Goal: Task Accomplishment & Management: Use online tool/utility

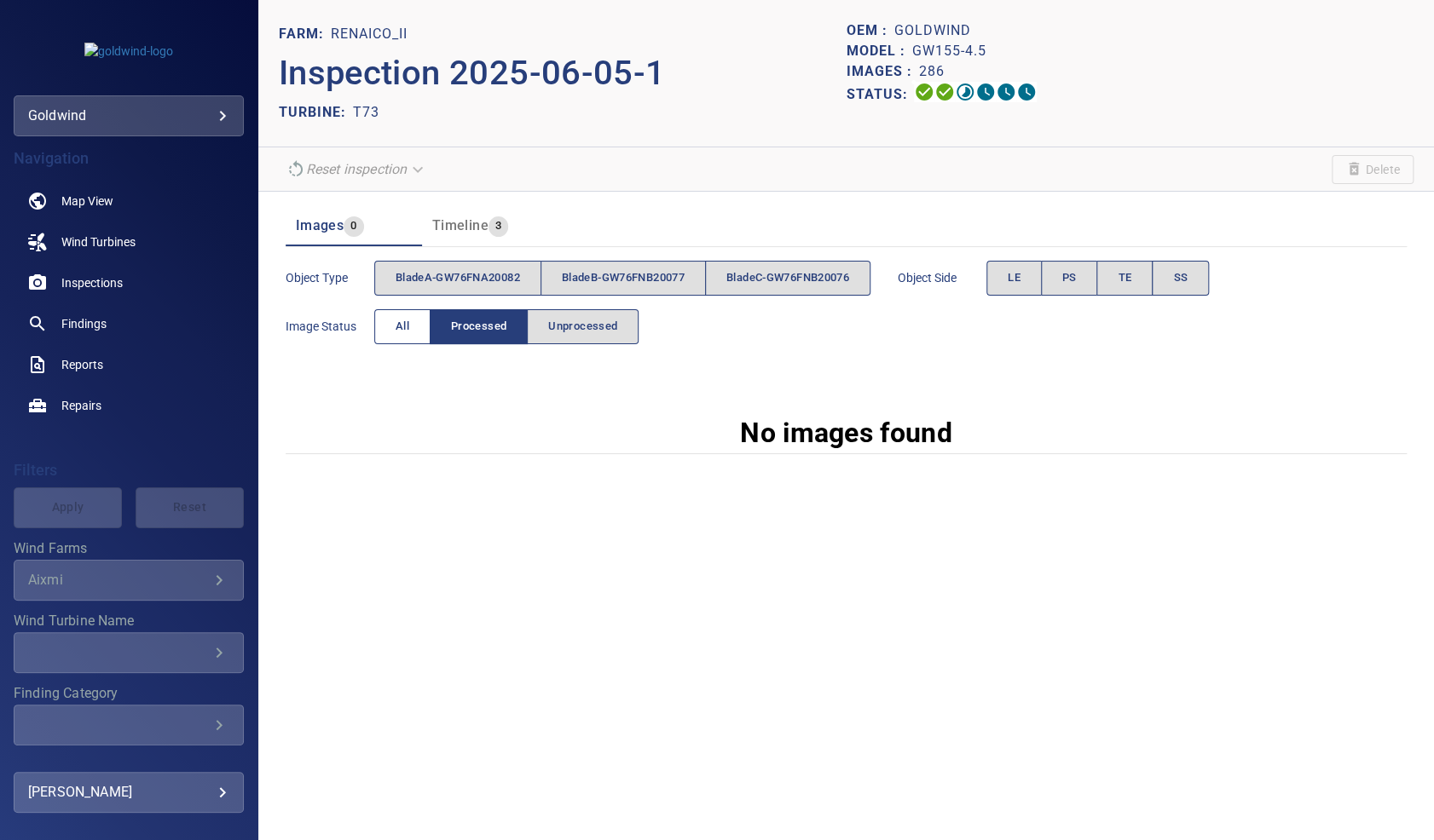
click at [412, 314] on button "All" at bounding box center [401, 326] width 56 height 35
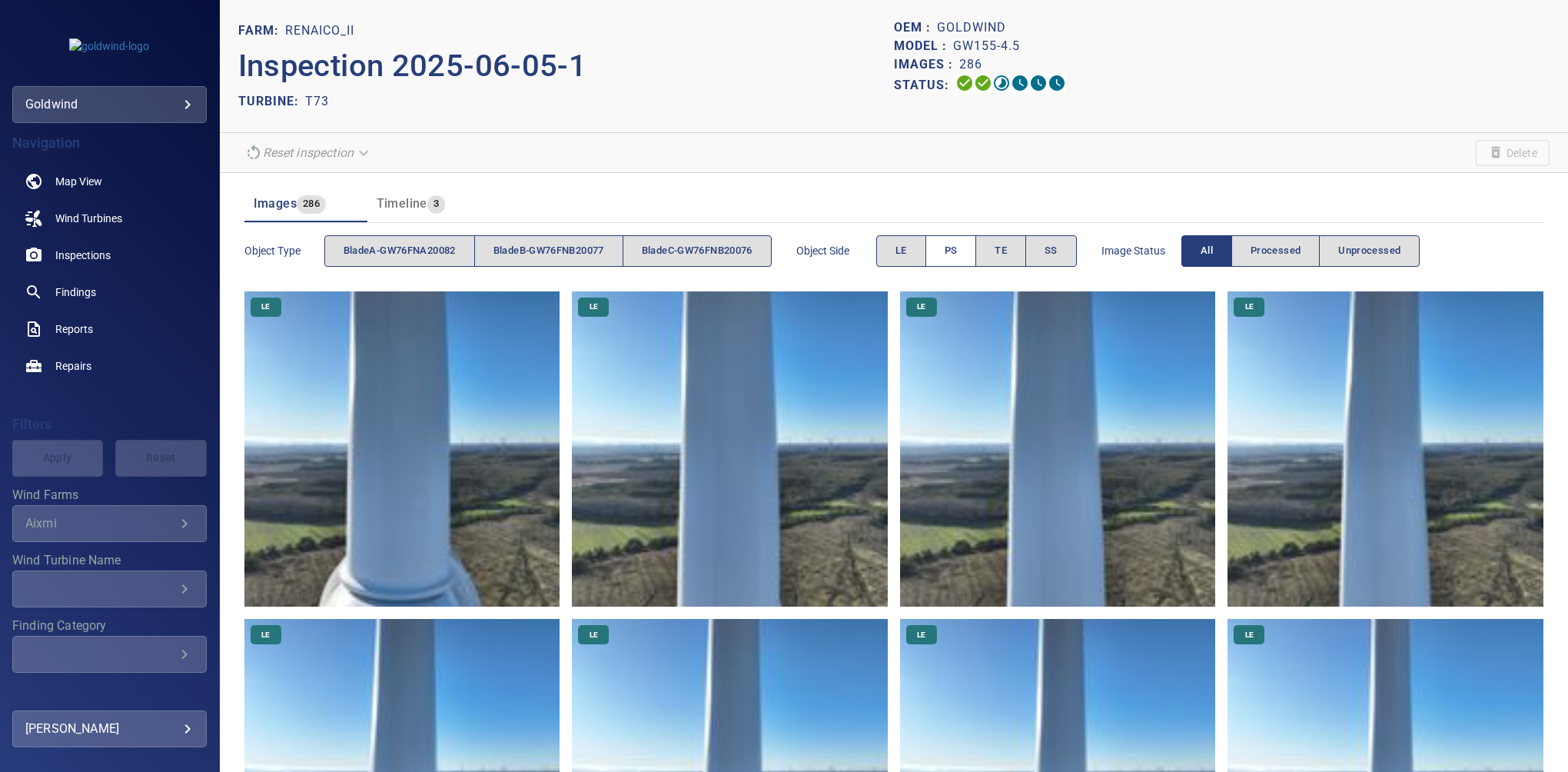
click at [948, 260] on button "PS" at bounding box center [951, 250] width 51 height 31
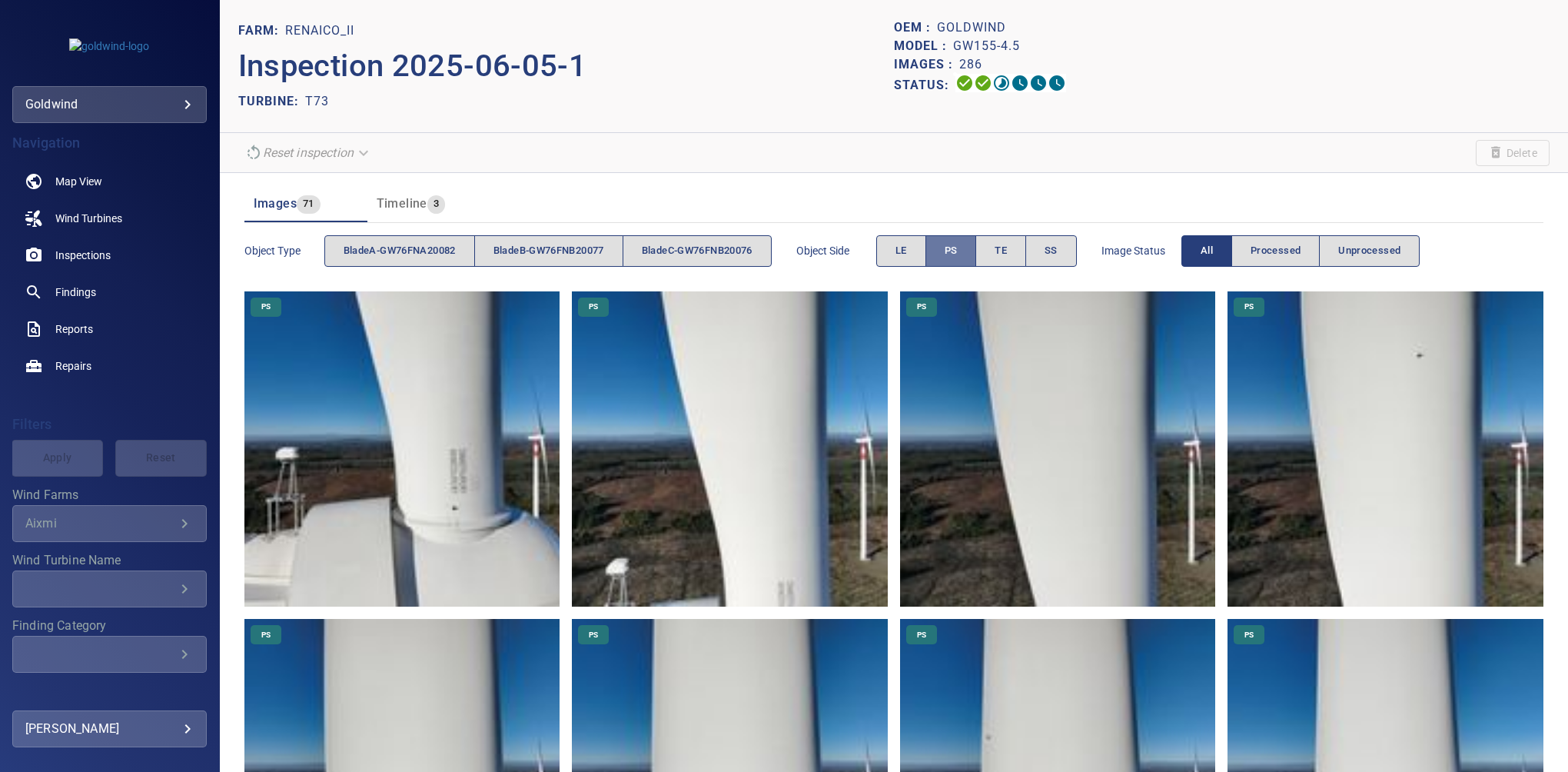
click at [973, 246] on button "PS" at bounding box center [951, 250] width 51 height 31
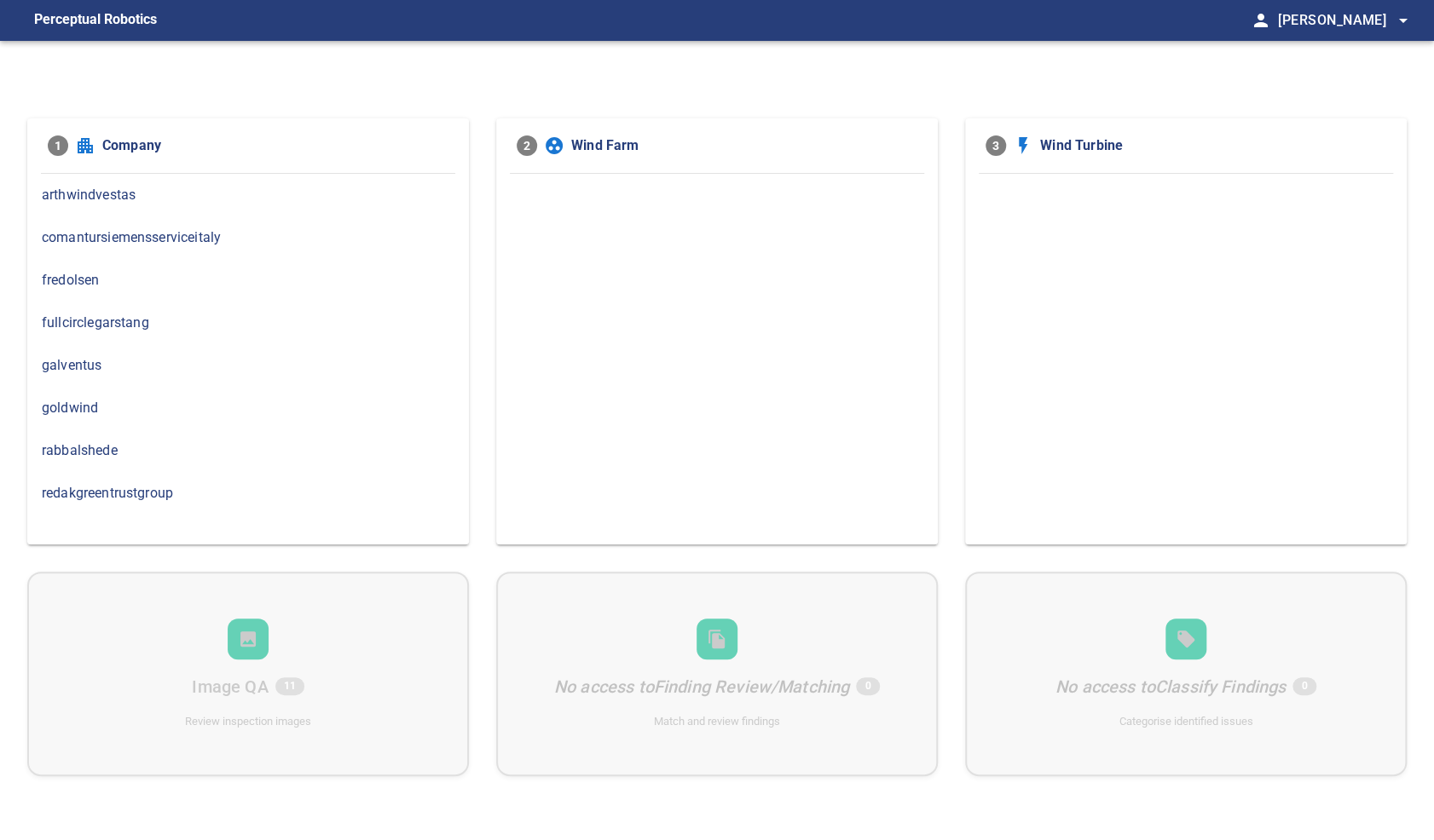
click at [75, 400] on span "goldwind" at bounding box center [248, 408] width 413 height 20
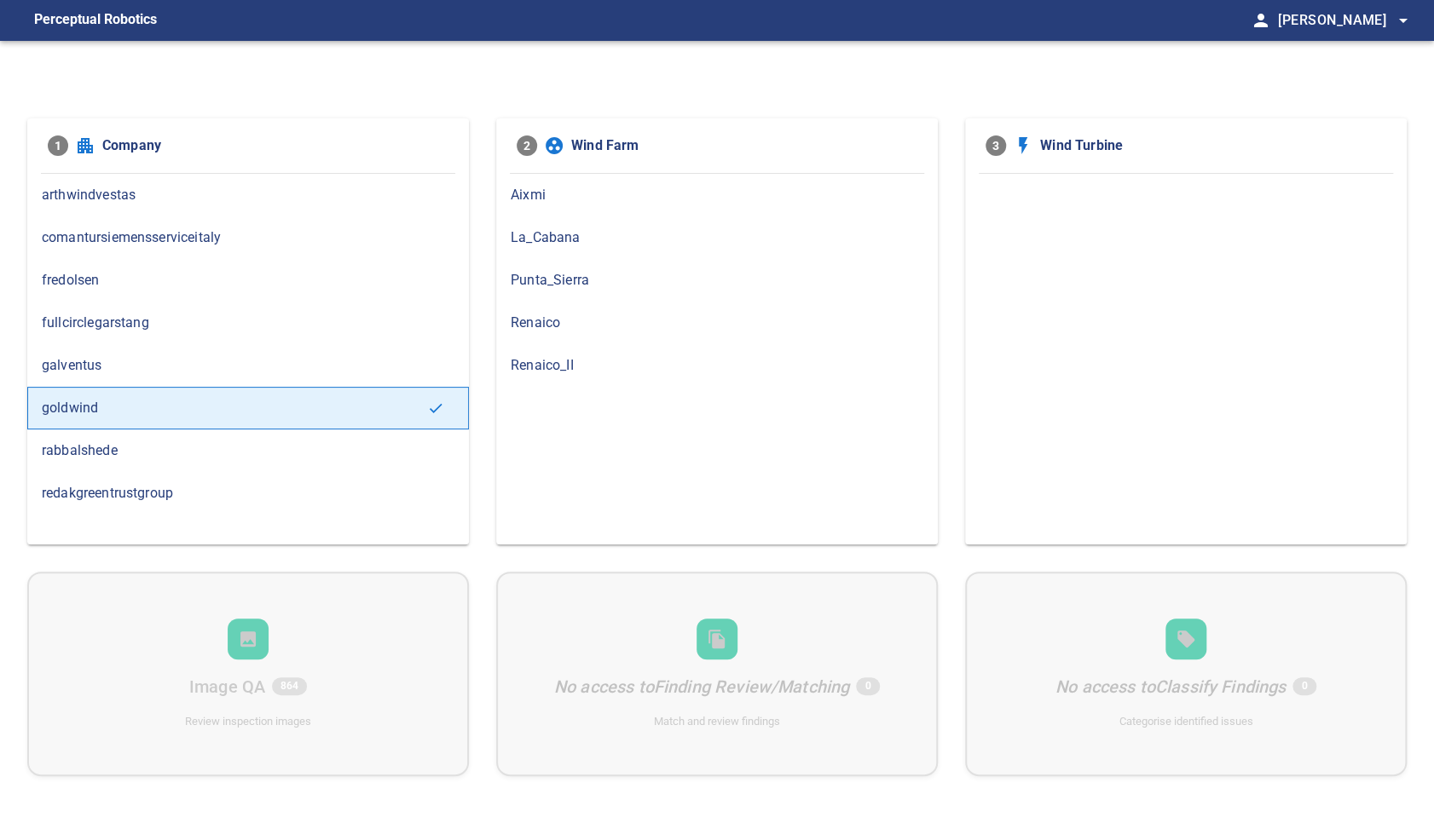
click at [558, 357] on span "Renaico_II" at bounding box center [717, 365] width 413 height 20
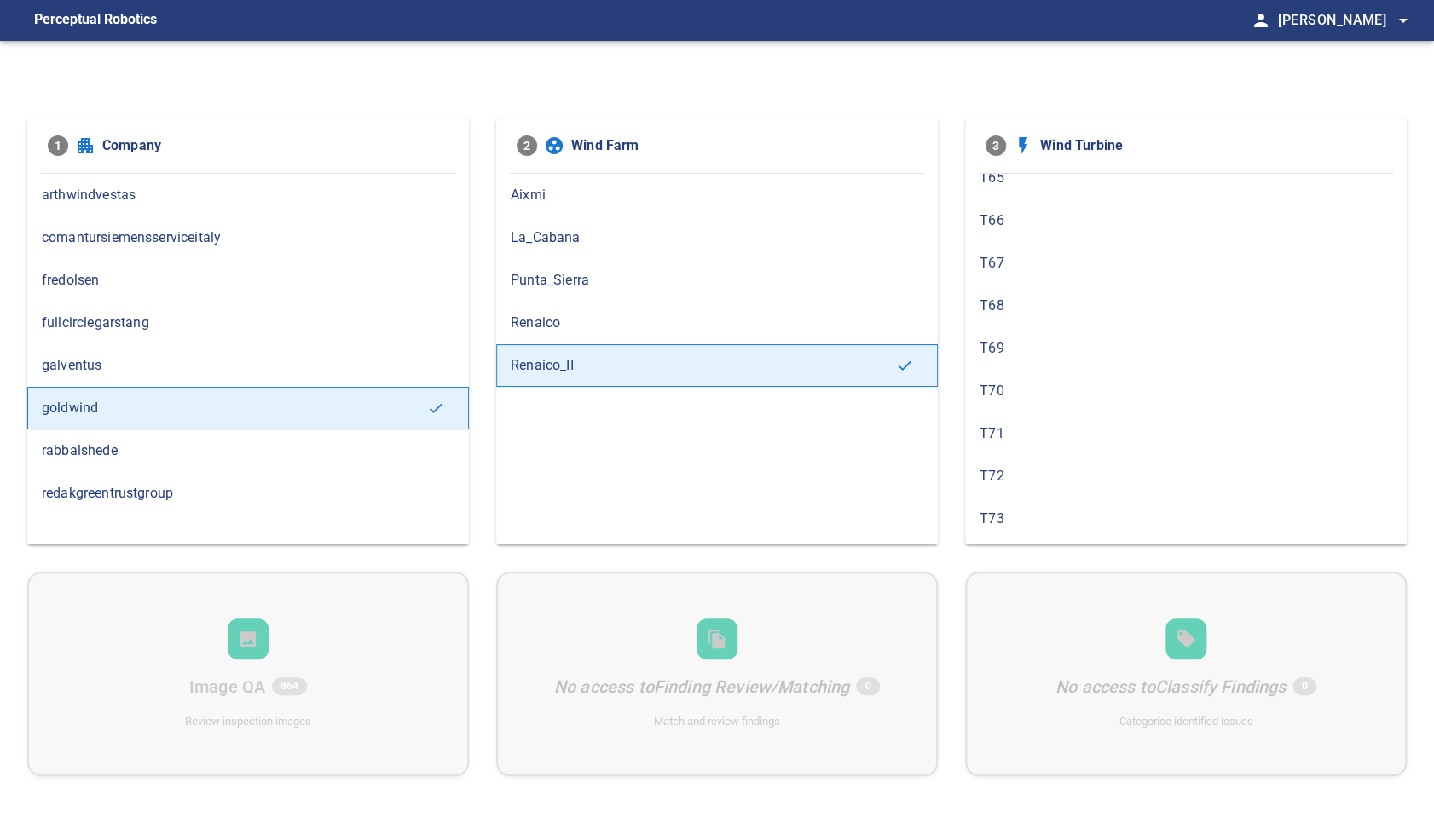
scroll to position [982, 0]
click at [979, 399] on span "T73" at bounding box center [1186, 406] width 413 height 20
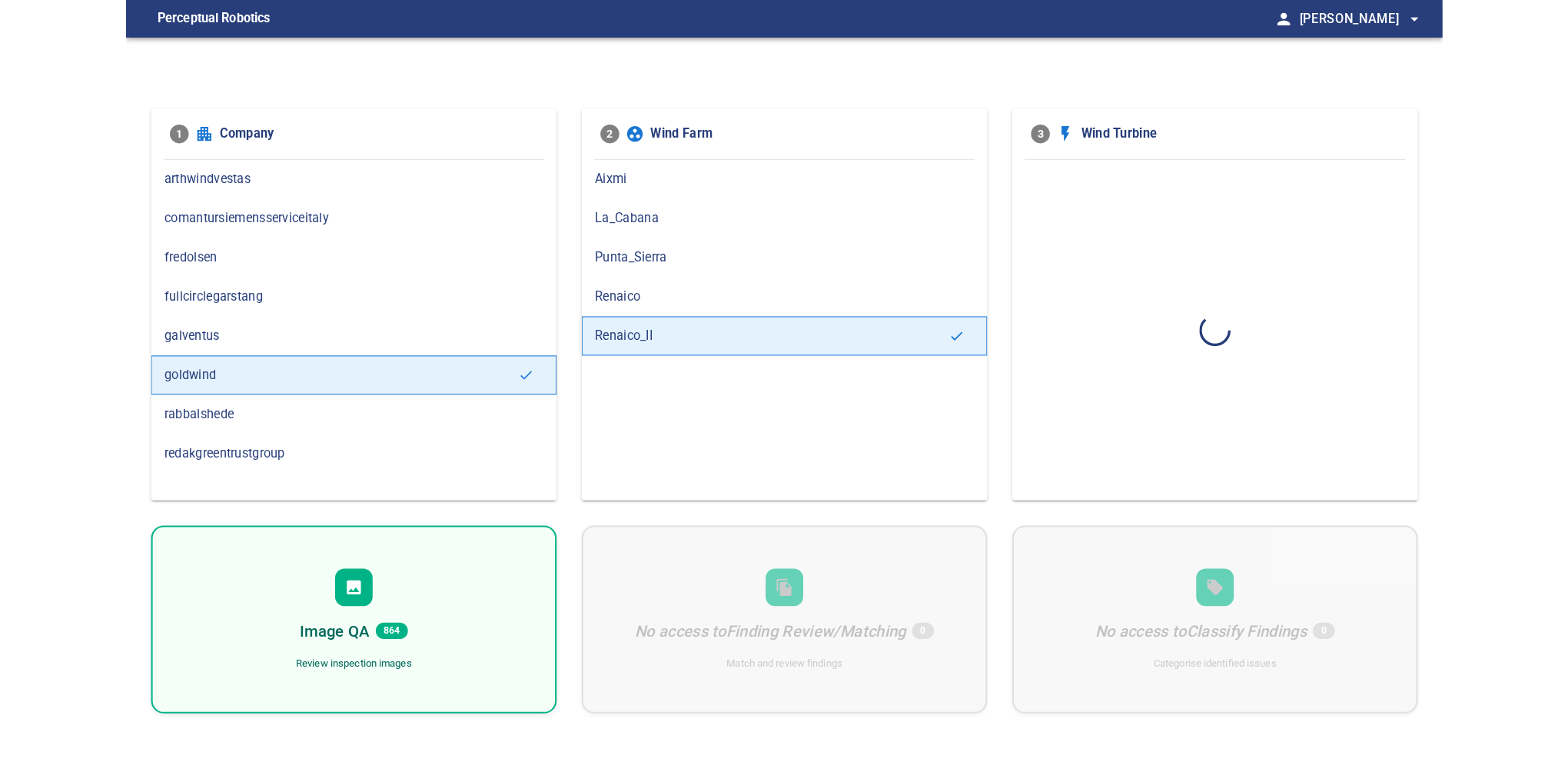
scroll to position [0, 0]
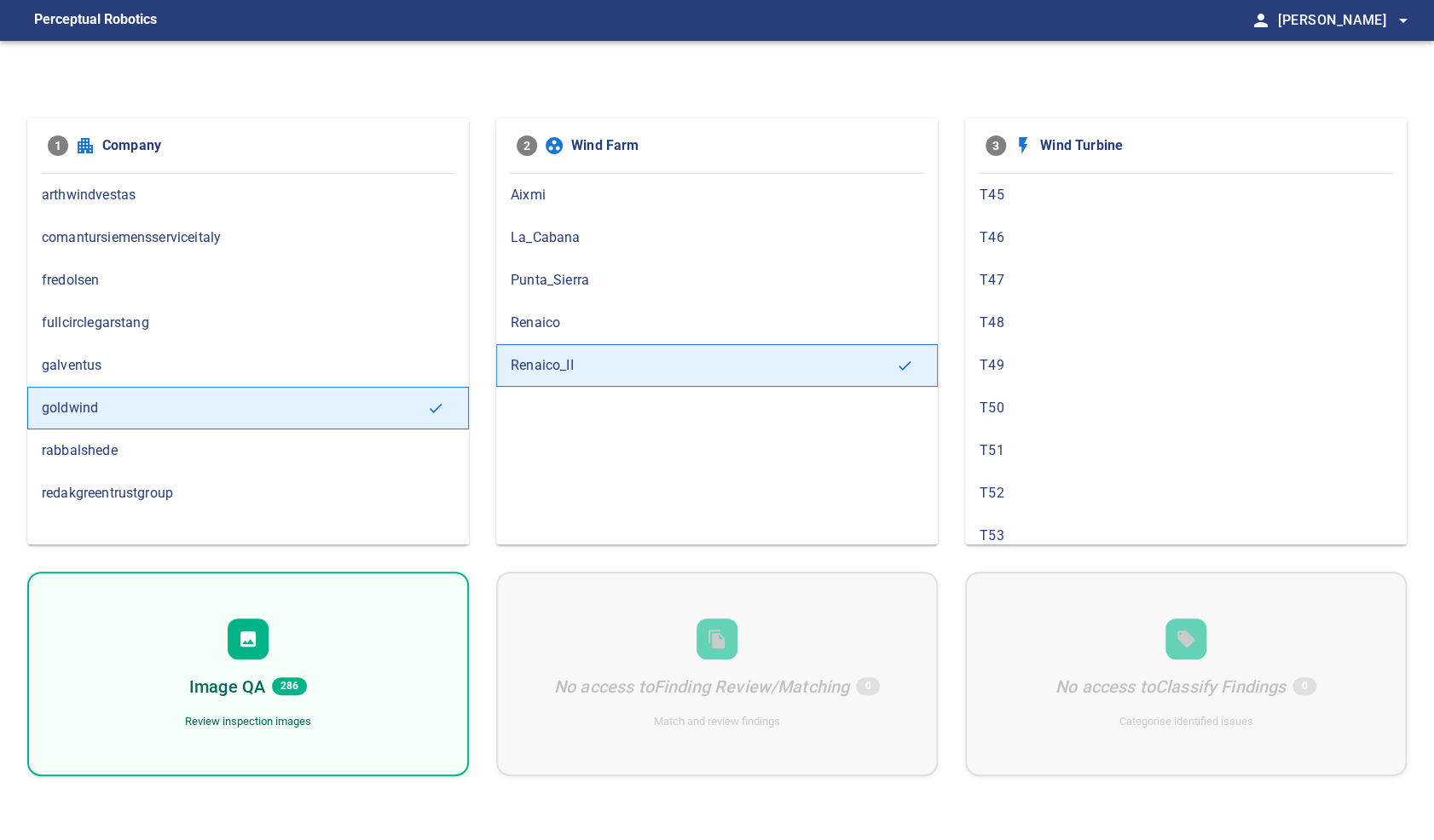
click at [290, 638] on div "Image QA 286 Review inspection images" at bounding box center [248, 673] width 441 height 205
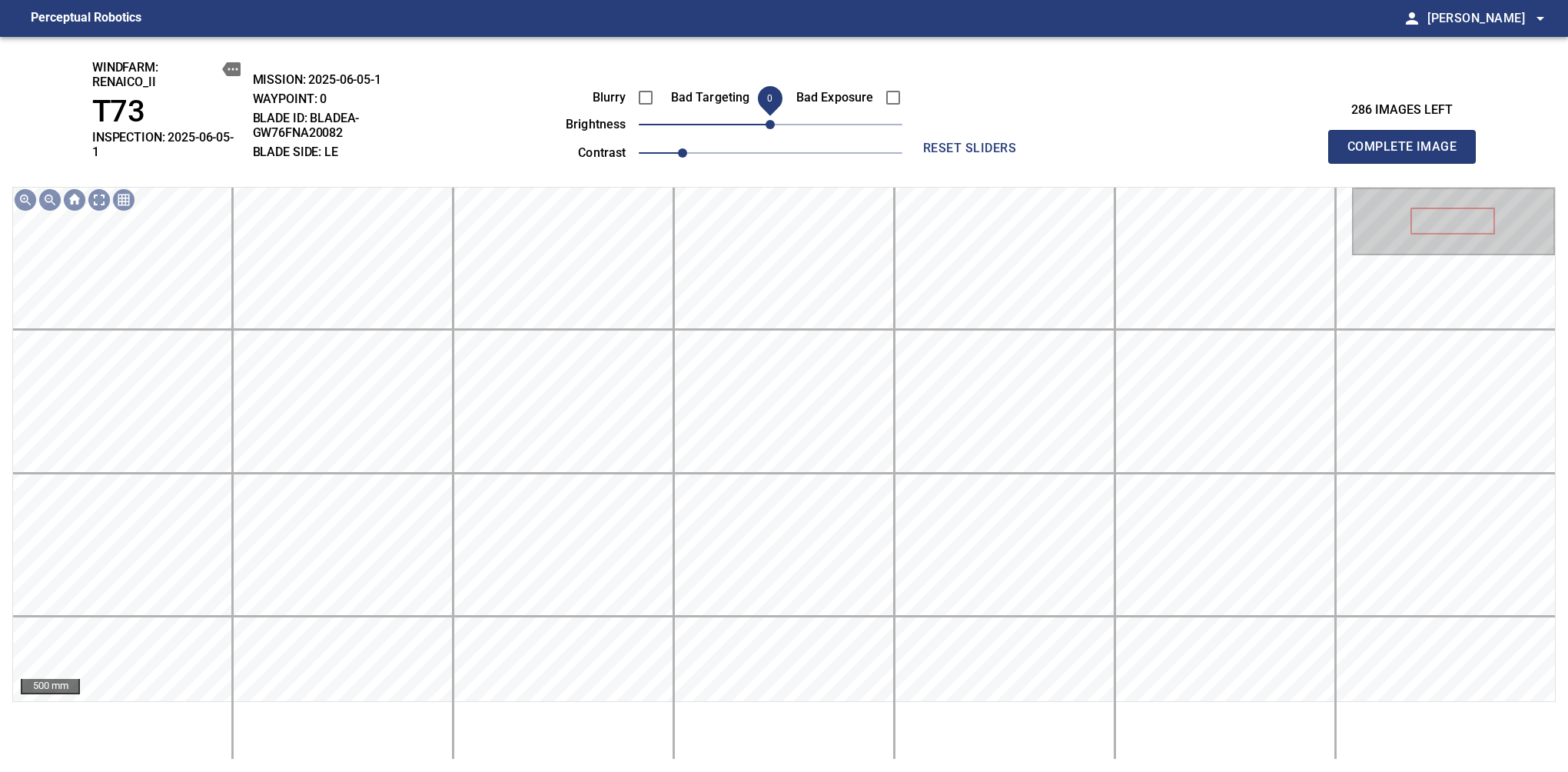
drag, startPoint x: 769, startPoint y: 129, endPoint x: 782, endPoint y: 127, distance: 13.2
click at [774, 127] on span "0" at bounding box center [770, 125] width 10 height 10
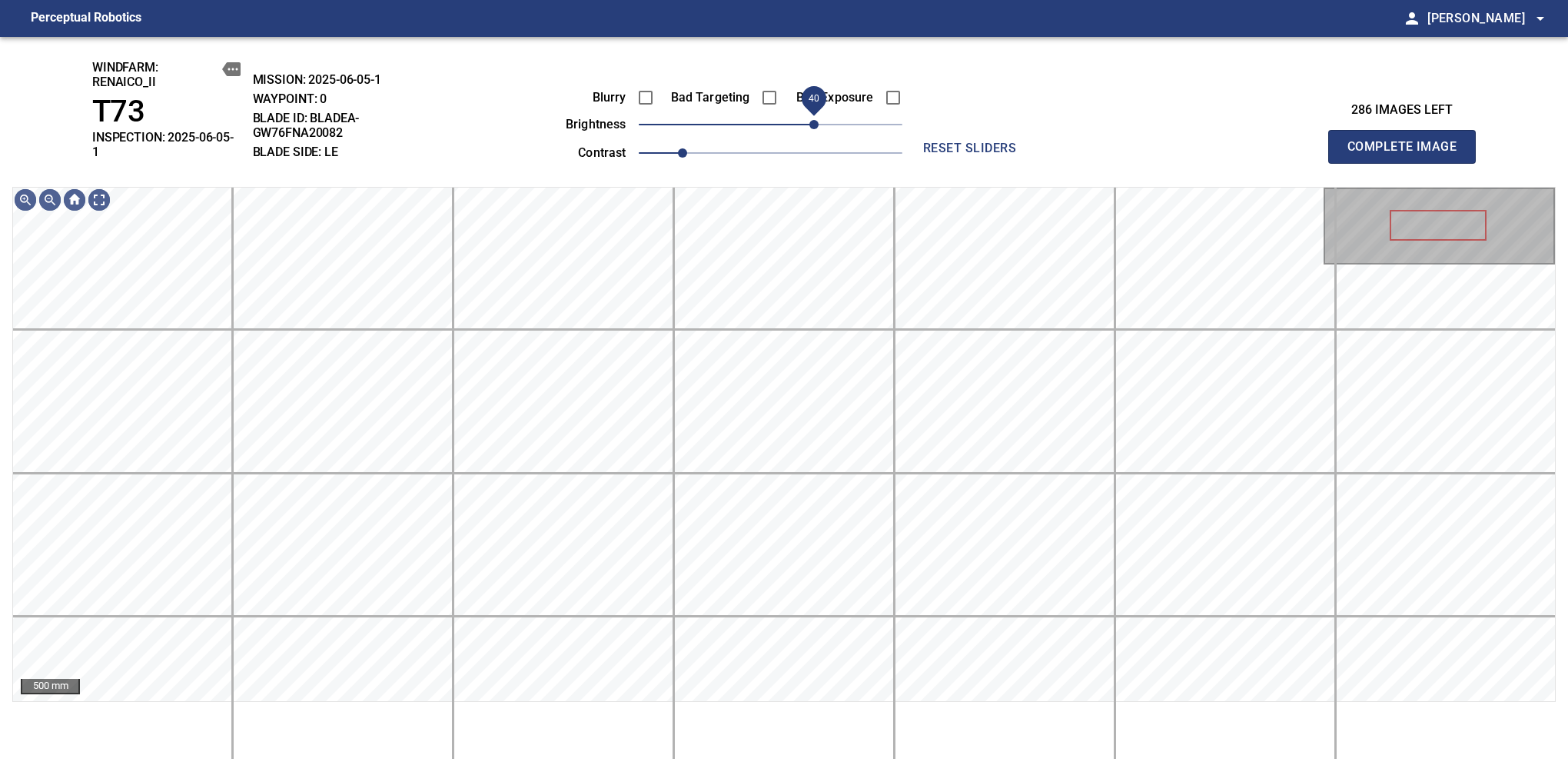
drag, startPoint x: 771, startPoint y: 132, endPoint x: 818, endPoint y: 124, distance: 47.7
click at [818, 124] on span "40" at bounding box center [814, 125] width 10 height 10
drag, startPoint x: 806, startPoint y: 132, endPoint x: 812, endPoint y: 127, distance: 7.8
click at [812, 127] on span "40" at bounding box center [814, 125] width 10 height 10
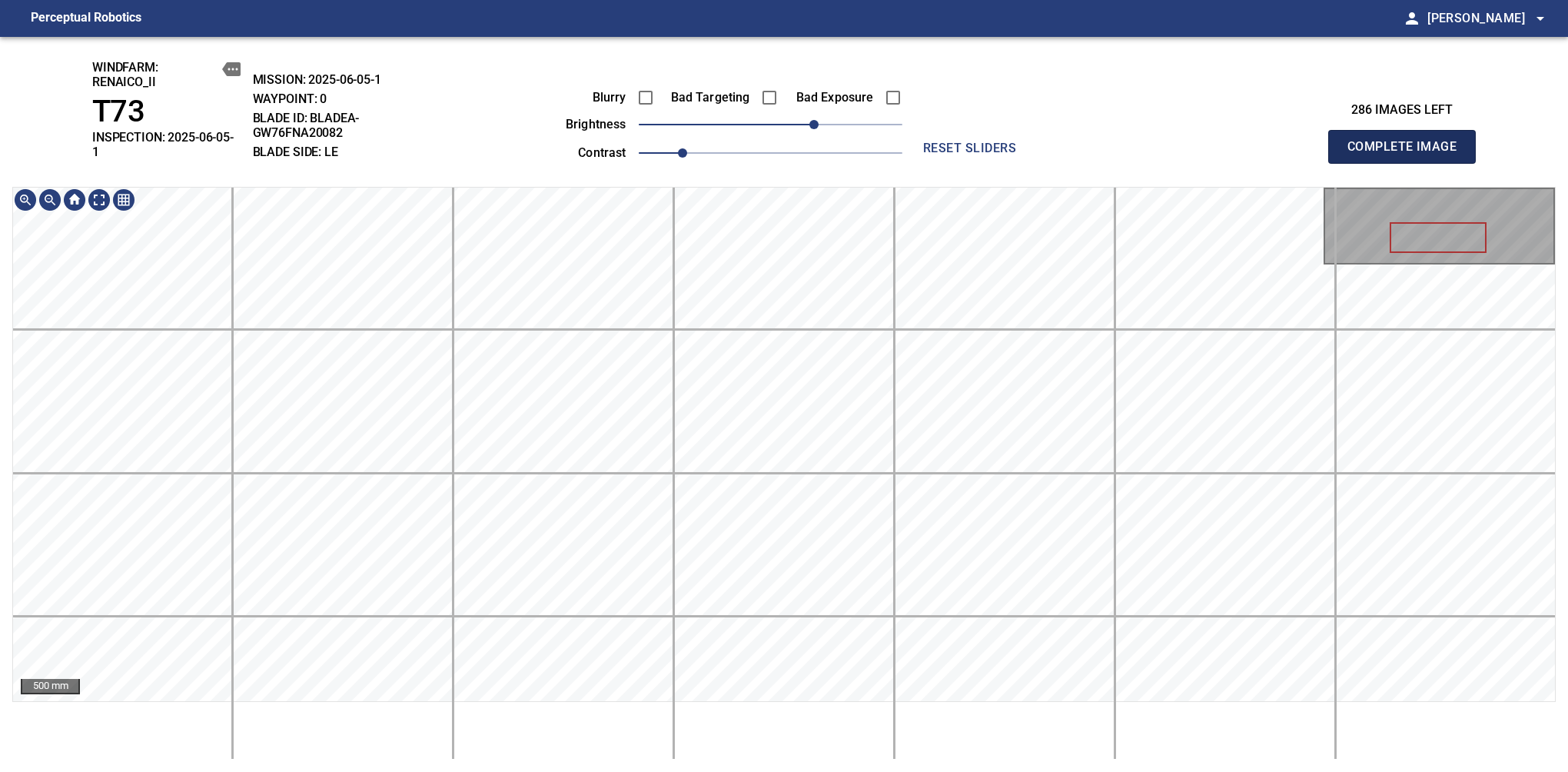
click at [1292, 141] on span "Complete Image" at bounding box center [1402, 146] width 113 height 22
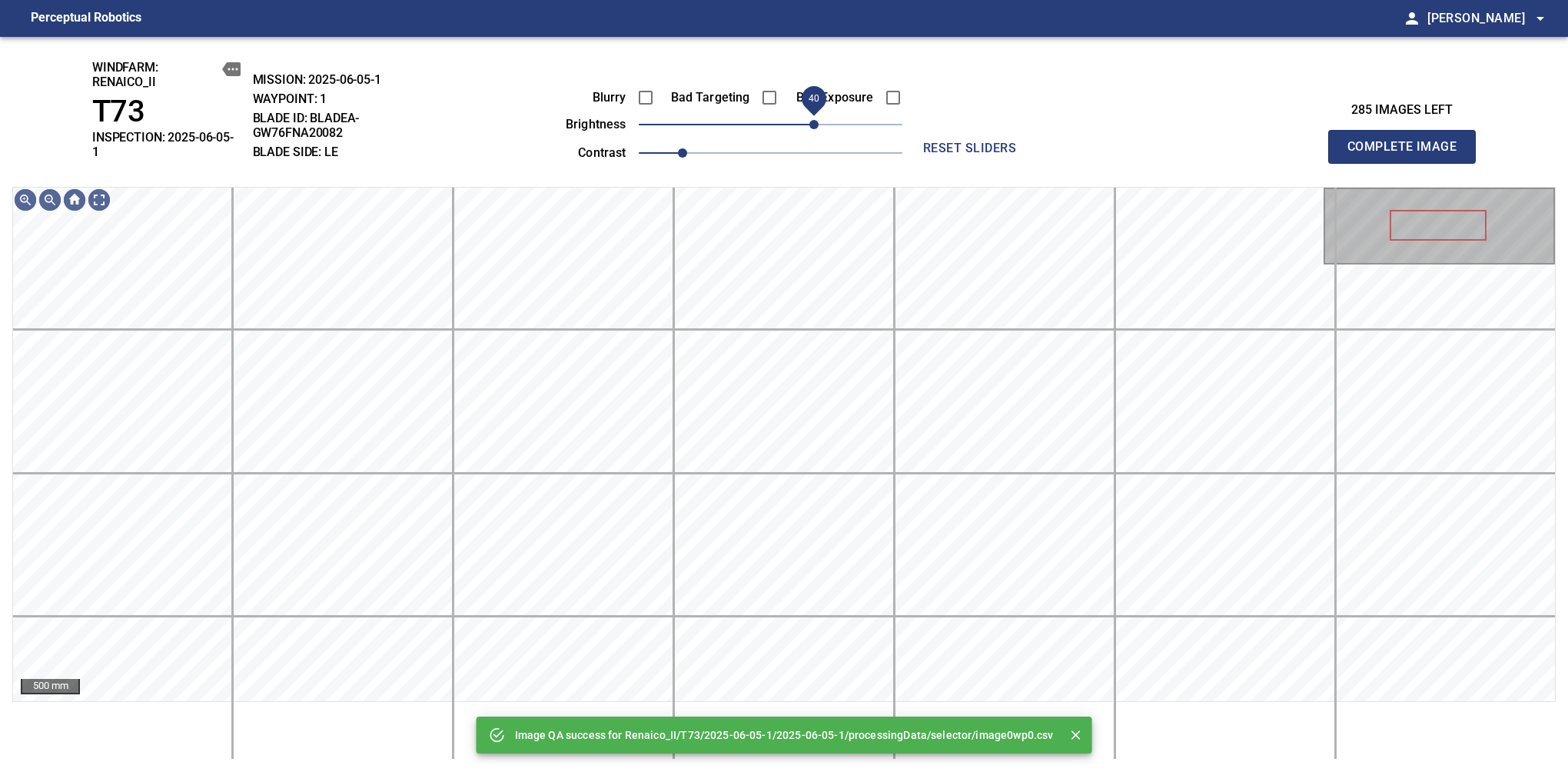
drag, startPoint x: 793, startPoint y: 125, endPoint x: 814, endPoint y: 119, distance: 21.8
click at [814, 120] on span "40" at bounding box center [814, 125] width 10 height 10
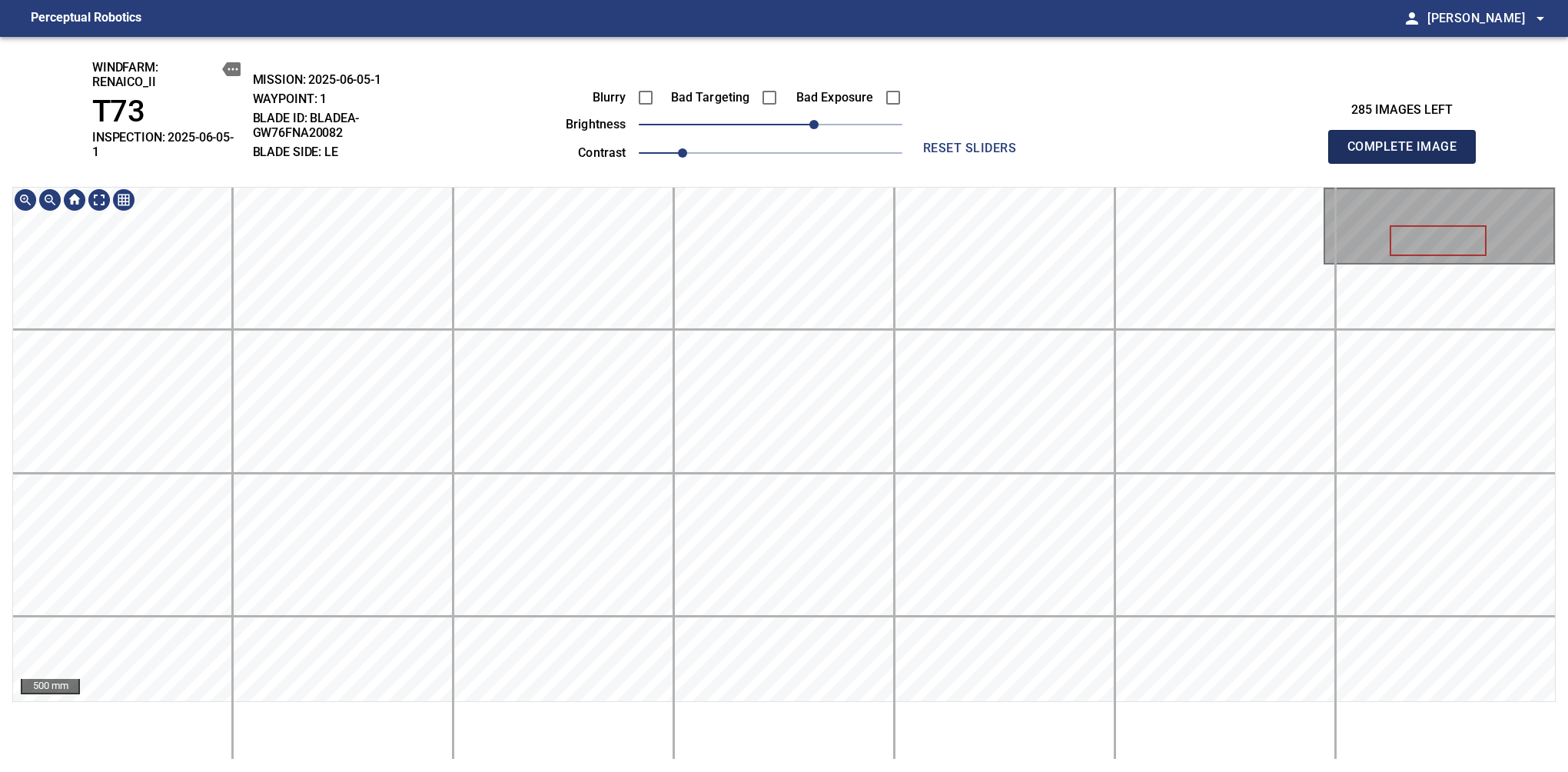
click at [1292, 141] on span "Complete Image" at bounding box center [1402, 146] width 113 height 22
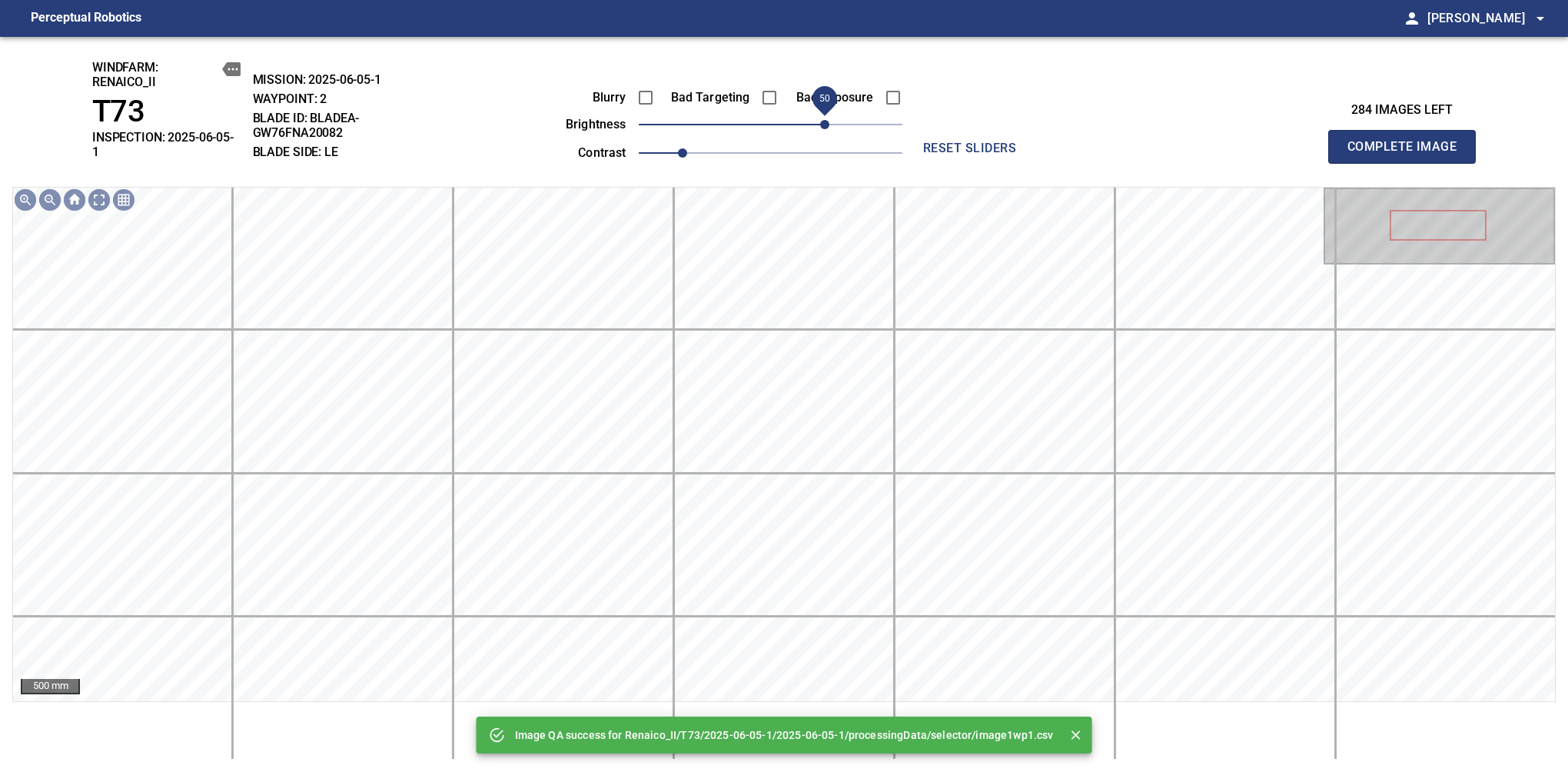
drag, startPoint x: 801, startPoint y: 127, endPoint x: 822, endPoint y: 127, distance: 21.0
click at [822, 127] on span "50" at bounding box center [825, 125] width 10 height 10
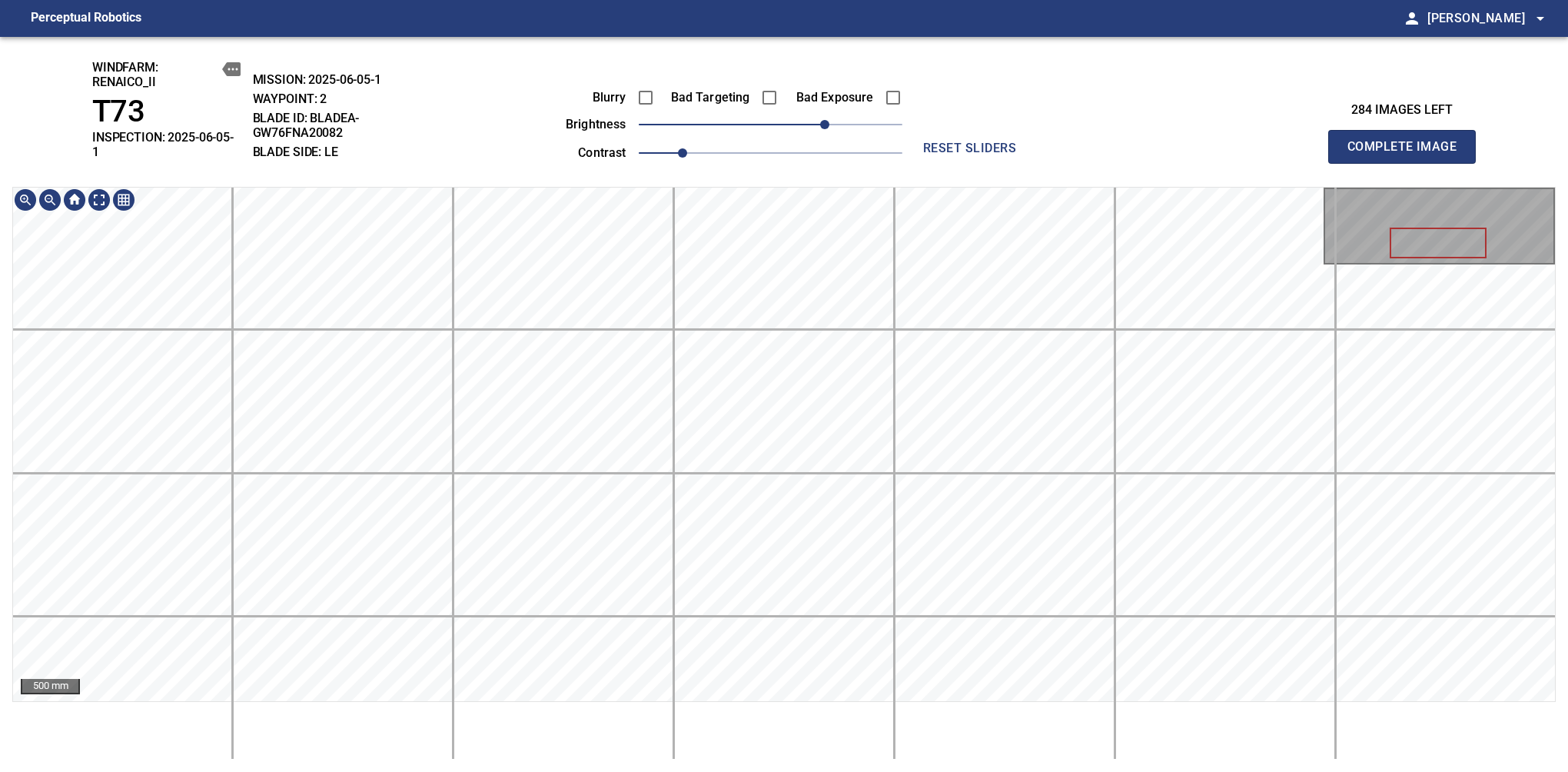
click at [1292, 141] on span "Complete Image" at bounding box center [1402, 146] width 113 height 22
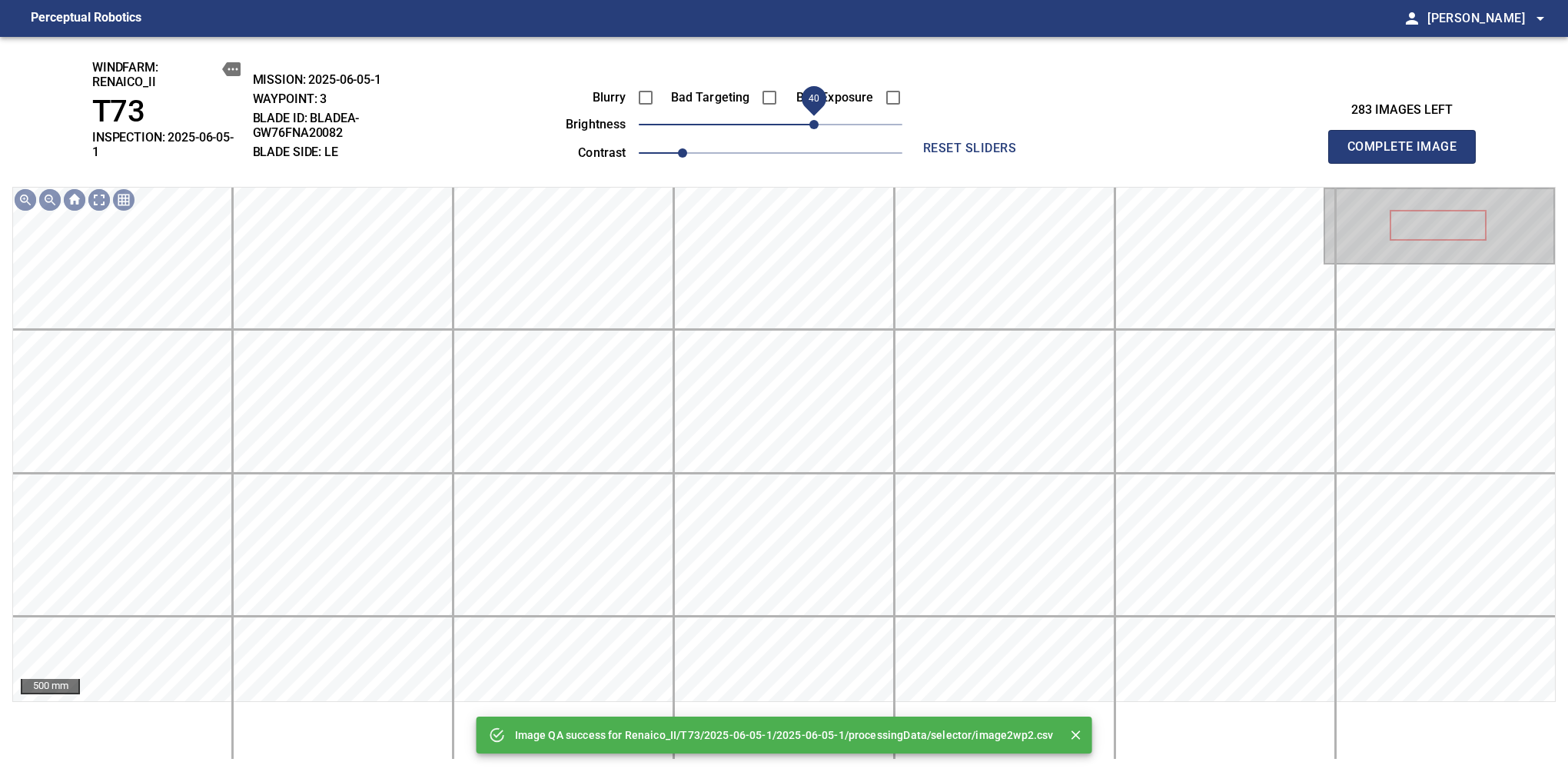
drag, startPoint x: 801, startPoint y: 117, endPoint x: 818, endPoint y: 111, distance: 18.0
click at [818, 120] on span "40" at bounding box center [814, 125] width 10 height 10
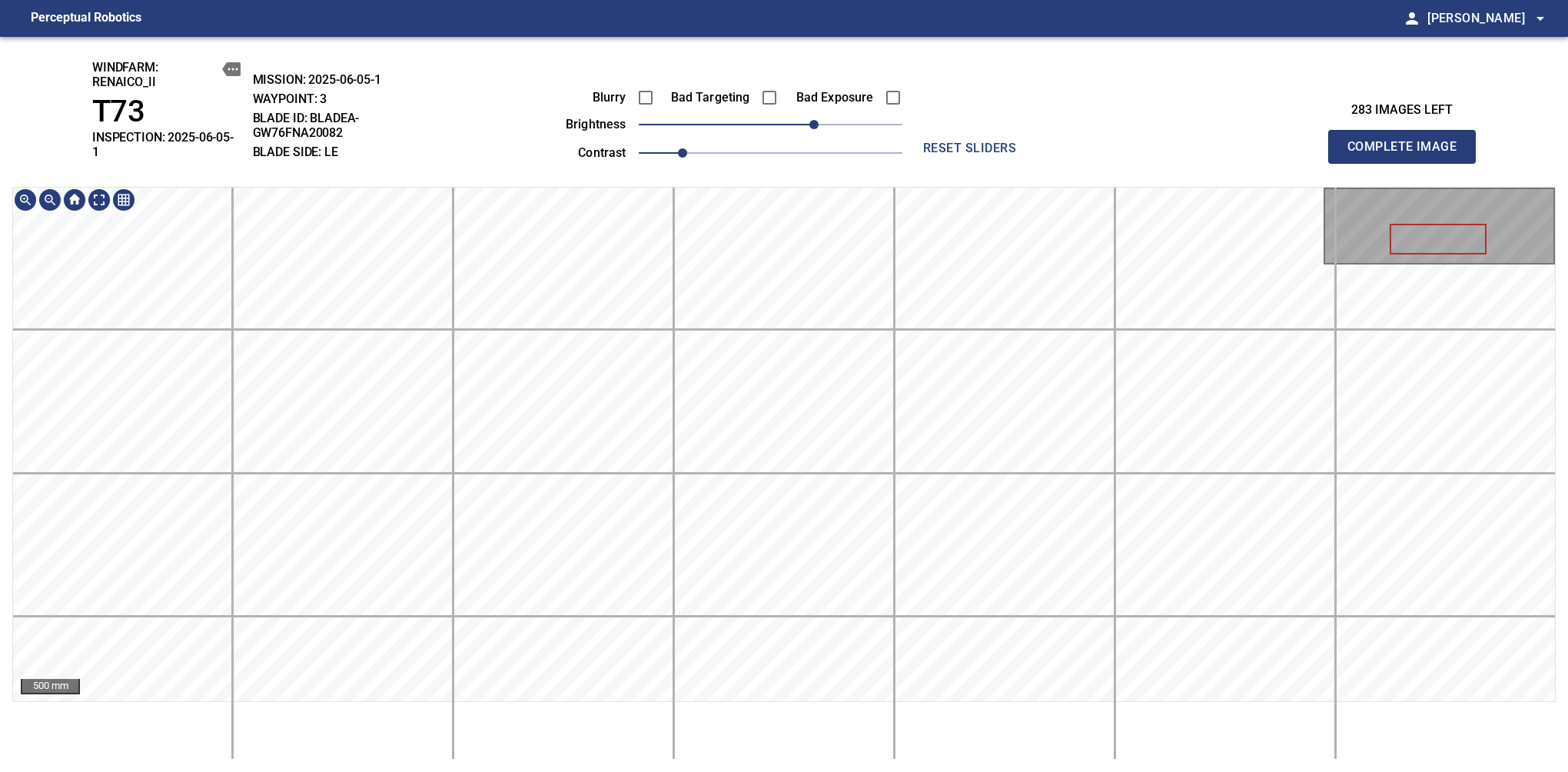
click at [1292, 141] on span "Complete Image" at bounding box center [1402, 146] width 113 height 22
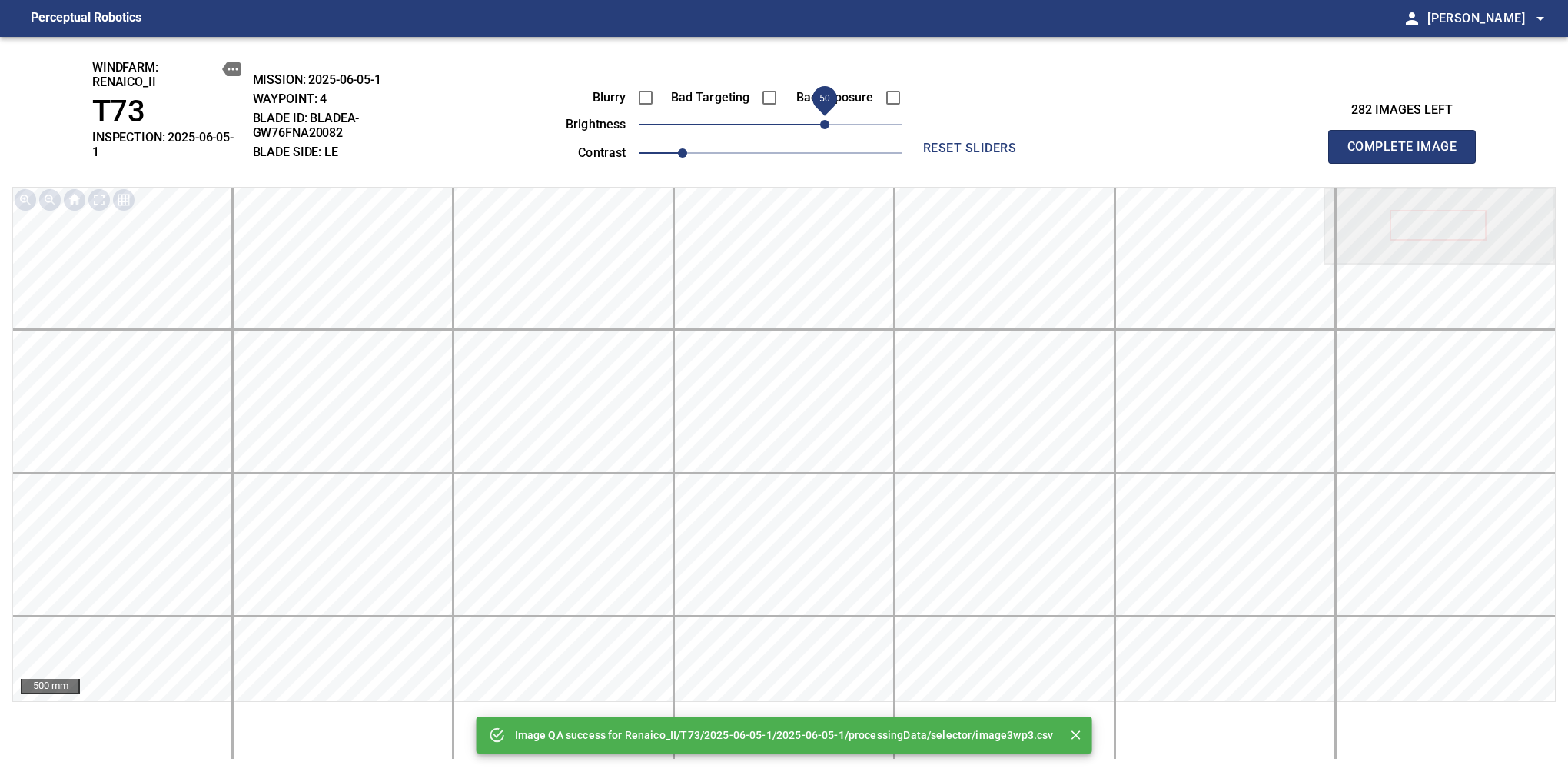
drag, startPoint x: 785, startPoint y: 125, endPoint x: 828, endPoint y: 121, distance: 43.2
click at [828, 121] on span "50" at bounding box center [825, 125] width 10 height 10
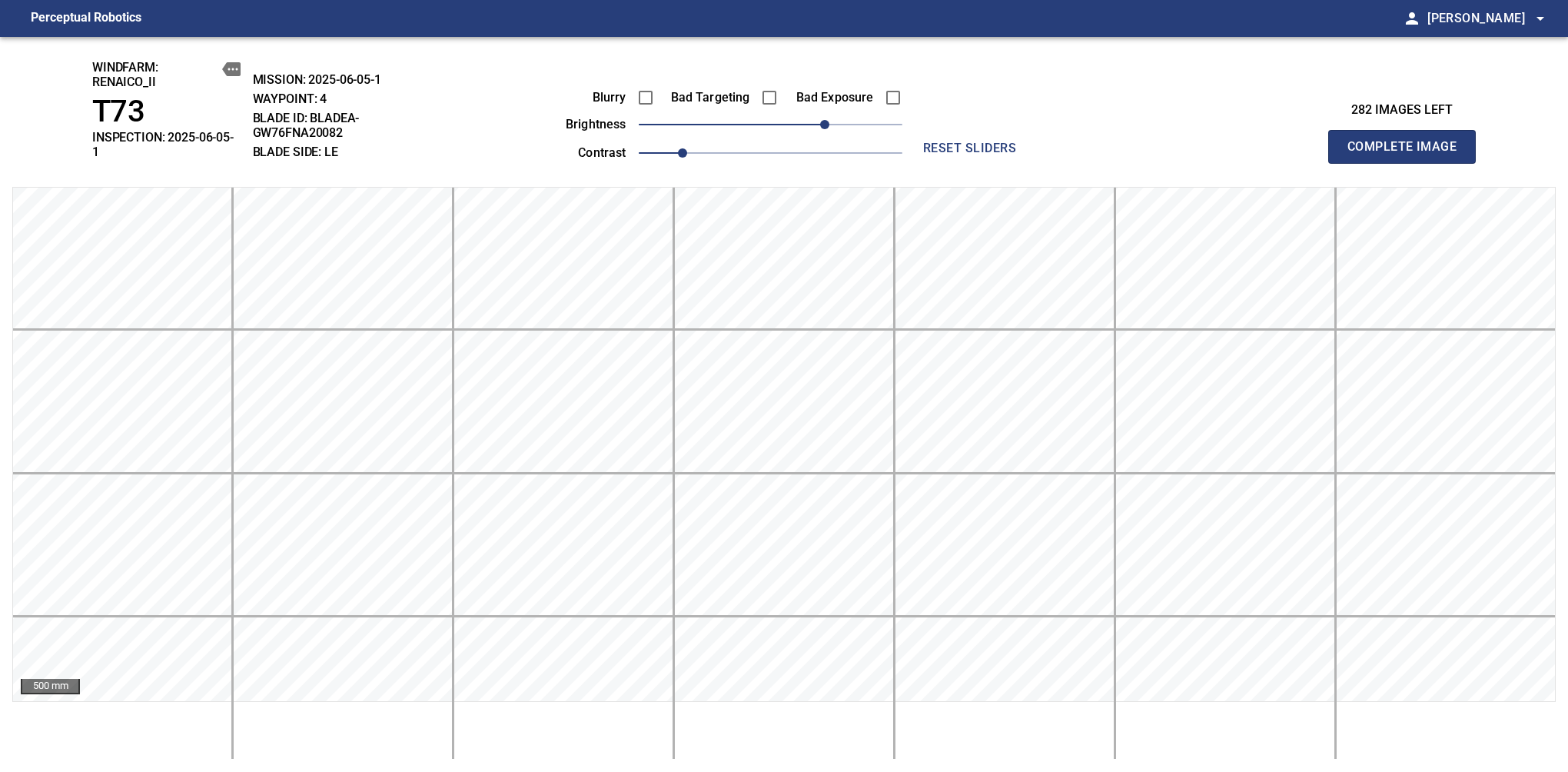
click at [1292, 141] on span "Complete Image" at bounding box center [1402, 146] width 113 height 22
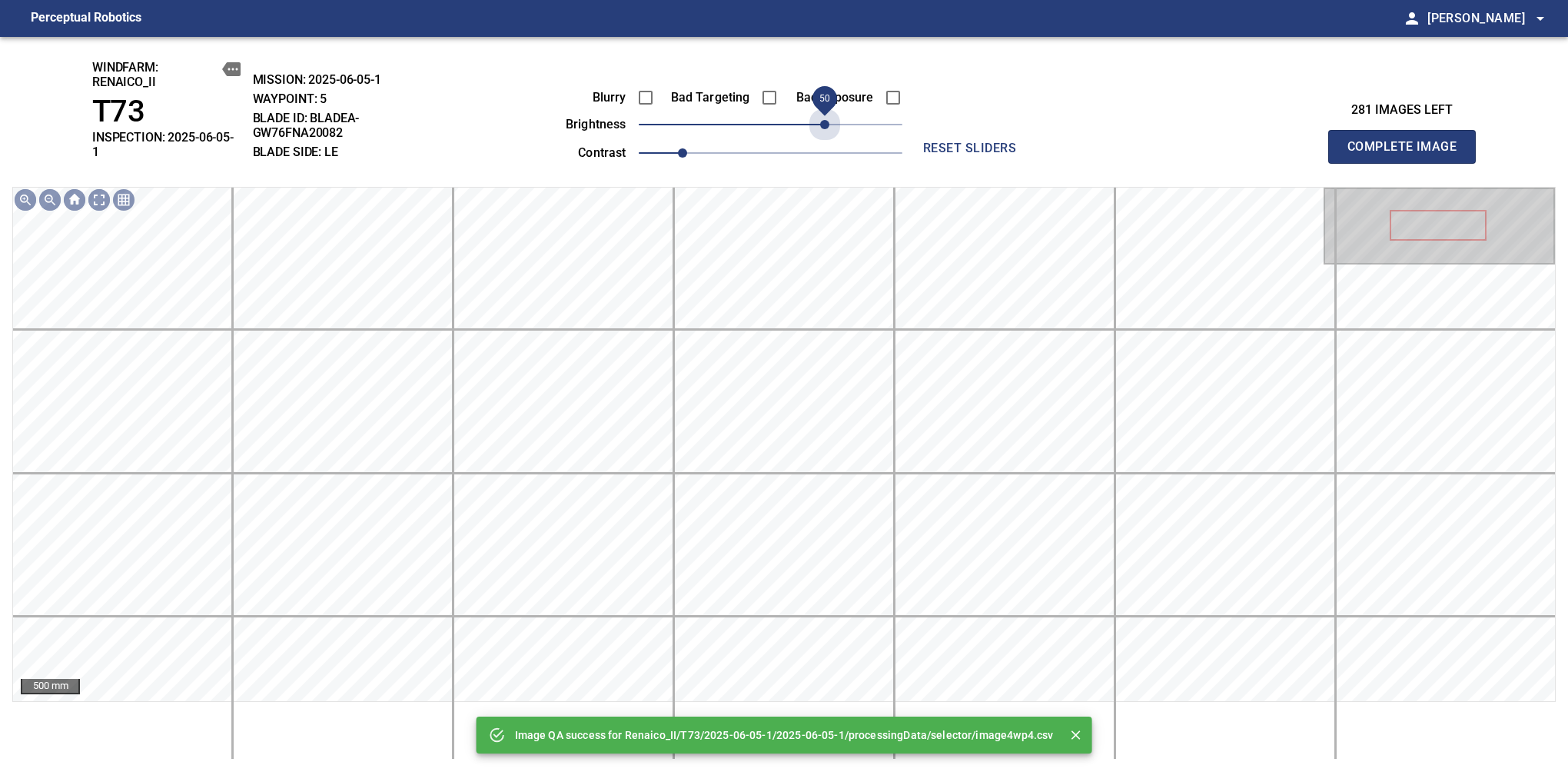
click at [828, 121] on span "50" at bounding box center [770, 124] width 264 height 22
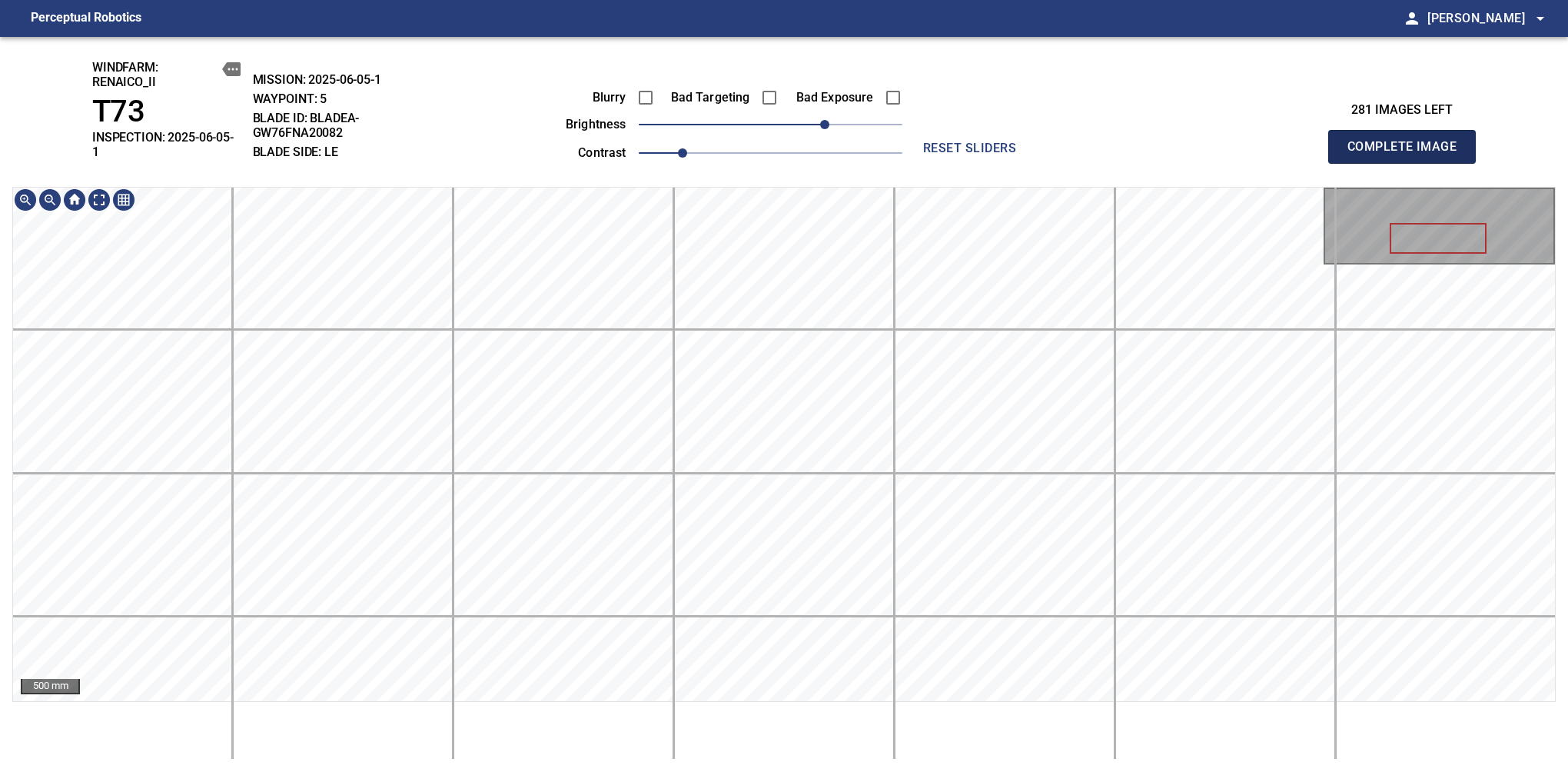
click at [1292, 141] on span "Complete Image" at bounding box center [1402, 146] width 113 height 22
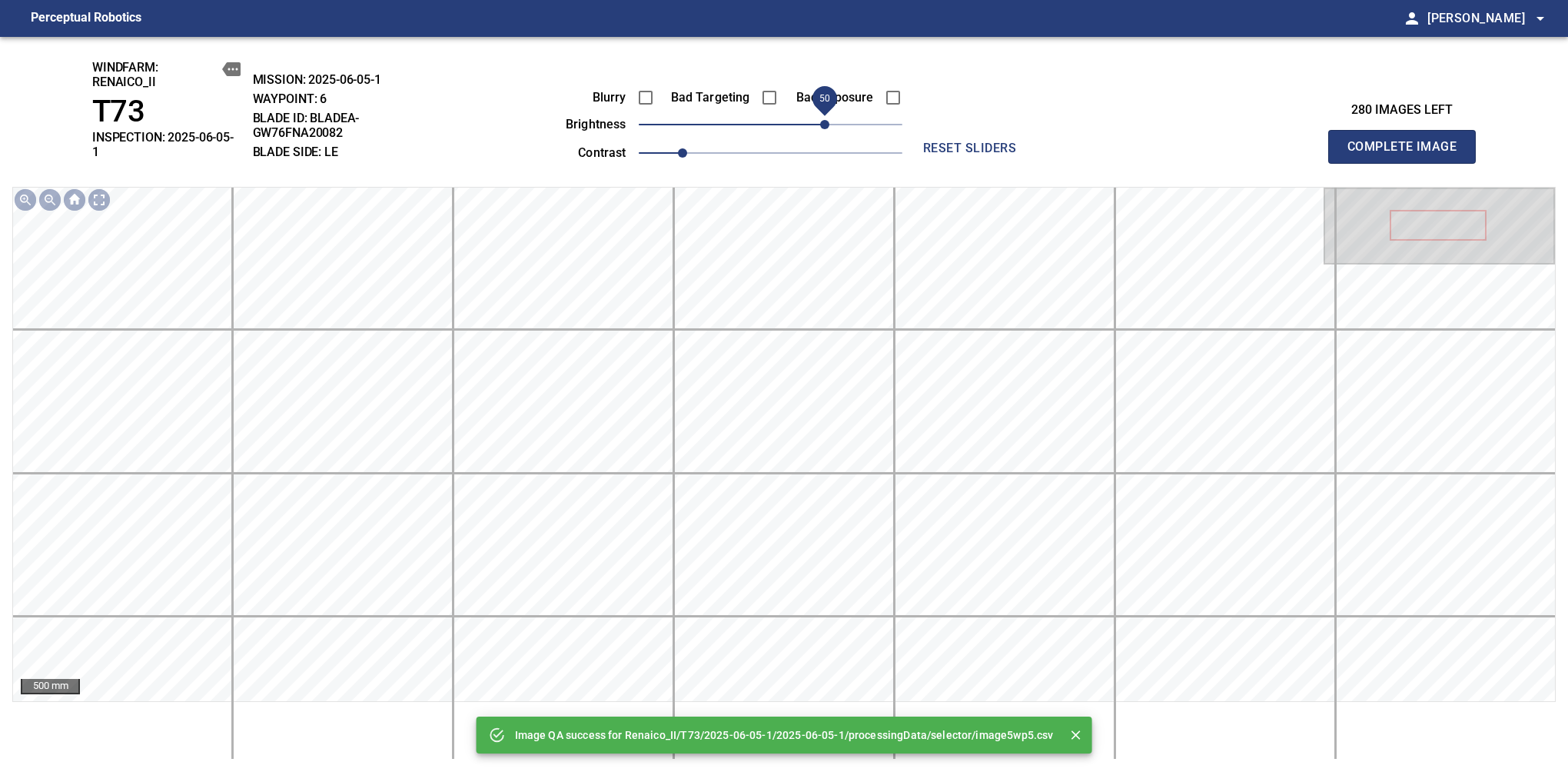
click at [821, 125] on span "50" at bounding box center [770, 124] width 264 height 22
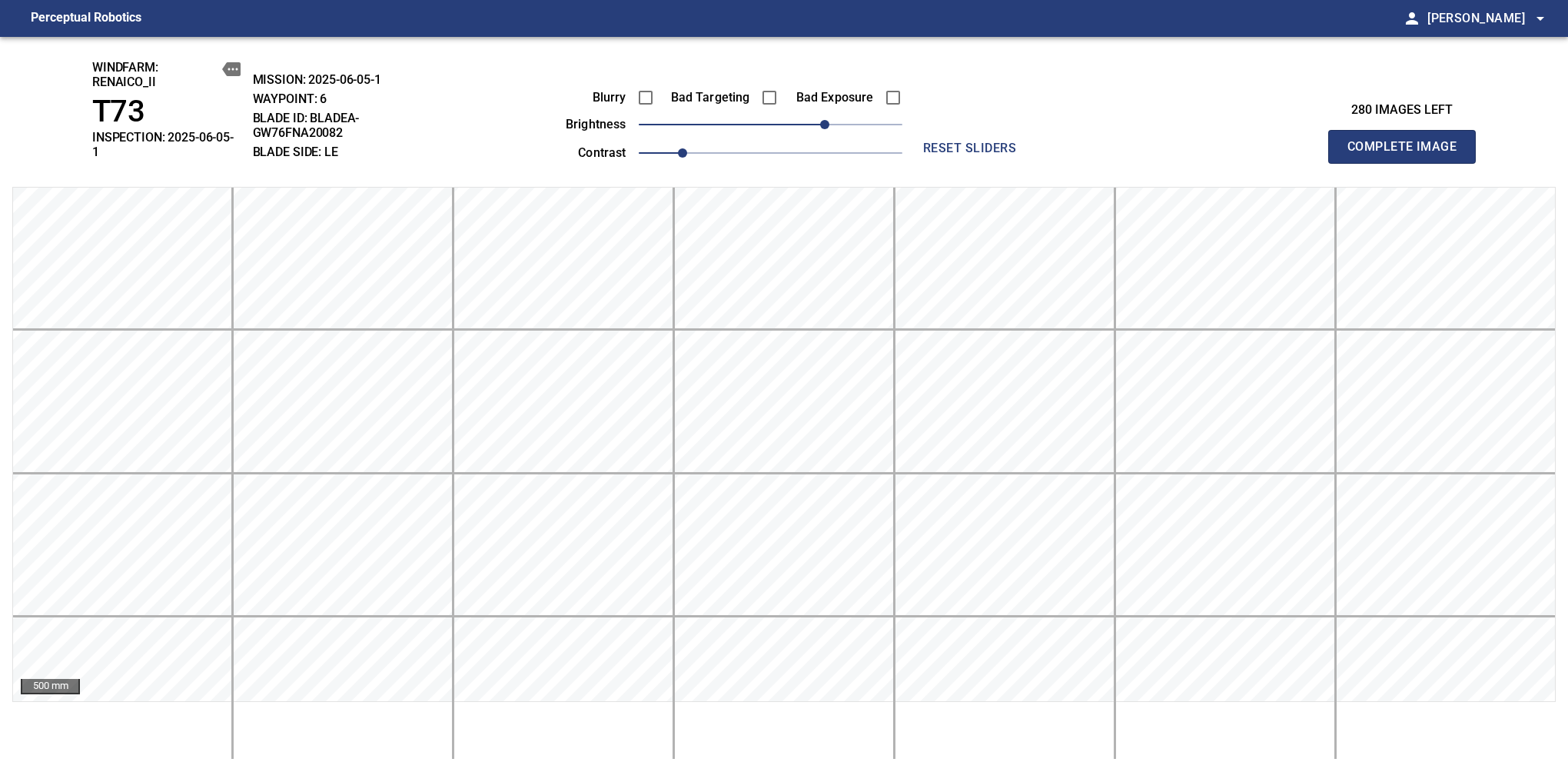
click at [1292, 141] on span "Complete Image" at bounding box center [1402, 146] width 113 height 22
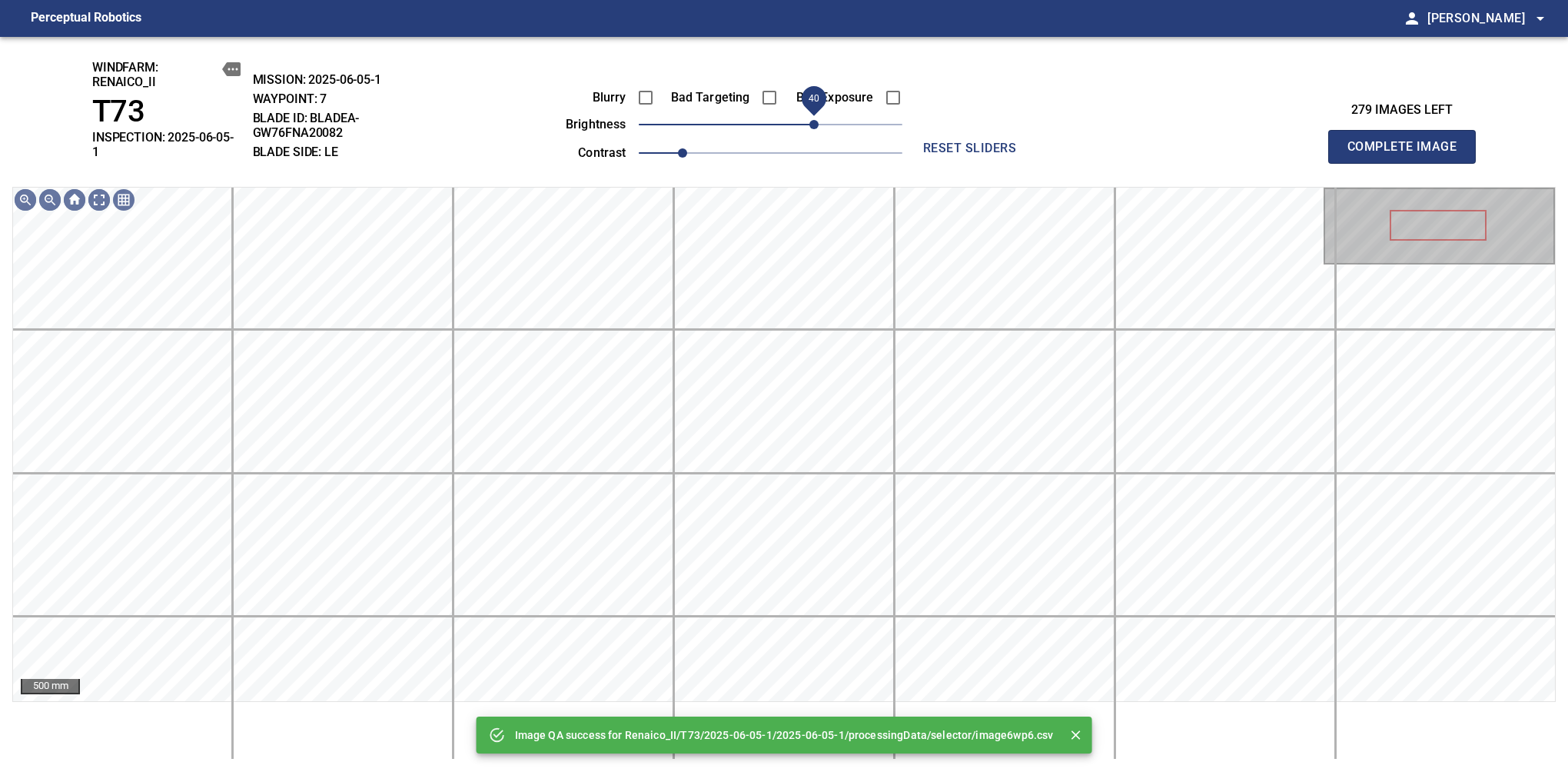
click at [818, 127] on span "40" at bounding box center [770, 124] width 264 height 22
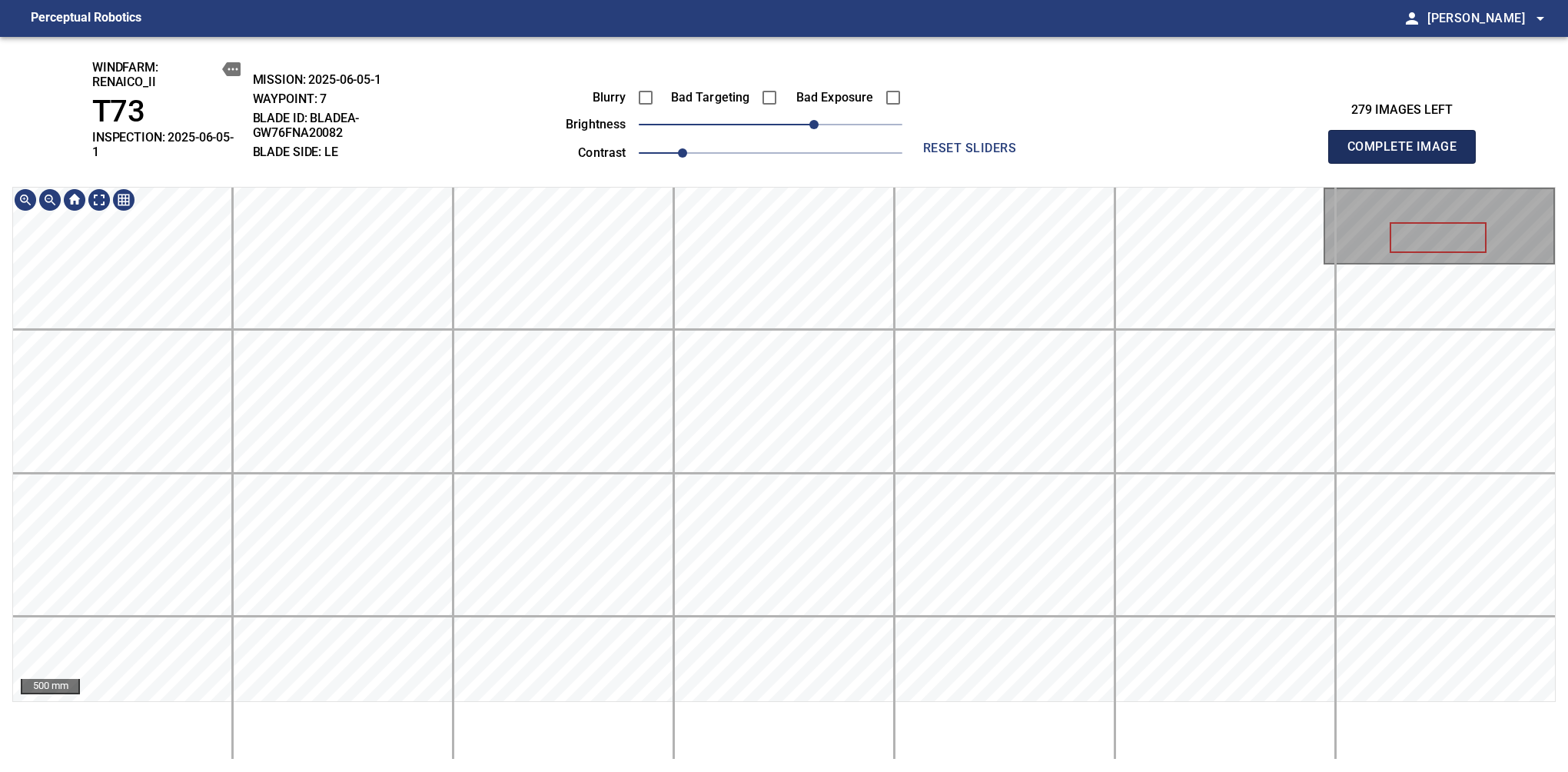
click at [1292, 141] on span "Complete Image" at bounding box center [1402, 146] width 113 height 22
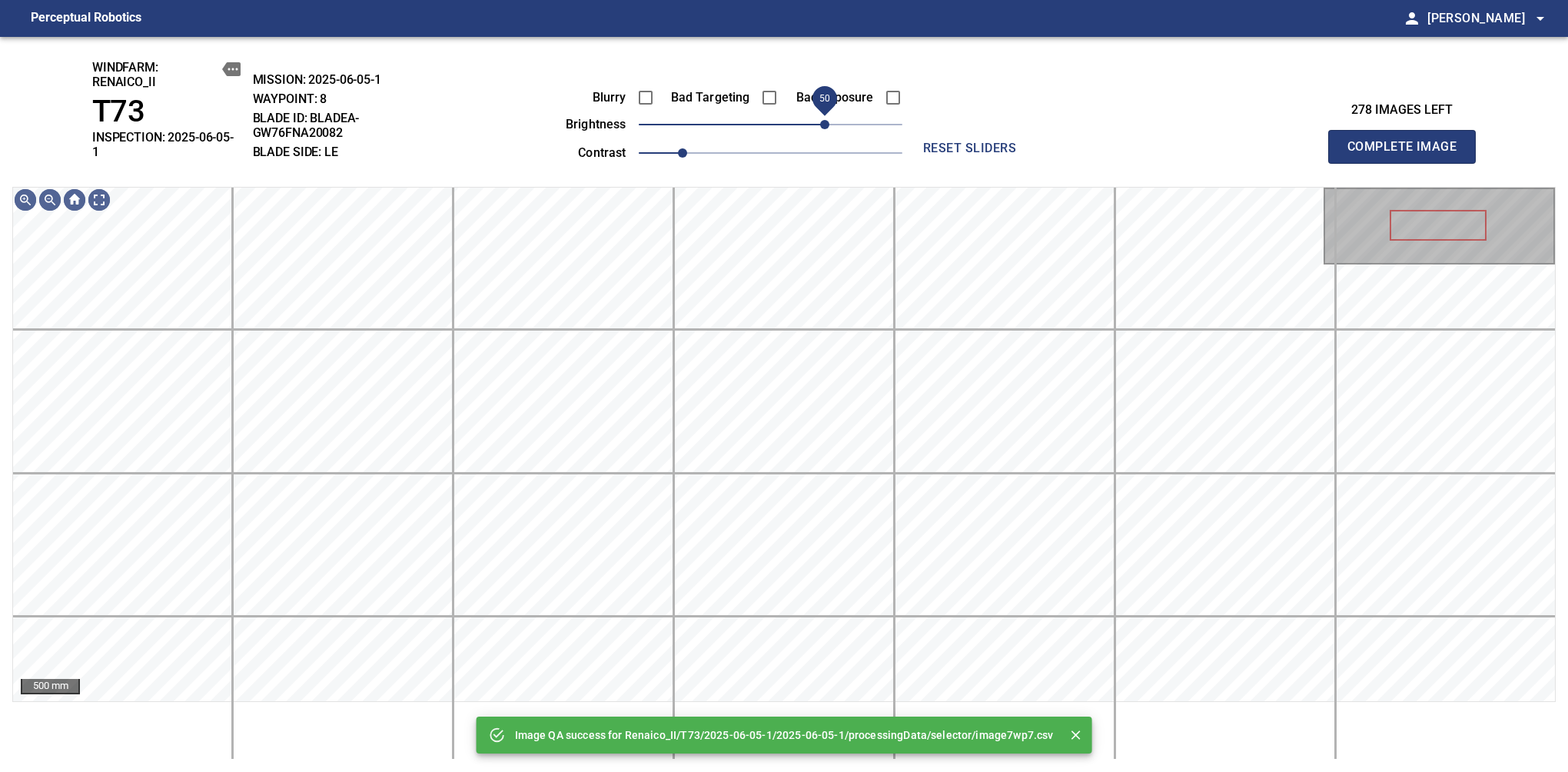
drag, startPoint x: 810, startPoint y: 125, endPoint x: 821, endPoint y: 123, distance: 11.2
click at [821, 123] on span "50" at bounding box center [770, 124] width 264 height 22
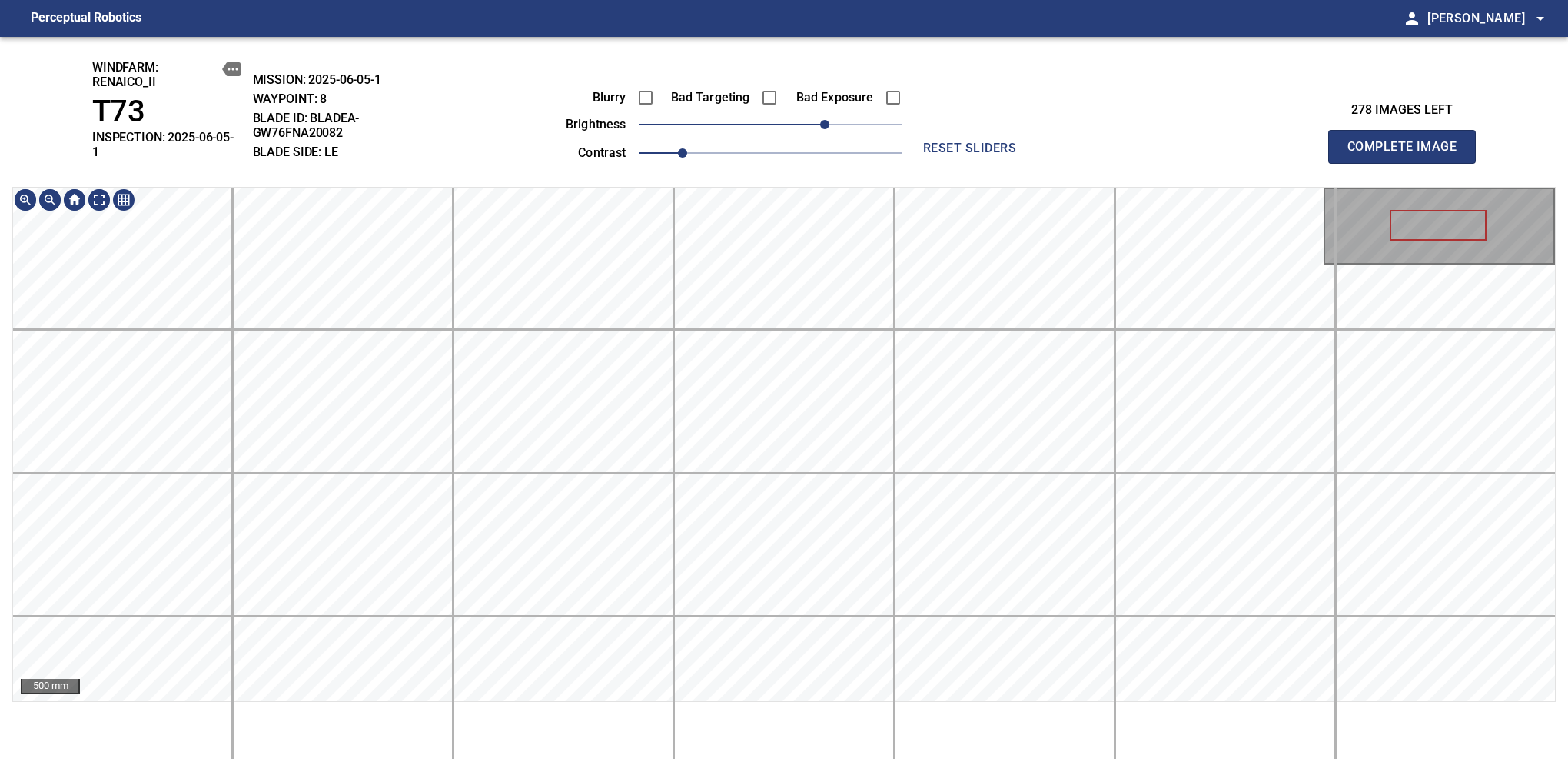
click at [797, 152] on div "windfarm: Renaico_II T73 INSPECTION: 2025-06-05-1 MISSION: 2025-06-05-1 WAYPOIN…" at bounding box center [784, 404] width 1568 height 735
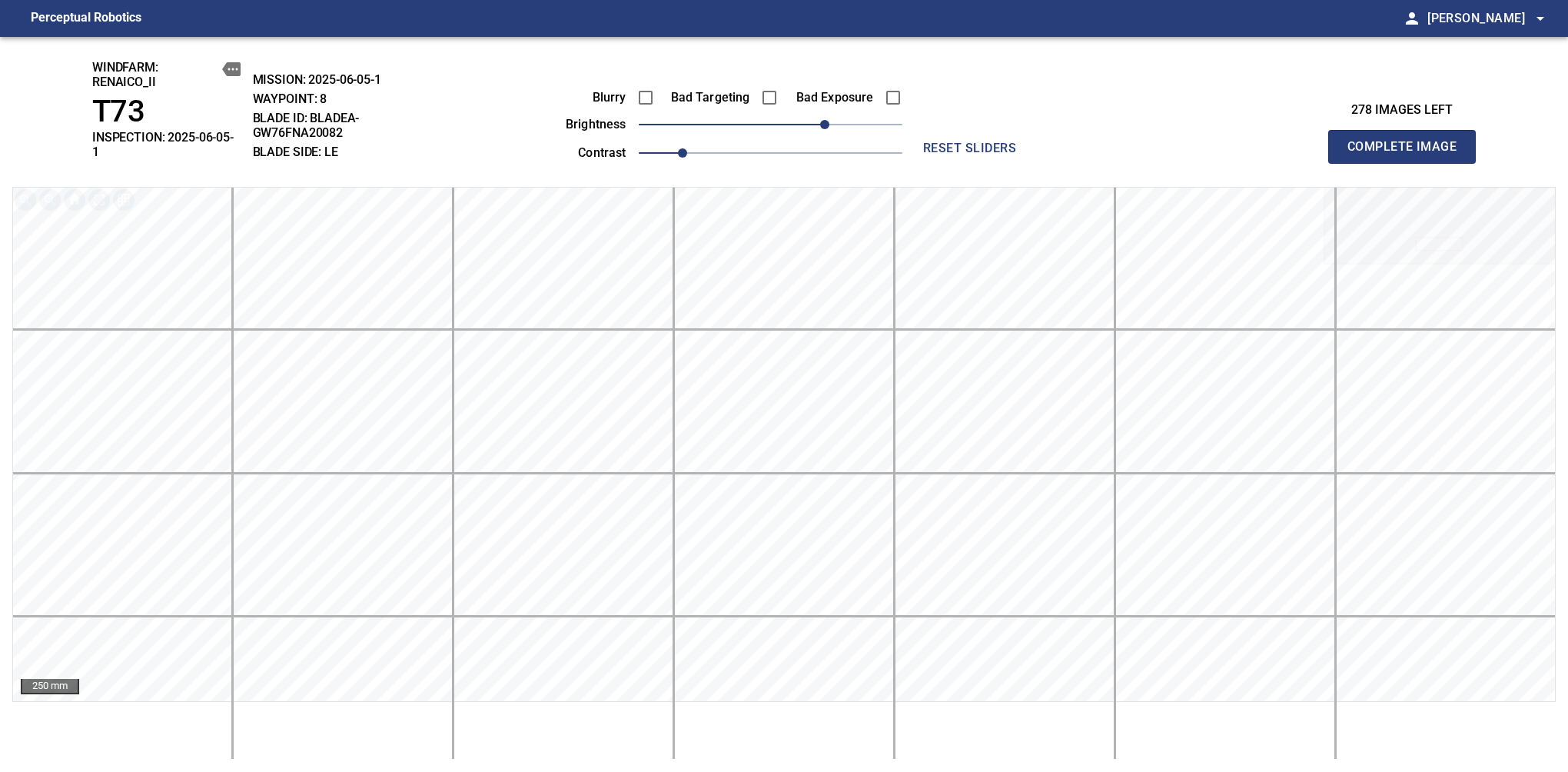
click at [1292, 141] on span "Complete Image" at bounding box center [1402, 146] width 113 height 22
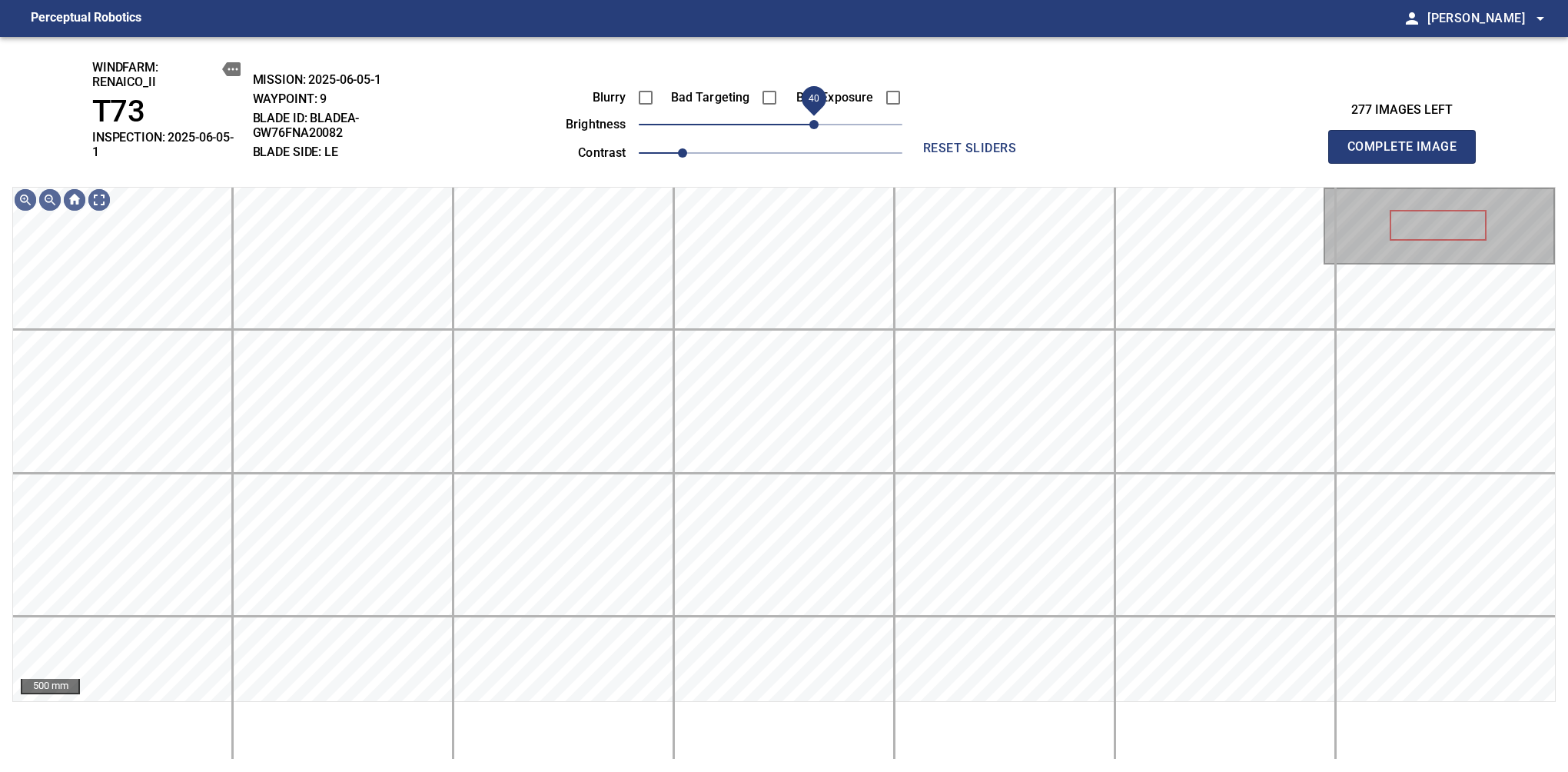
click at [810, 127] on span "40" at bounding box center [814, 125] width 10 height 10
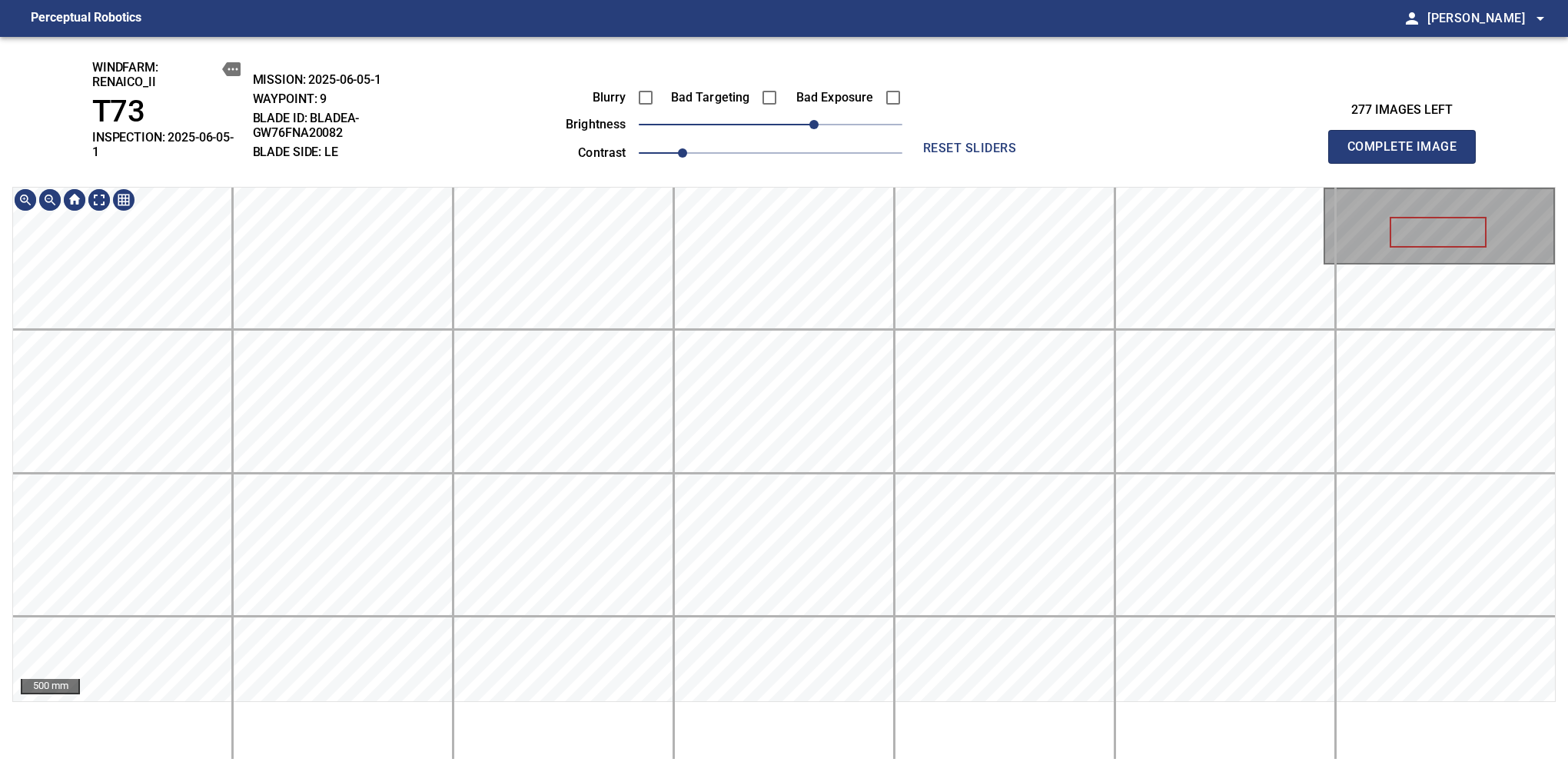
click at [830, 97] on div "windfarm: Renaico_II T73 INSPECTION: 2025-06-05-1 MISSION: 2025-06-05-1 WAYPOIN…" at bounding box center [784, 404] width 1568 height 735
click at [1292, 141] on span "Complete Image" at bounding box center [1402, 146] width 113 height 22
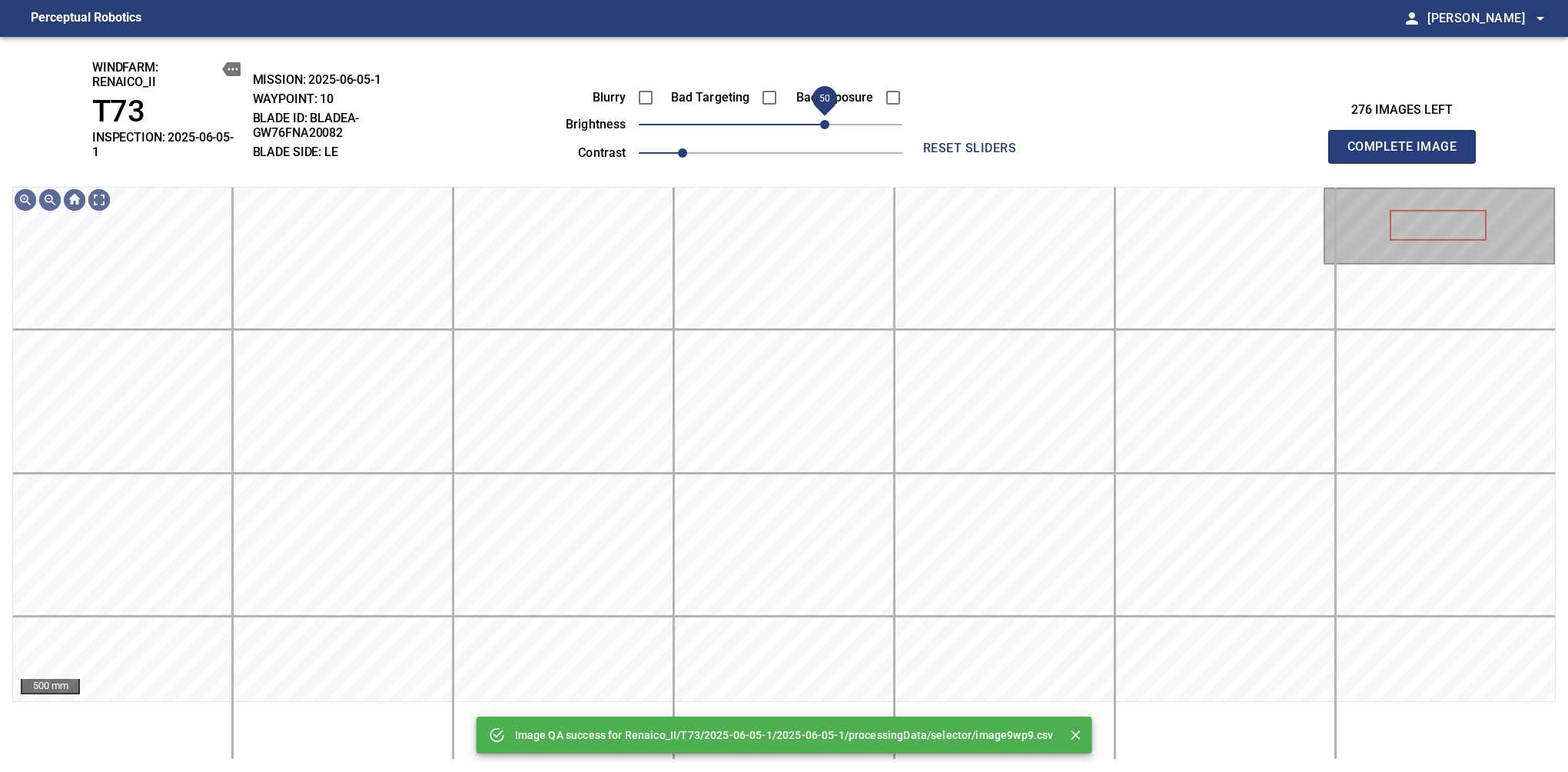
drag, startPoint x: 791, startPoint y: 125, endPoint x: 824, endPoint y: 122, distance: 33.1
click at [824, 122] on span "50" at bounding box center [825, 125] width 10 height 10
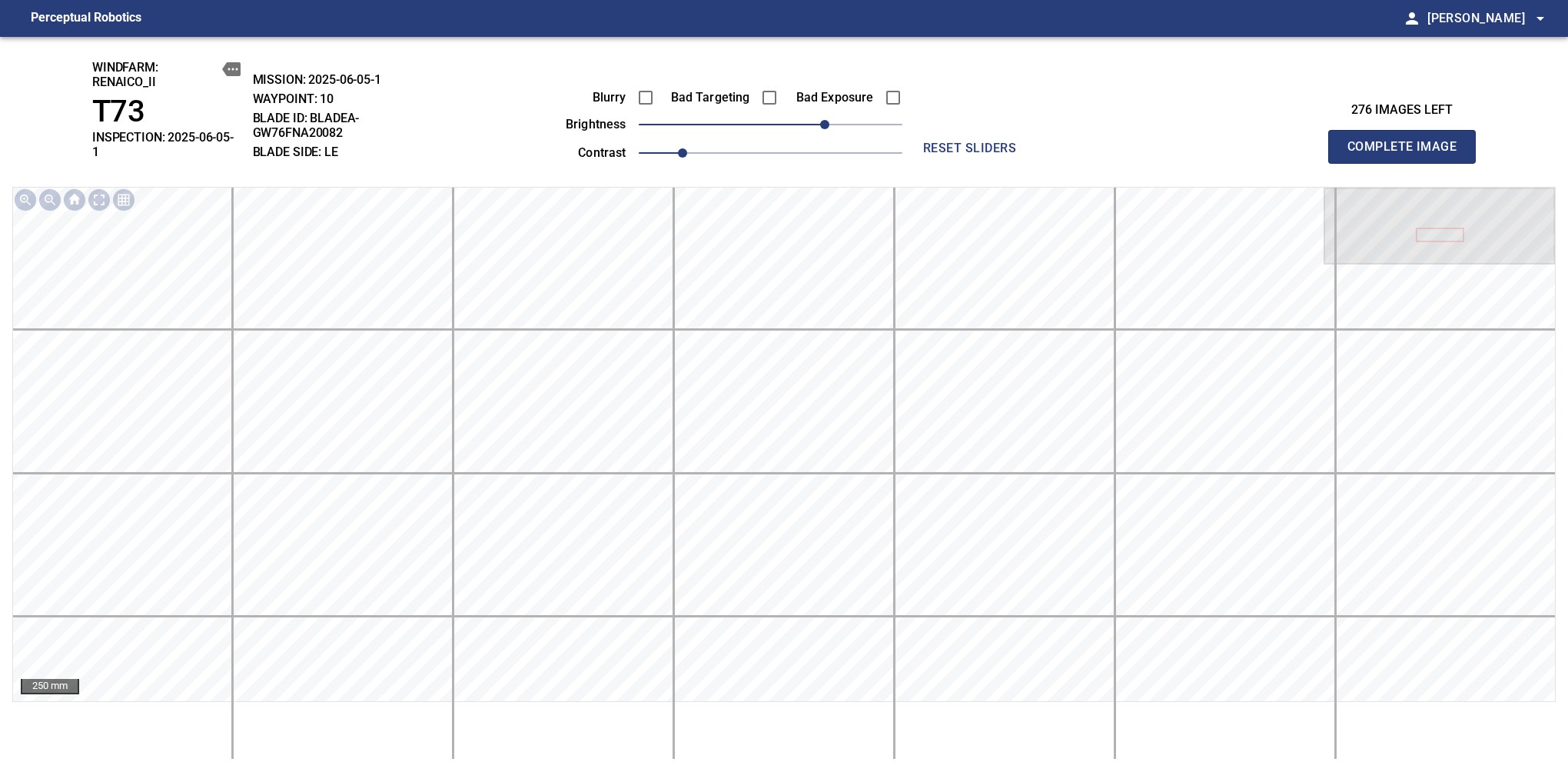
click at [1292, 141] on span "Complete Image" at bounding box center [1402, 146] width 113 height 22
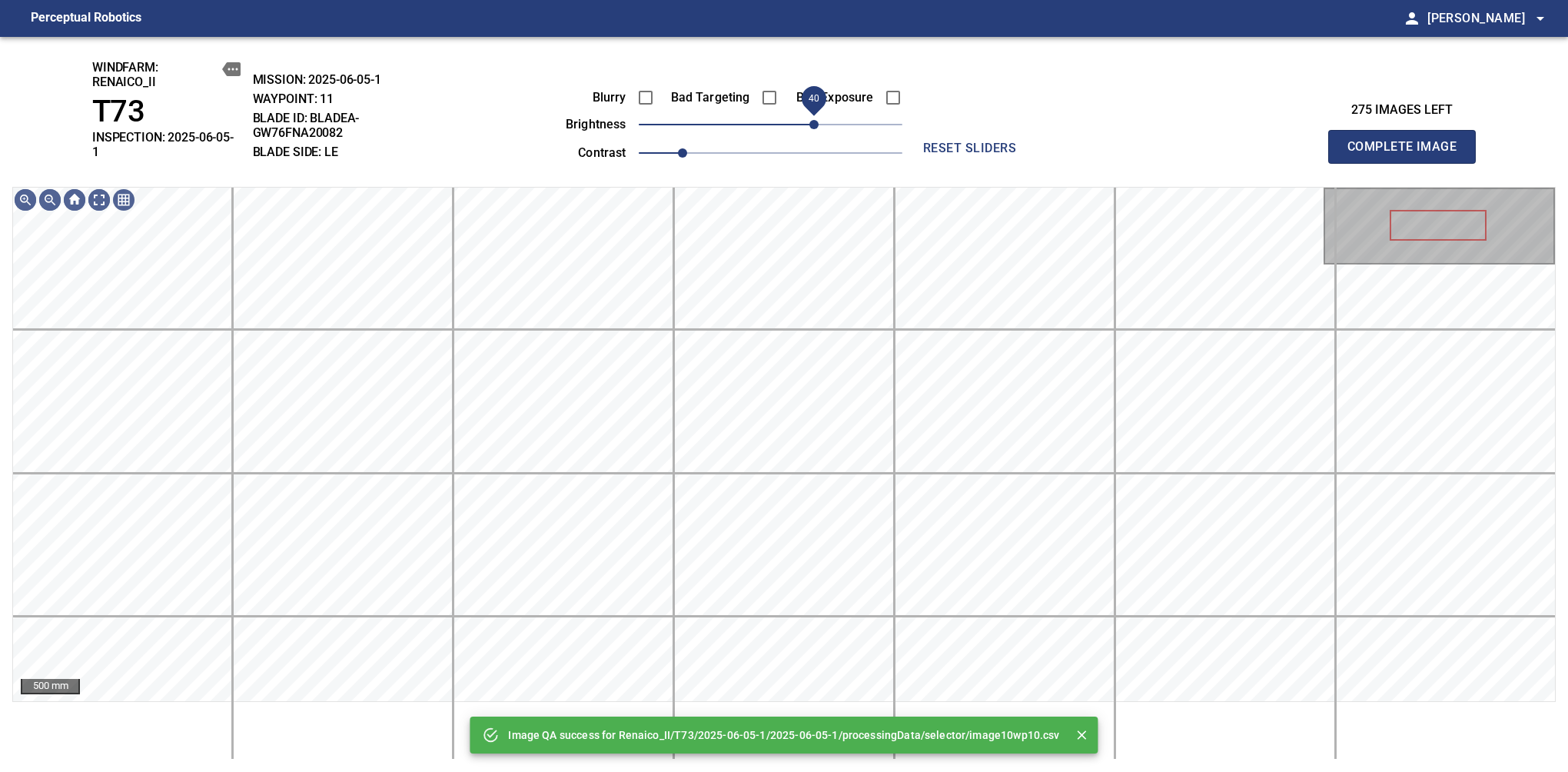
drag, startPoint x: 838, startPoint y: 125, endPoint x: 817, endPoint y: 137, distance: 24.2
click at [817, 135] on span "40" at bounding box center [770, 124] width 264 height 22
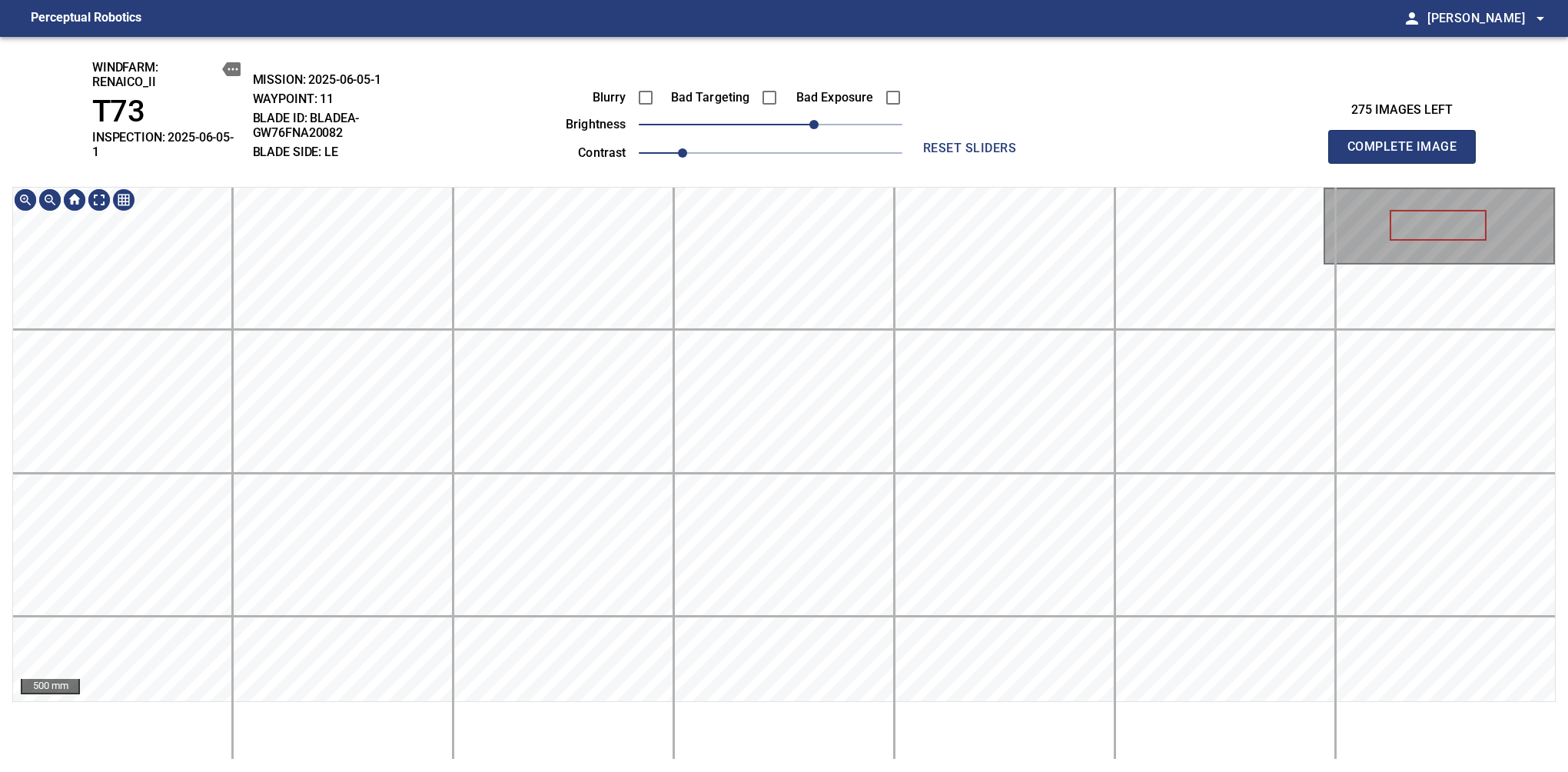
click at [836, 162] on div "windfarm: Renaico_II T73 INSPECTION: 2025-06-05-1 MISSION: 2025-06-05-1 WAYPOIN…" at bounding box center [784, 404] width 1568 height 735
click at [1292, 141] on span "Complete Image" at bounding box center [1402, 146] width 113 height 22
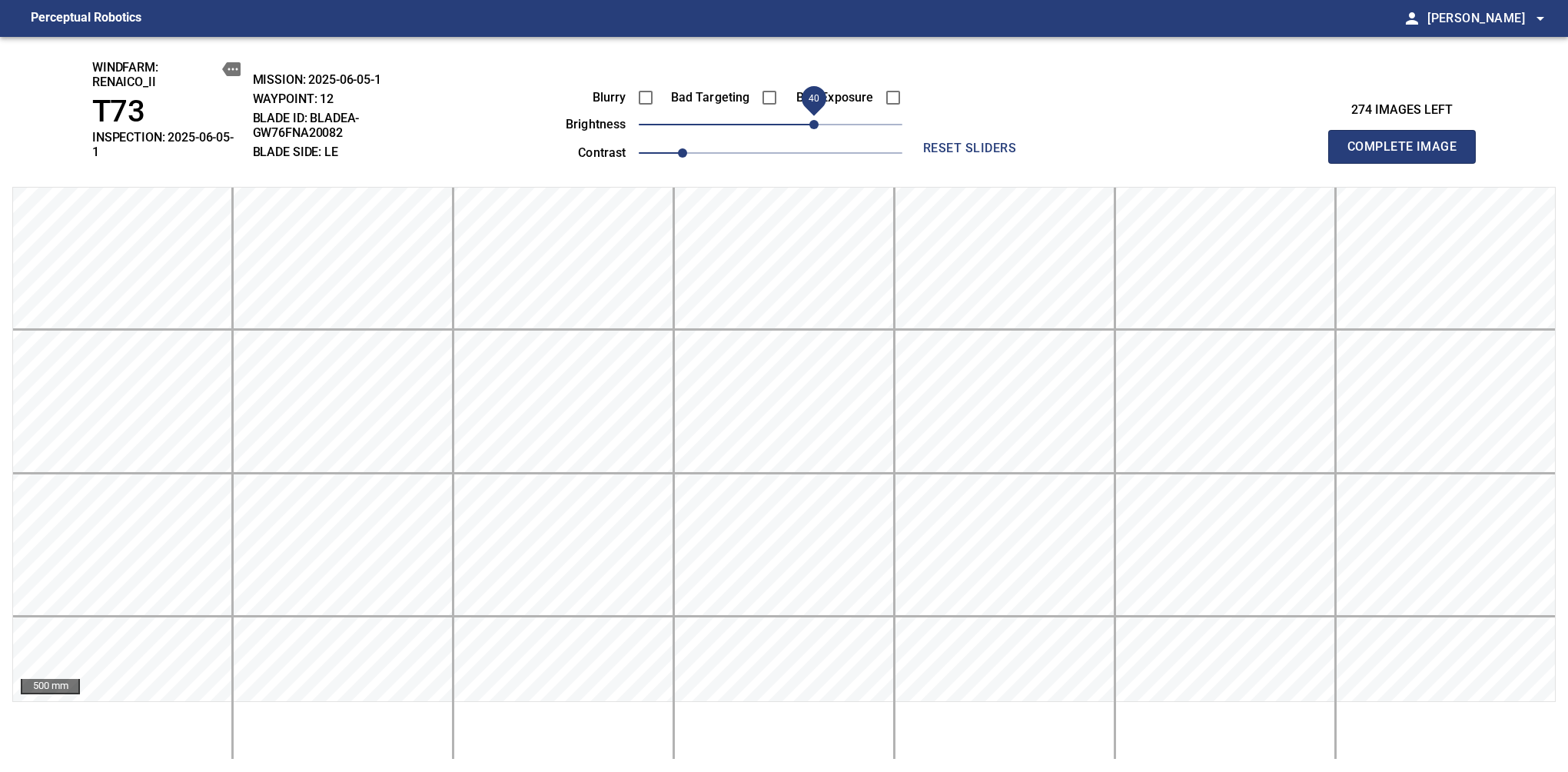
drag, startPoint x: 799, startPoint y: 122, endPoint x: 816, endPoint y: 132, distance: 19.7
click at [816, 132] on span "40" at bounding box center [770, 124] width 264 height 22
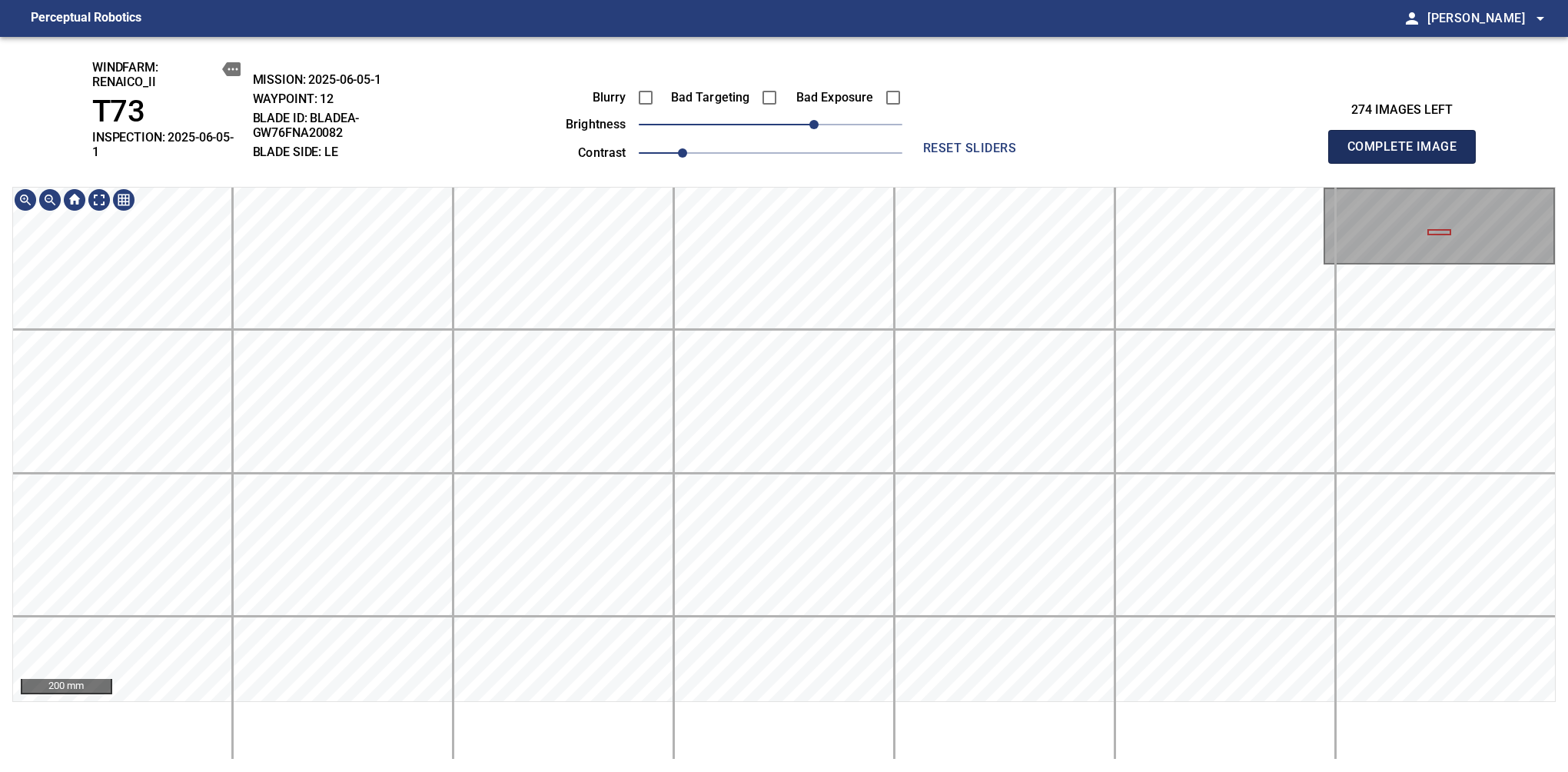
click at [1292, 141] on span "Complete Image" at bounding box center [1402, 146] width 113 height 22
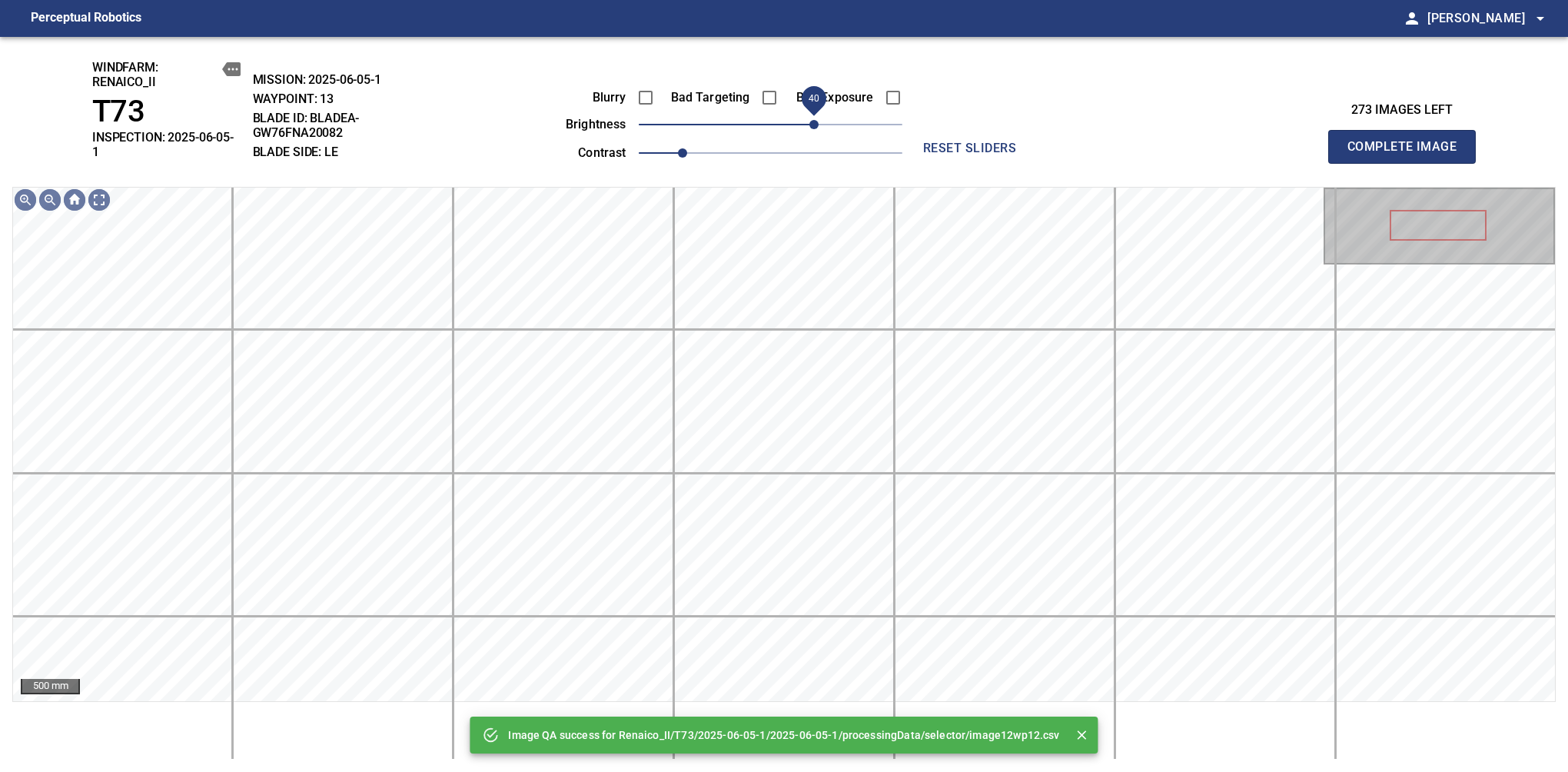
drag, startPoint x: 783, startPoint y: 130, endPoint x: 815, endPoint y: 138, distance: 33.0
click at [815, 129] on span "40" at bounding box center [814, 125] width 10 height 10
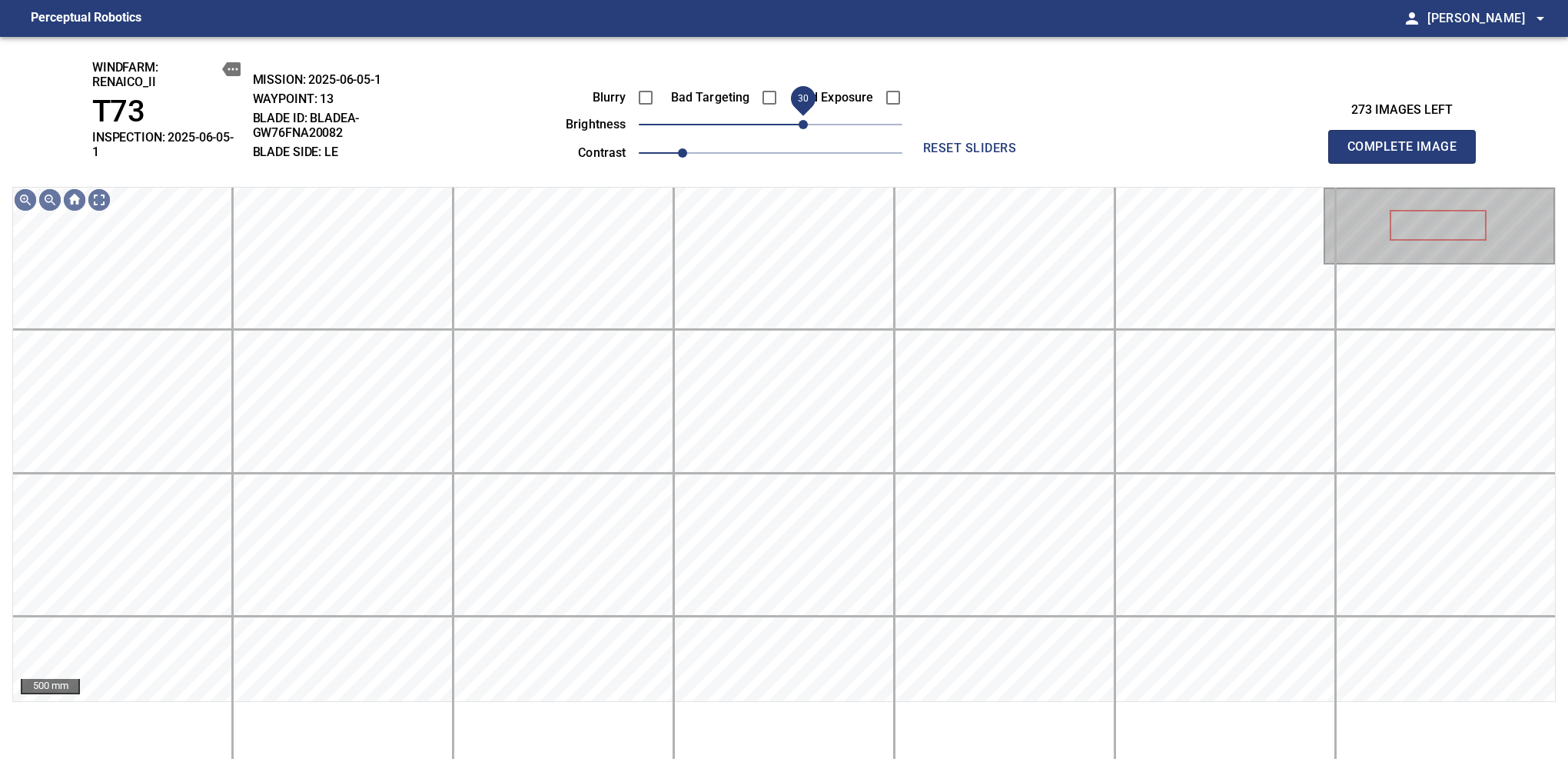
click at [807, 129] on span "30" at bounding box center [803, 125] width 10 height 10
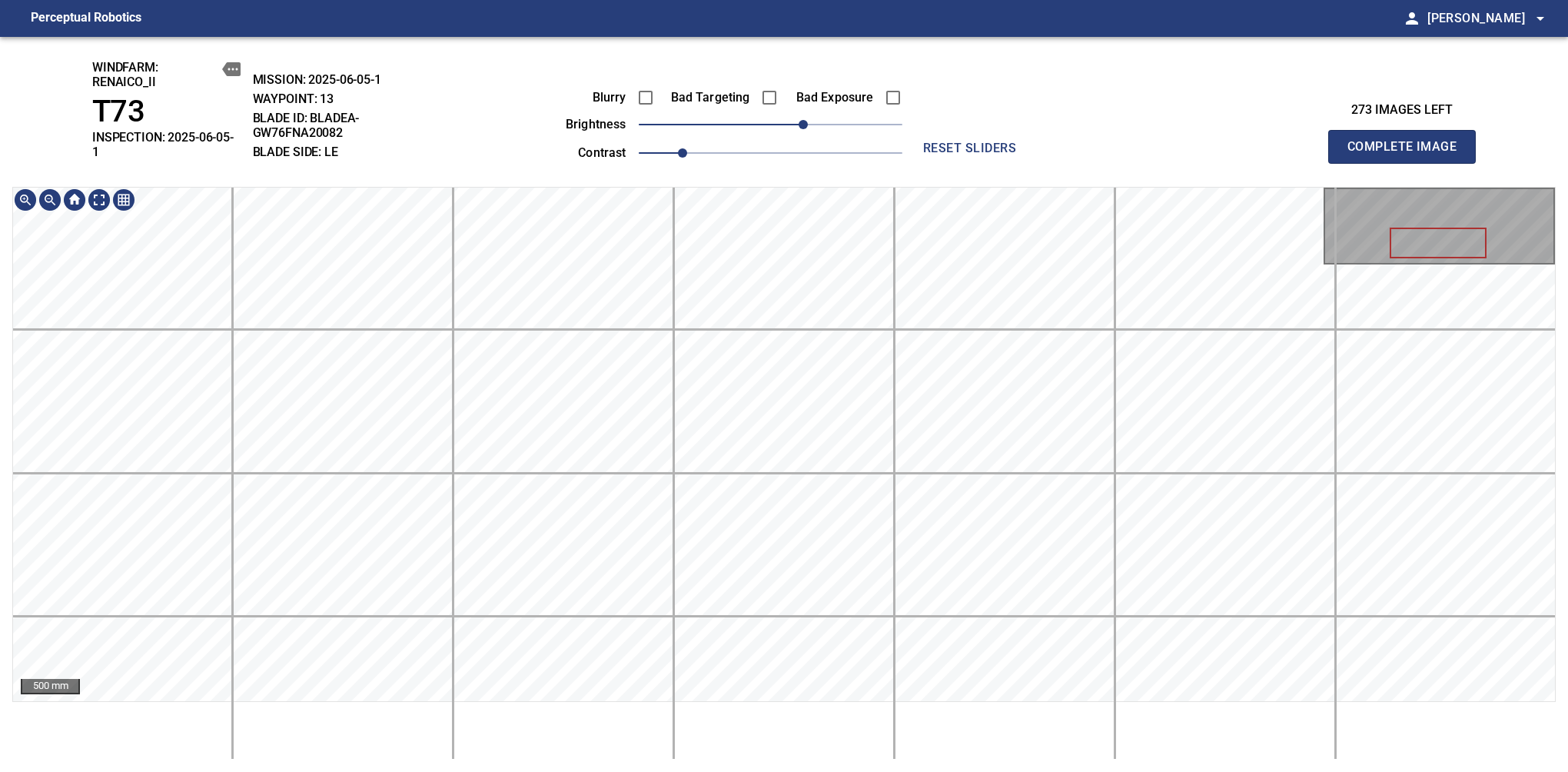
click at [1292, 141] on span "Complete Image" at bounding box center [1402, 146] width 113 height 22
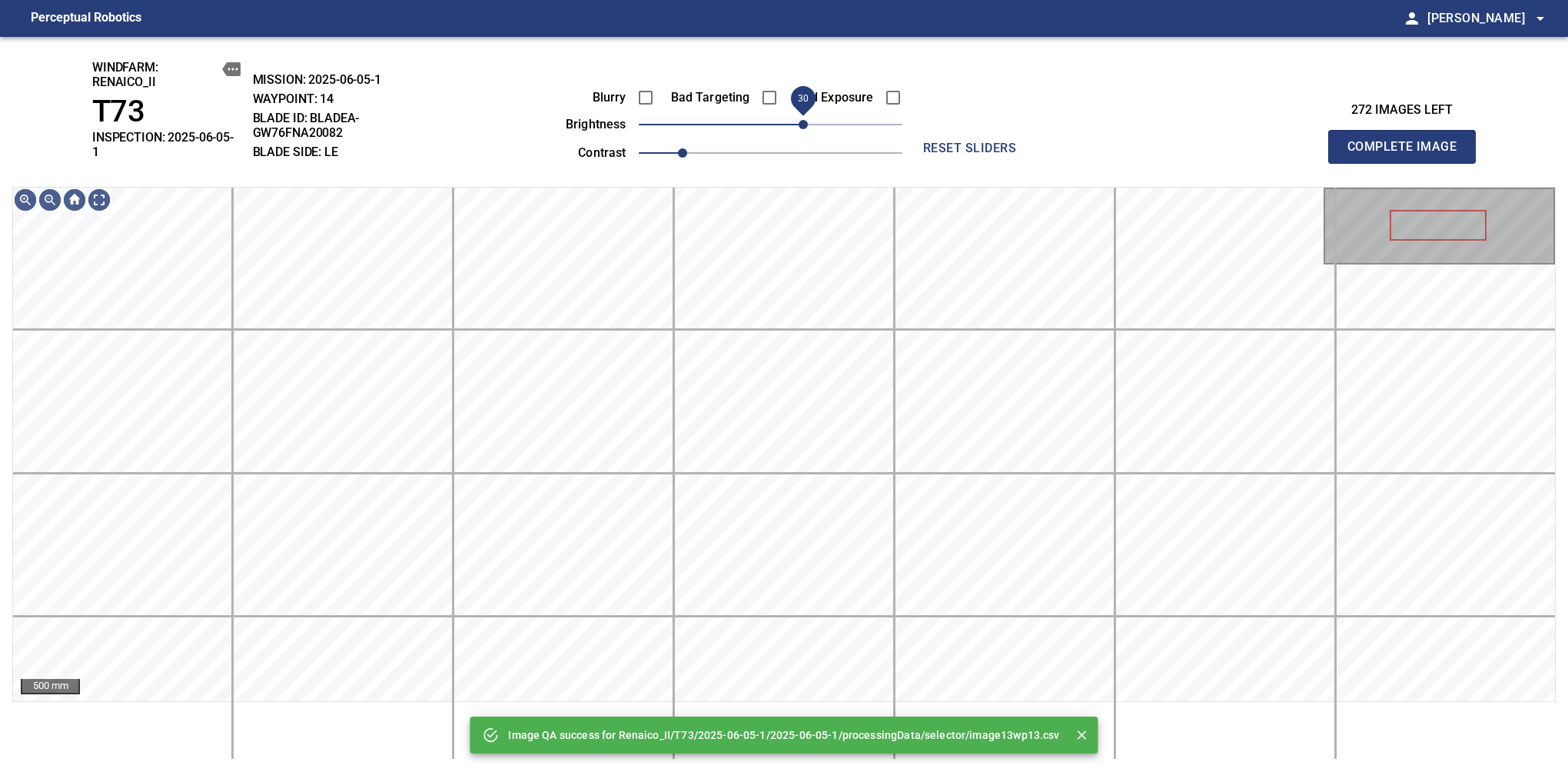
drag, startPoint x: 799, startPoint y: 128, endPoint x: 805, endPoint y: 138, distance: 11.7
click at [805, 129] on span "30" at bounding box center [803, 125] width 10 height 10
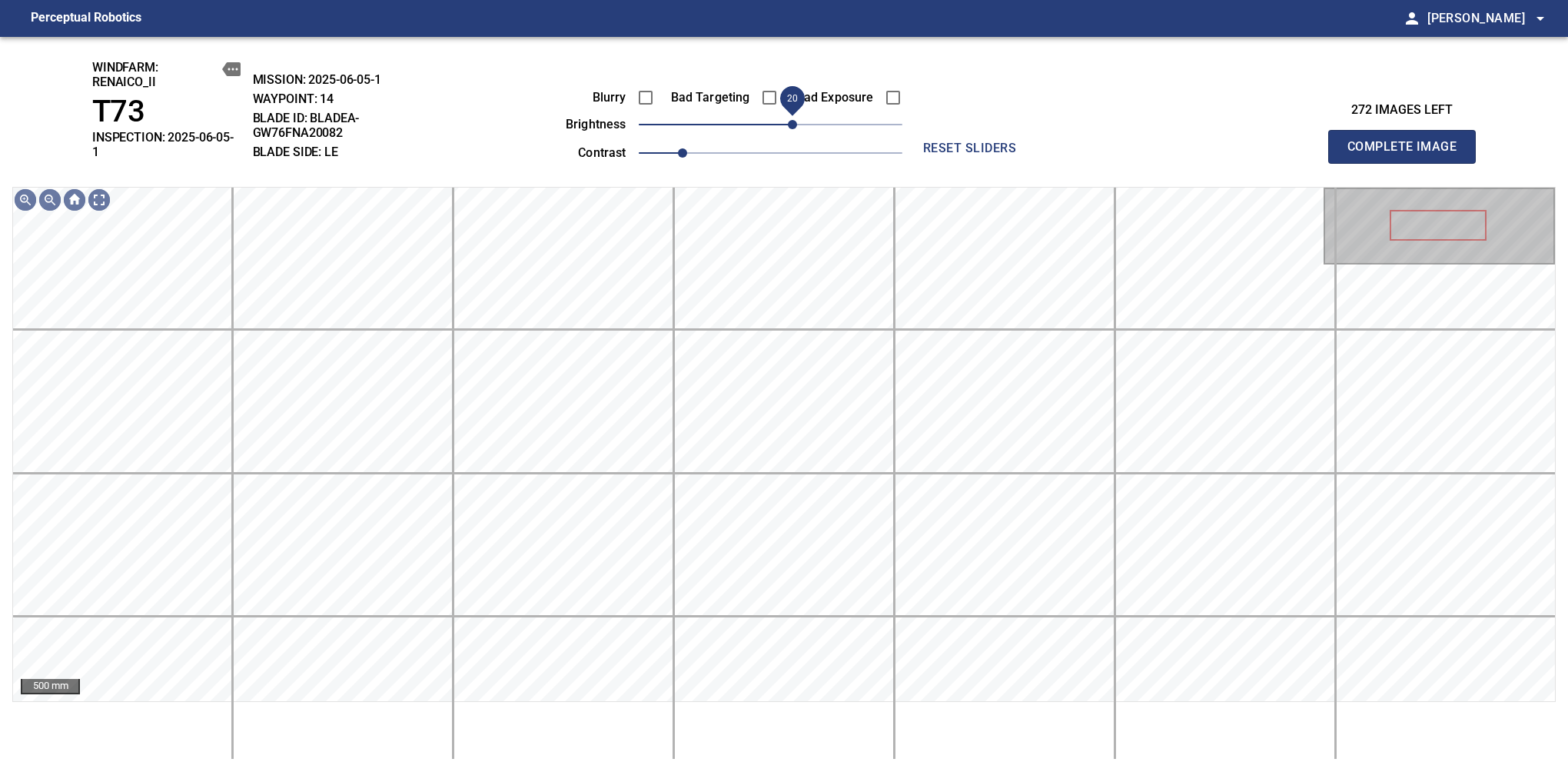
click at [794, 129] on span "20" at bounding box center [793, 125] width 10 height 10
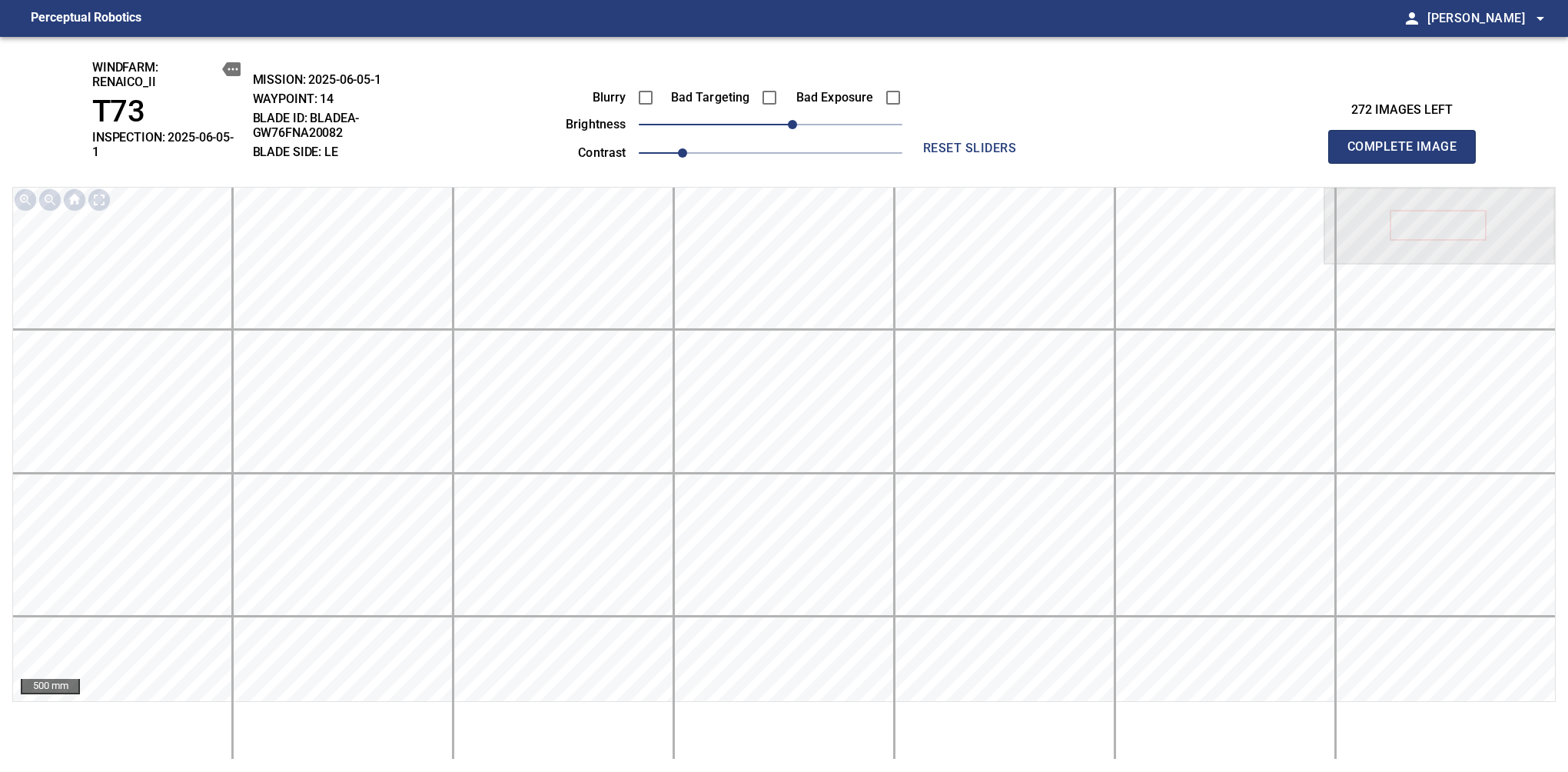
click at [1292, 141] on span "Complete Image" at bounding box center [1402, 146] width 113 height 22
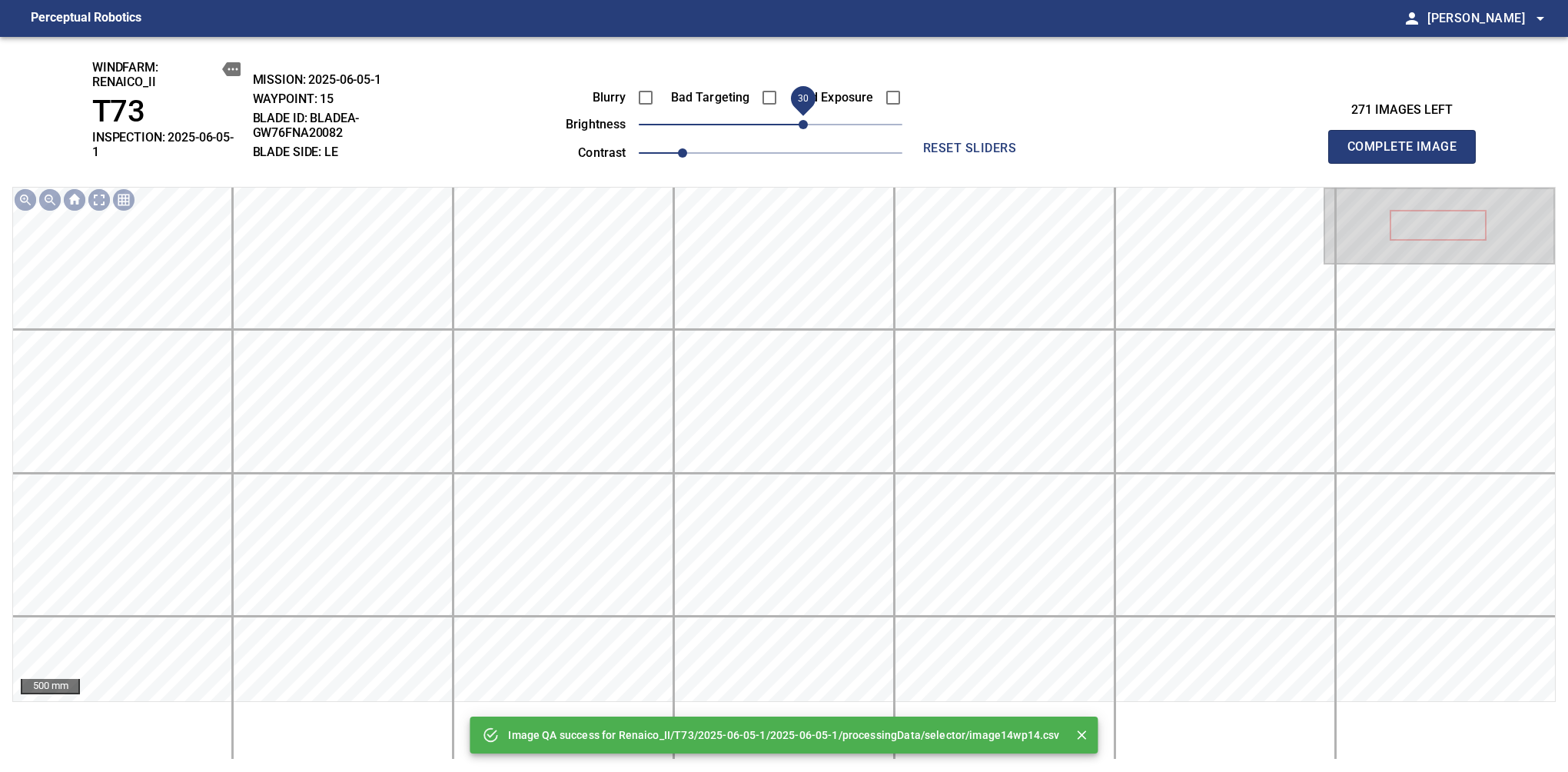
click at [805, 131] on span "30" at bounding box center [770, 124] width 264 height 22
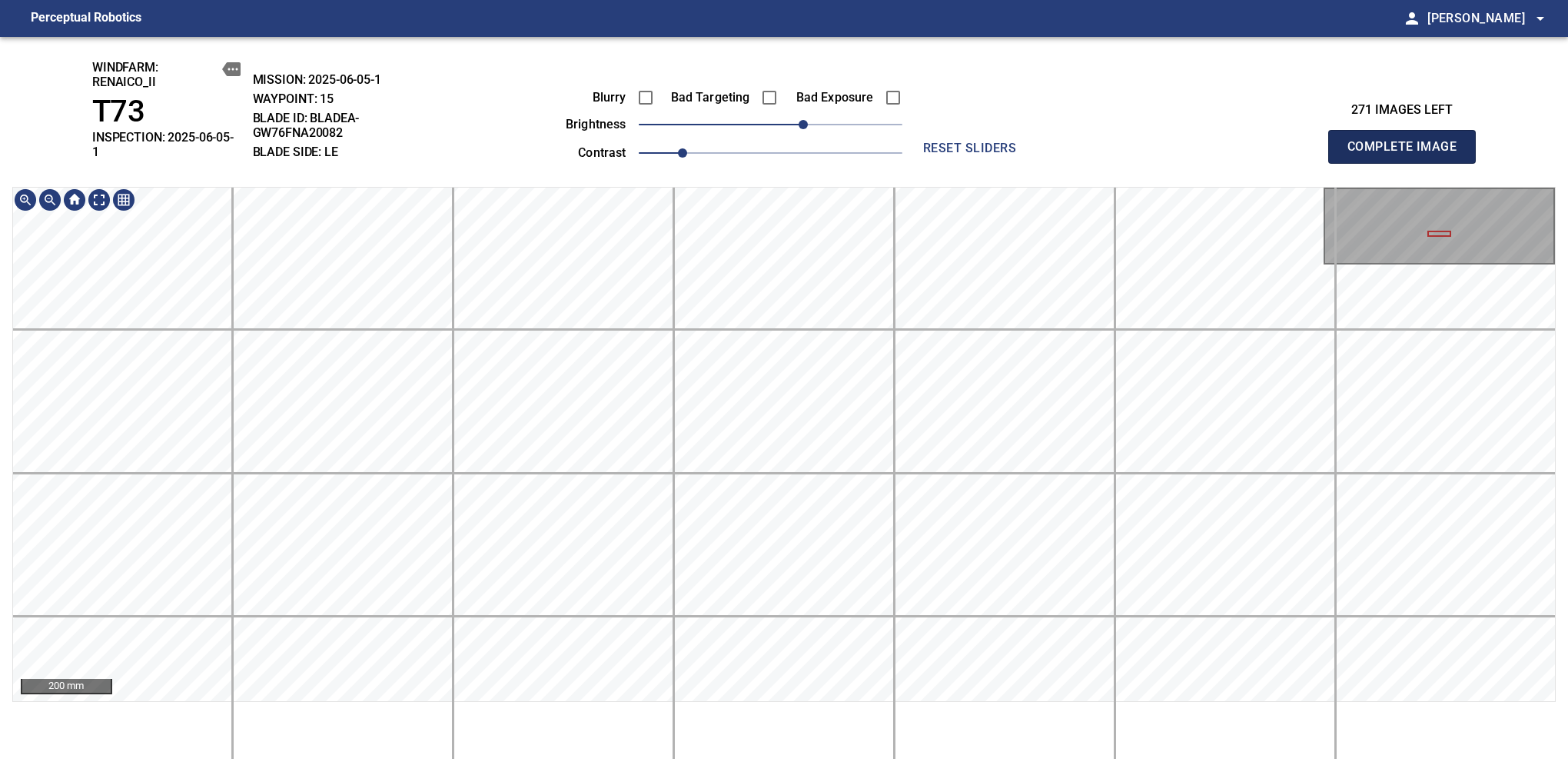
click at [1292, 141] on span "Complete Image" at bounding box center [1402, 146] width 113 height 22
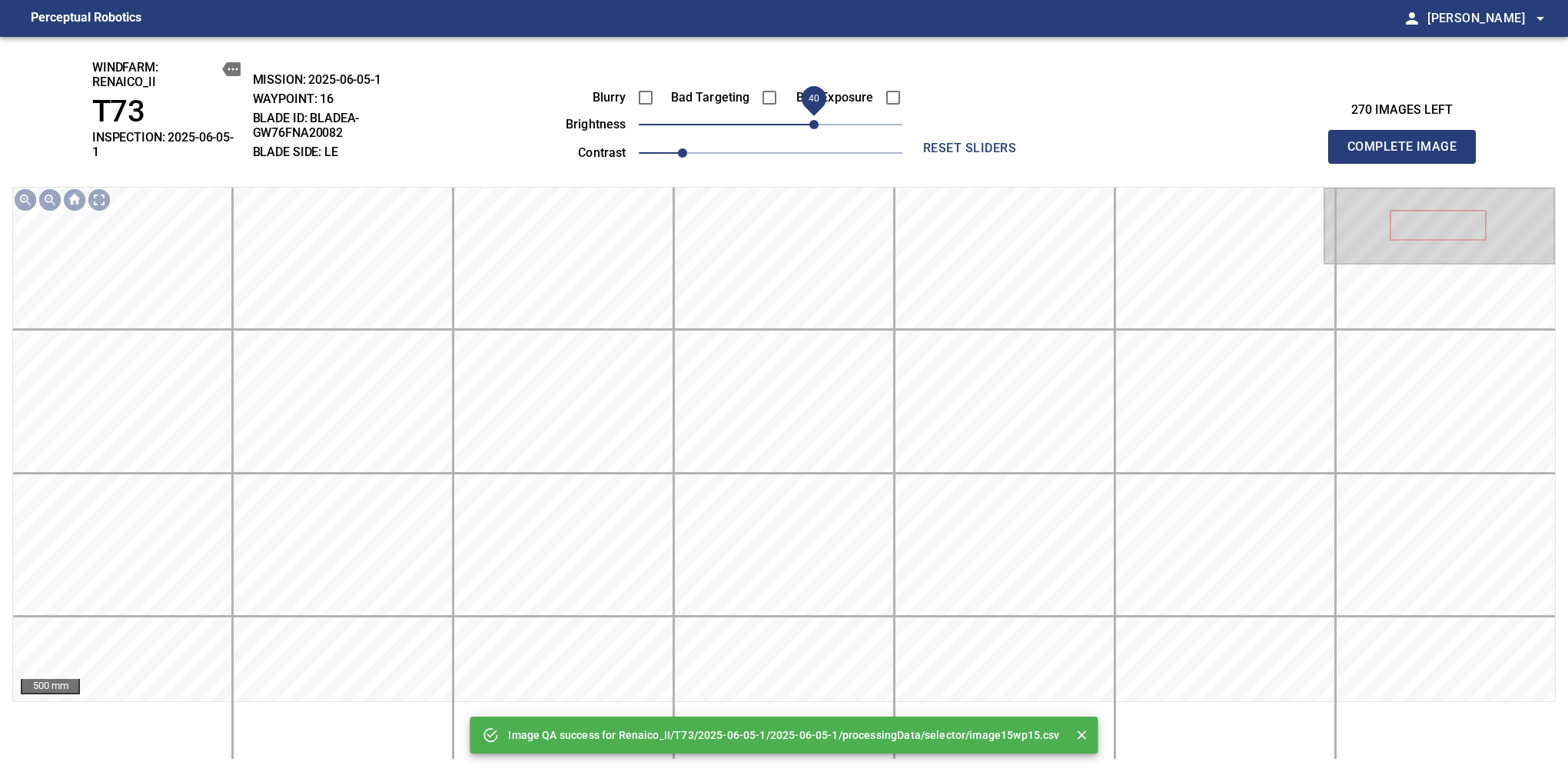
drag, startPoint x: 802, startPoint y: 131, endPoint x: 812, endPoint y: 133, distance: 10.2
click at [812, 133] on span "40" at bounding box center [770, 124] width 264 height 22
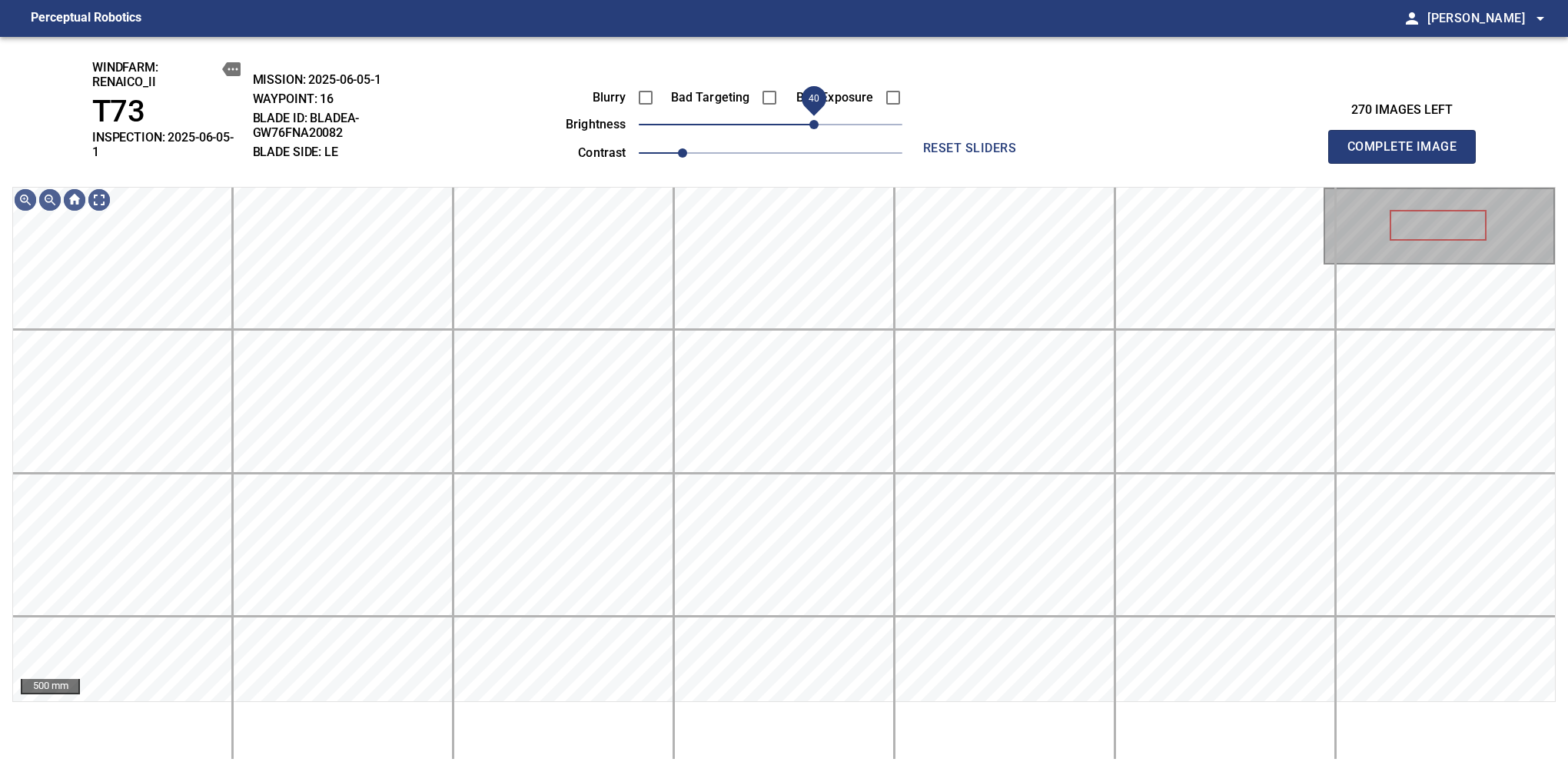
click at [812, 120] on span "40" at bounding box center [814, 125] width 10 height 10
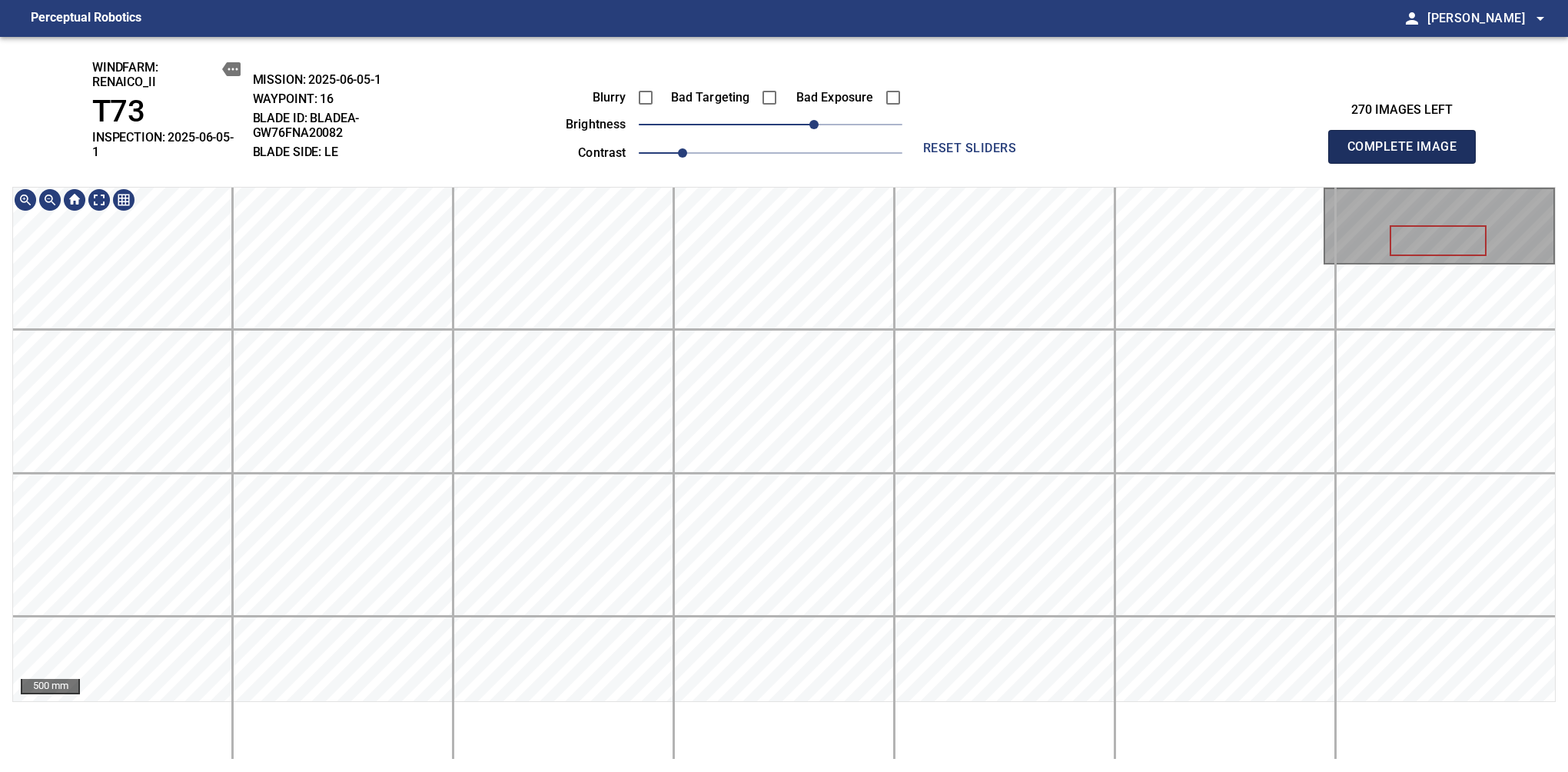
click at [1292, 141] on span "Complete Image" at bounding box center [1402, 146] width 113 height 22
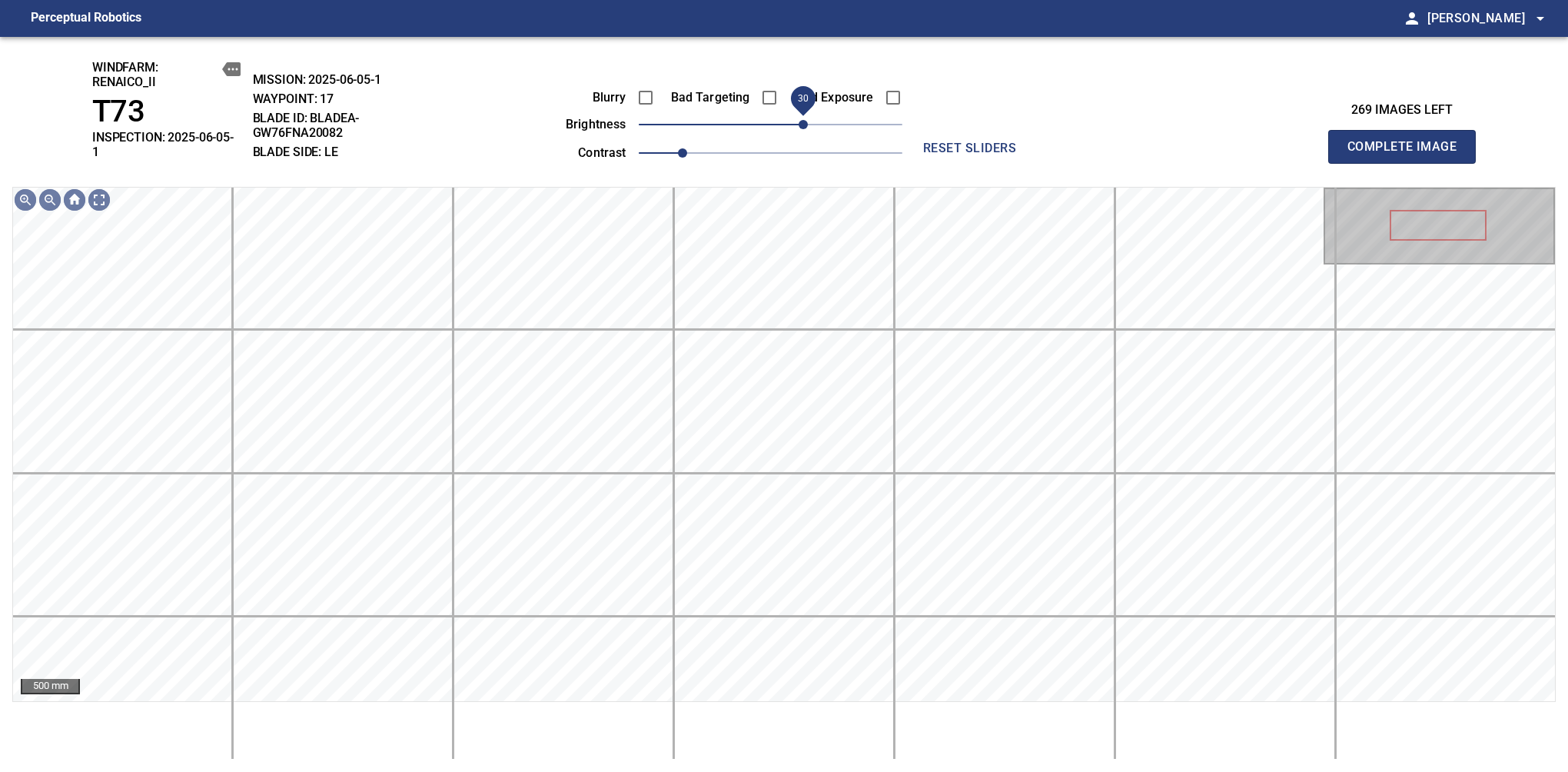
drag, startPoint x: 782, startPoint y: 129, endPoint x: 802, endPoint y: 123, distance: 20.9
click at [802, 123] on span "30" at bounding box center [803, 125] width 10 height 10
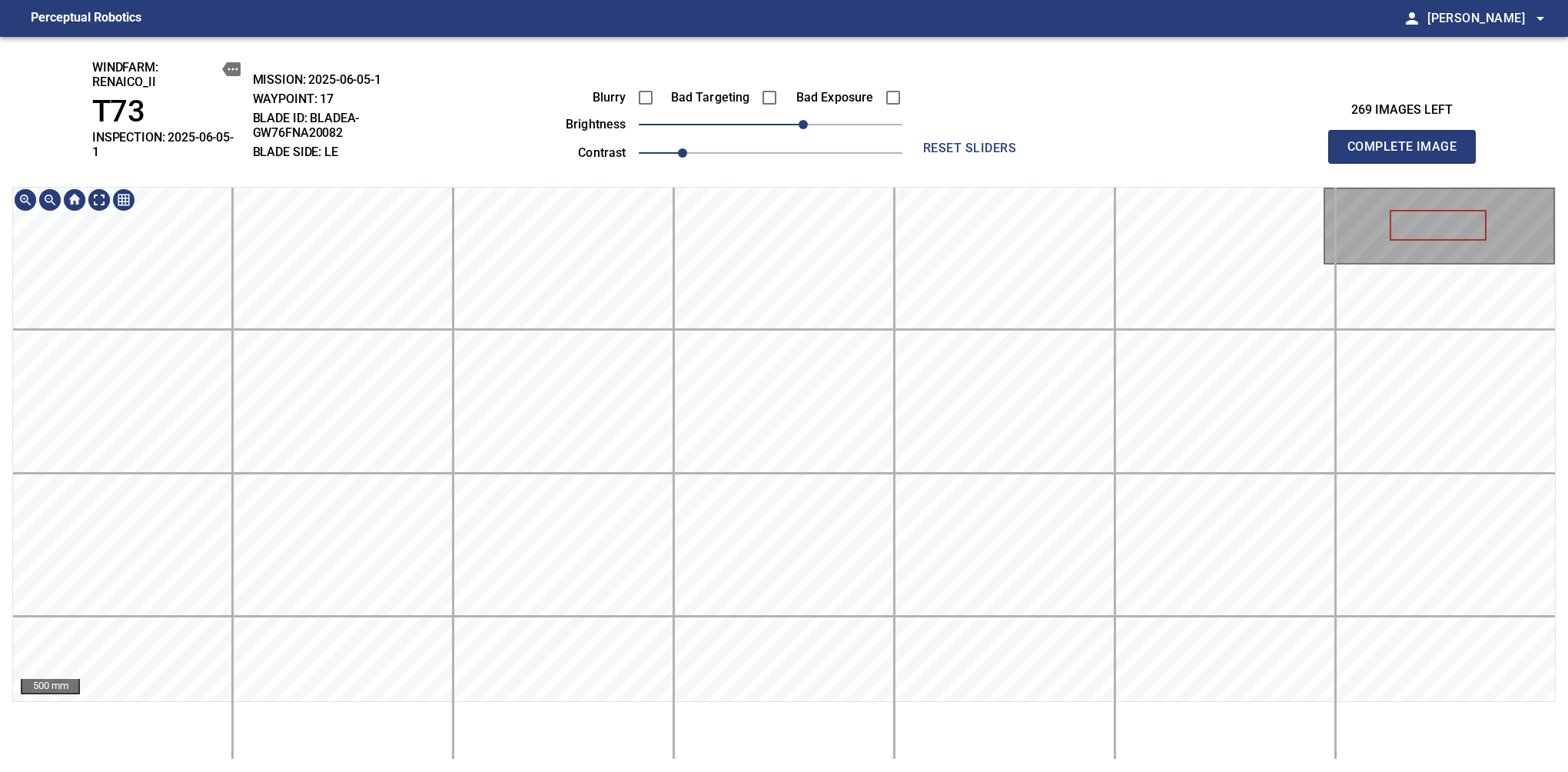
click at [818, 120] on div "windfarm: Renaico_II T73 INSPECTION: 2025-06-05-1 MISSION: 2025-06-05-1 WAYPOIN…" at bounding box center [784, 404] width 1568 height 735
click at [1292, 141] on span "Complete Image" at bounding box center [1402, 146] width 113 height 22
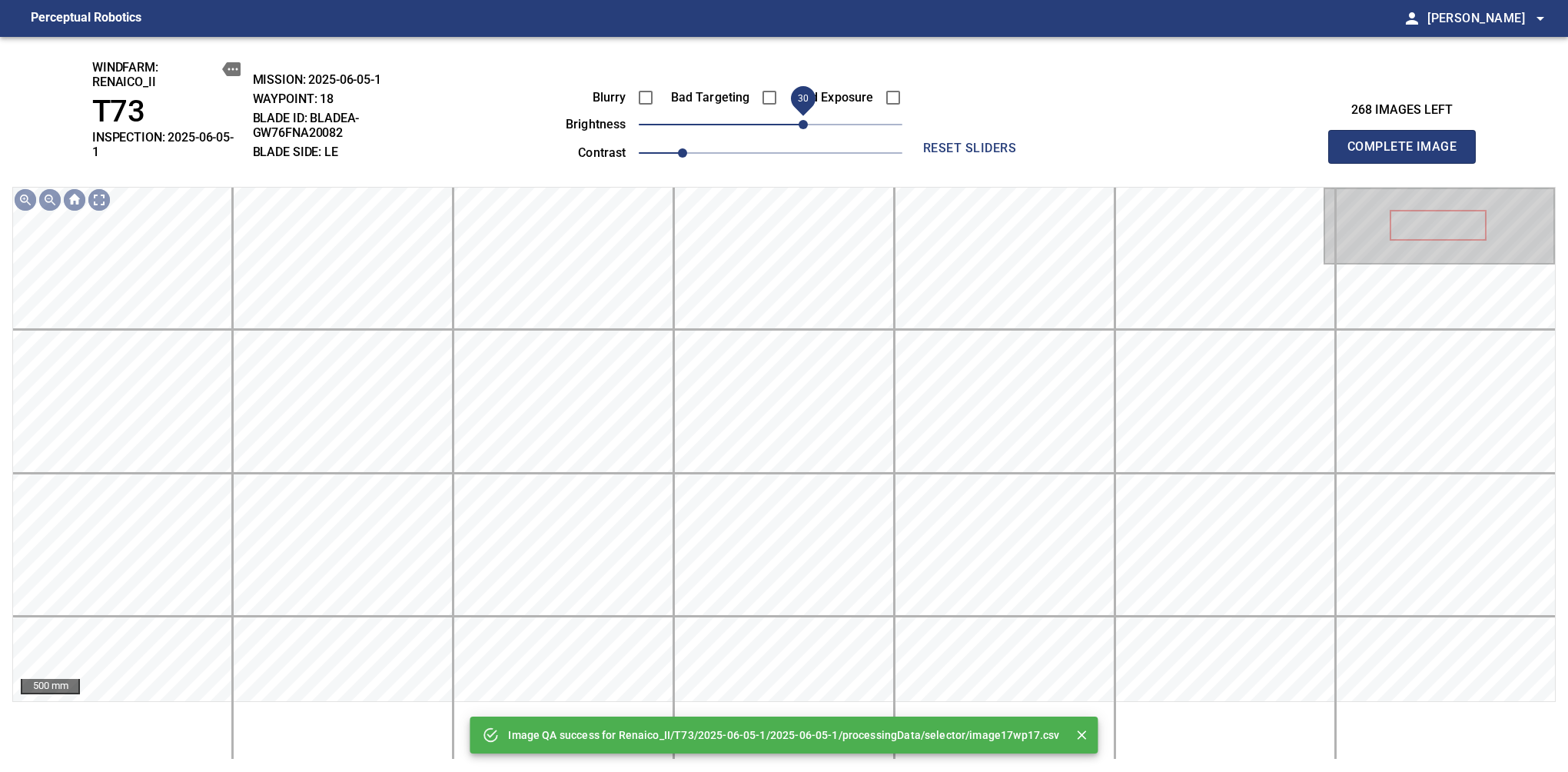
drag, startPoint x: 791, startPoint y: 129, endPoint x: 805, endPoint y: 136, distance: 15.7
click at [805, 135] on span "30" at bounding box center [770, 124] width 264 height 22
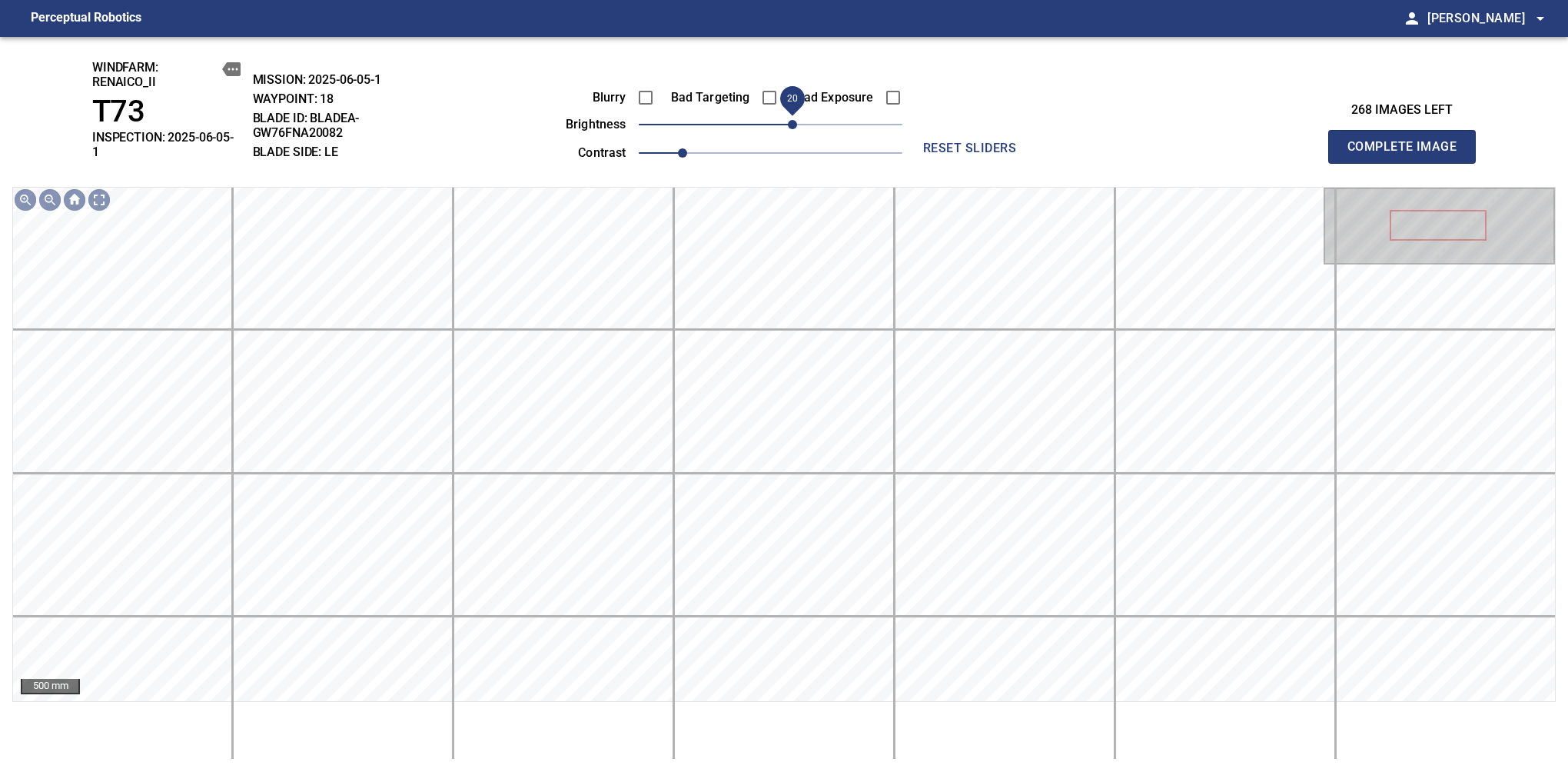
click at [797, 129] on span "20" at bounding box center [793, 125] width 10 height 10
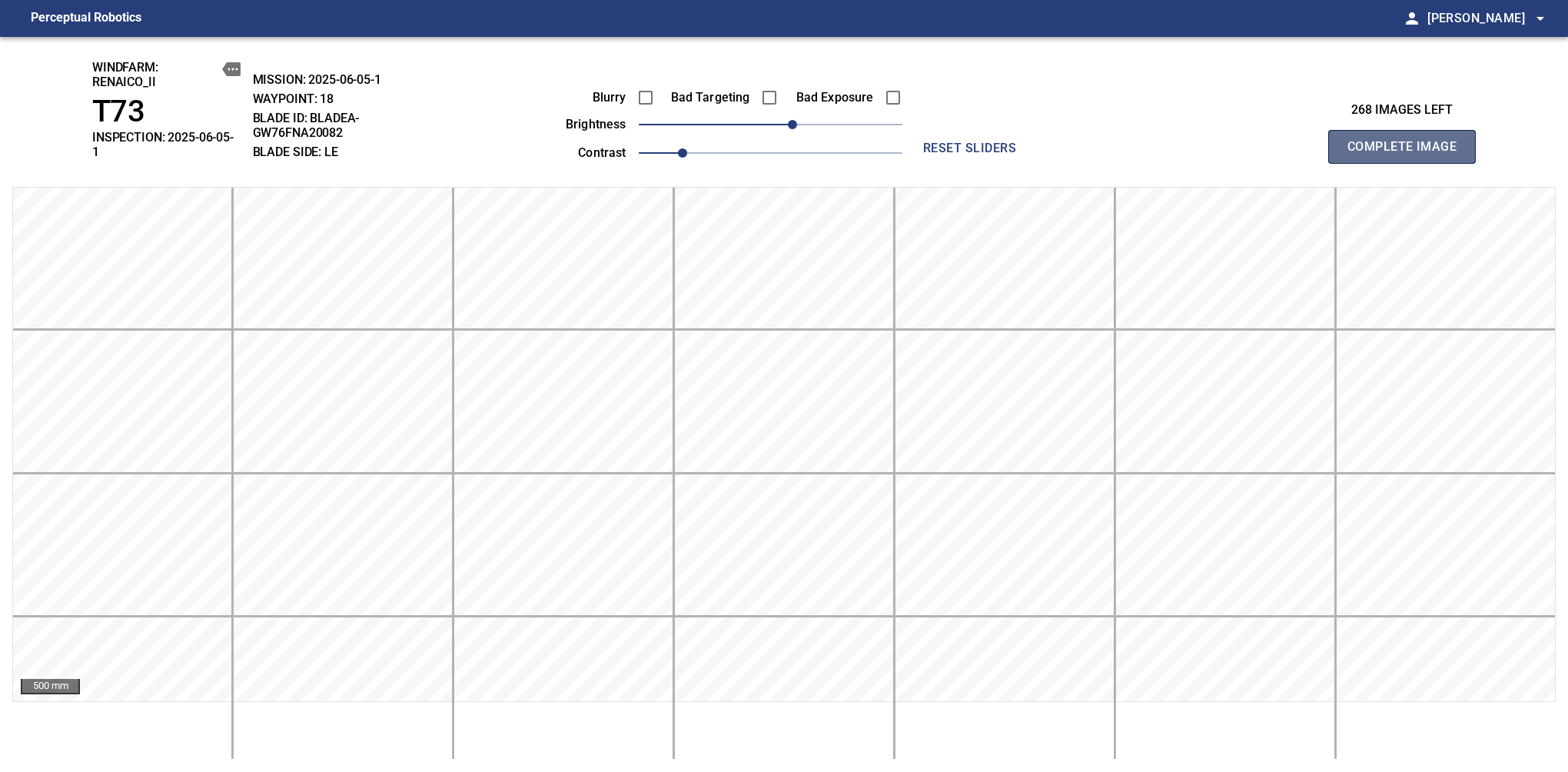
click at [1292, 141] on span "Complete Image" at bounding box center [1402, 146] width 113 height 22
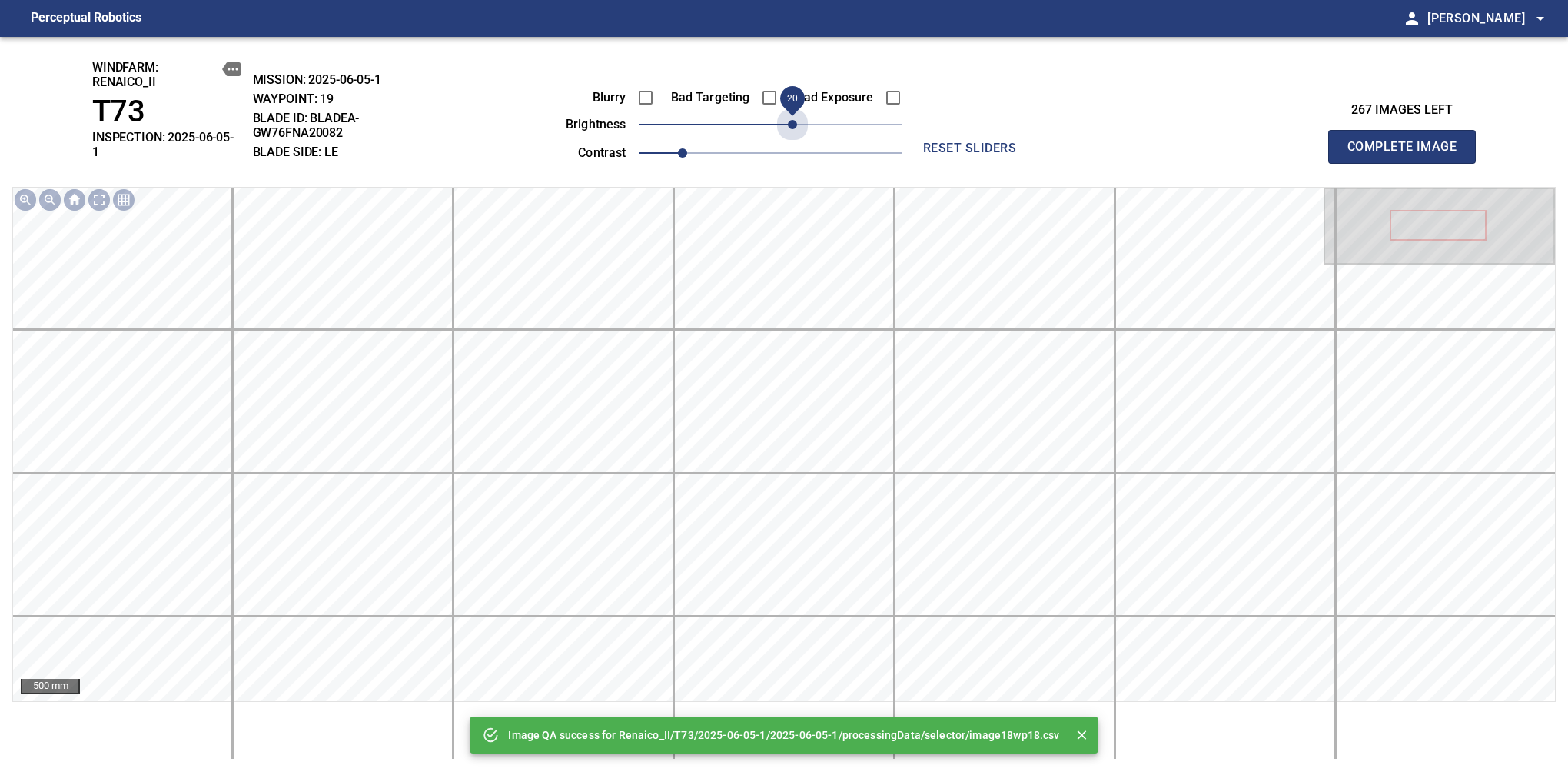
click at [797, 129] on span "20" at bounding box center [770, 124] width 264 height 22
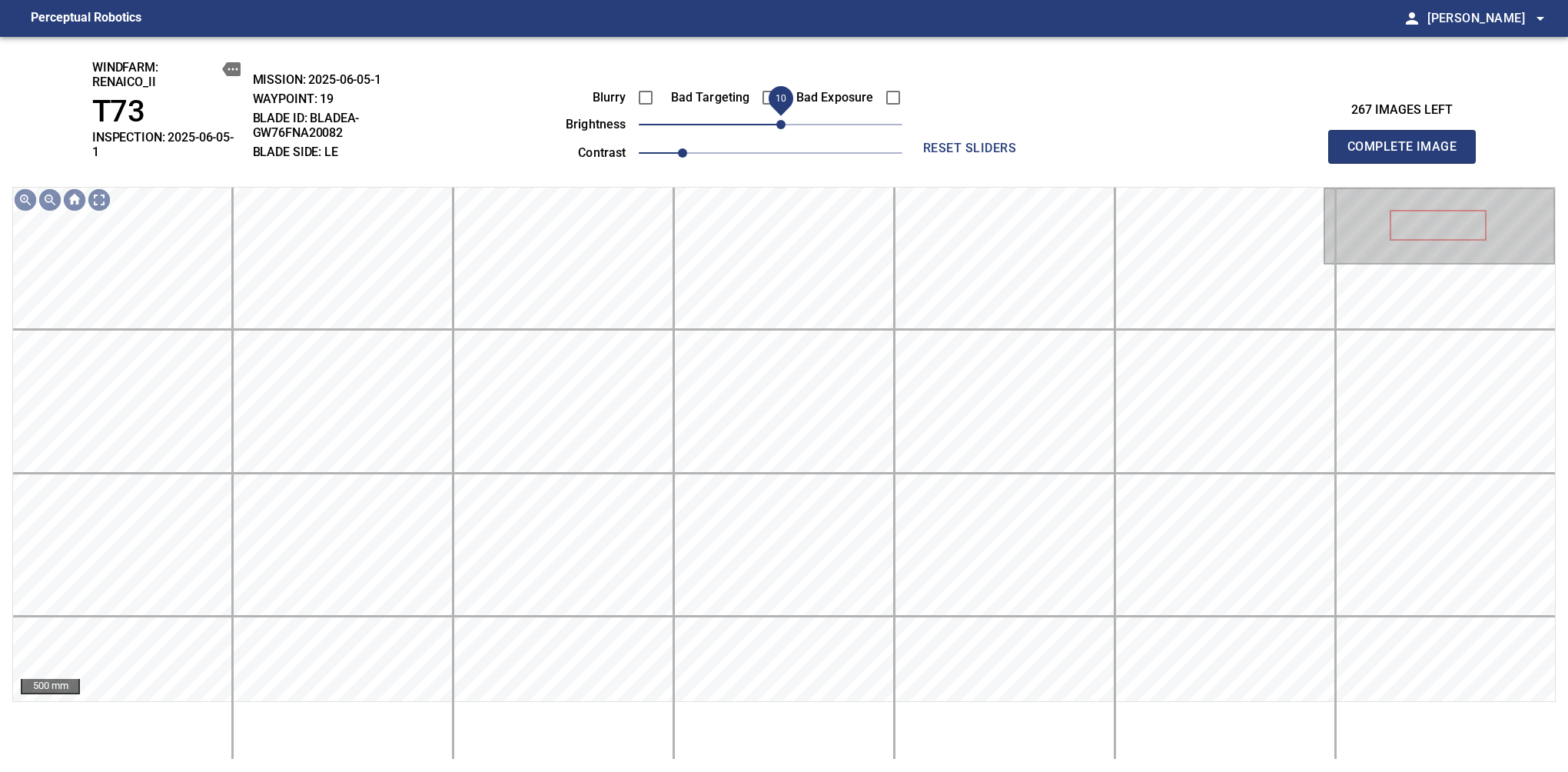
click at [781, 122] on span "10" at bounding box center [782, 125] width 10 height 10
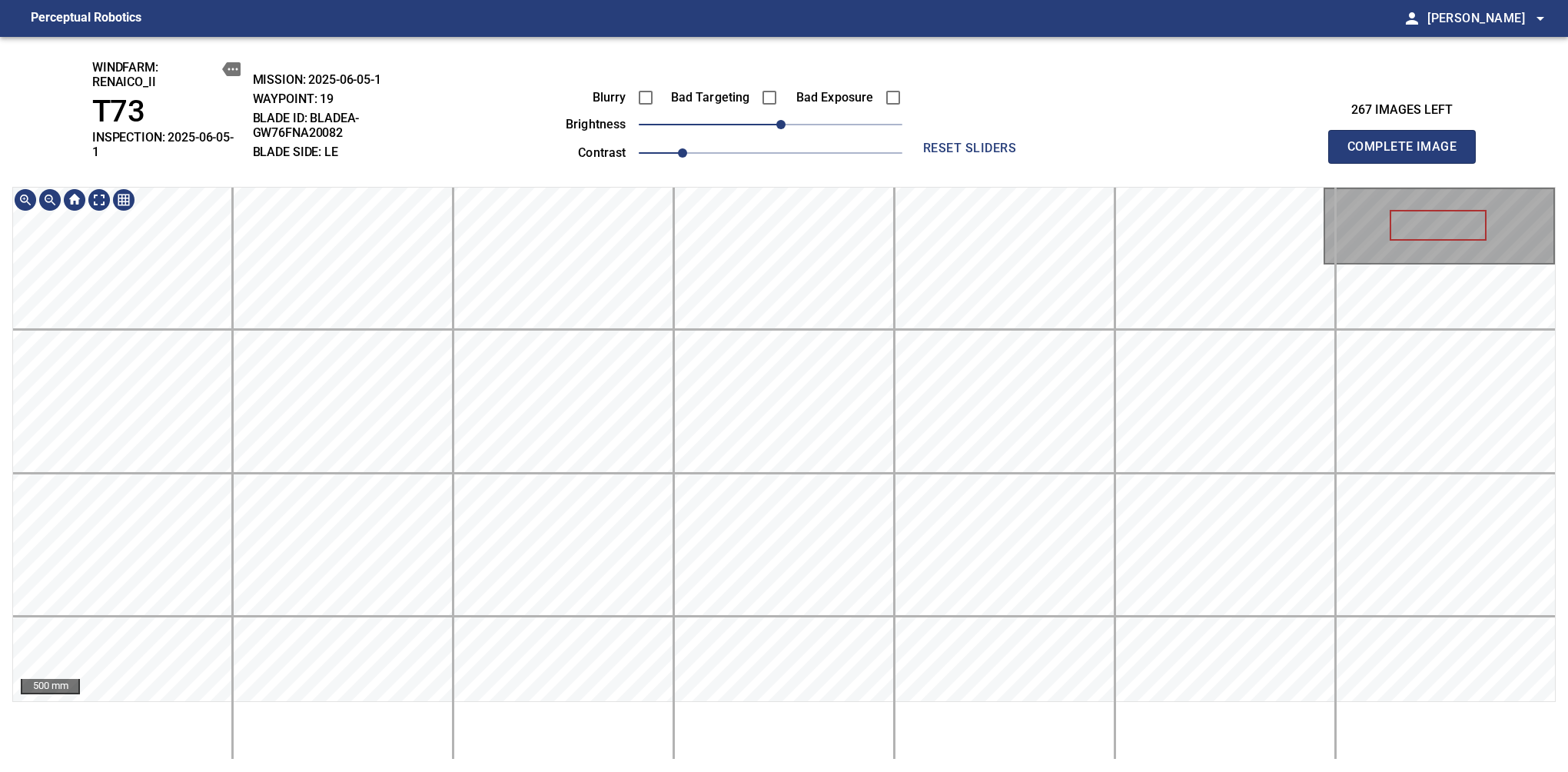
click at [816, 127] on div "windfarm: Renaico_II T73 INSPECTION: 2025-06-05-1 MISSION: 2025-06-05-1 WAYPOIN…" at bounding box center [784, 404] width 1568 height 735
click at [1292, 141] on span "Complete Image" at bounding box center [1402, 146] width 113 height 22
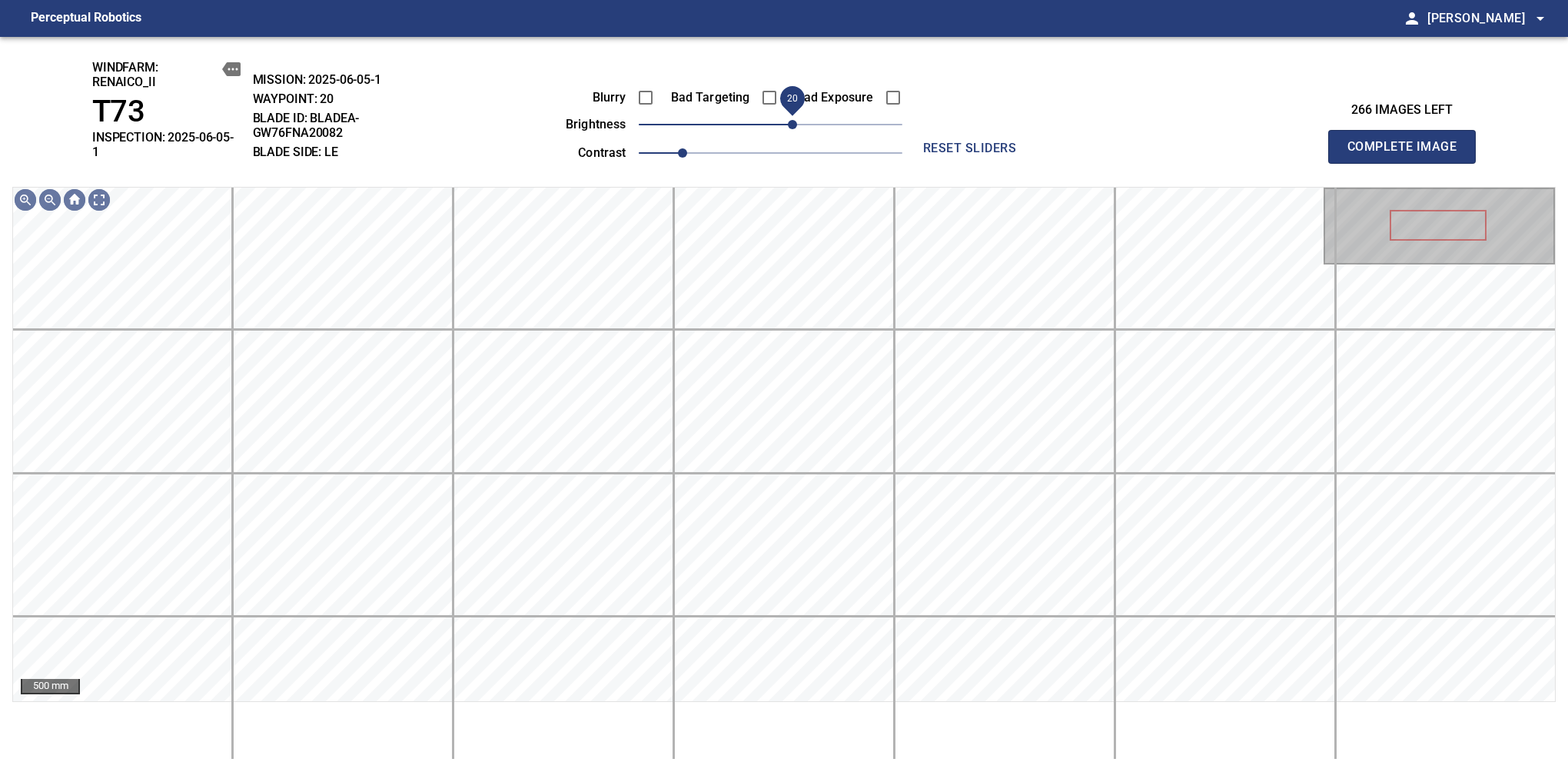
drag, startPoint x: 775, startPoint y: 132, endPoint x: 788, endPoint y: 122, distance: 16.4
click at [788, 122] on span "20" at bounding box center [793, 125] width 10 height 10
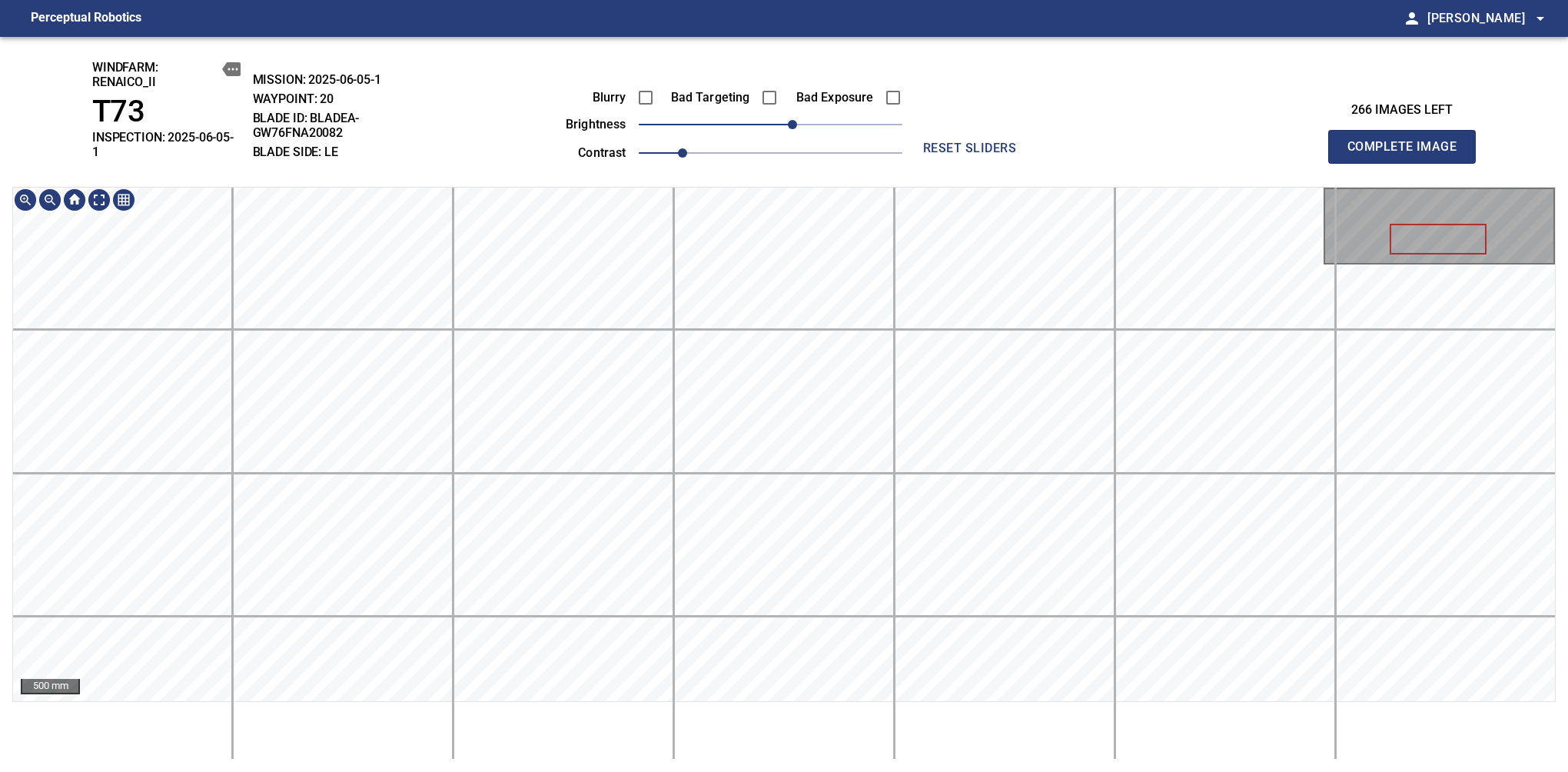
click at [834, 157] on div "windfarm: Renaico_II T73 INSPECTION: 2025-06-05-1 MISSION: 2025-06-05-1 WAYPOIN…" at bounding box center [784, 404] width 1568 height 735
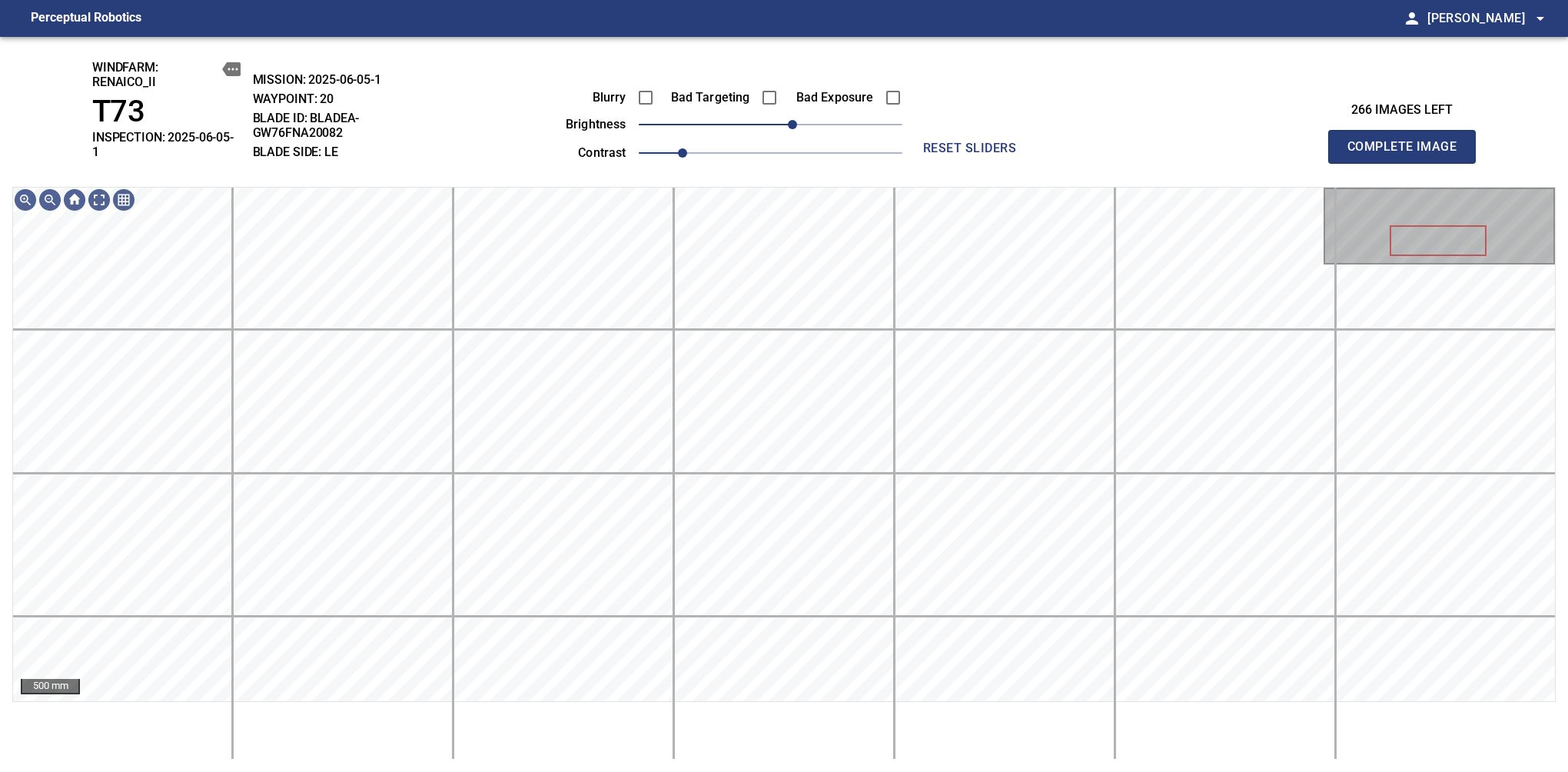
click at [1292, 141] on span "Complete Image" at bounding box center [1402, 146] width 113 height 22
drag, startPoint x: 788, startPoint y: 123, endPoint x: 802, endPoint y: 123, distance: 14.0
click at [802, 123] on span "30" at bounding box center [803, 125] width 10 height 10
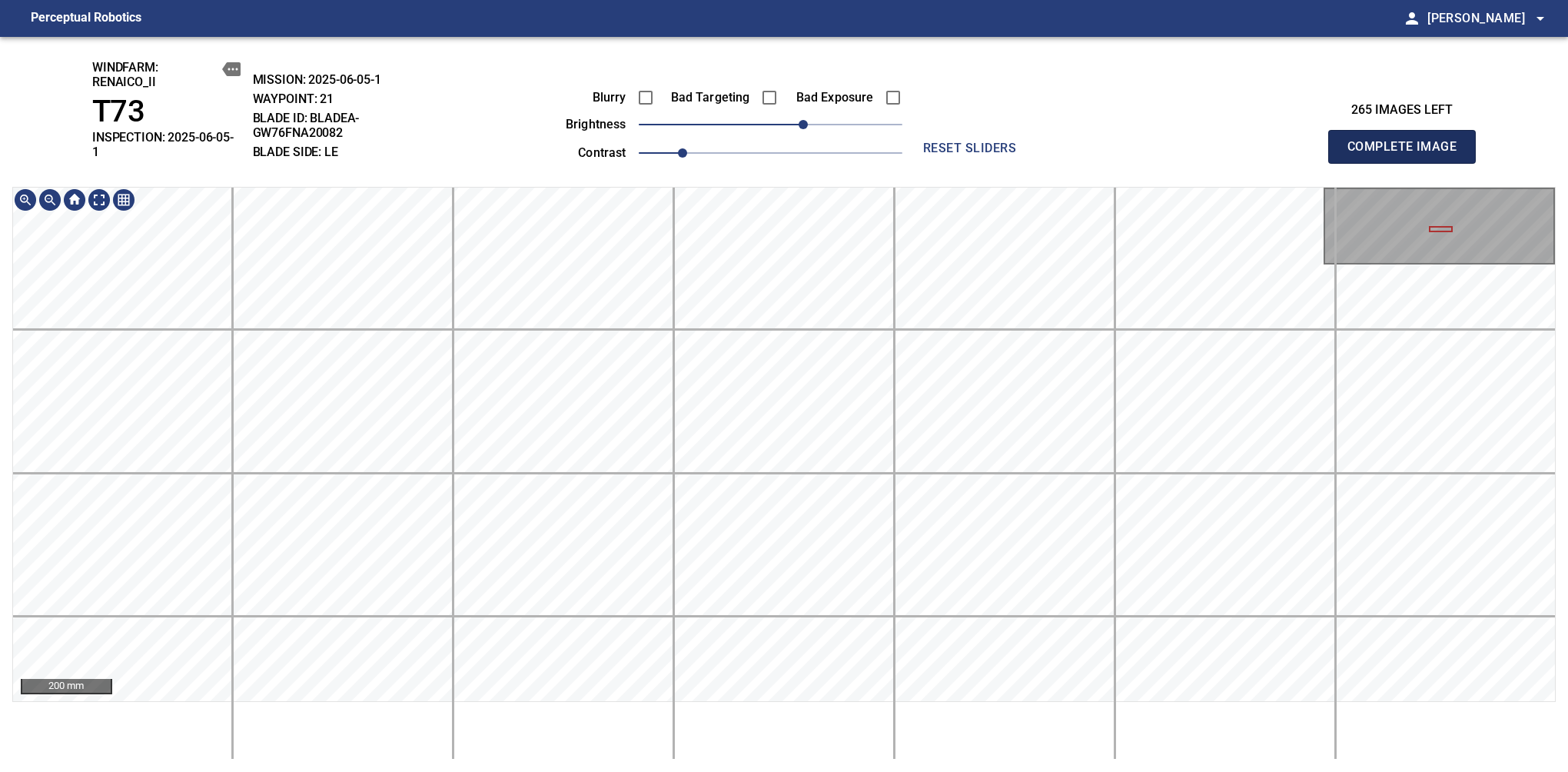
click at [1292, 141] on span "Complete Image" at bounding box center [1402, 146] width 113 height 22
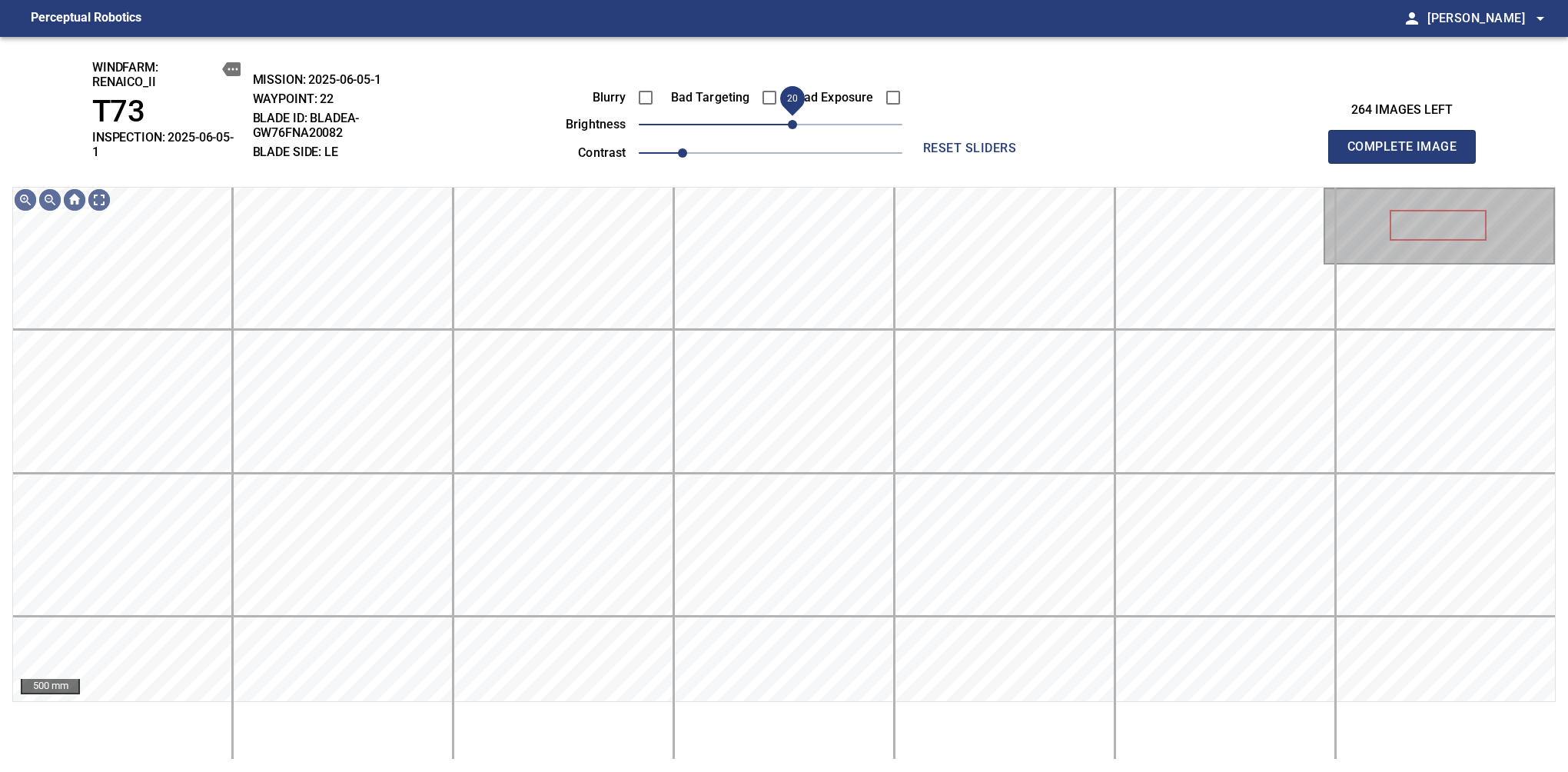
drag, startPoint x: 778, startPoint y: 125, endPoint x: 794, endPoint y: 122, distance: 16.3
click at [794, 122] on span "20" at bounding box center [793, 125] width 10 height 10
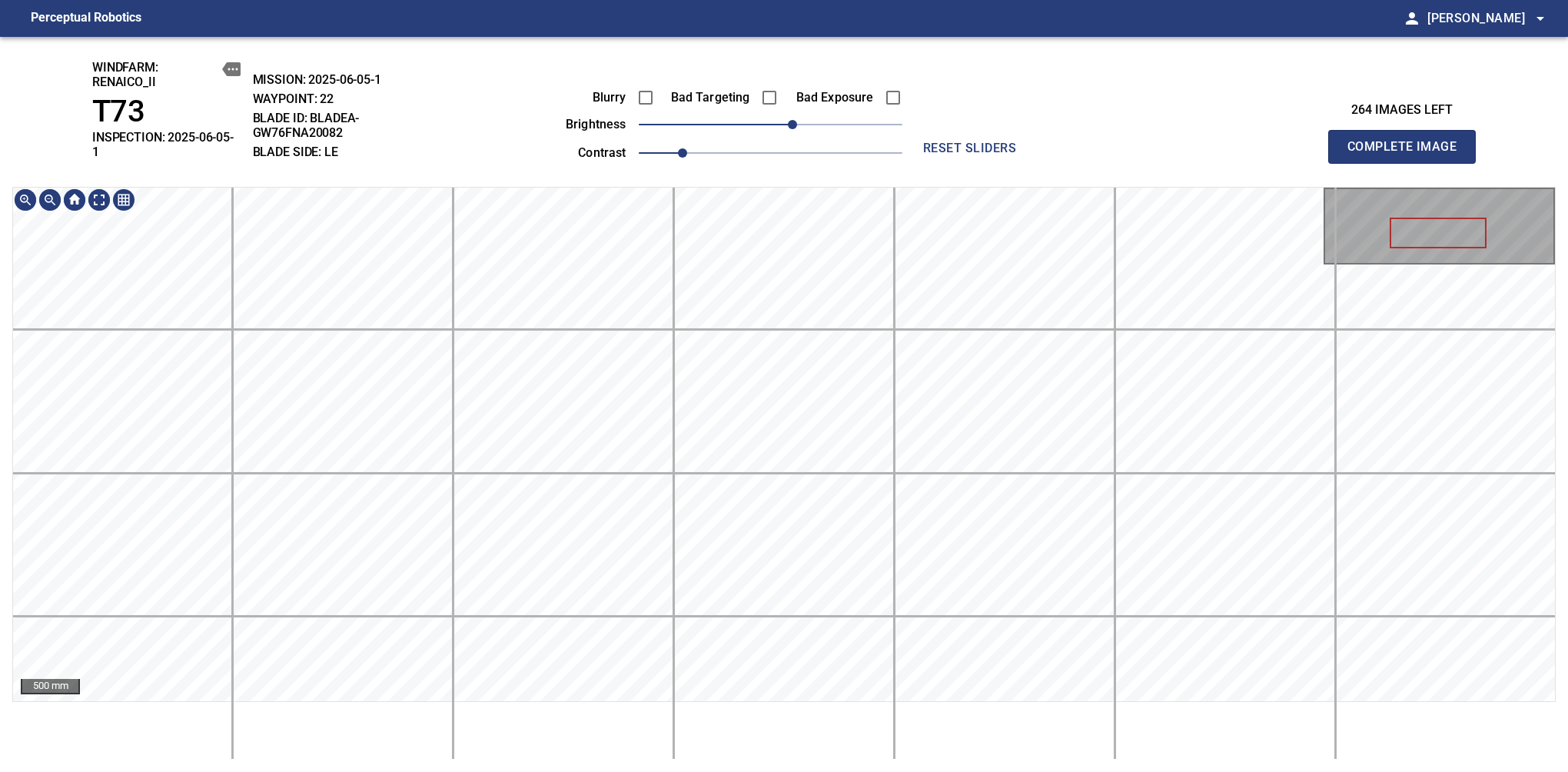
click at [758, 50] on div "windfarm: Renaico_II T73 INSPECTION: 2025-06-05-1 MISSION: 2025-06-05-1 WAYPOIN…" at bounding box center [784, 404] width 1568 height 735
click at [1292, 141] on span "Complete Image" at bounding box center [1402, 146] width 113 height 22
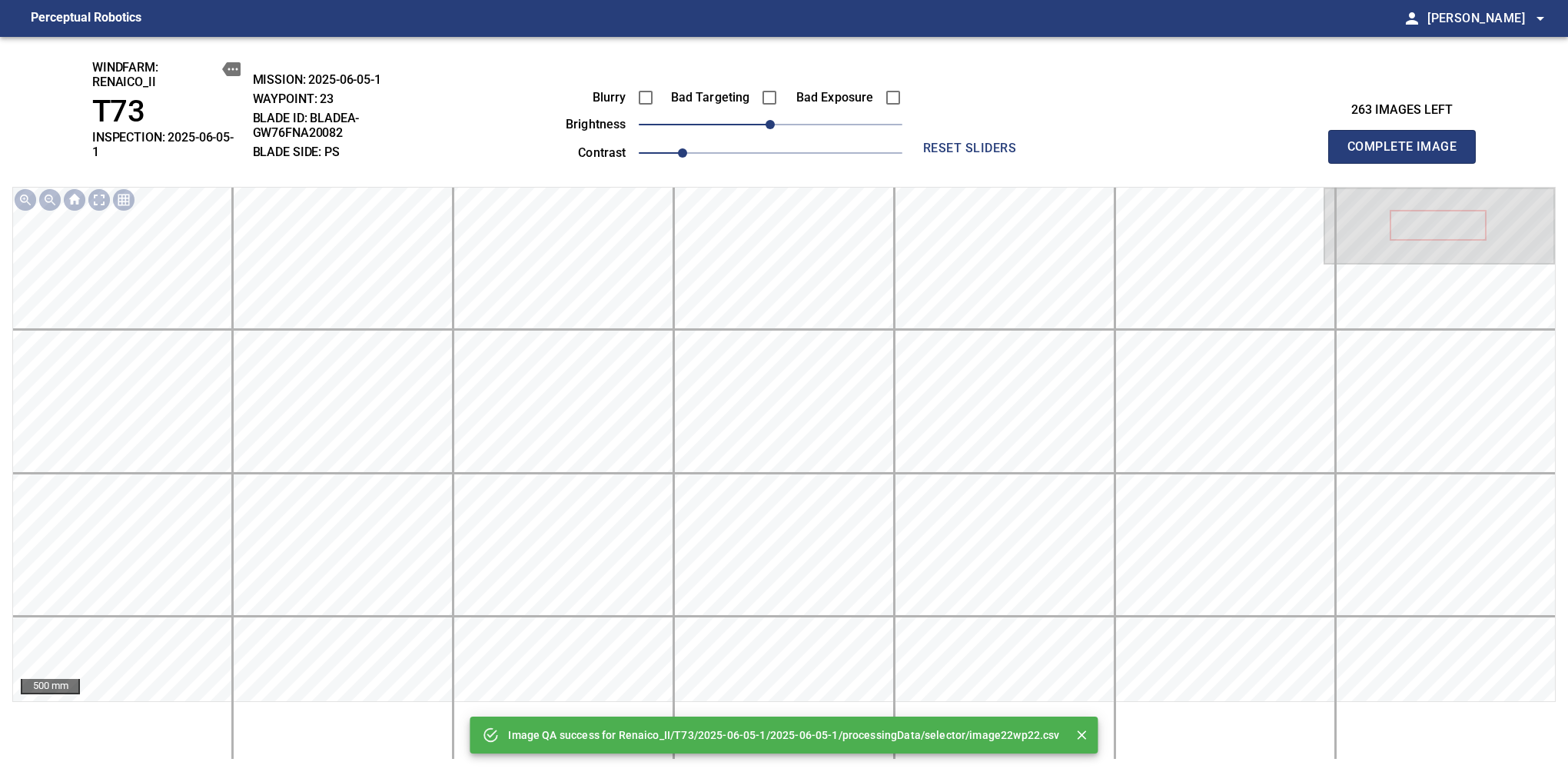
click at [1292, 141] on span "Complete Image" at bounding box center [1402, 146] width 113 height 22
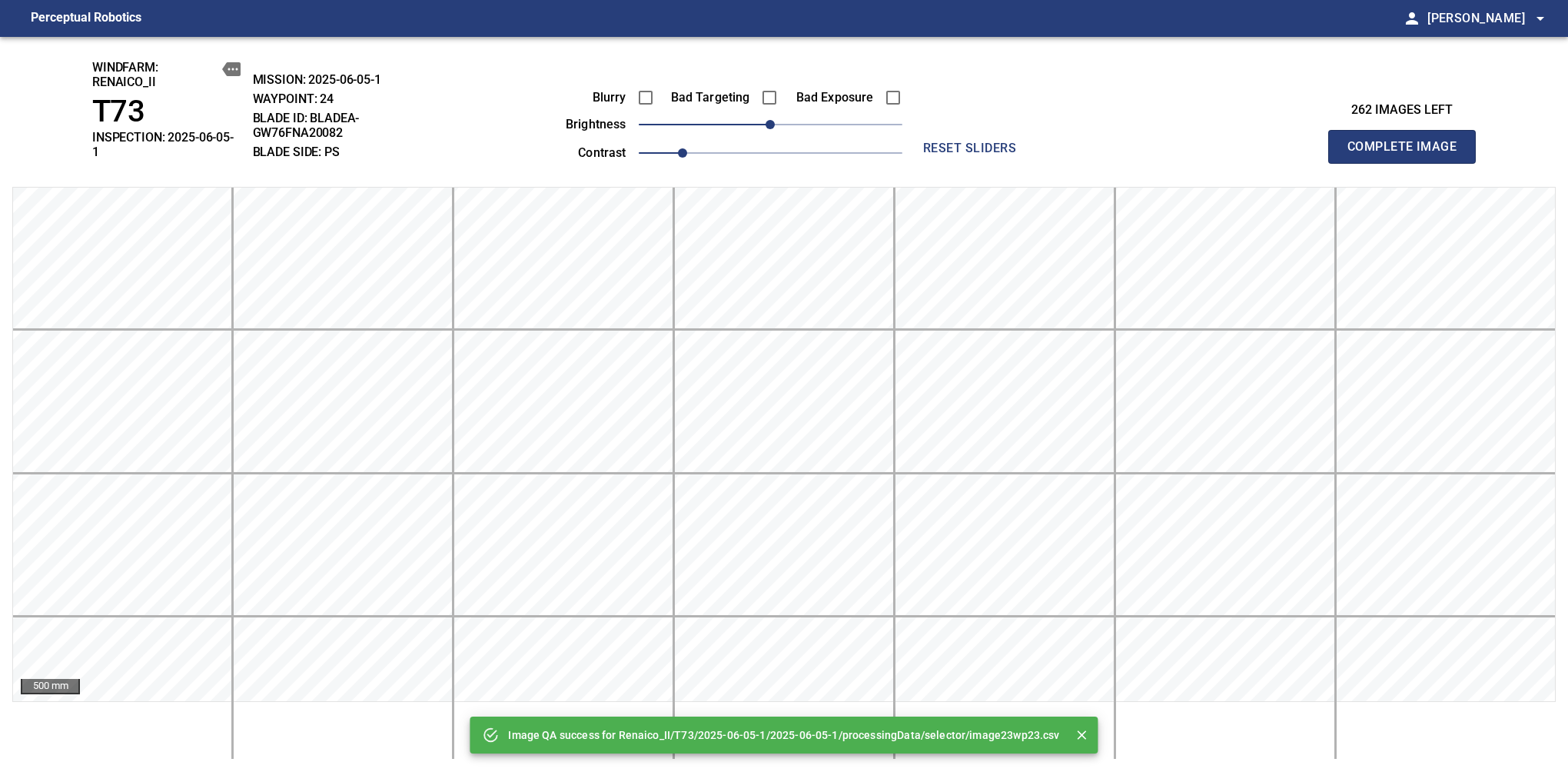
click at [1292, 141] on span "Complete Image" at bounding box center [1402, 146] width 113 height 22
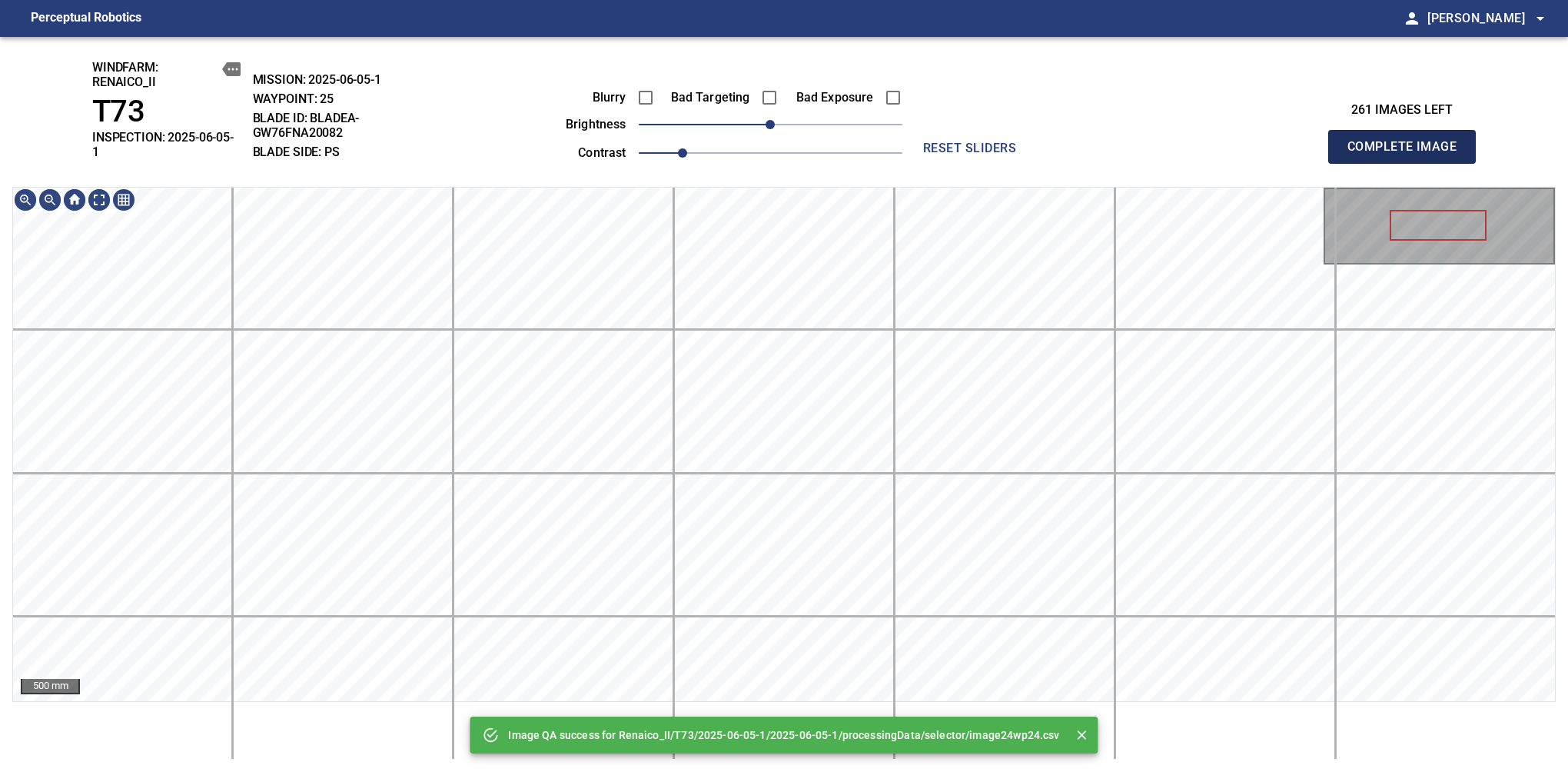
click at [1292, 141] on span "Complete Image" at bounding box center [1402, 146] width 113 height 22
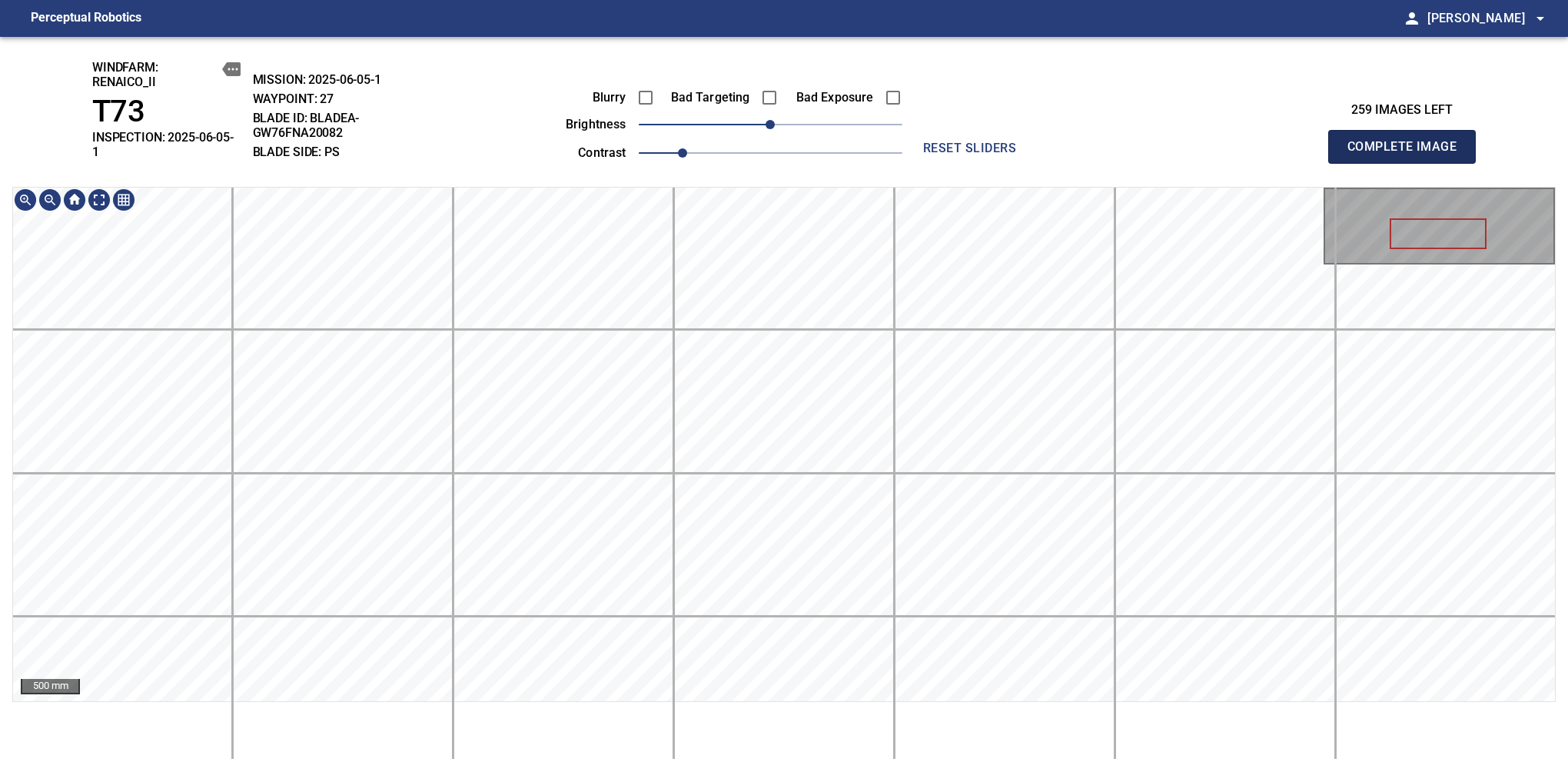
click at [1292, 141] on span "Complete Image" at bounding box center [1402, 146] width 113 height 22
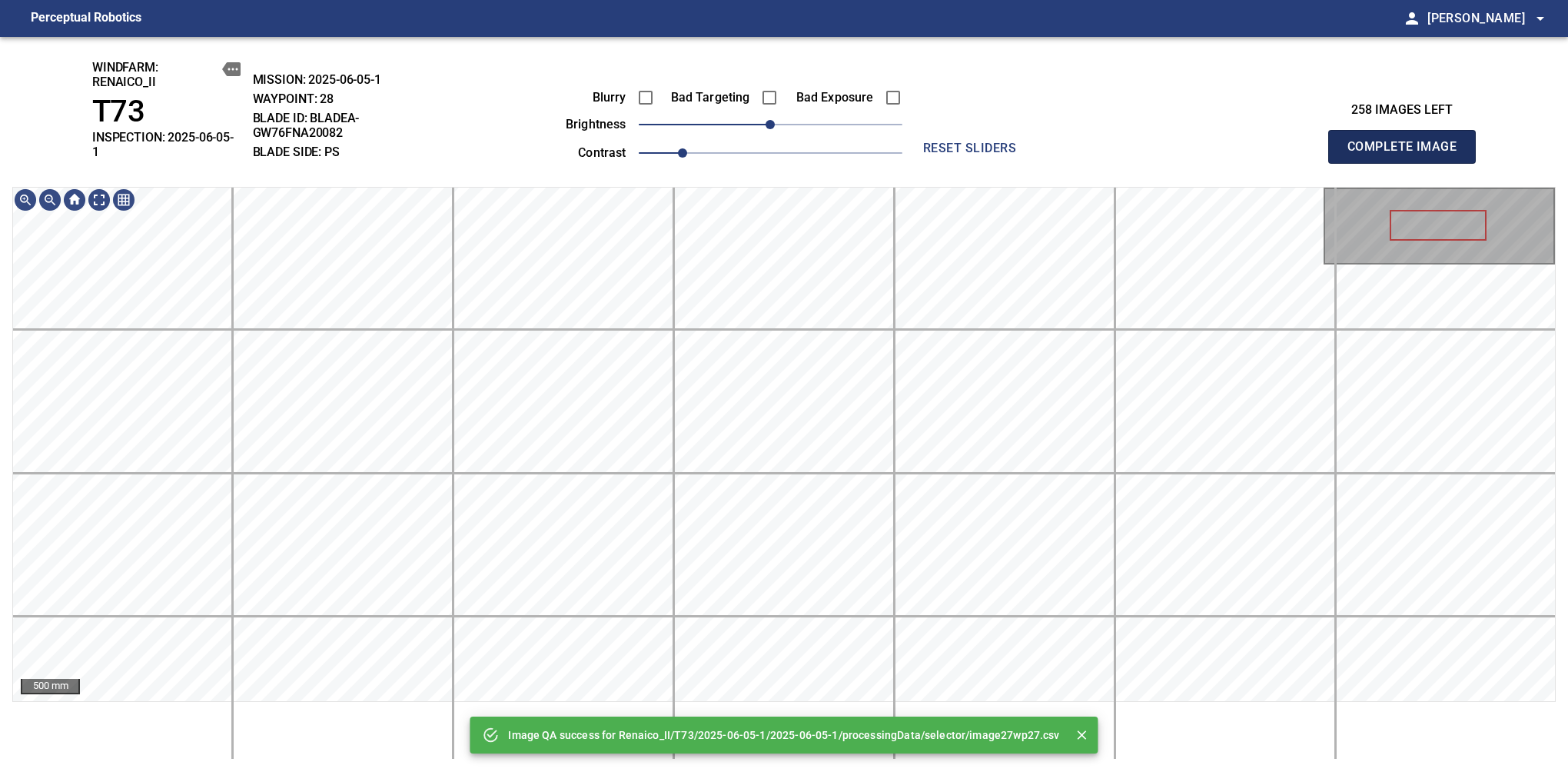
click at [1292, 141] on span "Complete Image" at bounding box center [1402, 146] width 113 height 22
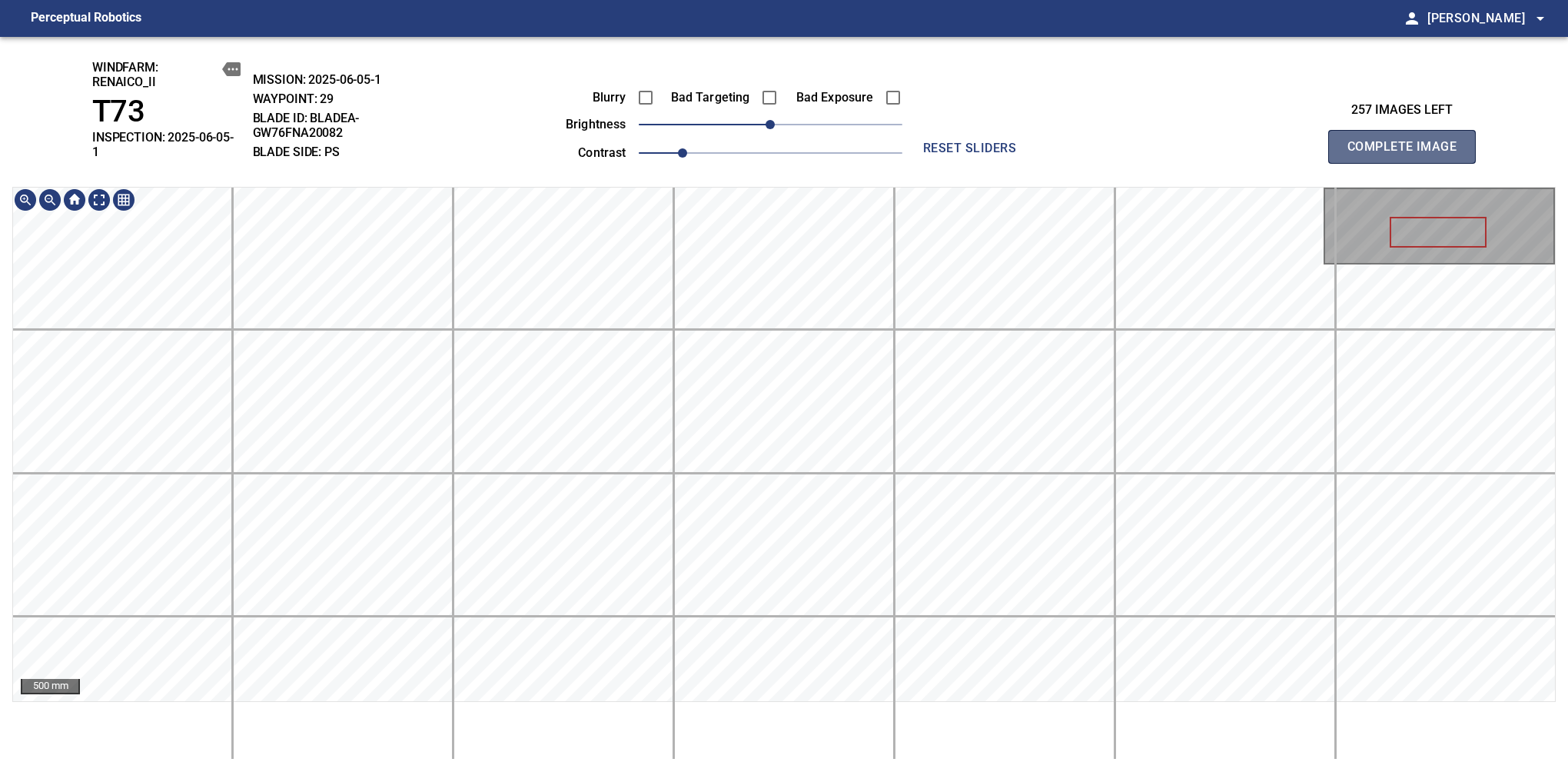
click at [1292, 141] on span "Complete Image" at bounding box center [1402, 146] width 113 height 22
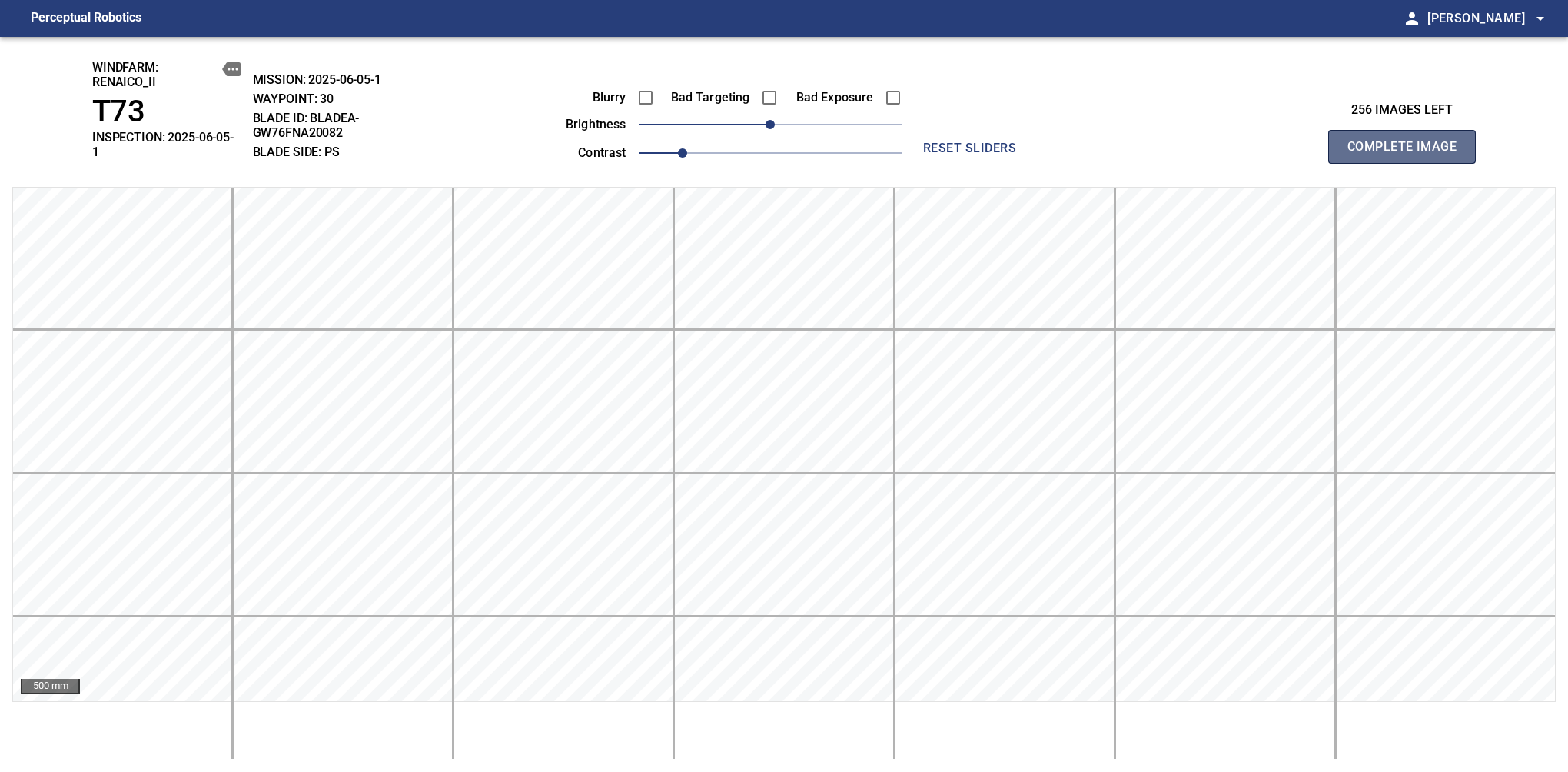
click at [1292, 141] on span "Complete Image" at bounding box center [1402, 146] width 113 height 22
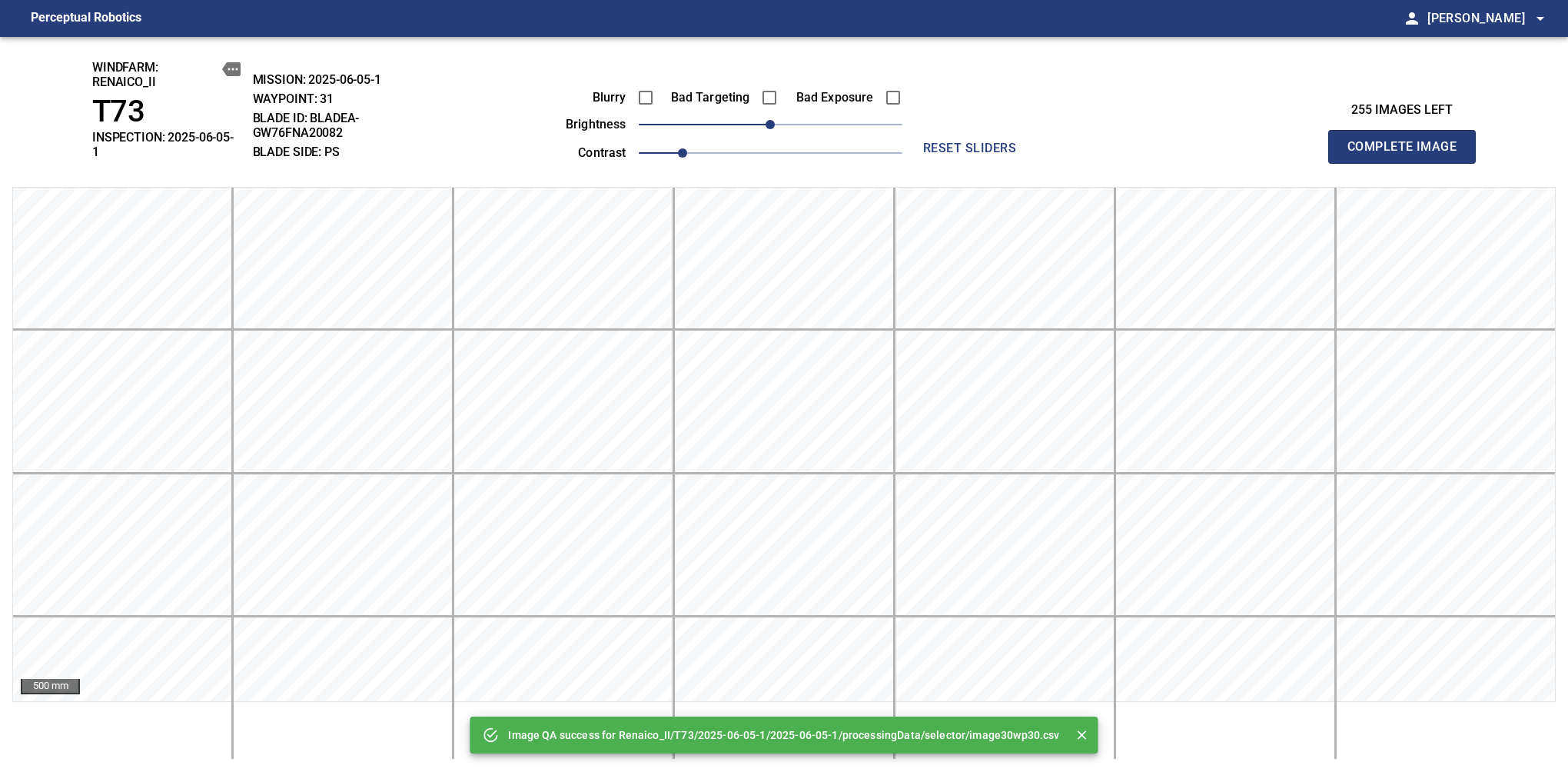
click at [1292, 141] on span "Complete Image" at bounding box center [1402, 146] width 113 height 22
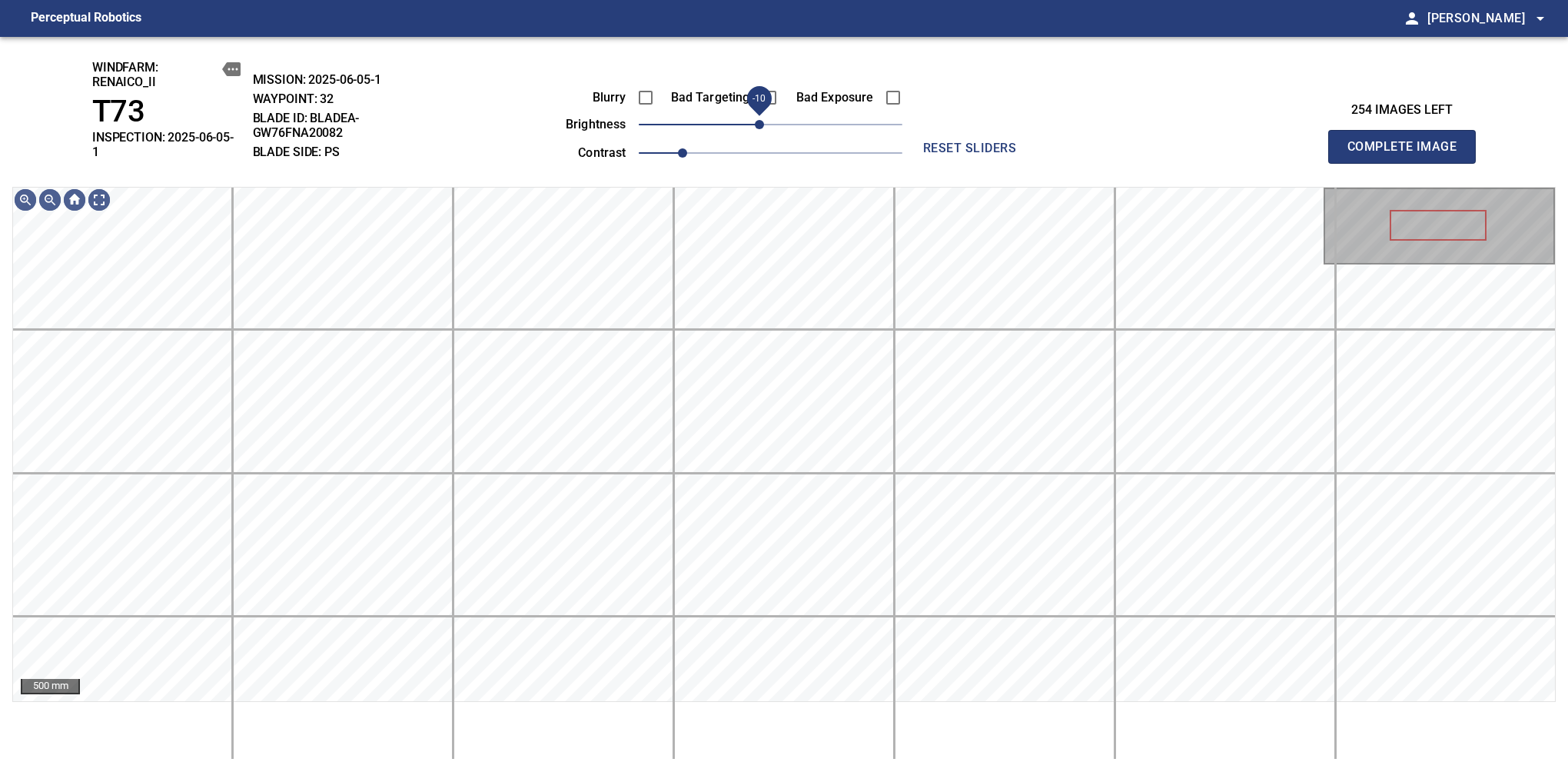
drag, startPoint x: 765, startPoint y: 131, endPoint x: 757, endPoint y: 131, distance: 8.0
click at [757, 129] on span "-10" at bounding box center [760, 125] width 10 height 10
drag, startPoint x: 757, startPoint y: 131, endPoint x: 743, endPoint y: 137, distance: 15.2
click at [743, 129] on span "-20" at bounding box center [748, 125] width 10 height 10
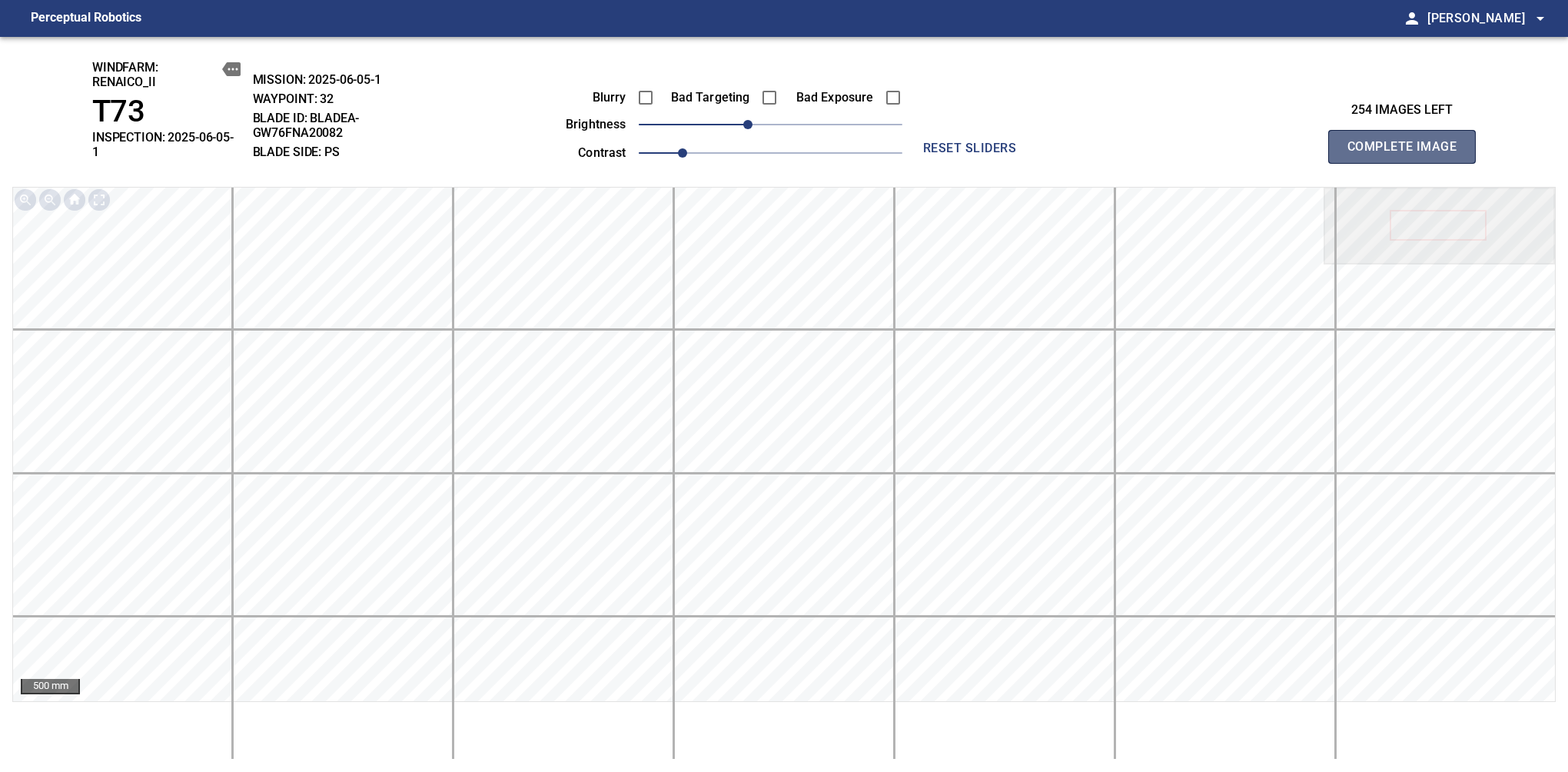
click at [1292, 141] on span "Complete Image" at bounding box center [1402, 146] width 113 height 22
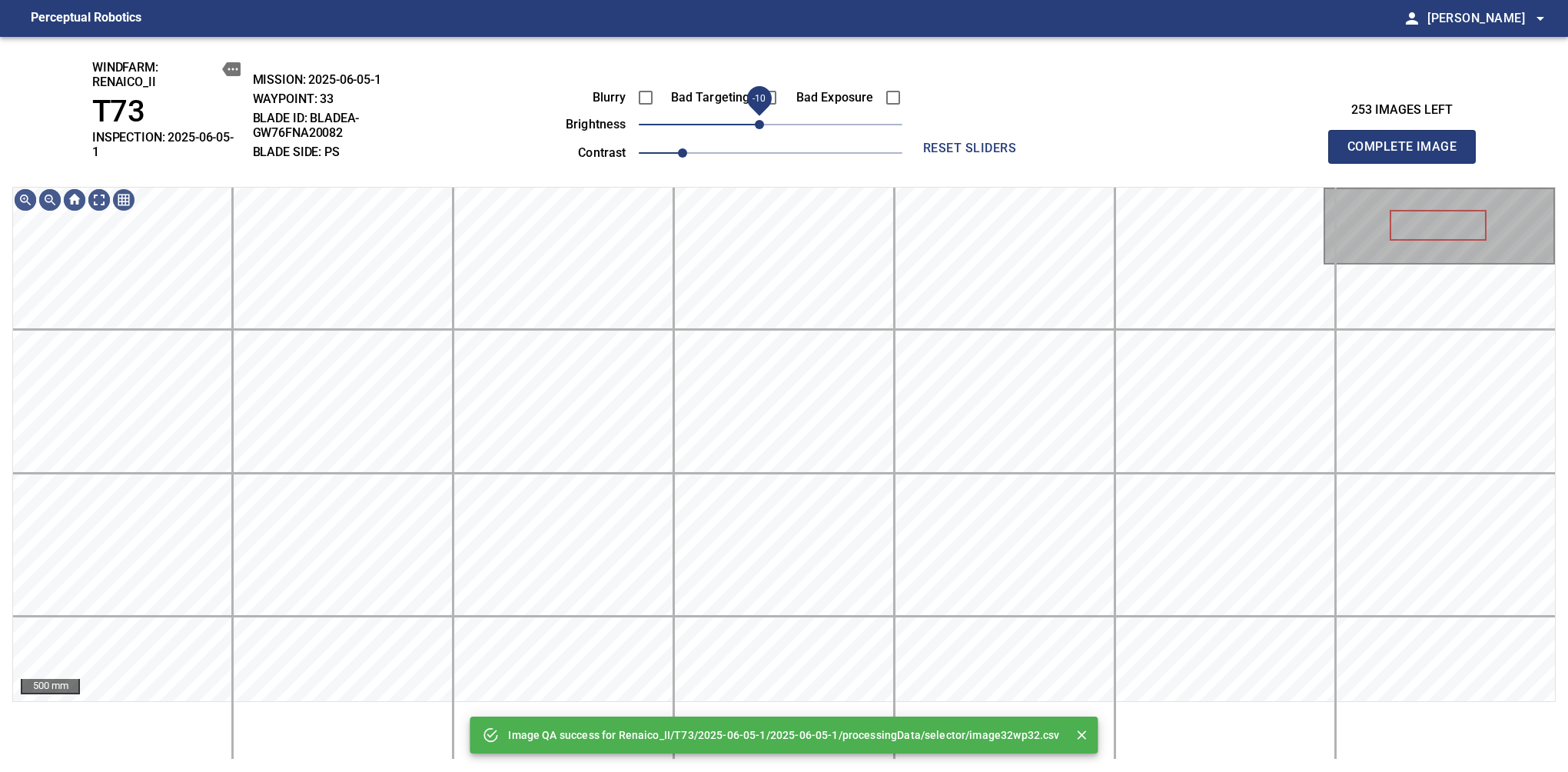
click at [762, 120] on span "-10" at bounding box center [760, 125] width 10 height 10
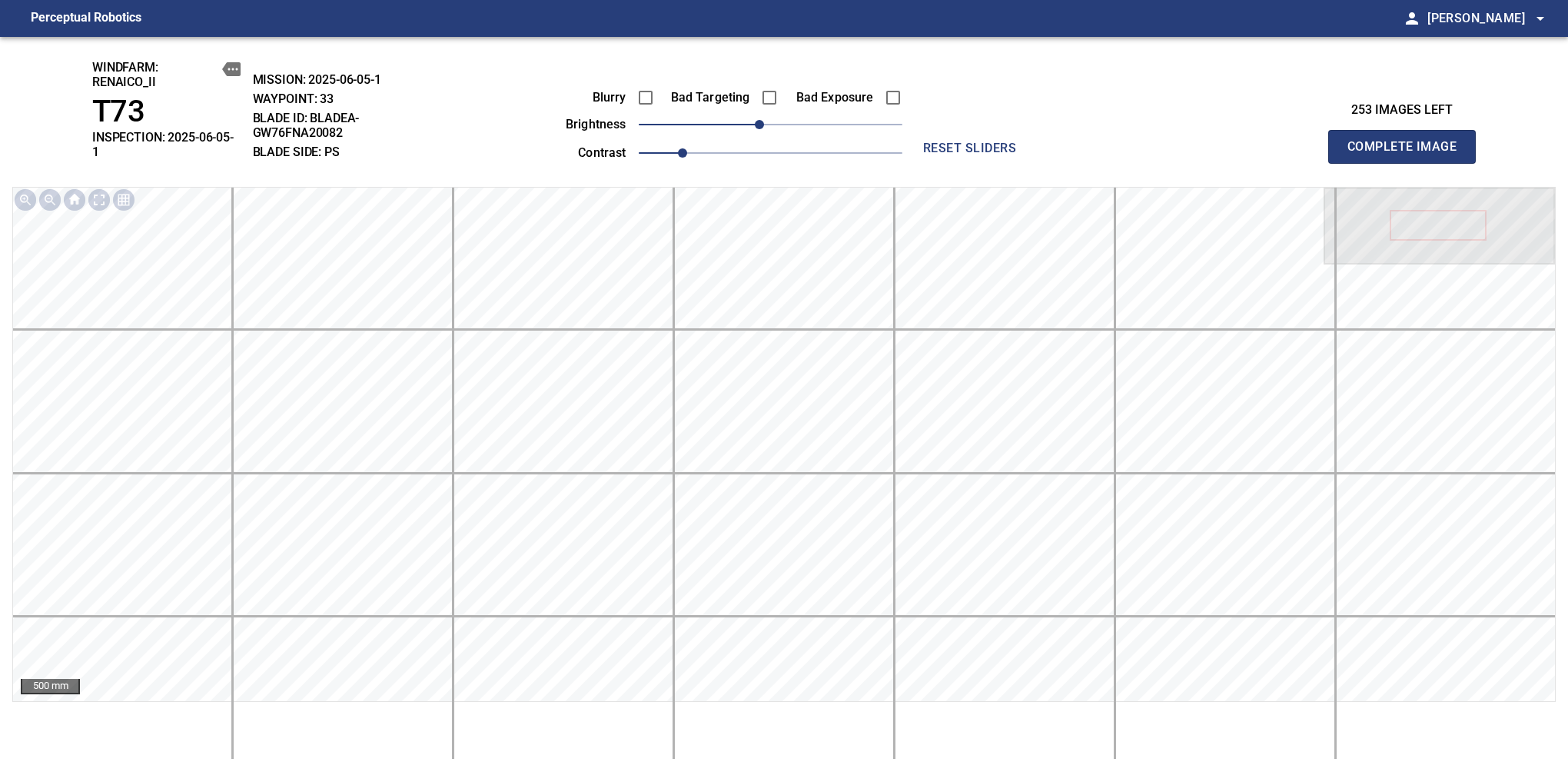
click at [1292, 141] on span "Complete Image" at bounding box center [1402, 146] width 113 height 22
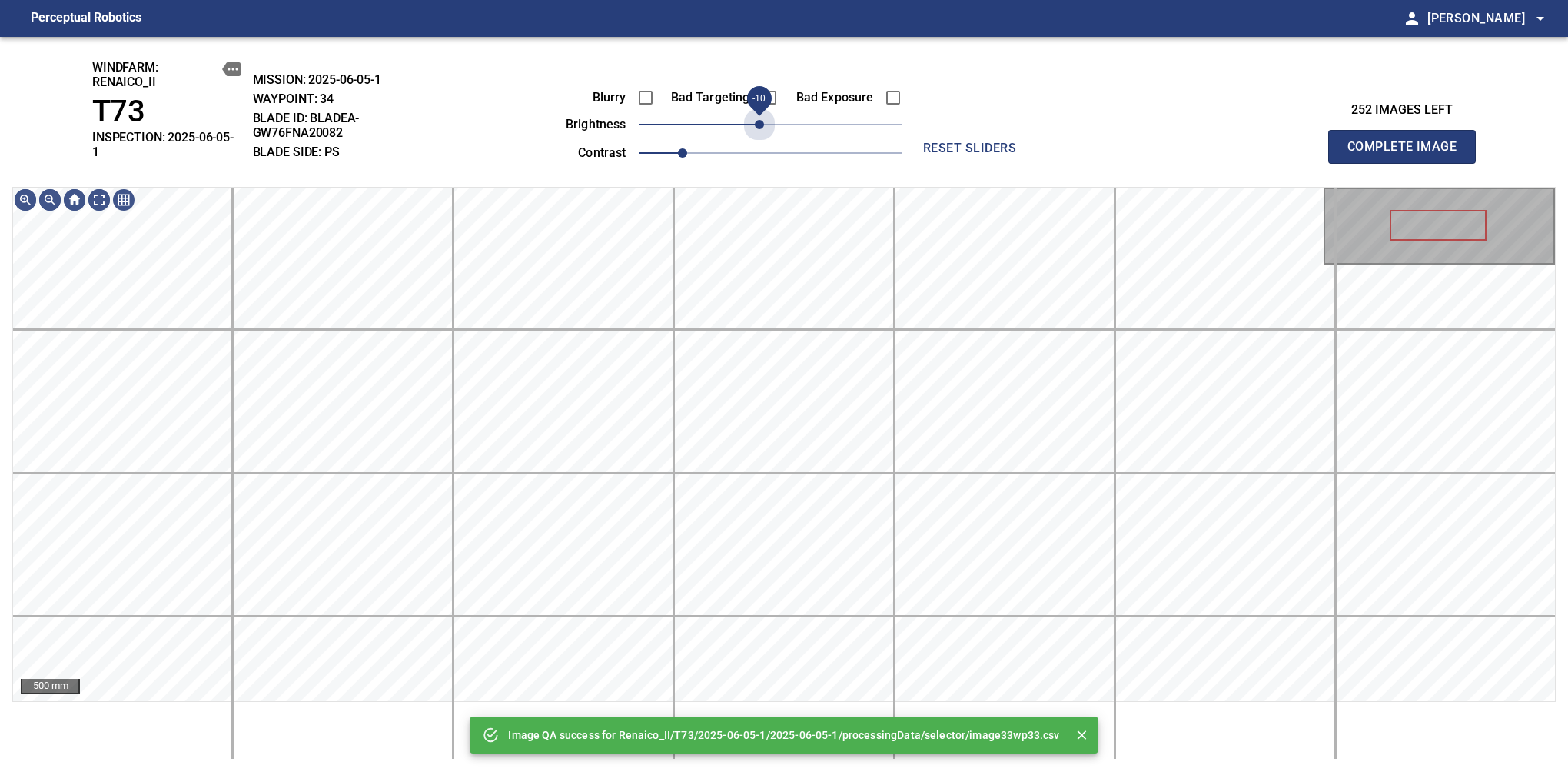
click at [762, 120] on span "-10" at bounding box center [760, 125] width 10 height 10
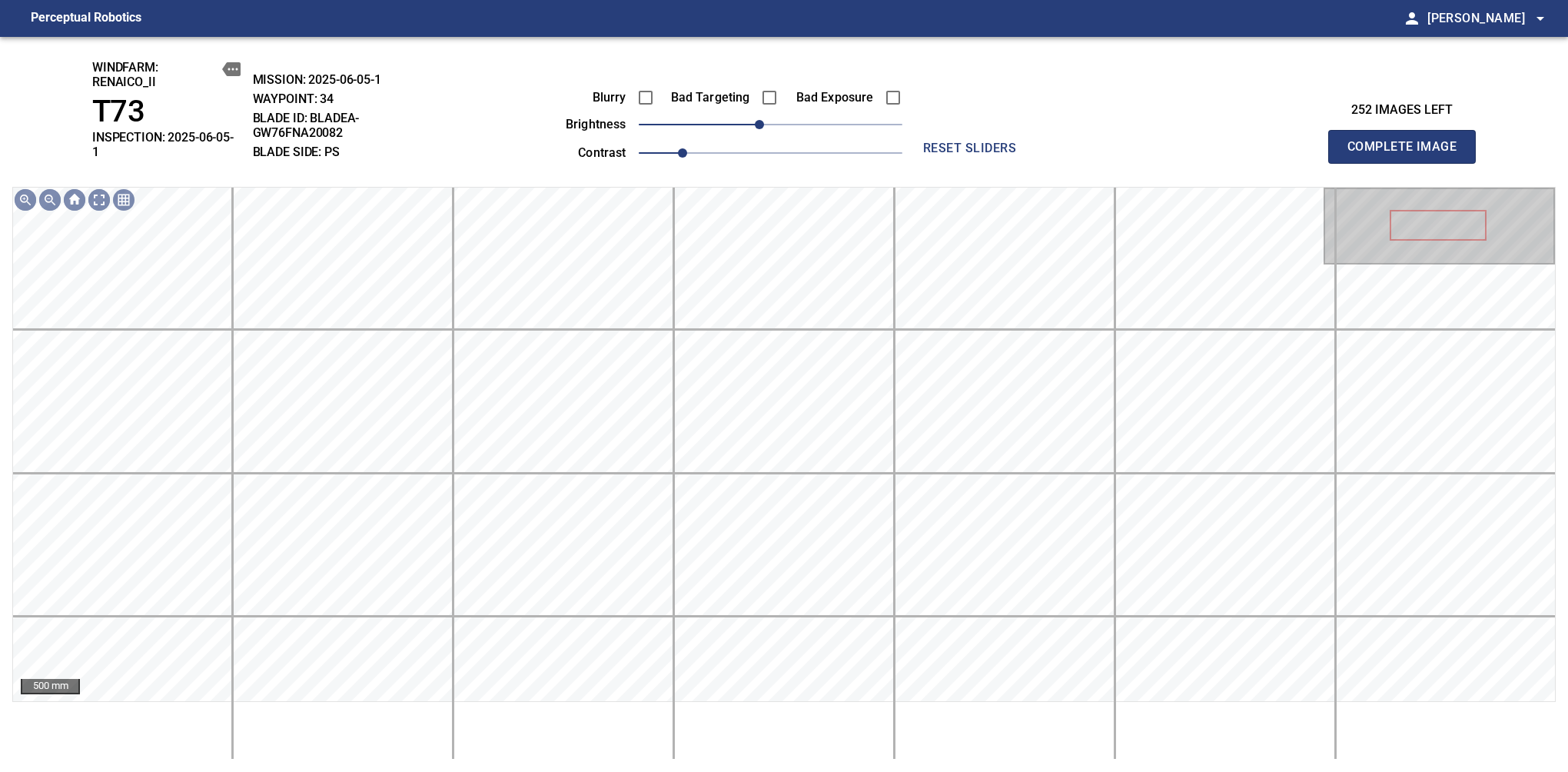
click at [1292, 141] on span "Complete Image" at bounding box center [1402, 146] width 113 height 22
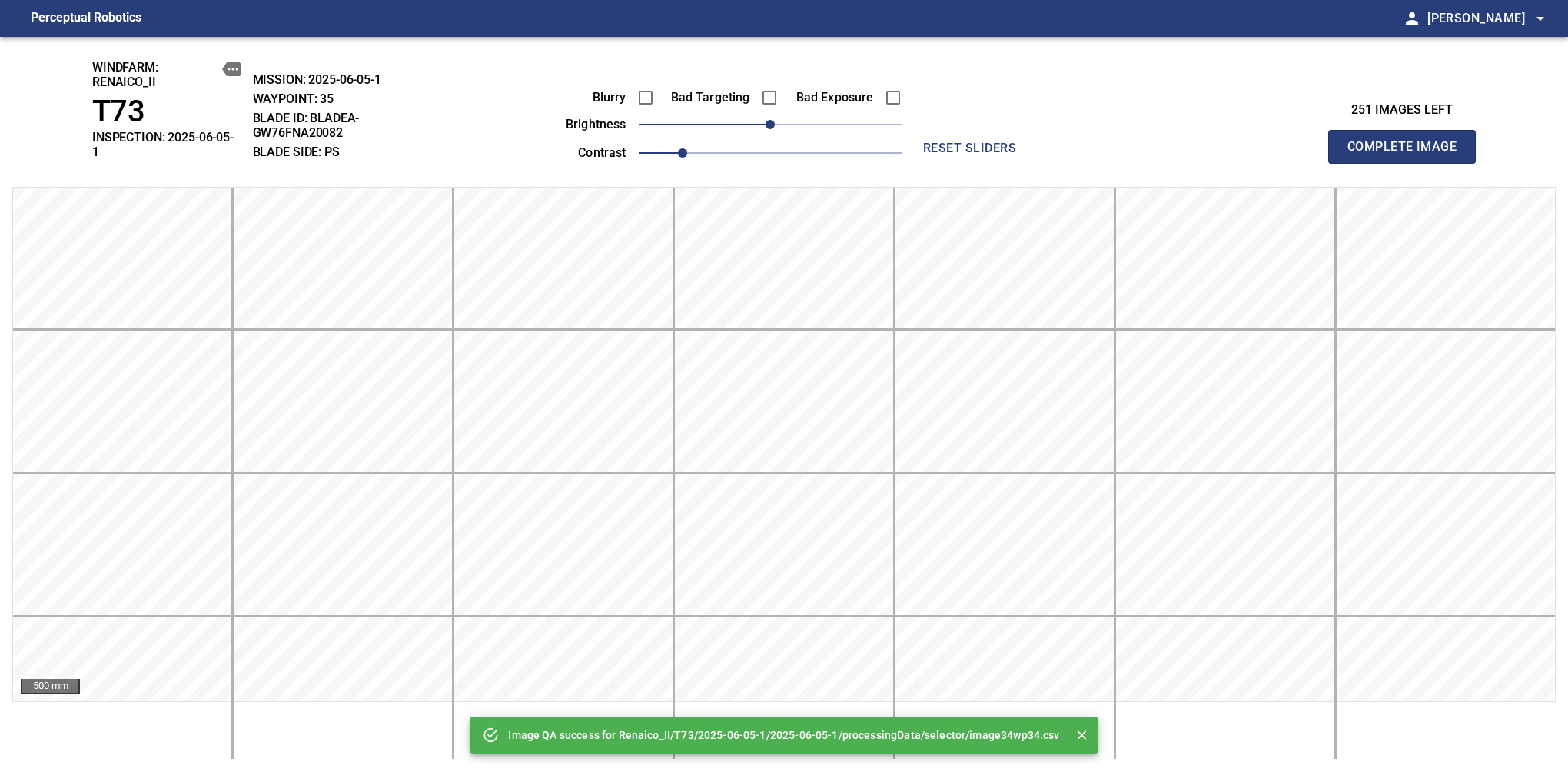
click at [1292, 141] on span "Complete Image" at bounding box center [1402, 146] width 113 height 22
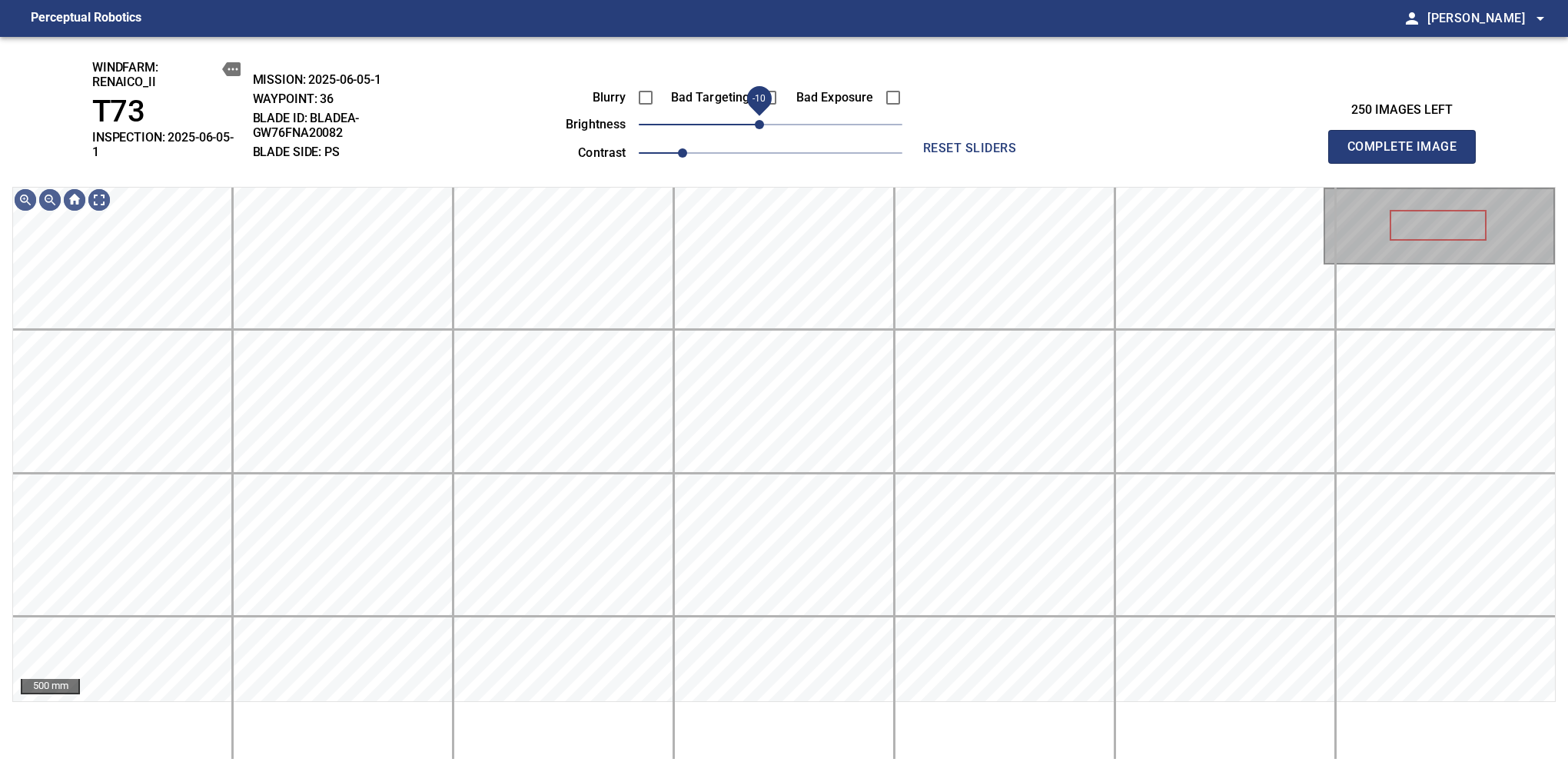
click at [762, 129] on span "-10" at bounding box center [760, 125] width 10 height 10
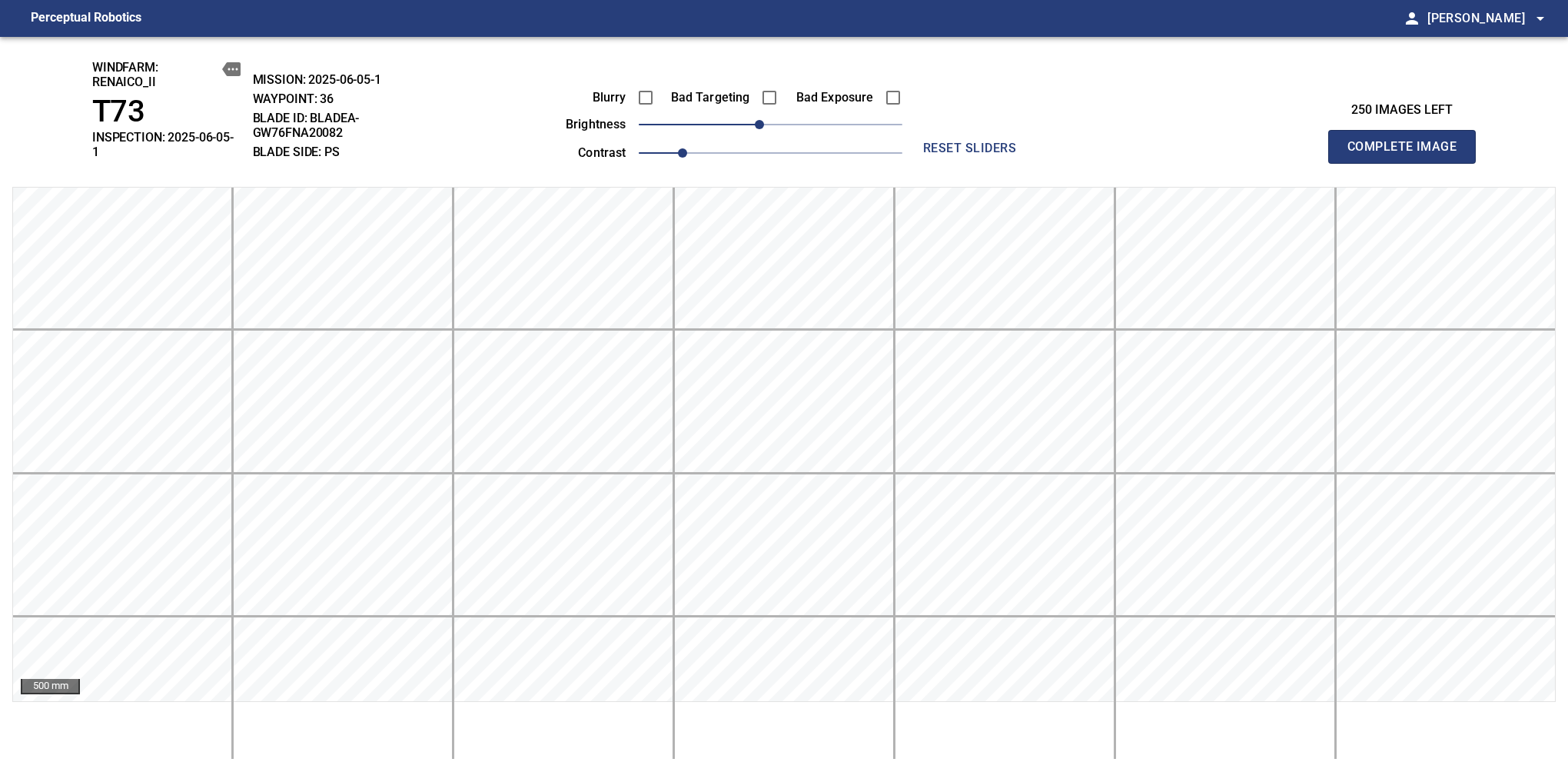
click at [1292, 141] on span "Complete Image" at bounding box center [1402, 146] width 113 height 22
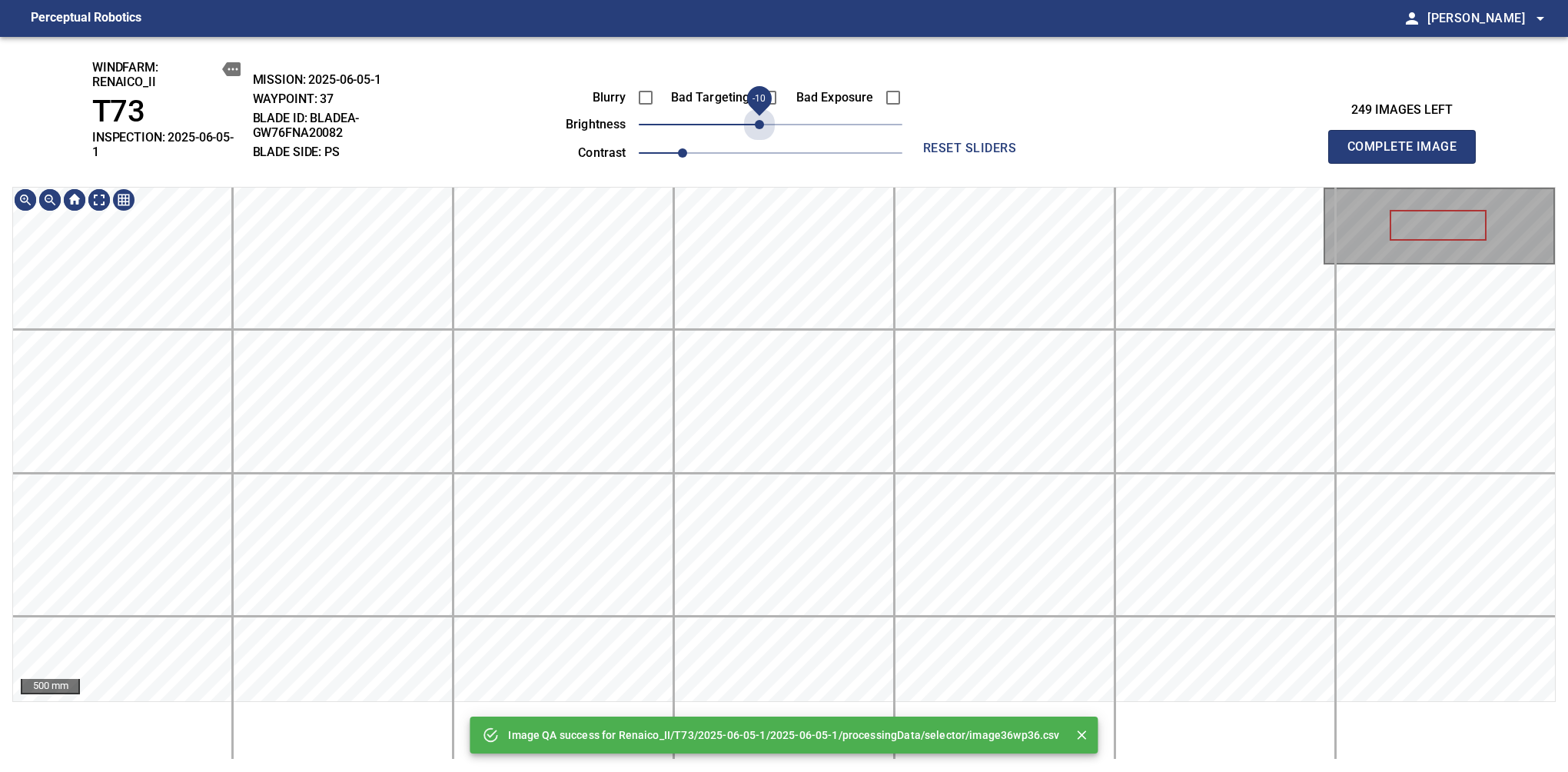
click at [762, 129] on span "-10" at bounding box center [760, 125] width 10 height 10
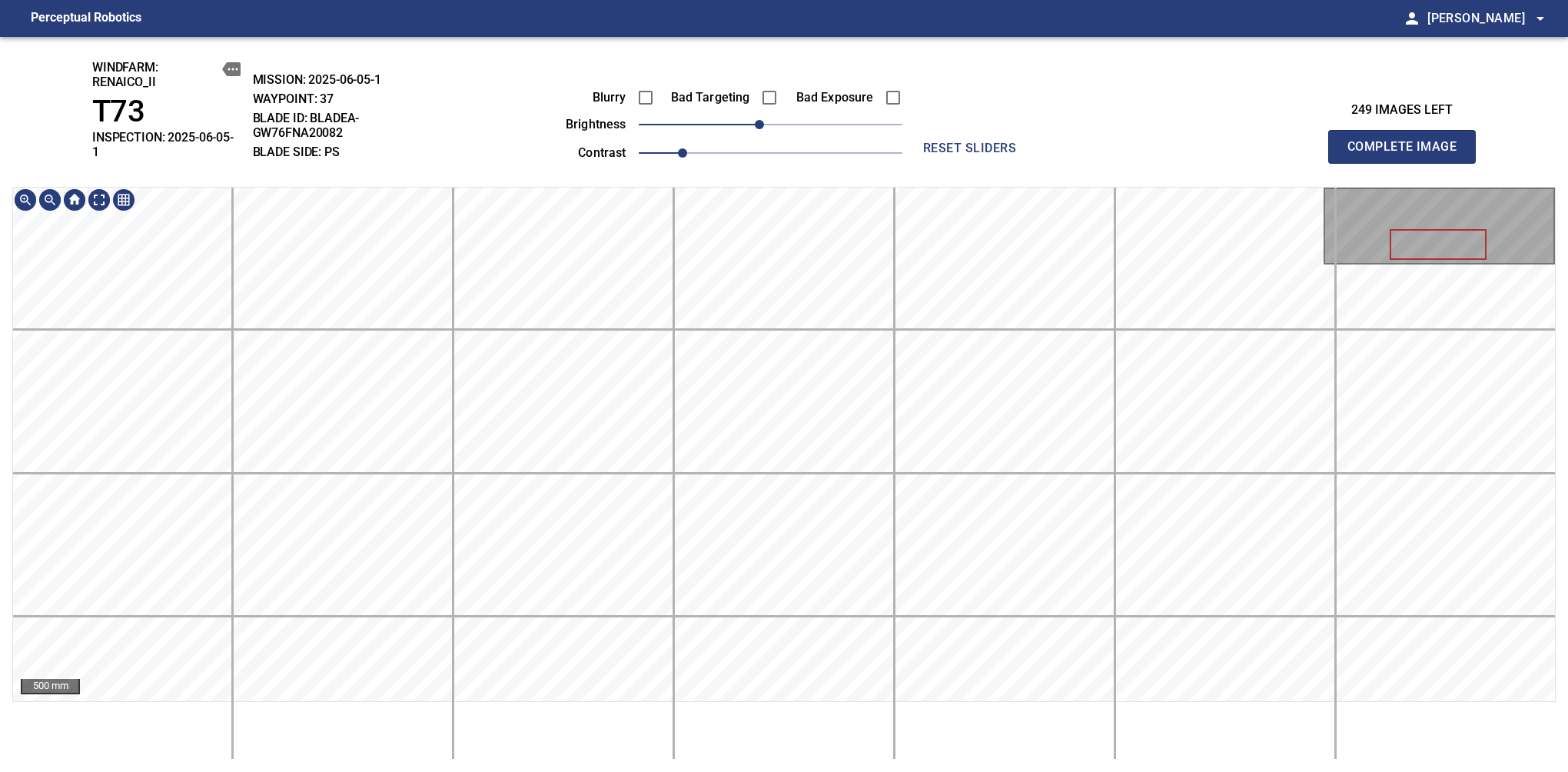
click at [816, 185] on div "windfarm: Renaico_II T73 INSPECTION: 2025-06-05-1 MISSION: 2025-06-05-1 WAYPOIN…" at bounding box center [784, 404] width 1568 height 735
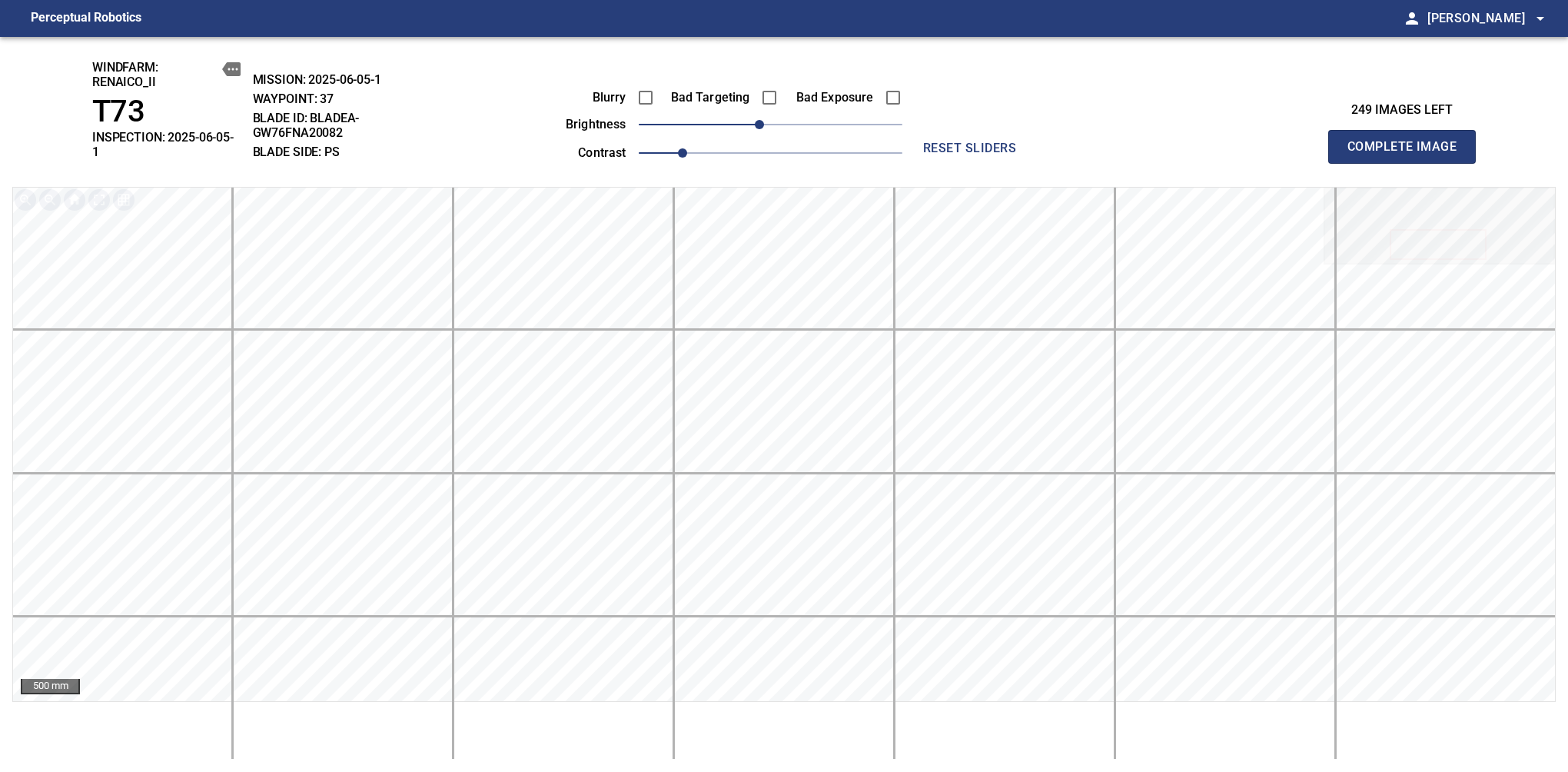
click at [1292, 141] on span "Complete Image" at bounding box center [1402, 146] width 113 height 22
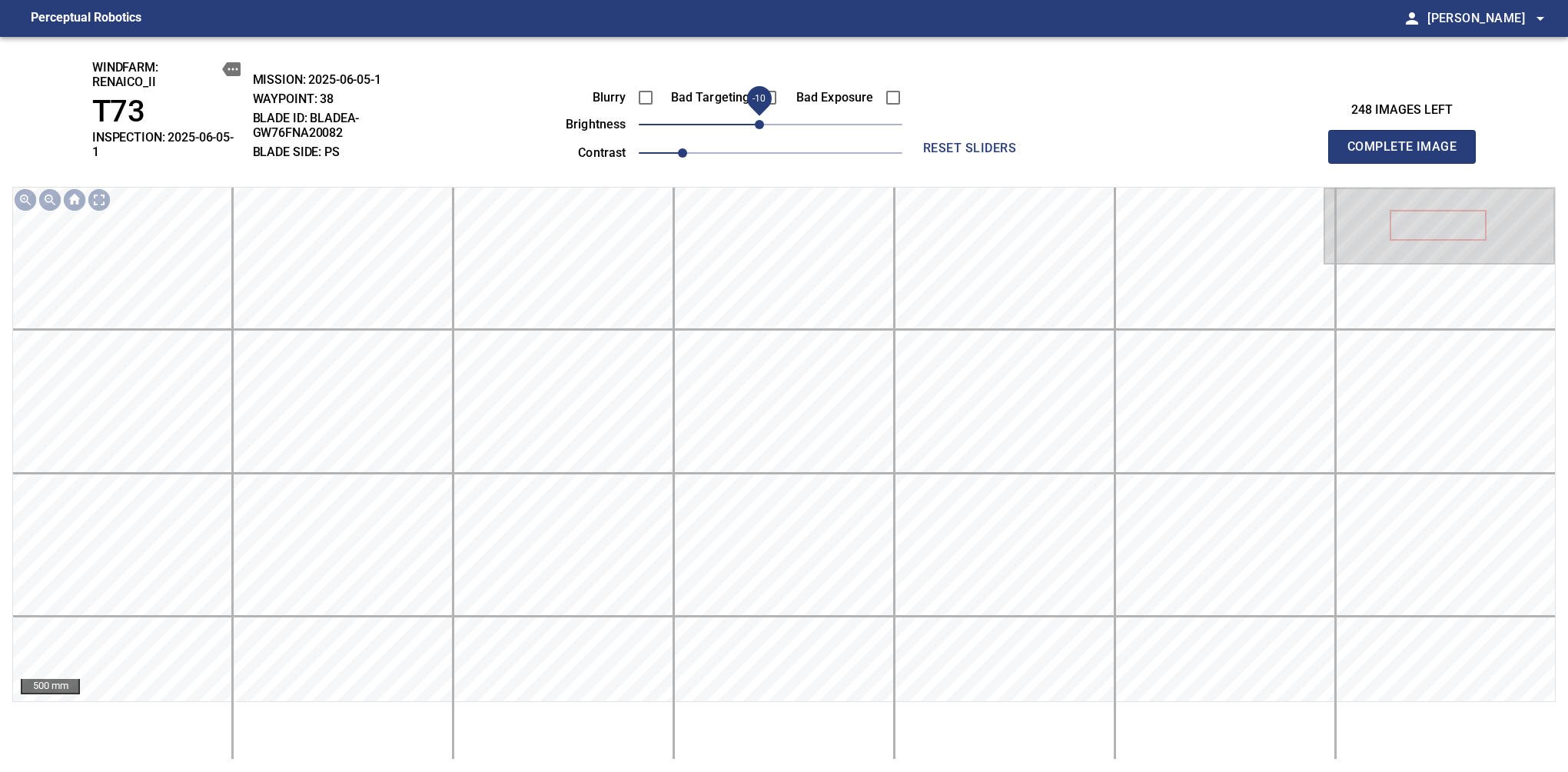
drag, startPoint x: 765, startPoint y: 131, endPoint x: 757, endPoint y: 133, distance: 8.2
click at [757, 129] on span "-10" at bounding box center [760, 125] width 10 height 10
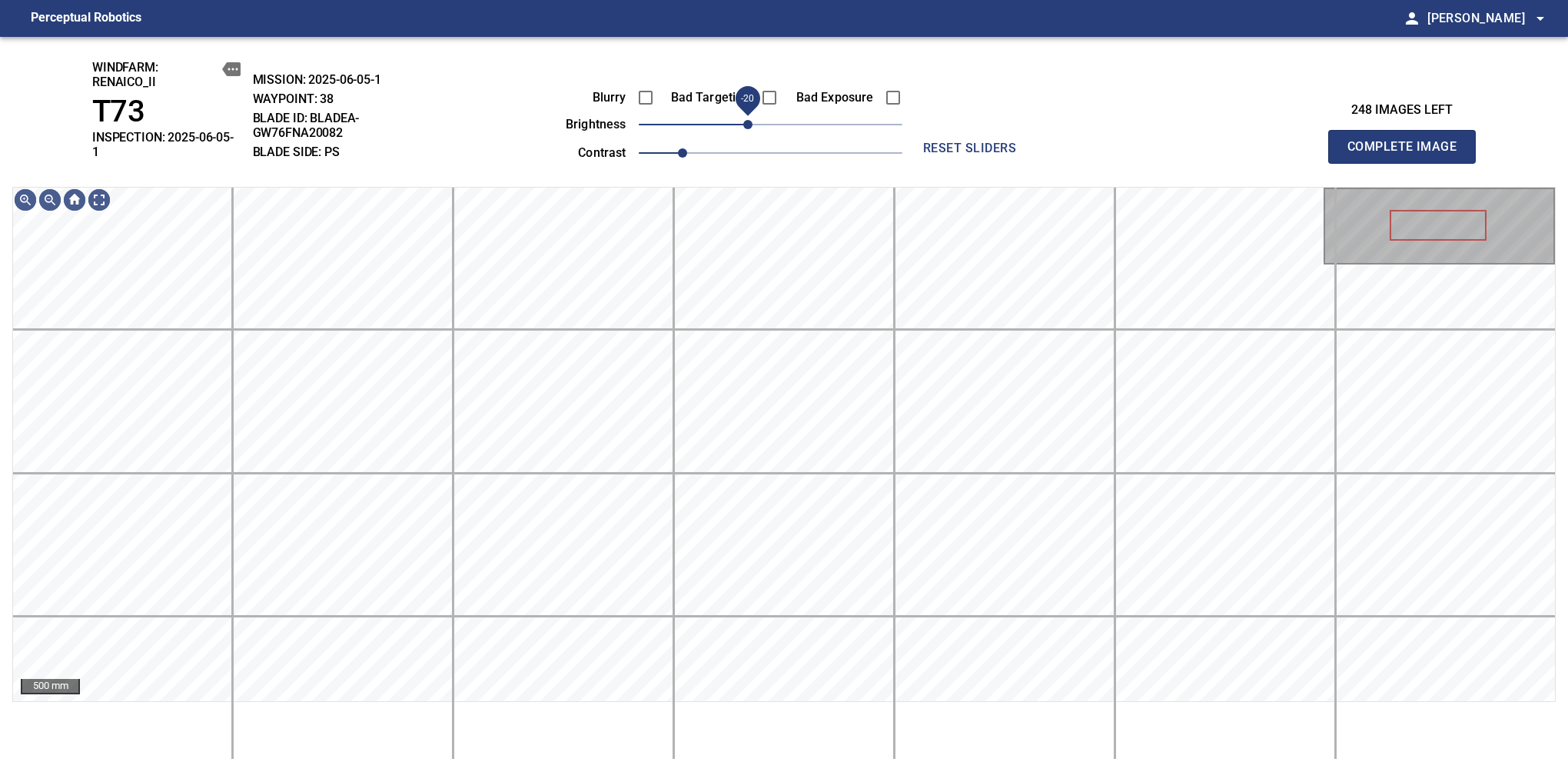
click at [753, 125] on span "-20" at bounding box center [748, 125] width 10 height 10
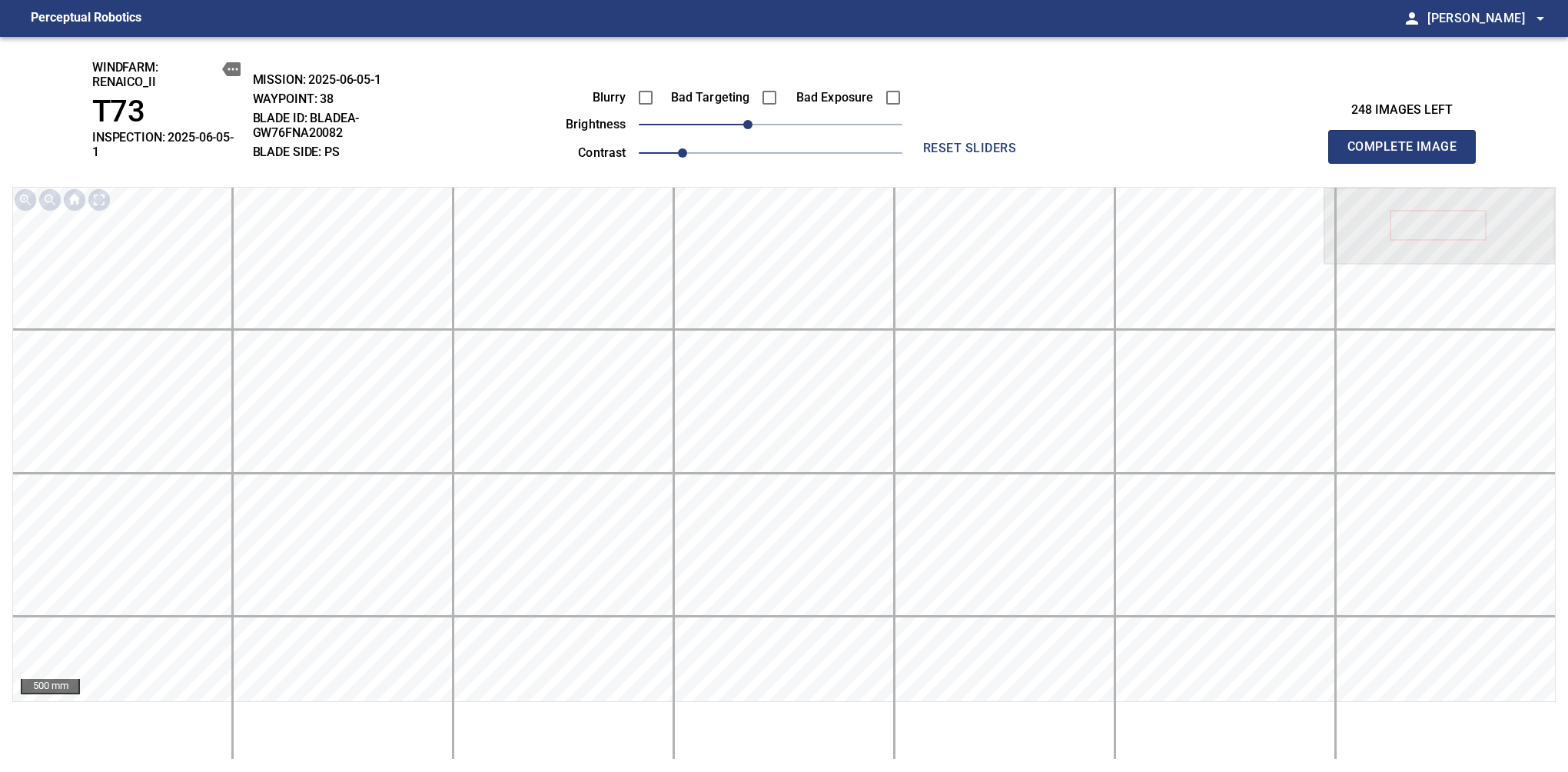
click at [1292, 141] on span "Complete Image" at bounding box center [1402, 146] width 113 height 22
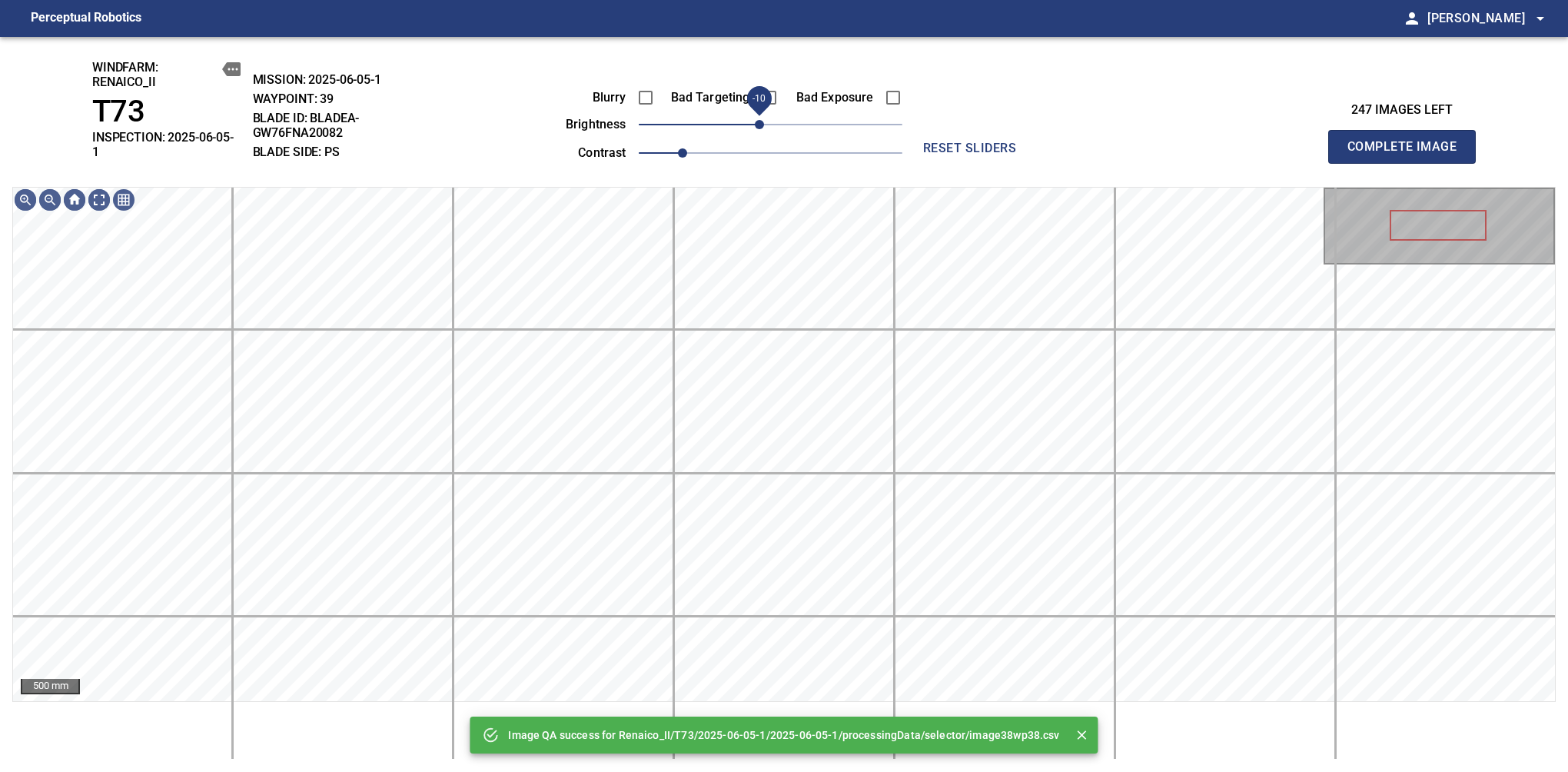
click at [762, 127] on span "-10" at bounding box center [760, 125] width 10 height 10
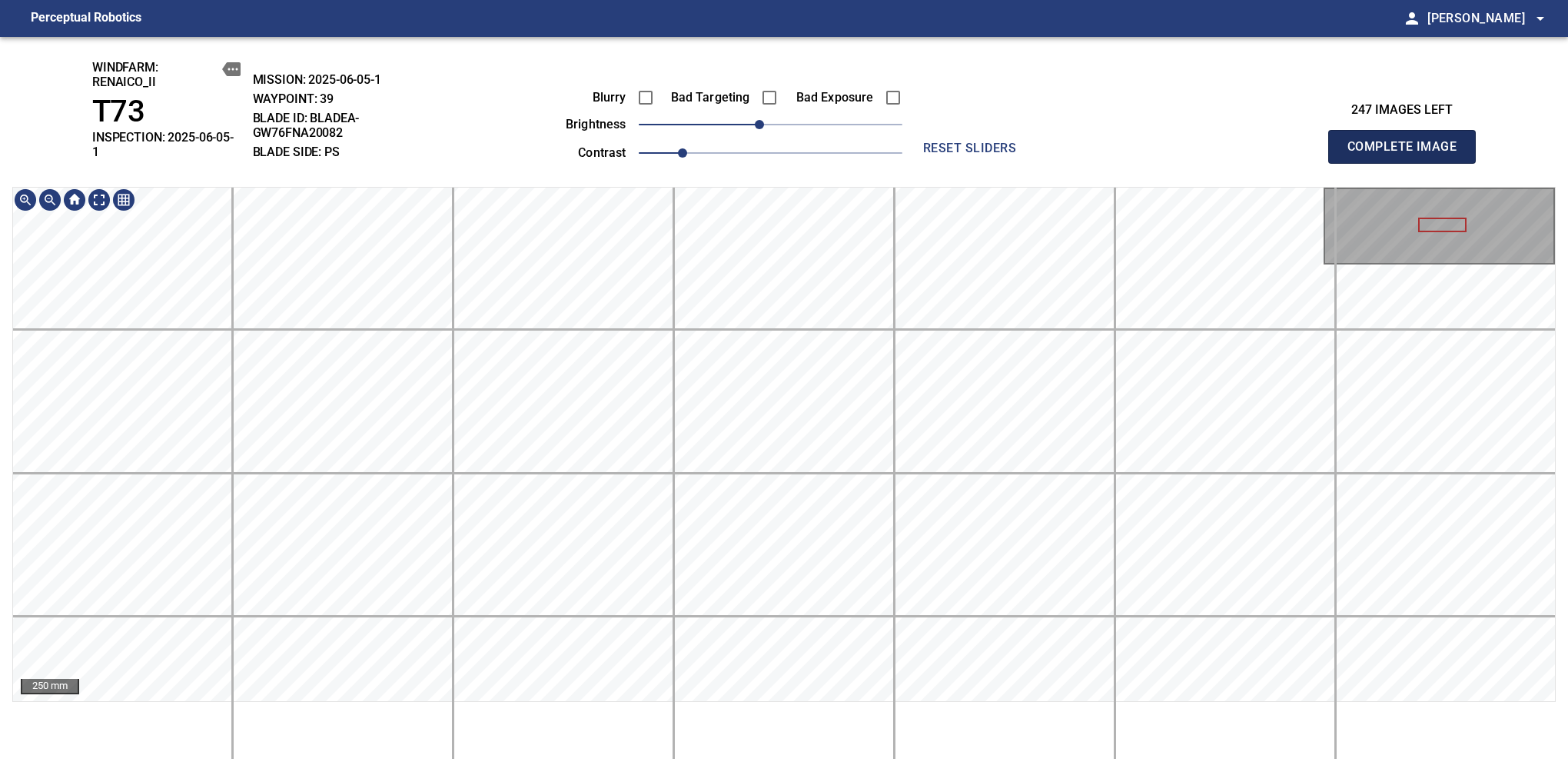
click at [1292, 141] on span "Complete Image" at bounding box center [1402, 146] width 113 height 22
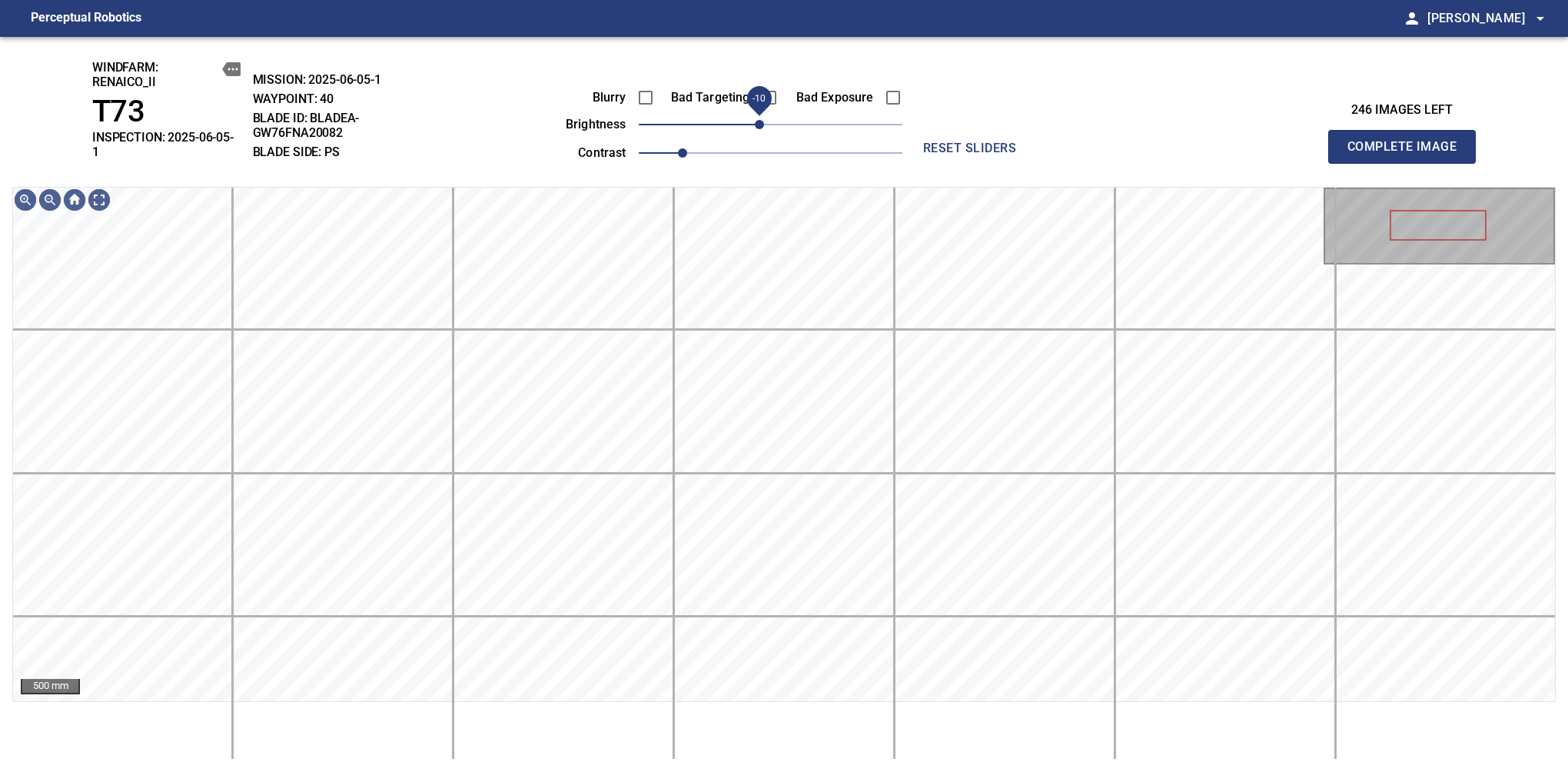
click at [761, 127] on span "-10" at bounding box center [760, 125] width 10 height 10
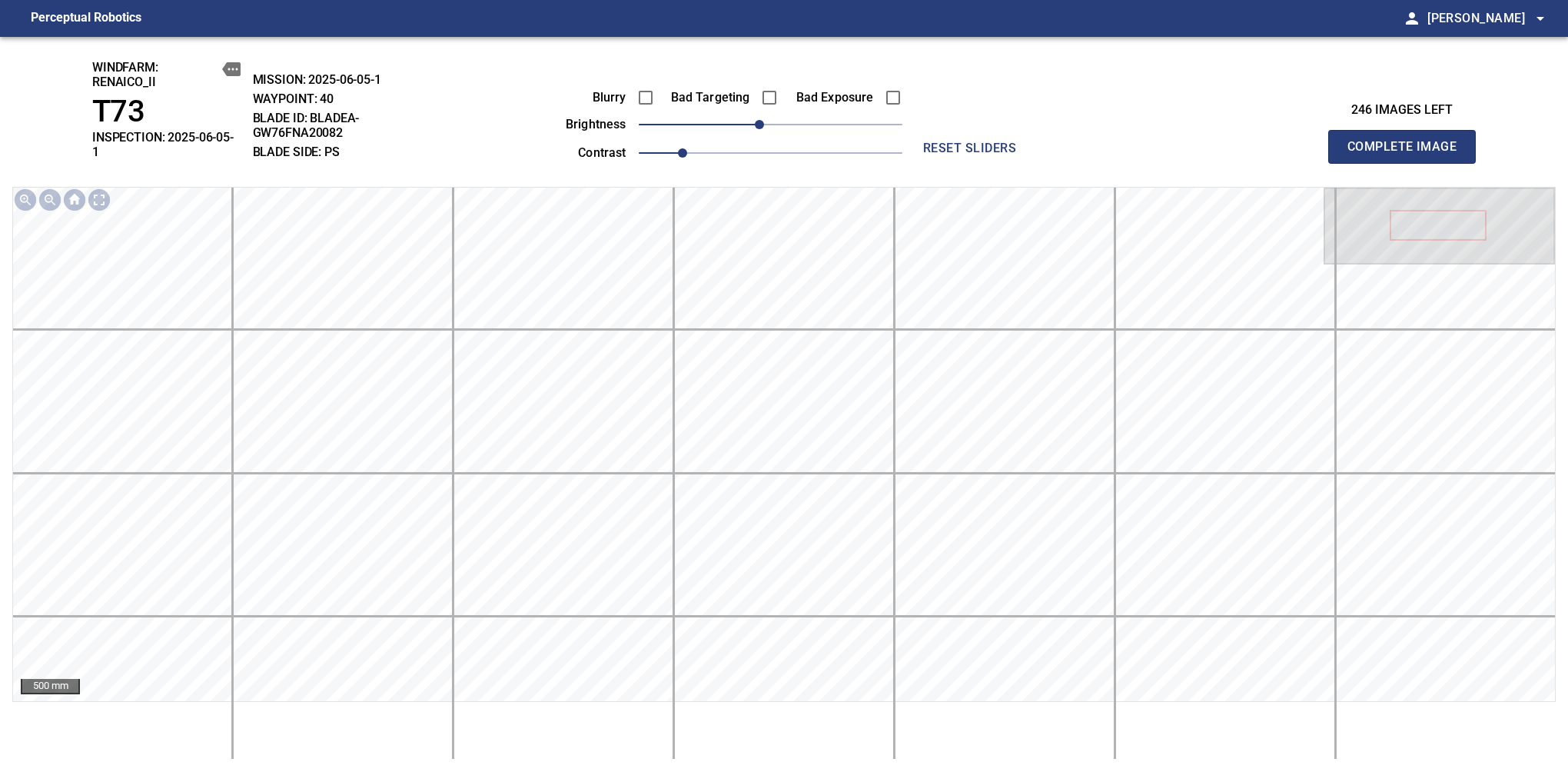
click at [1292, 141] on span "Complete Image" at bounding box center [1402, 146] width 113 height 22
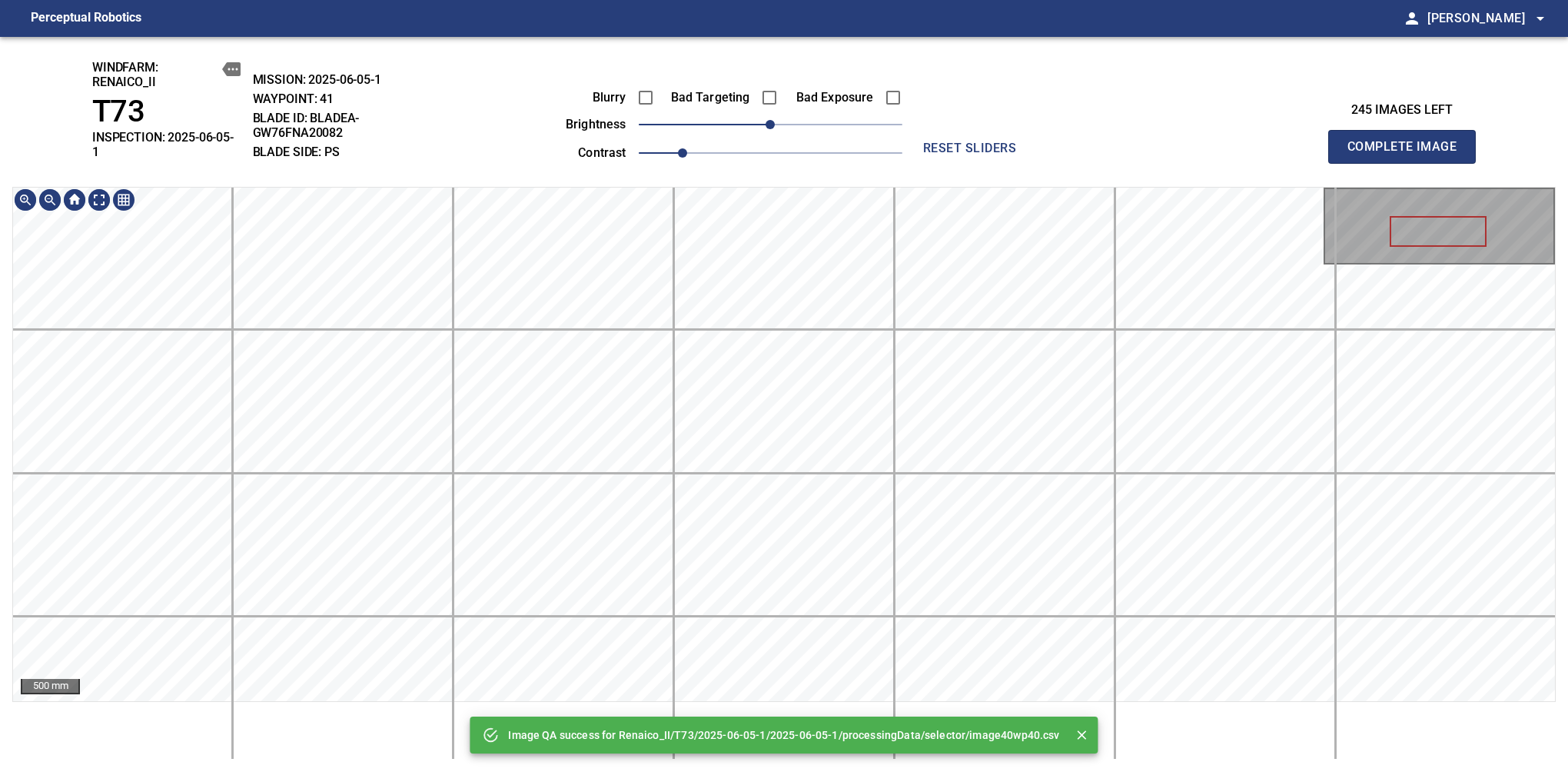
click at [766, 138] on div "Image QA success for Renaico_II/T73/2025-06-05-1/2025-06-05-1/processingData/se…" at bounding box center [784, 404] width 1568 height 735
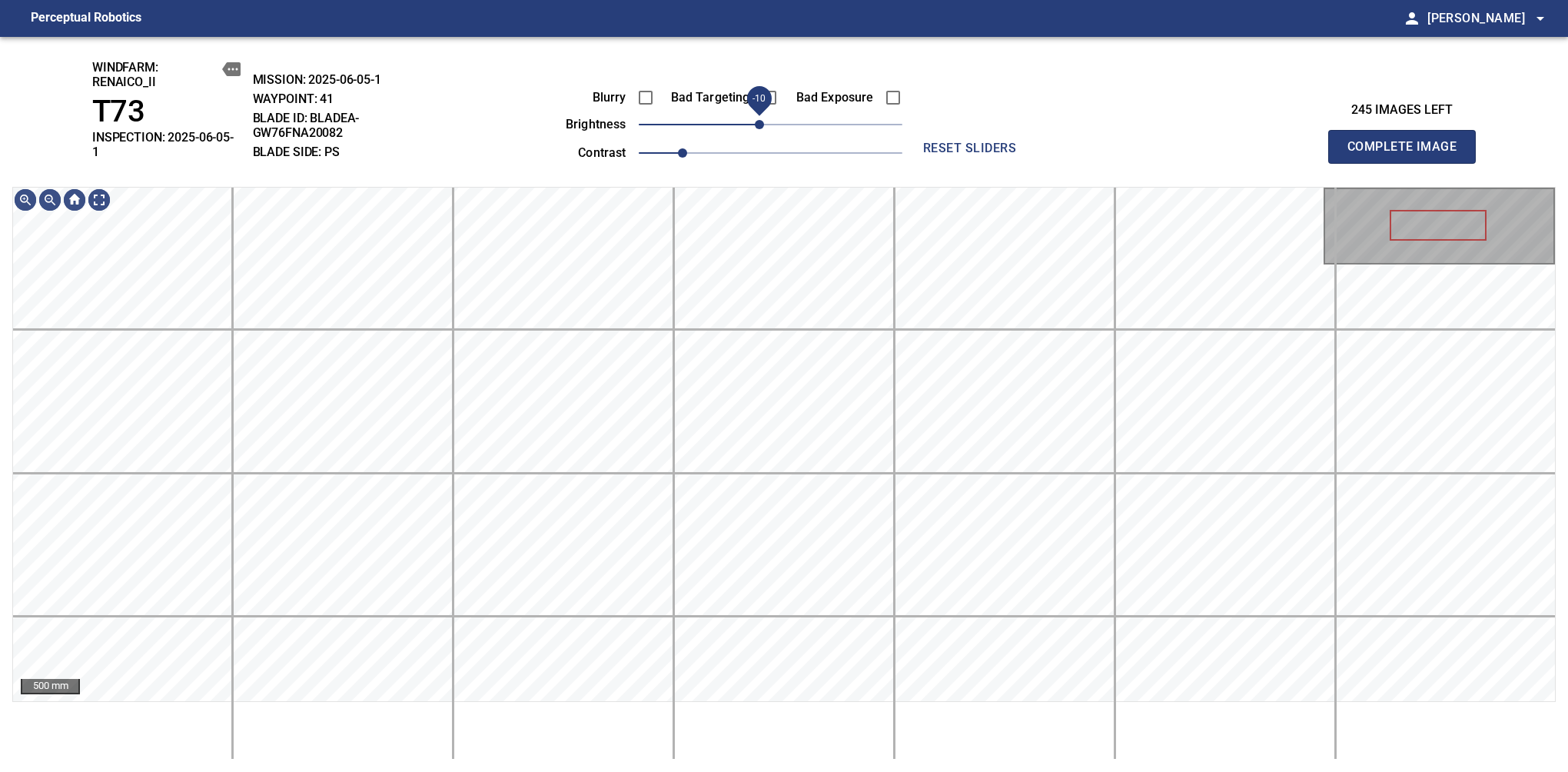
click at [761, 129] on span "-10" at bounding box center [760, 125] width 10 height 10
click at [794, 160] on div "windfarm: Renaico_II T73 INSPECTION: 2025-06-05-1 MISSION: 2025-06-05-1 WAYPOIN…" at bounding box center [784, 404] width 1568 height 735
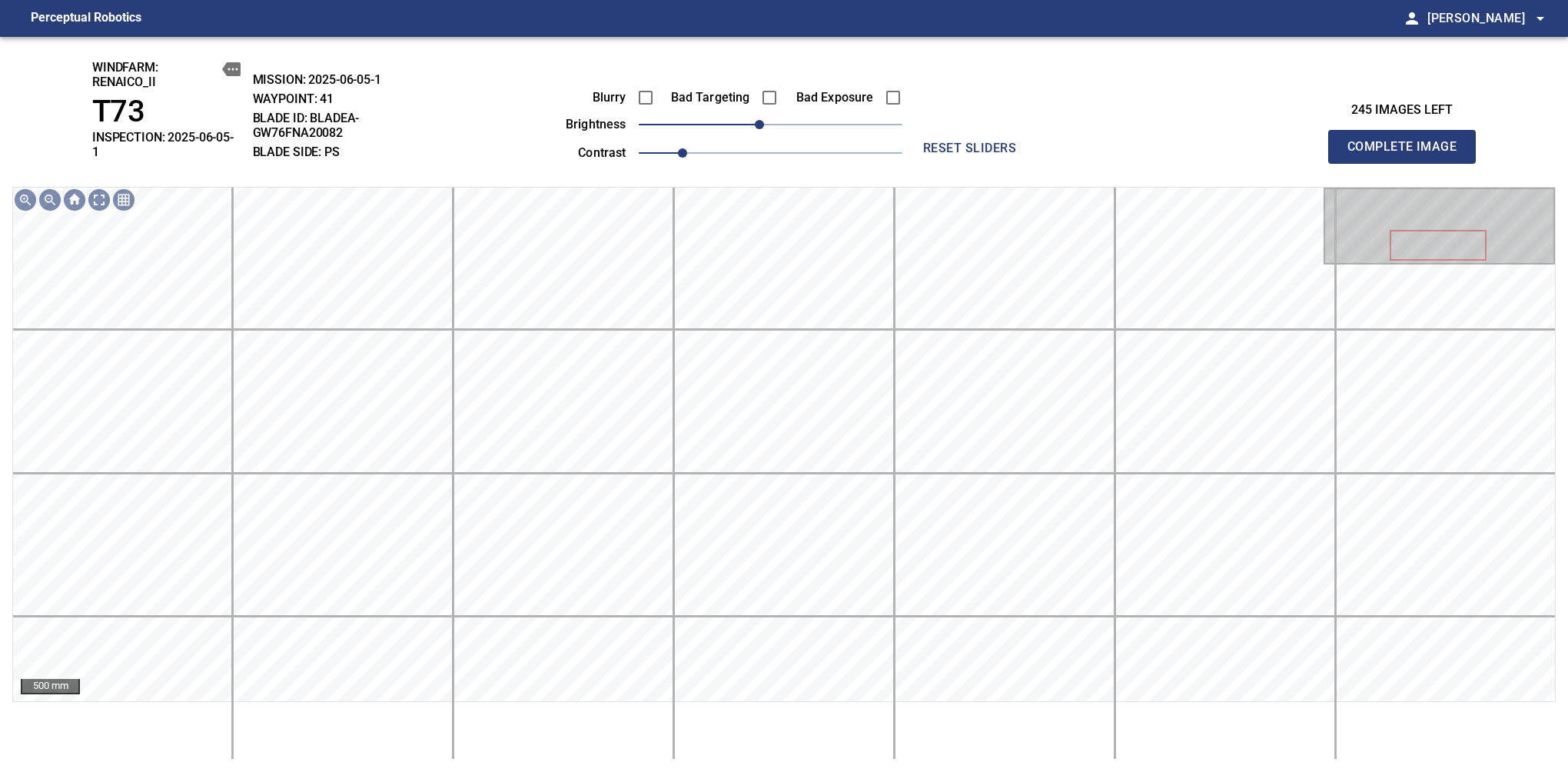
click at [1292, 141] on span "Complete Image" at bounding box center [1402, 146] width 113 height 22
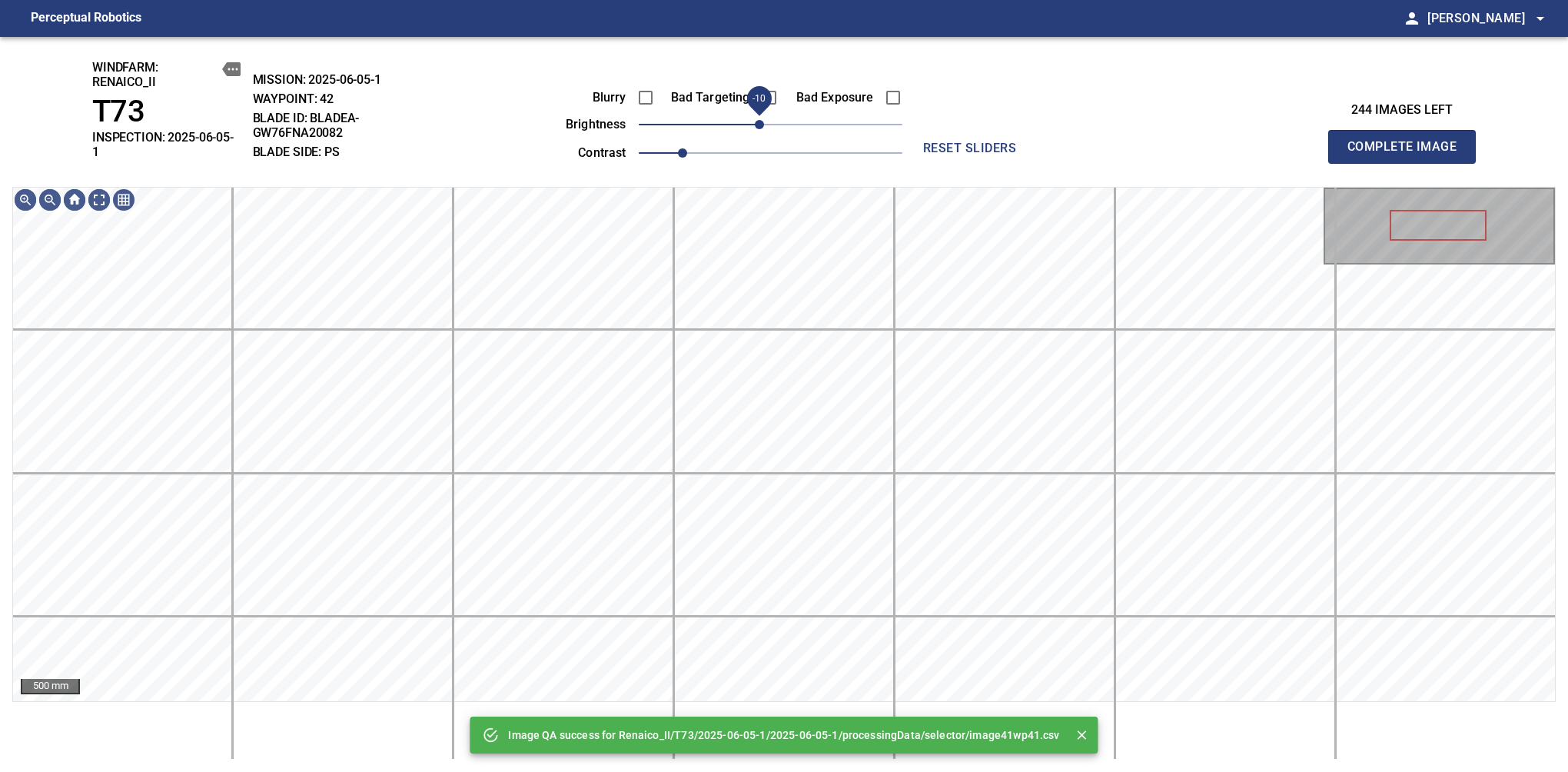
drag, startPoint x: 770, startPoint y: 125, endPoint x: 762, endPoint y: 127, distance: 8.2
click at [762, 127] on span "-10" at bounding box center [760, 125] width 10 height 10
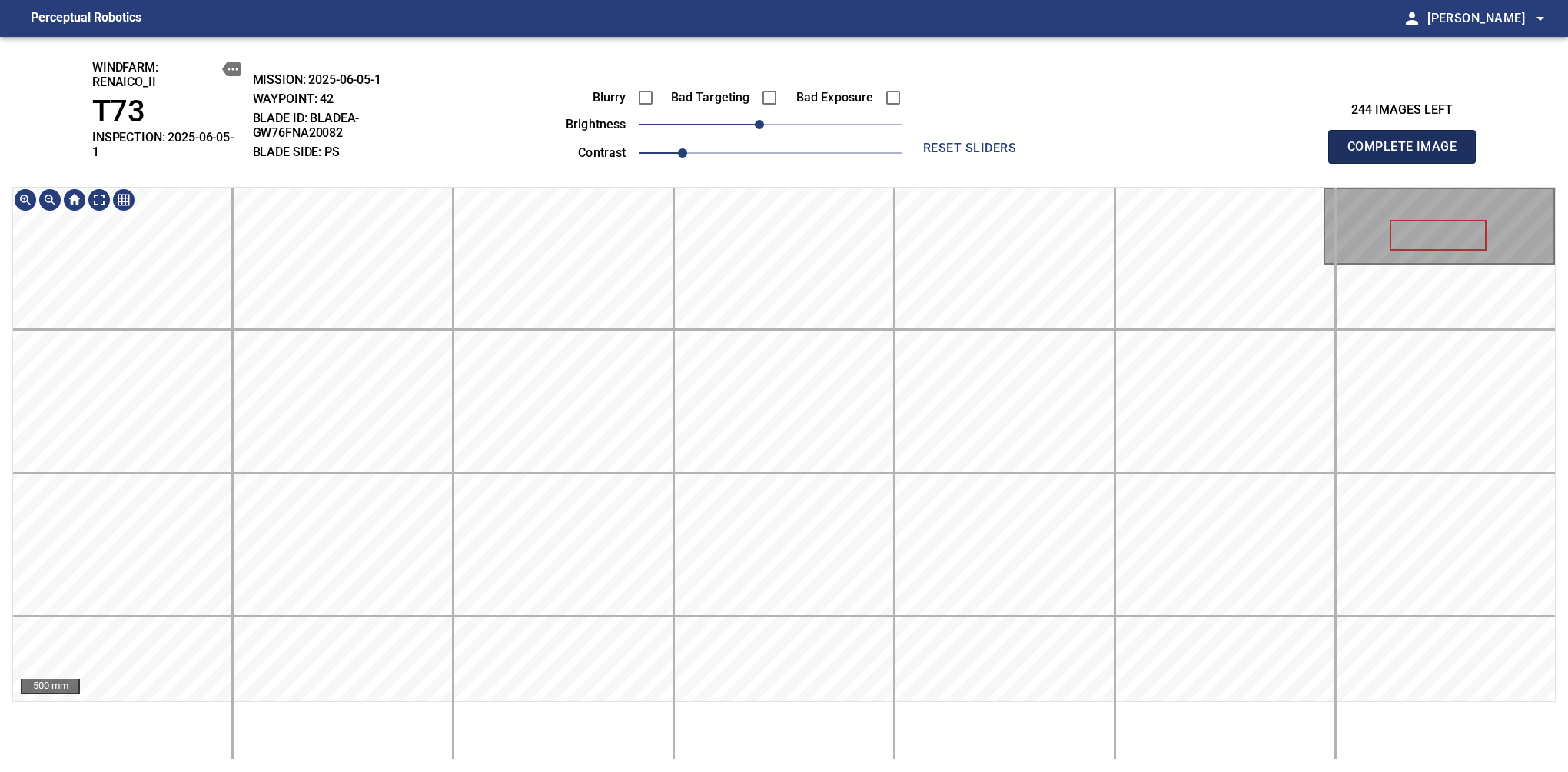
click at [1292, 141] on span "Complete Image" at bounding box center [1402, 146] width 113 height 22
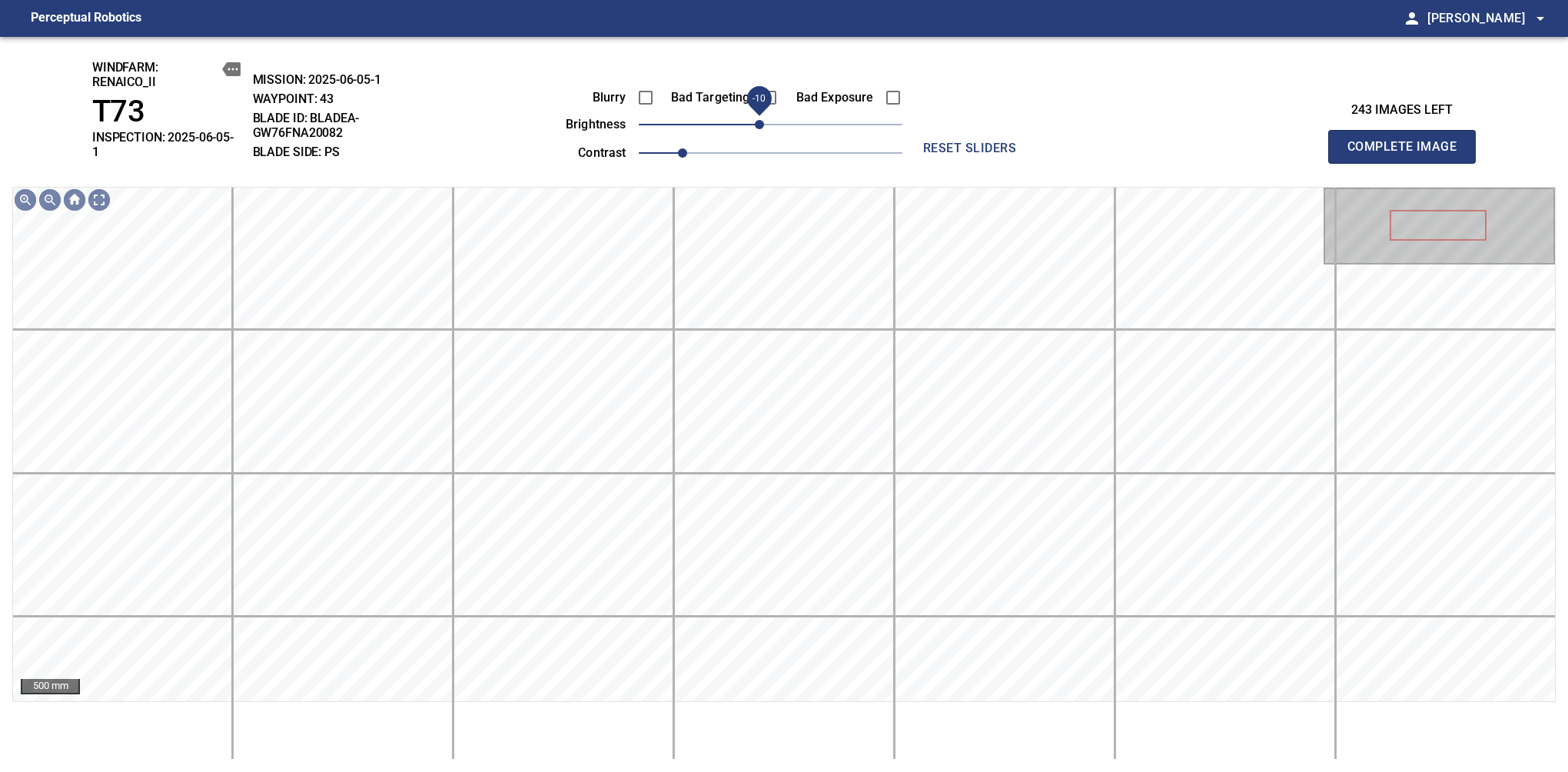
drag, startPoint x: 770, startPoint y: 125, endPoint x: 759, endPoint y: 125, distance: 11.0
click at [759, 125] on span "-10" at bounding box center [760, 125] width 10 height 10
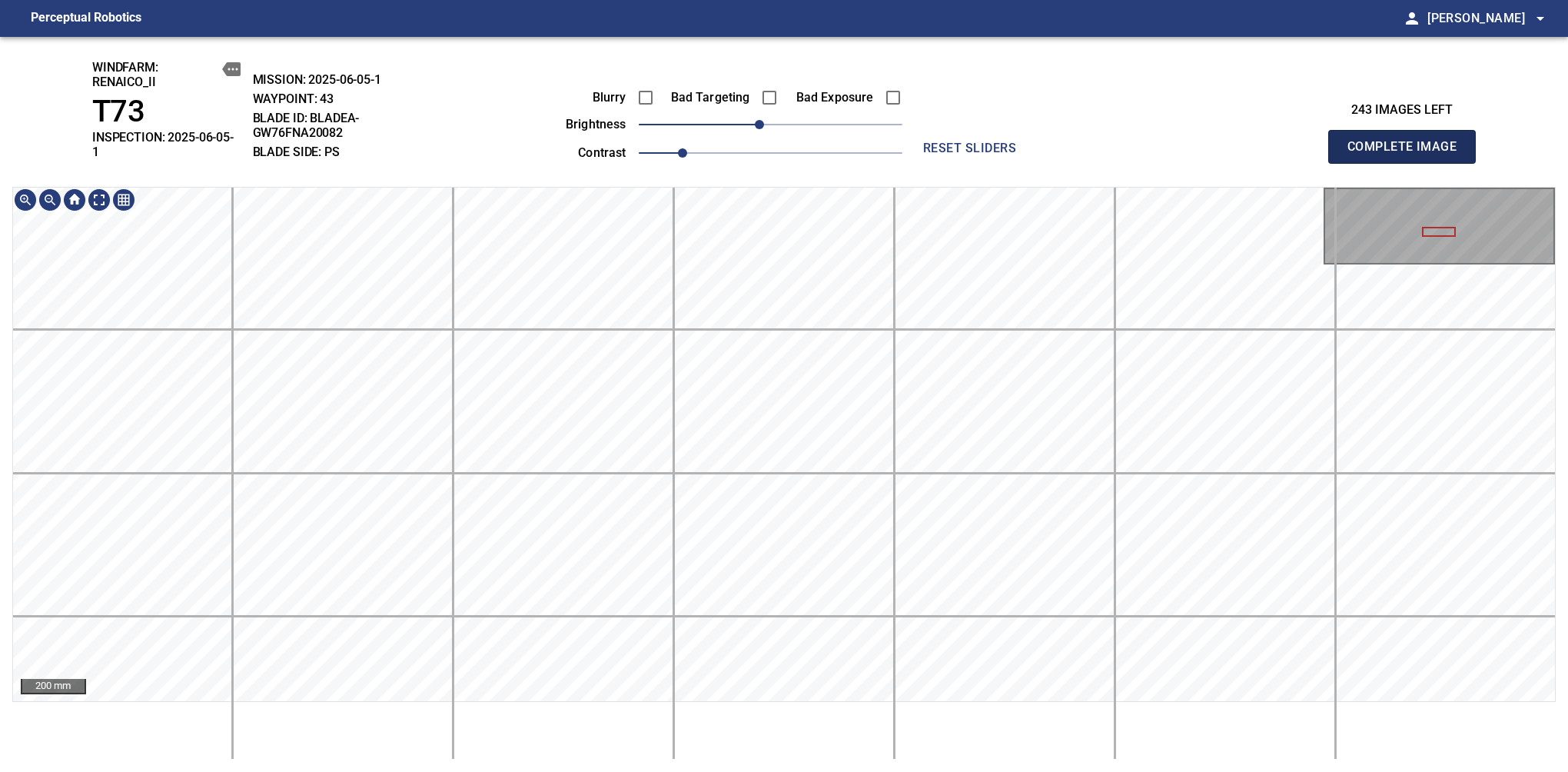
click at [1292, 141] on span "Complete Image" at bounding box center [1402, 146] width 113 height 22
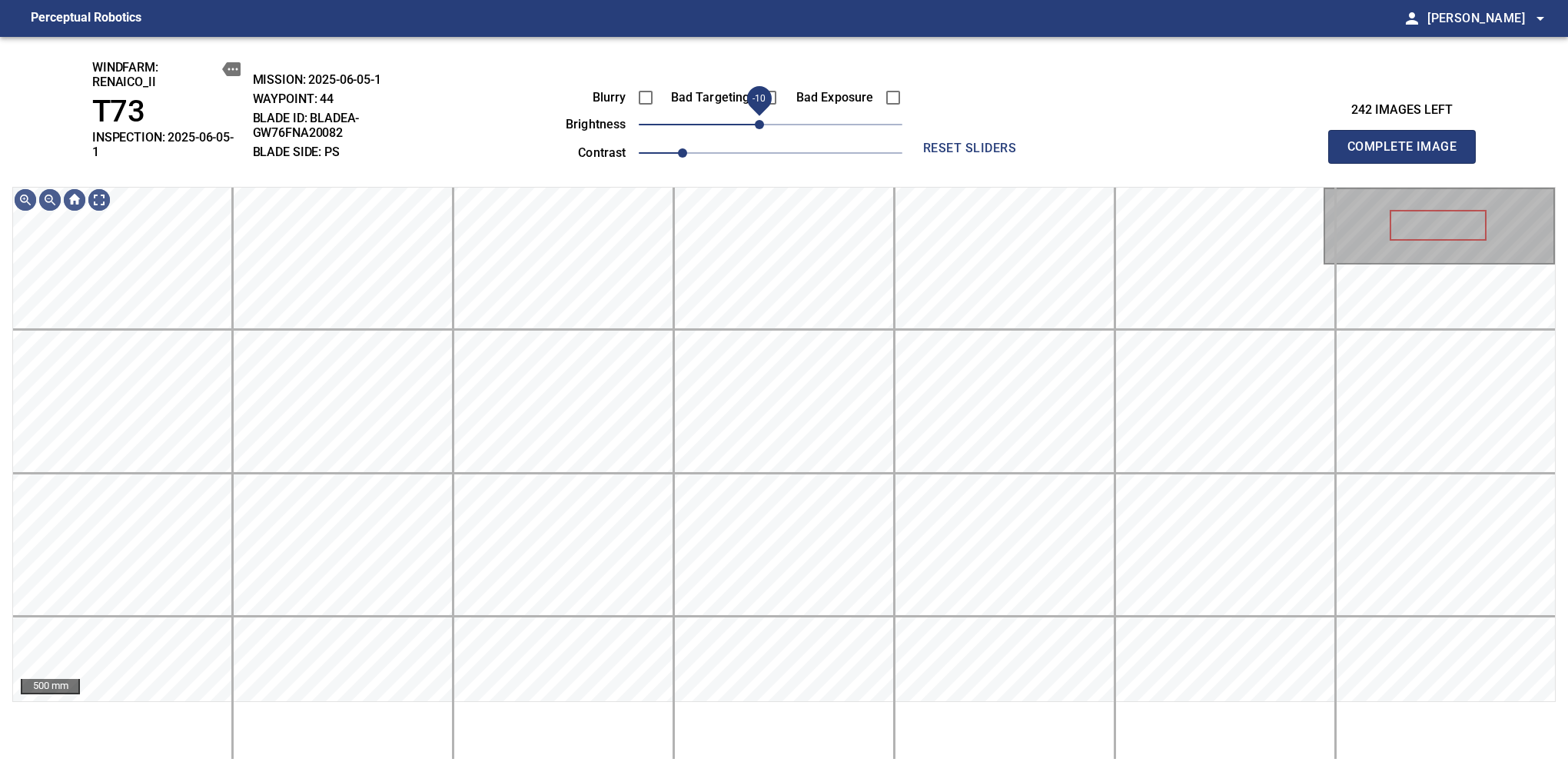
click at [761, 125] on span "-10" at bounding box center [760, 125] width 10 height 10
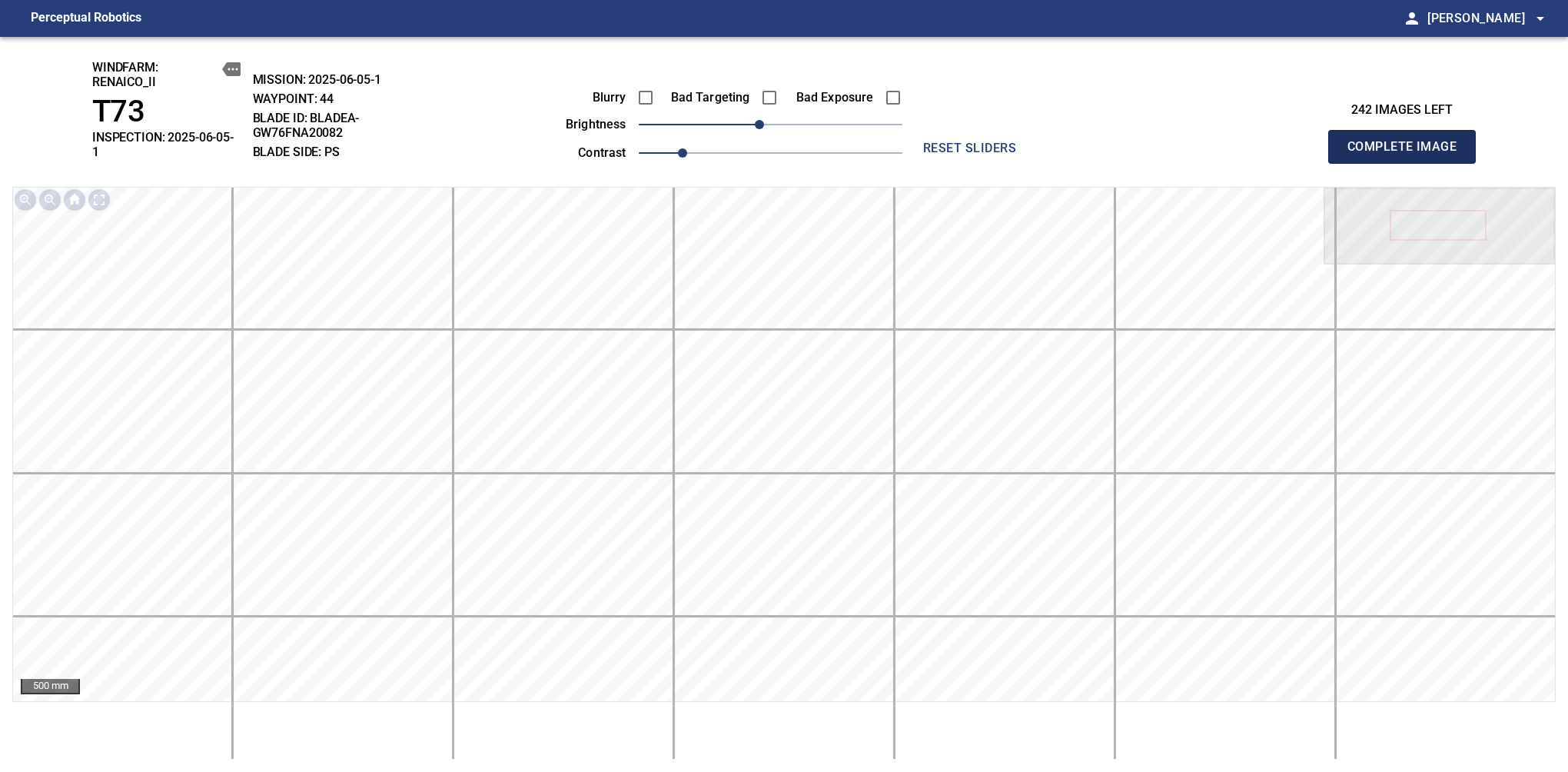
click at [1292, 141] on span "Complete Image" at bounding box center [1402, 146] width 113 height 22
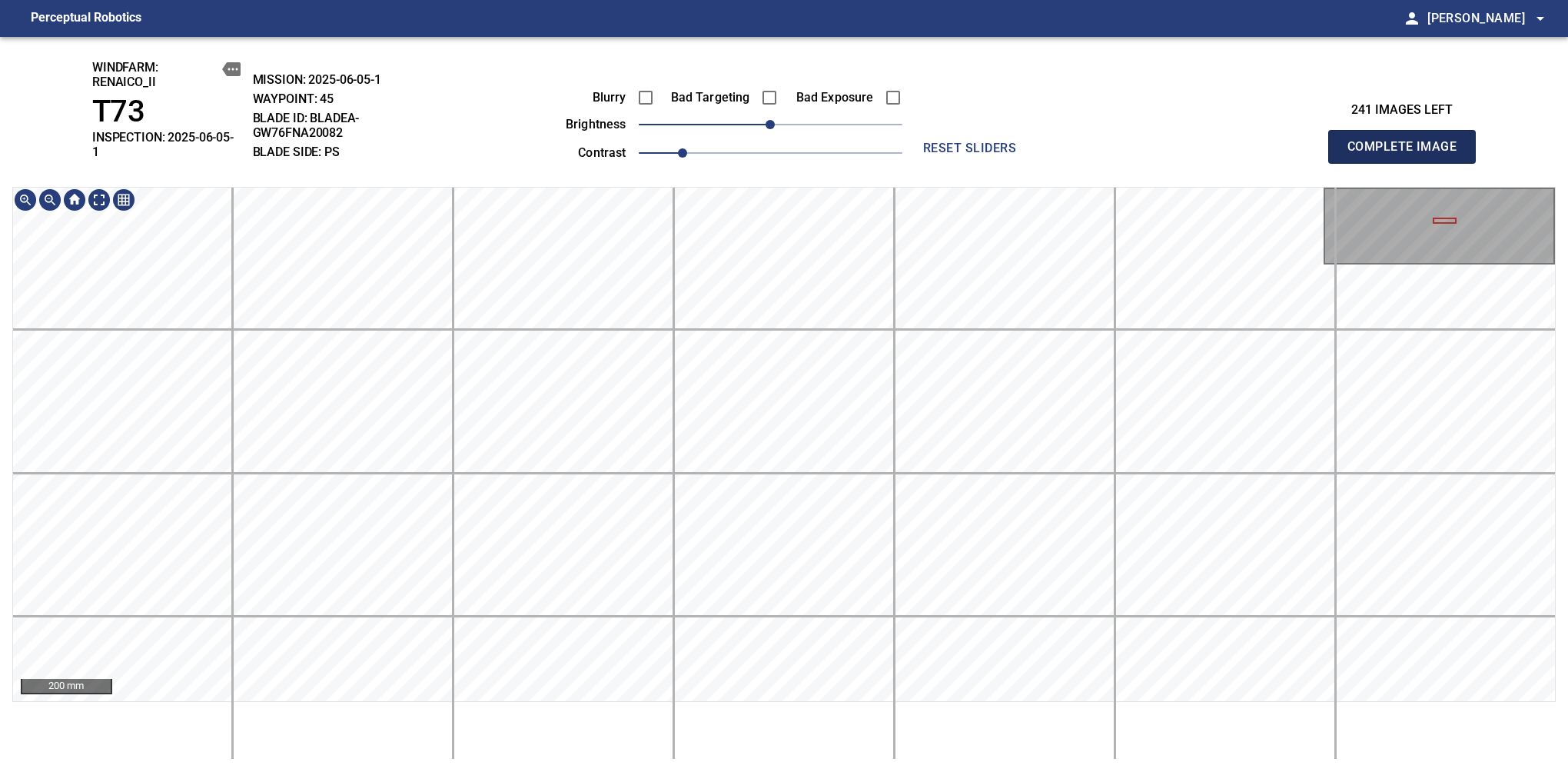
click at [1292, 141] on span "Complete Image" at bounding box center [1402, 146] width 113 height 22
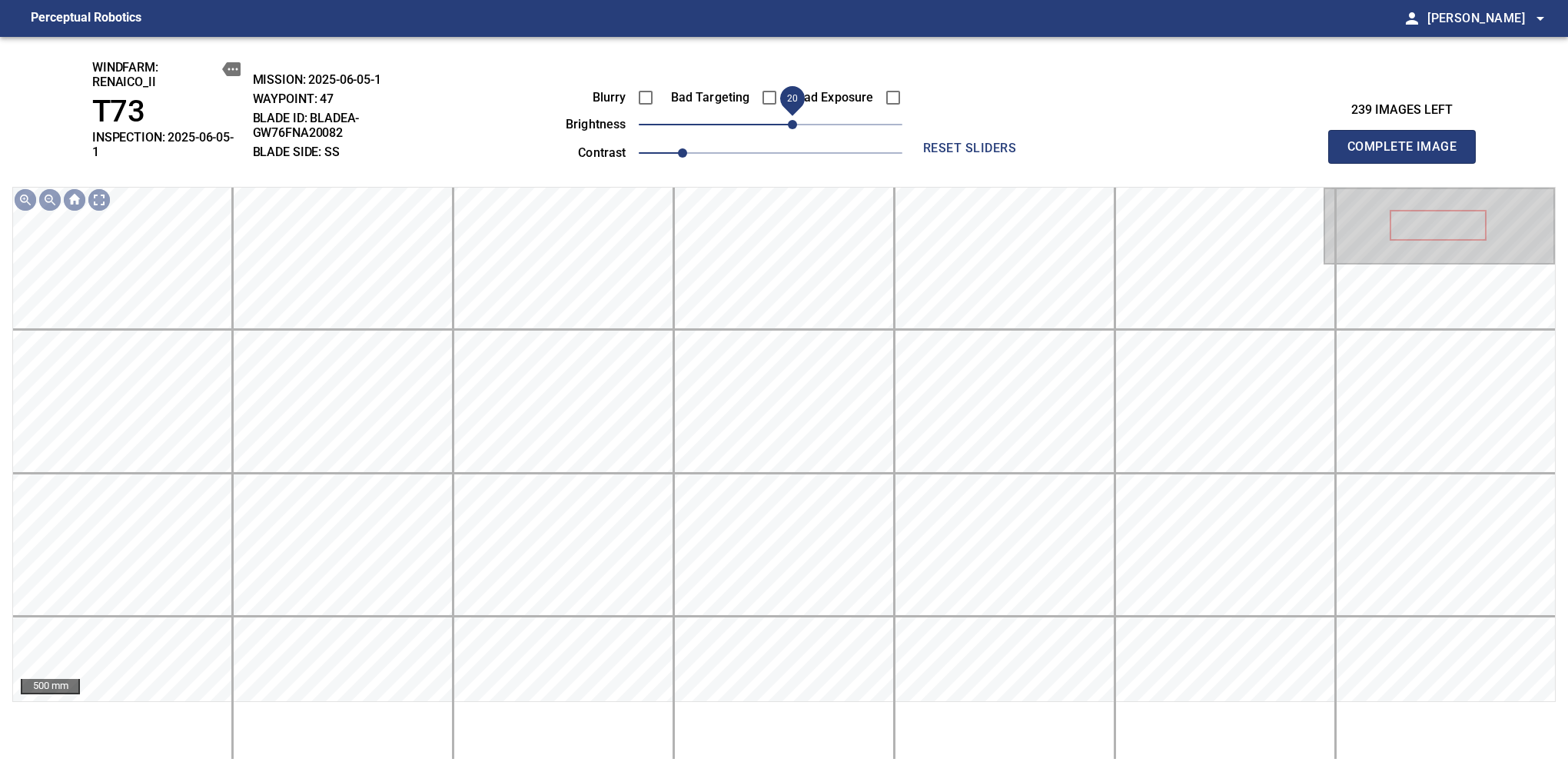
drag, startPoint x: 780, startPoint y: 121, endPoint x: 797, endPoint y: 121, distance: 17.0
click at [797, 121] on span "20" at bounding box center [793, 125] width 10 height 10
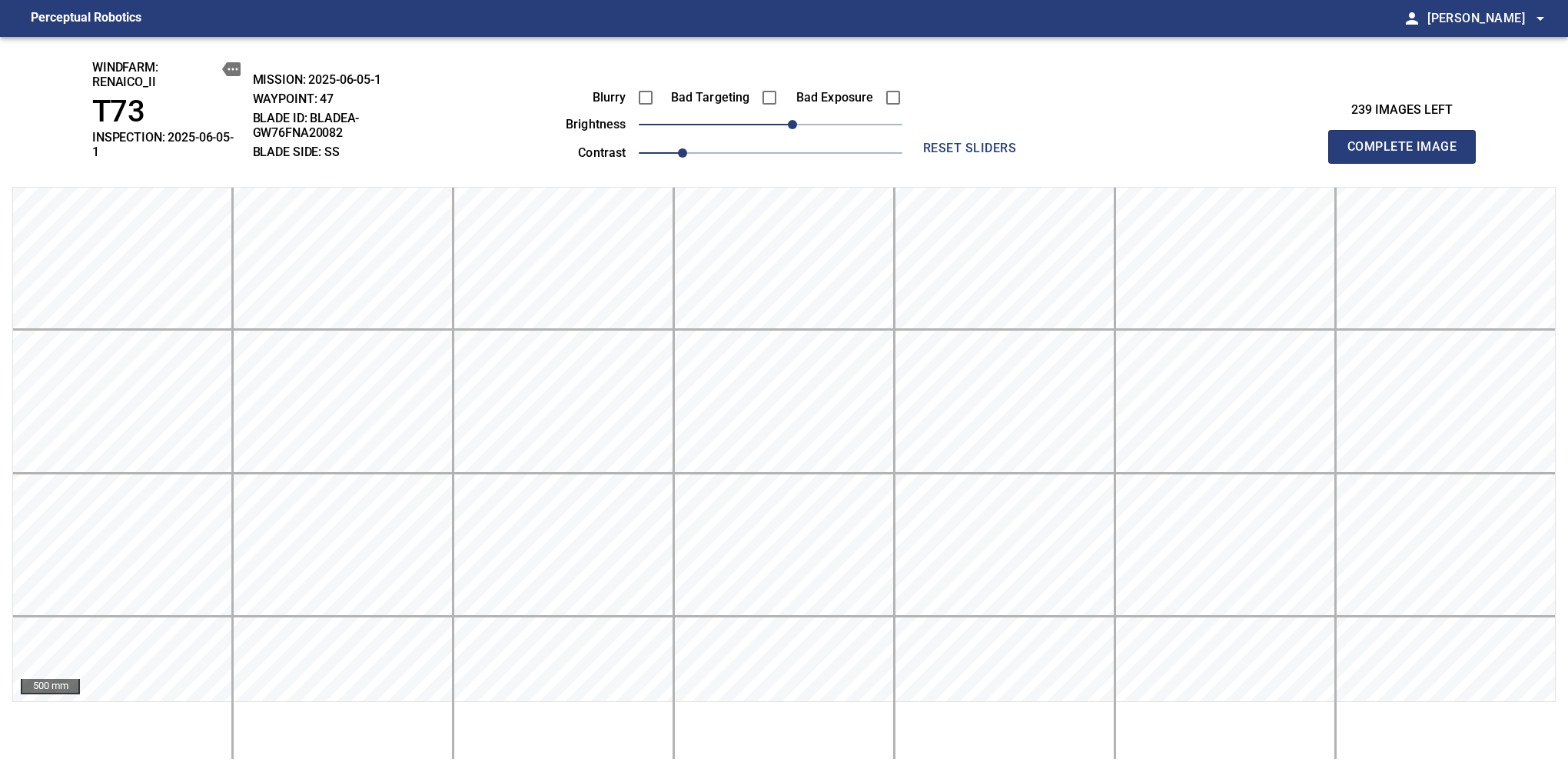
click at [1292, 141] on span "Complete Image" at bounding box center [1402, 146] width 113 height 22
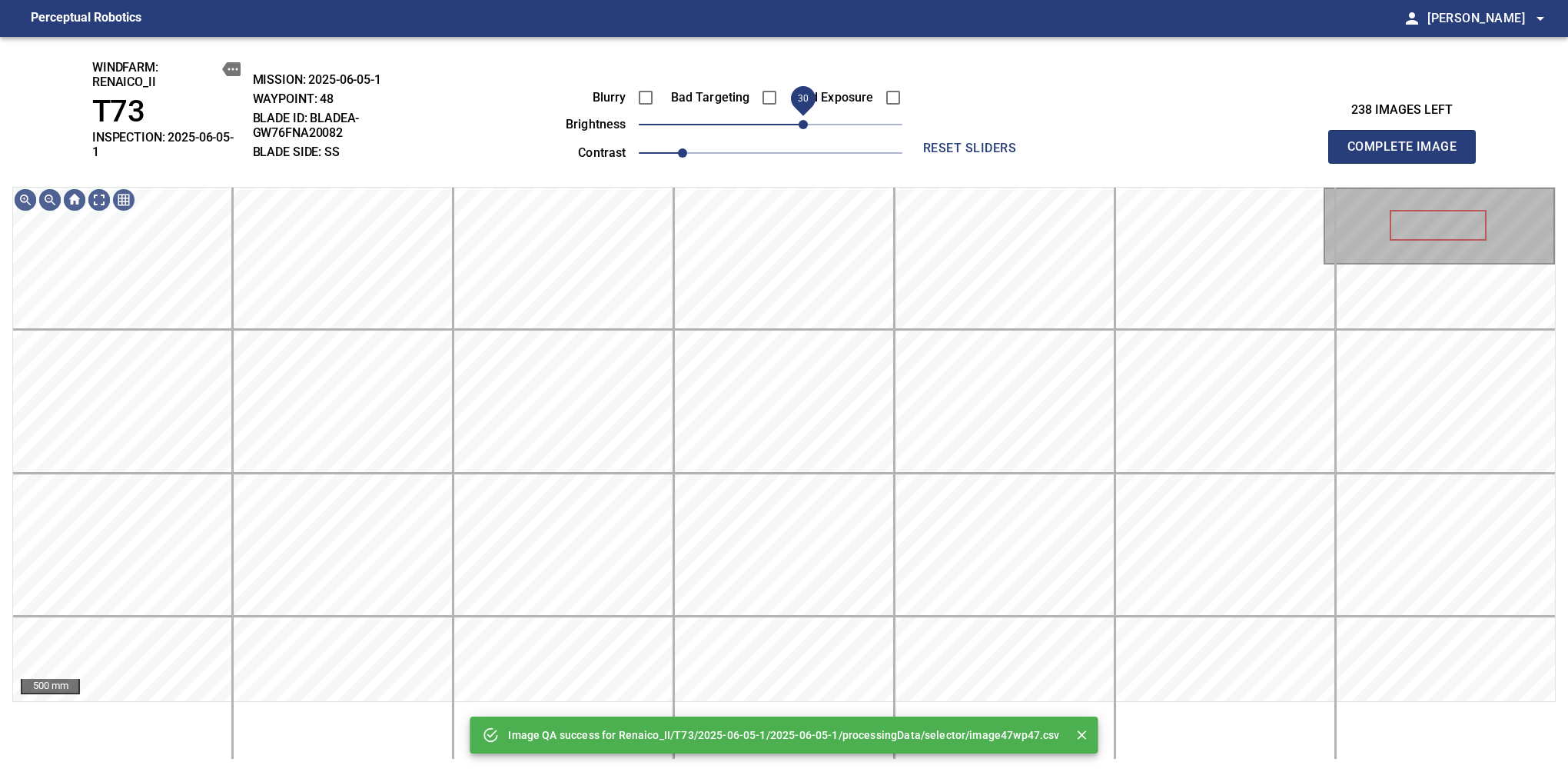
drag, startPoint x: 782, startPoint y: 123, endPoint x: 798, endPoint y: 121, distance: 16.1
click at [798, 121] on span "30" at bounding box center [803, 125] width 10 height 10
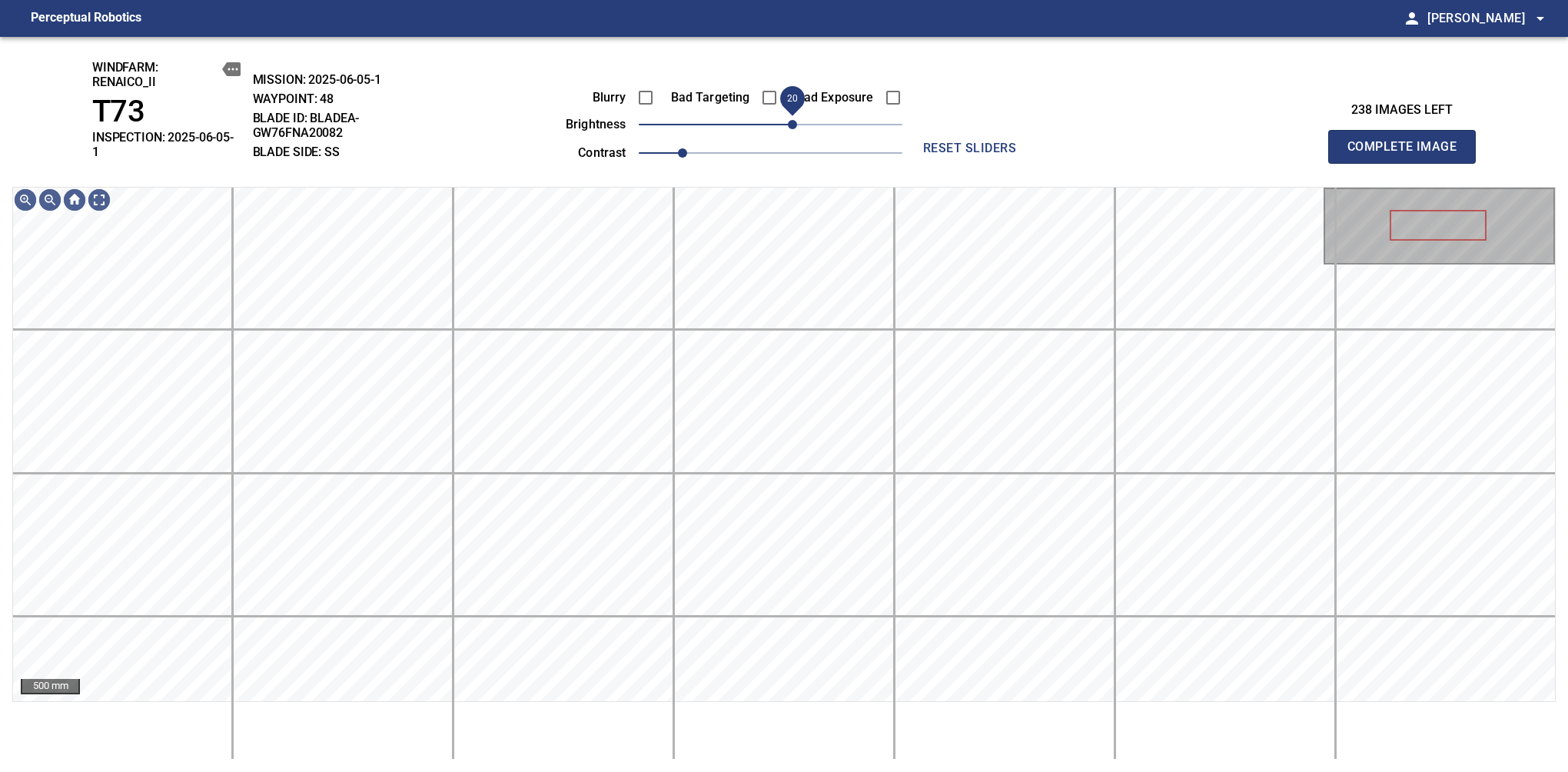
click at [794, 129] on span "20" at bounding box center [793, 125] width 10 height 10
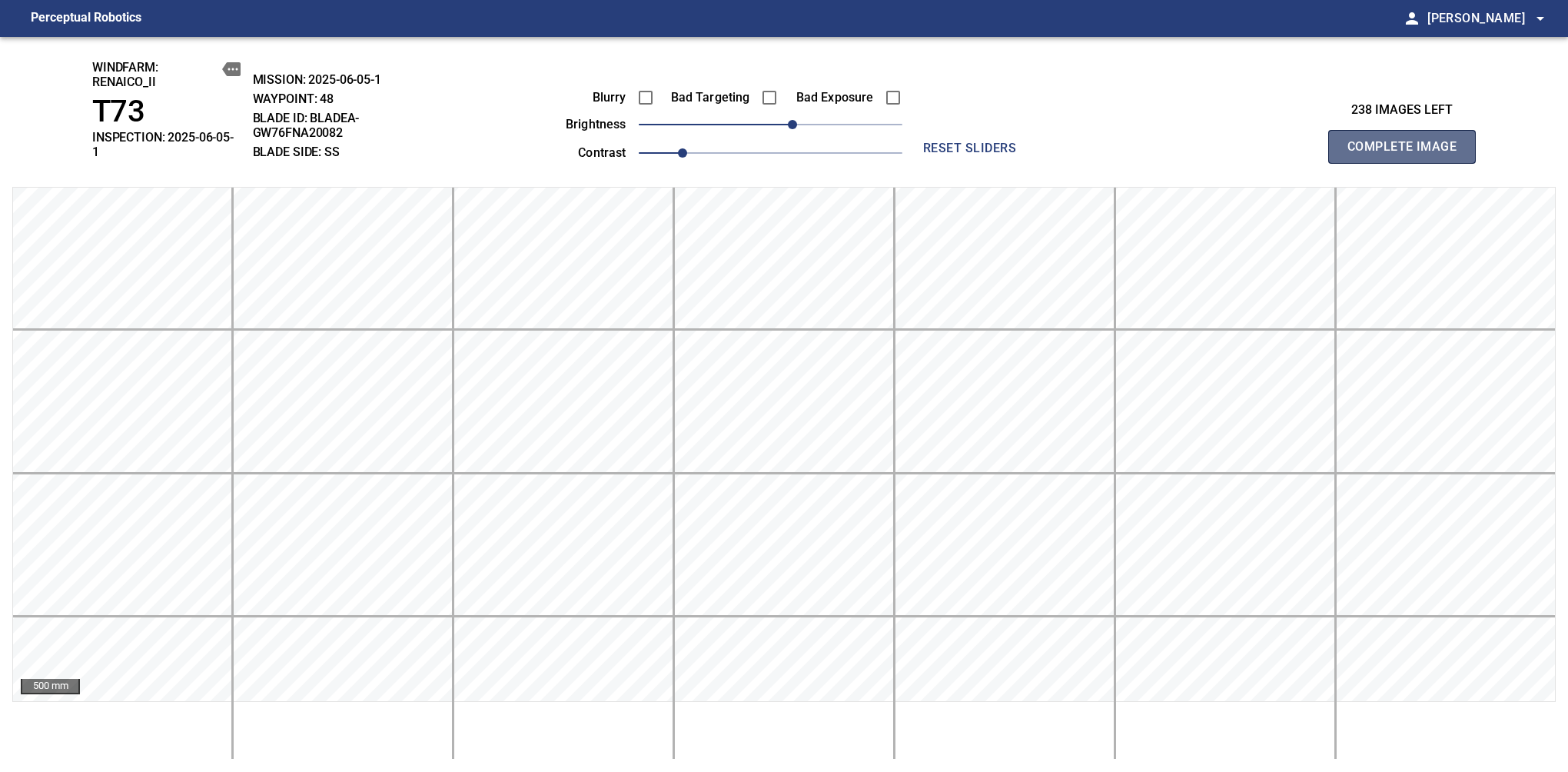
click at [1292, 141] on span "Complete Image" at bounding box center [1402, 146] width 113 height 22
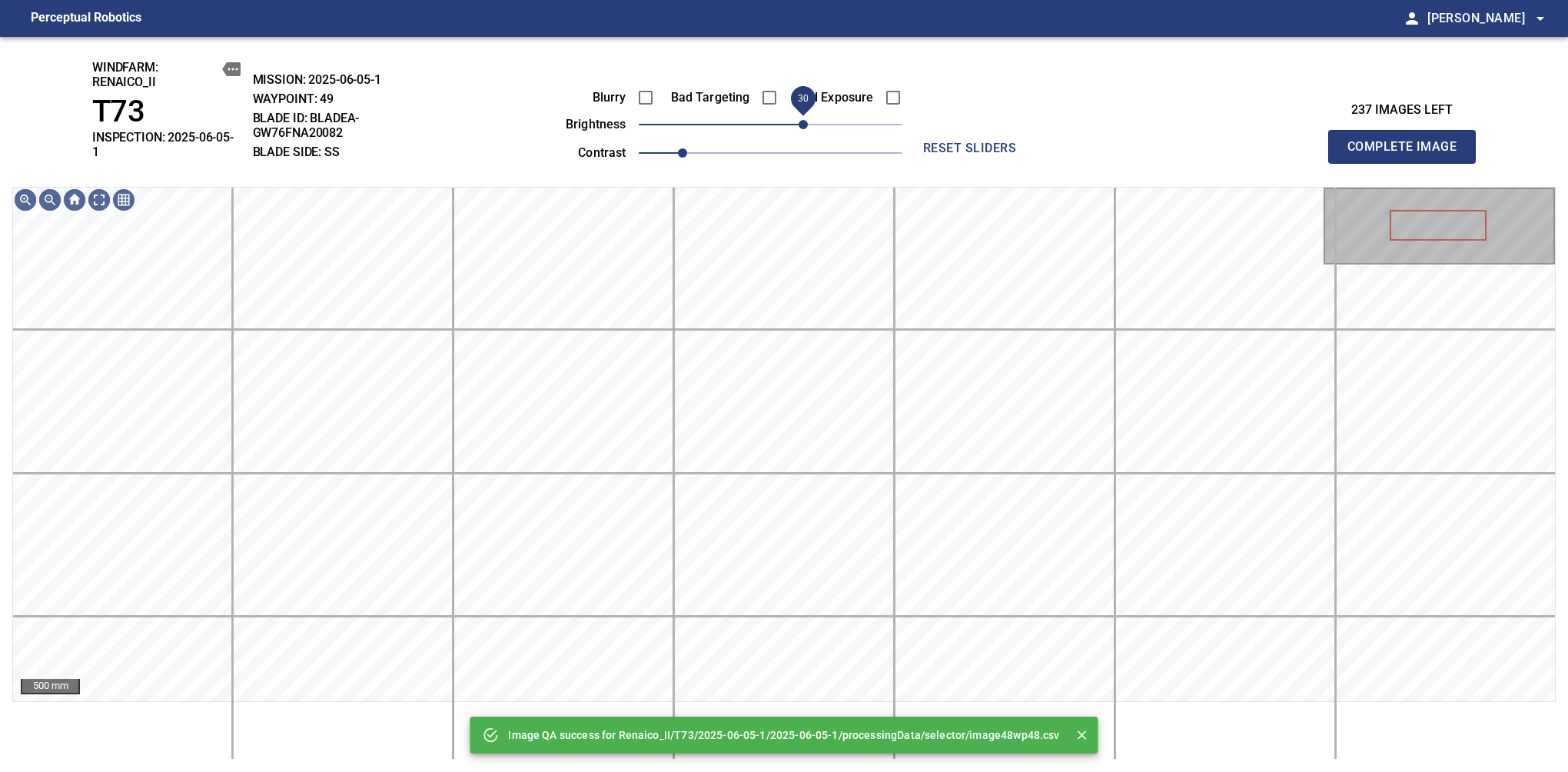
drag, startPoint x: 778, startPoint y: 124, endPoint x: 798, endPoint y: 121, distance: 20.2
click at [798, 121] on span "30" at bounding box center [803, 125] width 10 height 10
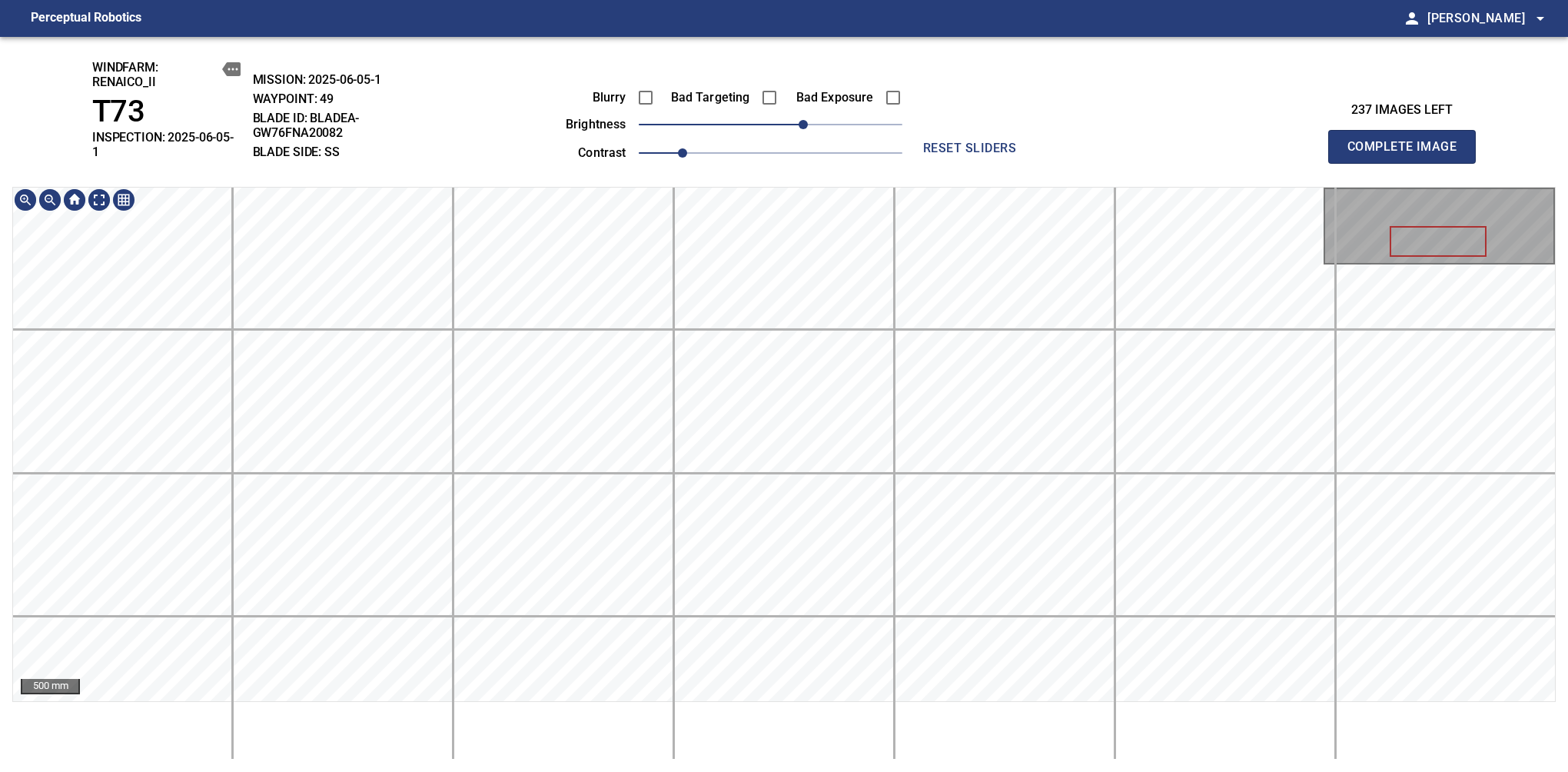
click at [826, 181] on div "windfarm: Renaico_II T73 INSPECTION: 2025-06-05-1 MISSION: 2025-06-05-1 WAYPOIN…" at bounding box center [784, 404] width 1568 height 735
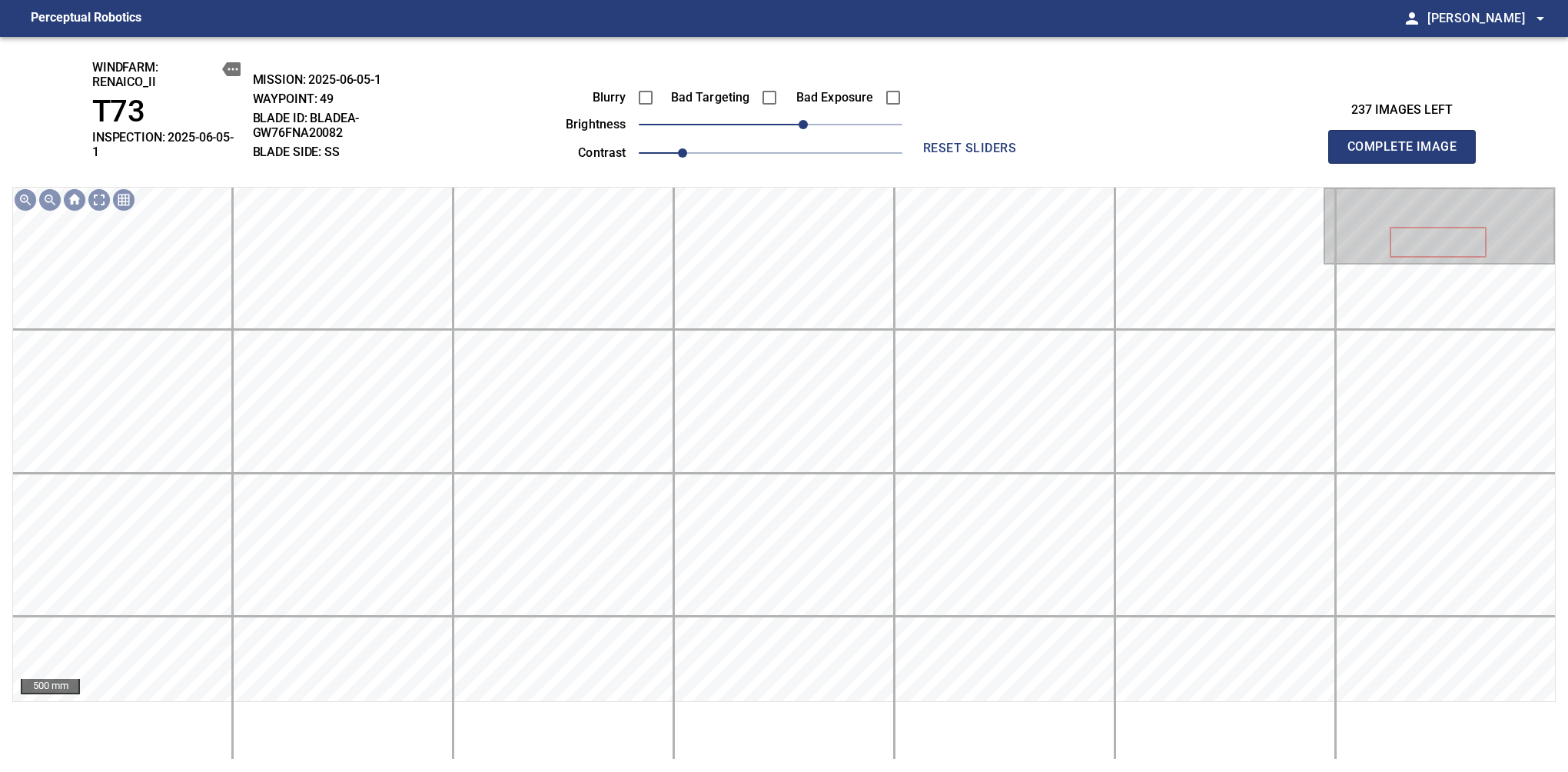
click at [1292, 141] on span "Complete Image" at bounding box center [1402, 146] width 113 height 22
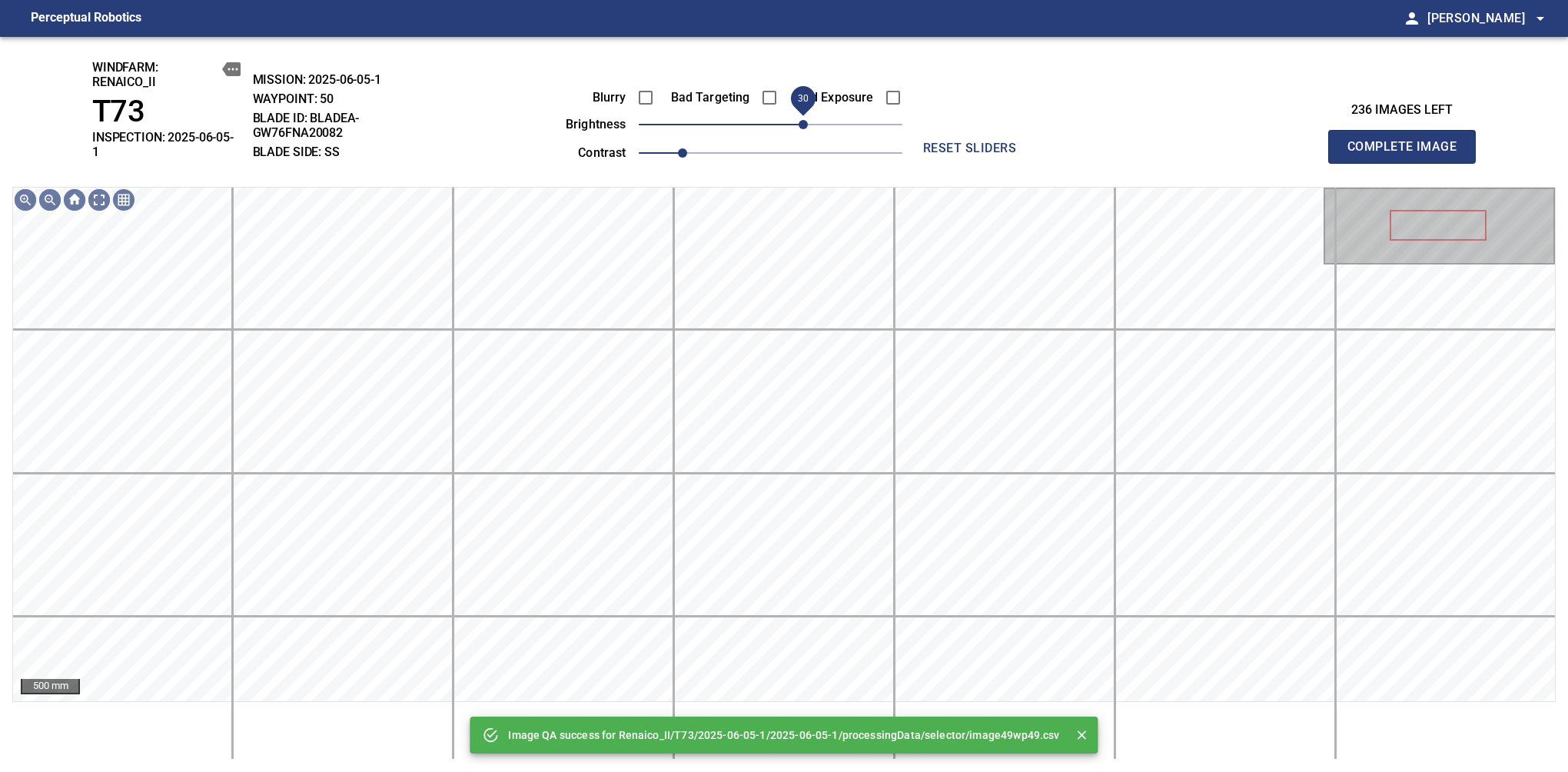
drag, startPoint x: 791, startPoint y: 129, endPoint x: 799, endPoint y: 127, distance: 8.2
click at [799, 127] on span "30" at bounding box center [803, 125] width 10 height 10
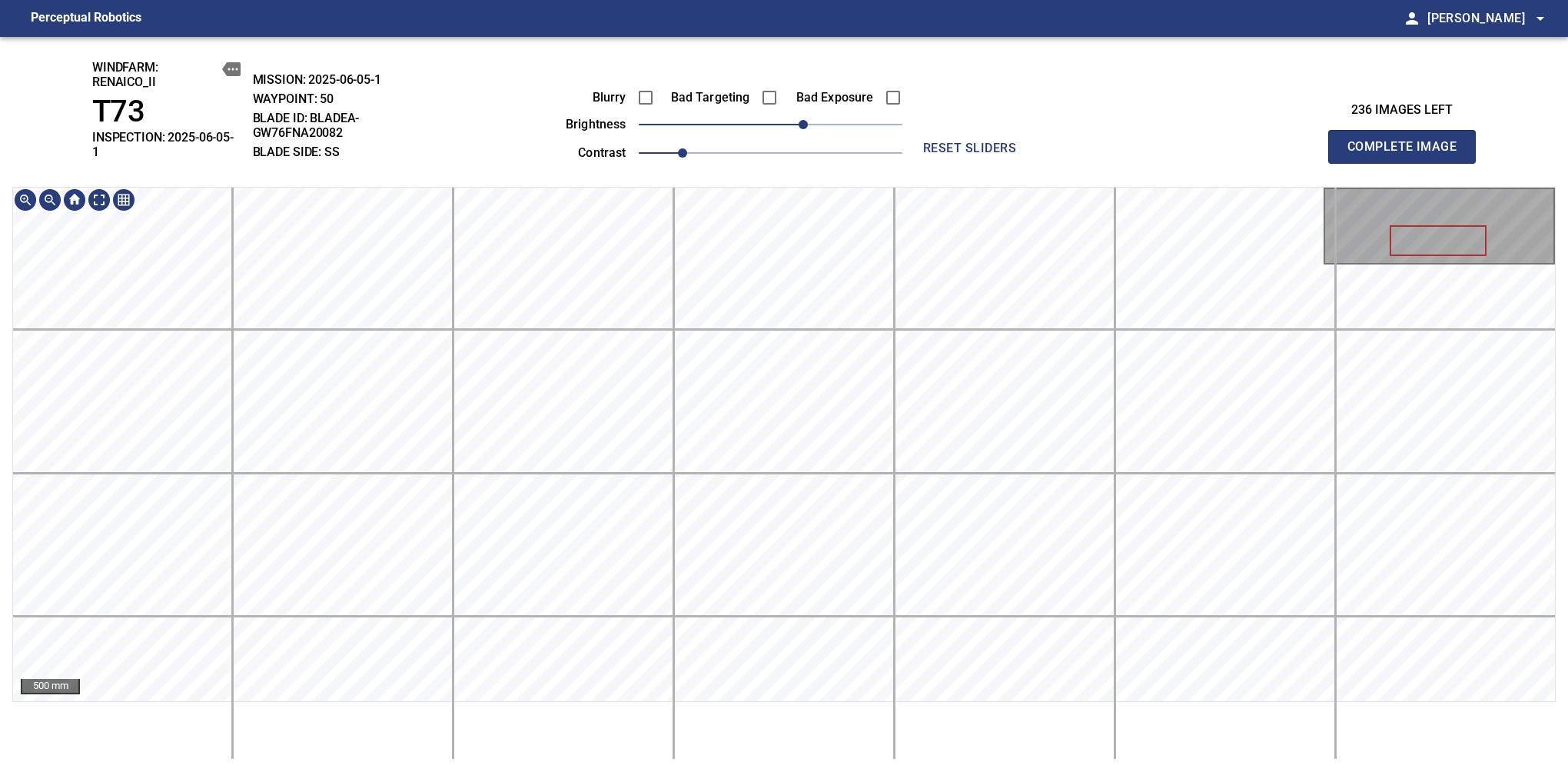
click at [894, 151] on div "windfarm: Renaico_II T73 INSPECTION: 2025-06-05-1 MISSION: 2025-06-05-1 WAYPOIN…" at bounding box center [784, 404] width 1568 height 735
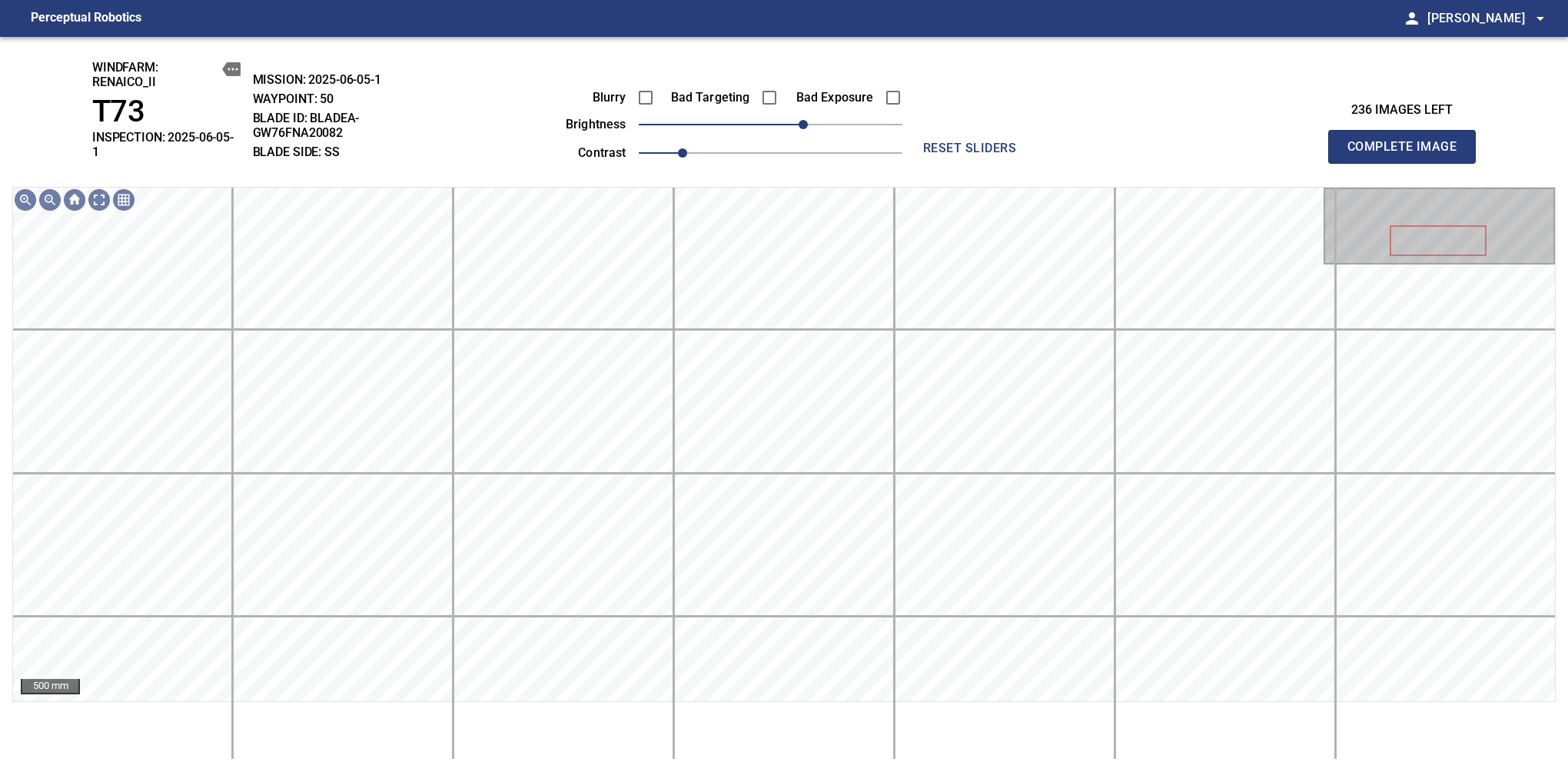
click at [1292, 141] on span "Complete Image" at bounding box center [1402, 146] width 113 height 22
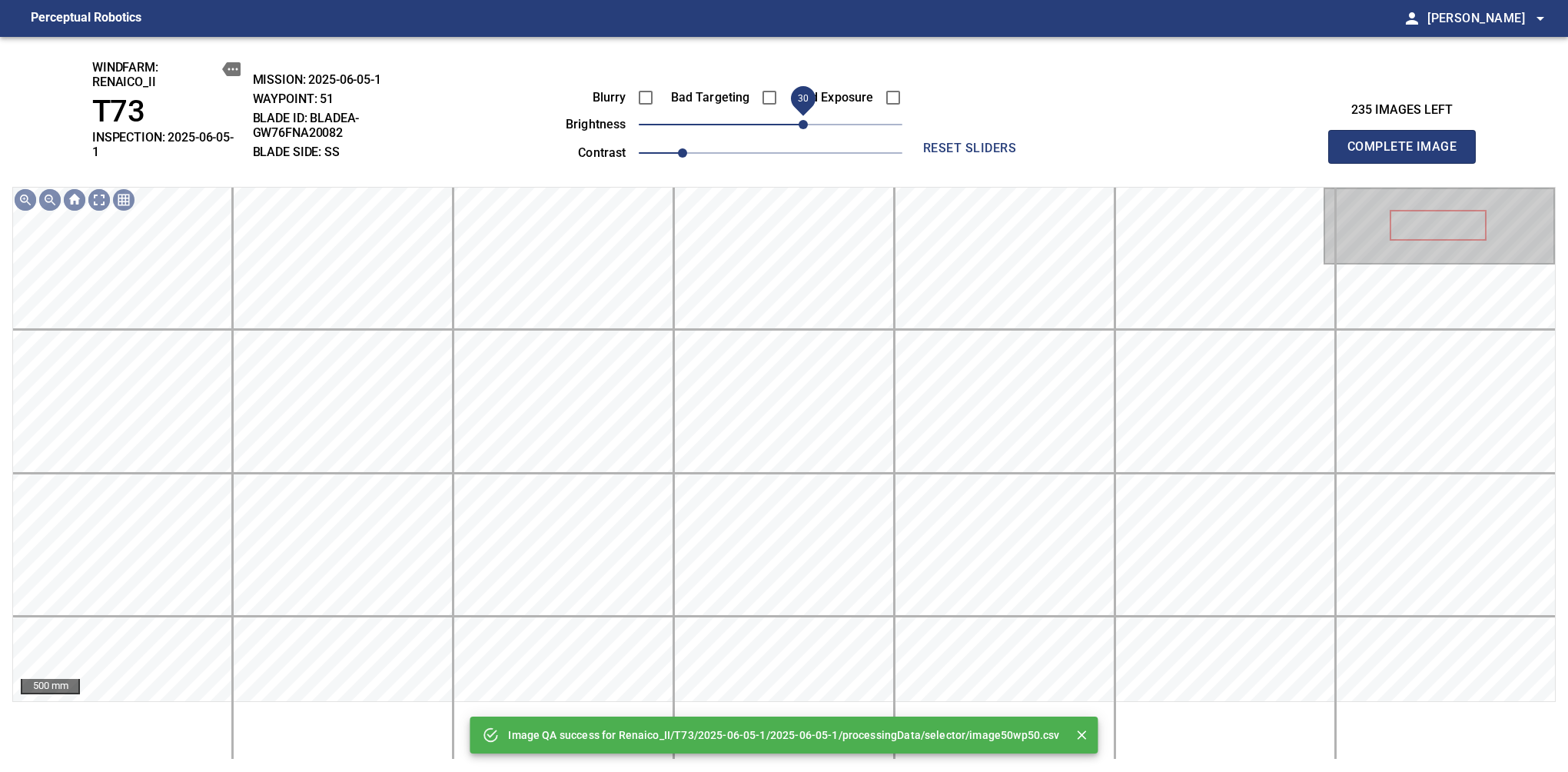
click at [805, 126] on span "30" at bounding box center [770, 124] width 264 height 22
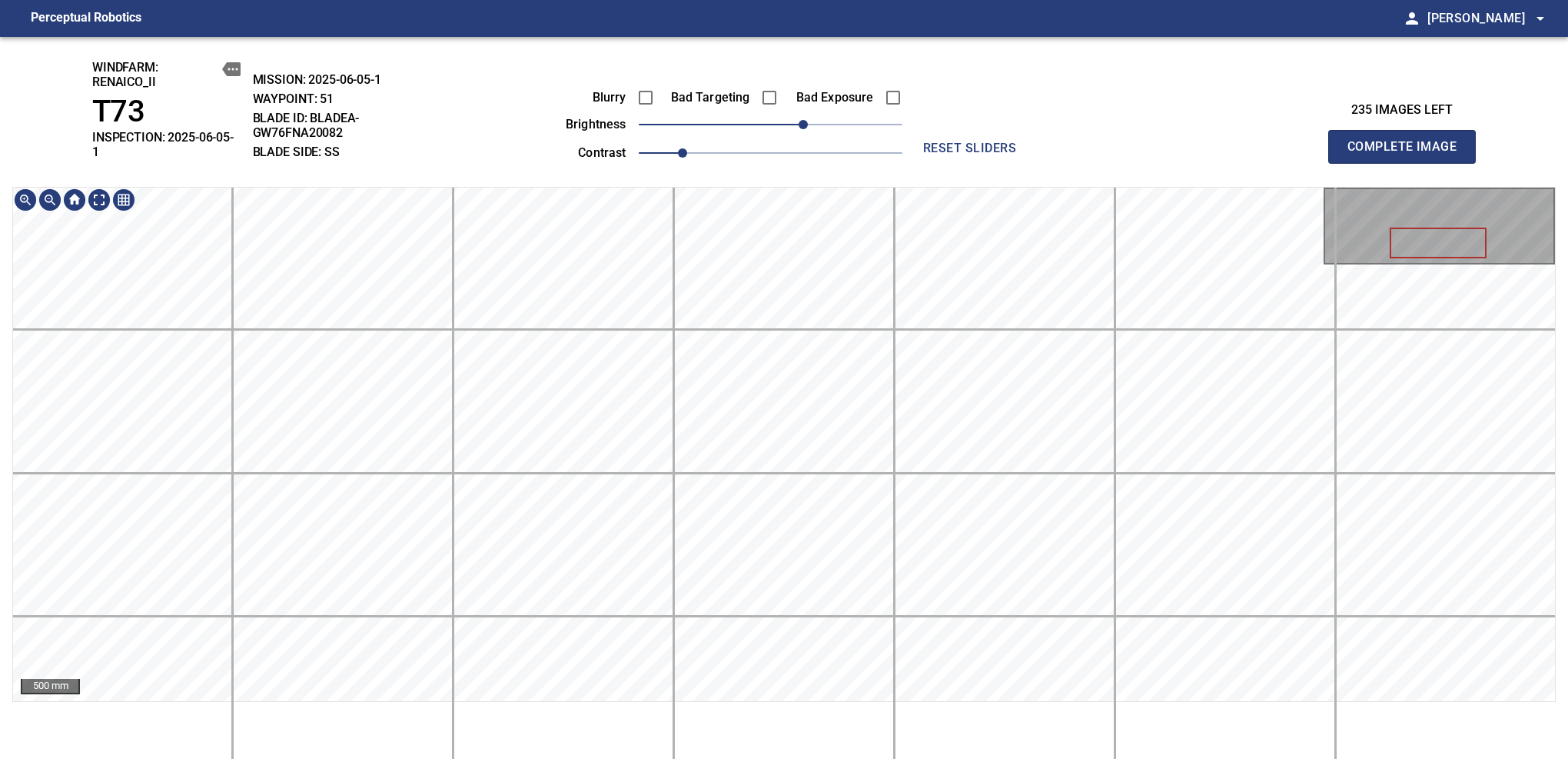
click at [846, 184] on div "windfarm: Renaico_II T73 INSPECTION: 2025-06-05-1 MISSION: 2025-06-05-1 WAYPOIN…" at bounding box center [784, 404] width 1568 height 735
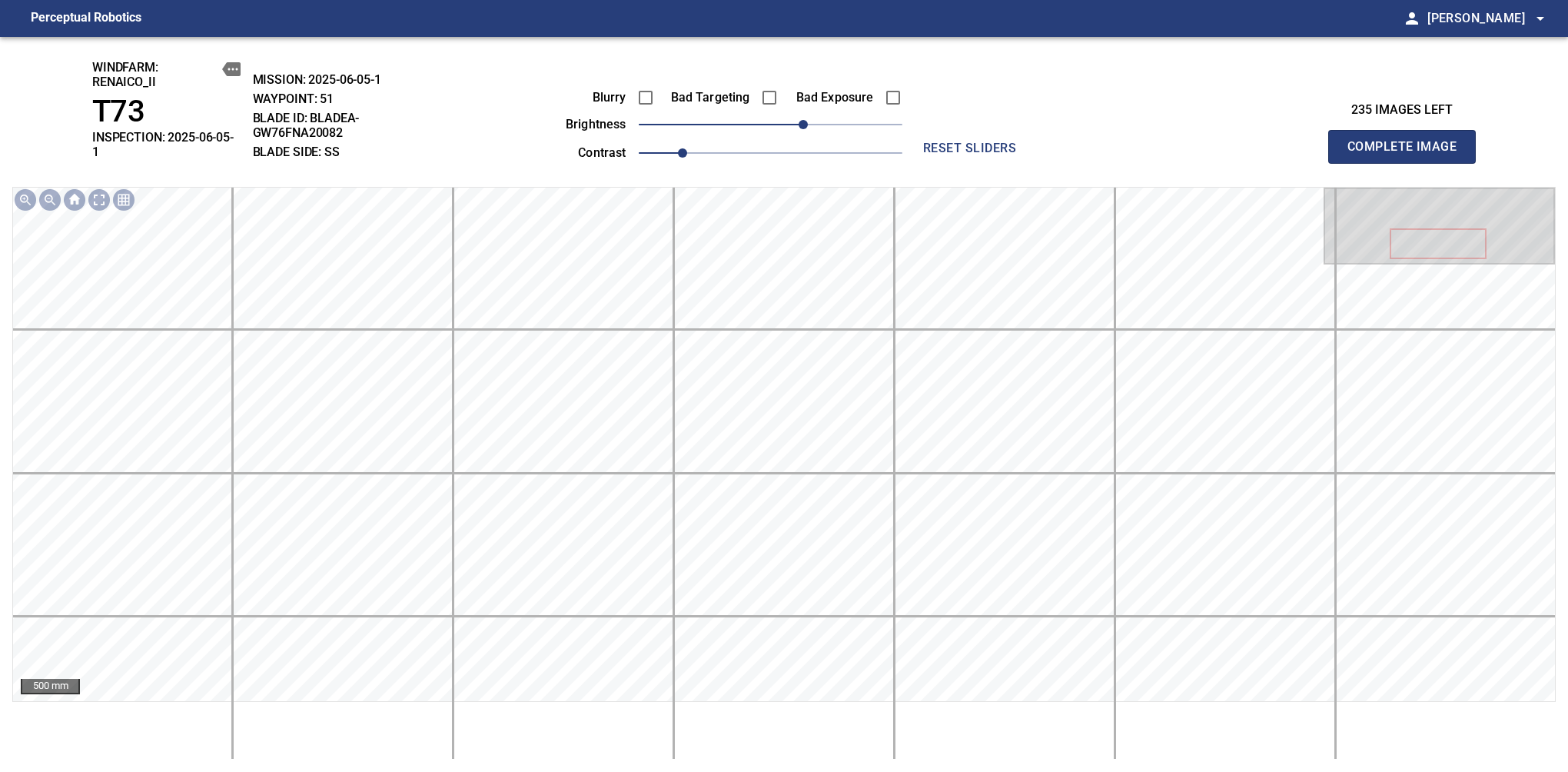
click at [1292, 141] on span "Complete Image" at bounding box center [1402, 146] width 113 height 22
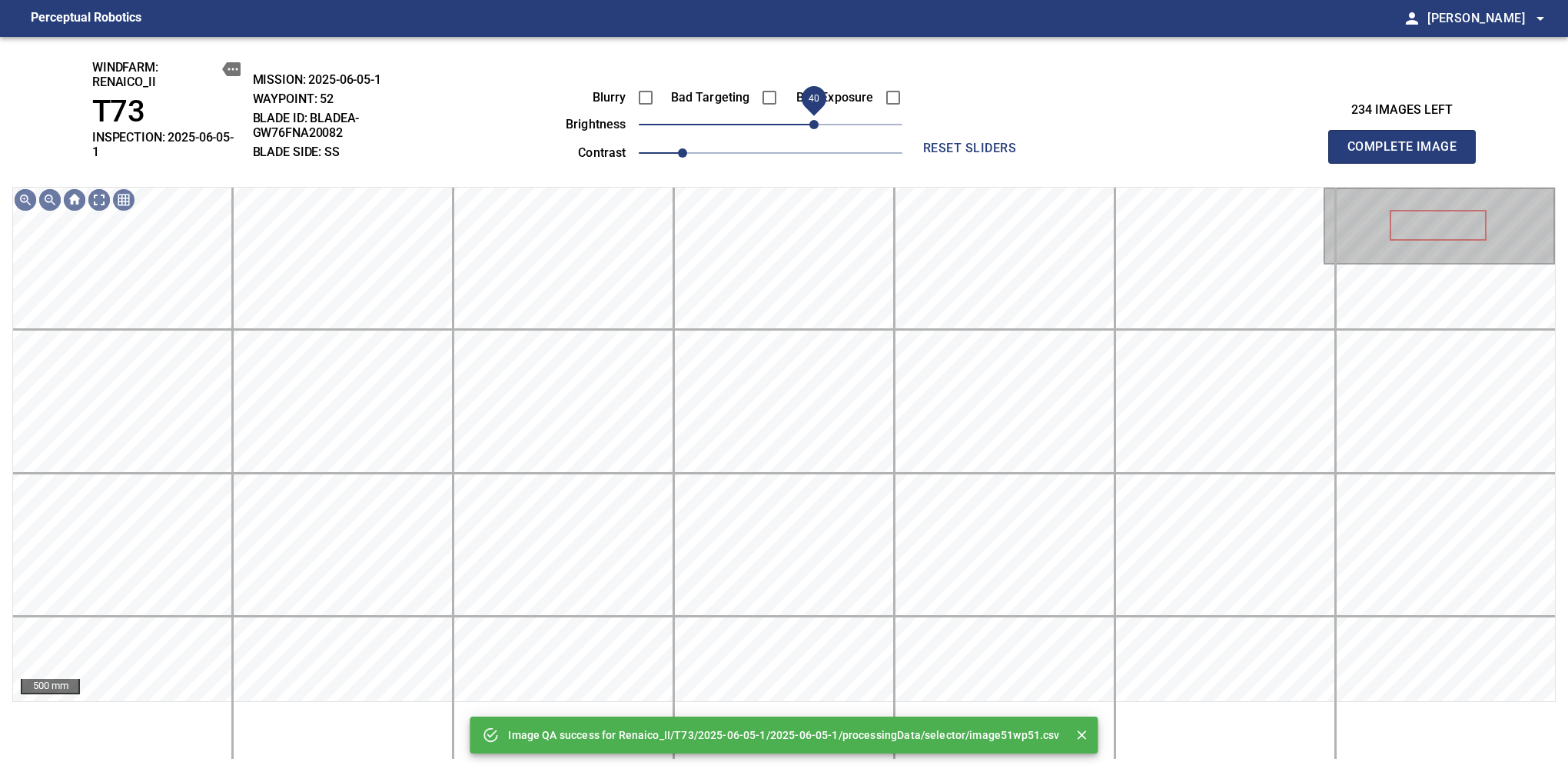
drag, startPoint x: 786, startPoint y: 122, endPoint x: 814, endPoint y: 122, distance: 28.0
click at [814, 122] on span "40" at bounding box center [814, 125] width 10 height 10
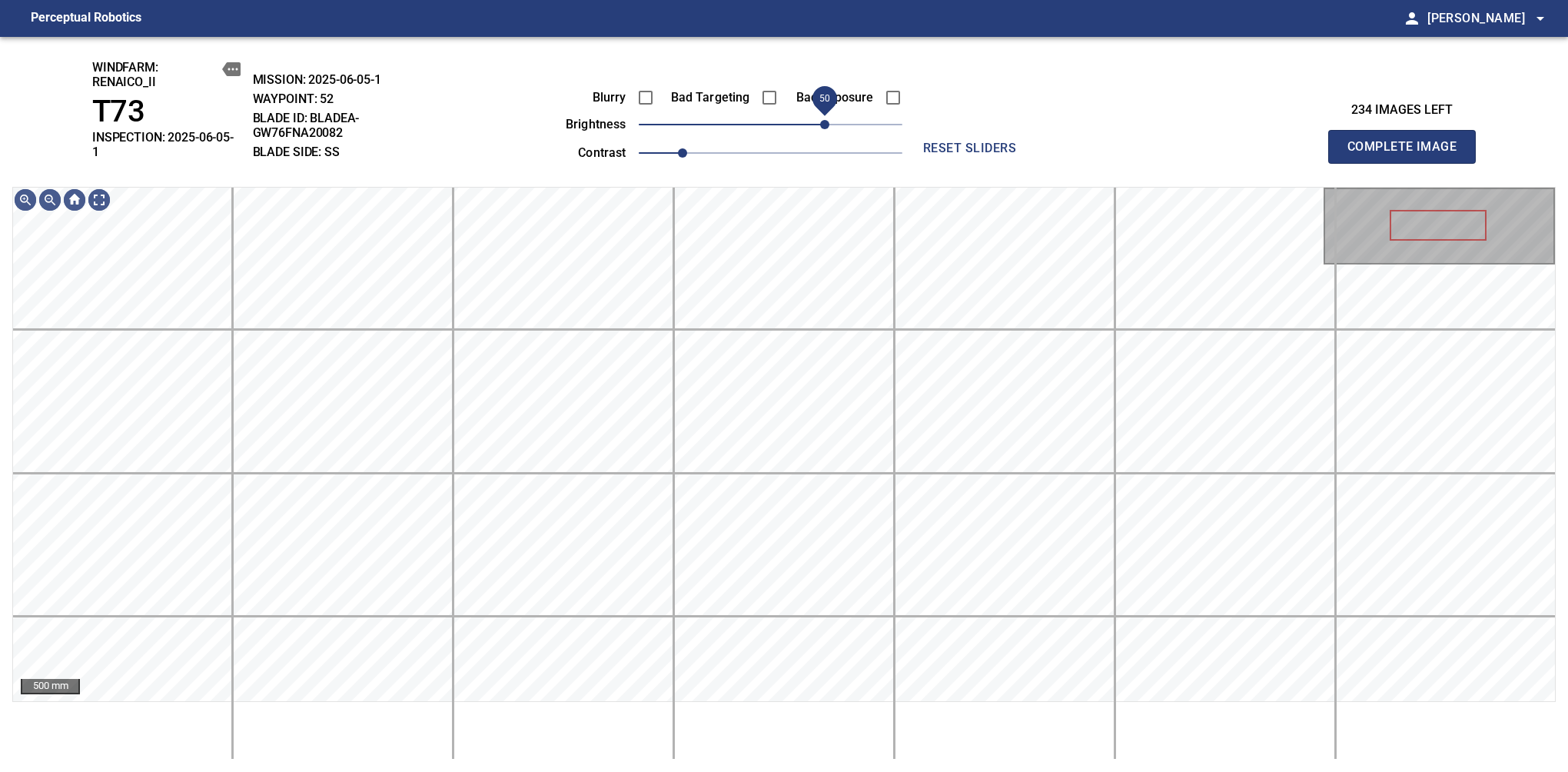
click at [824, 122] on span "50" at bounding box center [825, 125] width 10 height 10
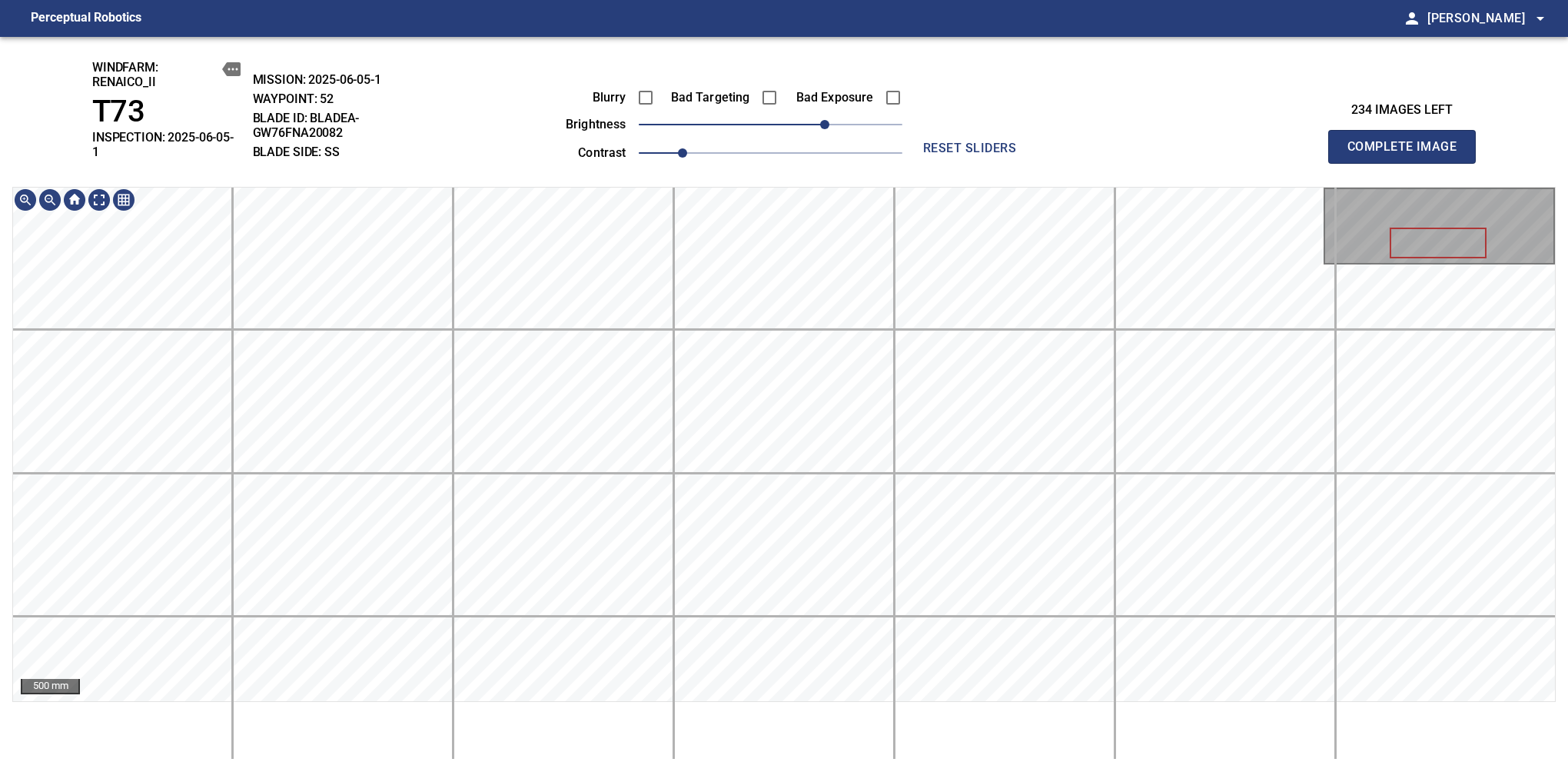
click at [1292, 141] on span "Complete Image" at bounding box center [1402, 146] width 113 height 22
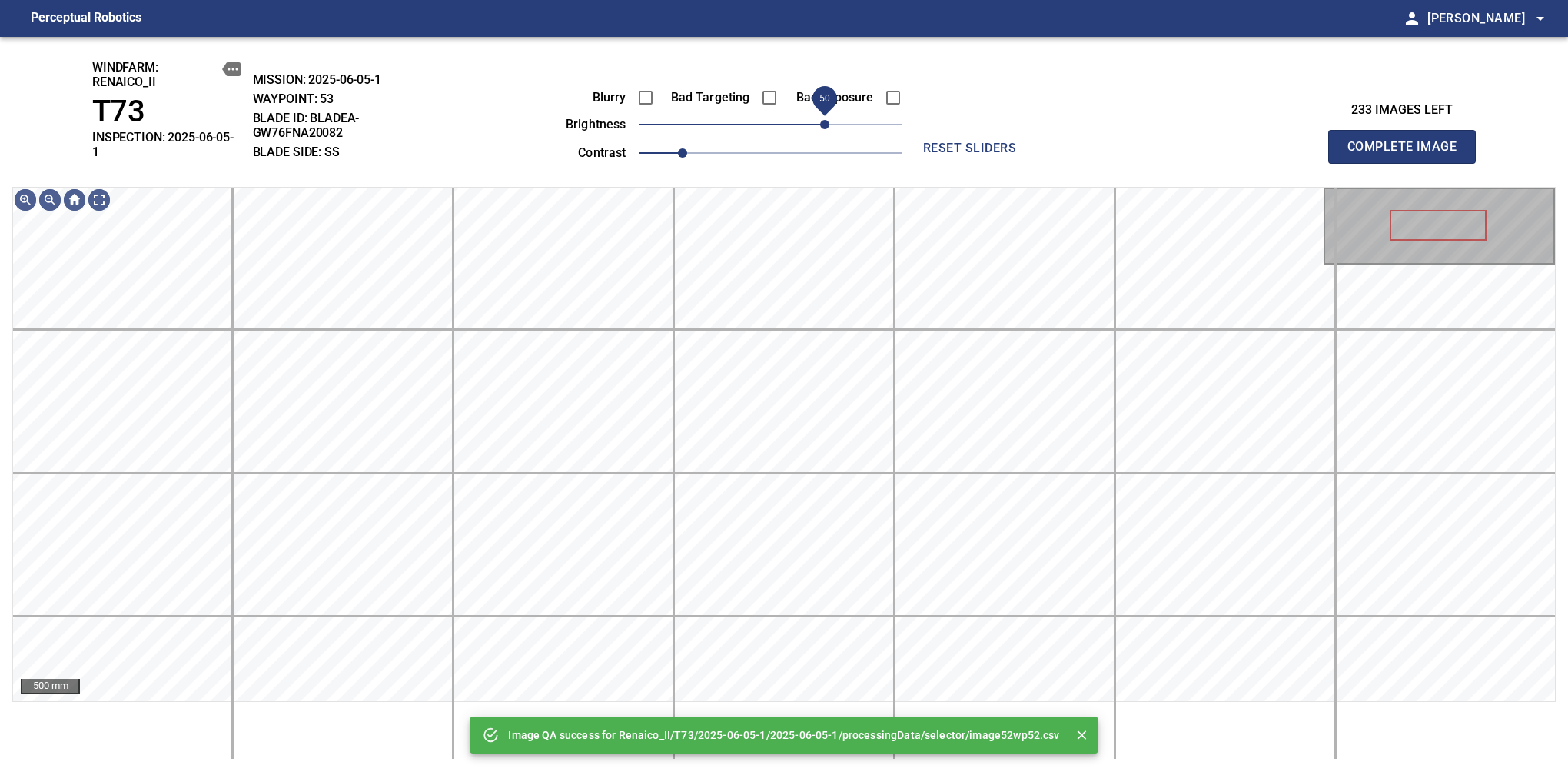
drag, startPoint x: 800, startPoint y: 128, endPoint x: 822, endPoint y: 123, distance: 22.6
click at [822, 123] on span "50" at bounding box center [825, 125] width 10 height 10
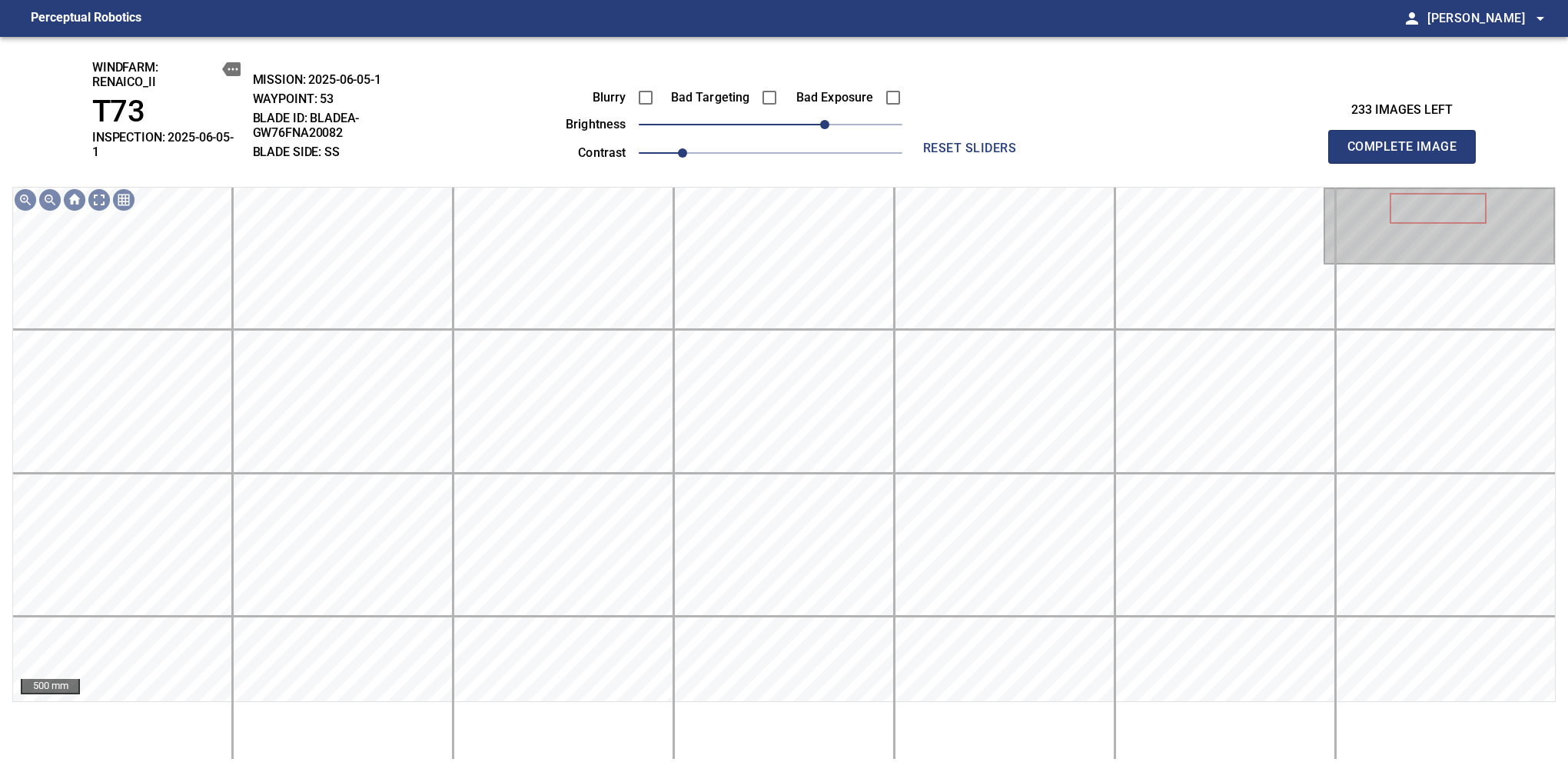
click at [1292, 141] on span "Complete Image" at bounding box center [1402, 146] width 113 height 22
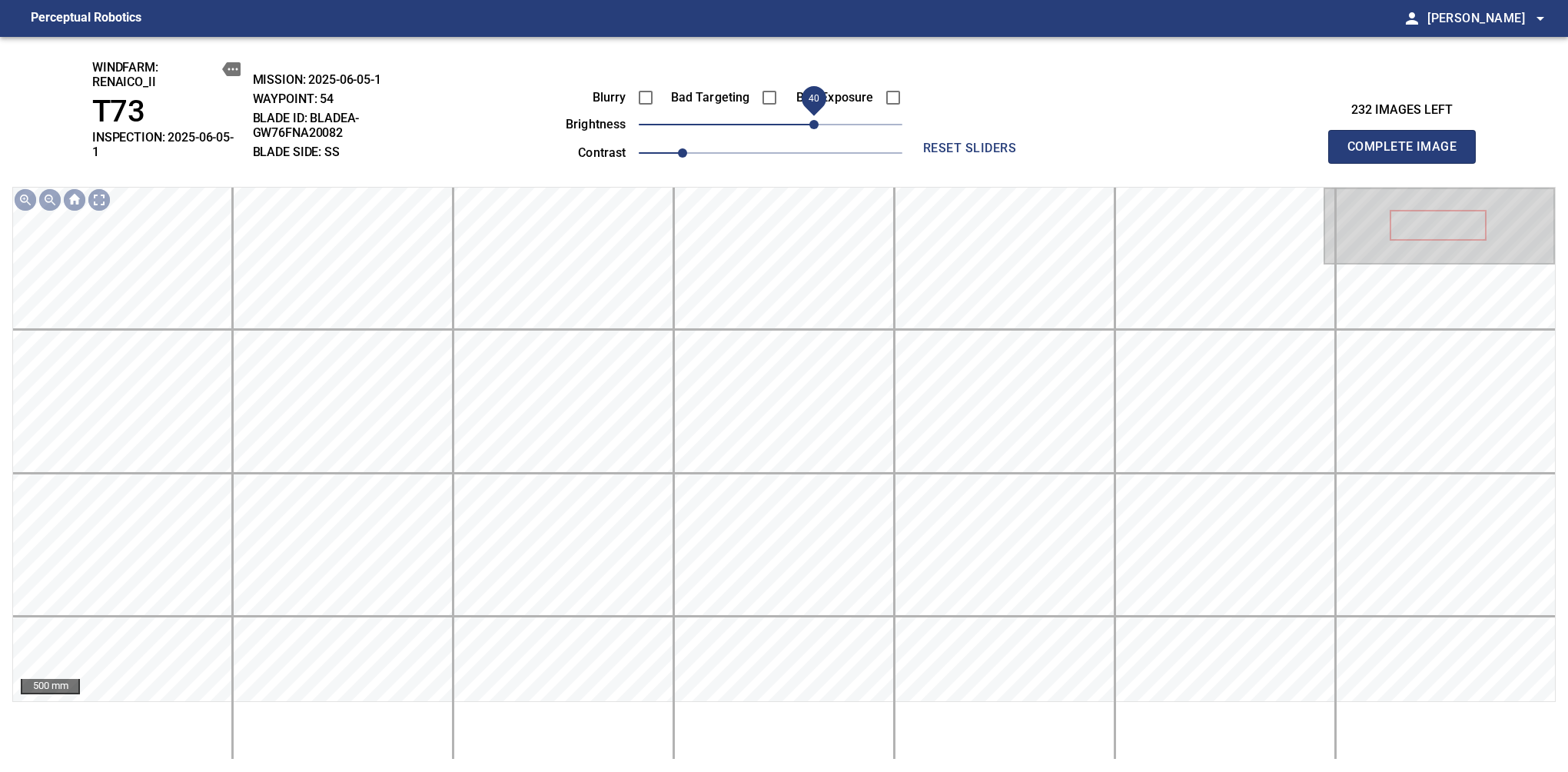
drag, startPoint x: 793, startPoint y: 123, endPoint x: 812, endPoint y: 125, distance: 19.1
click at [812, 125] on span "40" at bounding box center [814, 125] width 10 height 10
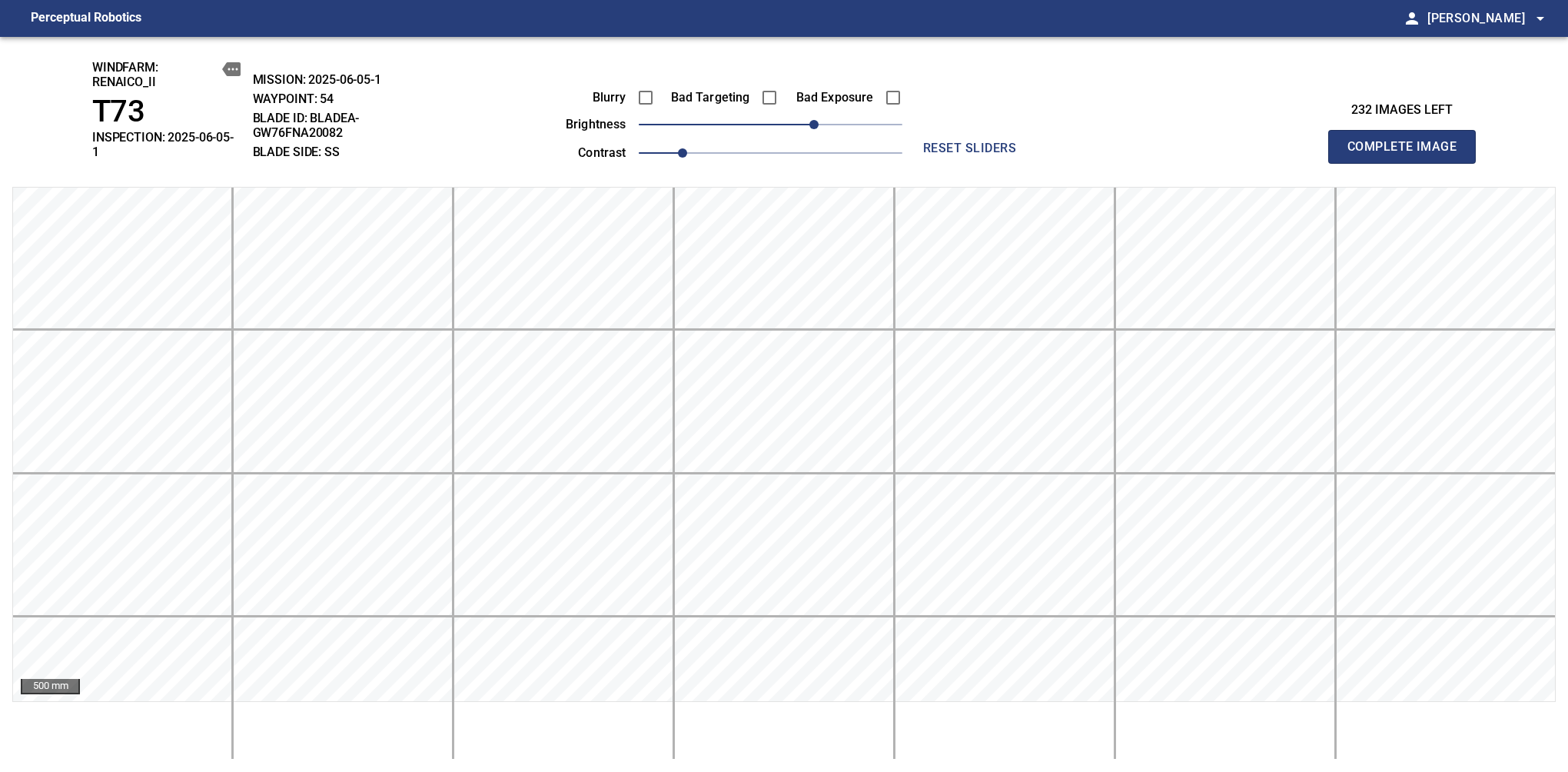
click at [1292, 141] on span "Complete Image" at bounding box center [1402, 146] width 113 height 22
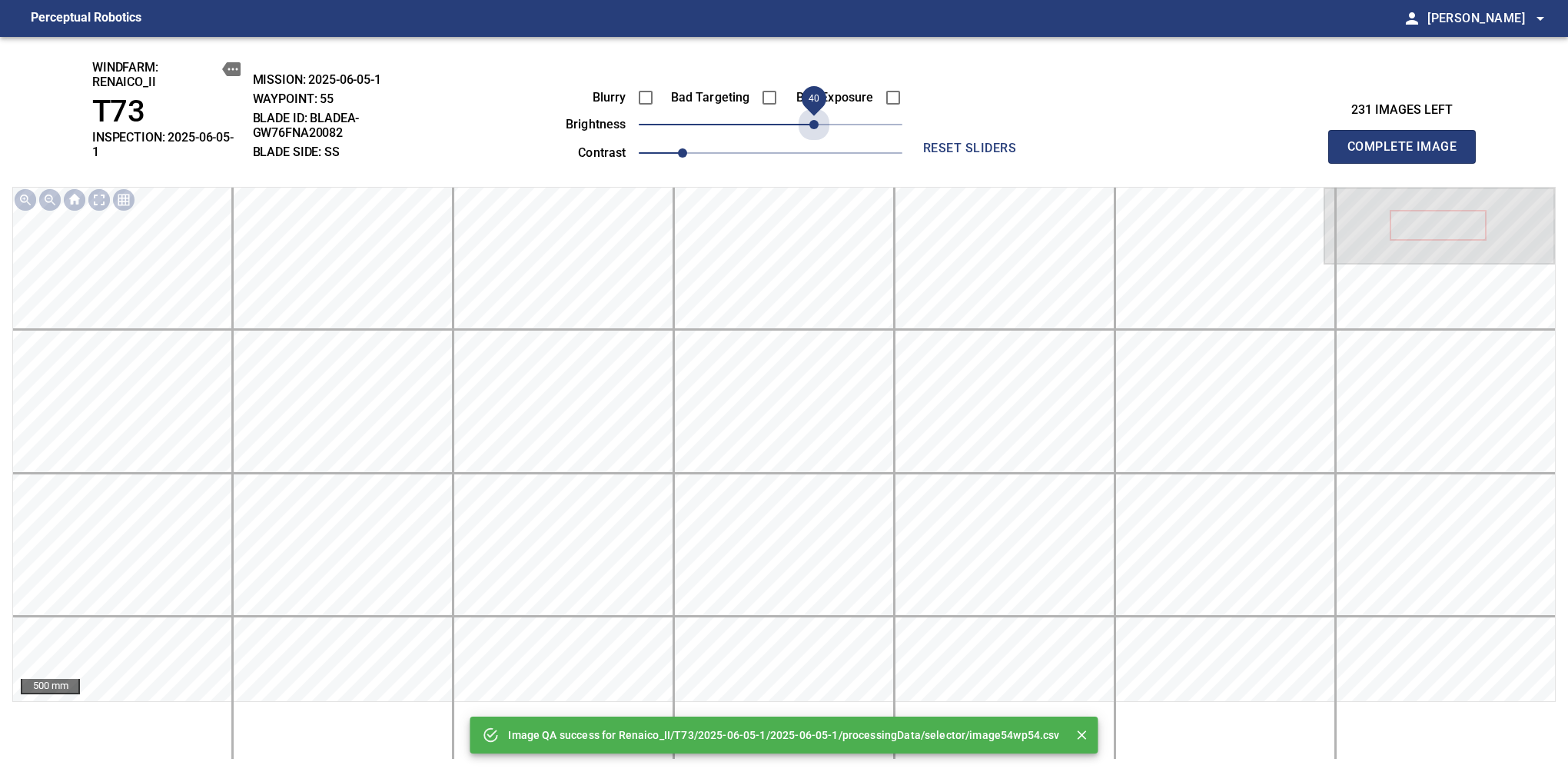
click at [812, 125] on span "40" at bounding box center [770, 124] width 264 height 22
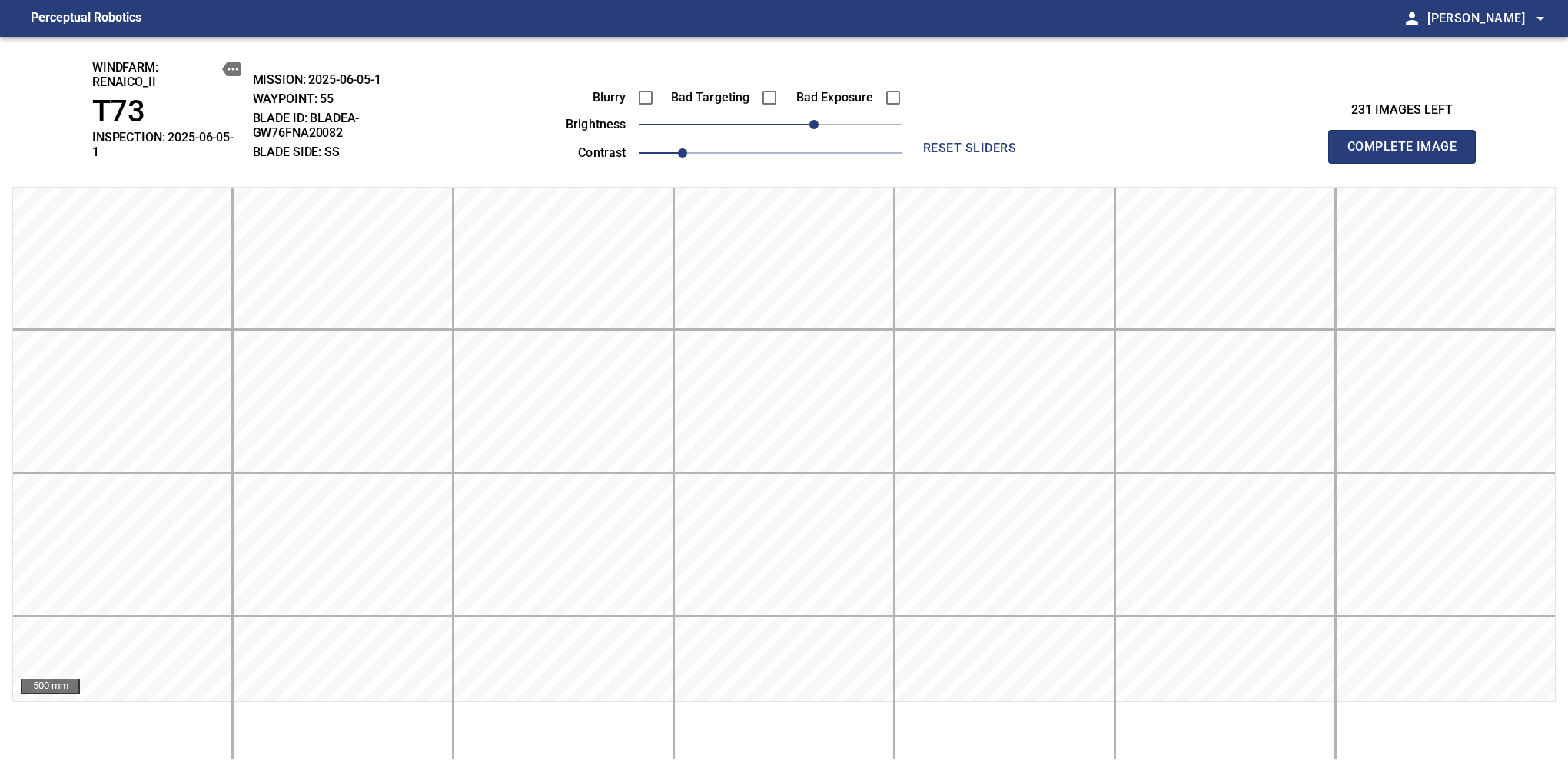
click at [1292, 141] on span "Complete Image" at bounding box center [1402, 146] width 113 height 22
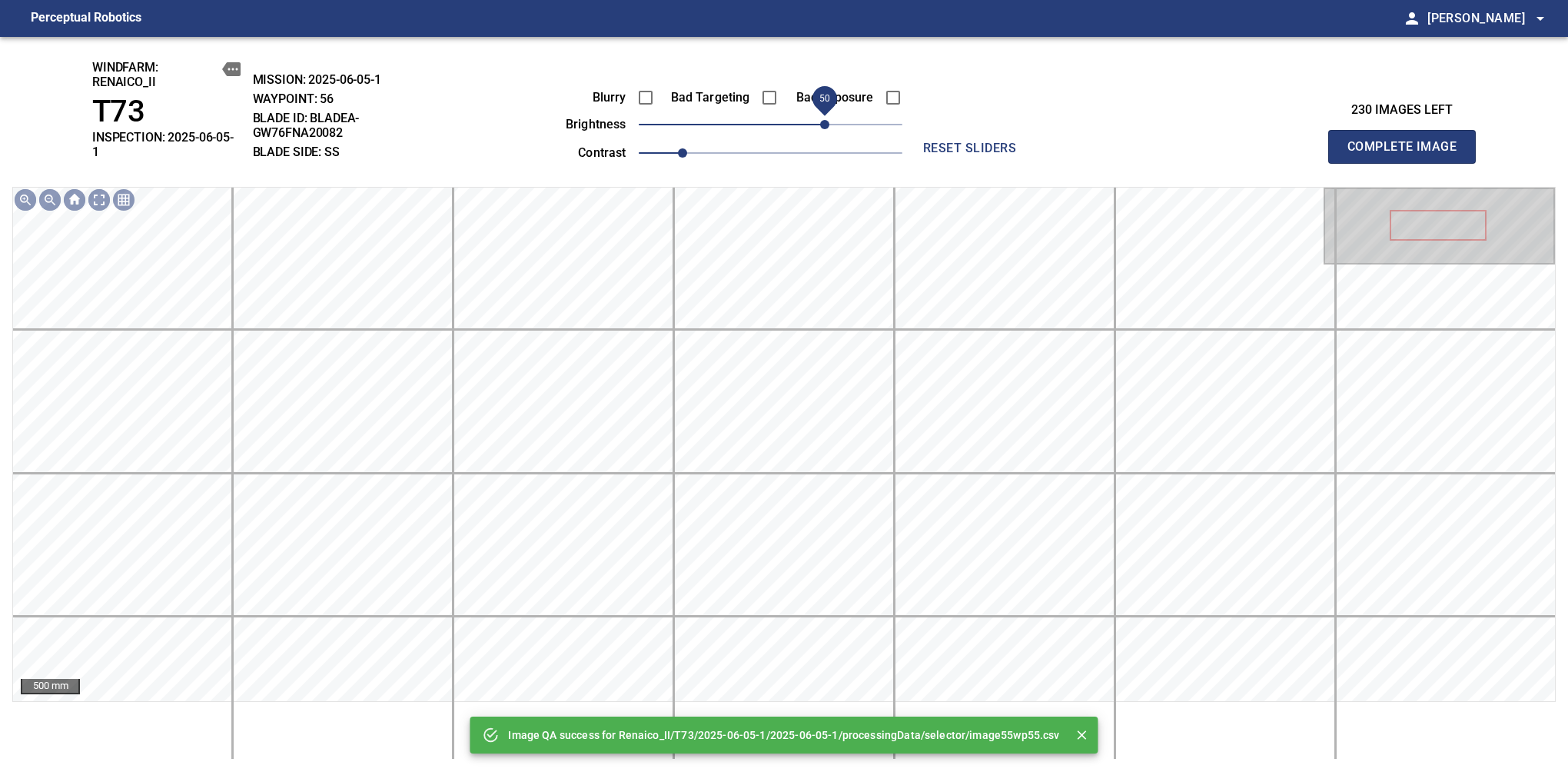
drag, startPoint x: 812, startPoint y: 125, endPoint x: 824, endPoint y: 117, distance: 14.4
click at [824, 117] on span "50" at bounding box center [770, 124] width 264 height 22
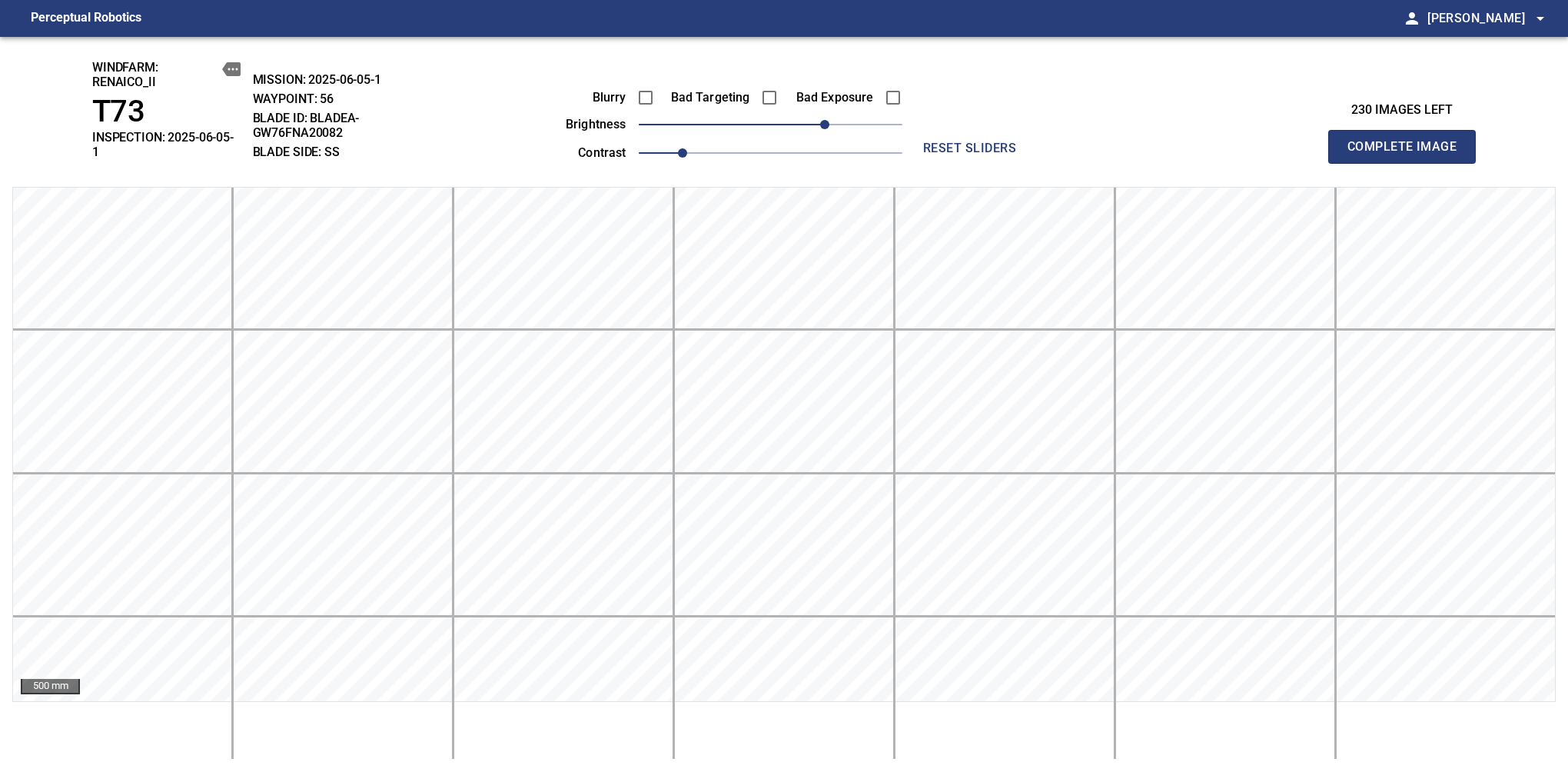
click at [1292, 141] on span "Complete Image" at bounding box center [1402, 146] width 113 height 22
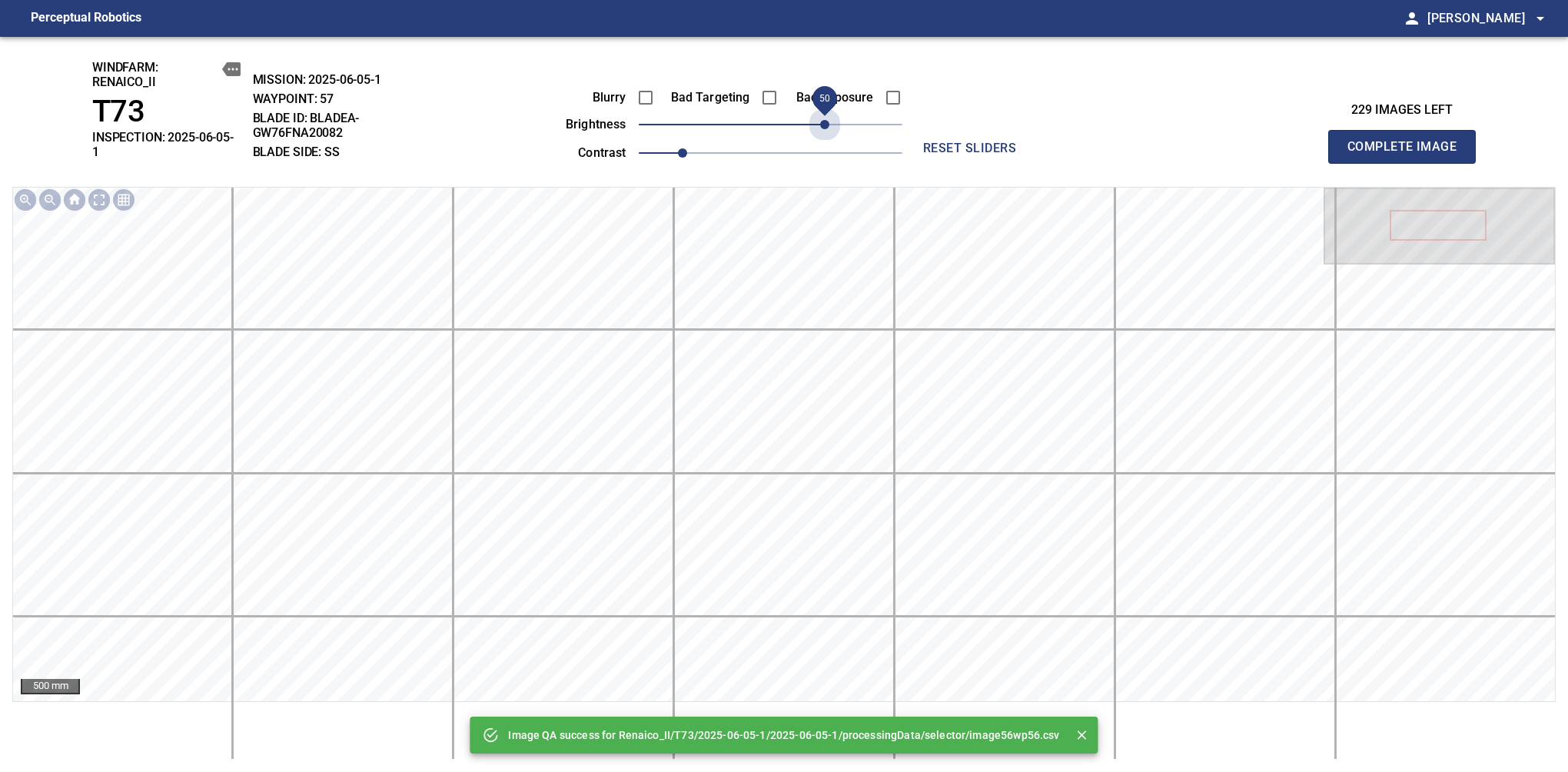
click at [824, 117] on span "50" at bounding box center [770, 124] width 264 height 22
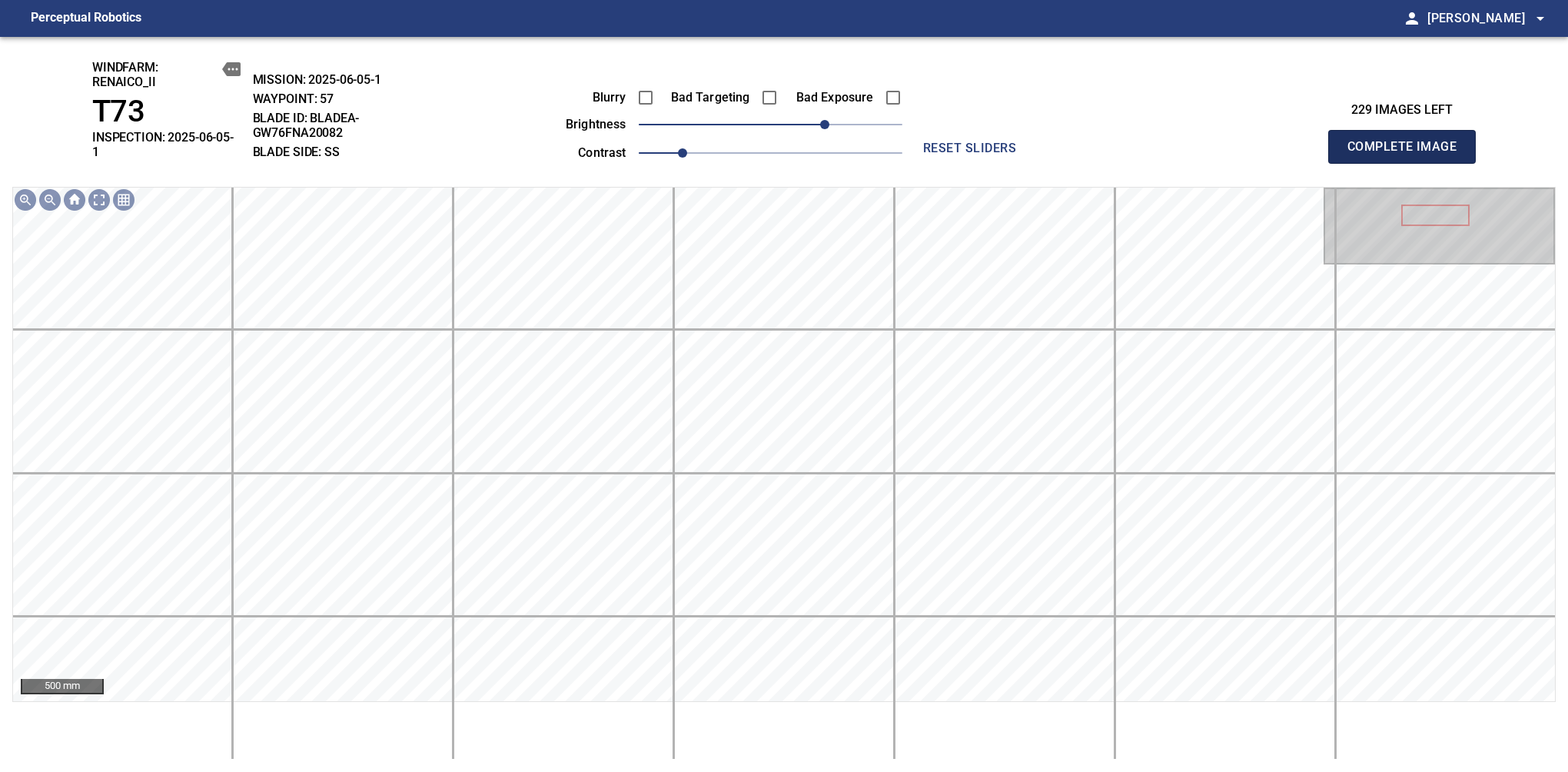
click at [1292, 141] on span "Complete Image" at bounding box center [1402, 146] width 113 height 22
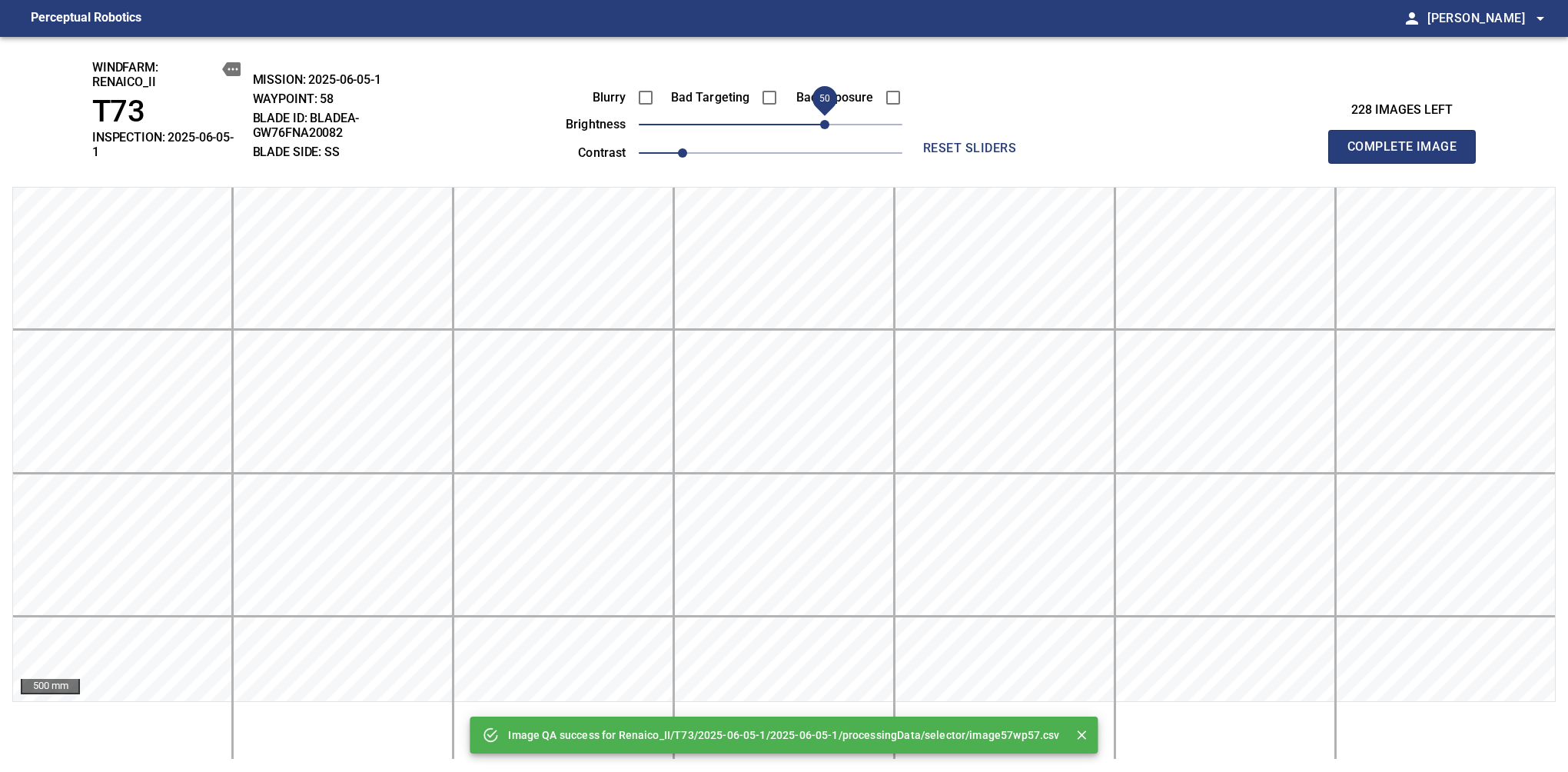
drag, startPoint x: 784, startPoint y: 129, endPoint x: 821, endPoint y: 117, distance: 38.9
click at [821, 120] on span "50" at bounding box center [825, 125] width 10 height 10
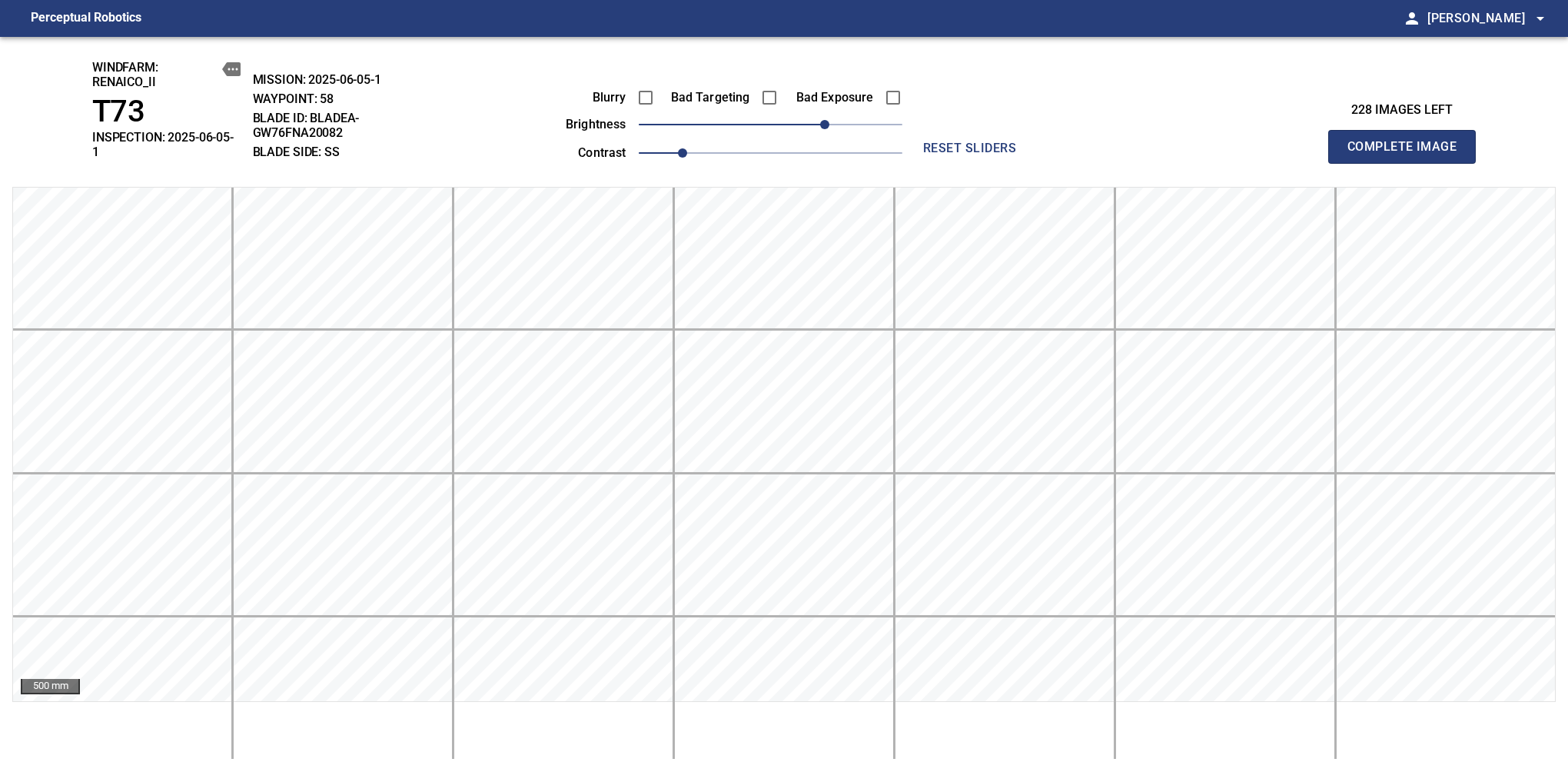
click at [1292, 141] on span "Complete Image" at bounding box center [1402, 146] width 113 height 22
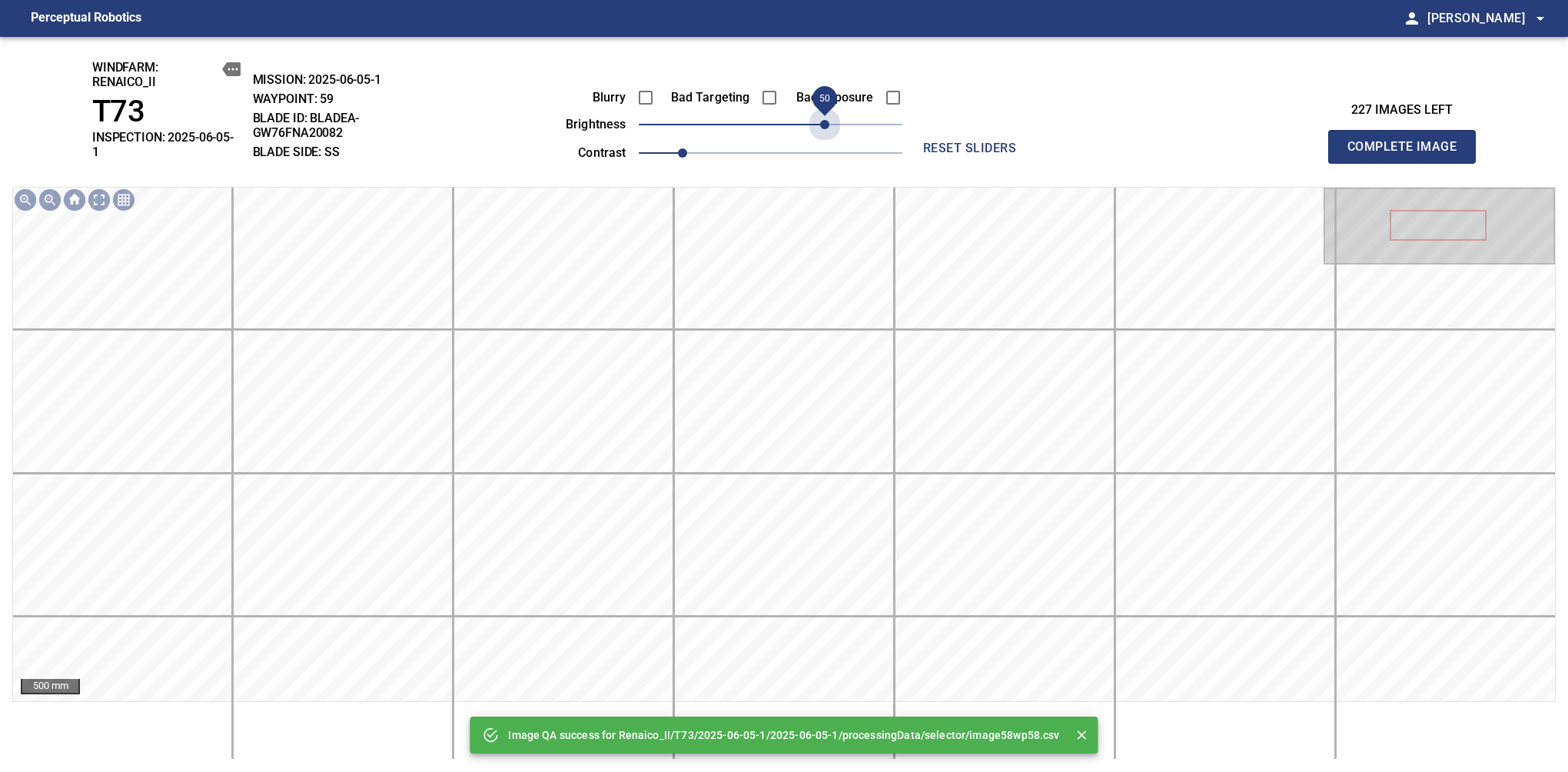
click at [821, 117] on span "50" at bounding box center [770, 124] width 264 height 22
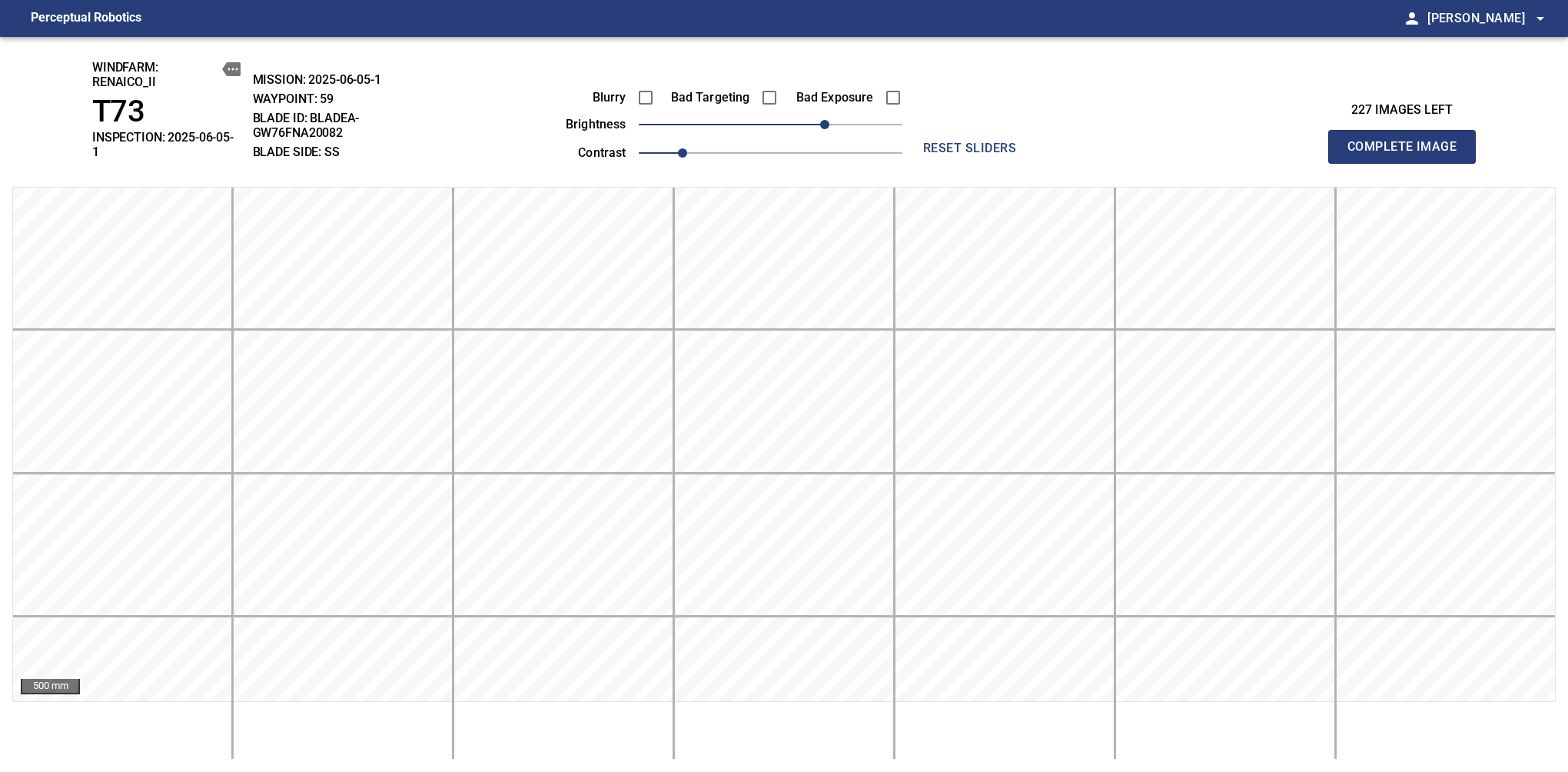
click at [1292, 141] on span "Complete Image" at bounding box center [1402, 146] width 113 height 22
drag, startPoint x: 782, startPoint y: 129, endPoint x: 830, endPoint y: 129, distance: 48.0
click at [830, 129] on span "50" at bounding box center [825, 125] width 10 height 10
click at [1292, 141] on span "Complete Image" at bounding box center [1402, 146] width 113 height 22
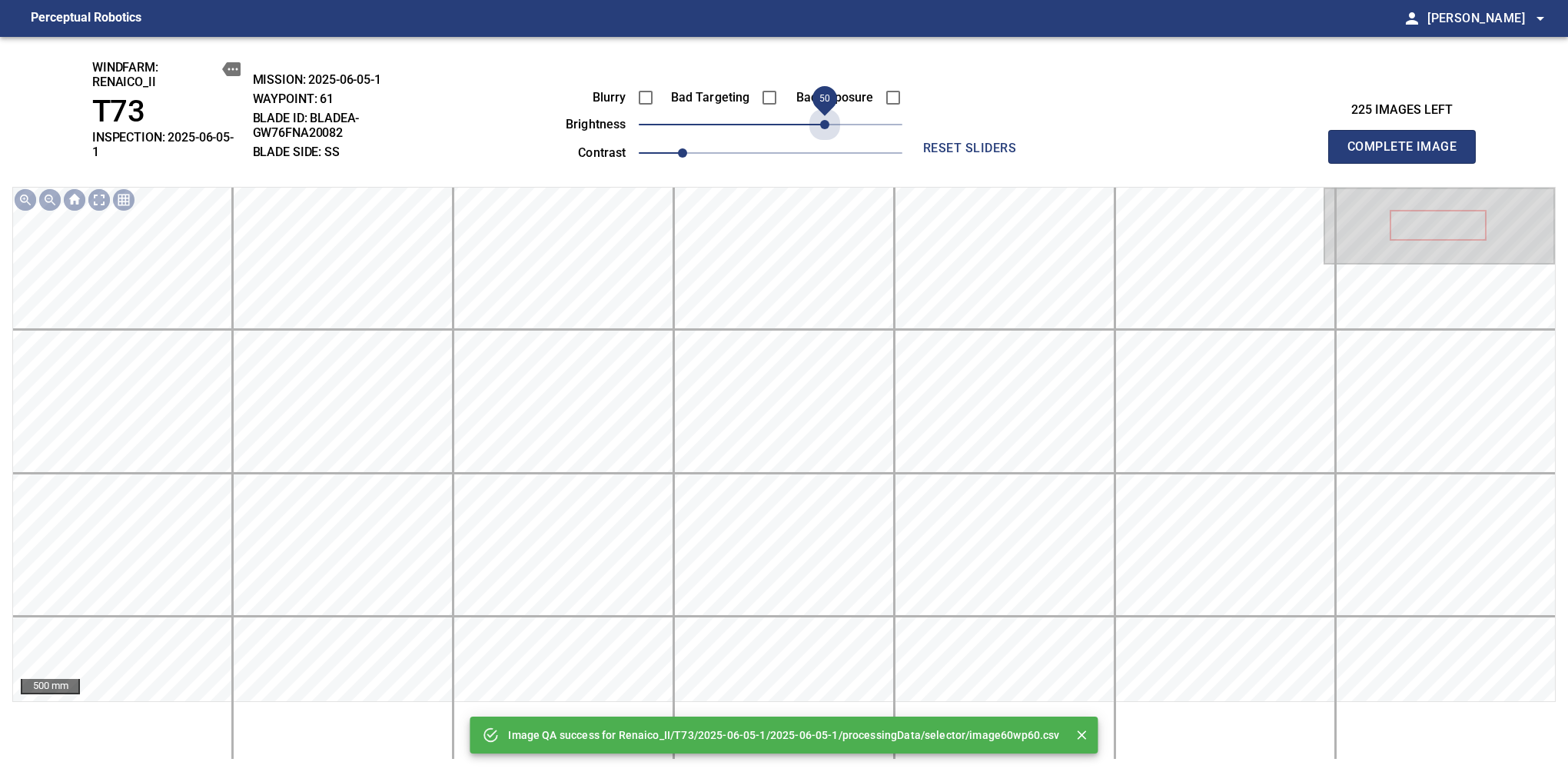
click at [830, 129] on span "50" at bounding box center [770, 124] width 264 height 22
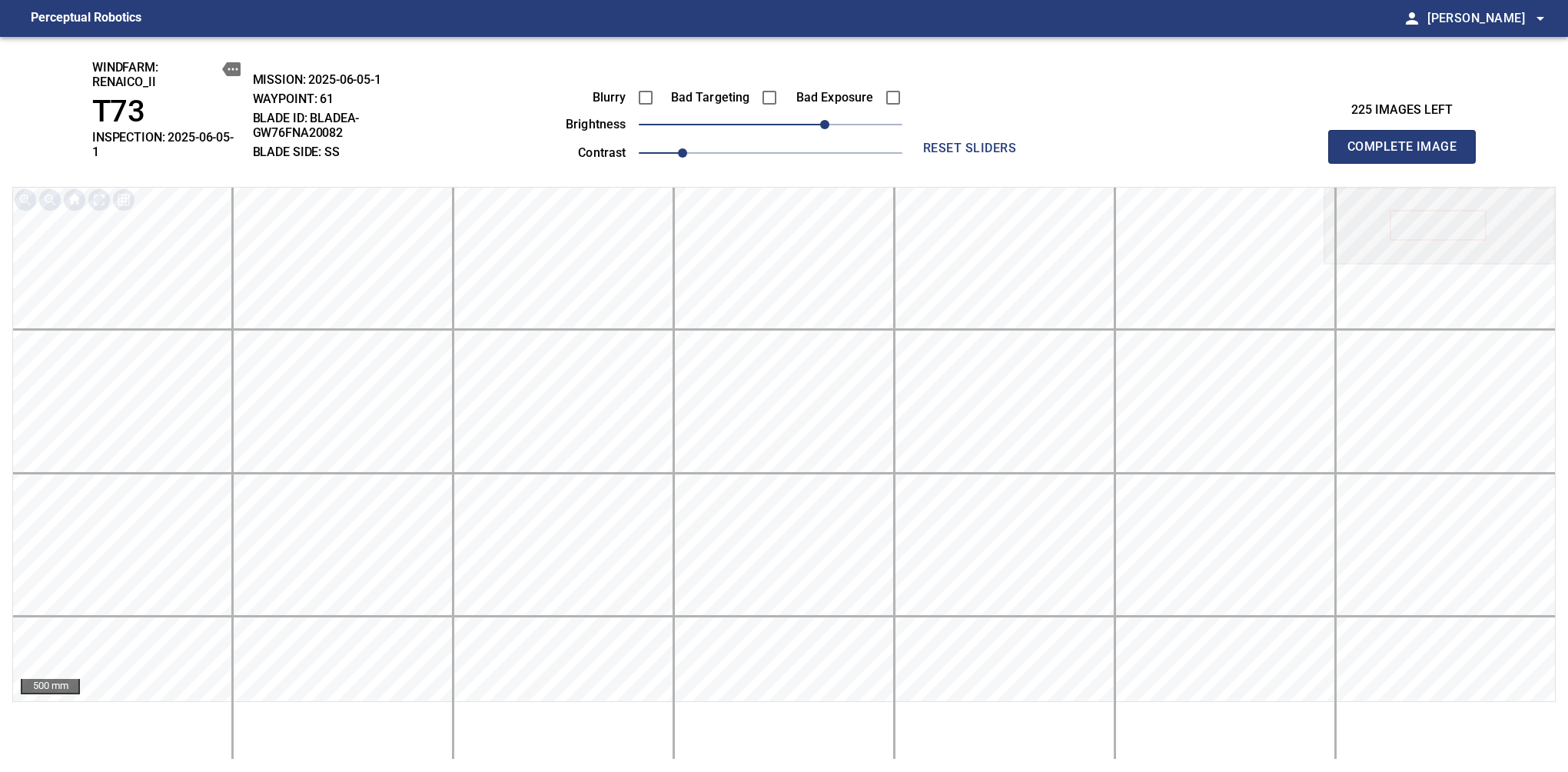
click at [1292, 141] on span "Complete Image" at bounding box center [1402, 146] width 113 height 22
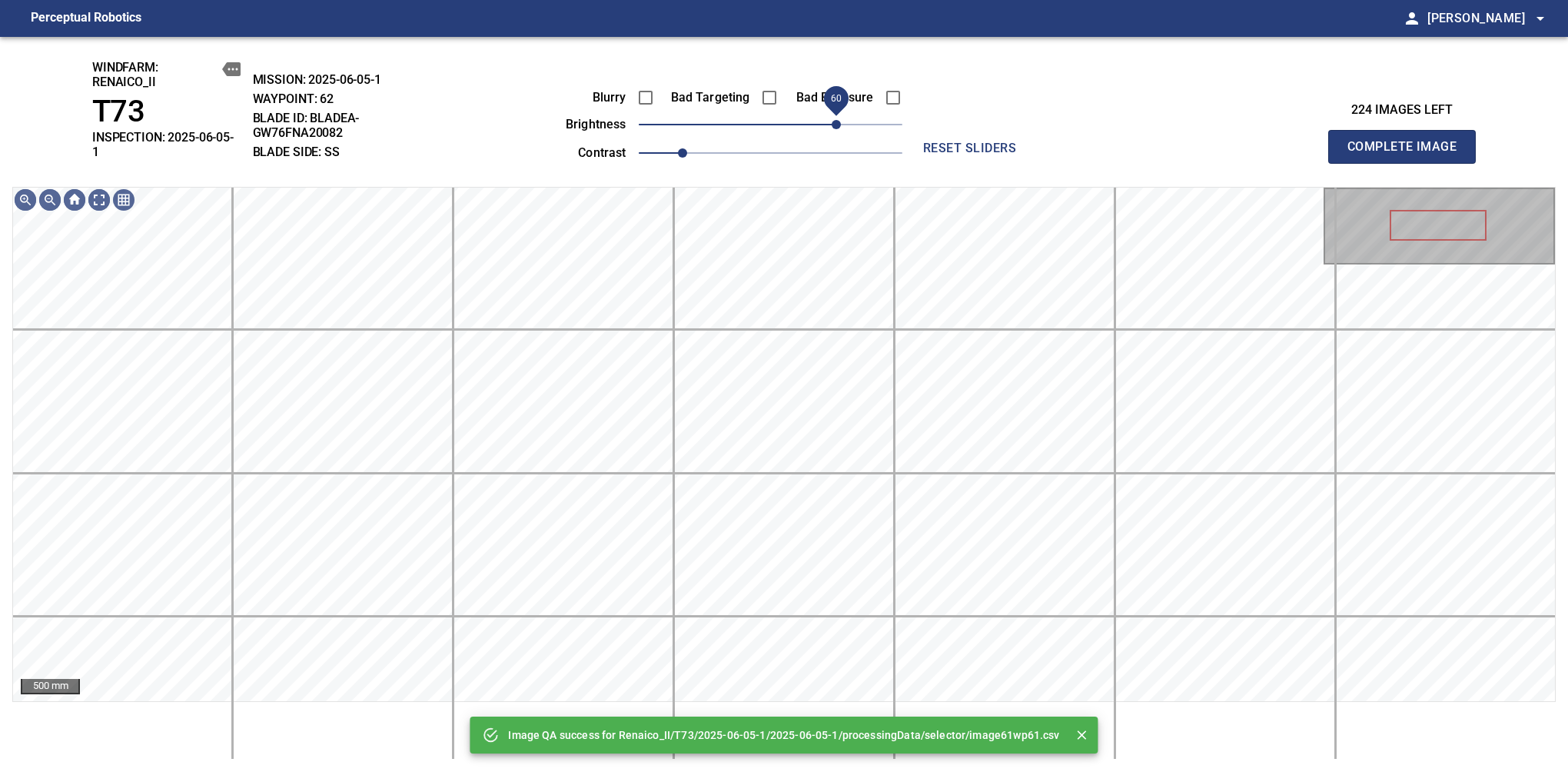
drag, startPoint x: 830, startPoint y: 129, endPoint x: 838, endPoint y: 129, distance: 8.0
click at [838, 129] on span "60" at bounding box center [770, 124] width 264 height 22
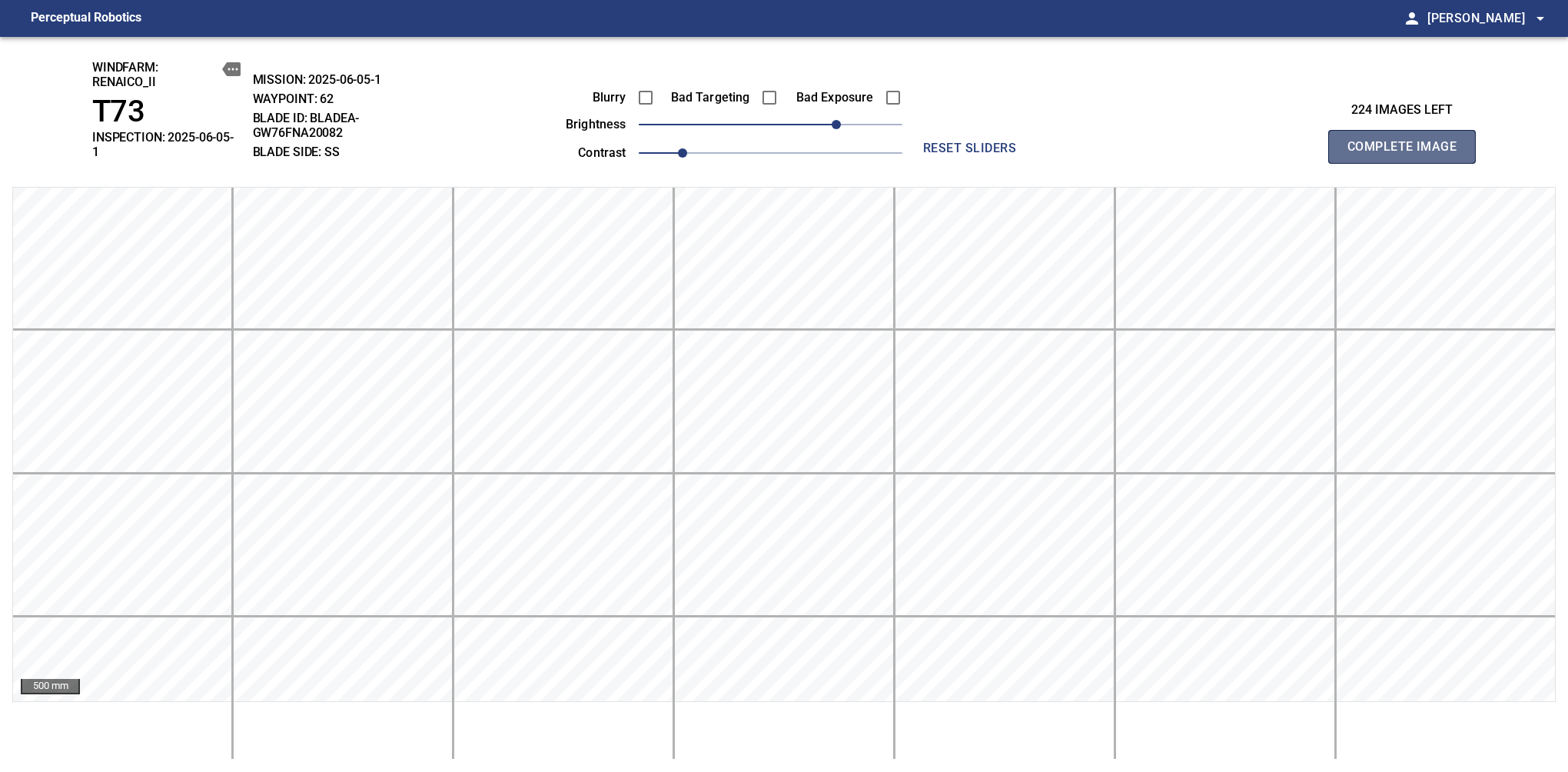
click at [1292, 141] on span "Complete Image" at bounding box center [1402, 146] width 113 height 22
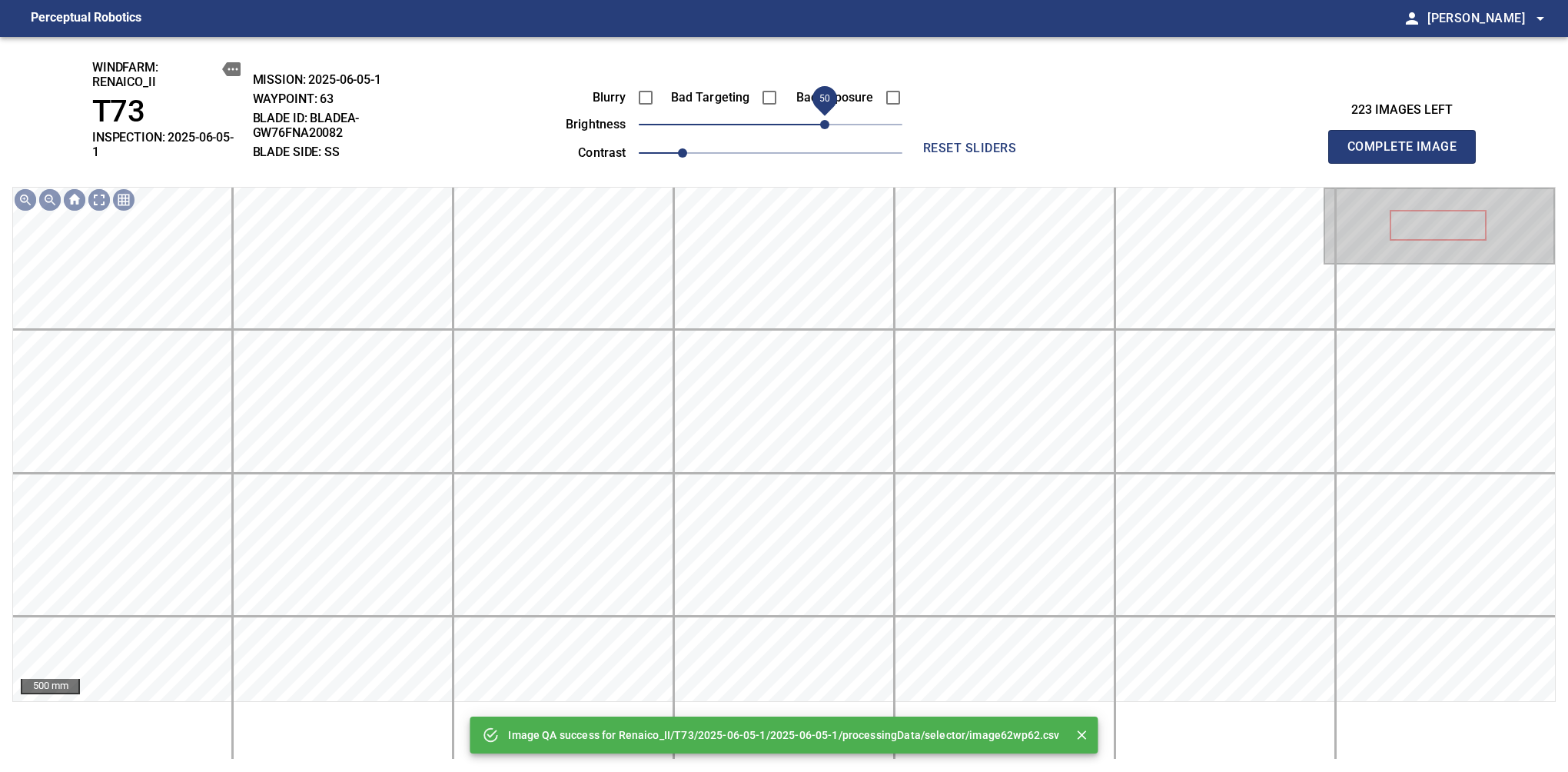
drag, startPoint x: 838, startPoint y: 132, endPoint x: 828, endPoint y: 129, distance: 10.4
click at [828, 129] on span "50" at bounding box center [770, 124] width 264 height 22
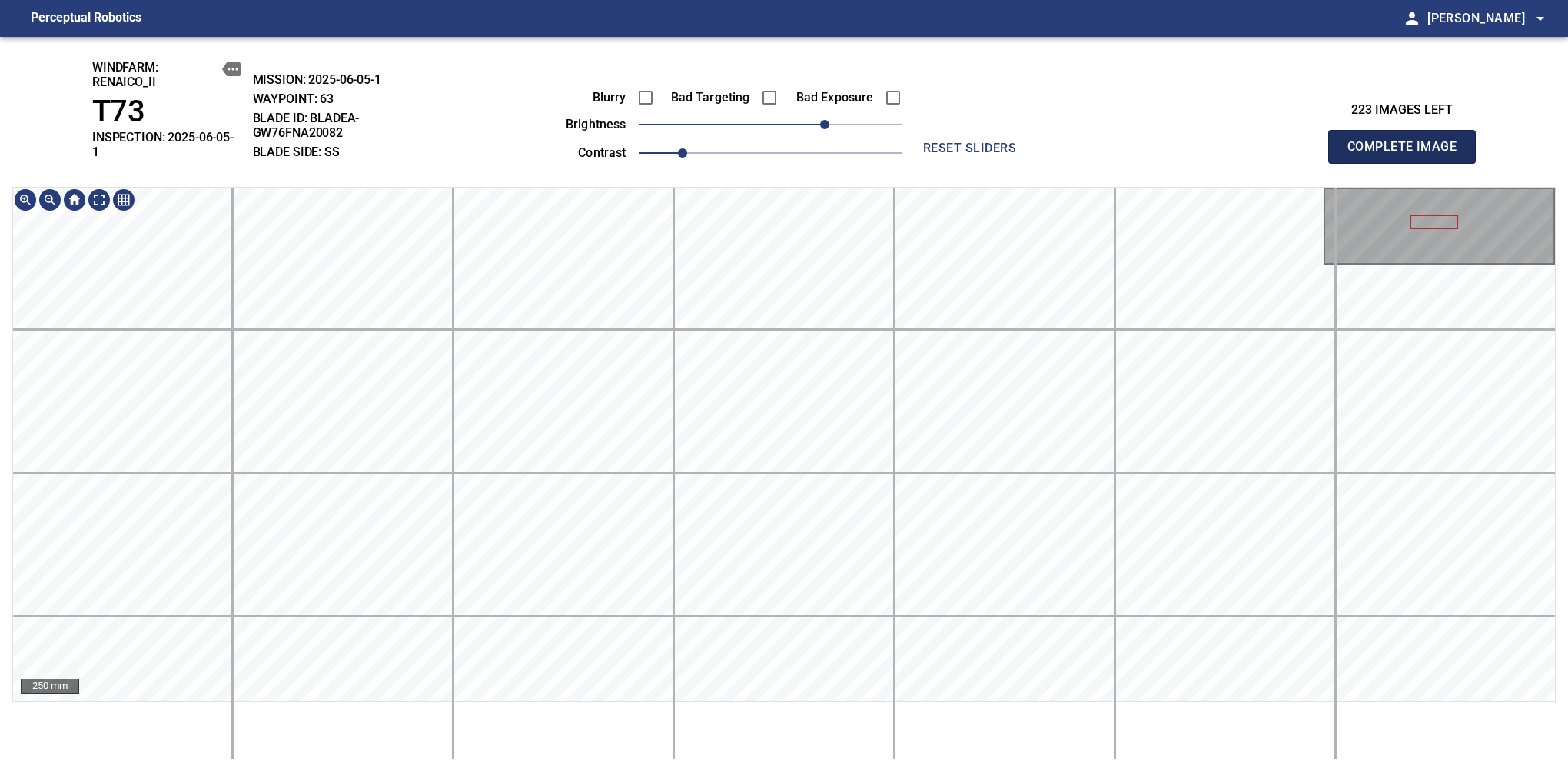
click at [1292, 141] on span "Complete Image" at bounding box center [1402, 146] width 113 height 22
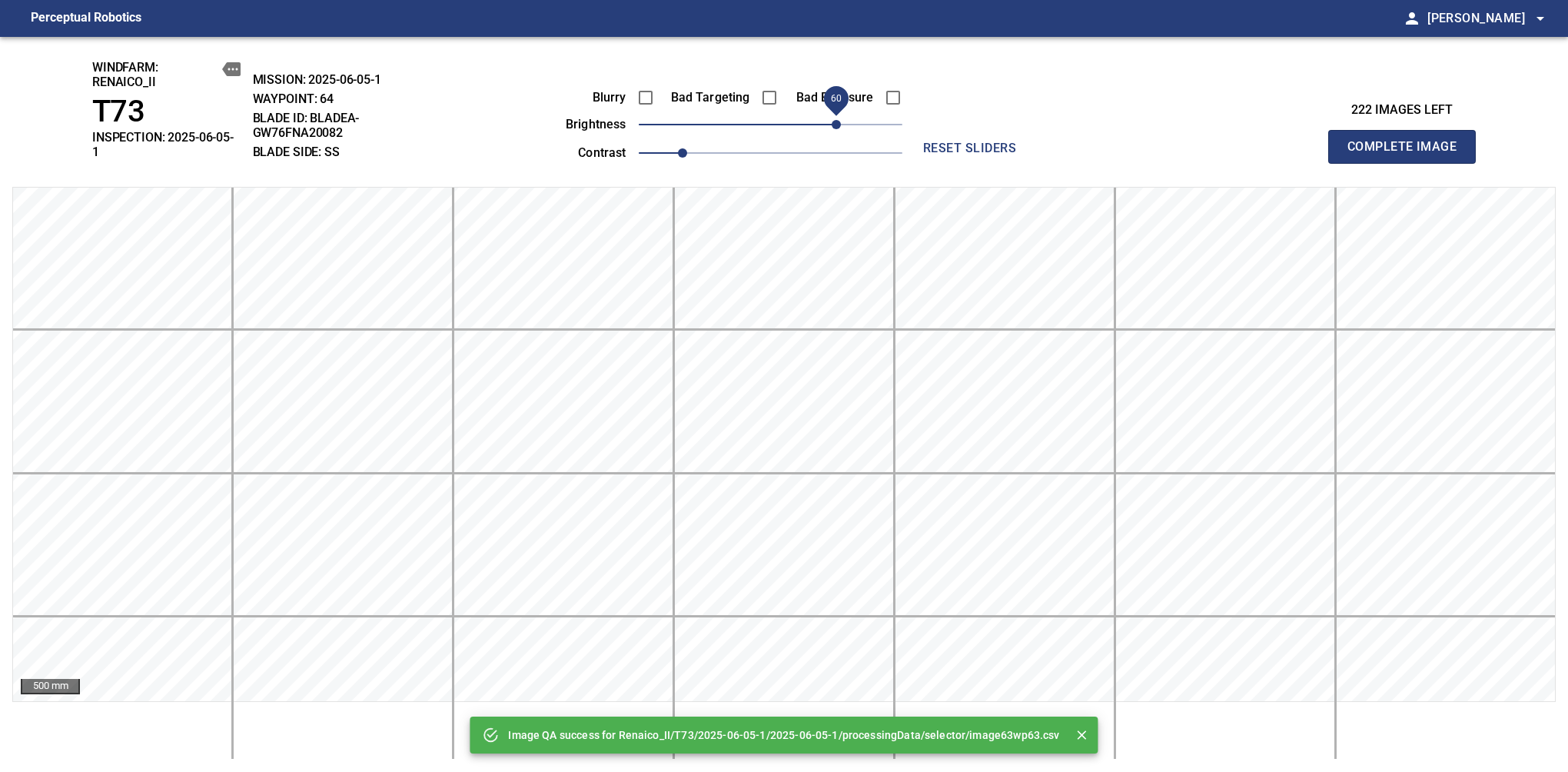
drag, startPoint x: 827, startPoint y: 116, endPoint x: 836, endPoint y: 113, distance: 9.5
click at [836, 113] on span "60" at bounding box center [770, 124] width 264 height 22
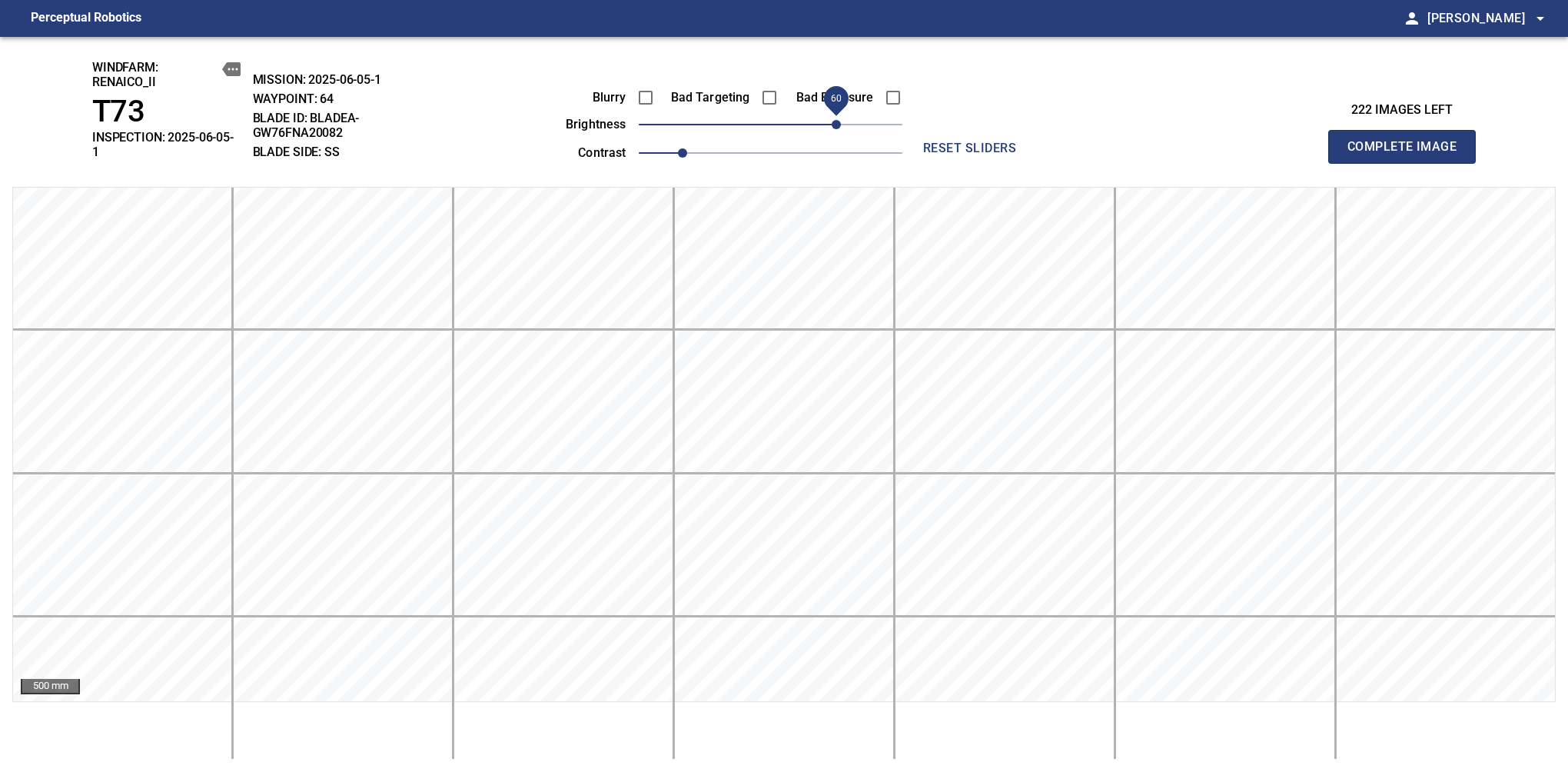
click at [1292, 141] on span "Complete Image" at bounding box center [1402, 146] width 113 height 22
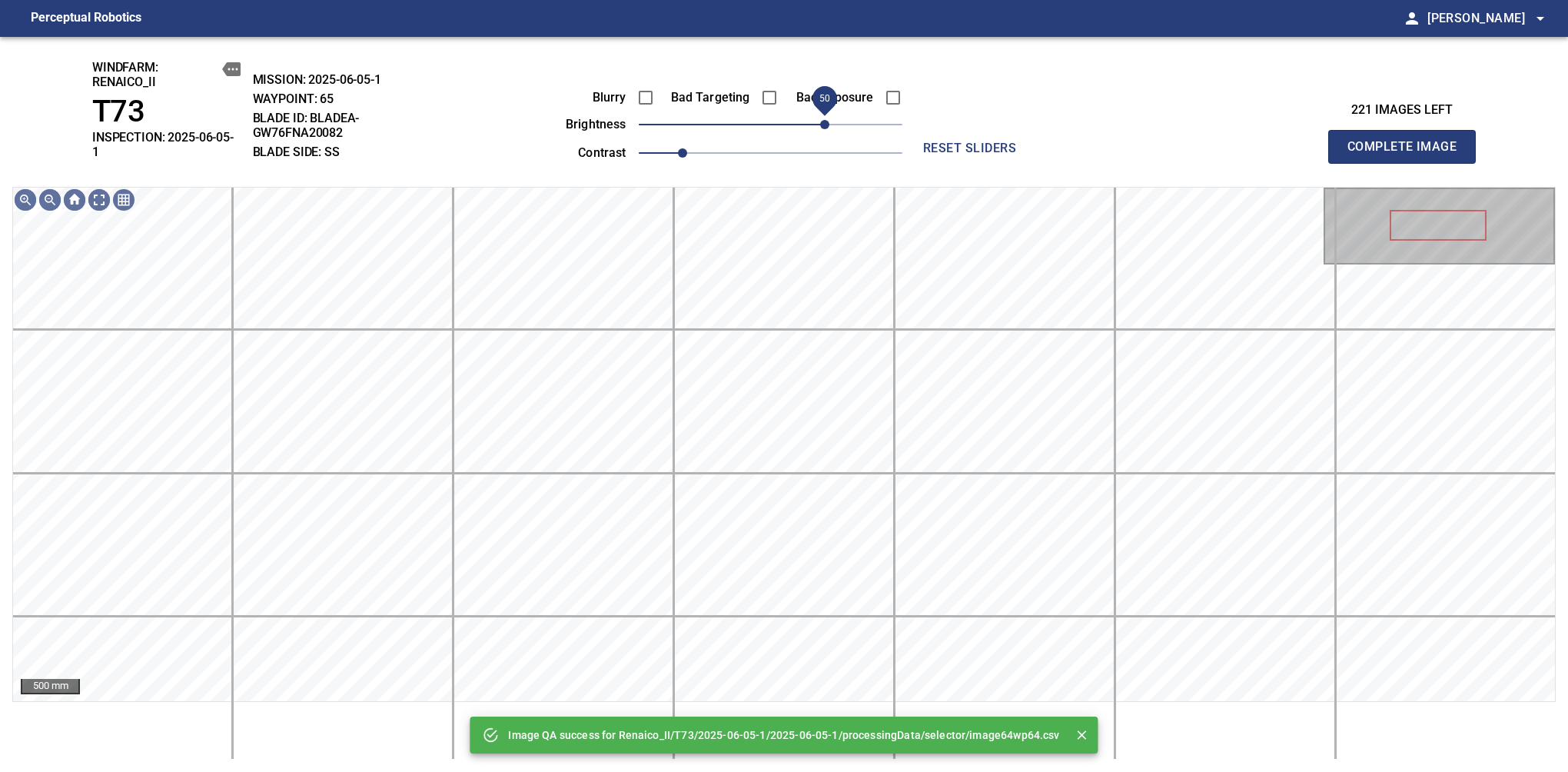
click at [828, 113] on span "50" at bounding box center [770, 124] width 264 height 22
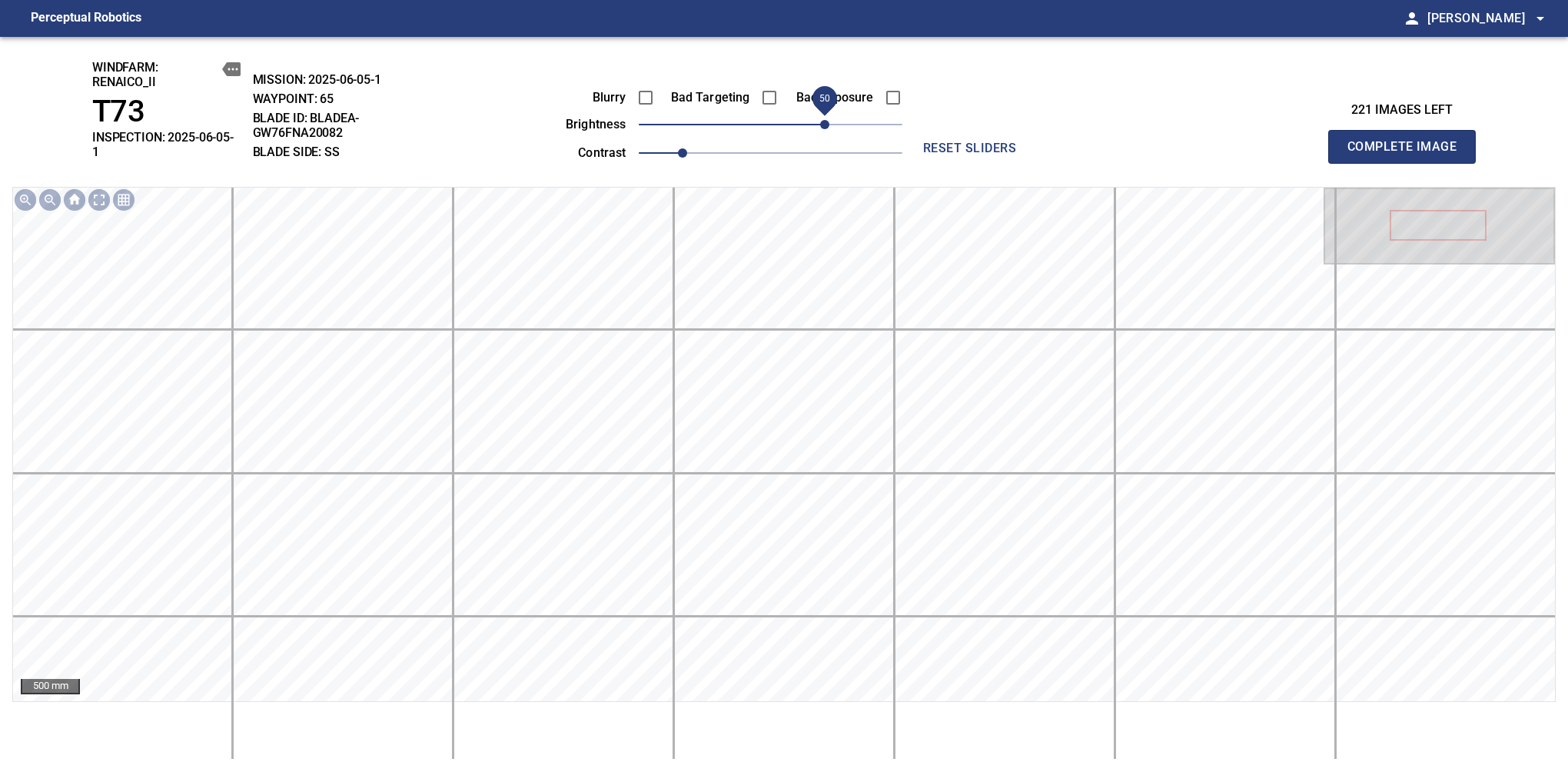
click at [1292, 141] on span "Complete Image" at bounding box center [1402, 146] width 113 height 22
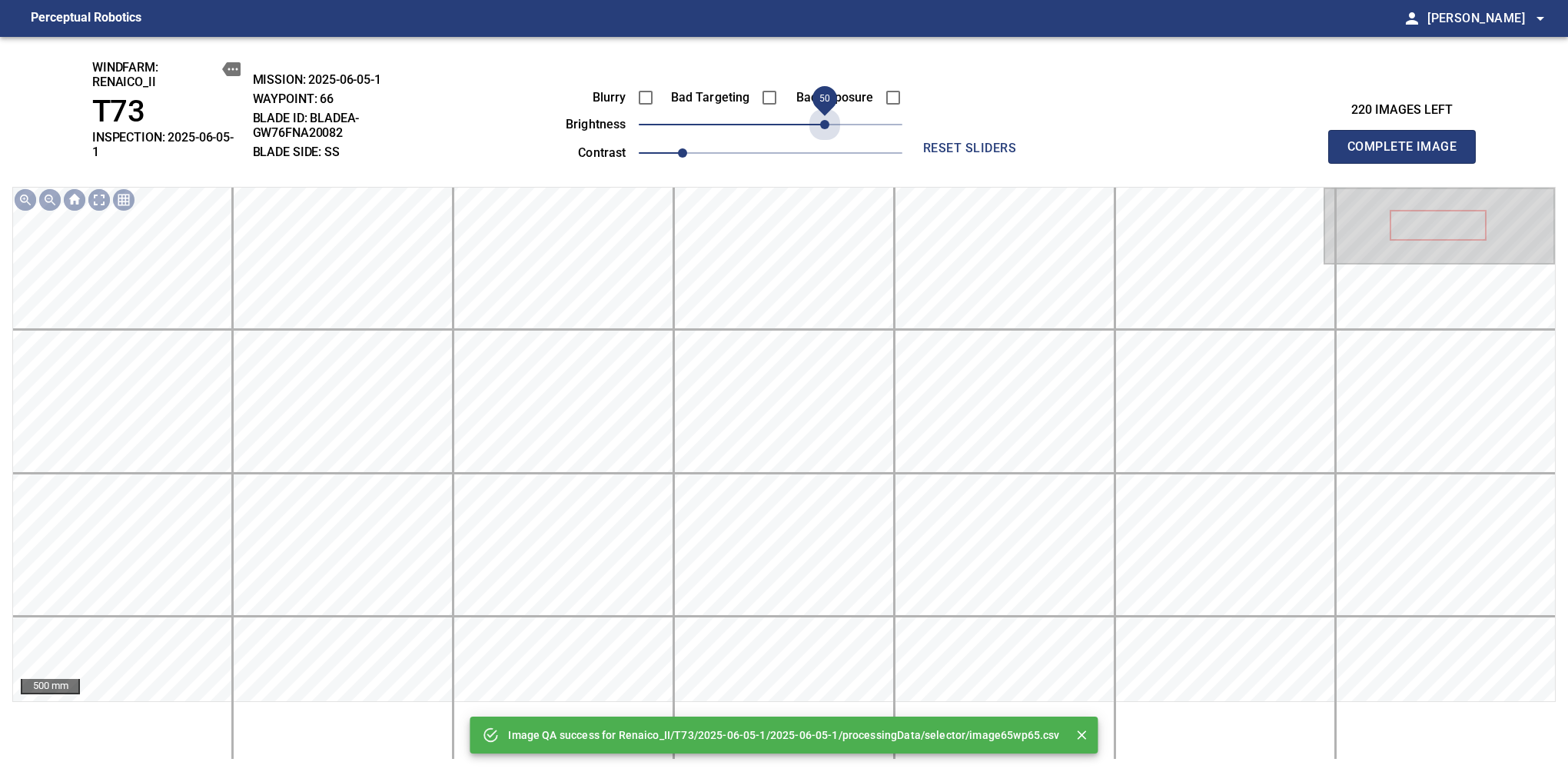
click at [828, 113] on span "50" at bounding box center [770, 124] width 264 height 22
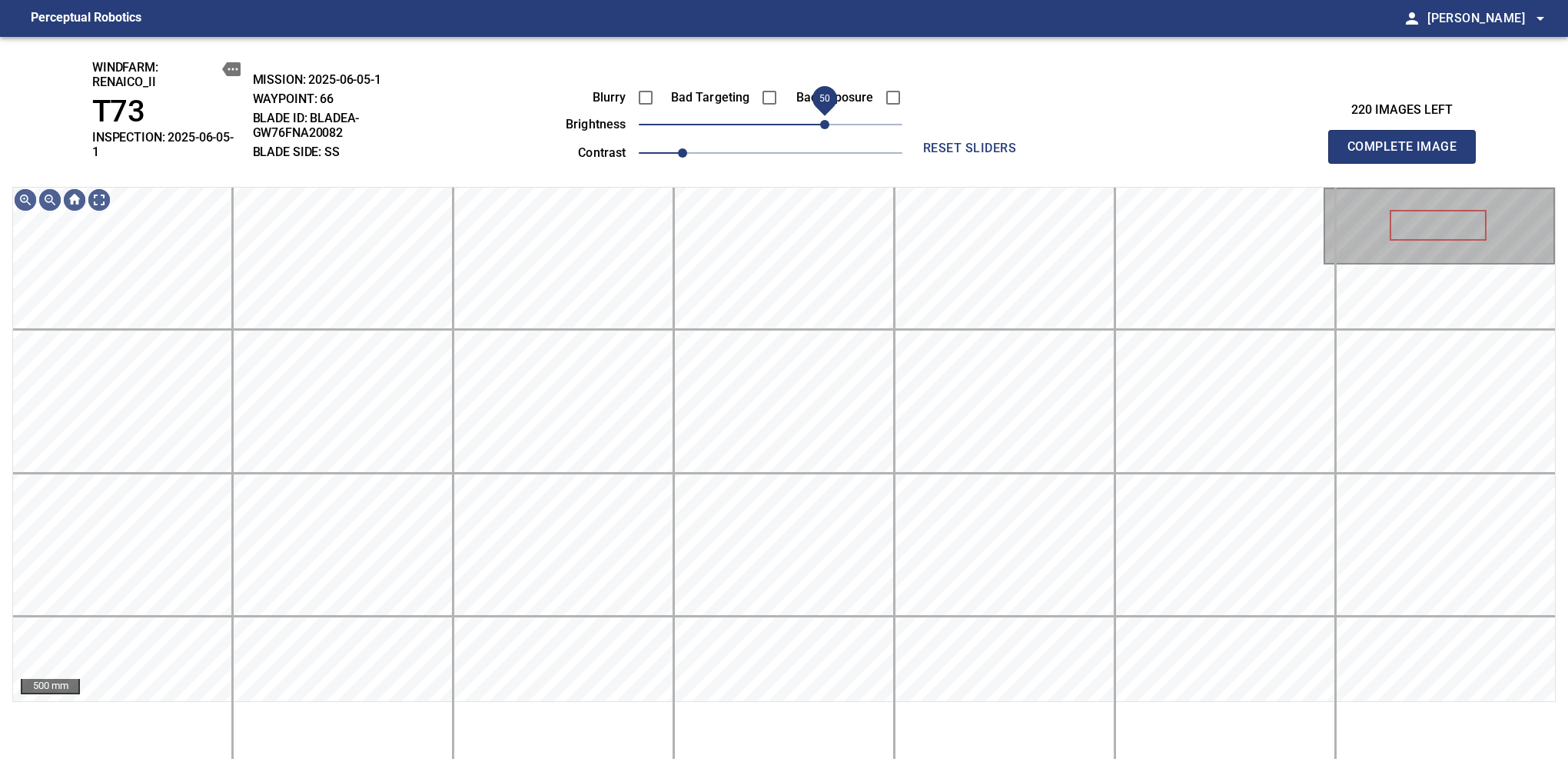
drag, startPoint x: 834, startPoint y: 118, endPoint x: 826, endPoint y: 126, distance: 11.3
click at [826, 126] on span "50" at bounding box center [825, 125] width 10 height 10
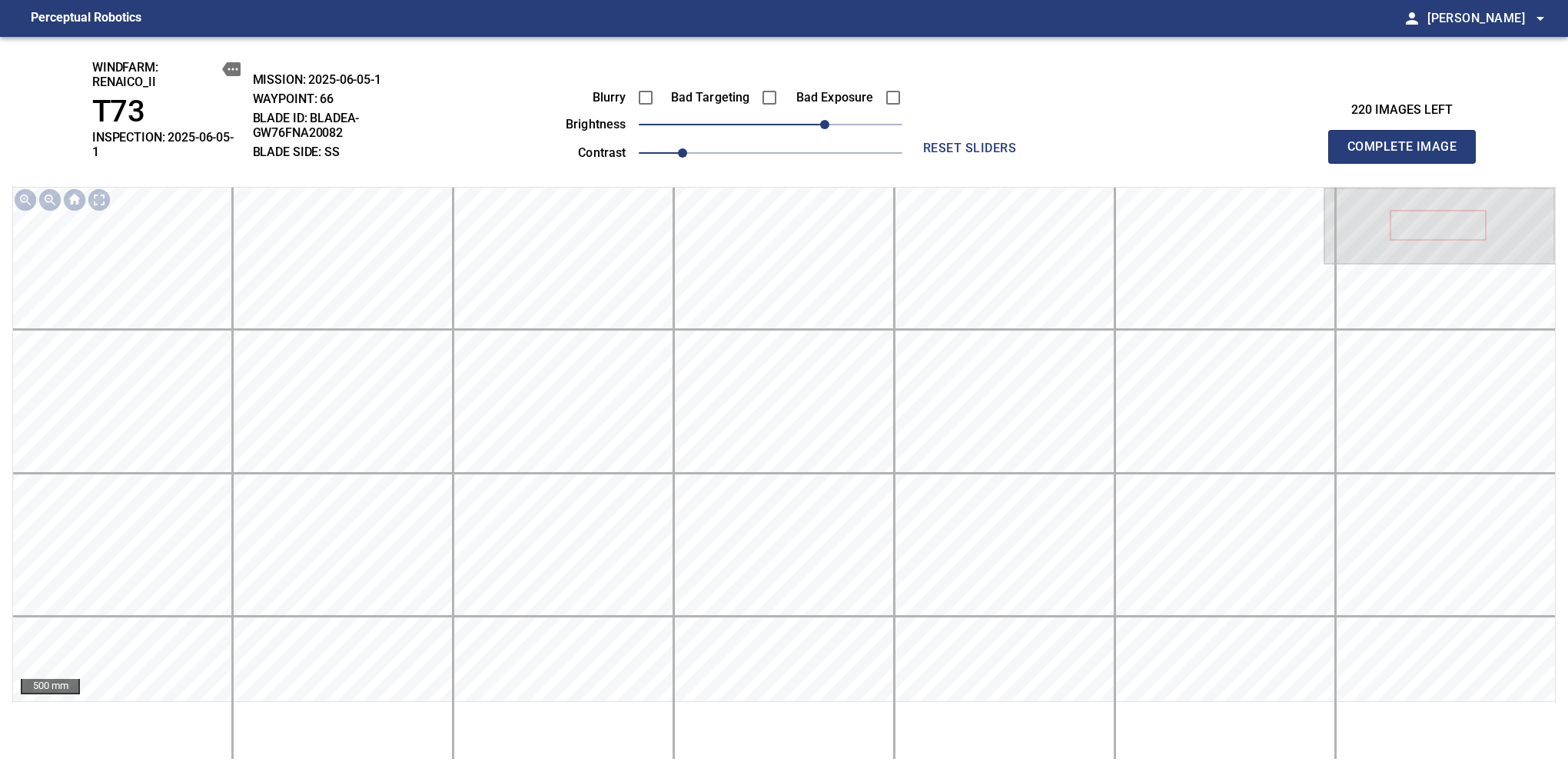
click at [1292, 141] on span "Complete Image" at bounding box center [1402, 146] width 113 height 22
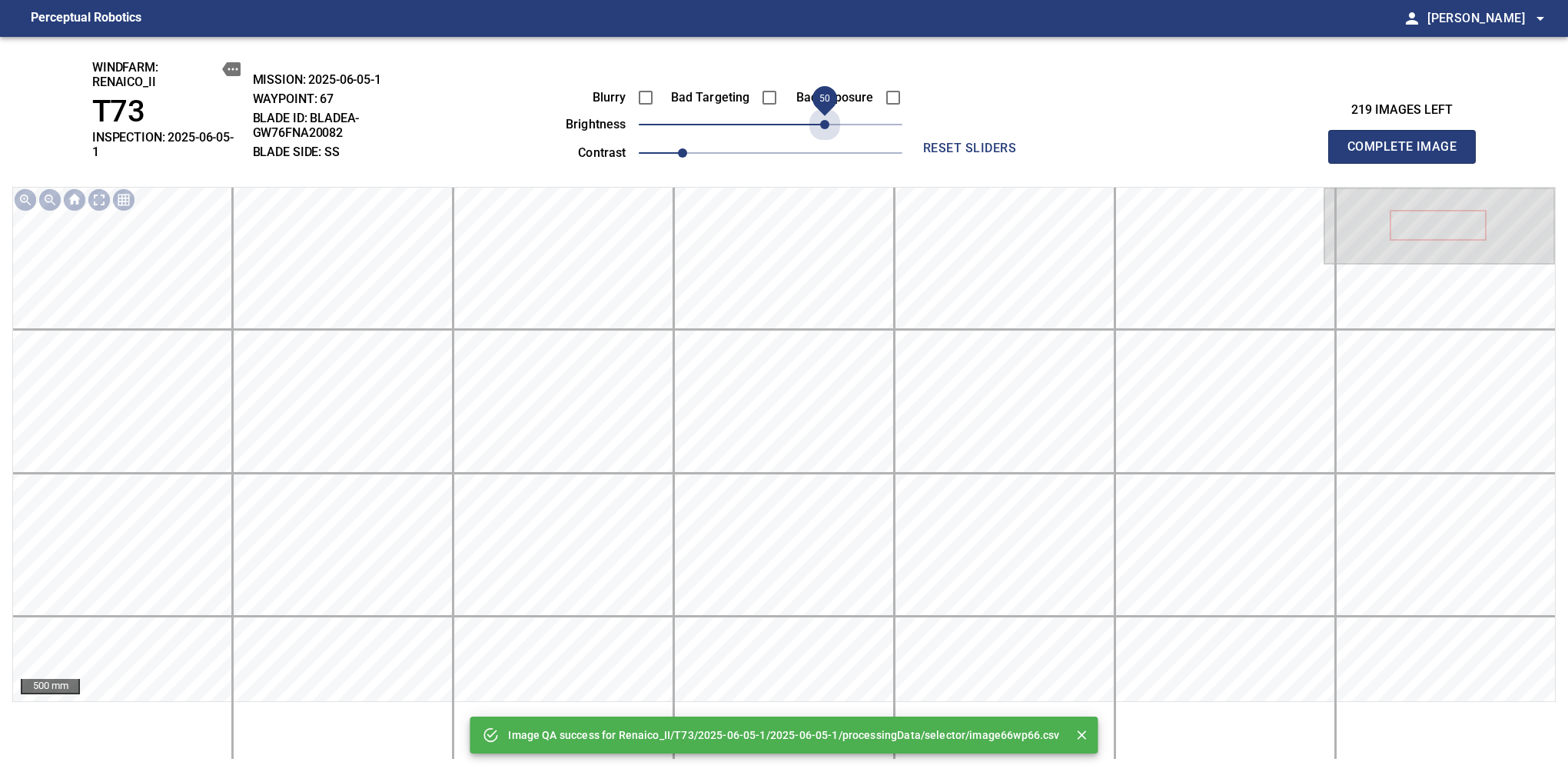
click at [826, 126] on span "50" at bounding box center [770, 124] width 264 height 22
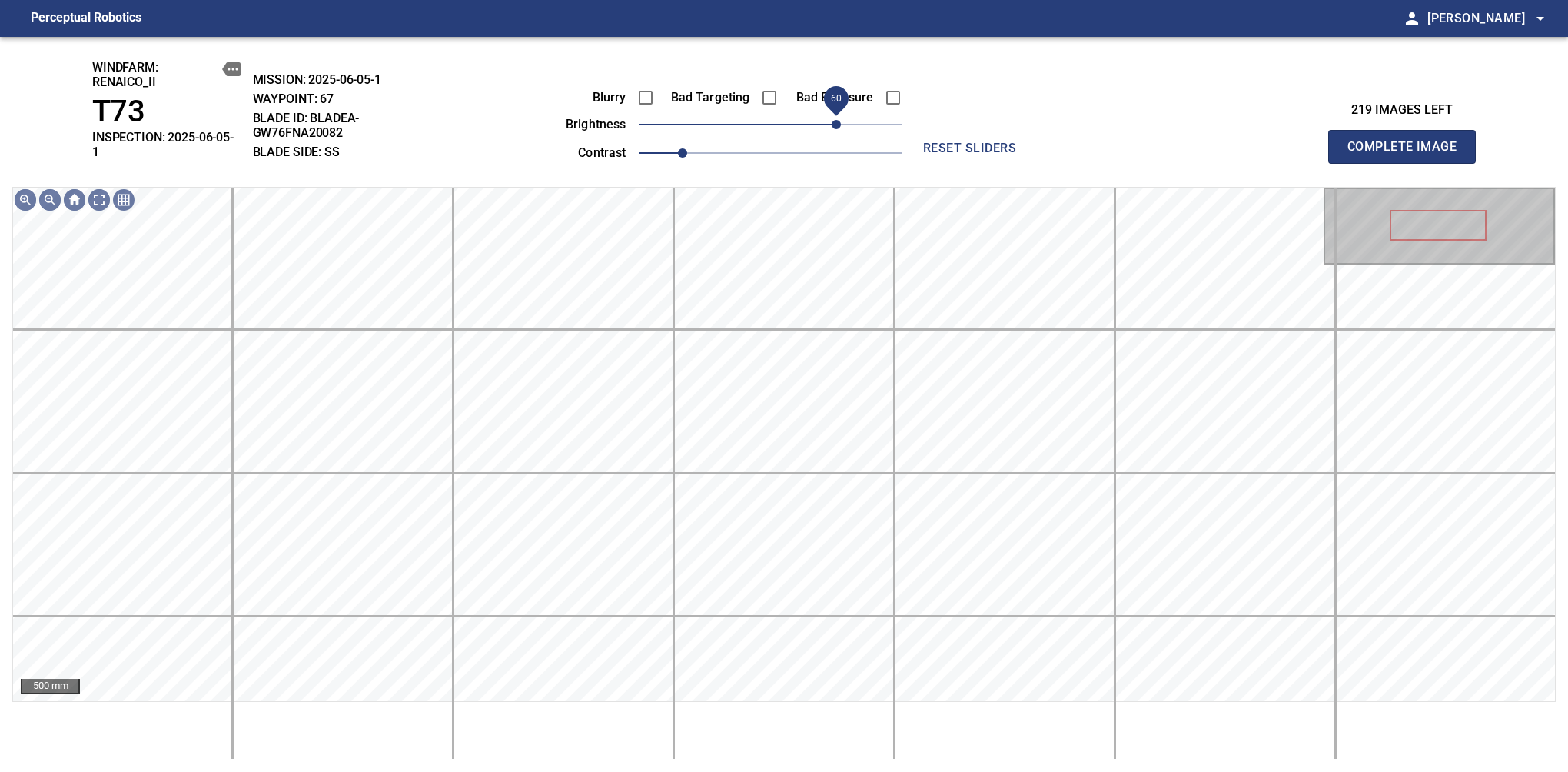
click at [837, 120] on span "60" at bounding box center [837, 125] width 10 height 10
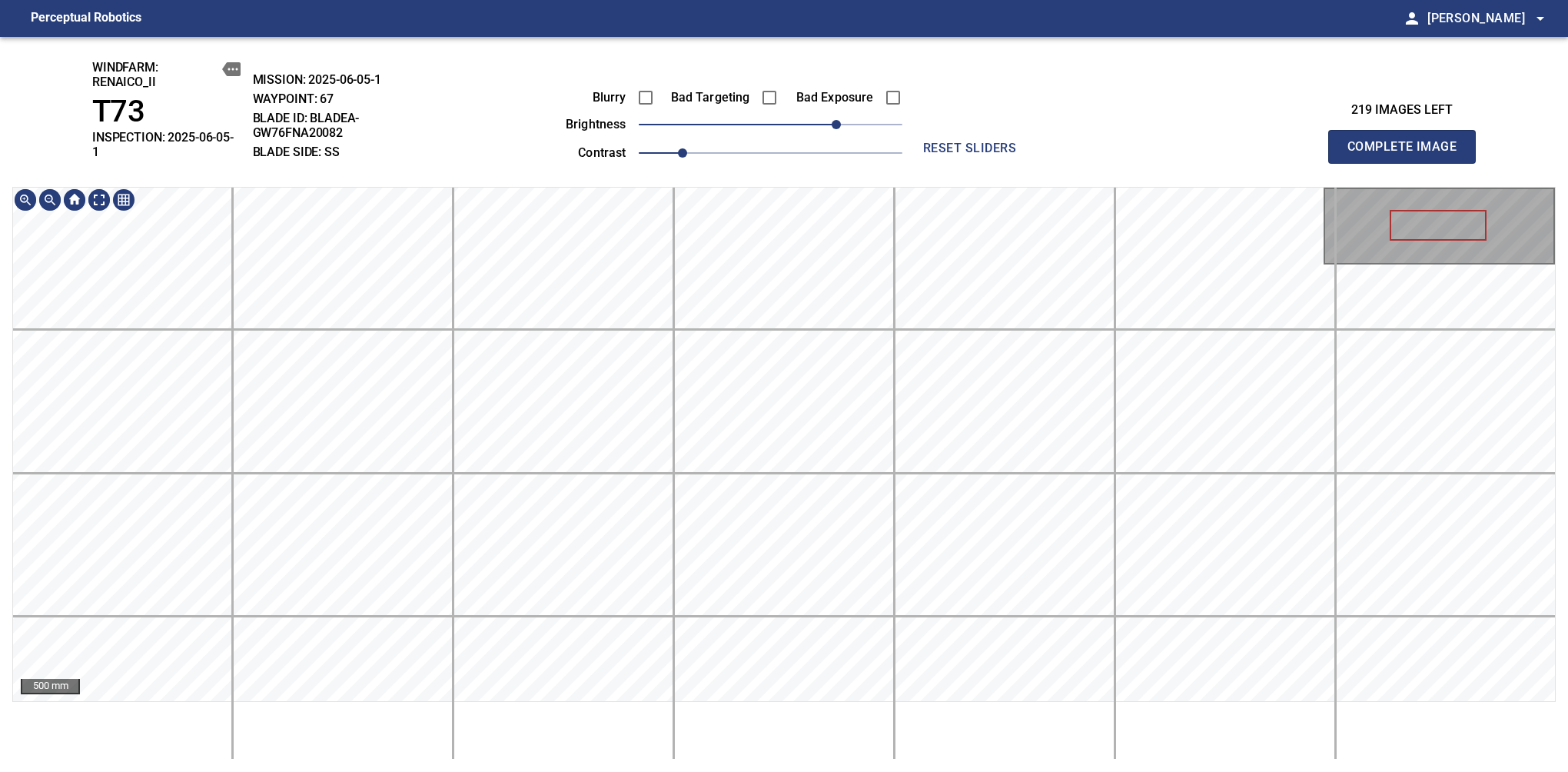
click at [786, 38] on div "windfarm: Renaico_II T73 INSPECTION: 2025-06-05-1 MISSION: 2025-06-05-1 WAYPOIN…" at bounding box center [784, 404] width 1568 height 735
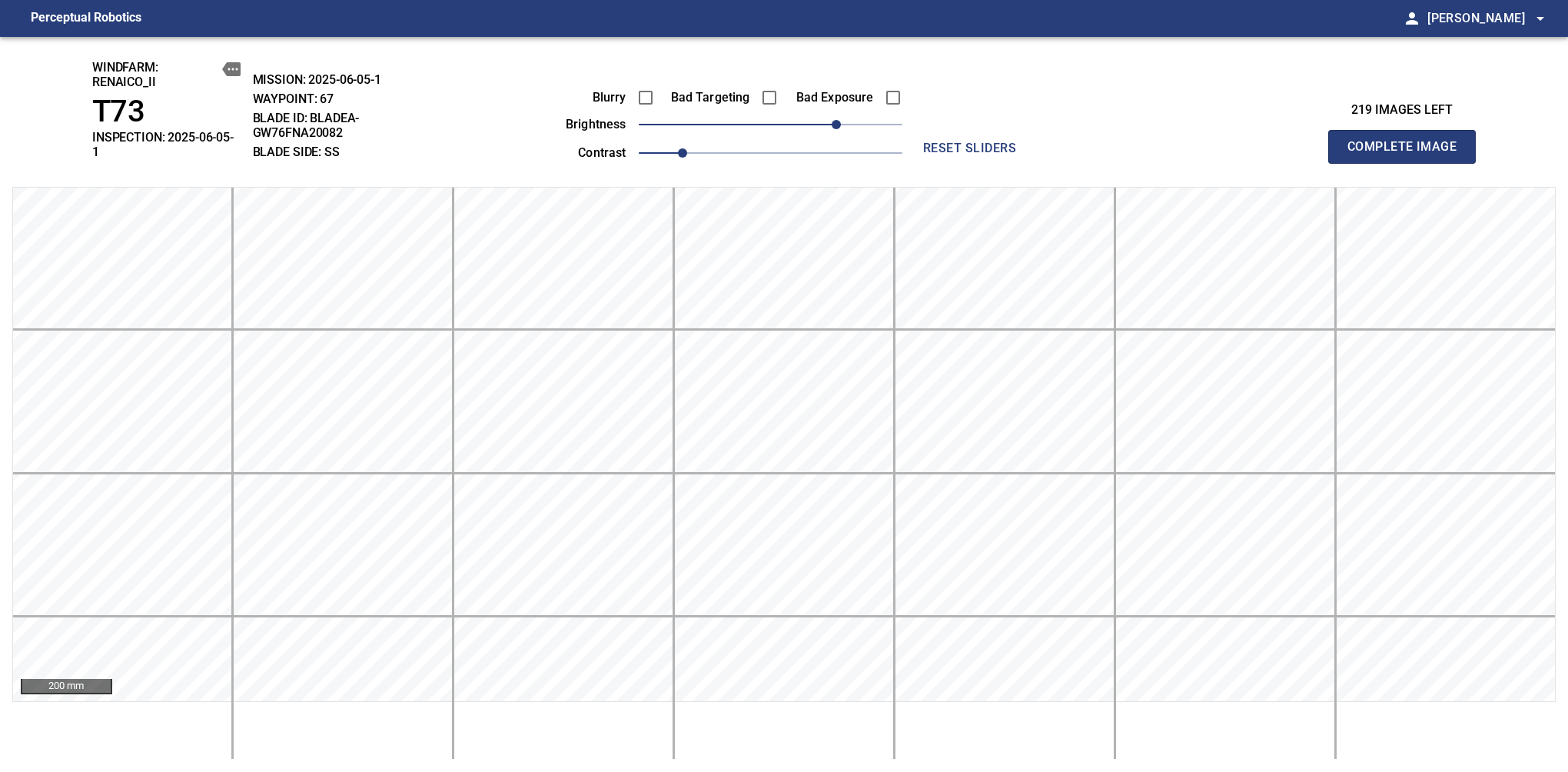
click at [1292, 141] on span "Complete Image" at bounding box center [1402, 146] width 113 height 22
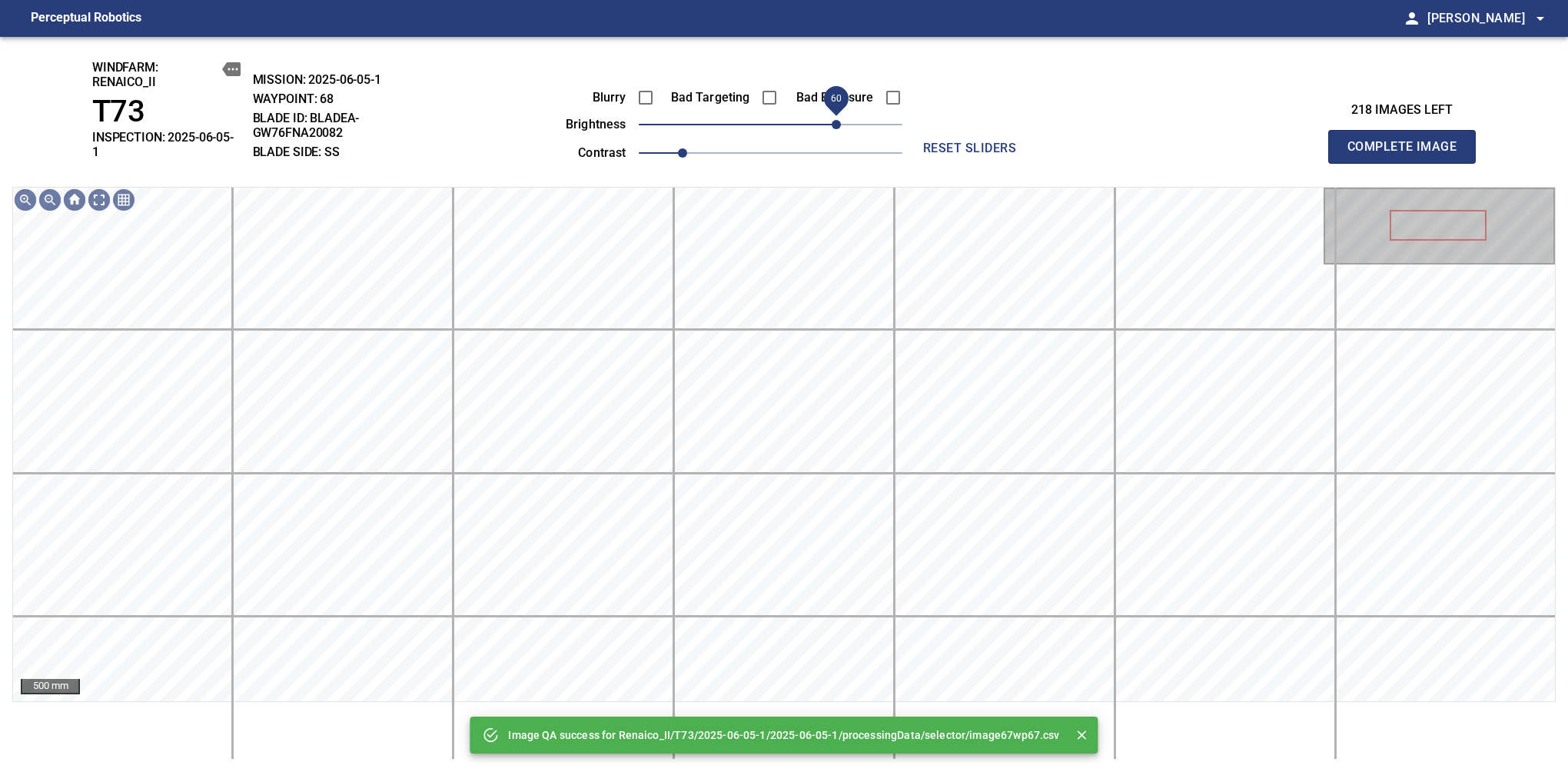
click at [834, 119] on span "60" at bounding box center [770, 124] width 264 height 22
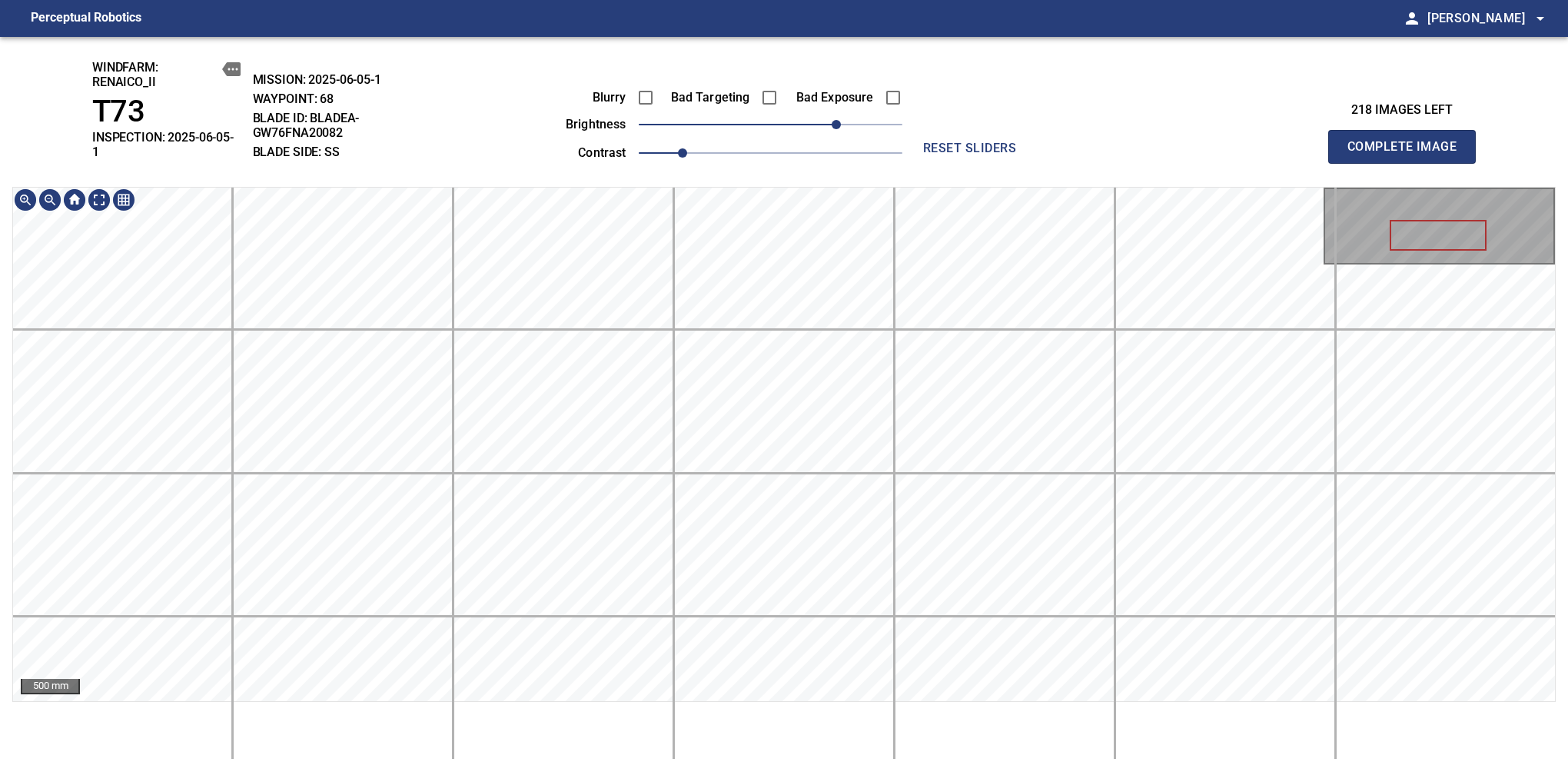
click at [831, 146] on div "windfarm: Renaico_II T73 INSPECTION: 2025-06-05-1 MISSION: 2025-06-05-1 WAYPOIN…" at bounding box center [784, 404] width 1568 height 735
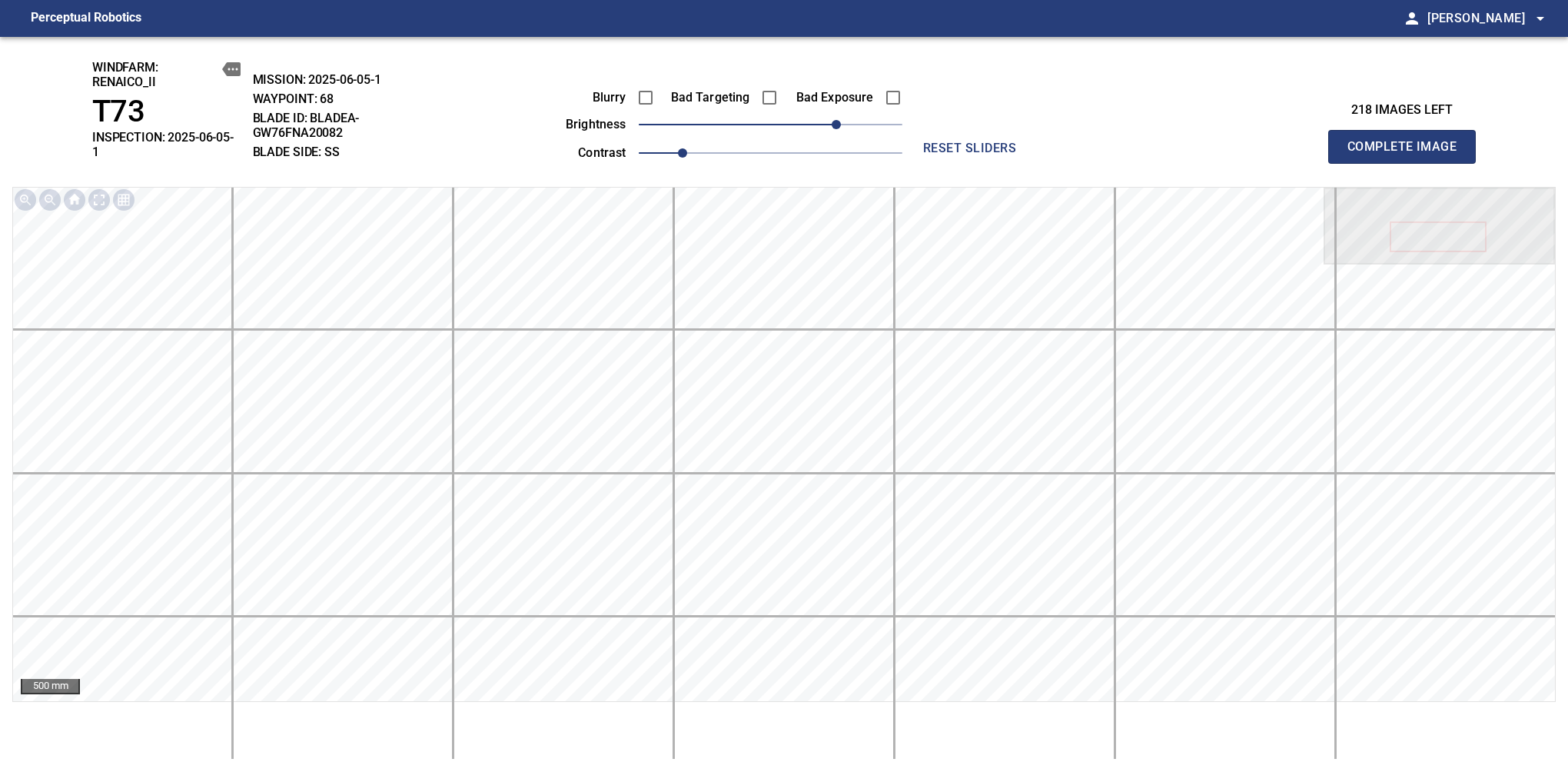
click at [1292, 141] on span "Complete Image" at bounding box center [1402, 146] width 113 height 22
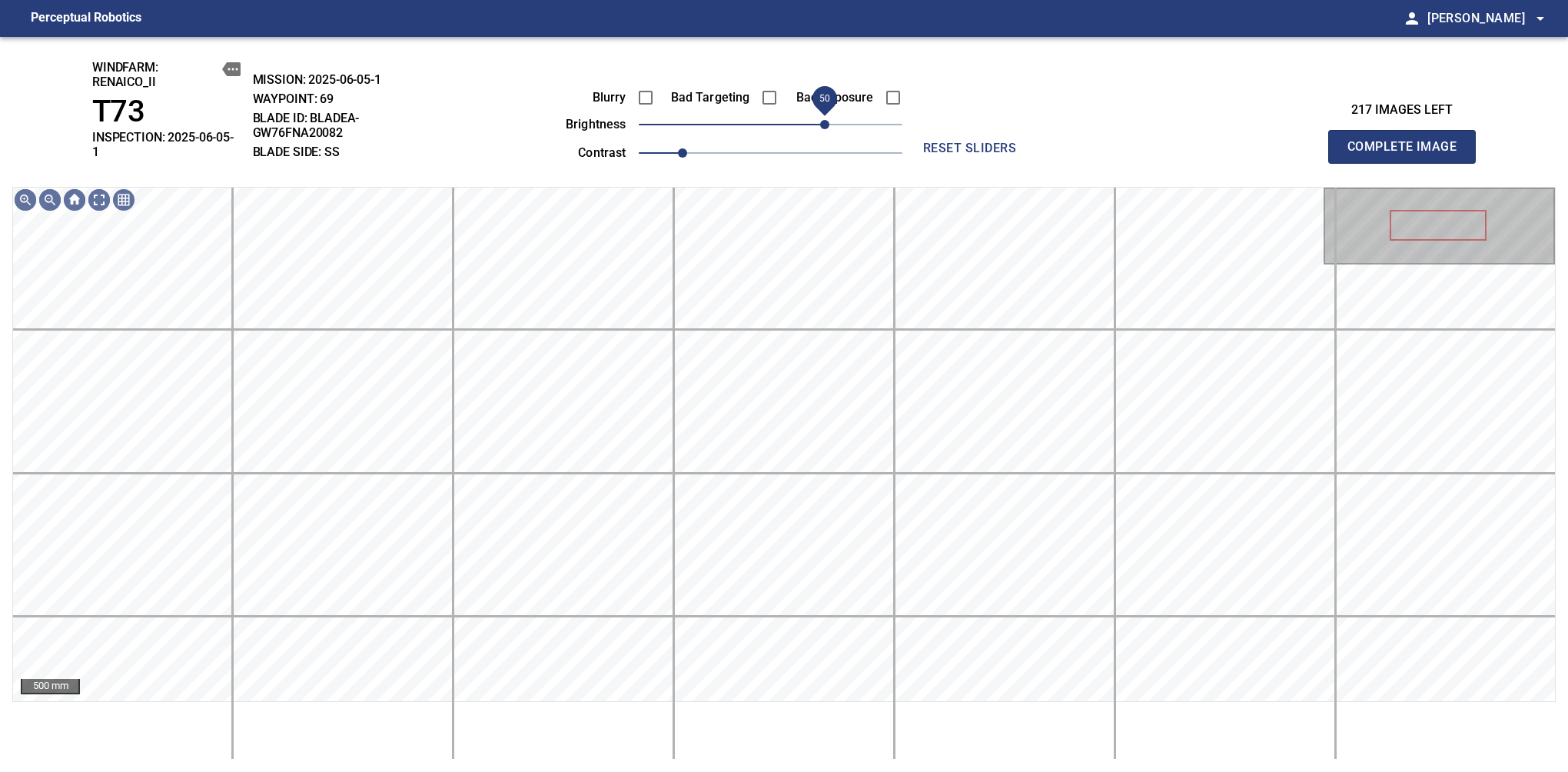
drag, startPoint x: 780, startPoint y: 122, endPoint x: 826, endPoint y: 117, distance: 46.3
click at [826, 120] on span "50" at bounding box center [825, 125] width 10 height 10
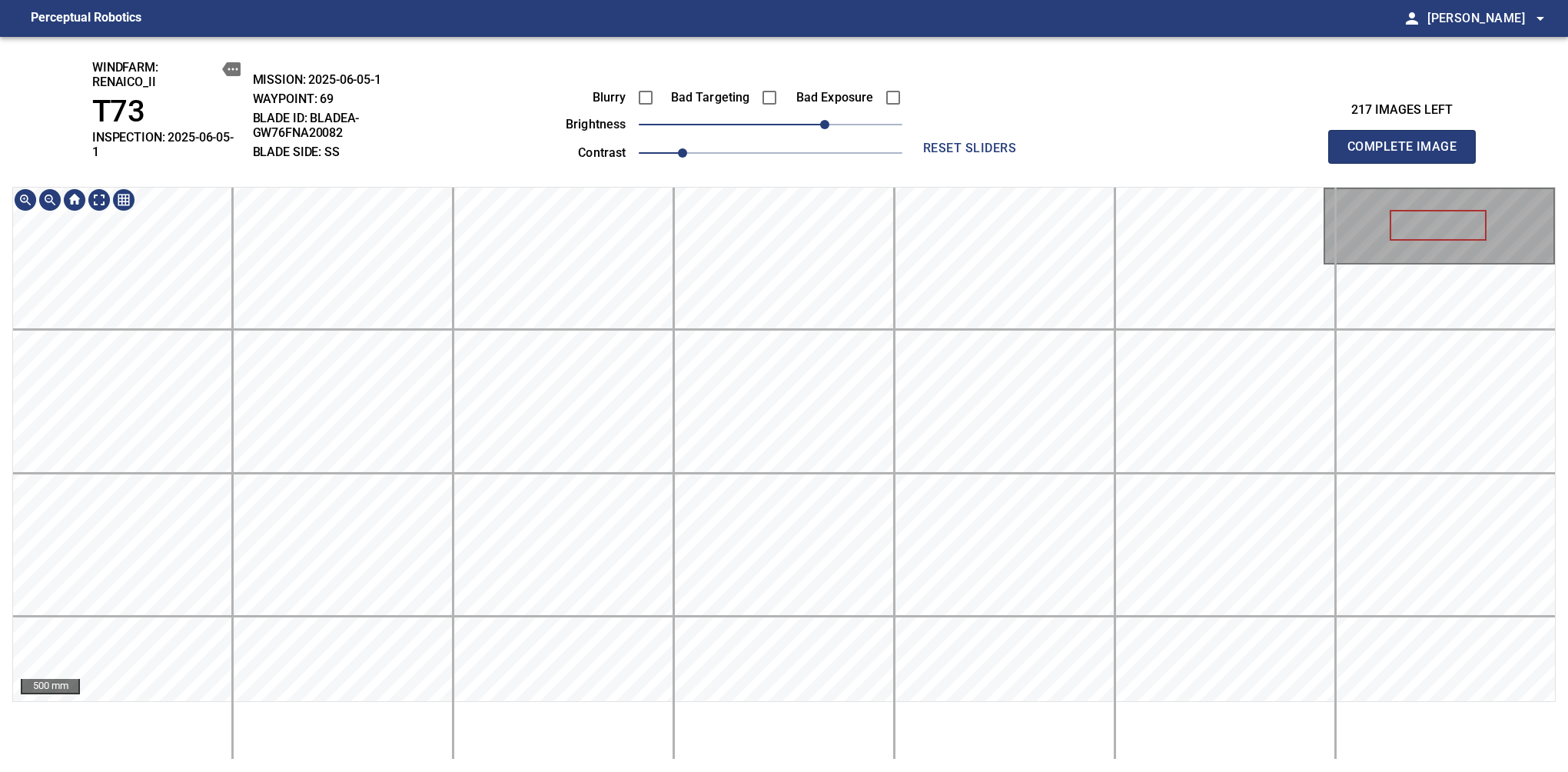
click at [810, 135] on div "windfarm: Renaico_II T73 INSPECTION: 2025-06-05-1 MISSION: 2025-06-05-1 WAYPOIN…" at bounding box center [784, 404] width 1568 height 735
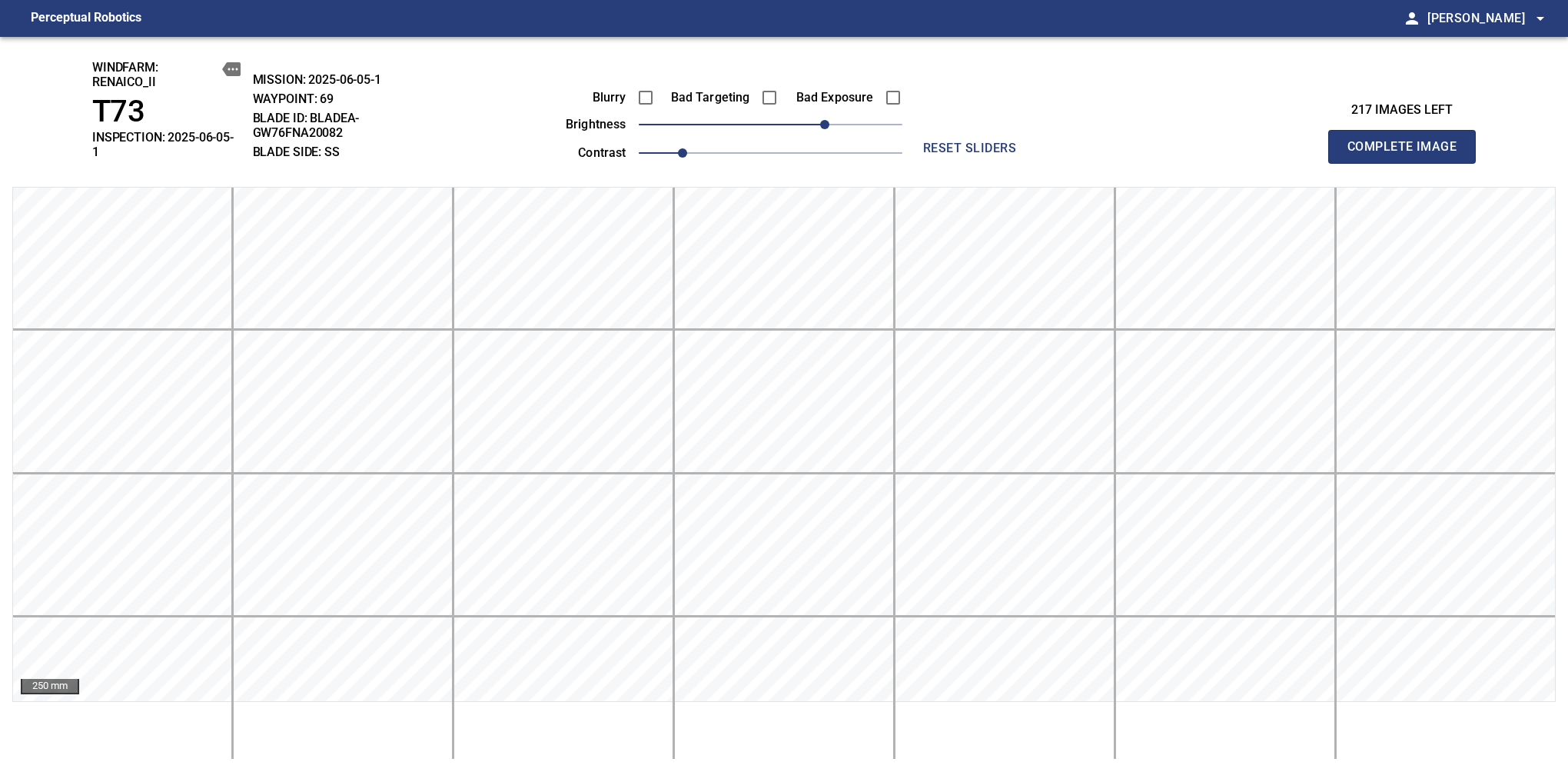
click at [1292, 141] on span "Complete Image" at bounding box center [1402, 146] width 113 height 22
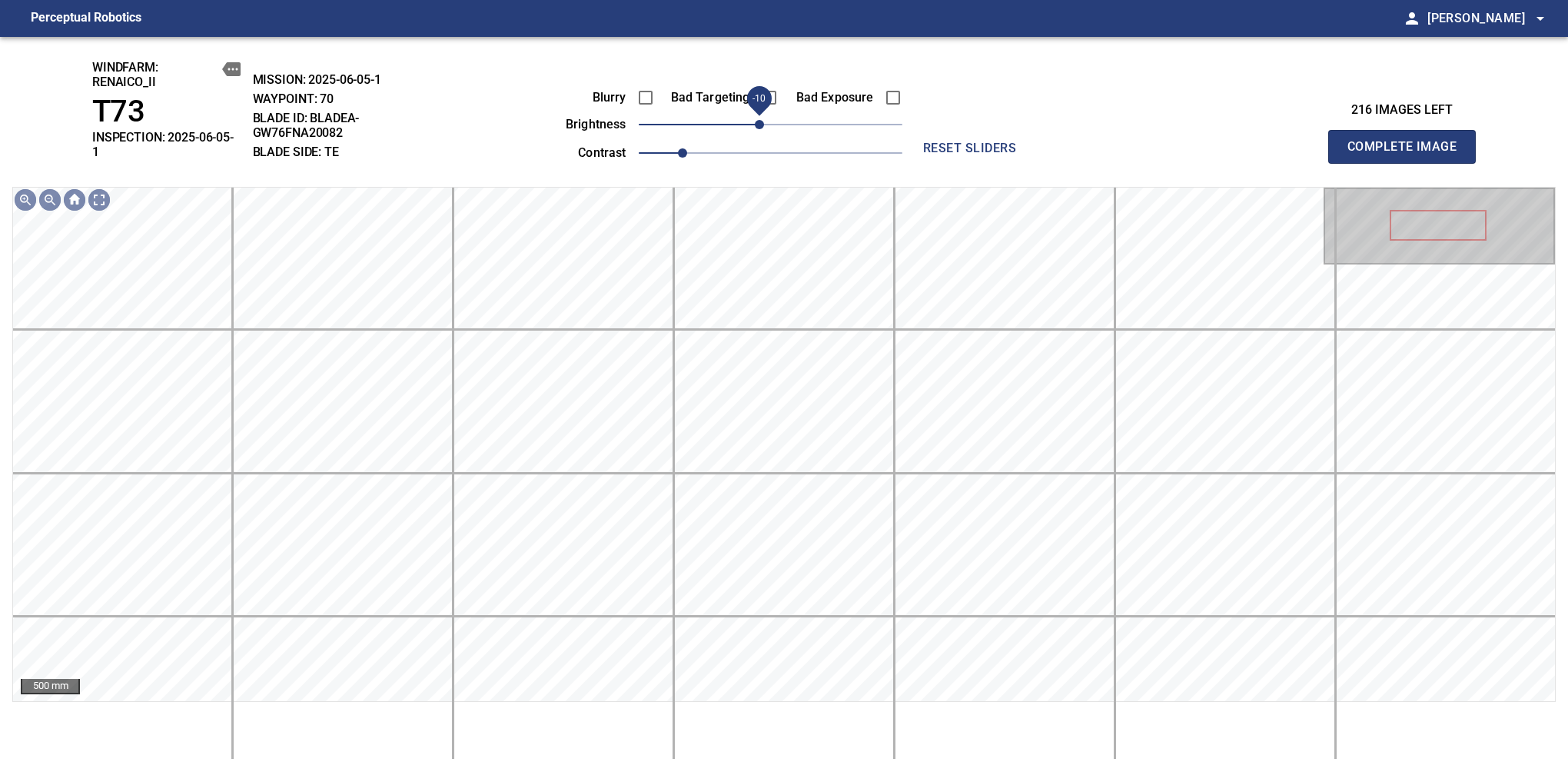
drag, startPoint x: 770, startPoint y: 126, endPoint x: 762, endPoint y: 132, distance: 10.0
click at [762, 129] on span "-10" at bounding box center [760, 125] width 10 height 10
click at [1292, 141] on span "Complete Image" at bounding box center [1402, 146] width 113 height 22
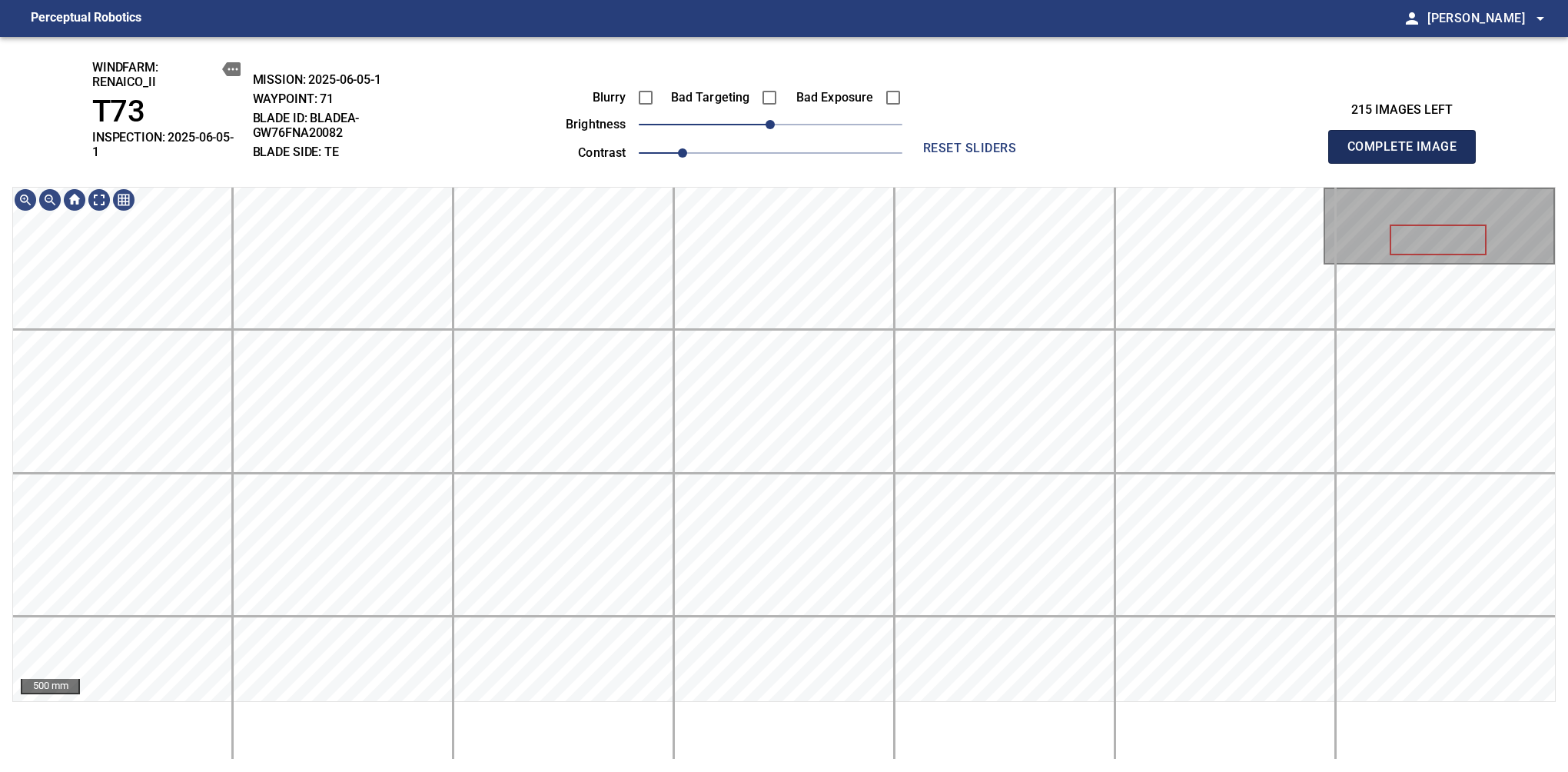
click at [1292, 141] on span "Complete Image" at bounding box center [1402, 146] width 113 height 22
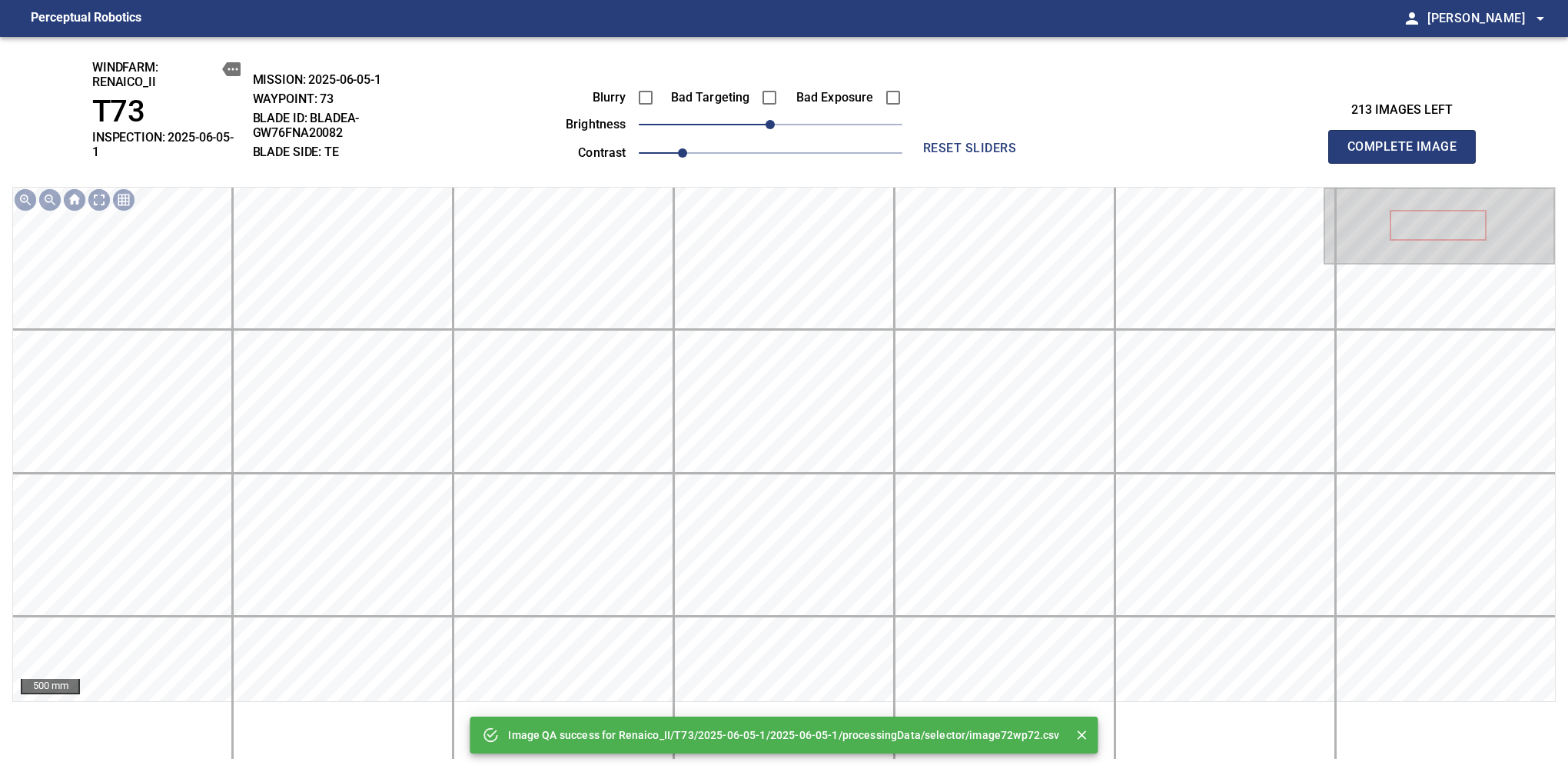
click at [1292, 141] on span "Complete Image" at bounding box center [1402, 146] width 113 height 22
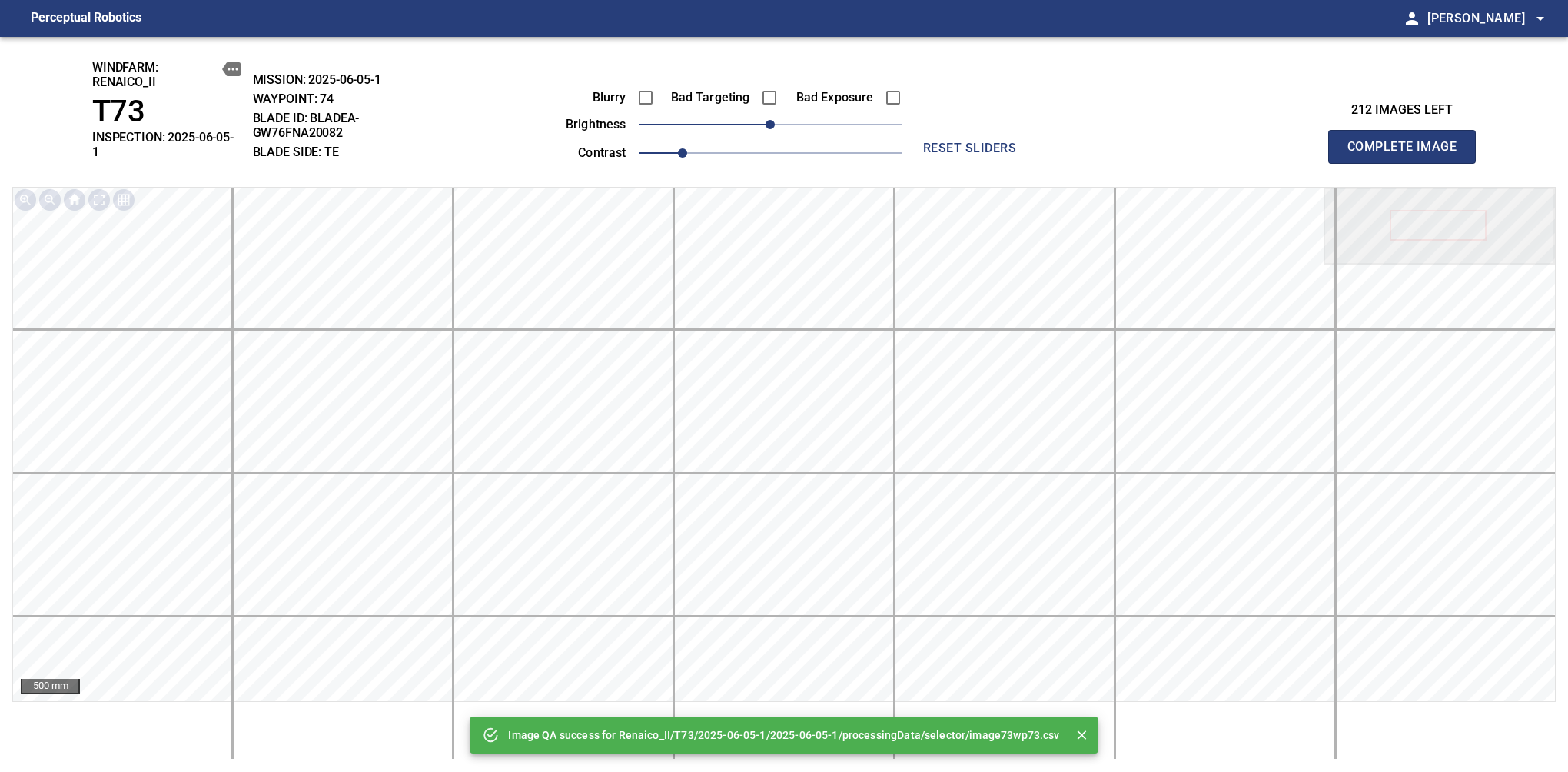
click at [1292, 141] on span "Complete Image" at bounding box center [1402, 146] width 113 height 22
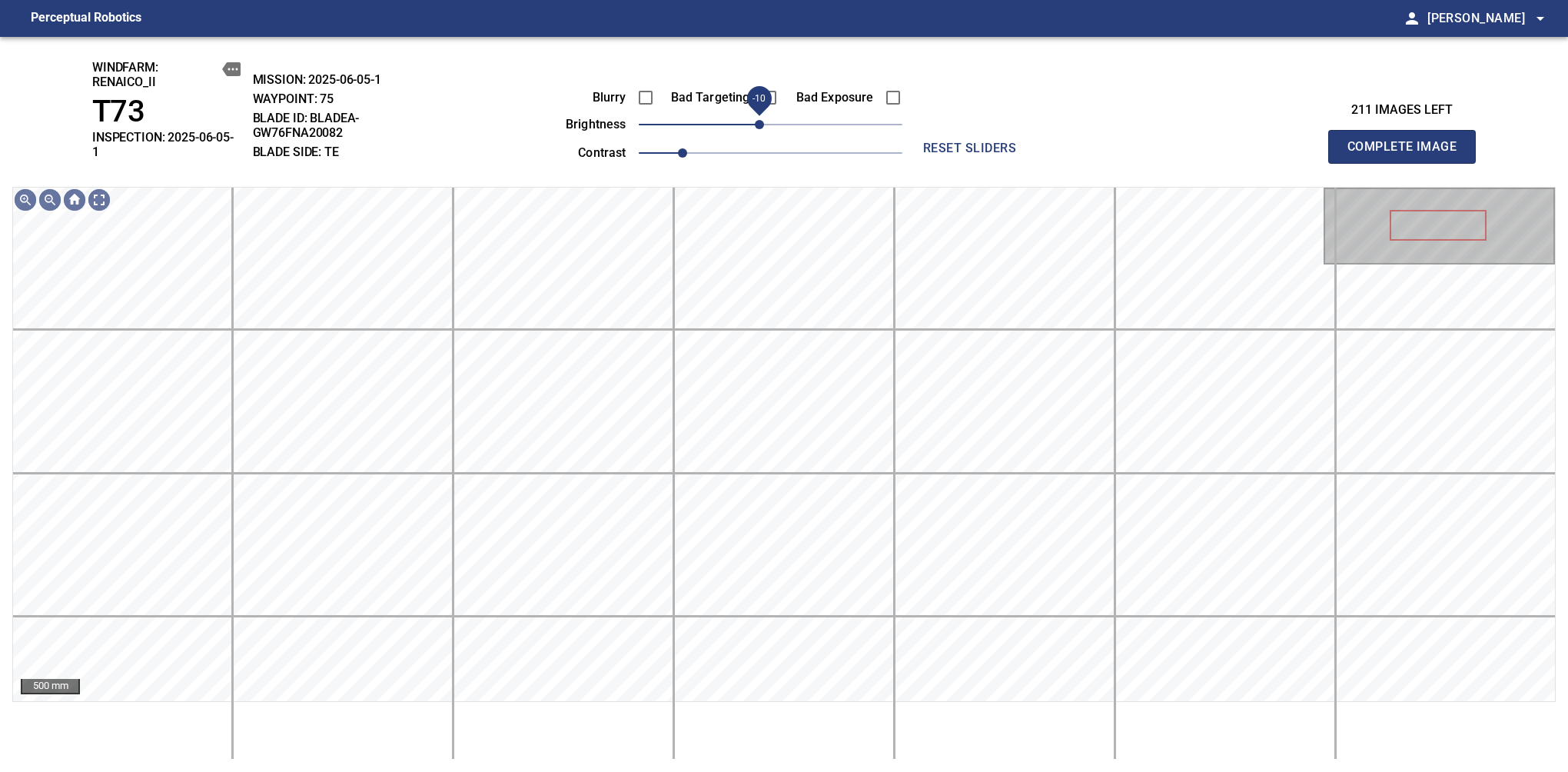
click at [762, 125] on span "-10" at bounding box center [760, 125] width 10 height 10
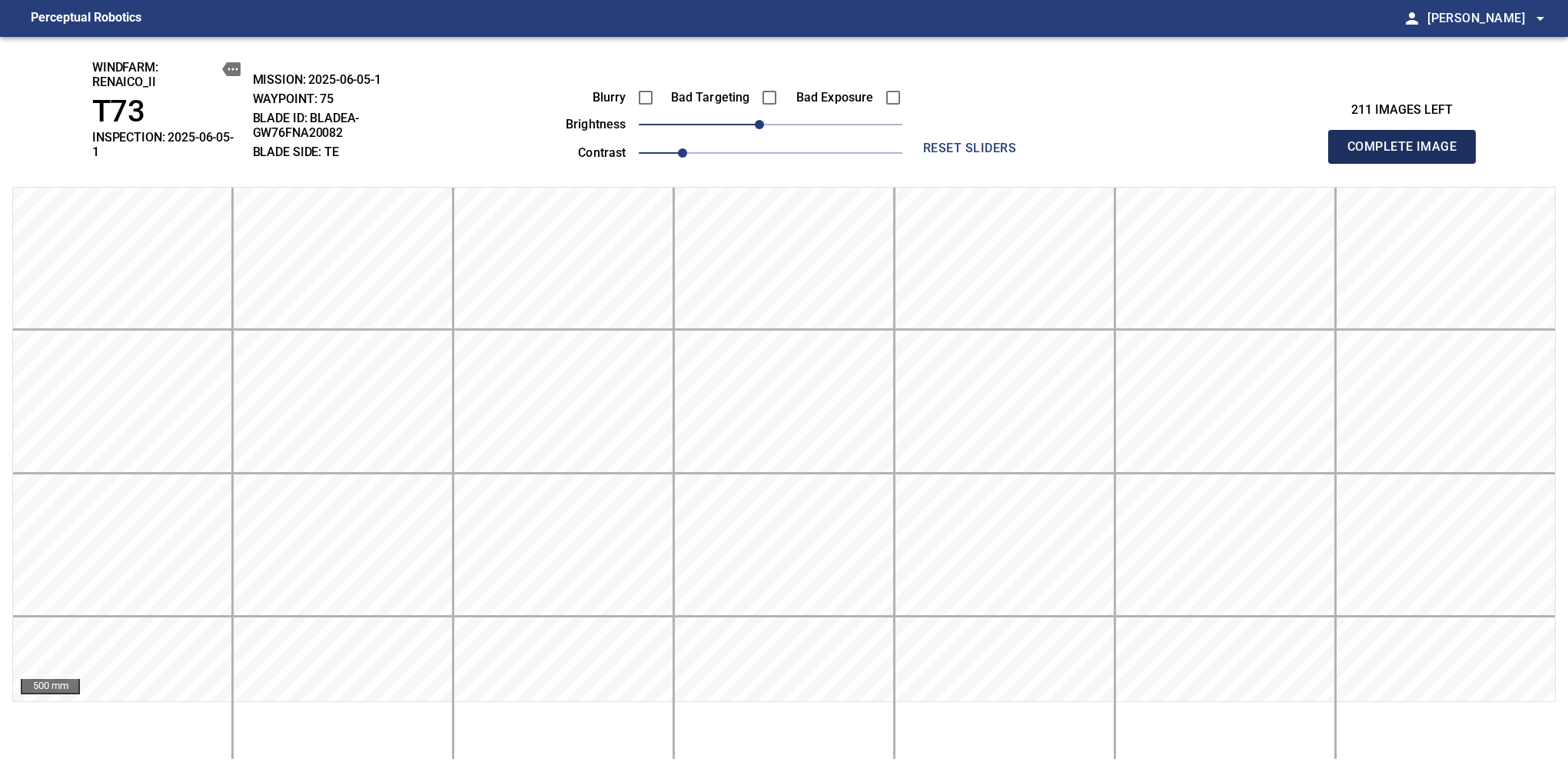
click at [1292, 141] on span "Complete Image" at bounding box center [1402, 146] width 113 height 22
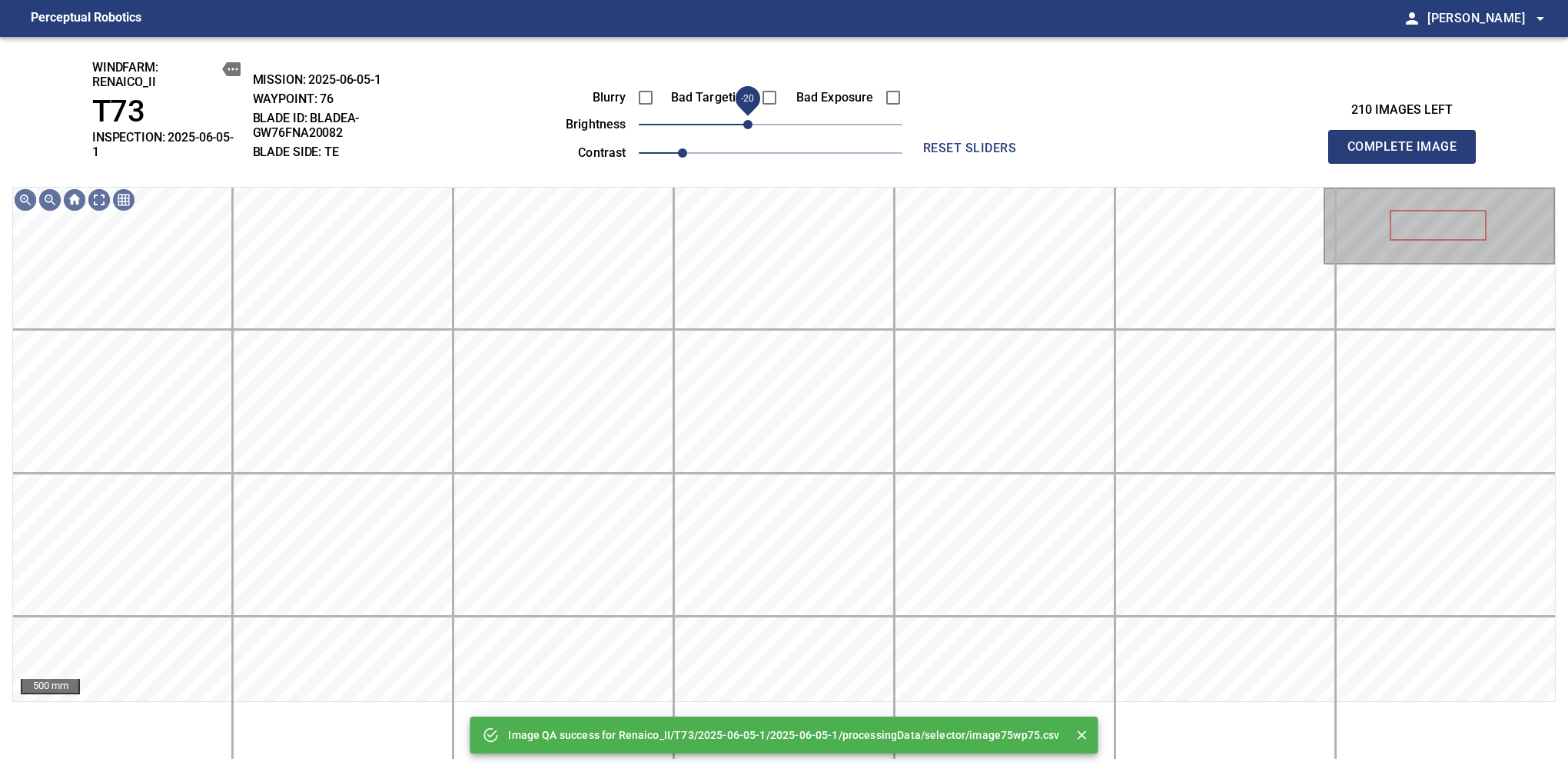
drag, startPoint x: 762, startPoint y: 123, endPoint x: 750, endPoint y: 133, distance: 15.6
click at [750, 129] on span "-20" at bounding box center [748, 125] width 10 height 10
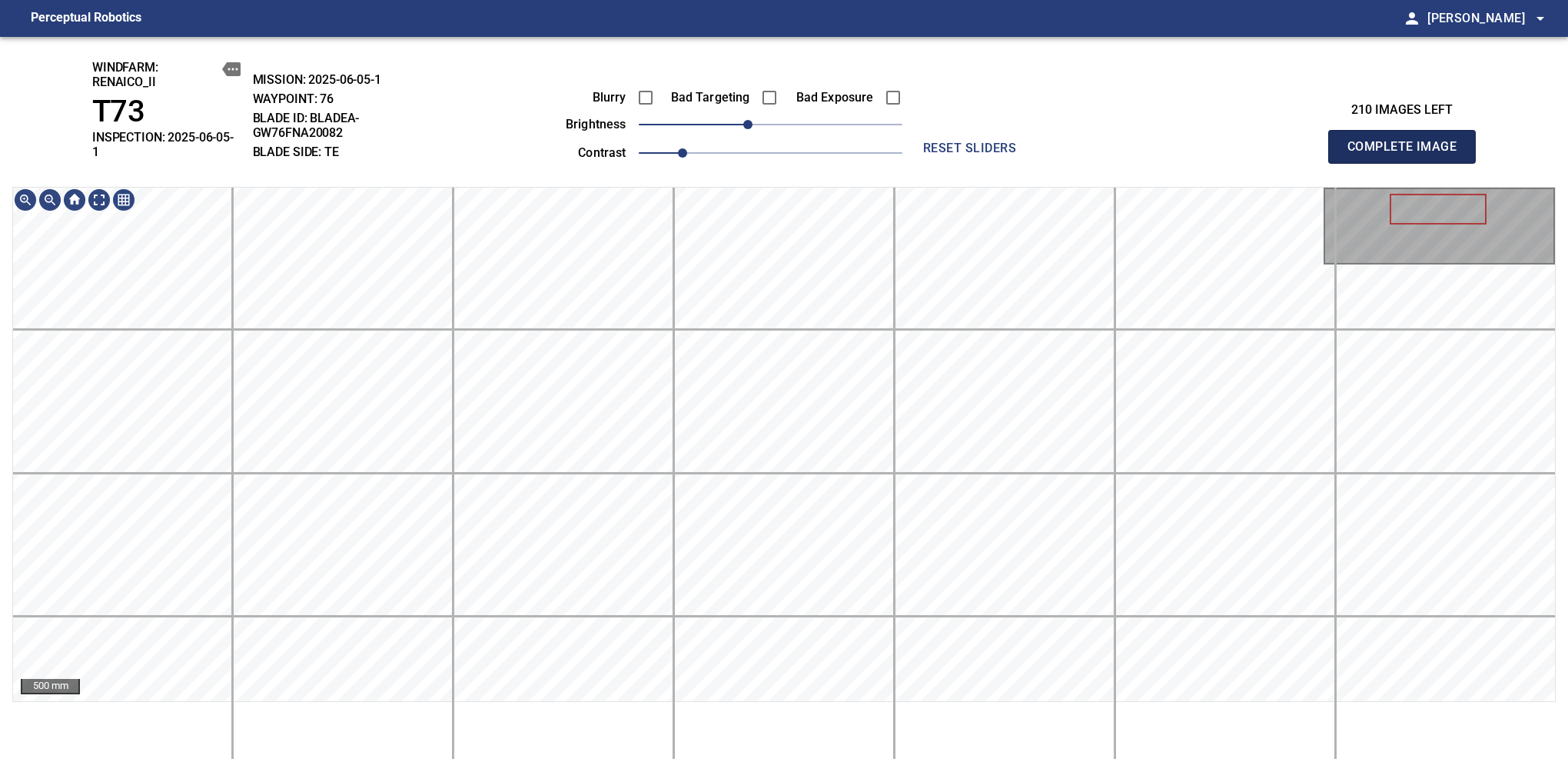
click at [1292, 141] on span "Complete Image" at bounding box center [1402, 146] width 113 height 22
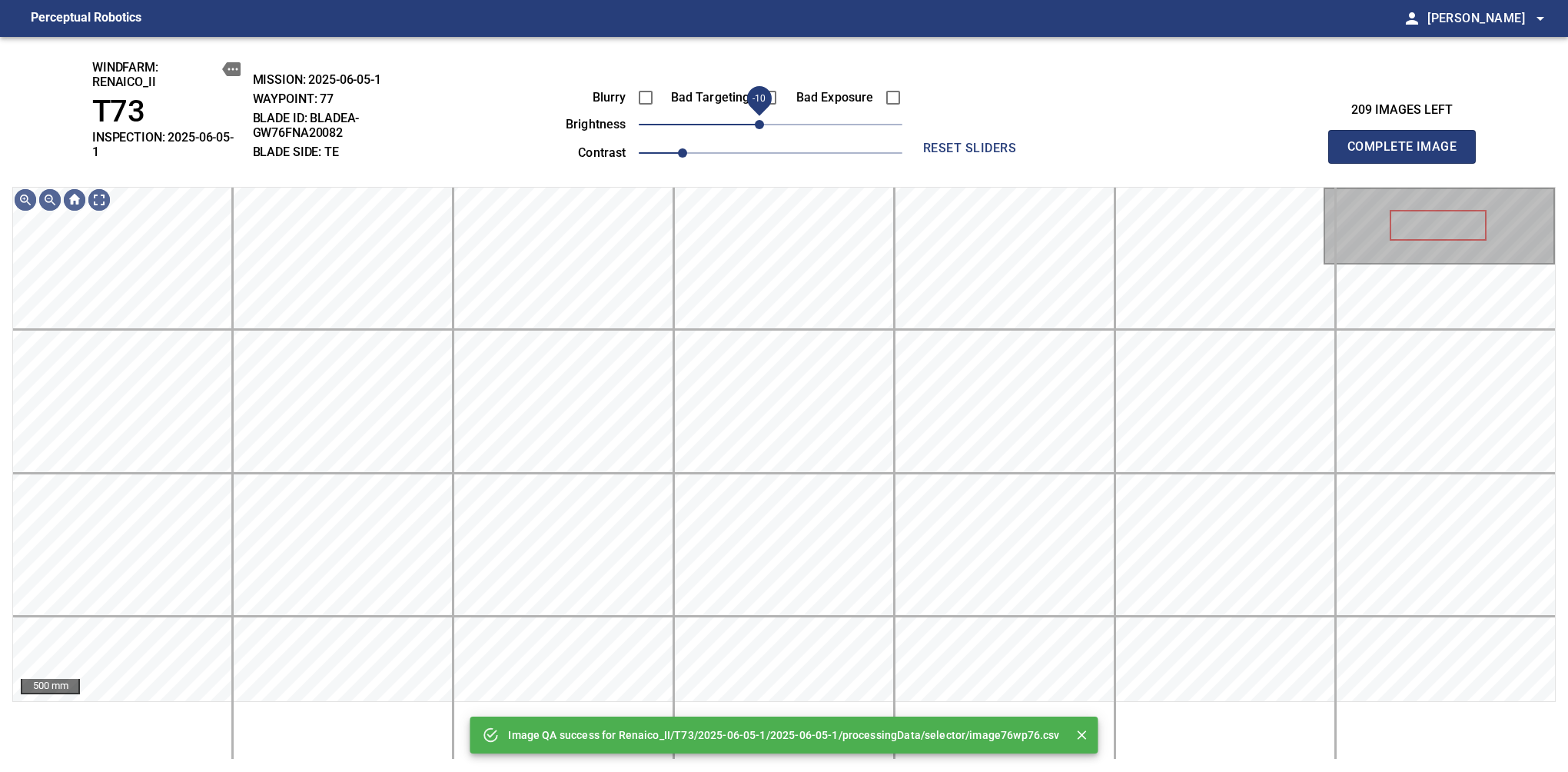
click at [760, 129] on span "-10" at bounding box center [760, 125] width 10 height 10
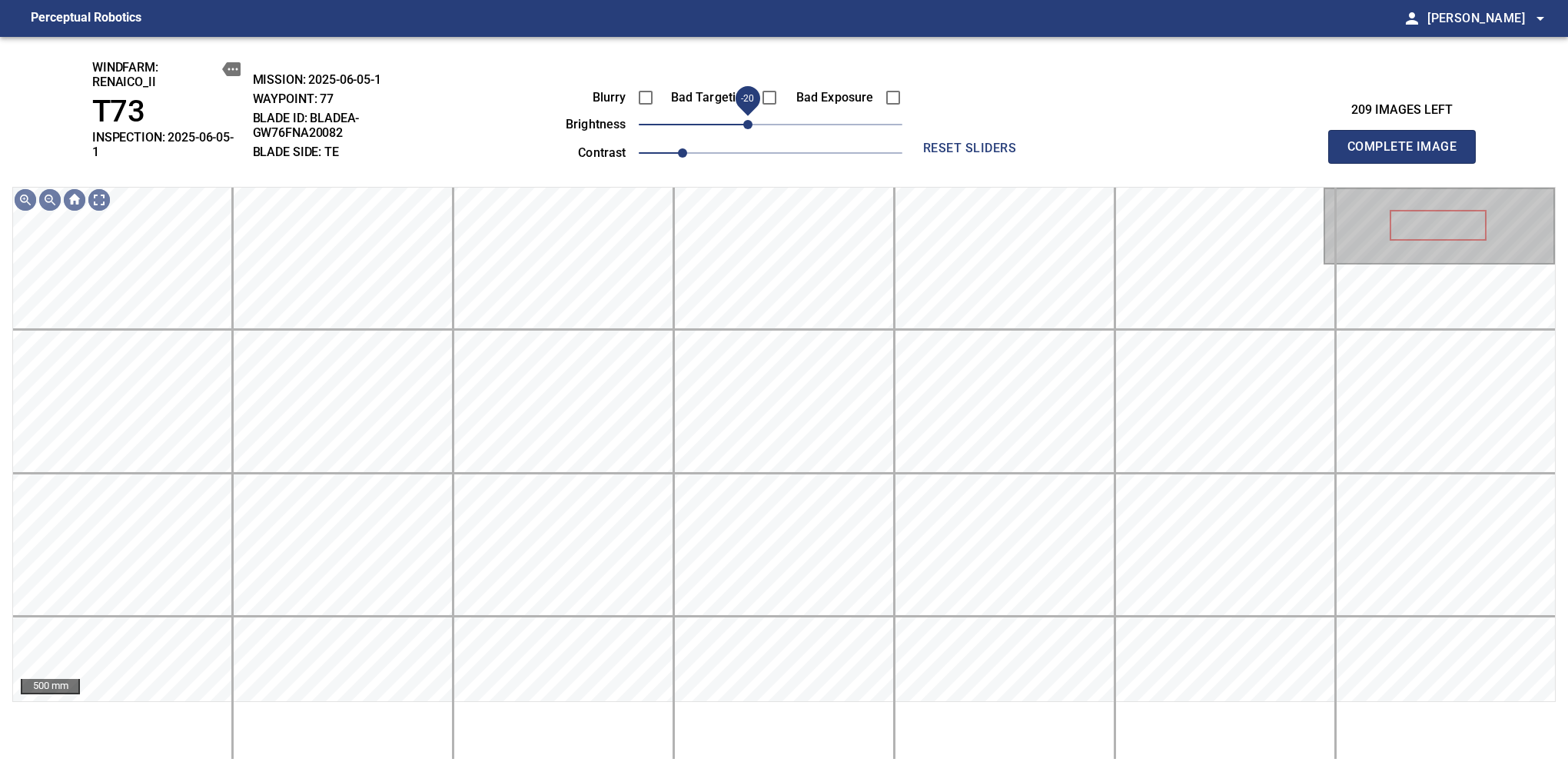
click at [752, 123] on span "-20" at bounding box center [748, 125] width 10 height 10
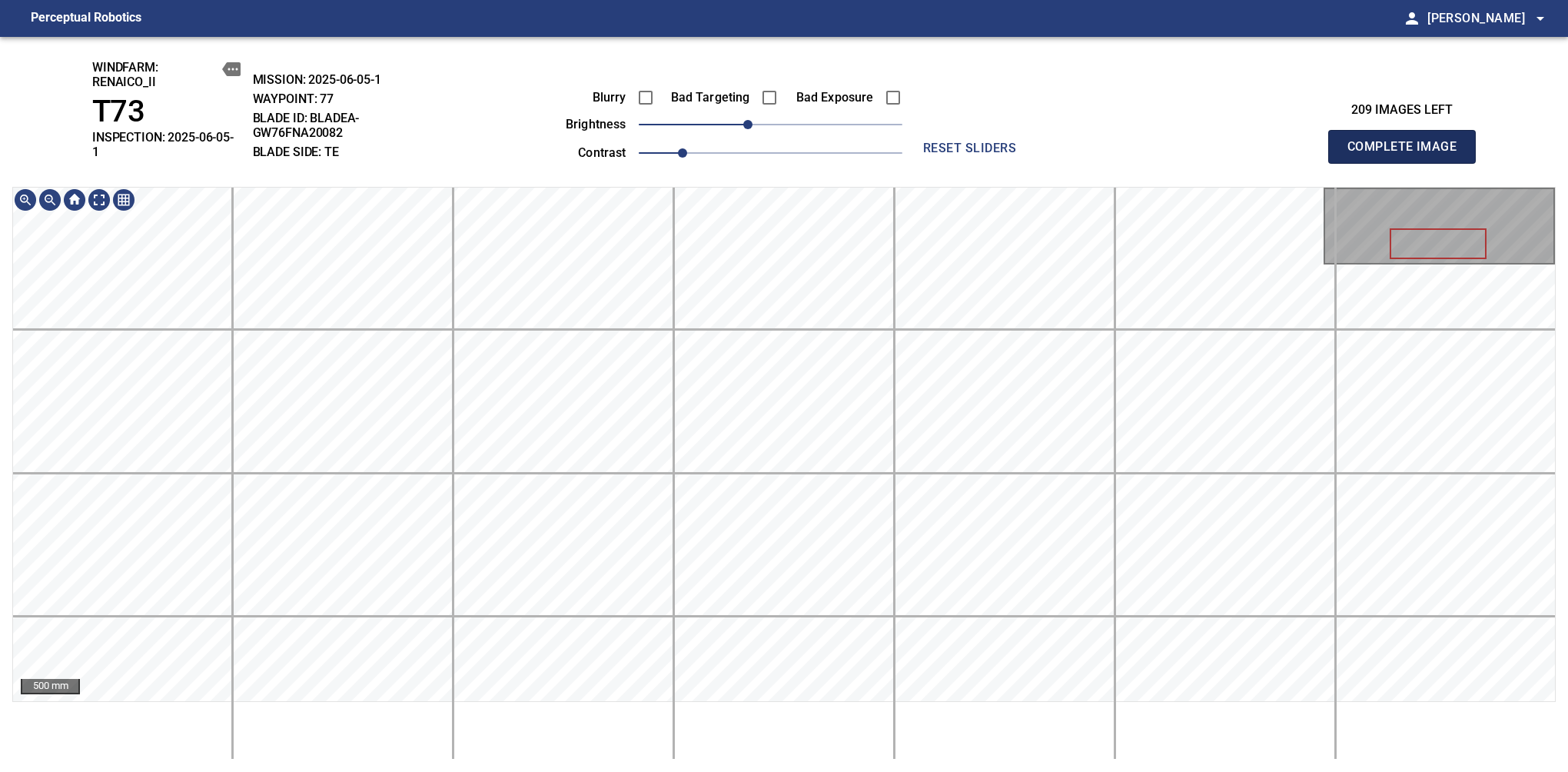
click at [1292, 141] on span "Complete Image" at bounding box center [1402, 146] width 113 height 22
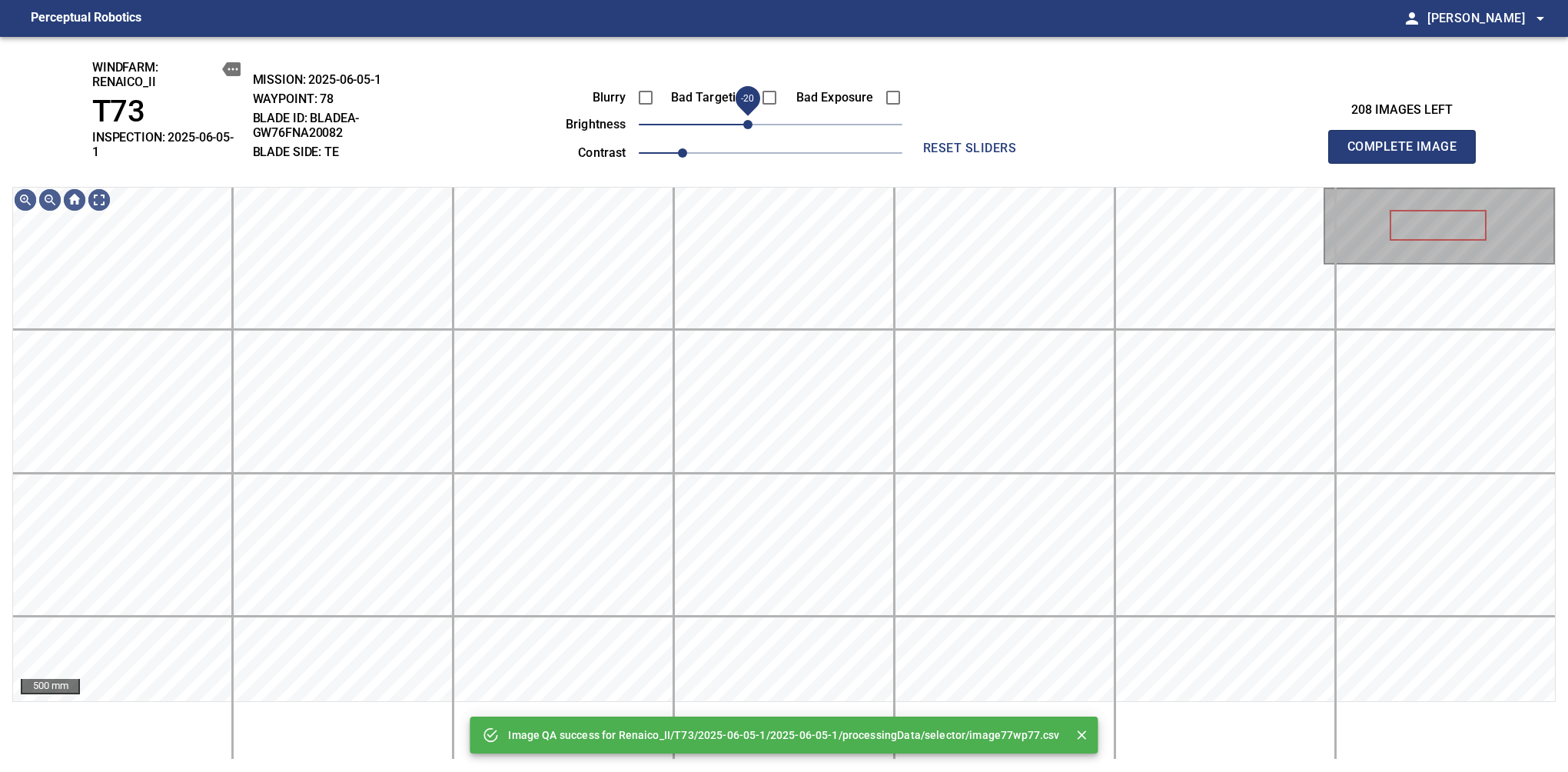
drag, startPoint x: 763, startPoint y: 129, endPoint x: 753, endPoint y: 133, distance: 10.8
click at [753, 129] on span "-20" at bounding box center [748, 125] width 10 height 10
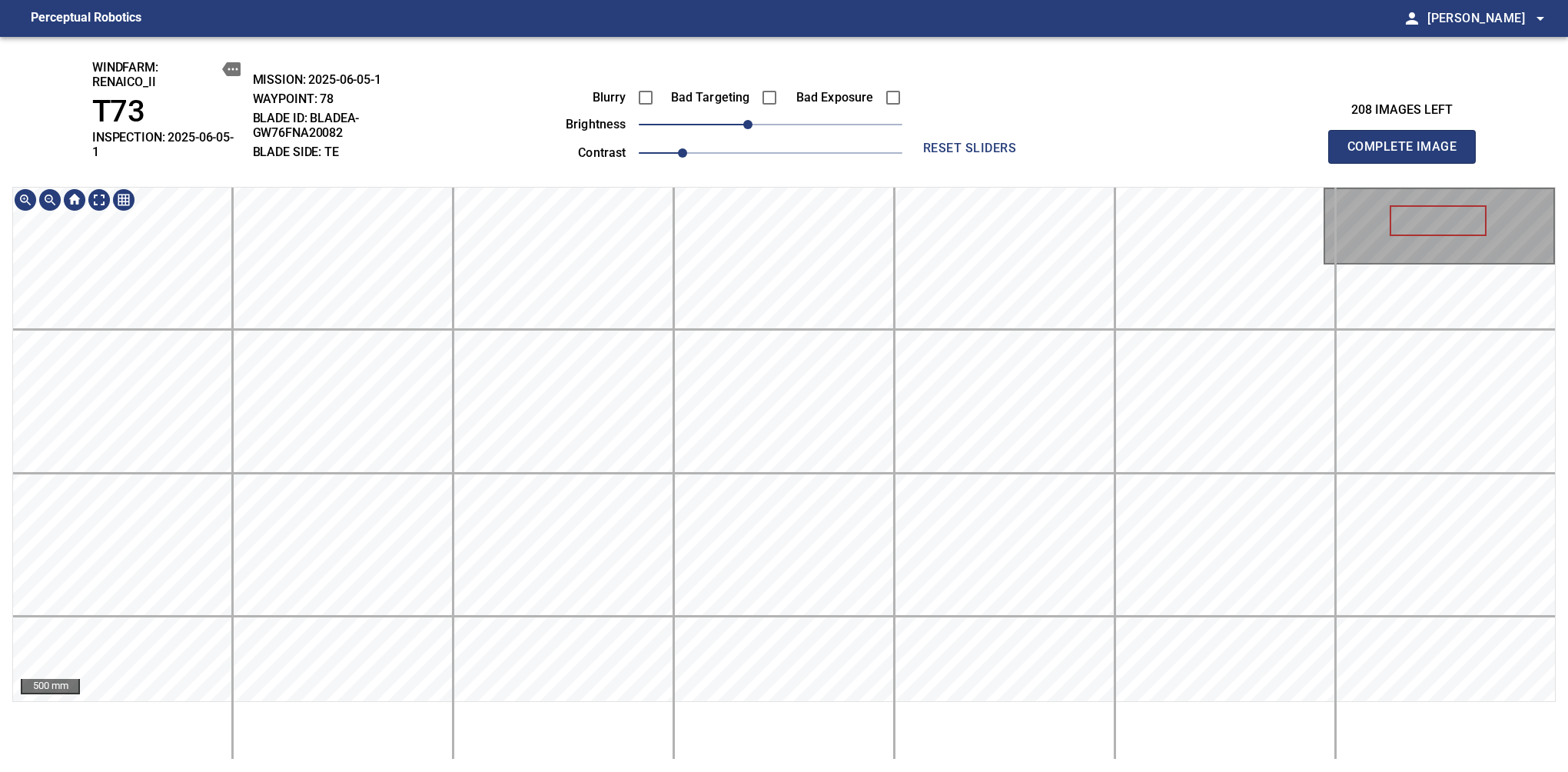
click at [865, 722] on div "500 mm" at bounding box center [784, 473] width 1544 height 573
click at [1292, 141] on span "Complete Image" at bounding box center [1402, 146] width 113 height 22
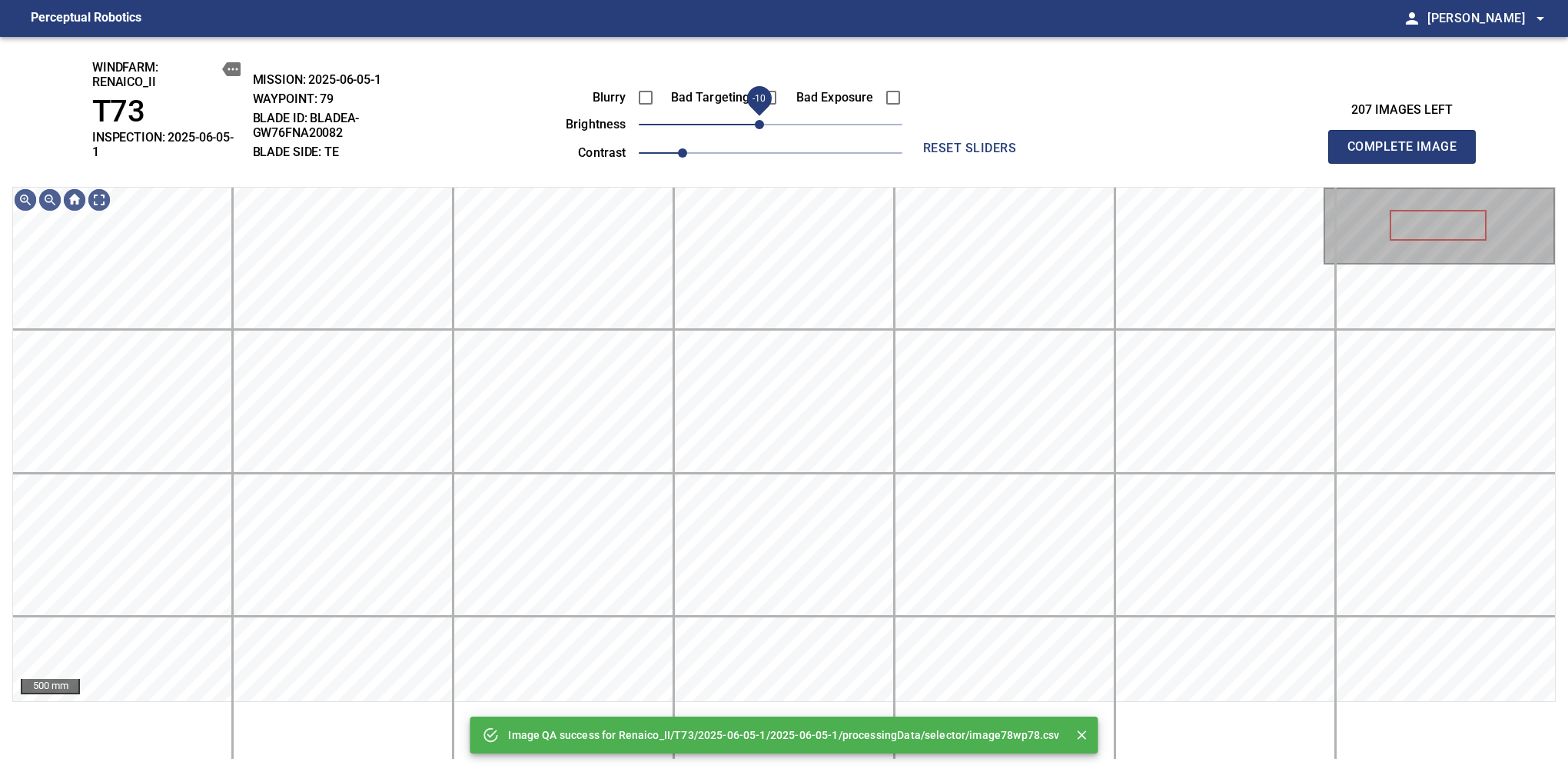
drag, startPoint x: 769, startPoint y: 129, endPoint x: 761, endPoint y: 129, distance: 8.0
click at [761, 129] on span "-10" at bounding box center [760, 125] width 10 height 10
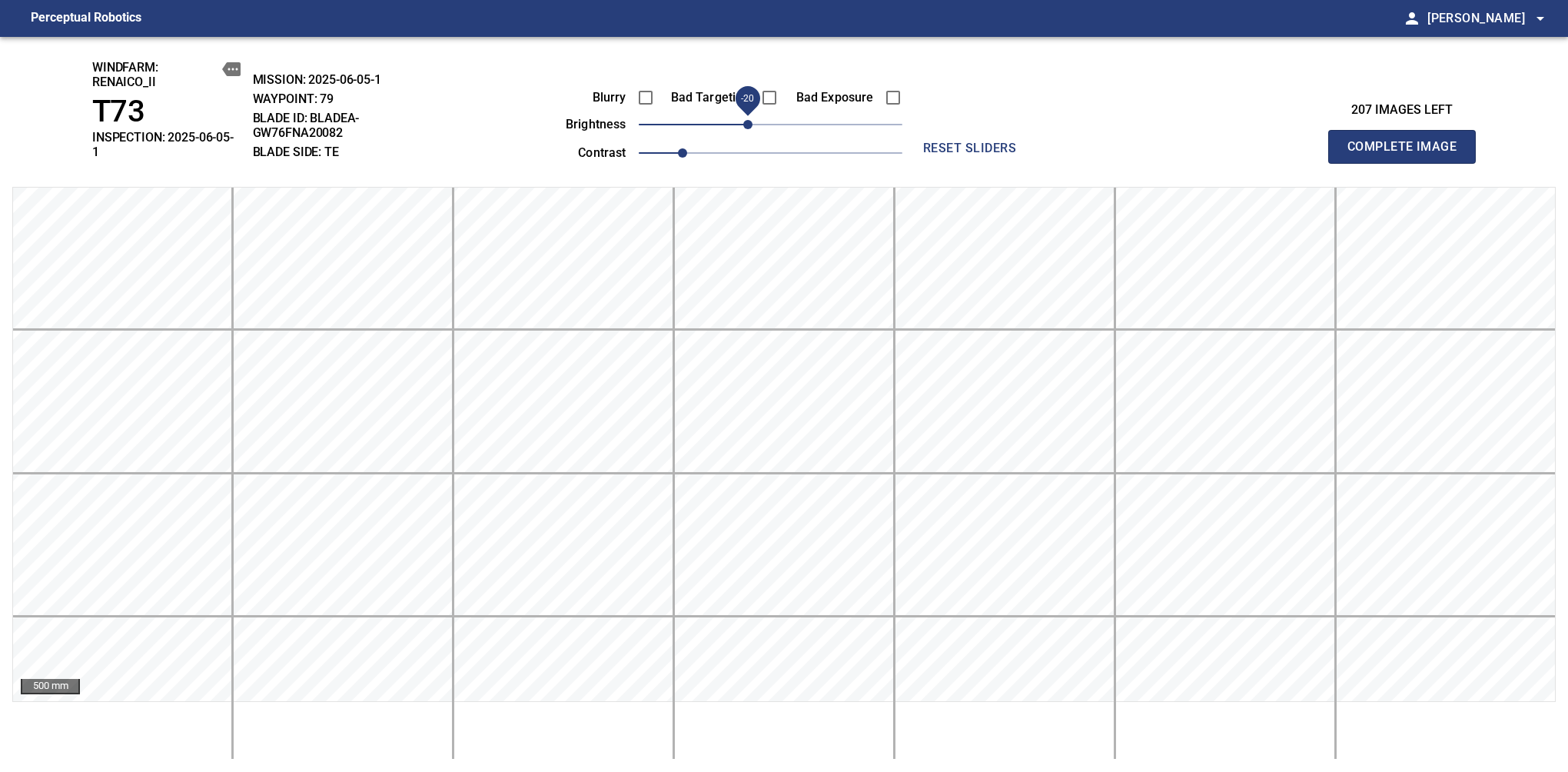
click at [750, 123] on span "-20" at bounding box center [748, 125] width 10 height 10
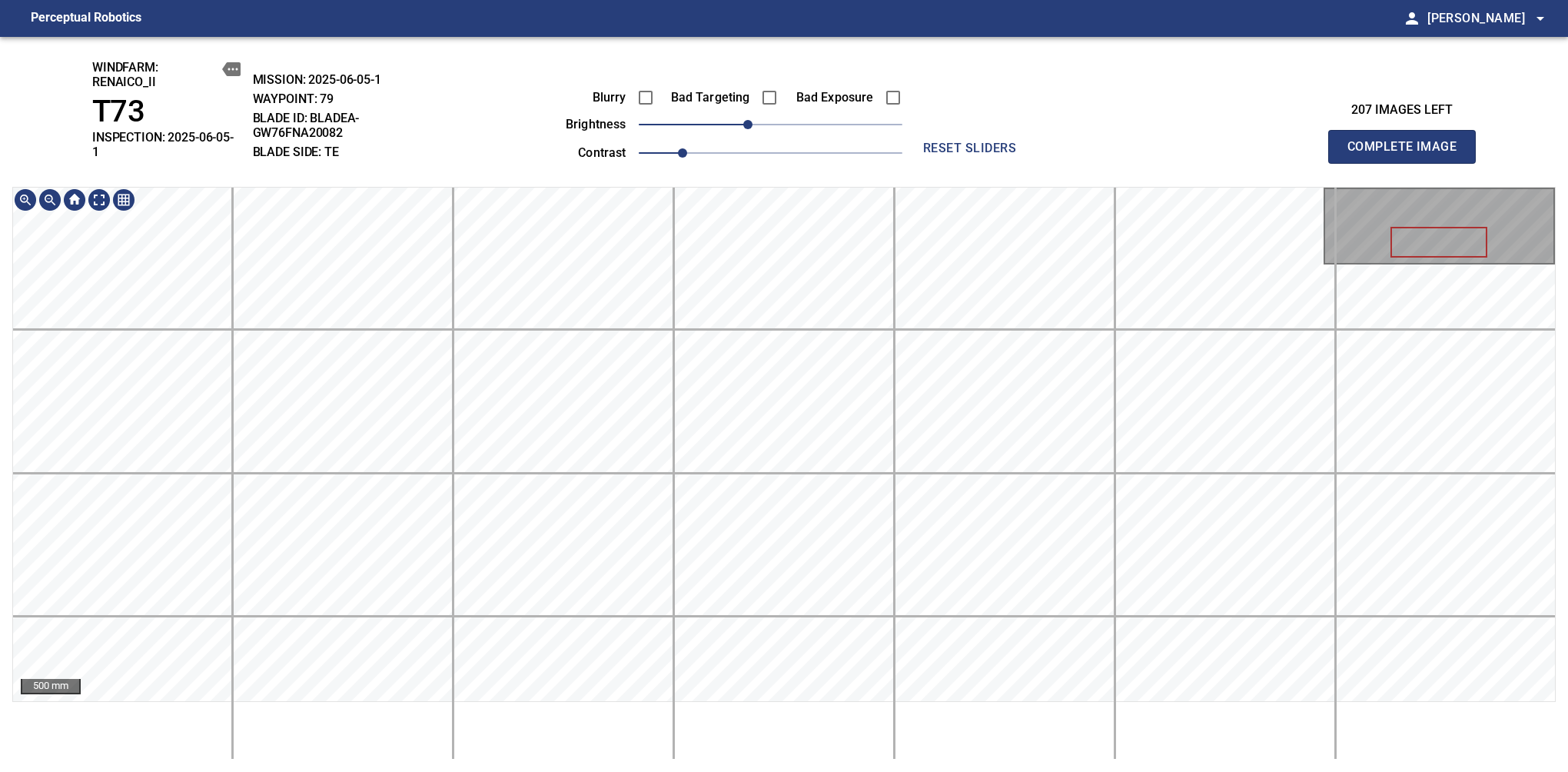
click at [839, 758] on html "Perceptual Robotics person Alex Semenov arrow_drop_down windfarm: Renaico_II T7…" at bounding box center [784, 386] width 1568 height 772
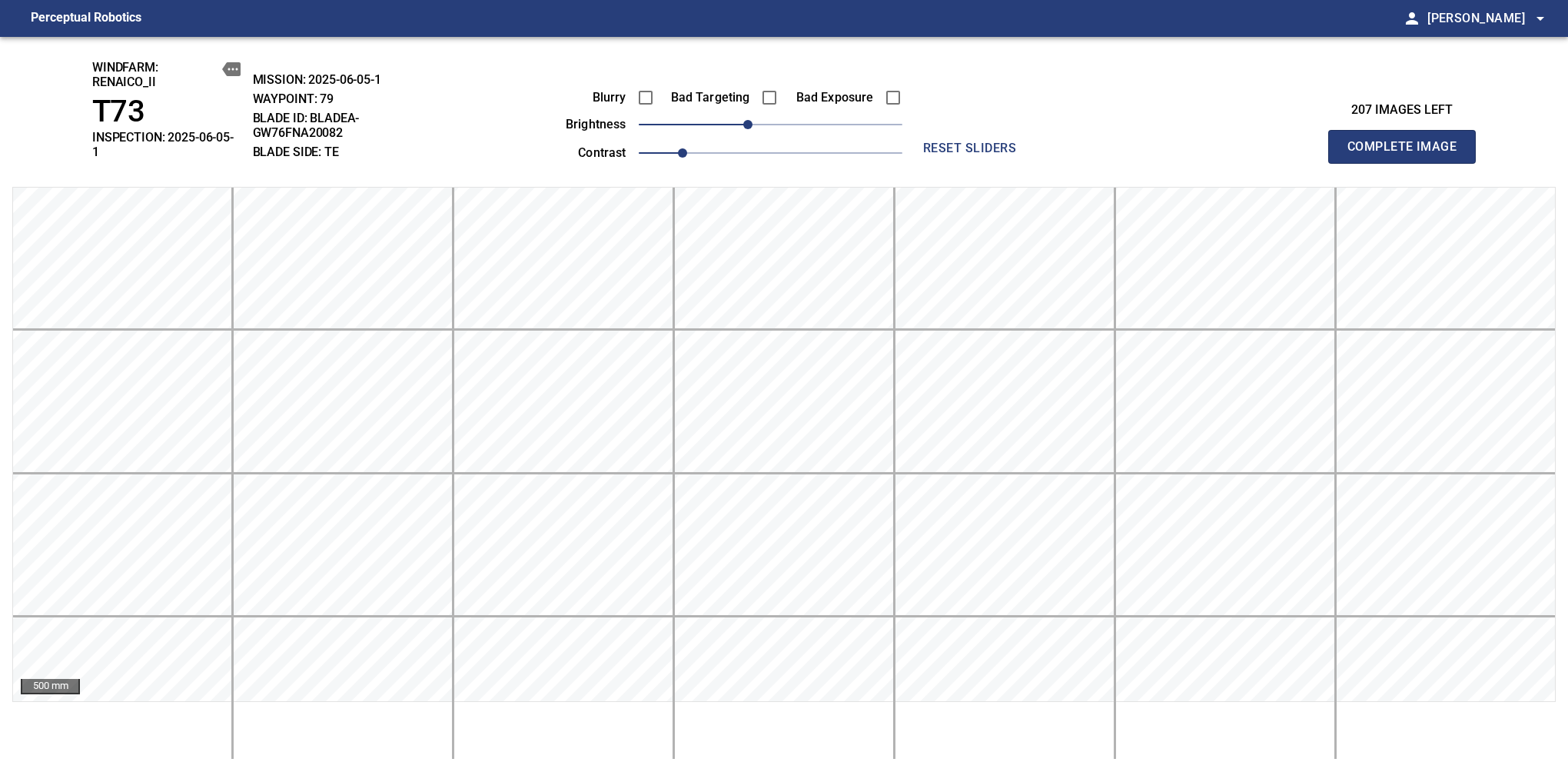
click at [930, 156] on span "reset sliders" at bounding box center [970, 148] width 111 height 22
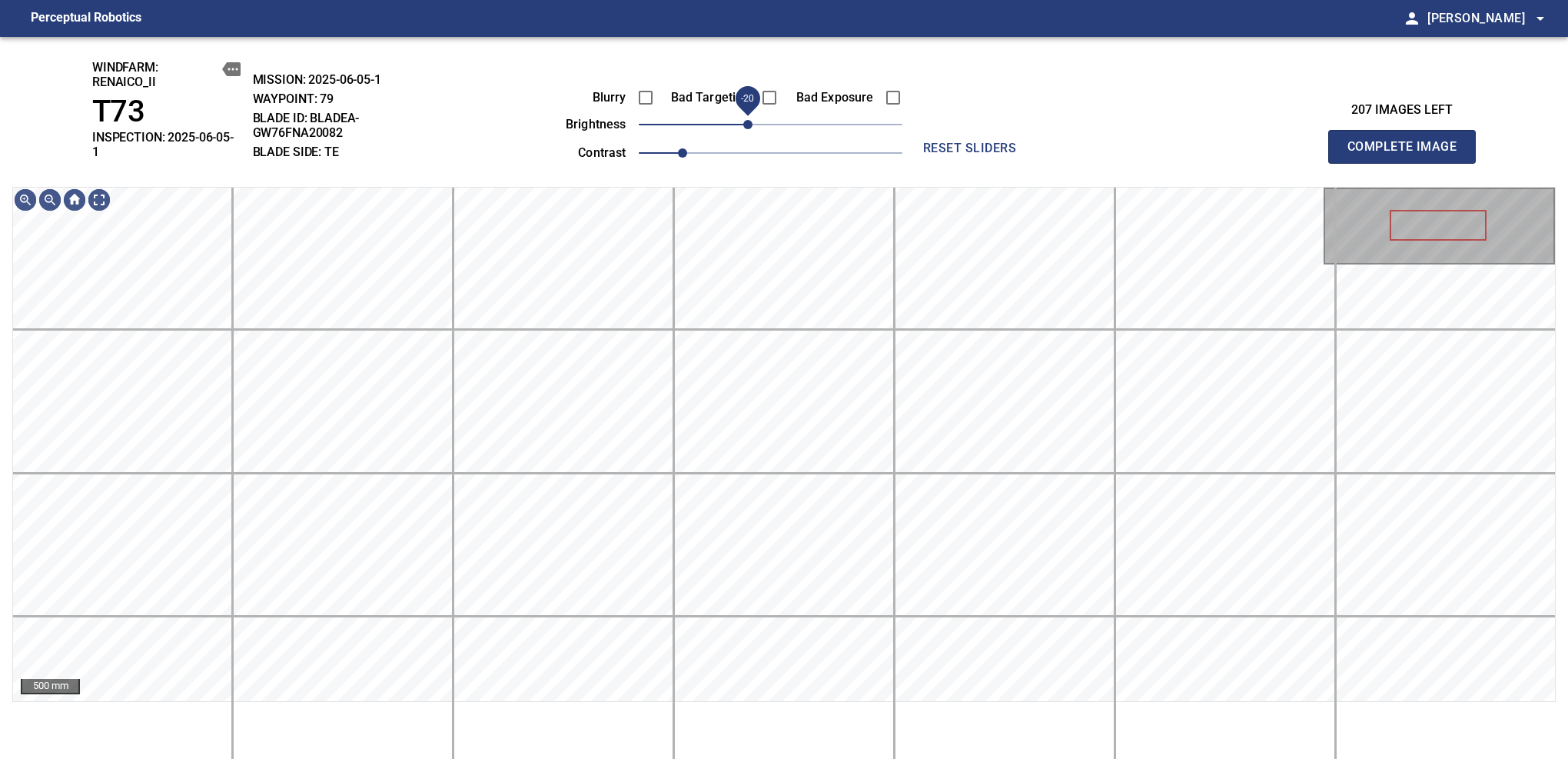
click at [753, 126] on span "-20" at bounding box center [748, 125] width 10 height 10
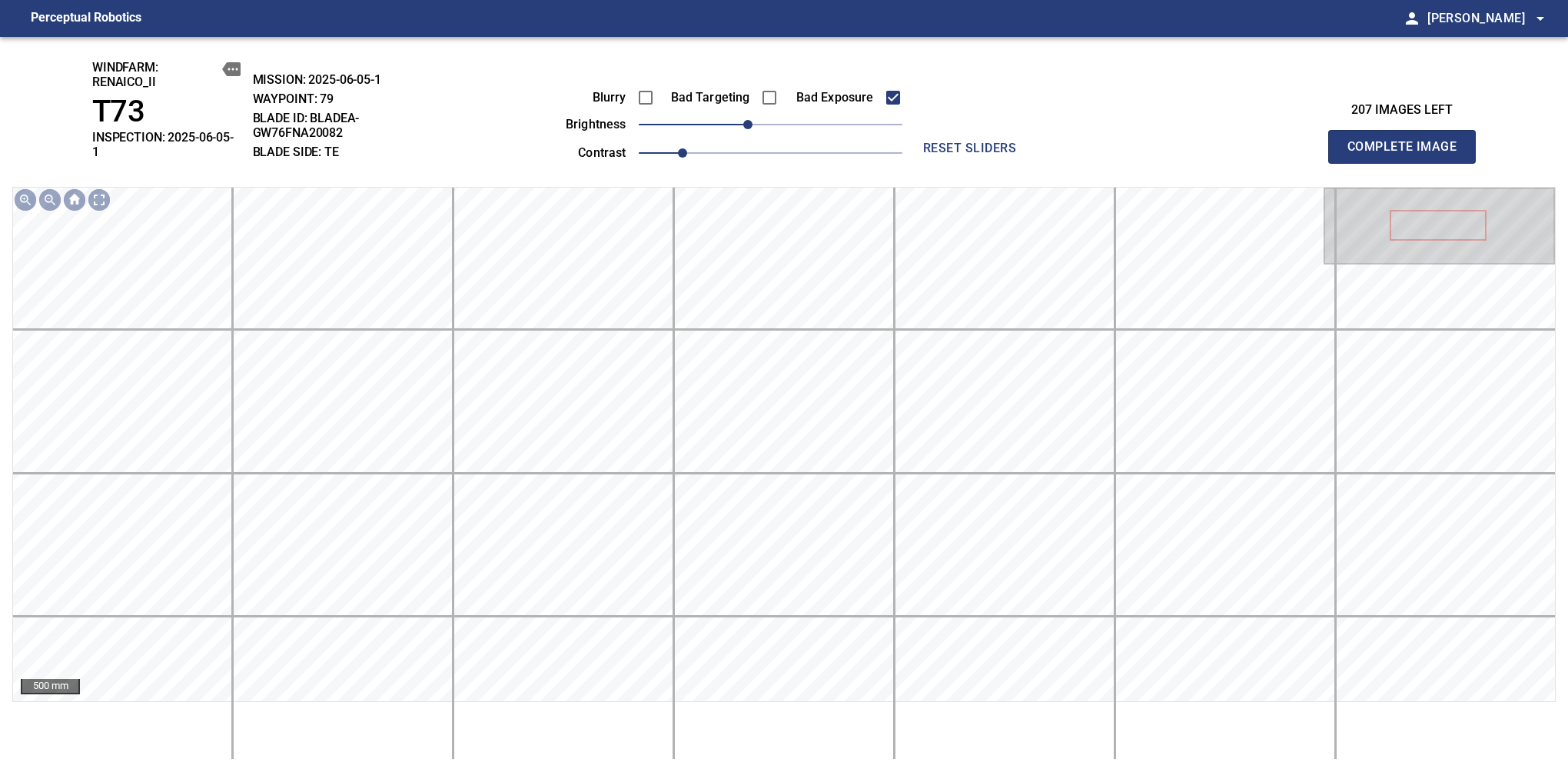
click at [1292, 141] on span "Complete Image" at bounding box center [1402, 146] width 113 height 22
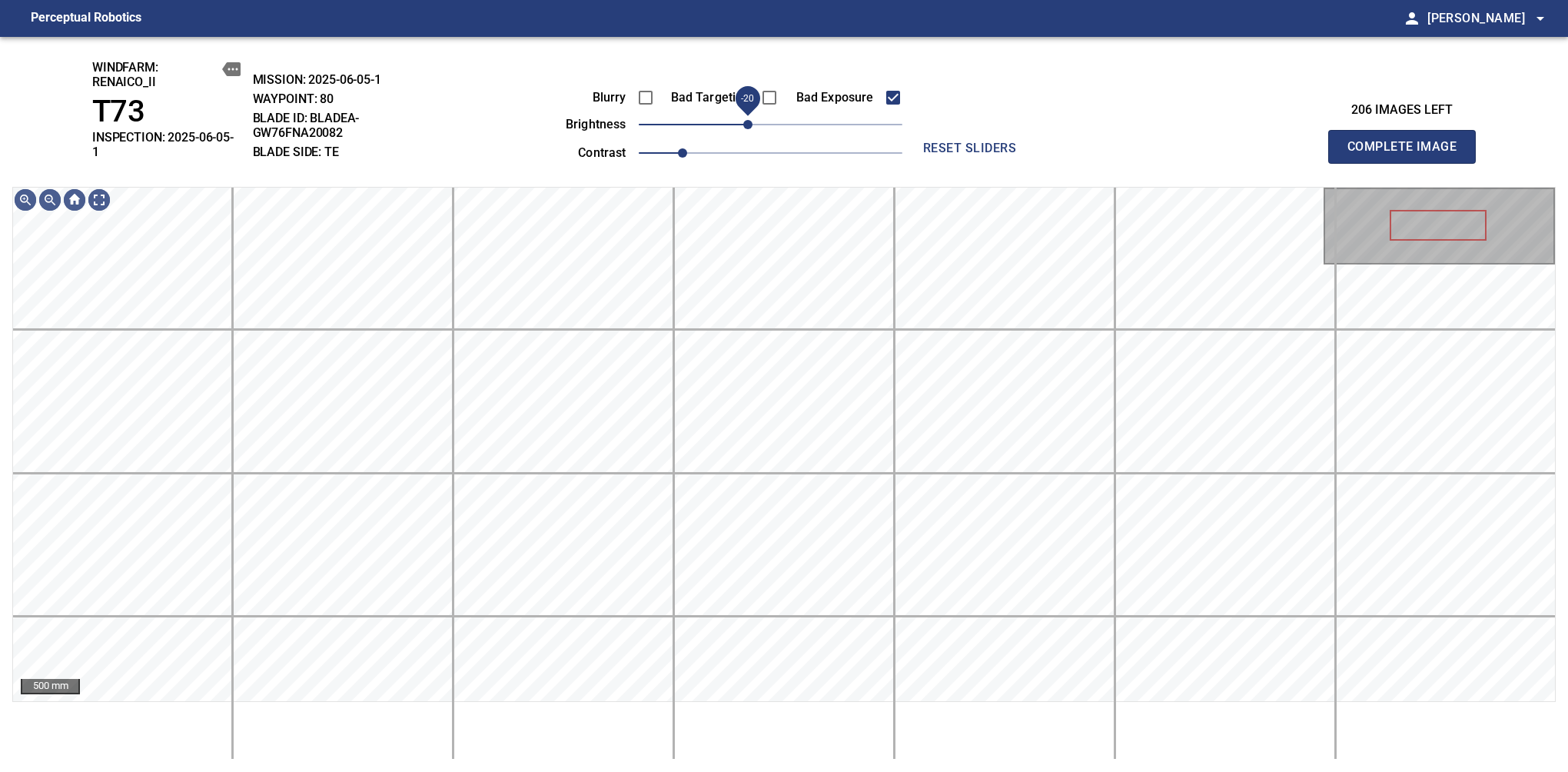
click at [753, 129] on span "-20" at bounding box center [748, 125] width 10 height 10
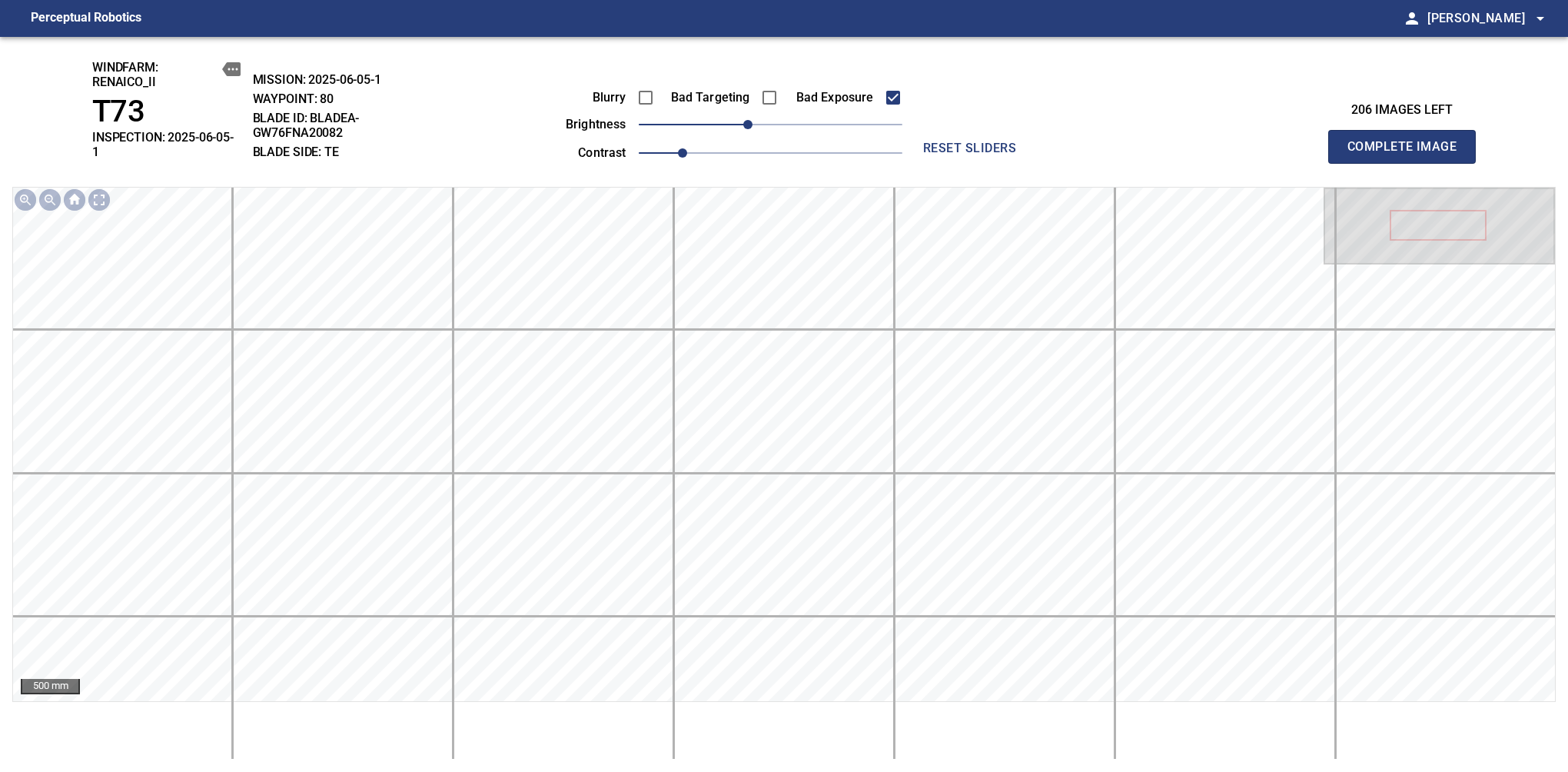
click at [1292, 141] on span "Complete Image" at bounding box center [1402, 146] width 113 height 22
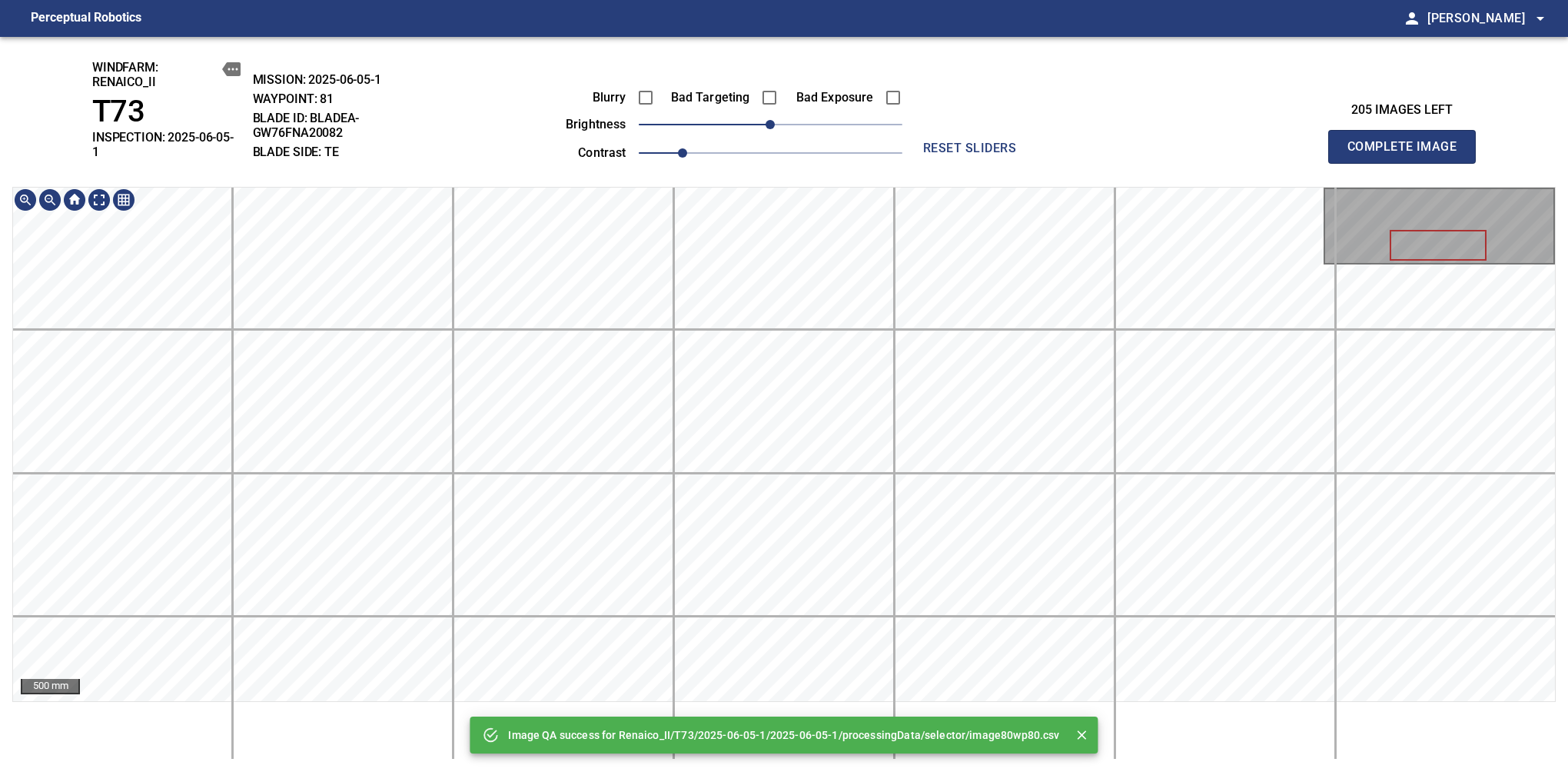
click at [874, 145] on div "Image QA success for Renaico_II/T73/2025-06-05-1/2025-06-05-1/processingData/se…" at bounding box center [784, 404] width 1568 height 735
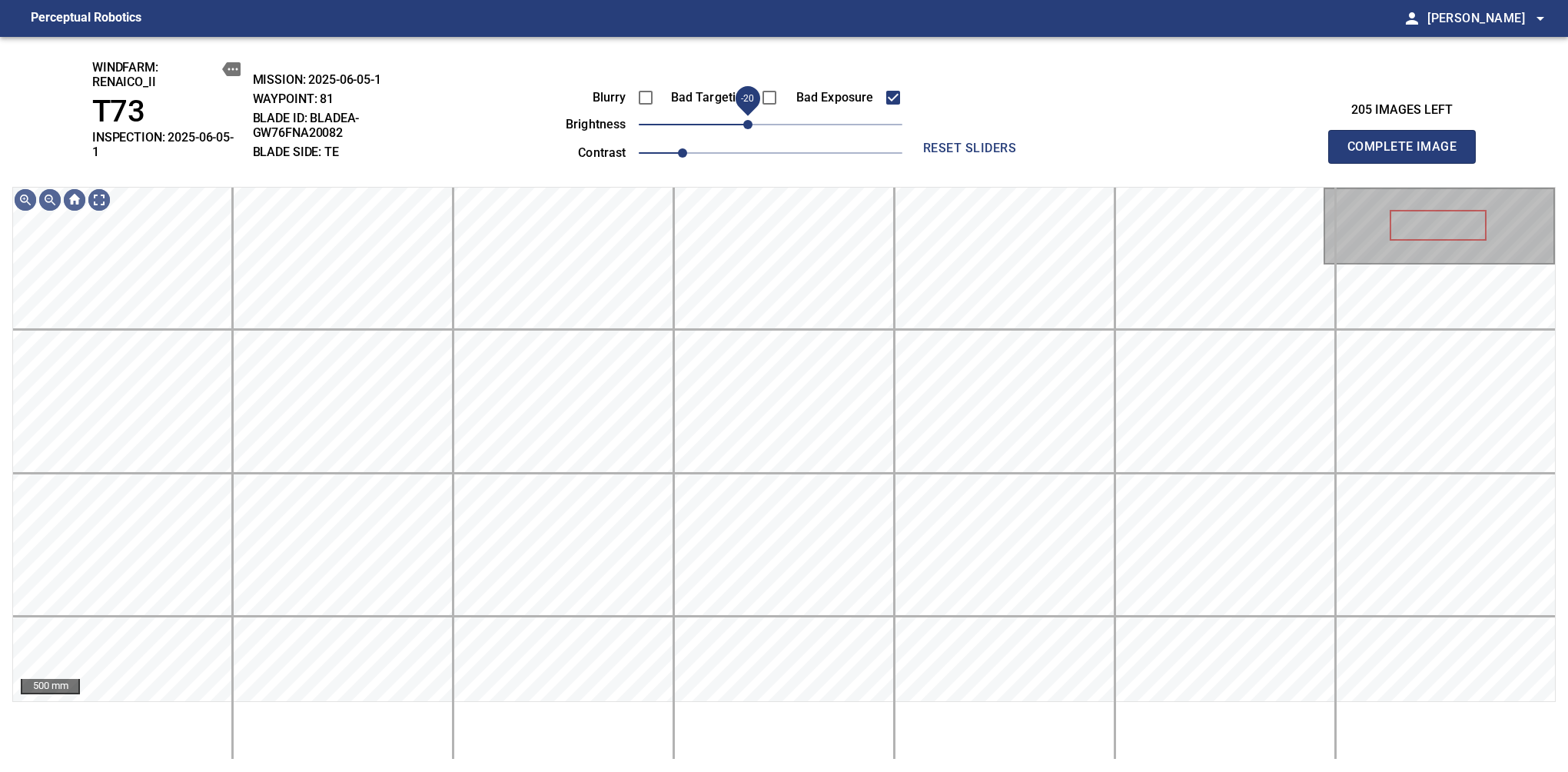
drag, startPoint x: 762, startPoint y: 123, endPoint x: 748, endPoint y: 123, distance: 14.0
click at [748, 123] on span "-20" at bounding box center [748, 125] width 10 height 10
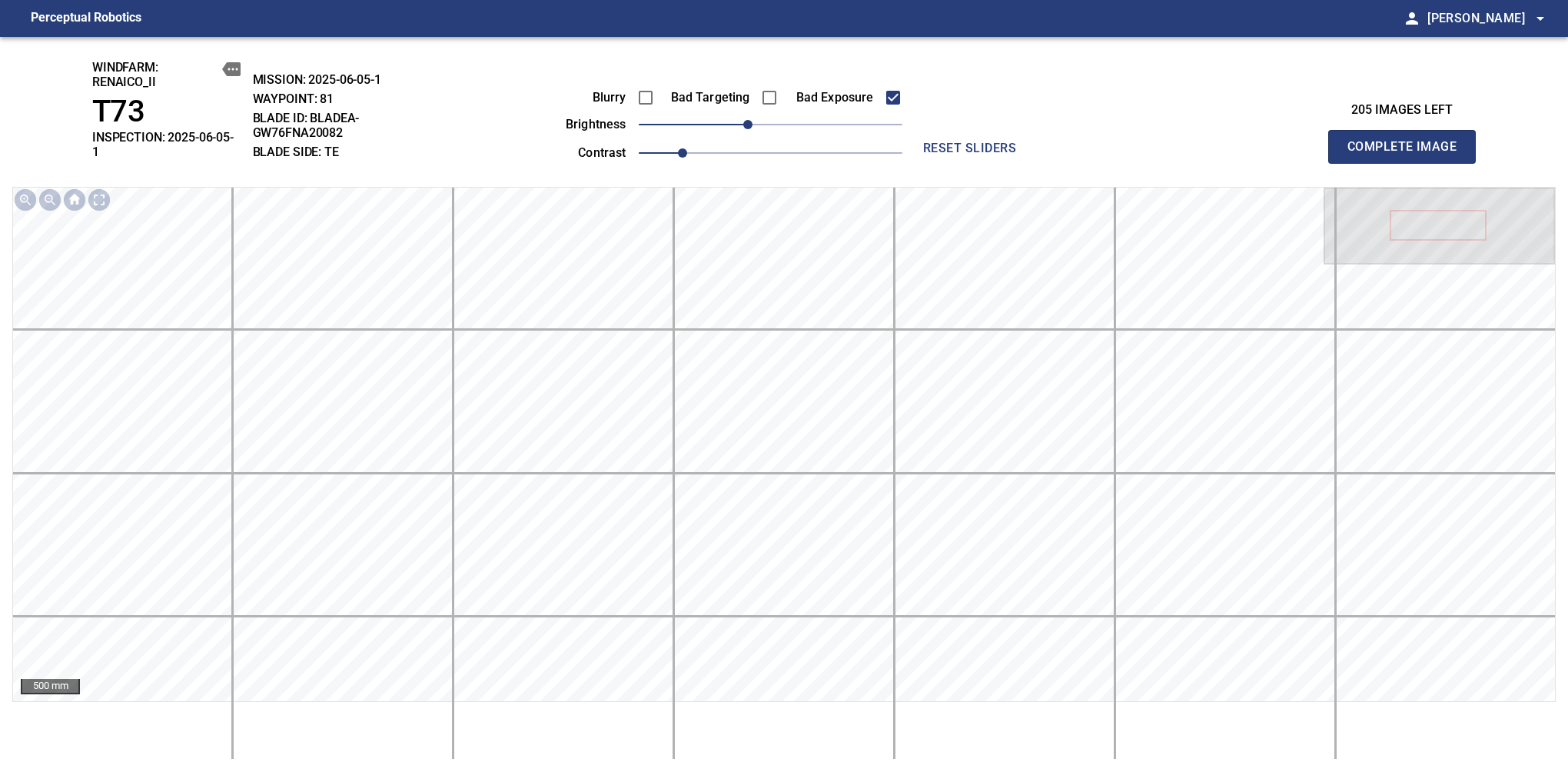
click at [1292, 141] on span "Complete Image" at bounding box center [1402, 146] width 113 height 22
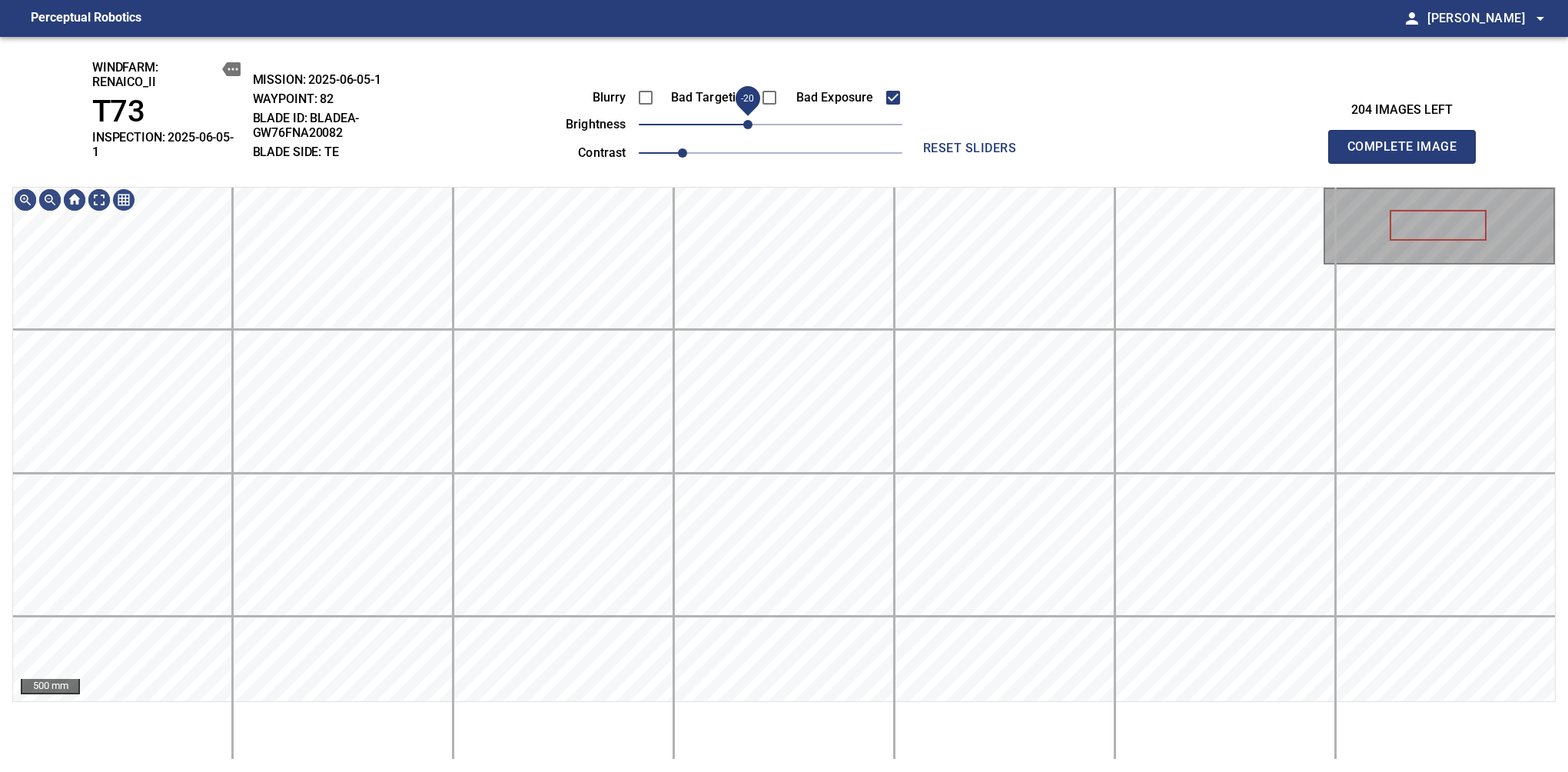
drag, startPoint x: 775, startPoint y: 123, endPoint x: 751, endPoint y: 131, distance: 25.3
click at [751, 129] on span "-20" at bounding box center [748, 125] width 10 height 10
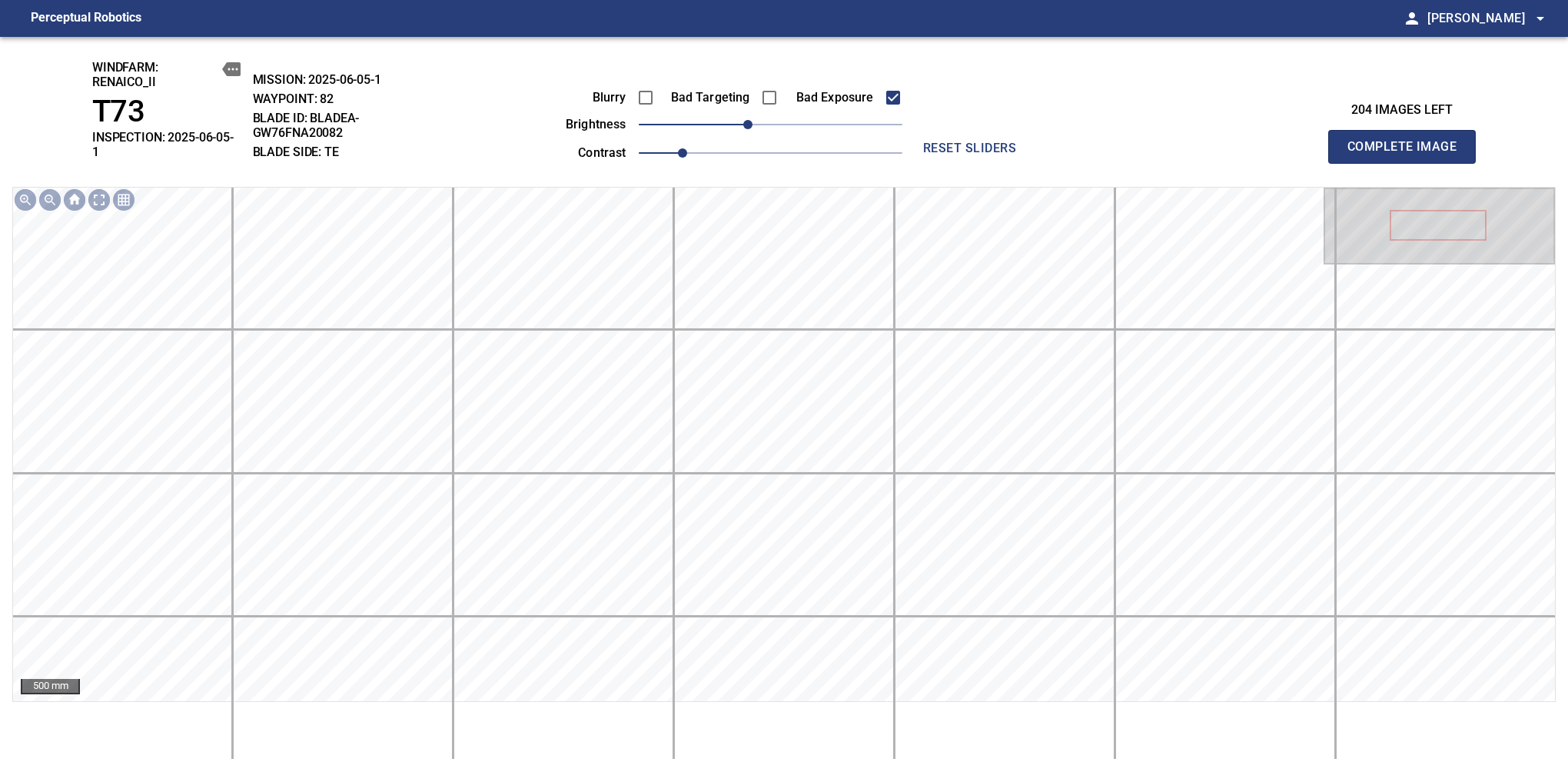
click at [1292, 245] on div "windfarm: Renaico_II T73 INSPECTION: 2025-06-05-1 MISSION: 2025-06-05-1 WAYPOIN…" at bounding box center [784, 404] width 1568 height 735
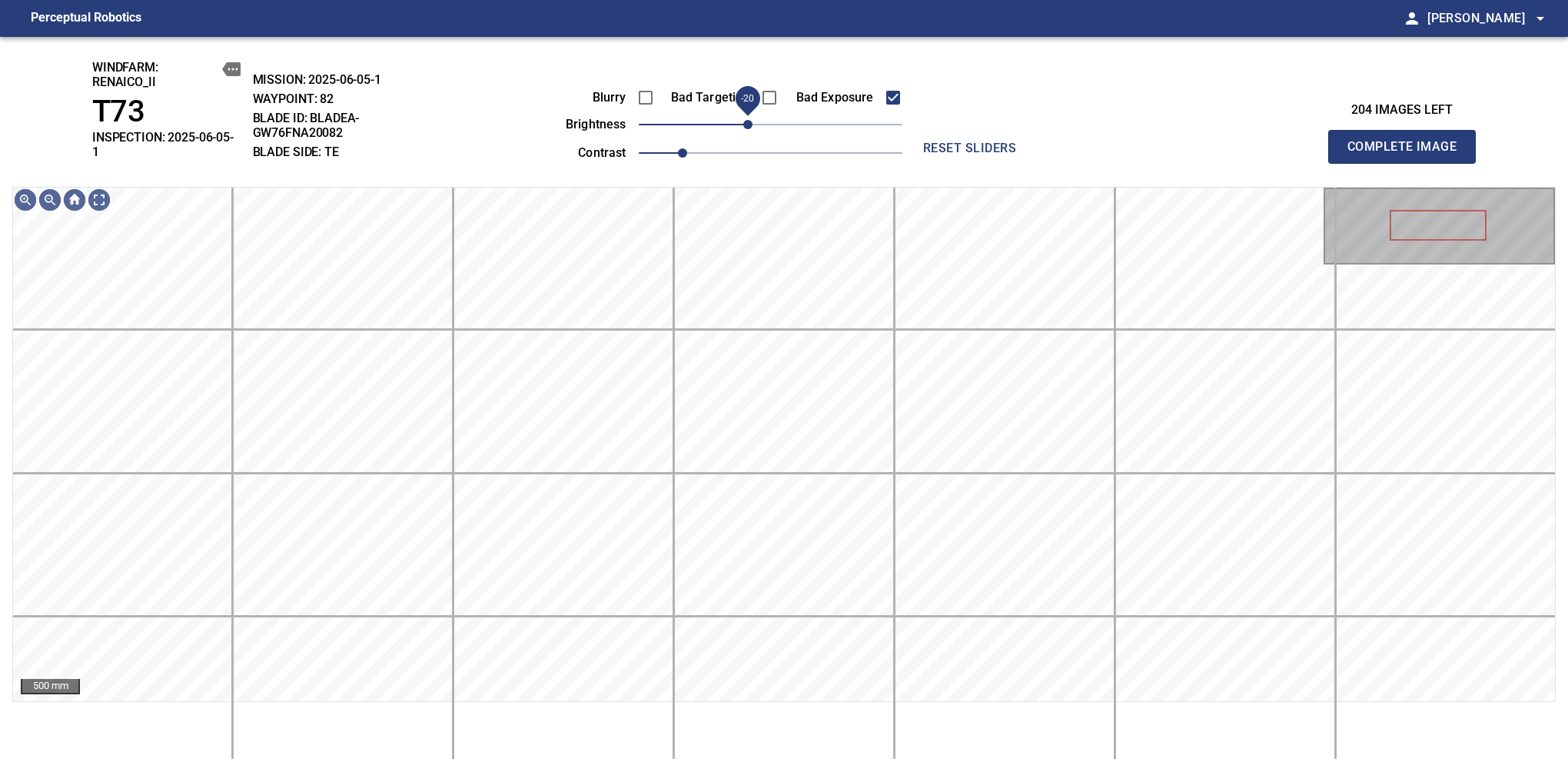
drag, startPoint x: 735, startPoint y: 125, endPoint x: 748, endPoint y: 117, distance: 15.3
click at [748, 120] on span "-20" at bounding box center [748, 125] width 10 height 10
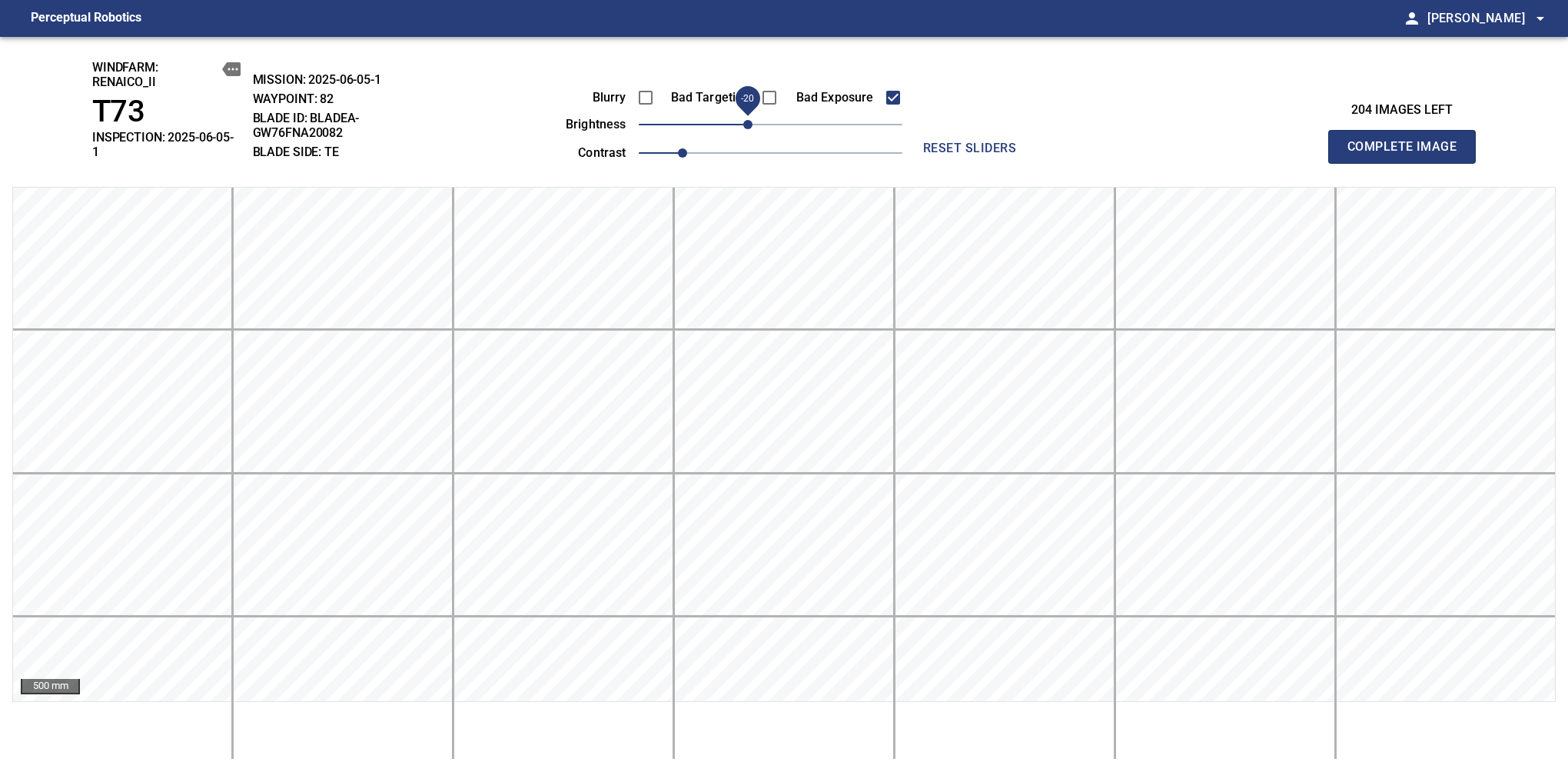
click at [1292, 141] on span "Complete Image" at bounding box center [1402, 146] width 113 height 22
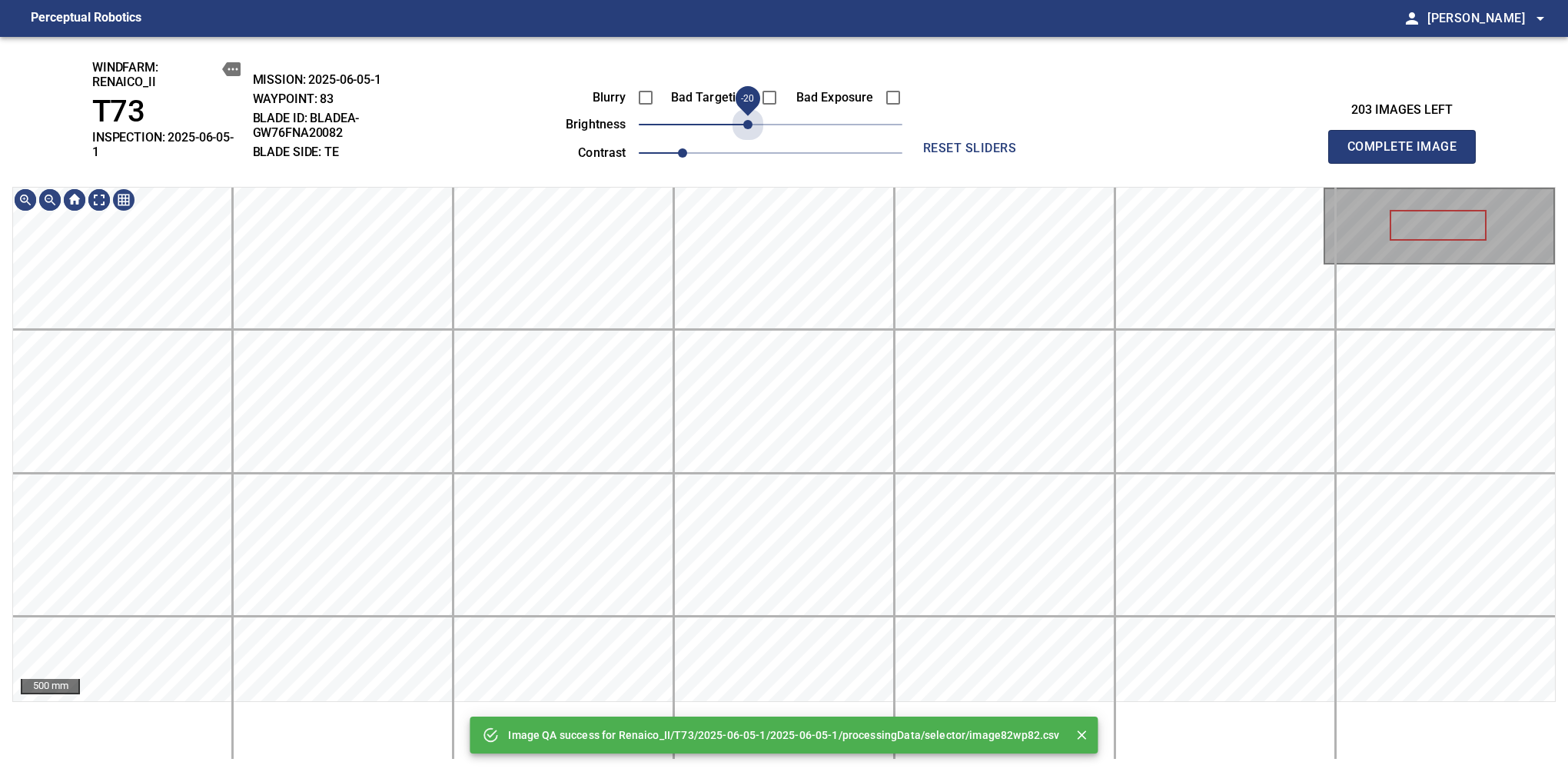
click at [751, 129] on span "-20" at bounding box center [770, 124] width 264 height 22
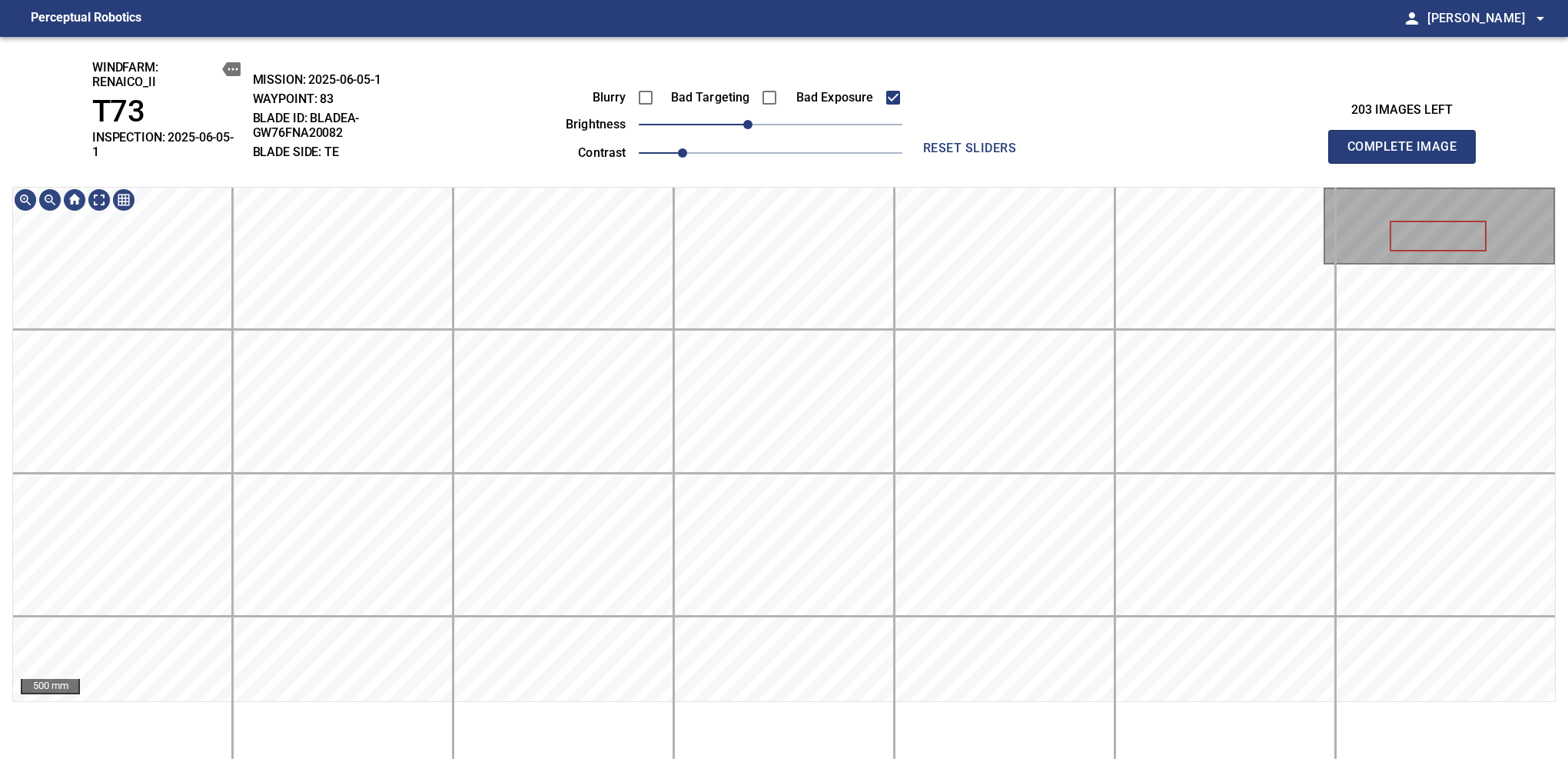
click at [1292, 141] on span "Complete Image" at bounding box center [1402, 146] width 113 height 22
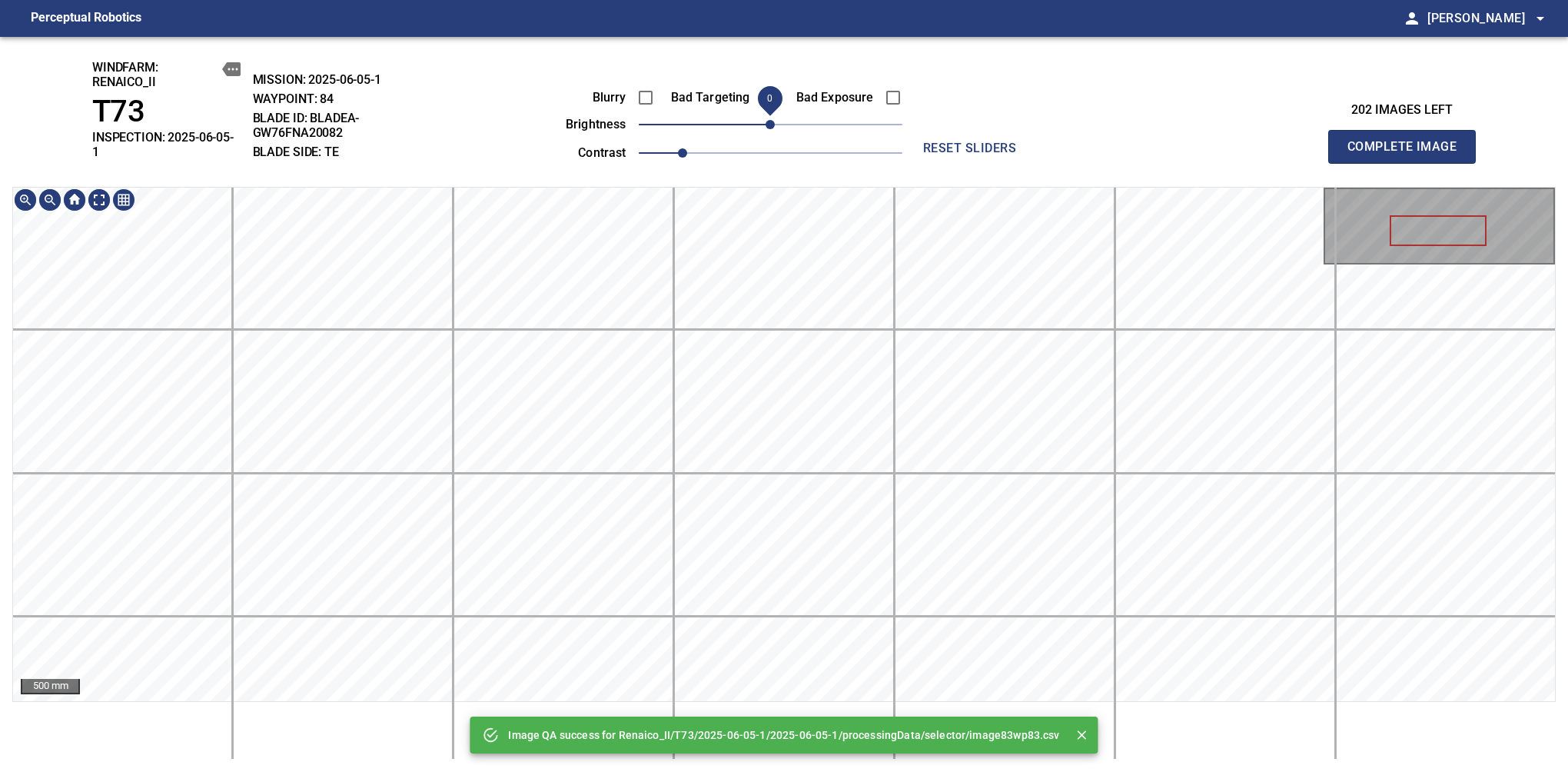
click at [773, 135] on div "Image QA success for Renaico_II/T73/2025-06-05-1/2025-06-05-1/processingData/se…" at bounding box center [784, 404] width 1568 height 735
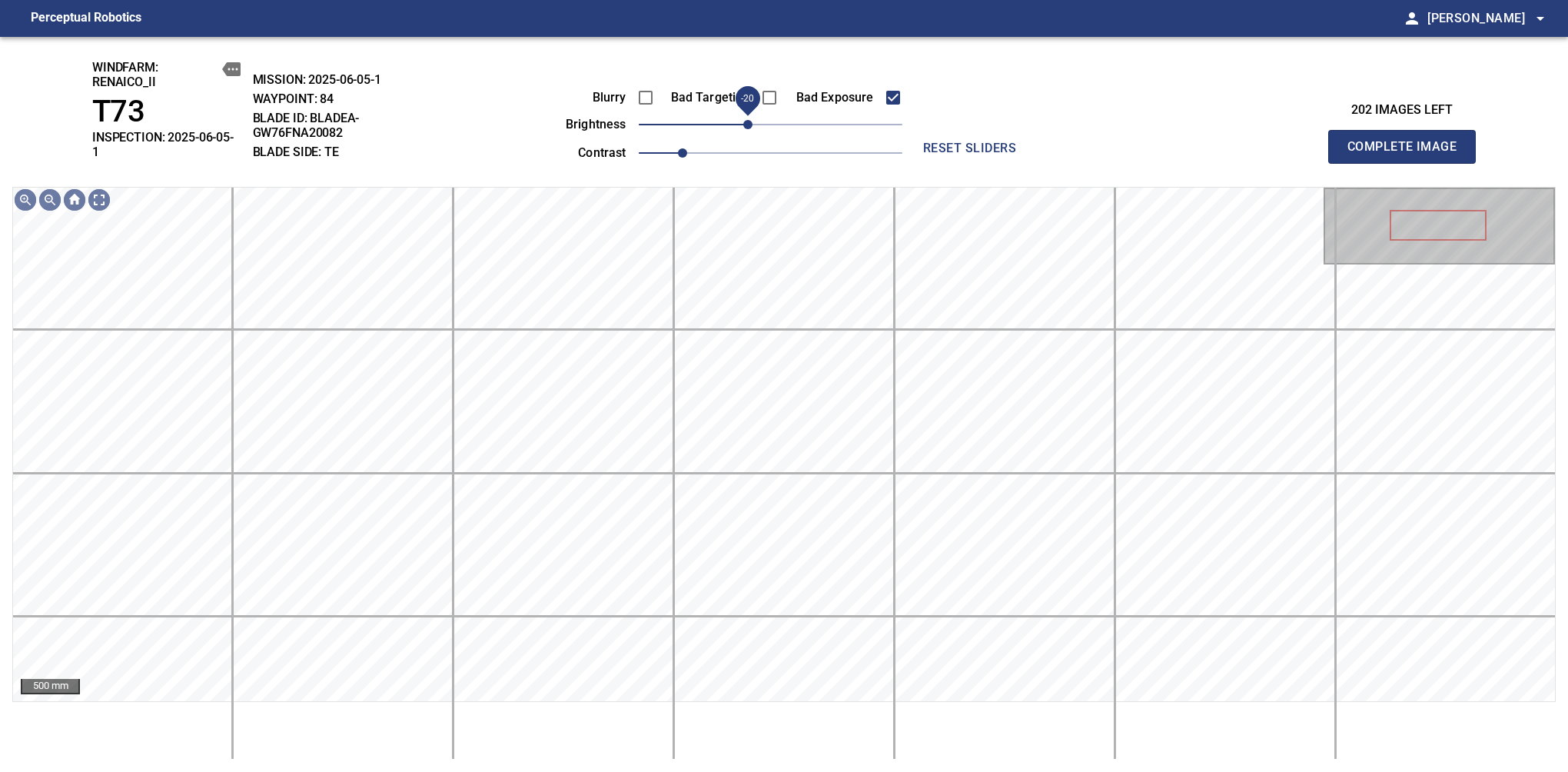
click at [751, 129] on span "-20" at bounding box center [770, 124] width 264 height 22
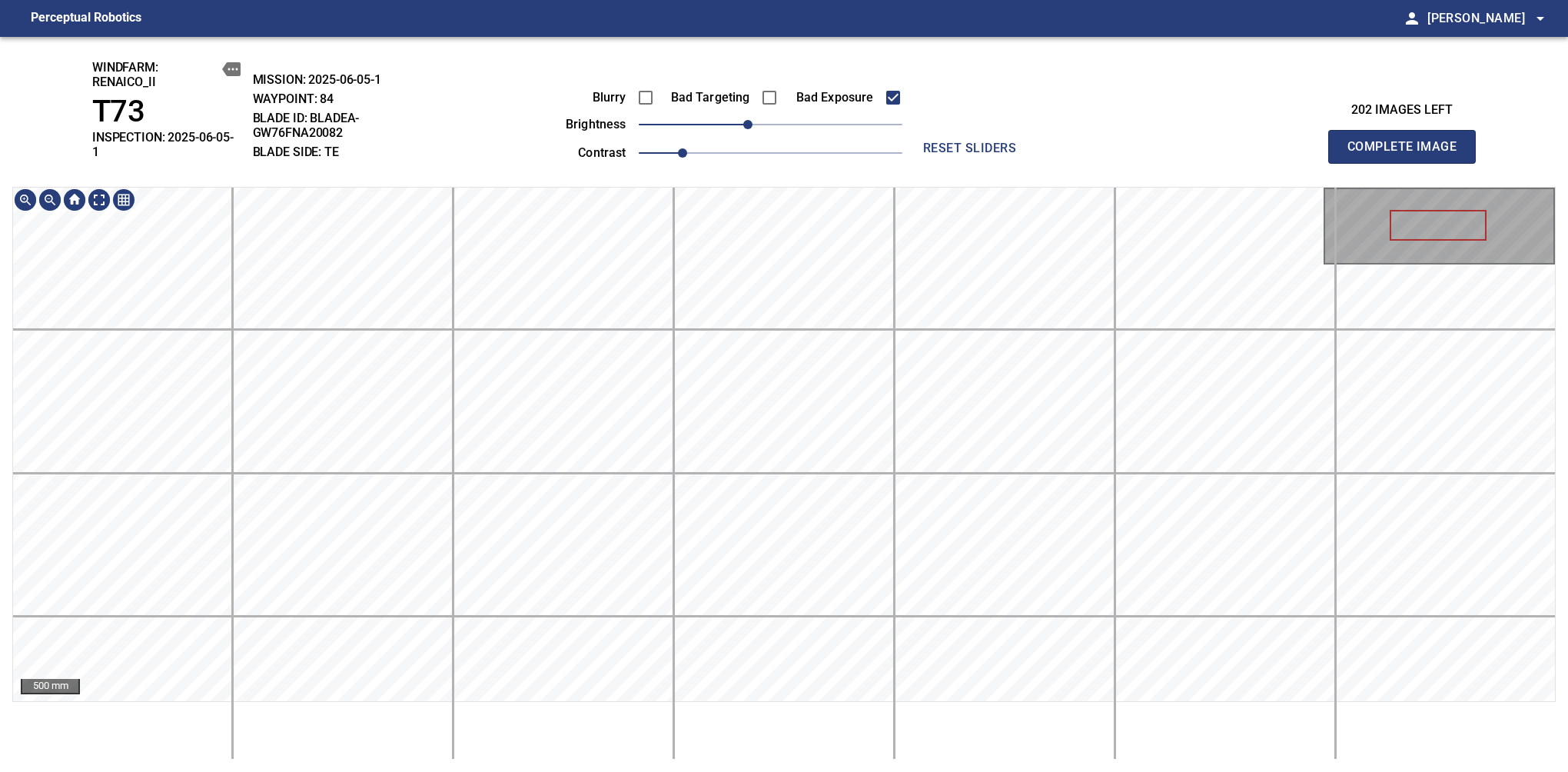
click at [792, 132] on div "windfarm: Renaico_II T73 INSPECTION: 2025-06-05-1 MISSION: 2025-06-05-1 WAYPOIN…" at bounding box center [784, 404] width 1568 height 735
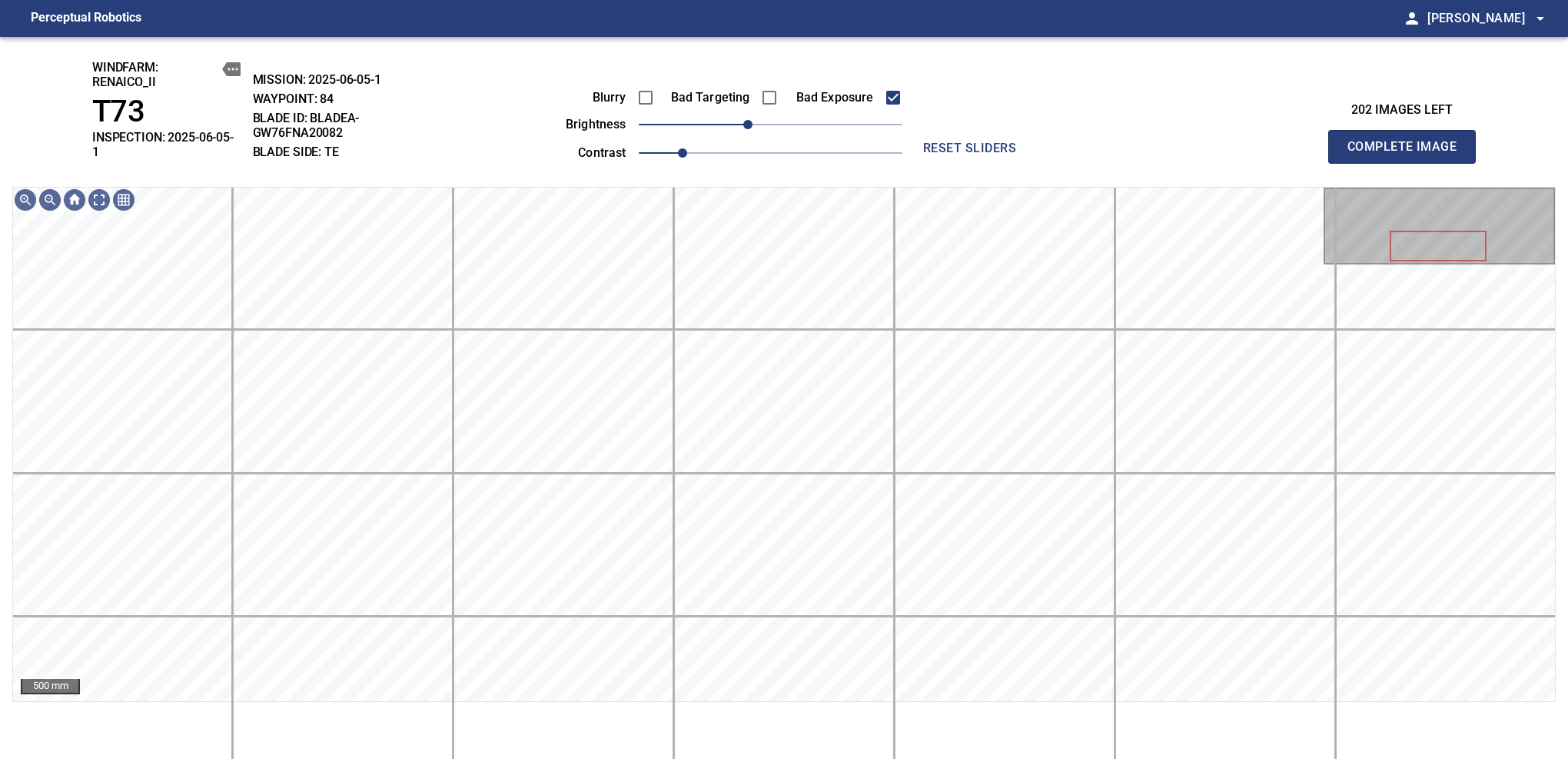
click at [1292, 141] on span "Complete Image" at bounding box center [1402, 146] width 113 height 22
drag, startPoint x: 762, startPoint y: 127, endPoint x: 749, endPoint y: 132, distance: 13.9
click at [749, 129] on span "-20" at bounding box center [748, 125] width 10 height 10
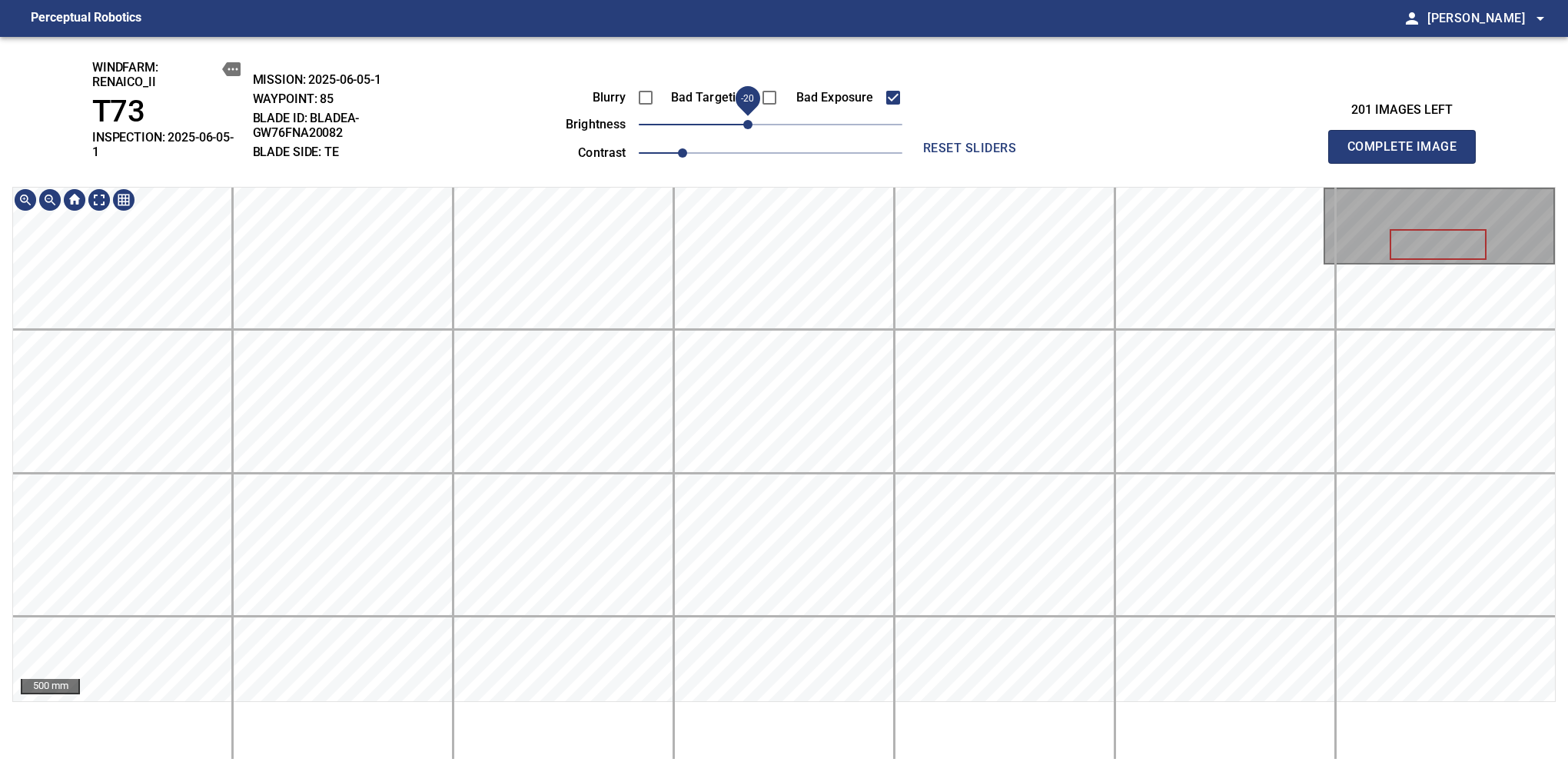
drag, startPoint x: 754, startPoint y: 130, endPoint x: 759, endPoint y: 120, distance: 11.2
click at [753, 120] on span "-20" at bounding box center [748, 125] width 10 height 10
click at [798, 101] on div "windfarm: Renaico_II T73 INSPECTION: 2025-06-05-1 MISSION: 2025-06-05-1 WAYPOIN…" at bounding box center [784, 404] width 1568 height 735
click at [1292, 141] on span "Complete Image" at bounding box center [1402, 146] width 113 height 22
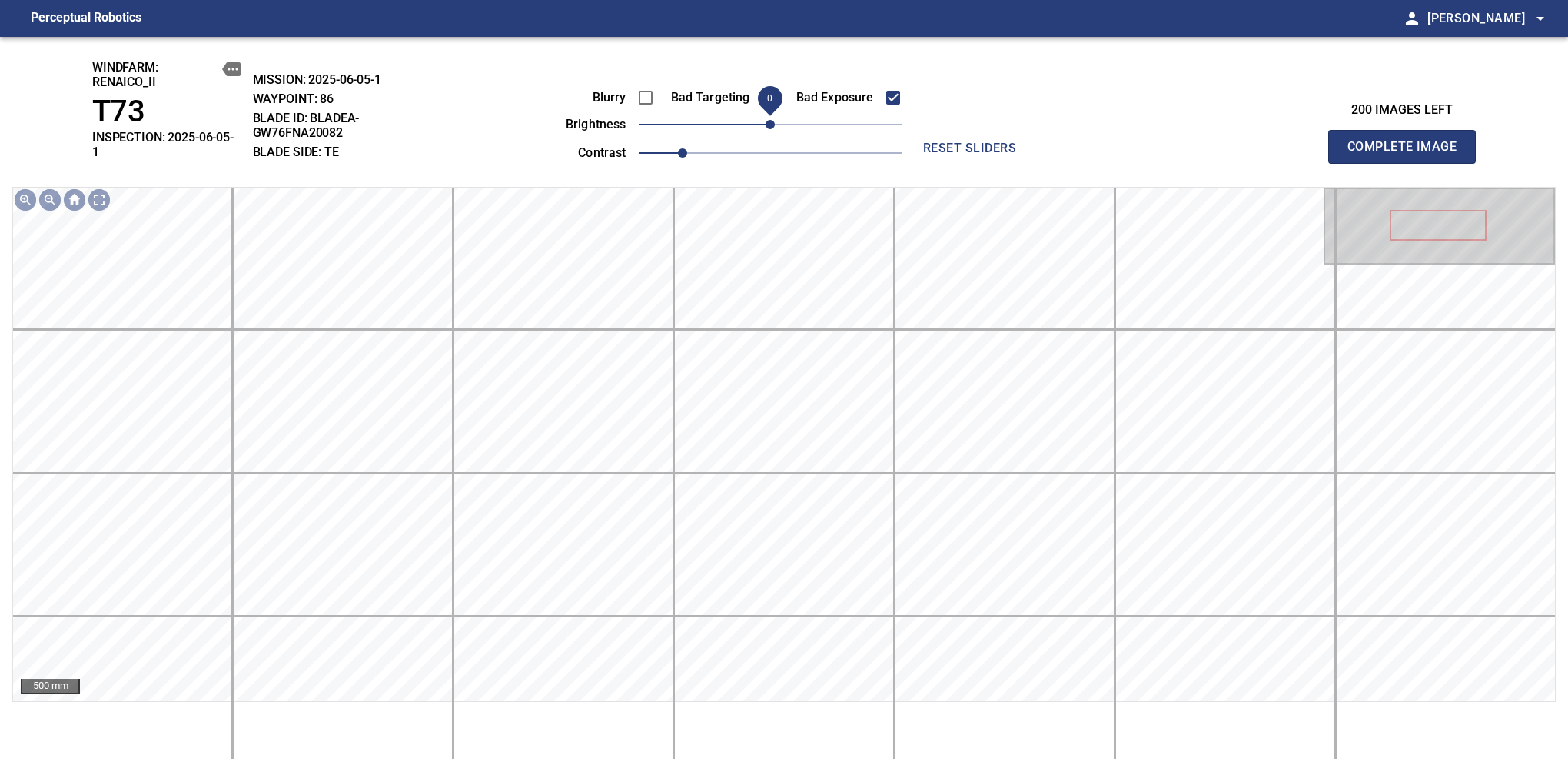
click at [766, 125] on span "0" at bounding box center [770, 125] width 10 height 10
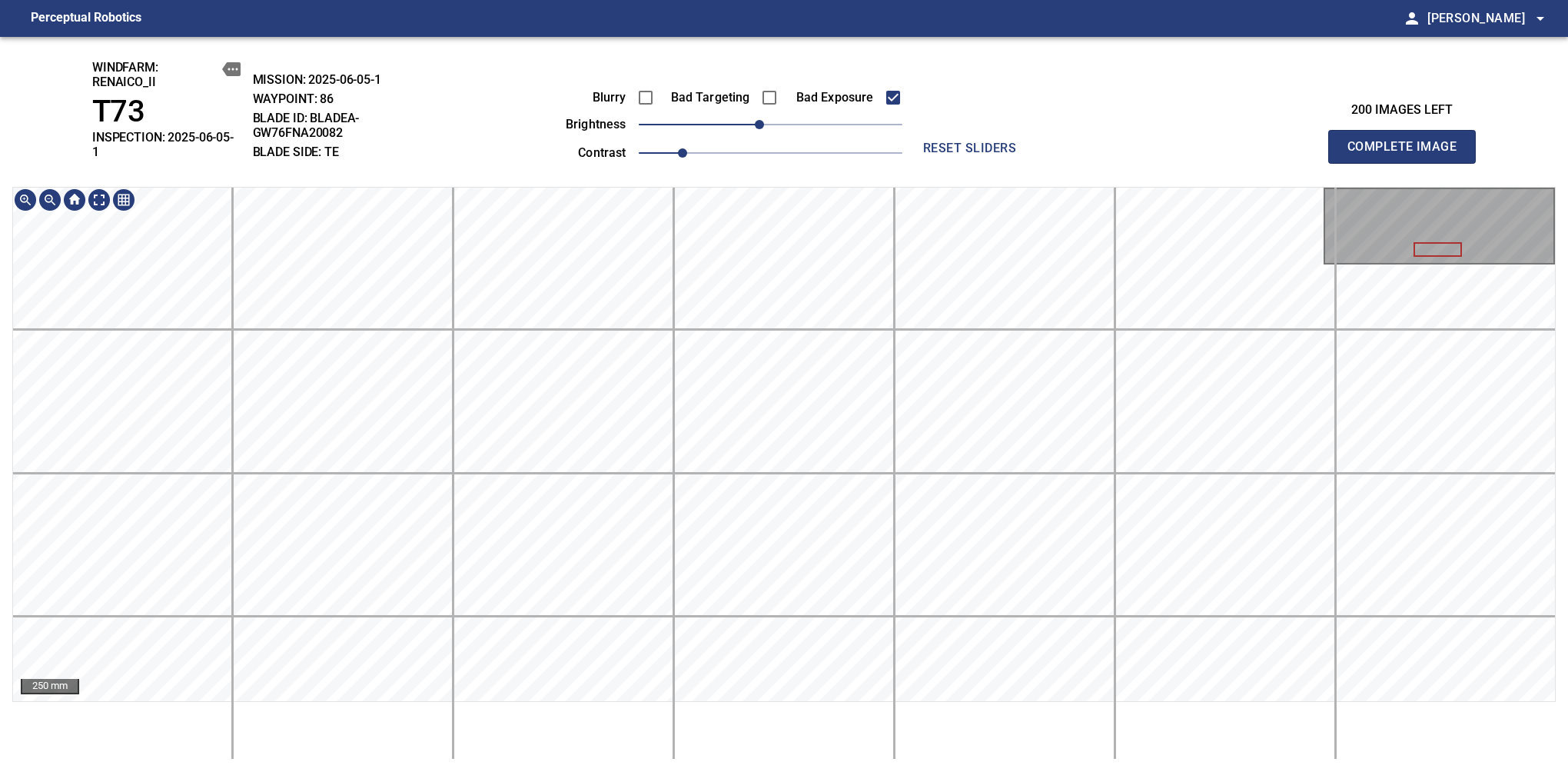
click at [778, 758] on html "Perceptual Robotics person Alex Semenov arrow_drop_down windfarm: Renaico_II T7…" at bounding box center [784, 386] width 1568 height 772
click at [1292, 141] on span "Complete Image" at bounding box center [1402, 146] width 113 height 22
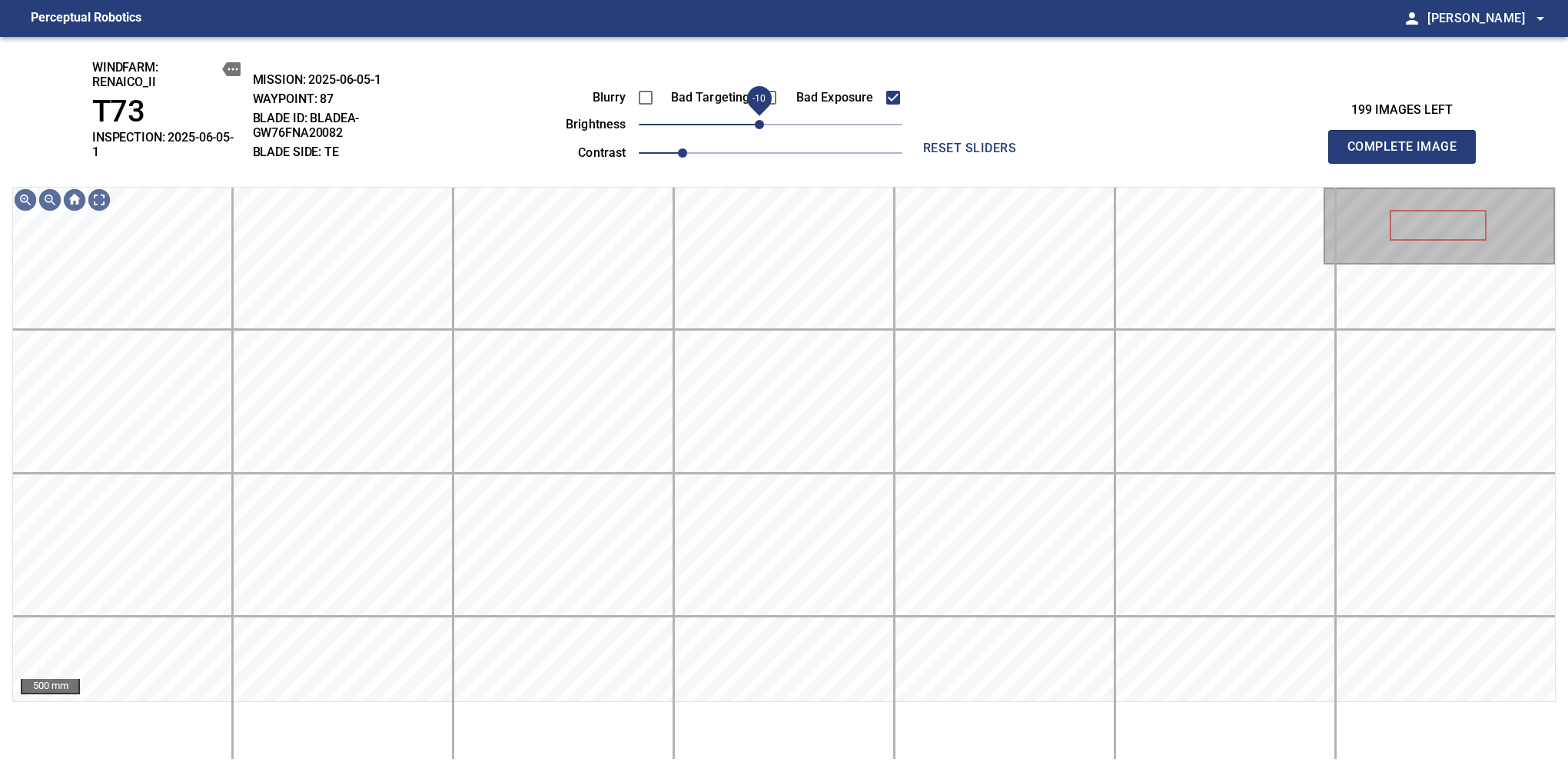
click at [759, 125] on span "-10" at bounding box center [760, 125] width 10 height 10
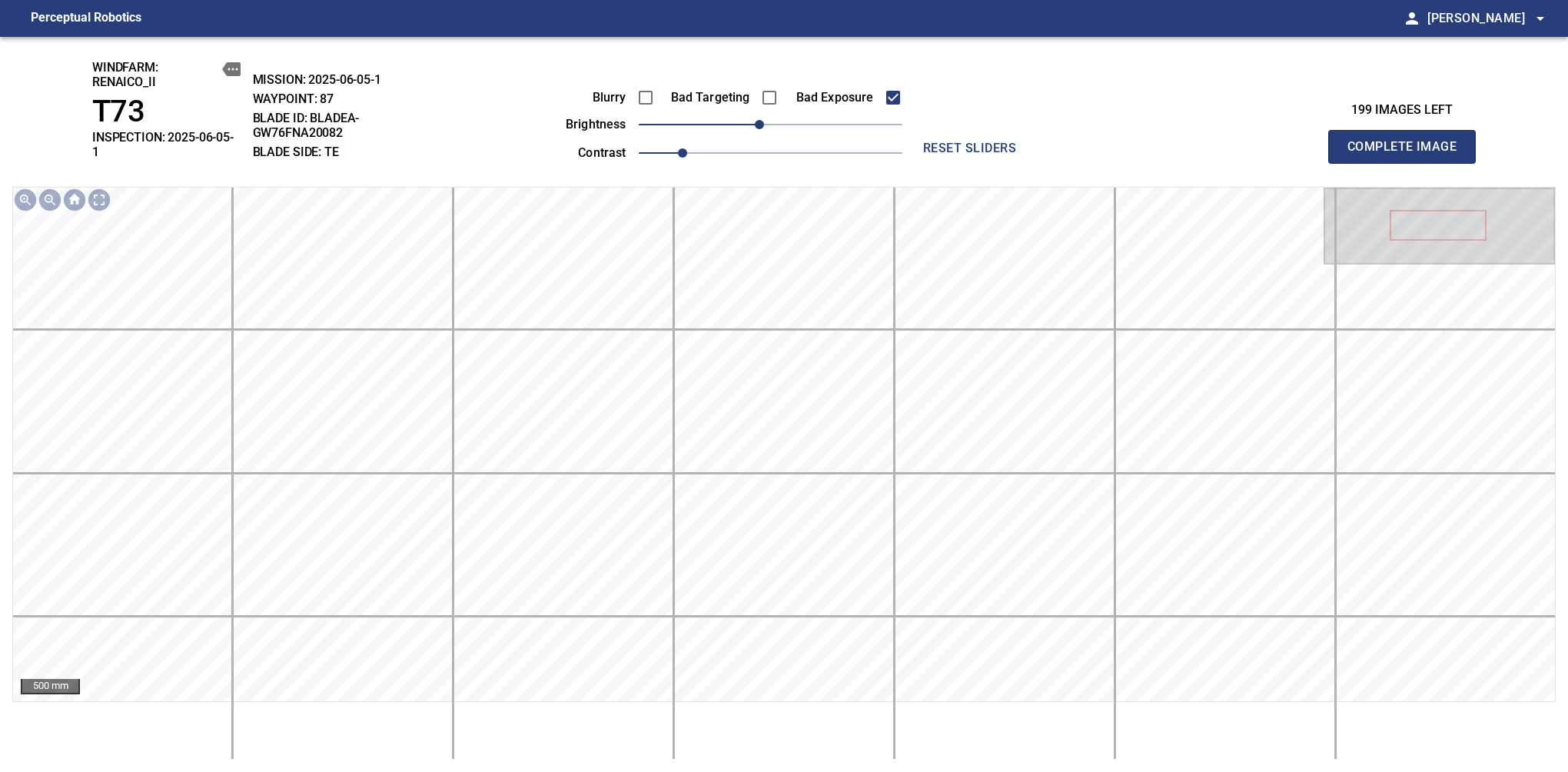
click at [1292, 141] on span "Complete Image" at bounding box center [1402, 146] width 113 height 22
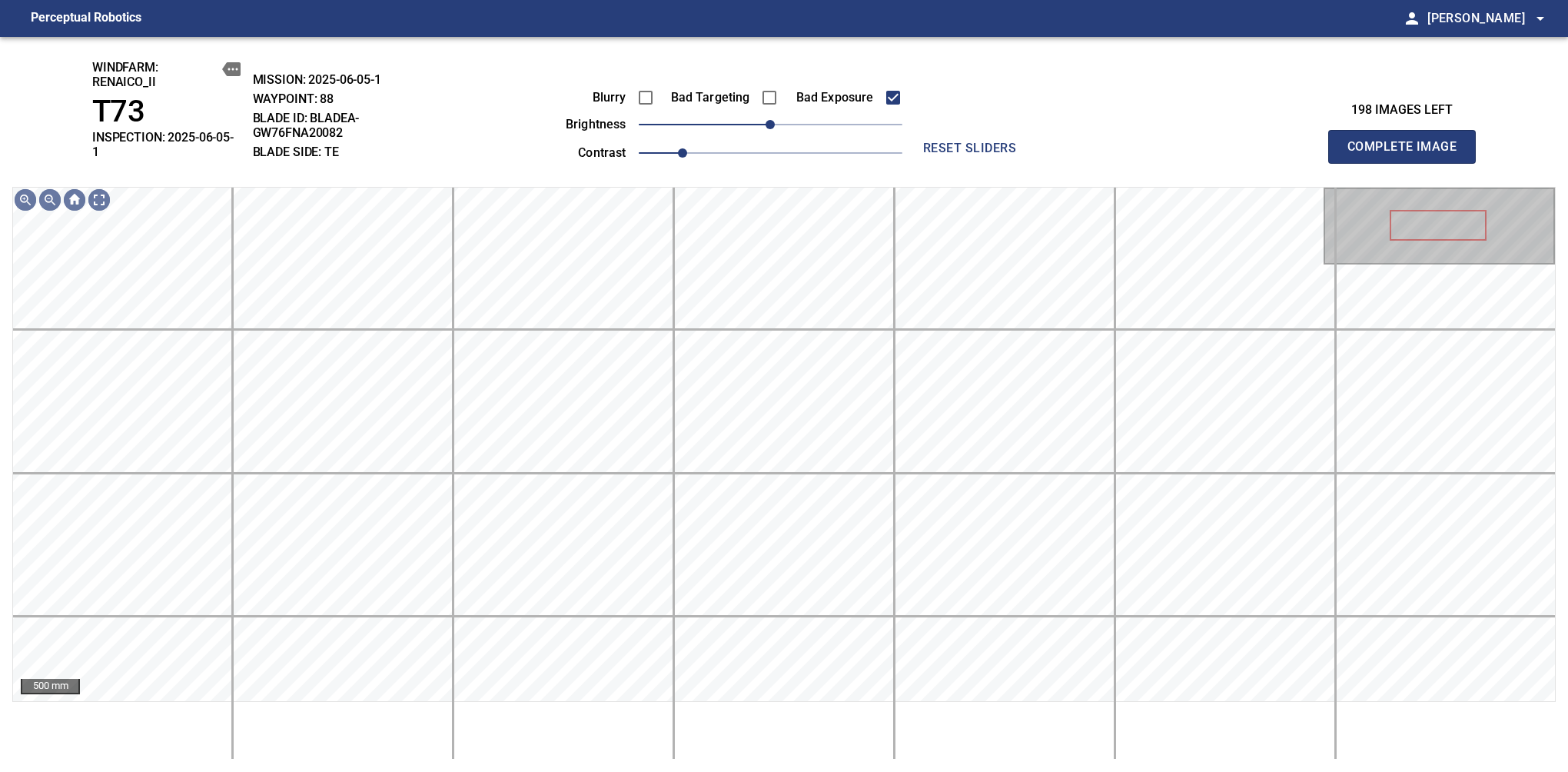
click at [1292, 141] on span "Complete Image" at bounding box center [1402, 146] width 113 height 22
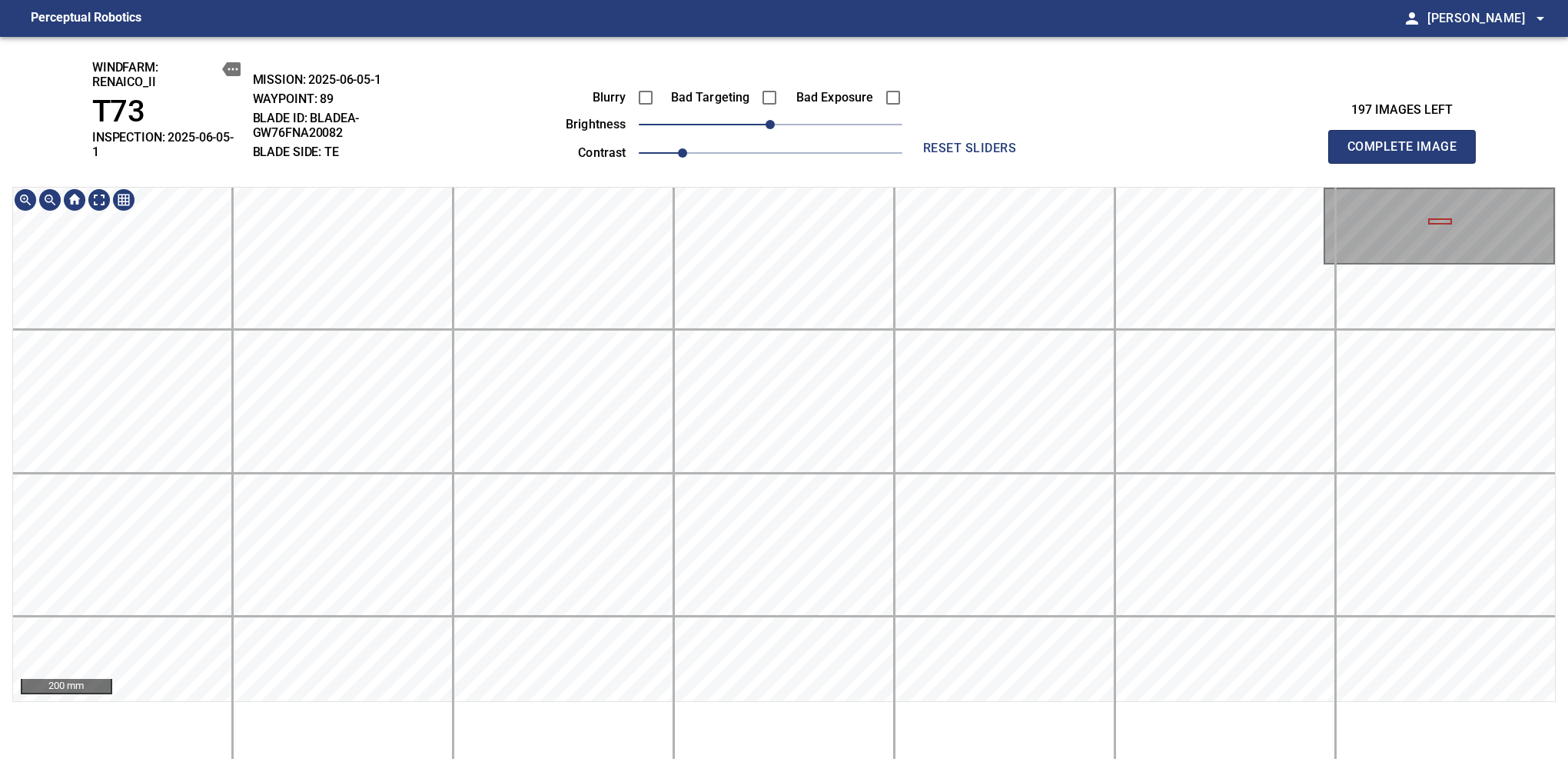
click at [784, 758] on html "Perceptual Robotics person Alex Semenov arrow_drop_down windfarm: Renaico_II T7…" at bounding box center [784, 386] width 1568 height 772
click at [787, 758] on div "windfarm: Renaico_II T73 INSPECTION: 2025-06-05-1 MISSION: 2025-06-05-1 WAYPOIN…" at bounding box center [784, 404] width 1568 height 735
click at [830, 0] on html "Perceptual Robotics person Alex Semenov arrow_drop_down windfarm: Renaico_II T7…" at bounding box center [784, 386] width 1568 height 772
click at [1292, 141] on span "Complete Image" at bounding box center [1402, 146] width 113 height 22
click at [836, 758] on div "windfarm: Renaico_II T73 INSPECTION: 2025-06-05-1 MISSION: 2025-06-05-1 WAYPOIN…" at bounding box center [784, 404] width 1568 height 735
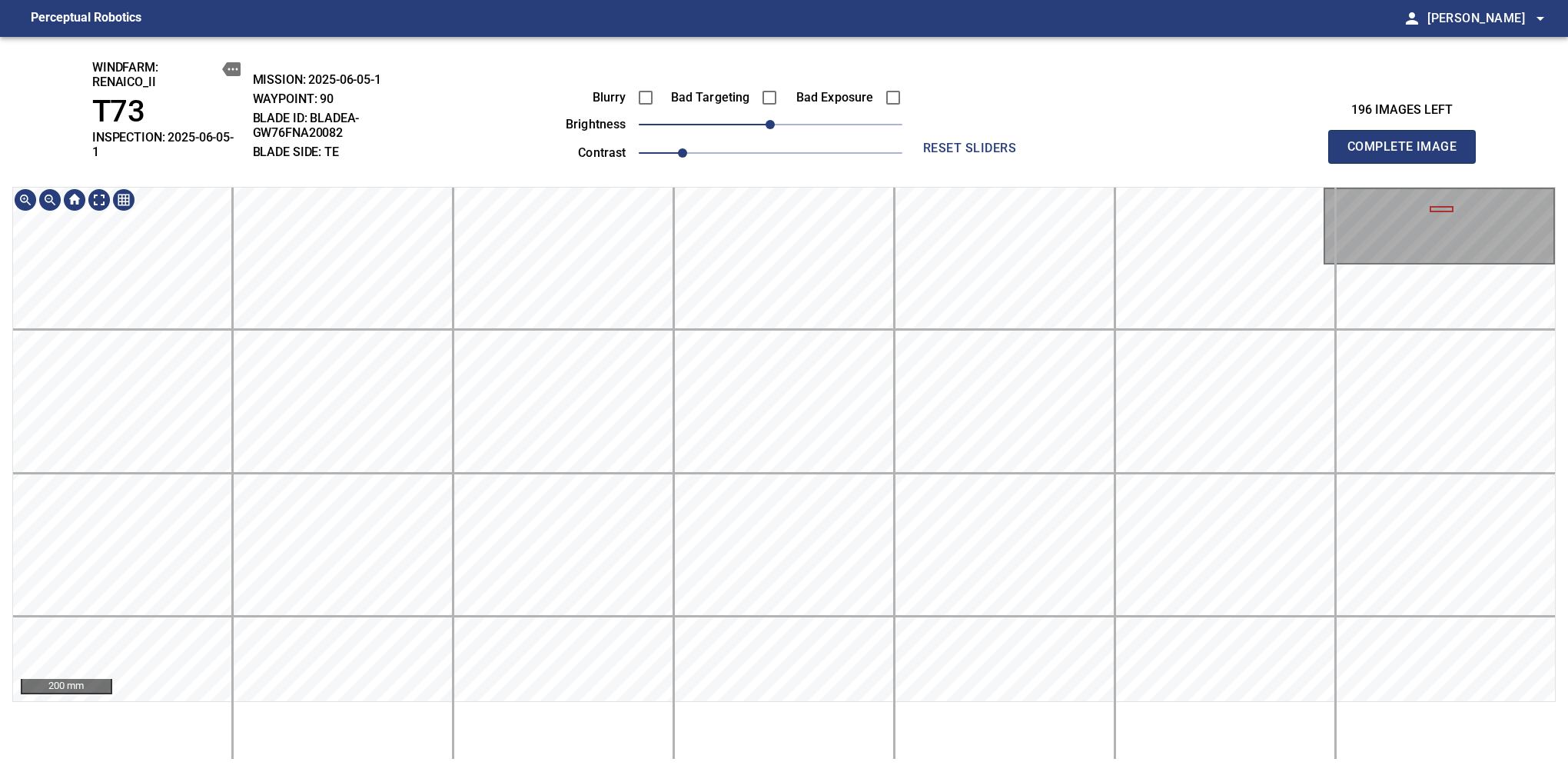
click at [870, 0] on html "Perceptual Robotics person Alex Semenov arrow_drop_down windfarm: Renaico_II T7…" at bounding box center [784, 386] width 1568 height 772
click at [1292, 141] on span "Complete Image" at bounding box center [1402, 146] width 113 height 22
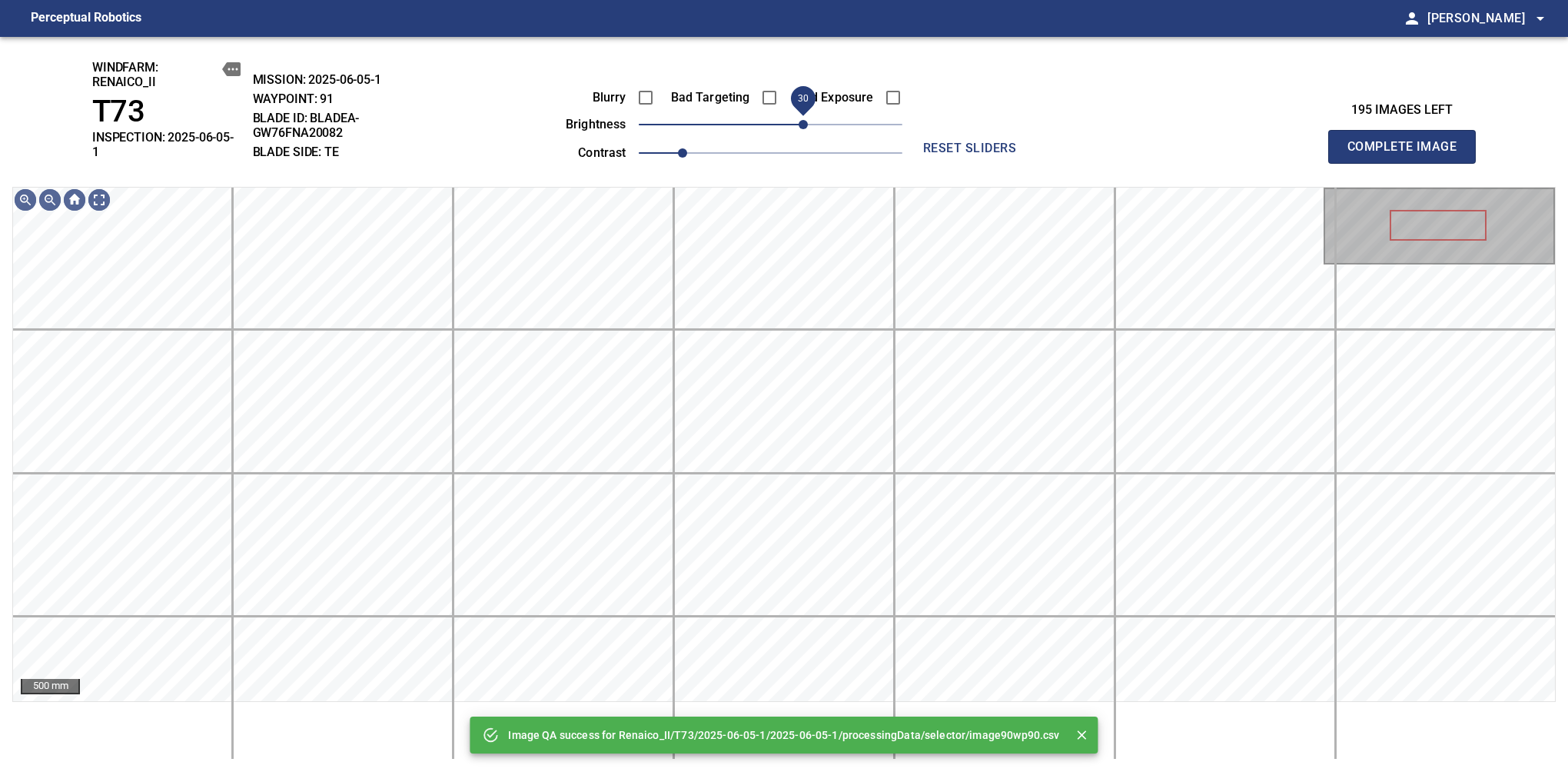
drag, startPoint x: 810, startPoint y: 132, endPoint x: 802, endPoint y: 129, distance: 8.5
click at [802, 129] on span "30" at bounding box center [803, 125] width 10 height 10
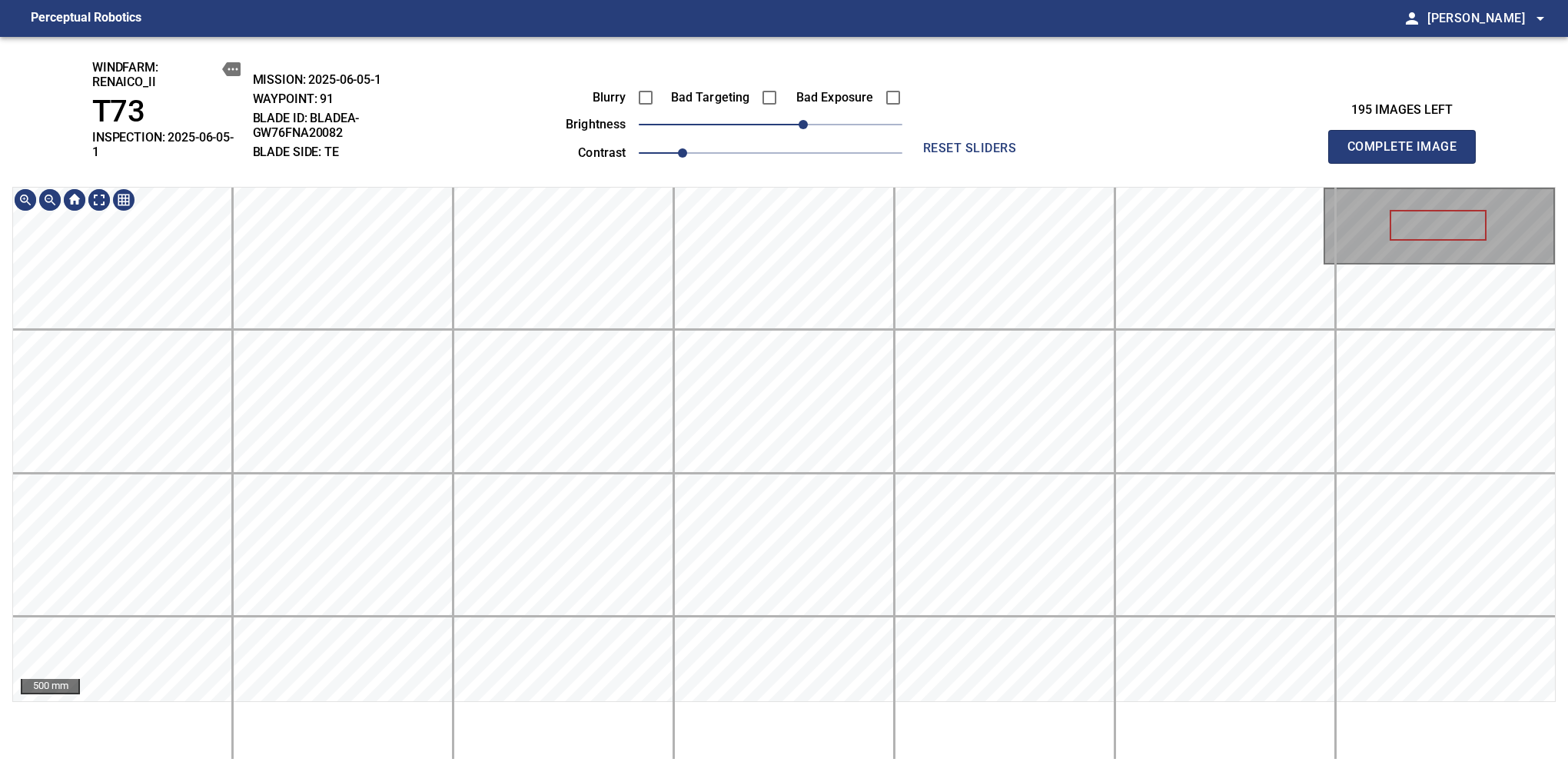
click at [843, 141] on div "windfarm: Renaico_II T73 INSPECTION: 2025-06-05-1 MISSION: 2025-06-05-1 WAYPOIN…" at bounding box center [784, 404] width 1568 height 735
click at [1292, 141] on span "Complete Image" at bounding box center [1402, 146] width 113 height 22
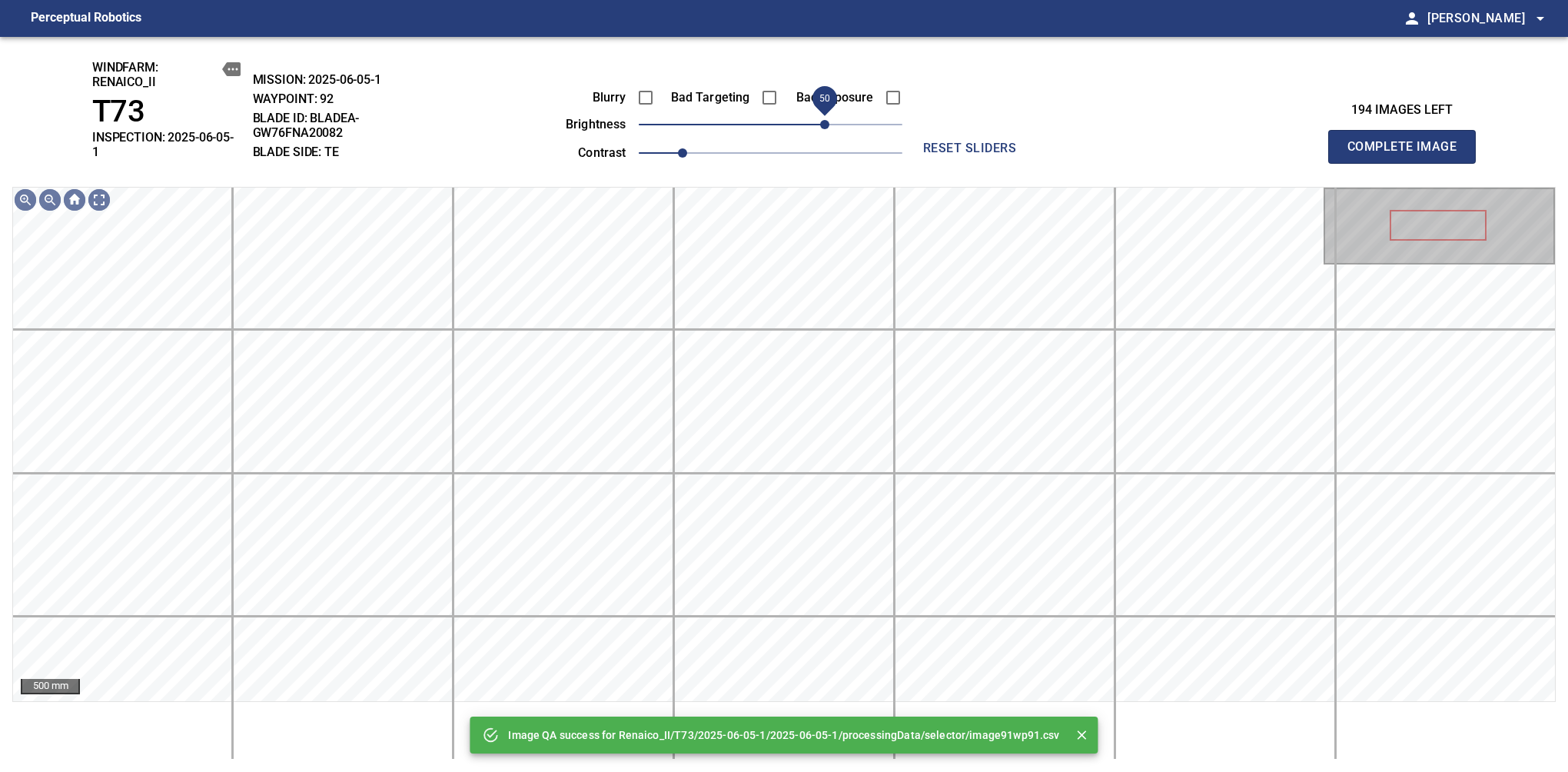
drag, startPoint x: 802, startPoint y: 129, endPoint x: 829, endPoint y: 124, distance: 27.5
click at [829, 124] on span "50" at bounding box center [825, 125] width 10 height 10
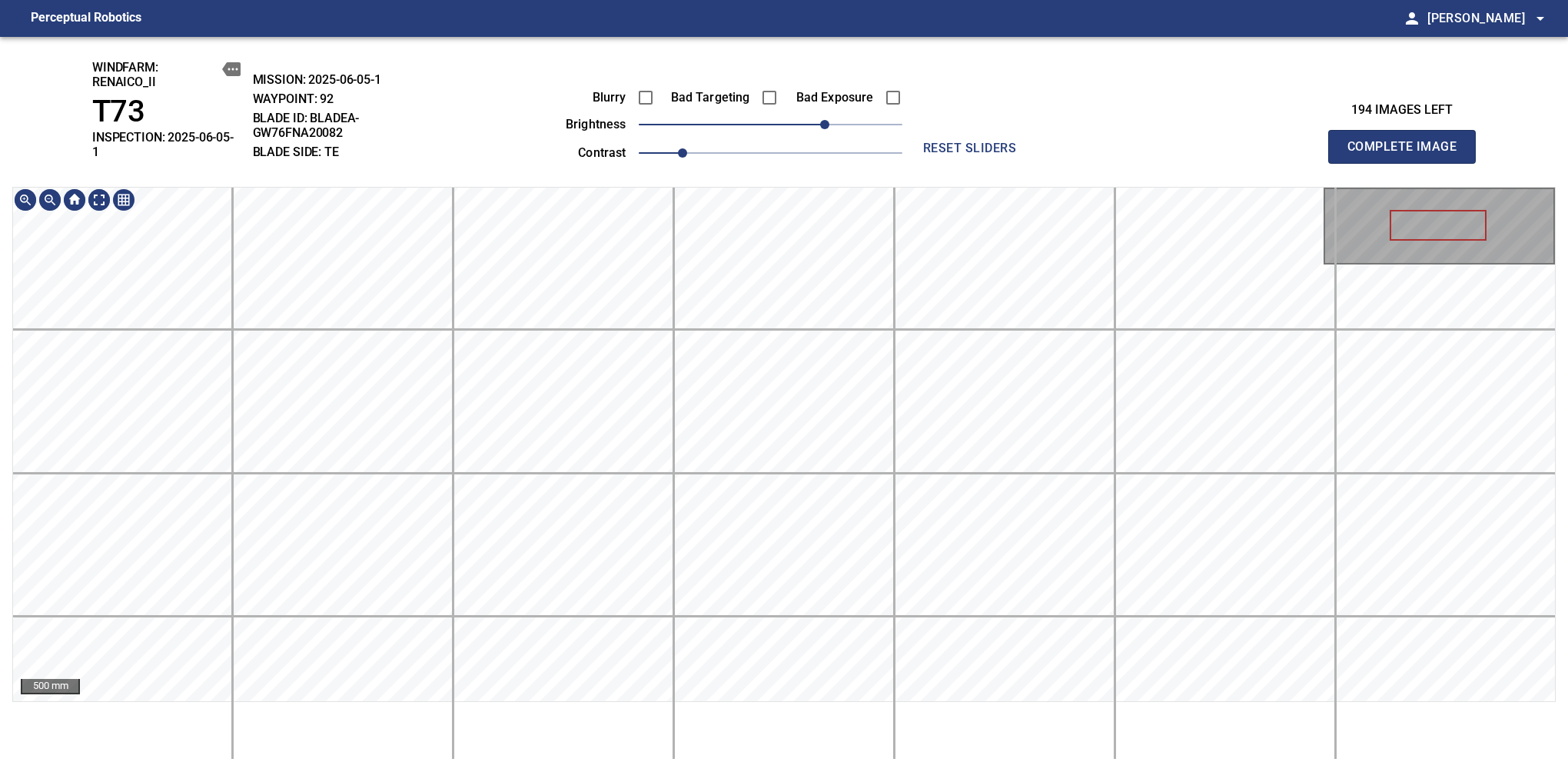
click at [840, 178] on div "windfarm: Renaico_II T73 INSPECTION: 2025-06-05-1 MISSION: 2025-06-05-1 WAYPOIN…" at bounding box center [784, 404] width 1568 height 735
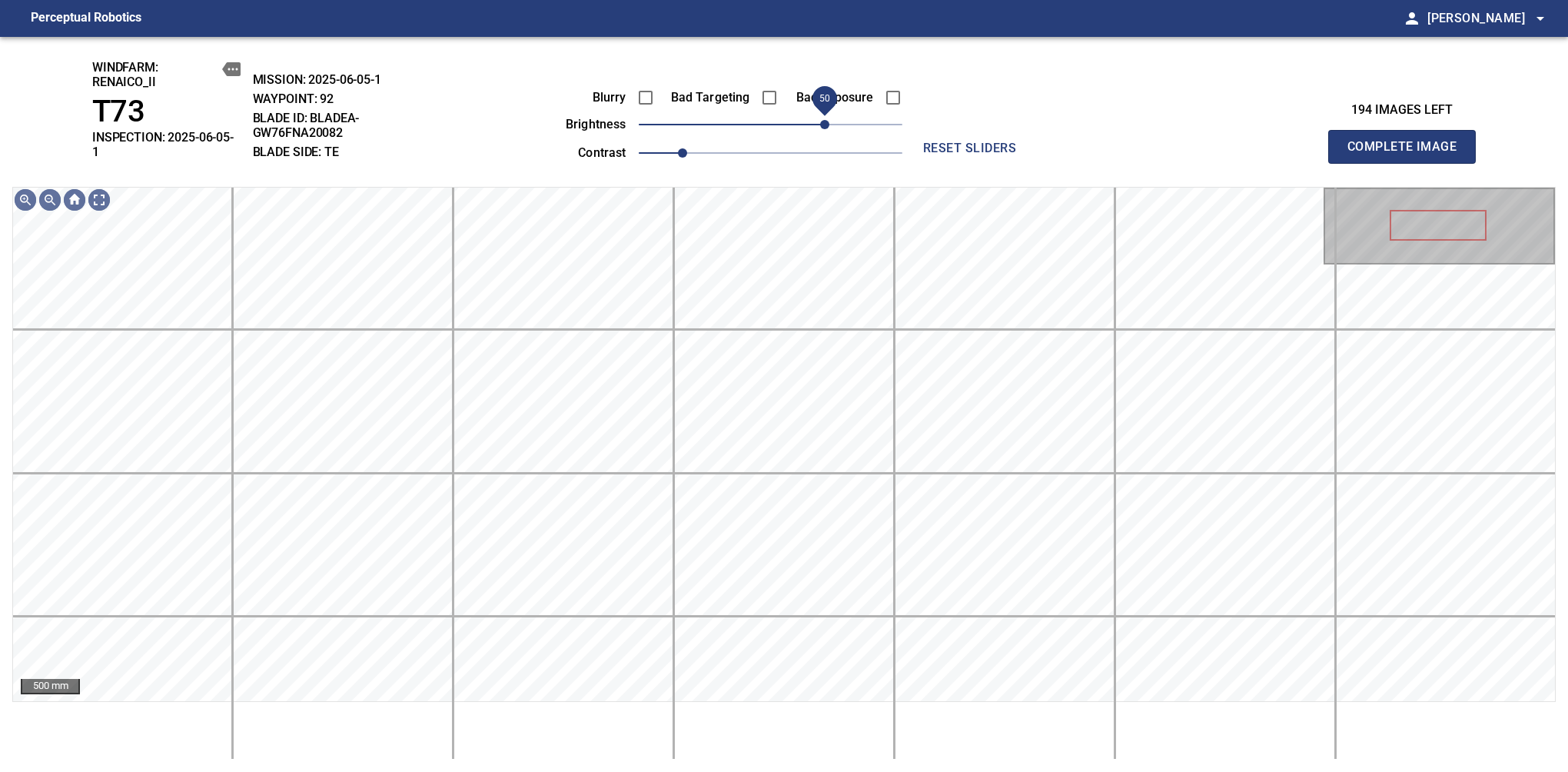
click at [830, 121] on span "50" at bounding box center [825, 125] width 10 height 10
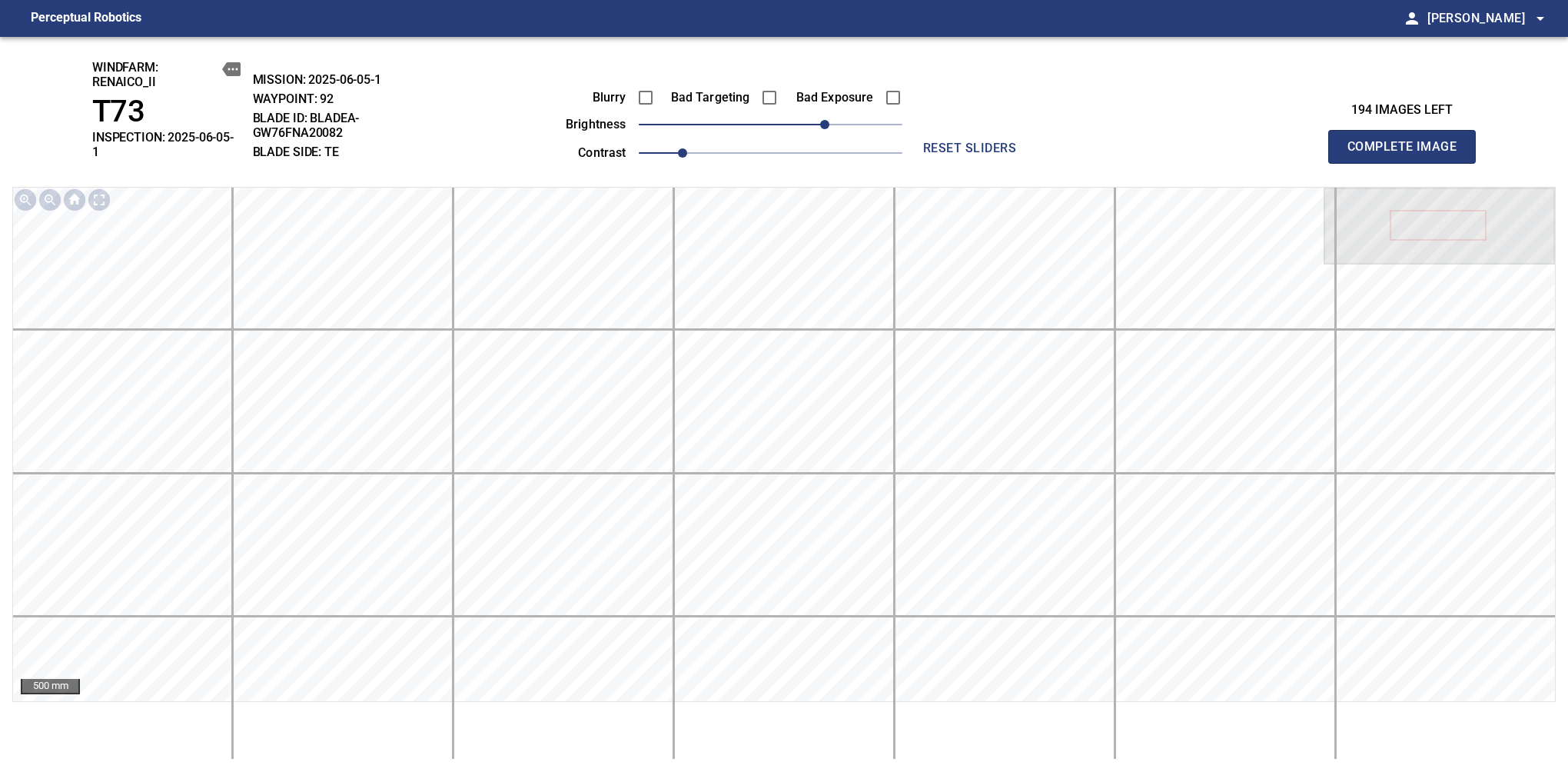
click at [1292, 141] on span "Complete Image" at bounding box center [1402, 146] width 113 height 22
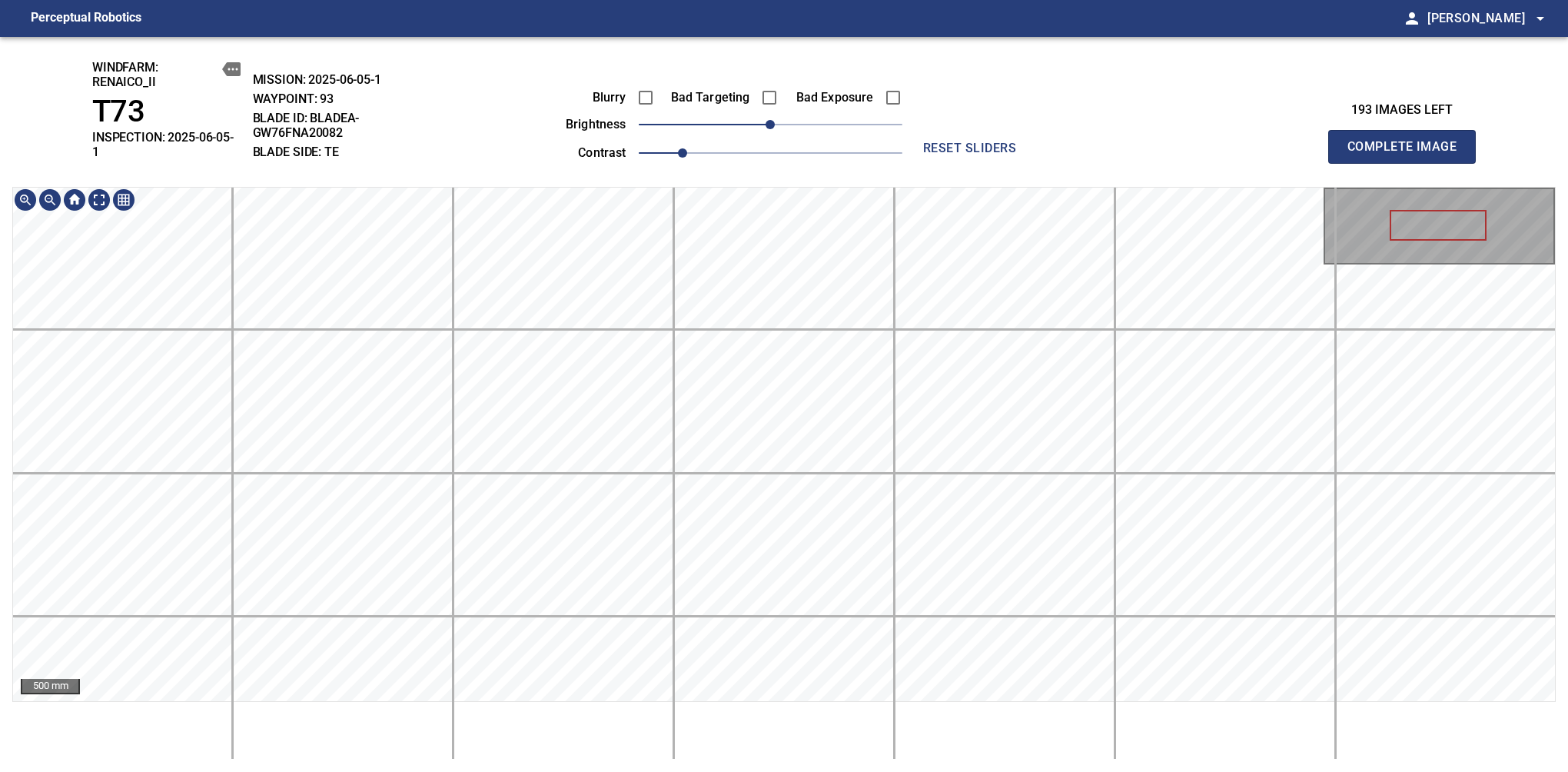
click at [857, 132] on div "windfarm: Renaico_II T73 INSPECTION: 2025-06-05-1 MISSION: 2025-06-05-1 WAYPOIN…" at bounding box center [784, 404] width 1568 height 735
drag, startPoint x: 797, startPoint y: 130, endPoint x: 826, endPoint y: 121, distance: 30.4
click at [826, 121] on span "50" at bounding box center [825, 125] width 10 height 10
click at [784, 173] on div "windfarm: Renaico_II T73 INSPECTION: 2025-06-05-1 MISSION: 2025-06-05-1 WAYPOIN…" at bounding box center [784, 404] width 1568 height 735
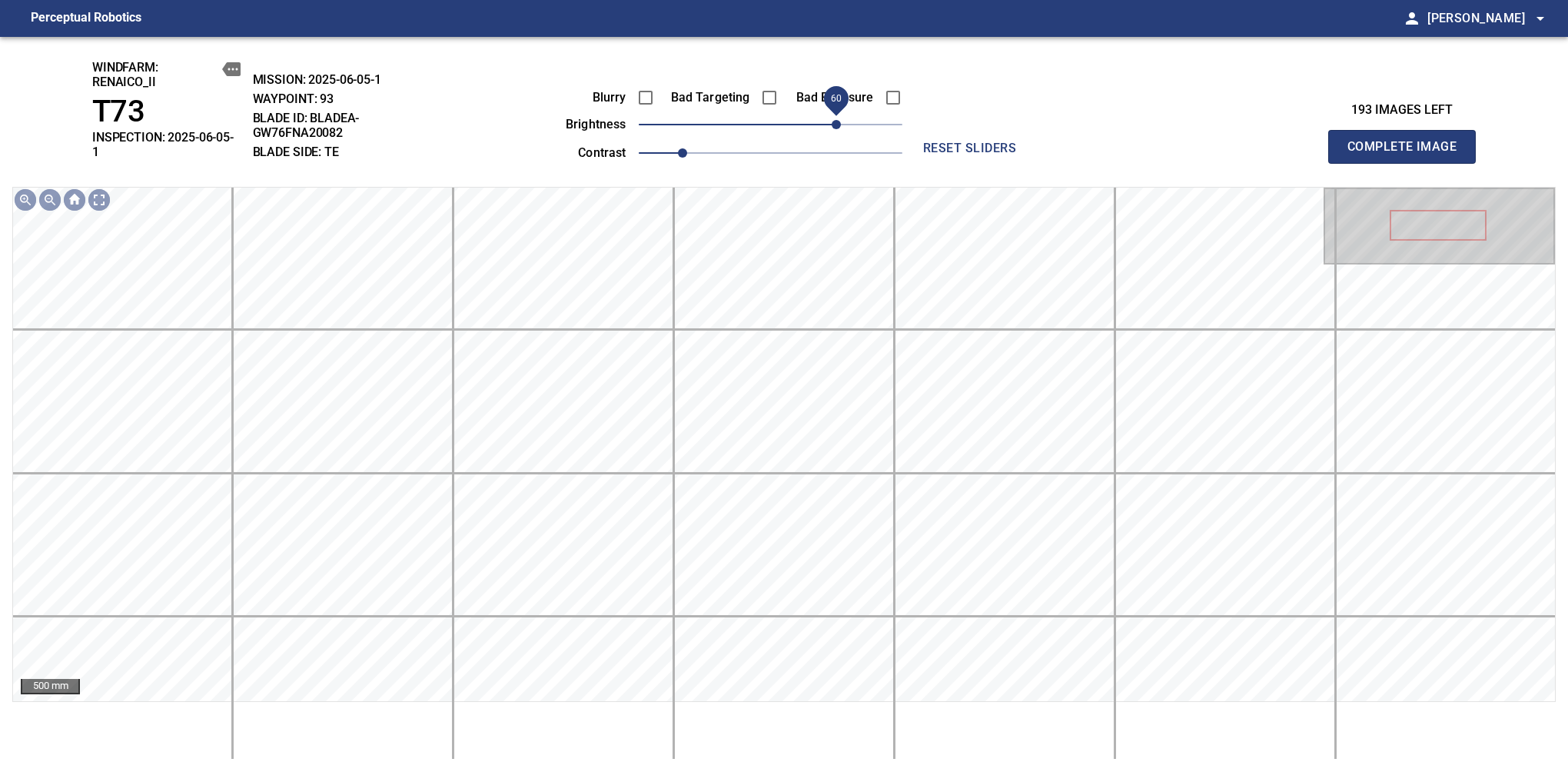
click at [834, 125] on span "60" at bounding box center [837, 125] width 10 height 10
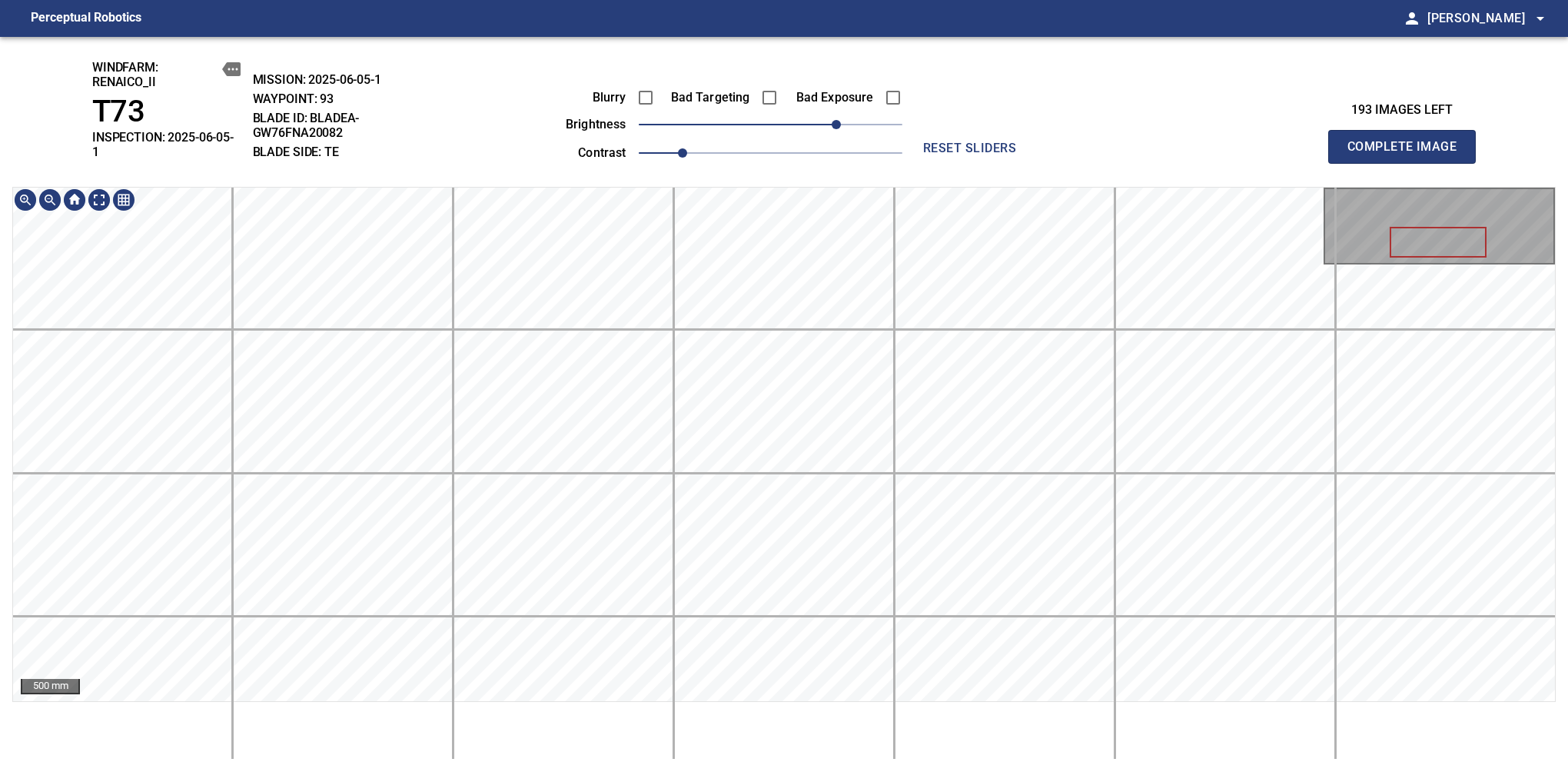
click at [857, 117] on div "windfarm: Renaico_II T73 INSPECTION: 2025-06-05-1 MISSION: 2025-06-05-1 WAYPOIN…" at bounding box center [784, 404] width 1568 height 735
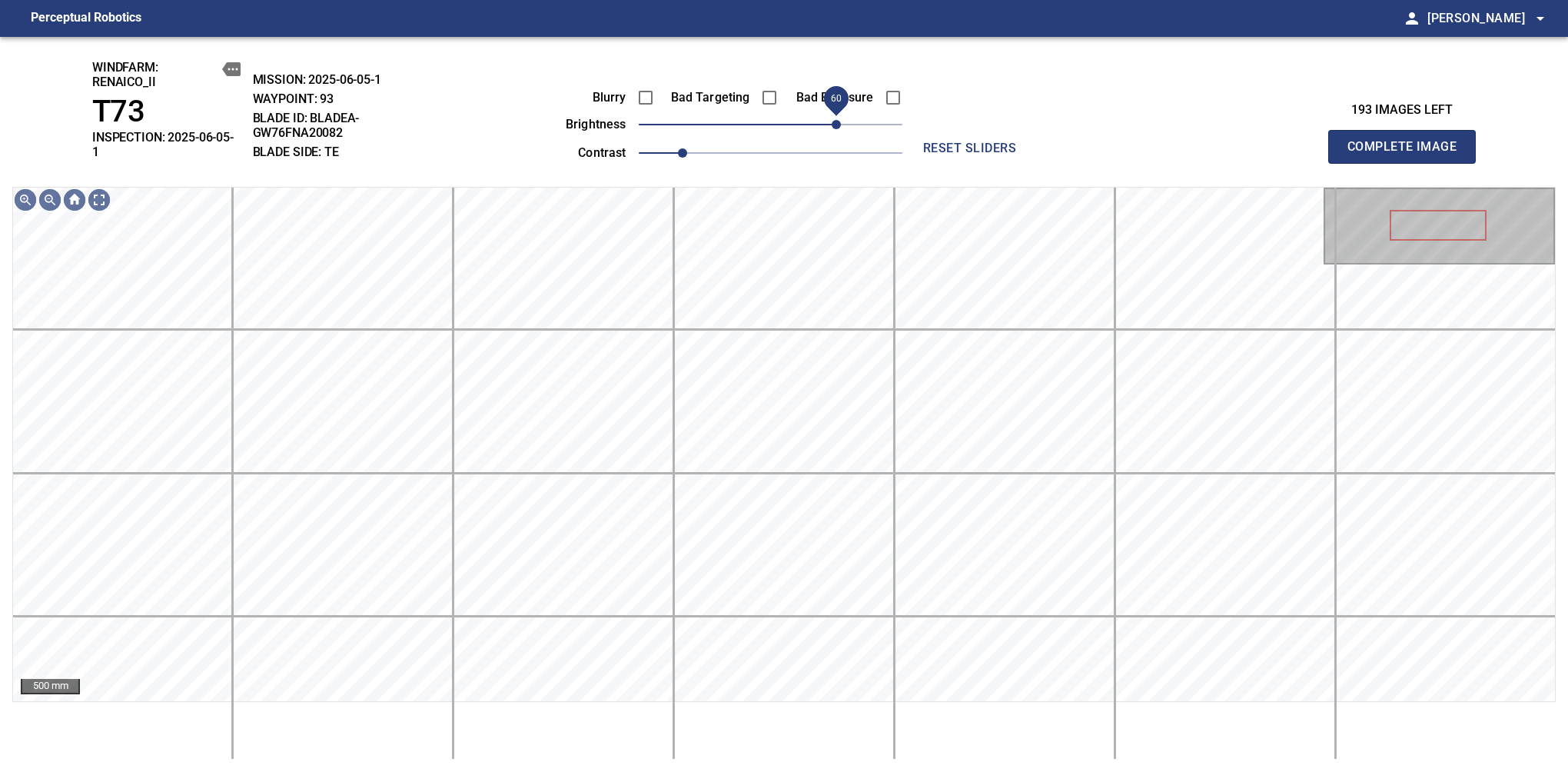
drag, startPoint x: 838, startPoint y: 135, endPoint x: 838, endPoint y: 119, distance: 16.0
click at [838, 120] on span "60" at bounding box center [837, 125] width 10 height 10
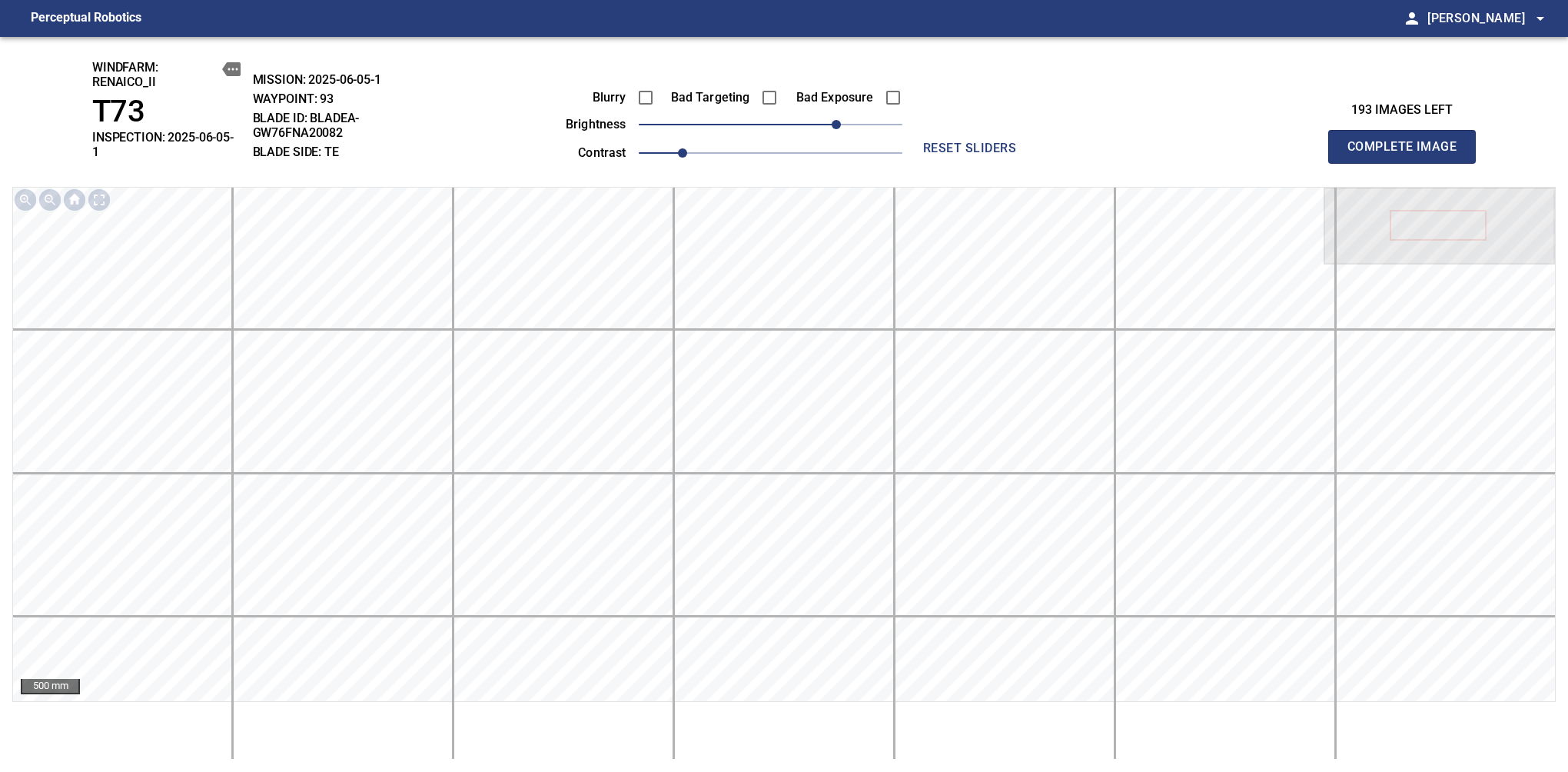
click at [1292, 141] on span "Complete Image" at bounding box center [1402, 146] width 113 height 22
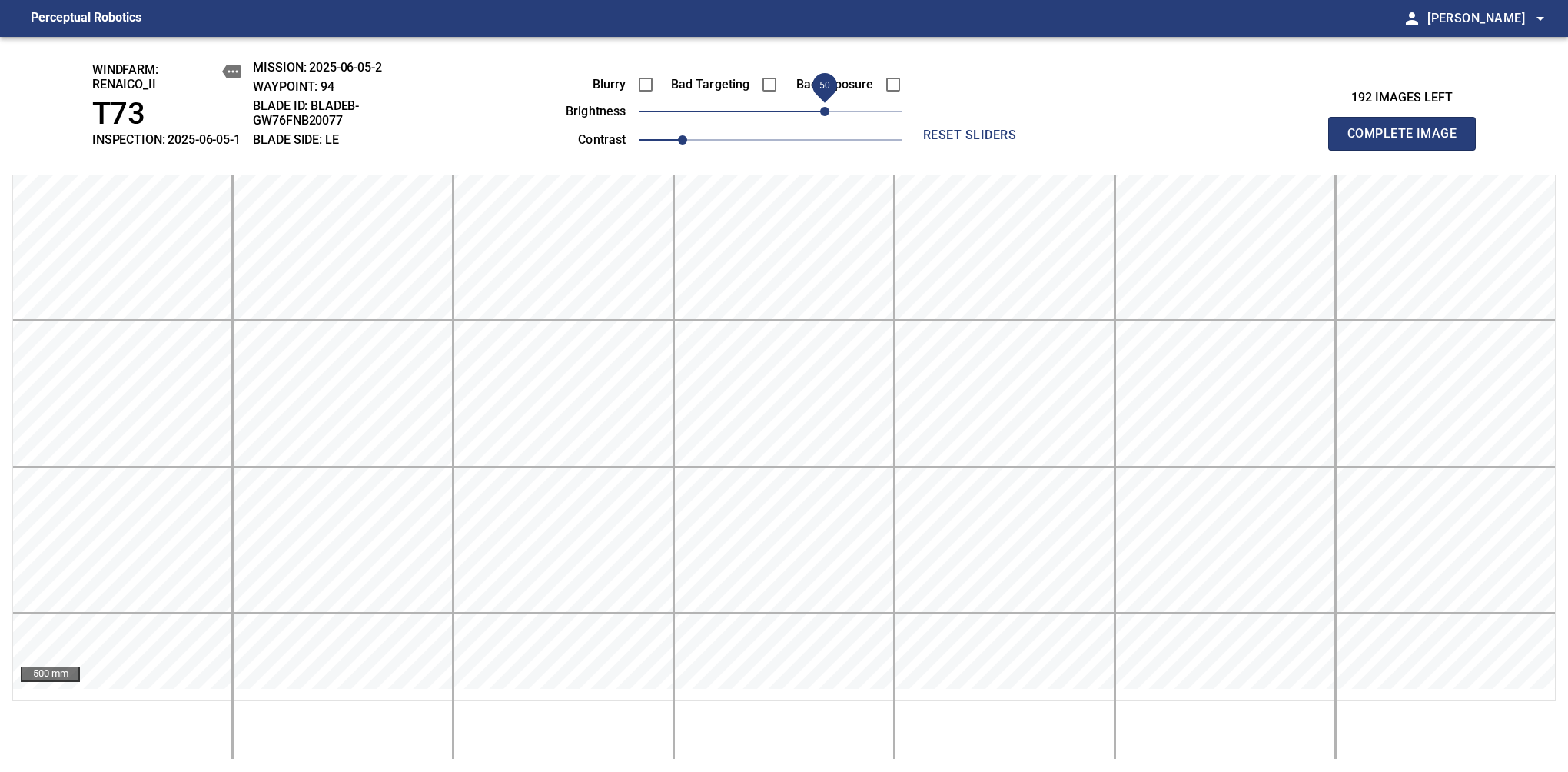
drag, startPoint x: 777, startPoint y: 128, endPoint x: 827, endPoint y: 113, distance: 52.2
click at [827, 113] on span "50" at bounding box center [825, 112] width 10 height 10
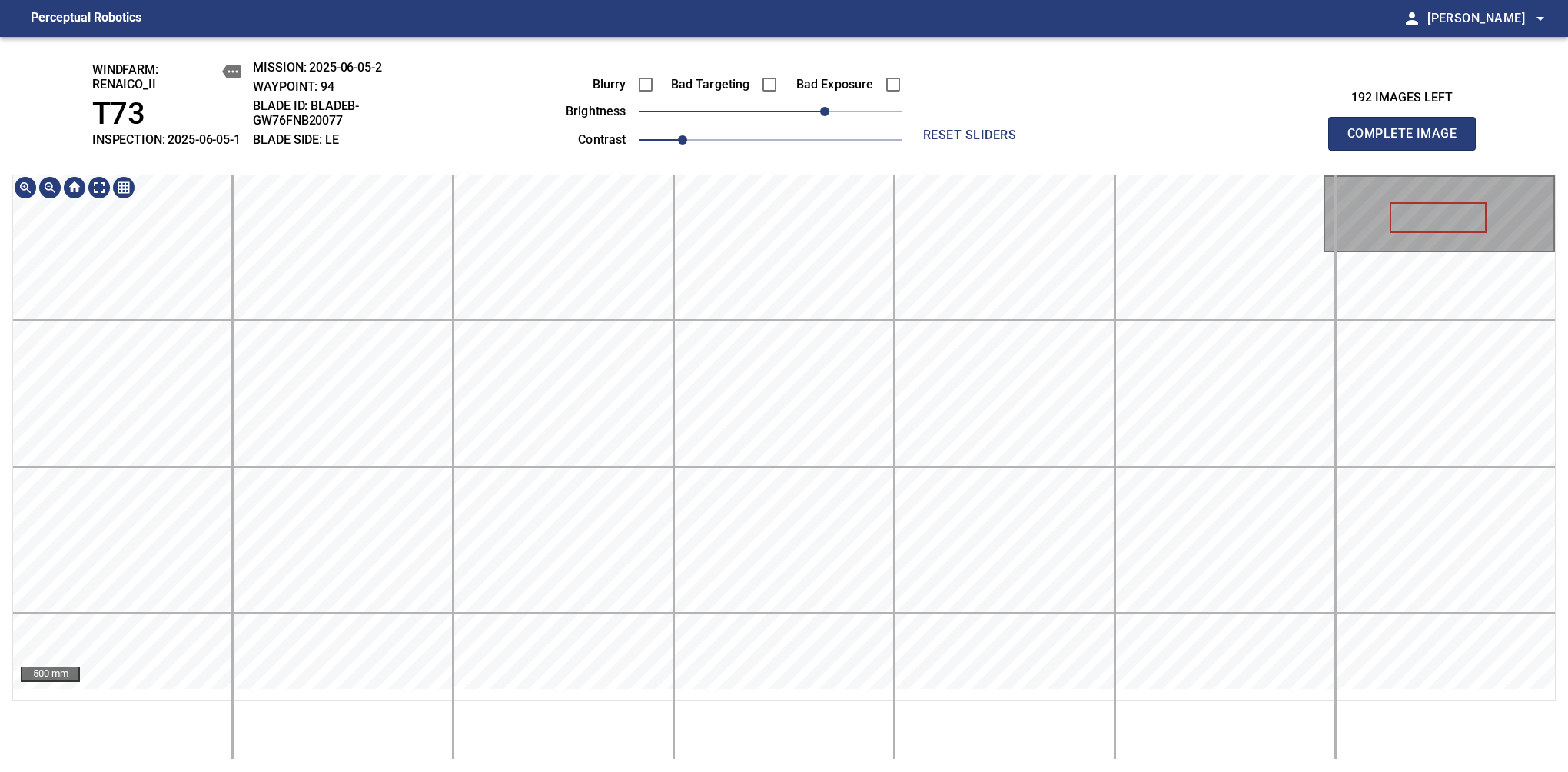
click at [809, 157] on div "windfarm: Renaico_II T73 INSPECTION: 2025-06-05-1 MISSION: 2025-06-05-2 WAYPOIN…" at bounding box center [784, 404] width 1568 height 735
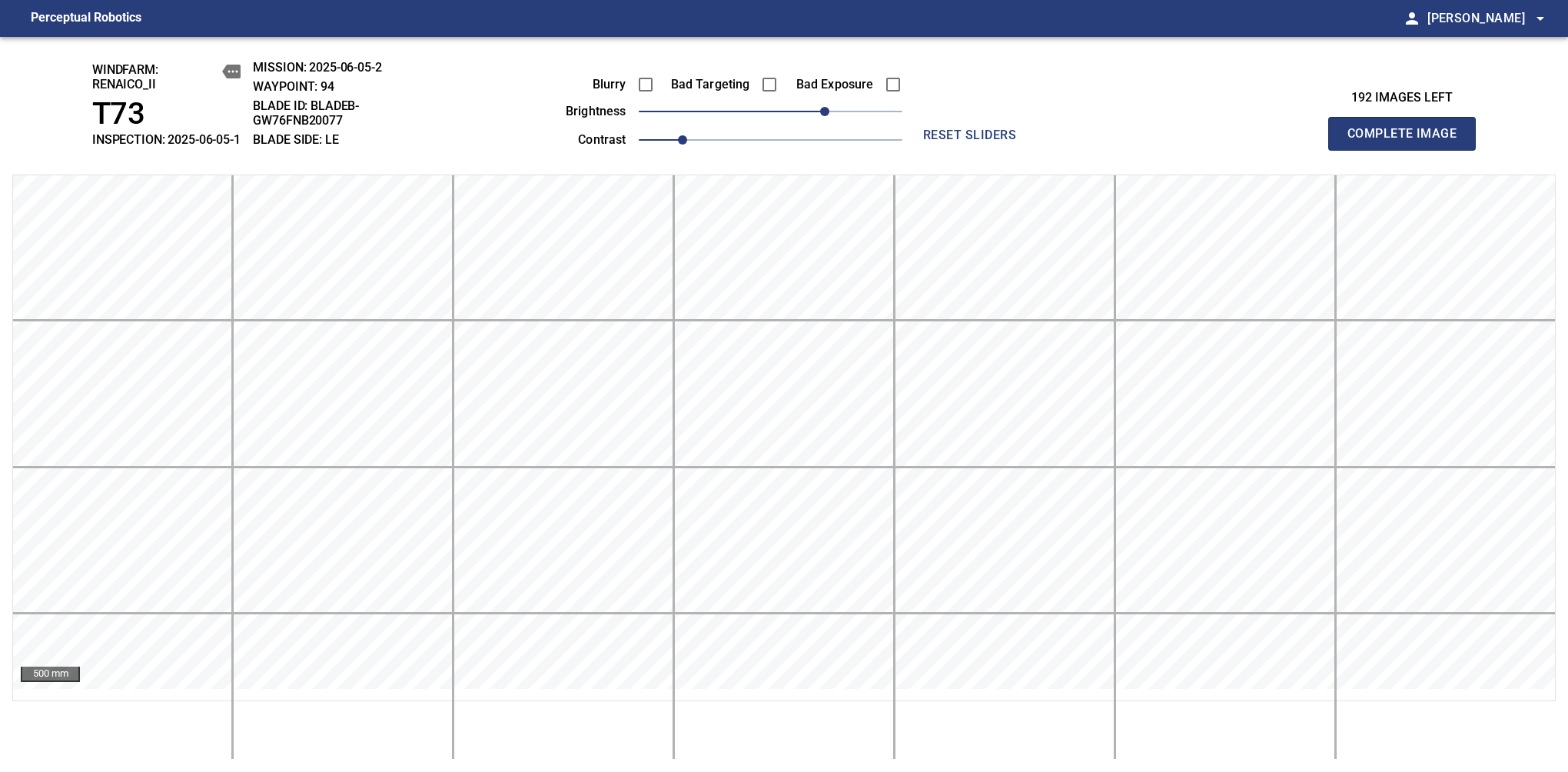
click at [1292, 141] on span "Complete Image" at bounding box center [1402, 133] width 113 height 22
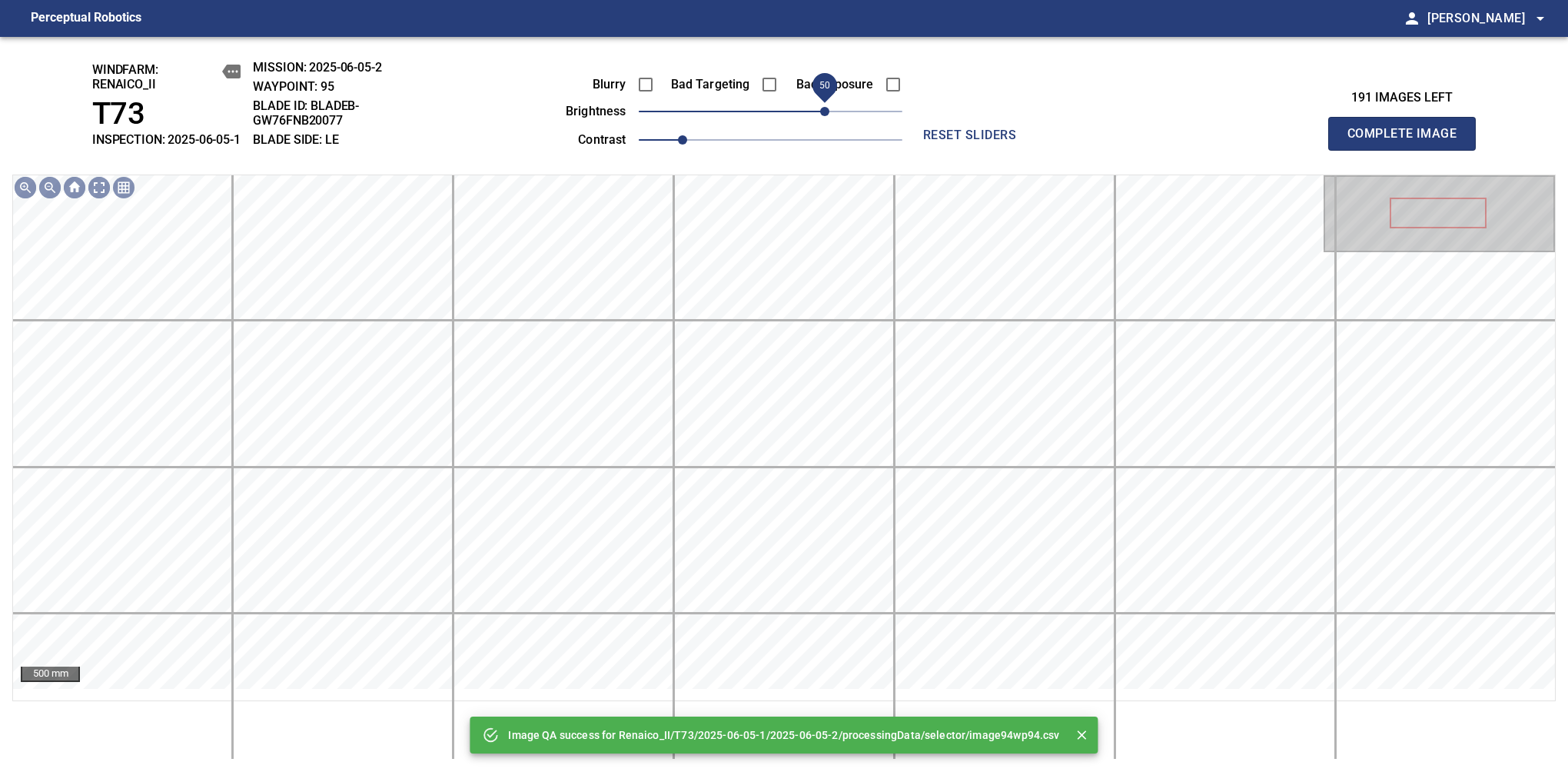
drag, startPoint x: 811, startPoint y: 117, endPoint x: 824, endPoint y: 109, distance: 15.3
click at [824, 109] on span "50" at bounding box center [770, 111] width 264 height 22
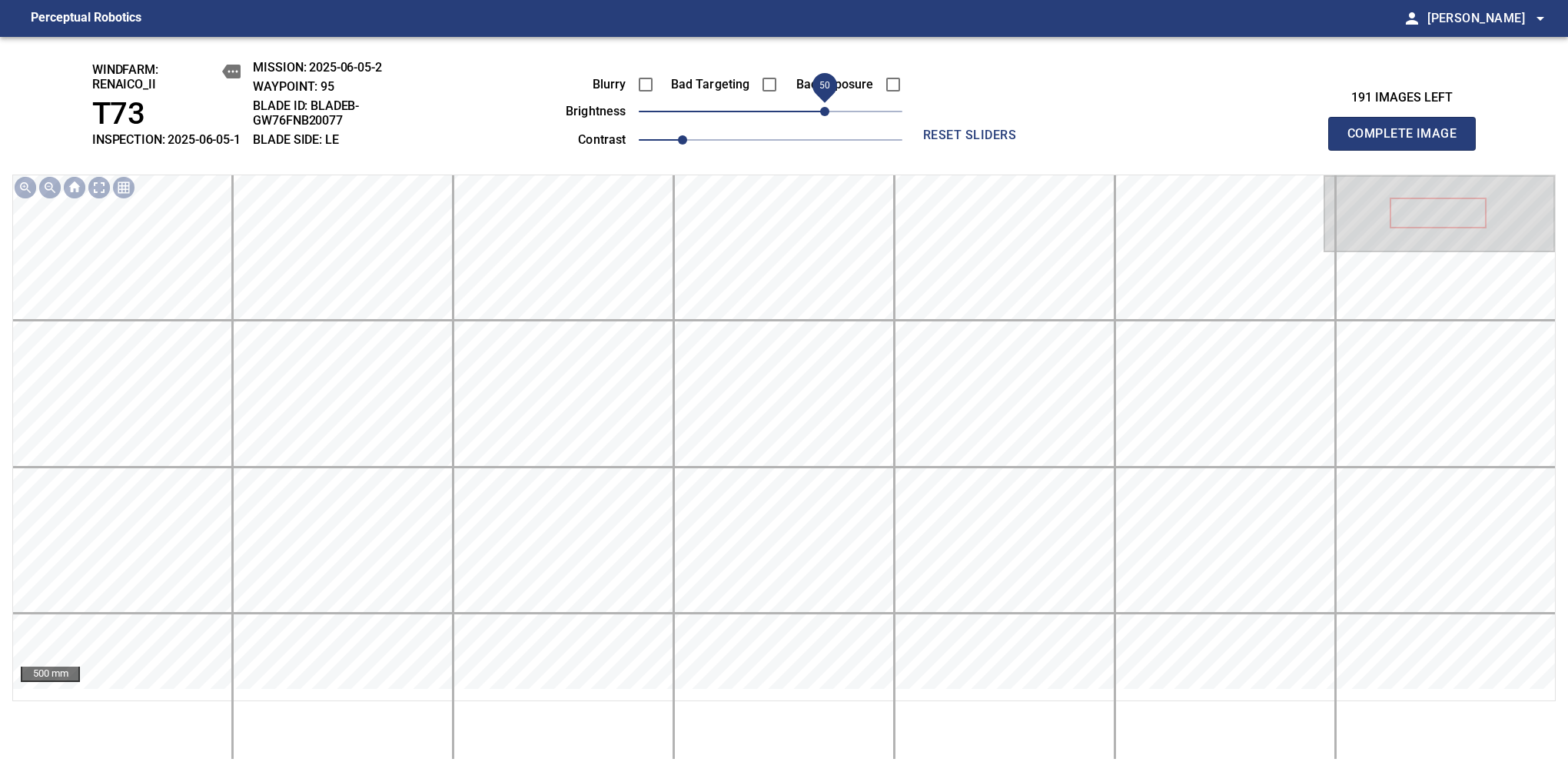
click at [824, 103] on span "50" at bounding box center [825, 86] width 34 height 34
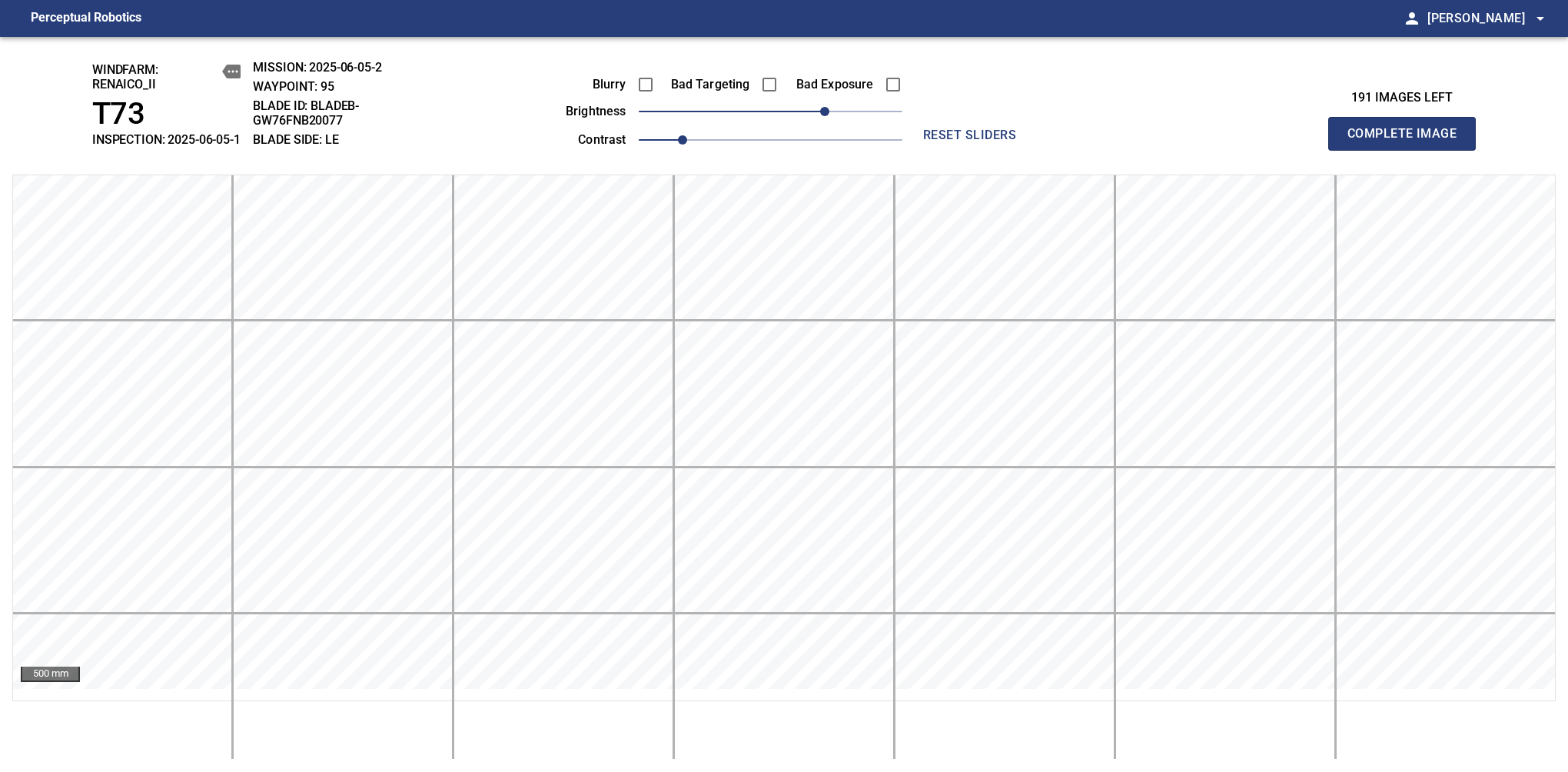
click at [1292, 141] on span "Complete Image" at bounding box center [1402, 133] width 113 height 22
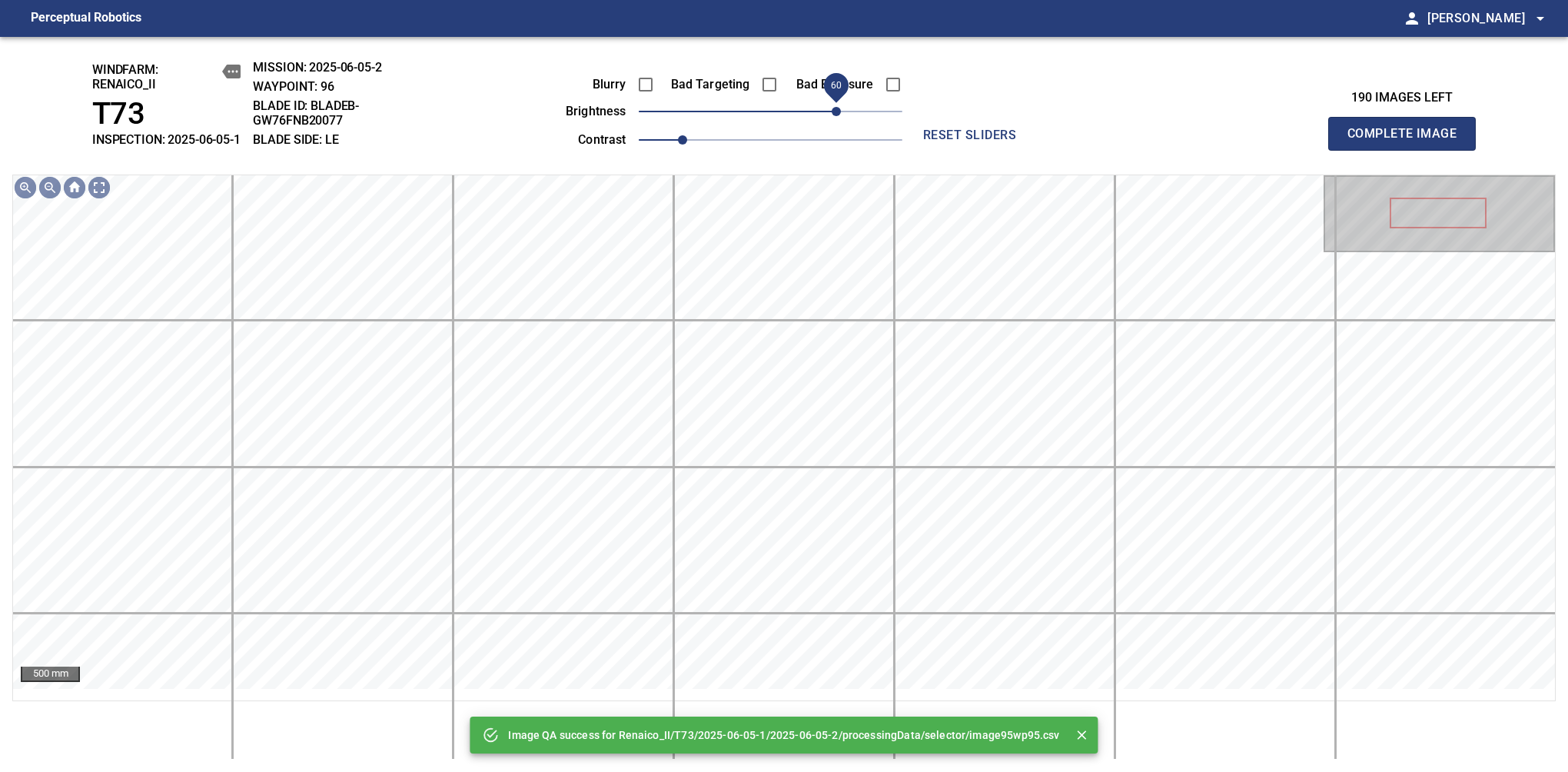
drag, startPoint x: 808, startPoint y: 120, endPoint x: 833, endPoint y: 113, distance: 26.0
click at [833, 113] on span "60" at bounding box center [770, 111] width 264 height 22
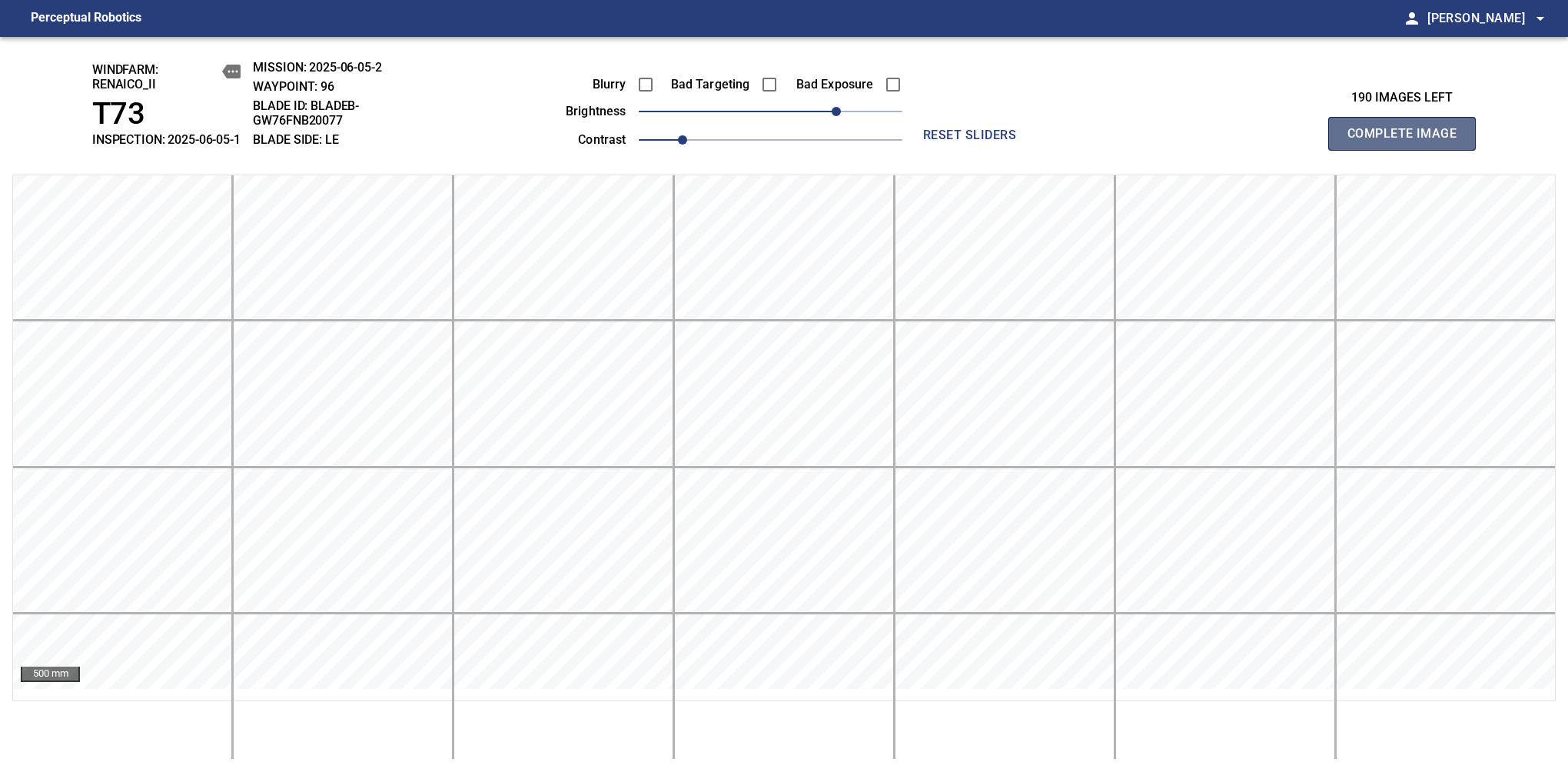
click at [1292, 141] on span "Complete Image" at bounding box center [1402, 133] width 113 height 22
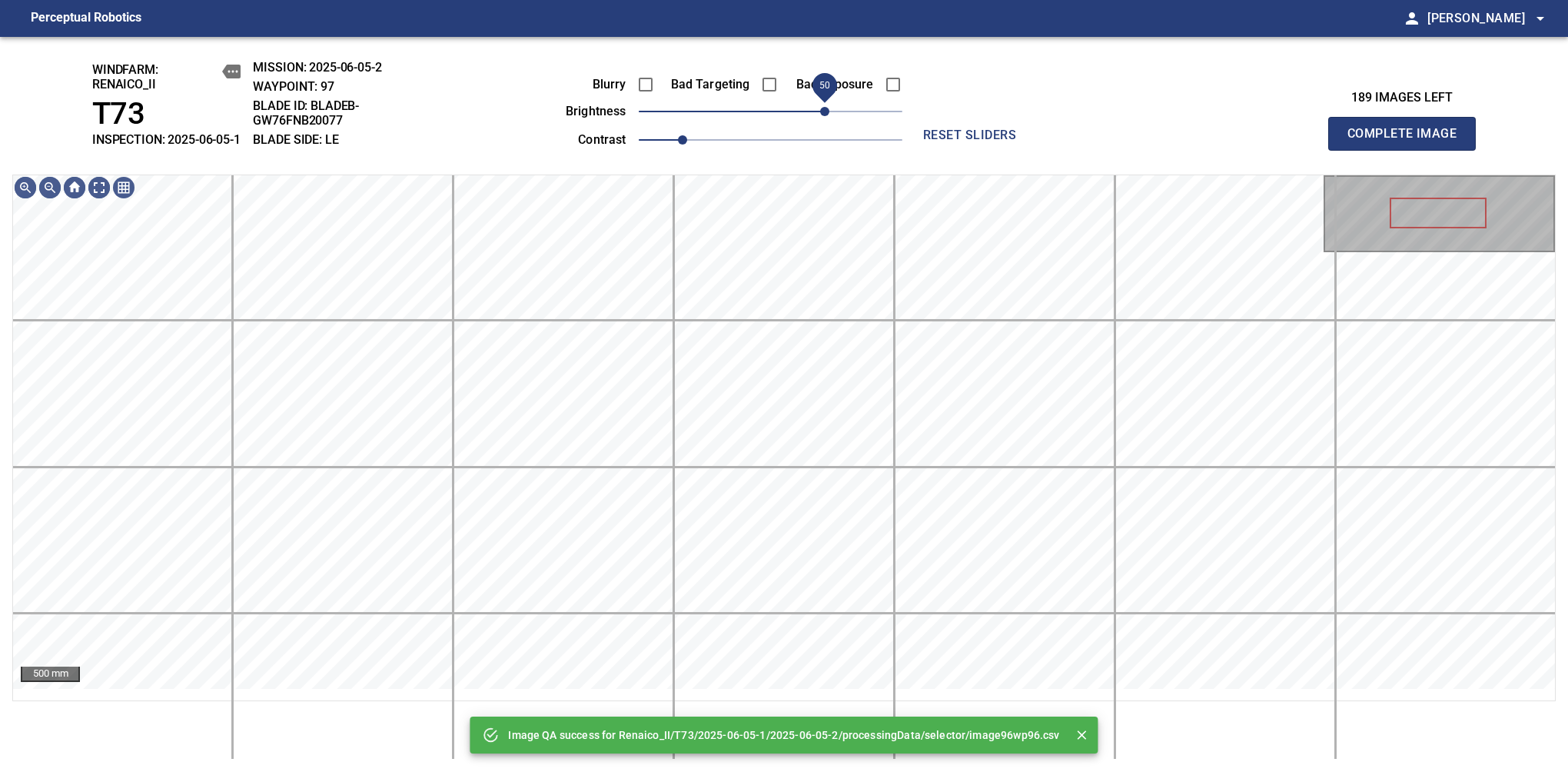
click at [830, 122] on span "50" at bounding box center [770, 111] width 264 height 22
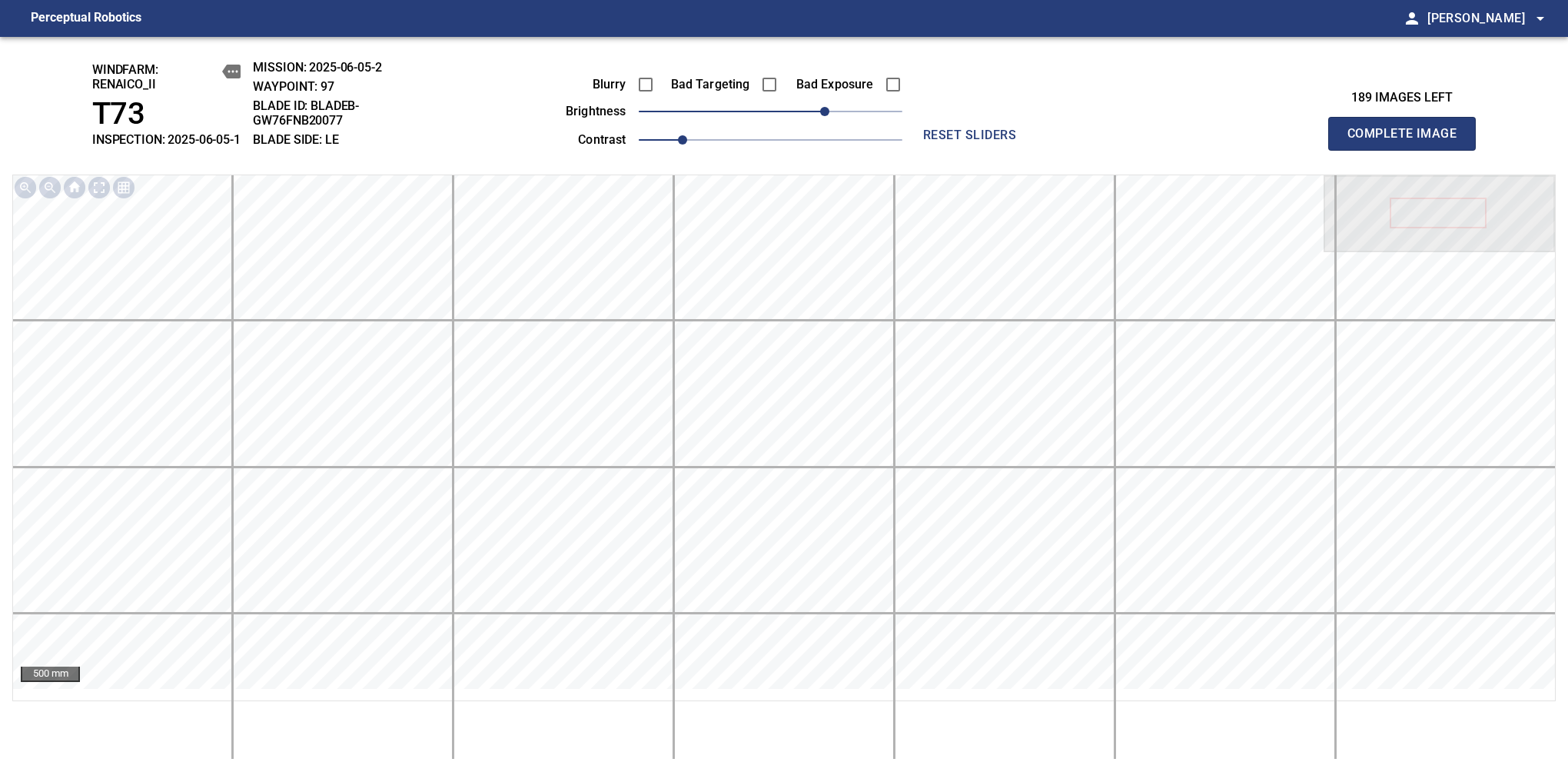
click at [1292, 141] on span "Complete Image" at bounding box center [1402, 133] width 113 height 22
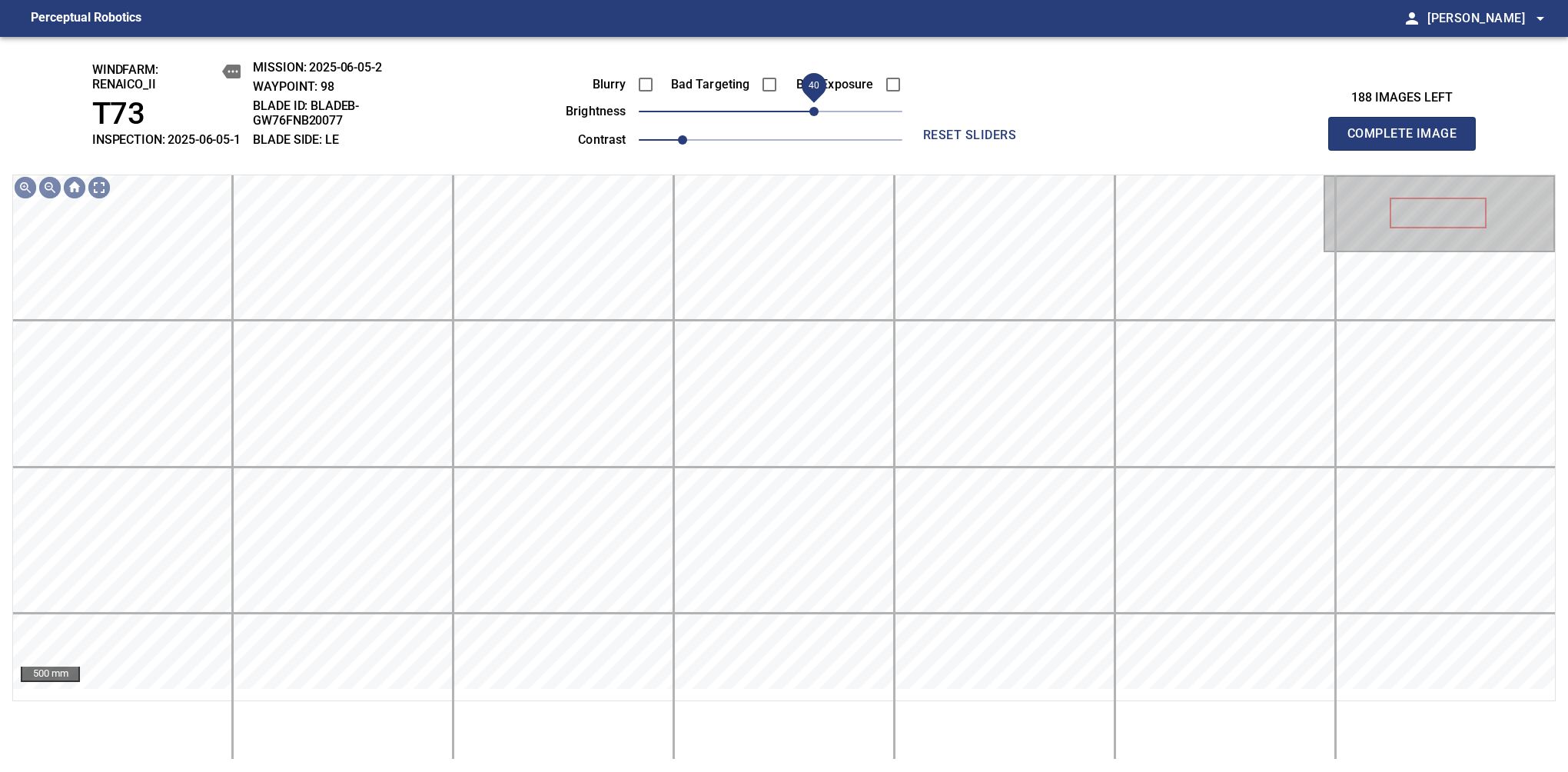
drag, startPoint x: 770, startPoint y: 126, endPoint x: 817, endPoint y: 116, distance: 48.1
click at [817, 116] on span "40" at bounding box center [814, 112] width 10 height 10
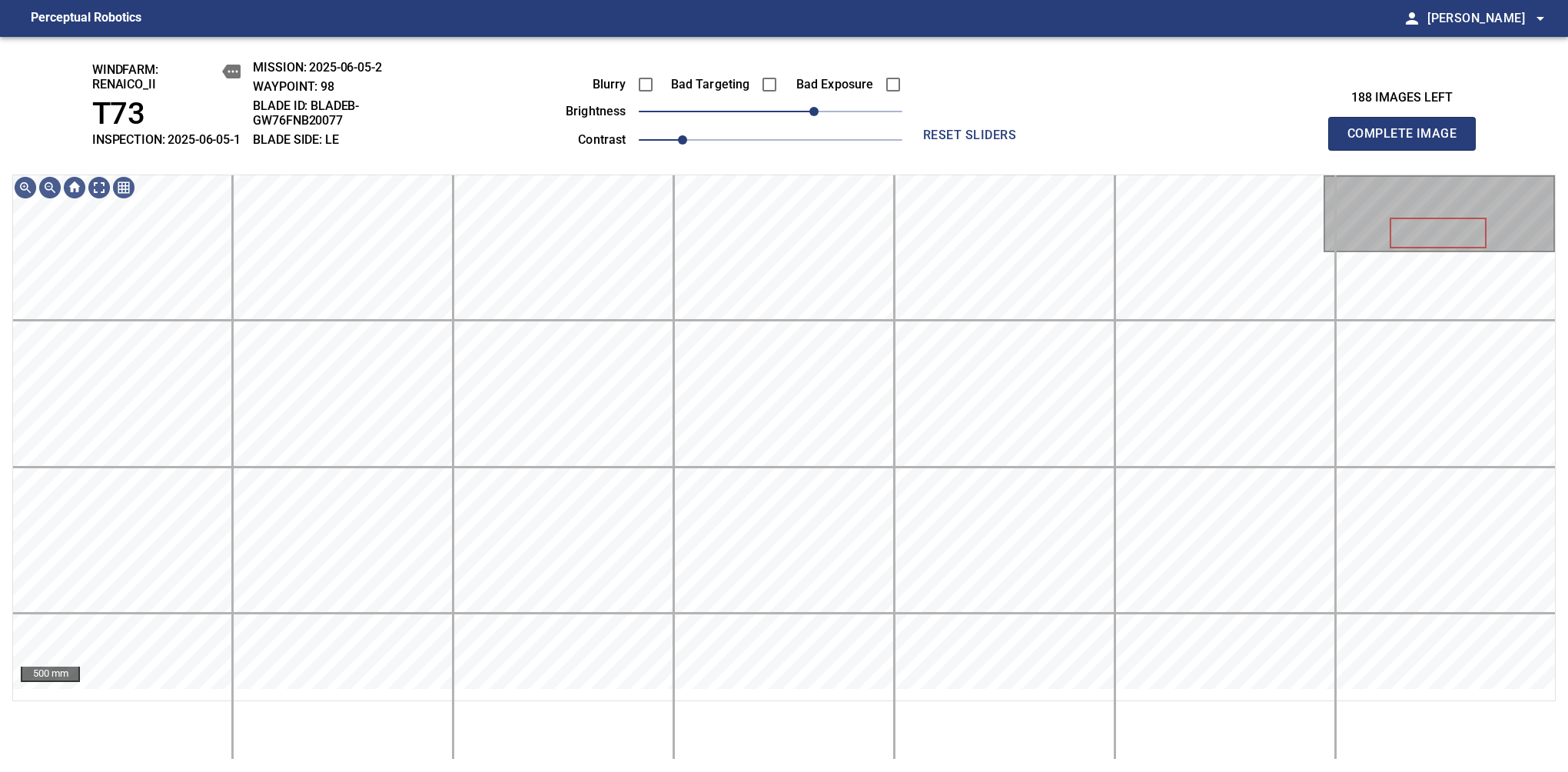
click at [843, 143] on div "windfarm: Renaico_II T73 INSPECTION: 2025-06-05-1 MISSION: 2025-06-05-2 WAYPOIN…" at bounding box center [784, 404] width 1568 height 735
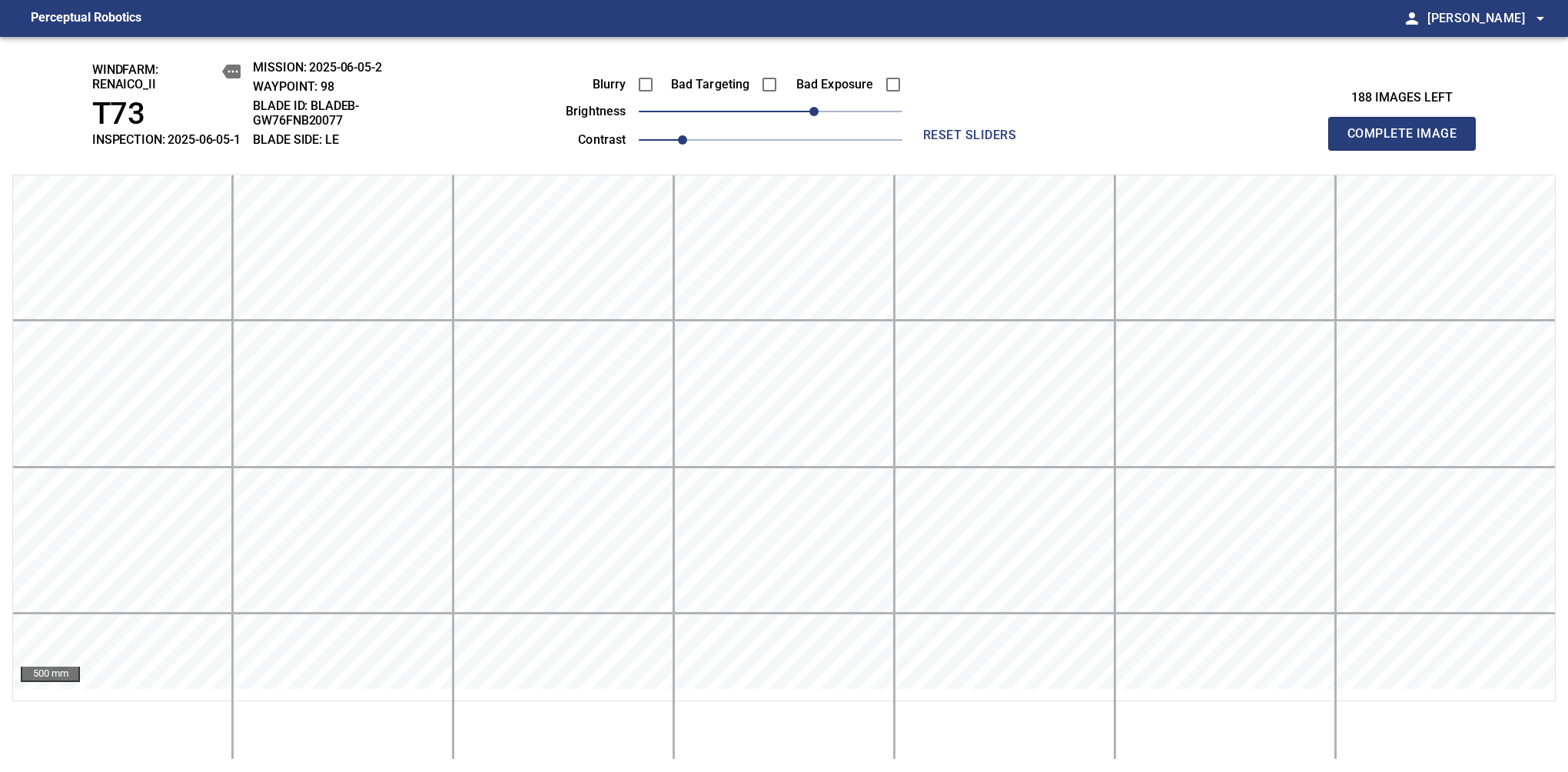
click at [1292, 141] on span "Complete Image" at bounding box center [1402, 133] width 113 height 22
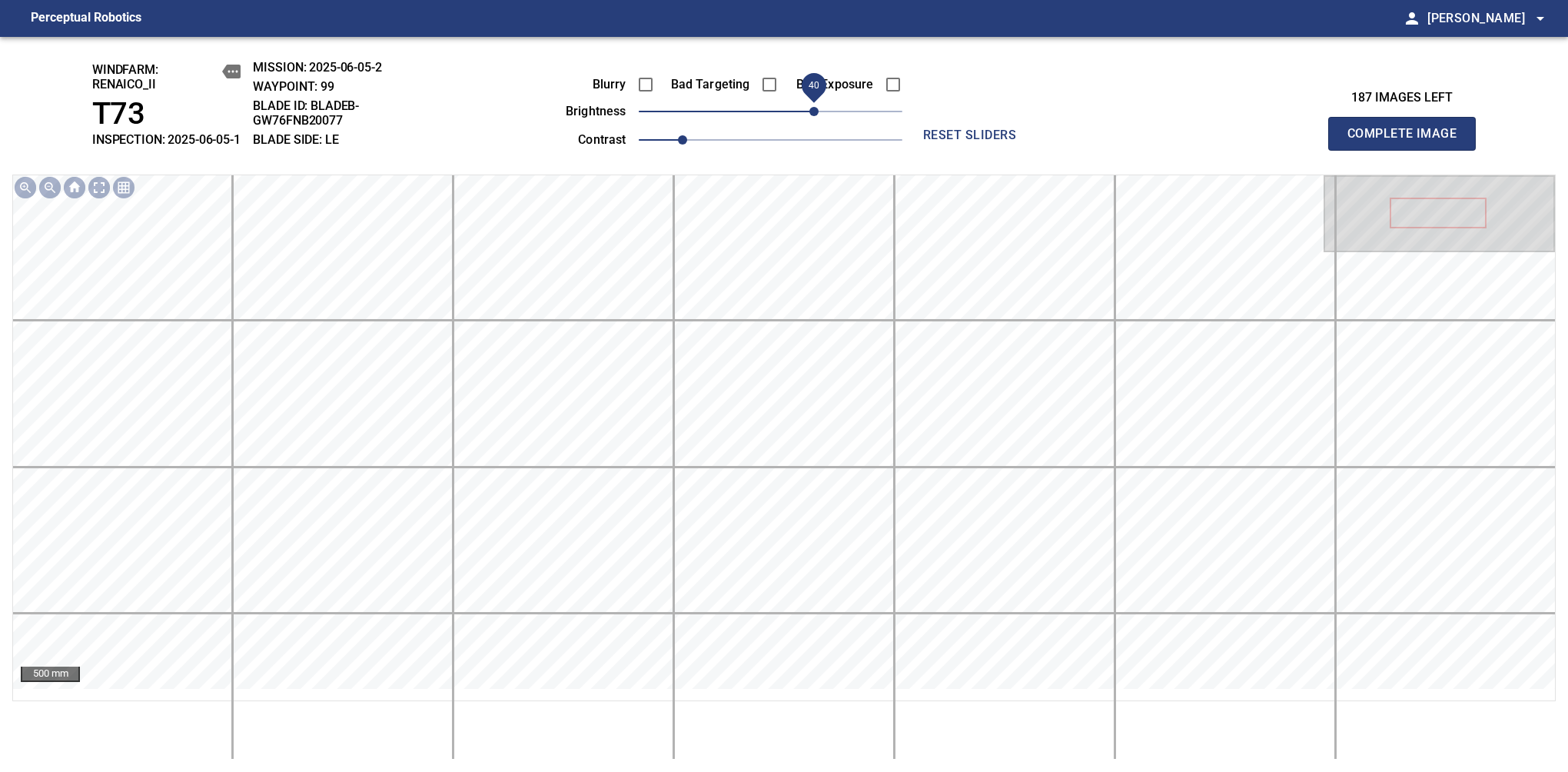
drag, startPoint x: 778, startPoint y: 124, endPoint x: 814, endPoint y: 121, distance: 36.1
click at [814, 116] on span "40" at bounding box center [814, 112] width 10 height 10
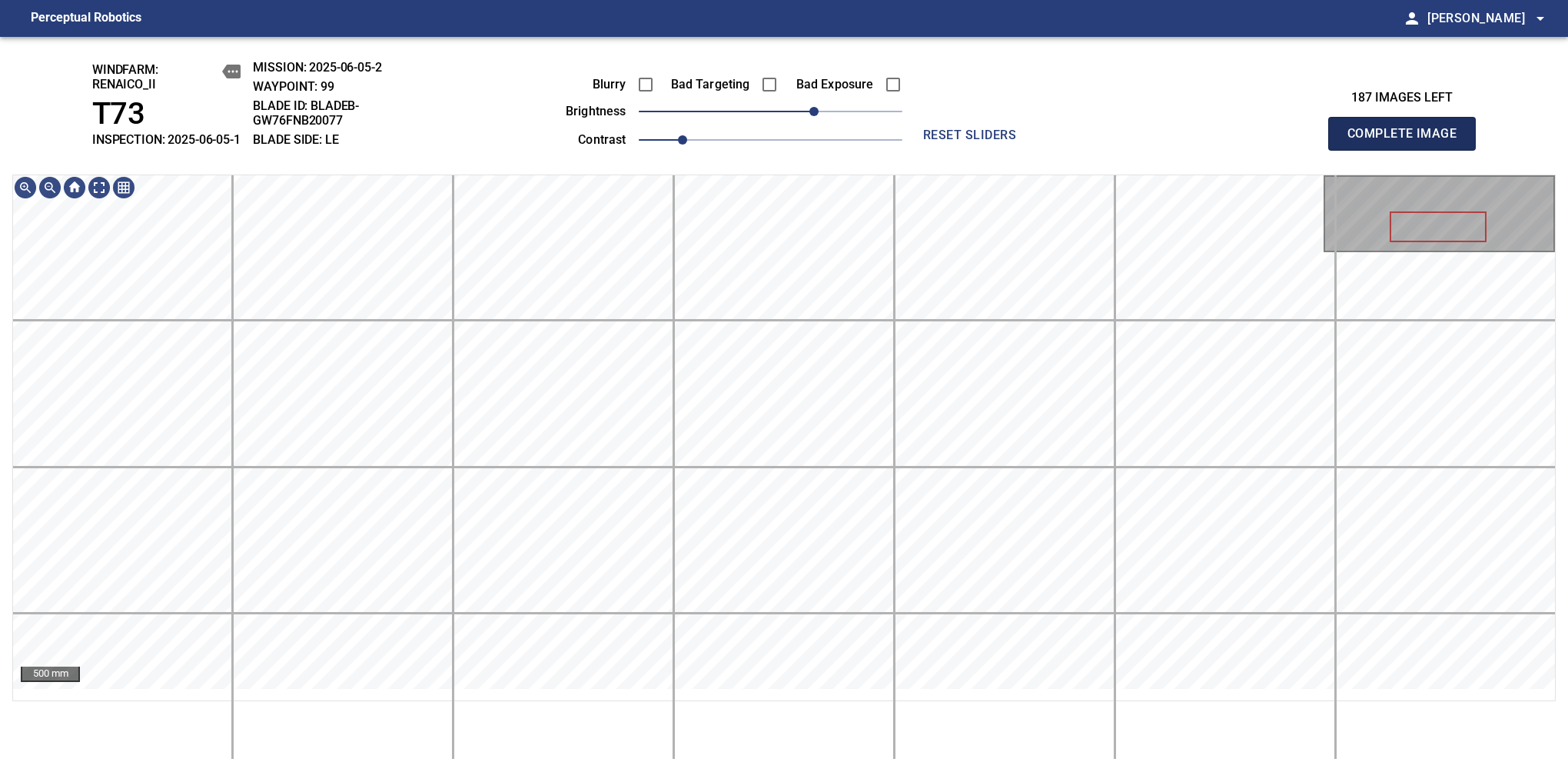
click at [1292, 141] on span "Complete Image" at bounding box center [1402, 133] width 113 height 22
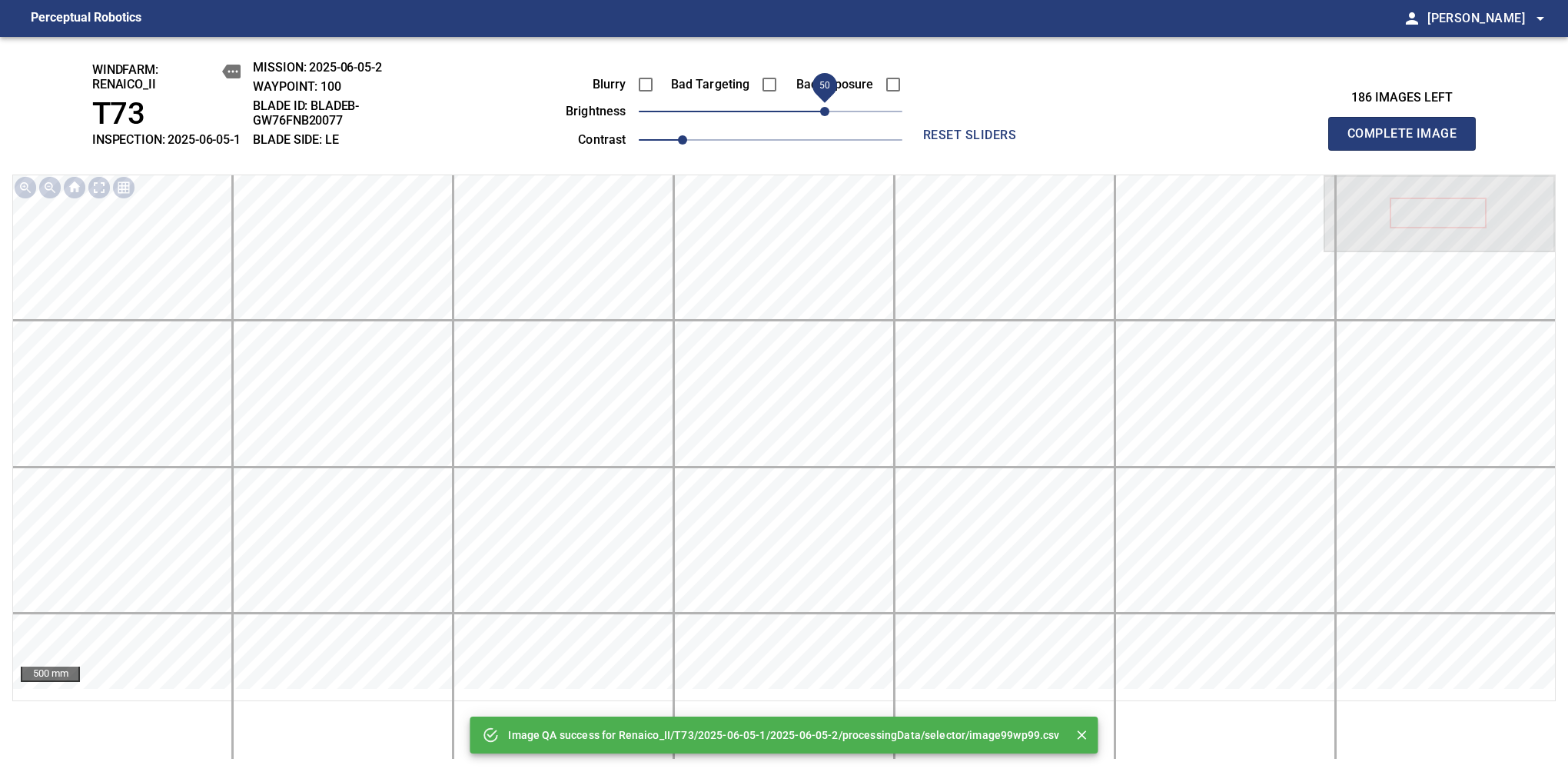
drag, startPoint x: 781, startPoint y: 132, endPoint x: 822, endPoint y: 130, distance: 41.0
click at [822, 116] on span "50" at bounding box center [825, 112] width 10 height 10
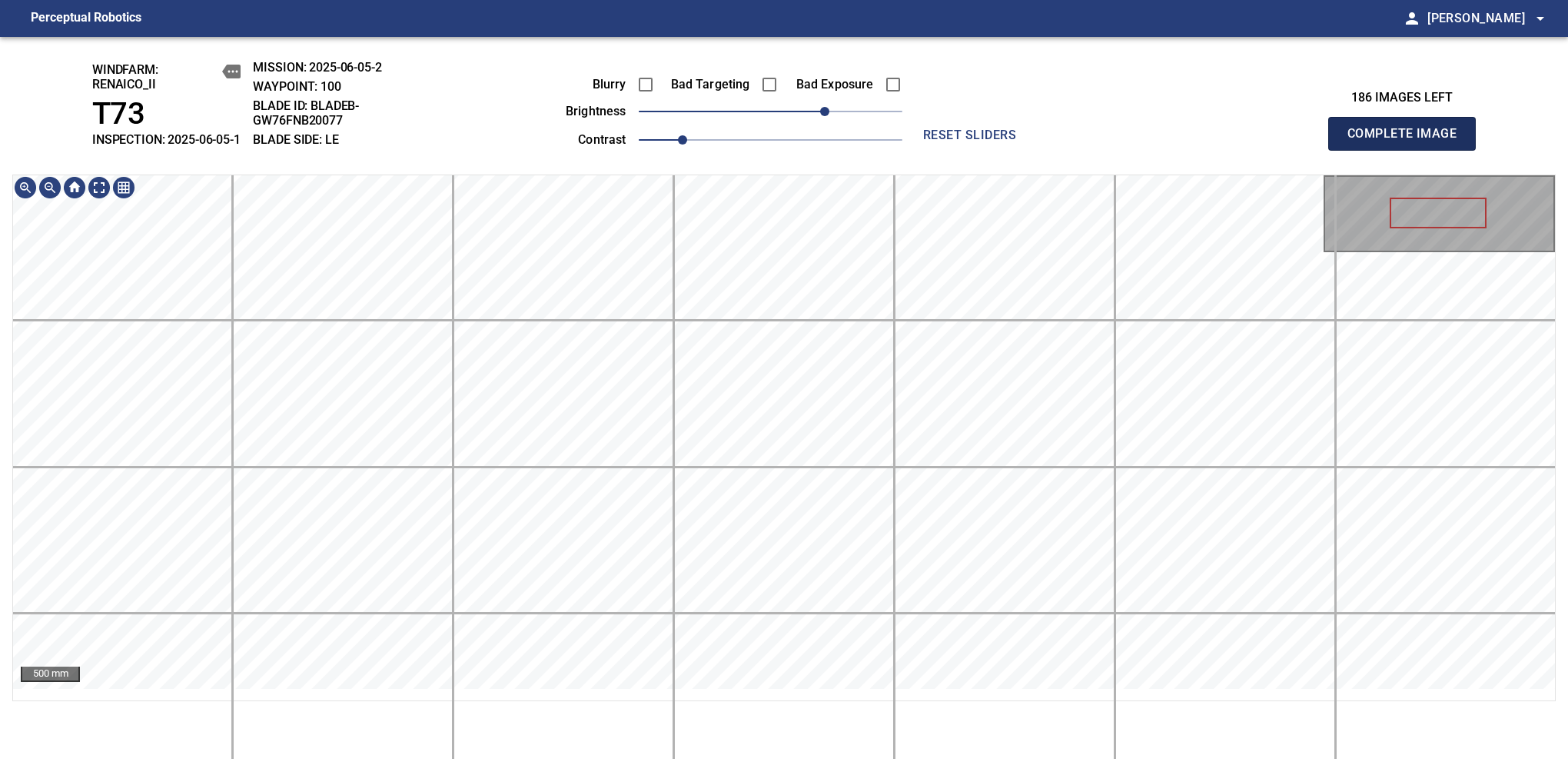
click at [1292, 141] on span "Complete Image" at bounding box center [1402, 133] width 113 height 22
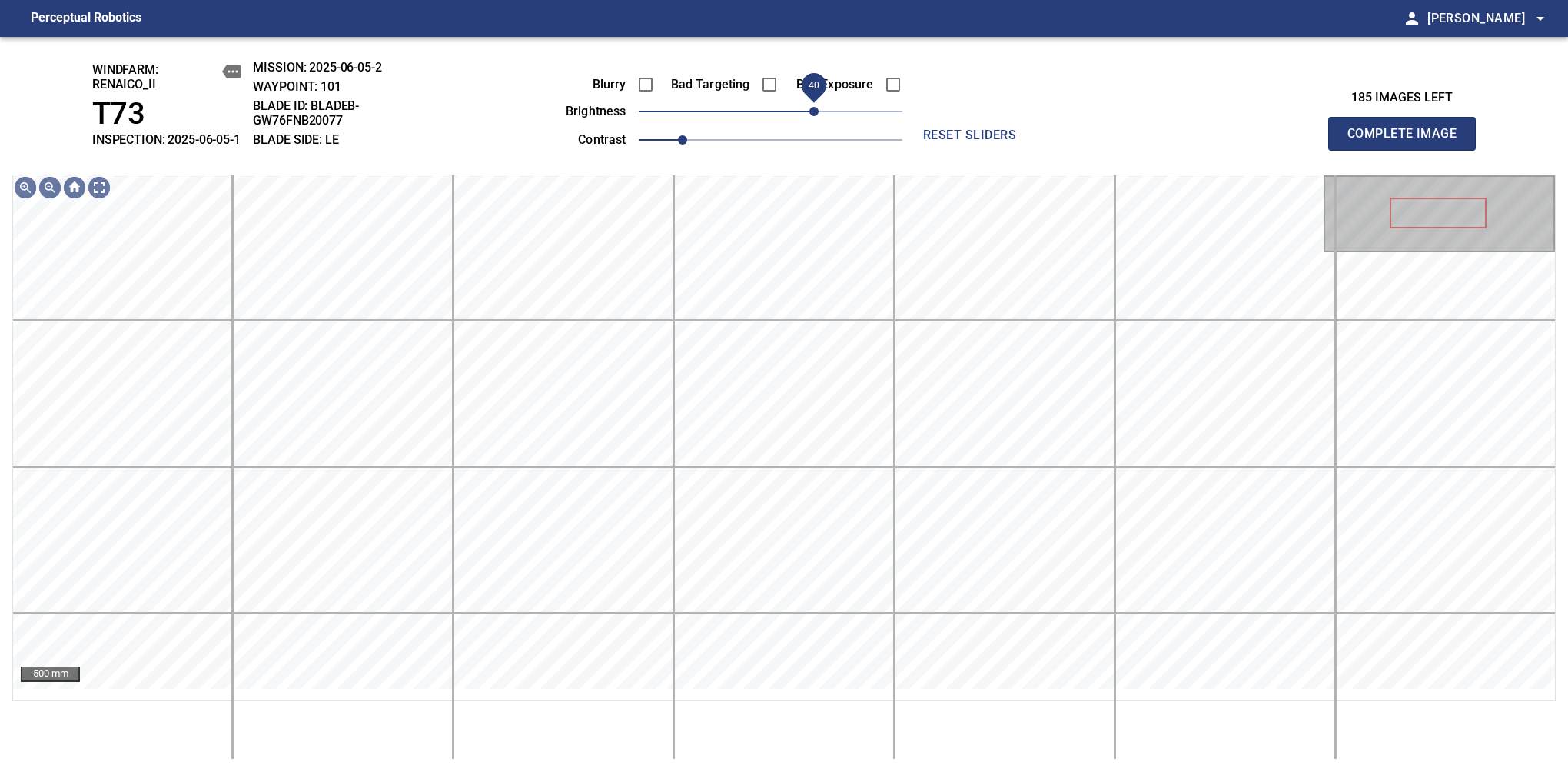
drag, startPoint x: 771, startPoint y: 124, endPoint x: 811, endPoint y: 137, distance: 42.1
click at [811, 116] on span "40" at bounding box center [814, 112] width 10 height 10
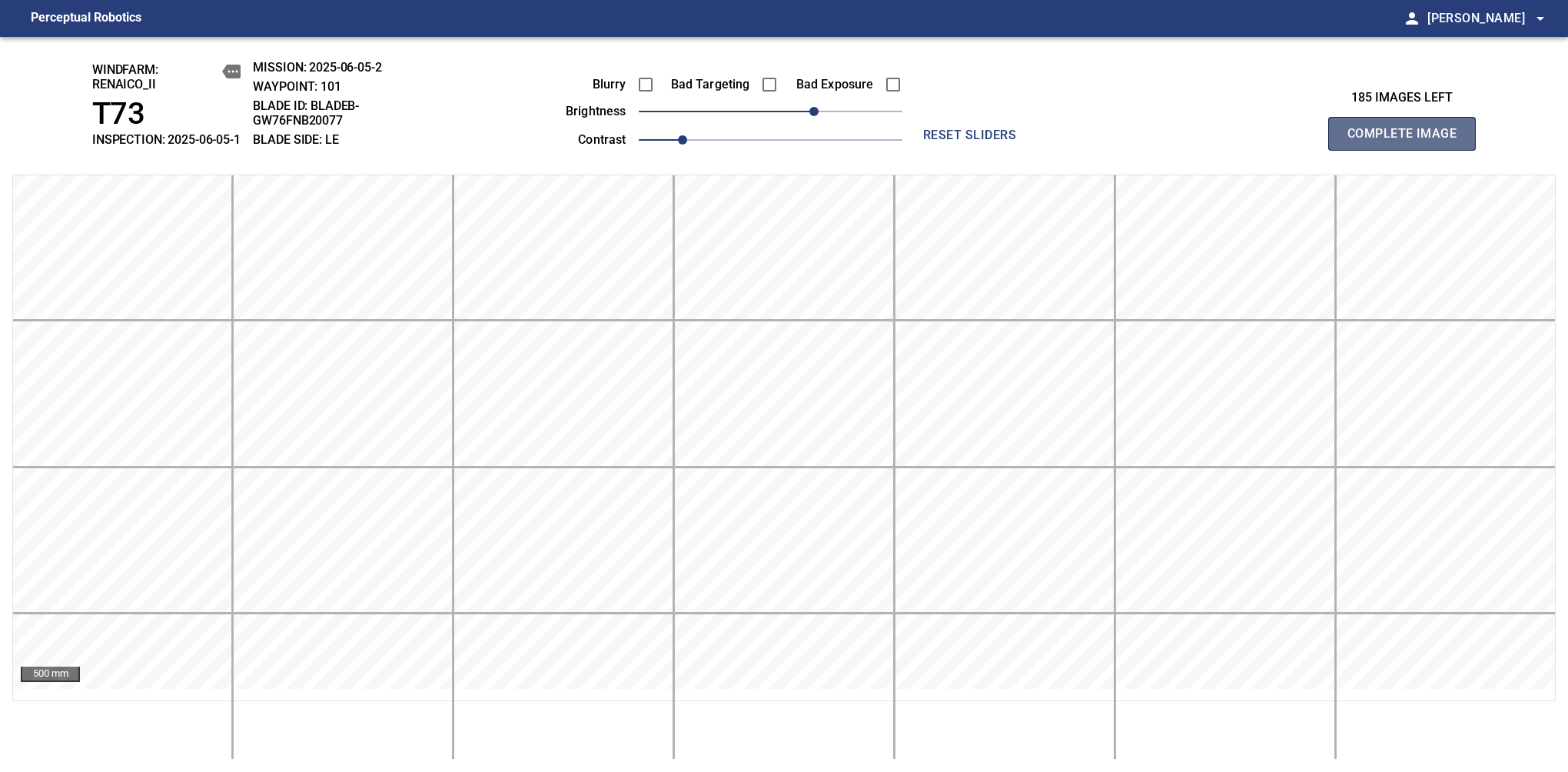
click at [1292, 141] on span "Complete Image" at bounding box center [1402, 133] width 113 height 22
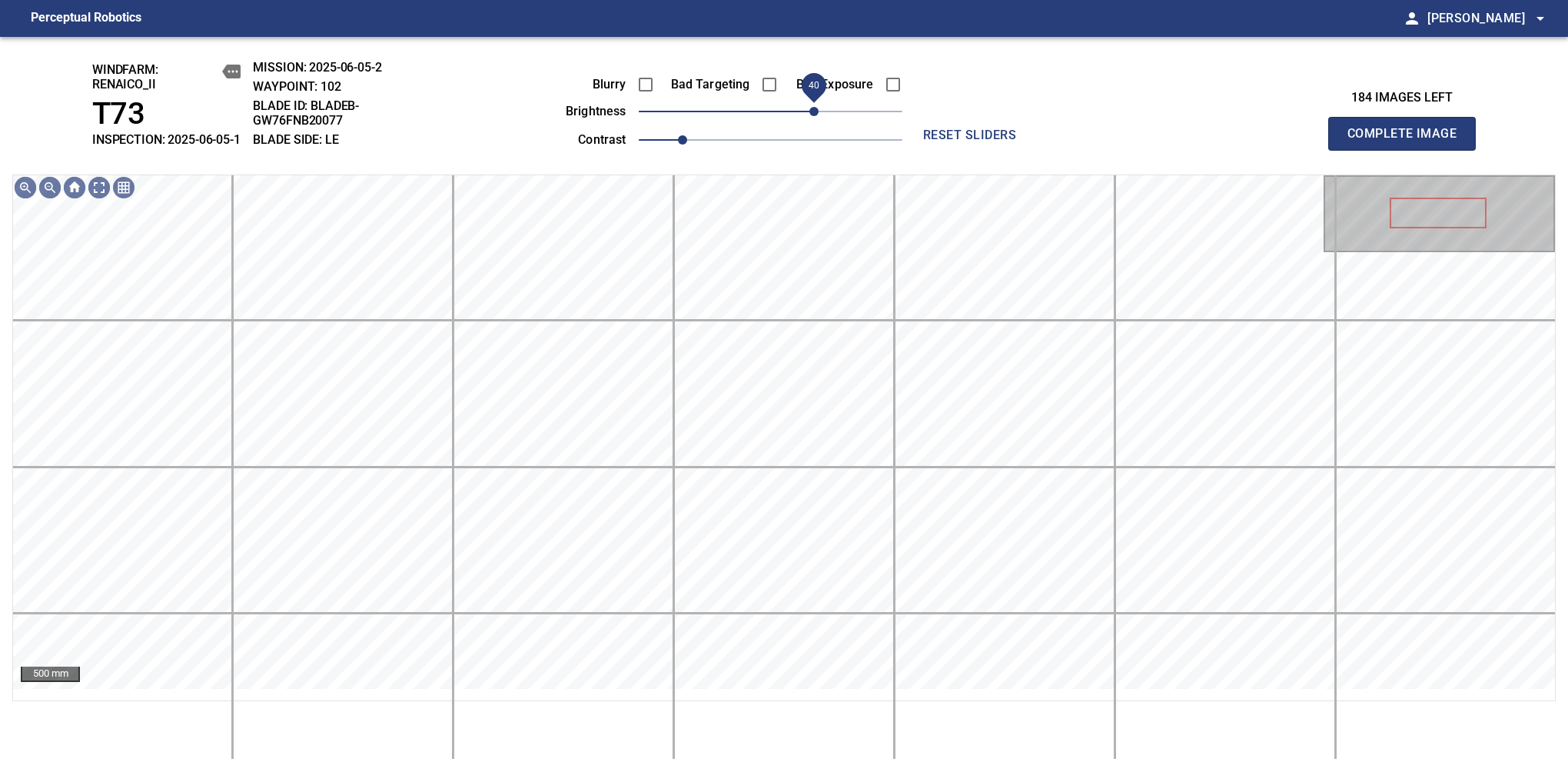
drag, startPoint x: 781, startPoint y: 129, endPoint x: 819, endPoint y: 127, distance: 38.1
click at [818, 116] on span "40" at bounding box center [814, 112] width 10 height 10
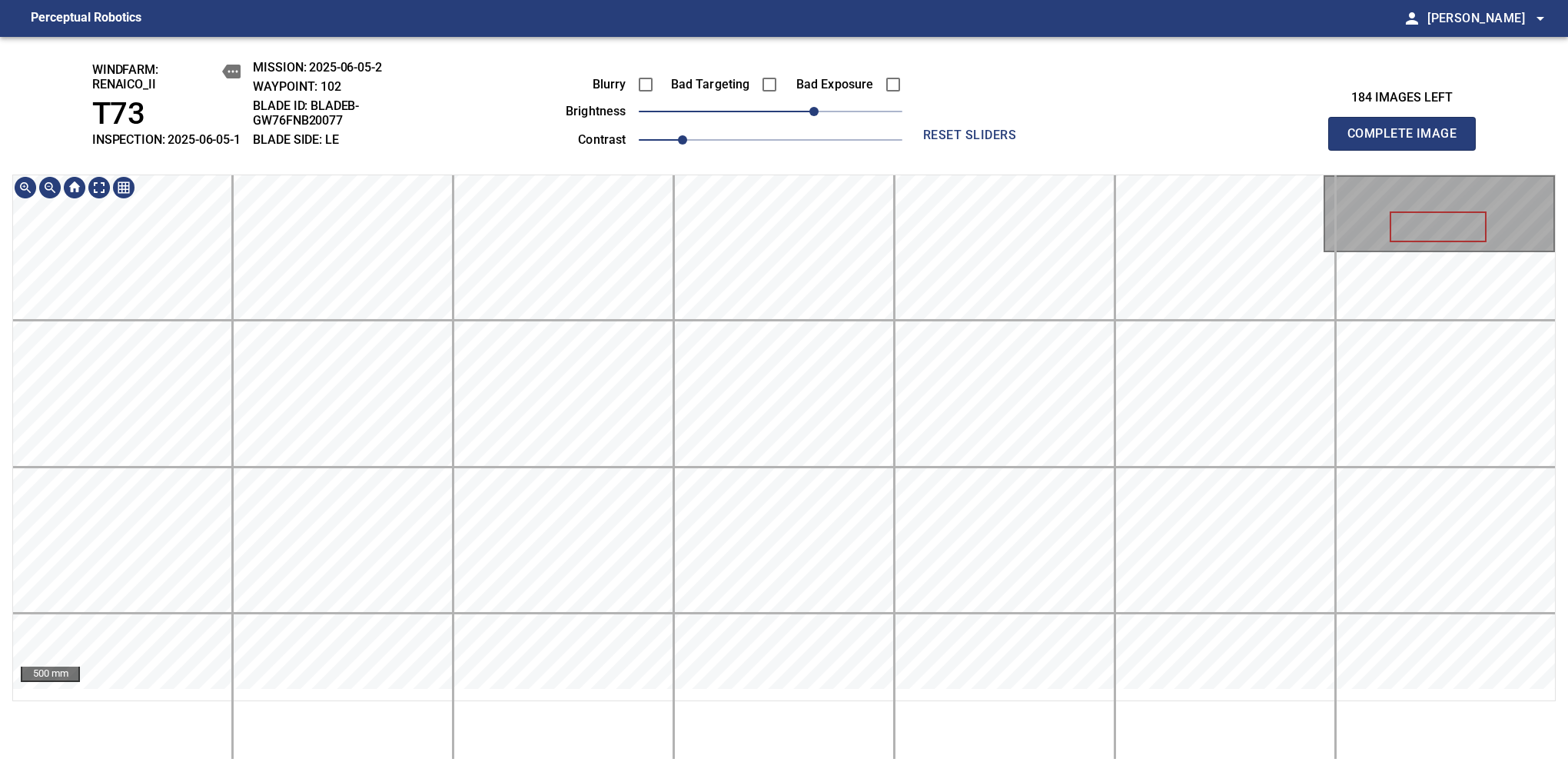
click at [1292, 141] on span "Complete Image" at bounding box center [1402, 133] width 113 height 22
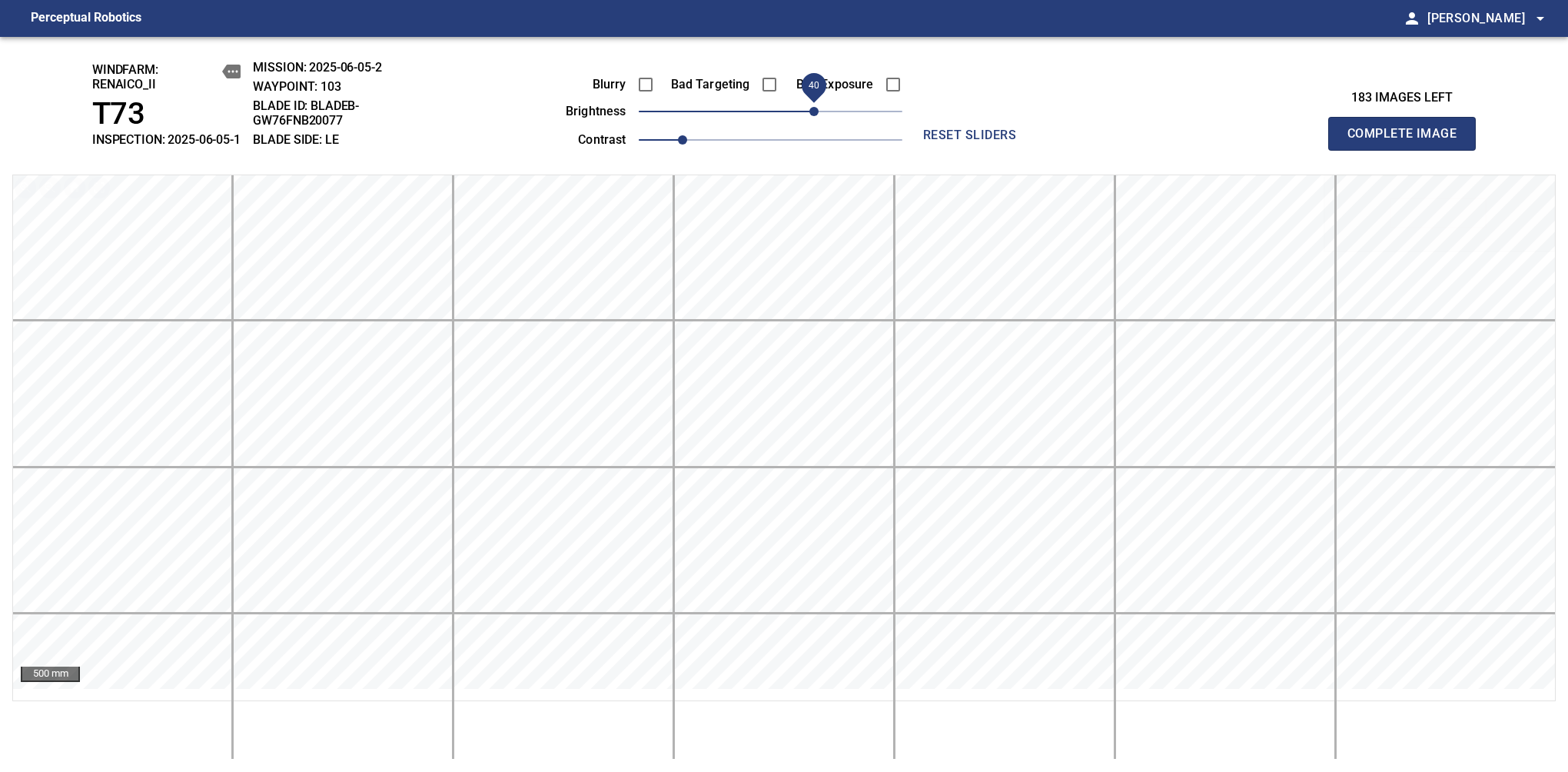
drag, startPoint x: 768, startPoint y: 135, endPoint x: 816, endPoint y: 127, distance: 48.7
click at [816, 116] on span "40" at bounding box center [814, 112] width 10 height 10
click at [1292, 141] on span "Complete Image" at bounding box center [1402, 133] width 113 height 22
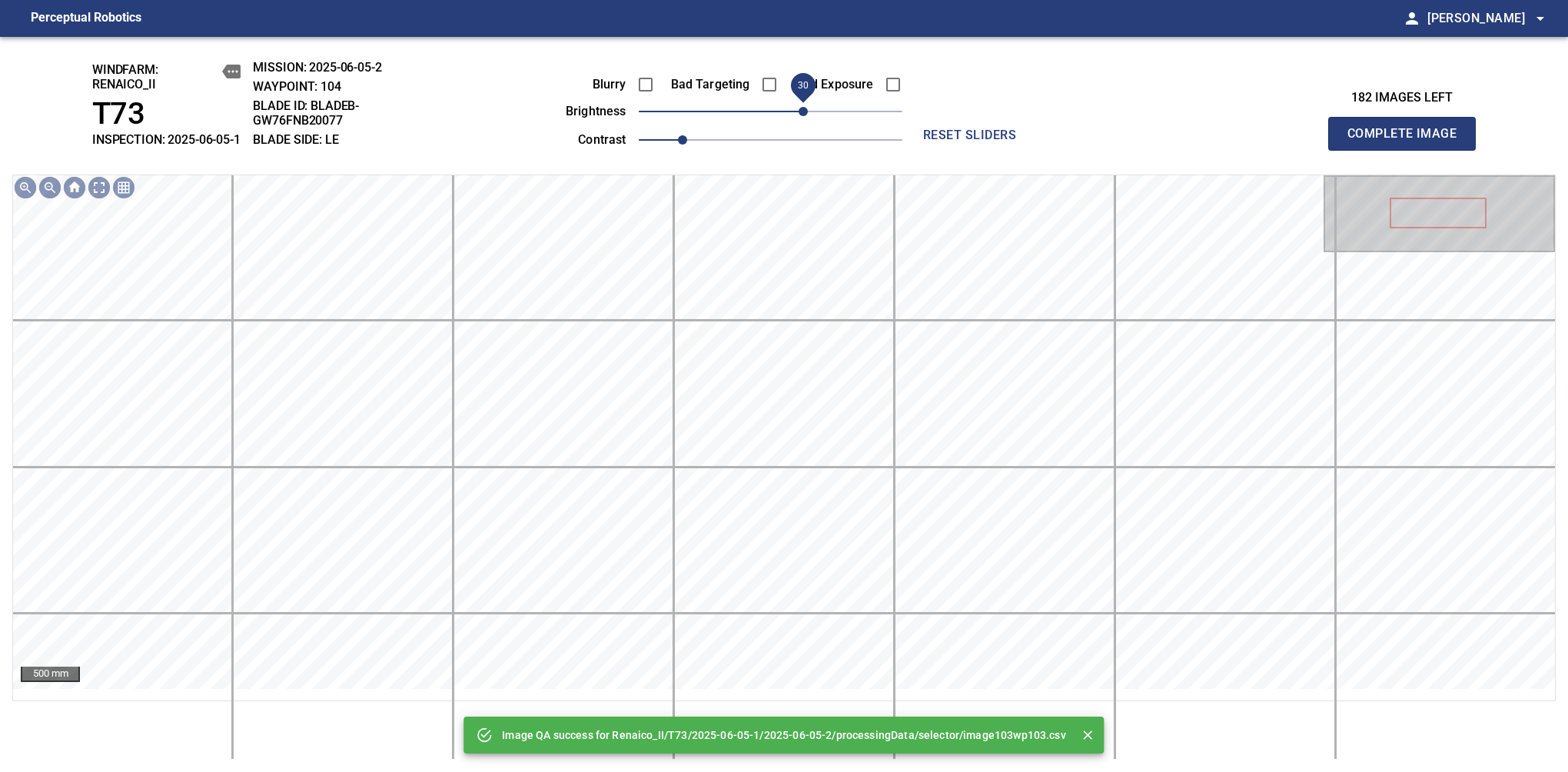
drag, startPoint x: 816, startPoint y: 127, endPoint x: 806, endPoint y: 129, distance: 10.2
click at [806, 122] on span "30" at bounding box center [770, 111] width 264 height 22
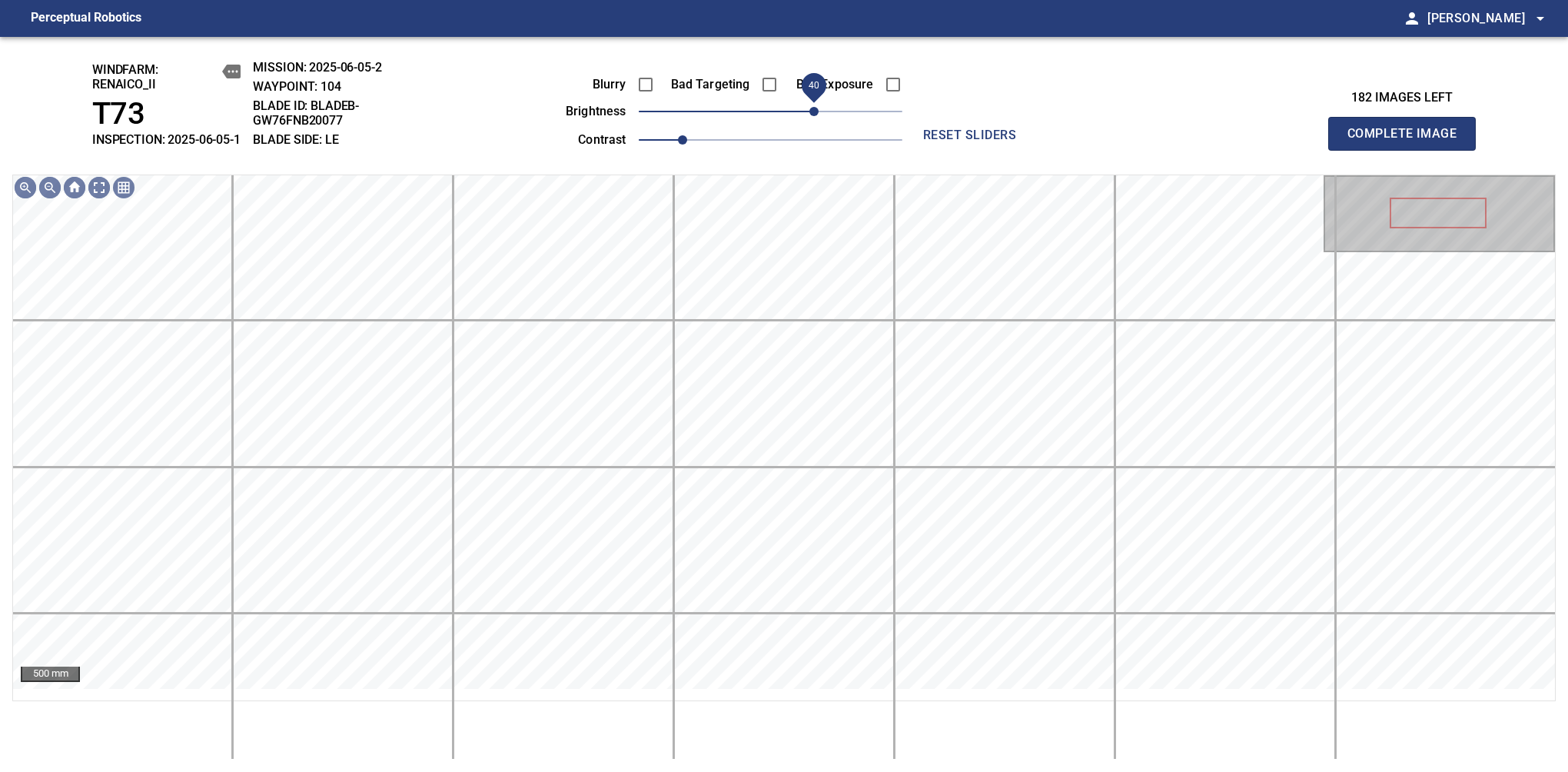
click at [813, 116] on span "40" at bounding box center [814, 112] width 10 height 10
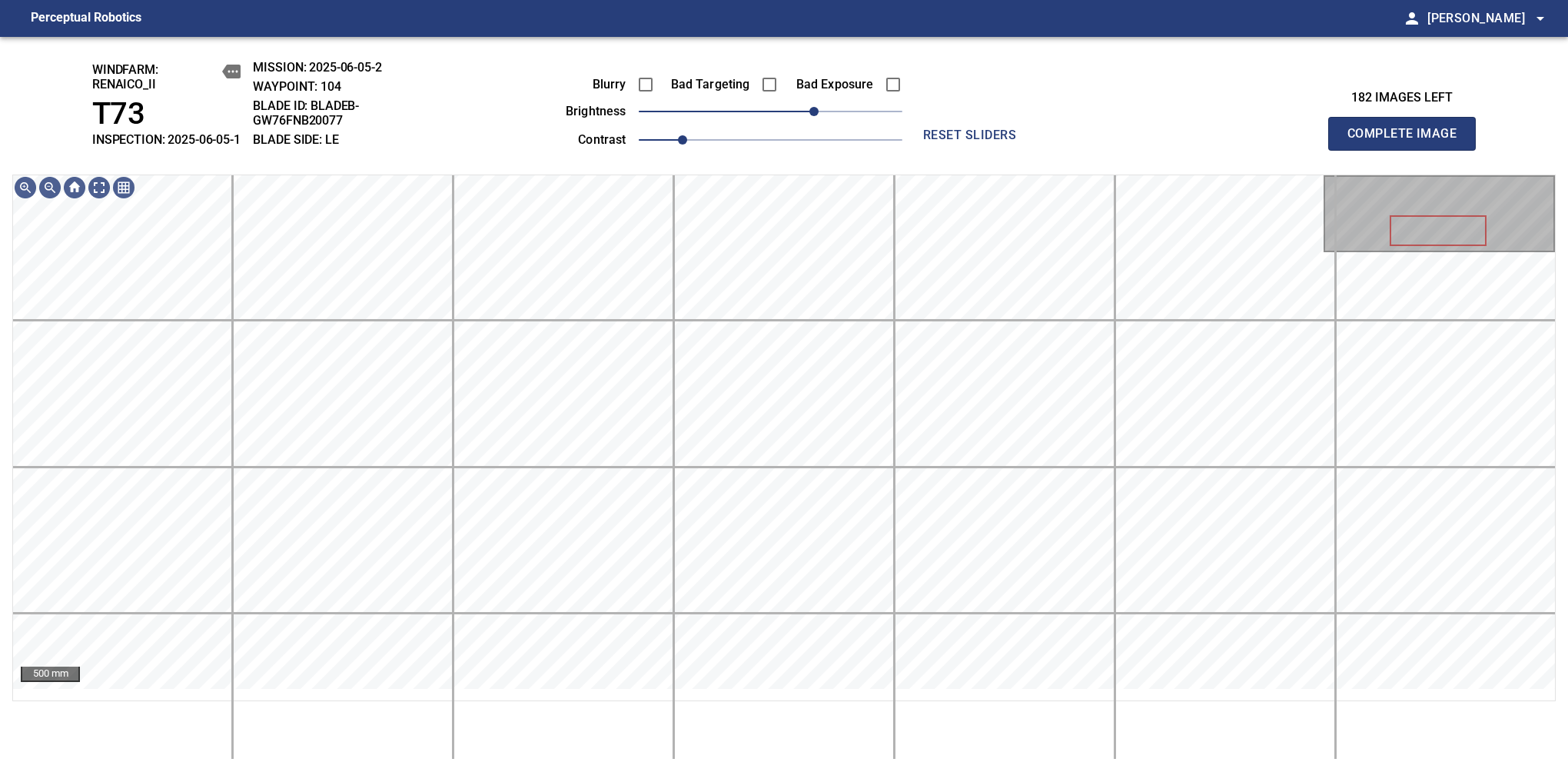
click at [1292, 141] on span "Complete Image" at bounding box center [1402, 133] width 113 height 22
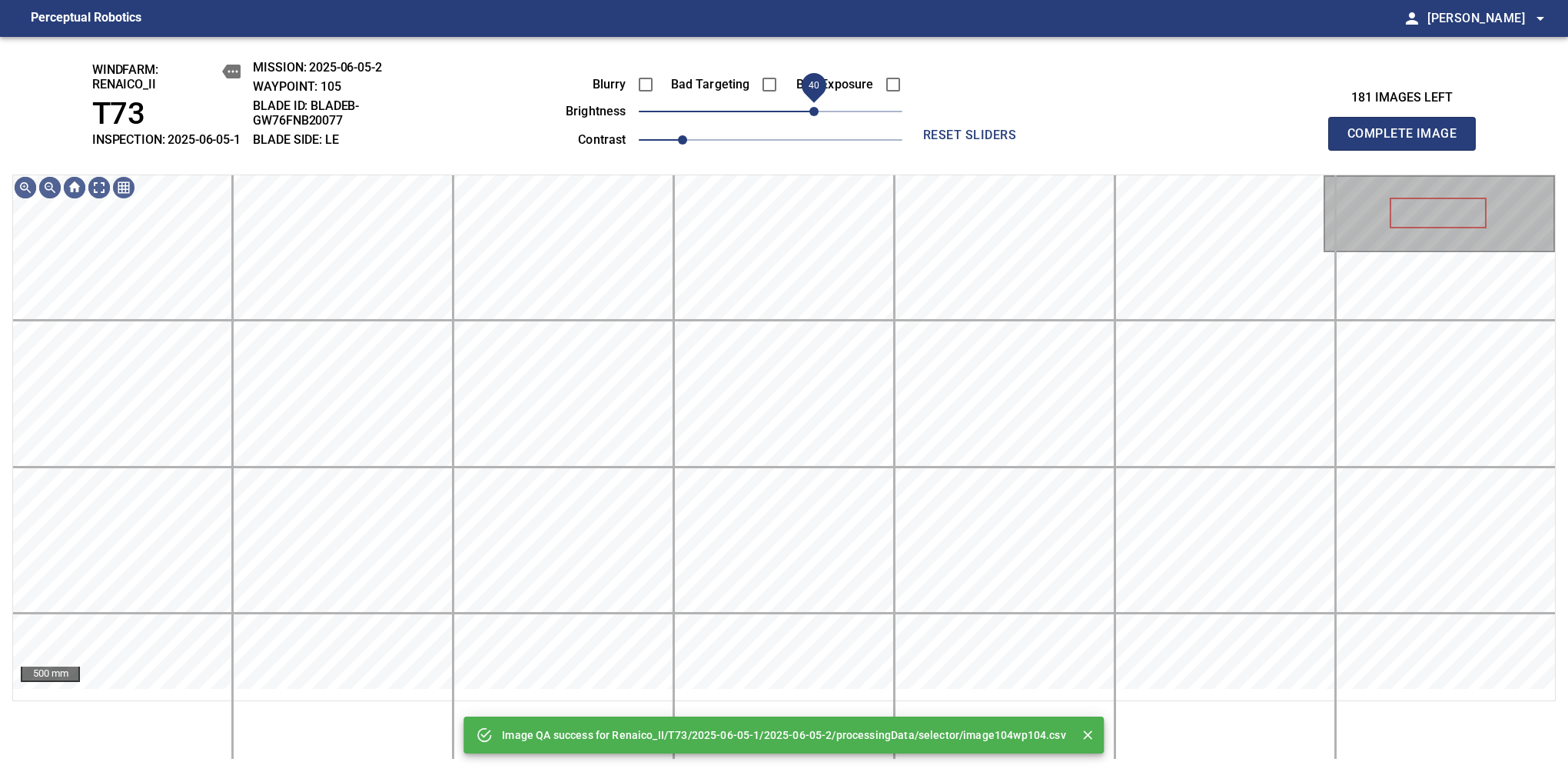
click at [817, 122] on span "40" at bounding box center [770, 111] width 264 height 22
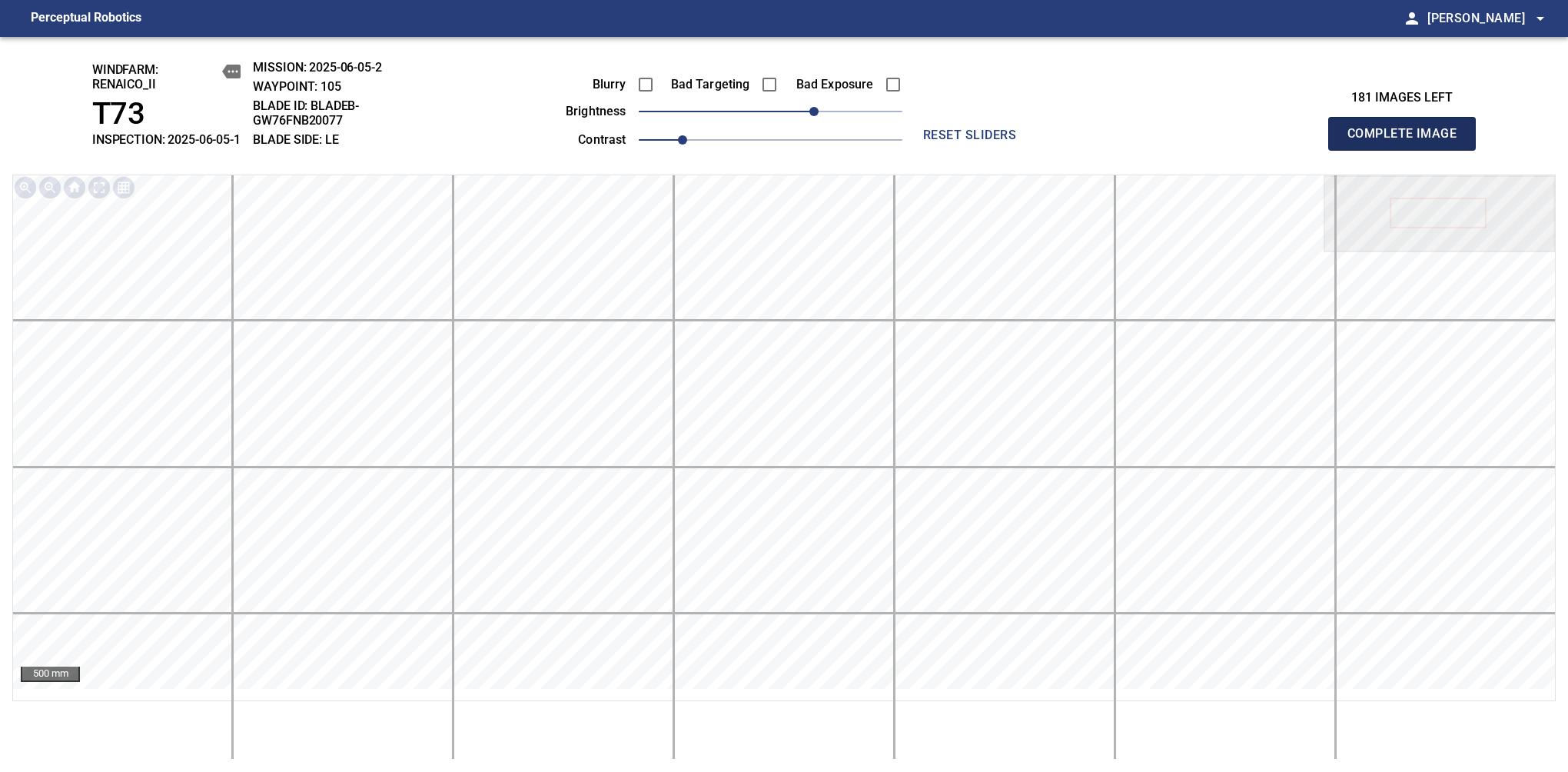
click at [1292, 141] on span "Complete Image" at bounding box center [1402, 133] width 113 height 22
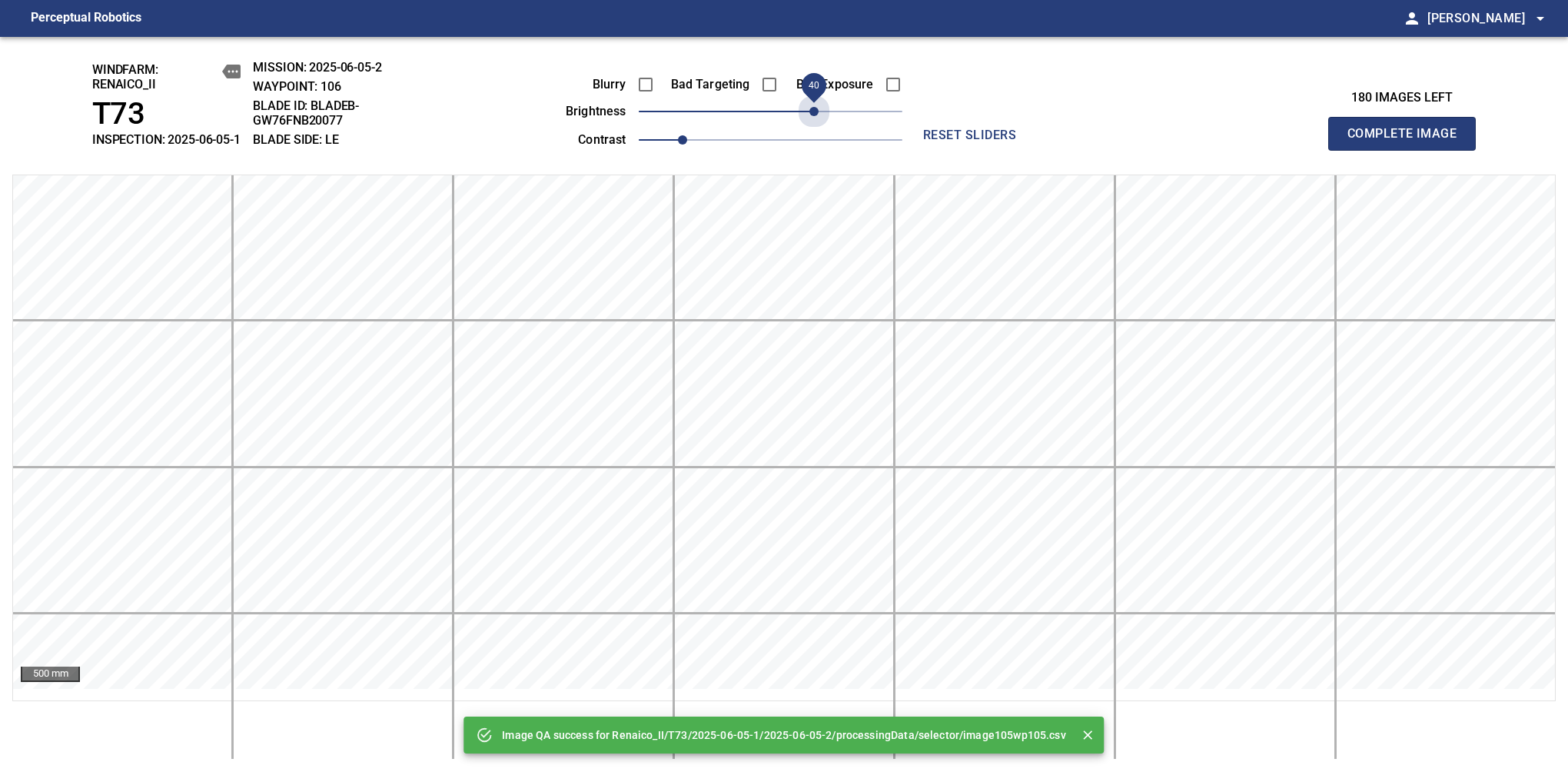
click at [817, 122] on span "40" at bounding box center [770, 111] width 264 height 22
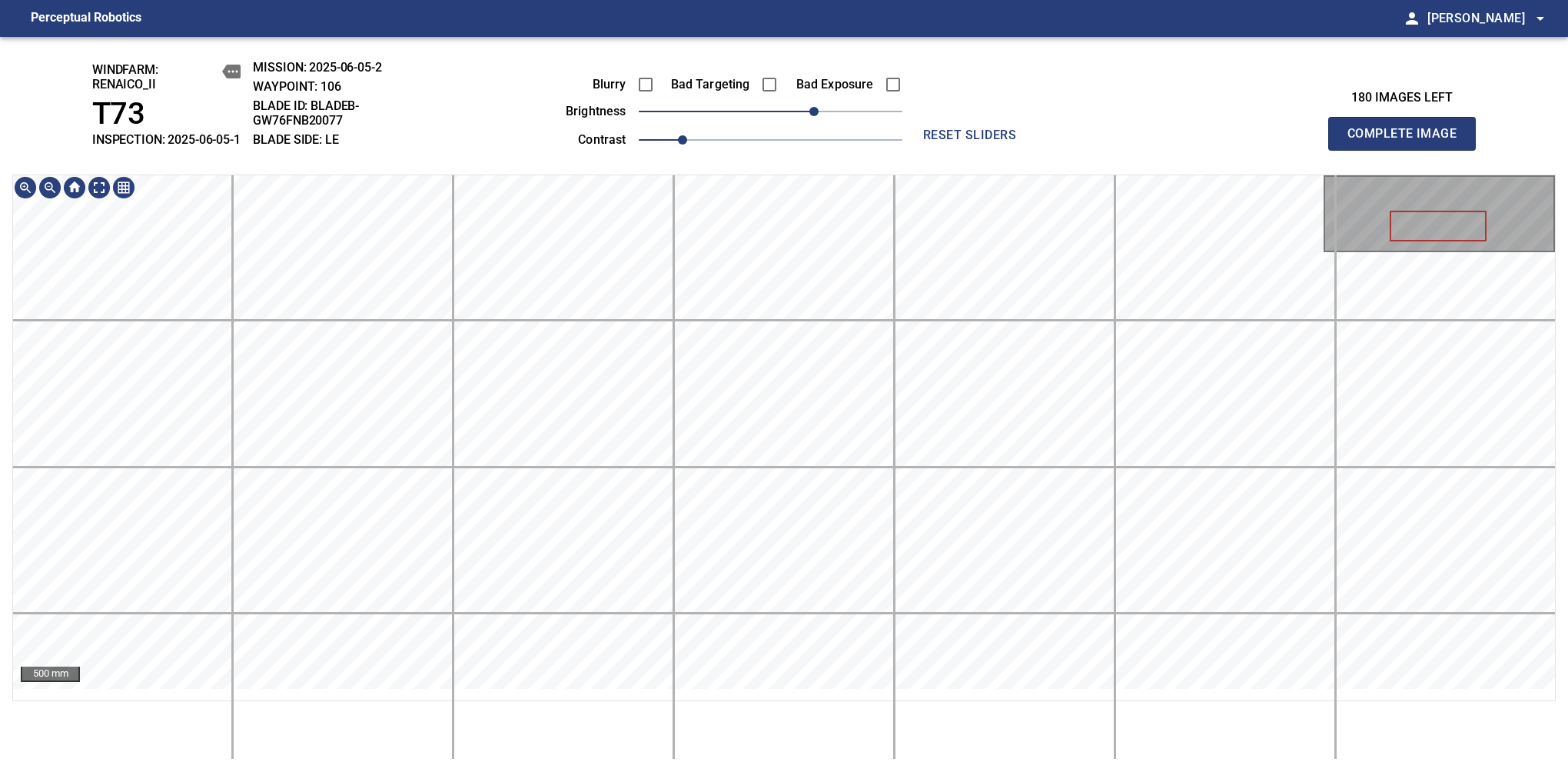
click at [1292, 141] on span "Complete Image" at bounding box center [1402, 133] width 113 height 22
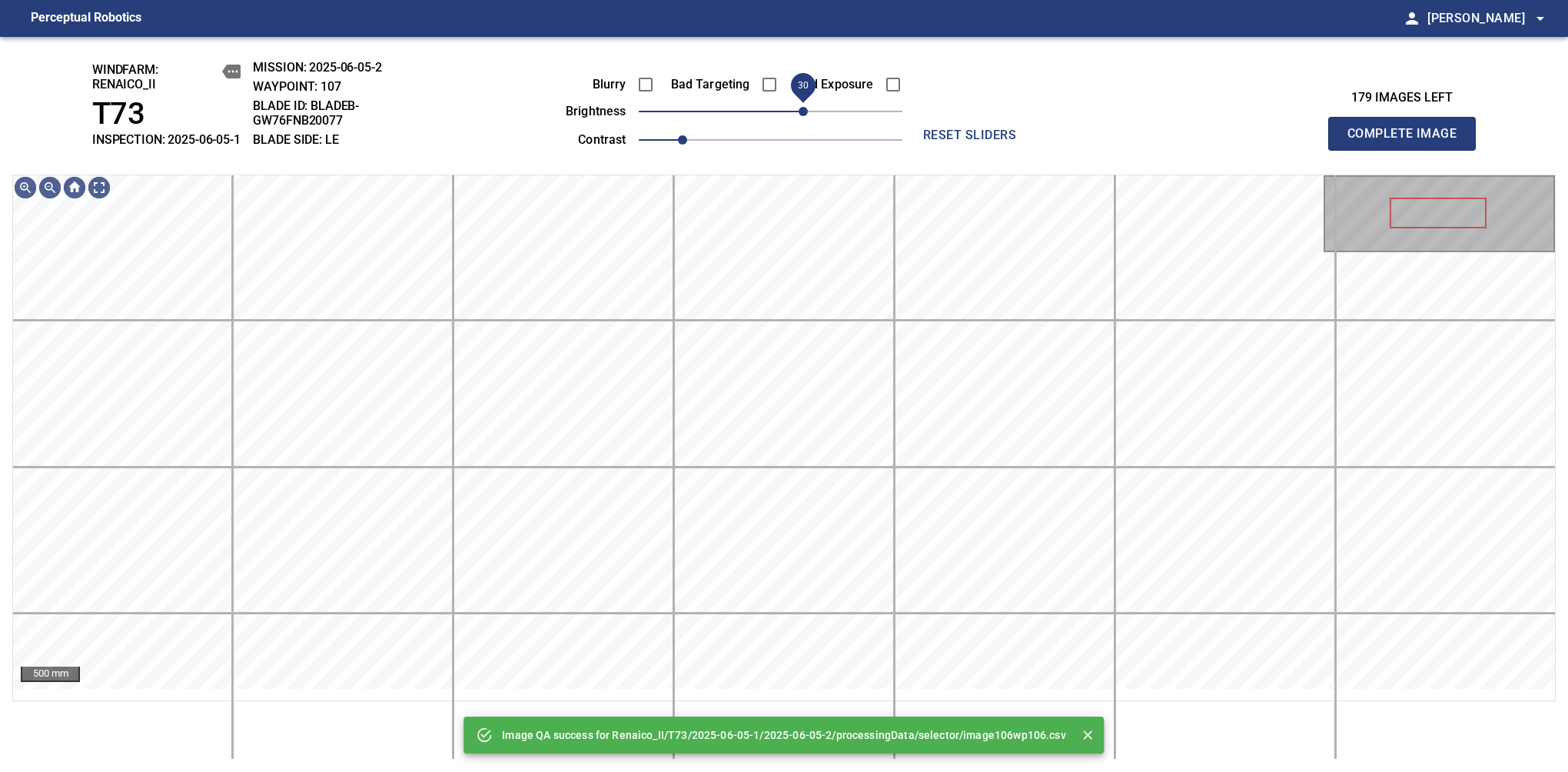
drag, startPoint x: 778, startPoint y: 129, endPoint x: 803, endPoint y: 132, distance: 25.2
click at [803, 116] on span "30" at bounding box center [803, 112] width 10 height 10
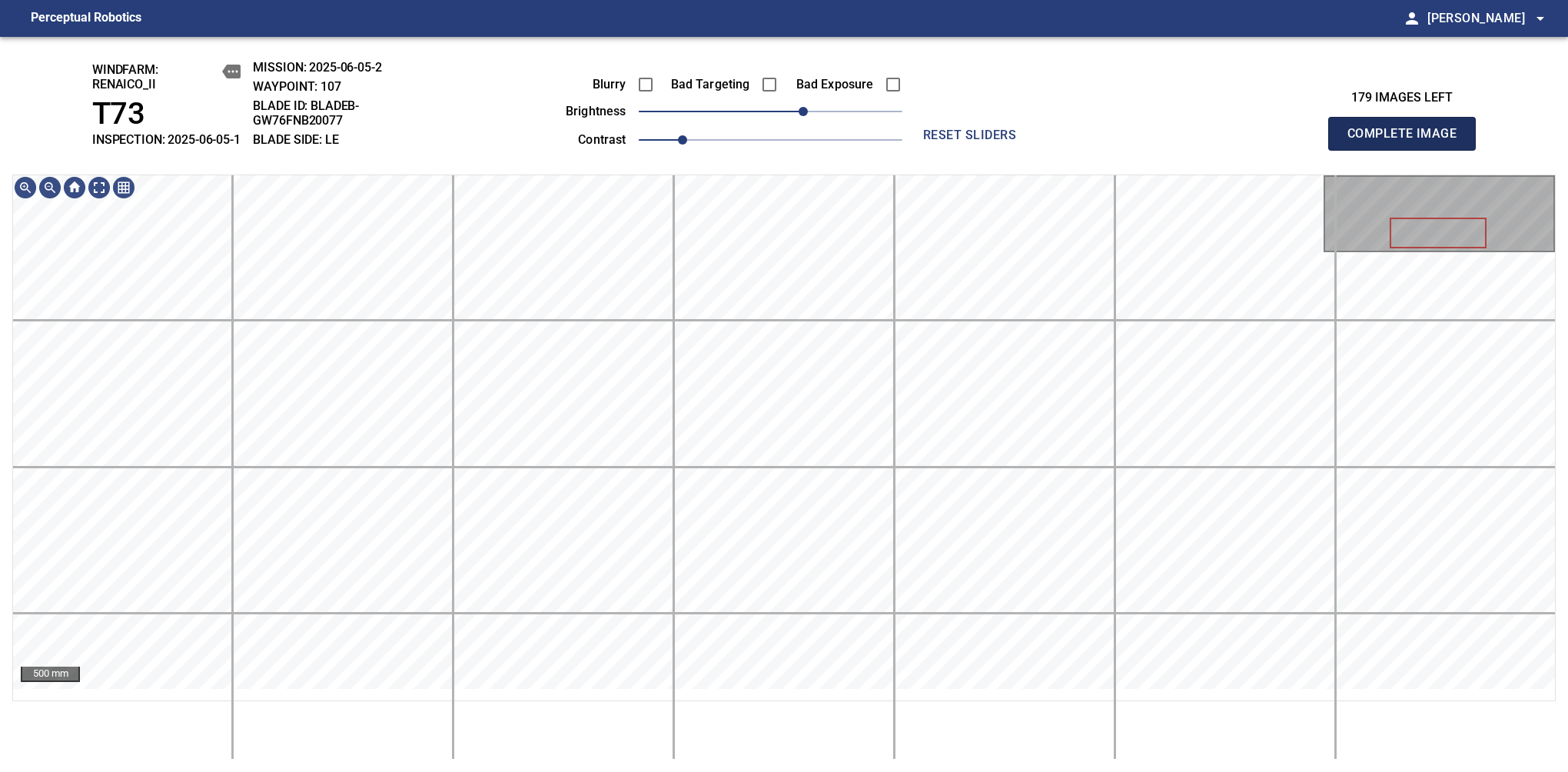
click at [1292, 141] on span "Complete Image" at bounding box center [1402, 133] width 113 height 22
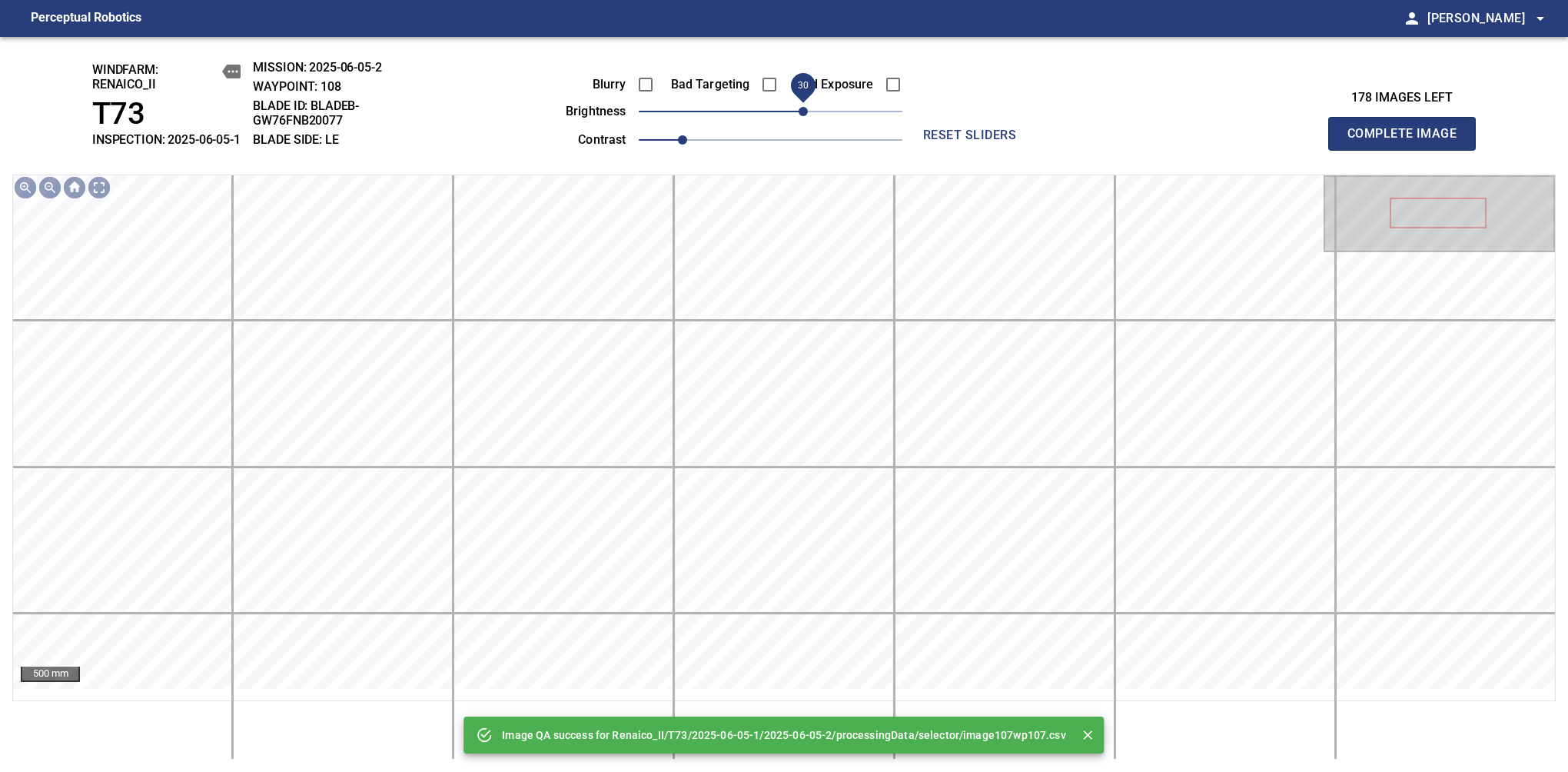
drag, startPoint x: 790, startPoint y: 130, endPoint x: 804, endPoint y: 120, distance: 17.2
click at [804, 120] on span "30" at bounding box center [770, 111] width 264 height 22
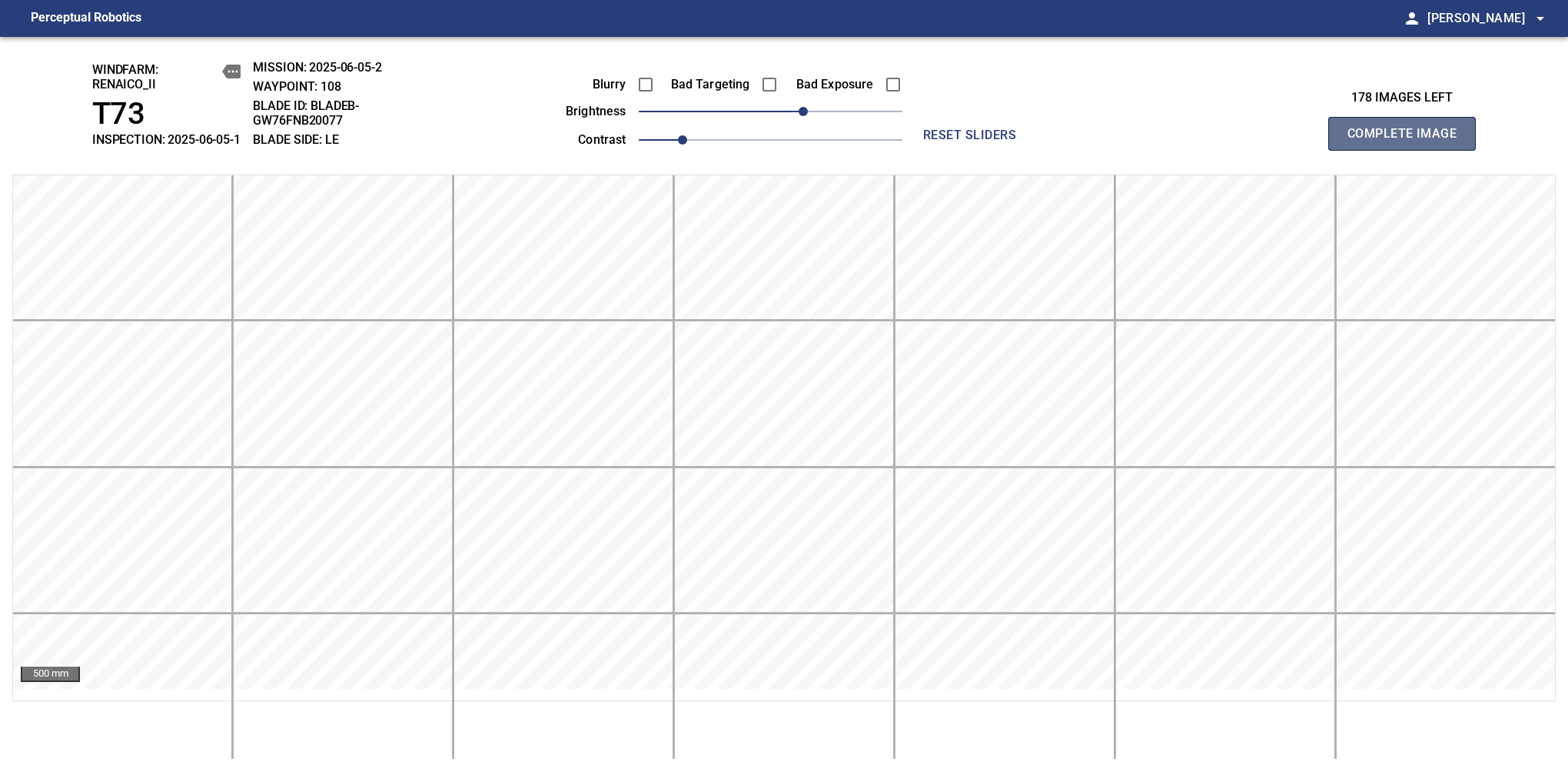
click at [1292, 141] on span "Complete Image" at bounding box center [1402, 133] width 113 height 22
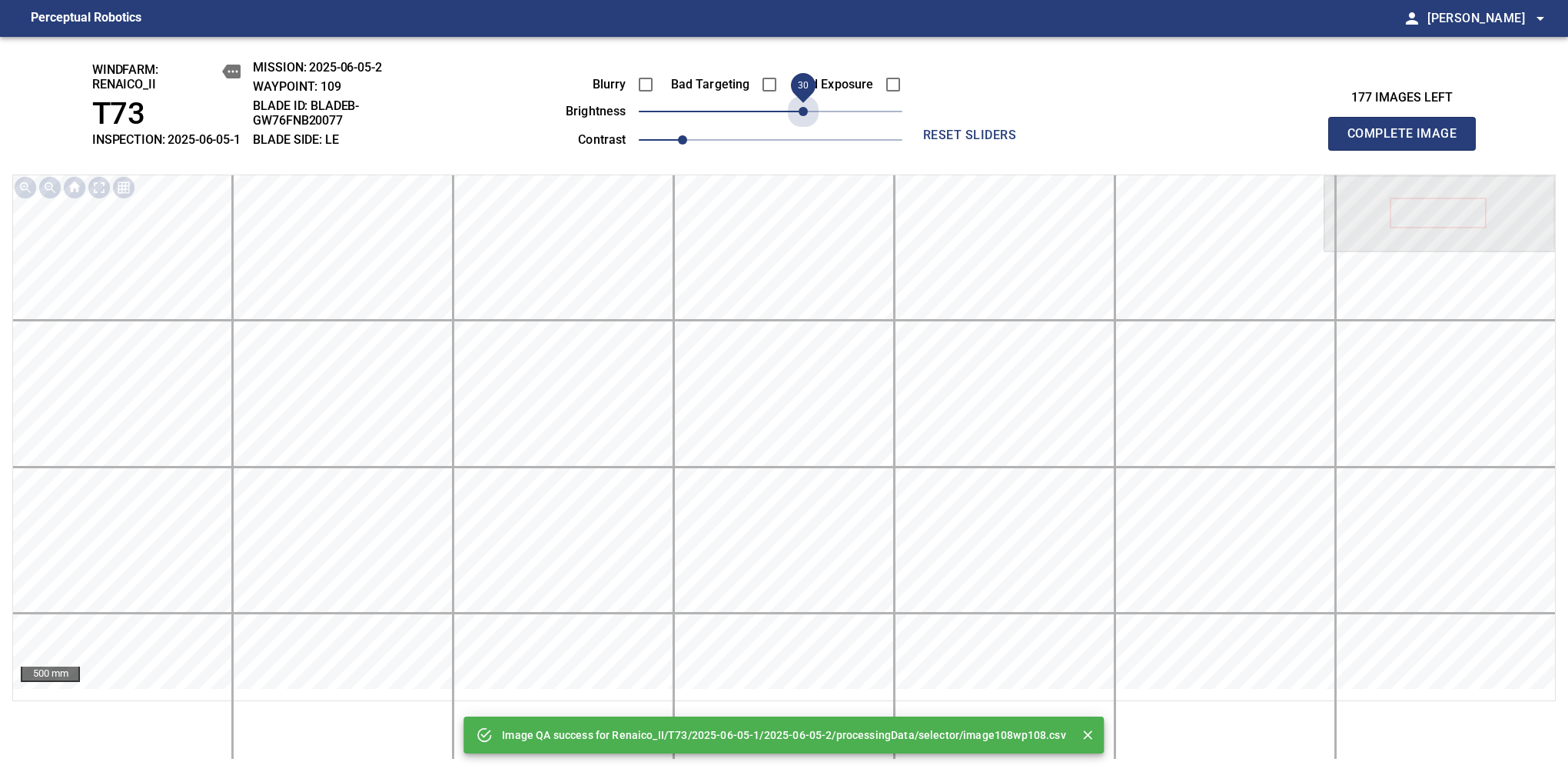
click at [804, 120] on span "30" at bounding box center [770, 111] width 264 height 22
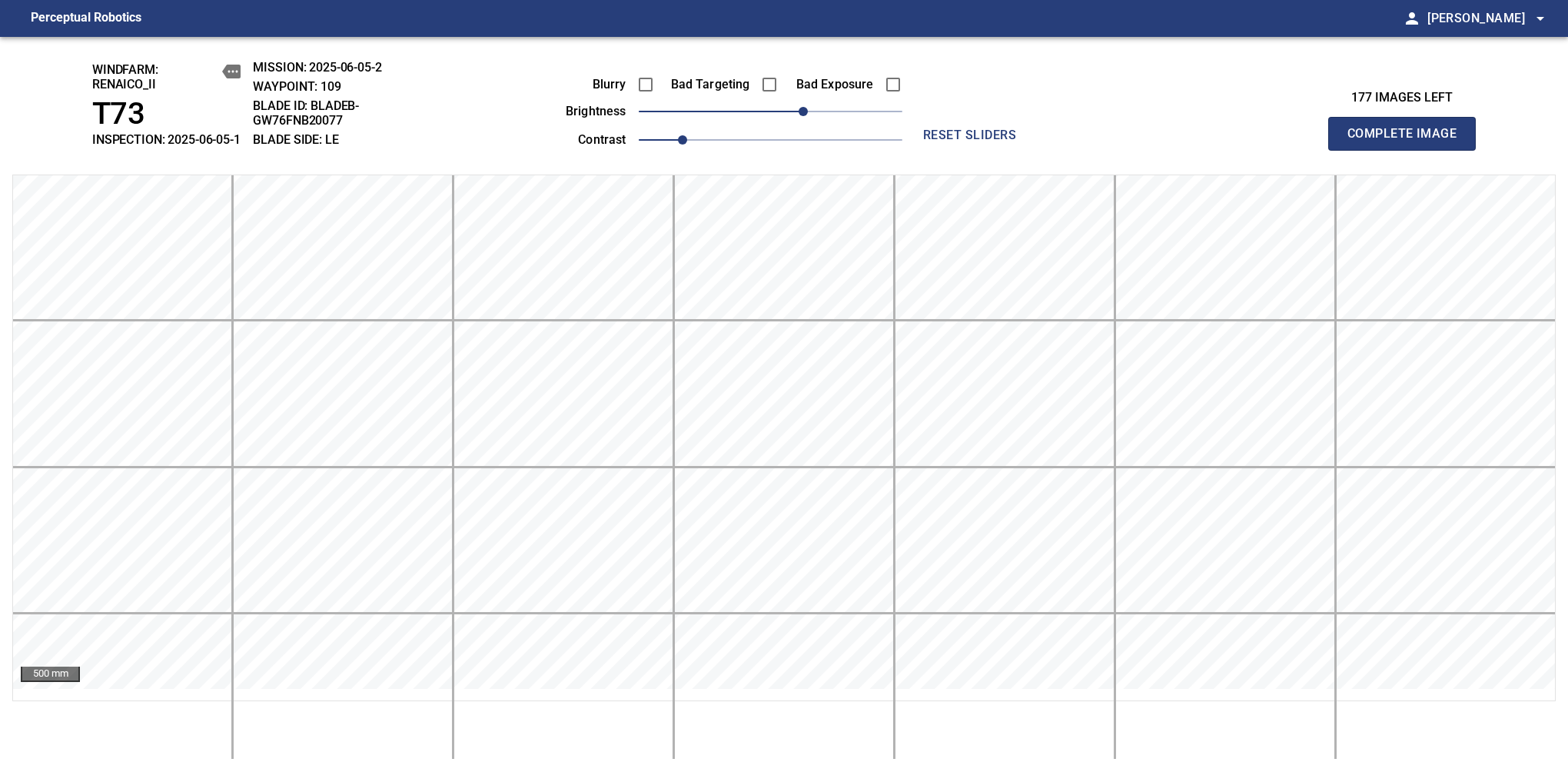
click at [1292, 141] on span "Complete Image" at bounding box center [1402, 133] width 113 height 22
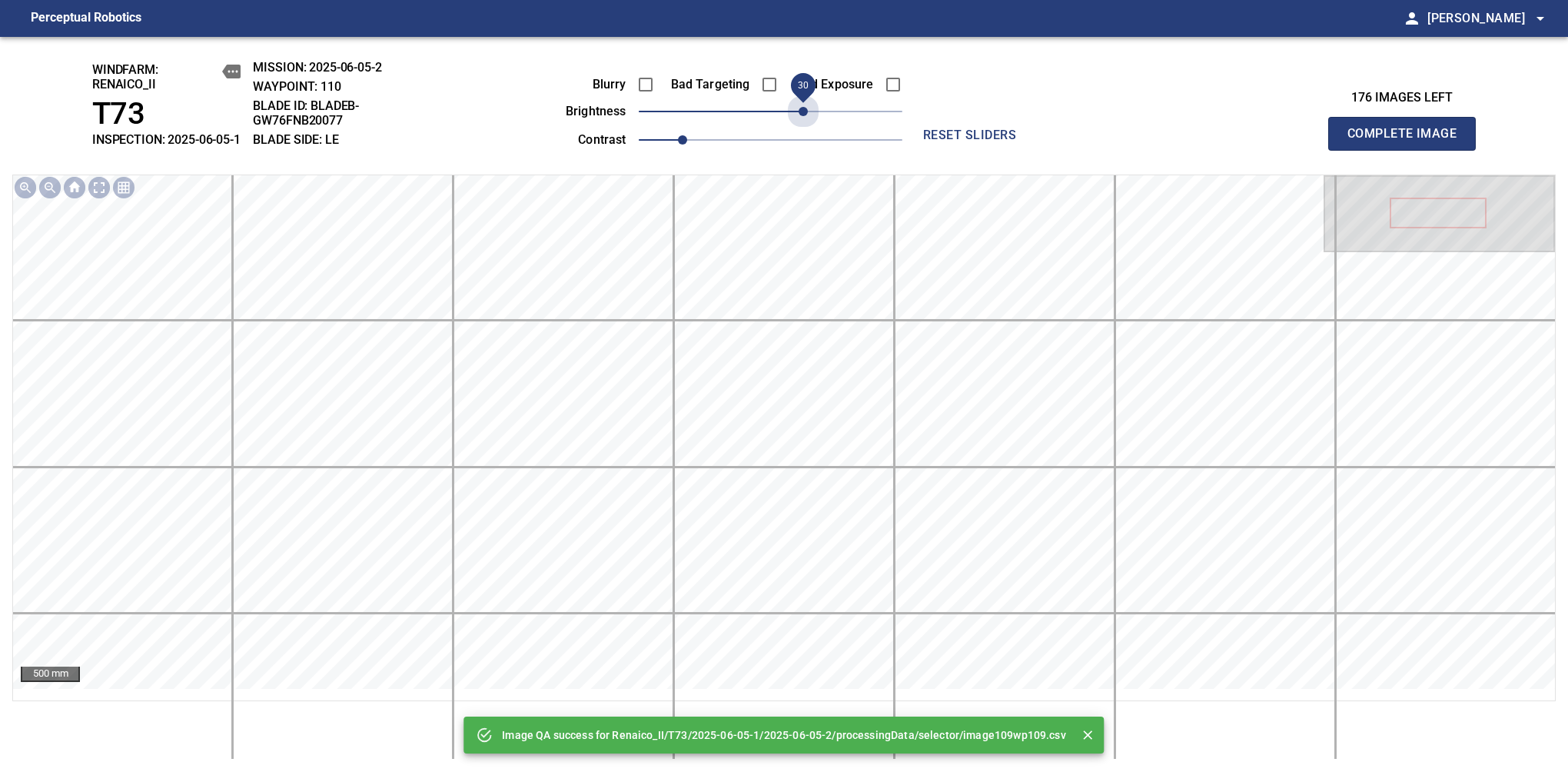
click at [804, 120] on span "30" at bounding box center [770, 111] width 264 height 22
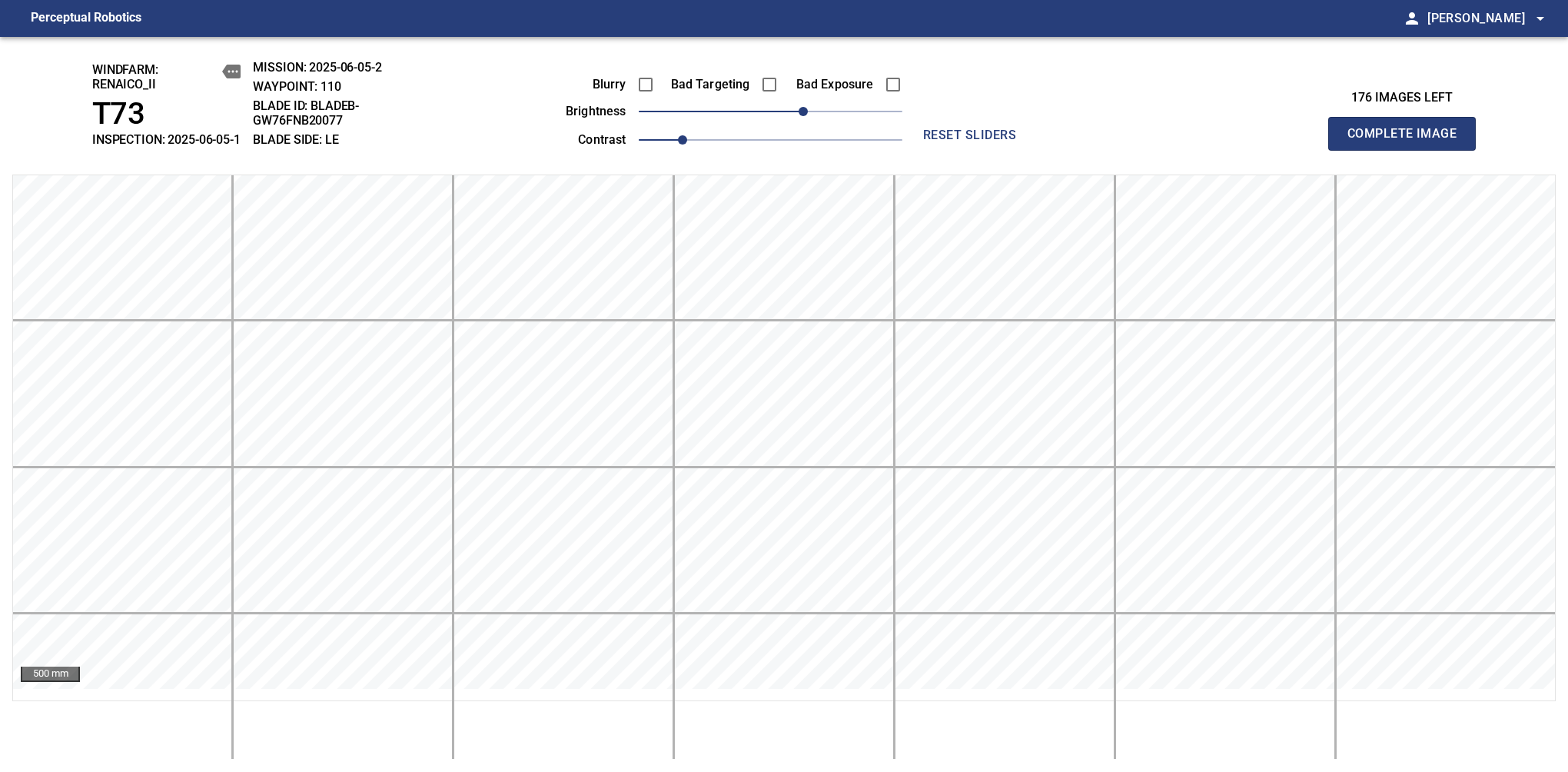
click at [1292, 141] on span "Complete Image" at bounding box center [1402, 133] width 113 height 22
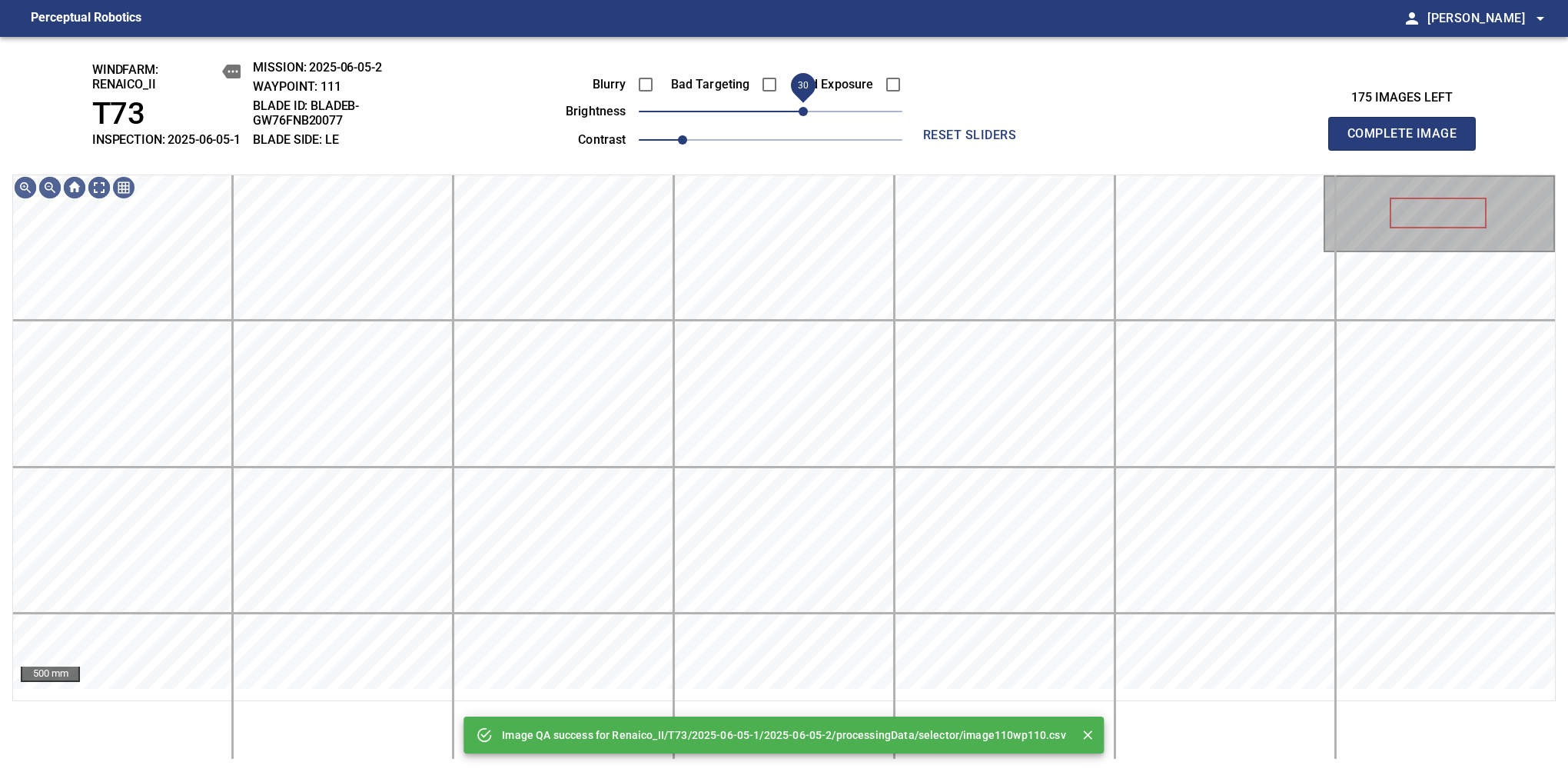
drag, startPoint x: 804, startPoint y: 120, endPoint x: 798, endPoint y: 130, distance: 11.7
click at [798, 122] on span "30" at bounding box center [770, 111] width 264 height 22
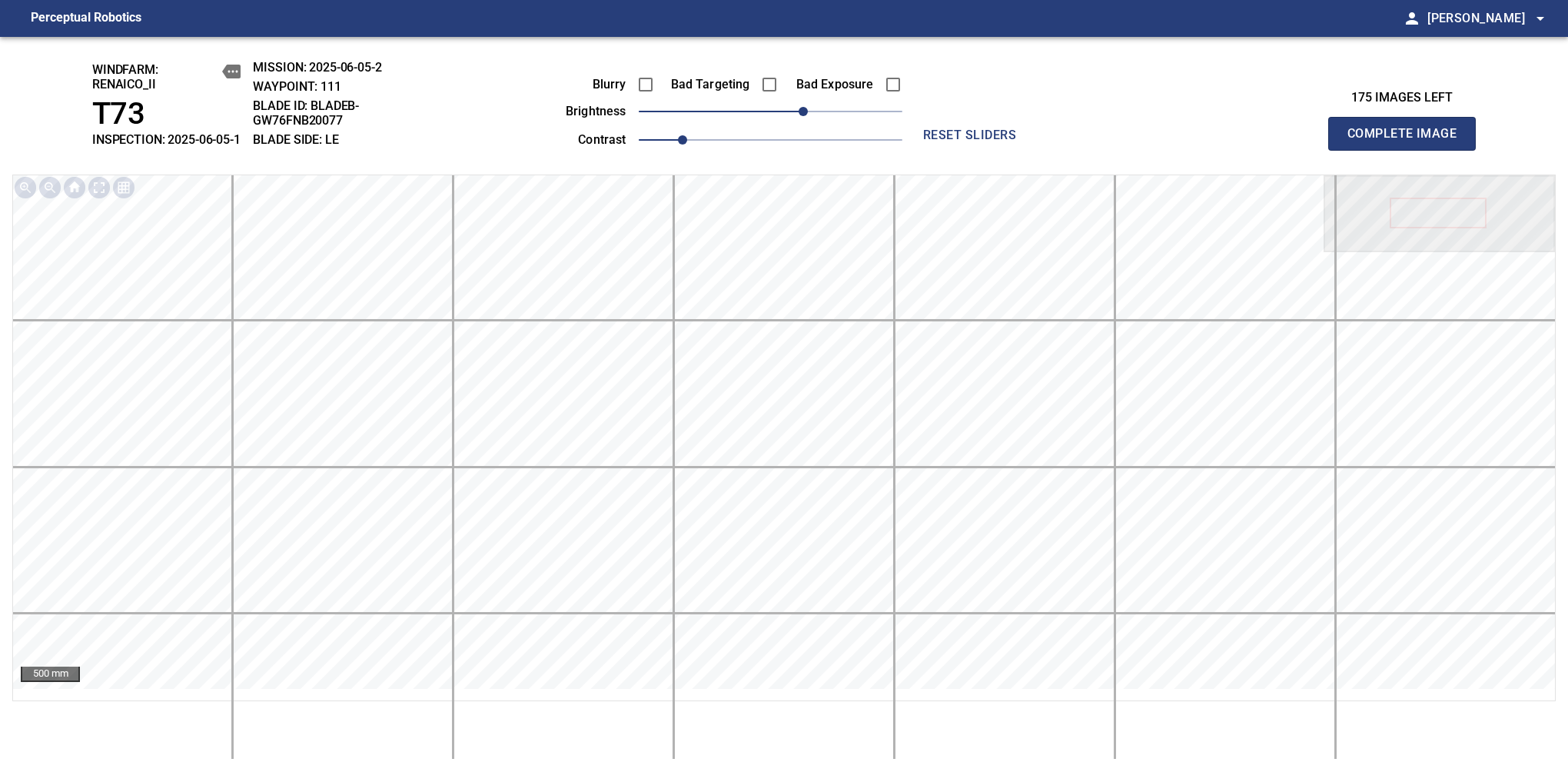
click at [1292, 141] on span "Complete Image" at bounding box center [1402, 133] width 113 height 22
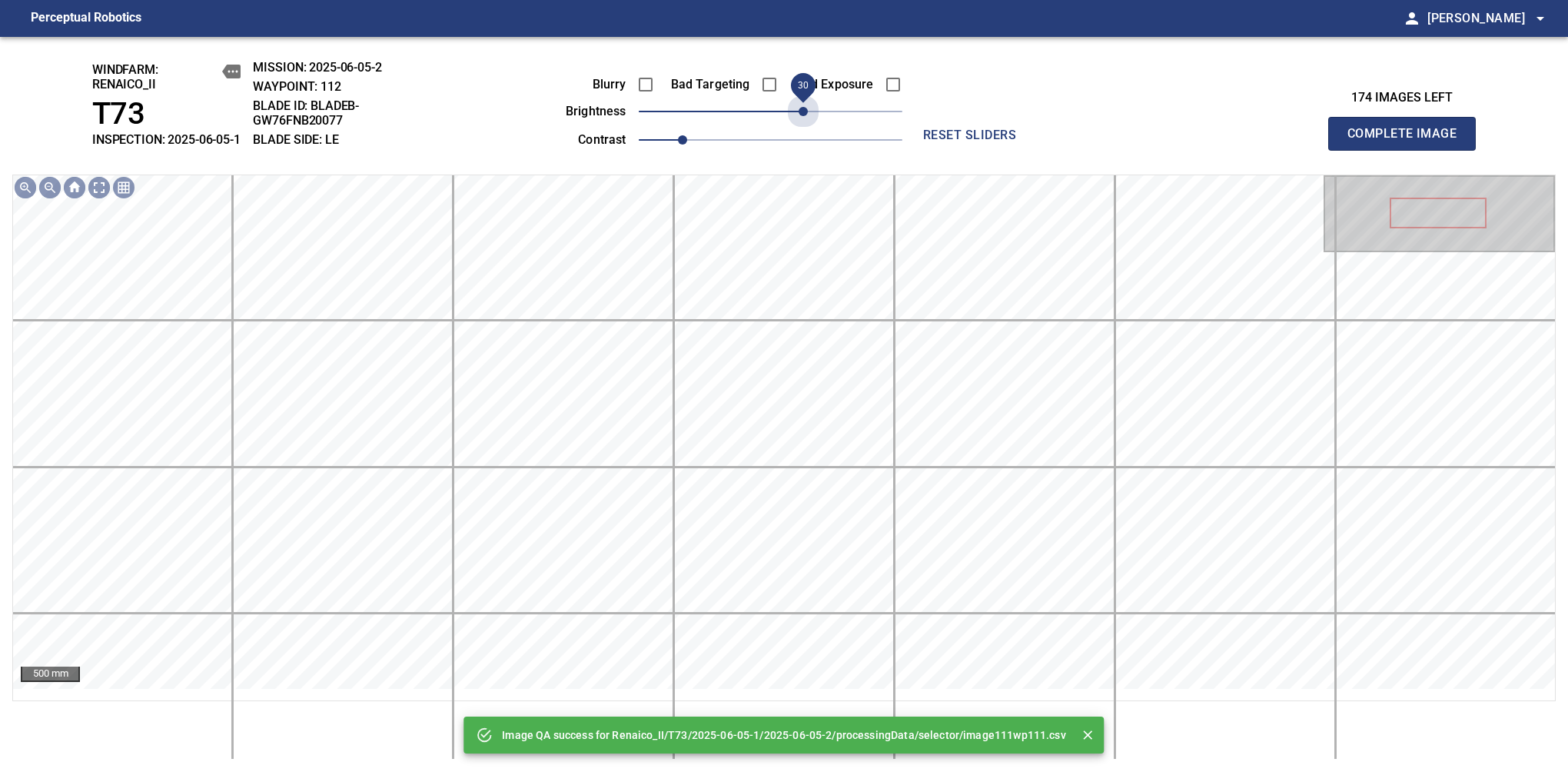
click at [798, 122] on span "30" at bounding box center [770, 111] width 264 height 22
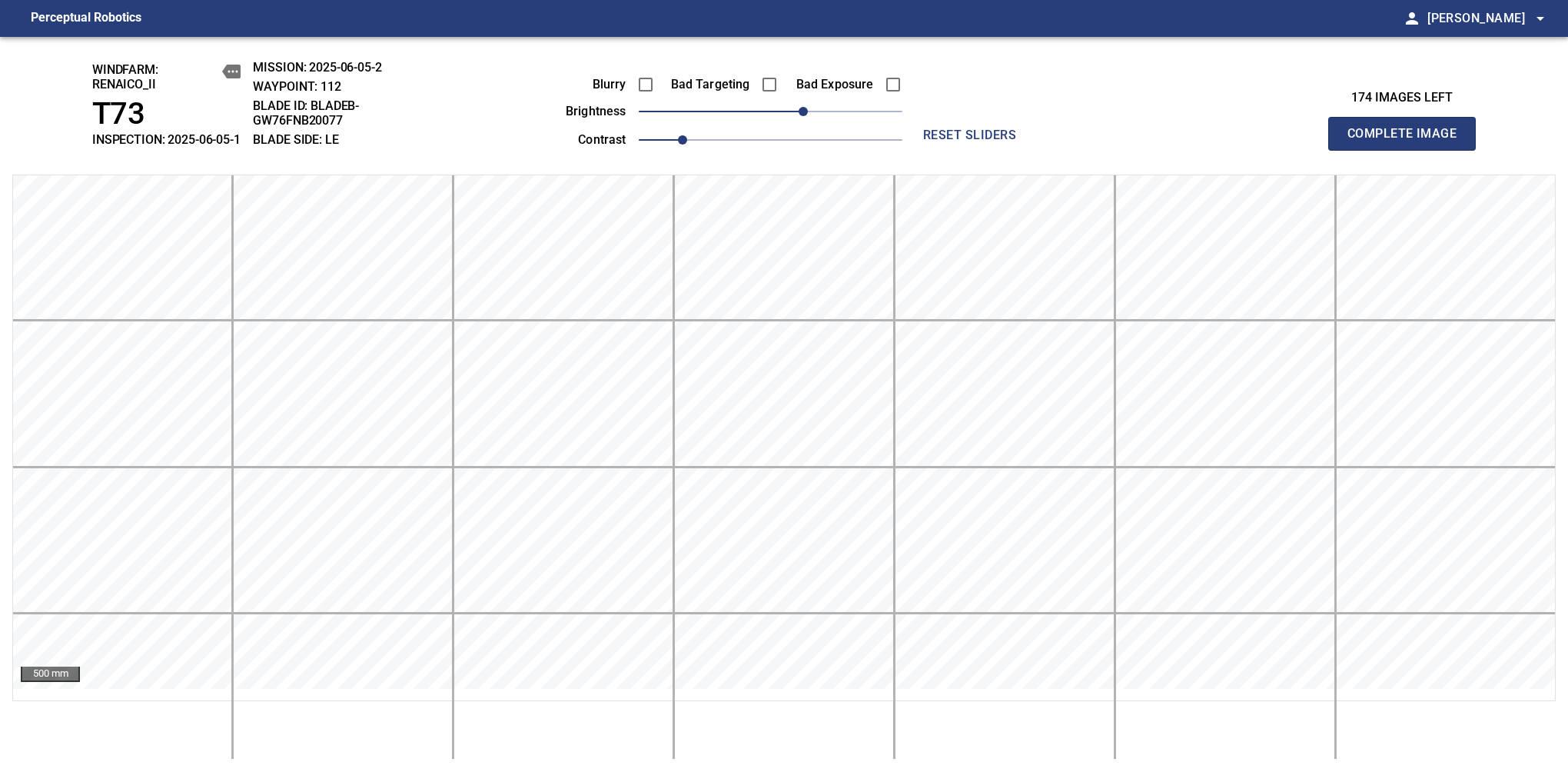
click at [1292, 141] on span "Complete Image" at bounding box center [1402, 133] width 113 height 22
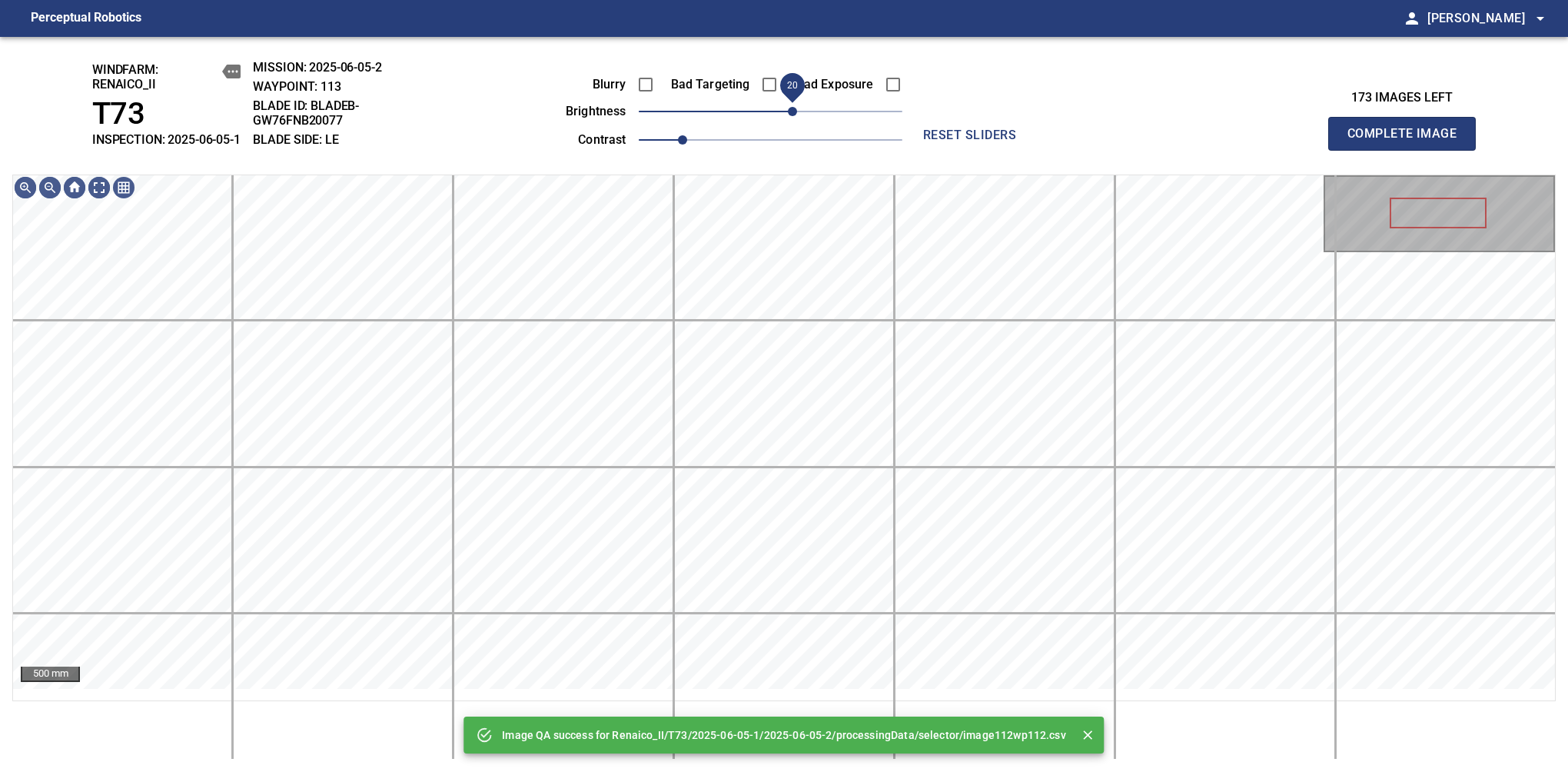
click at [794, 122] on span "20" at bounding box center [770, 111] width 264 height 22
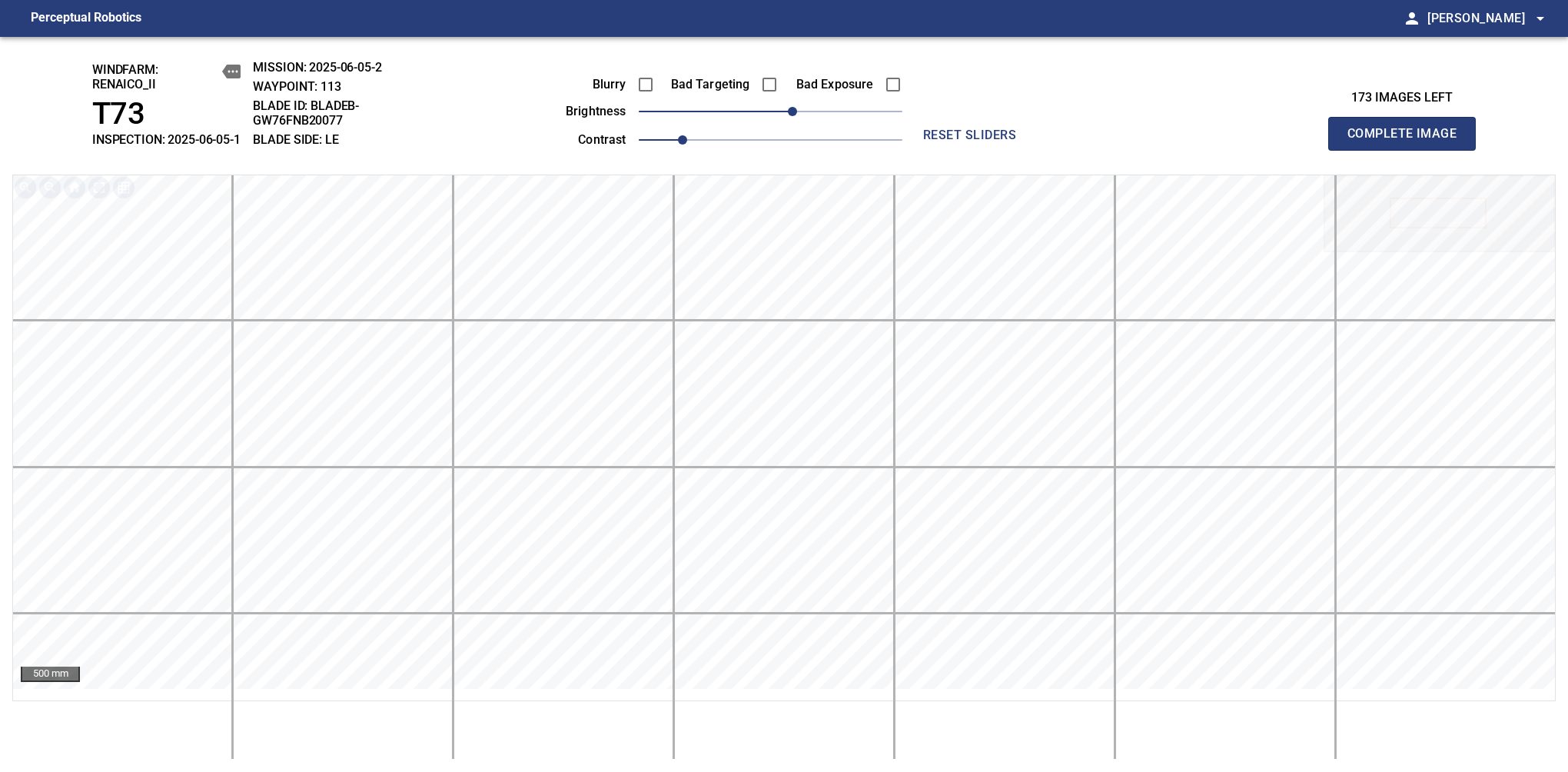
click at [1292, 141] on span "Complete Image" at bounding box center [1402, 133] width 113 height 22
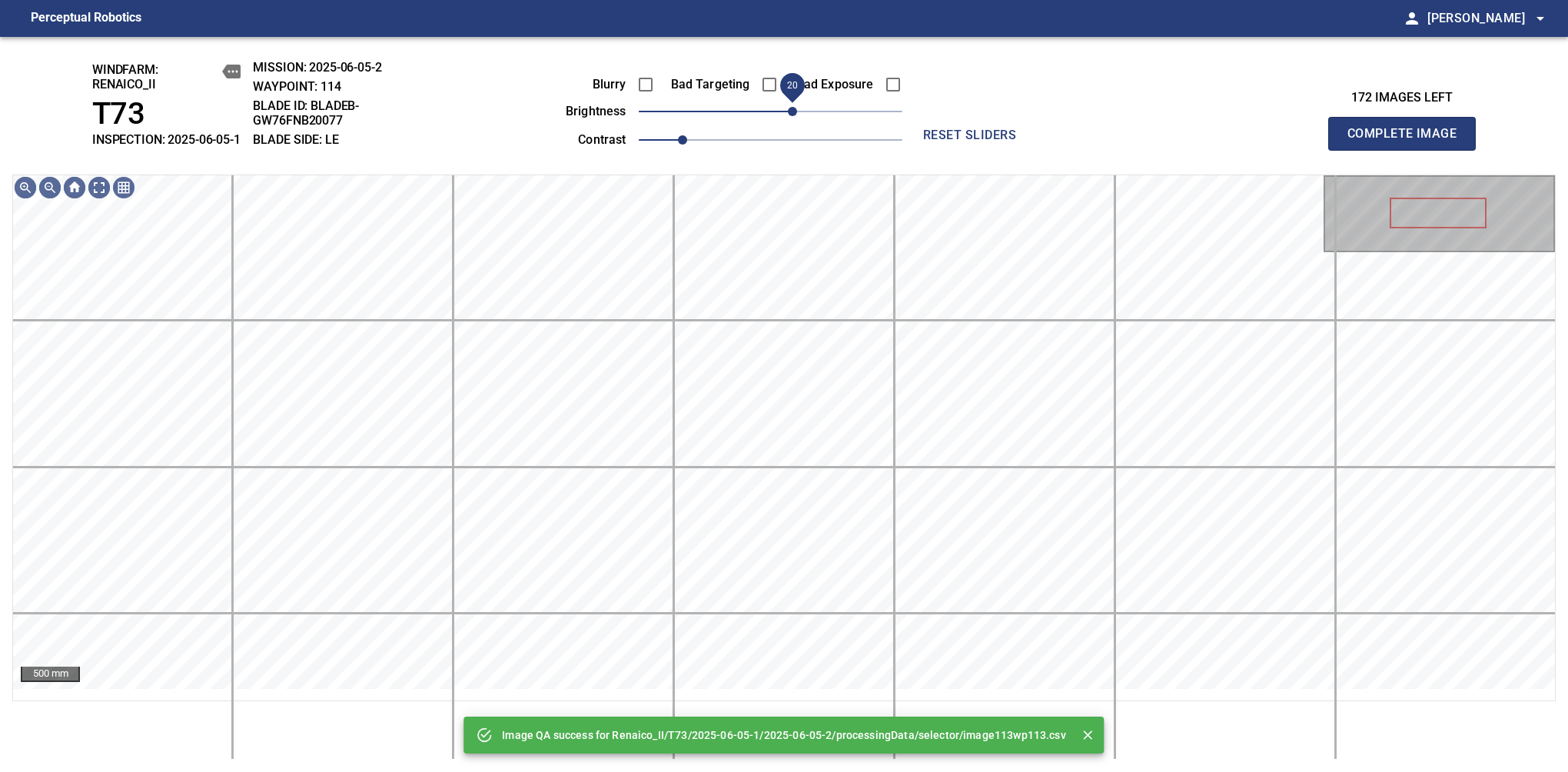
drag, startPoint x: 797, startPoint y: 123, endPoint x: 797, endPoint y: 132, distance: 9.0
click at [797, 122] on span "20" at bounding box center [770, 111] width 264 height 22
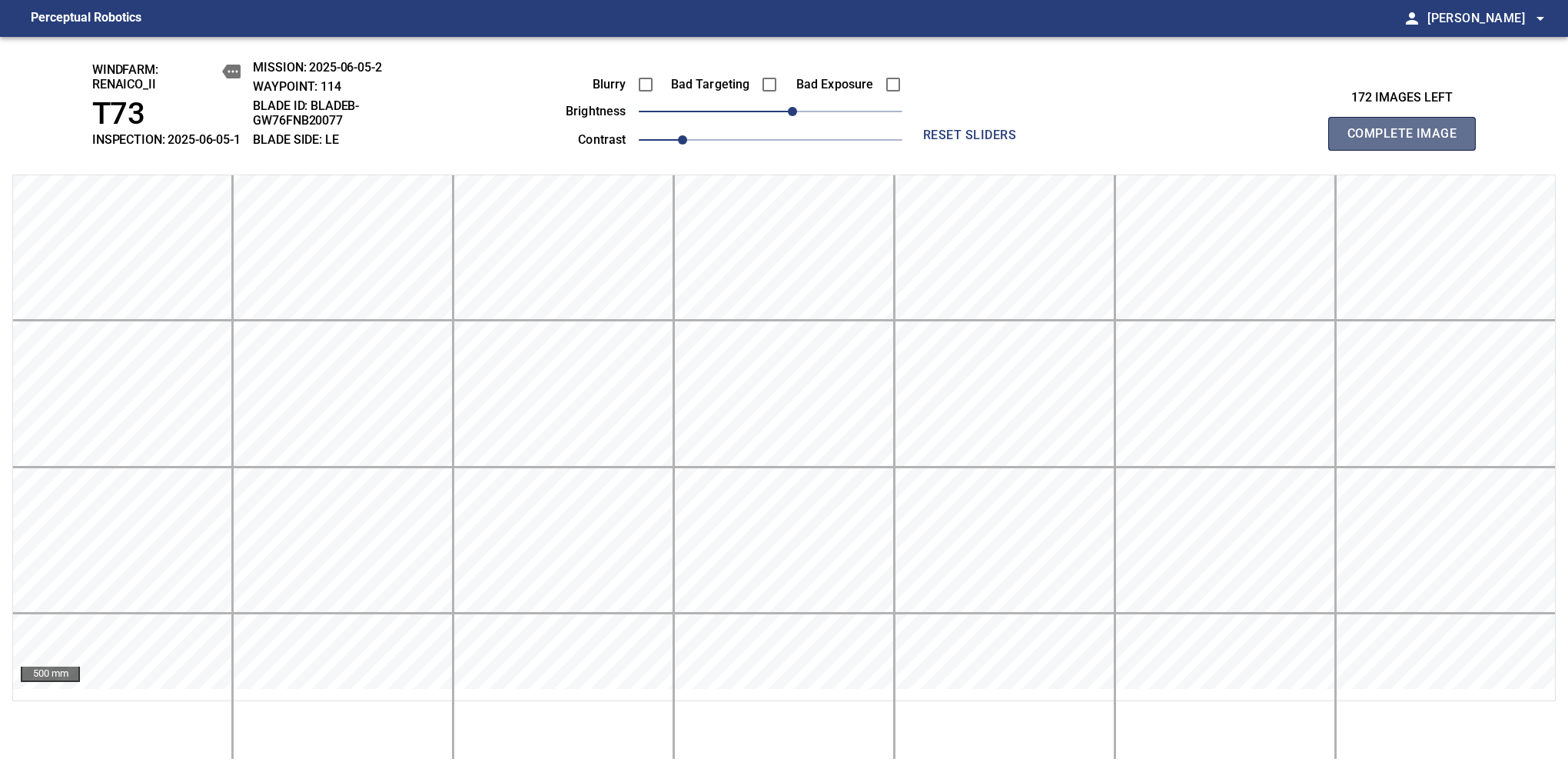
click at [1292, 141] on span "Complete Image" at bounding box center [1402, 133] width 113 height 22
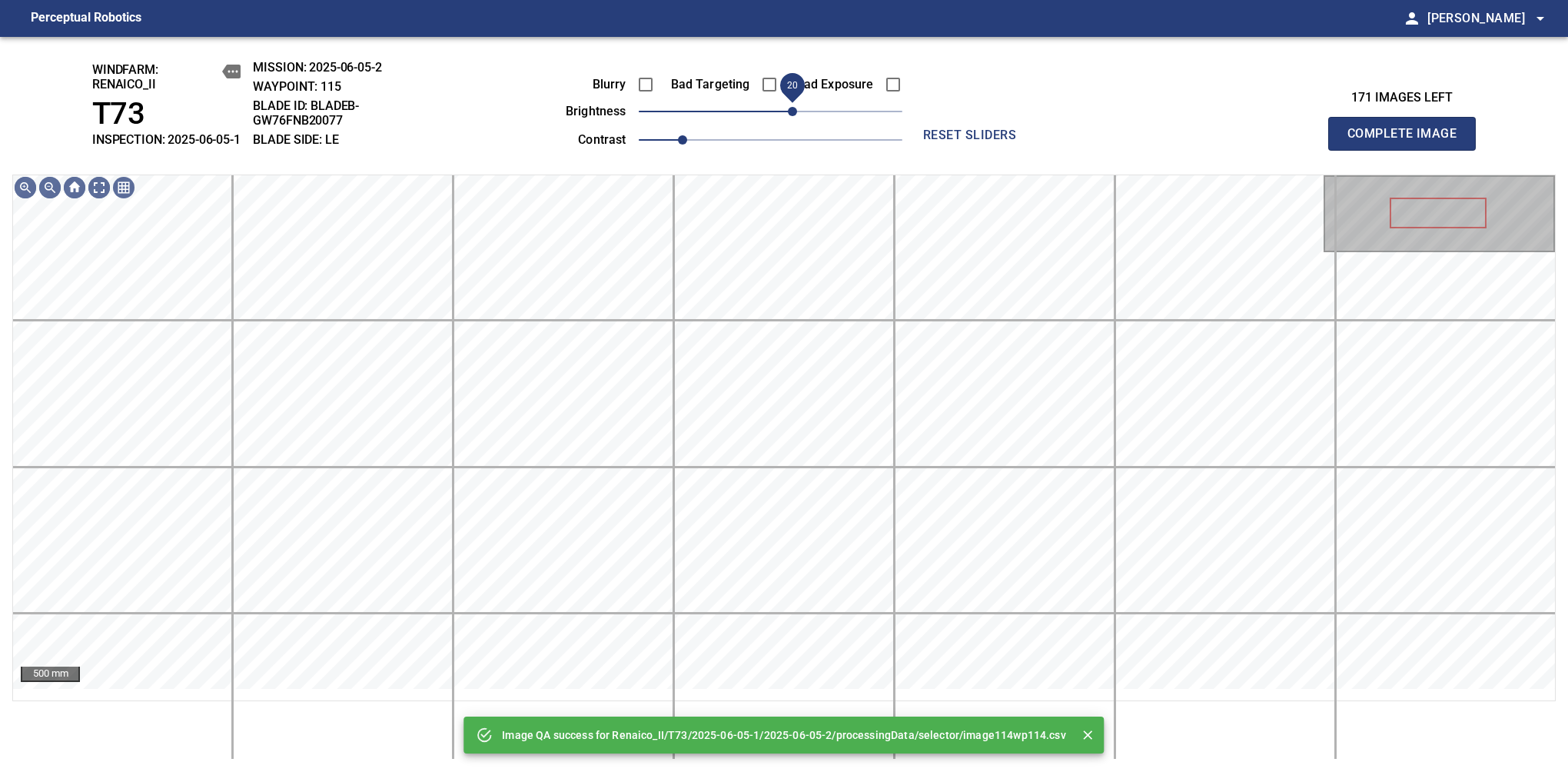
click at [794, 122] on span "20" at bounding box center [770, 111] width 264 height 22
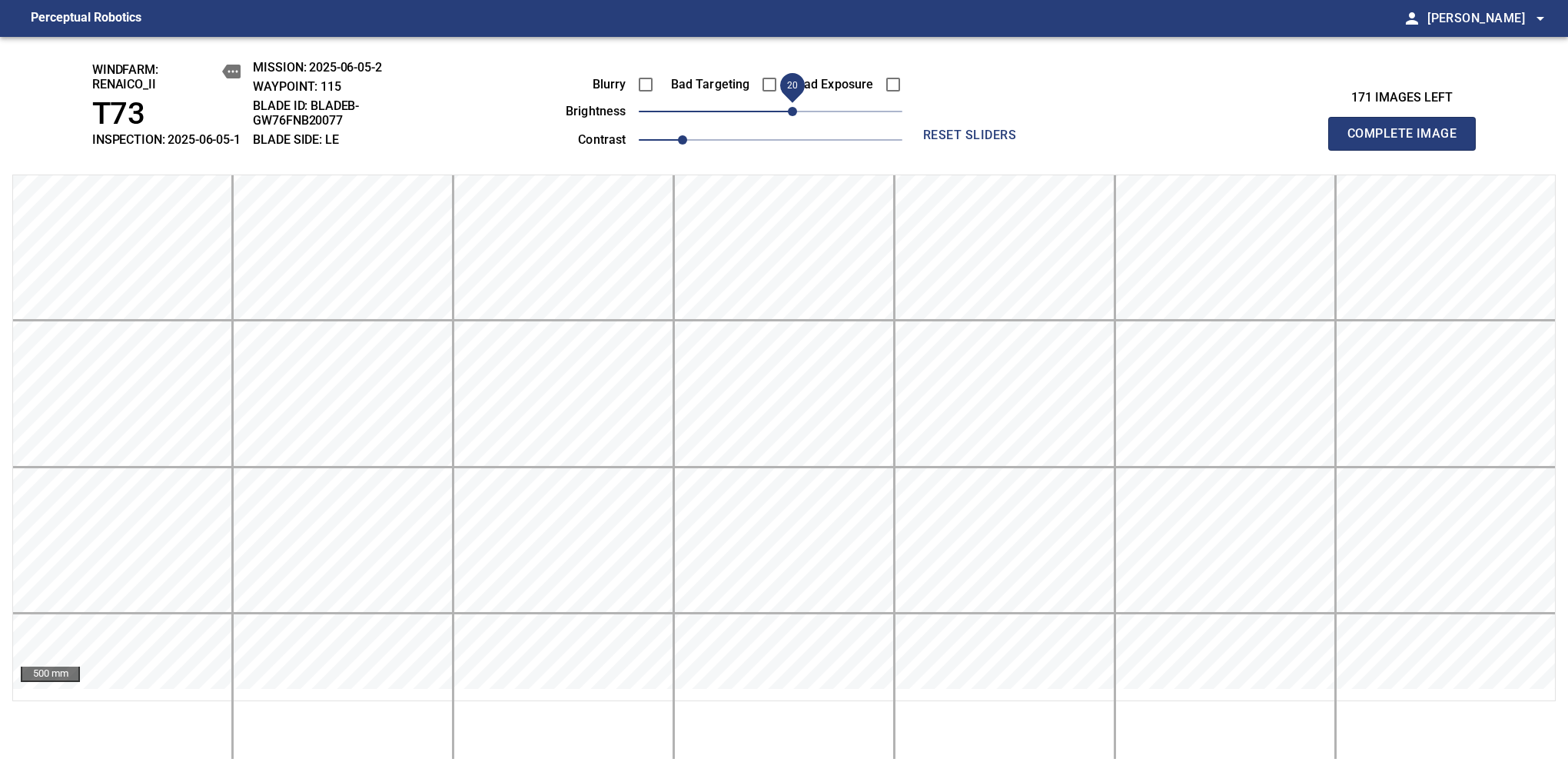
click at [1292, 141] on span "Complete Image" at bounding box center [1402, 133] width 113 height 22
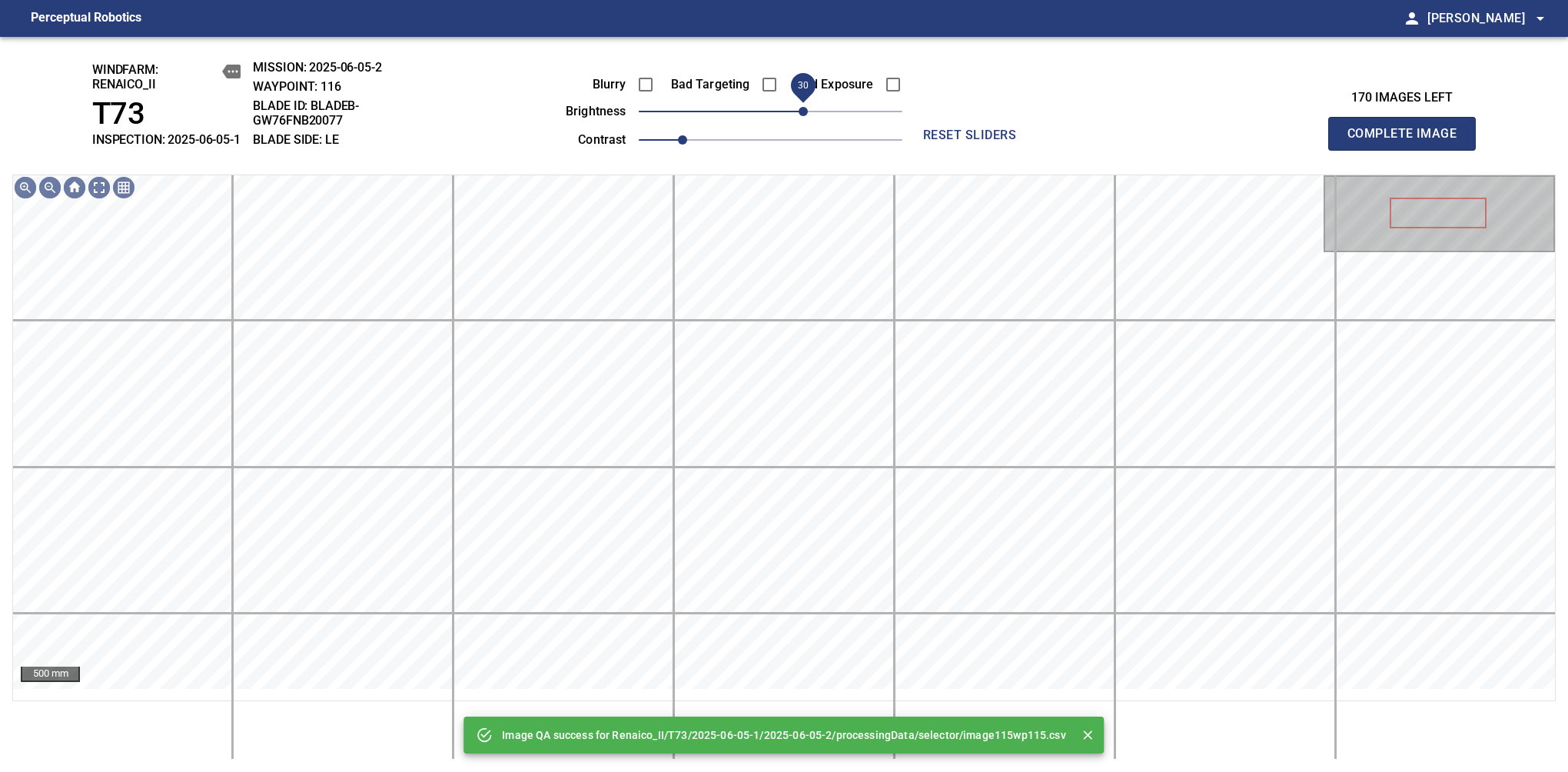
click at [806, 122] on span "30" at bounding box center [770, 111] width 264 height 22
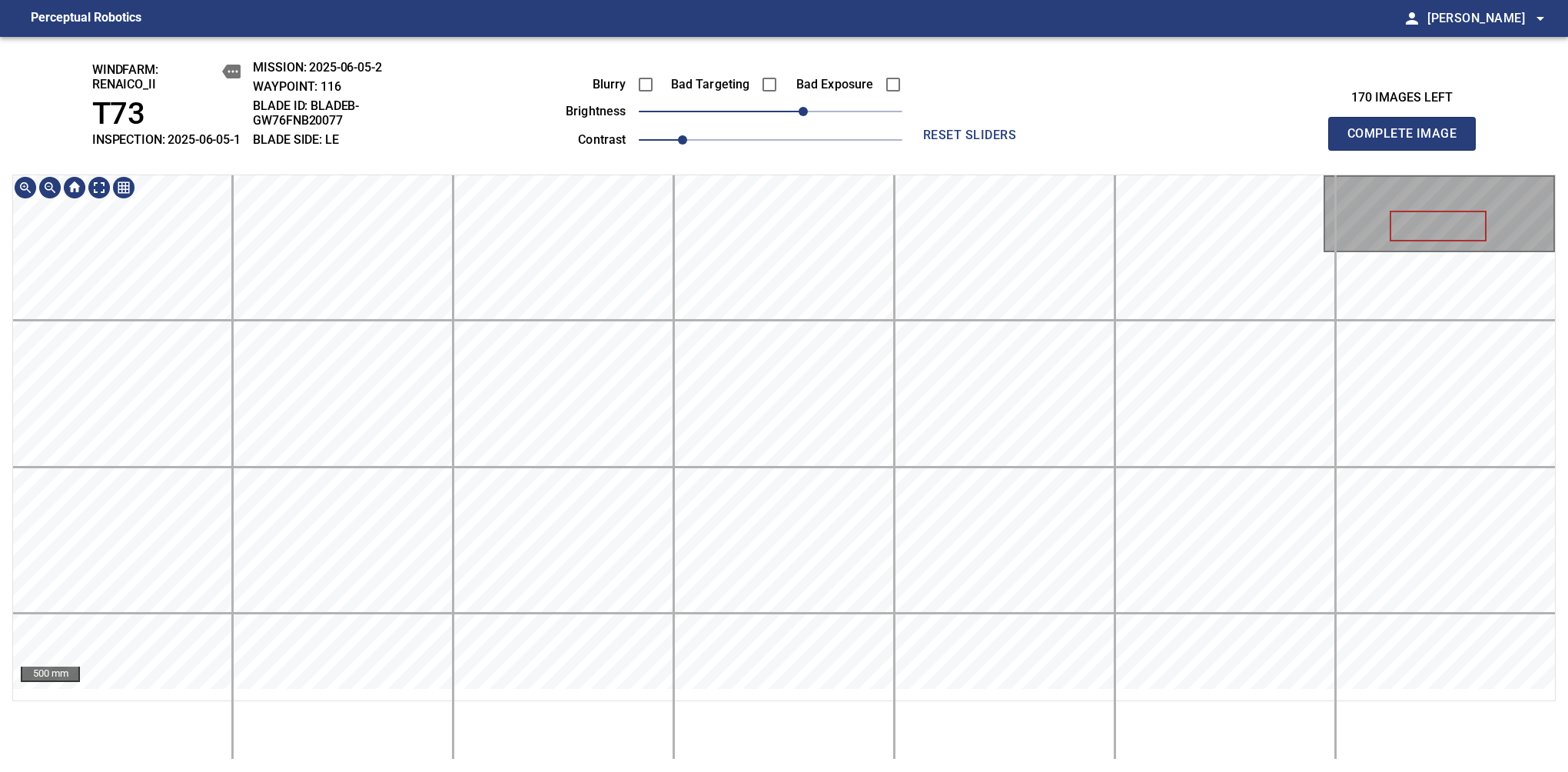
click at [751, 163] on div "windfarm: Renaico_II T73 INSPECTION: 2025-06-05-1 MISSION: 2025-06-05-2 WAYPOIN…" at bounding box center [784, 404] width 1568 height 735
click at [1292, 141] on span "Complete Image" at bounding box center [1402, 133] width 113 height 22
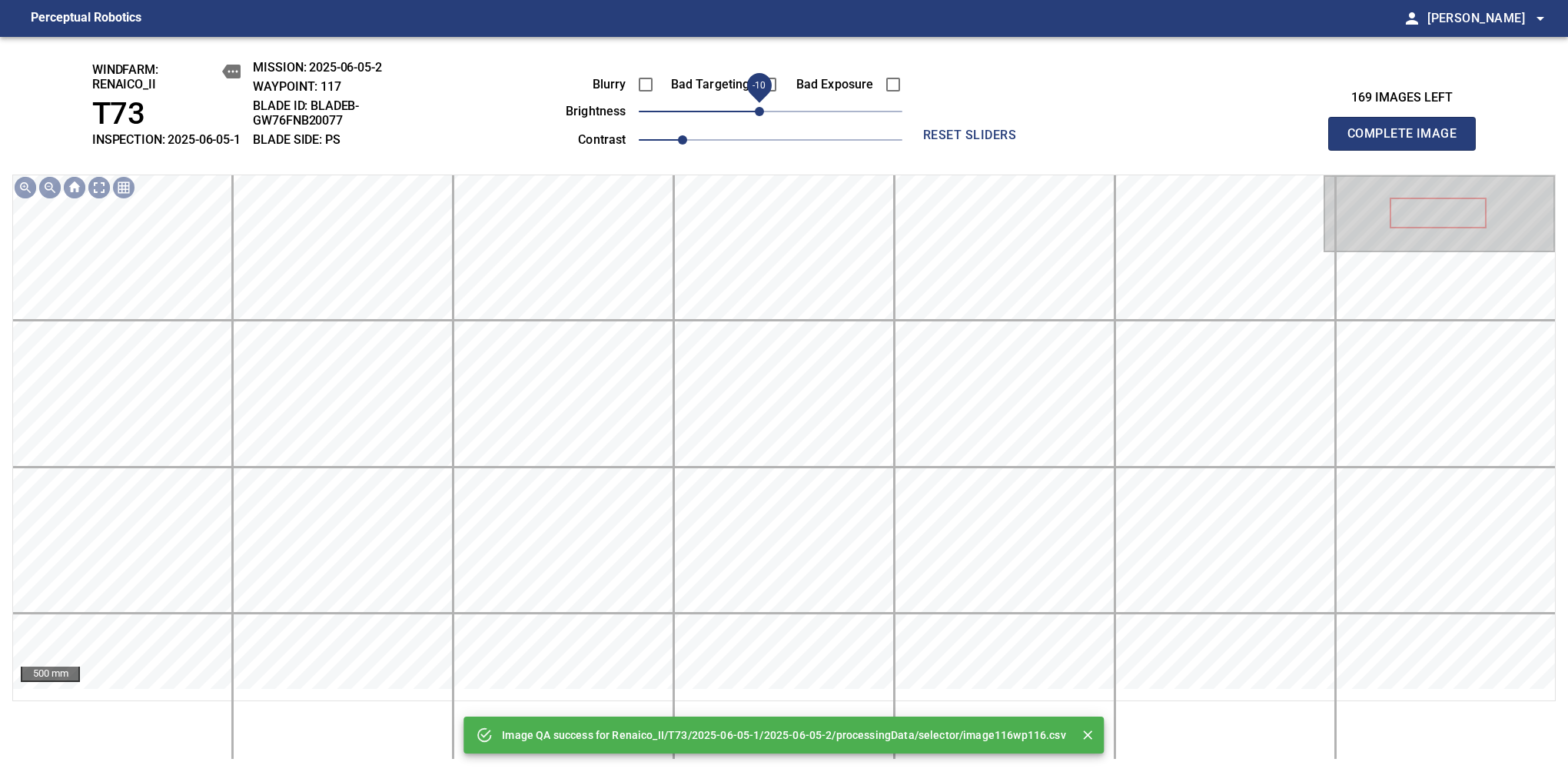
click at [762, 116] on span "-10" at bounding box center [760, 112] width 10 height 10
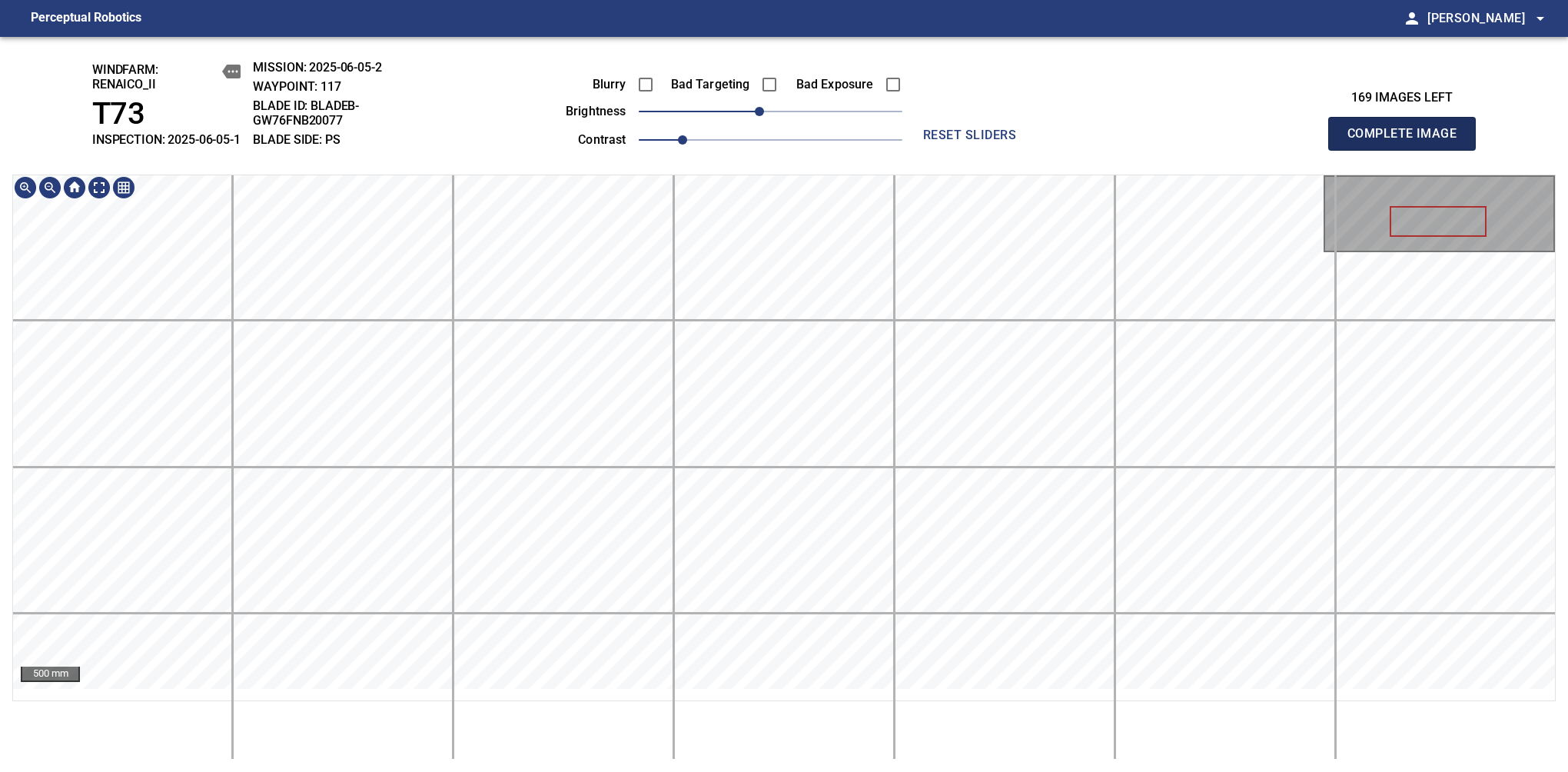
click at [1292, 141] on span "Complete Image" at bounding box center [1402, 133] width 113 height 22
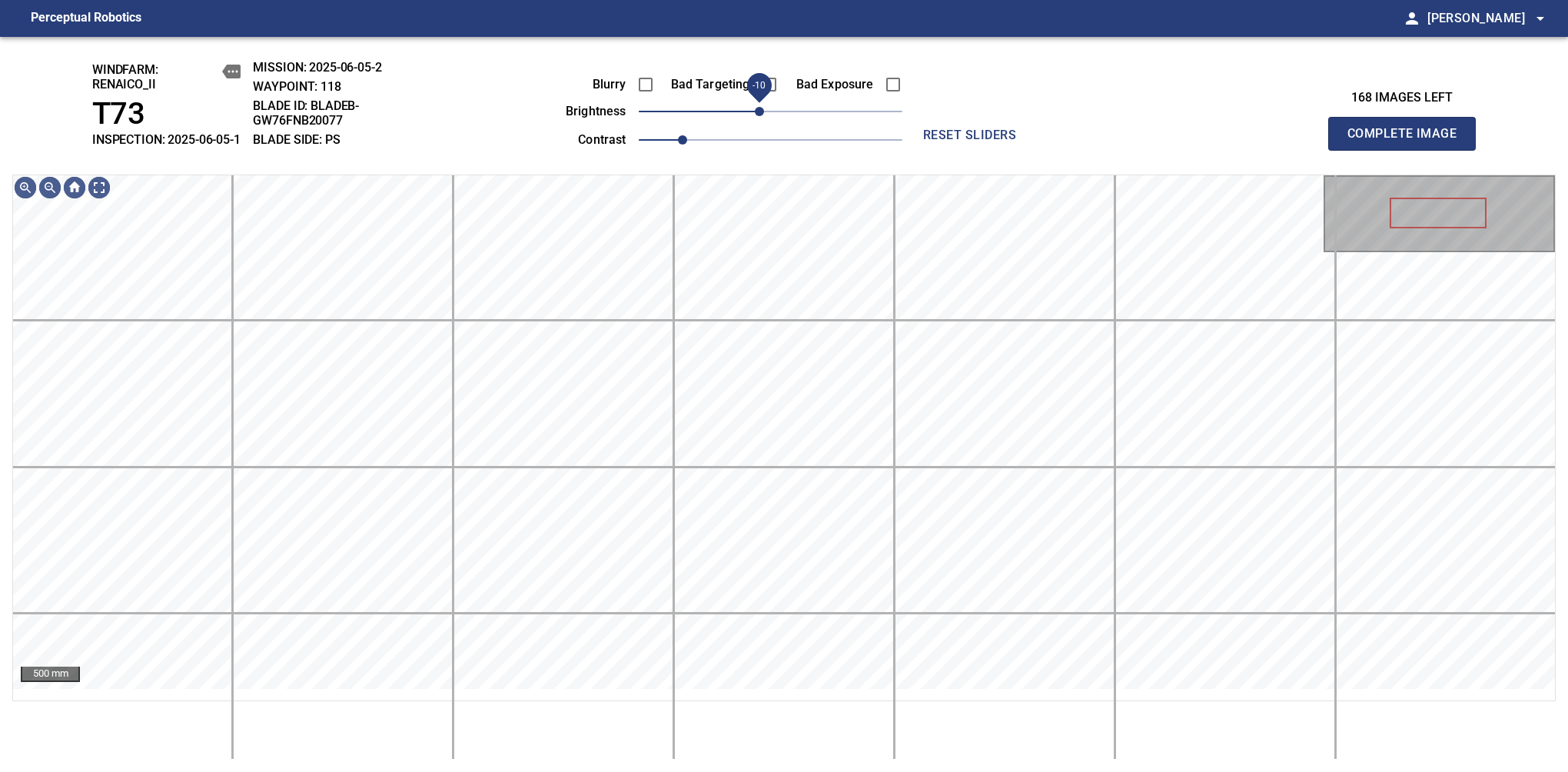
drag, startPoint x: 767, startPoint y: 136, endPoint x: 757, endPoint y: 131, distance: 11.2
click at [757, 116] on span "-10" at bounding box center [760, 112] width 10 height 10
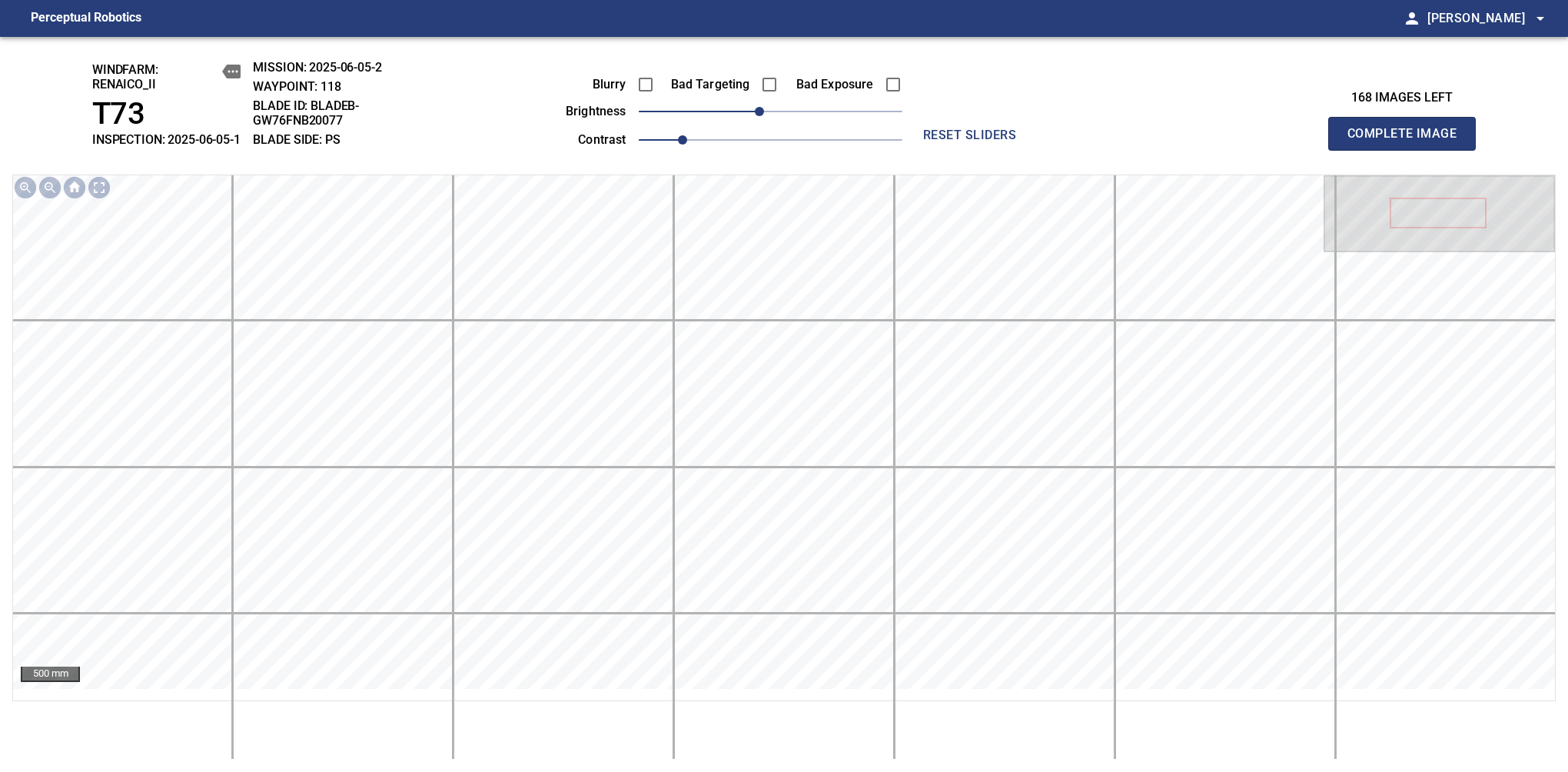
click at [1292, 141] on span "Complete Image" at bounding box center [1402, 133] width 113 height 22
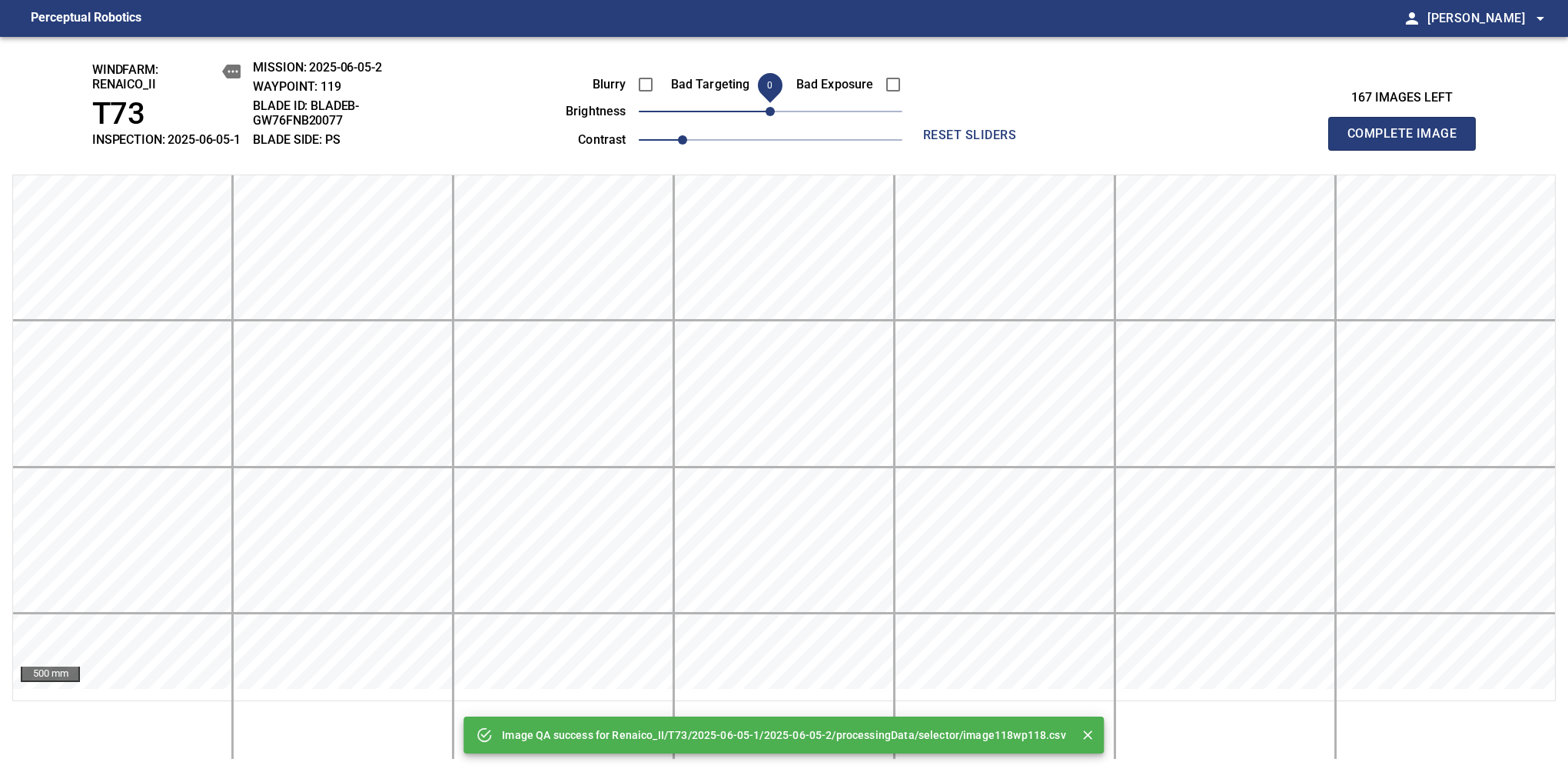
click at [1292, 141] on span "Complete Image" at bounding box center [1402, 133] width 113 height 22
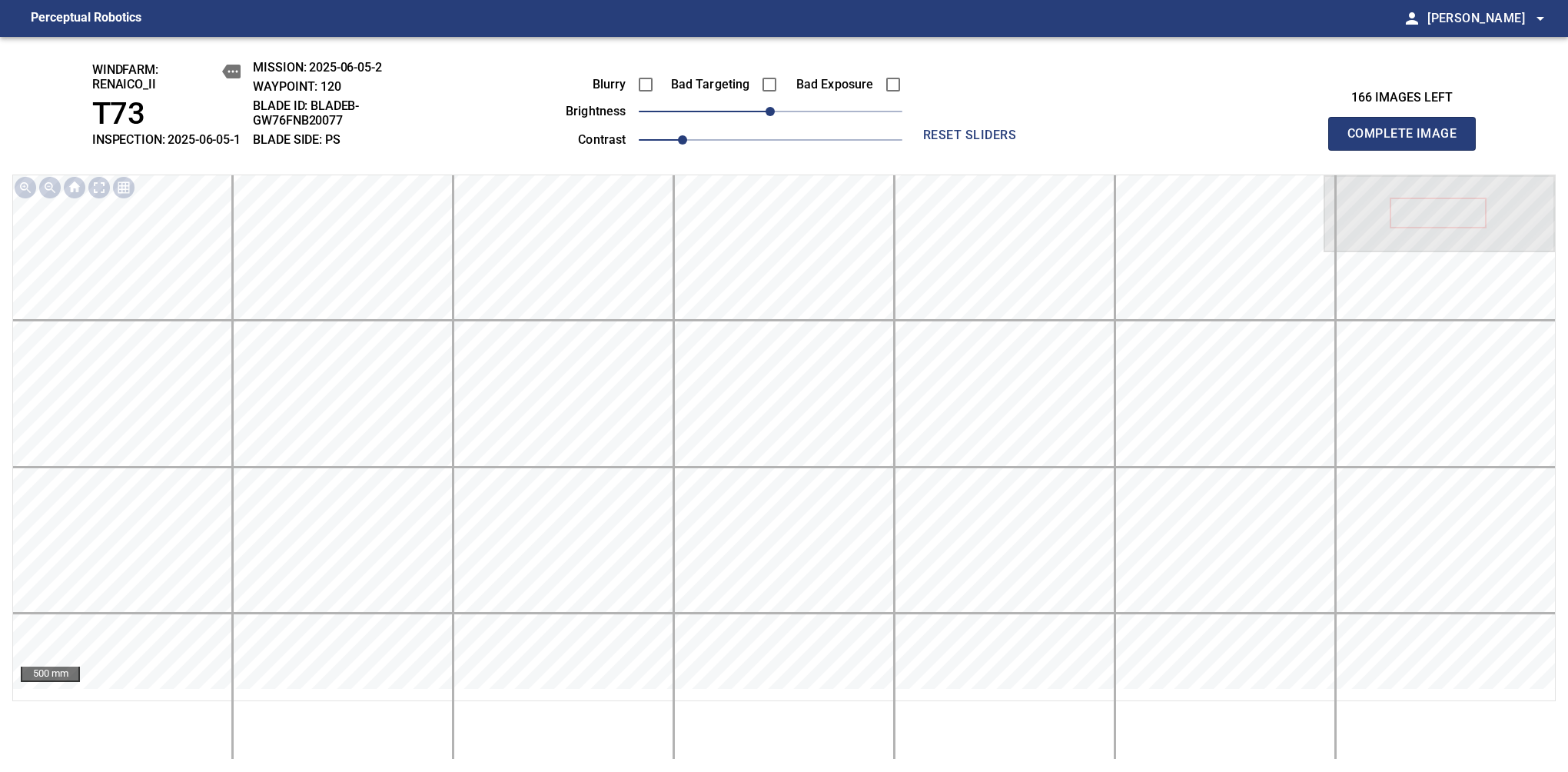
click at [1292, 141] on span "Complete Image" at bounding box center [1402, 133] width 113 height 22
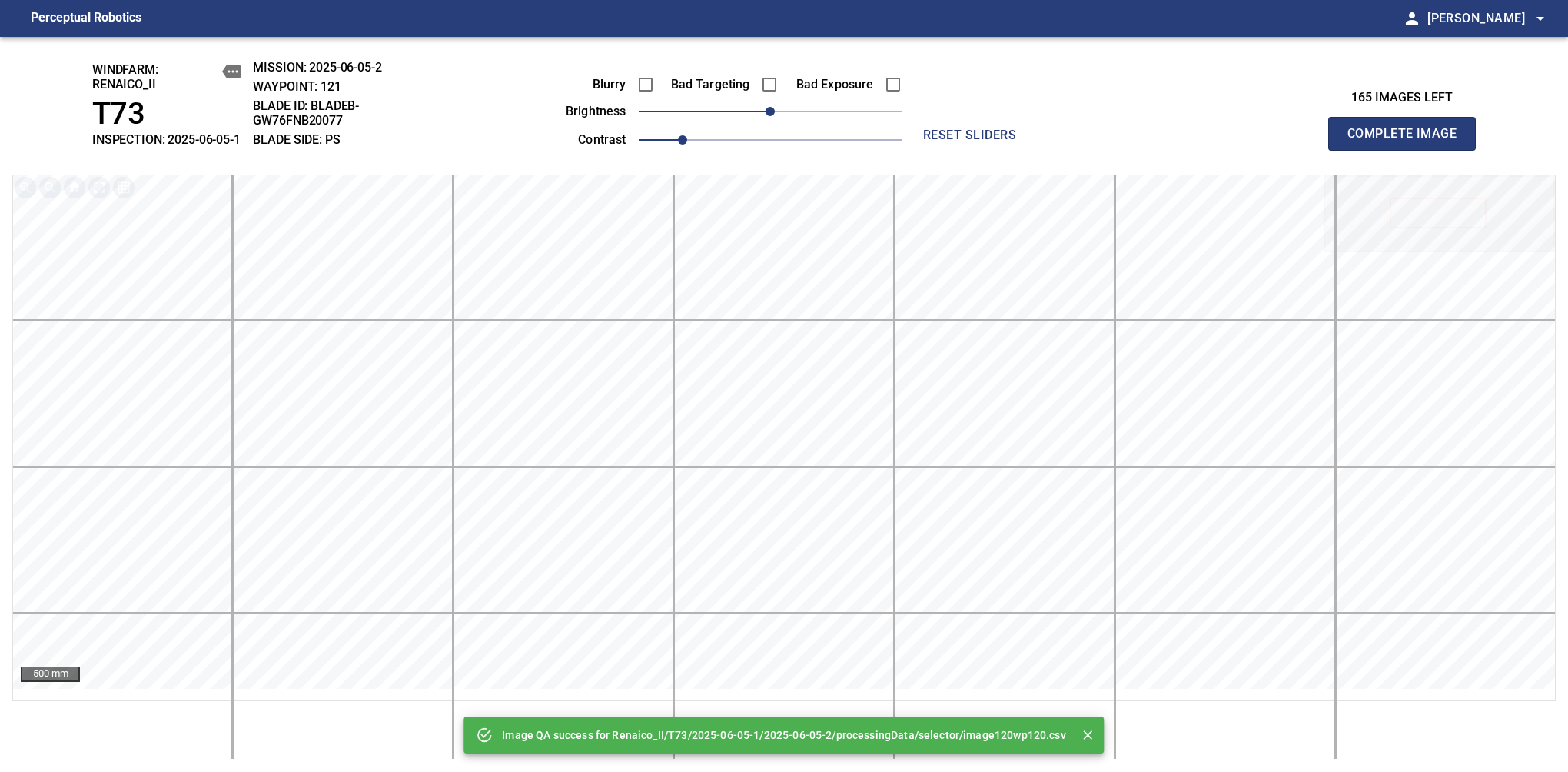
click at [1292, 141] on span "Complete Image" at bounding box center [1402, 133] width 113 height 22
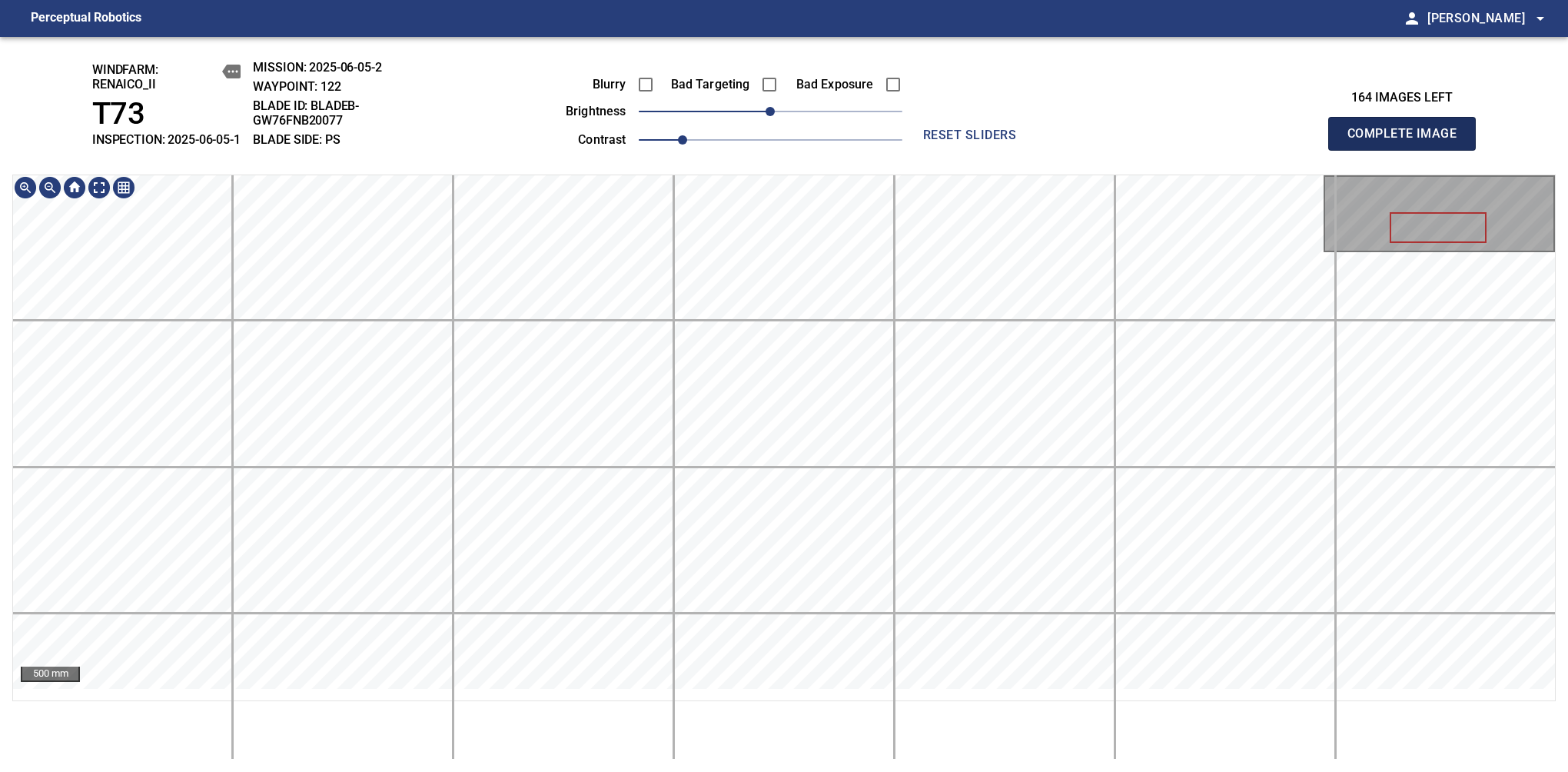
click at [1292, 141] on span "Complete Image" at bounding box center [1402, 133] width 113 height 22
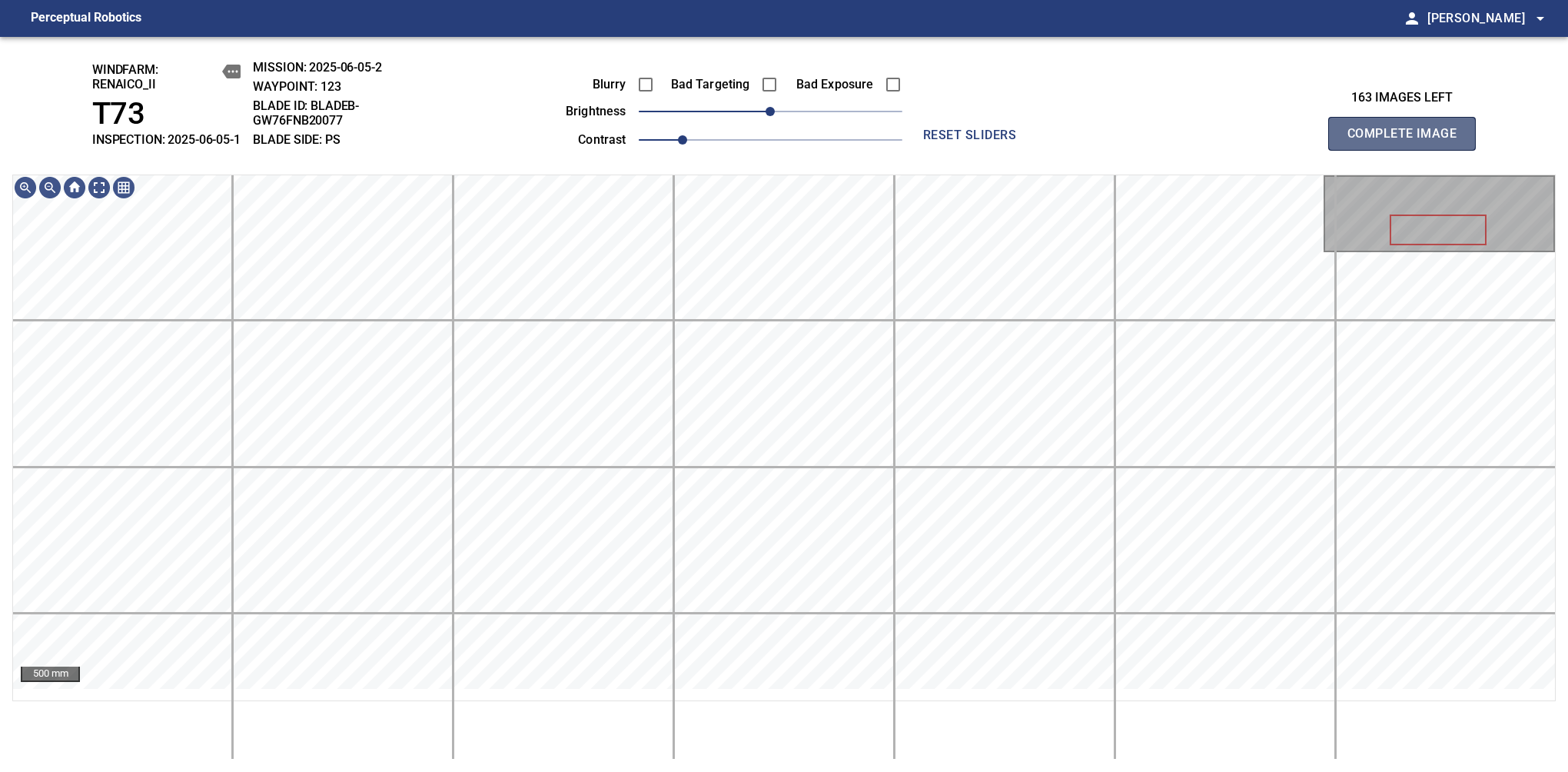
click at [1292, 141] on span "Complete Image" at bounding box center [1402, 133] width 113 height 22
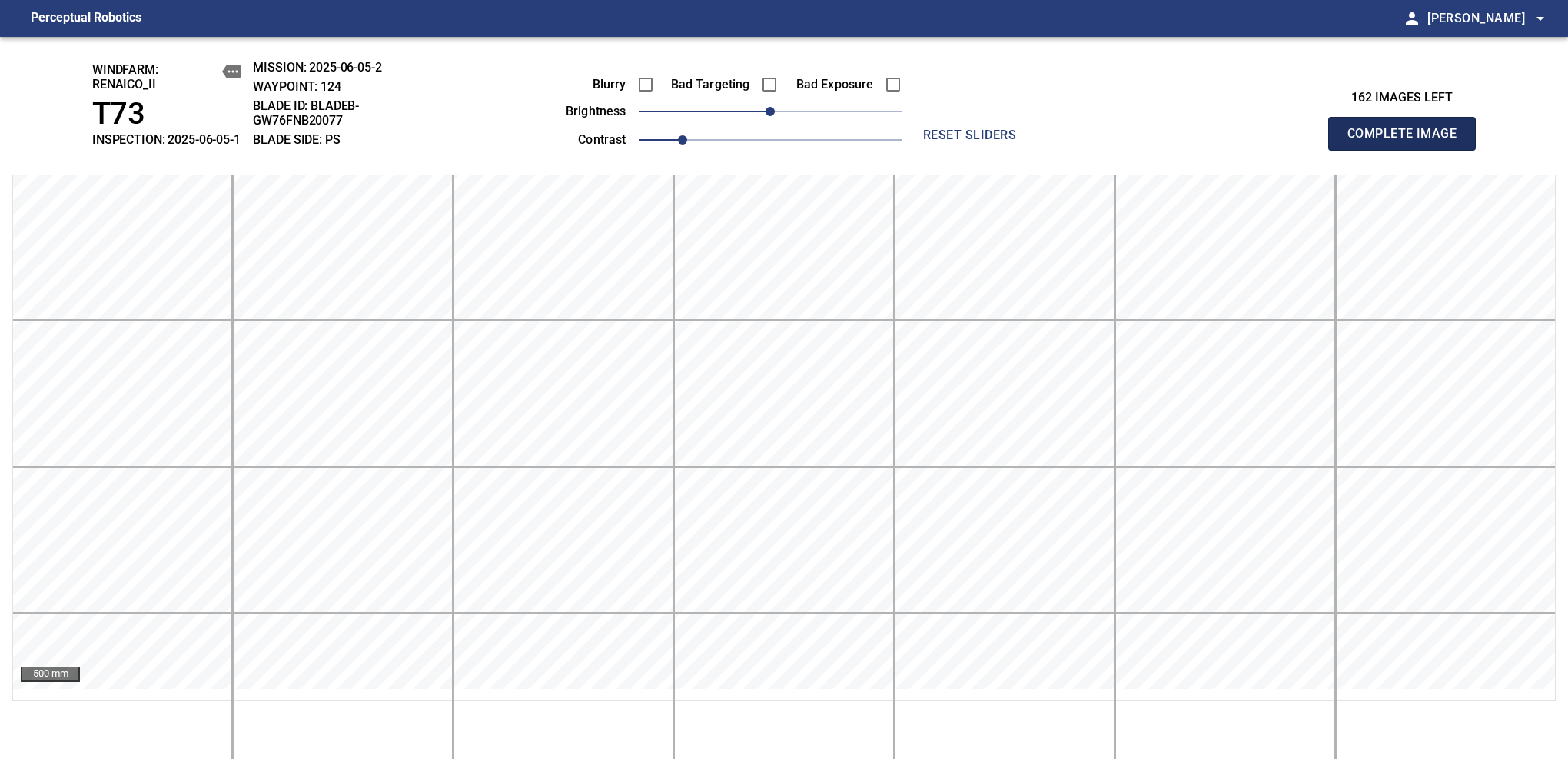
click at [1292, 141] on span "Complete Image" at bounding box center [1402, 133] width 113 height 22
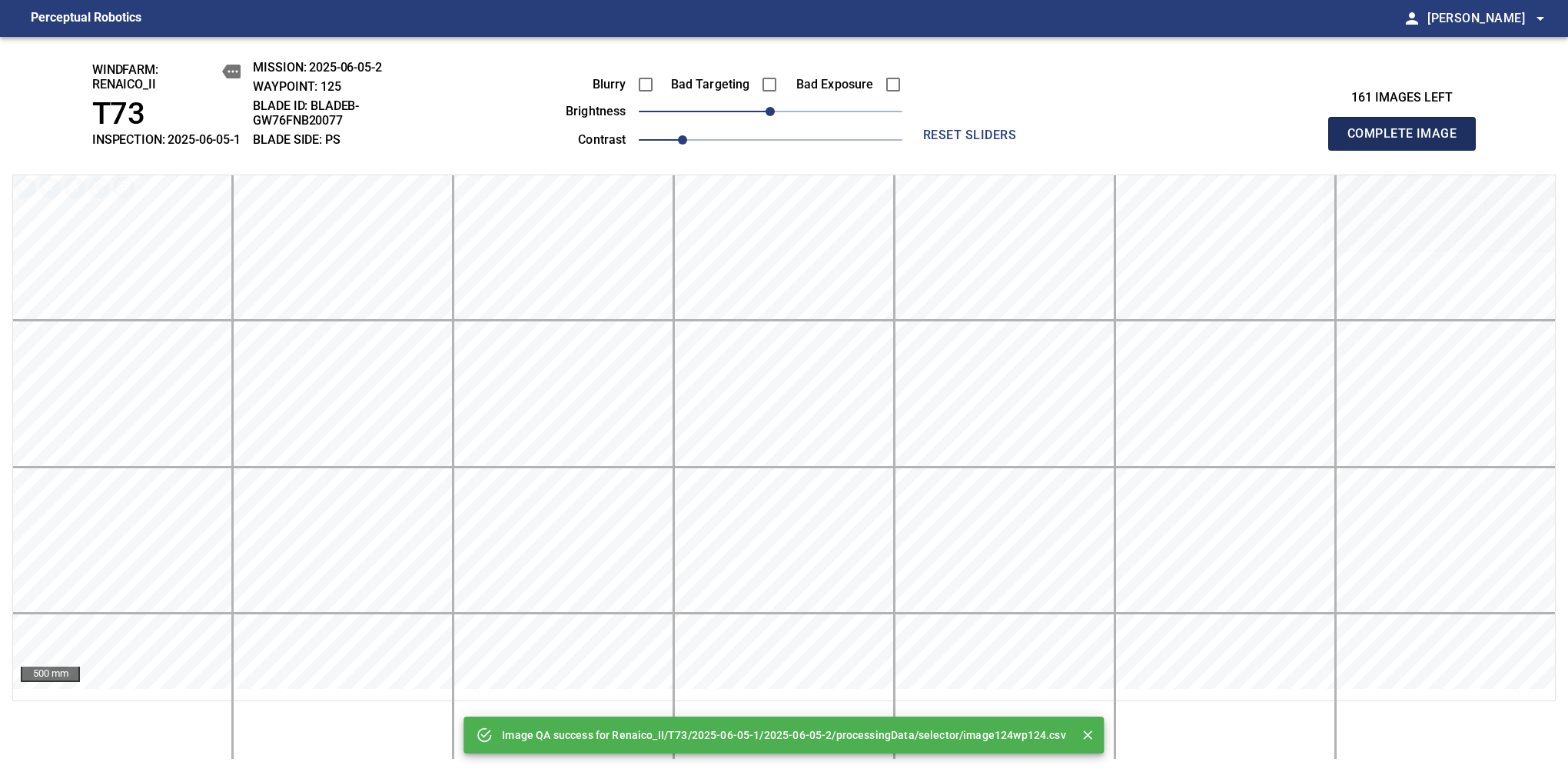
click at [1292, 141] on span "Complete Image" at bounding box center [1402, 133] width 113 height 22
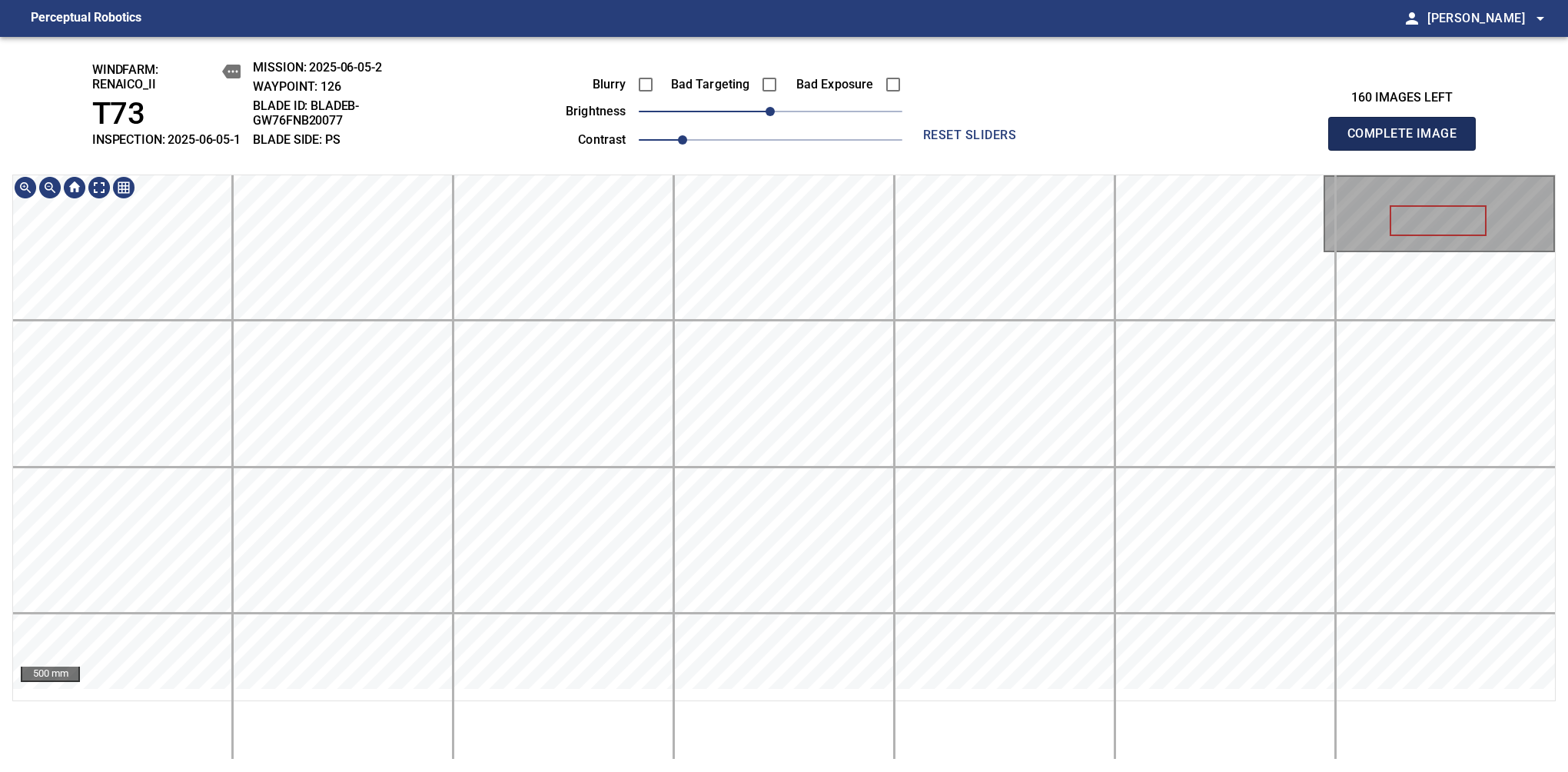
click at [1292, 141] on span "Complete Image" at bounding box center [1402, 133] width 113 height 22
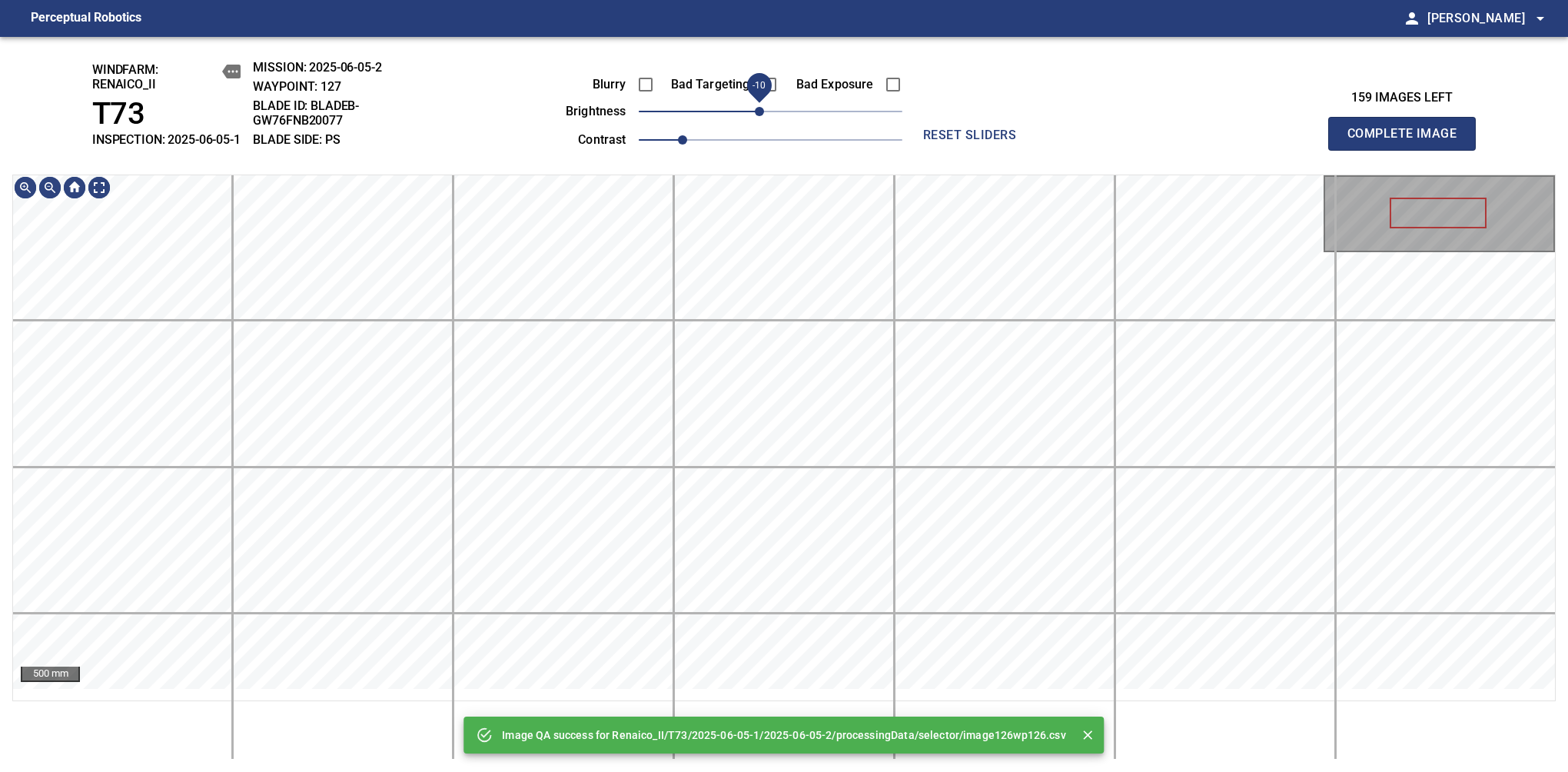
click at [761, 116] on span "-10" at bounding box center [760, 112] width 10 height 10
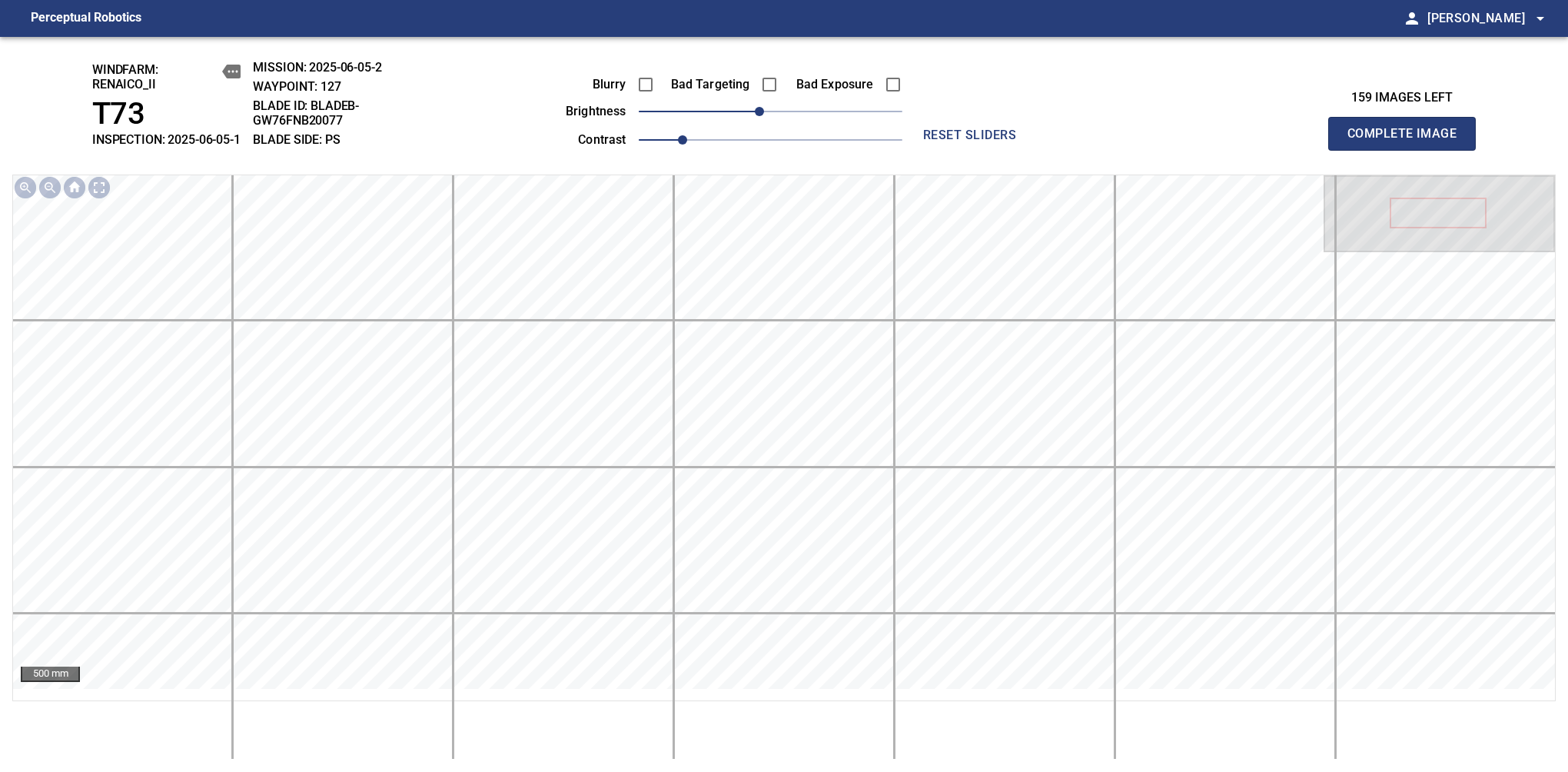
click at [1292, 141] on span "Complete Image" at bounding box center [1402, 133] width 113 height 22
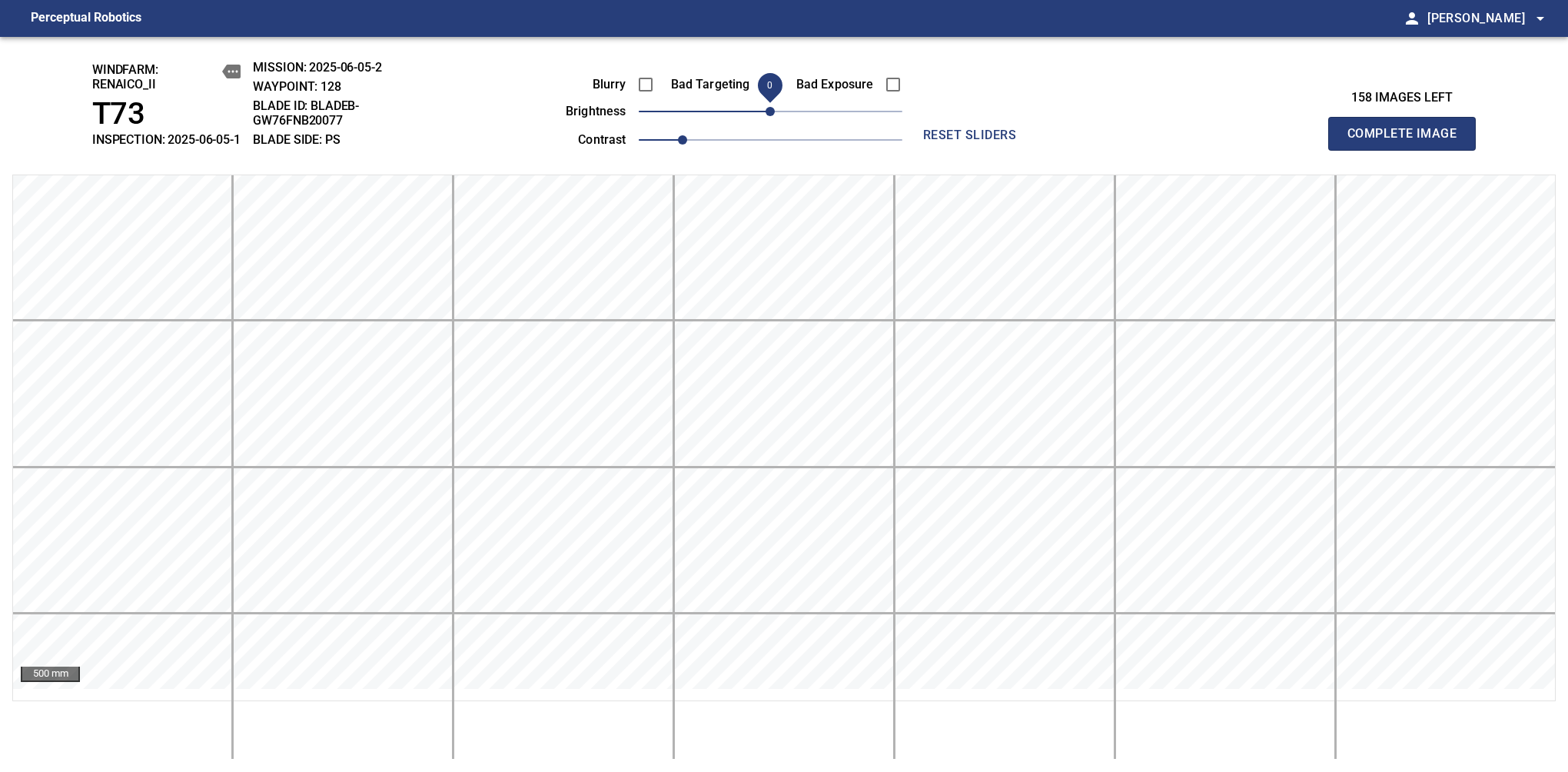
click at [1292, 141] on span "Complete Image" at bounding box center [1402, 133] width 113 height 22
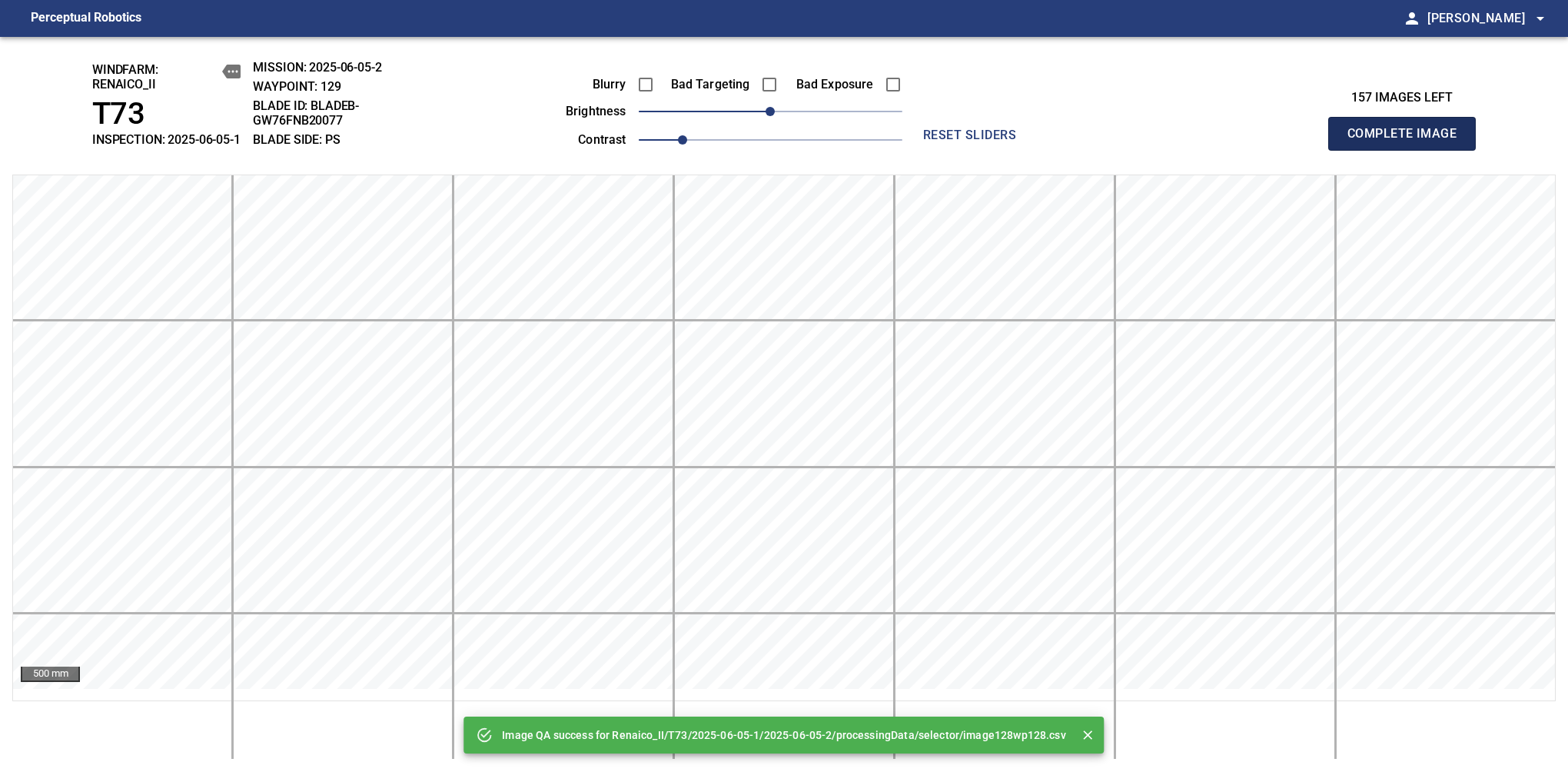
click at [1292, 141] on span "Complete Image" at bounding box center [1402, 133] width 113 height 22
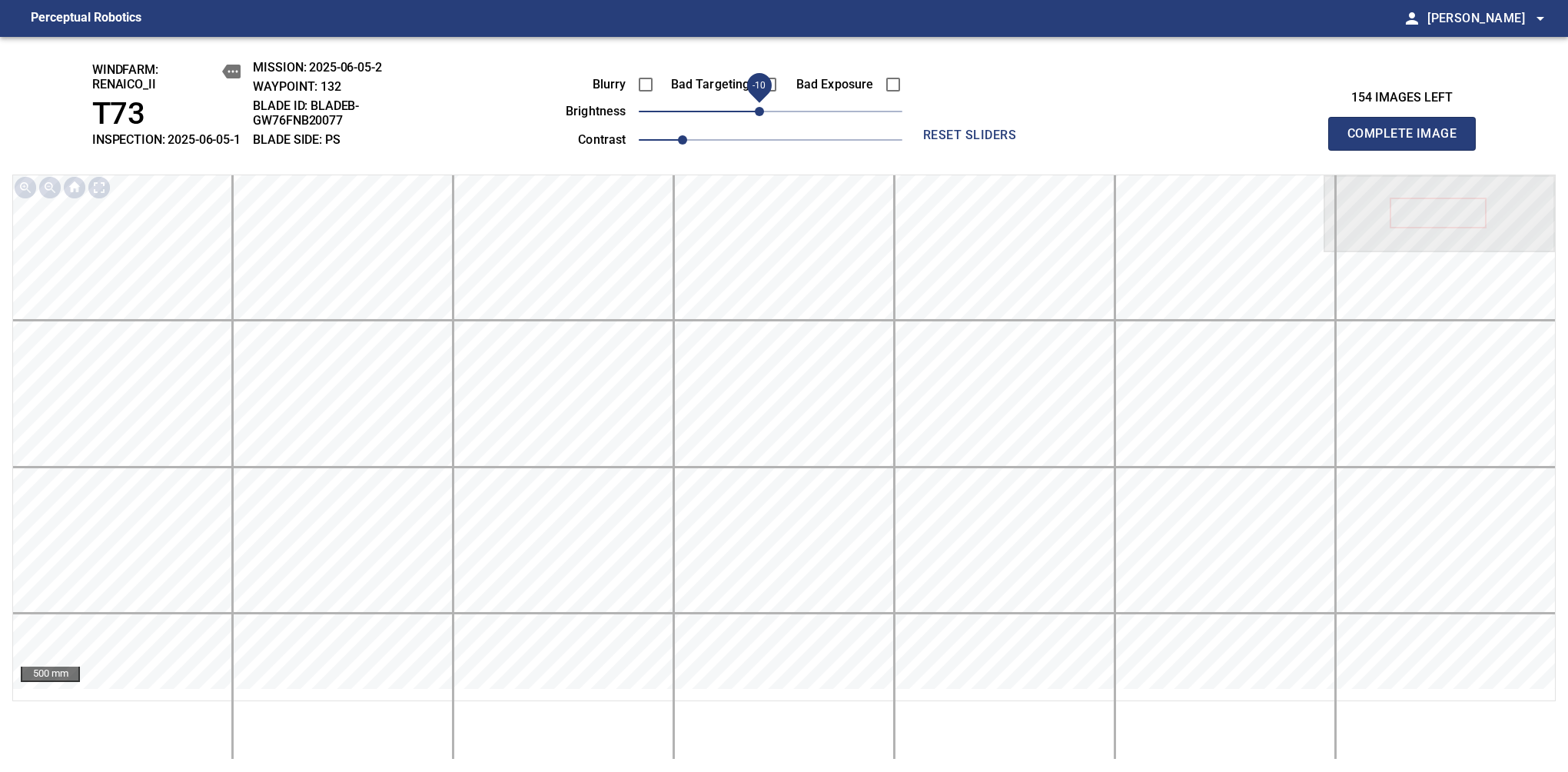
click at [764, 116] on span "-10" at bounding box center [760, 112] width 10 height 10
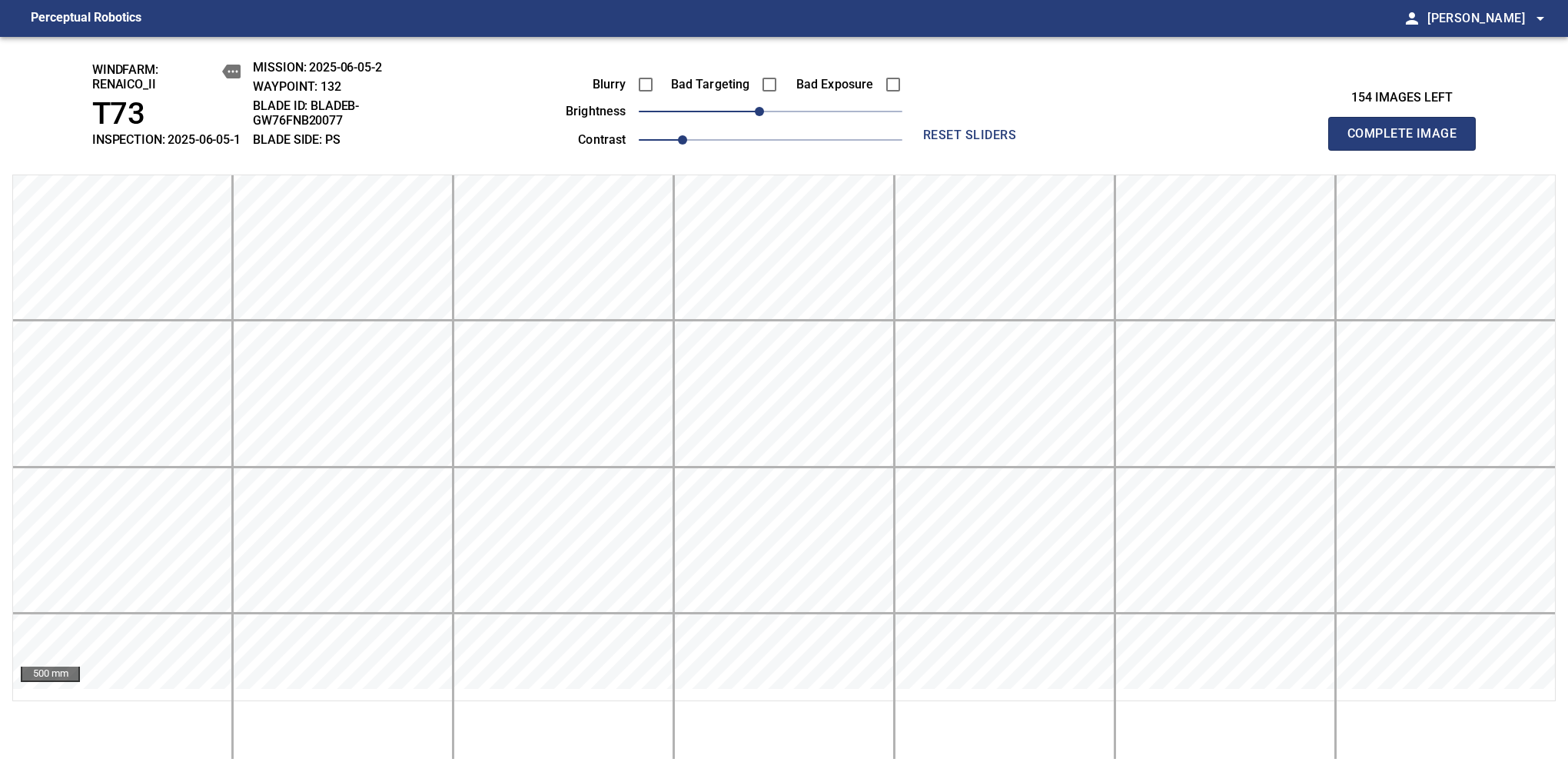
click at [1292, 141] on span "Complete Image" at bounding box center [1402, 133] width 113 height 22
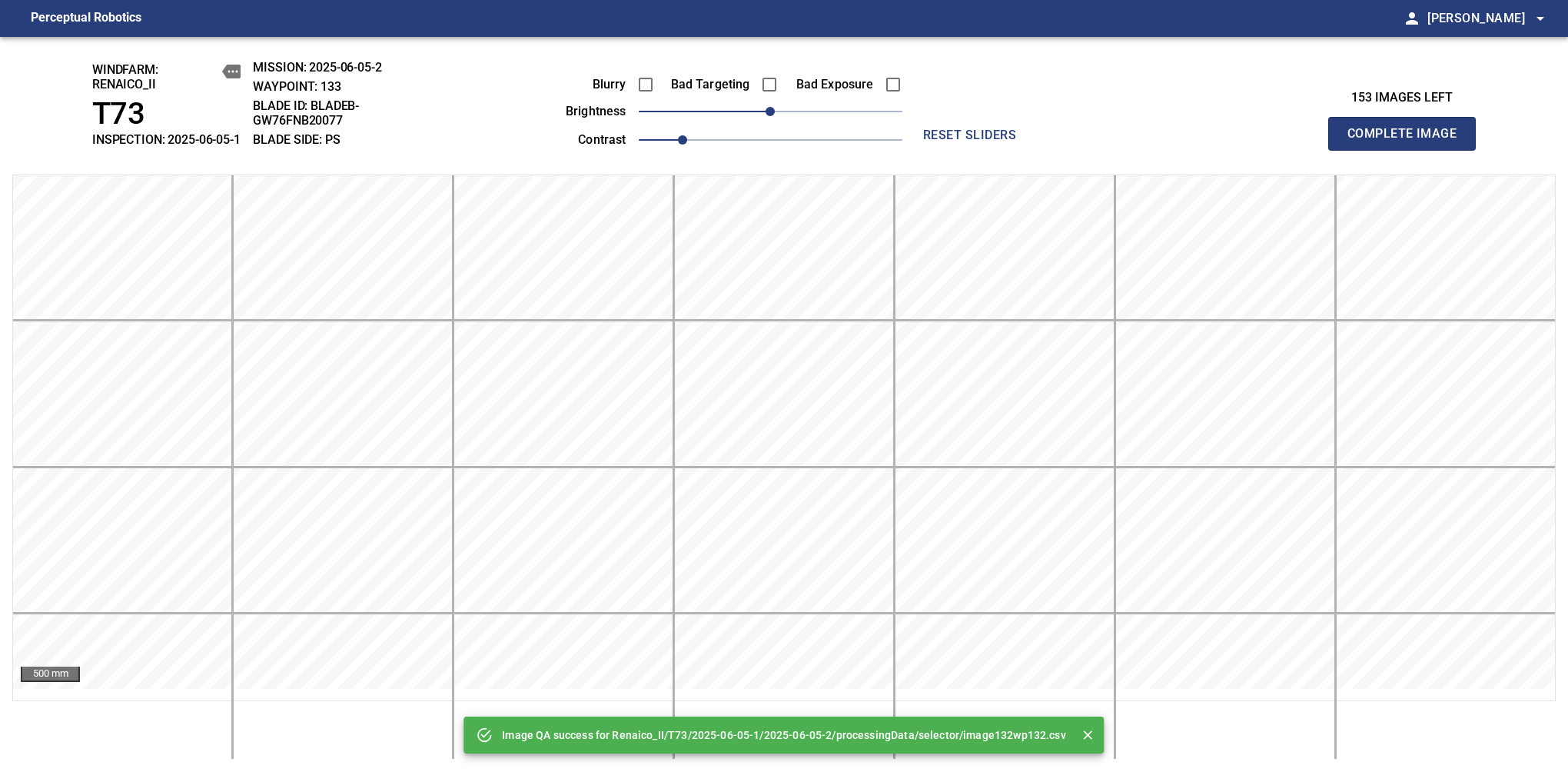
click at [1292, 141] on span "Complete Image" at bounding box center [1402, 133] width 113 height 22
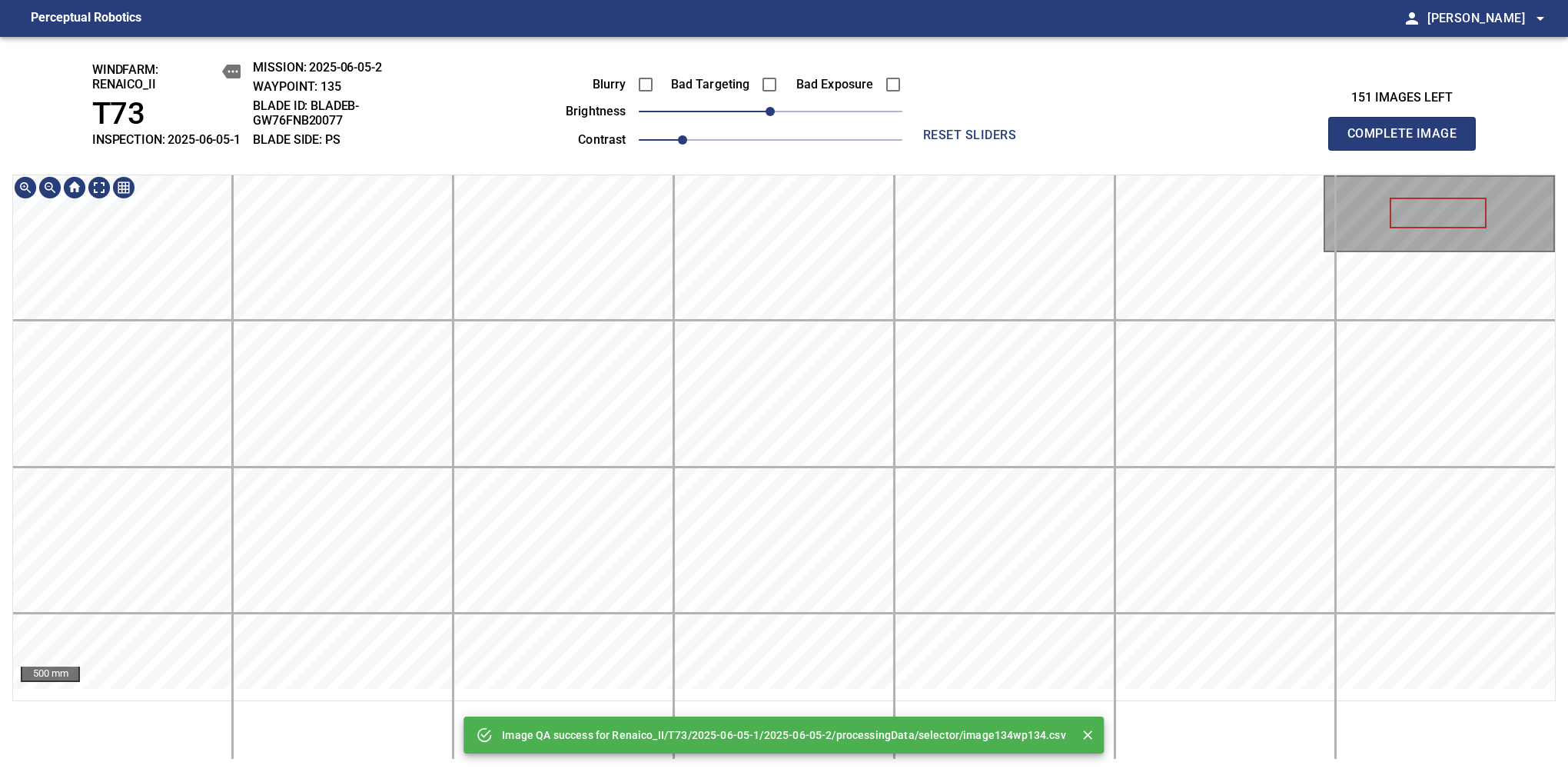
drag, startPoint x: 1448, startPoint y: 206, endPoint x: 862, endPoint y: 179, distance: 586.6
click at [1292, 235] on div "Image QA success for Renaico_II/T73/2025-06-05-1/2025-06-05-2/processingData/se…" at bounding box center [784, 404] width 1568 height 735
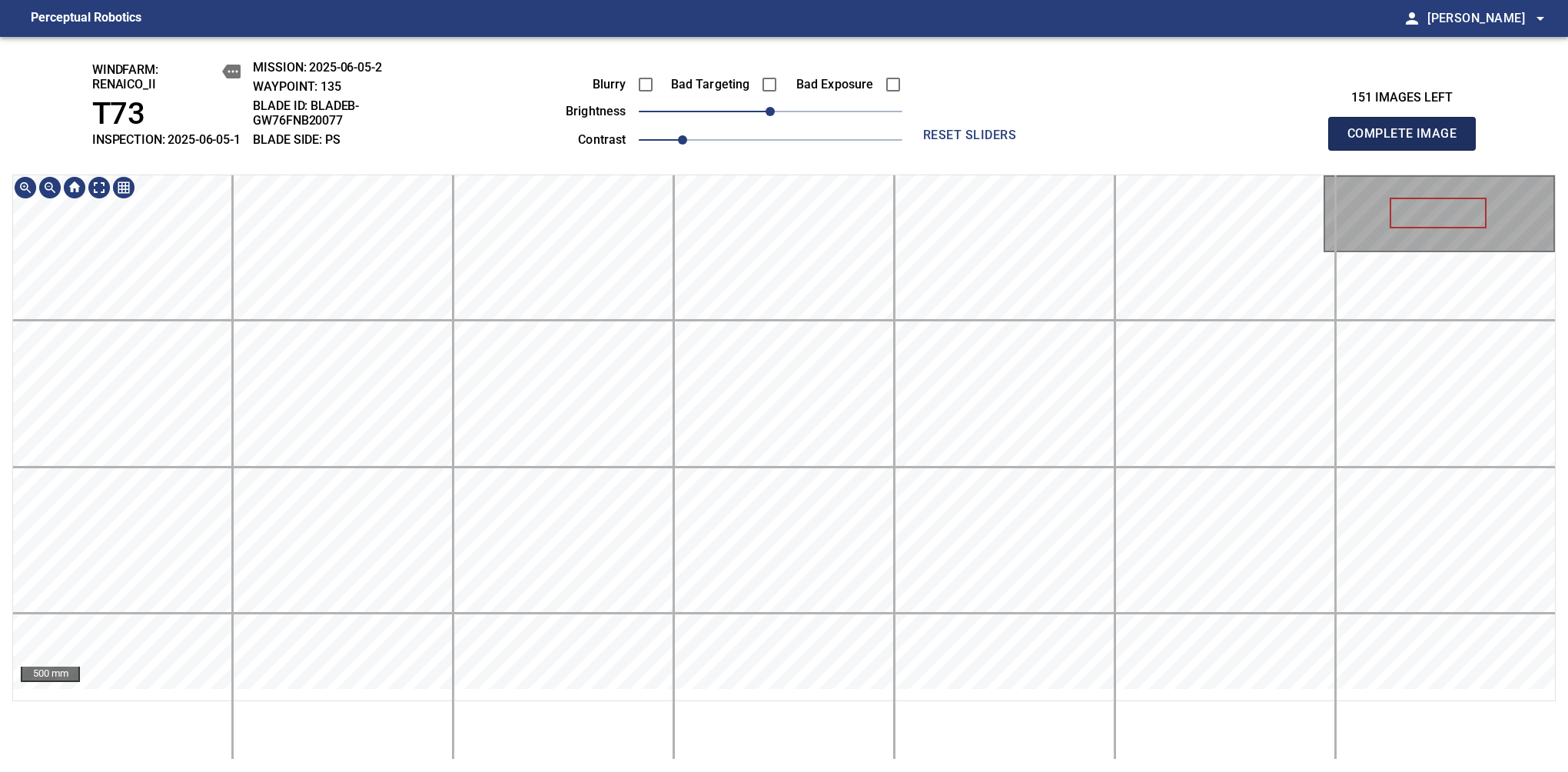
click at [1292, 141] on span "Complete Image" at bounding box center [1402, 133] width 113 height 22
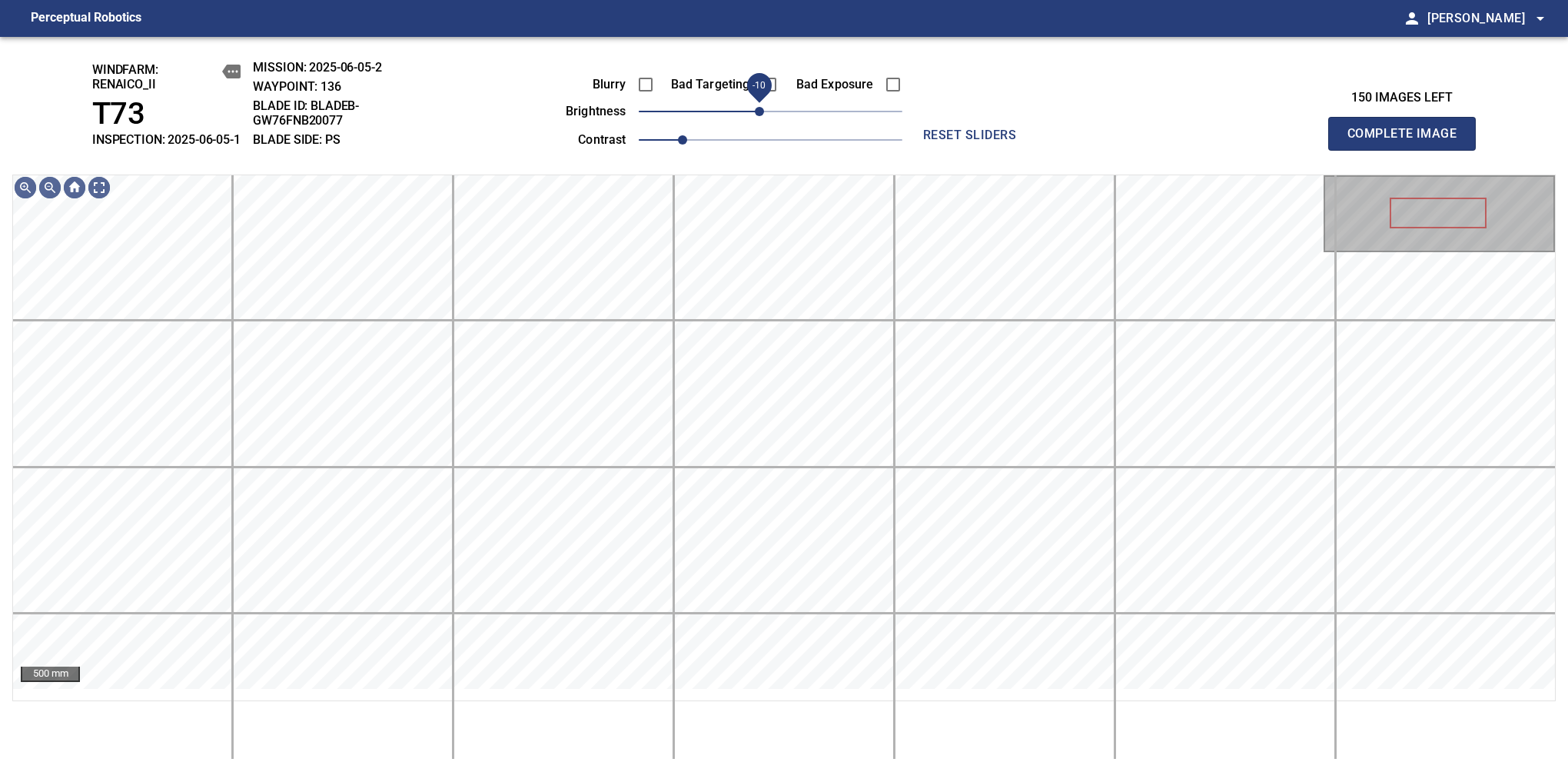
drag, startPoint x: 772, startPoint y: 125, endPoint x: 762, endPoint y: 126, distance: 10.0
click at [762, 116] on span "-10" at bounding box center [760, 112] width 10 height 10
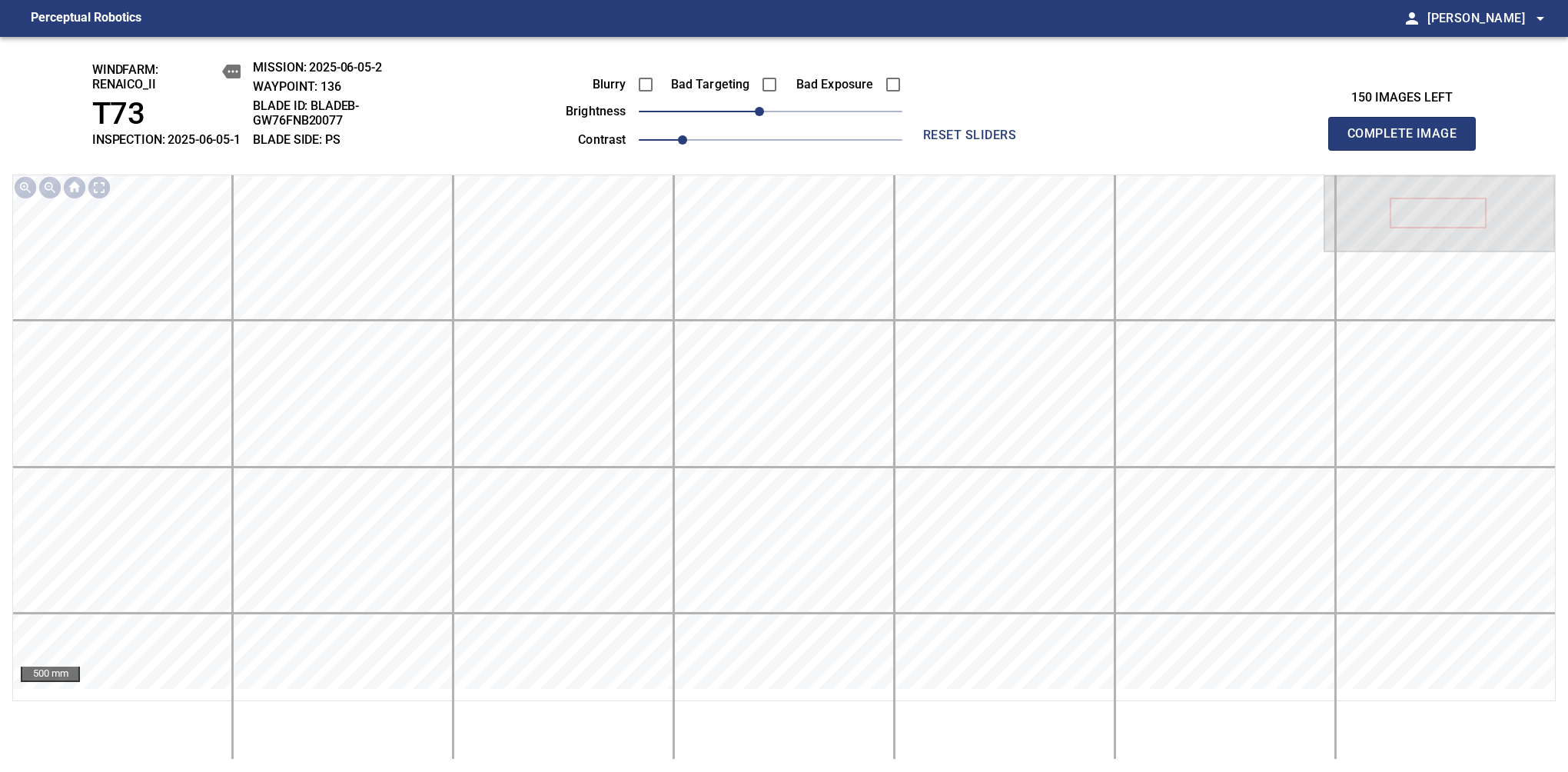
click at [1292, 141] on span "Complete Image" at bounding box center [1402, 133] width 113 height 22
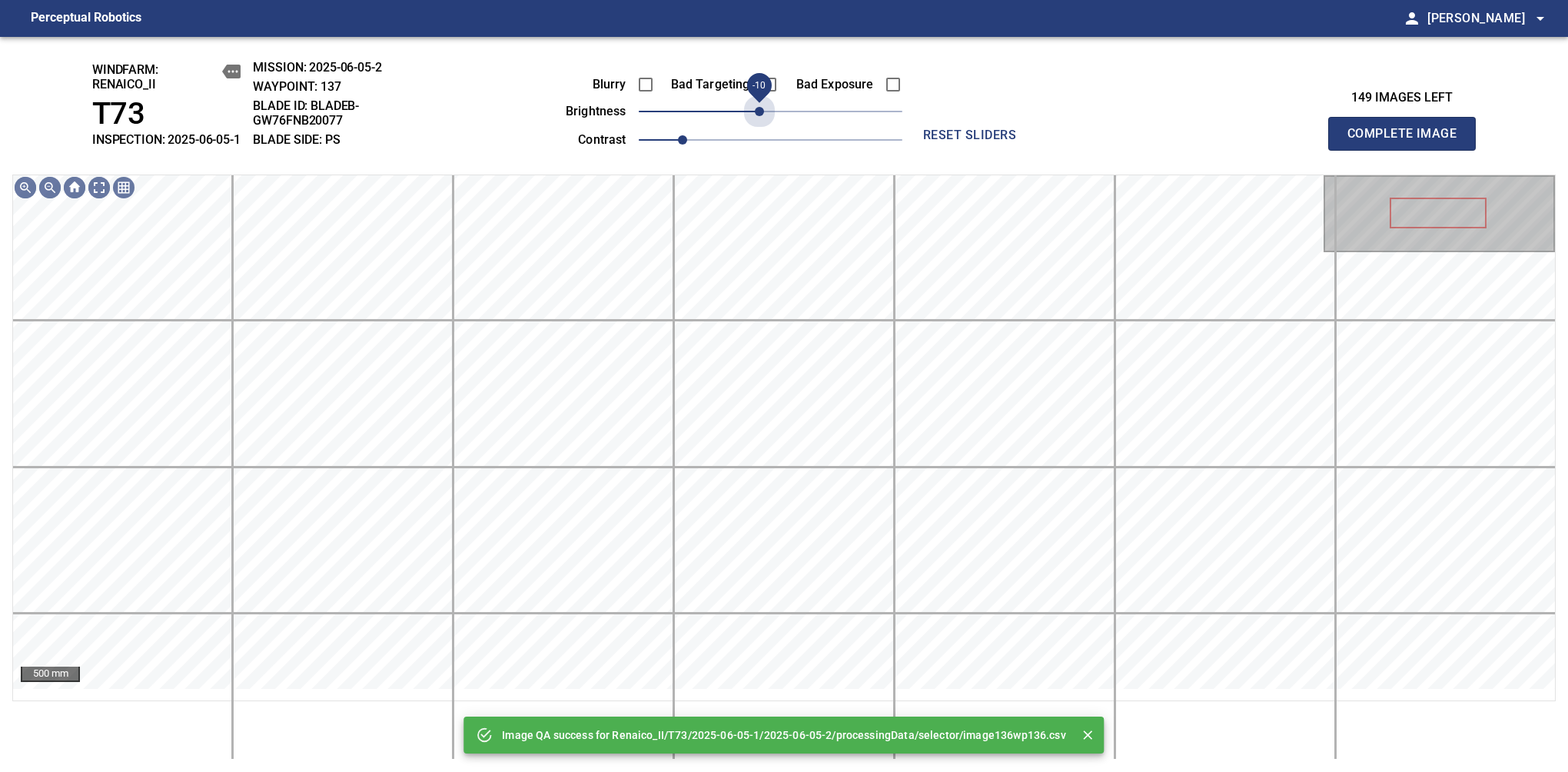
click at [762, 116] on span "-10" at bounding box center [760, 112] width 10 height 10
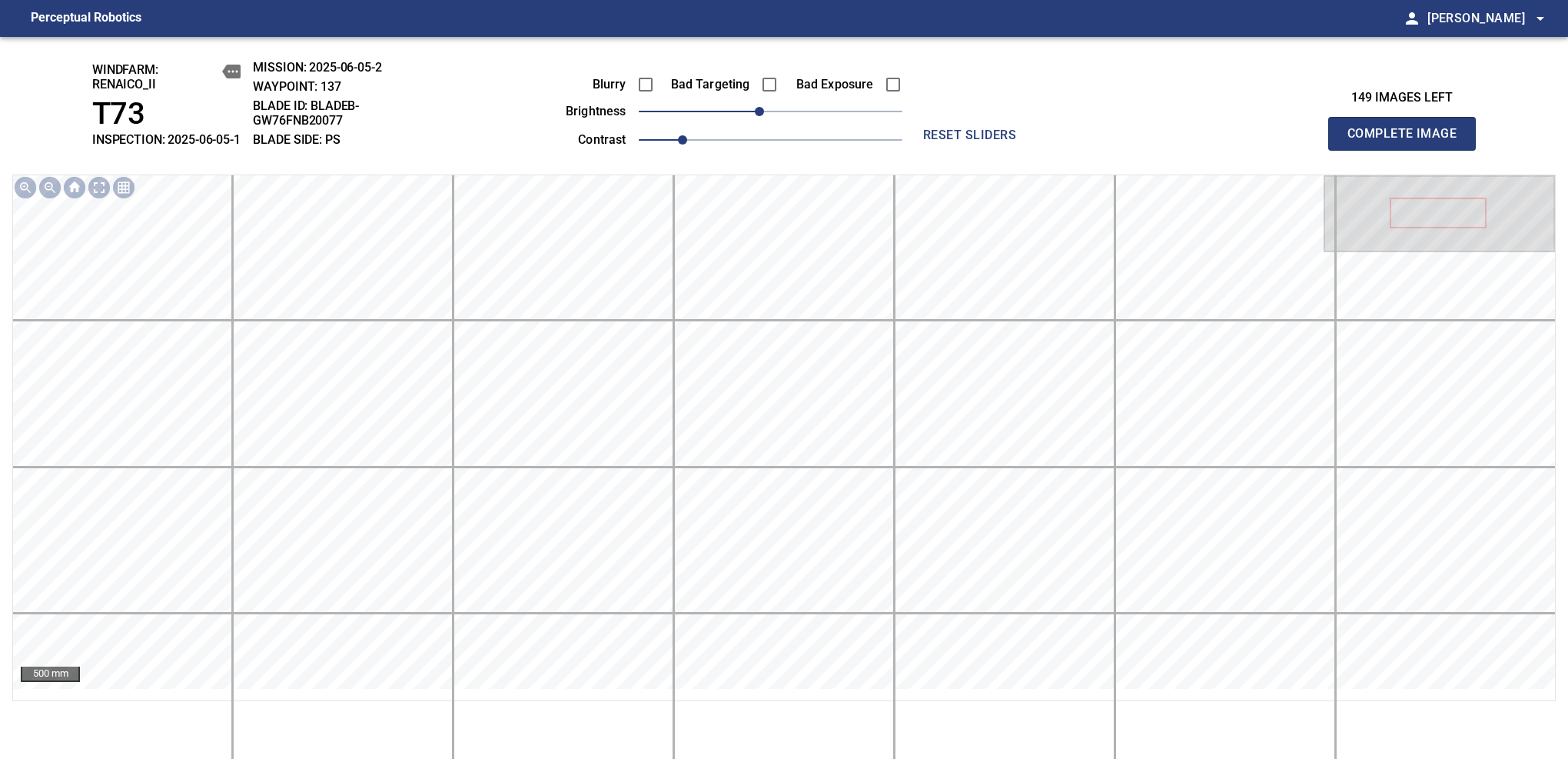
click at [1292, 141] on span "Complete Image" at bounding box center [1402, 133] width 113 height 22
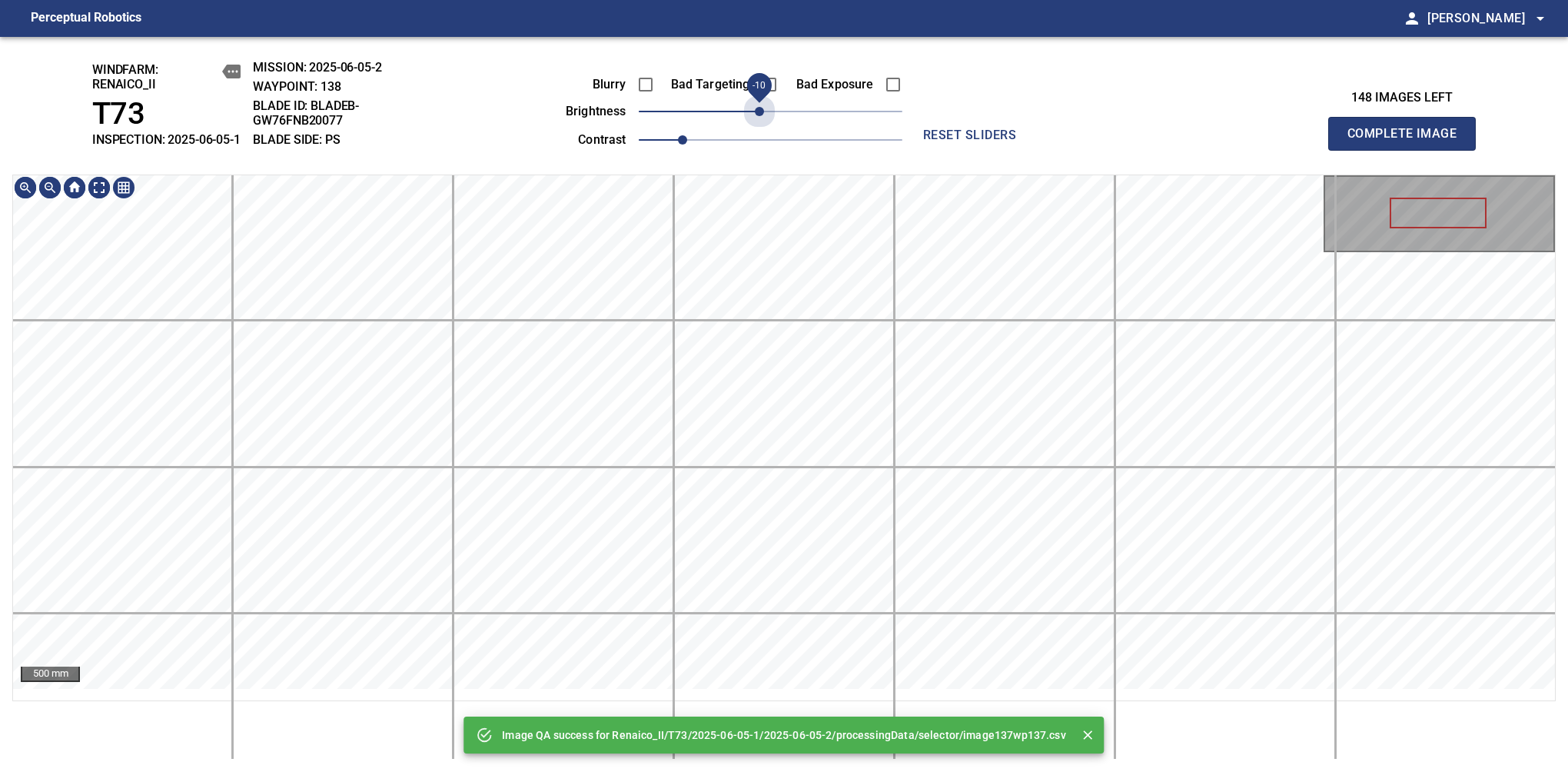
click at [762, 116] on span "-10" at bounding box center [760, 112] width 10 height 10
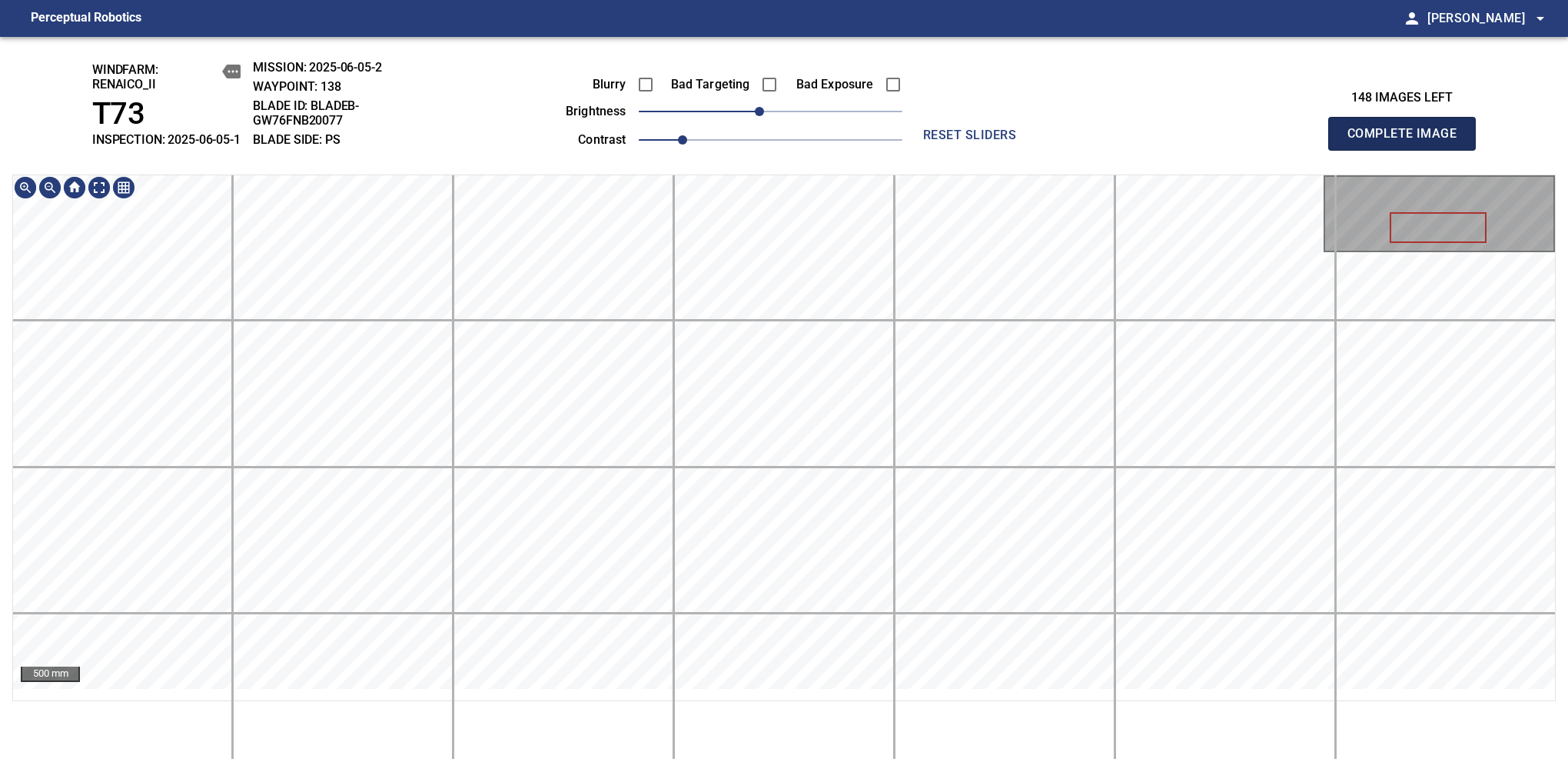
click at [1292, 141] on span "Complete Image" at bounding box center [1402, 133] width 113 height 22
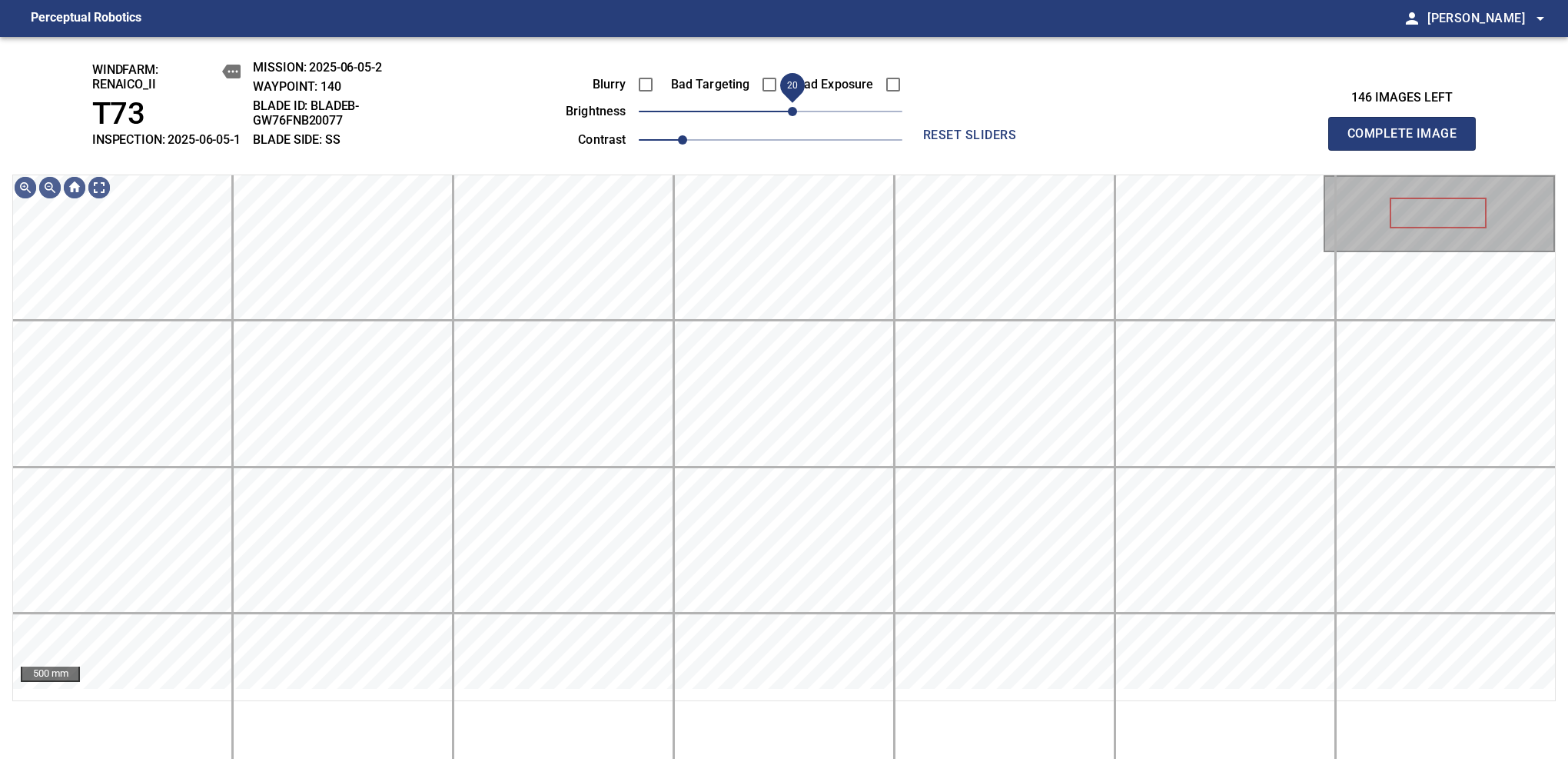
drag, startPoint x: 762, startPoint y: 124, endPoint x: 791, endPoint y: 116, distance: 30.1
click at [791, 116] on span "20" at bounding box center [793, 112] width 10 height 10
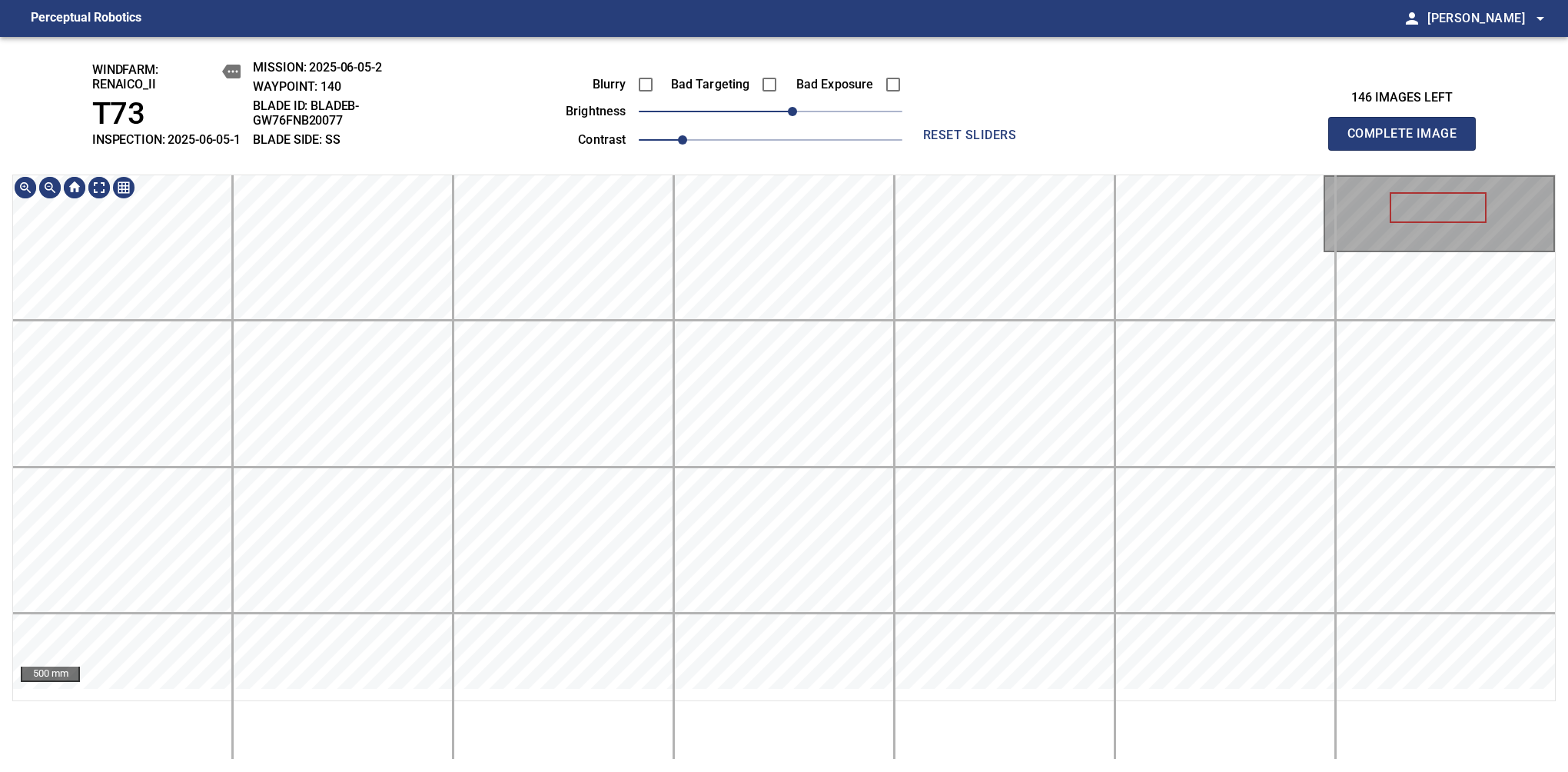
click at [794, 735] on div "500 mm" at bounding box center [784, 467] width 1544 height 585
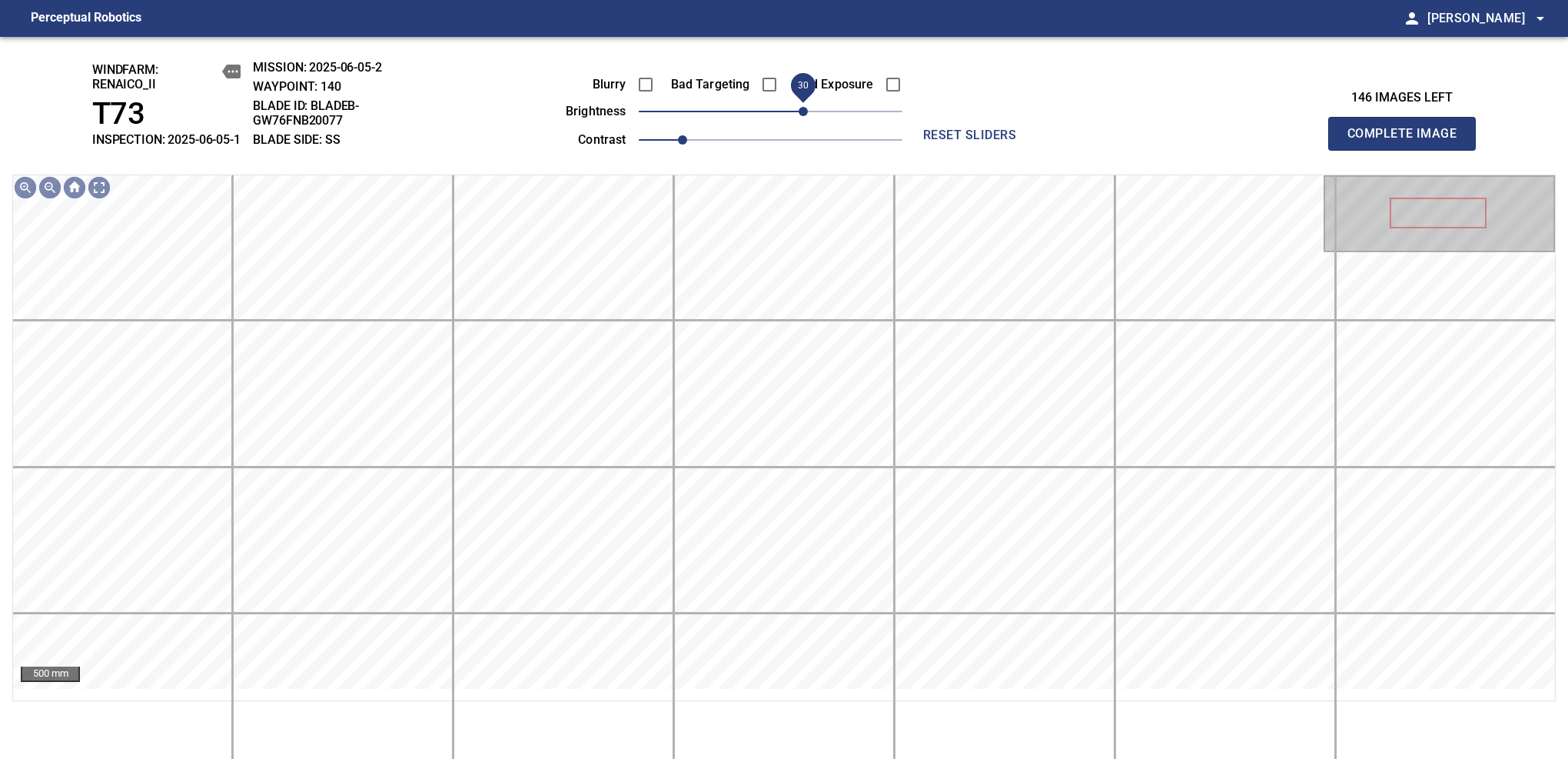
click at [805, 116] on span "30" at bounding box center [803, 112] width 10 height 10
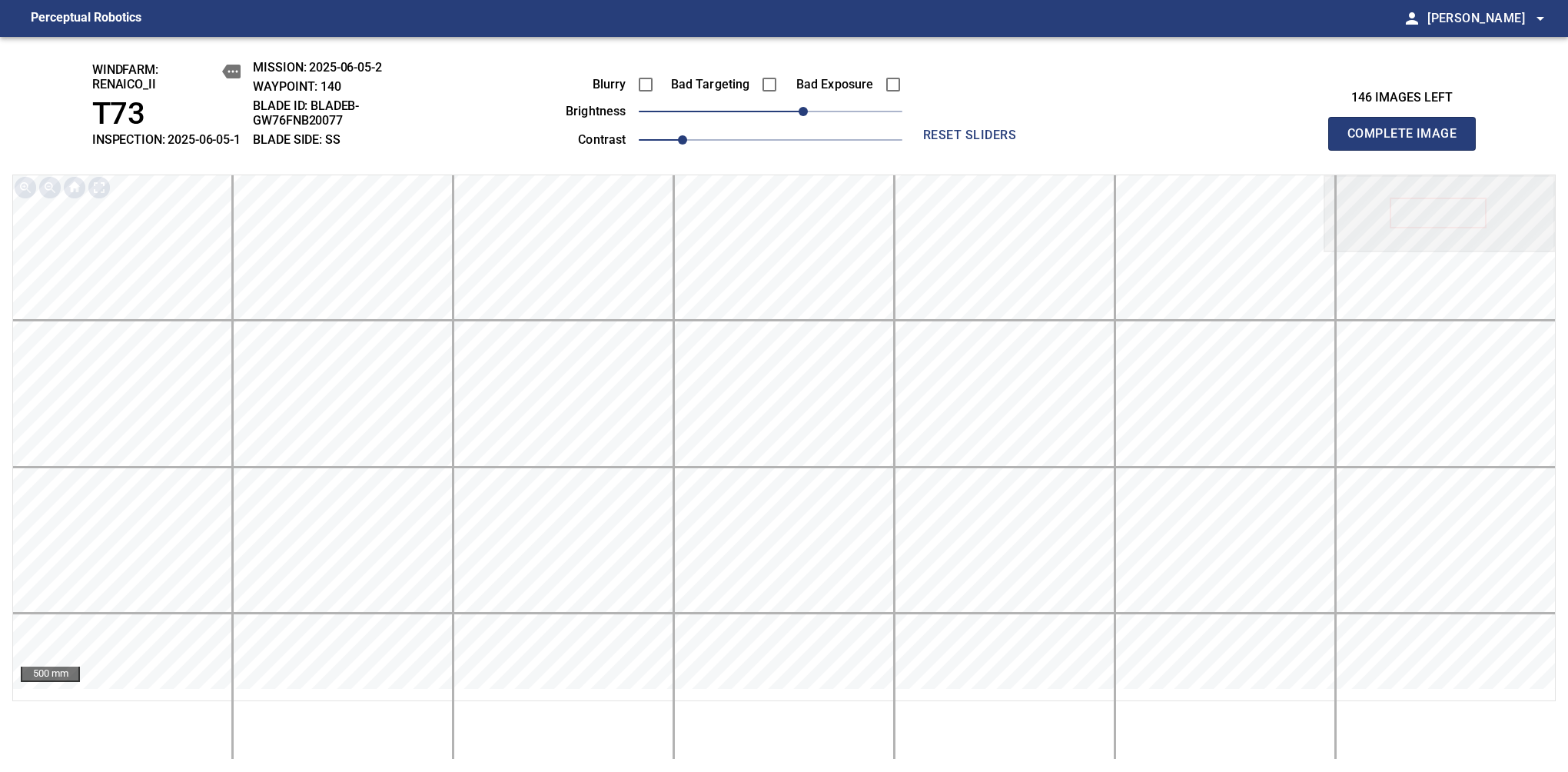
click at [1292, 141] on span "Complete Image" at bounding box center [1402, 133] width 113 height 22
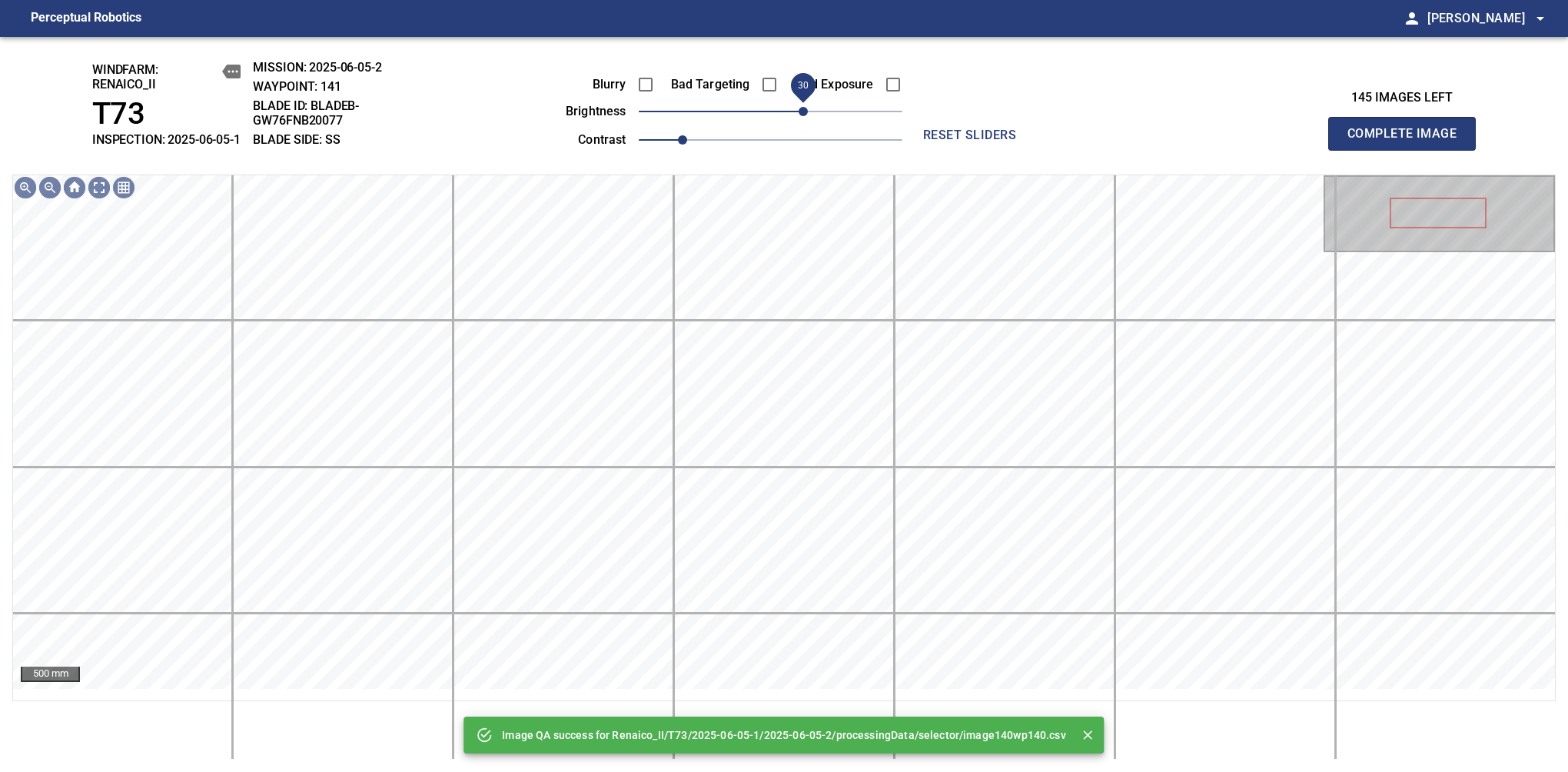
drag, startPoint x: 765, startPoint y: 129, endPoint x: 802, endPoint y: 121, distance: 37.9
click at [802, 116] on span "30" at bounding box center [803, 112] width 10 height 10
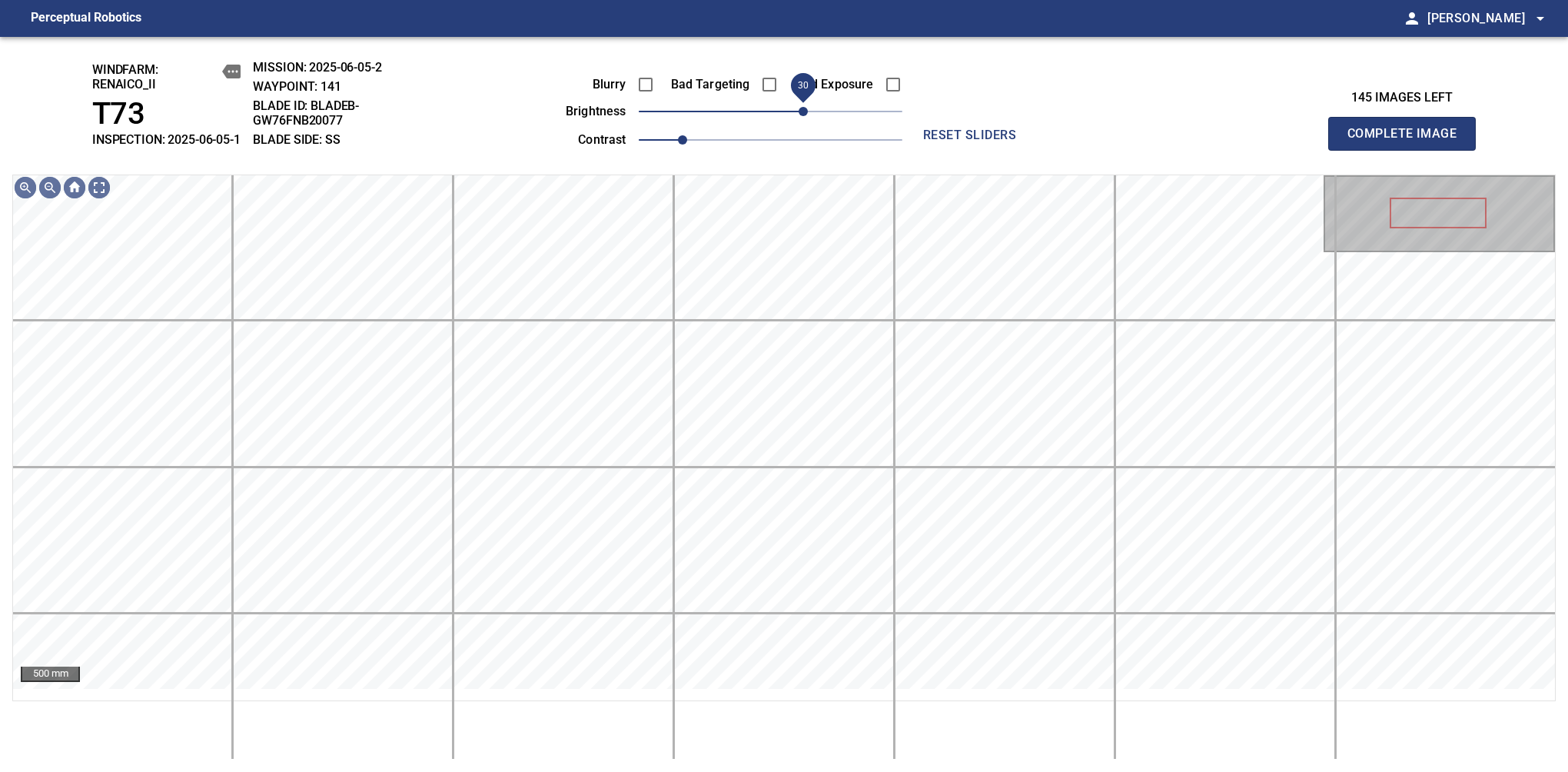
click at [805, 116] on span "30" at bounding box center [803, 112] width 10 height 10
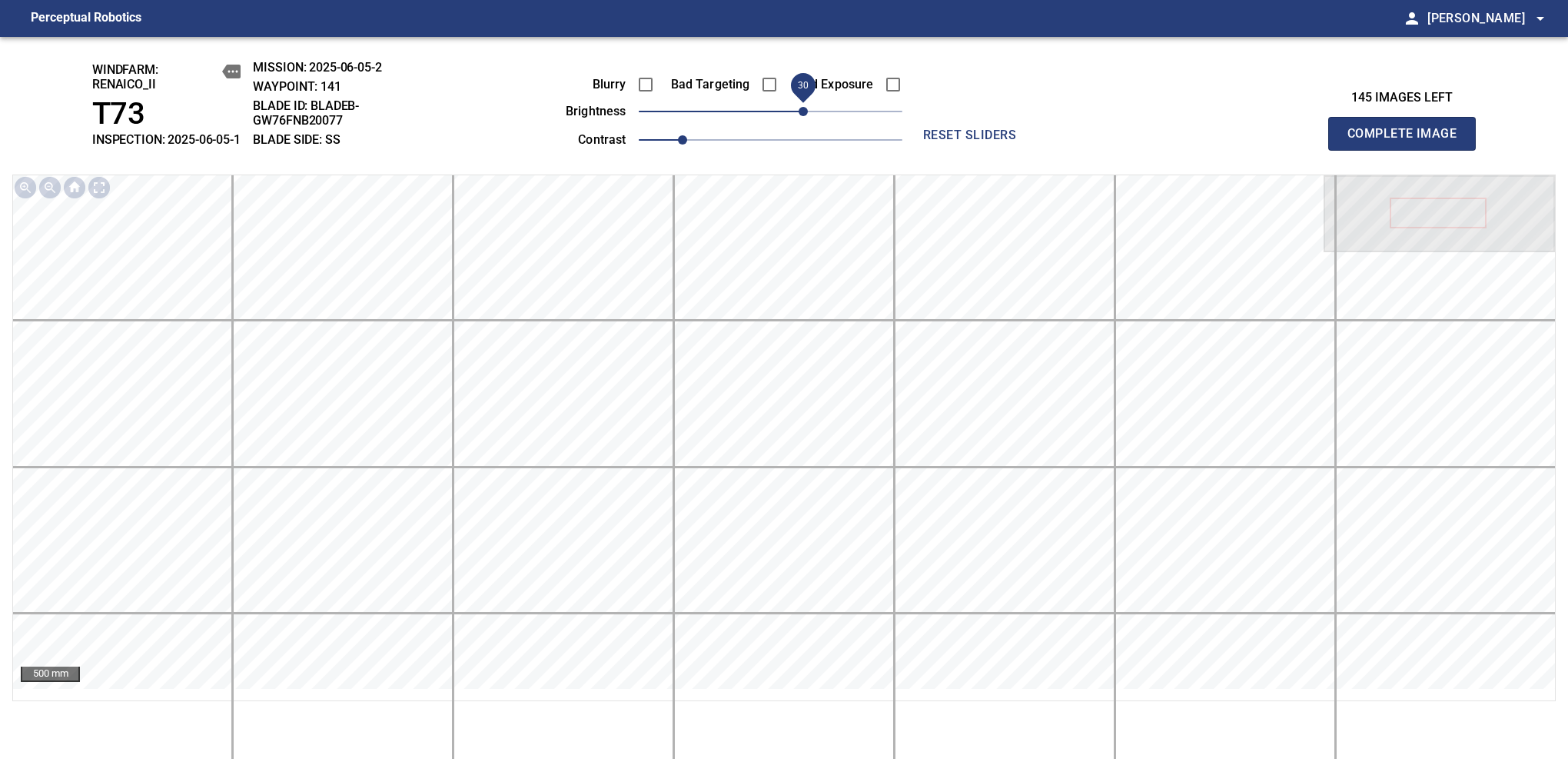
click at [1292, 141] on span "Complete Image" at bounding box center [1402, 133] width 113 height 22
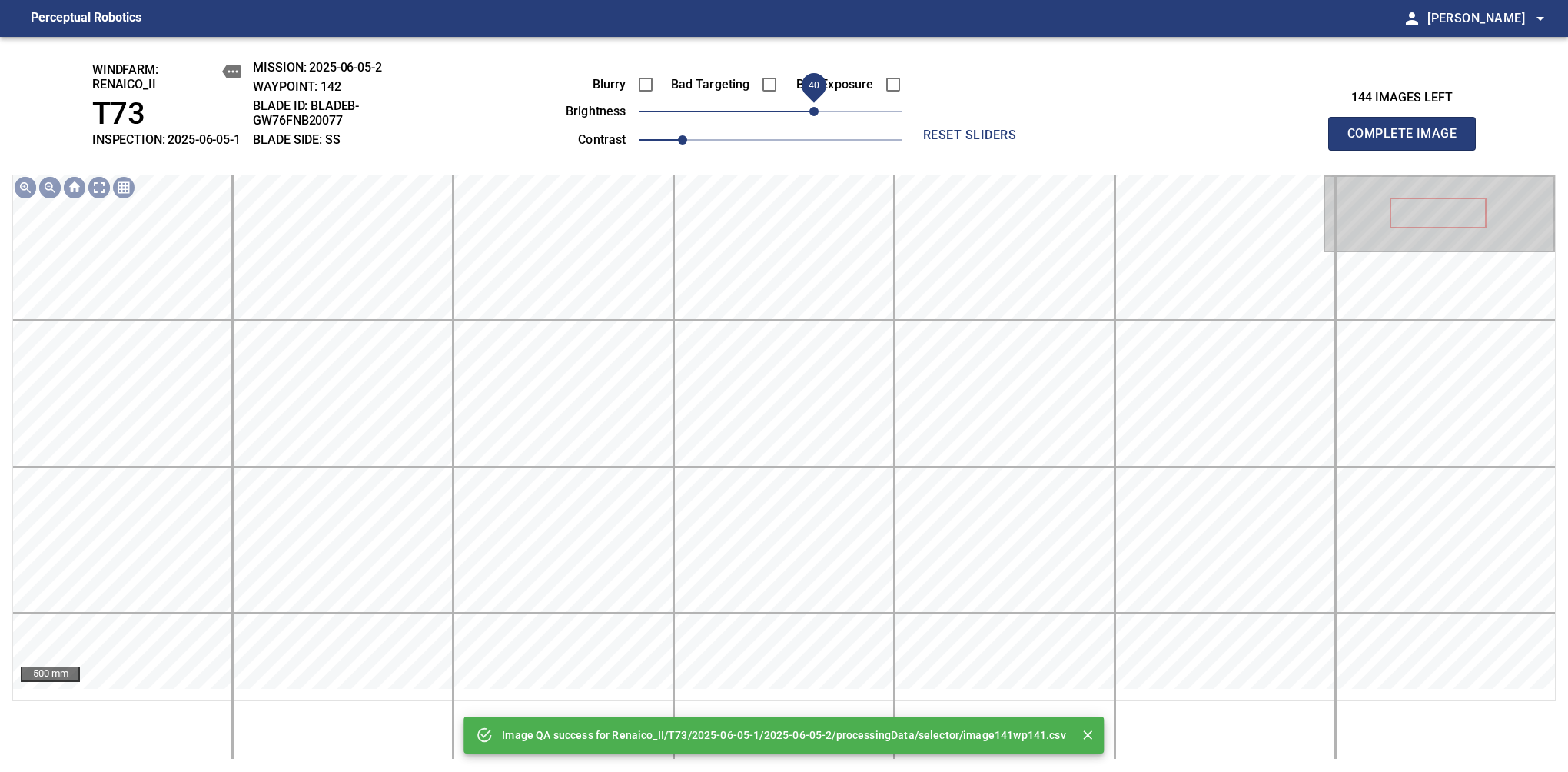
drag, startPoint x: 778, startPoint y: 121, endPoint x: 810, endPoint y: 116, distance: 32.4
click at [810, 116] on span "40" at bounding box center [814, 112] width 10 height 10
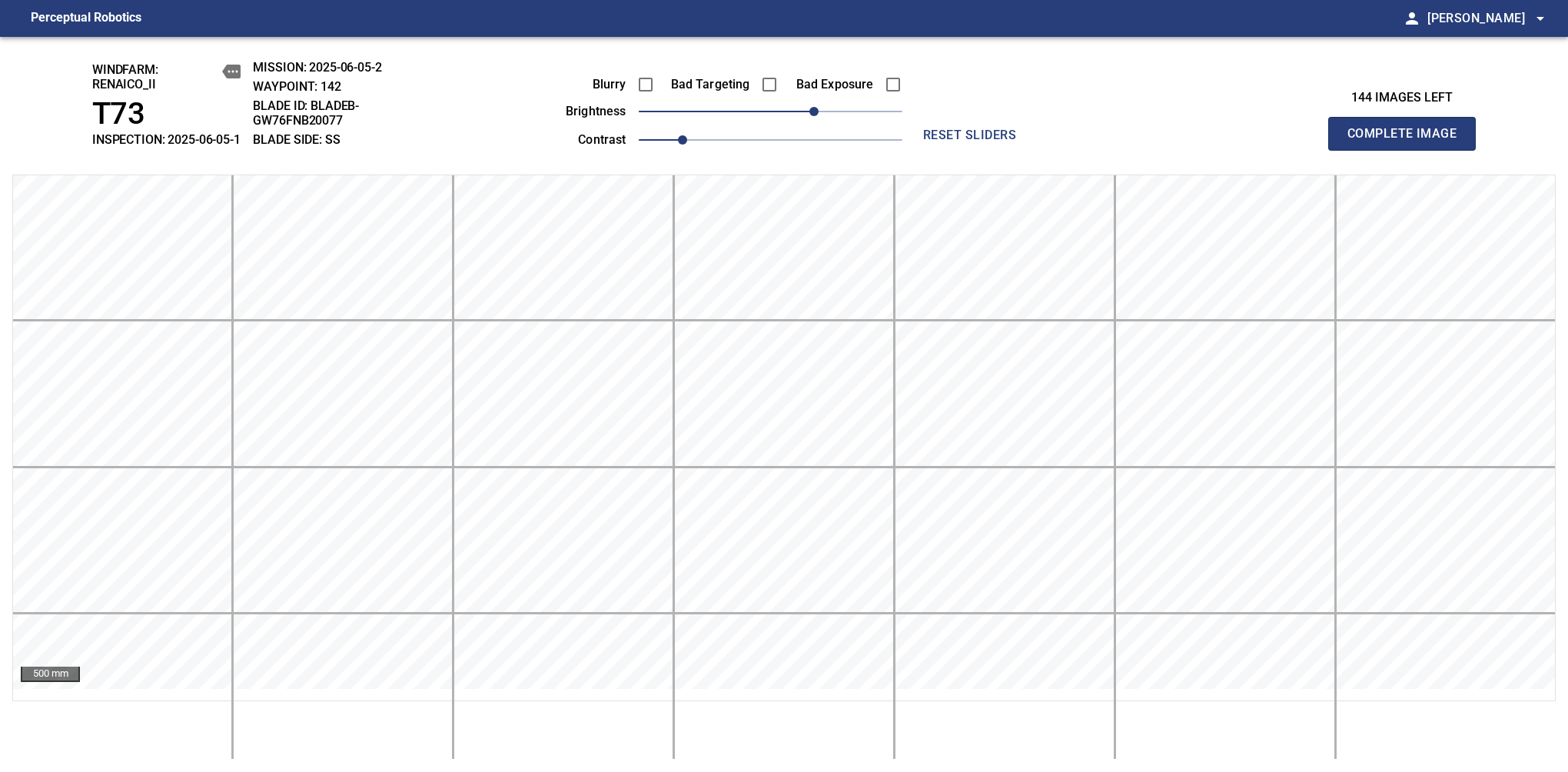
click at [1292, 141] on span "Complete Image" at bounding box center [1402, 133] width 113 height 22
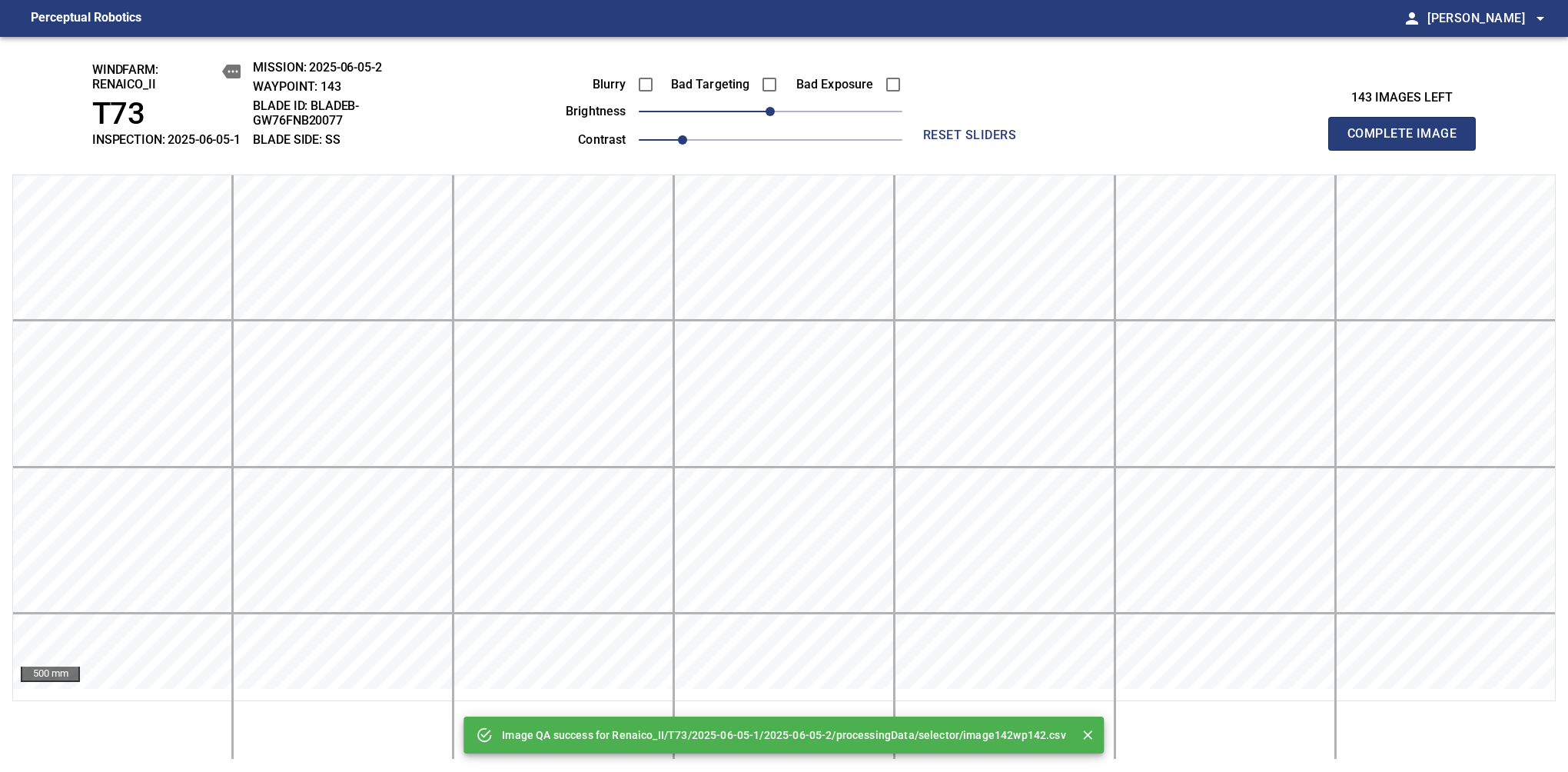
click at [812, 116] on div "Blurry Bad Targeting Bad Exposure brightness 0 contrast 1" at bounding box center [717, 109] width 372 height 82
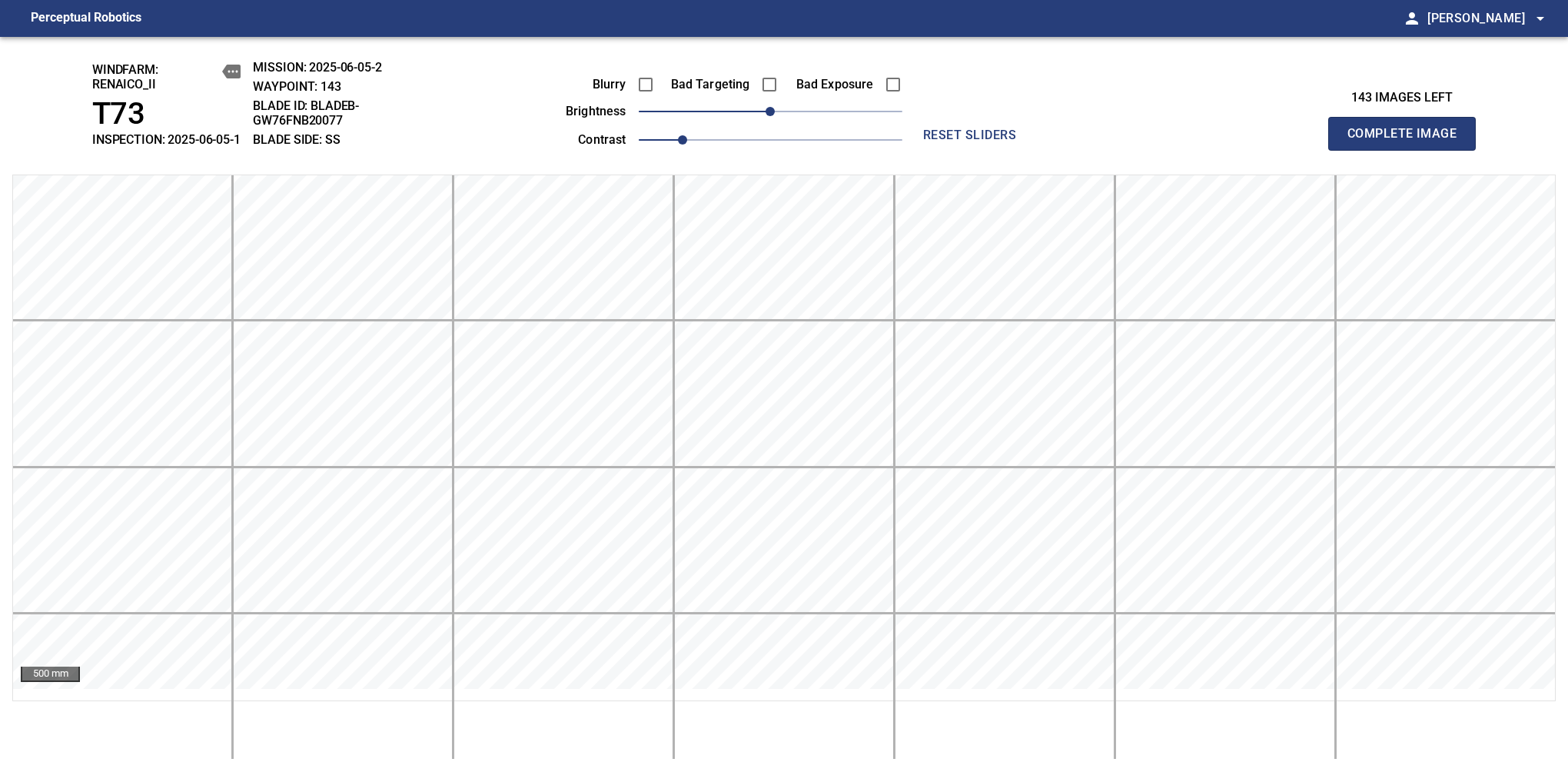
click at [818, 129] on div "Blurry Bad Targeting Bad Exposure brightness 0 contrast 1" at bounding box center [717, 109] width 372 height 82
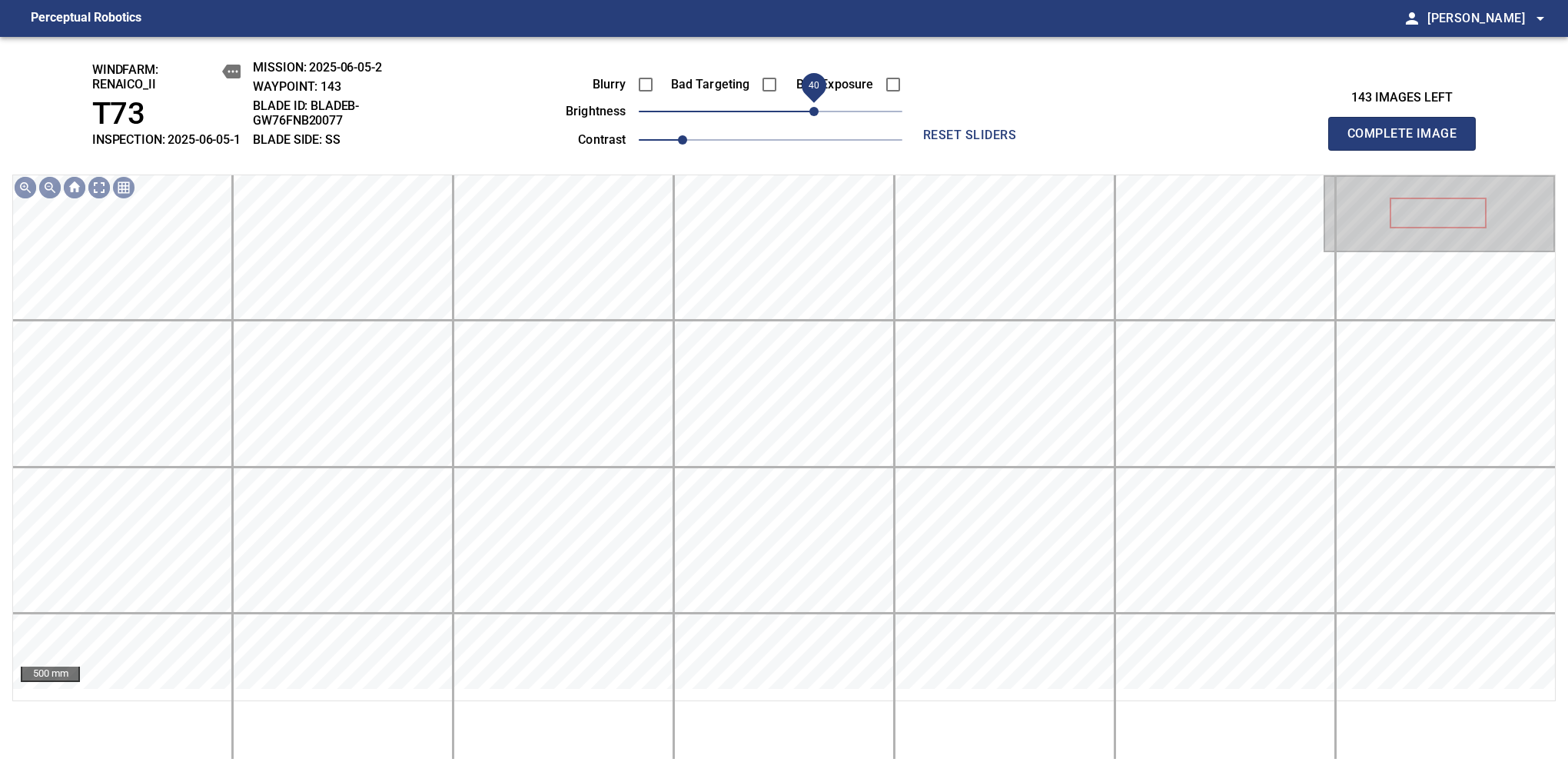
drag, startPoint x: 775, startPoint y: 132, endPoint x: 815, endPoint y: 125, distance: 40.6
click at [815, 116] on span "40" at bounding box center [814, 112] width 10 height 10
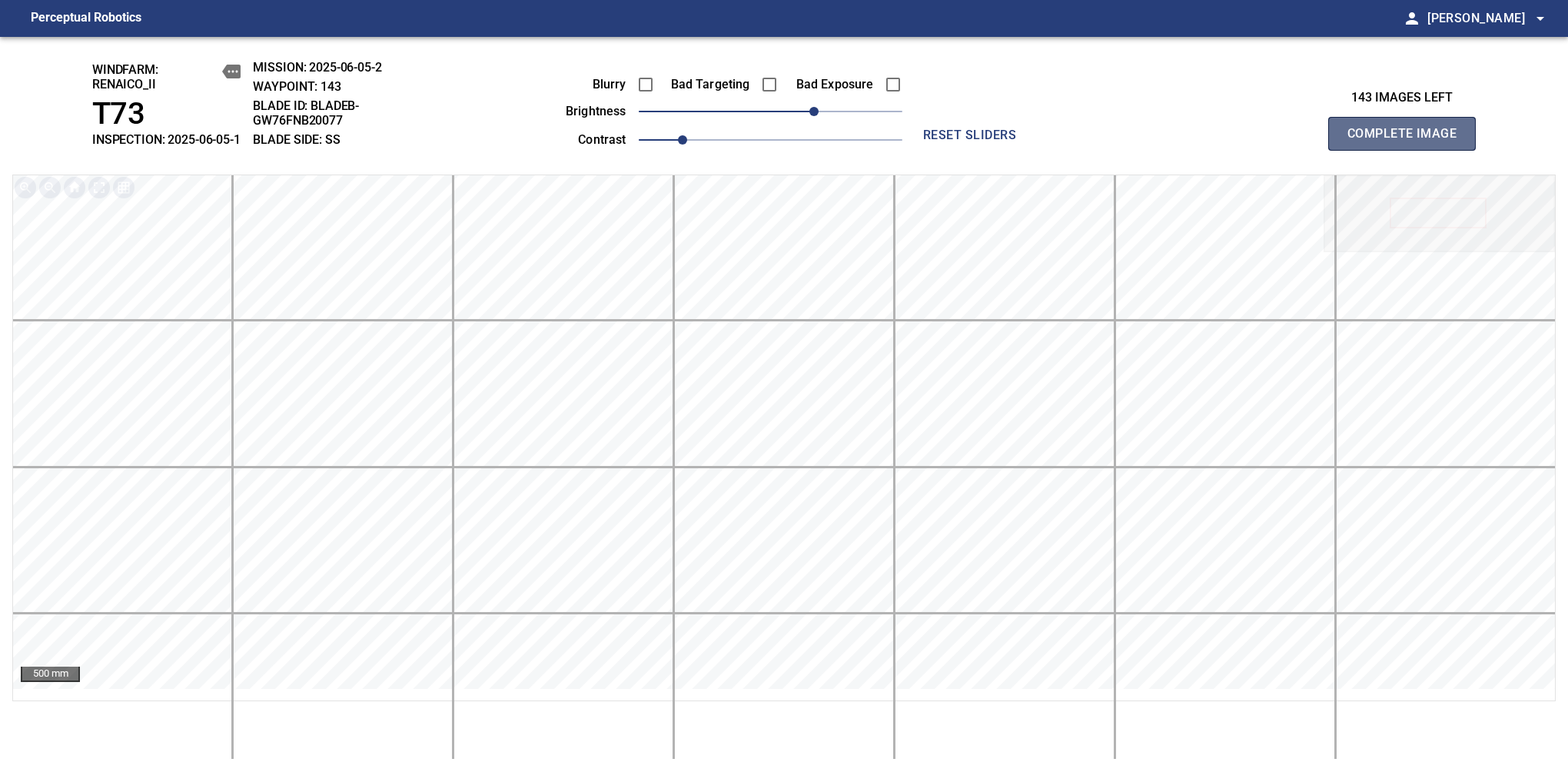
click at [1292, 141] on span "Complete Image" at bounding box center [1402, 133] width 113 height 22
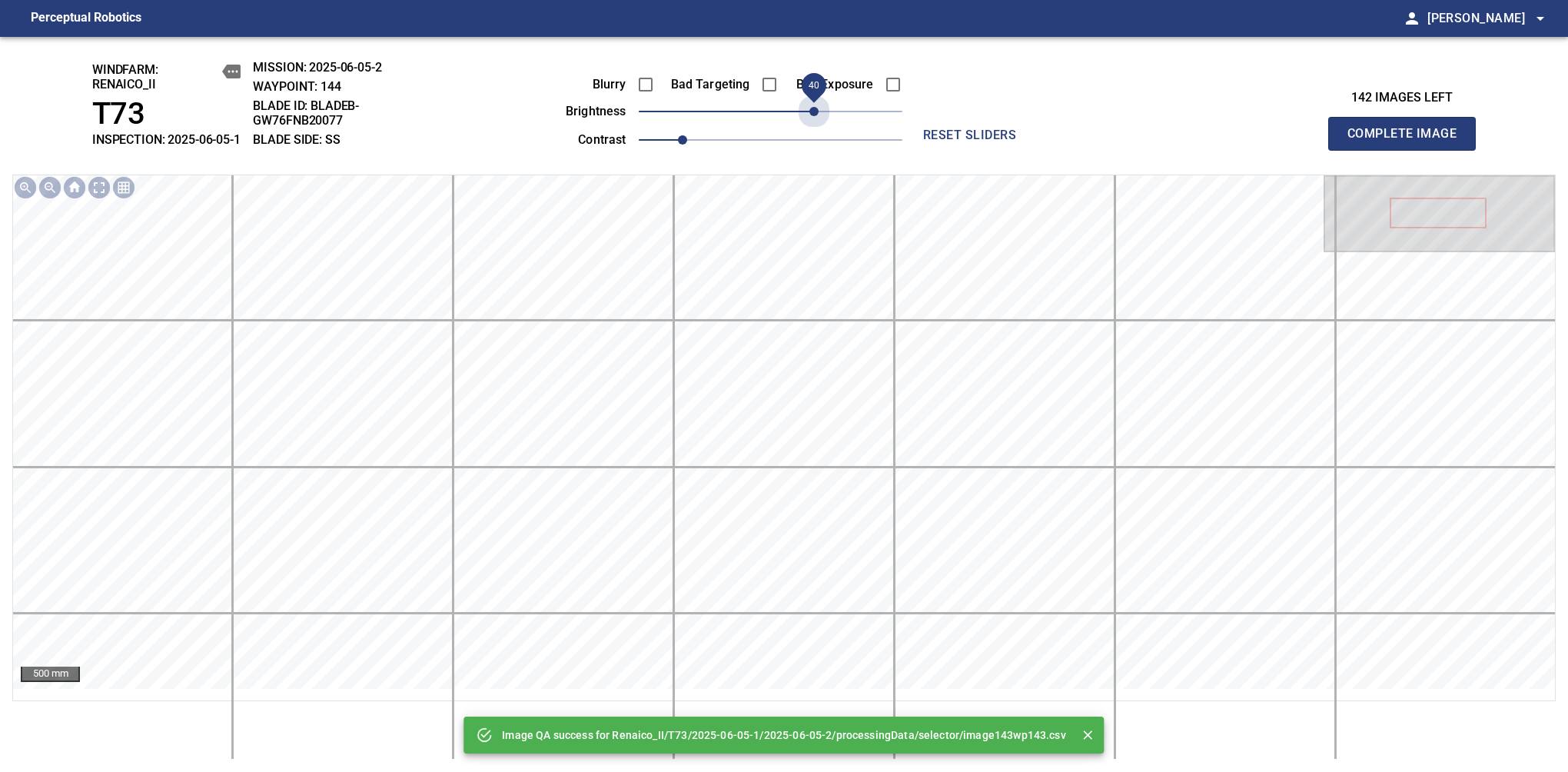
click at [815, 122] on span "40" at bounding box center [770, 111] width 264 height 22
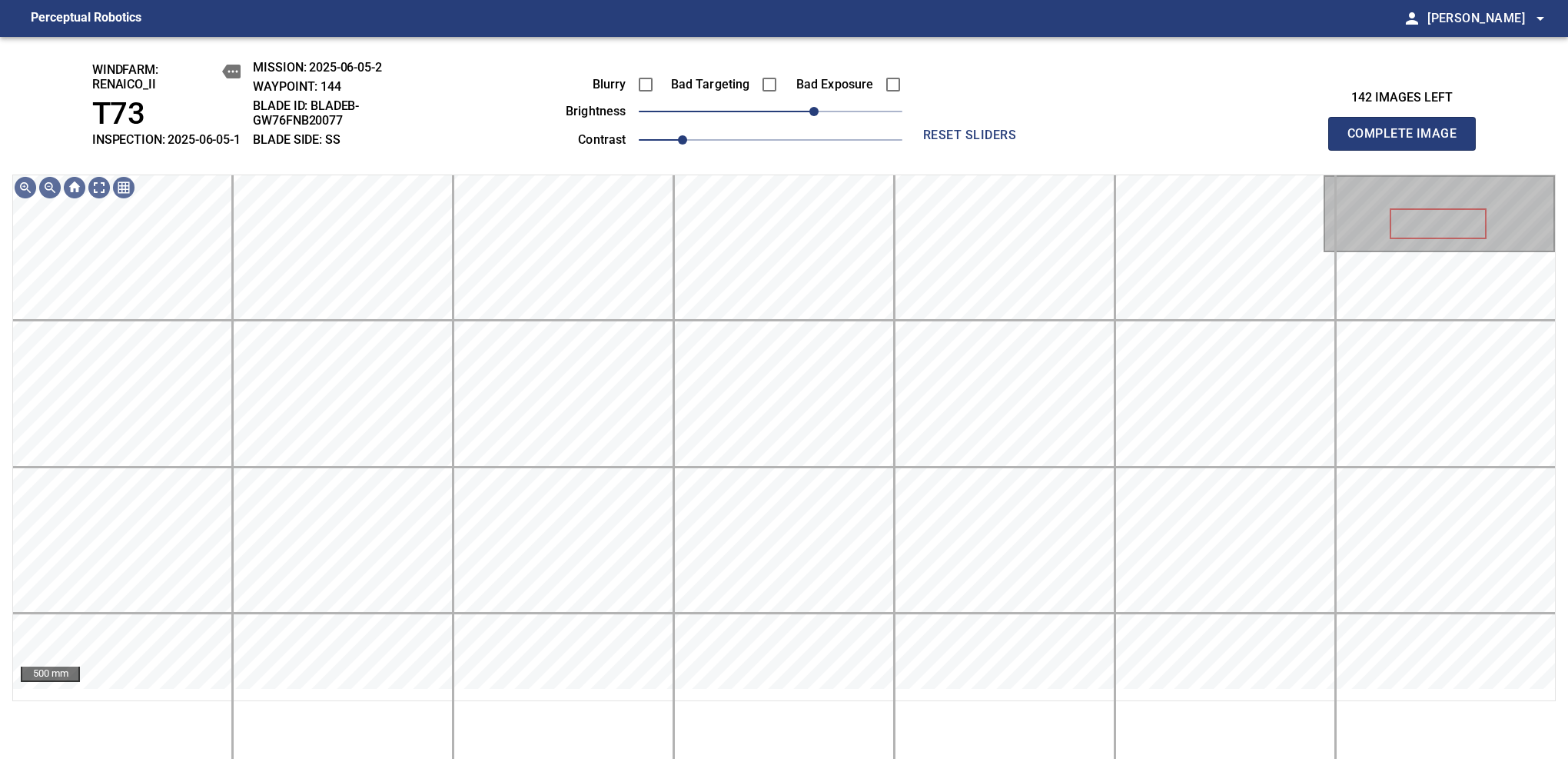
click at [1292, 141] on span "Complete Image" at bounding box center [1402, 133] width 113 height 22
drag, startPoint x: 782, startPoint y: 123, endPoint x: 818, endPoint y: 134, distance: 37.6
click at [818, 116] on span "40" at bounding box center [814, 112] width 10 height 10
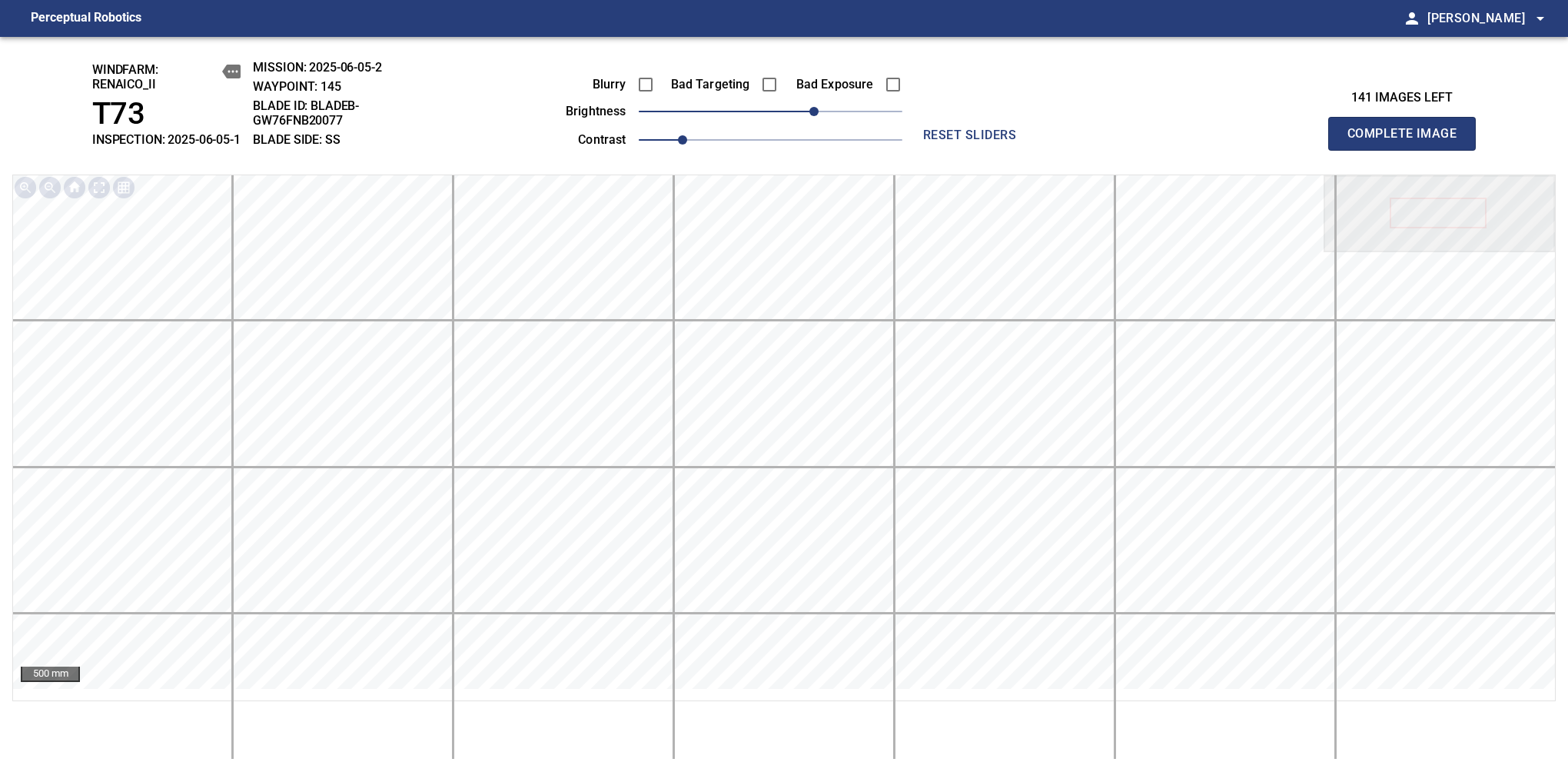
click at [1292, 141] on span "Complete Image" at bounding box center [1402, 133] width 113 height 22
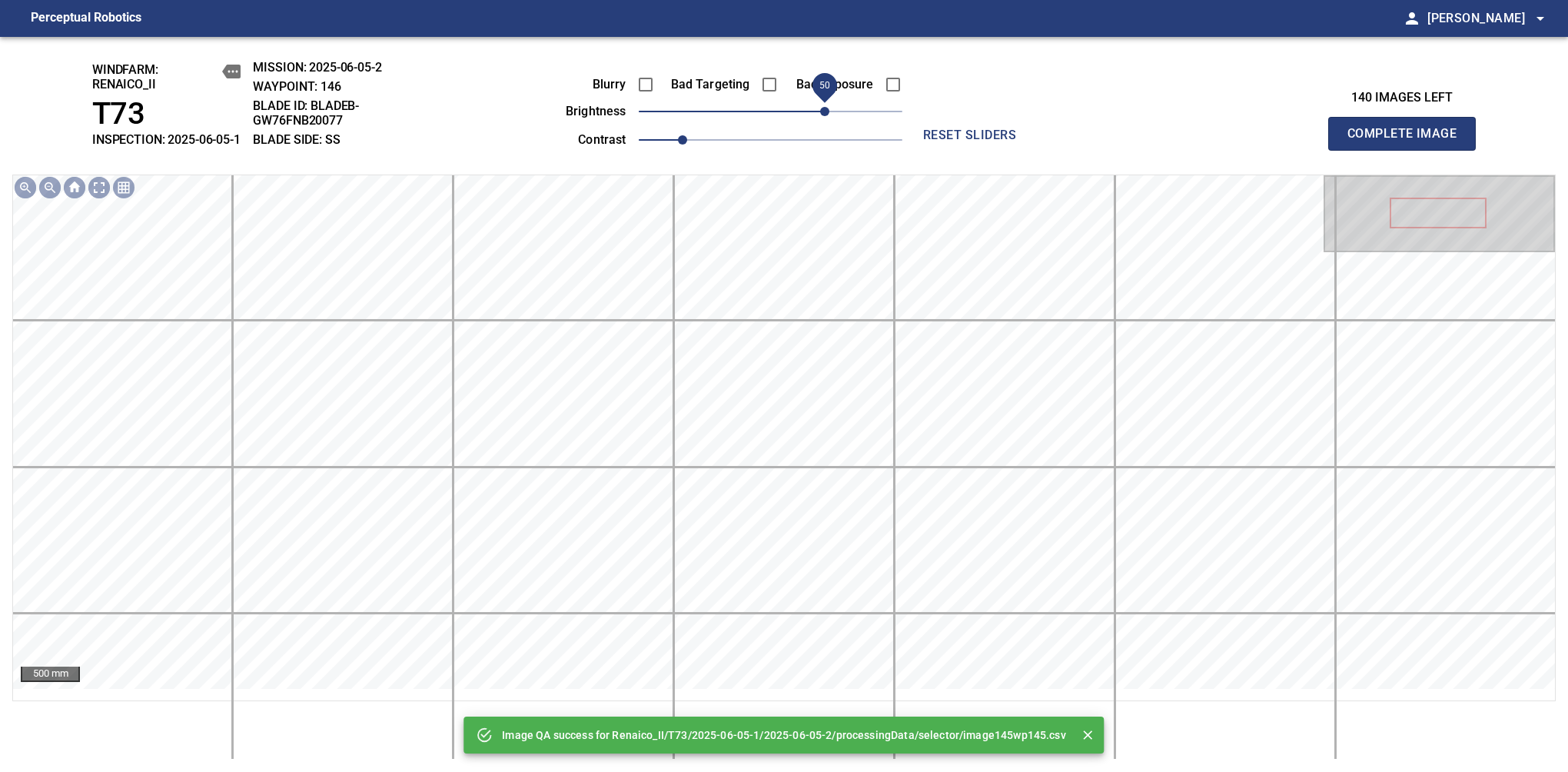
drag, startPoint x: 818, startPoint y: 134, endPoint x: 823, endPoint y: 124, distance: 11.2
click at [823, 122] on span "50" at bounding box center [770, 111] width 264 height 22
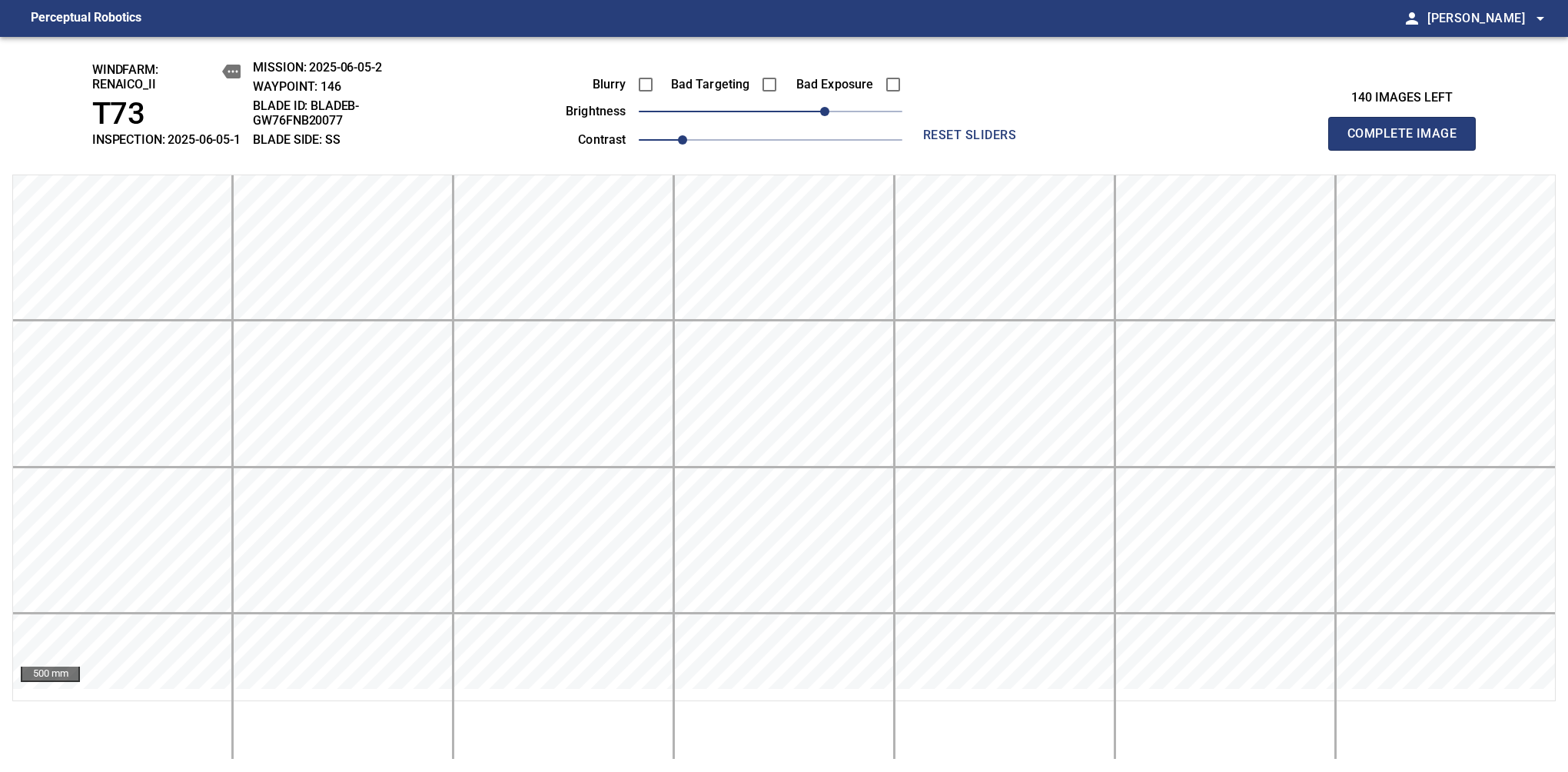
click at [1292, 141] on span "Complete Image" at bounding box center [1402, 133] width 113 height 22
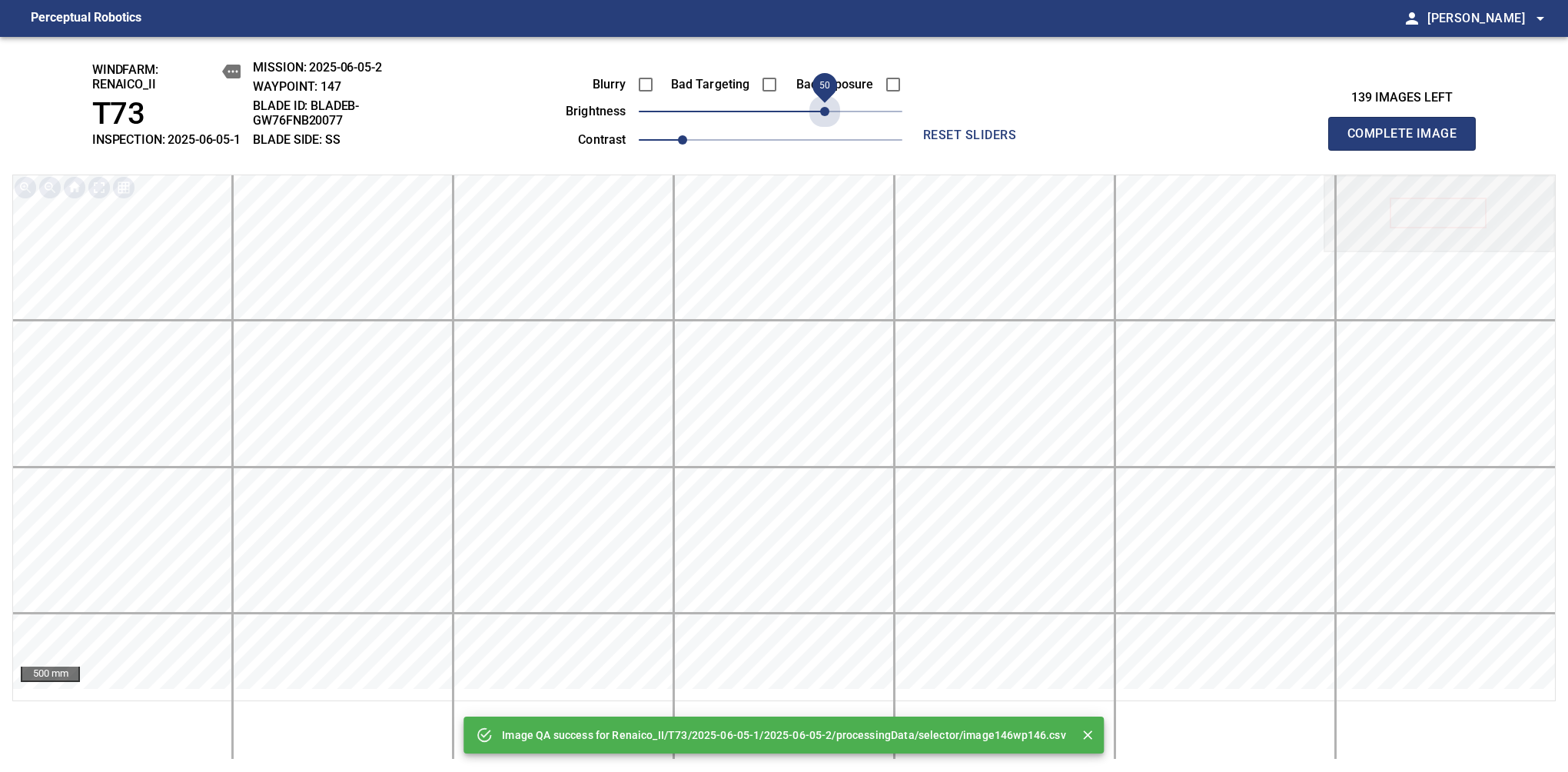
click at [823, 122] on span "50" at bounding box center [770, 111] width 264 height 22
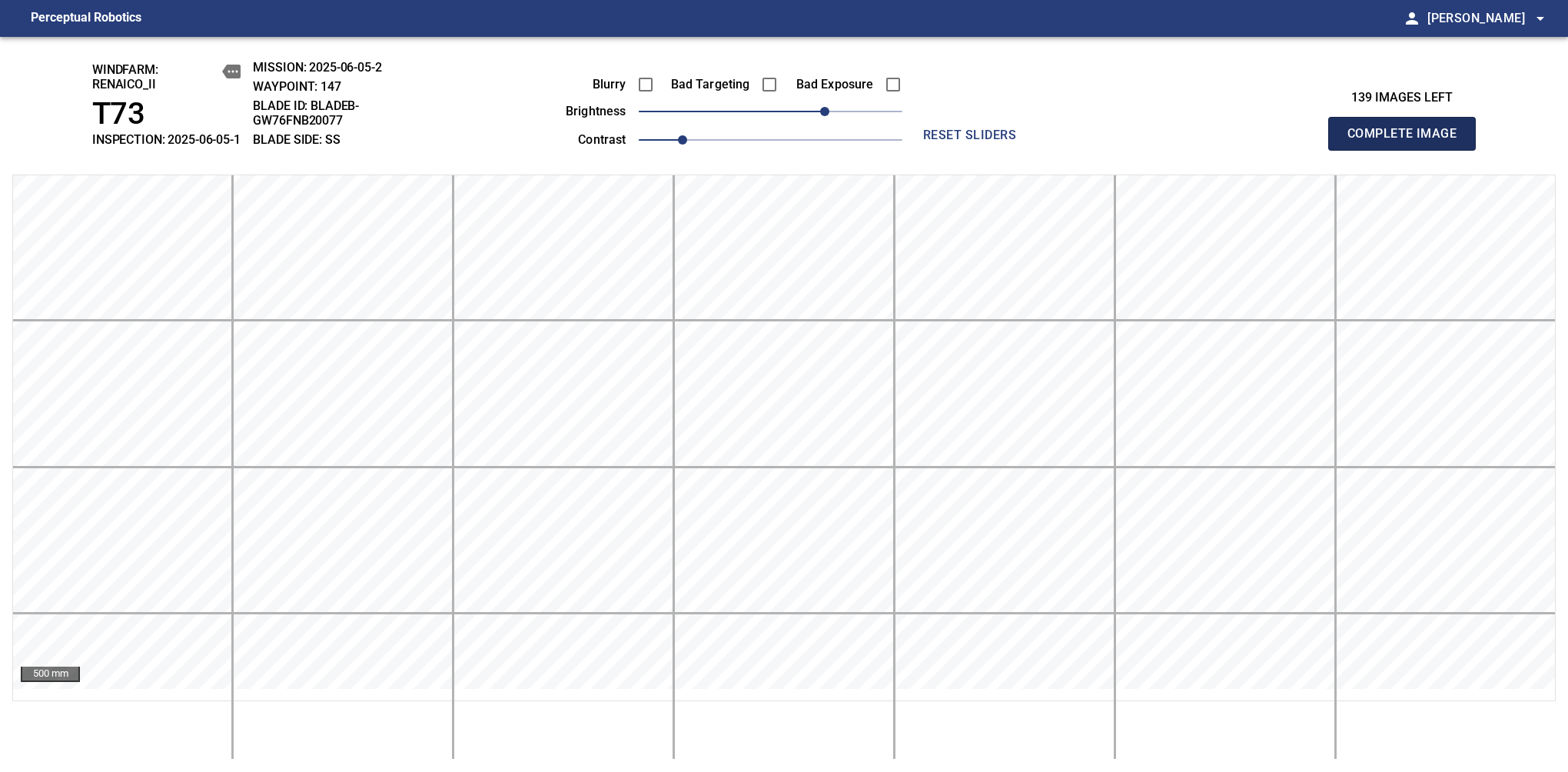
click at [1292, 141] on span "Complete Image" at bounding box center [1402, 133] width 113 height 22
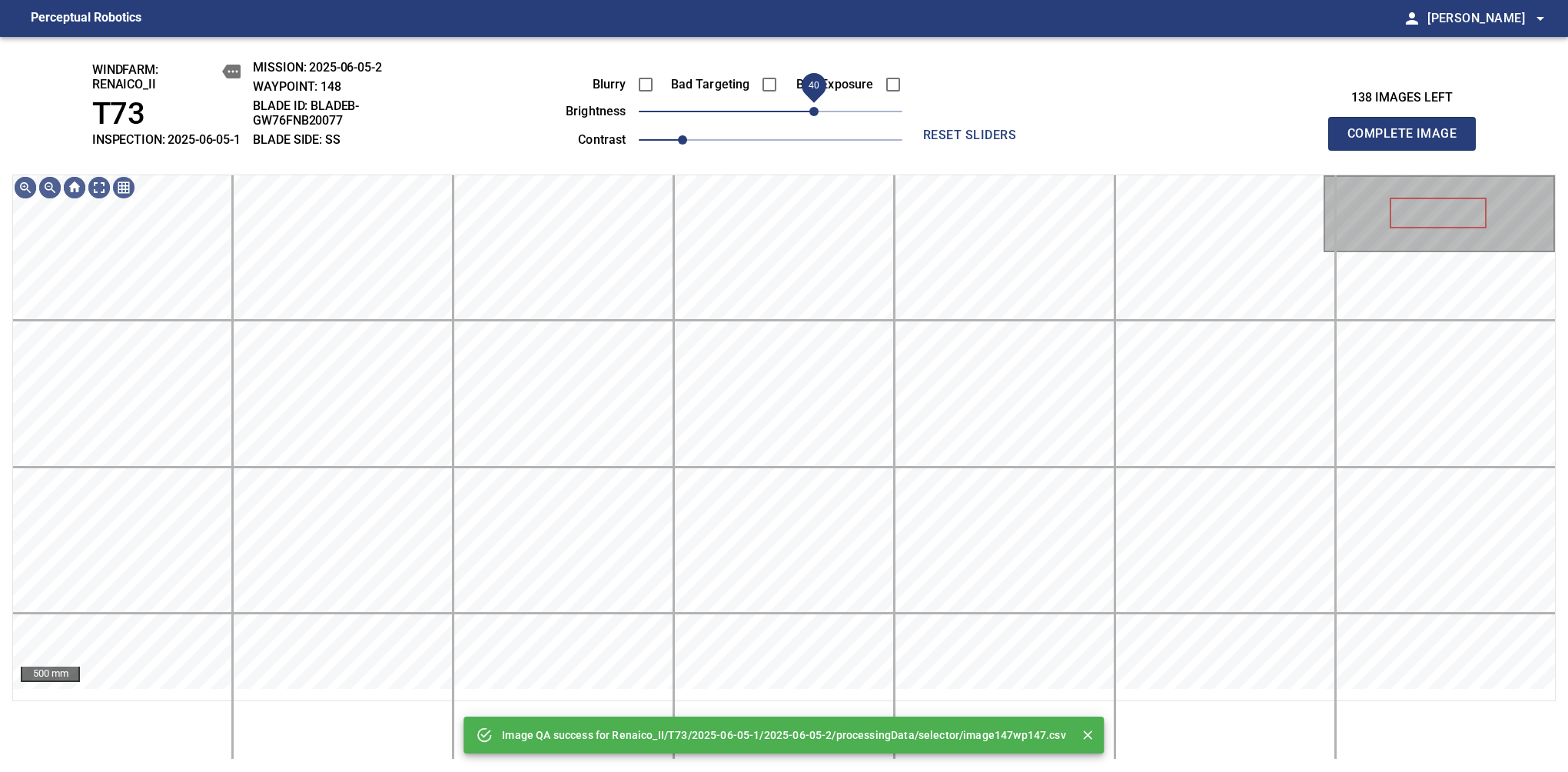
drag, startPoint x: 823, startPoint y: 124, endPoint x: 815, endPoint y: 124, distance: 8.0
click at [815, 122] on span "40" at bounding box center [770, 111] width 264 height 22
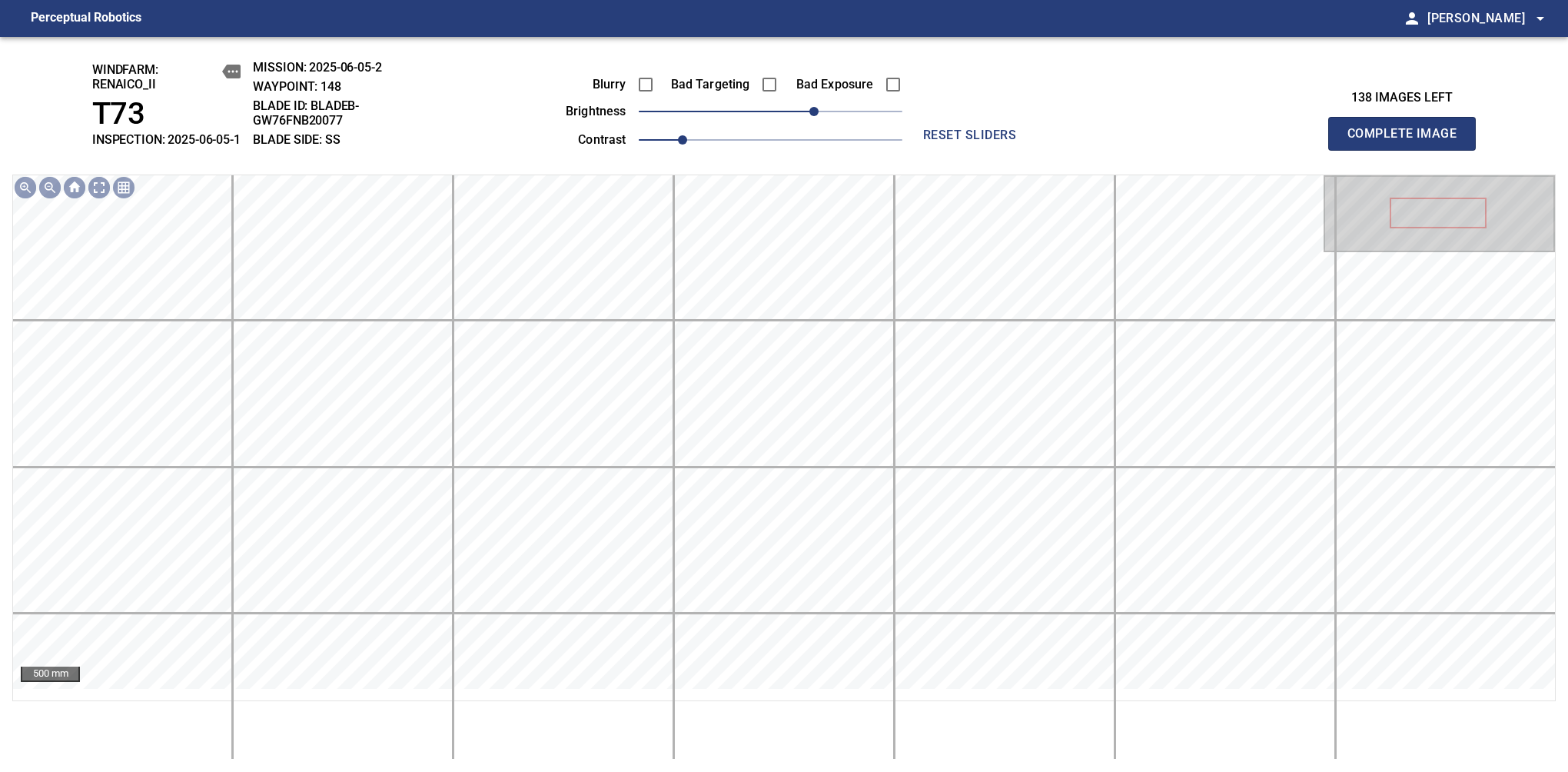
click at [1292, 141] on span "Complete Image" at bounding box center [1402, 133] width 113 height 22
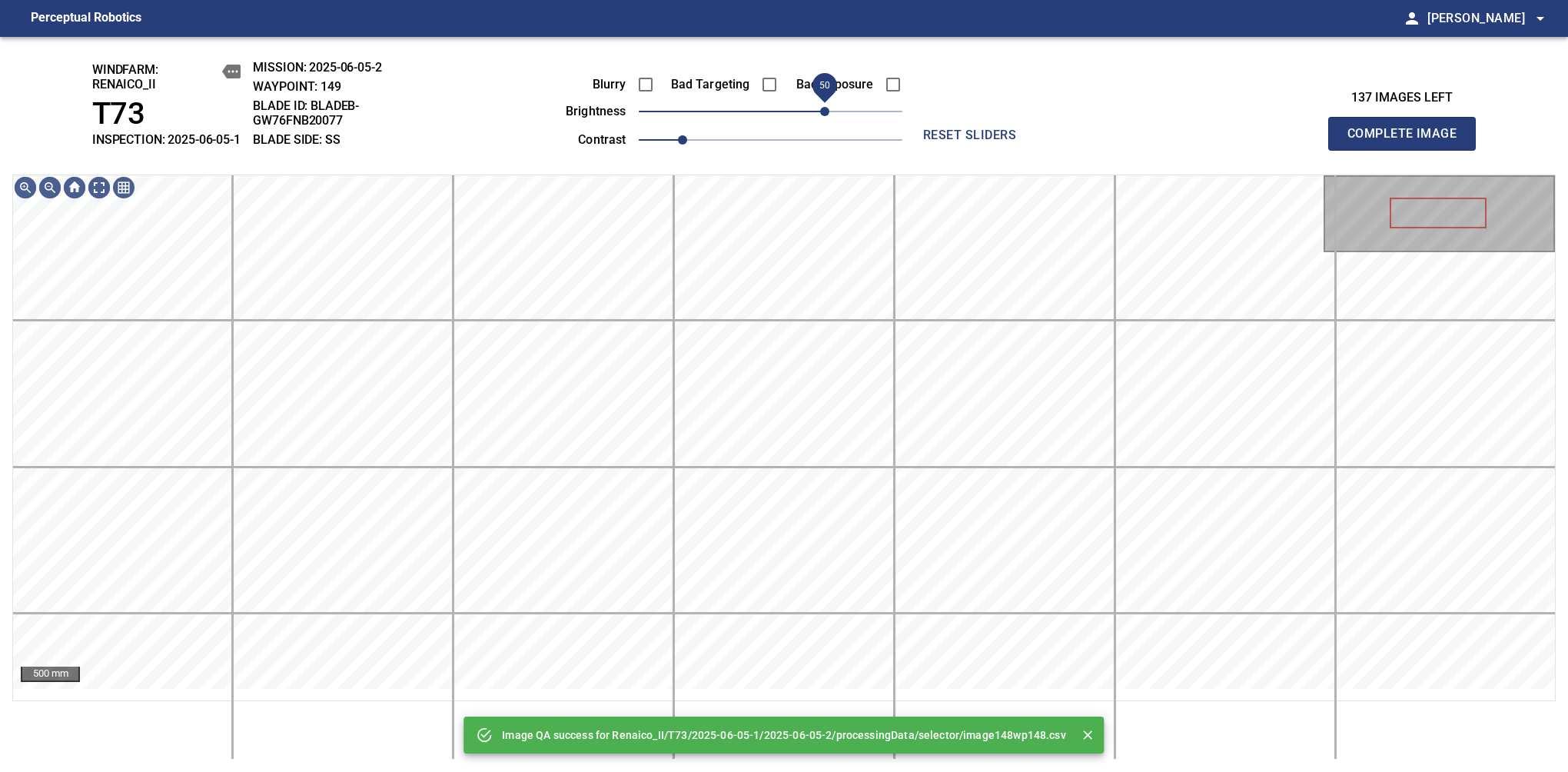
click at [820, 122] on span "50" at bounding box center [770, 111] width 264 height 22
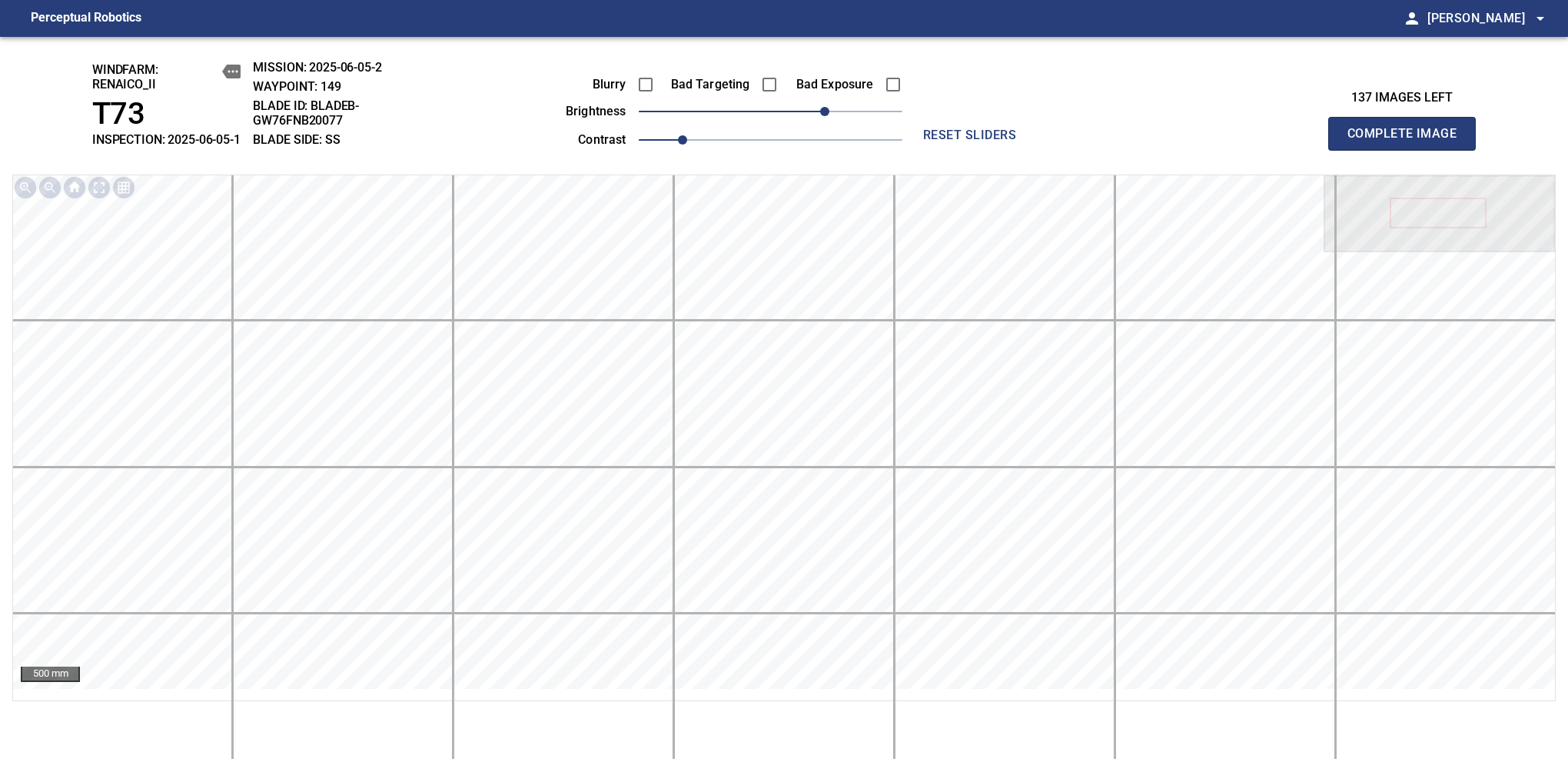
click at [1292, 141] on span "Complete Image" at bounding box center [1402, 133] width 113 height 22
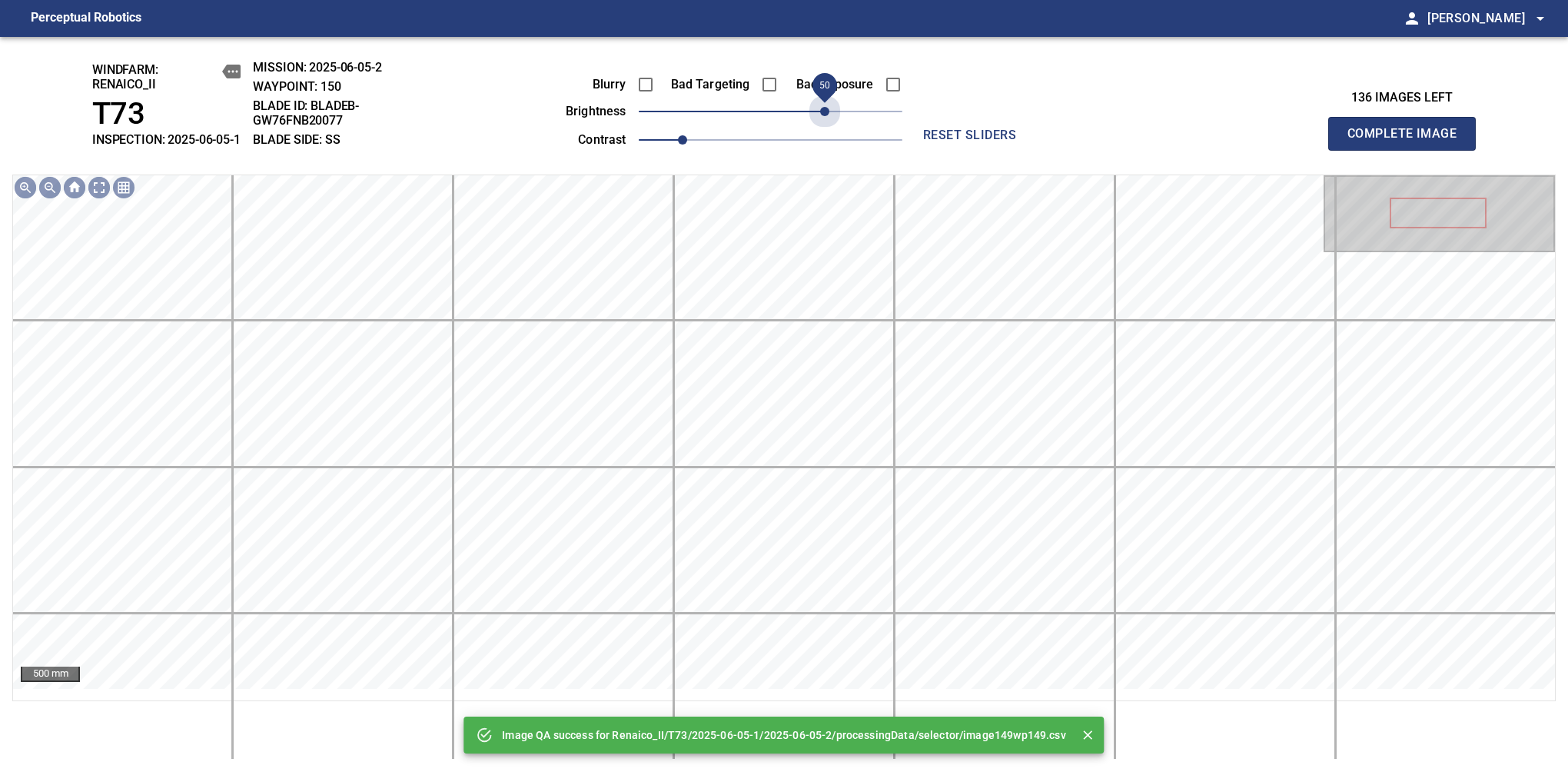
click at [820, 122] on span "50" at bounding box center [770, 111] width 264 height 22
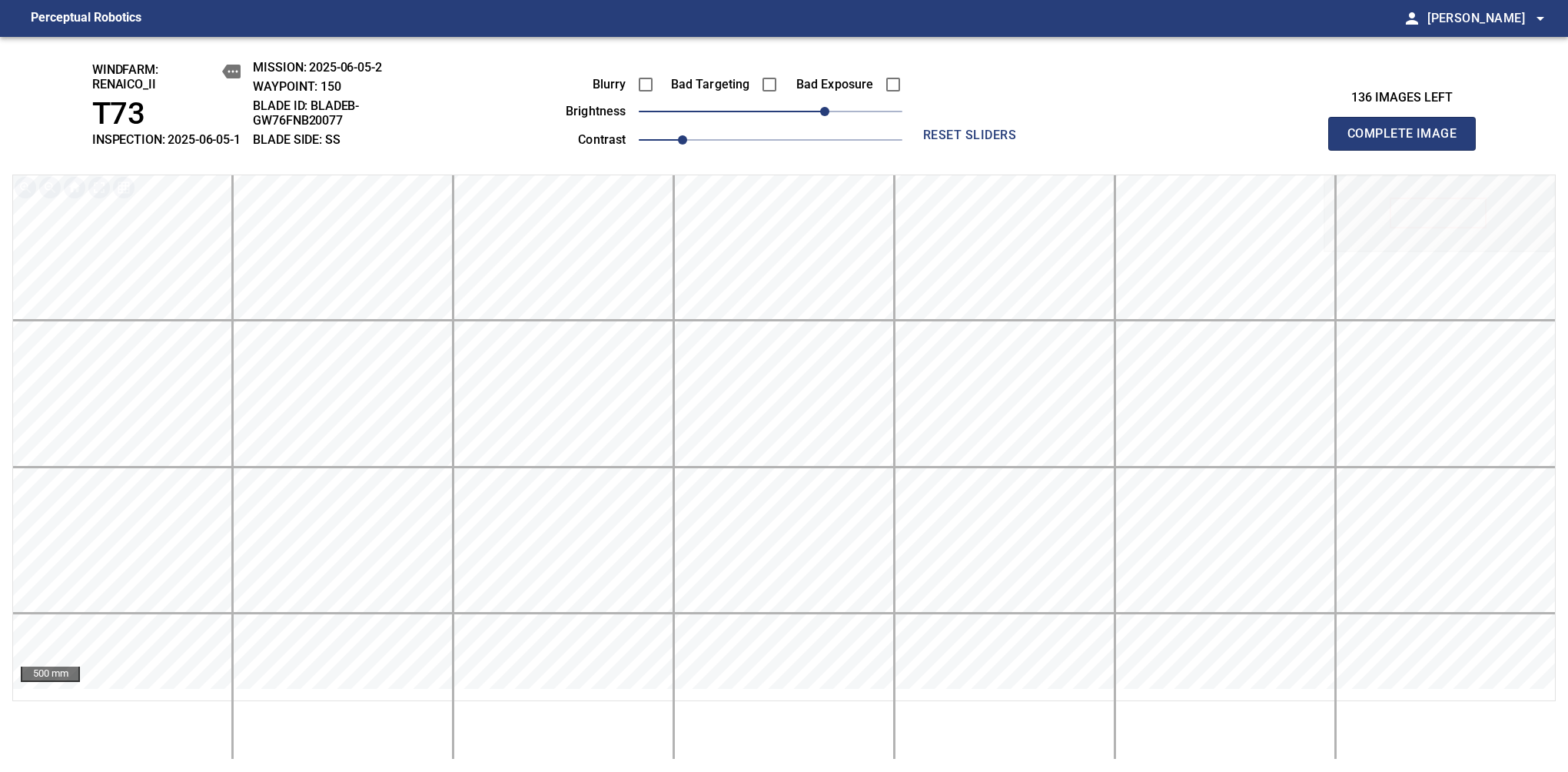
click at [1292, 141] on span "Complete Image" at bounding box center [1402, 133] width 113 height 22
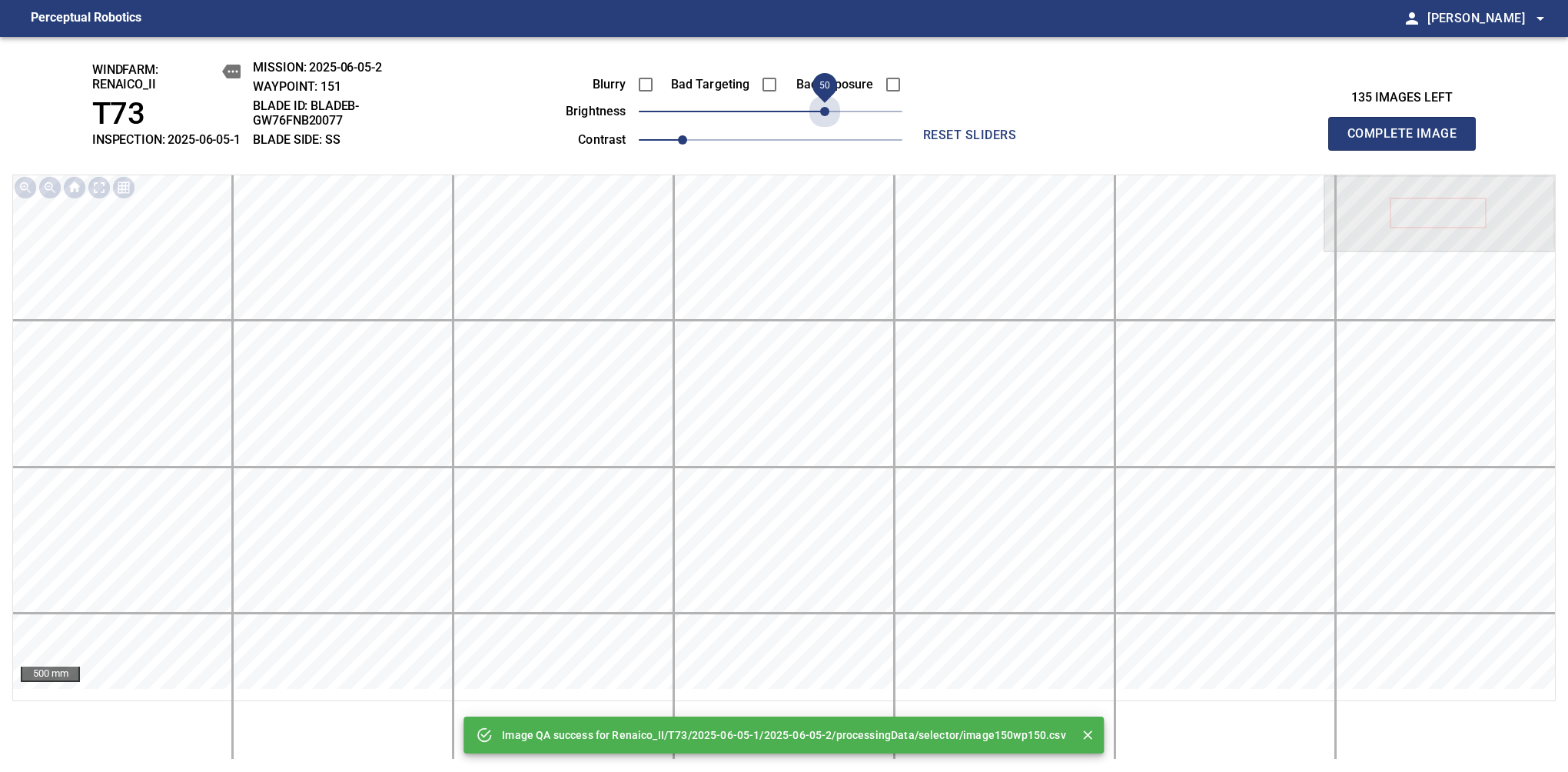
click at [820, 122] on span "50" at bounding box center [770, 111] width 264 height 22
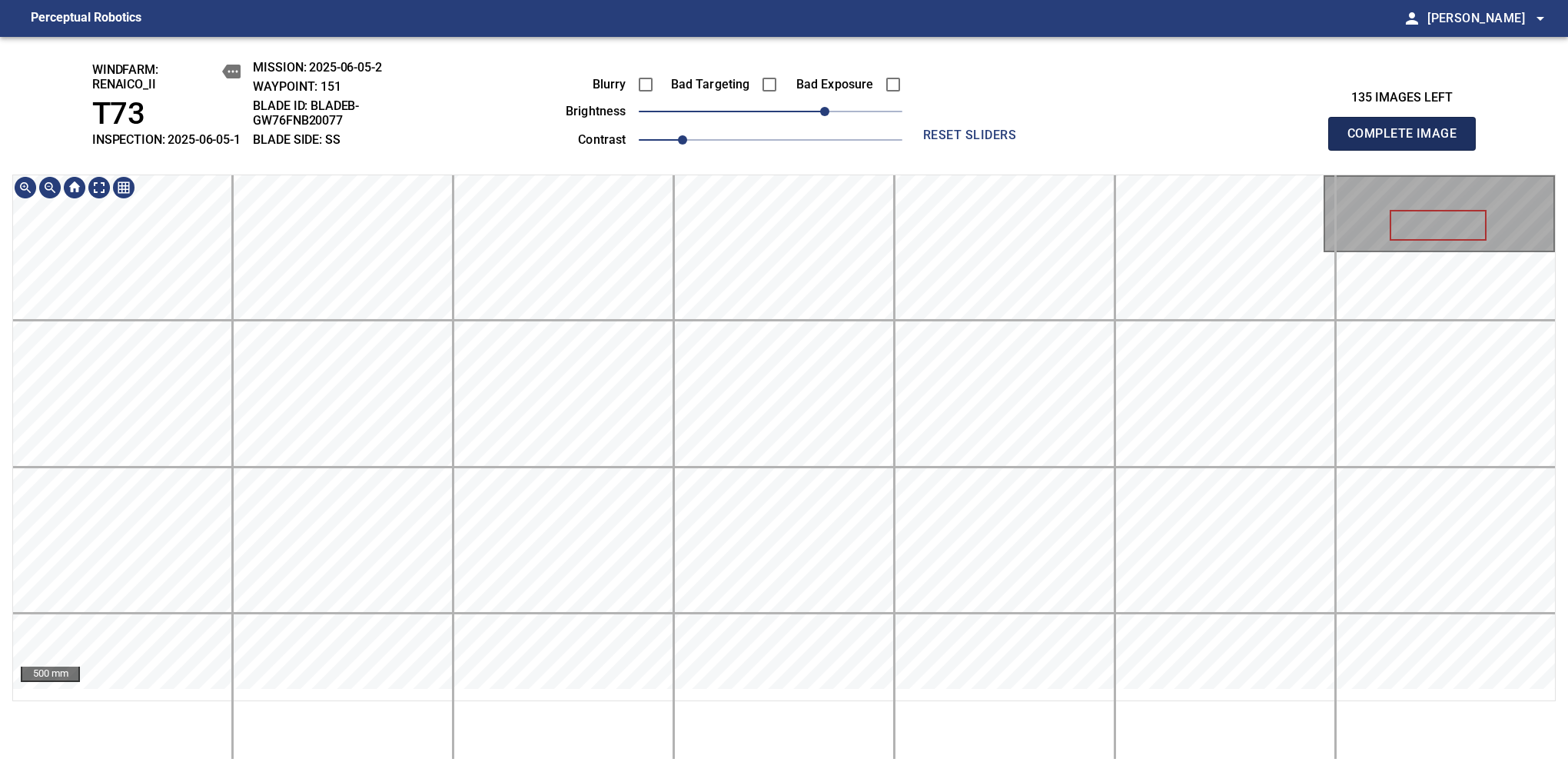
click at [1292, 141] on span "Complete Image" at bounding box center [1402, 133] width 113 height 22
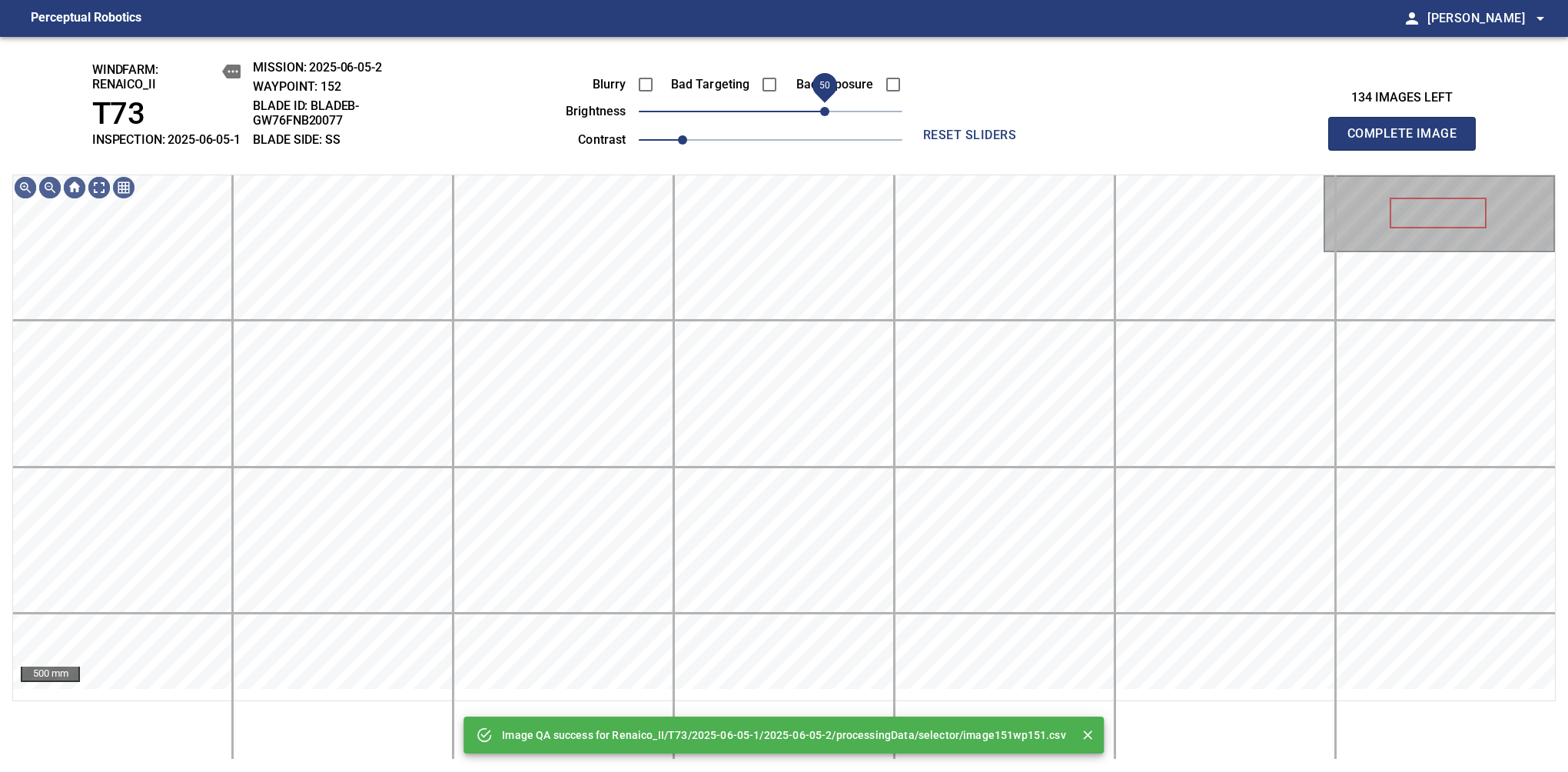
drag, startPoint x: 812, startPoint y: 125, endPoint x: 826, endPoint y: 117, distance: 16.1
click at [826, 117] on span "50" at bounding box center [770, 111] width 264 height 22
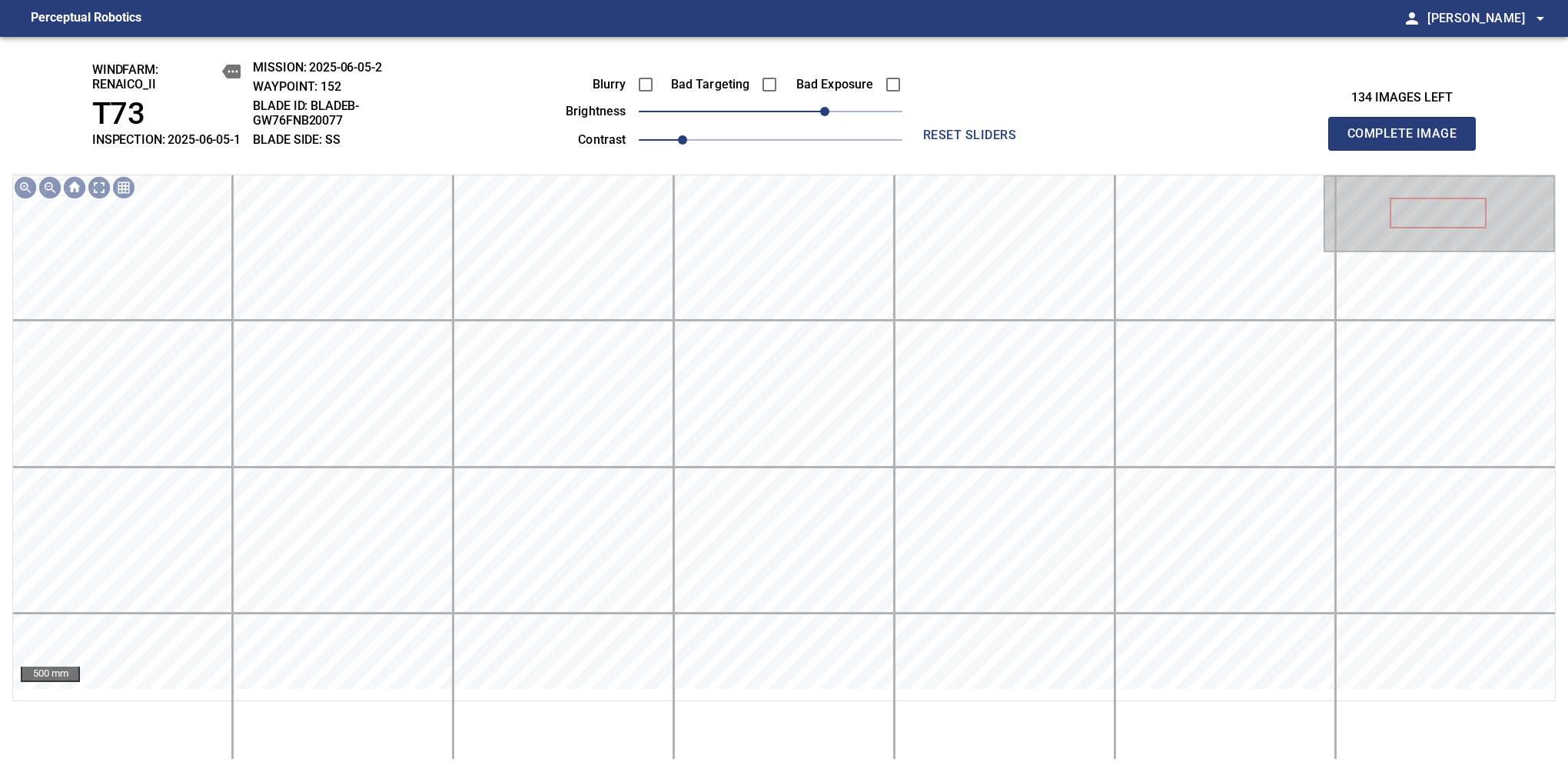
click at [1292, 141] on span "Complete Image" at bounding box center [1402, 133] width 113 height 22
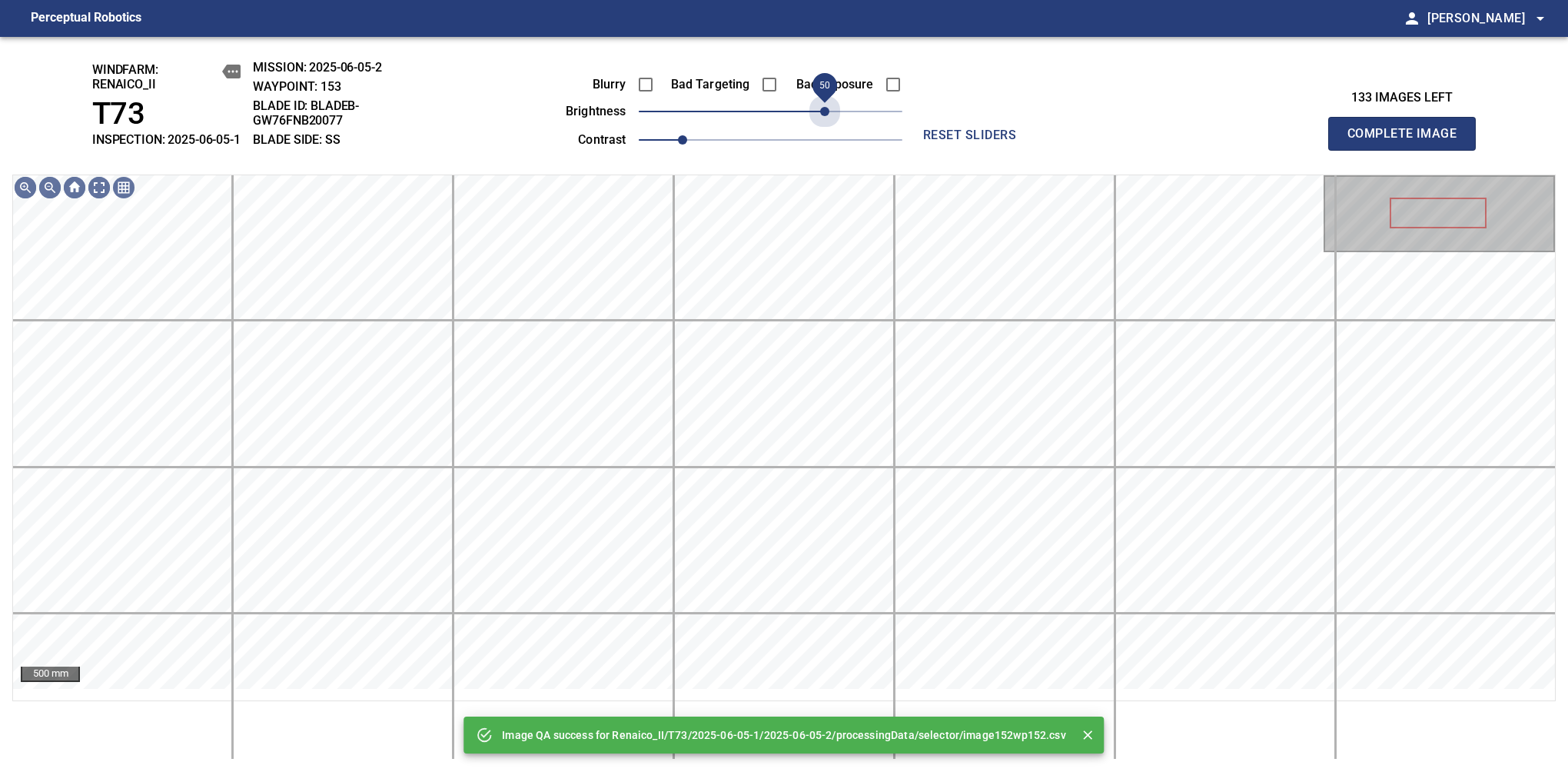
click at [826, 117] on span "50" at bounding box center [770, 111] width 264 height 22
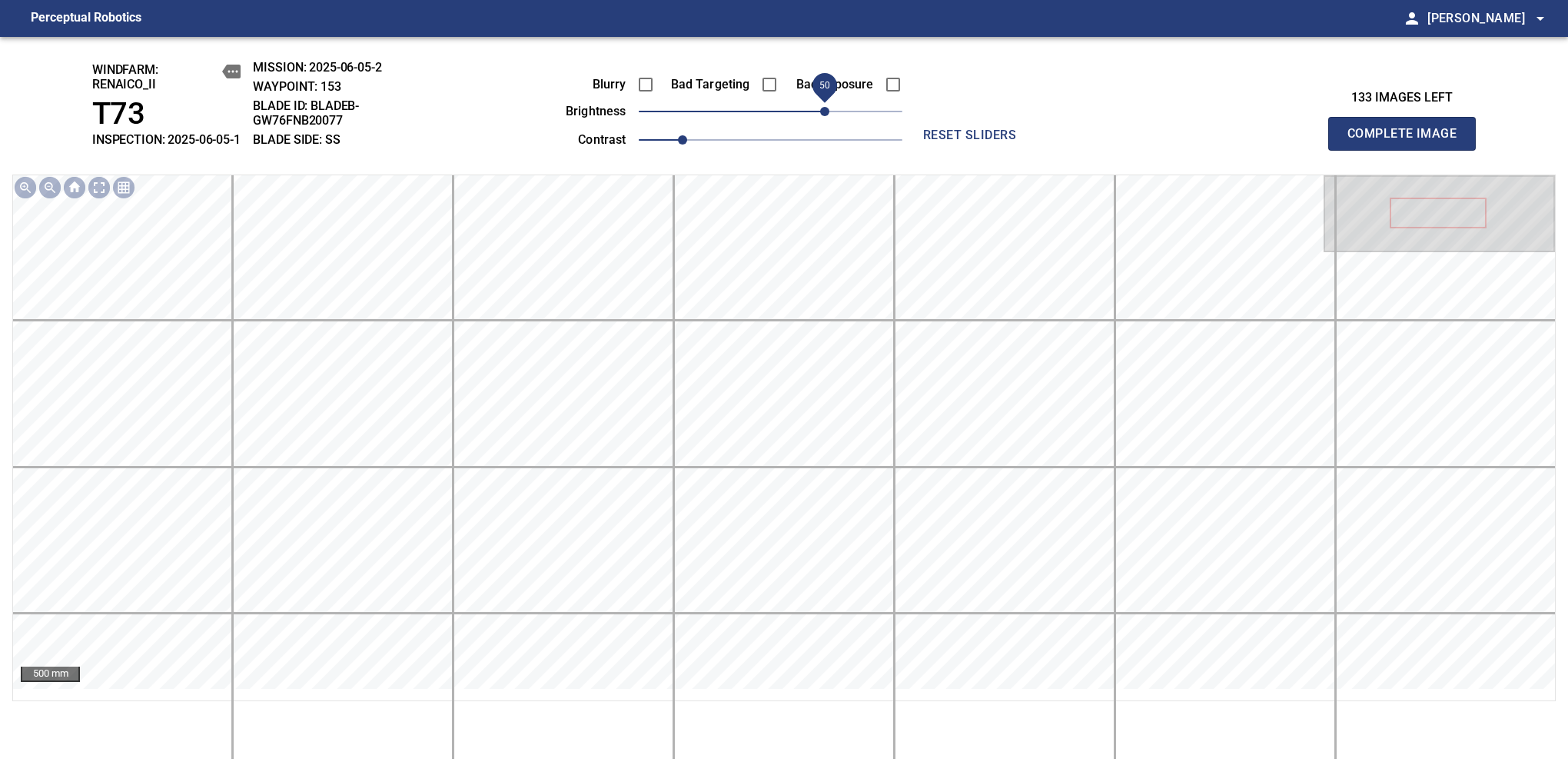
click at [1292, 141] on span "Complete Image" at bounding box center [1402, 133] width 113 height 22
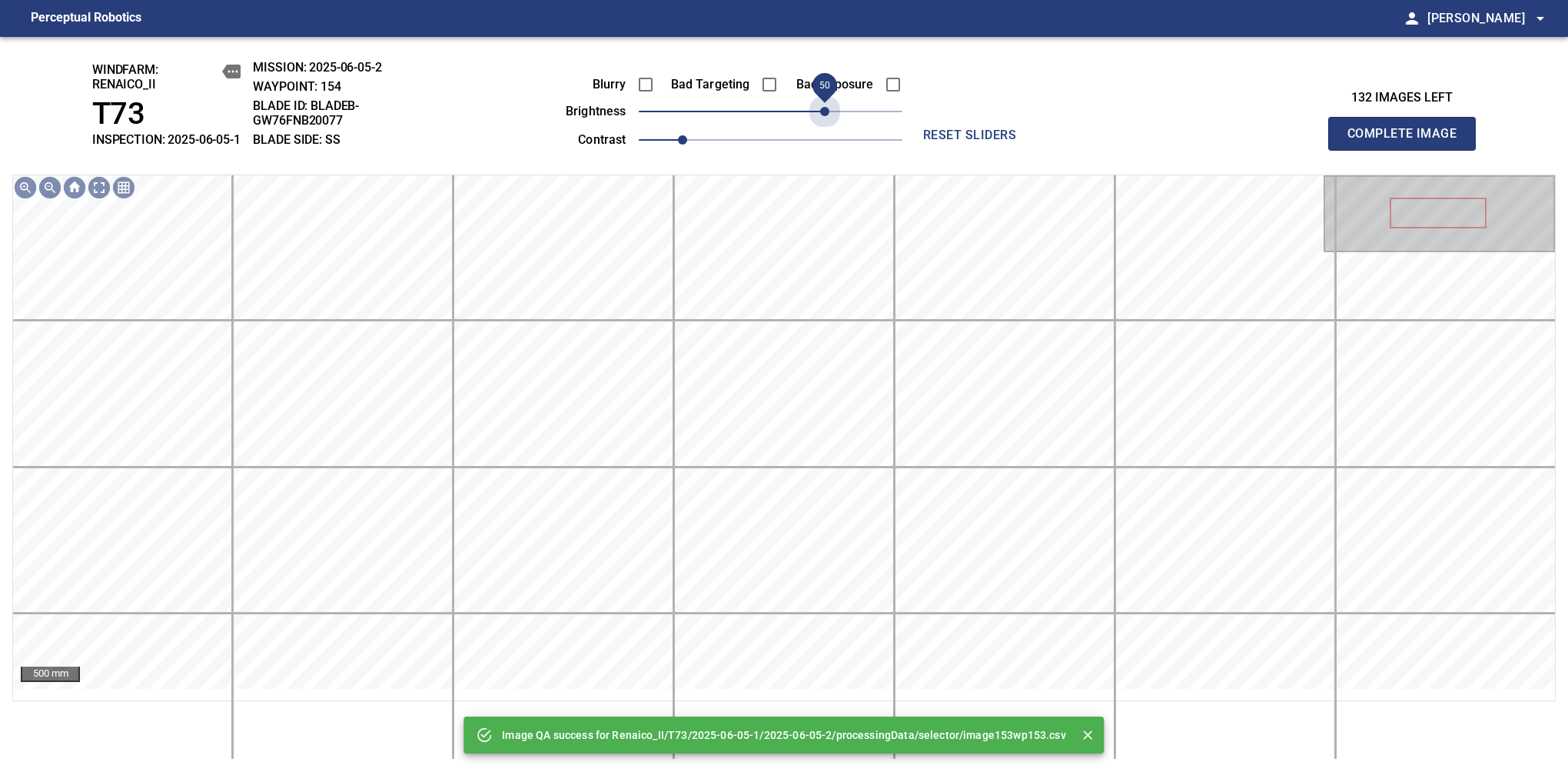
click at [826, 117] on span "50" at bounding box center [770, 111] width 264 height 22
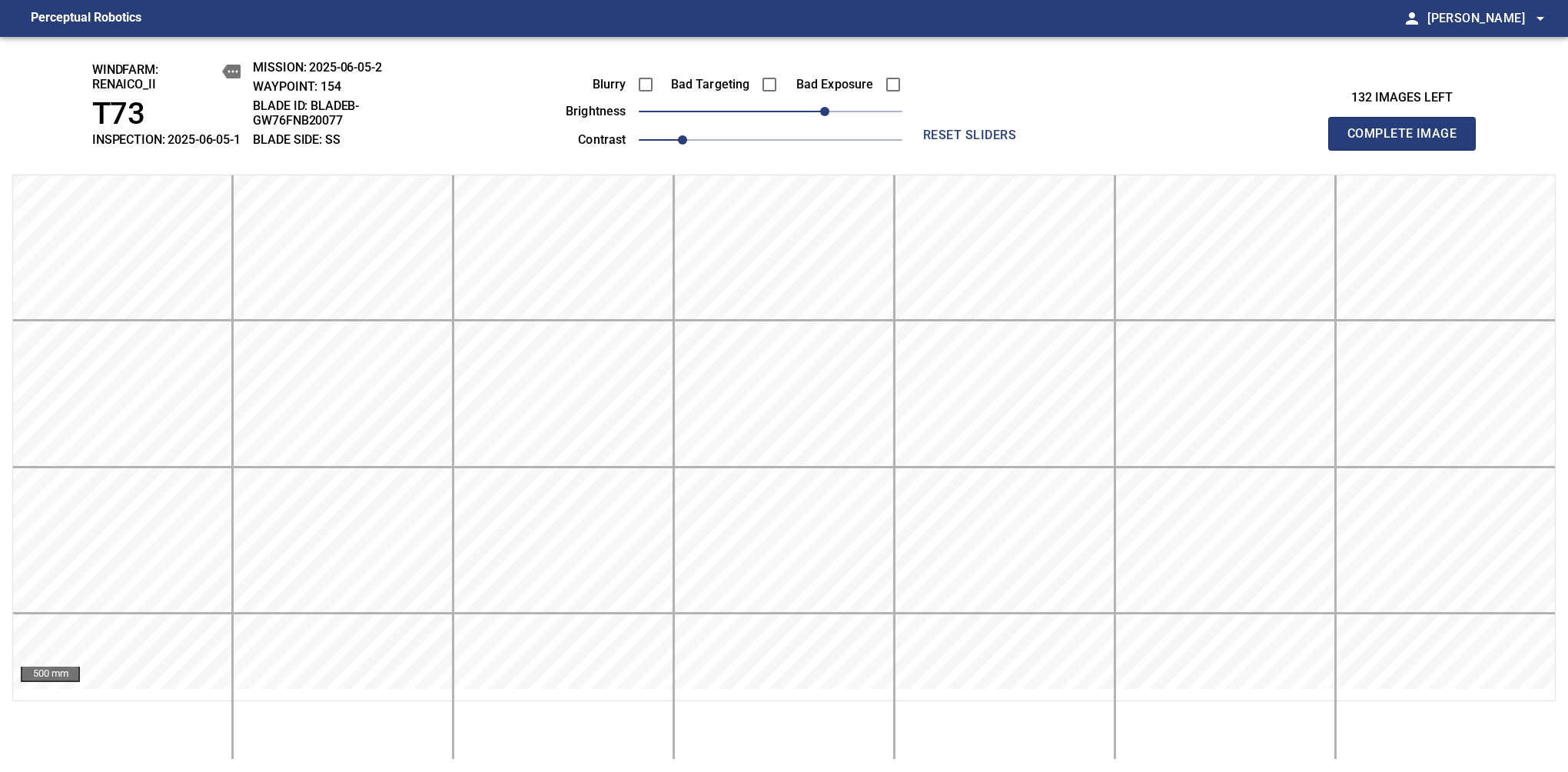
click at [1292, 141] on span "Complete Image" at bounding box center [1402, 133] width 113 height 22
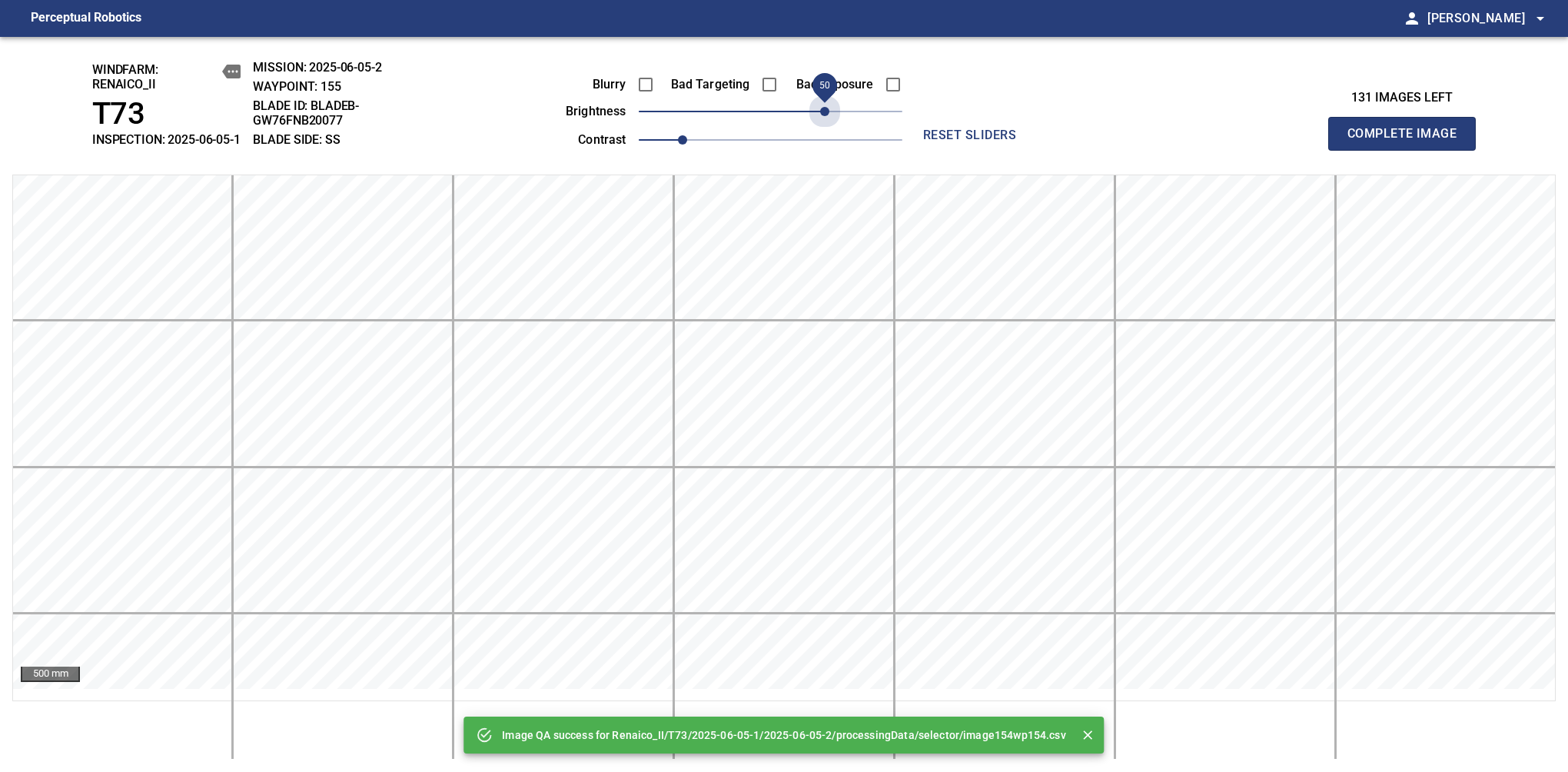
click at [826, 117] on span "50" at bounding box center [770, 111] width 264 height 22
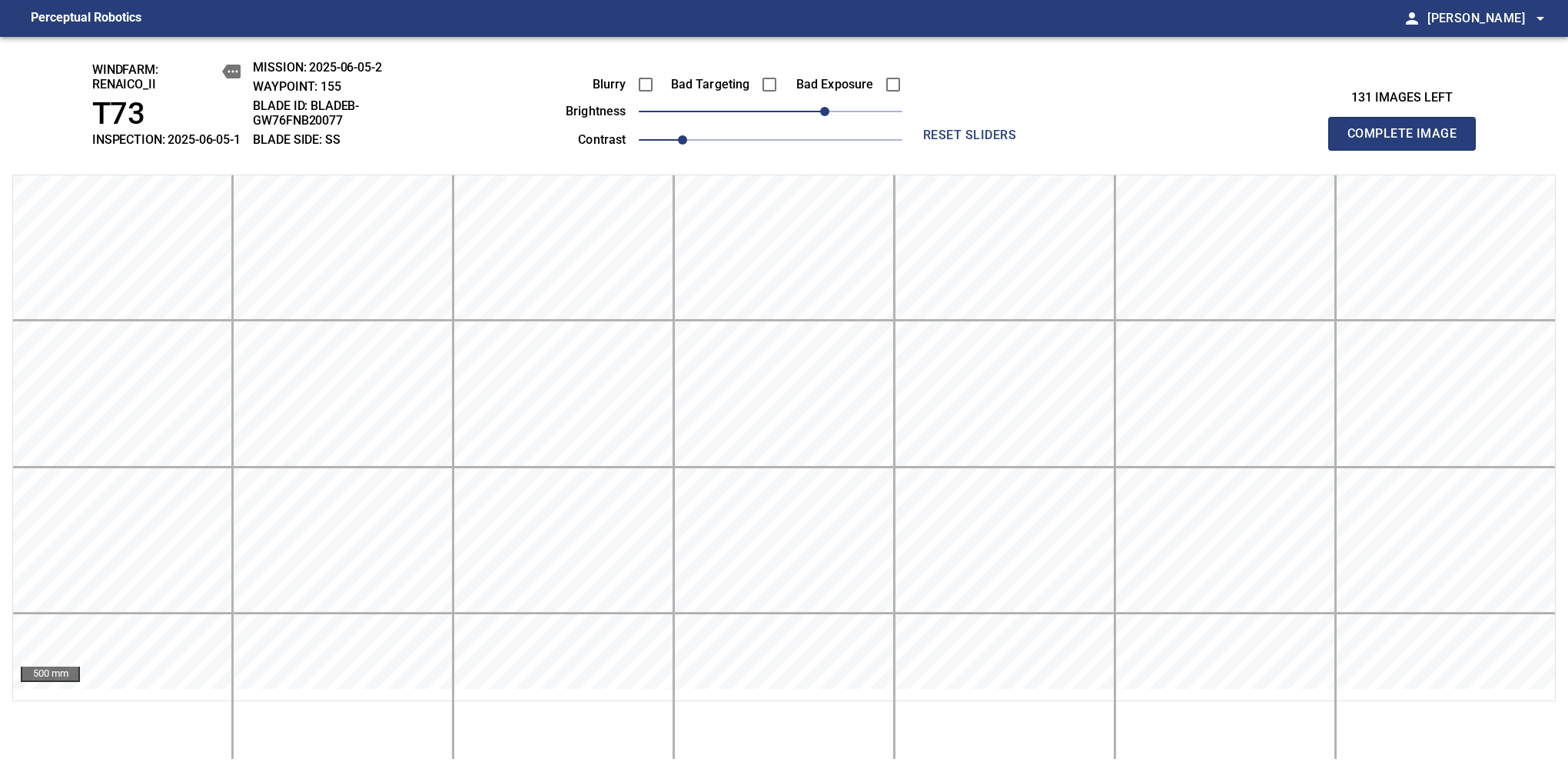
click at [1292, 141] on span "Complete Image" at bounding box center [1402, 133] width 113 height 22
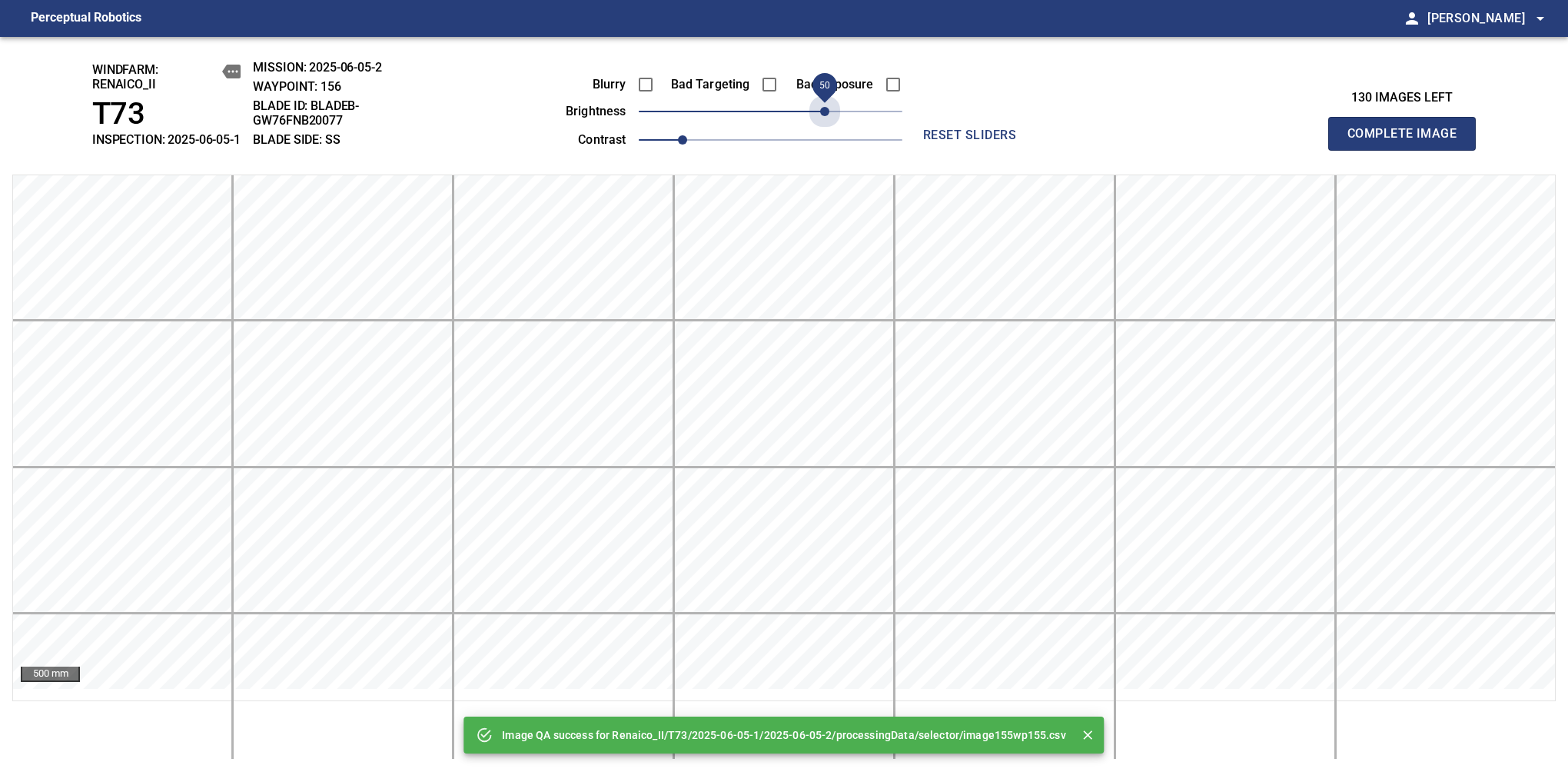
click at [826, 117] on span "50" at bounding box center [770, 111] width 264 height 22
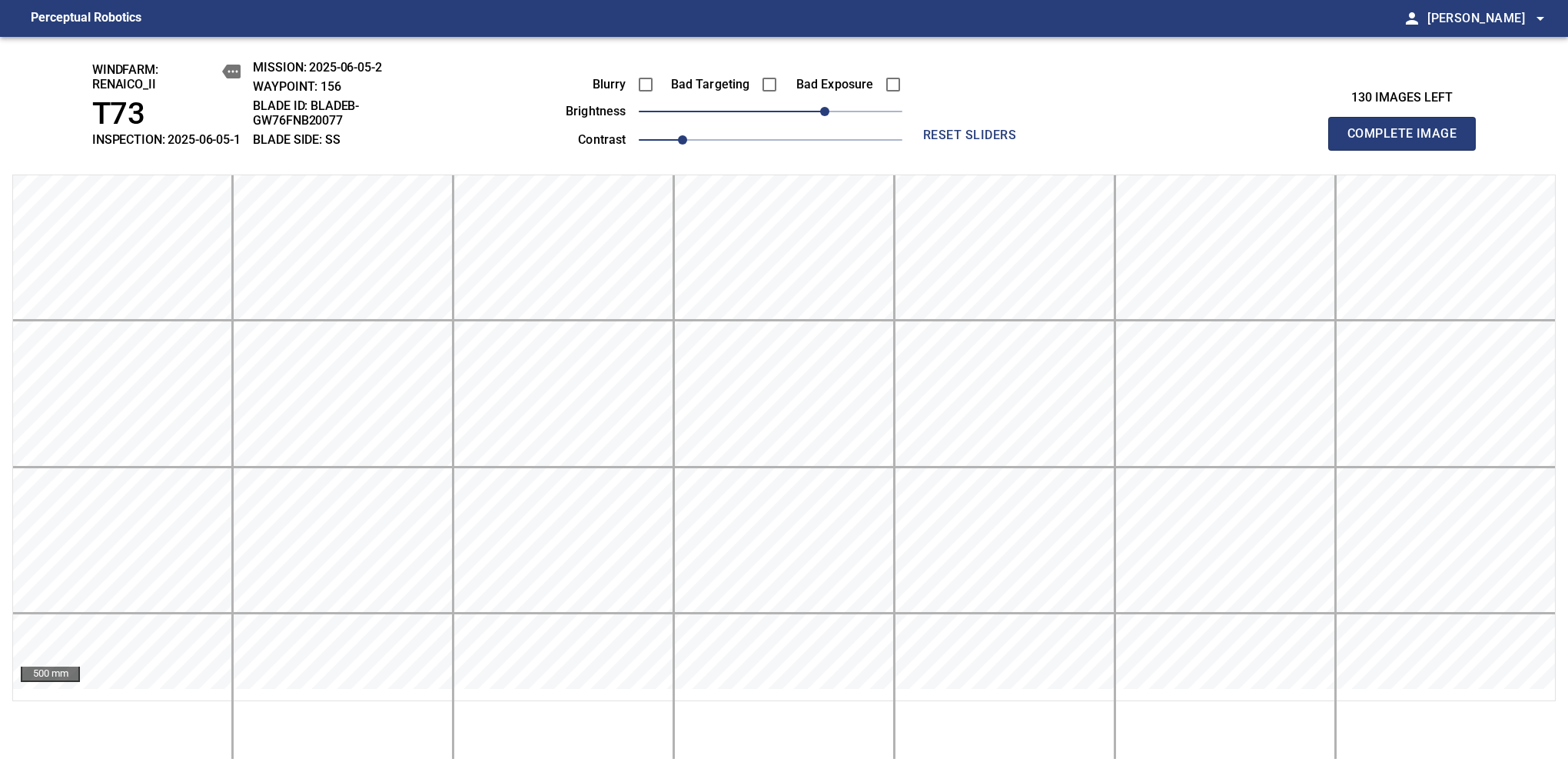
click at [1292, 141] on span "Complete Image" at bounding box center [1402, 133] width 113 height 22
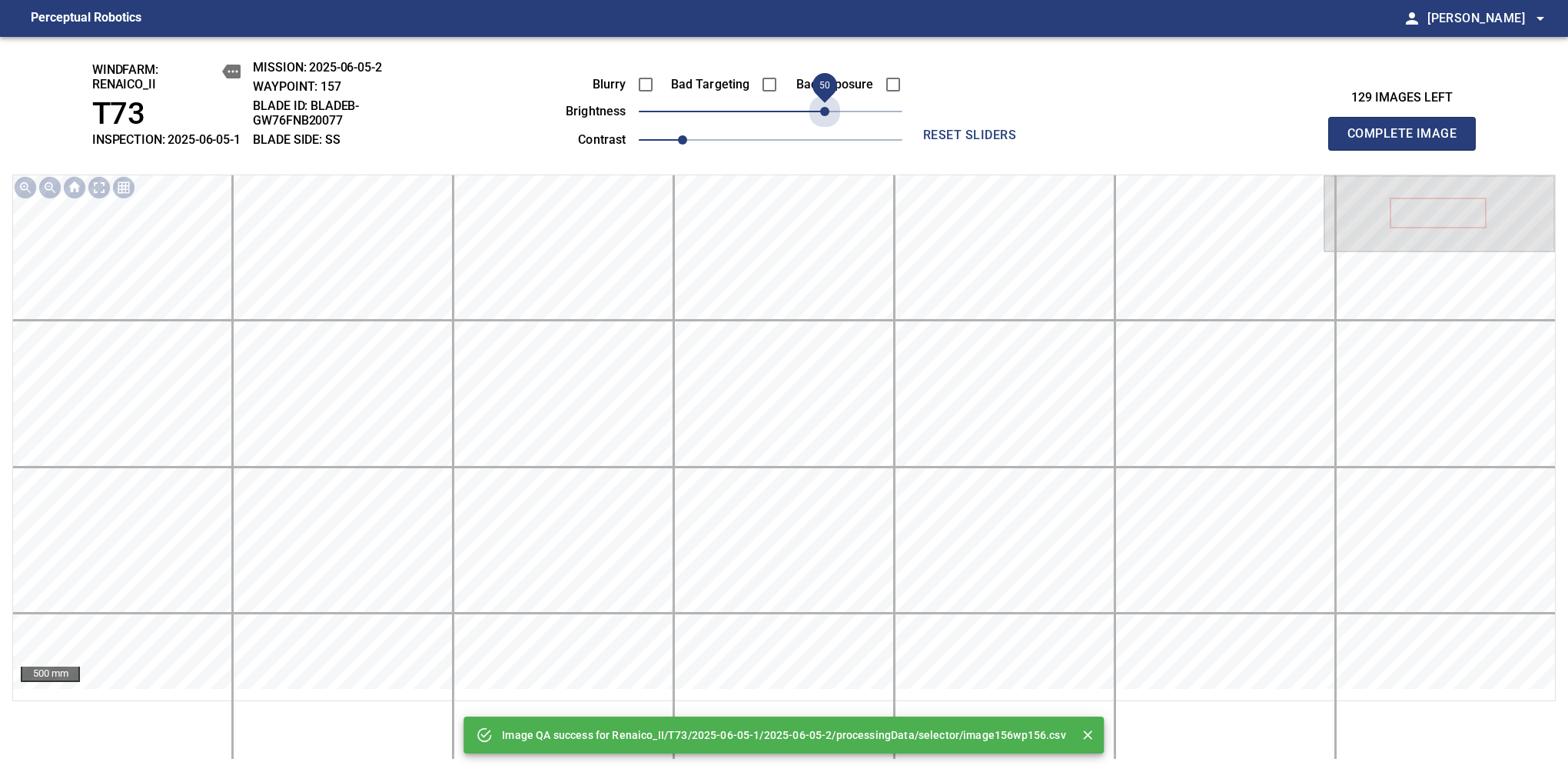
click at [826, 117] on span "50" at bounding box center [770, 111] width 264 height 22
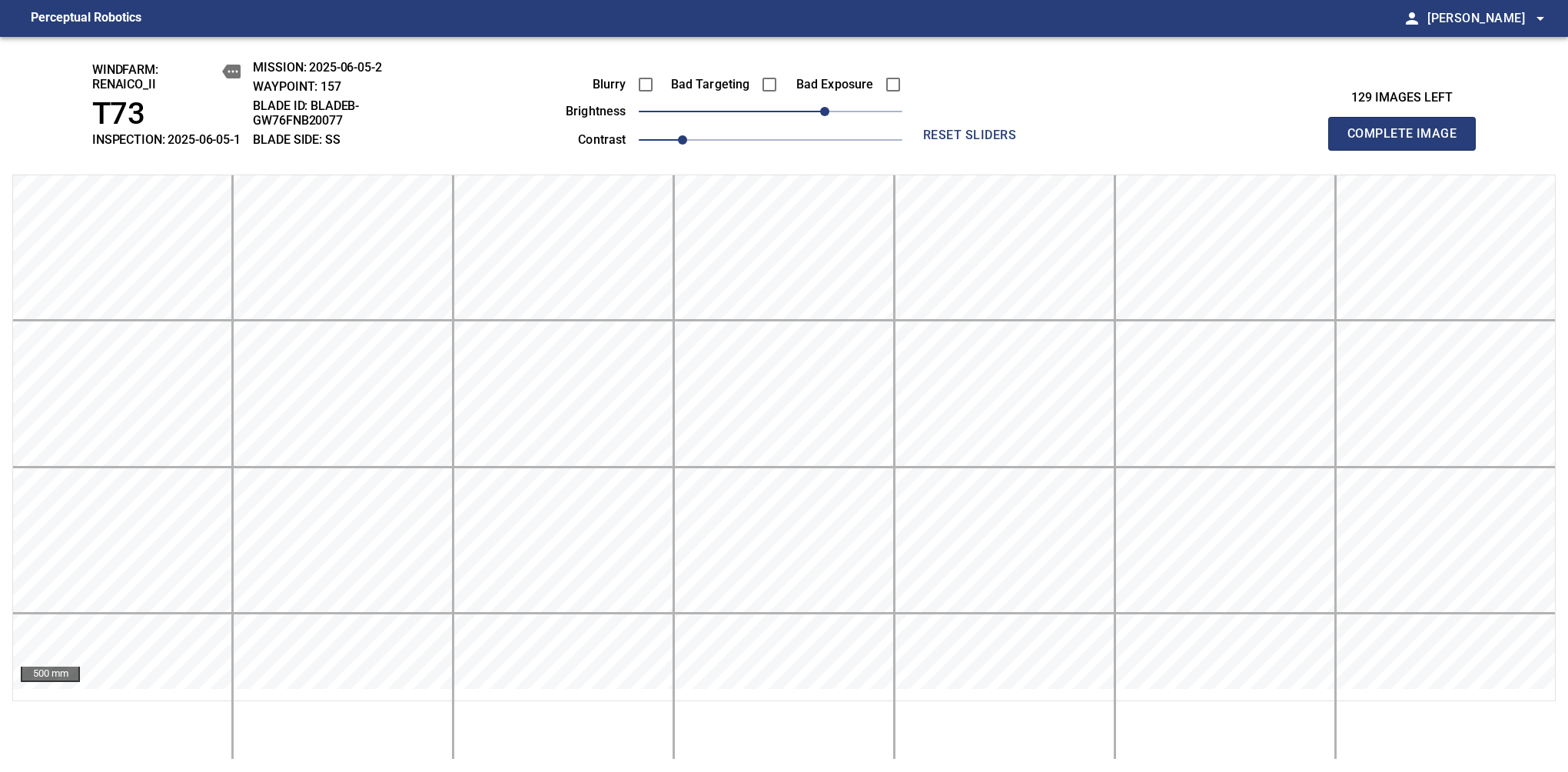
click at [1292, 141] on span "Complete Image" at bounding box center [1402, 133] width 113 height 22
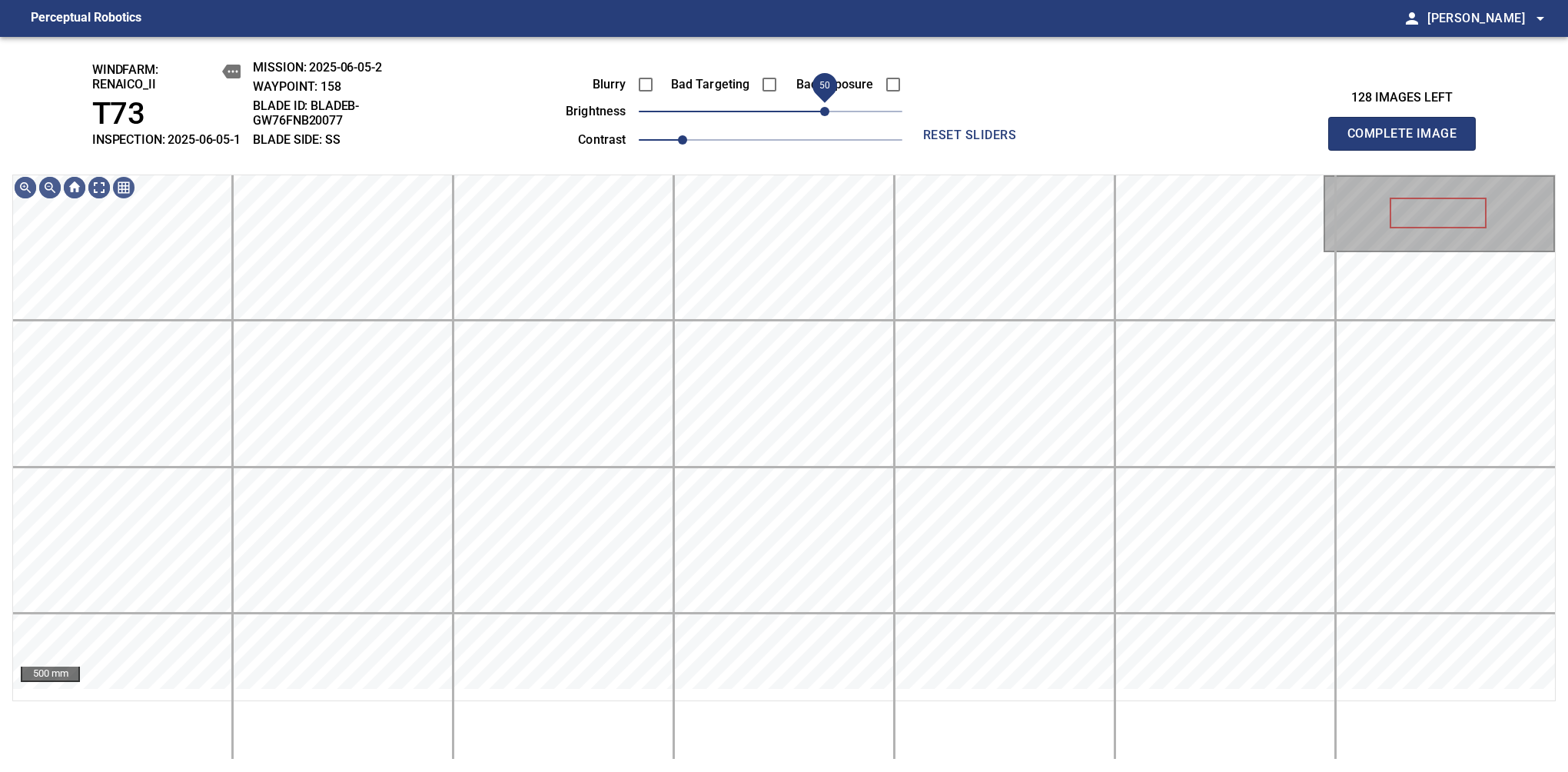
drag, startPoint x: 821, startPoint y: 130, endPoint x: 829, endPoint y: 123, distance: 10.6
click at [829, 122] on span "50" at bounding box center [770, 111] width 264 height 22
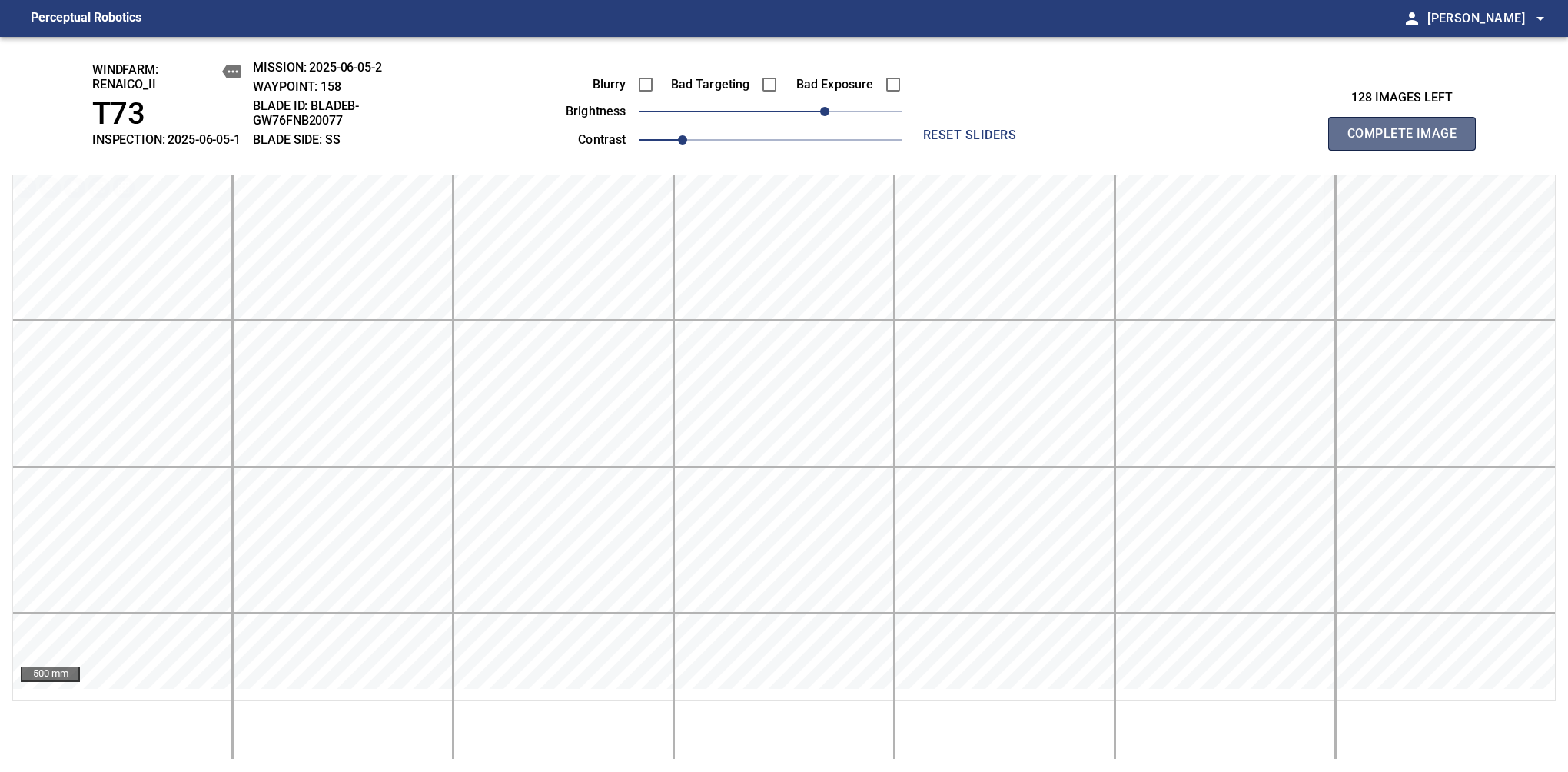
click at [1292, 141] on span "Complete Image" at bounding box center [1402, 133] width 113 height 22
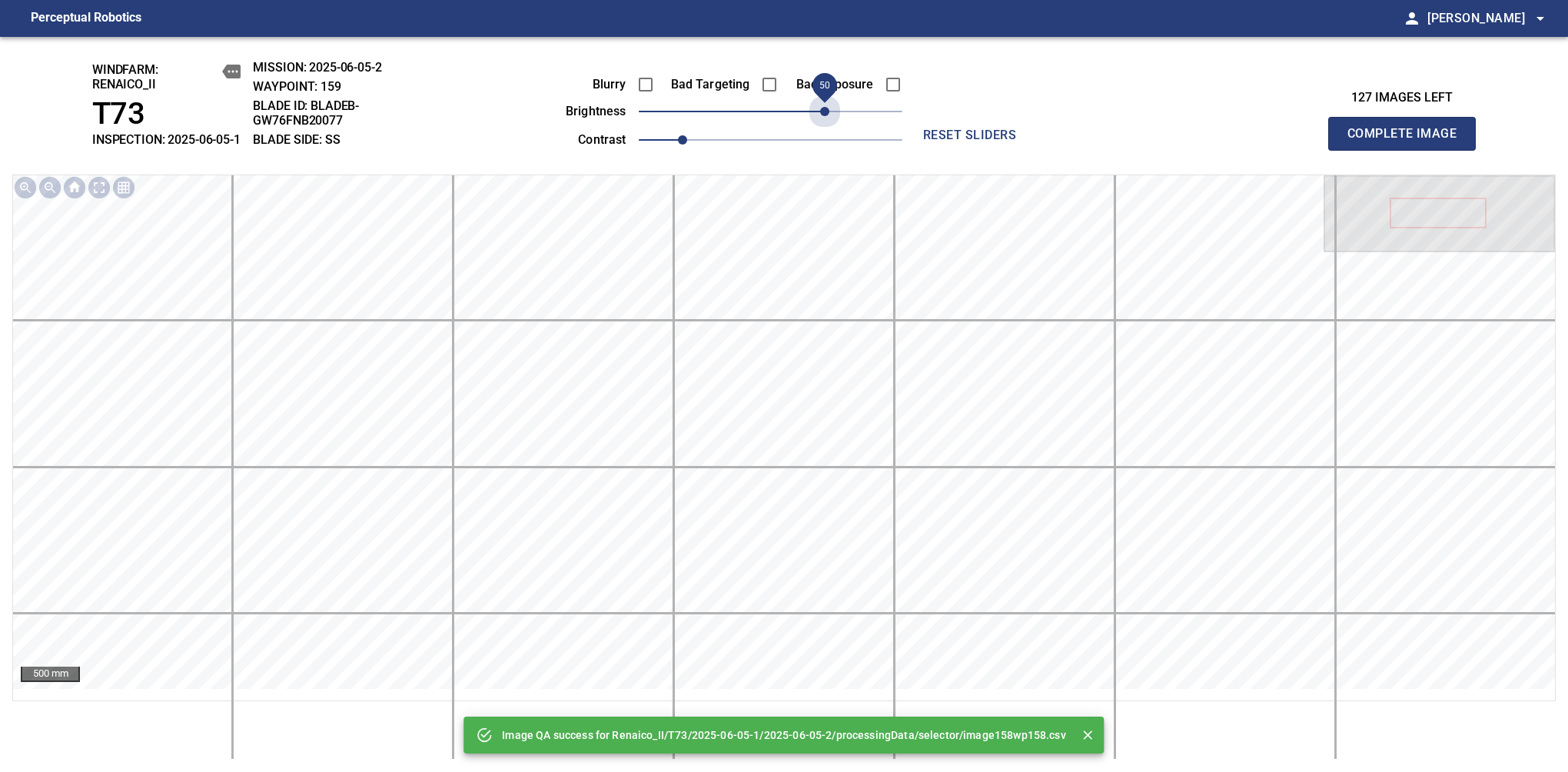
click at [826, 122] on span "50" at bounding box center [770, 111] width 264 height 22
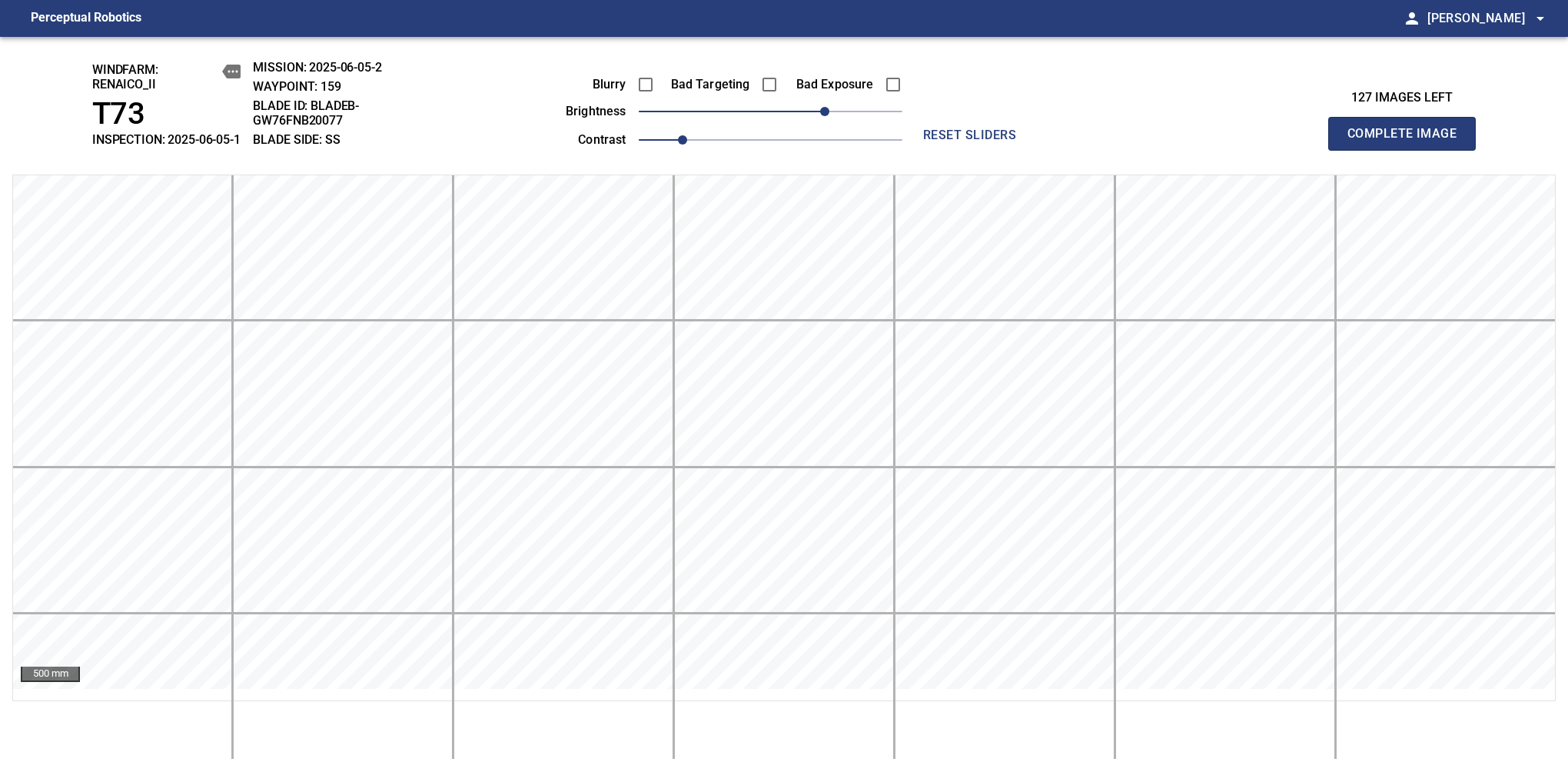
click at [1292, 141] on span "Complete Image" at bounding box center [1402, 133] width 113 height 22
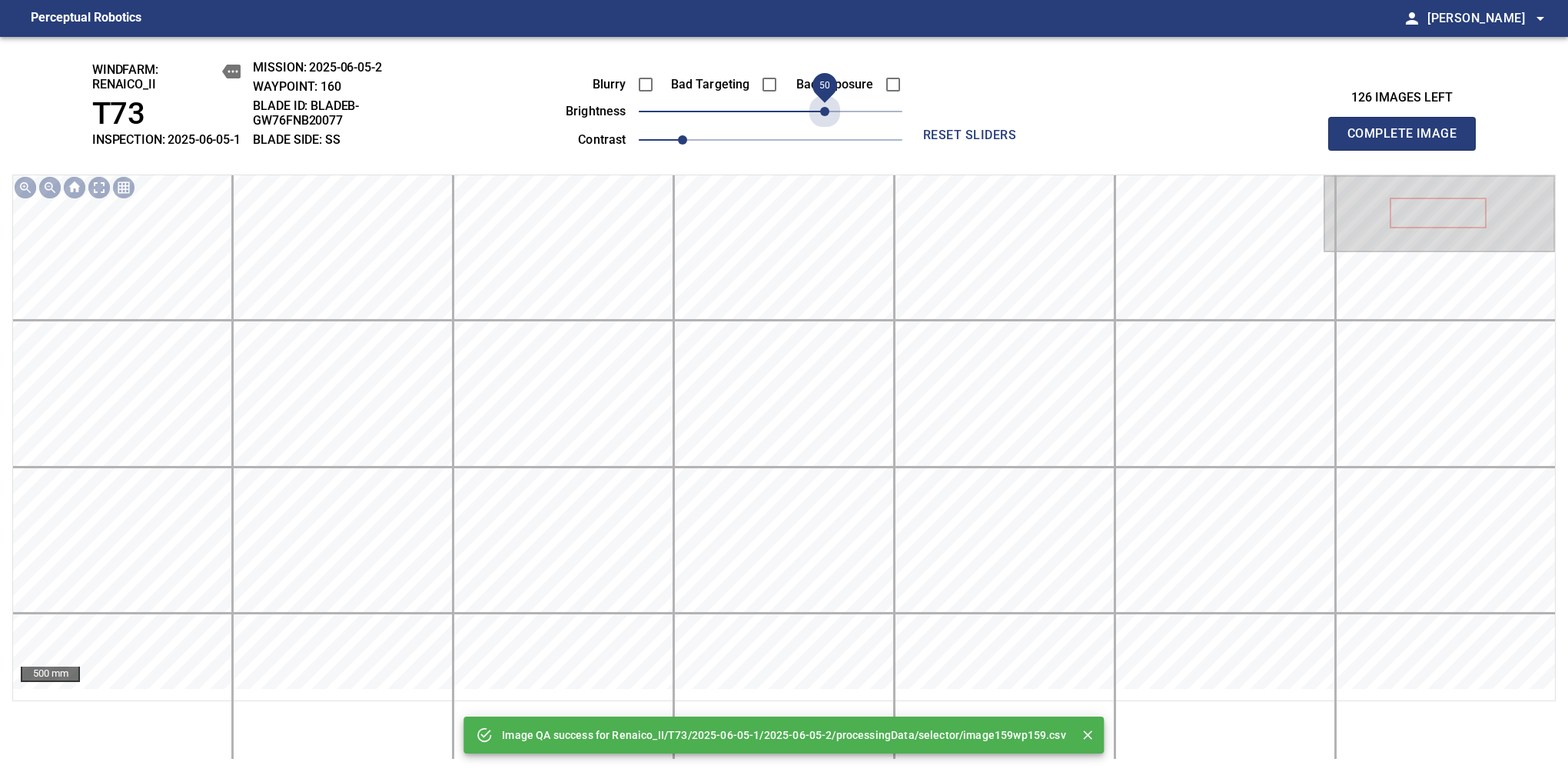
click at [826, 122] on span "50" at bounding box center [770, 111] width 264 height 22
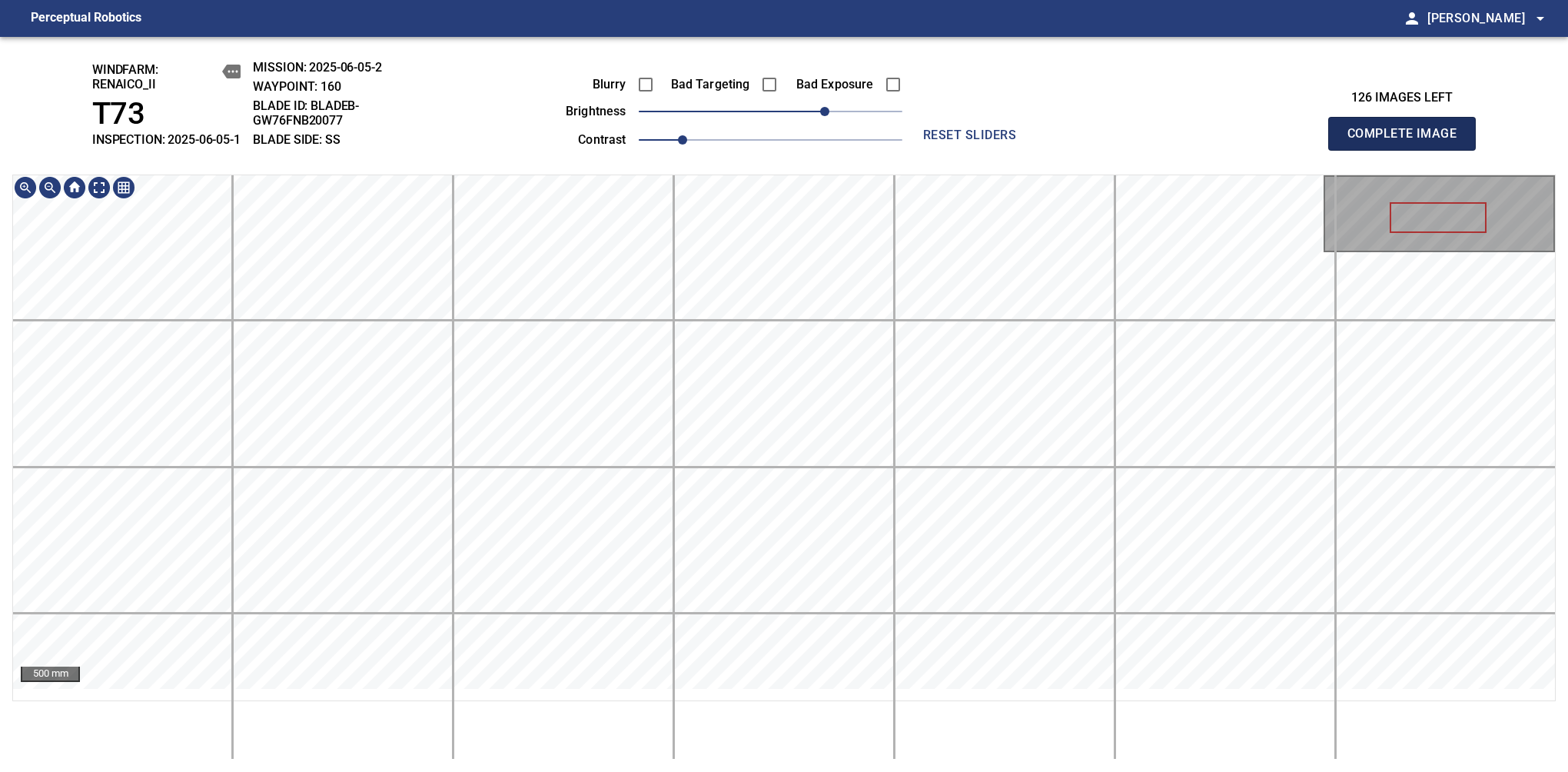
click at [1292, 141] on span "Complete Image" at bounding box center [1402, 133] width 113 height 22
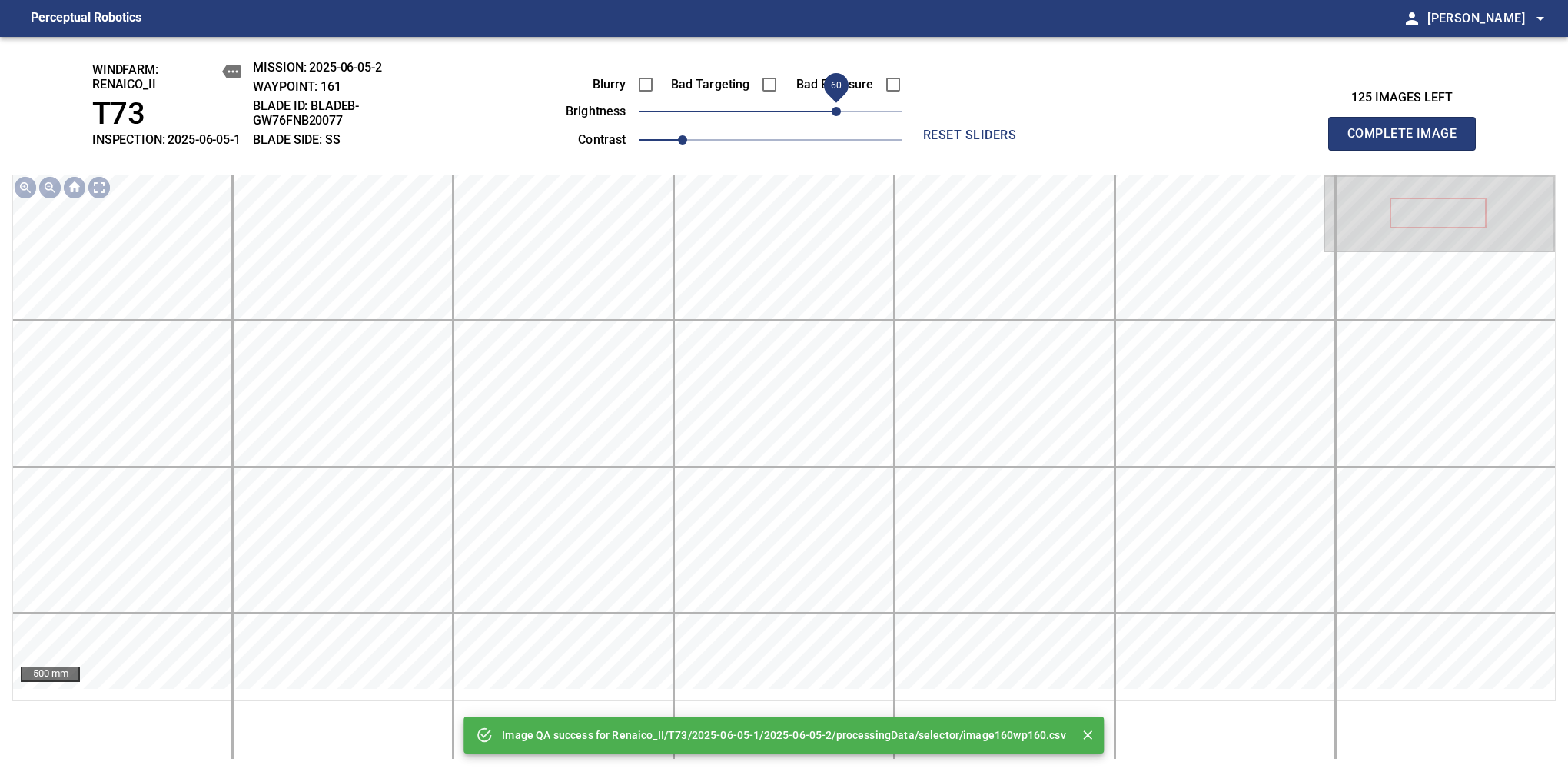
drag, startPoint x: 820, startPoint y: 122, endPoint x: 834, endPoint y: 125, distance: 14.3
click at [834, 122] on span "60" at bounding box center [770, 111] width 264 height 22
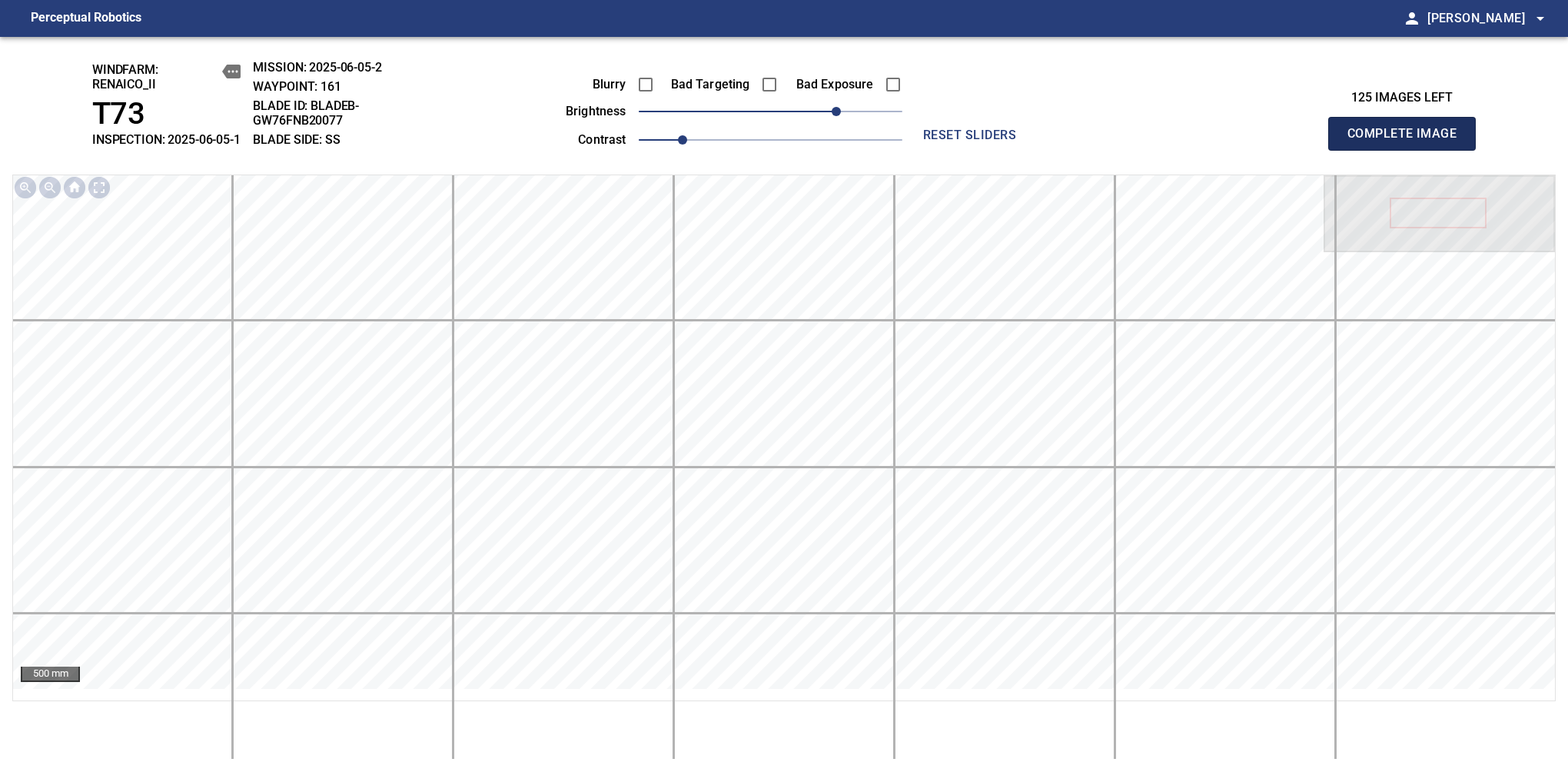
click at [1292, 141] on span "Complete Image" at bounding box center [1402, 133] width 113 height 22
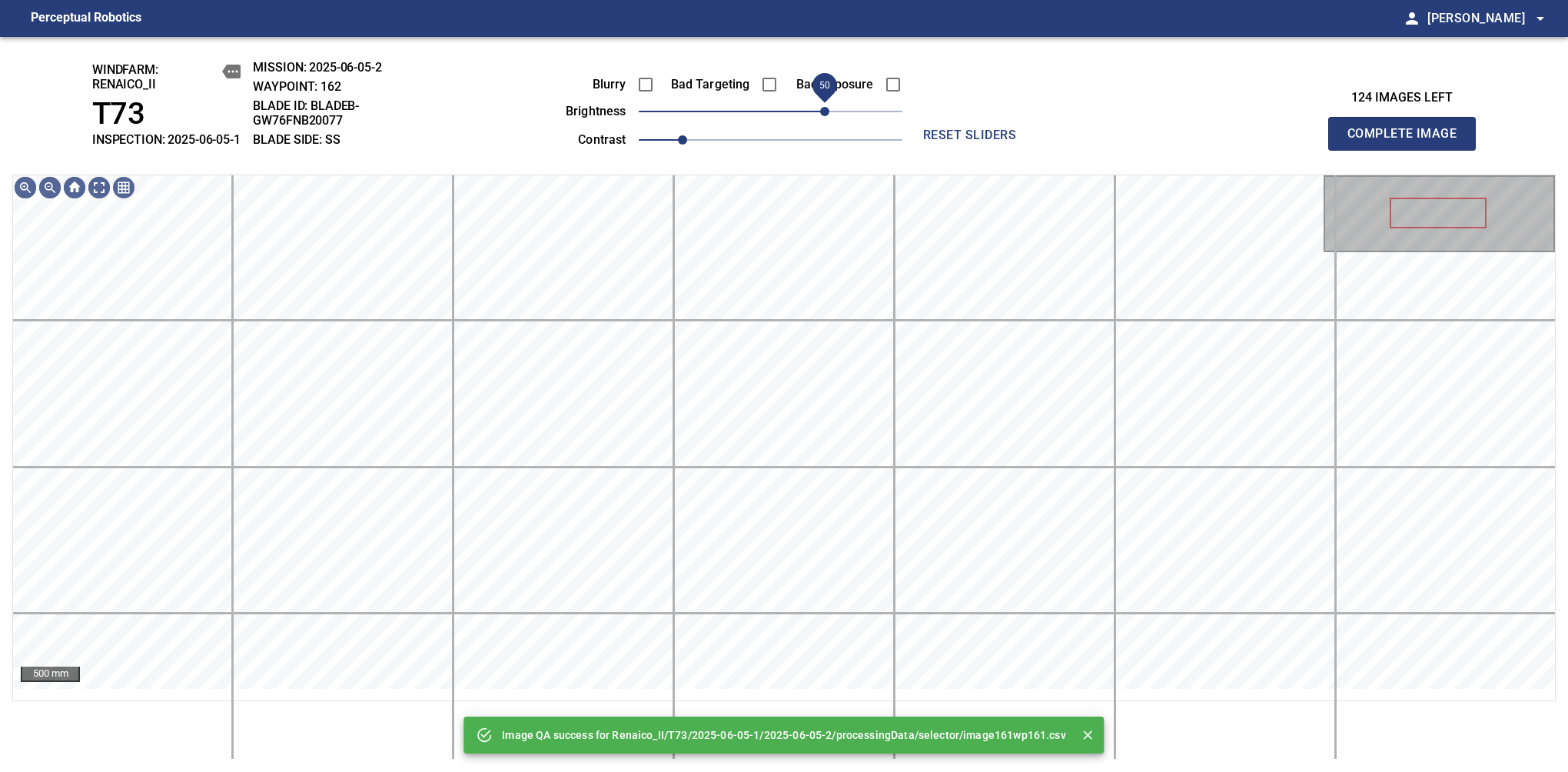
drag, startPoint x: 834, startPoint y: 125, endPoint x: 826, endPoint y: 129, distance: 8.9
click at [826, 122] on span "50" at bounding box center [770, 111] width 264 height 22
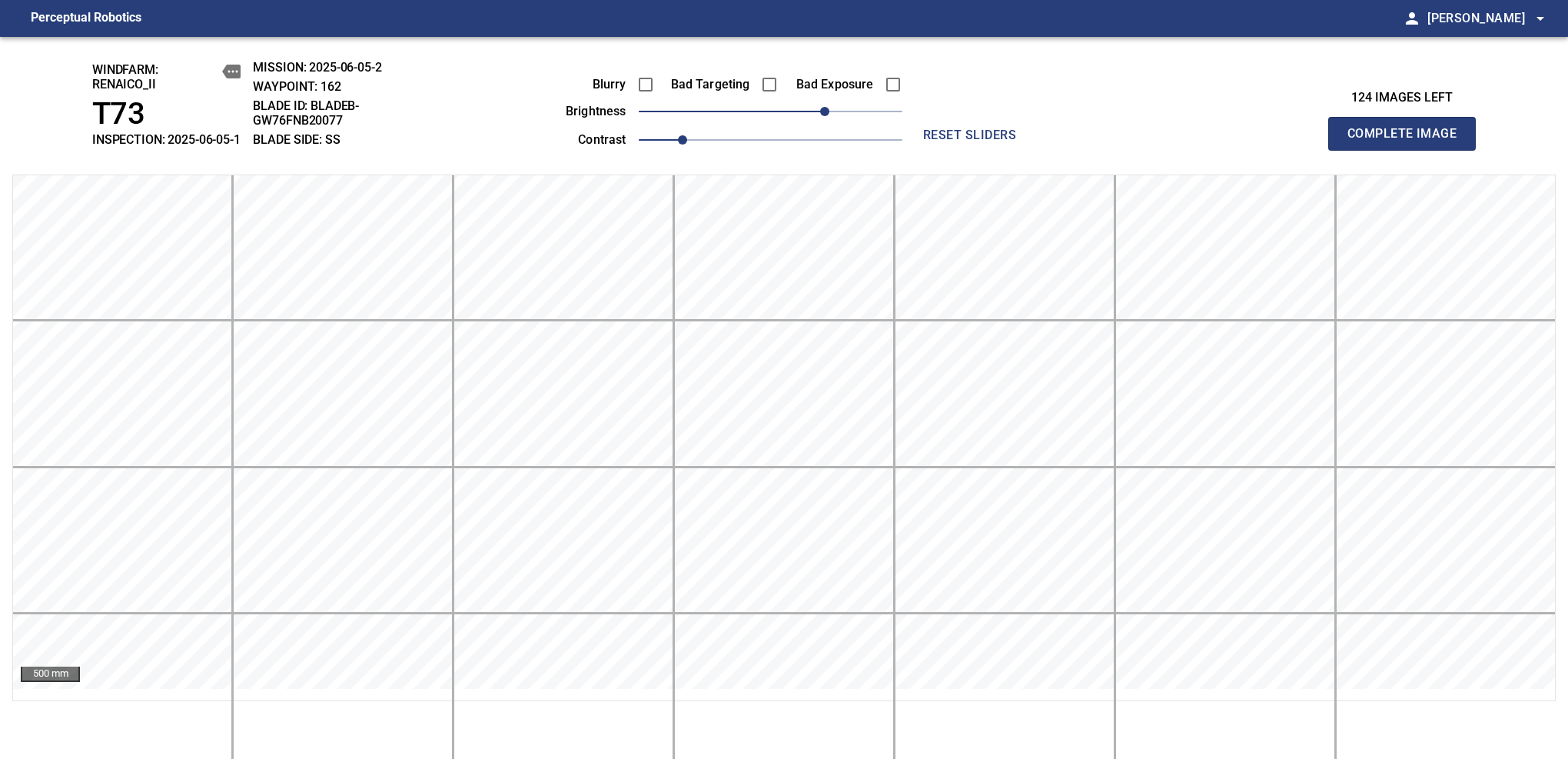
click at [1292, 141] on span "Complete Image" at bounding box center [1402, 133] width 113 height 22
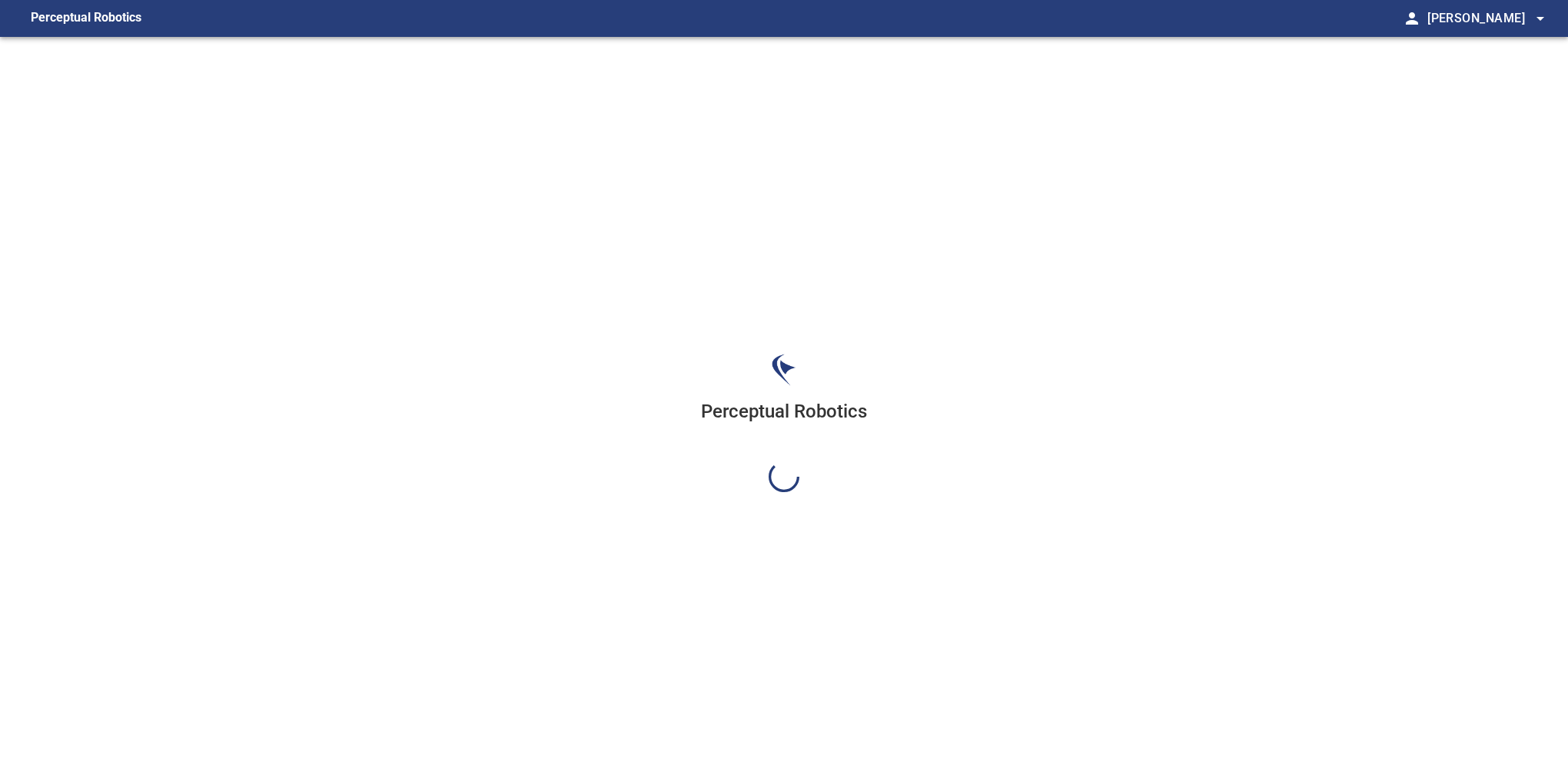
click at [826, 129] on div "Perceptual Robotics" at bounding box center [784, 423] width 1568 height 772
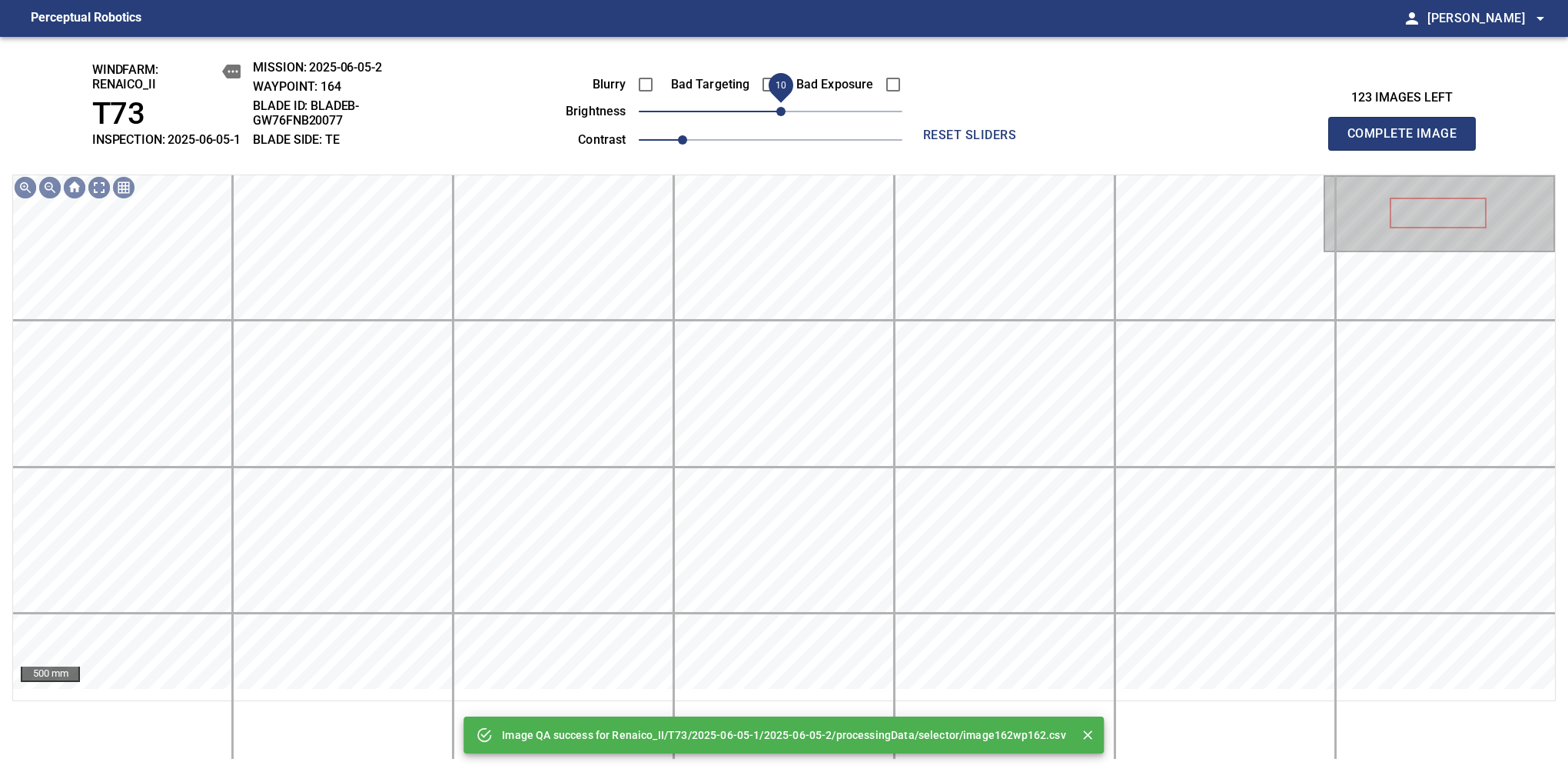
click at [778, 116] on span "10" at bounding box center [782, 112] width 10 height 10
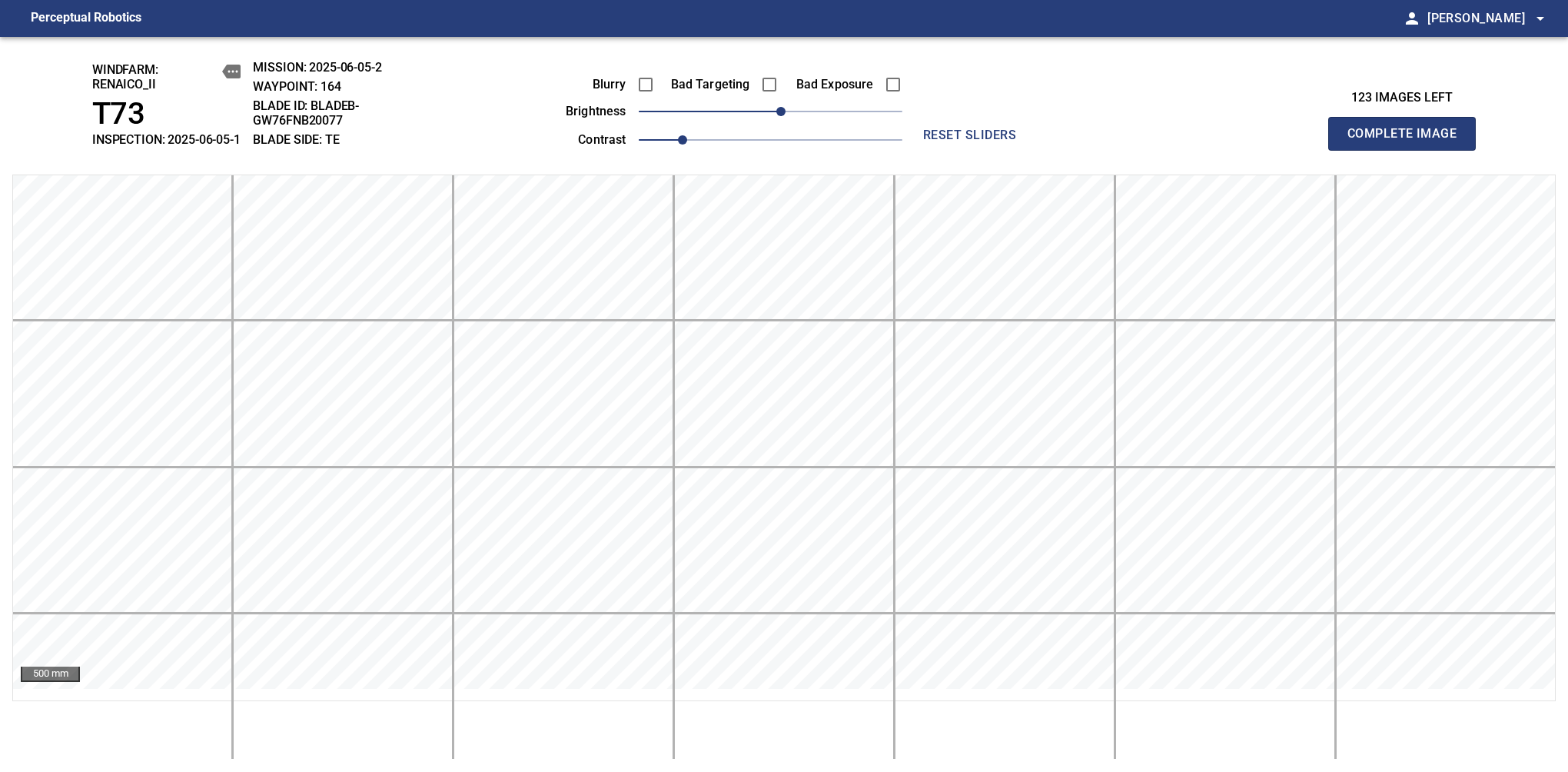
click at [1292, 141] on span "Complete Image" at bounding box center [1402, 133] width 113 height 22
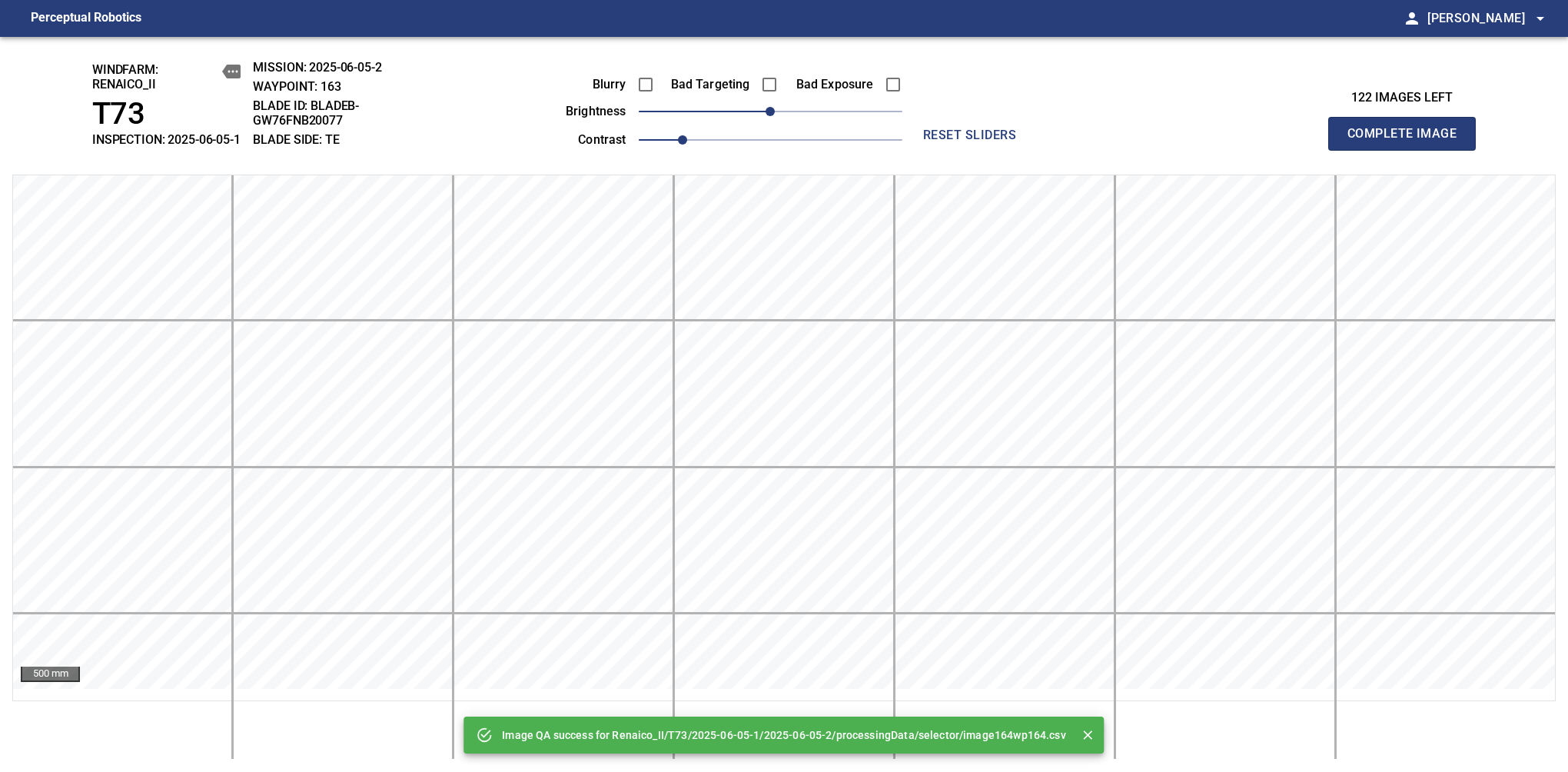
click at [1292, 141] on span "Complete Image" at bounding box center [1402, 133] width 113 height 22
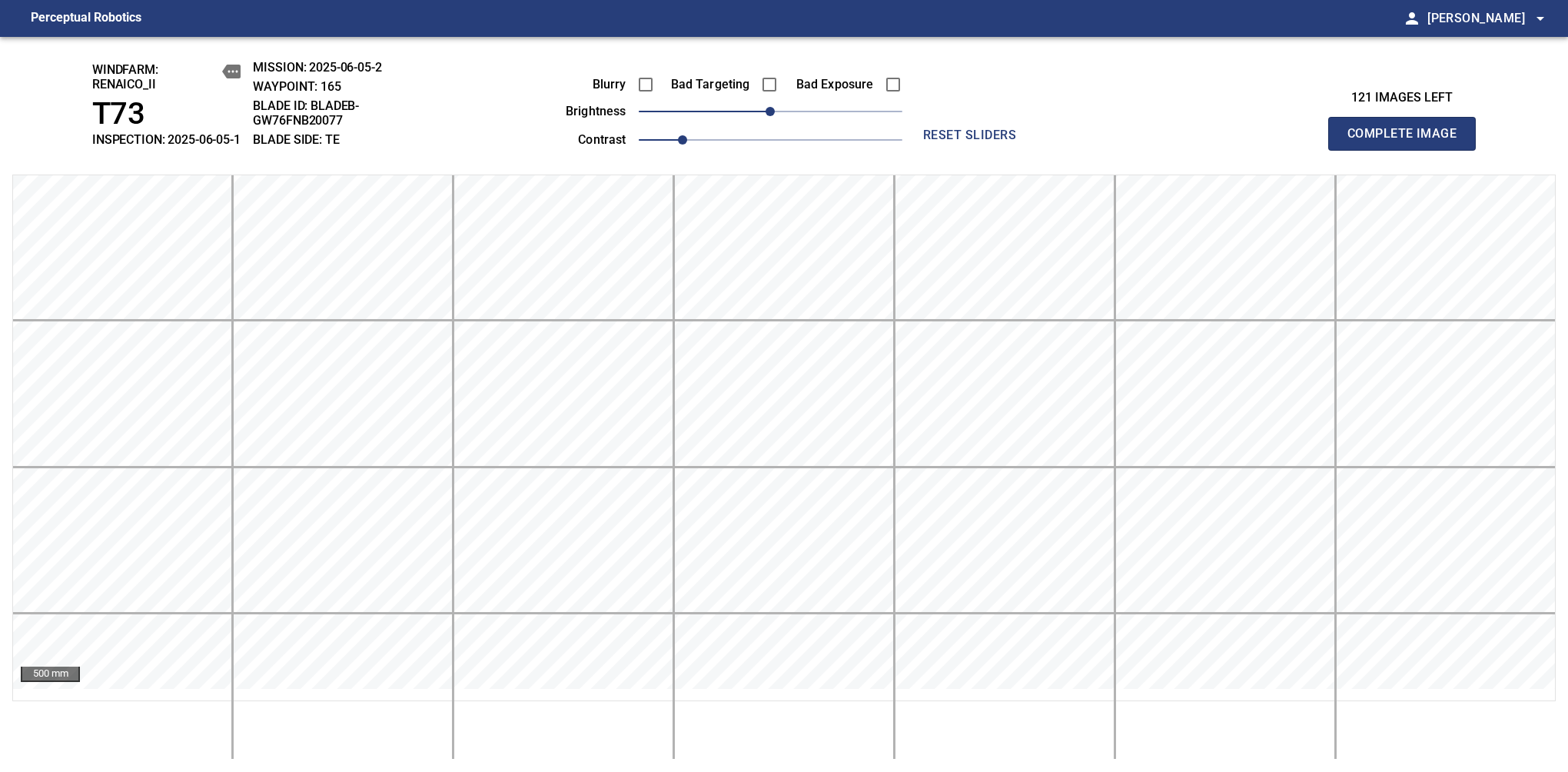
click at [1292, 141] on span "Complete Image" at bounding box center [1402, 133] width 113 height 22
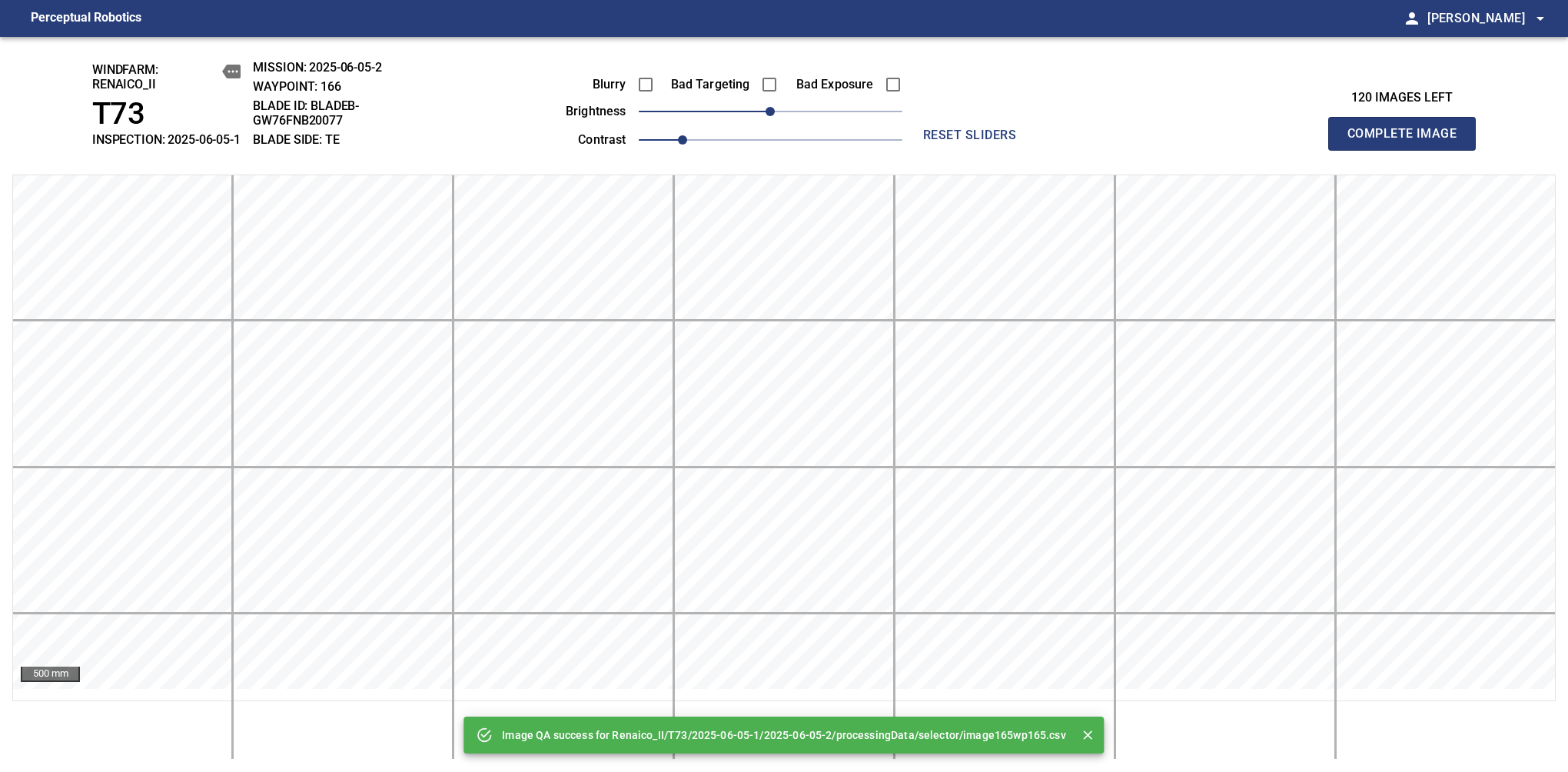
click at [1292, 141] on span "Complete Image" at bounding box center [1402, 133] width 113 height 22
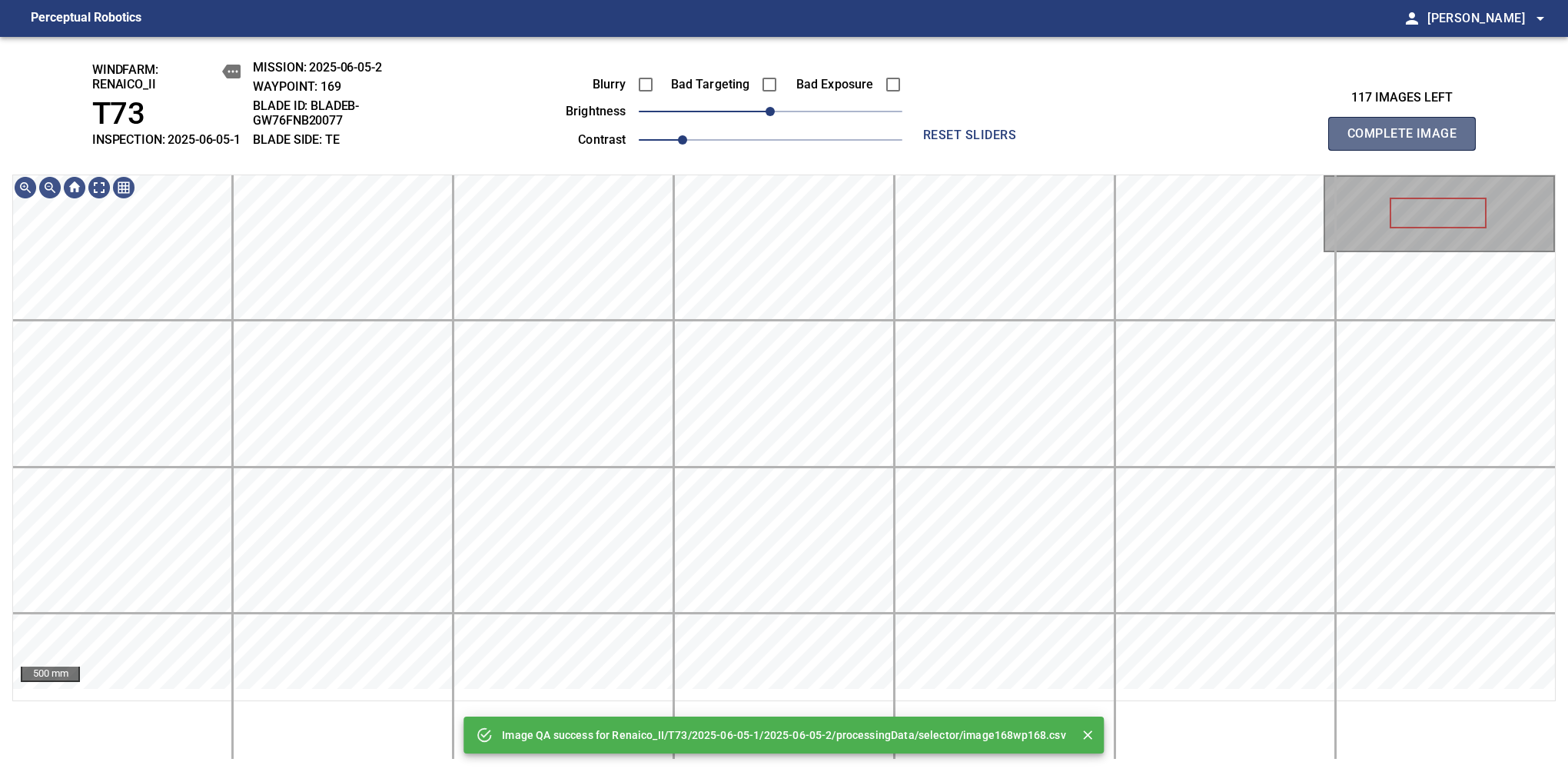
click at [1292, 141] on span "Complete Image" at bounding box center [1402, 133] width 113 height 22
click at [762, 116] on span "-10" at bounding box center [760, 112] width 10 height 10
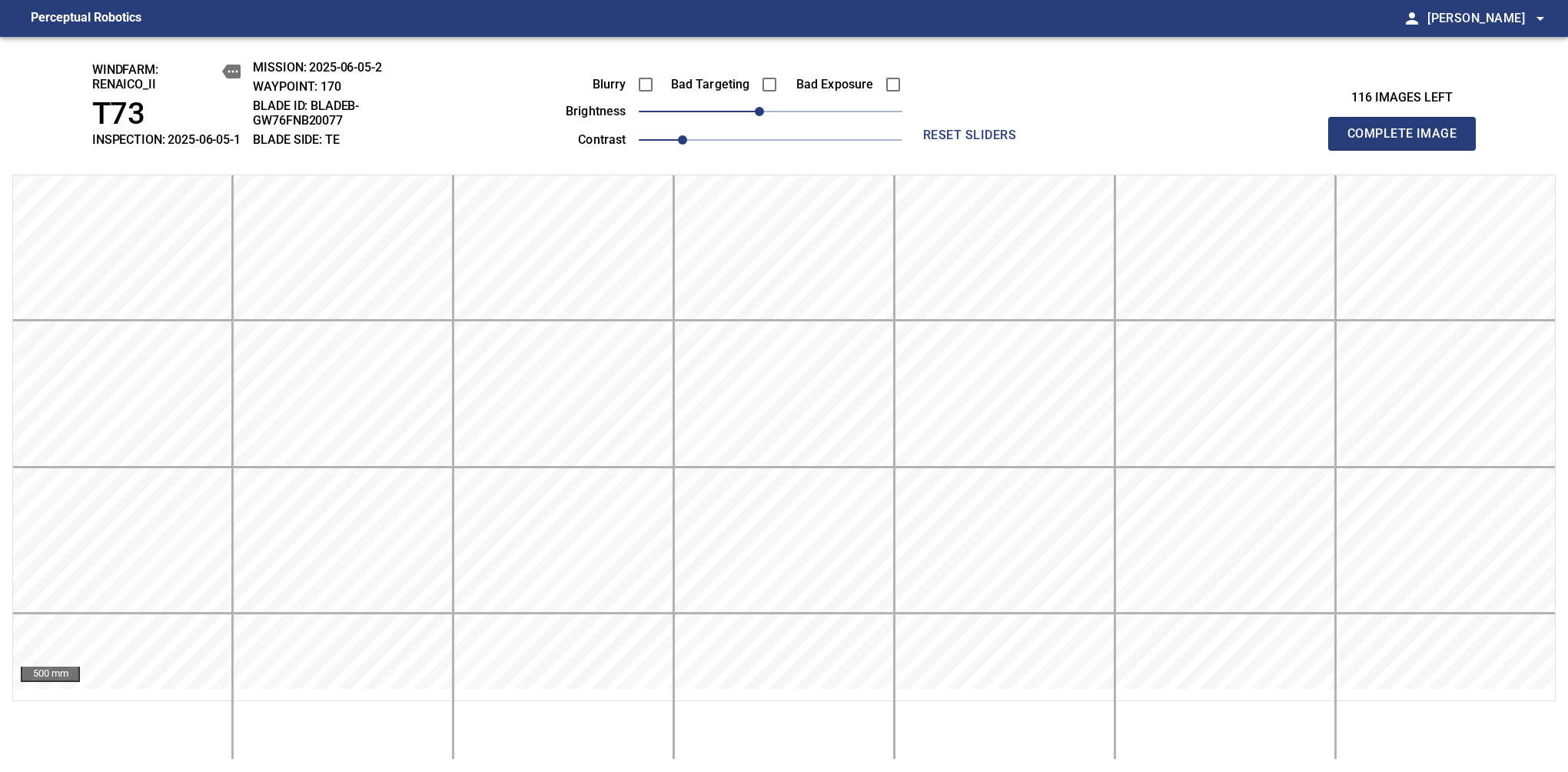
click at [1292, 141] on span "Complete Image" at bounding box center [1402, 133] width 113 height 22
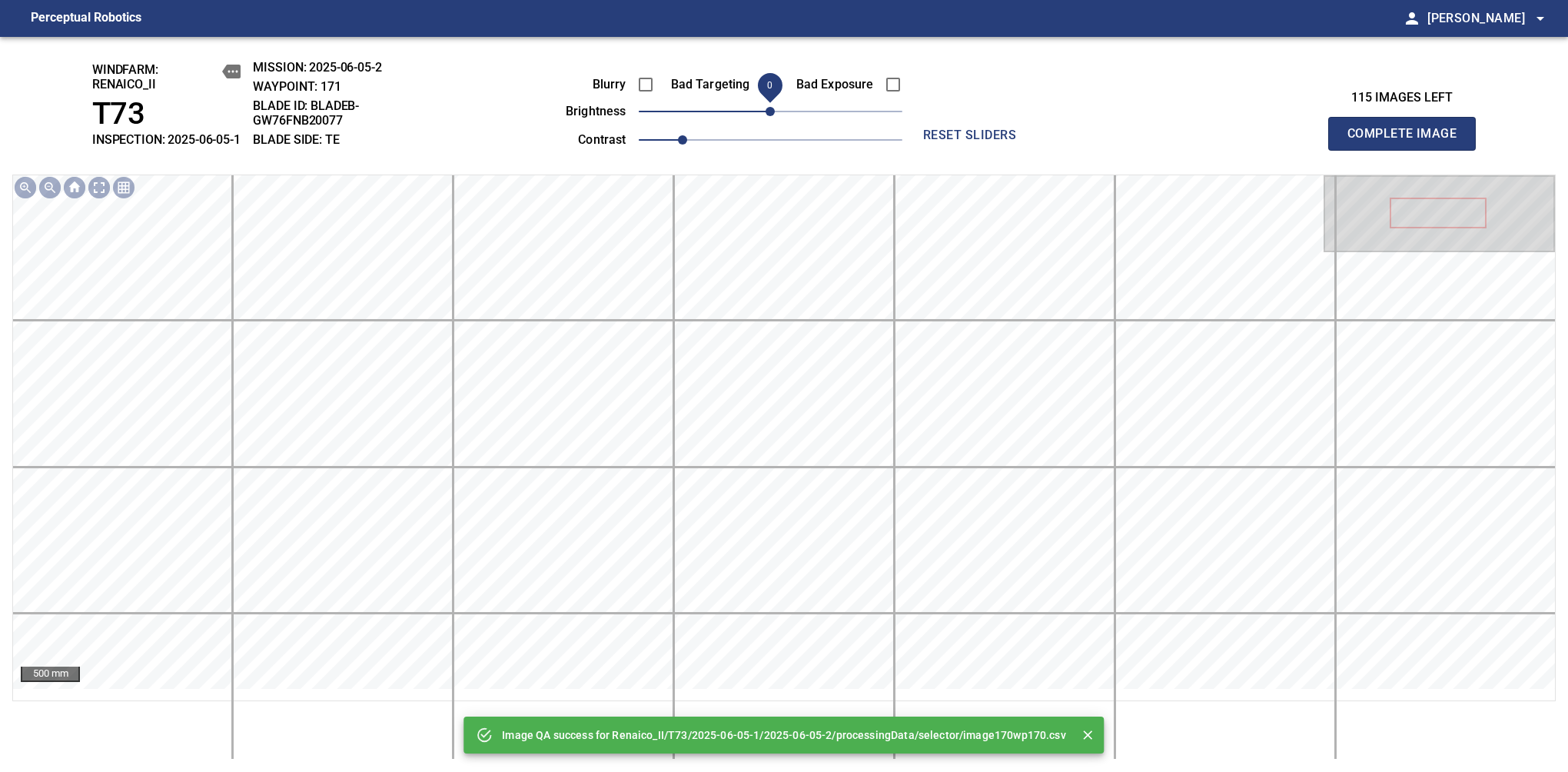
click at [766, 116] on span "0" at bounding box center [770, 112] width 10 height 10
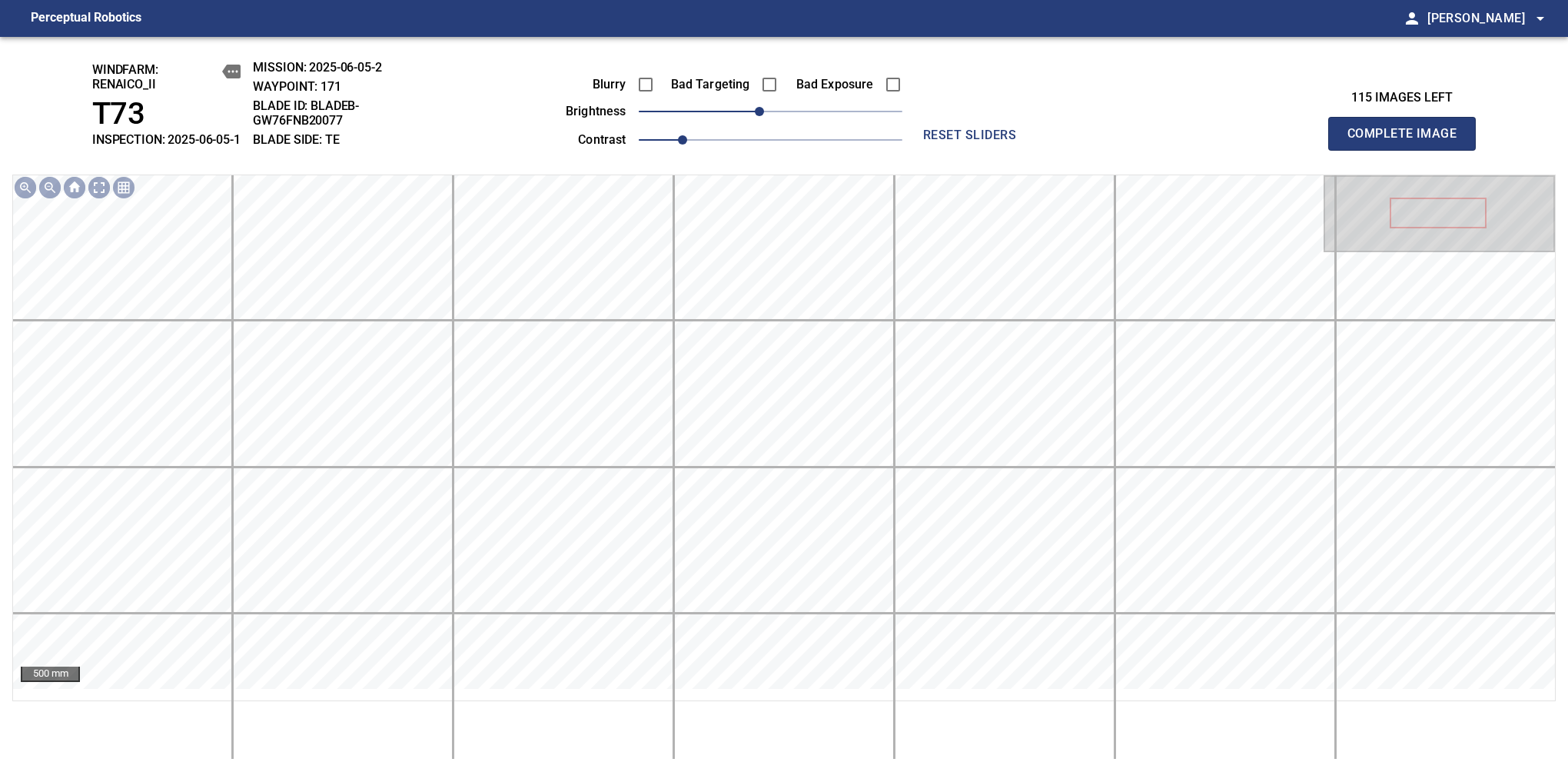
click at [1292, 141] on span "Complete Image" at bounding box center [1402, 133] width 113 height 22
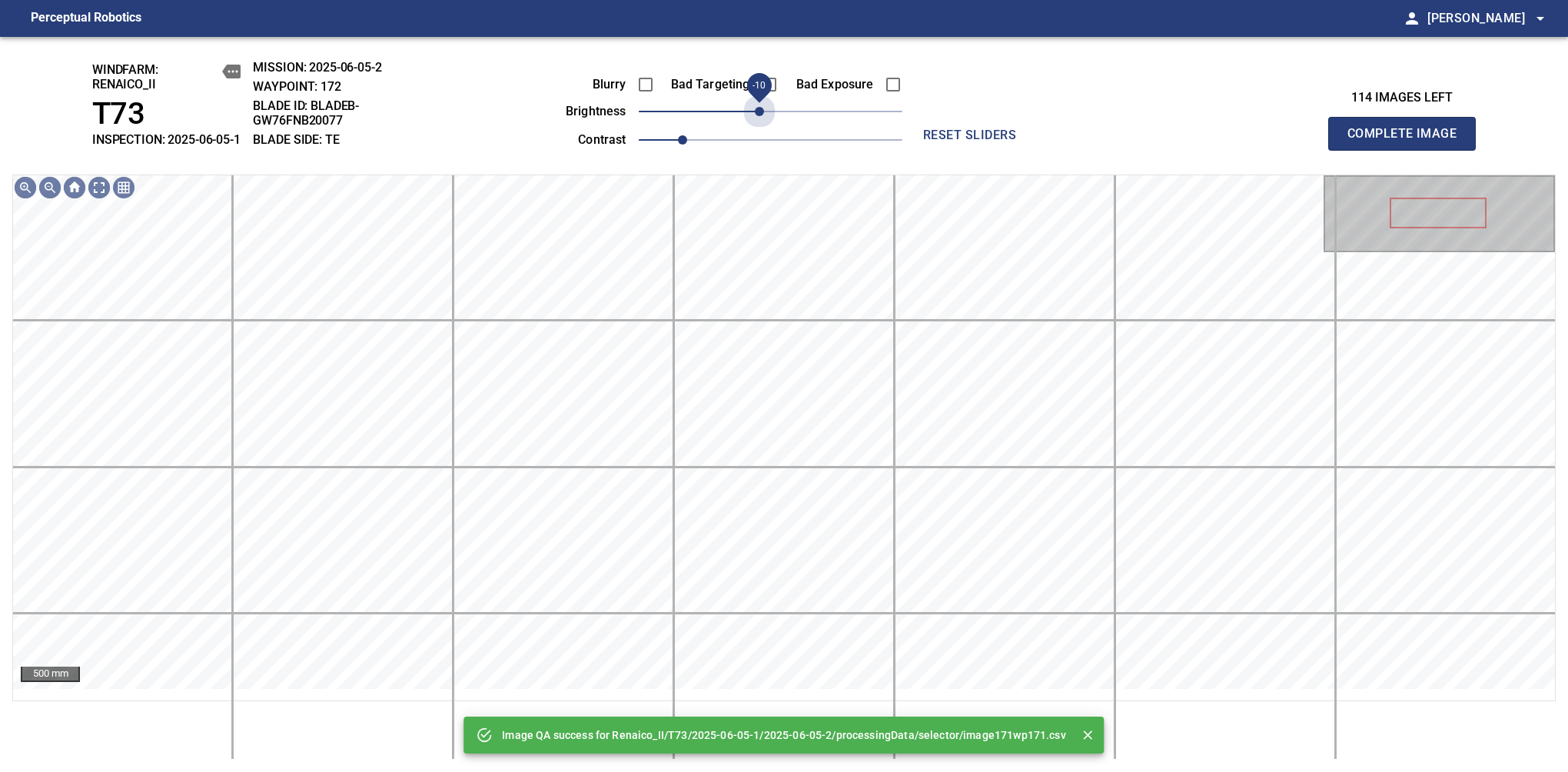
click at [764, 116] on span "-10" at bounding box center [760, 112] width 10 height 10
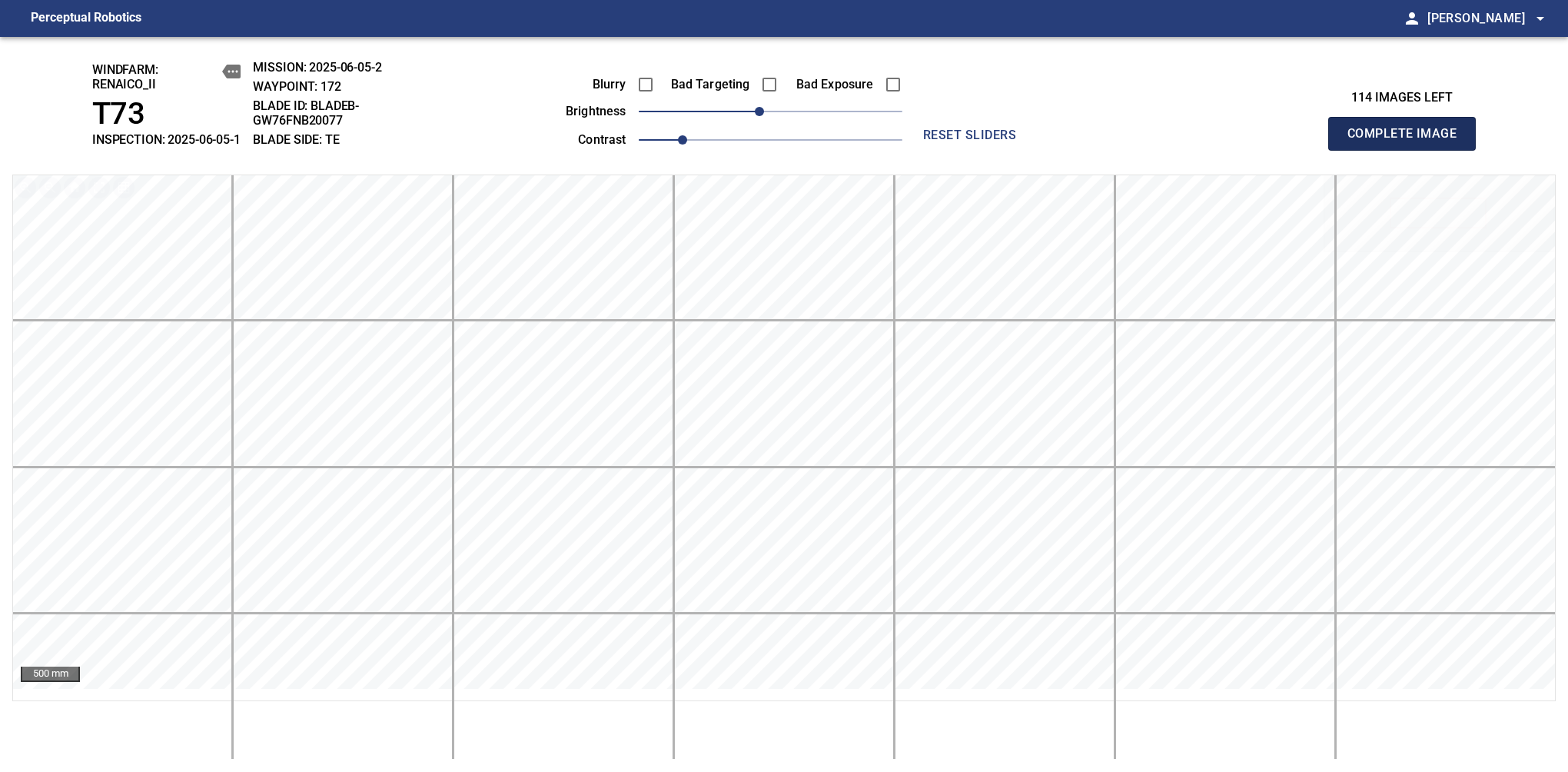
click at [1292, 141] on span "Complete Image" at bounding box center [1402, 133] width 113 height 22
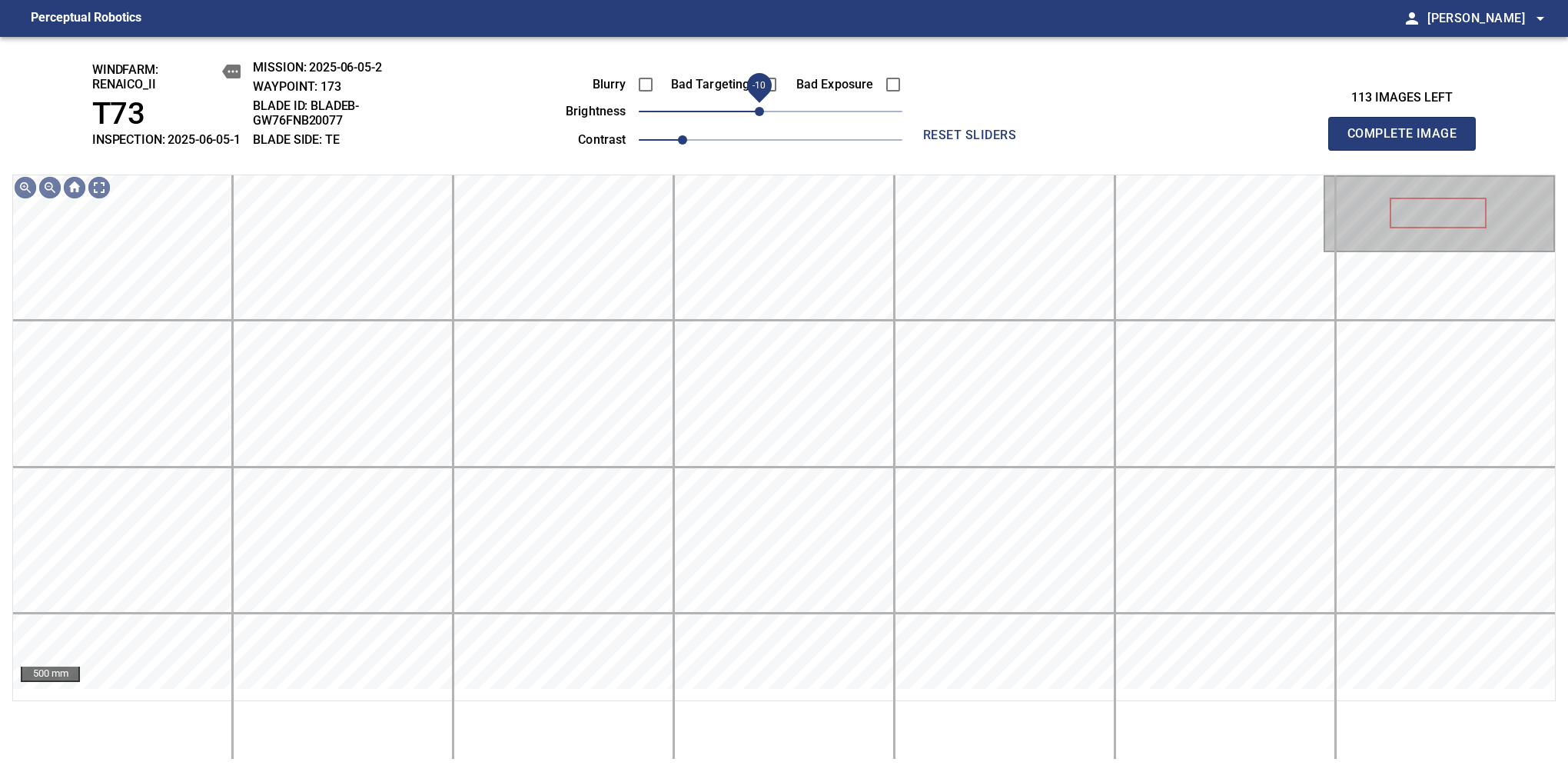
click at [762, 116] on span "-10" at bounding box center [760, 112] width 10 height 10
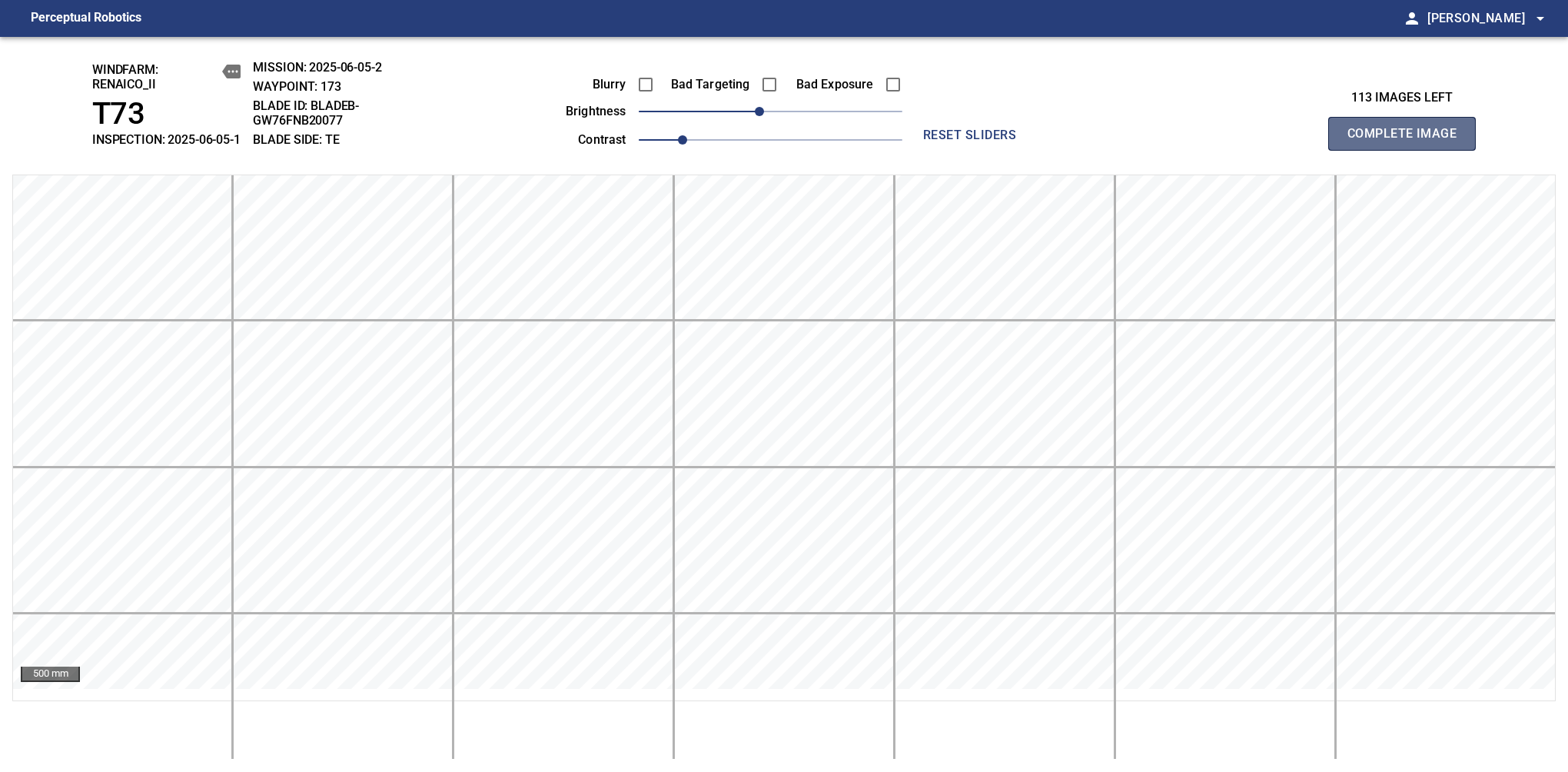
click at [1292, 141] on span "Complete Image" at bounding box center [1402, 133] width 113 height 22
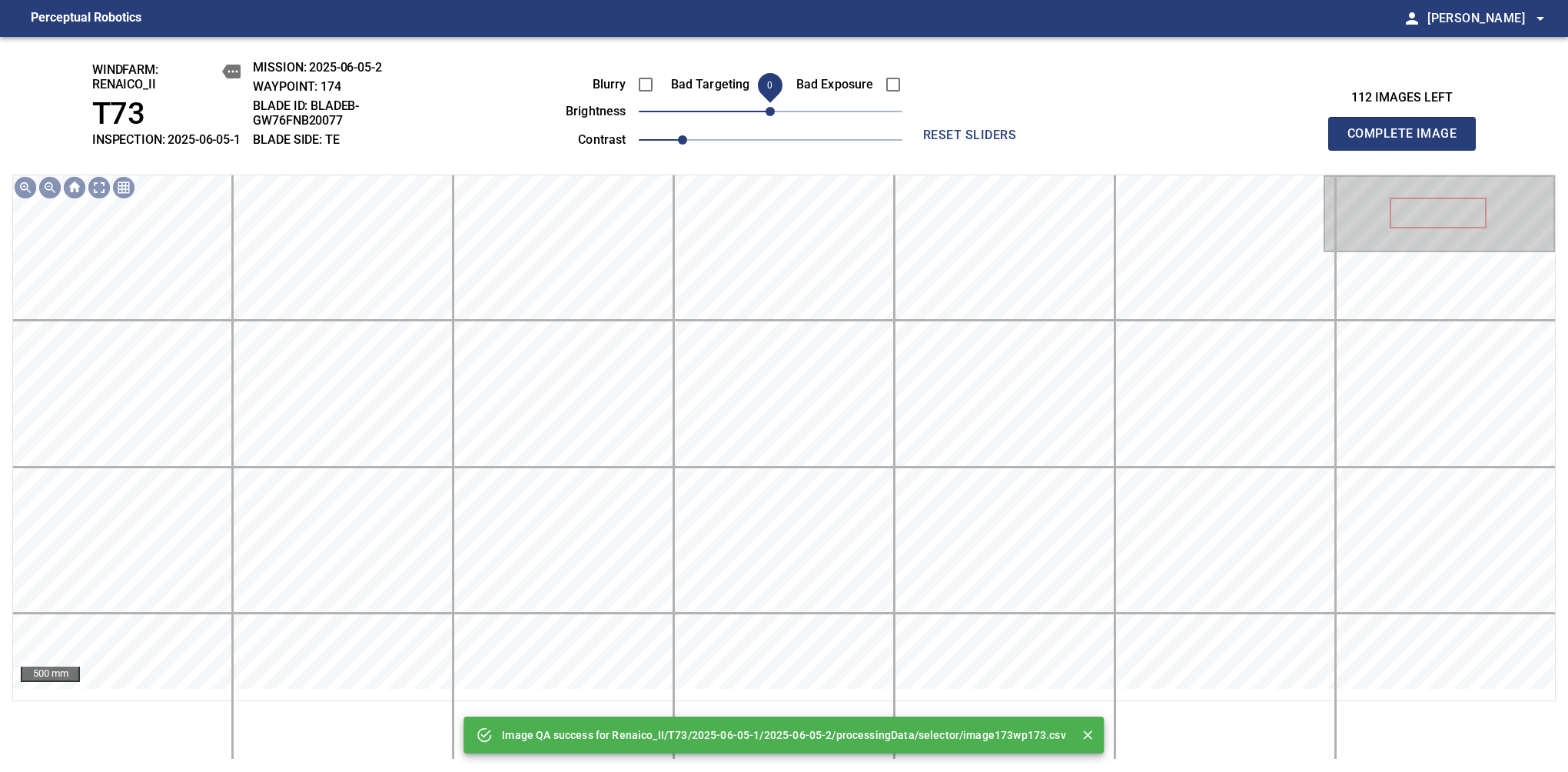
click at [766, 116] on span "0" at bounding box center [770, 112] width 10 height 10
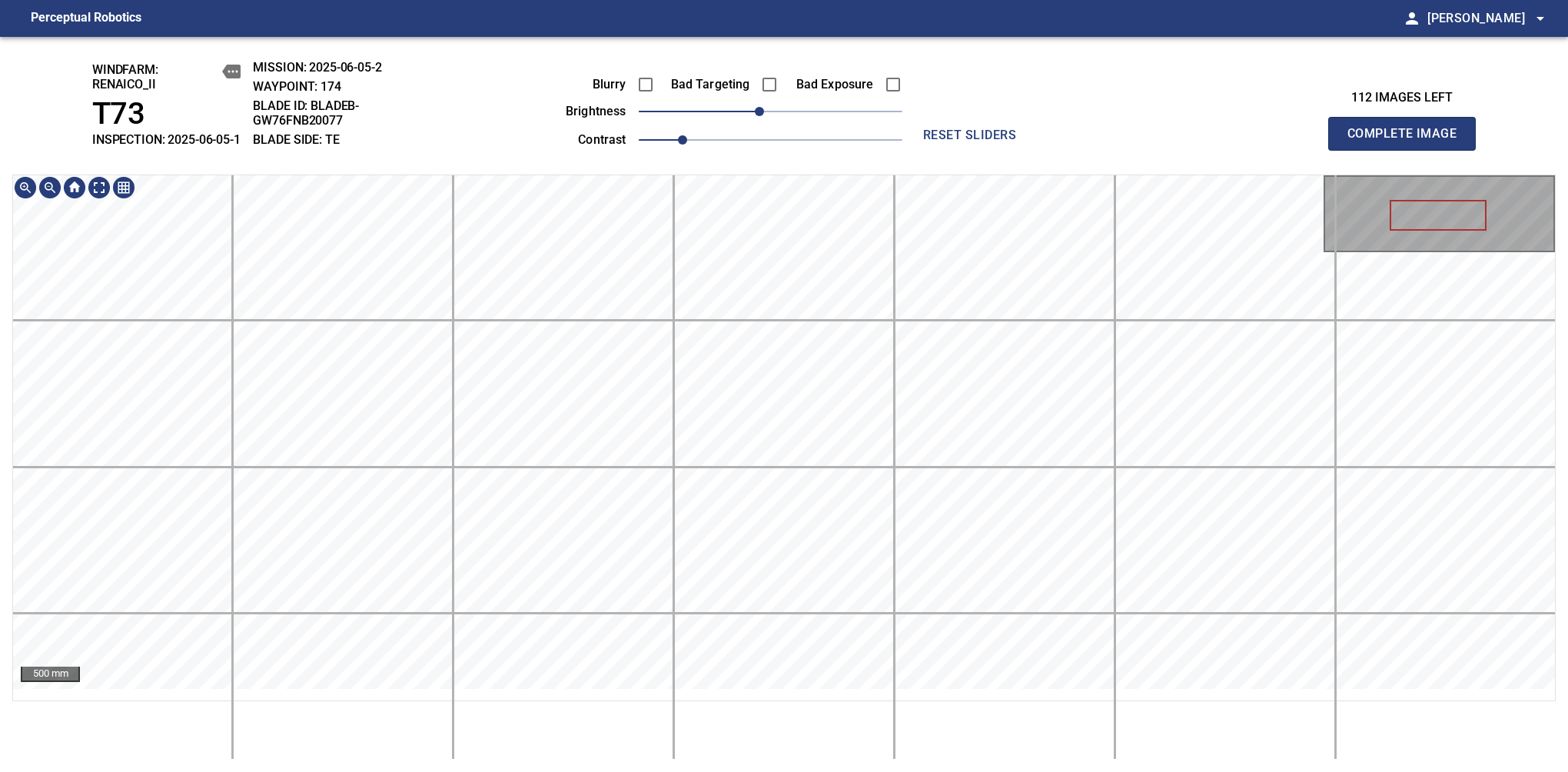
click at [1292, 141] on span "Complete Image" at bounding box center [1402, 133] width 113 height 22
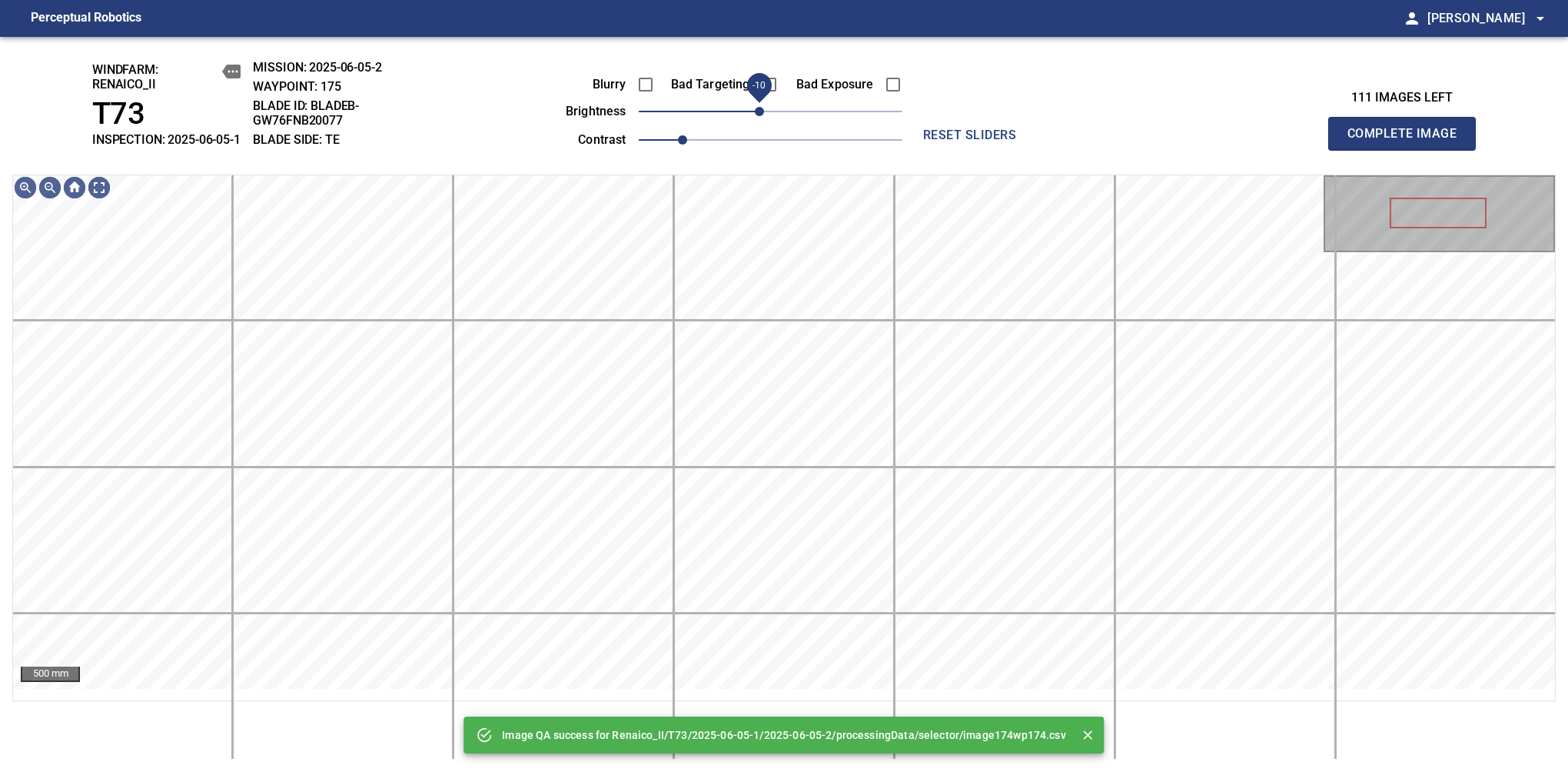
click at [762, 116] on span "-10" at bounding box center [760, 112] width 10 height 10
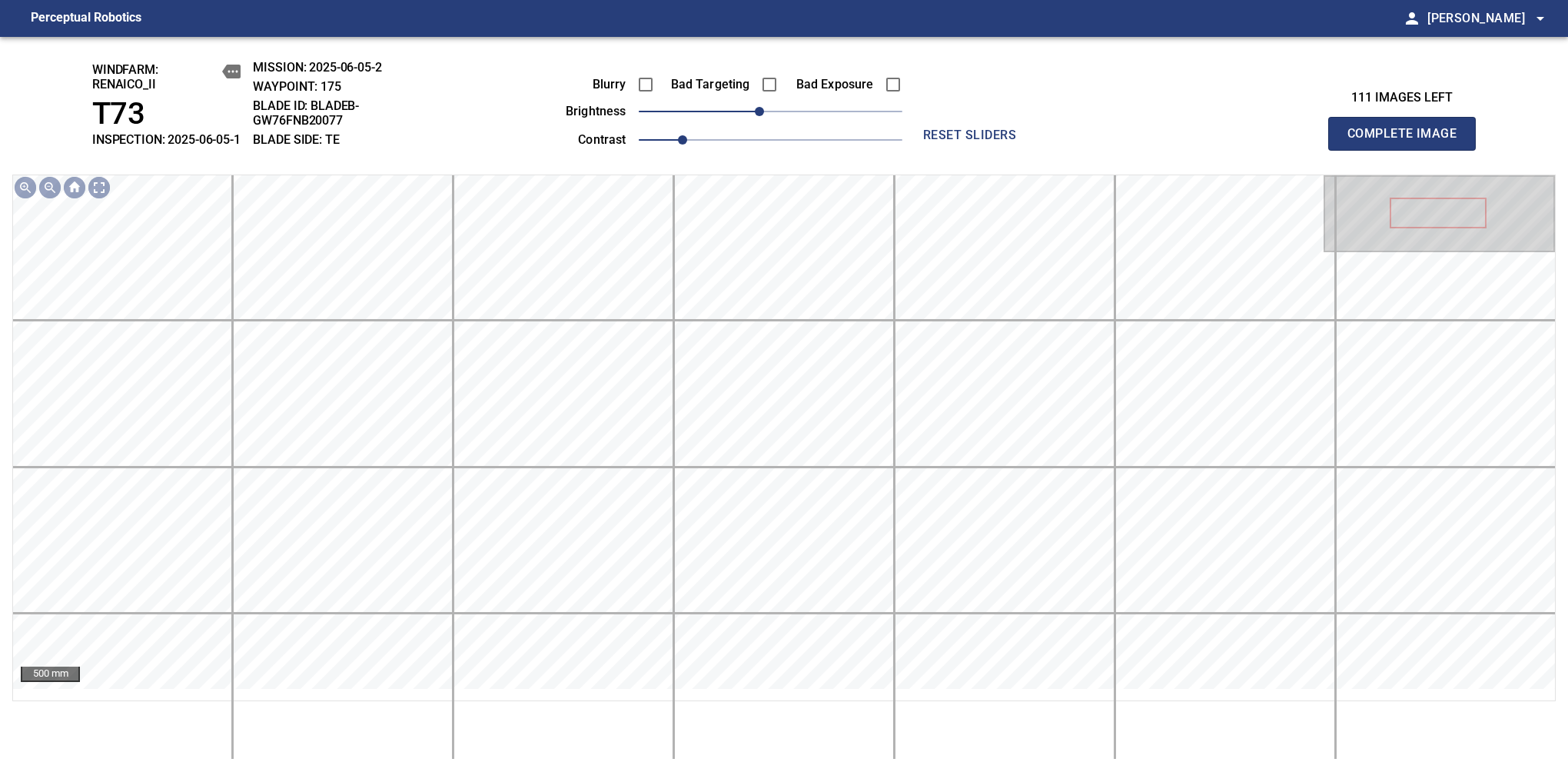
click at [1292, 141] on span "Complete Image" at bounding box center [1402, 133] width 113 height 22
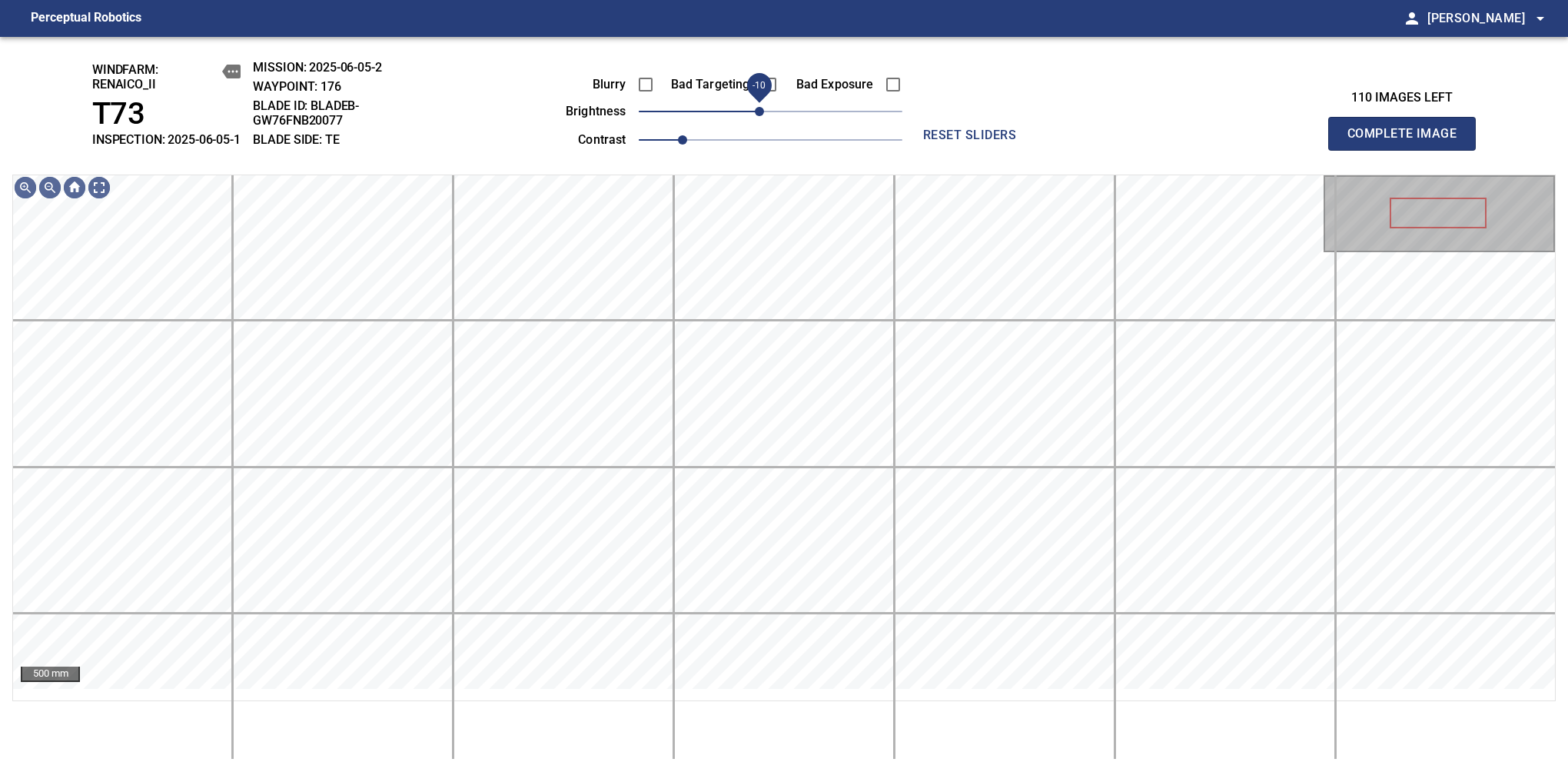
click at [758, 116] on span "-10" at bounding box center [760, 112] width 10 height 10
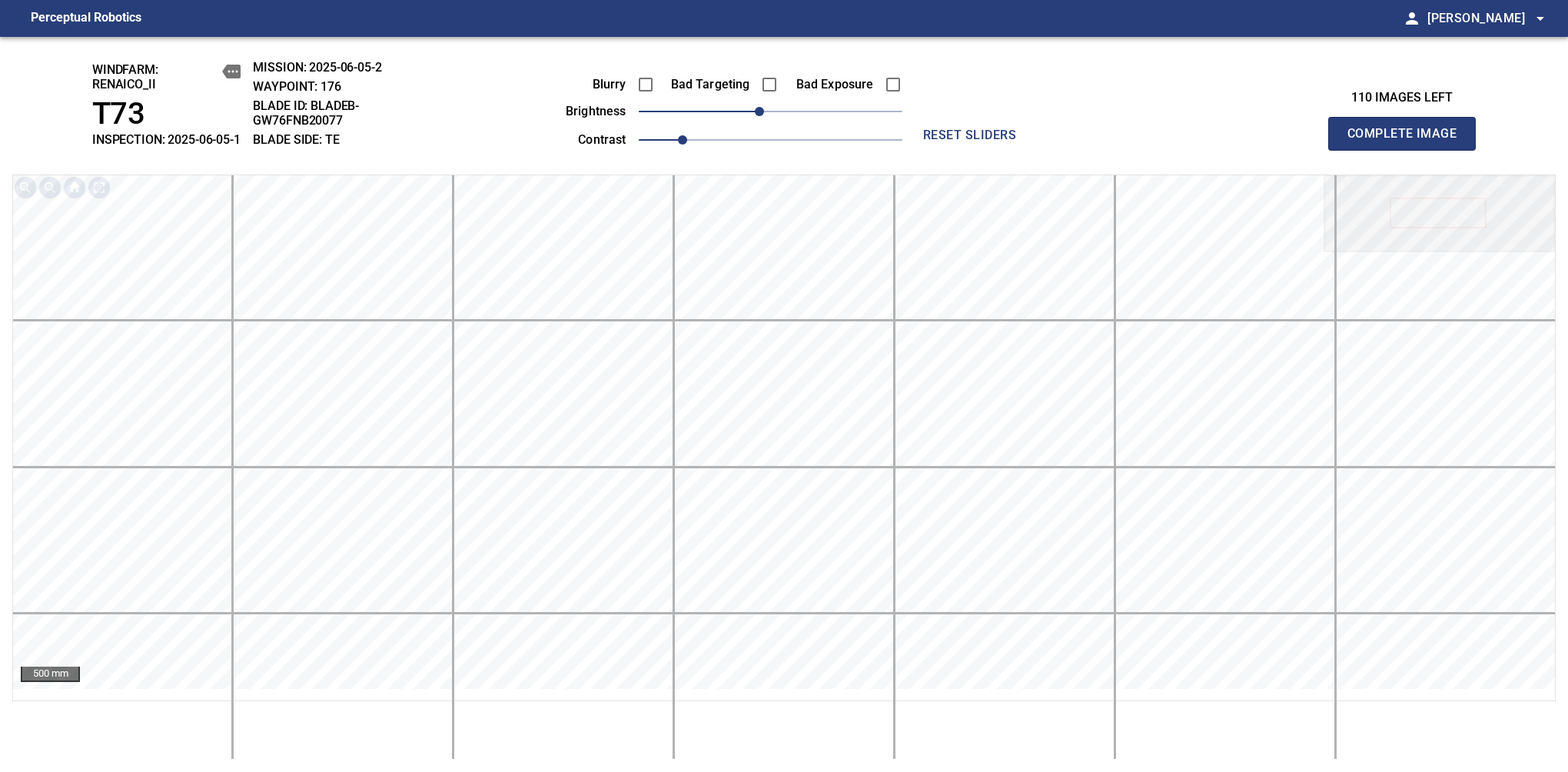
click at [1292, 141] on span "Complete Image" at bounding box center [1402, 133] width 113 height 22
drag, startPoint x: 766, startPoint y: 121, endPoint x: 758, endPoint y: 124, distance: 8.5
click at [758, 116] on span "-10" at bounding box center [760, 112] width 10 height 10
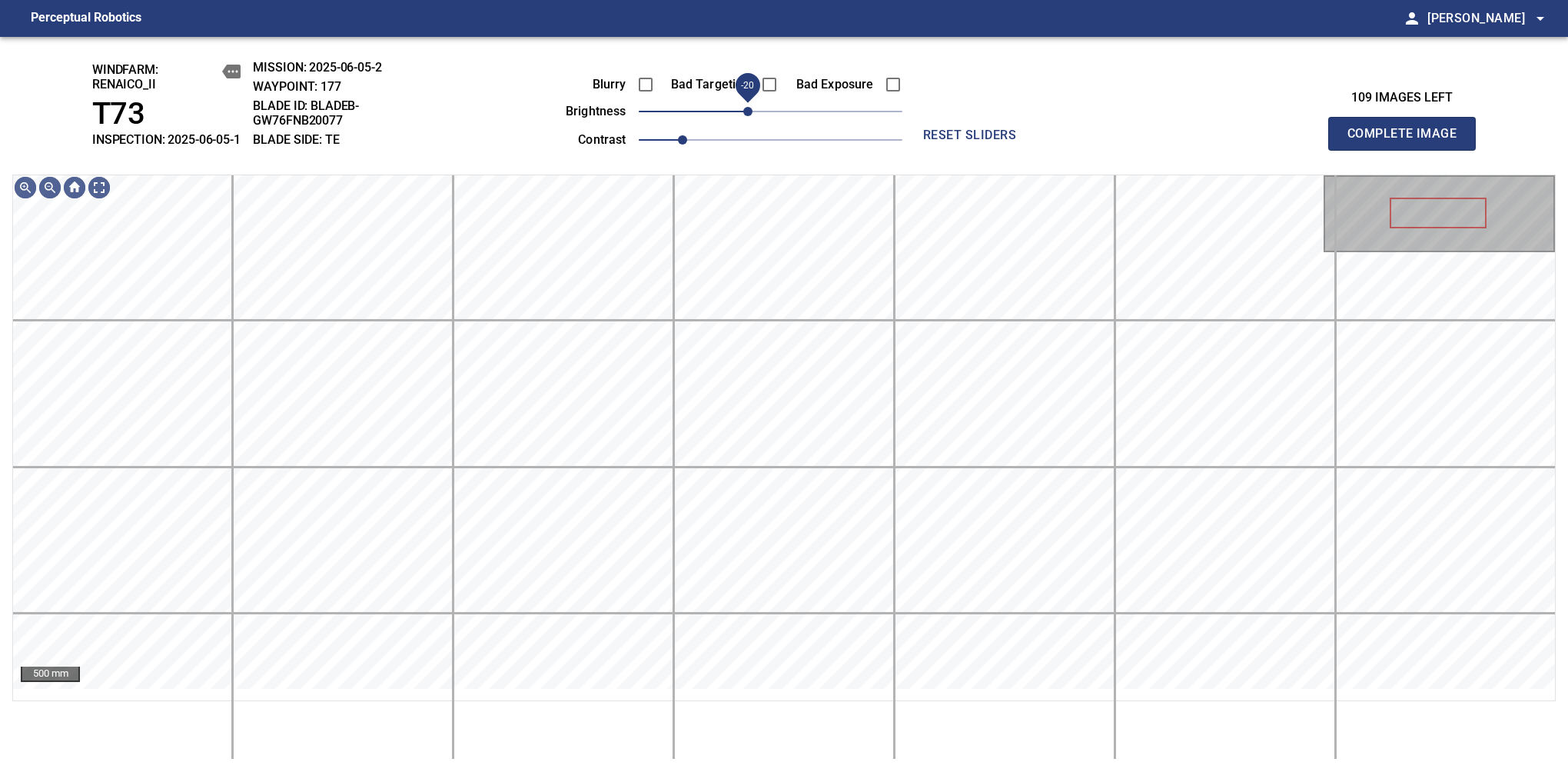
click at [753, 116] on span "-20" at bounding box center [748, 112] width 10 height 10
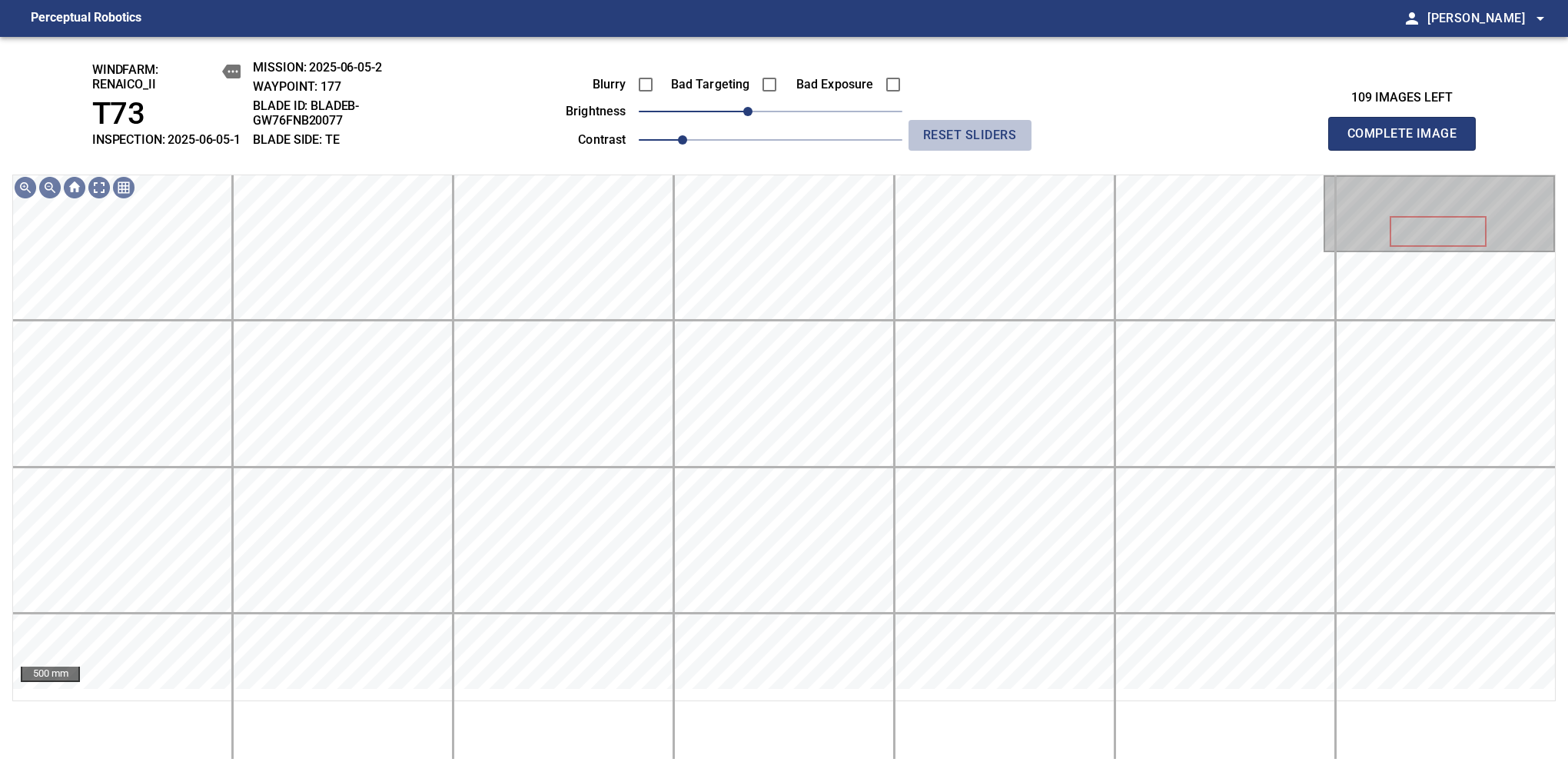
click at [938, 146] on span "reset sliders" at bounding box center [970, 135] width 111 height 22
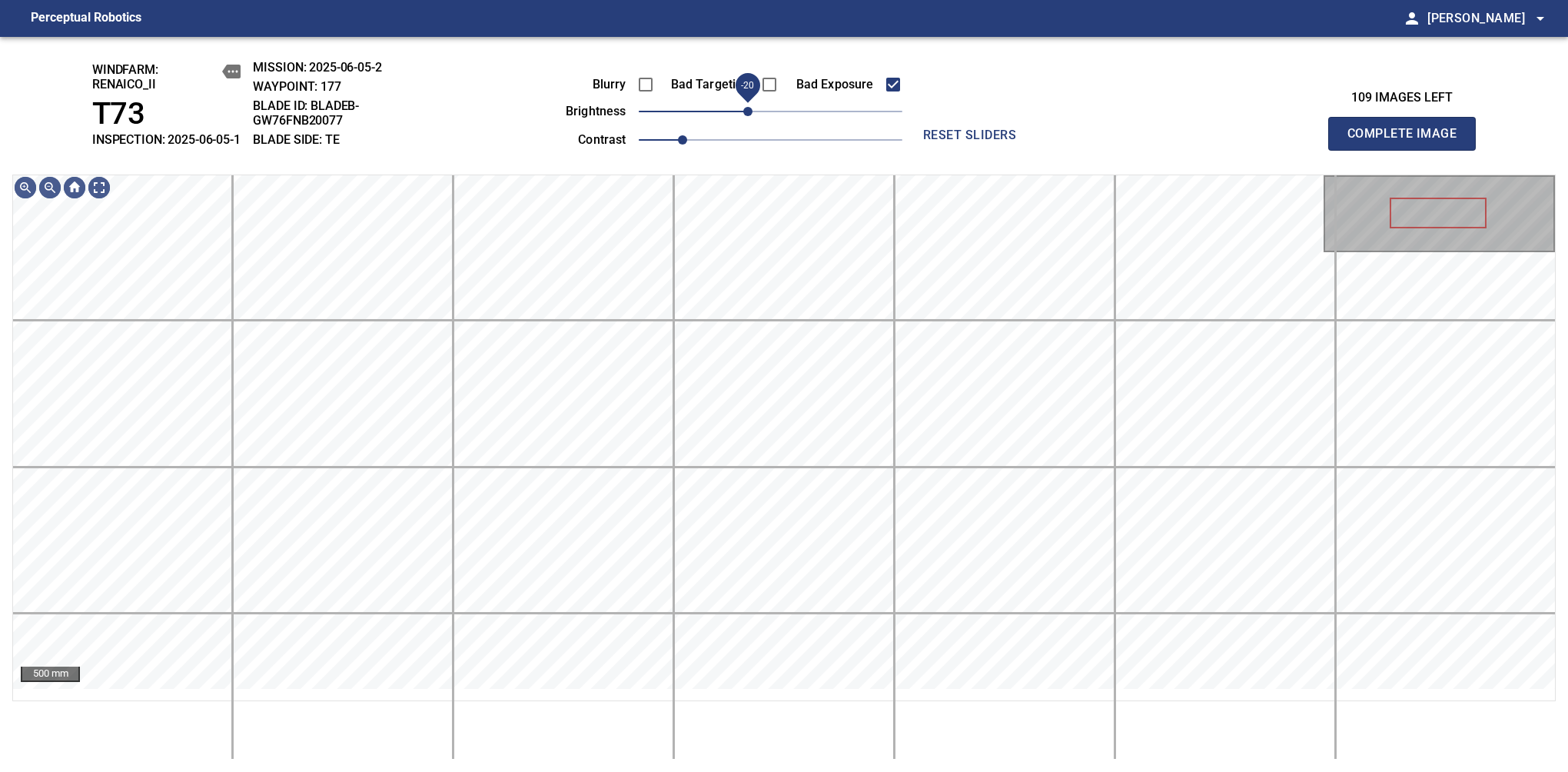
drag, startPoint x: 774, startPoint y: 126, endPoint x: 754, endPoint y: 132, distance: 20.9
click at [753, 116] on span "-20" at bounding box center [748, 112] width 10 height 10
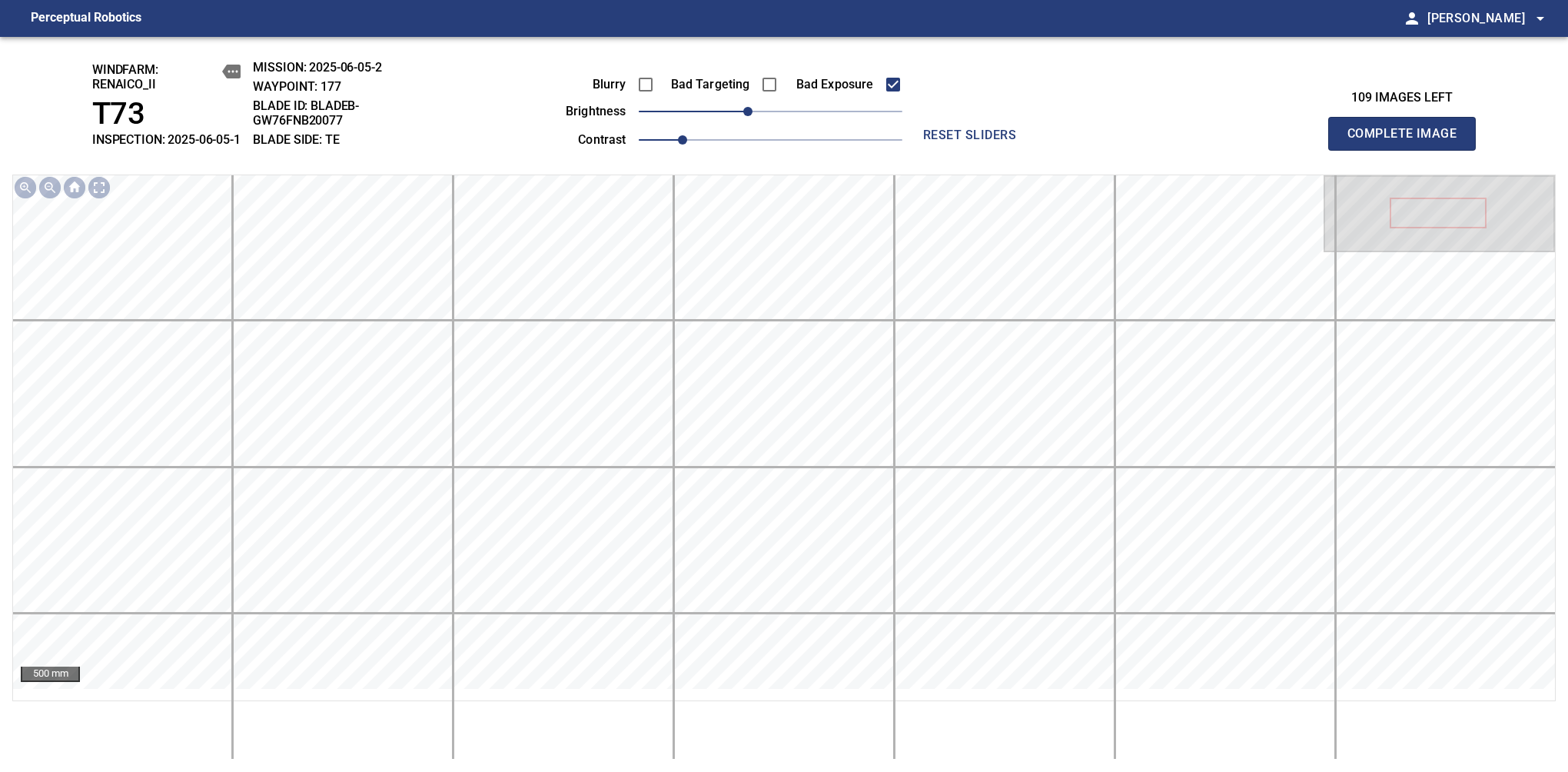
click at [1292, 141] on span "Complete Image" at bounding box center [1402, 133] width 113 height 22
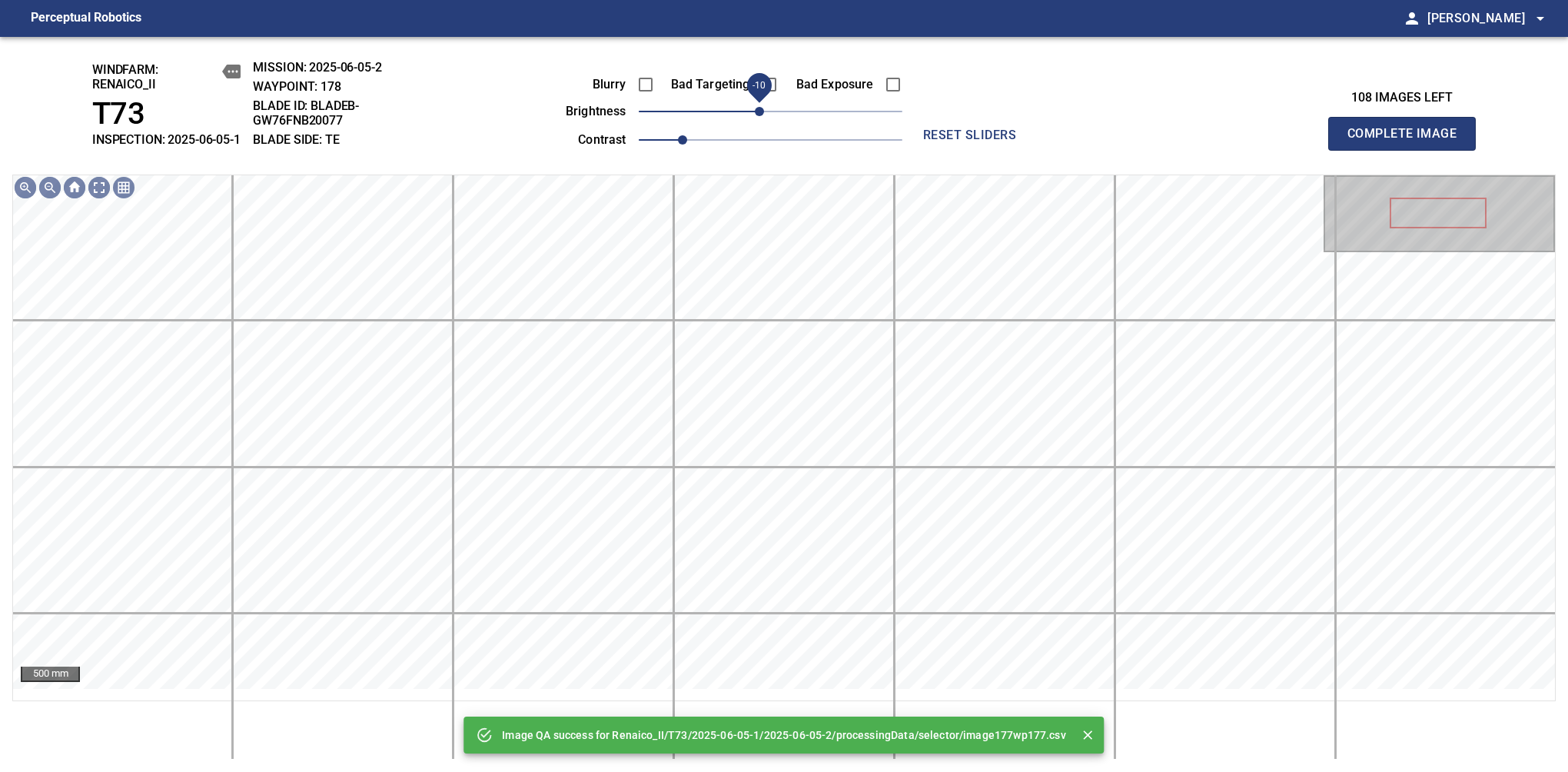
click at [763, 116] on span "-10" at bounding box center [760, 112] width 10 height 10
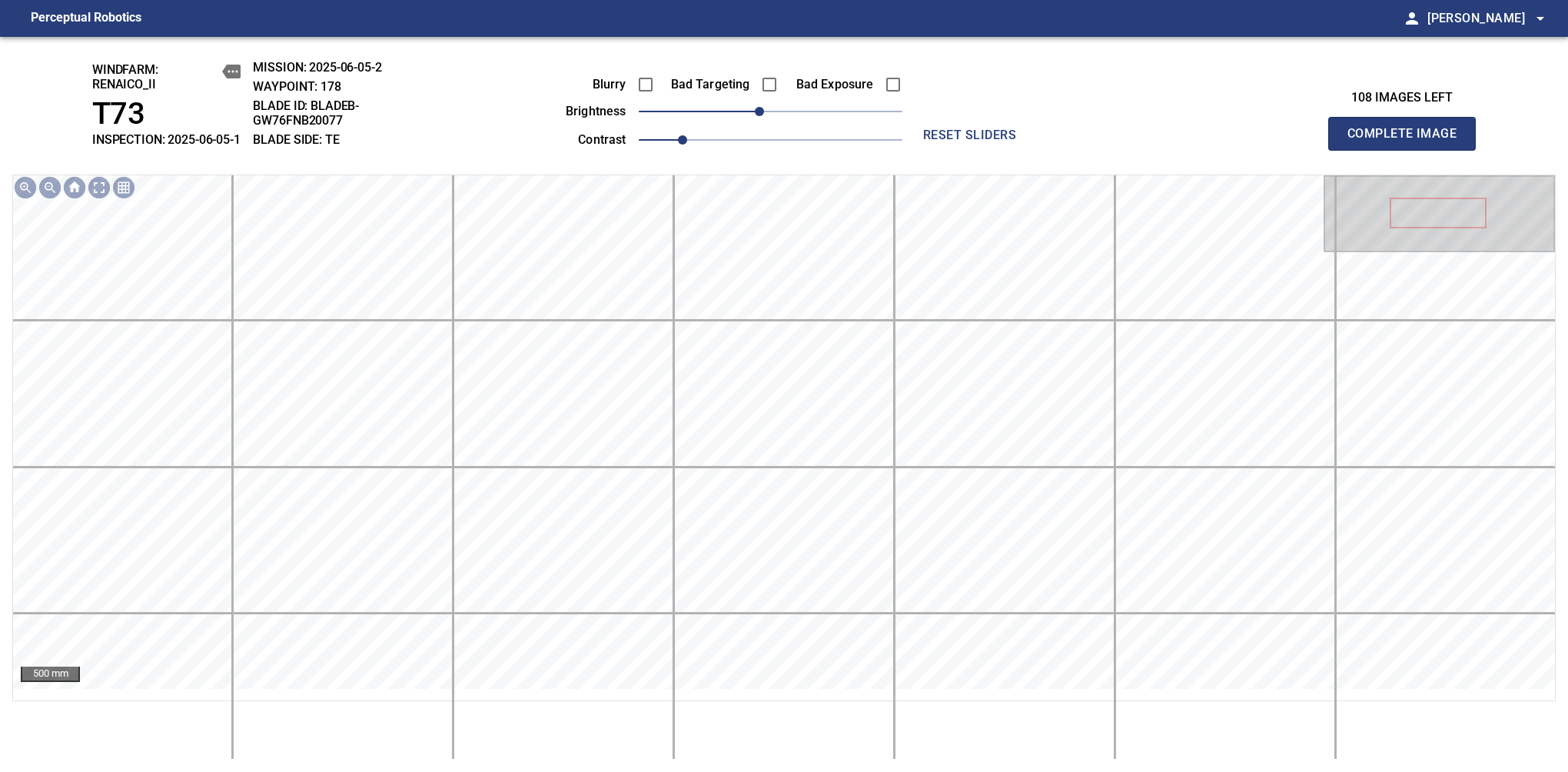
click at [1292, 141] on span "Complete Image" at bounding box center [1402, 133] width 113 height 22
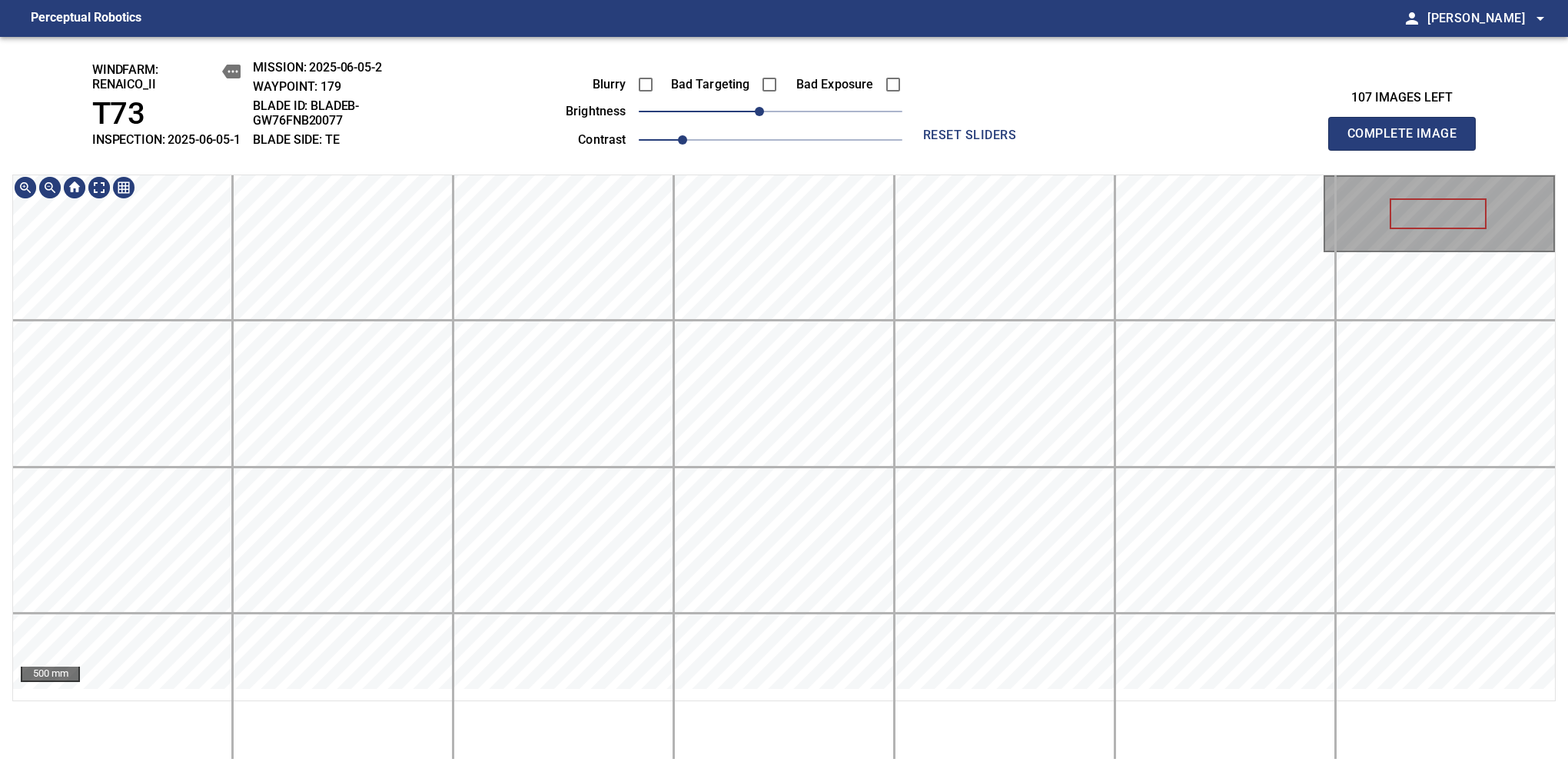
click at [710, 178] on div "windfarm: Renaico_II T73 INSPECTION: 2025-06-05-1 MISSION: 2025-06-05-2 WAYPOIN…" at bounding box center [784, 404] width 1568 height 735
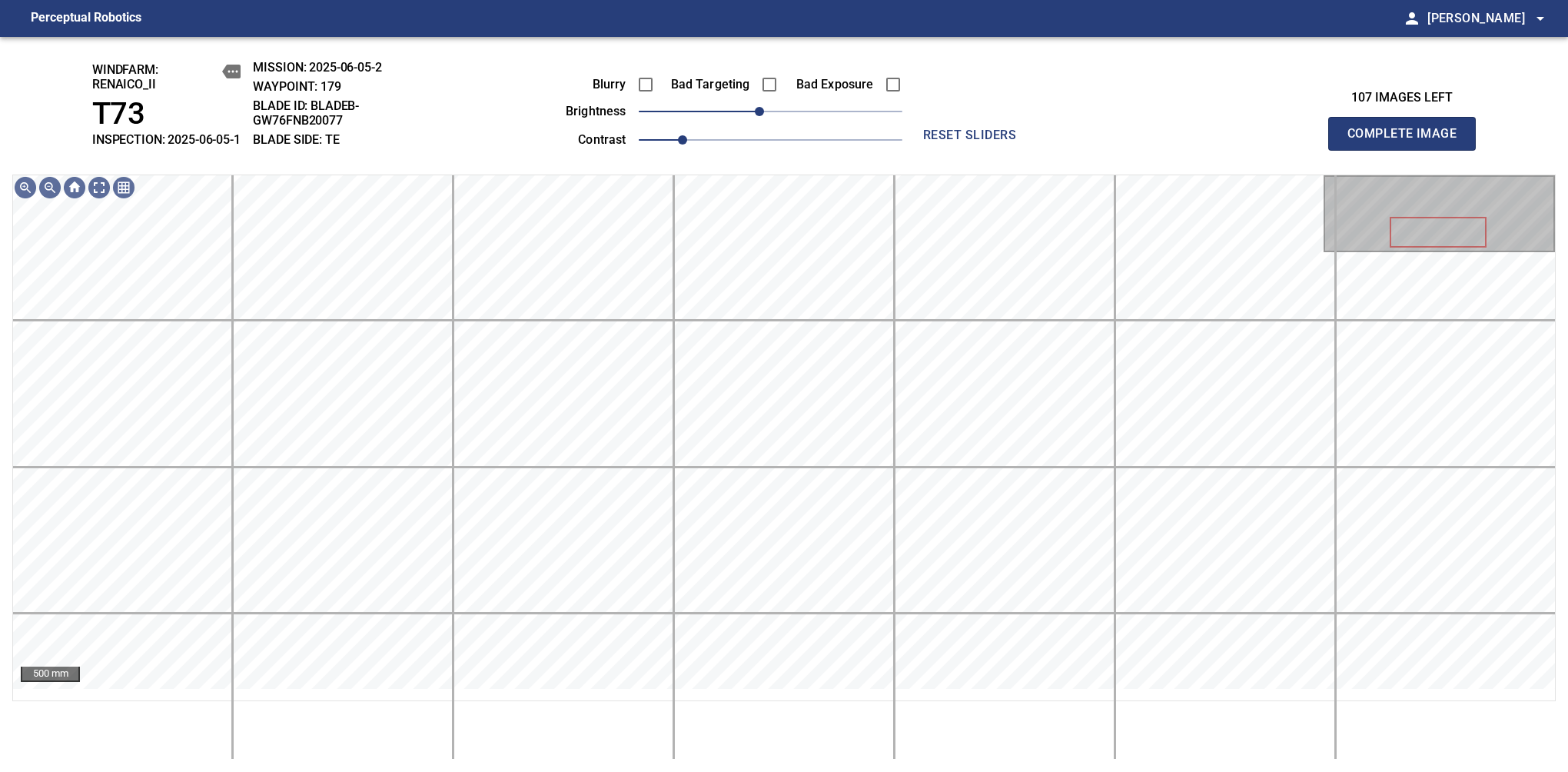
click at [1408, 141] on span "Complete Image" at bounding box center [1402, 133] width 113 height 22
drag, startPoint x: 772, startPoint y: 131, endPoint x: 762, endPoint y: 132, distance: 10.0
click at [762, 116] on span "-10" at bounding box center [760, 112] width 10 height 10
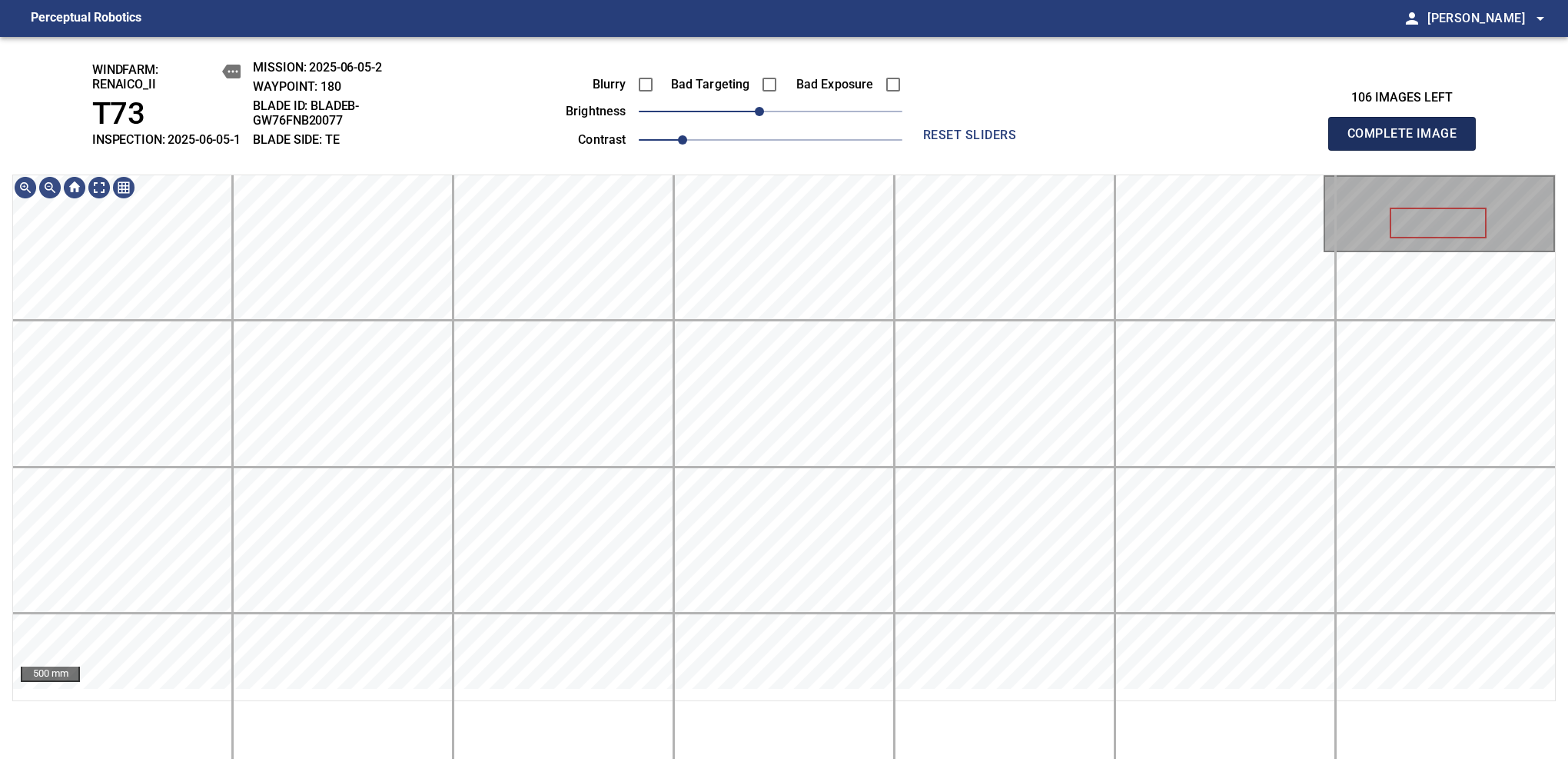
click at [1408, 141] on span "Complete Image" at bounding box center [1402, 133] width 113 height 22
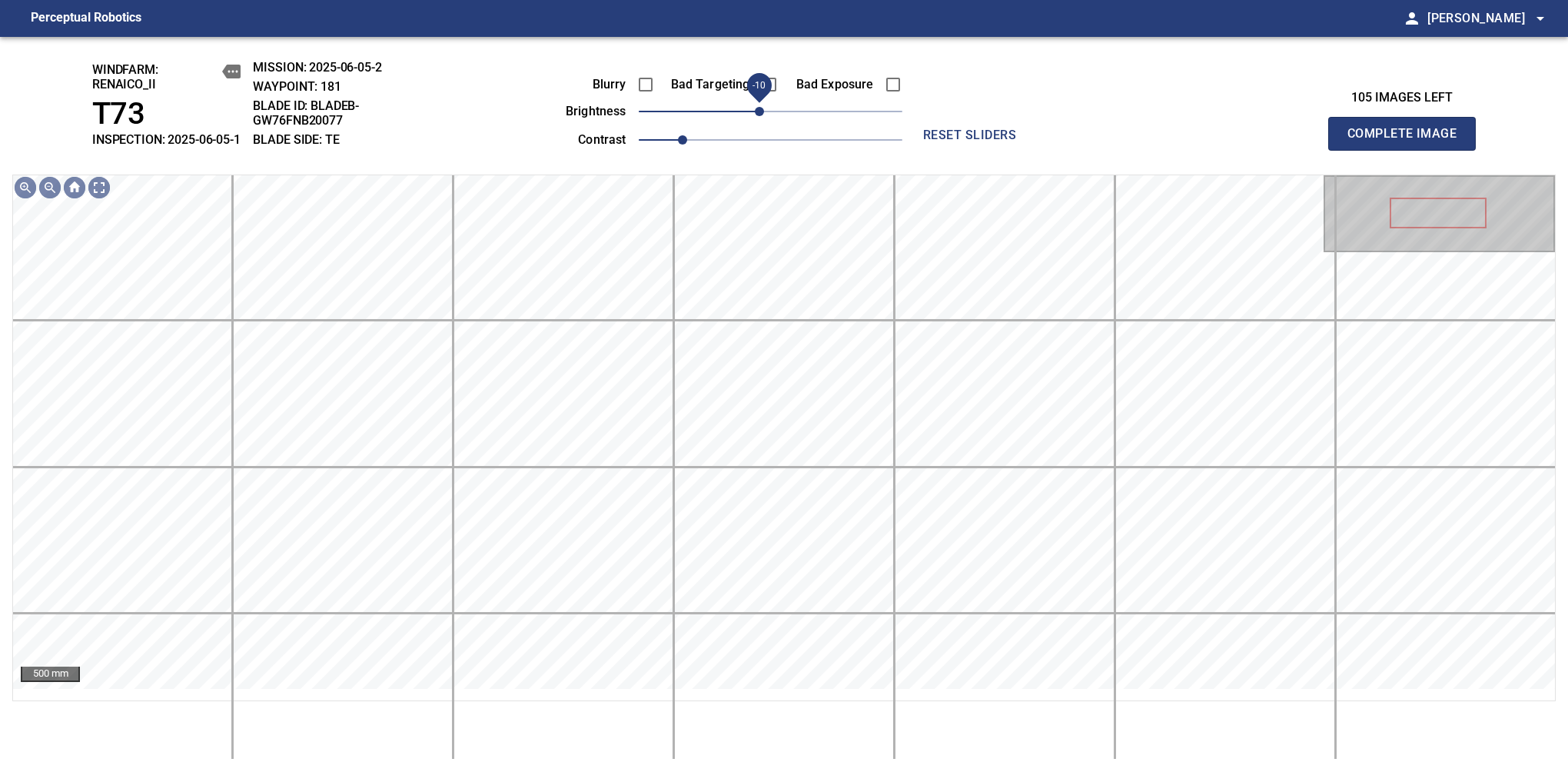
click at [762, 116] on span "-10" at bounding box center [760, 112] width 10 height 10
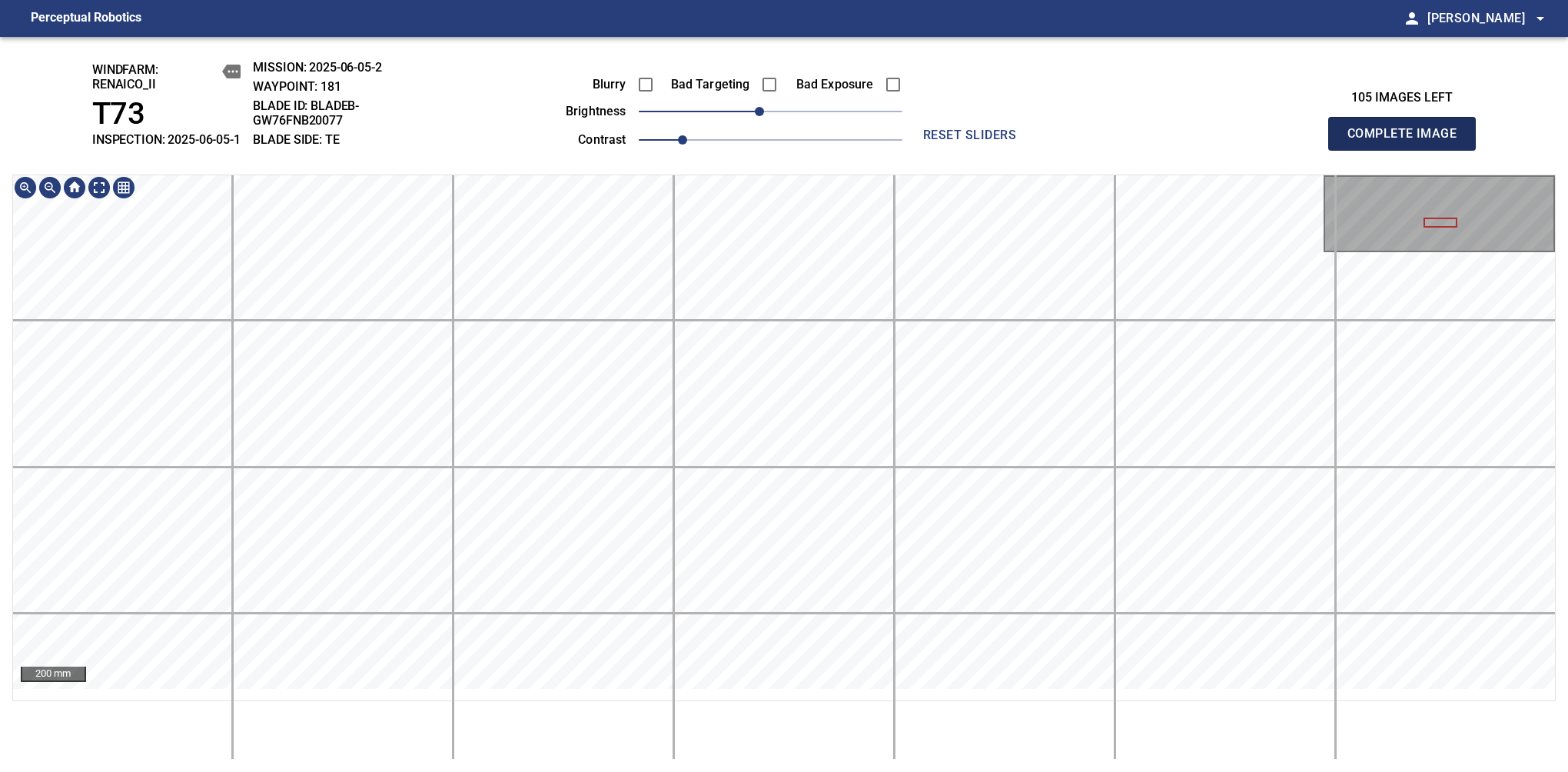
click at [1408, 141] on span "Complete Image" at bounding box center [1402, 133] width 113 height 22
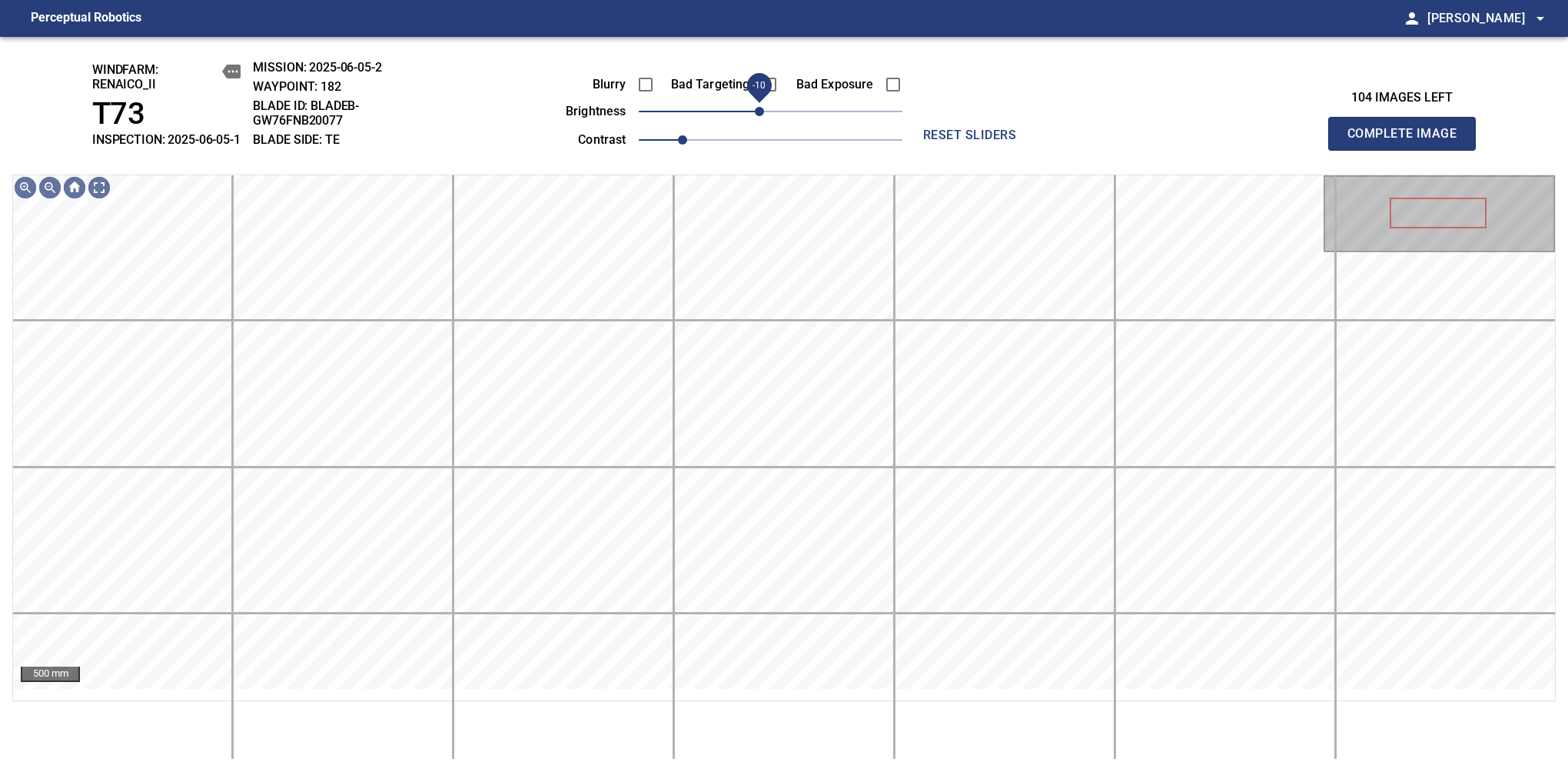
click at [762, 116] on span "-10" at bounding box center [760, 112] width 10 height 10
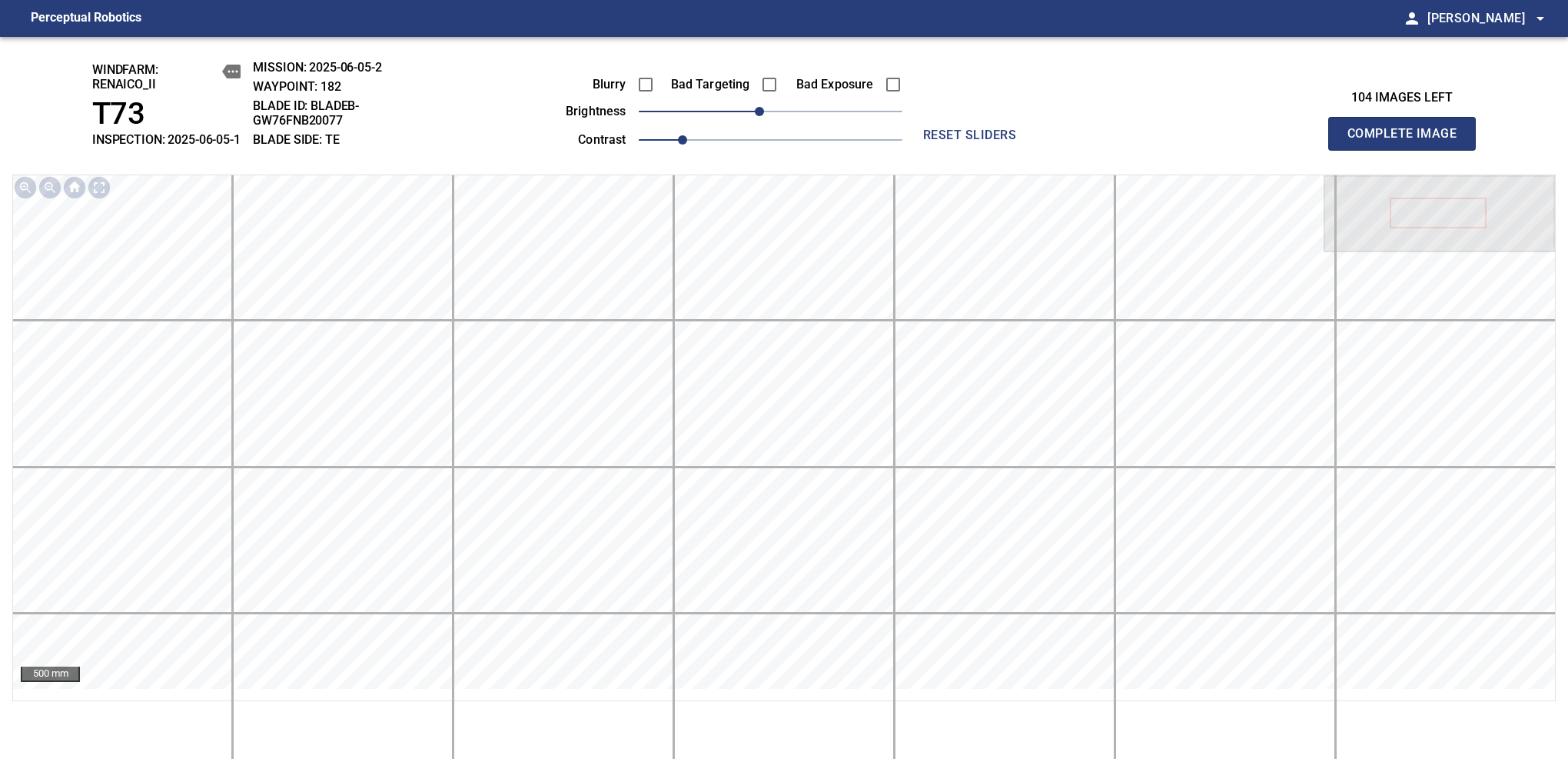
click at [1408, 141] on span "Complete Image" at bounding box center [1402, 133] width 113 height 22
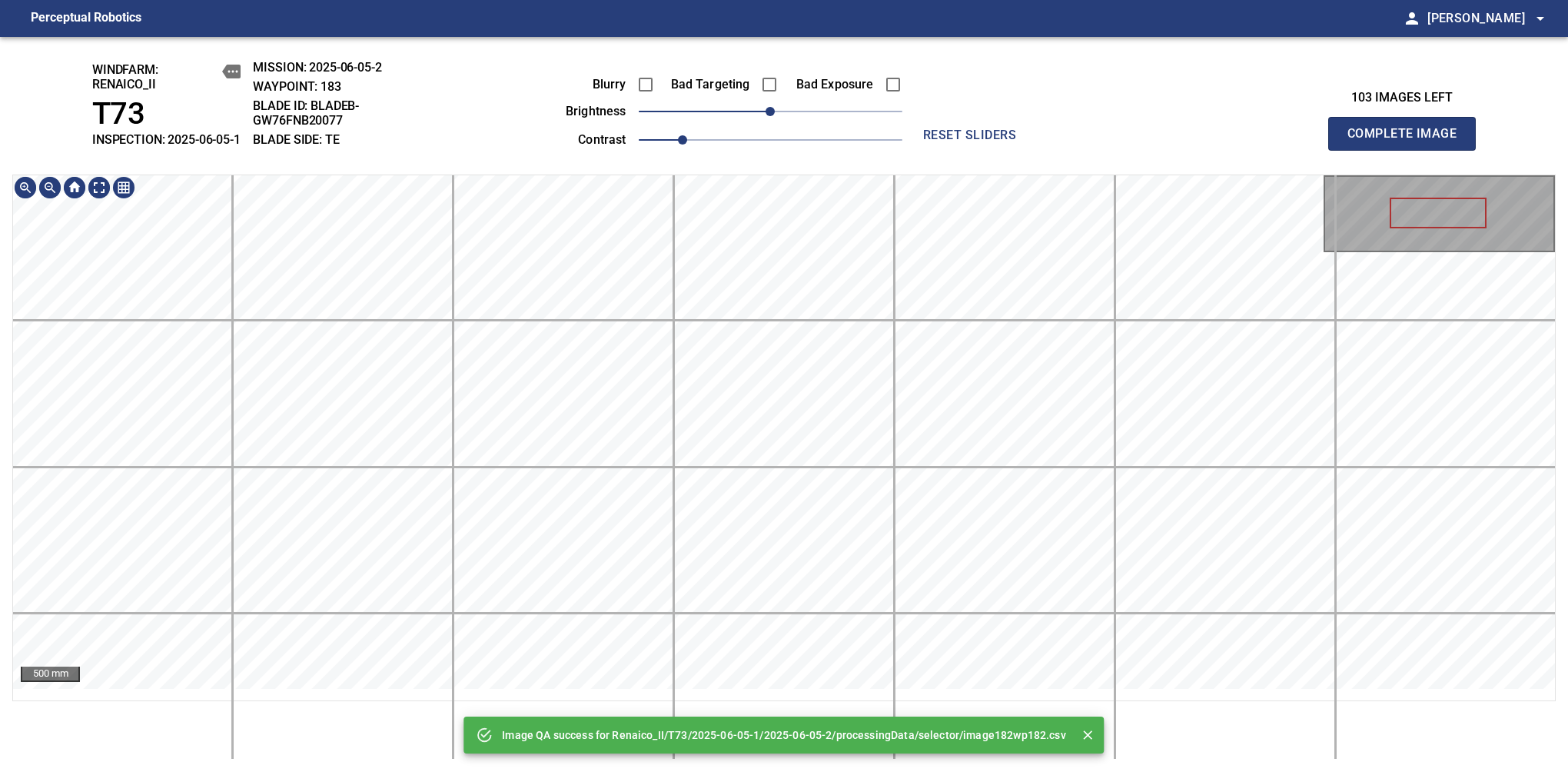
click at [781, 150] on div "Image QA success for Renaico_II/T73/2025-06-05-1/2025-06-05-2/processingData/se…" at bounding box center [784, 404] width 1568 height 735
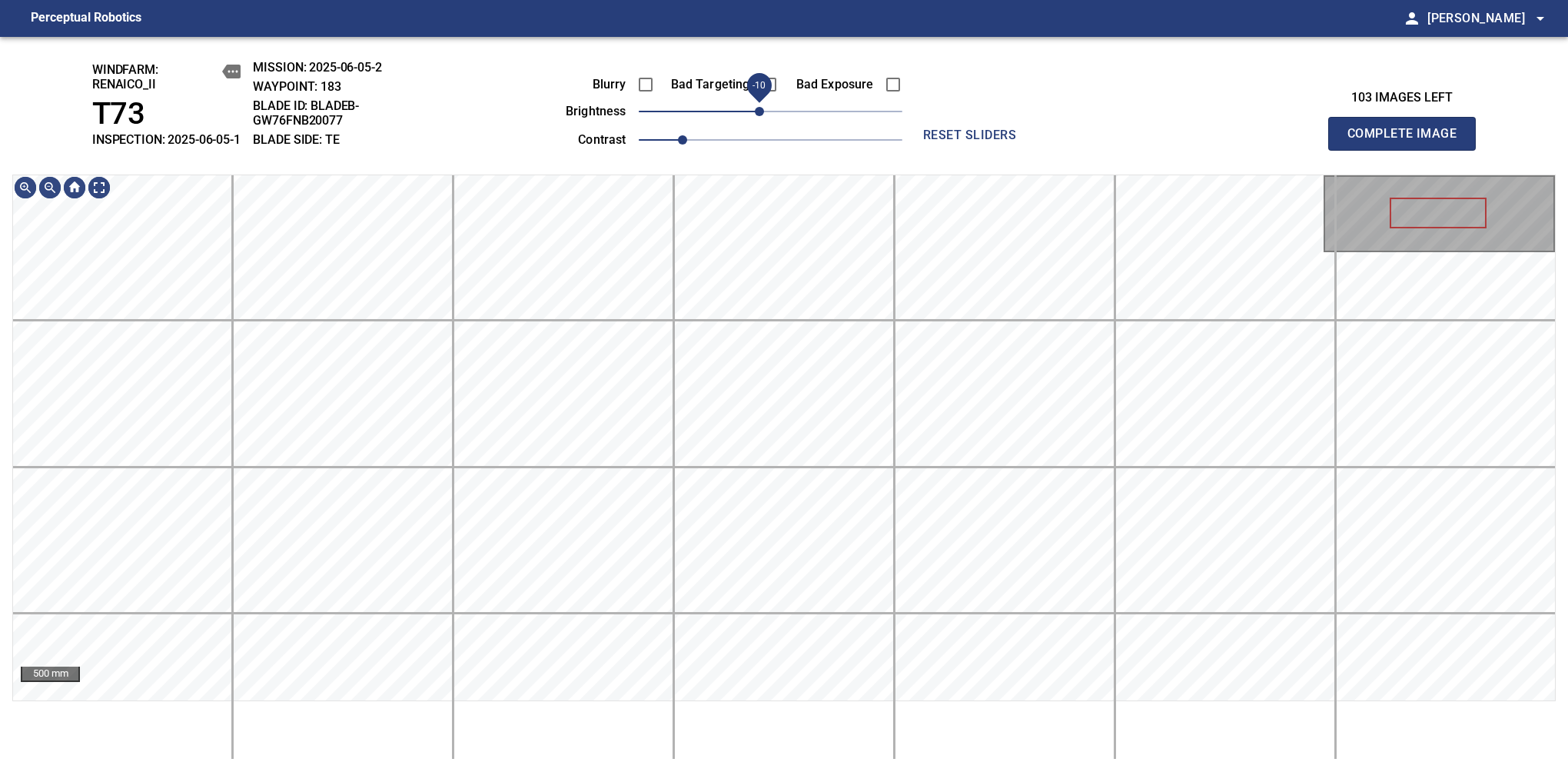
drag, startPoint x: 773, startPoint y: 131, endPoint x: 762, endPoint y: 133, distance: 11.2
click at [762, 116] on span "-10" at bounding box center [760, 112] width 10 height 10
click at [754, 96] on div "windfarm: Renaico_II T73 INSPECTION: 2025-06-05-1 MISSION: 2025-06-05-2 WAYPOIN…" at bounding box center [784, 404] width 1568 height 735
click at [1408, 141] on span "Complete Image" at bounding box center [1402, 133] width 113 height 22
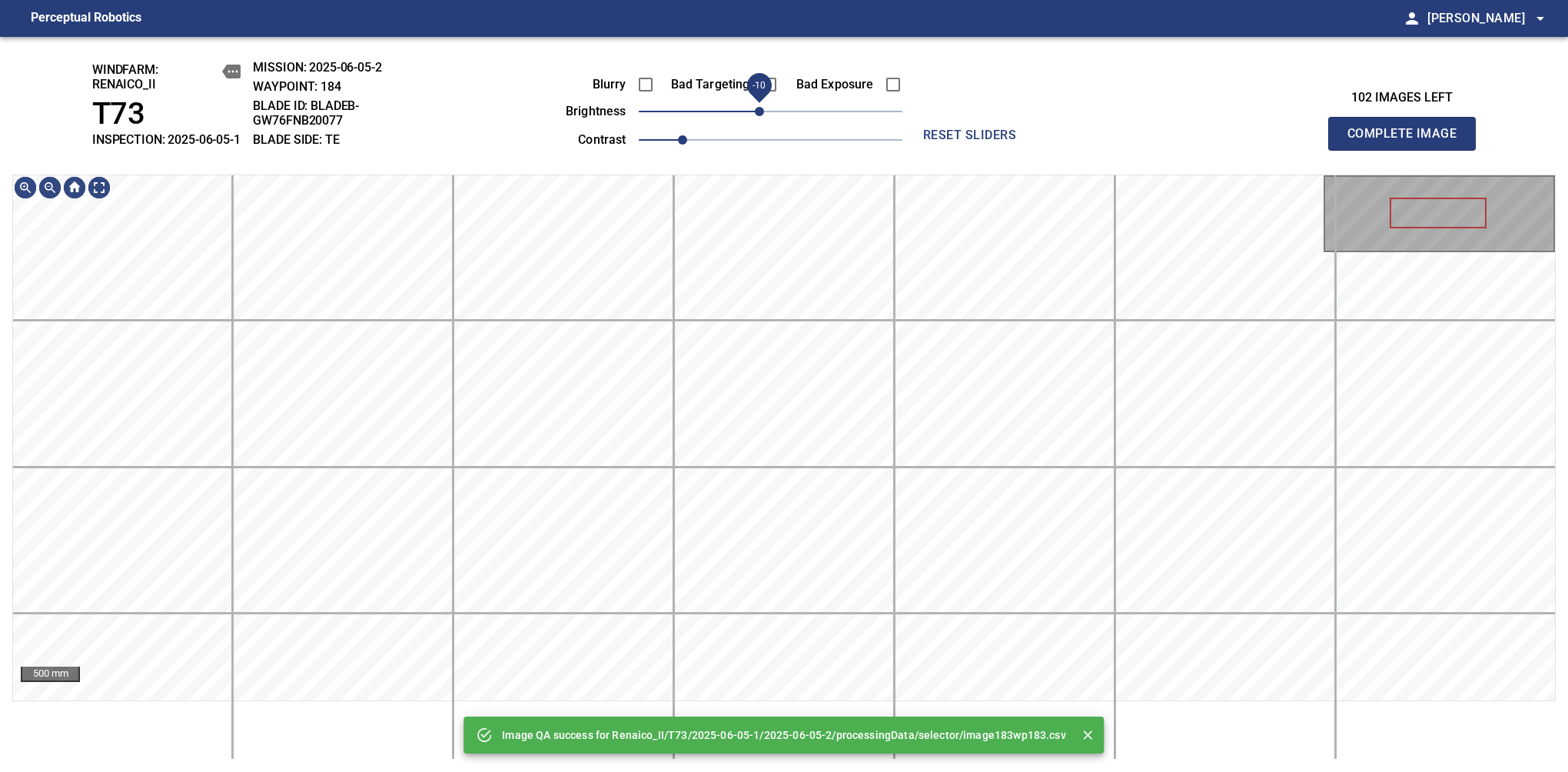
click at [762, 116] on span "-10" at bounding box center [760, 112] width 10 height 10
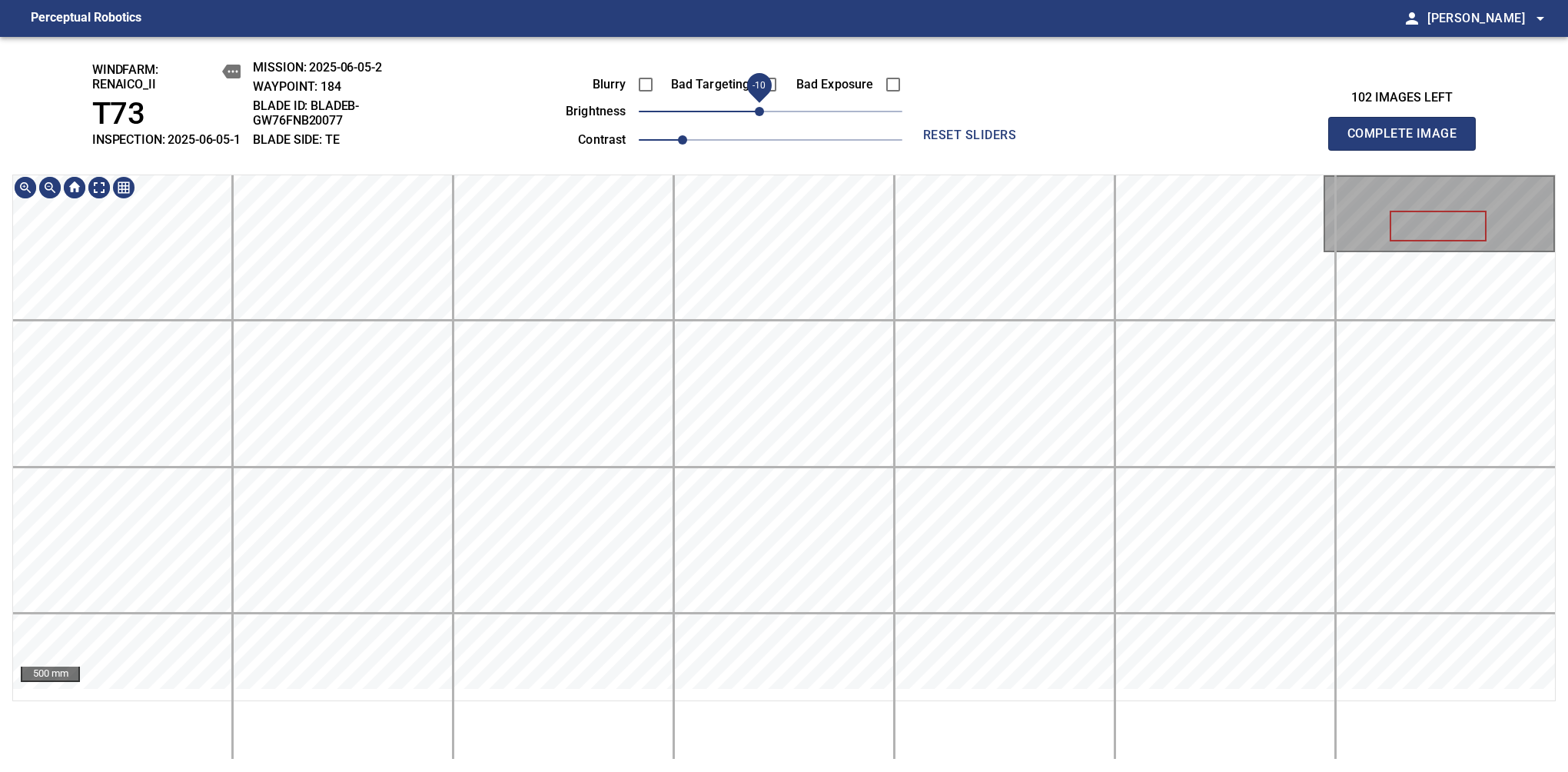
click at [770, 123] on div "windfarm: Renaico_II T73 INSPECTION: 2025-06-05-1 MISSION: 2025-06-05-2 WAYPOIN…" at bounding box center [784, 404] width 1568 height 735
click at [1408, 141] on span "Complete Image" at bounding box center [1402, 133] width 113 height 22
click at [726, 55] on div "windfarm: Renaico_II T73 INSPECTION: 2025-06-05-1 MISSION: 2025-06-05-2 WAYPOIN…" at bounding box center [784, 404] width 1568 height 735
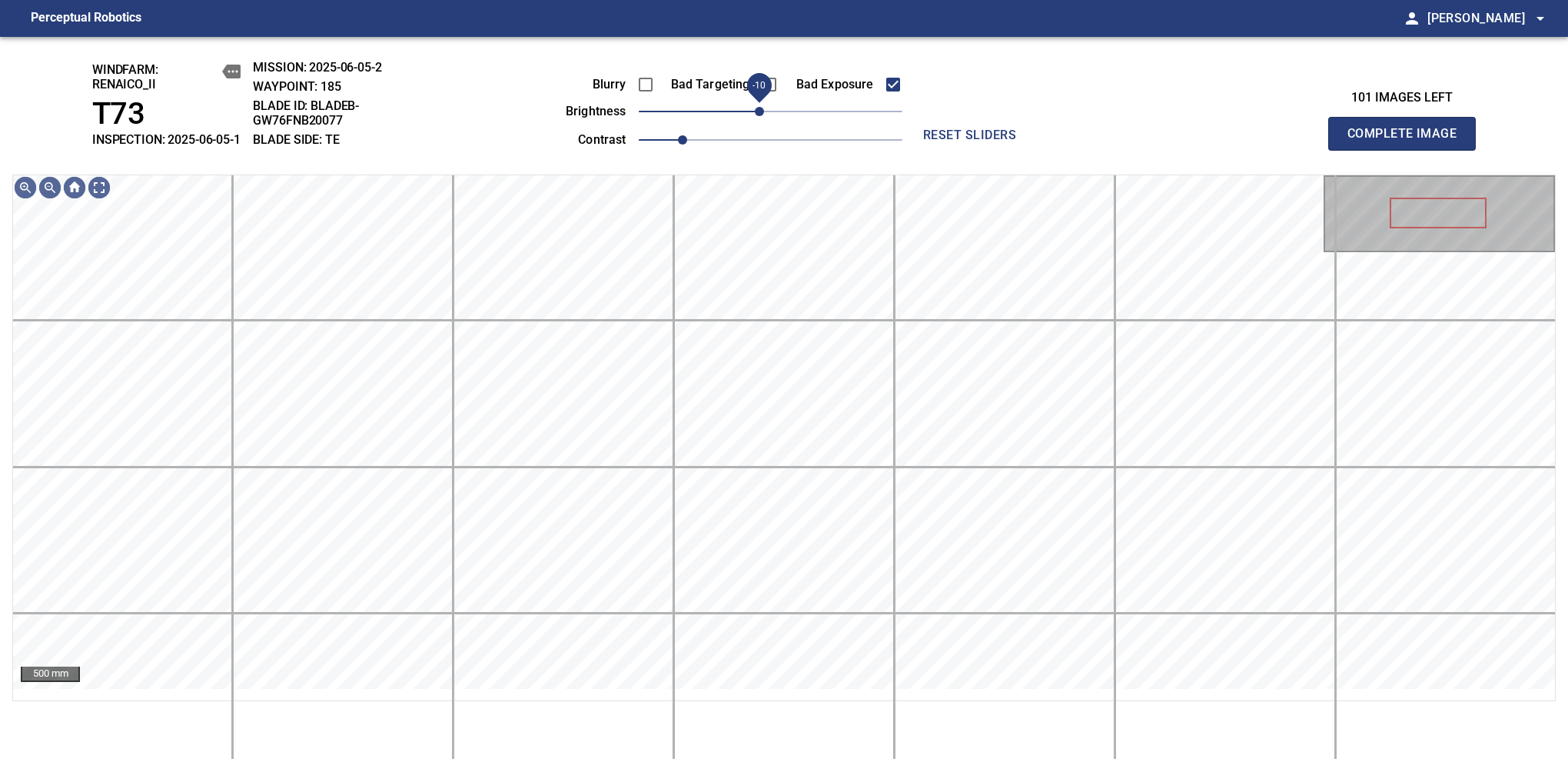
click at [762, 116] on span "-10" at bounding box center [760, 112] width 10 height 10
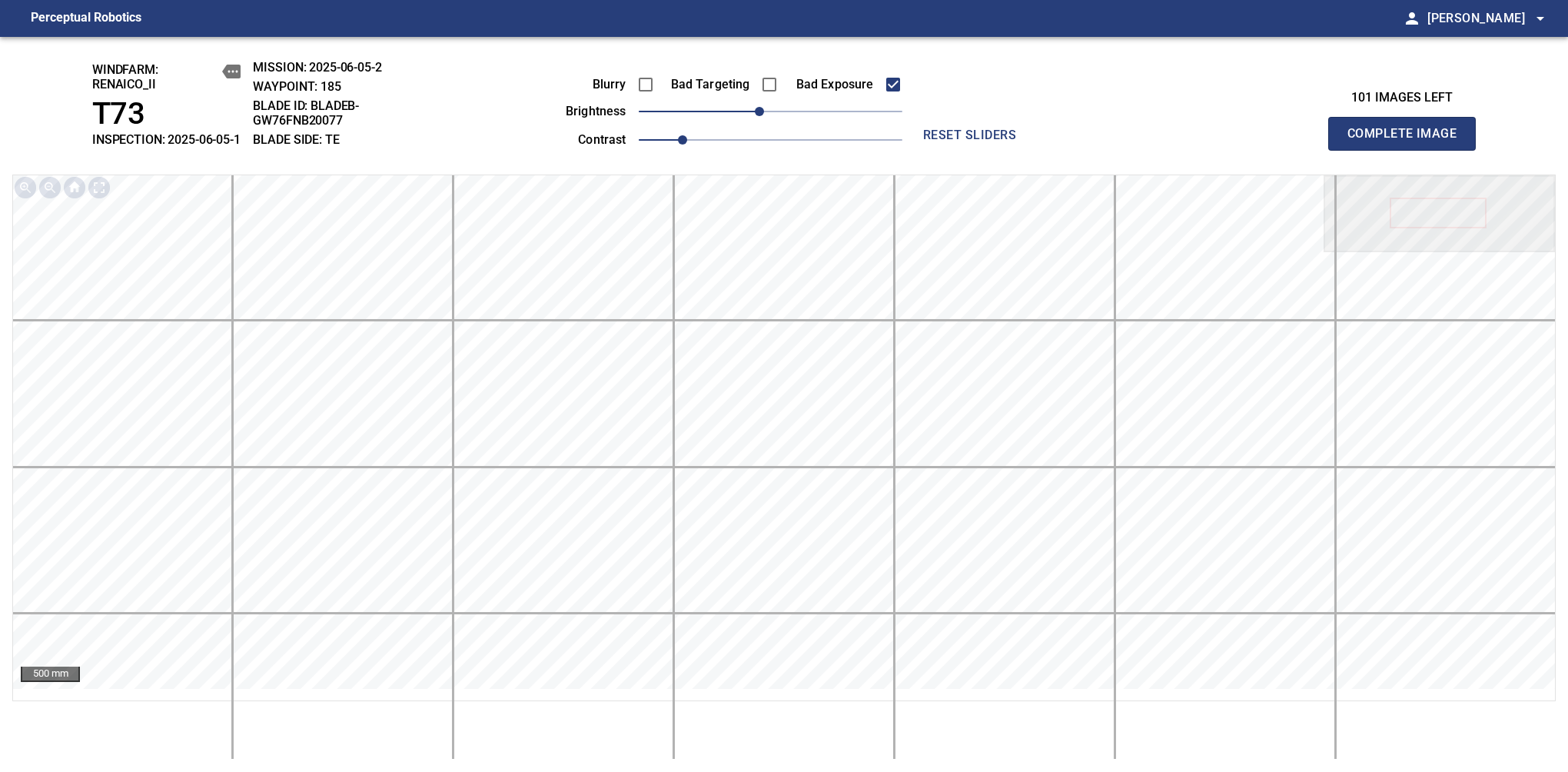
click at [1408, 141] on span "Complete Image" at bounding box center [1402, 133] width 113 height 22
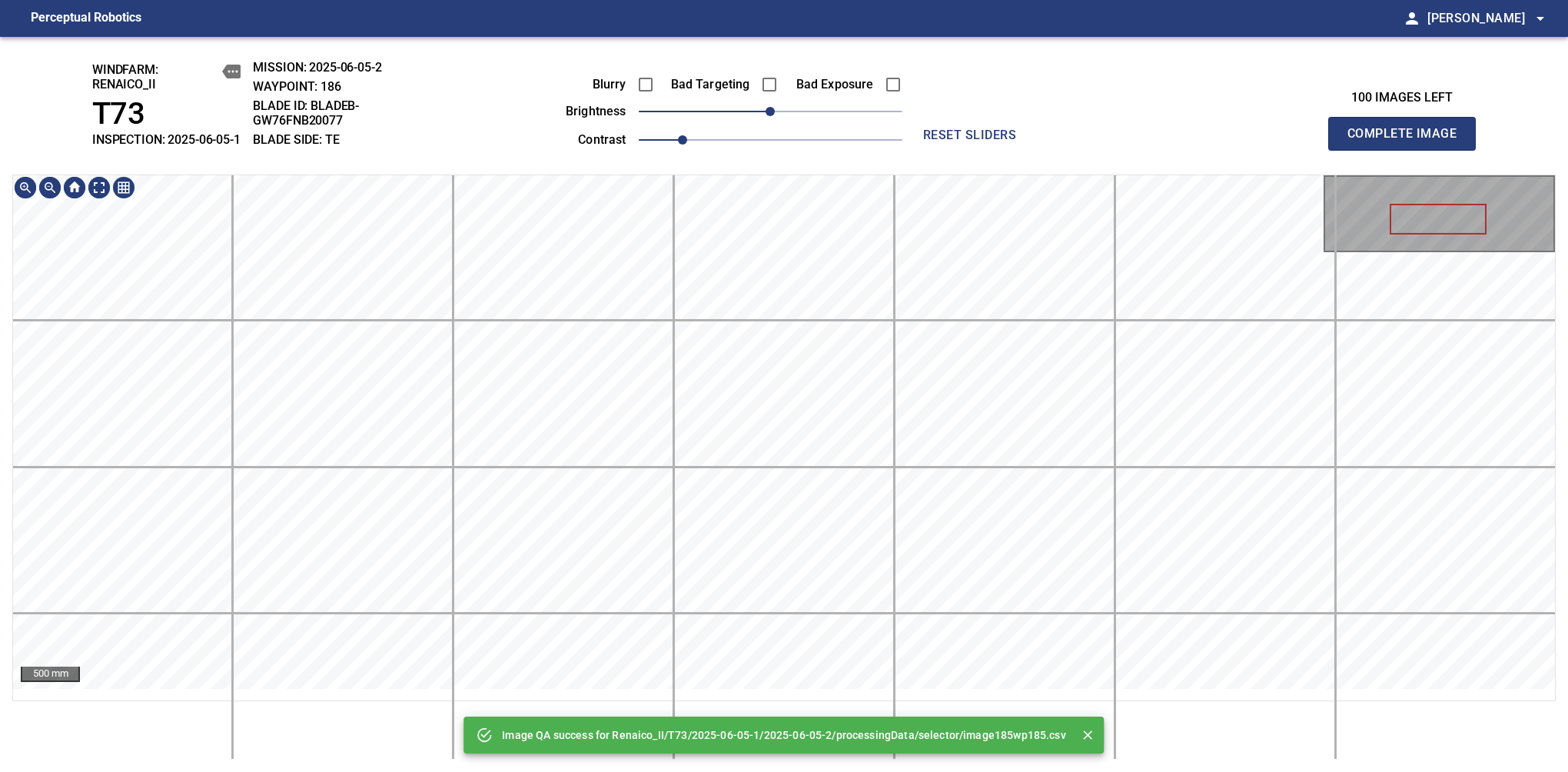
click at [783, 163] on div "Image QA success for Renaico_II/T73/2025-06-05-1/2025-06-05-2/processingData/se…" at bounding box center [784, 404] width 1568 height 735
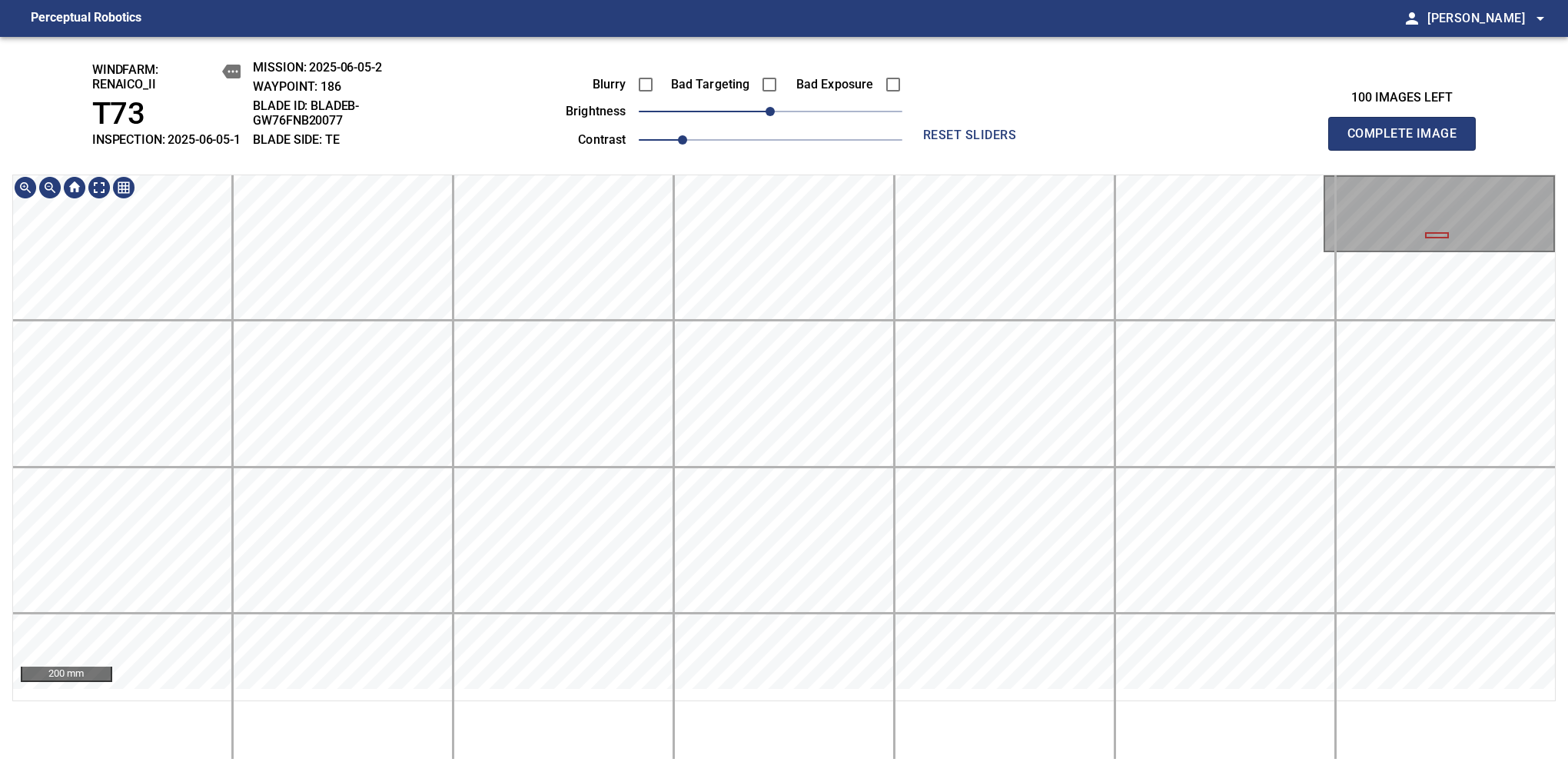
click at [757, 771] on html "Perceptual Robotics person Alex Semenov arrow_drop_down windfarm: Renaico_II T7…" at bounding box center [784, 386] width 1568 height 772
click at [875, 0] on html "Perceptual Robotics person Alex Semenov arrow_drop_down windfarm: Renaico_II T7…" at bounding box center [784, 386] width 1568 height 772
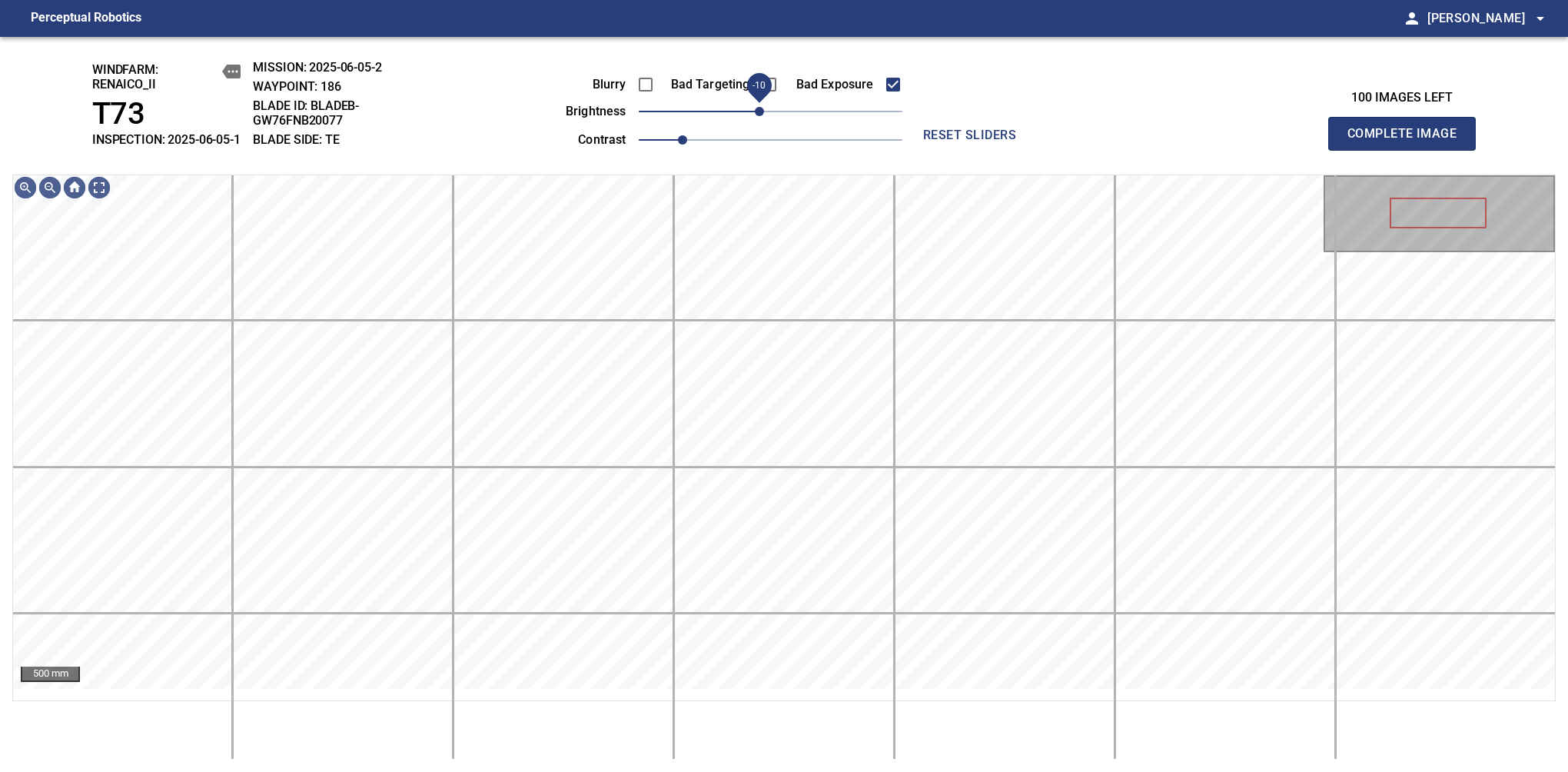
drag, startPoint x: 765, startPoint y: 124, endPoint x: 757, endPoint y: 124, distance: 8.0
click at [757, 116] on span "-10" at bounding box center [760, 112] width 10 height 10
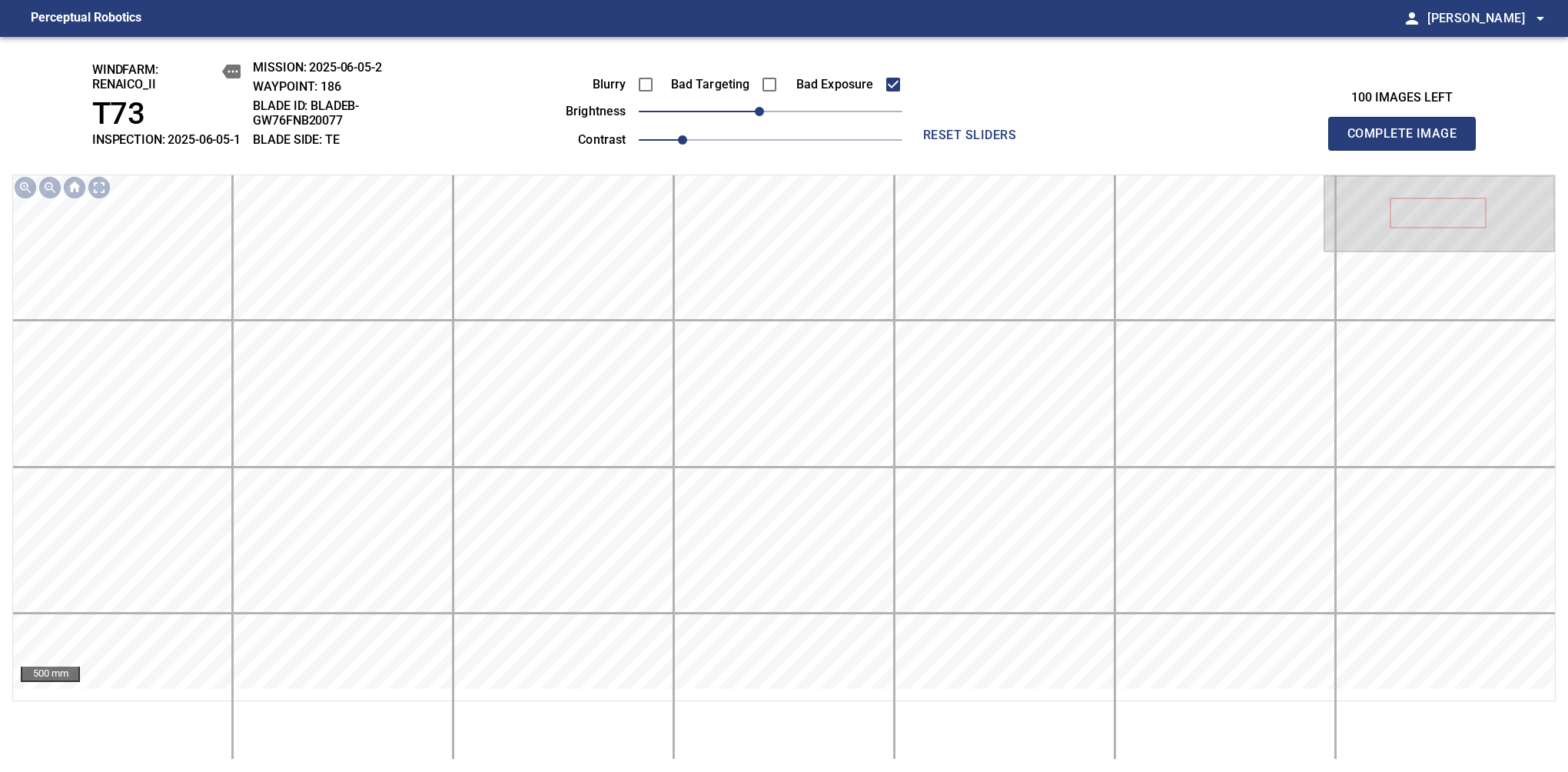
click at [1408, 141] on span "Complete Image" at bounding box center [1402, 133] width 113 height 22
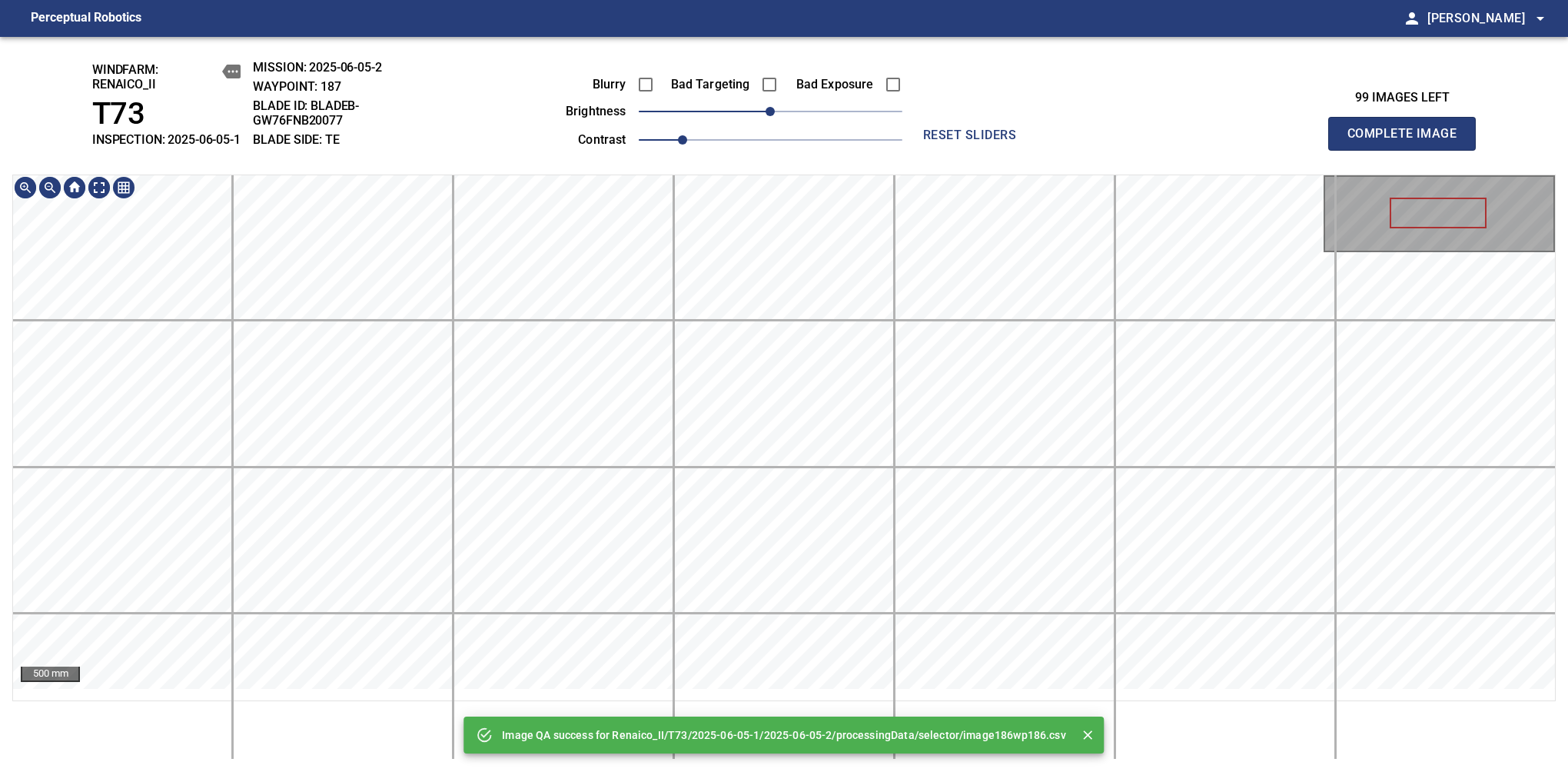
click at [722, 0] on html "Perceptual Robotics person Alex Semenov arrow_drop_down Image QA success for Re…" at bounding box center [784, 386] width 1568 height 772
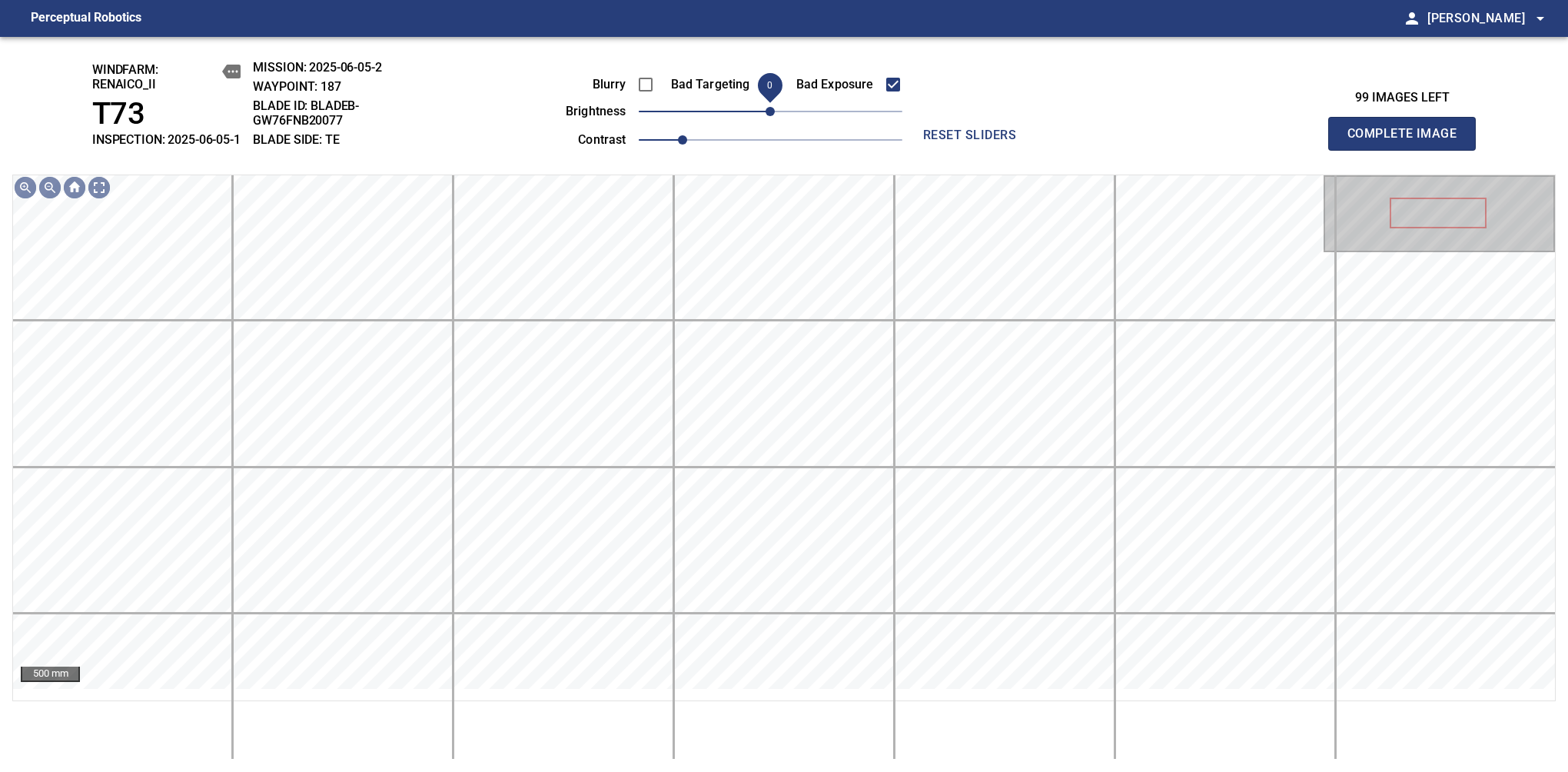
click at [766, 116] on span "0" at bounding box center [770, 112] width 10 height 10
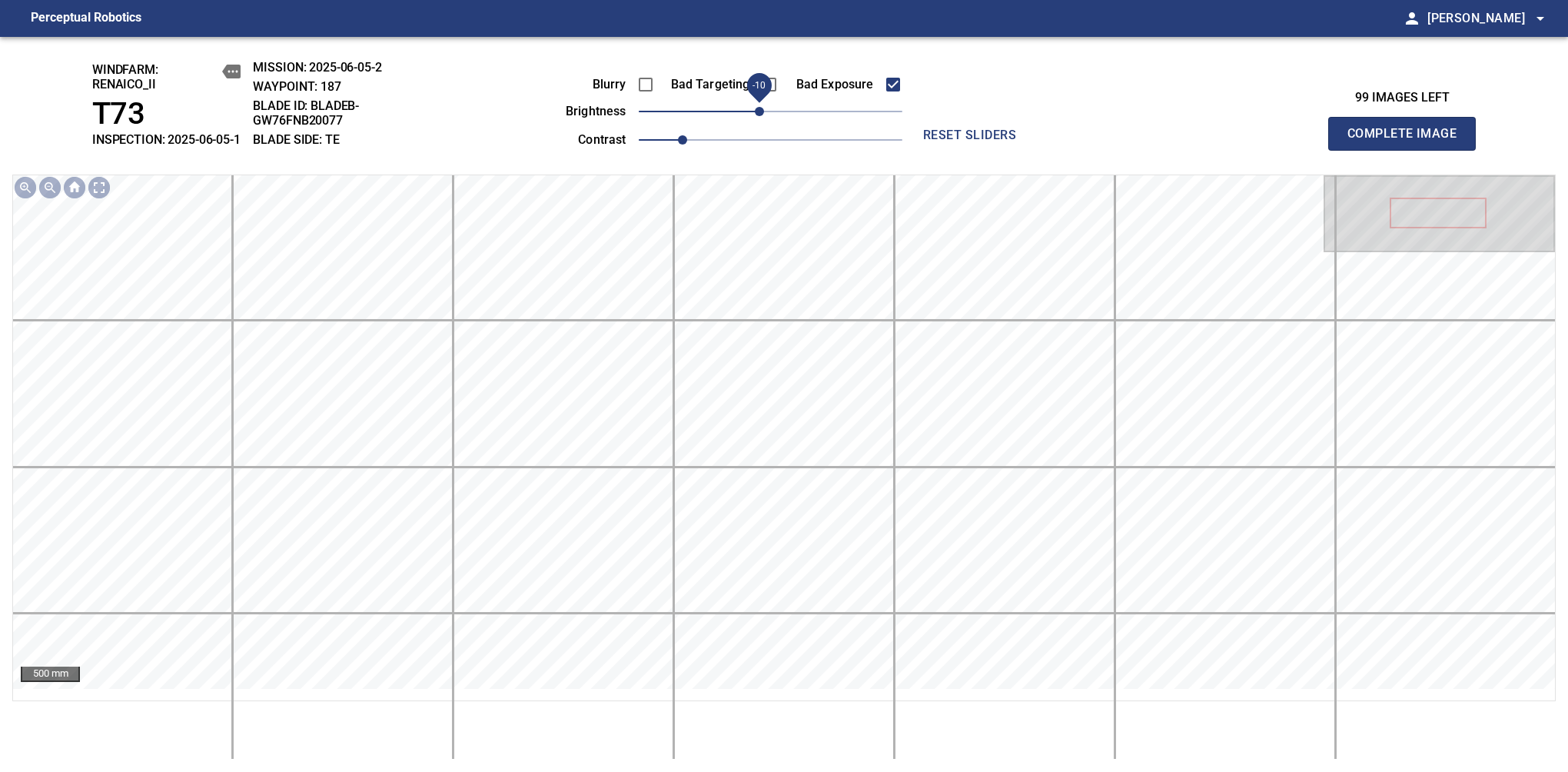
click at [1408, 141] on span "Complete Image" at bounding box center [1402, 133] width 113 height 22
click at [786, 116] on span "10" at bounding box center [782, 112] width 10 height 10
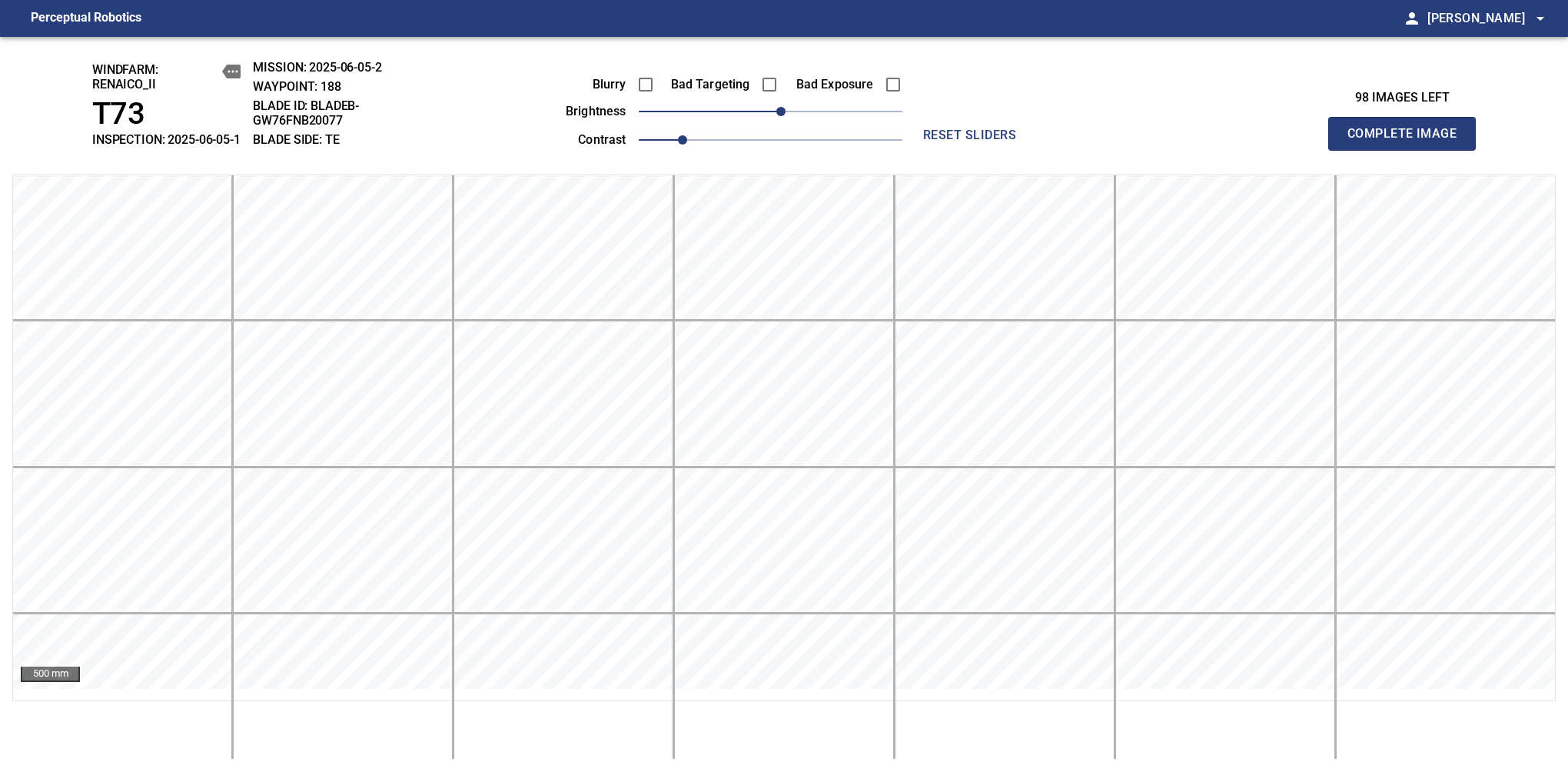
click at [1408, 141] on span "Complete Image" at bounding box center [1402, 133] width 113 height 22
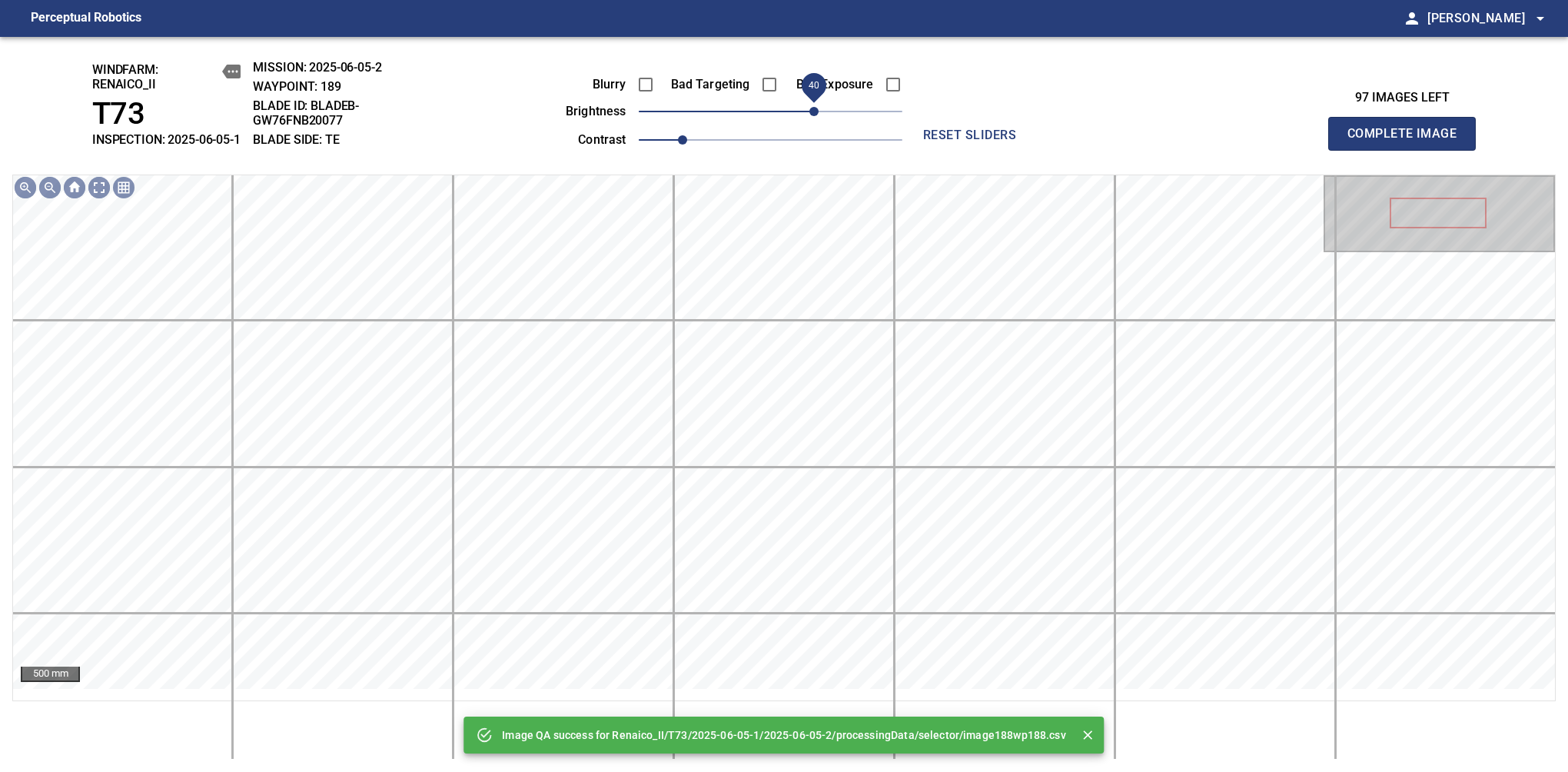
drag, startPoint x: 783, startPoint y: 124, endPoint x: 810, endPoint y: 124, distance: 27.0
click at [810, 116] on span "40" at bounding box center [814, 112] width 10 height 10
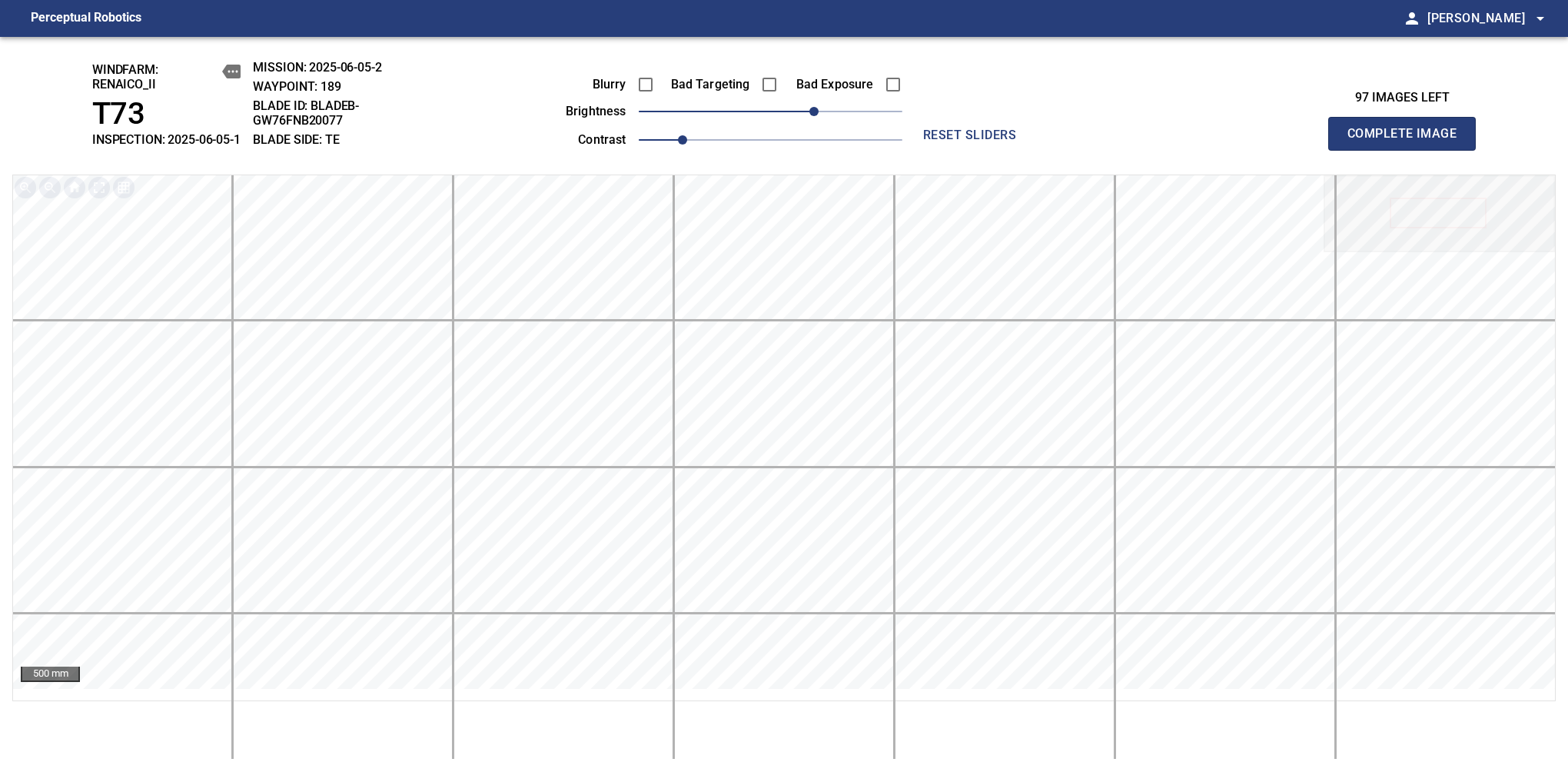
click at [1408, 141] on span "Complete Image" at bounding box center [1402, 133] width 113 height 22
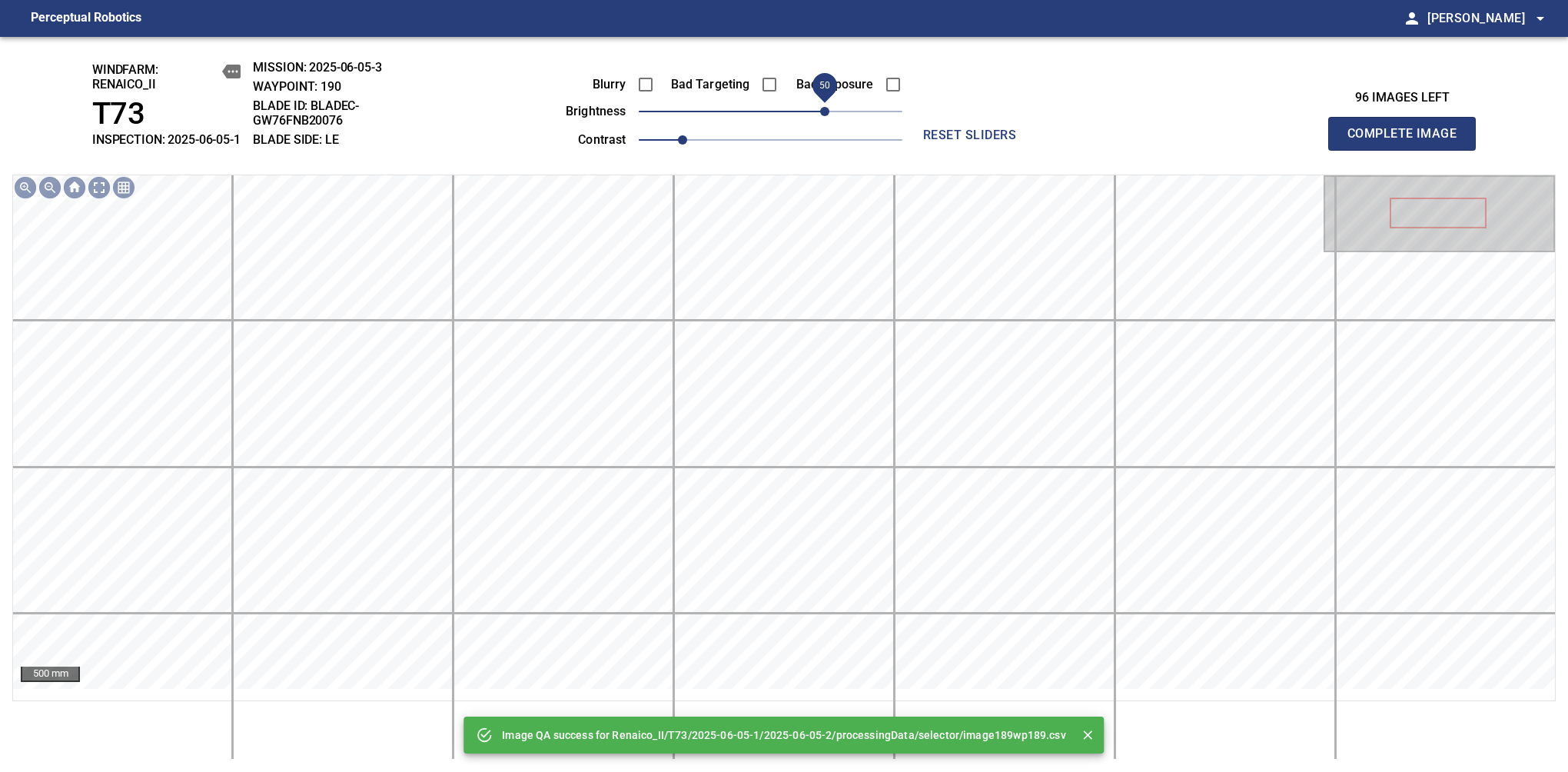
drag, startPoint x: 821, startPoint y: 129, endPoint x: 832, endPoint y: 132, distance: 11.4
click at [832, 122] on span "50" at bounding box center [770, 111] width 264 height 22
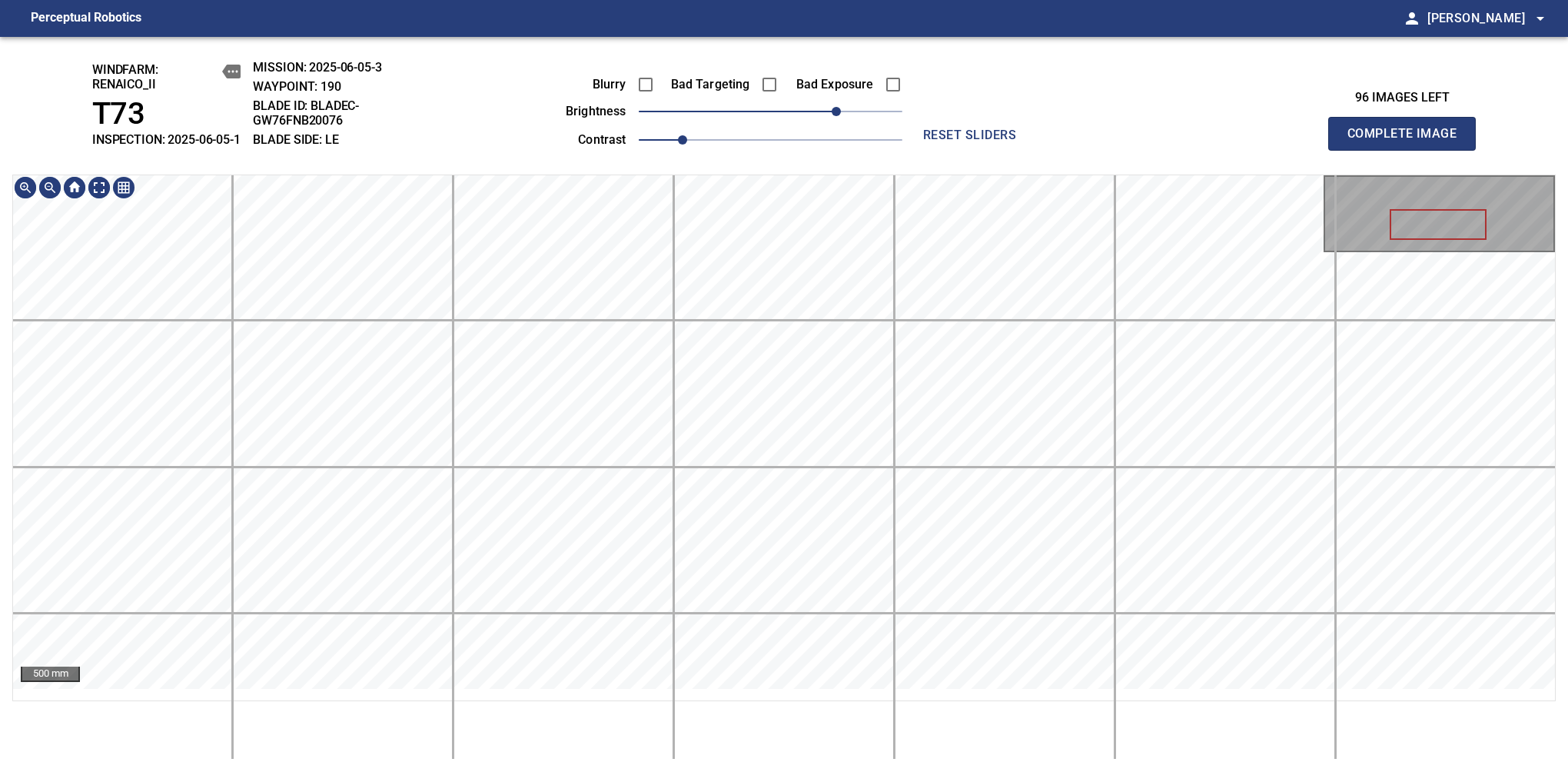
click at [832, 157] on div "windfarm: Renaico_II T73 INSPECTION: 2025-06-05-1 MISSION: 2025-06-05-3 WAYPOIN…" at bounding box center [784, 404] width 1568 height 735
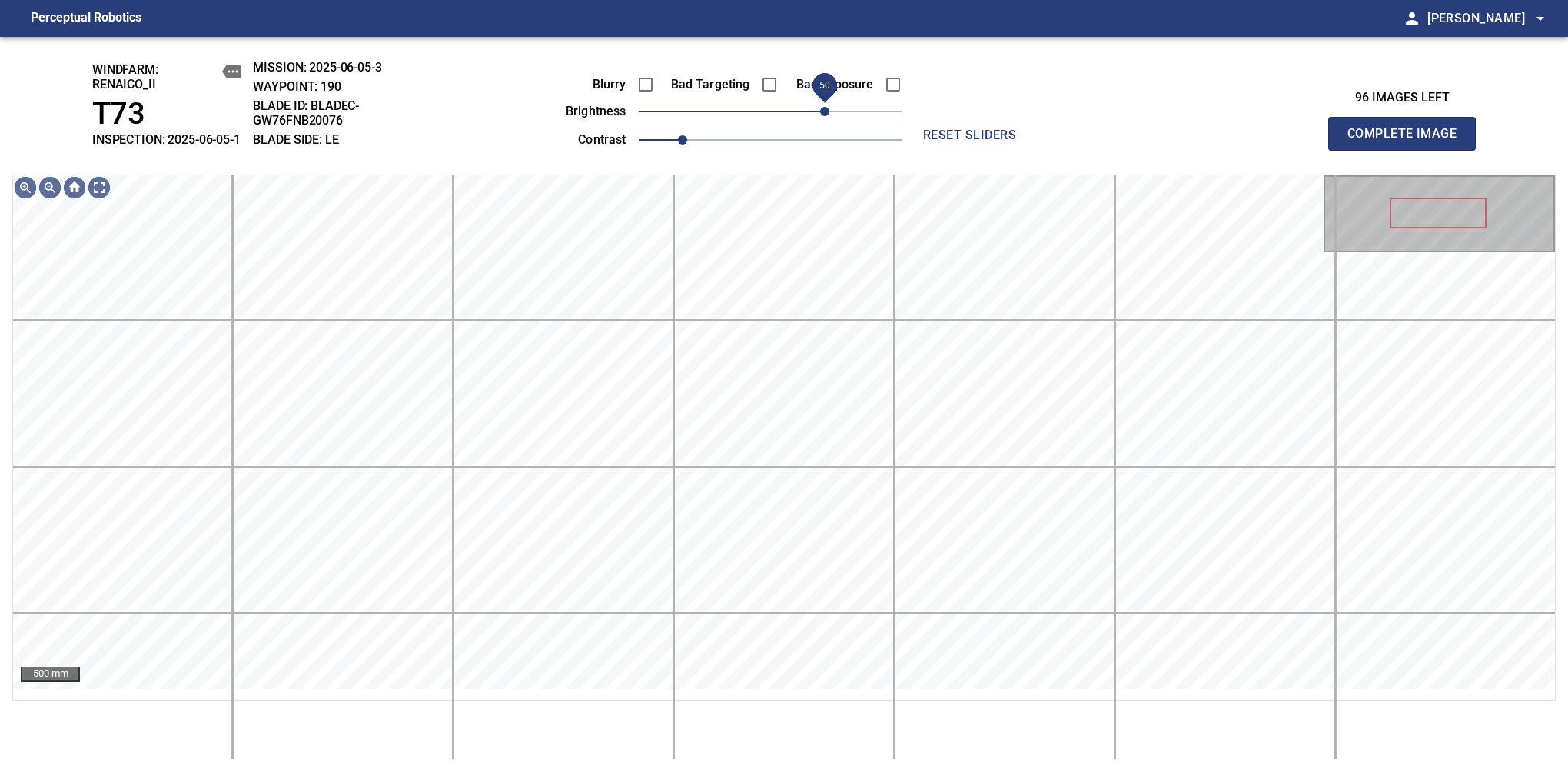
click at [830, 116] on span "50" at bounding box center [825, 112] width 10 height 10
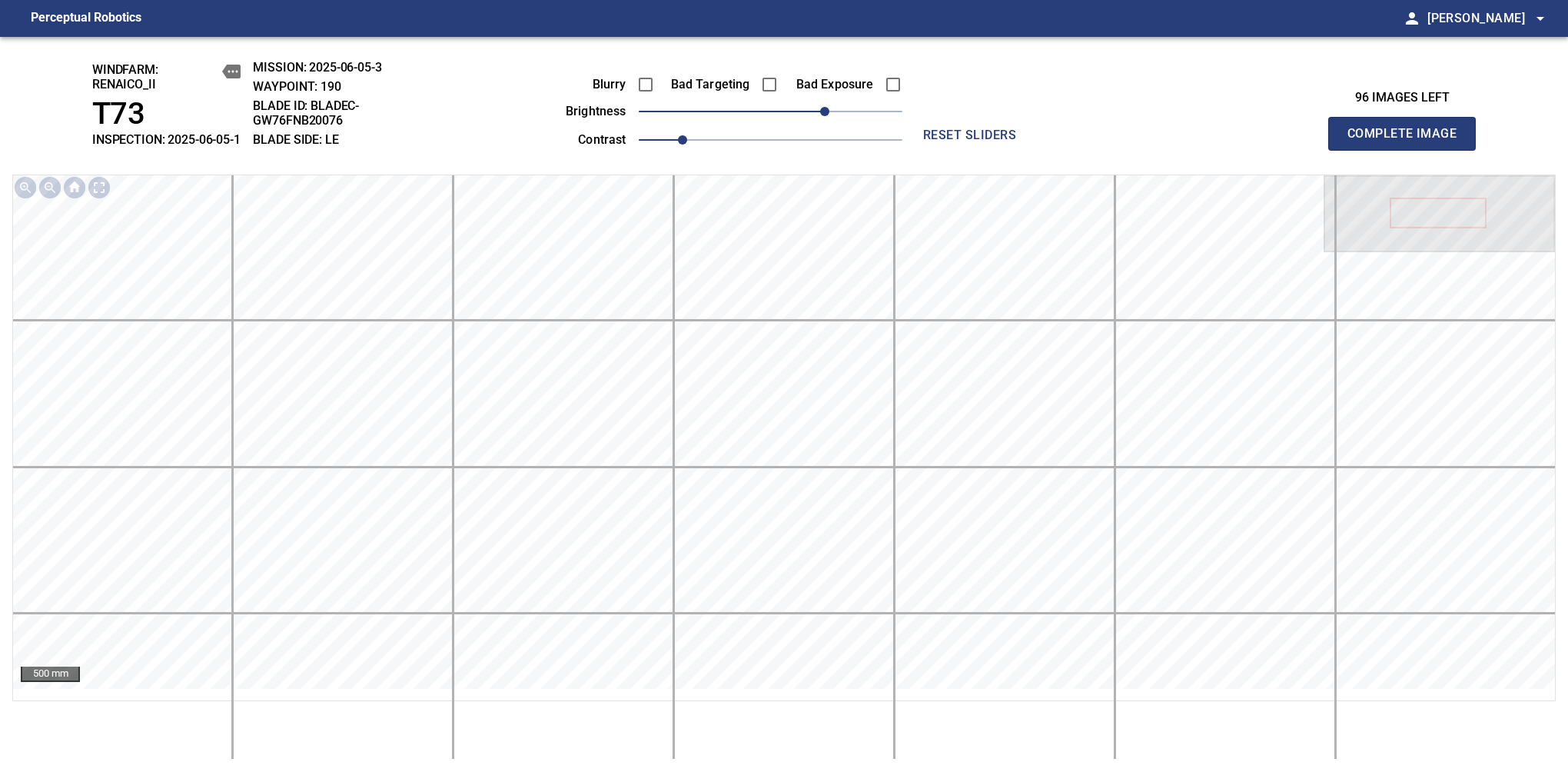
click at [1408, 141] on span "Complete Image" at bounding box center [1402, 133] width 113 height 22
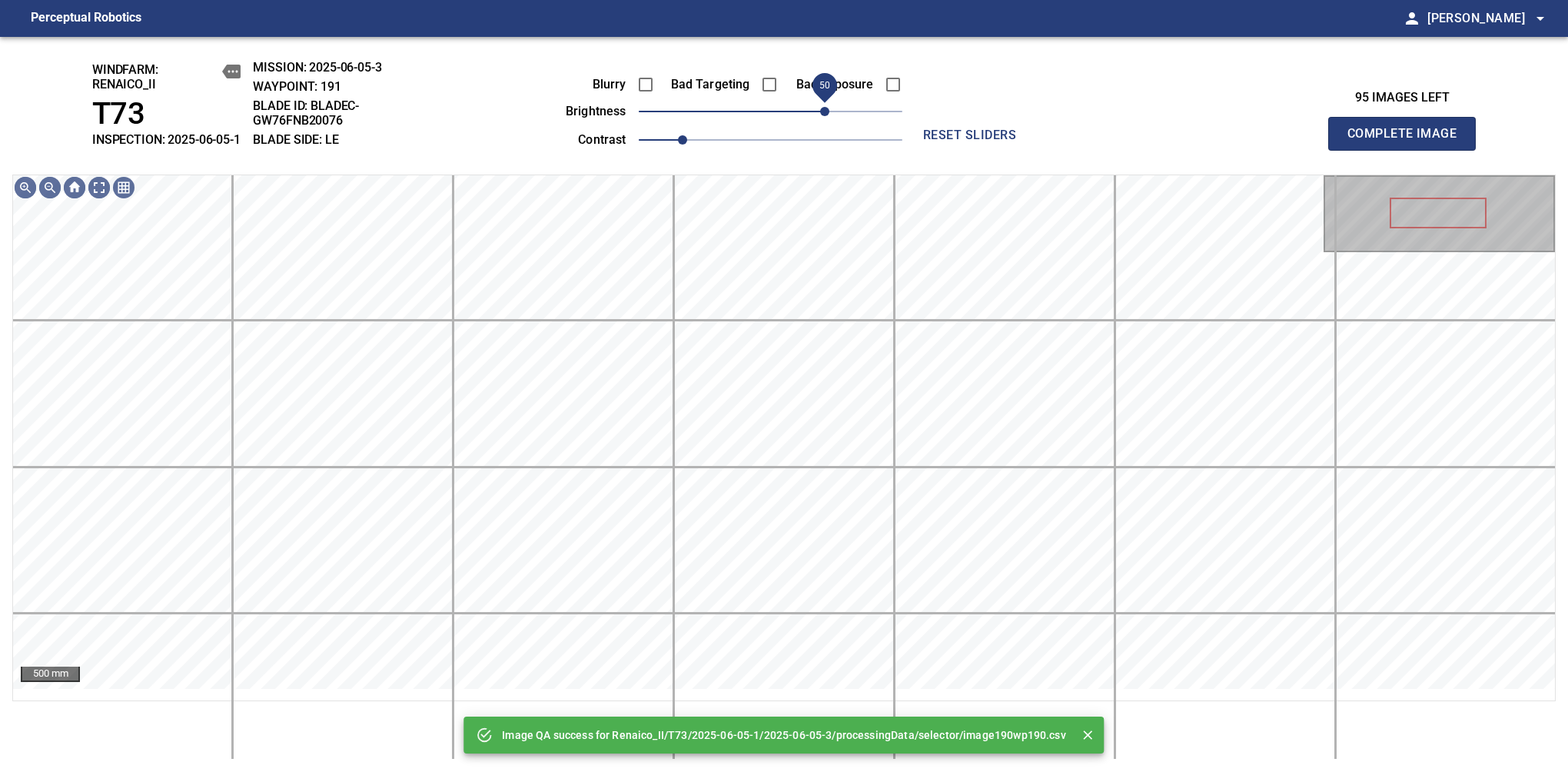
drag, startPoint x: 784, startPoint y: 129, endPoint x: 821, endPoint y: 135, distance: 37.5
click at [821, 116] on span "50" at bounding box center [825, 112] width 10 height 10
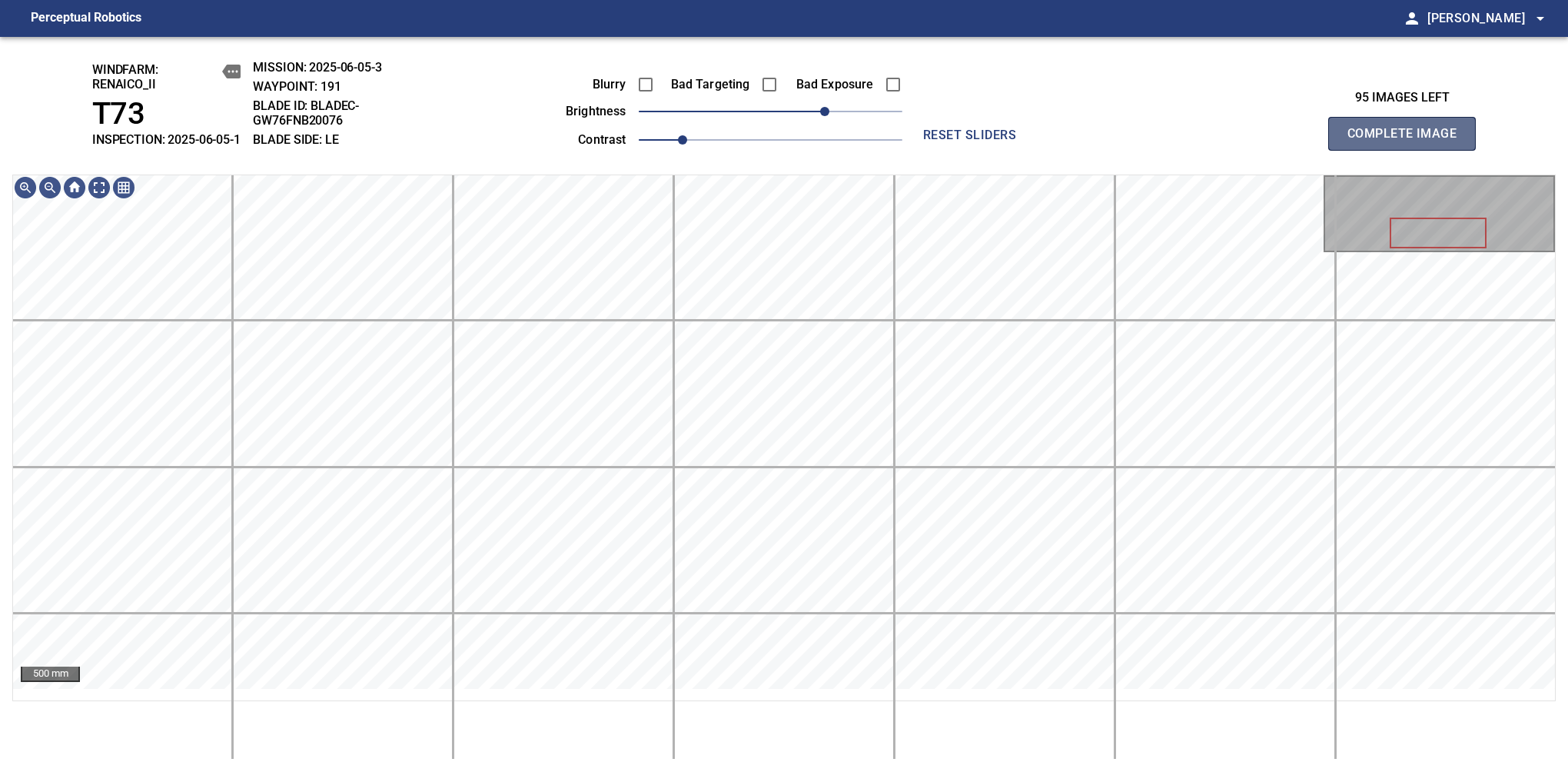
click at [1408, 141] on span "Complete Image" at bounding box center [1402, 133] width 113 height 22
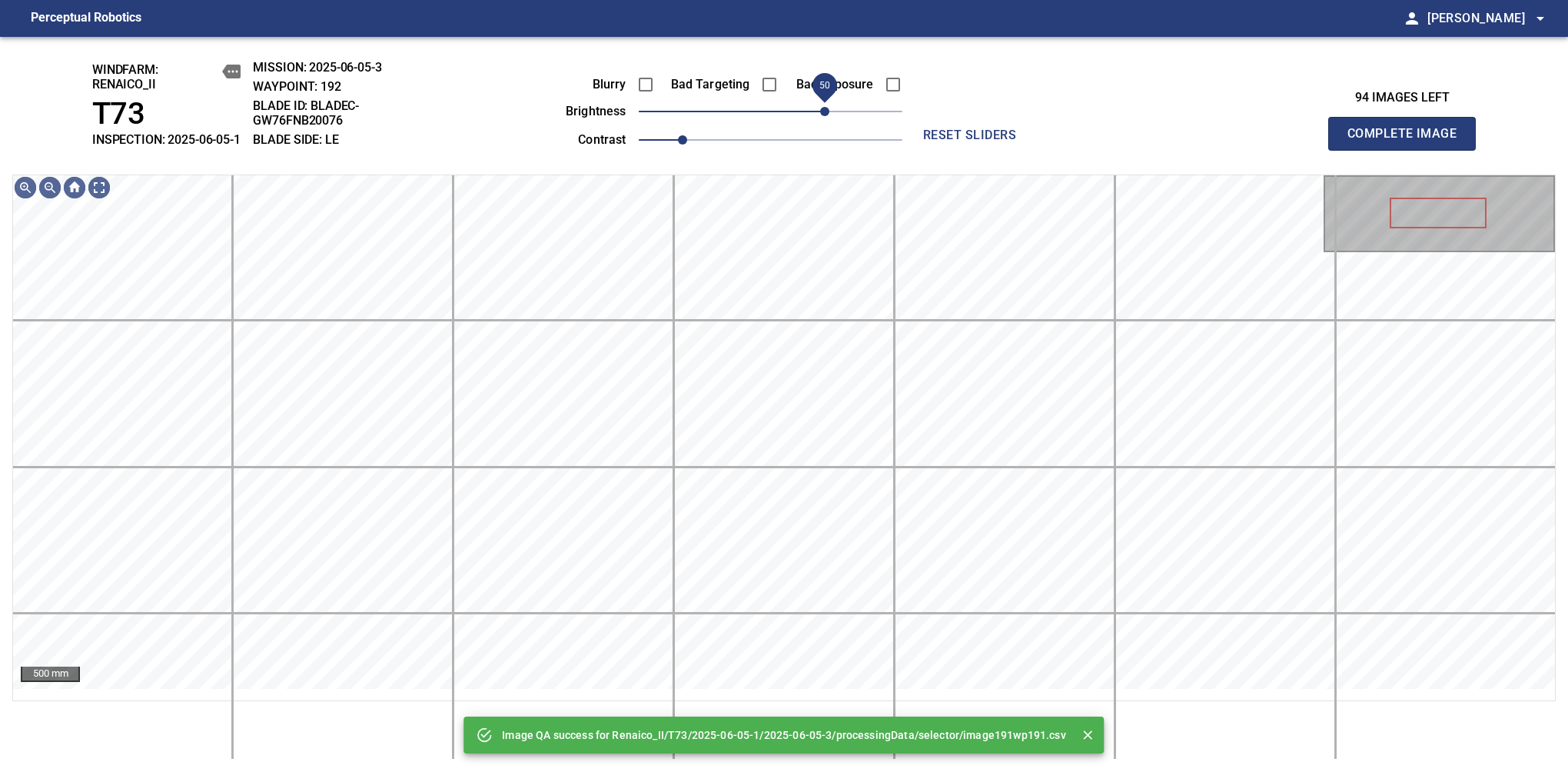
drag, startPoint x: 775, startPoint y: 121, endPoint x: 824, endPoint y: 119, distance: 49.0
click at [824, 116] on span "50" at bounding box center [825, 112] width 10 height 10
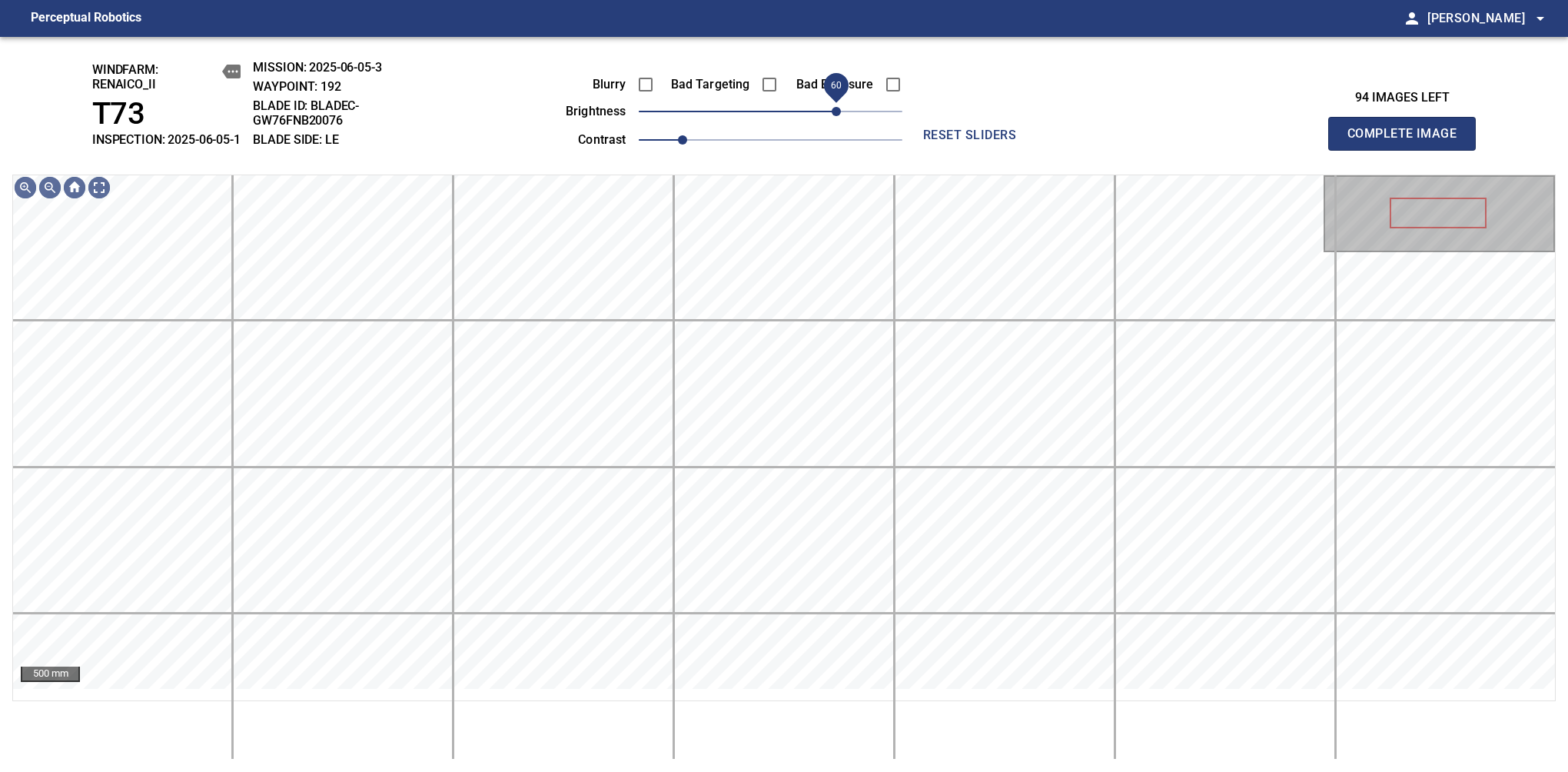
click at [832, 116] on span "60" at bounding box center [837, 112] width 10 height 10
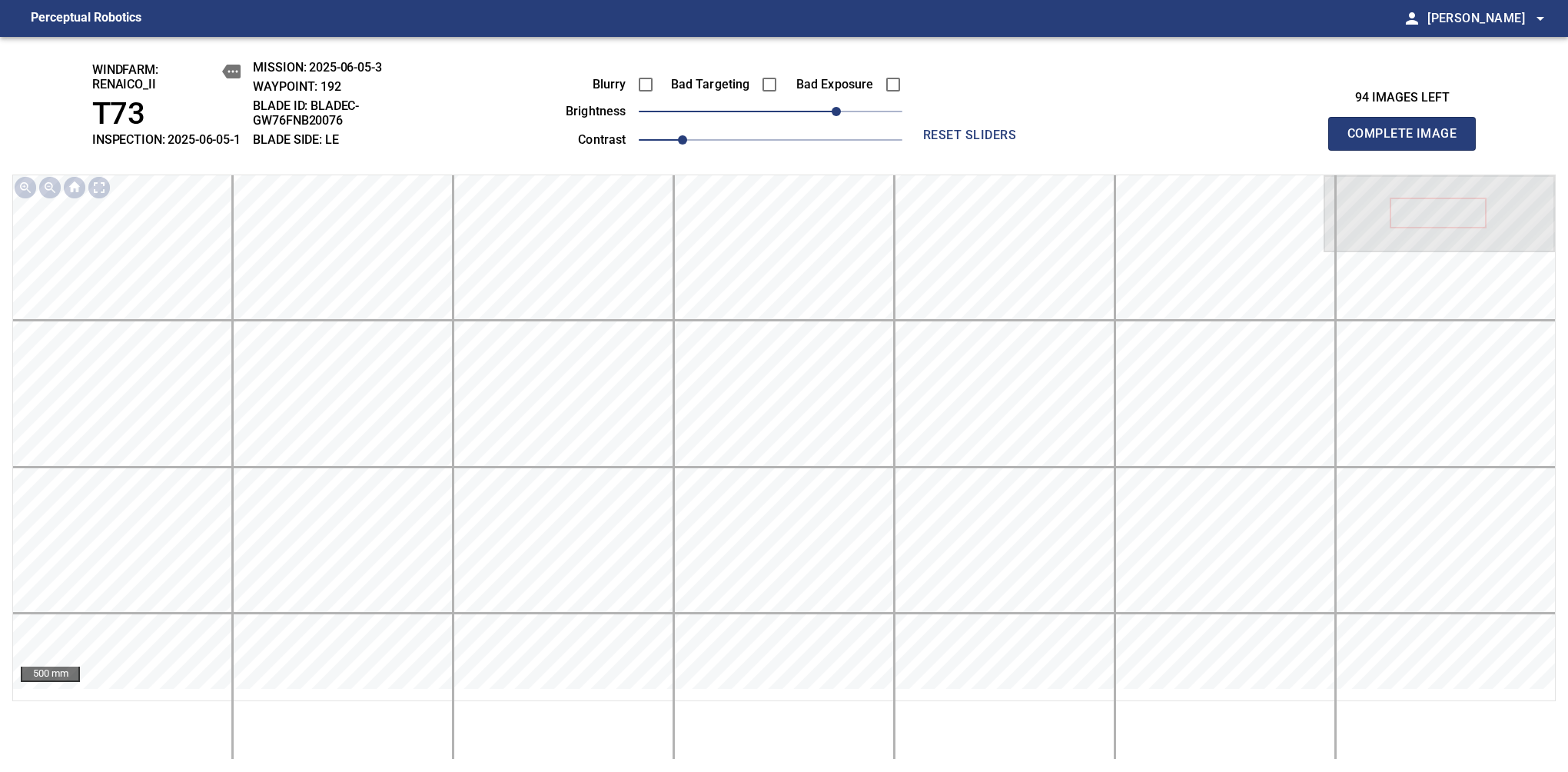
click at [1408, 141] on span "Complete Image" at bounding box center [1402, 133] width 113 height 22
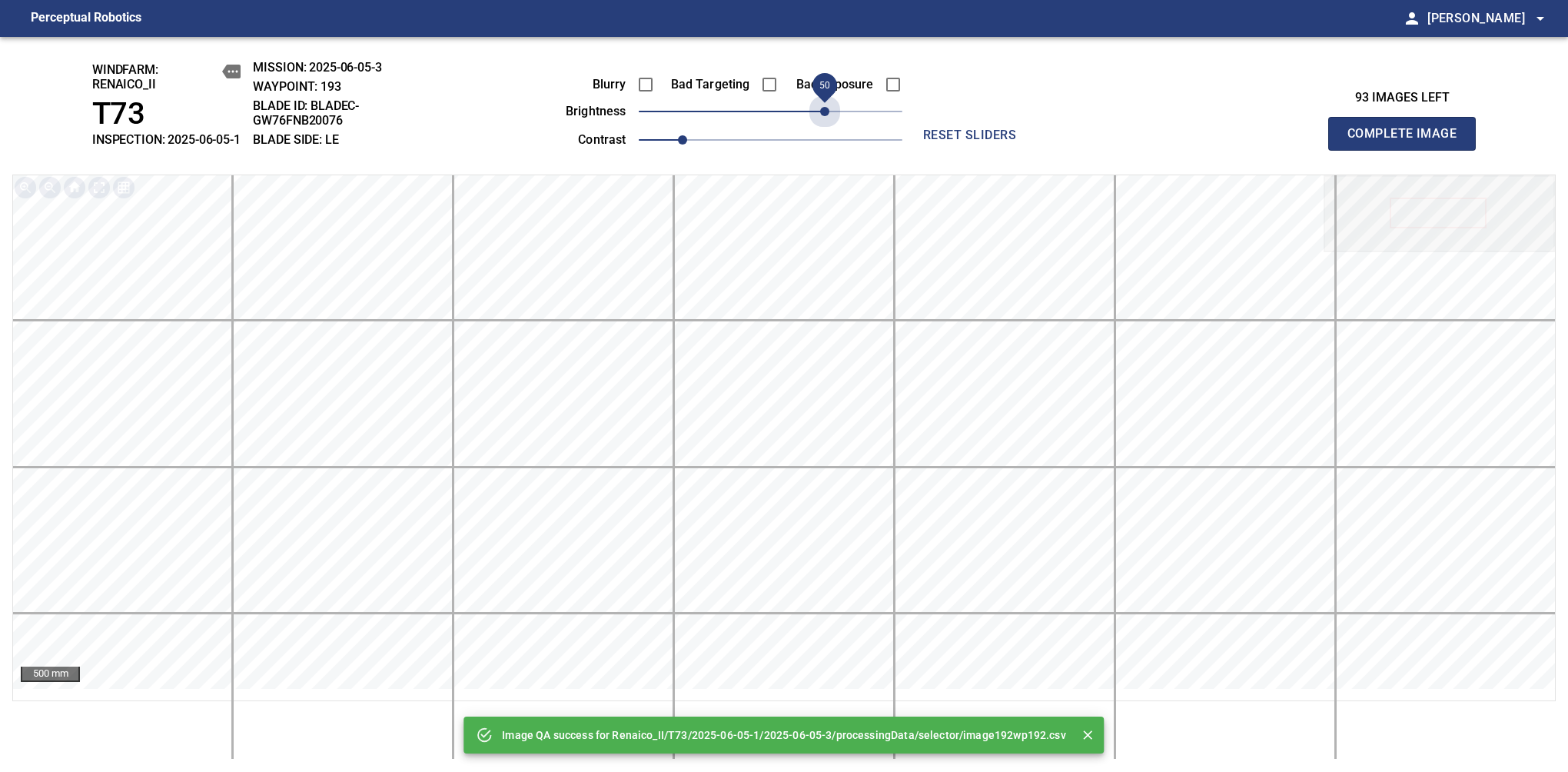
click at [824, 121] on span "50" at bounding box center [770, 111] width 264 height 22
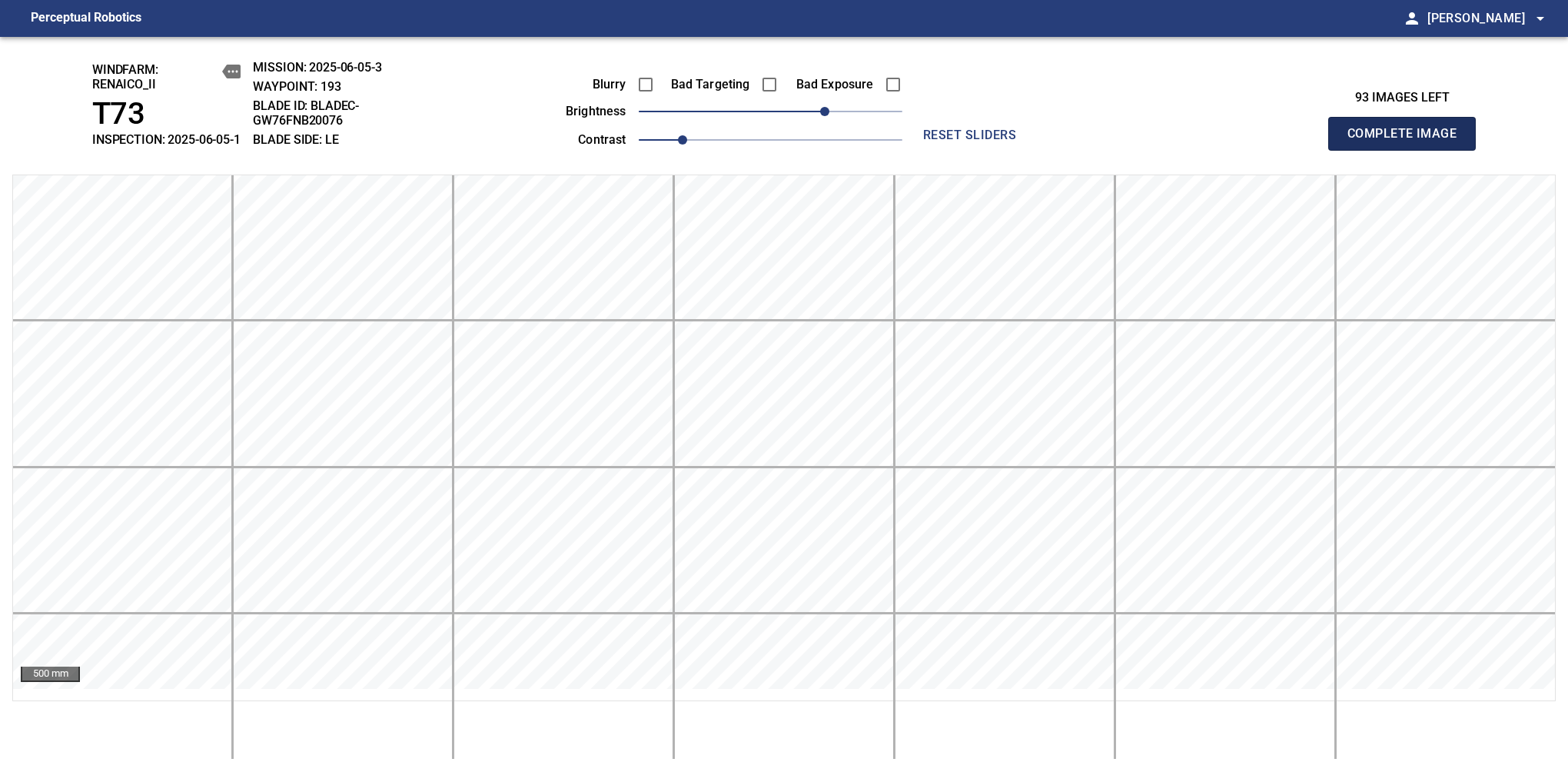
click at [1408, 141] on span "Complete Image" at bounding box center [1402, 133] width 113 height 22
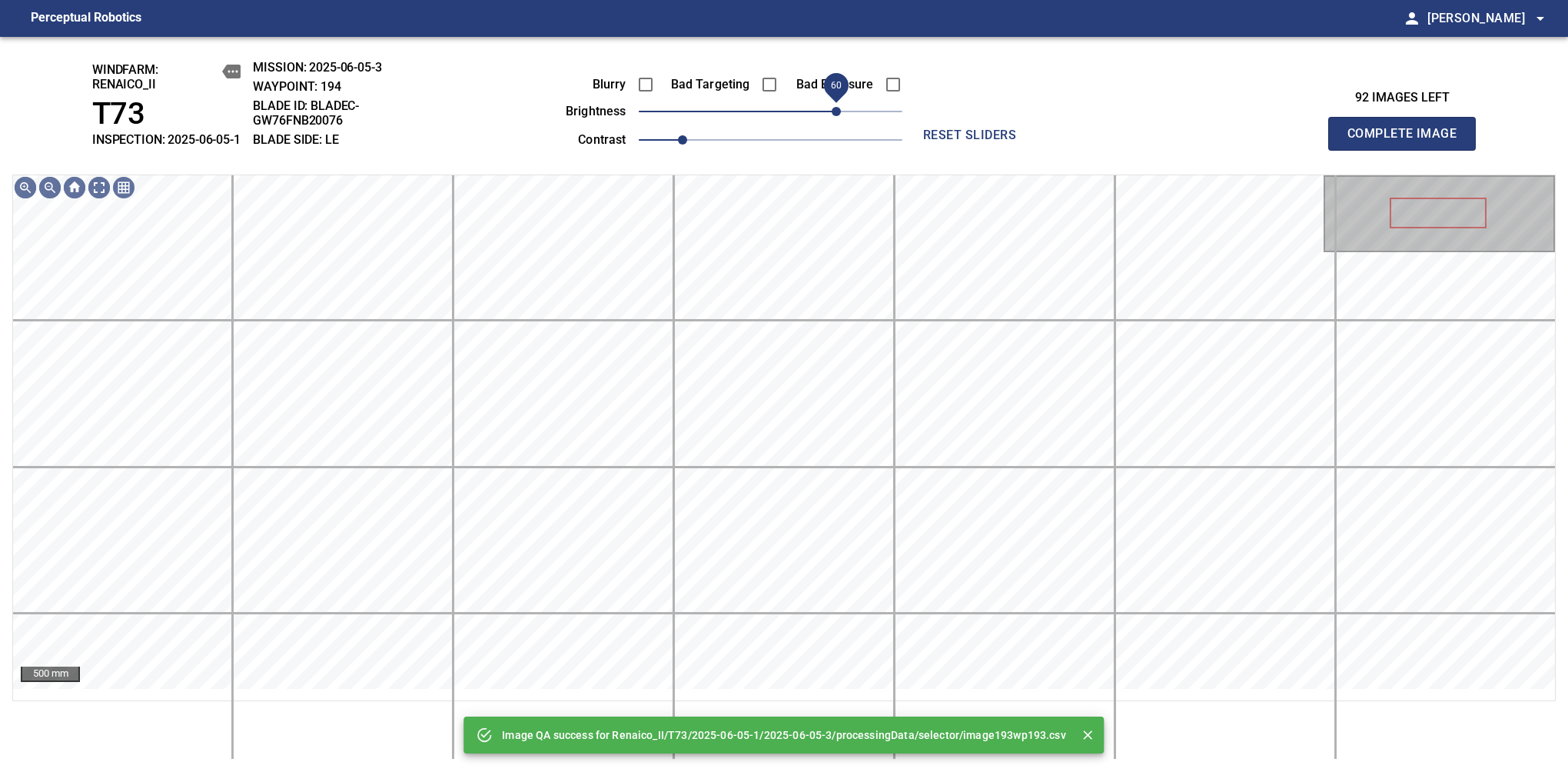
click at [832, 121] on span "60" at bounding box center [770, 111] width 264 height 22
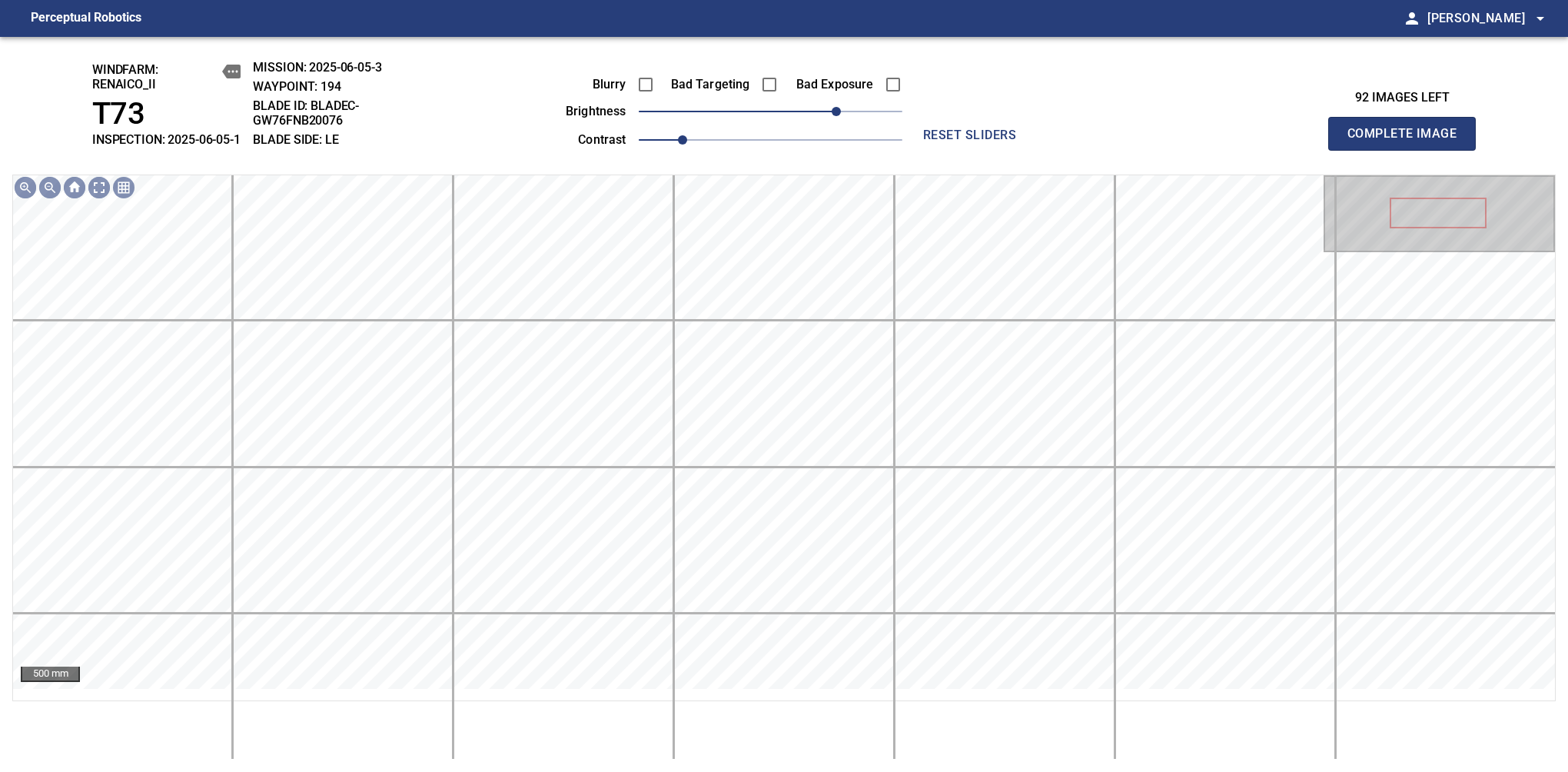
click at [1408, 141] on span "Complete Image" at bounding box center [1402, 133] width 113 height 22
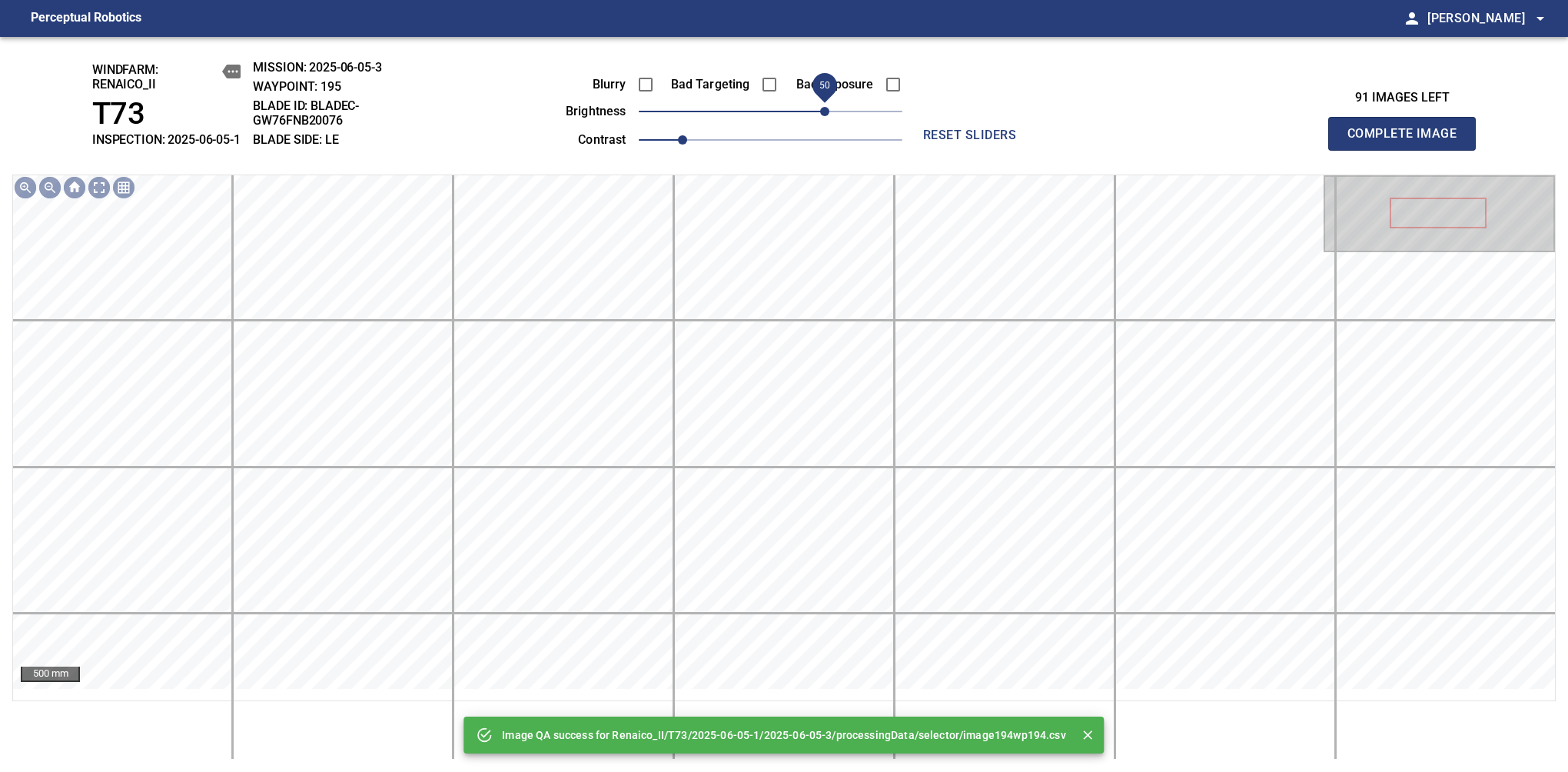
drag, startPoint x: 832, startPoint y: 121, endPoint x: 824, endPoint y: 124, distance: 8.5
click at [824, 122] on span "50" at bounding box center [770, 111] width 264 height 22
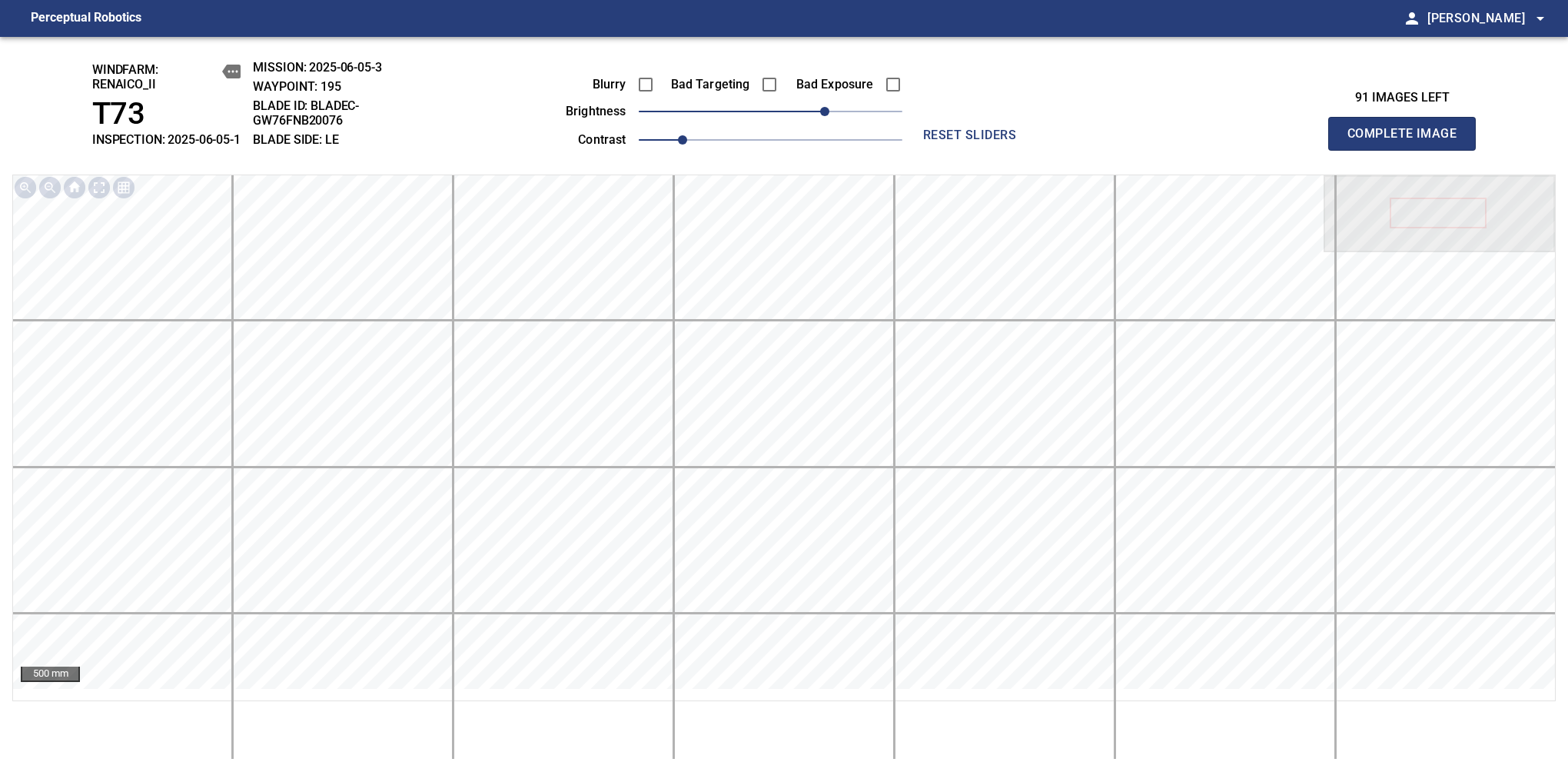
click at [1408, 141] on span "Complete Image" at bounding box center [1402, 133] width 113 height 22
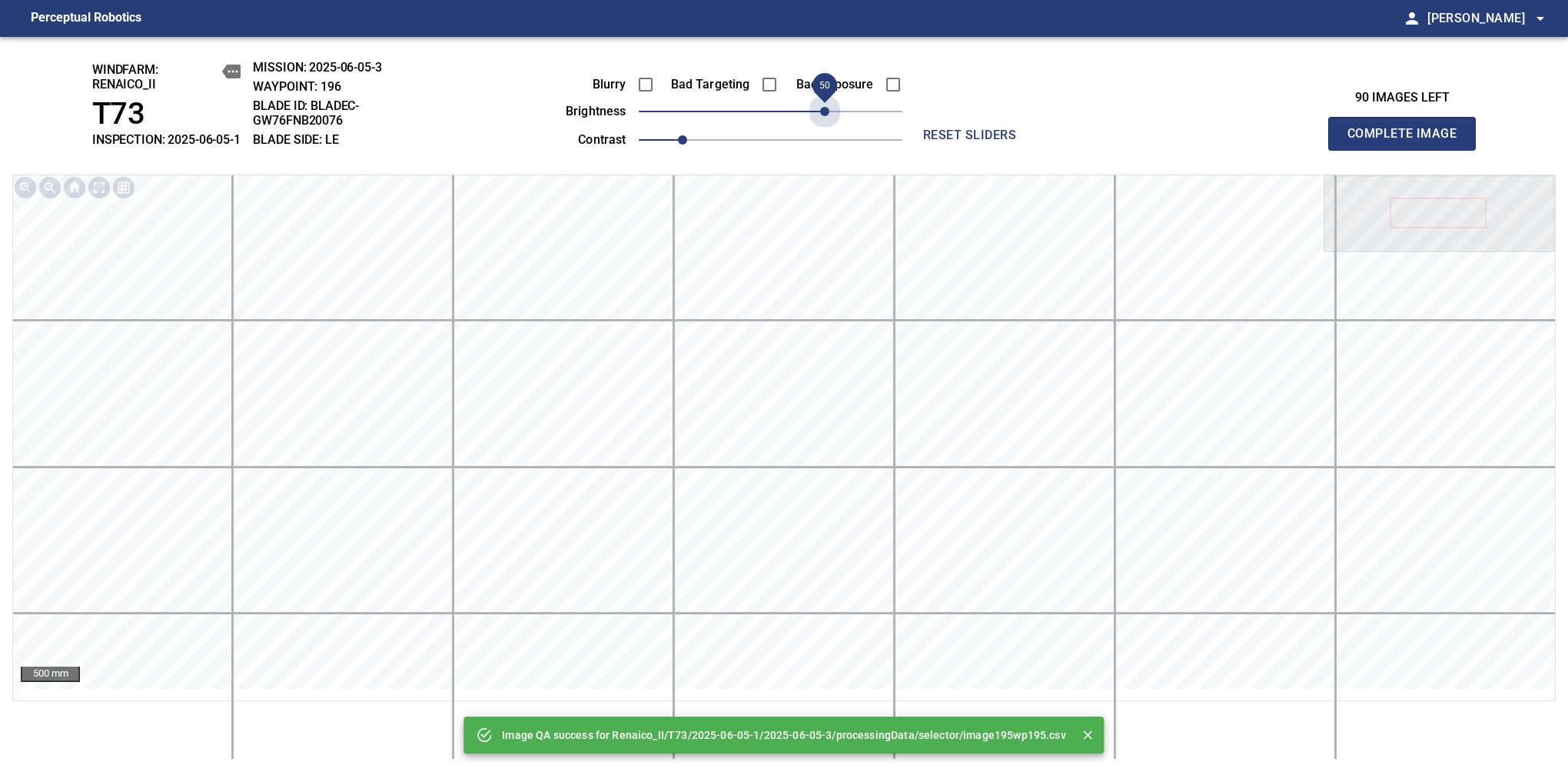
click at [824, 122] on span "50" at bounding box center [770, 111] width 264 height 22
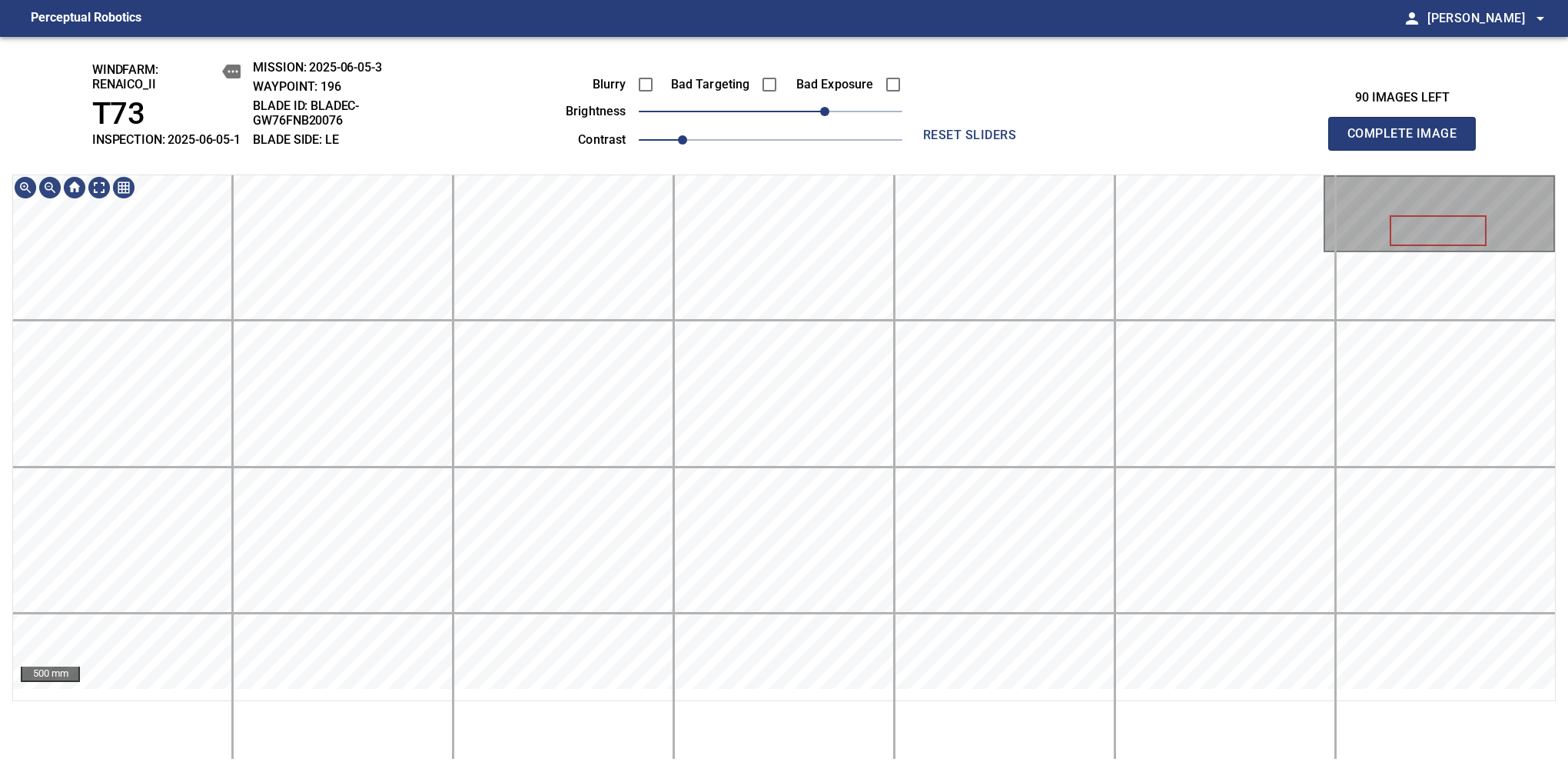
click at [1408, 141] on span "Complete Image" at bounding box center [1402, 133] width 113 height 22
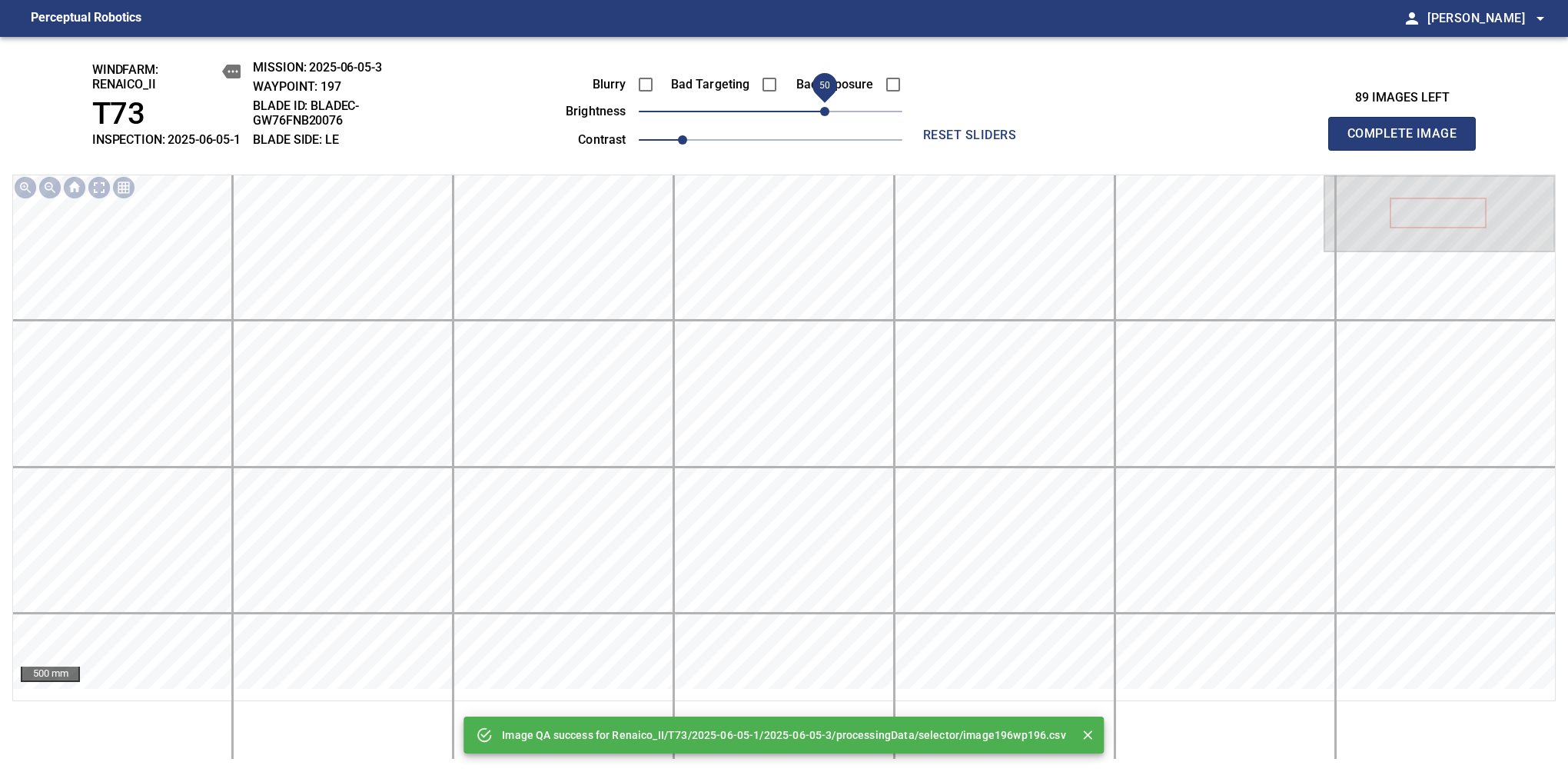
drag, startPoint x: 800, startPoint y: 123, endPoint x: 827, endPoint y: 126, distance: 27.2
click at [827, 122] on span "50" at bounding box center [770, 111] width 264 height 22
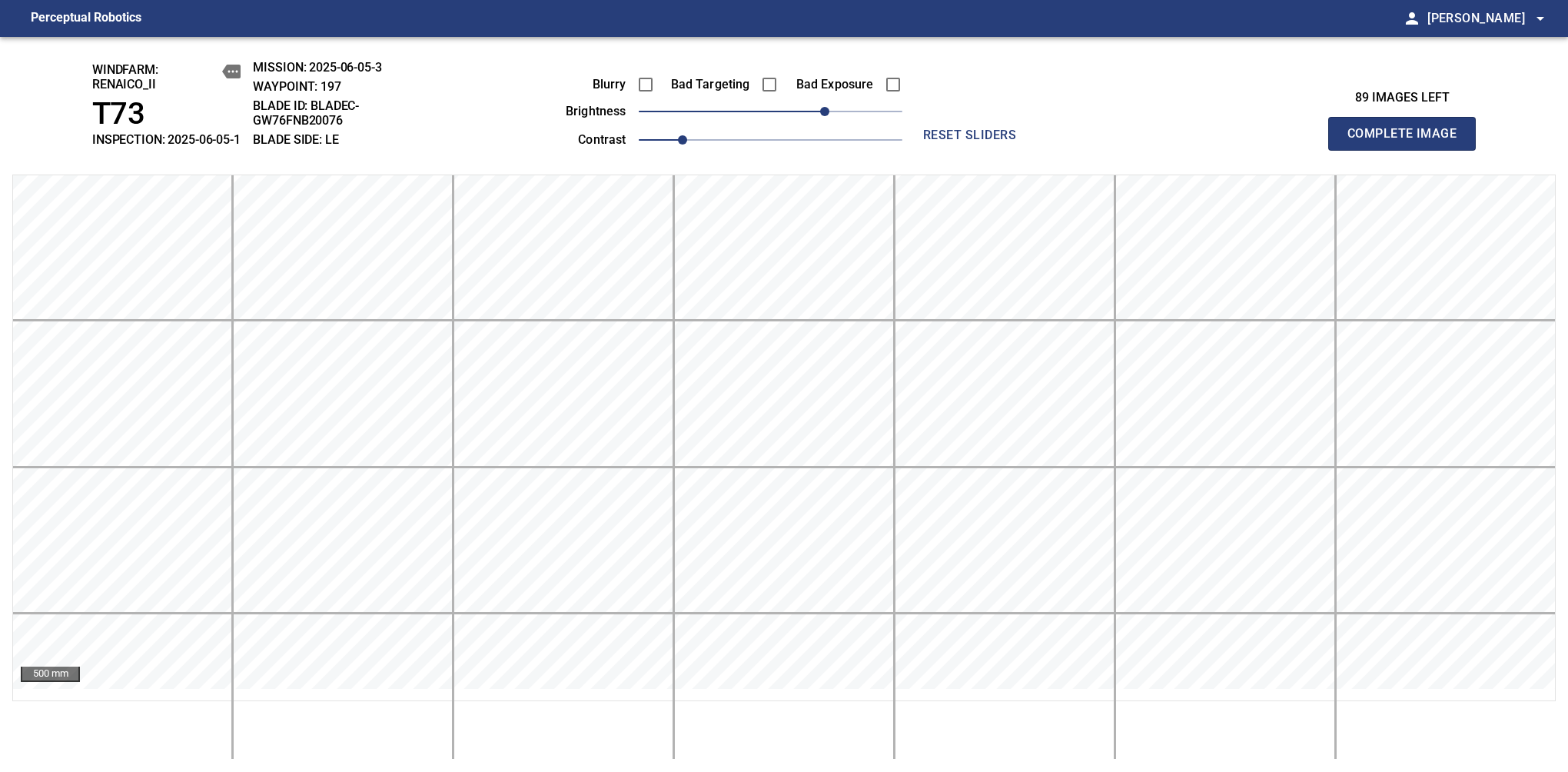
click at [1408, 141] on span "Complete Image" at bounding box center [1402, 133] width 113 height 22
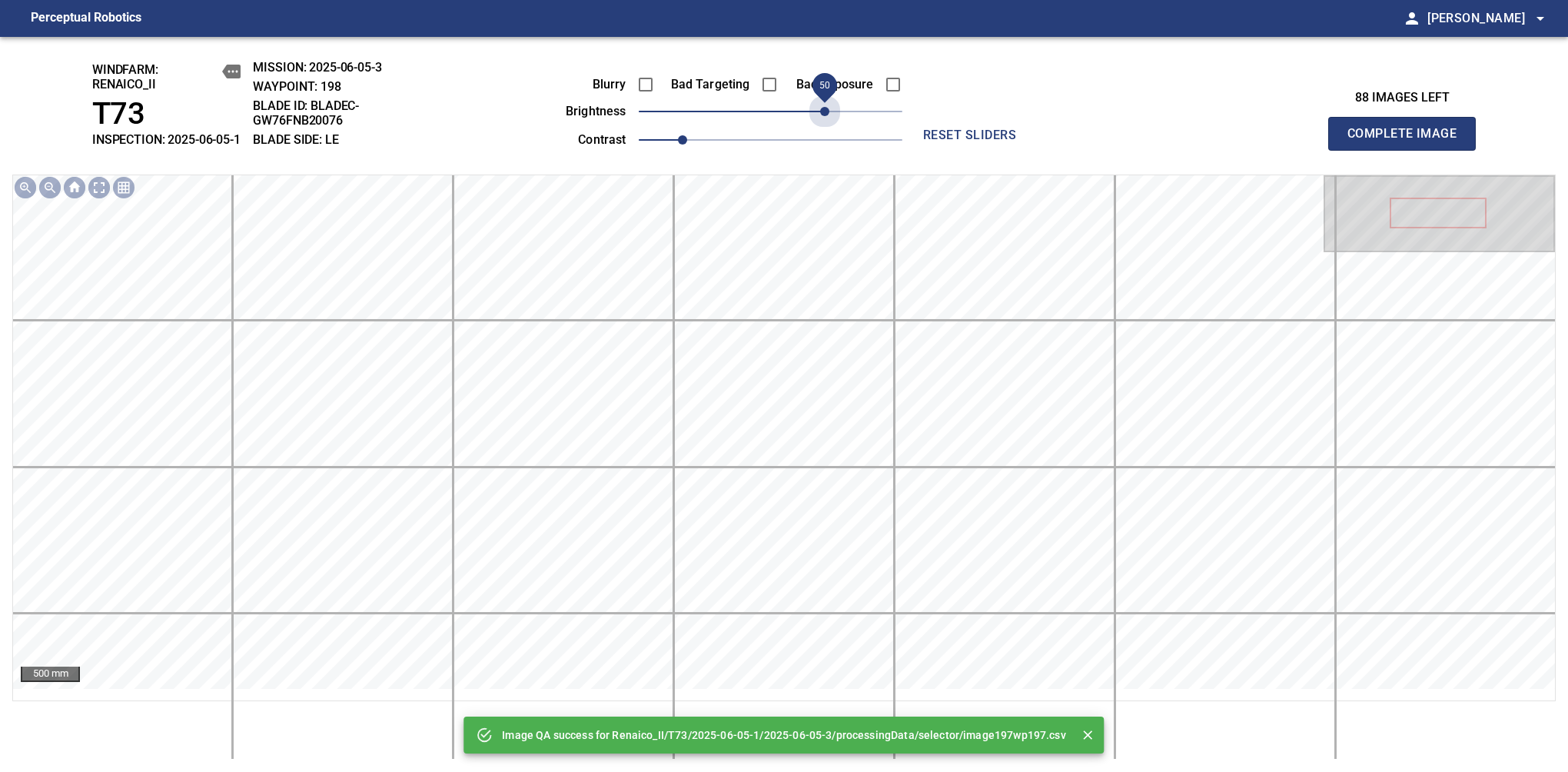
click at [827, 122] on span "50" at bounding box center [770, 111] width 264 height 22
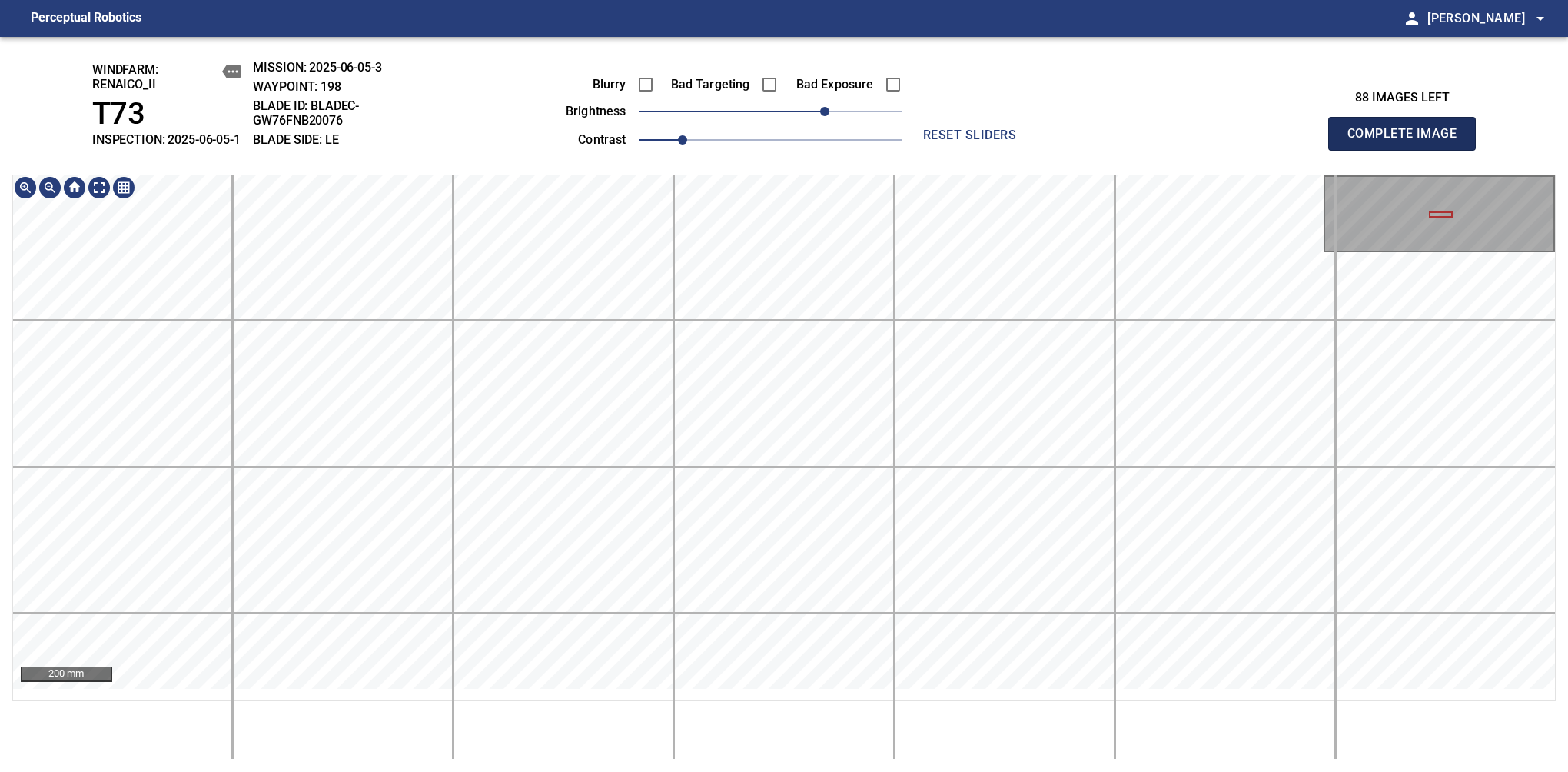
click at [1408, 141] on span "Complete Image" at bounding box center [1402, 133] width 113 height 22
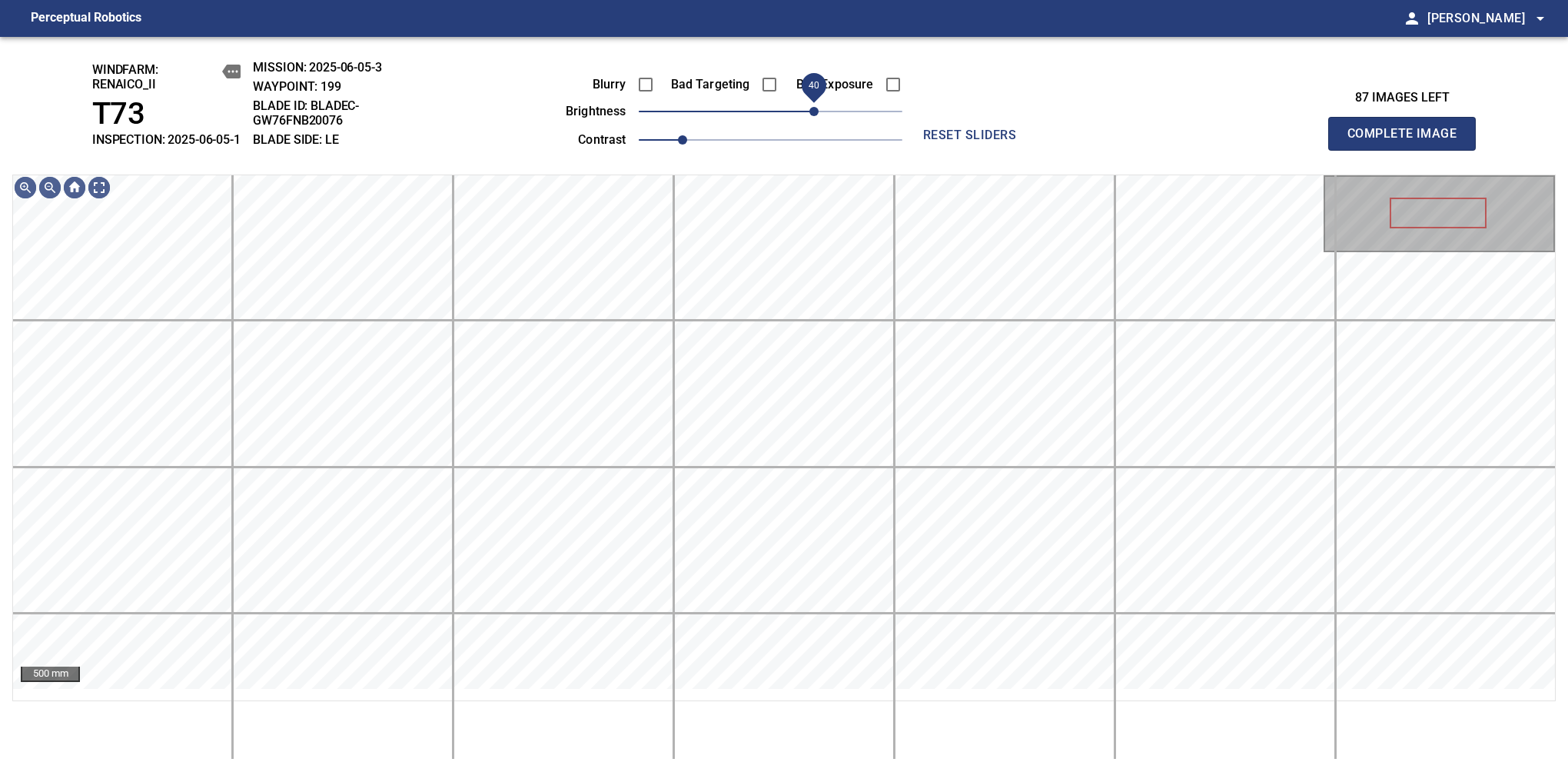
drag, startPoint x: 784, startPoint y: 127, endPoint x: 817, endPoint y: 126, distance: 33.0
click at [817, 116] on span "40" at bounding box center [814, 112] width 10 height 10
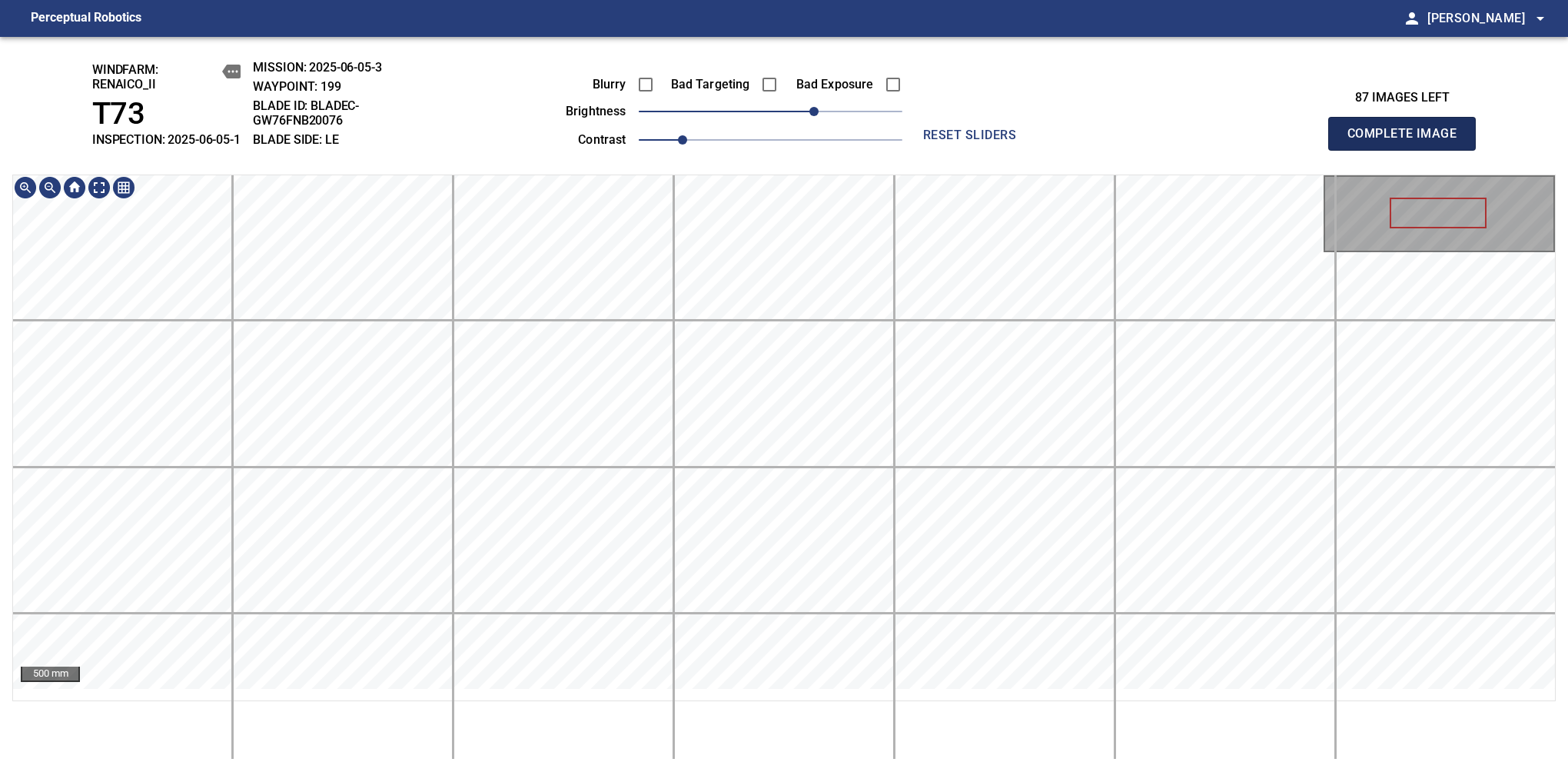
click at [1408, 141] on span "Complete Image" at bounding box center [1402, 133] width 113 height 22
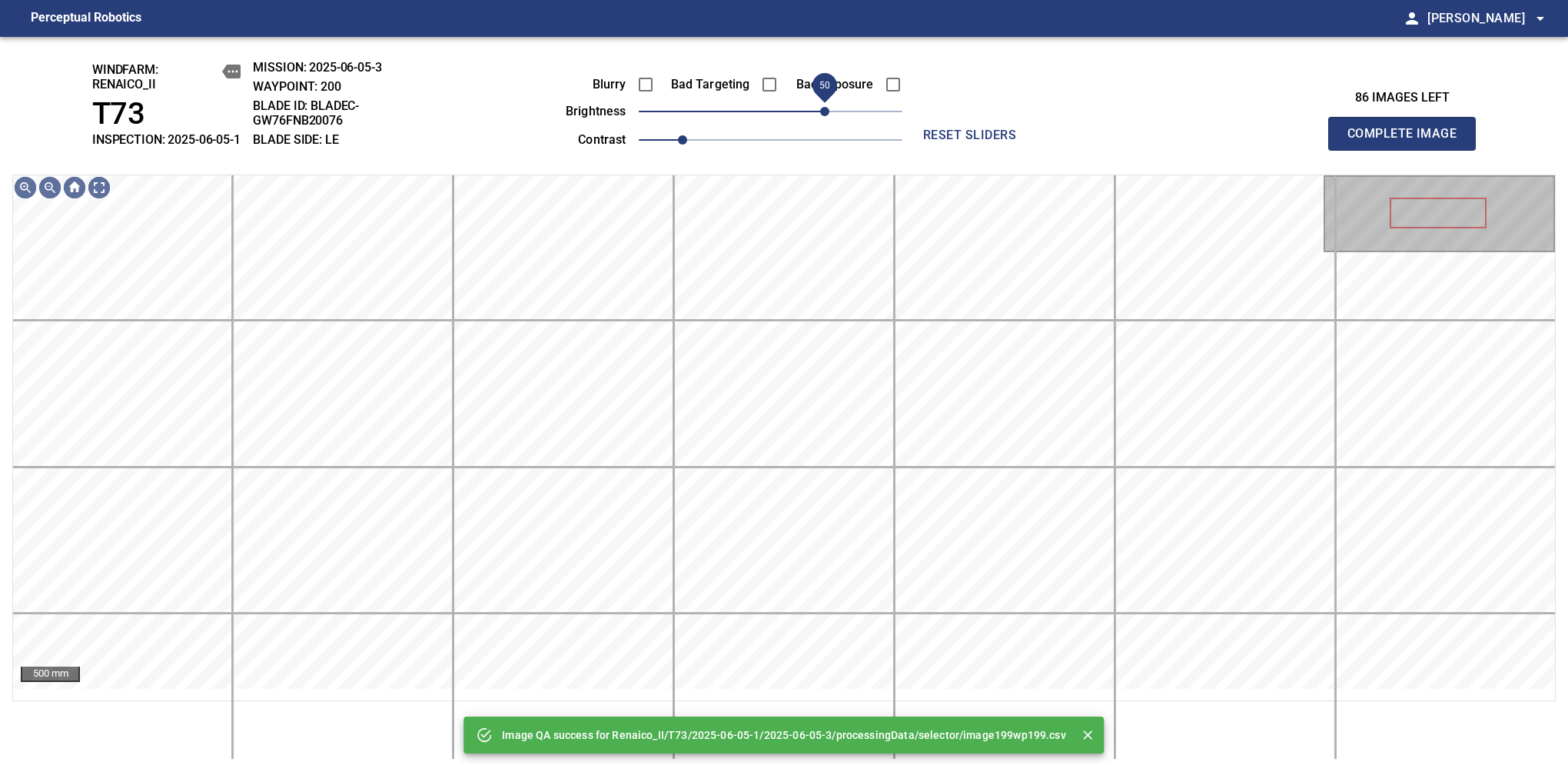
drag, startPoint x: 770, startPoint y: 122, endPoint x: 824, endPoint y: 113, distance: 54.7
click at [824, 113] on span "50" at bounding box center [825, 112] width 10 height 10
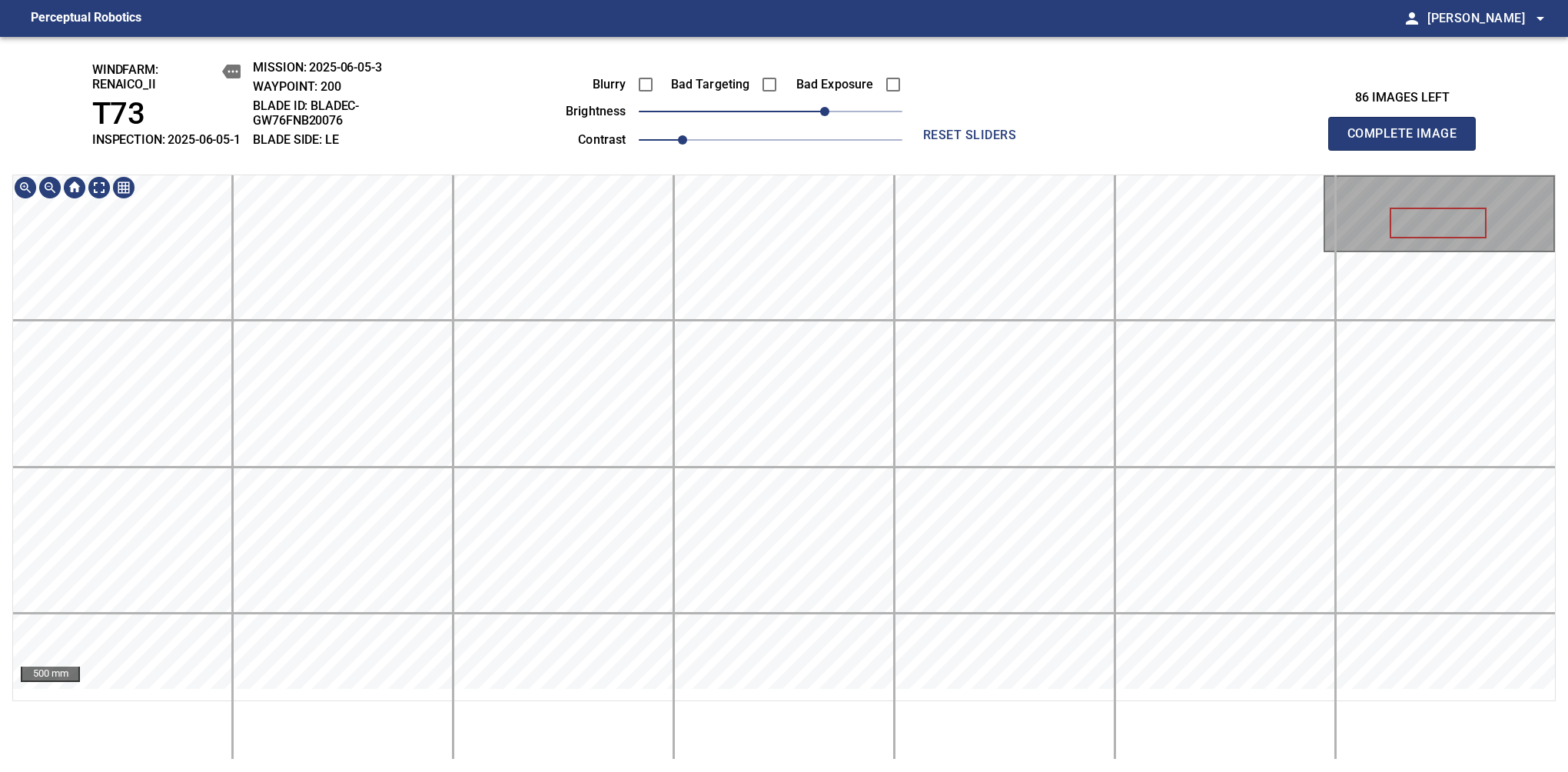
click at [1408, 141] on span "Complete Image" at bounding box center [1402, 133] width 113 height 22
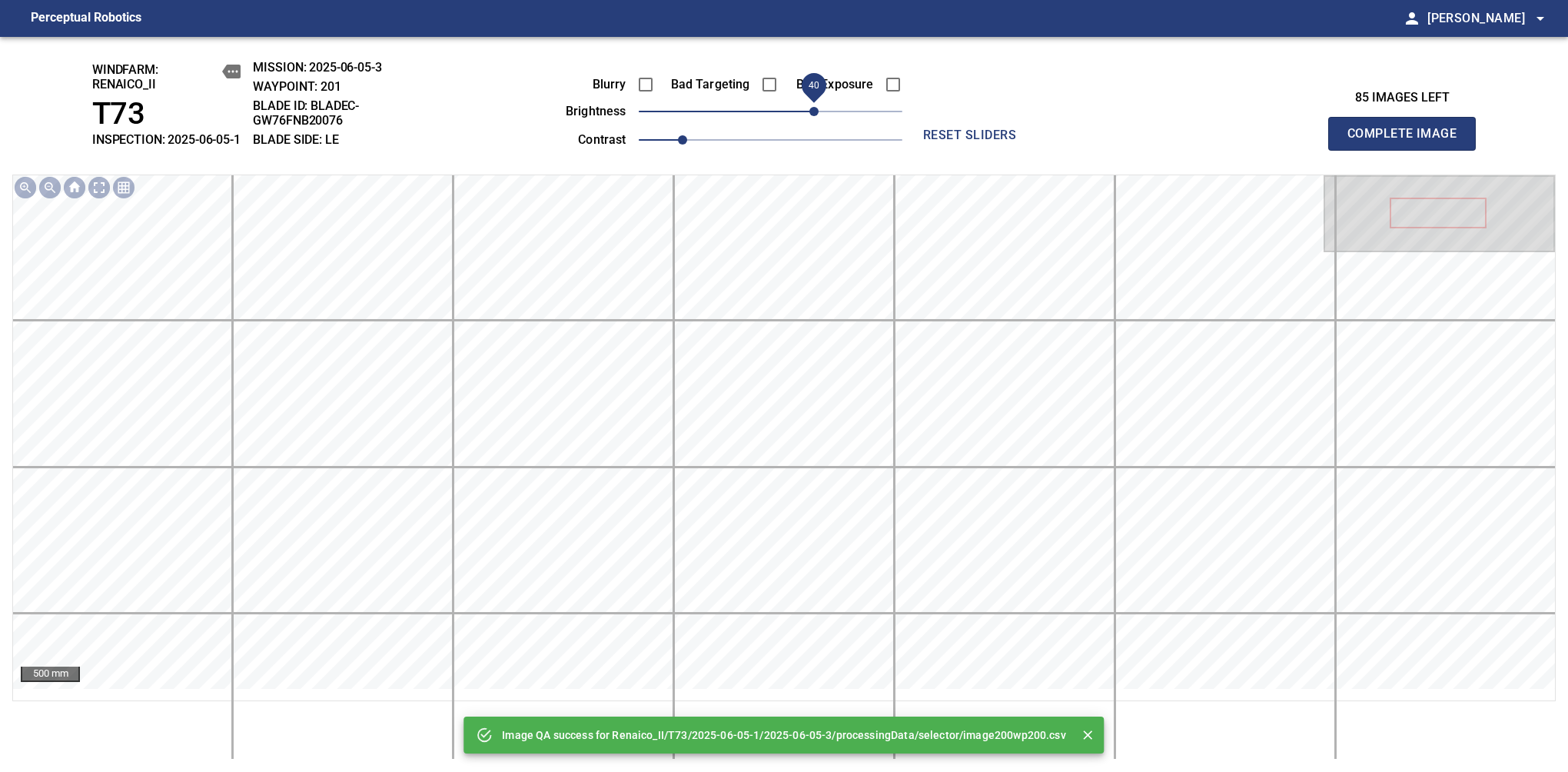
drag, startPoint x: 777, startPoint y: 129, endPoint x: 819, endPoint y: 124, distance: 42.3
click at [818, 116] on span "40" at bounding box center [814, 112] width 10 height 10
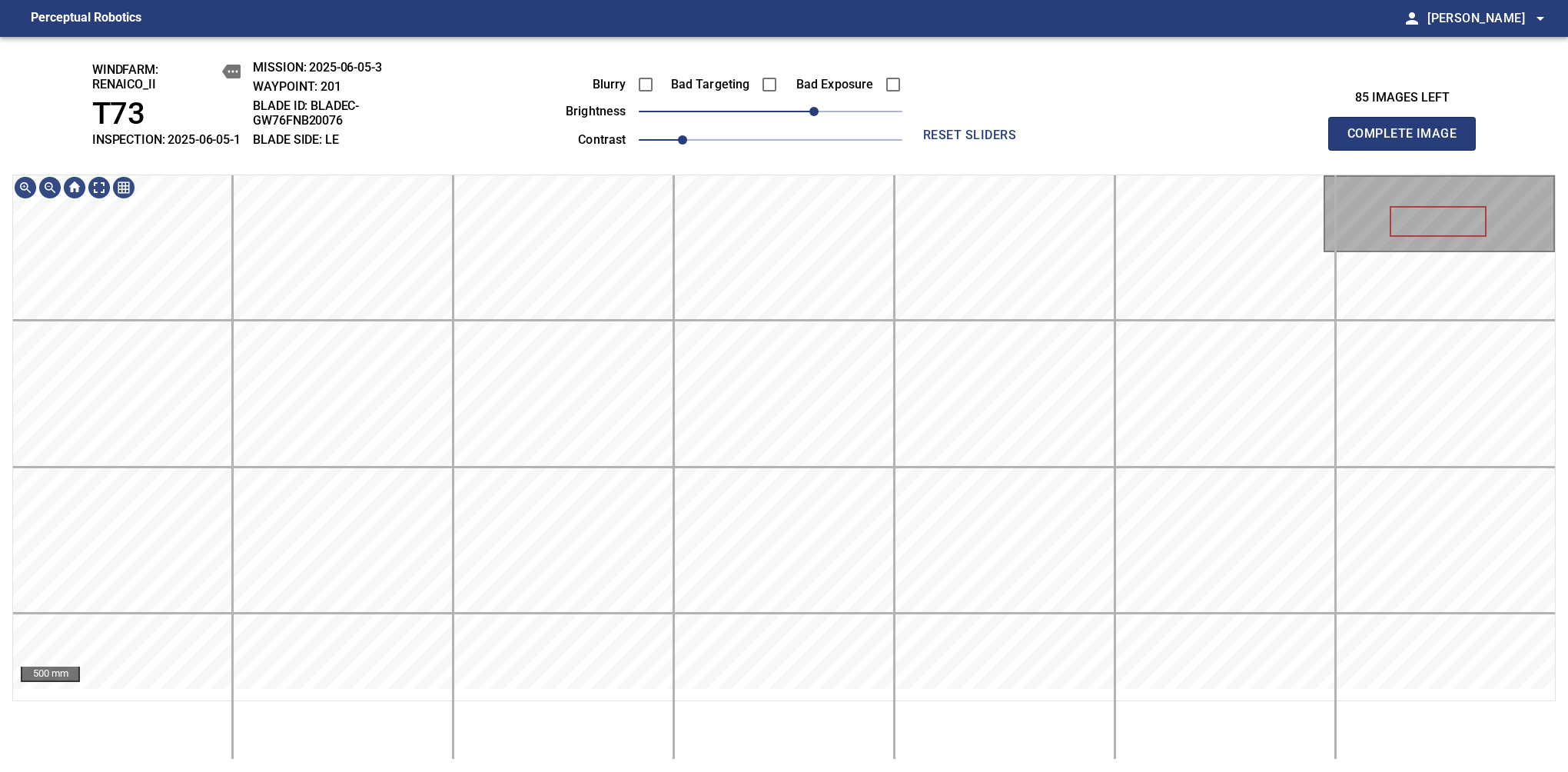
click at [1408, 141] on span "Complete Image" at bounding box center [1402, 133] width 113 height 22
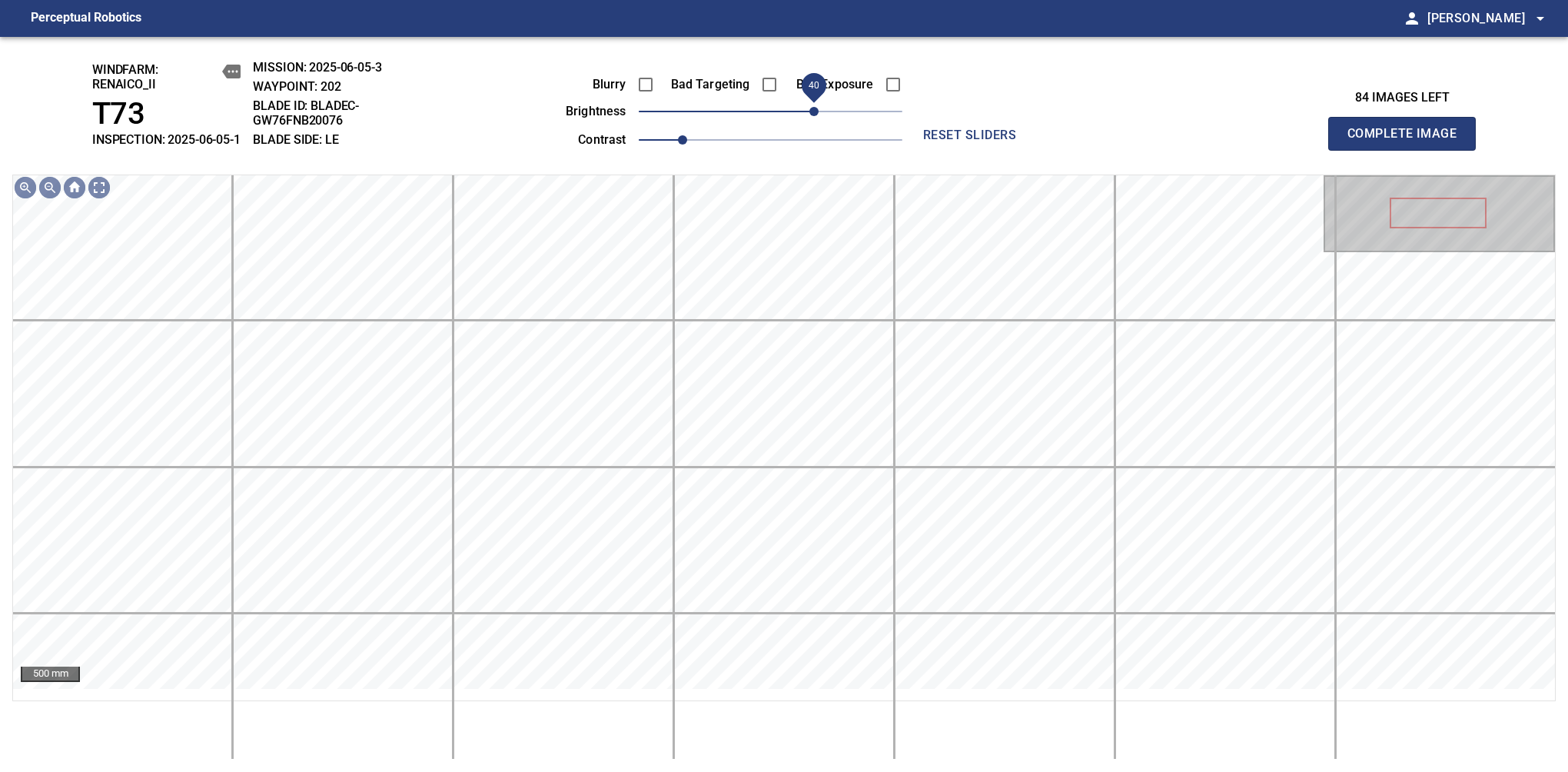
drag, startPoint x: 779, startPoint y: 137, endPoint x: 815, endPoint y: 125, distance: 37.9
click at [815, 116] on span "40" at bounding box center [814, 112] width 10 height 10
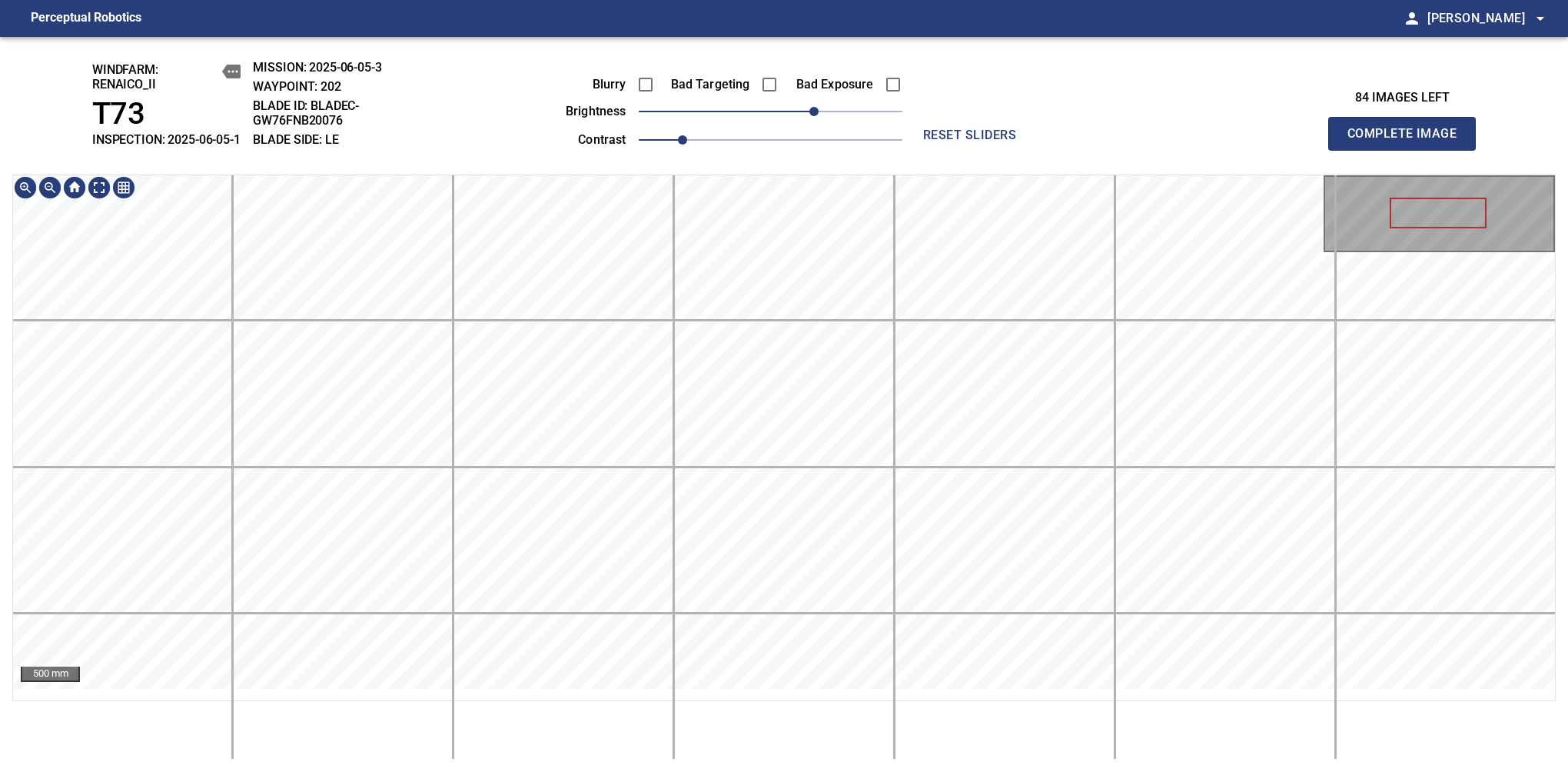
click at [782, 17] on main "Perceptual Robotics person Alex Semenov arrow_drop_down windfarm: Renaico_II T7…" at bounding box center [784, 386] width 1568 height 772
click at [1408, 141] on span "Complete Image" at bounding box center [1402, 133] width 113 height 22
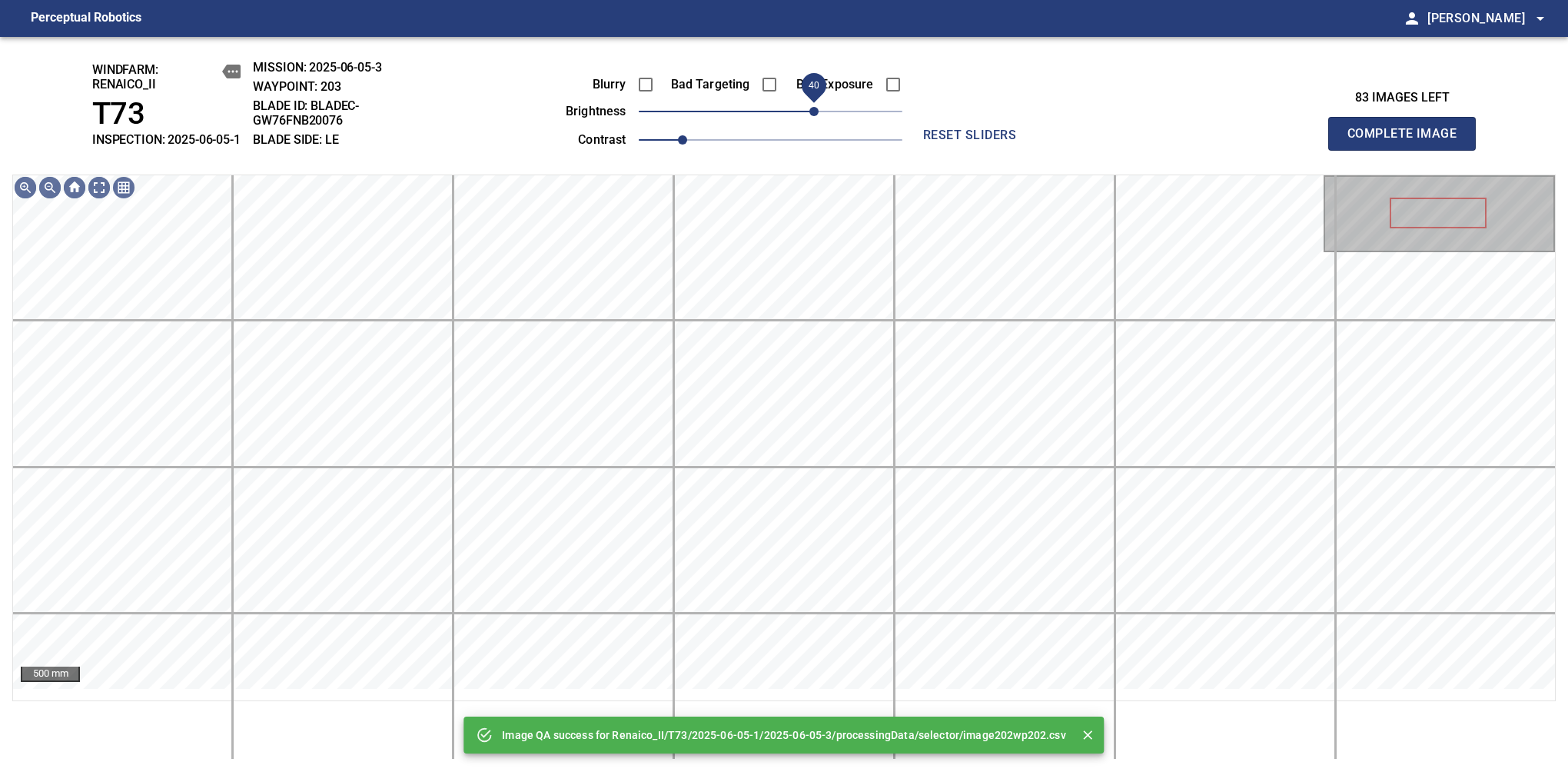
drag, startPoint x: 790, startPoint y: 129, endPoint x: 818, endPoint y: 134, distance: 28.4
click at [818, 122] on span "40" at bounding box center [770, 111] width 264 height 22
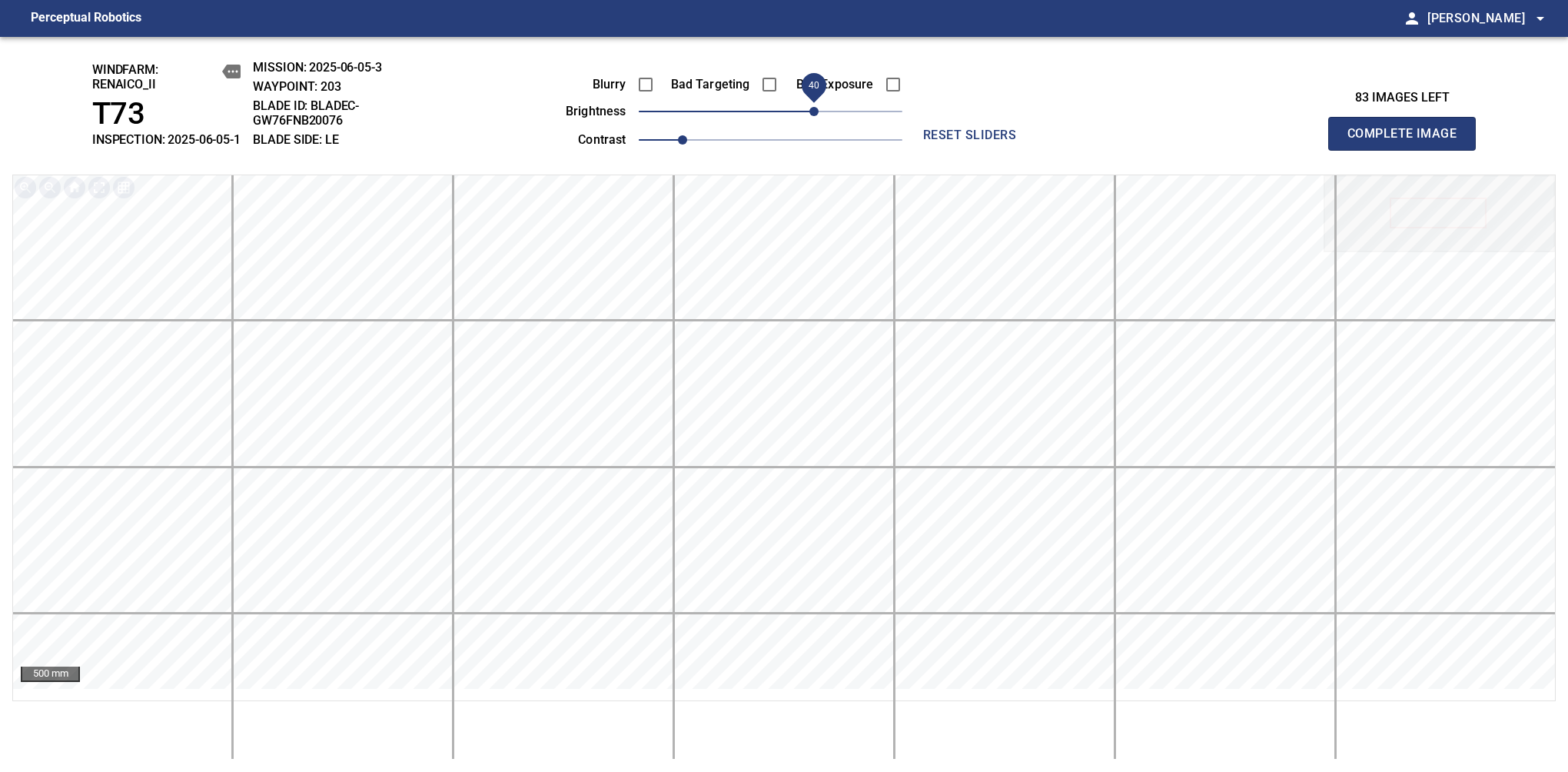
click at [1408, 141] on span "Complete Image" at bounding box center [1402, 133] width 113 height 22
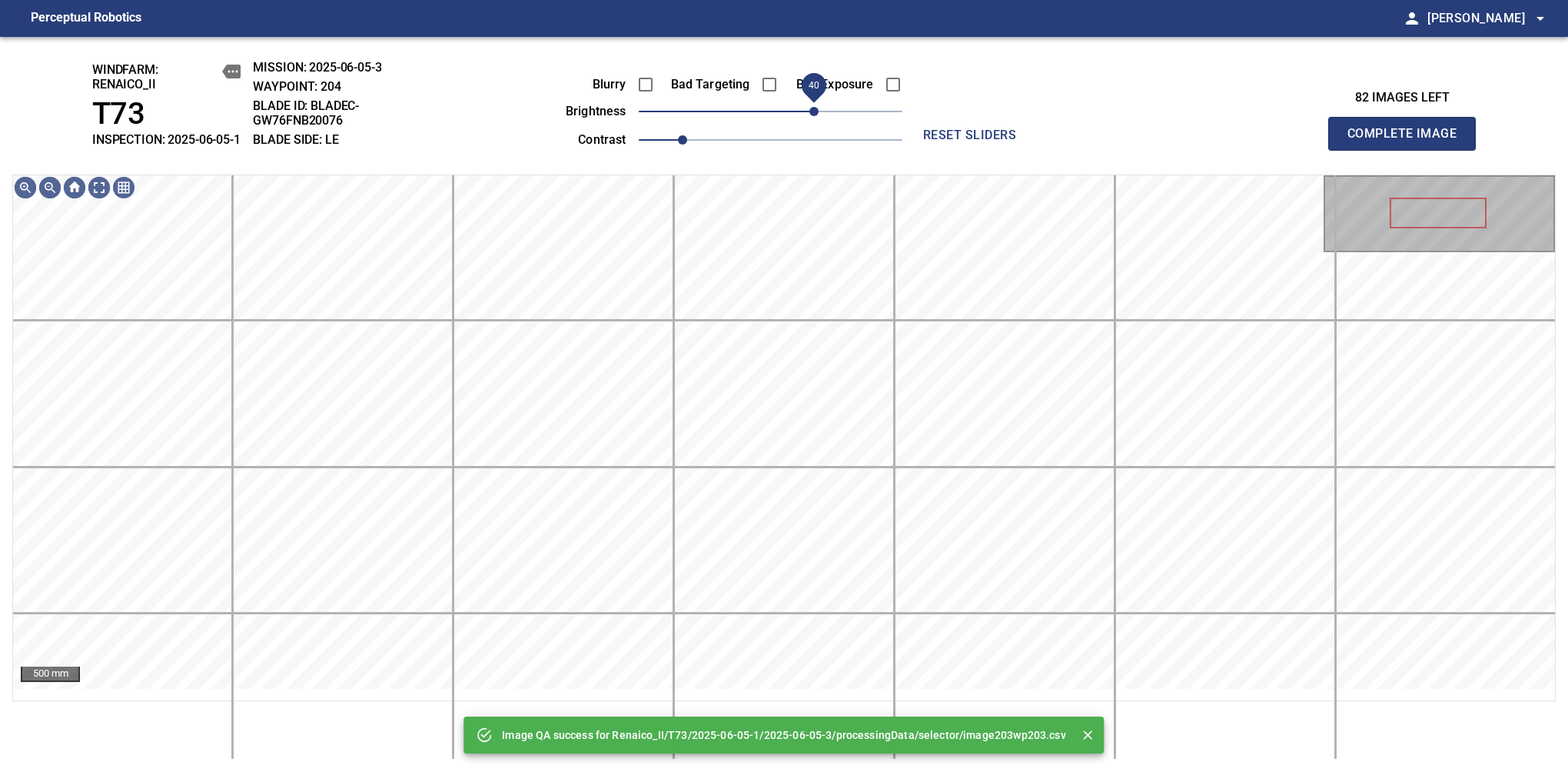
drag, startPoint x: 809, startPoint y: 129, endPoint x: 818, endPoint y: 118, distance: 14.2
click at [818, 118] on span "40" at bounding box center [770, 111] width 264 height 22
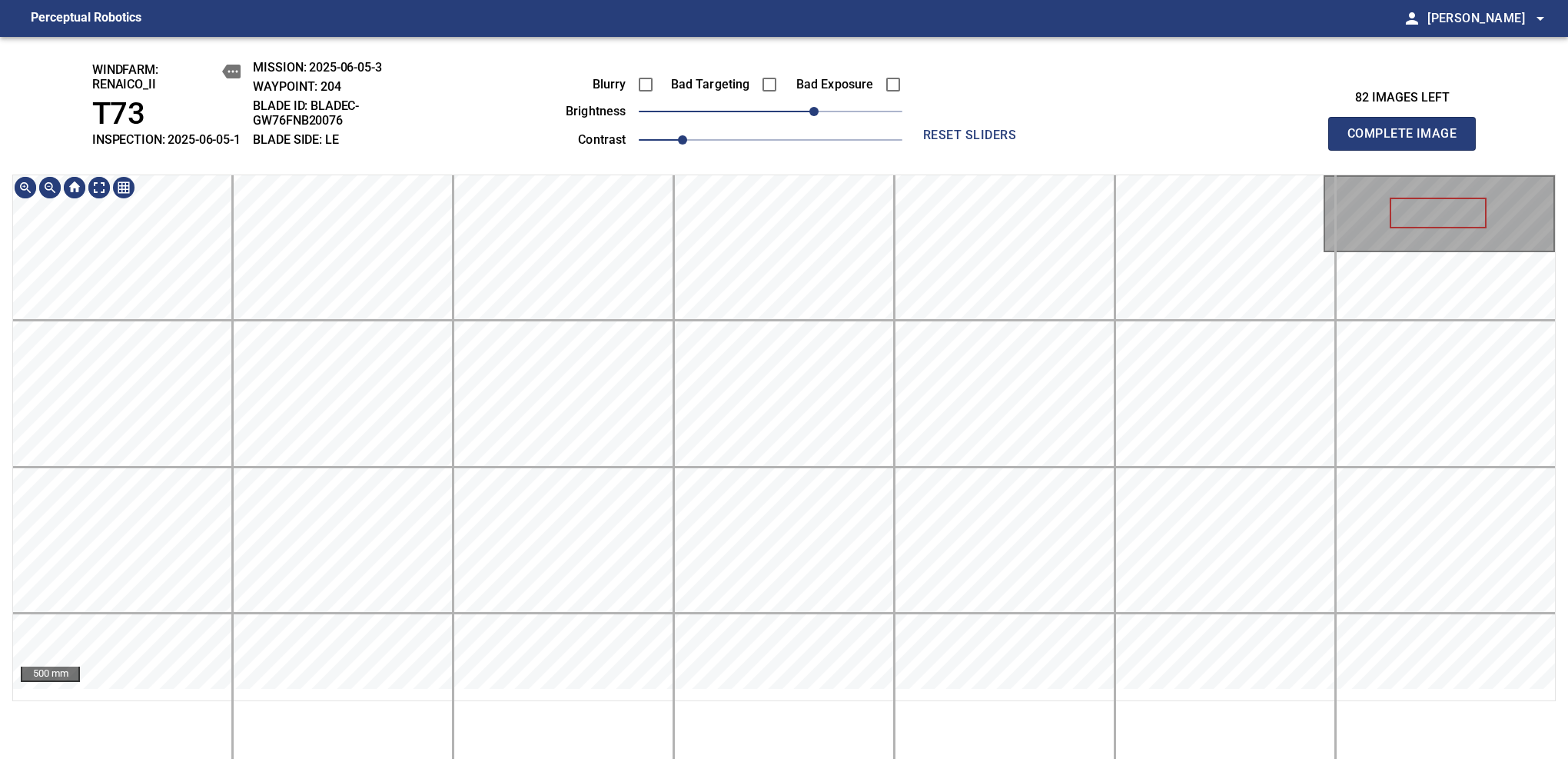
click at [710, 129] on div "windfarm: Renaico_II T73 INSPECTION: 2025-06-05-1 MISSION: 2025-06-05-3 WAYPOIN…" at bounding box center [784, 404] width 1568 height 735
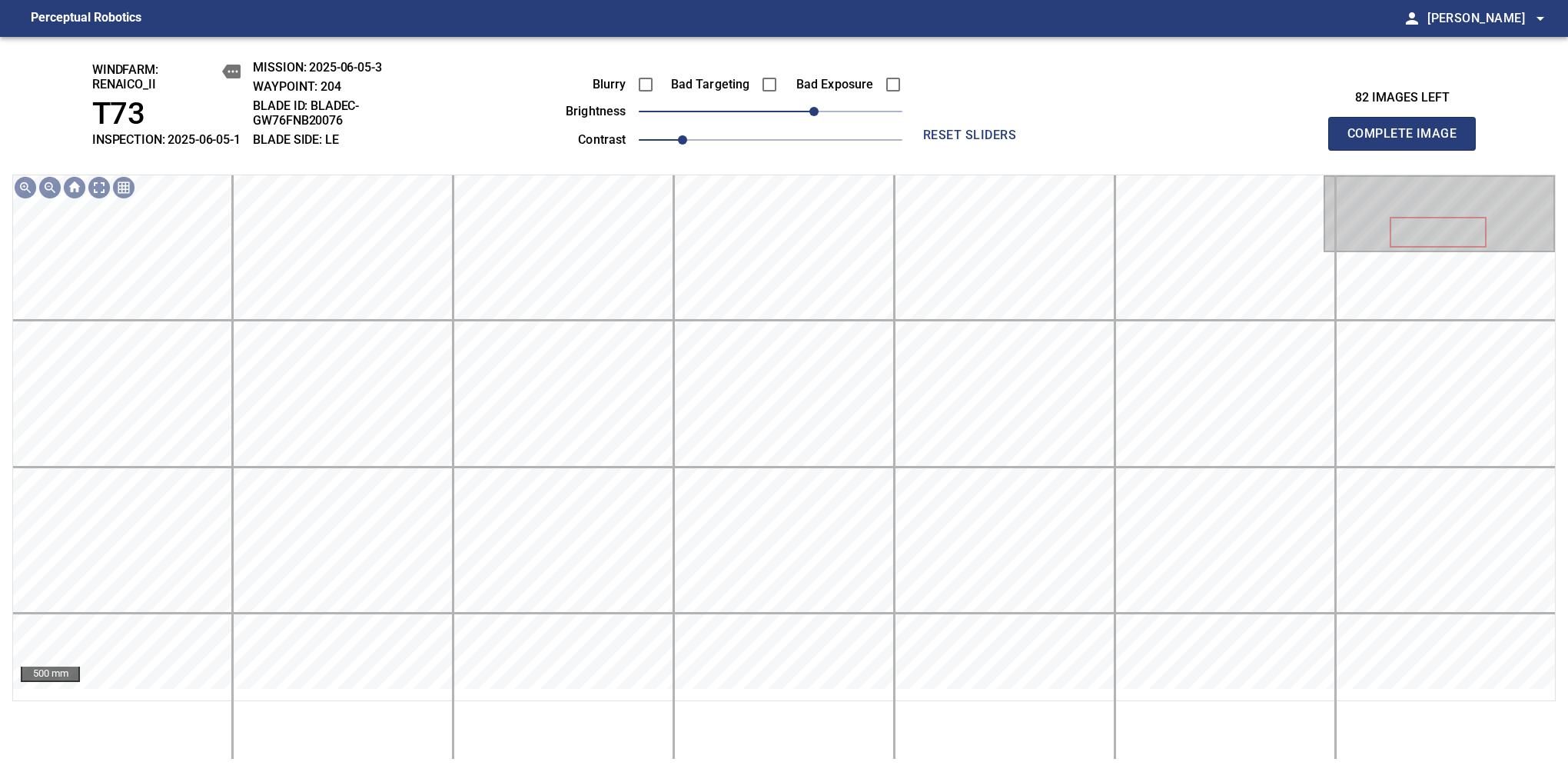
click at [1408, 141] on span "Complete Image" at bounding box center [1402, 133] width 113 height 22
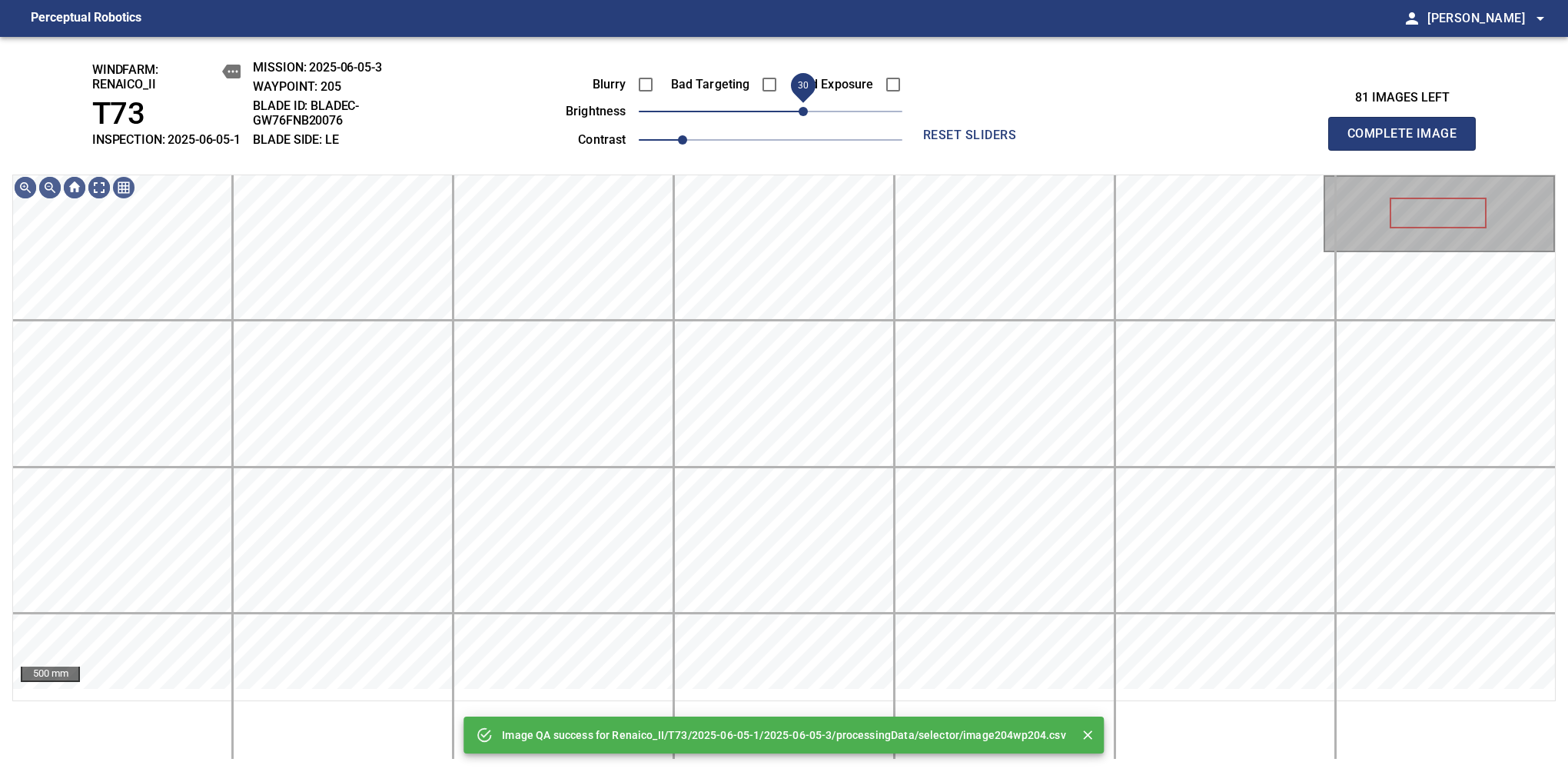
drag, startPoint x: 794, startPoint y: 129, endPoint x: 802, endPoint y: 131, distance: 8.2
click at [802, 122] on span "30" at bounding box center [770, 111] width 264 height 22
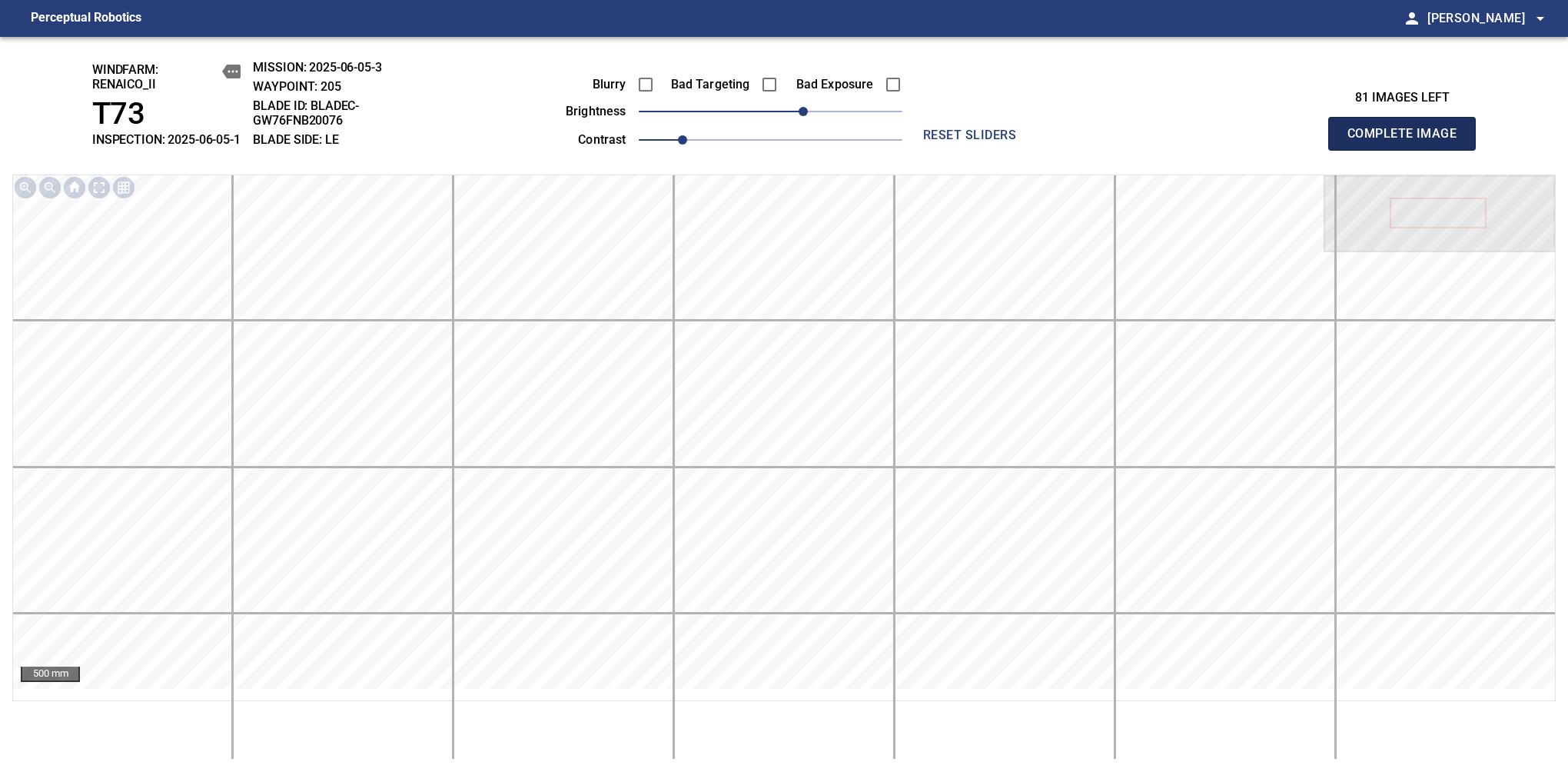
click at [1408, 141] on span "Complete Image" at bounding box center [1402, 133] width 113 height 22
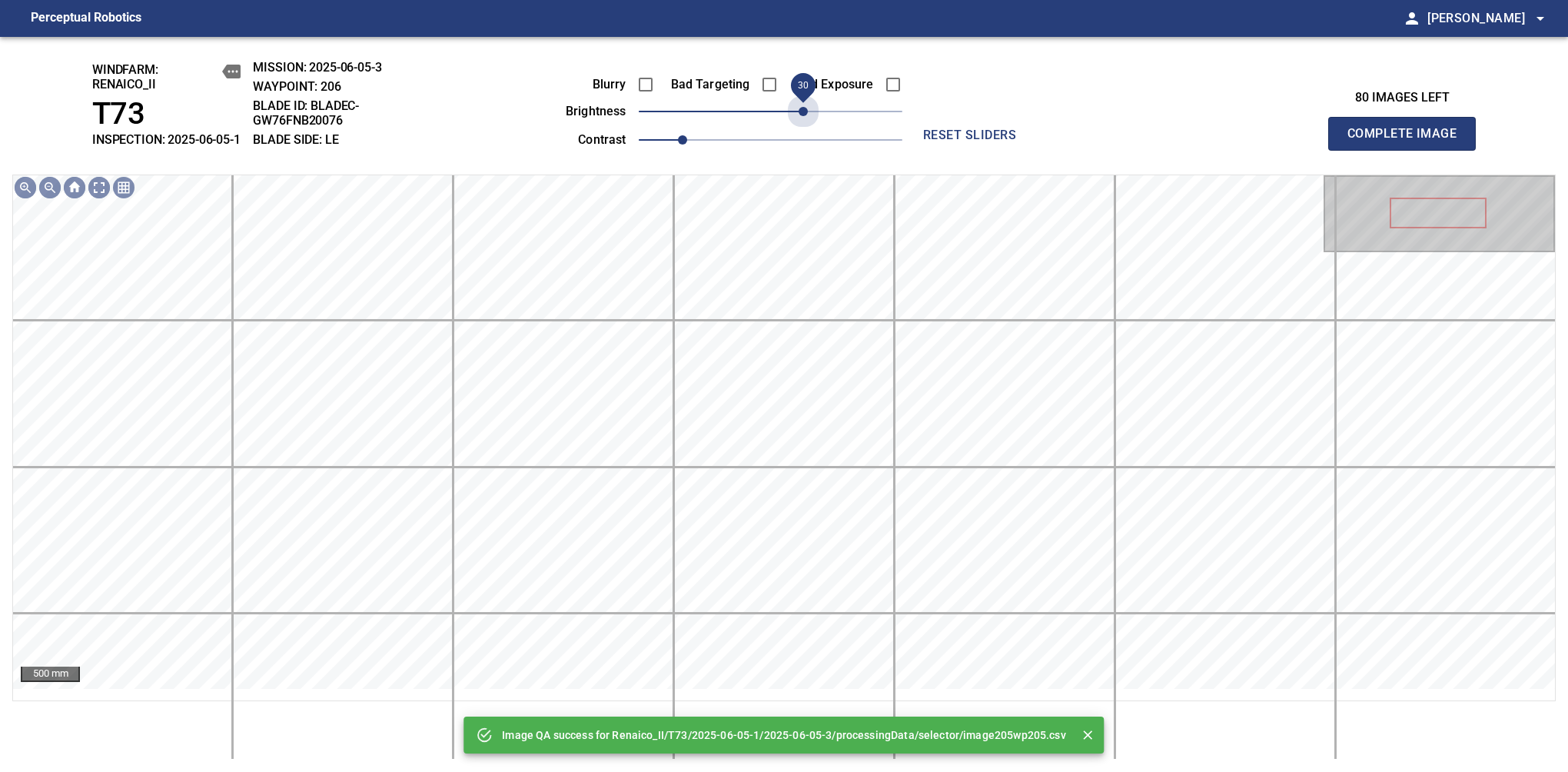
click at [799, 122] on span "30" at bounding box center [770, 111] width 264 height 22
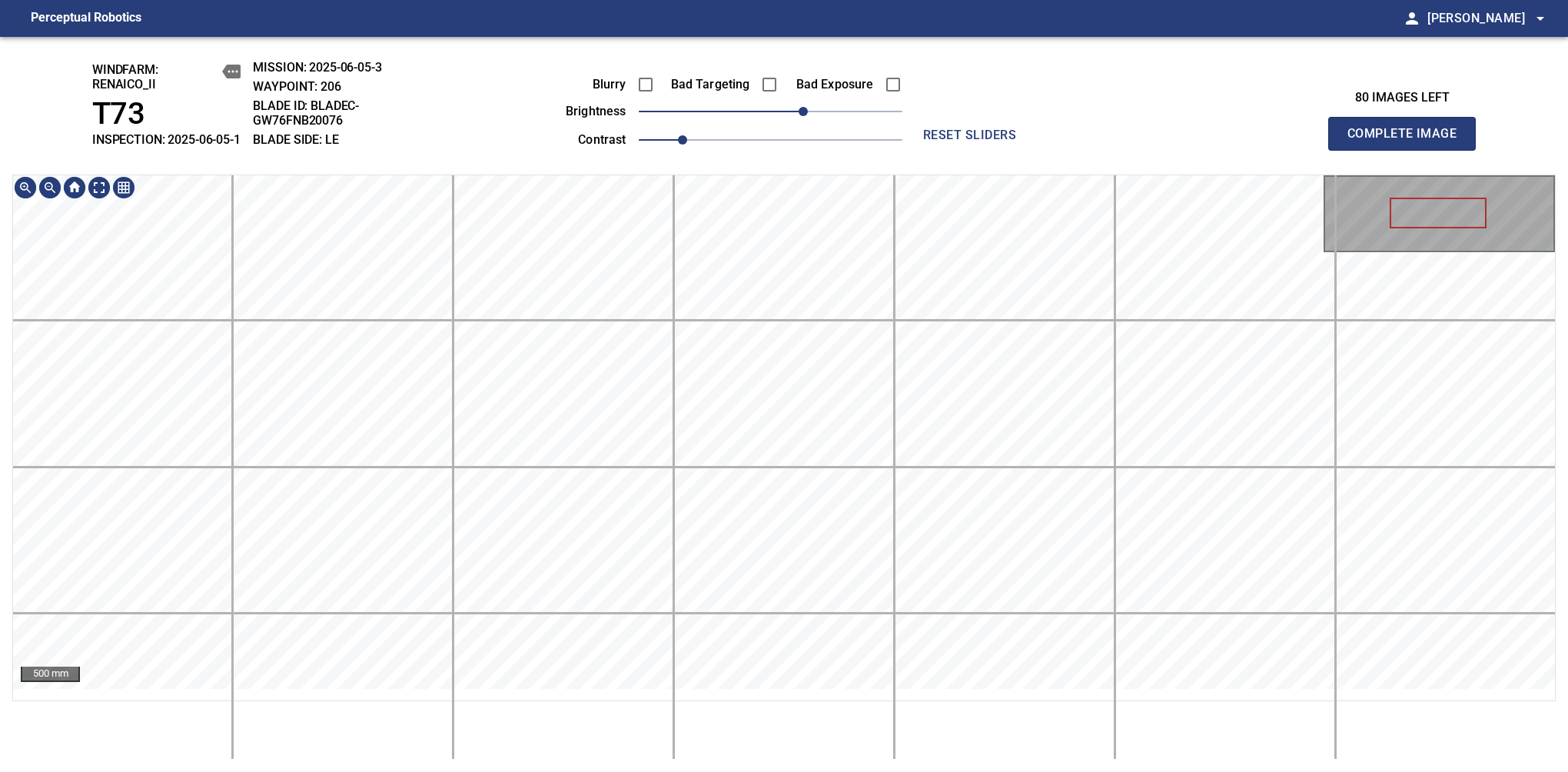
click at [786, 121] on div "windfarm: Renaico_II T73 INSPECTION: 2025-06-05-1 MISSION: 2025-06-05-3 WAYPOIN…" at bounding box center [784, 404] width 1568 height 735
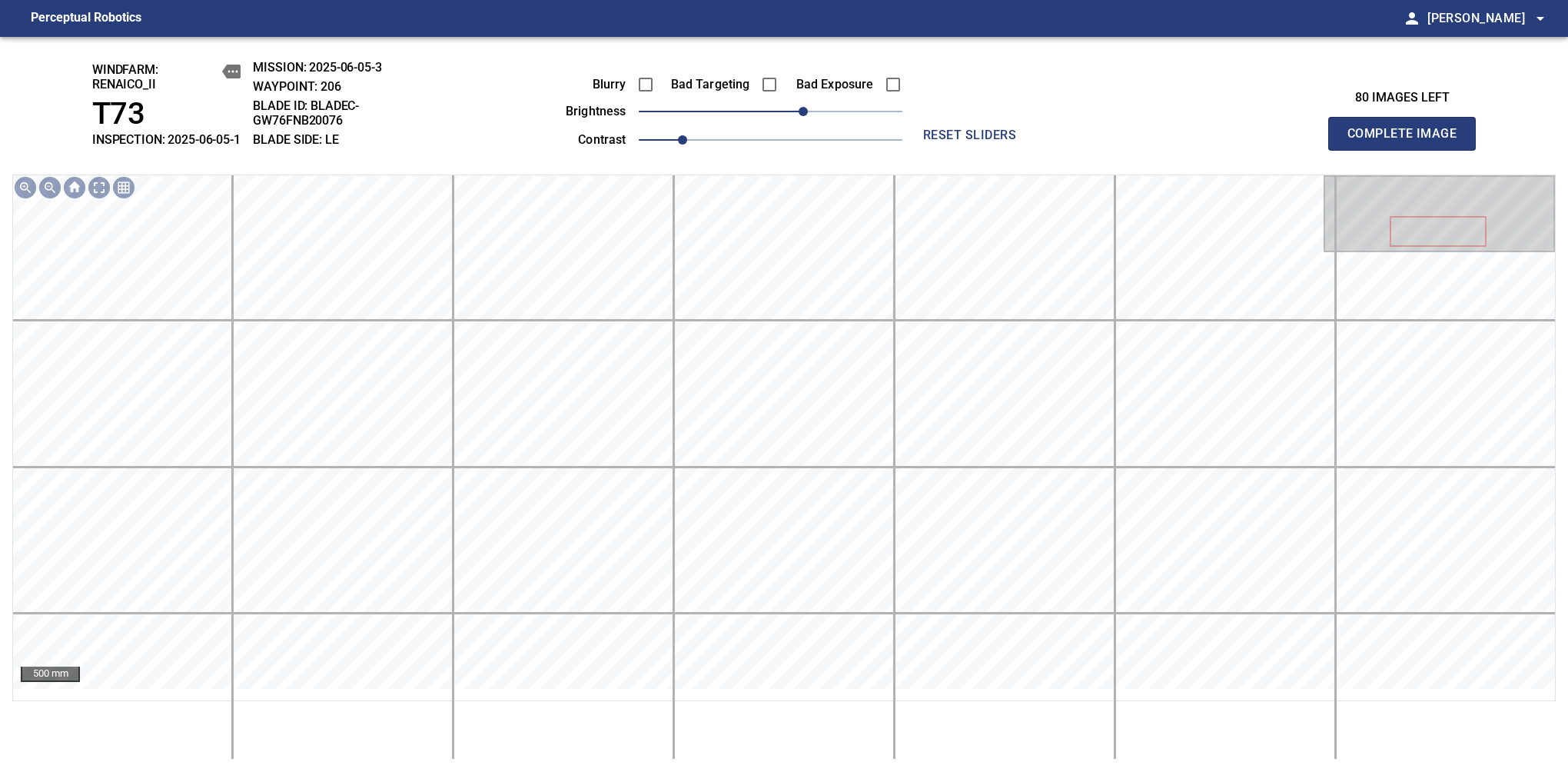
click at [1408, 141] on span "Complete Image" at bounding box center [1402, 133] width 113 height 22
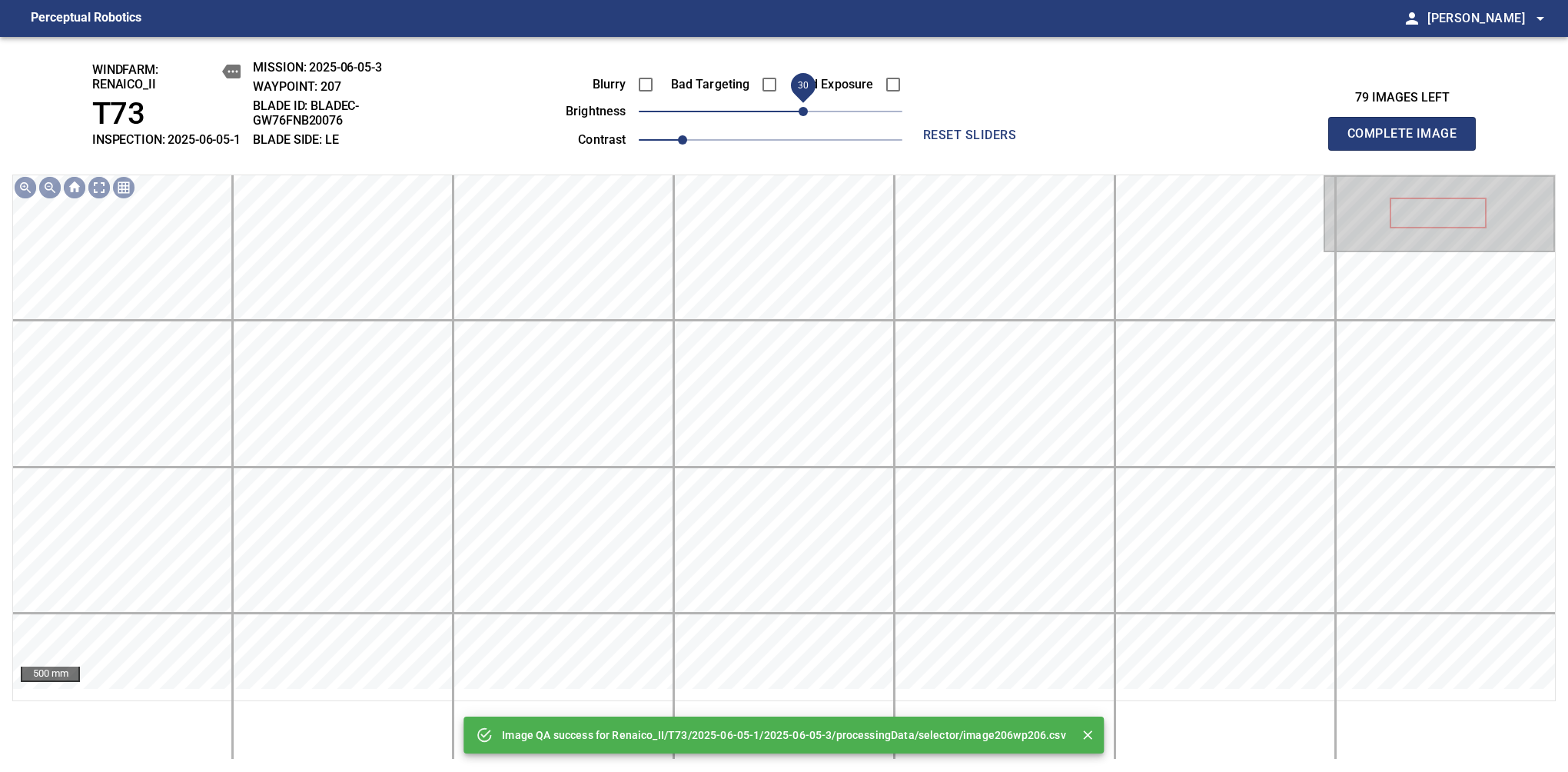
drag, startPoint x: 786, startPoint y: 121, endPoint x: 802, endPoint y: 113, distance: 17.9
click at [802, 113] on span "30" at bounding box center [803, 112] width 10 height 10
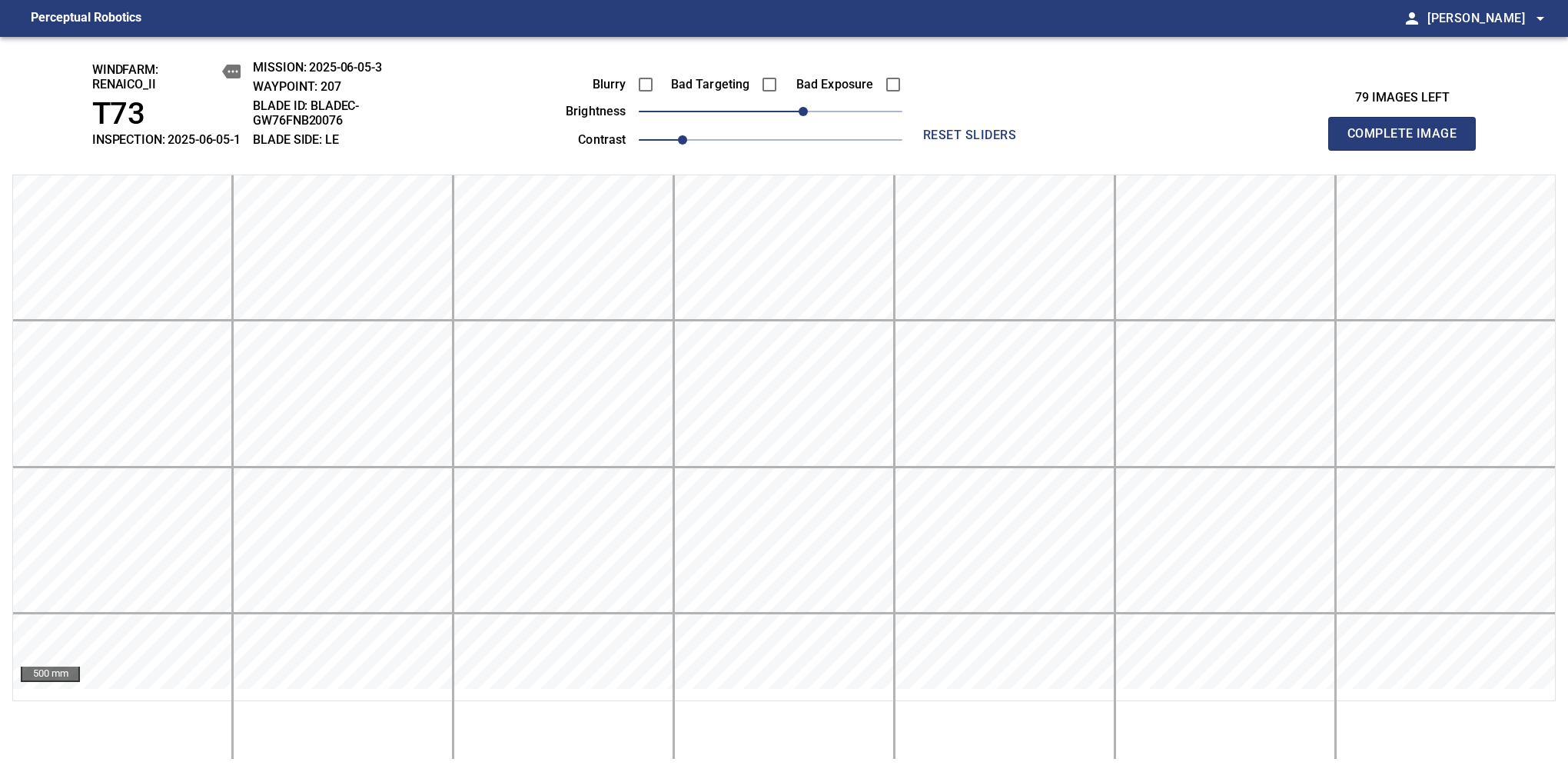
click at [1408, 141] on span "Complete Image" at bounding box center [1402, 133] width 113 height 22
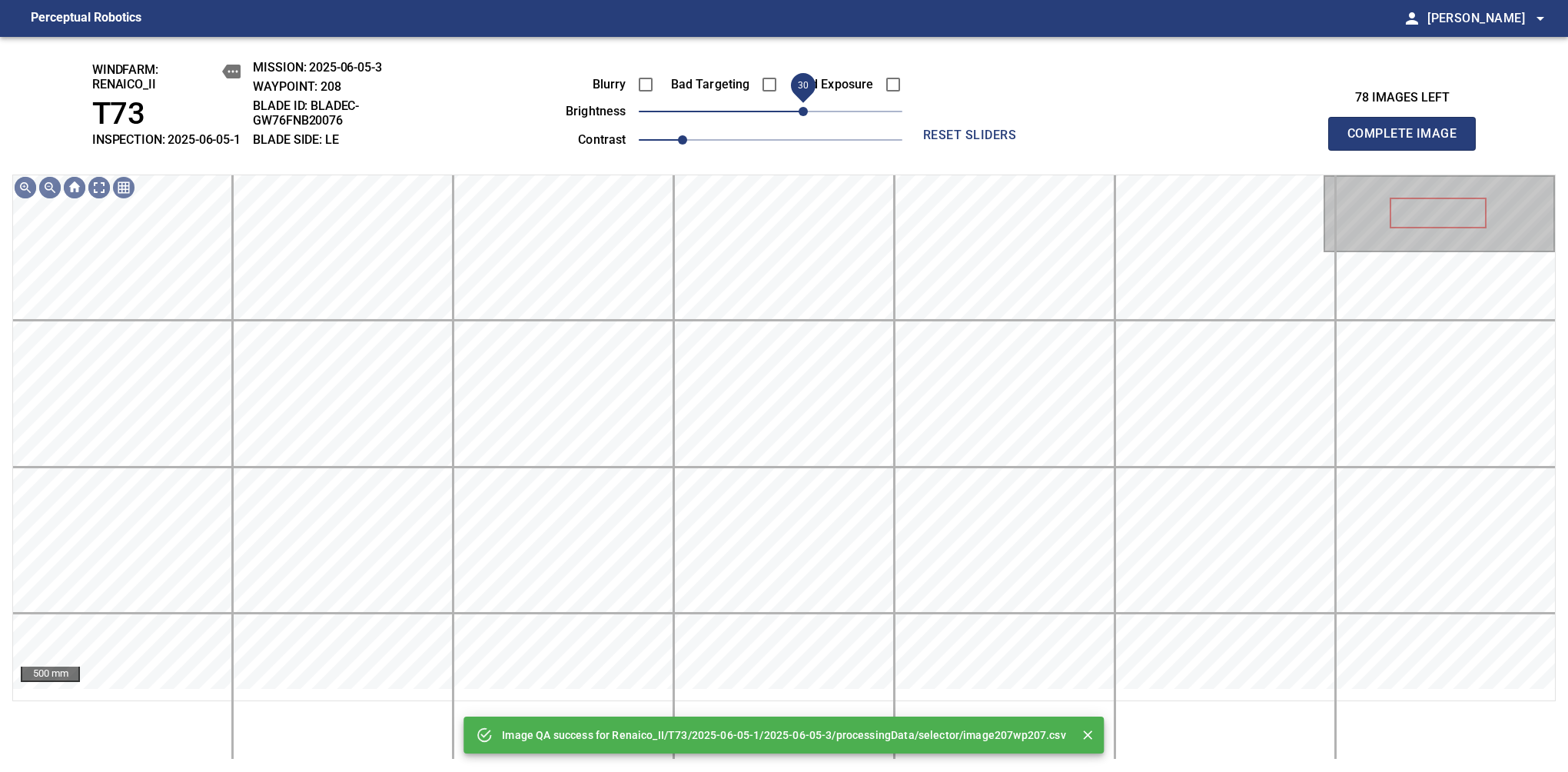
click at [805, 116] on span "30" at bounding box center [770, 111] width 264 height 22
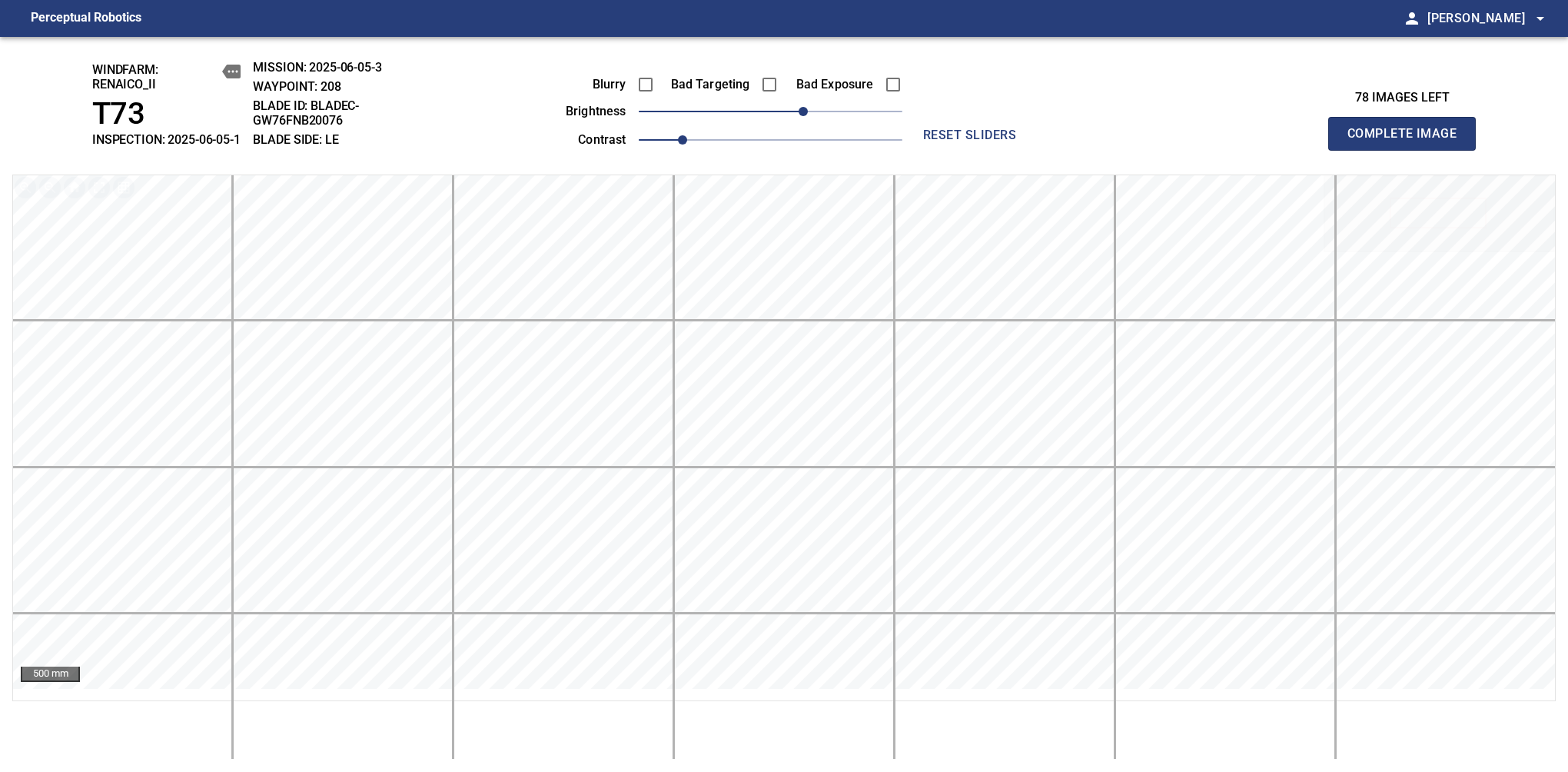
click at [1408, 141] on span "Complete Image" at bounding box center [1402, 133] width 113 height 22
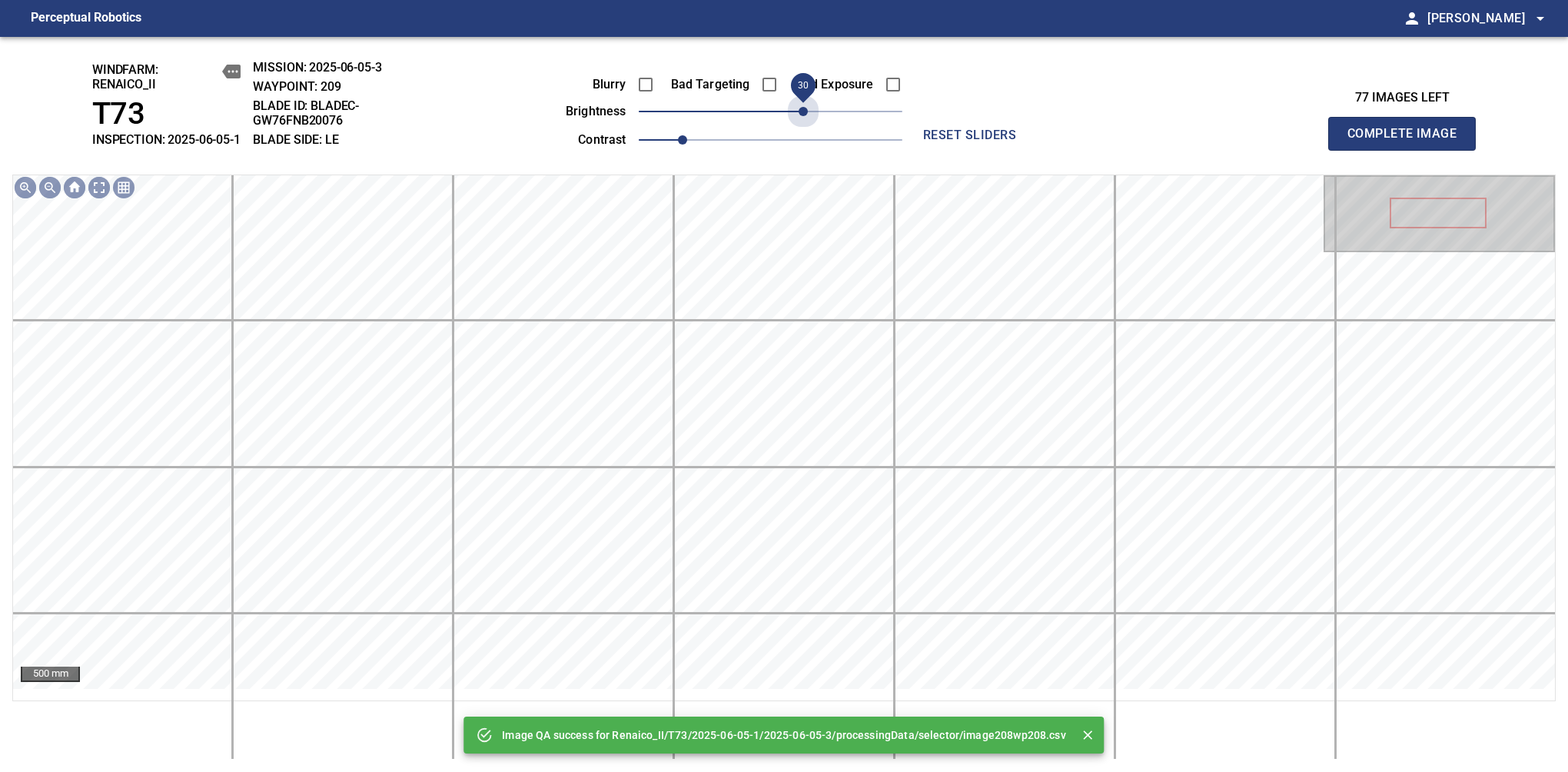
click at [805, 116] on span "30" at bounding box center [770, 111] width 264 height 22
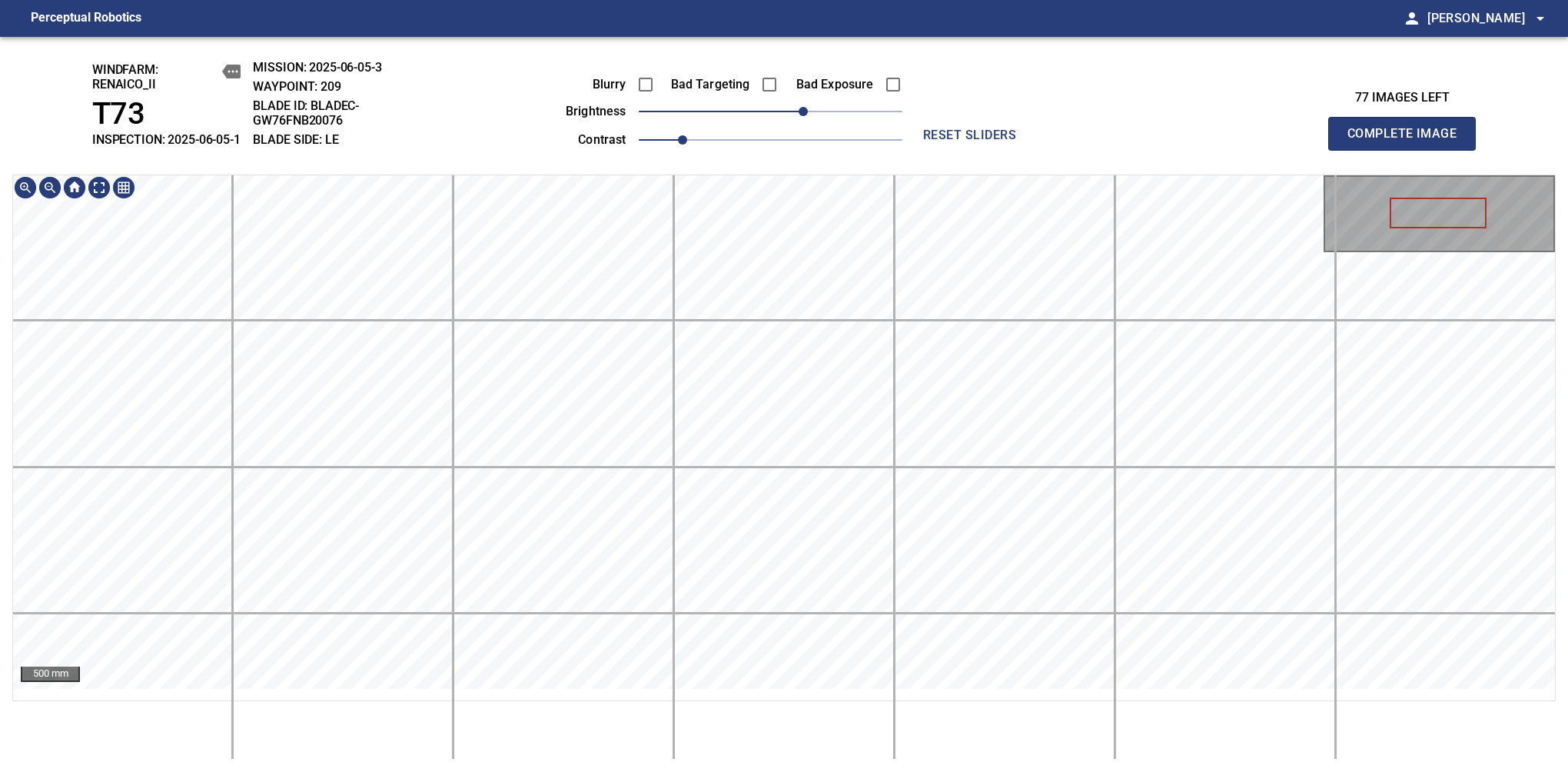
click at [799, 129] on div "windfarm: Renaico_II T73 INSPECTION: 2025-06-05-1 MISSION: 2025-06-05-3 WAYPOIN…" at bounding box center [784, 404] width 1568 height 735
click at [1408, 141] on span "Complete Image" at bounding box center [1402, 133] width 113 height 22
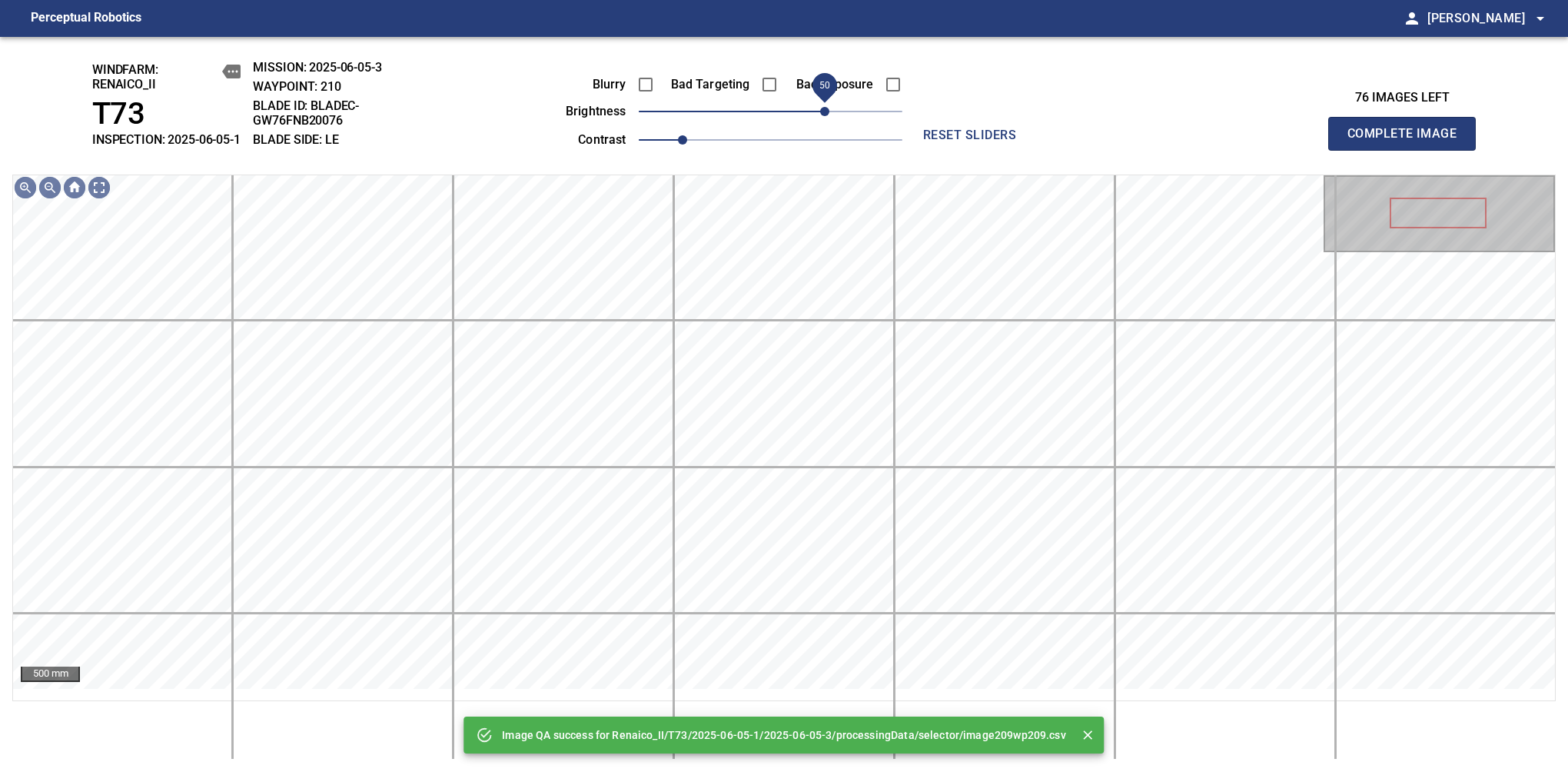
drag, startPoint x: 815, startPoint y: 125, endPoint x: 826, endPoint y: 120, distance: 12.1
click at [826, 120] on span "50" at bounding box center [770, 111] width 264 height 22
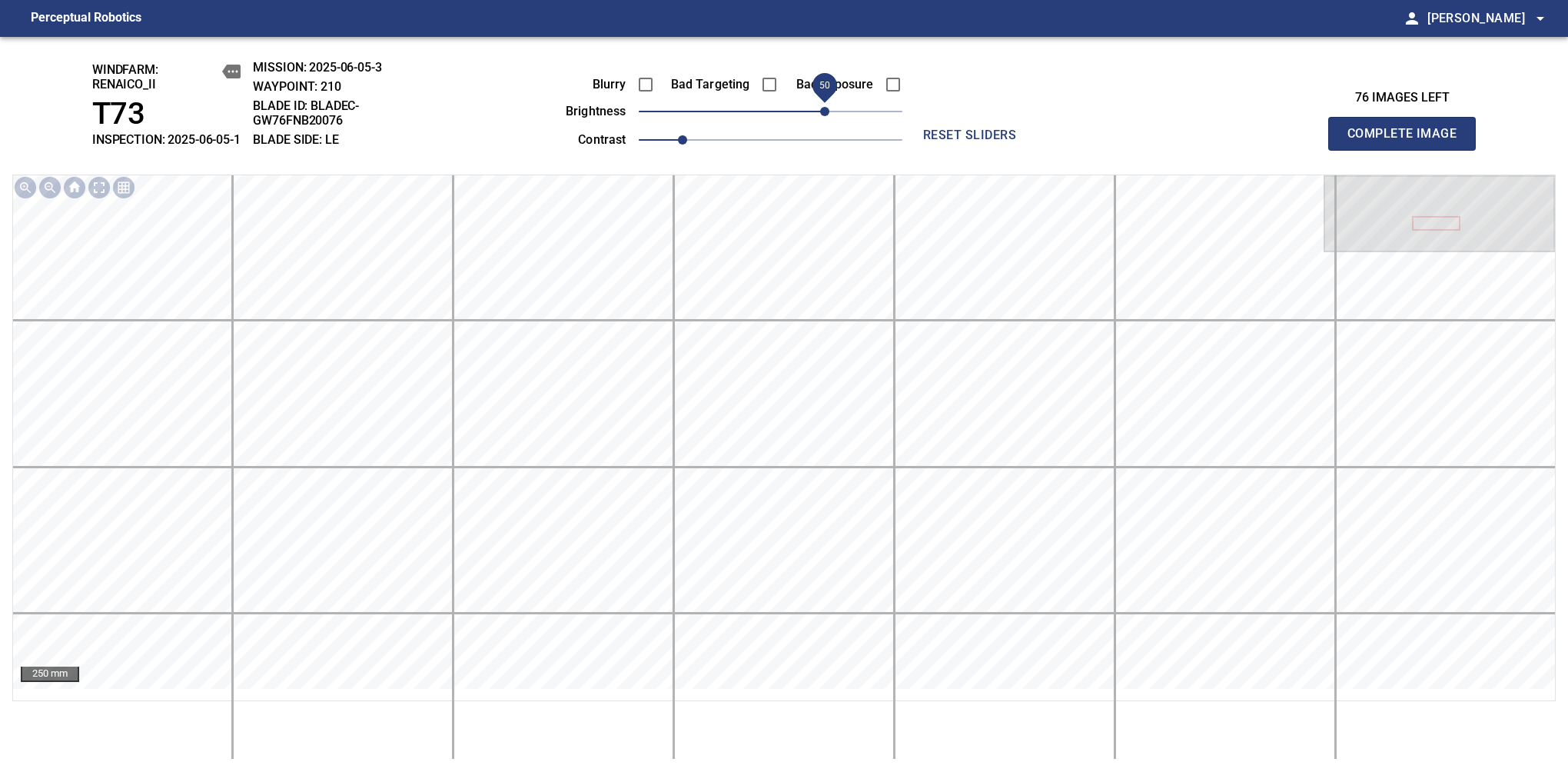
click at [1408, 141] on span "Complete Image" at bounding box center [1402, 133] width 113 height 22
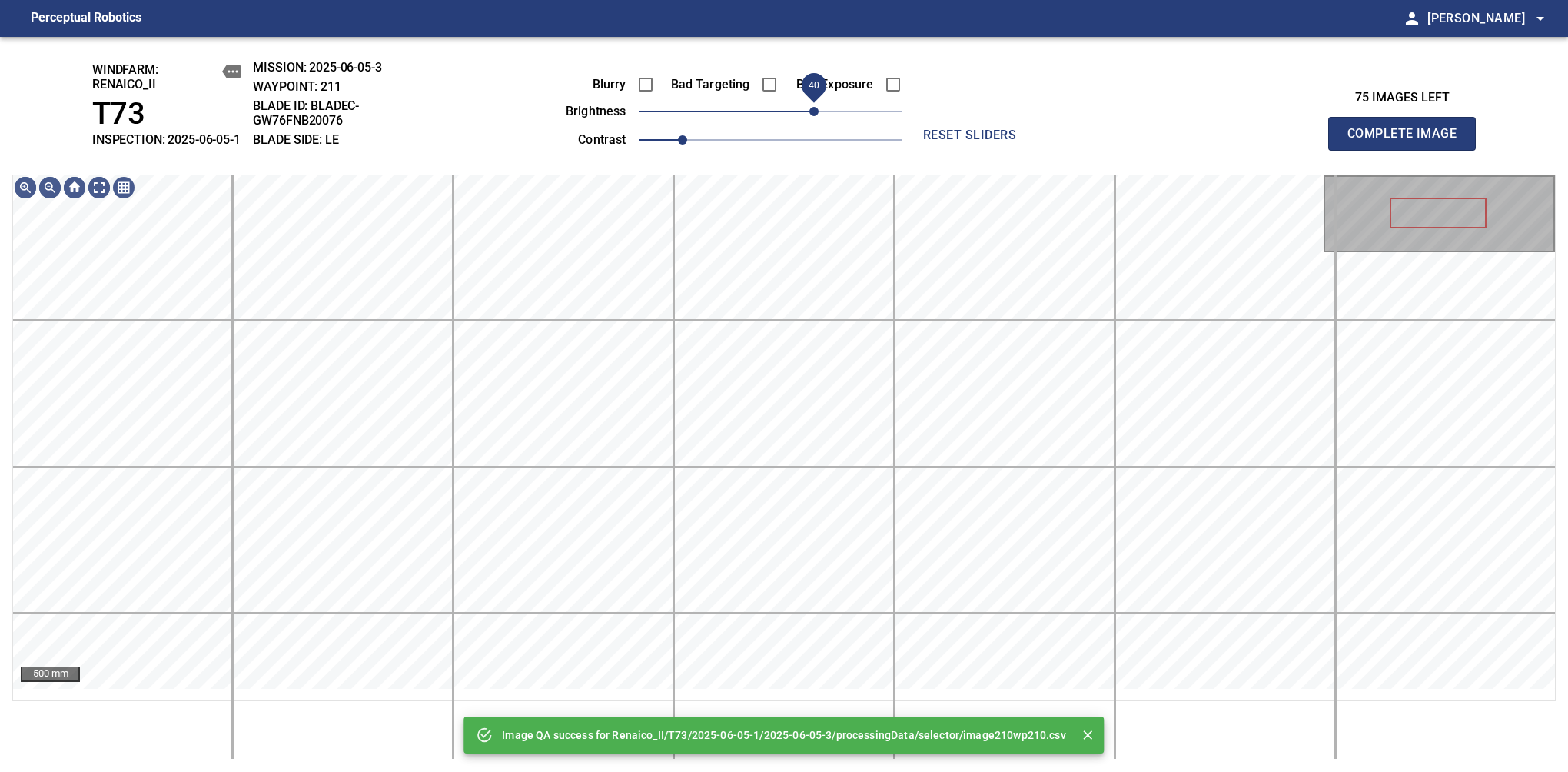
drag, startPoint x: 826, startPoint y: 121, endPoint x: 816, endPoint y: 129, distance: 12.8
click at [816, 122] on span "40" at bounding box center [770, 111] width 264 height 22
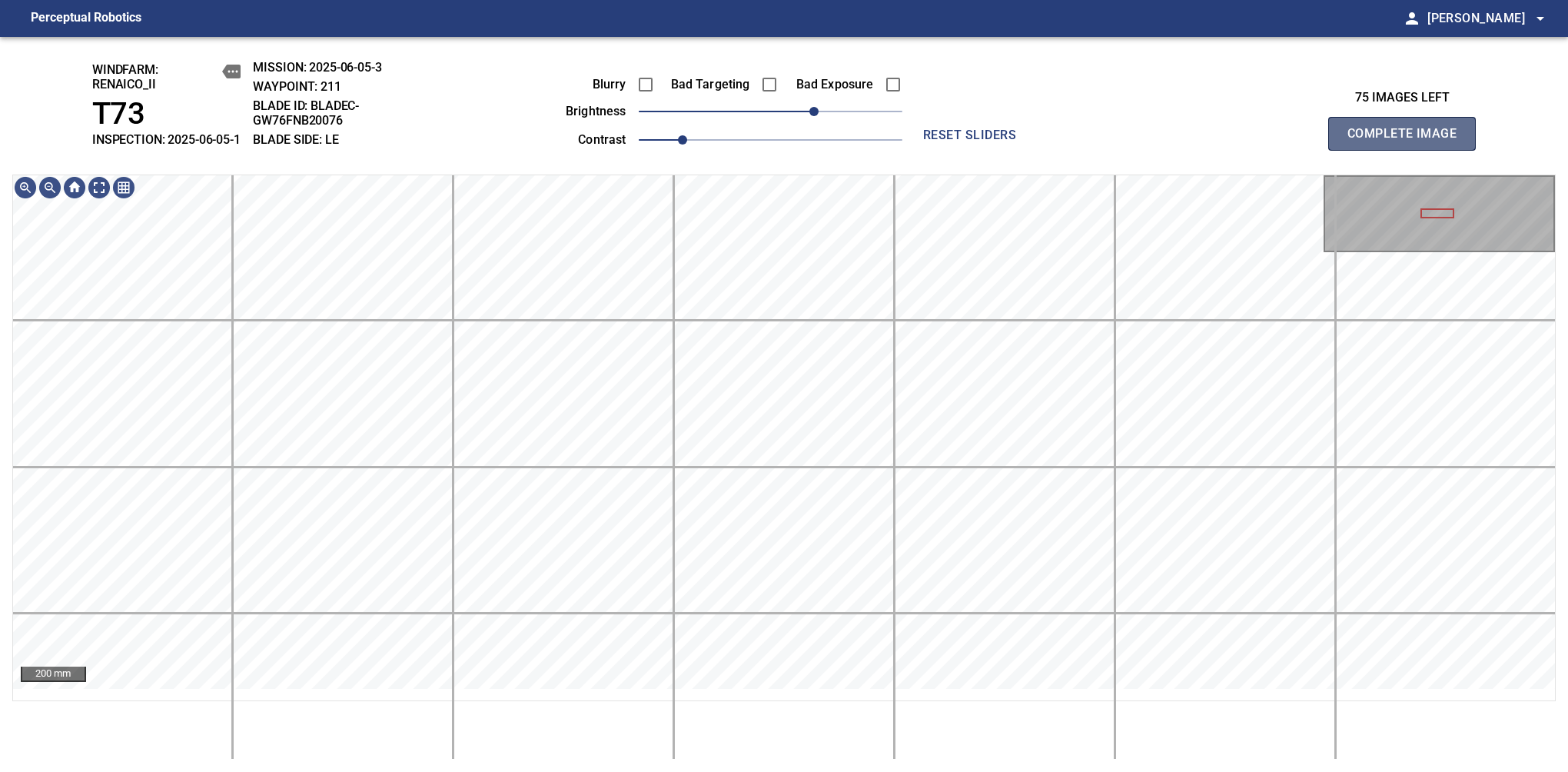
click at [1408, 141] on span "Complete Image" at bounding box center [1402, 133] width 113 height 22
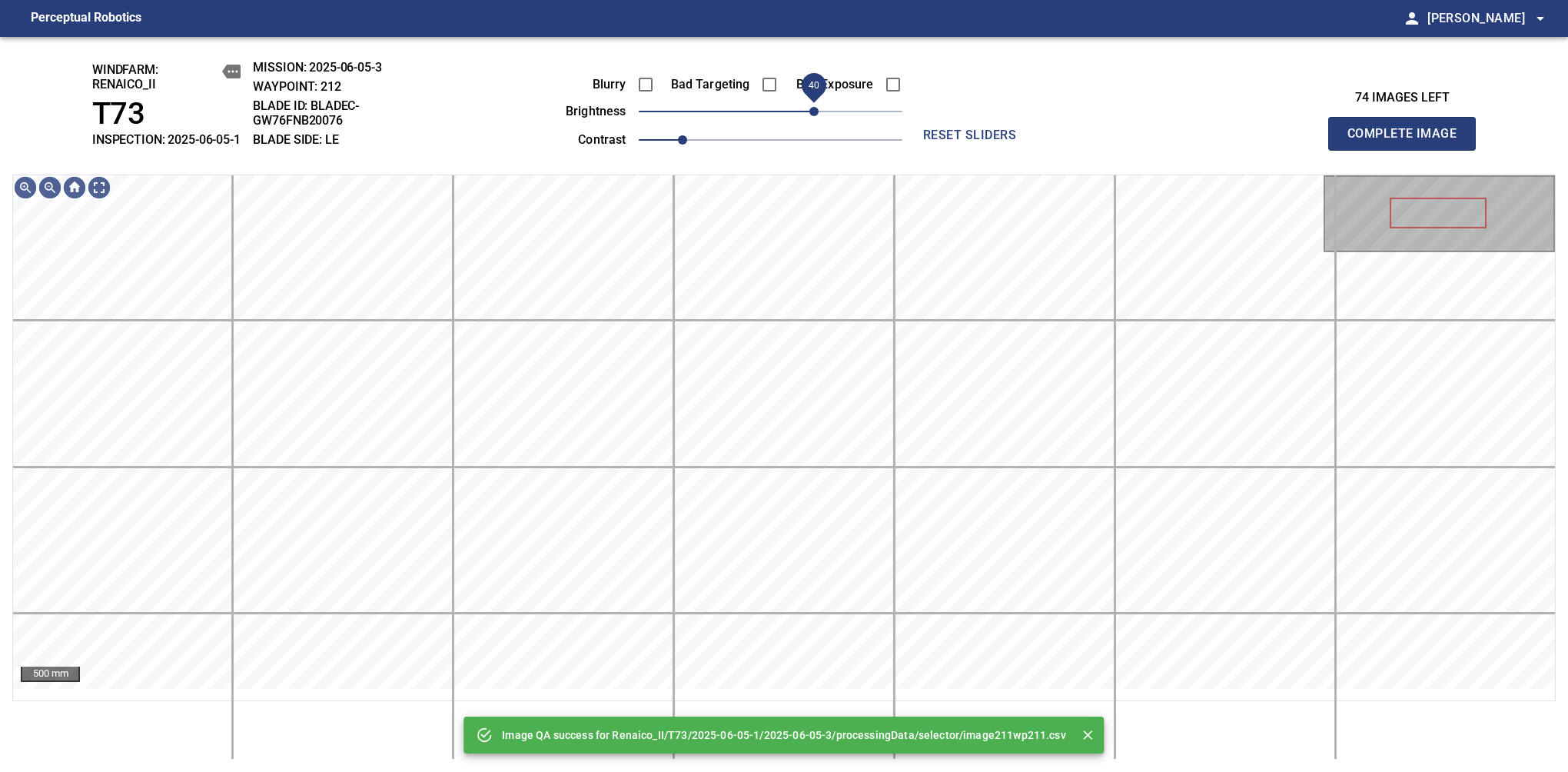
click at [818, 122] on span "40" at bounding box center [770, 111] width 264 height 22
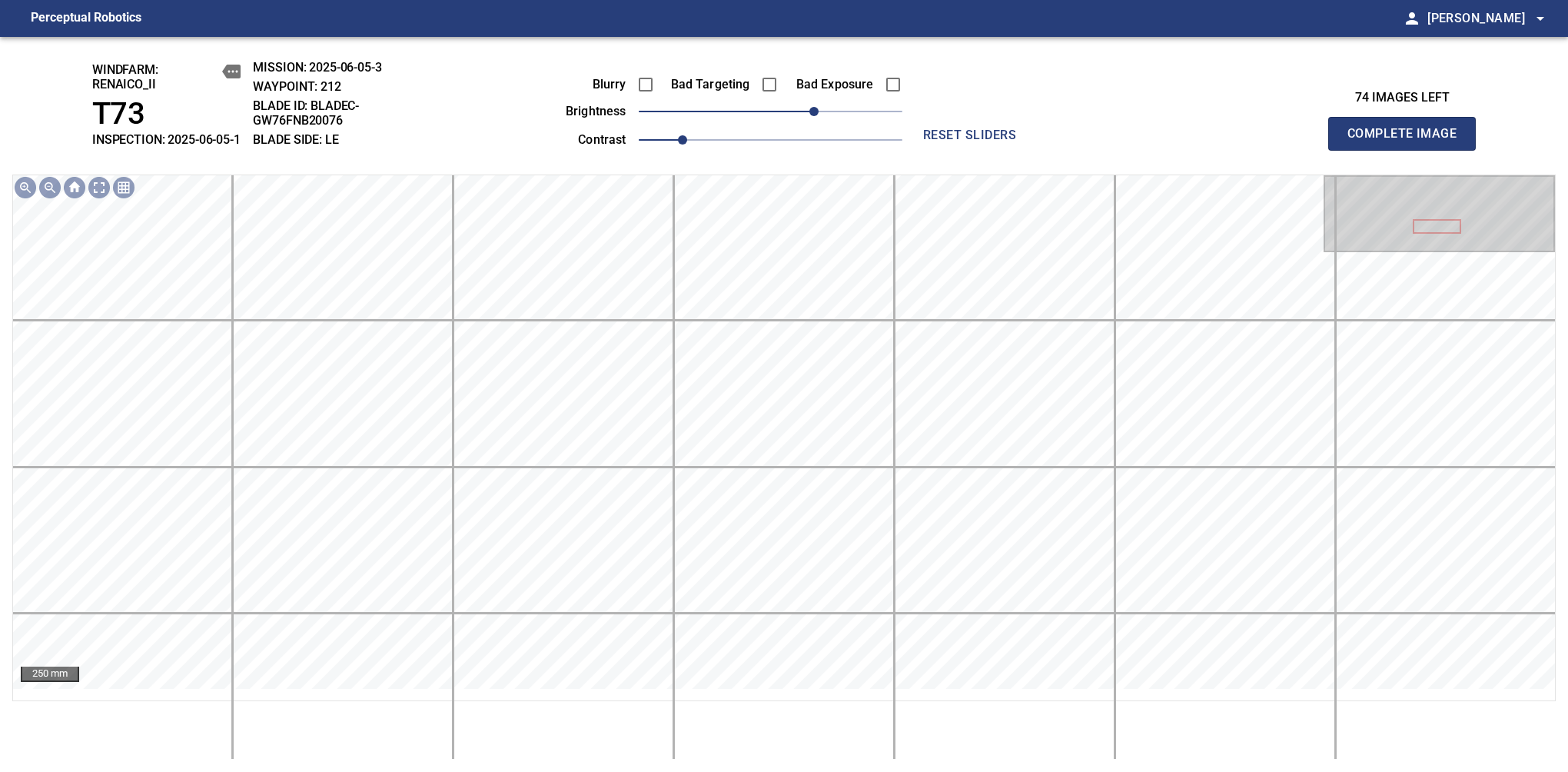
click at [766, 149] on div "windfarm: Renaico_II T73 INSPECTION: 2025-06-05-1 MISSION: 2025-06-05-3 WAYPOIN…" at bounding box center [784, 404] width 1568 height 735
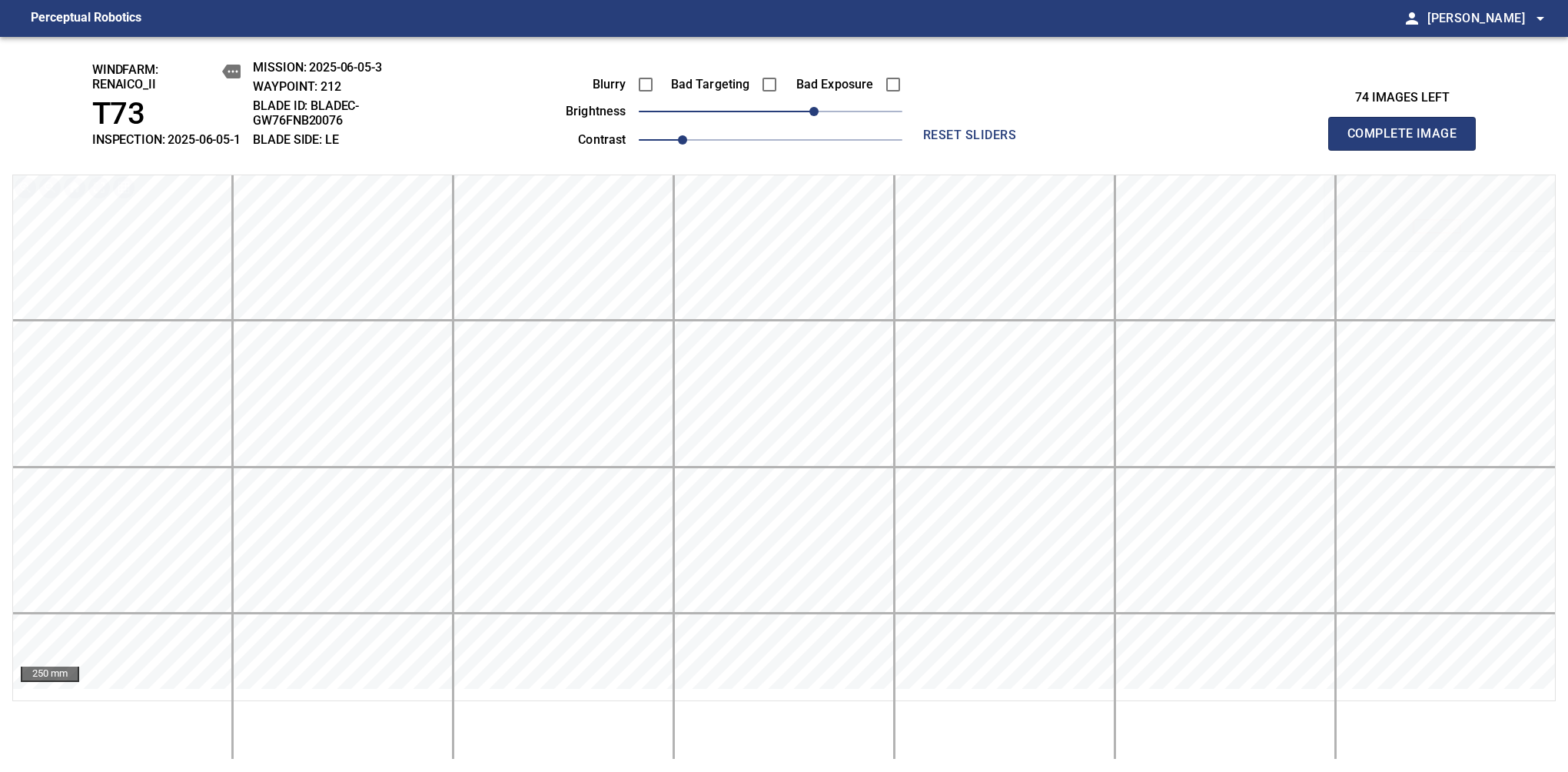
click at [1408, 141] on span "Complete Image" at bounding box center [1402, 133] width 113 height 22
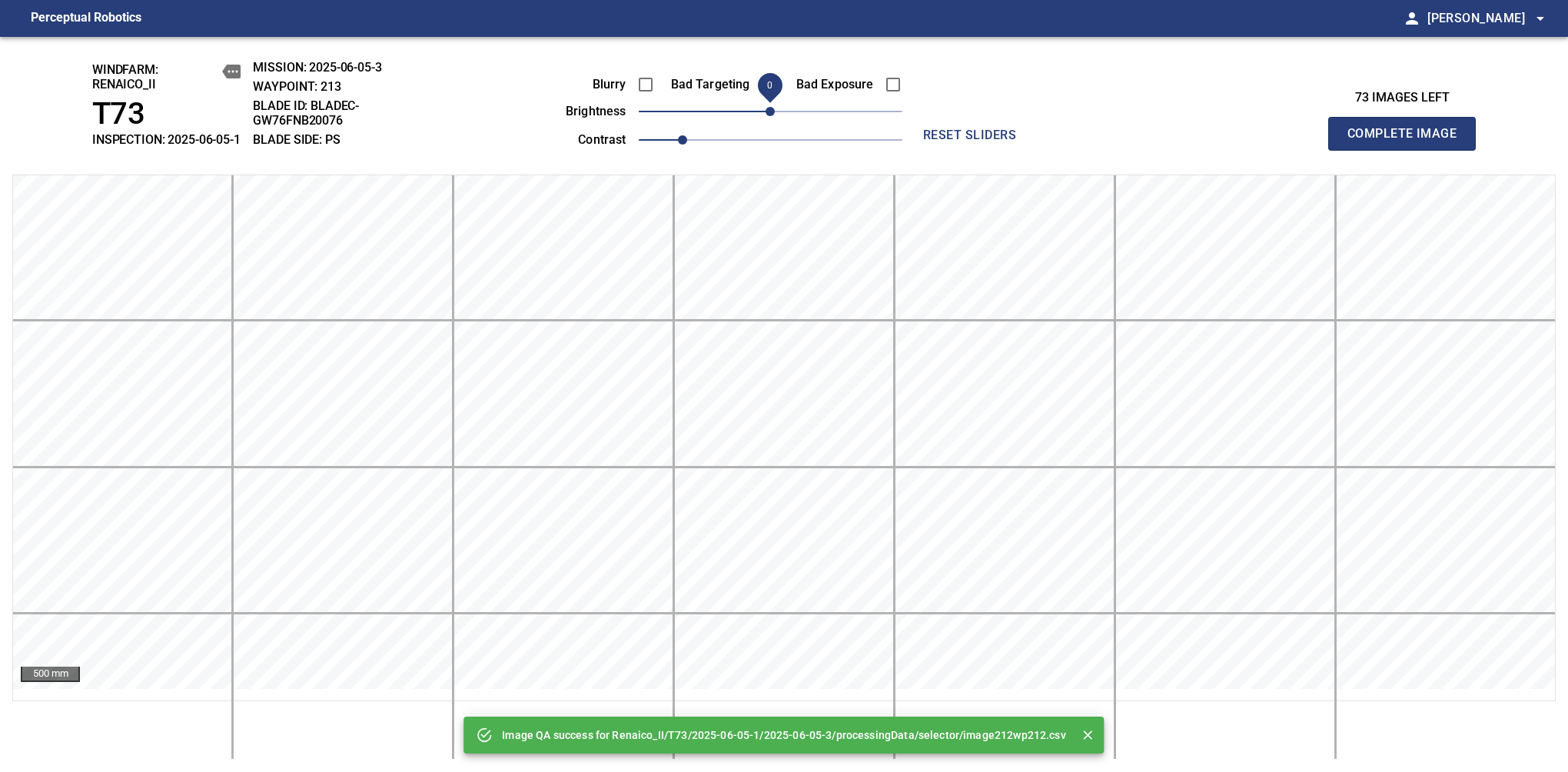
click at [1408, 141] on span "Complete Image" at bounding box center [1402, 133] width 113 height 22
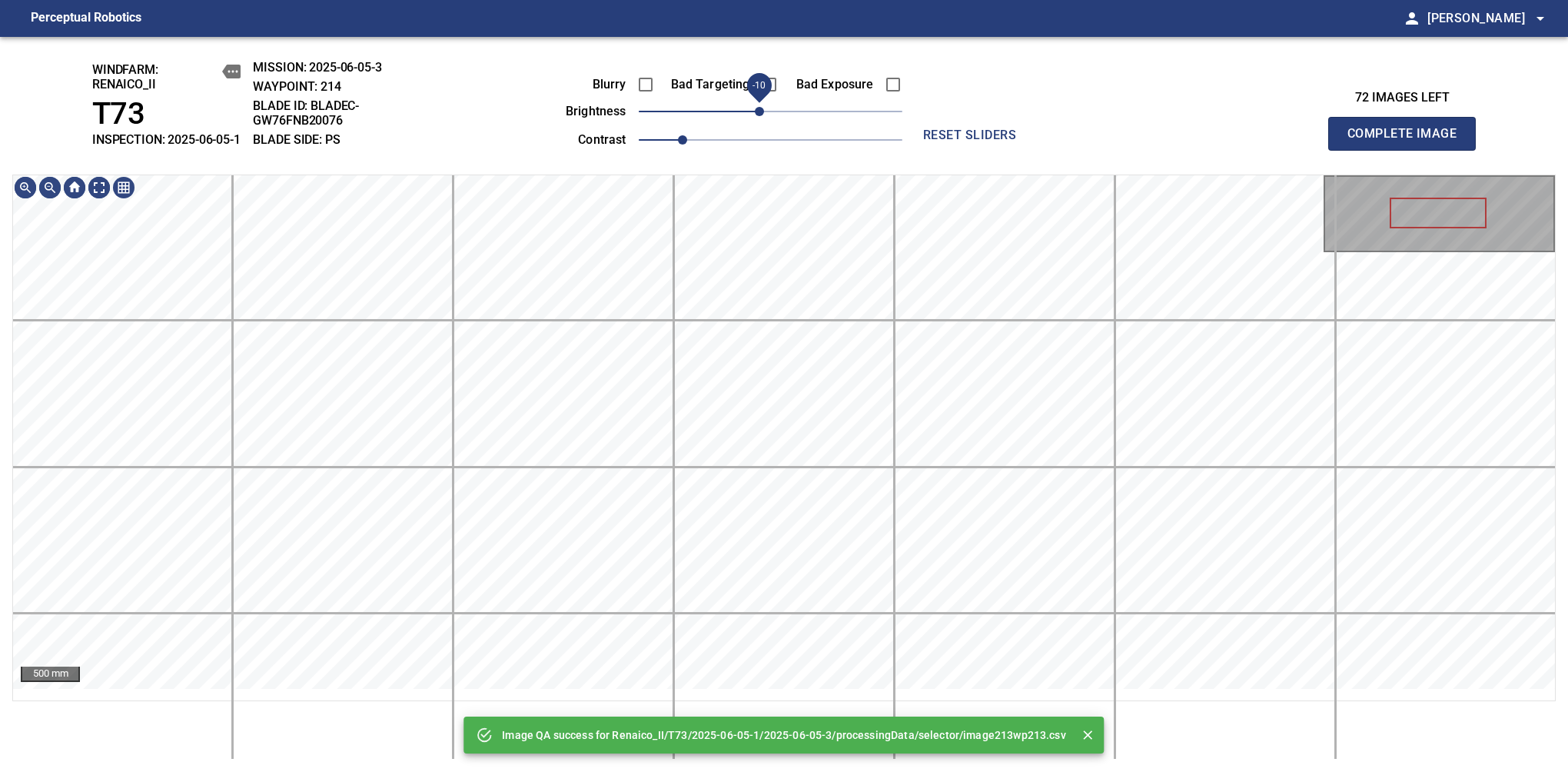
drag, startPoint x: 778, startPoint y: 119, endPoint x: 761, endPoint y: 127, distance: 18.8
click at [761, 116] on span "-10" at bounding box center [760, 112] width 10 height 10
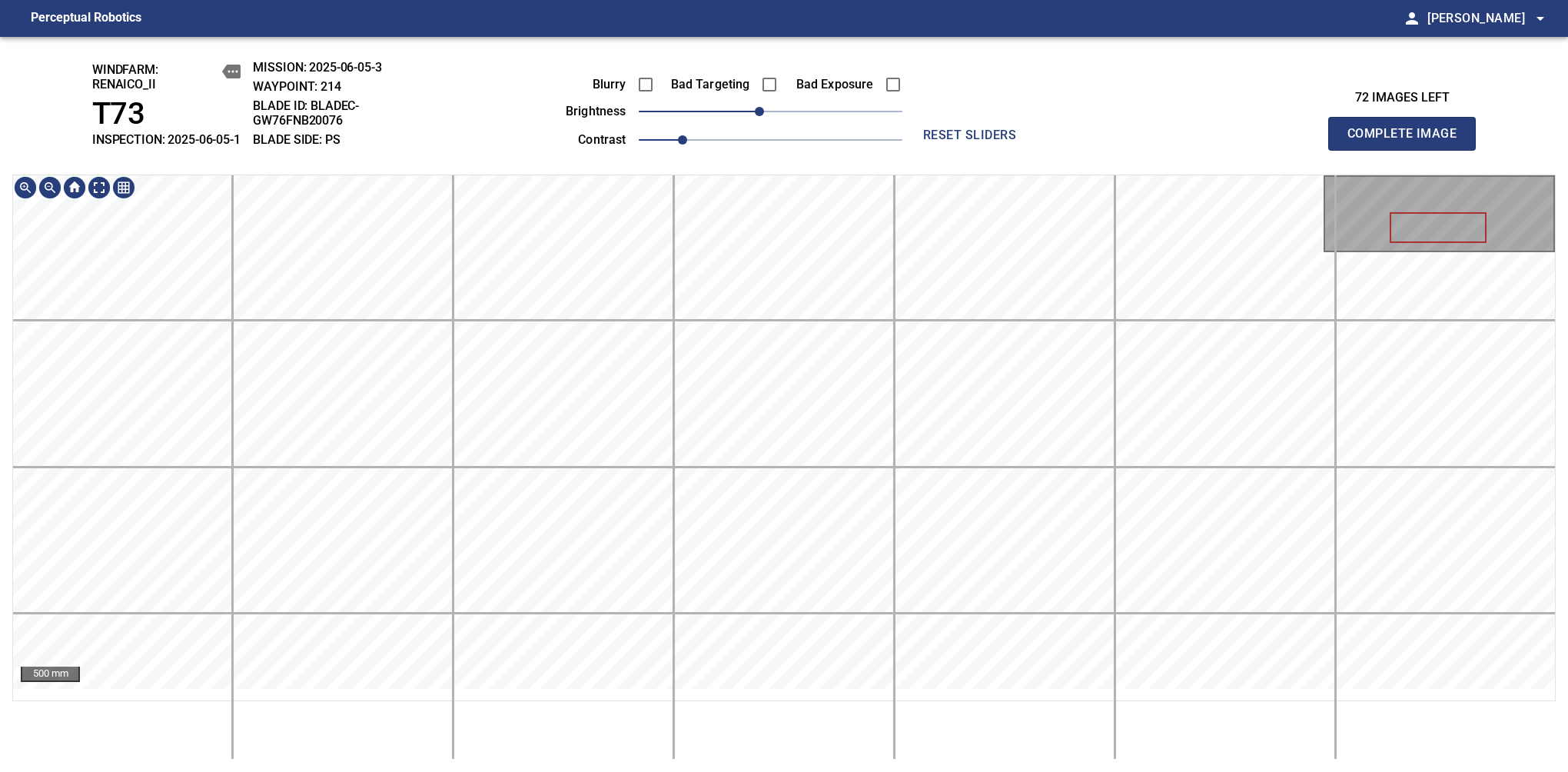
click at [790, 138] on div "windfarm: Renaico_II T73 INSPECTION: 2025-06-05-1 MISSION: 2025-06-05-3 WAYPOIN…" at bounding box center [784, 404] width 1568 height 735
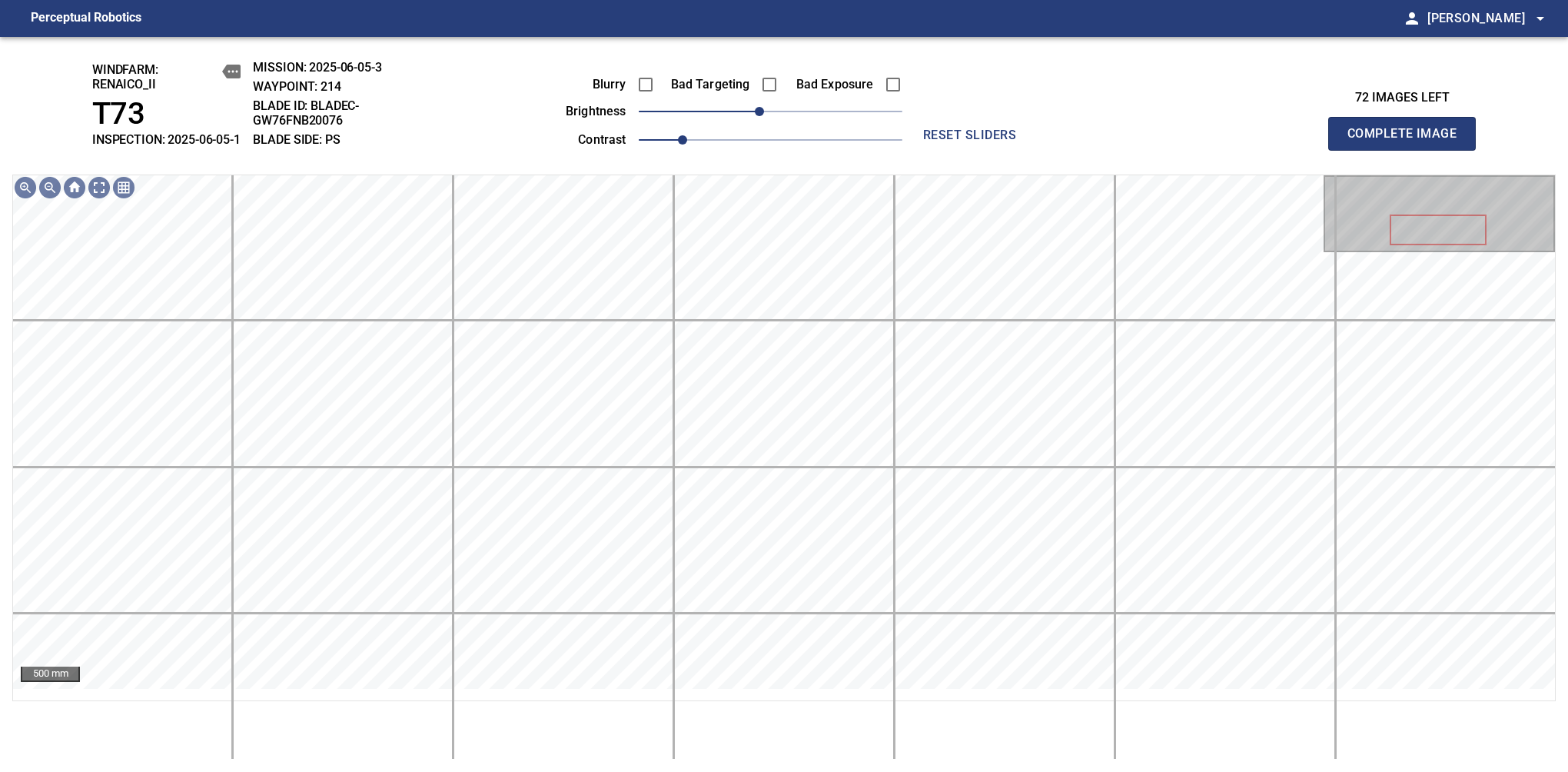
click at [1408, 141] on span "Complete Image" at bounding box center [1402, 133] width 113 height 22
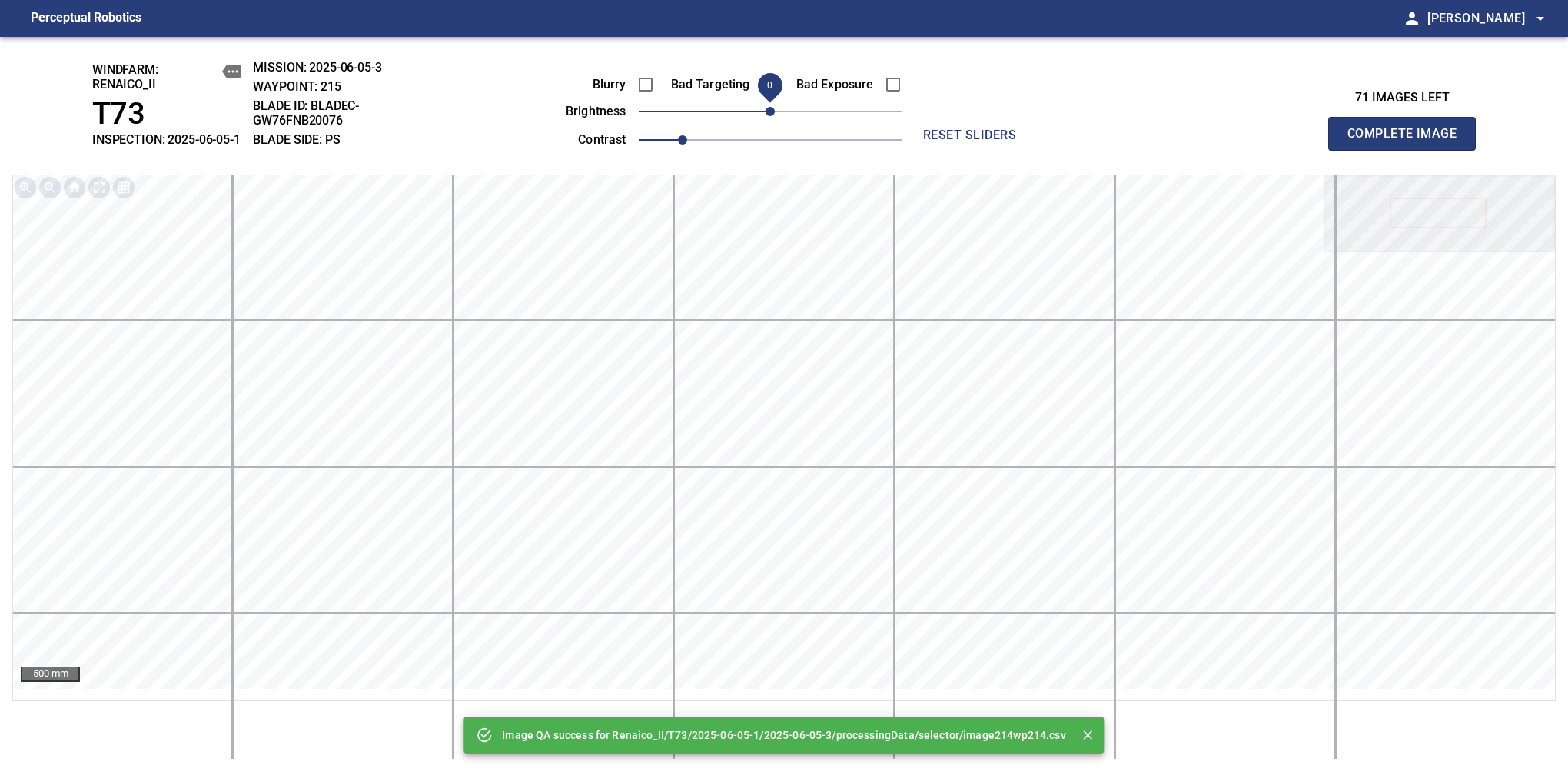
click at [766, 116] on span "0" at bounding box center [770, 112] width 10 height 10
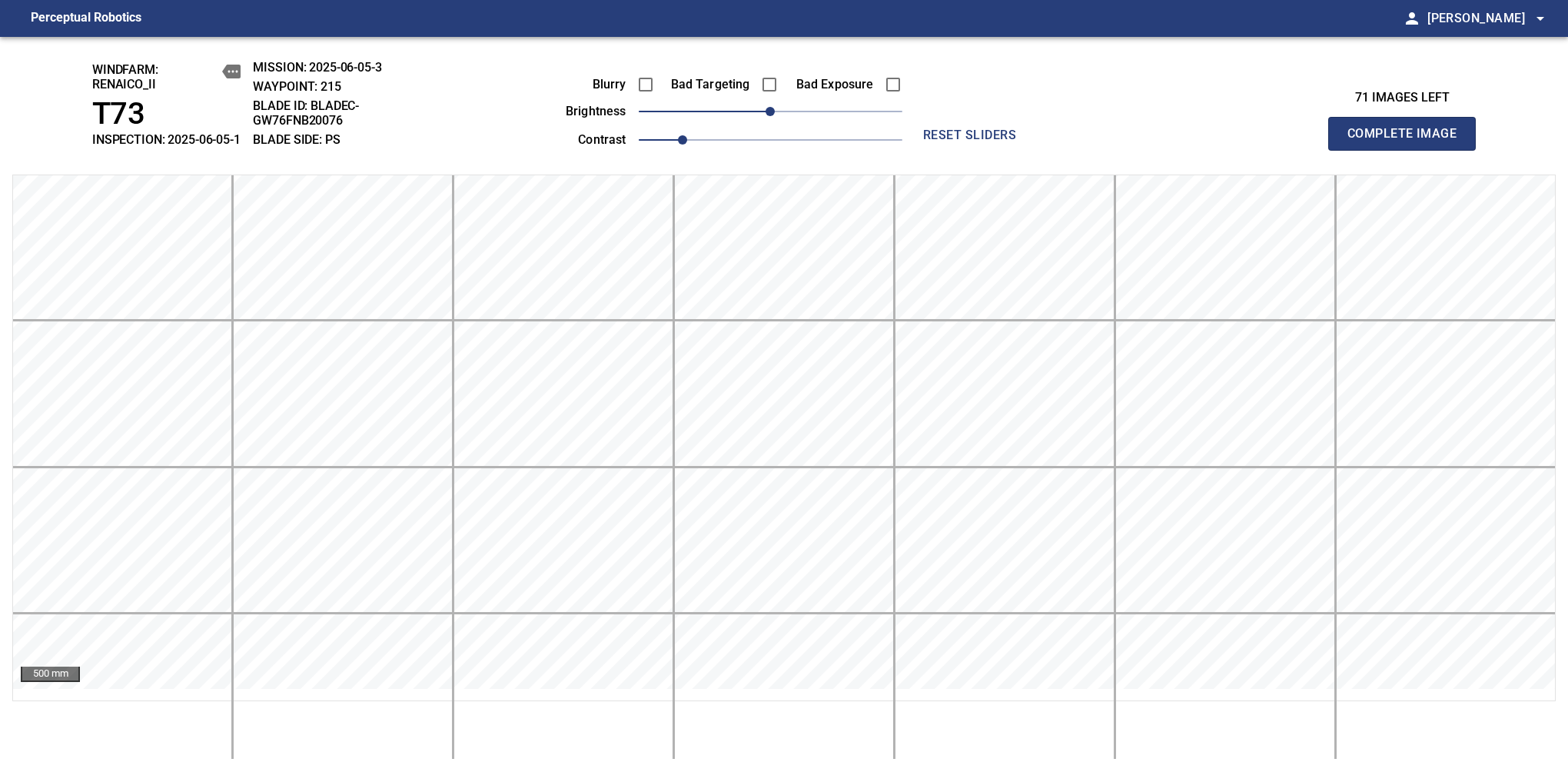
click at [1408, 141] on span "Complete Image" at bounding box center [1402, 133] width 113 height 22
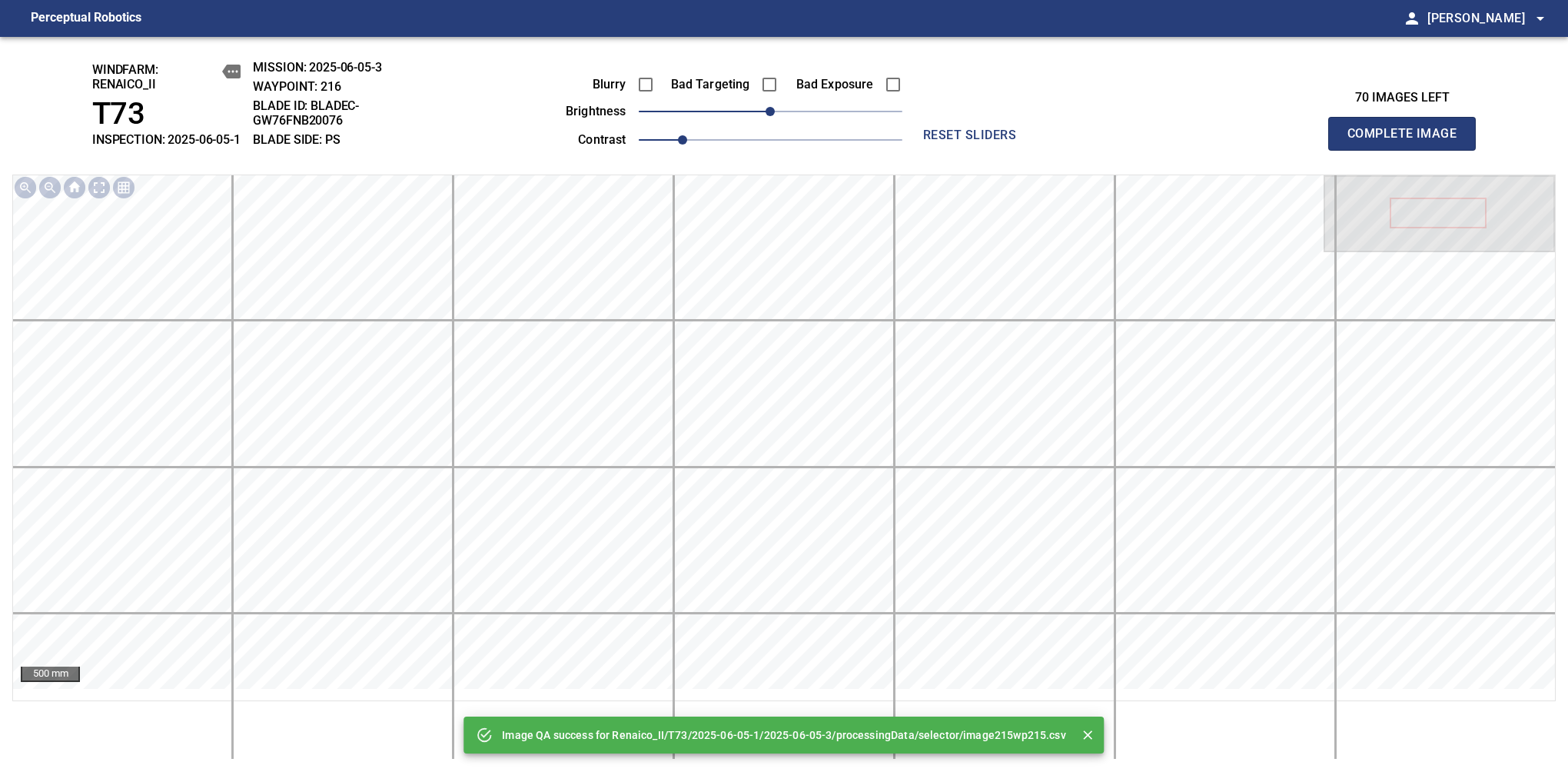
click at [1408, 141] on span "Complete Image" at bounding box center [1402, 133] width 113 height 22
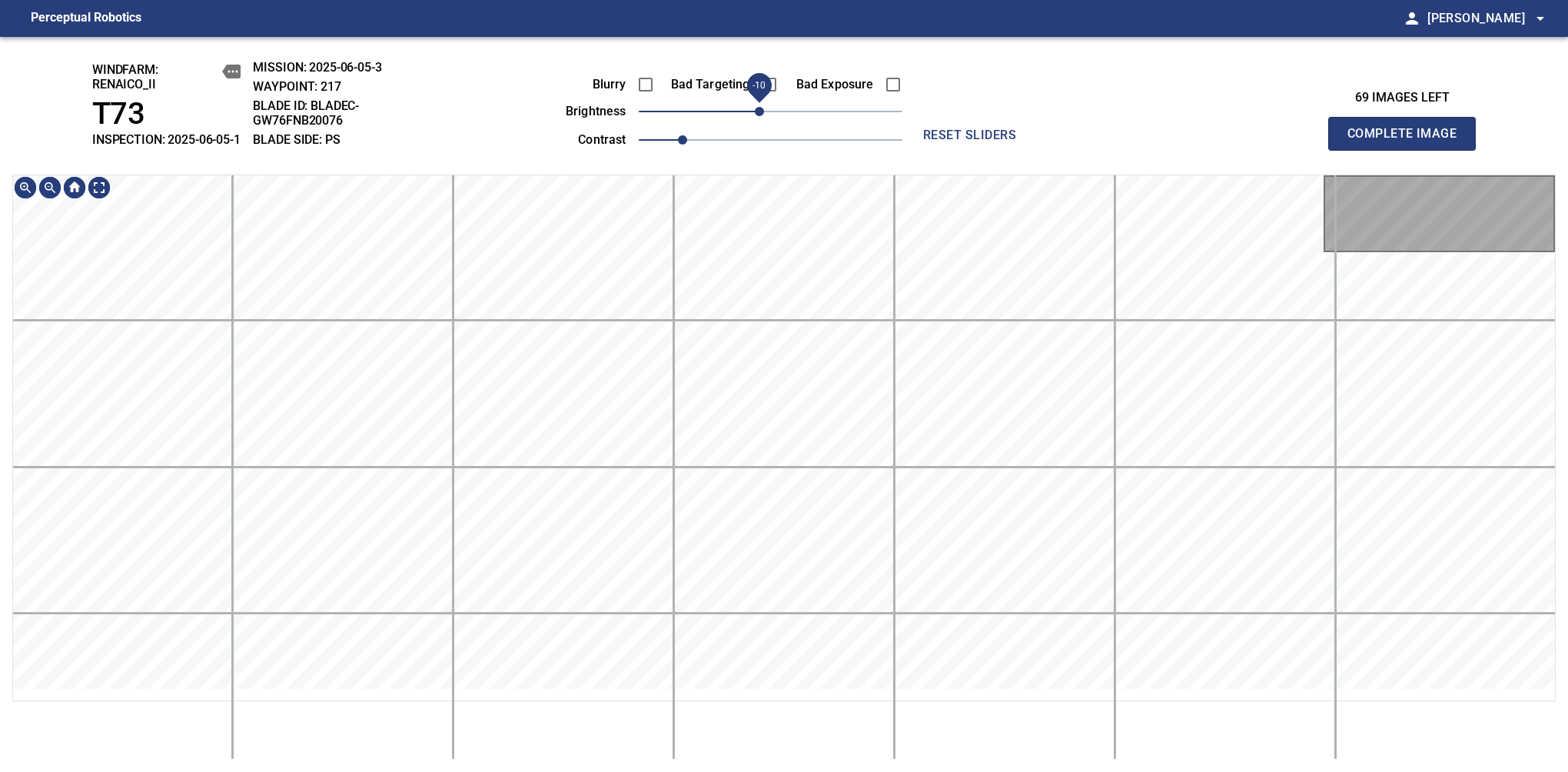
click at [762, 116] on span "-10" at bounding box center [760, 112] width 10 height 10
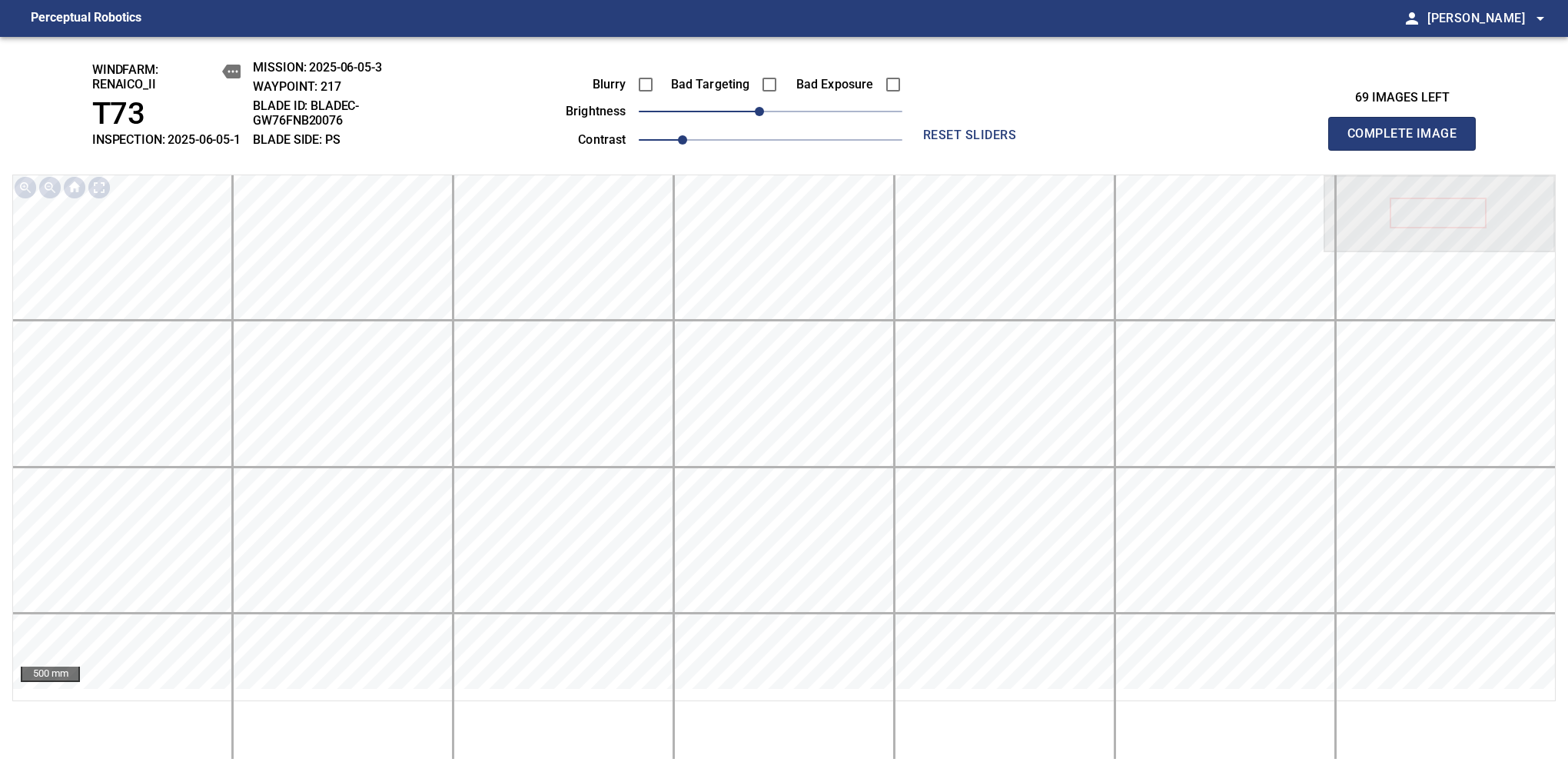
click at [1408, 141] on span "Complete Image" at bounding box center [1402, 133] width 113 height 22
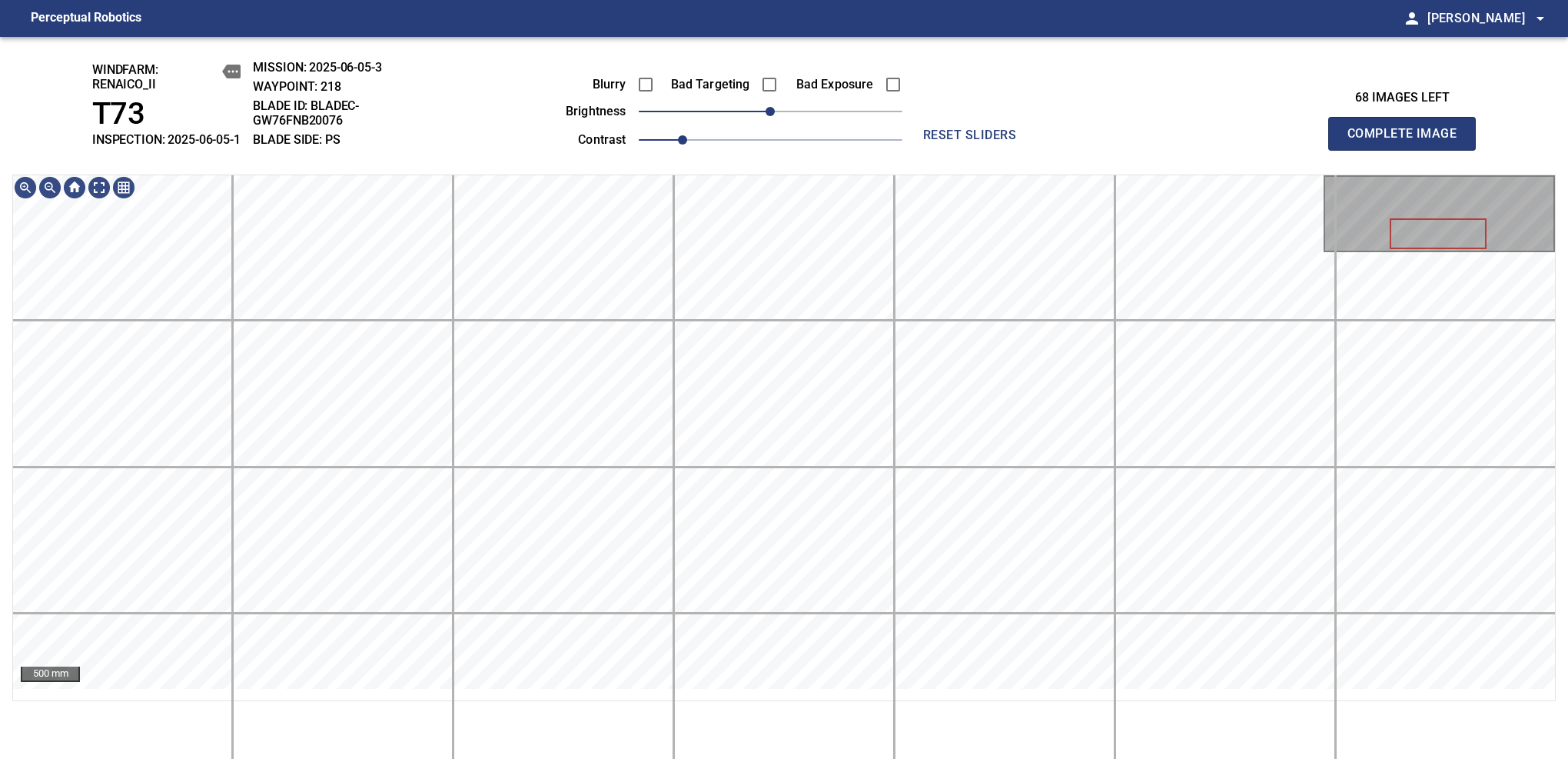
click at [1408, 141] on span "Complete Image" at bounding box center [1402, 133] width 113 height 22
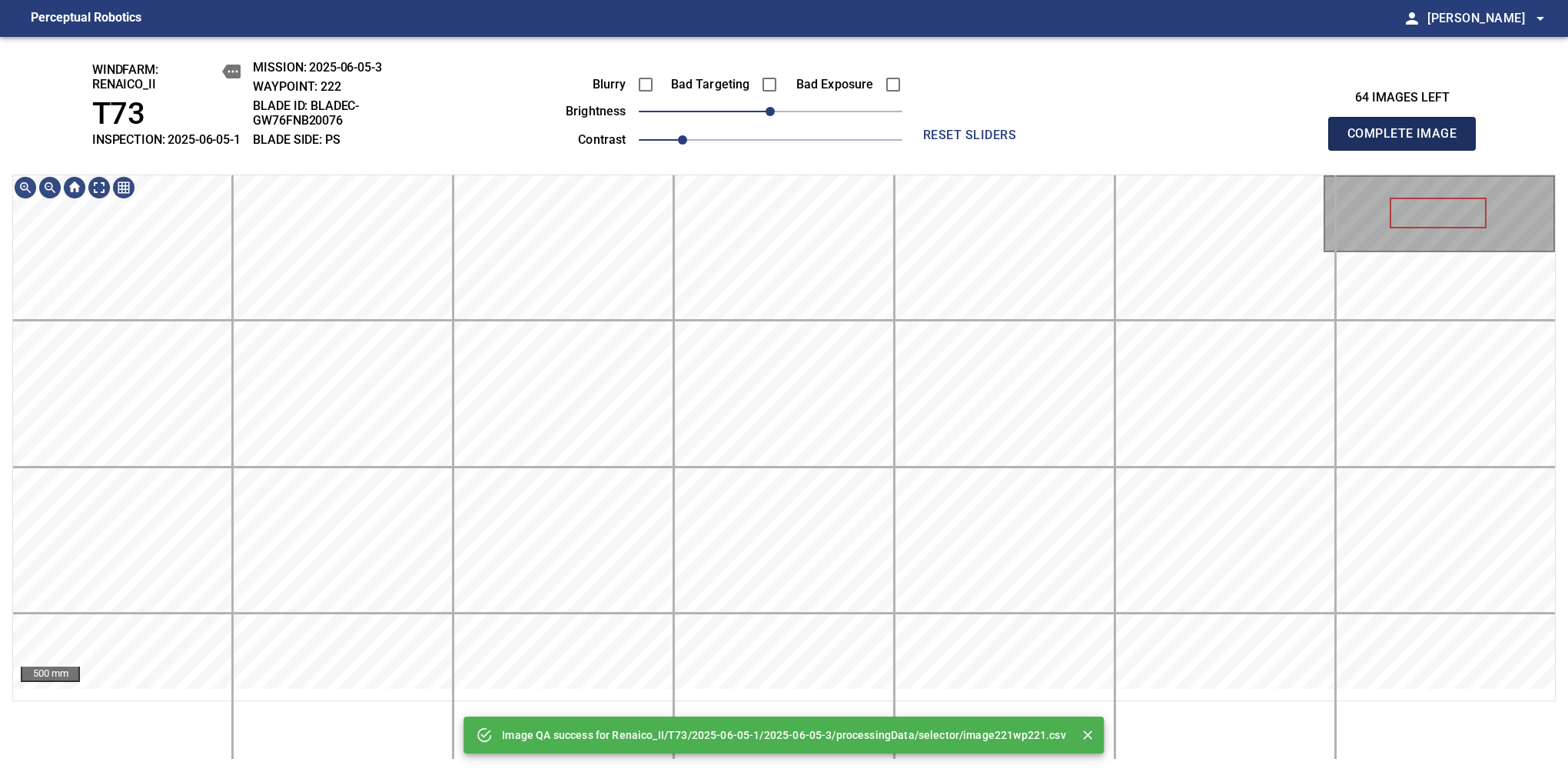
click at [1408, 141] on span "Complete Image" at bounding box center [1402, 133] width 113 height 22
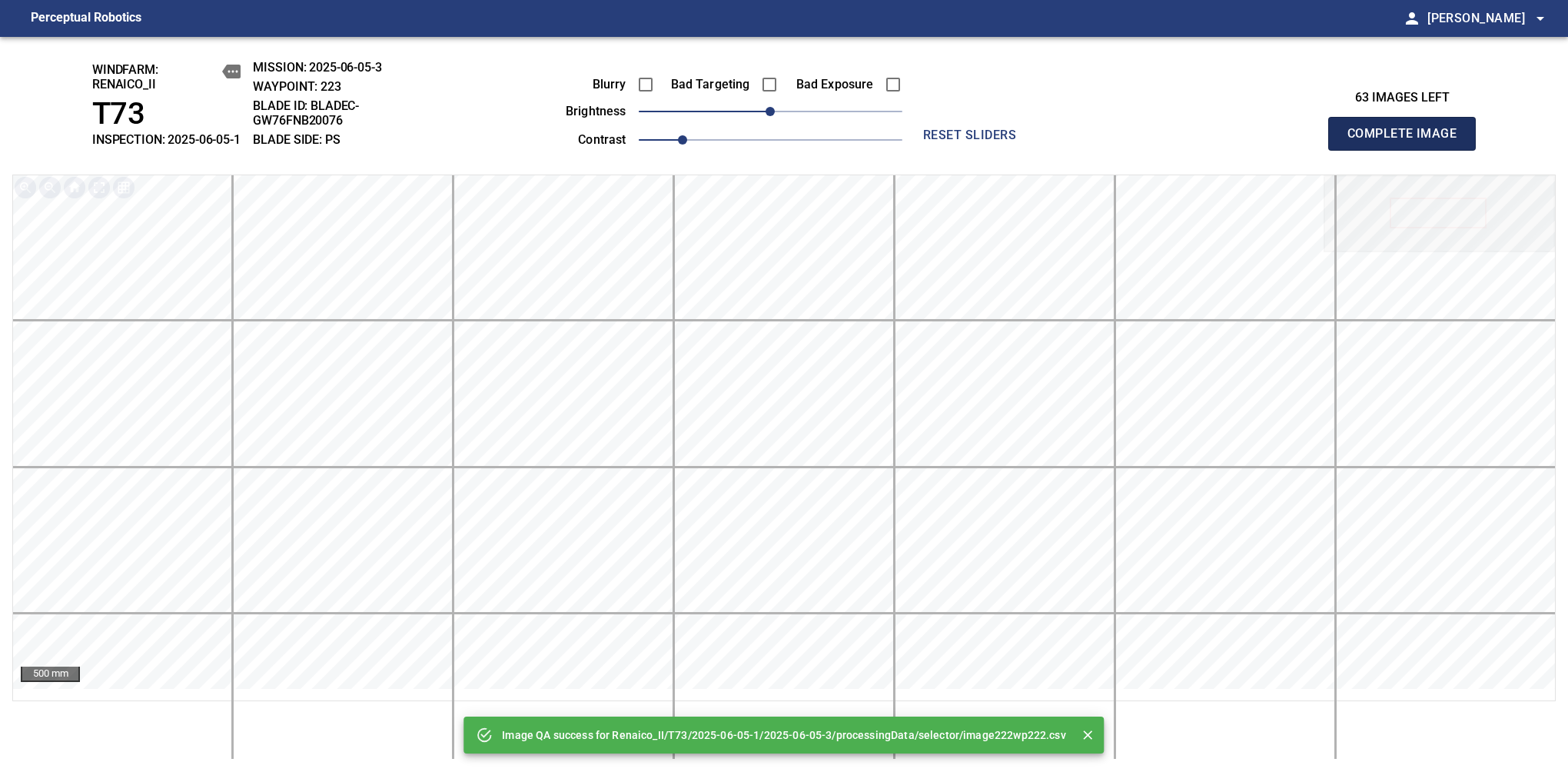
click at [1408, 141] on span "Complete Image" at bounding box center [1402, 133] width 113 height 22
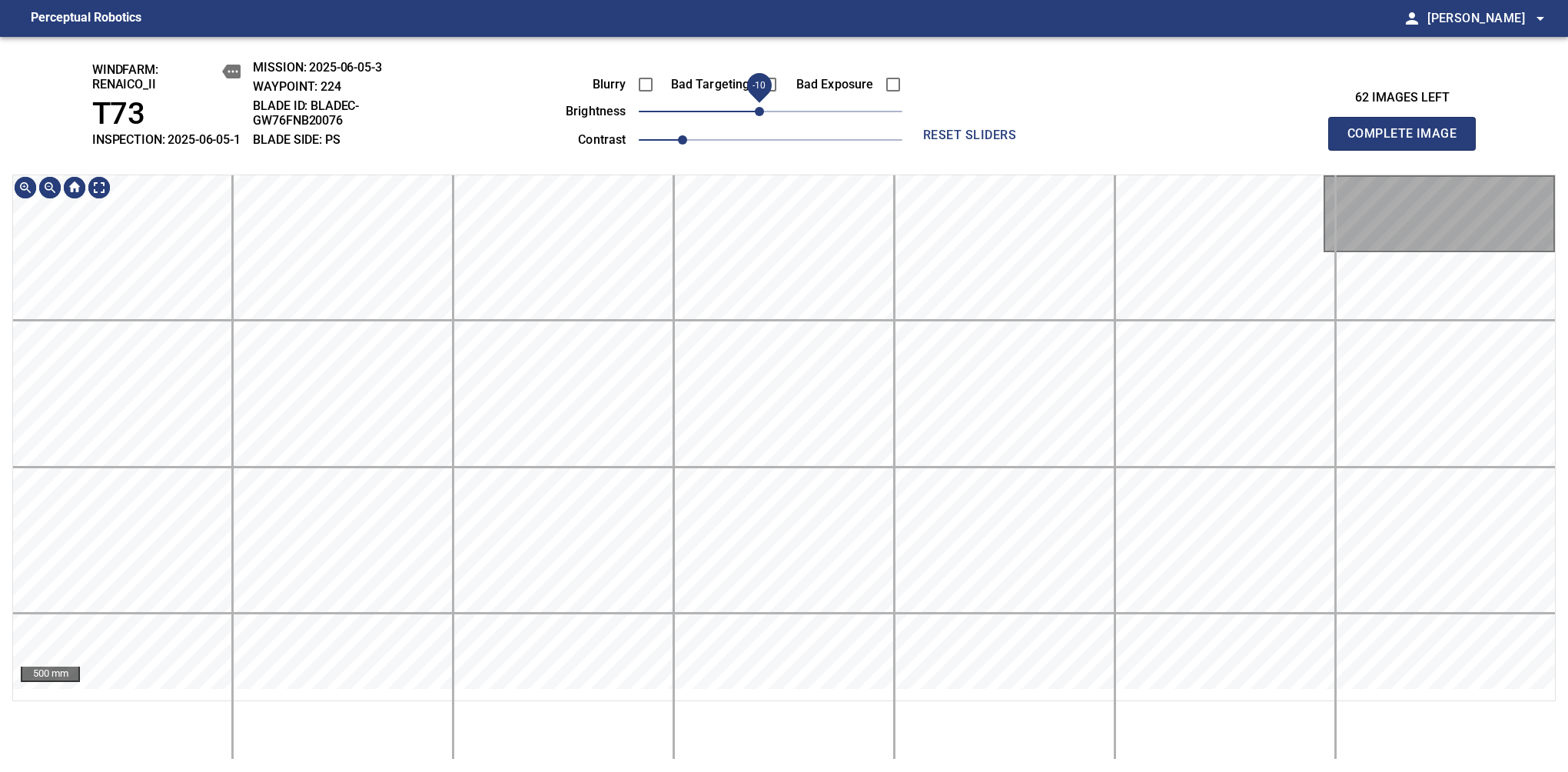
click at [759, 116] on span "-10" at bounding box center [760, 112] width 10 height 10
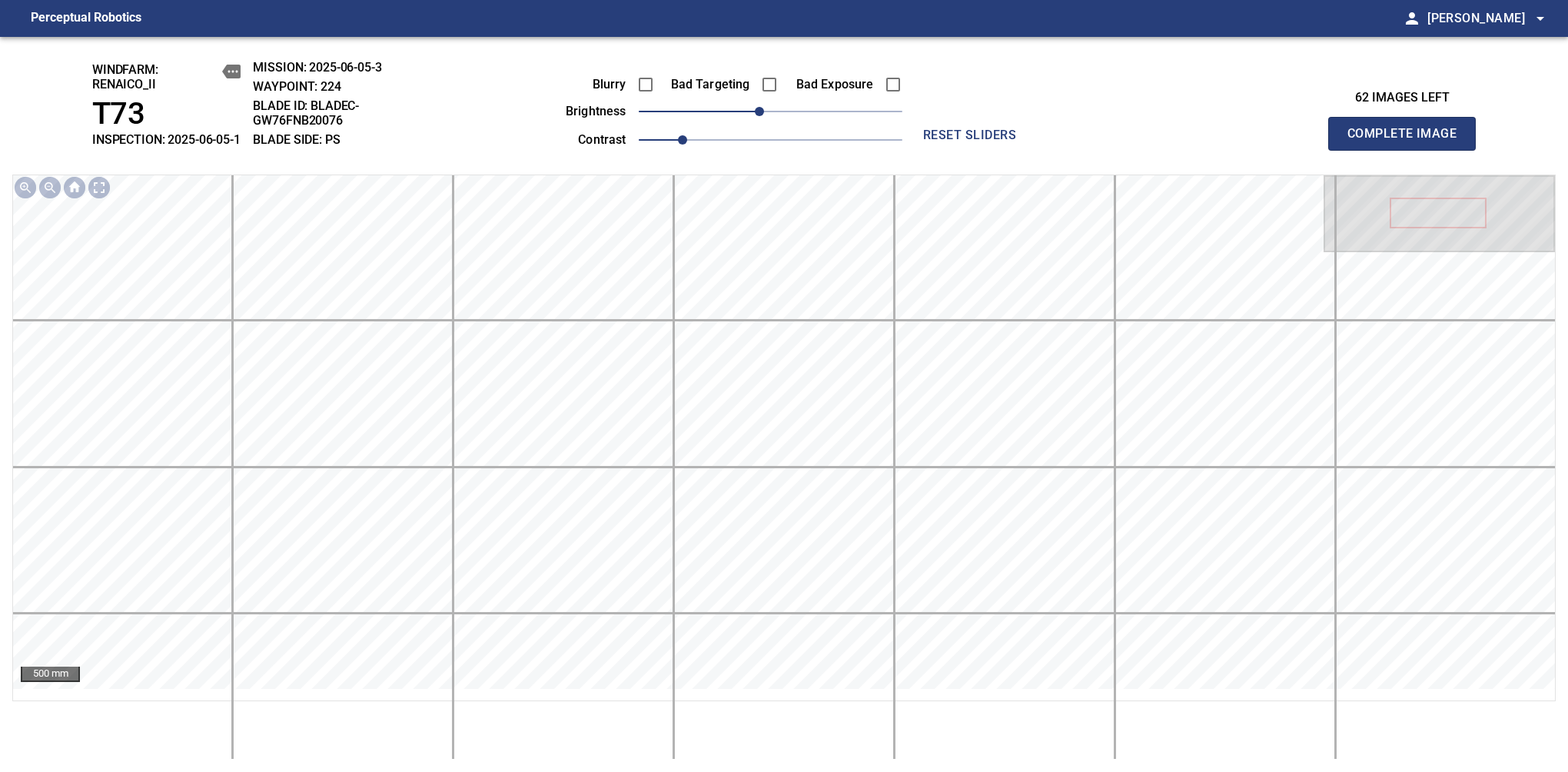
click at [1408, 141] on span "Complete Image" at bounding box center [1402, 133] width 113 height 22
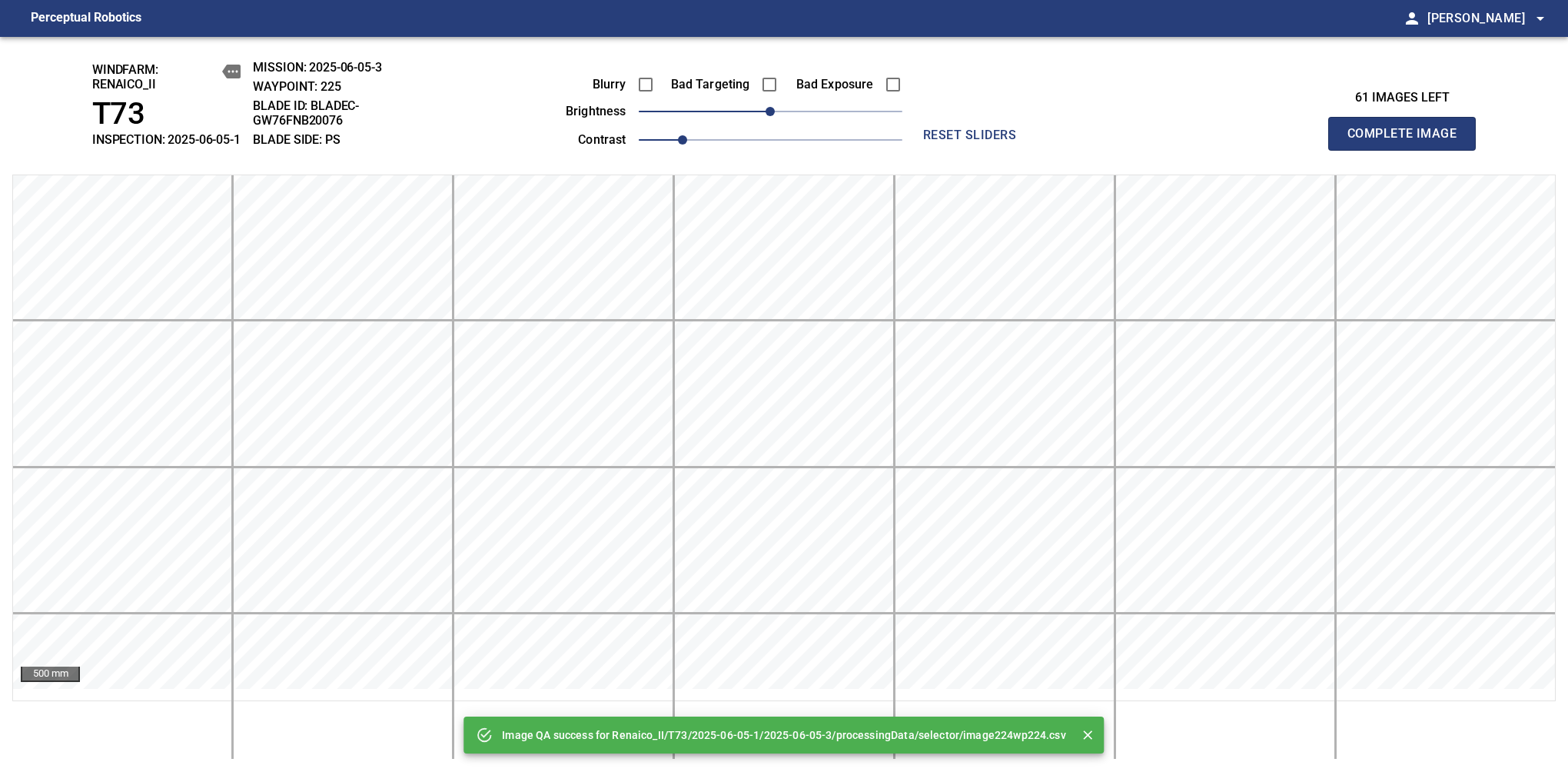
click at [1408, 141] on span "Complete Image" at bounding box center [1402, 133] width 113 height 22
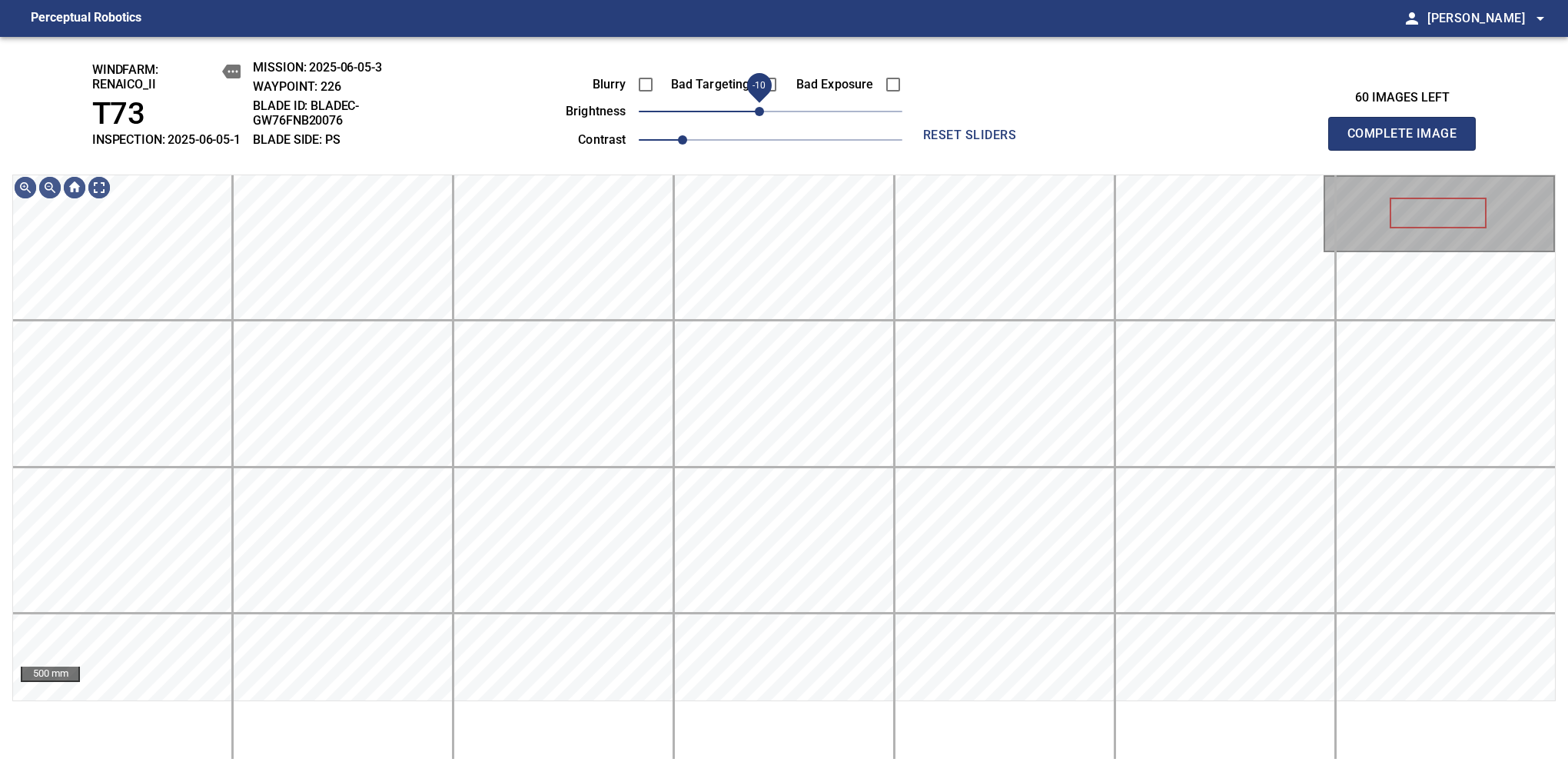
drag, startPoint x: 769, startPoint y: 128, endPoint x: 761, endPoint y: 127, distance: 8.1
click at [761, 116] on span "-10" at bounding box center [760, 112] width 10 height 10
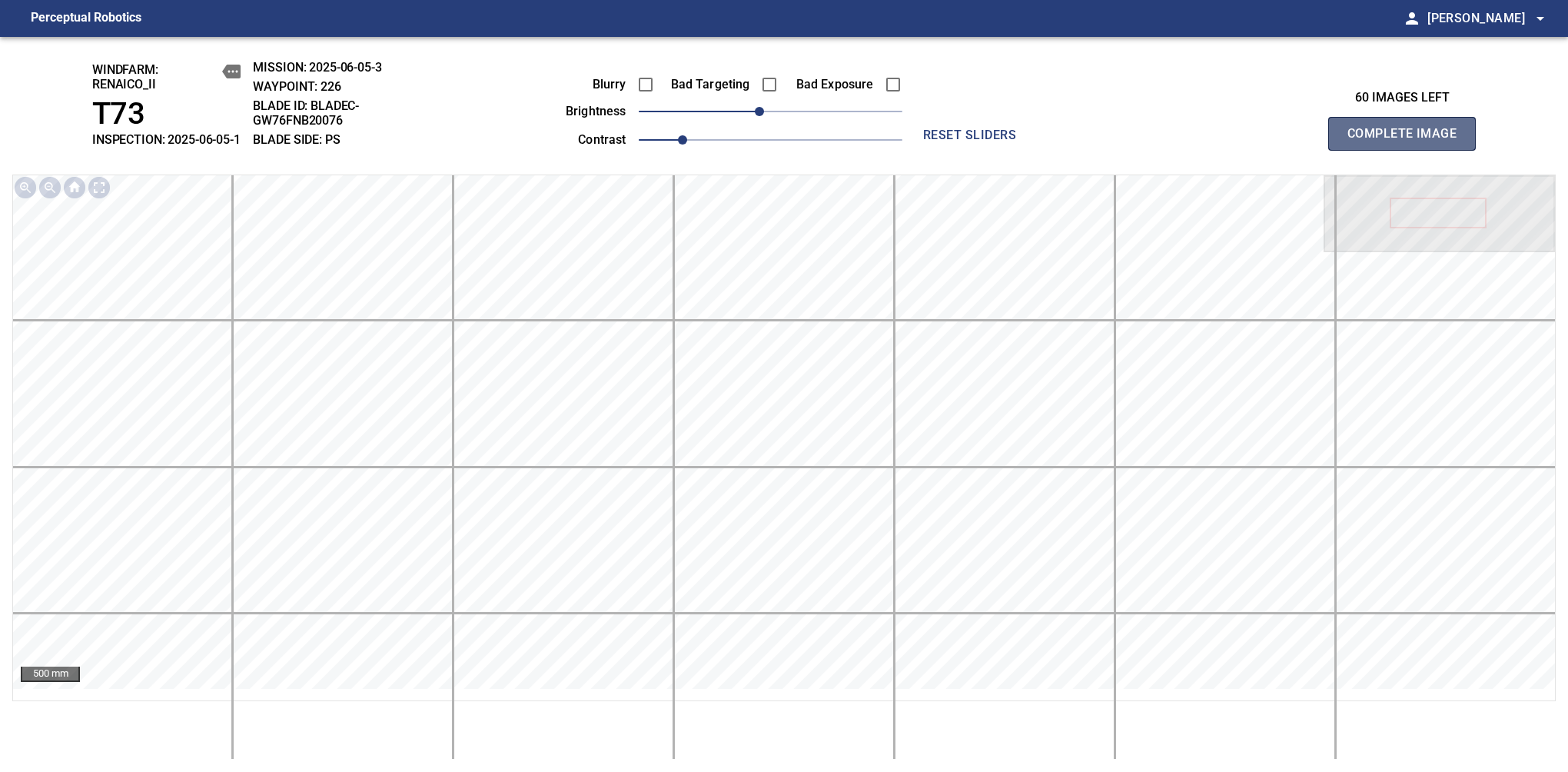
click at [1408, 141] on span "Complete Image" at bounding box center [1402, 133] width 113 height 22
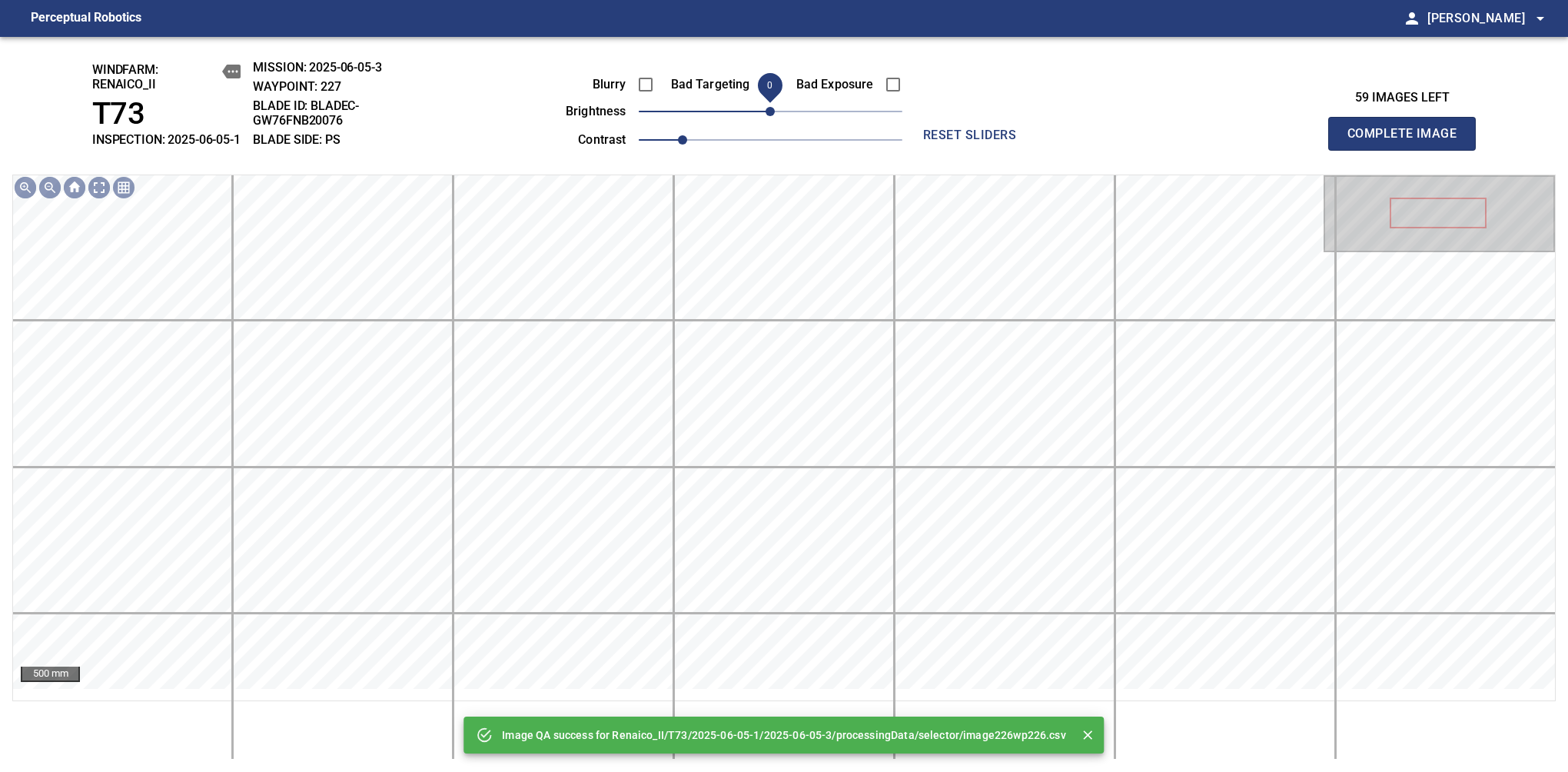
click at [766, 116] on span "0" at bounding box center [770, 112] width 10 height 10
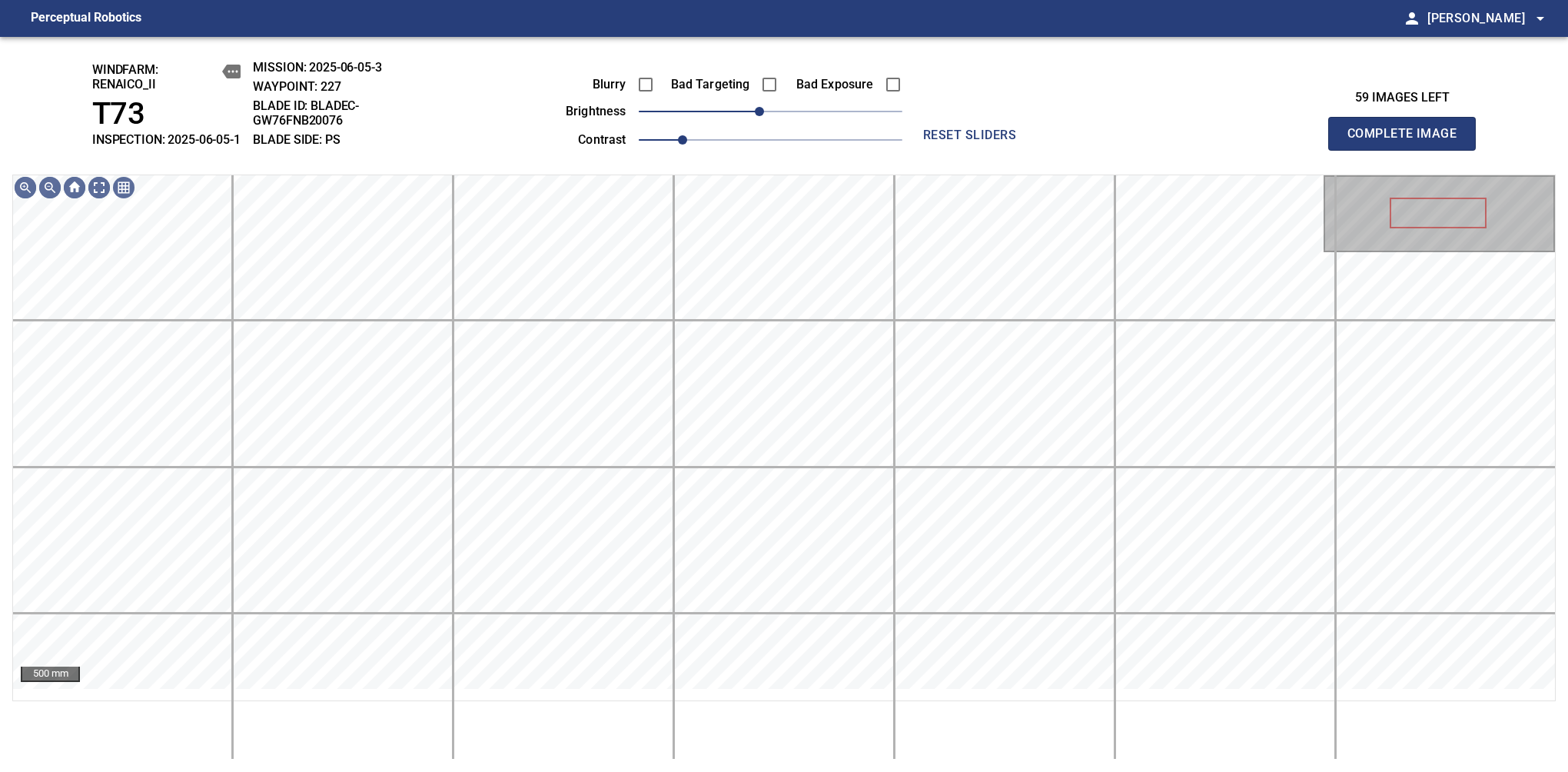
click at [1408, 141] on span "Complete Image" at bounding box center [1402, 133] width 113 height 22
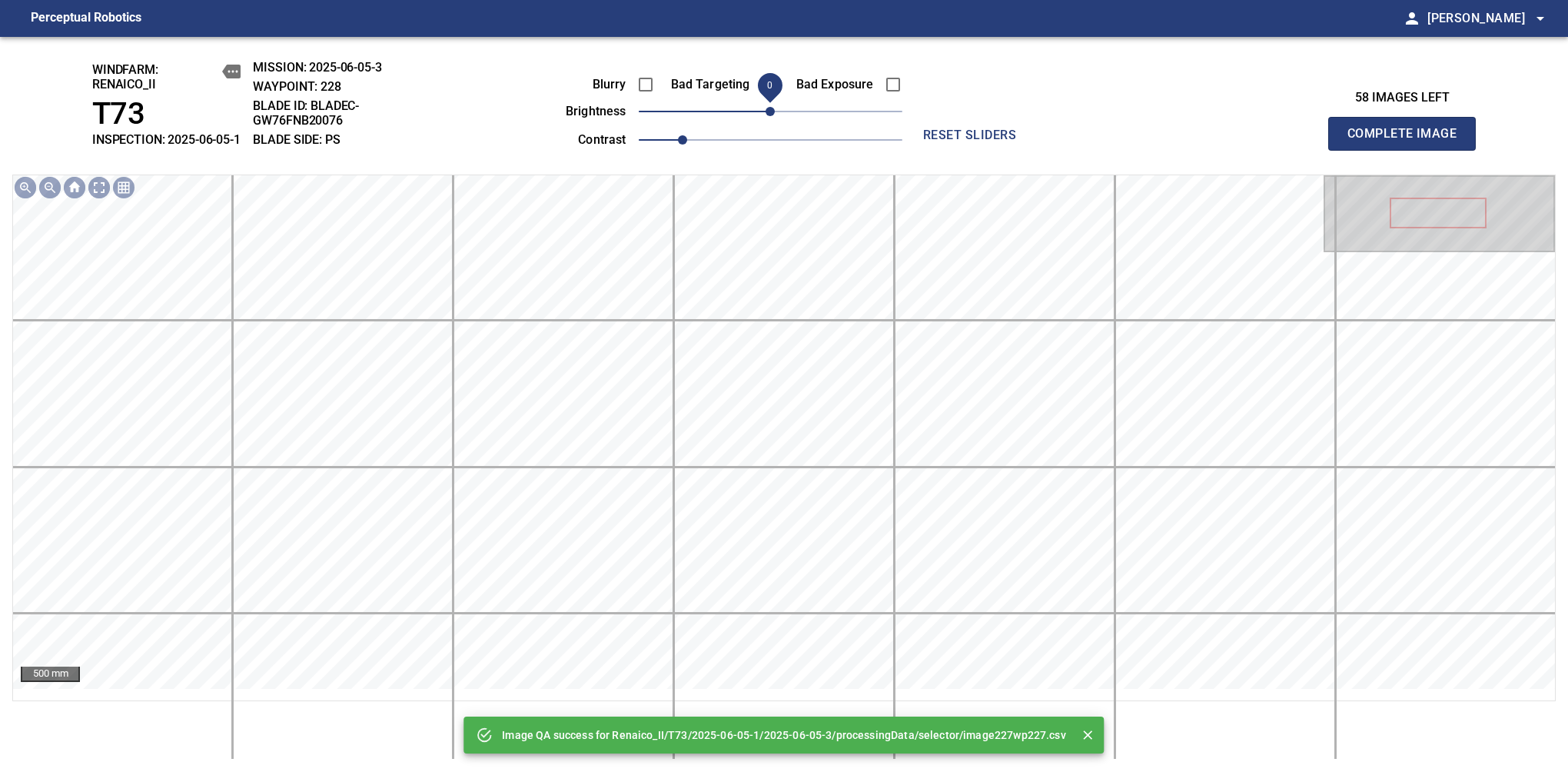
click at [1408, 141] on span "Complete Image" at bounding box center [1402, 133] width 113 height 22
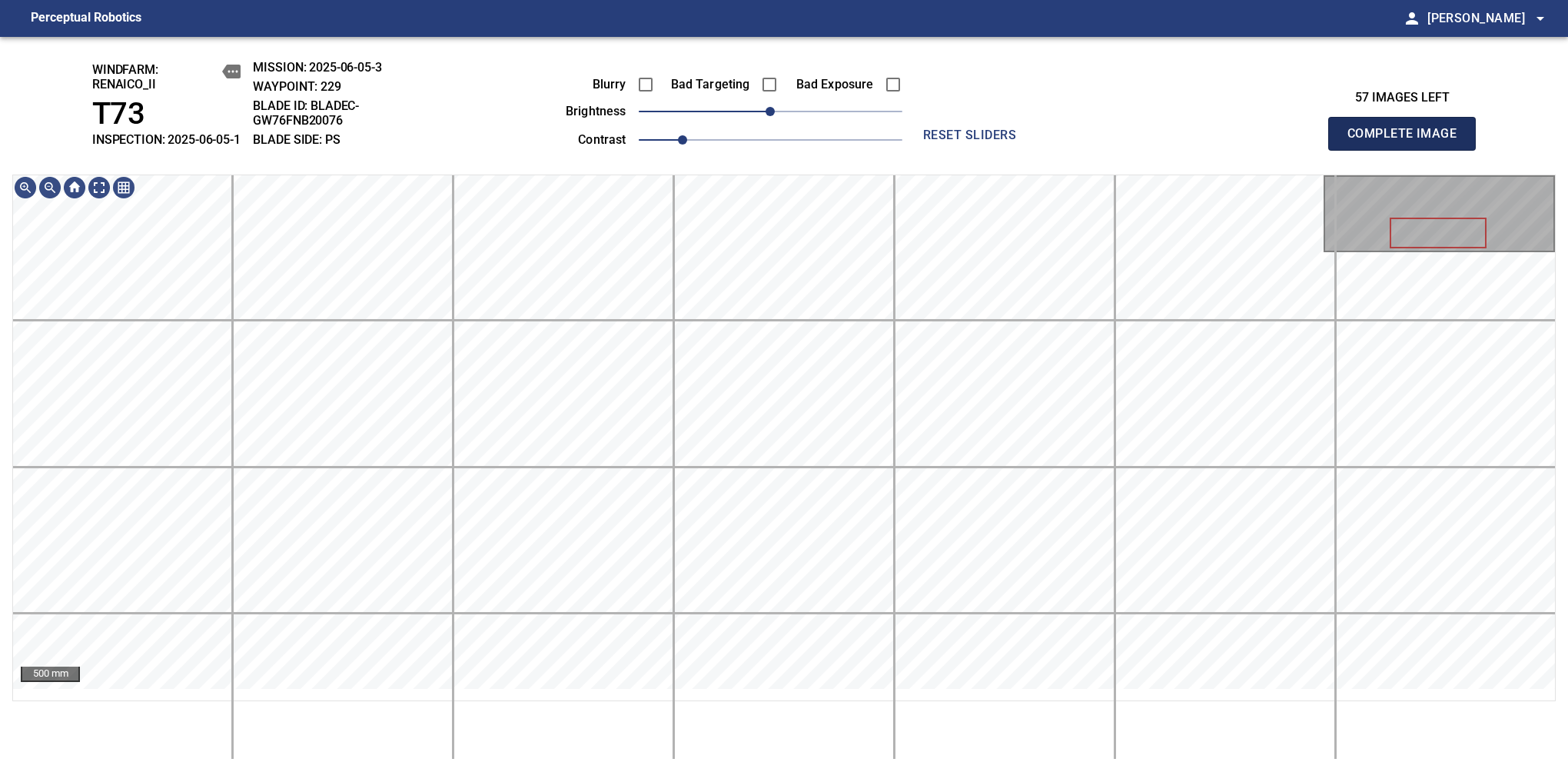
click at [1408, 141] on span "Complete Image" at bounding box center [1402, 133] width 113 height 22
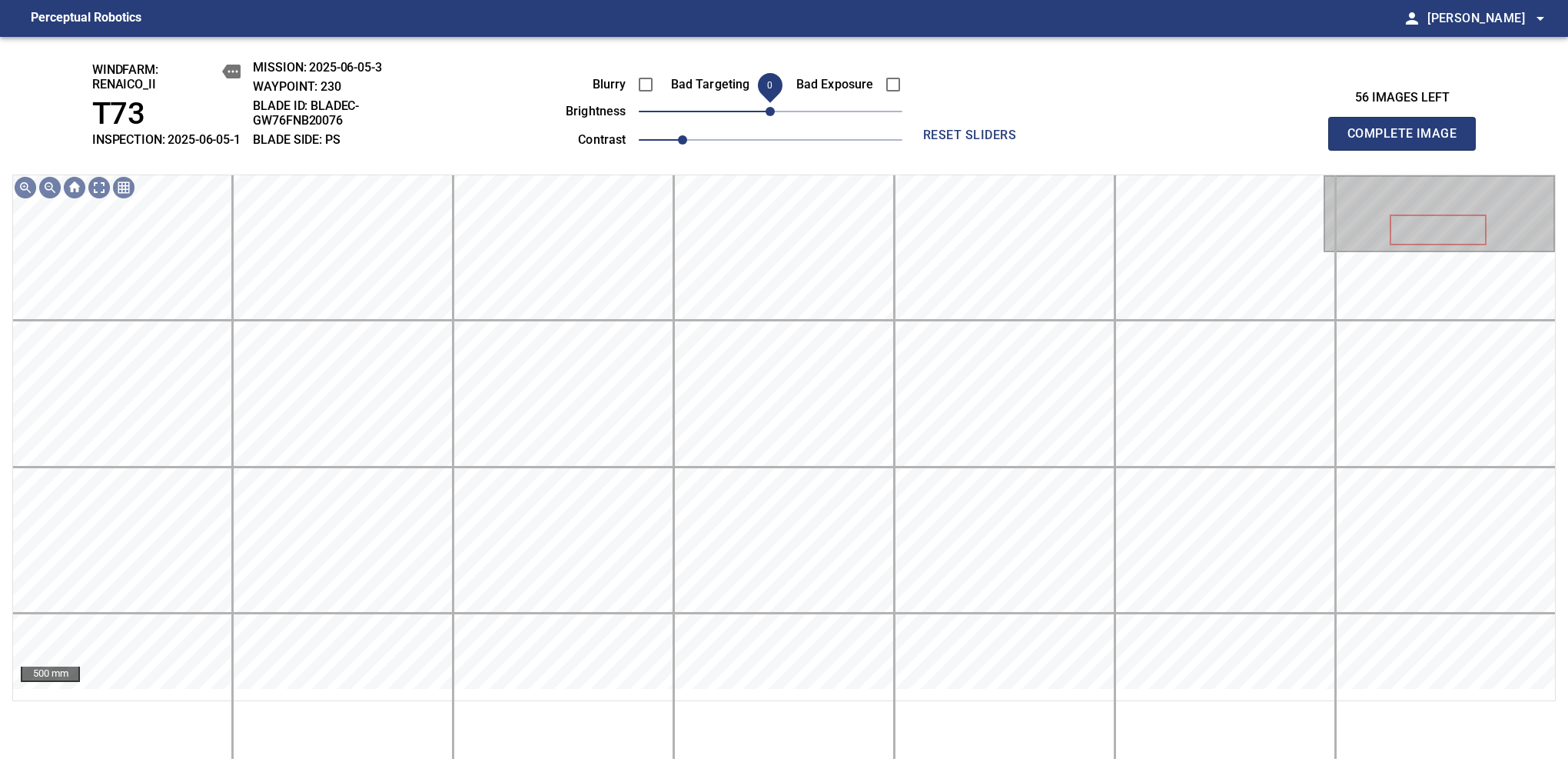
drag, startPoint x: 770, startPoint y: 120, endPoint x: 762, endPoint y: 127, distance: 10.6
click at [766, 116] on span "0" at bounding box center [770, 112] width 10 height 10
click at [1408, 141] on span "Complete Image" at bounding box center [1402, 133] width 113 height 22
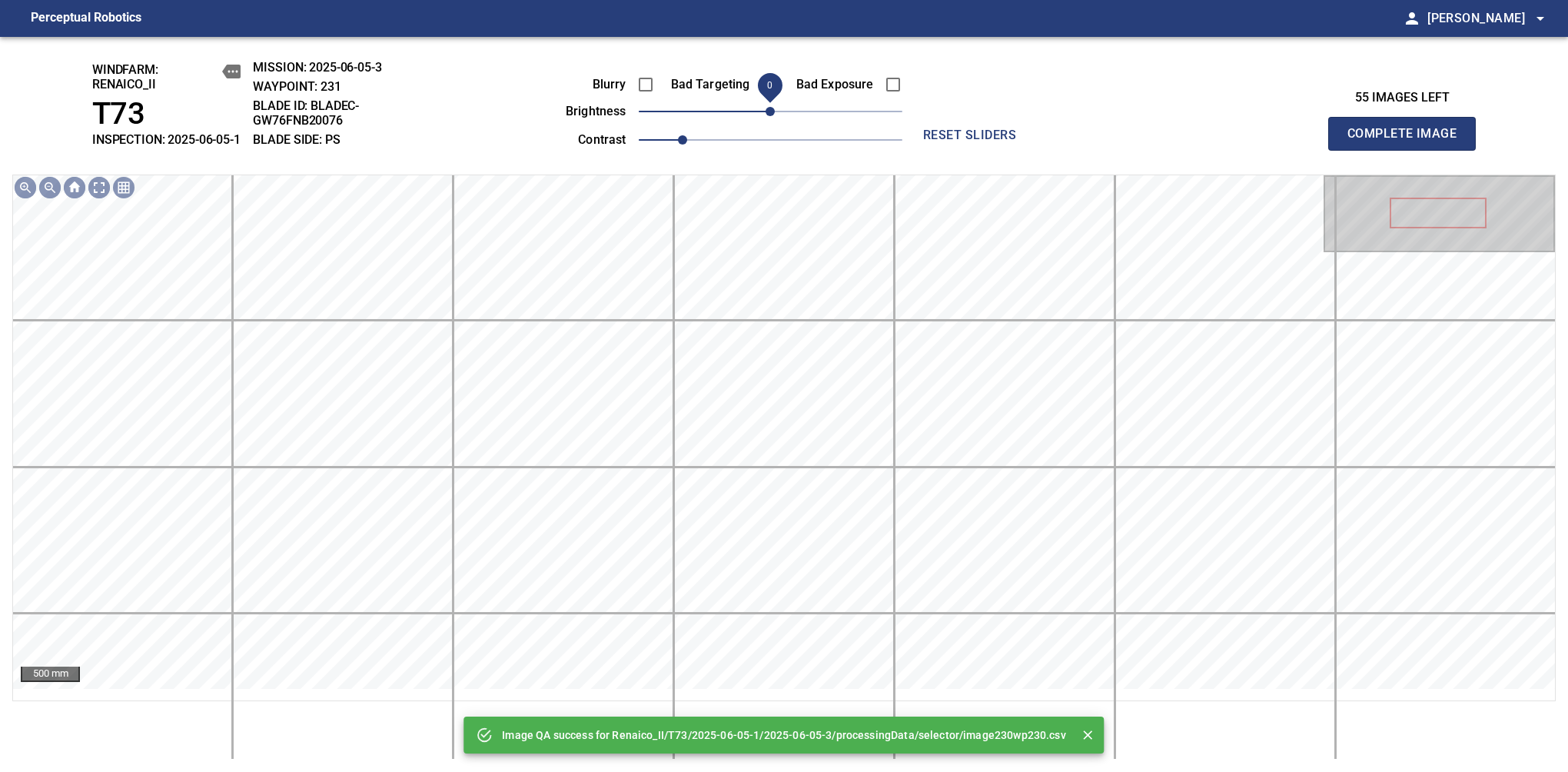
click at [766, 116] on span "0" at bounding box center [770, 112] width 10 height 10
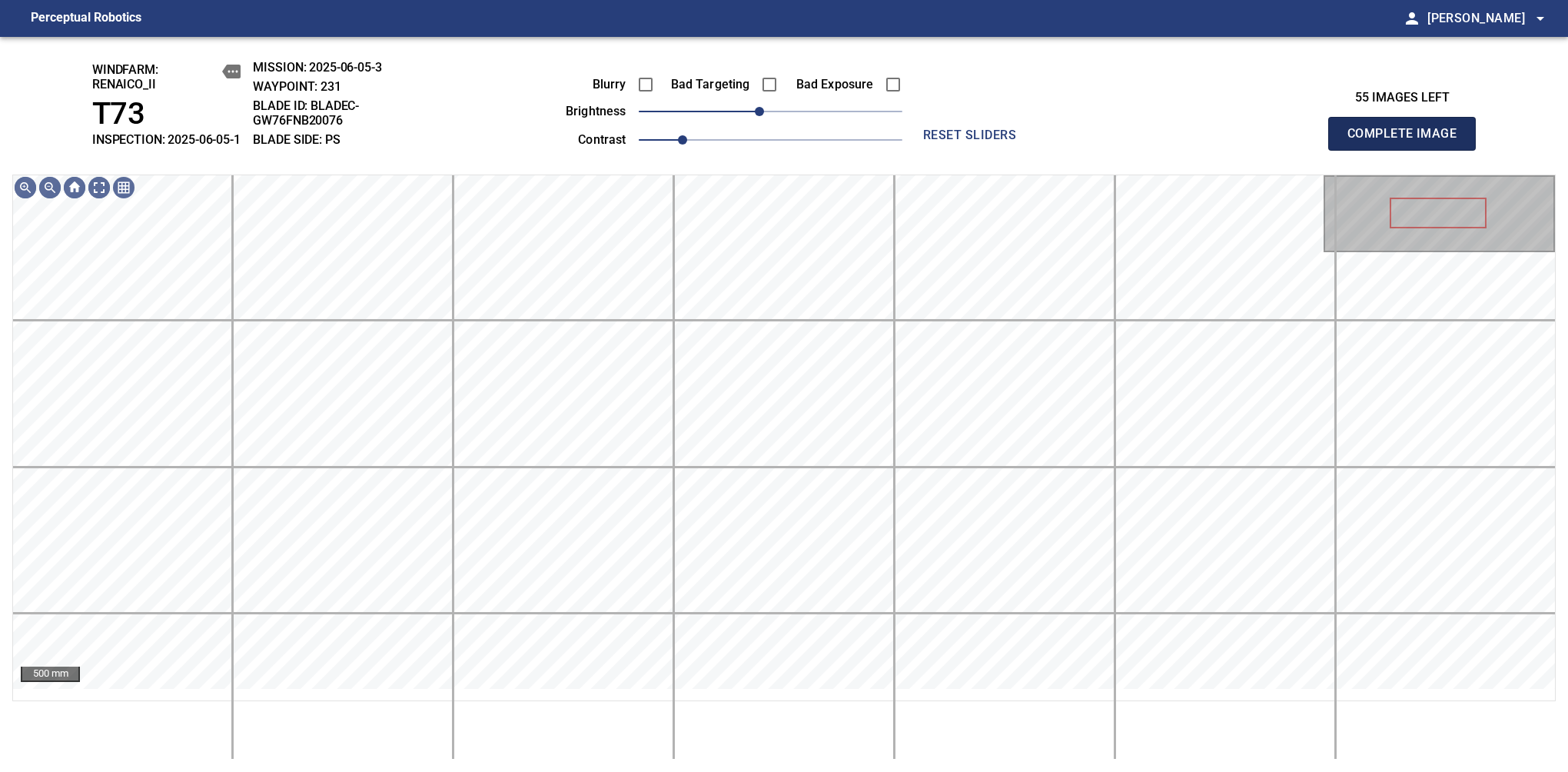
click at [1408, 141] on span "Complete Image" at bounding box center [1402, 133] width 113 height 22
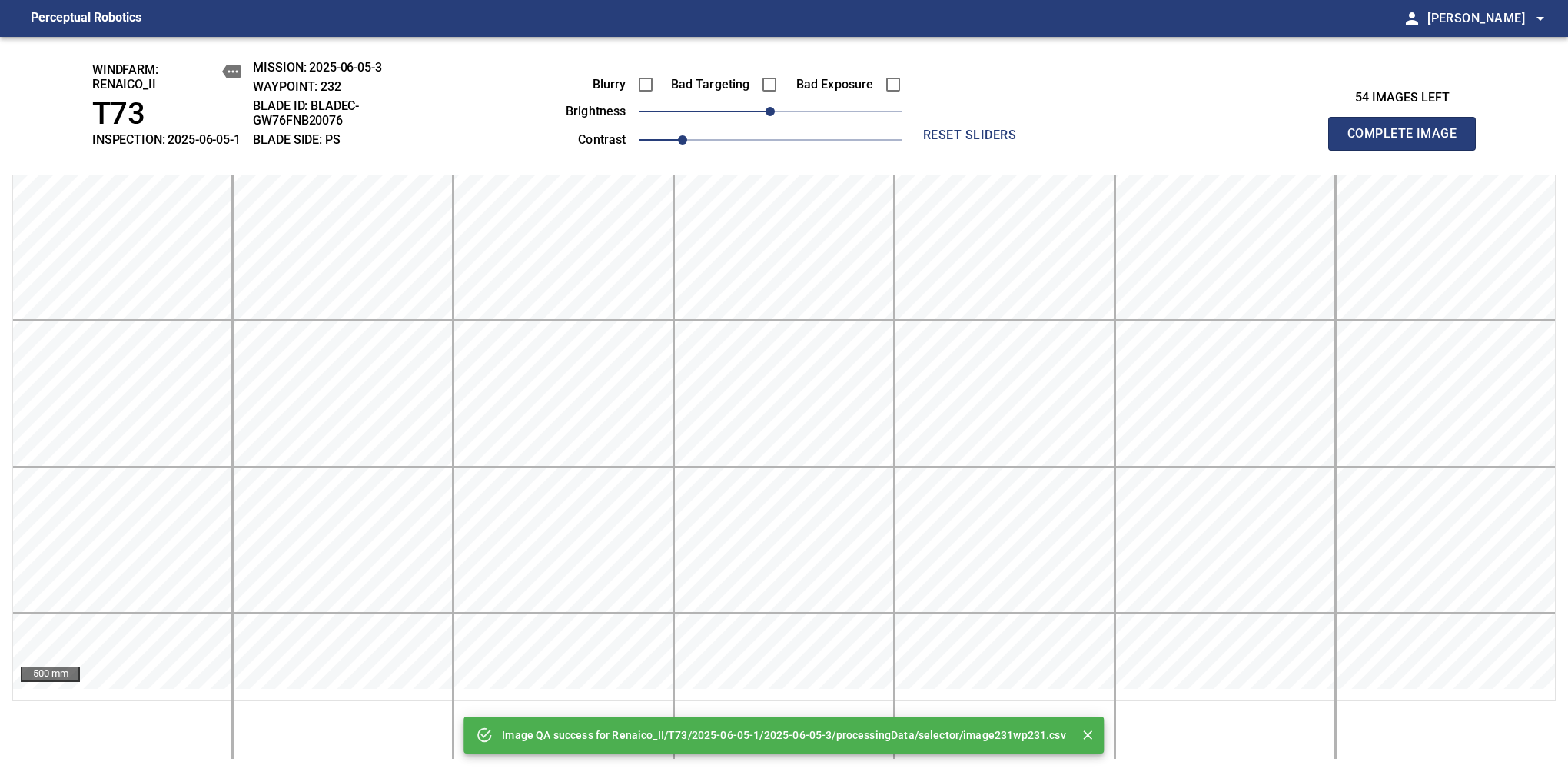
click at [1408, 141] on span "Complete Image" at bounding box center [1402, 133] width 113 height 22
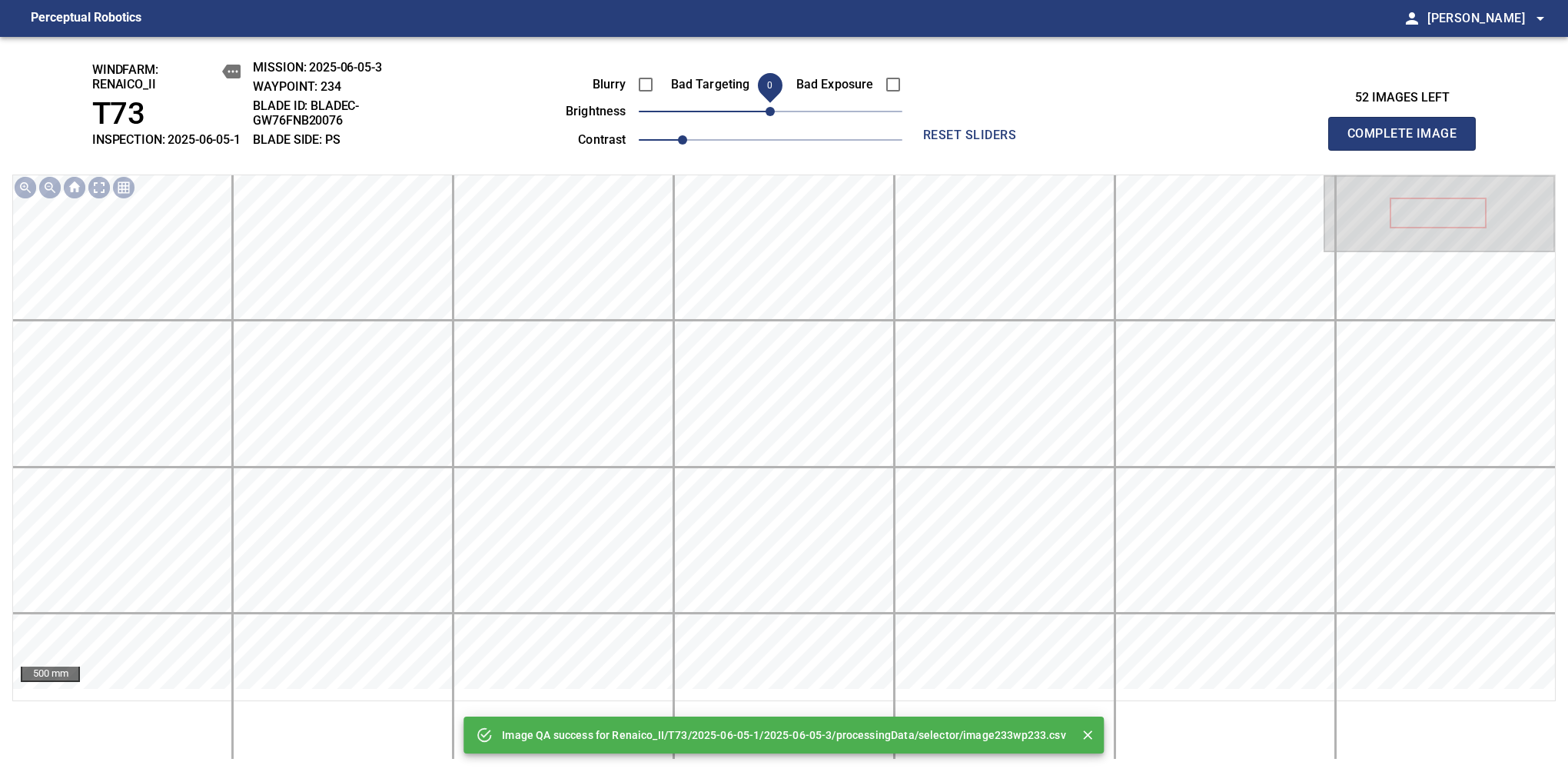
click at [1408, 141] on span "Complete Image" at bounding box center [1402, 133] width 113 height 22
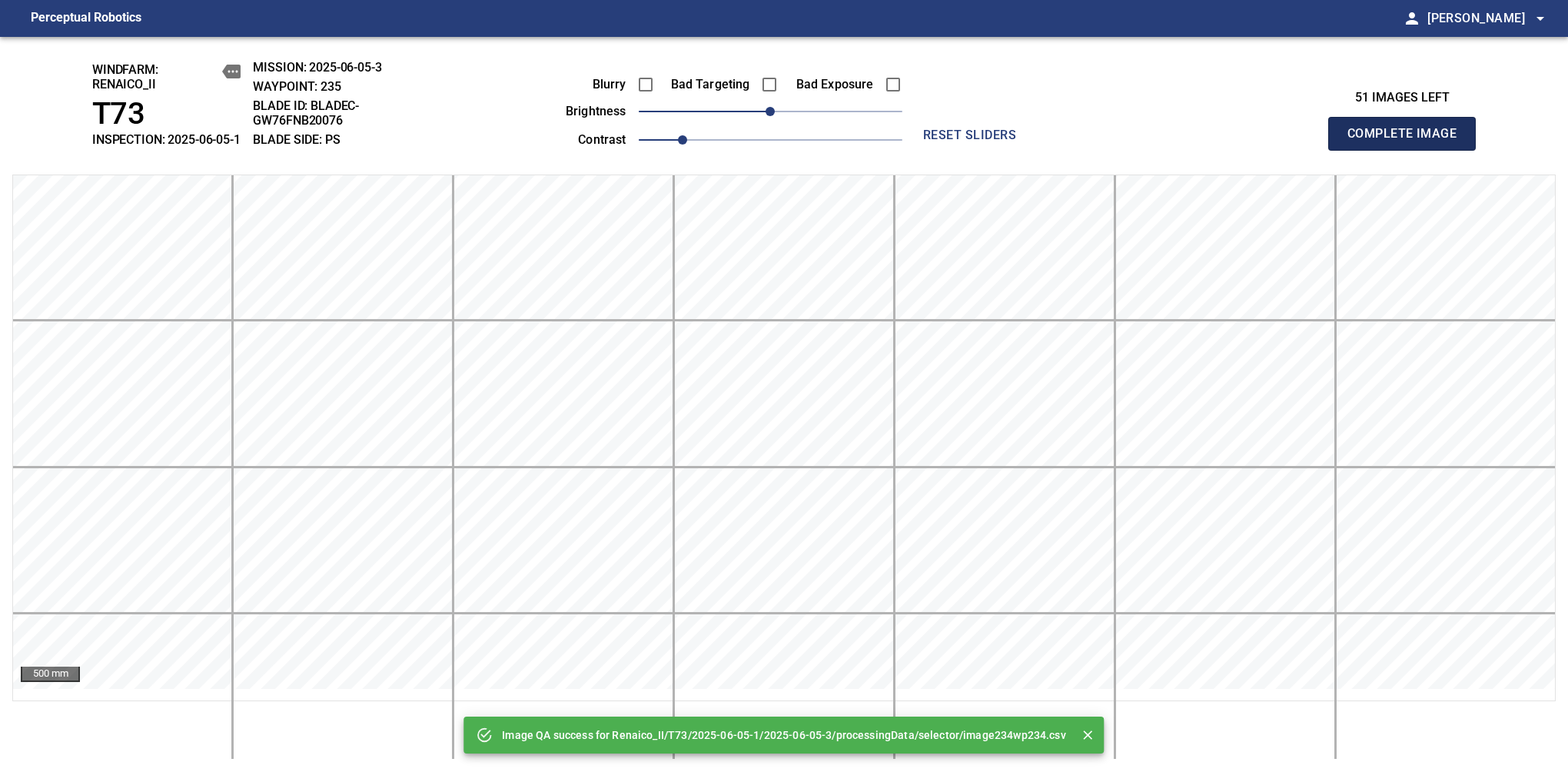
click at [1408, 141] on span "Complete Image" at bounding box center [1402, 133] width 113 height 22
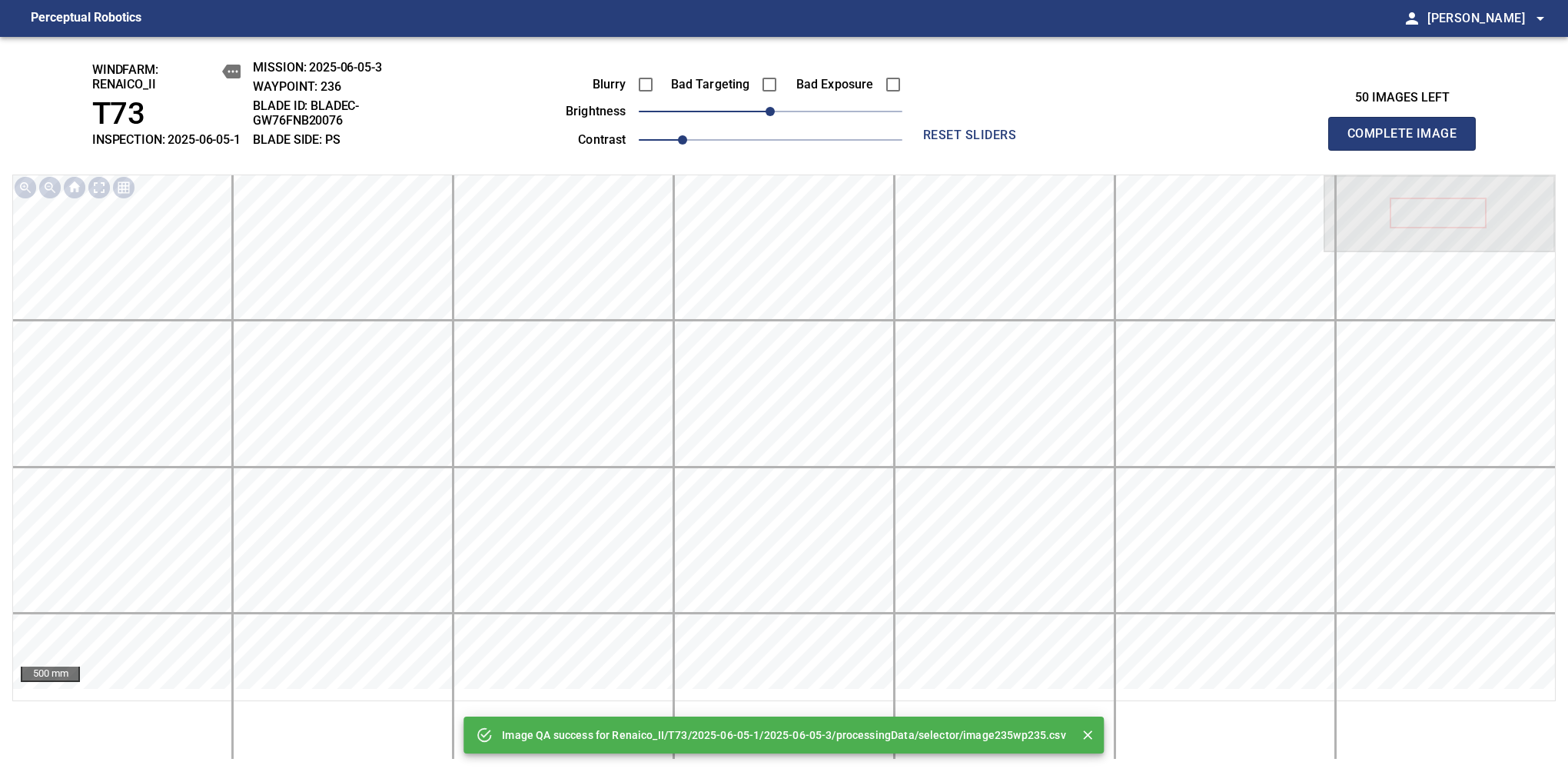
click at [1408, 141] on span "Complete Image" at bounding box center [1402, 133] width 113 height 22
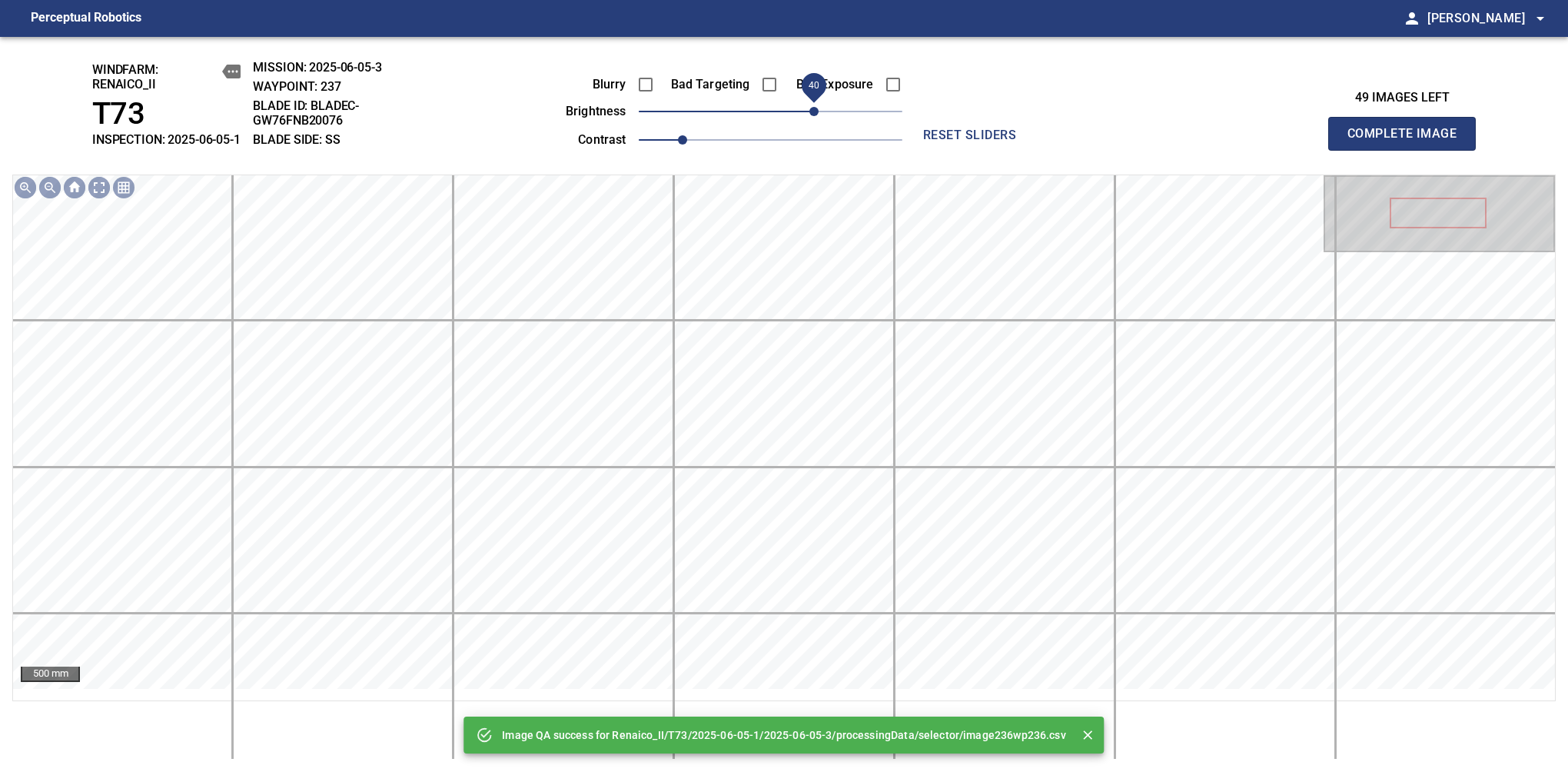
drag, startPoint x: 775, startPoint y: 127, endPoint x: 815, endPoint y: 125, distance: 40.0
click at [815, 116] on span "40" at bounding box center [814, 112] width 10 height 10
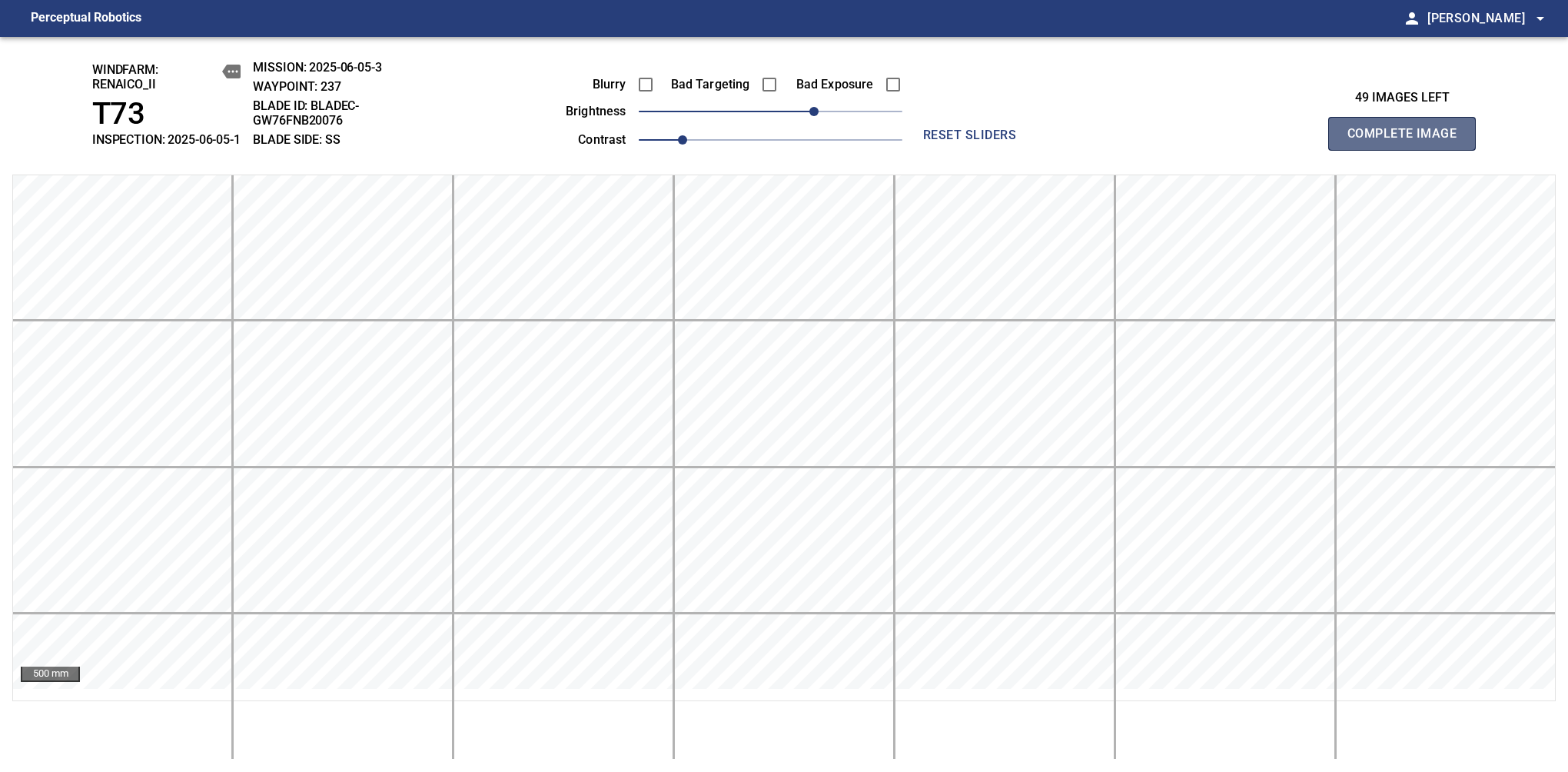
click at [1408, 141] on span "Complete Image" at bounding box center [1402, 133] width 113 height 22
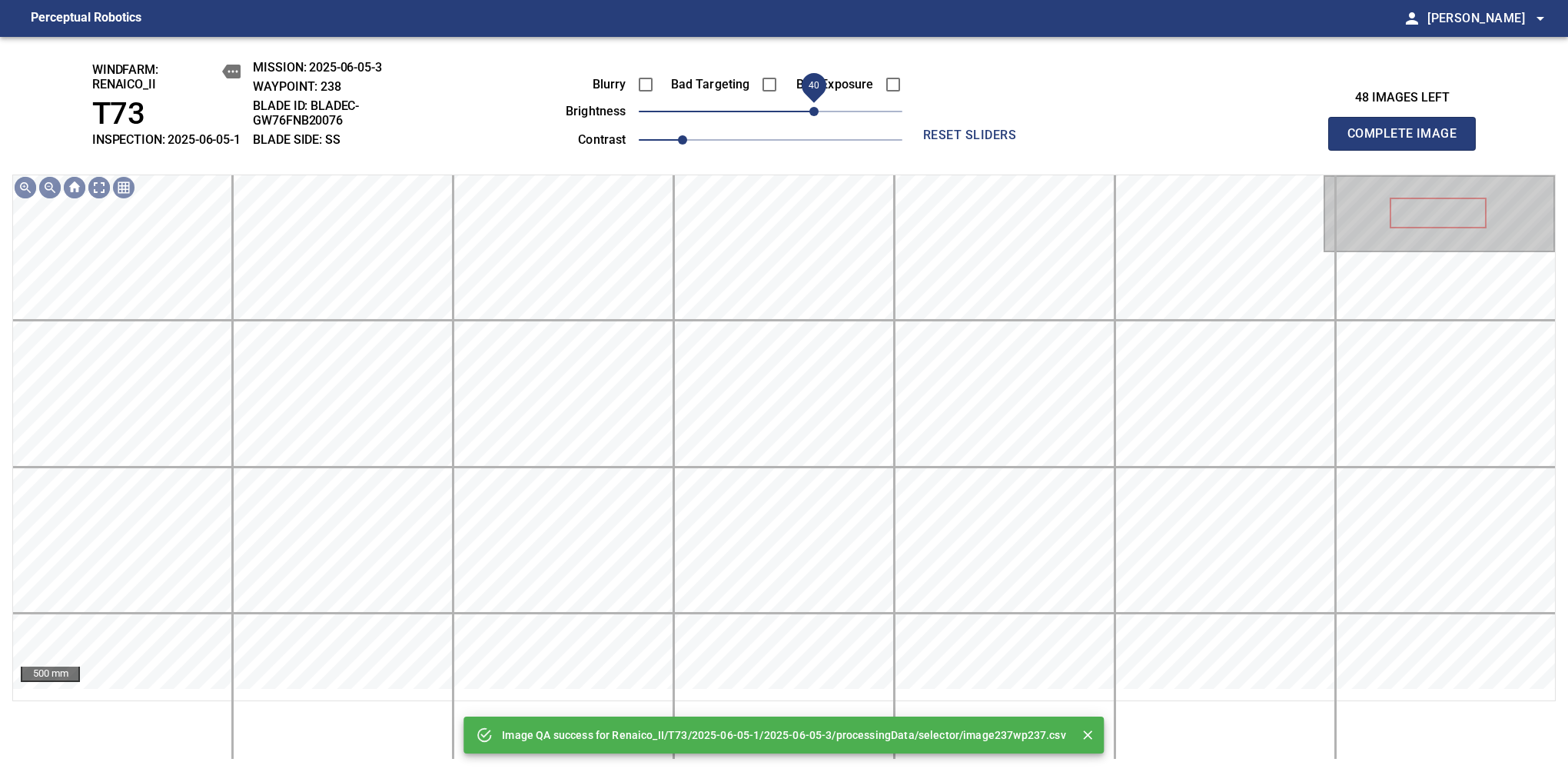
drag, startPoint x: 810, startPoint y: 125, endPoint x: 818, endPoint y: 125, distance: 8.0
click at [818, 122] on span "40" at bounding box center [770, 111] width 264 height 22
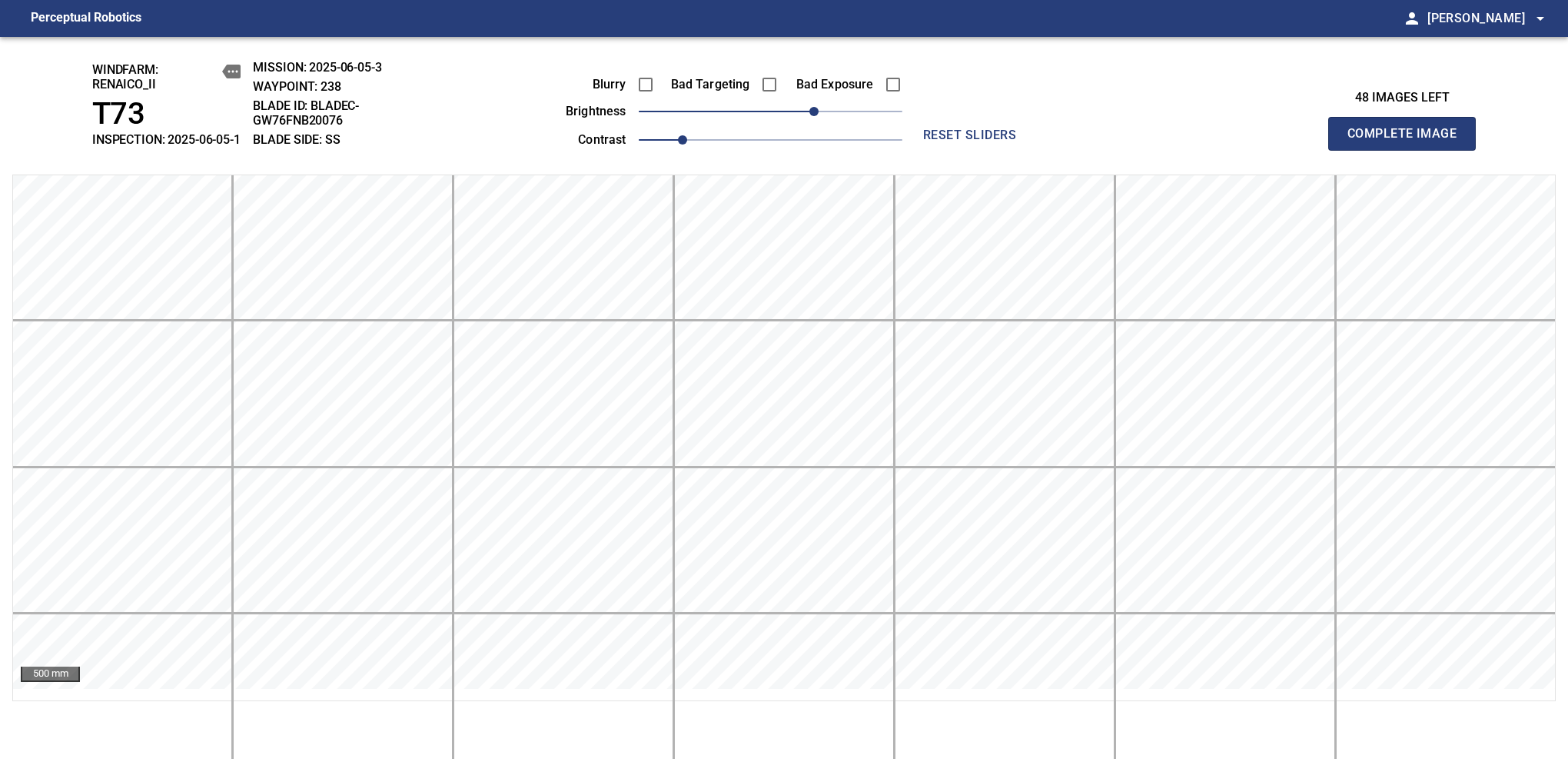
click at [1408, 141] on span "Complete Image" at bounding box center [1402, 133] width 113 height 22
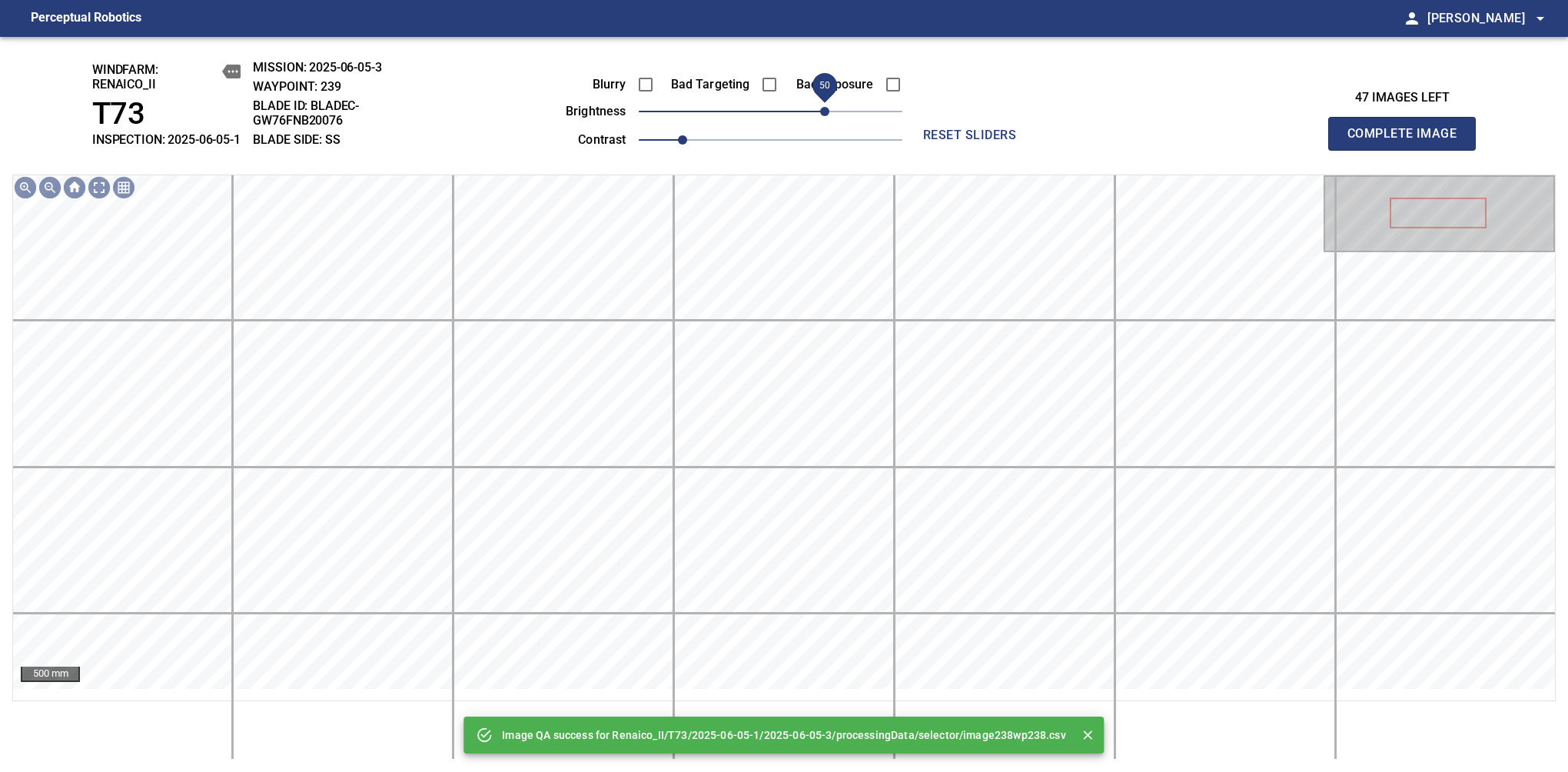
click at [826, 122] on span "50" at bounding box center [770, 111] width 264 height 22
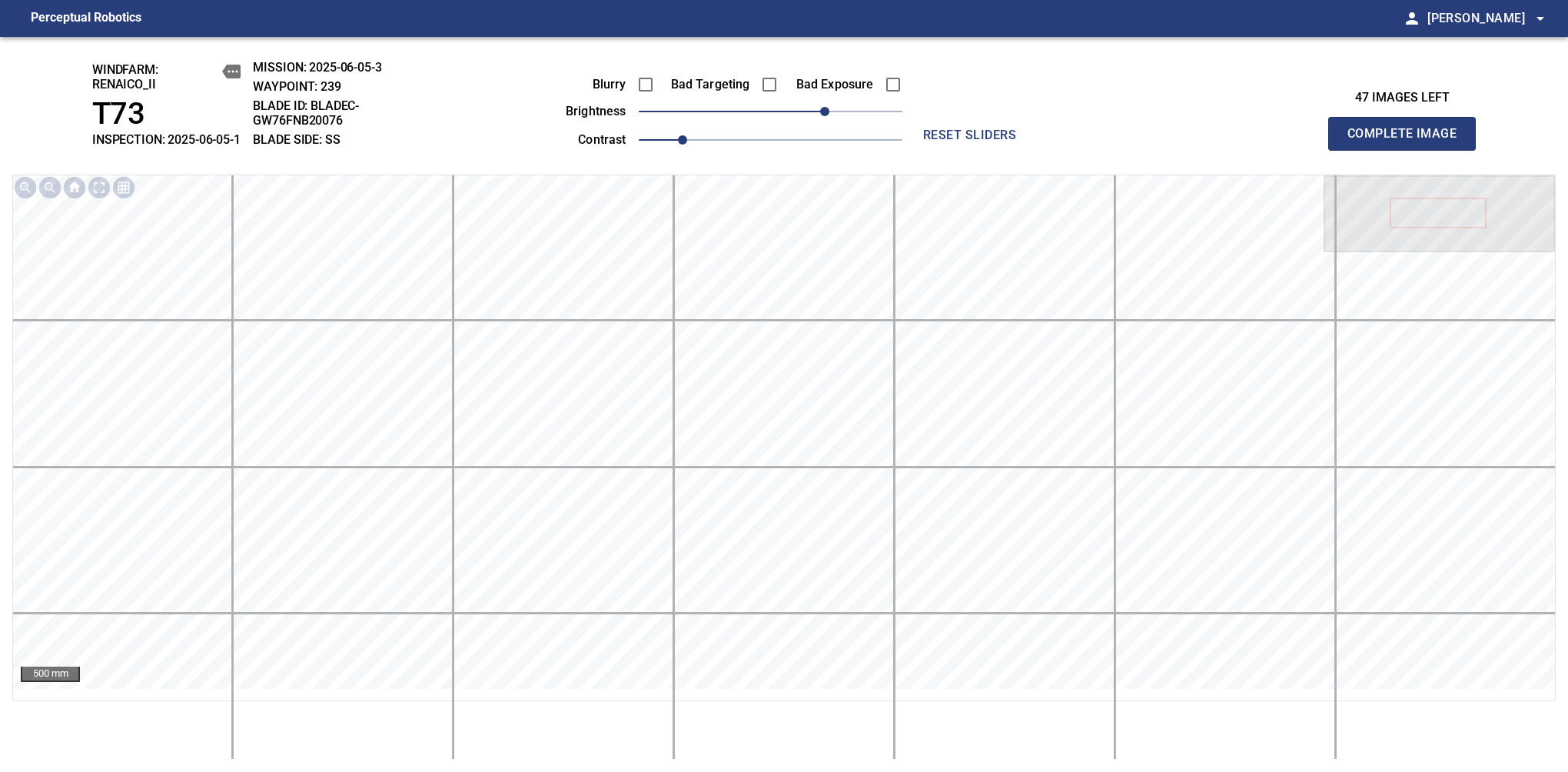
click at [1408, 141] on span "Complete Image" at bounding box center [1402, 133] width 113 height 22
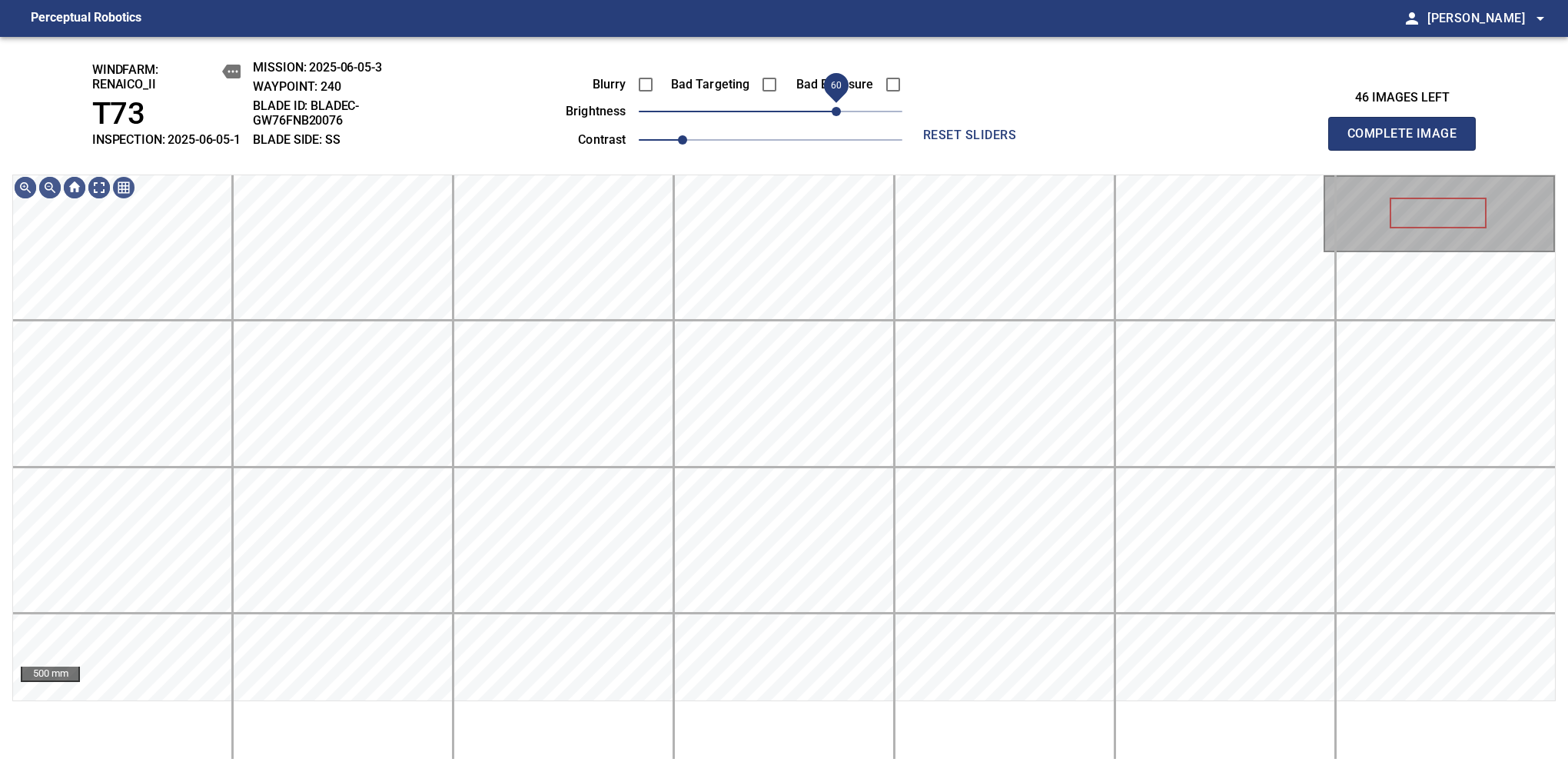
drag, startPoint x: 826, startPoint y: 125, endPoint x: 834, endPoint y: 128, distance: 8.5
click at [834, 122] on span "60" at bounding box center [770, 111] width 264 height 22
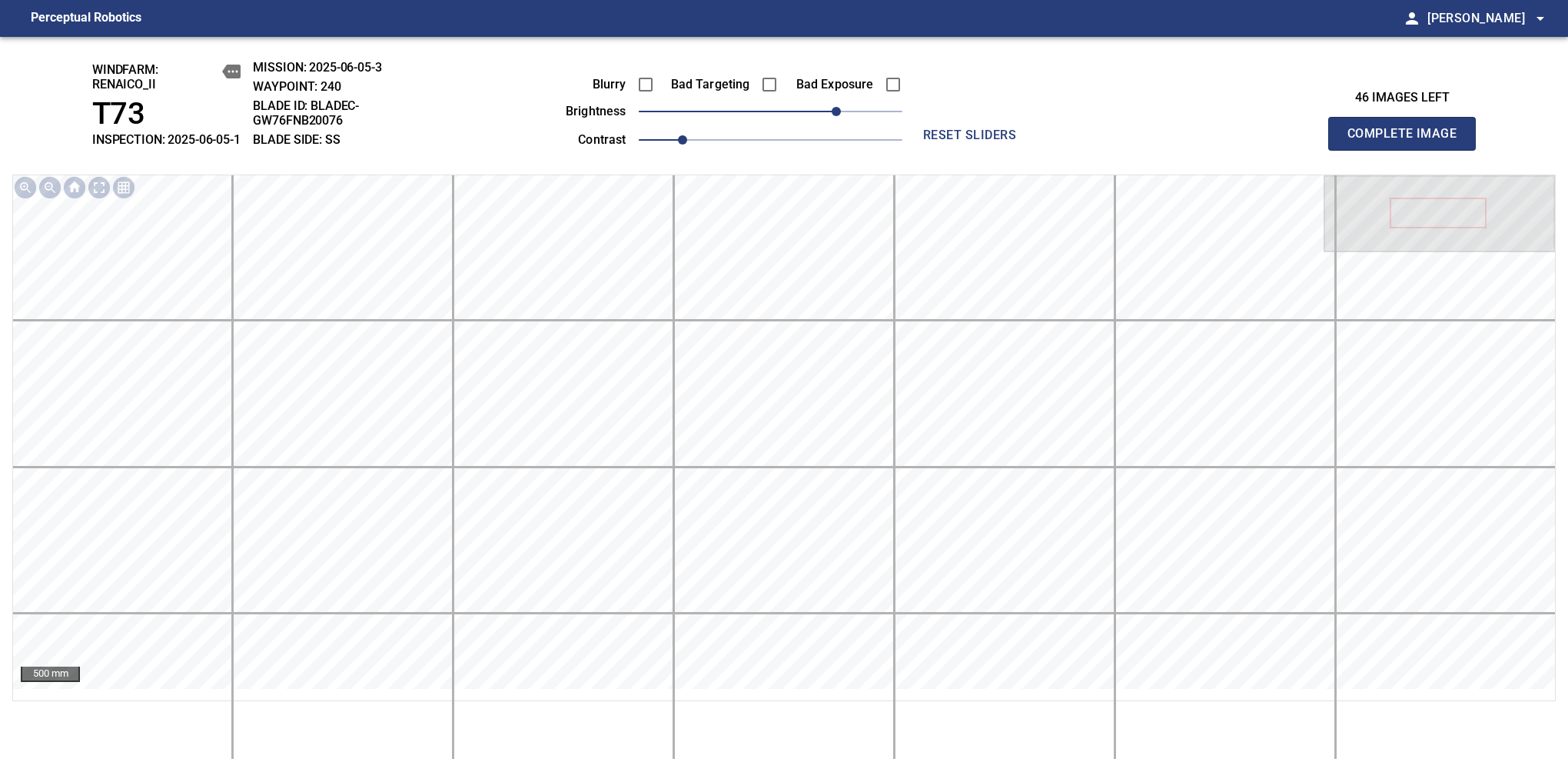
click at [1408, 141] on span "Complete Image" at bounding box center [1402, 133] width 113 height 22
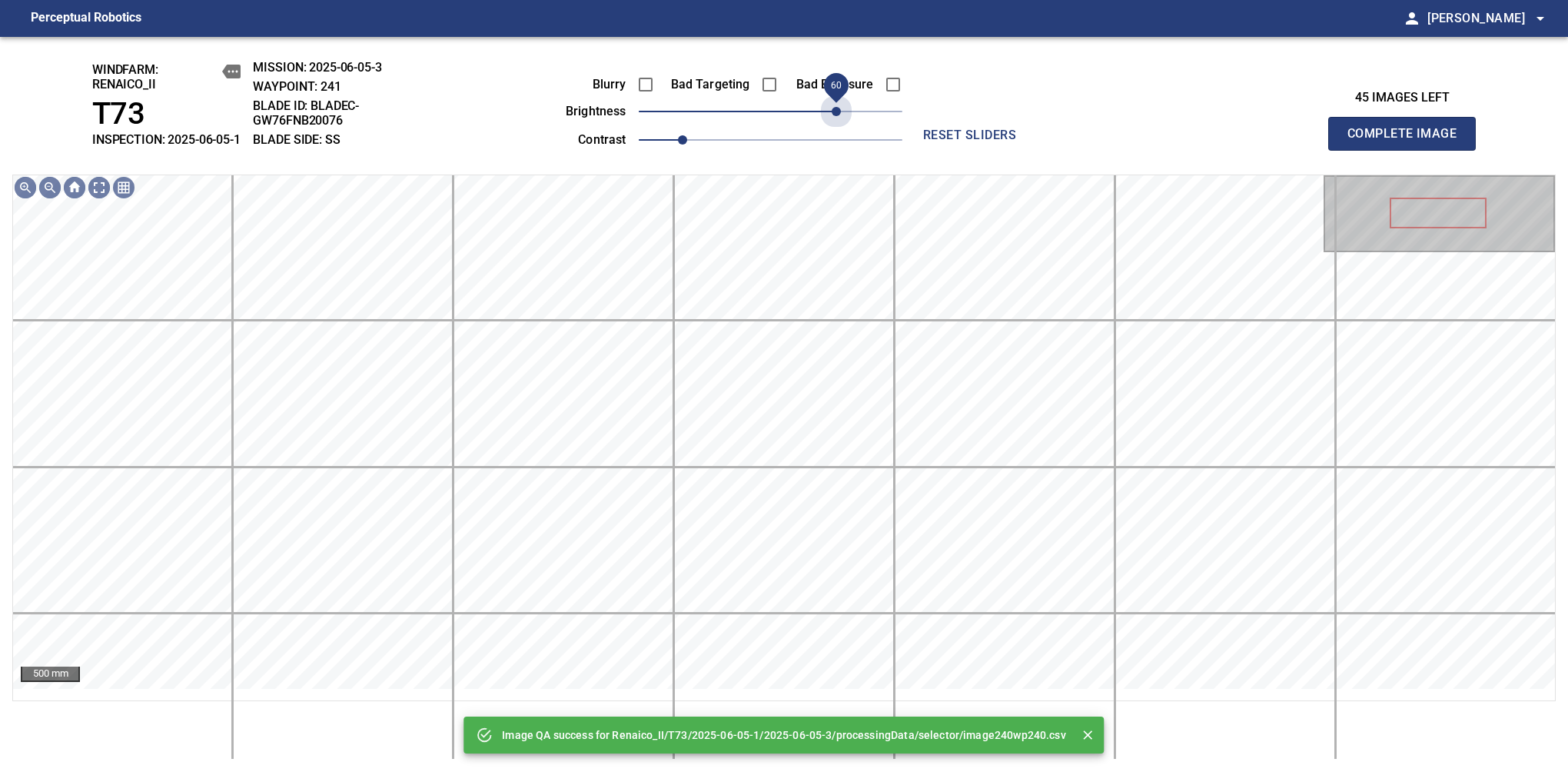
click at [834, 122] on span "60" at bounding box center [770, 111] width 264 height 22
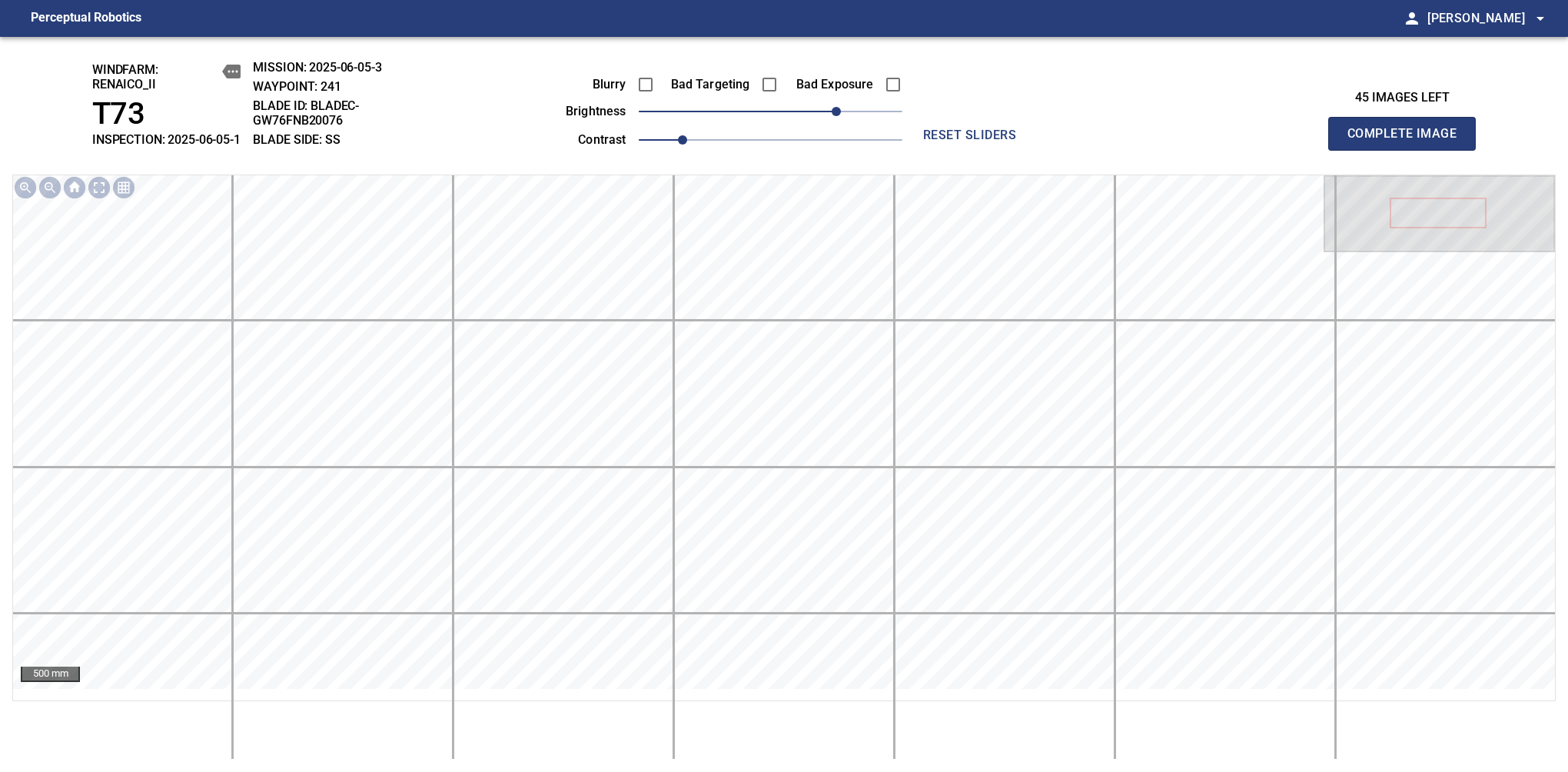
click at [1408, 141] on span "Complete Image" at bounding box center [1402, 133] width 113 height 22
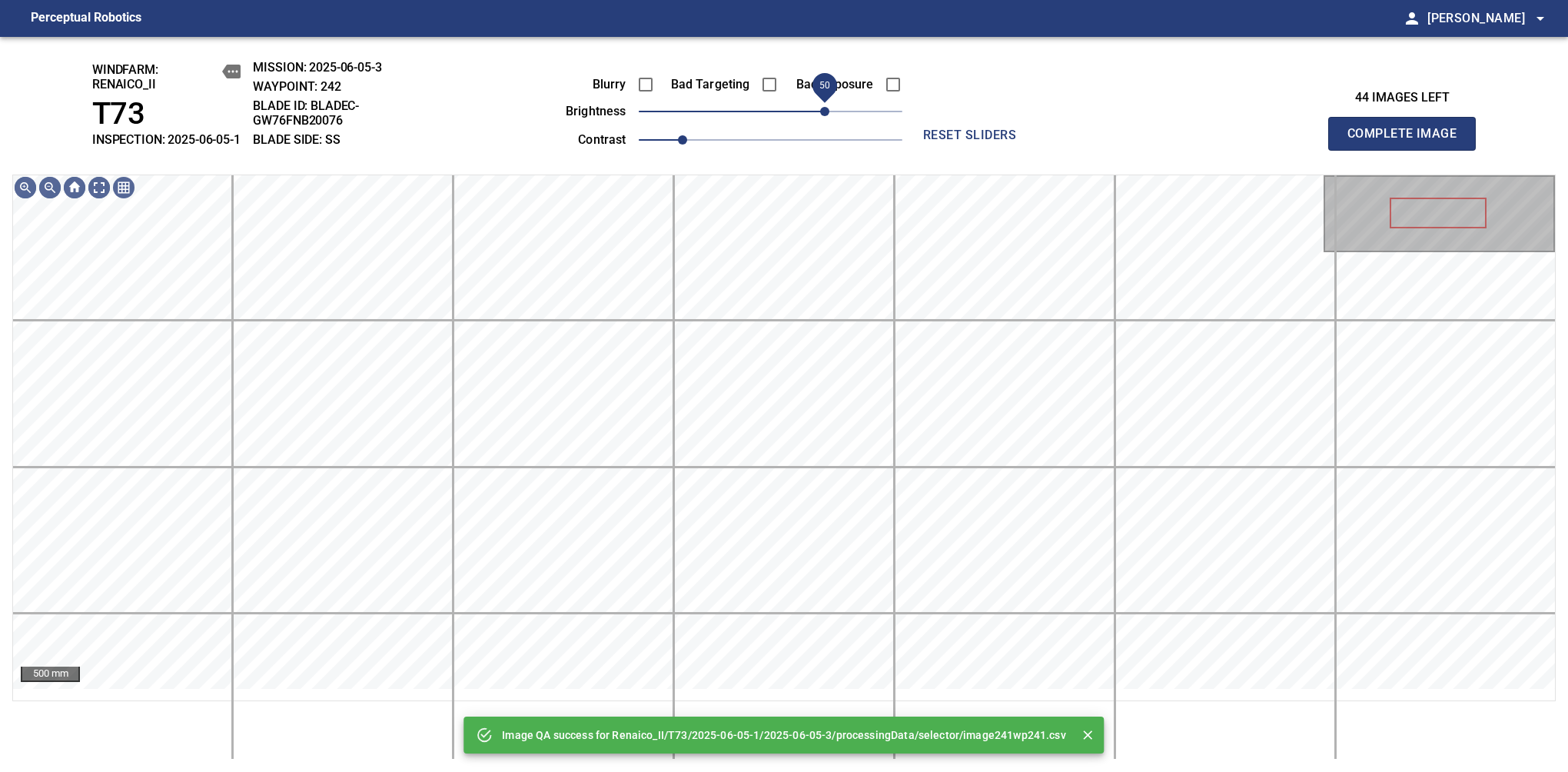
click at [829, 122] on span "50" at bounding box center [770, 111] width 264 height 22
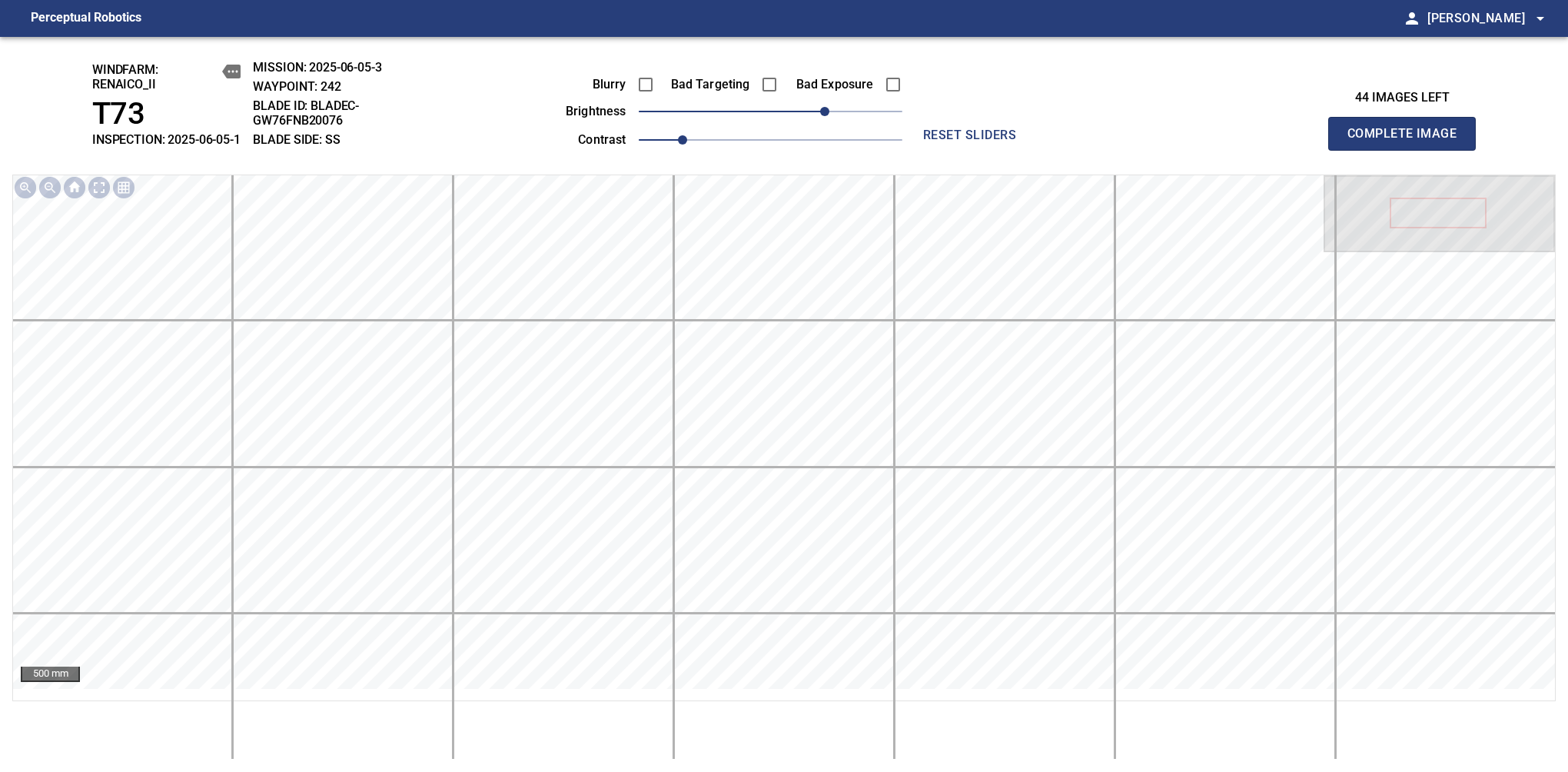
click at [1408, 141] on span "Complete Image" at bounding box center [1402, 133] width 113 height 22
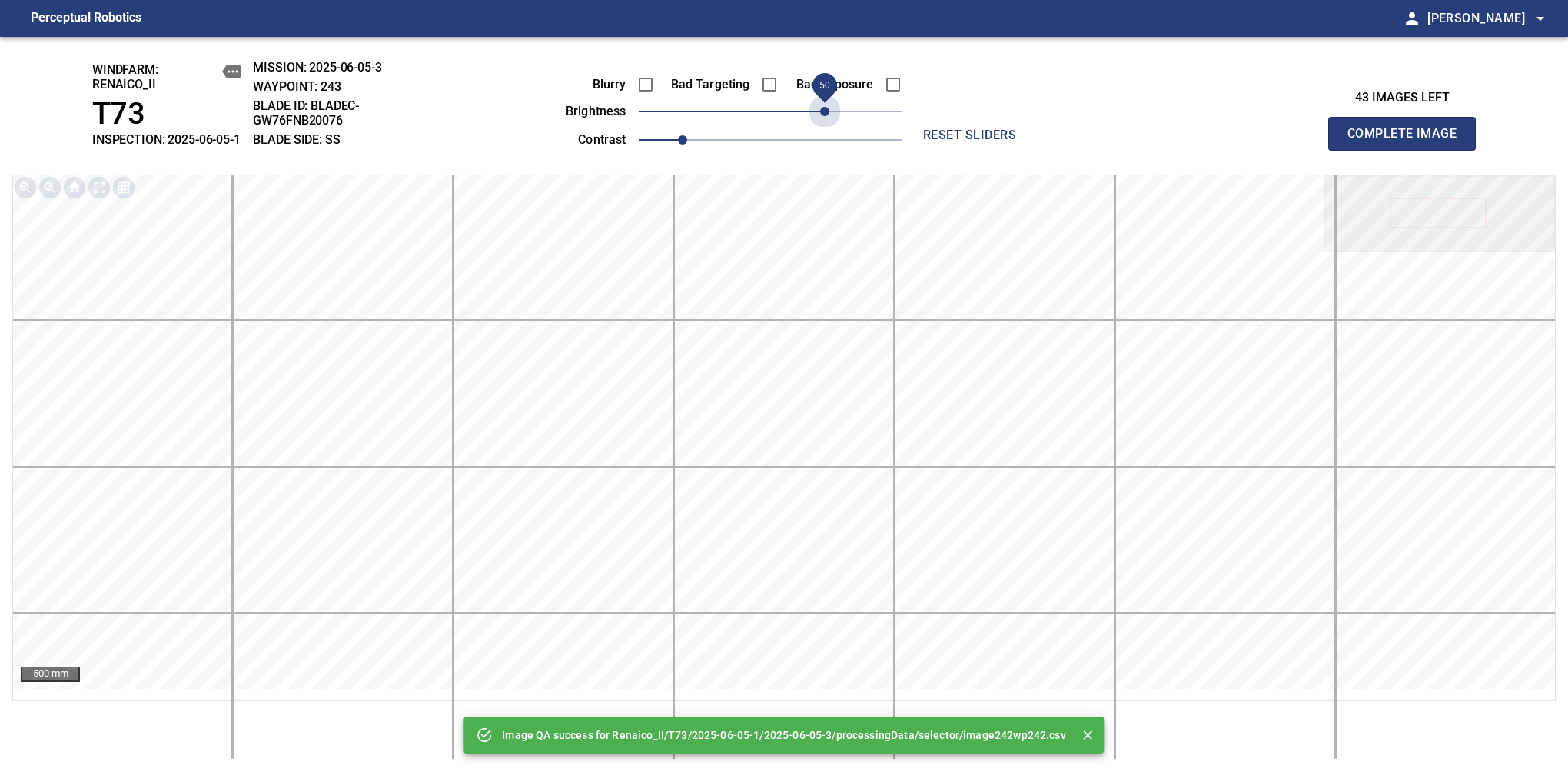
click at [829, 122] on span "50" at bounding box center [770, 111] width 264 height 22
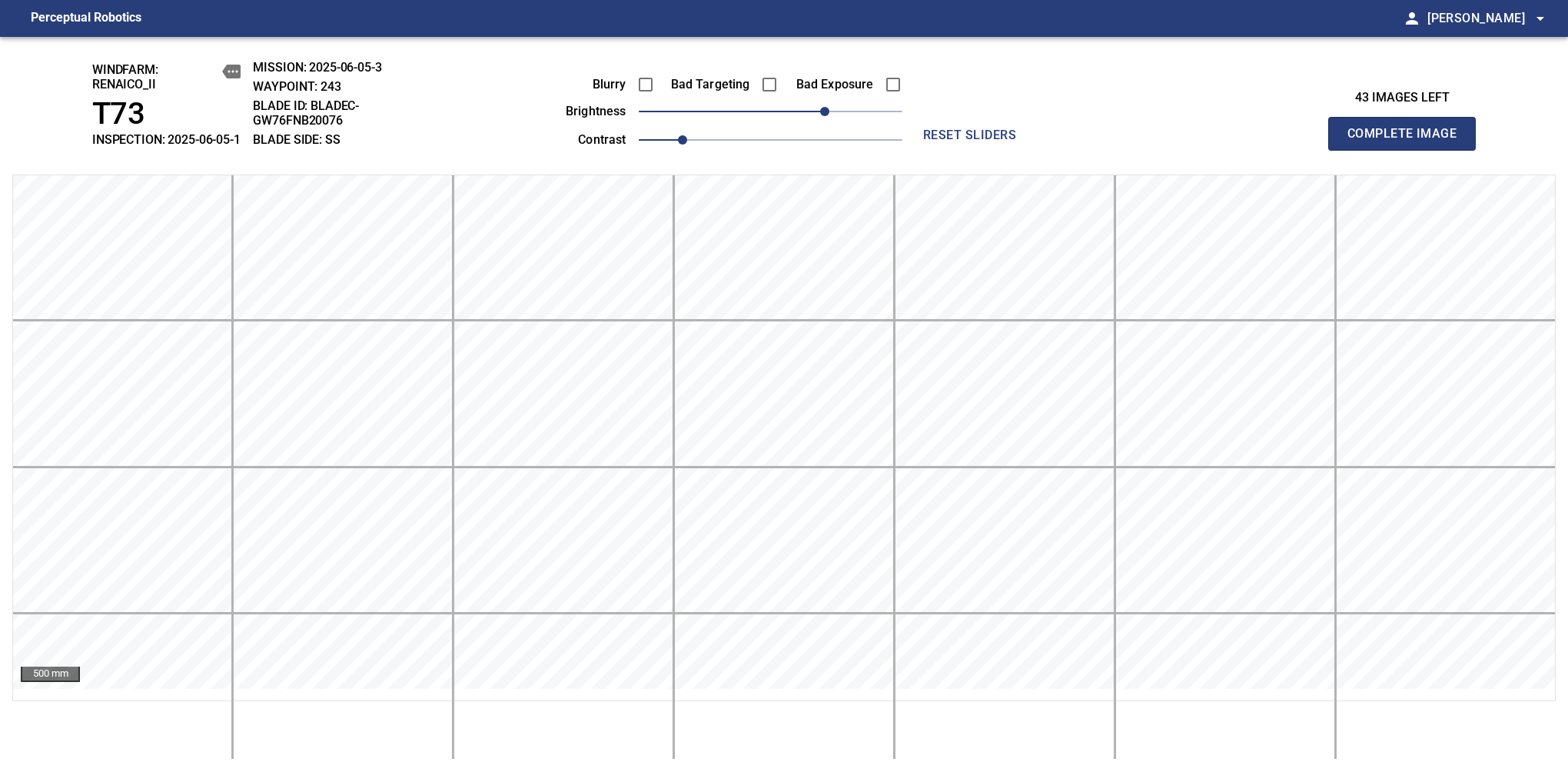
click at [1408, 141] on span "Complete Image" at bounding box center [1402, 133] width 113 height 22
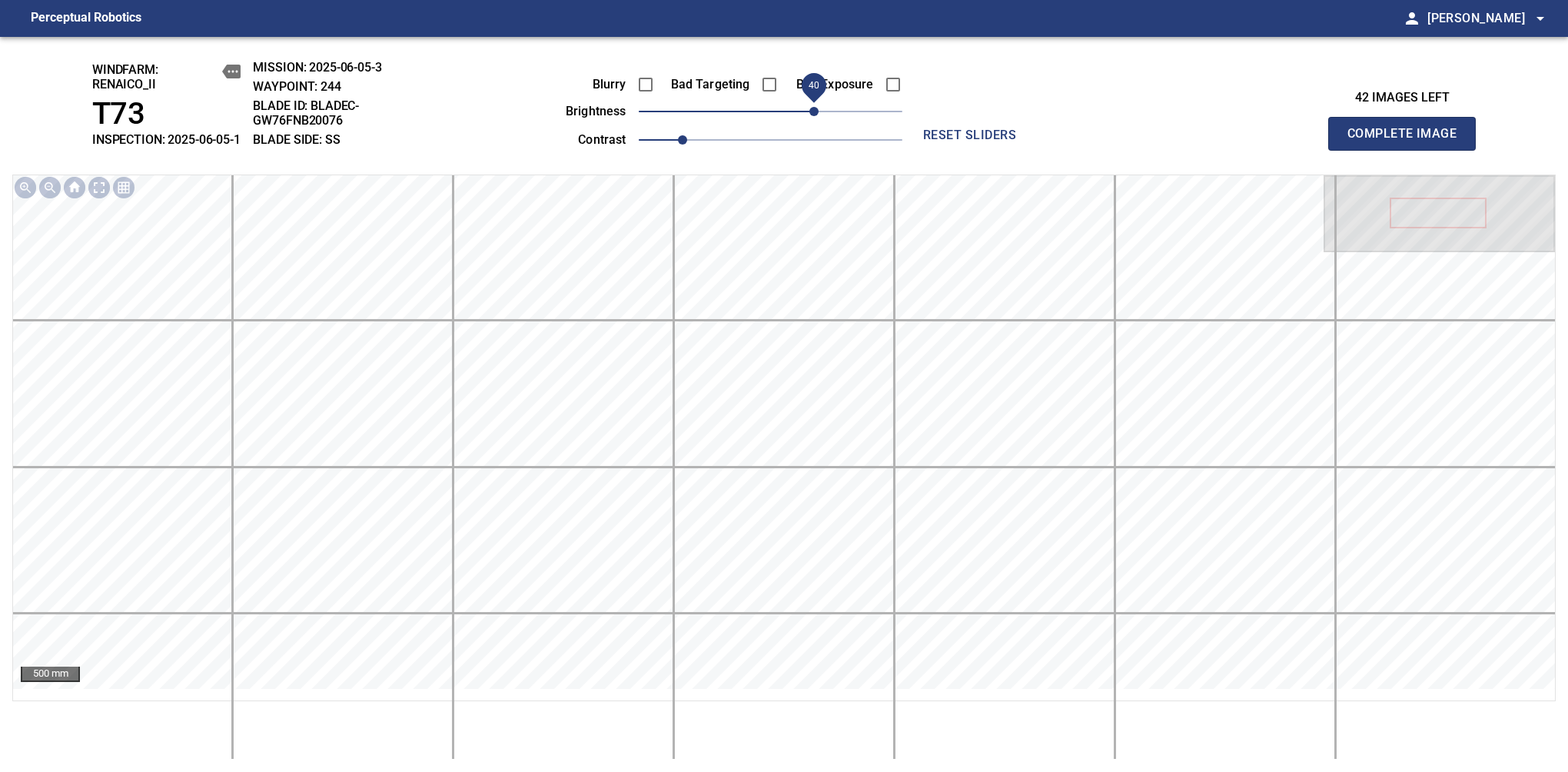
click at [818, 119] on span "40" at bounding box center [770, 111] width 264 height 22
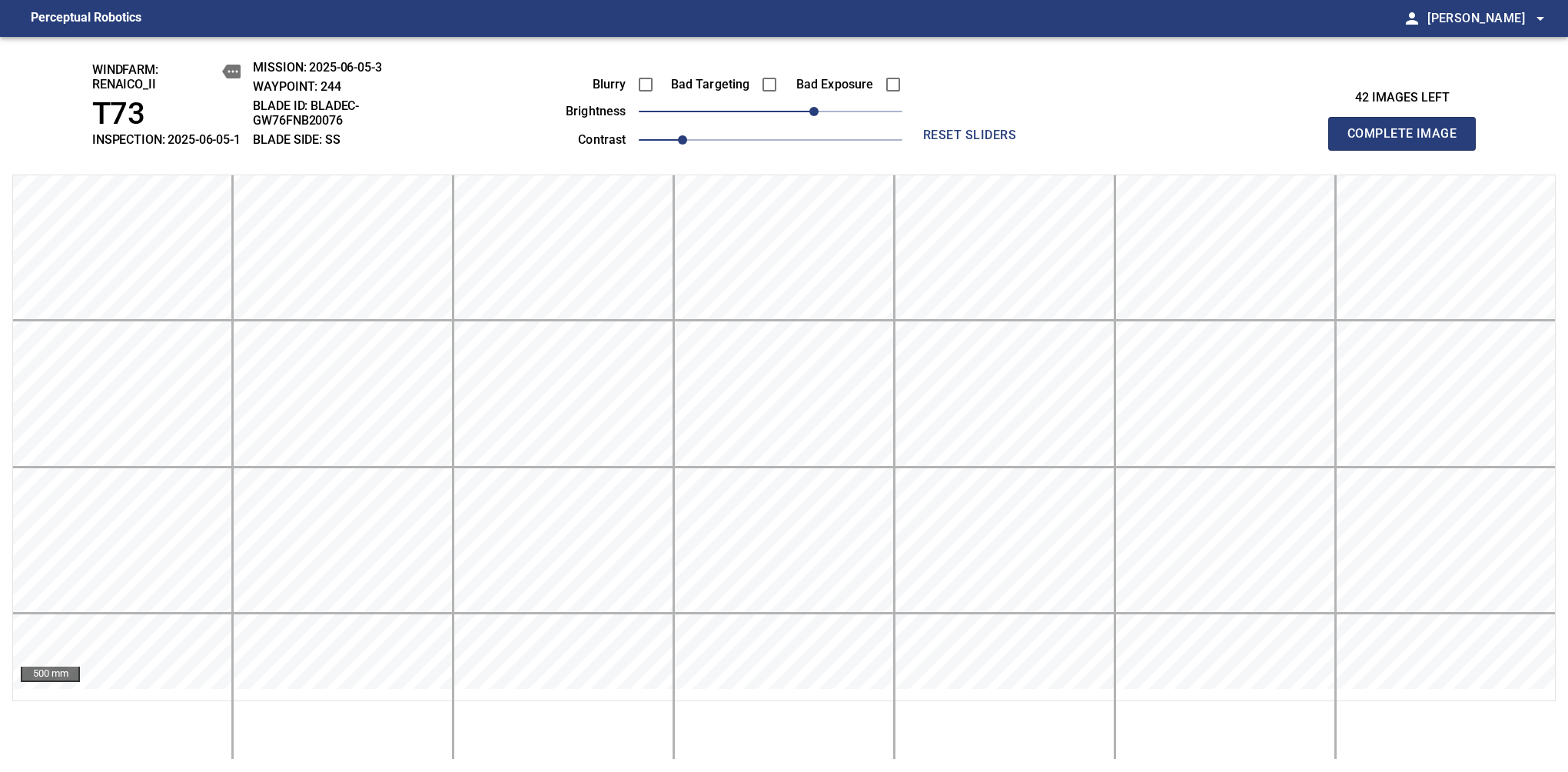
click at [1408, 141] on span "Complete Image" at bounding box center [1402, 133] width 113 height 22
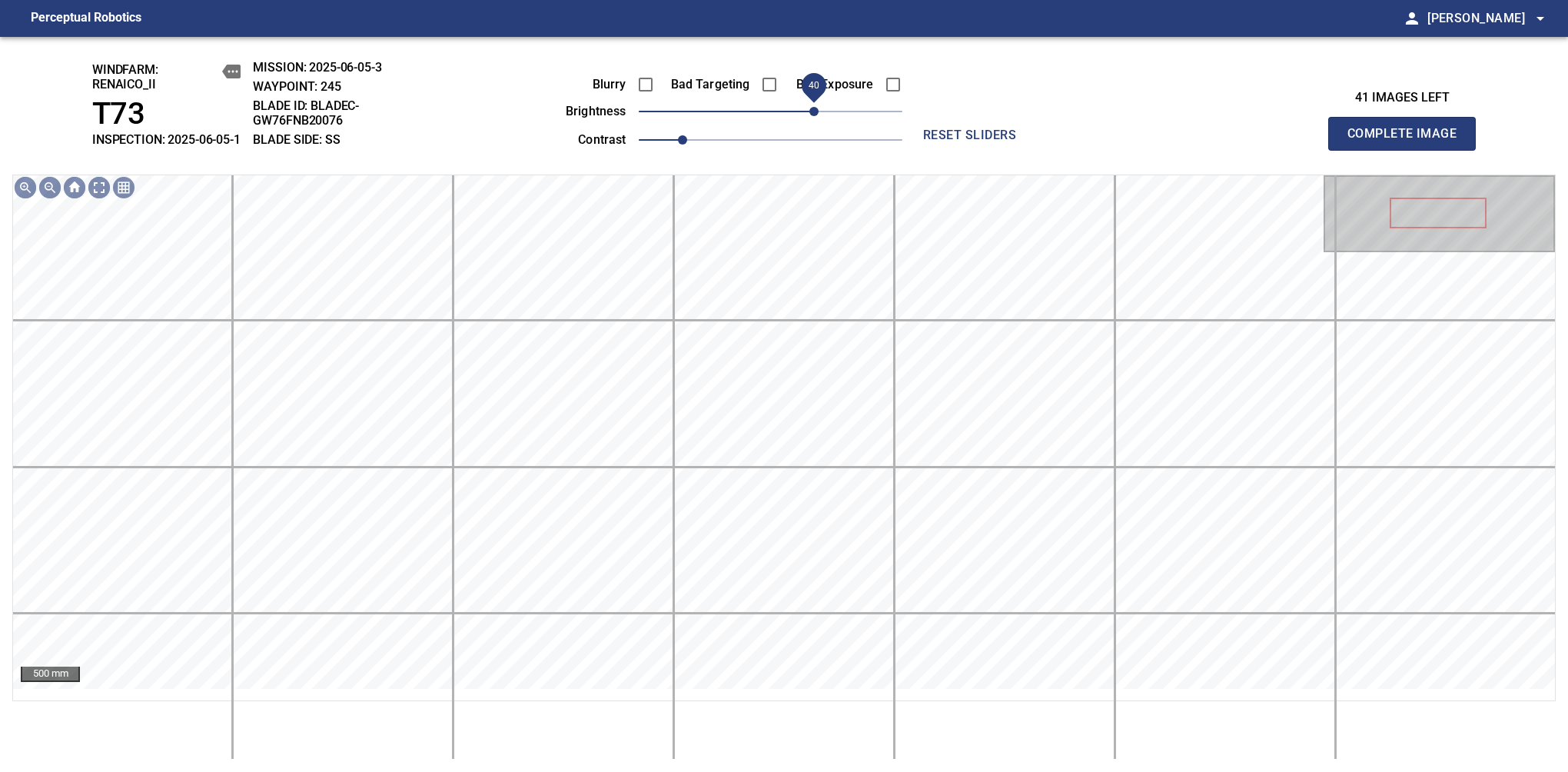
drag, startPoint x: 781, startPoint y: 132, endPoint x: 813, endPoint y: 130, distance: 32.1
click at [813, 116] on span "40" at bounding box center [814, 112] width 10 height 10
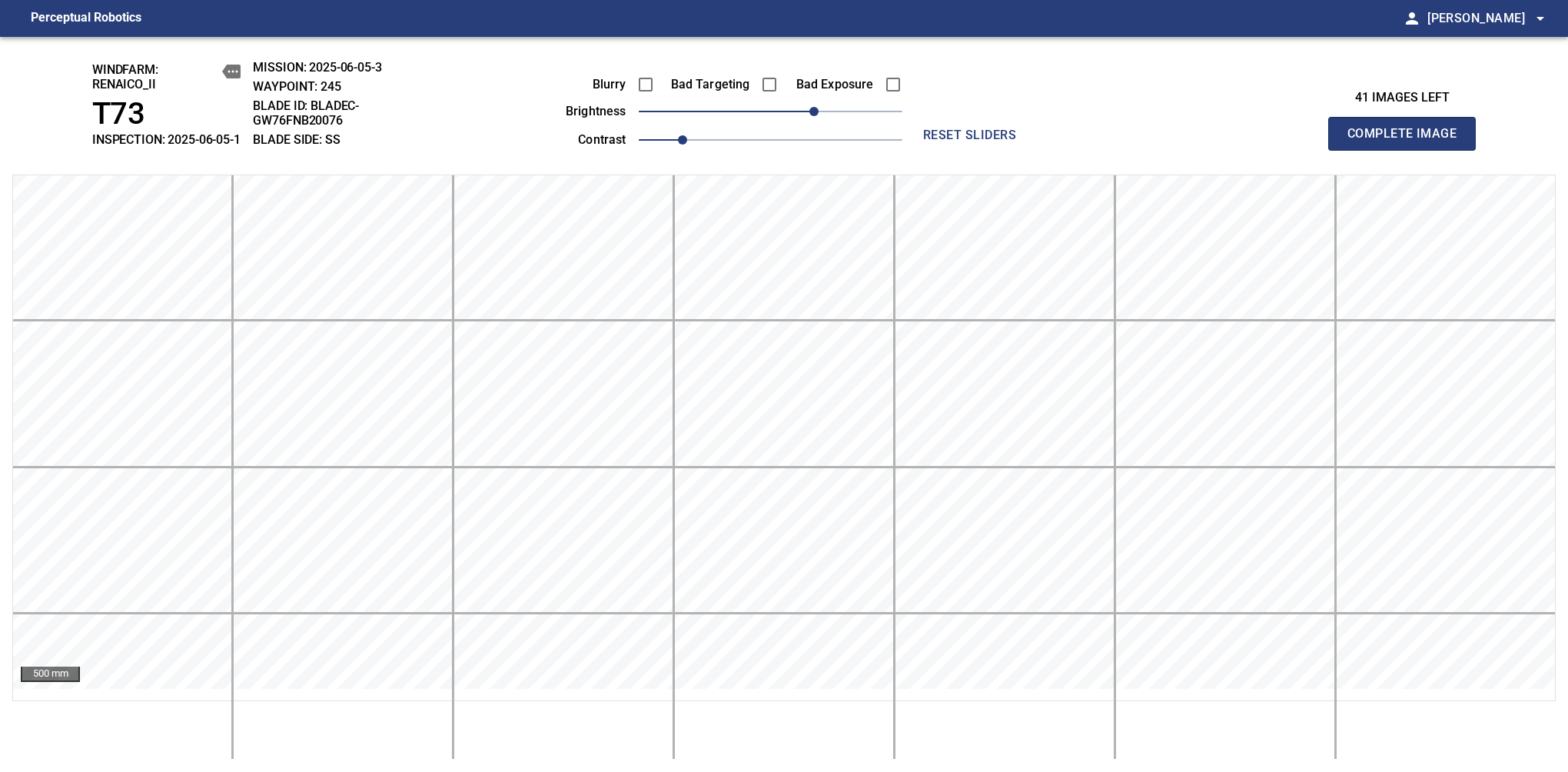
click at [1408, 141] on span "Complete Image" at bounding box center [1402, 133] width 113 height 22
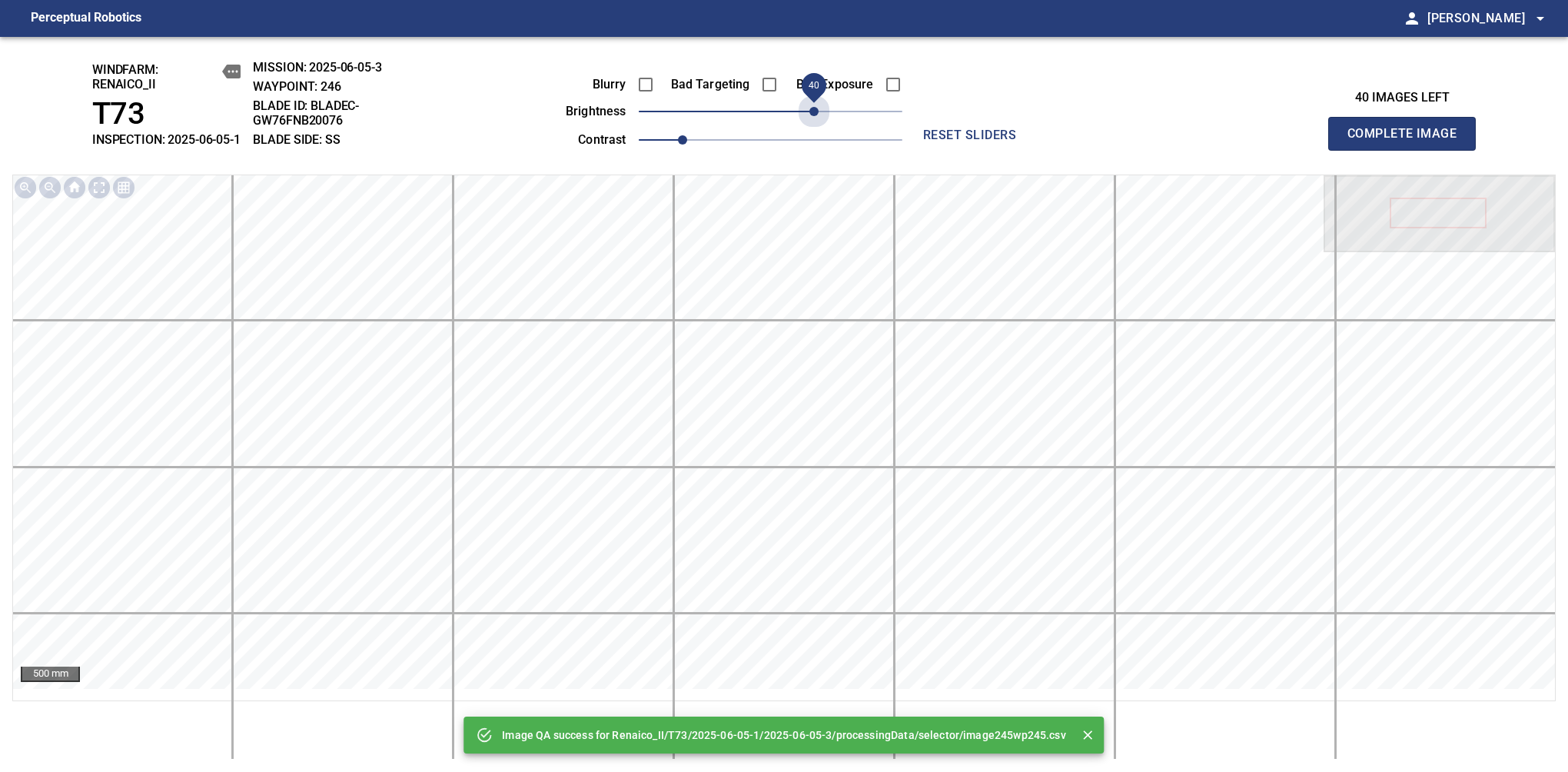
click at [813, 122] on span "40" at bounding box center [770, 111] width 264 height 22
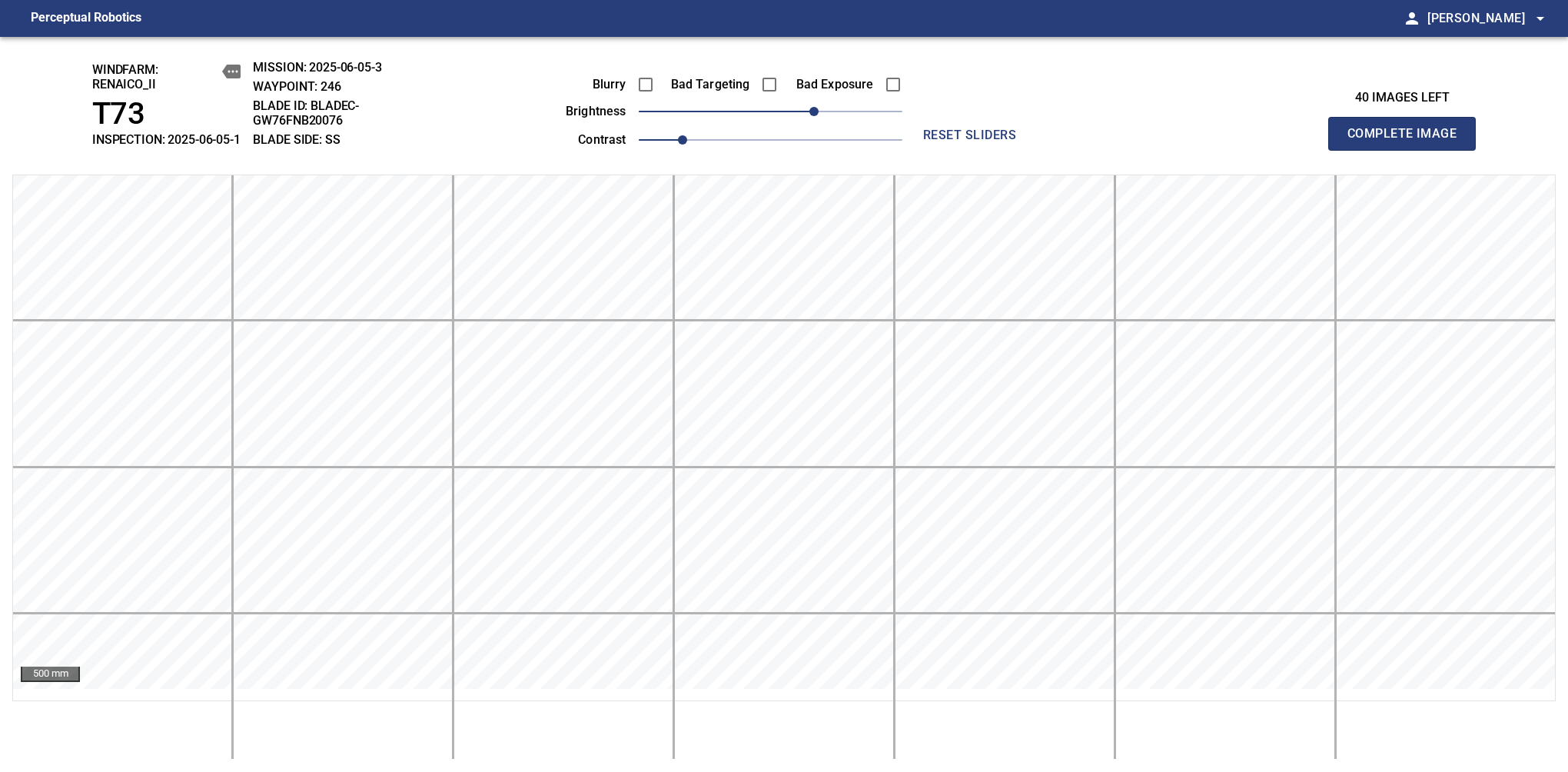
click at [1408, 141] on span "Complete Image" at bounding box center [1402, 133] width 113 height 22
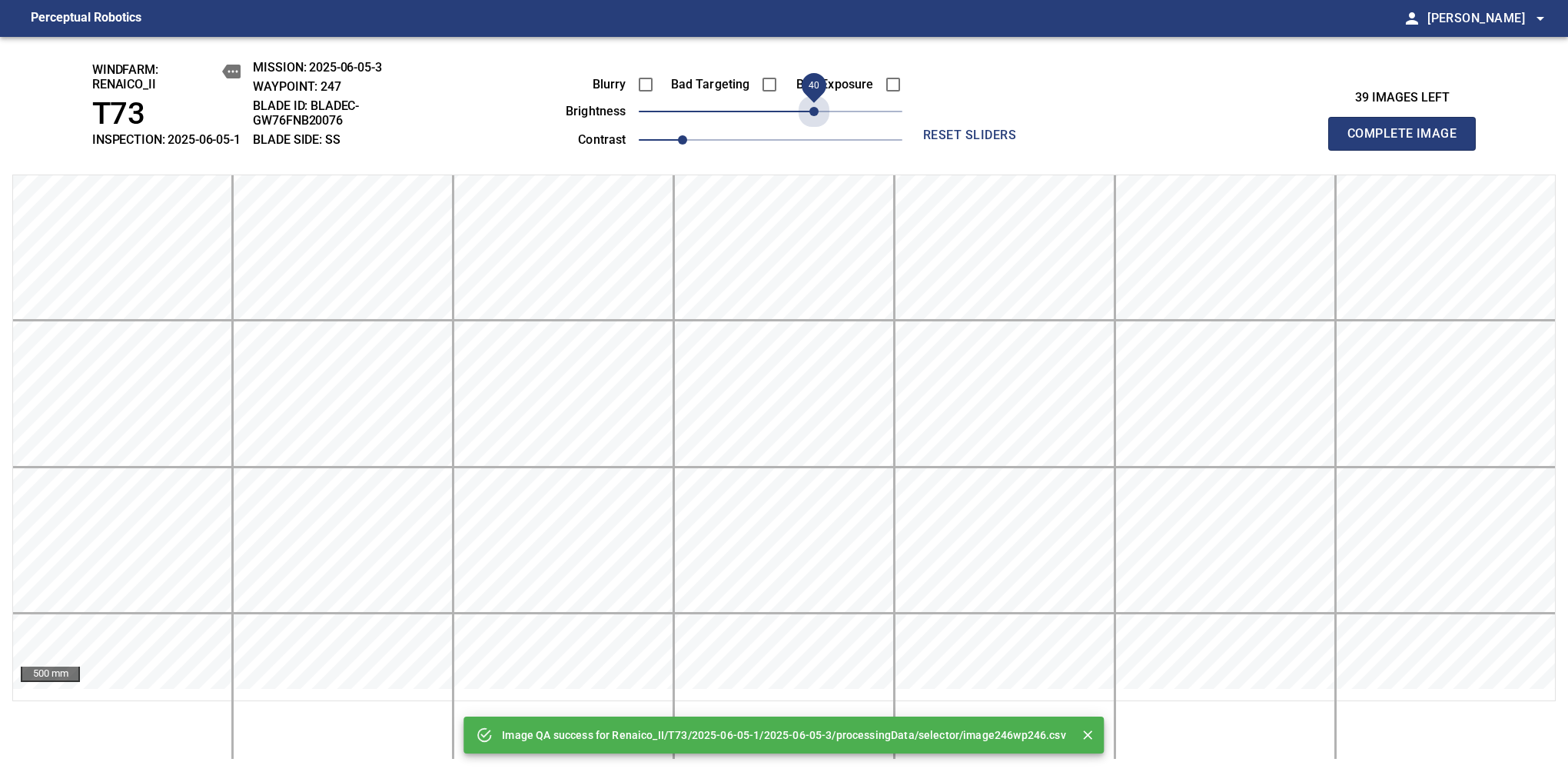
click at [813, 122] on span "40" at bounding box center [770, 111] width 264 height 22
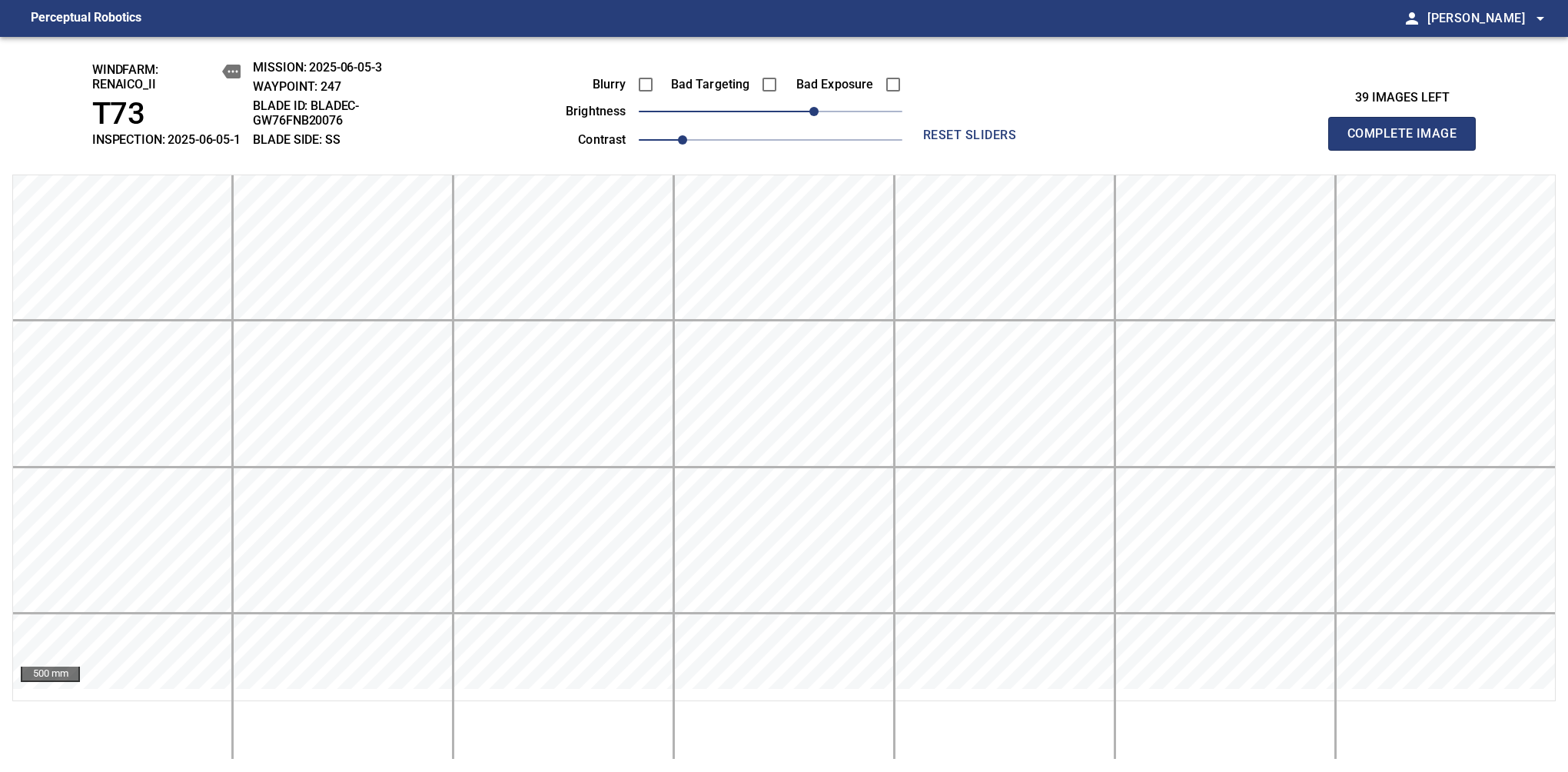
click at [1408, 141] on span "Complete Image" at bounding box center [1402, 133] width 113 height 22
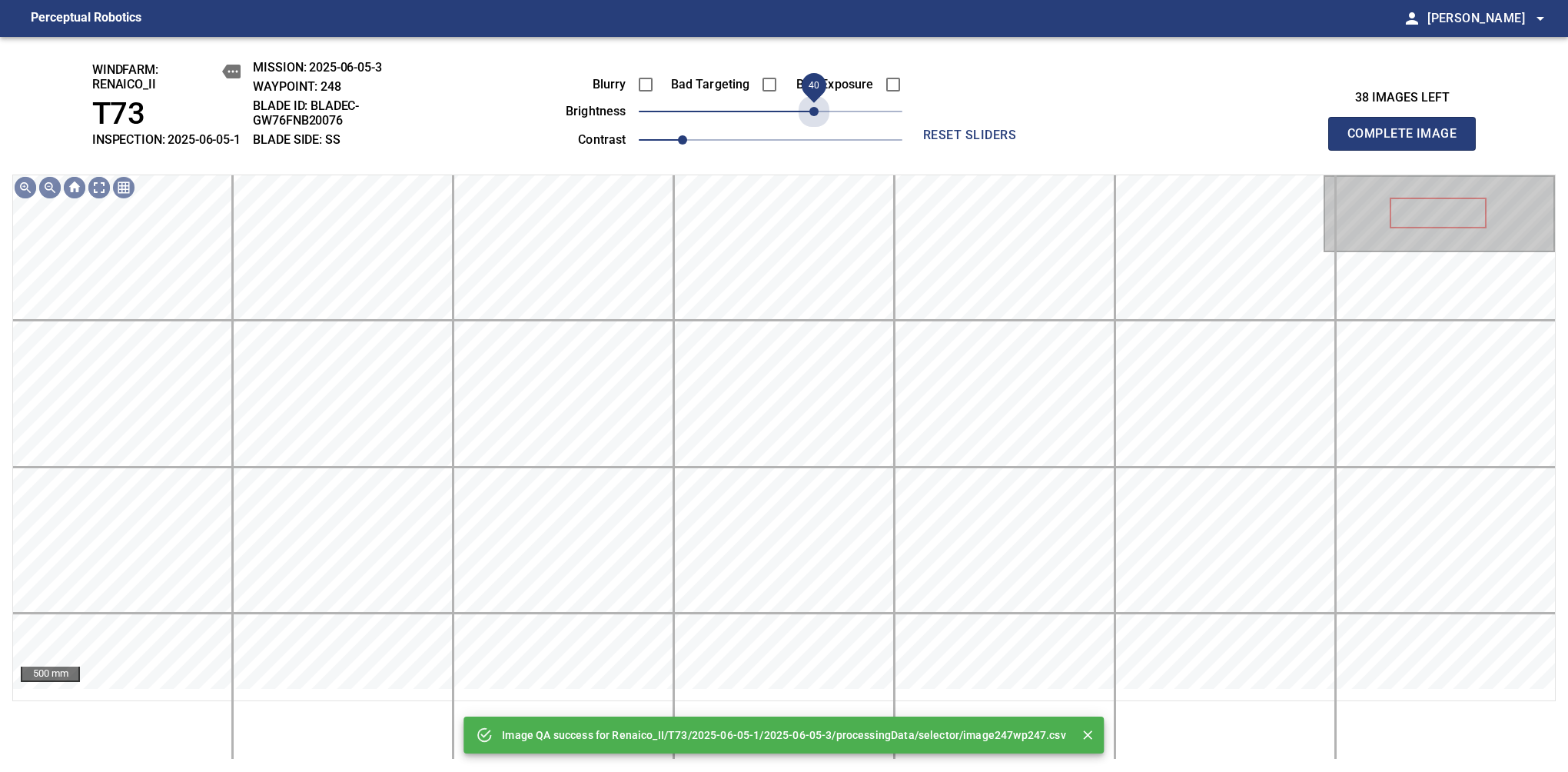
click at [813, 122] on span "40" at bounding box center [770, 111] width 264 height 22
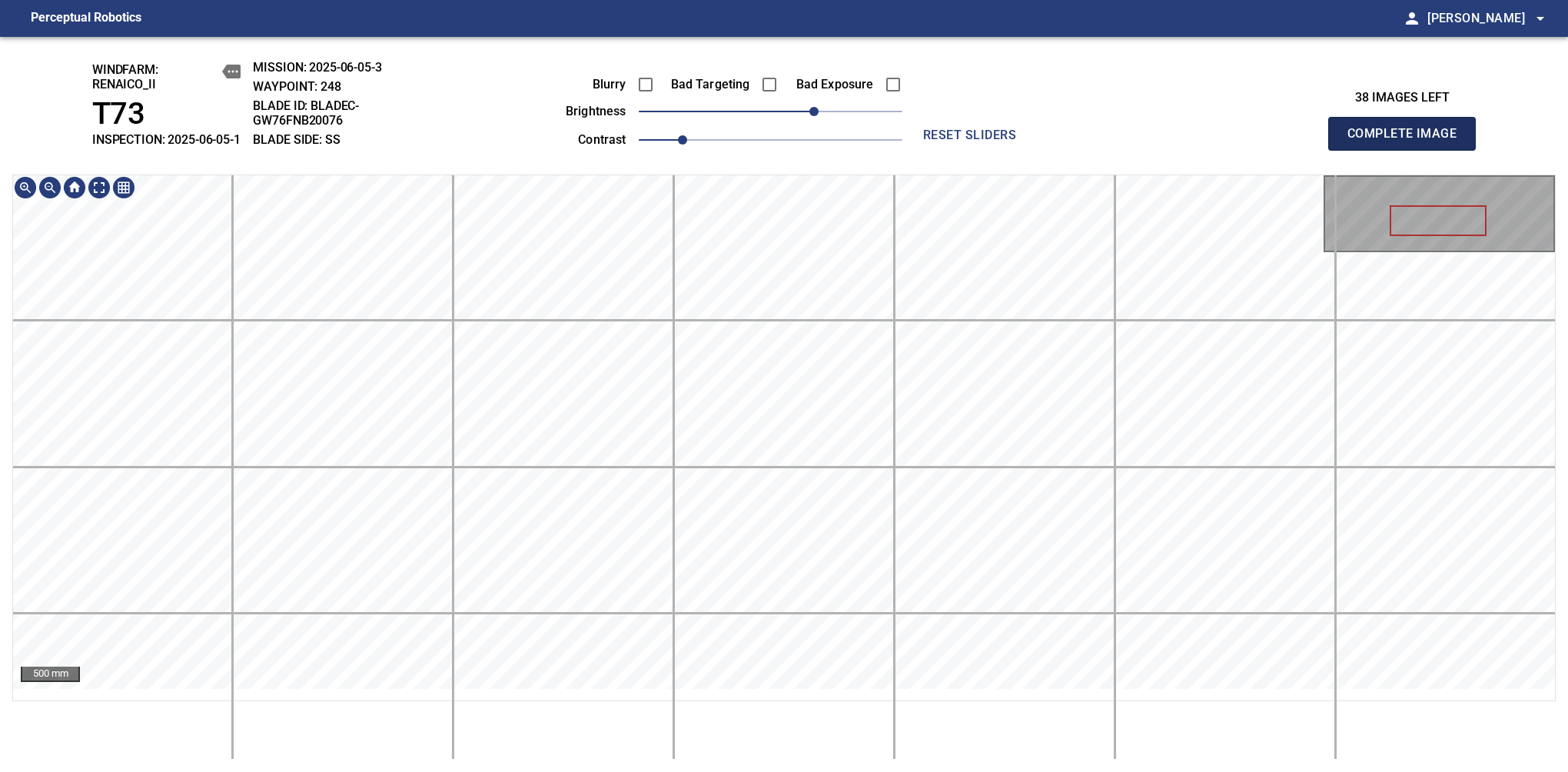
click at [1408, 141] on span "Complete Image" at bounding box center [1402, 133] width 113 height 22
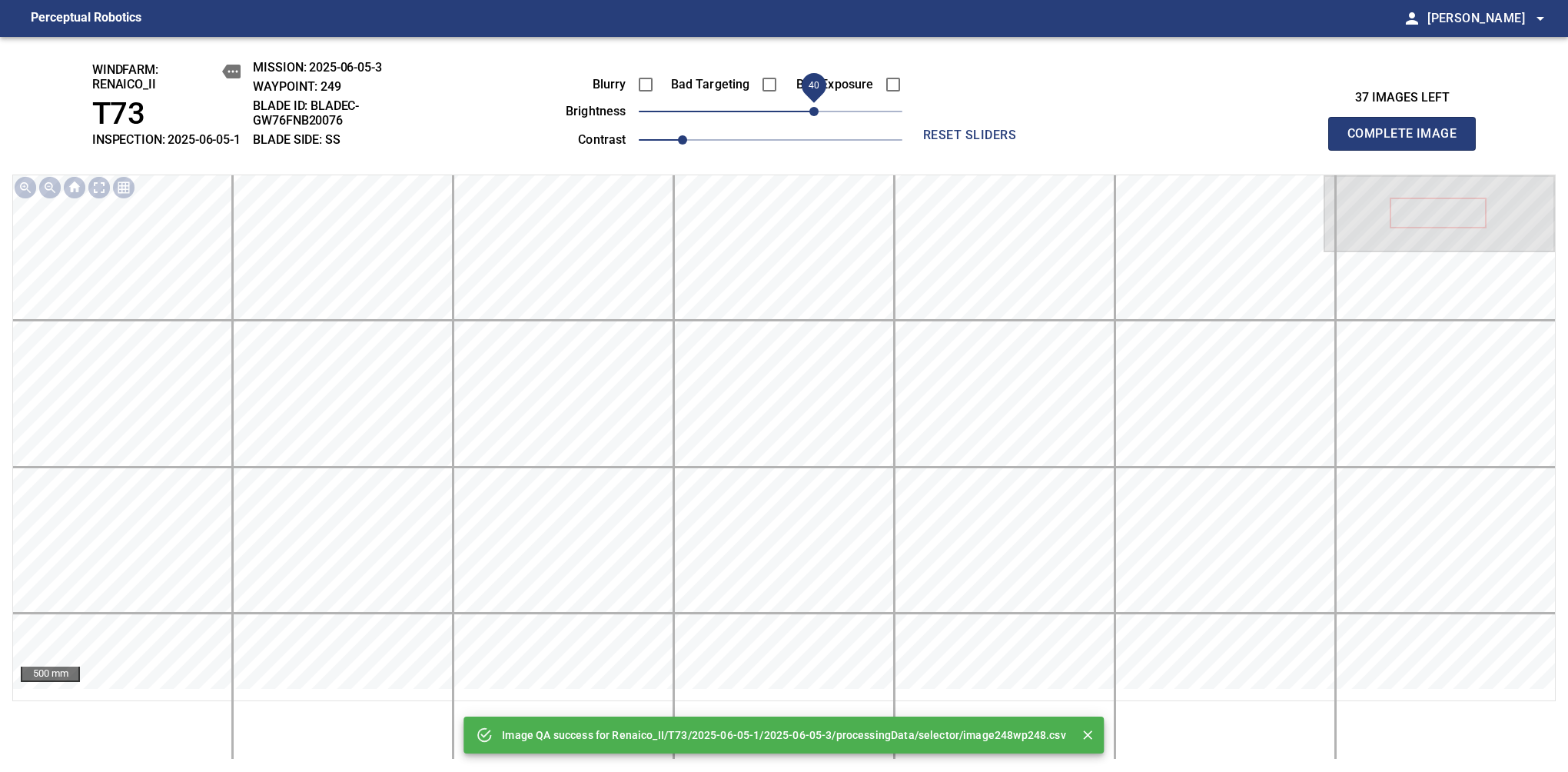
drag, startPoint x: 794, startPoint y: 125, endPoint x: 813, endPoint y: 123, distance: 19.1
click at [813, 116] on span "40" at bounding box center [814, 112] width 10 height 10
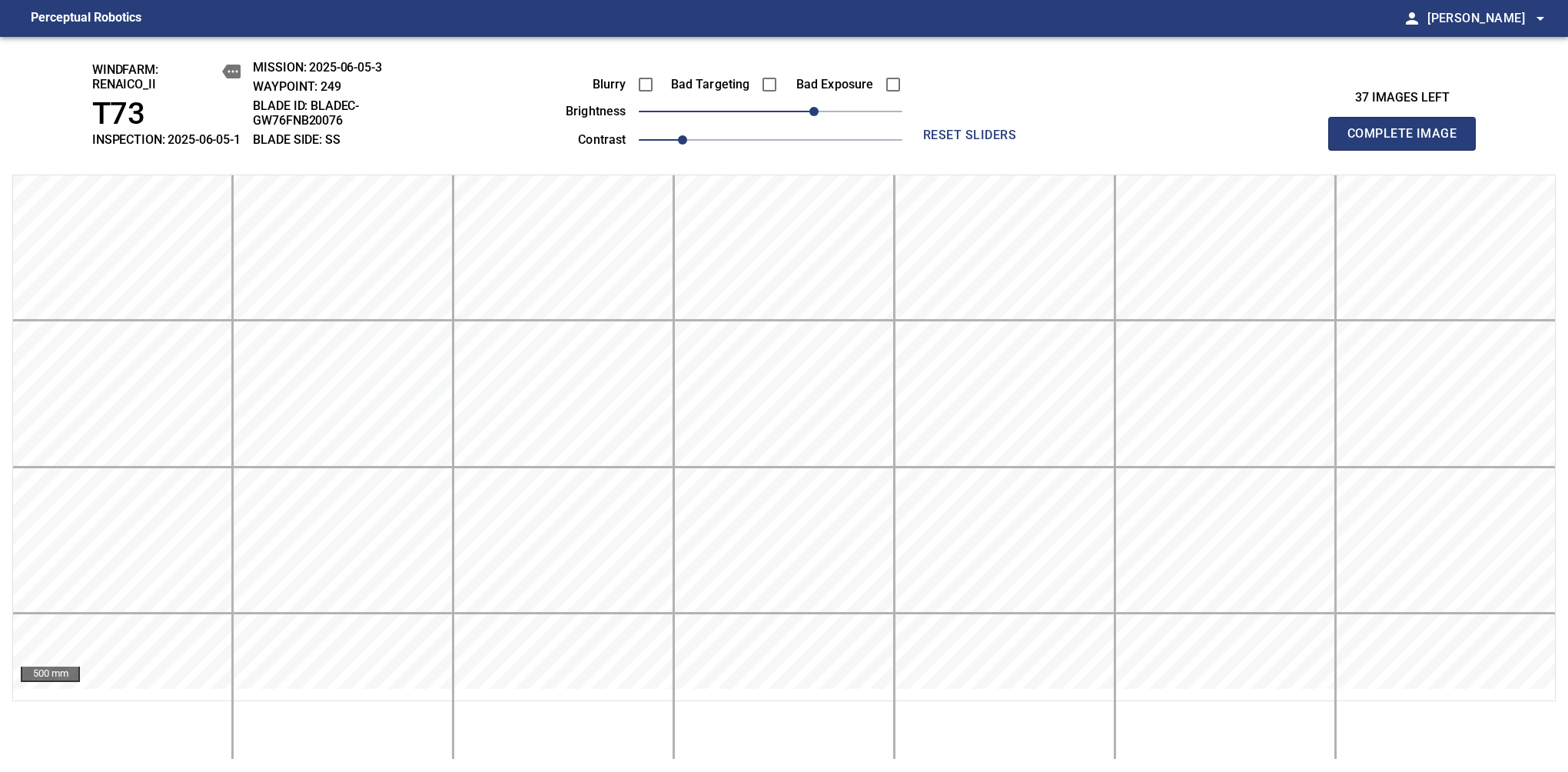
click at [1408, 141] on span "Complete Image" at bounding box center [1402, 133] width 113 height 22
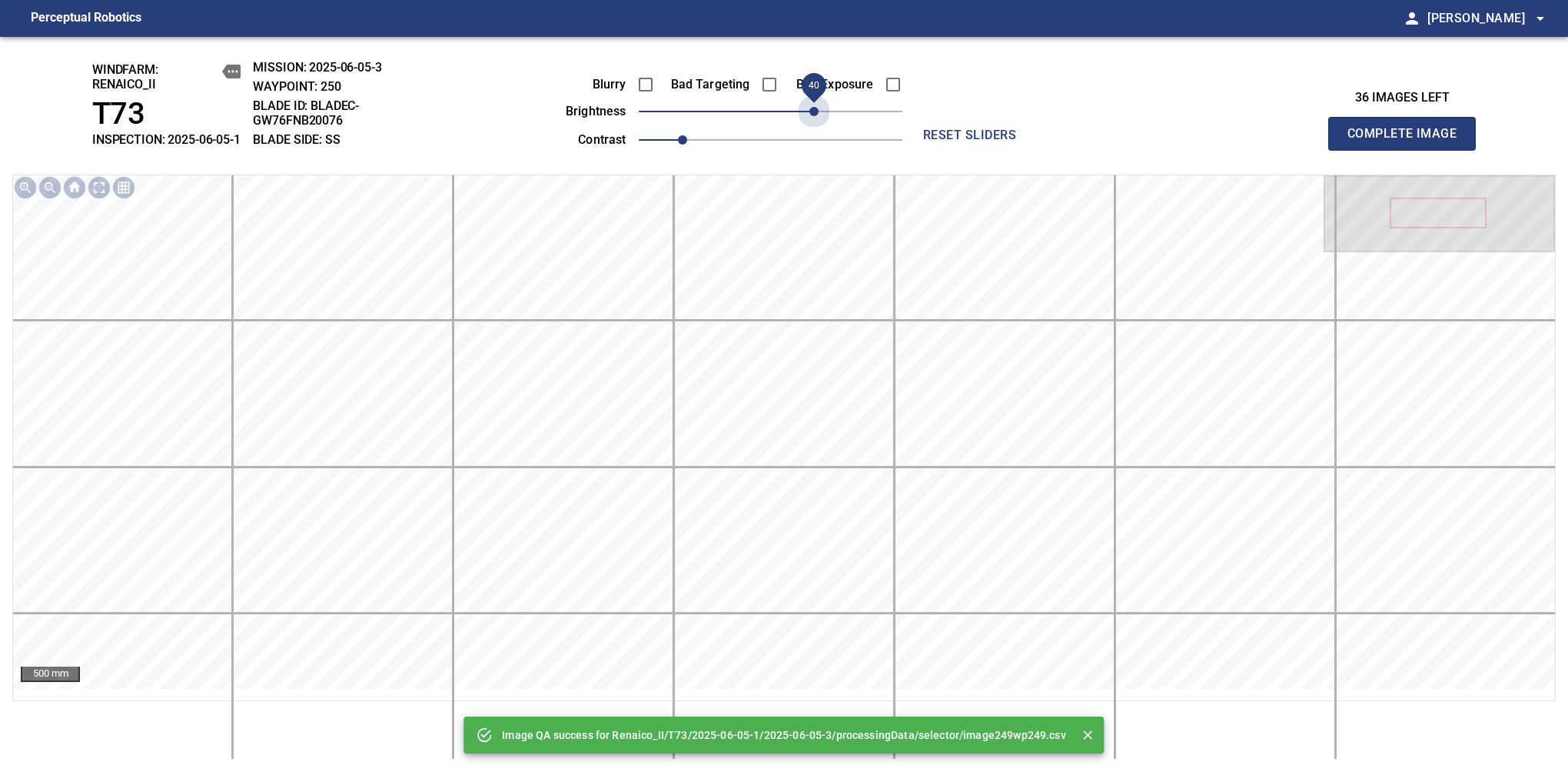
click at [813, 122] on span "40" at bounding box center [770, 111] width 264 height 22
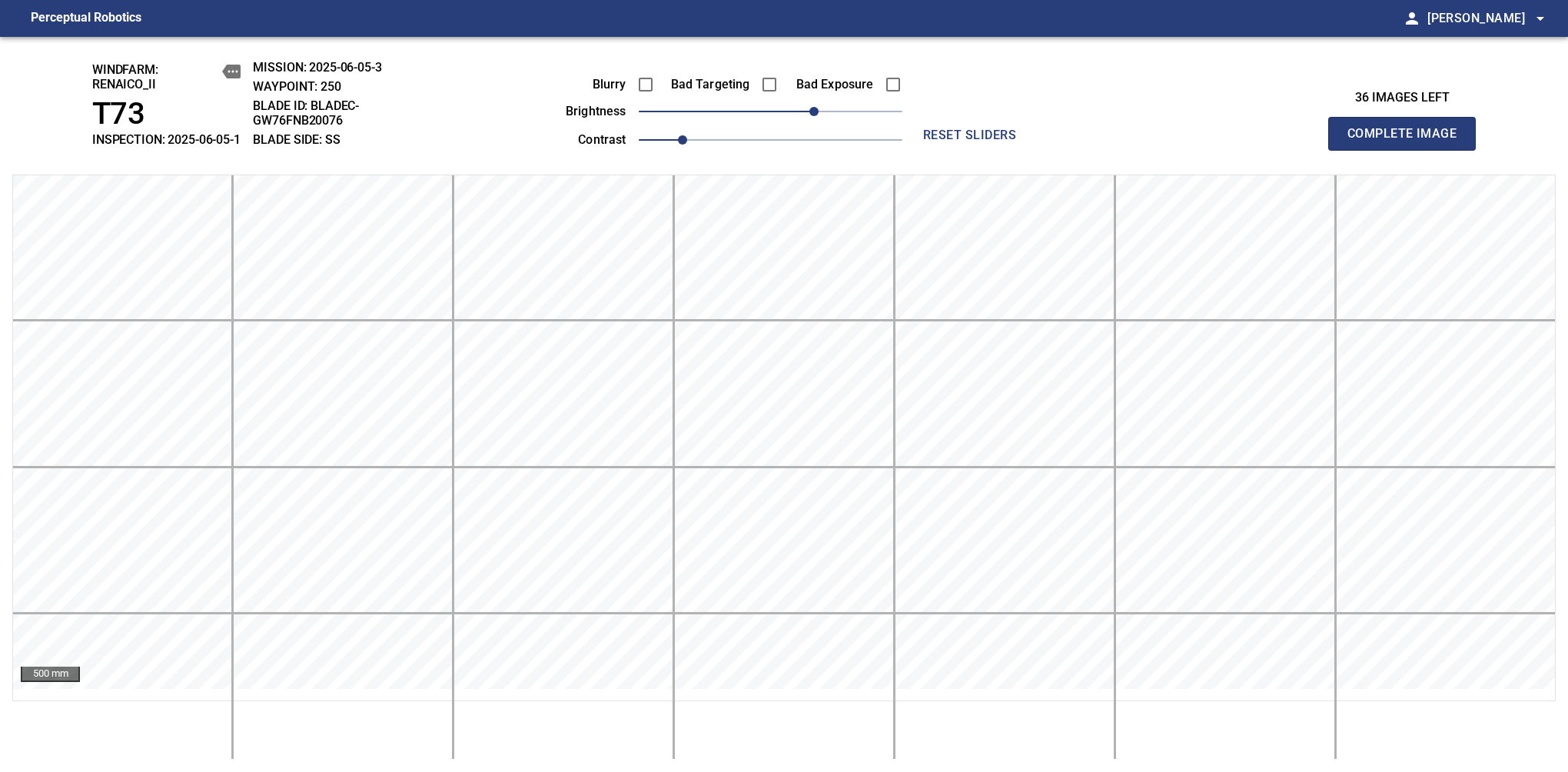
click at [1408, 141] on span "Complete Image" at bounding box center [1402, 133] width 113 height 22
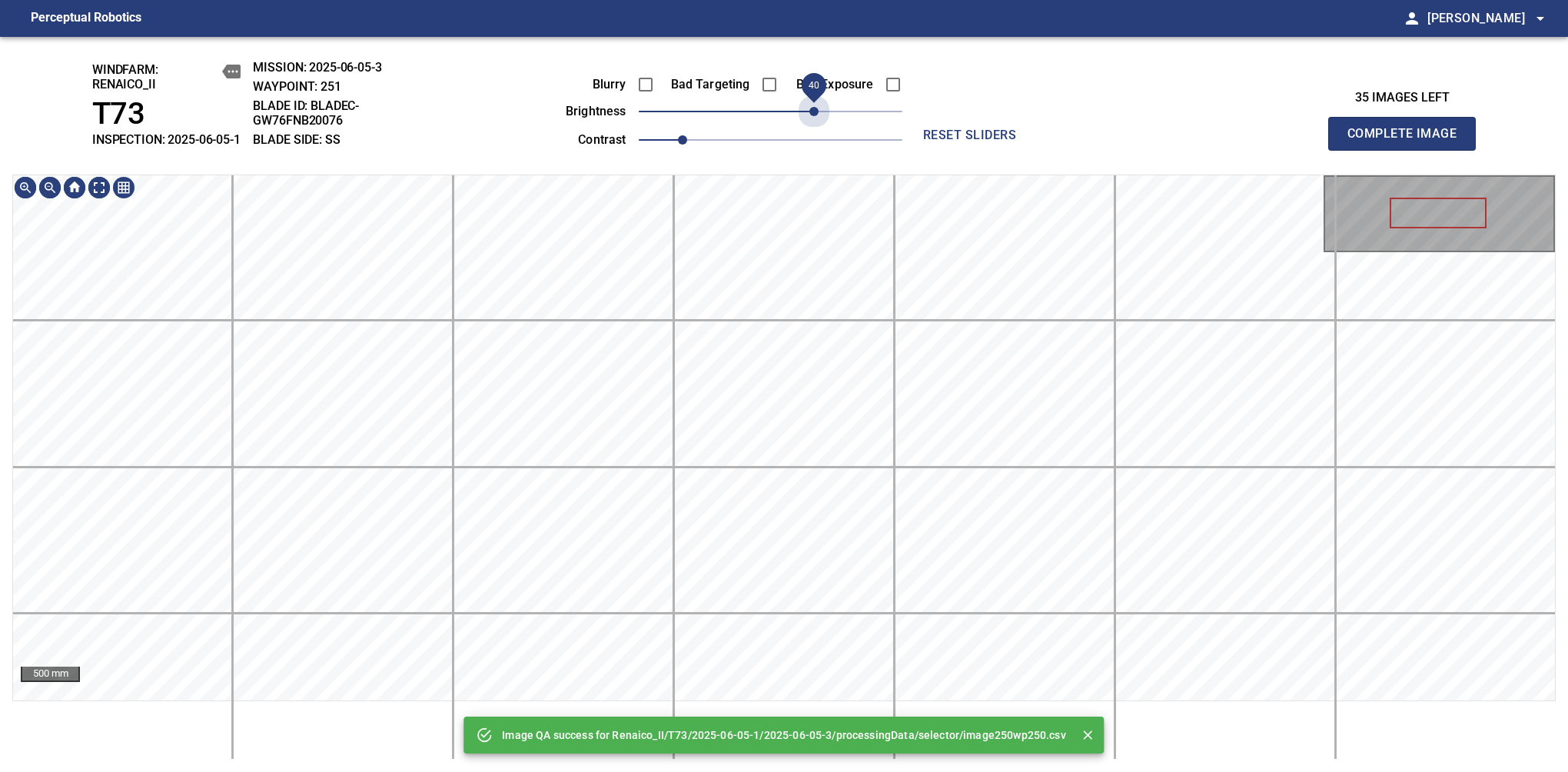
click at [813, 122] on span "40" at bounding box center [770, 111] width 264 height 22
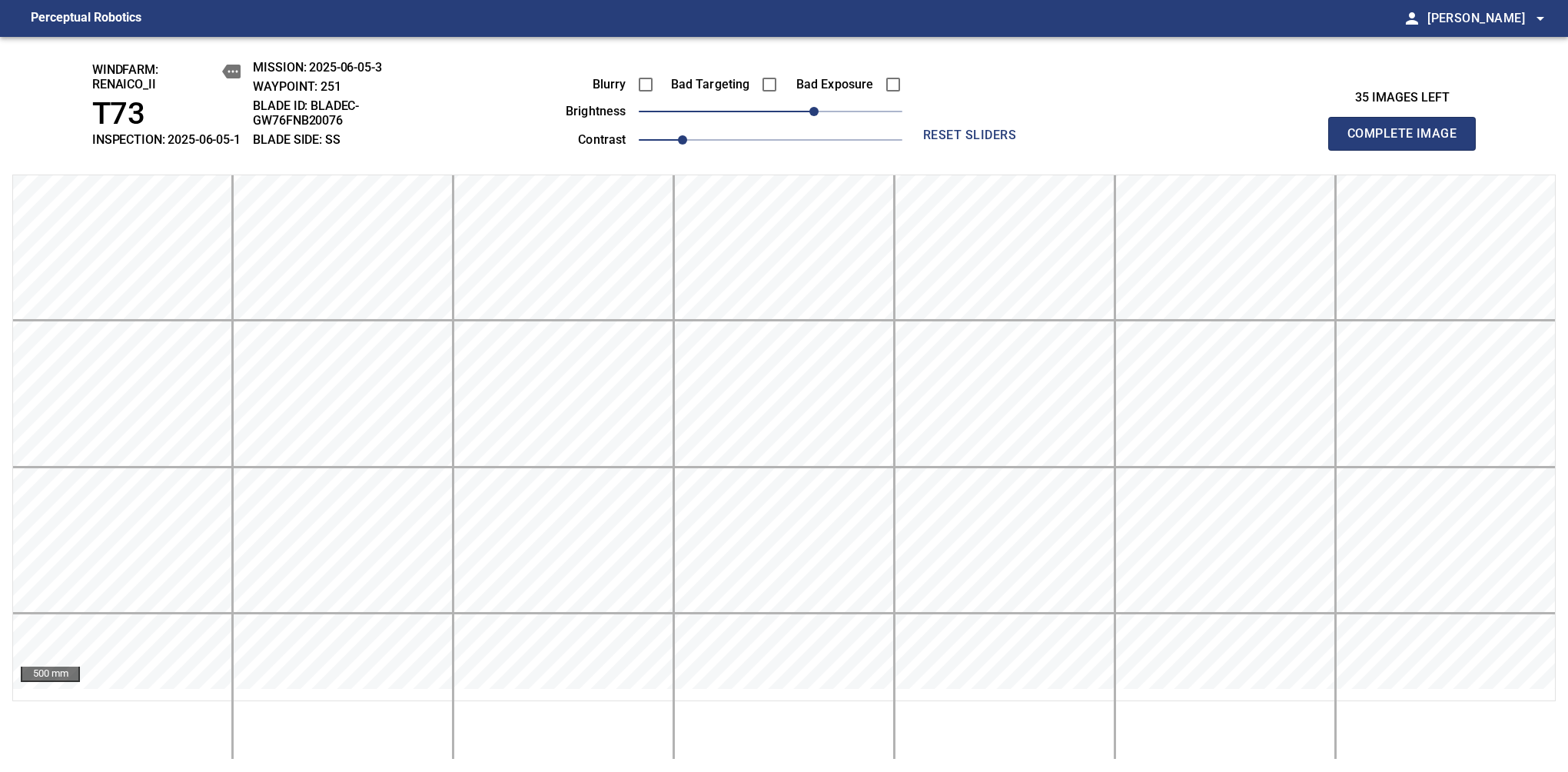
click at [813, 116] on span "40" at bounding box center [814, 112] width 10 height 10
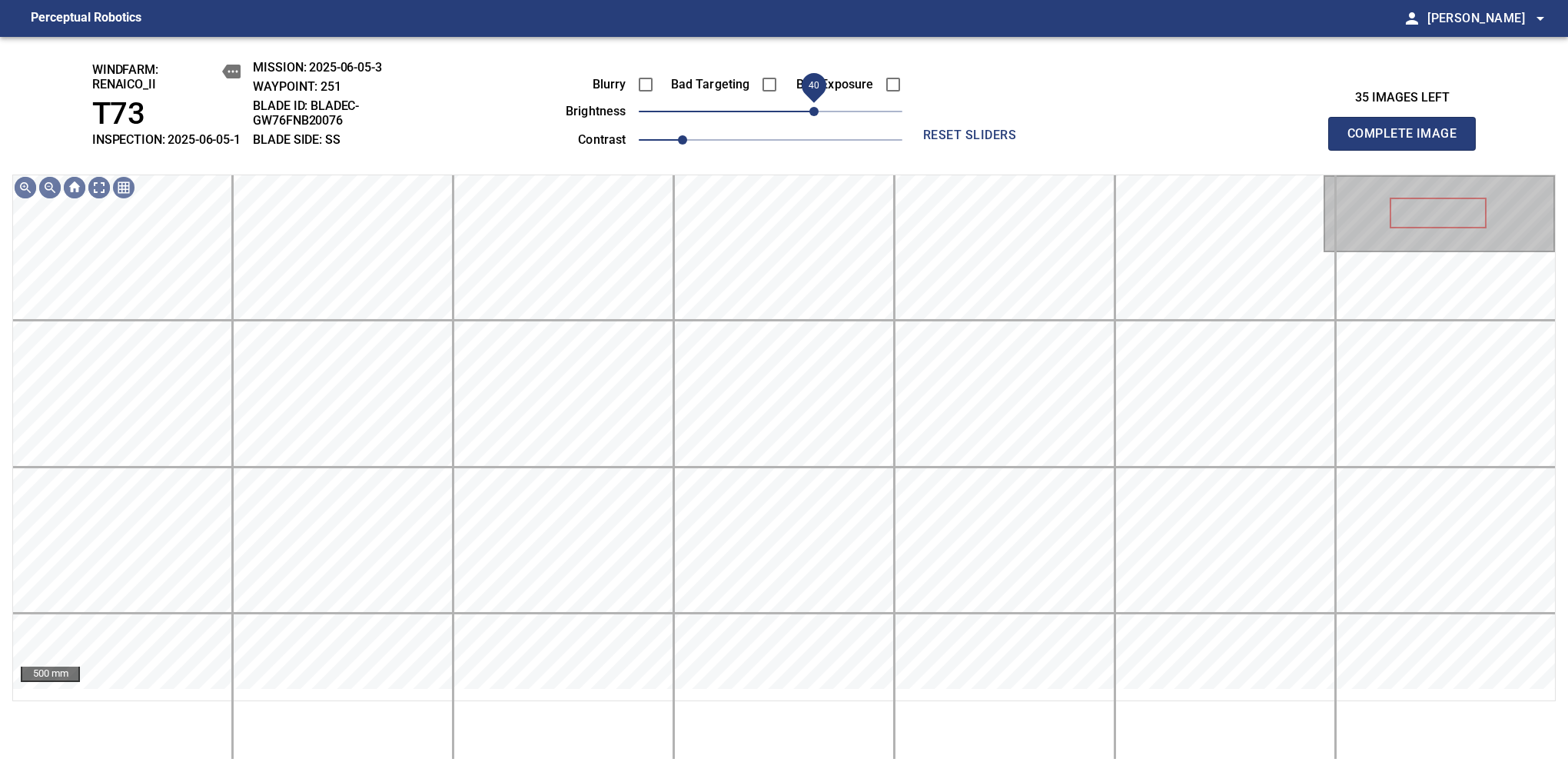
click at [816, 116] on span "40" at bounding box center [814, 112] width 10 height 10
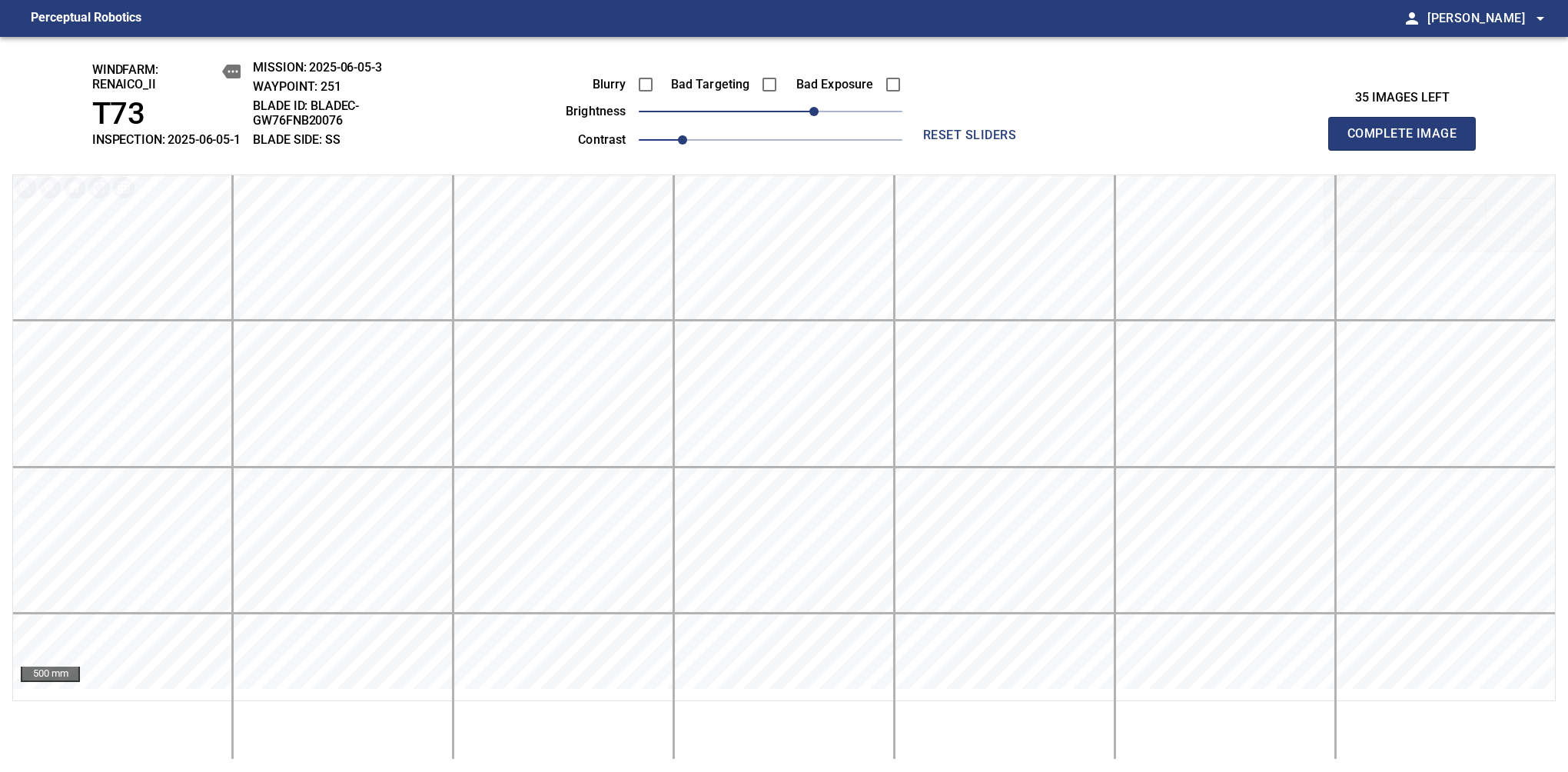
click at [1408, 141] on span "Complete Image" at bounding box center [1402, 133] width 113 height 22
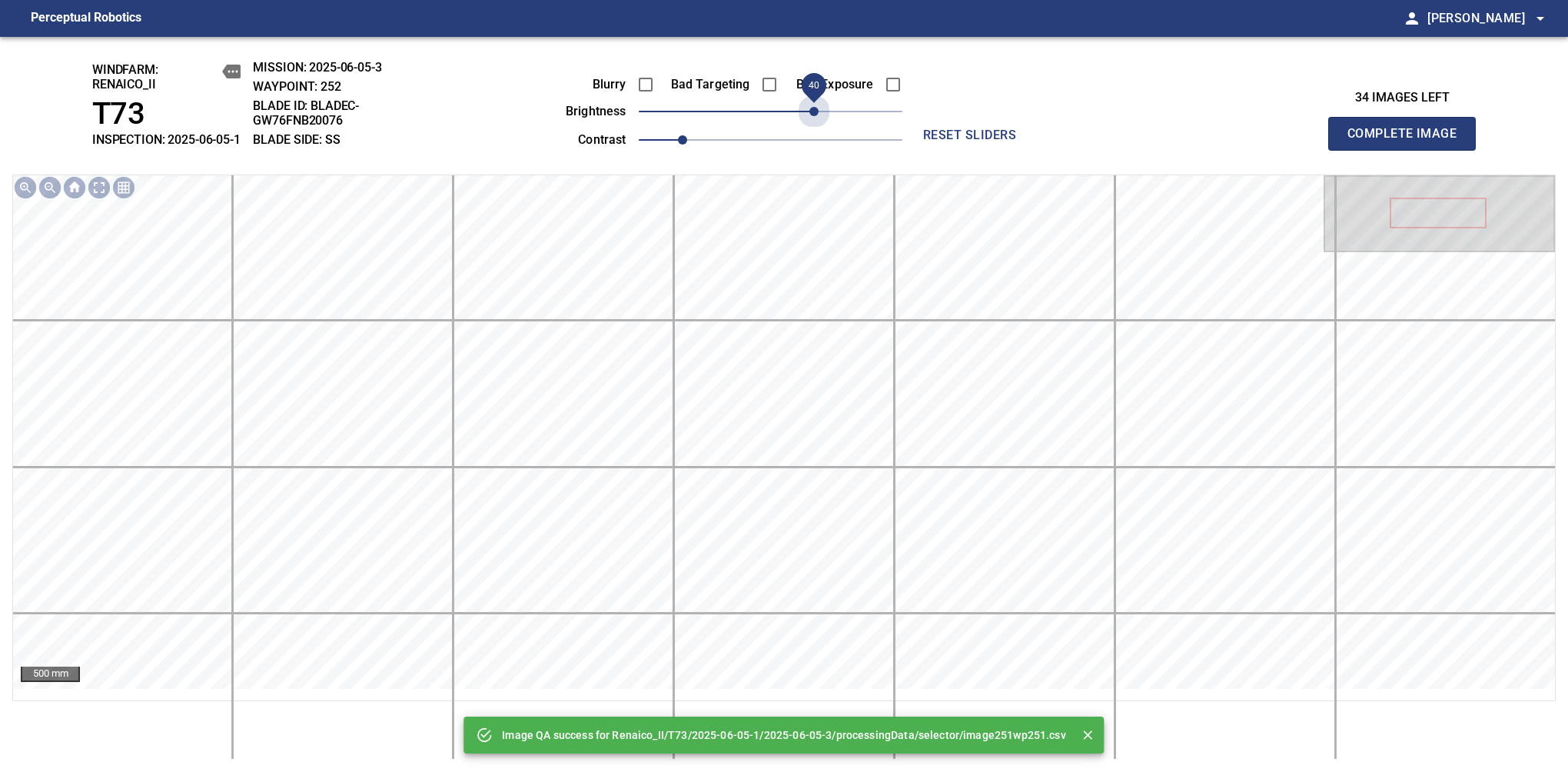
click at [816, 117] on span "40" at bounding box center [770, 111] width 264 height 22
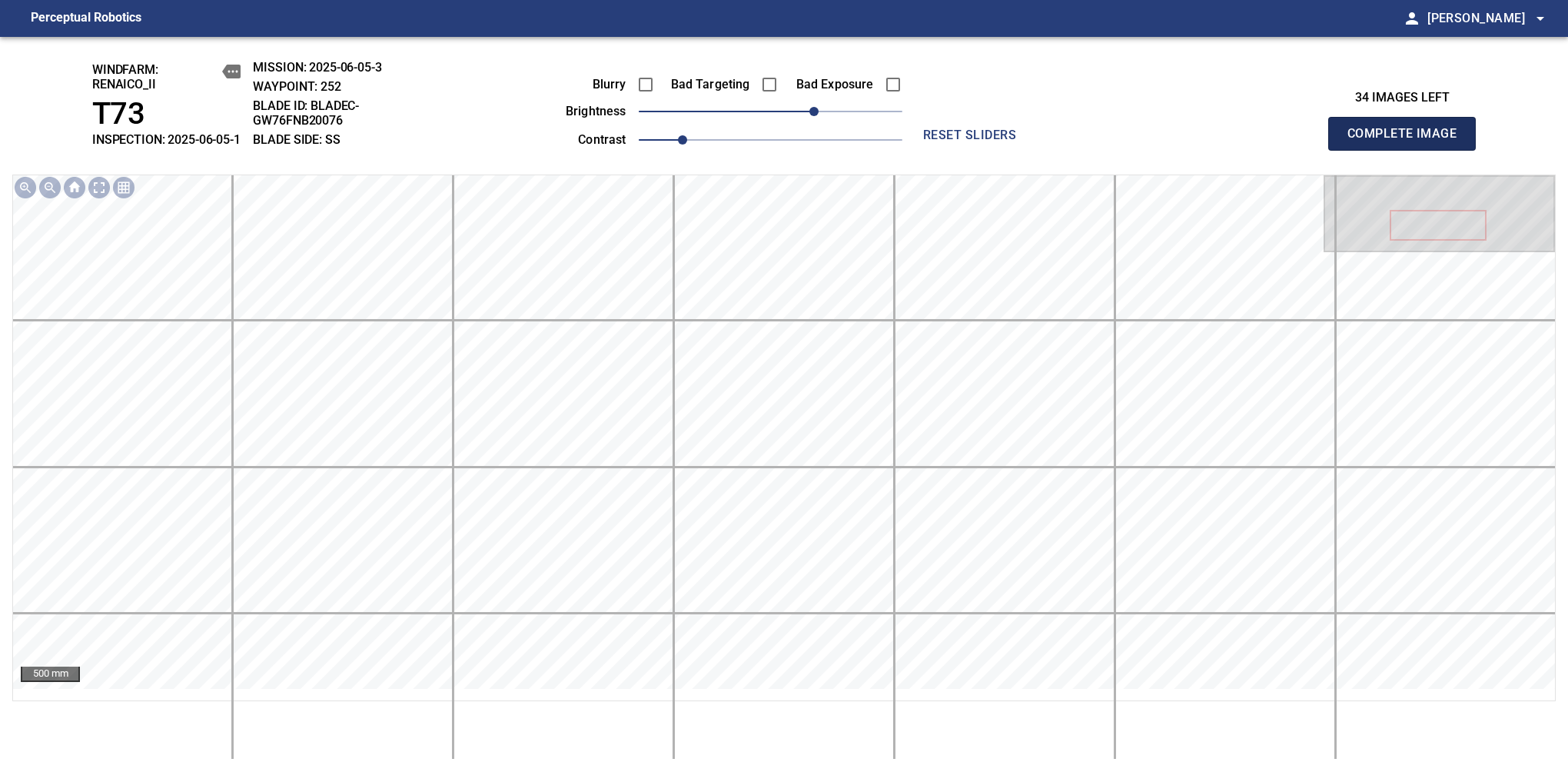
click at [1408, 141] on span "Complete Image" at bounding box center [1402, 133] width 113 height 22
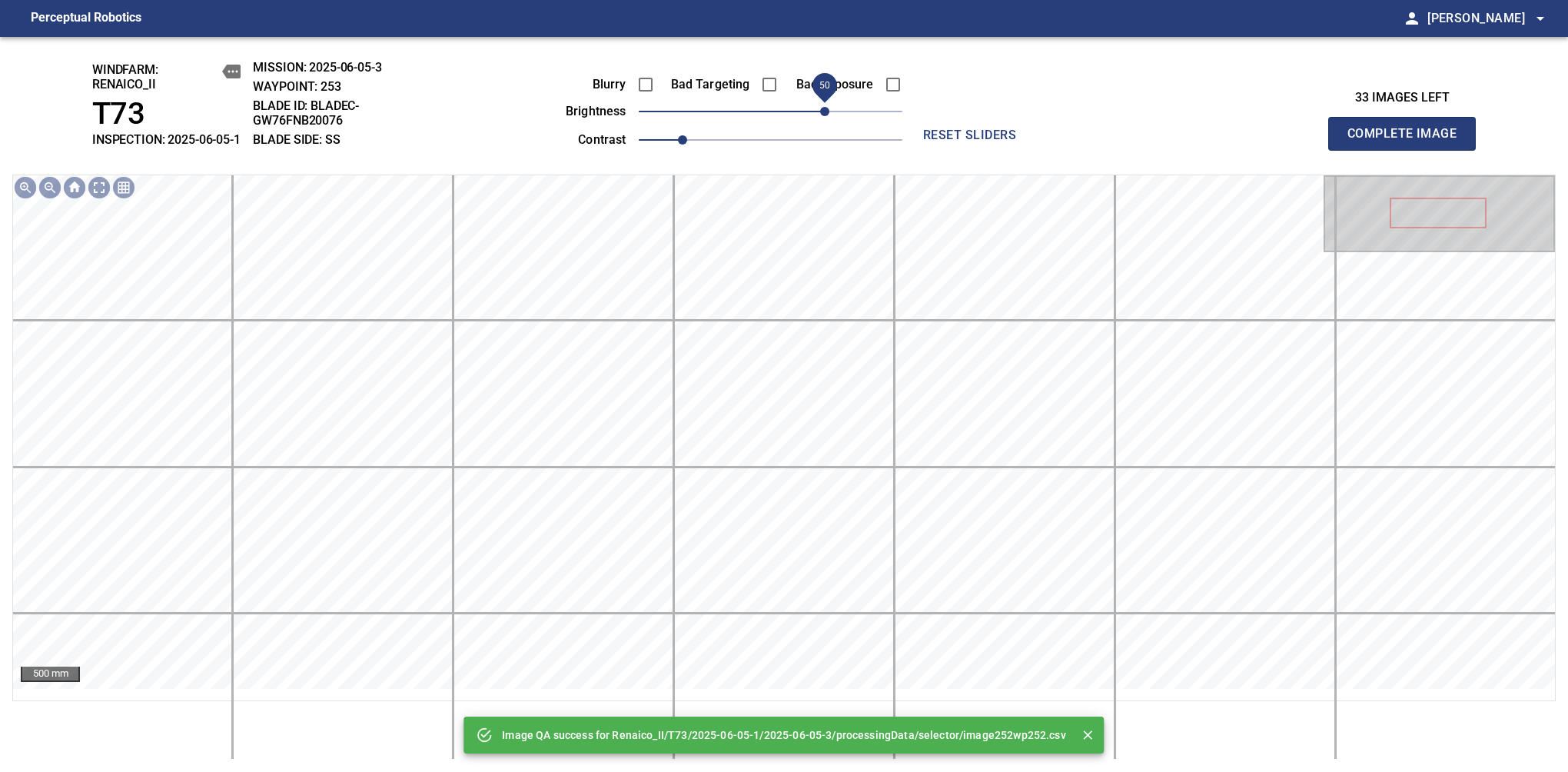
drag, startPoint x: 797, startPoint y: 121, endPoint x: 821, endPoint y: 121, distance: 24.0
click at [821, 121] on span "50" at bounding box center [770, 111] width 264 height 22
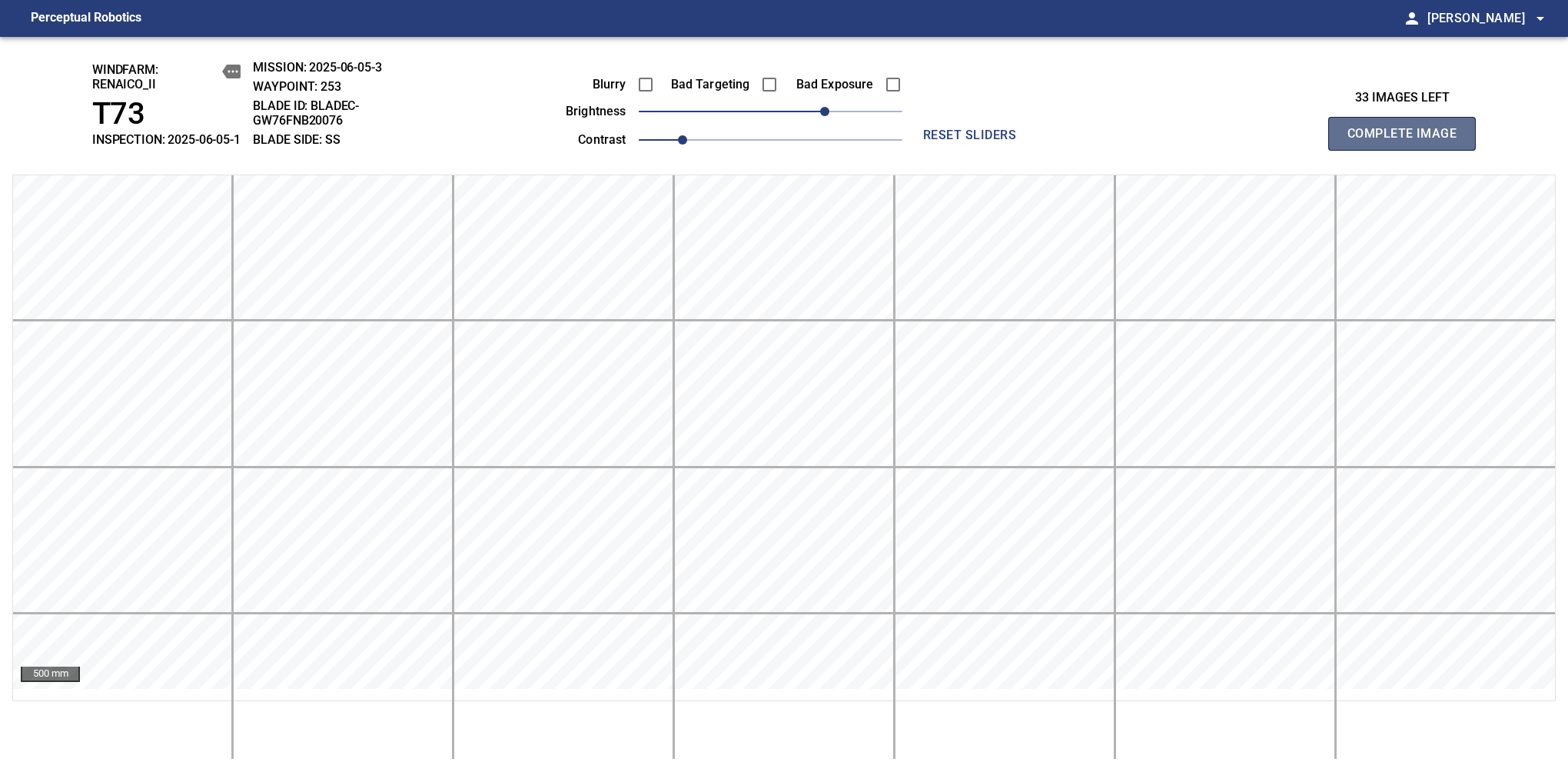
click at [1408, 141] on span "Complete Image" at bounding box center [1402, 133] width 113 height 22
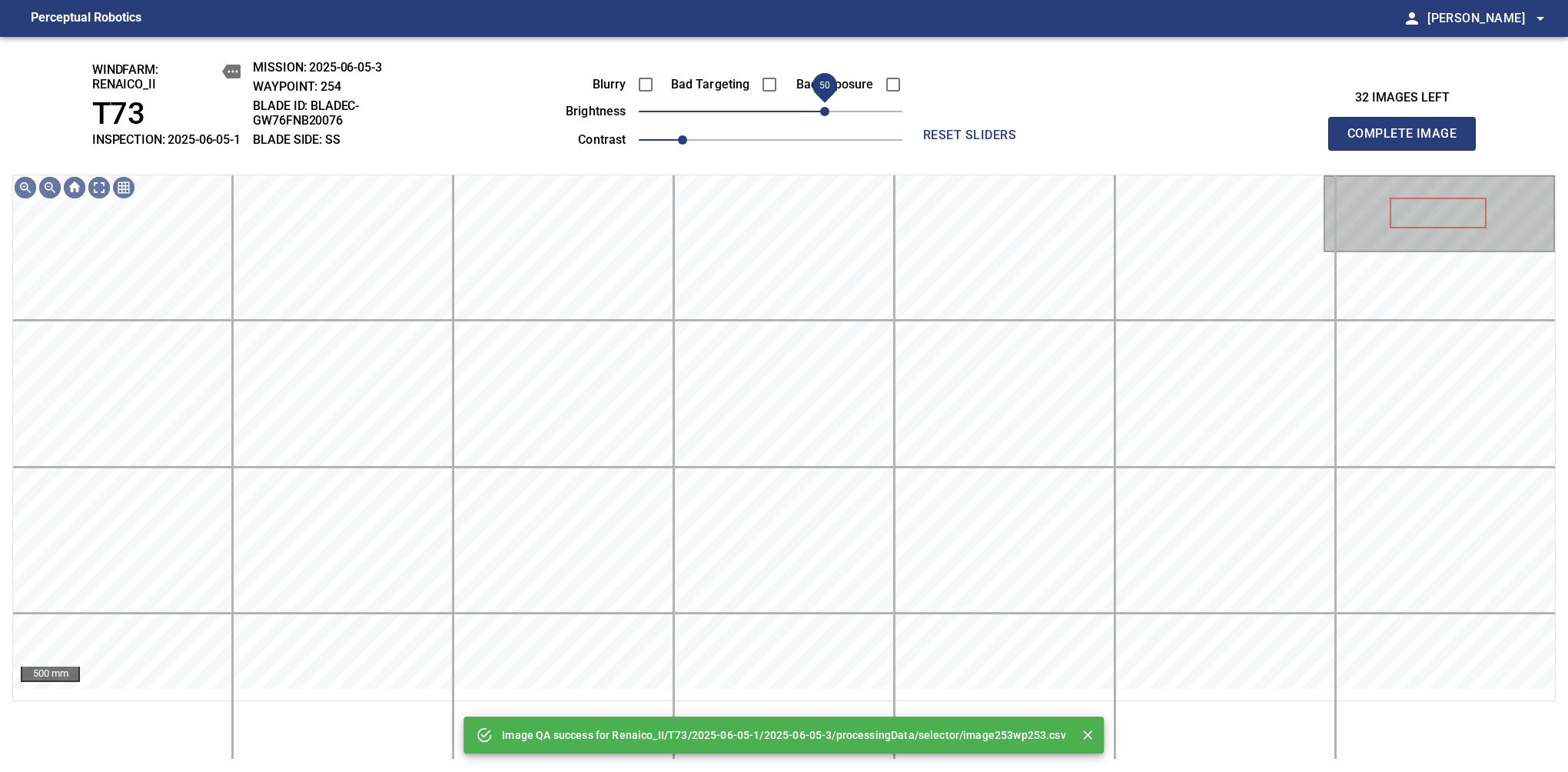
click at [821, 122] on span "50" at bounding box center [770, 111] width 264 height 22
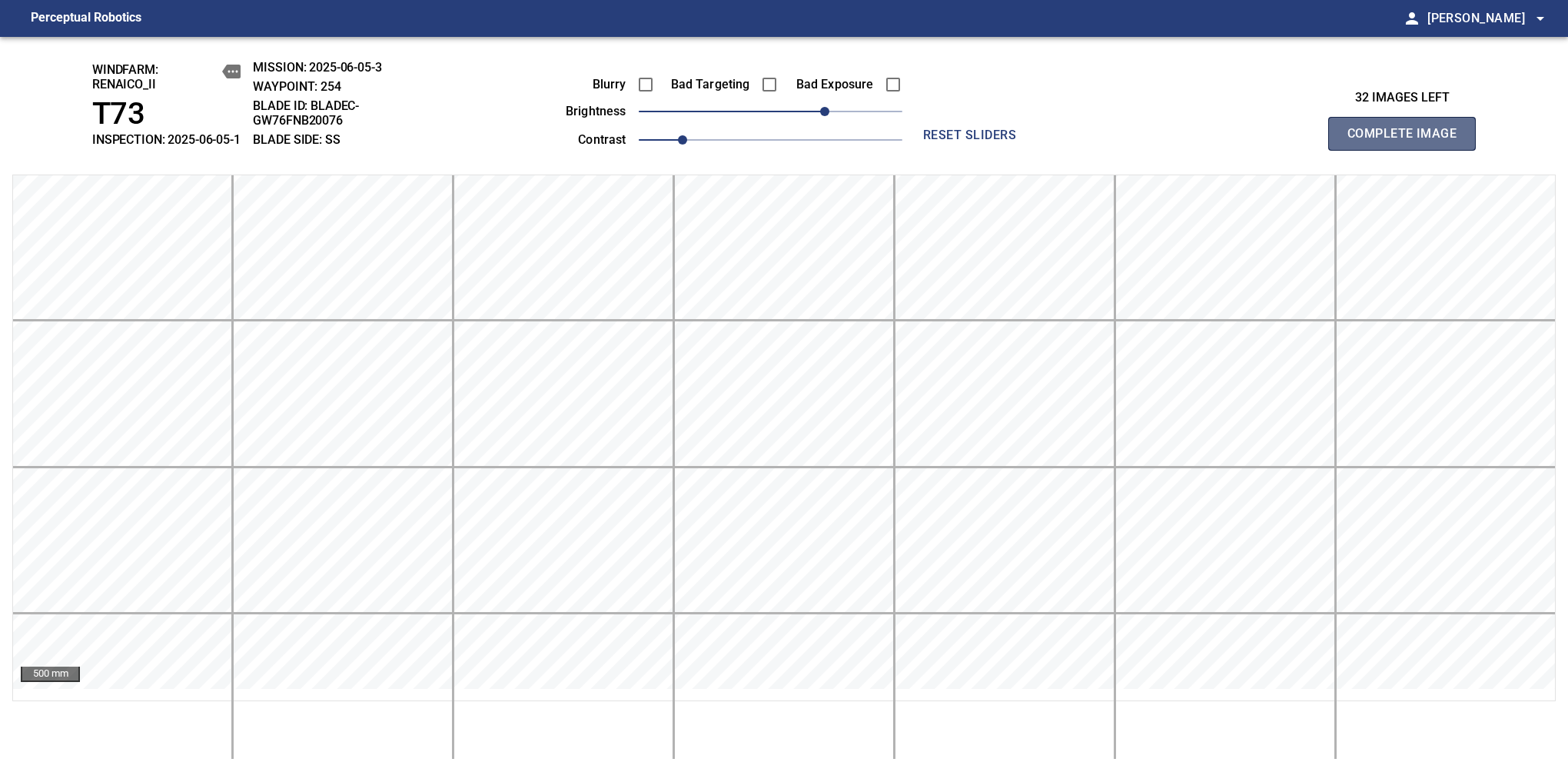
click at [1408, 141] on span "Complete Image" at bounding box center [1402, 133] width 113 height 22
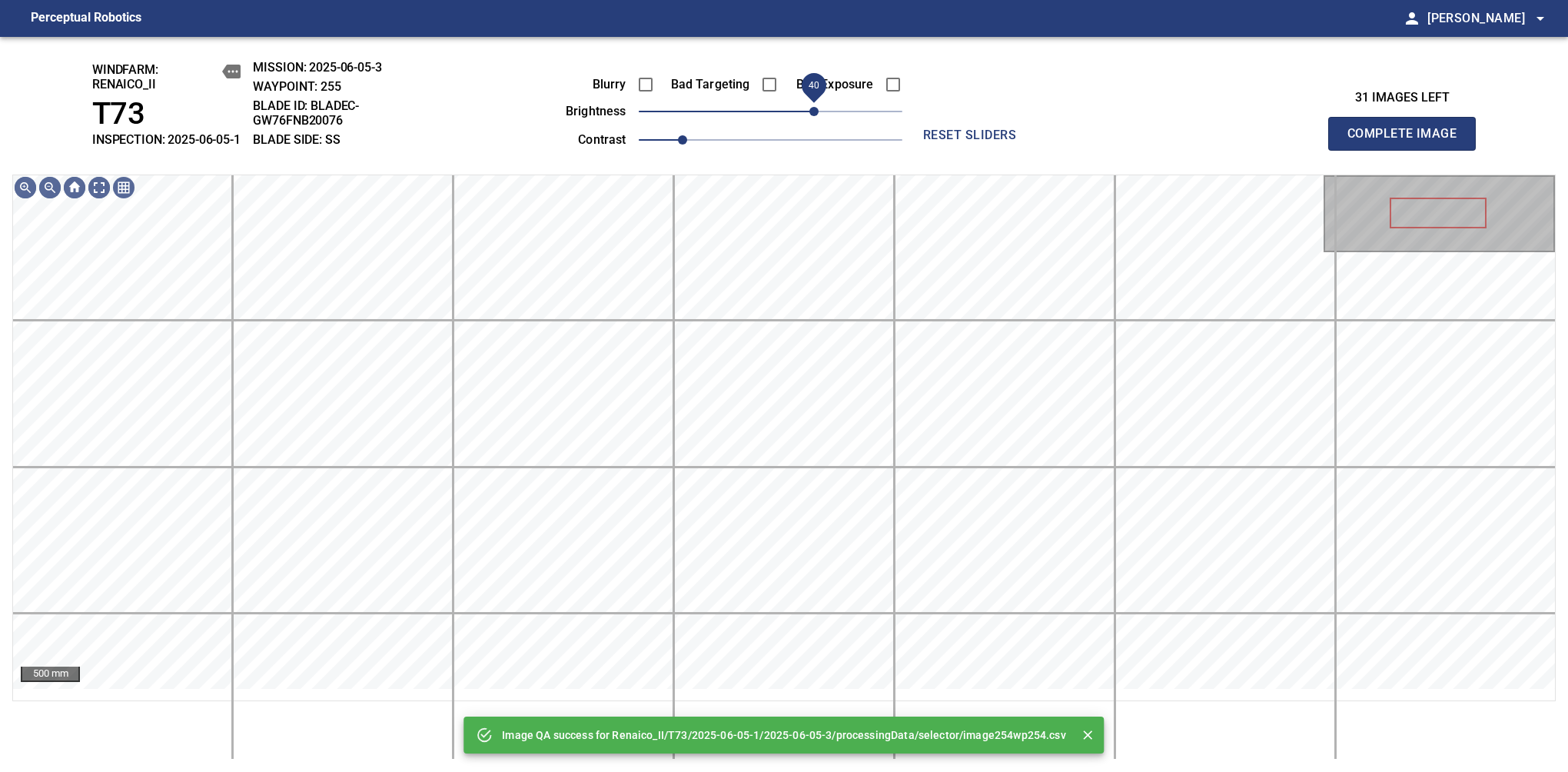
drag, startPoint x: 821, startPoint y: 123, endPoint x: 814, endPoint y: 126, distance: 7.6
click at [814, 122] on span "40" at bounding box center [770, 111] width 264 height 22
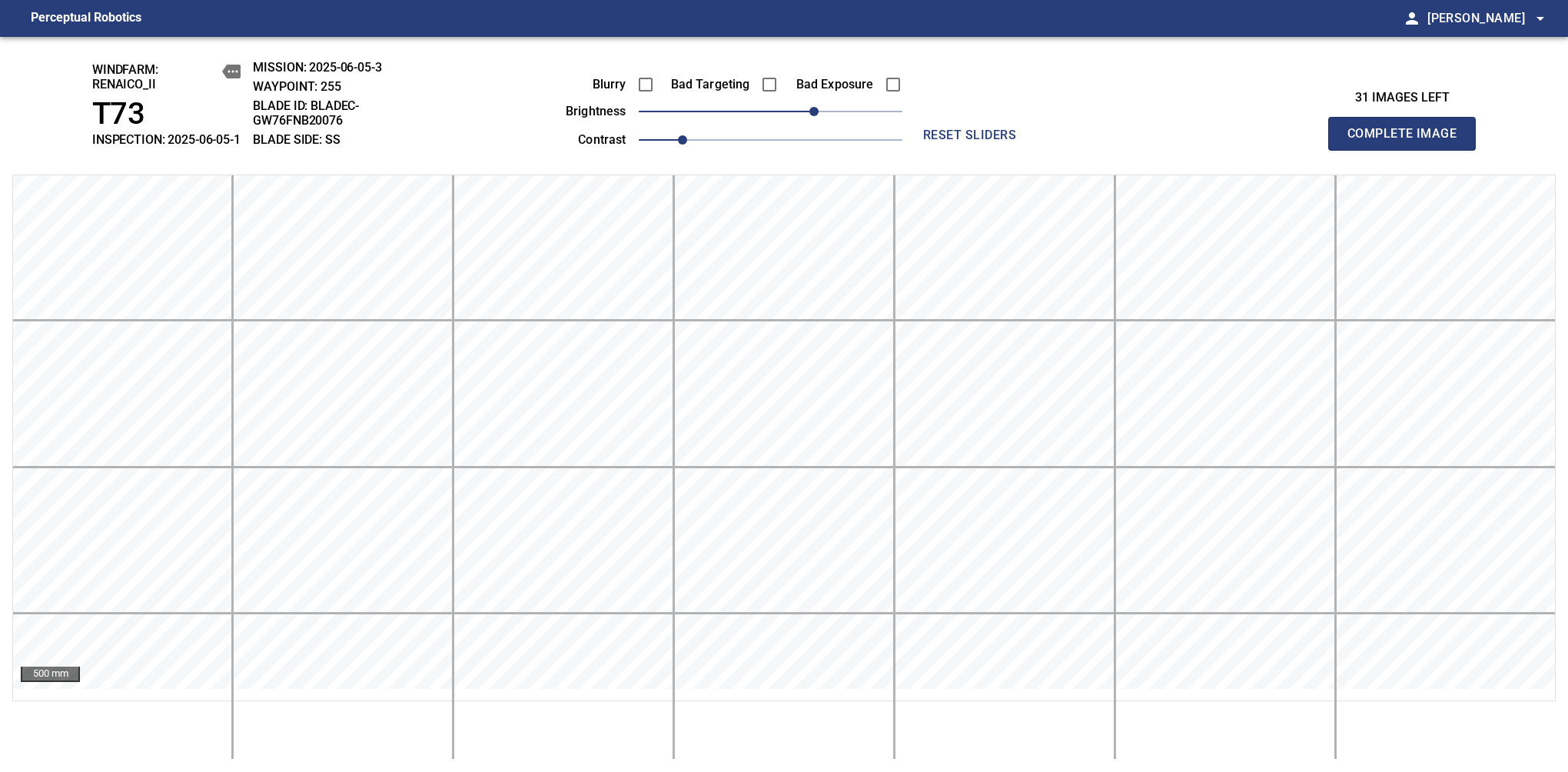
click at [1408, 141] on span "Complete Image" at bounding box center [1402, 133] width 113 height 22
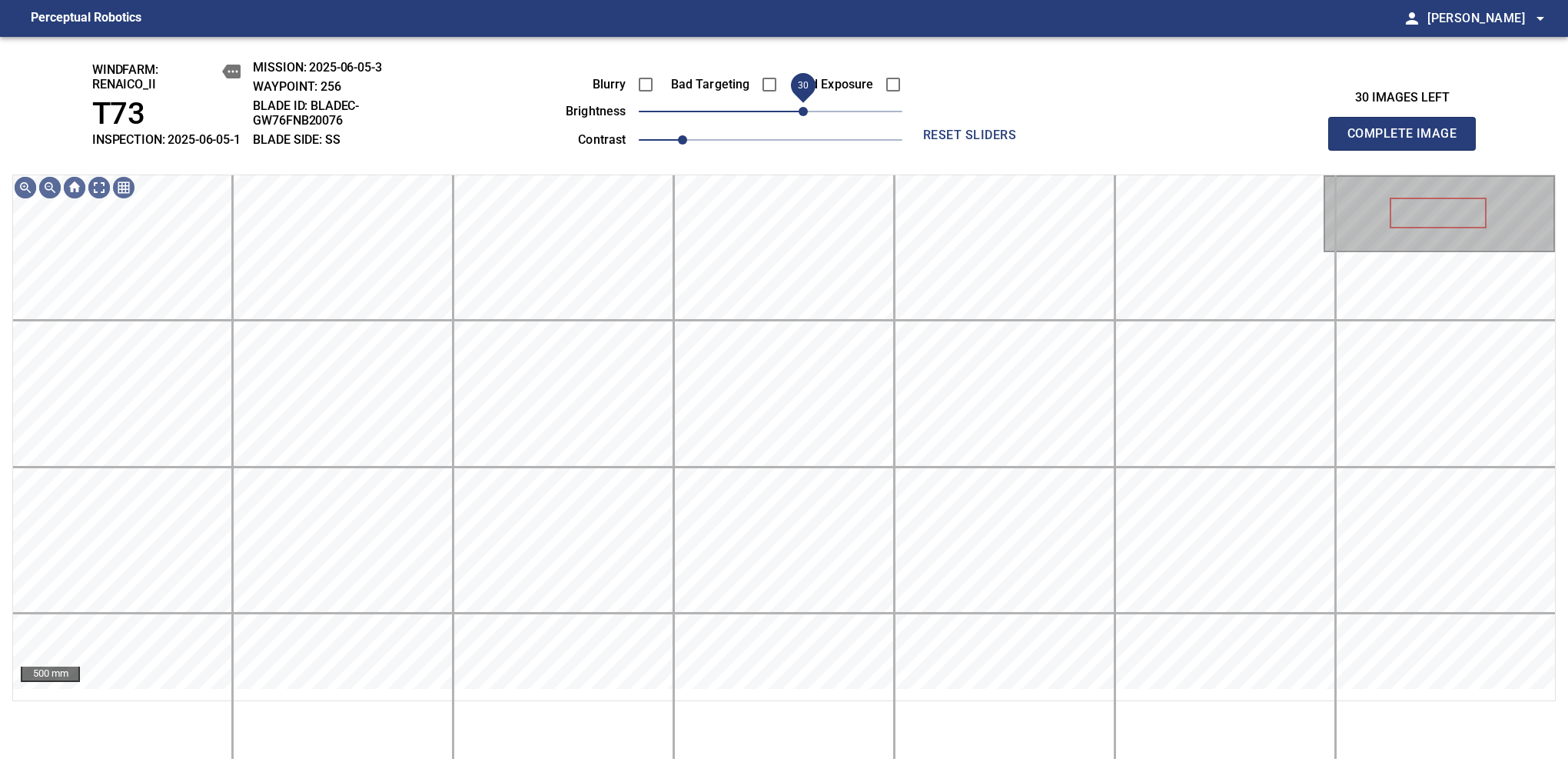
click at [806, 122] on span "30" at bounding box center [770, 111] width 264 height 22
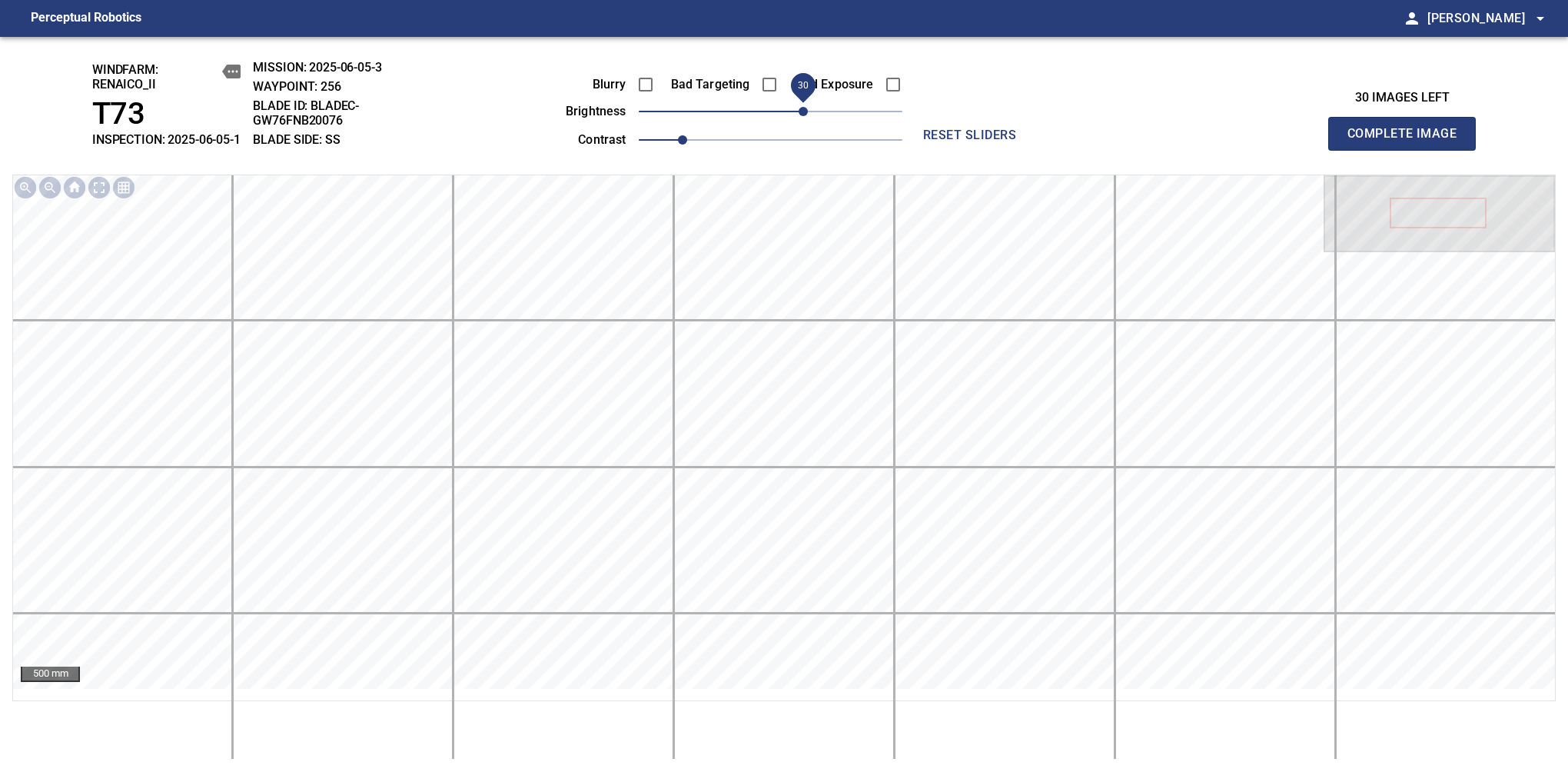
click at [1408, 141] on span "Complete Image" at bounding box center [1402, 133] width 113 height 22
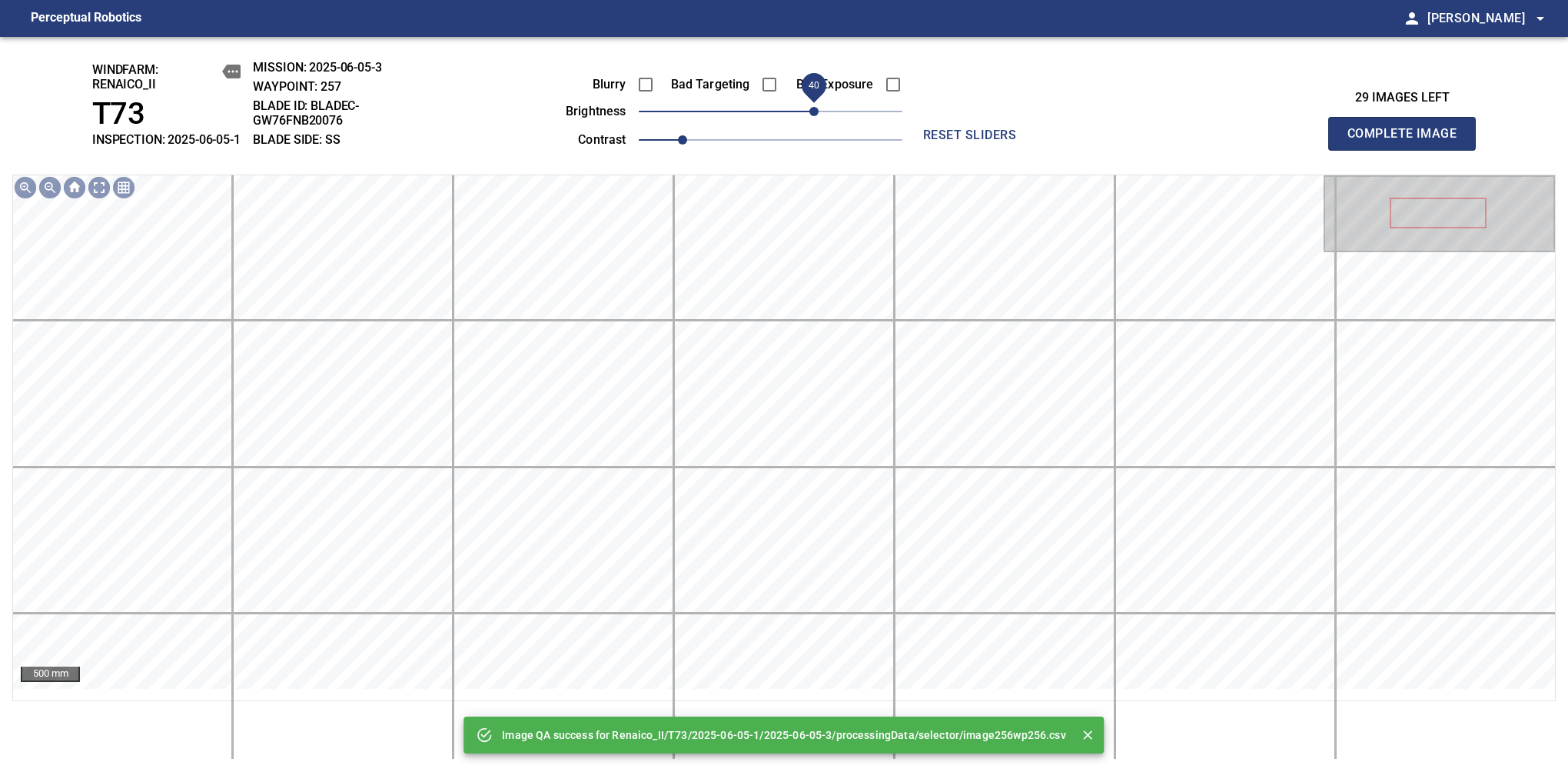
click at [810, 122] on span "40" at bounding box center [770, 111] width 264 height 22
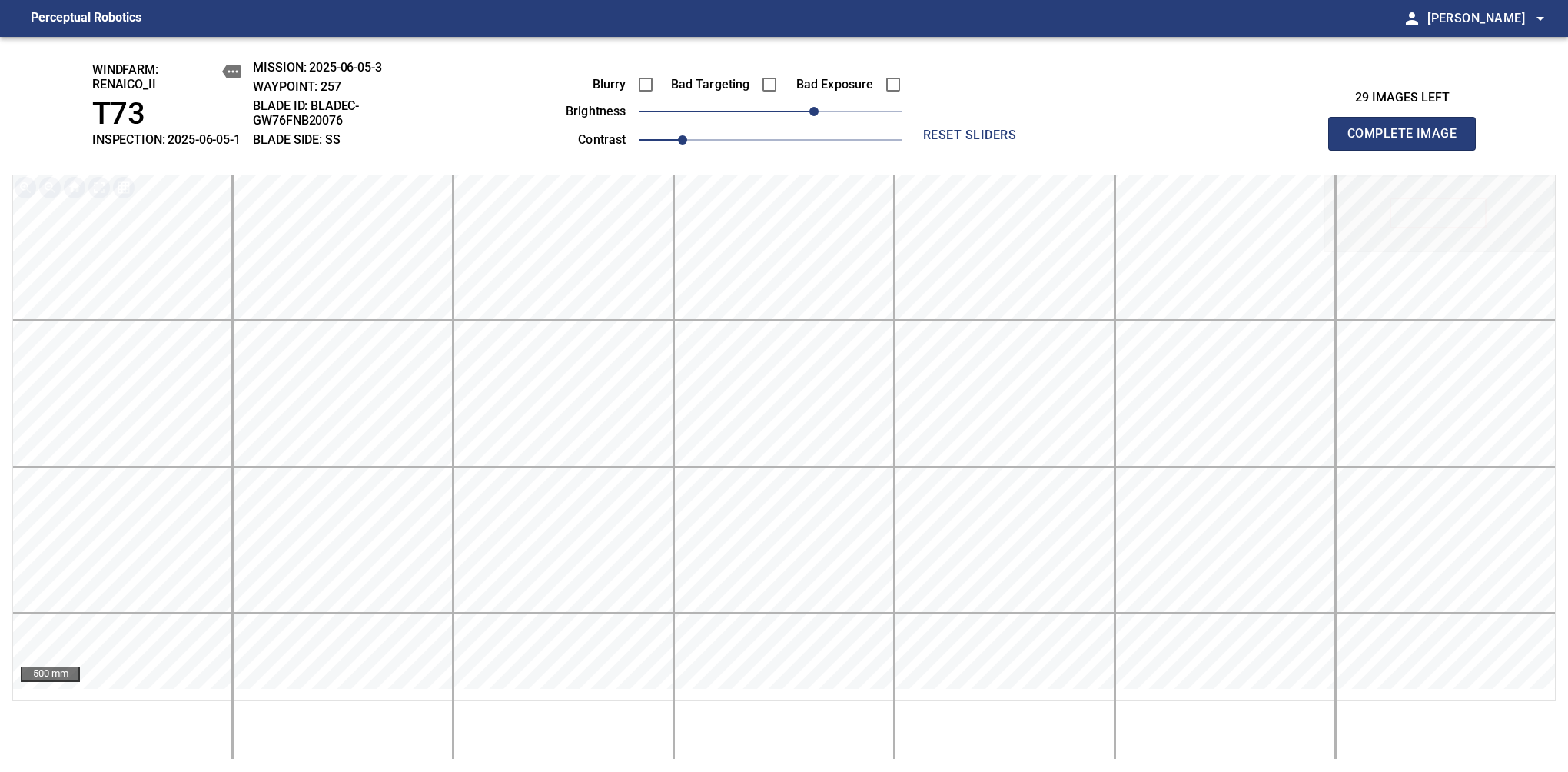
click at [1408, 141] on span "Complete Image" at bounding box center [1402, 133] width 113 height 22
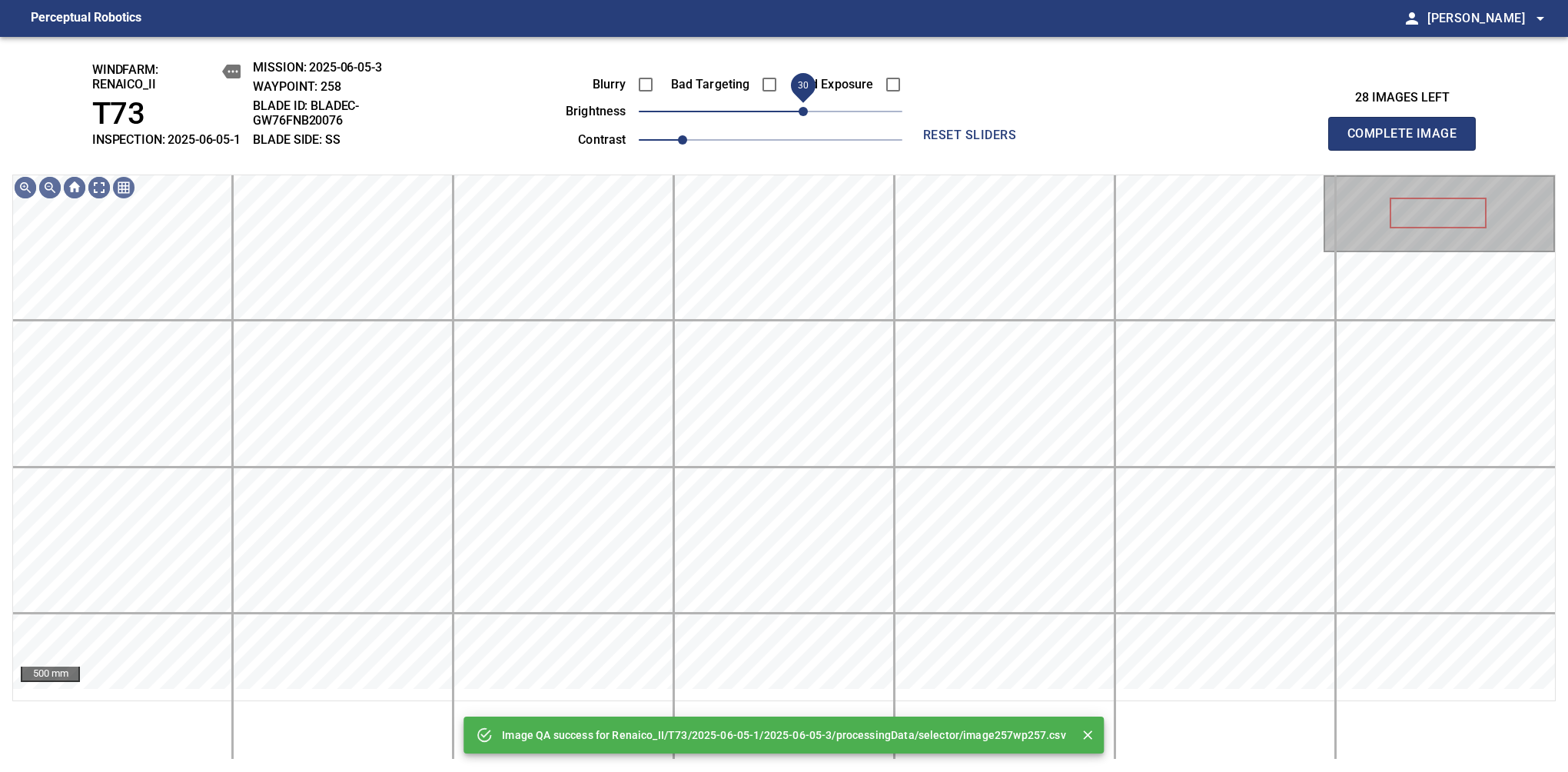
click at [806, 122] on span "30" at bounding box center [770, 111] width 264 height 22
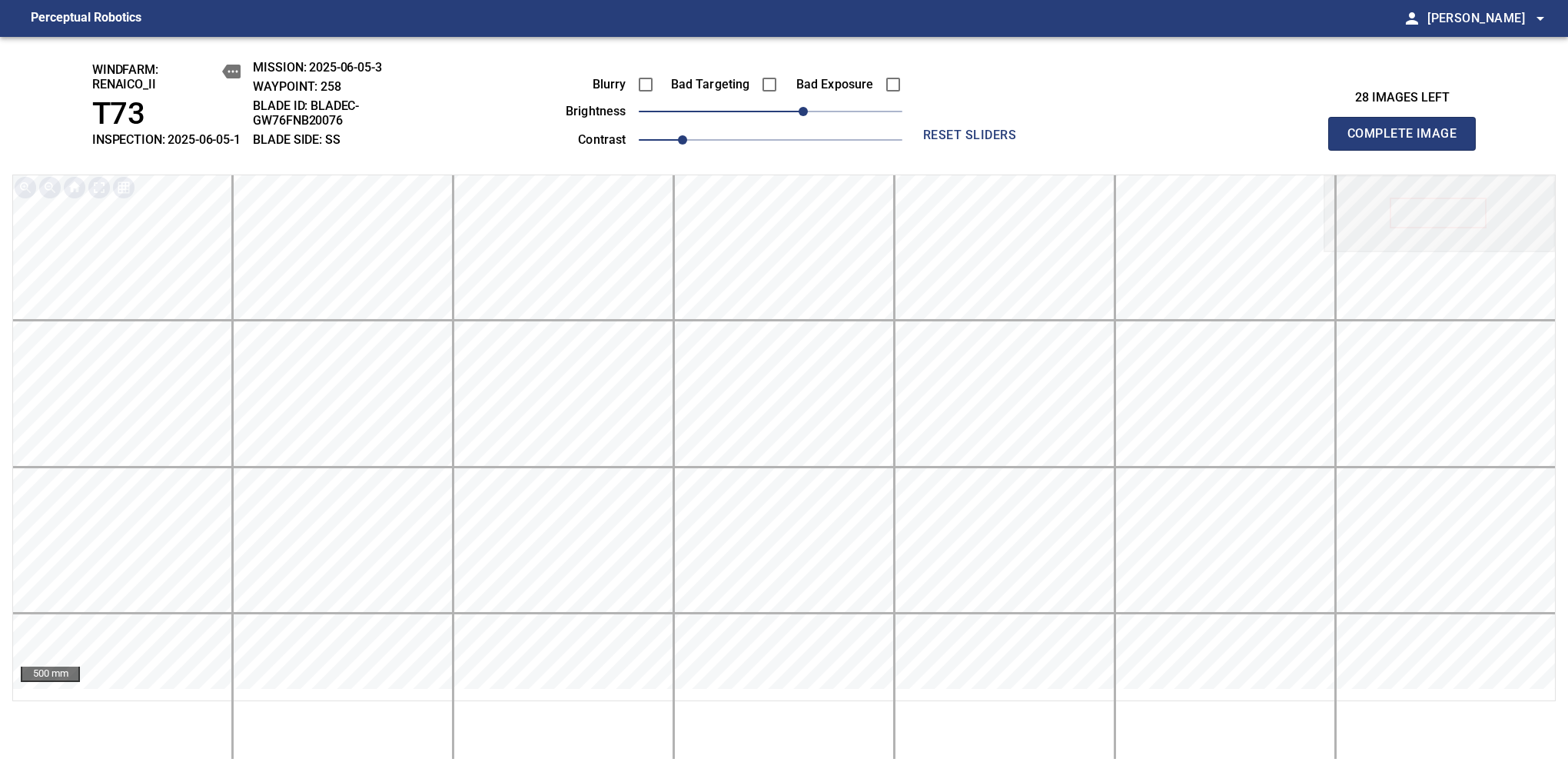
click at [1408, 141] on span "Complete Image" at bounding box center [1402, 133] width 113 height 22
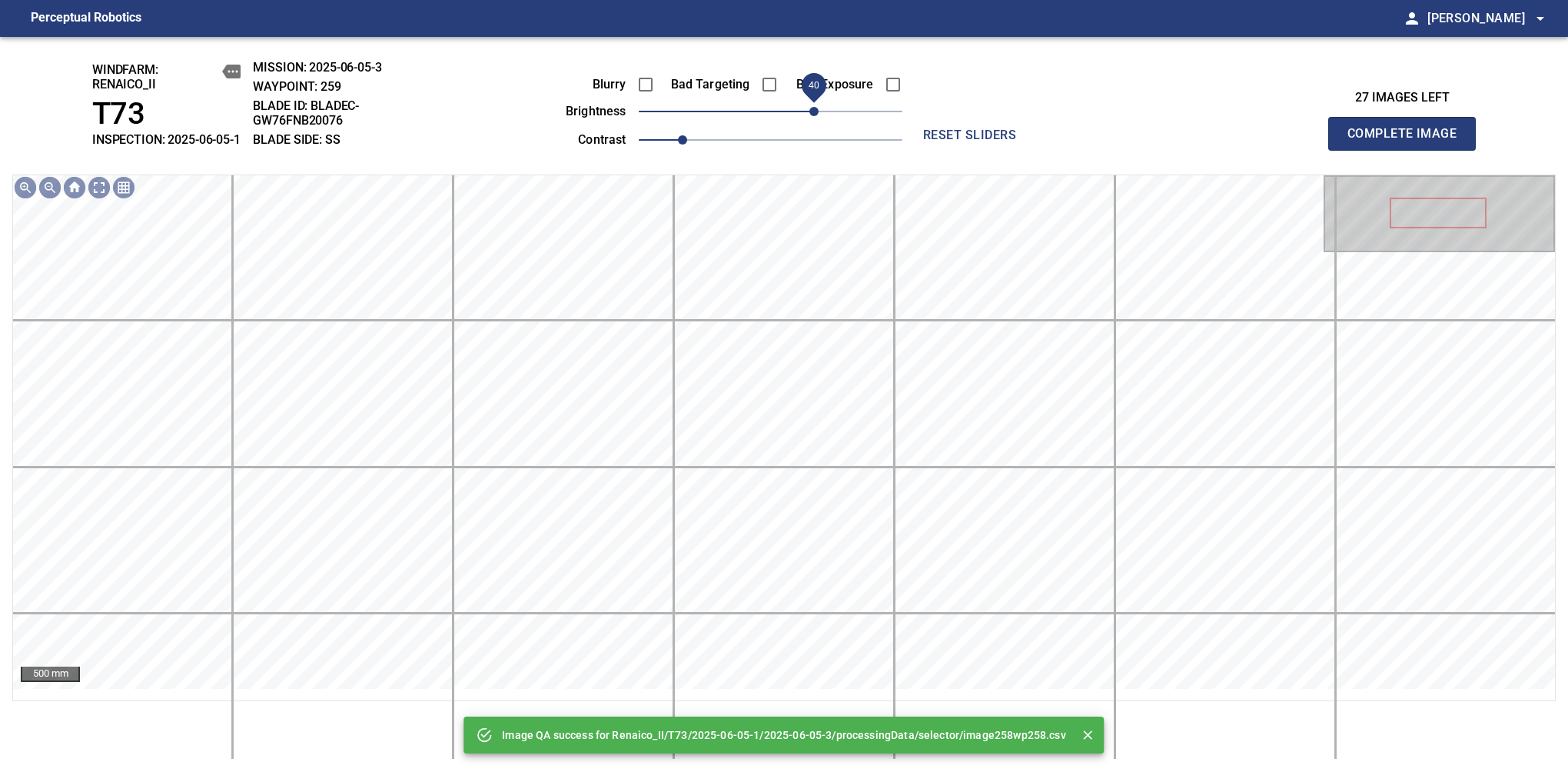
drag, startPoint x: 806, startPoint y: 126, endPoint x: 818, endPoint y: 120, distance: 13.4
click at [818, 120] on span "40" at bounding box center [770, 111] width 264 height 22
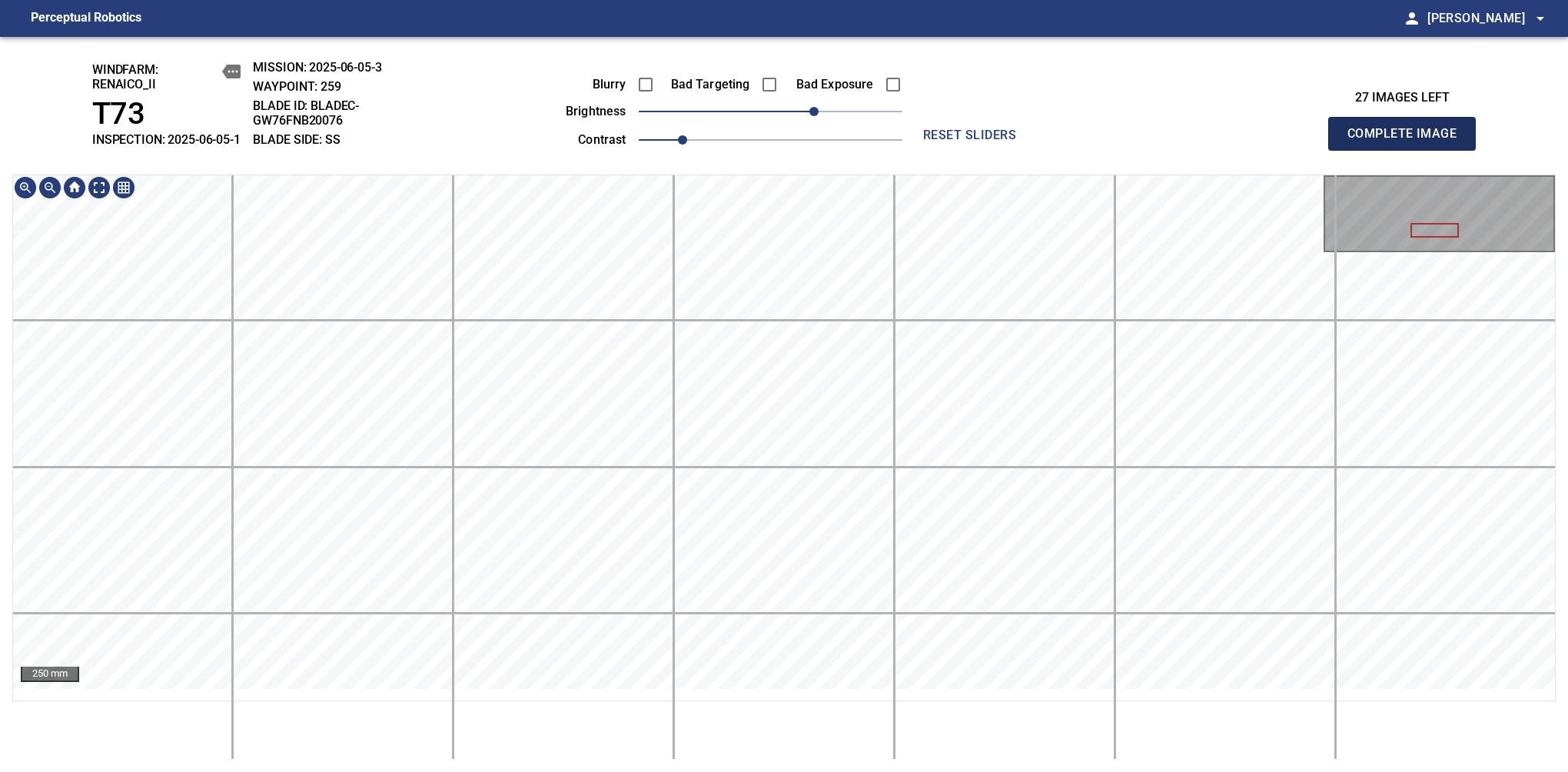
click at [1408, 141] on span "Complete Image" at bounding box center [1402, 133] width 113 height 22
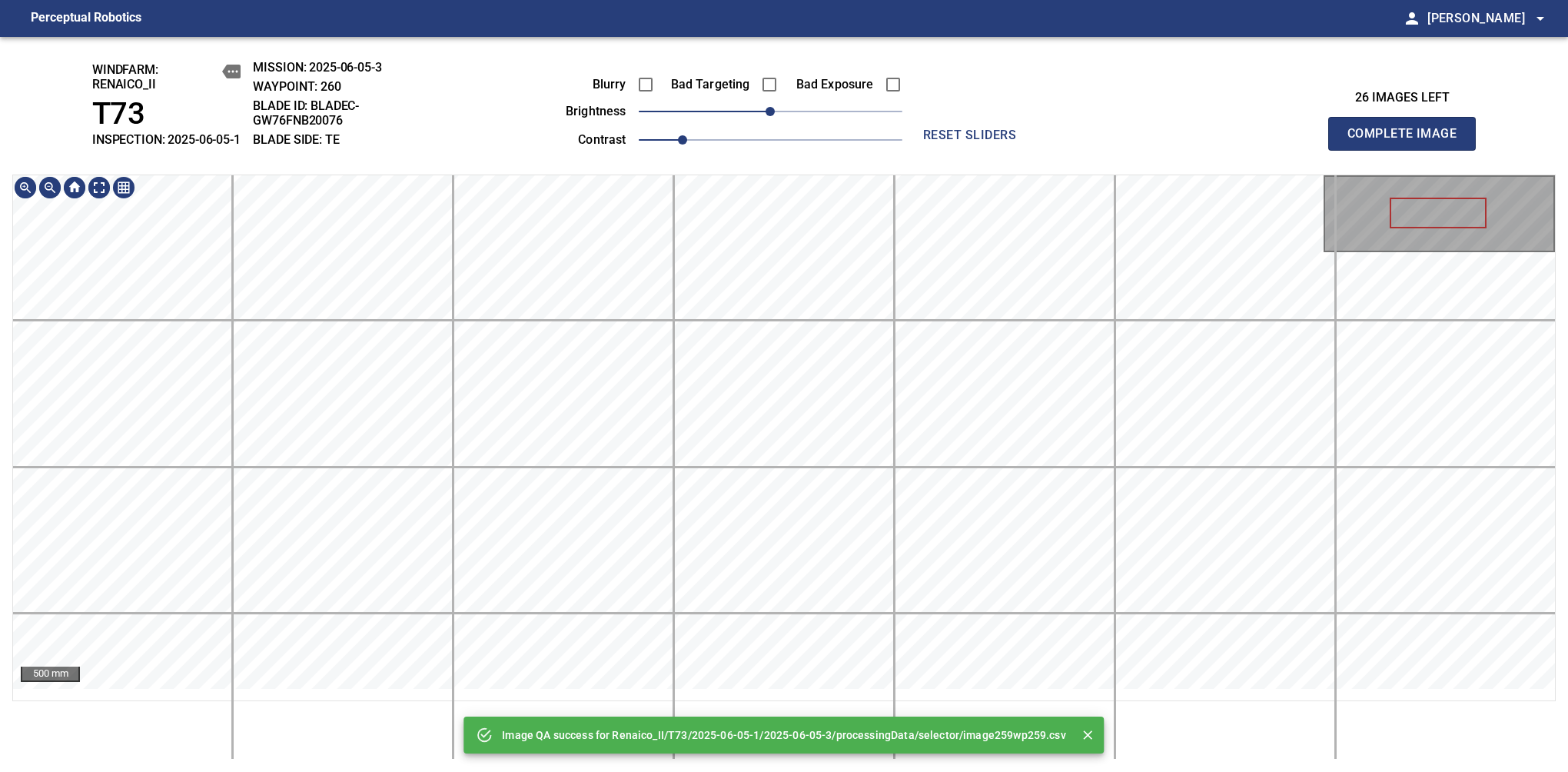
click at [792, 164] on div "Image QA success for Renaico_II/T73/2025-06-05-1/2025-06-05-3/processingData/se…" at bounding box center [784, 404] width 1568 height 735
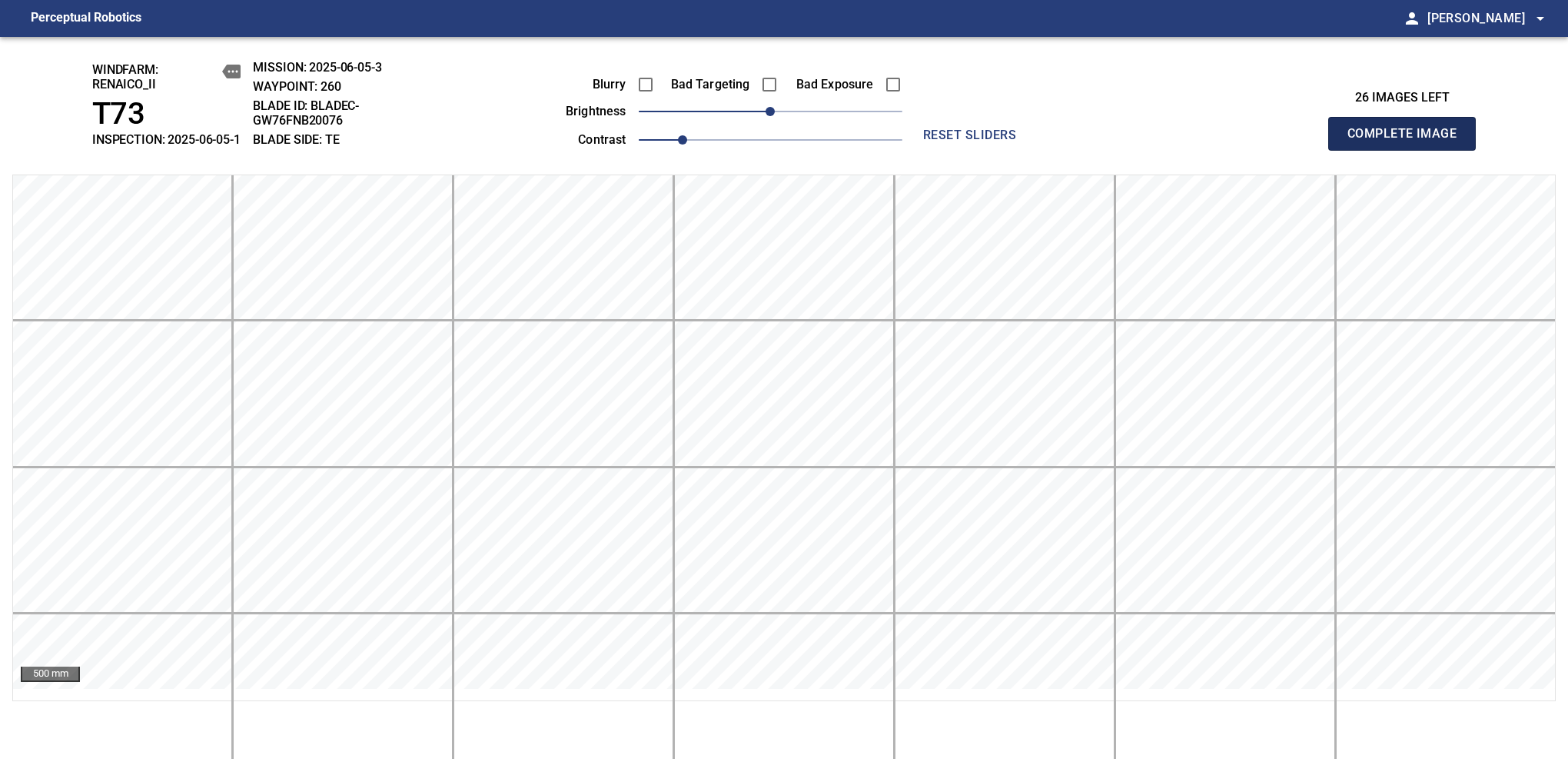
click at [1408, 141] on span "Complete Image" at bounding box center [1402, 133] width 113 height 22
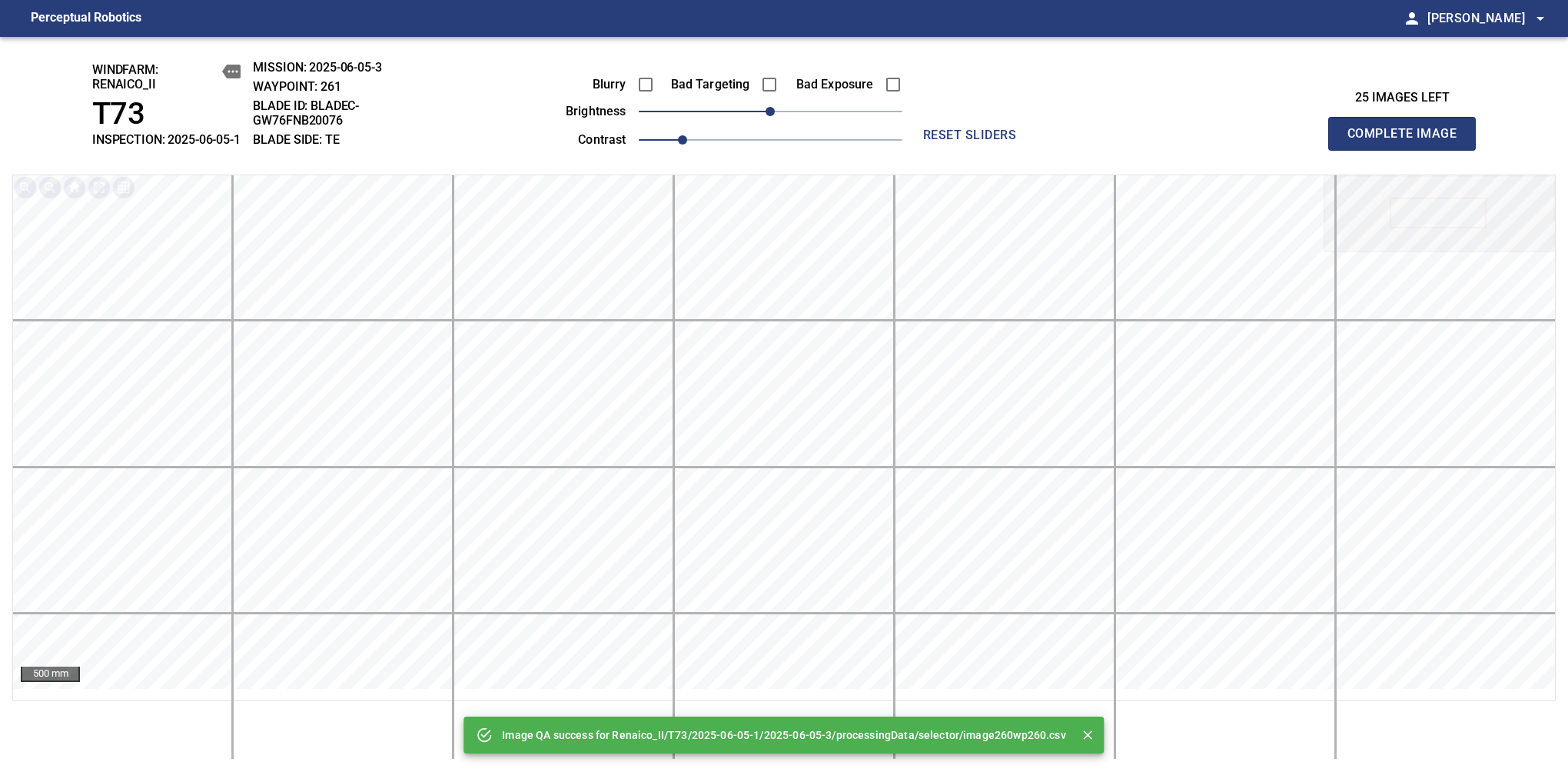
click at [1408, 141] on span "Complete Image" at bounding box center [1402, 133] width 113 height 22
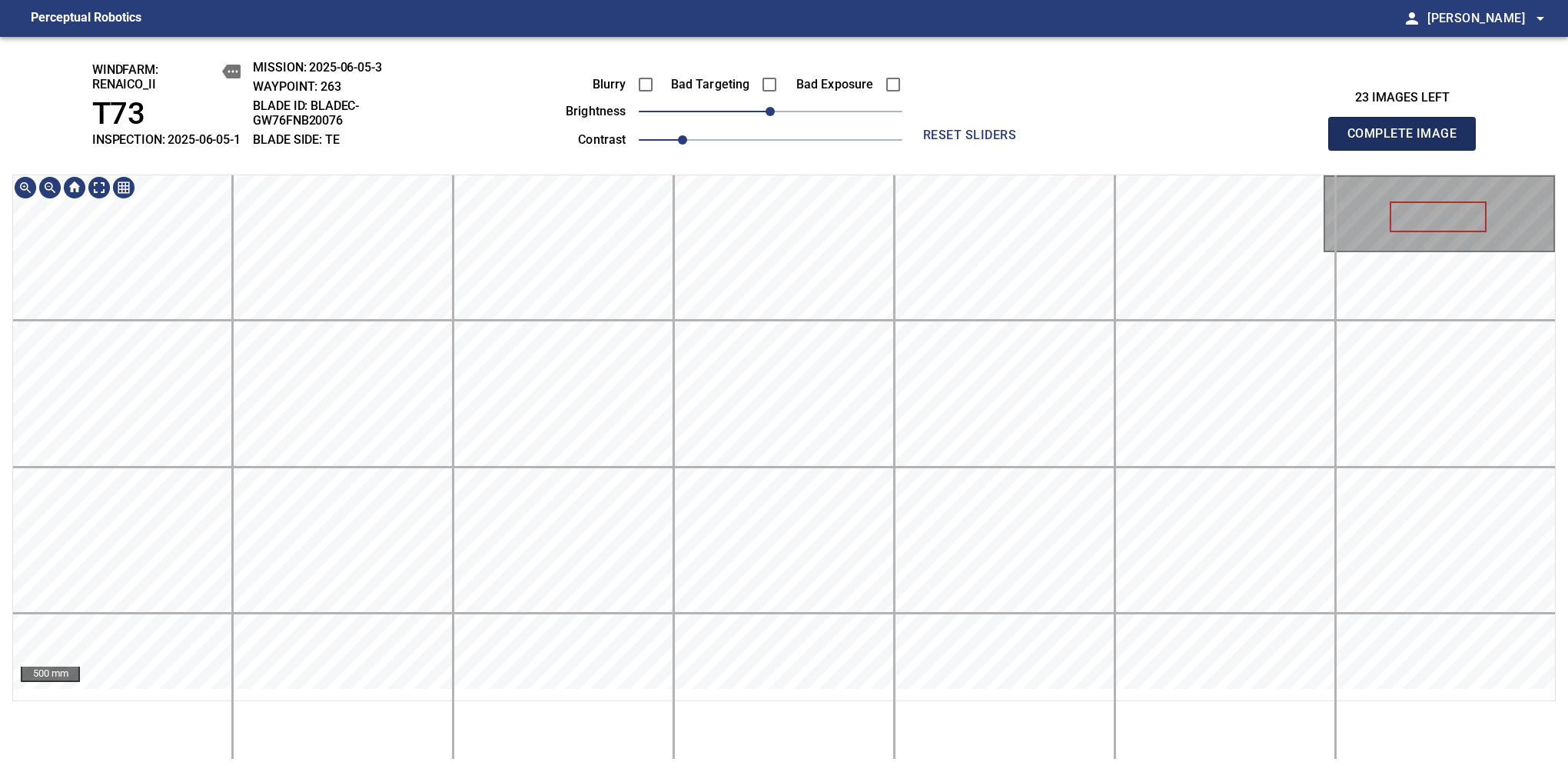
click at [1408, 141] on span "Complete Image" at bounding box center [1402, 133] width 113 height 22
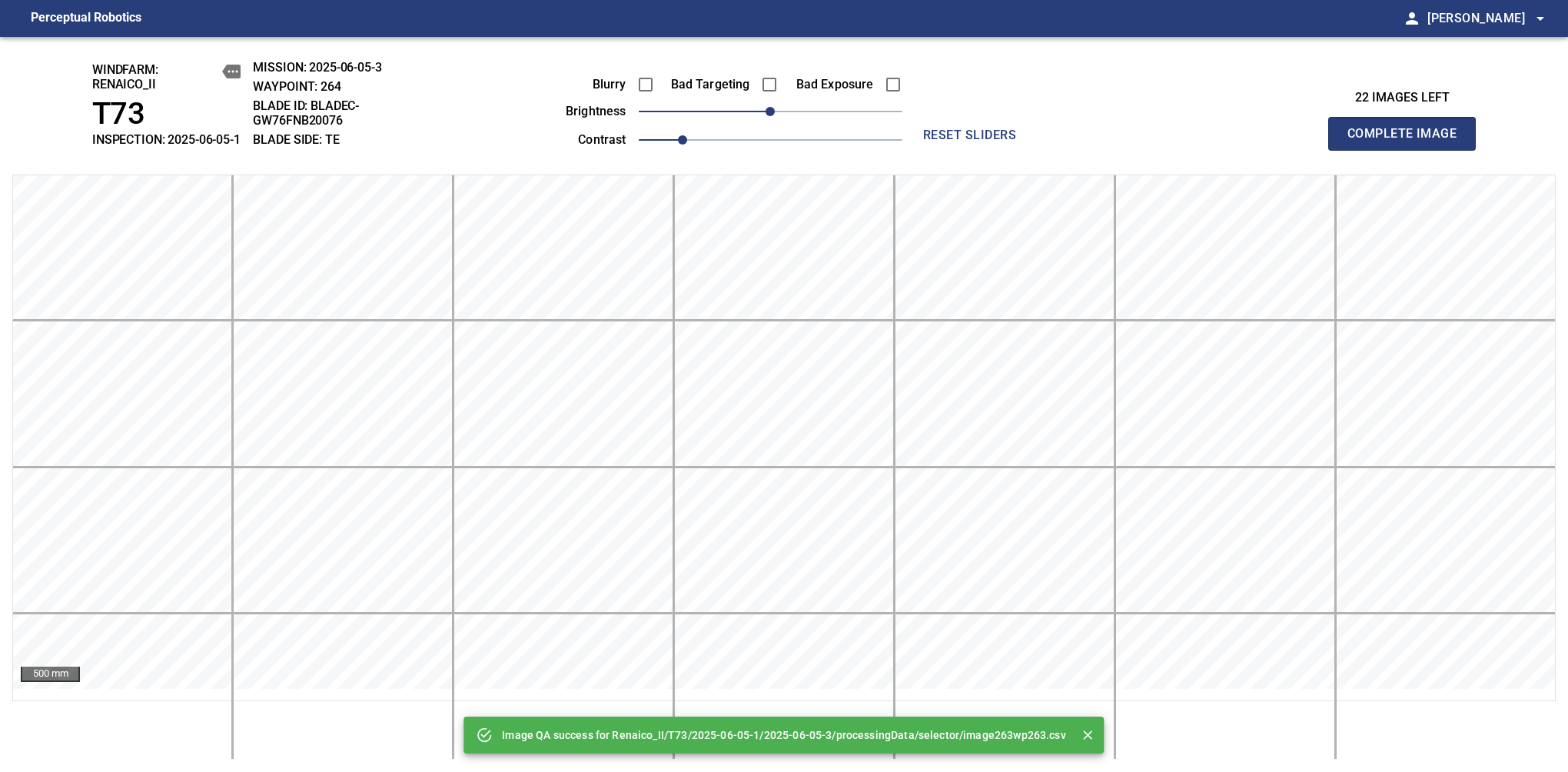
click at [1408, 141] on span "Complete Image" at bounding box center [1402, 133] width 113 height 22
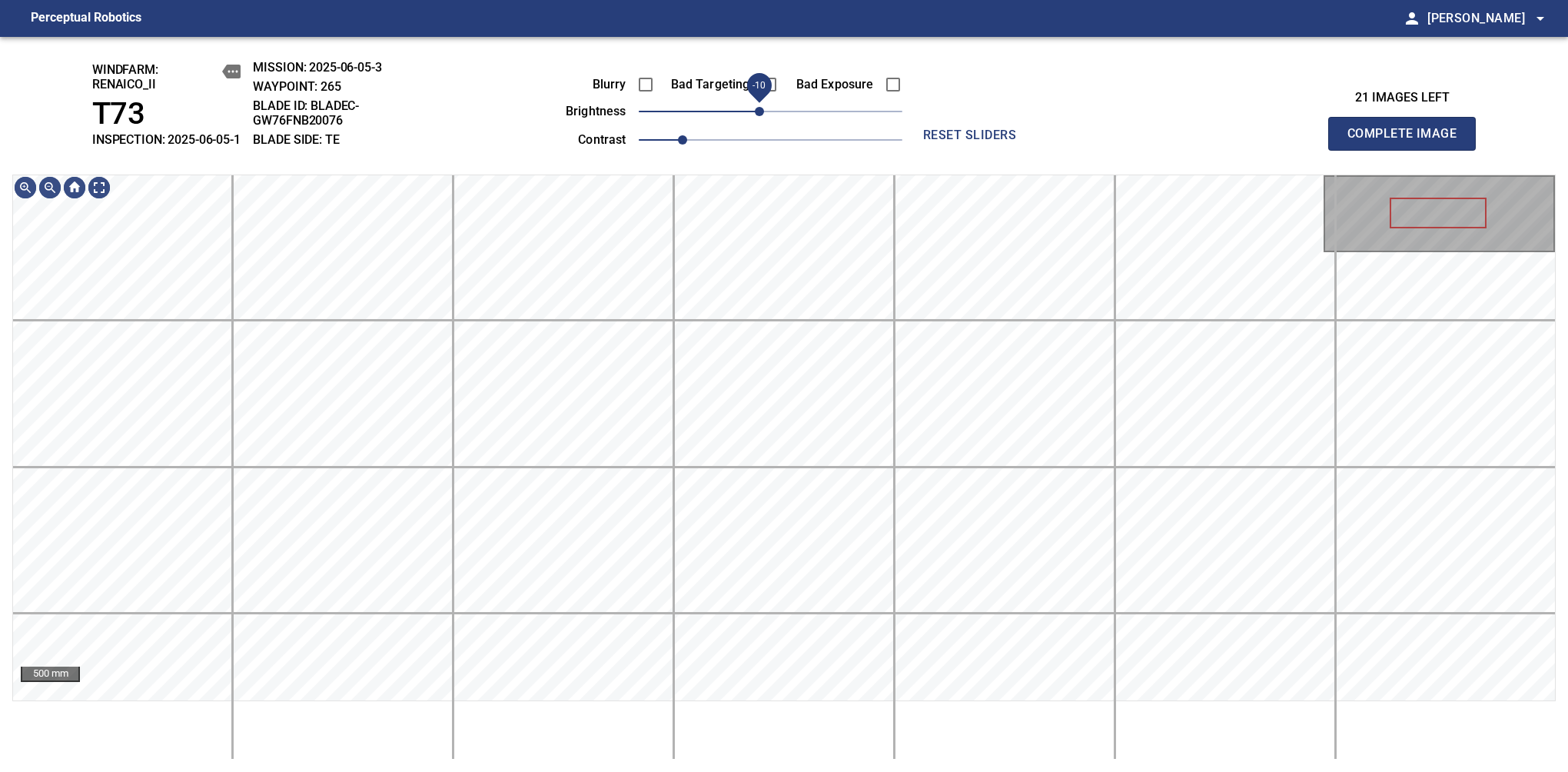
click at [762, 116] on span "-10" at bounding box center [760, 112] width 10 height 10
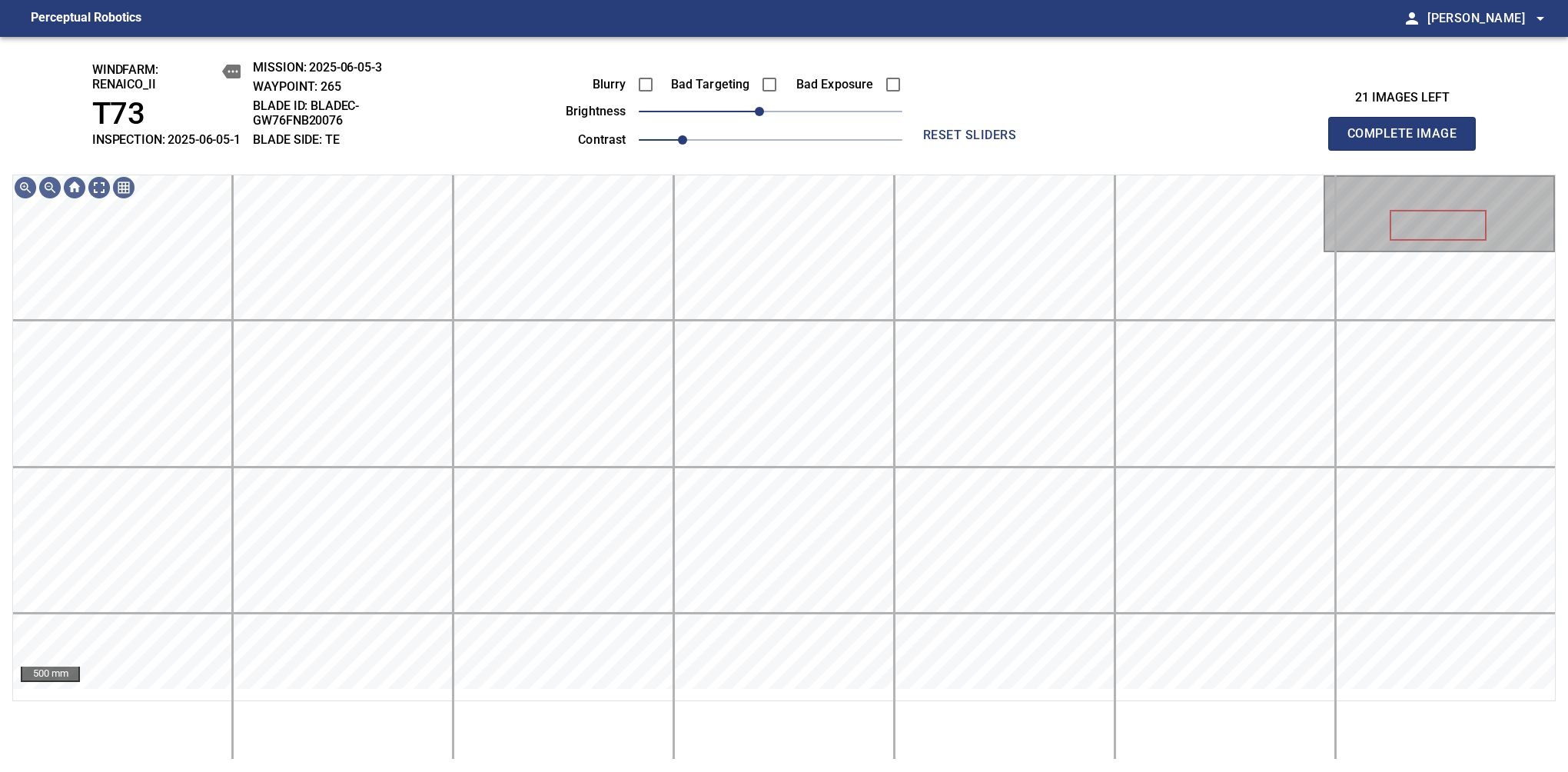
click at [1408, 141] on span "Complete Image" at bounding box center [1402, 133] width 113 height 22
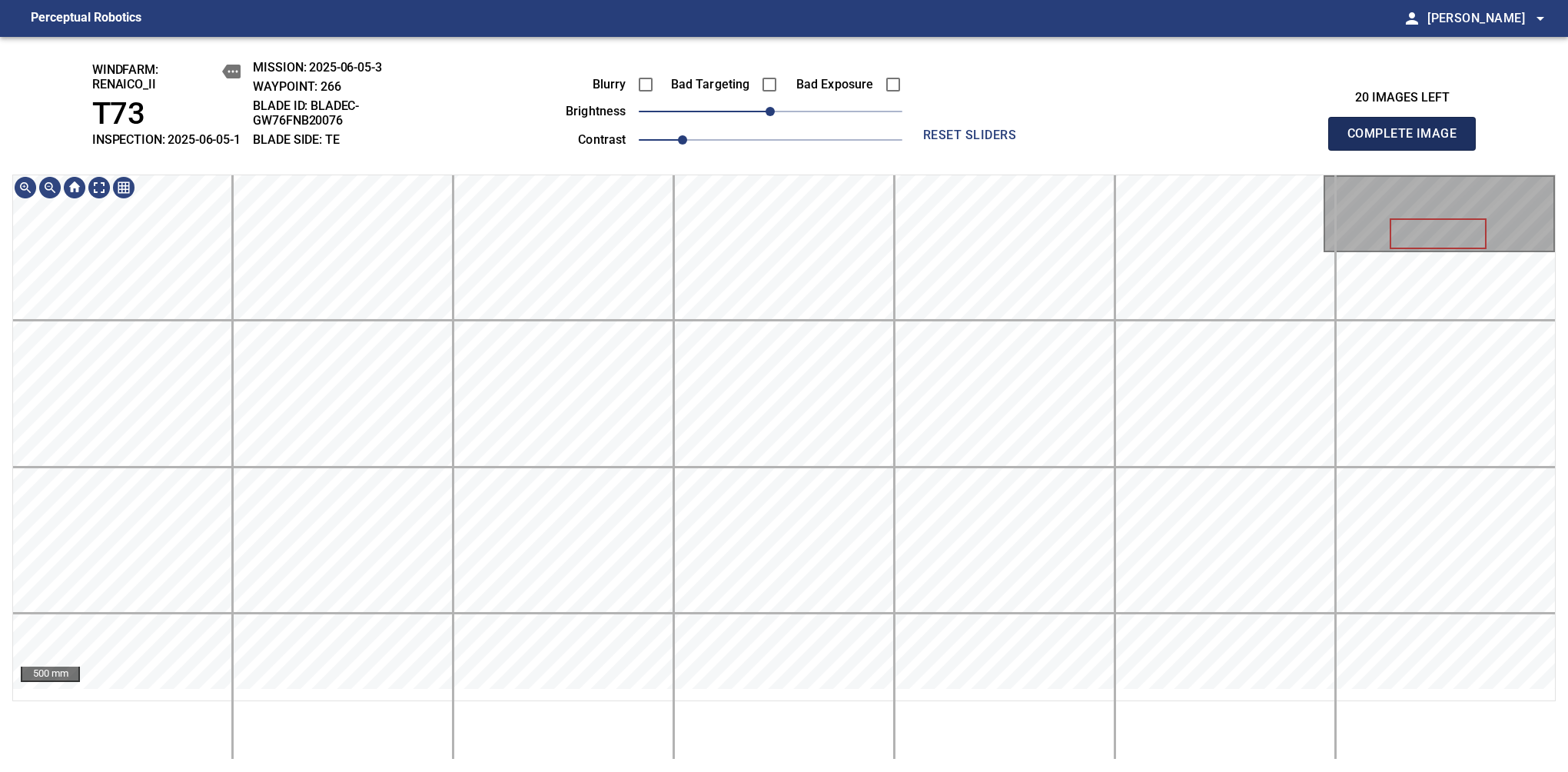
click at [1408, 141] on span "Complete Image" at bounding box center [1402, 133] width 113 height 22
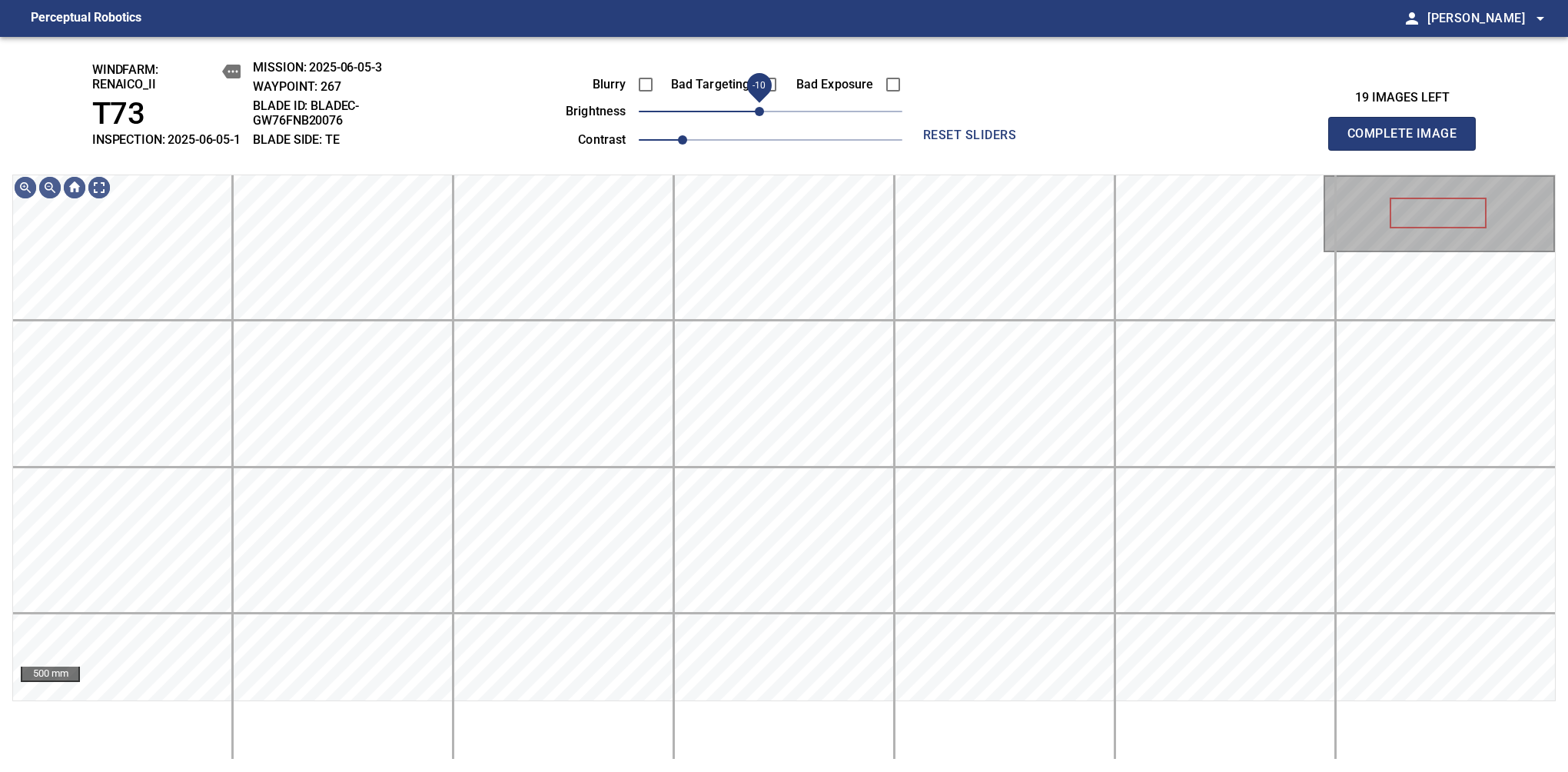
click at [763, 116] on span "-10" at bounding box center [760, 112] width 10 height 10
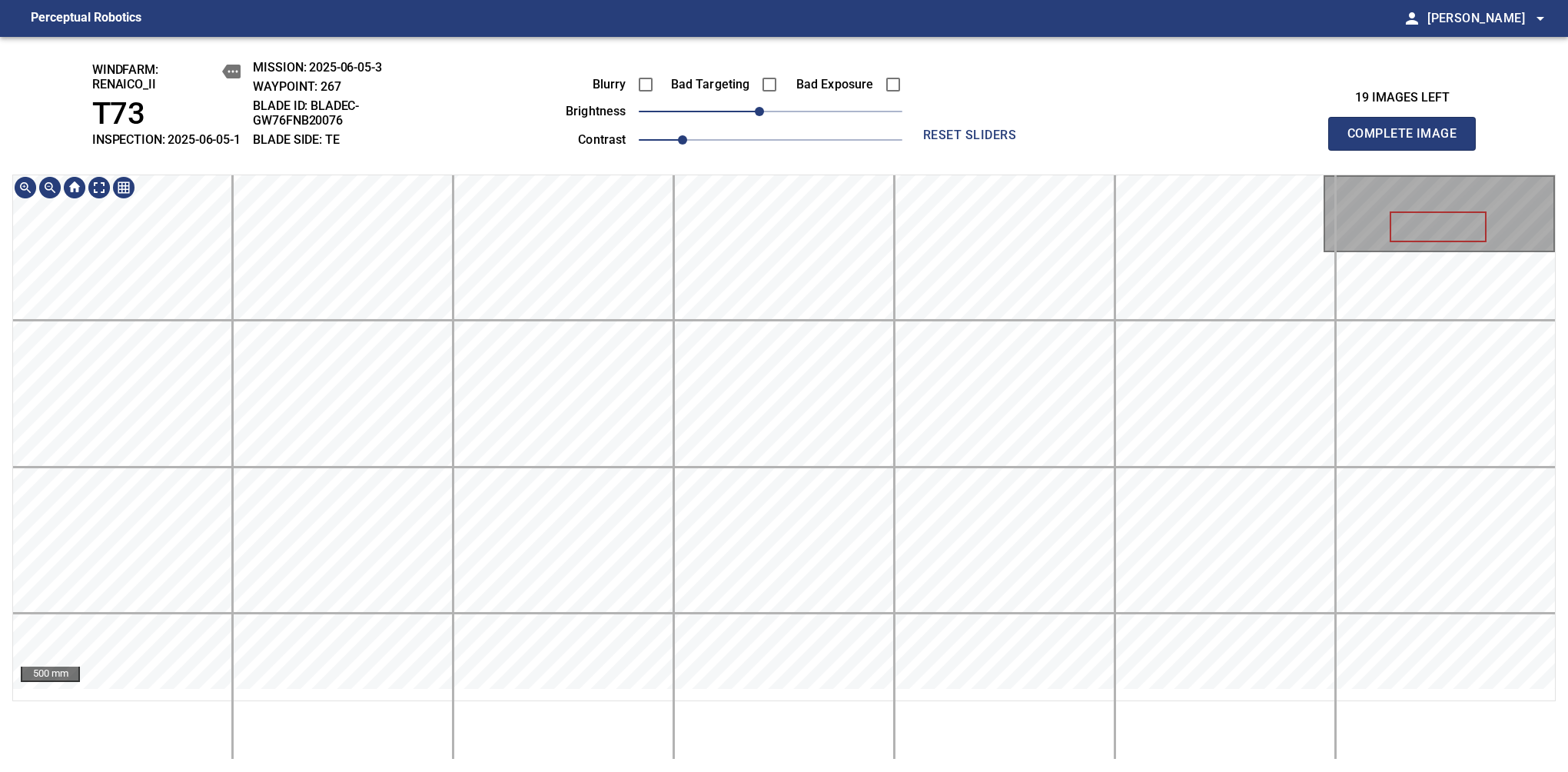
click at [1522, 245] on div at bounding box center [1439, 213] width 229 height 74
click at [1408, 141] on span "Complete Image" at bounding box center [1402, 133] width 113 height 22
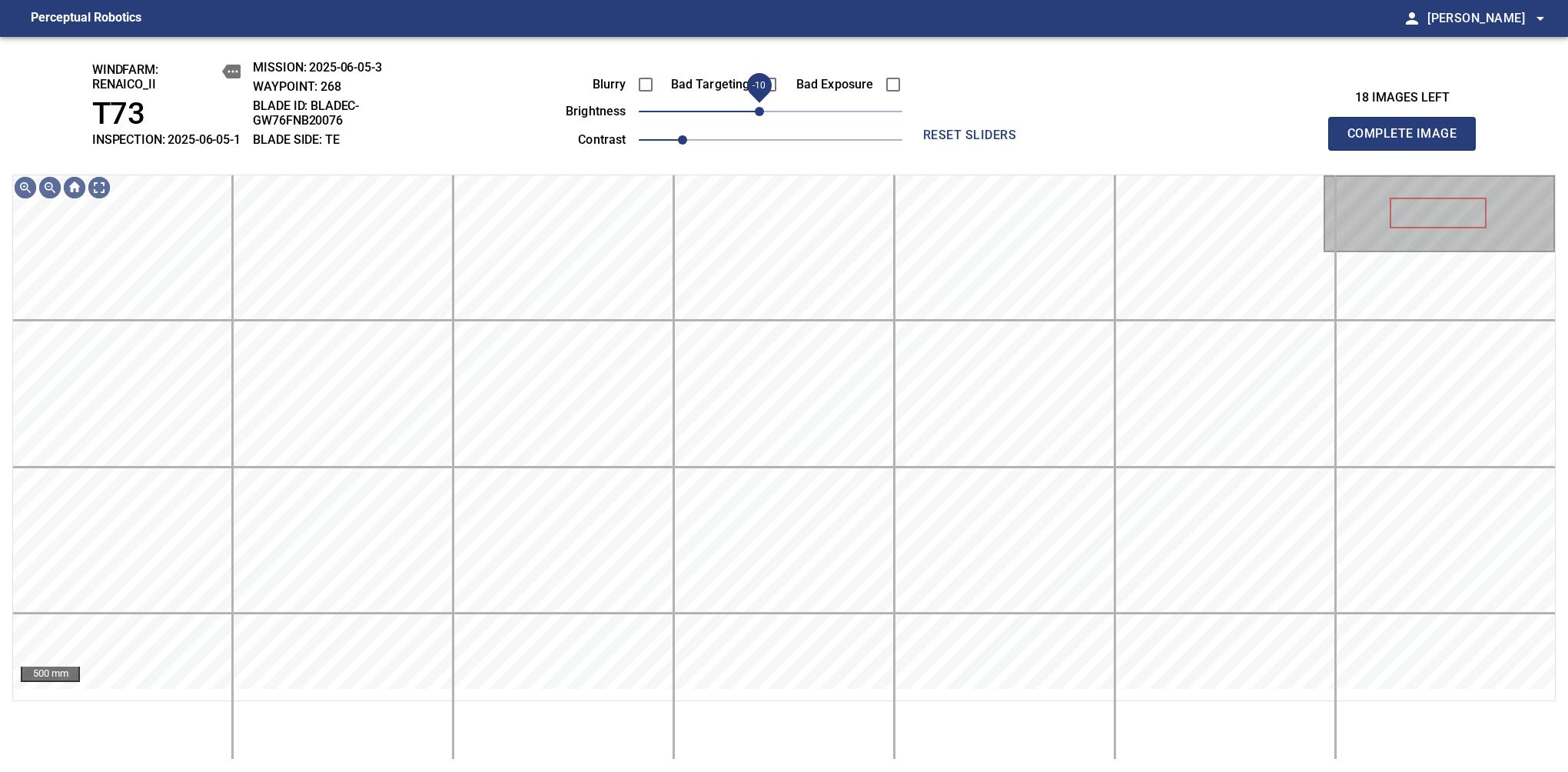
click at [762, 116] on span "-10" at bounding box center [760, 112] width 10 height 10
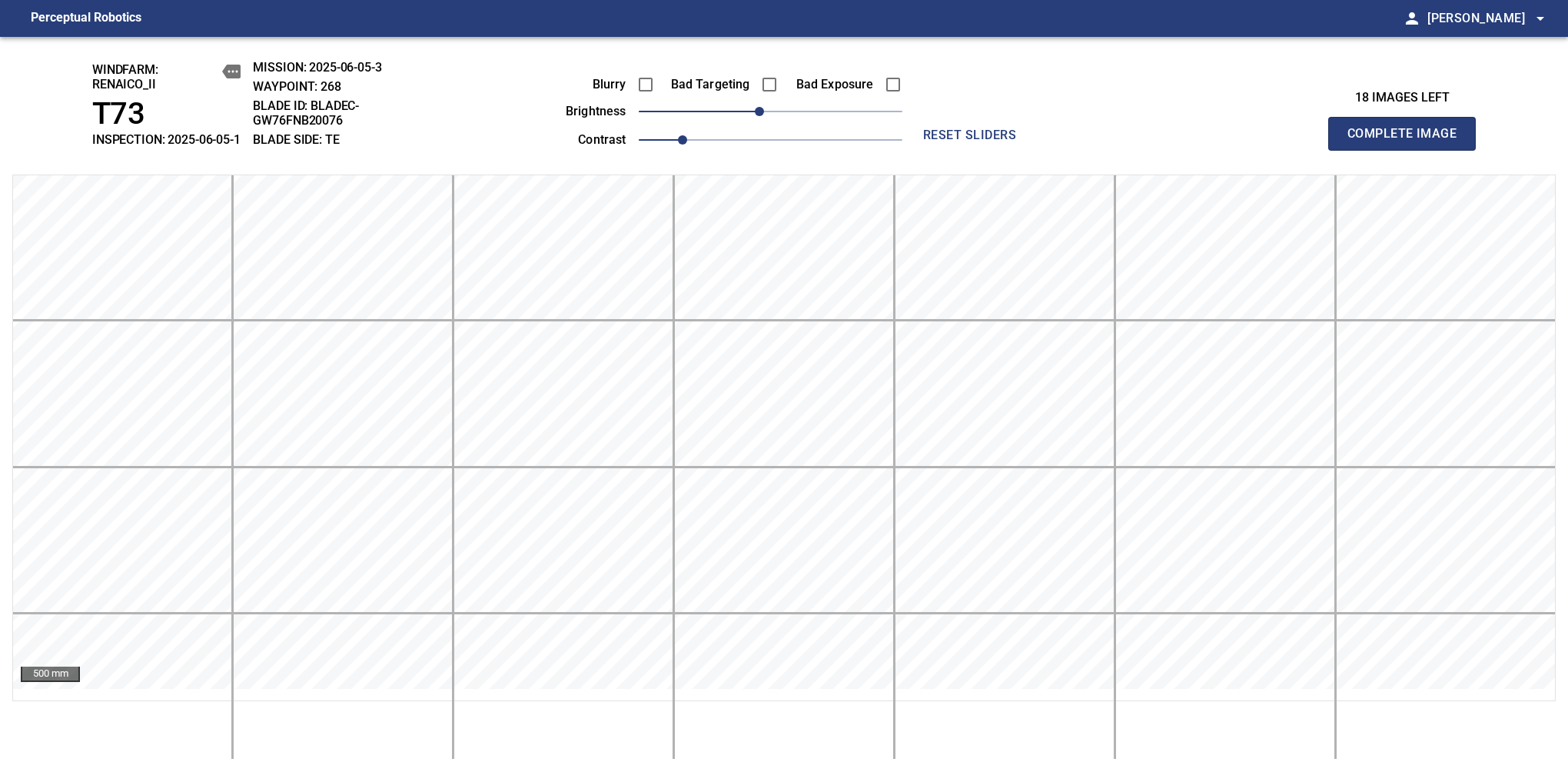
click at [1408, 141] on span "Complete Image" at bounding box center [1402, 133] width 113 height 22
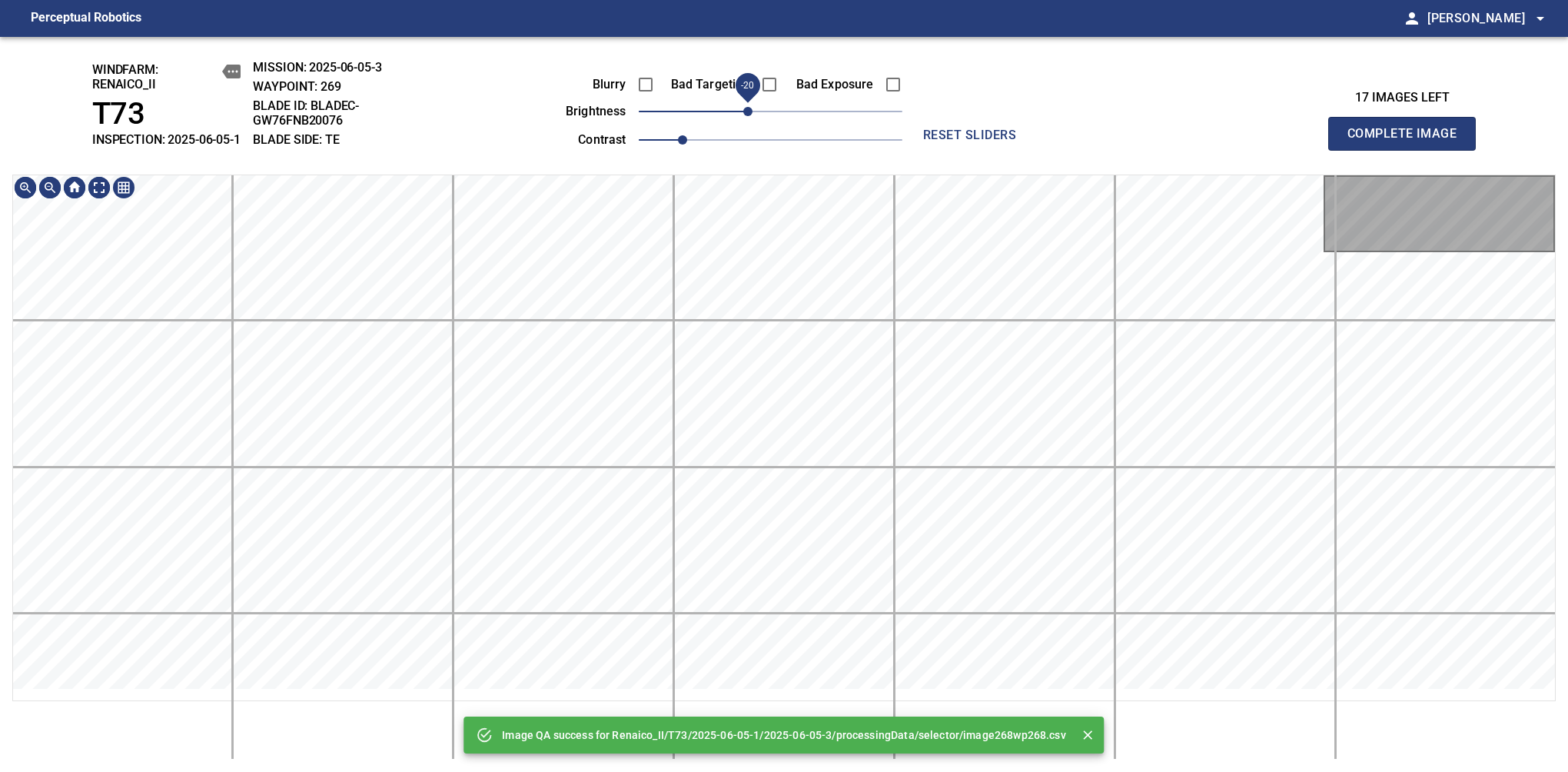
click at [753, 116] on span "-20" at bounding box center [748, 112] width 10 height 10
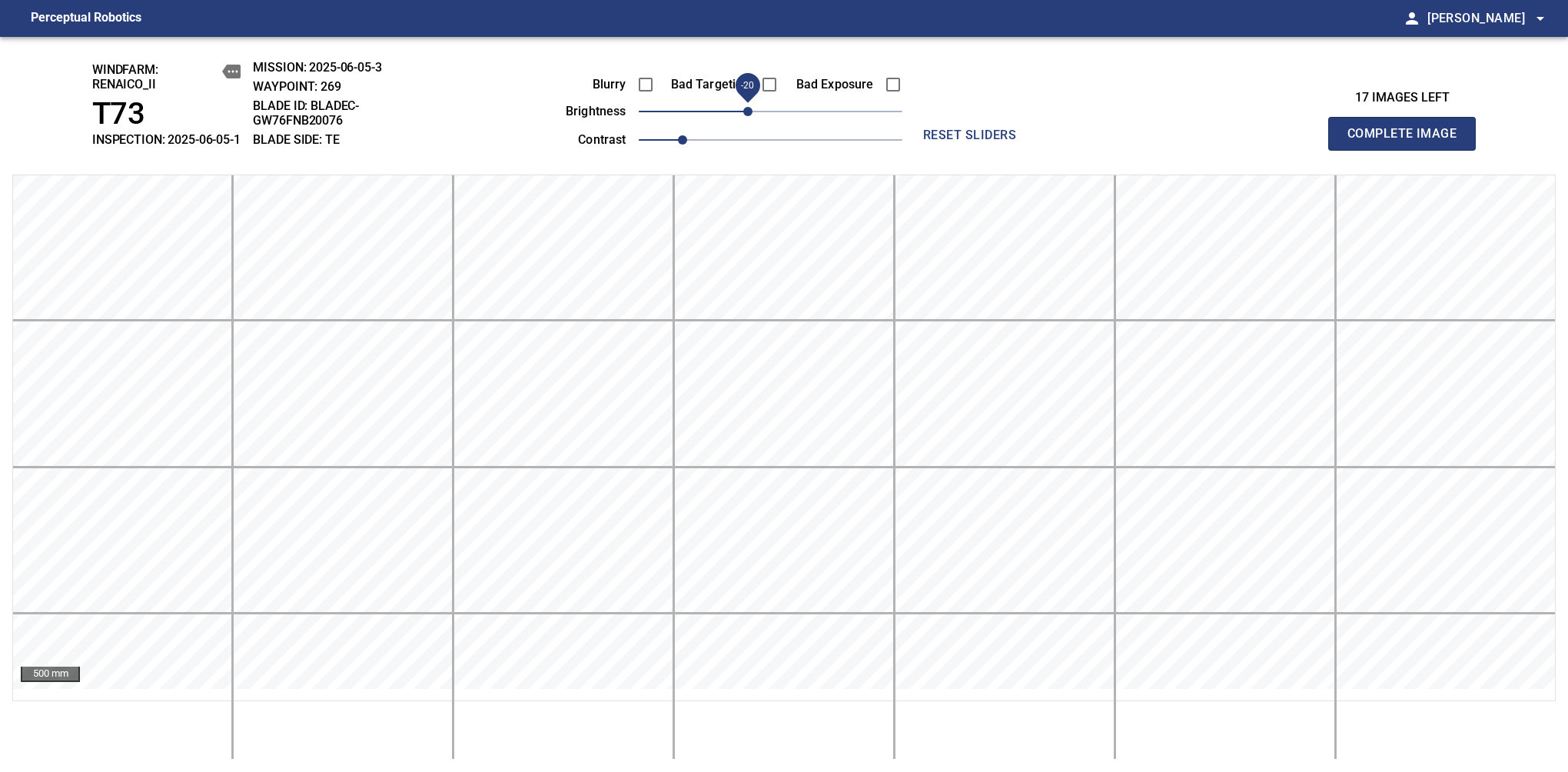
click at [753, 116] on span "-20" at bounding box center [748, 112] width 10 height 10
click at [1408, 141] on span "Complete Image" at bounding box center [1402, 133] width 113 height 22
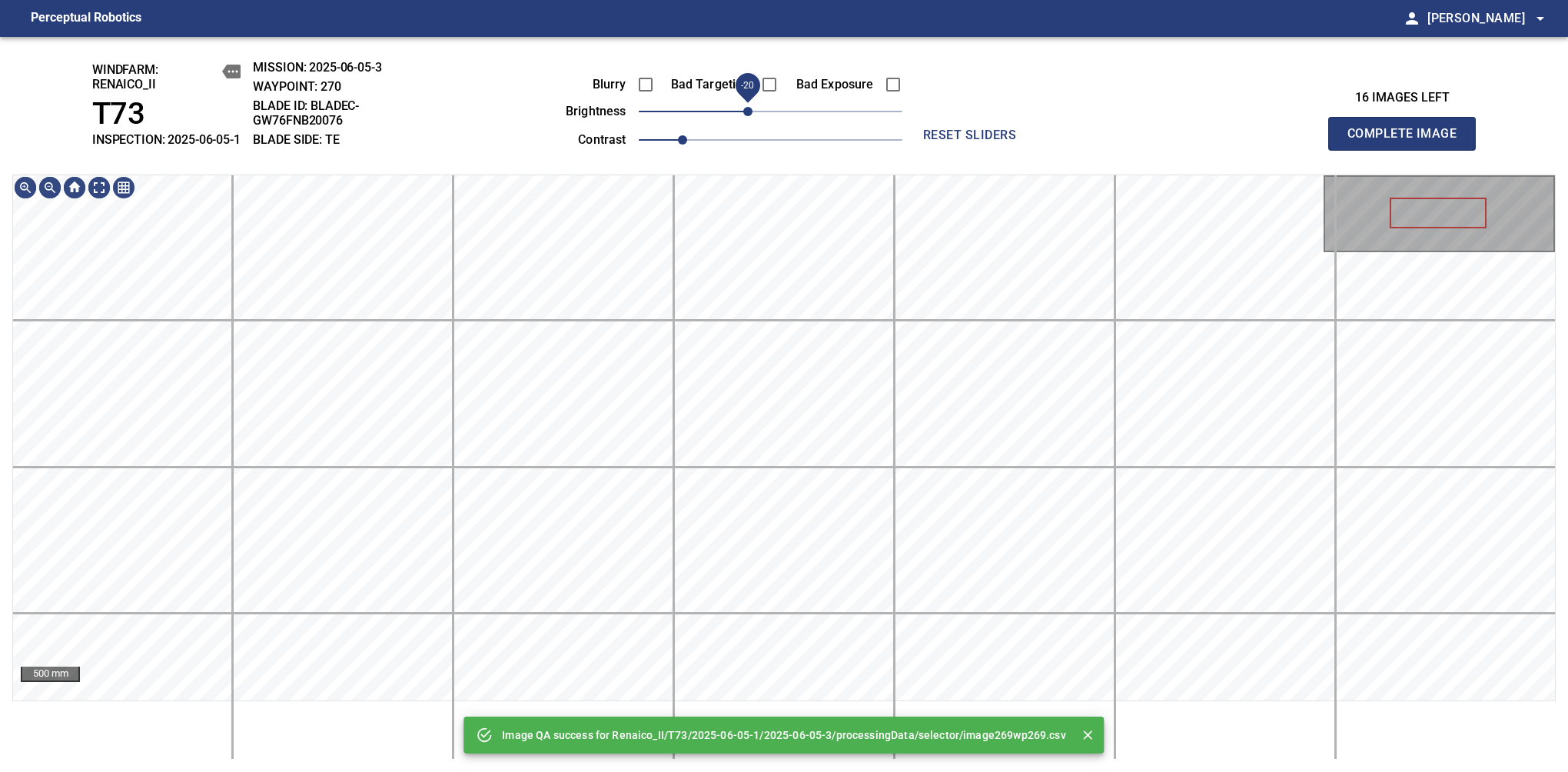
drag, startPoint x: 764, startPoint y: 121, endPoint x: 751, endPoint y: 126, distance: 13.9
click at [751, 116] on span "-20" at bounding box center [748, 112] width 10 height 10
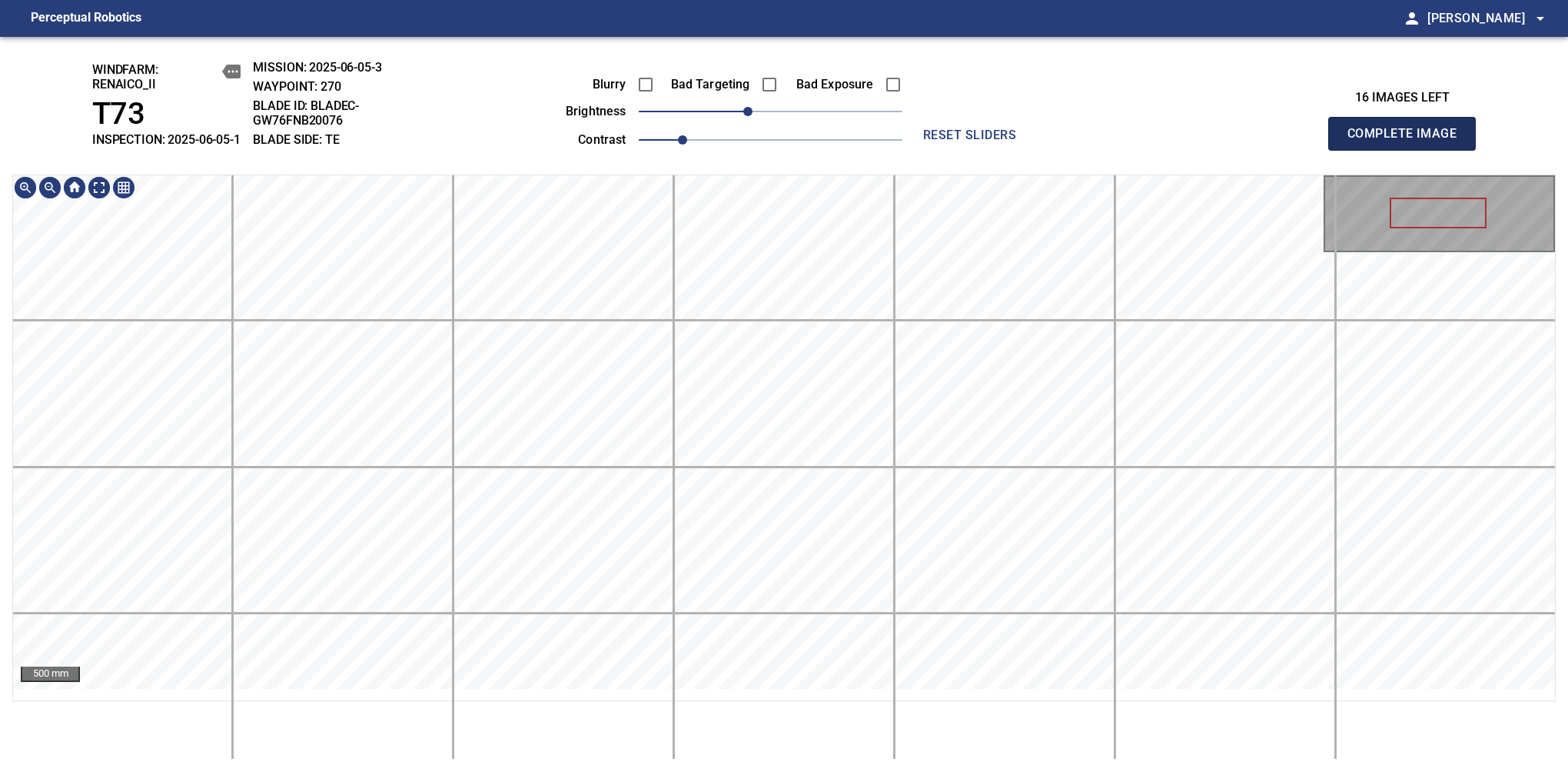
click at [1408, 141] on span "Complete Image" at bounding box center [1402, 133] width 113 height 22
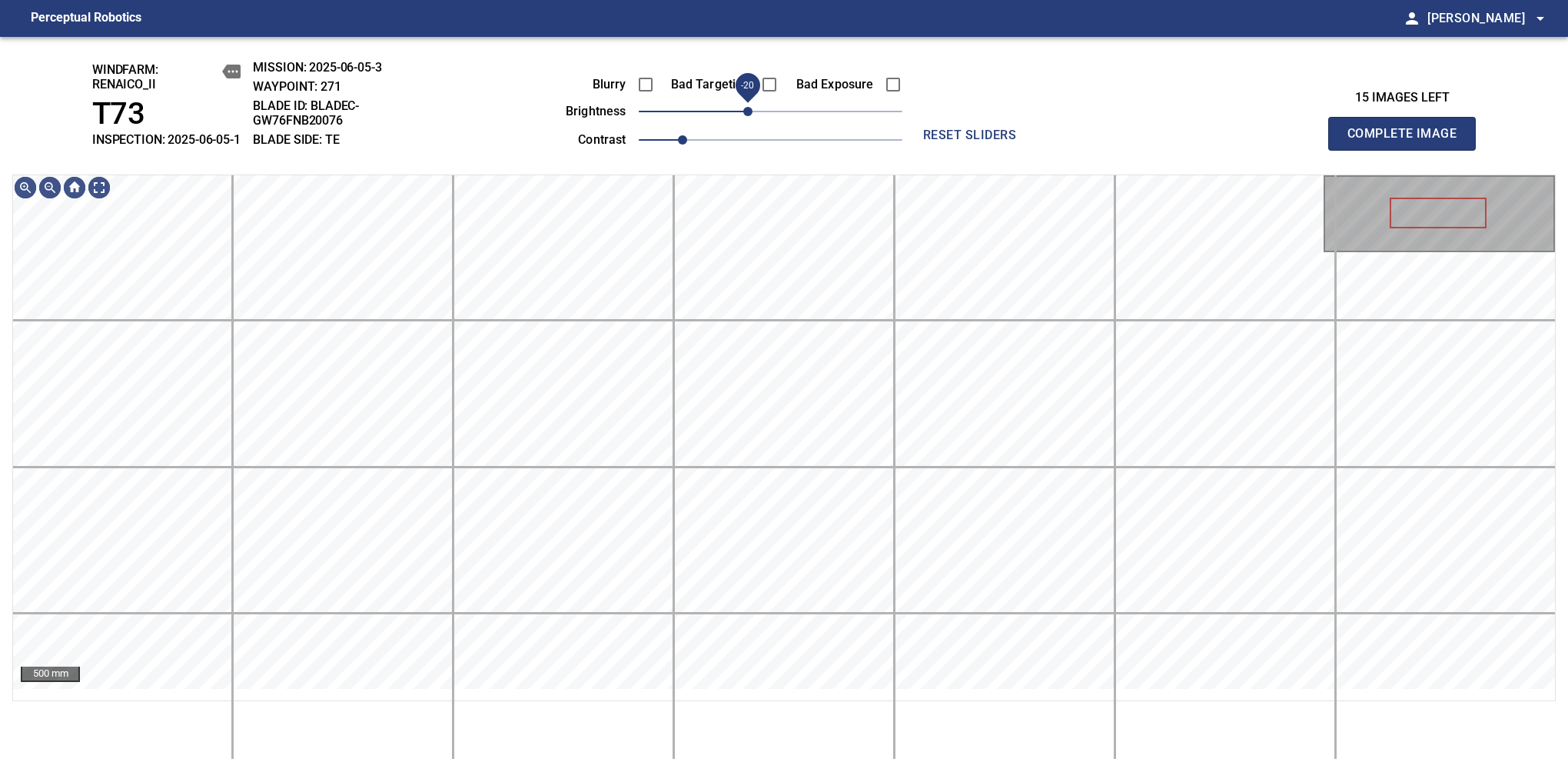
drag, startPoint x: 770, startPoint y: 126, endPoint x: 754, endPoint y: 131, distance: 16.8
click at [753, 116] on span "-20" at bounding box center [748, 112] width 10 height 10
click at [1408, 141] on span "Complete Image" at bounding box center [1402, 133] width 113 height 22
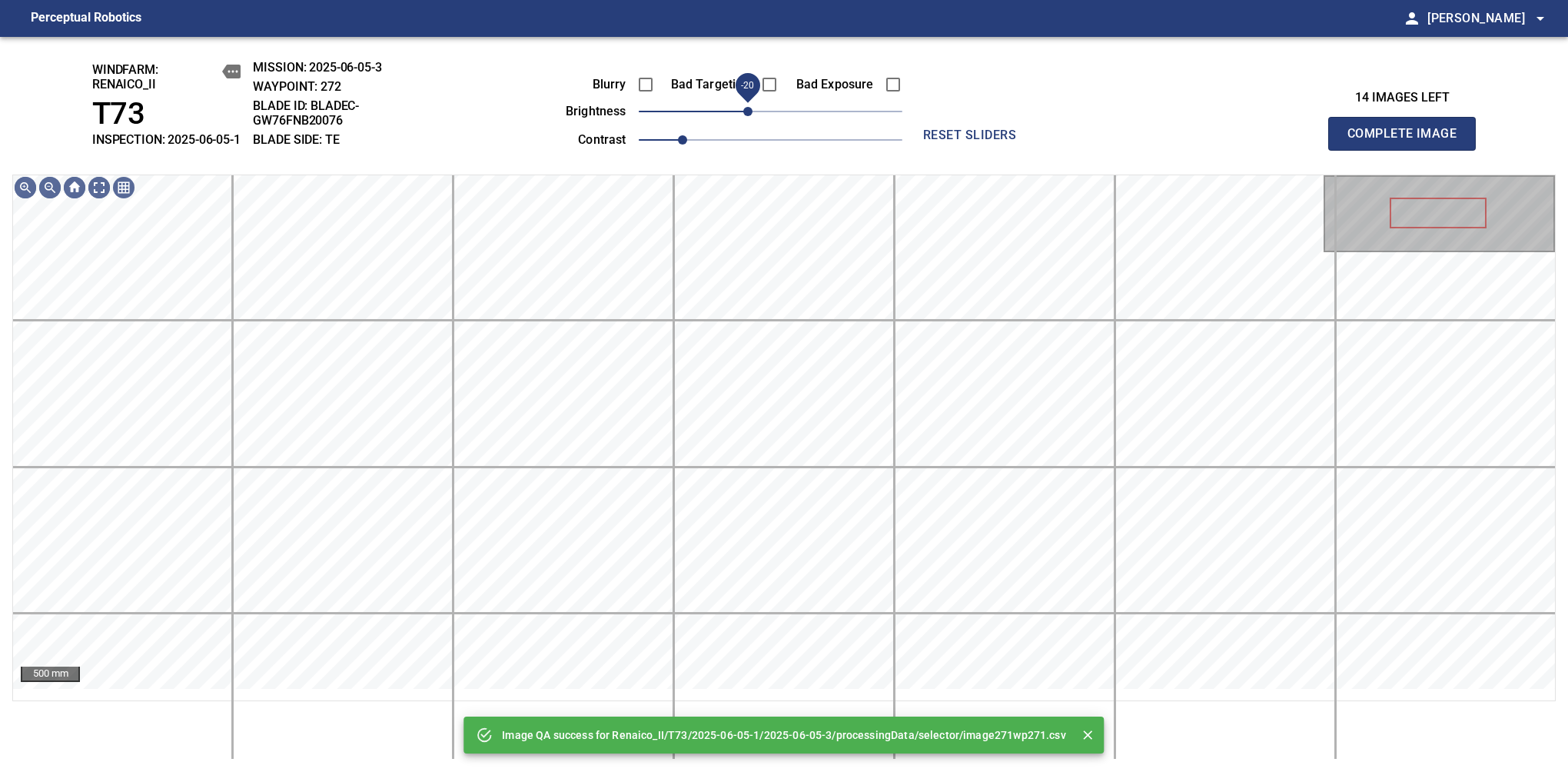
drag, startPoint x: 762, startPoint y: 131, endPoint x: 751, endPoint y: 131, distance: 11.0
click at [751, 116] on span "-20" at bounding box center [748, 112] width 10 height 10
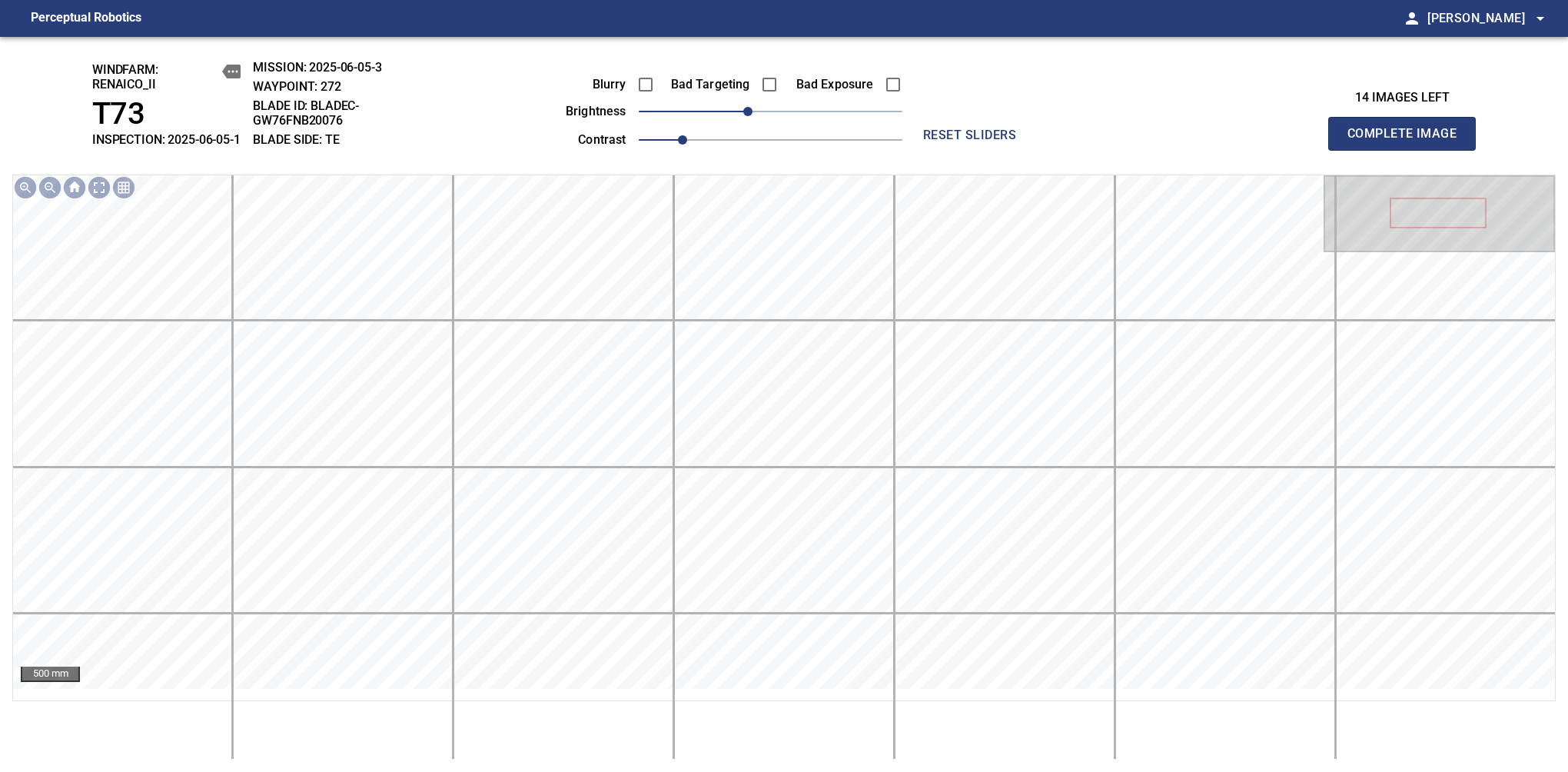
click at [1408, 141] on span "Complete Image" at bounding box center [1402, 133] width 113 height 22
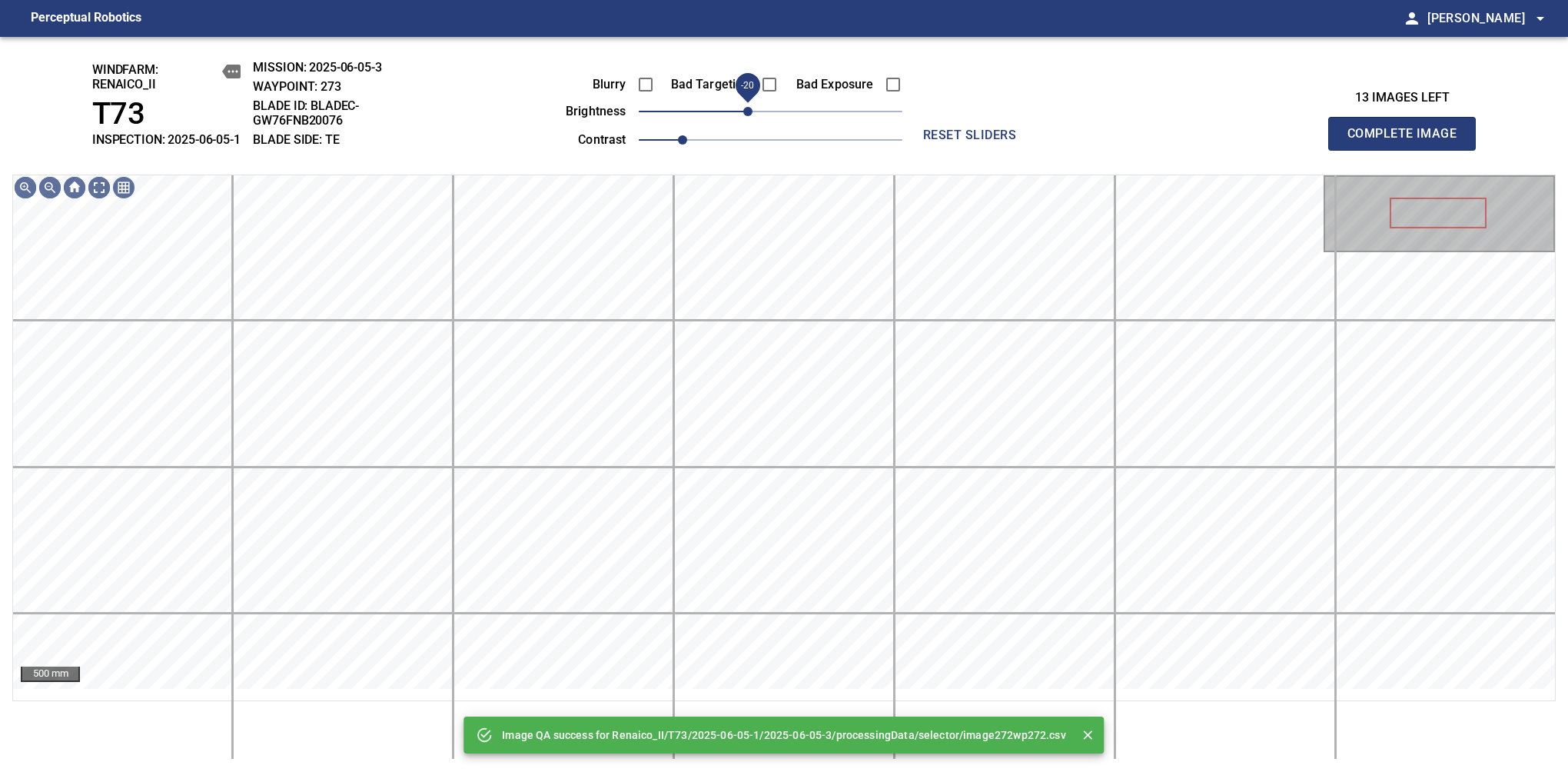
drag, startPoint x: 762, startPoint y: 129, endPoint x: 749, endPoint y: 133, distance: 13.6
click at [749, 116] on span "-20" at bounding box center [748, 112] width 10 height 10
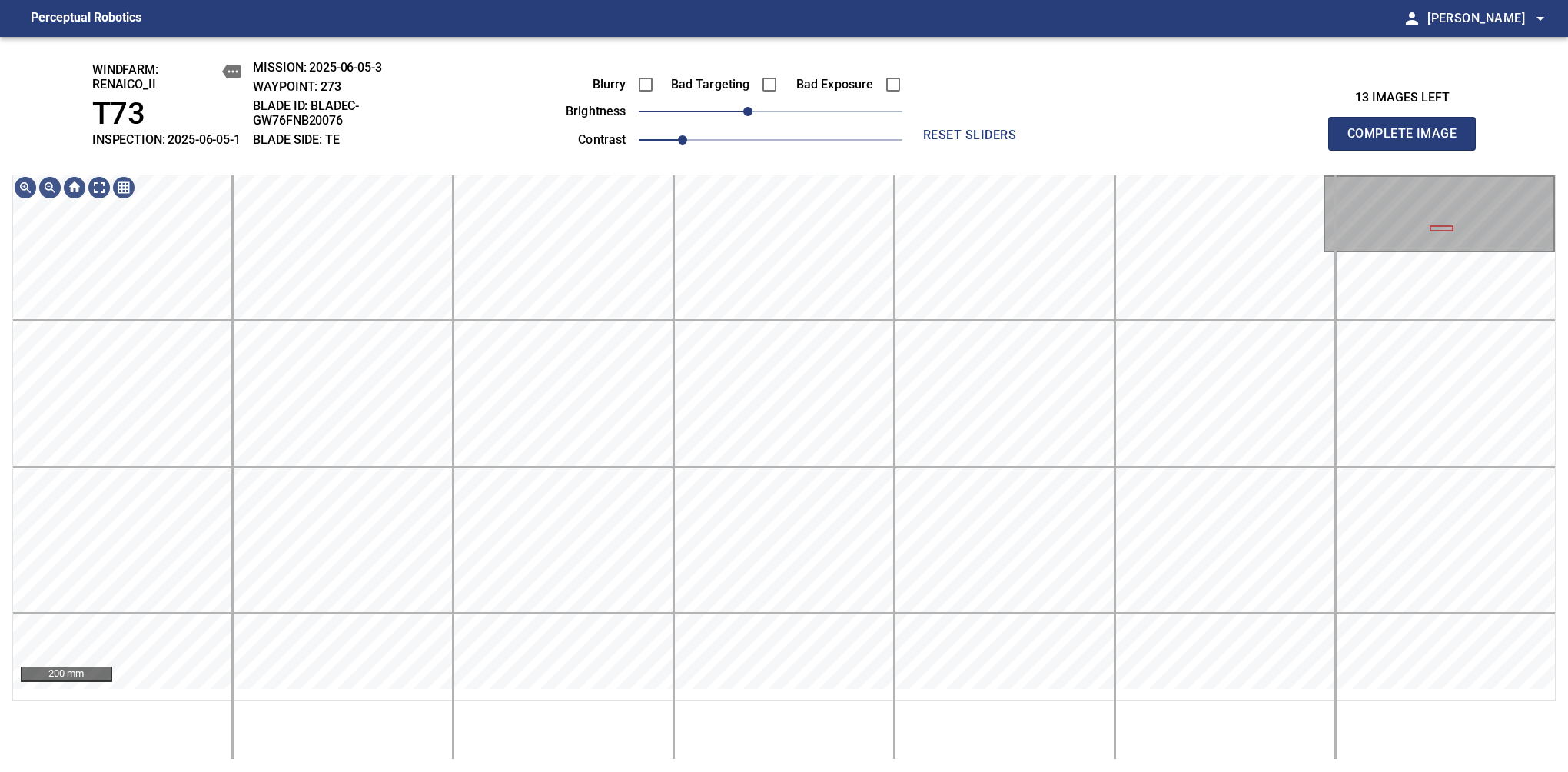
click at [932, 146] on span "reset sliders" at bounding box center [970, 135] width 111 height 22
click at [829, 0] on html "Perceptual Robotics person Alex Semenov arrow_drop_down windfarm: Renaico_II T7…" at bounding box center [784, 386] width 1568 height 772
click at [880, 82] on div "Bad Exposure" at bounding box center [840, 85] width 124 height 32
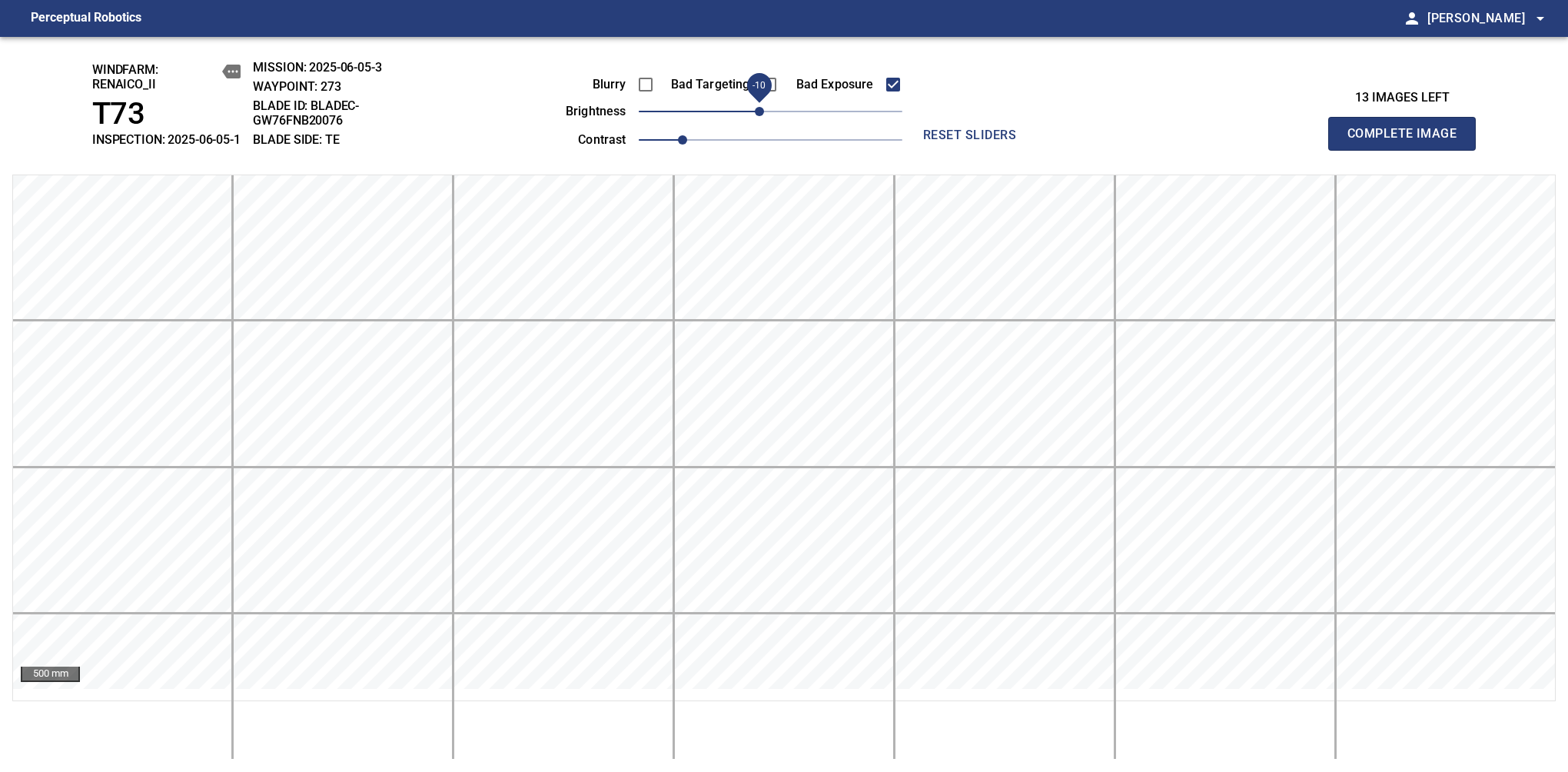
click at [757, 116] on span "-10" at bounding box center [760, 112] width 10 height 10
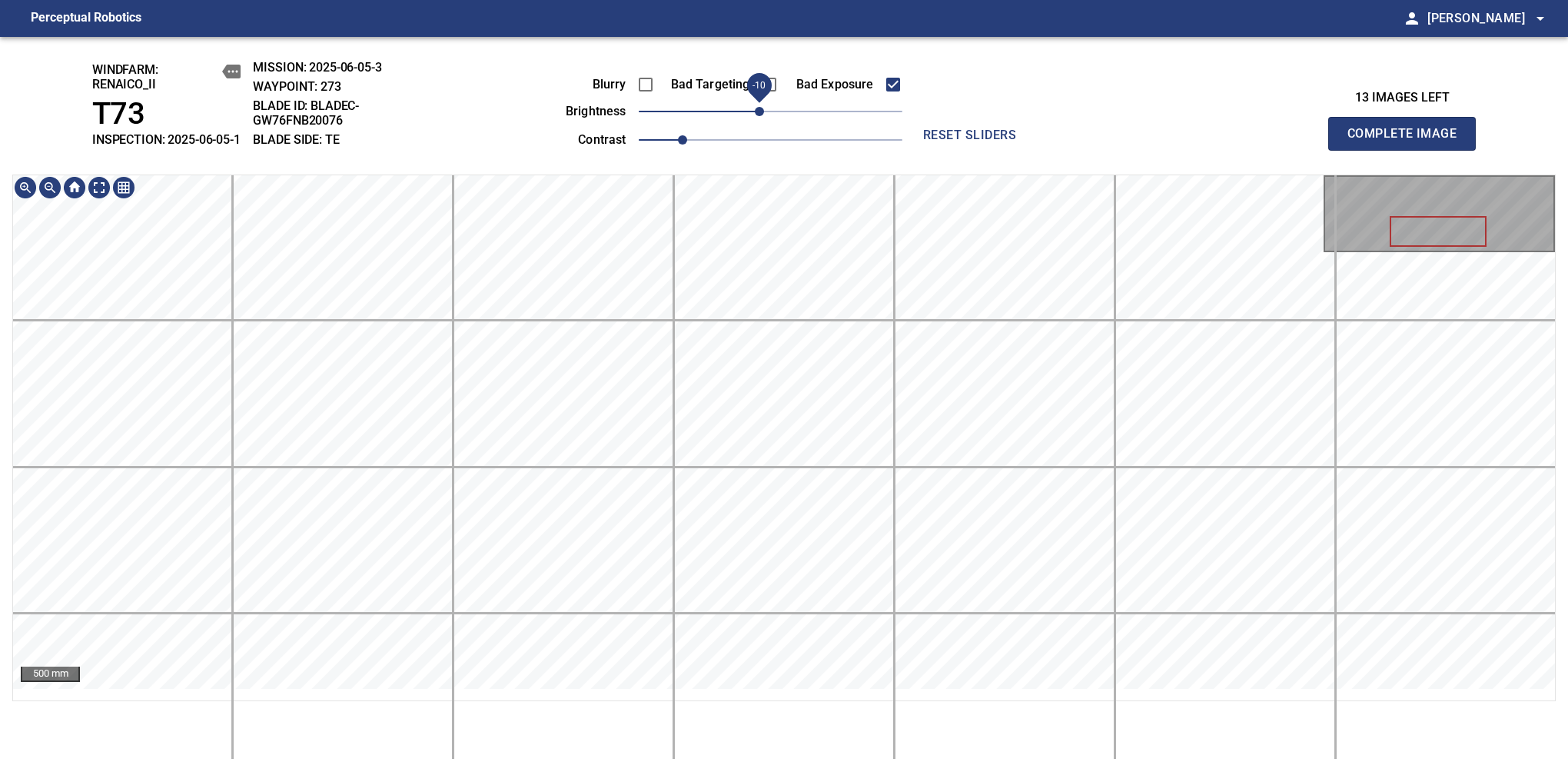
drag, startPoint x: 757, startPoint y: 127, endPoint x: 749, endPoint y: 125, distance: 8.2
click at [755, 116] on span "-10" at bounding box center [760, 112] width 10 height 10
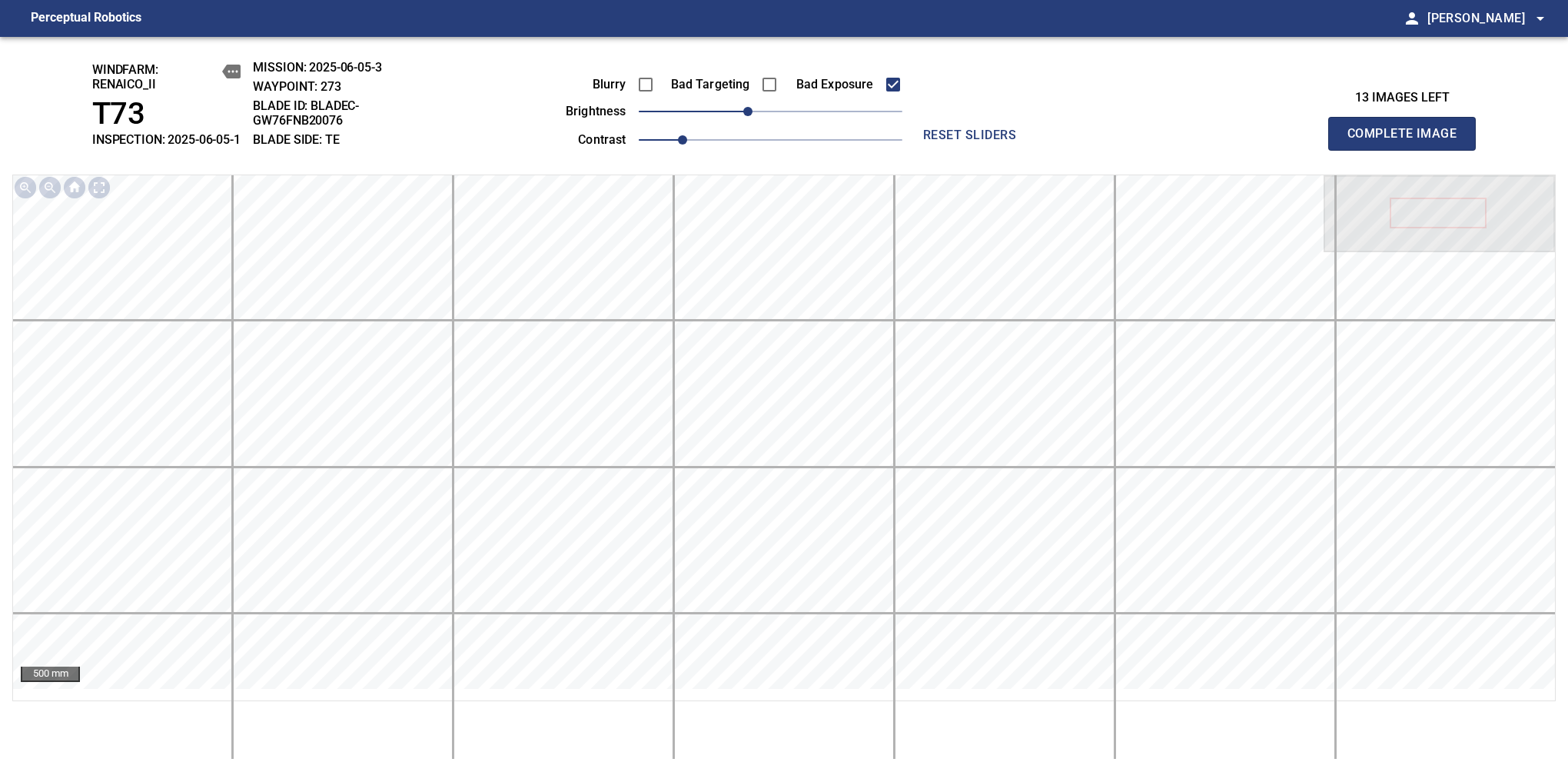
click at [1408, 141] on span "Complete Image" at bounding box center [1402, 133] width 113 height 22
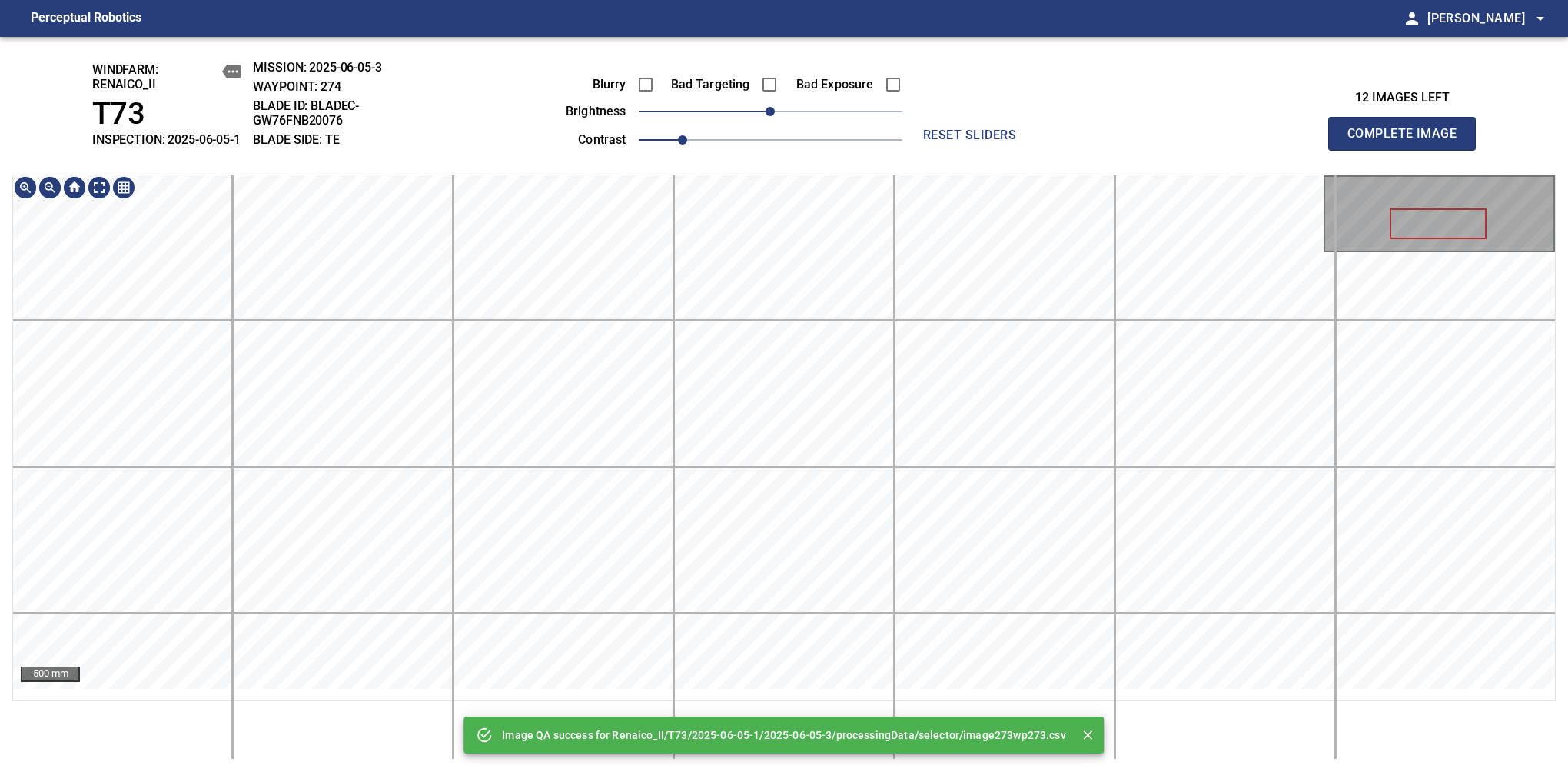
click at [811, 138] on div "Image QA success for Renaico_II/T73/2025-06-05-1/2025-06-05-3/processingData/se…" at bounding box center [784, 404] width 1568 height 735
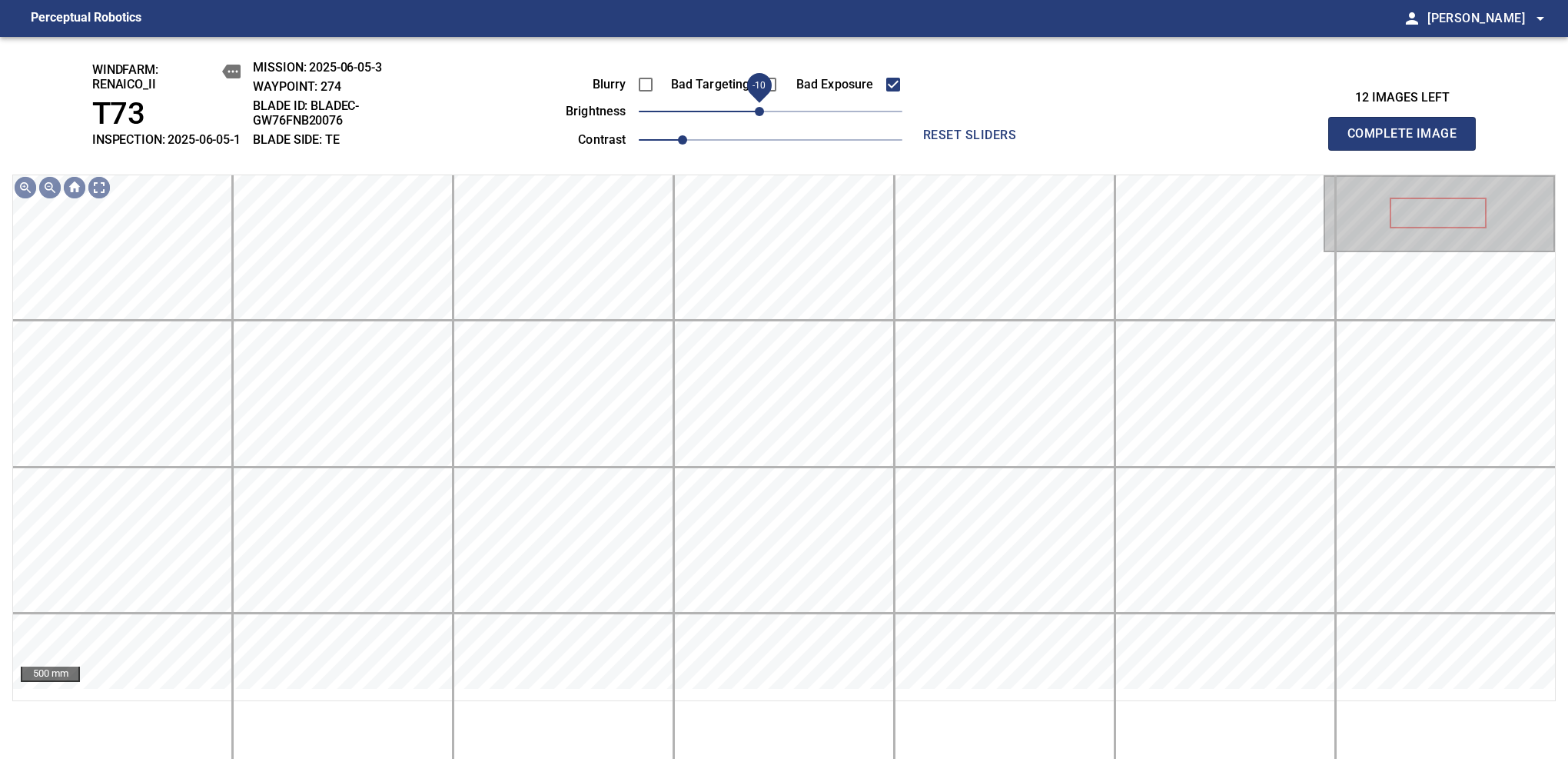
click at [759, 116] on span "-10" at bounding box center [760, 112] width 10 height 10
drag, startPoint x: 753, startPoint y: 119, endPoint x: 744, endPoint y: 119, distance: 9.0
click at [744, 116] on span "-20" at bounding box center [748, 112] width 10 height 10
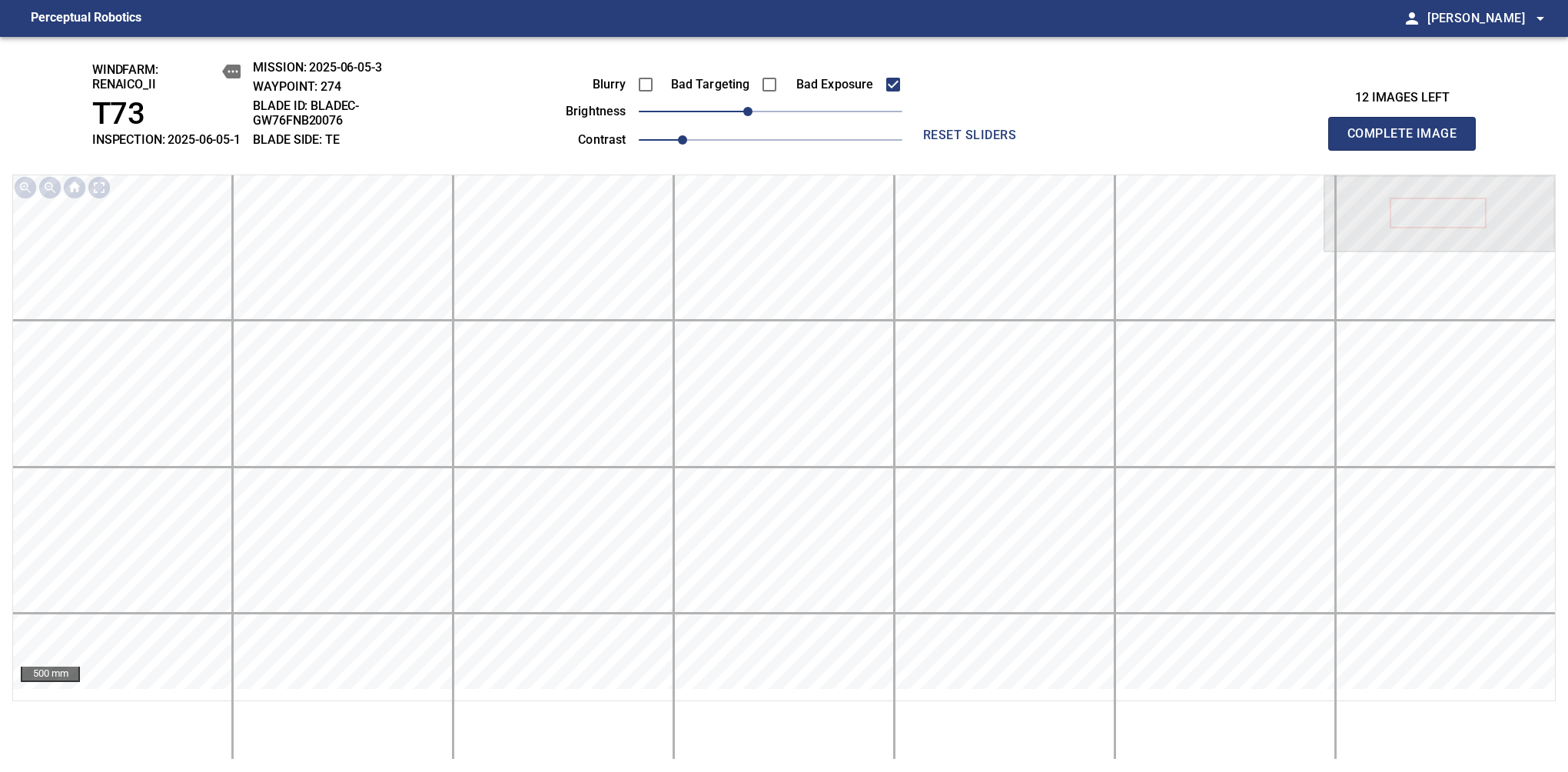
click at [1408, 141] on span "Complete Image" at bounding box center [1402, 133] width 113 height 22
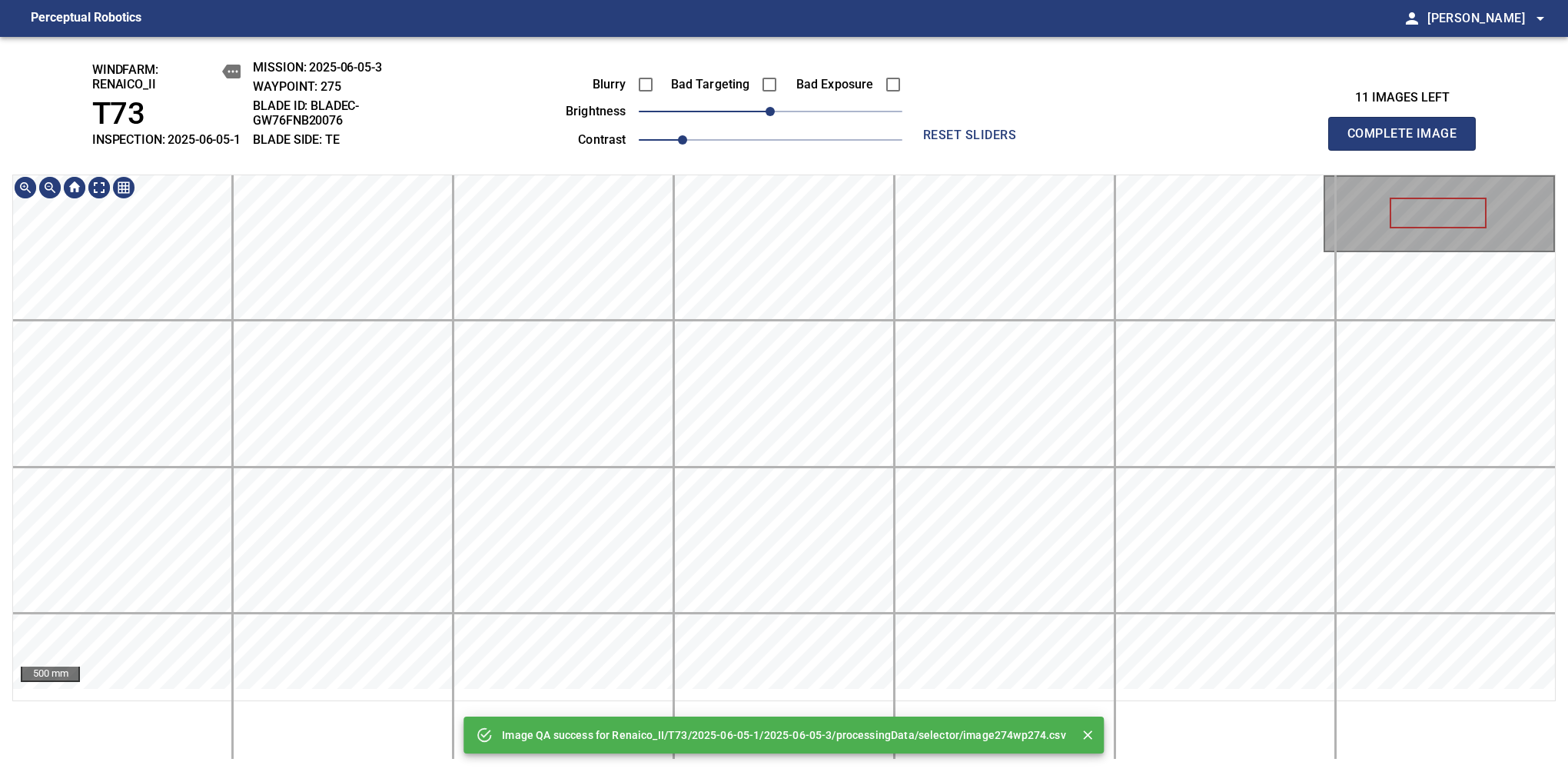
click at [782, 128] on div "Image QA success for Renaico_II/T73/2025-06-05-1/2025-06-05-3/processingData/se…" at bounding box center [784, 404] width 1568 height 735
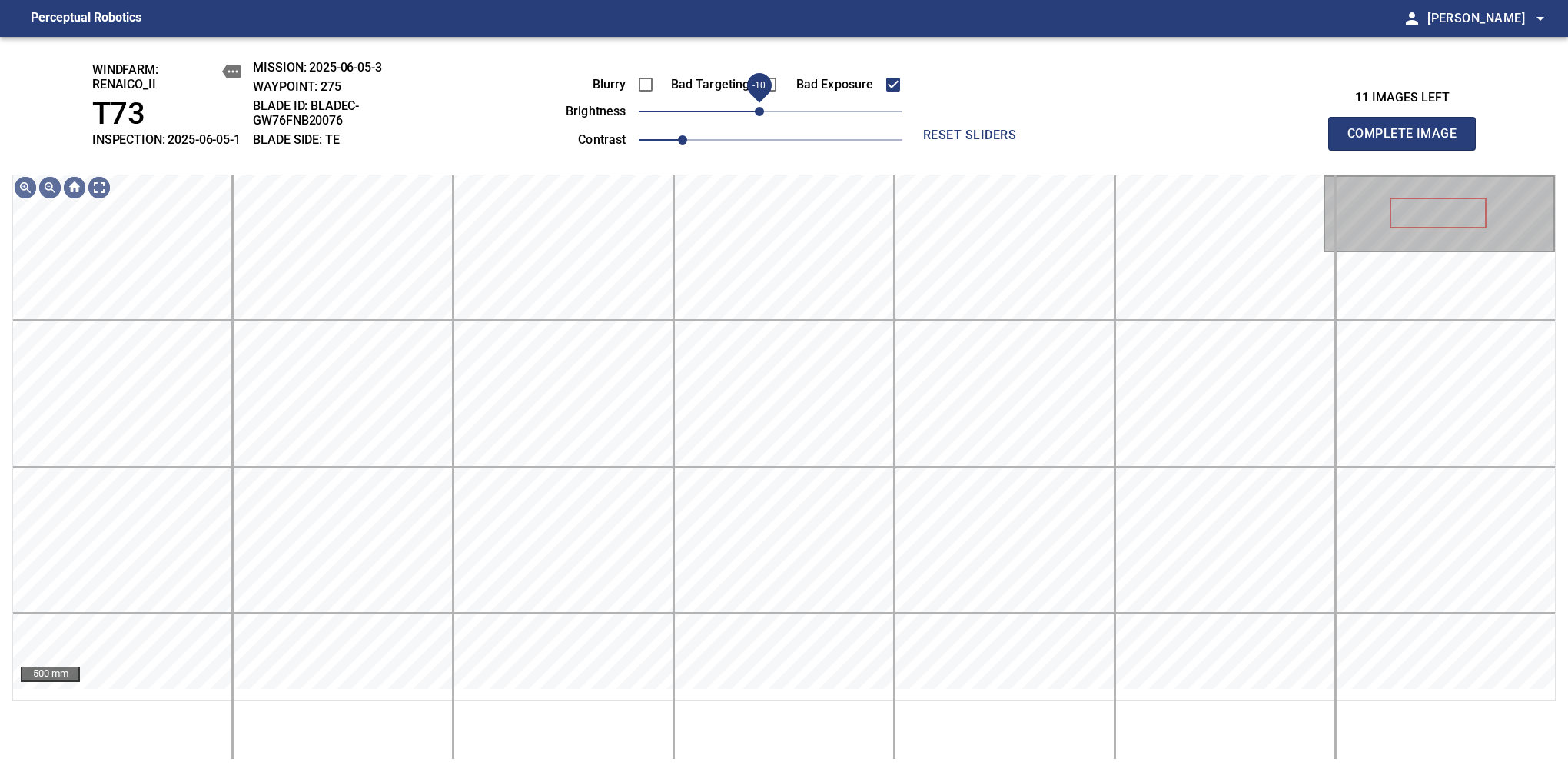
click at [763, 116] on span "-10" at bounding box center [760, 112] width 10 height 10
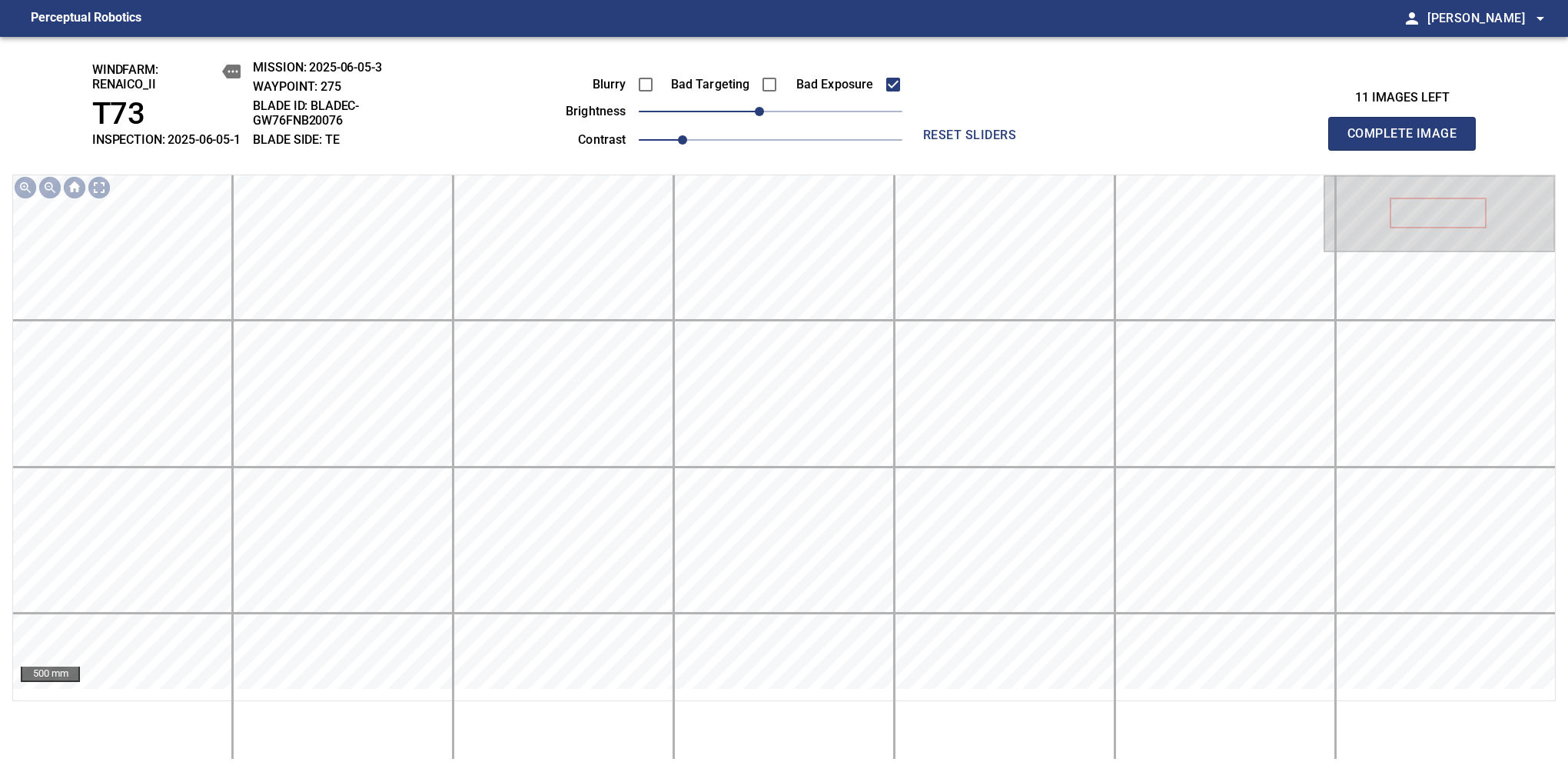
click at [1408, 141] on span "Complete Image" at bounding box center [1402, 133] width 113 height 22
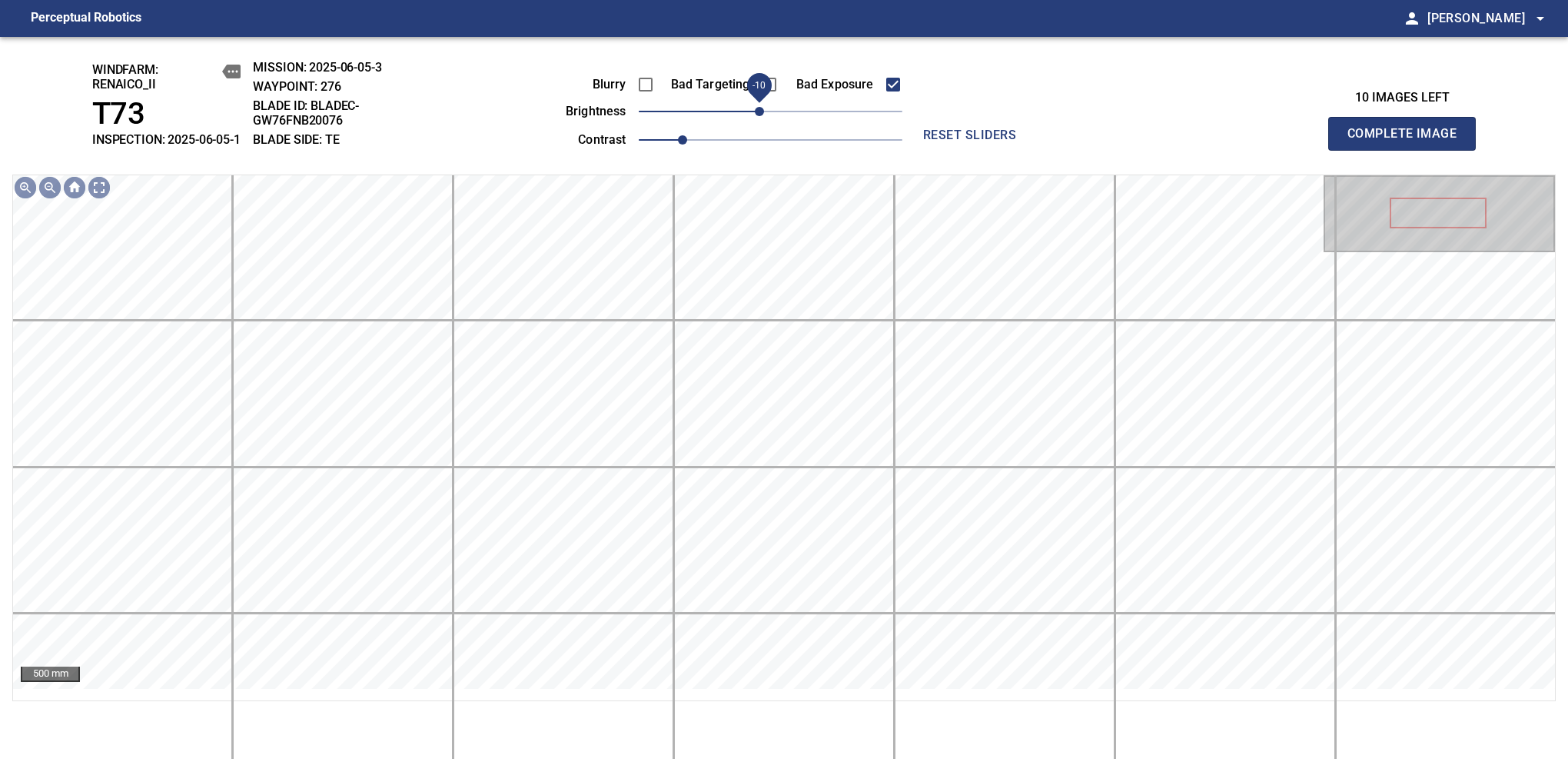
click at [761, 116] on span "-10" at bounding box center [760, 112] width 10 height 10
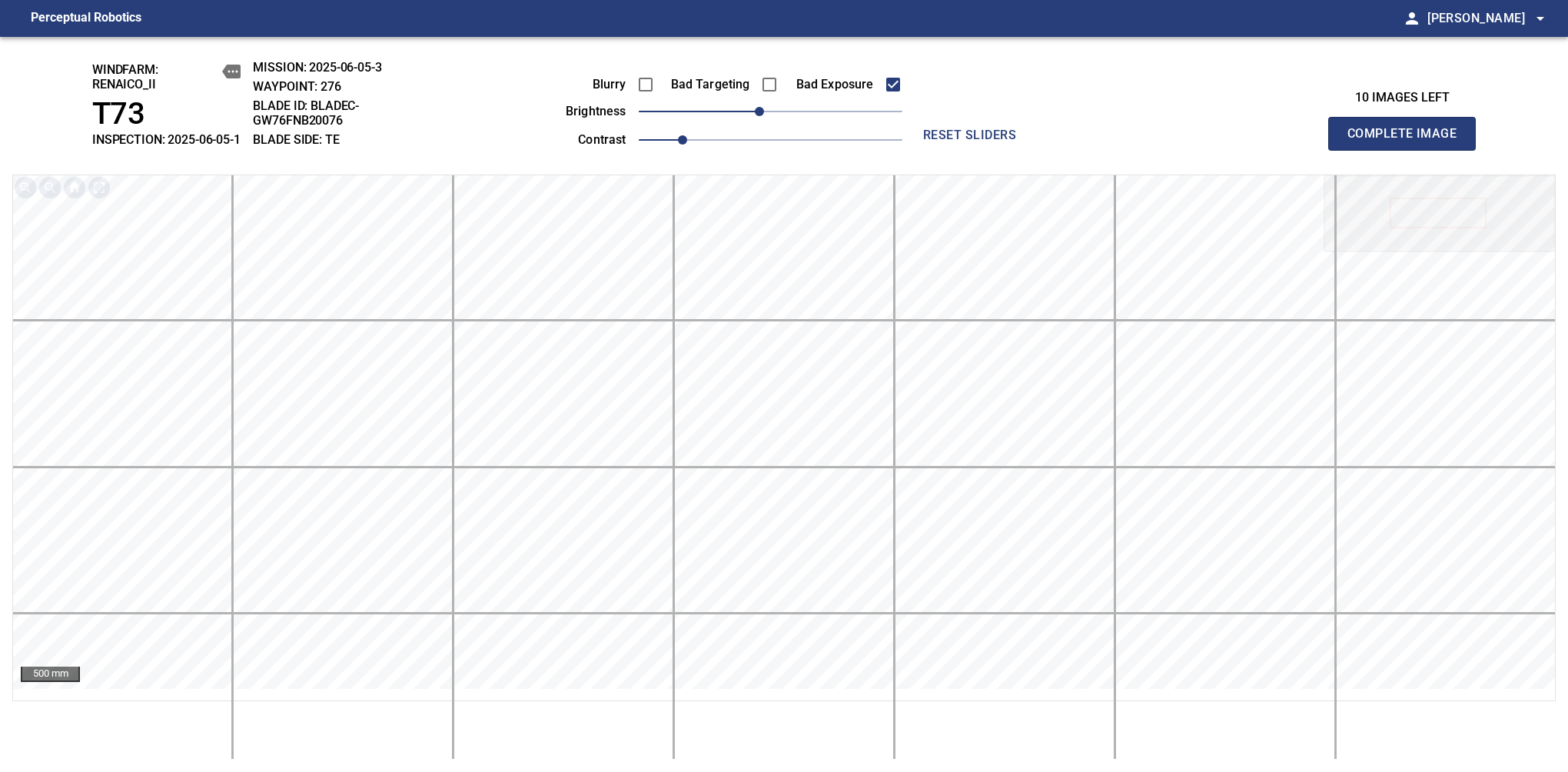
click at [1408, 141] on span "Complete Image" at bounding box center [1402, 133] width 113 height 22
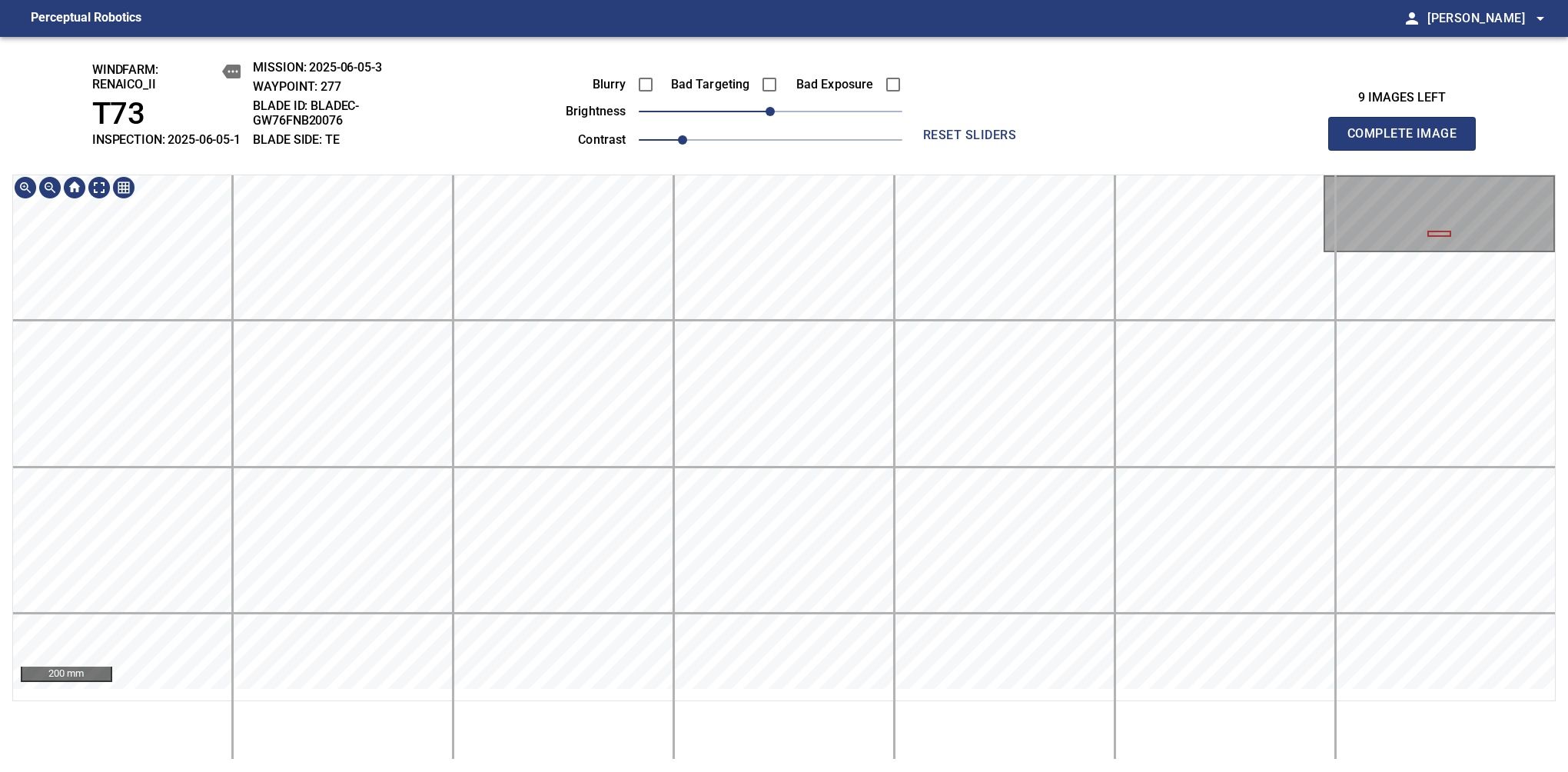
click at [764, 771] on html "Perceptual Robotics person Alex Semenov arrow_drop_down windfarm: Renaico_II T7…" at bounding box center [784, 386] width 1568 height 772
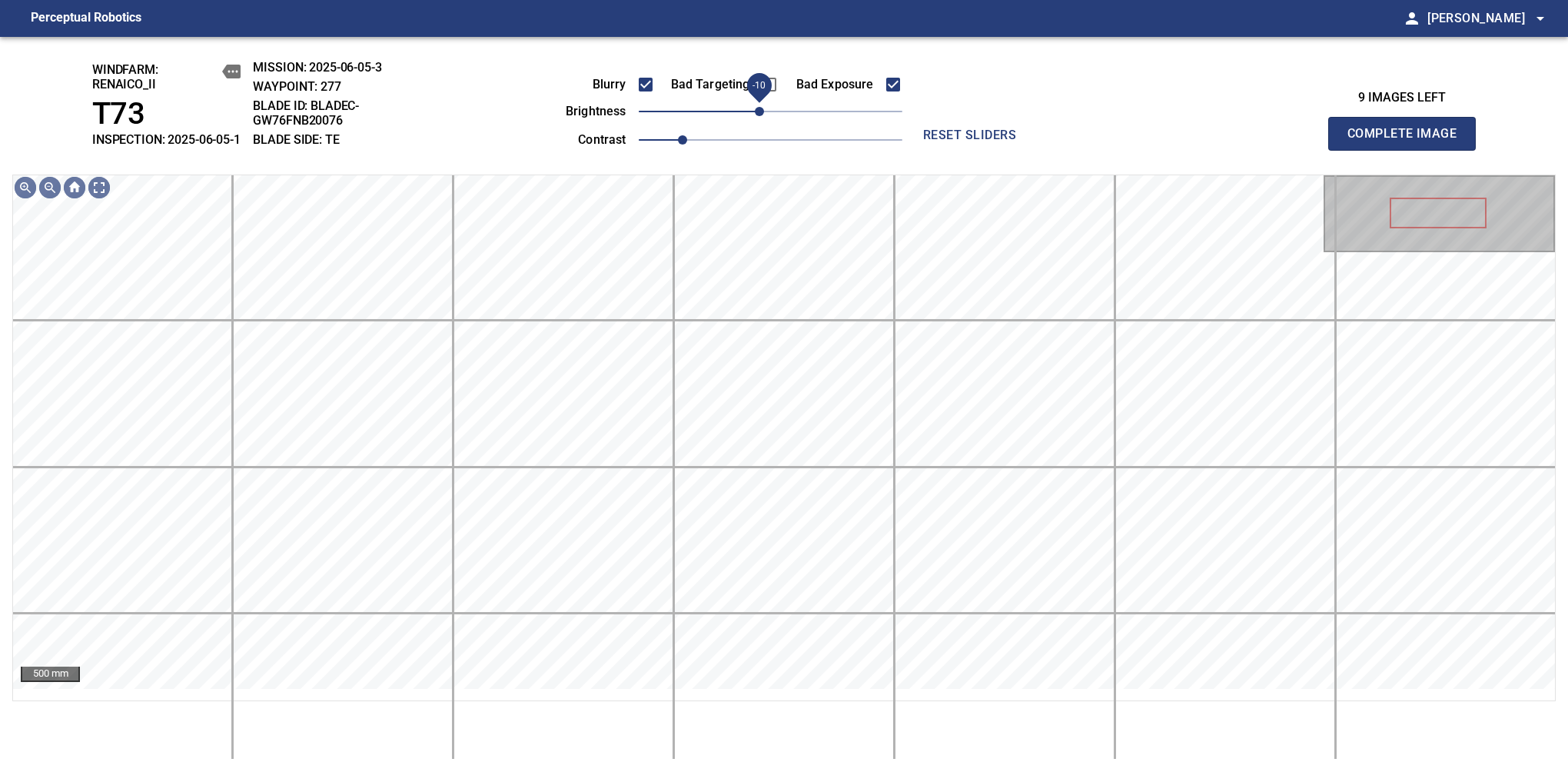
click at [757, 116] on span "-10" at bounding box center [760, 112] width 10 height 10
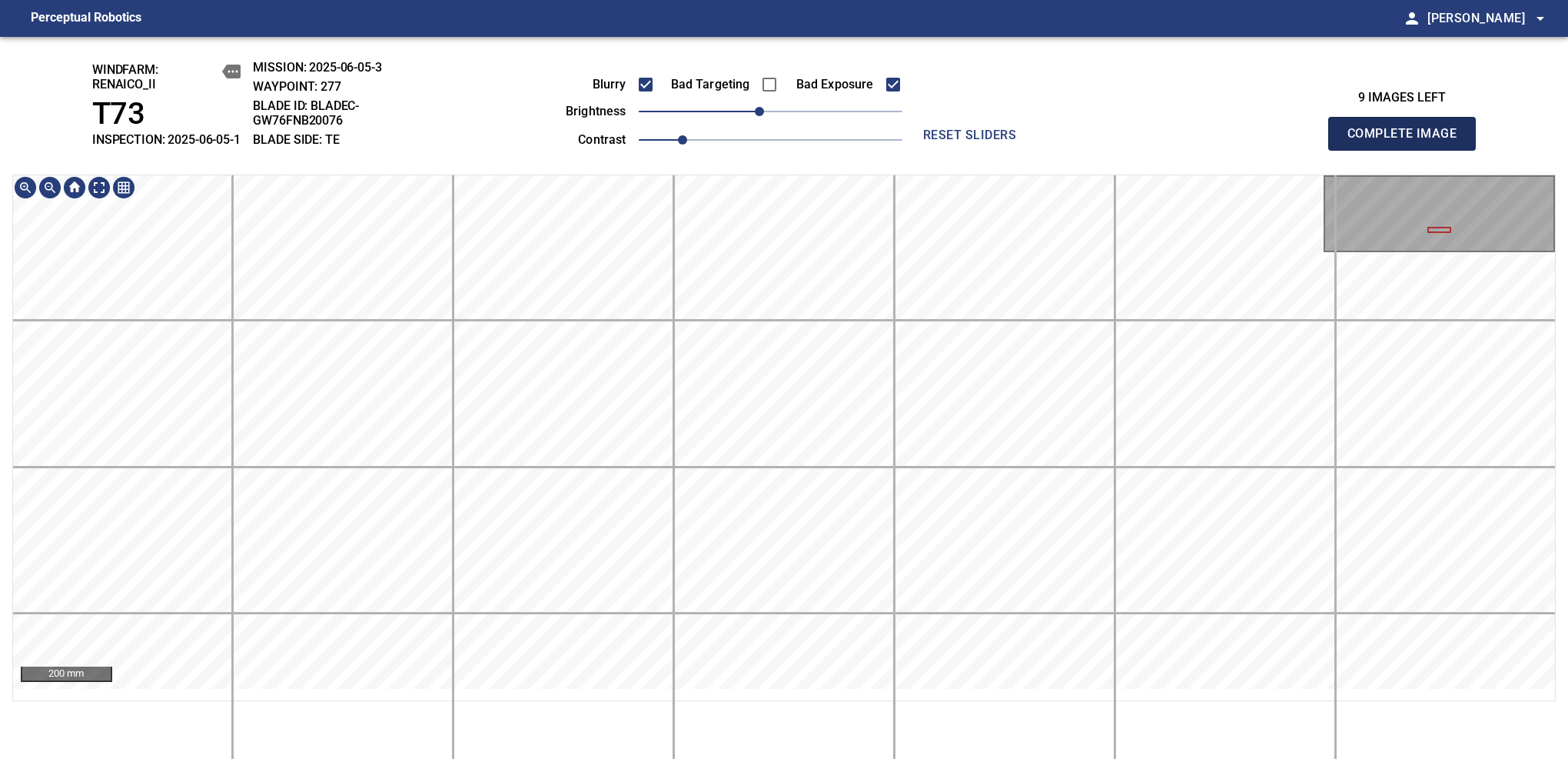
click at [1408, 141] on span "Complete Image" at bounding box center [1402, 133] width 113 height 22
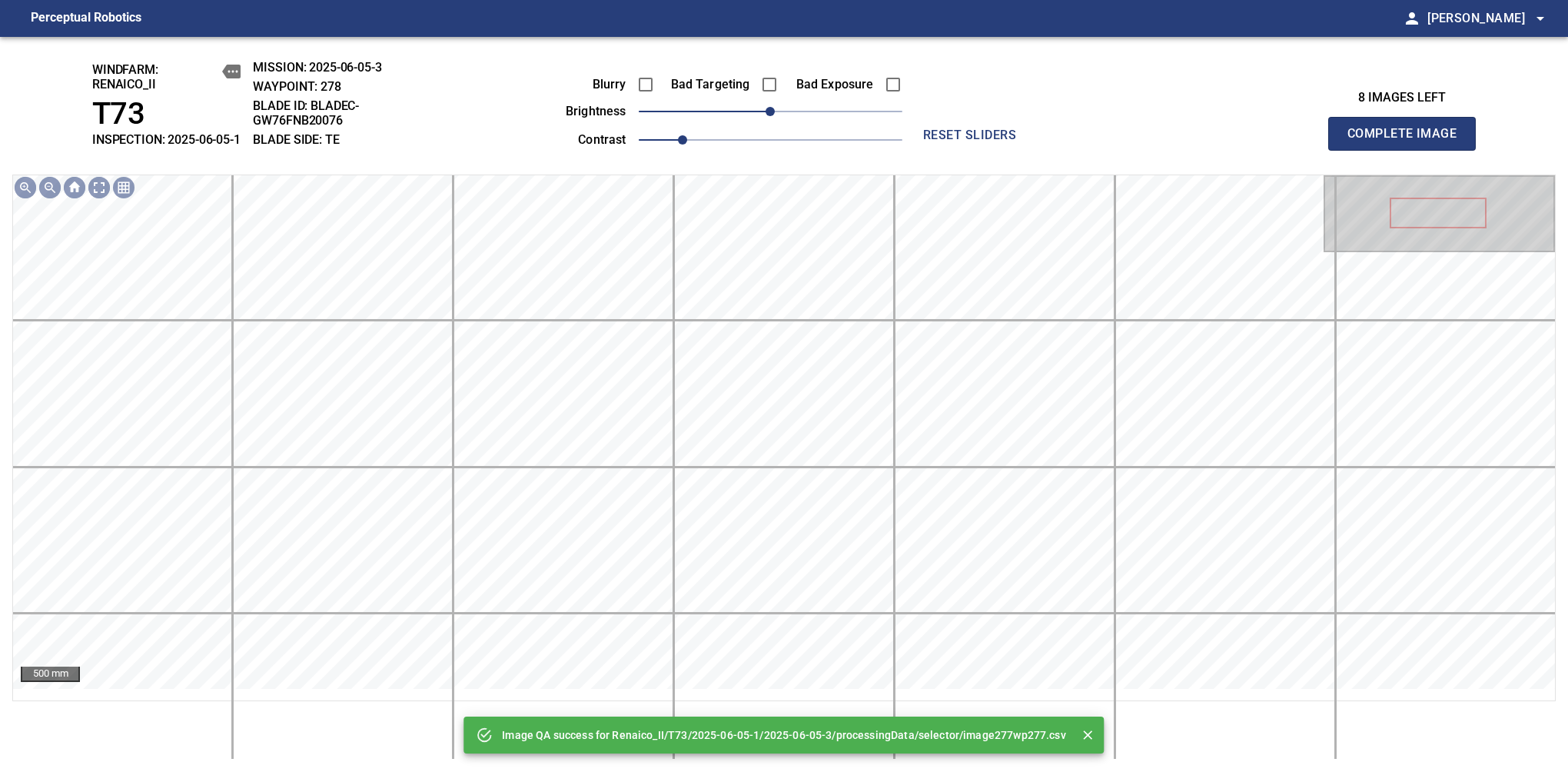
click at [820, 132] on div "Image QA success for Renaico_II/T73/2025-06-05-1/2025-06-05-3/processingData/se…" at bounding box center [784, 404] width 1568 height 735
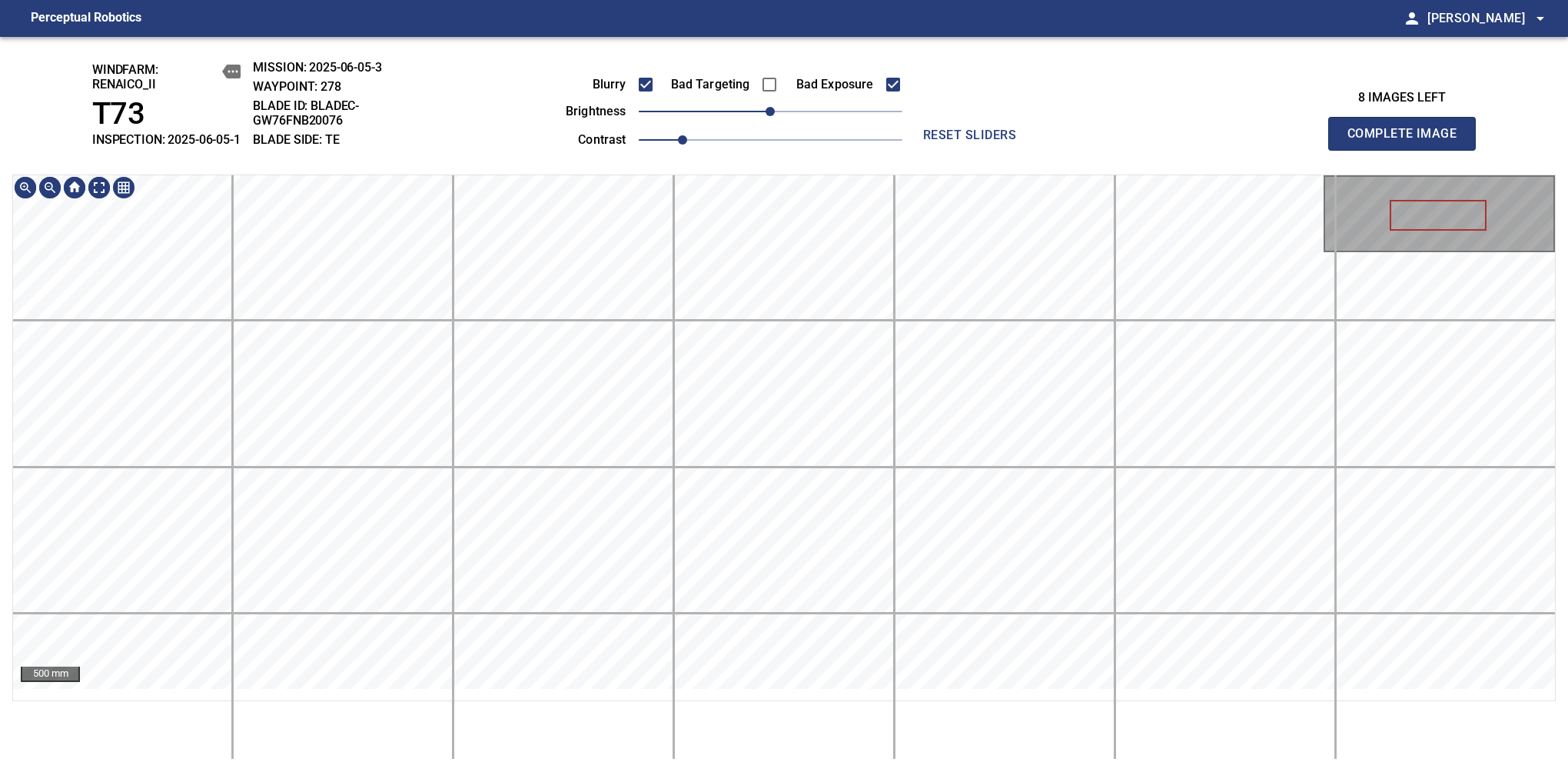
click at [758, 123] on div "windfarm: Renaico_II T73 INSPECTION: 2025-06-05-1 MISSION: 2025-06-05-3 WAYPOIN…" at bounding box center [784, 404] width 1568 height 735
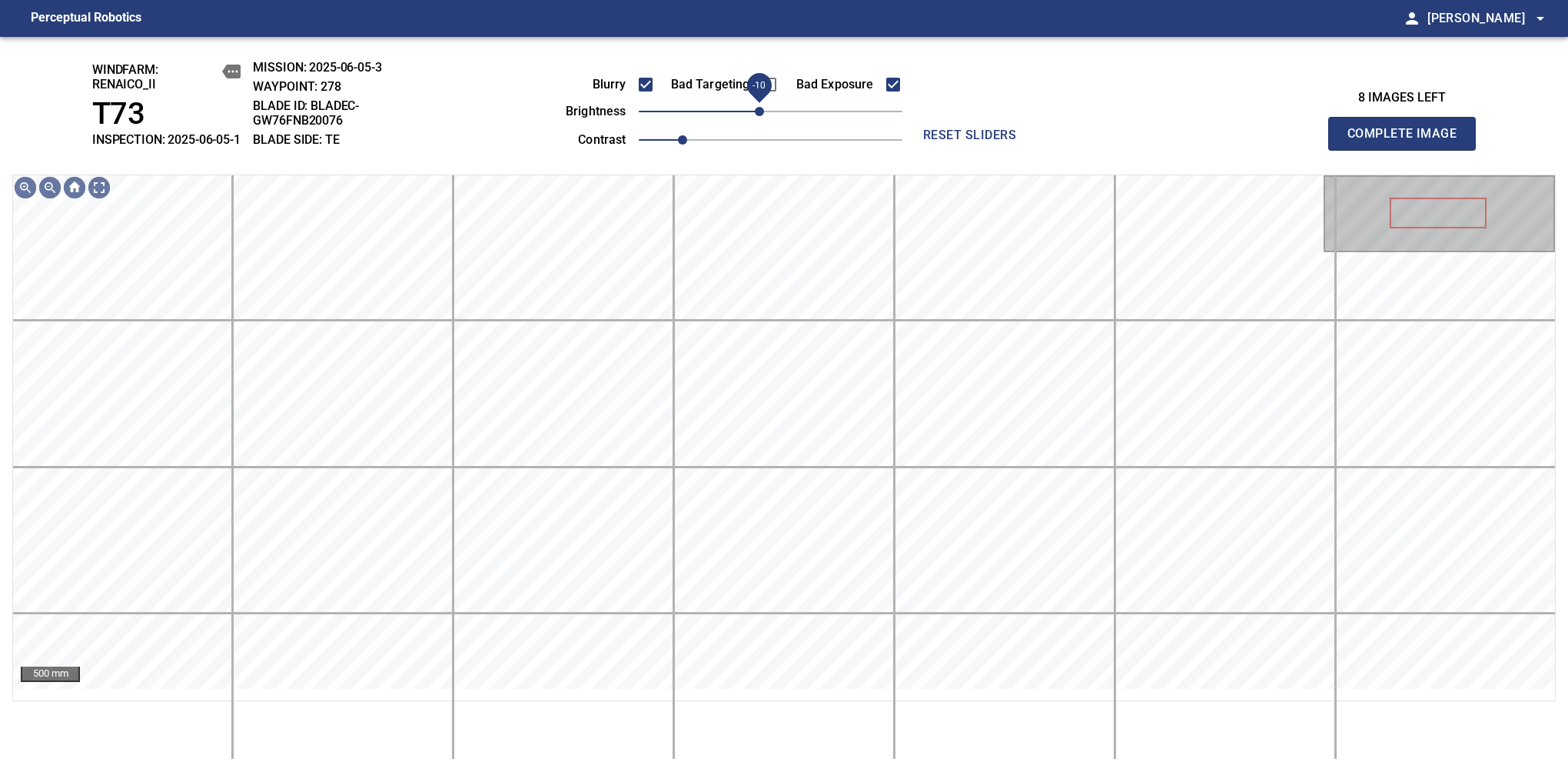
click at [761, 116] on span "-10" at bounding box center [760, 112] width 10 height 10
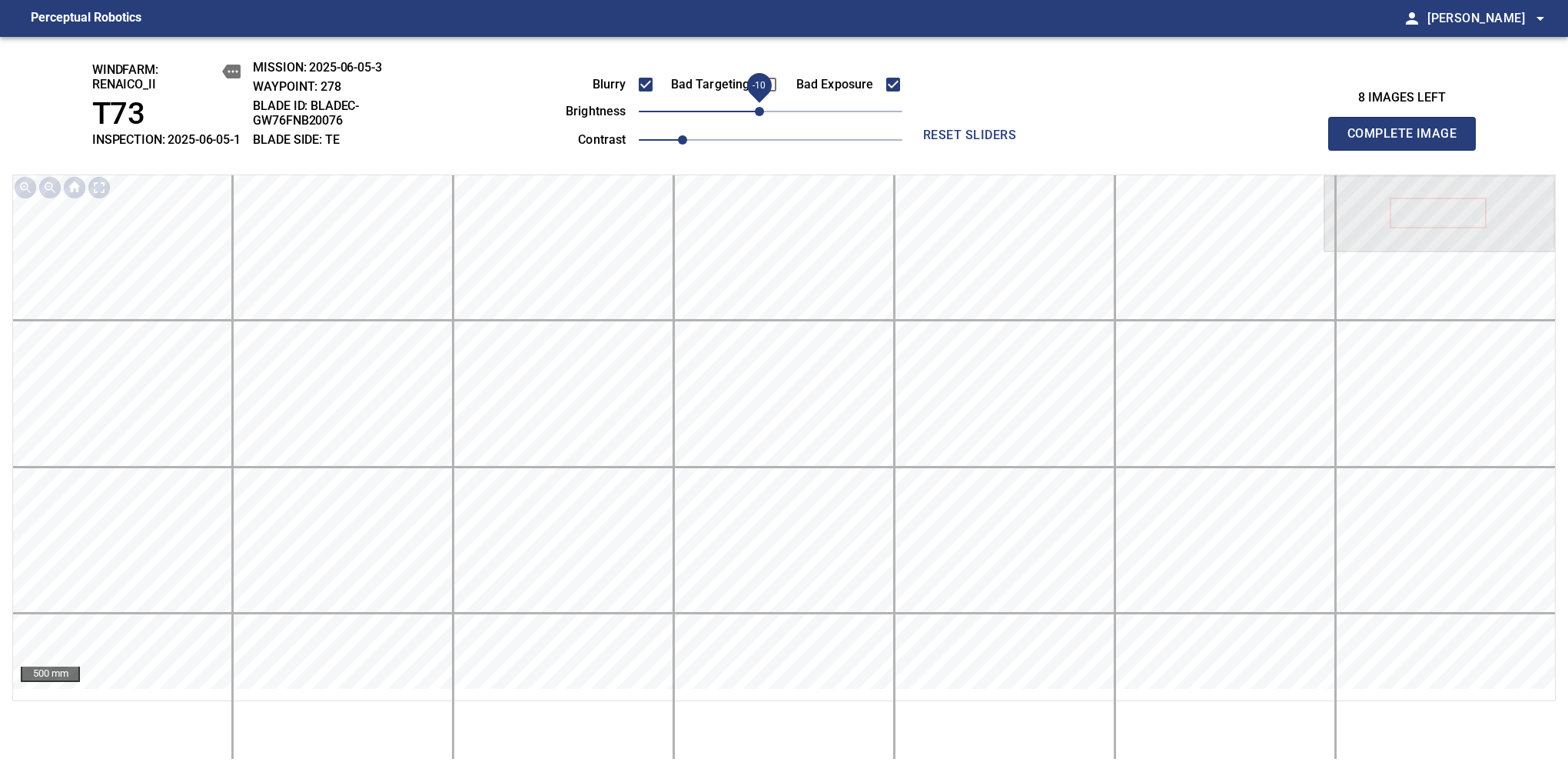
click at [1408, 141] on span "Complete Image" at bounding box center [1402, 133] width 113 height 22
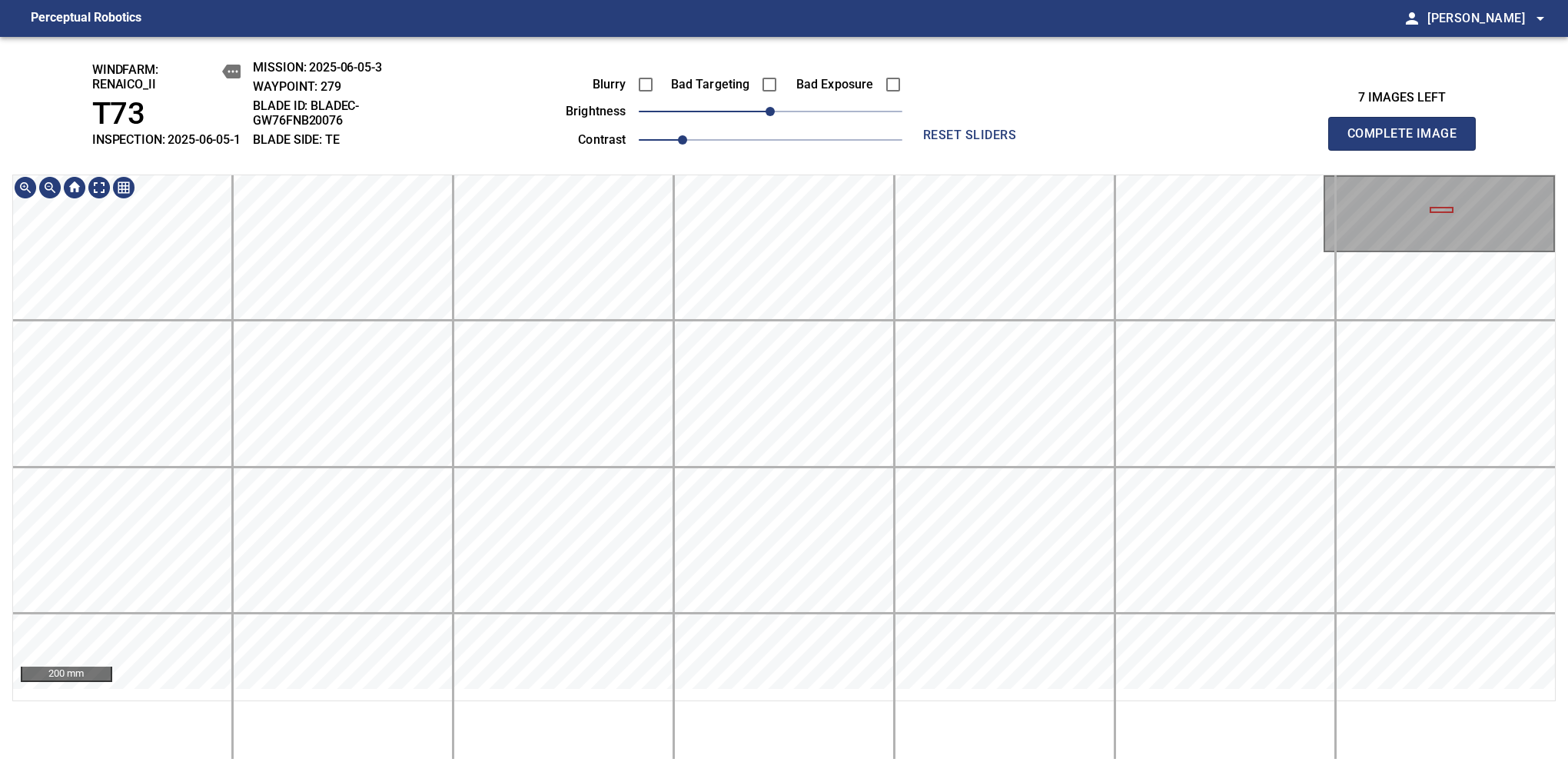
click at [842, 0] on html "Perceptual Robotics person Alex Semenov arrow_drop_down windfarm: Renaico_II T7…" at bounding box center [784, 386] width 1568 height 772
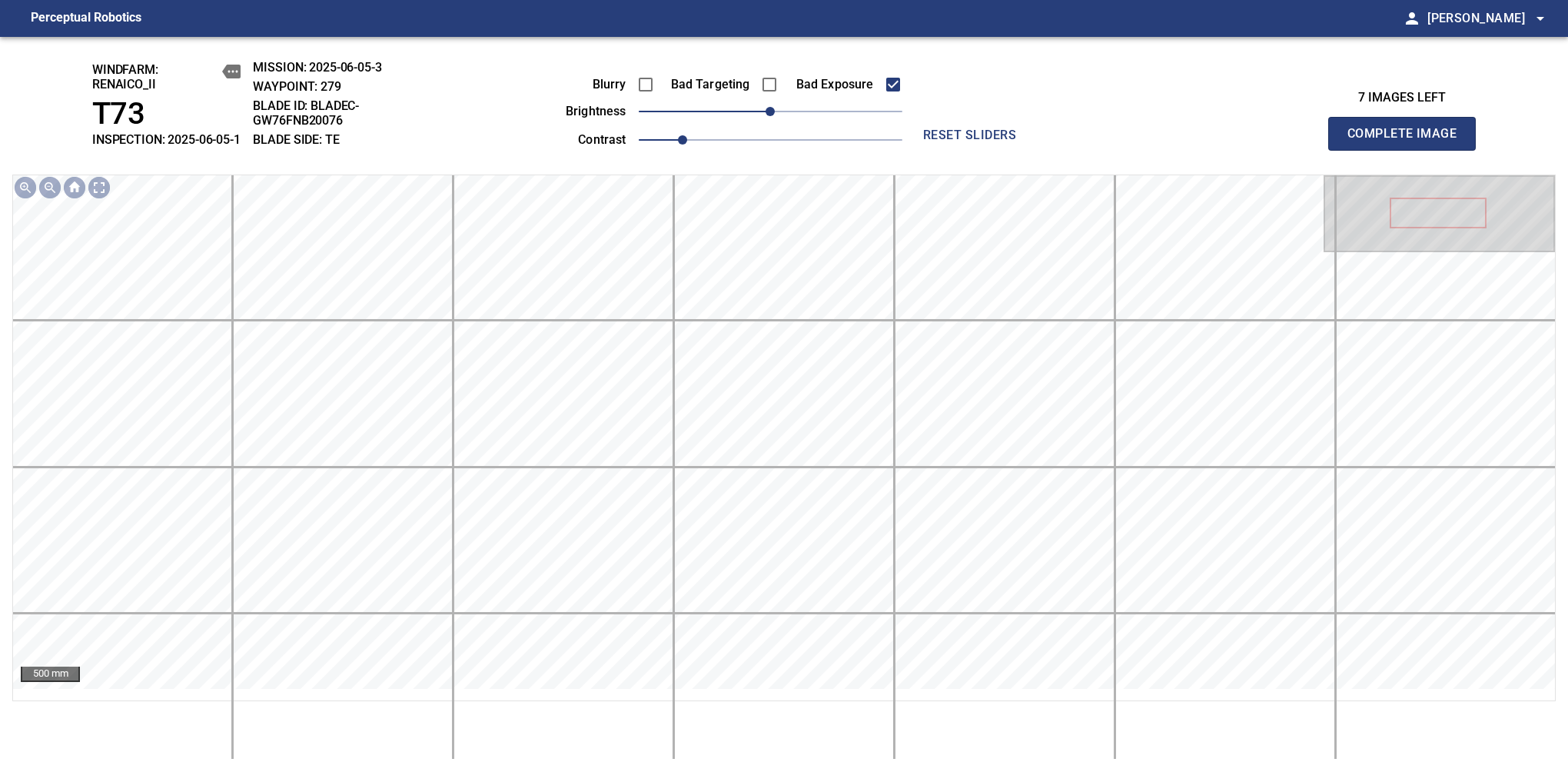
click at [664, 91] on label "Bad Targeting" at bounding box center [707, 84] width 86 height 12
click at [1408, 141] on span "Complete Image" at bounding box center [1402, 133] width 113 height 22
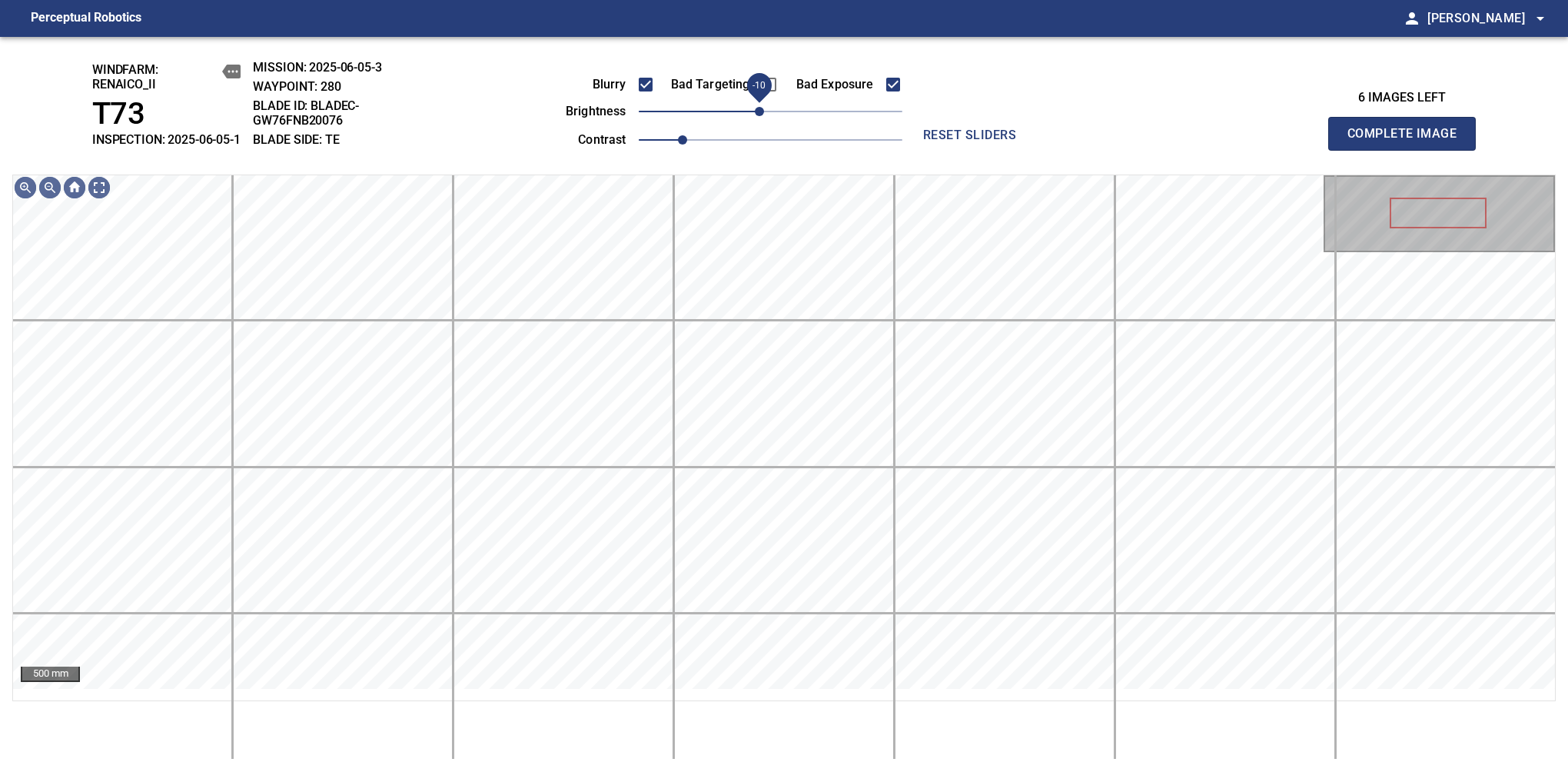
click at [763, 116] on span "-10" at bounding box center [760, 112] width 10 height 10
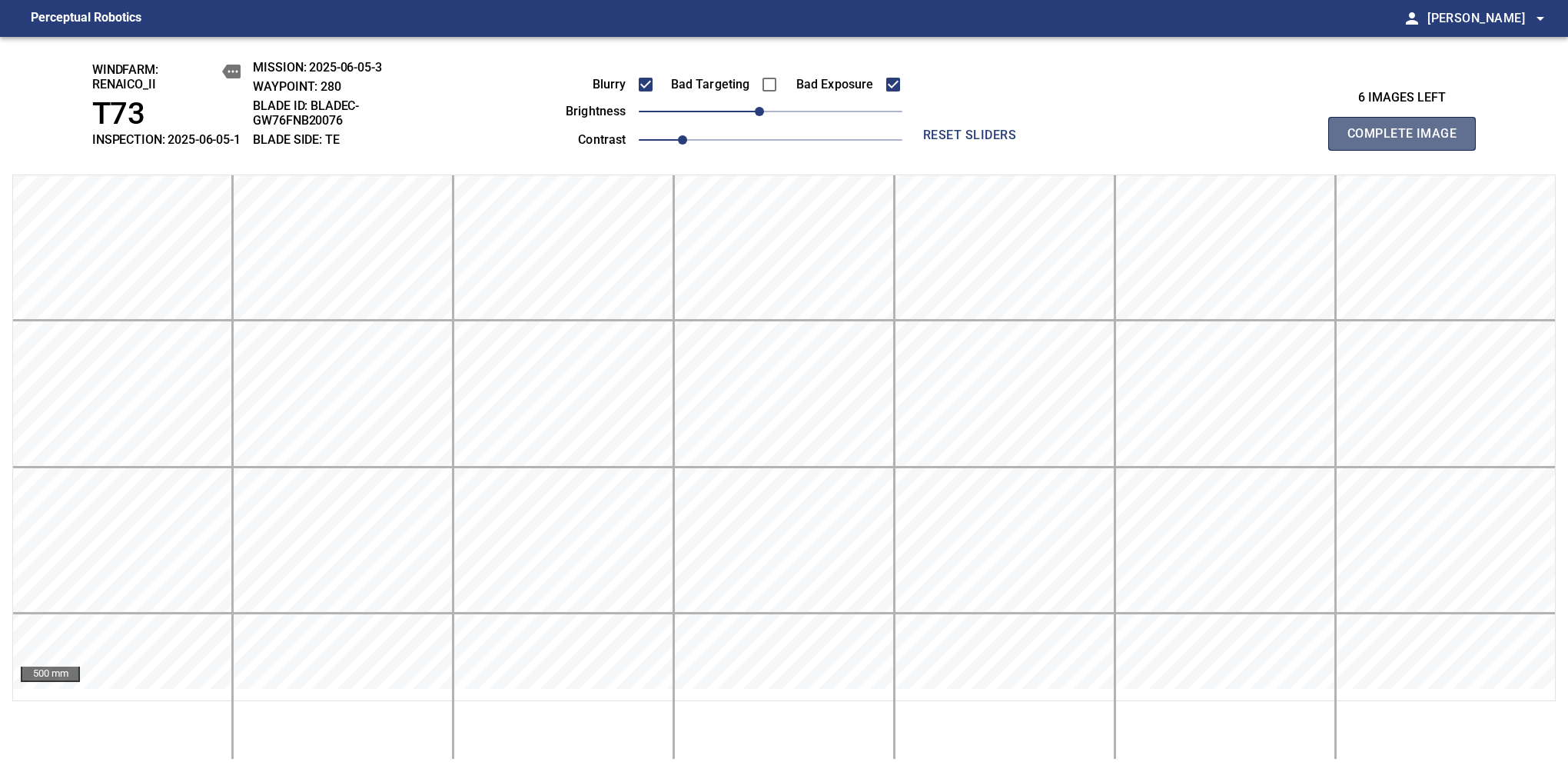
click at [1377, 145] on span "Complete Image" at bounding box center [1402, 133] width 113 height 22
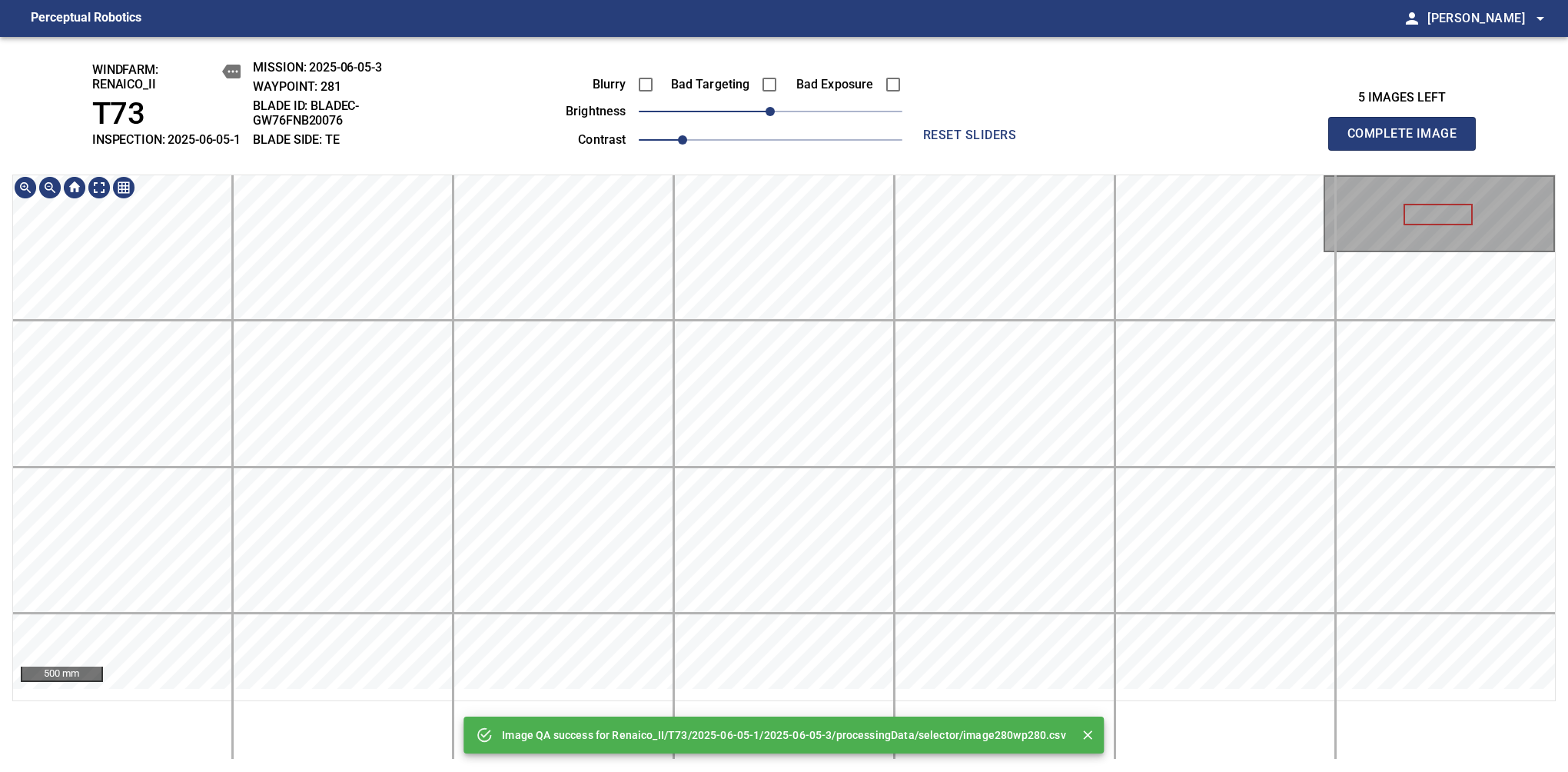
click at [766, 178] on div "Image QA success for Renaico_II/T73/2025-06-05-1/2025-06-05-3/processingData/se…" at bounding box center [784, 404] width 1568 height 735
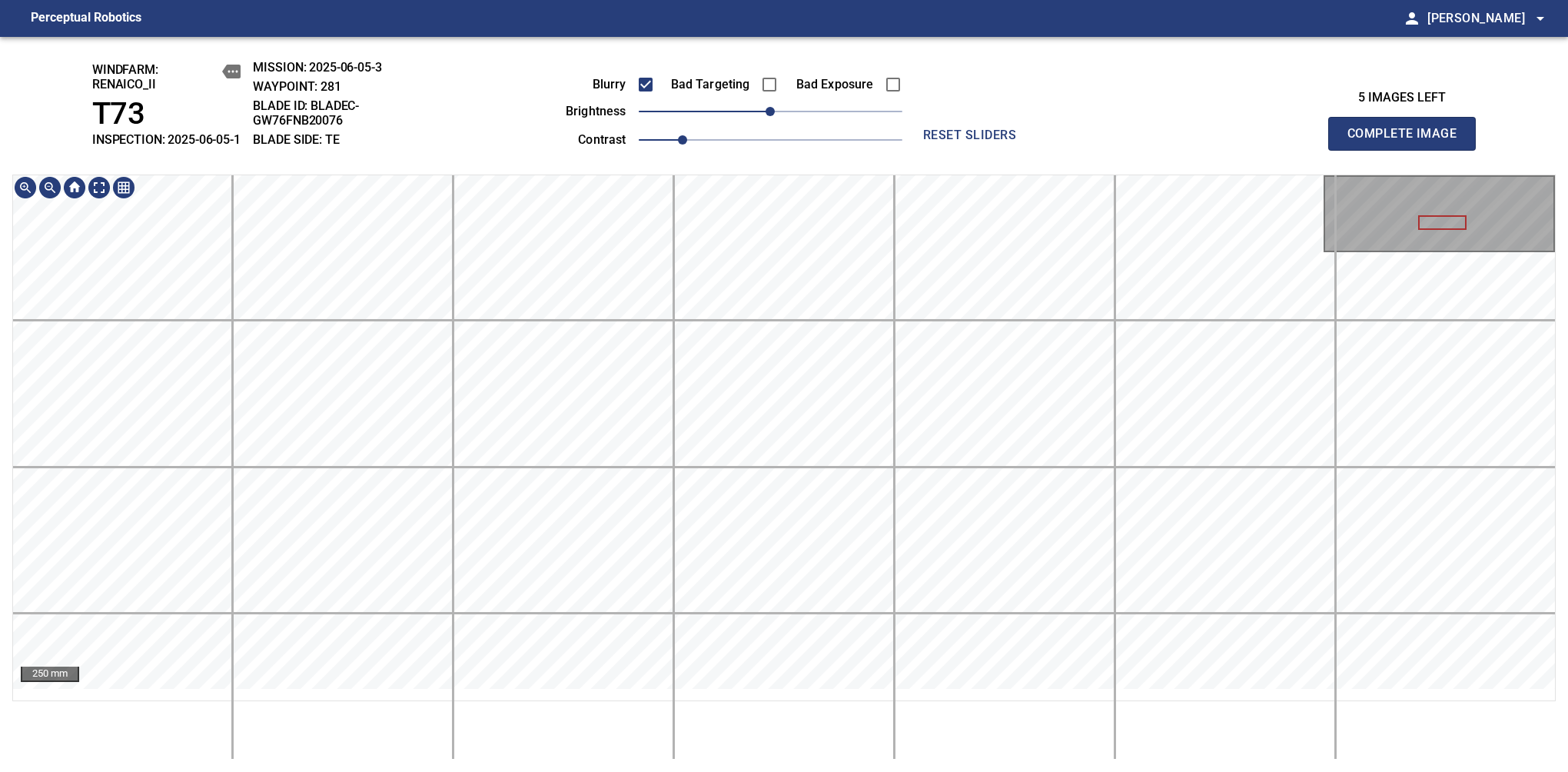
click at [675, 65] on div "windfarm: Renaico_II T73 INSPECTION: 2025-06-05-1 MISSION: 2025-06-05-3 WAYPOIN…" at bounding box center [784, 404] width 1568 height 735
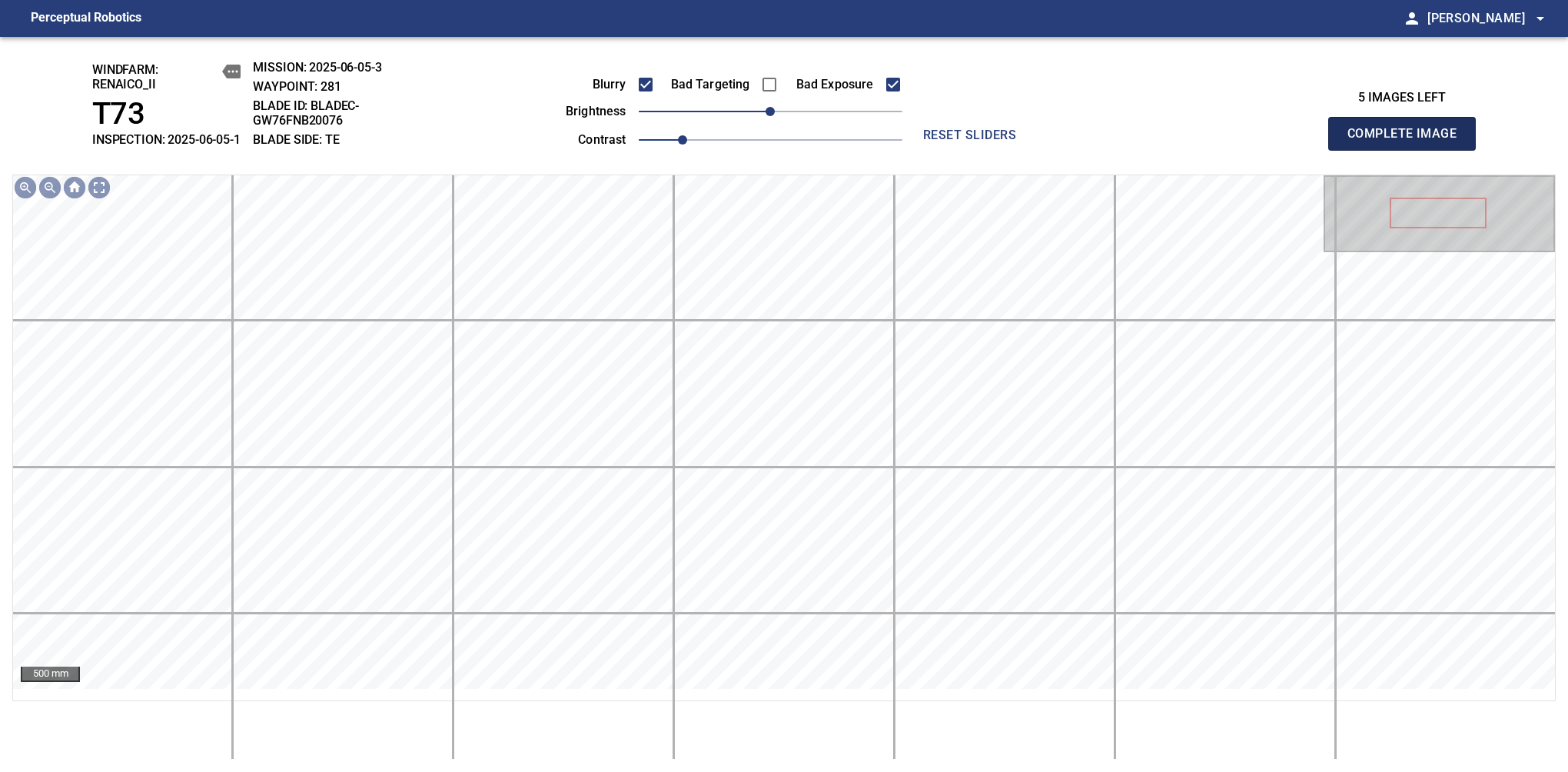
click at [1334, 151] on button "Complete Image" at bounding box center [1402, 133] width 148 height 34
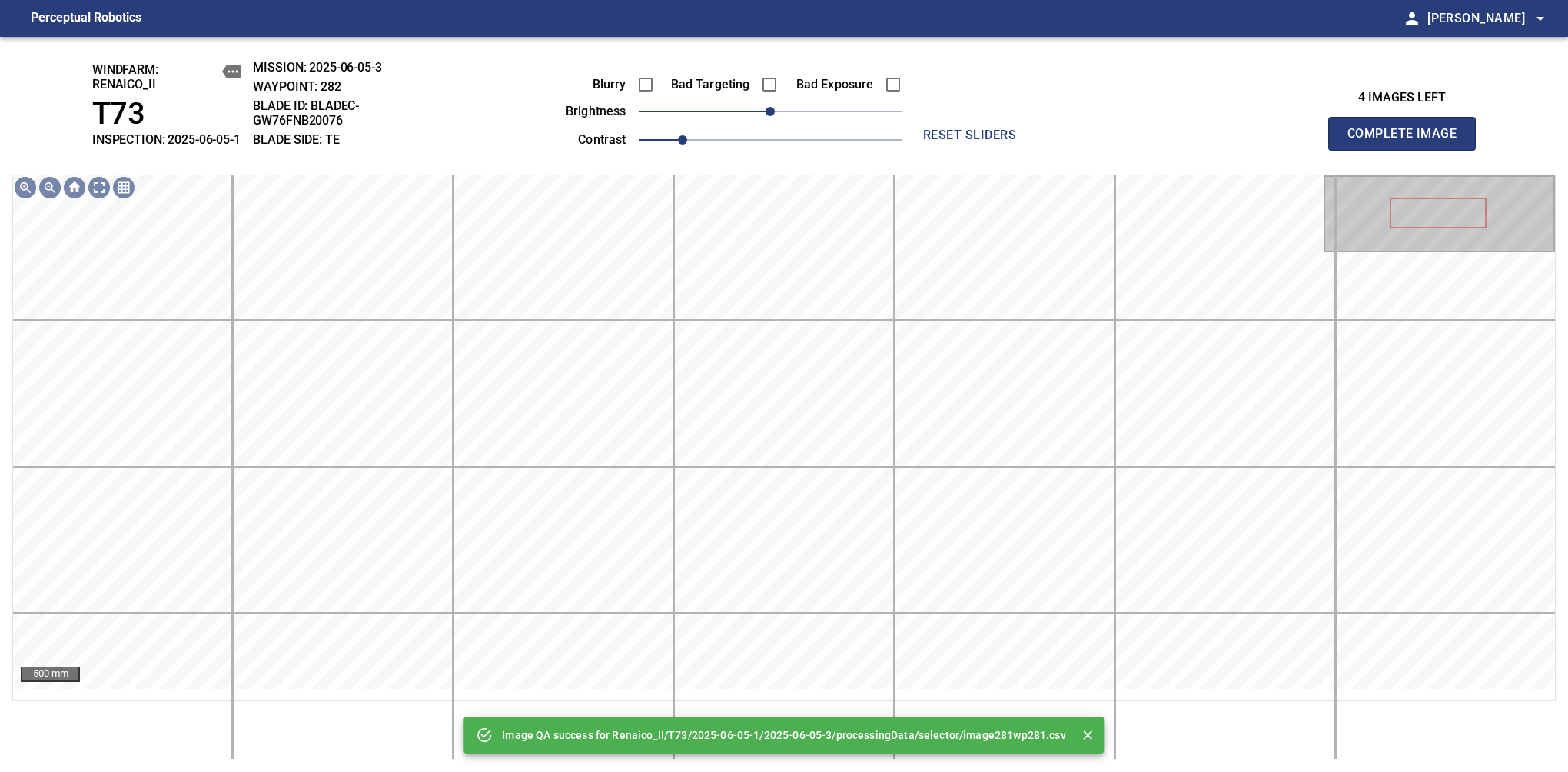
click at [1554, 165] on div "Image QA success for Renaico_II/T73/2025-06-05-1/2025-06-05-3/processingData/se…" at bounding box center [784, 404] width 1568 height 735
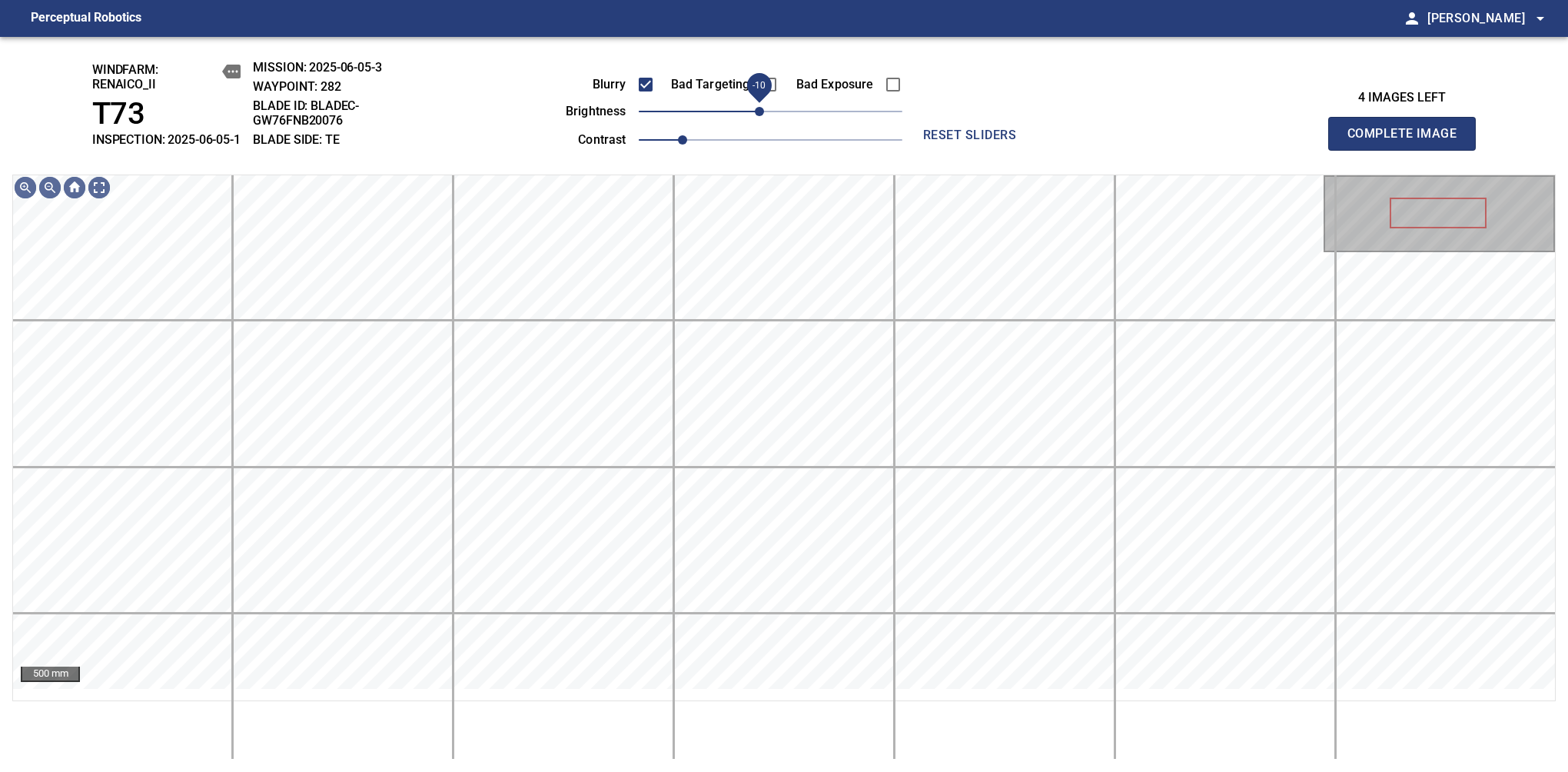
drag, startPoint x: 772, startPoint y: 122, endPoint x: 761, endPoint y: 129, distance: 13.0
click at [761, 116] on span "-10" at bounding box center [760, 112] width 10 height 10
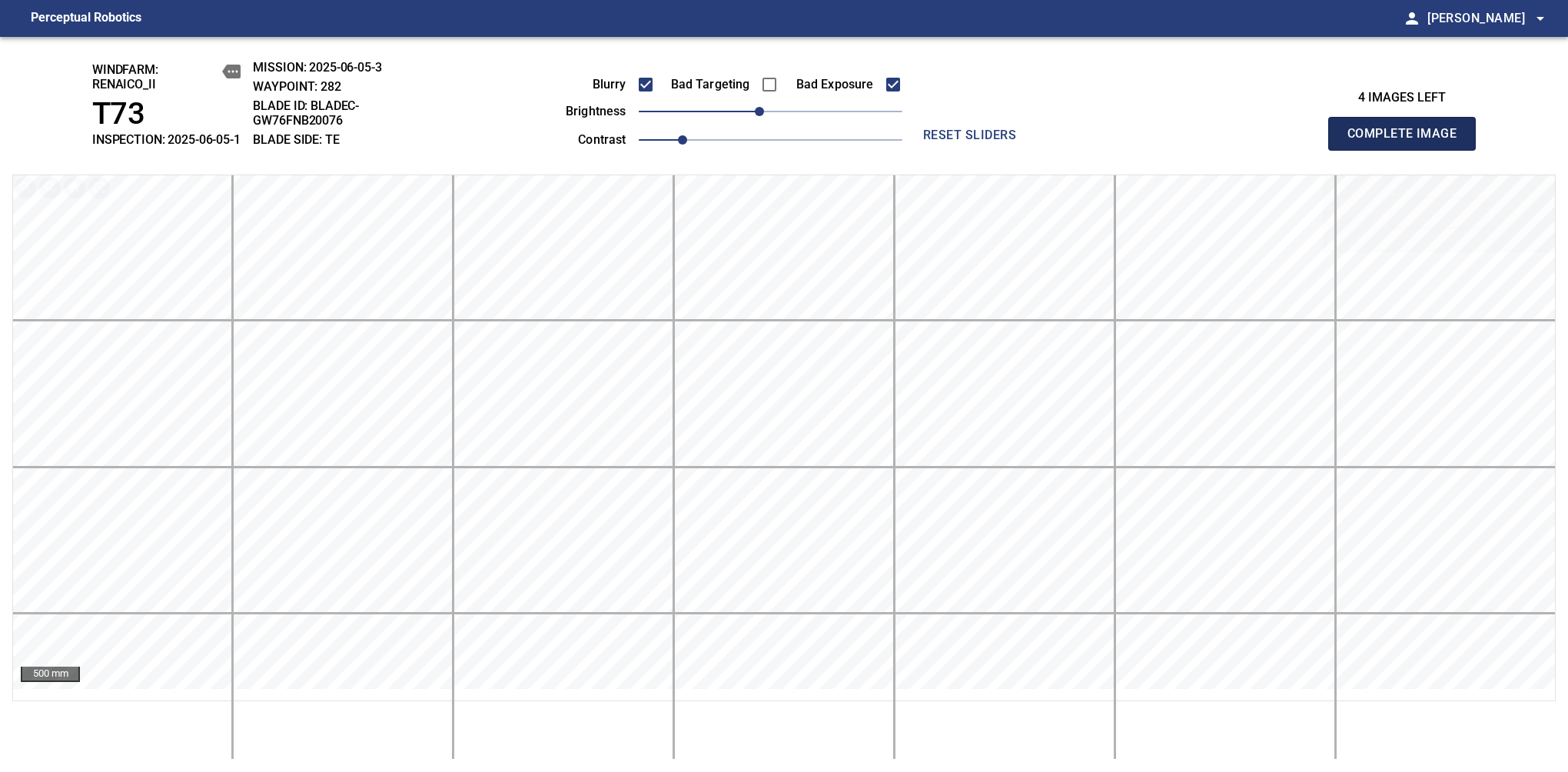
click at [1336, 151] on button "Complete Image" at bounding box center [1402, 133] width 148 height 34
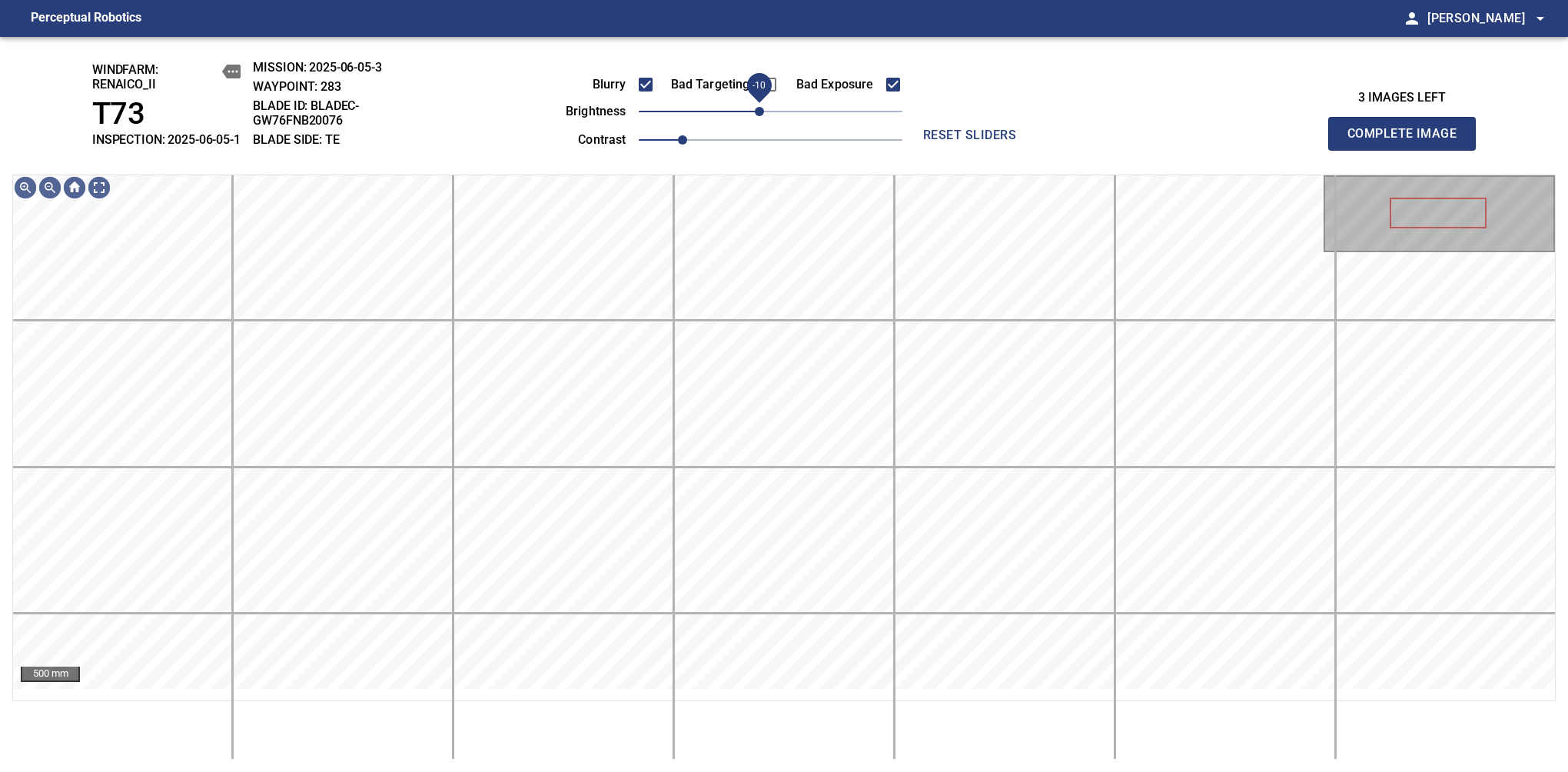
click at [763, 116] on span "-10" at bounding box center [760, 112] width 10 height 10
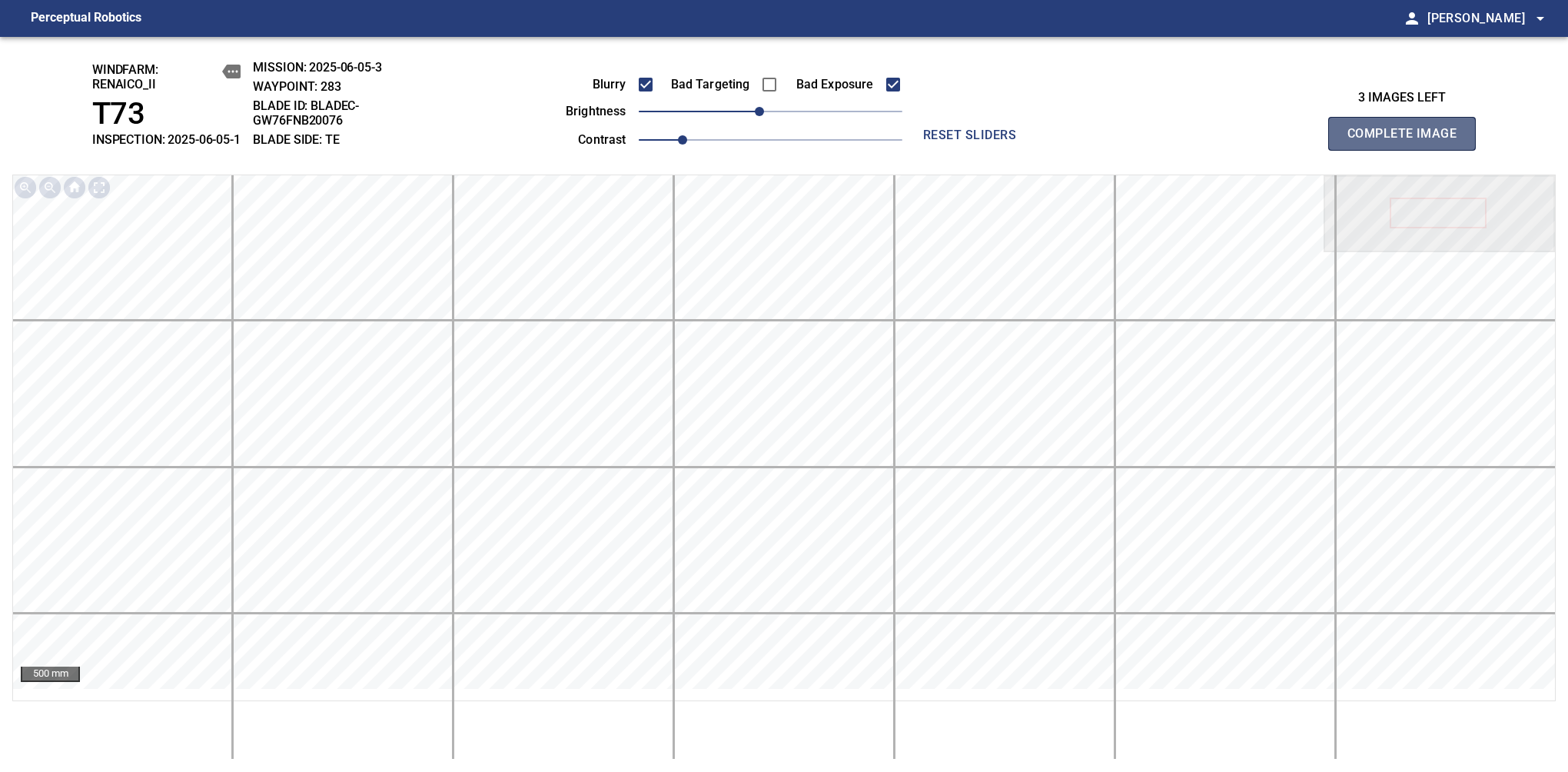
click at [1384, 145] on span "Complete Image" at bounding box center [1402, 133] width 113 height 22
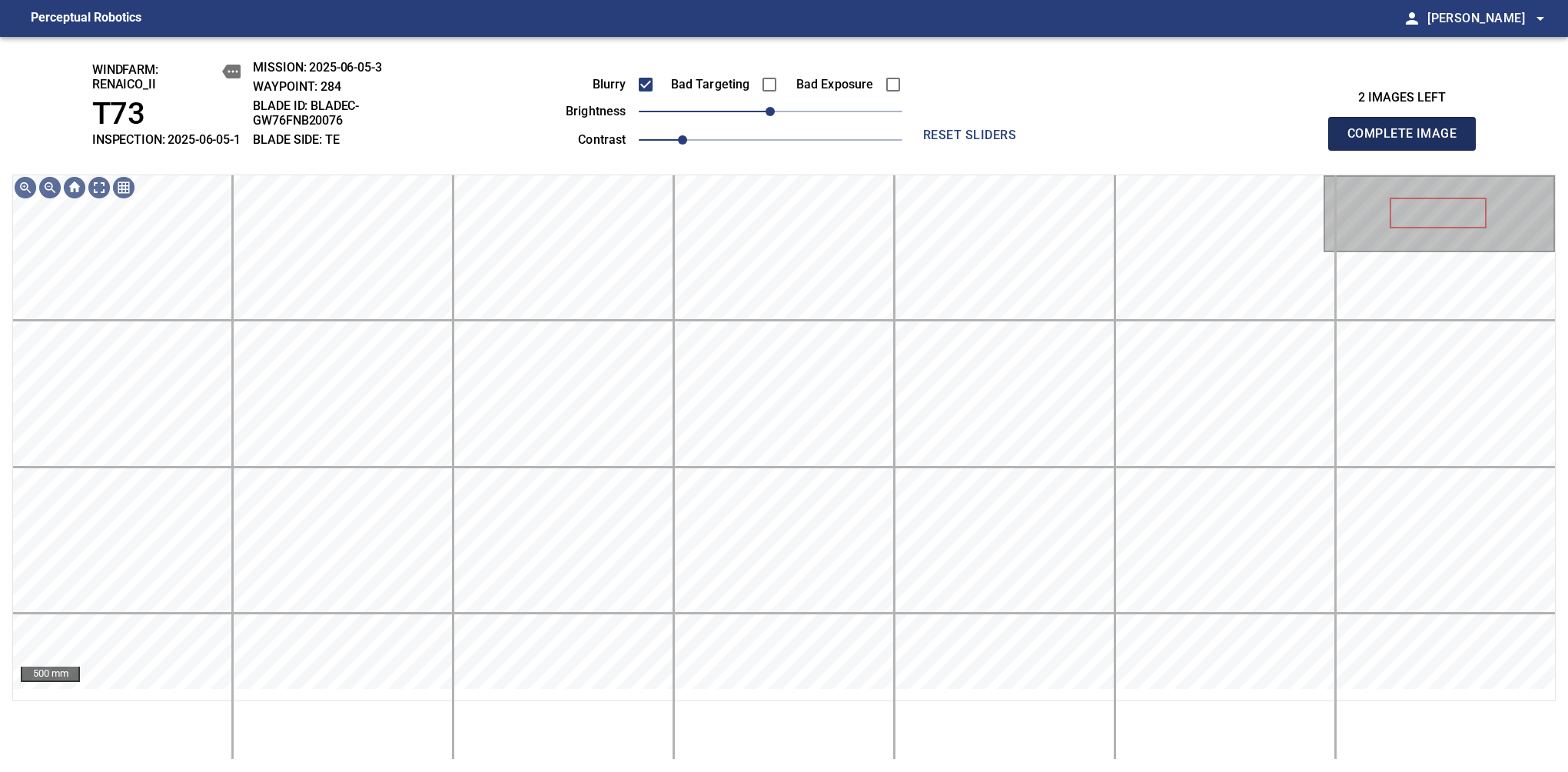
click at [1358, 144] on span "Complete Image" at bounding box center [1402, 133] width 113 height 22
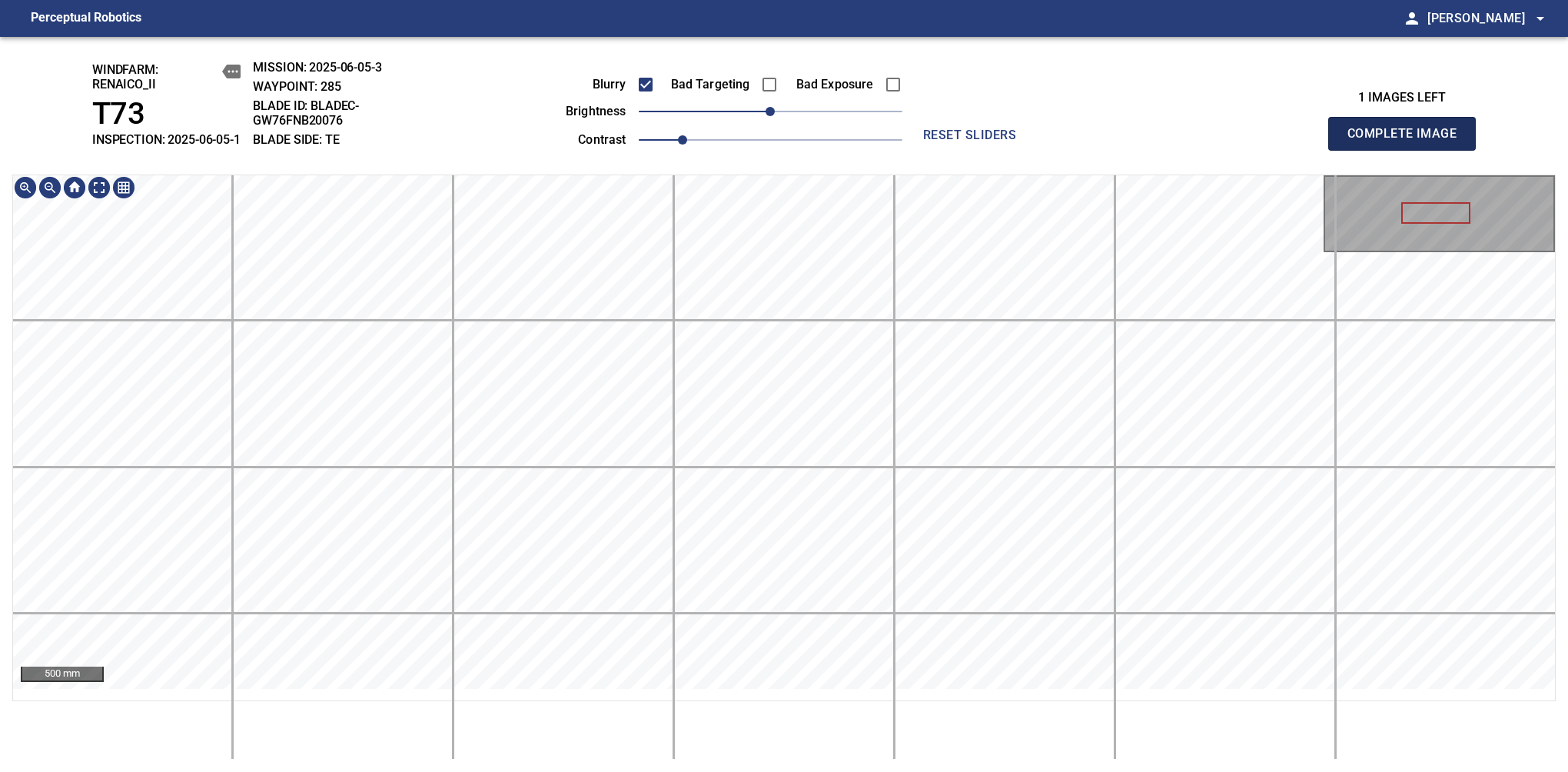
click at [1387, 145] on span "Complete Image" at bounding box center [1402, 133] width 113 height 22
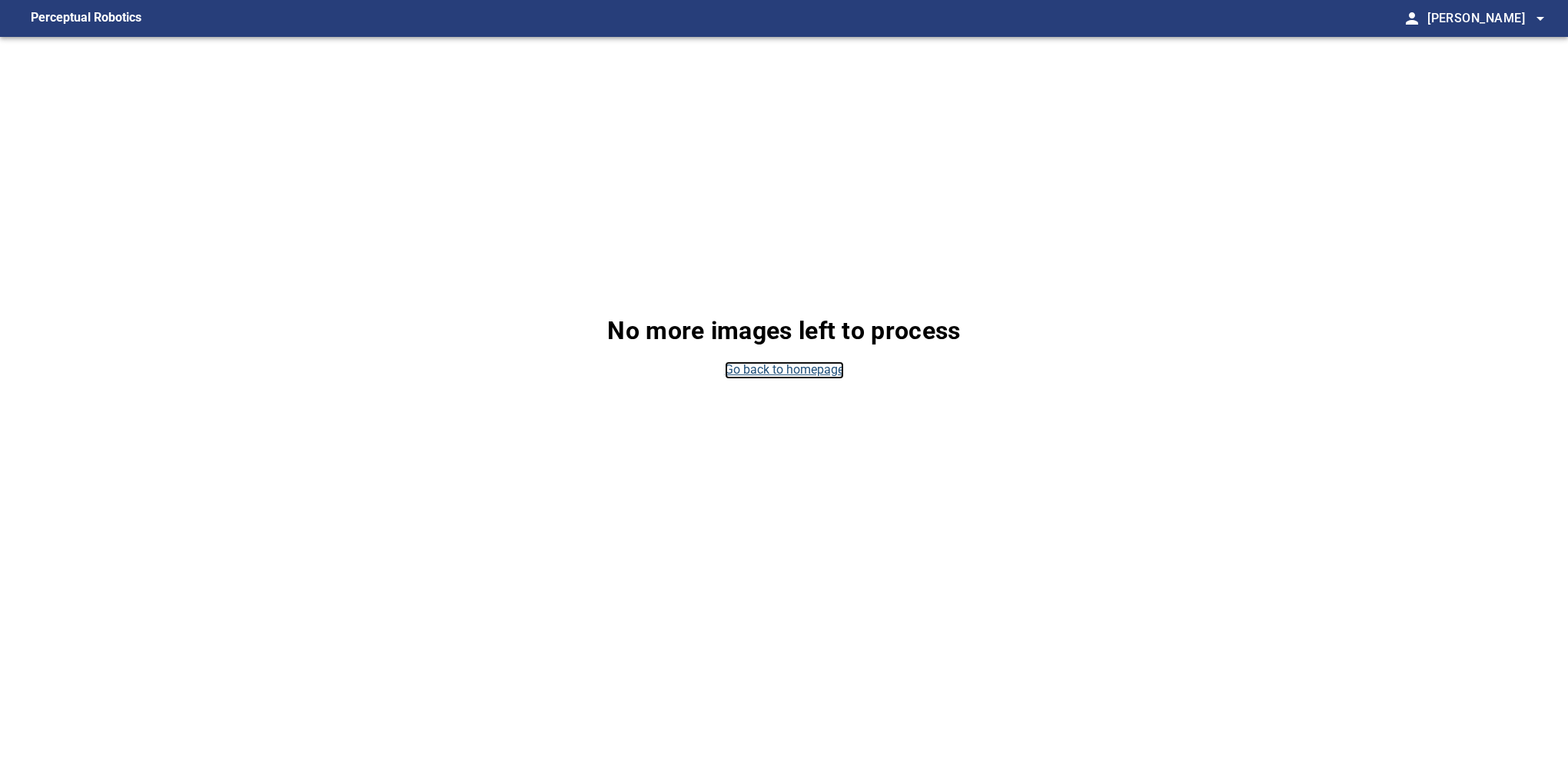
click at [794, 372] on link "Go back to homepage" at bounding box center [784, 370] width 119 height 18
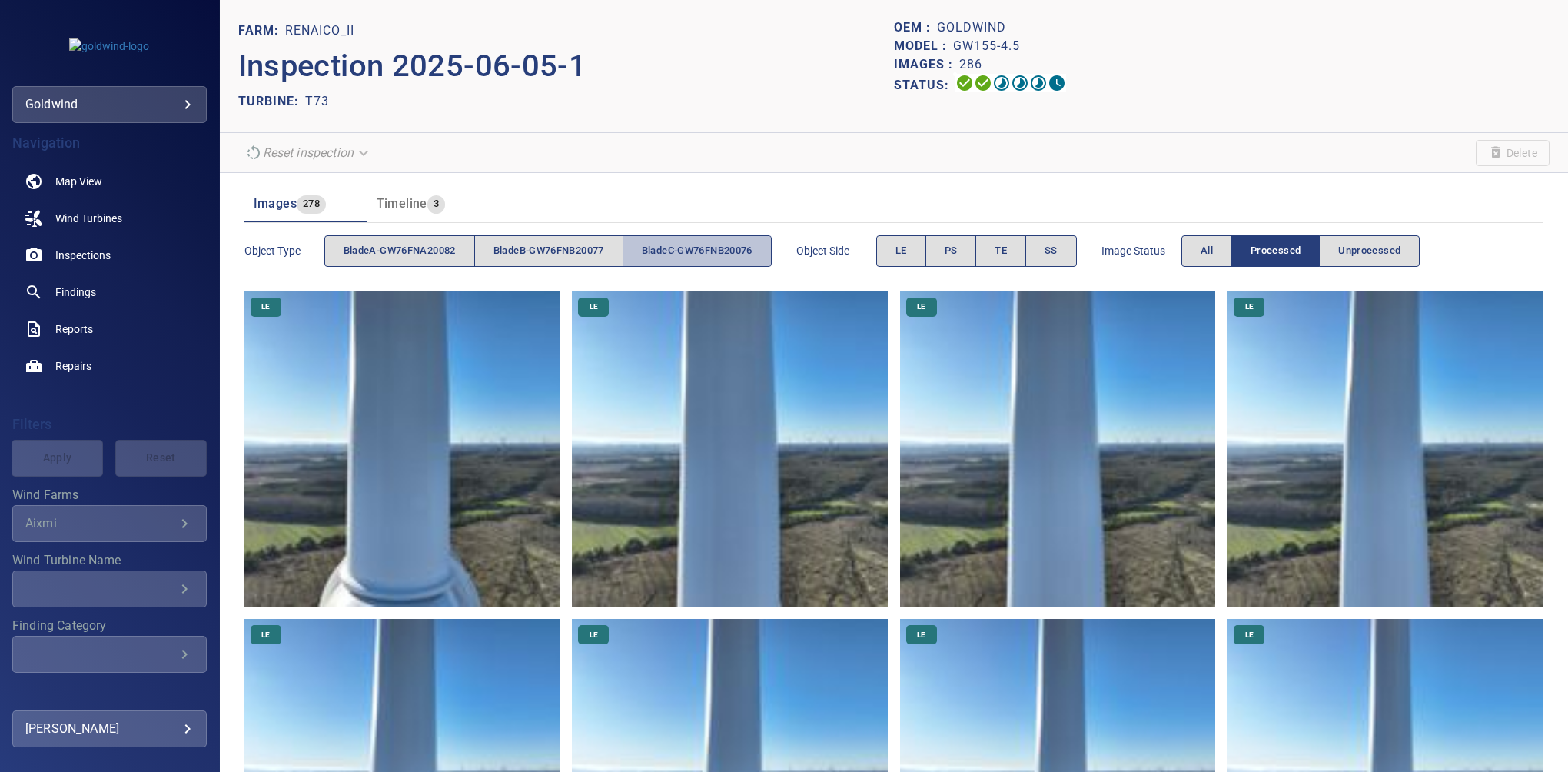
click at [667, 250] on span "bladeC-GW76FNB20076" at bounding box center [697, 251] width 111 height 18
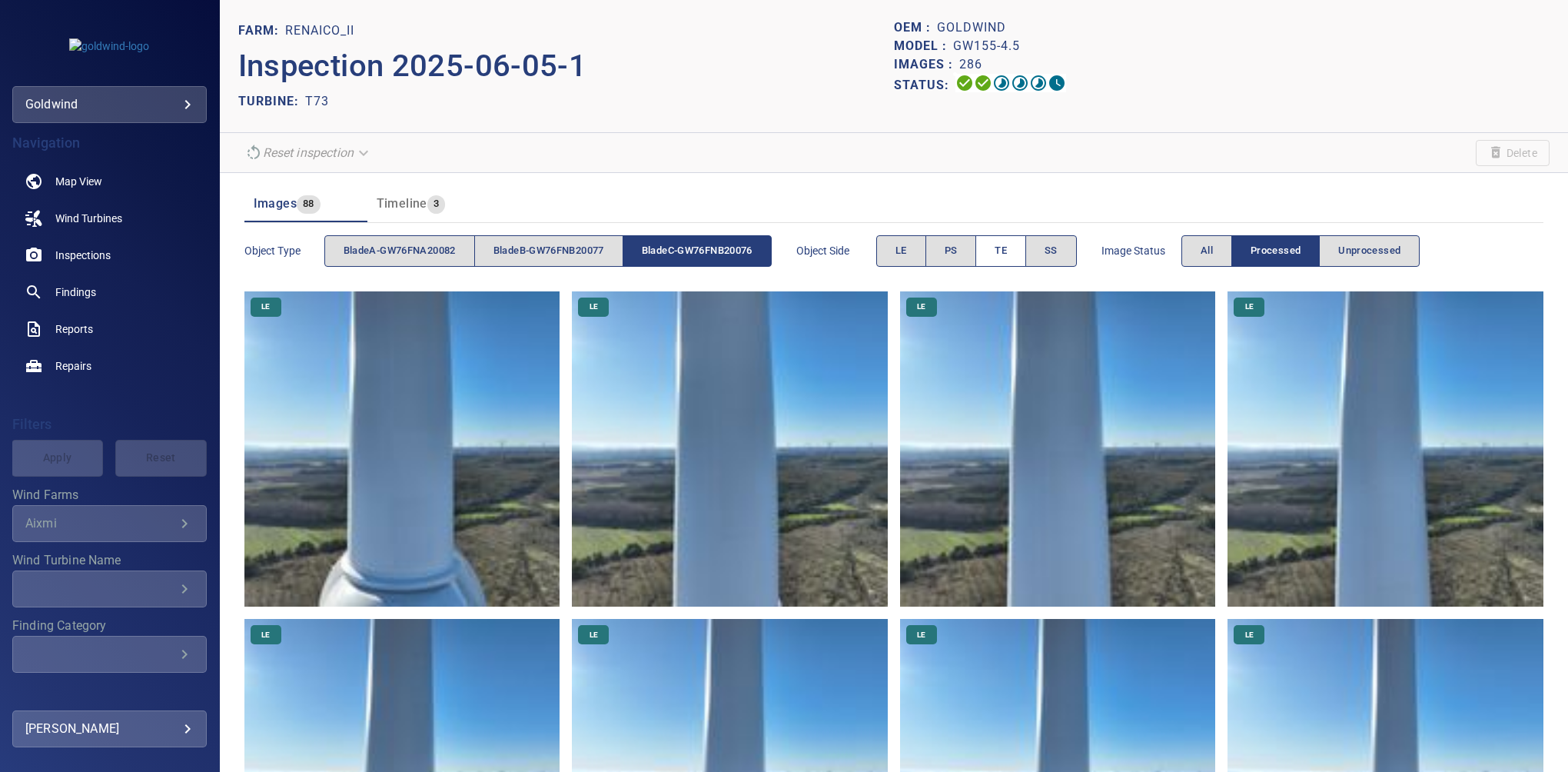
click at [1007, 248] on span "TE" at bounding box center [1001, 251] width 12 height 18
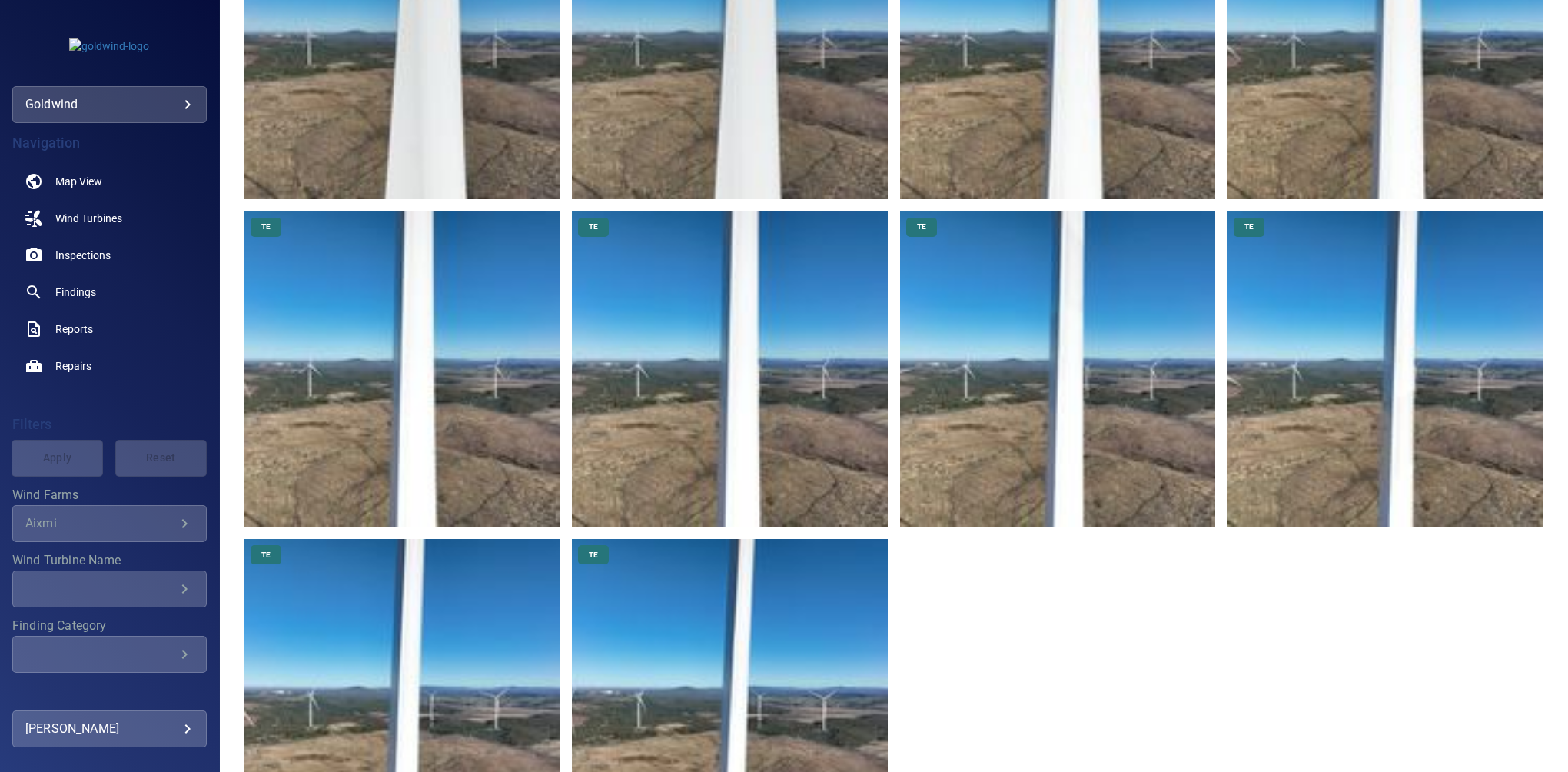
scroll to position [1168, 0]
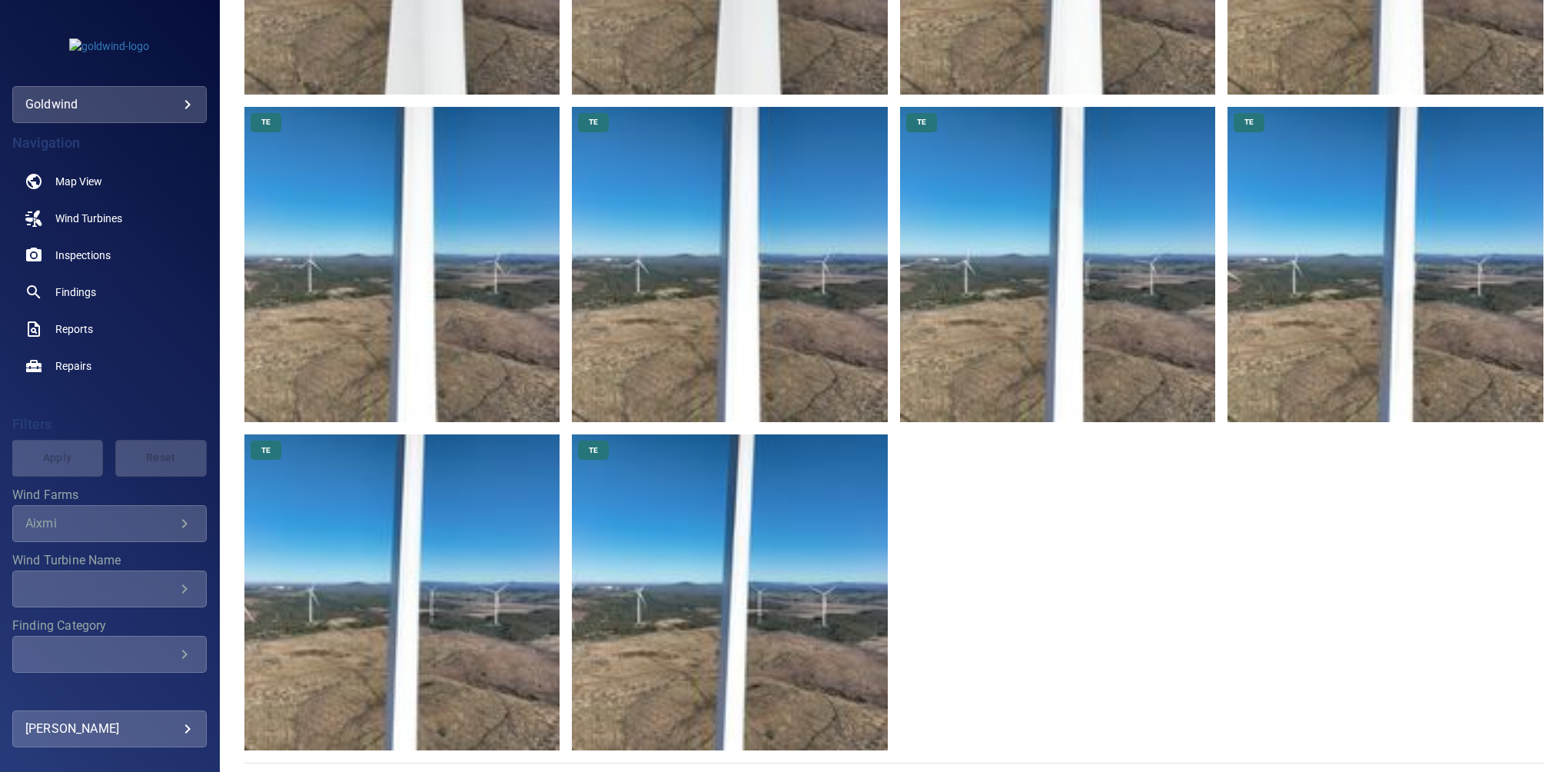
click at [664, 523] on img at bounding box center [730, 591] width 316 height 316
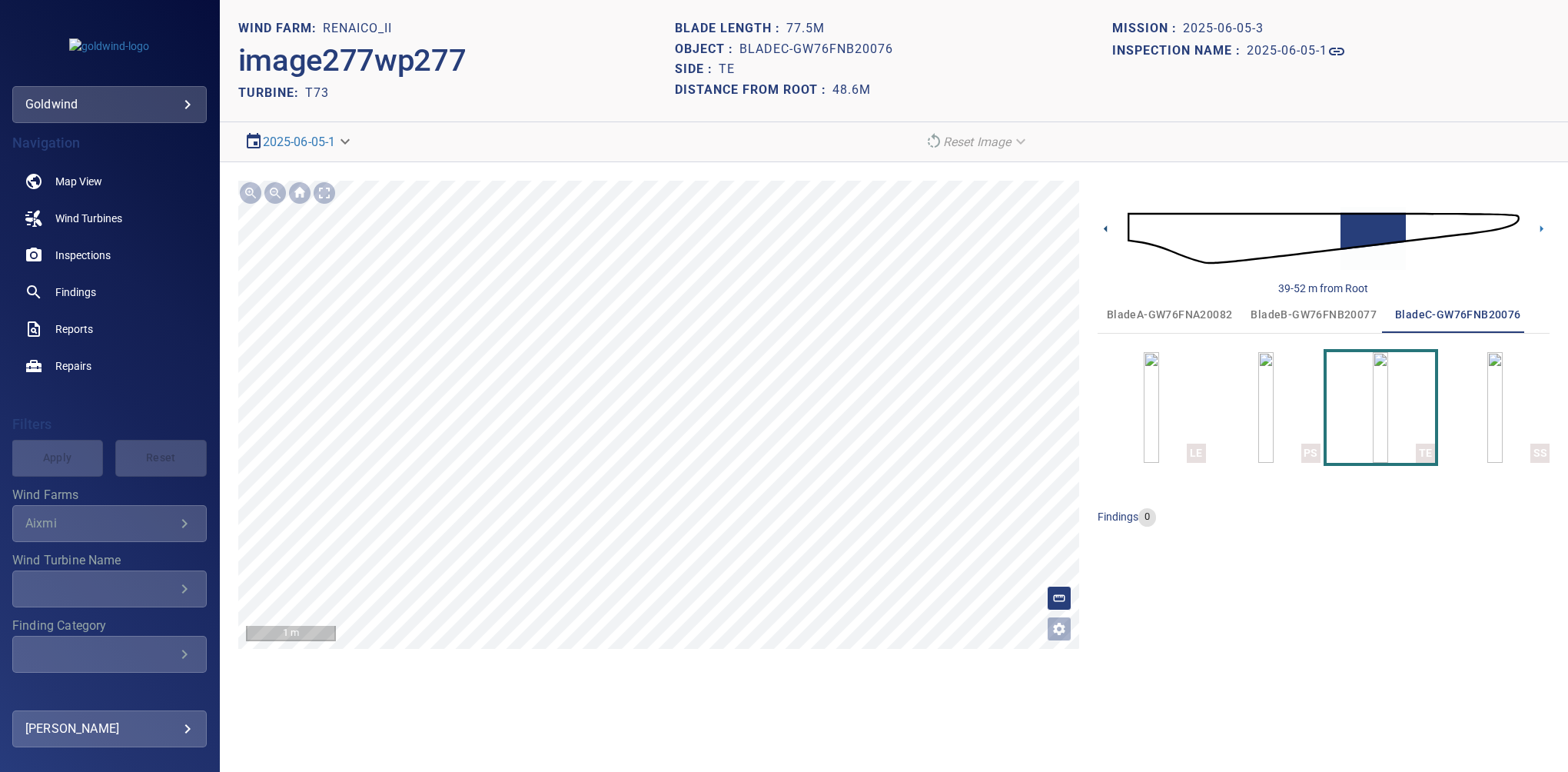
click at [1100, 229] on icon at bounding box center [1106, 229] width 16 height 16
click at [1546, 232] on icon at bounding box center [1542, 229] width 16 height 16
click at [922, 670] on section "**********" at bounding box center [893, 386] width 1348 height 772
click at [922, 698] on section "**********" at bounding box center [893, 386] width 1348 height 772
click at [1102, 225] on icon at bounding box center [1106, 229] width 16 height 16
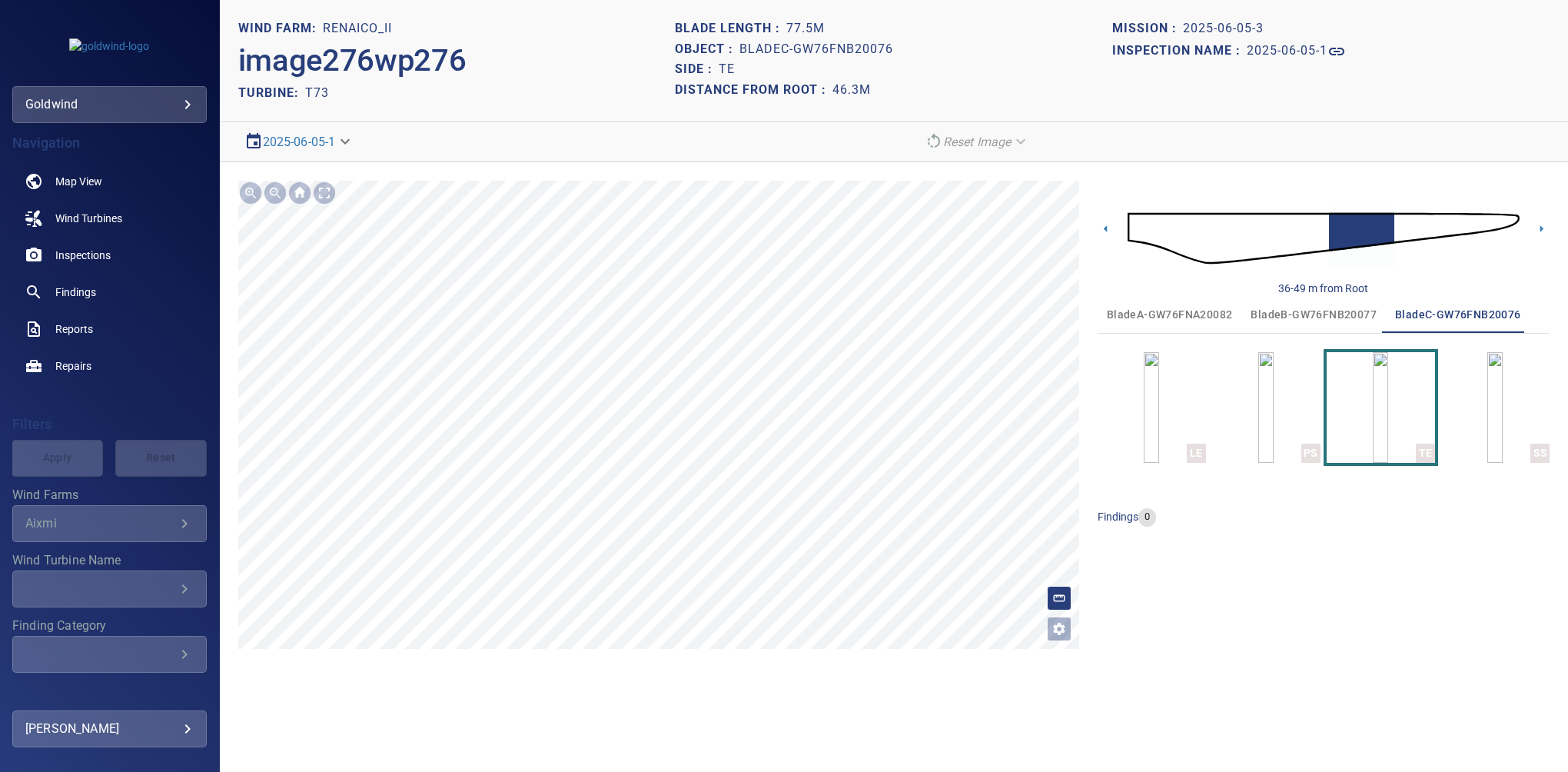
drag, startPoint x: 747, startPoint y: 695, endPoint x: 731, endPoint y: 721, distance: 30.5
click at [739, 714] on section "**********" at bounding box center [893, 386] width 1348 height 772
click at [731, 721] on section "**********" at bounding box center [893, 386] width 1348 height 772
click at [1054, 625] on icon "Open image filters and tagging options" at bounding box center [1059, 628] width 12 height 12
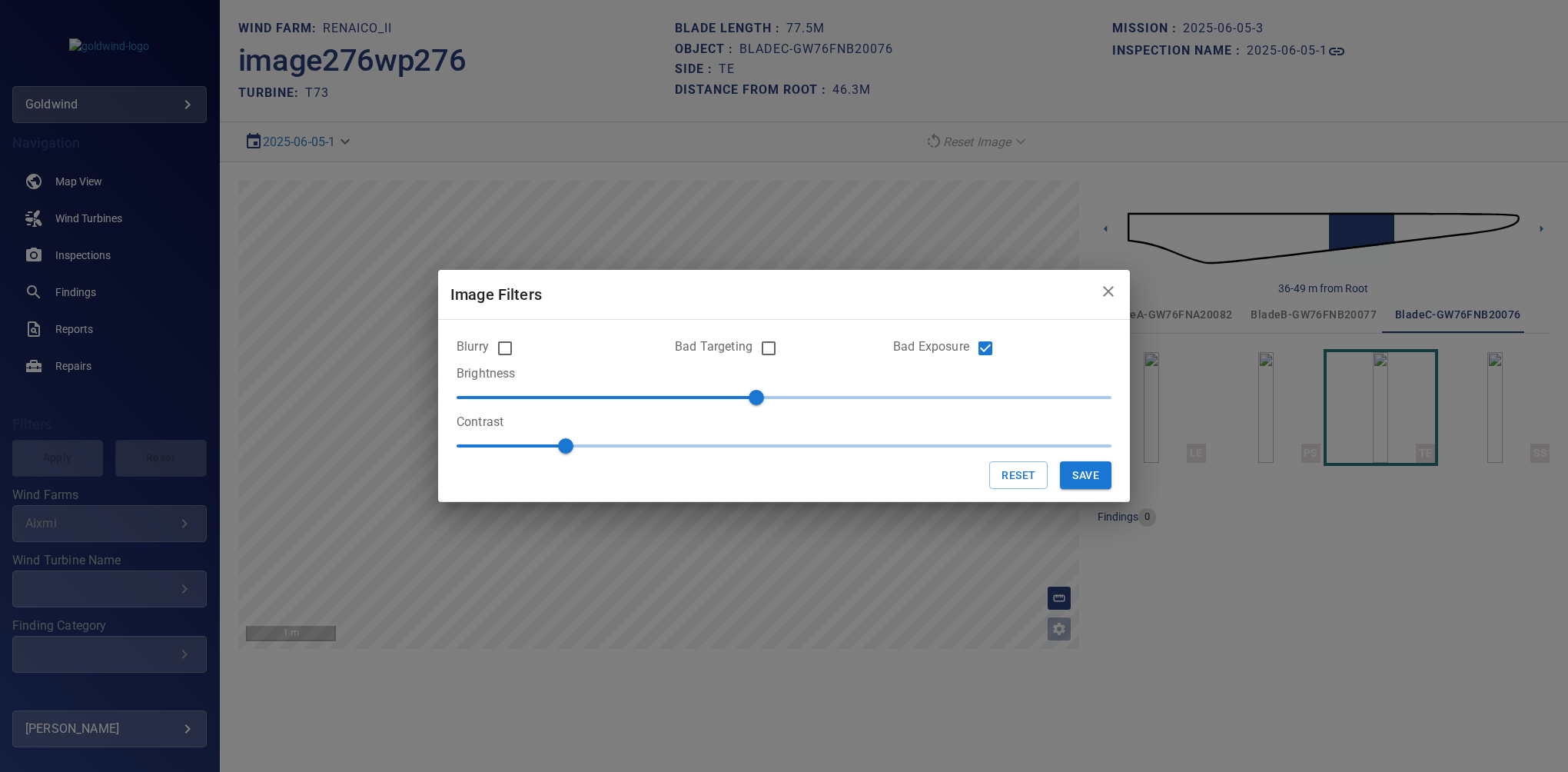
click at [1054, 625] on div "Image Filters Blurry Bad Targeting Bad Exposure Brightness -10 Contrast 1 Reset…" at bounding box center [784, 386] width 1568 height 772
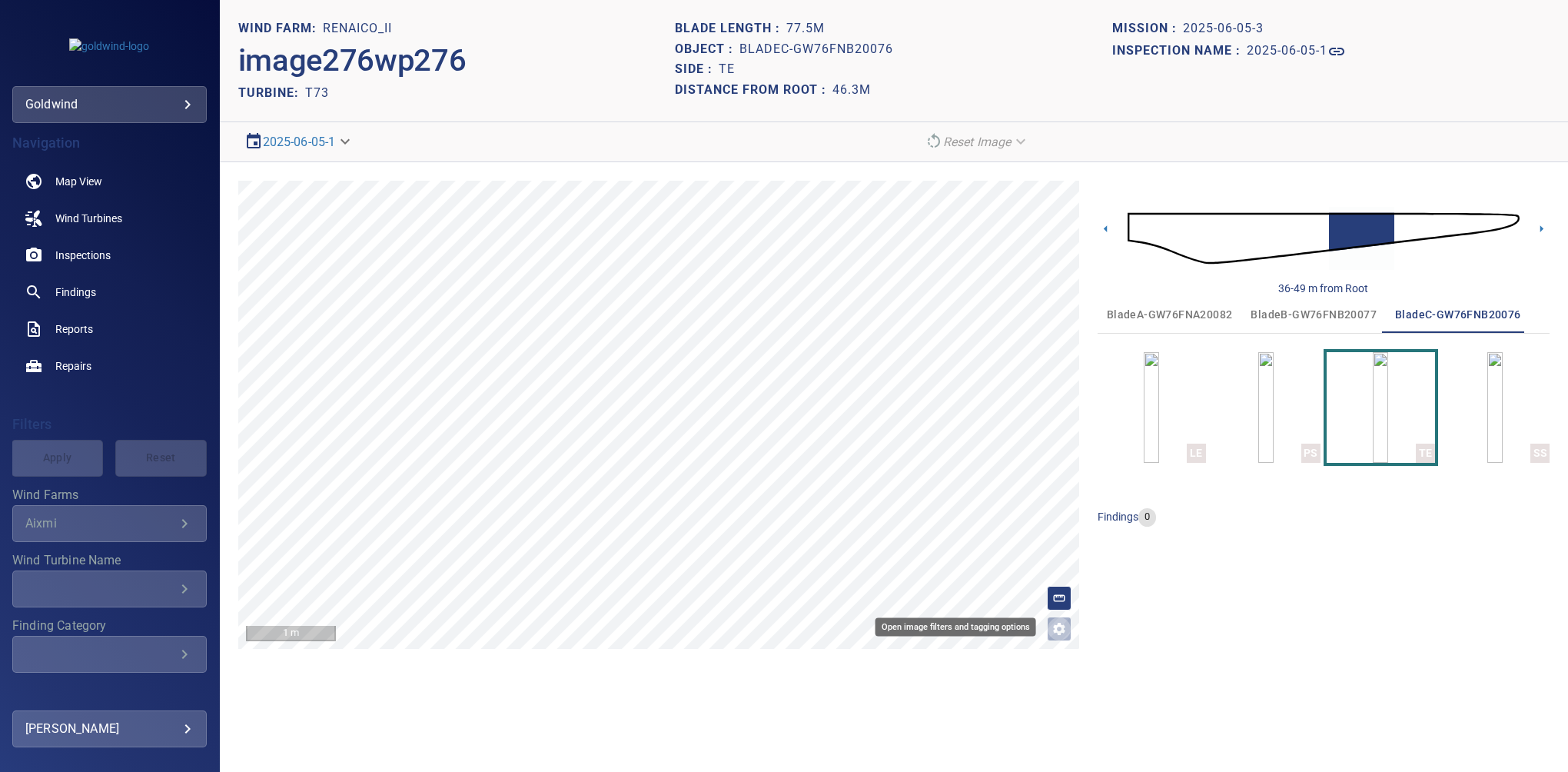
click at [1054, 624] on icon "Open image filters and tagging options" at bounding box center [1059, 628] width 15 height 15
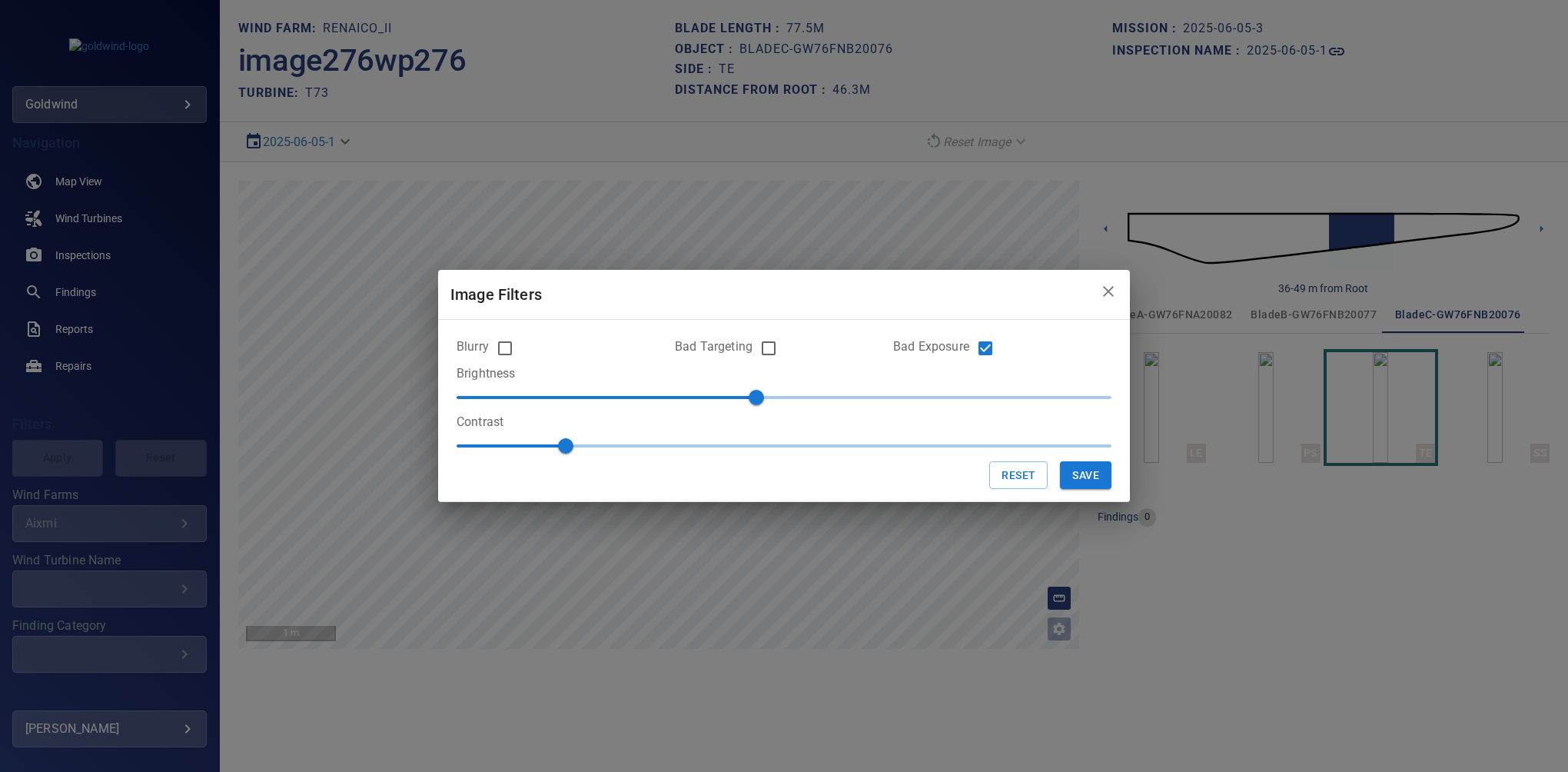
click at [1104, 294] on icon "close" at bounding box center [1108, 291] width 10 height 10
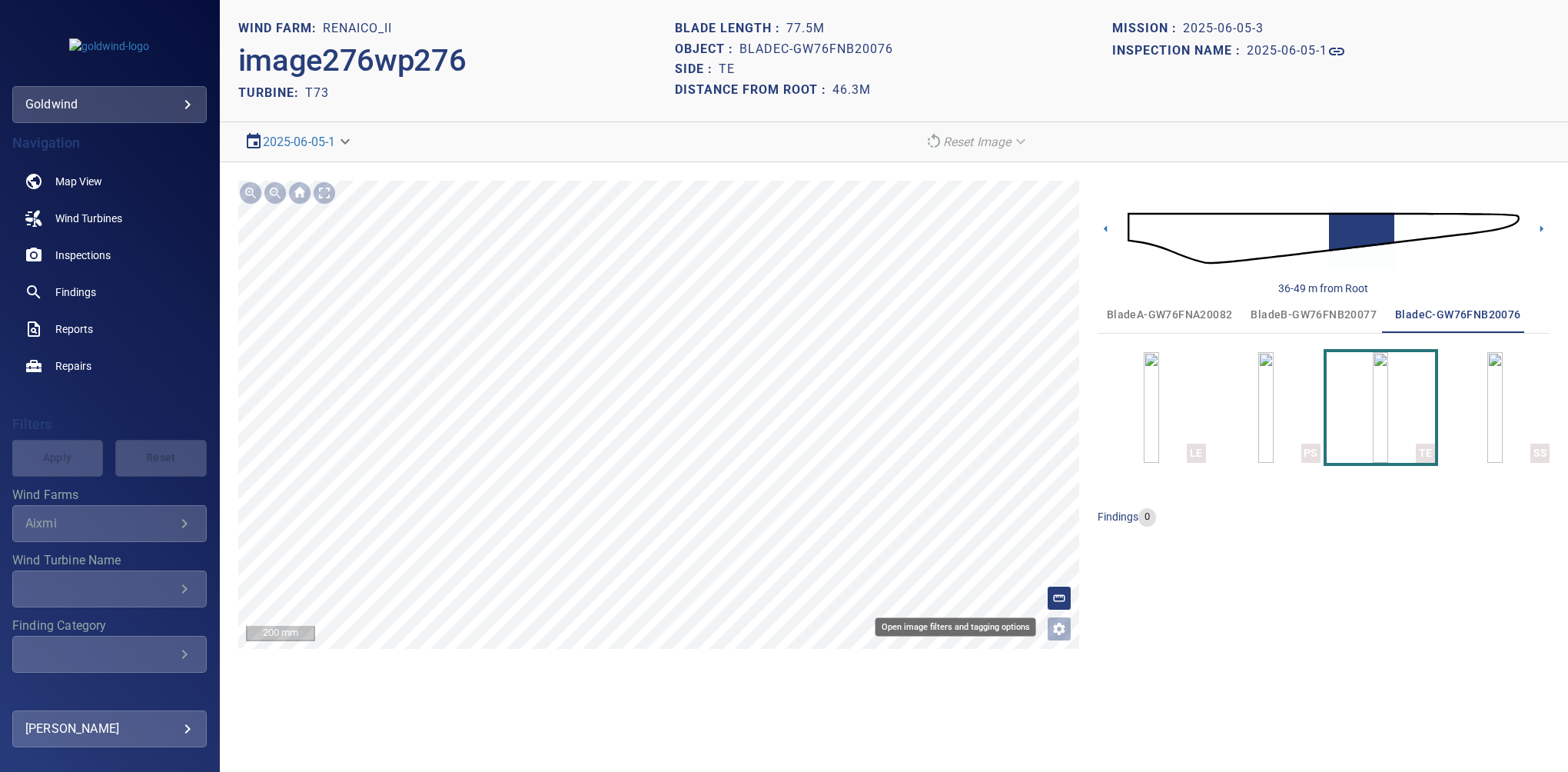
click at [1061, 621] on icon "Open image filters and tagging options" at bounding box center [1059, 628] width 15 height 15
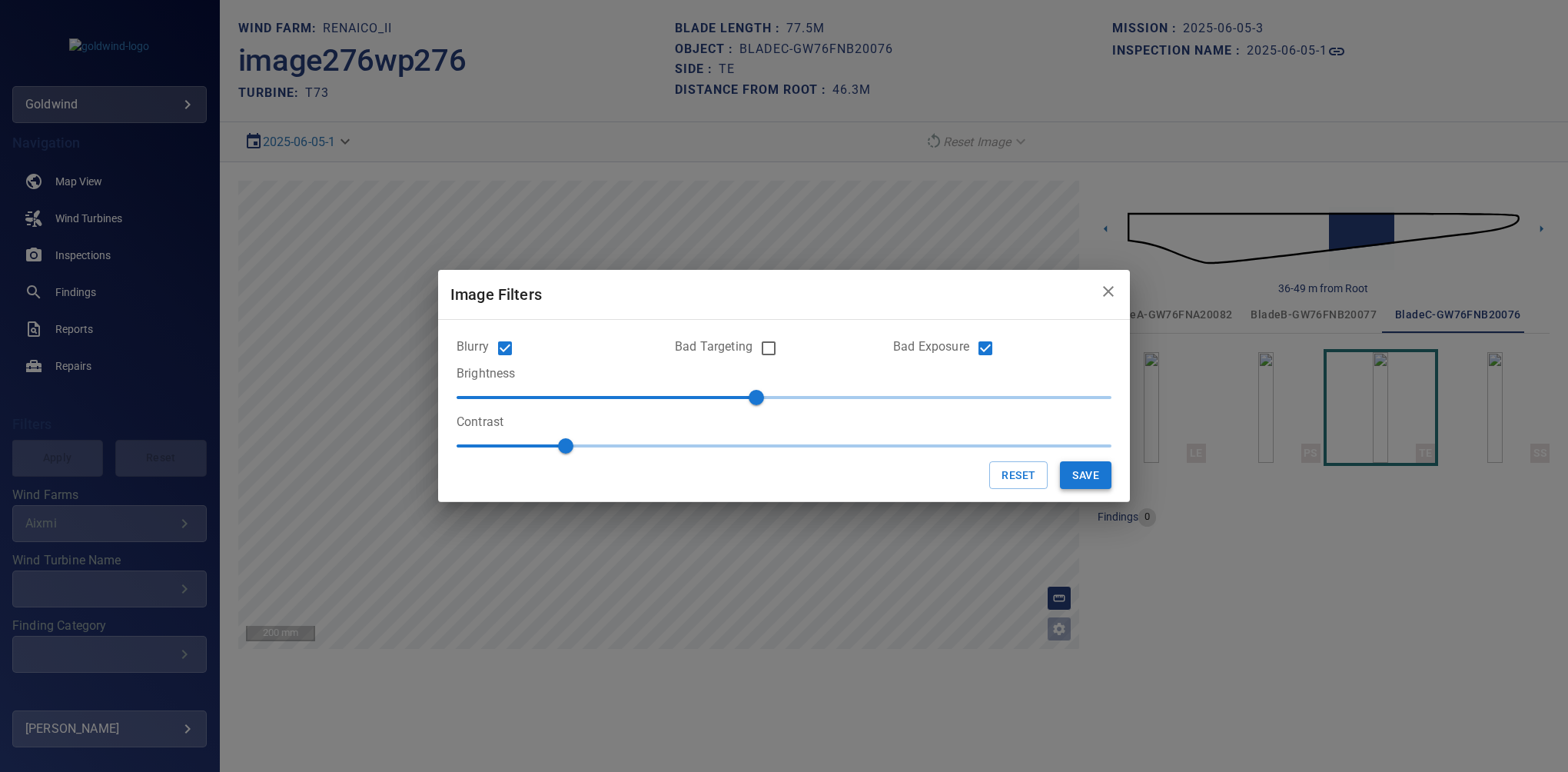
click at [1076, 480] on button "Save" at bounding box center [1086, 476] width 51 height 29
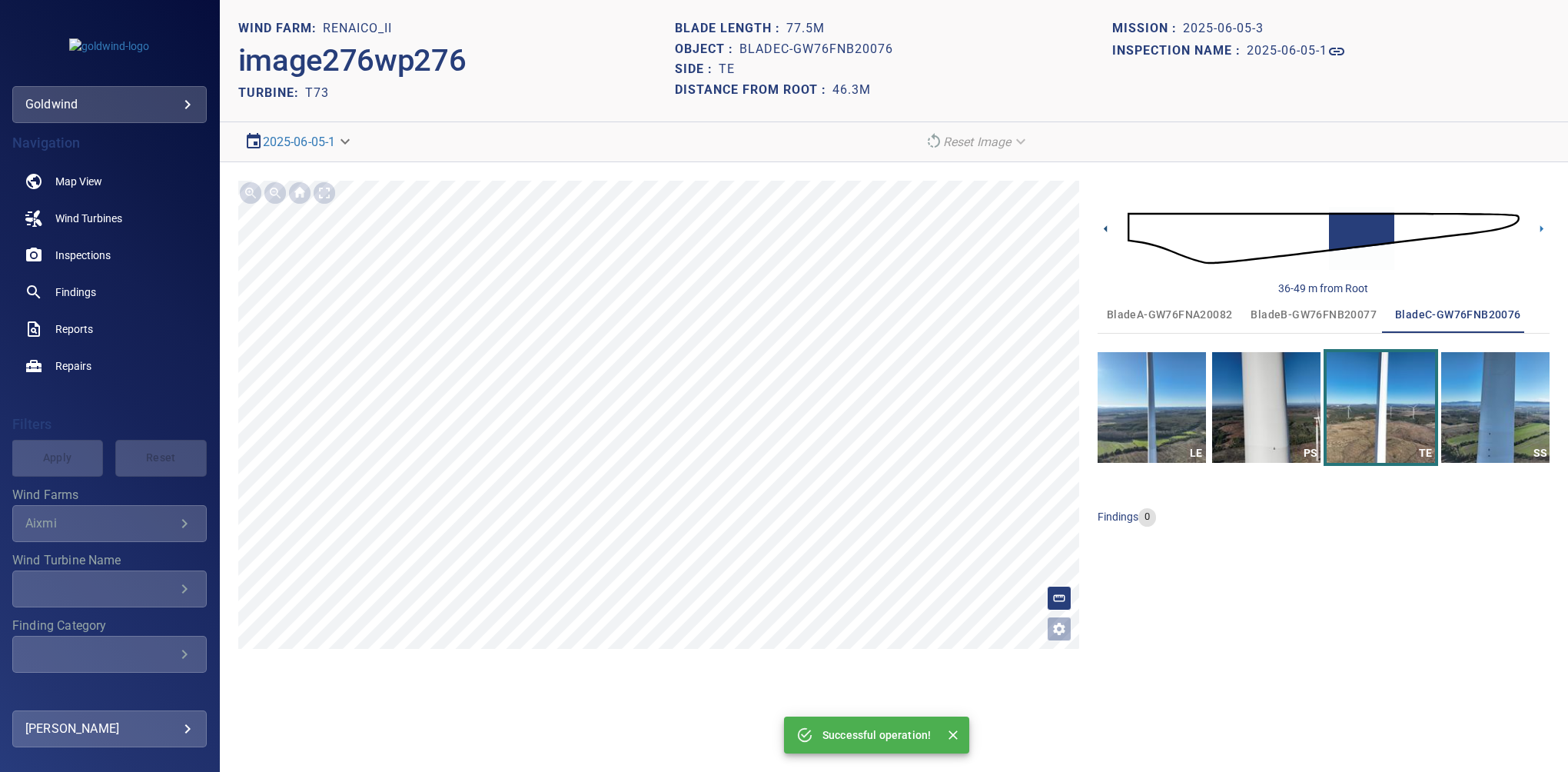
click at [1108, 233] on icon at bounding box center [1106, 229] width 16 height 16
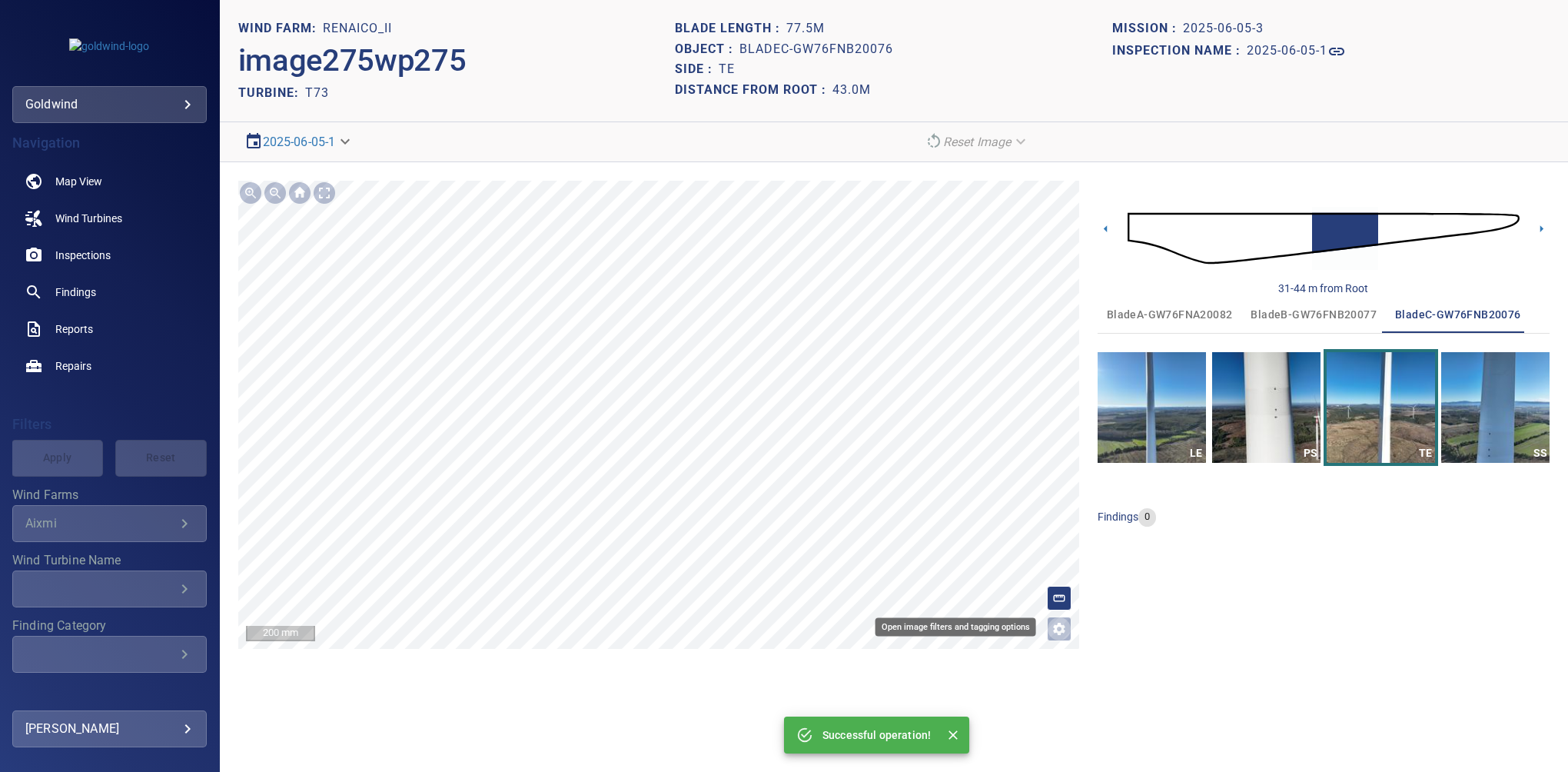
click at [1054, 624] on icon "Open image filters and tagging options" at bounding box center [1059, 628] width 15 height 15
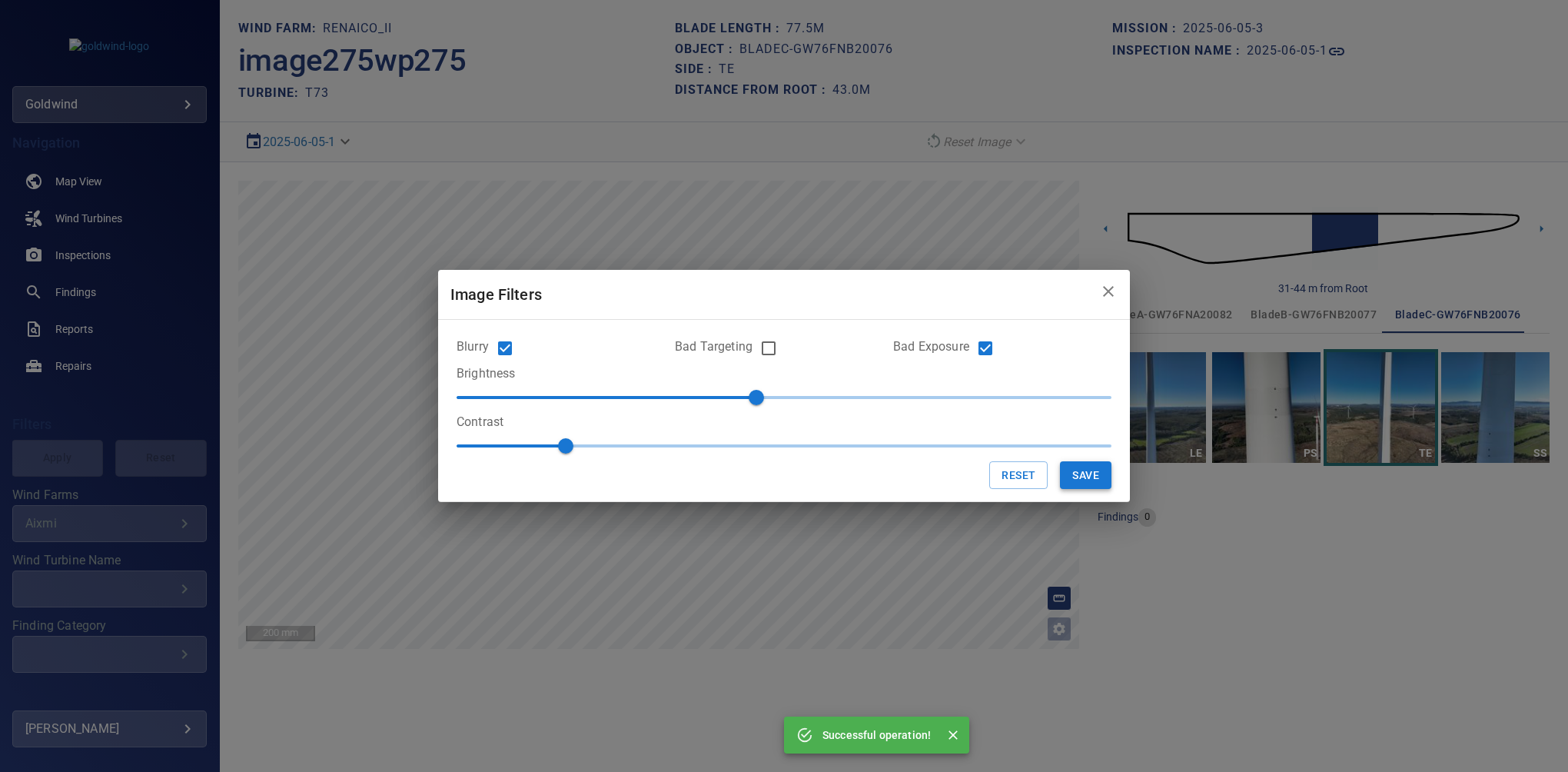
click at [1070, 466] on button "Save" at bounding box center [1086, 476] width 51 height 29
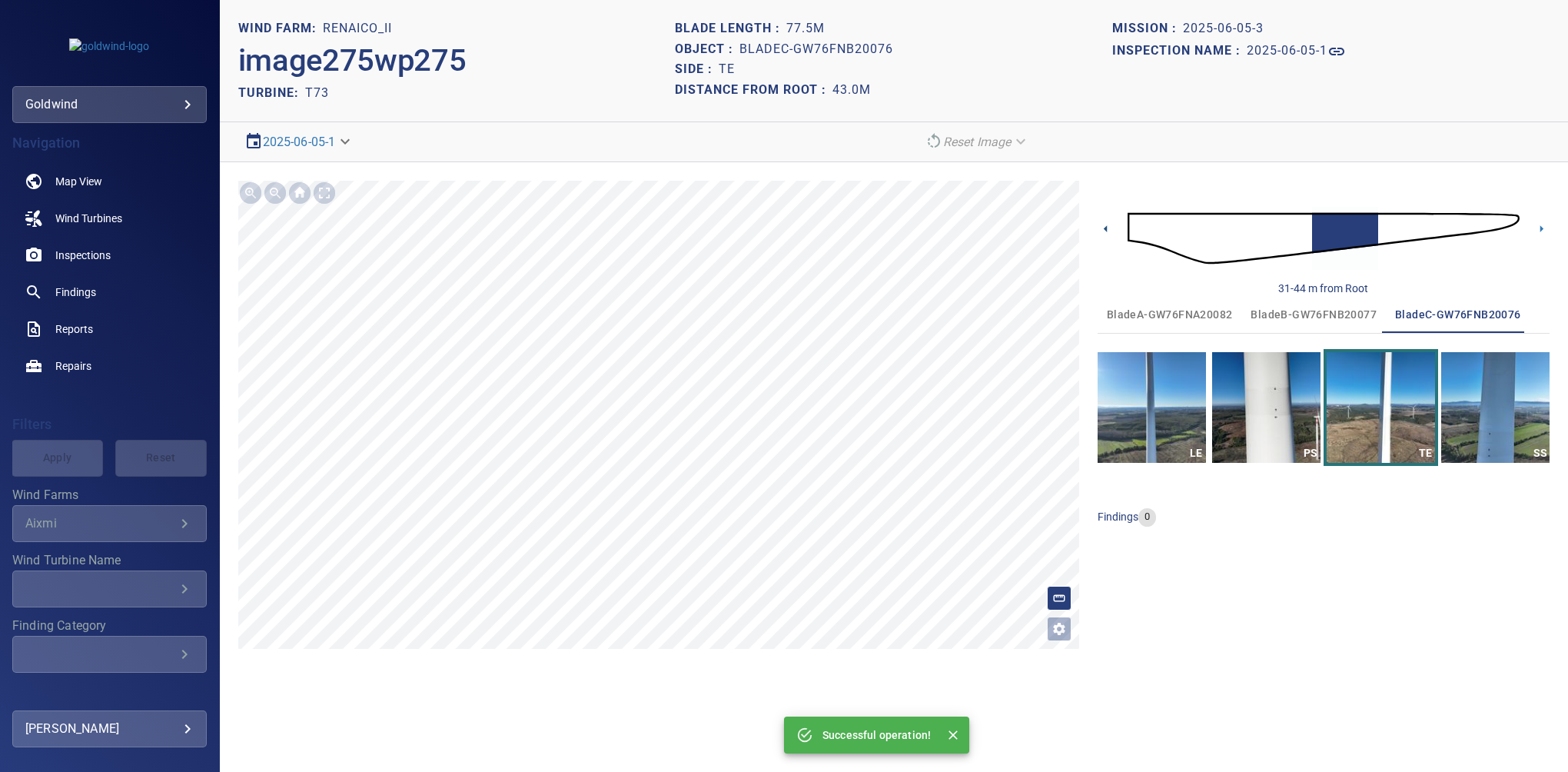
click at [1105, 230] on icon at bounding box center [1105, 229] width 3 height 7
click at [774, 683] on section "**********" at bounding box center [893, 386] width 1348 height 772
click at [750, 162] on div "**********" at bounding box center [893, 415] width 1348 height 505
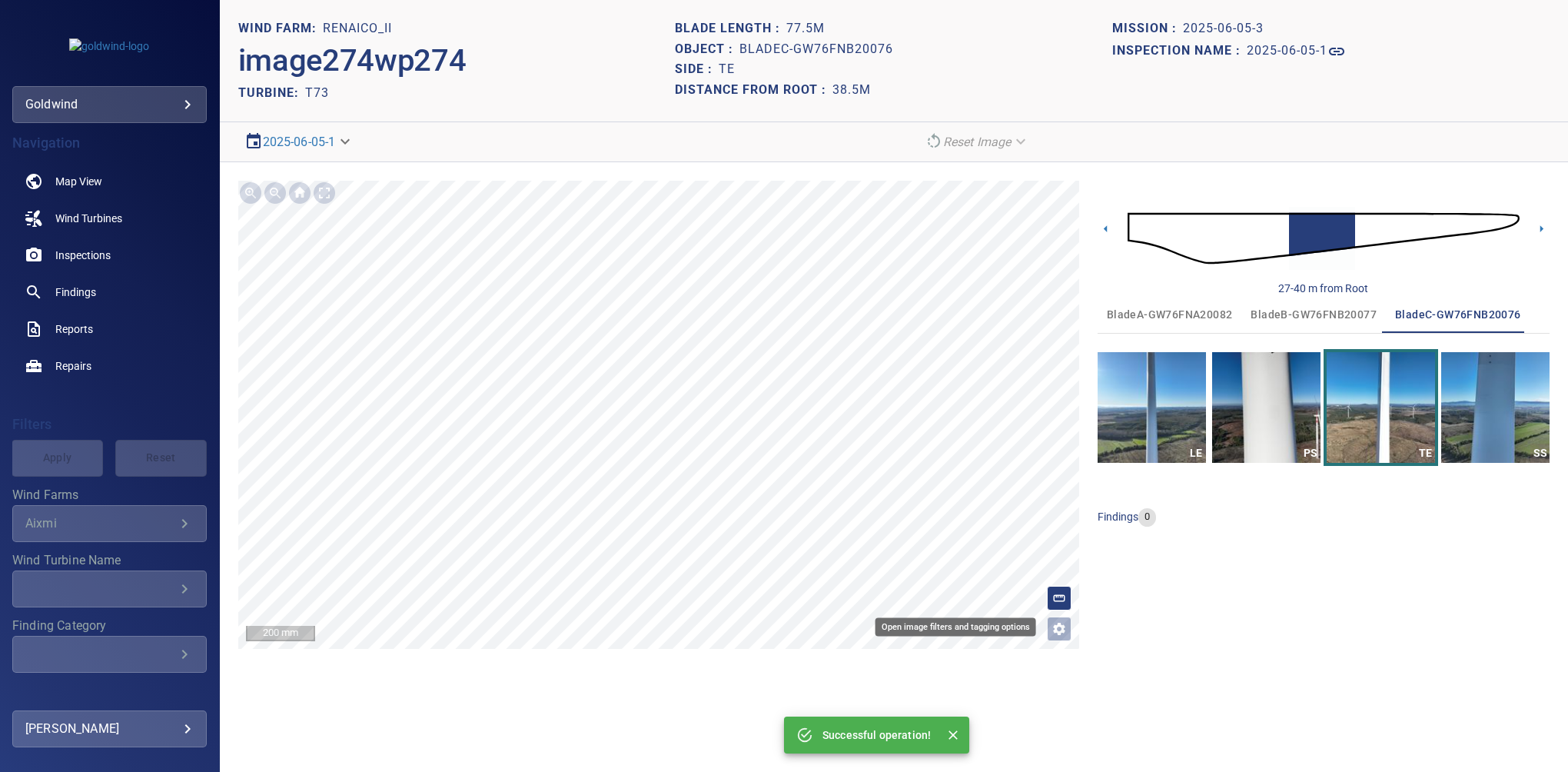
click at [1054, 627] on icon "Open image filters and tagging options" at bounding box center [1059, 628] width 12 height 12
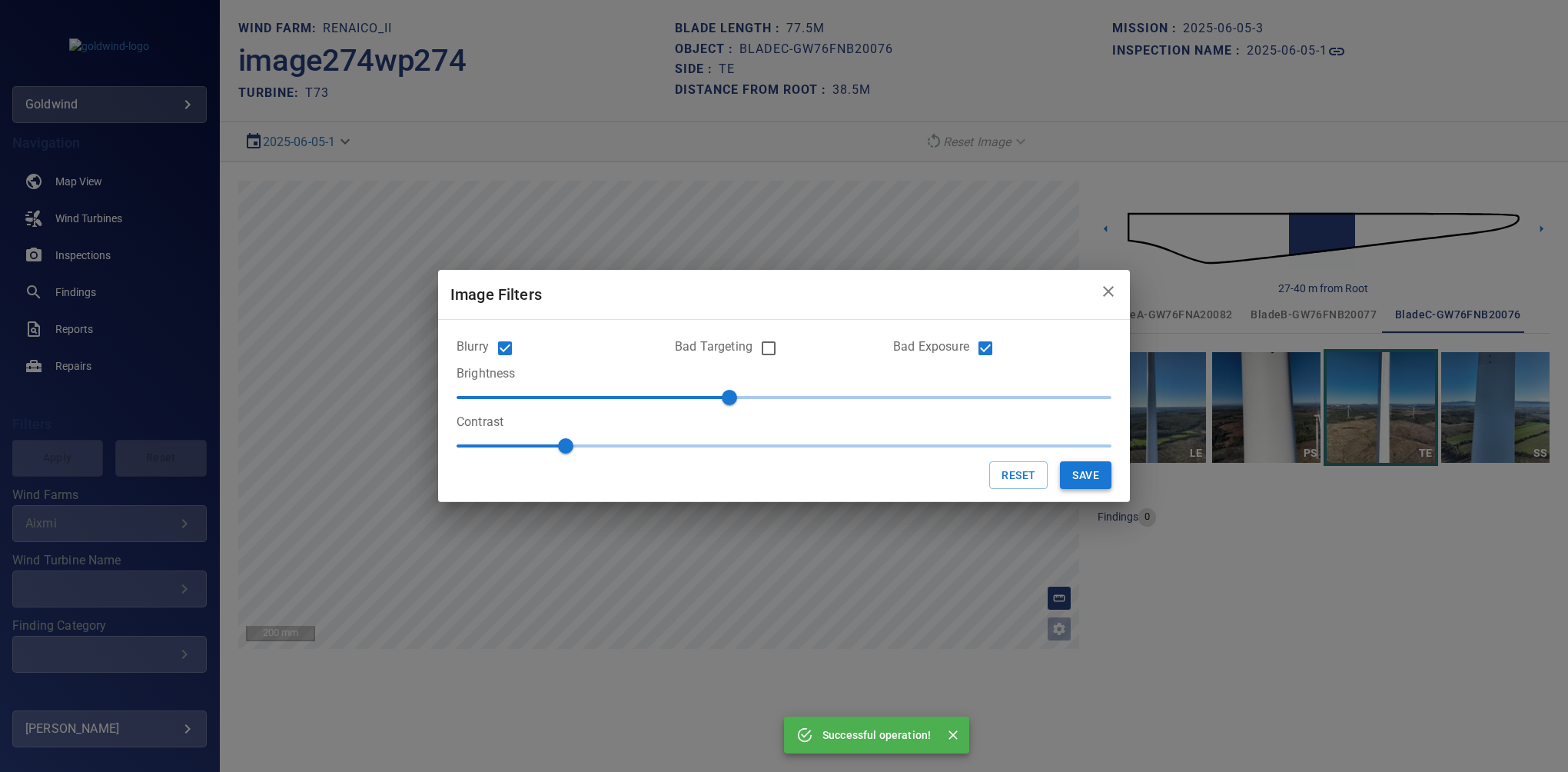
click at [1083, 471] on button "Save" at bounding box center [1086, 476] width 51 height 29
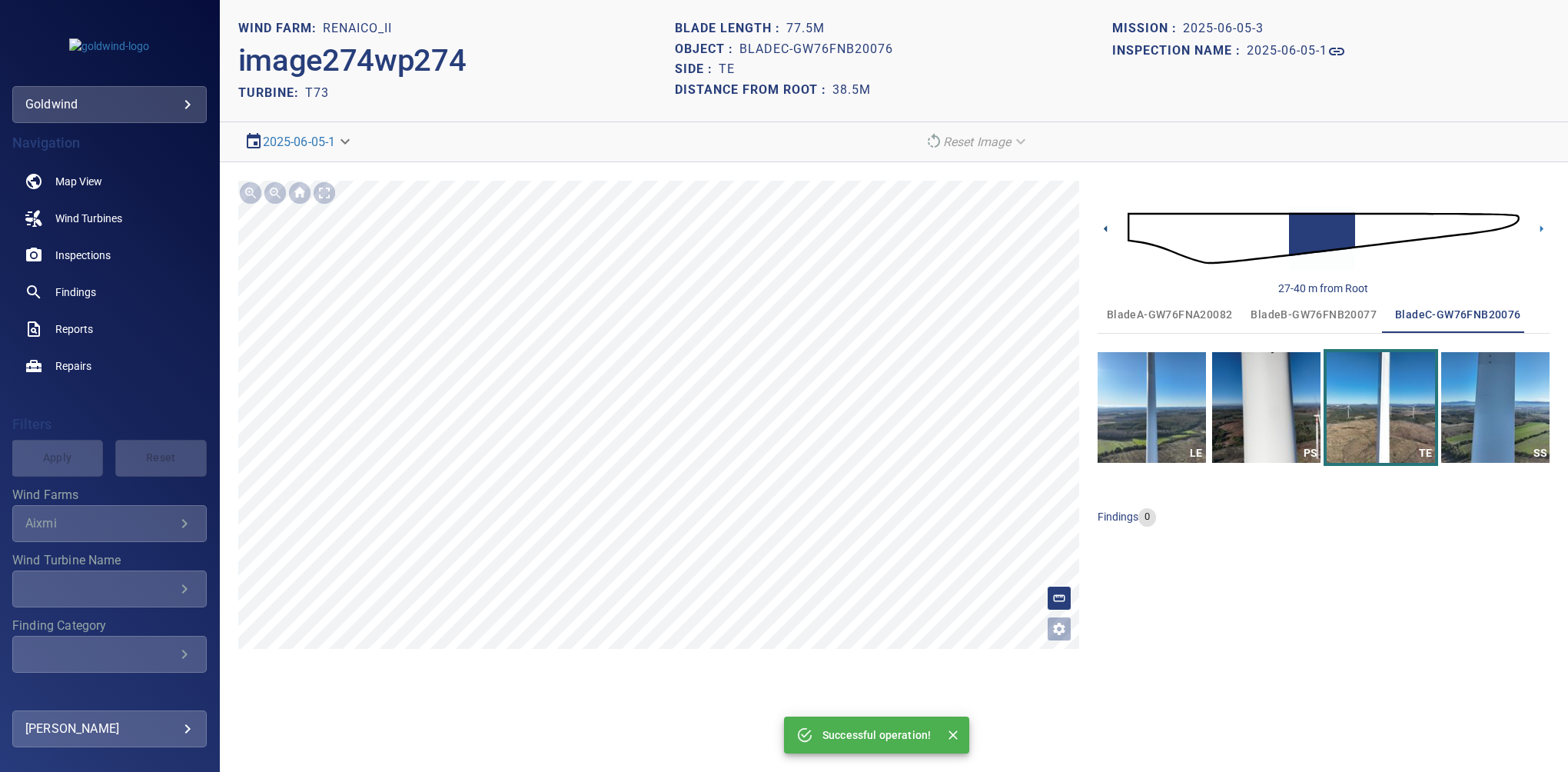
click at [1104, 227] on icon at bounding box center [1106, 229] width 16 height 16
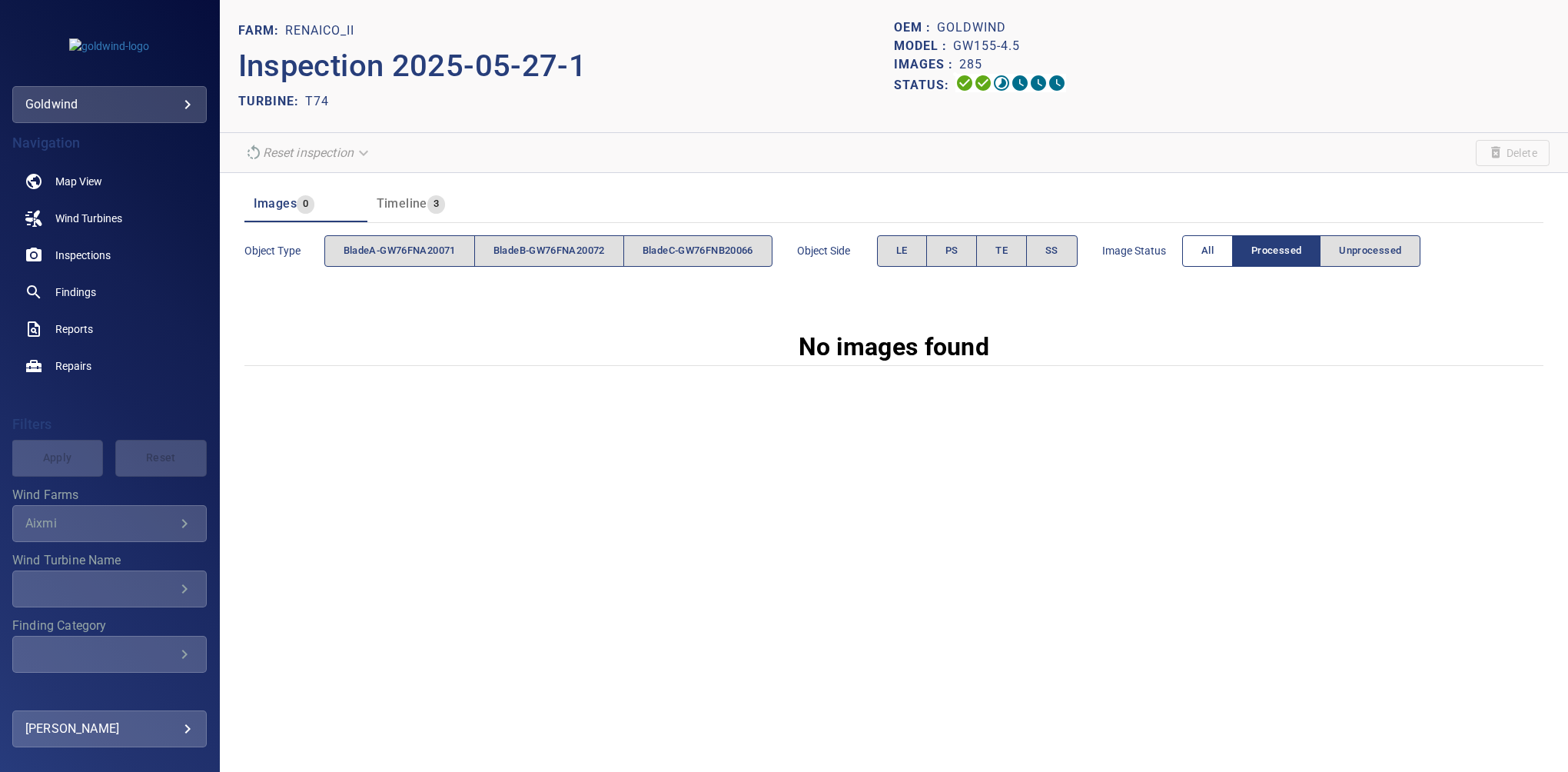
click at [1196, 250] on button "All" at bounding box center [1207, 250] width 50 height 31
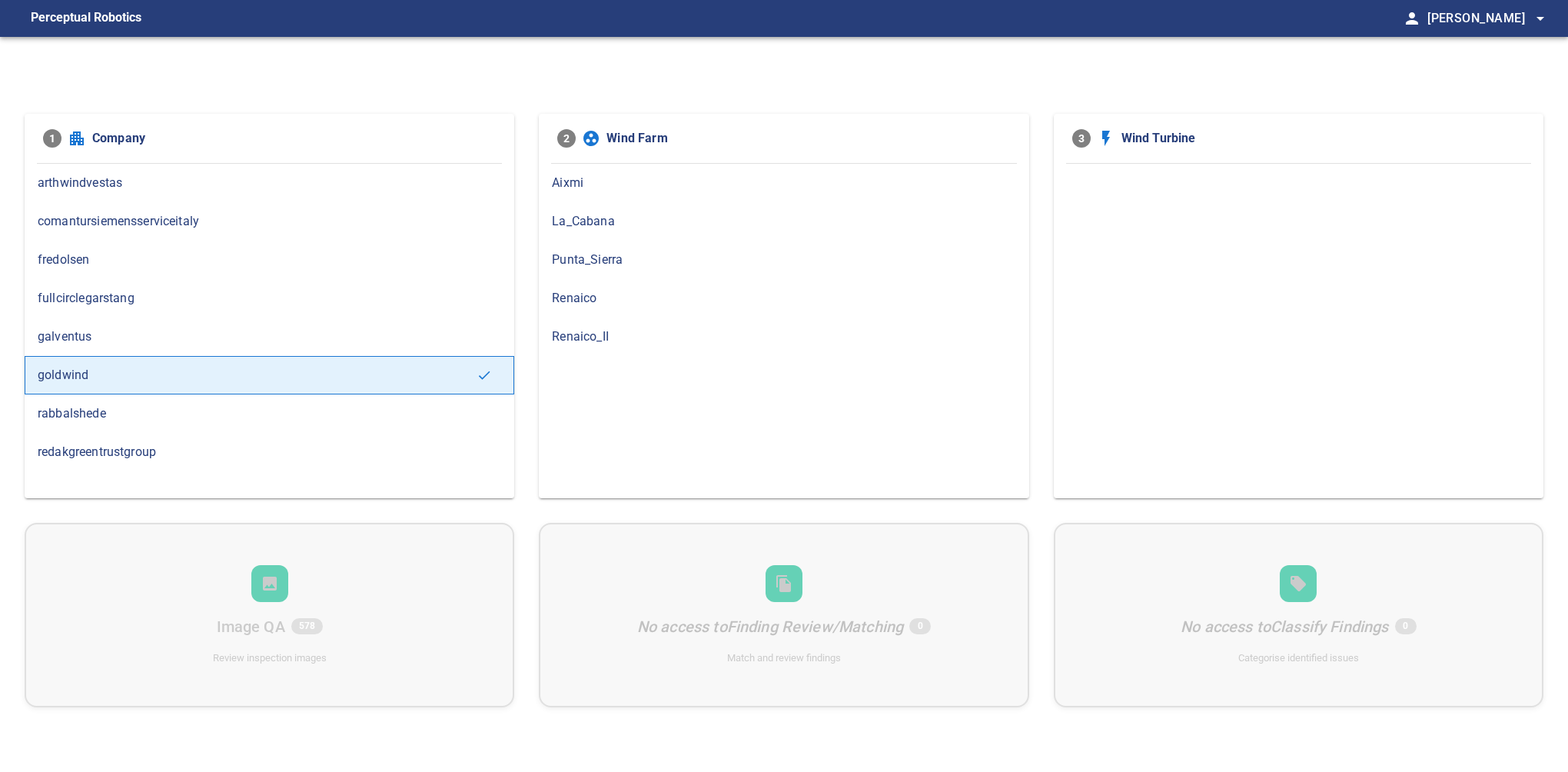
click at [607, 331] on span "Renaico_II" at bounding box center [784, 336] width 464 height 18
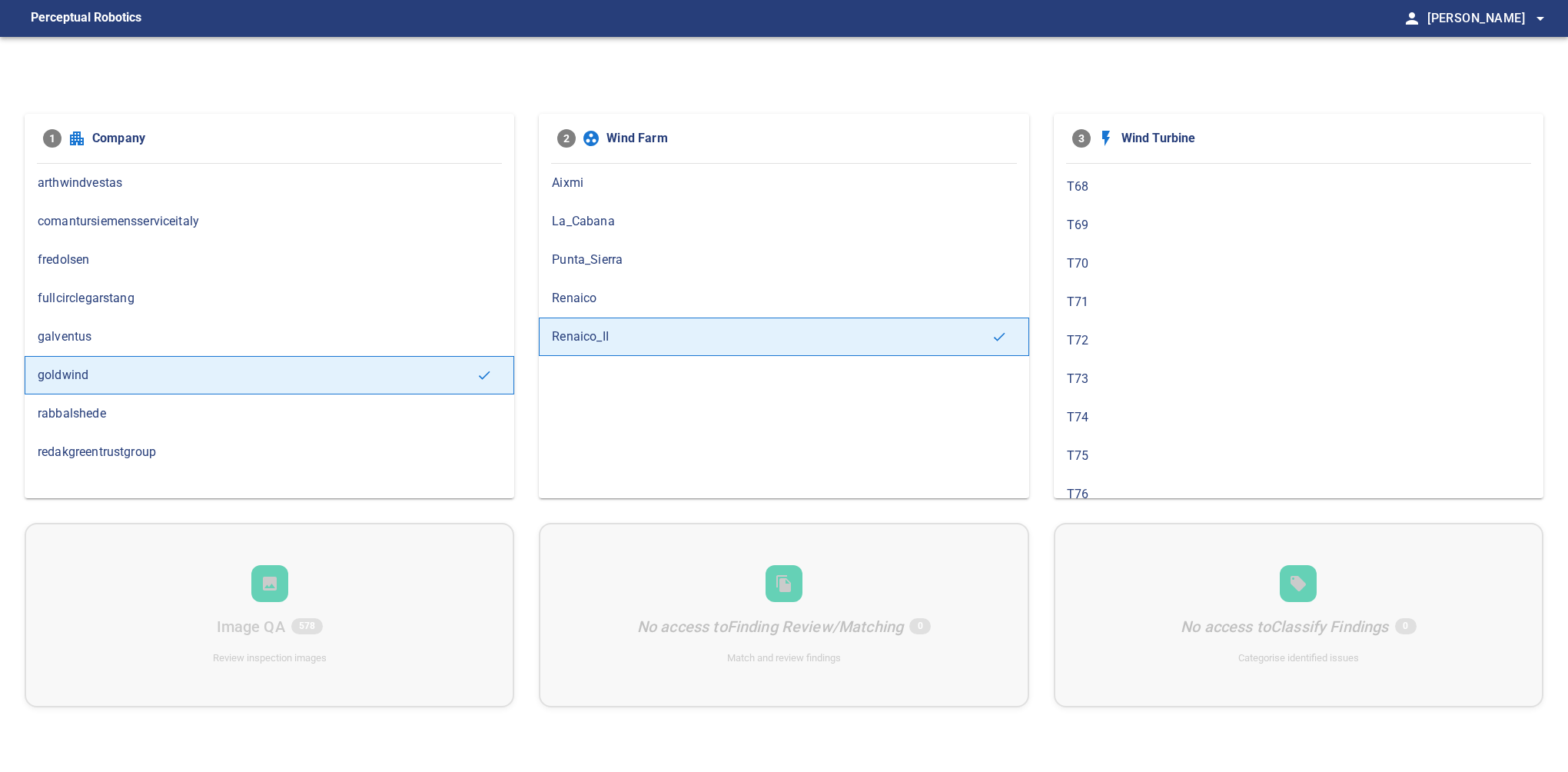
scroll to position [885, 0]
click at [1086, 403] on span "T74" at bounding box center [1299, 412] width 464 height 18
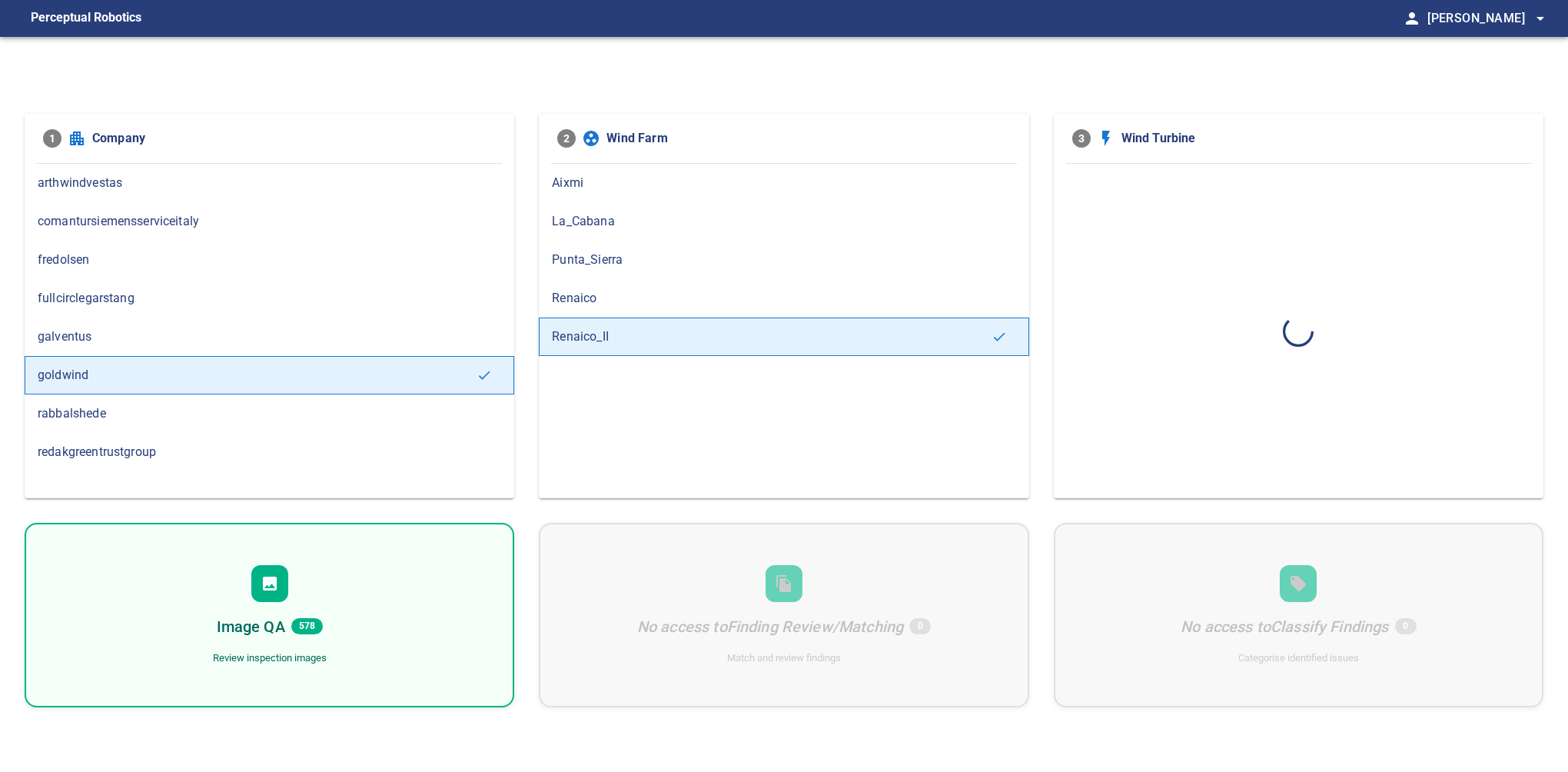
scroll to position [0, 0]
click at [209, 583] on div "Image QA 285 Review inspection images" at bounding box center [269, 615] width 490 height 185
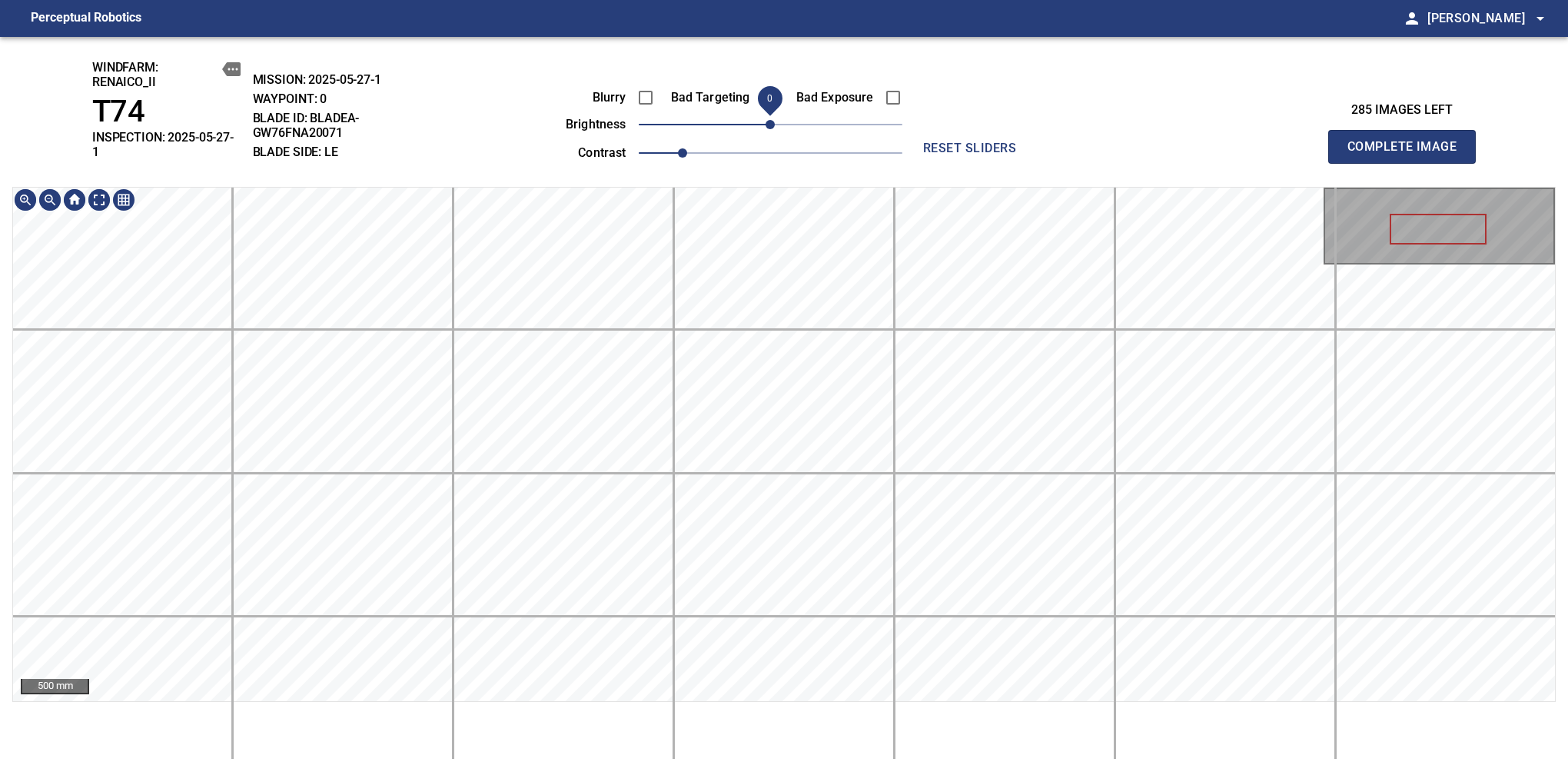
click at [747, 0] on html "Perceptual Robotics person Alex Semenov arrow_drop_down windfarm: Renaico_II T7…" at bounding box center [784, 386] width 1568 height 772
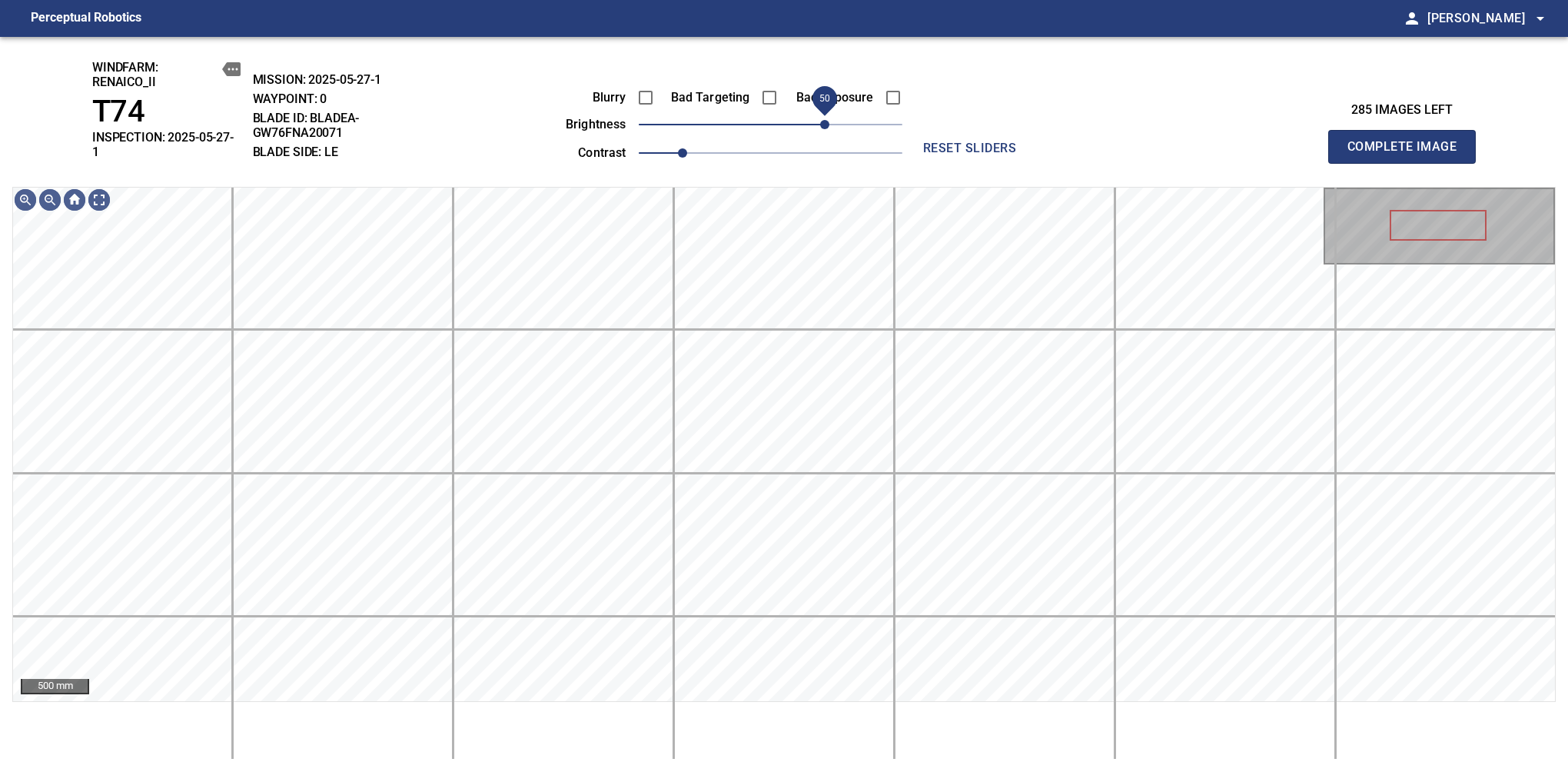
drag, startPoint x: 787, startPoint y: 126, endPoint x: 828, endPoint y: 118, distance: 41.8
click at [828, 120] on span "50" at bounding box center [825, 125] width 10 height 10
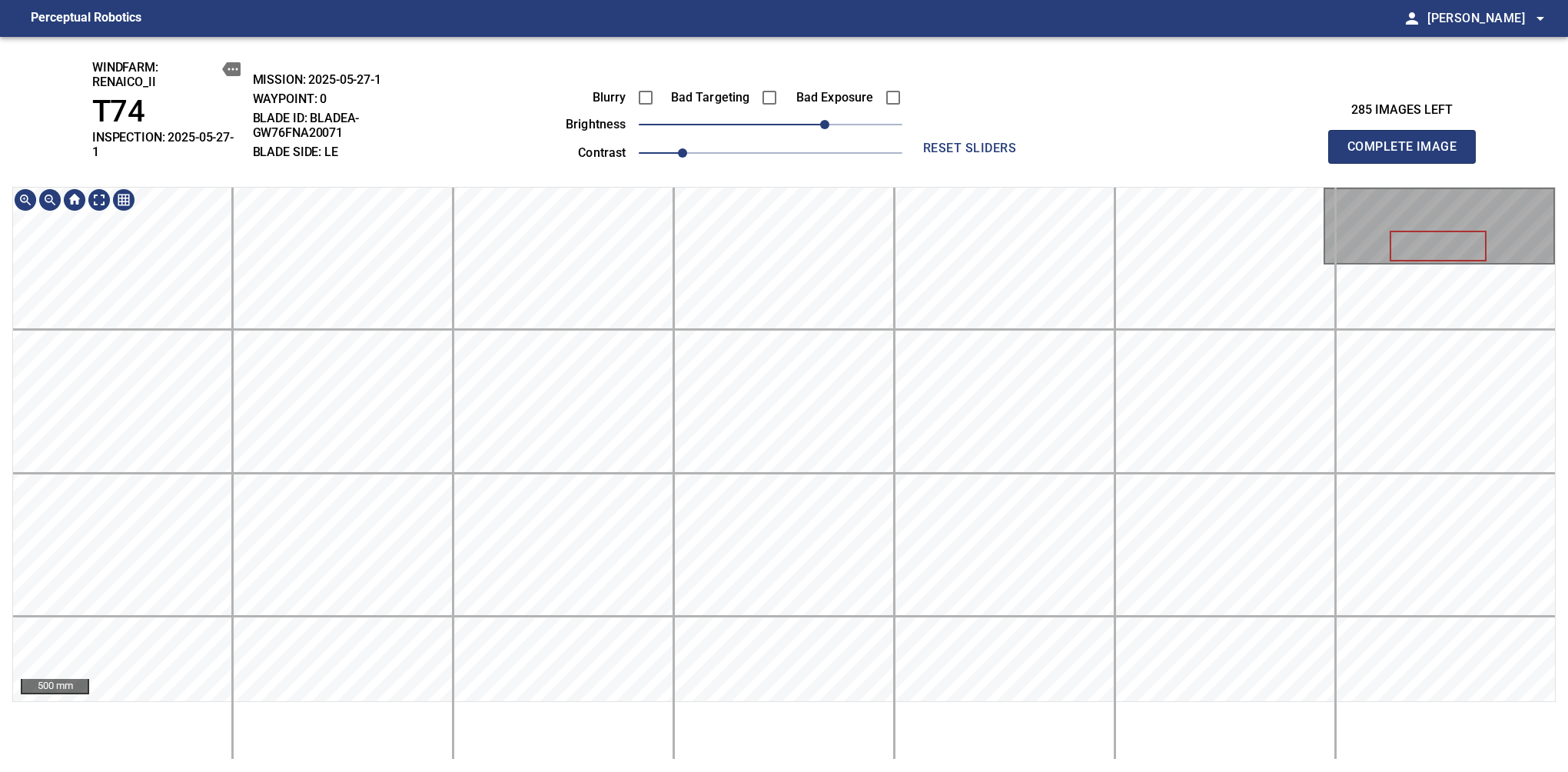
click at [1408, 141] on span "Complete Image" at bounding box center [1402, 146] width 113 height 22
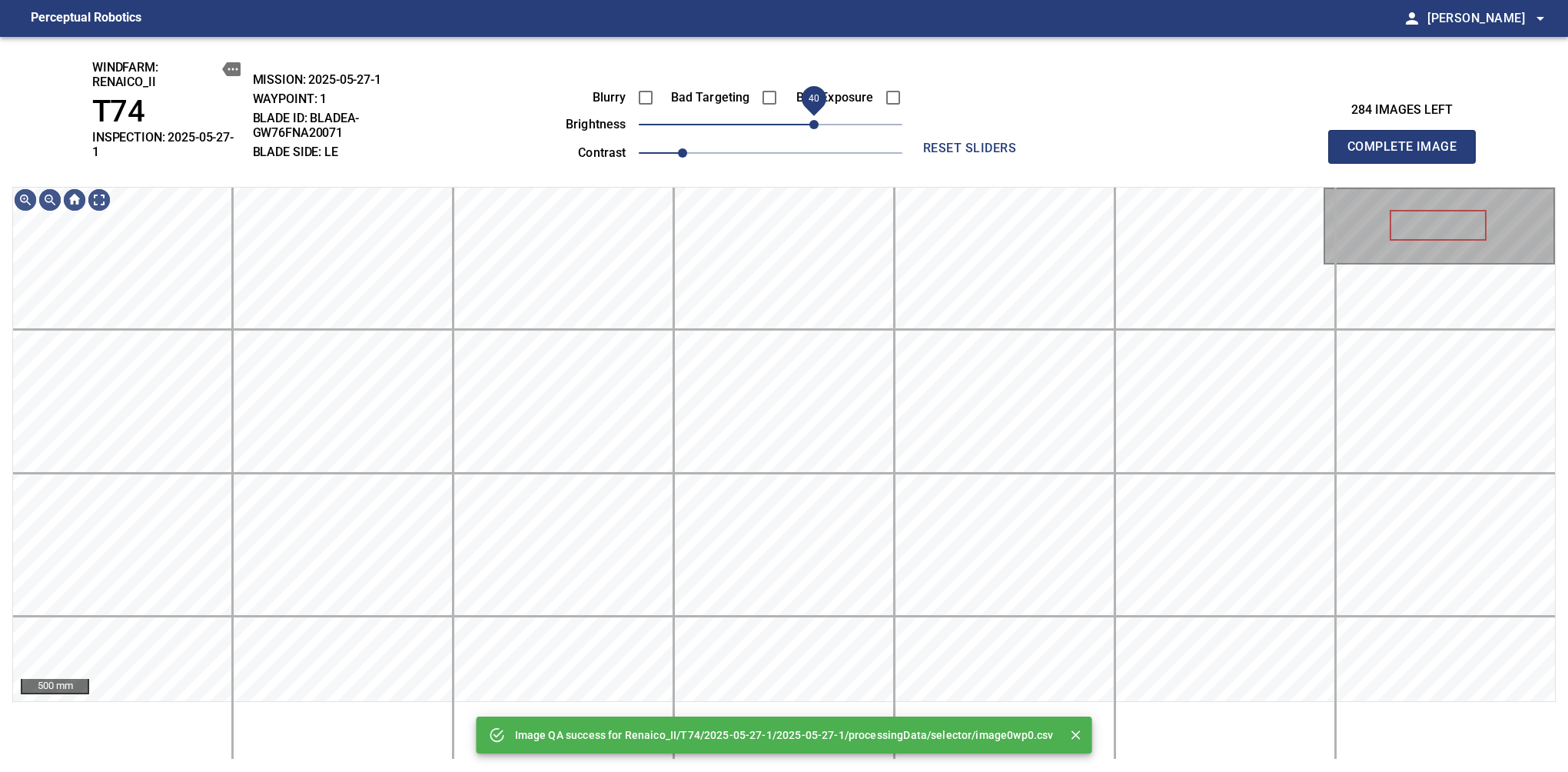
drag, startPoint x: 769, startPoint y: 126, endPoint x: 819, endPoint y: 133, distance: 50.5
click at [818, 129] on span "40" at bounding box center [814, 125] width 10 height 10
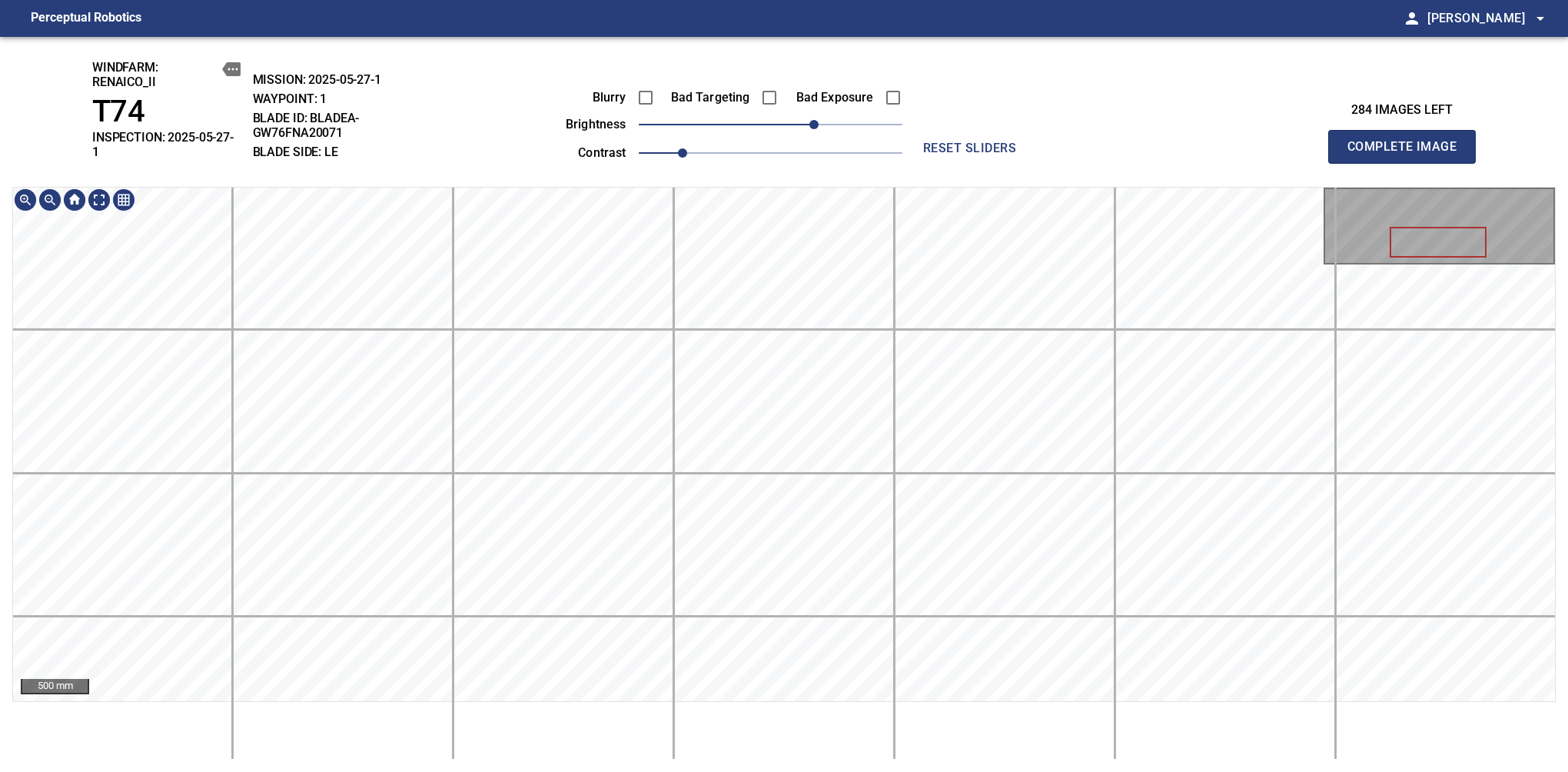
click at [826, 181] on div "windfarm: Renaico_II T74 INSPECTION: 2025-05-27-1 MISSION: 2025-05-27-1 WAYPOIN…" at bounding box center [784, 404] width 1568 height 735
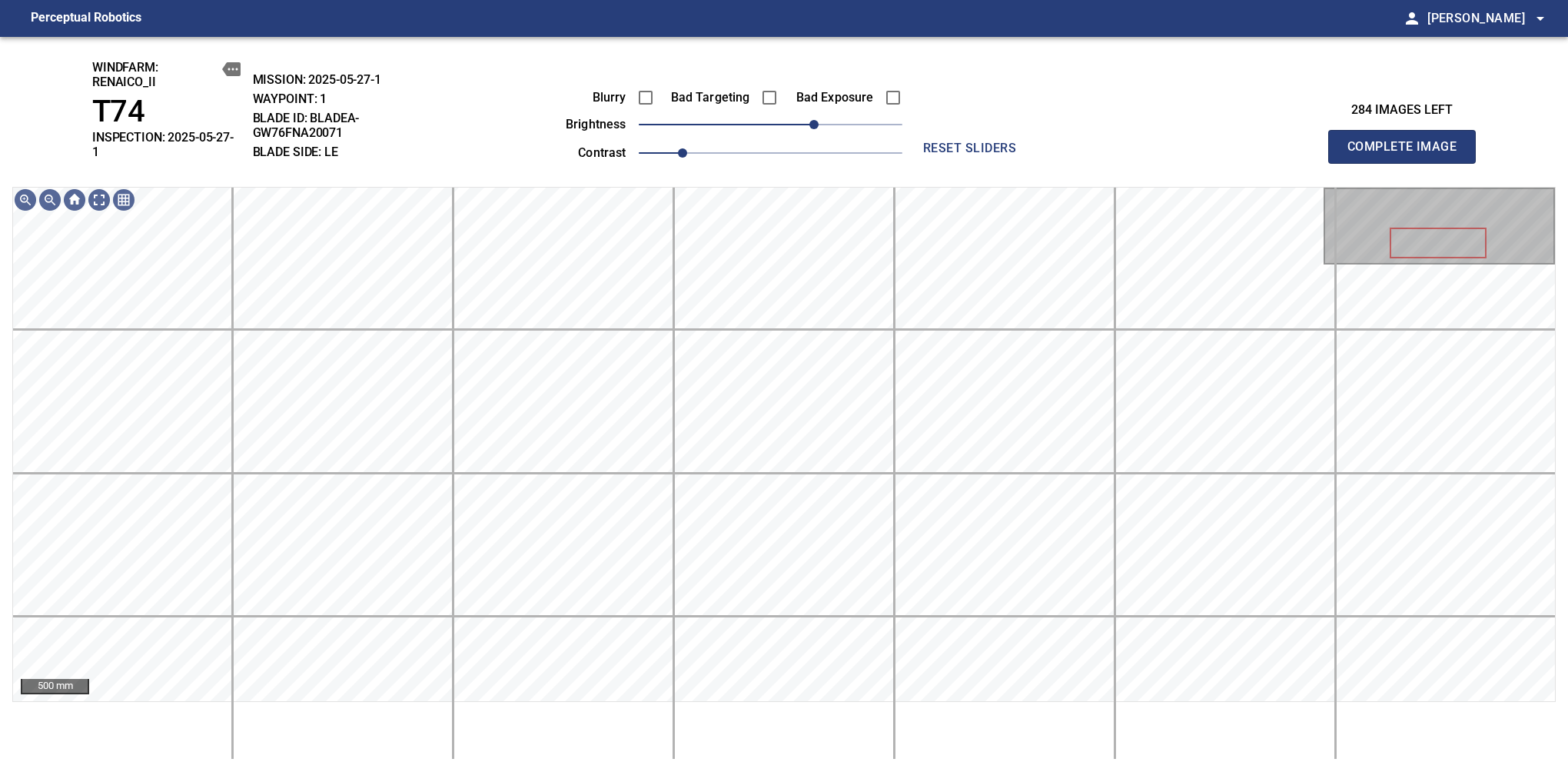
click at [1408, 141] on span "Complete Image" at bounding box center [1402, 146] width 113 height 22
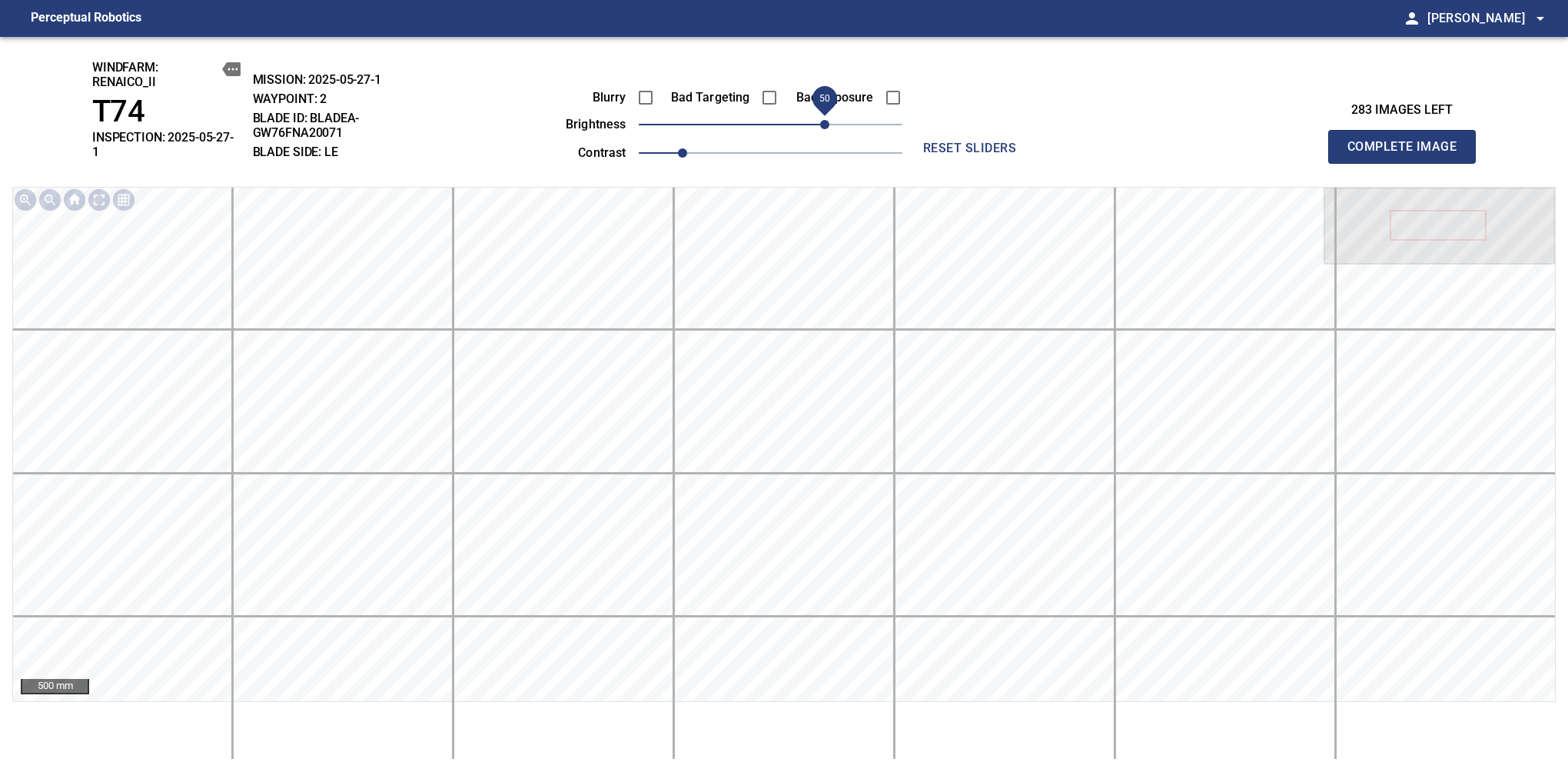
drag, startPoint x: 786, startPoint y: 119, endPoint x: 823, endPoint y: 134, distance: 39.9
click at [823, 129] on span "50" at bounding box center [825, 125] width 10 height 10
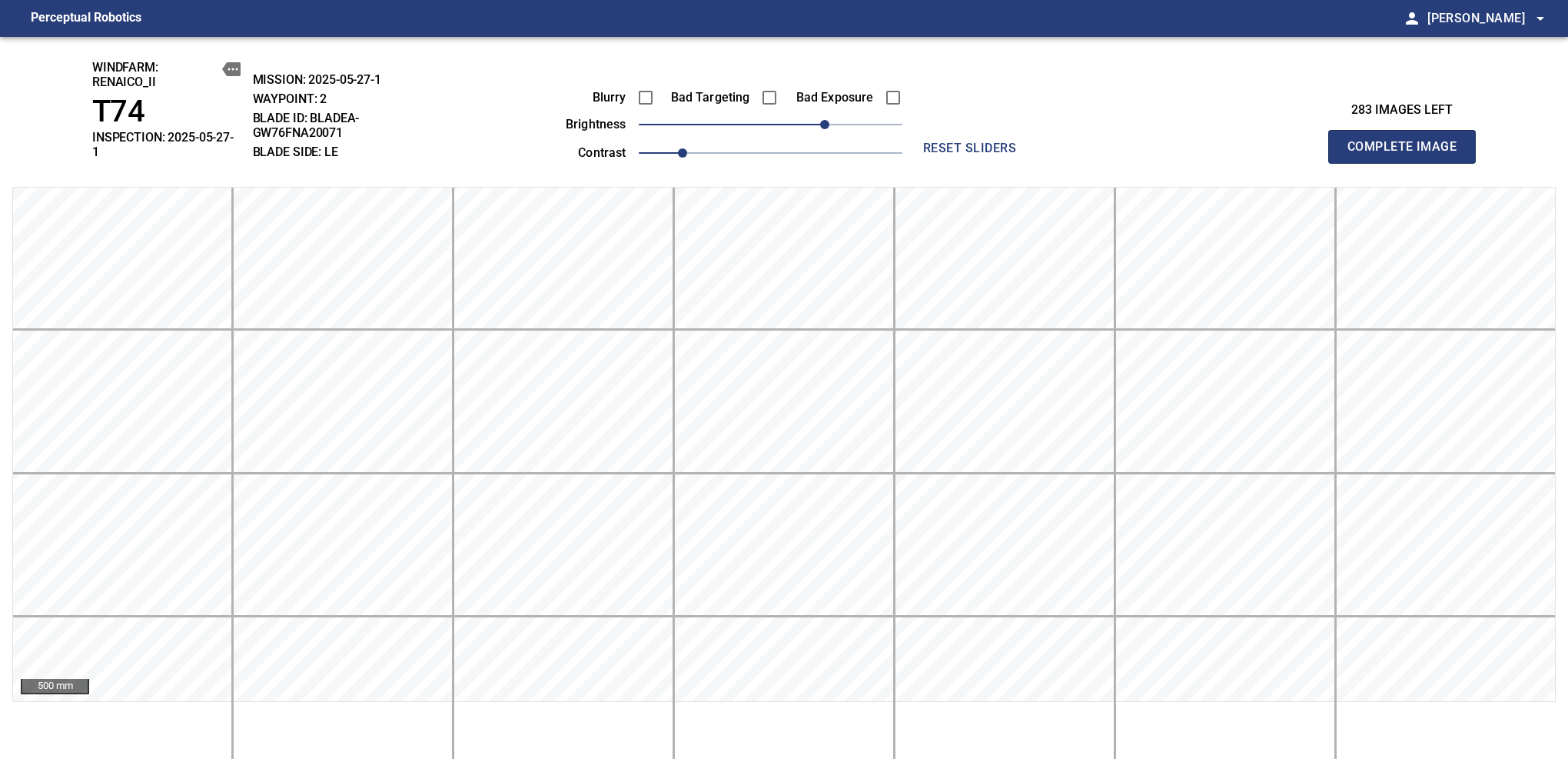
click at [1408, 141] on span "Complete Image" at bounding box center [1402, 146] width 113 height 22
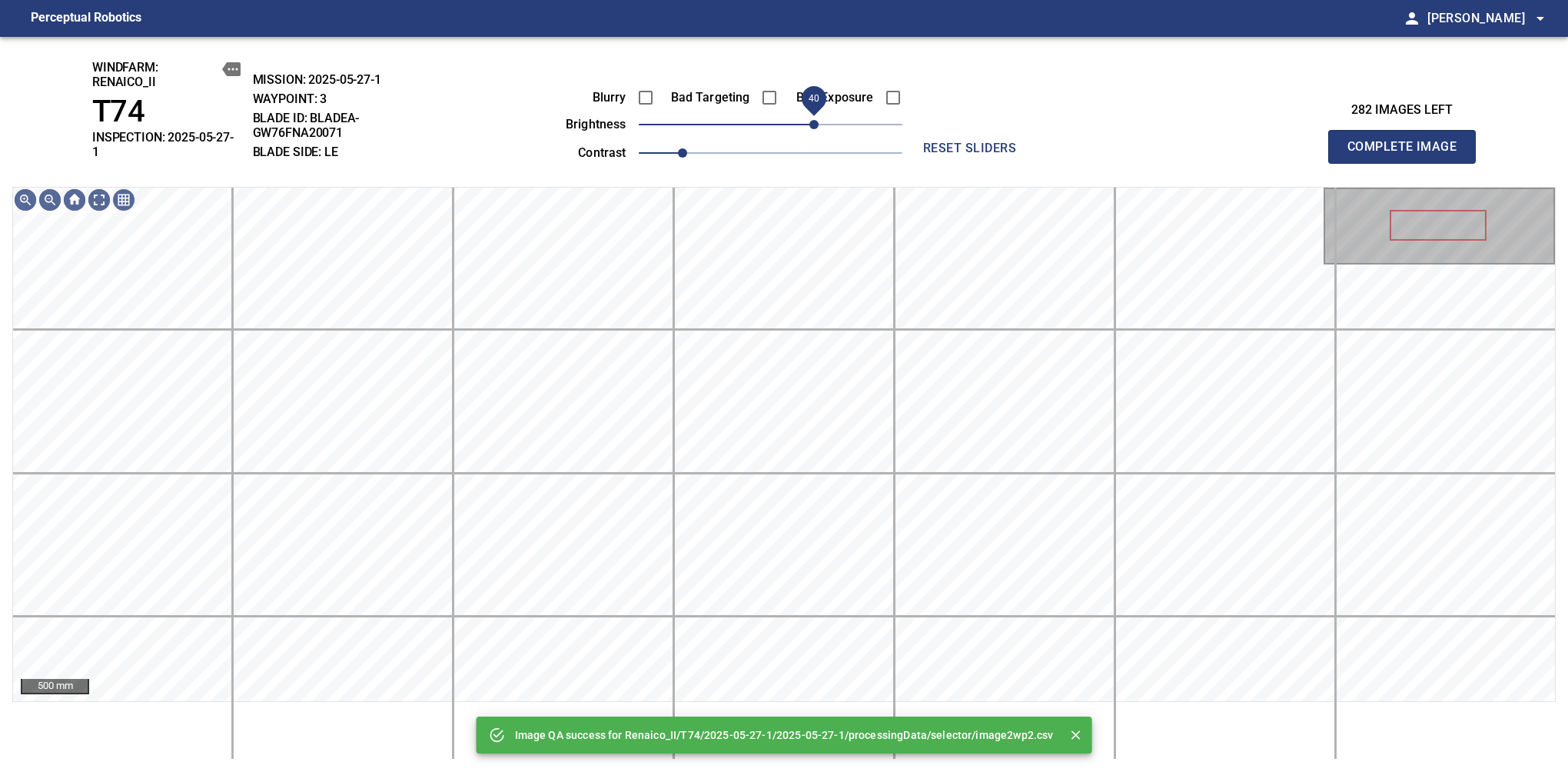
click at [818, 135] on span "40" at bounding box center [770, 124] width 264 height 22
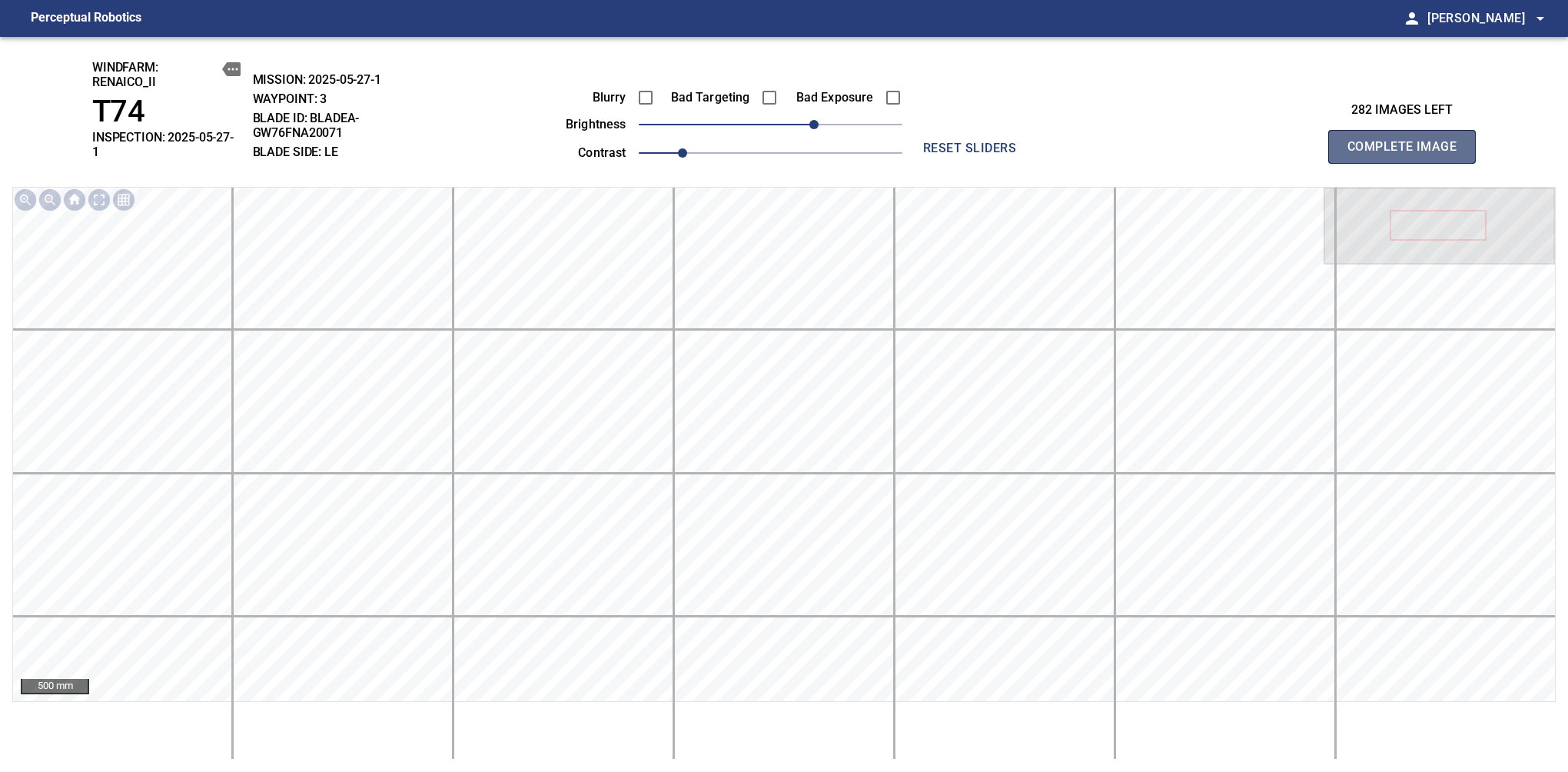
click at [1408, 141] on span "Complete Image" at bounding box center [1402, 146] width 113 height 22
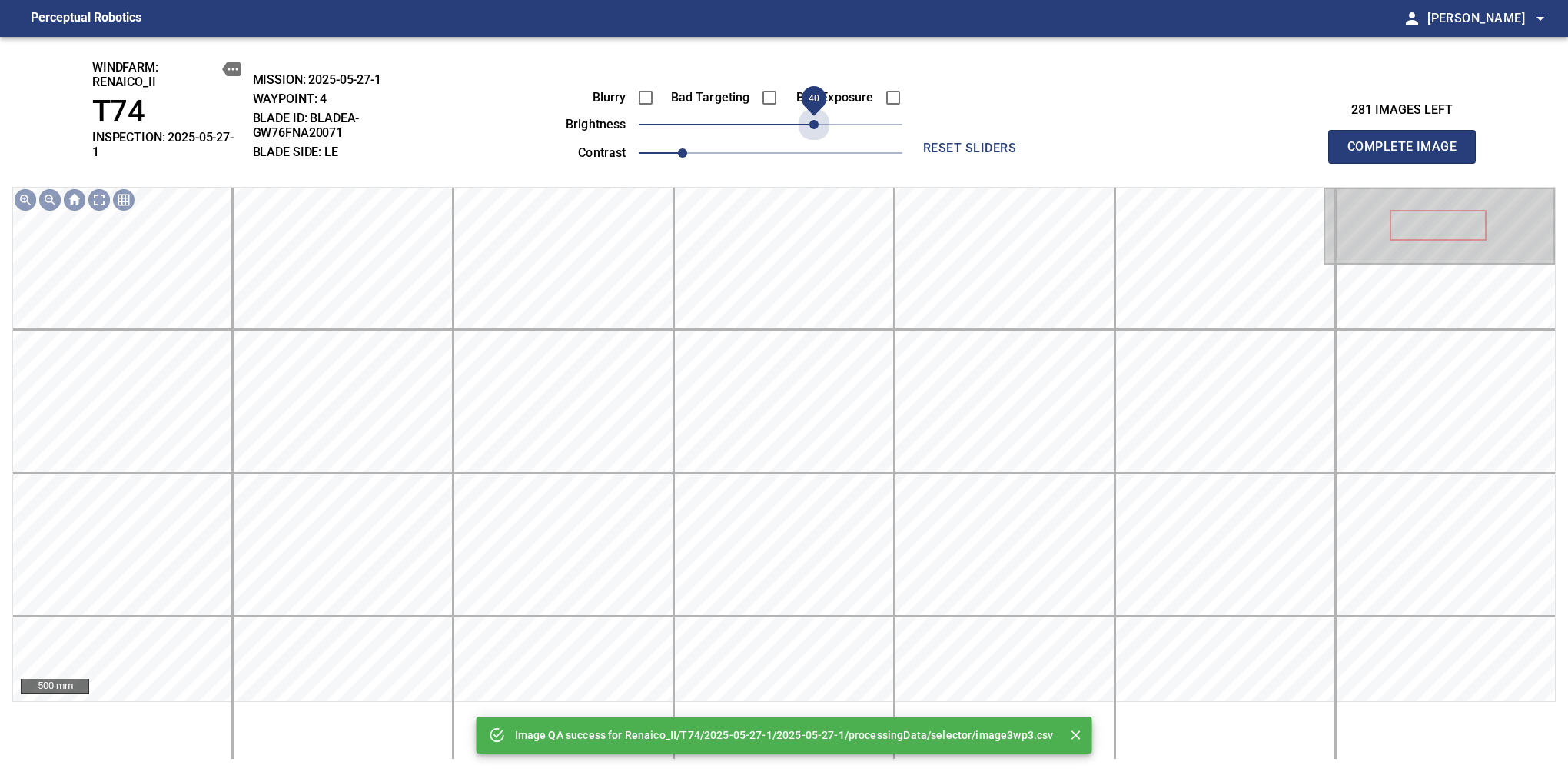
click at [818, 134] on span "40" at bounding box center [770, 124] width 264 height 22
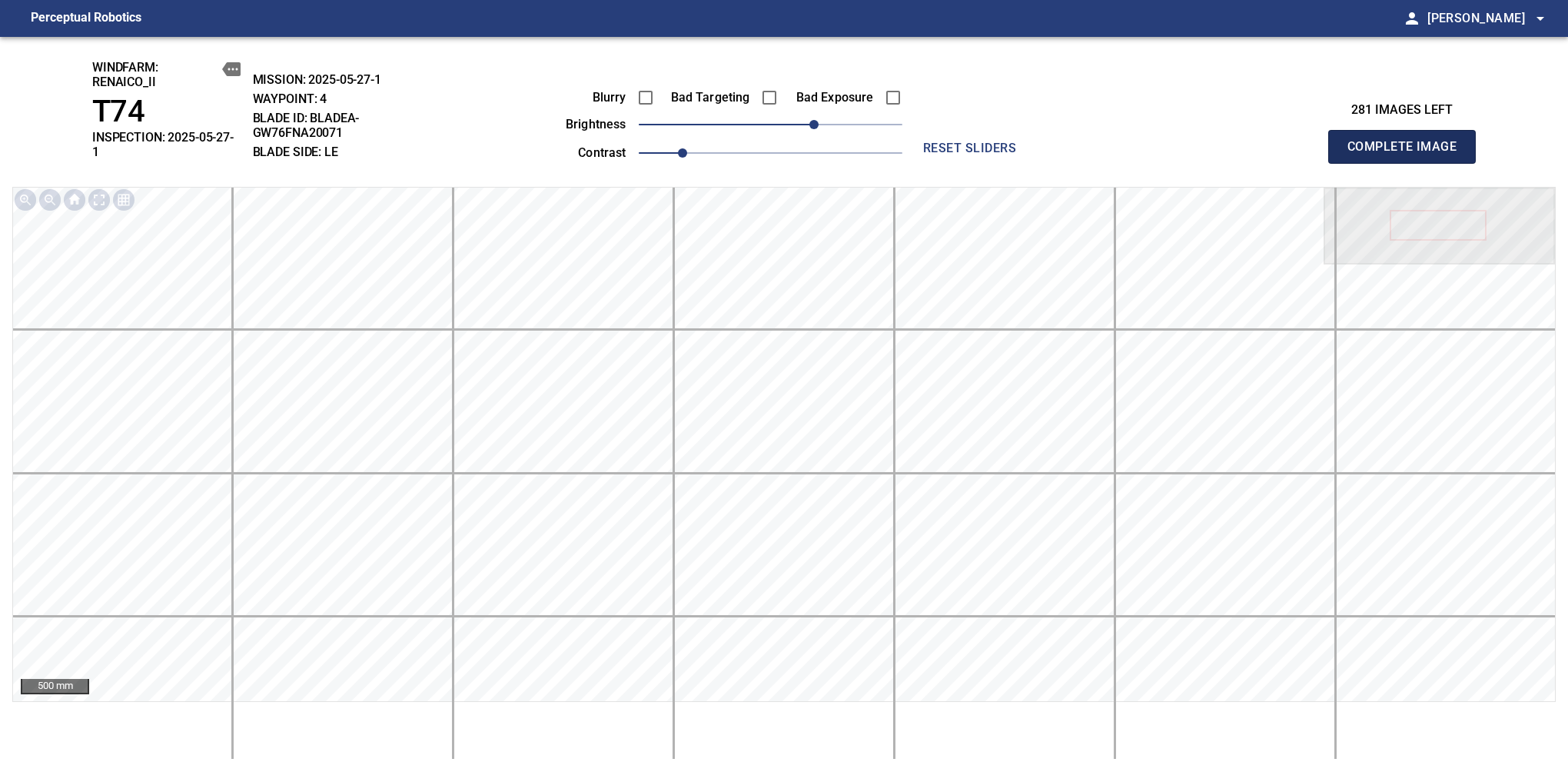
click at [1408, 141] on span "Complete Image" at bounding box center [1402, 146] width 113 height 22
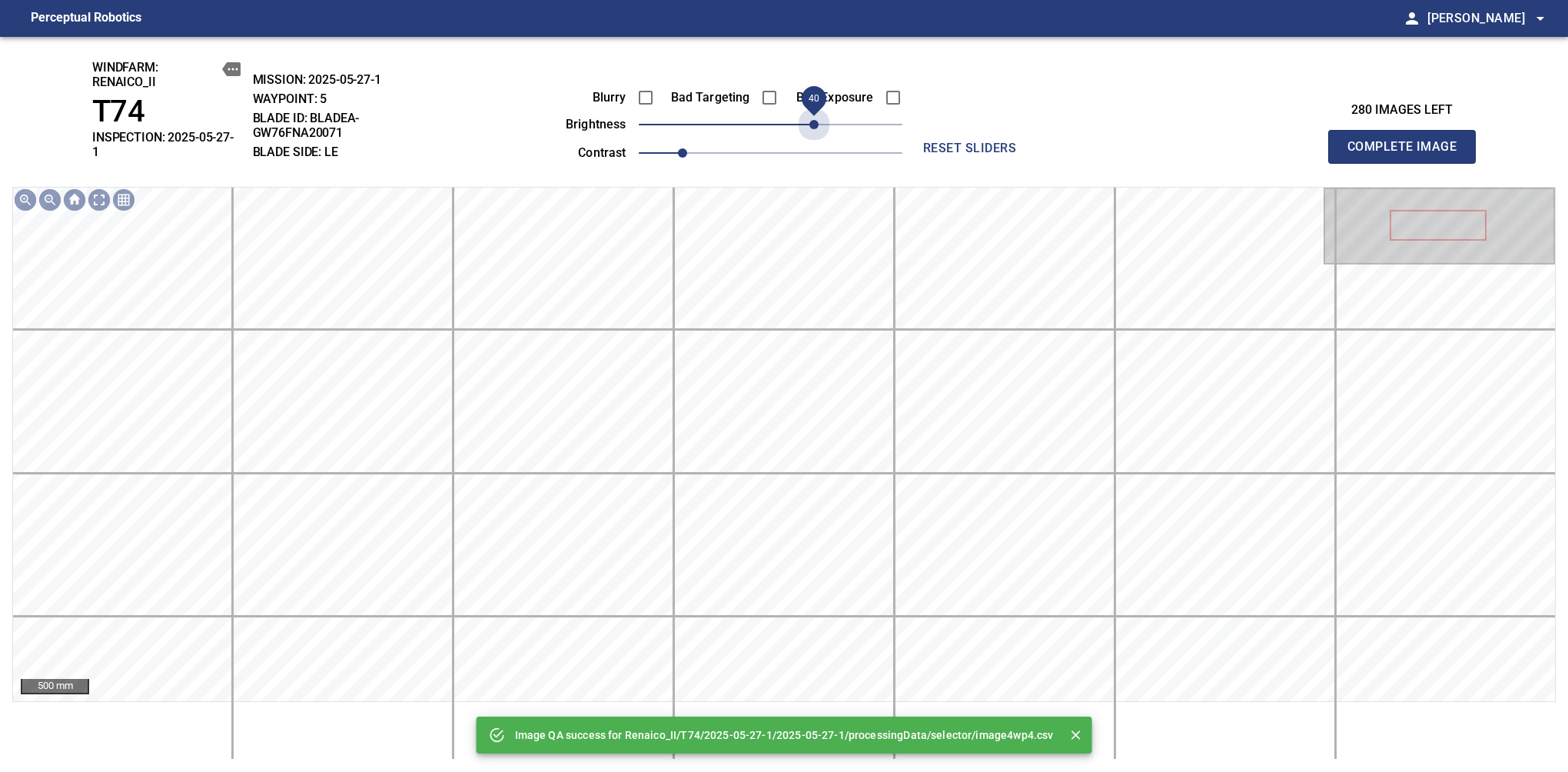
click at [818, 134] on span "40" at bounding box center [770, 124] width 264 height 22
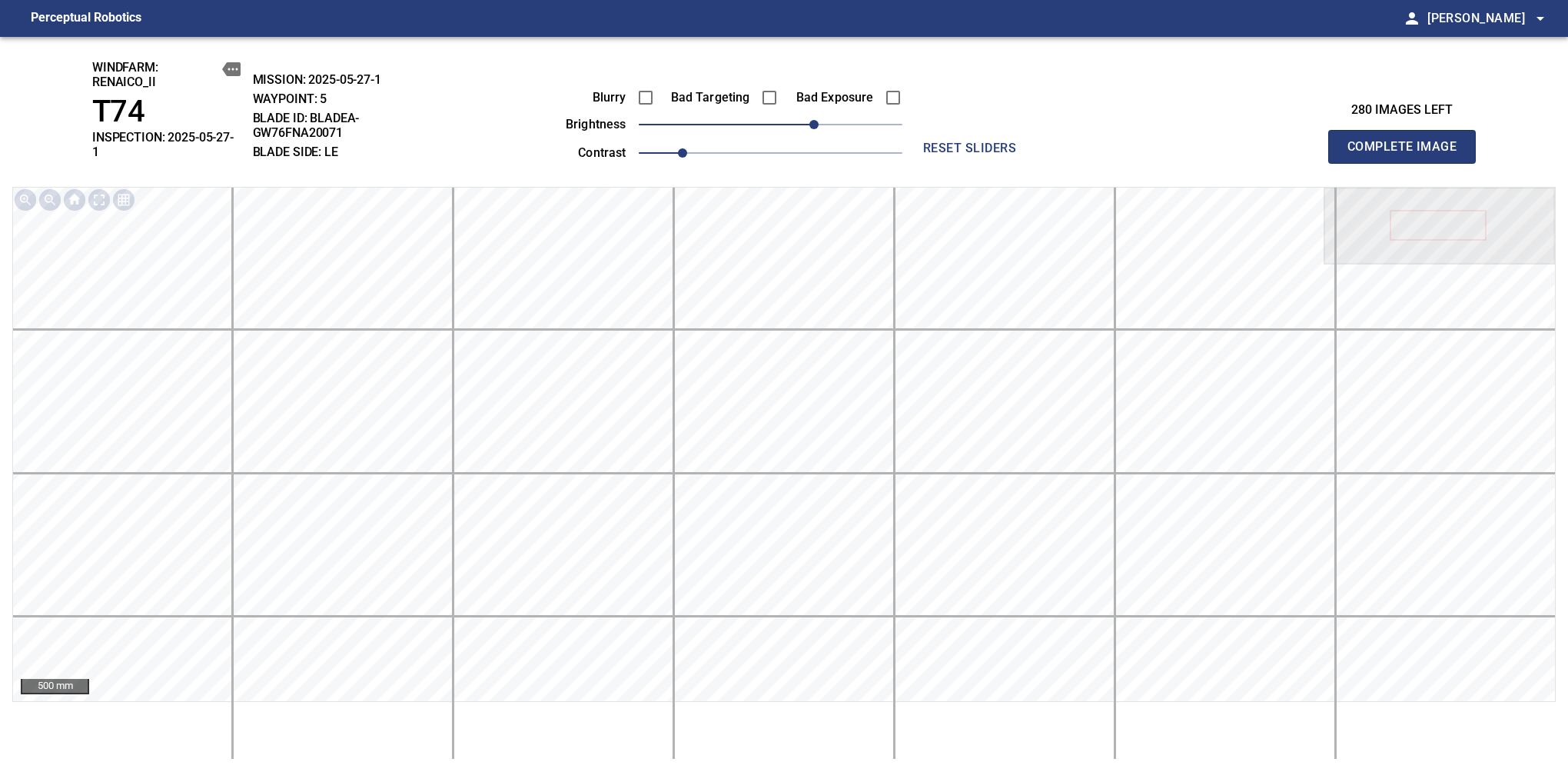
click at [1408, 141] on span "Complete Image" at bounding box center [1402, 146] width 113 height 22
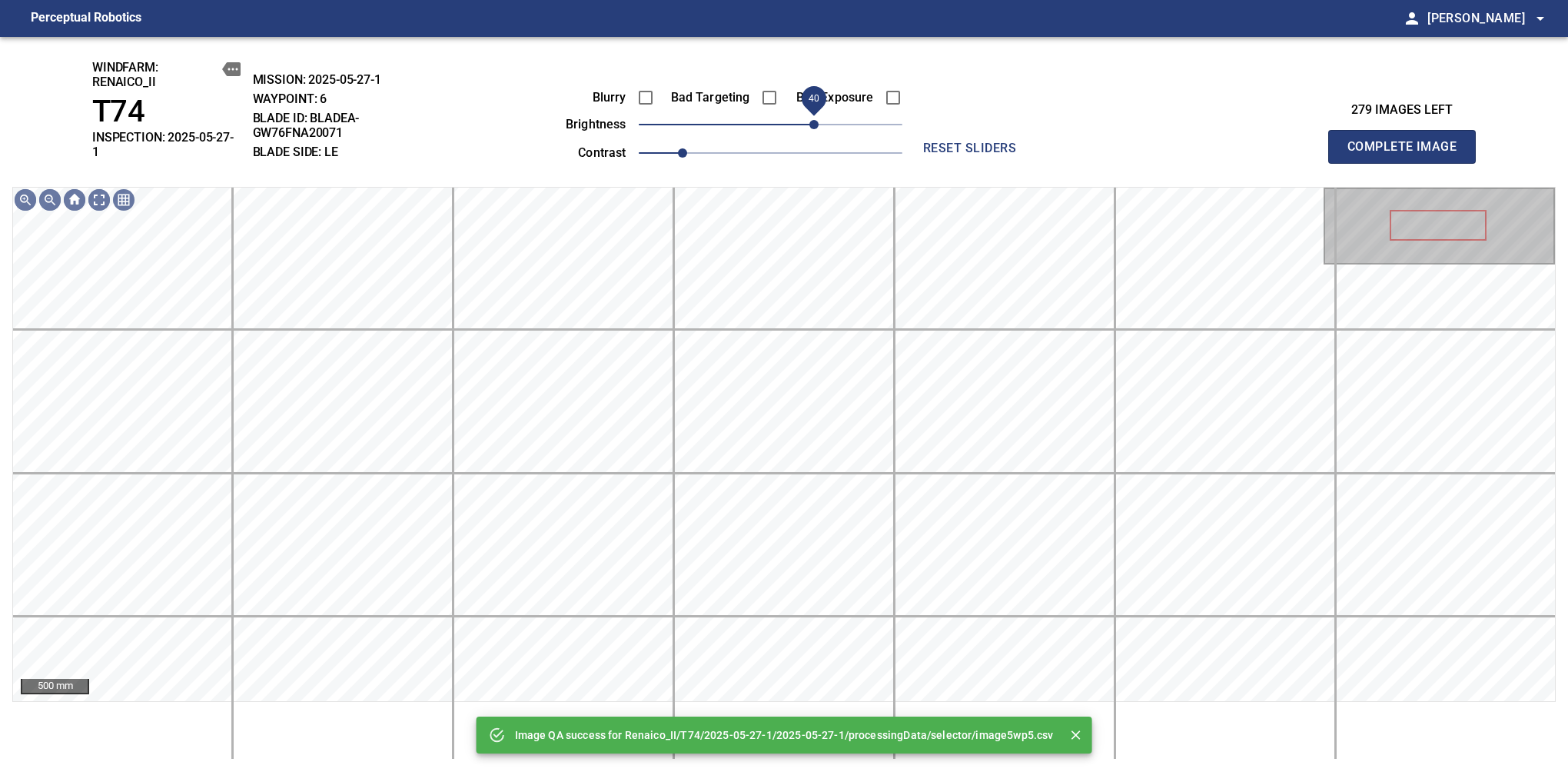
drag, startPoint x: 821, startPoint y: 132, endPoint x: 814, endPoint y: 129, distance: 7.6
click at [814, 129] on span "40" at bounding box center [770, 124] width 264 height 22
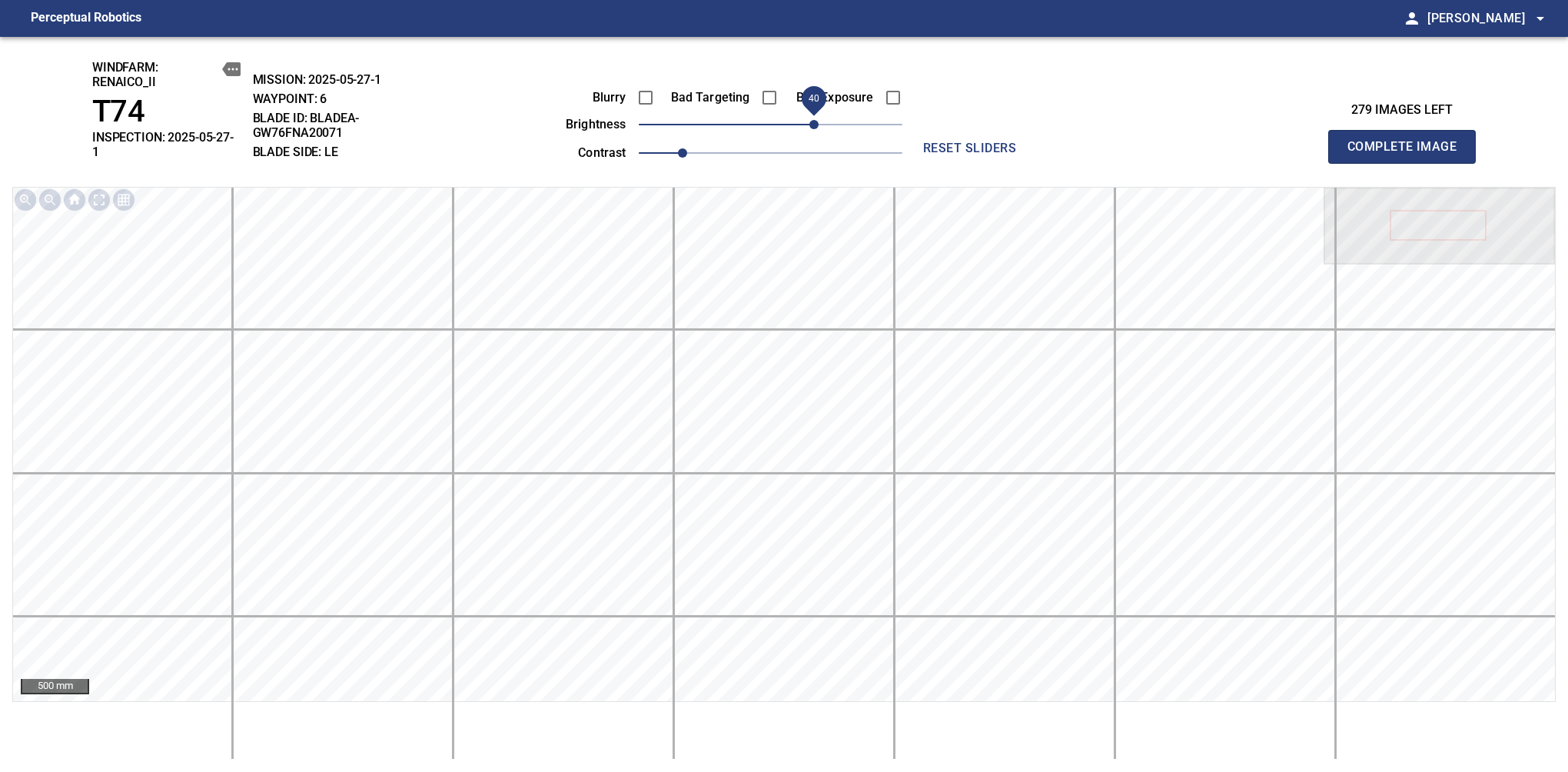
click at [1408, 141] on span "Complete Image" at bounding box center [1402, 146] width 113 height 22
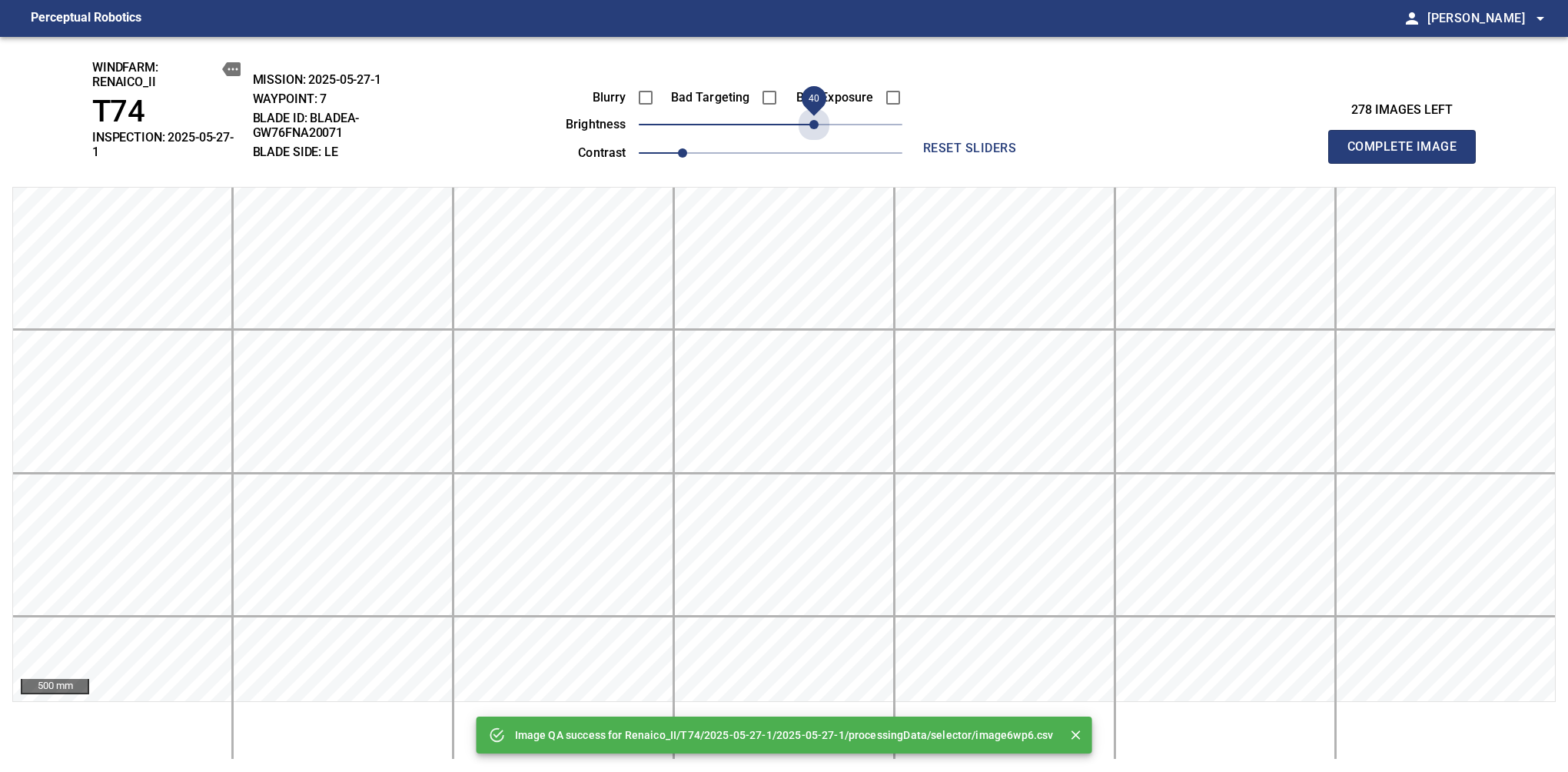
click at [814, 127] on span "40" at bounding box center [770, 124] width 264 height 22
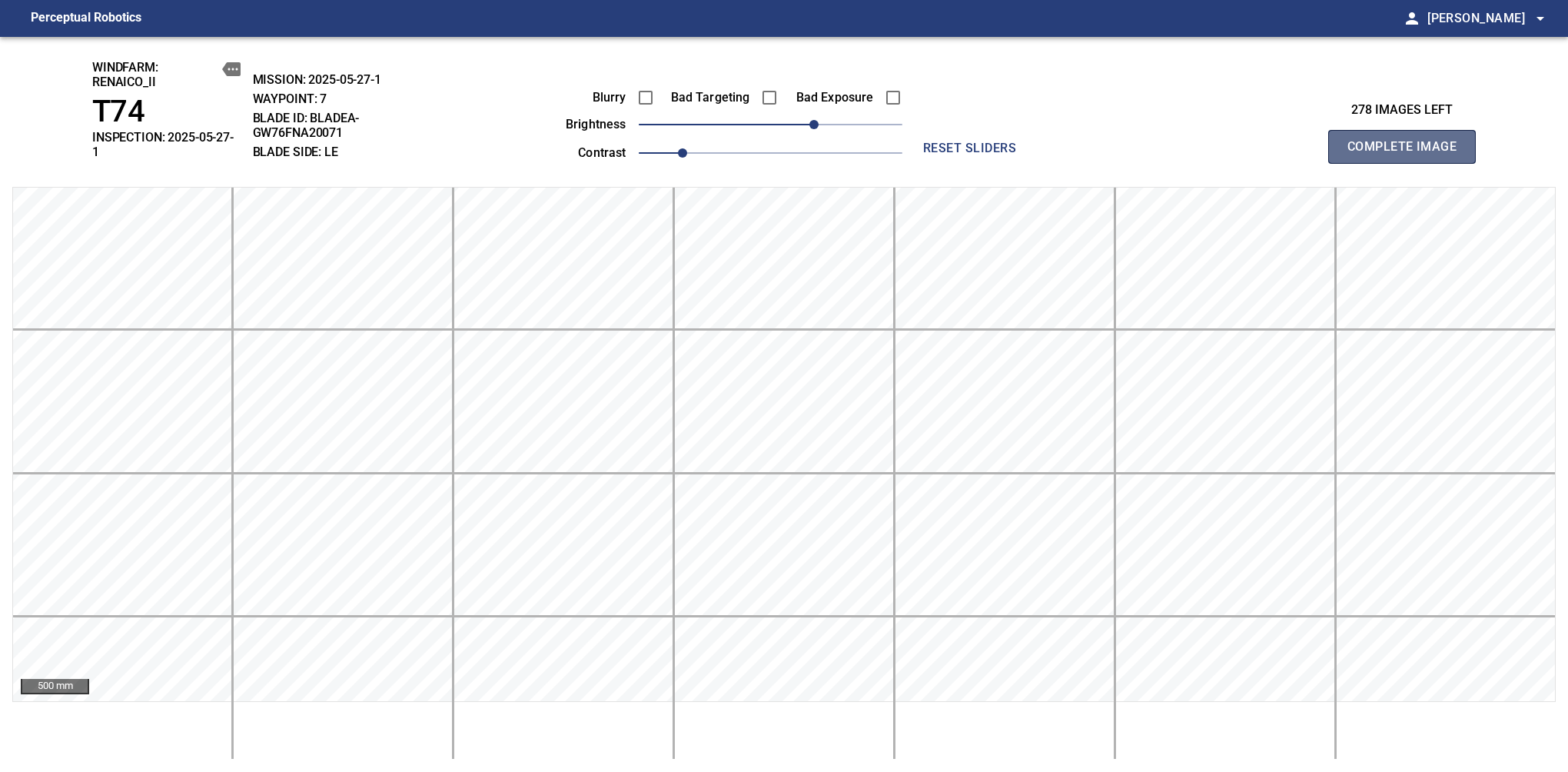
click at [1408, 141] on span "Complete Image" at bounding box center [1402, 146] width 113 height 22
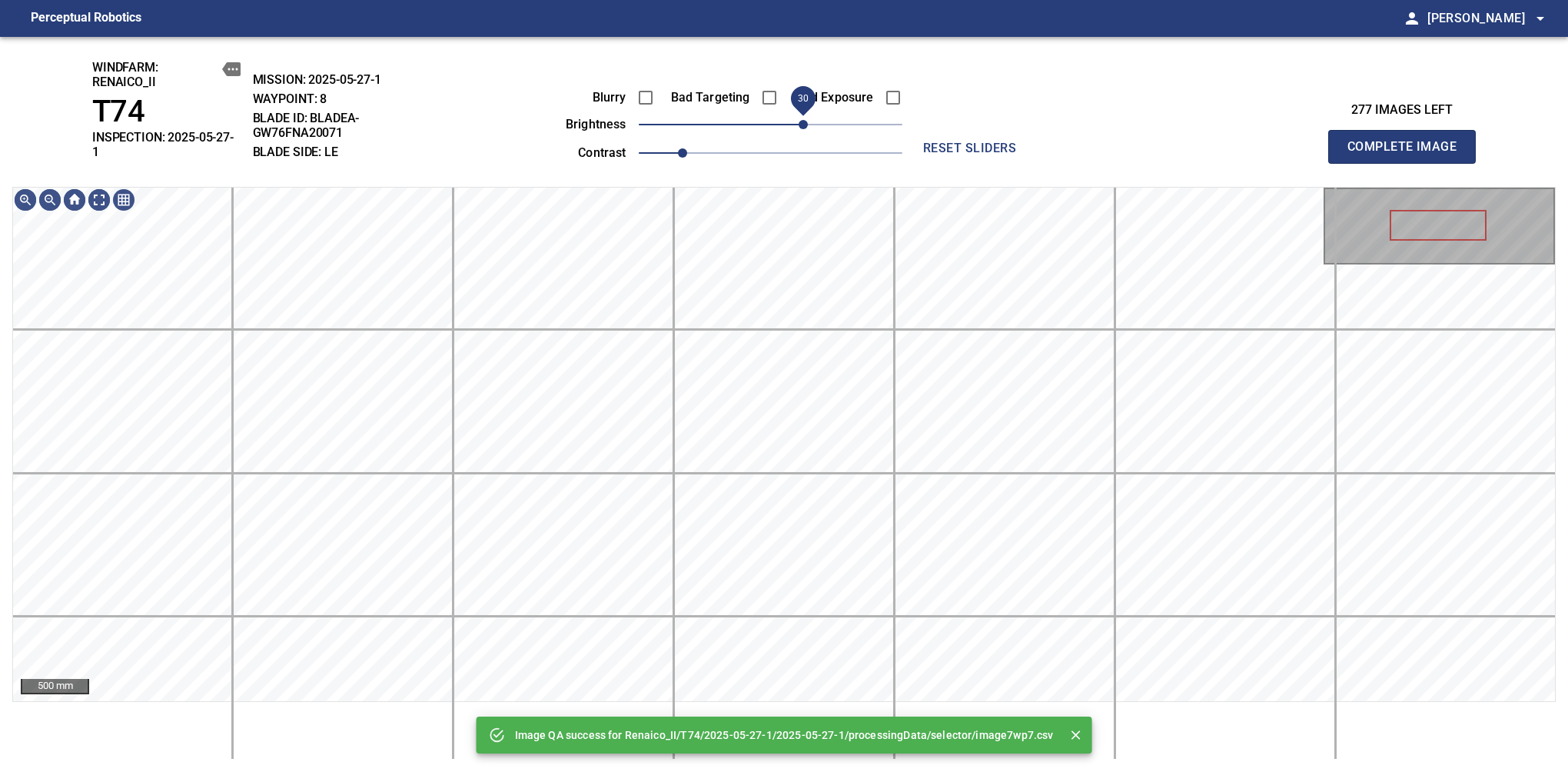
click at [809, 129] on span "30" at bounding box center [770, 124] width 264 height 22
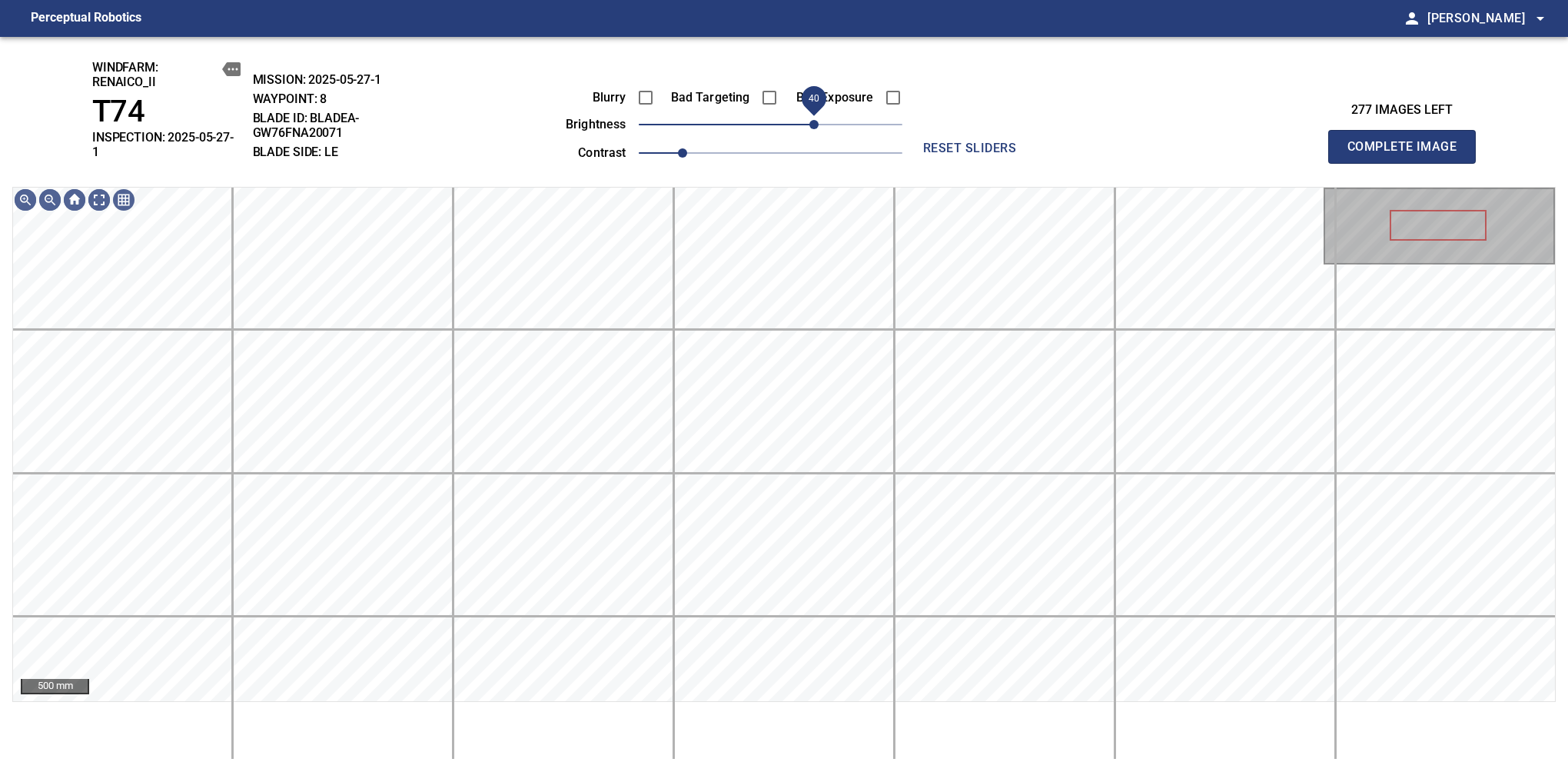
click at [814, 125] on span "40" at bounding box center [814, 125] width 10 height 10
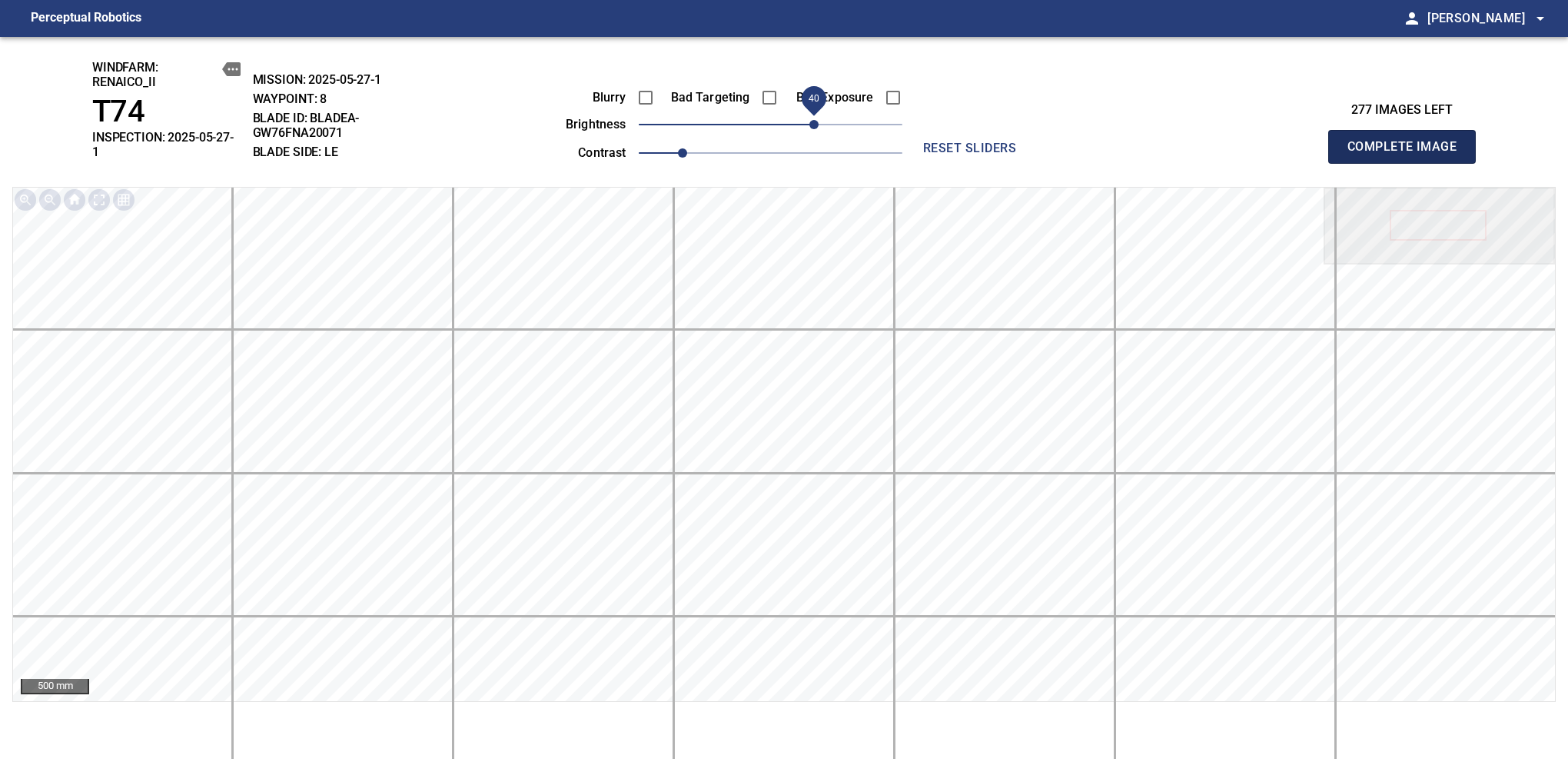
click at [1408, 141] on span "Complete Image" at bounding box center [1402, 146] width 113 height 22
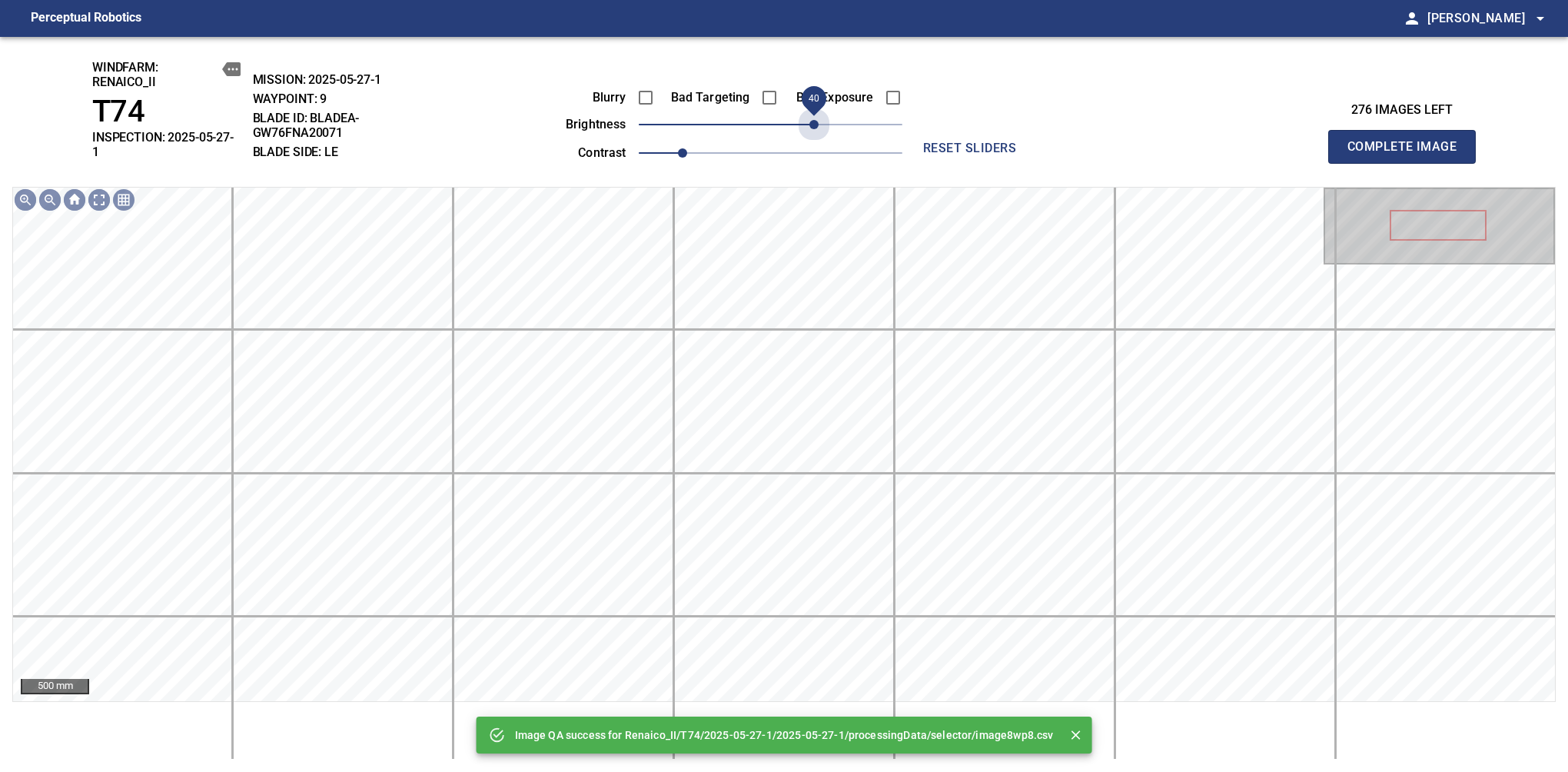
click at [814, 125] on span "40" at bounding box center [770, 124] width 264 height 22
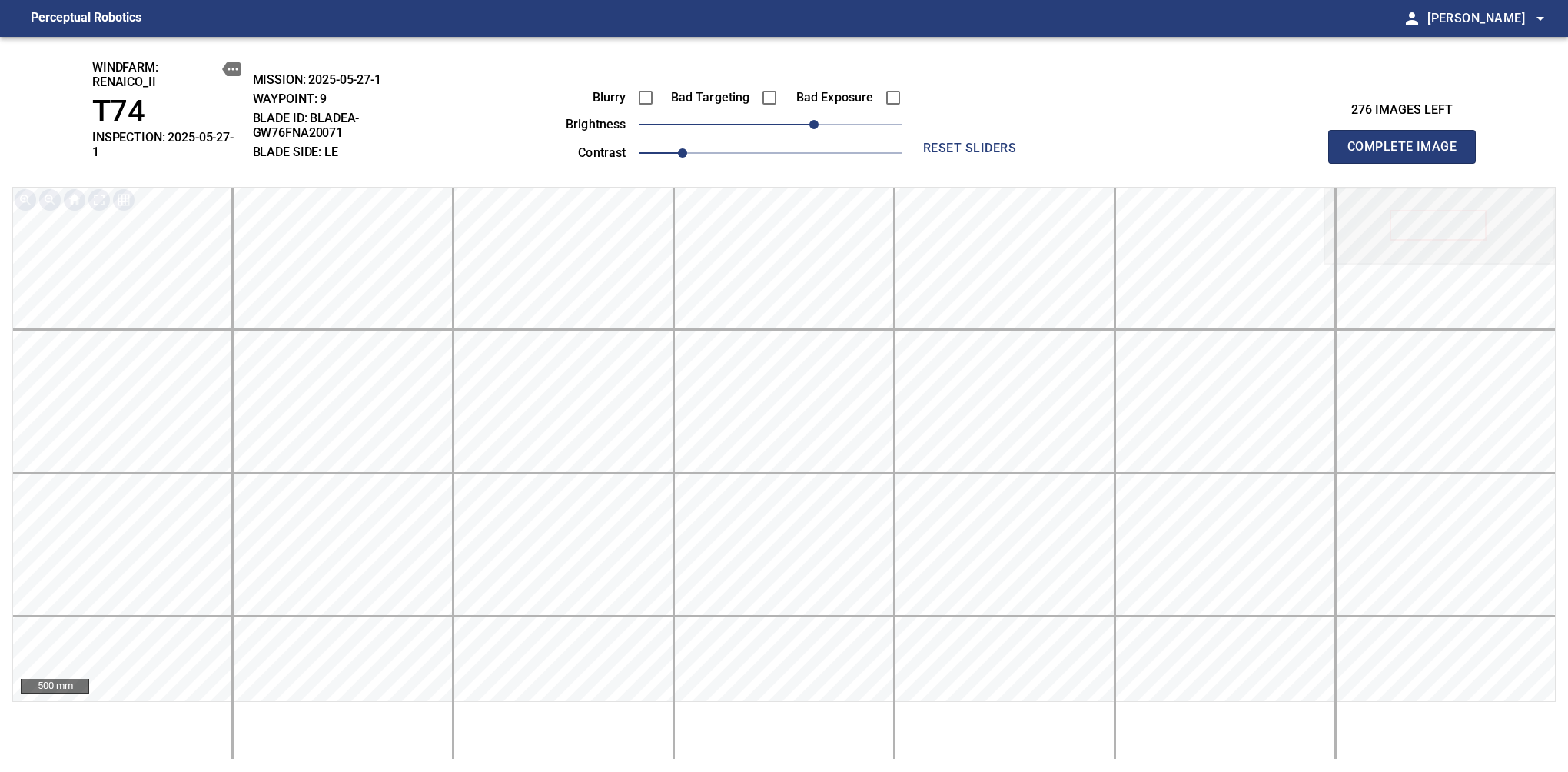
click at [1408, 141] on span "Complete Image" at bounding box center [1402, 146] width 113 height 22
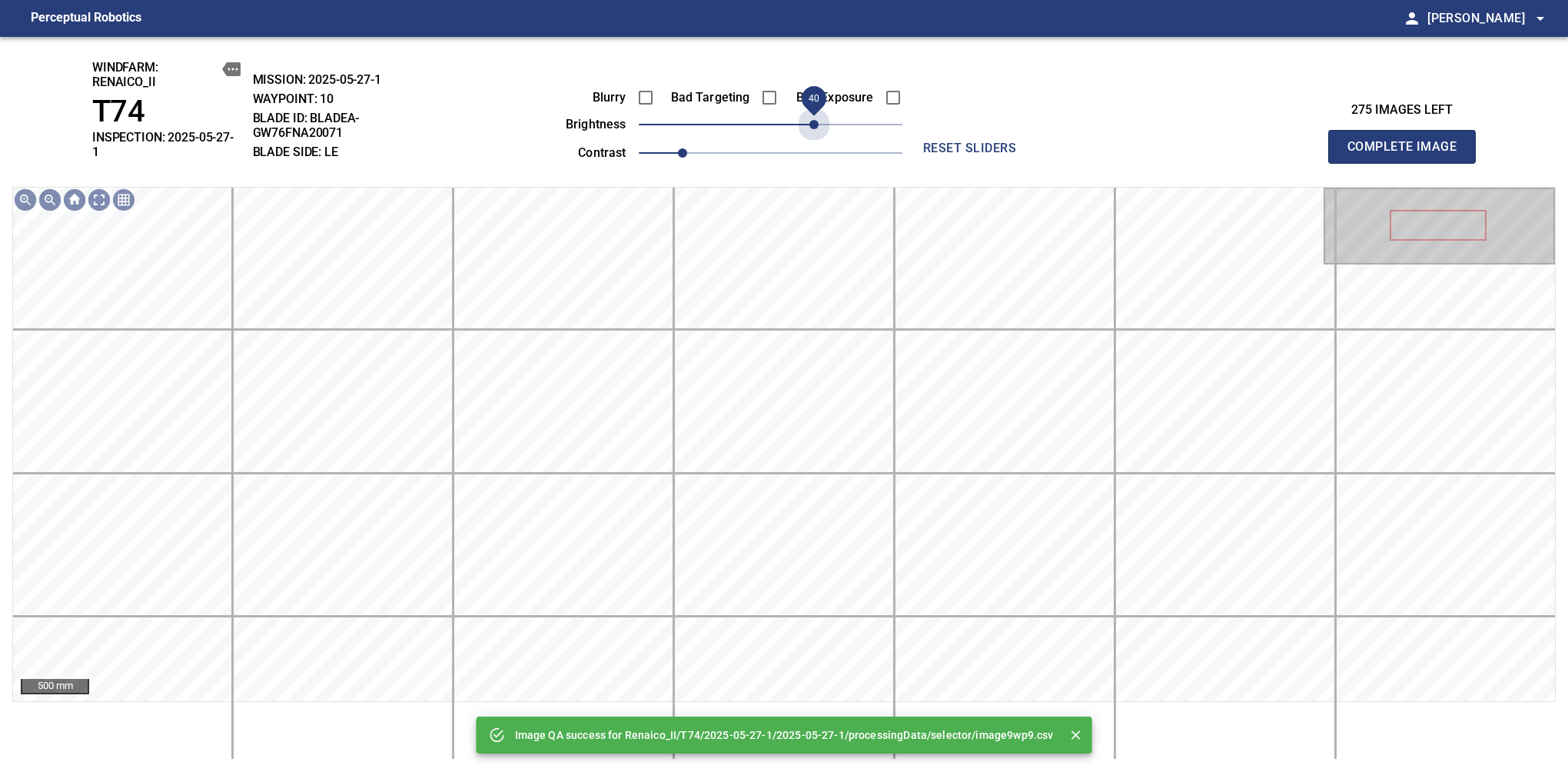
click at [814, 125] on span "40" at bounding box center [770, 124] width 264 height 22
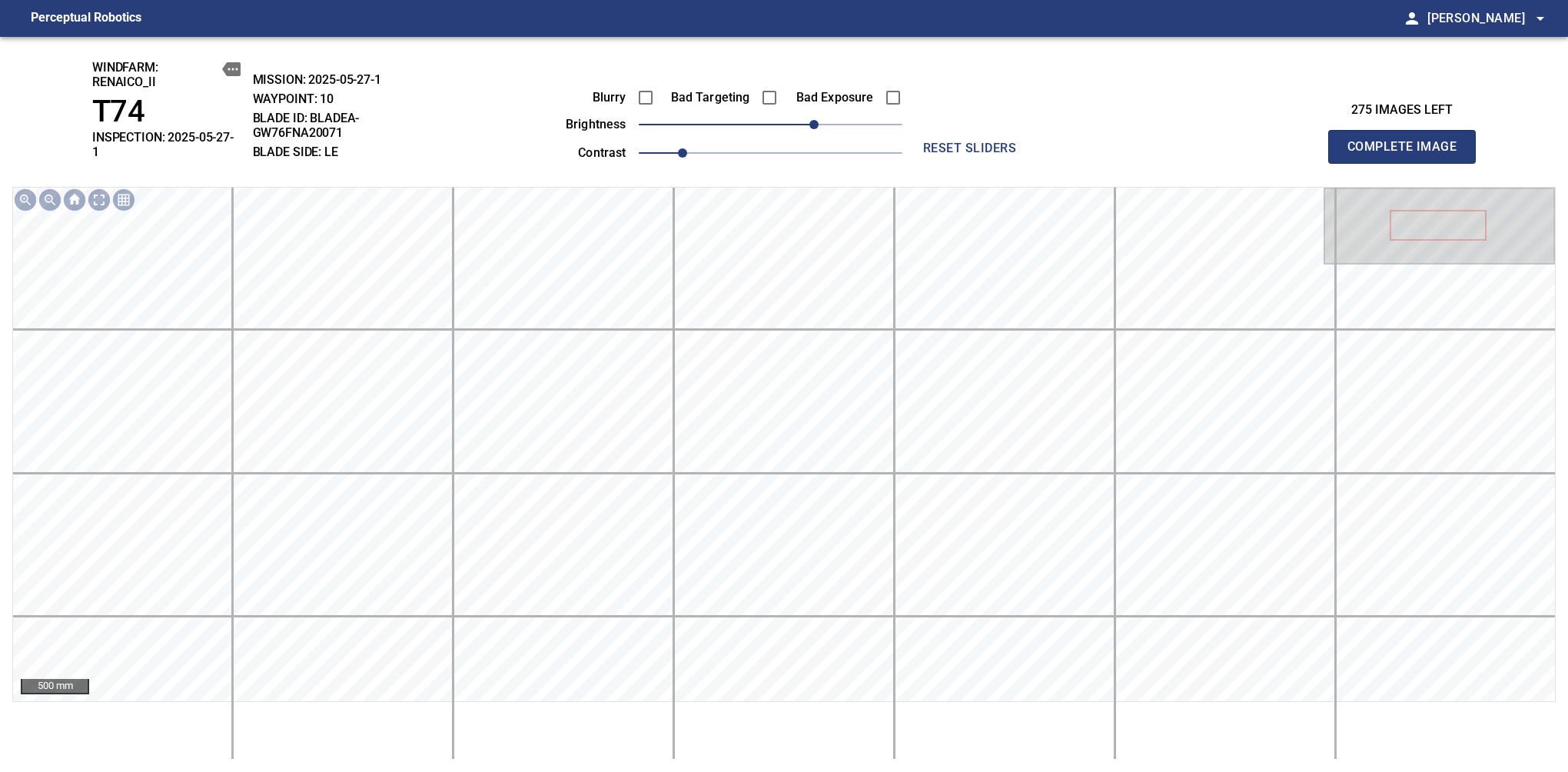
click at [814, 125] on span "40" at bounding box center [814, 125] width 10 height 10
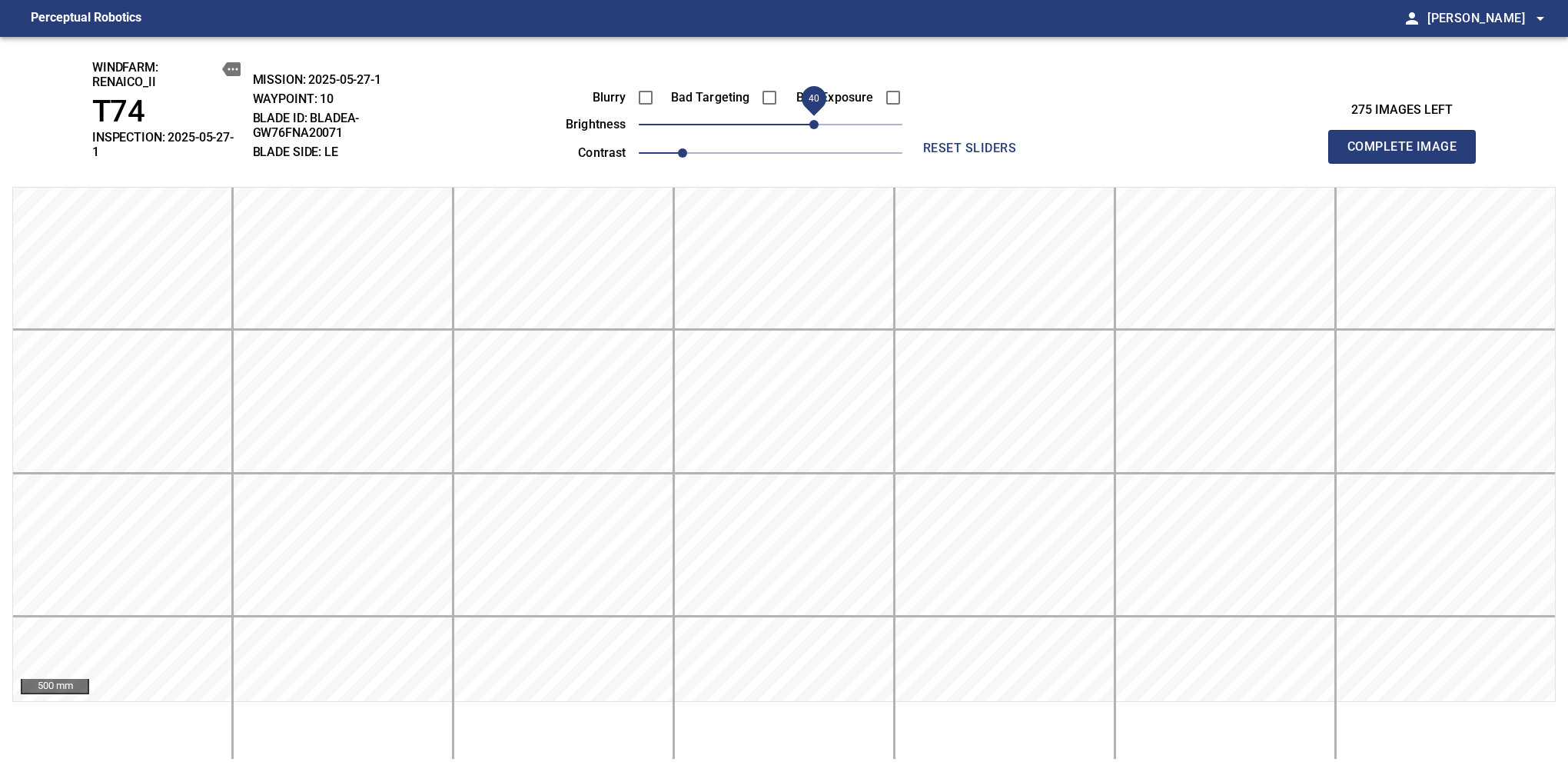
click at [1408, 141] on span "Complete Image" at bounding box center [1402, 146] width 113 height 22
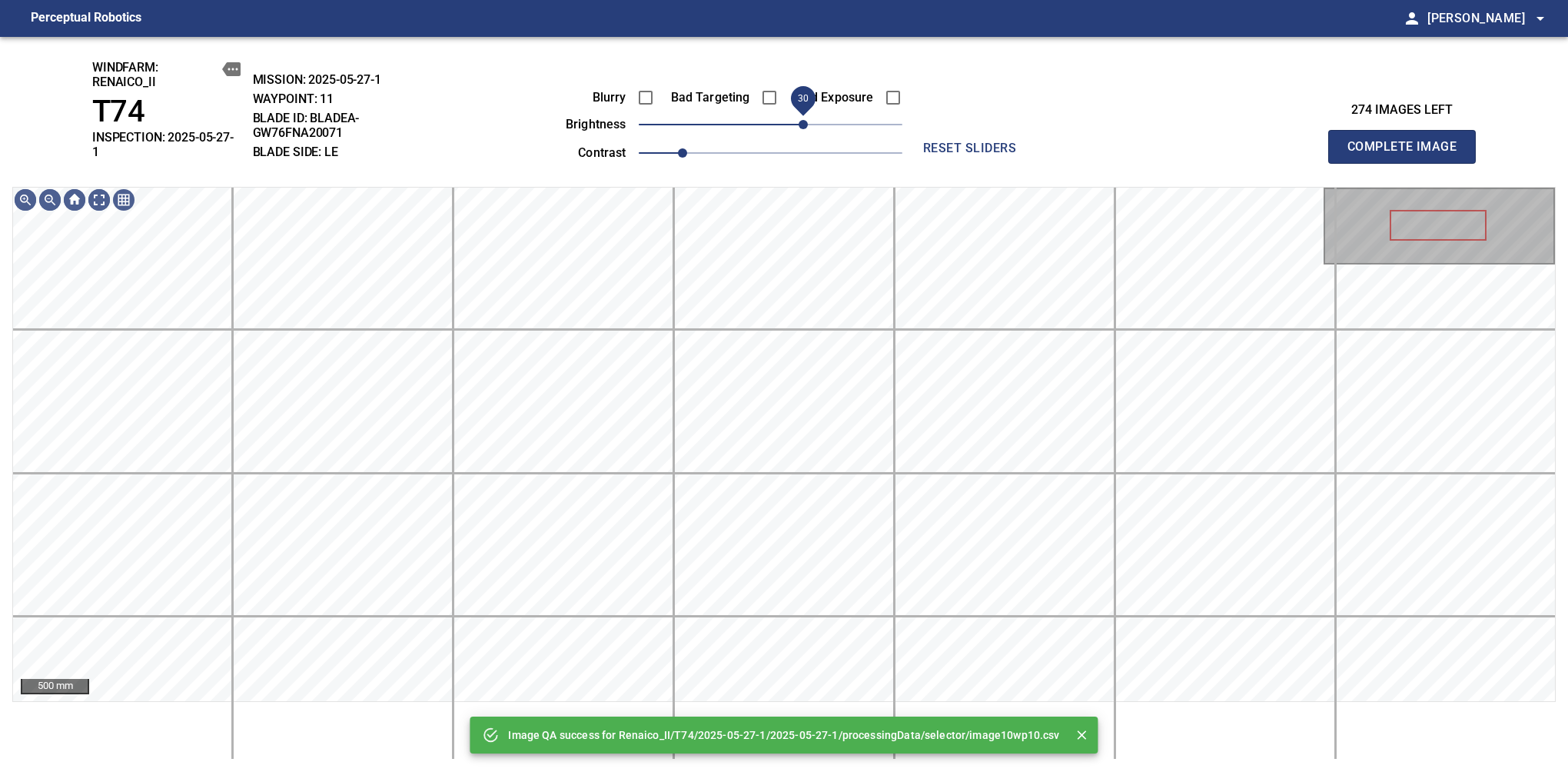
click at [809, 125] on span "30" at bounding box center [770, 124] width 264 height 22
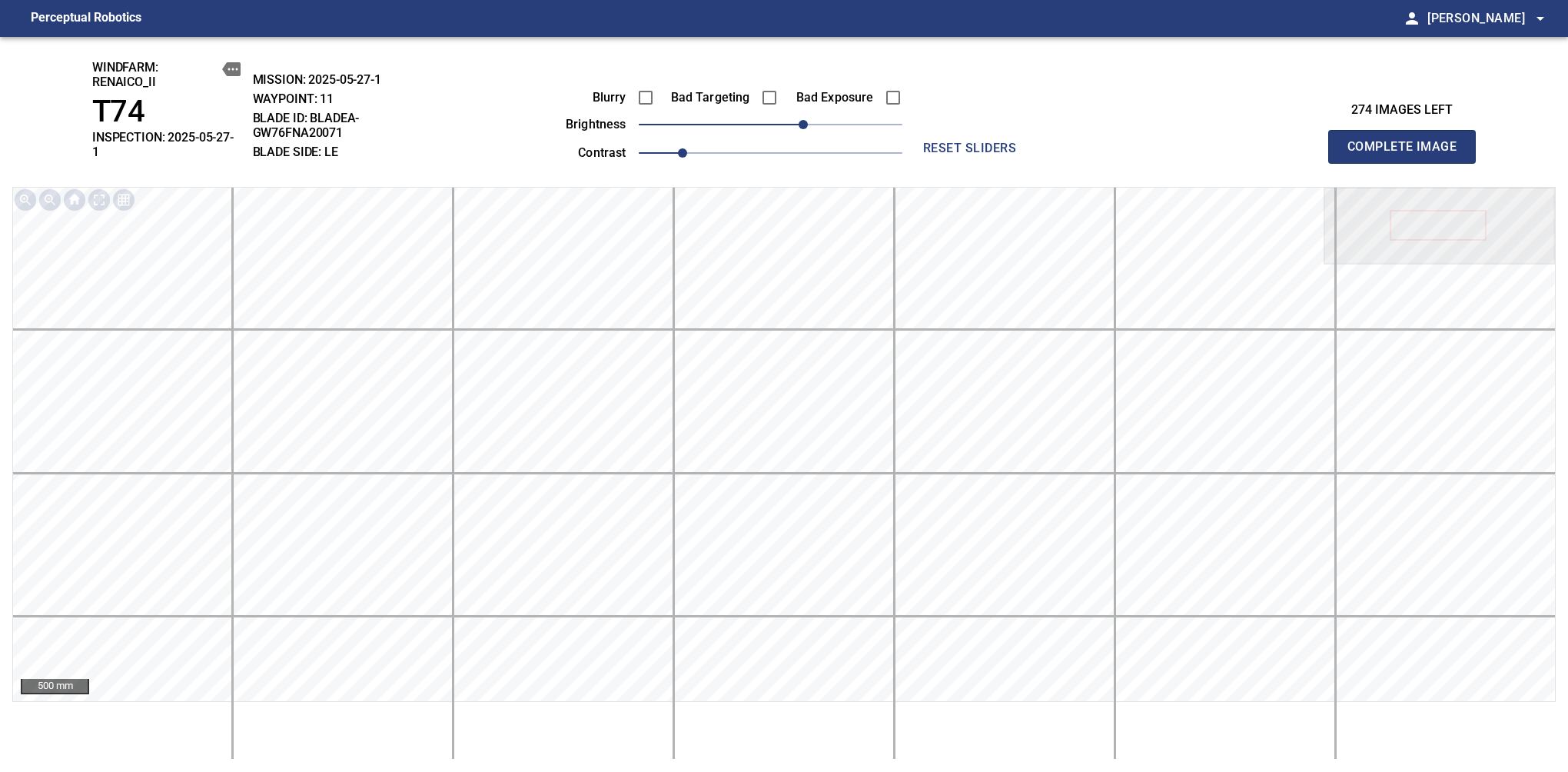
click at [1408, 141] on span "Complete Image" at bounding box center [1402, 146] width 113 height 22
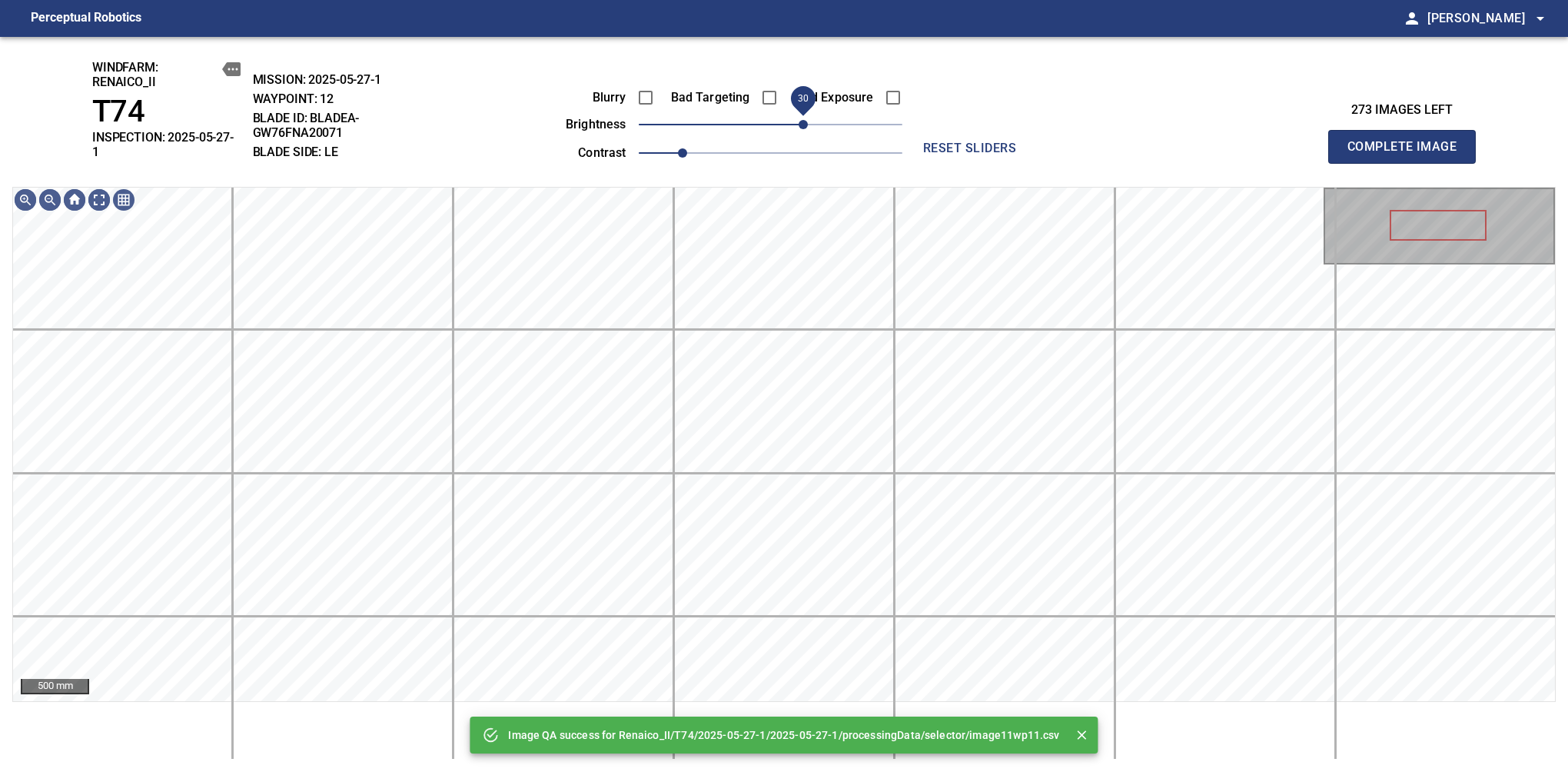
drag, startPoint x: 817, startPoint y: 127, endPoint x: 809, endPoint y: 129, distance: 8.2
click at [809, 129] on span "30" at bounding box center [770, 124] width 264 height 22
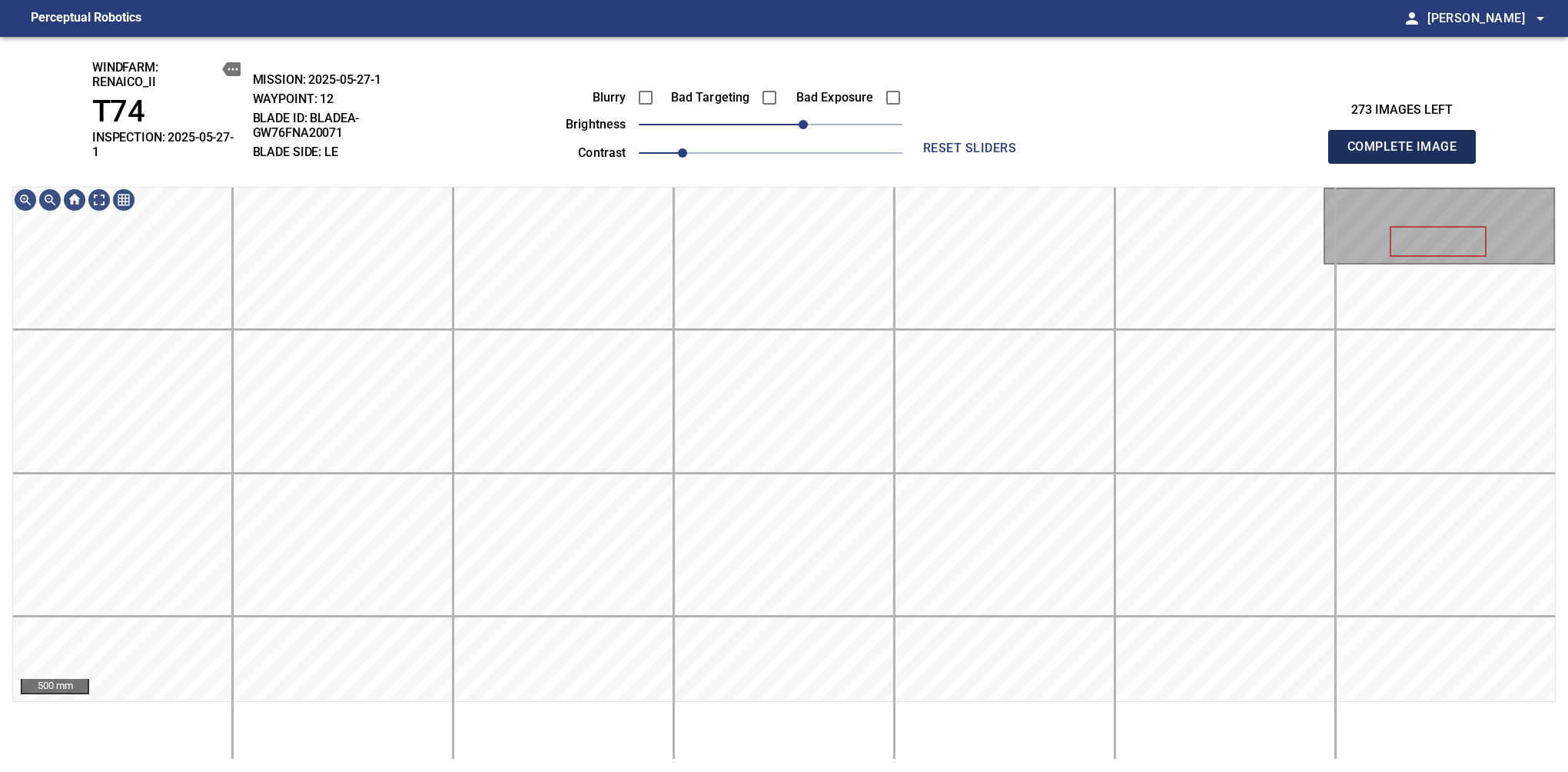
click at [1408, 141] on span "Complete Image" at bounding box center [1402, 146] width 113 height 22
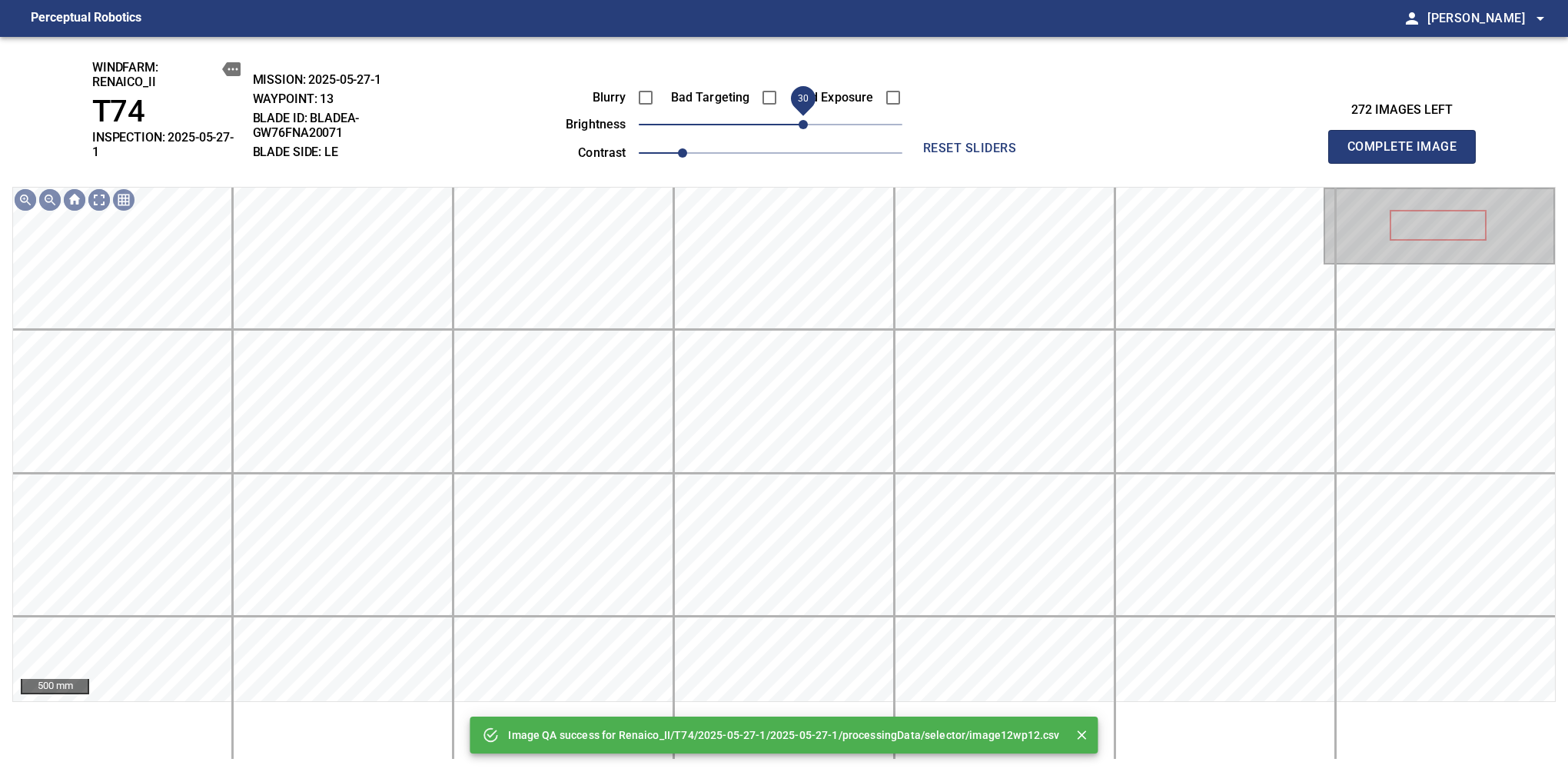
click at [806, 127] on span "30" at bounding box center [770, 124] width 264 height 22
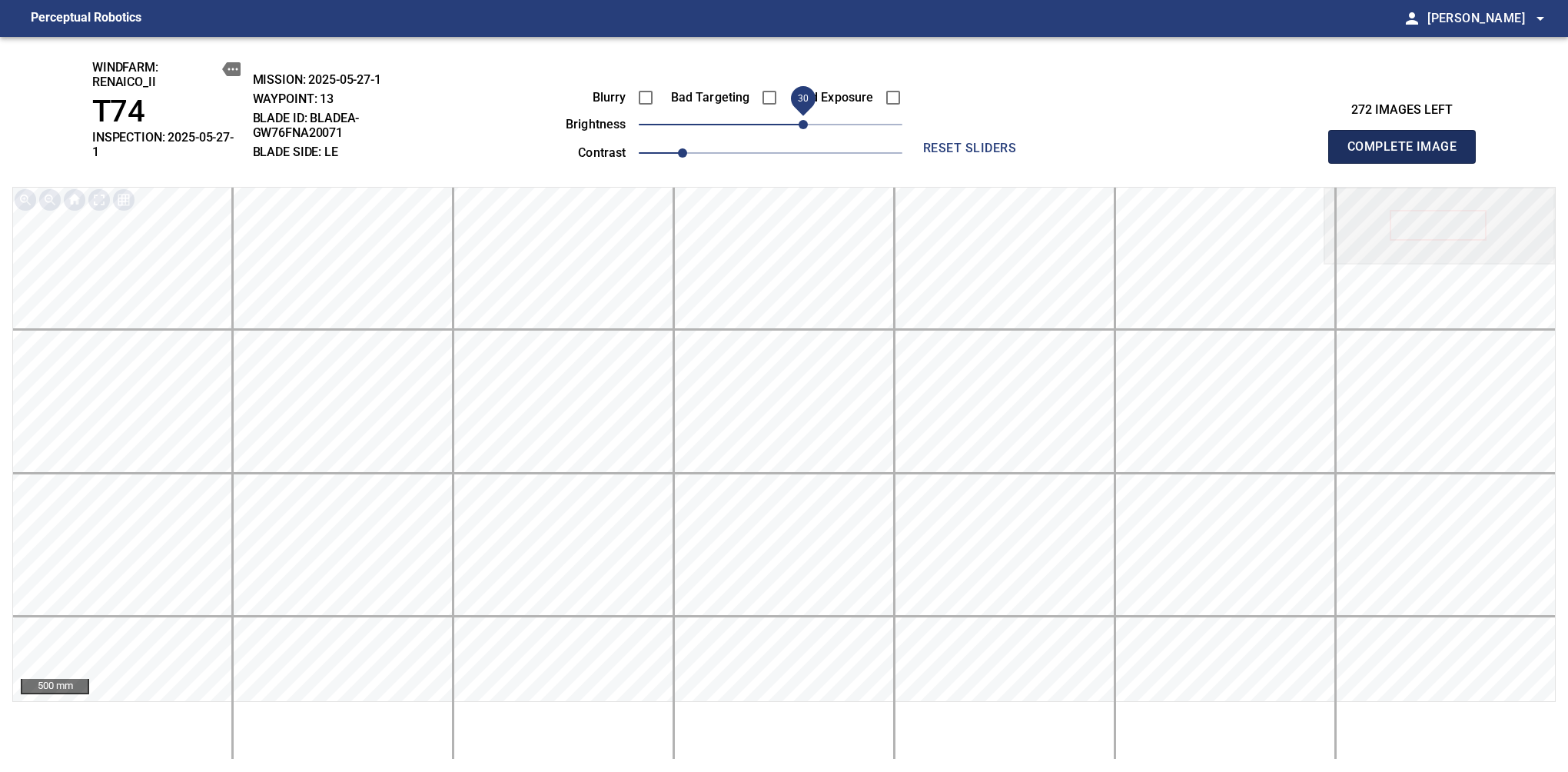
click at [1408, 141] on span "Complete Image" at bounding box center [1402, 146] width 113 height 22
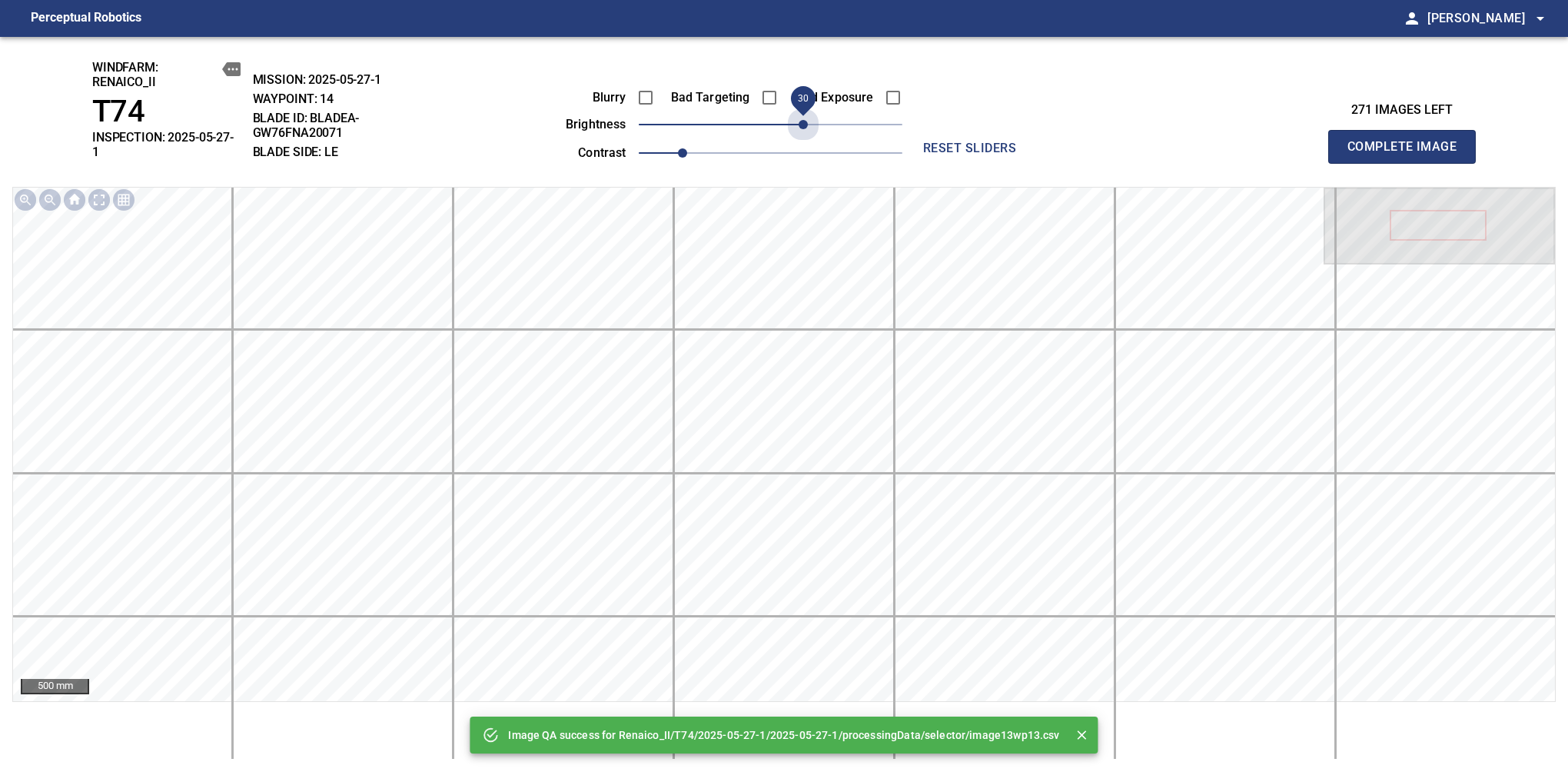
click at [806, 127] on span "30" at bounding box center [770, 124] width 264 height 22
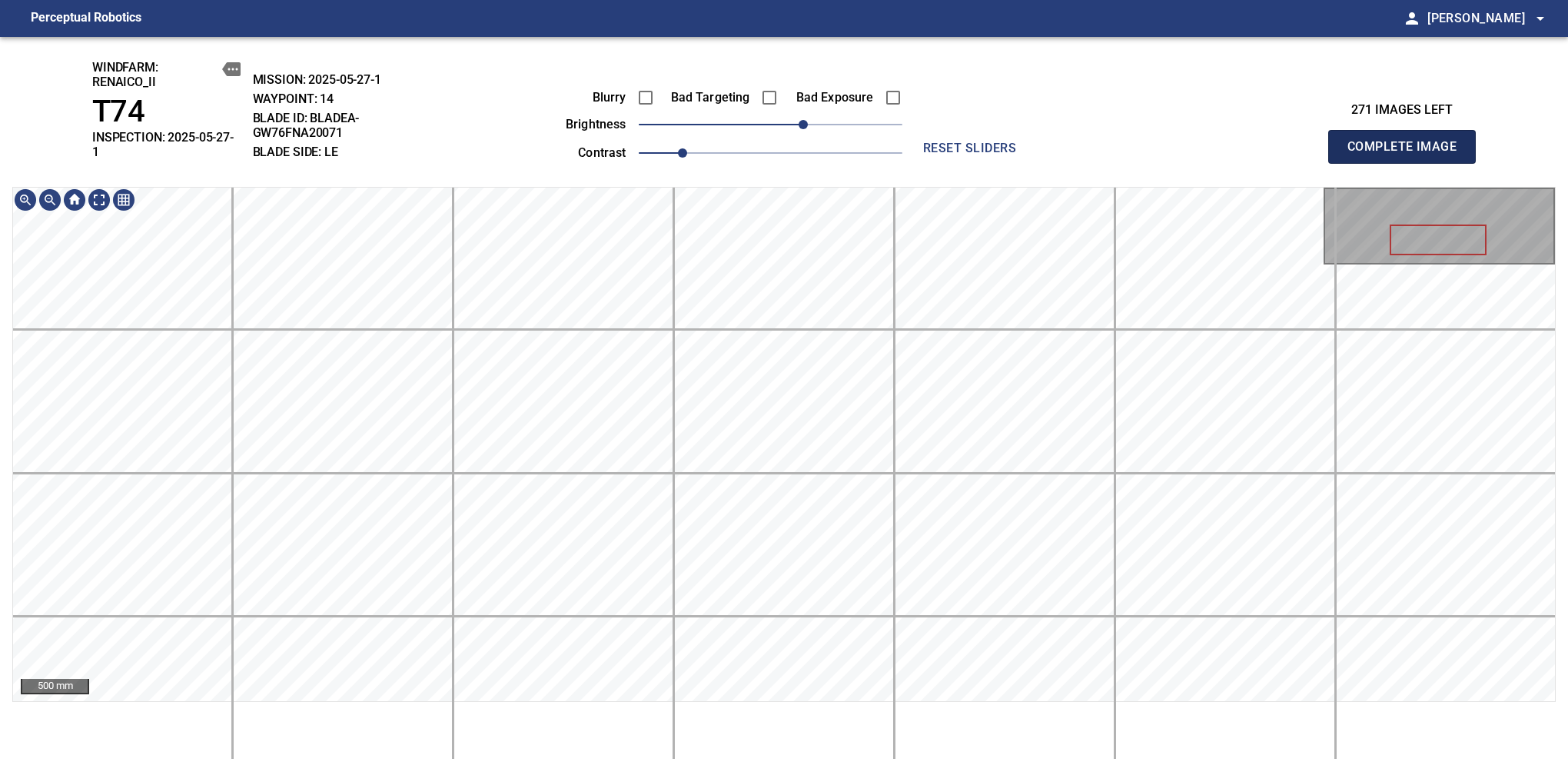
click at [1408, 141] on span "Complete Image" at bounding box center [1402, 146] width 113 height 22
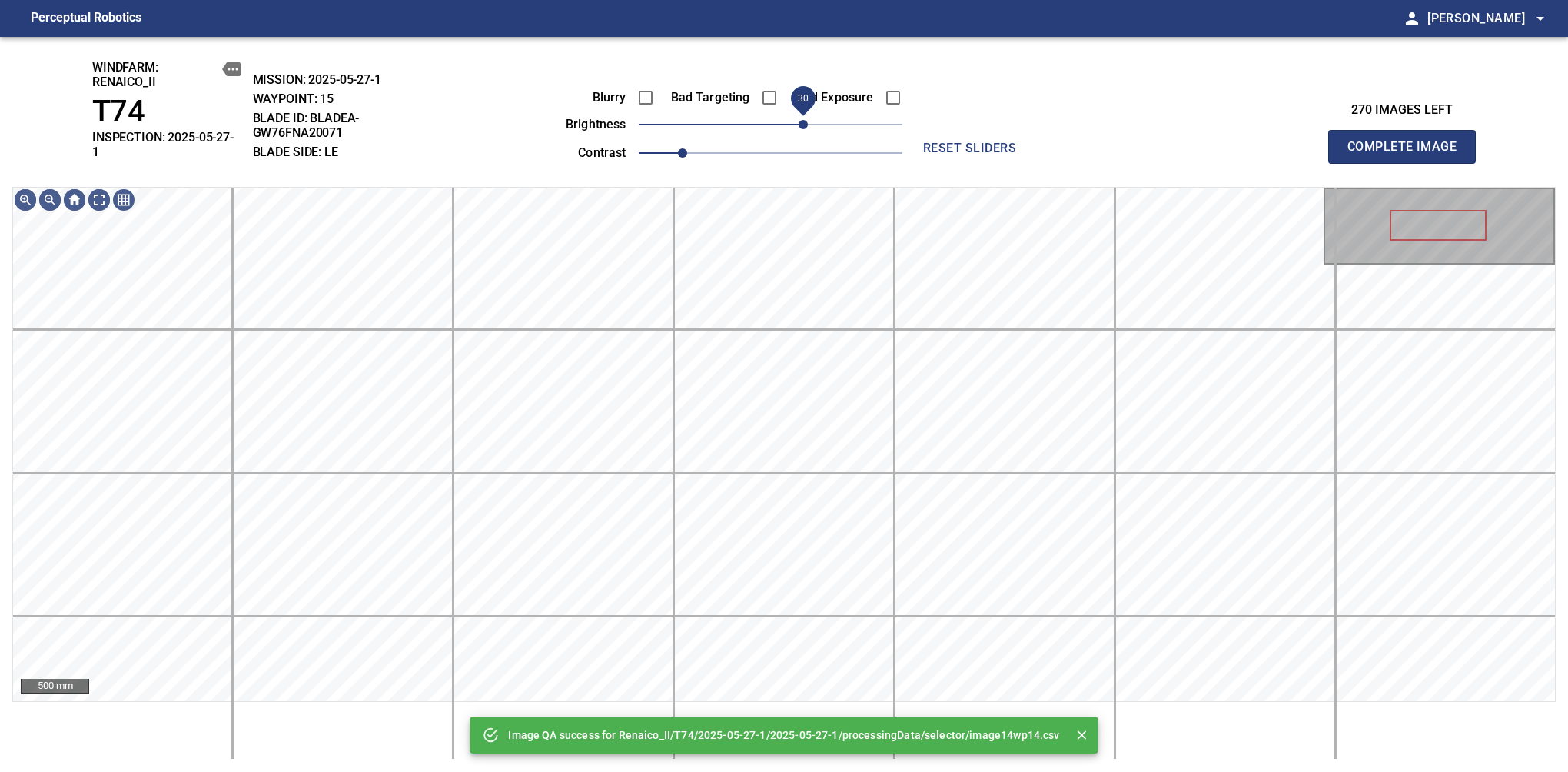
drag, startPoint x: 821, startPoint y: 125, endPoint x: 804, endPoint y: 127, distance: 17.1
click at [804, 127] on span "30" at bounding box center [770, 124] width 264 height 22
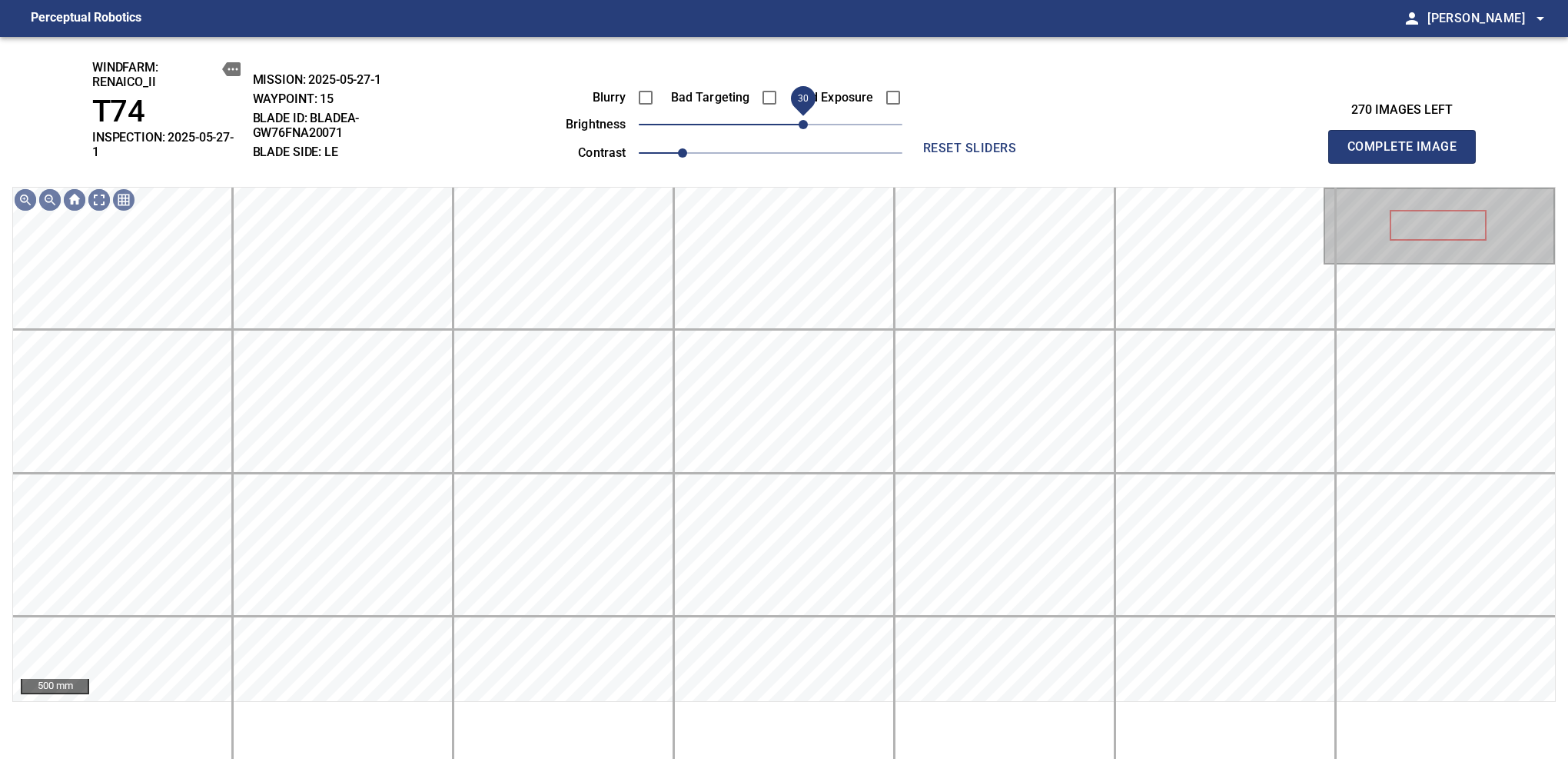
click at [1408, 141] on span "Complete Image" at bounding box center [1402, 146] width 113 height 22
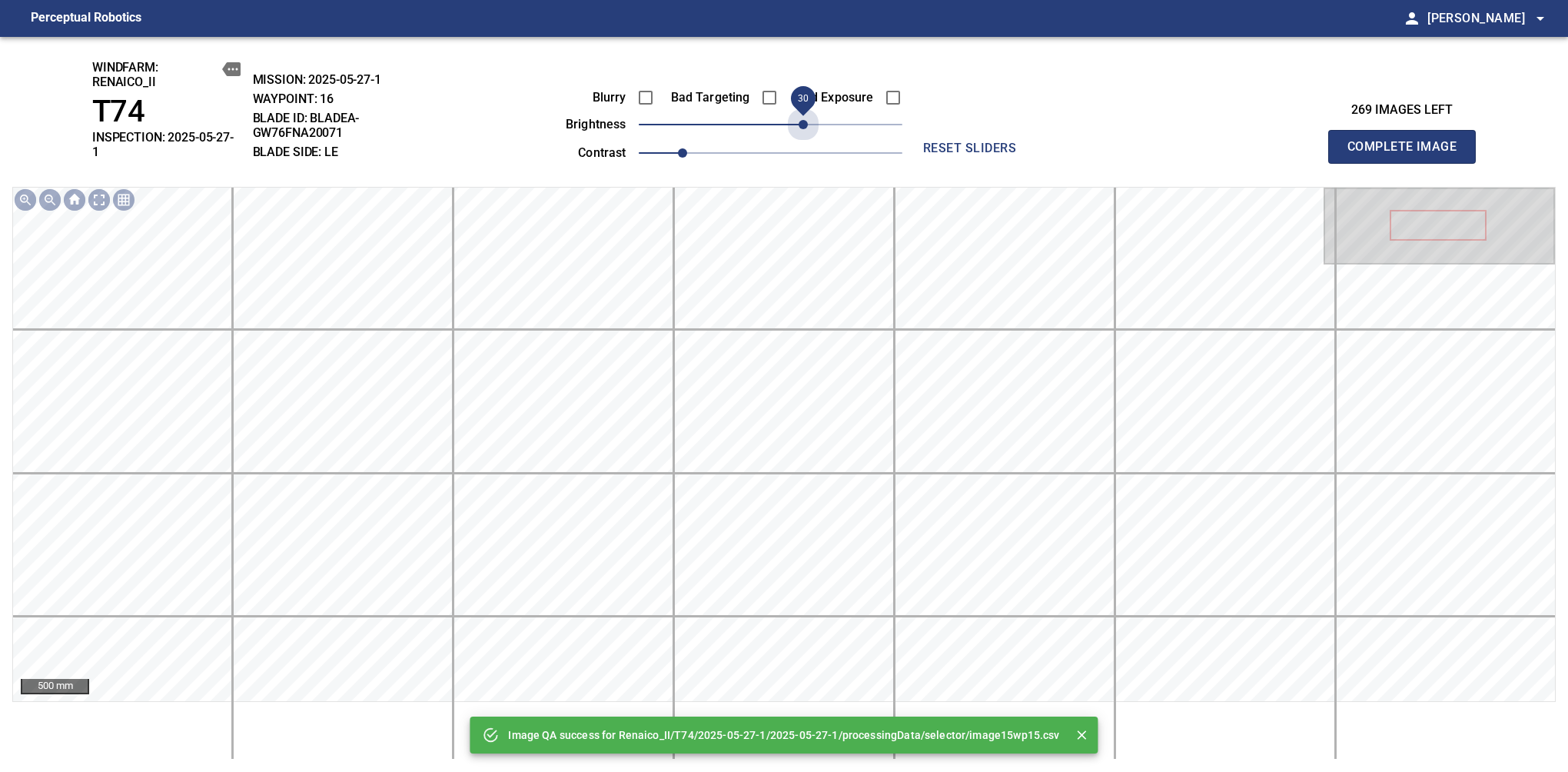
click at [804, 127] on span "30" at bounding box center [770, 124] width 264 height 22
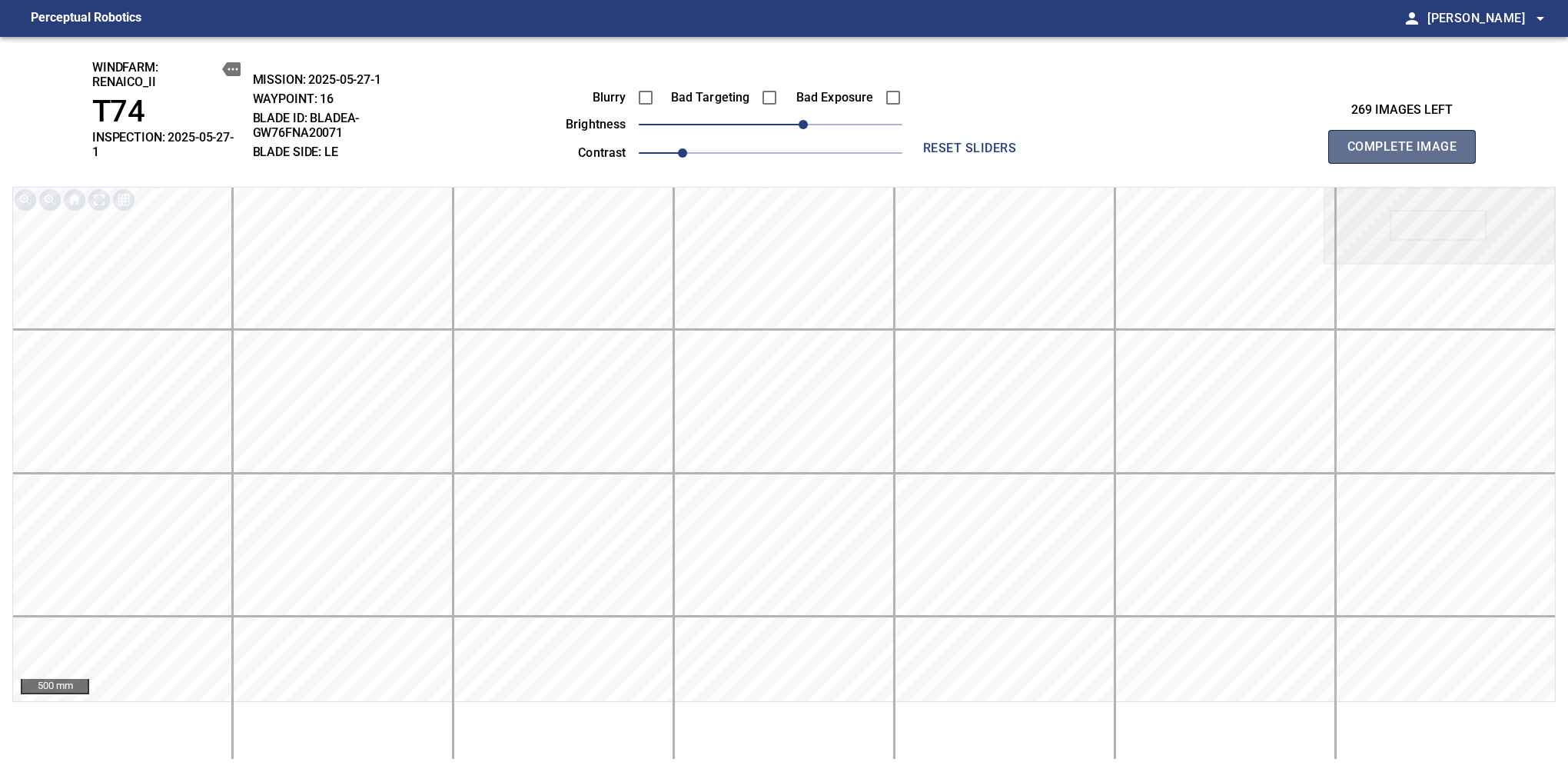
click at [1408, 141] on span "Complete Image" at bounding box center [1402, 146] width 113 height 22
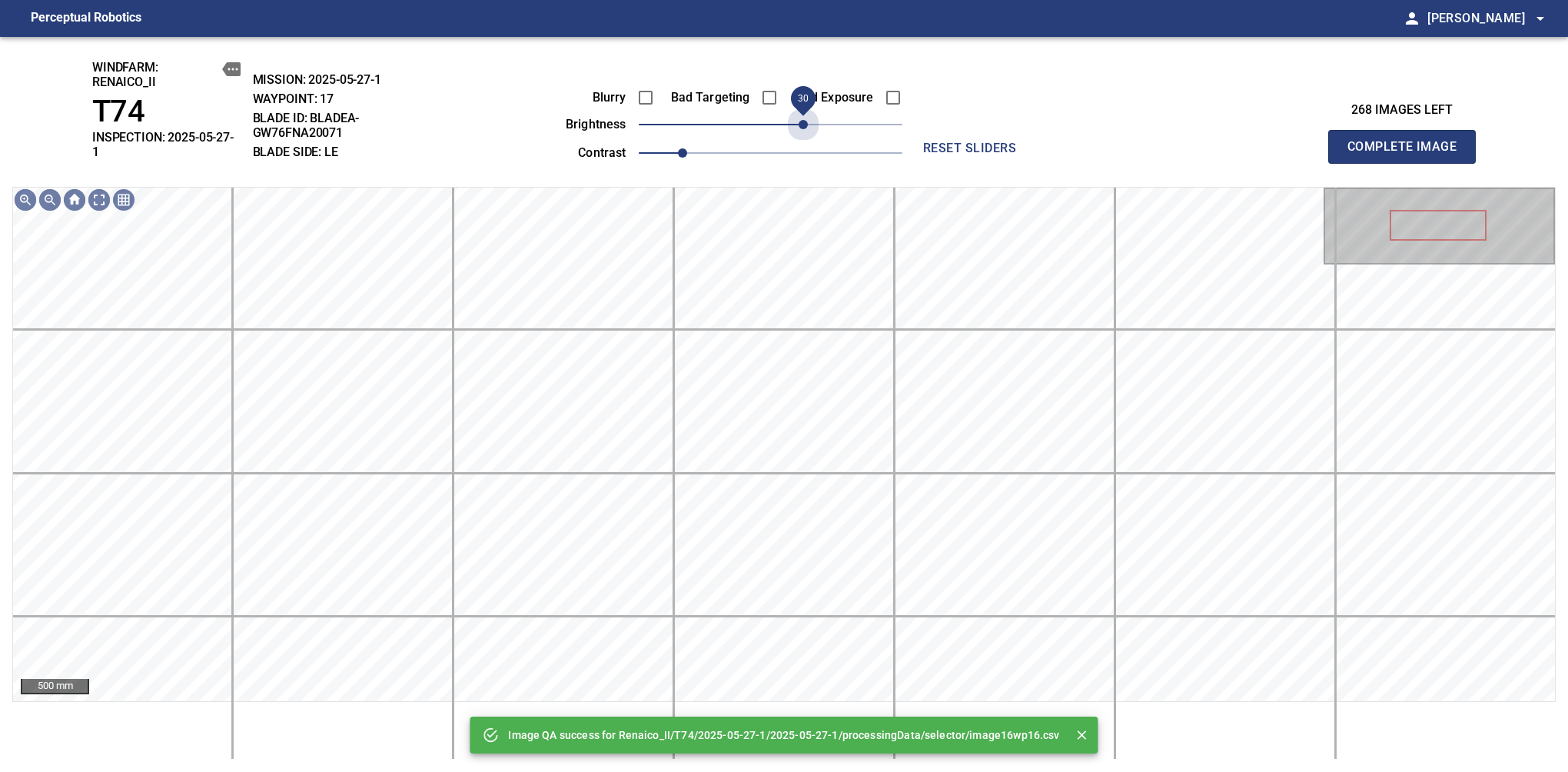
click at [804, 127] on span "30" at bounding box center [770, 124] width 264 height 22
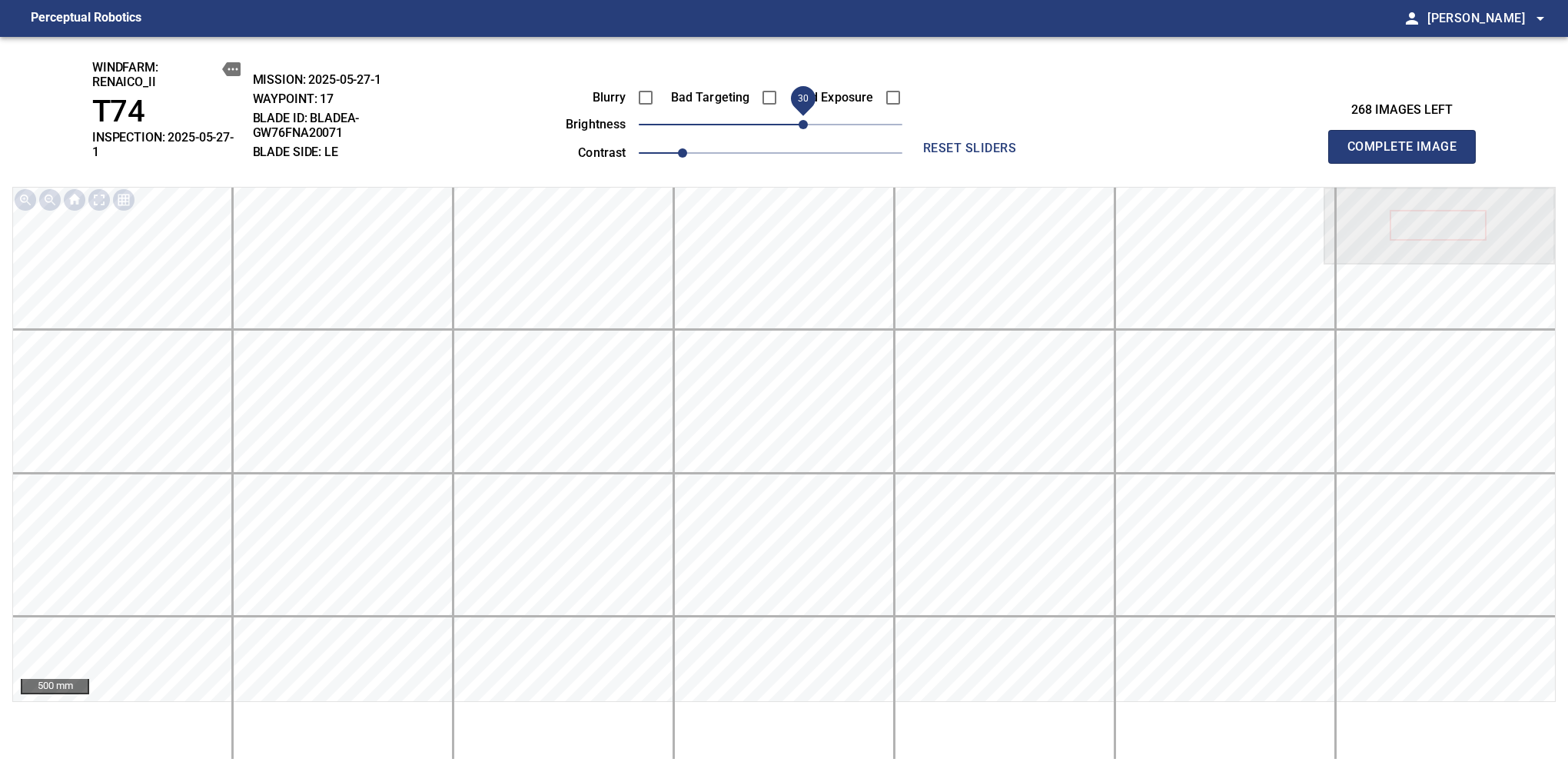
click at [806, 124] on span "30" at bounding box center [803, 125] width 10 height 10
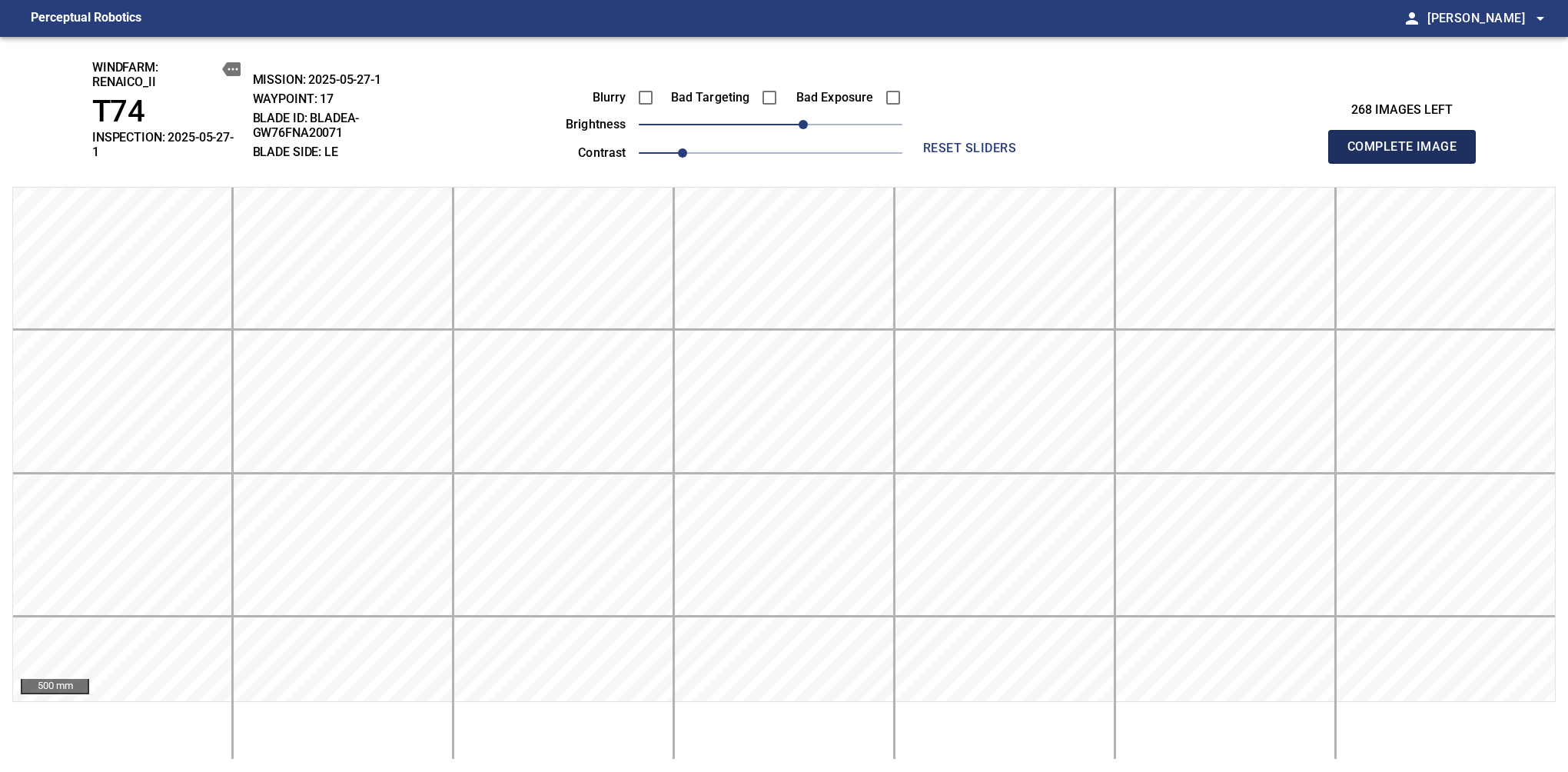
click at [1408, 141] on span "Complete Image" at bounding box center [1402, 146] width 113 height 22
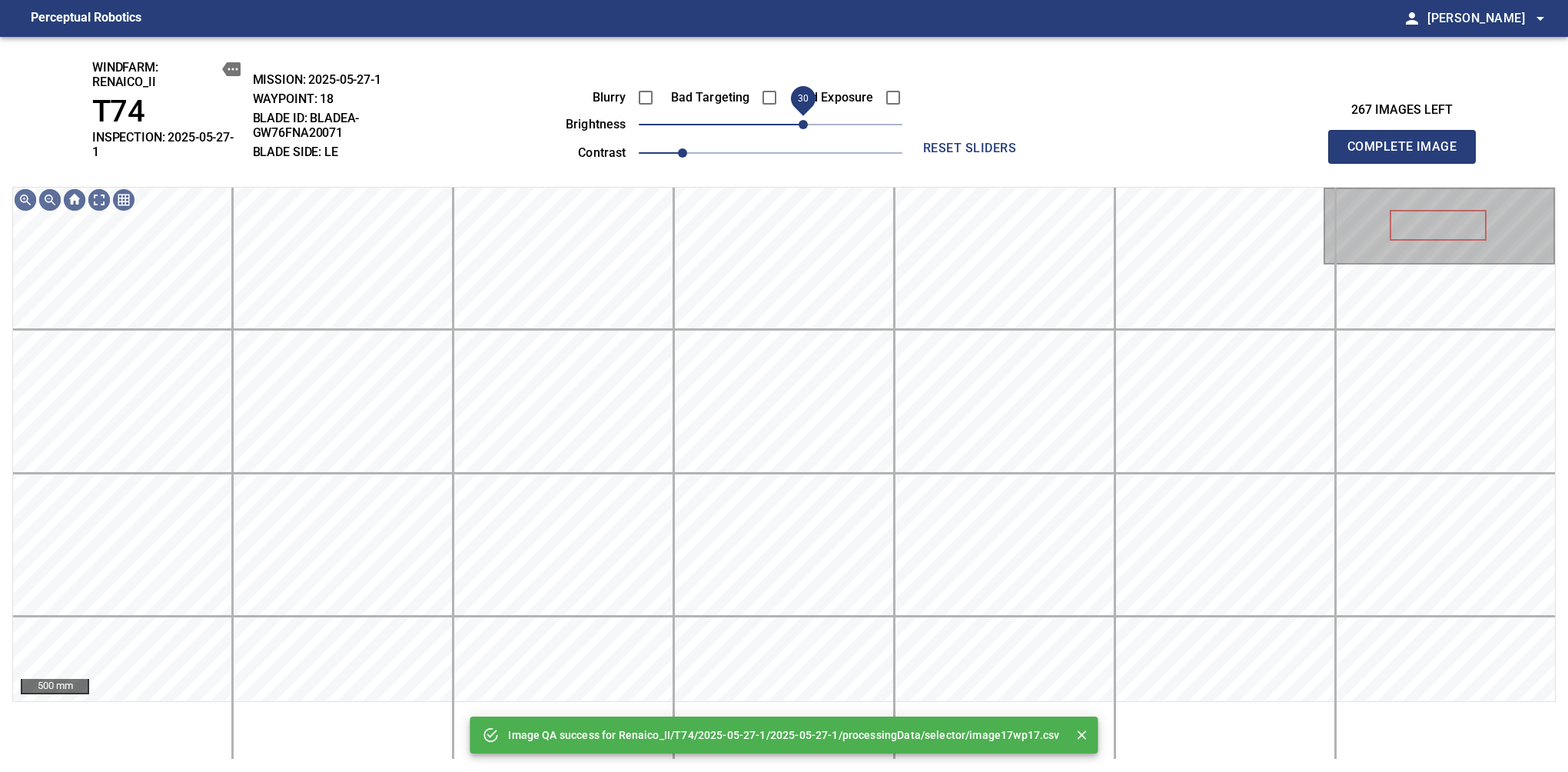
drag, startPoint x: 785, startPoint y: 129, endPoint x: 803, endPoint y: 124, distance: 18.7
click at [803, 124] on span "30" at bounding box center [803, 125] width 10 height 10
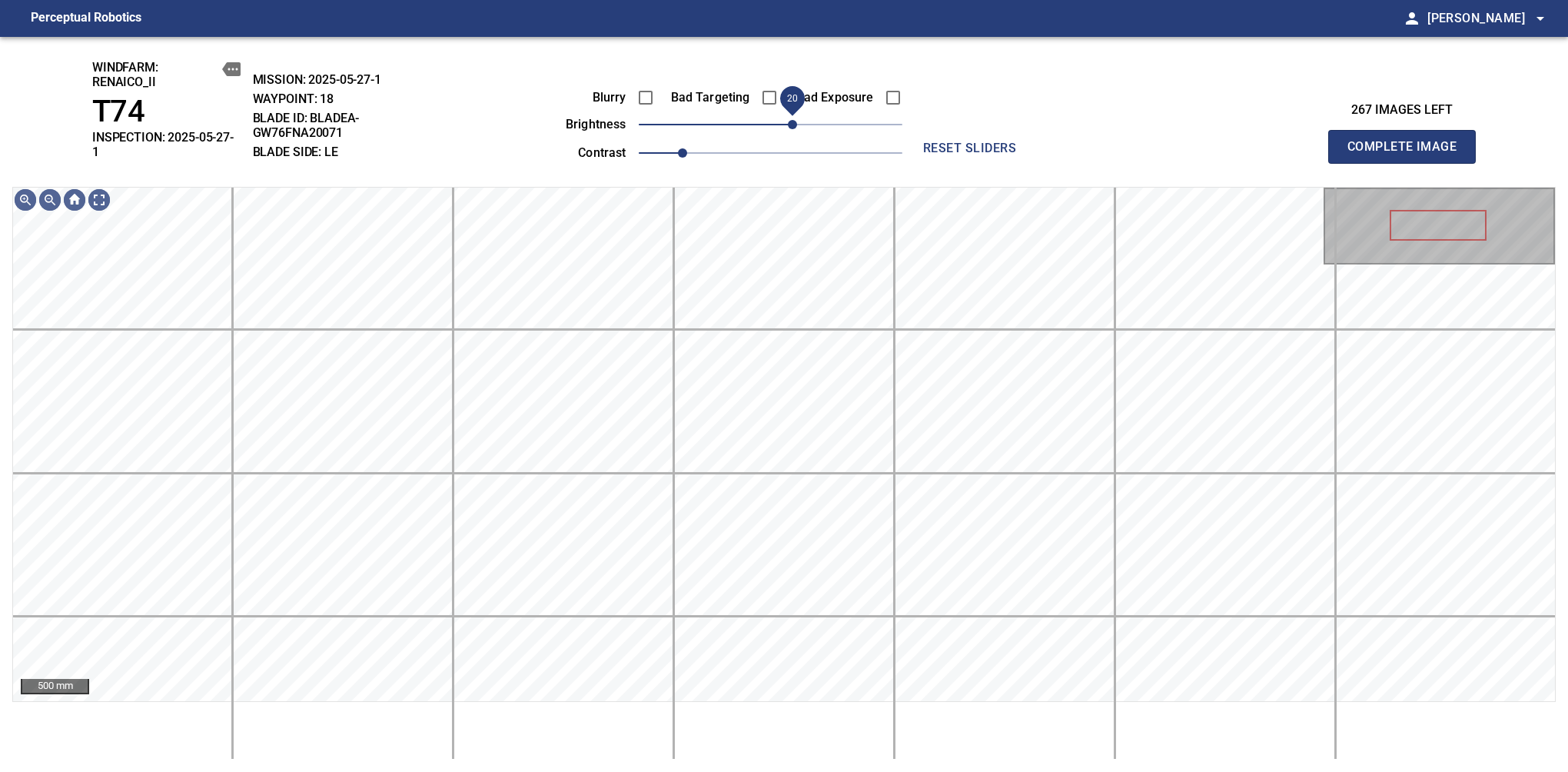
click at [797, 121] on span "20" at bounding box center [793, 125] width 10 height 10
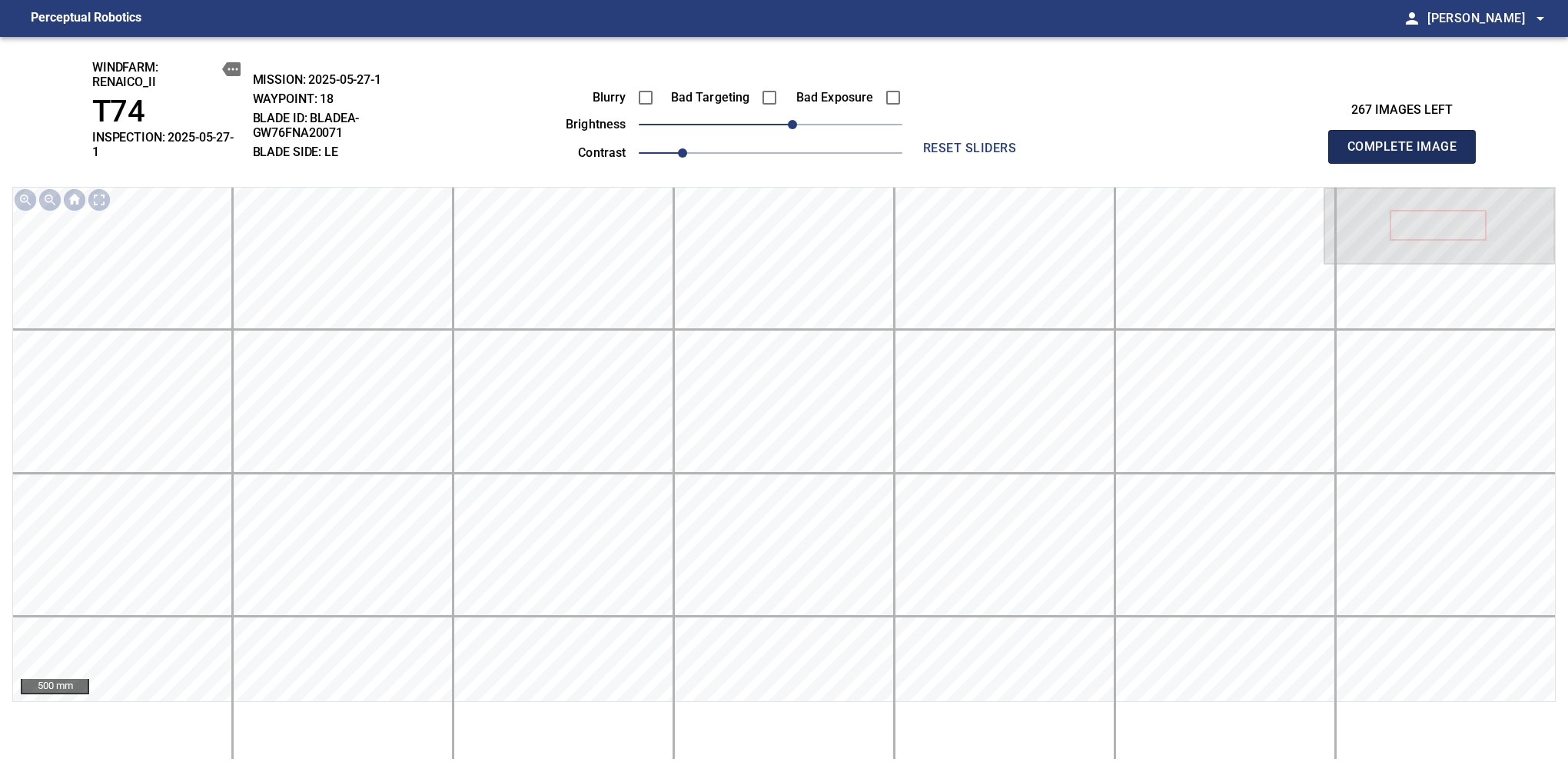
click at [1408, 141] on span "Complete Image" at bounding box center [1402, 146] width 113 height 22
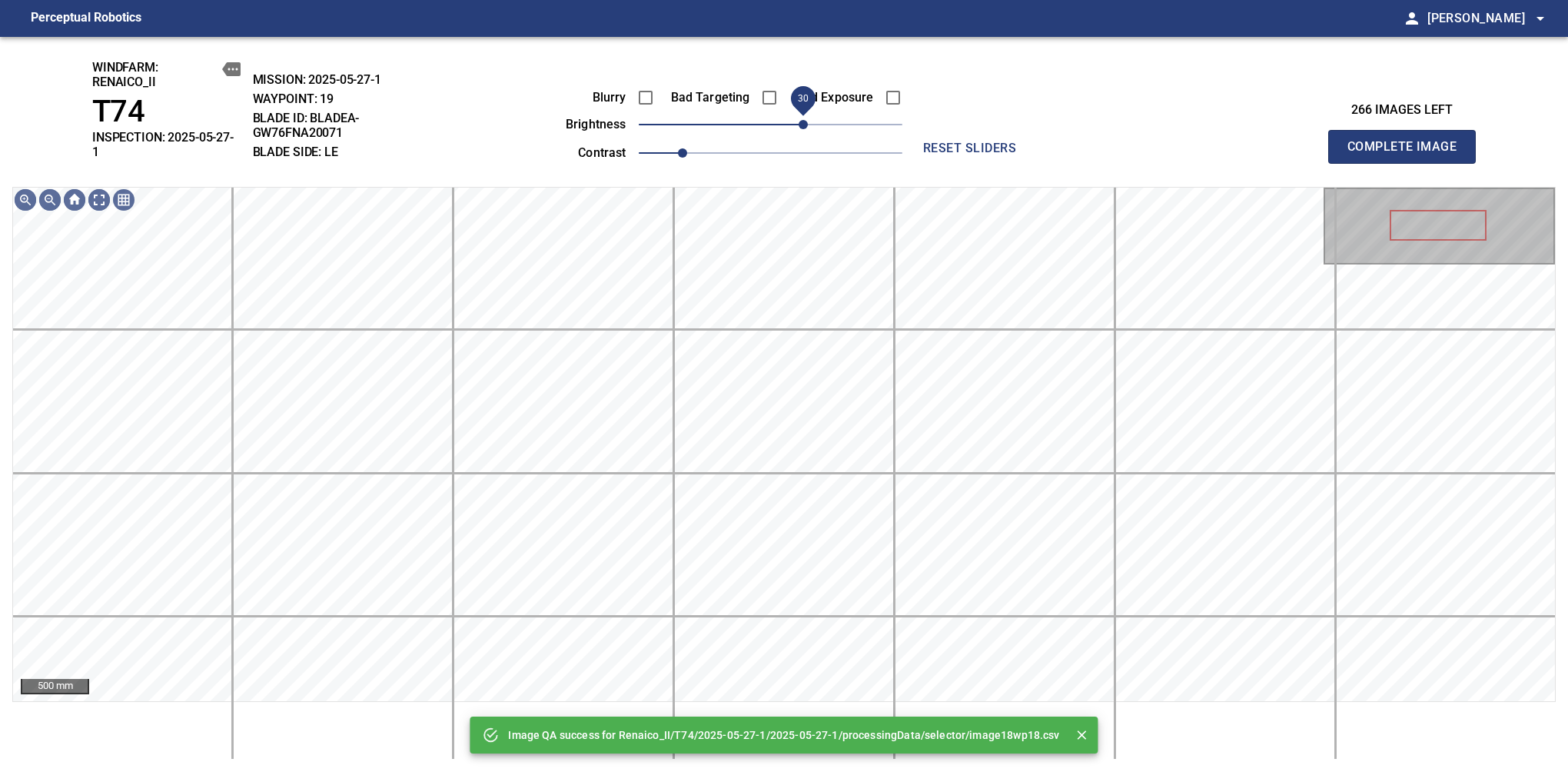
drag, startPoint x: 778, startPoint y: 121, endPoint x: 798, endPoint y: 121, distance: 20.0
click at [798, 121] on span "30" at bounding box center [803, 125] width 10 height 10
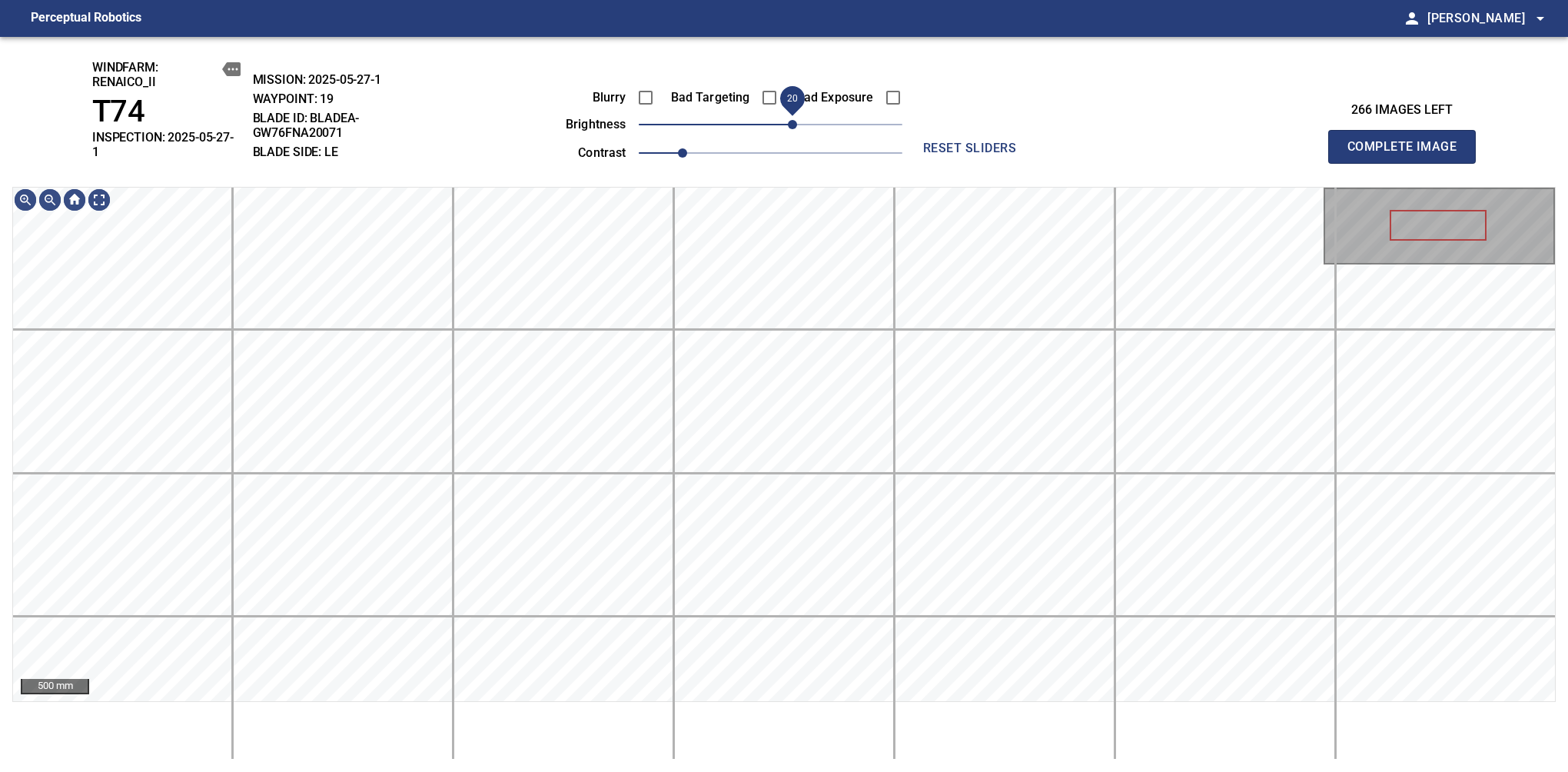
click at [794, 124] on span "20" at bounding box center [793, 125] width 10 height 10
click at [861, 165] on div "windfarm: Renaico_II T74 INSPECTION: 2025-05-27-1 MISSION: 2025-05-27-1 WAYPOIN…" at bounding box center [784, 404] width 1568 height 735
click at [1408, 141] on span "Complete Image" at bounding box center [1402, 146] width 113 height 22
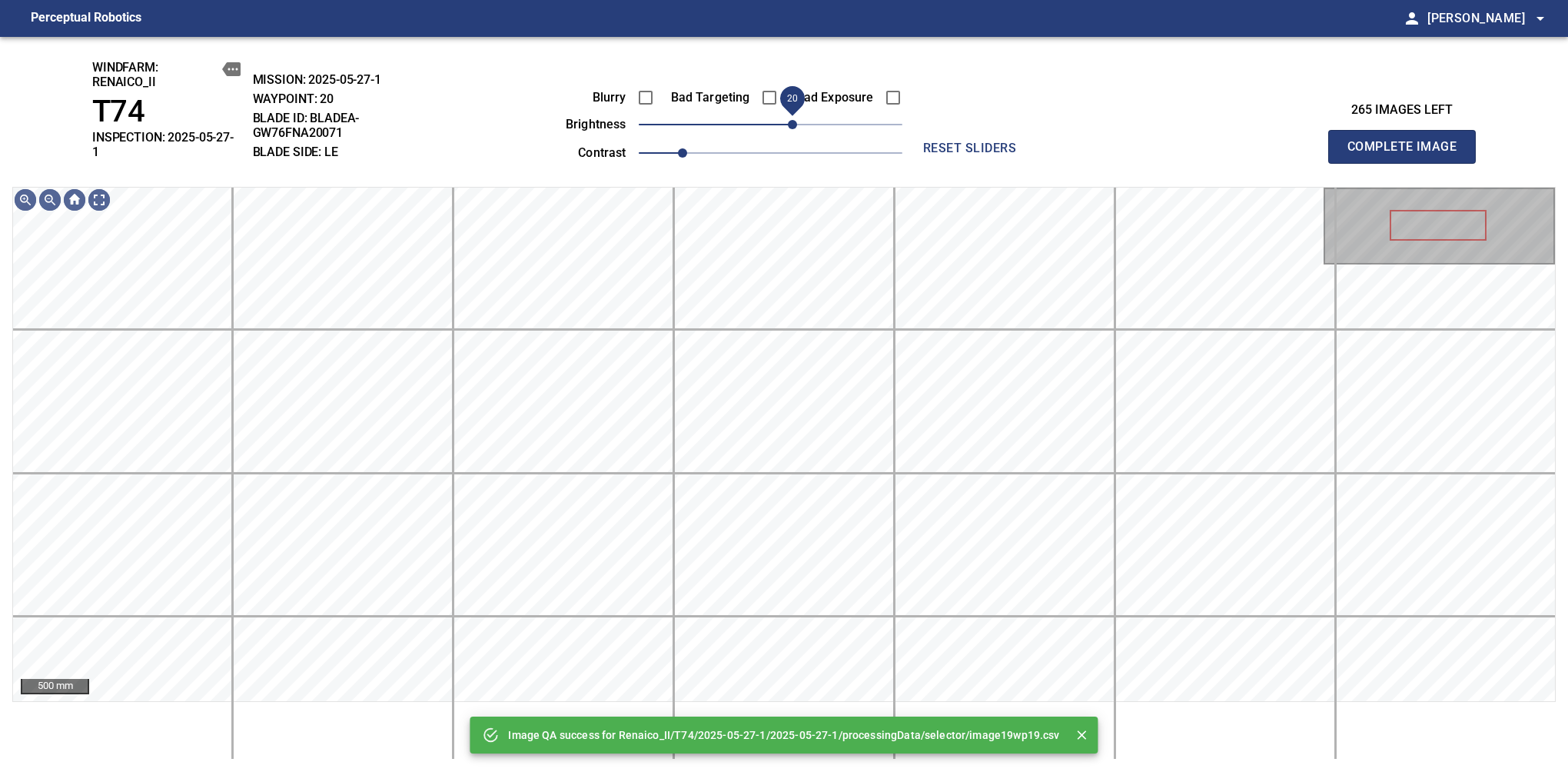
drag, startPoint x: 780, startPoint y: 130, endPoint x: 790, endPoint y: 130, distance: 10.0
click at [790, 129] on span "20" at bounding box center [793, 125] width 10 height 10
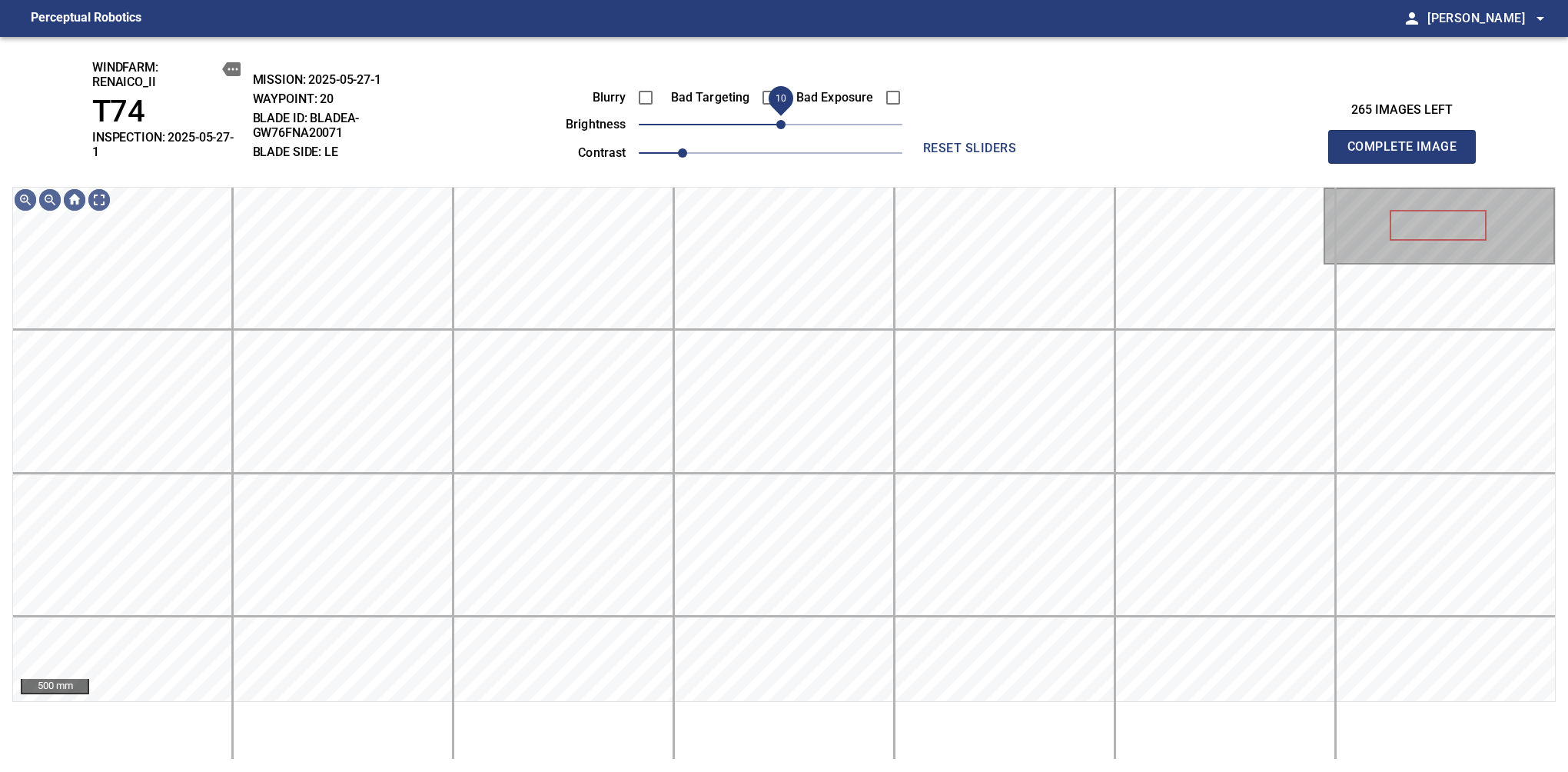
drag, startPoint x: 790, startPoint y: 130, endPoint x: 782, endPoint y: 129, distance: 8.1
click at [782, 129] on span "10" at bounding box center [782, 125] width 10 height 10
click at [790, 128] on span "20" at bounding box center [793, 125] width 10 height 10
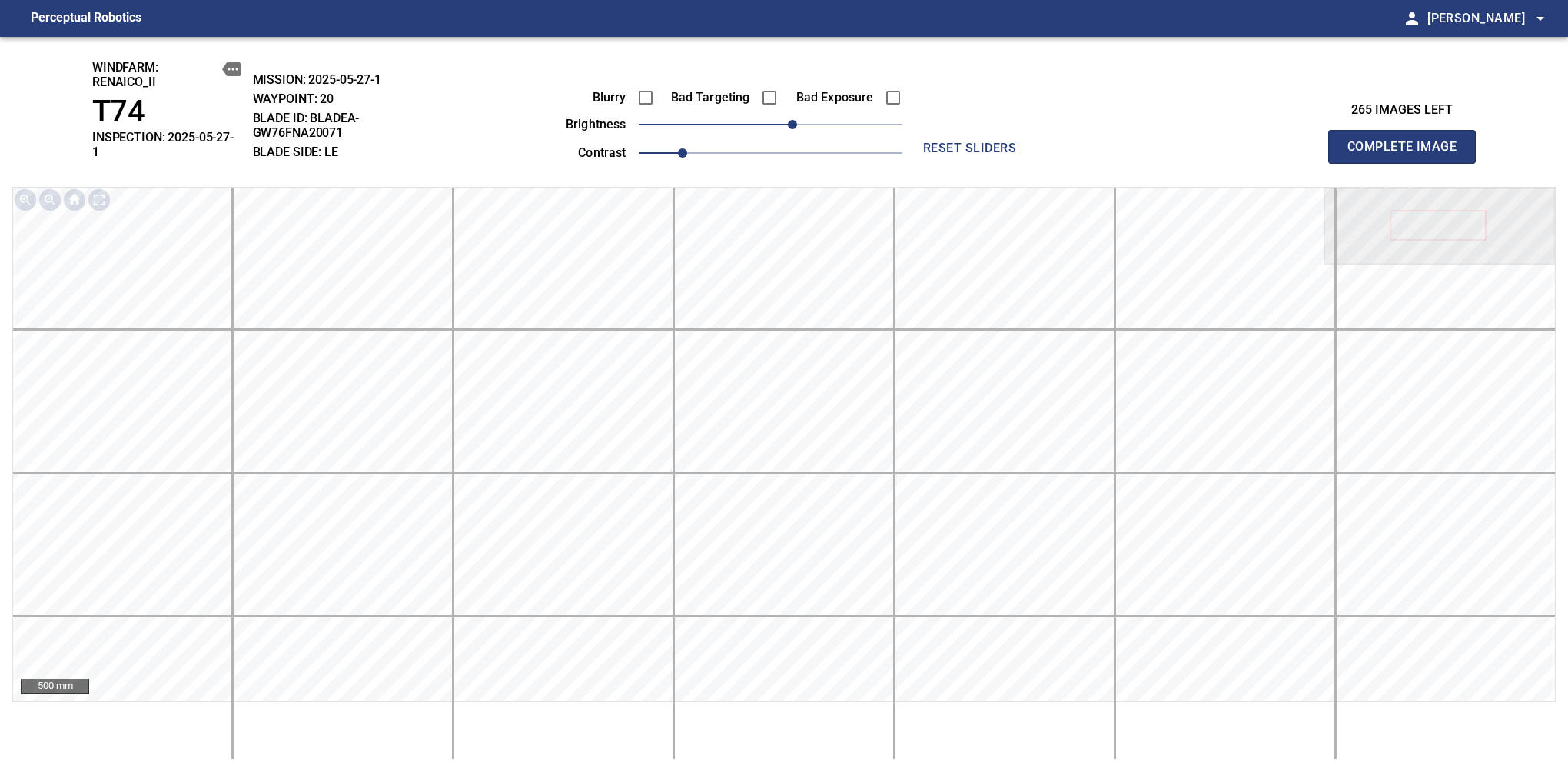
click at [1408, 141] on span "Complete Image" at bounding box center [1402, 146] width 113 height 22
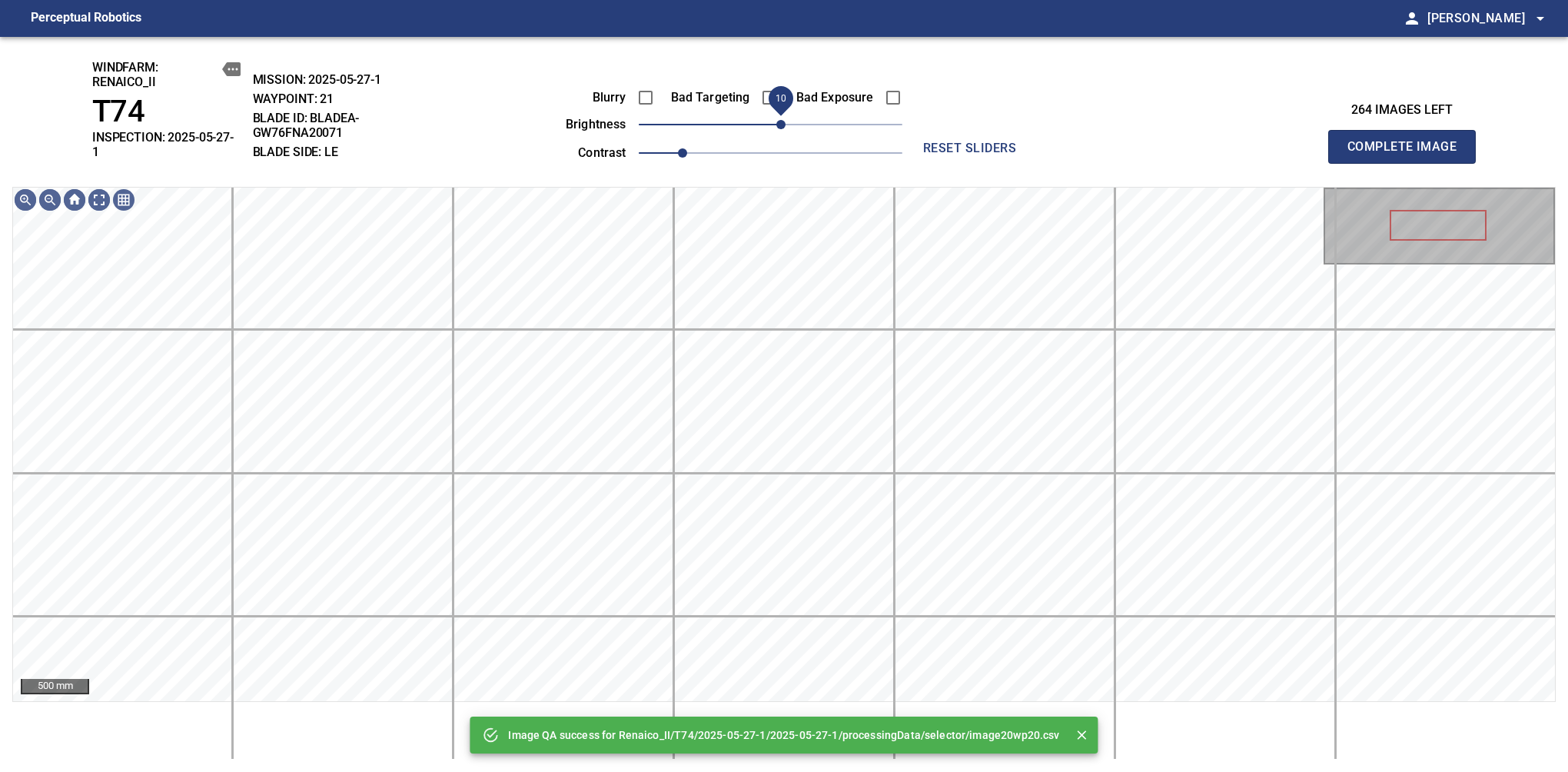
click at [786, 128] on span "10" at bounding box center [782, 125] width 10 height 10
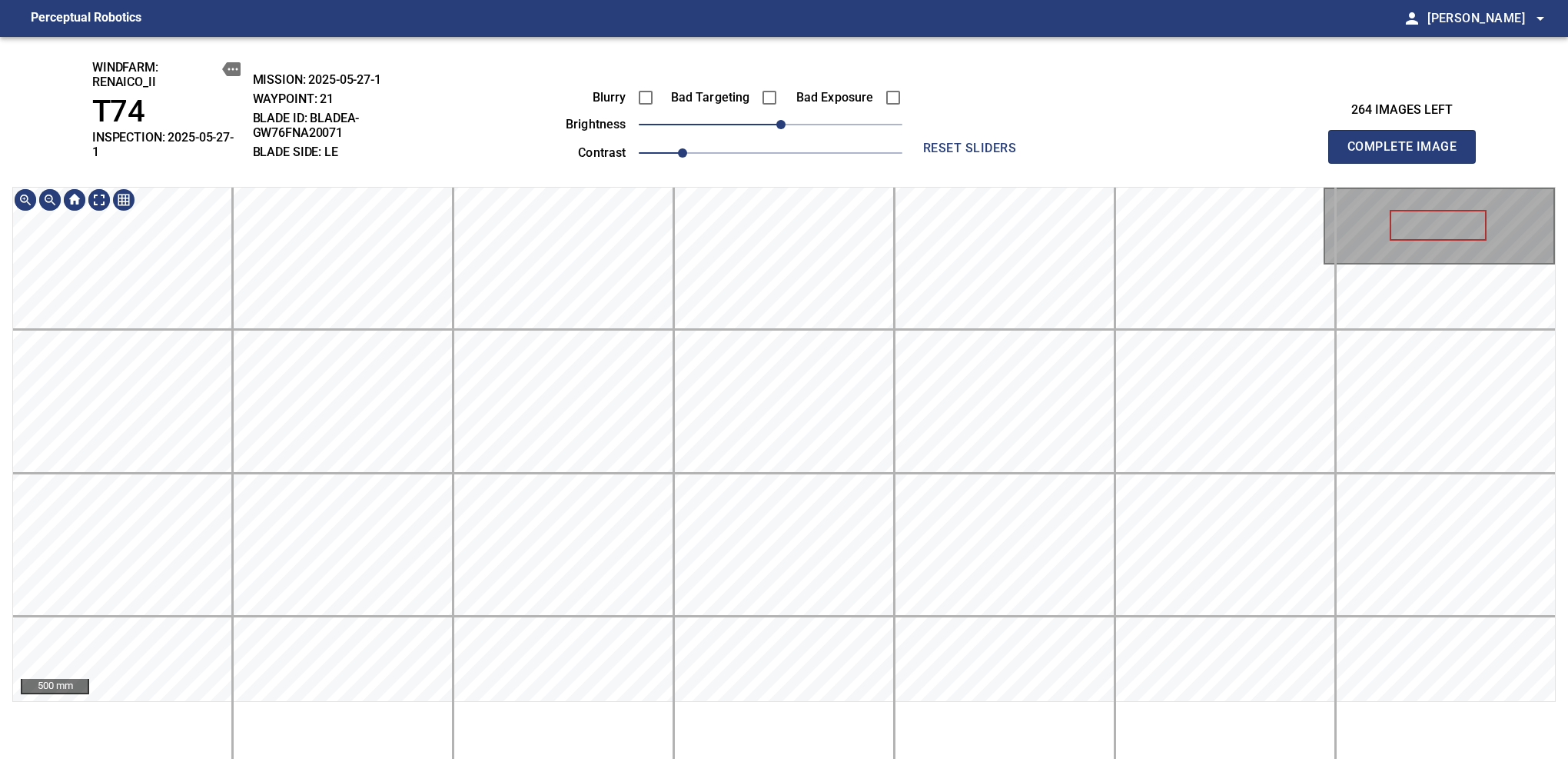
click at [788, 117] on div "windfarm: Renaico_II T74 INSPECTION: 2025-05-27-1 MISSION: 2025-05-27-1 WAYPOIN…" at bounding box center [784, 404] width 1568 height 735
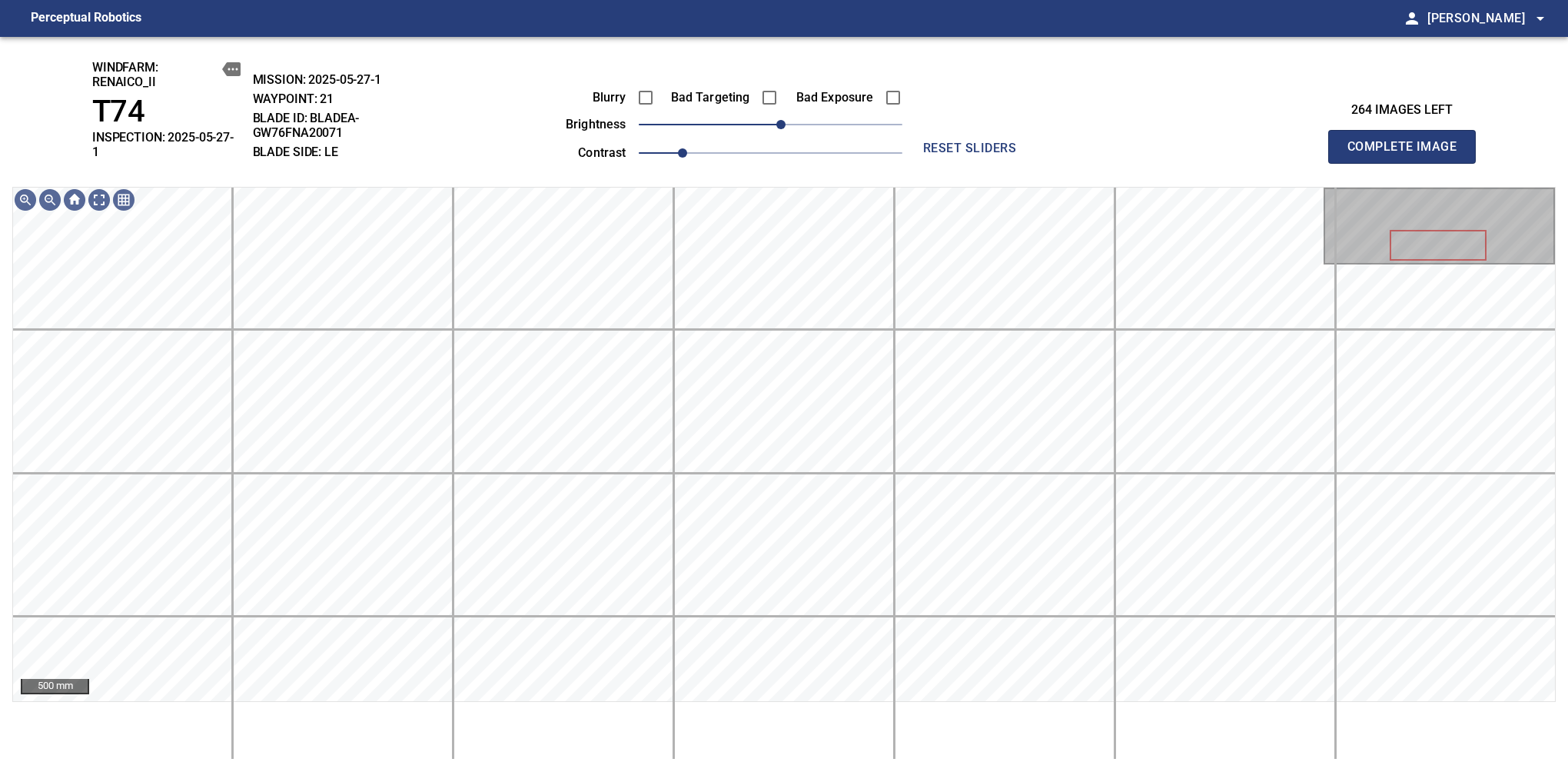
click at [1408, 141] on span "Complete Image" at bounding box center [1402, 146] width 113 height 22
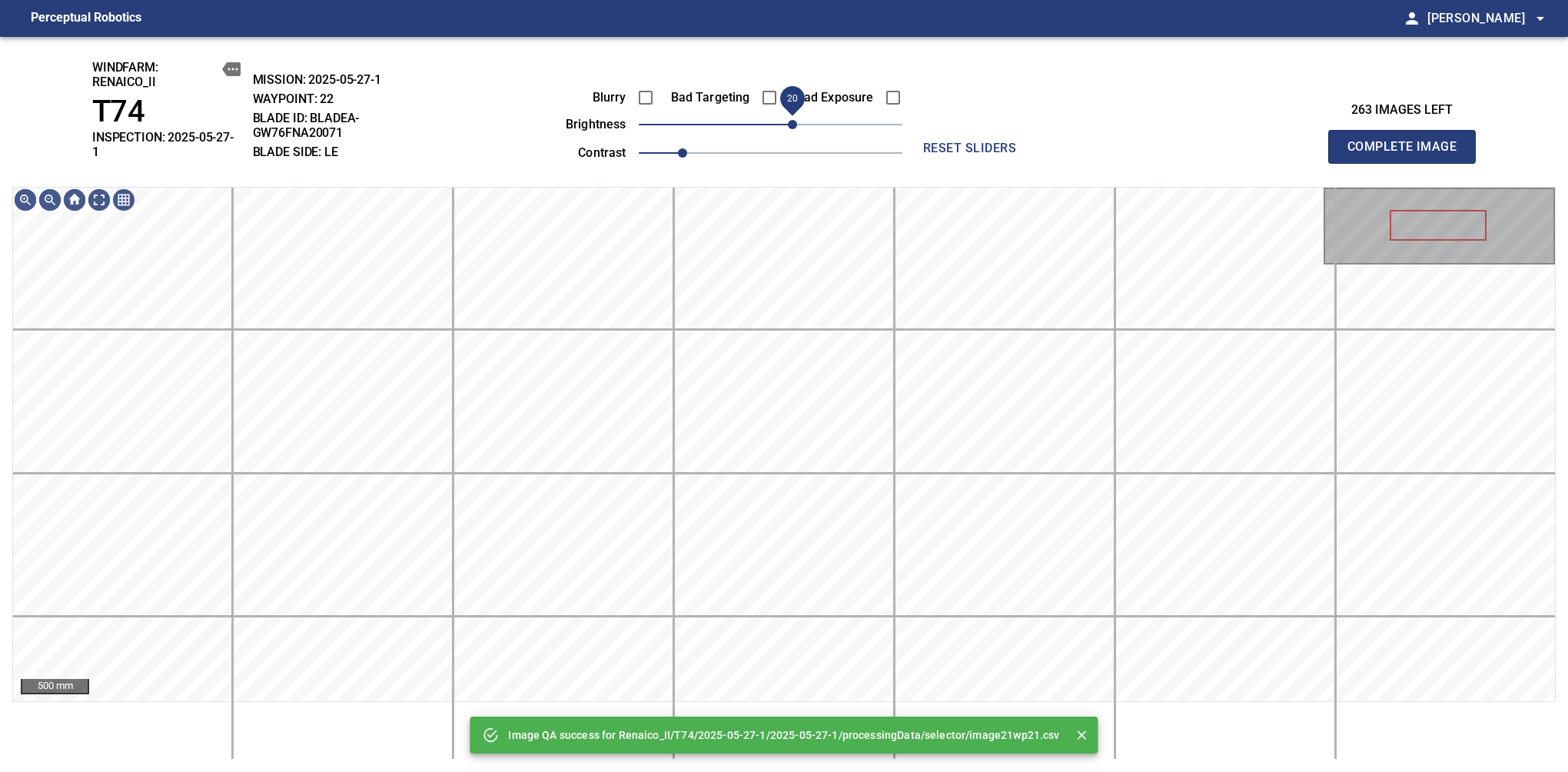
drag, startPoint x: 772, startPoint y: 129, endPoint x: 788, endPoint y: 125, distance: 16.5
click at [788, 125] on span "20" at bounding box center [793, 125] width 10 height 10
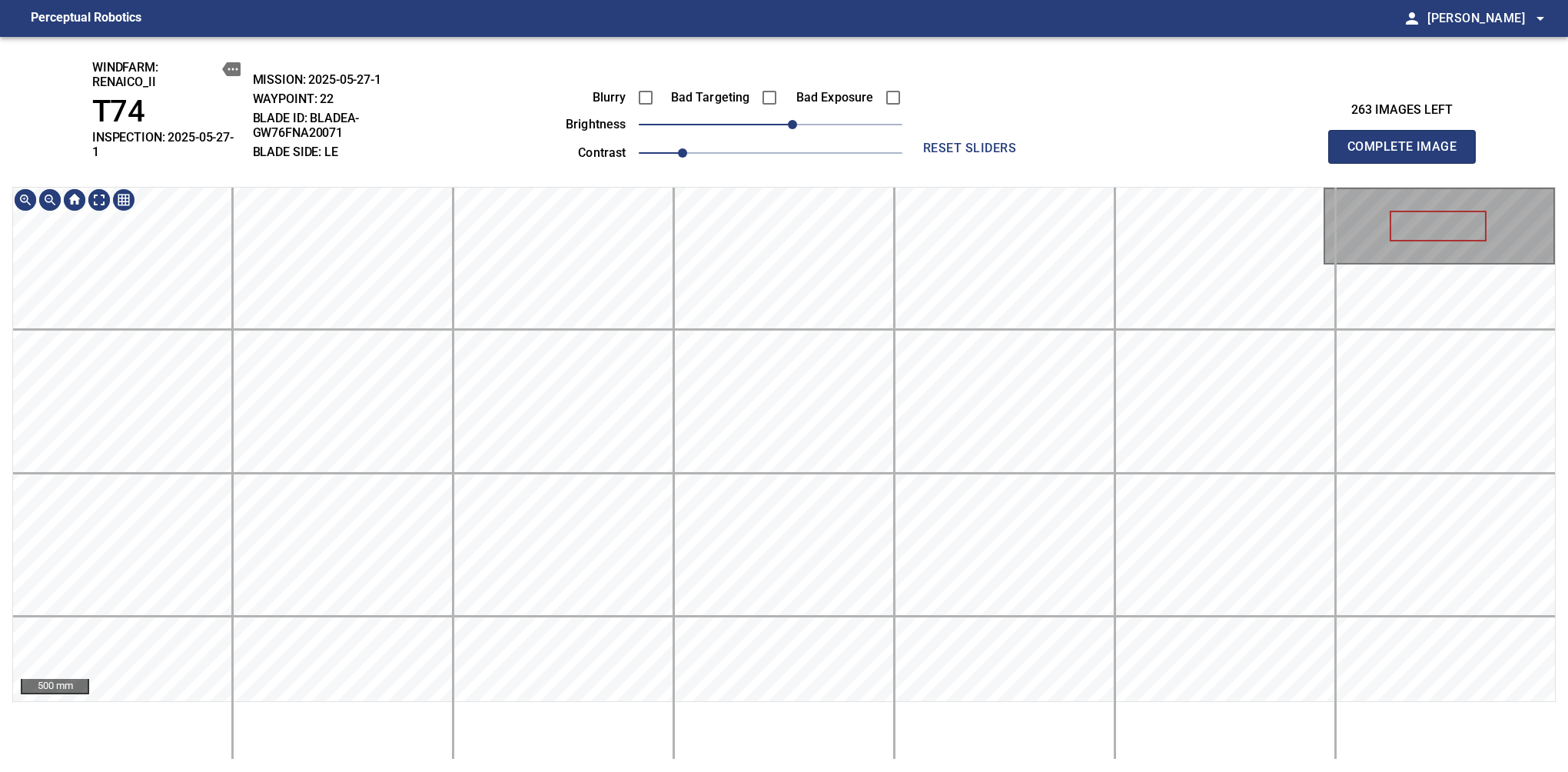
click at [829, 77] on div "windfarm: Renaico_II T74 INSPECTION: 2025-05-27-1 MISSION: 2025-05-27-1 WAYPOIN…" at bounding box center [784, 404] width 1568 height 735
click at [866, 125] on div "windfarm: Renaico_II T74 INSPECTION: 2025-05-27-1 MISSION: 2025-05-27-1 WAYPOIN…" at bounding box center [784, 404] width 1568 height 735
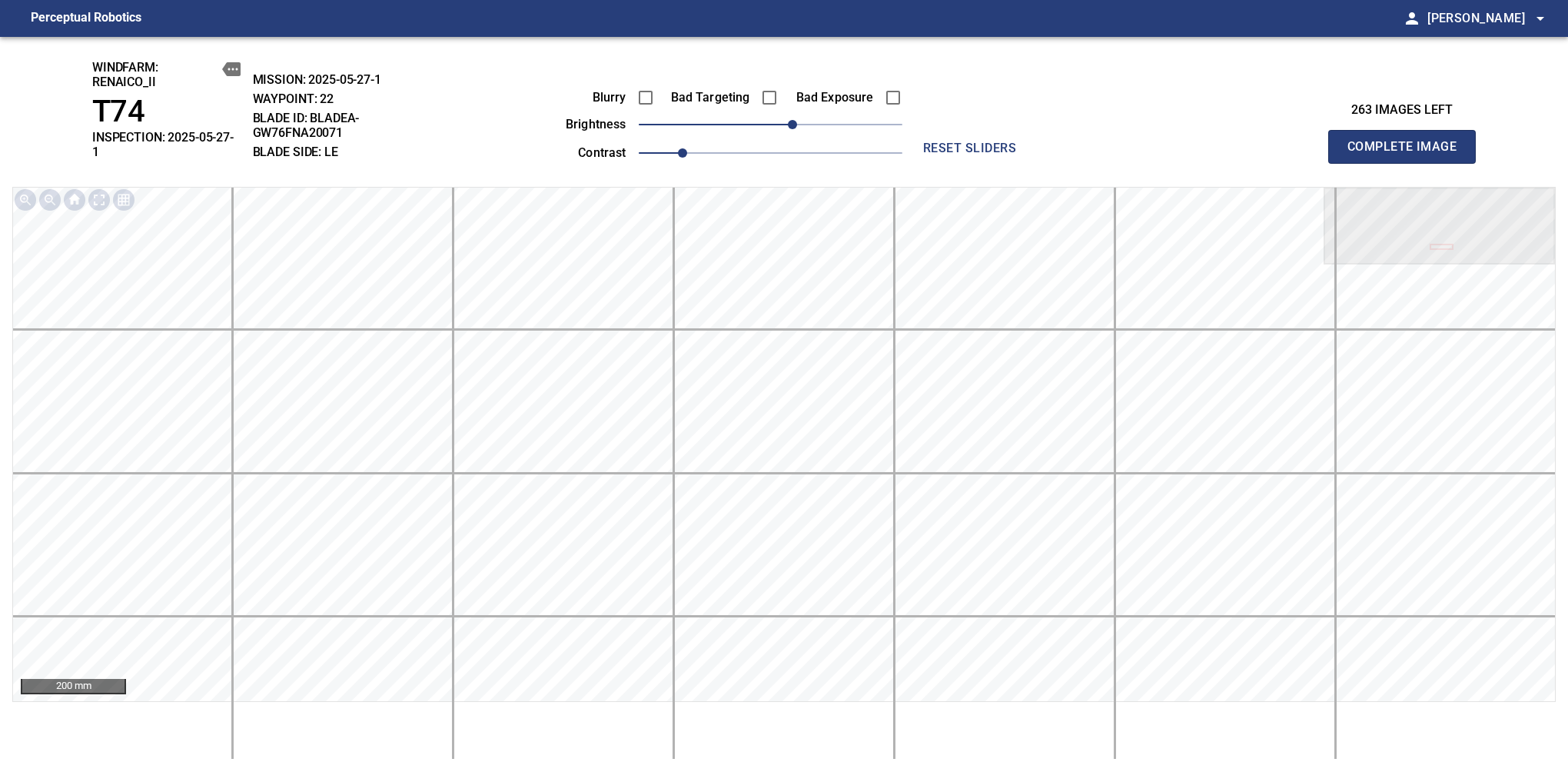
click at [1408, 141] on span "Complete Image" at bounding box center [1402, 146] width 113 height 22
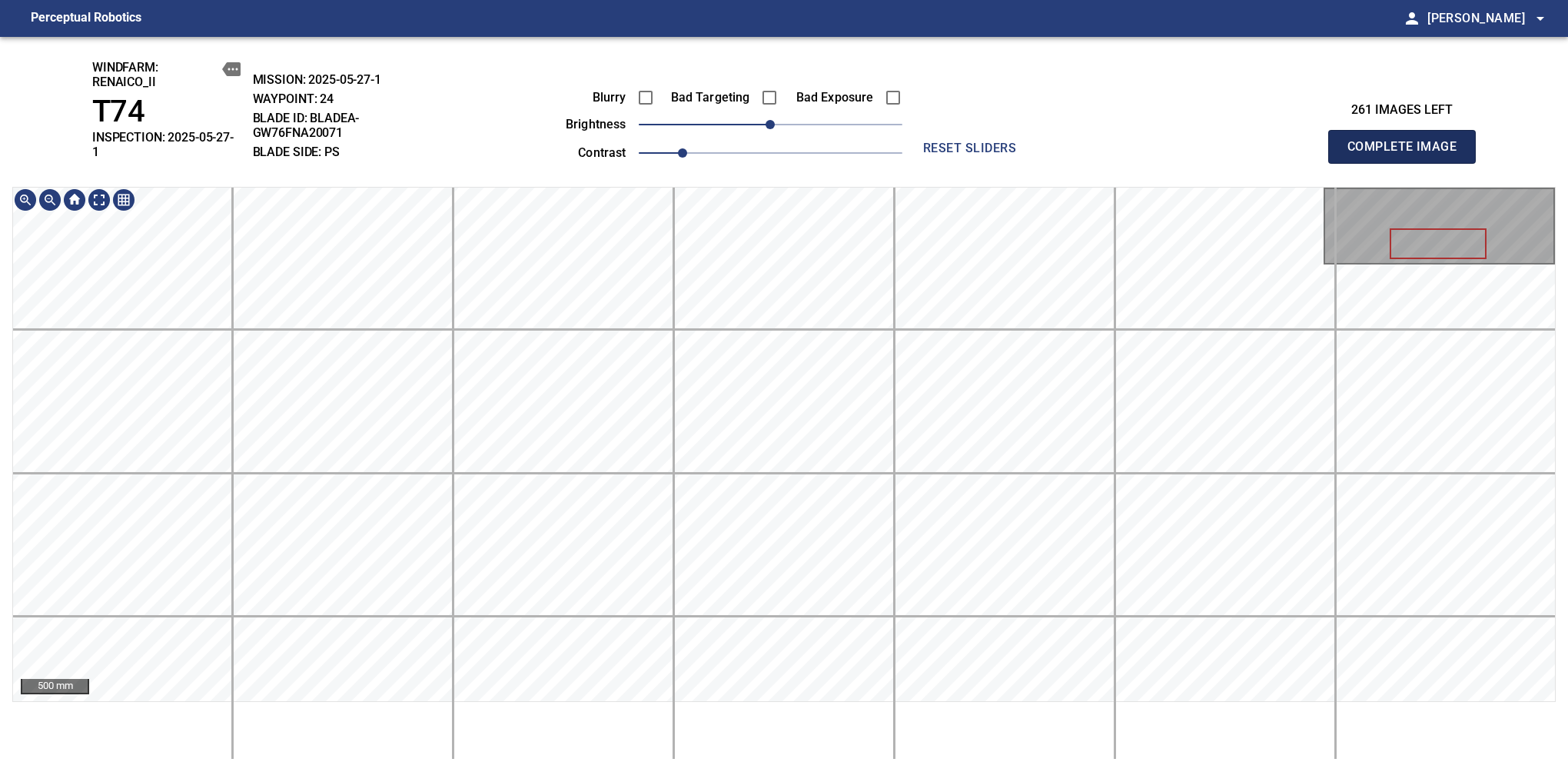
click at [1408, 141] on span "Complete Image" at bounding box center [1402, 146] width 113 height 22
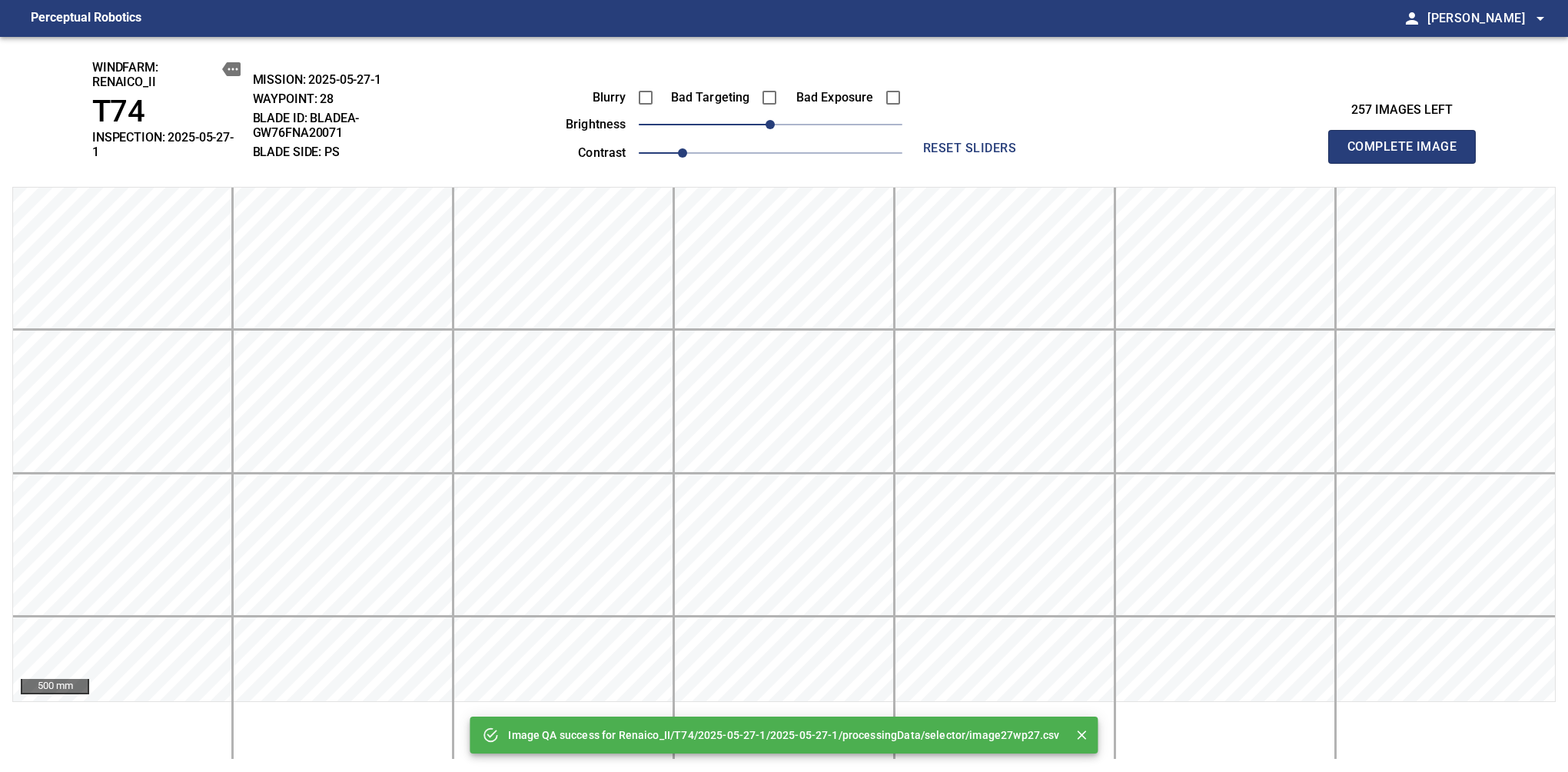
click at [1408, 141] on span "Complete Image" at bounding box center [1402, 146] width 113 height 22
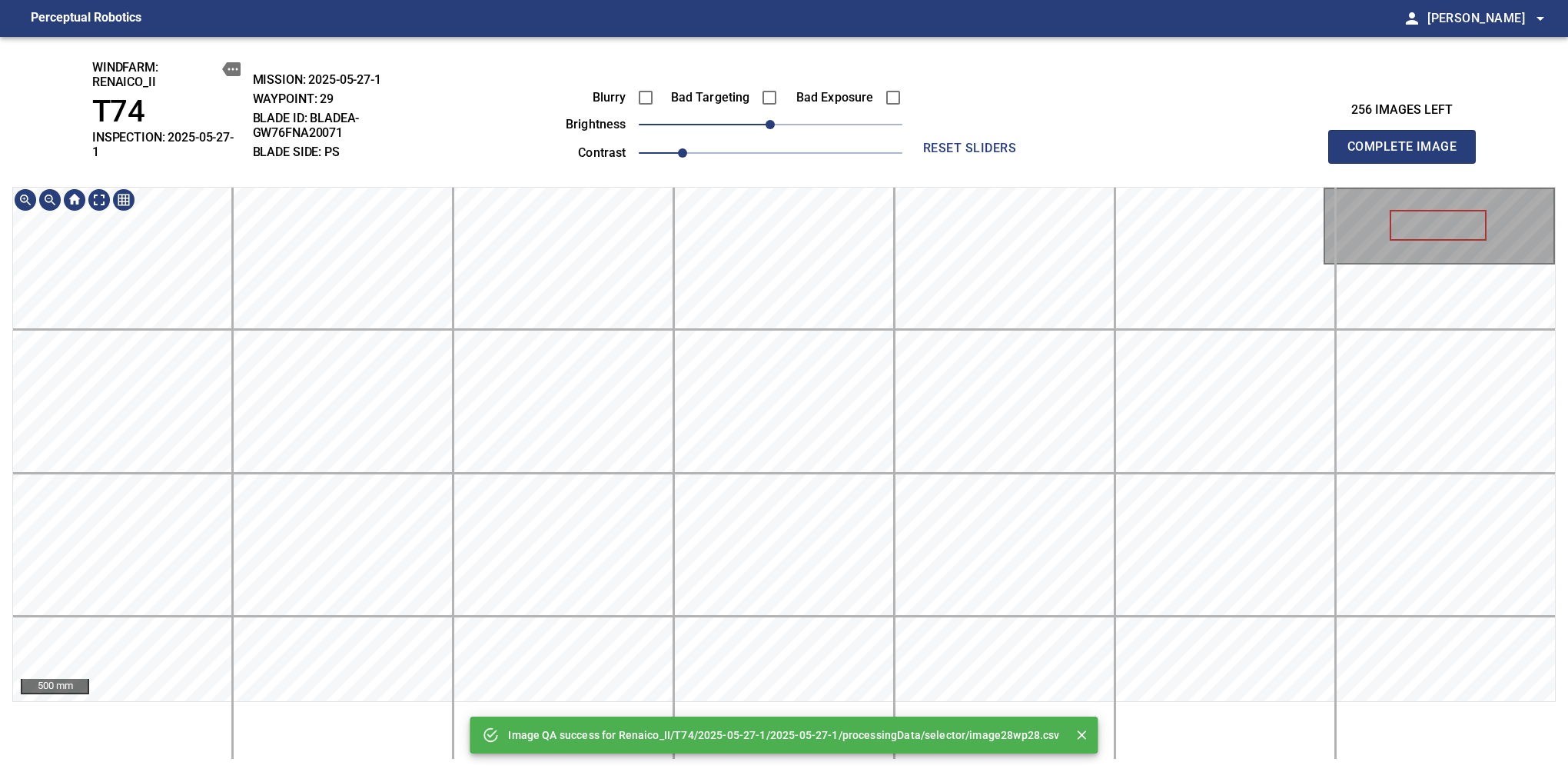
click at [1408, 141] on span "Complete Image" at bounding box center [1402, 146] width 113 height 22
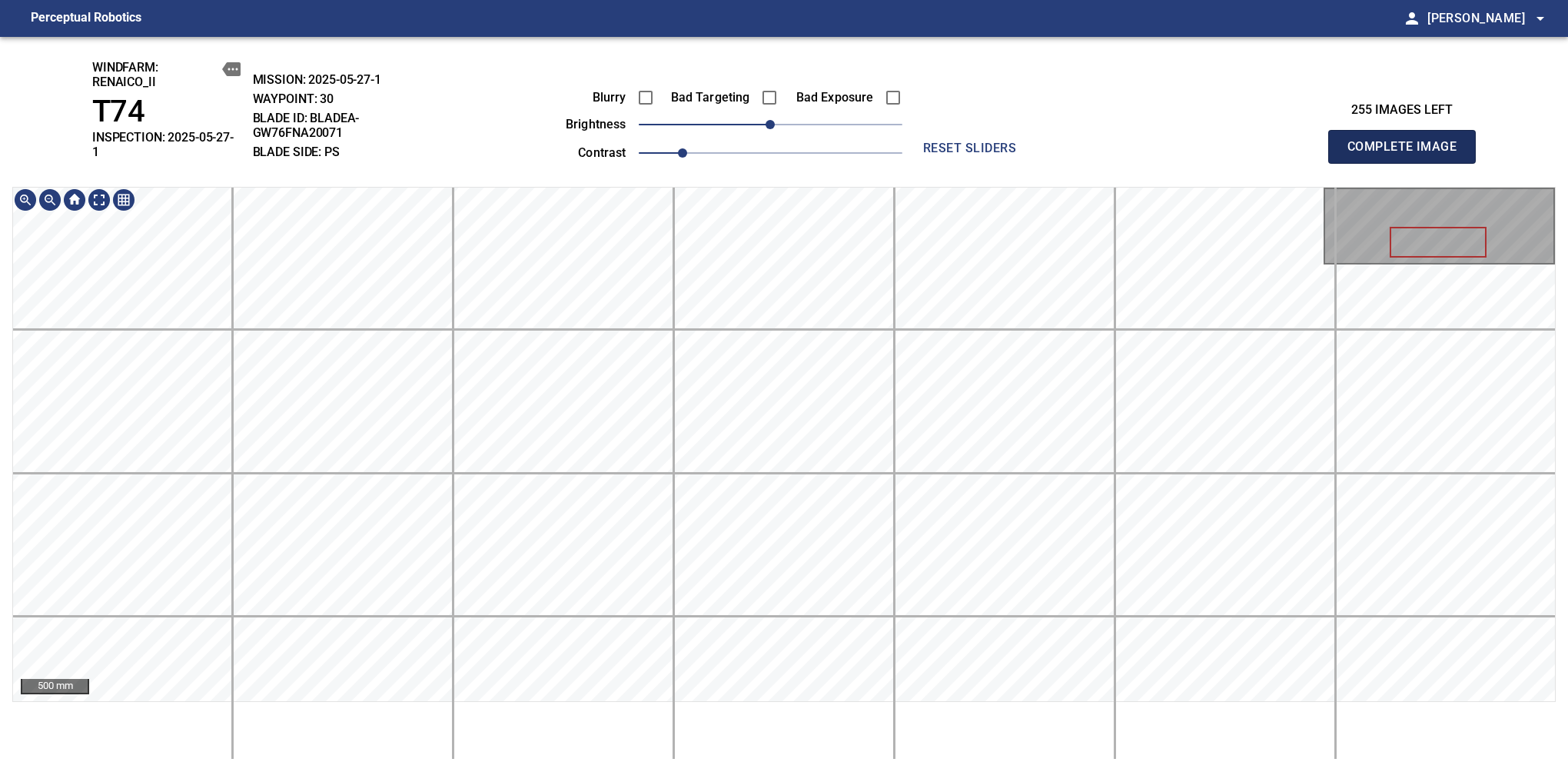
click at [1408, 141] on span "Complete Image" at bounding box center [1402, 146] width 113 height 22
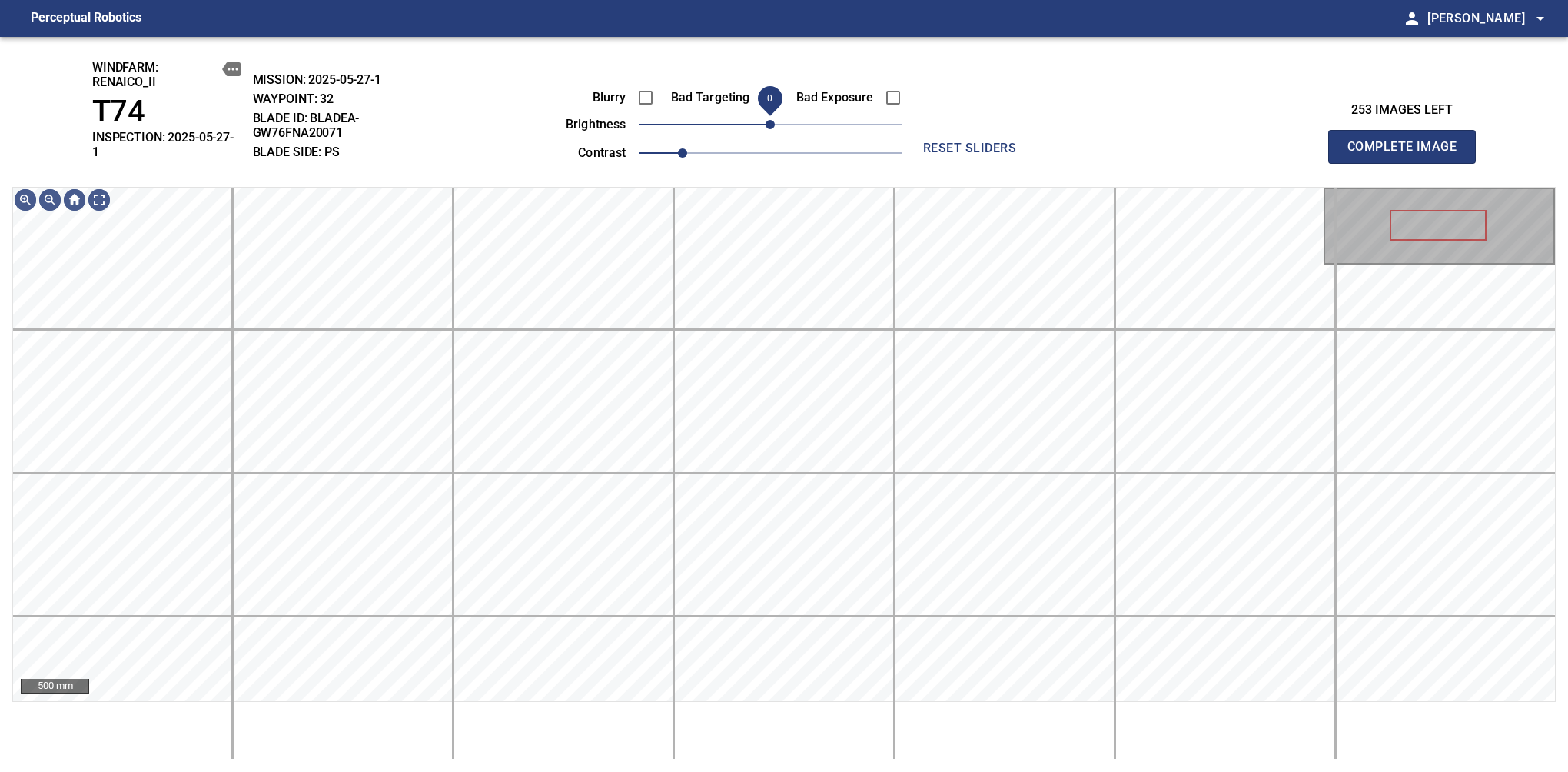
click at [775, 122] on span "0" at bounding box center [770, 125] width 10 height 10
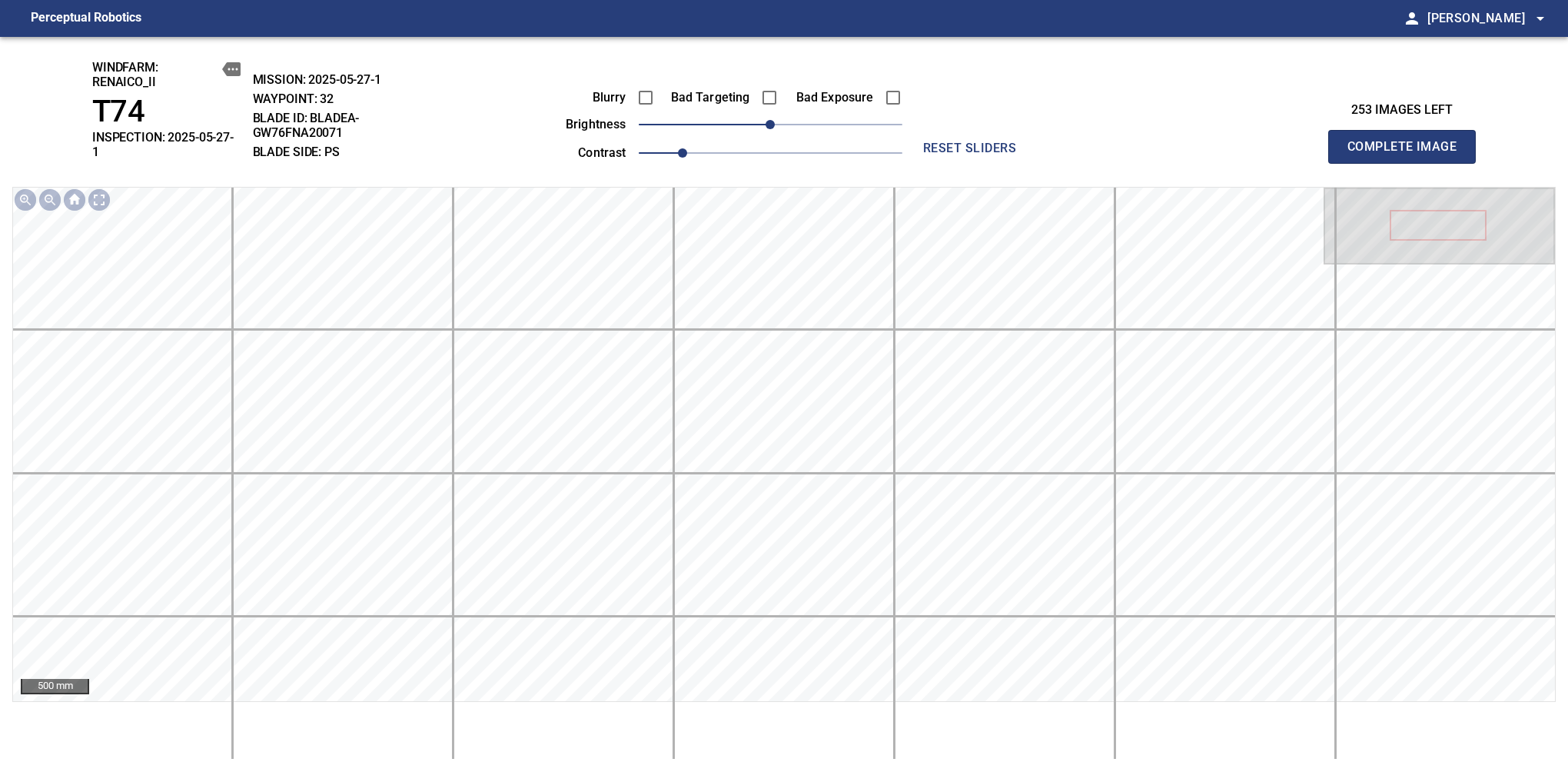
click at [1408, 141] on span "Complete Image" at bounding box center [1402, 146] width 113 height 22
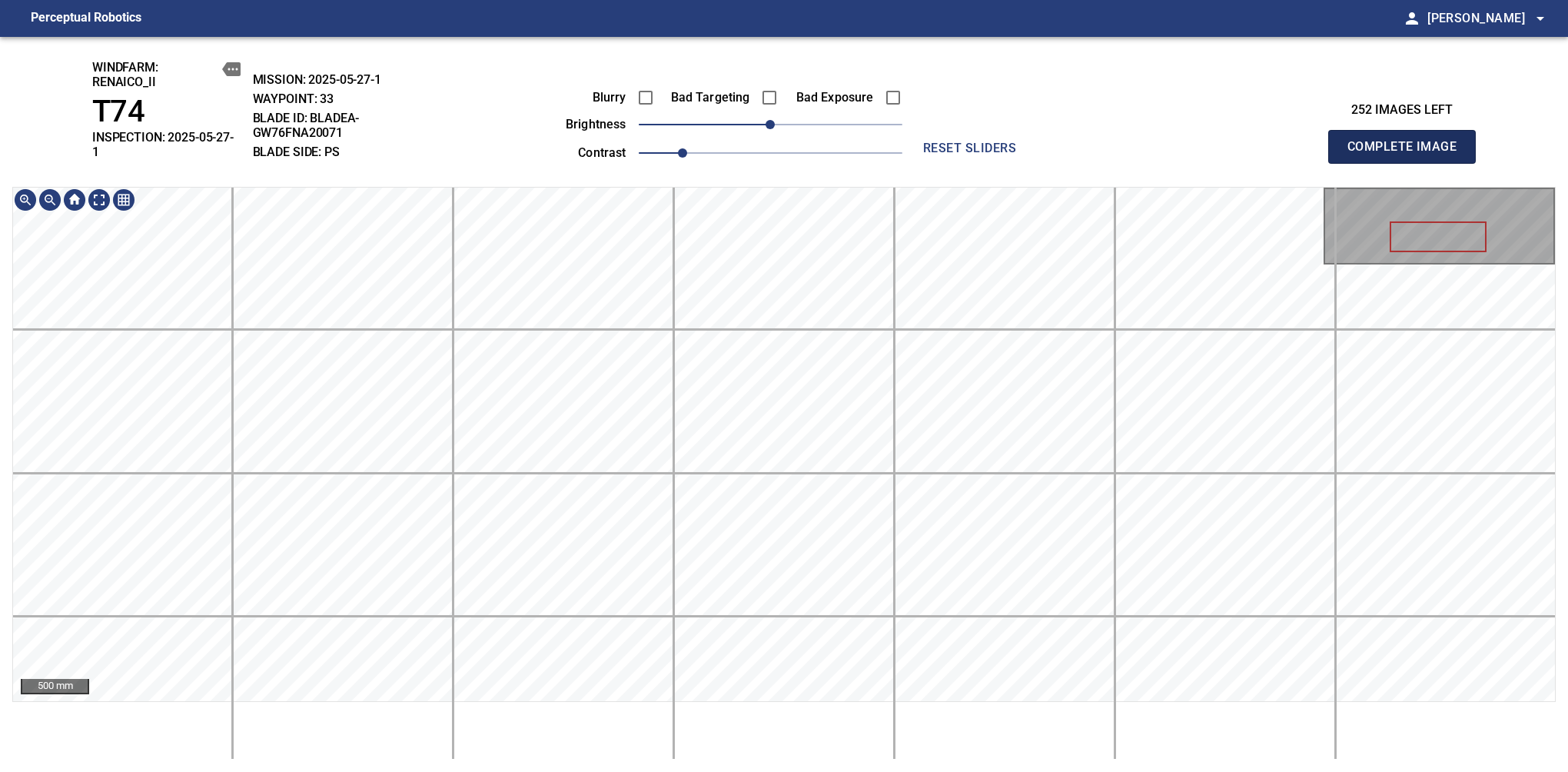
click at [1408, 141] on span "Complete Image" at bounding box center [1402, 146] width 113 height 22
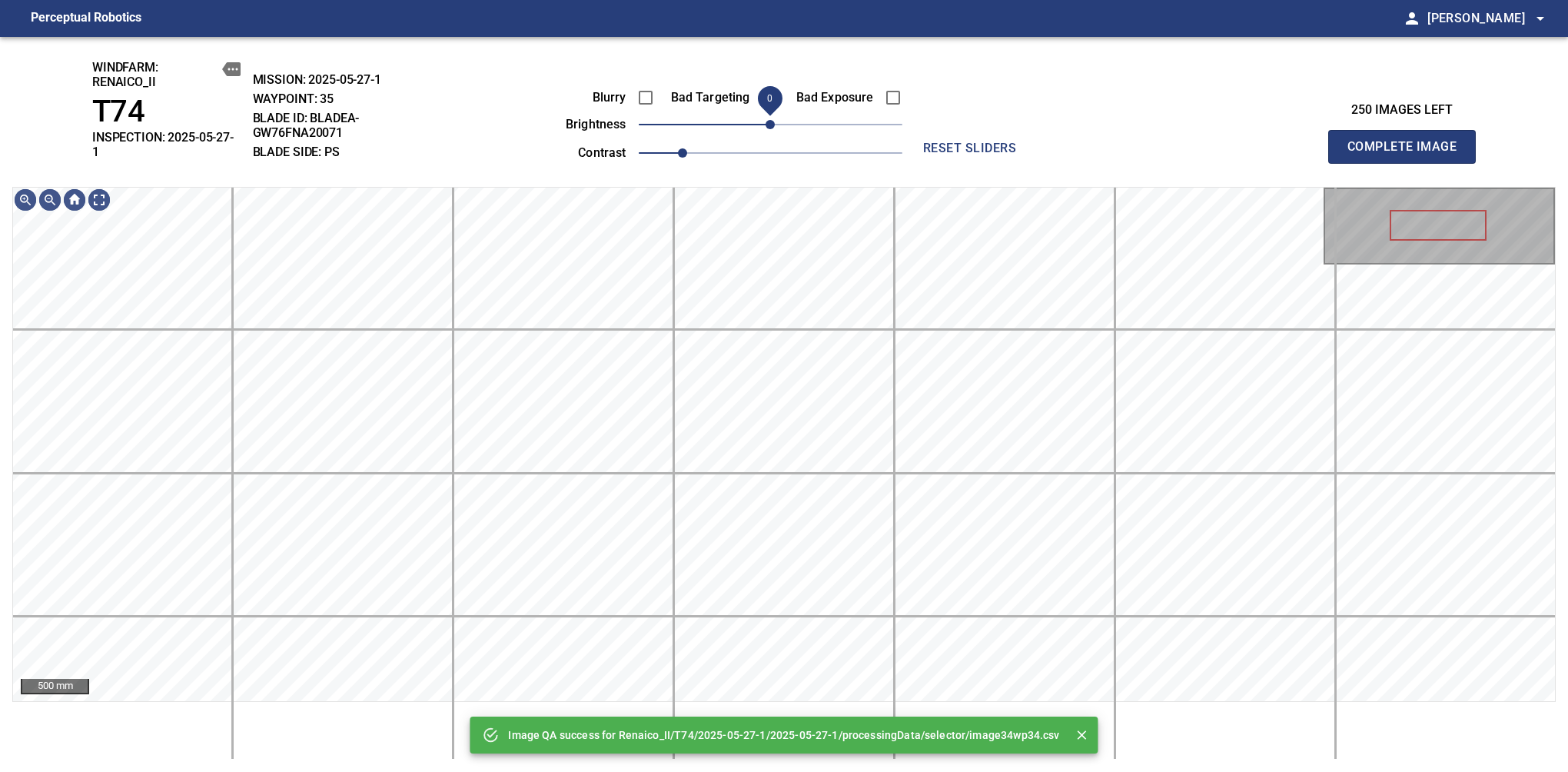
click at [773, 125] on span "0" at bounding box center [770, 125] width 10 height 10
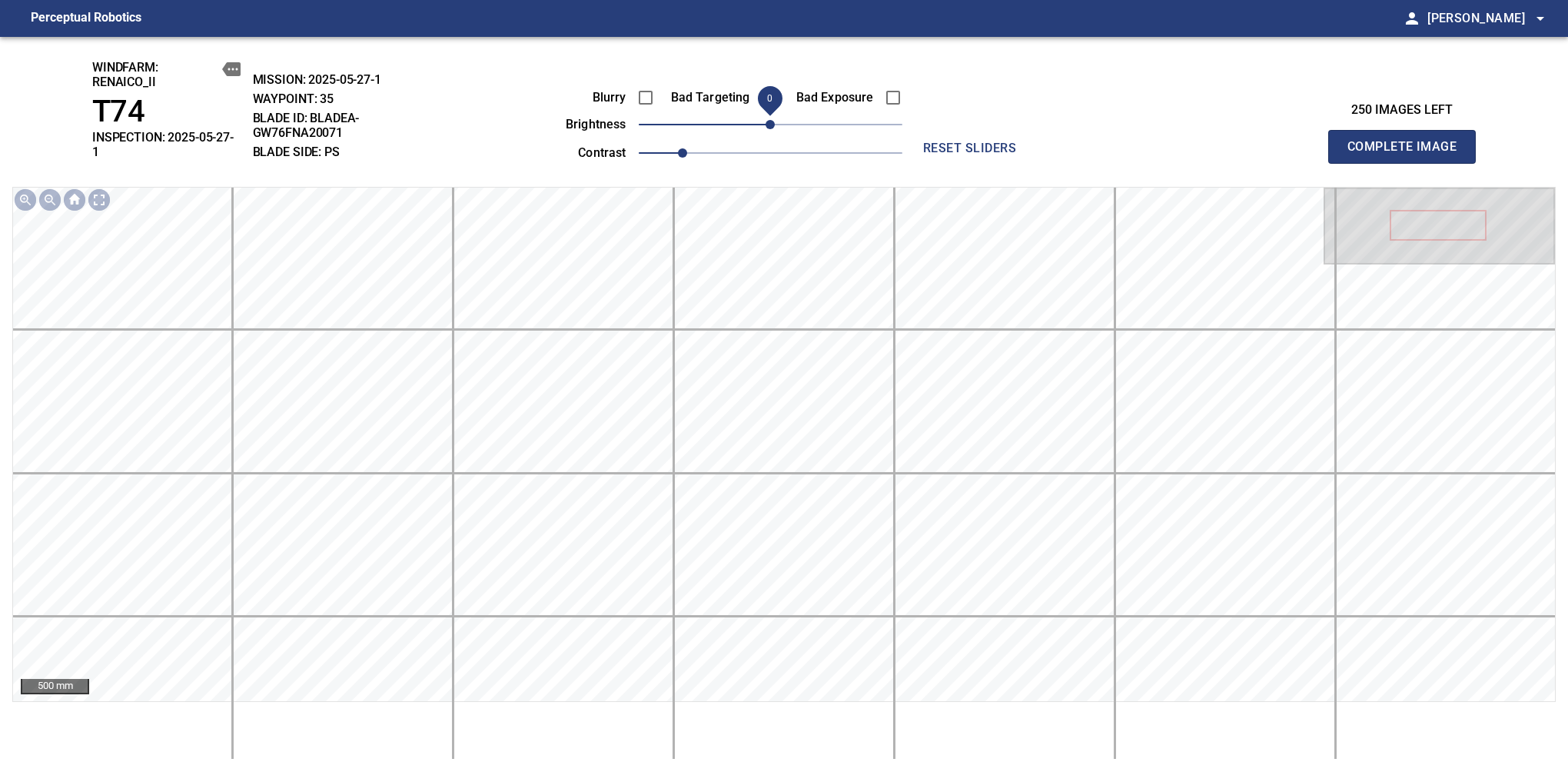
click at [1408, 141] on span "Complete Image" at bounding box center [1402, 146] width 113 height 22
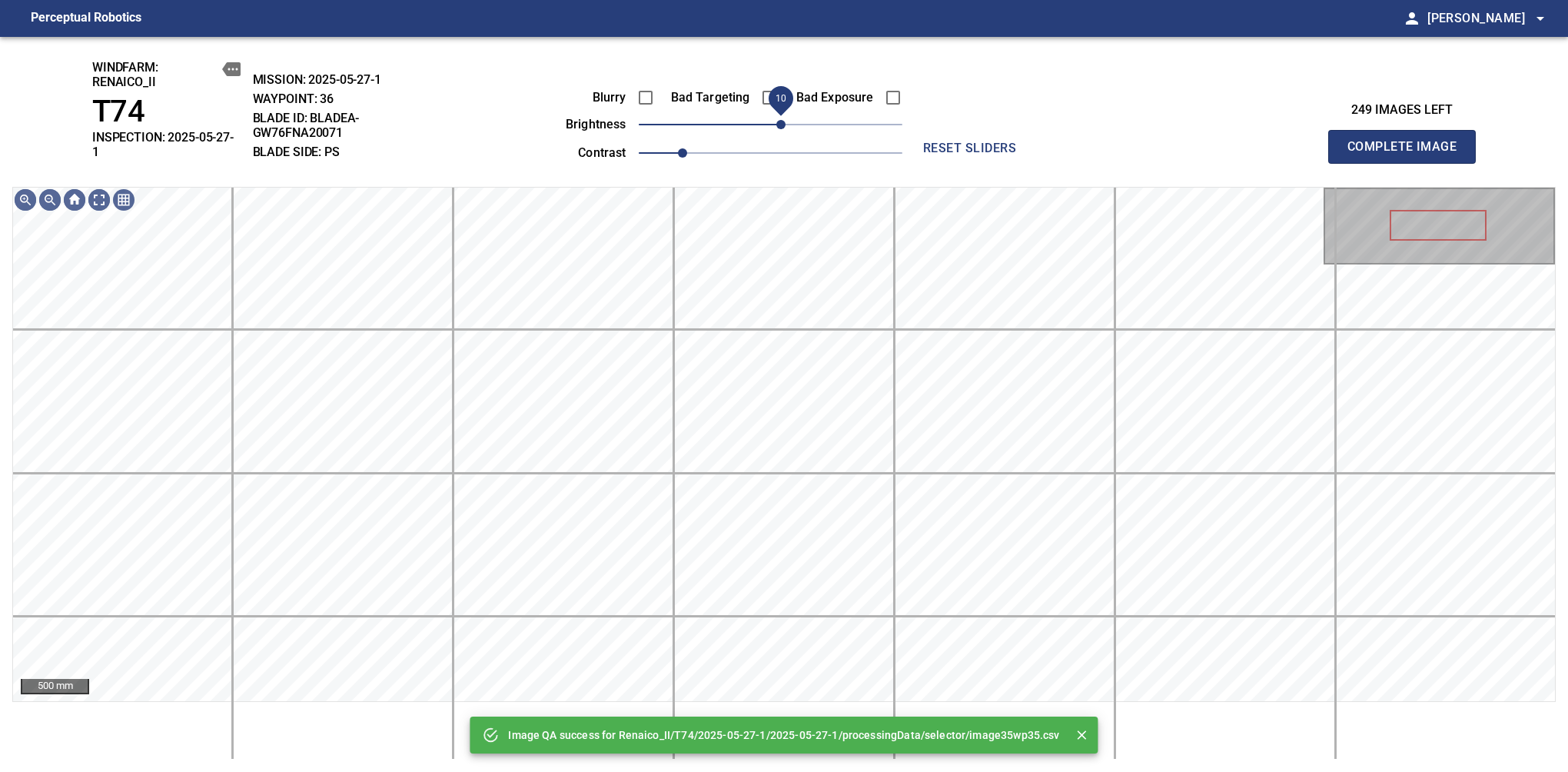
click at [778, 125] on span "10" at bounding box center [782, 125] width 10 height 10
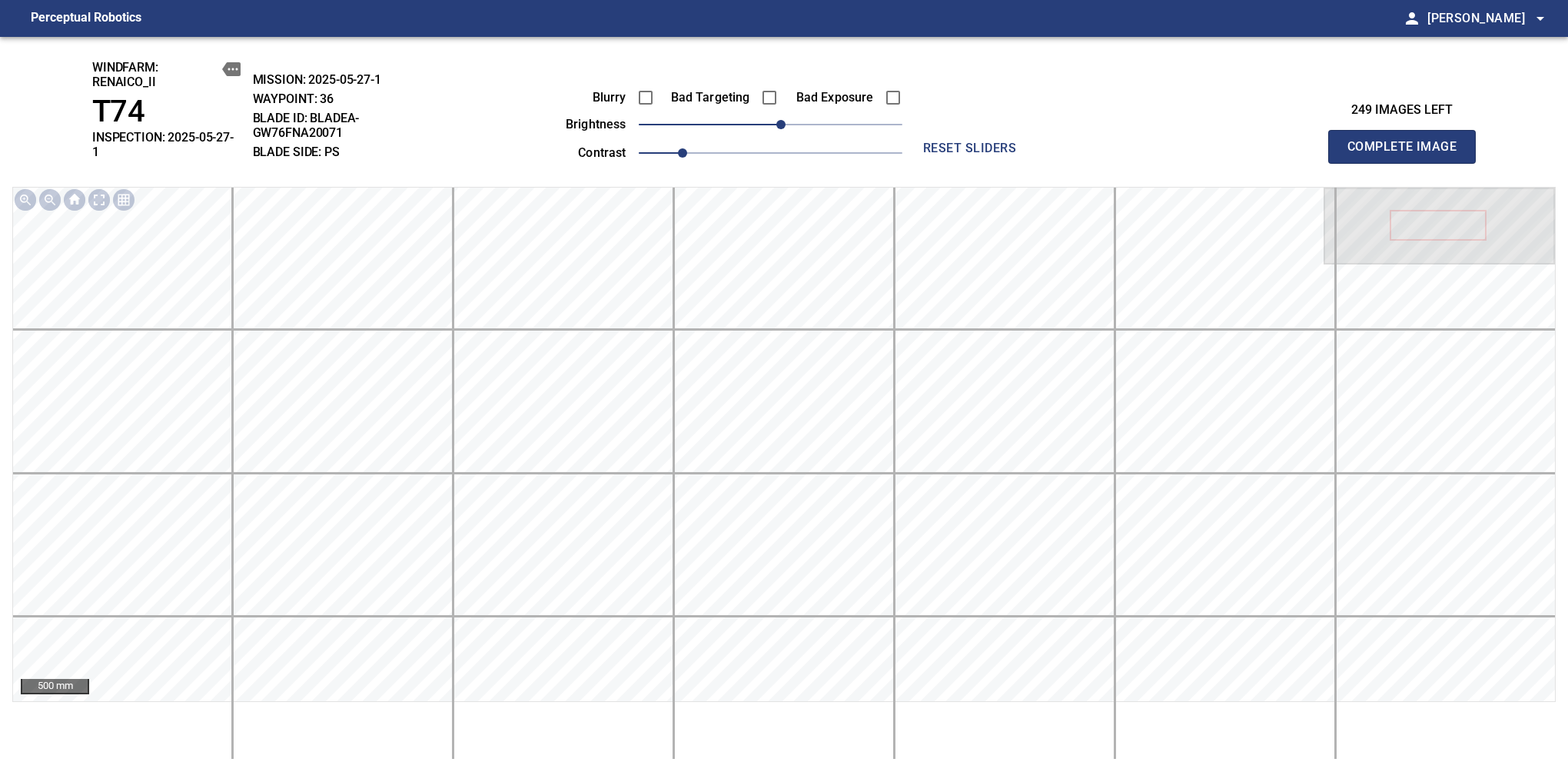
click at [1408, 141] on span "Complete Image" at bounding box center [1402, 146] width 113 height 22
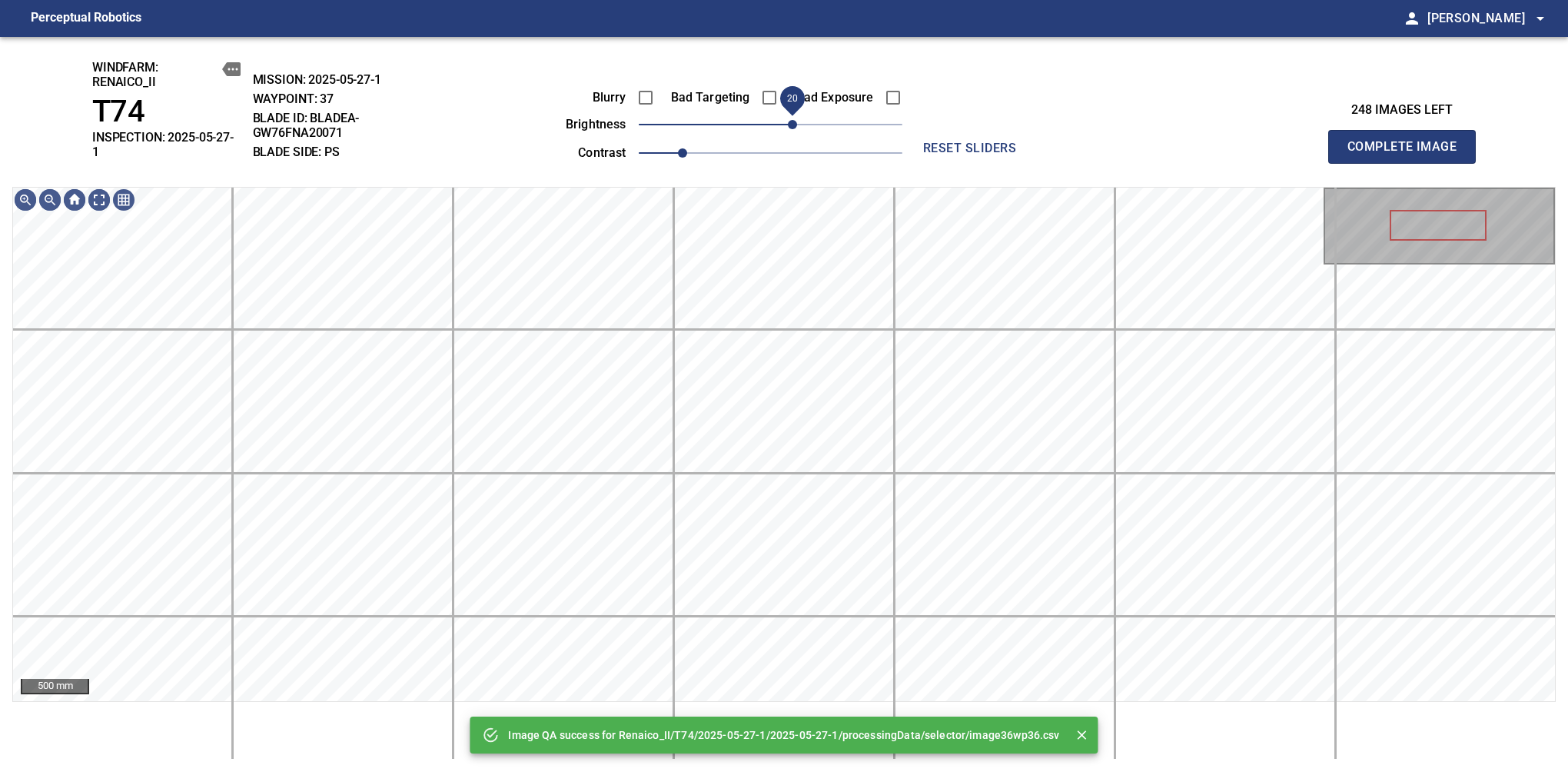
drag, startPoint x: 780, startPoint y: 128, endPoint x: 790, endPoint y: 123, distance: 11.2
click at [790, 123] on span "20" at bounding box center [793, 125] width 10 height 10
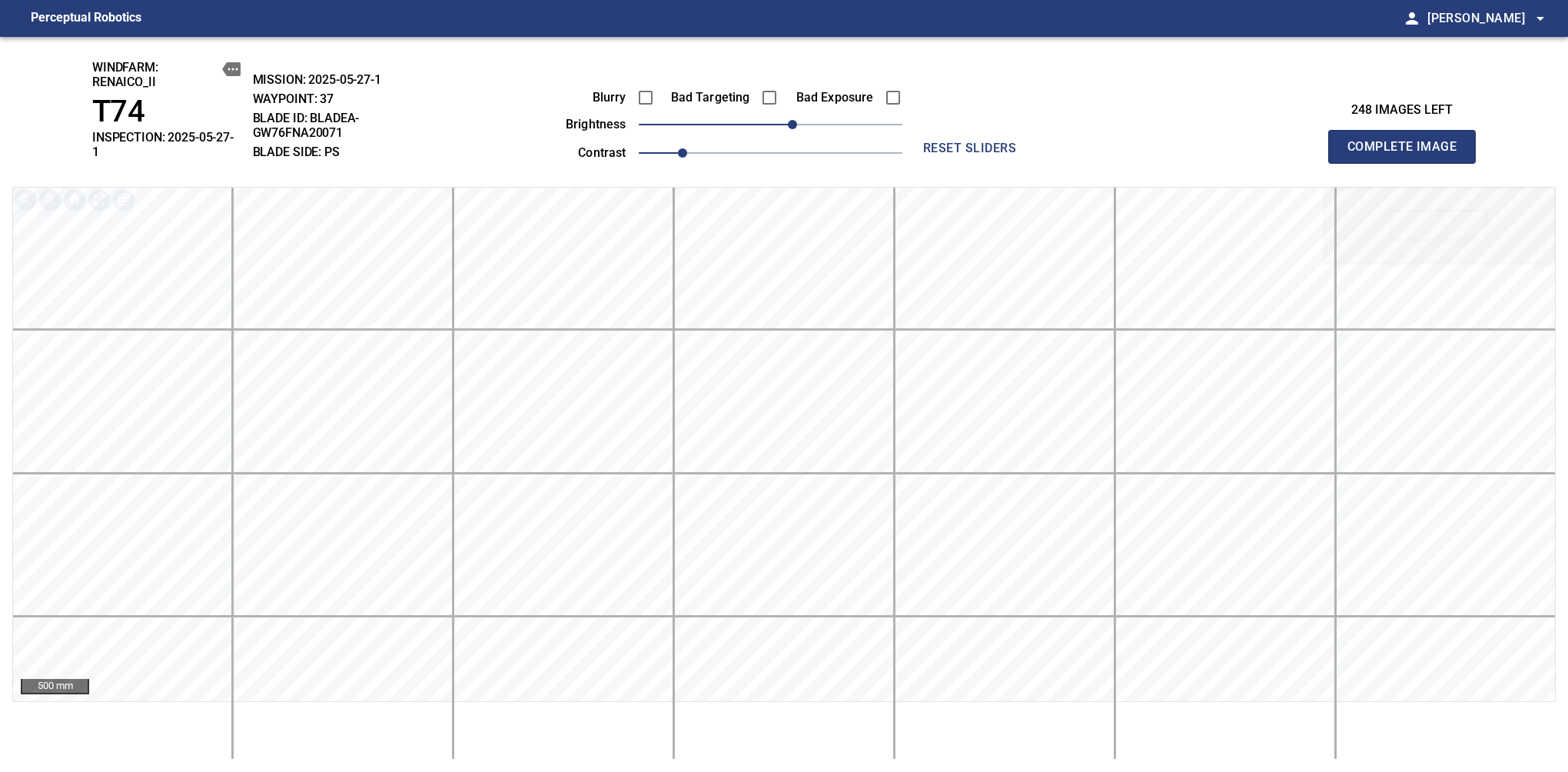
click at [1408, 141] on span "Complete Image" at bounding box center [1402, 146] width 113 height 22
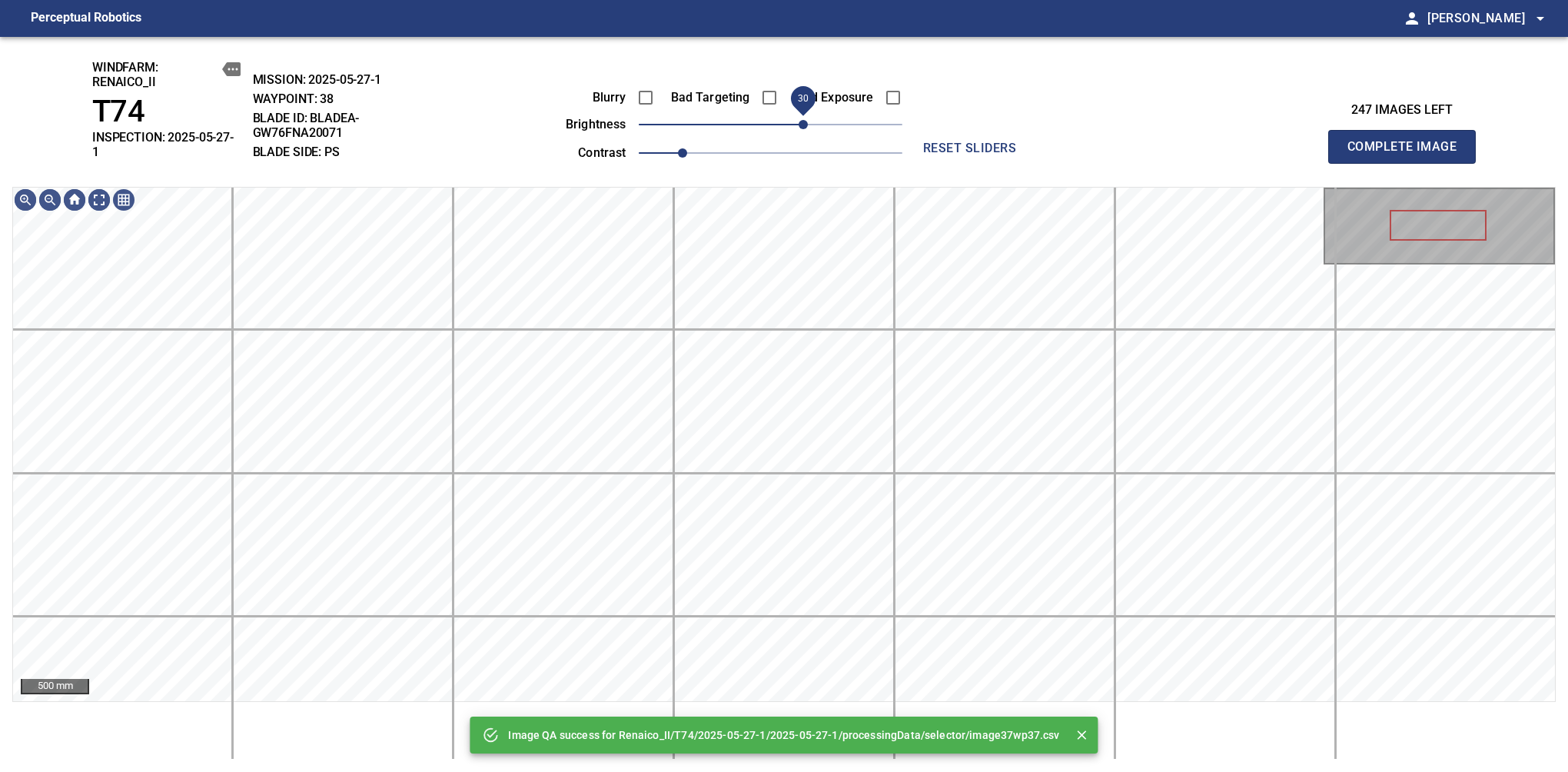
drag, startPoint x: 787, startPoint y: 126, endPoint x: 803, endPoint y: 120, distance: 17.1
click at [803, 120] on span "30" at bounding box center [770, 124] width 264 height 22
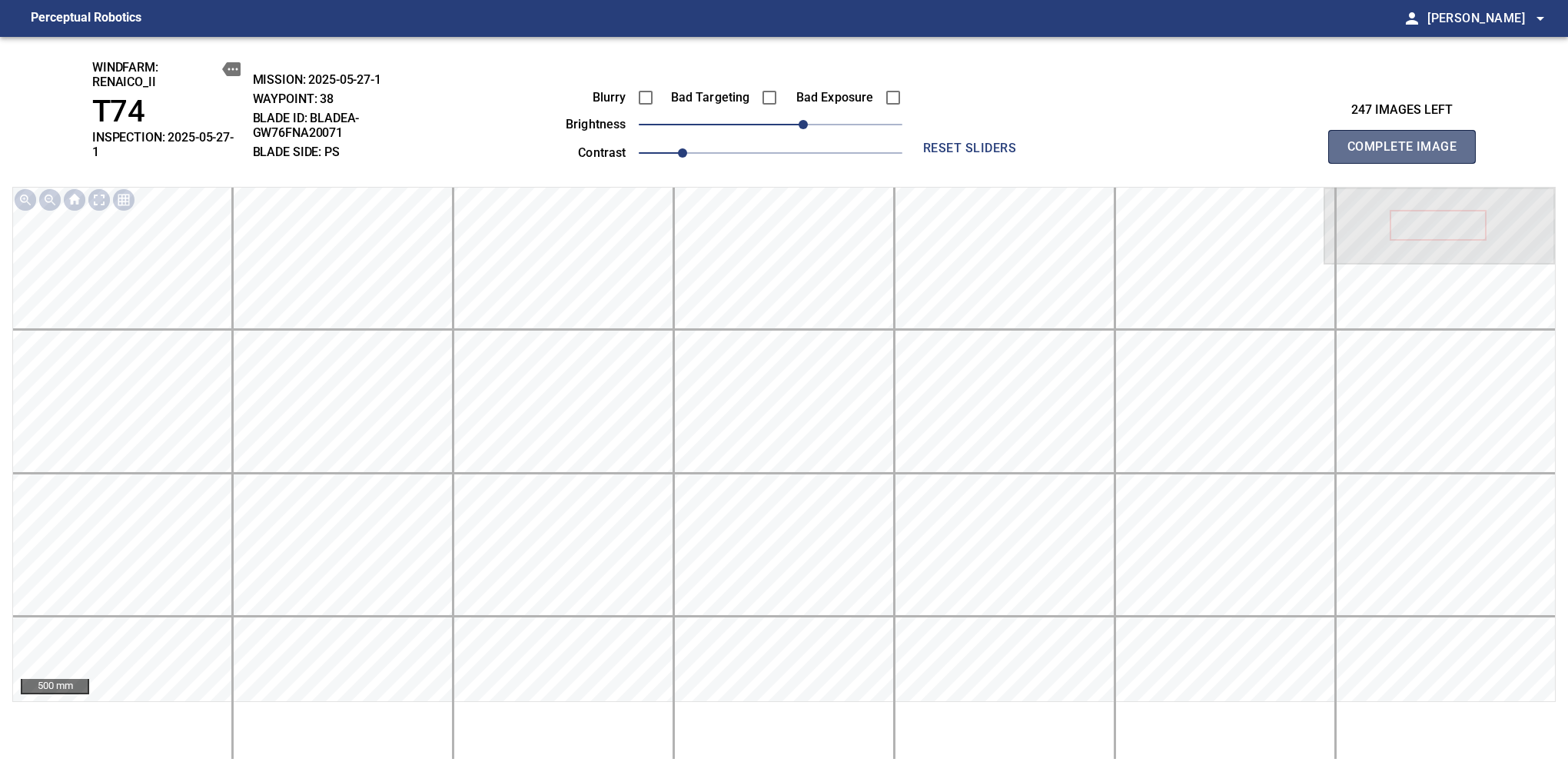
drag, startPoint x: 1408, startPoint y: 152, endPoint x: 808, endPoint y: 120, distance: 600.9
click at [1408, 141] on span "Complete Image" at bounding box center [1402, 146] width 113 height 22
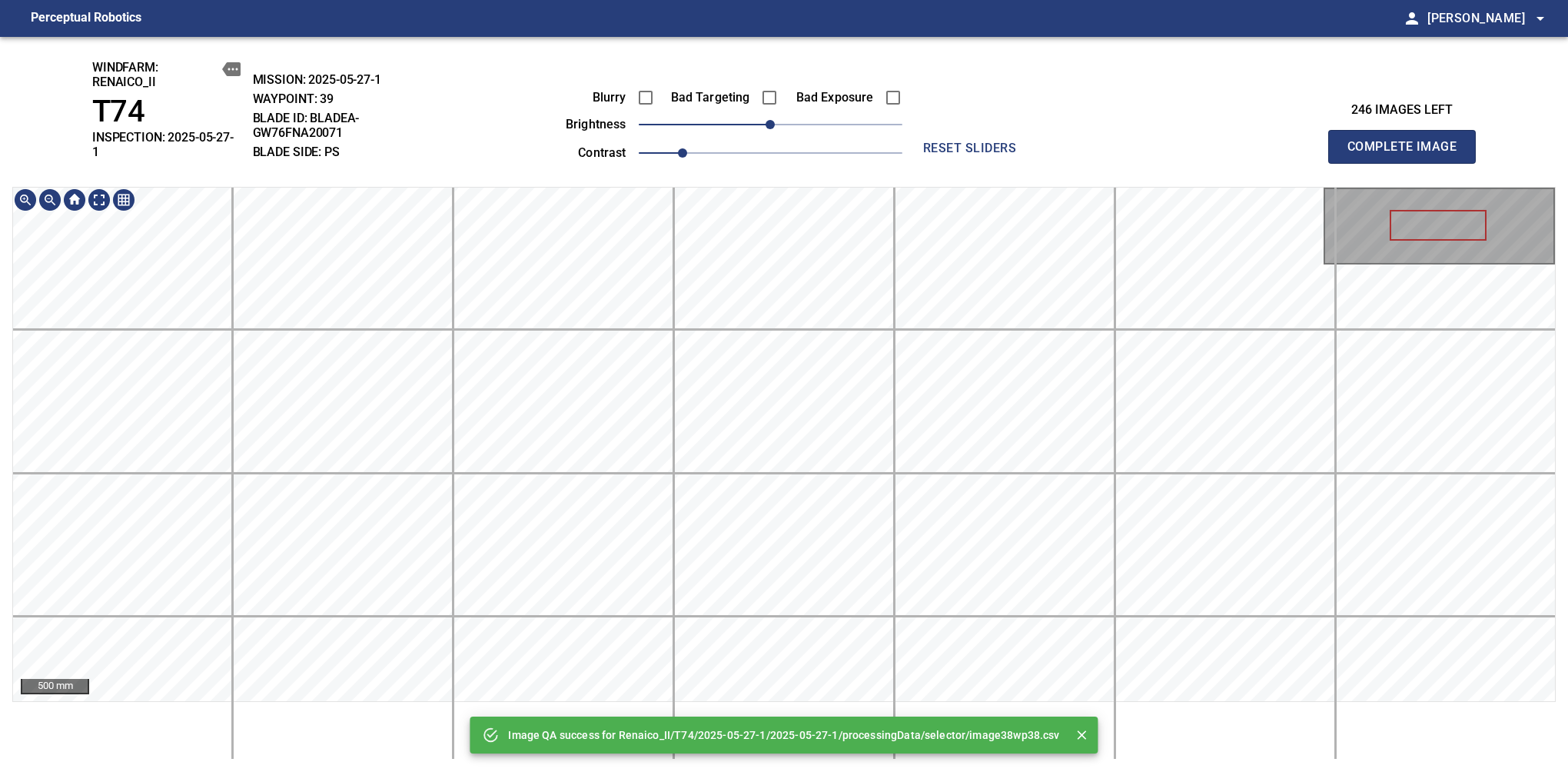
click at [1017, 181] on div "Image QA success for Renaico_II/T74/2025-05-27-1/2025-05-27-1/processingData/se…" at bounding box center [784, 404] width 1568 height 735
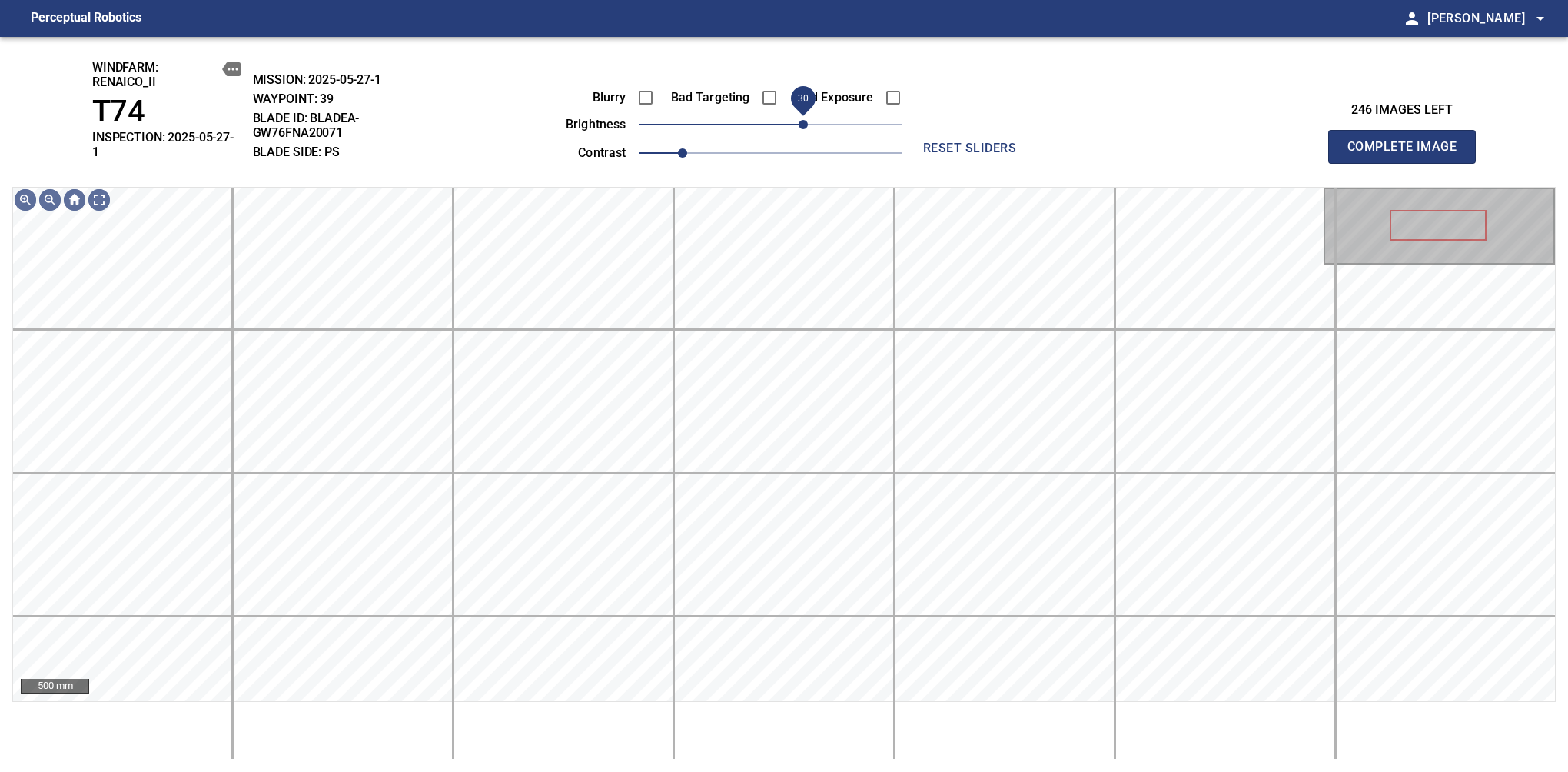
drag, startPoint x: 782, startPoint y: 127, endPoint x: 803, endPoint y: 122, distance: 21.6
click at [803, 122] on span "30" at bounding box center [803, 125] width 10 height 10
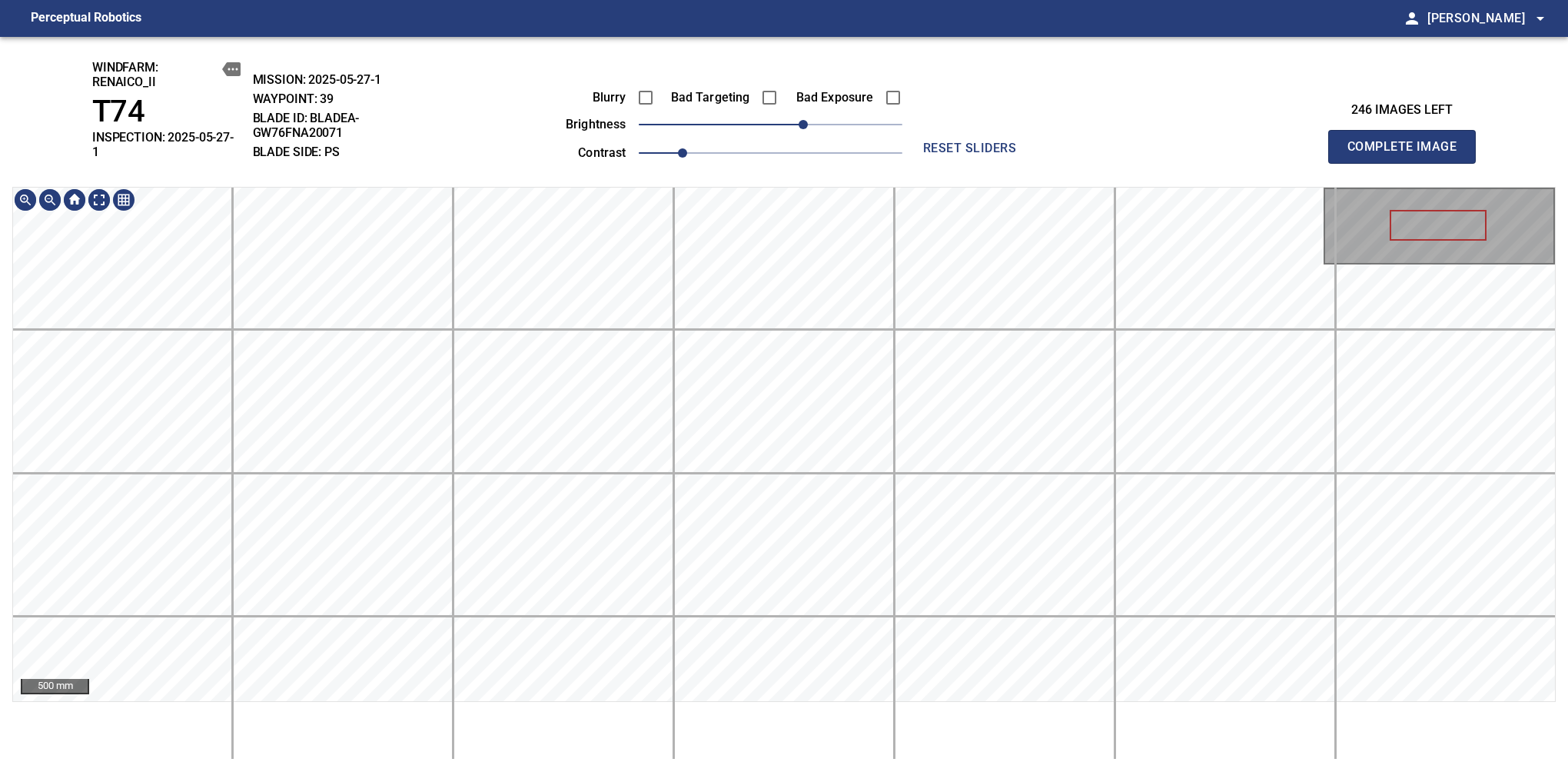
click at [790, 168] on div "windfarm: Renaico_II T74 INSPECTION: 2025-05-27-1 MISSION: 2025-05-27-1 WAYPOIN…" at bounding box center [784, 404] width 1568 height 735
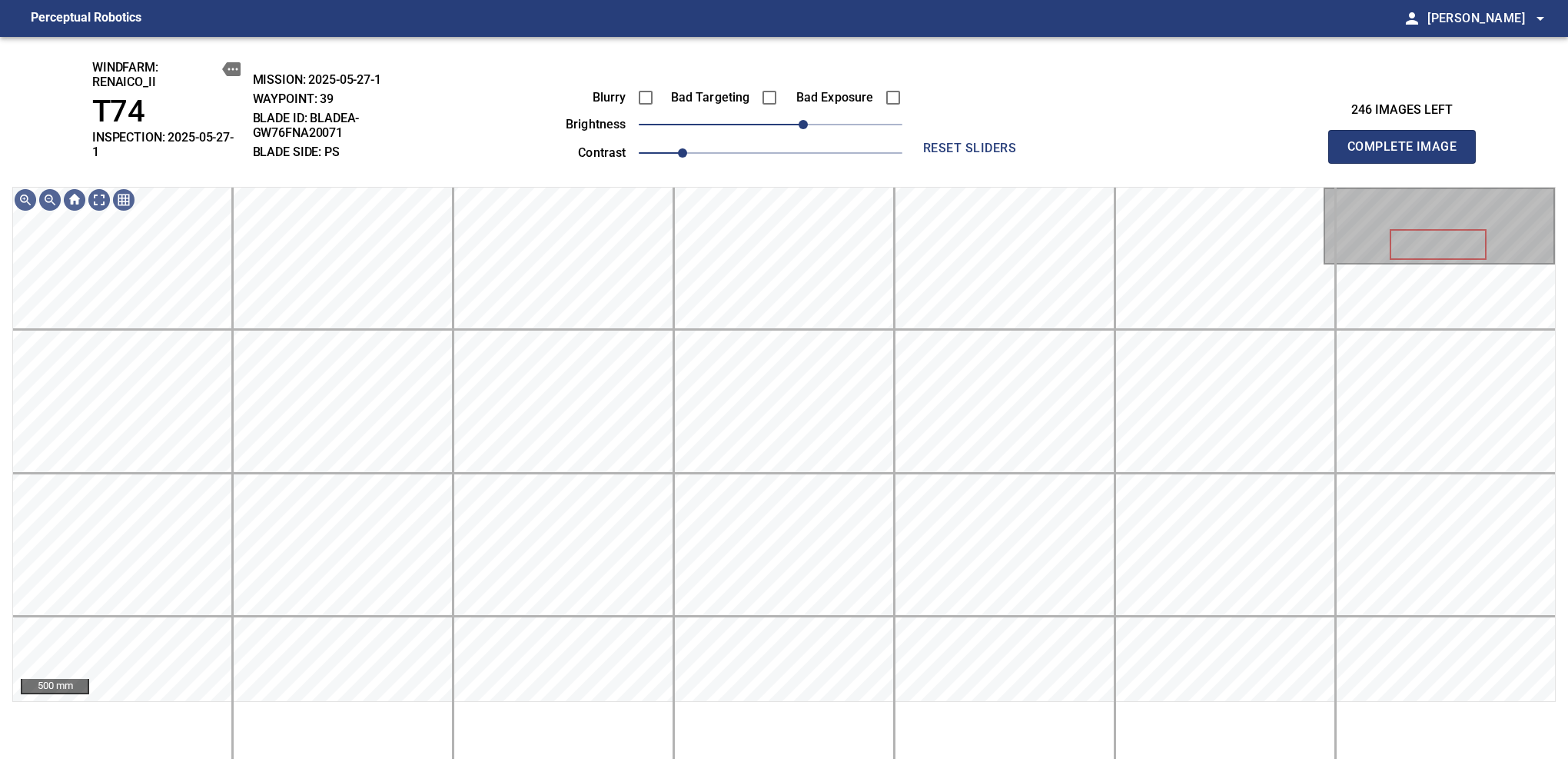
click at [1408, 141] on span "Complete Image" at bounding box center [1402, 146] width 113 height 22
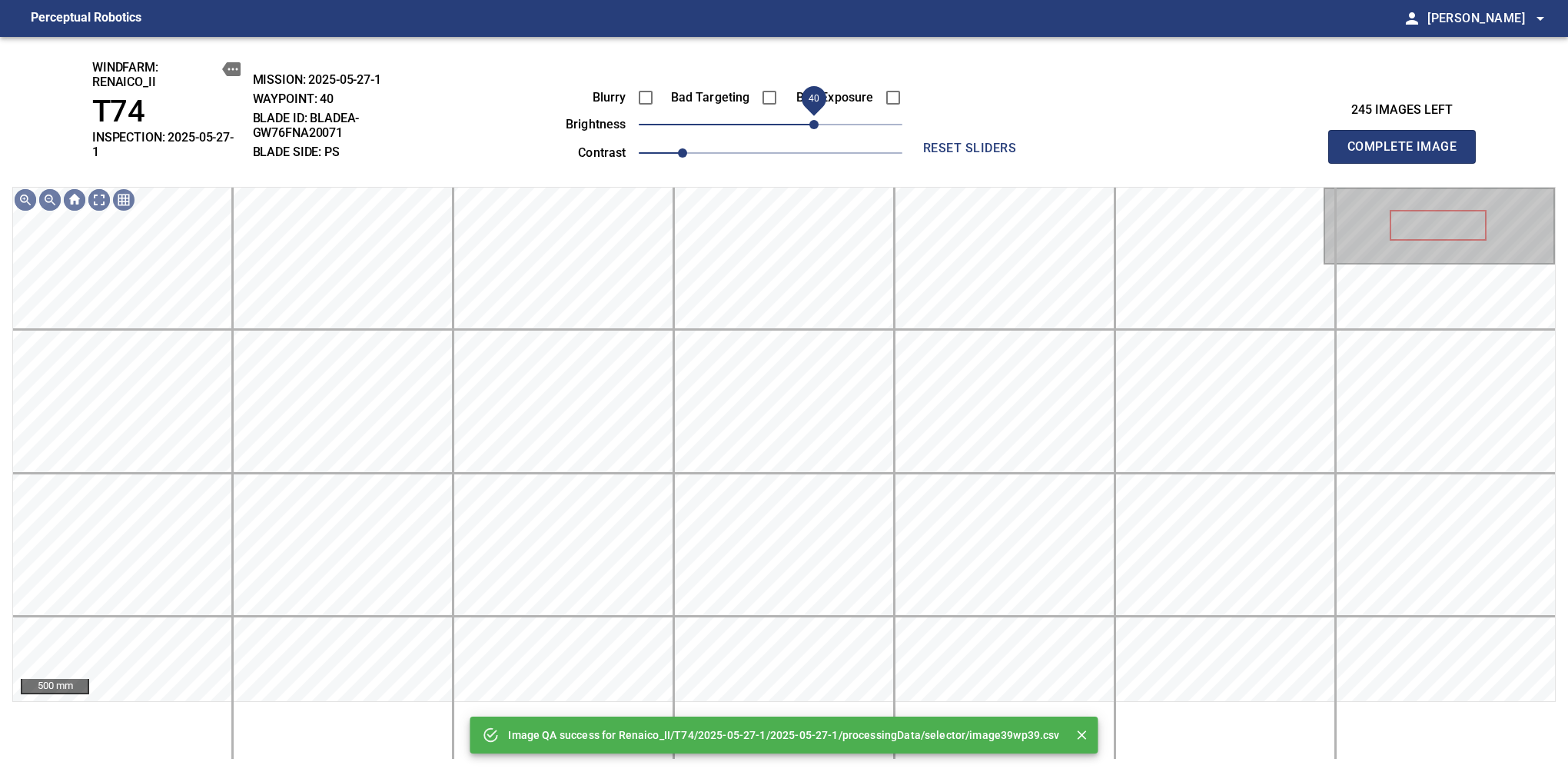
drag, startPoint x: 801, startPoint y: 125, endPoint x: 812, endPoint y: 125, distance: 11.0
click at [812, 125] on span "40" at bounding box center [770, 124] width 264 height 22
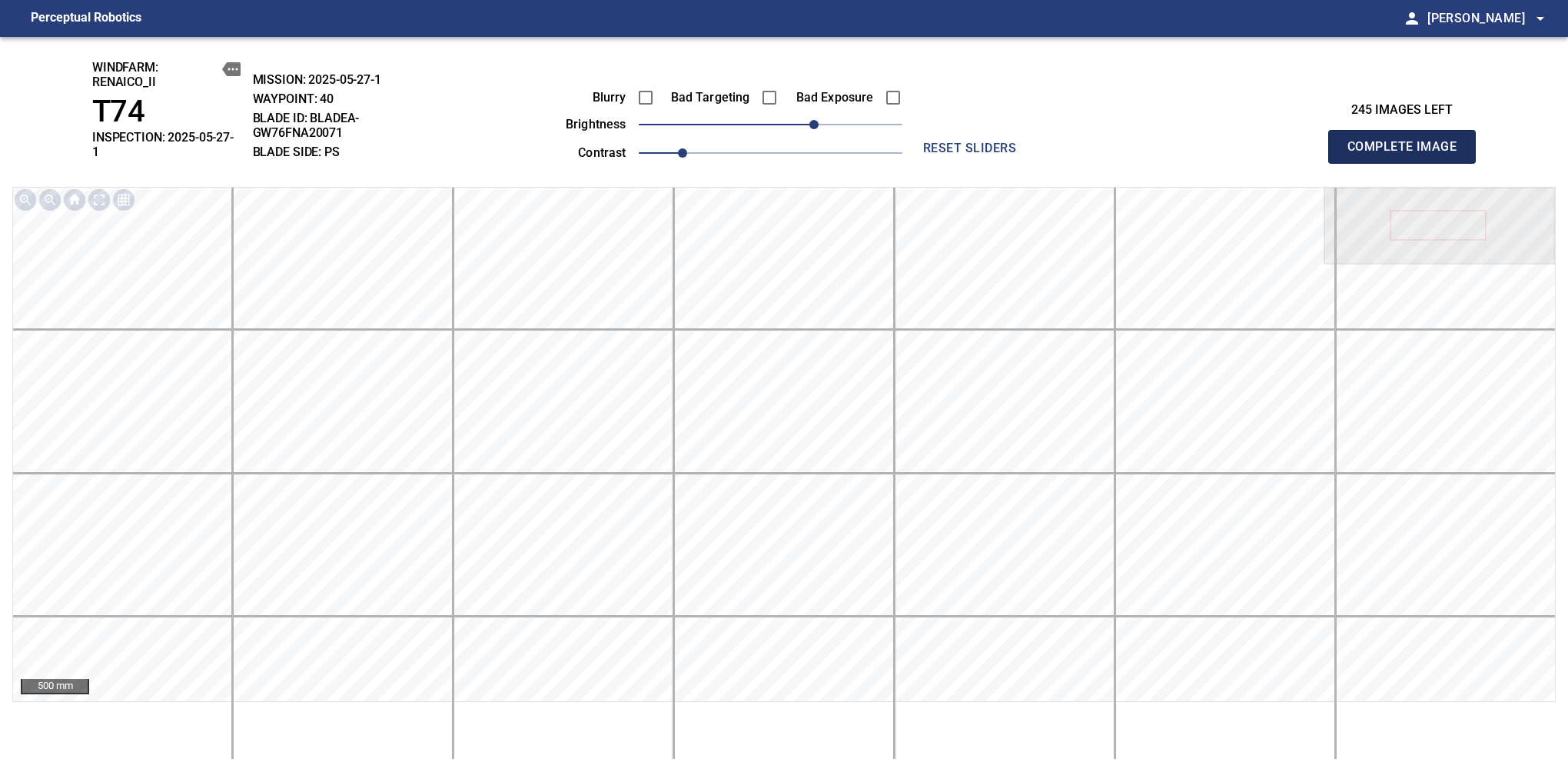
click at [1408, 141] on span "Complete Image" at bounding box center [1402, 146] width 113 height 22
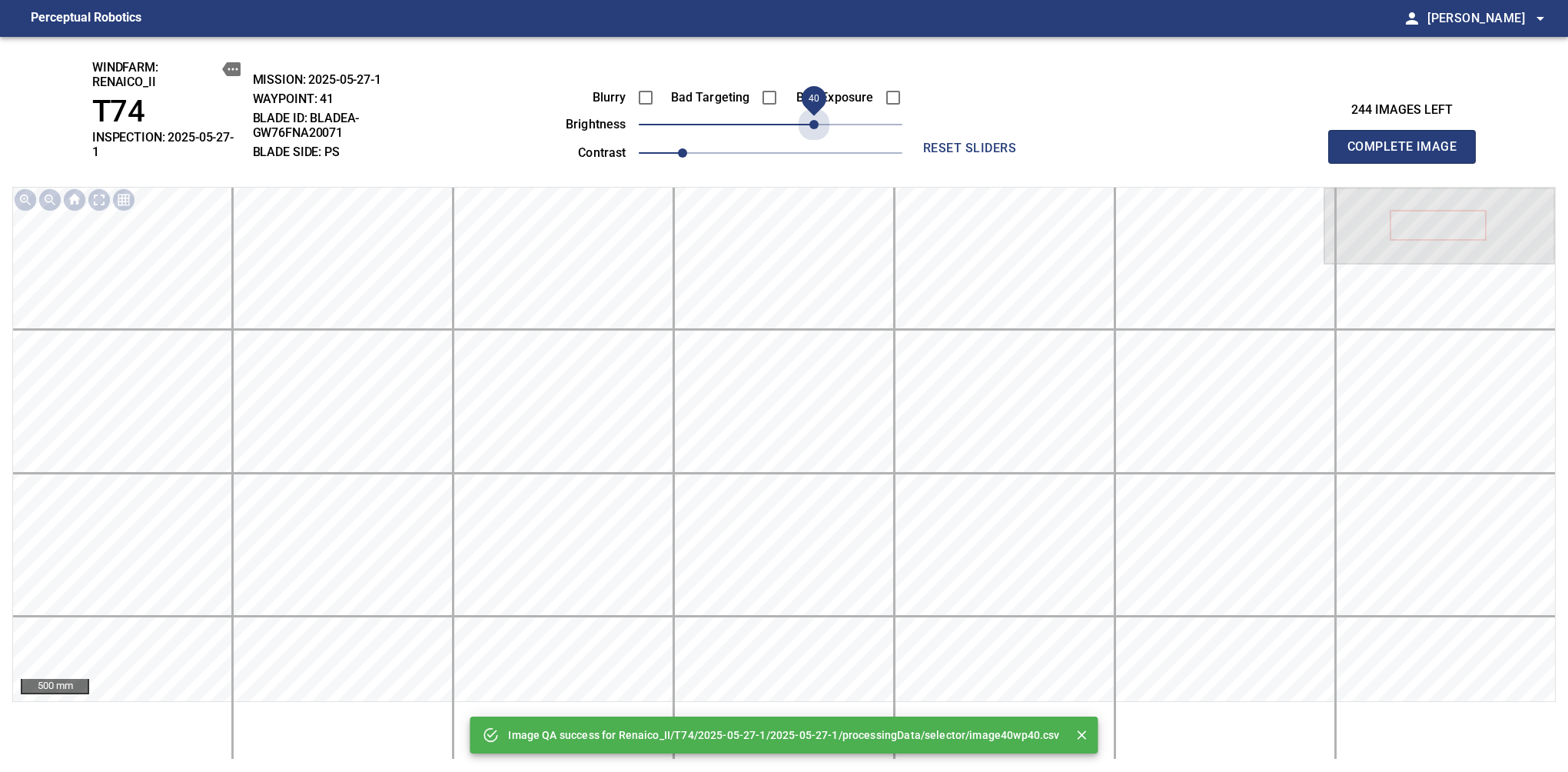
click at [812, 125] on span "40" at bounding box center [770, 124] width 264 height 22
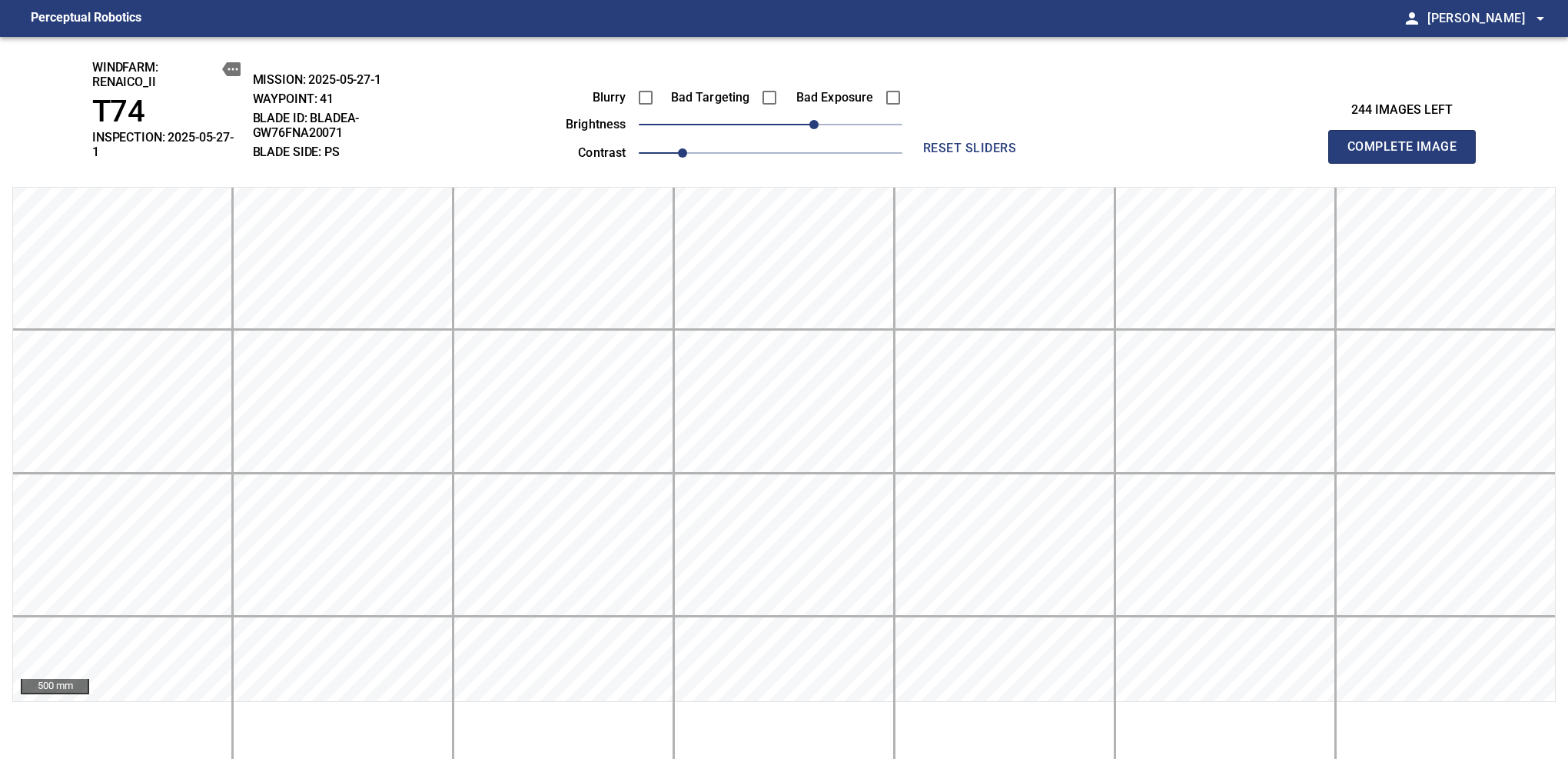
click at [1408, 141] on span "Complete Image" at bounding box center [1402, 146] width 113 height 22
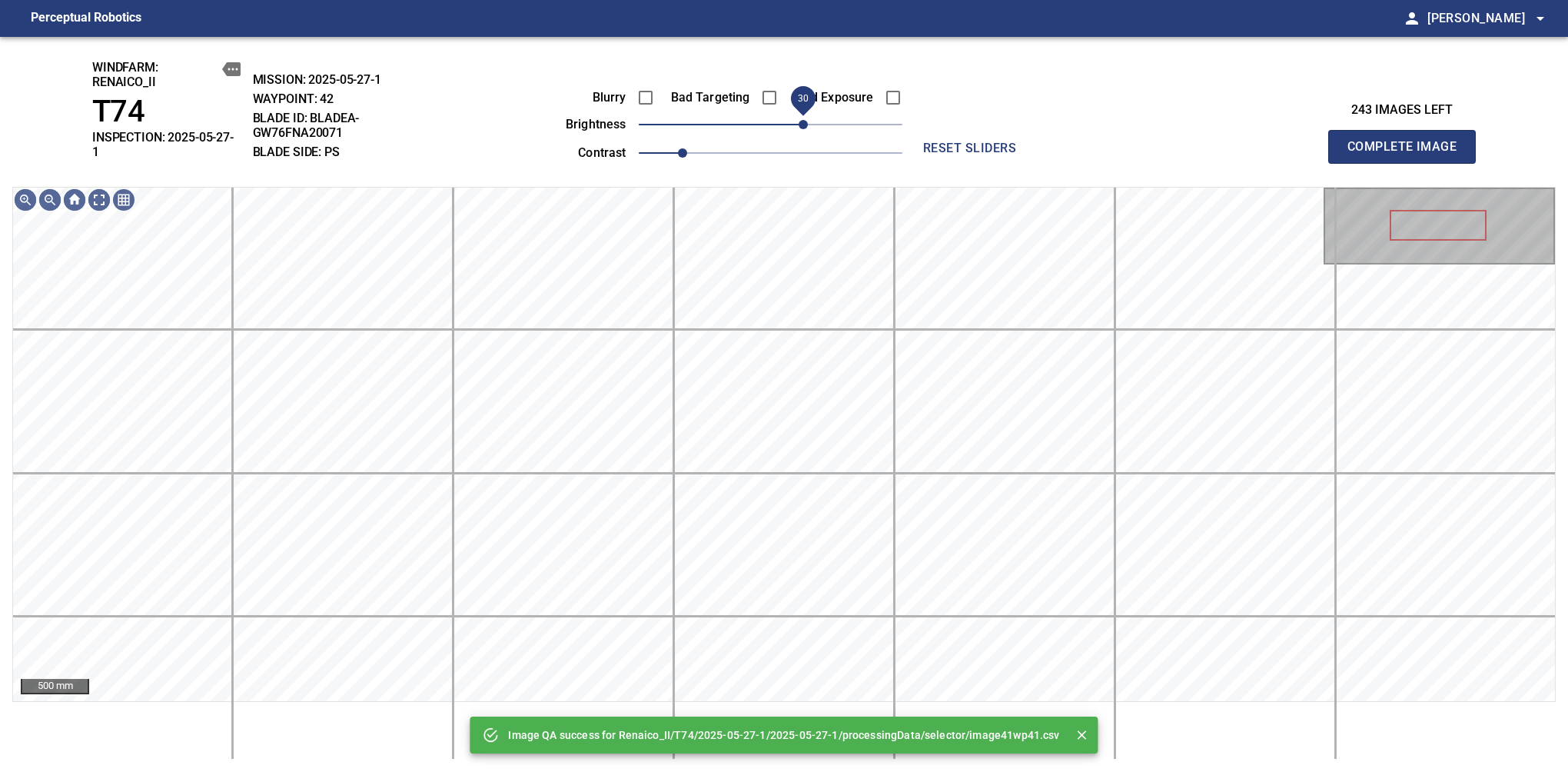
click at [804, 125] on span "30" at bounding box center [770, 124] width 264 height 22
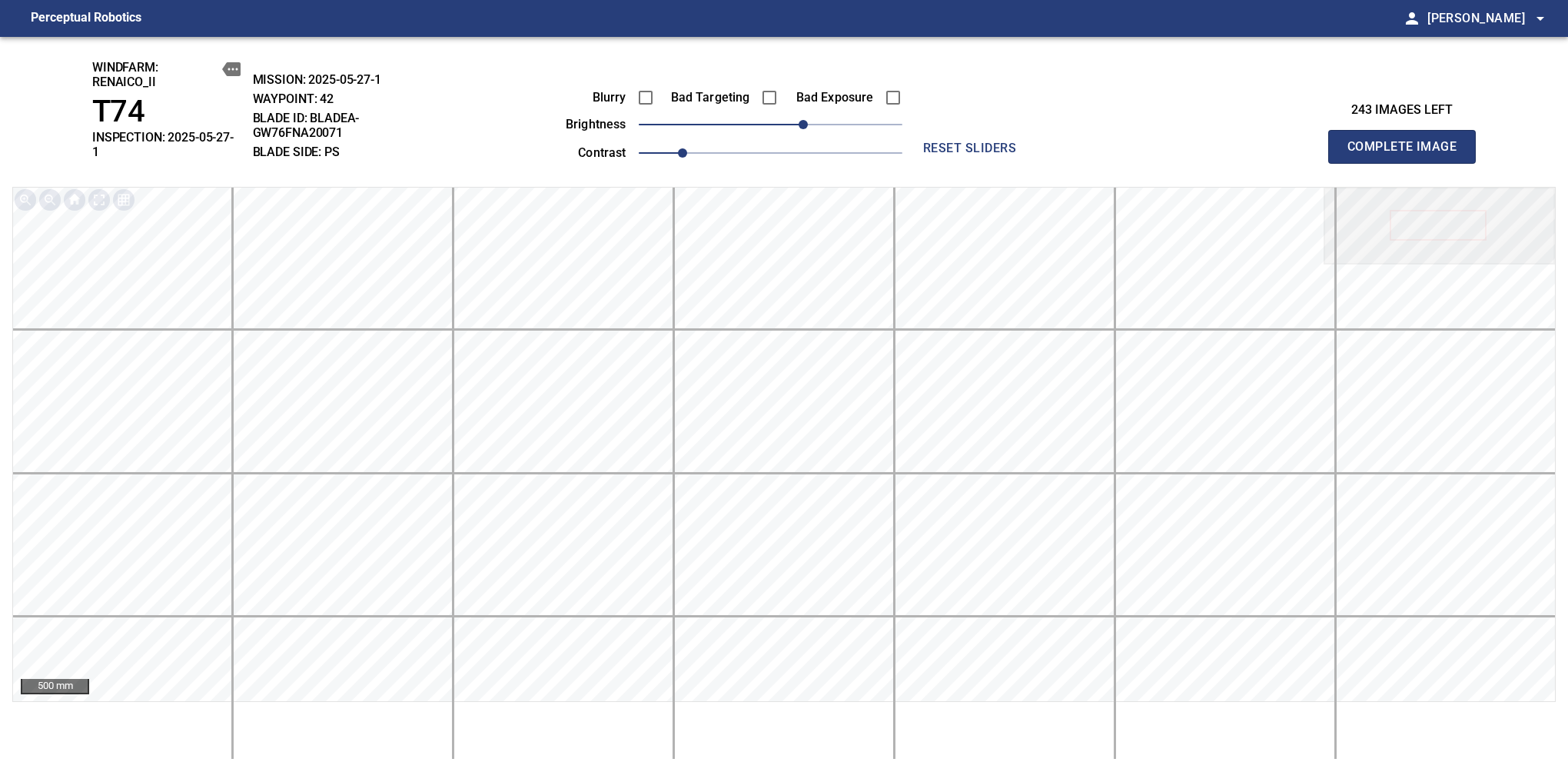
click at [1408, 141] on span "Complete Image" at bounding box center [1402, 146] width 113 height 22
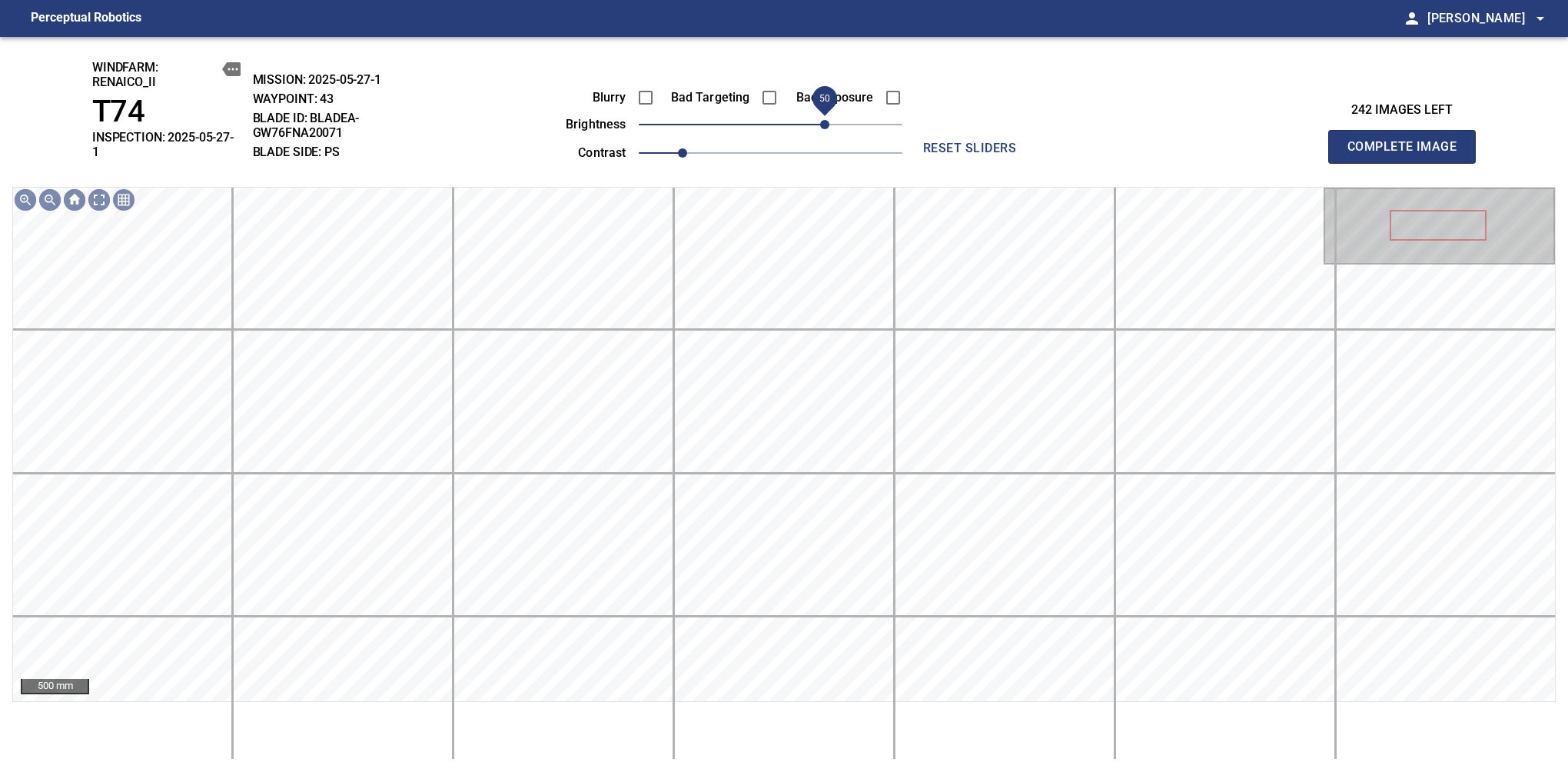
drag, startPoint x: 775, startPoint y: 128, endPoint x: 822, endPoint y: 128, distance: 47.0
click at [822, 128] on span "50" at bounding box center [825, 125] width 10 height 10
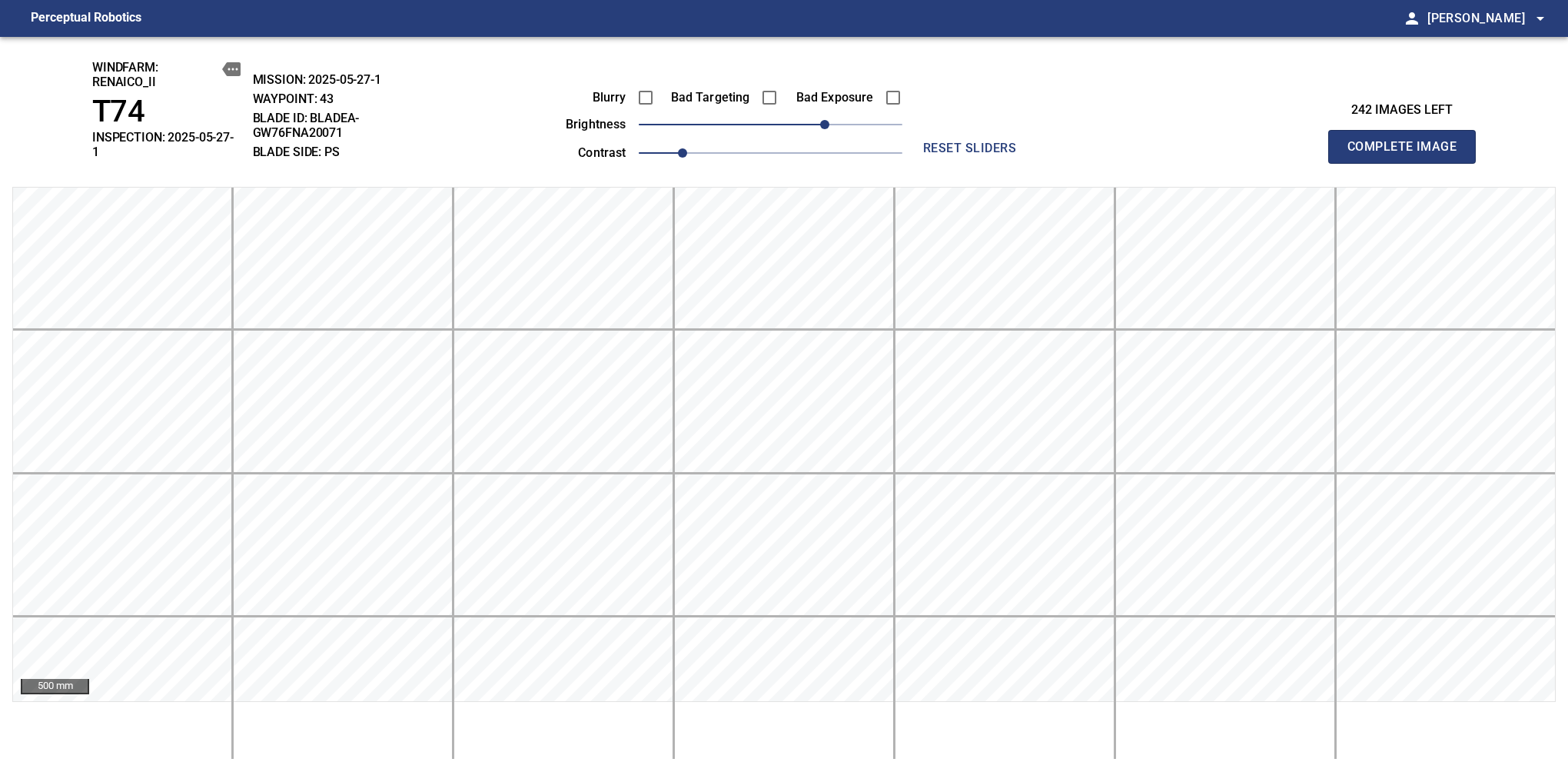
click at [1408, 141] on span "Complete Image" at bounding box center [1402, 146] width 113 height 22
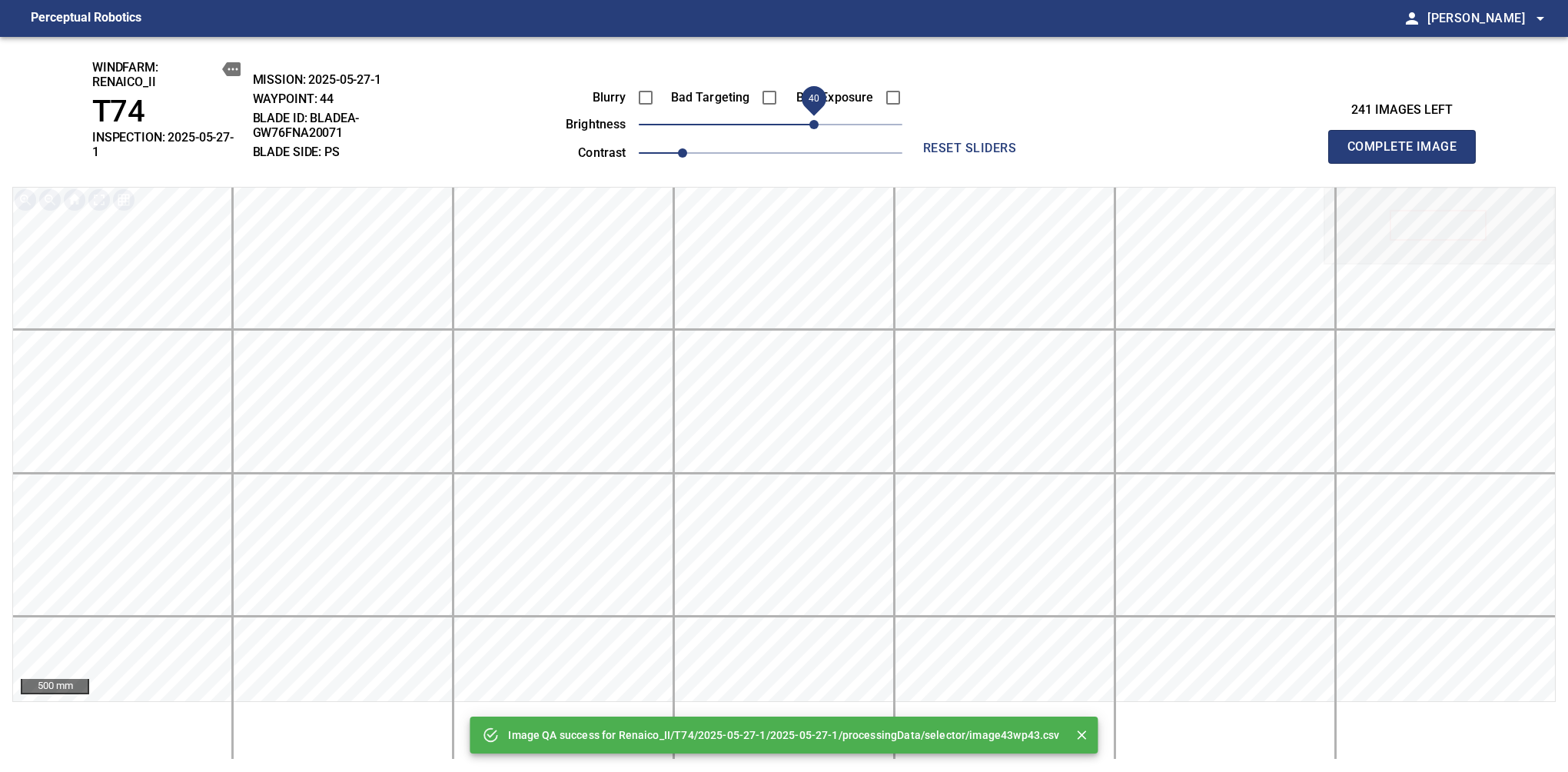
drag, startPoint x: 822, startPoint y: 128, endPoint x: 818, endPoint y: 120, distance: 8.9
click at [818, 120] on span "40" at bounding box center [770, 124] width 264 height 22
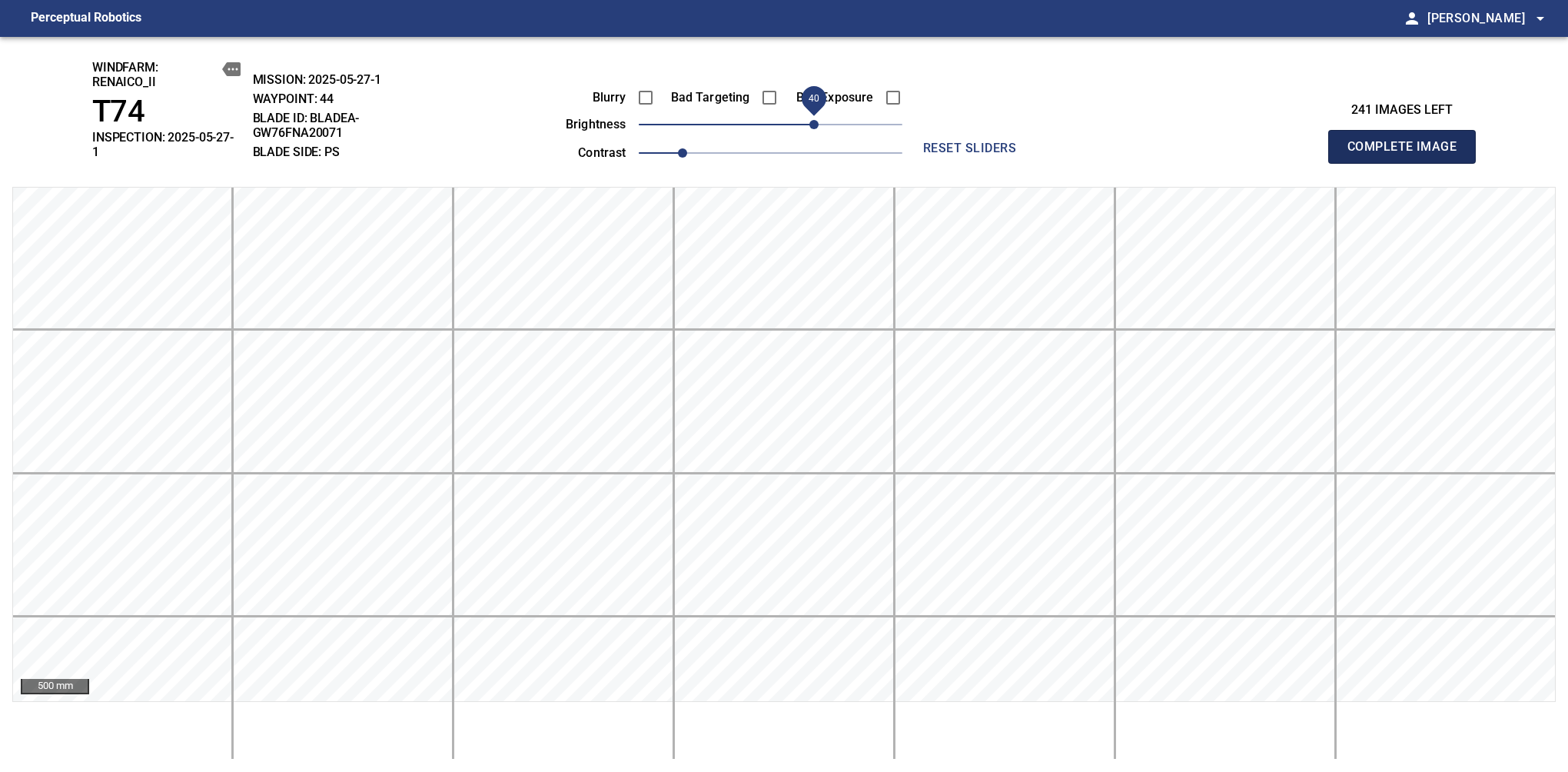
click at [1408, 141] on span "Complete Image" at bounding box center [1402, 146] width 113 height 22
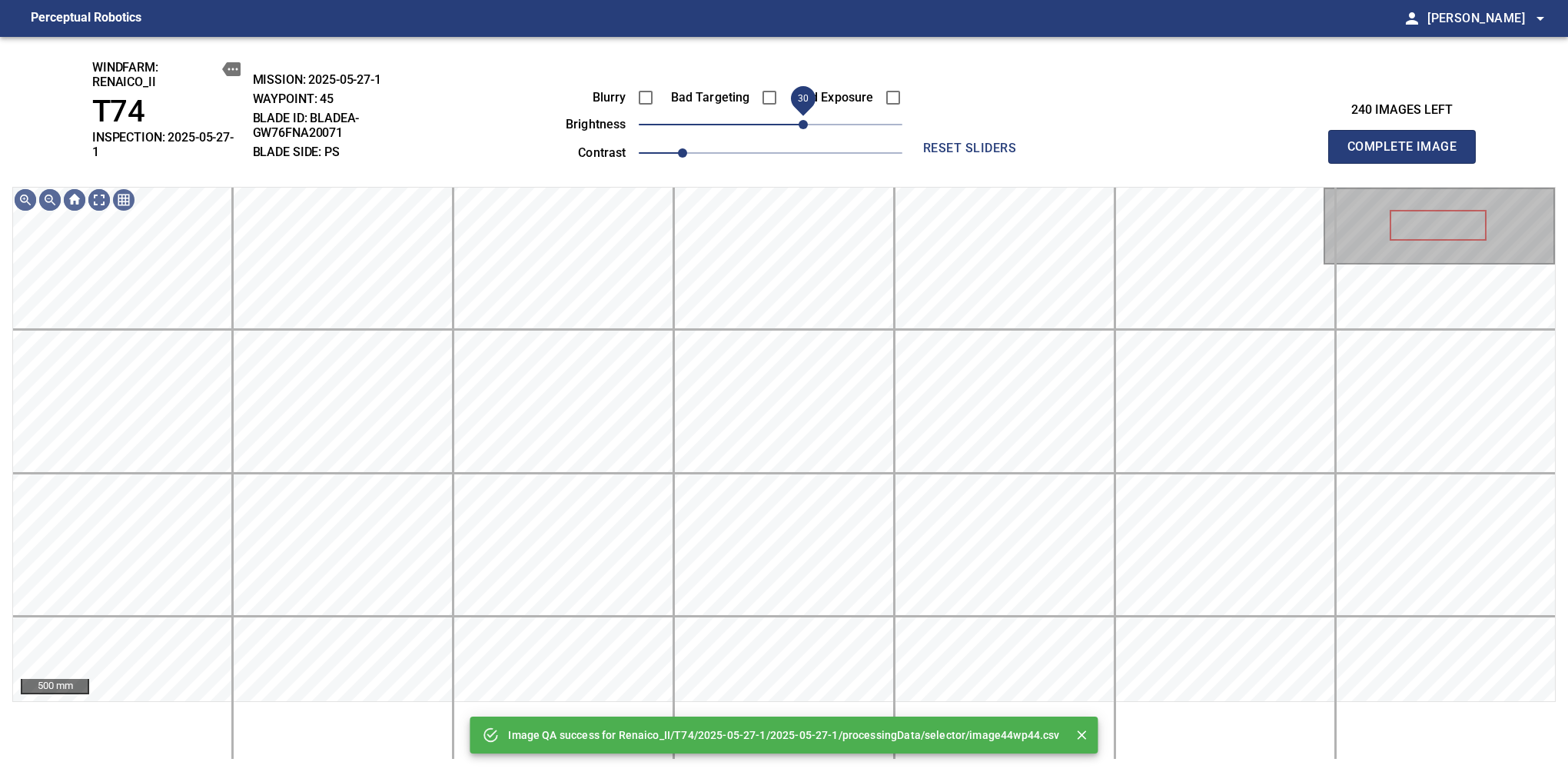
drag, startPoint x: 818, startPoint y: 120, endPoint x: 806, endPoint y: 120, distance: 12.0
click at [806, 120] on span "30" at bounding box center [770, 124] width 264 height 22
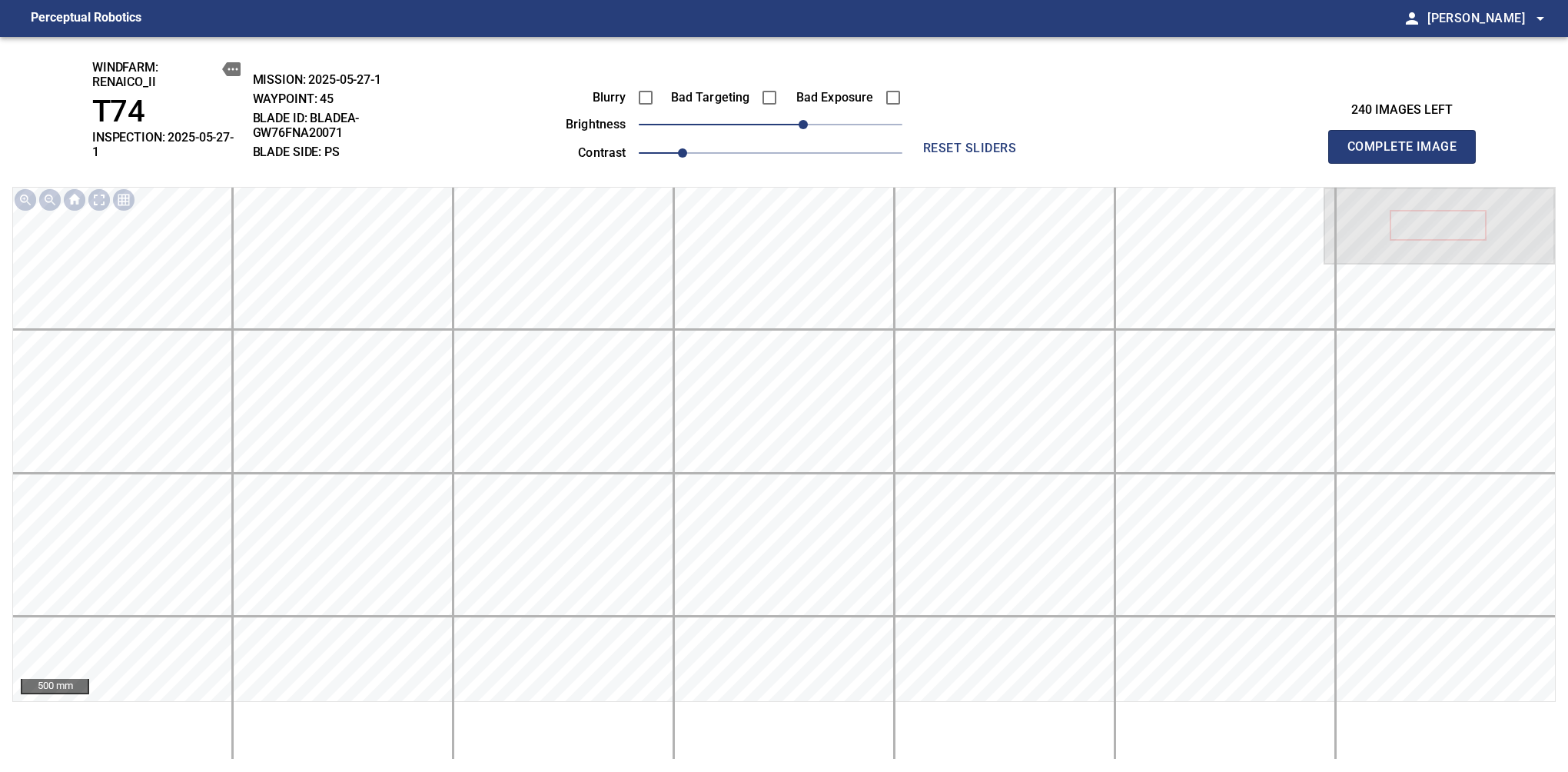
click at [1408, 141] on span "Complete Image" at bounding box center [1402, 146] width 113 height 22
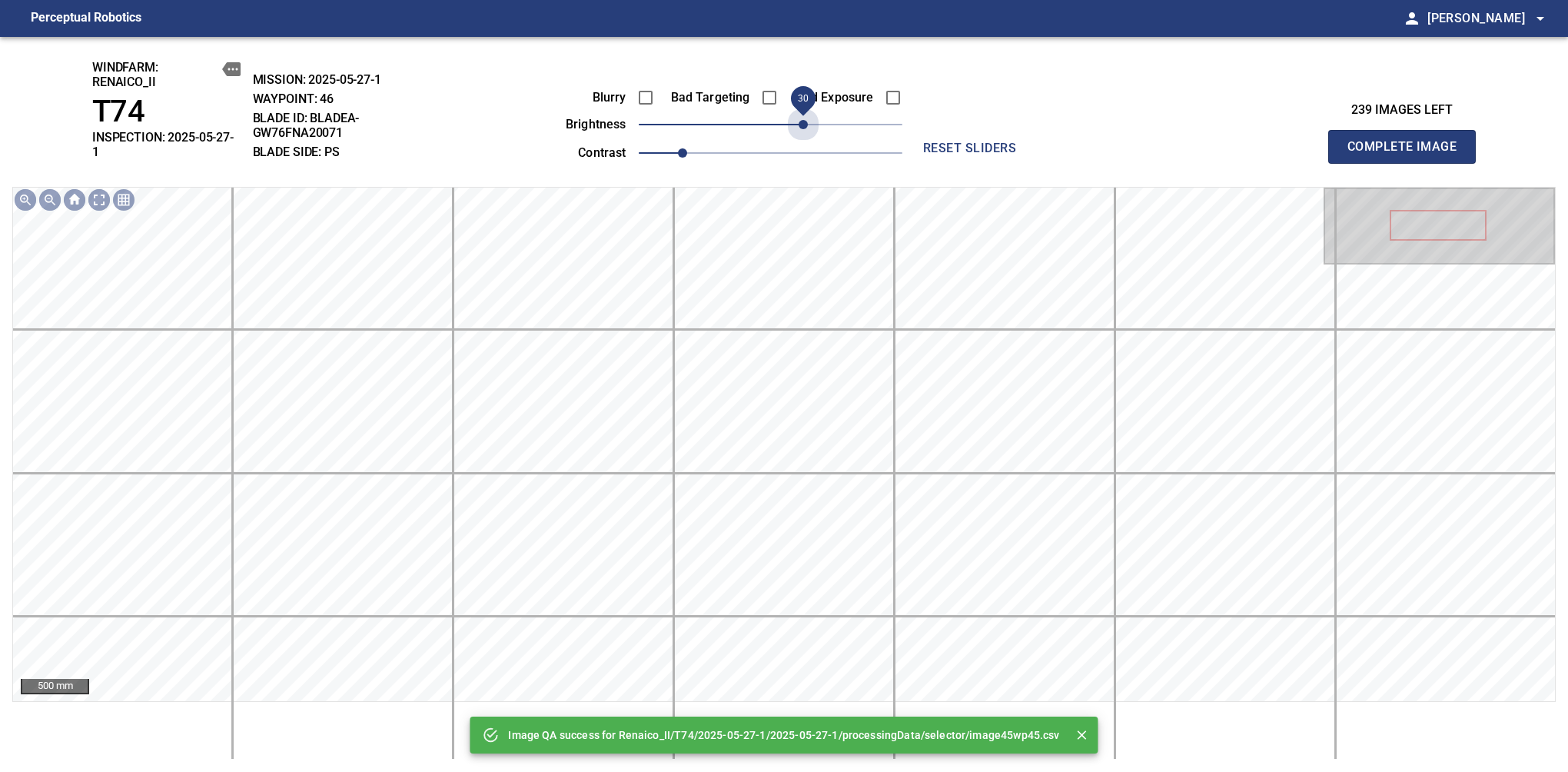
click at [806, 120] on span "30" at bounding box center [770, 124] width 264 height 22
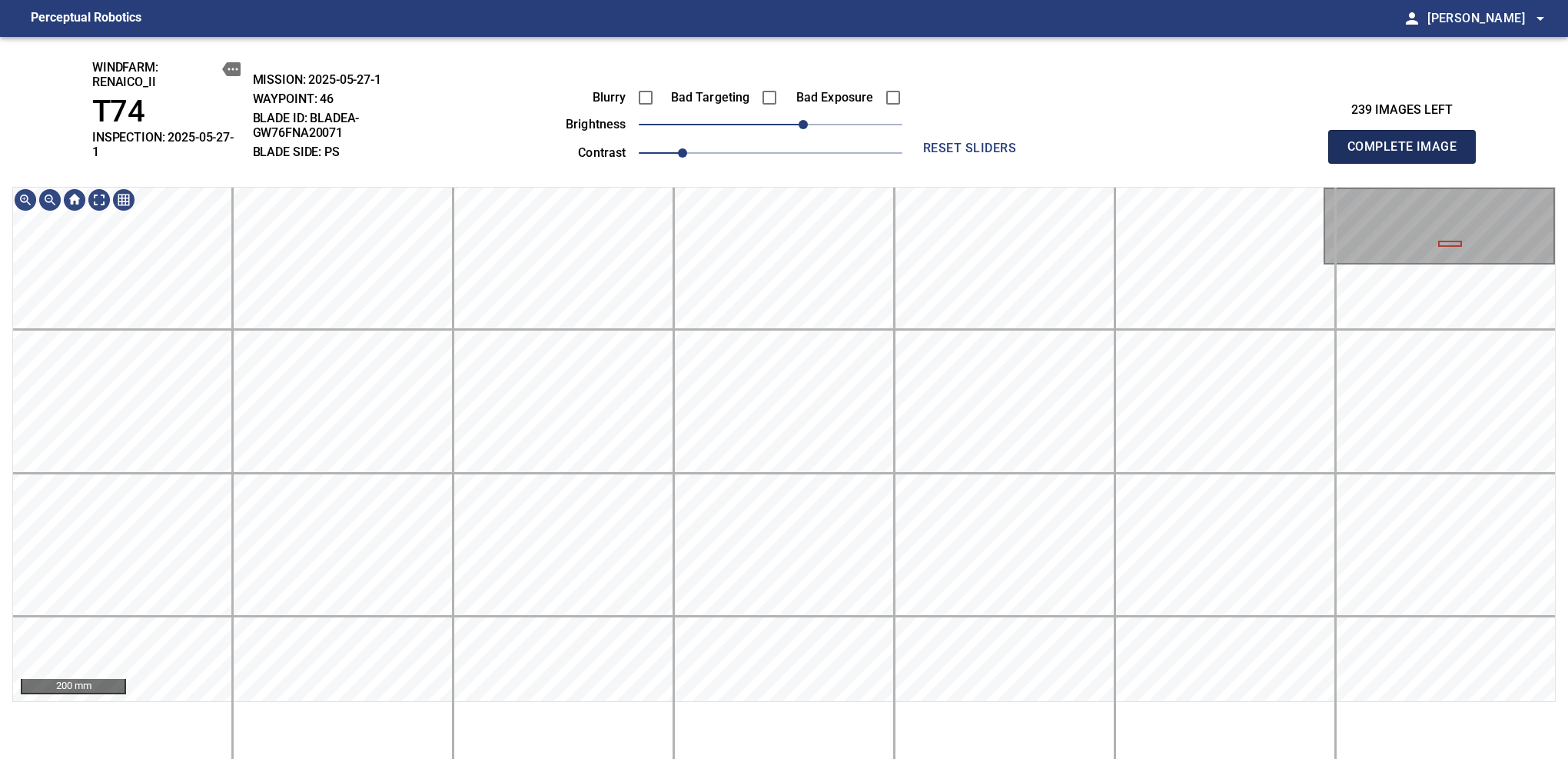
click at [1408, 141] on span "Complete Image" at bounding box center [1402, 146] width 113 height 22
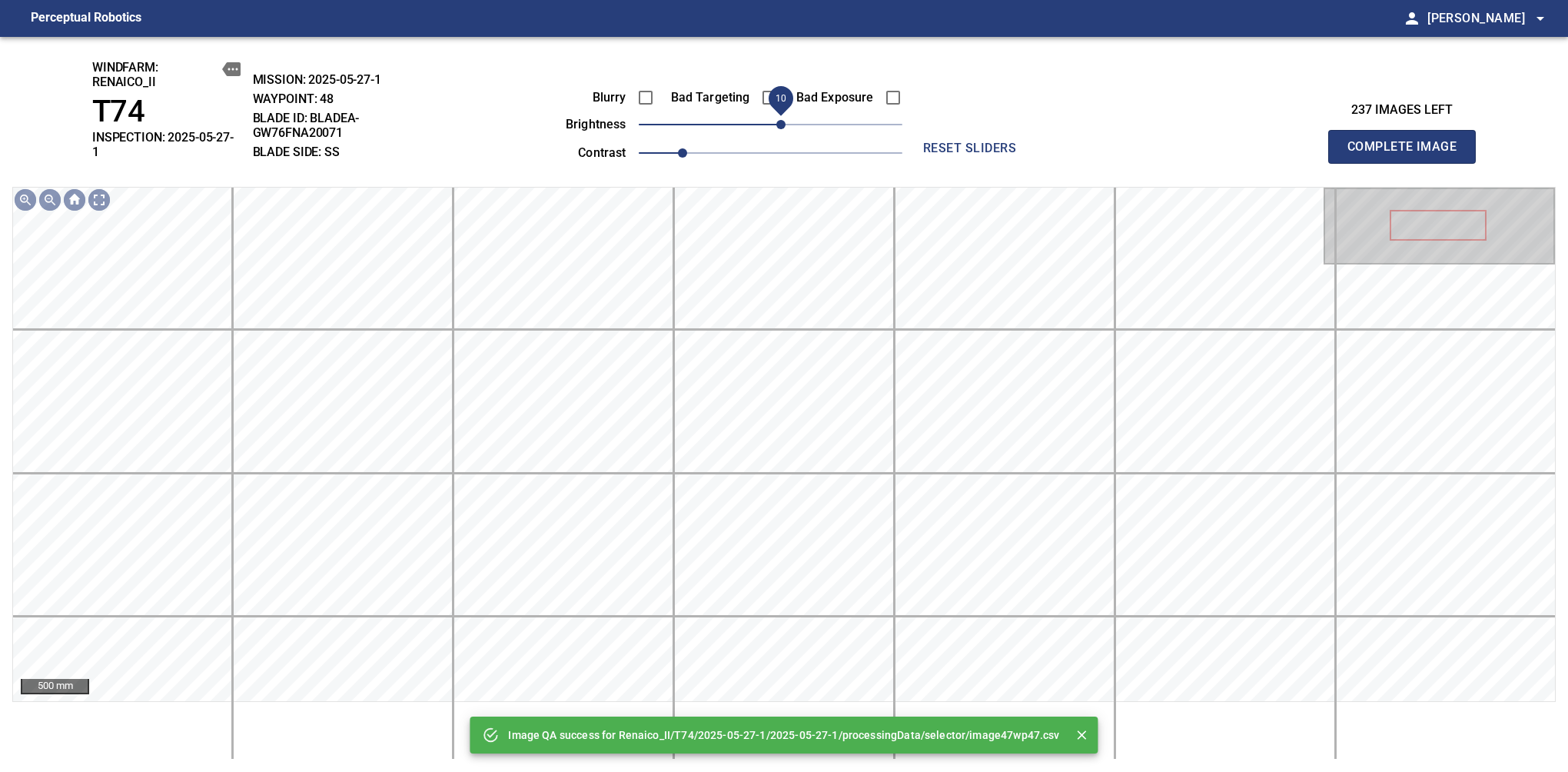
click at [778, 123] on span "10" at bounding box center [782, 125] width 10 height 10
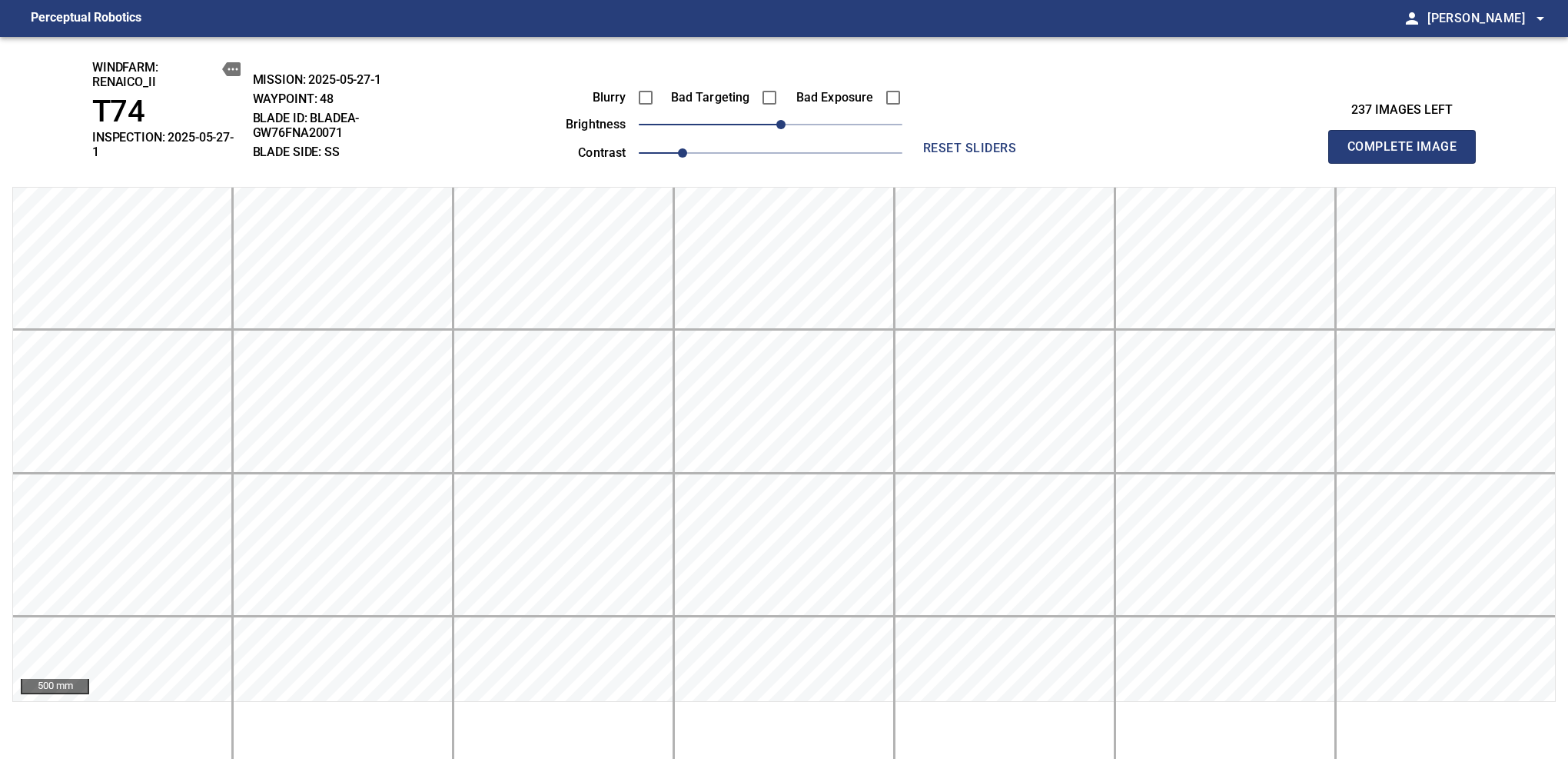
click at [1408, 141] on span "Complete Image" at bounding box center [1402, 146] width 113 height 22
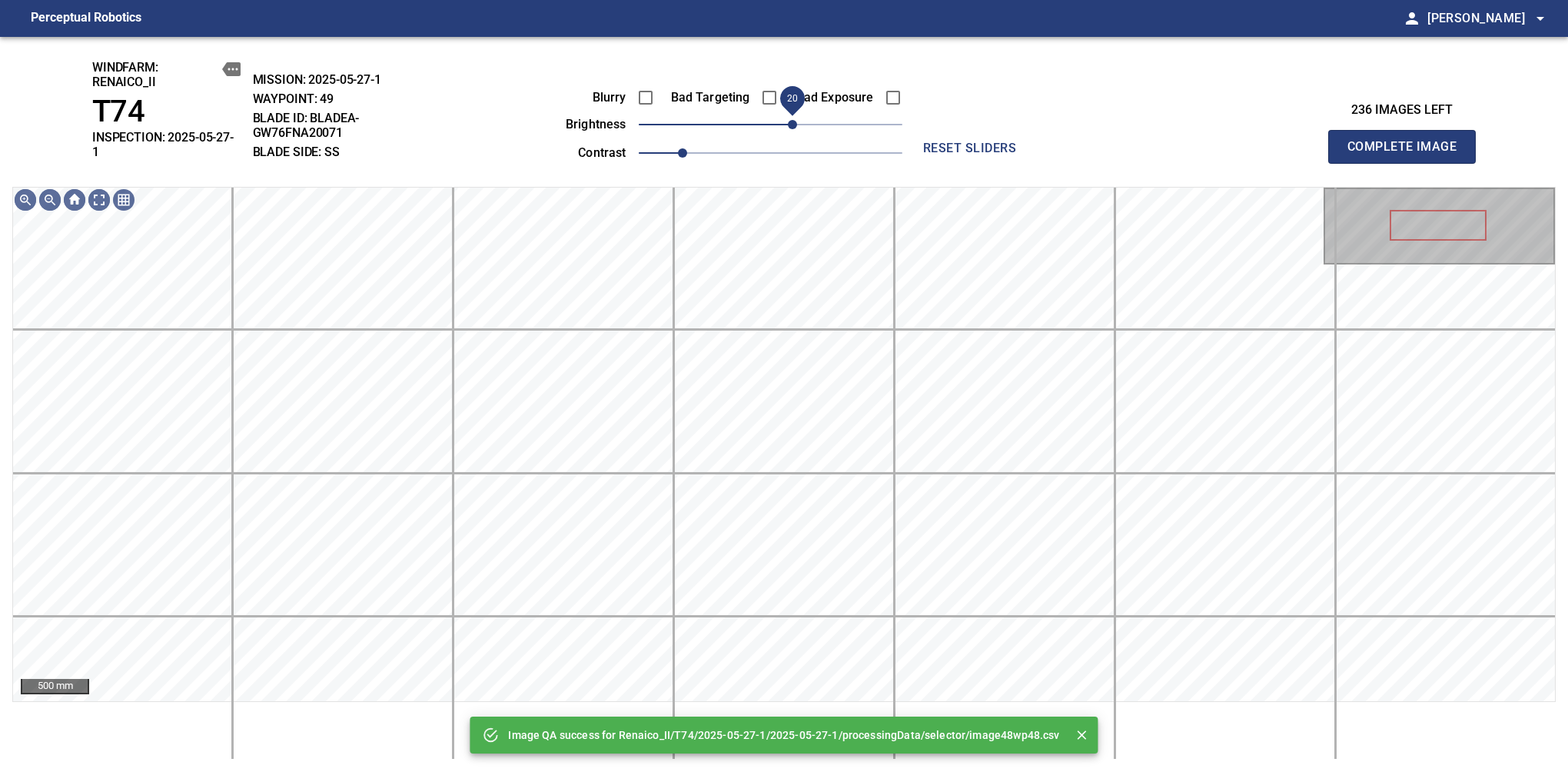
drag, startPoint x: 785, startPoint y: 126, endPoint x: 794, endPoint y: 123, distance: 9.5
click at [794, 123] on span "20" at bounding box center [793, 125] width 10 height 10
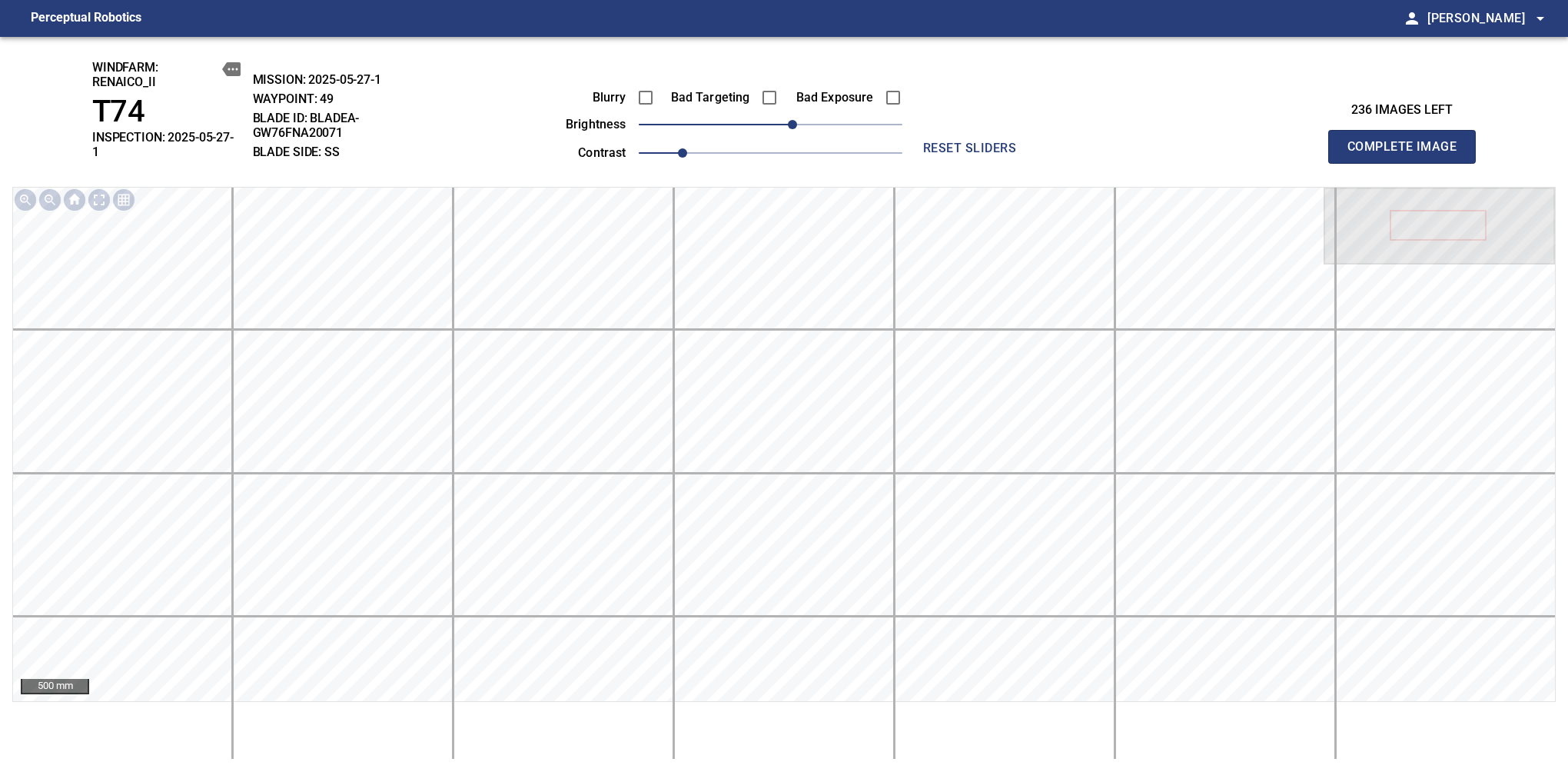
click at [1408, 141] on span "Complete Image" at bounding box center [1402, 146] width 113 height 22
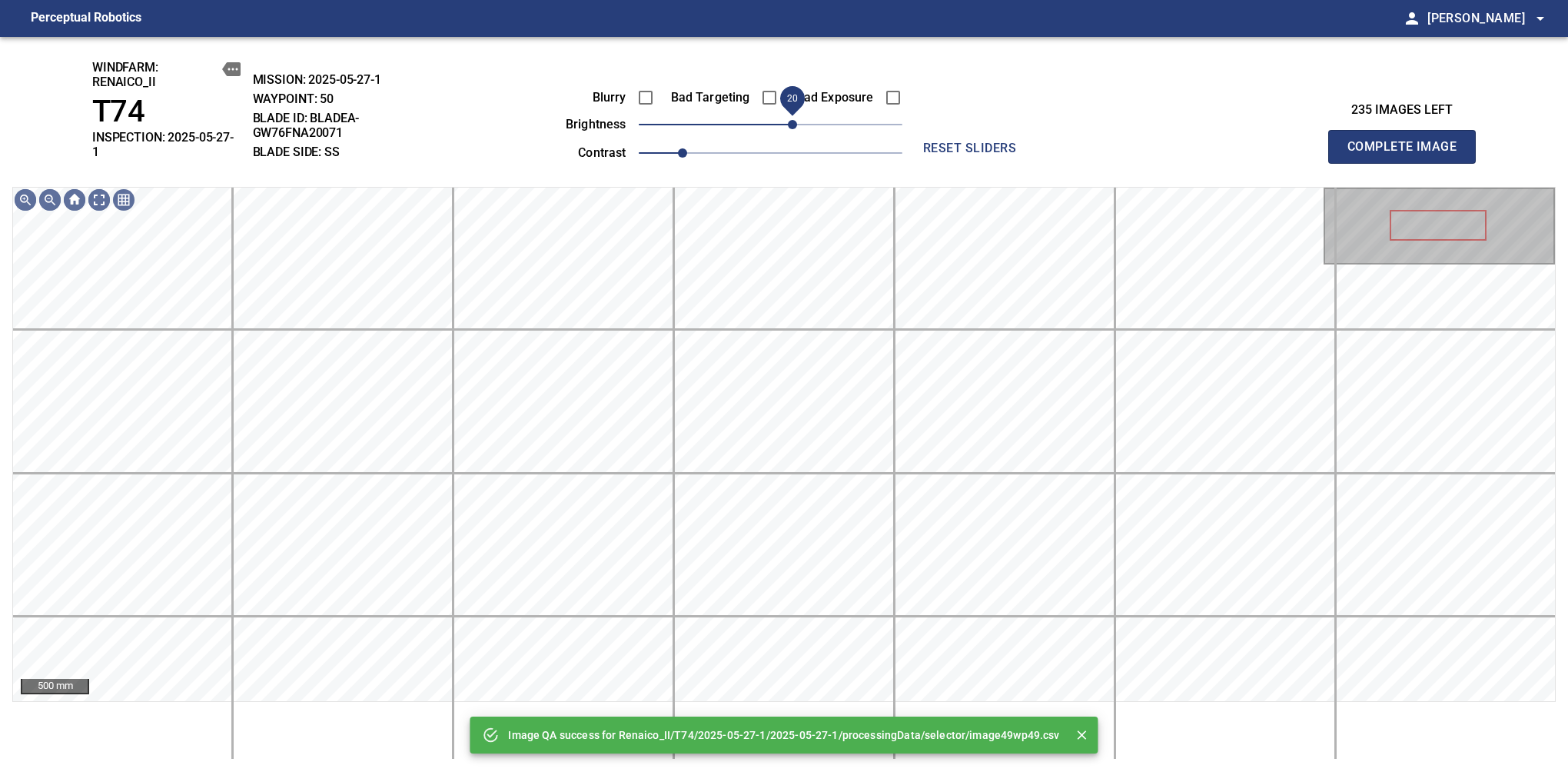
drag, startPoint x: 783, startPoint y: 123, endPoint x: 794, endPoint y: 123, distance: 11.0
click at [794, 123] on span "20" at bounding box center [793, 125] width 10 height 10
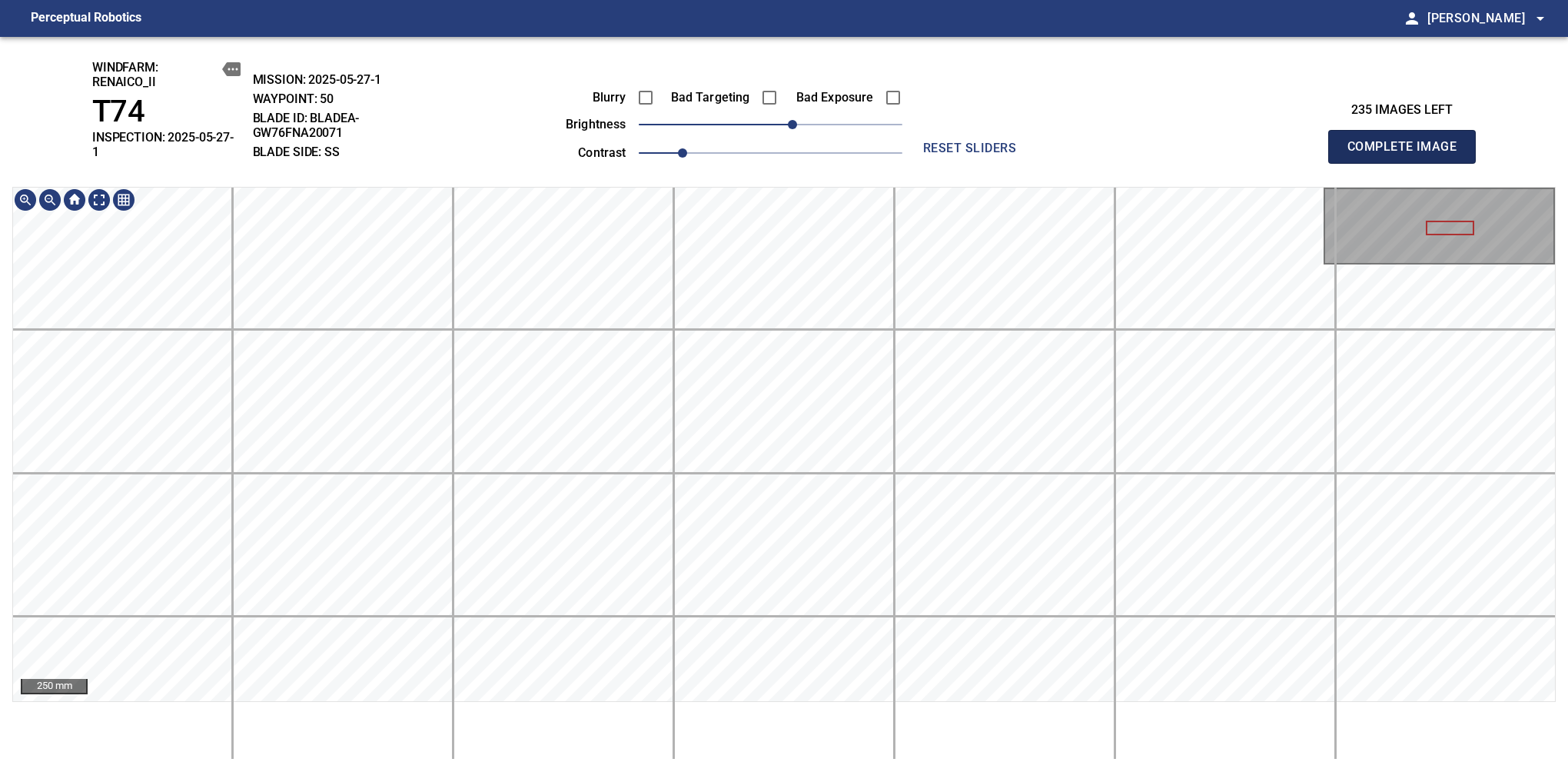
click at [1408, 141] on span "Complete Image" at bounding box center [1402, 146] width 113 height 22
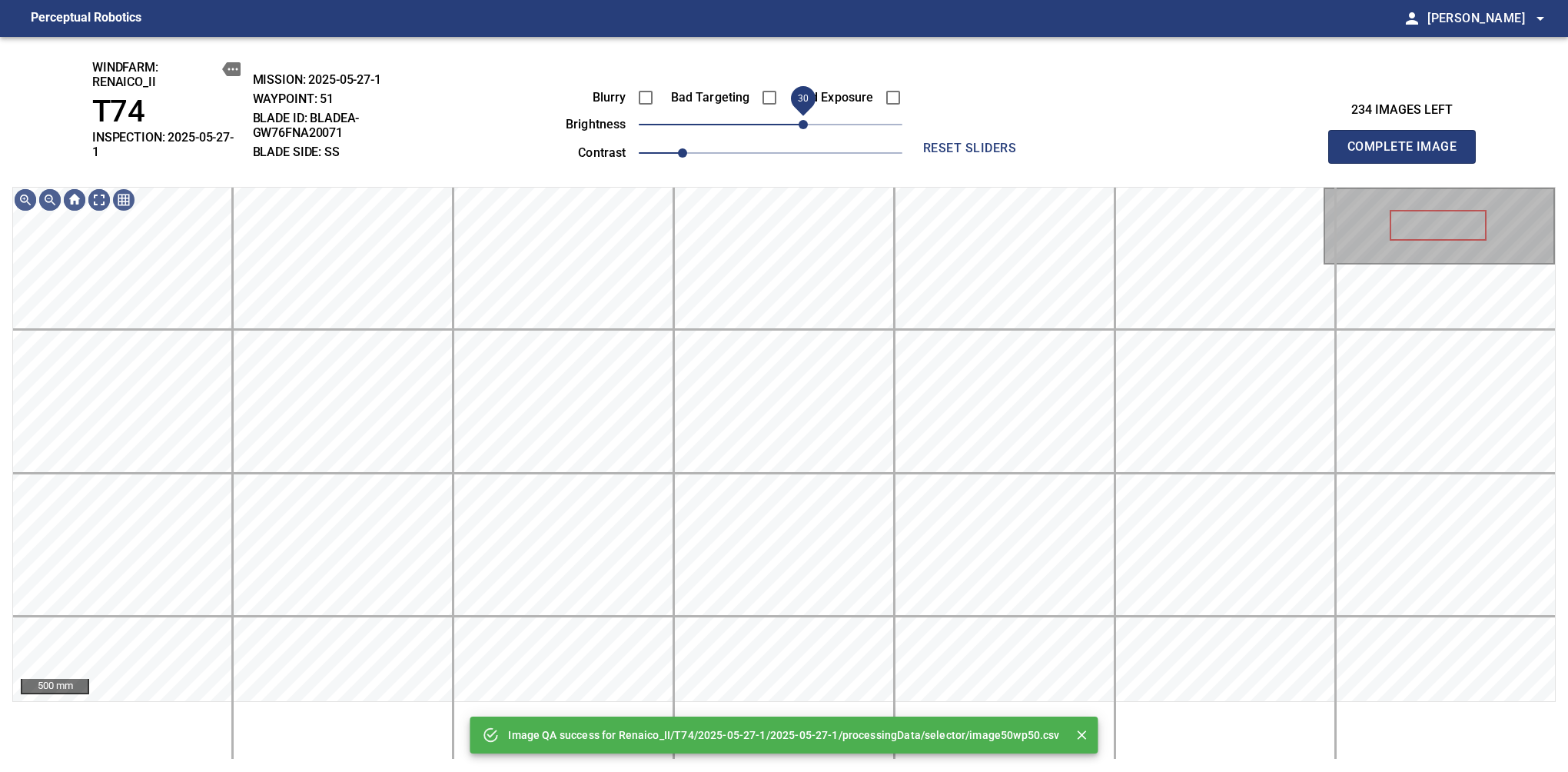
drag, startPoint x: 794, startPoint y: 117, endPoint x: 802, endPoint y: 115, distance: 8.2
click at [802, 120] on span "30" at bounding box center [803, 125] width 10 height 10
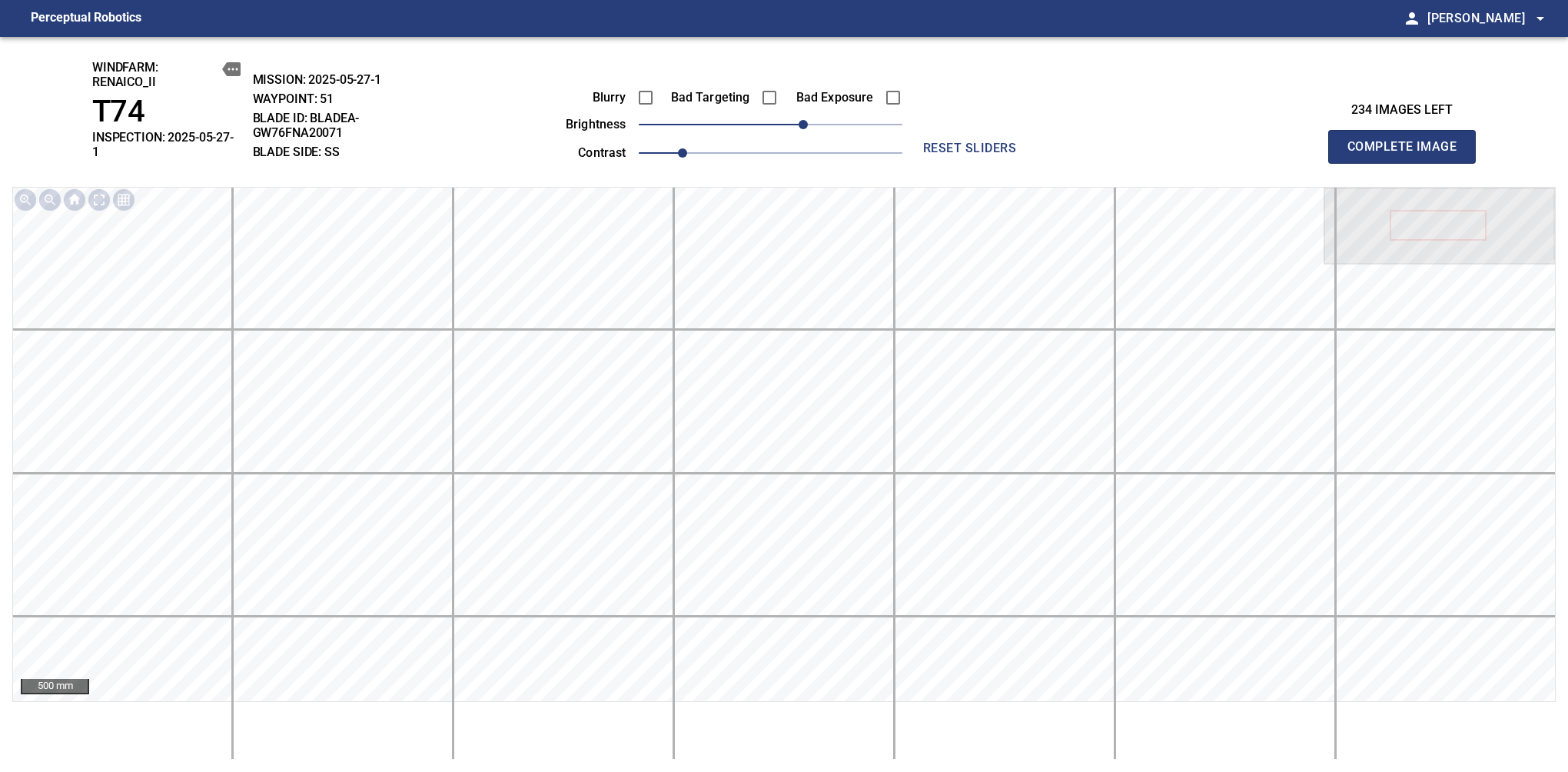
click at [1408, 141] on span "Complete Image" at bounding box center [1402, 146] width 113 height 22
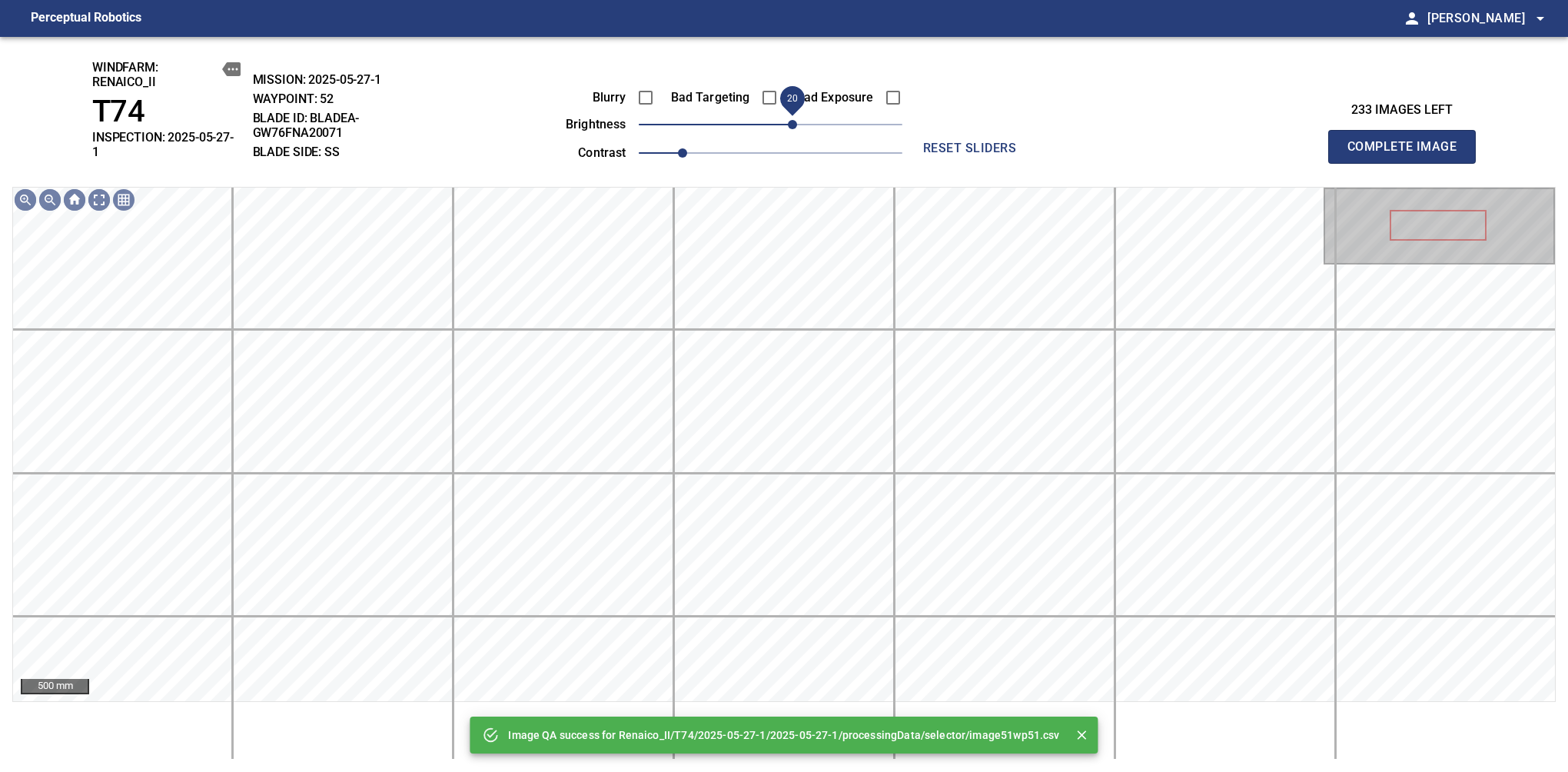
click at [797, 117] on span "20" at bounding box center [770, 124] width 264 height 22
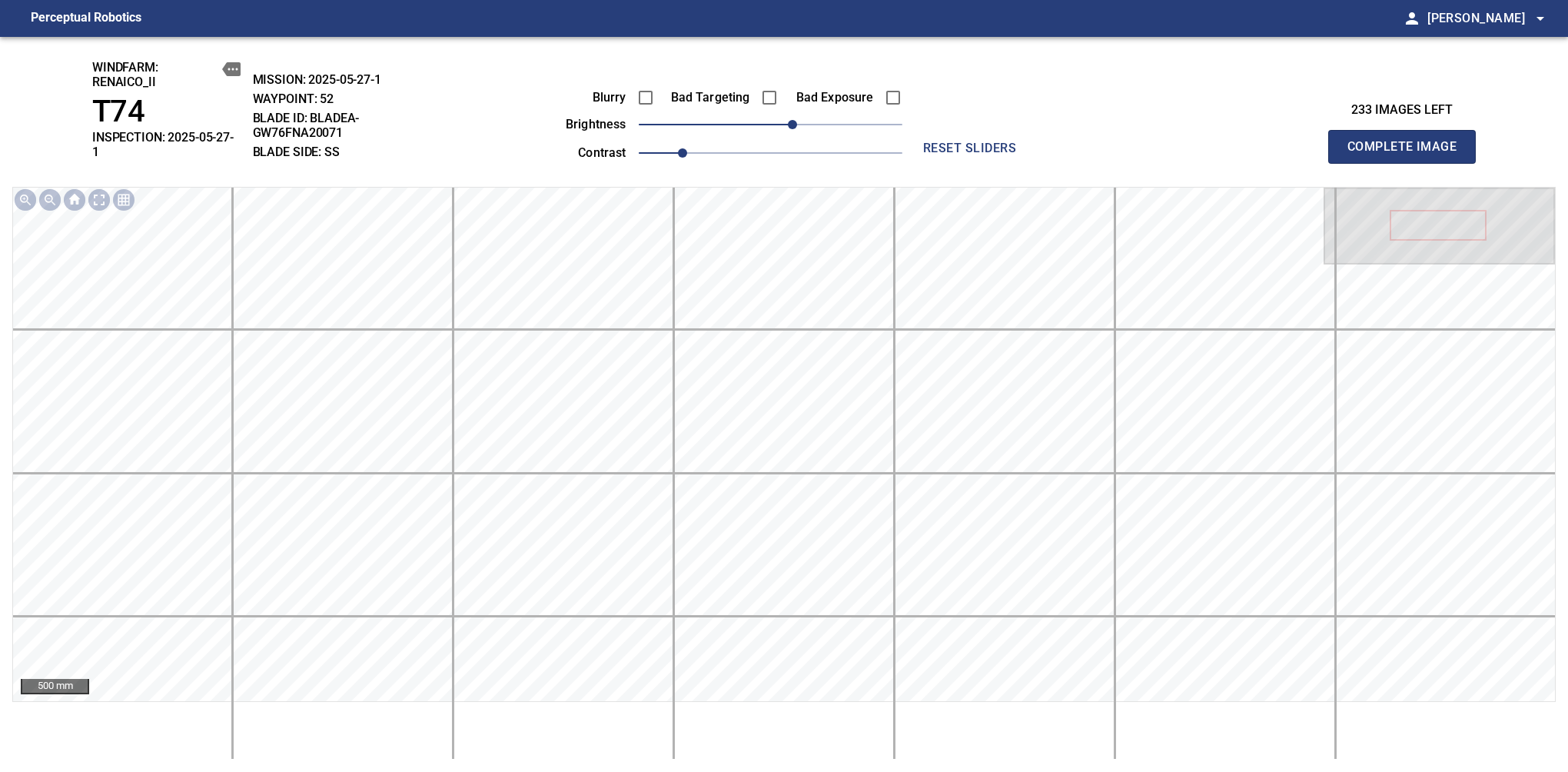
click at [1408, 141] on span "Complete Image" at bounding box center [1402, 146] width 113 height 22
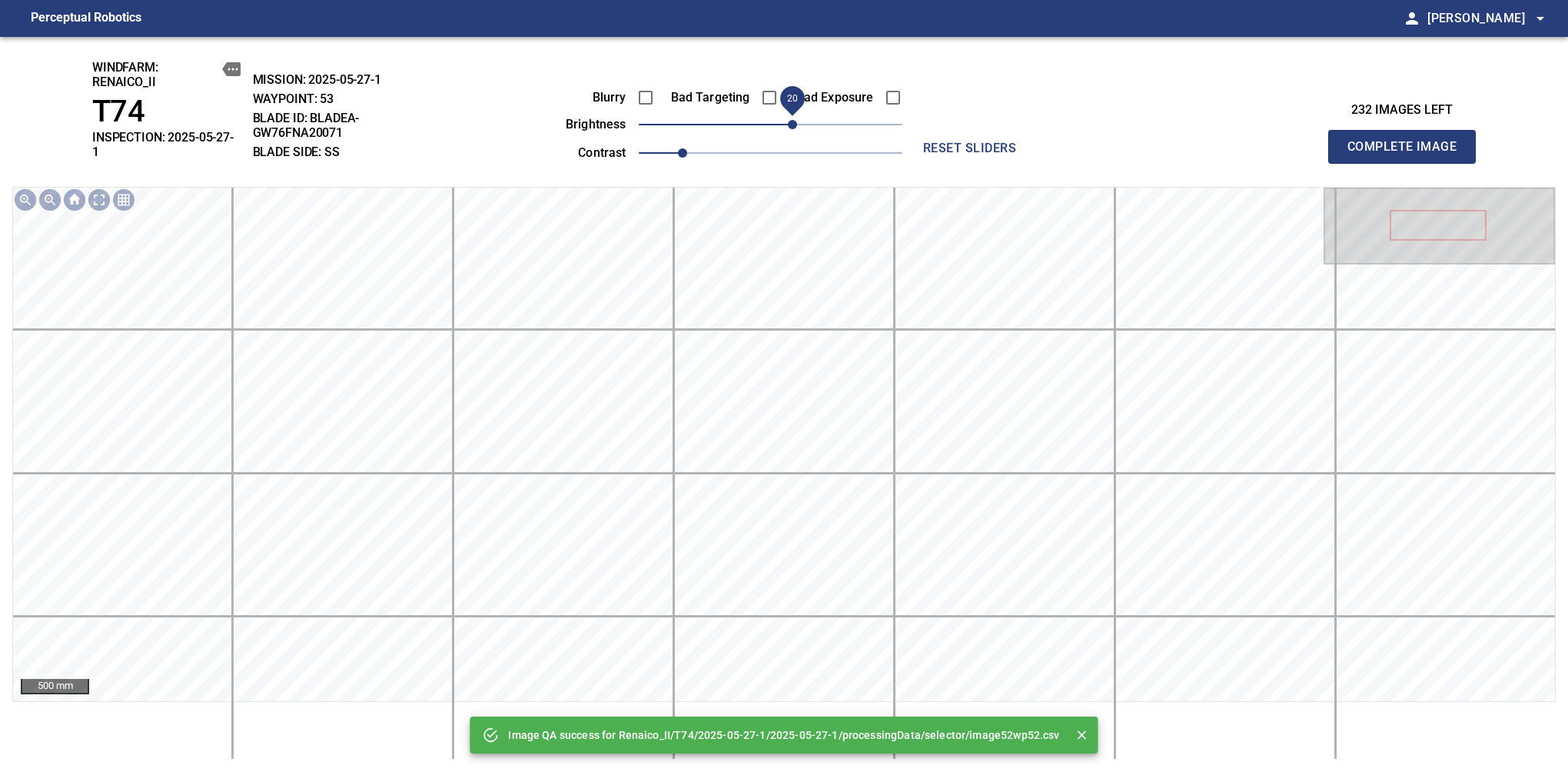
click at [791, 120] on span "20" at bounding box center [770, 124] width 264 height 22
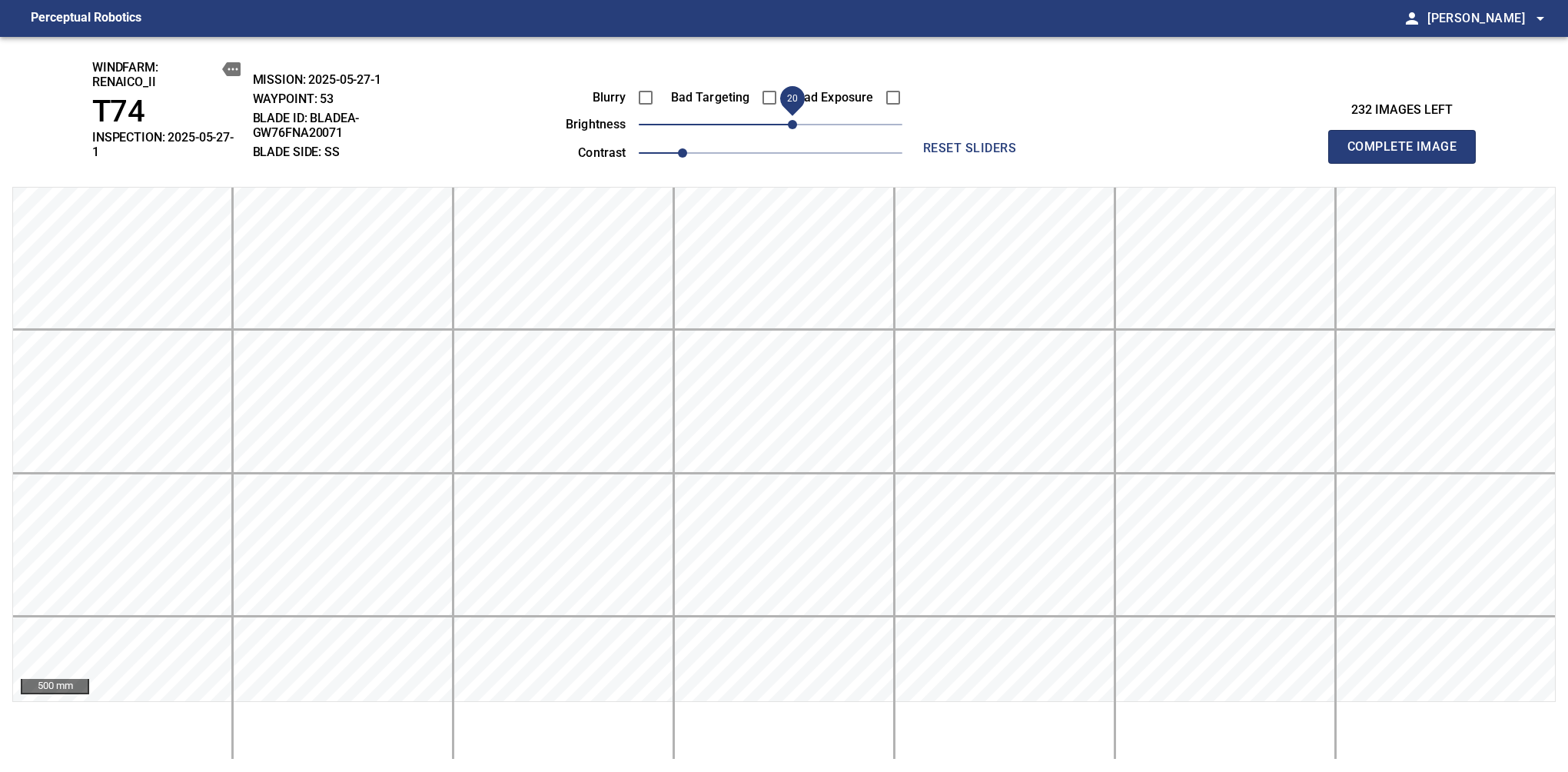
click at [1408, 141] on span "Complete Image" at bounding box center [1402, 146] width 113 height 22
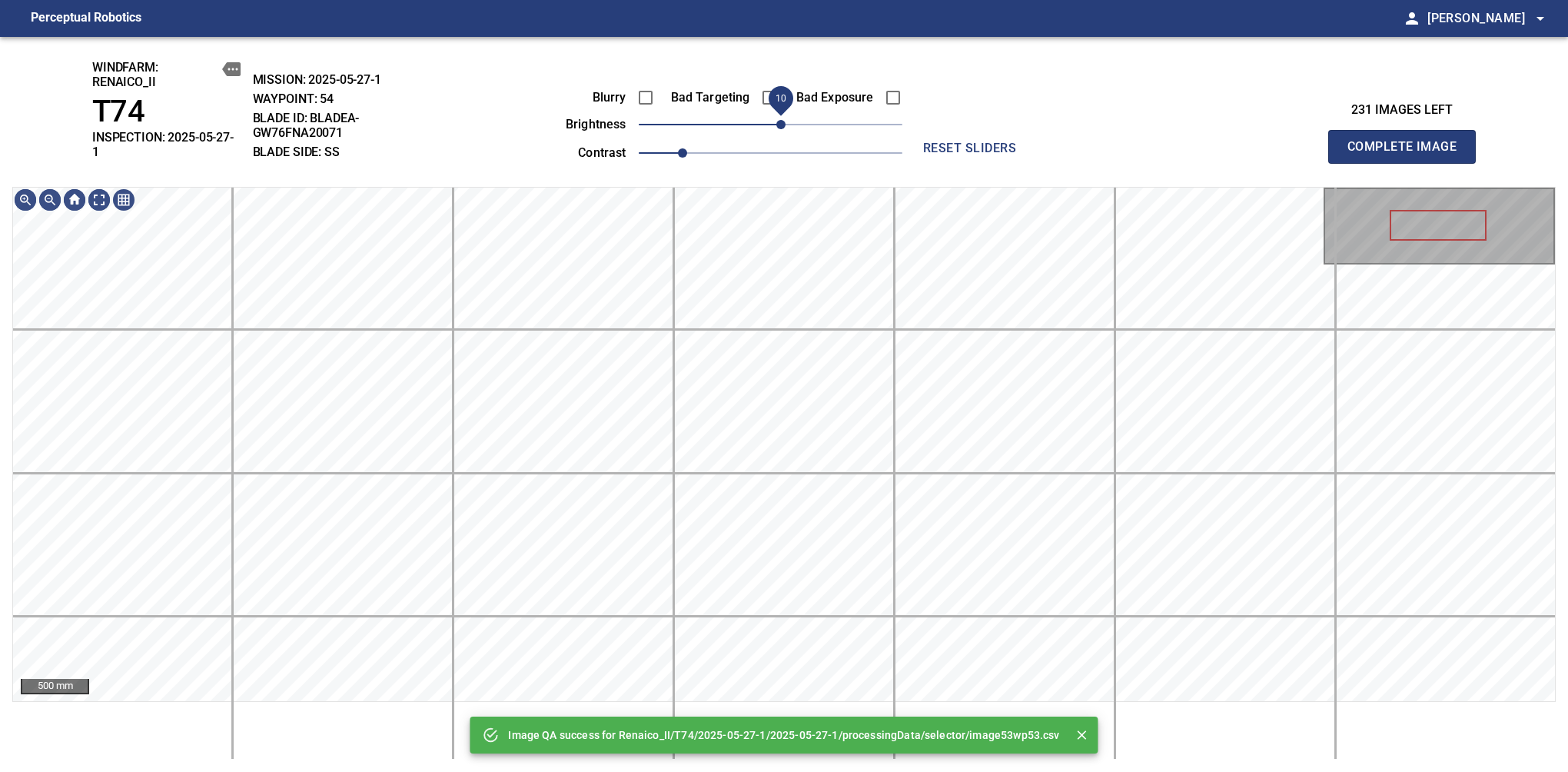
click at [778, 126] on span "10" at bounding box center [782, 125] width 10 height 10
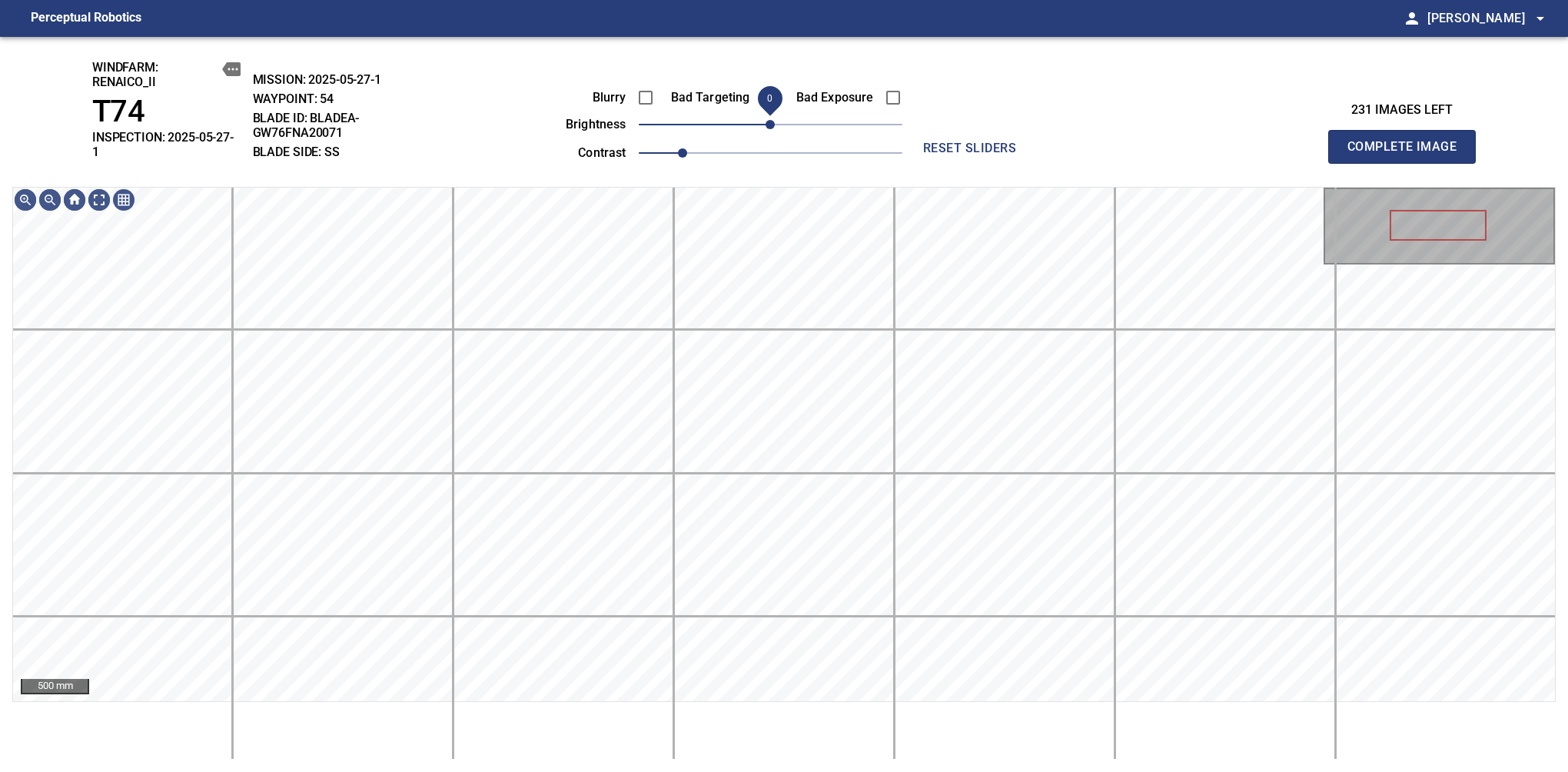
drag, startPoint x: 778, startPoint y: 126, endPoint x: 770, endPoint y: 129, distance: 8.5
click at [770, 129] on span "0" at bounding box center [770, 125] width 10 height 10
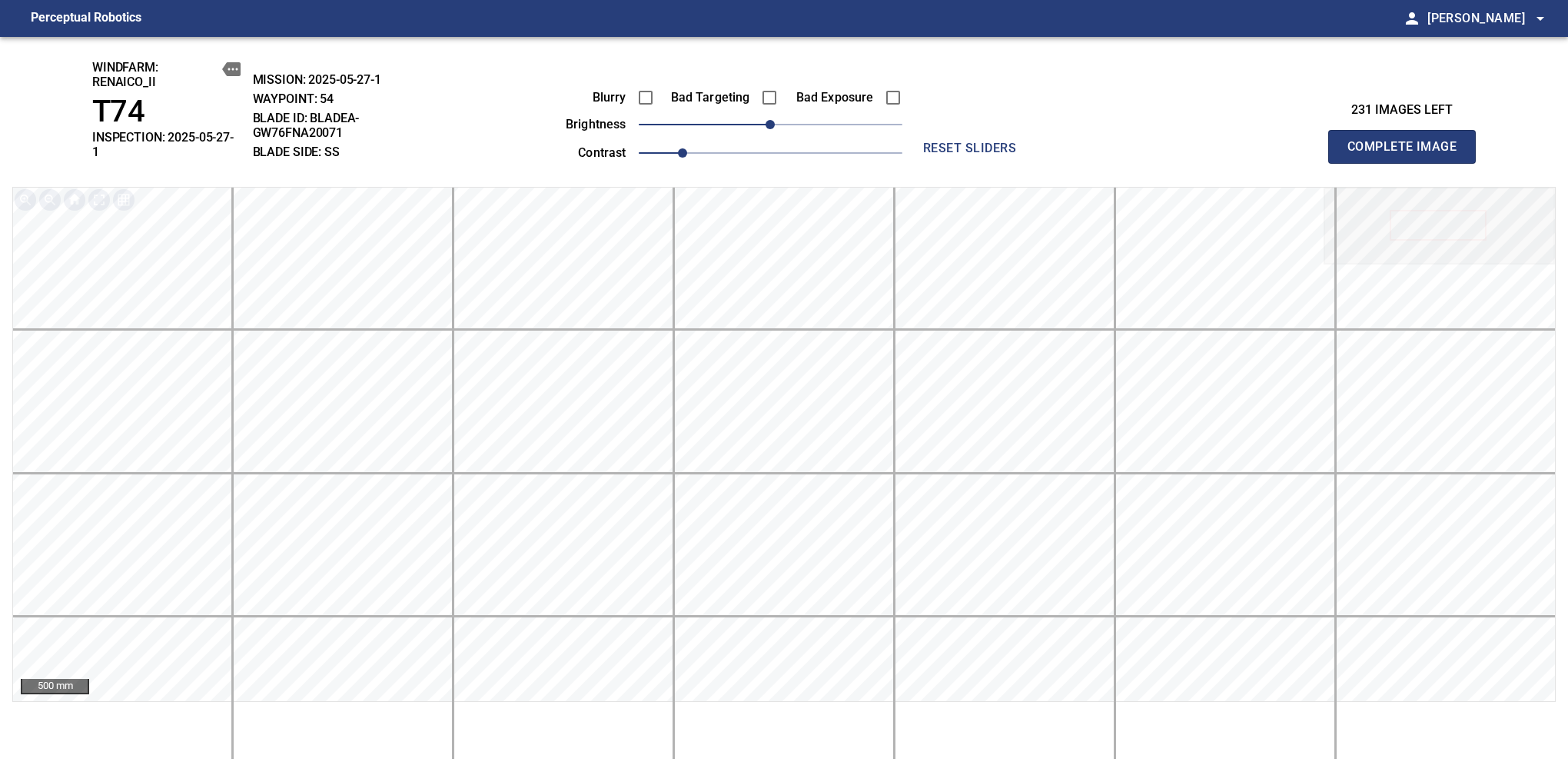
click at [1408, 141] on span "Complete Image" at bounding box center [1402, 146] width 113 height 22
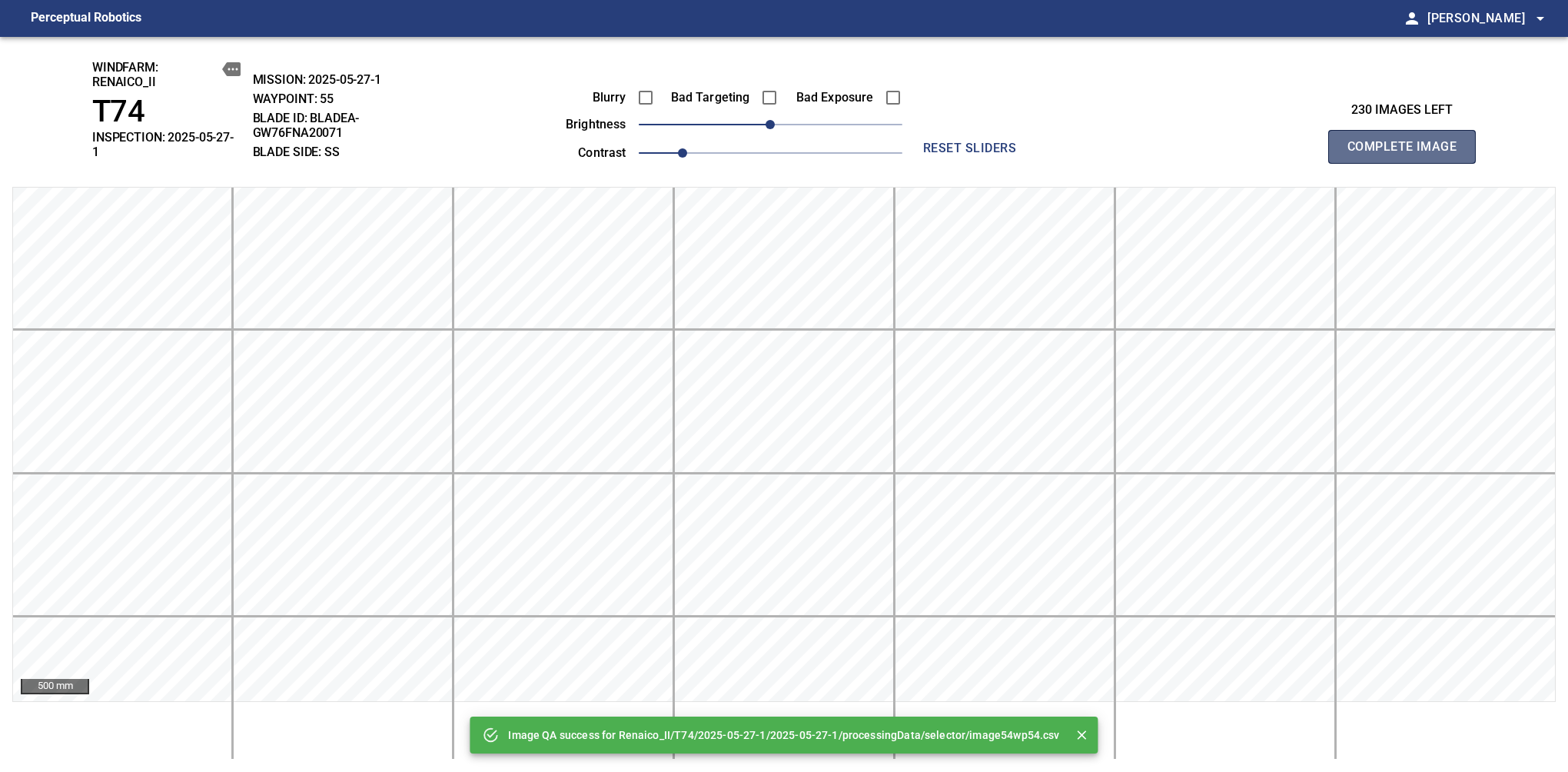
click at [1408, 141] on span "Complete Image" at bounding box center [1402, 146] width 113 height 22
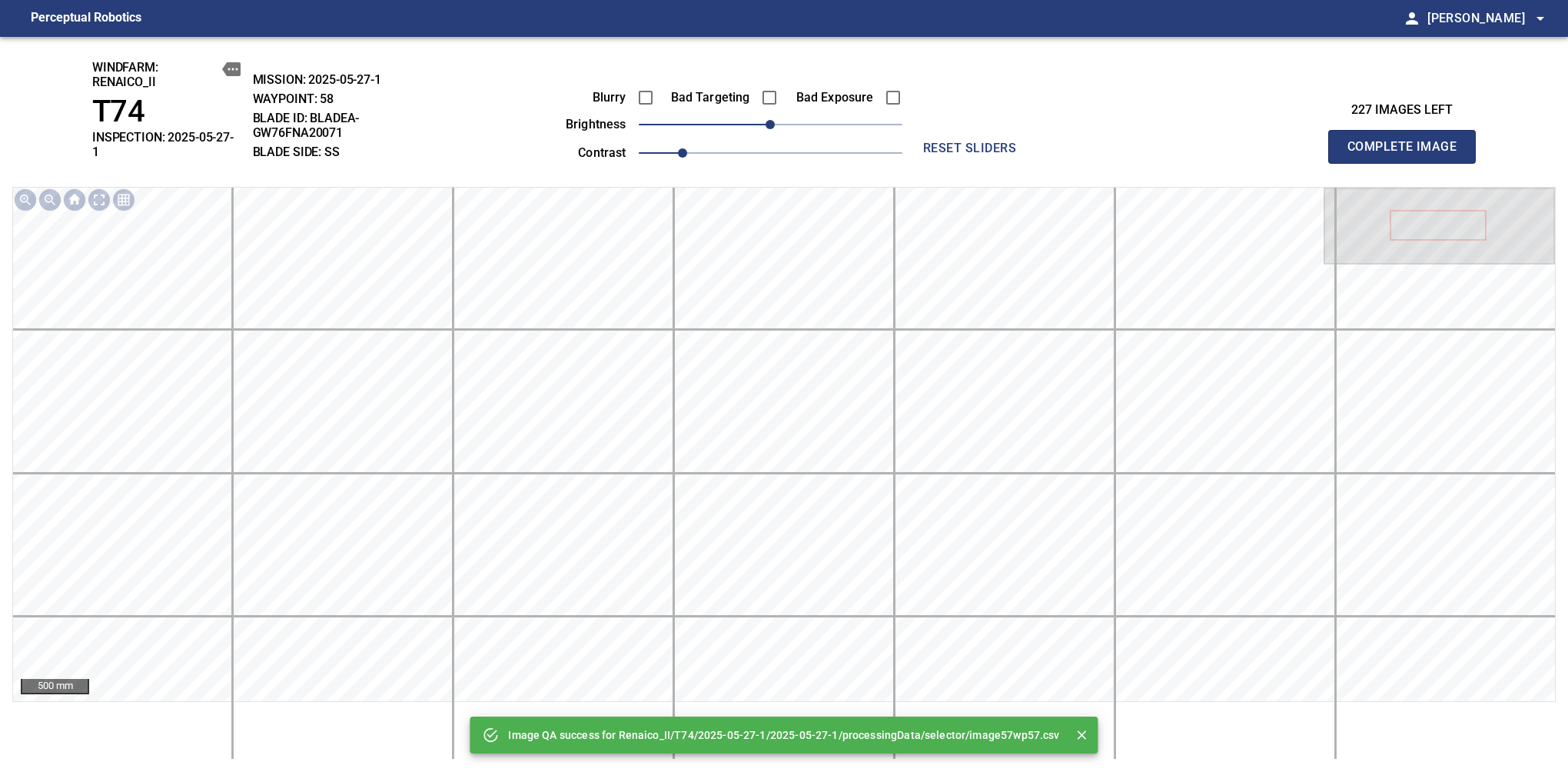
click at [1408, 141] on span "Complete Image" at bounding box center [1402, 146] width 113 height 22
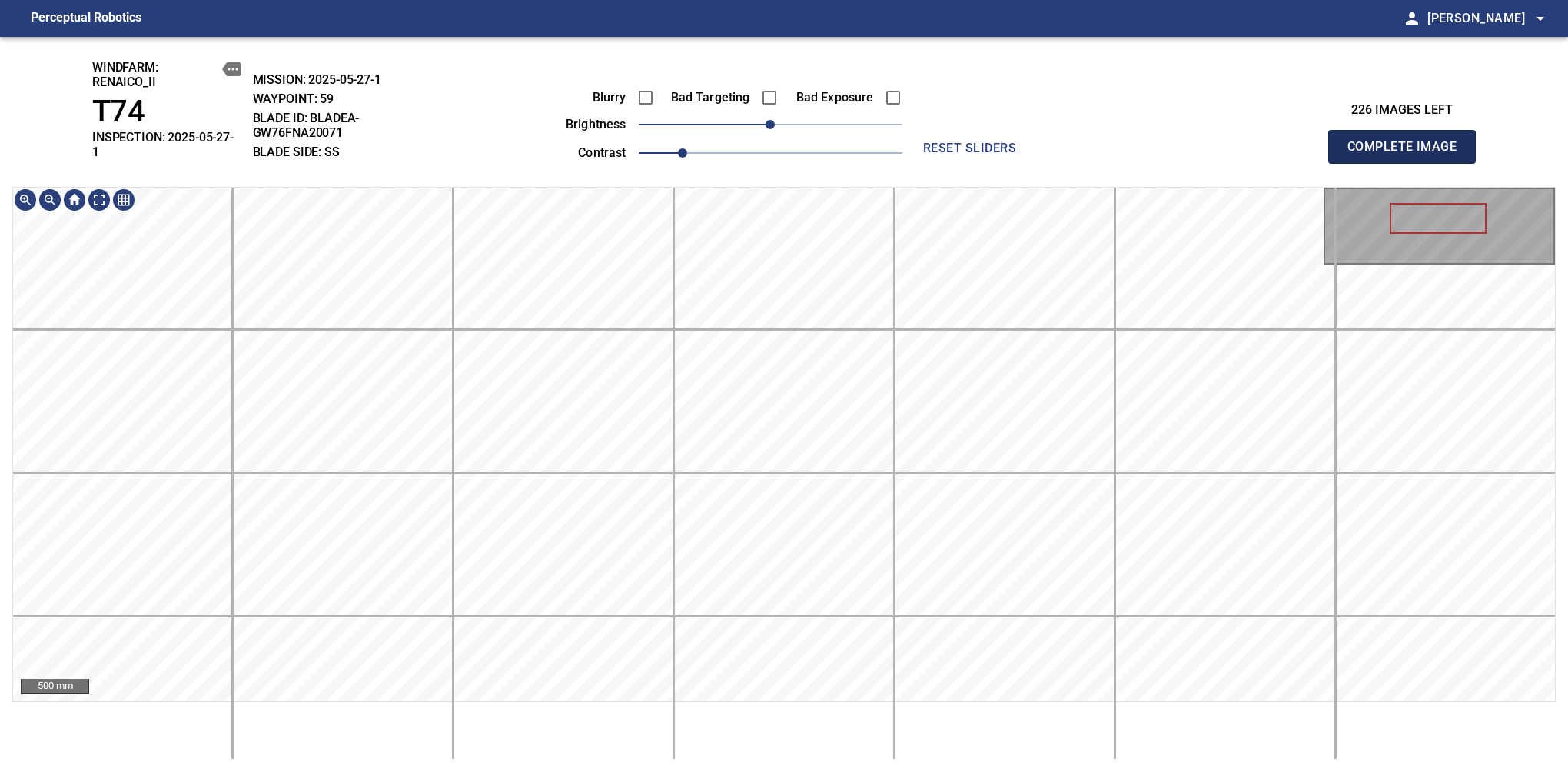
click at [1408, 141] on span "Complete Image" at bounding box center [1402, 146] width 113 height 22
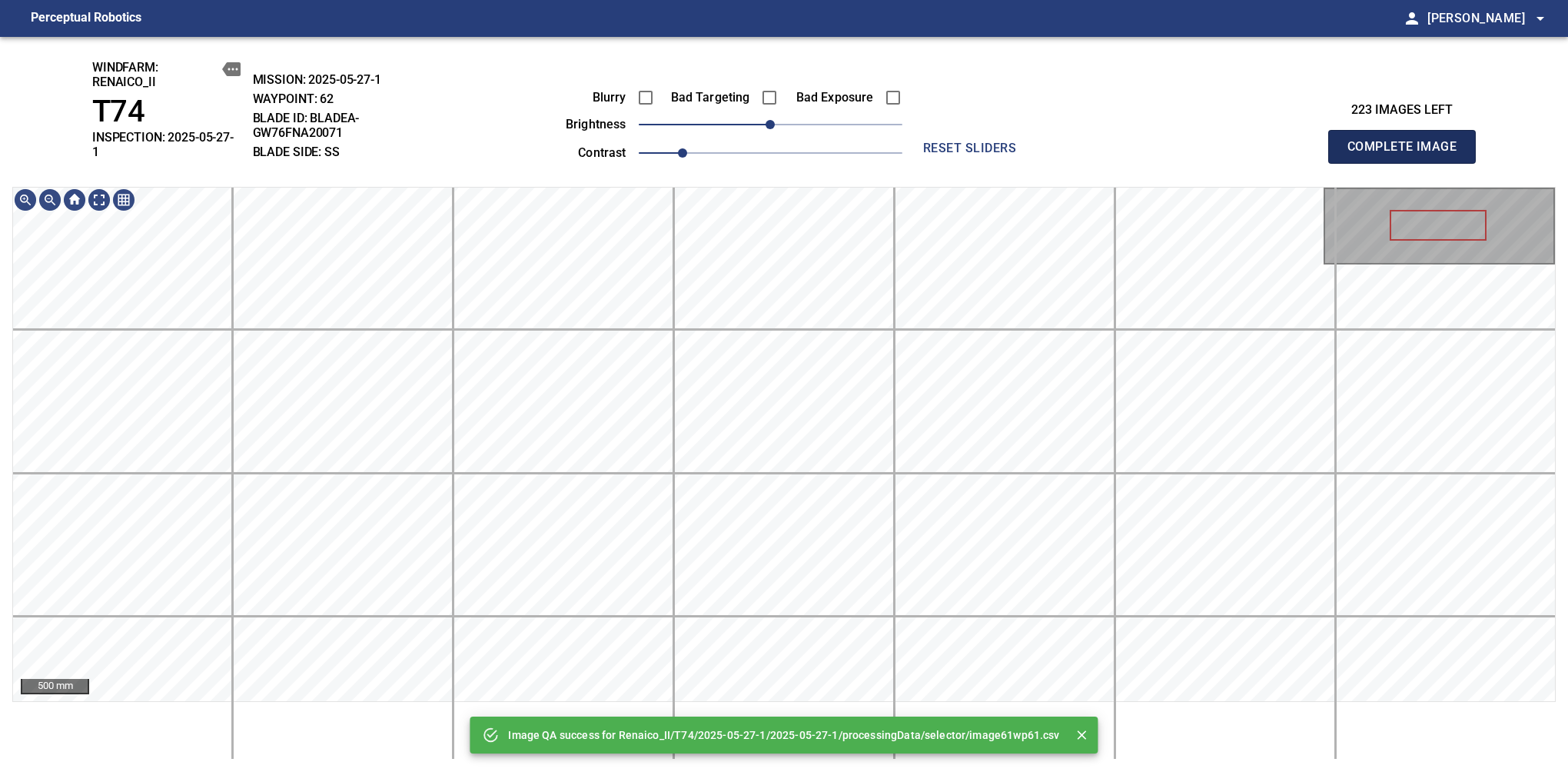
click at [1408, 141] on span "Complete Image" at bounding box center [1402, 146] width 113 height 22
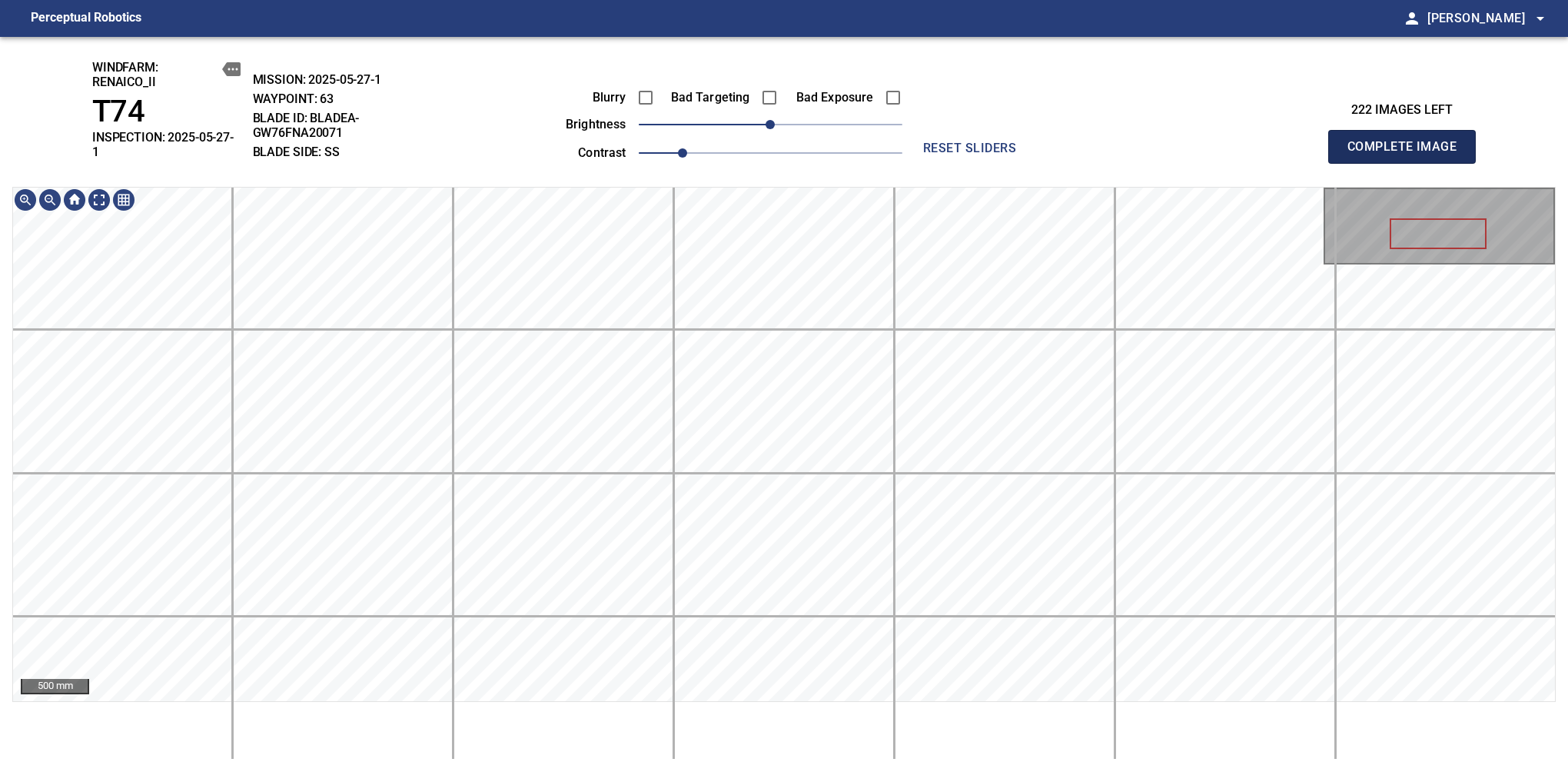
click at [1408, 141] on span "Complete Image" at bounding box center [1402, 146] width 113 height 22
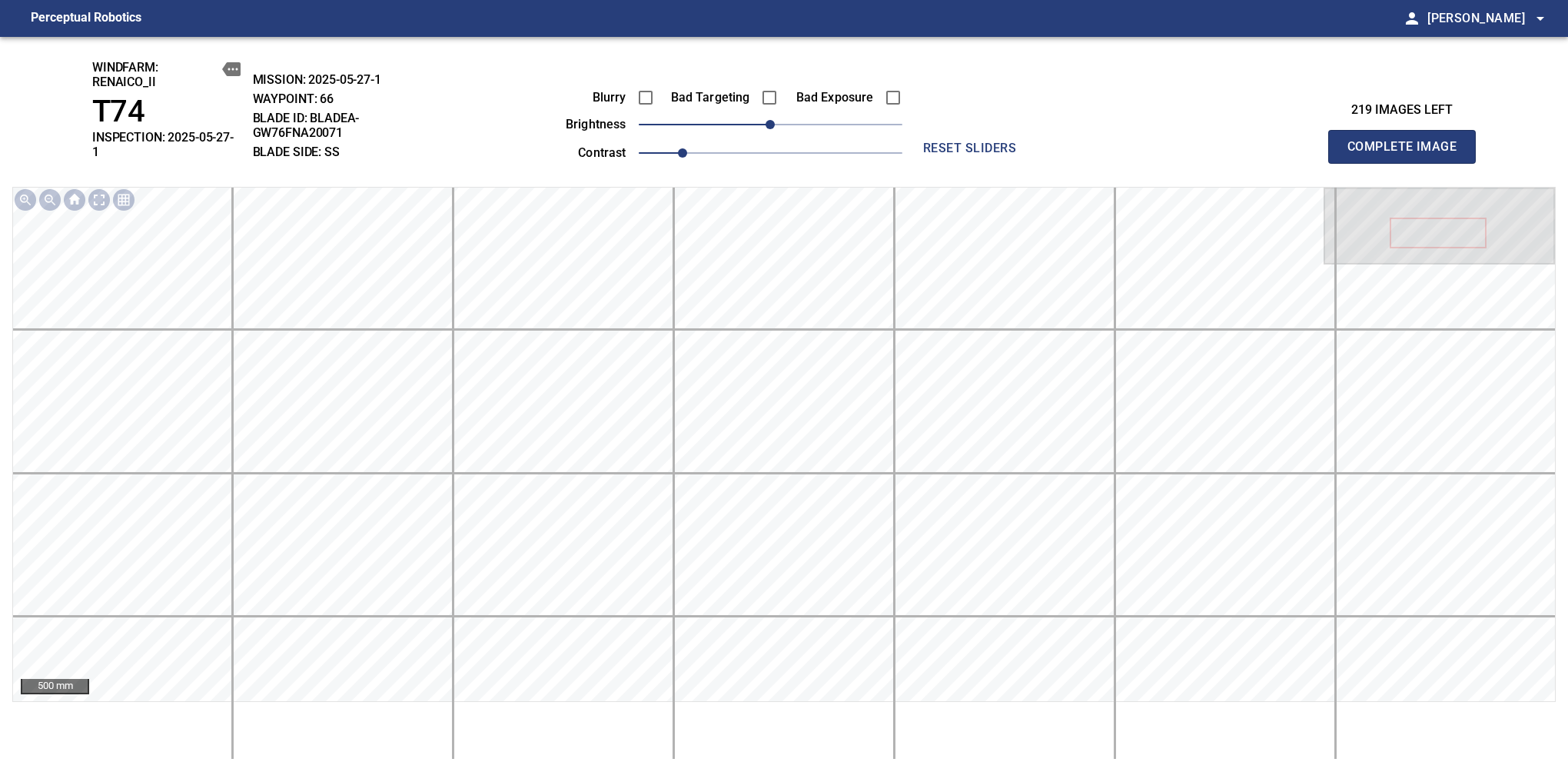
click at [1408, 141] on span "Complete Image" at bounding box center [1402, 146] width 113 height 22
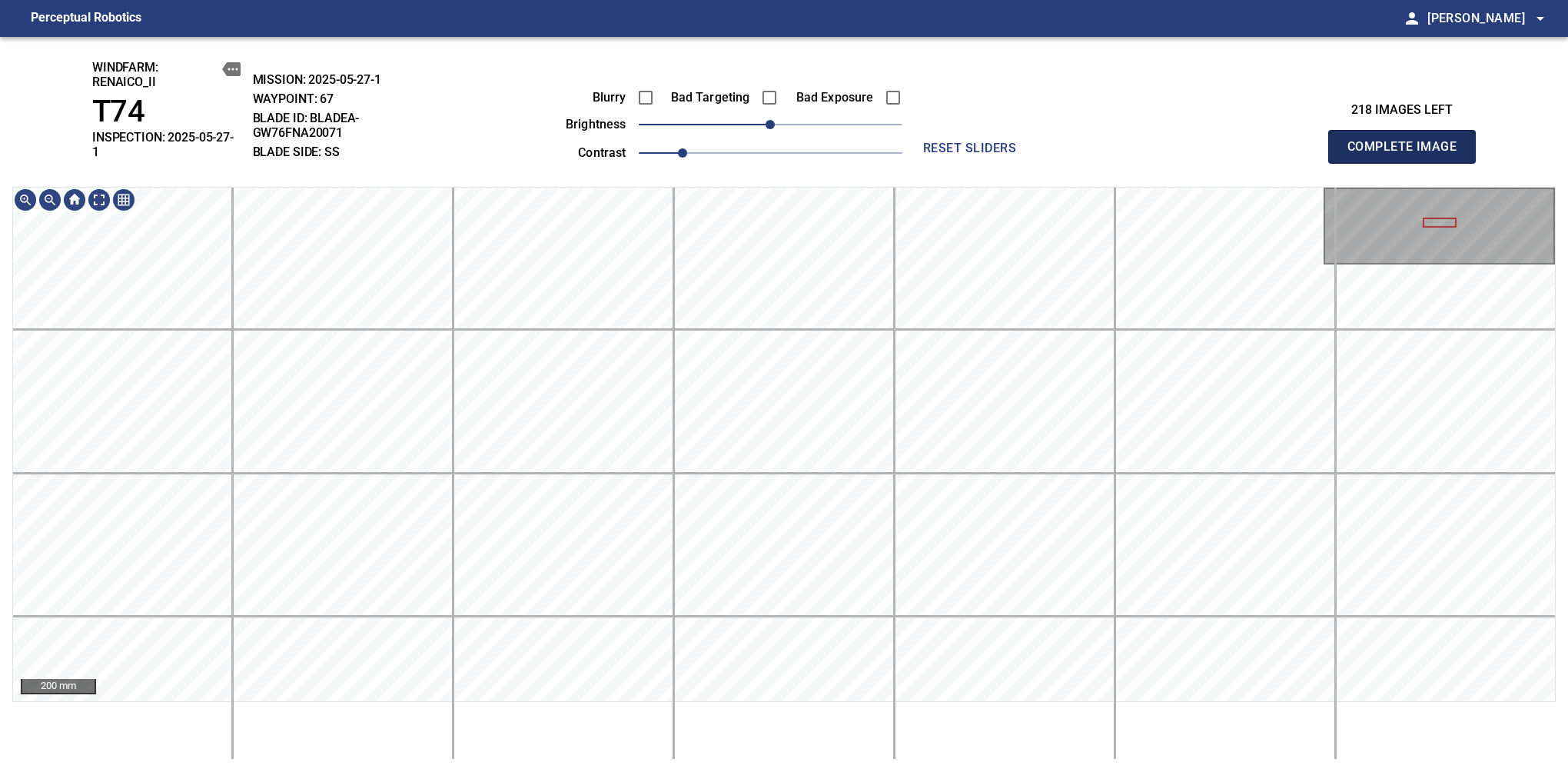
click at [1408, 141] on span "Complete Image" at bounding box center [1402, 146] width 113 height 22
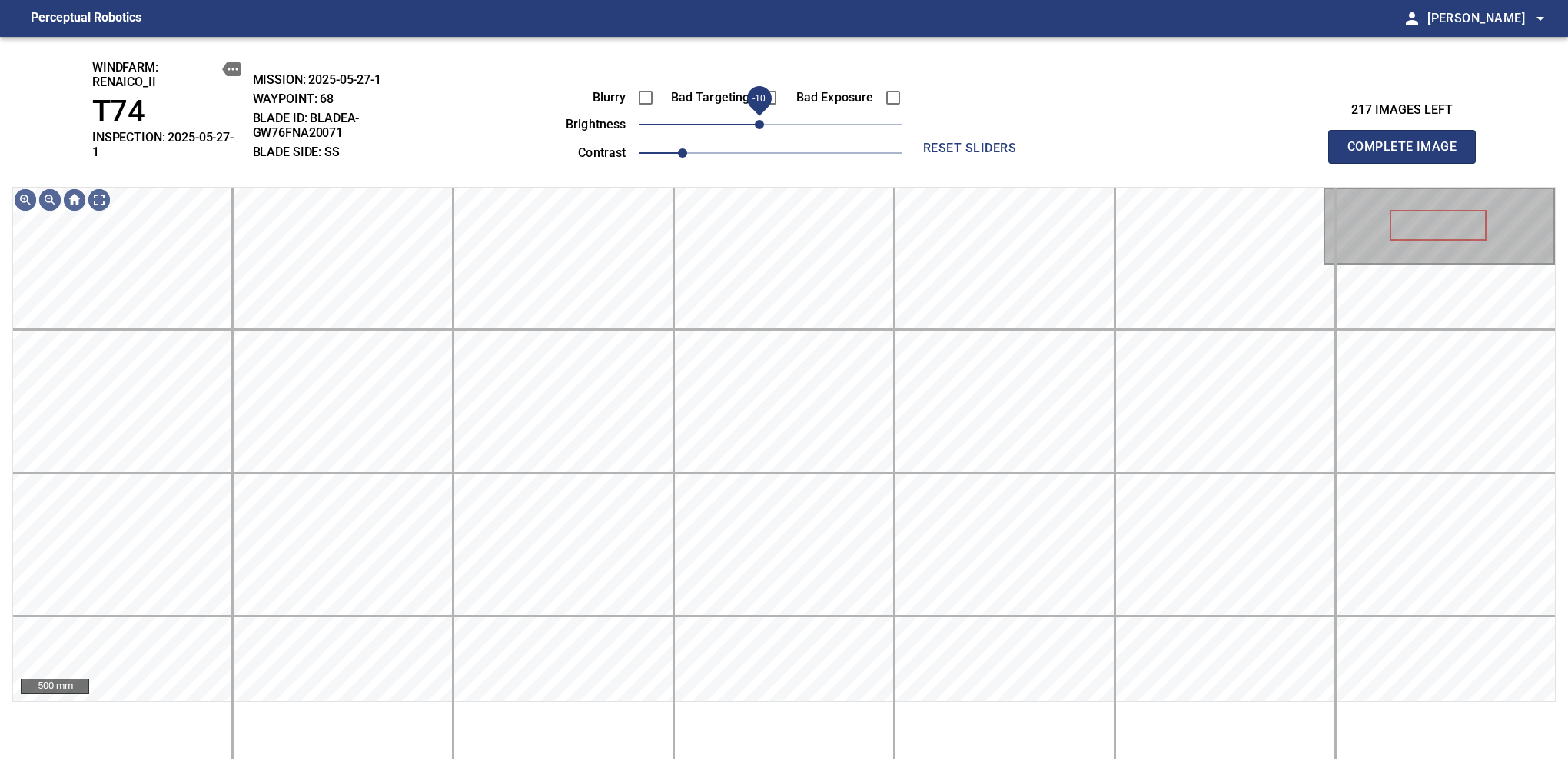
click at [763, 129] on span "-10" at bounding box center [760, 125] width 10 height 10
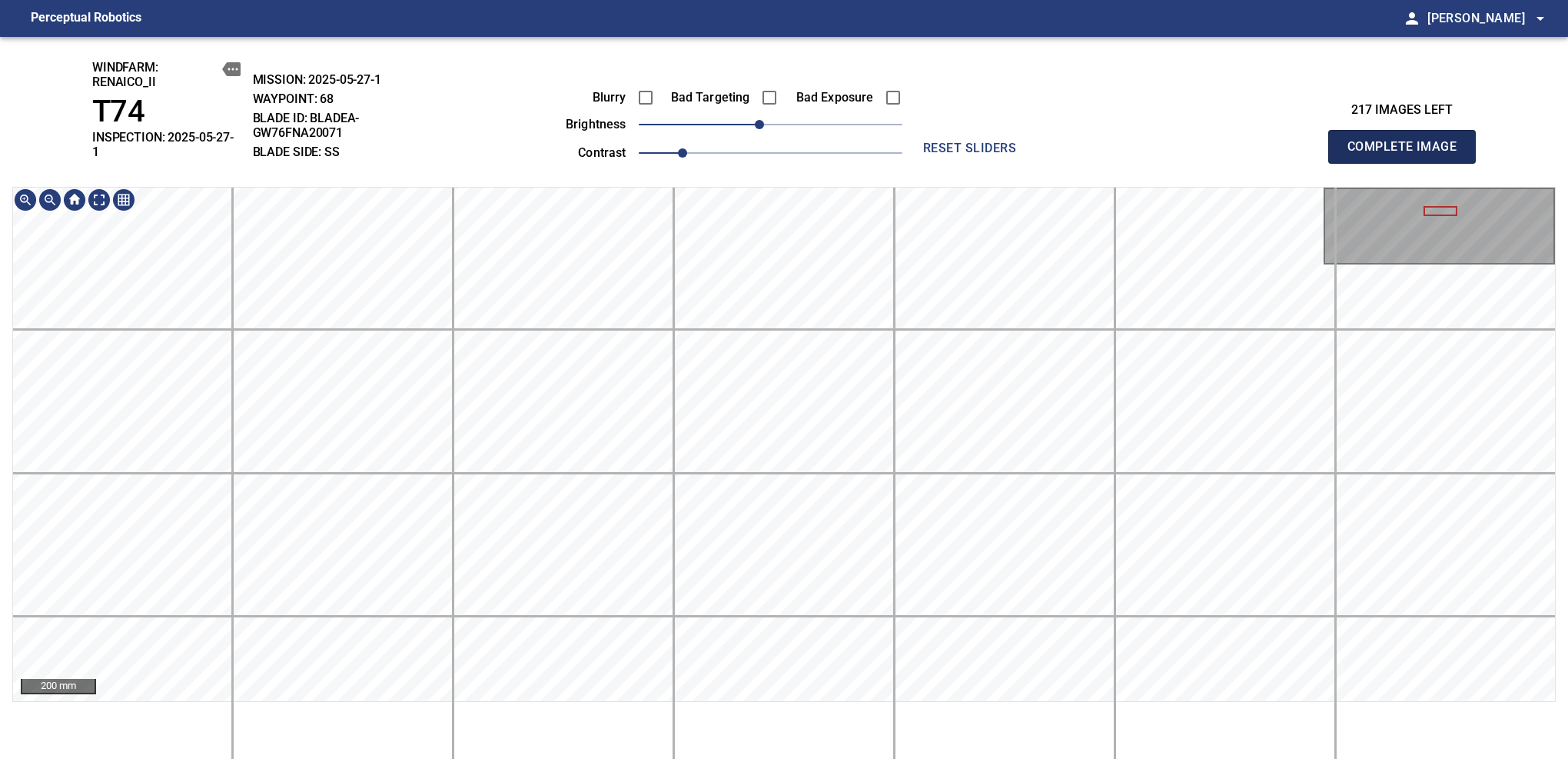
click at [1408, 141] on span "Complete Image" at bounding box center [1402, 146] width 113 height 22
click at [758, 122] on span "-10" at bounding box center [760, 125] width 10 height 10
click at [757, 132] on div "windfarm: Renaico_II T74 INSPECTION: 2025-05-27-1 MISSION: 2025-05-27-1 WAYPOIN…" at bounding box center [784, 404] width 1568 height 735
click at [1408, 141] on span "Complete Image" at bounding box center [1402, 146] width 113 height 22
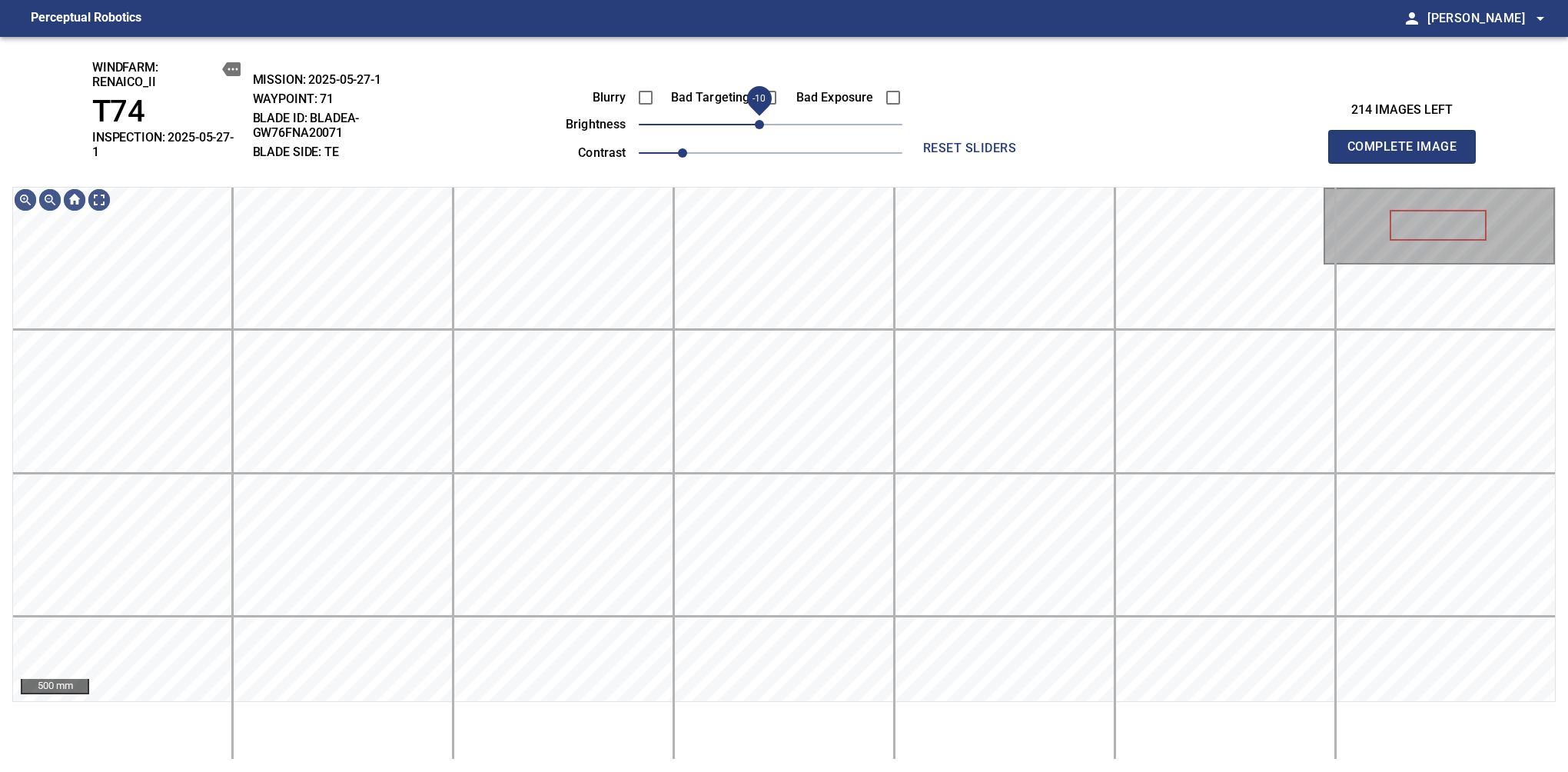
drag, startPoint x: 767, startPoint y: 126, endPoint x: 759, endPoint y: 132, distance: 10.0
click at [759, 129] on span "-10" at bounding box center [760, 125] width 10 height 10
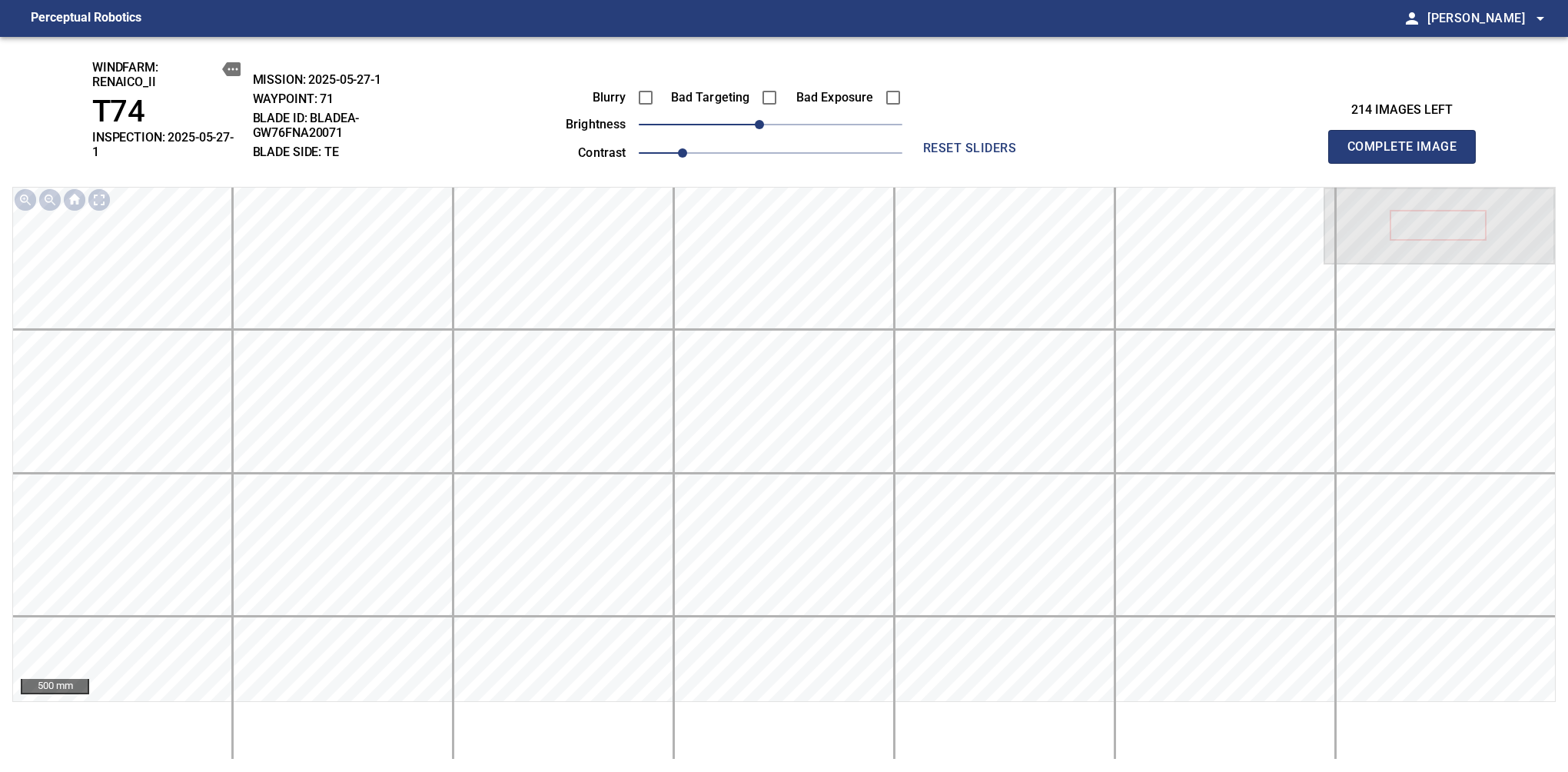
click at [1408, 141] on span "Complete Image" at bounding box center [1402, 146] width 113 height 22
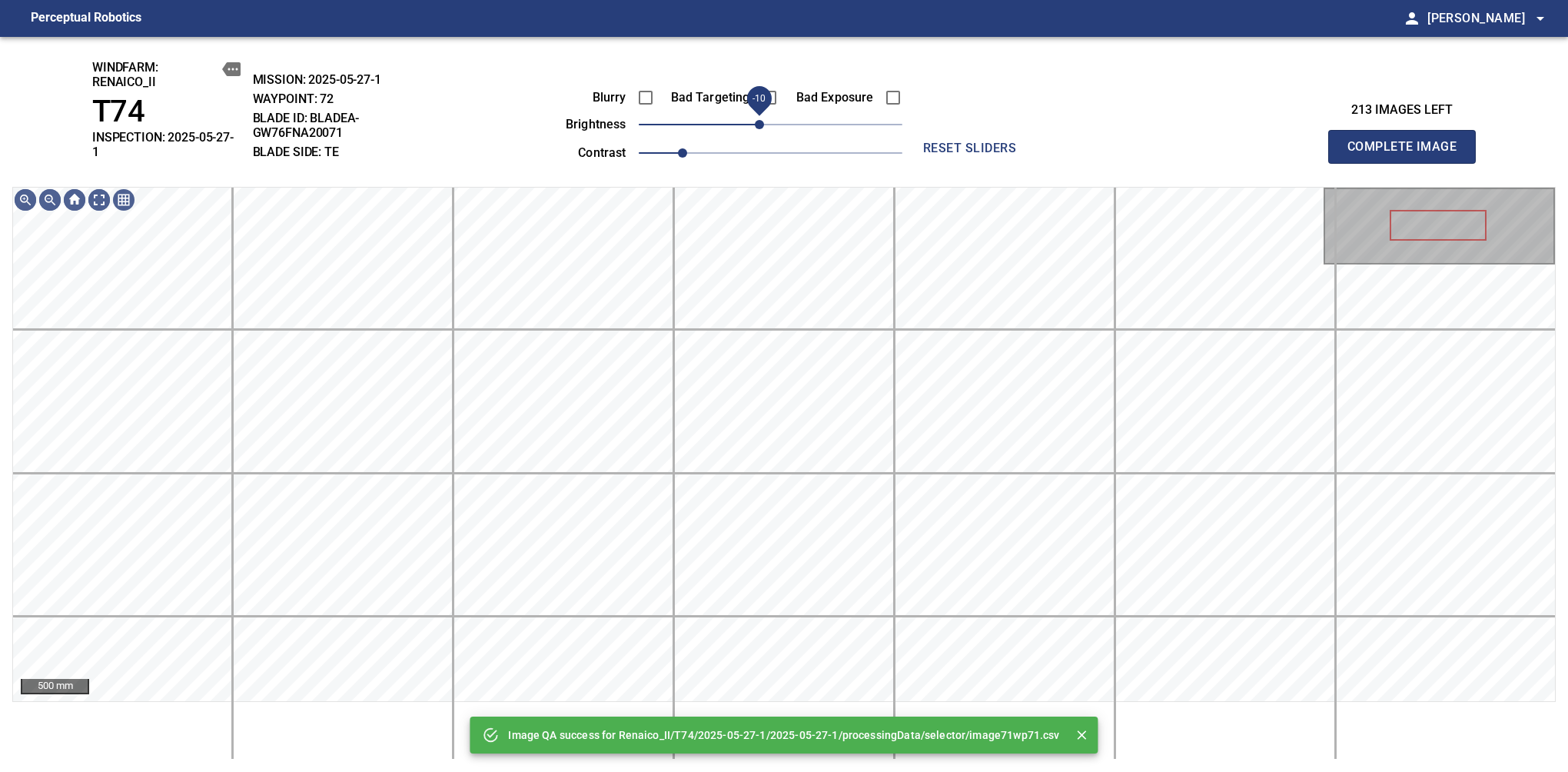
drag, startPoint x: 768, startPoint y: 135, endPoint x: 759, endPoint y: 132, distance: 9.5
click at [759, 129] on span "-10" at bounding box center [760, 125] width 10 height 10
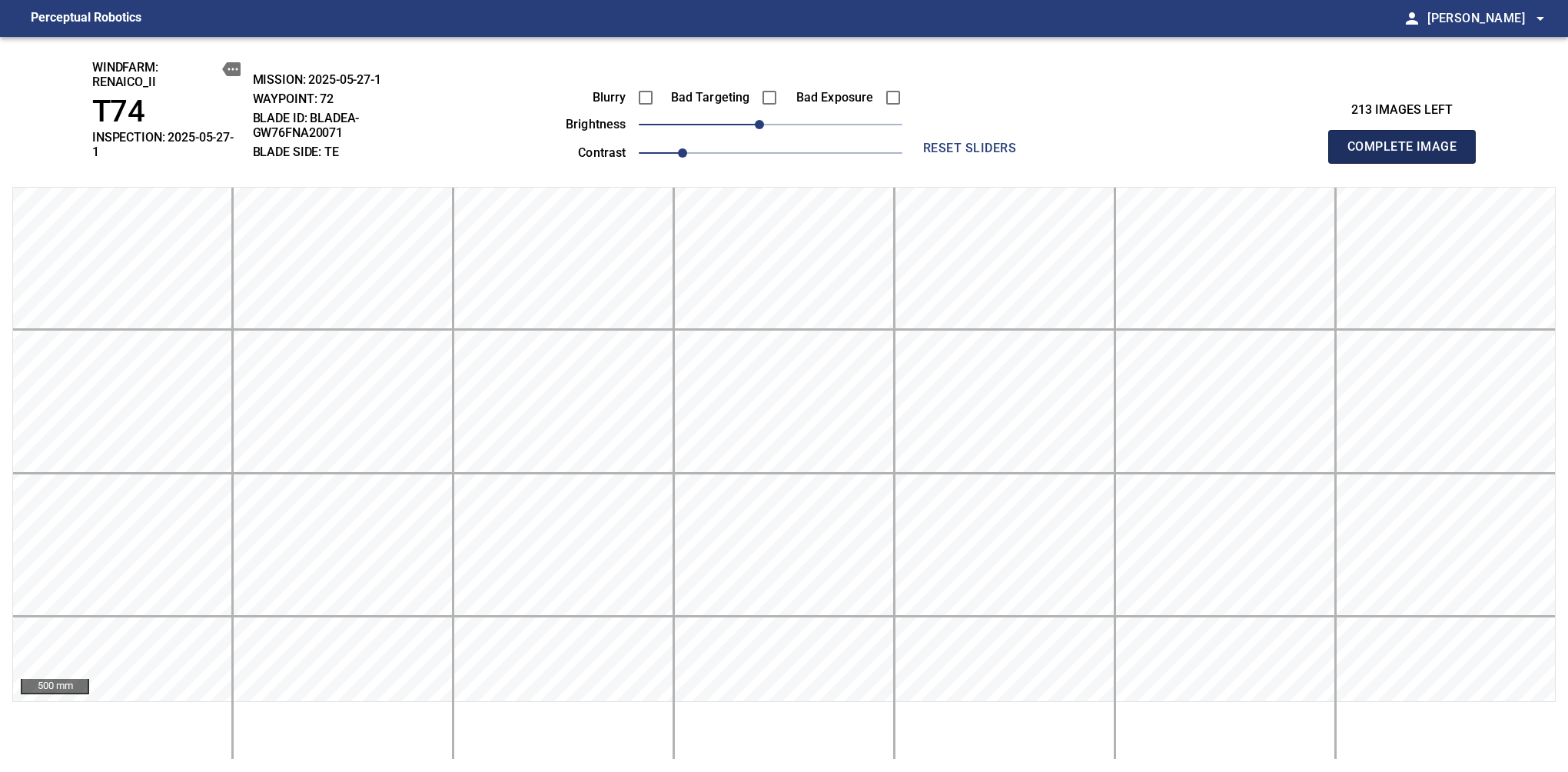
click at [1408, 141] on span "Complete Image" at bounding box center [1402, 146] width 113 height 22
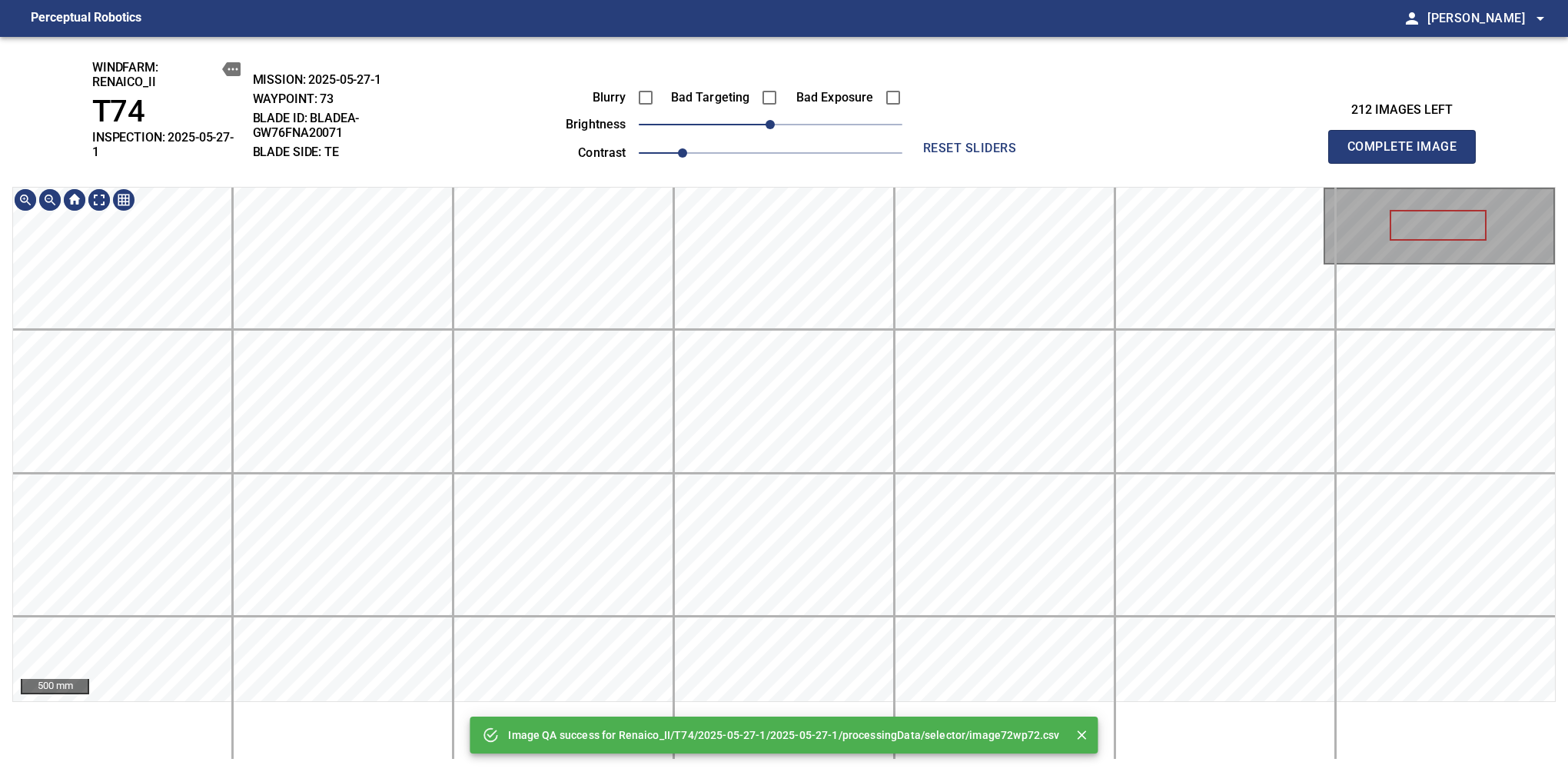
click at [814, 135] on div "Image QA success for Renaico_II/T74/2025-05-27-1/2025-05-27-1/processingData/se…" at bounding box center [784, 404] width 1568 height 735
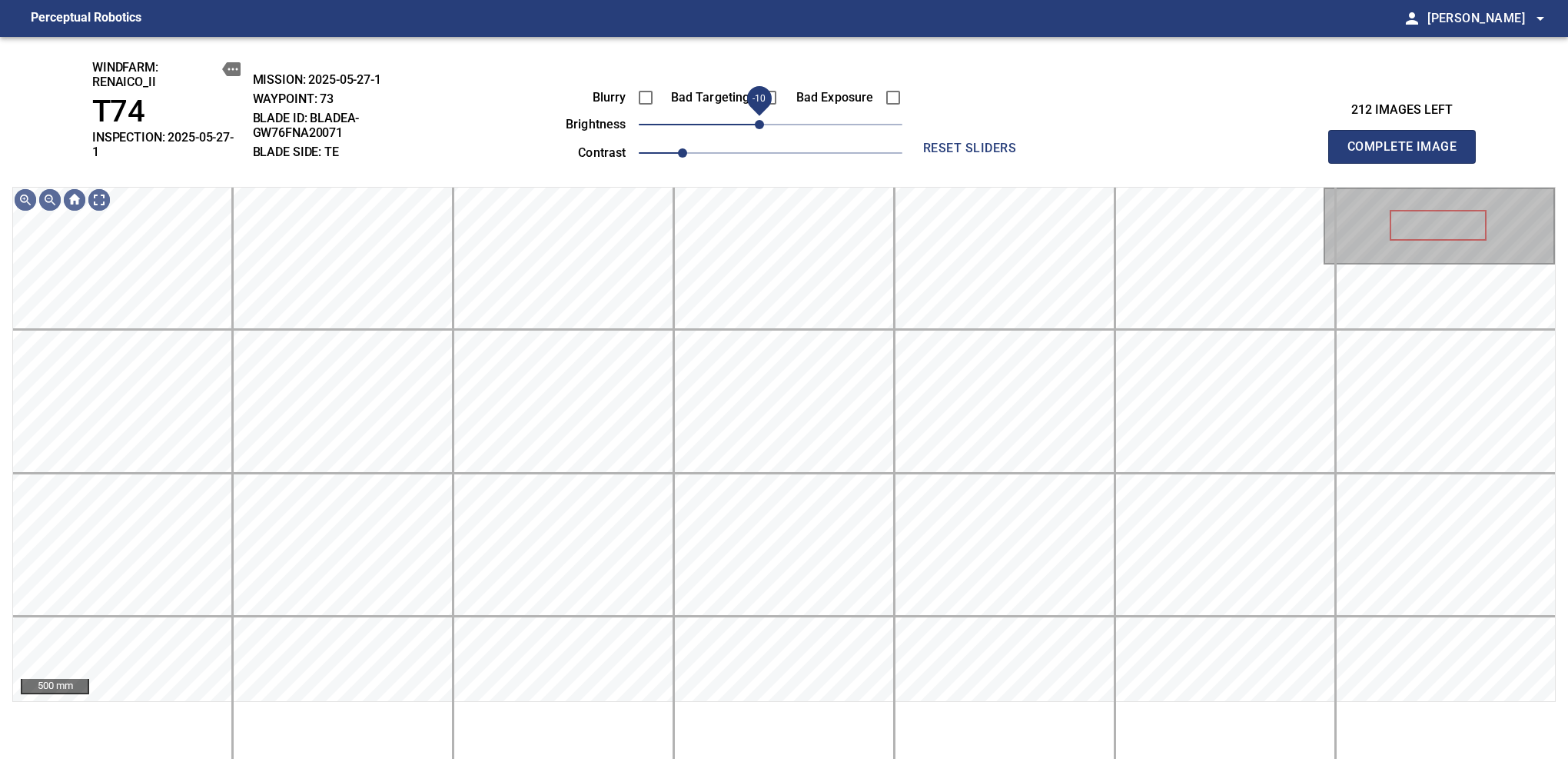
click at [762, 126] on span "-10" at bounding box center [760, 125] width 10 height 10
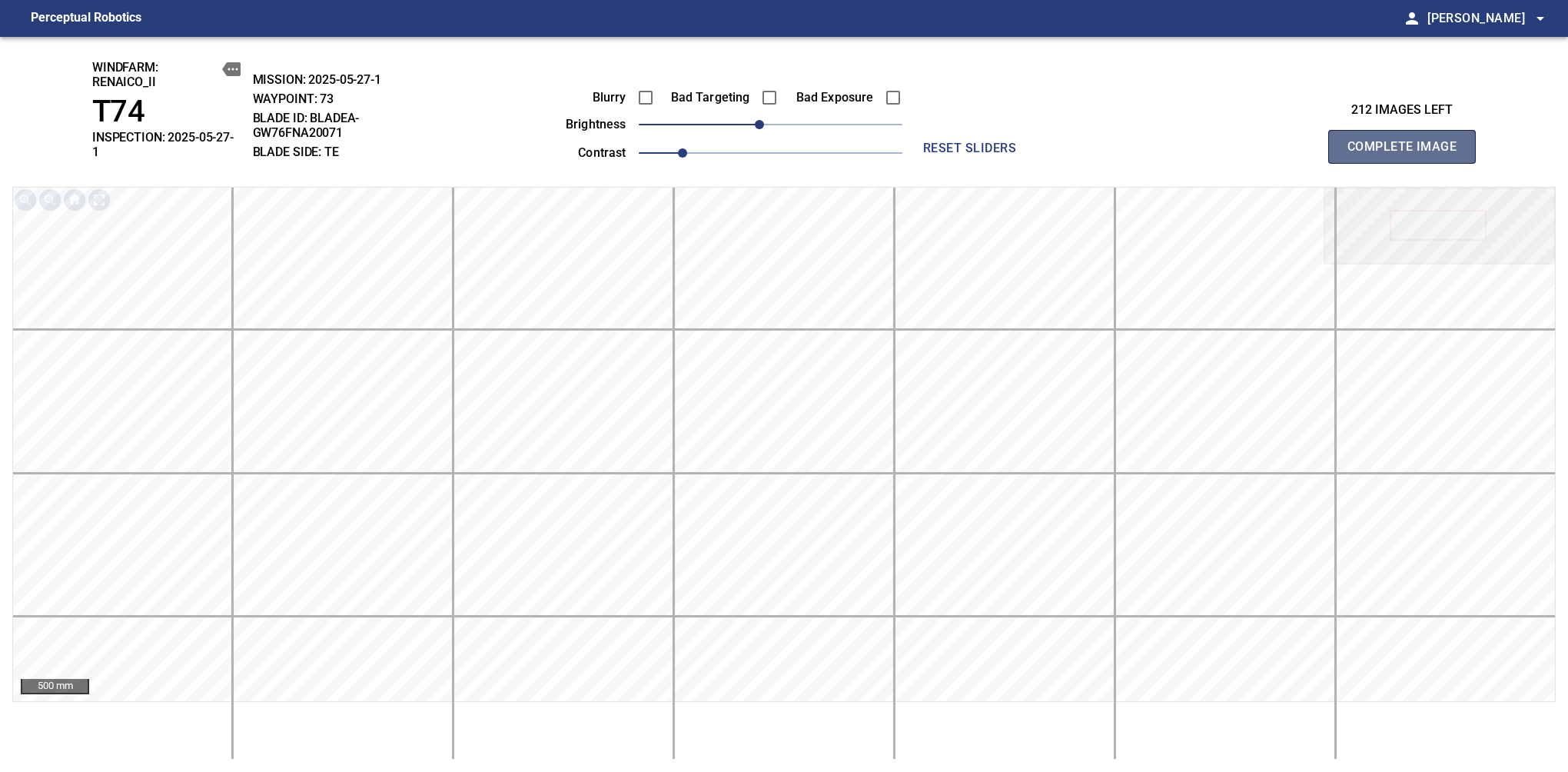
click at [1408, 141] on span "Complete Image" at bounding box center [1402, 146] width 113 height 22
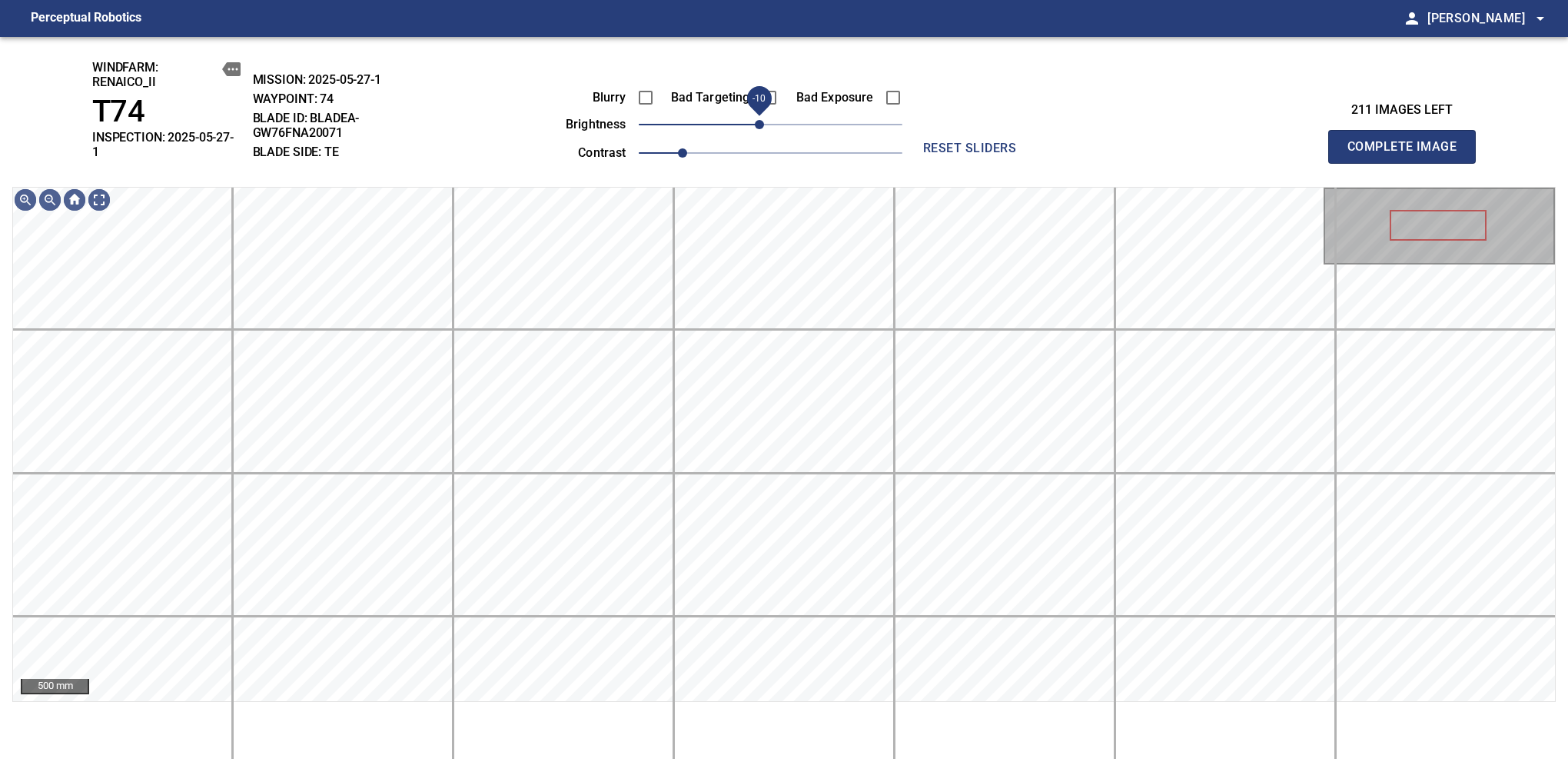
click at [759, 126] on span "-10" at bounding box center [760, 125] width 10 height 10
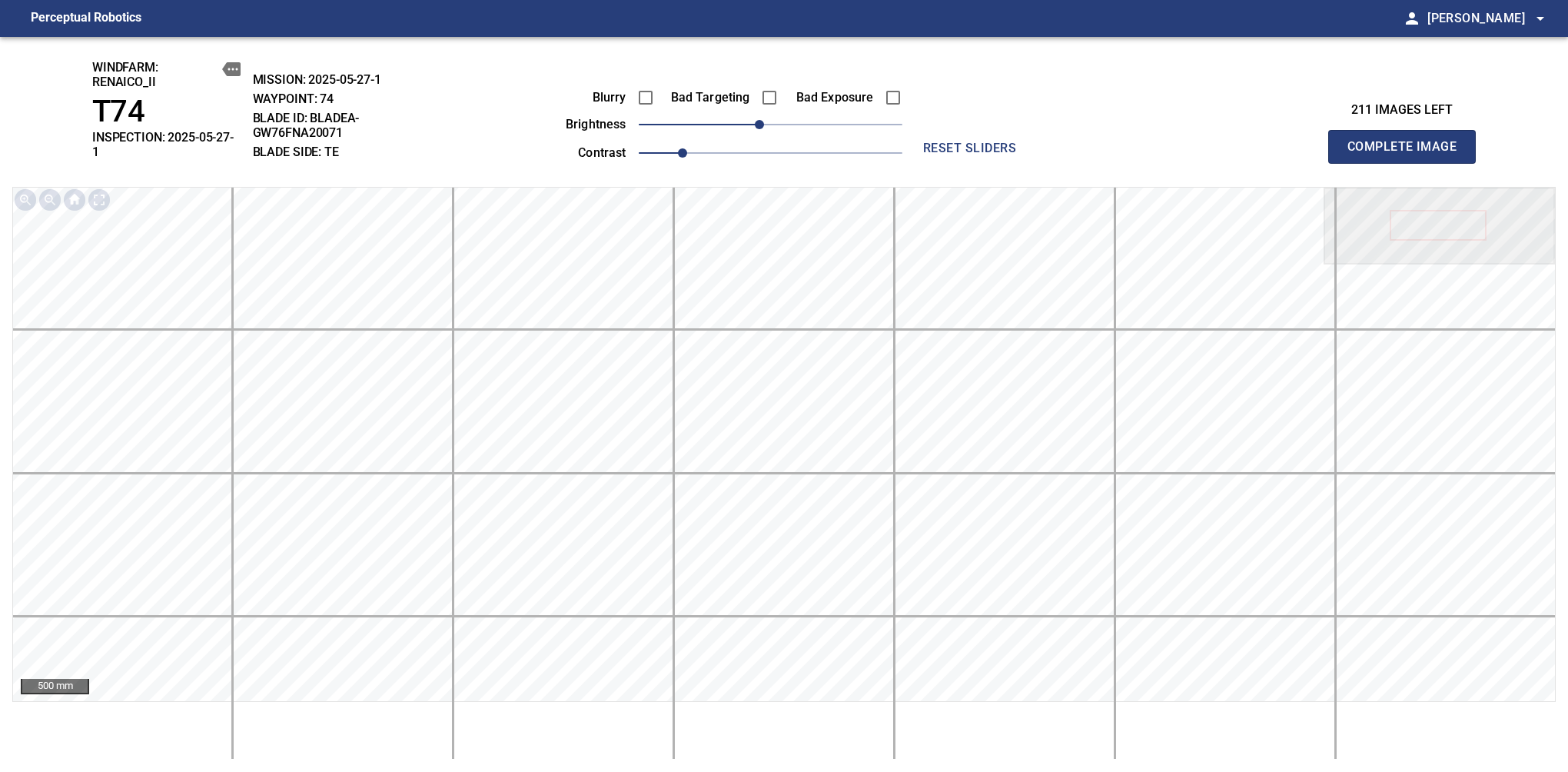
click at [1408, 141] on span "Complete Image" at bounding box center [1402, 146] width 113 height 22
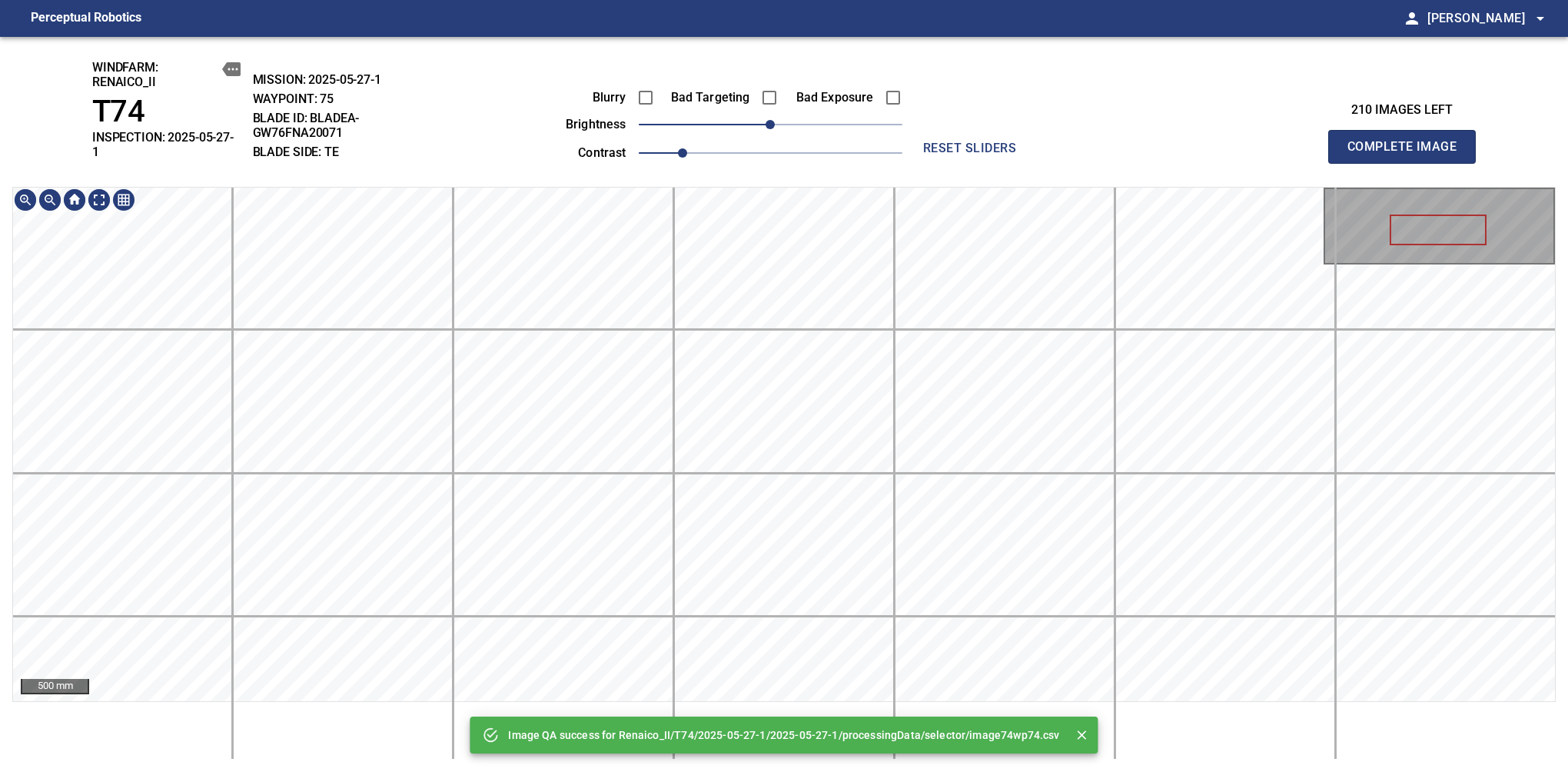
click at [849, 169] on div "Image QA success for Renaico_II/T74/2025-05-27-1/2025-05-27-1/processingData/se…" at bounding box center [784, 404] width 1568 height 735
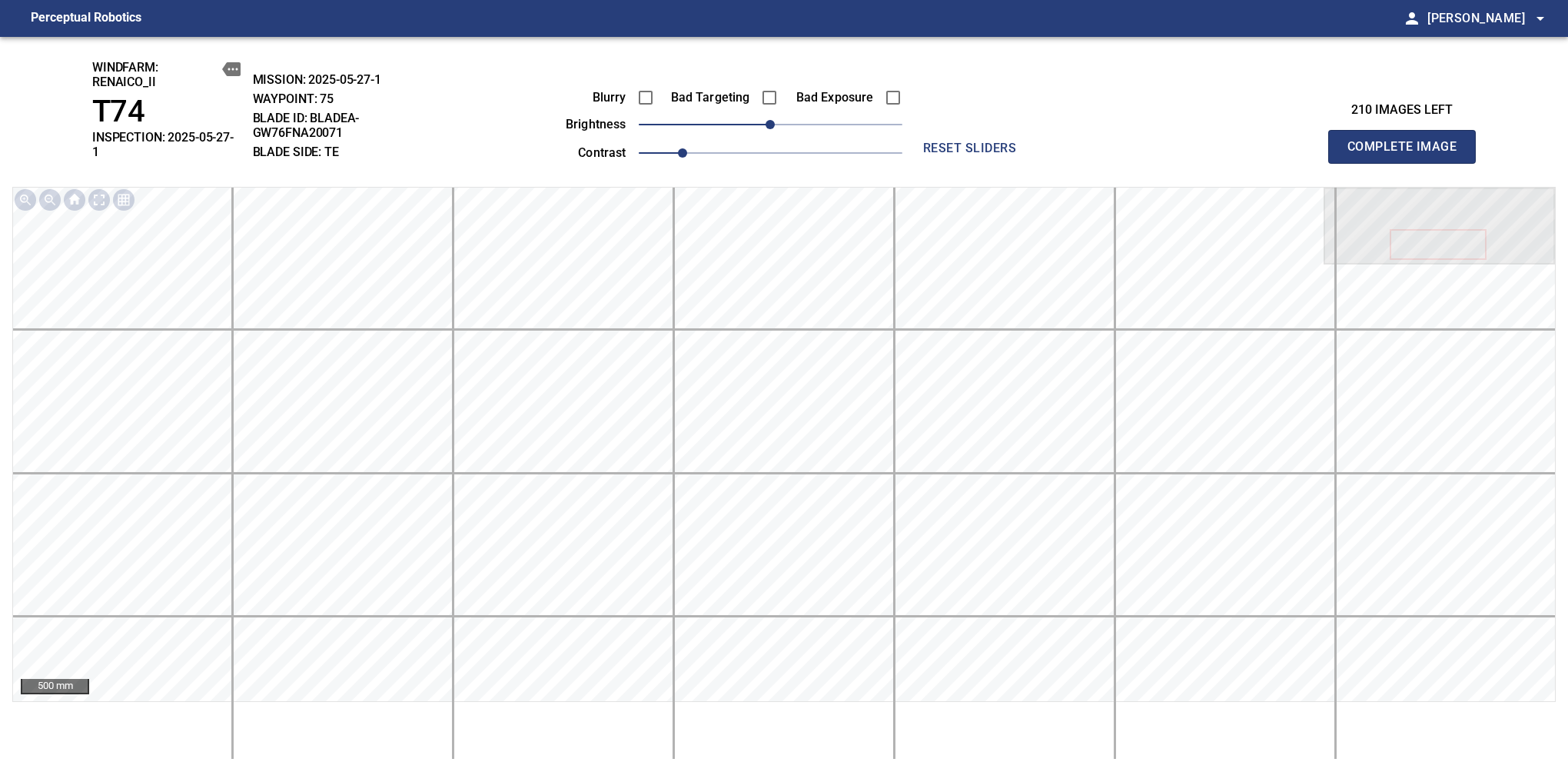
click at [1408, 141] on span "Complete Image" at bounding box center [1402, 146] width 113 height 22
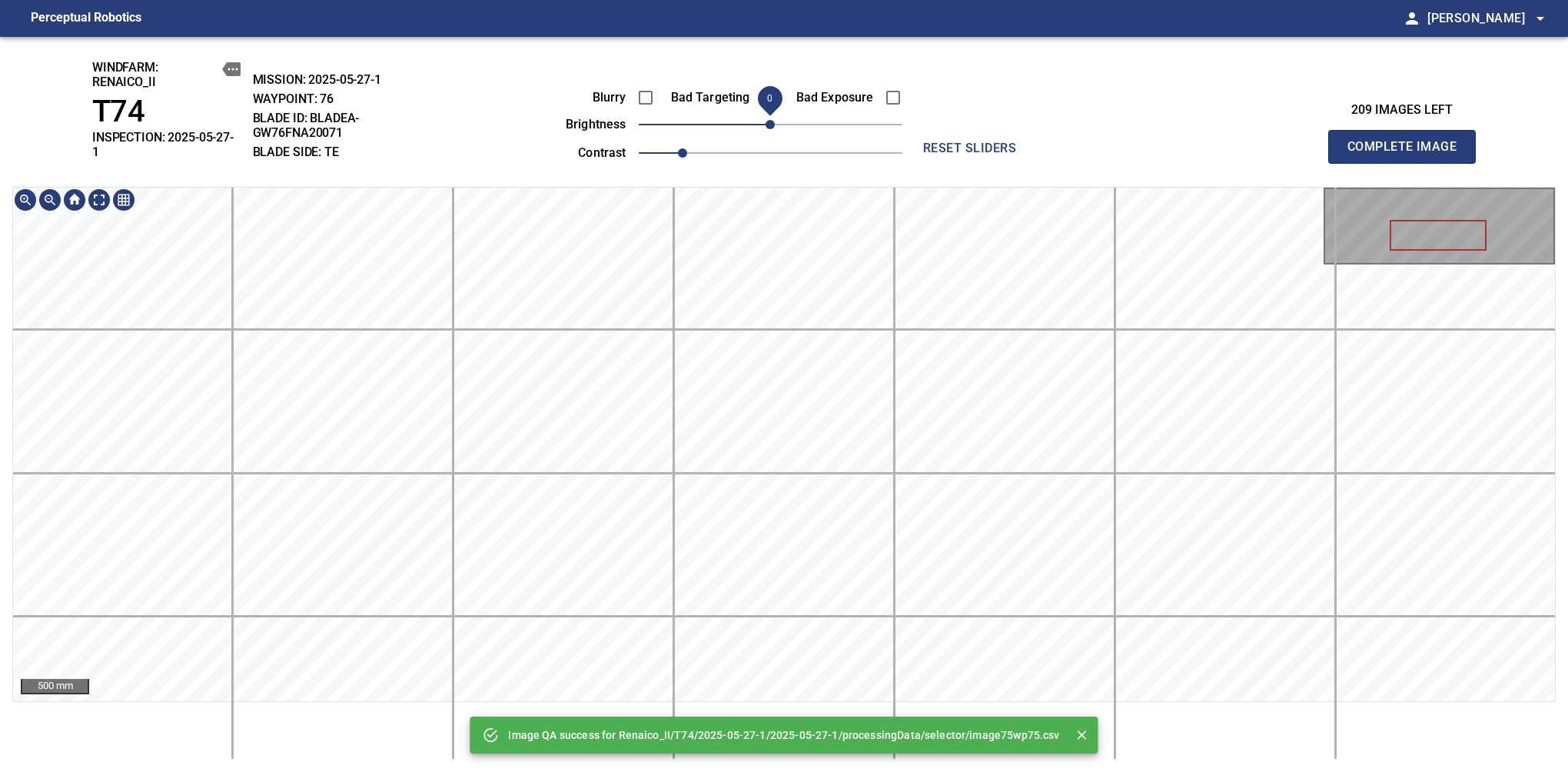
click at [777, 132] on div "Image QA success for Renaico_II/T74/2025-05-27-1/2025-05-27-1/processingData/se…" at bounding box center [784, 404] width 1568 height 735
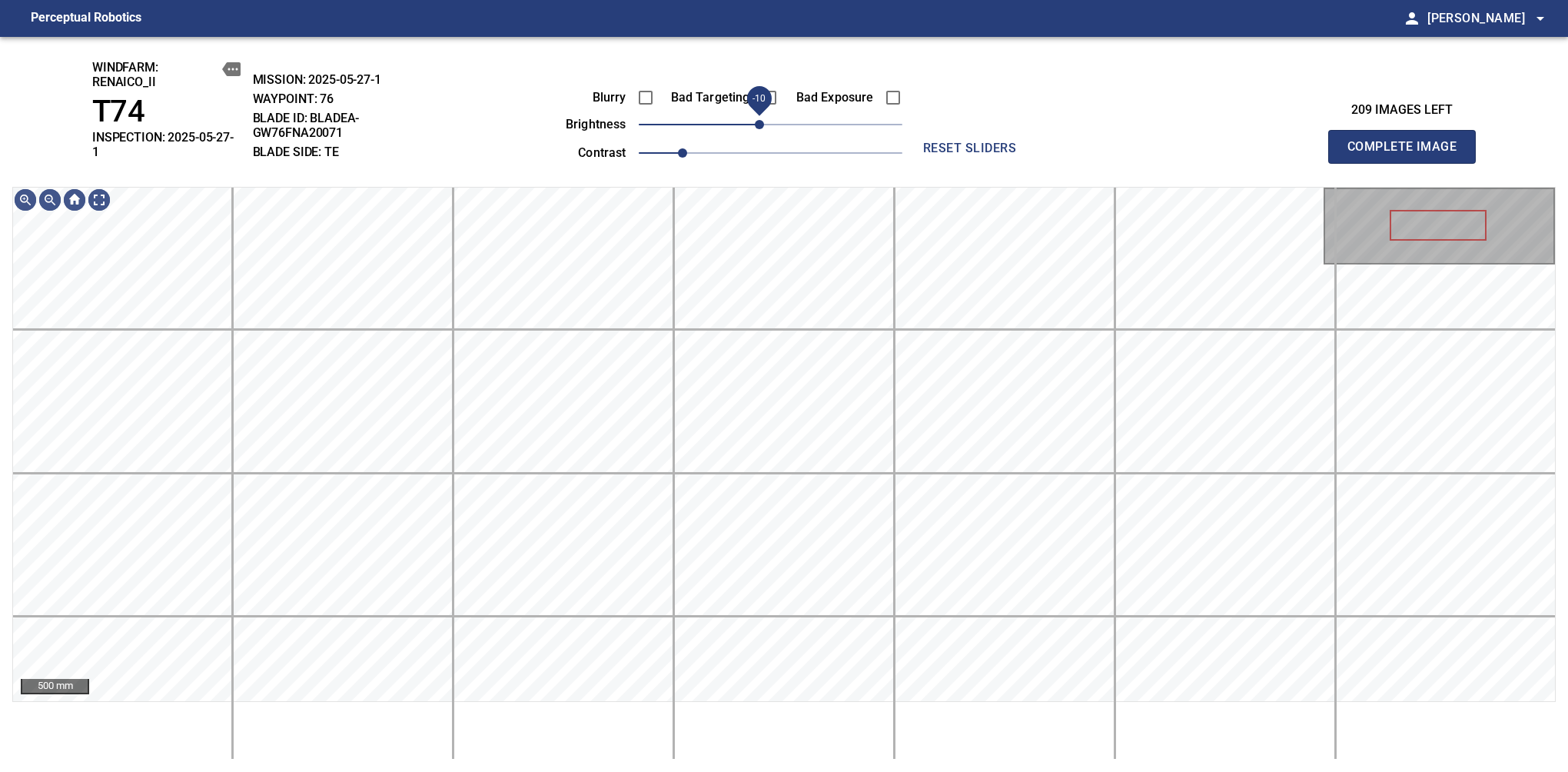
click at [762, 129] on span "-10" at bounding box center [760, 125] width 10 height 10
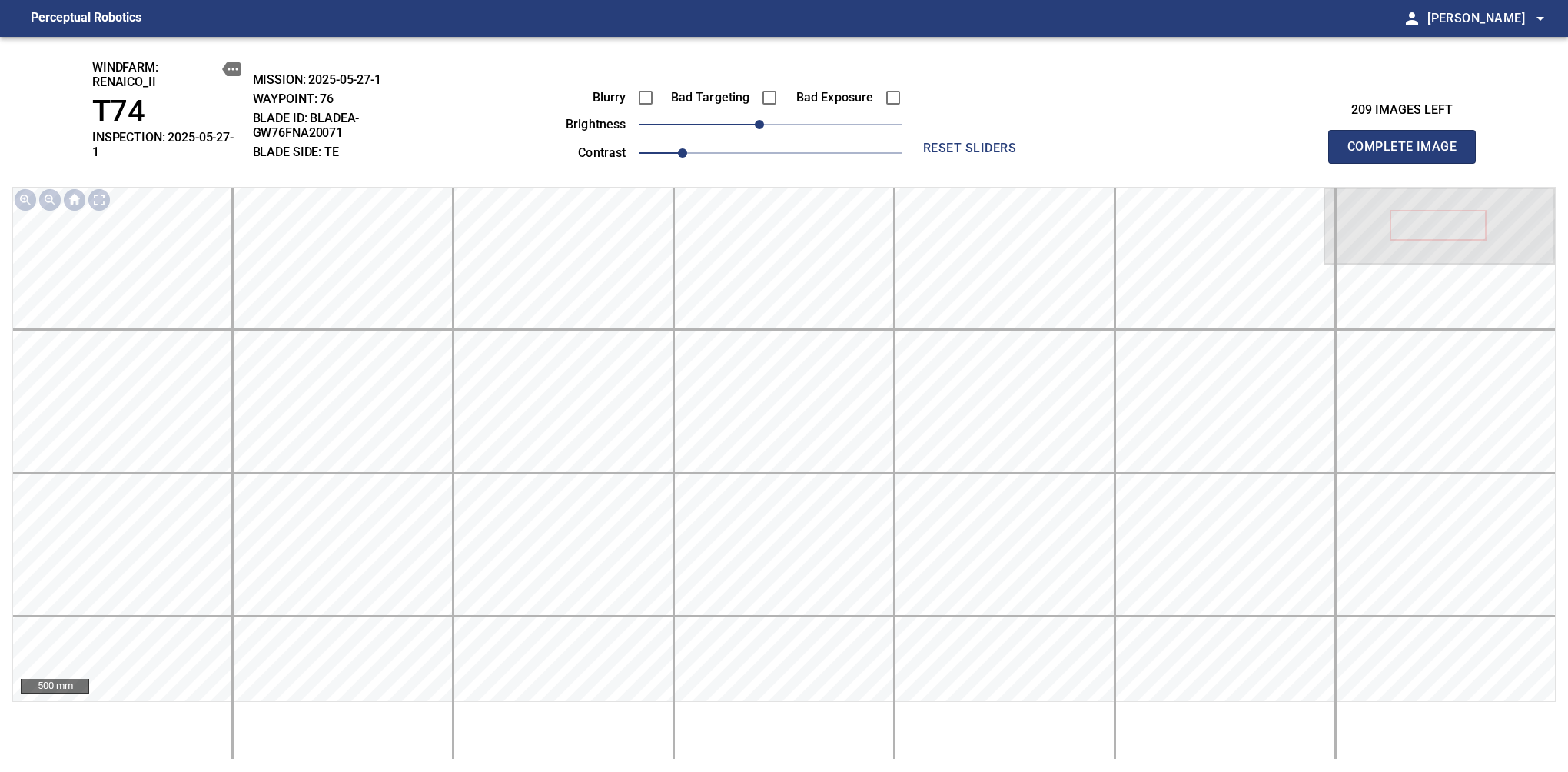
click at [1408, 141] on span "Complete Image" at bounding box center [1402, 146] width 113 height 22
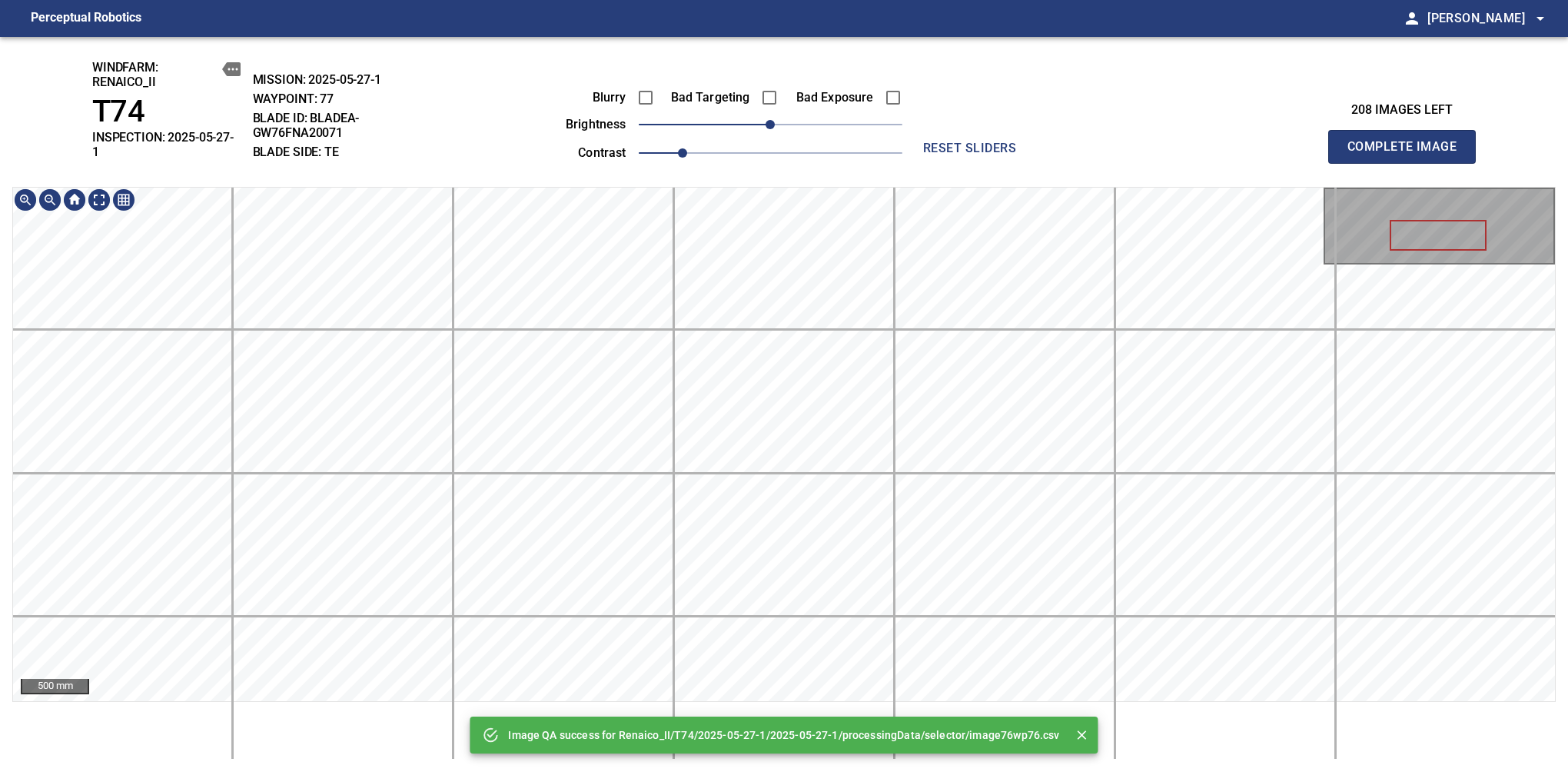
click at [837, 78] on div "Image QA success for Renaico_II/T74/2025-05-27-1/2025-05-27-1/processingData/se…" at bounding box center [784, 404] width 1568 height 735
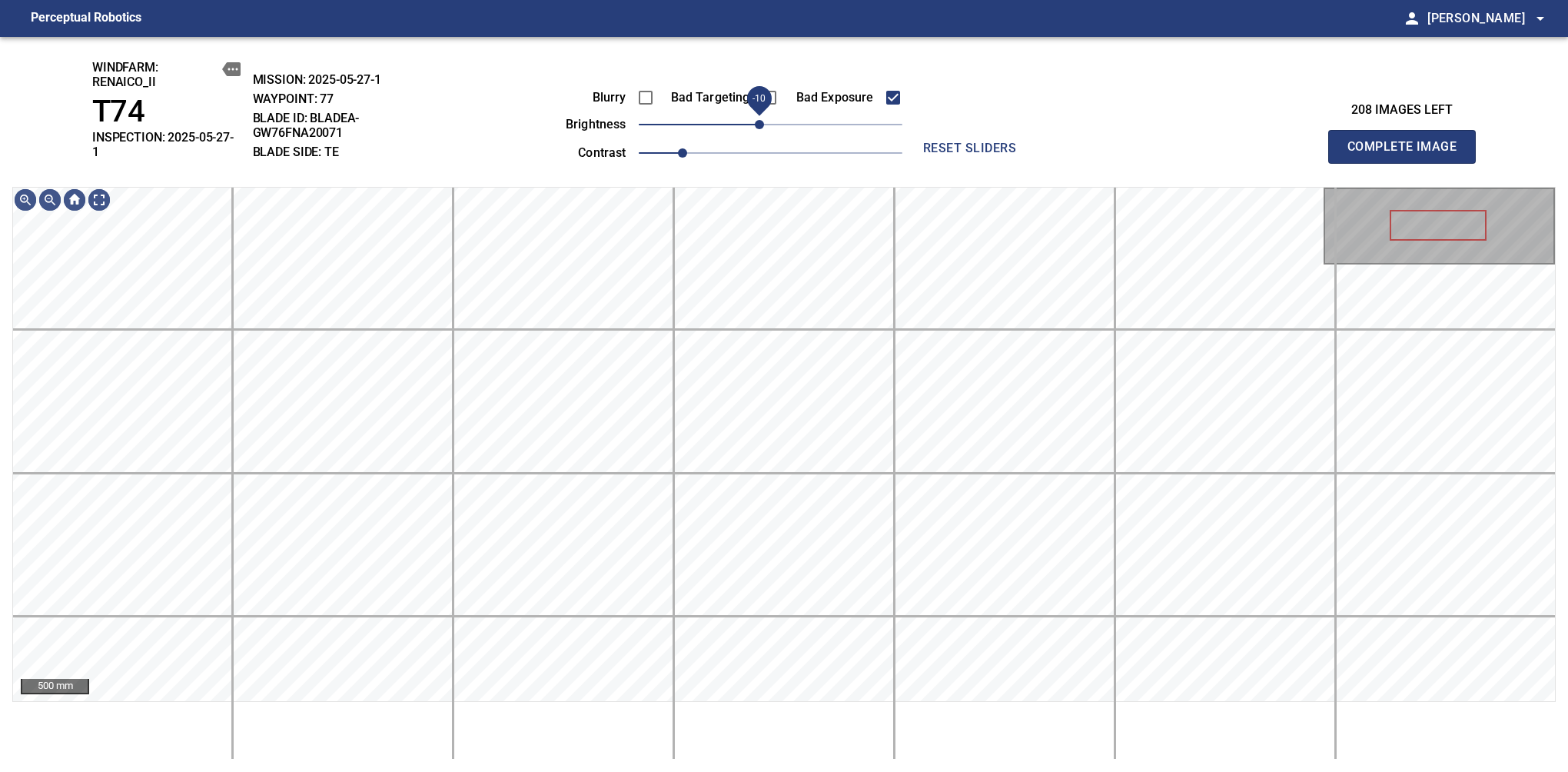
click at [762, 124] on span "-10" at bounding box center [760, 125] width 10 height 10
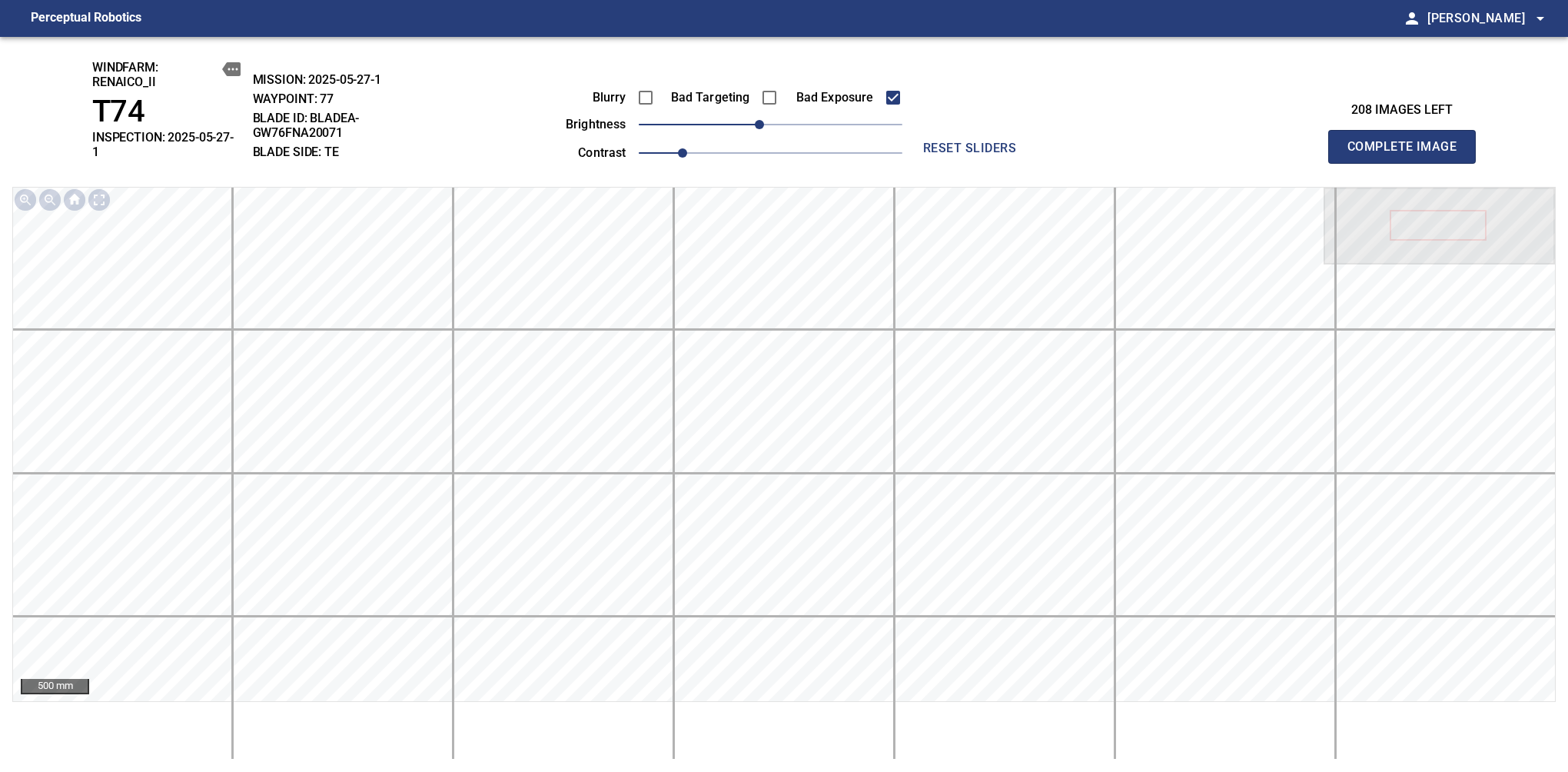
click at [1408, 141] on span "Complete Image" at bounding box center [1402, 146] width 113 height 22
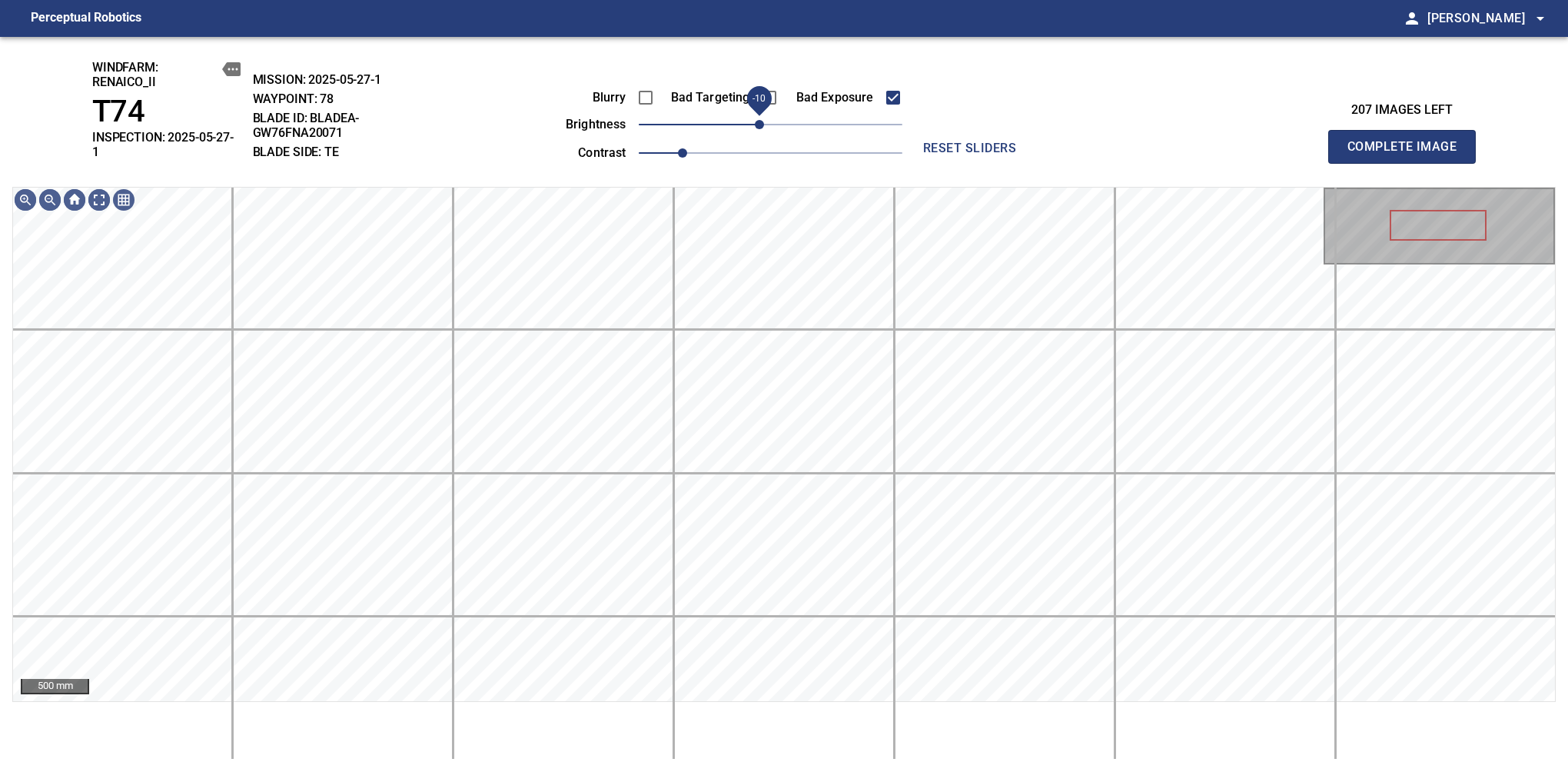
drag, startPoint x: 766, startPoint y: 124, endPoint x: 758, endPoint y: 126, distance: 8.2
click at [758, 126] on span "-10" at bounding box center [760, 125] width 10 height 10
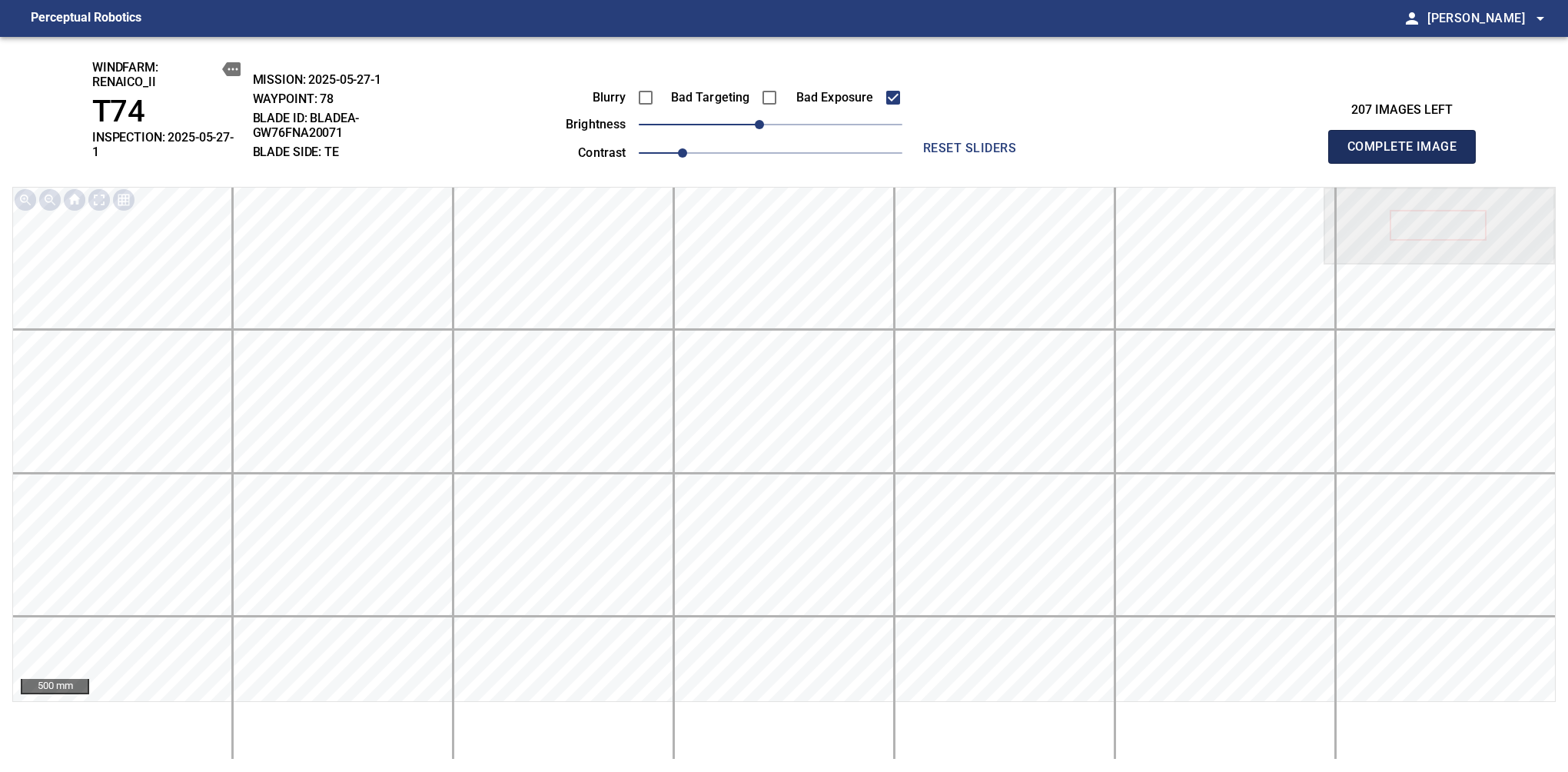
click at [1408, 141] on span "Complete Image" at bounding box center [1402, 146] width 113 height 22
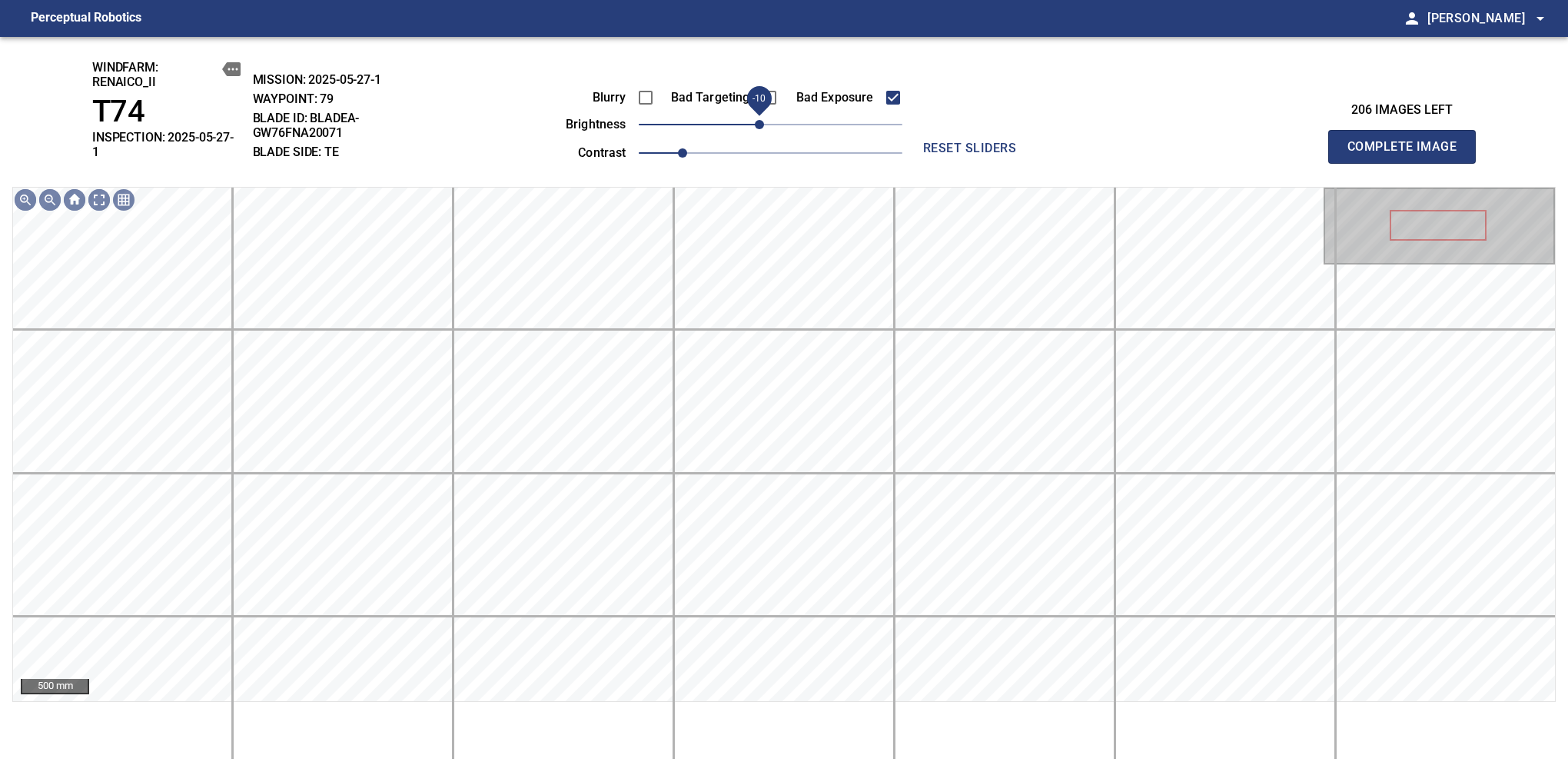
click at [761, 126] on span "-10" at bounding box center [760, 125] width 10 height 10
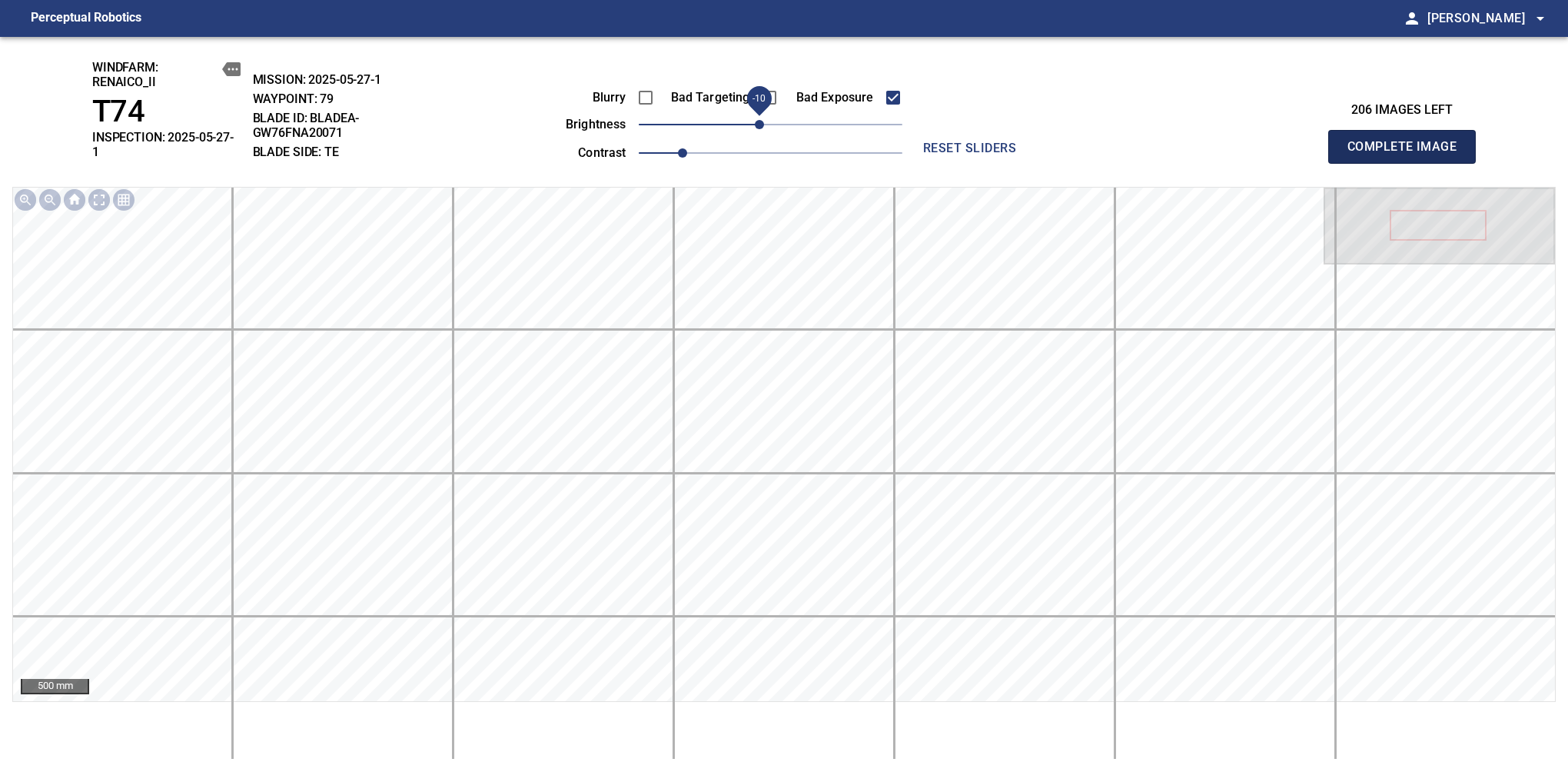
click at [1408, 141] on span "Complete Image" at bounding box center [1402, 146] width 113 height 22
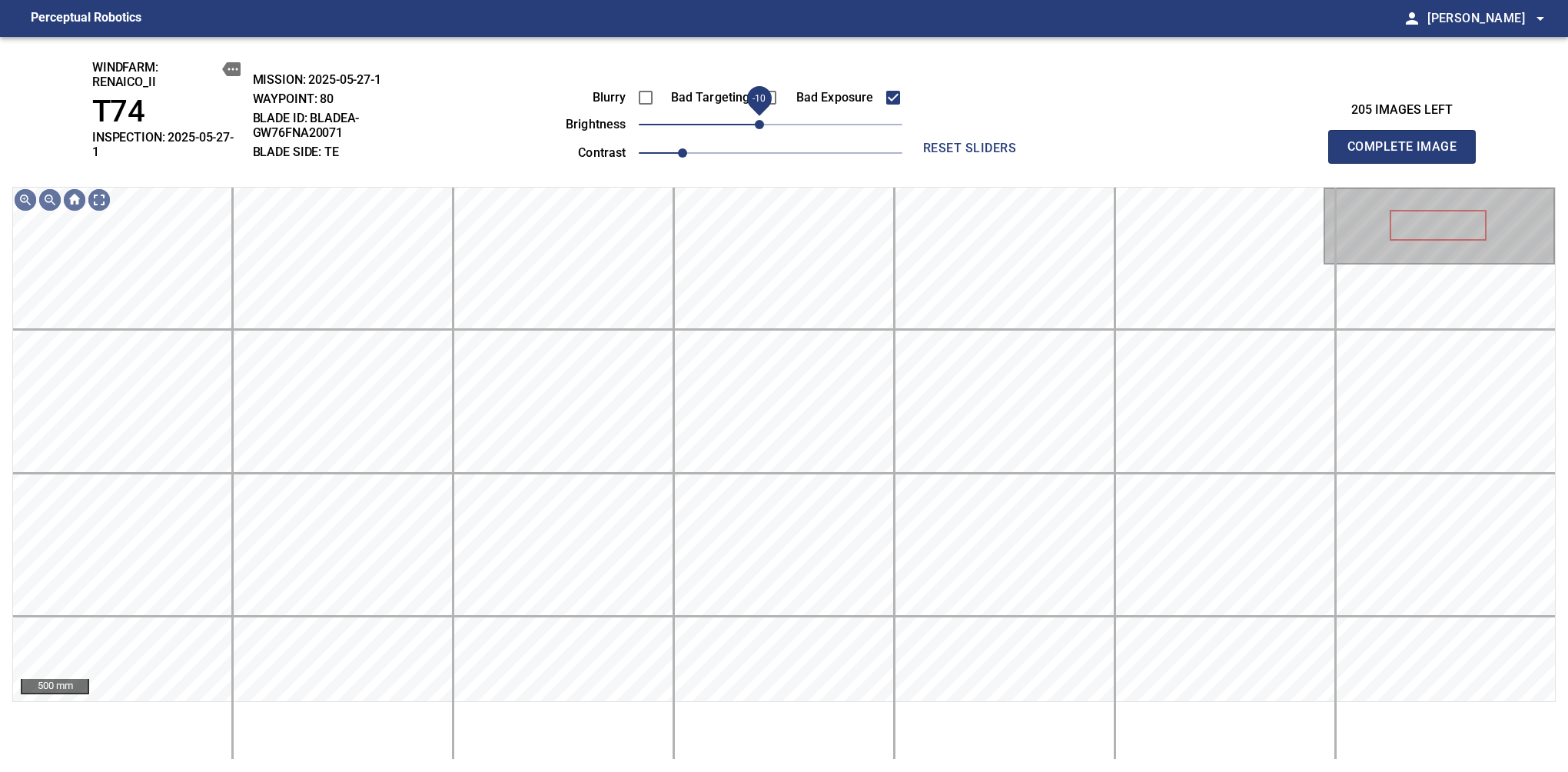
click at [761, 129] on span "-10" at bounding box center [760, 125] width 10 height 10
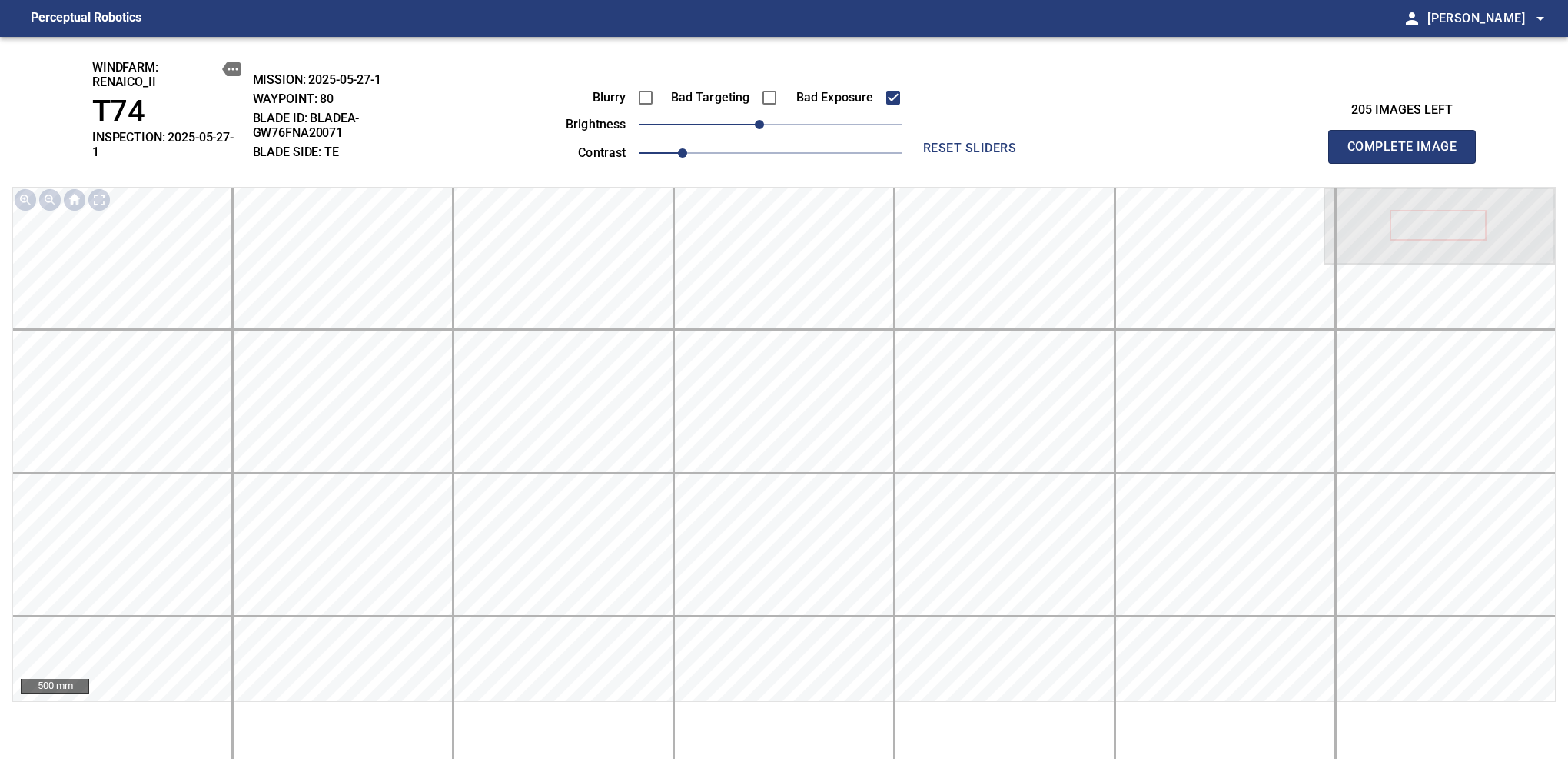
click at [1408, 141] on span "Complete Image" at bounding box center [1402, 146] width 113 height 22
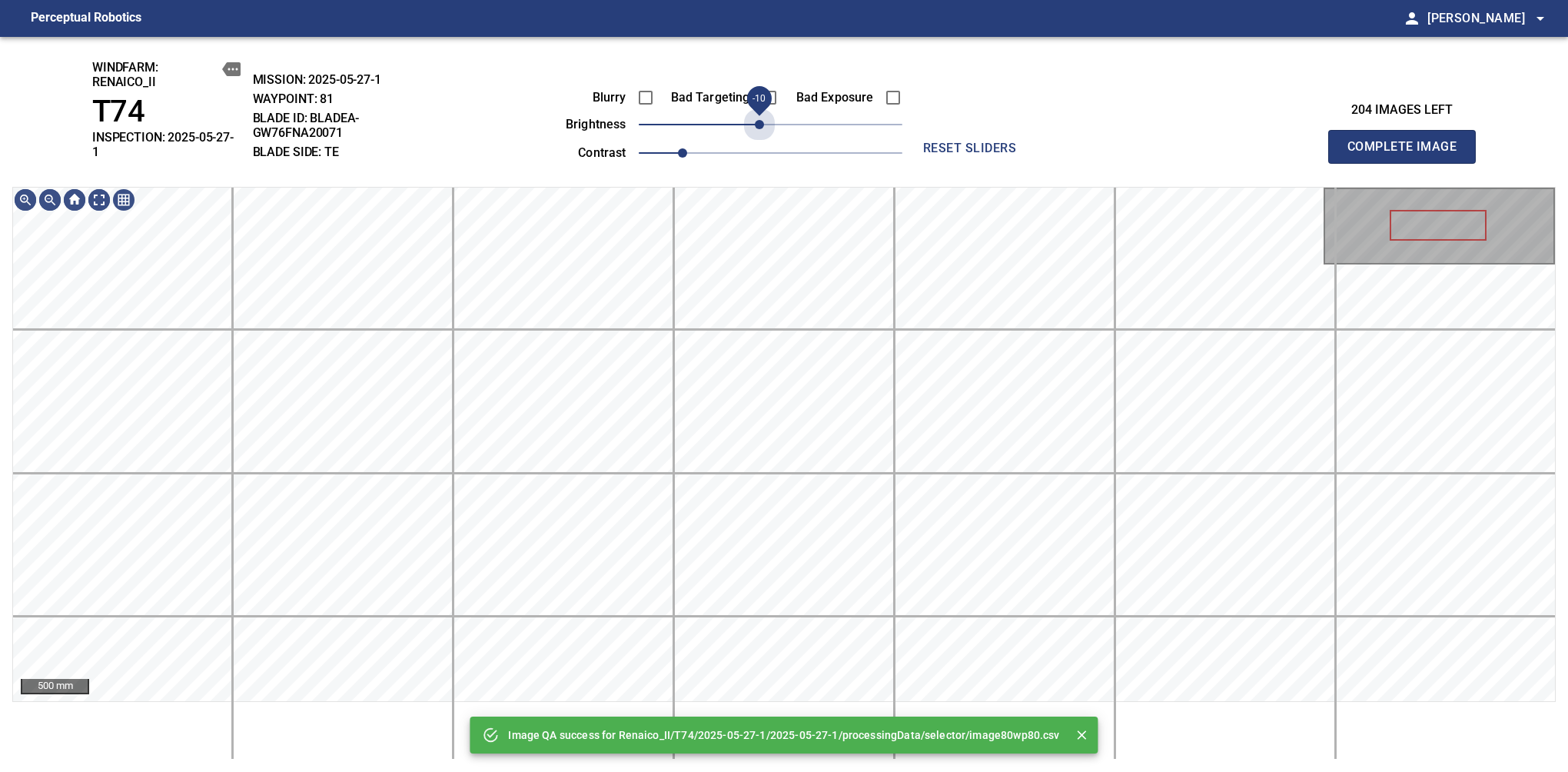
click at [761, 129] on span "-10" at bounding box center [760, 125] width 10 height 10
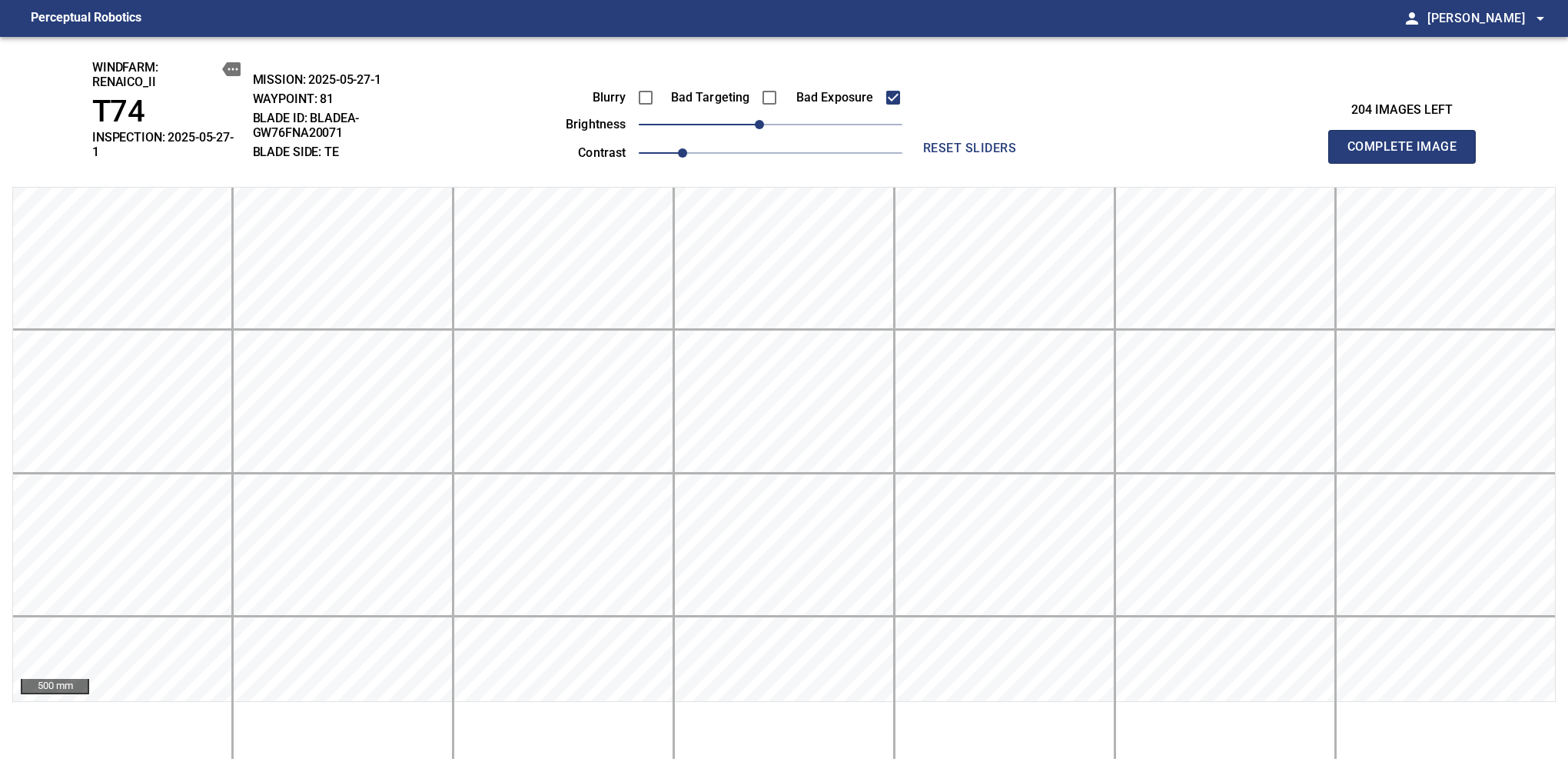
click at [1408, 141] on span "Complete Image" at bounding box center [1402, 146] width 113 height 22
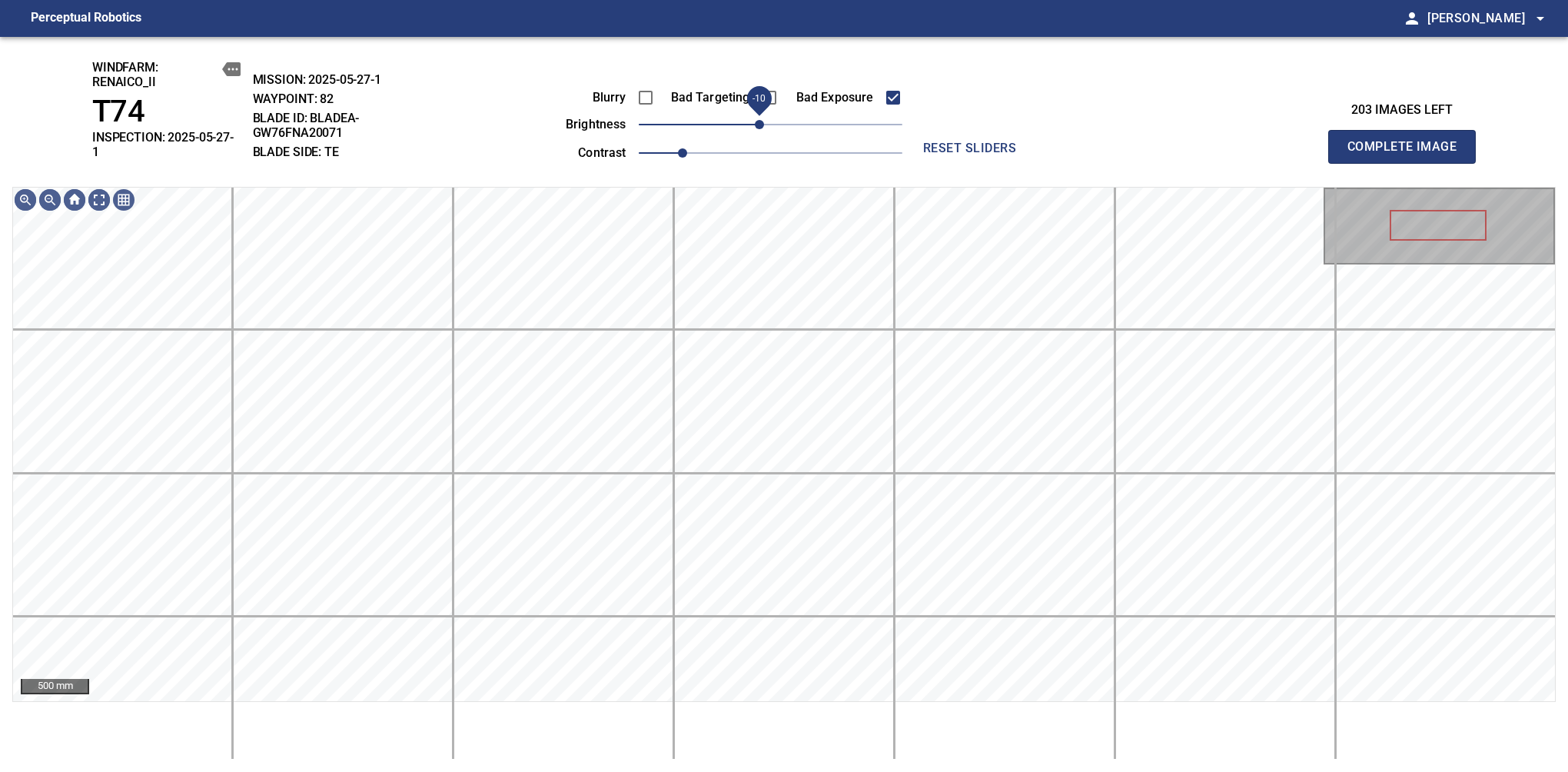
click at [758, 121] on span "-10" at bounding box center [760, 125] width 10 height 10
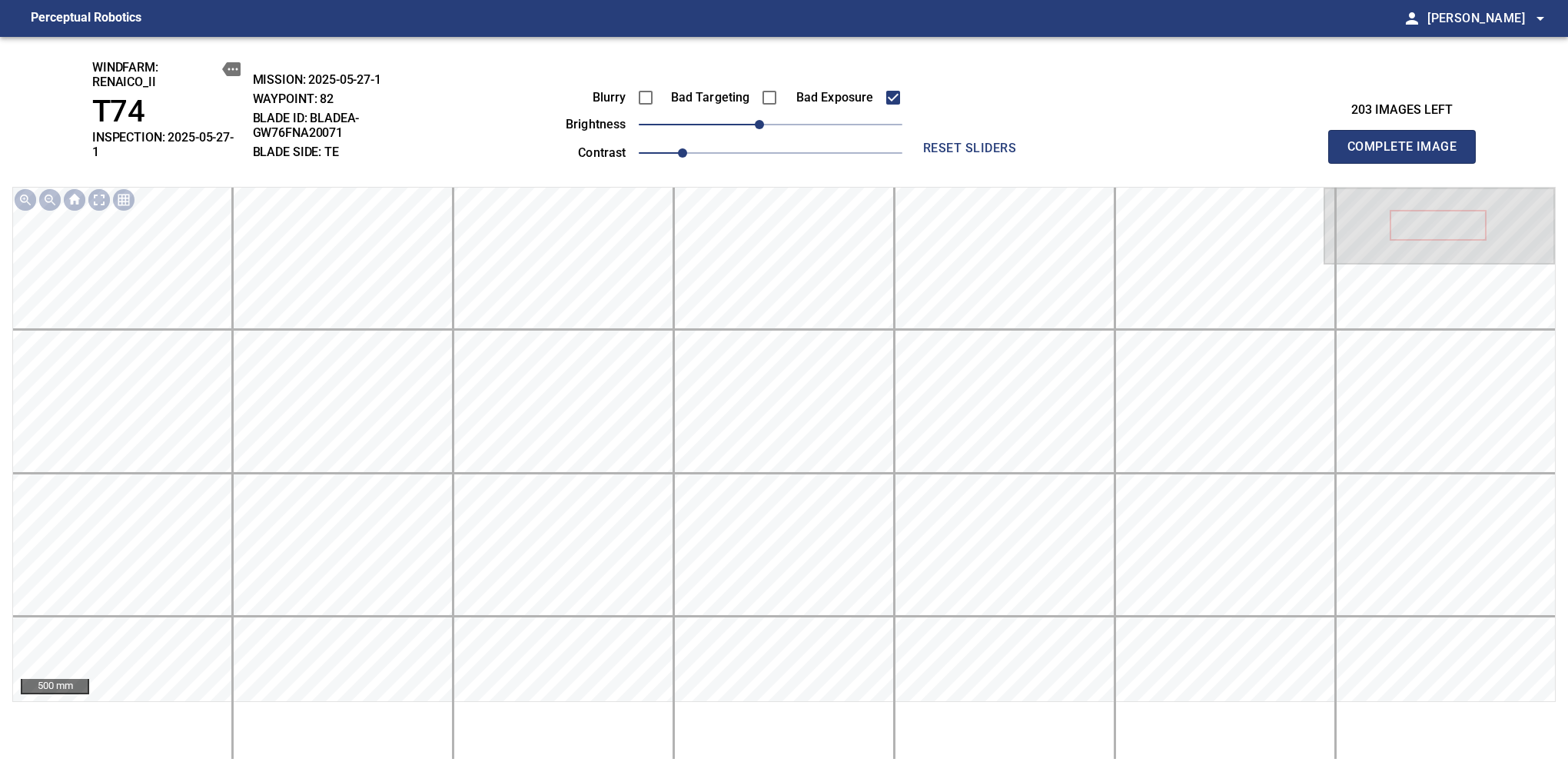
click at [1408, 141] on span "Complete Image" at bounding box center [1402, 146] width 113 height 22
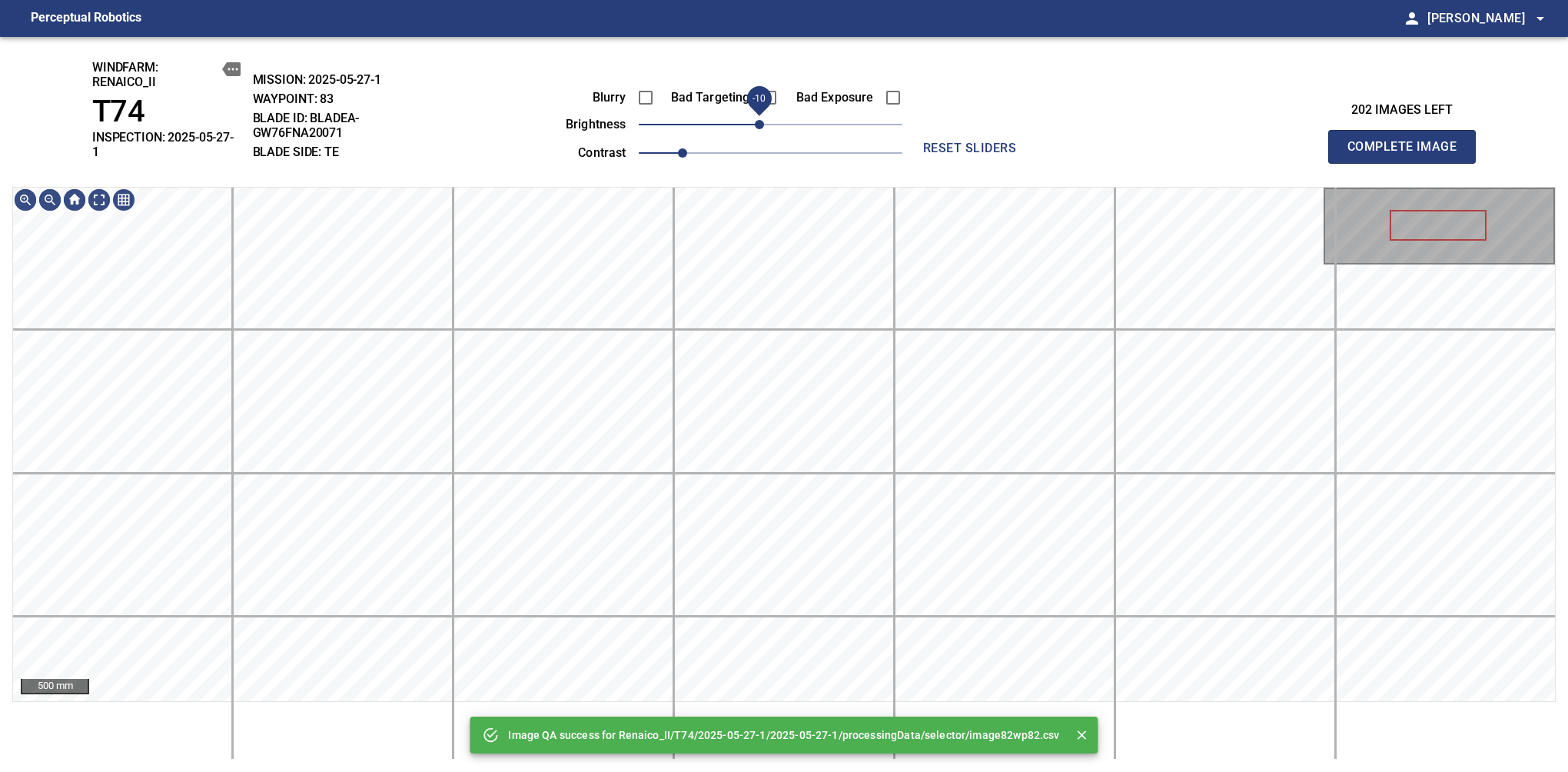
click at [761, 126] on span "-10" at bounding box center [760, 125] width 10 height 10
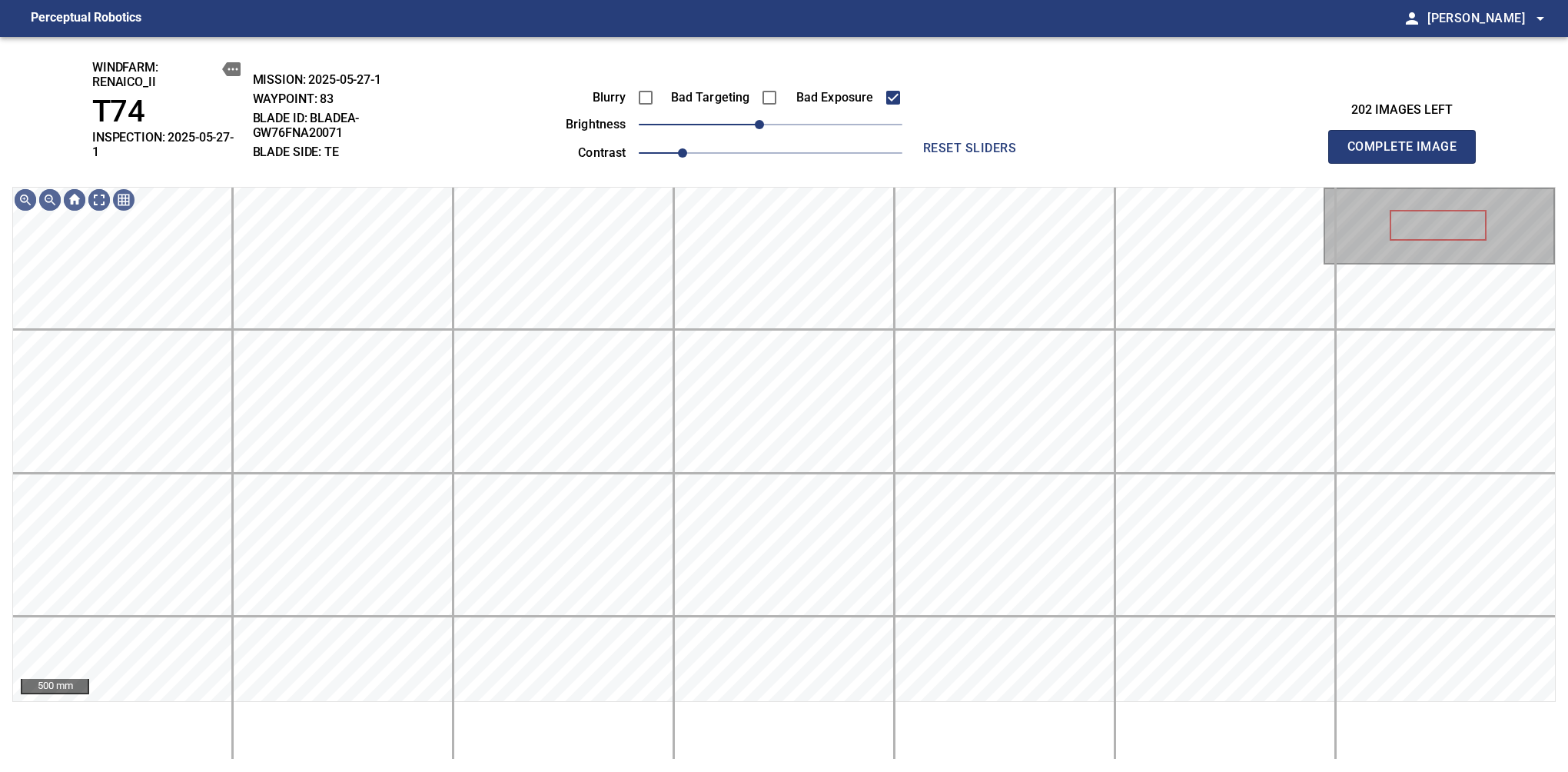
click at [1408, 141] on span "Complete Image" at bounding box center [1402, 146] width 113 height 22
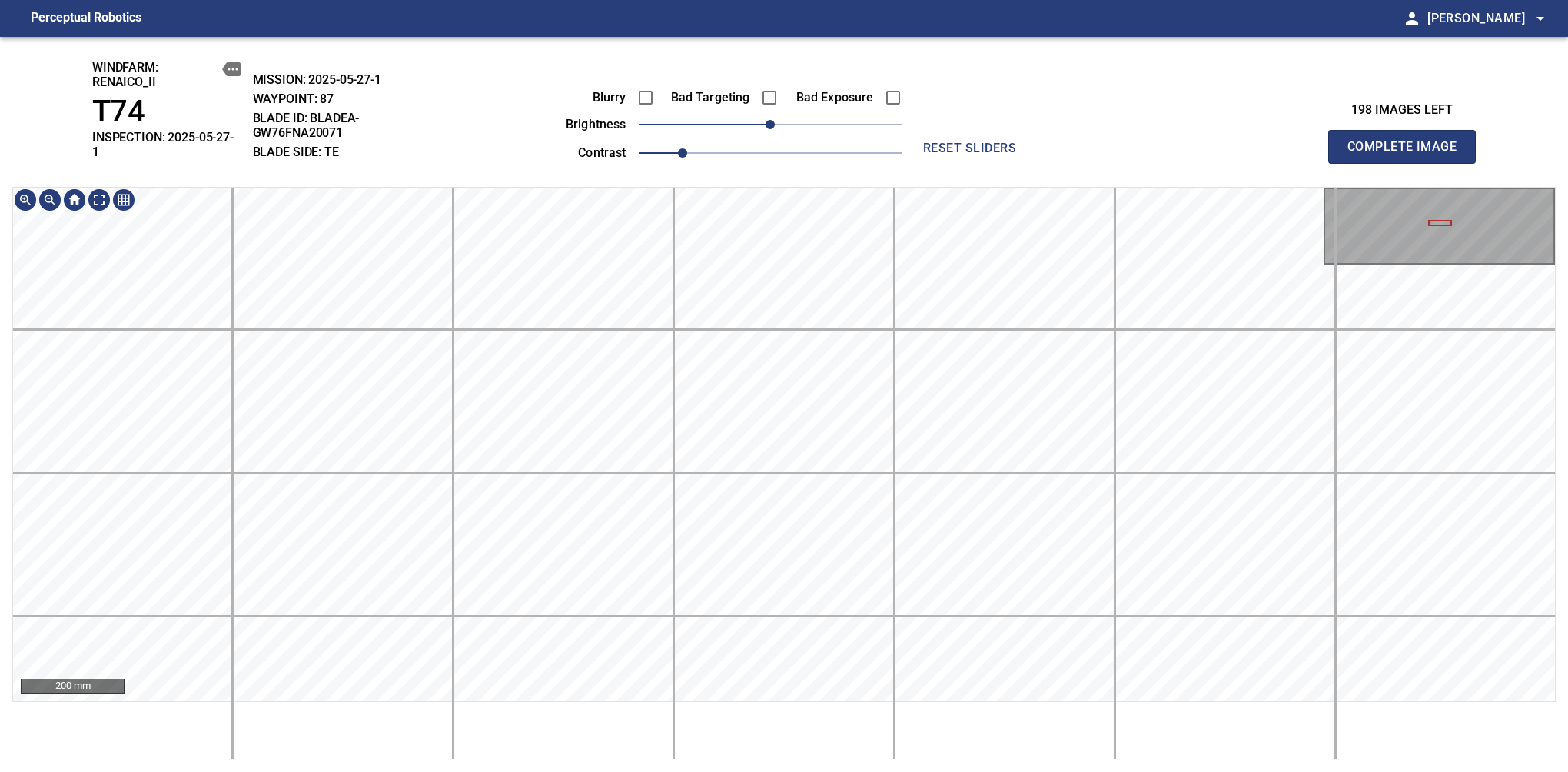
click at [839, 771] on html "Perceptual Robotics person Alex Semenov arrow_drop_down windfarm: Renaico_II T7…" at bounding box center [784, 386] width 1568 height 772
click at [1408, 141] on span "Complete Image" at bounding box center [1402, 146] width 113 height 22
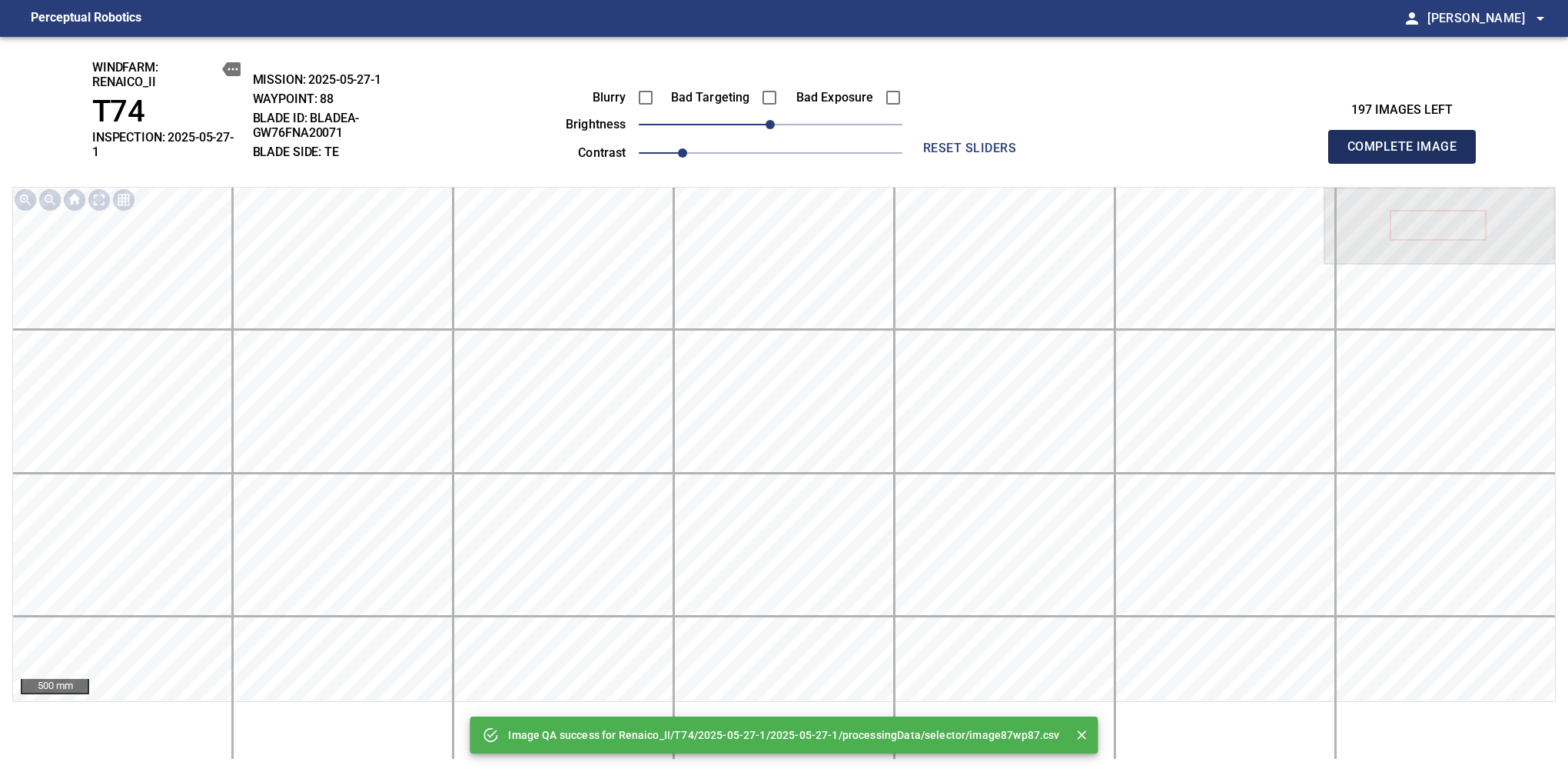
click at [1408, 141] on span "Complete Image" at bounding box center [1402, 146] width 113 height 22
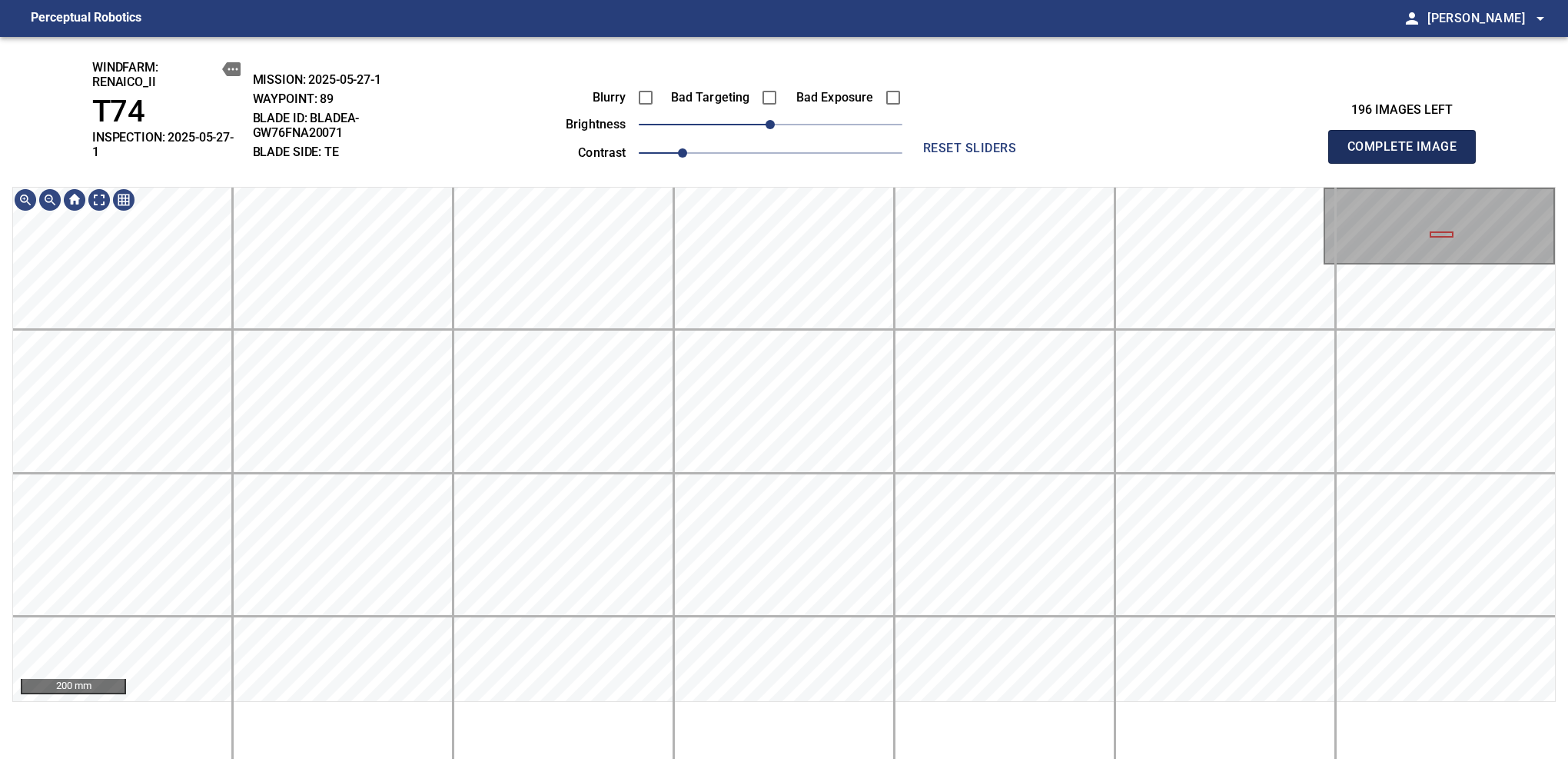
click at [1408, 141] on span "Complete Image" at bounding box center [1402, 146] width 113 height 22
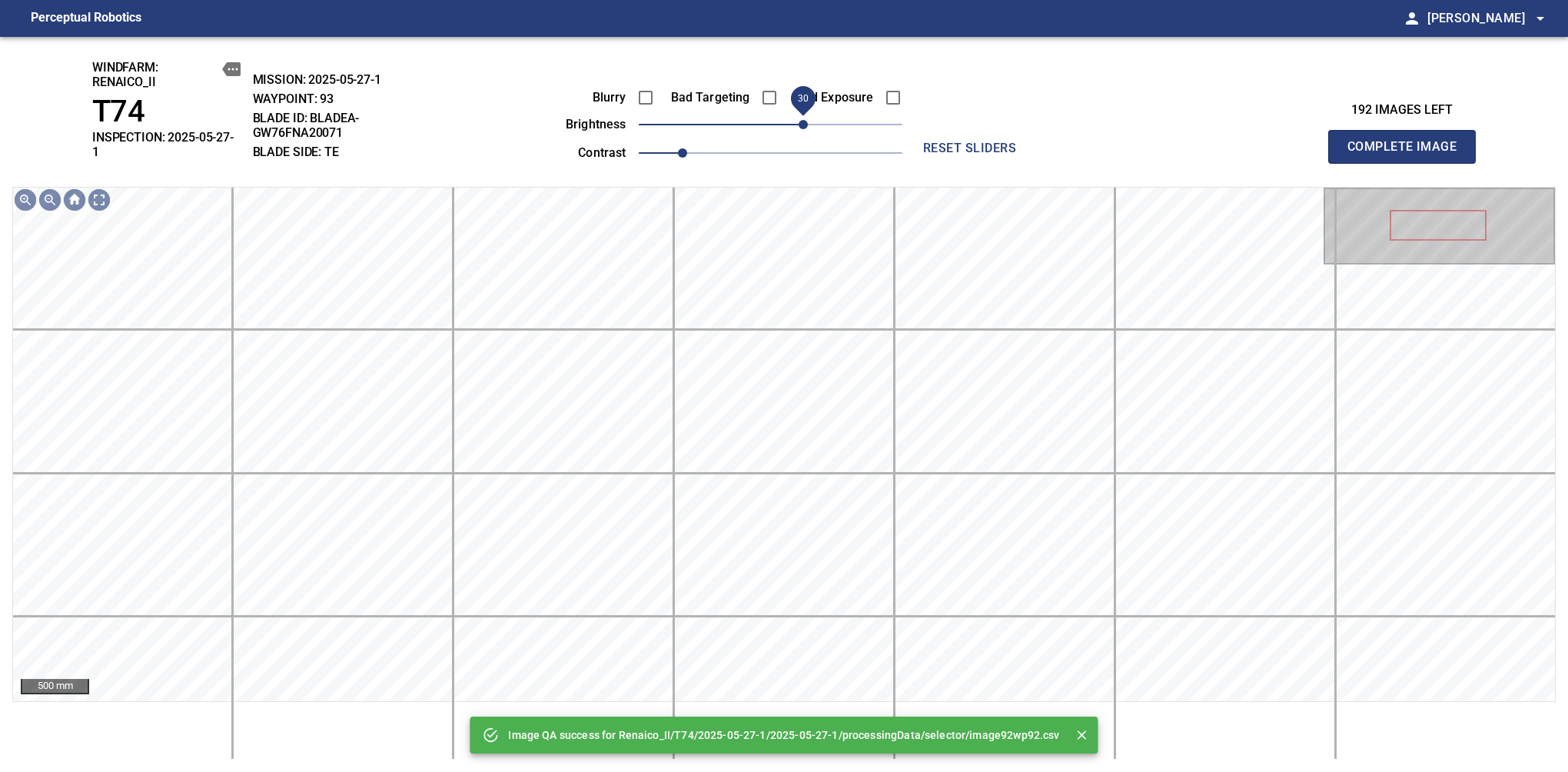
drag, startPoint x: 766, startPoint y: 132, endPoint x: 799, endPoint y: 137, distance: 33.4
click at [799, 129] on span "30" at bounding box center [803, 125] width 10 height 10
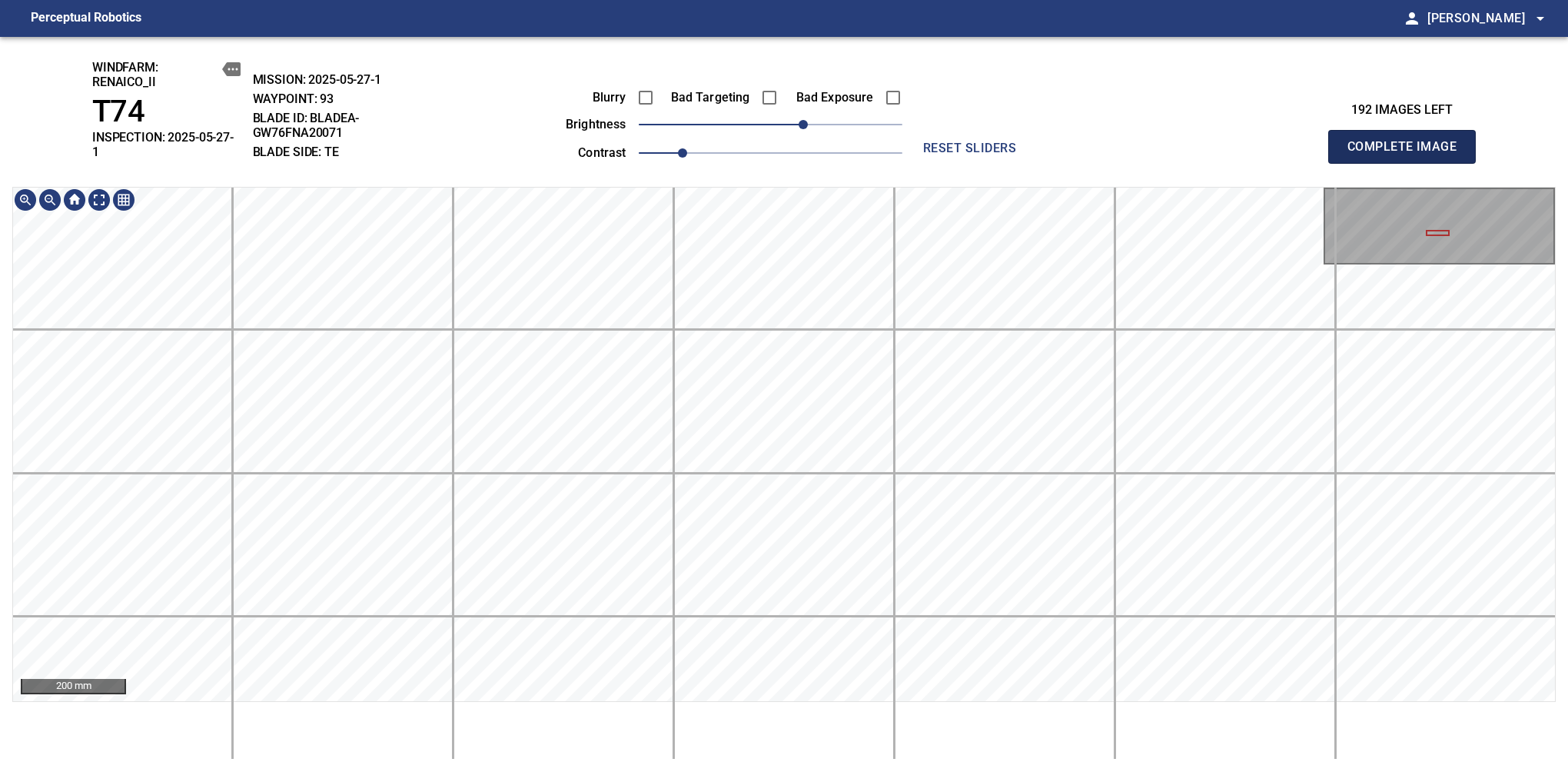
click at [1408, 141] on span "Complete Image" at bounding box center [1402, 146] width 113 height 22
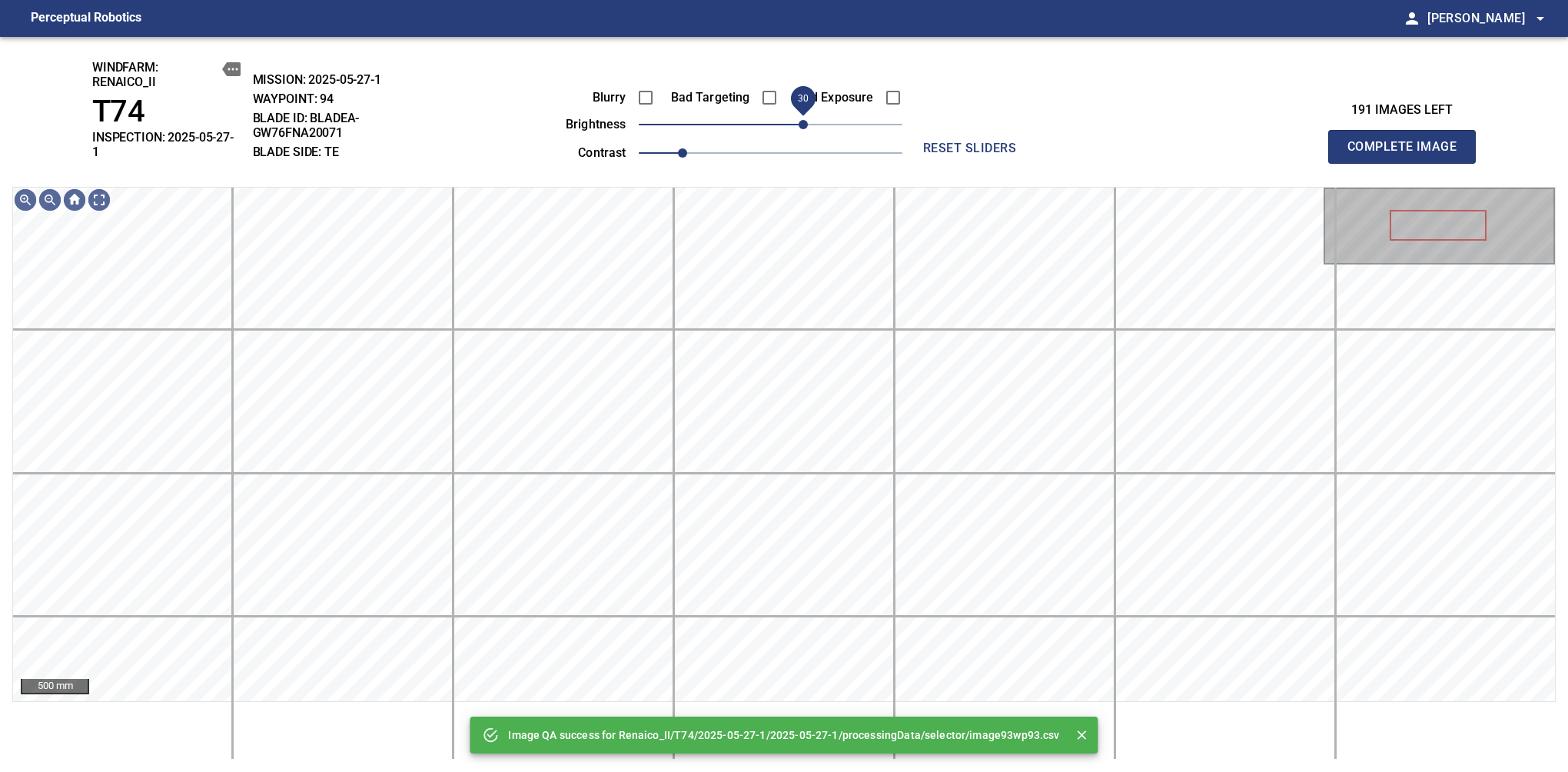
drag, startPoint x: 770, startPoint y: 136, endPoint x: 801, endPoint y: 126, distance: 32.6
click at [801, 126] on span "30" at bounding box center [803, 125] width 10 height 10
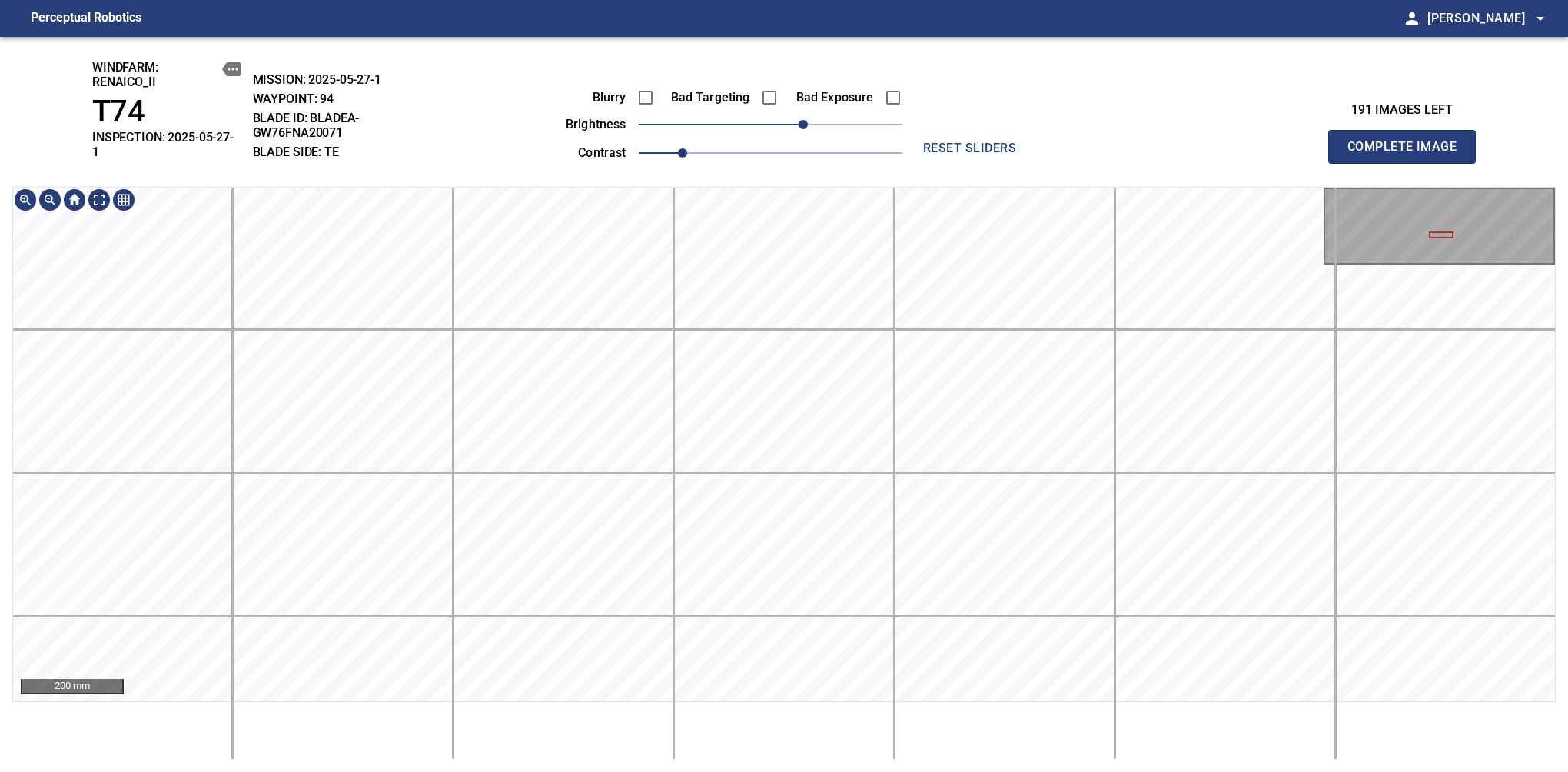
click at [813, 738] on div "200 mm" at bounding box center [784, 473] width 1544 height 573
click at [1408, 141] on span "Complete Image" at bounding box center [1402, 146] width 113 height 22
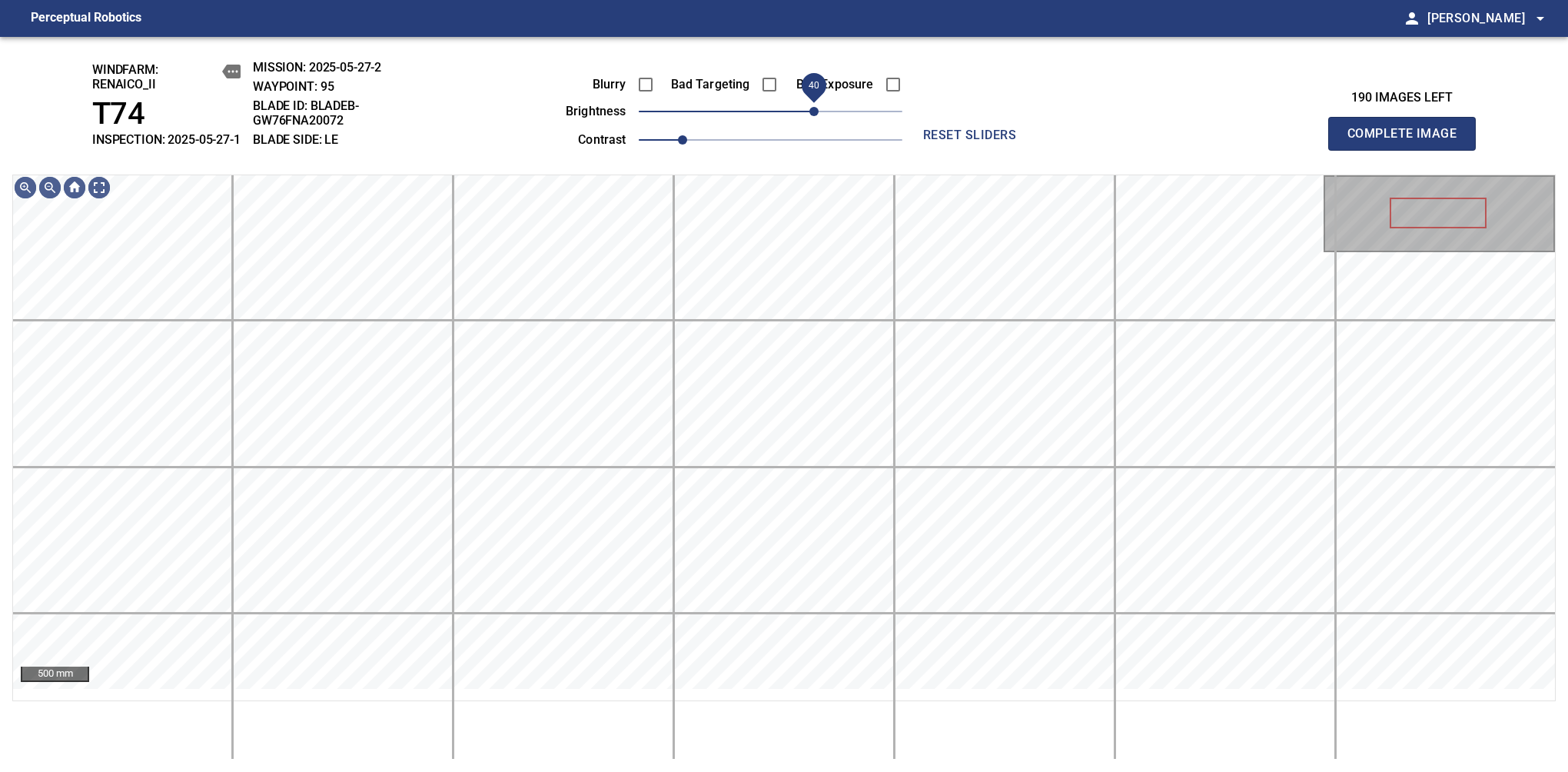
drag, startPoint x: 775, startPoint y: 126, endPoint x: 818, endPoint y: 115, distance: 44.4
click at [818, 115] on span "40" at bounding box center [814, 112] width 10 height 10
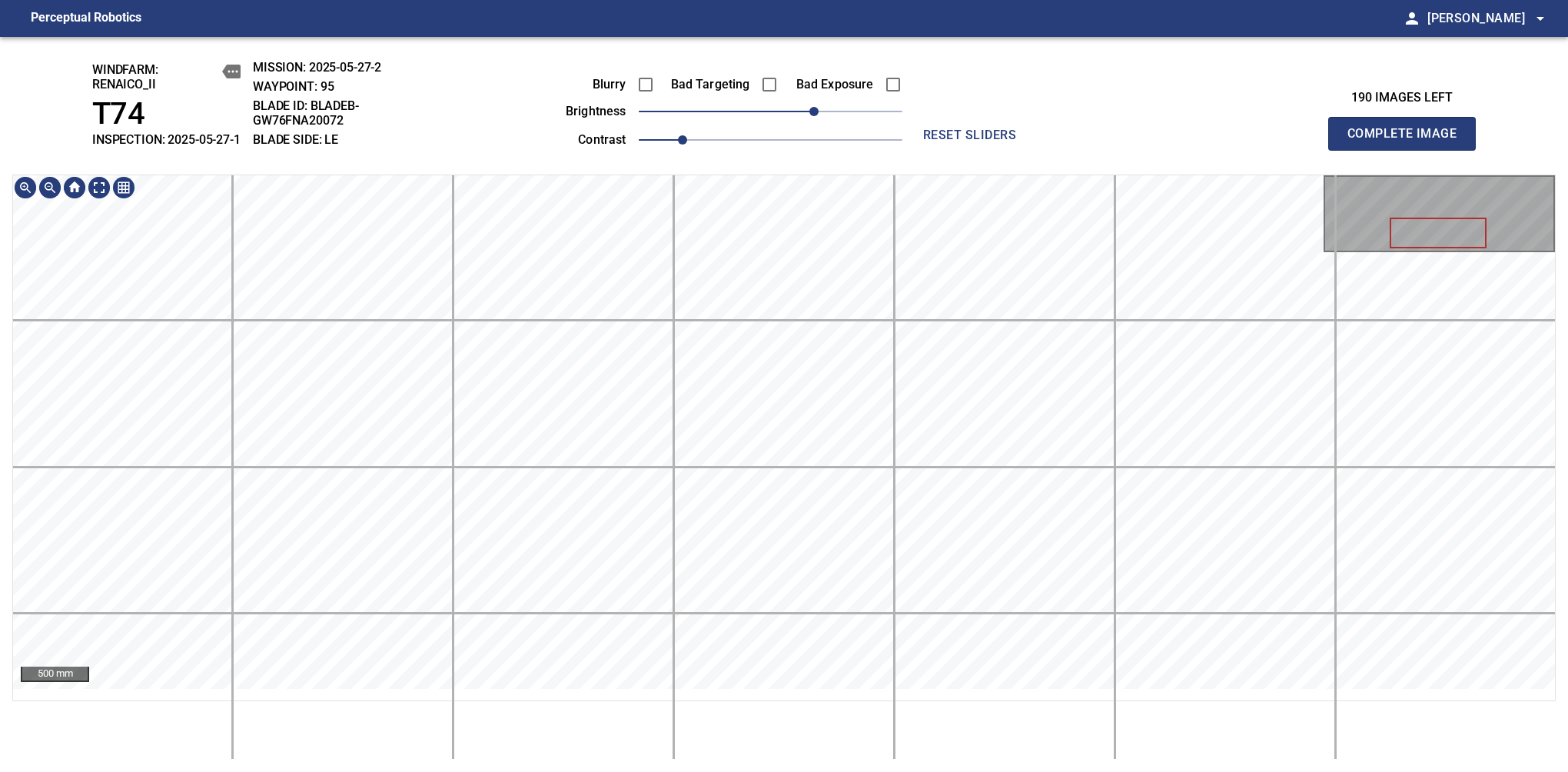
click at [856, 74] on div "windfarm: Renaico_II T74 INSPECTION: 2025-05-27-1 MISSION: 2025-05-27-2 WAYPOIN…" at bounding box center [784, 404] width 1568 height 735
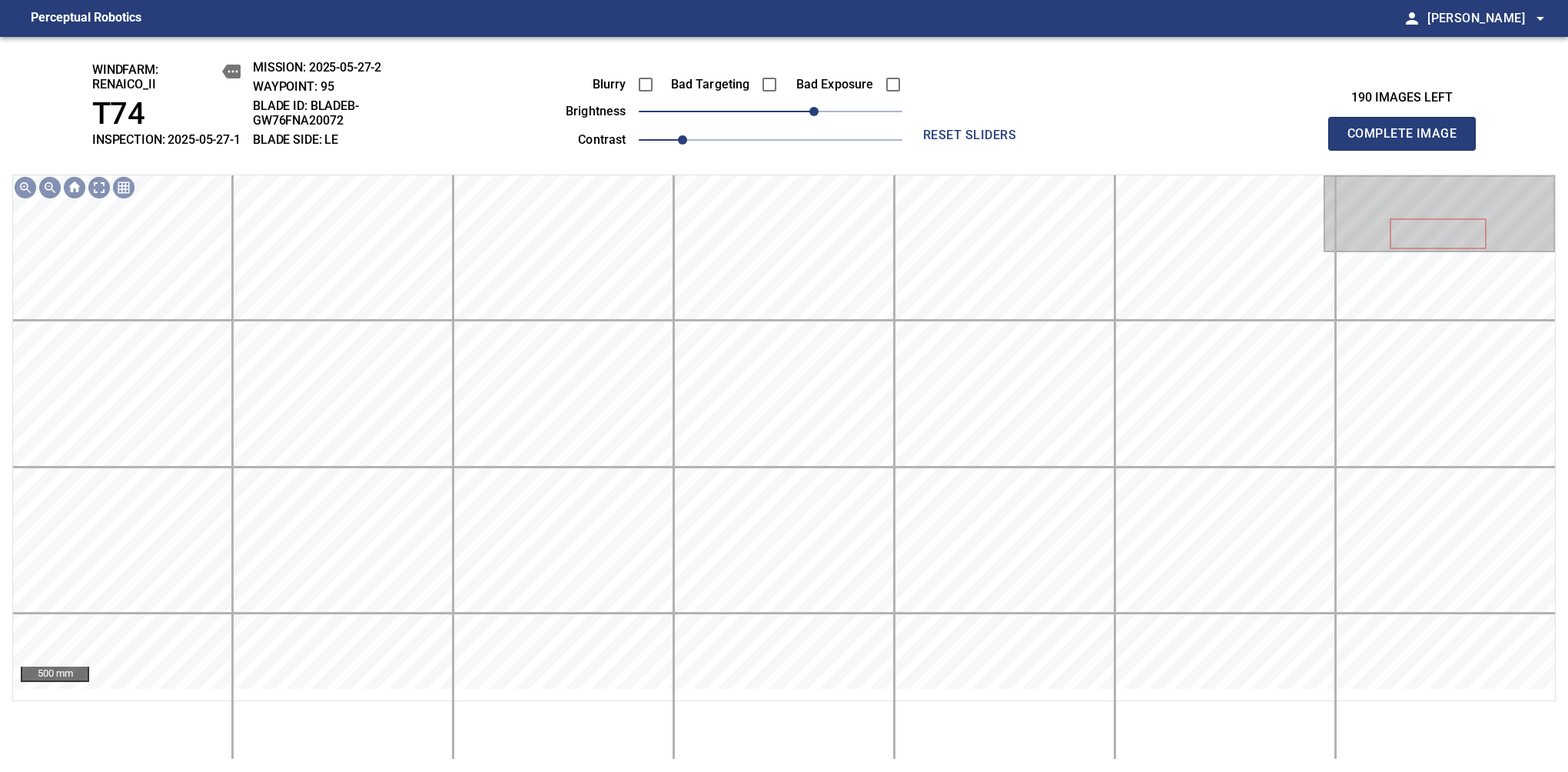
click at [1408, 141] on span "Complete Image" at bounding box center [1402, 133] width 113 height 22
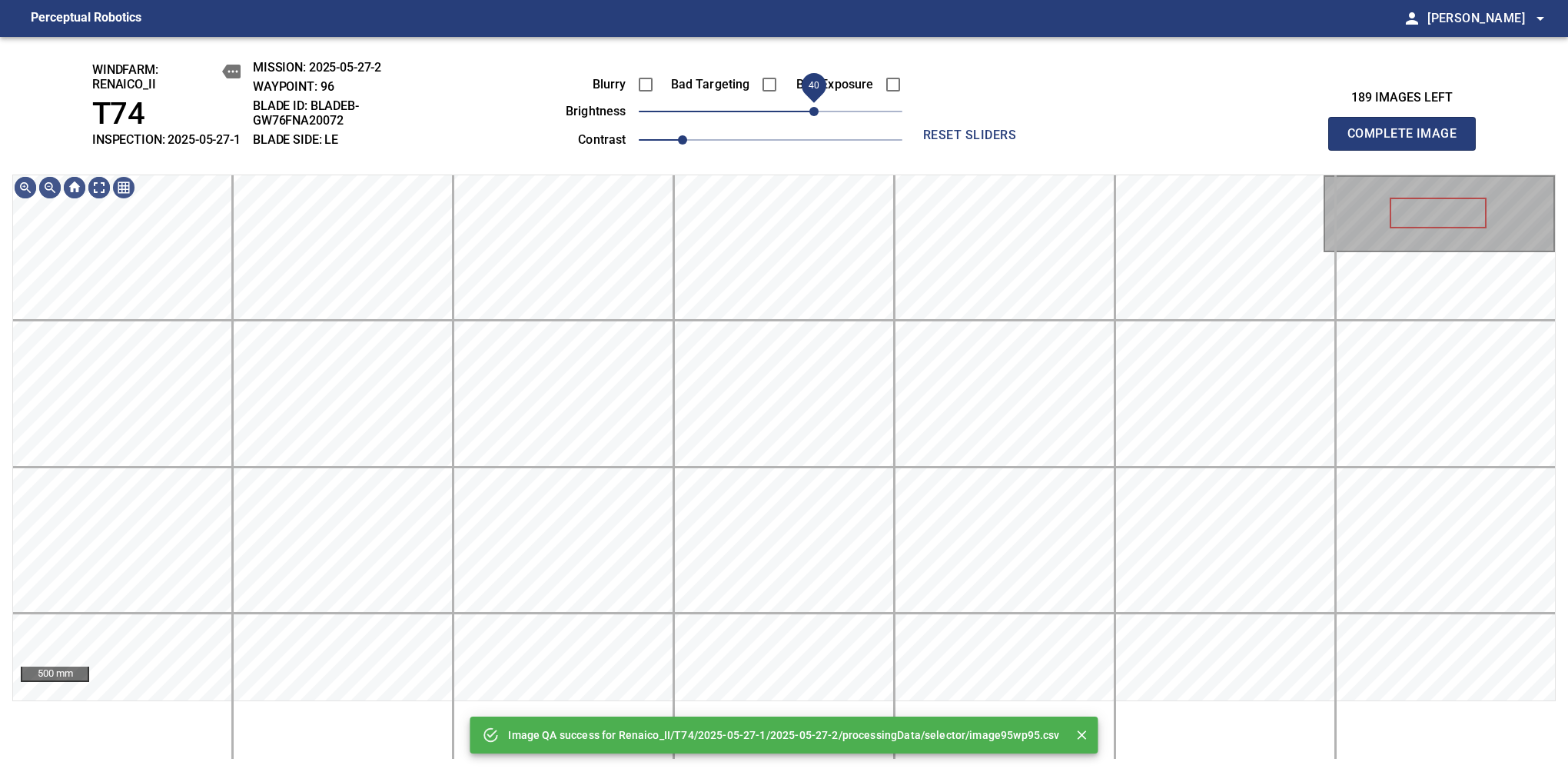
drag, startPoint x: 781, startPoint y: 123, endPoint x: 818, endPoint y: 121, distance: 37.1
click at [818, 116] on span "40" at bounding box center [814, 112] width 10 height 10
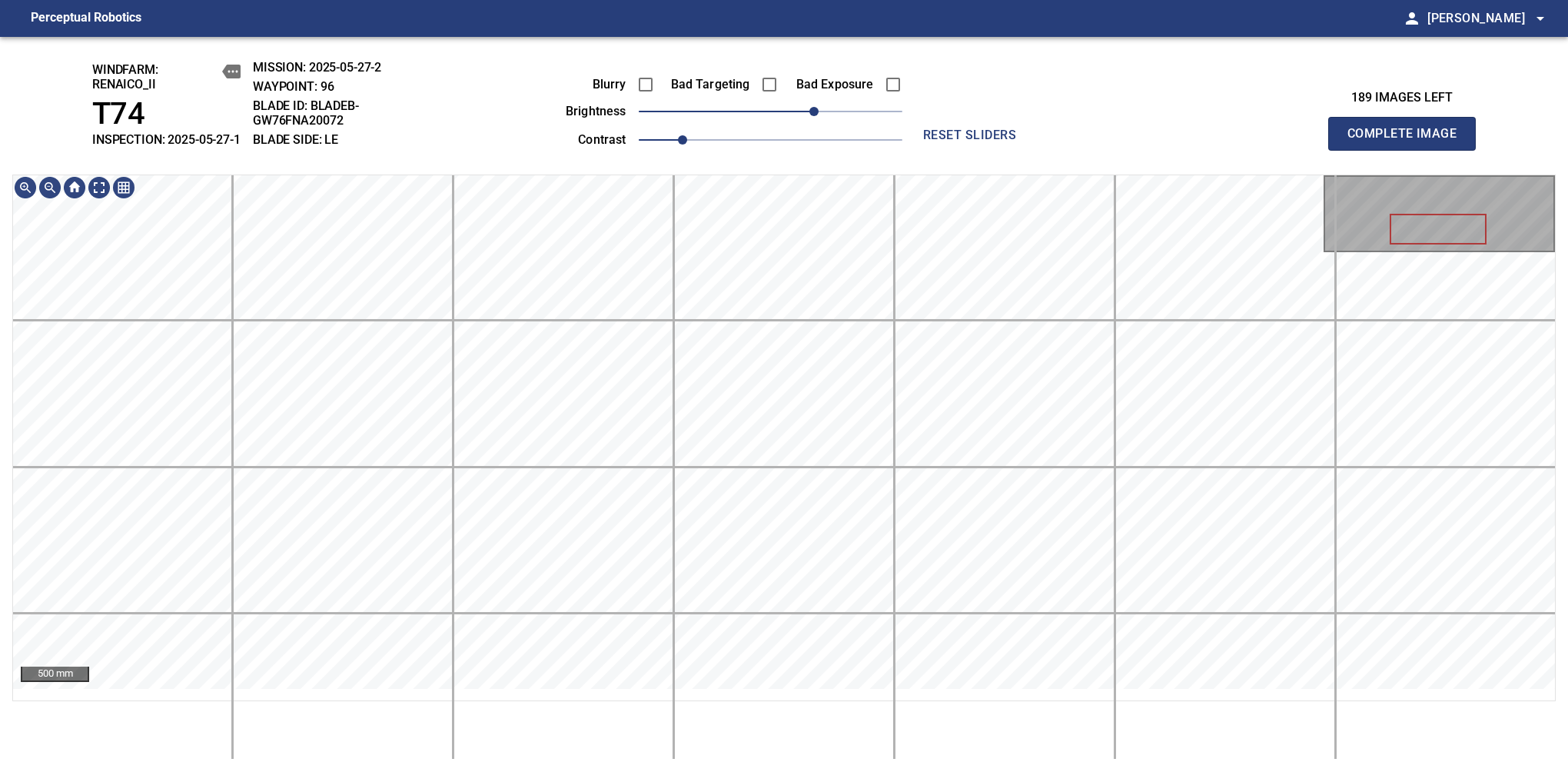
click at [1408, 141] on span "Complete Image" at bounding box center [1402, 133] width 113 height 22
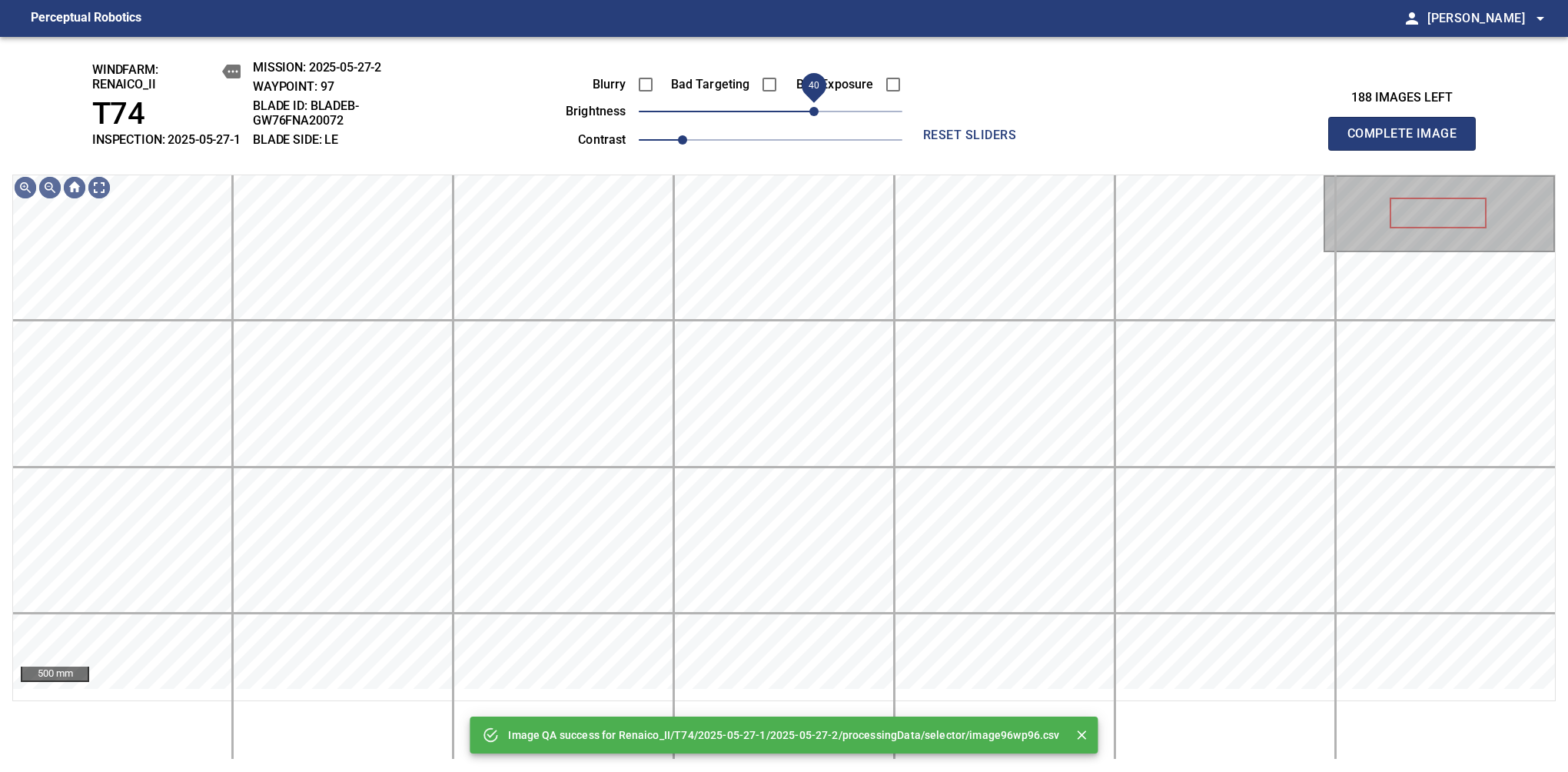
drag, startPoint x: 775, startPoint y: 117, endPoint x: 815, endPoint y: 121, distance: 40.2
click at [815, 116] on span "40" at bounding box center [814, 112] width 10 height 10
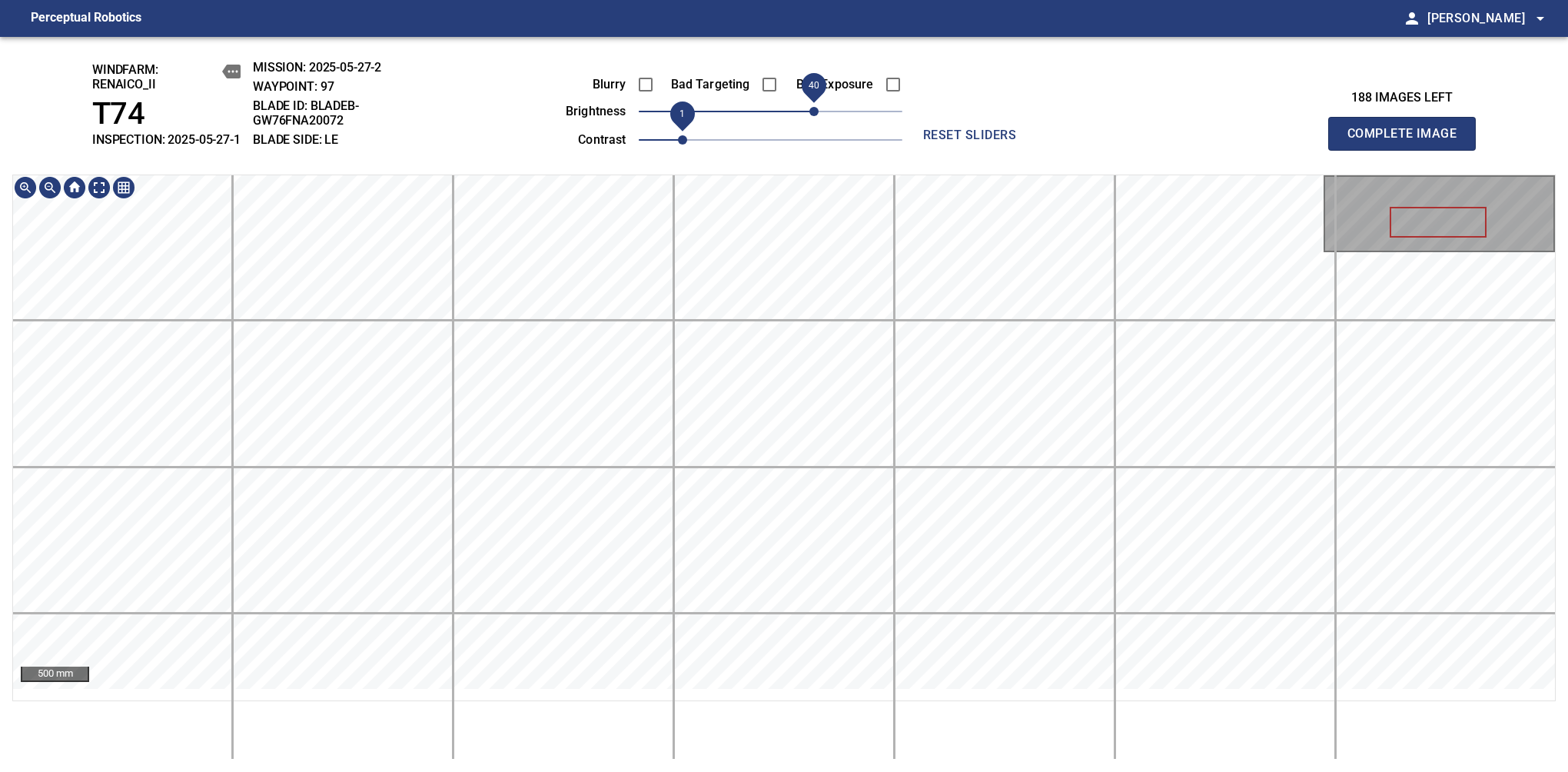
click at [683, 157] on div "windfarm: Renaico_II T74 INSPECTION: 2025-05-27-1 MISSION: 2025-05-27-2 WAYPOIN…" at bounding box center [784, 404] width 1568 height 735
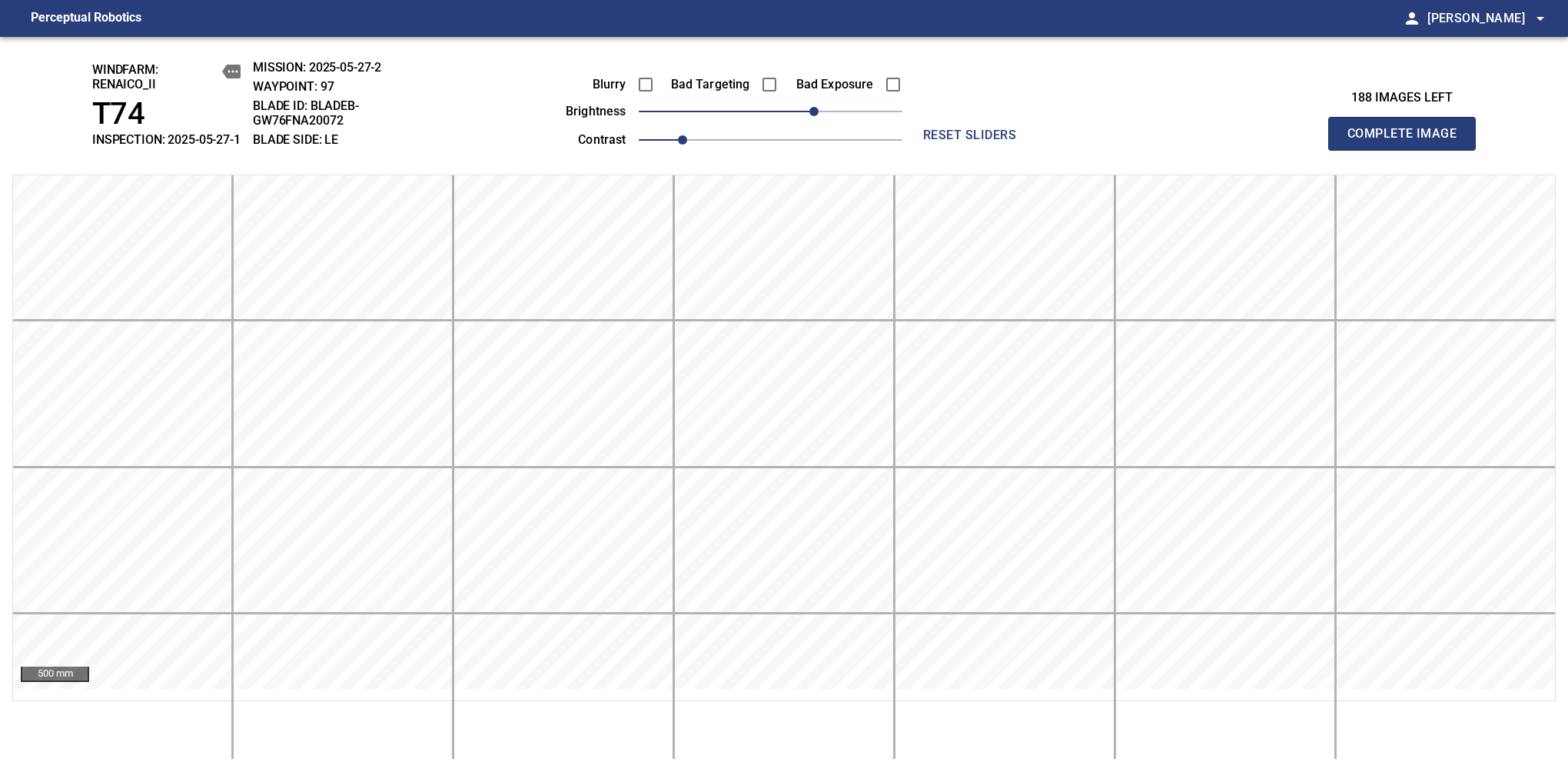
click at [1408, 141] on span "Complete Image" at bounding box center [1402, 133] width 113 height 22
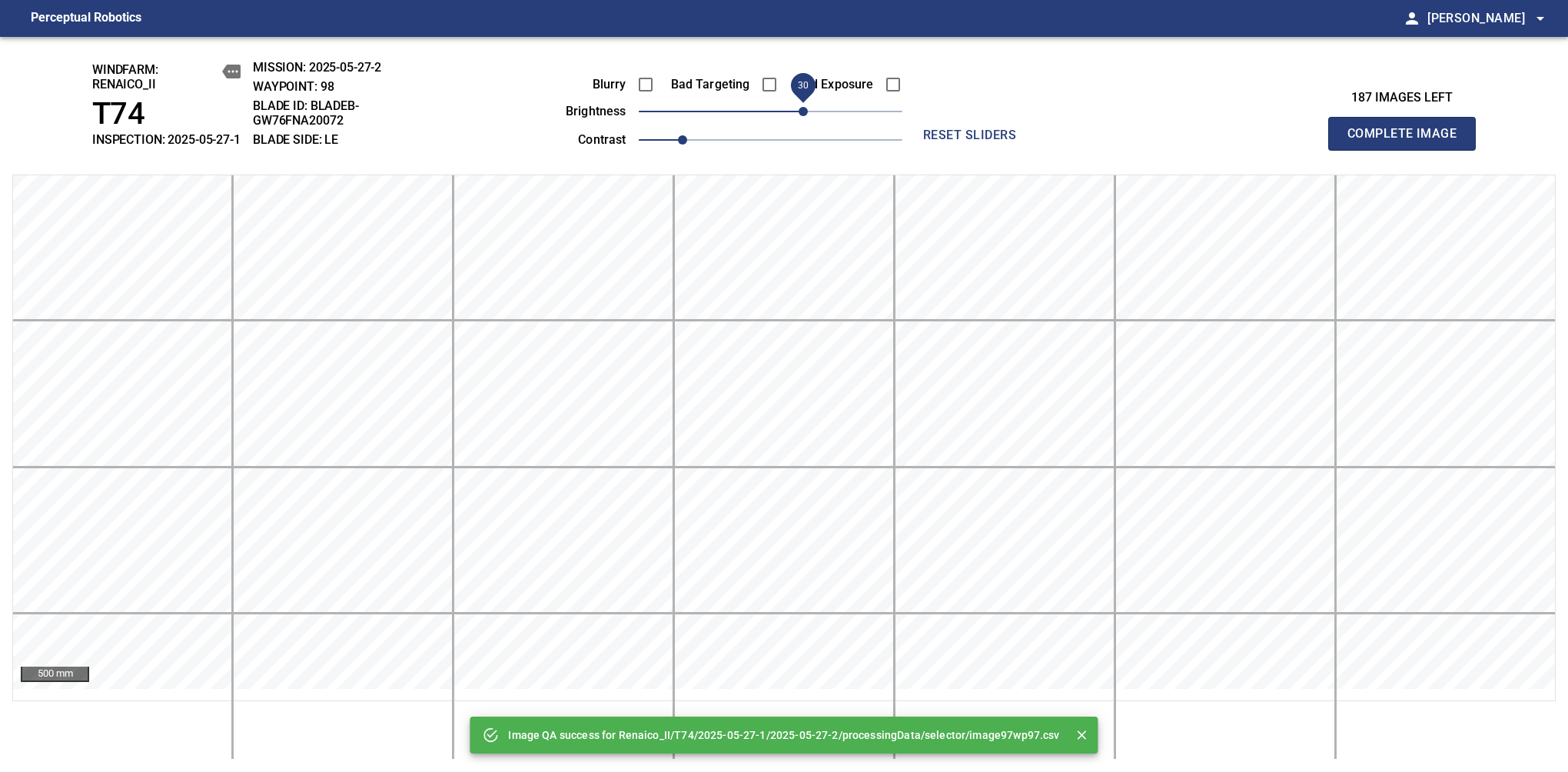
drag, startPoint x: 781, startPoint y: 129, endPoint x: 805, endPoint y: 124, distance: 24.5
click at [805, 116] on span "30" at bounding box center [803, 112] width 10 height 10
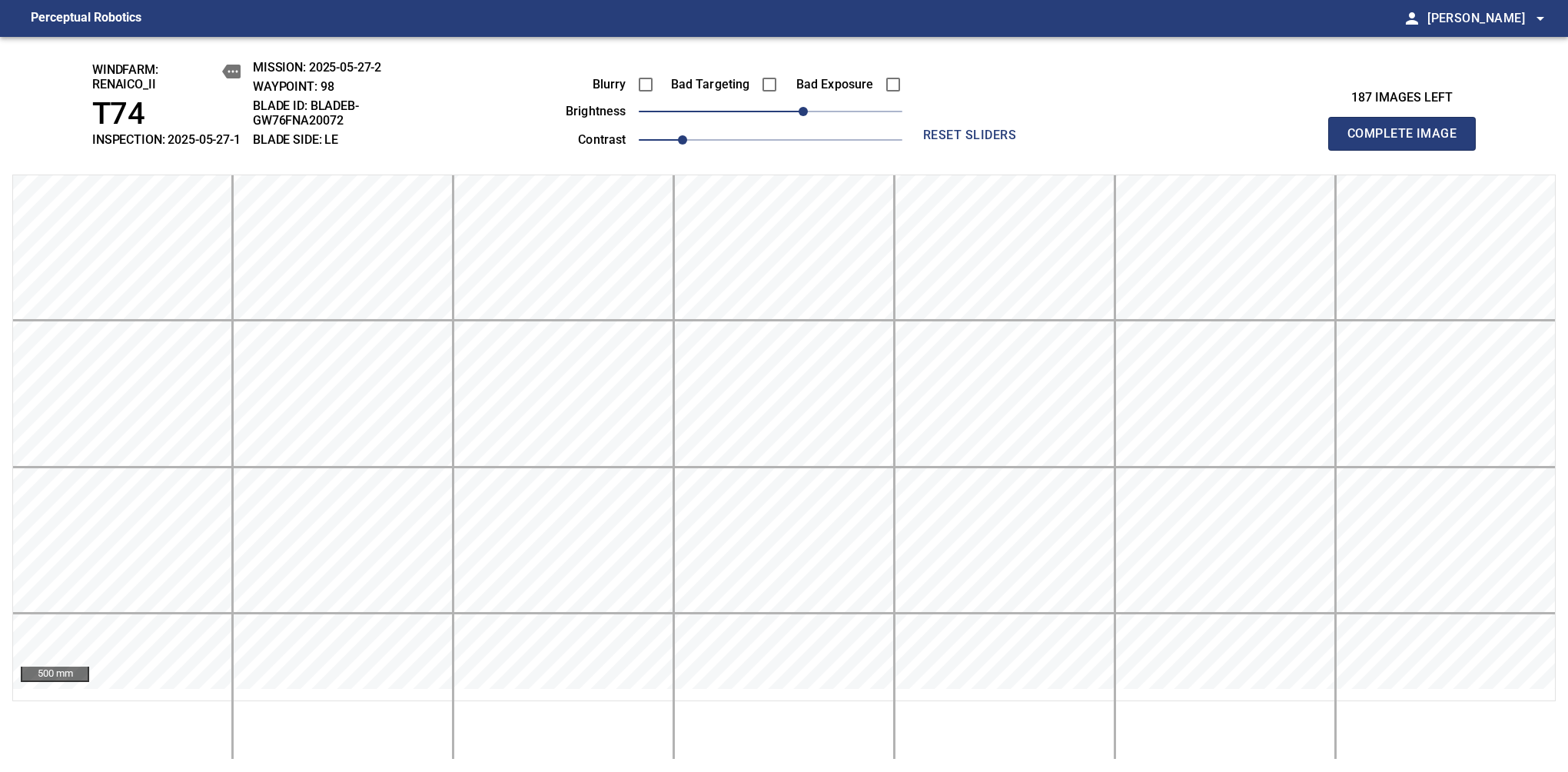
click at [1408, 141] on span "Complete Image" at bounding box center [1402, 133] width 113 height 22
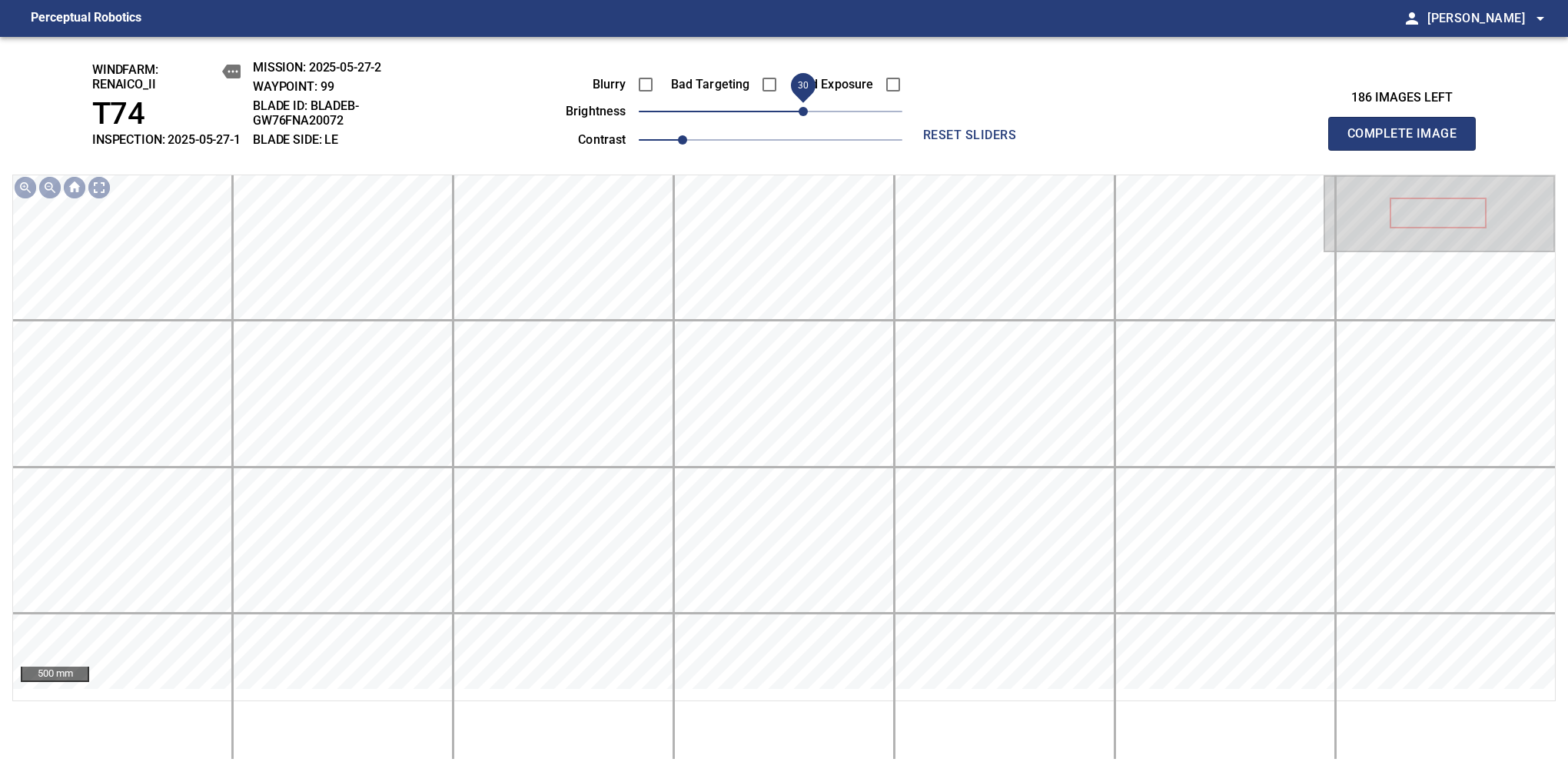
drag, startPoint x: 770, startPoint y: 132, endPoint x: 805, endPoint y: 119, distance: 37.3
click at [805, 116] on span "30" at bounding box center [803, 112] width 10 height 10
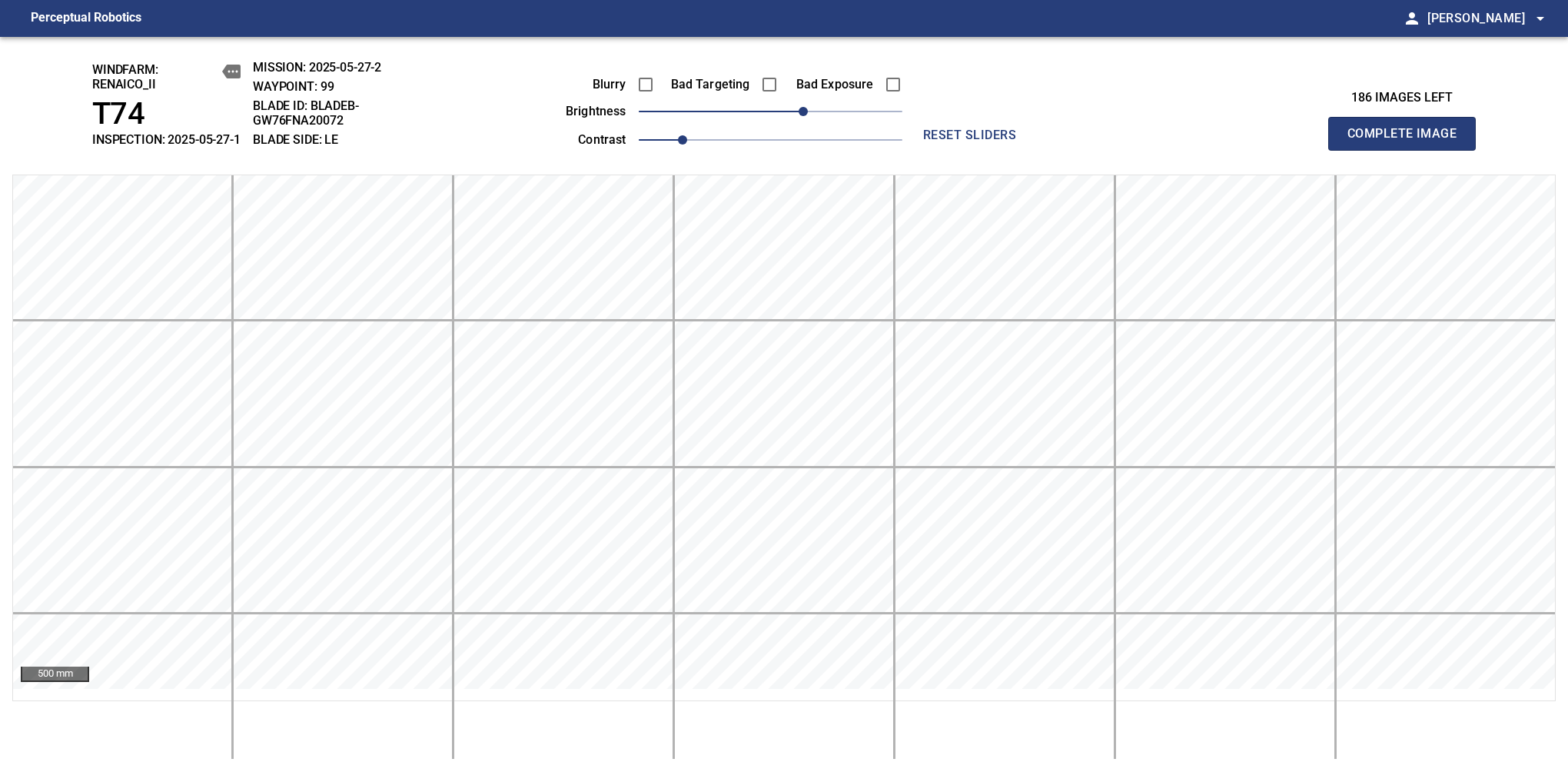
click at [1408, 141] on span "Complete Image" at bounding box center [1402, 133] width 113 height 22
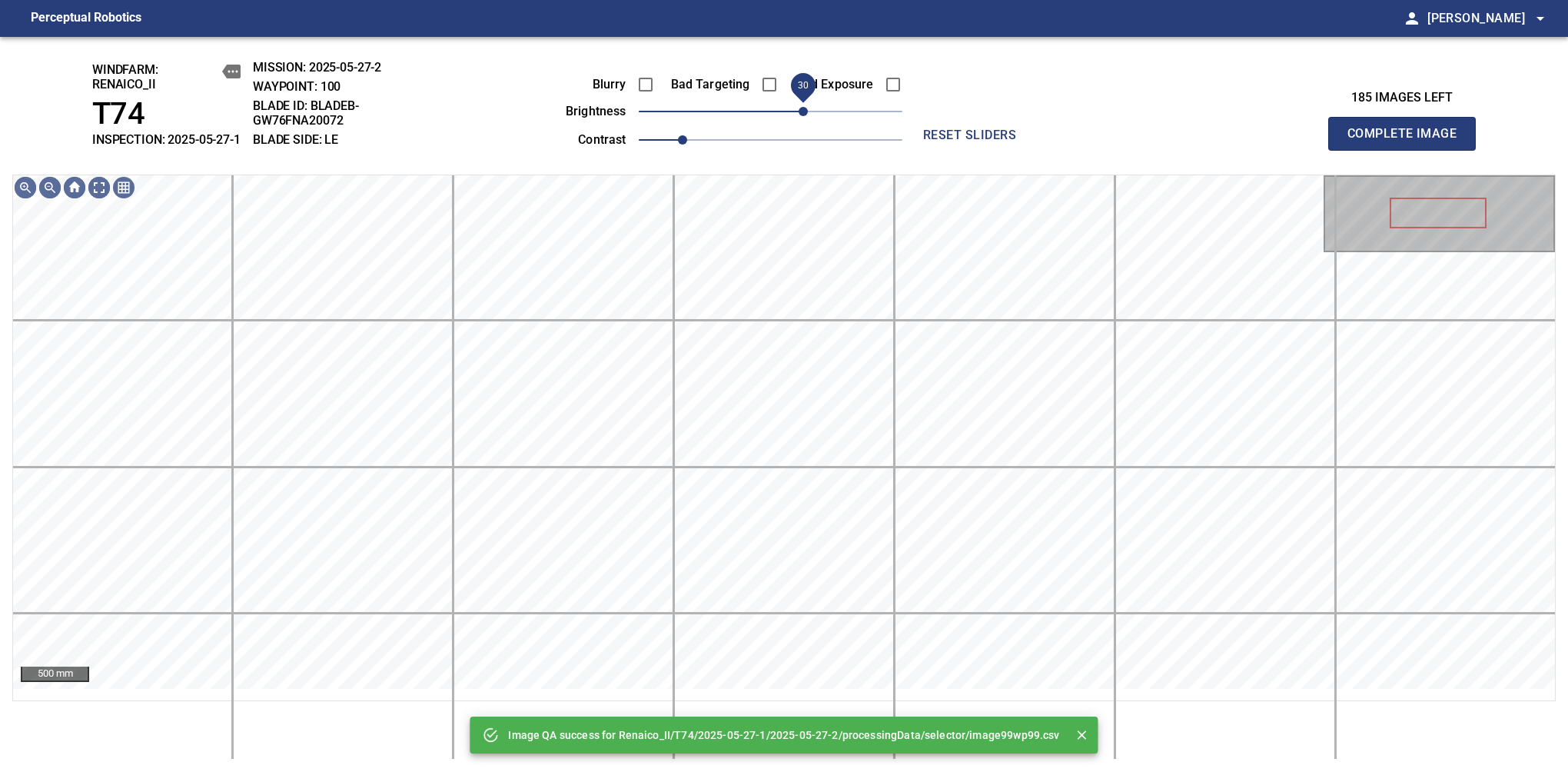
click at [805, 116] on span "30" at bounding box center [803, 112] width 10 height 10
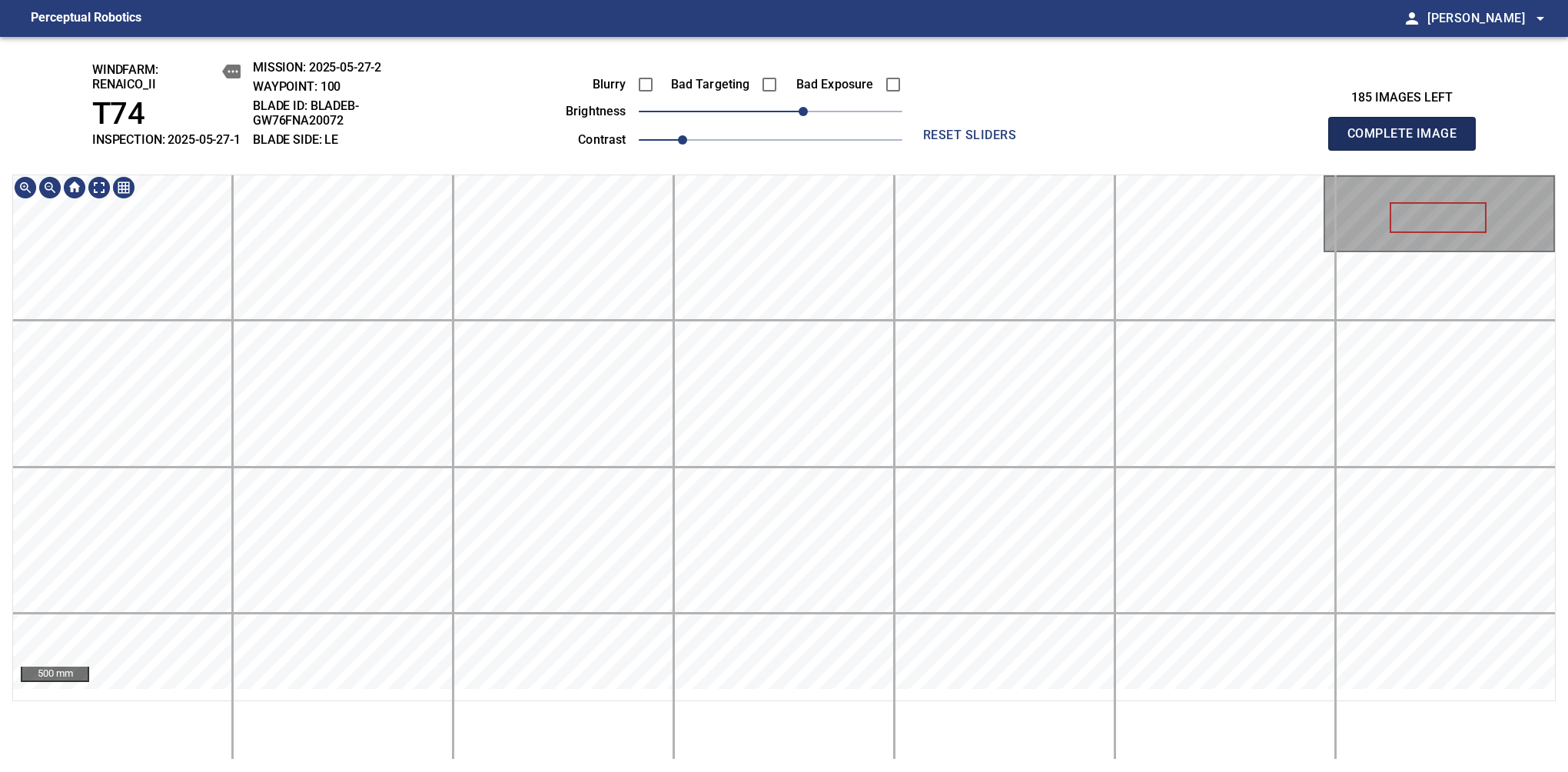
click at [1408, 141] on span "Complete Image" at bounding box center [1402, 133] width 113 height 22
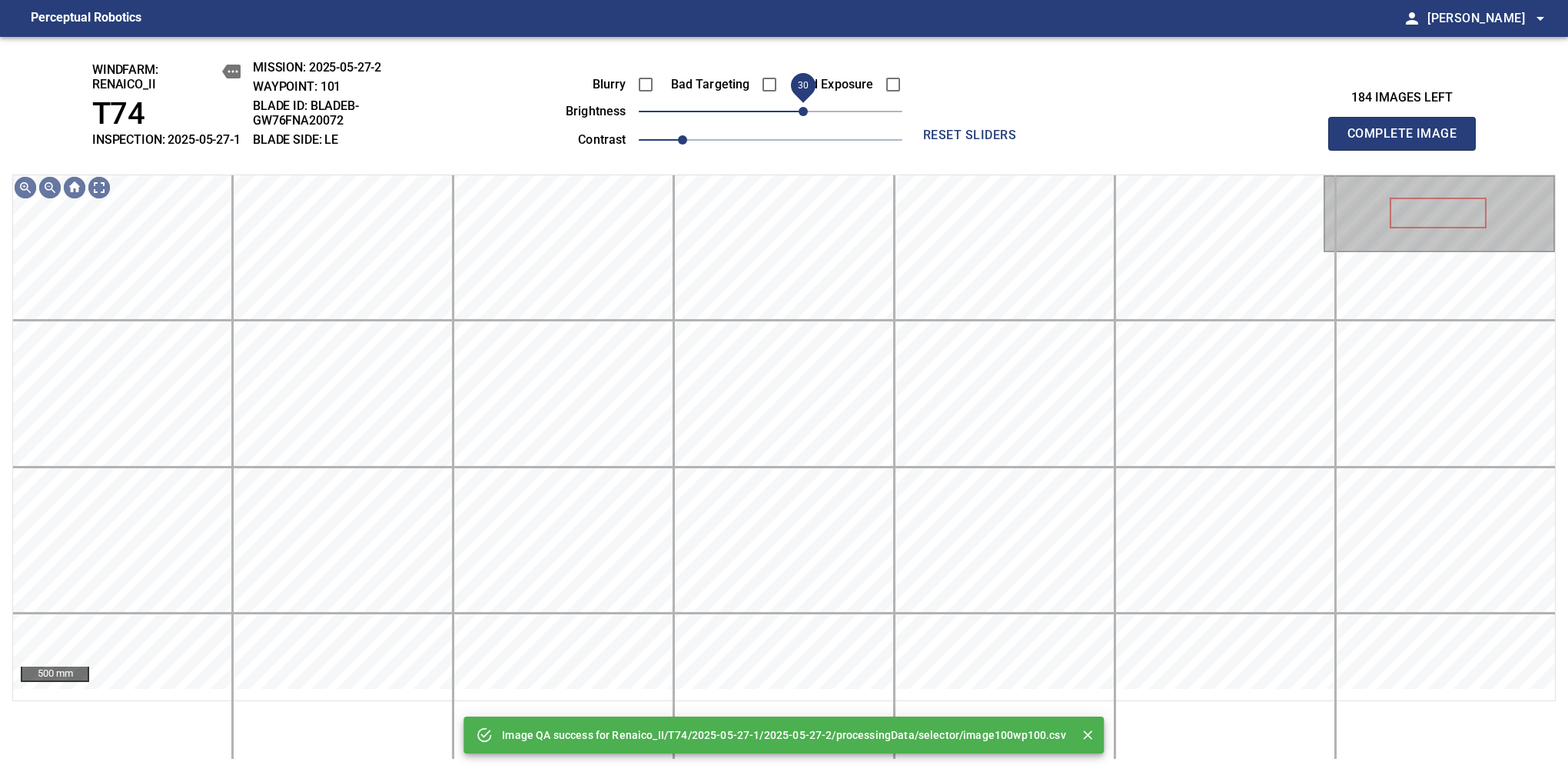
click at [806, 116] on span "30" at bounding box center [803, 112] width 10 height 10
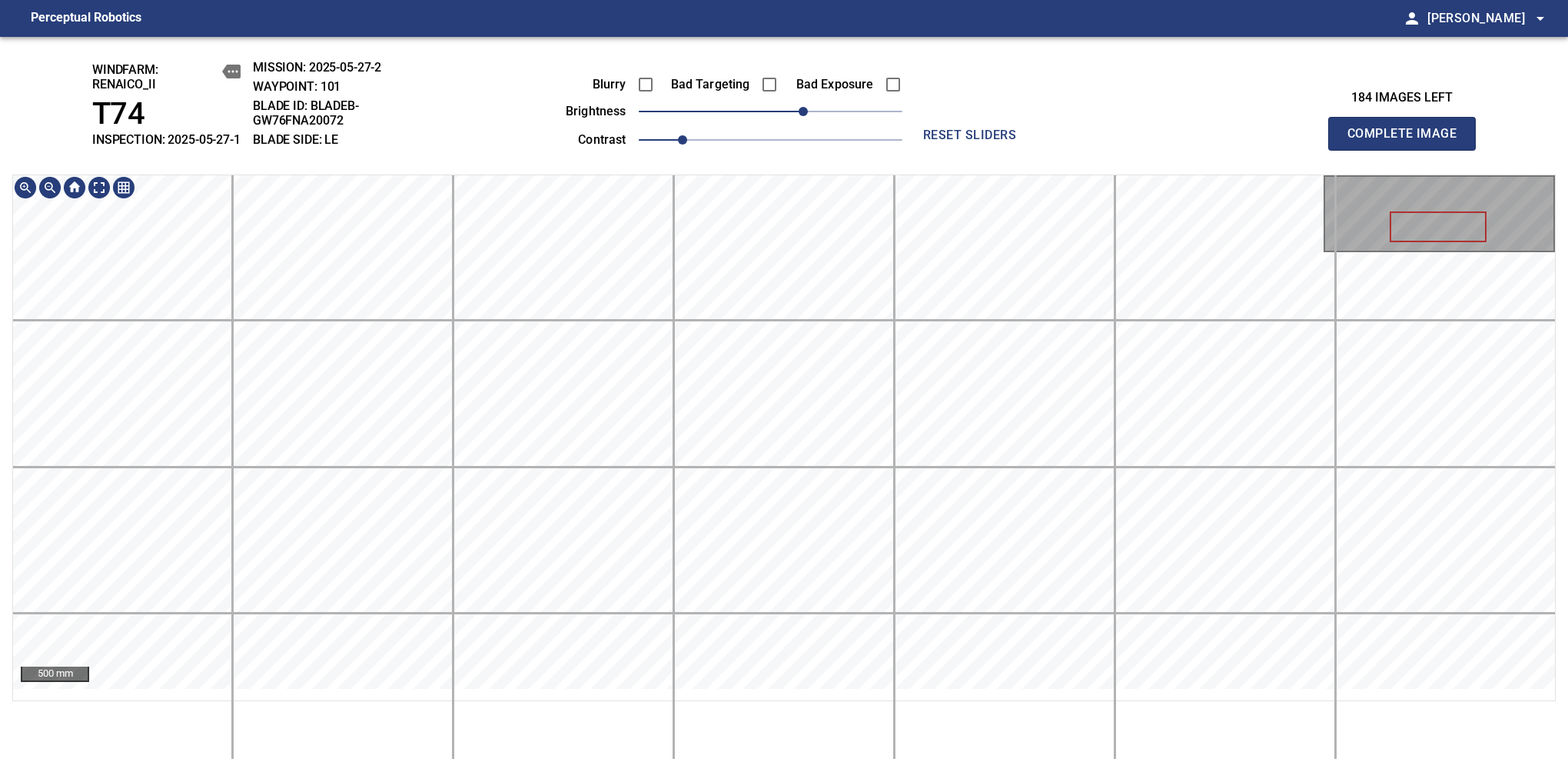
click at [1408, 141] on span "Complete Image" at bounding box center [1402, 133] width 113 height 22
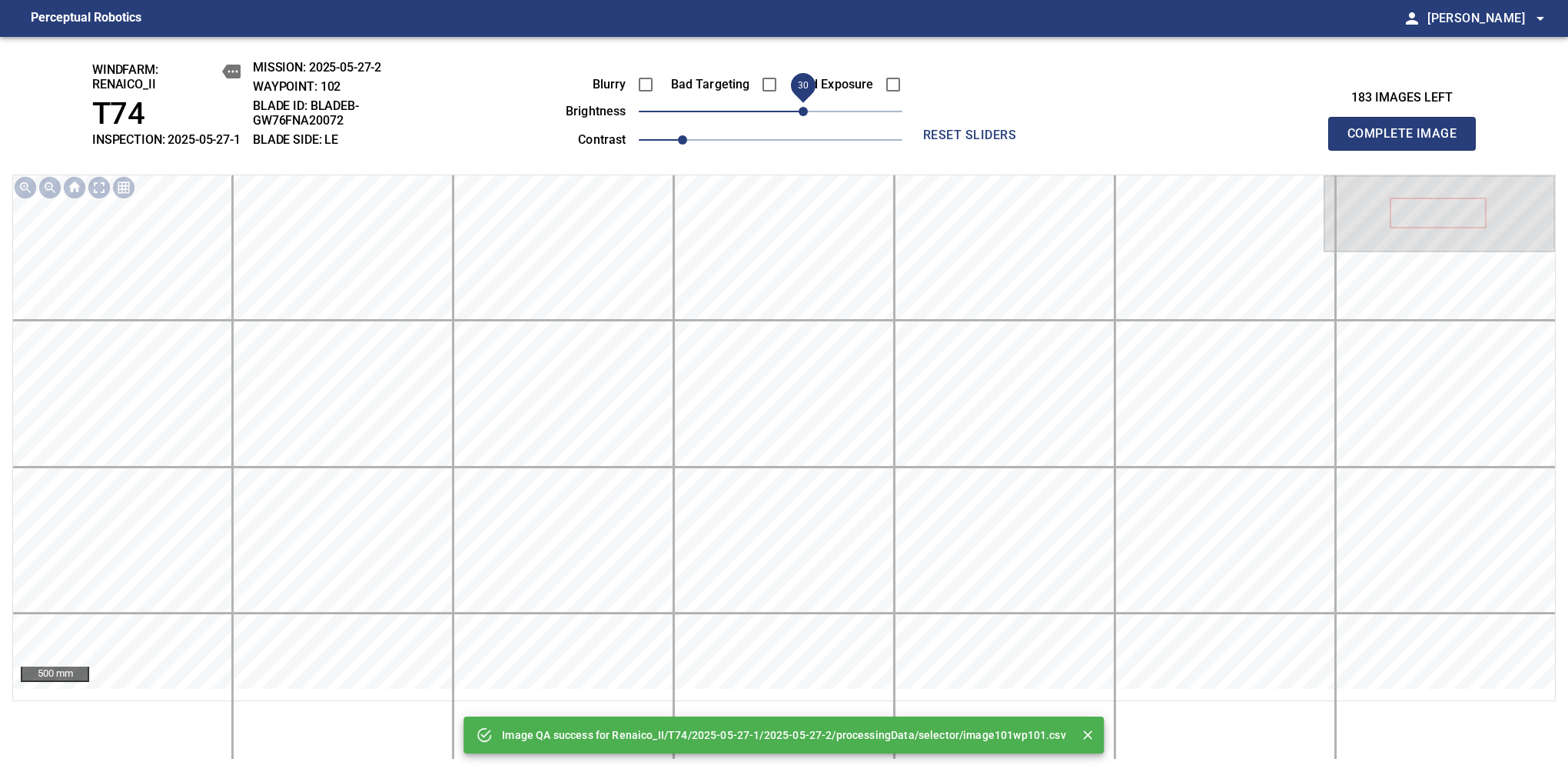
drag, startPoint x: 776, startPoint y: 138, endPoint x: 803, endPoint y: 120, distance: 32.4
click at [803, 116] on span "30" at bounding box center [803, 112] width 10 height 10
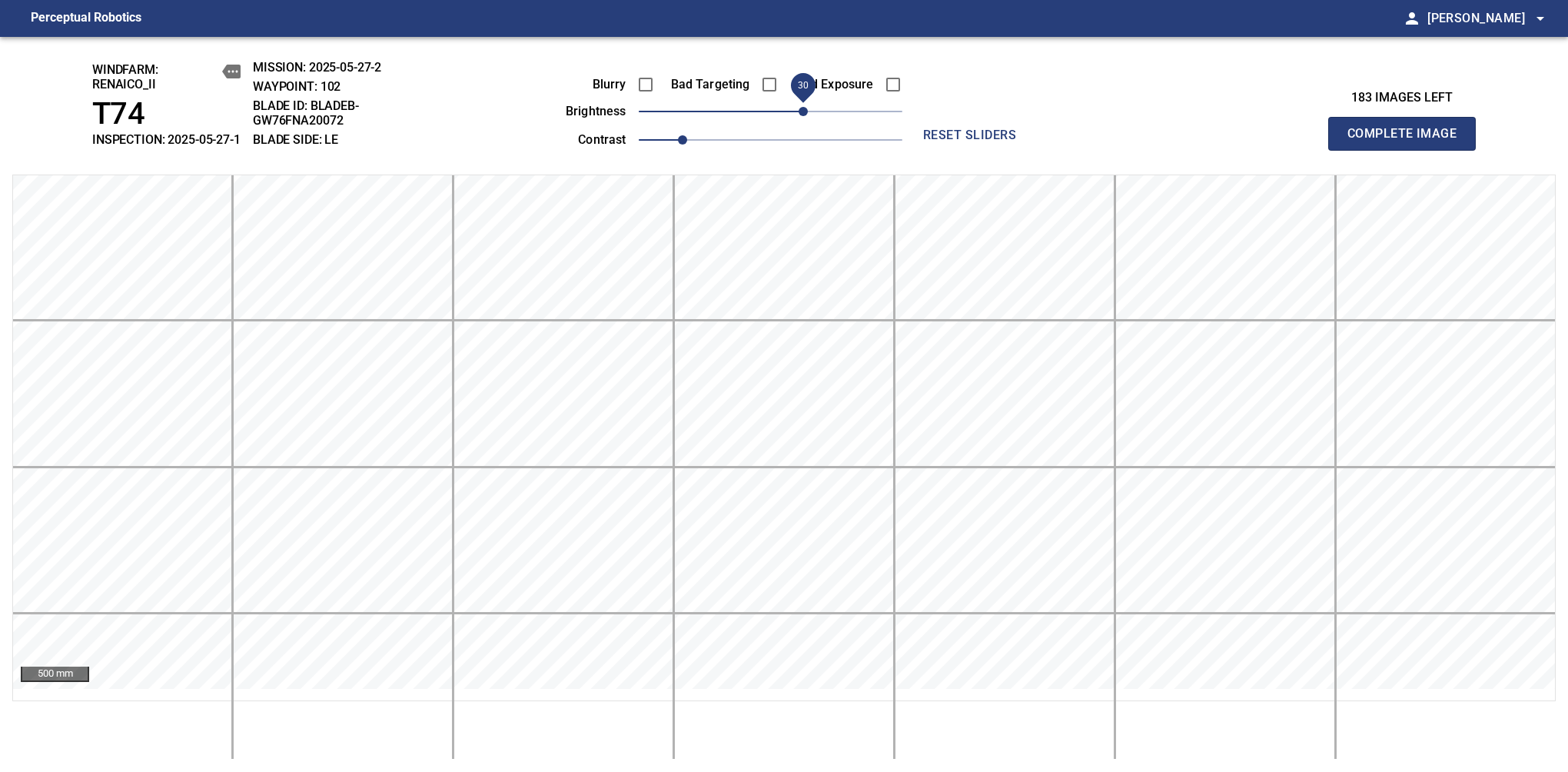
click at [1408, 141] on span "Complete Image" at bounding box center [1402, 133] width 113 height 22
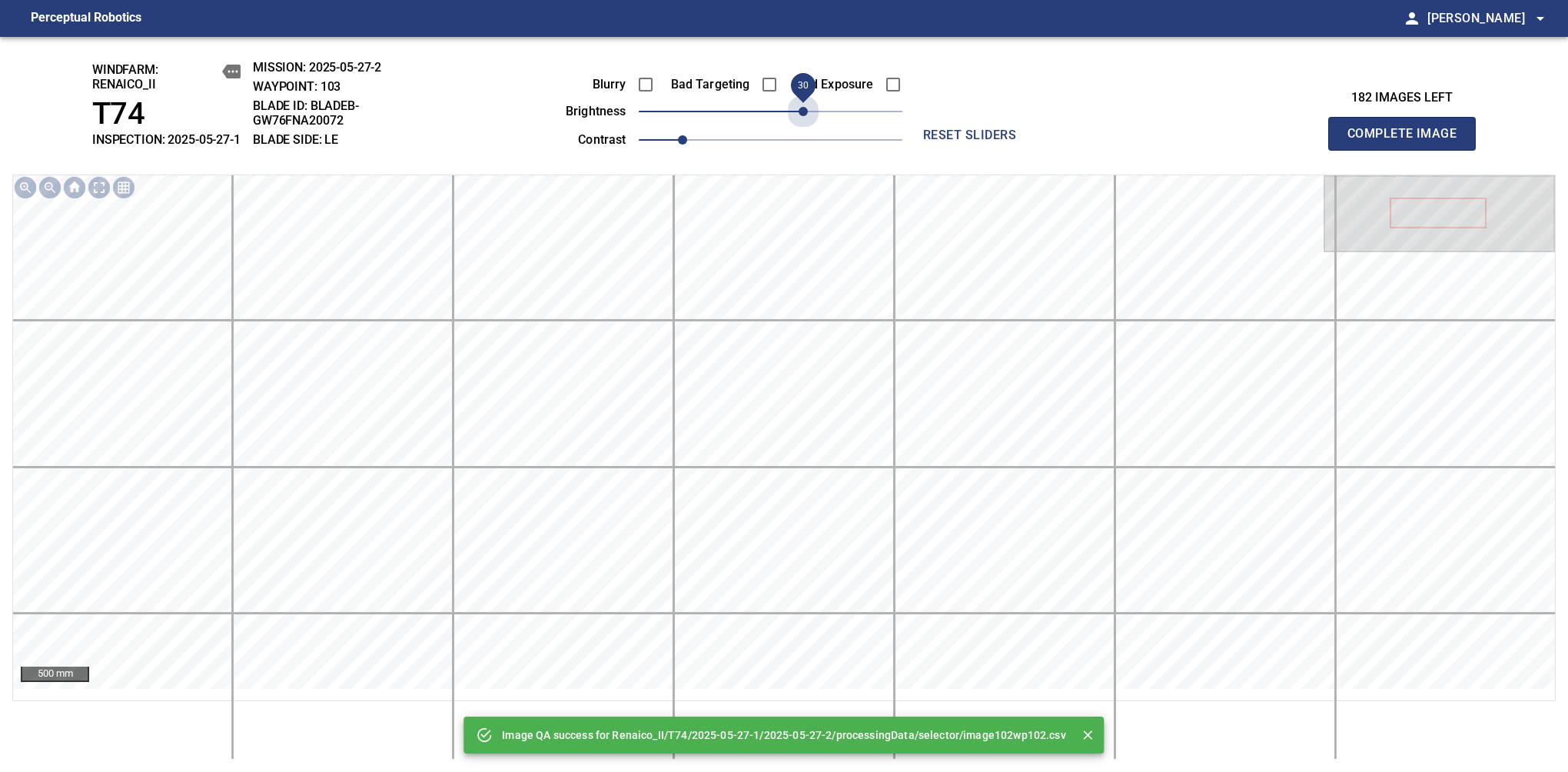
click at [803, 120] on span "30" at bounding box center [770, 111] width 264 height 22
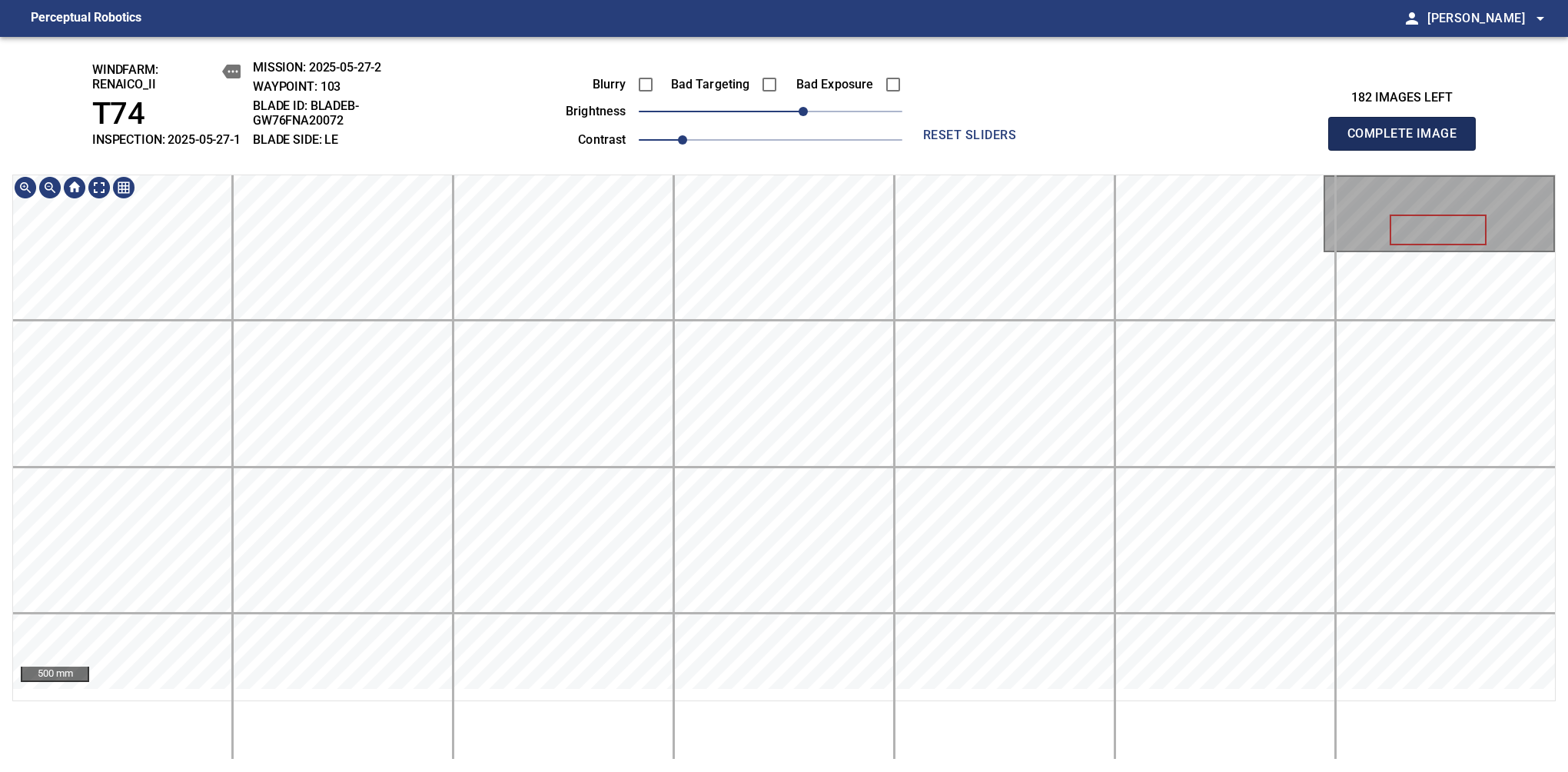
click at [1408, 141] on span "Complete Image" at bounding box center [1402, 133] width 113 height 22
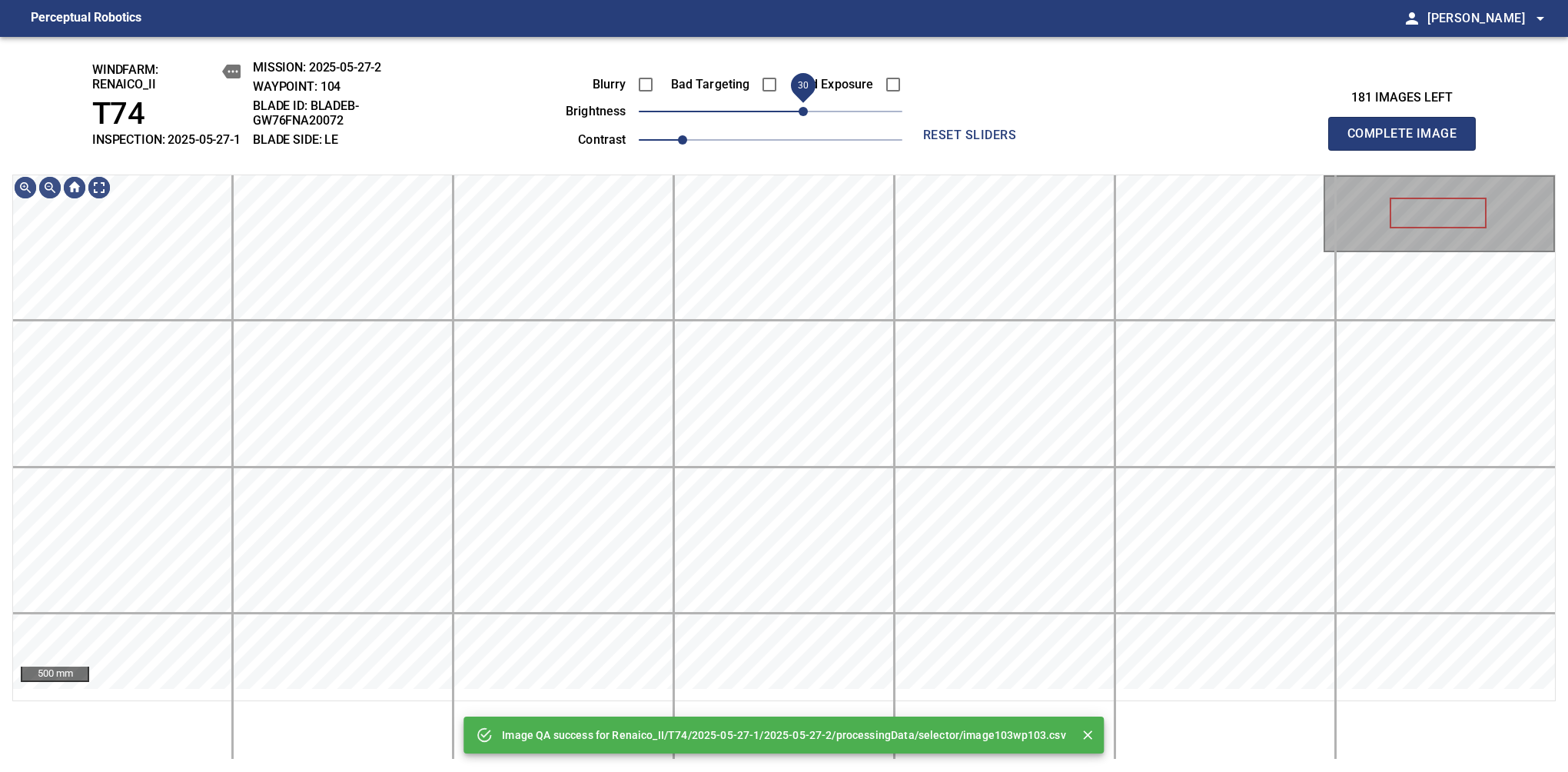
drag, startPoint x: 774, startPoint y: 126, endPoint x: 807, endPoint y: 128, distance: 33.1
click at [807, 116] on span "30" at bounding box center [803, 112] width 10 height 10
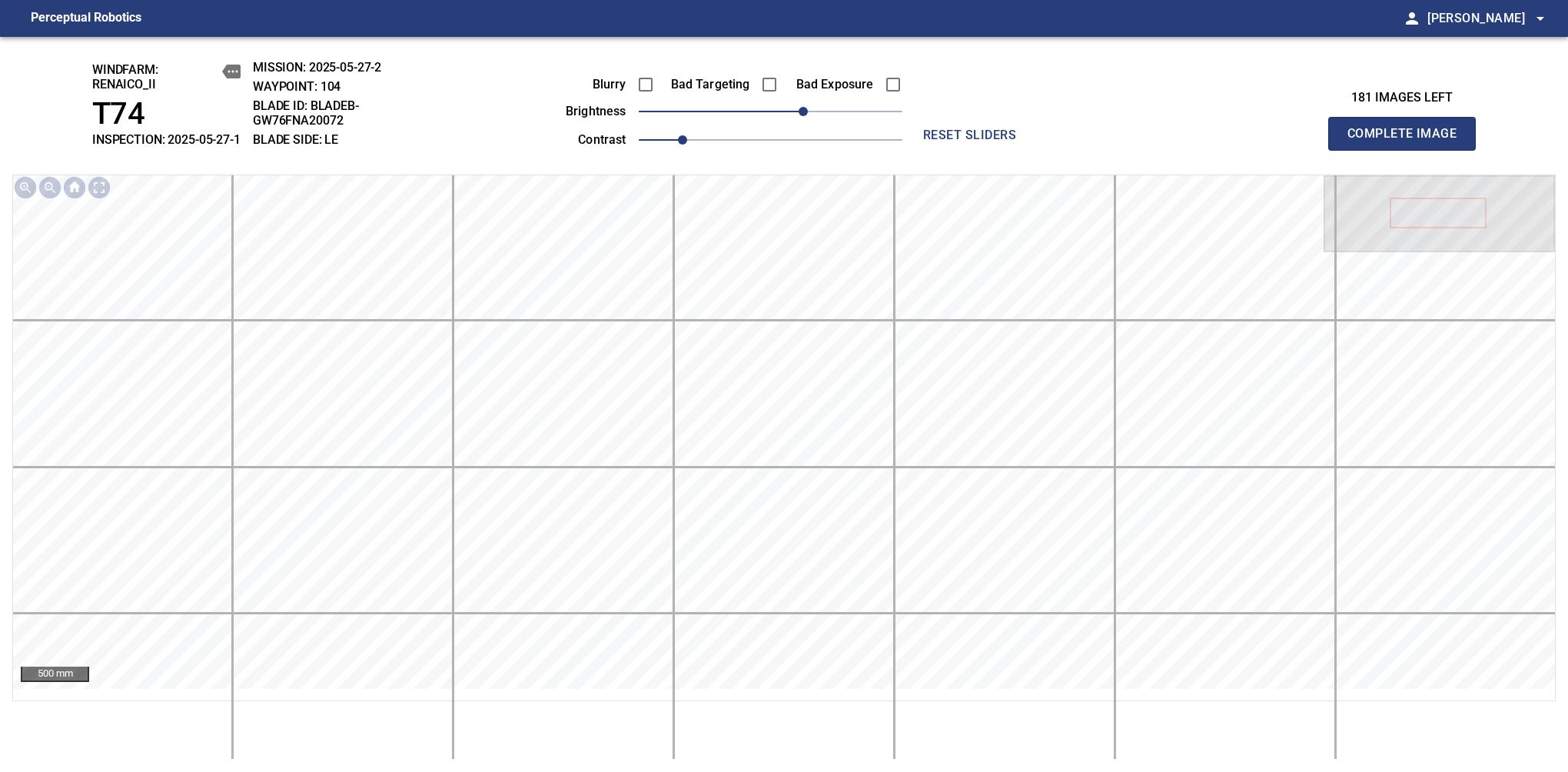
click at [1408, 141] on span "Complete Image" at bounding box center [1402, 133] width 113 height 22
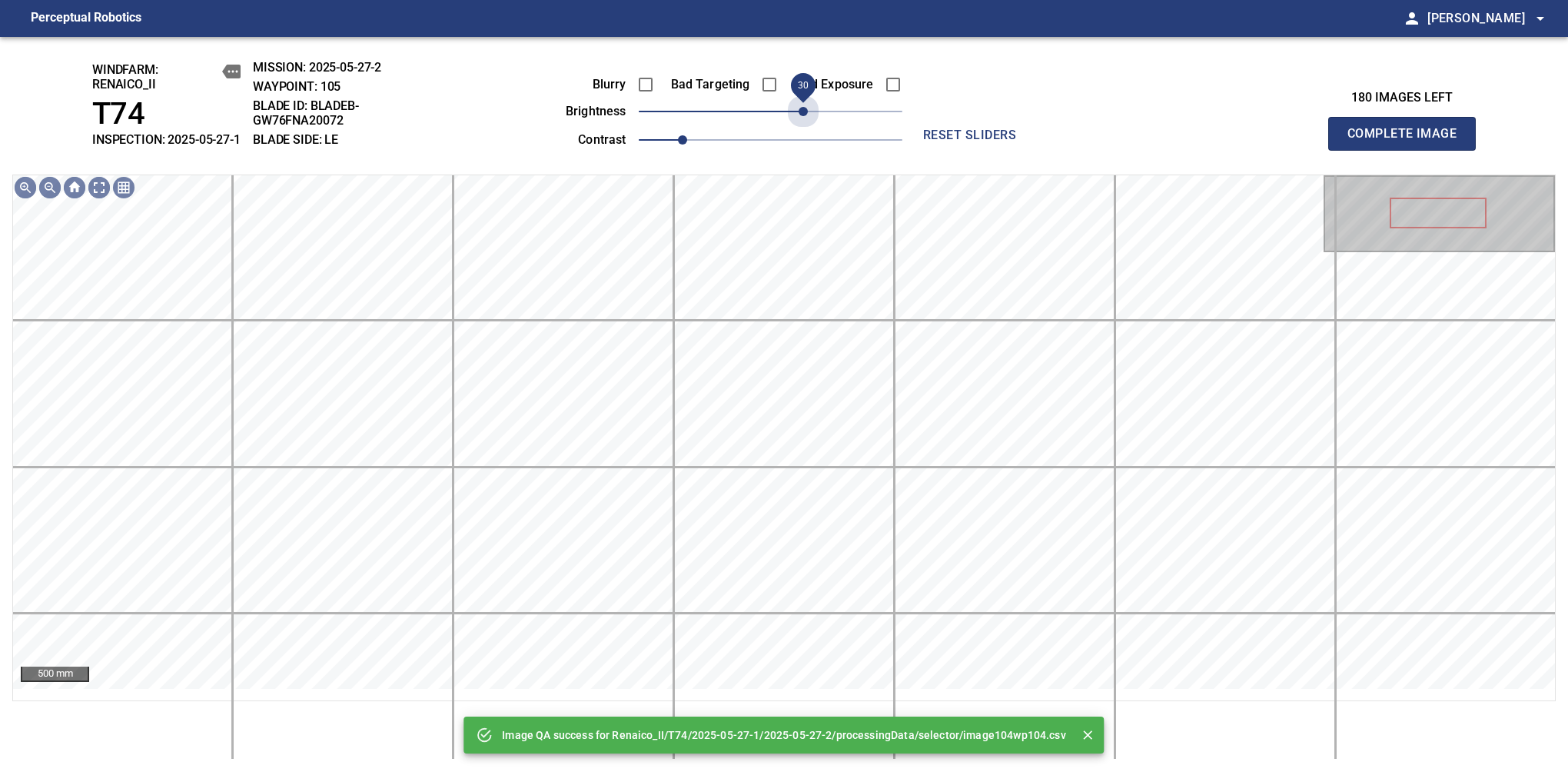
click at [807, 122] on span "30" at bounding box center [770, 111] width 264 height 22
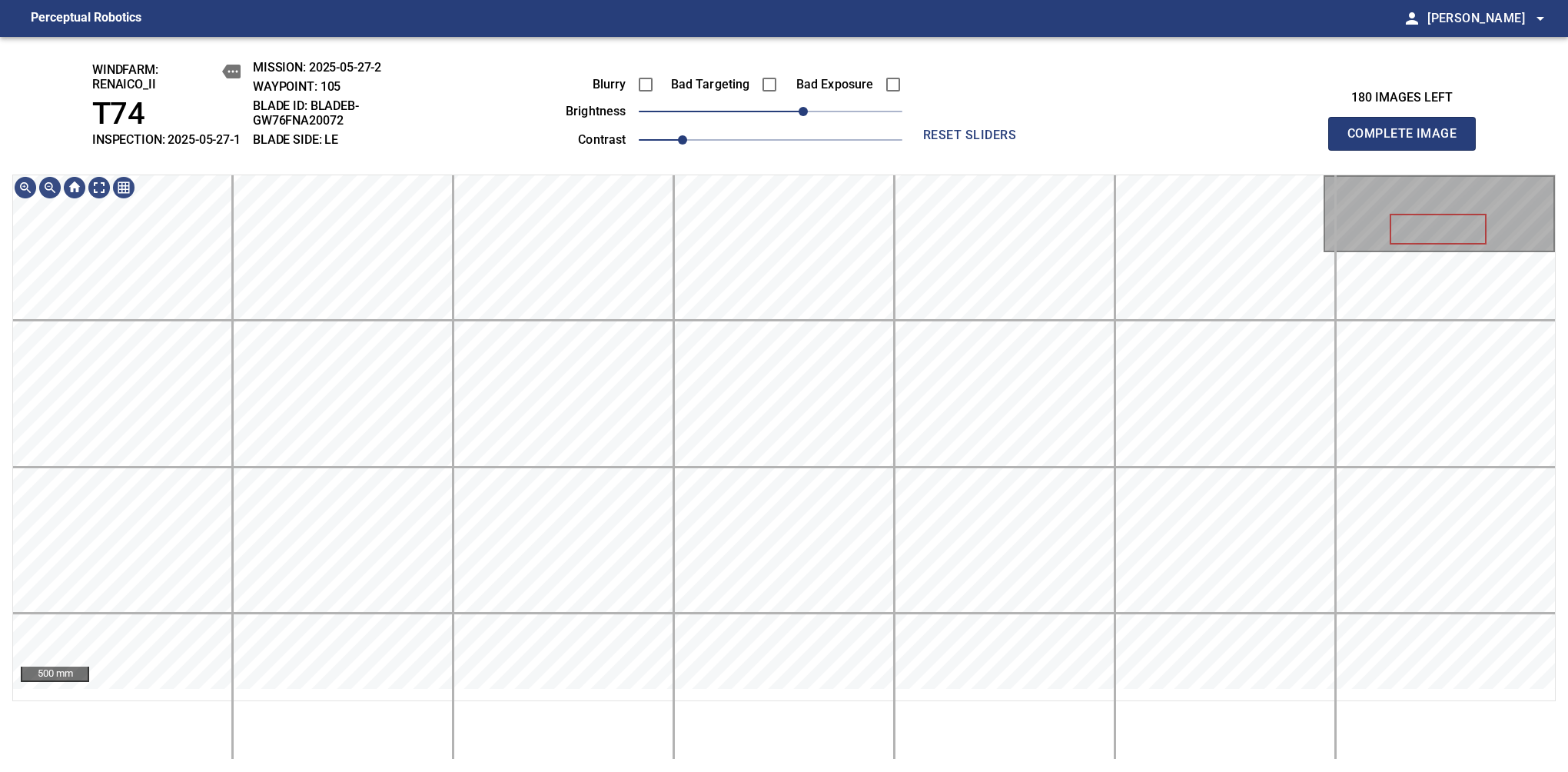
click at [1408, 141] on span "Complete Image" at bounding box center [1402, 133] width 113 height 22
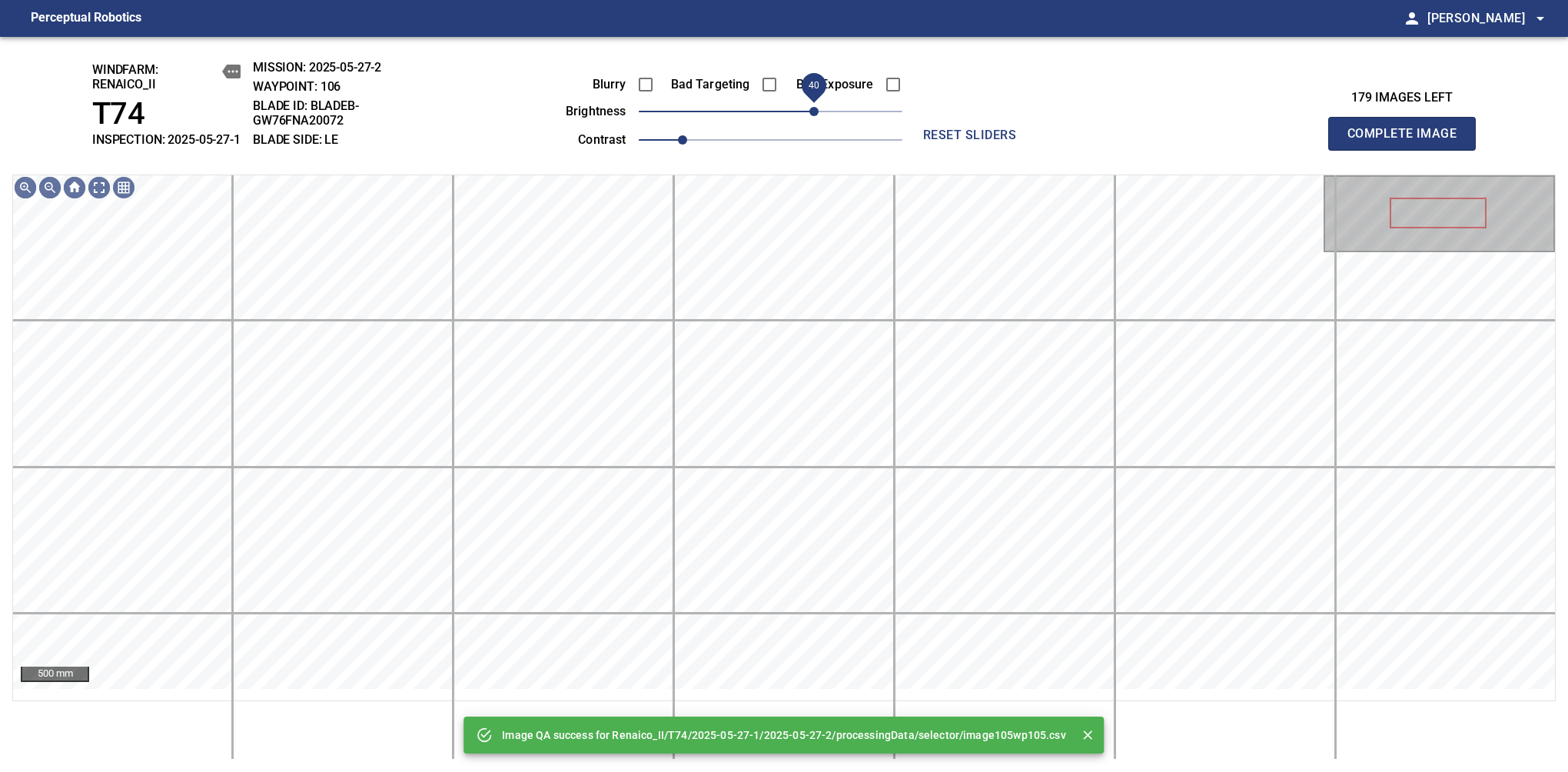
click at [810, 122] on span "40" at bounding box center [770, 111] width 264 height 22
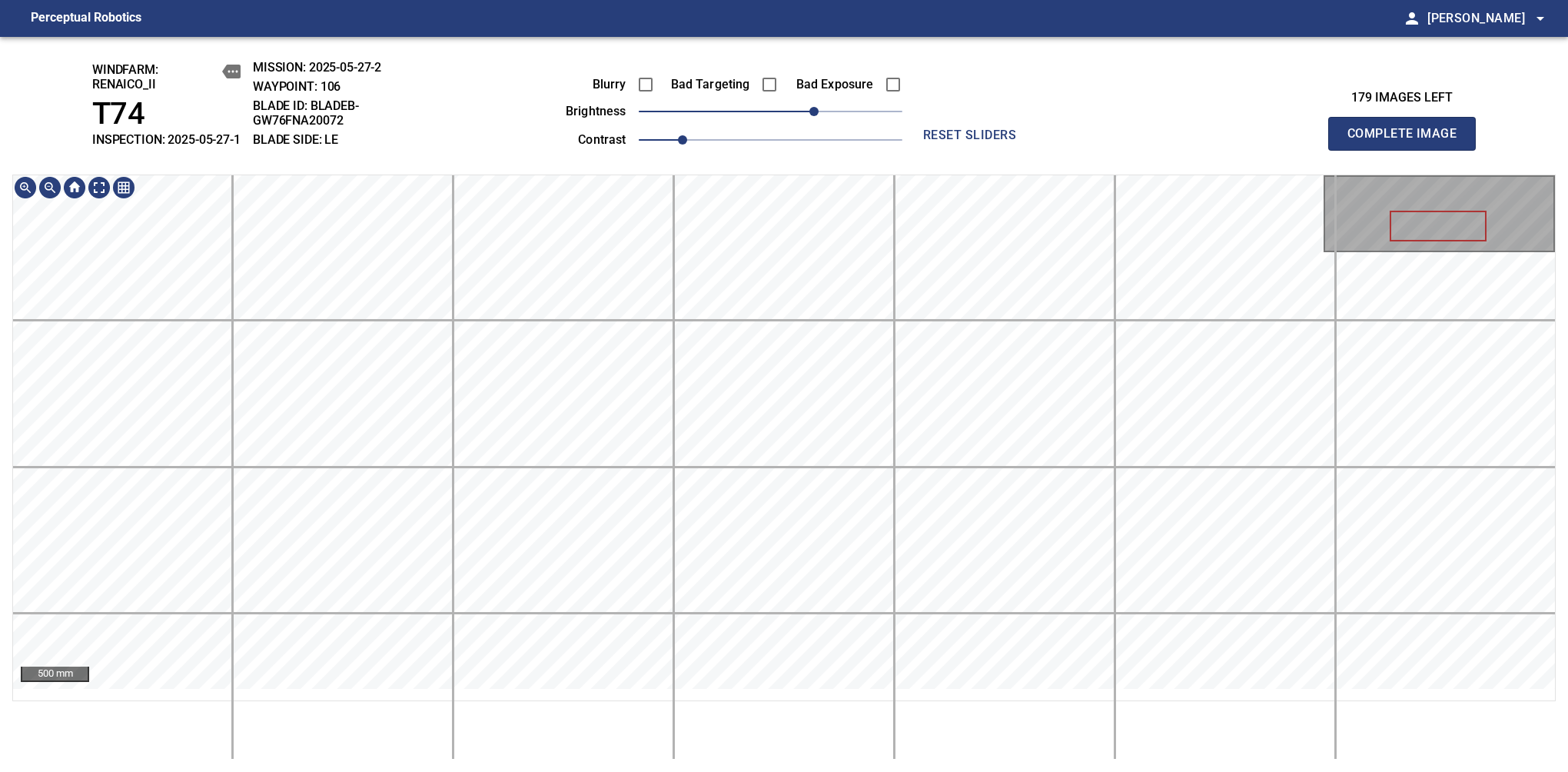
click at [1408, 141] on span "Complete Image" at bounding box center [1402, 133] width 113 height 22
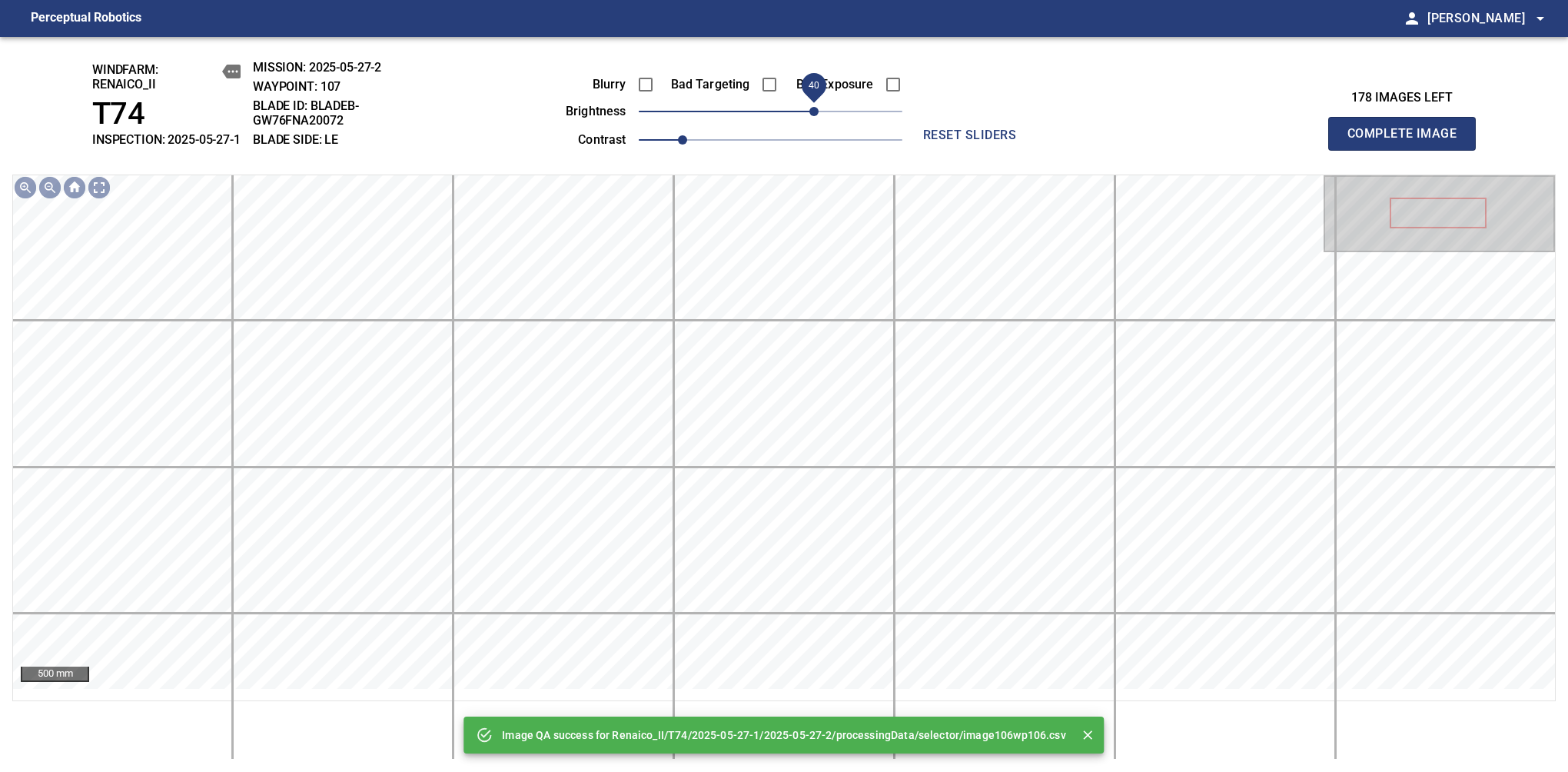
click at [811, 116] on span "40" at bounding box center [814, 112] width 10 height 10
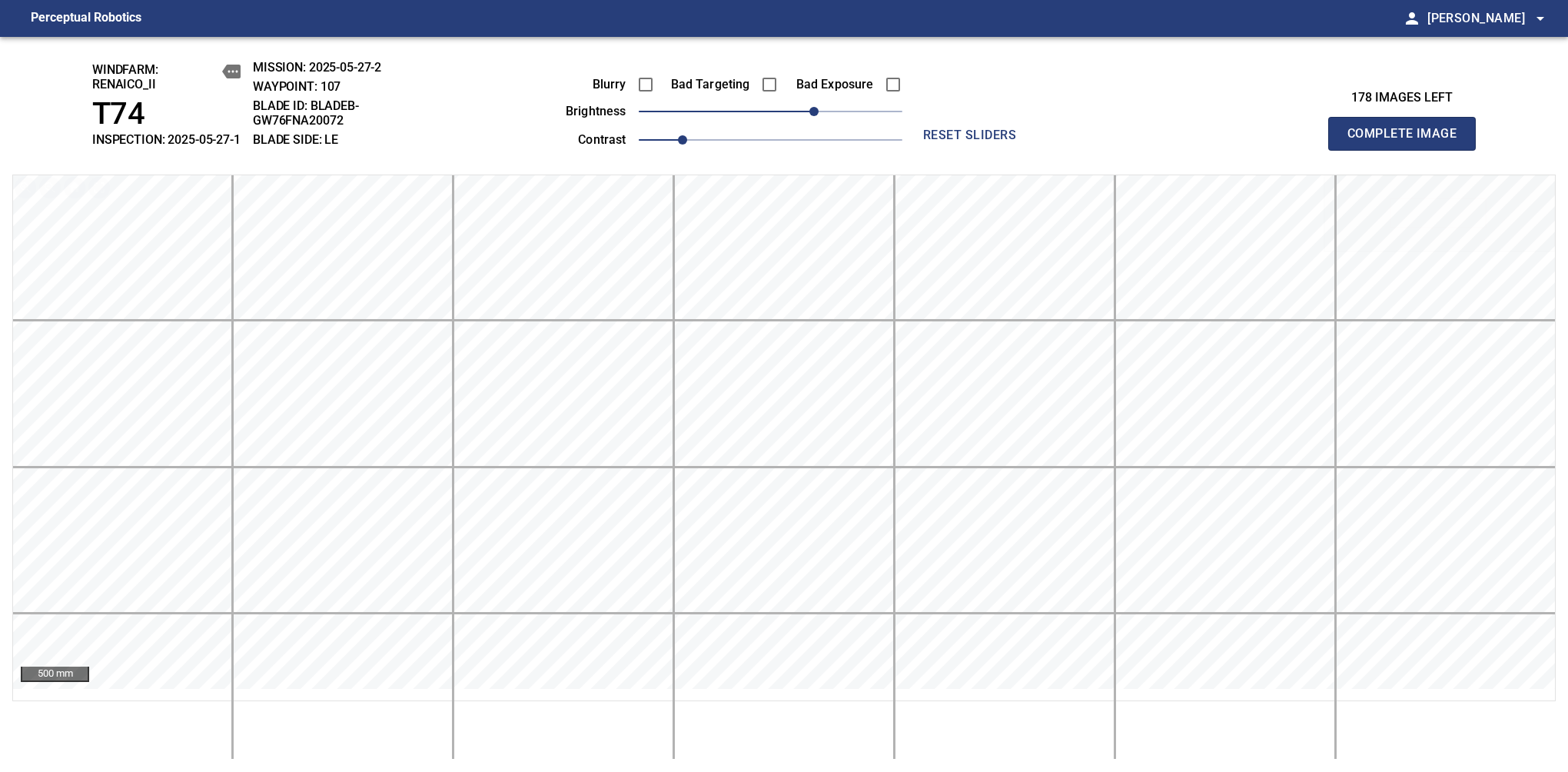
click at [1408, 141] on span "Complete Image" at bounding box center [1402, 133] width 113 height 22
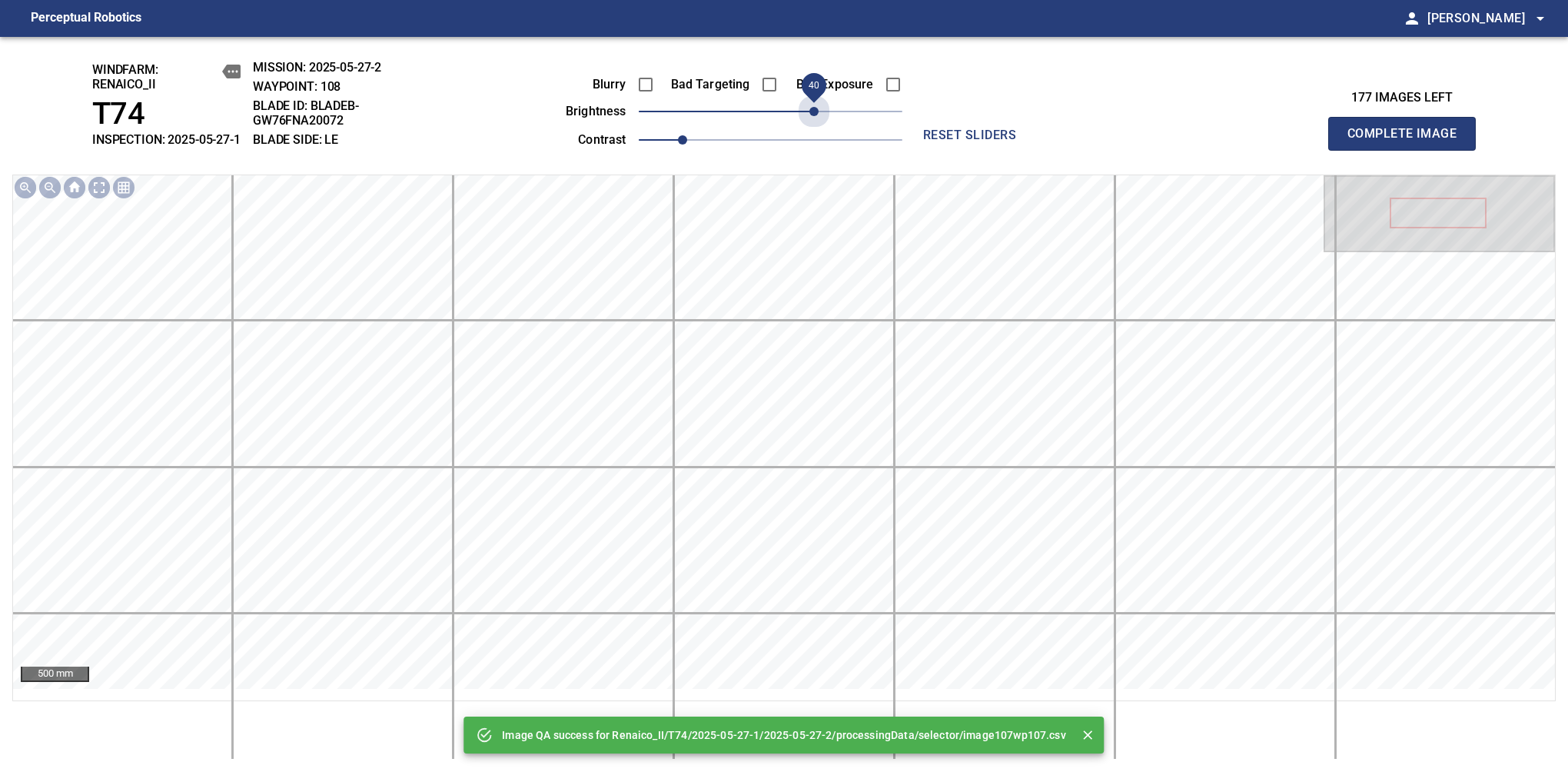
click at [811, 122] on span "40" at bounding box center [770, 111] width 264 height 22
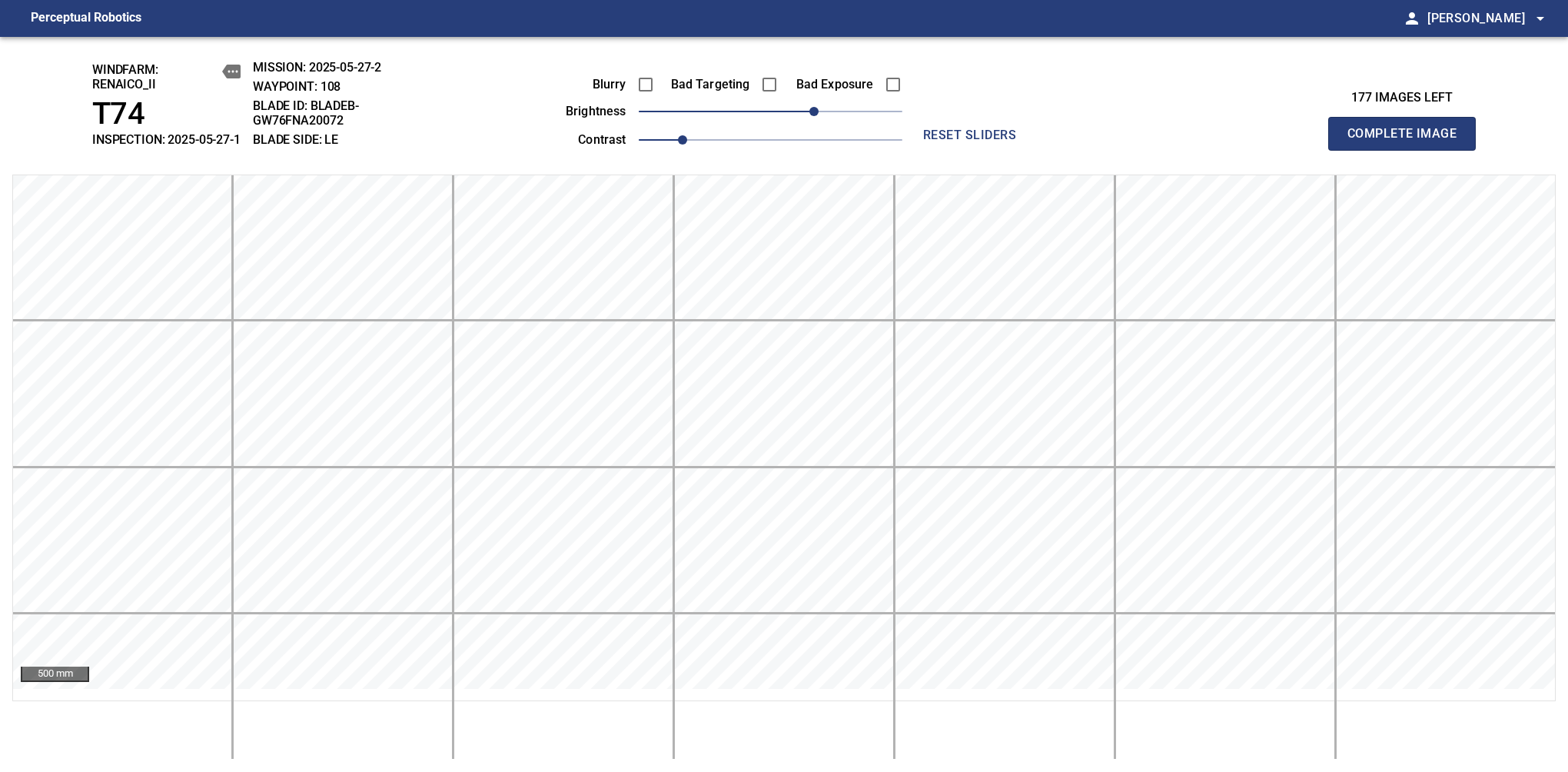
click at [1408, 141] on span "Complete Image" at bounding box center [1402, 133] width 113 height 22
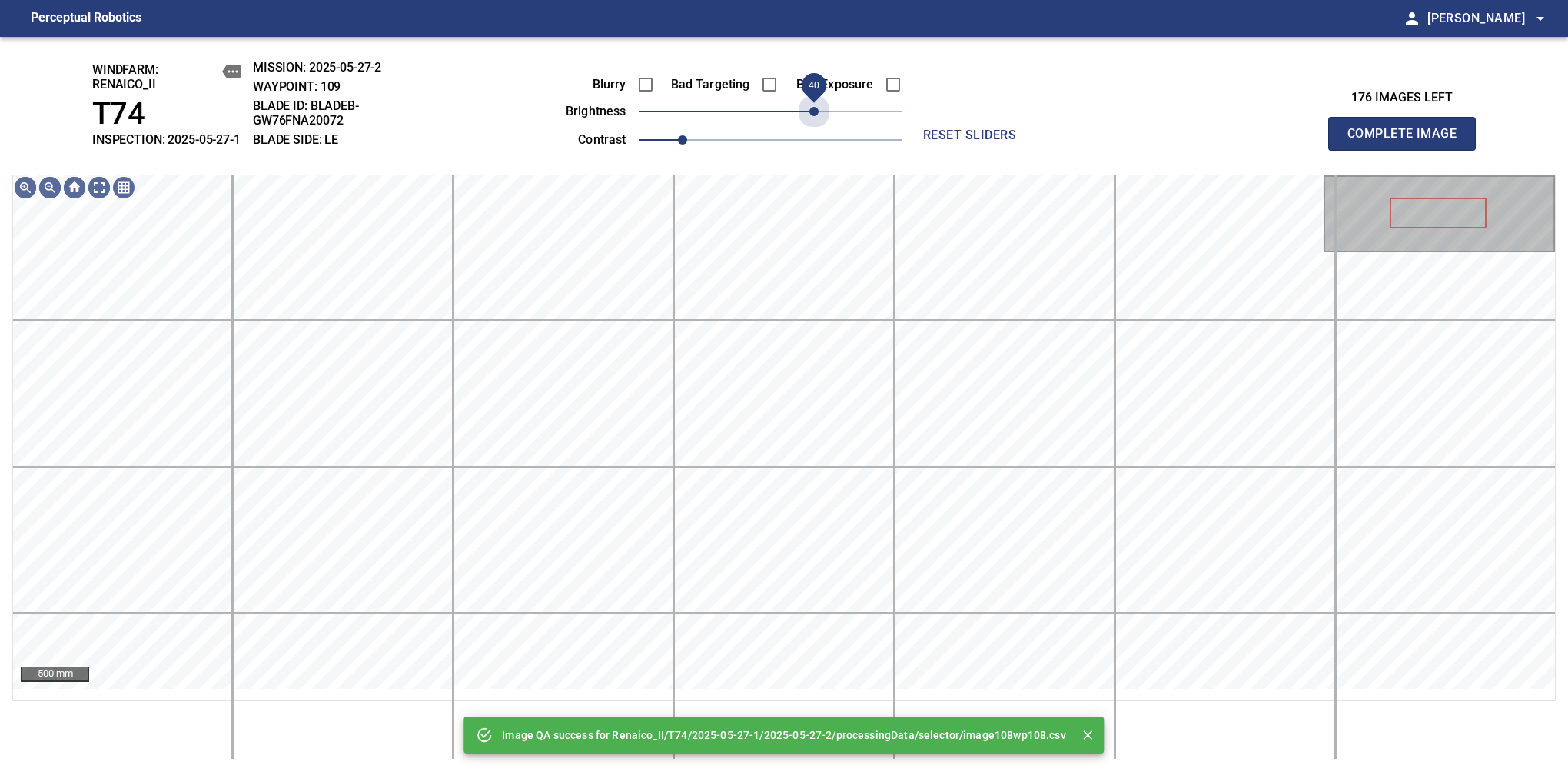
click at [811, 122] on span "40" at bounding box center [770, 111] width 264 height 22
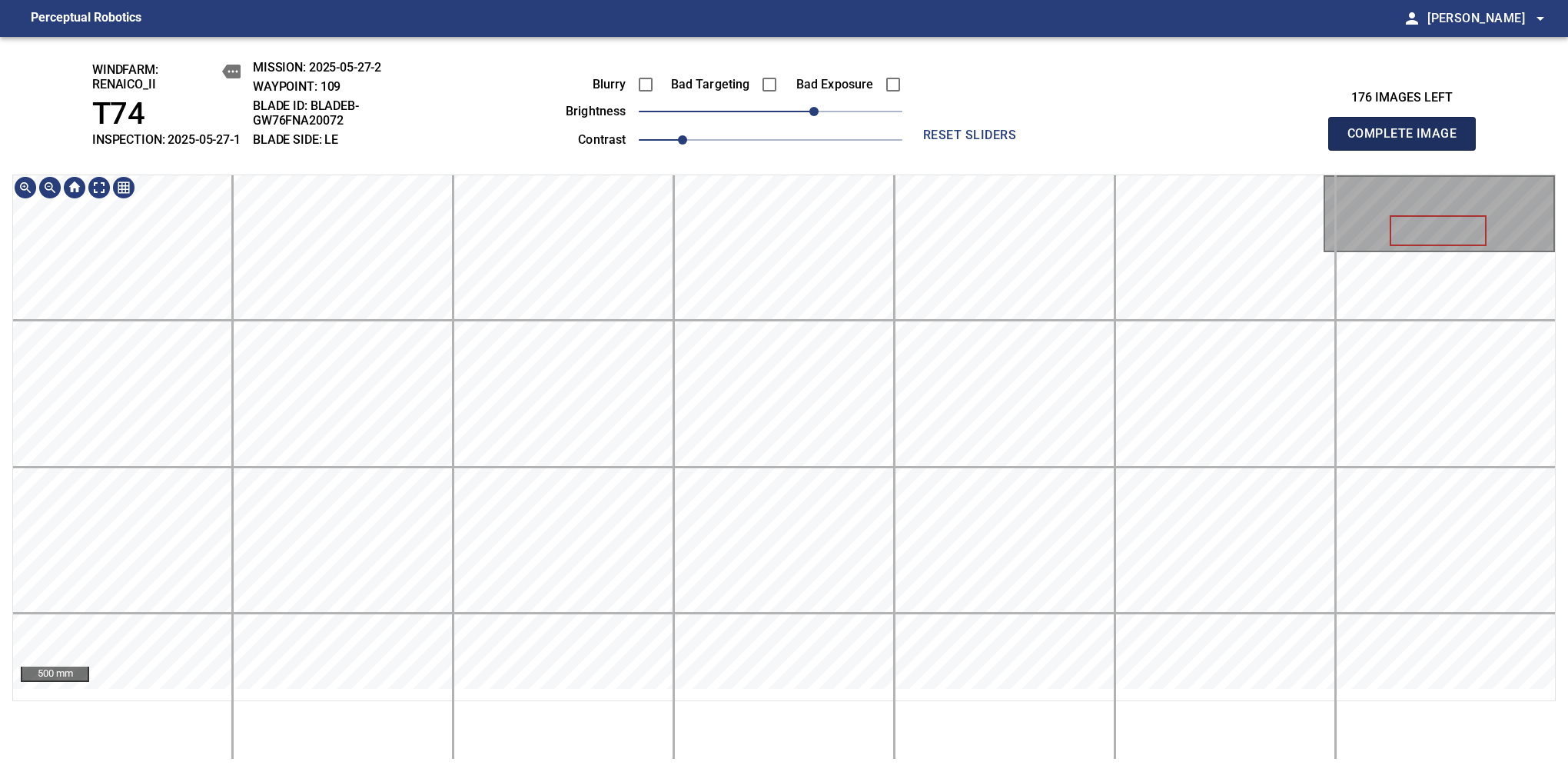
click at [1408, 141] on span "Complete Image" at bounding box center [1402, 133] width 113 height 22
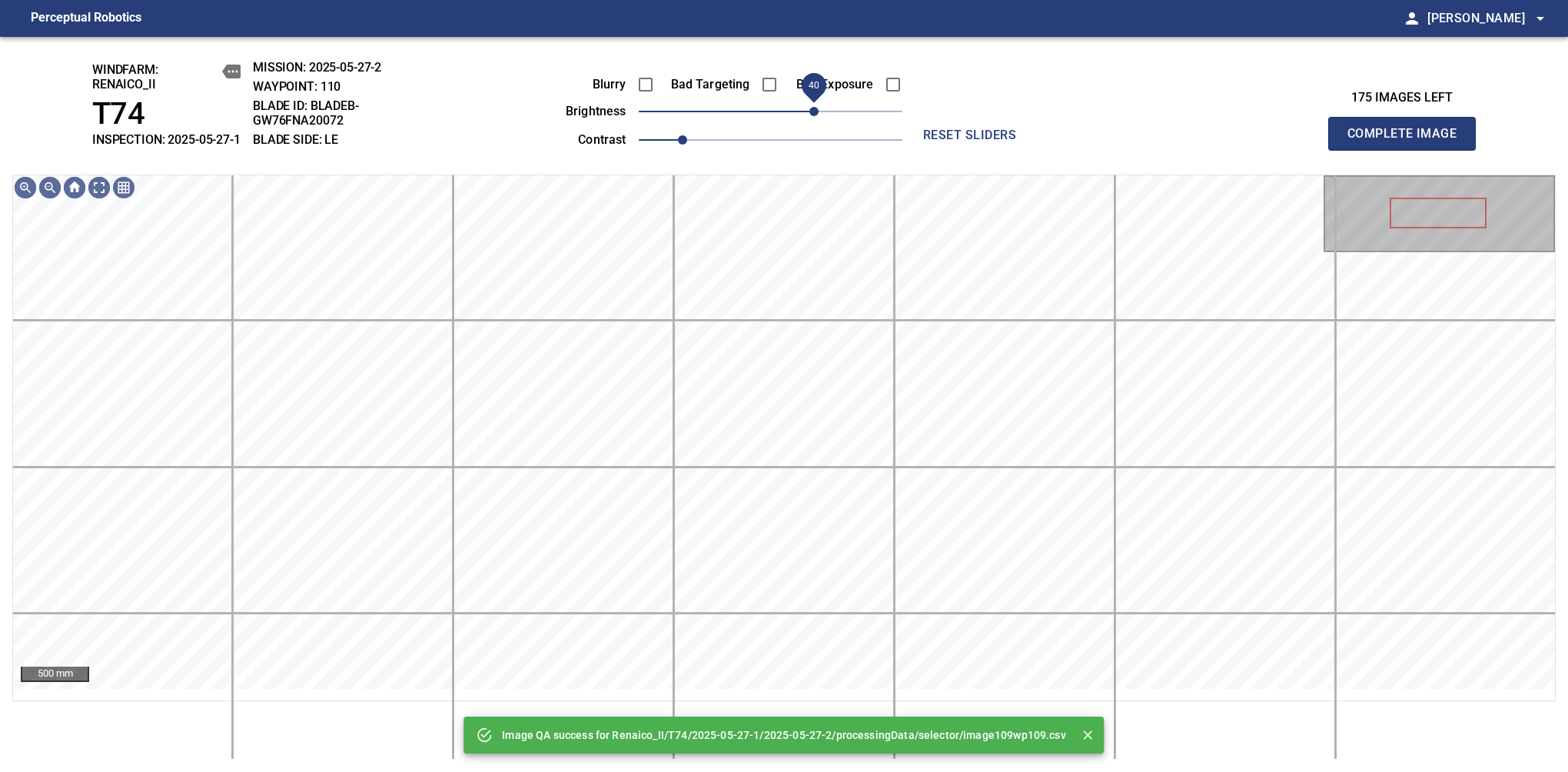
drag, startPoint x: 806, startPoint y: 129, endPoint x: 819, endPoint y: 122, distance: 14.8
click at [819, 122] on span "40" at bounding box center [770, 111] width 264 height 22
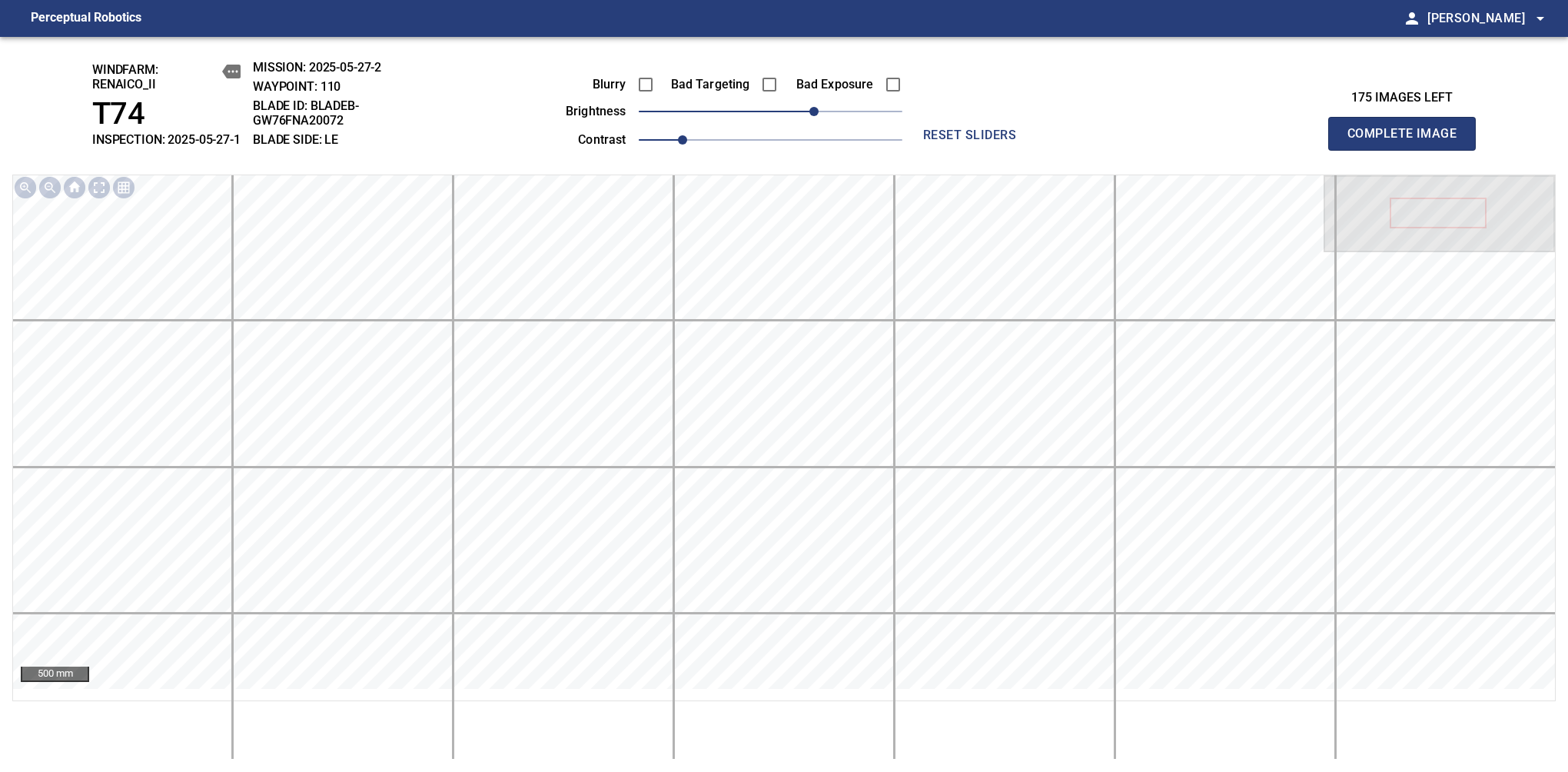
click at [1408, 141] on span "Complete Image" at bounding box center [1402, 133] width 113 height 22
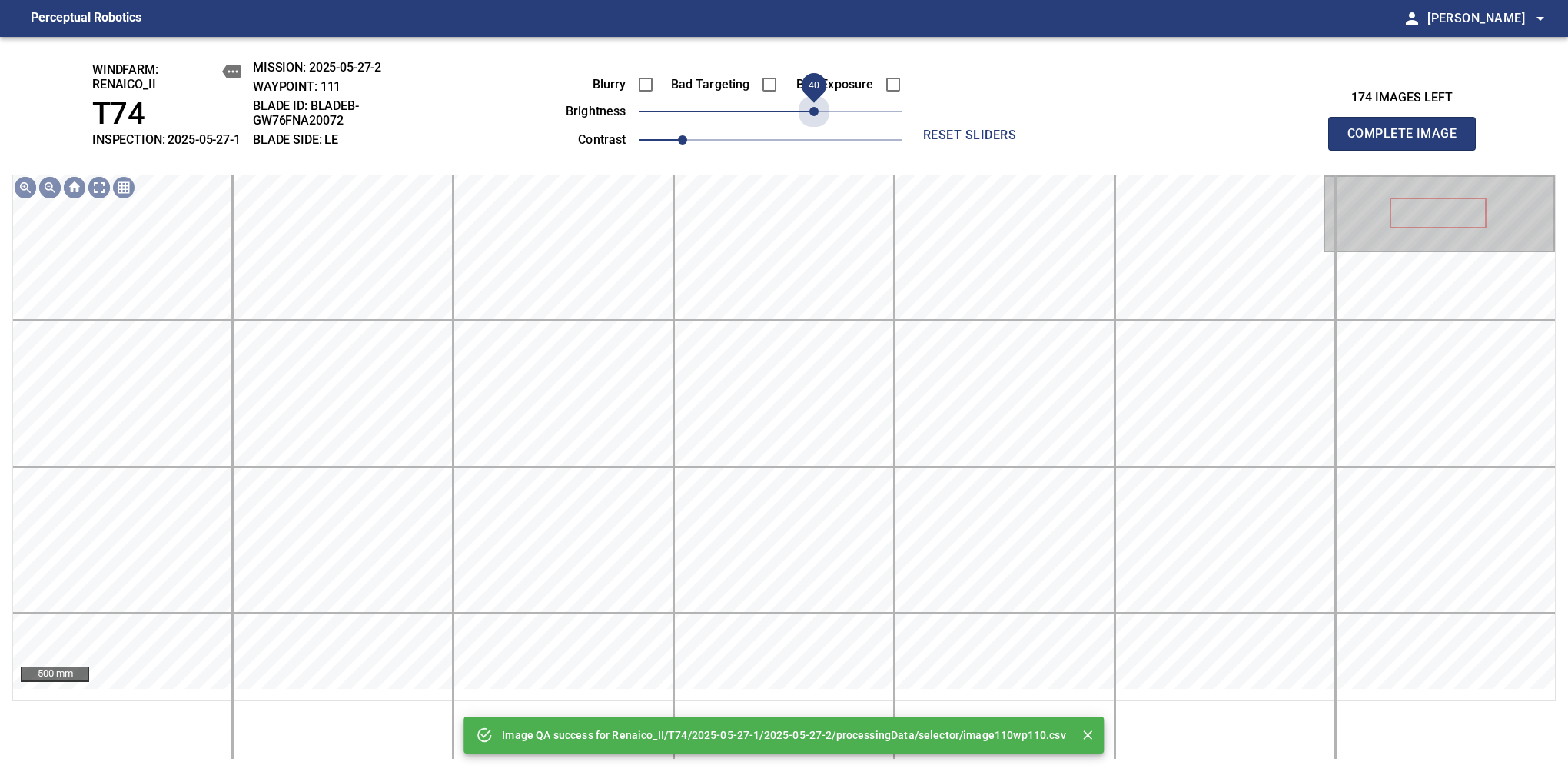
click at [819, 122] on span "40" at bounding box center [770, 111] width 264 height 22
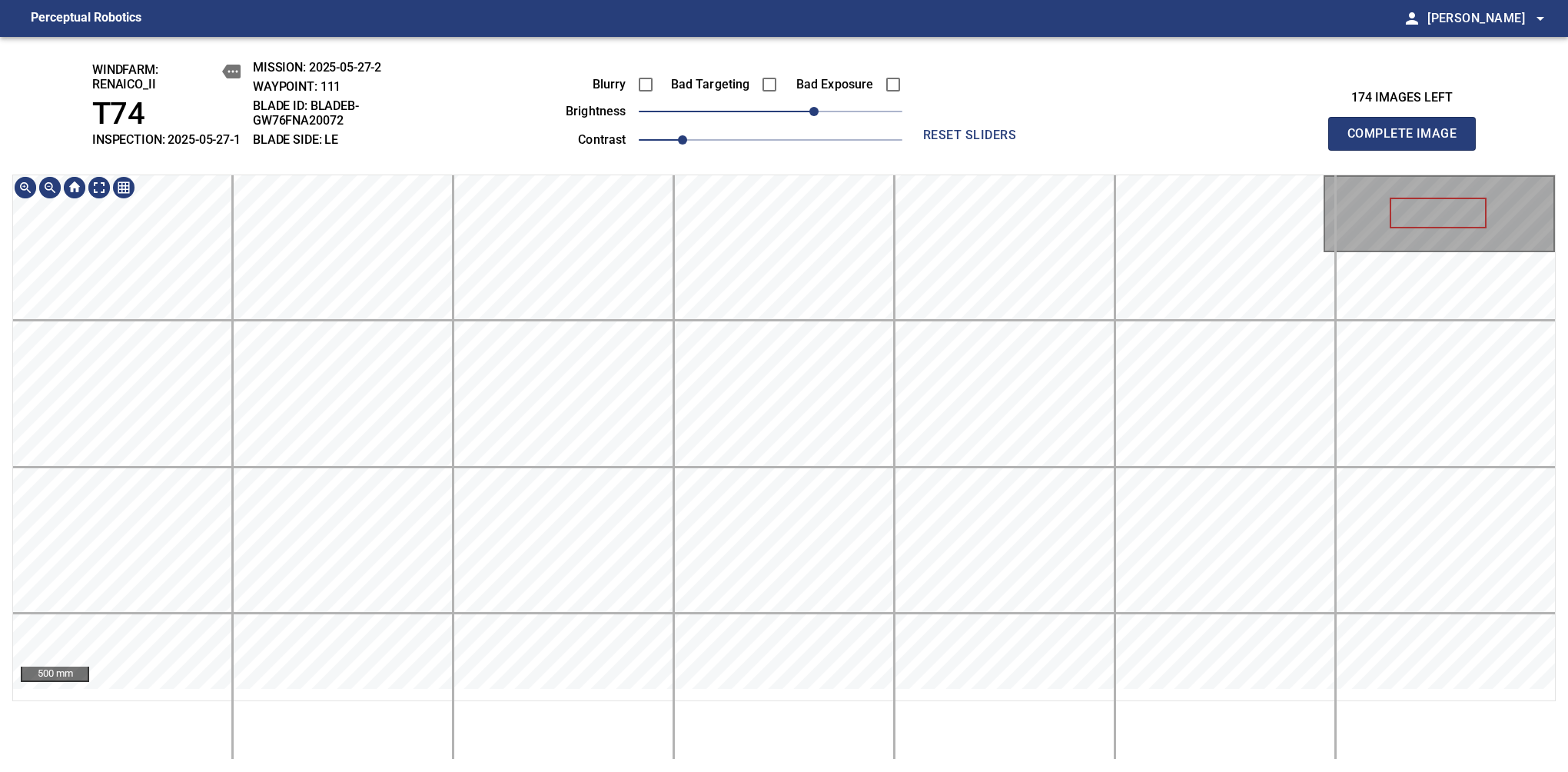
click at [806, 144] on div "windfarm: Renaico_II T74 INSPECTION: 2025-05-27-1 MISSION: 2025-05-27-2 WAYPOIN…" at bounding box center [784, 404] width 1568 height 735
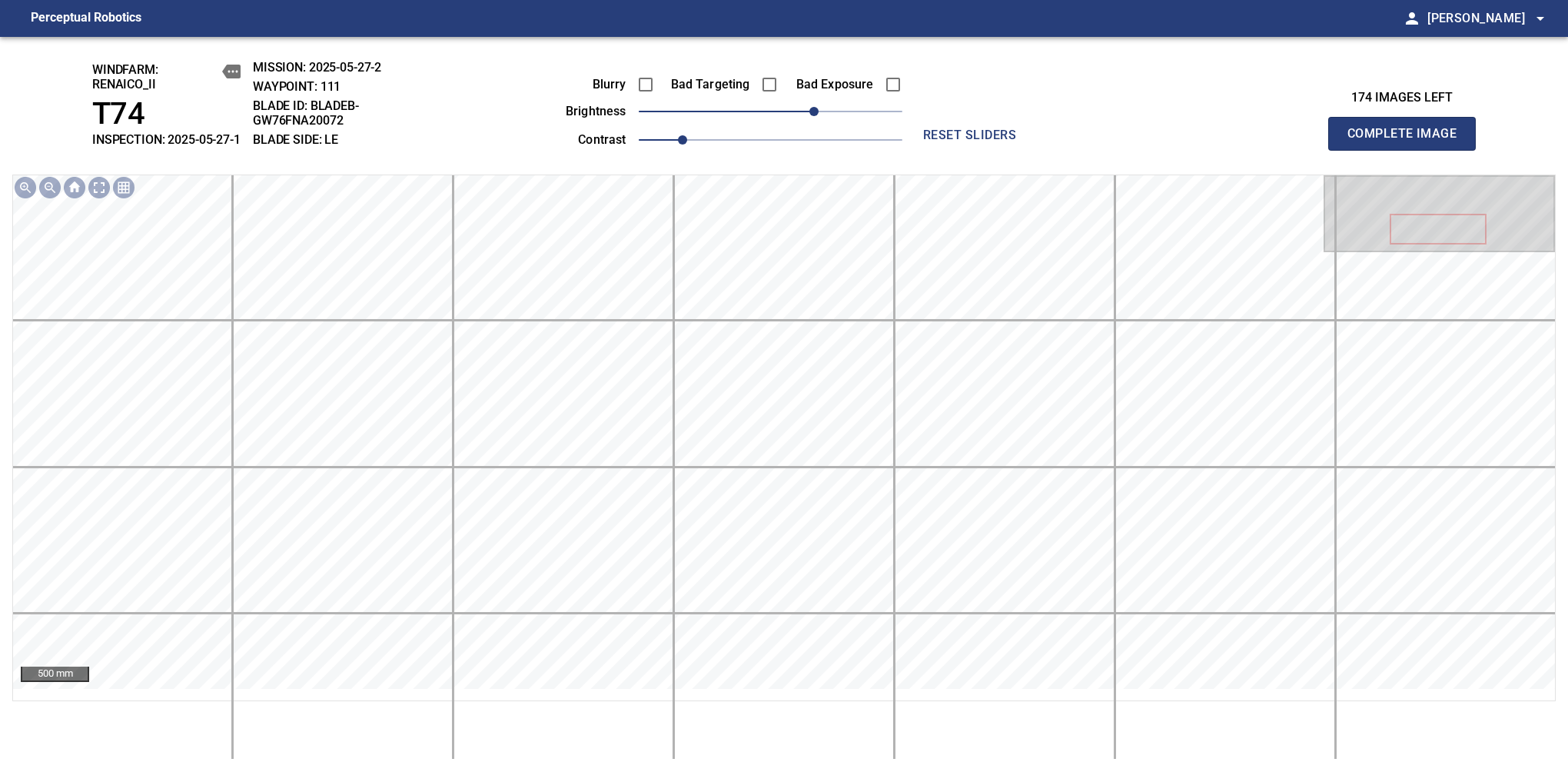
click at [1408, 141] on span "Complete Image" at bounding box center [1402, 133] width 113 height 22
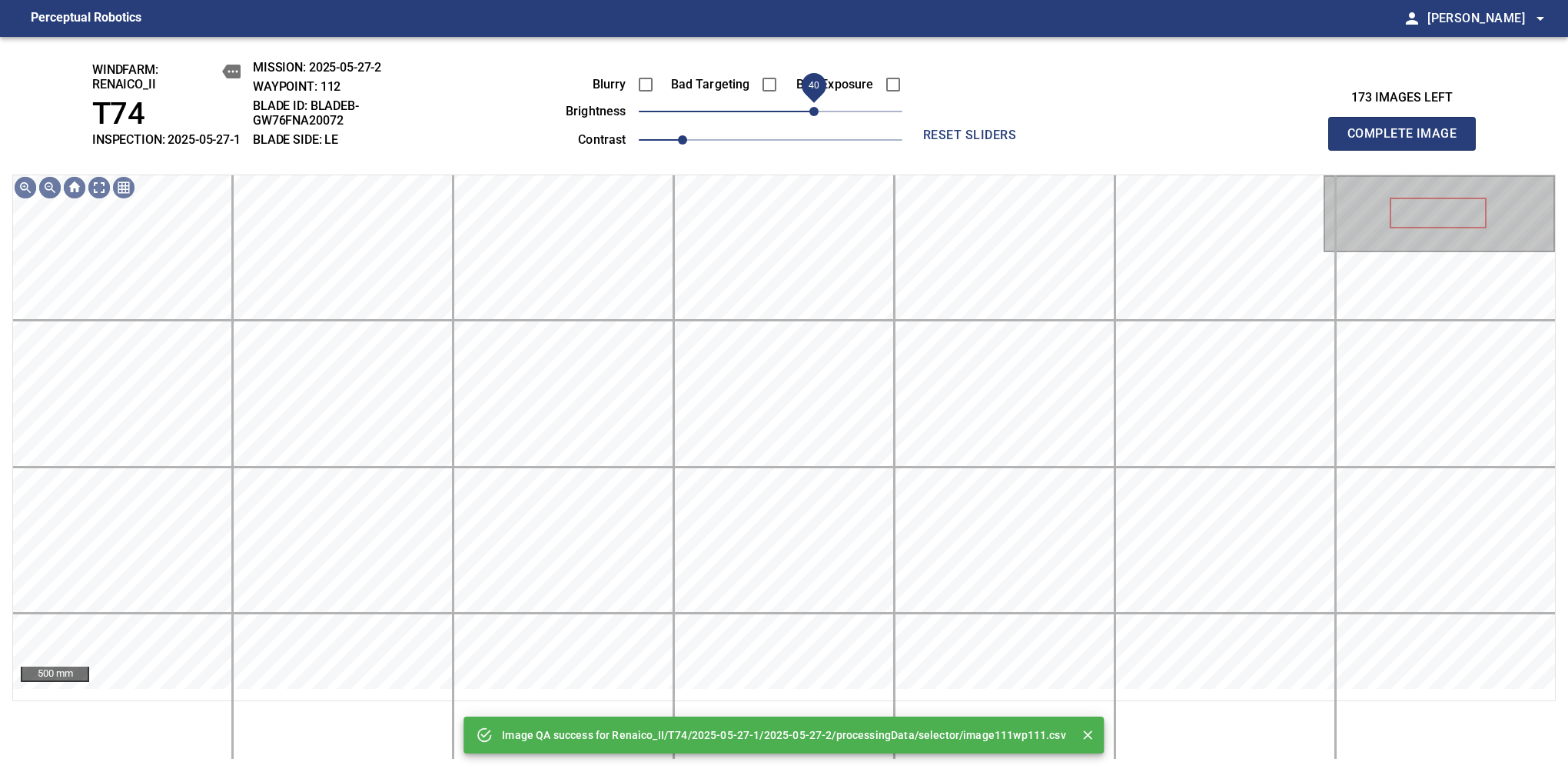
drag, startPoint x: 798, startPoint y: 122, endPoint x: 814, endPoint y: 122, distance: 16.0
click at [814, 122] on span "40" at bounding box center [770, 111] width 264 height 22
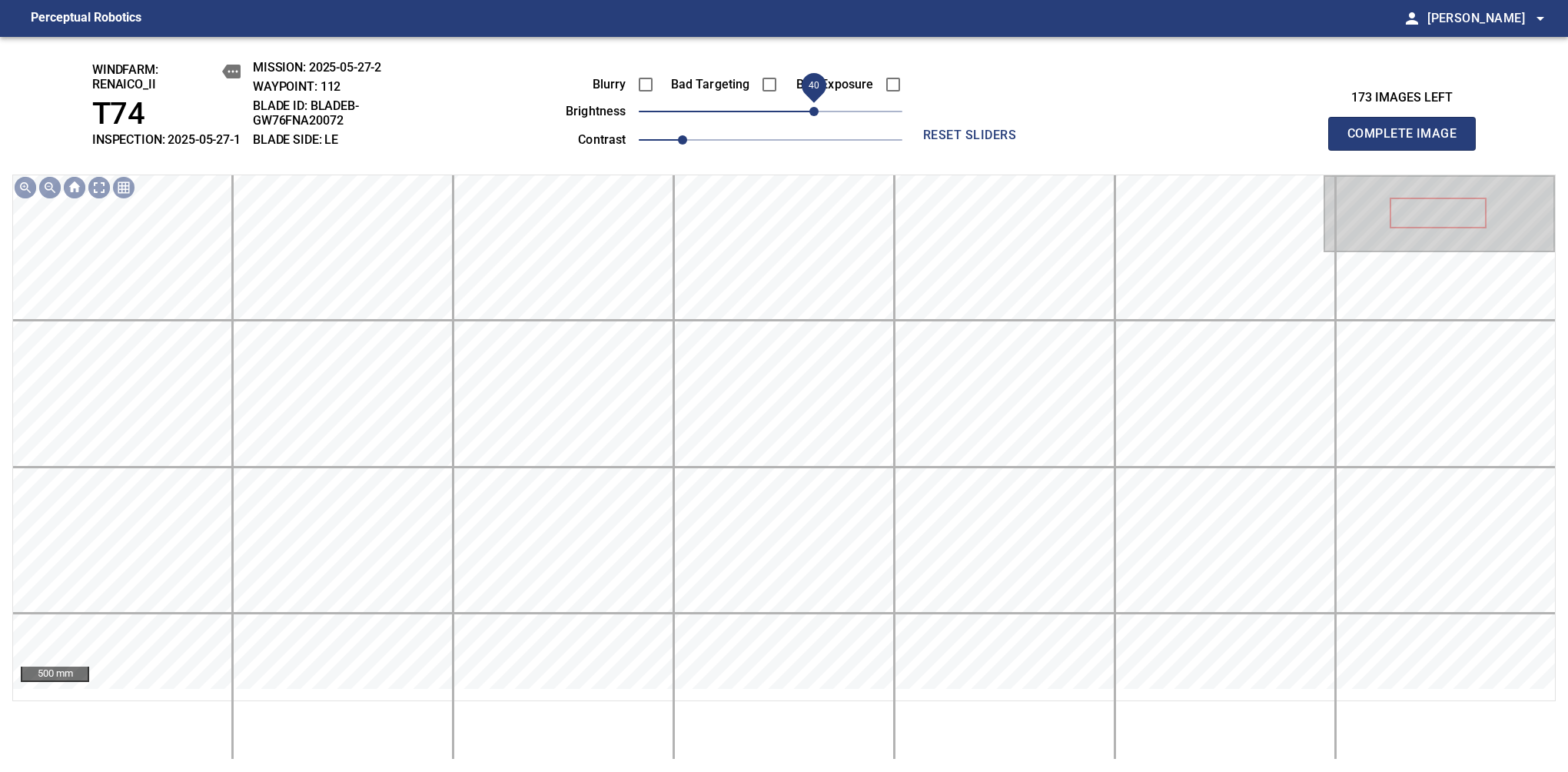
click at [814, 116] on span "40" at bounding box center [814, 112] width 10 height 10
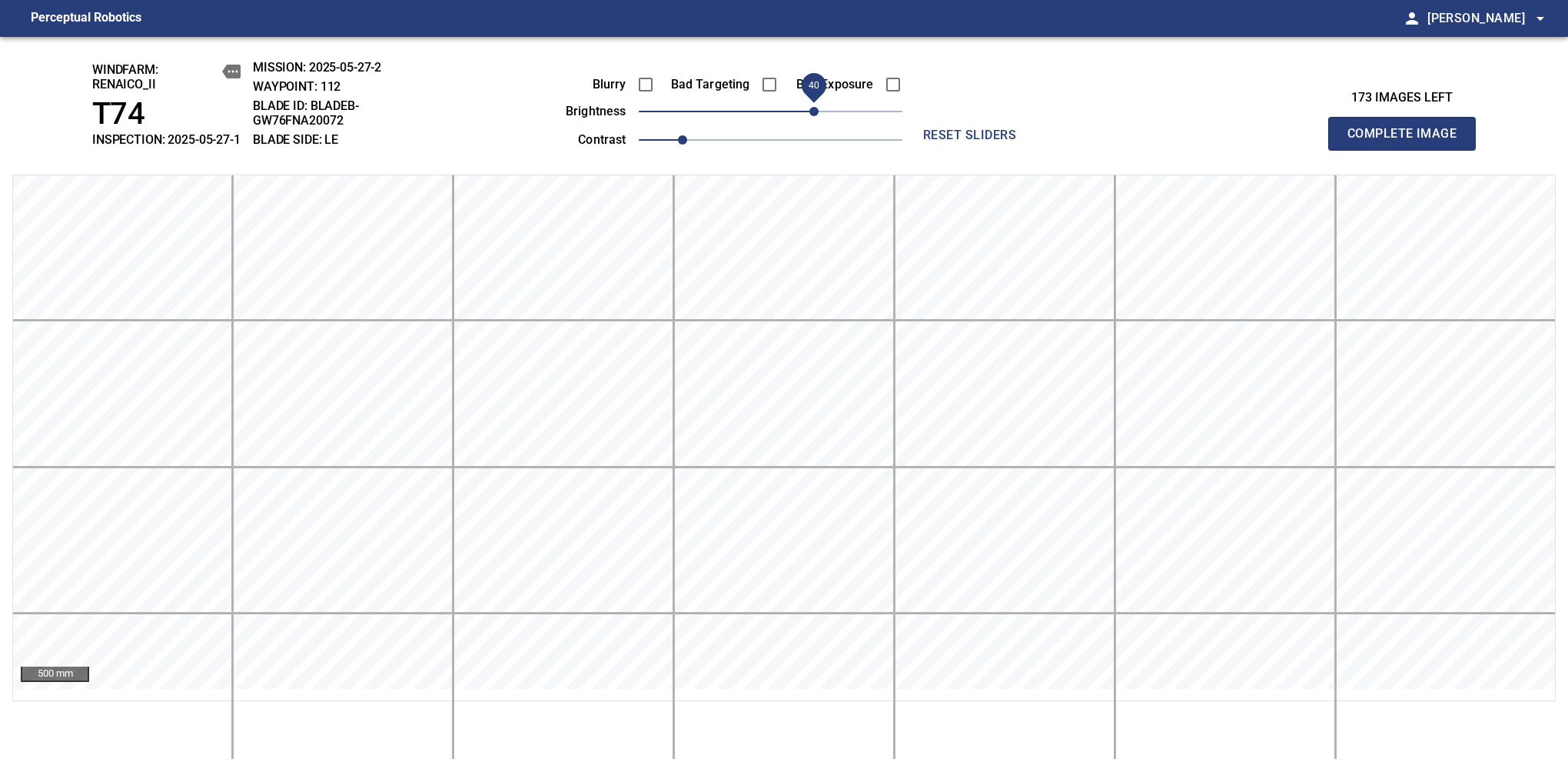
click at [1408, 141] on span "Complete Image" at bounding box center [1402, 133] width 113 height 22
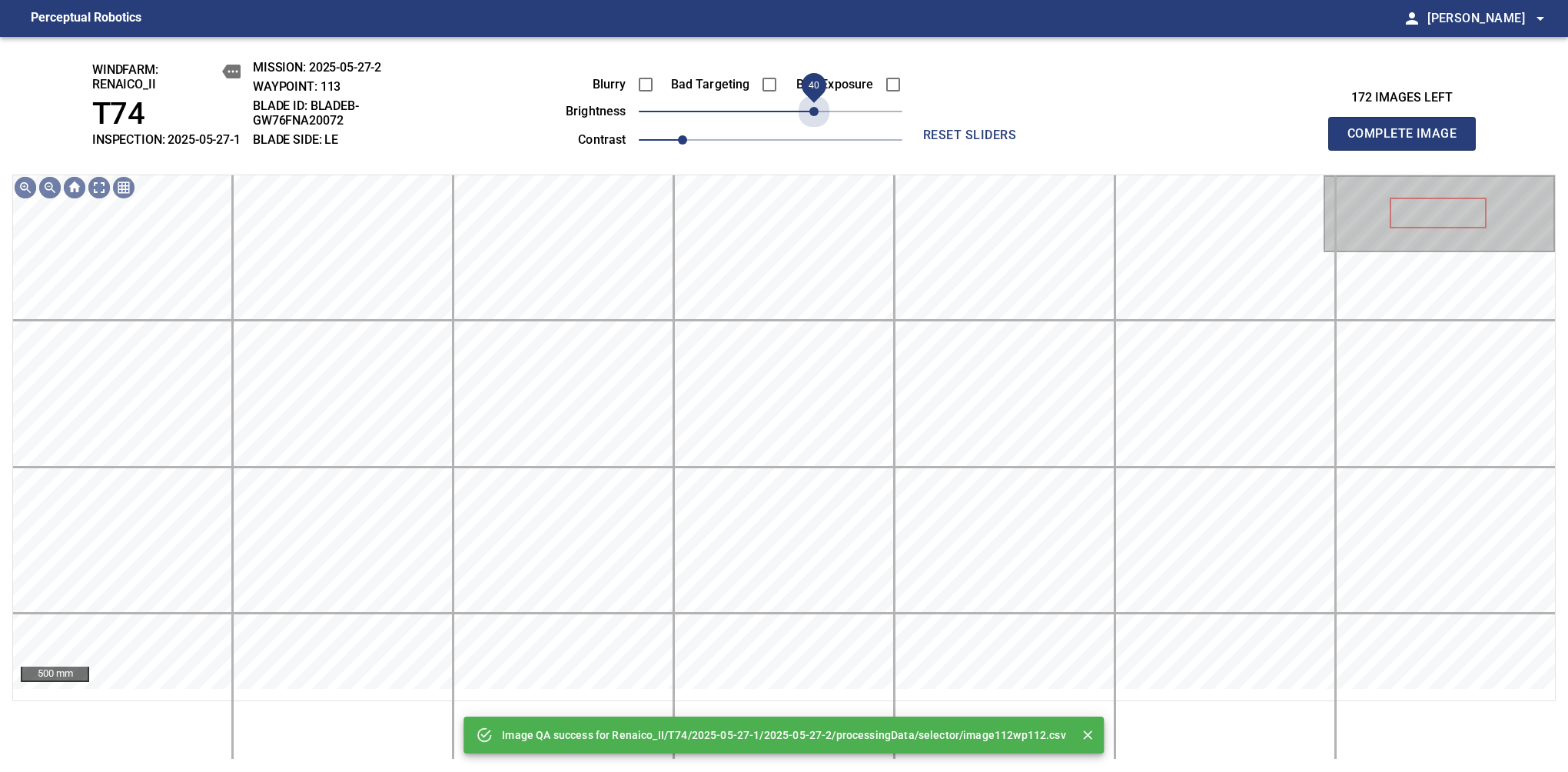
click at [812, 122] on span "40" at bounding box center [770, 111] width 264 height 22
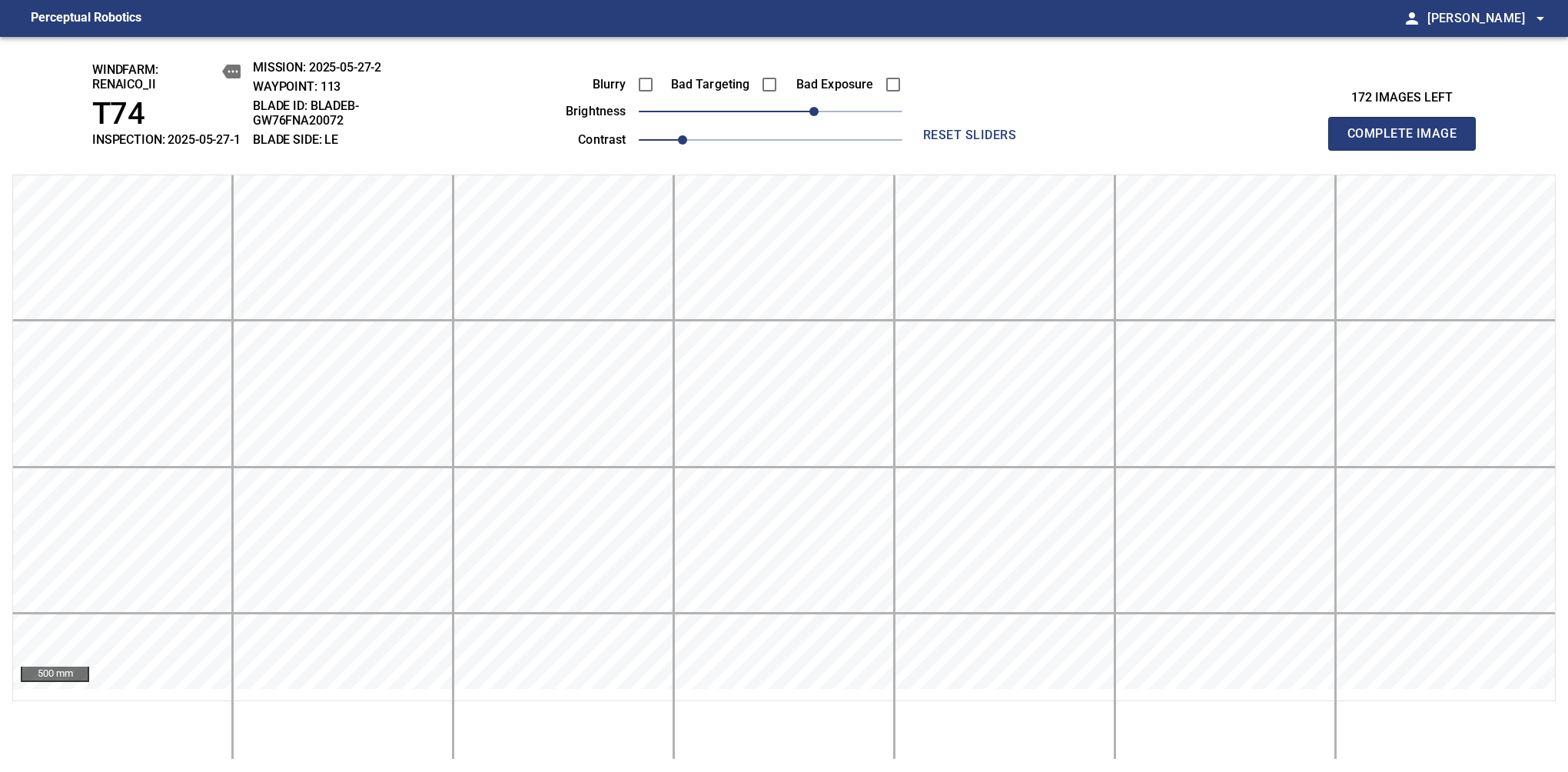
click at [1408, 141] on span "Complete Image" at bounding box center [1402, 133] width 113 height 22
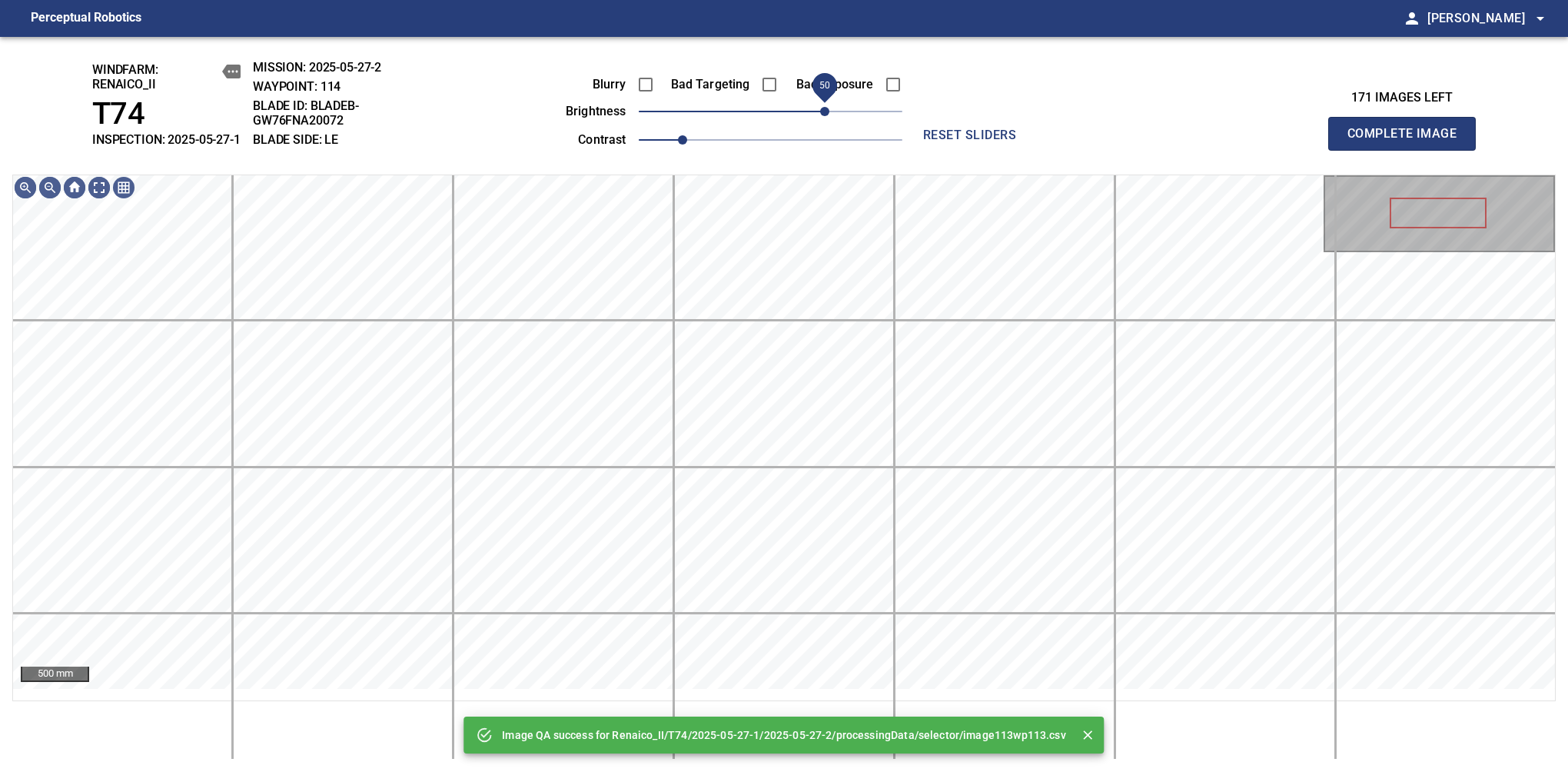
drag, startPoint x: 812, startPoint y: 131, endPoint x: 827, endPoint y: 120, distance: 18.6
click at [827, 120] on span "50" at bounding box center [770, 111] width 264 height 22
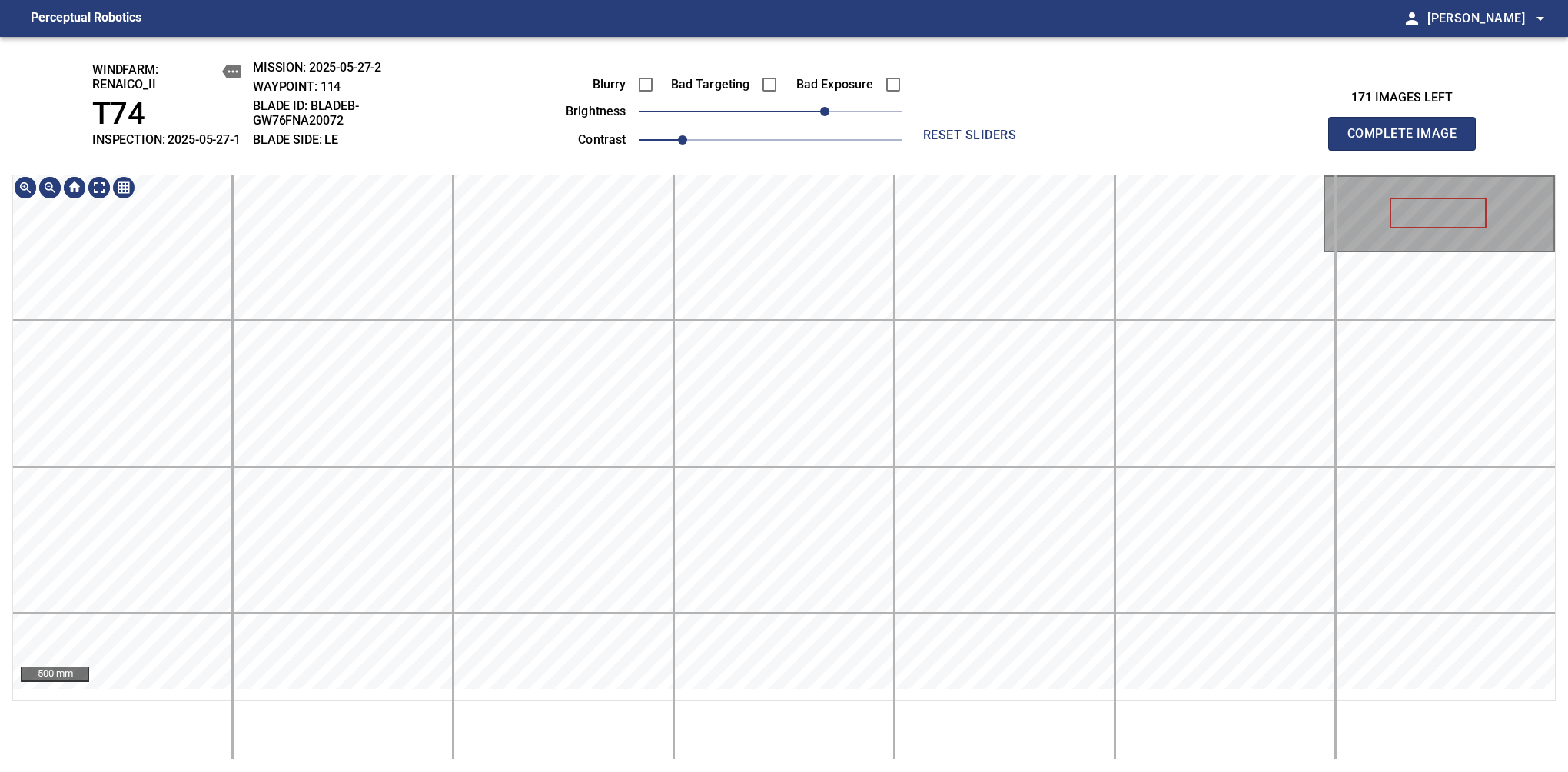
click at [715, 161] on div "windfarm: Renaico_II T74 INSPECTION: 2025-05-27-1 MISSION: 2025-05-27-2 WAYPOIN…" at bounding box center [784, 404] width 1568 height 735
click at [1408, 141] on span "Complete Image" at bounding box center [1402, 133] width 113 height 22
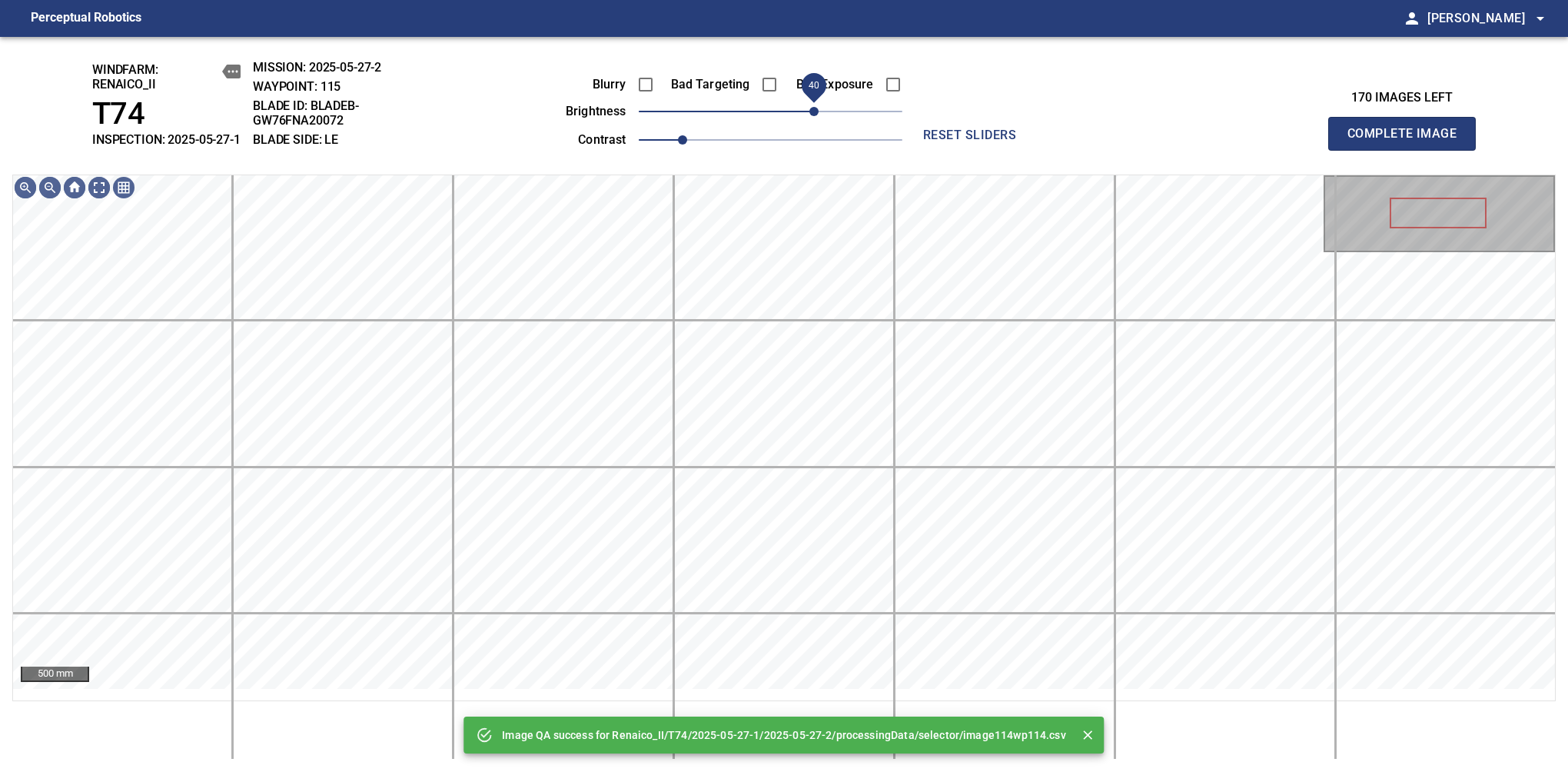
drag, startPoint x: 806, startPoint y: 129, endPoint x: 819, endPoint y: 129, distance: 13.0
click at [819, 122] on span "40" at bounding box center [770, 111] width 264 height 22
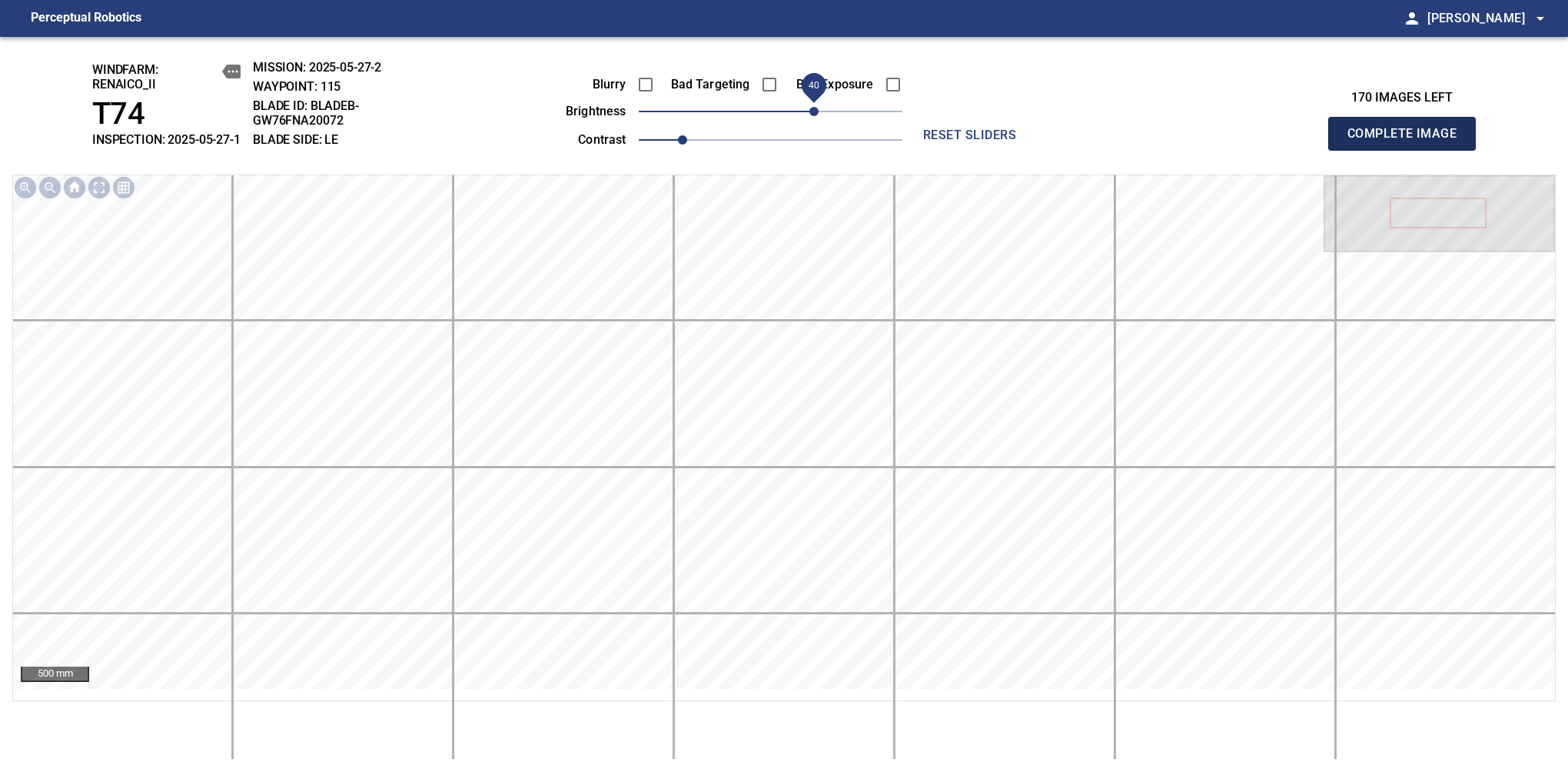
click at [1408, 141] on span "Complete Image" at bounding box center [1402, 133] width 113 height 22
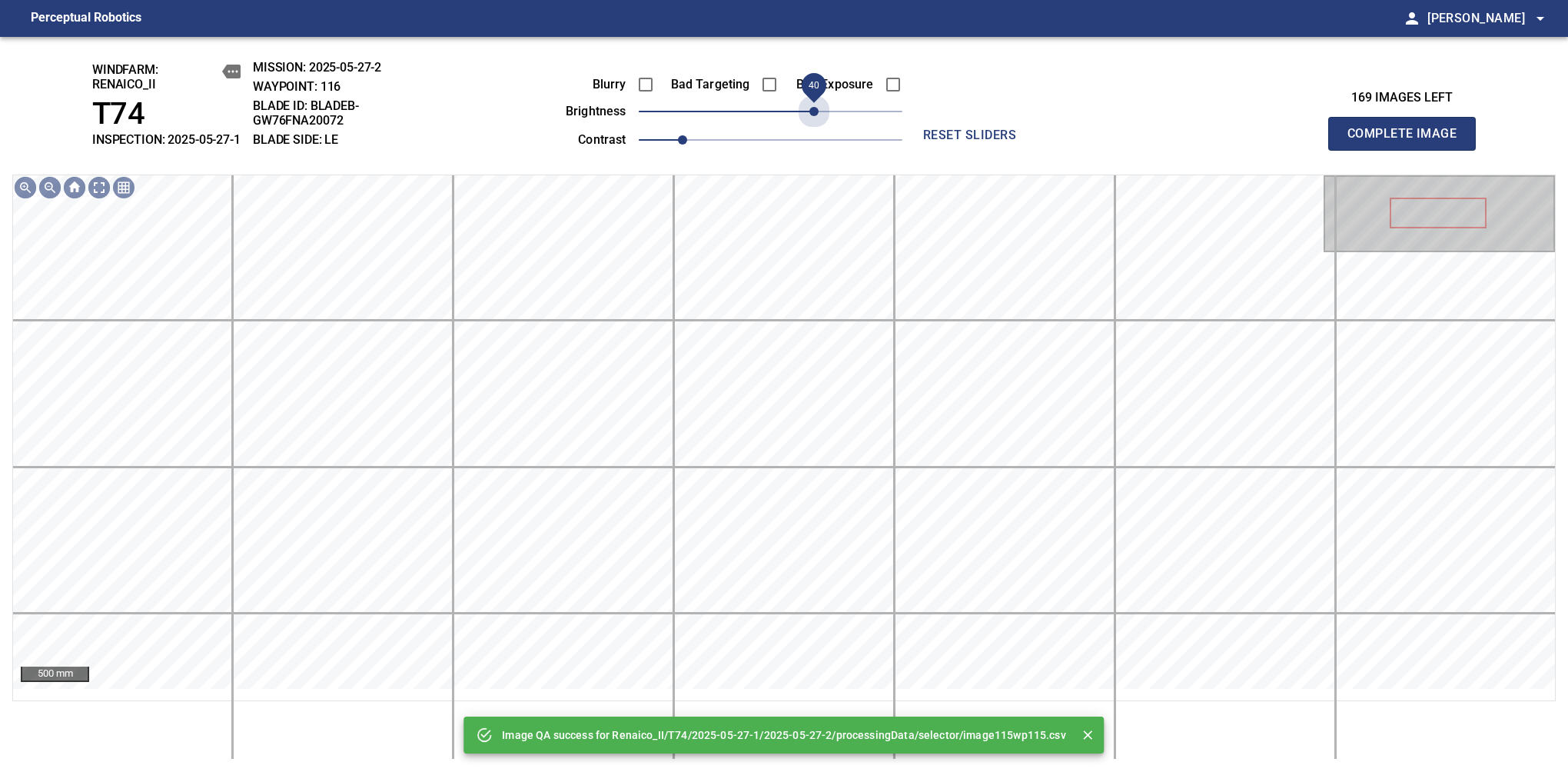
click at [819, 122] on span "40" at bounding box center [770, 111] width 264 height 22
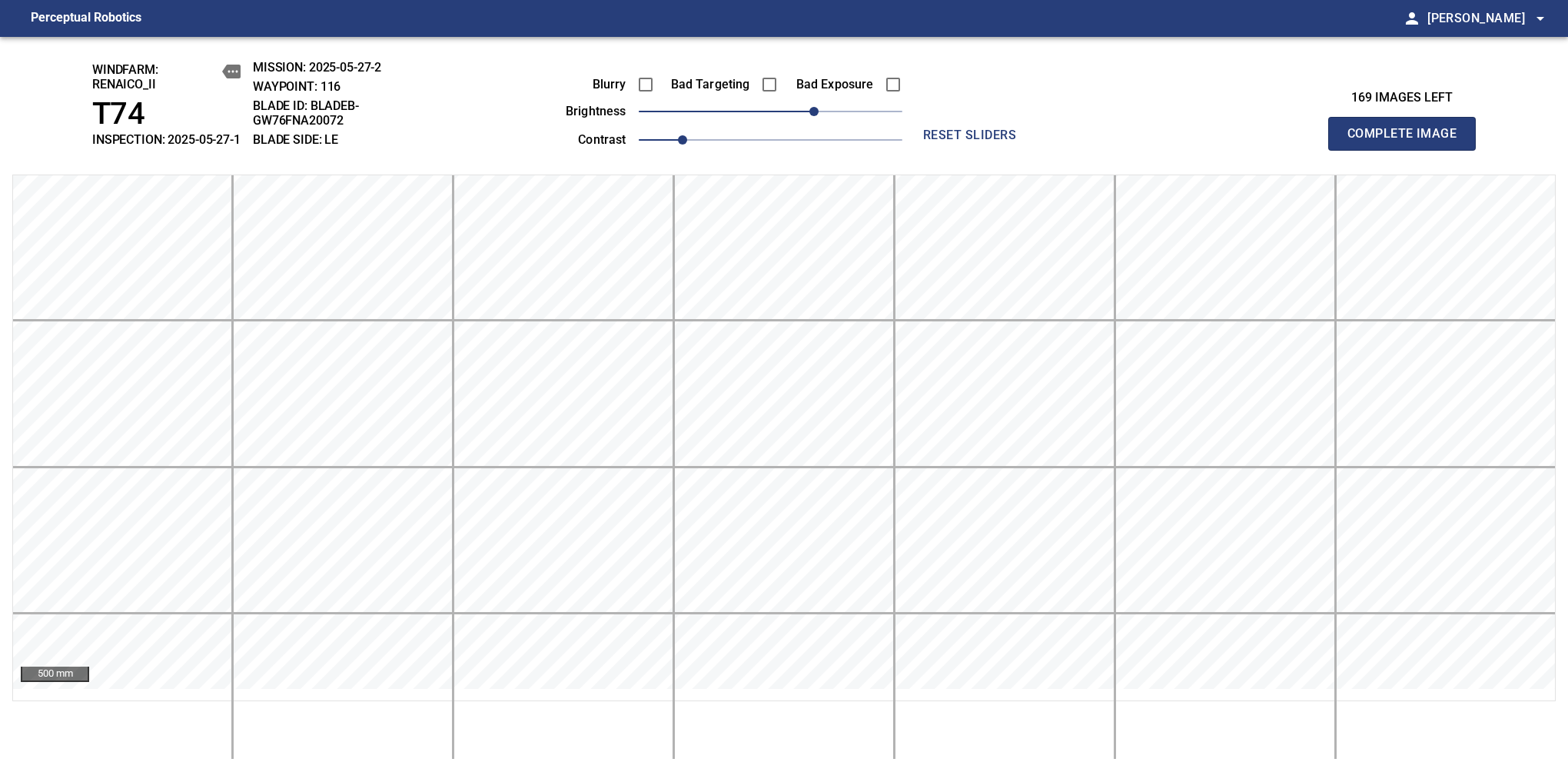
click at [1408, 141] on span "Complete Image" at bounding box center [1402, 133] width 113 height 22
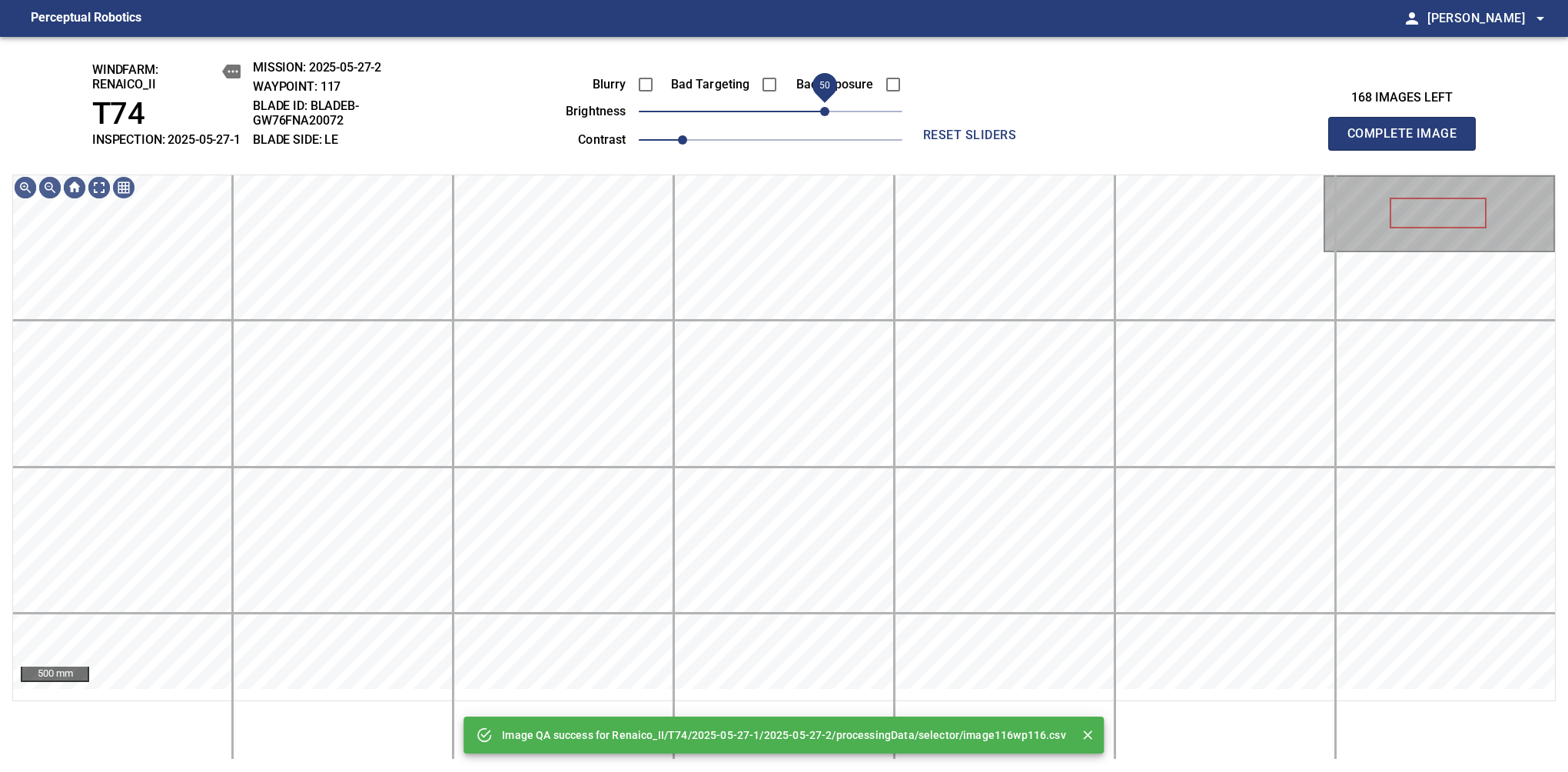
click at [822, 122] on span "50" at bounding box center [770, 111] width 264 height 22
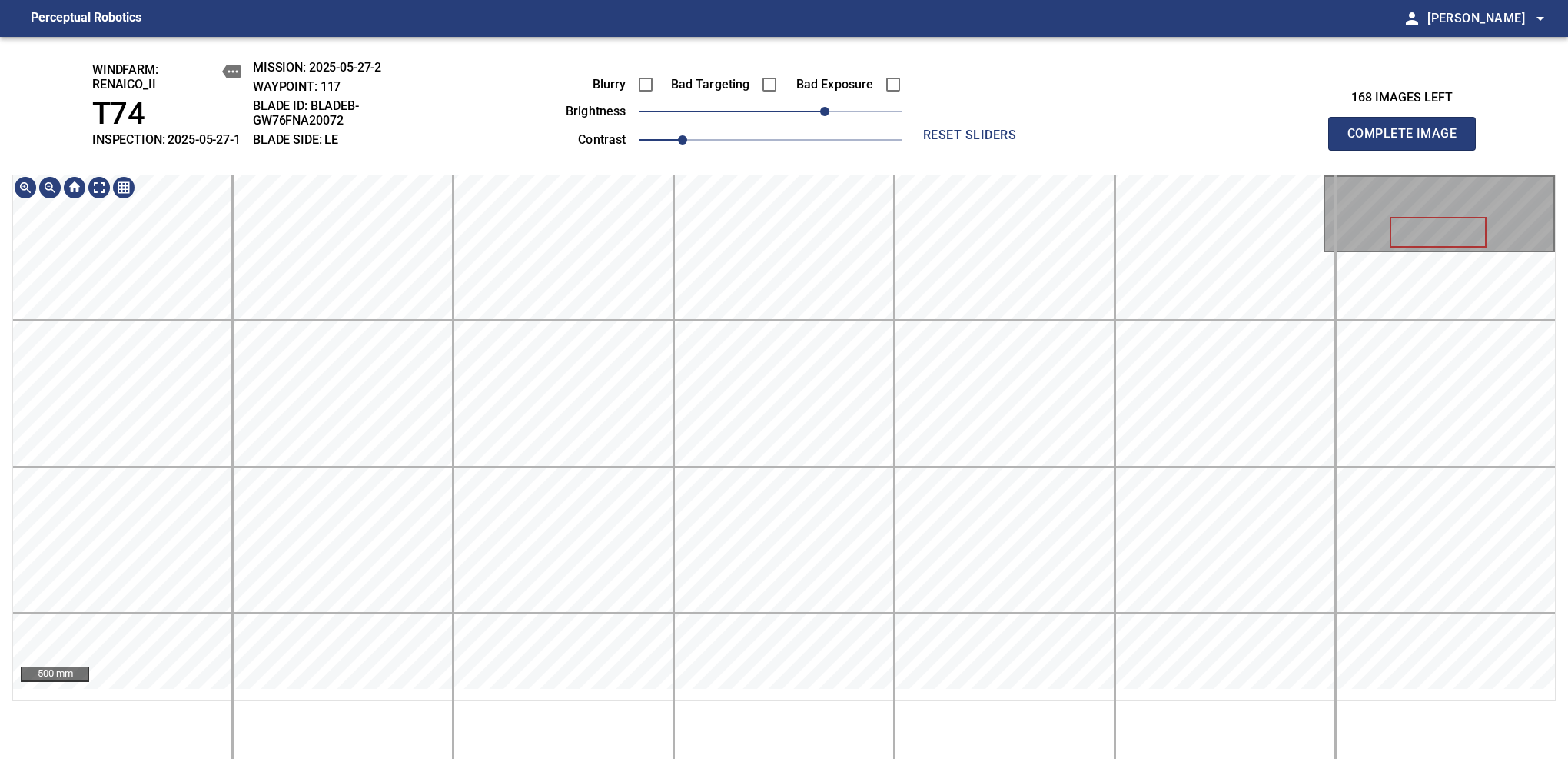
click at [1408, 141] on span "Complete Image" at bounding box center [1402, 133] width 113 height 22
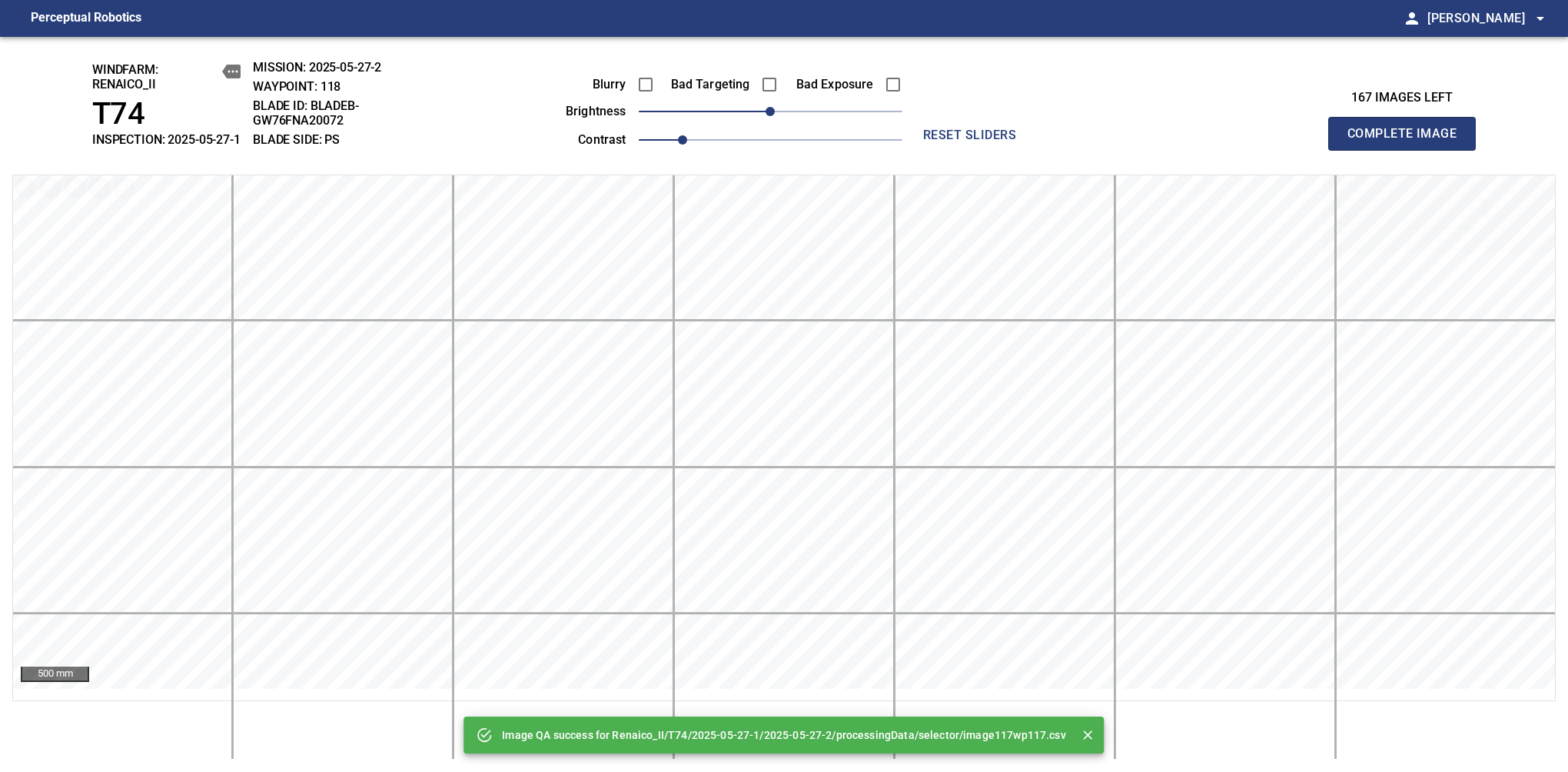
click at [1408, 141] on span "Complete Image" at bounding box center [1402, 133] width 113 height 22
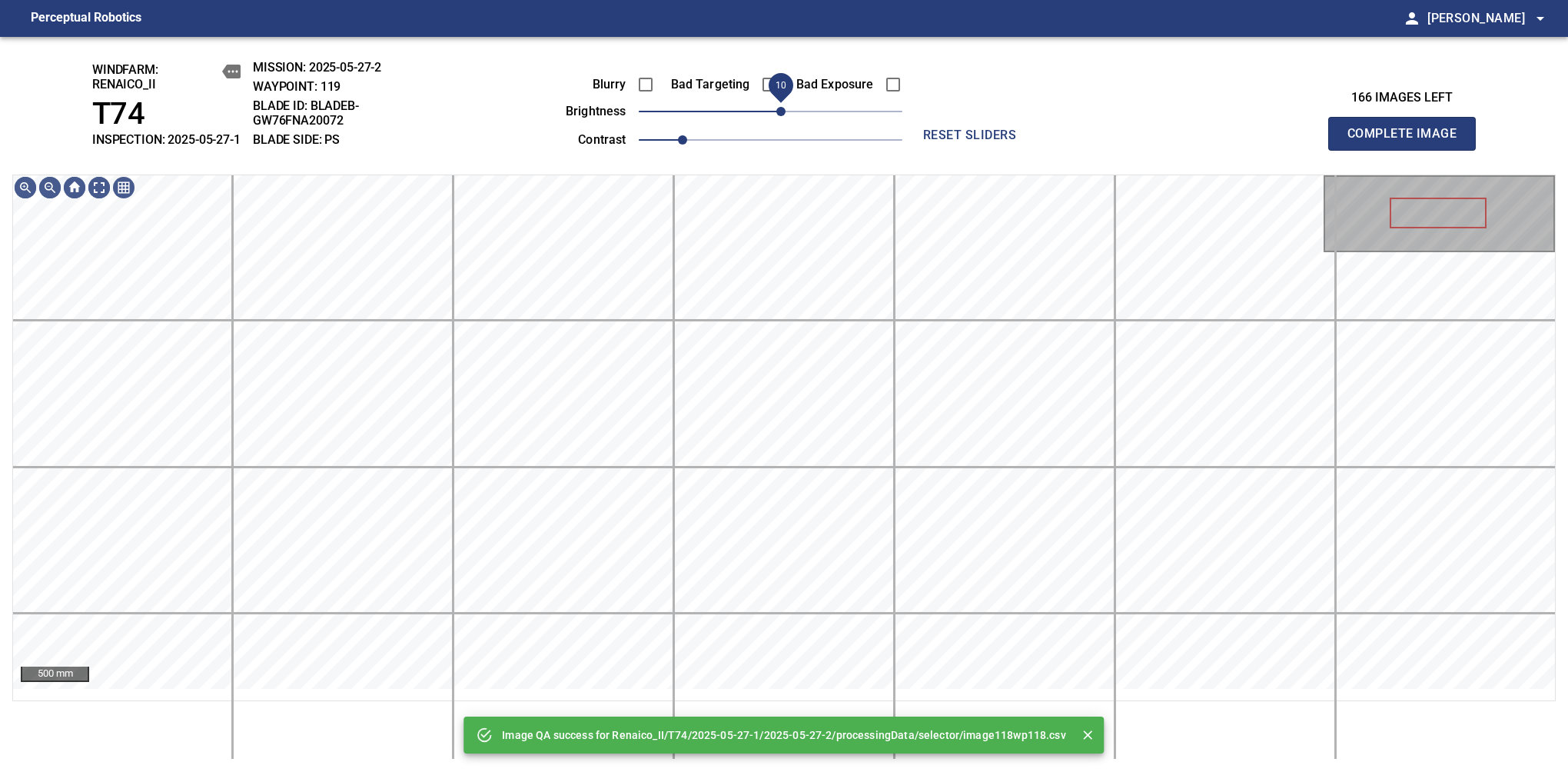
click at [781, 116] on span "10" at bounding box center [782, 112] width 10 height 10
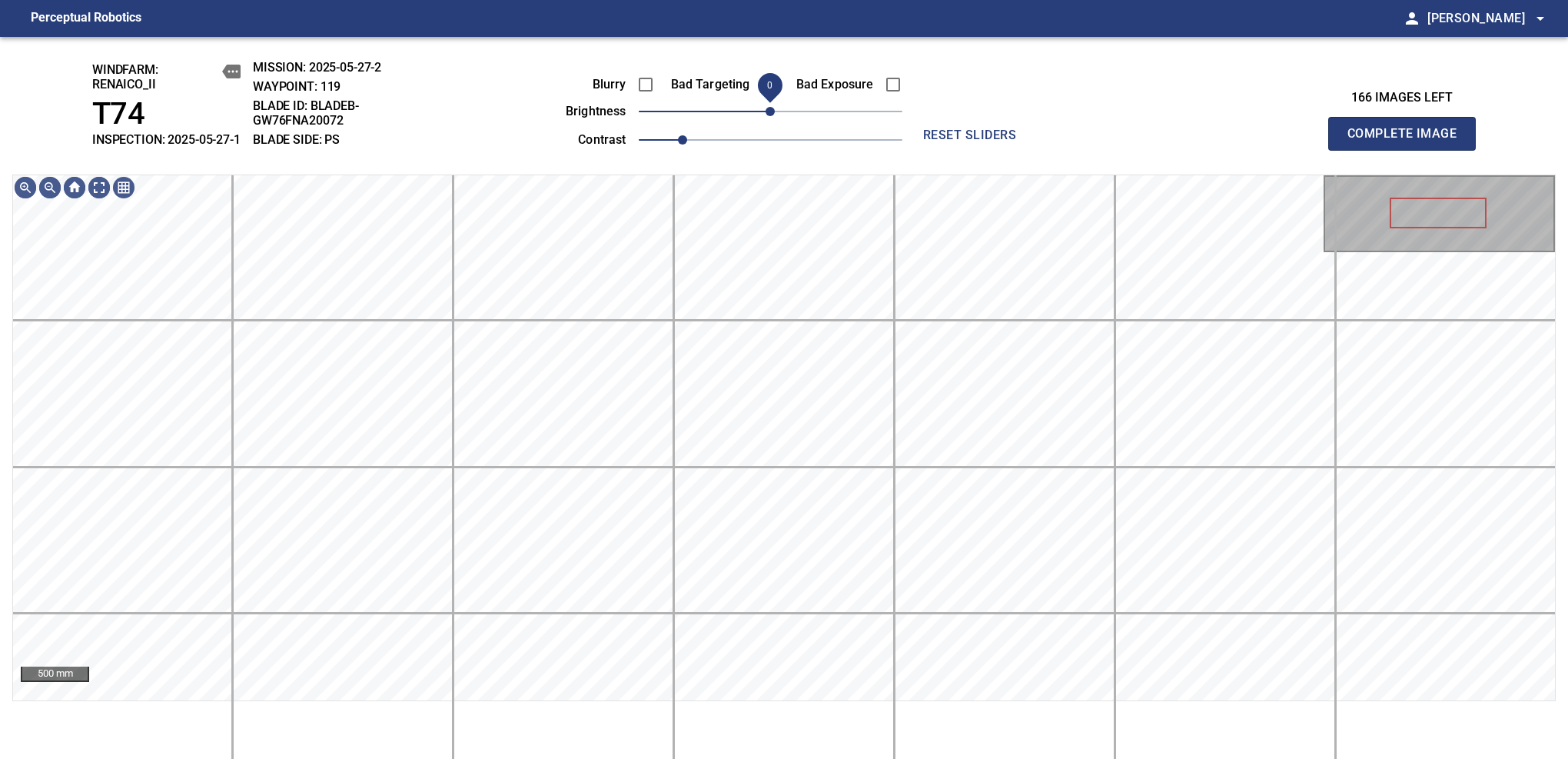
drag, startPoint x: 781, startPoint y: 126, endPoint x: 774, endPoint y: 131, distance: 8.6
click at [774, 116] on span "0" at bounding box center [770, 112] width 10 height 10
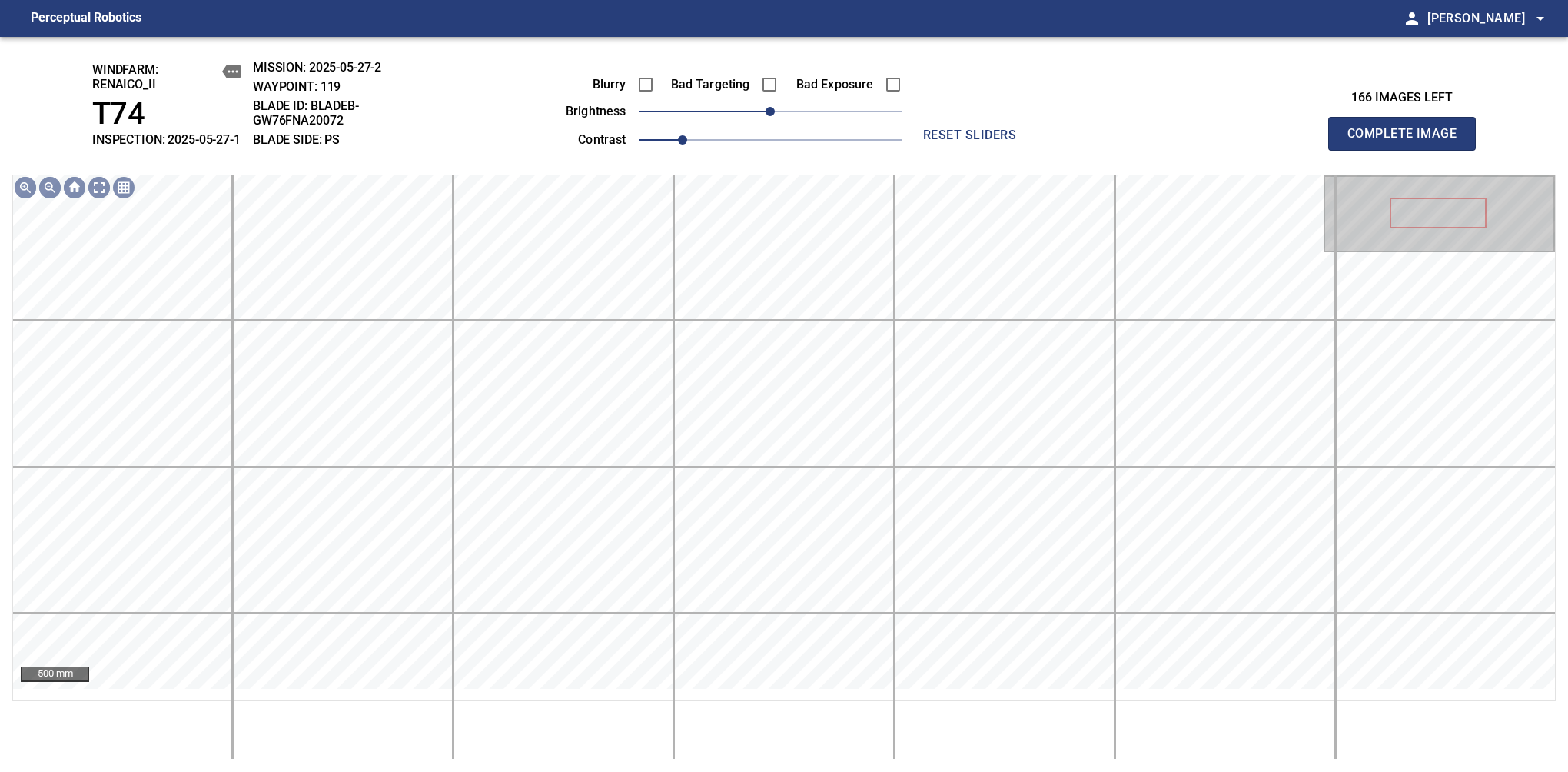
click at [1408, 141] on span "Complete Image" at bounding box center [1402, 133] width 113 height 22
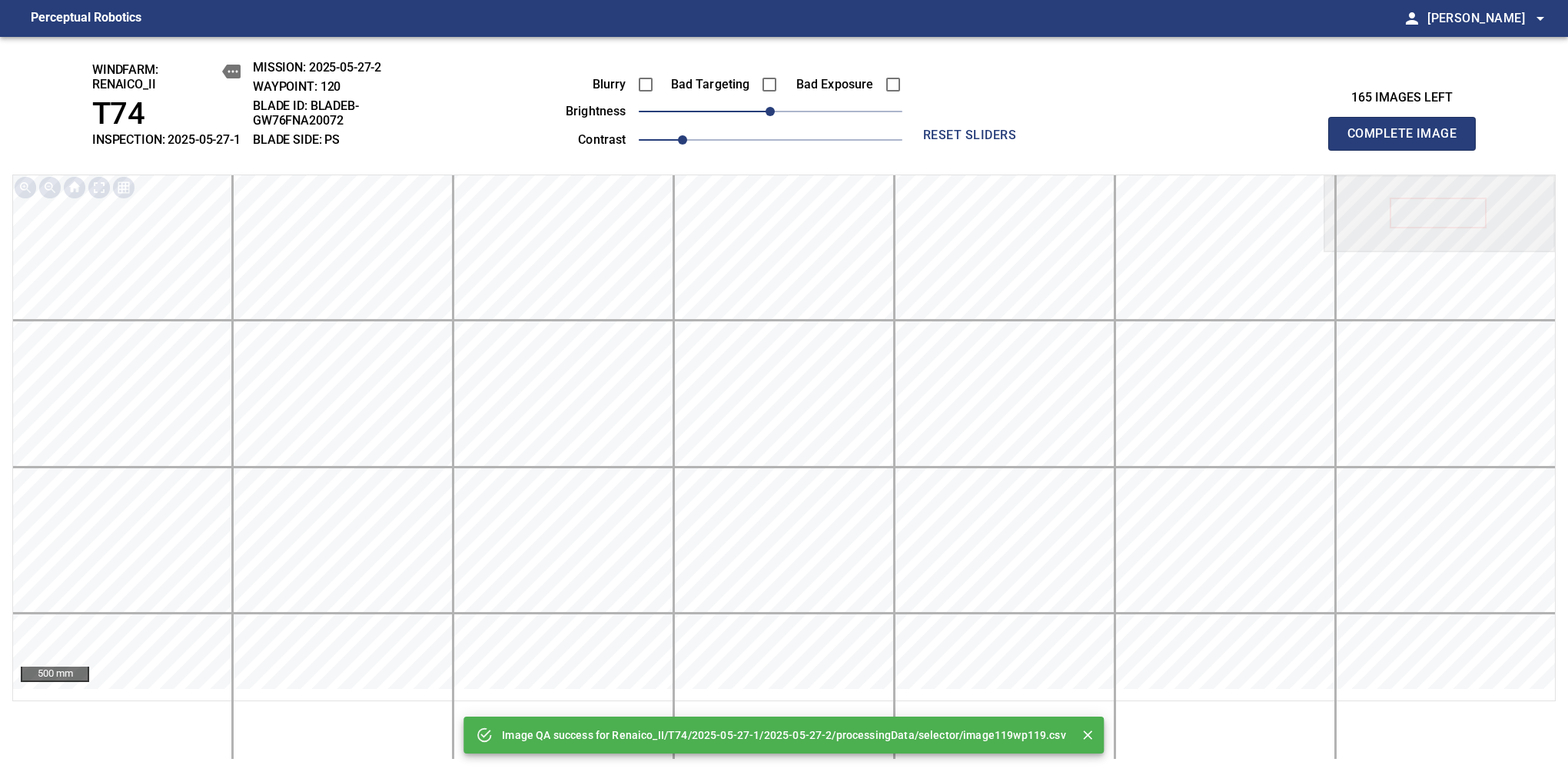
click at [1408, 141] on span "Complete Image" at bounding box center [1402, 133] width 113 height 22
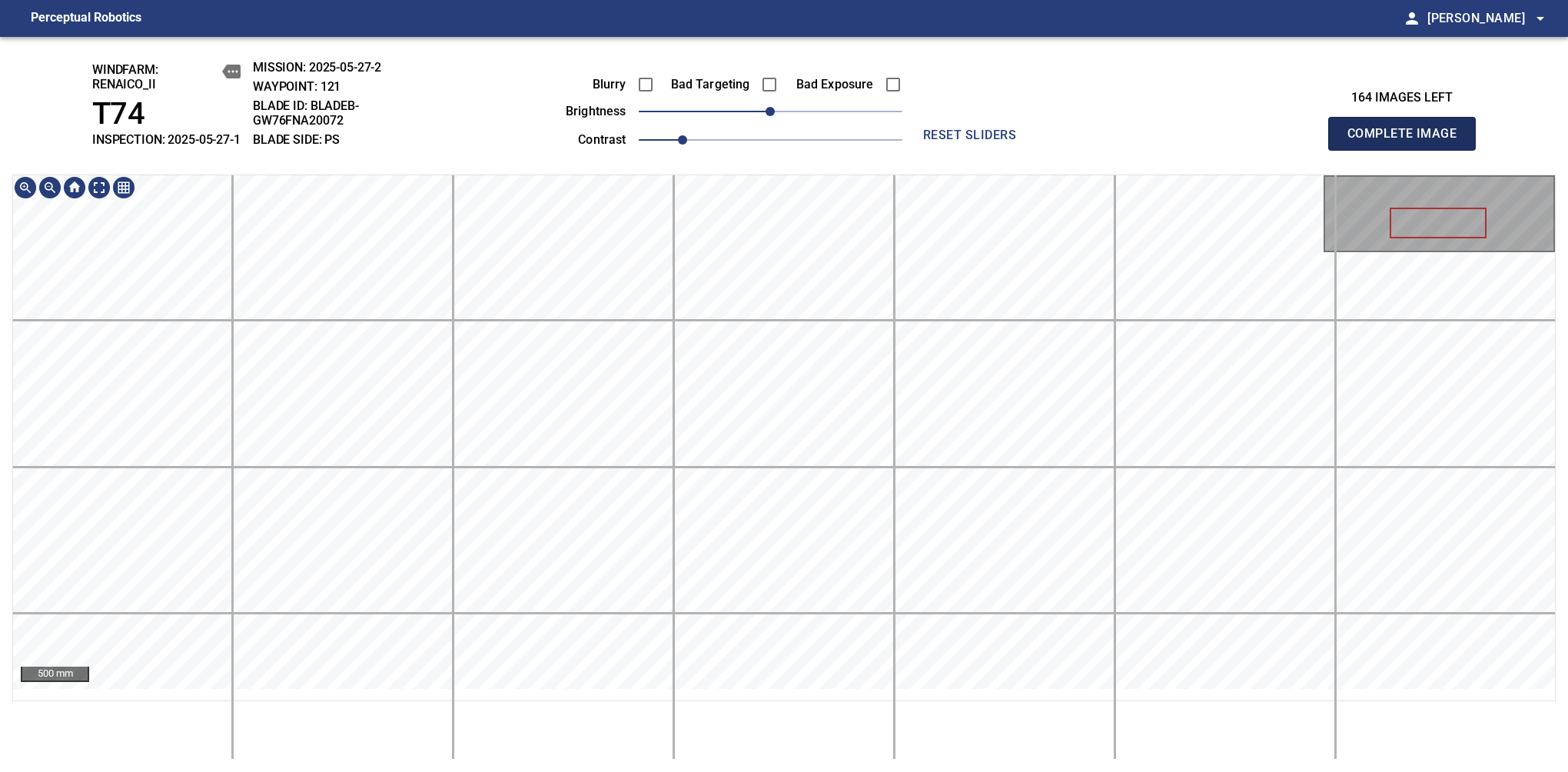
click at [1408, 141] on span "Complete Image" at bounding box center [1402, 133] width 113 height 22
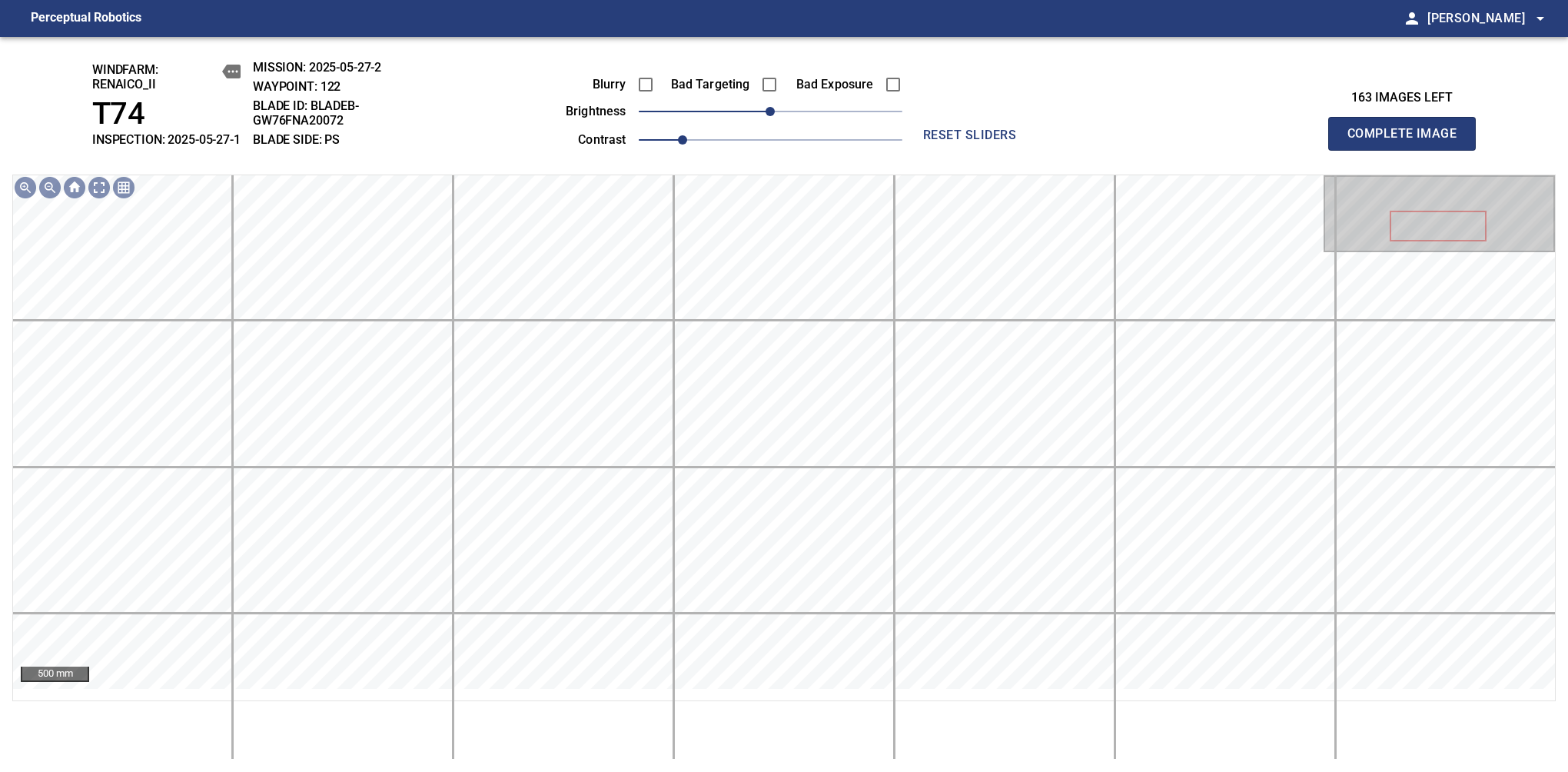
click at [1408, 141] on span "Complete Image" at bounding box center [1402, 133] width 113 height 22
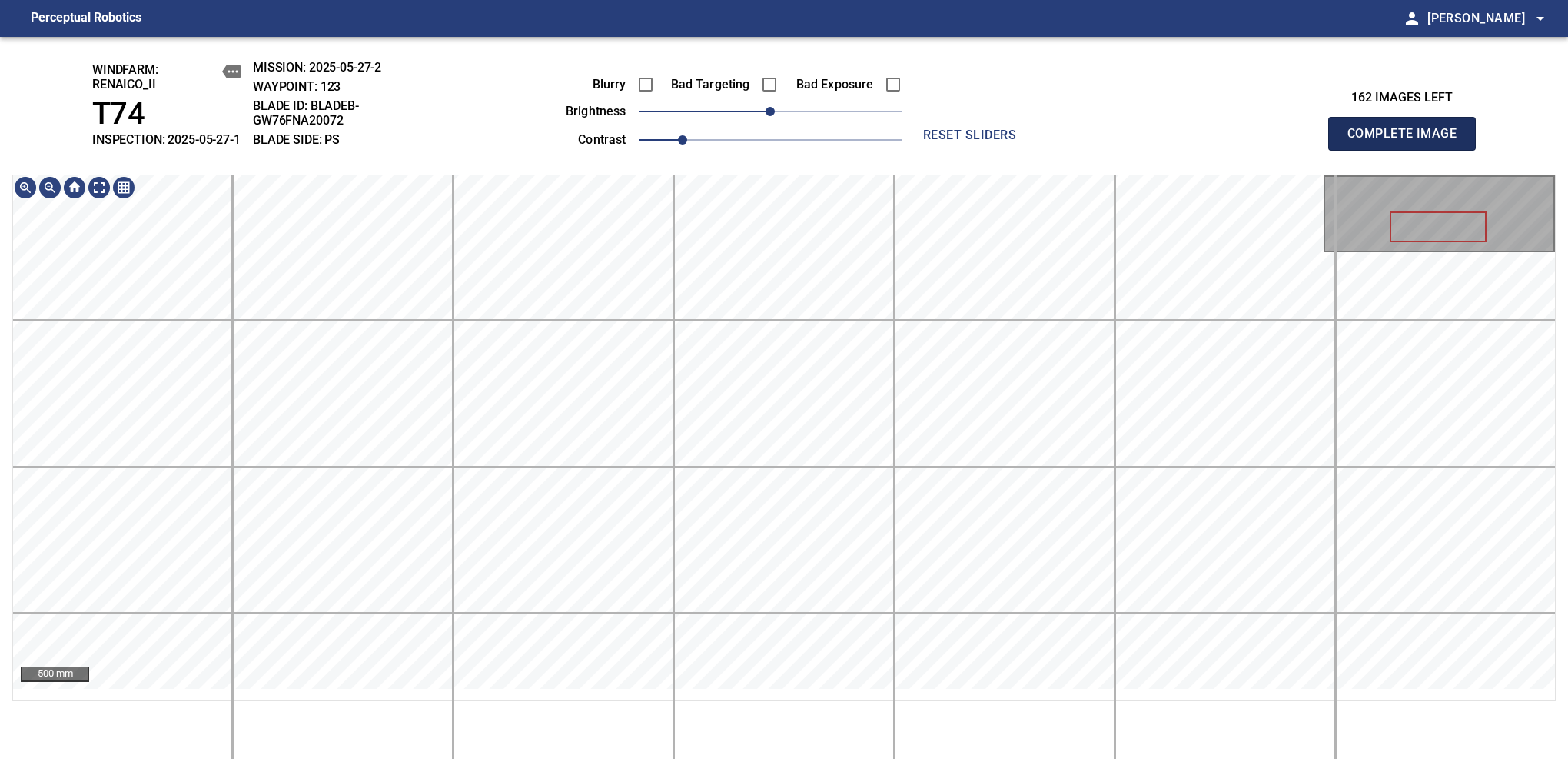
click at [1408, 141] on span "Complete Image" at bounding box center [1402, 133] width 113 height 22
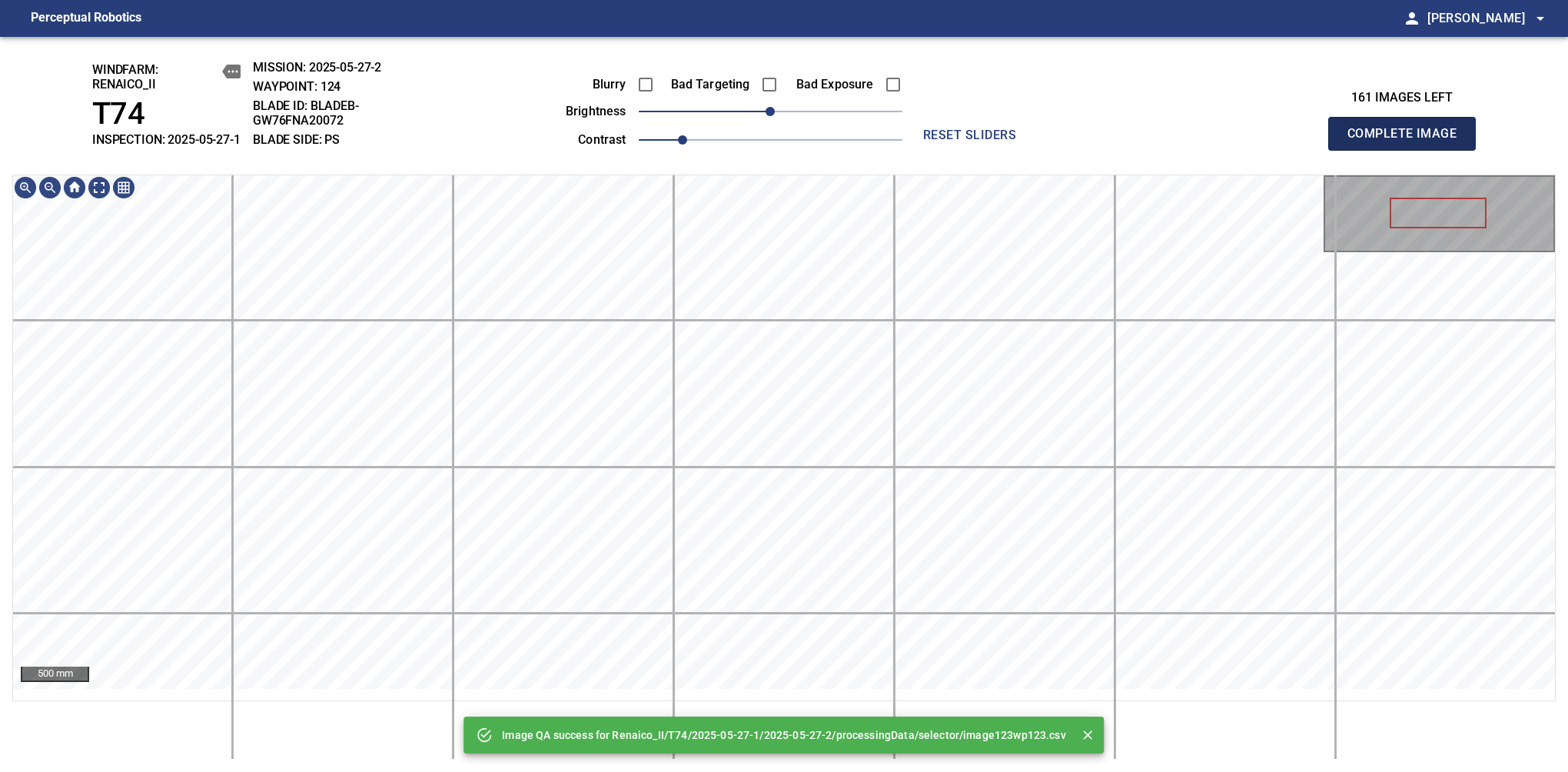
click at [1408, 141] on span "Complete Image" at bounding box center [1402, 133] width 113 height 22
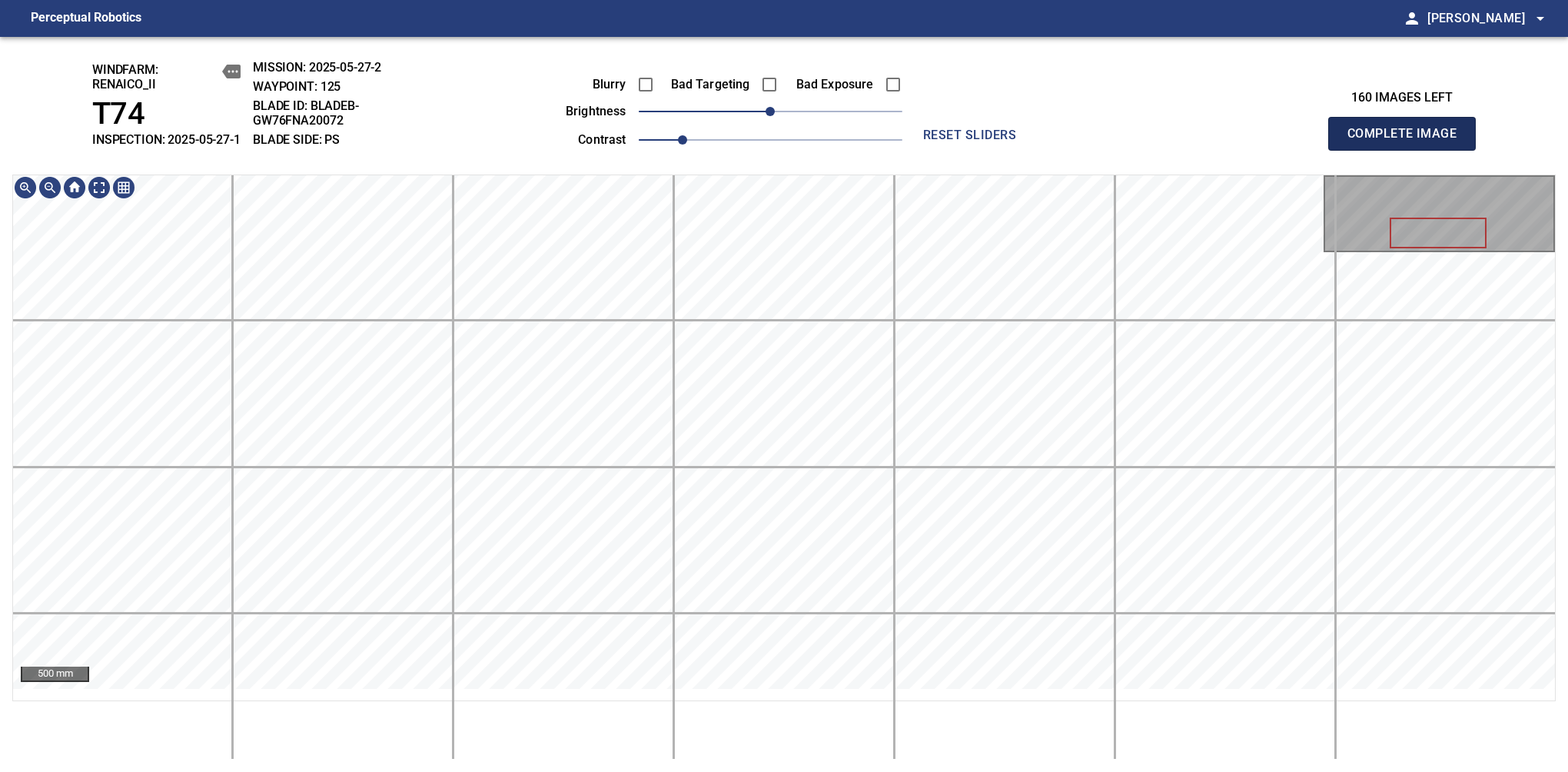
click at [1408, 141] on span "Complete Image" at bounding box center [1402, 133] width 113 height 22
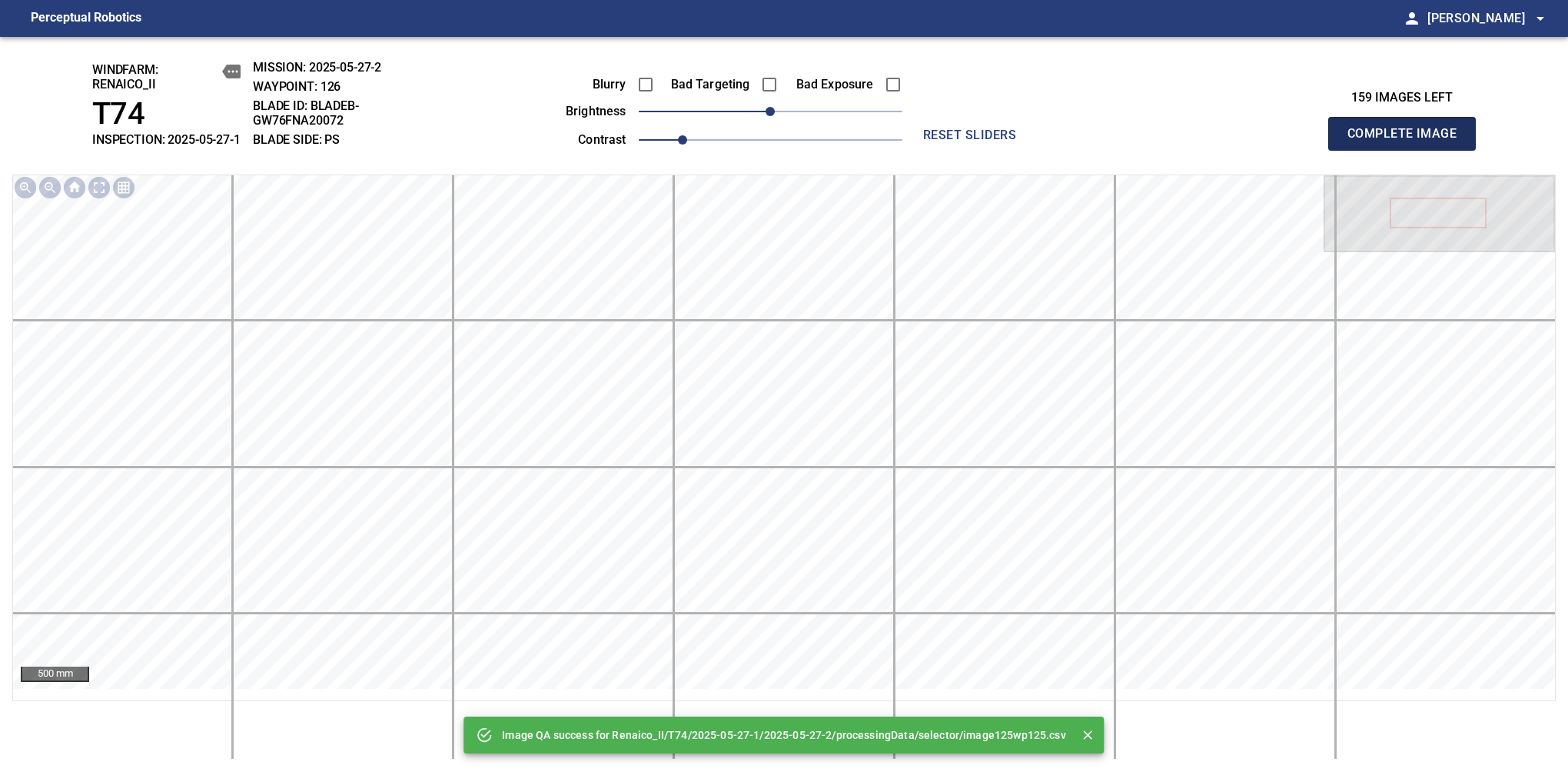
click at [1408, 141] on span "Complete Image" at bounding box center [1402, 133] width 113 height 22
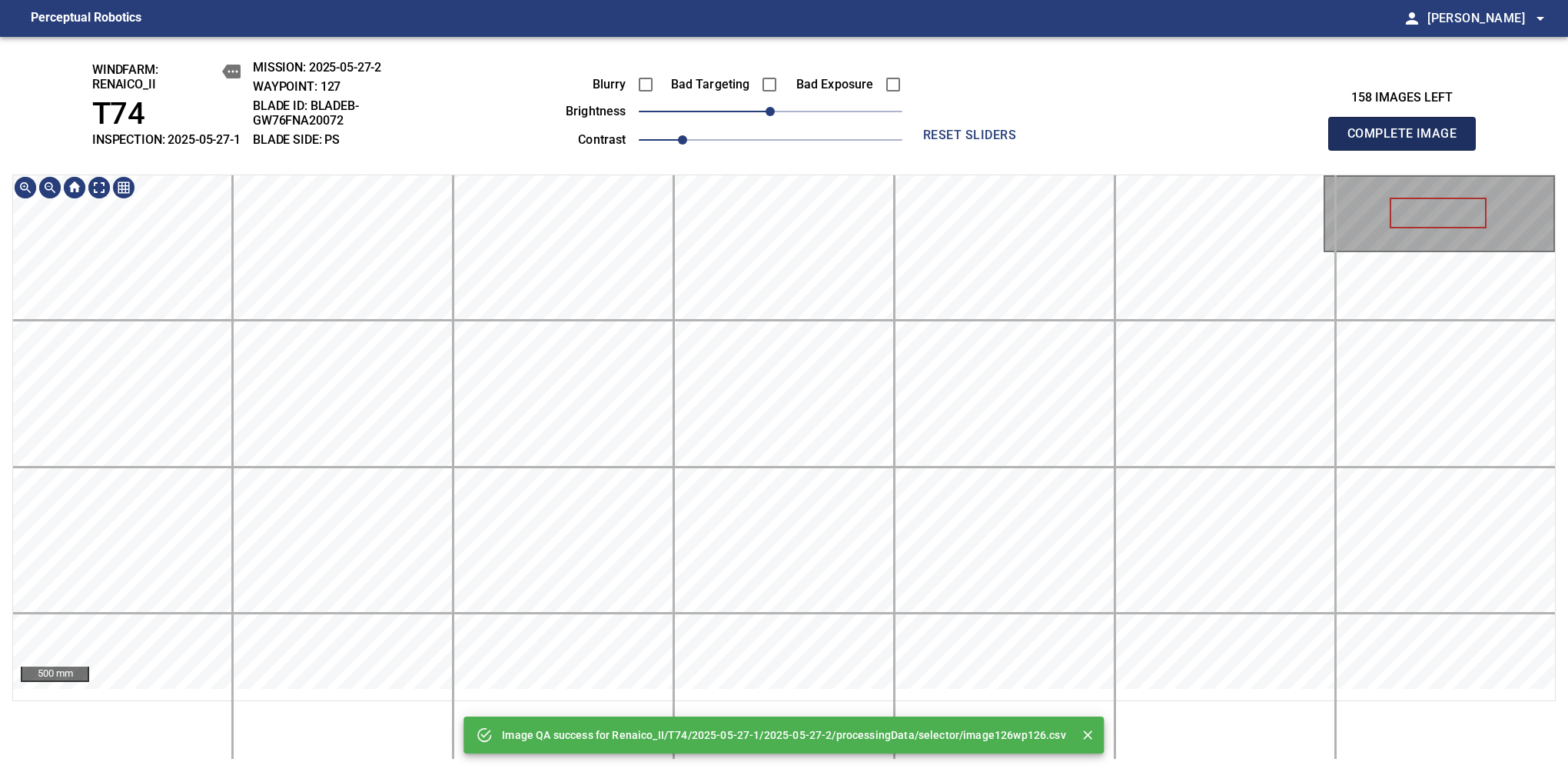
click at [1408, 141] on span "Complete Image" at bounding box center [1402, 133] width 113 height 22
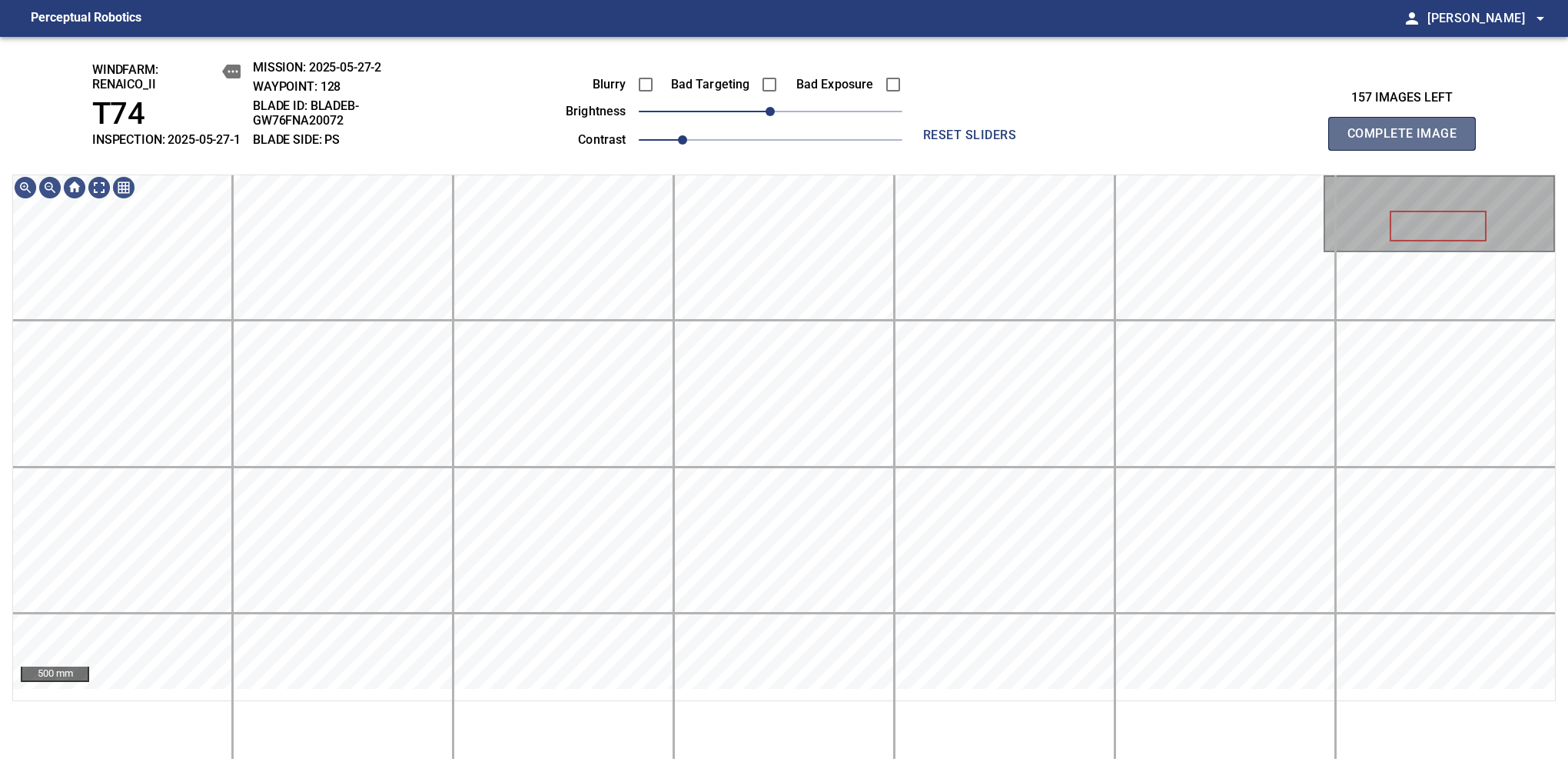
click at [1408, 141] on span "Complete Image" at bounding box center [1402, 133] width 113 height 22
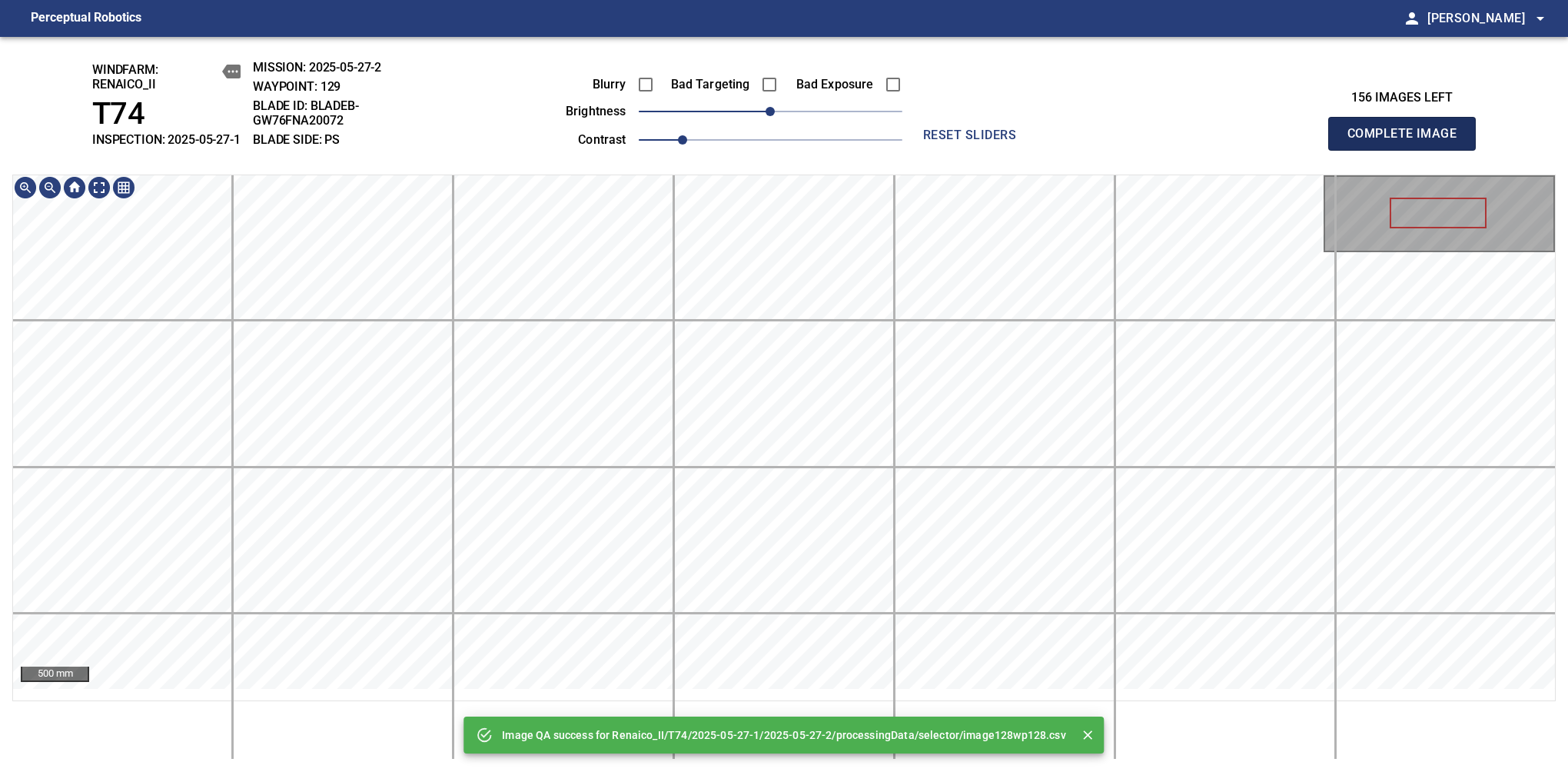
click at [1408, 141] on span "Complete Image" at bounding box center [1402, 133] width 113 height 22
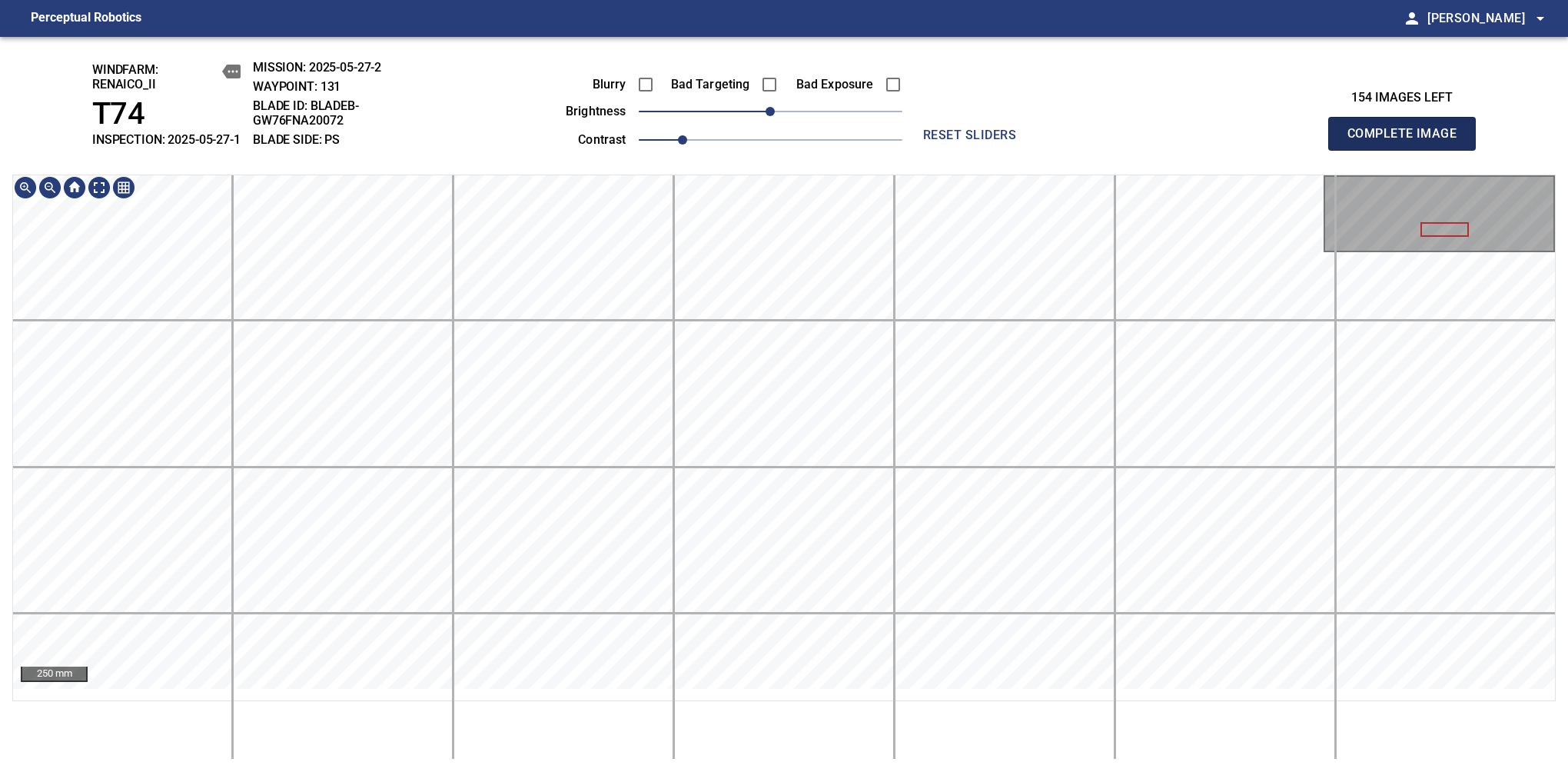
click at [1408, 141] on span "Complete Image" at bounding box center [1402, 133] width 113 height 22
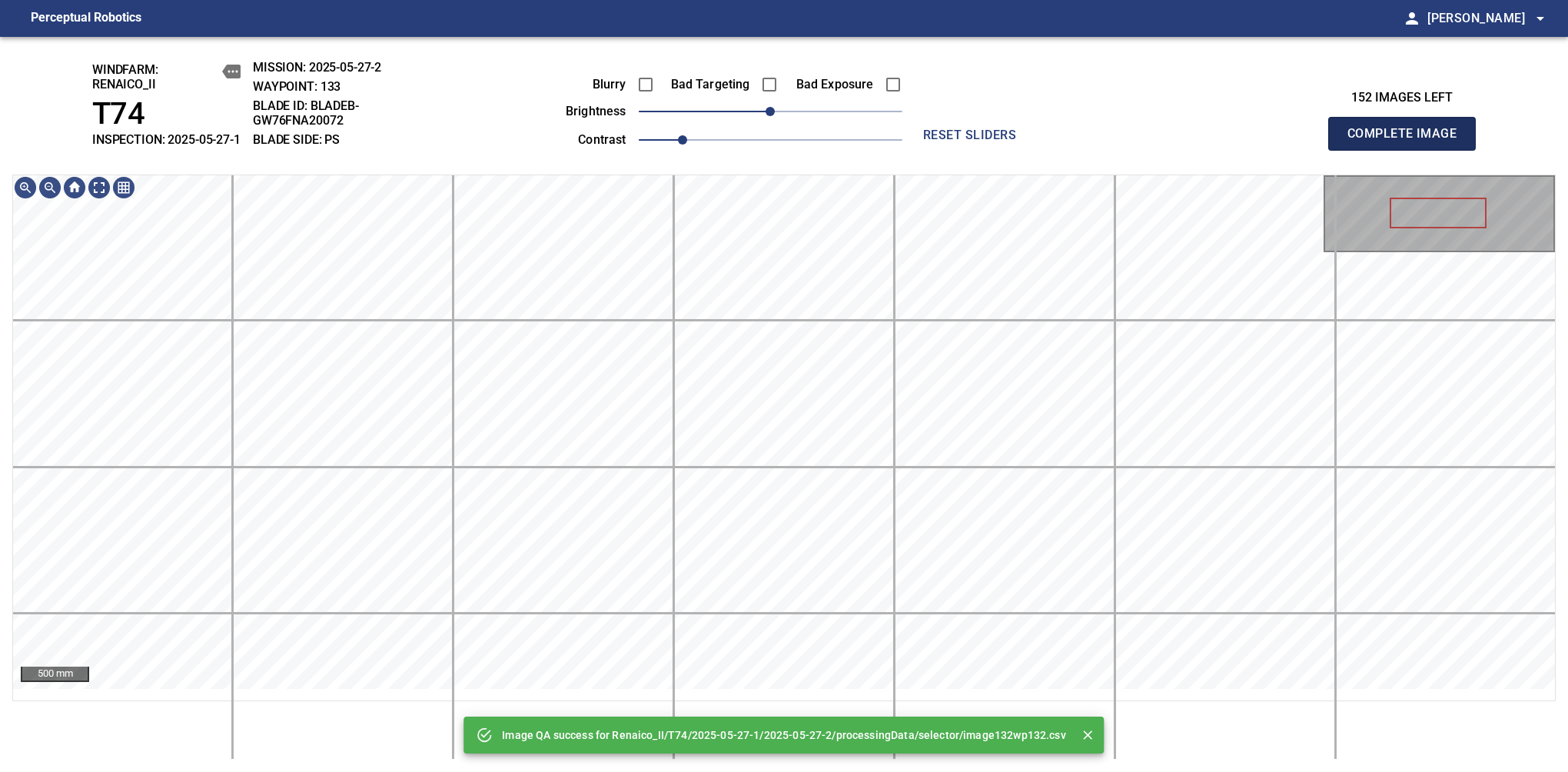
click at [1408, 141] on span "Complete Image" at bounding box center [1402, 133] width 113 height 22
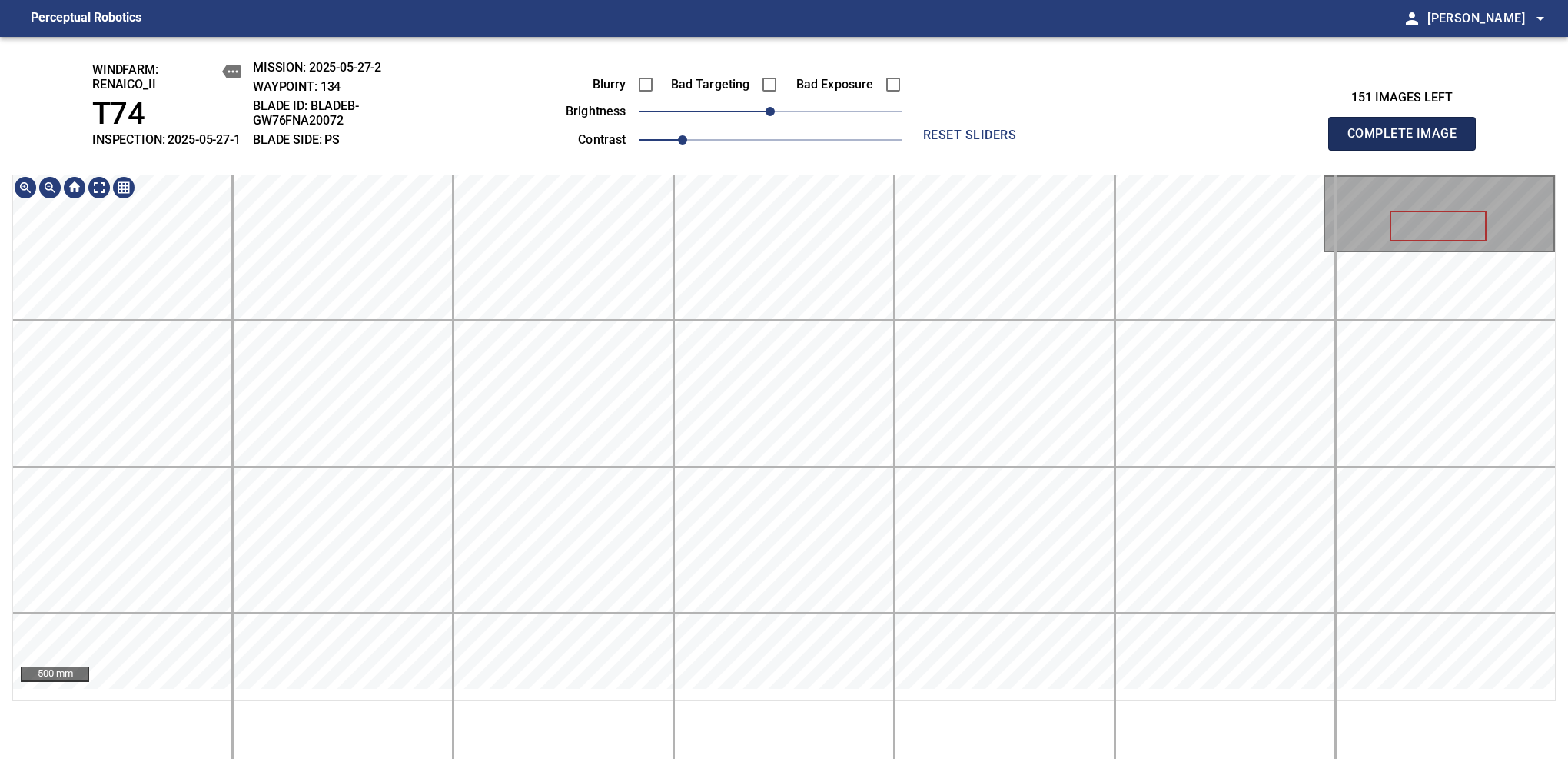
click at [1408, 141] on span "Complete Image" at bounding box center [1402, 133] width 113 height 22
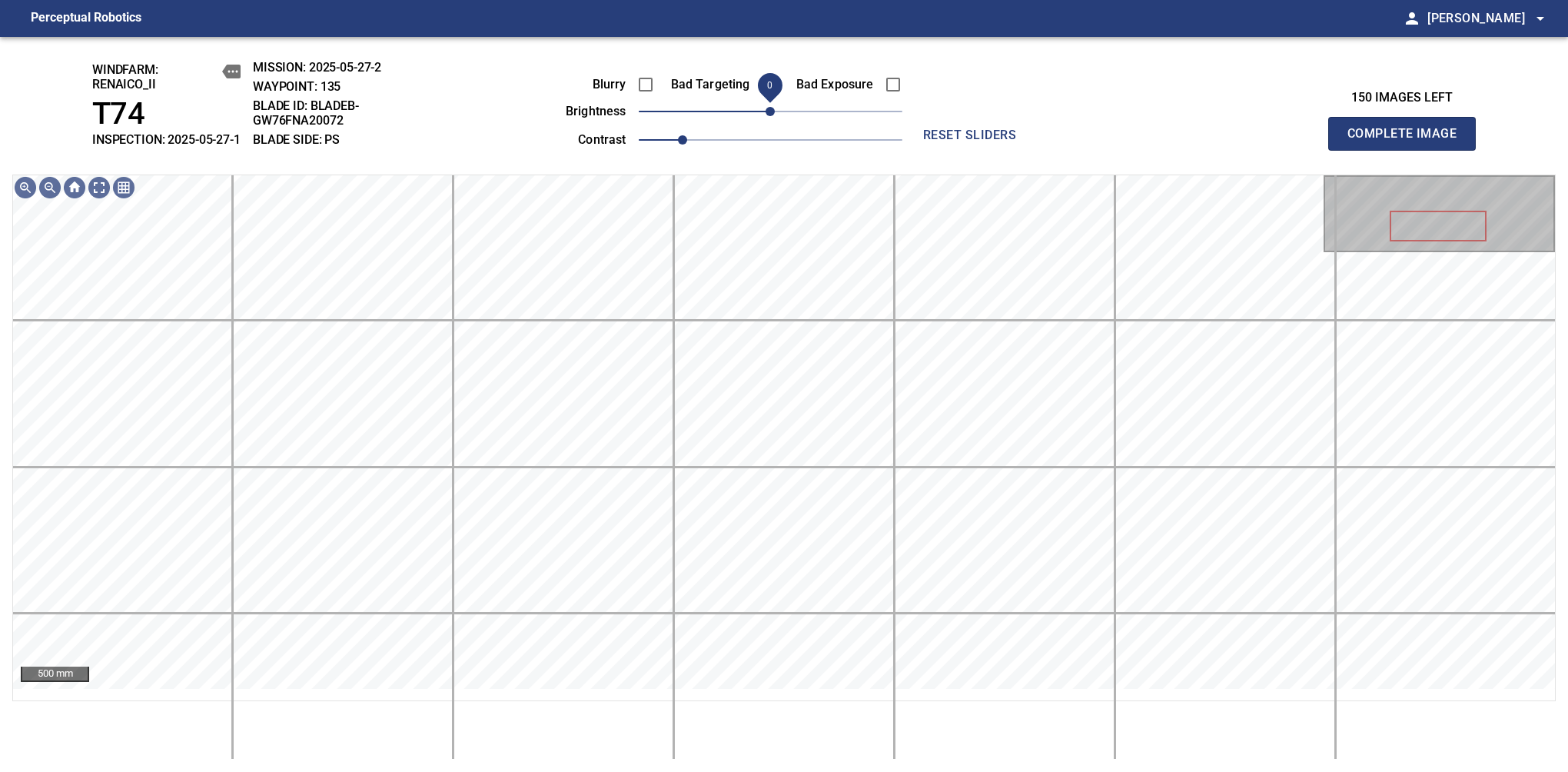
click at [775, 116] on span "0" at bounding box center [770, 112] width 10 height 10
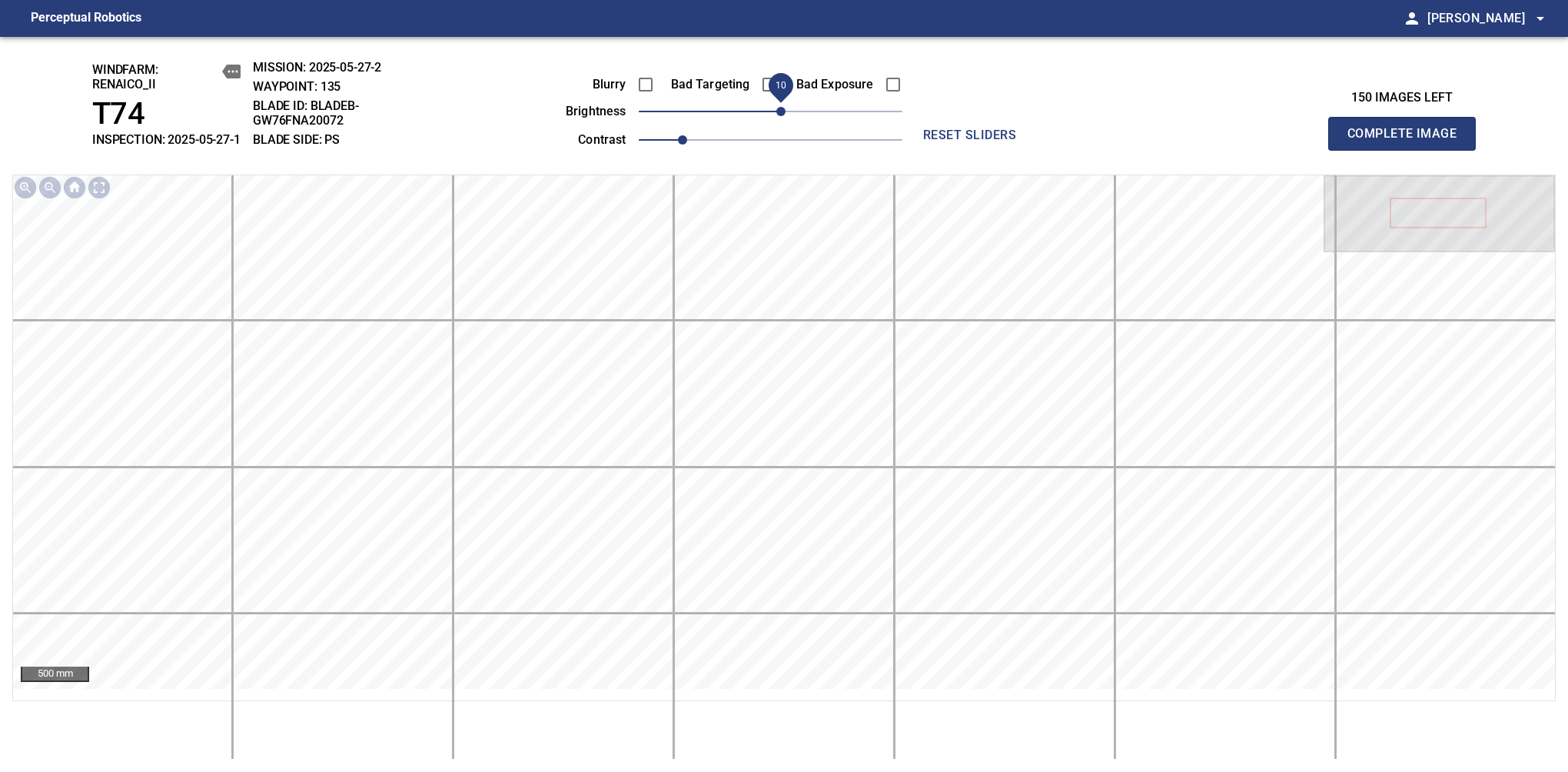
click at [781, 116] on span "10" at bounding box center [782, 112] width 10 height 10
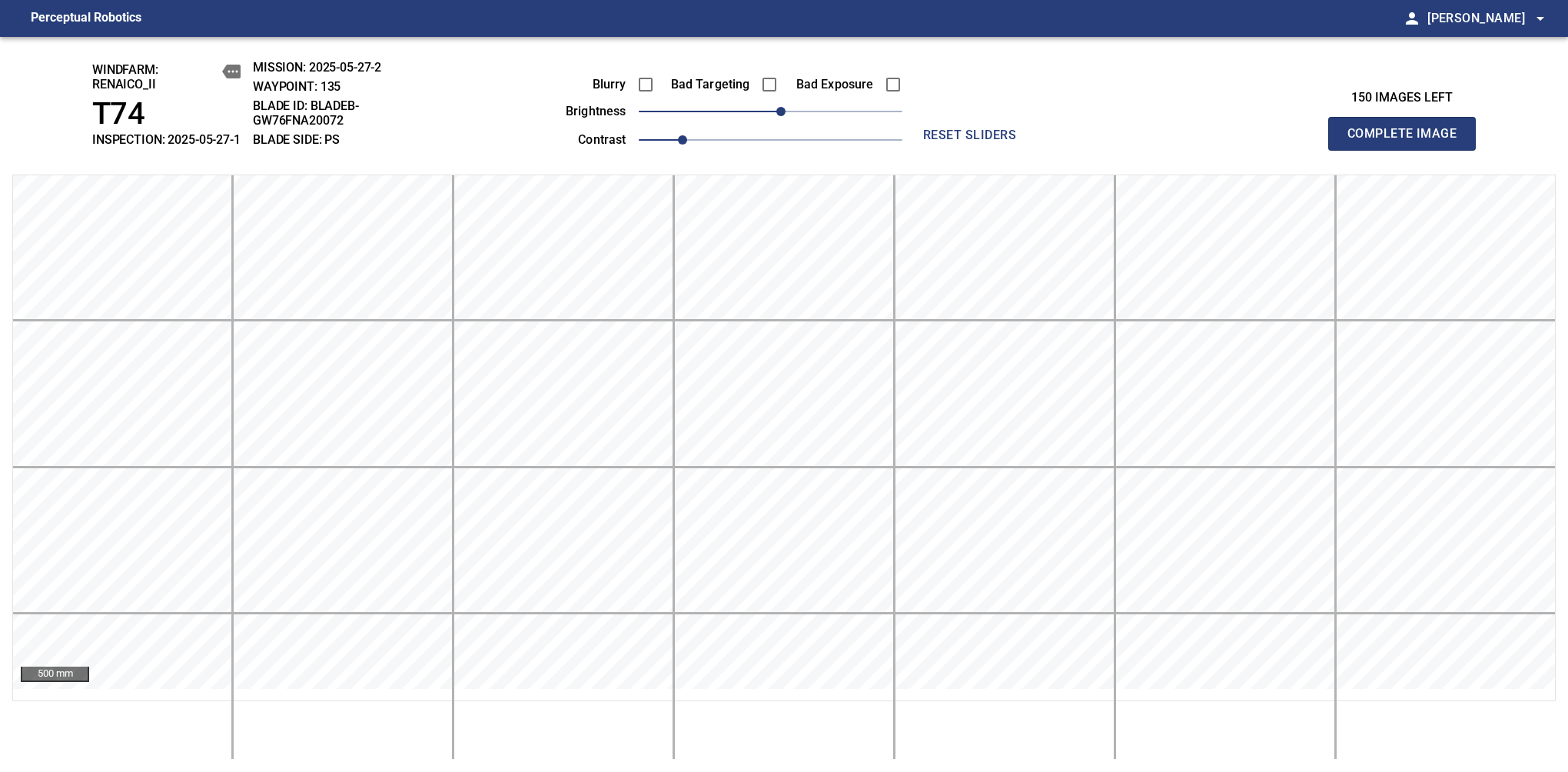
click at [1408, 141] on span "Complete Image" at bounding box center [1402, 133] width 113 height 22
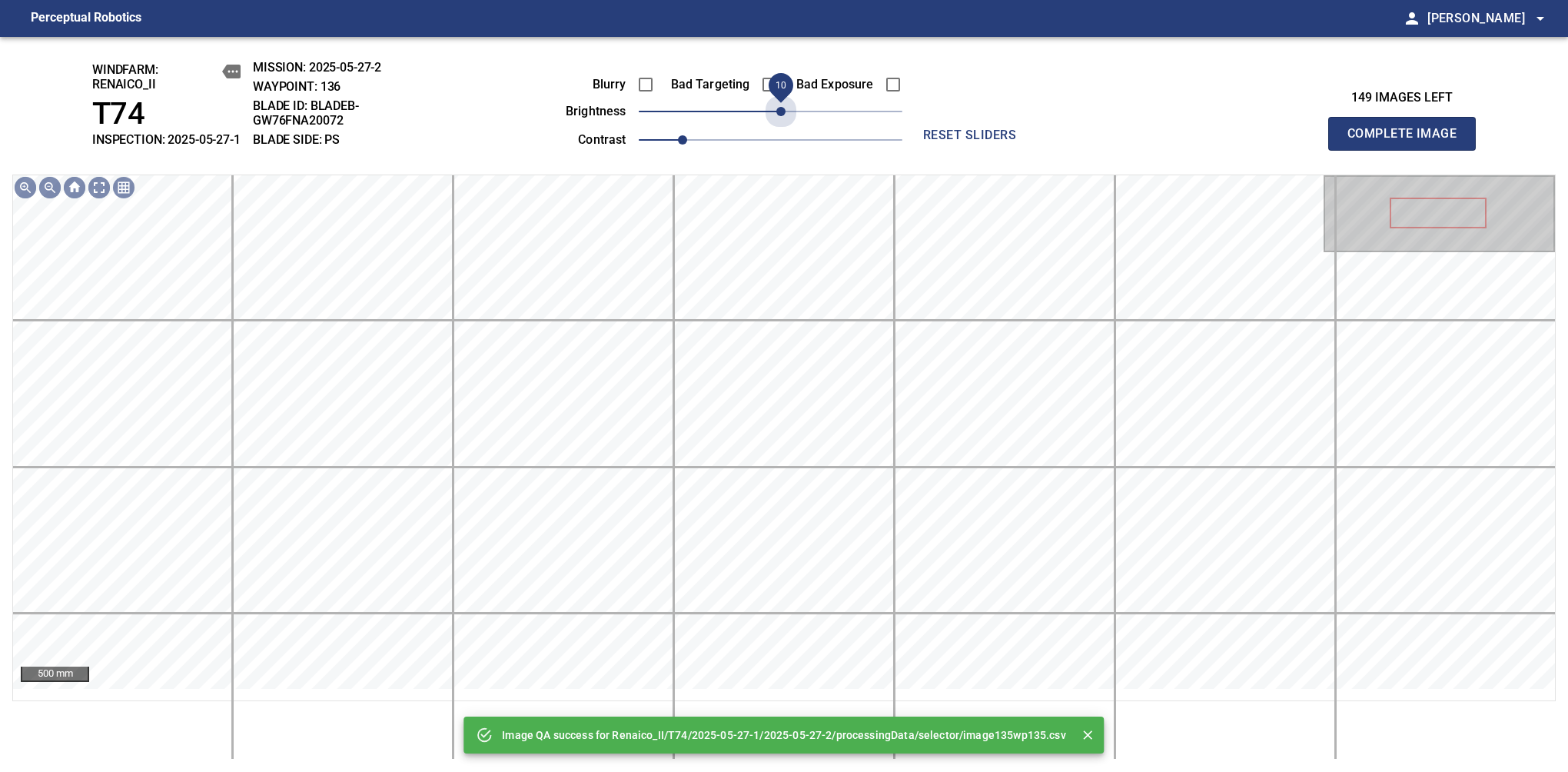
click at [781, 116] on span "10" at bounding box center [782, 112] width 10 height 10
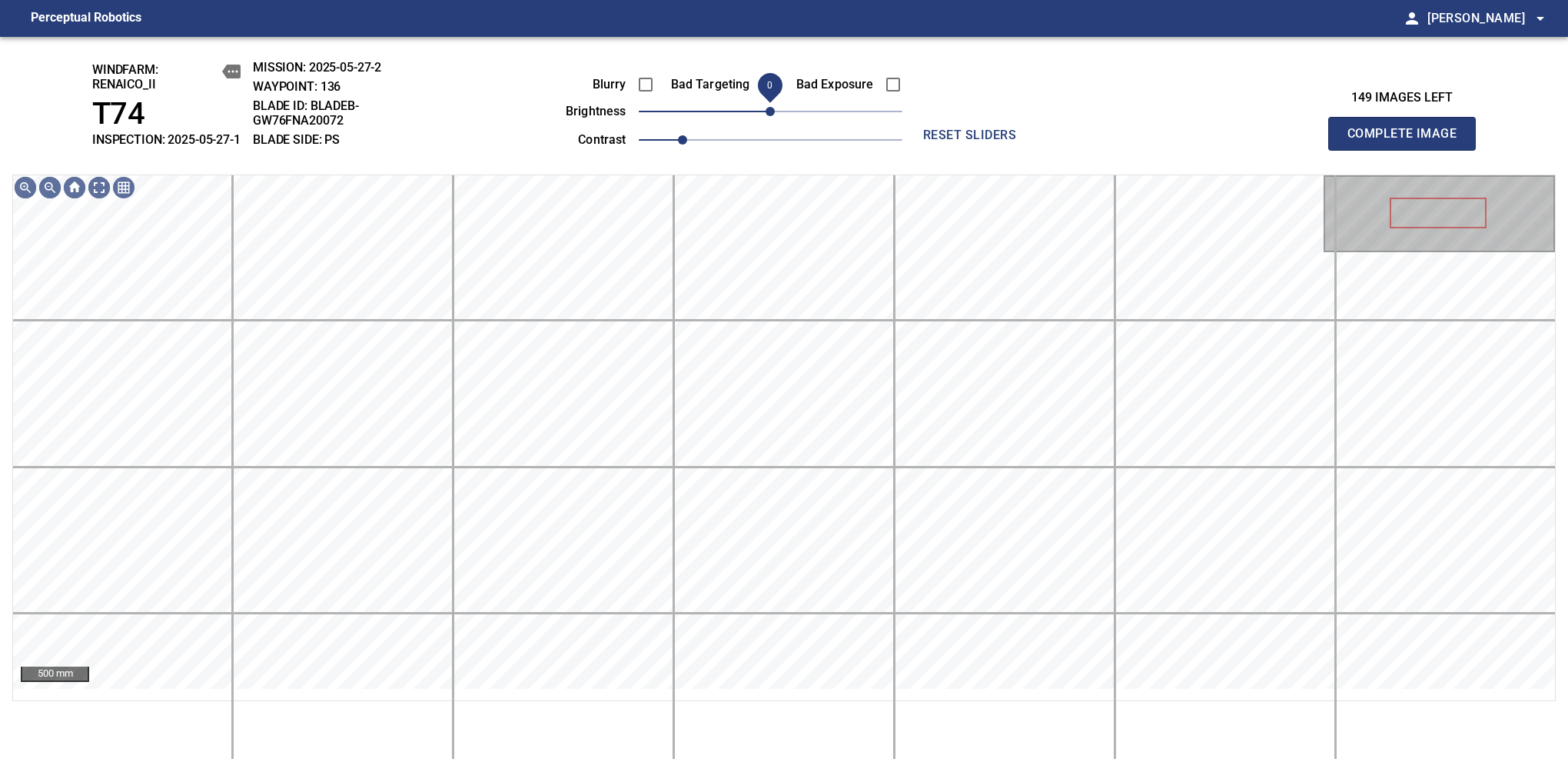
drag, startPoint x: 781, startPoint y: 127, endPoint x: 771, endPoint y: 137, distance: 14.1
click at [771, 116] on span "0" at bounding box center [770, 112] width 10 height 10
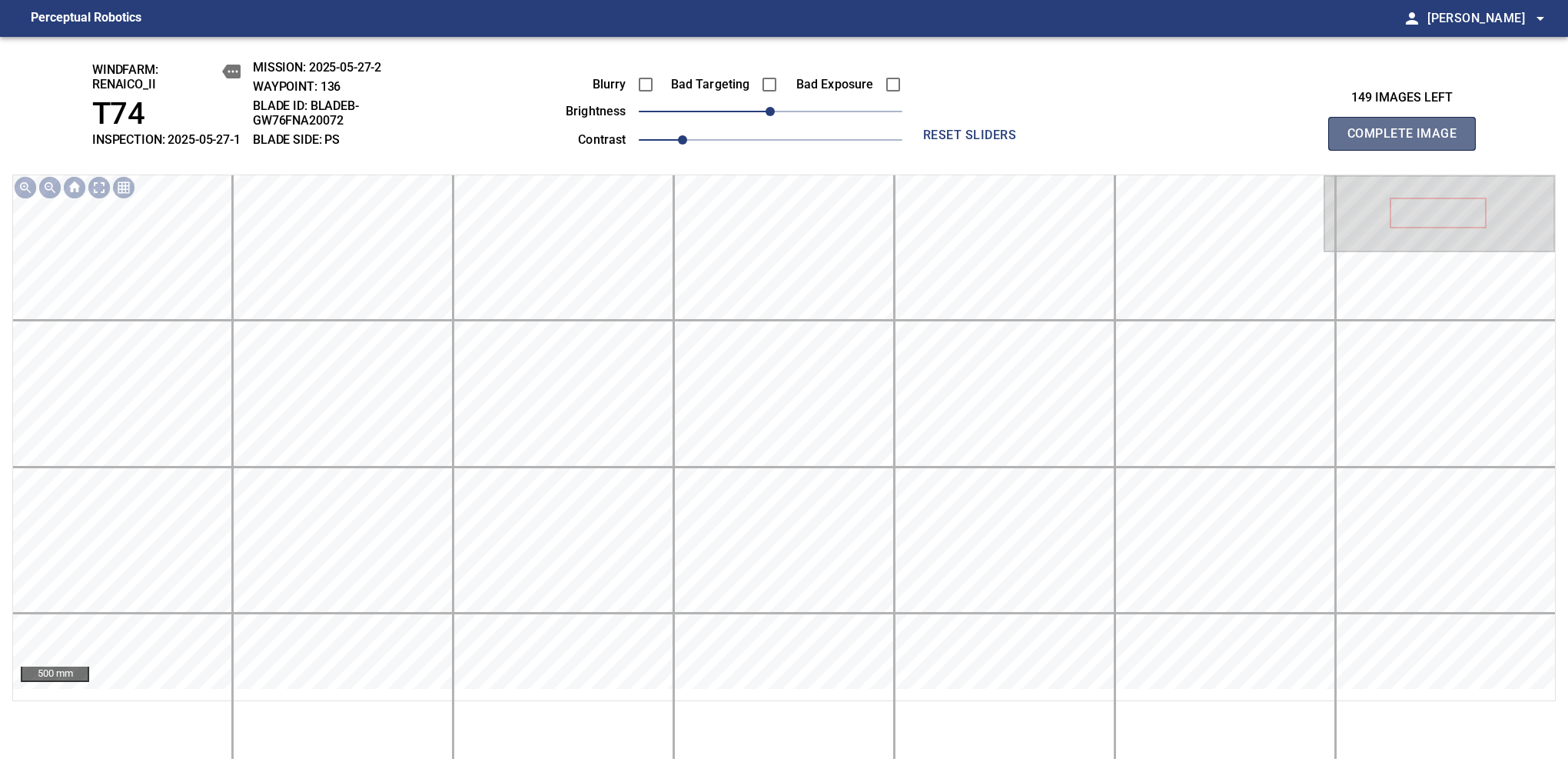
click at [1408, 141] on span "Complete Image" at bounding box center [1402, 133] width 113 height 22
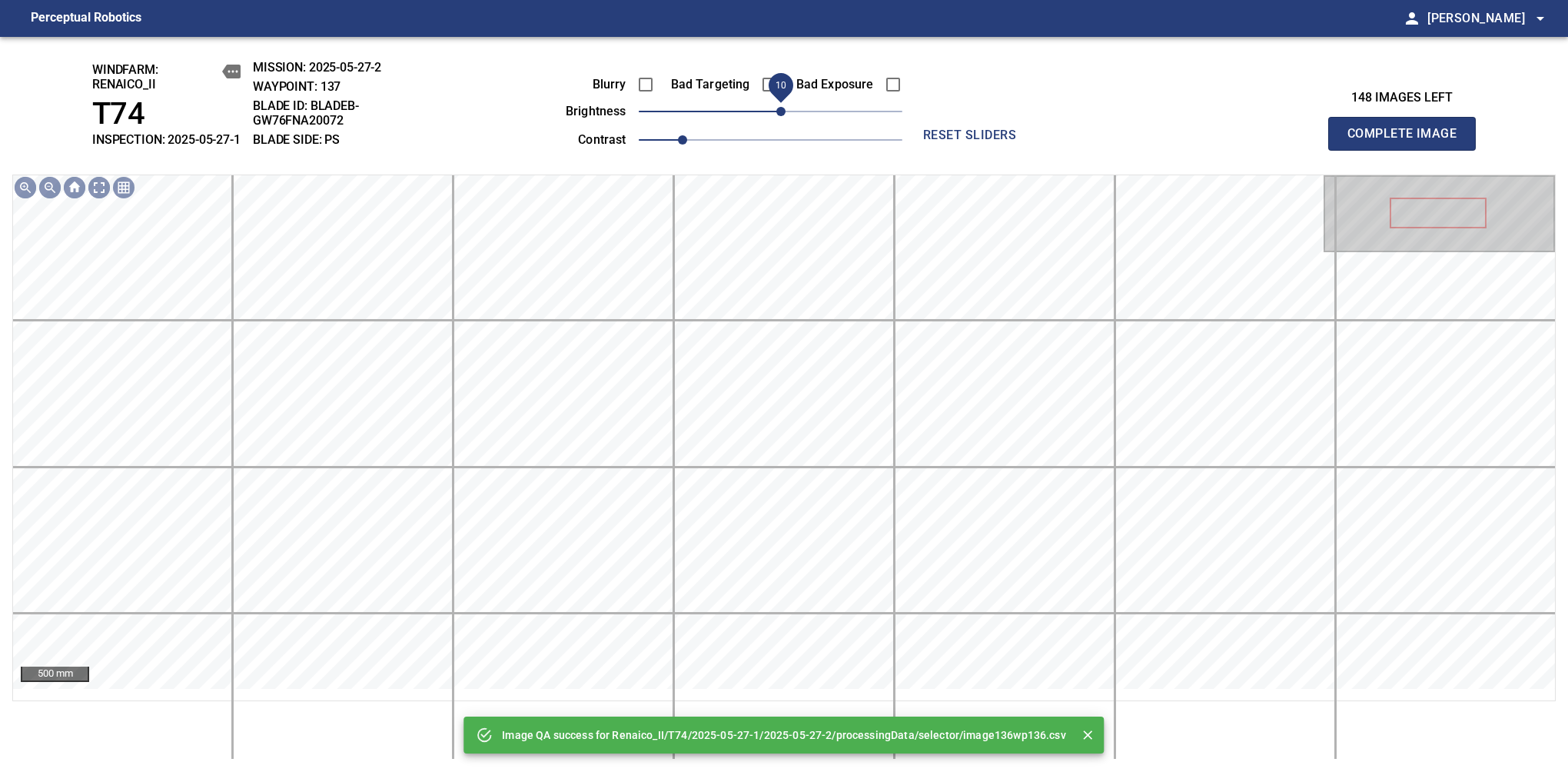
drag, startPoint x: 771, startPoint y: 127, endPoint x: 778, endPoint y: 121, distance: 9.2
click at [778, 116] on span "10" at bounding box center [782, 112] width 10 height 10
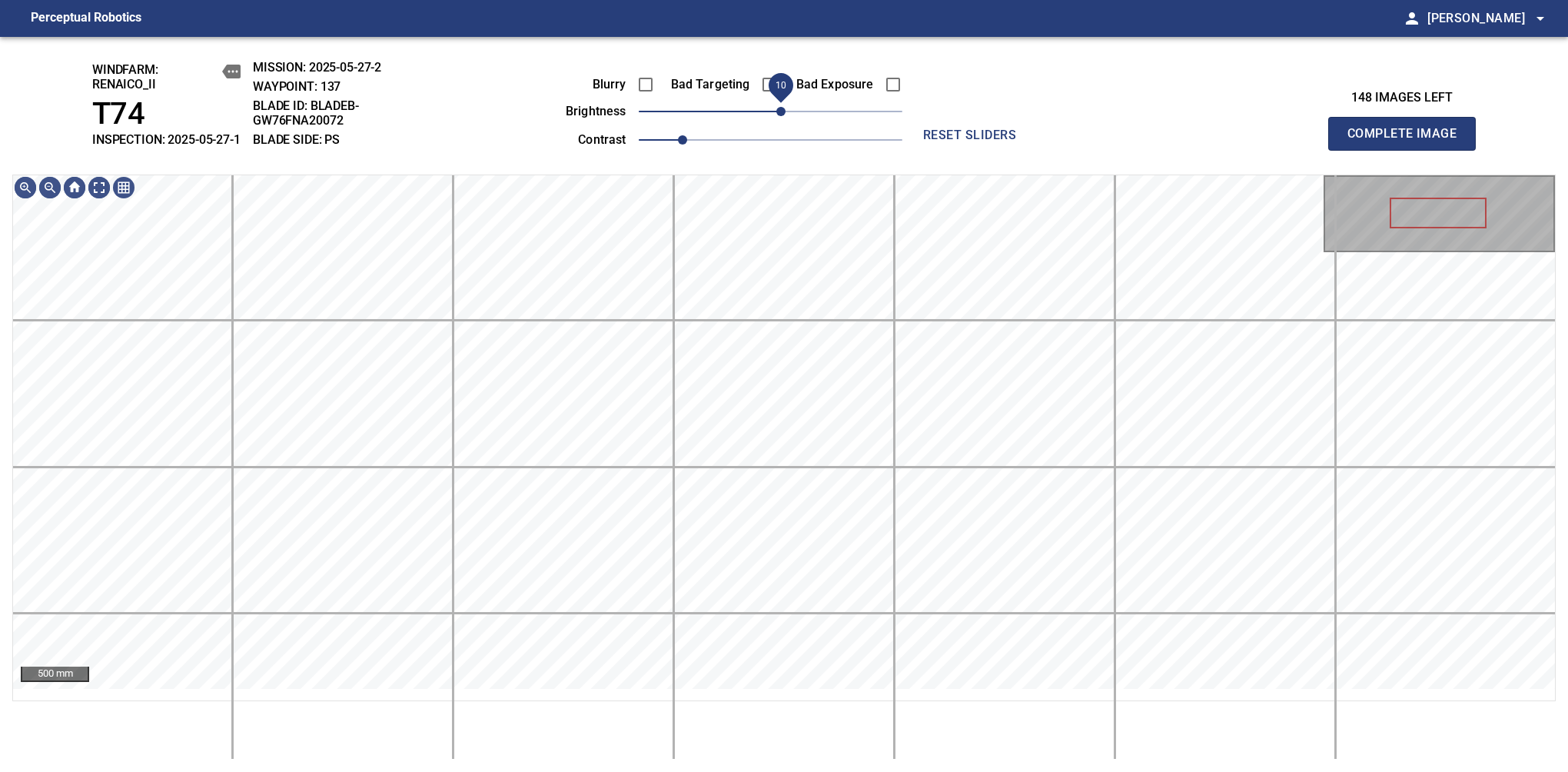
click at [784, 116] on span "10" at bounding box center [782, 112] width 10 height 10
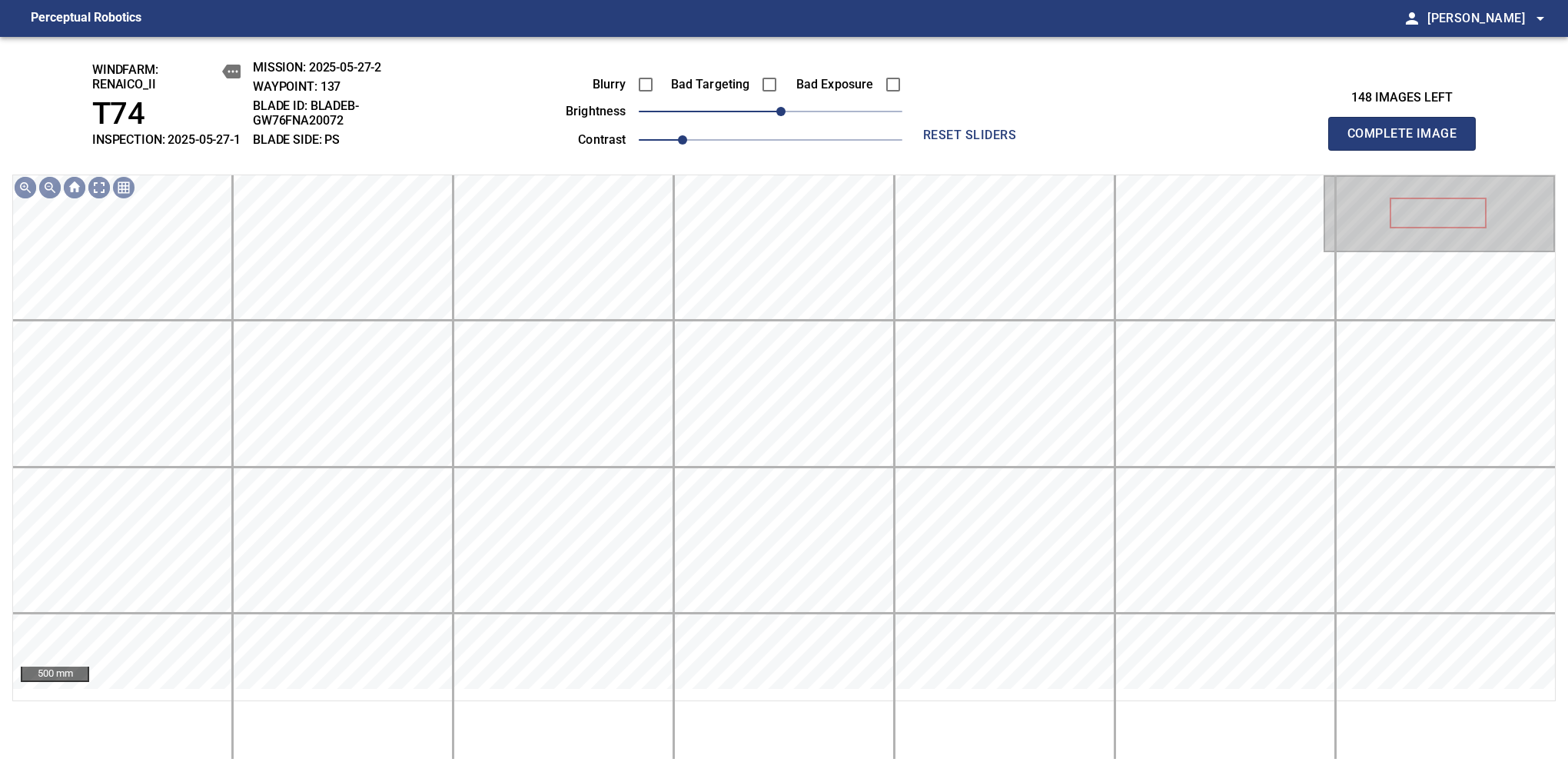
click at [1408, 141] on span "Complete Image" at bounding box center [1402, 133] width 113 height 22
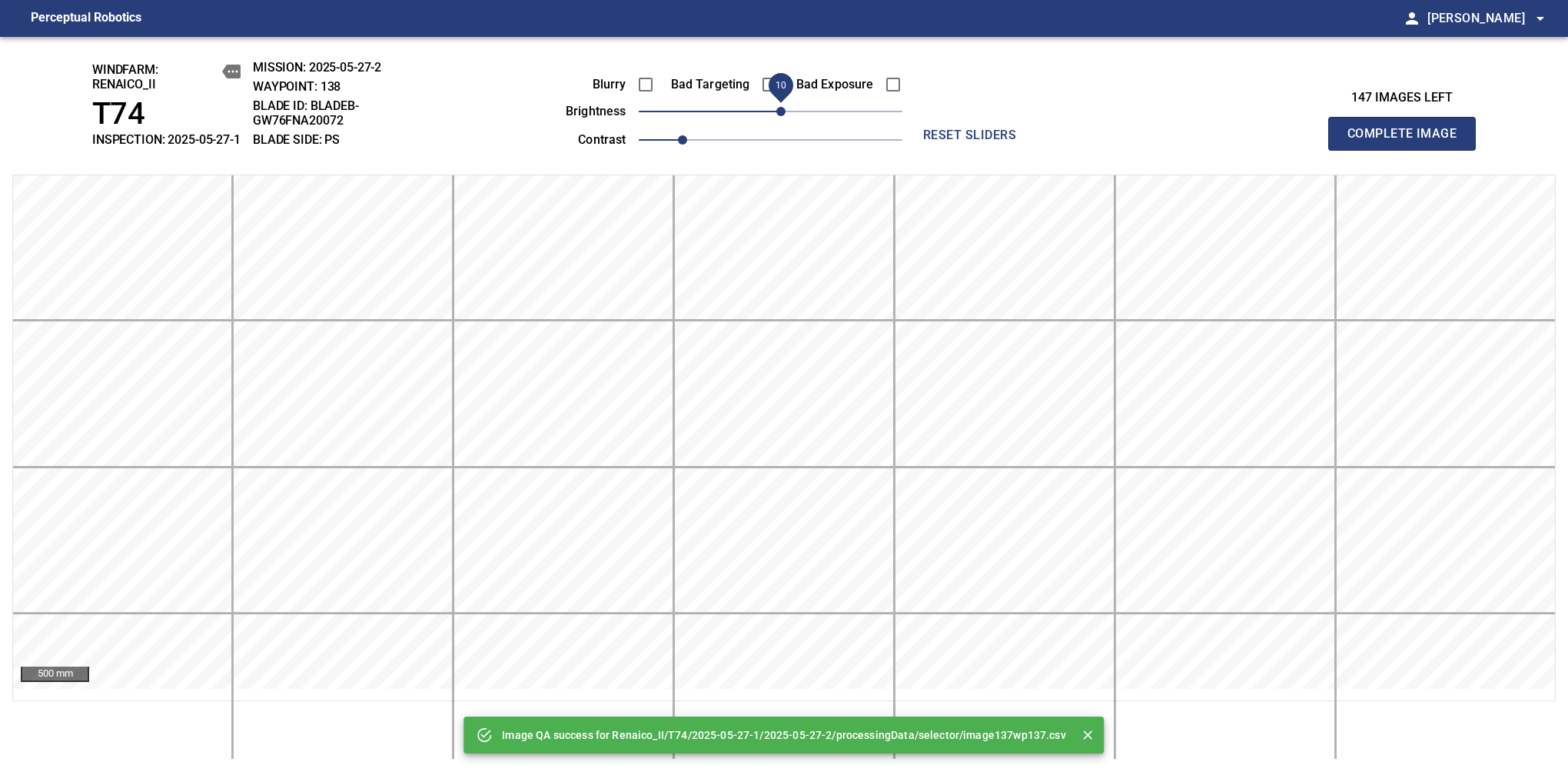
click at [782, 116] on span "10" at bounding box center [782, 112] width 10 height 10
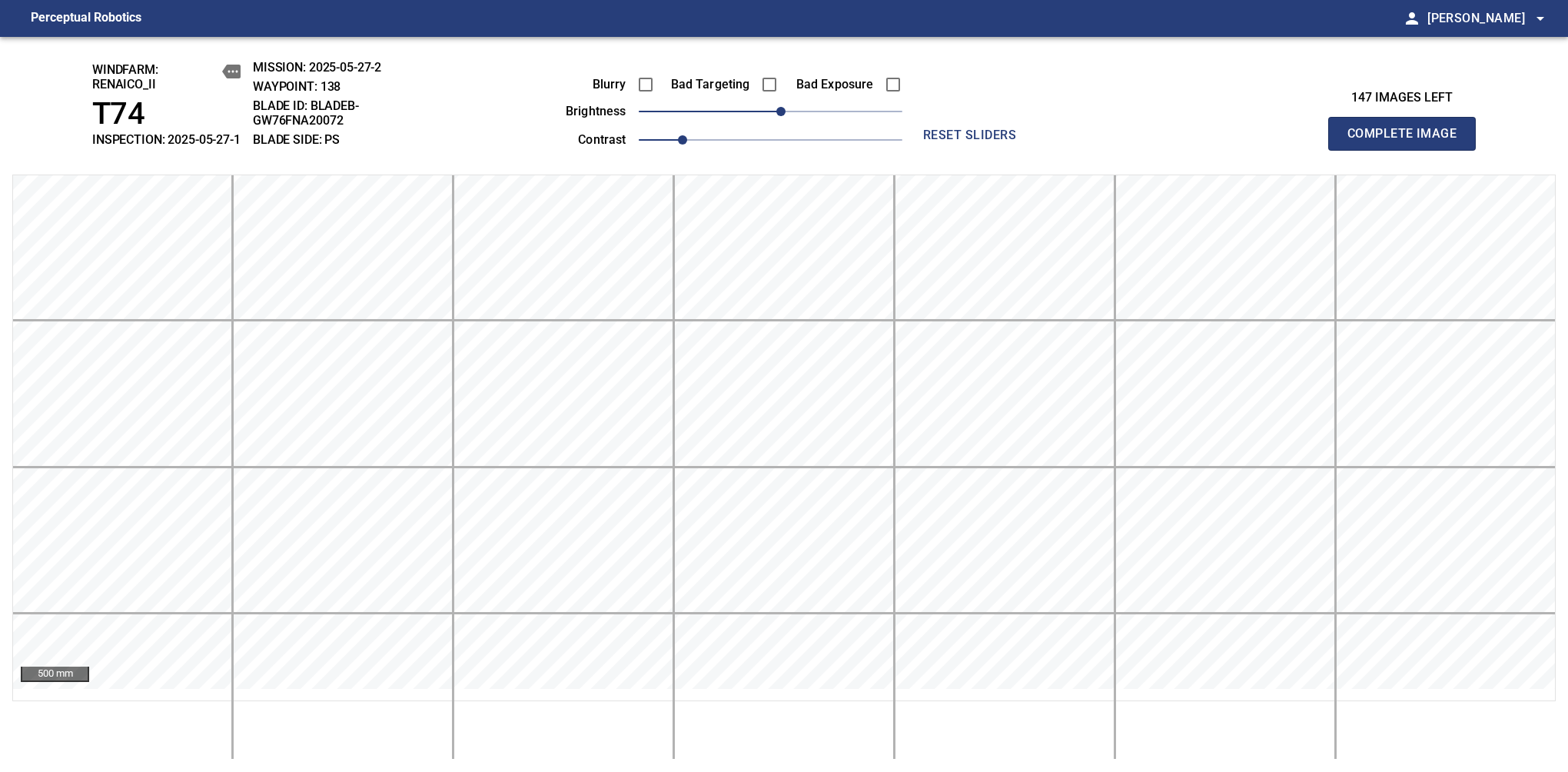
click at [1408, 141] on span "Complete Image" at bounding box center [1402, 133] width 113 height 22
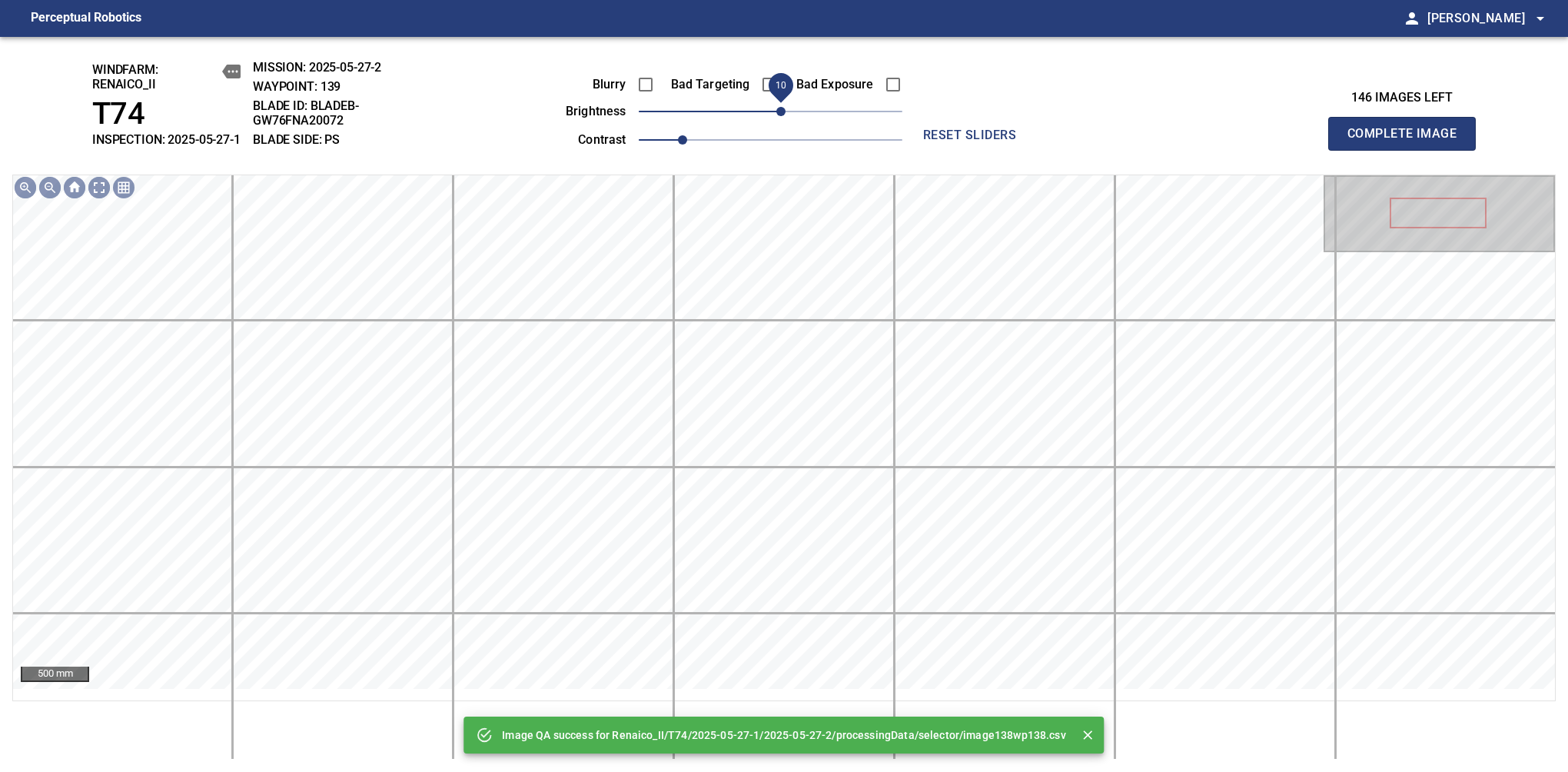
click at [778, 116] on span "10" at bounding box center [782, 112] width 10 height 10
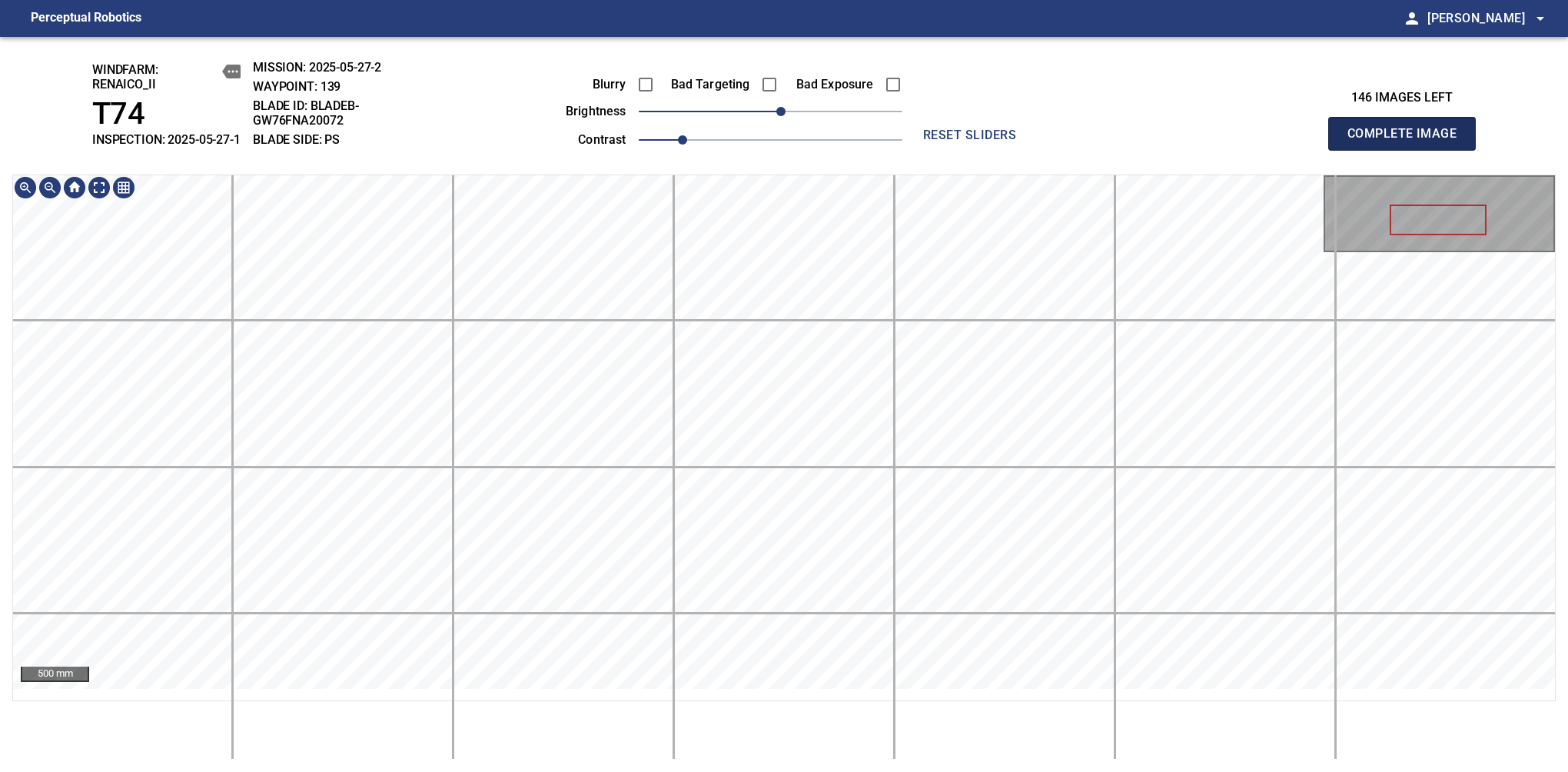
click at [1408, 141] on span "Complete Image" at bounding box center [1402, 133] width 113 height 22
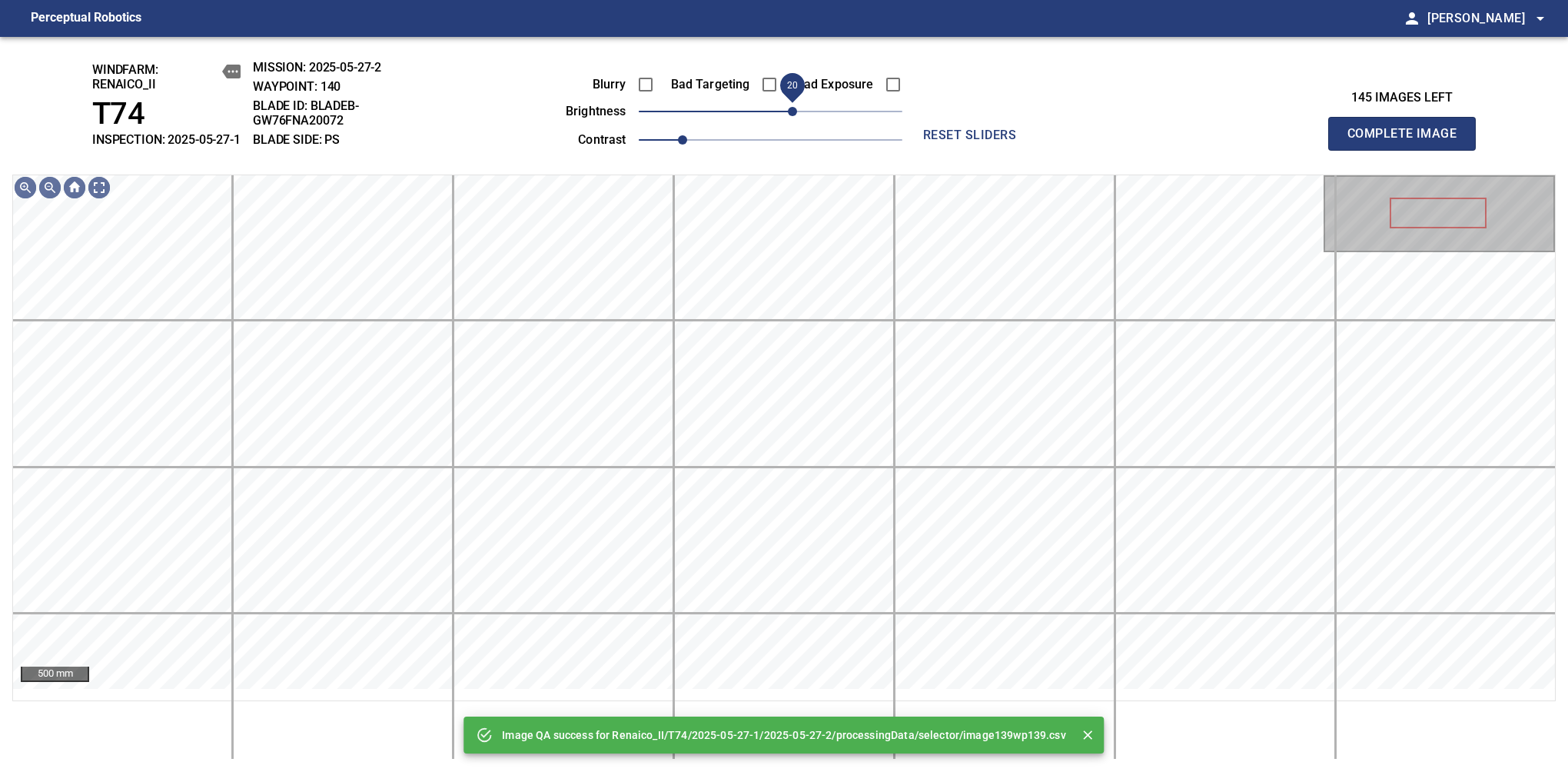
drag, startPoint x: 766, startPoint y: 123, endPoint x: 787, endPoint y: 126, distance: 21.2
click at [788, 116] on span "20" at bounding box center [793, 112] width 10 height 10
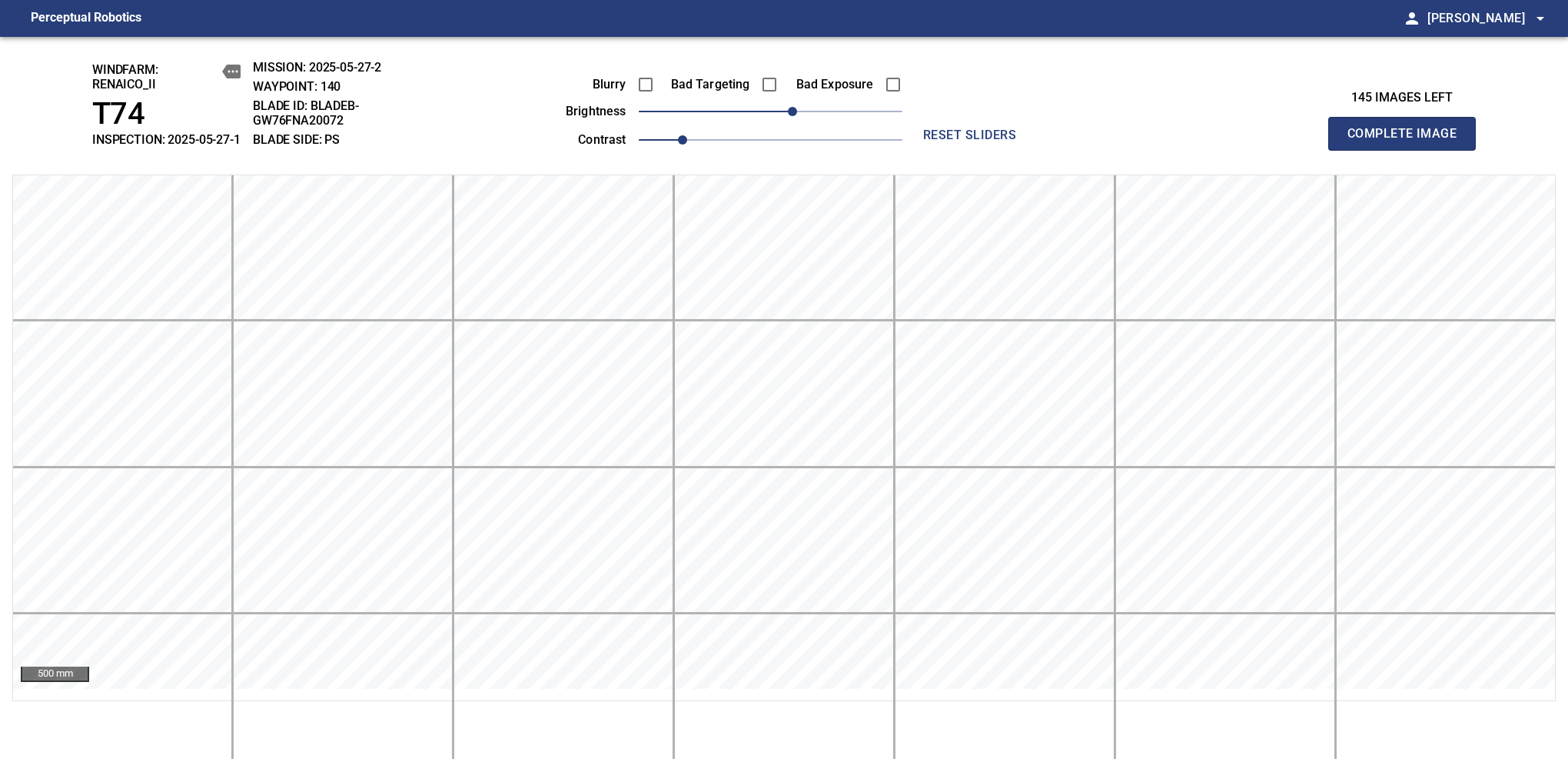
click at [1408, 141] on span "Complete Image" at bounding box center [1402, 133] width 113 height 22
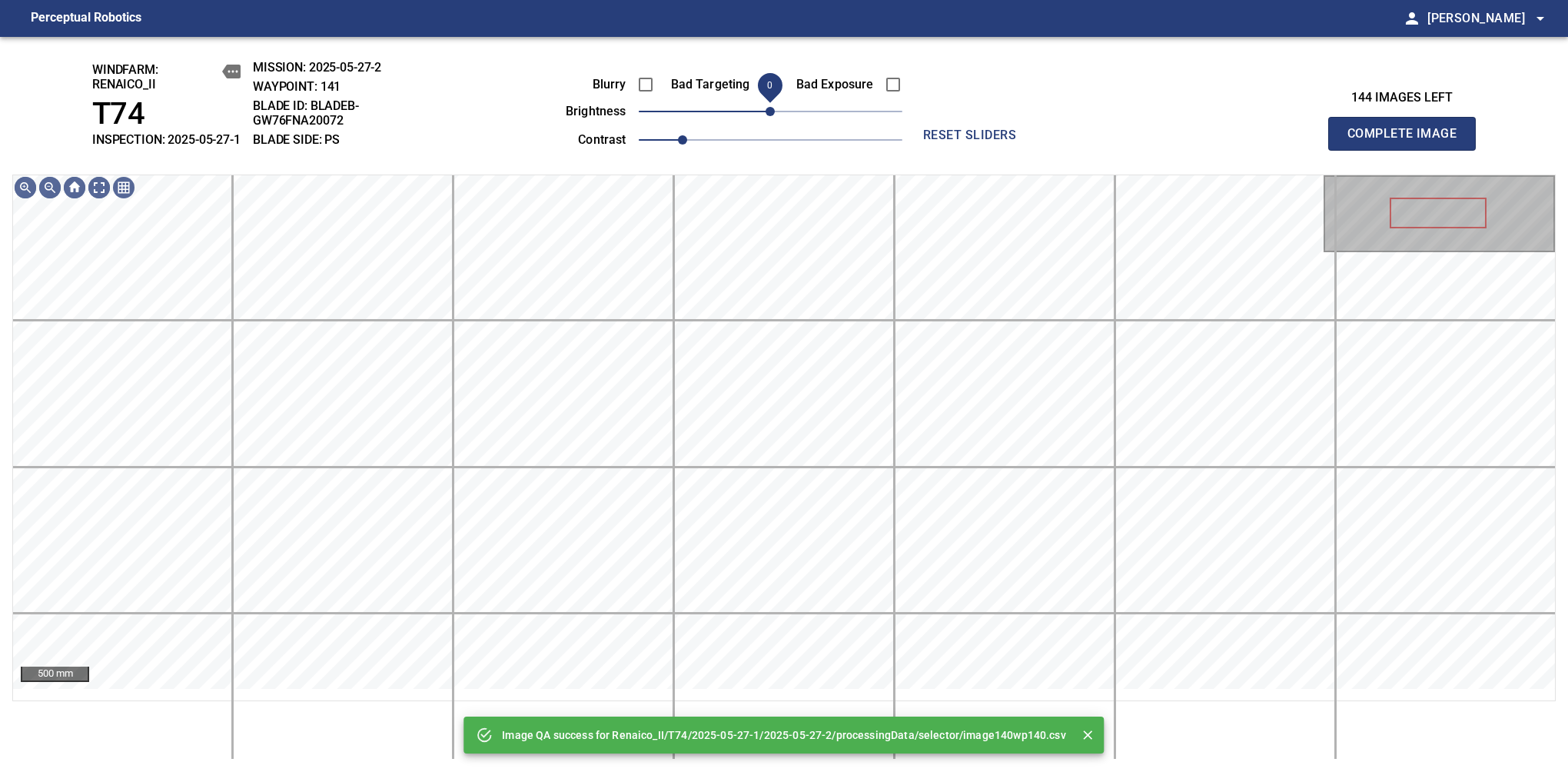
drag, startPoint x: 792, startPoint y: 123, endPoint x: 769, endPoint y: 136, distance: 26.4
click at [769, 122] on span "0" at bounding box center [770, 111] width 264 height 22
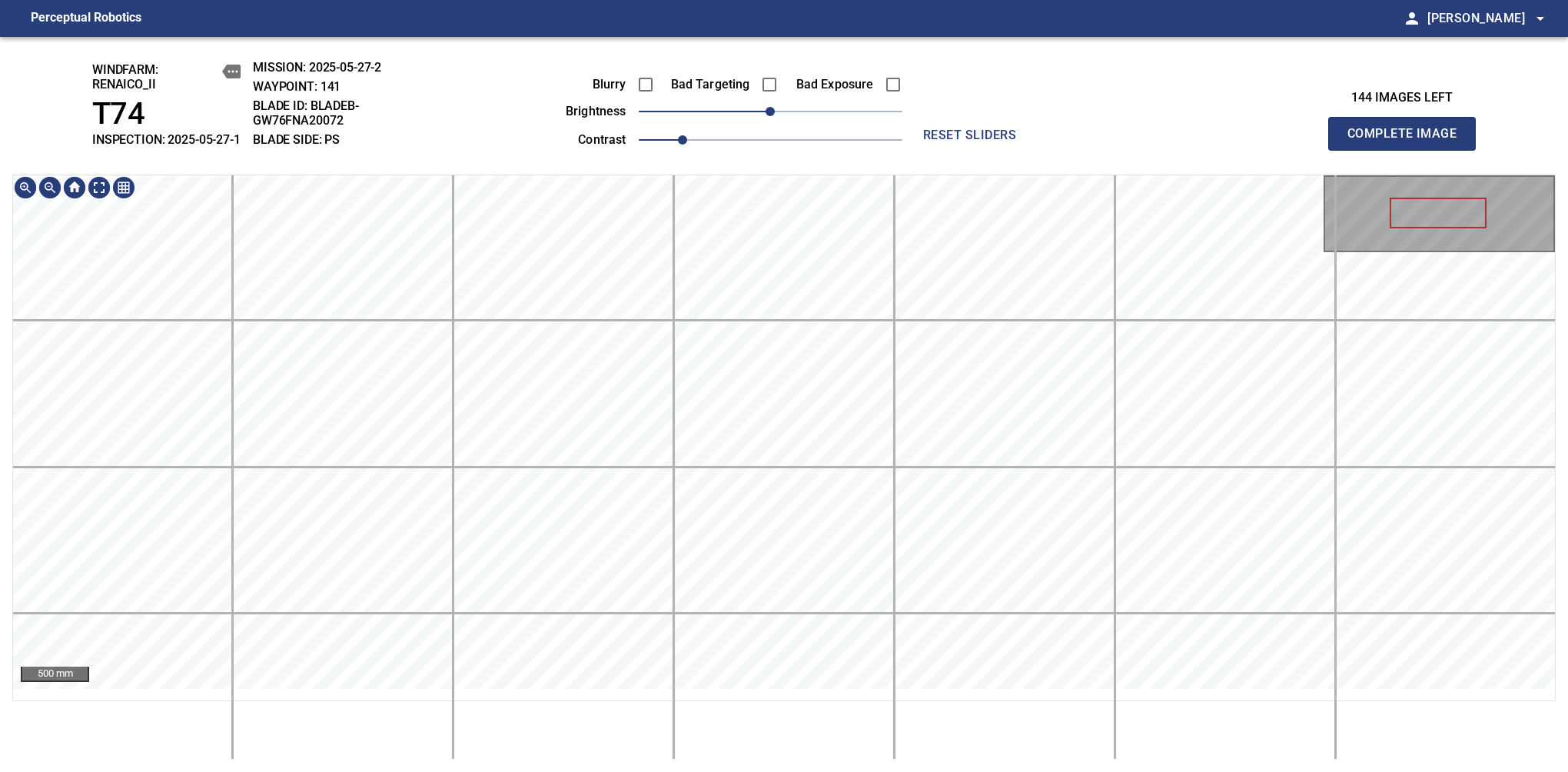
click at [793, 142] on div "windfarm: Renaico_II T74 INSPECTION: 2025-05-27-1 MISSION: 2025-05-27-2 WAYPOIN…" at bounding box center [784, 404] width 1568 height 735
click at [838, 137] on div "windfarm: Renaico_II T74 INSPECTION: 2025-05-27-1 MISSION: 2025-05-27-2 WAYPOIN…" at bounding box center [784, 404] width 1568 height 735
click at [1408, 141] on span "Complete Image" at bounding box center [1402, 133] width 113 height 22
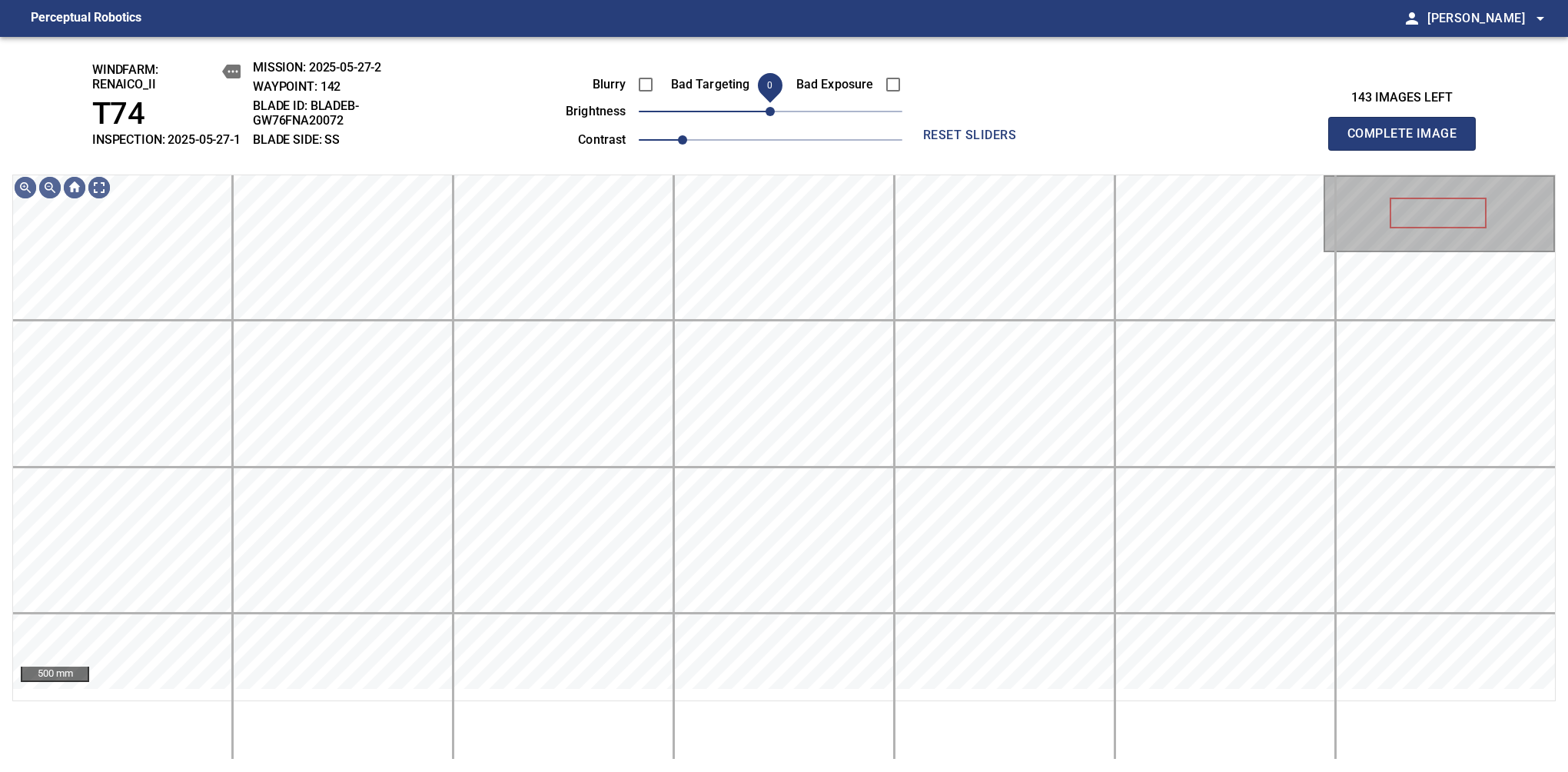
click at [775, 116] on span "0" at bounding box center [770, 112] width 10 height 10
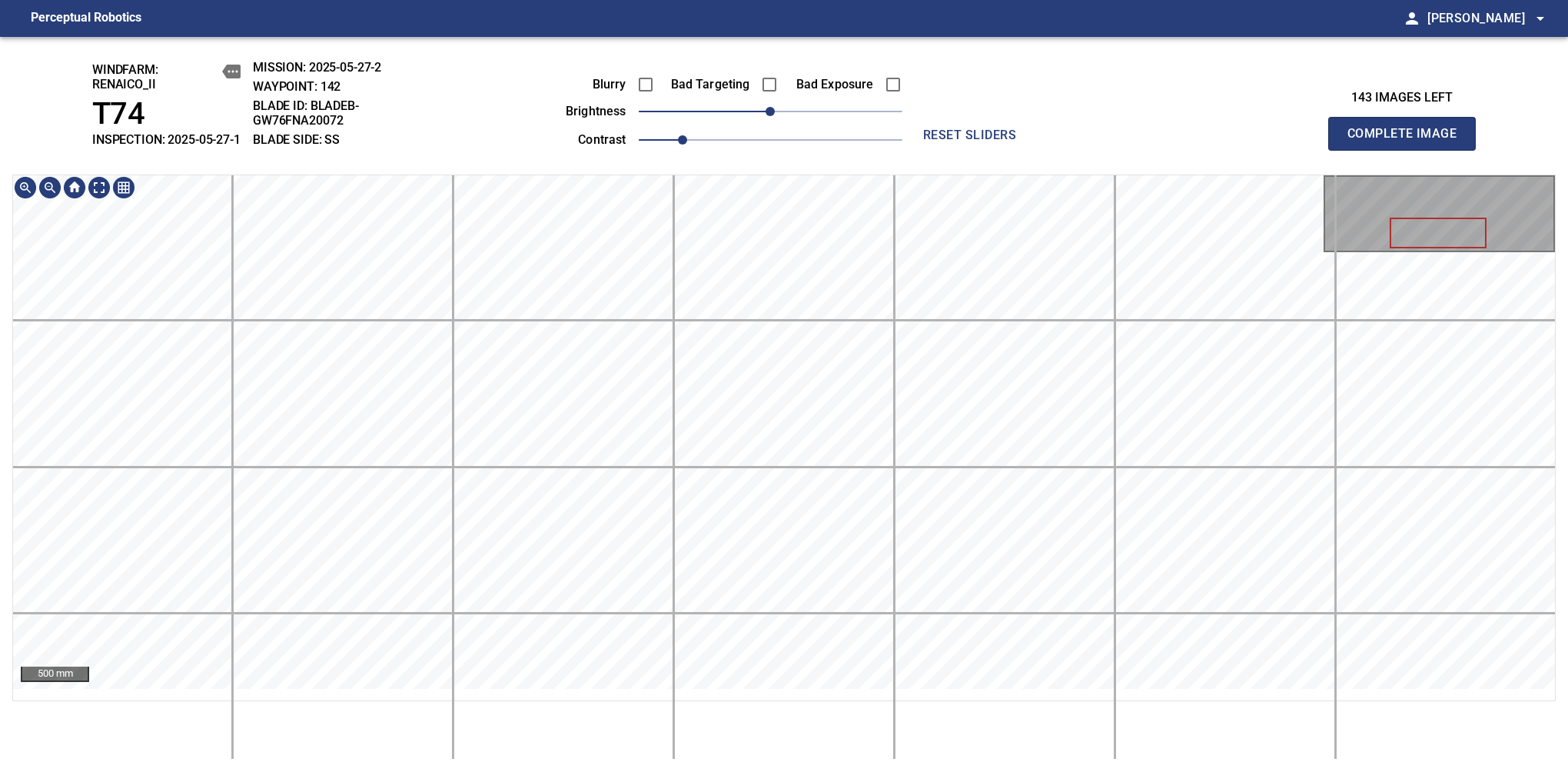
click at [1408, 141] on span "Complete Image" at bounding box center [1402, 133] width 113 height 22
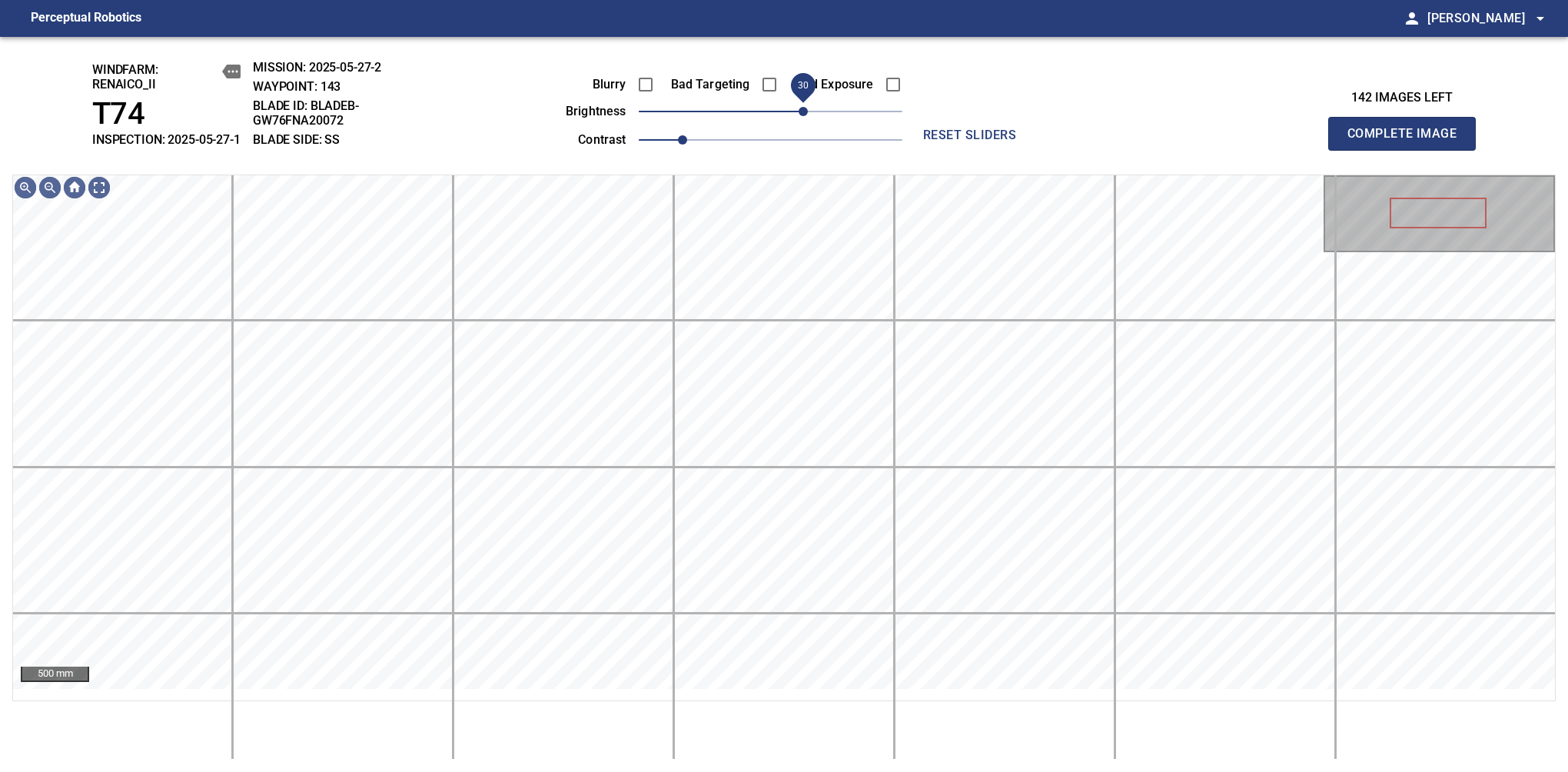
drag, startPoint x: 778, startPoint y: 129, endPoint x: 799, endPoint y: 120, distance: 22.8
click at [799, 116] on span "30" at bounding box center [803, 112] width 10 height 10
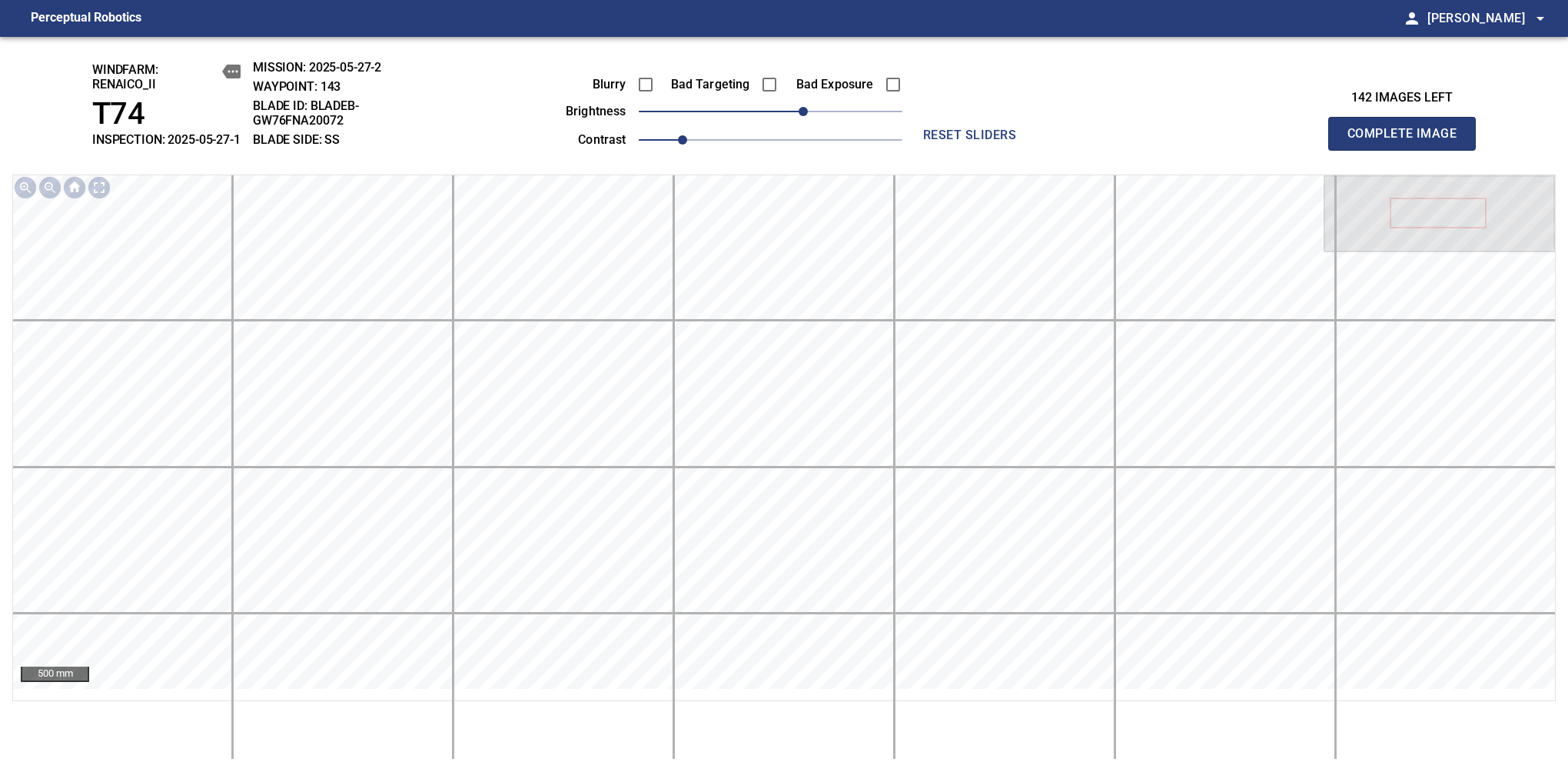
click at [1408, 141] on span "Complete Image" at bounding box center [1402, 133] width 113 height 22
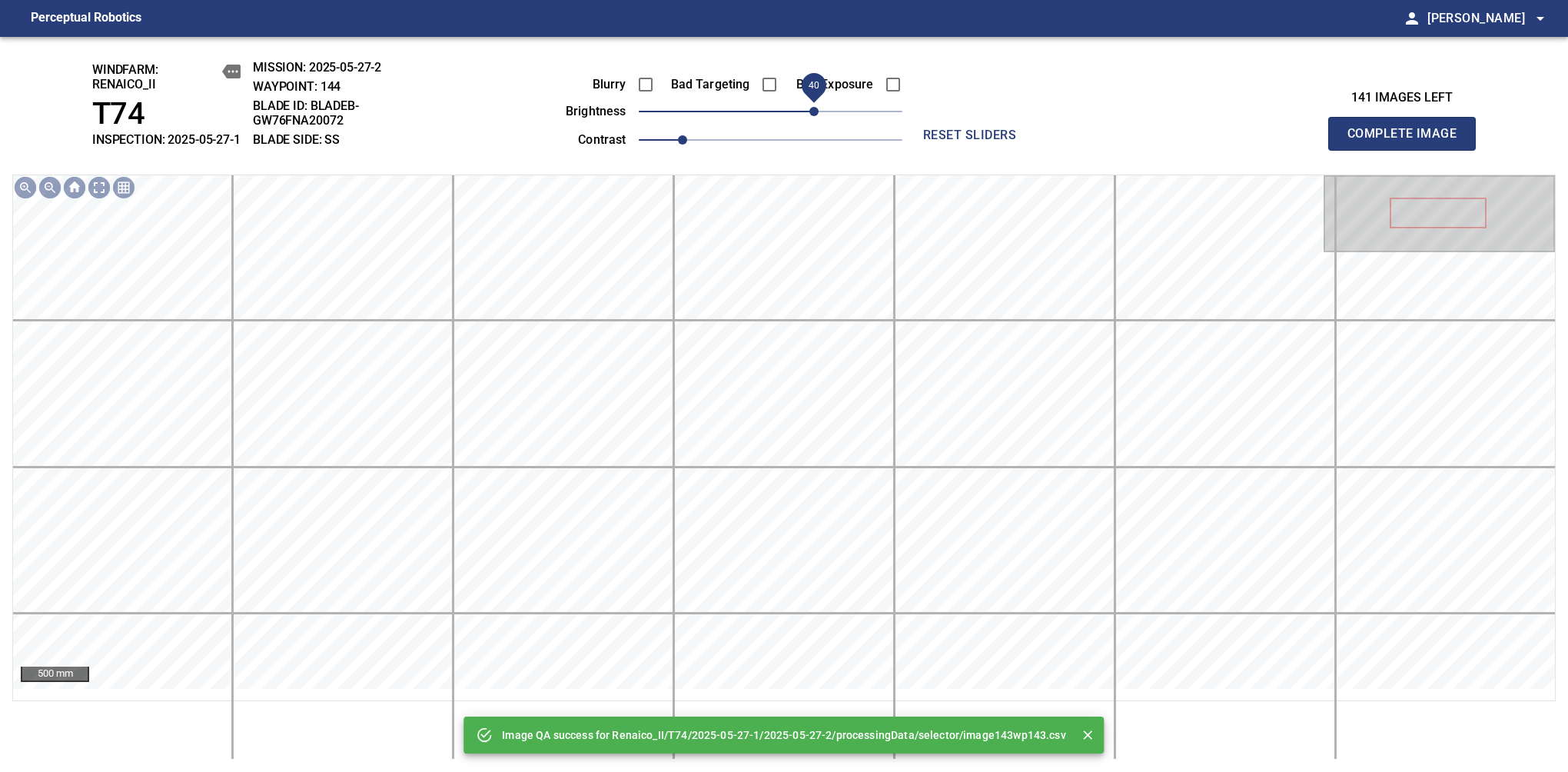
drag, startPoint x: 799, startPoint y: 120, endPoint x: 813, endPoint y: 120, distance: 14.0
click at [813, 120] on span "40" at bounding box center [770, 111] width 264 height 22
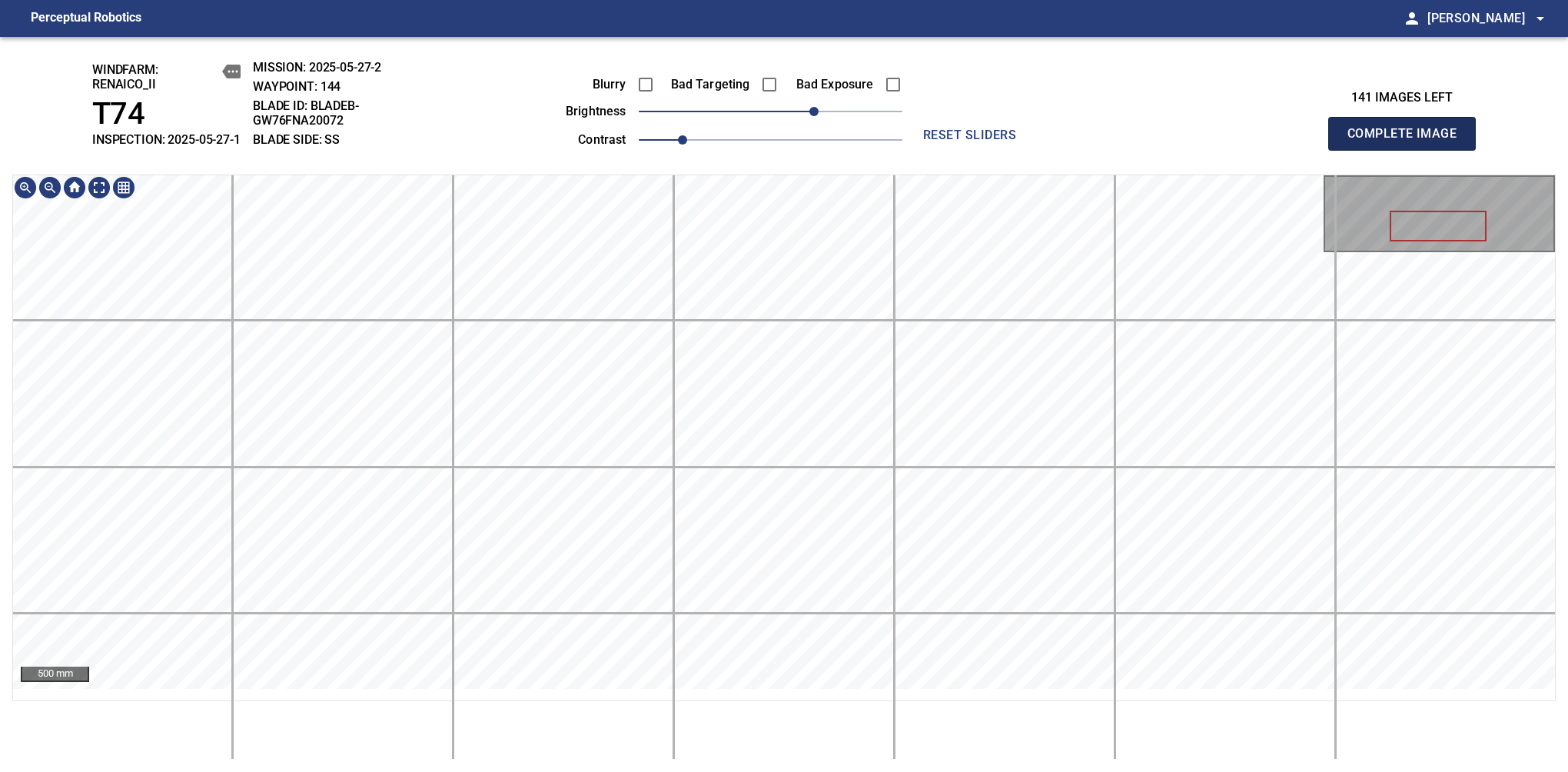
click at [1408, 141] on span "Complete Image" at bounding box center [1402, 133] width 113 height 22
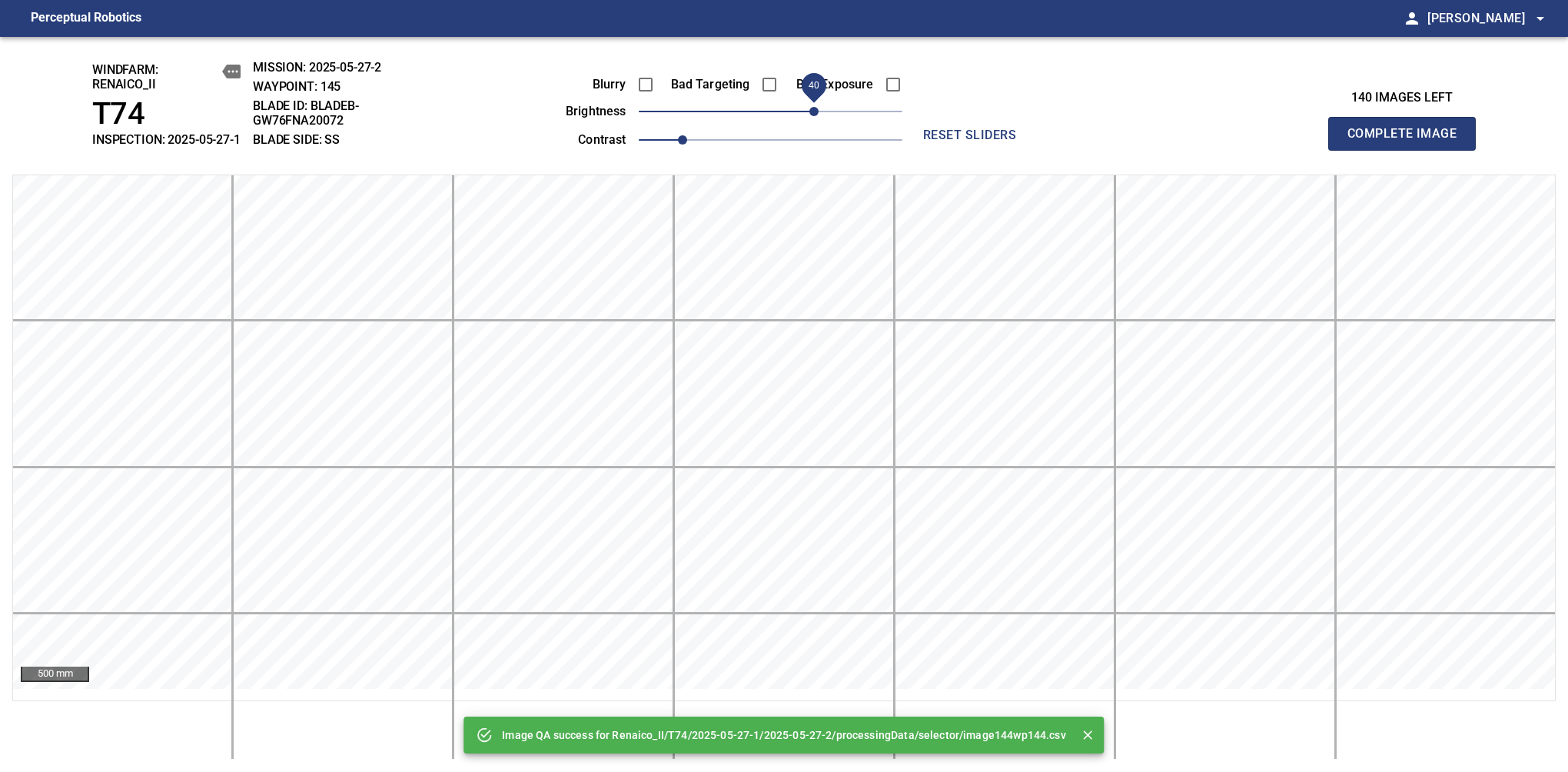
drag, startPoint x: 790, startPoint y: 126, endPoint x: 814, endPoint y: 131, distance: 24.5
click at [814, 122] on span "40" at bounding box center [770, 111] width 264 height 22
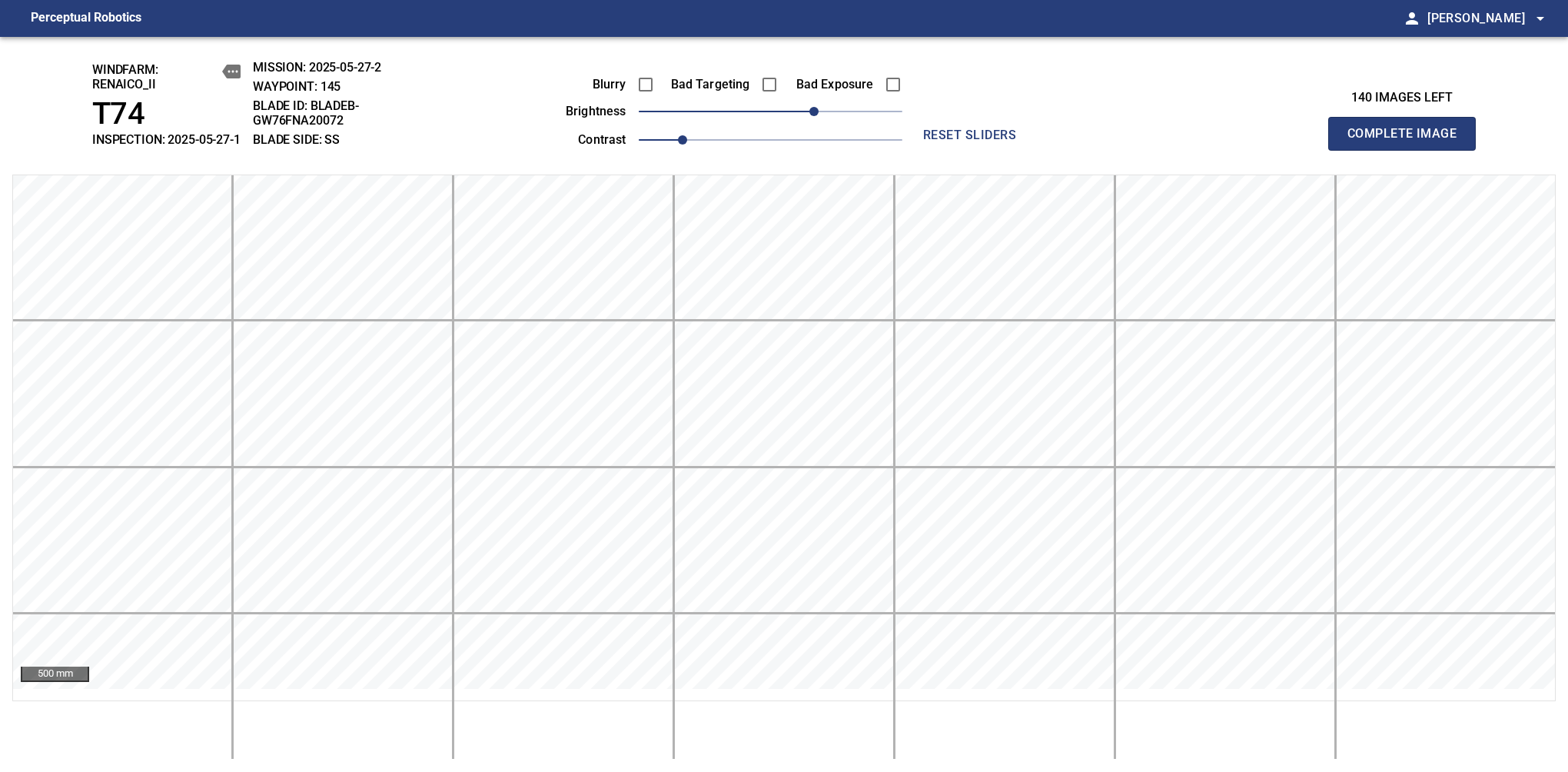
click at [1408, 141] on span "Complete Image" at bounding box center [1402, 133] width 113 height 22
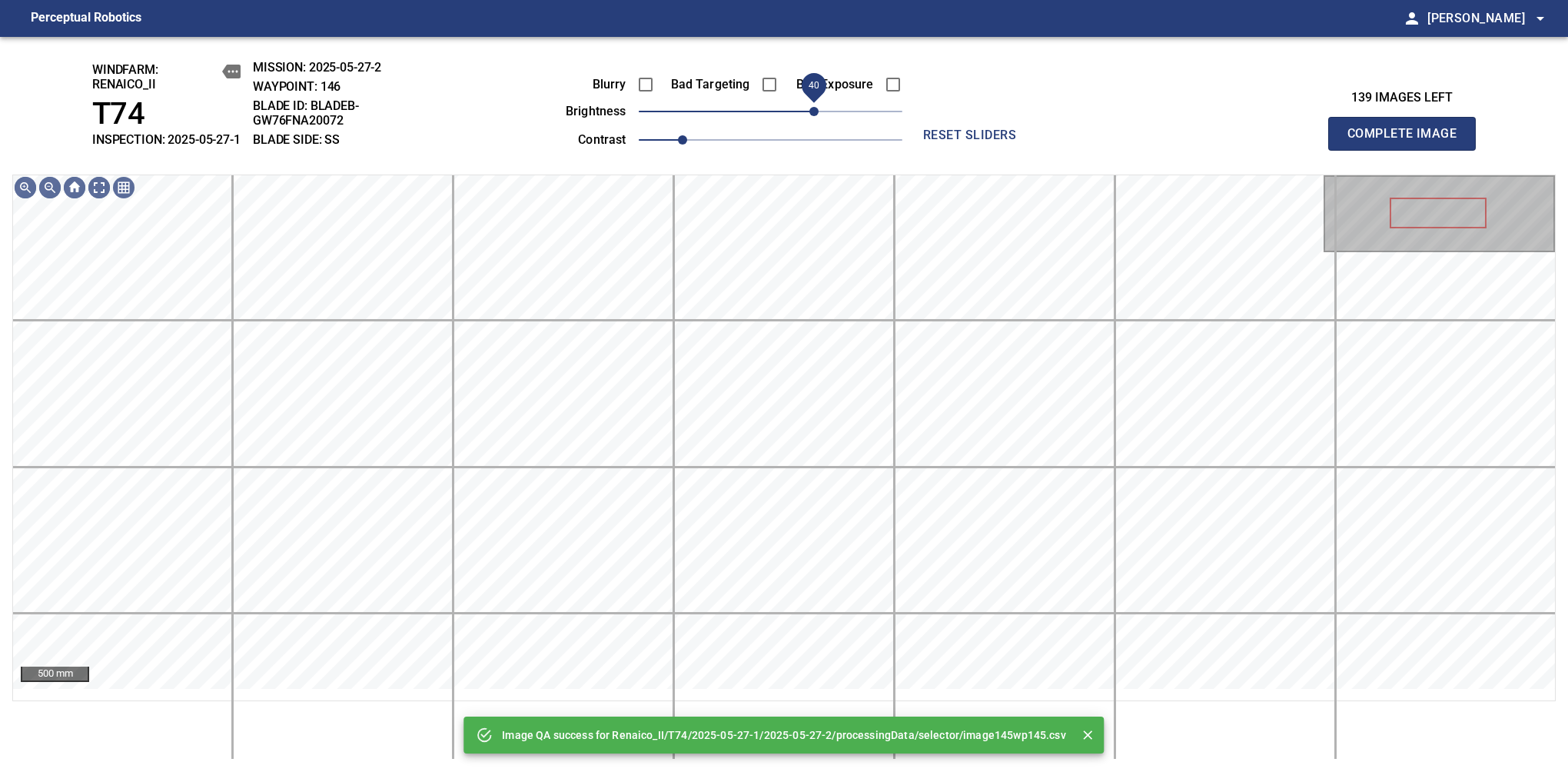
click at [811, 122] on span "40" at bounding box center [770, 111] width 264 height 22
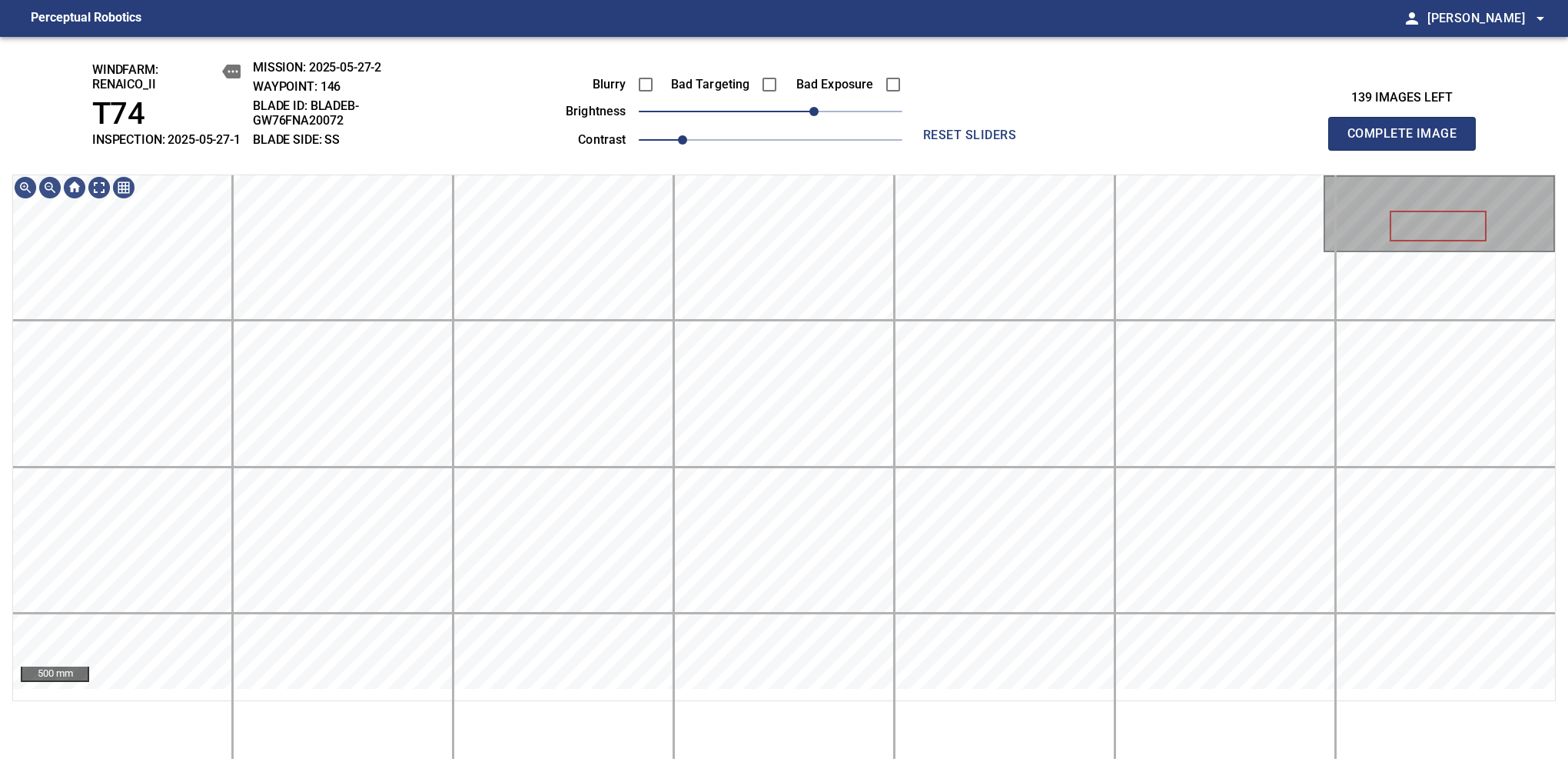
click at [1408, 141] on span "Complete Image" at bounding box center [1402, 133] width 113 height 22
drag, startPoint x: 778, startPoint y: 129, endPoint x: 827, endPoint y: 125, distance: 49.2
click at [827, 116] on span "50" at bounding box center [825, 112] width 10 height 10
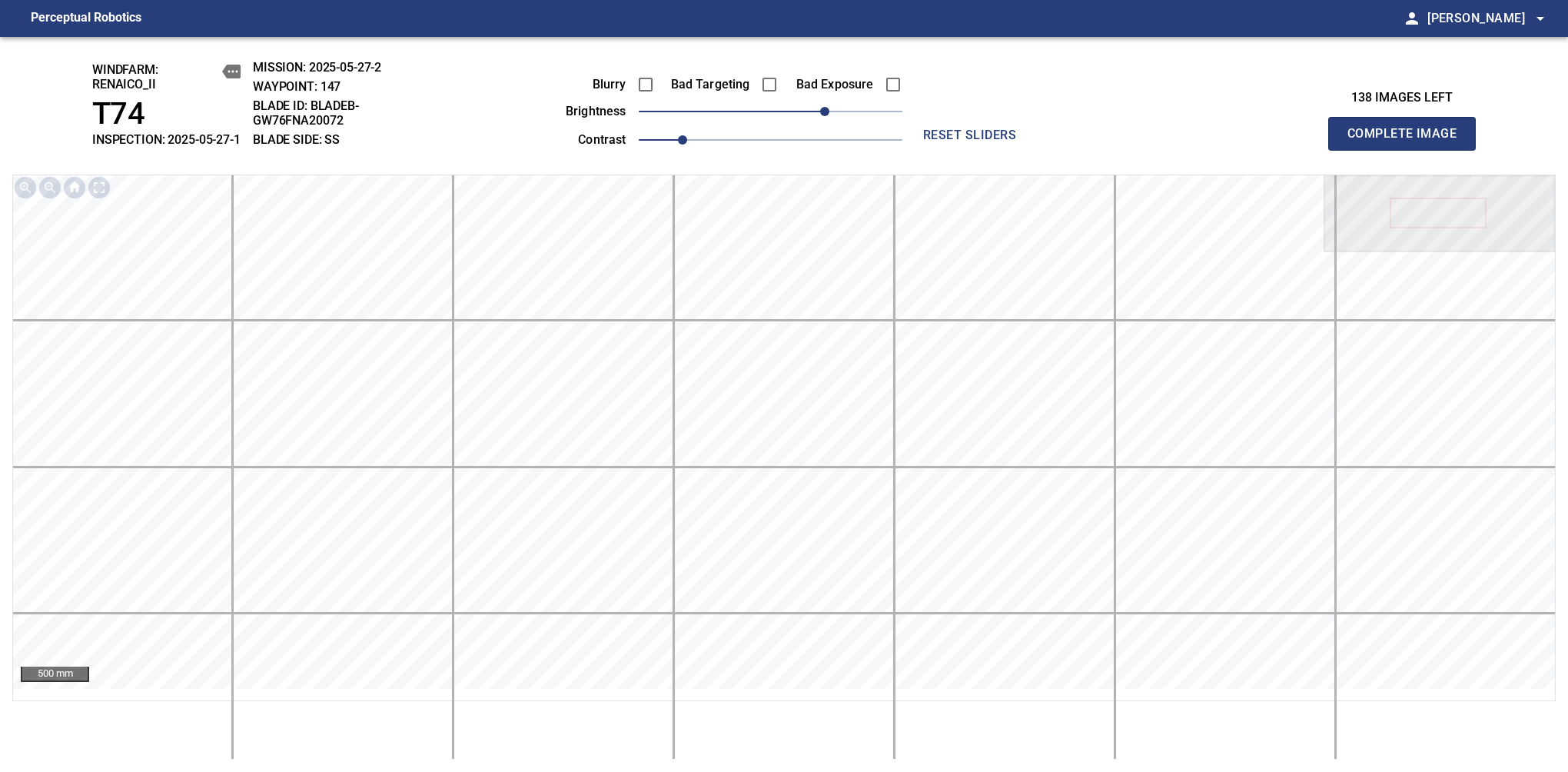
click at [1408, 141] on span "Complete Image" at bounding box center [1402, 133] width 113 height 22
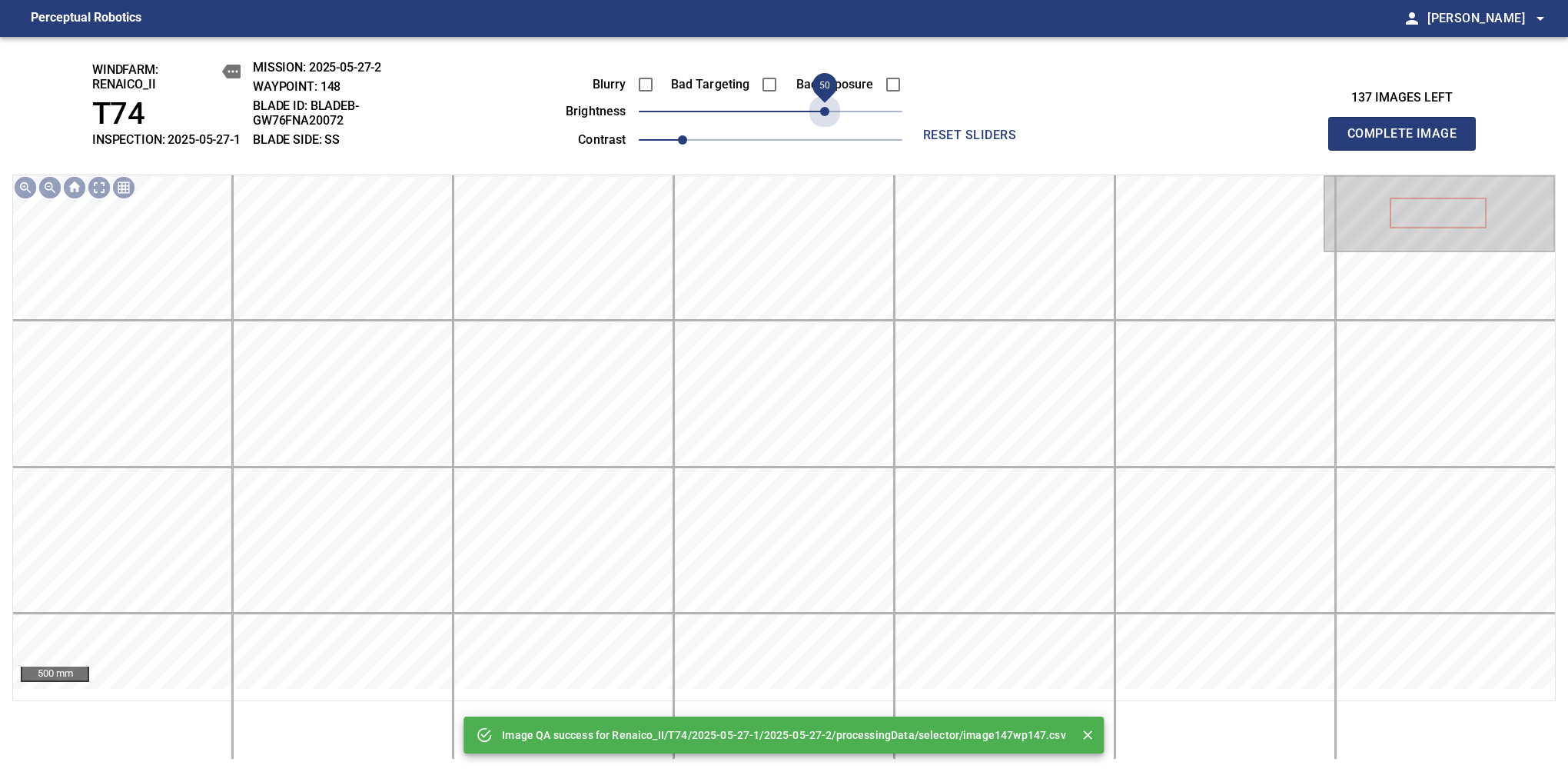
click at [830, 122] on span "50" at bounding box center [770, 111] width 264 height 22
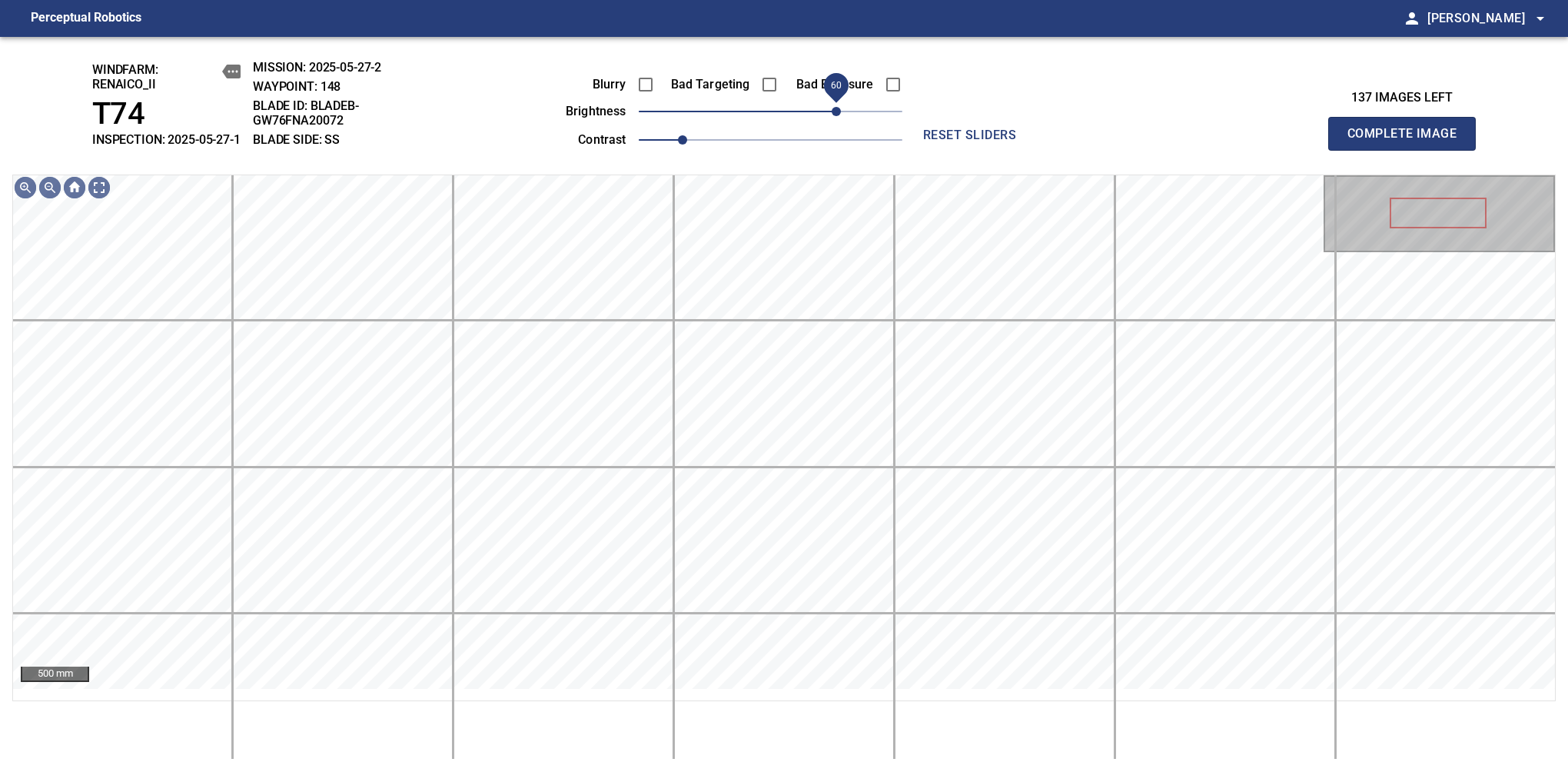
click at [835, 116] on span "60" at bounding box center [837, 112] width 10 height 10
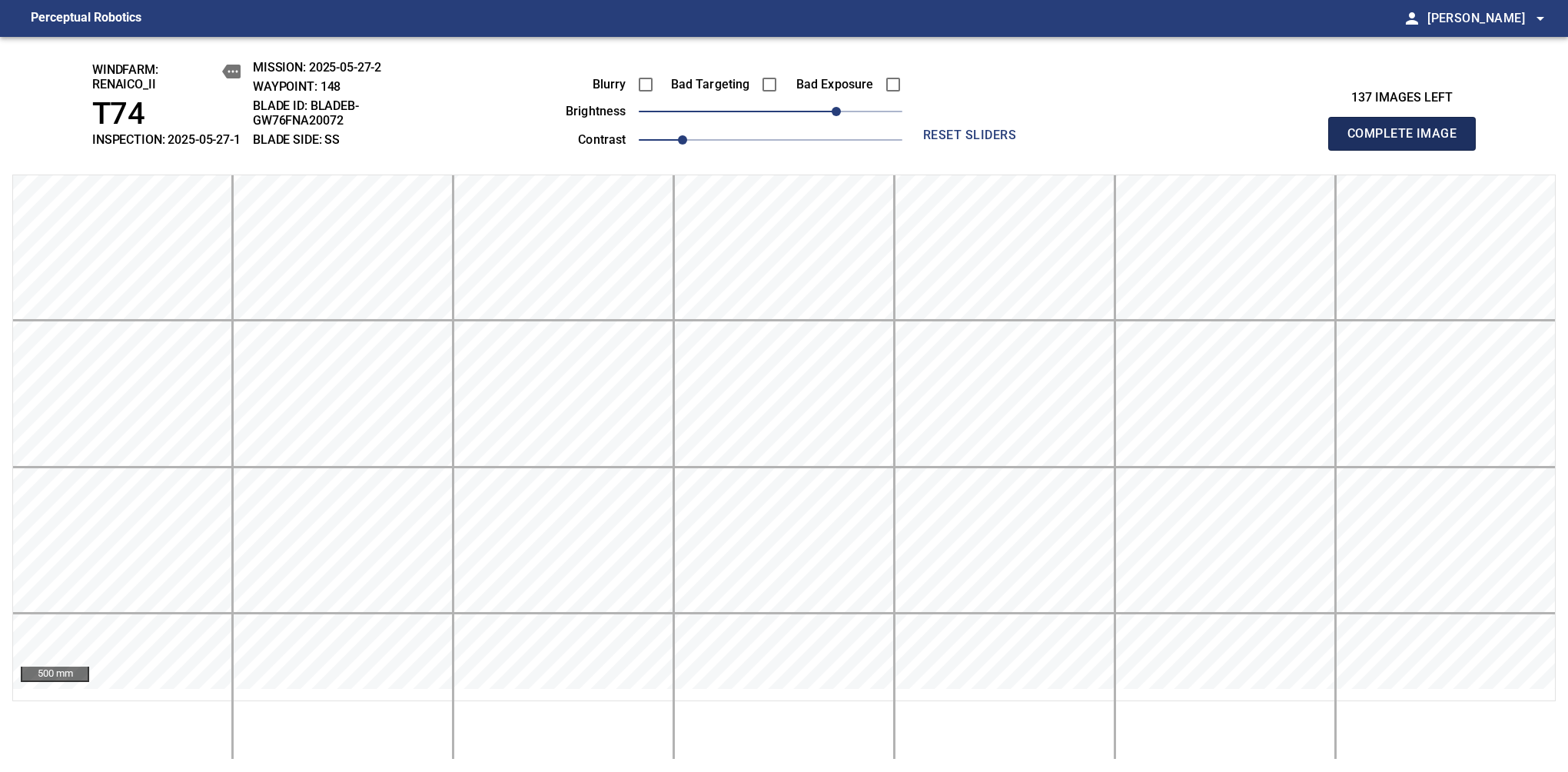
click at [1408, 141] on span "Complete Image" at bounding box center [1402, 133] width 113 height 22
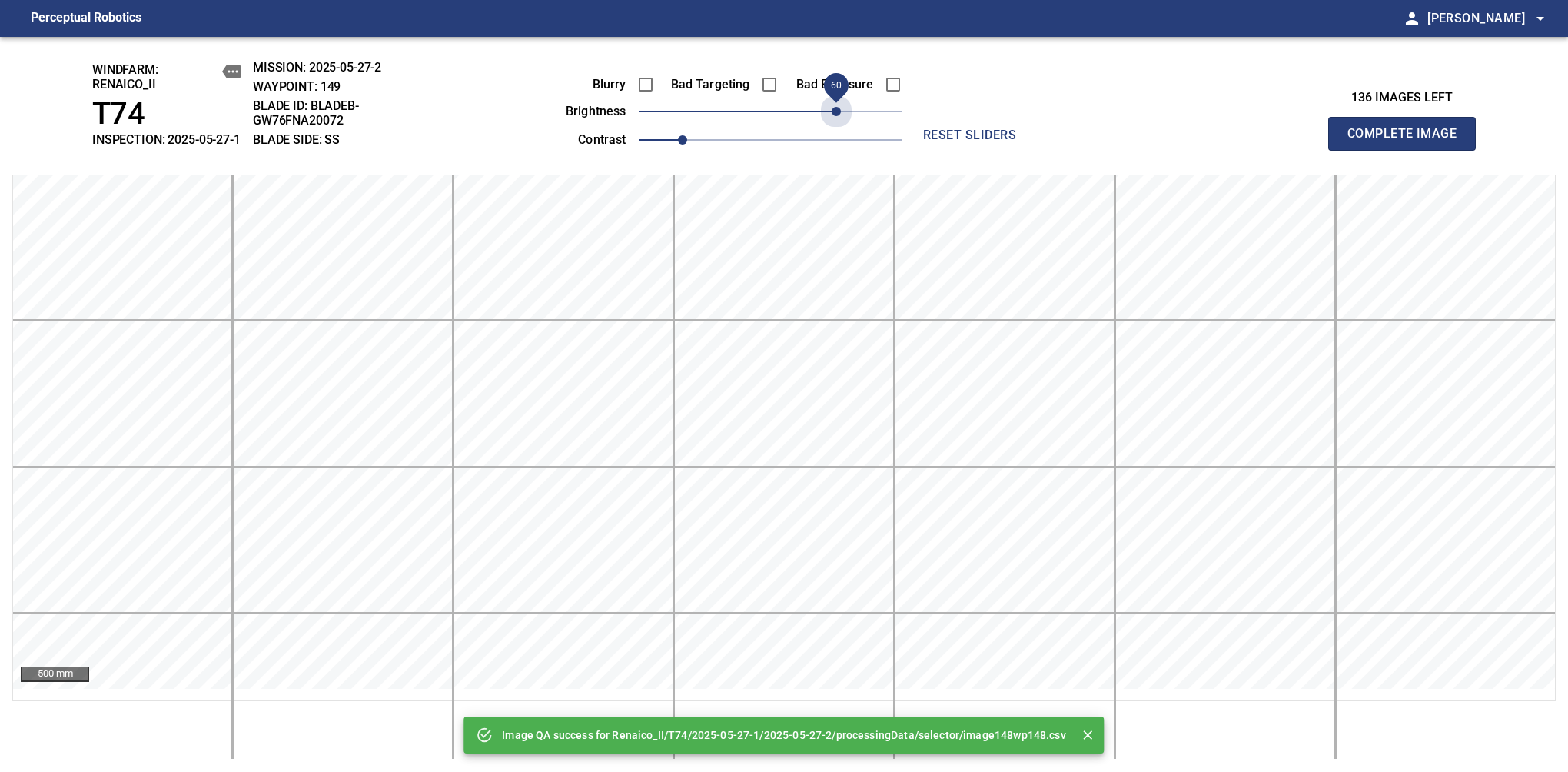
click at [835, 122] on span "60" at bounding box center [770, 111] width 264 height 22
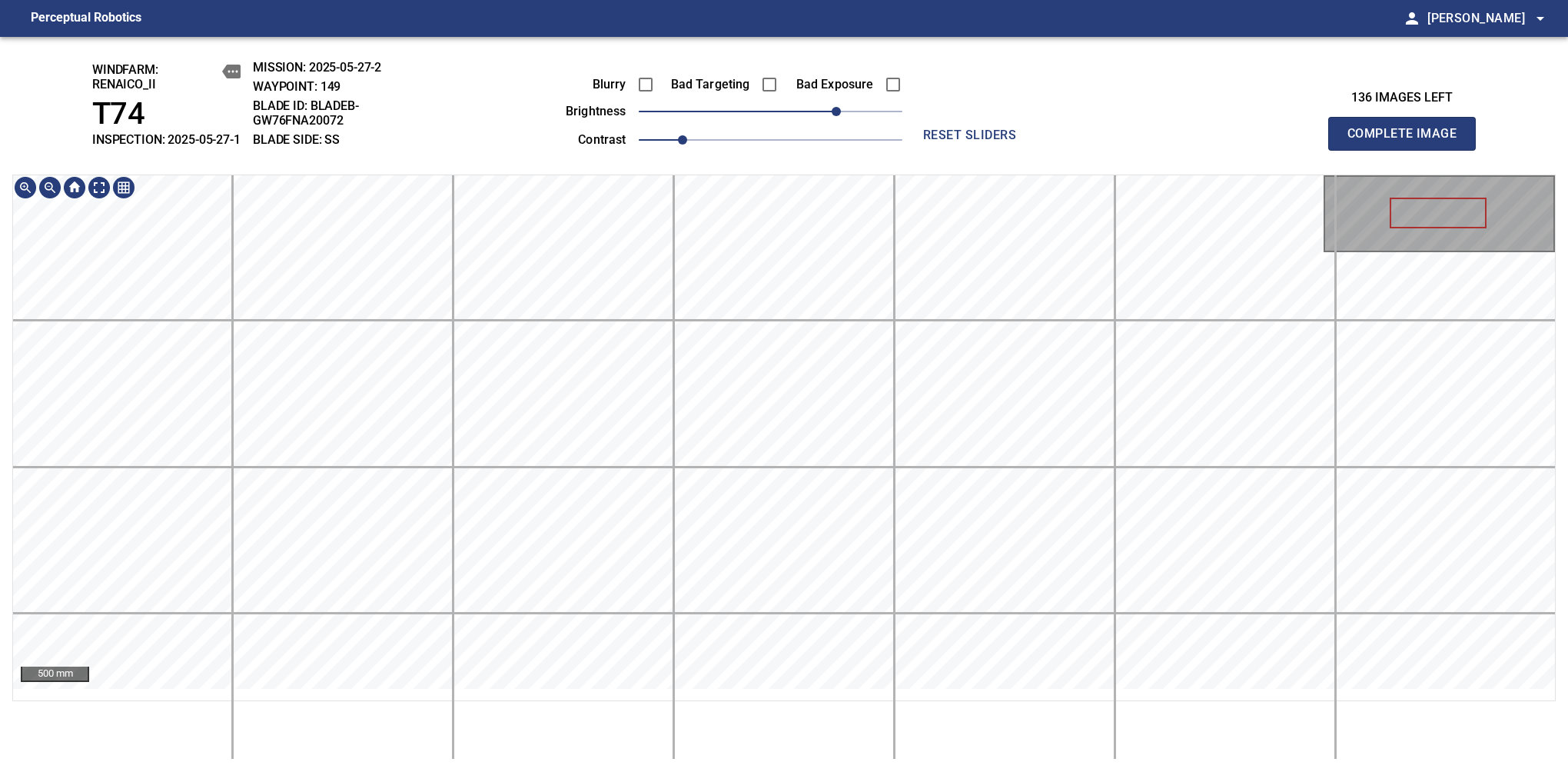
click at [830, 141] on div "windfarm: Renaico_II T74 INSPECTION: 2025-05-27-1 MISSION: 2025-05-27-2 WAYPOIN…" at bounding box center [784, 404] width 1568 height 735
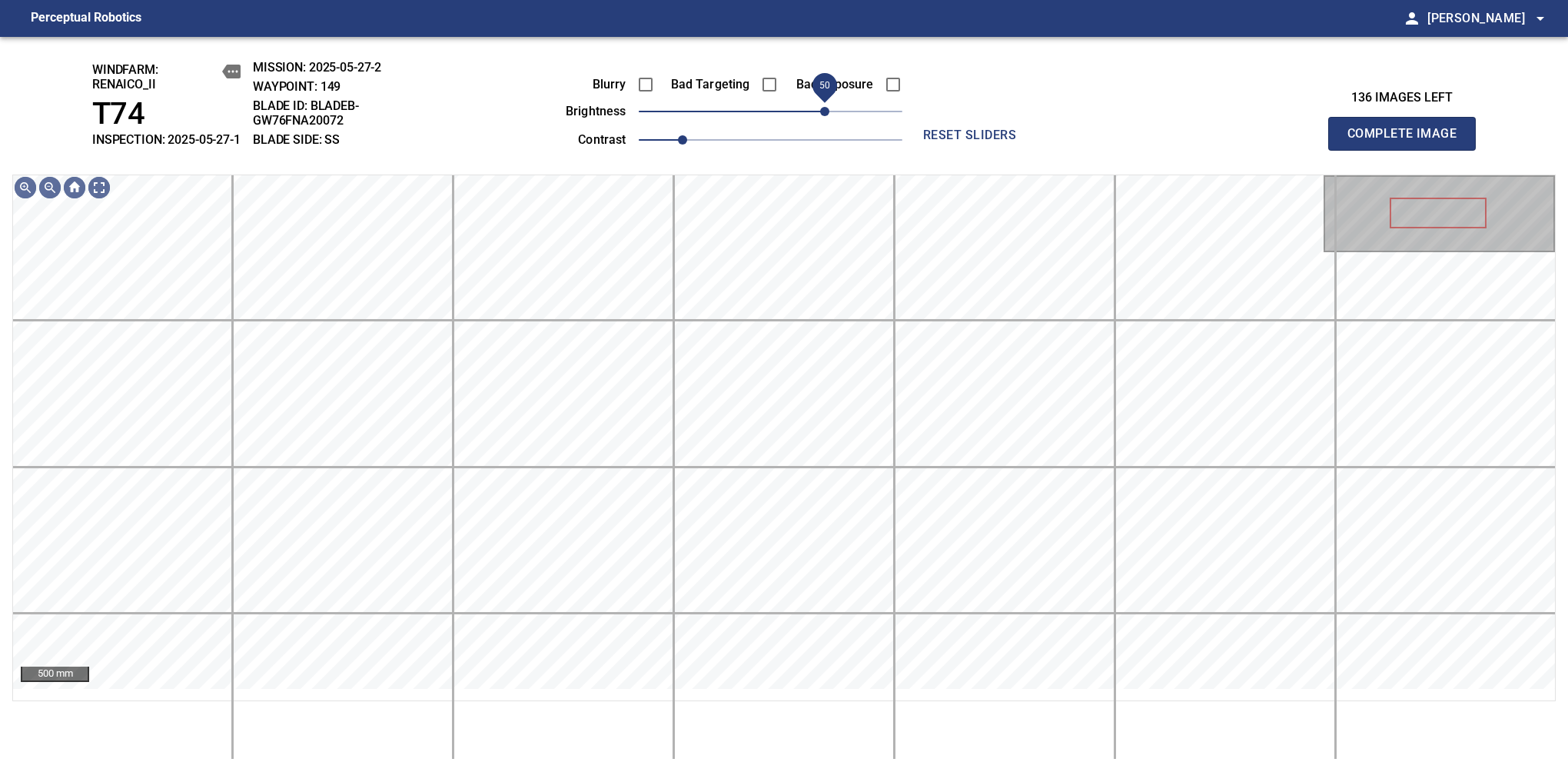
click at [827, 116] on span "50" at bounding box center [825, 112] width 10 height 10
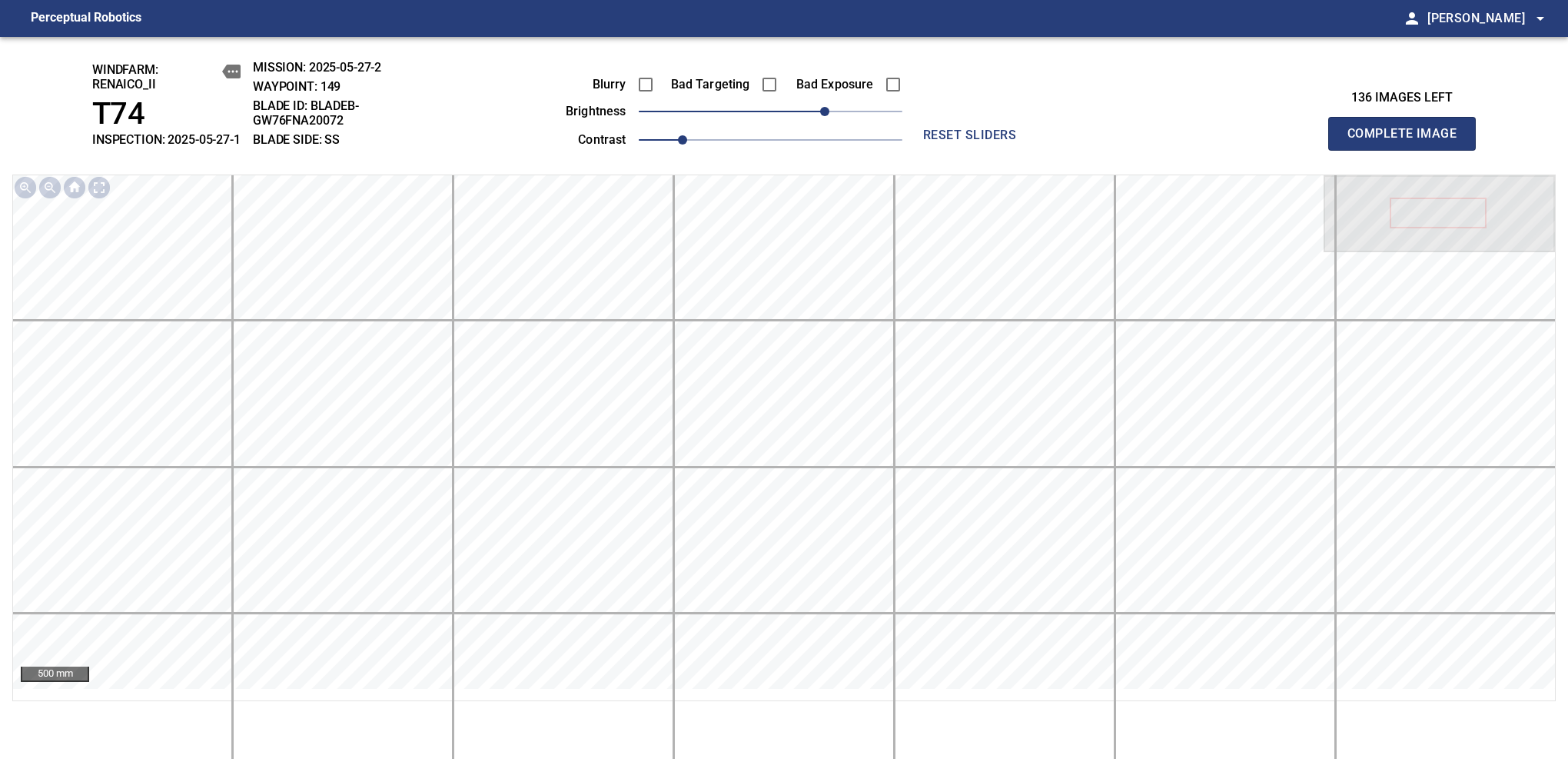
click at [1408, 141] on span "Complete Image" at bounding box center [1402, 133] width 113 height 22
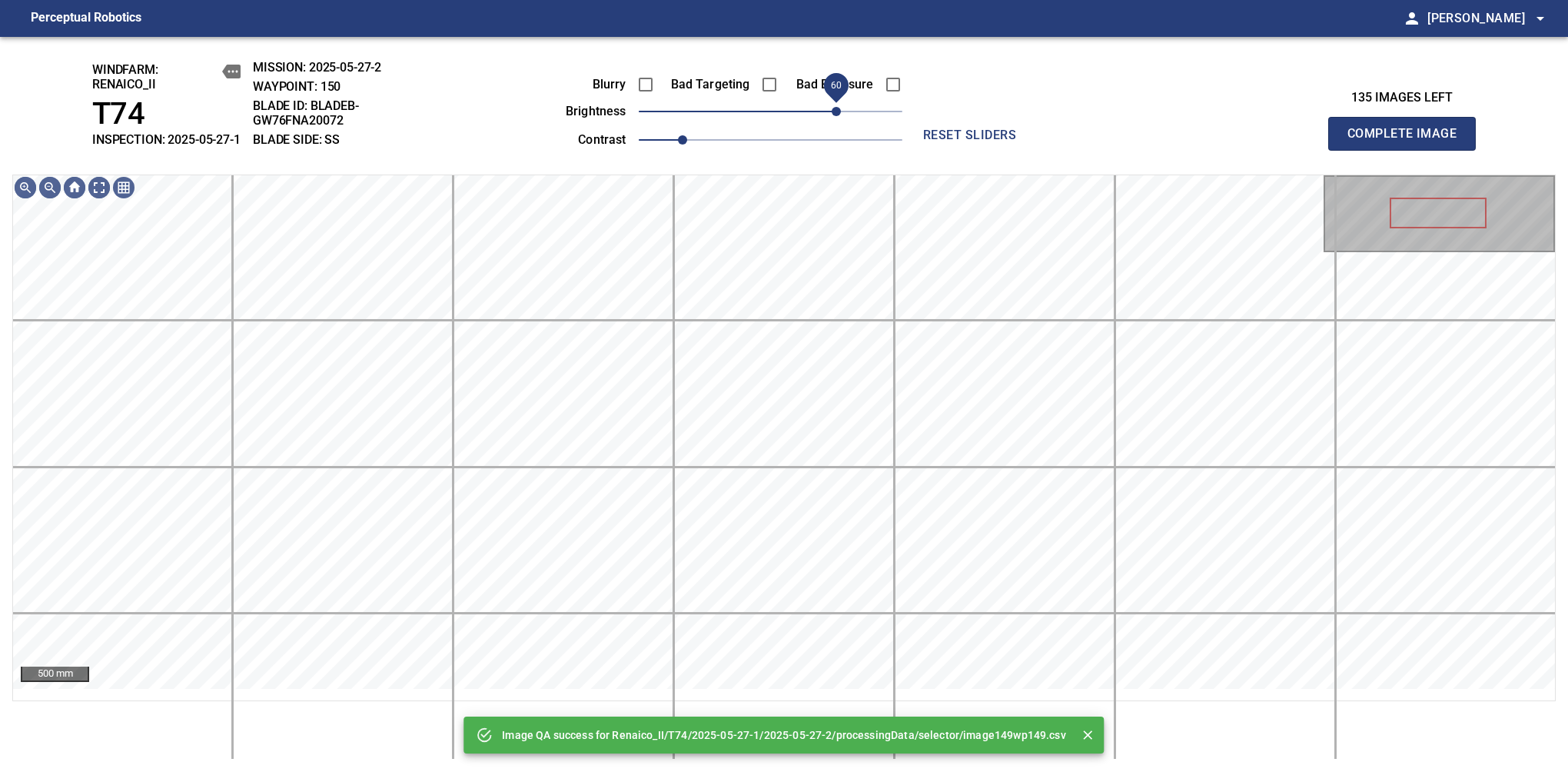
drag, startPoint x: 827, startPoint y: 133, endPoint x: 835, endPoint y: 123, distance: 12.8
click at [835, 122] on span "60" at bounding box center [770, 111] width 264 height 22
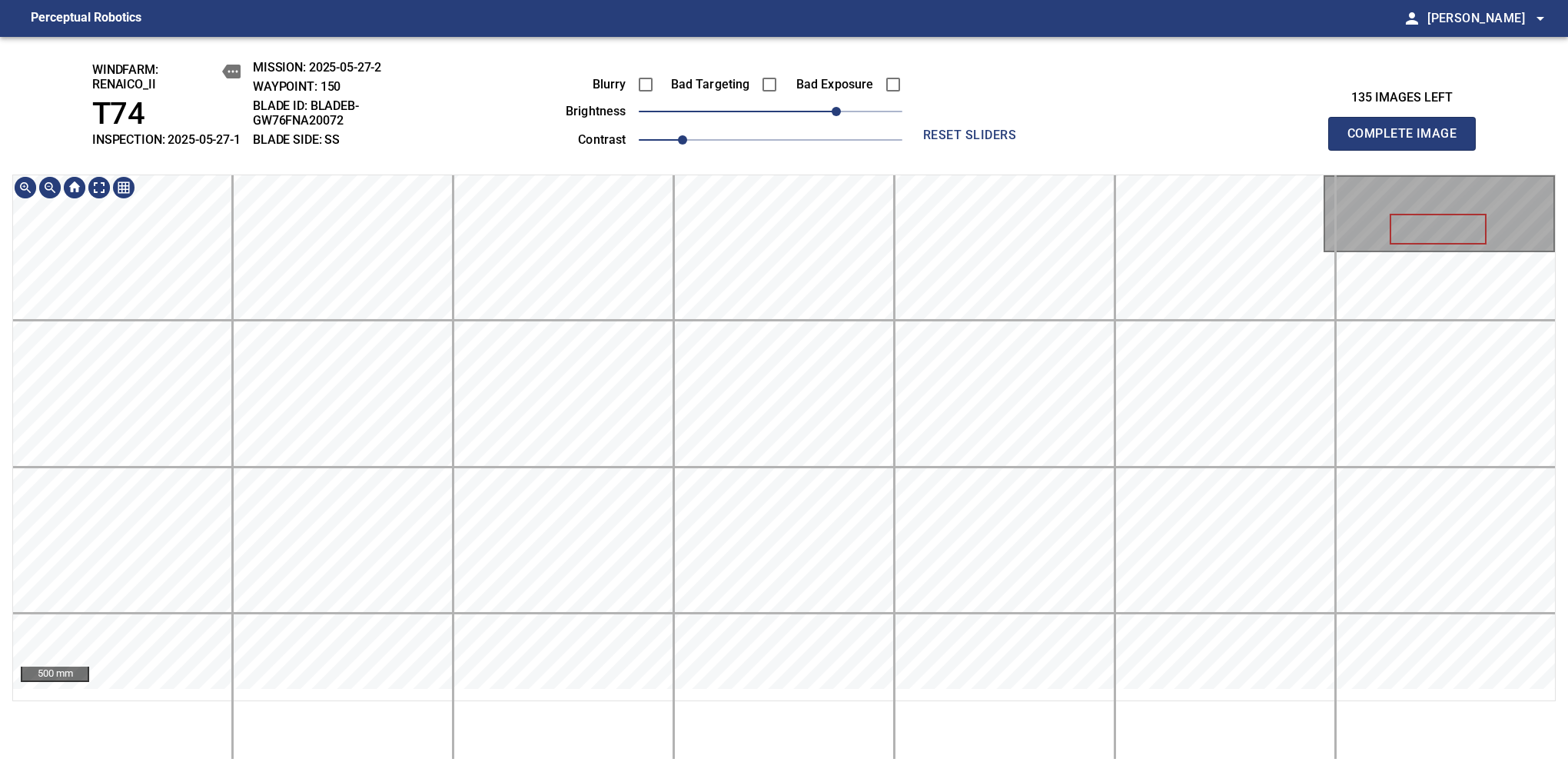
click at [730, 123] on div "windfarm: Renaico_II T74 INSPECTION: 2025-05-27-1 MISSION: 2025-05-27-2 WAYPOIN…" at bounding box center [784, 404] width 1568 height 735
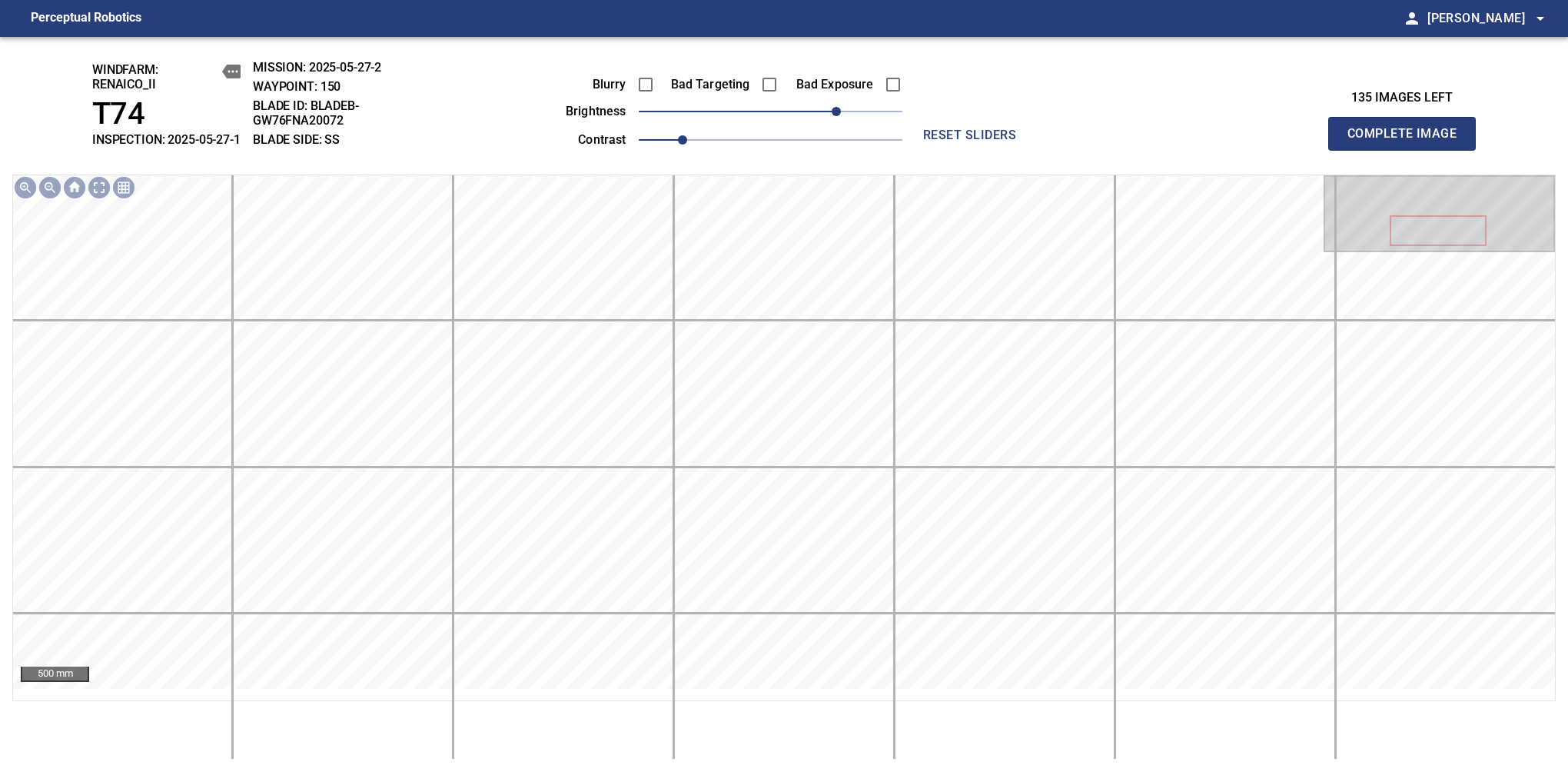
click at [1408, 141] on span "Complete Image" at bounding box center [1402, 133] width 113 height 22
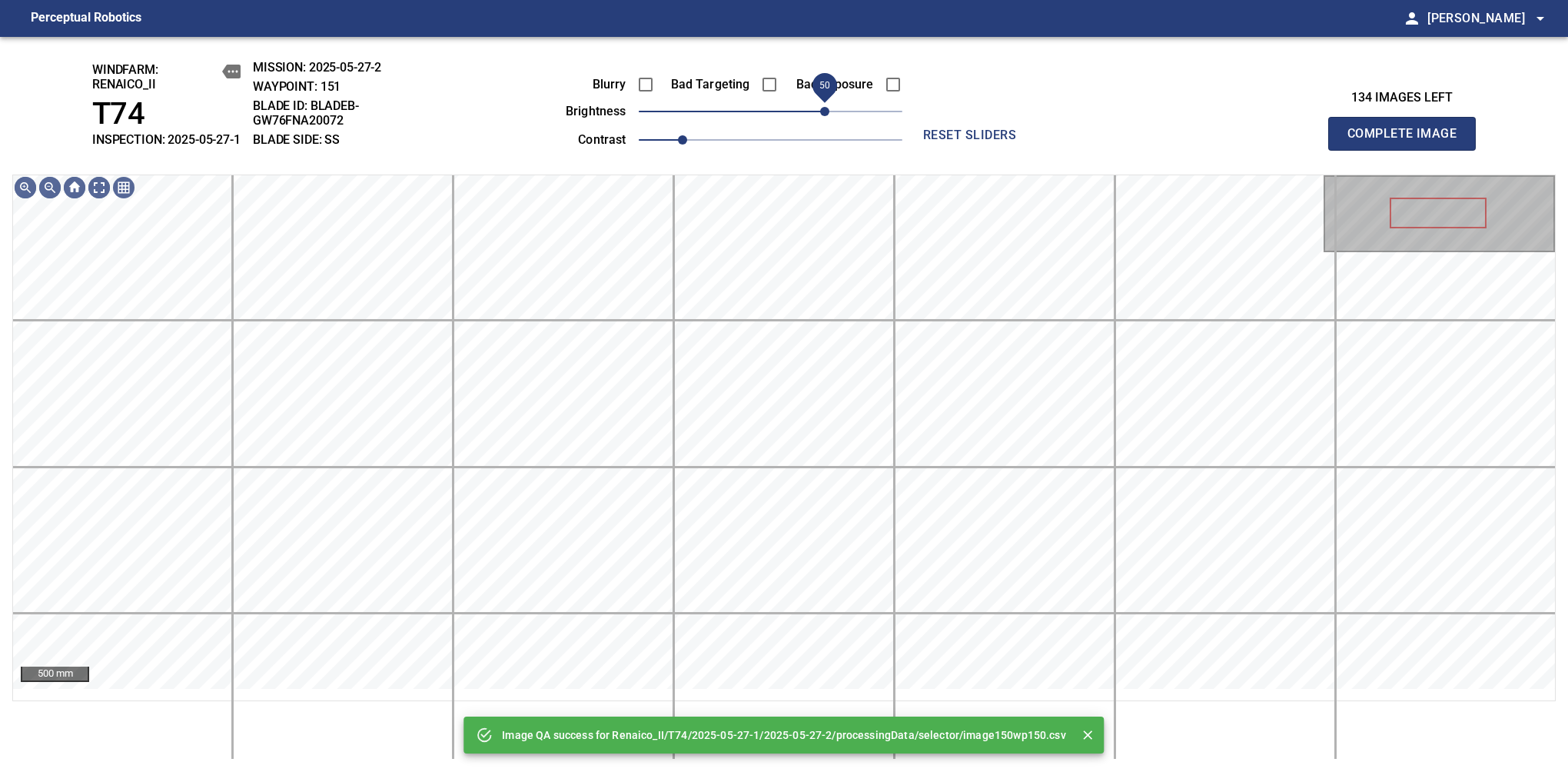
drag, startPoint x: 802, startPoint y: 126, endPoint x: 824, endPoint y: 121, distance: 22.6
click at [824, 121] on span "50" at bounding box center [770, 111] width 264 height 22
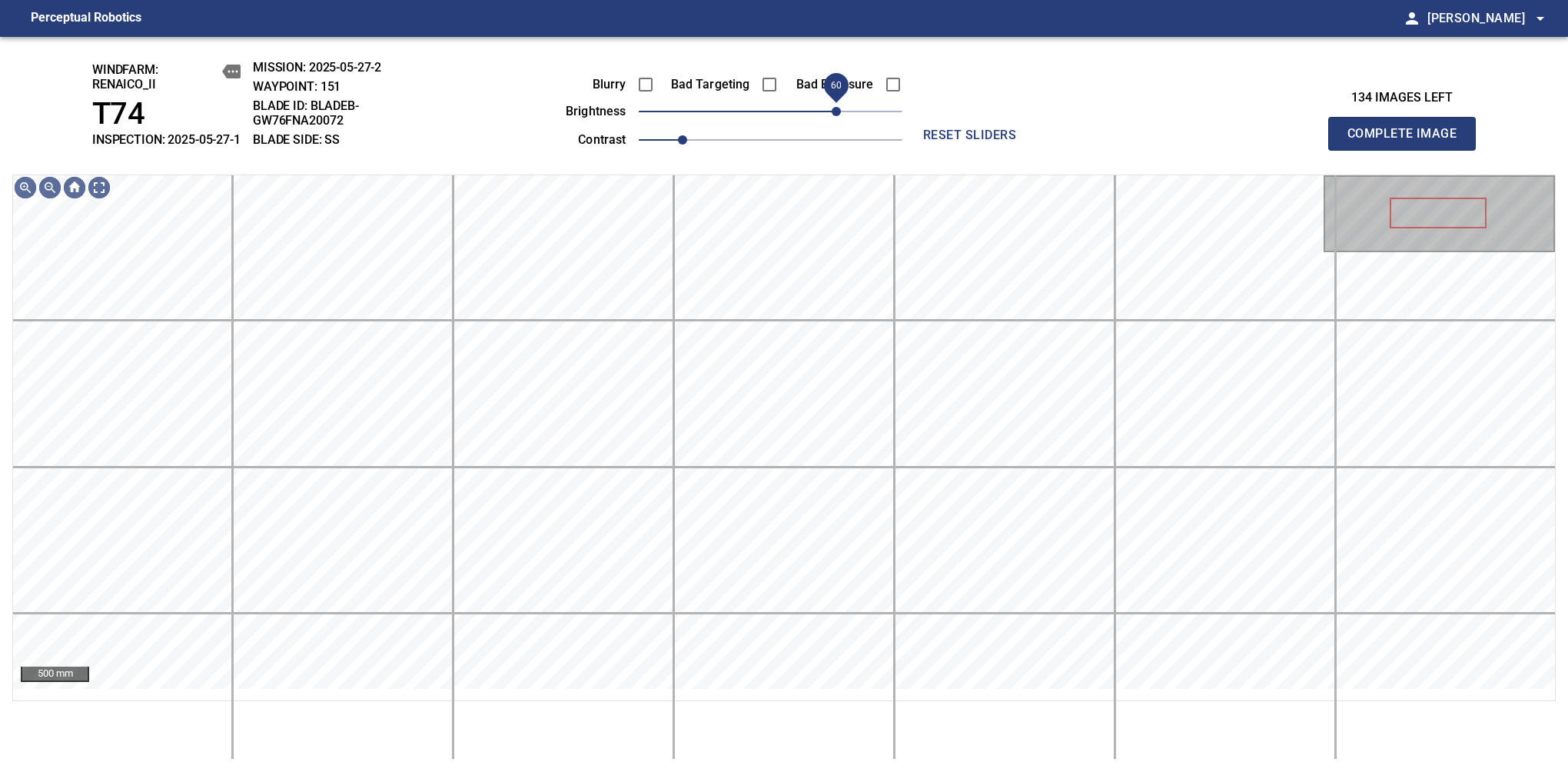
drag, startPoint x: 827, startPoint y: 126, endPoint x: 835, endPoint y: 121, distance: 9.4
click at [835, 116] on span "60" at bounding box center [837, 112] width 10 height 10
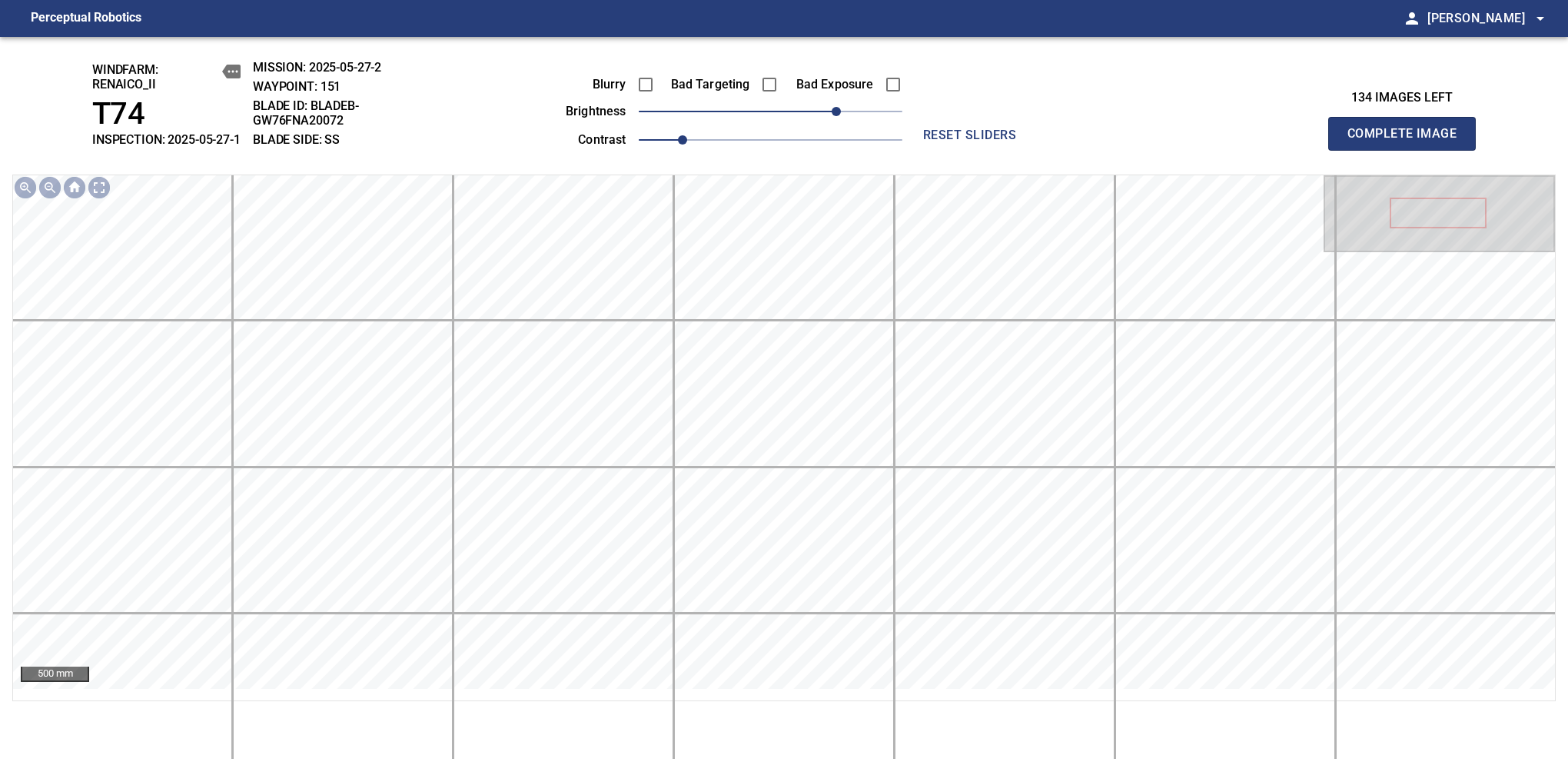
click at [1408, 141] on span "Complete Image" at bounding box center [1402, 133] width 113 height 22
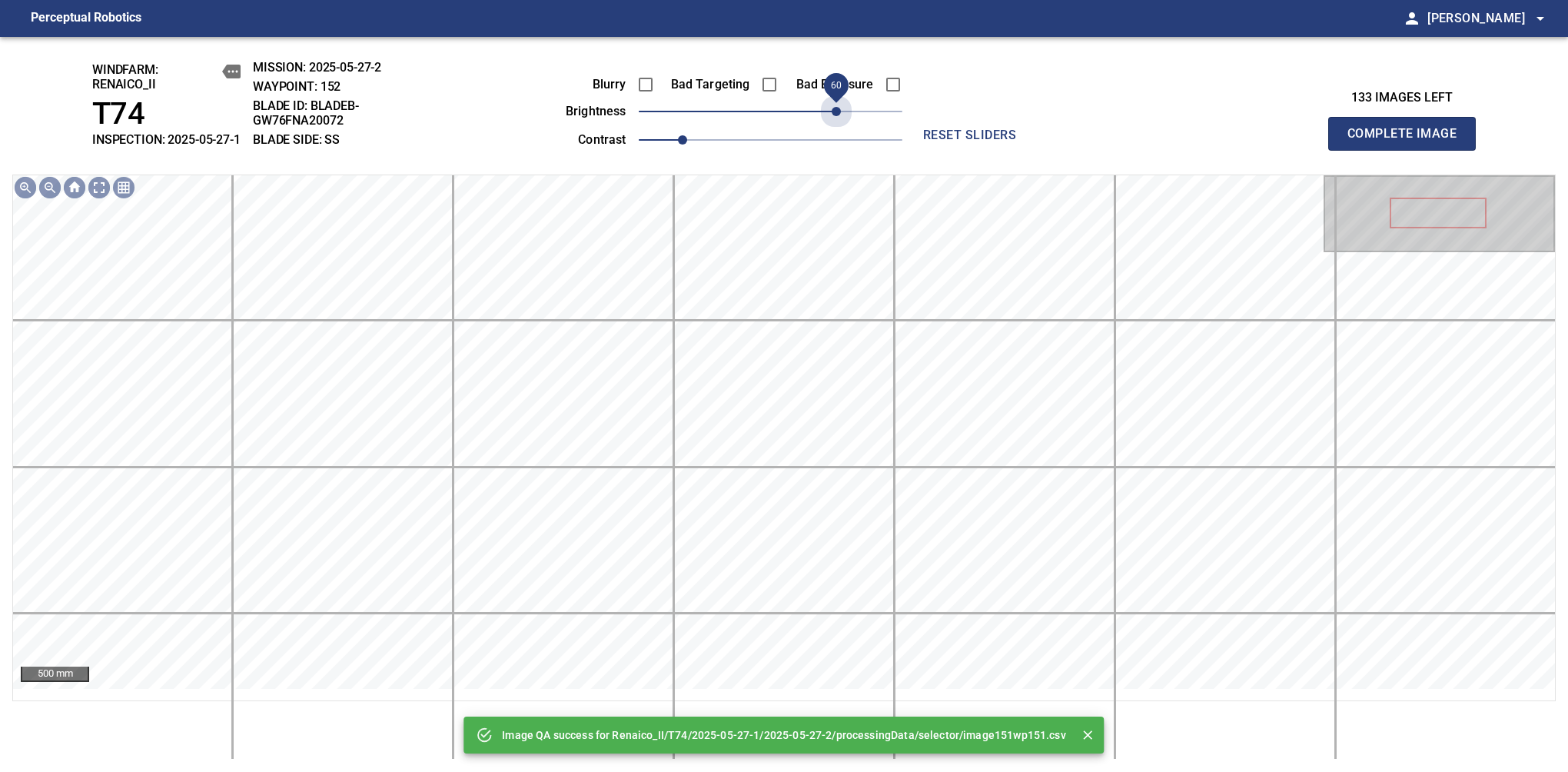
click at [835, 121] on span "60" at bounding box center [770, 111] width 264 height 22
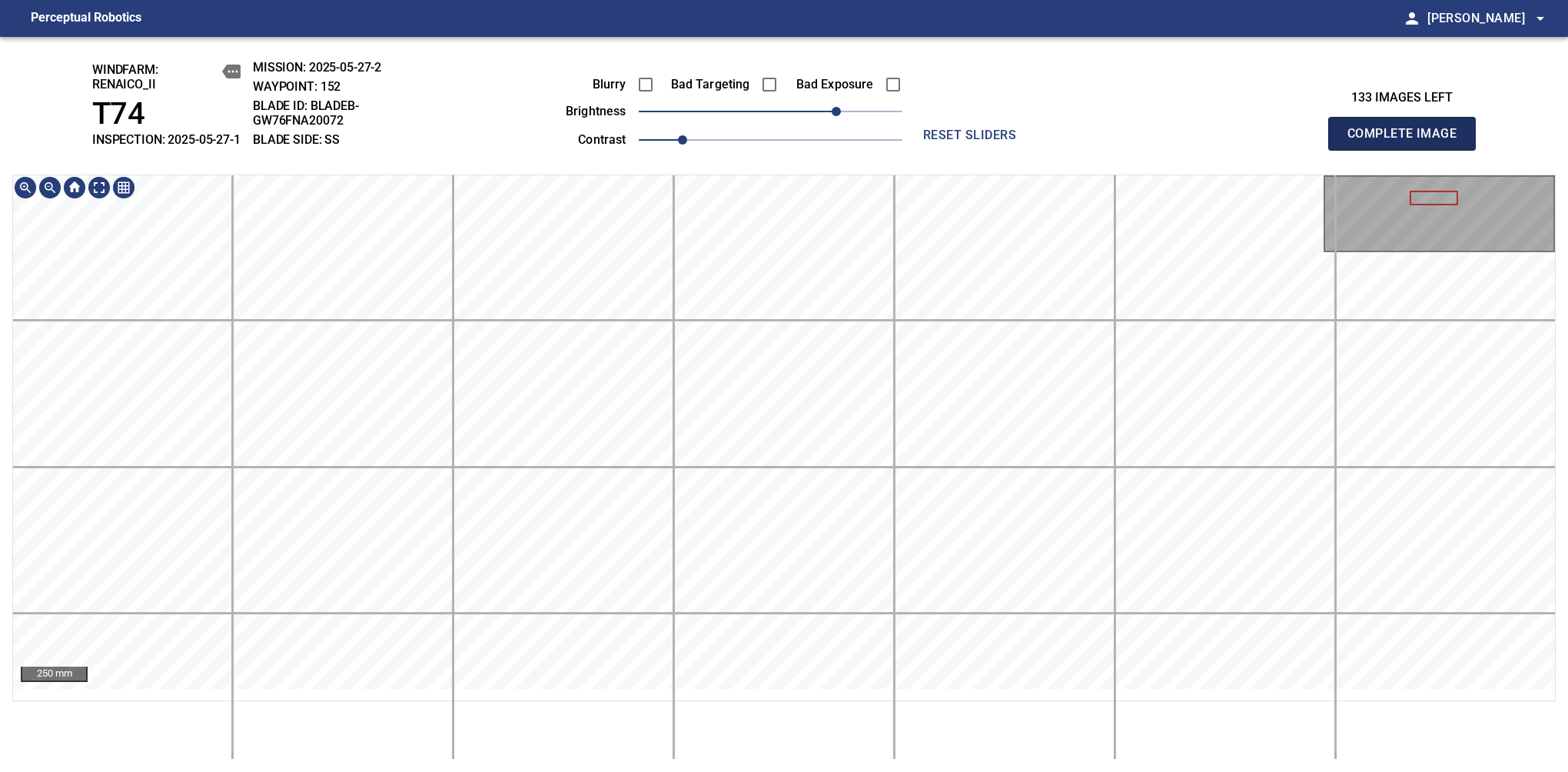
click at [1408, 141] on span "Complete Image" at bounding box center [1402, 133] width 113 height 22
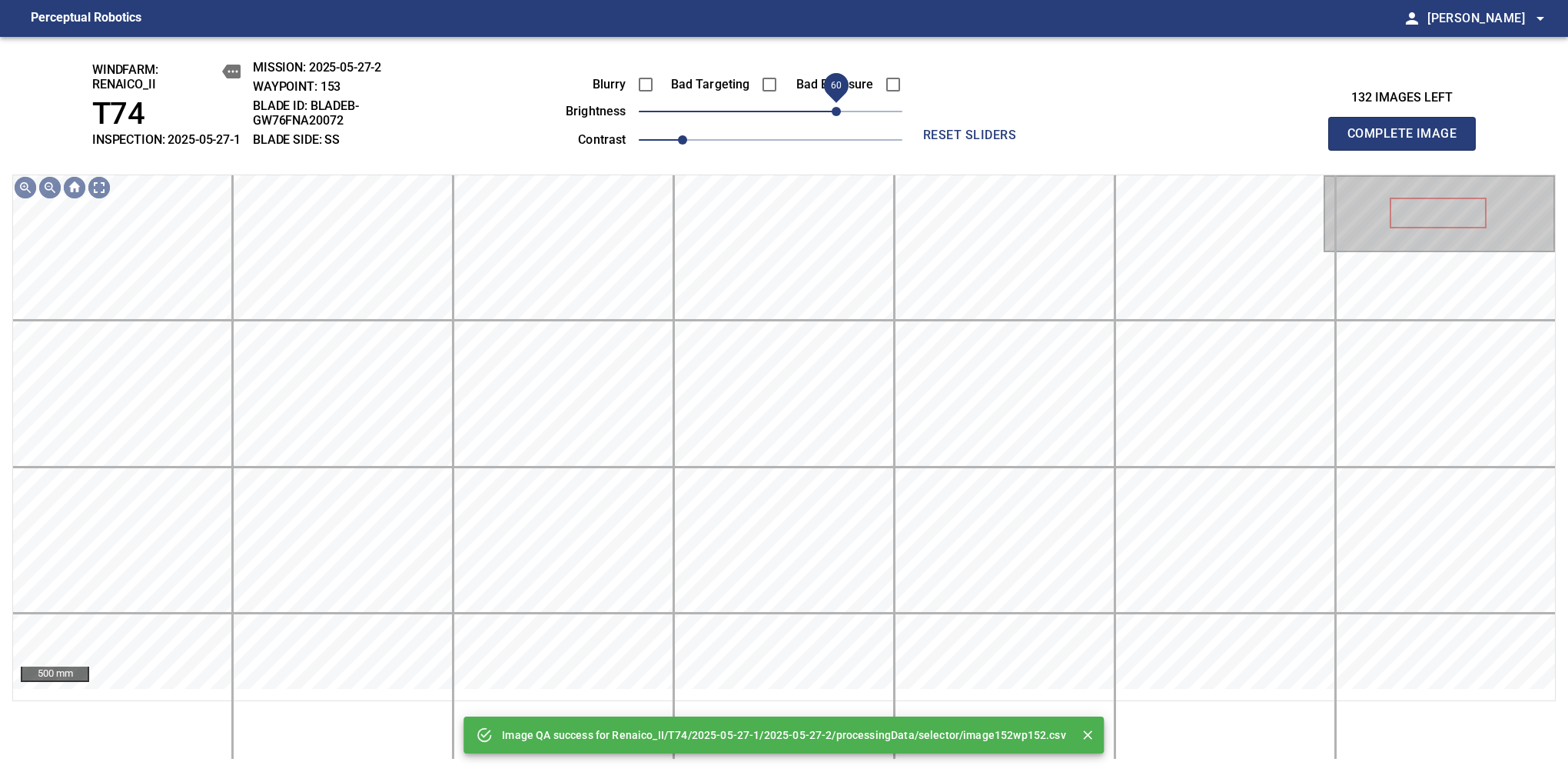
drag, startPoint x: 813, startPoint y: 126, endPoint x: 834, endPoint y: 126, distance: 21.0
click at [834, 122] on span "60" at bounding box center [770, 111] width 264 height 22
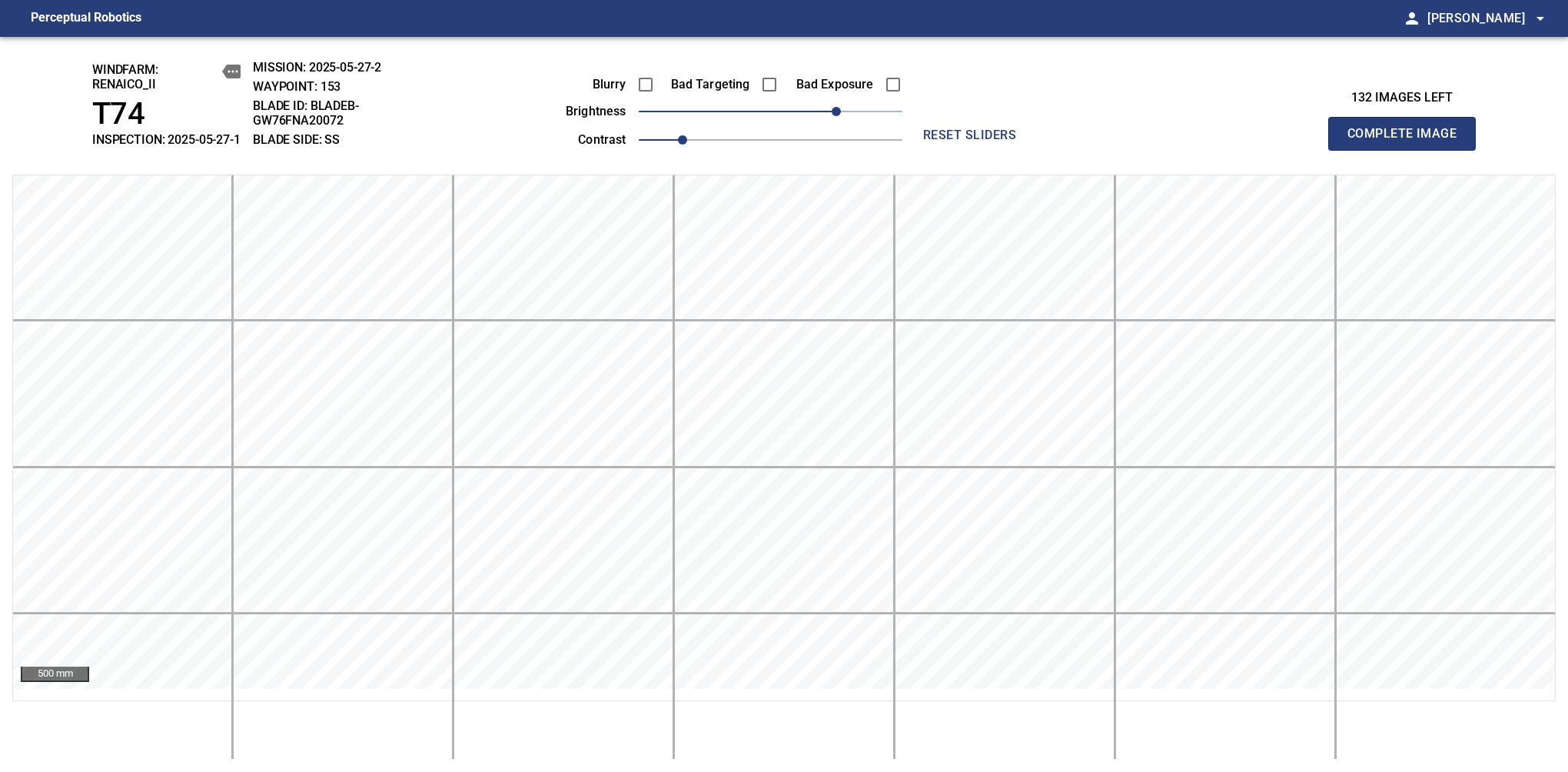
click at [1408, 141] on span "Complete Image" at bounding box center [1402, 133] width 113 height 22
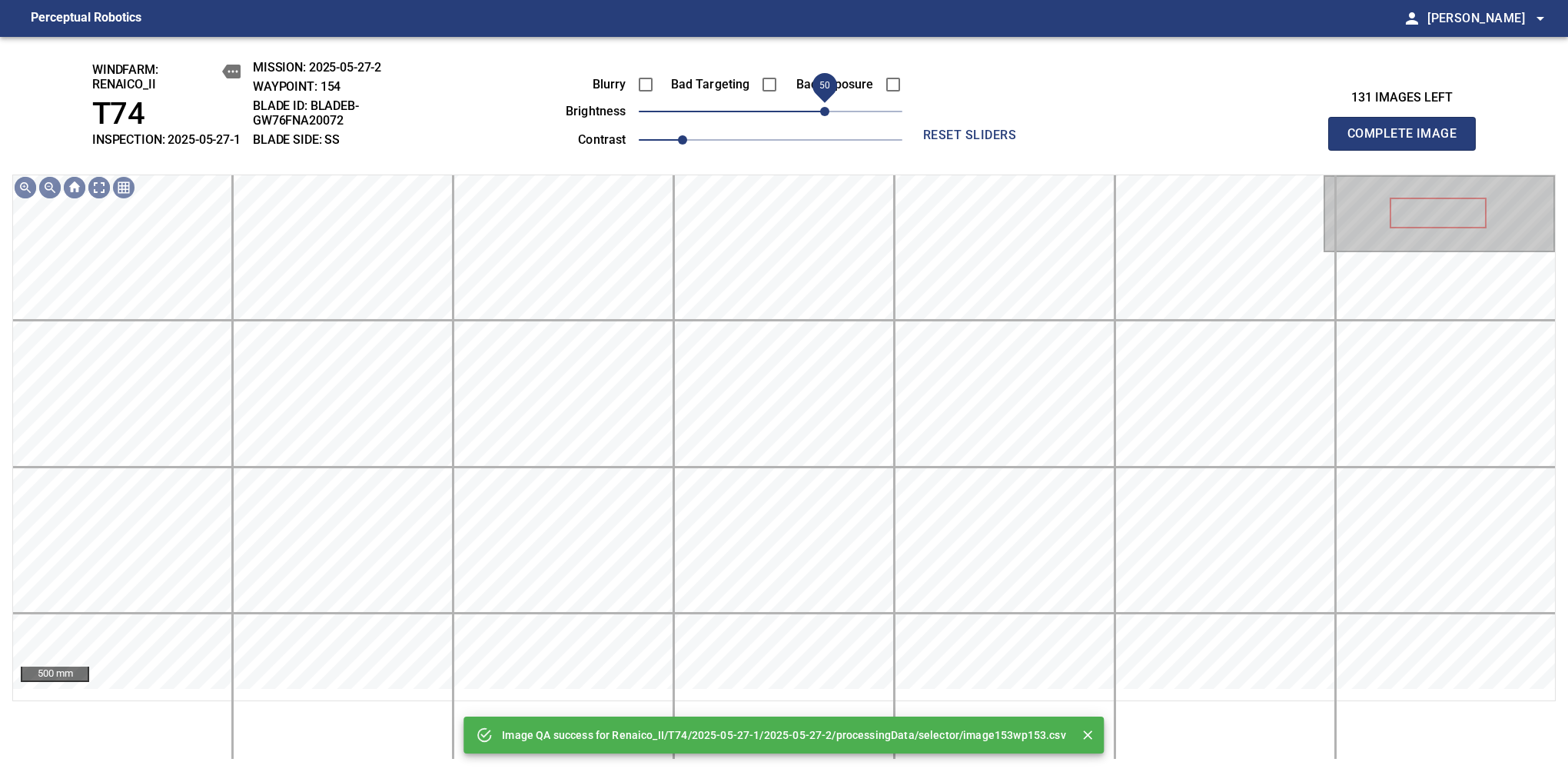
click at [830, 122] on span "50" at bounding box center [770, 111] width 264 height 22
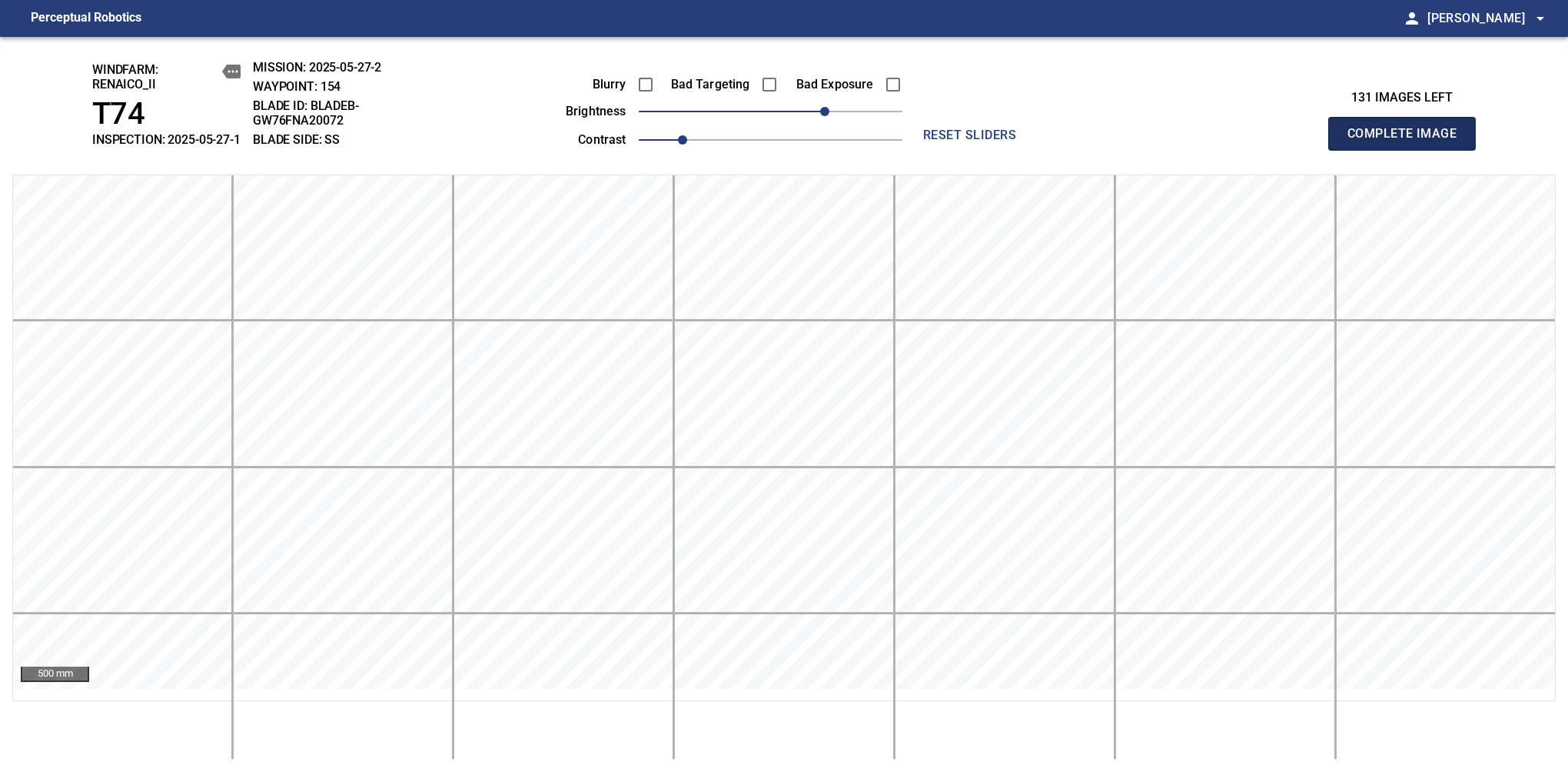
click at [1408, 141] on span "Complete Image" at bounding box center [1402, 133] width 113 height 22
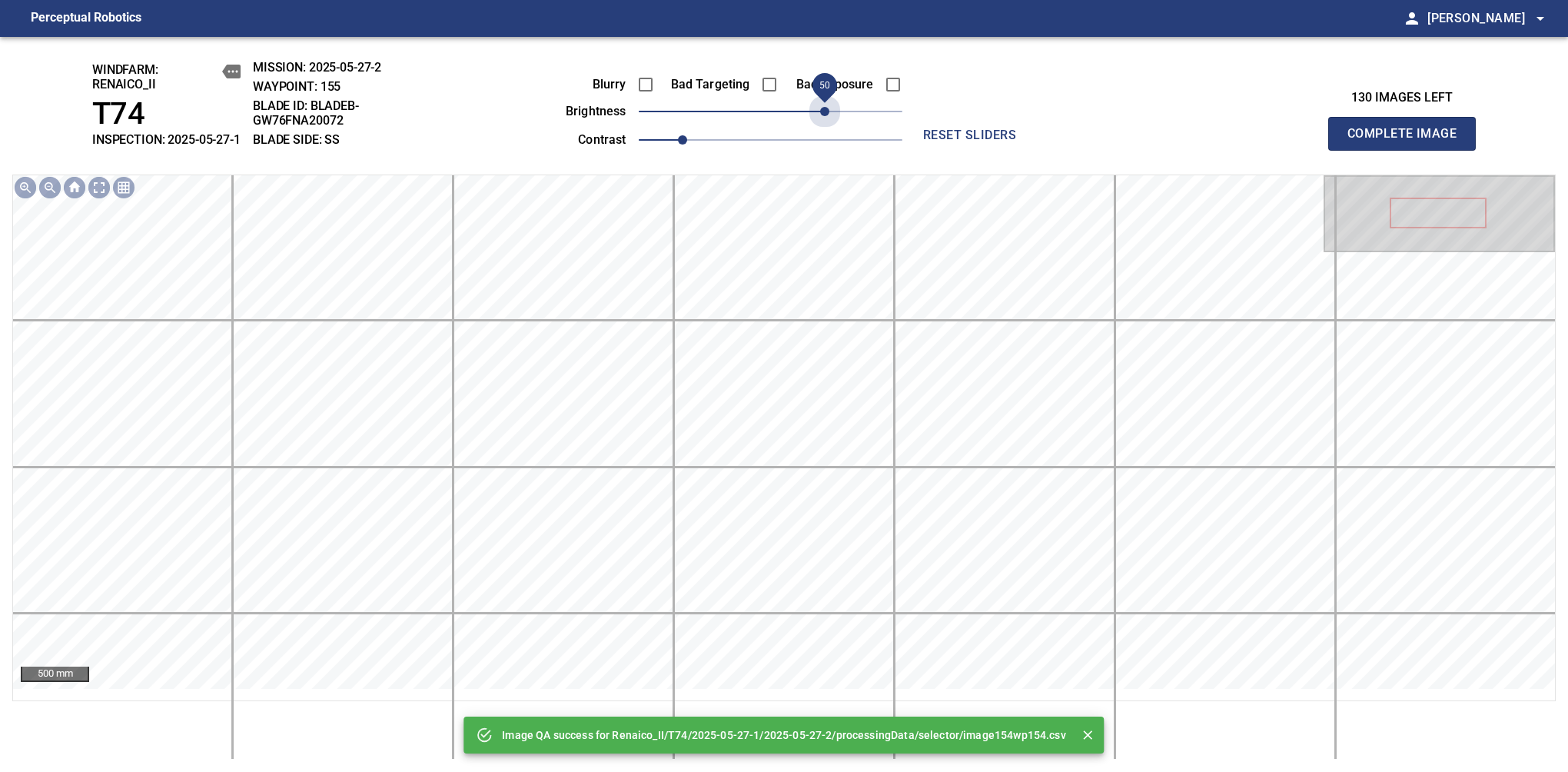
click at [830, 122] on span "50" at bounding box center [770, 111] width 264 height 22
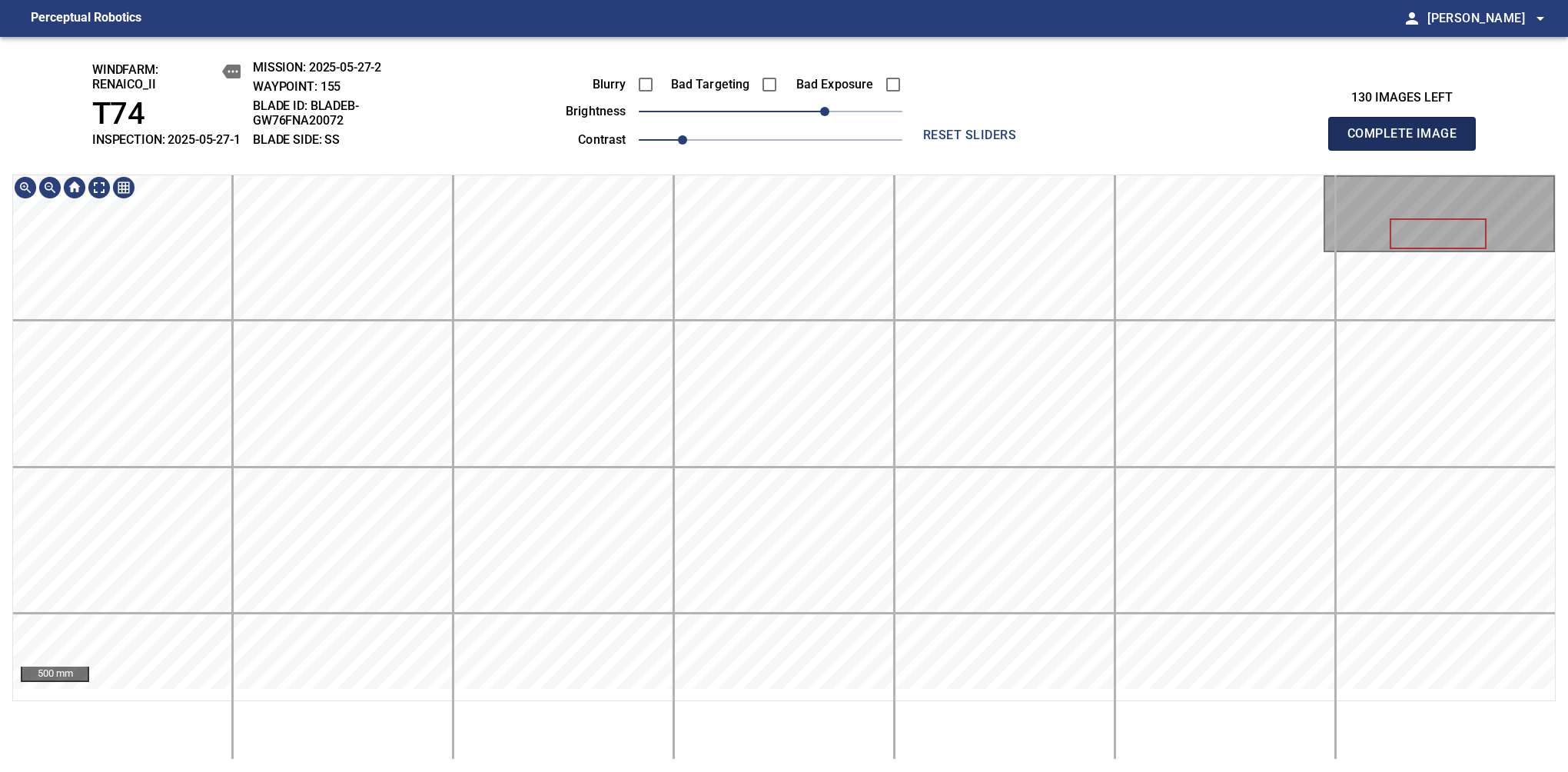
click at [1408, 141] on span "Complete Image" at bounding box center [1402, 133] width 113 height 22
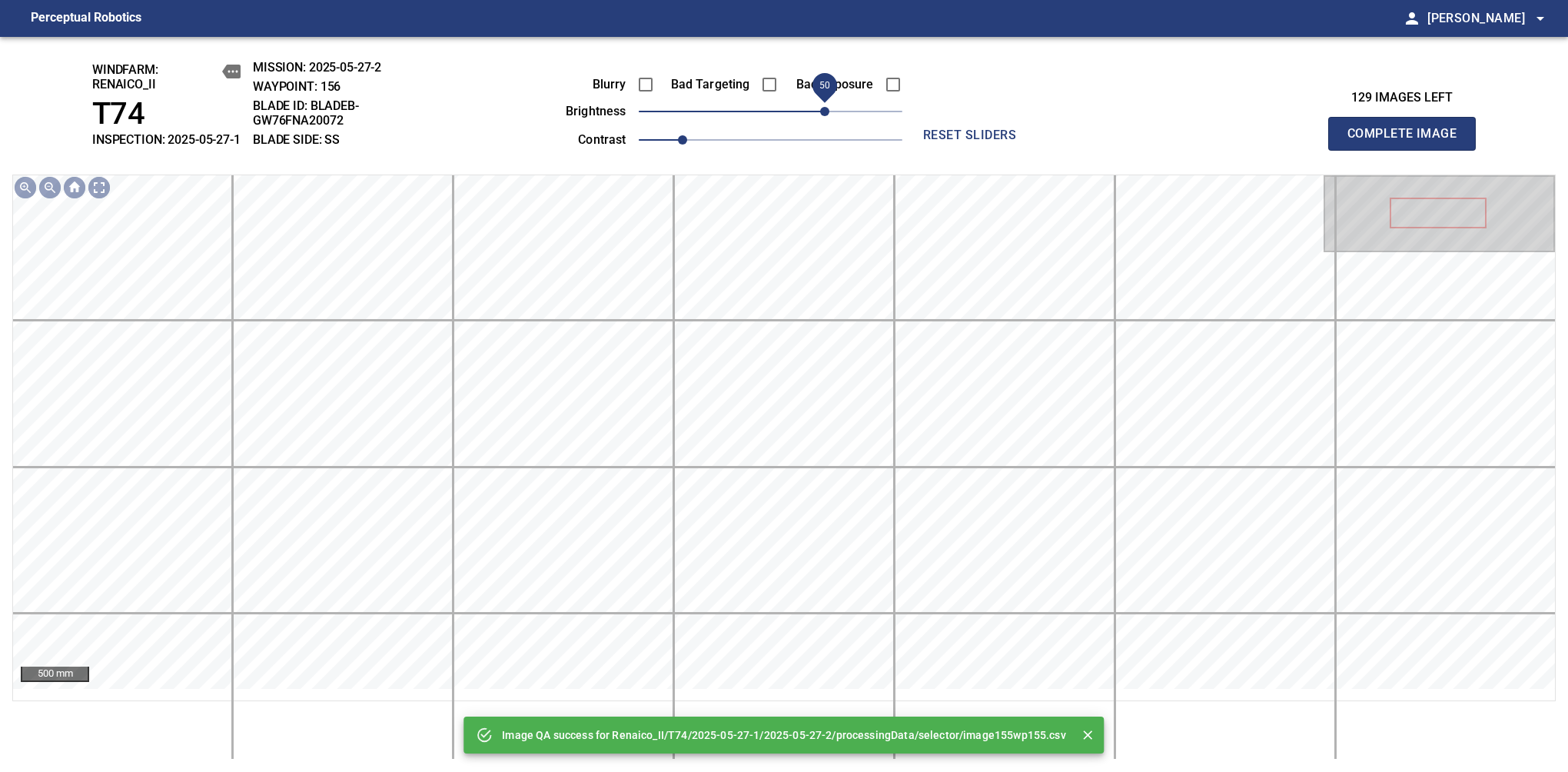
drag, startPoint x: 794, startPoint y: 122, endPoint x: 824, endPoint y: 117, distance: 30.4
click at [824, 117] on span "50" at bounding box center [770, 111] width 264 height 22
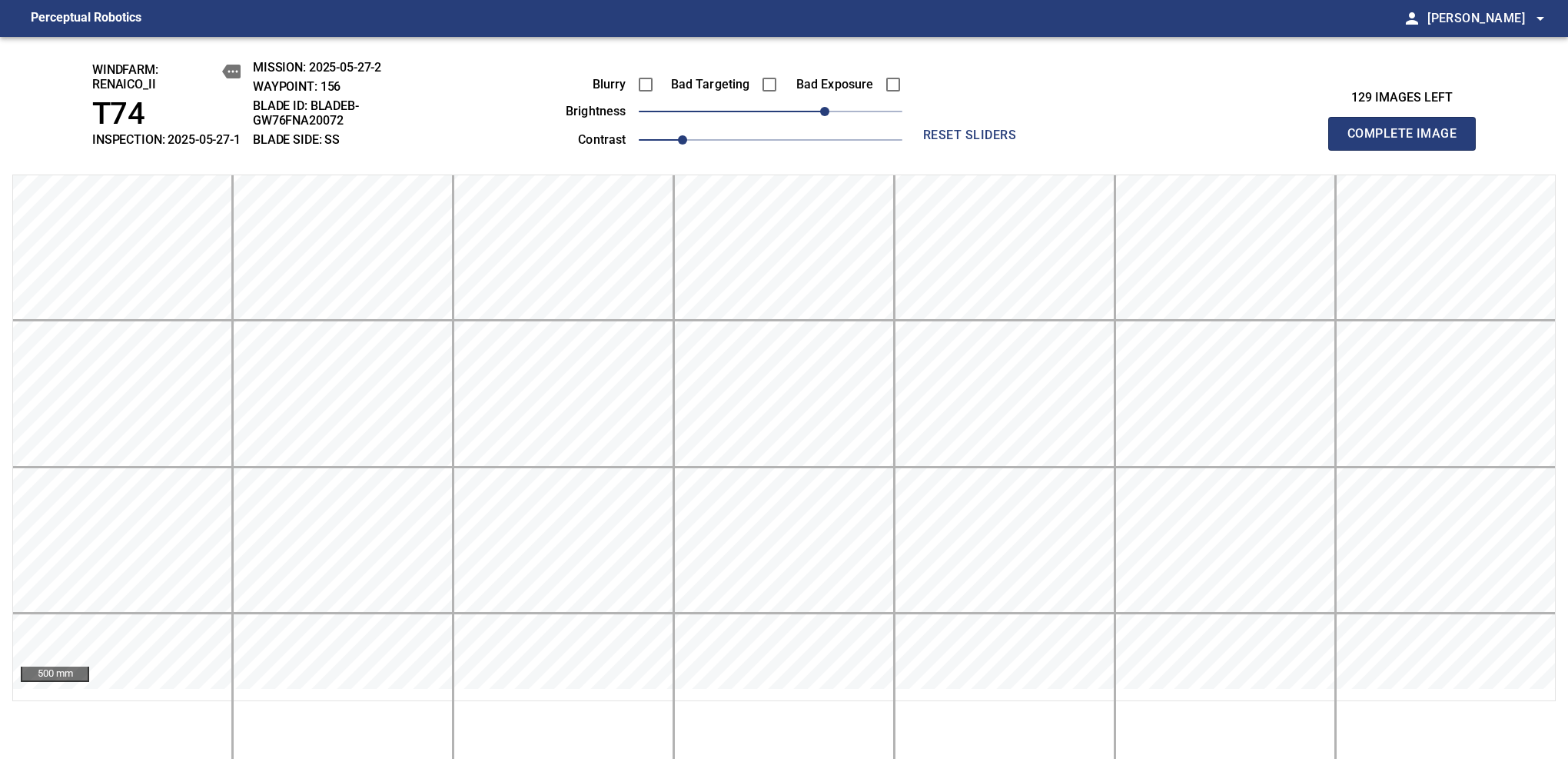
click at [1408, 141] on span "Complete Image" at bounding box center [1402, 133] width 113 height 22
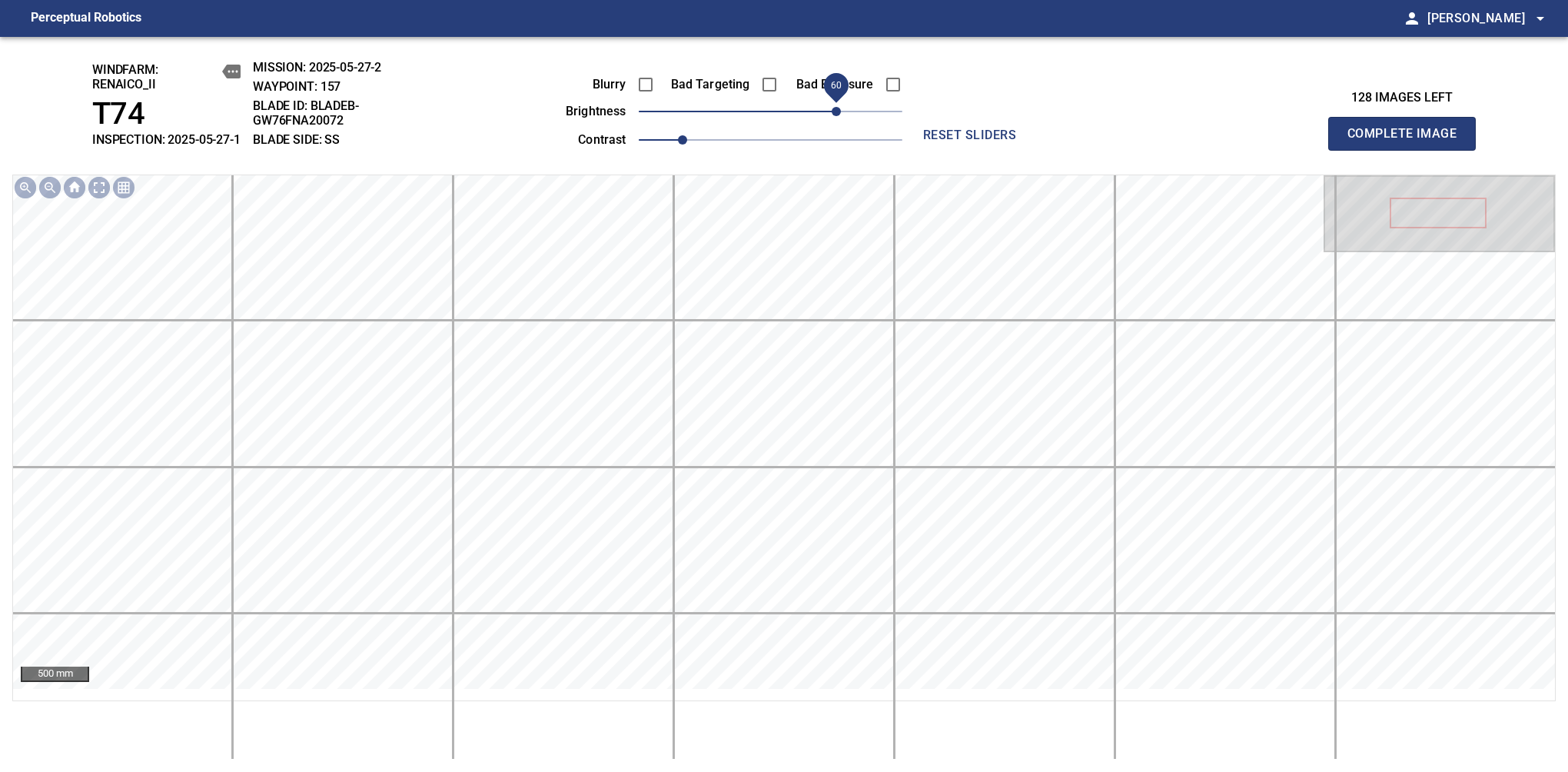
drag, startPoint x: 818, startPoint y: 120, endPoint x: 832, endPoint y: 117, distance: 14.3
click at [832, 117] on span "60" at bounding box center [770, 111] width 264 height 22
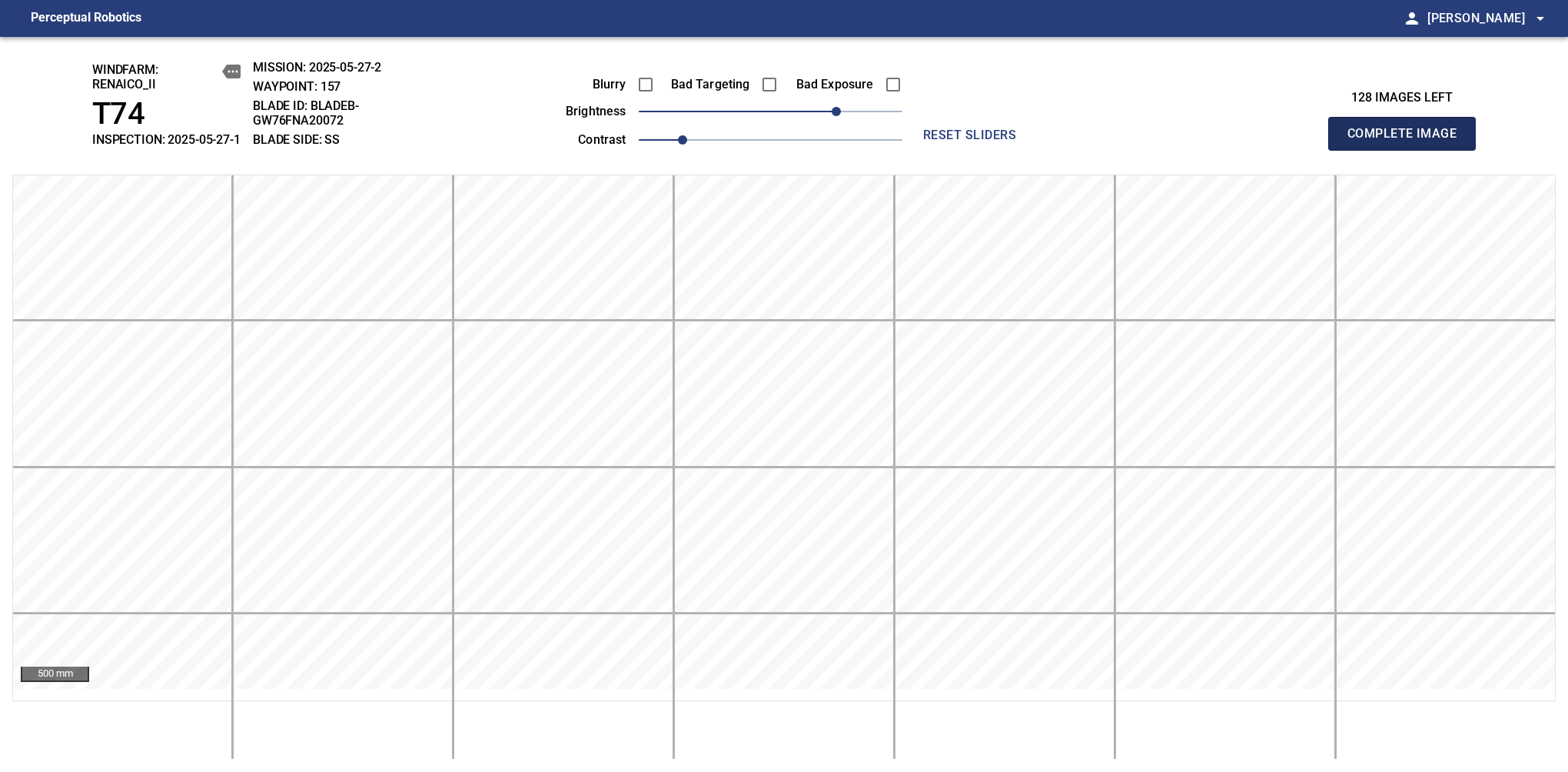
click at [1408, 141] on span "Complete Image" at bounding box center [1402, 133] width 113 height 22
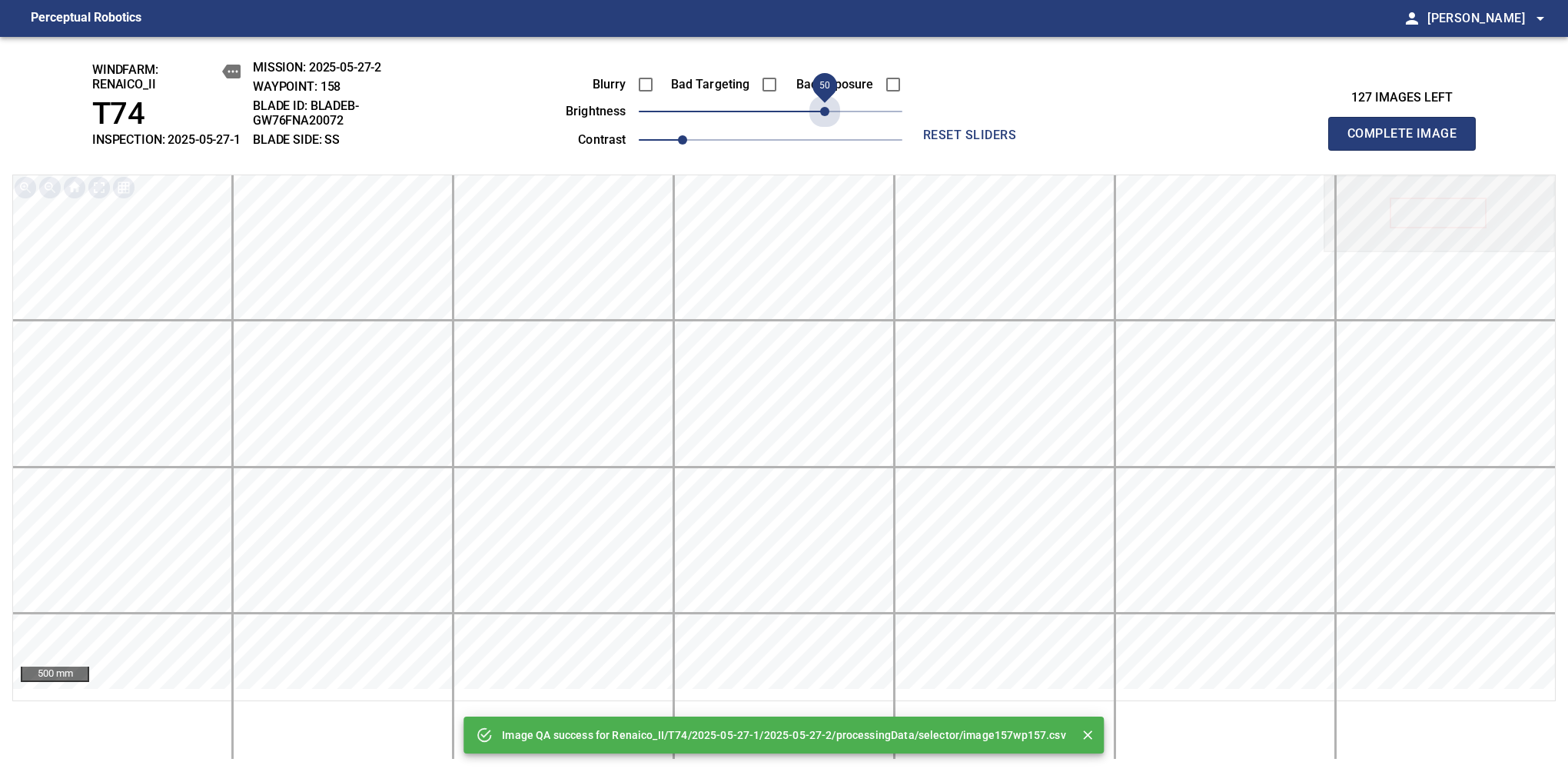
click at [830, 117] on span "50" at bounding box center [770, 111] width 264 height 22
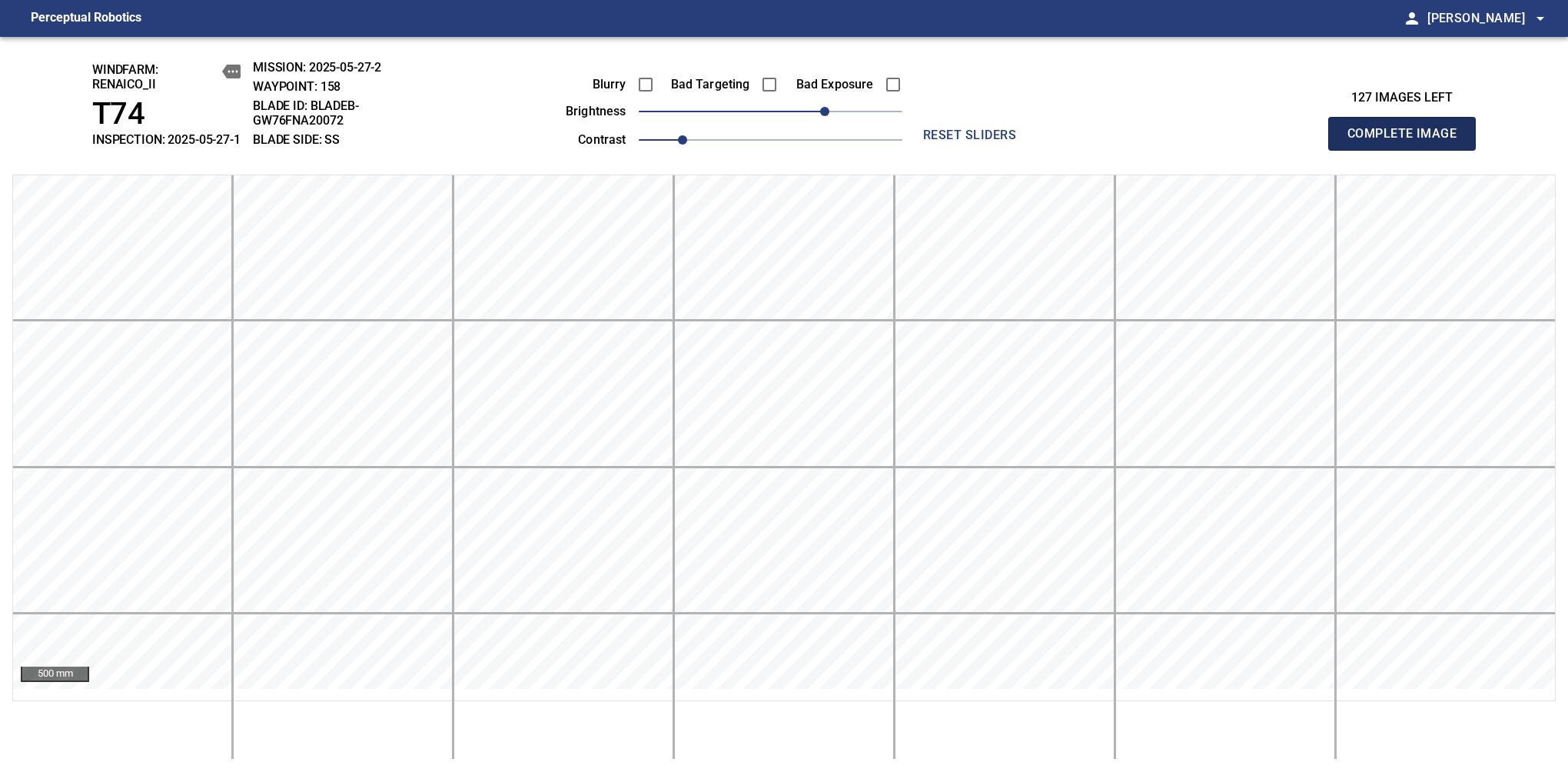
click at [1408, 141] on span "Complete Image" at bounding box center [1402, 133] width 113 height 22
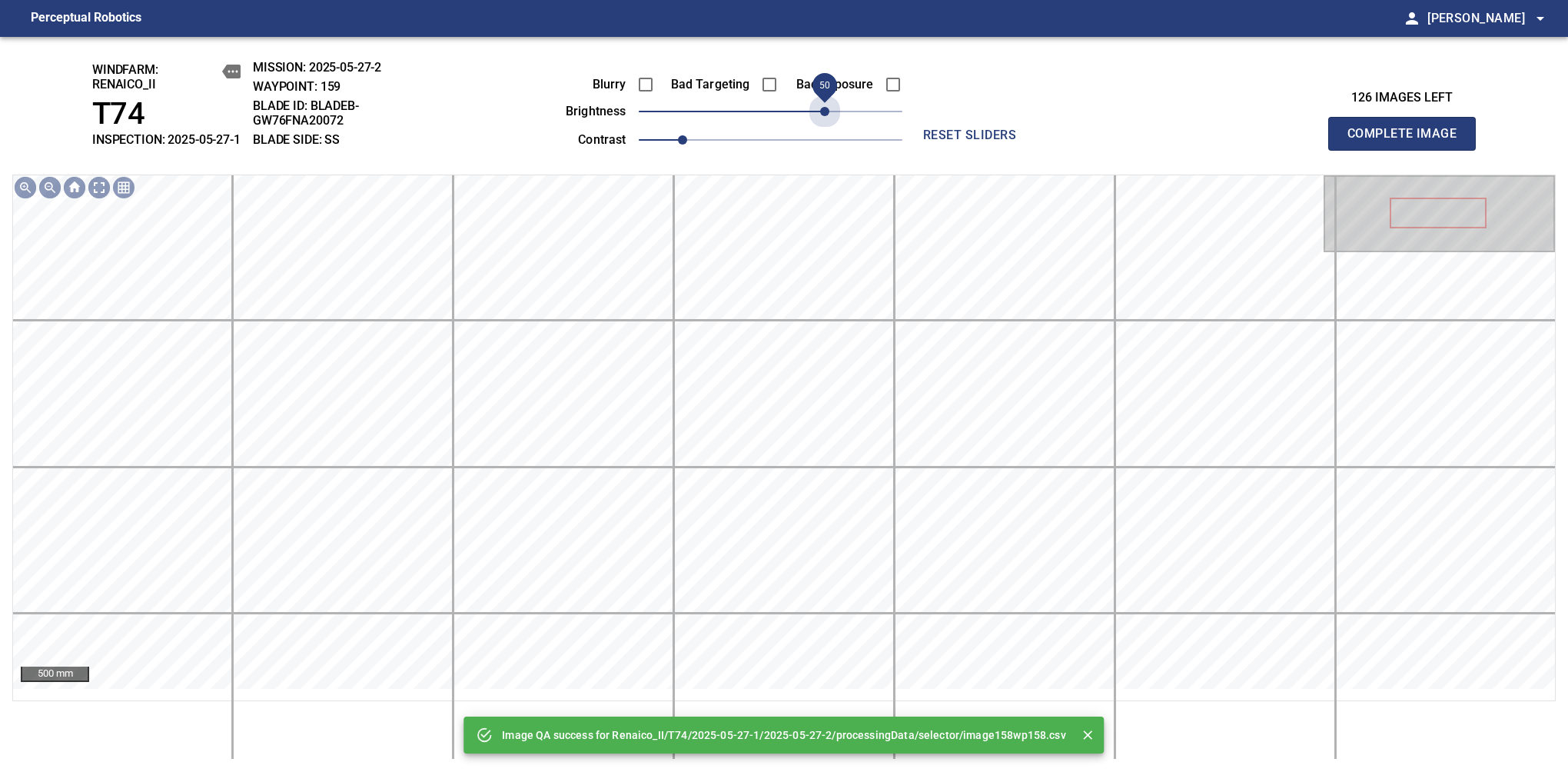
click at [830, 117] on span "50" at bounding box center [770, 111] width 264 height 22
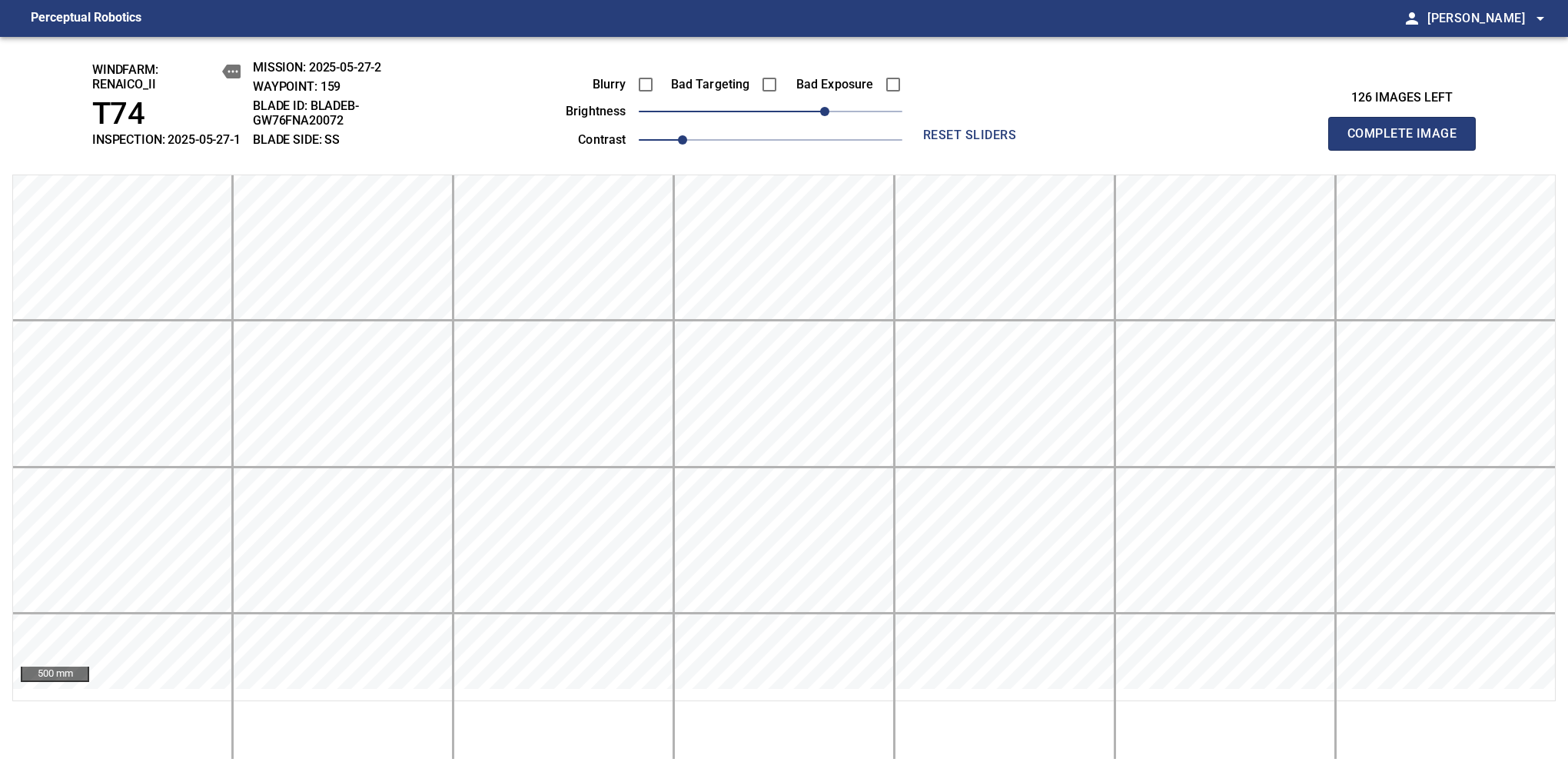
click at [1408, 141] on span "Complete Image" at bounding box center [1402, 133] width 113 height 22
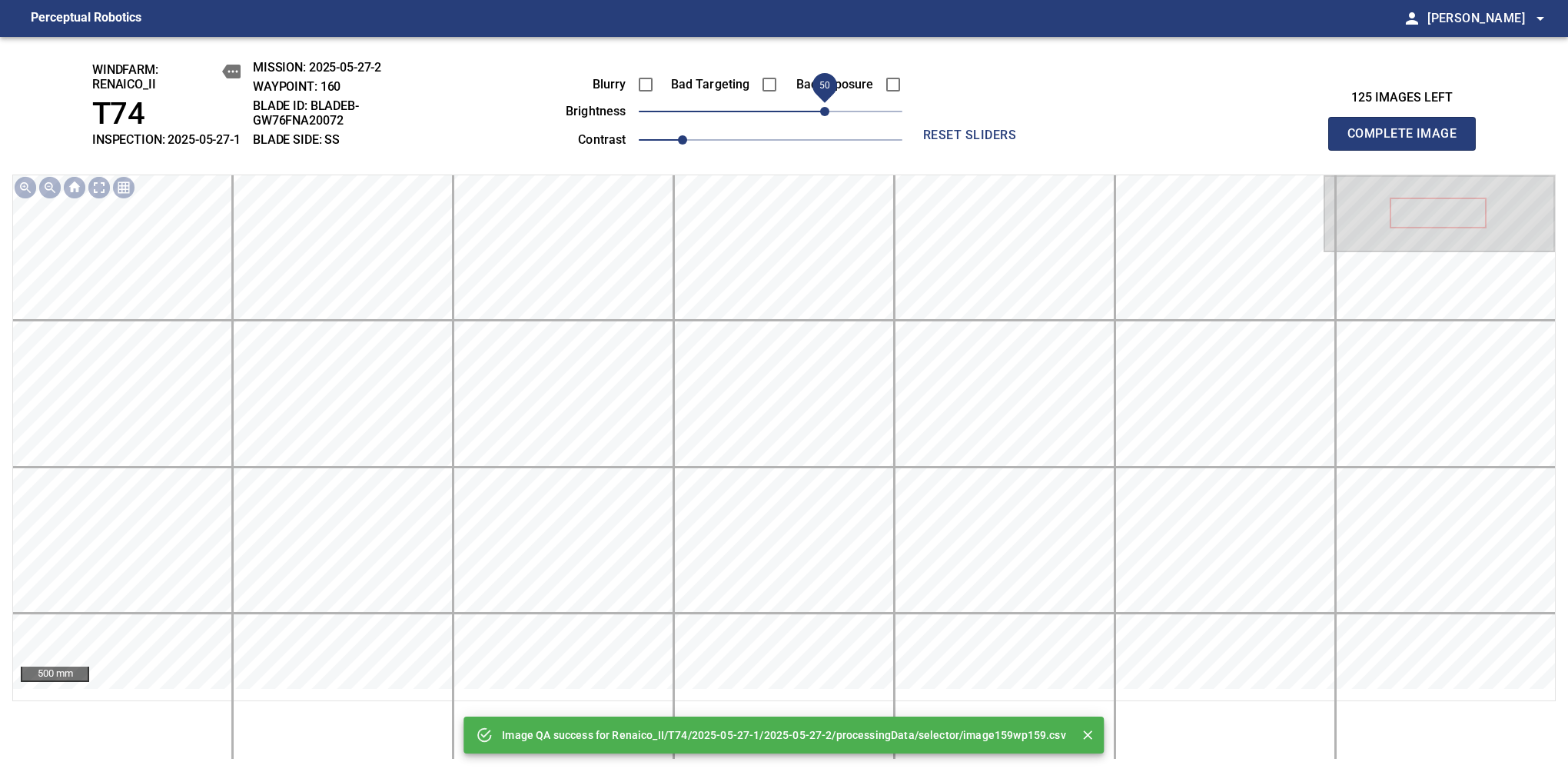
click at [826, 120] on span "50" at bounding box center [770, 111] width 264 height 22
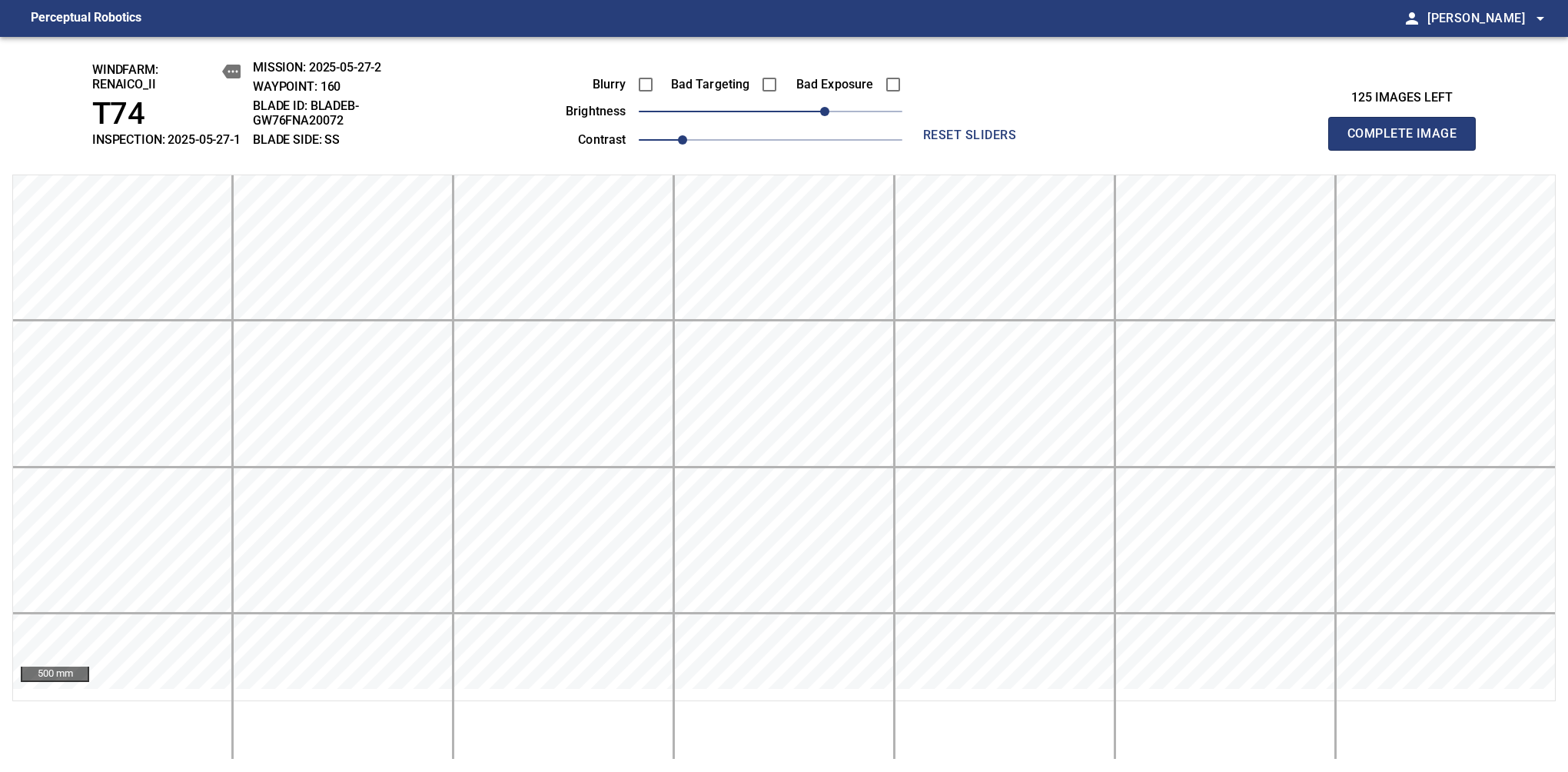
click at [1408, 141] on span "Complete Image" at bounding box center [1402, 133] width 113 height 22
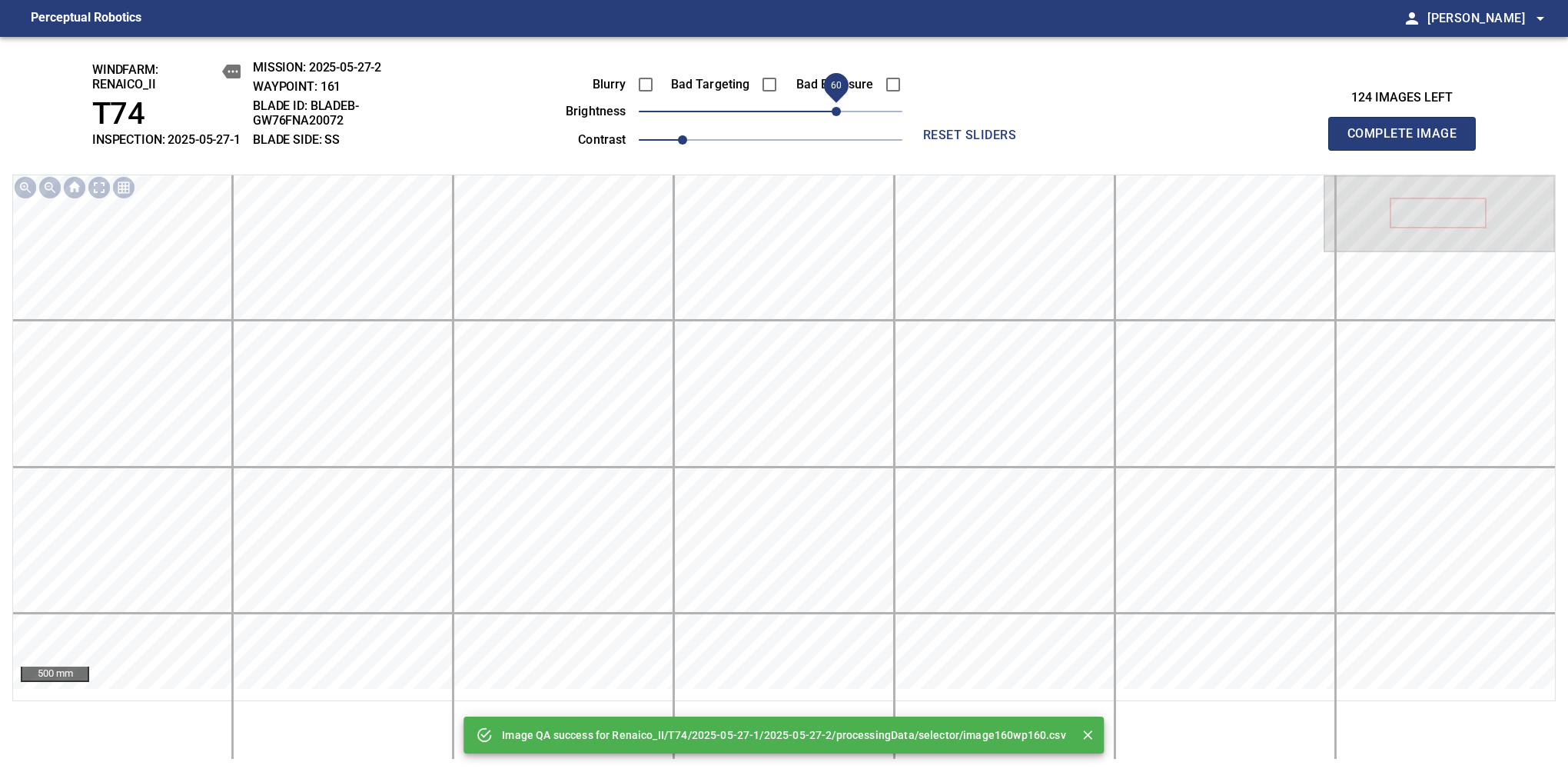
drag, startPoint x: 821, startPoint y: 125, endPoint x: 831, endPoint y: 120, distance: 11.2
click at [831, 120] on span "60" at bounding box center [770, 111] width 264 height 22
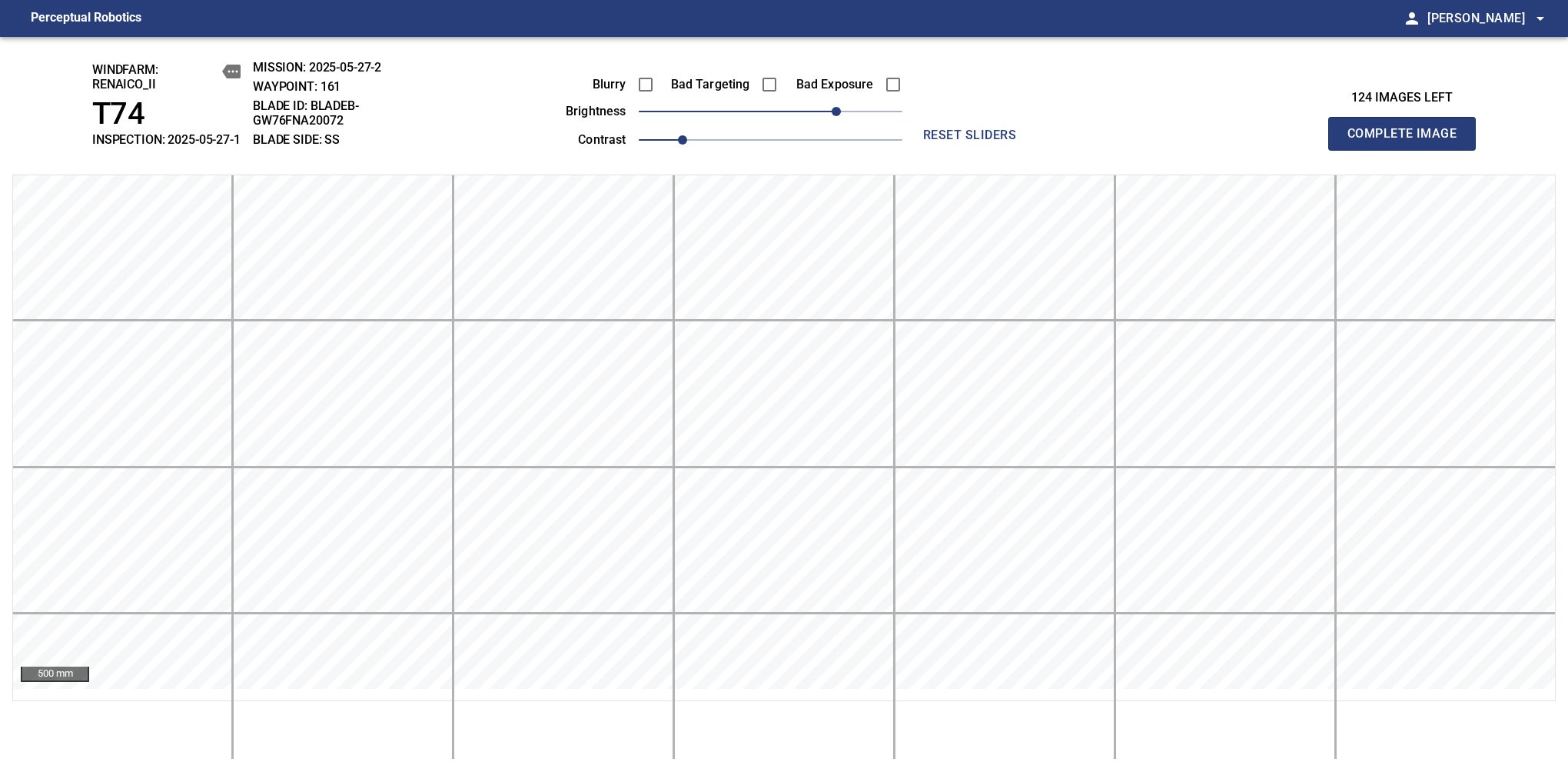
click at [1408, 141] on span "Complete Image" at bounding box center [1402, 133] width 113 height 22
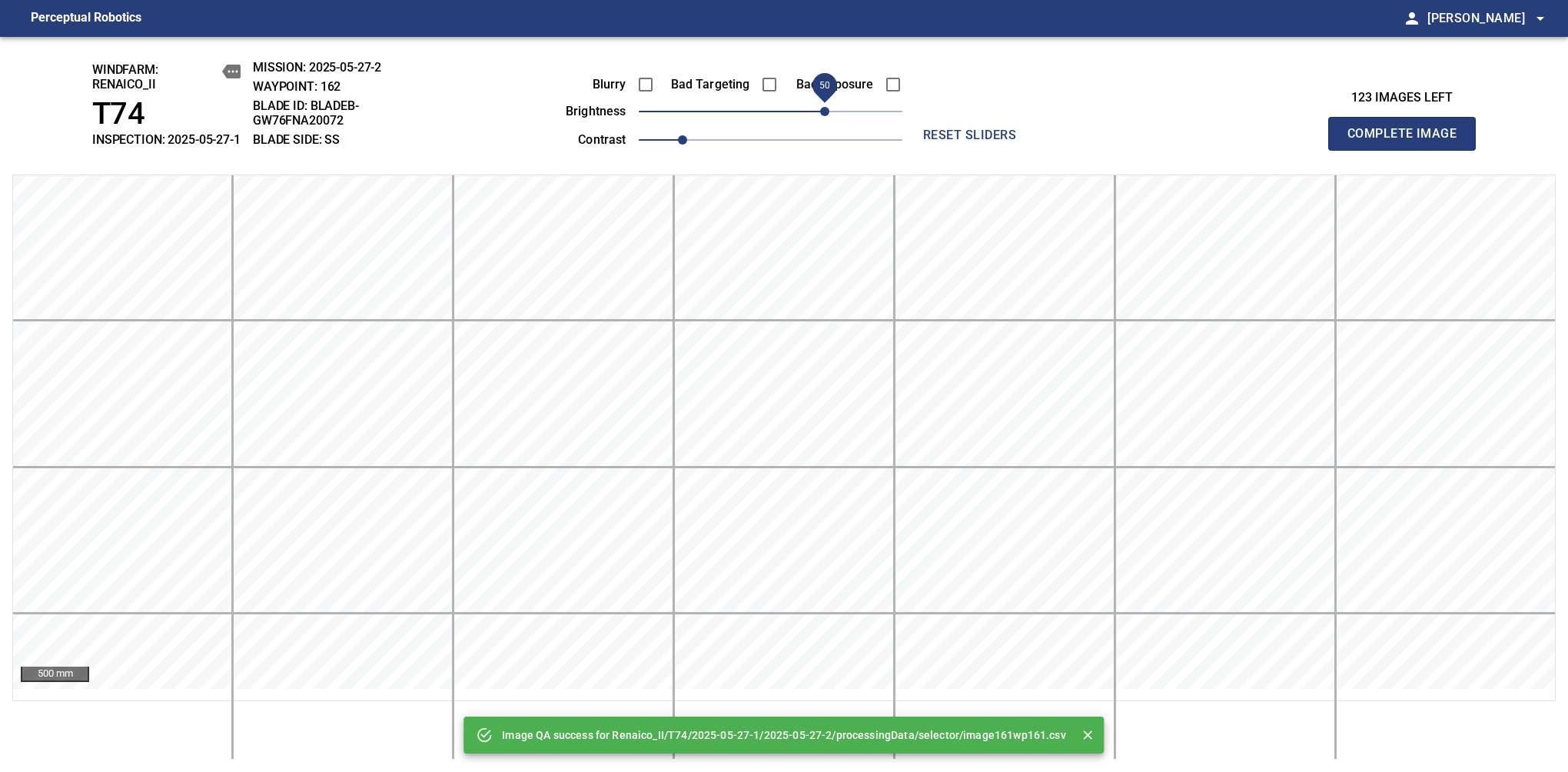
click at [829, 120] on span "50" at bounding box center [770, 111] width 264 height 22
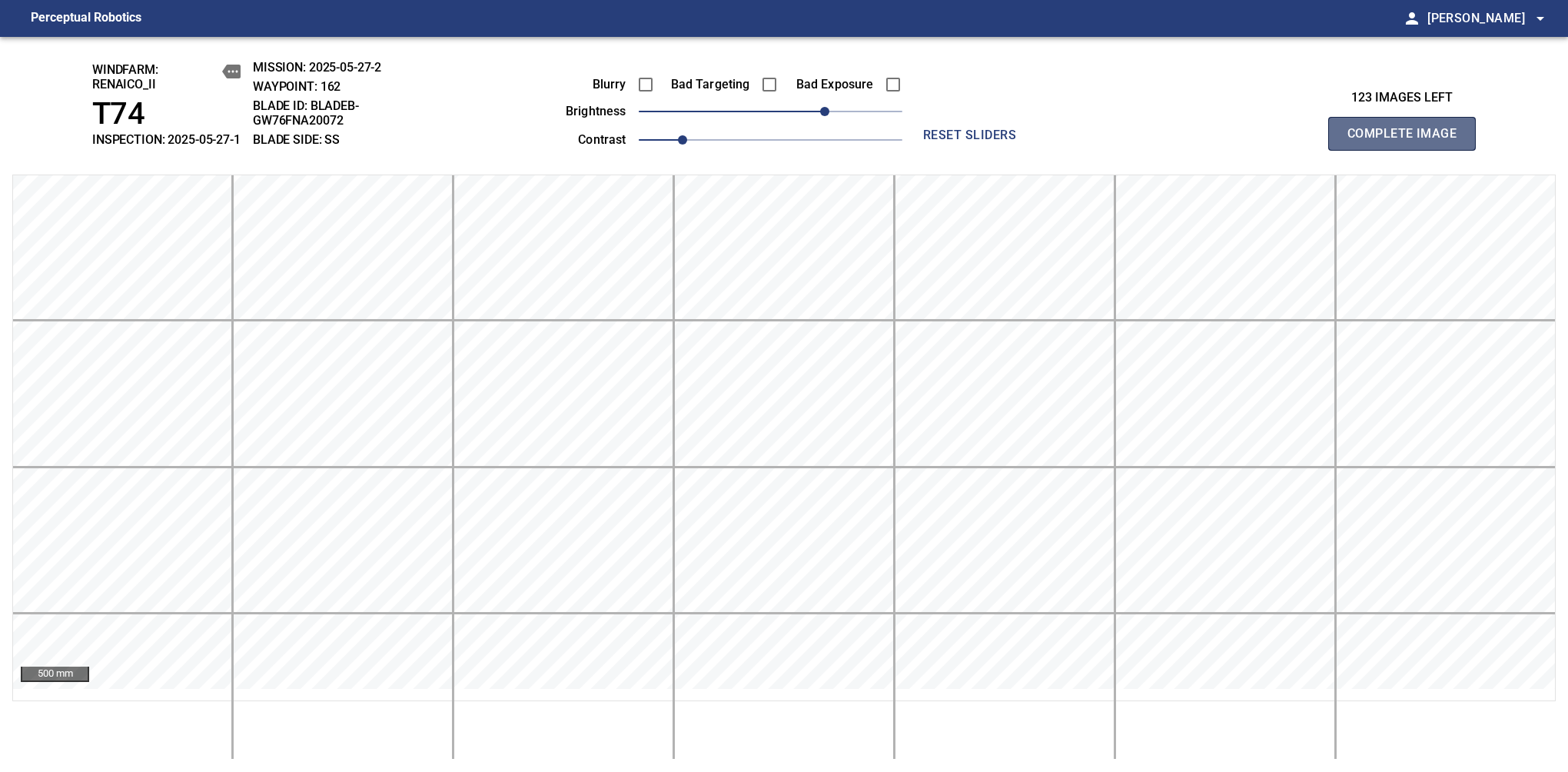
click at [1408, 141] on span "Complete Image" at bounding box center [1402, 133] width 113 height 22
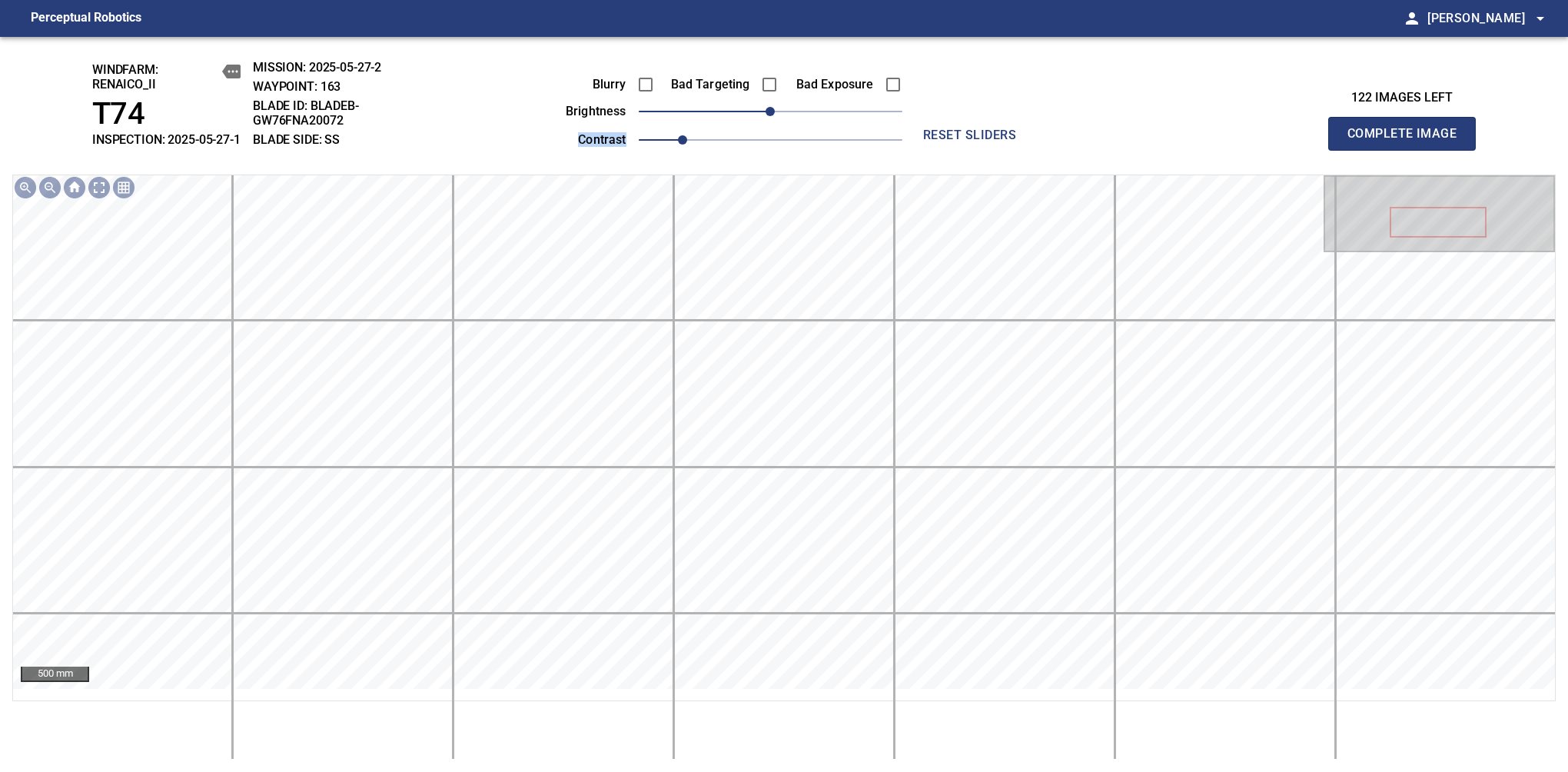
drag, startPoint x: 781, startPoint y: 136, endPoint x: 798, endPoint y: 125, distance: 20.2
click at [798, 125] on div "Blurry Bad Targeting Bad Exposure brightness 0 contrast 1" at bounding box center [717, 109] width 372 height 82
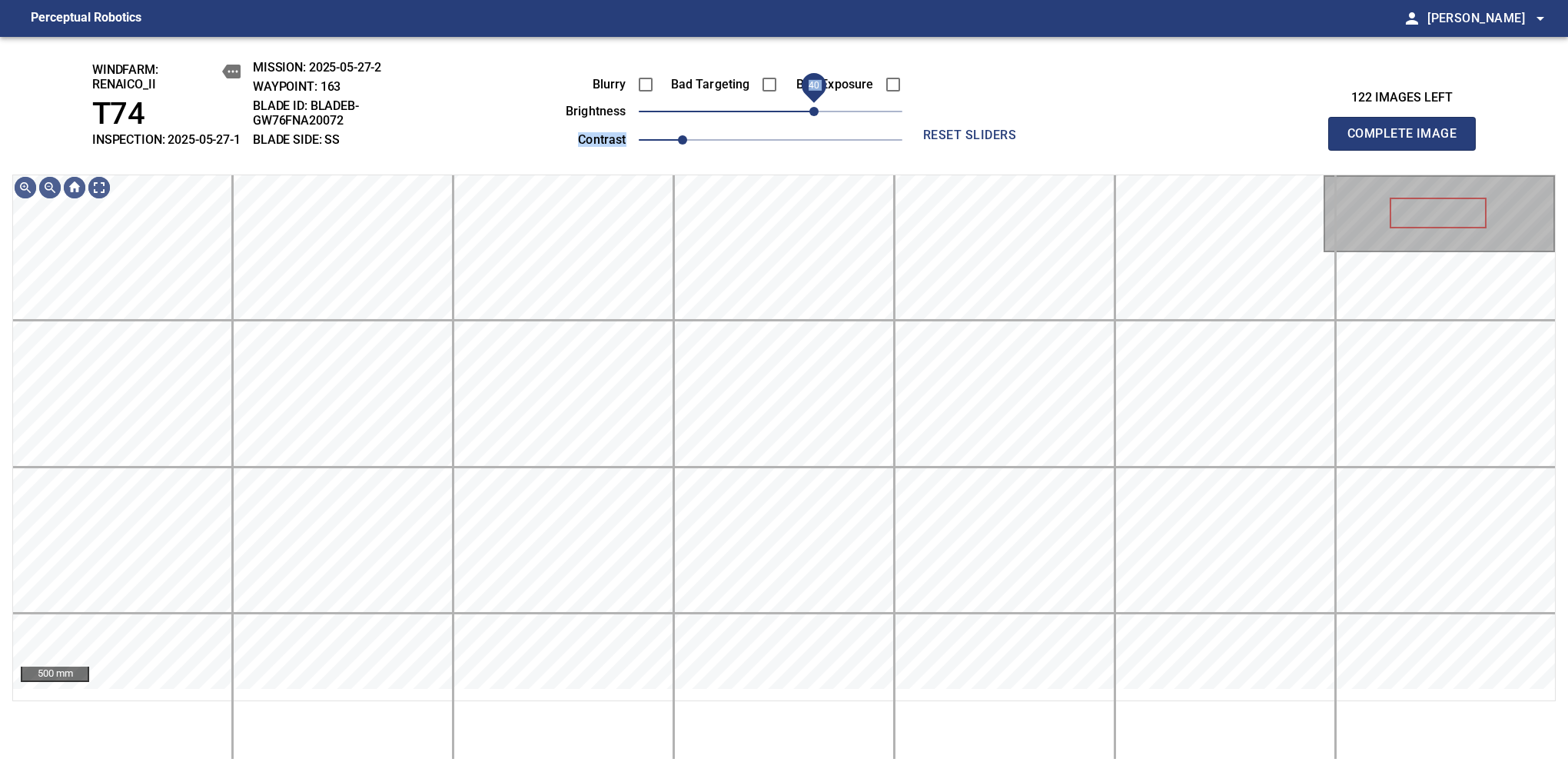
drag, startPoint x: 807, startPoint y: 138, endPoint x: 816, endPoint y: 138, distance: 9.0
click at [816, 116] on span "40" at bounding box center [814, 112] width 10 height 10
click at [1408, 141] on span "Complete Image" at bounding box center [1402, 133] width 113 height 22
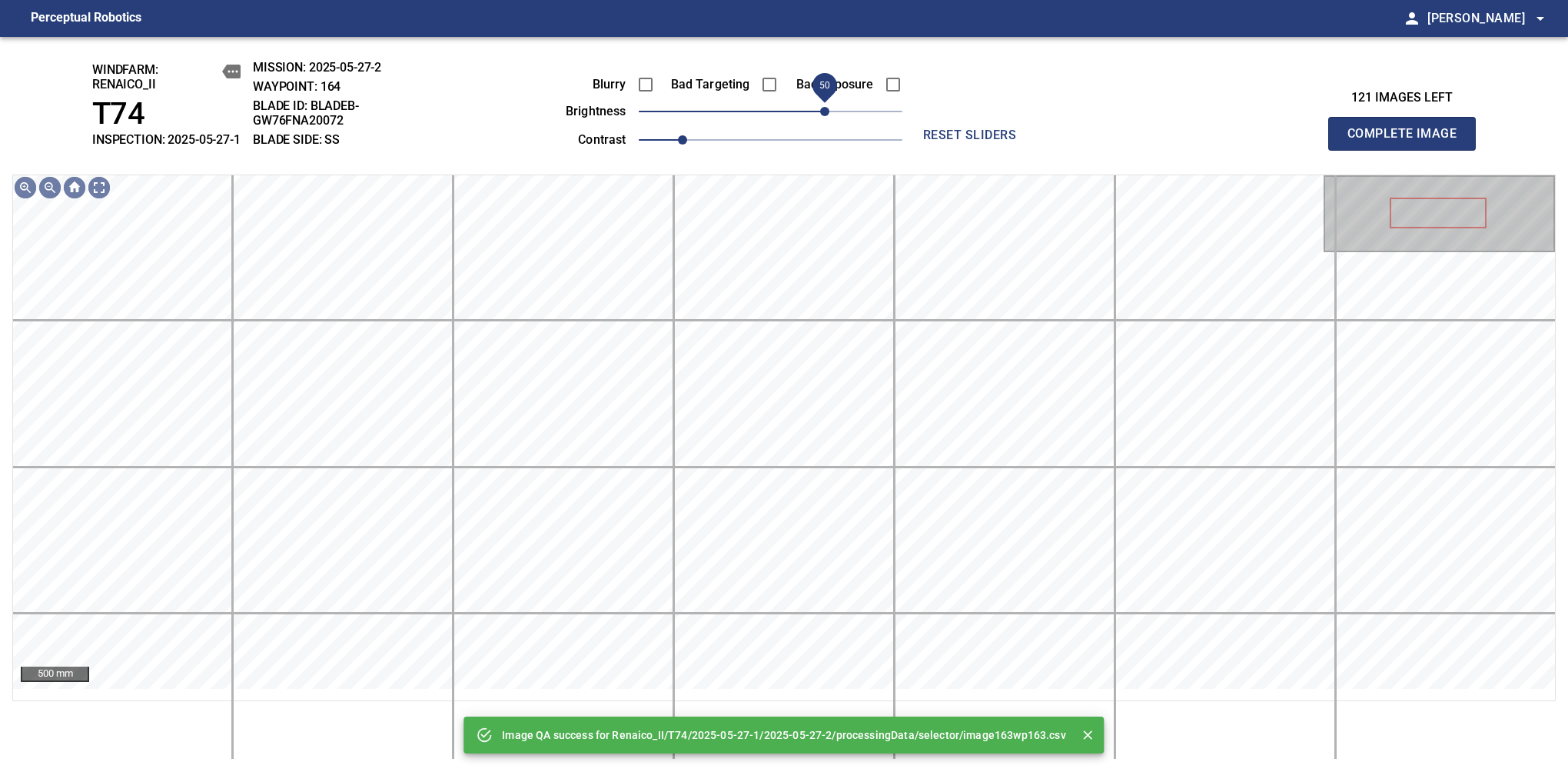
drag, startPoint x: 806, startPoint y: 131, endPoint x: 828, endPoint y: 133, distance: 22.1
click at [828, 122] on span "50" at bounding box center [770, 111] width 264 height 22
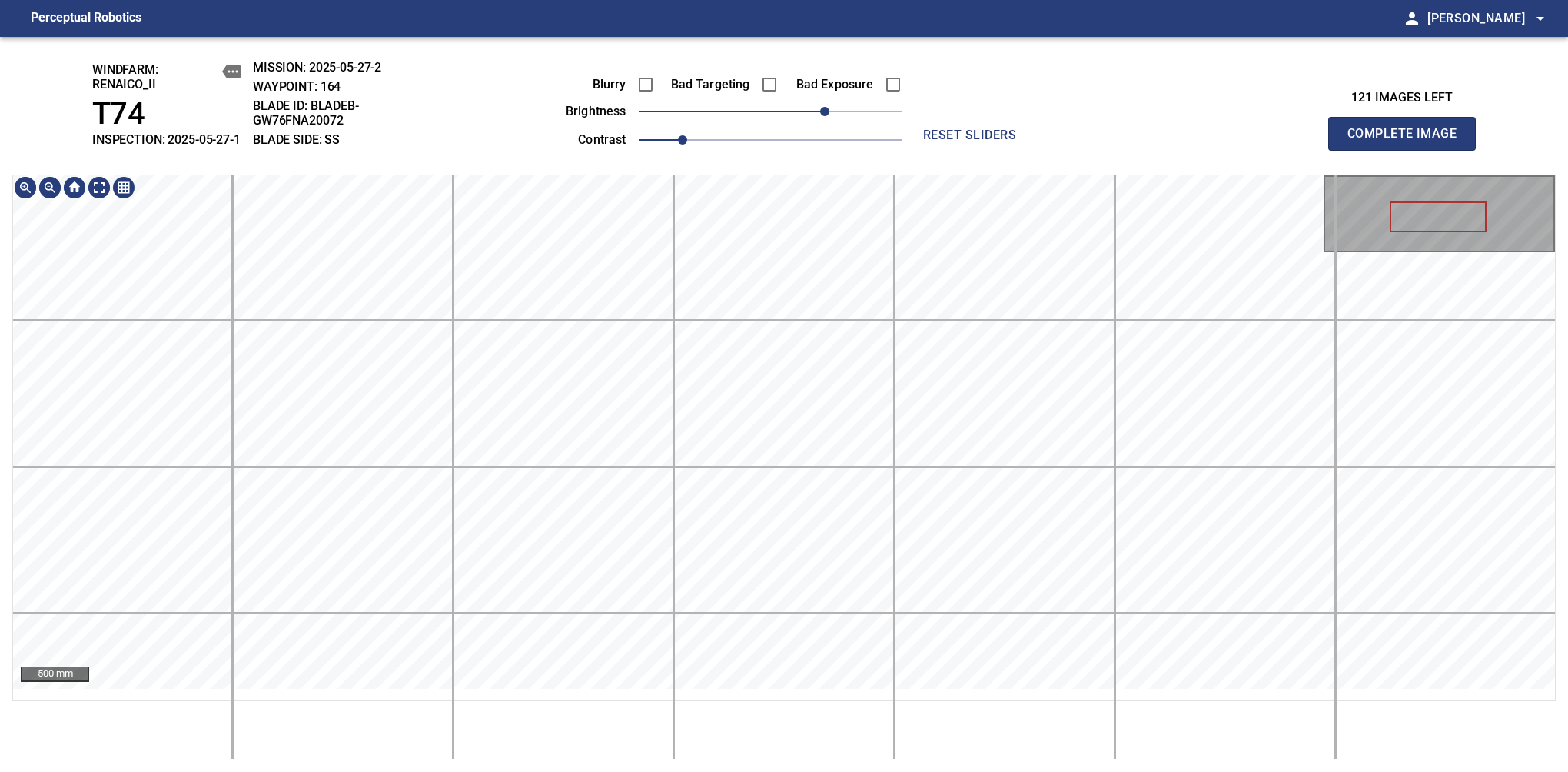
click at [794, 141] on div "windfarm: Renaico_II T74 INSPECTION: 2025-05-27-1 MISSION: 2025-05-27-2 WAYPOIN…" at bounding box center [784, 404] width 1568 height 735
click at [1408, 141] on span "Complete Image" at bounding box center [1402, 133] width 113 height 22
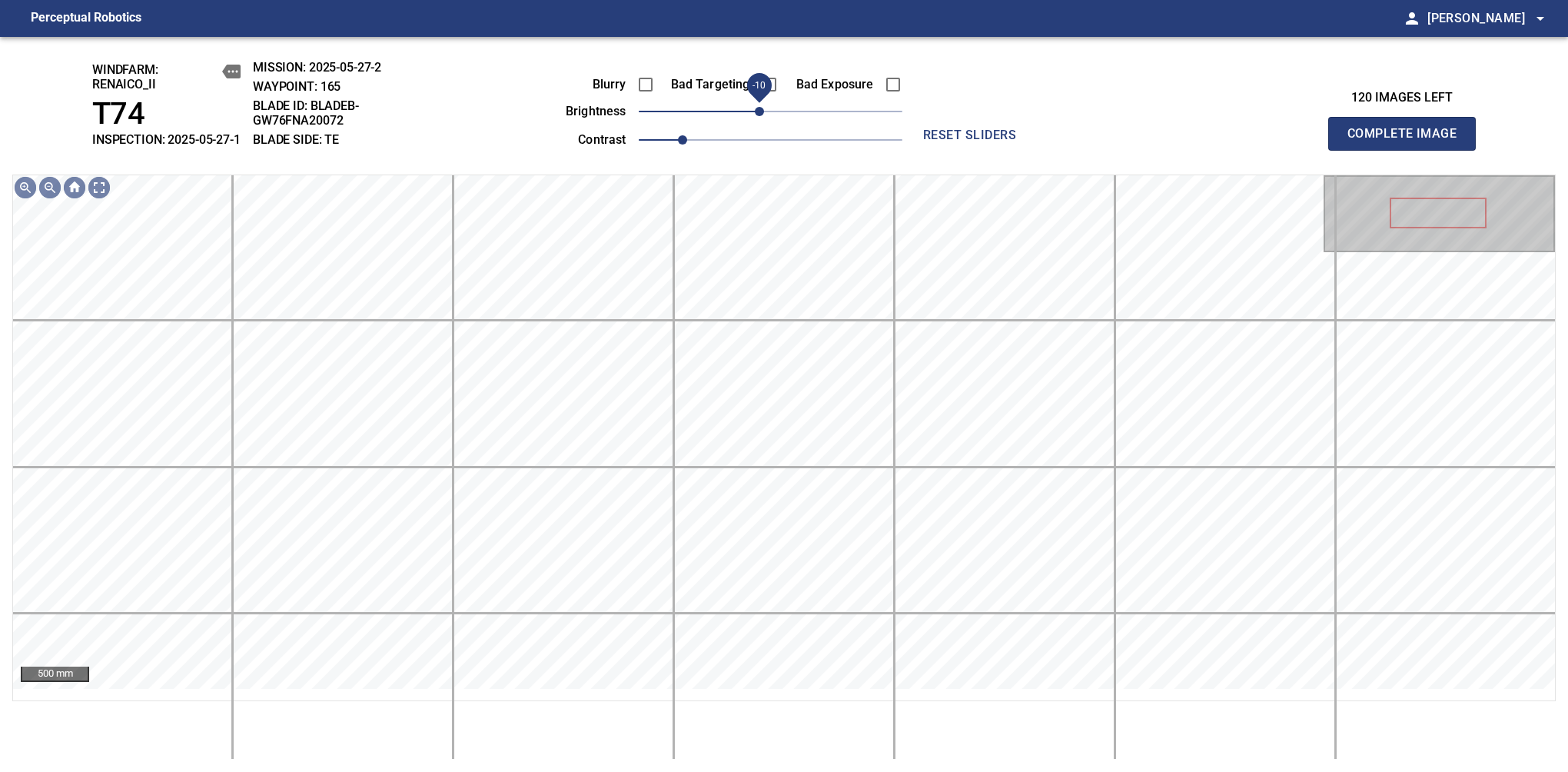
click at [764, 116] on span "-10" at bounding box center [760, 112] width 10 height 10
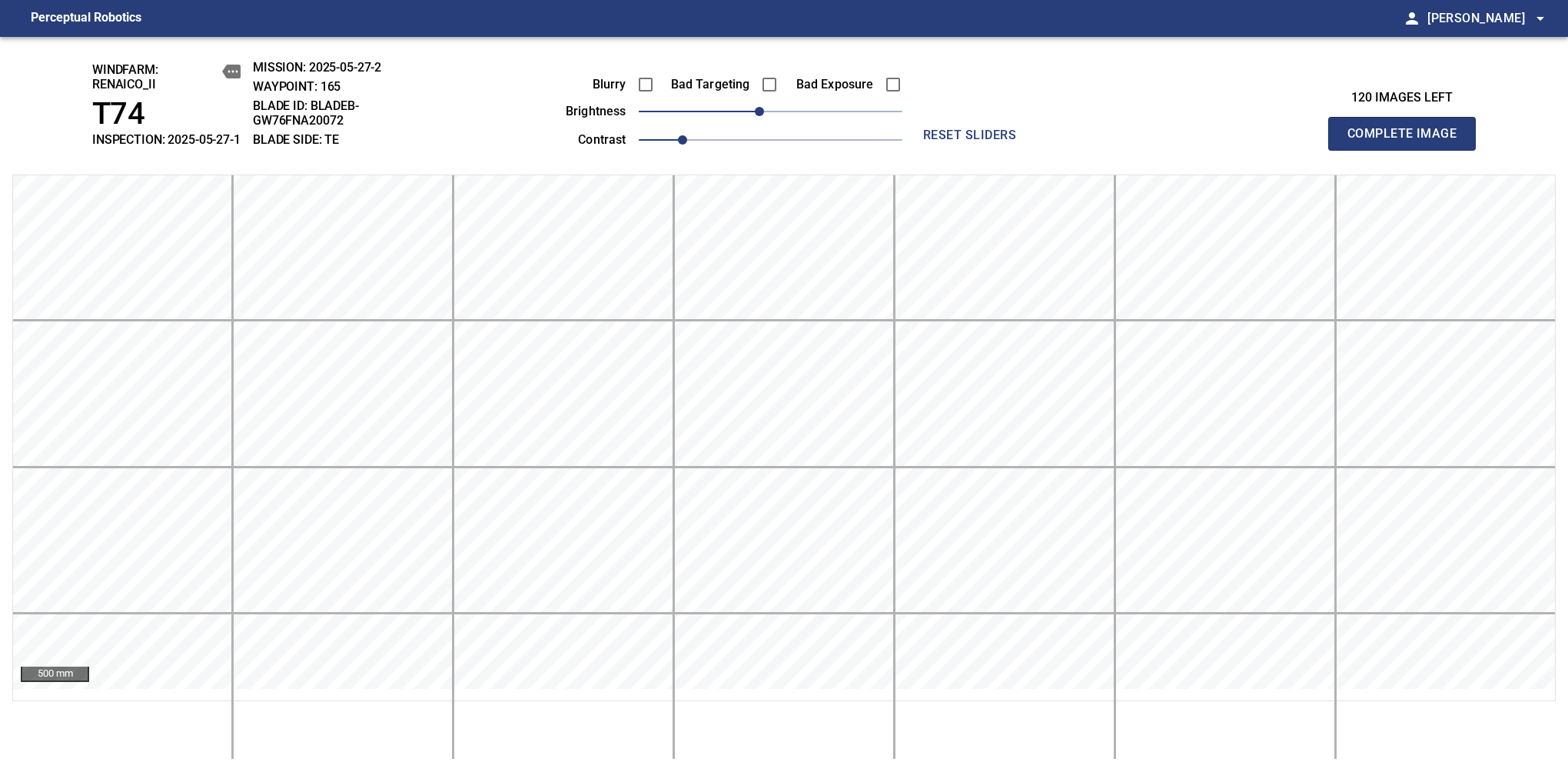
click at [1408, 141] on span "Complete Image" at bounding box center [1402, 133] width 113 height 22
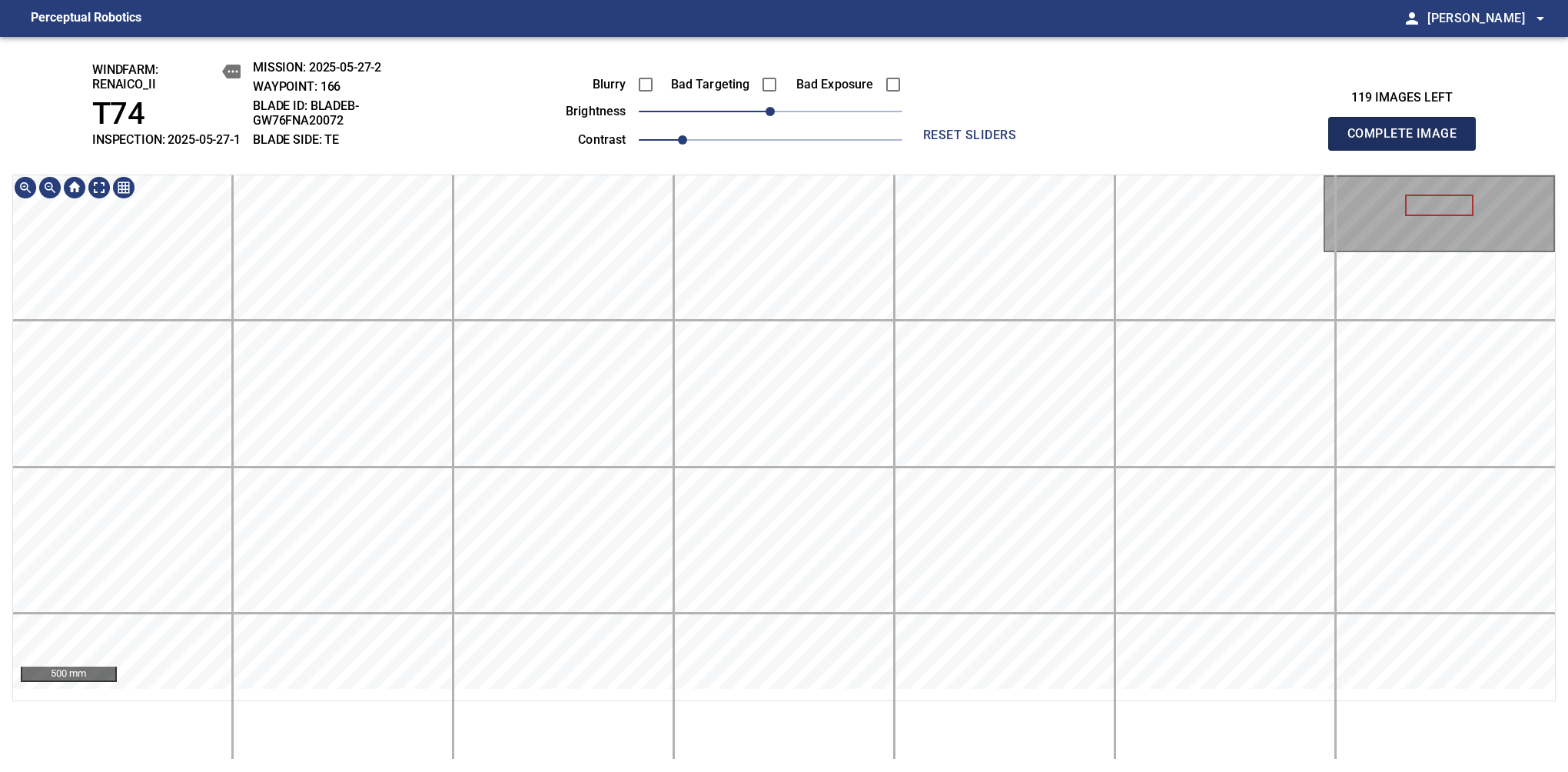
click at [1408, 141] on span "Complete Image" at bounding box center [1402, 133] width 113 height 22
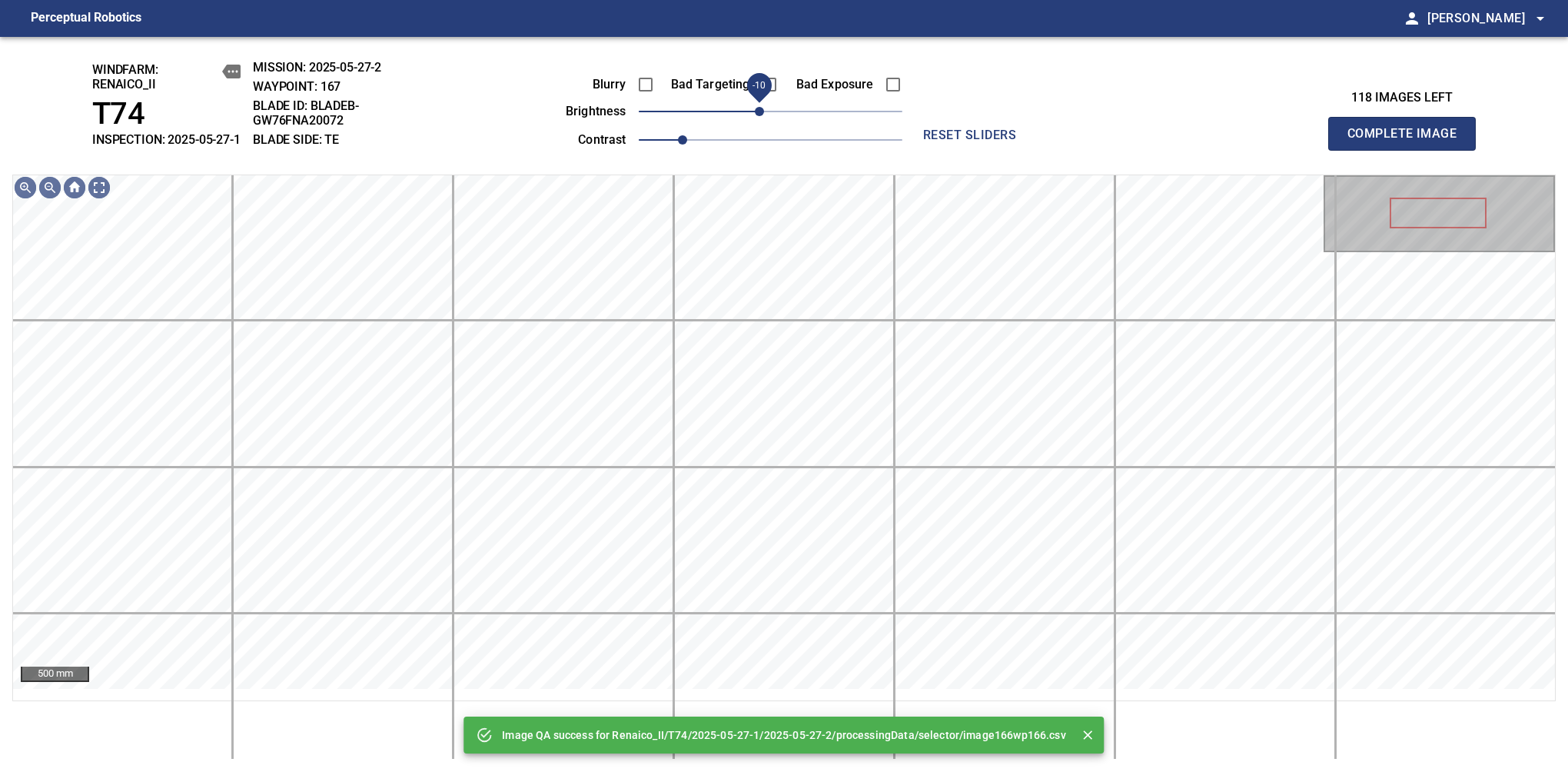
click at [764, 116] on span "-10" at bounding box center [760, 112] width 10 height 10
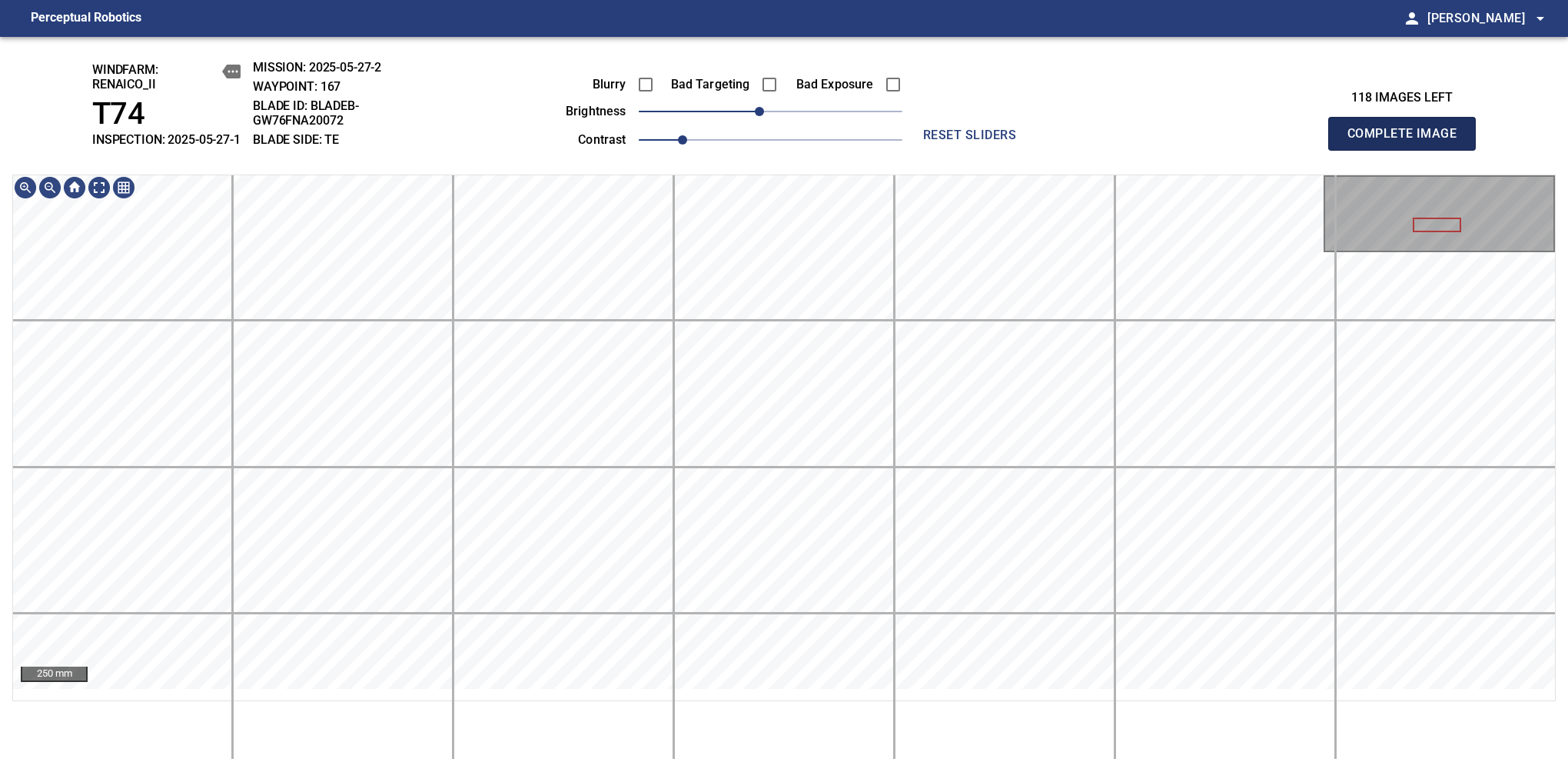
click at [1408, 141] on span "Complete Image" at bounding box center [1402, 133] width 113 height 22
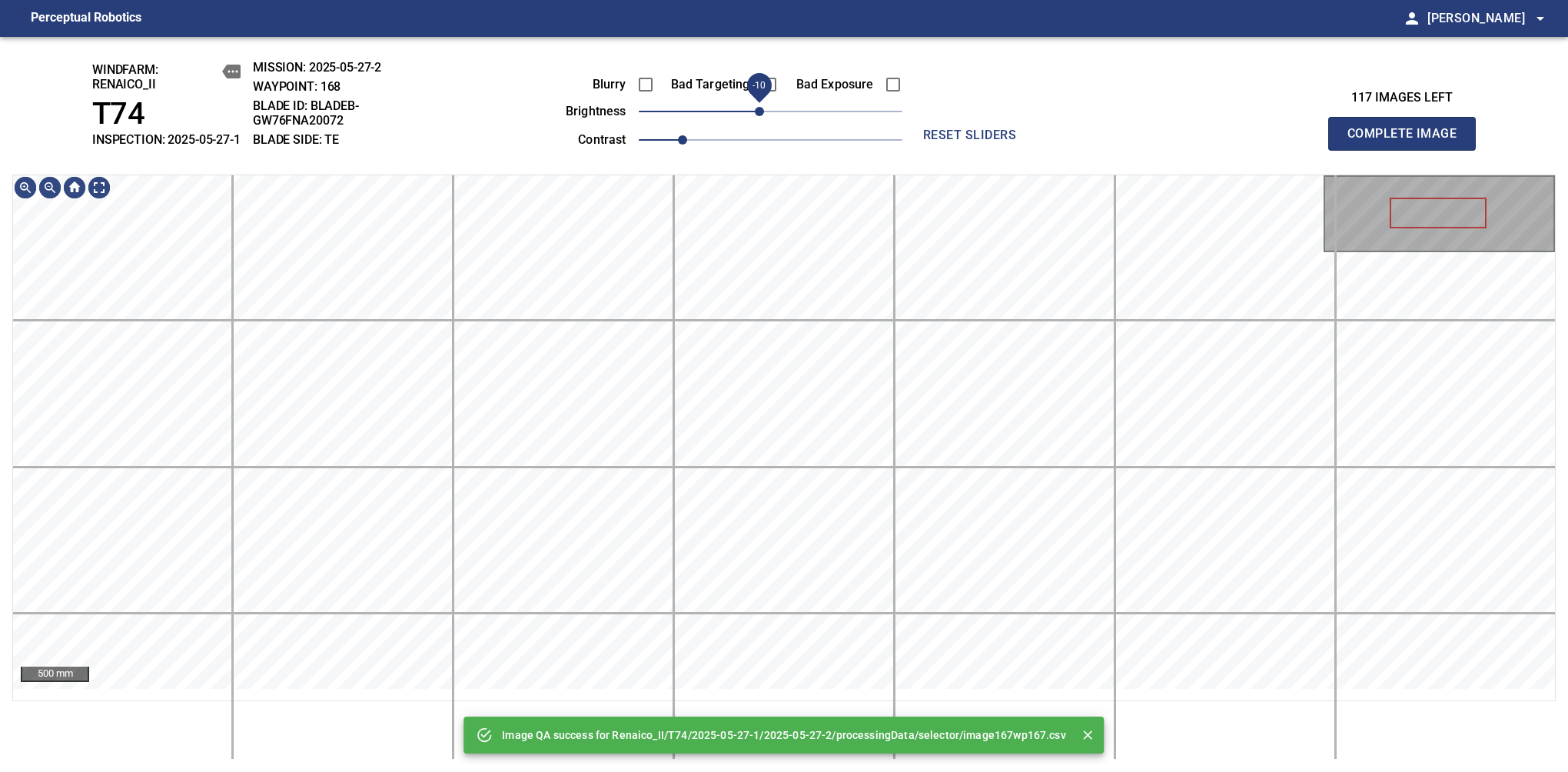
click at [764, 116] on span "-10" at bounding box center [760, 112] width 10 height 10
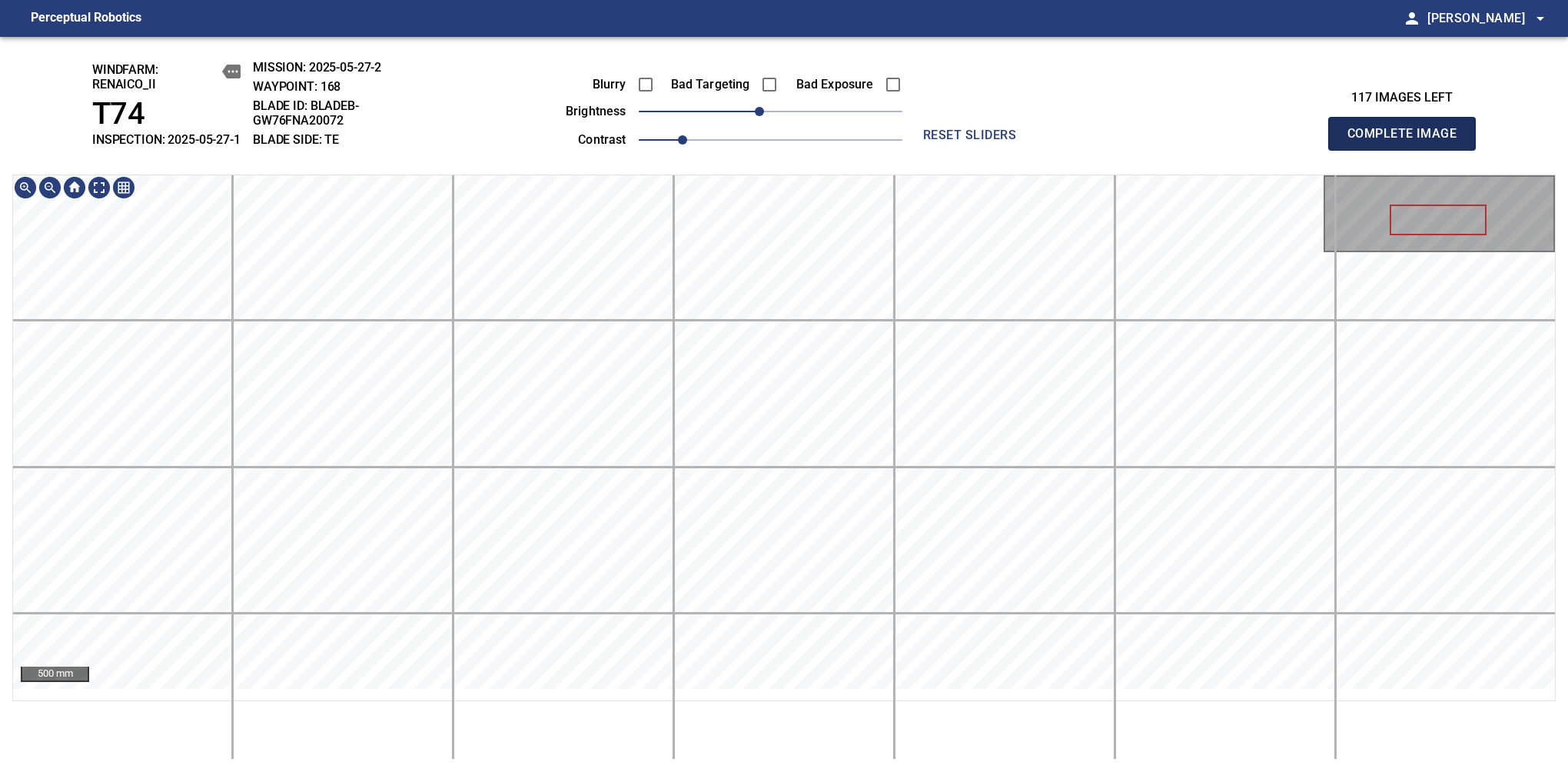
click at [1408, 141] on span "Complete Image" at bounding box center [1402, 133] width 113 height 22
click at [757, 105] on div "windfarm: Renaico_II T74 INSPECTION: 2025-05-27-1 MISSION: 2025-05-27-2 WAYPOIN…" at bounding box center [784, 404] width 1568 height 735
click at [1408, 141] on span "Complete Image" at bounding box center [1402, 133] width 113 height 22
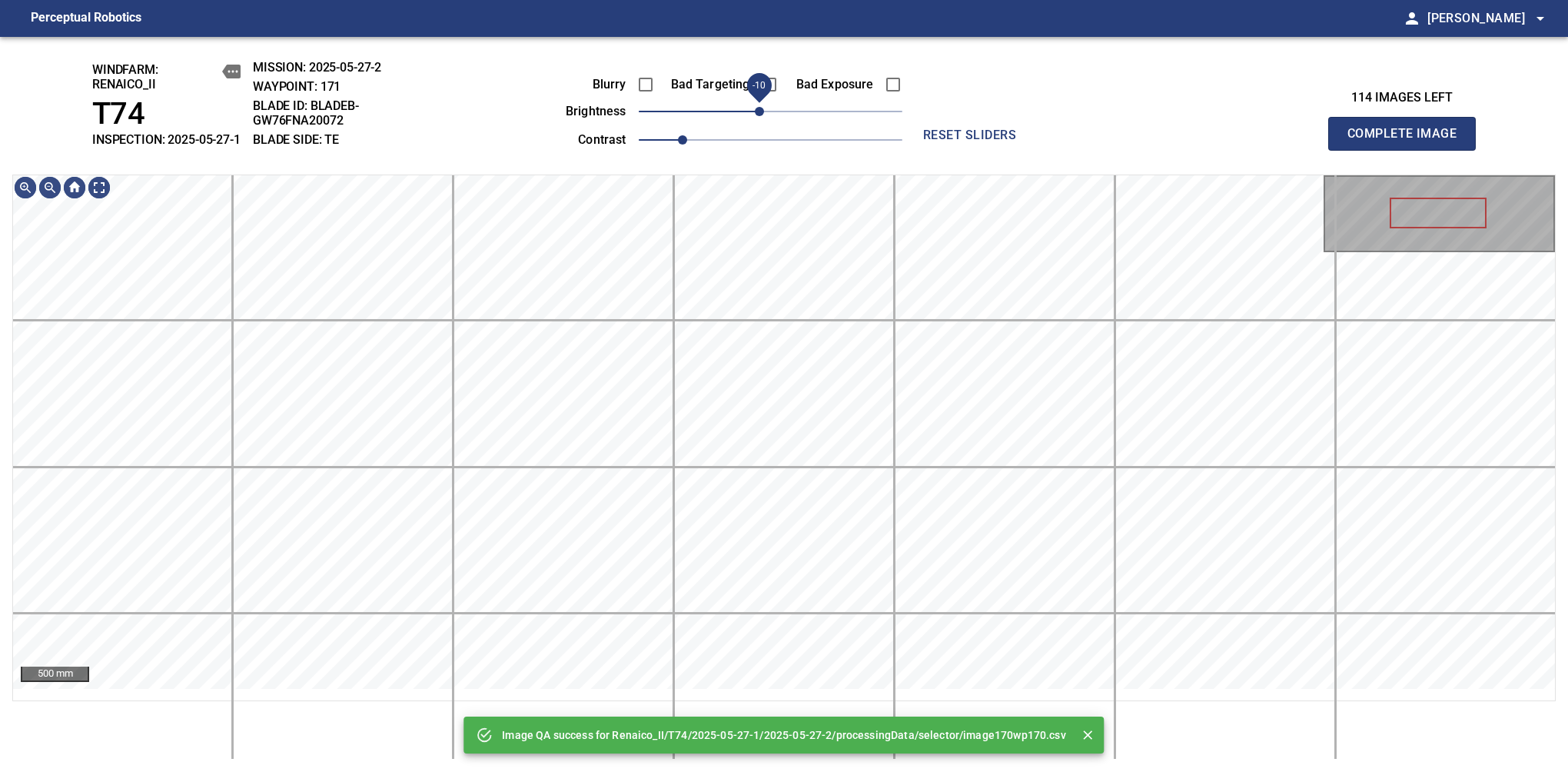
click at [762, 116] on span "-10" at bounding box center [760, 112] width 10 height 10
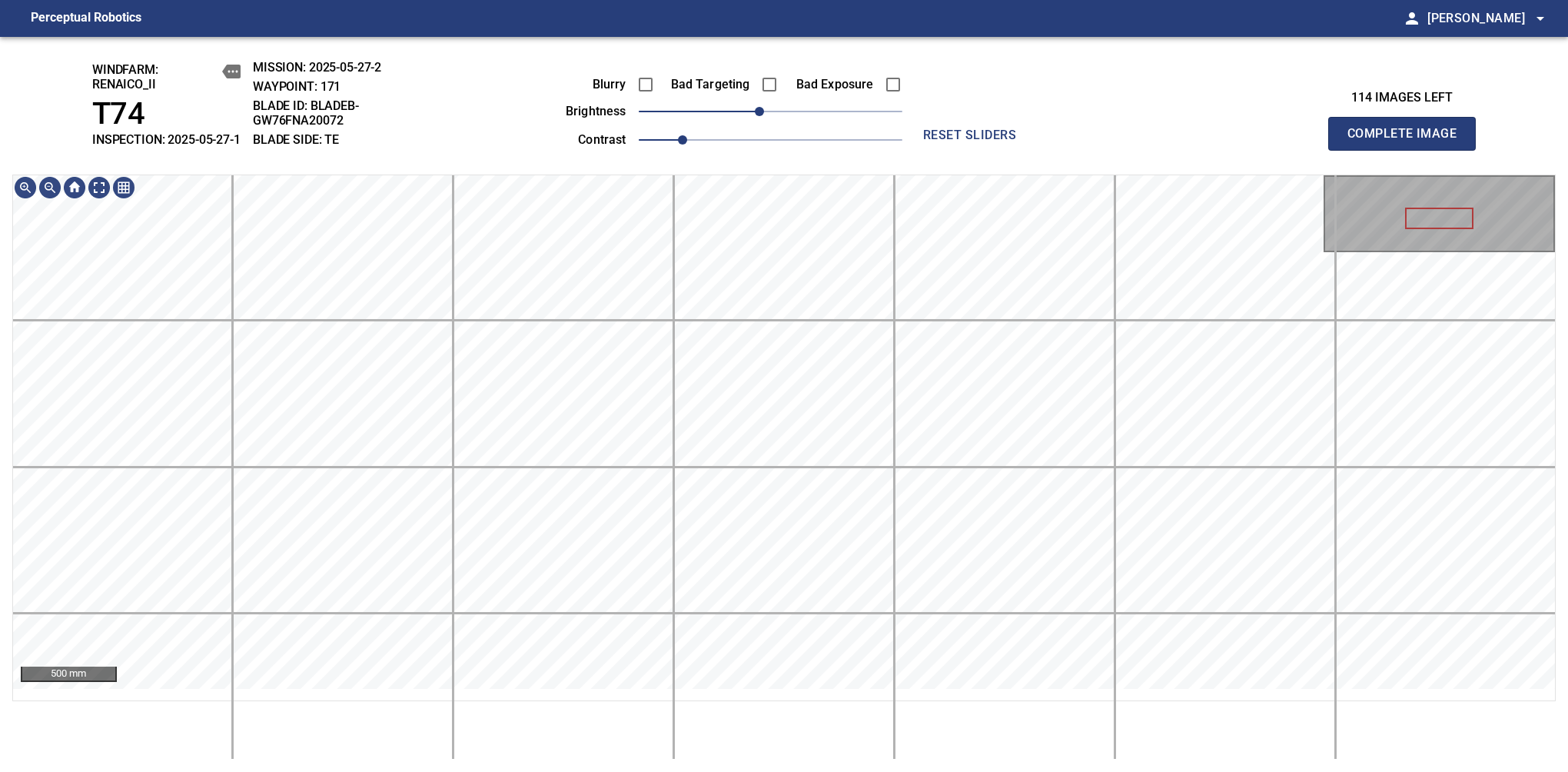
click at [1408, 141] on span "Complete Image" at bounding box center [1402, 133] width 113 height 22
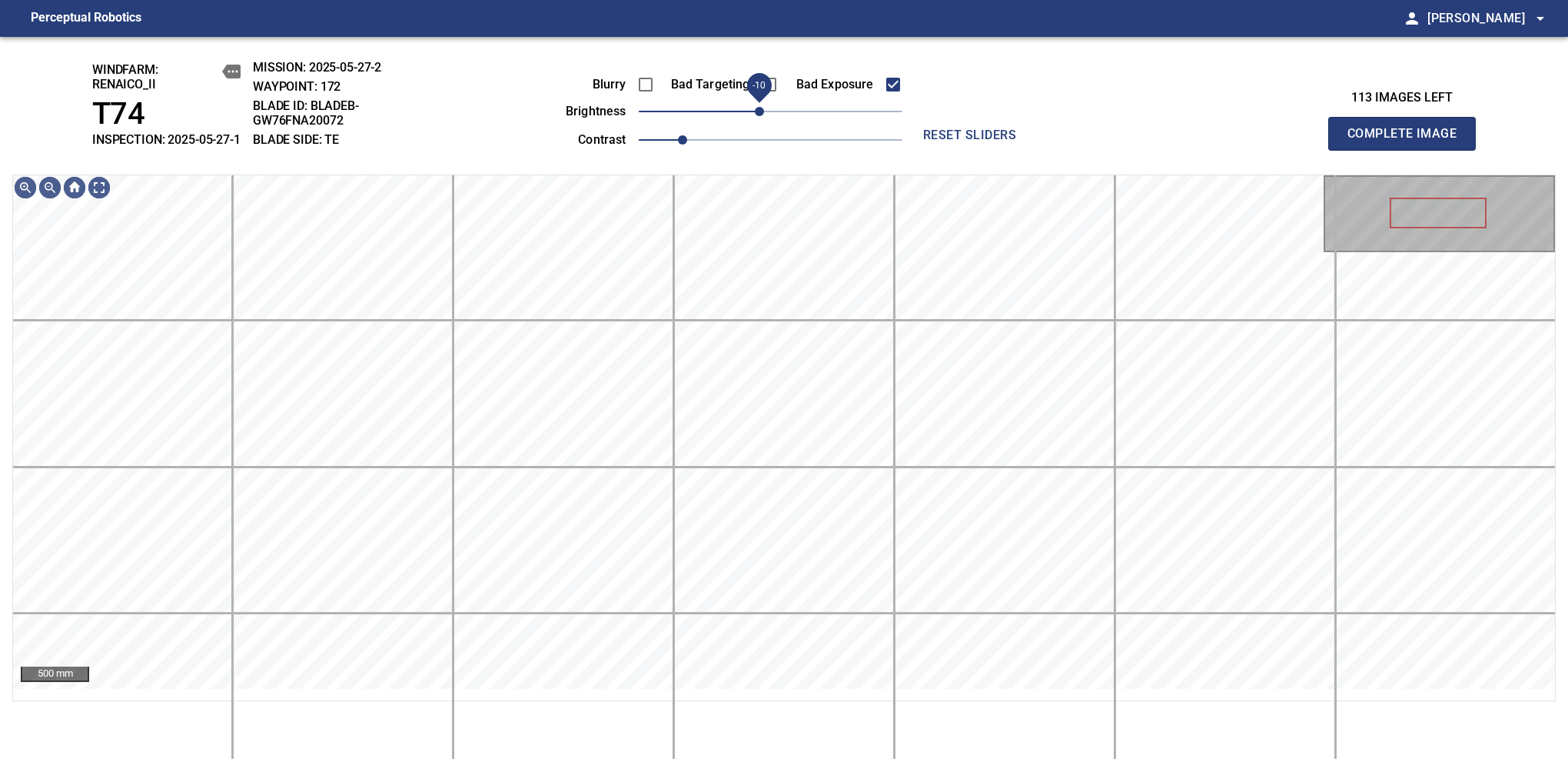
click at [762, 116] on span "-10" at bounding box center [760, 112] width 10 height 10
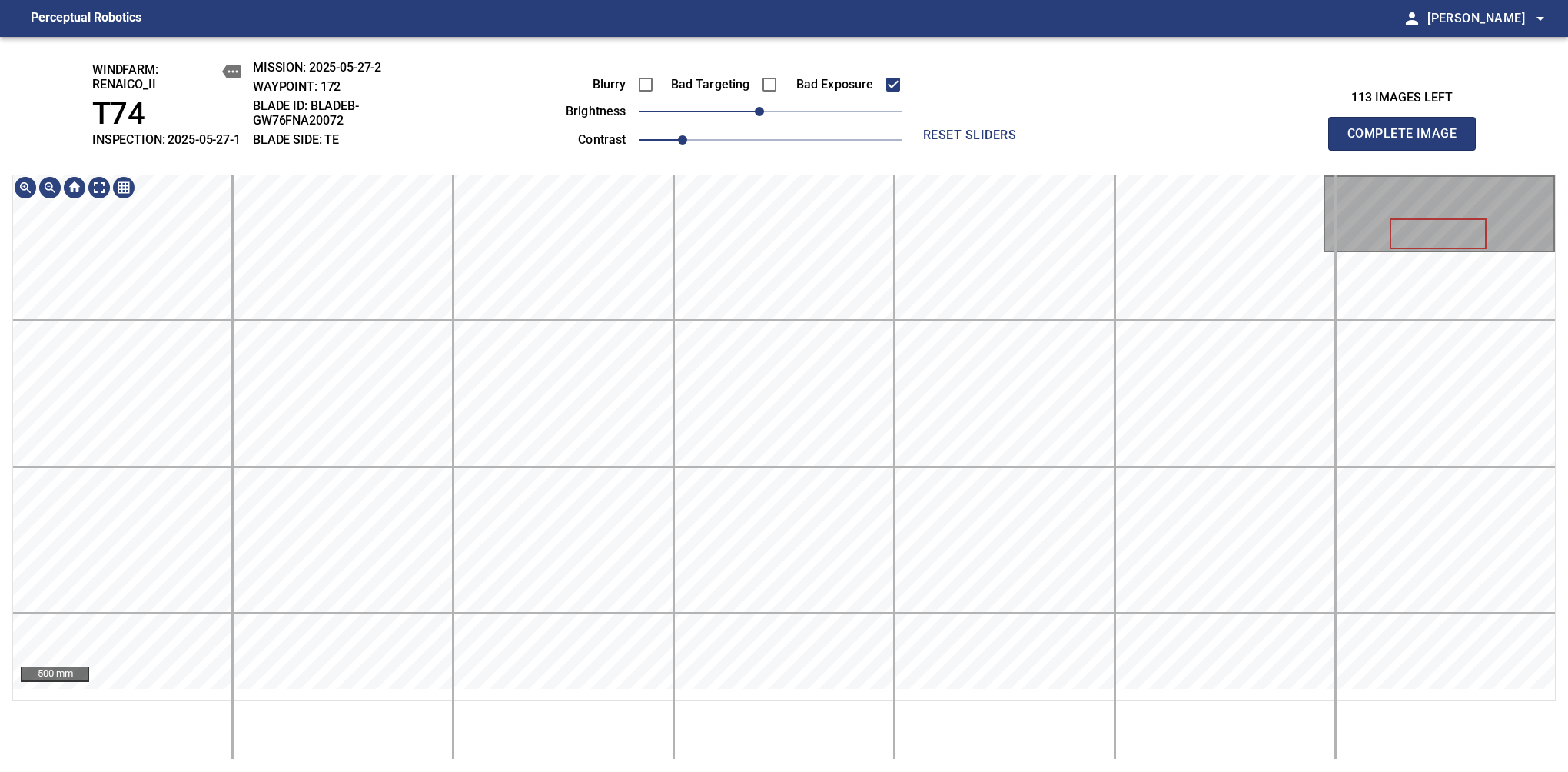
click at [791, 74] on div "windfarm: Renaico_II T74 INSPECTION: 2025-05-27-1 MISSION: 2025-05-27-2 WAYPOIN…" at bounding box center [784, 404] width 1568 height 735
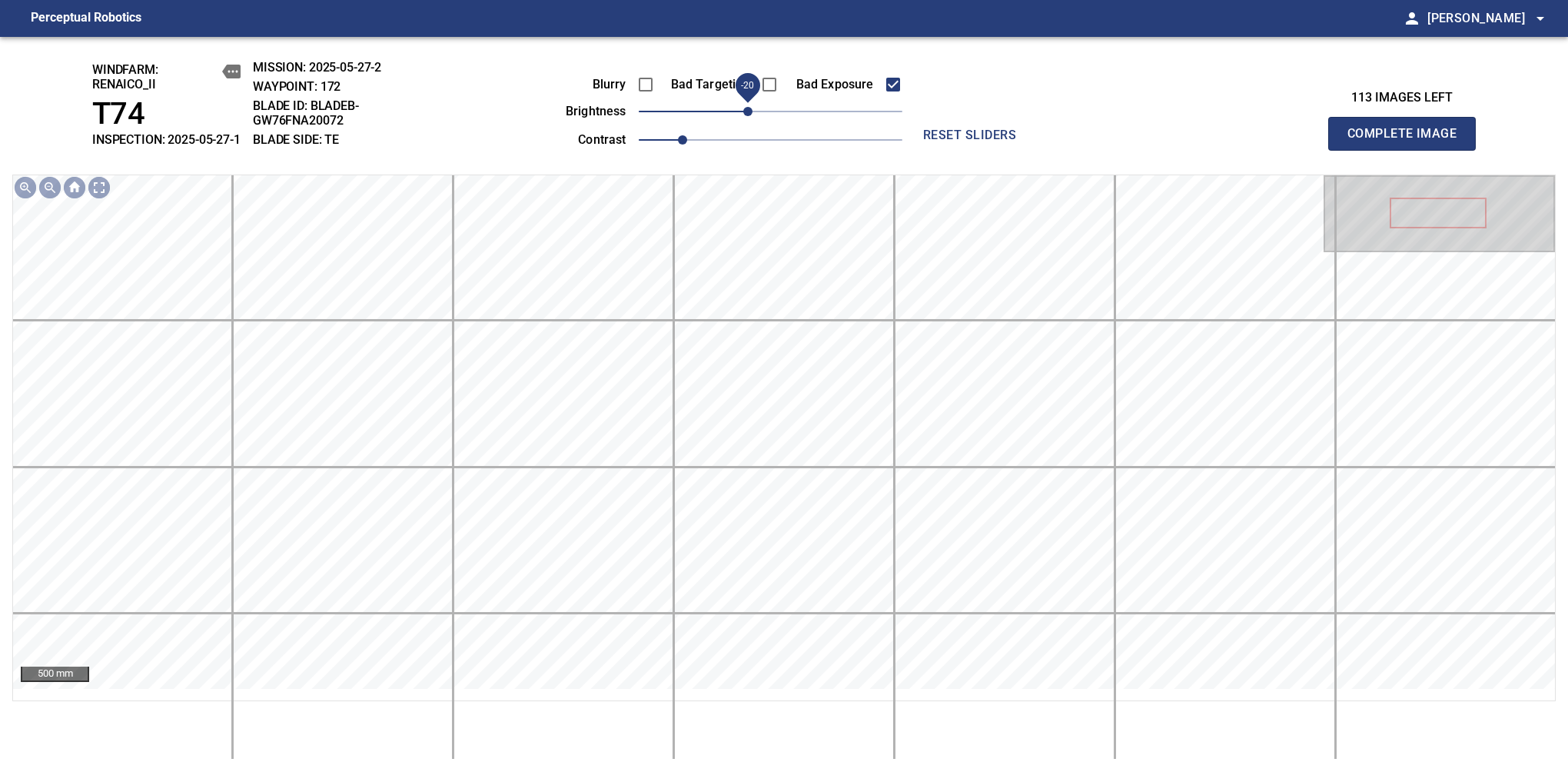
click at [753, 116] on span "-20" at bounding box center [748, 112] width 10 height 10
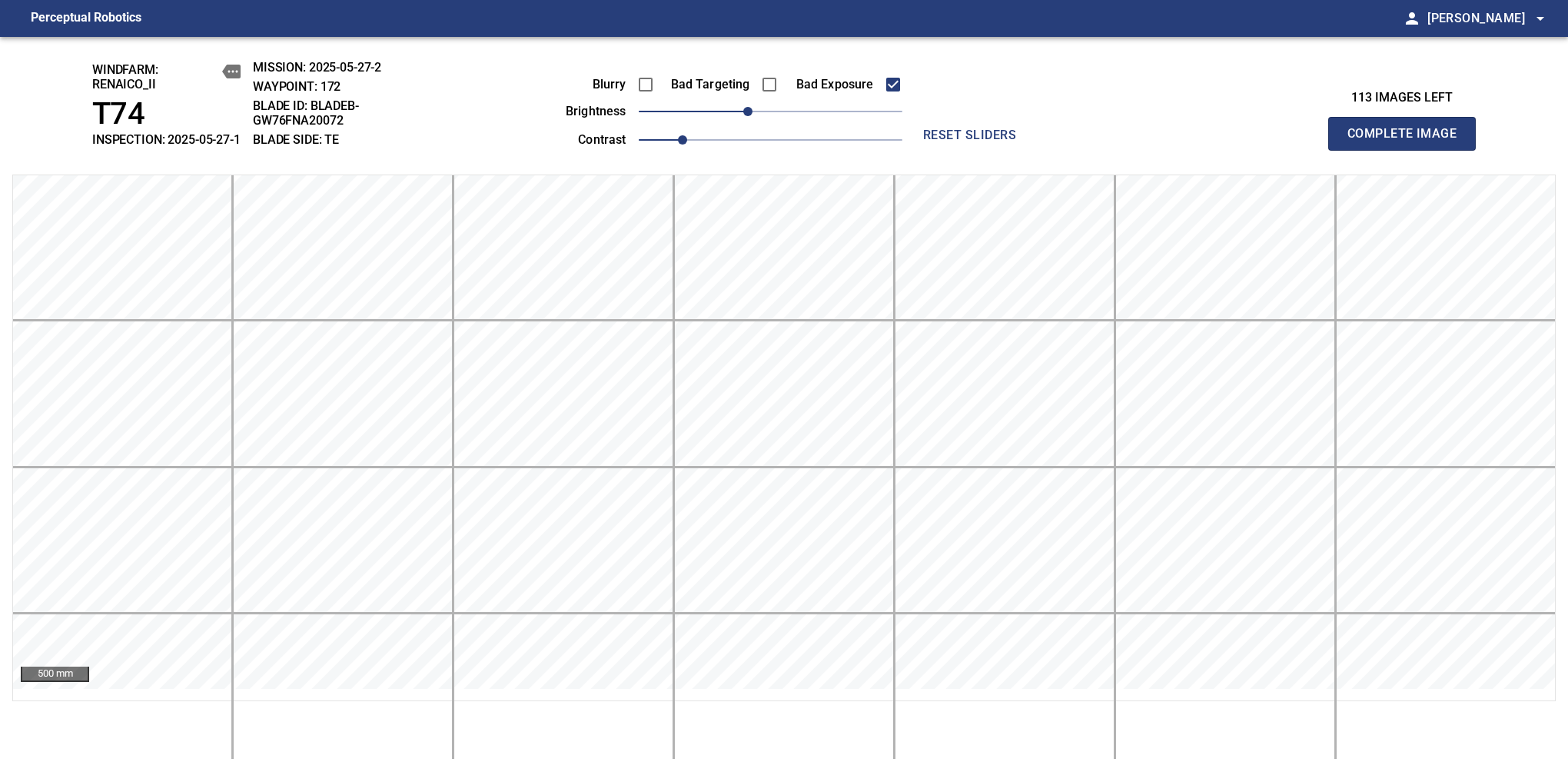
click at [1408, 141] on span "Complete Image" at bounding box center [1402, 133] width 113 height 22
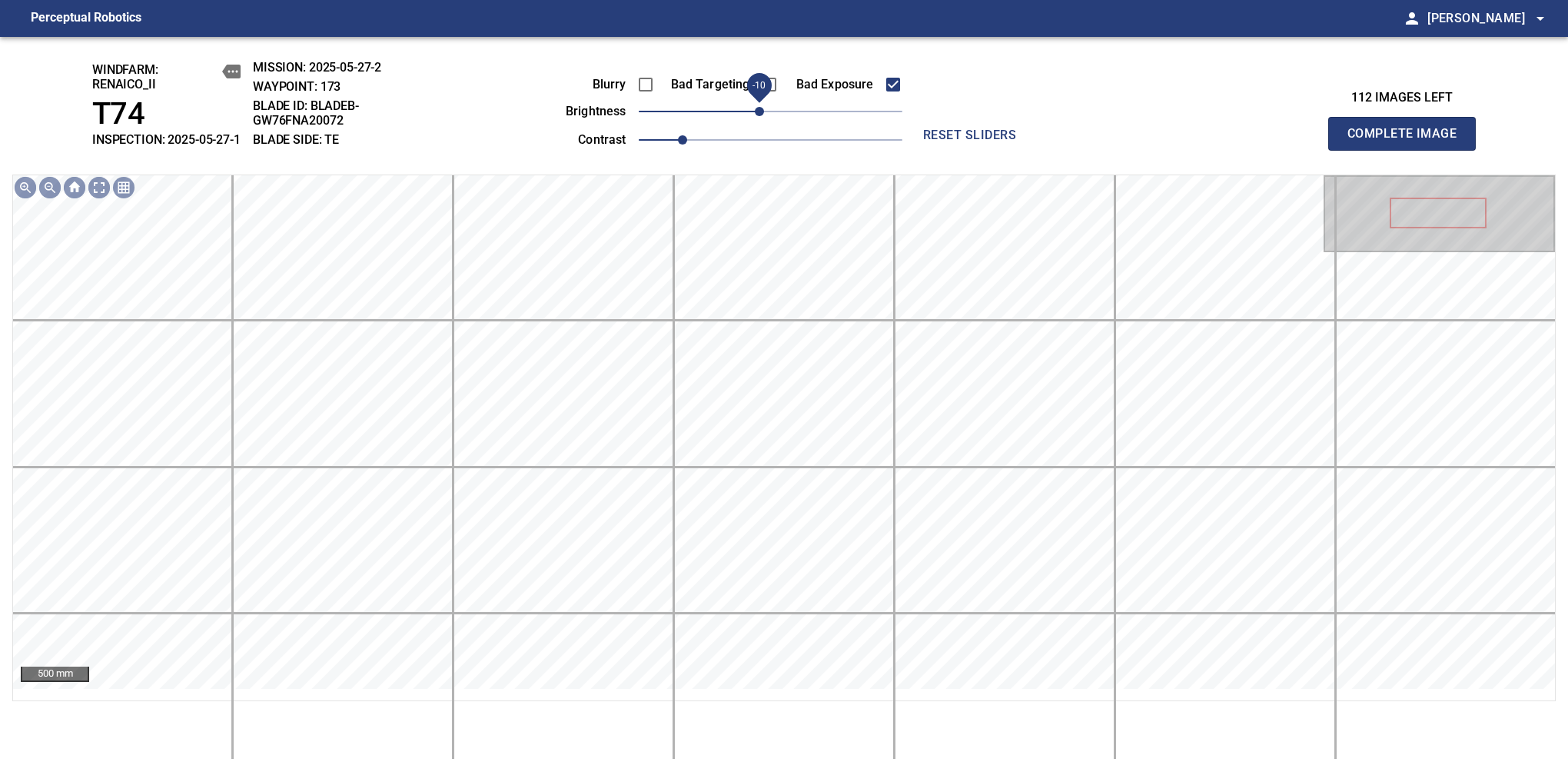
drag, startPoint x: 766, startPoint y: 125, endPoint x: 757, endPoint y: 128, distance: 9.5
click at [757, 116] on span "-10" at bounding box center [760, 112] width 10 height 10
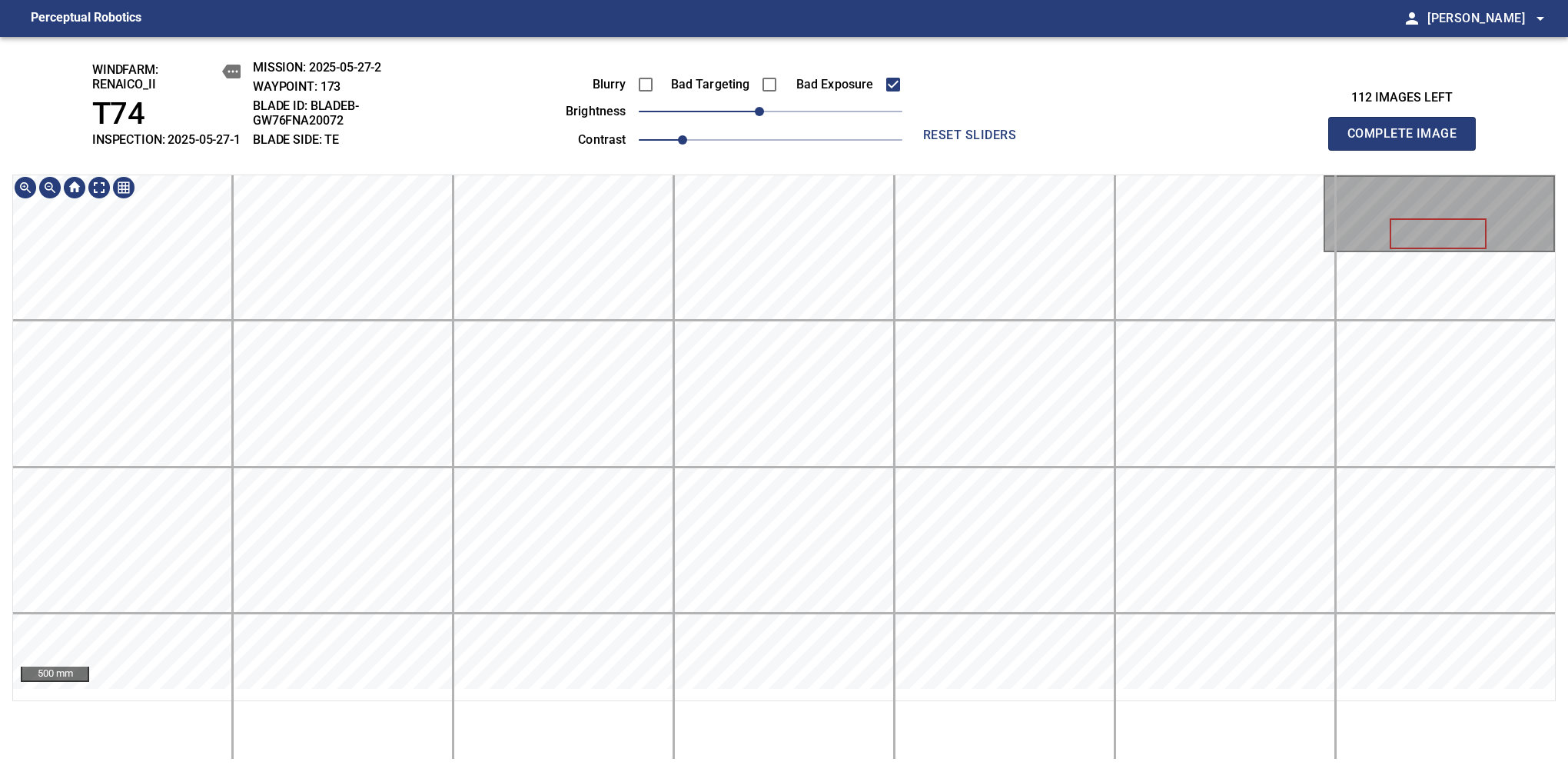
click at [794, 179] on div "windfarm: Renaico_II T74 INSPECTION: 2025-05-27-1 MISSION: 2025-05-27-2 WAYPOIN…" at bounding box center [784, 404] width 1568 height 735
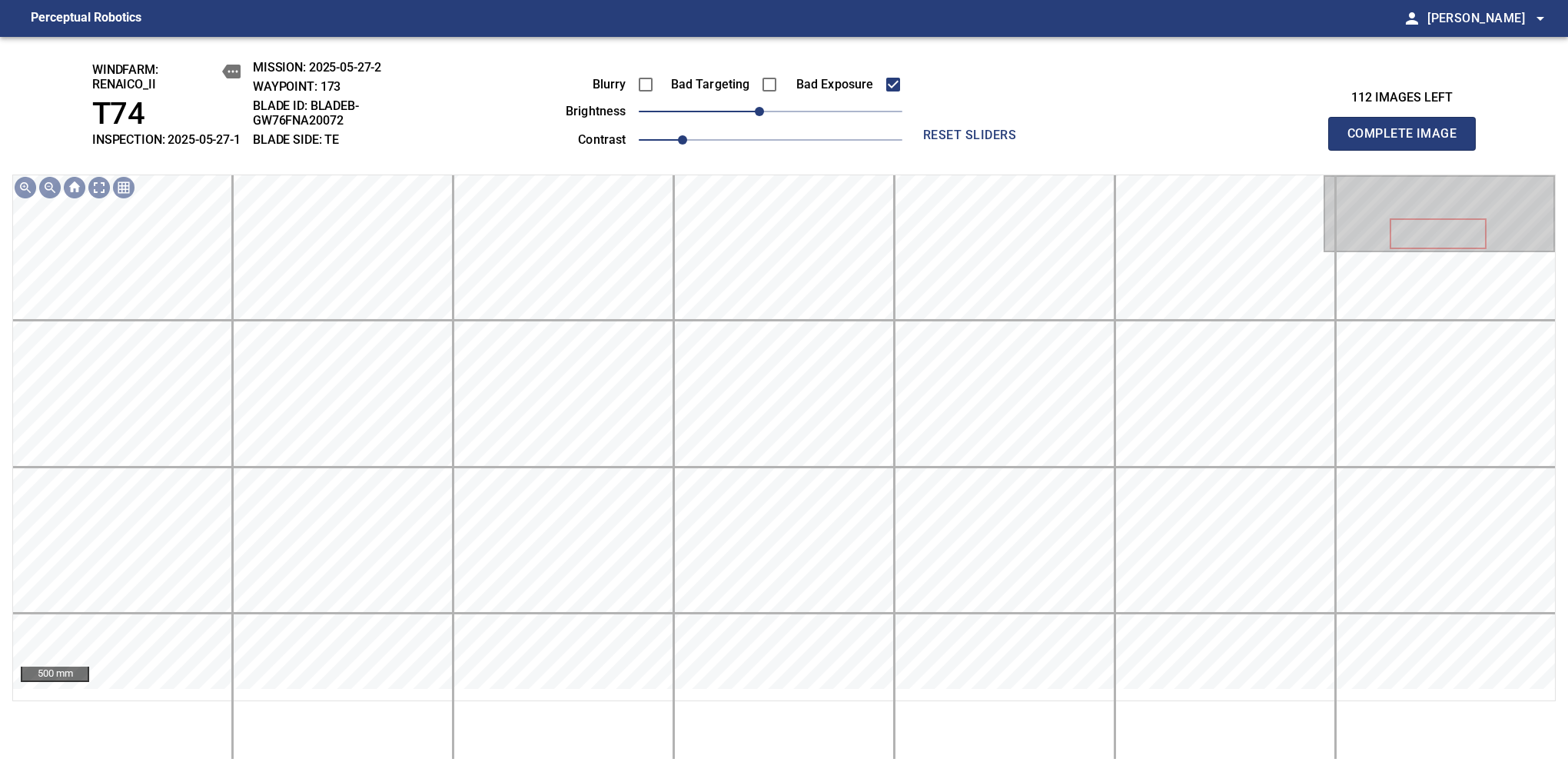
click at [1408, 141] on span "Complete Image" at bounding box center [1402, 133] width 113 height 22
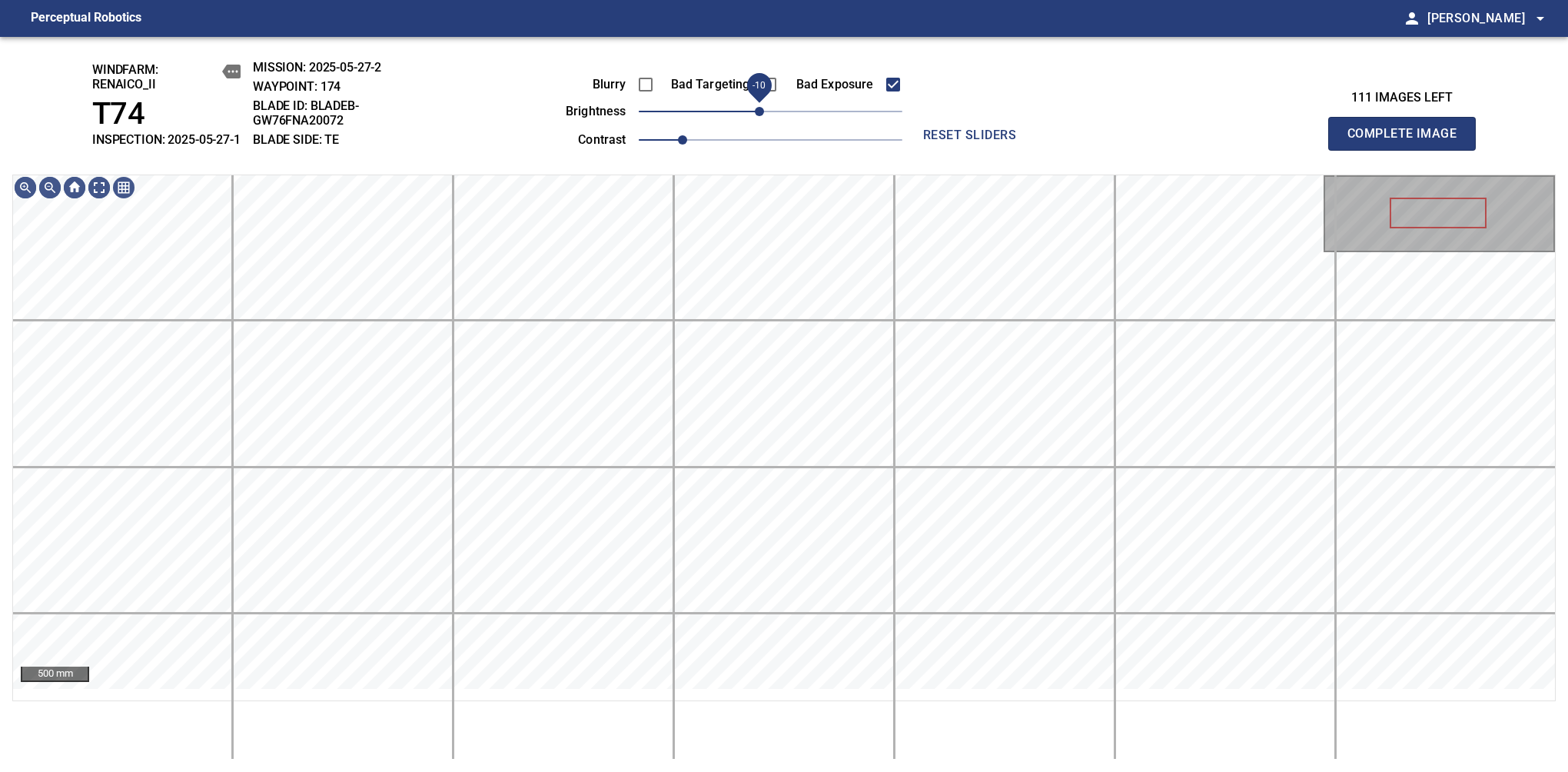
click at [762, 116] on span "-10" at bounding box center [760, 112] width 10 height 10
click at [1408, 141] on span "Complete Image" at bounding box center [1402, 133] width 113 height 22
click at [761, 116] on span "-10" at bounding box center [760, 112] width 10 height 10
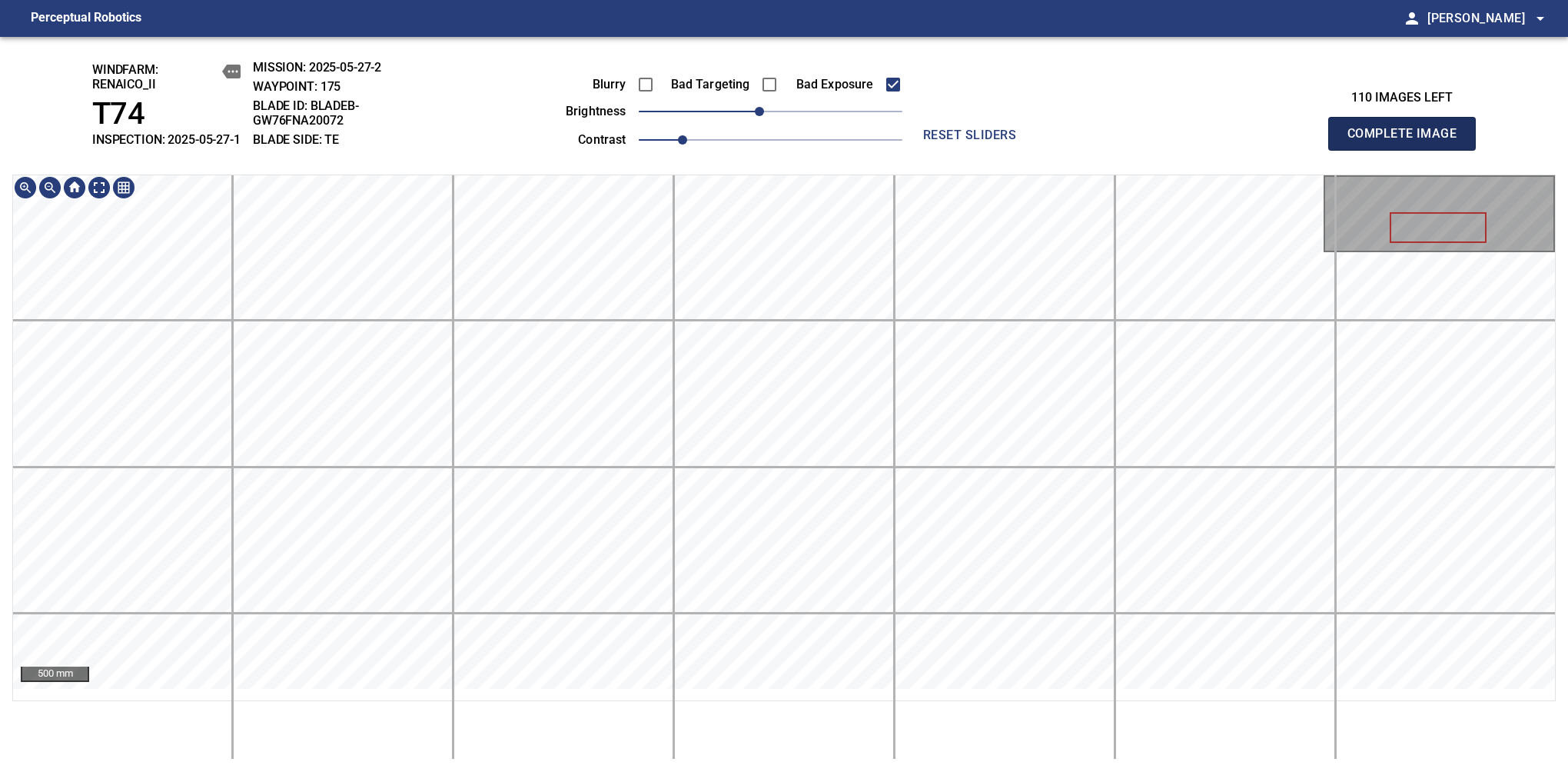
click at [1408, 141] on span "Complete Image" at bounding box center [1402, 133] width 113 height 22
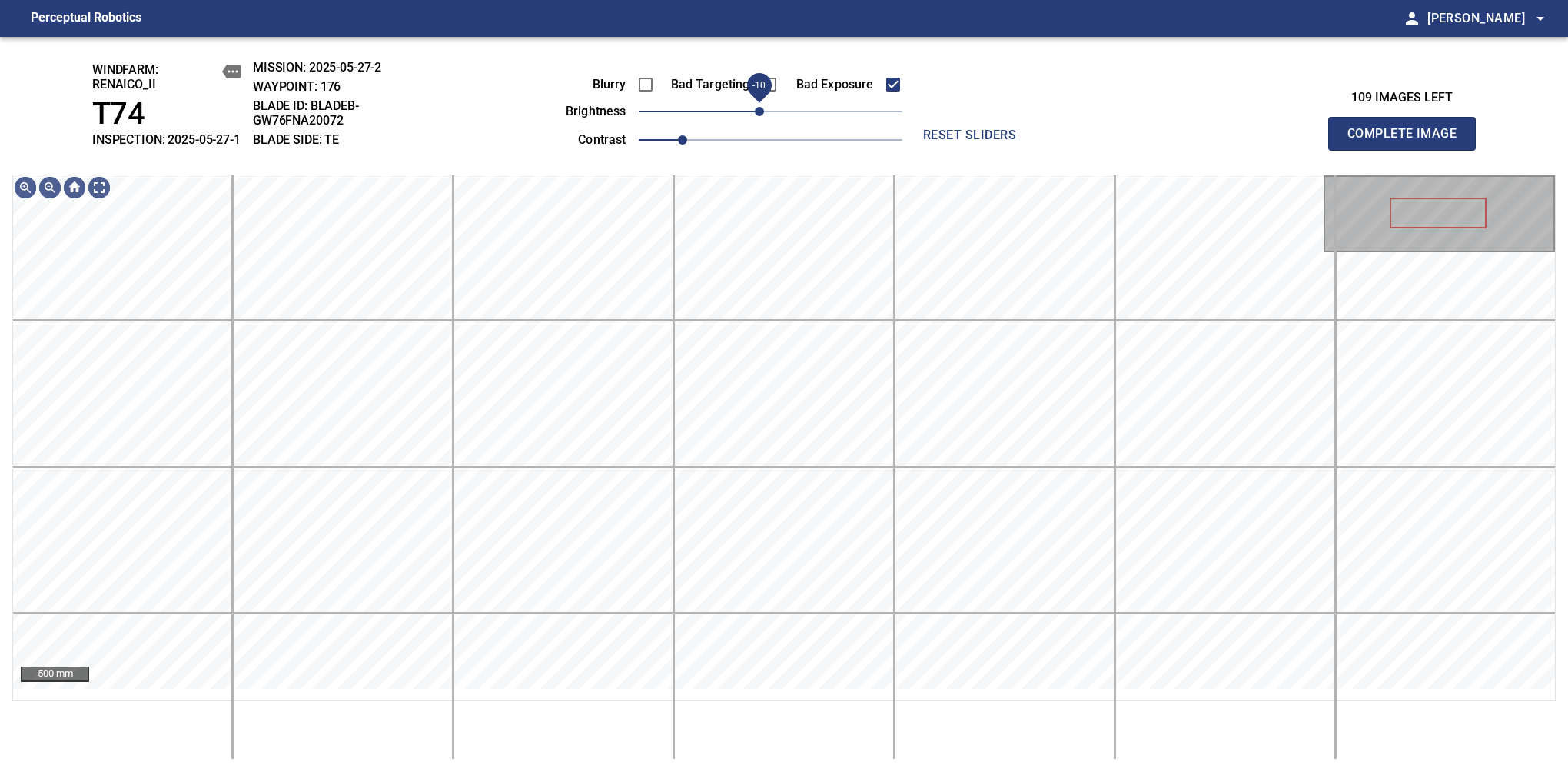
click at [764, 116] on span "-10" at bounding box center [760, 112] width 10 height 10
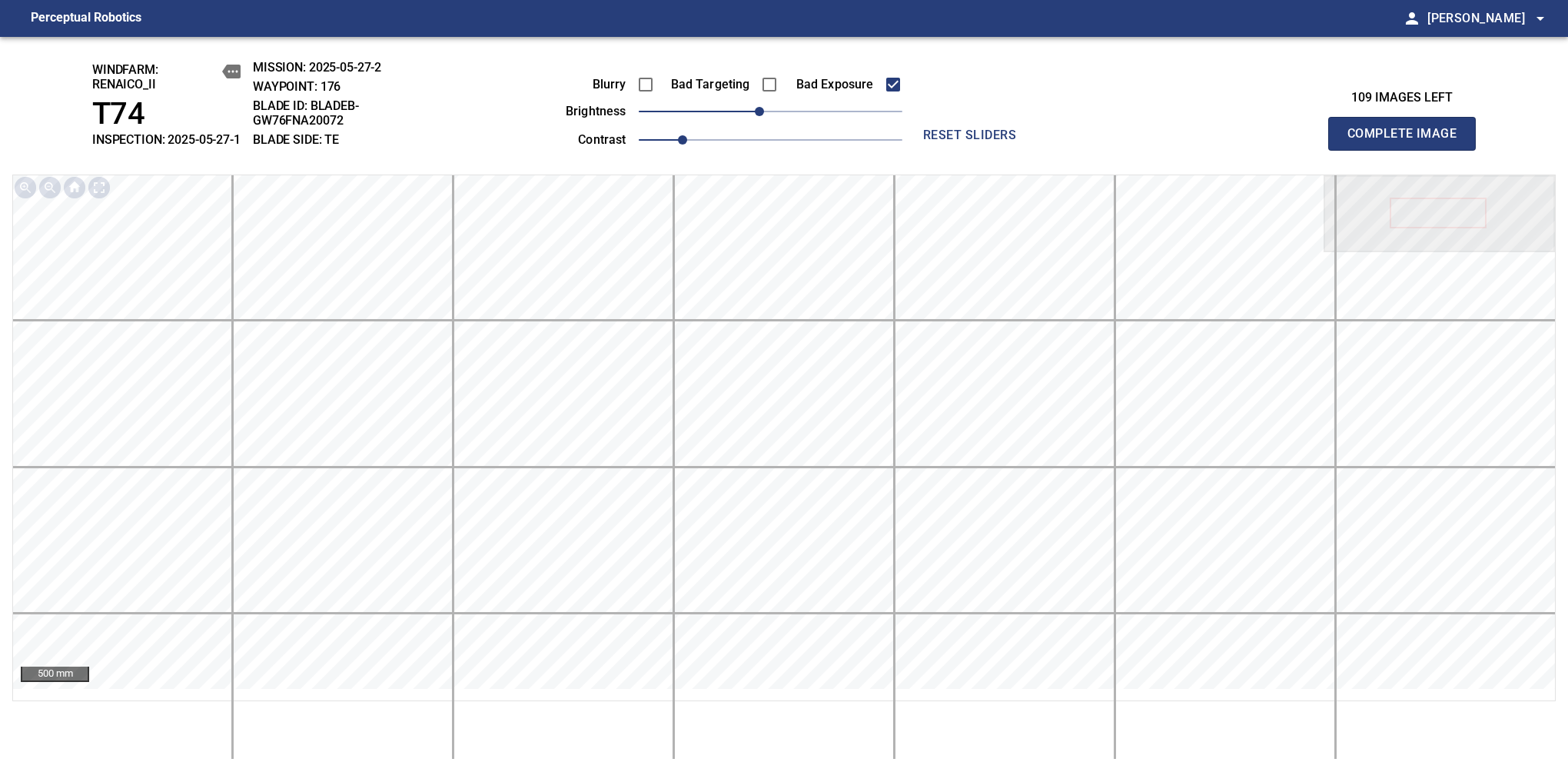
click at [1408, 141] on span "Complete Image" at bounding box center [1402, 133] width 113 height 22
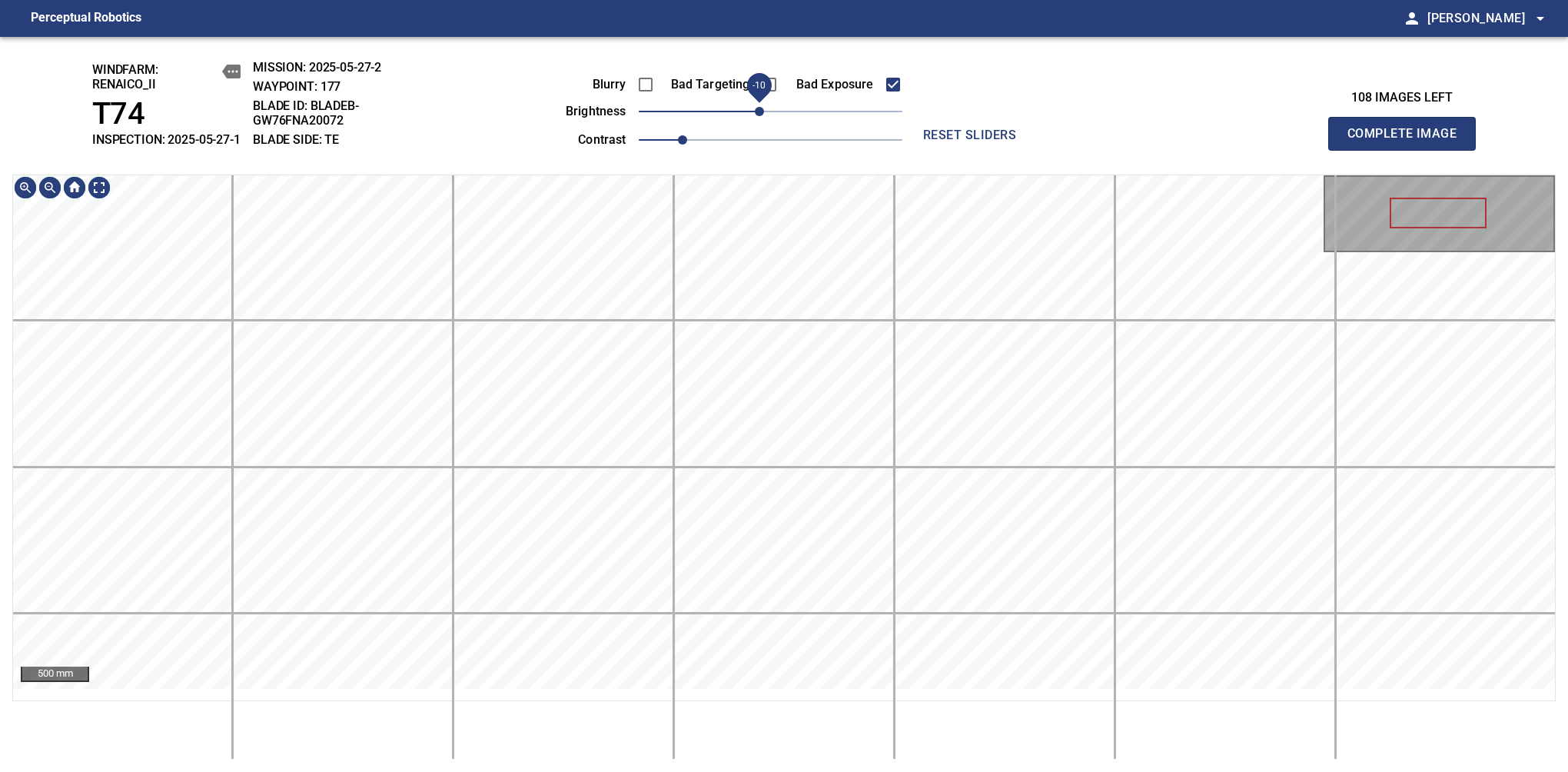
click at [757, 116] on span "-10" at bounding box center [760, 112] width 10 height 10
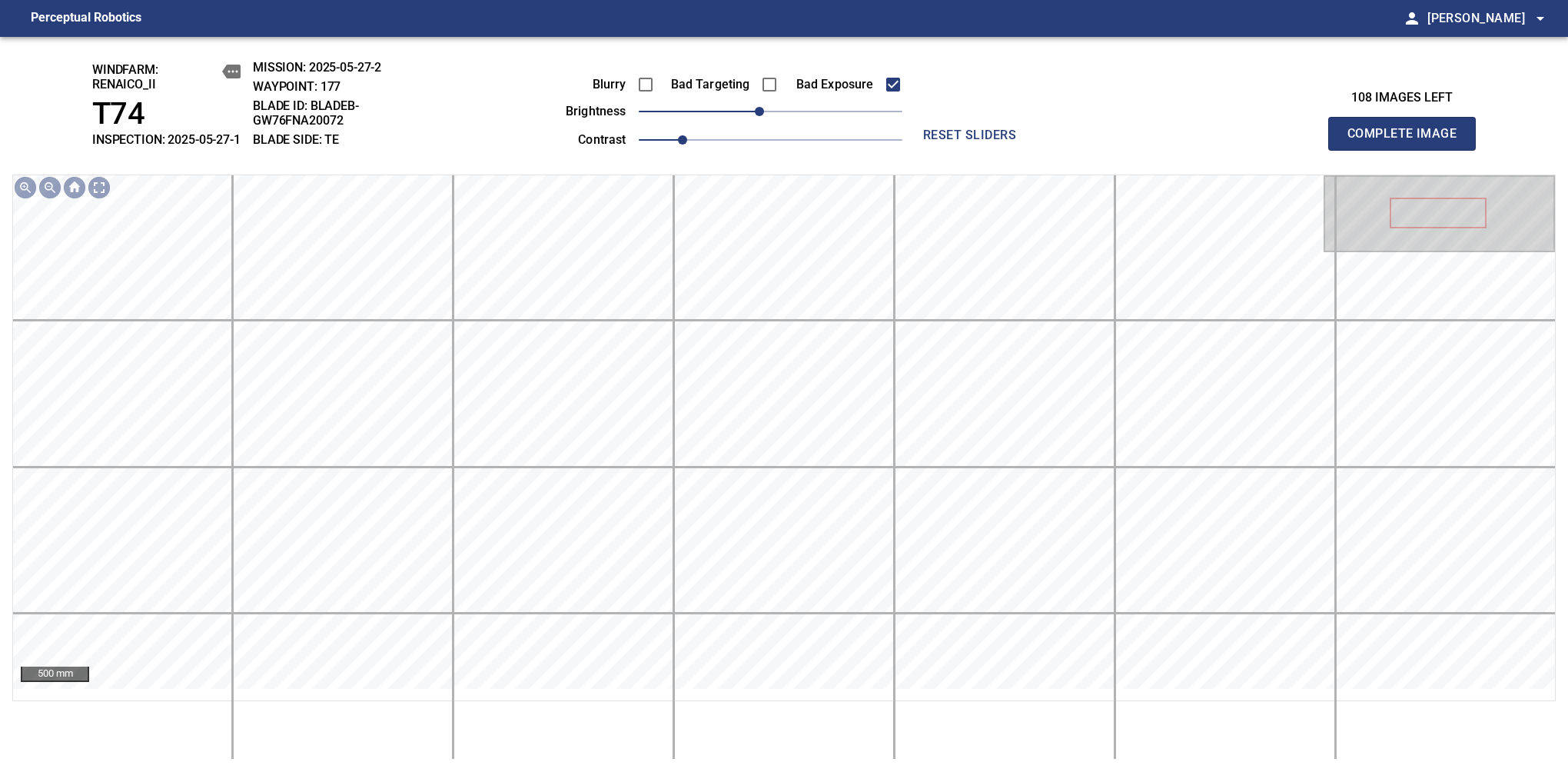
click at [1408, 141] on span "Complete Image" at bounding box center [1402, 133] width 113 height 22
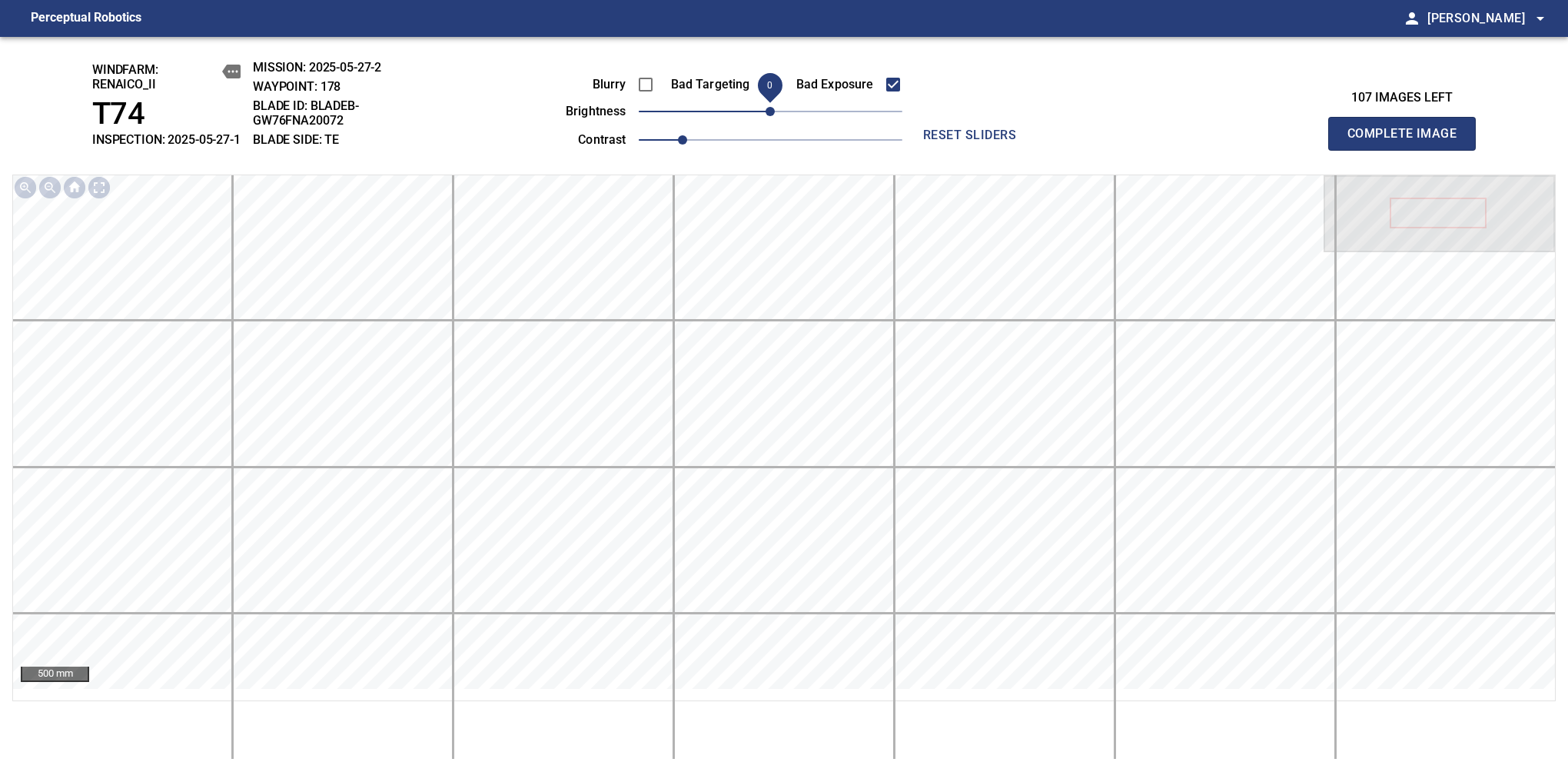
click at [766, 116] on span "0" at bounding box center [770, 112] width 10 height 10
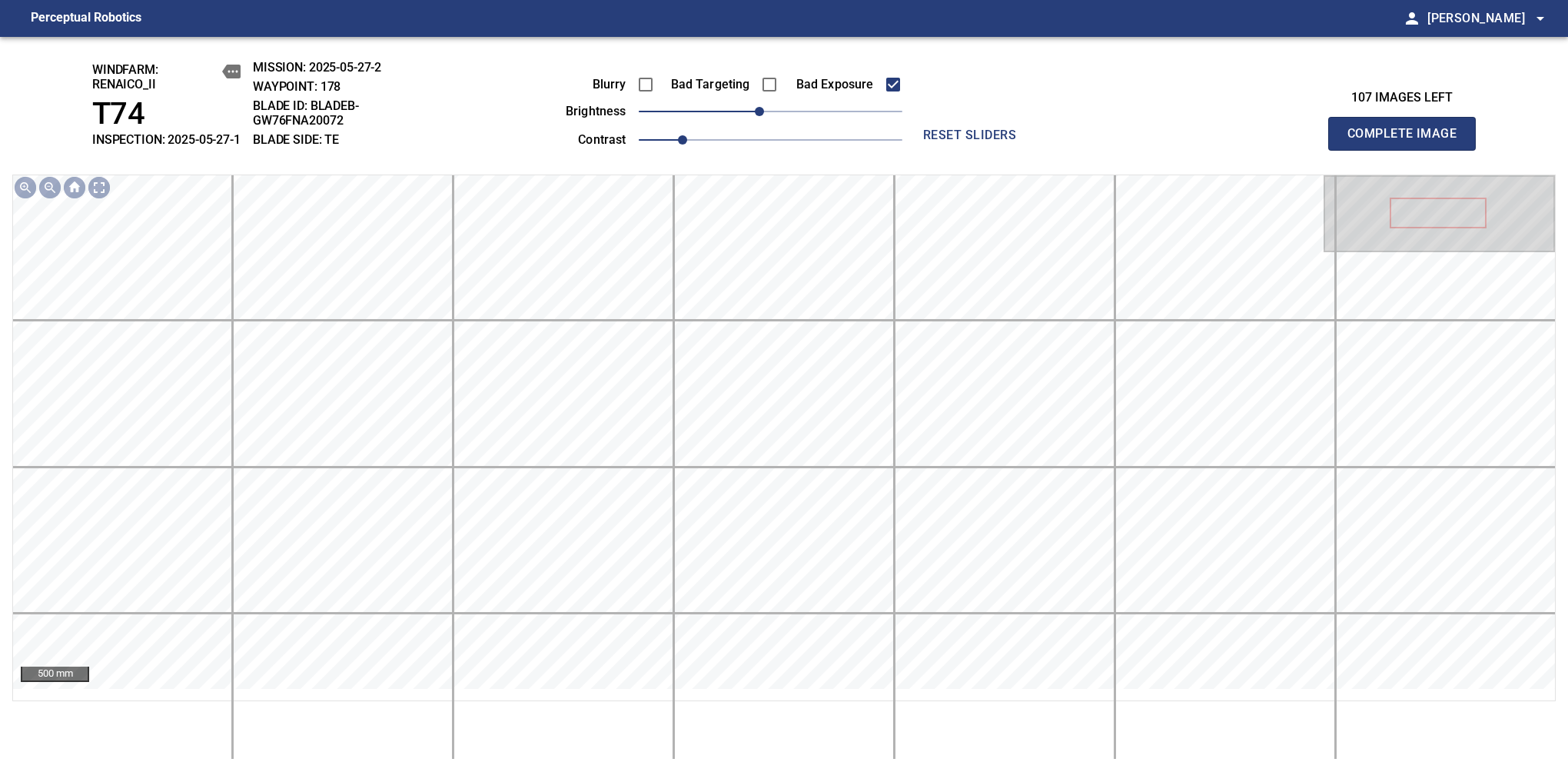
click at [1408, 141] on span "Complete Image" at bounding box center [1402, 133] width 113 height 22
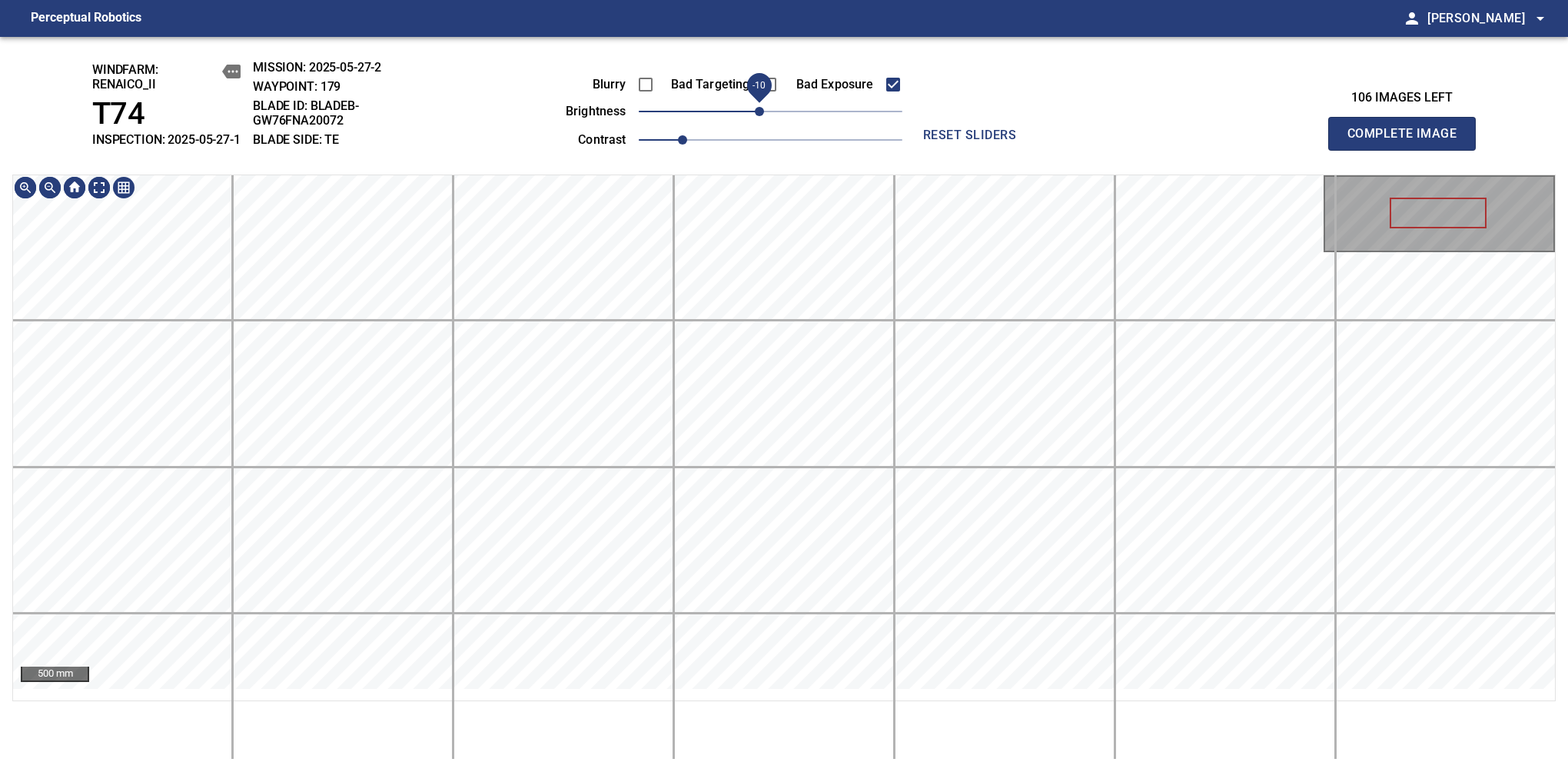
click at [762, 116] on span "-10" at bounding box center [760, 112] width 10 height 10
click at [1408, 141] on span "Complete Image" at bounding box center [1402, 133] width 113 height 22
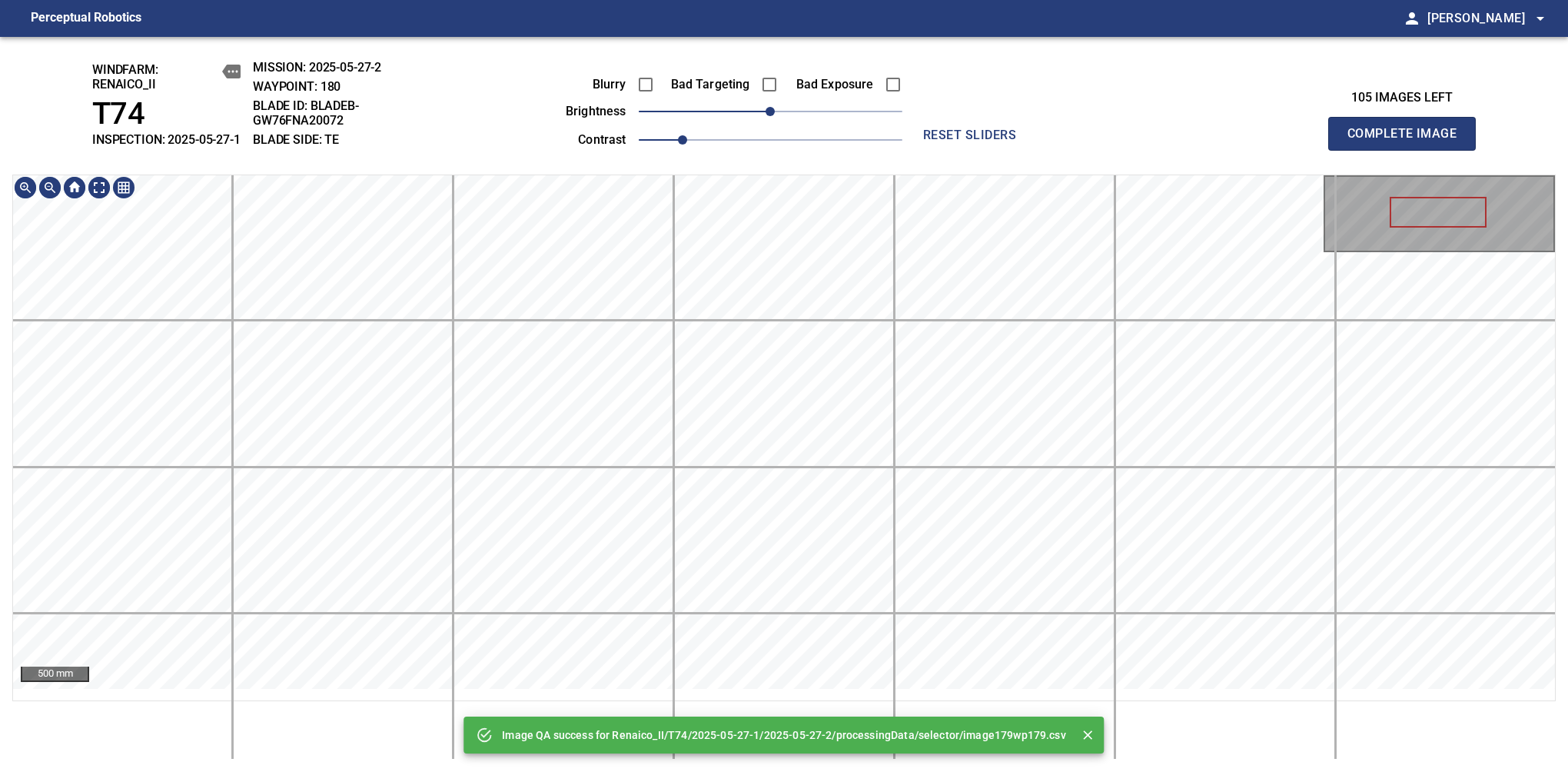
click at [783, 726] on div "Image QA success for Renaico_II/T74/2025-05-27-1/2025-05-27-2/processingData/se…" at bounding box center [784, 404] width 1568 height 735
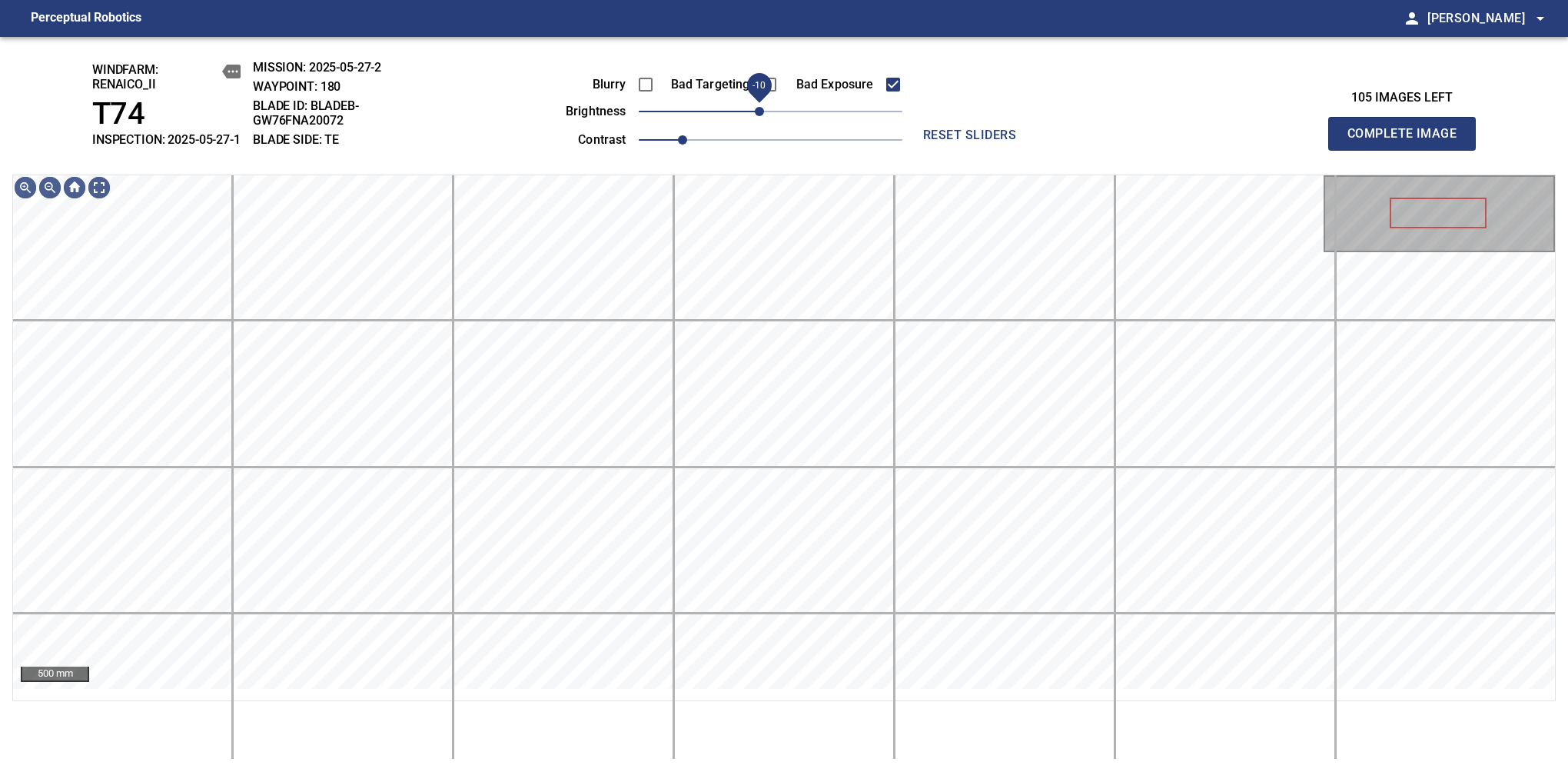
drag, startPoint x: 770, startPoint y: 126, endPoint x: 759, endPoint y: 124, distance: 11.2
click at [759, 116] on span "-10" at bounding box center [760, 112] width 10 height 10
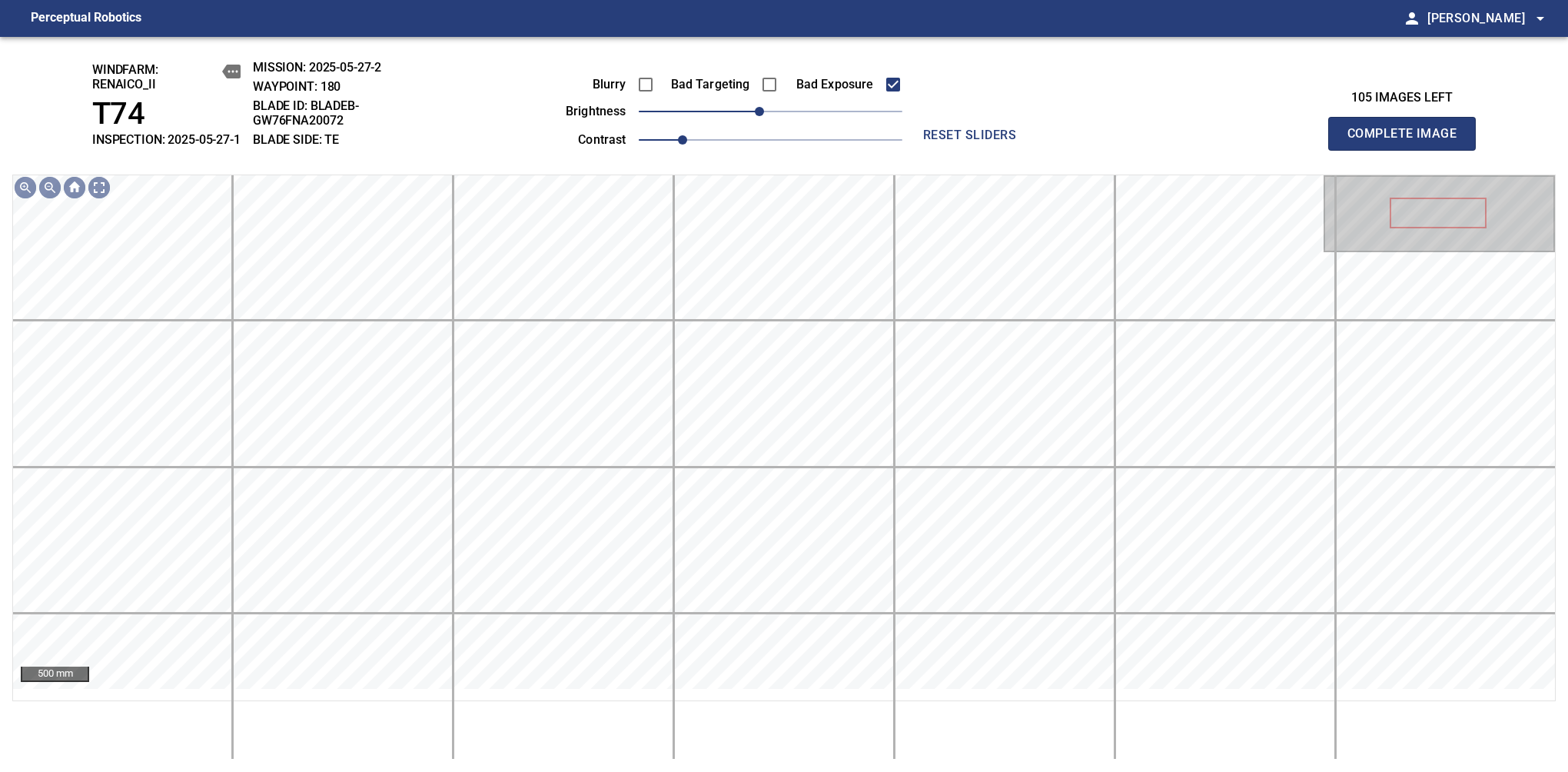
click at [1408, 141] on span "Complete Image" at bounding box center [1402, 133] width 113 height 22
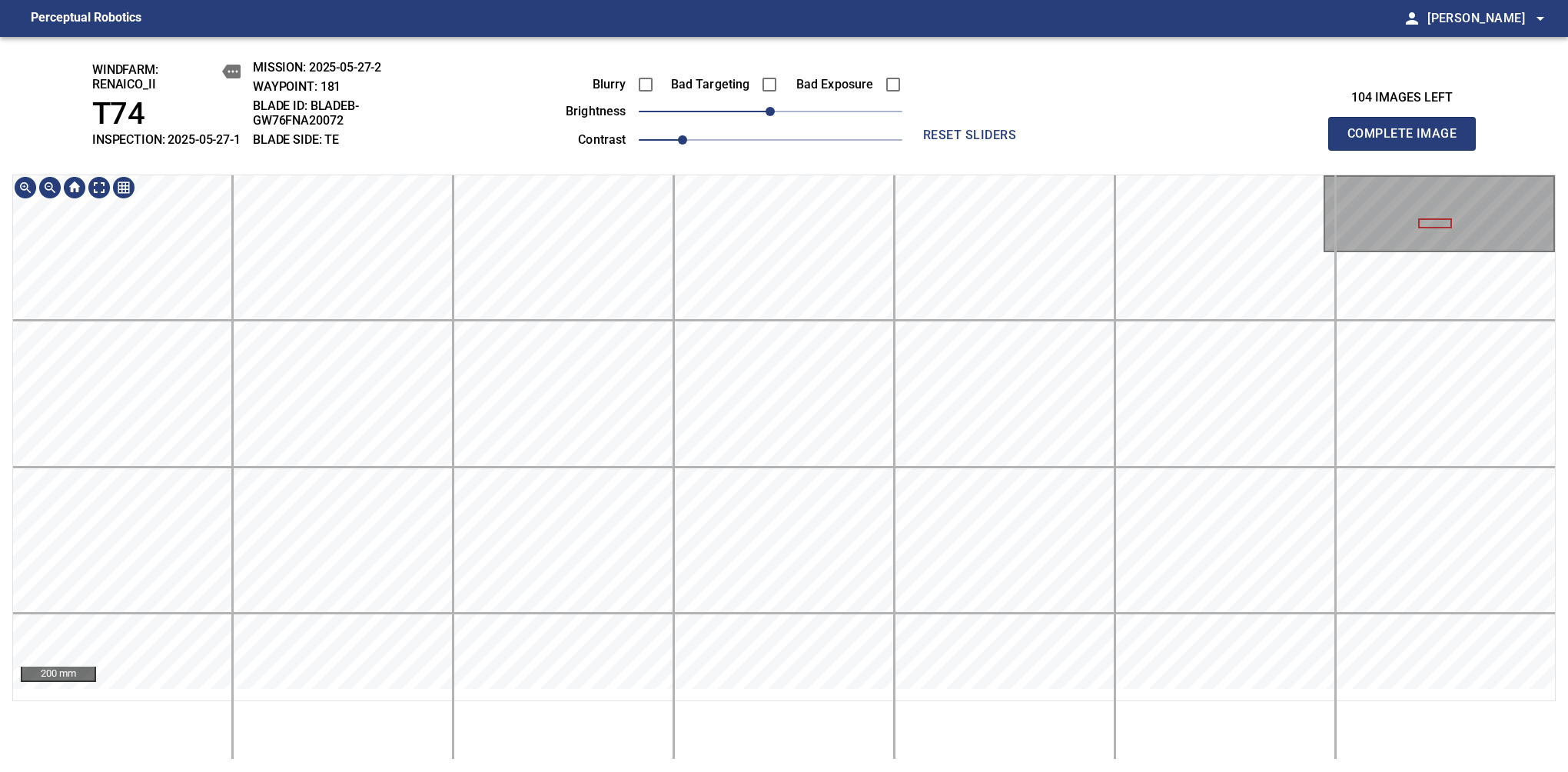
click at [864, 132] on div "windfarm: Renaico_II T74 INSPECTION: 2025-05-27-1 MISSION: 2025-05-27-2 WAYPOIN…" at bounding box center [784, 404] width 1568 height 735
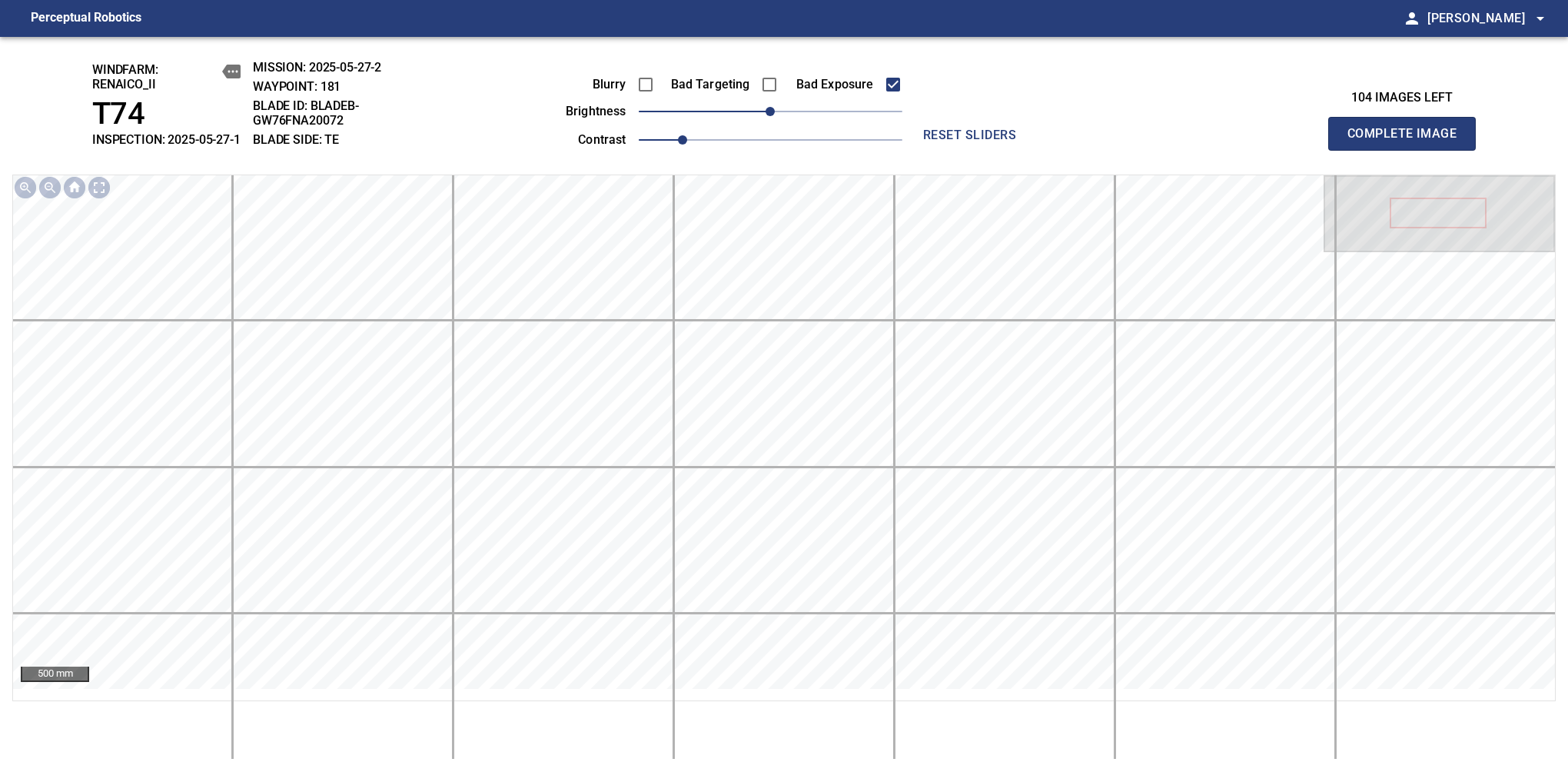
click at [1408, 141] on span "Complete Image" at bounding box center [1402, 133] width 113 height 22
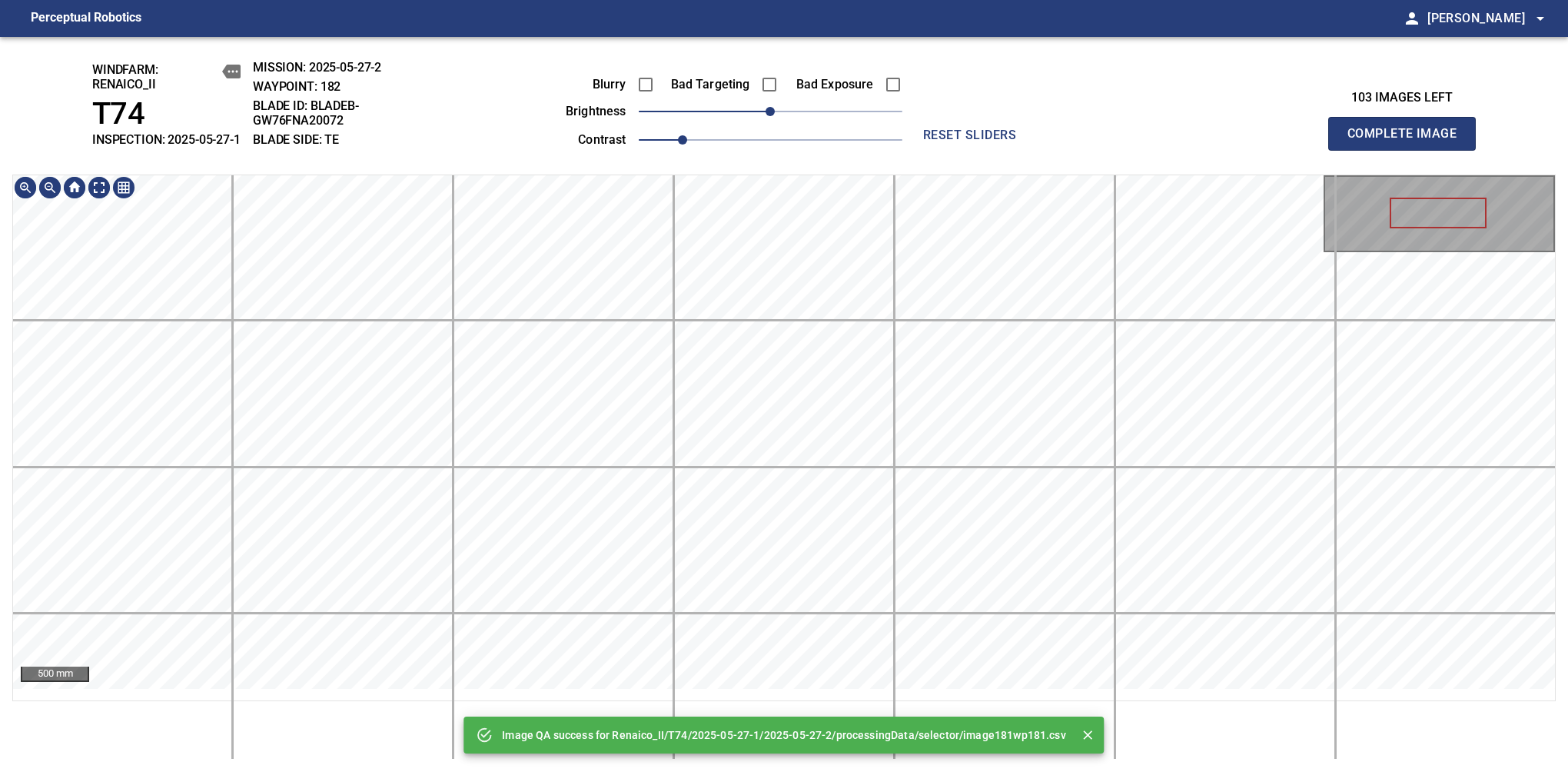
click at [826, 172] on div "Image QA success for Renaico_II/T74/2025-05-27-1/2025-05-27-2/processingData/se…" at bounding box center [784, 404] width 1568 height 735
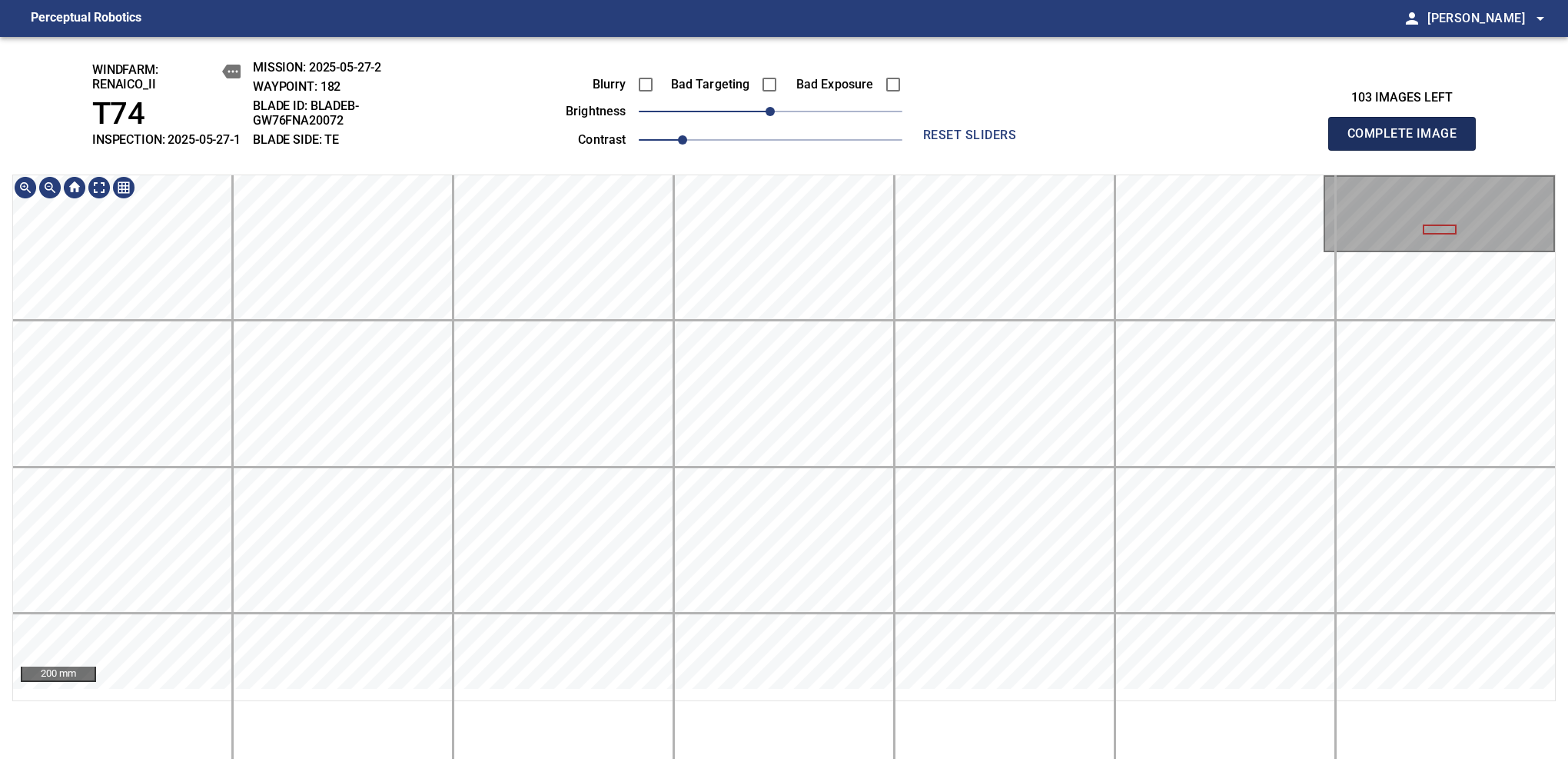
click at [1408, 141] on span "Complete Image" at bounding box center [1402, 133] width 113 height 22
click at [790, 751] on div "200 mm" at bounding box center [784, 467] width 1544 height 585
click at [1408, 141] on span "Complete Image" at bounding box center [1402, 133] width 113 height 22
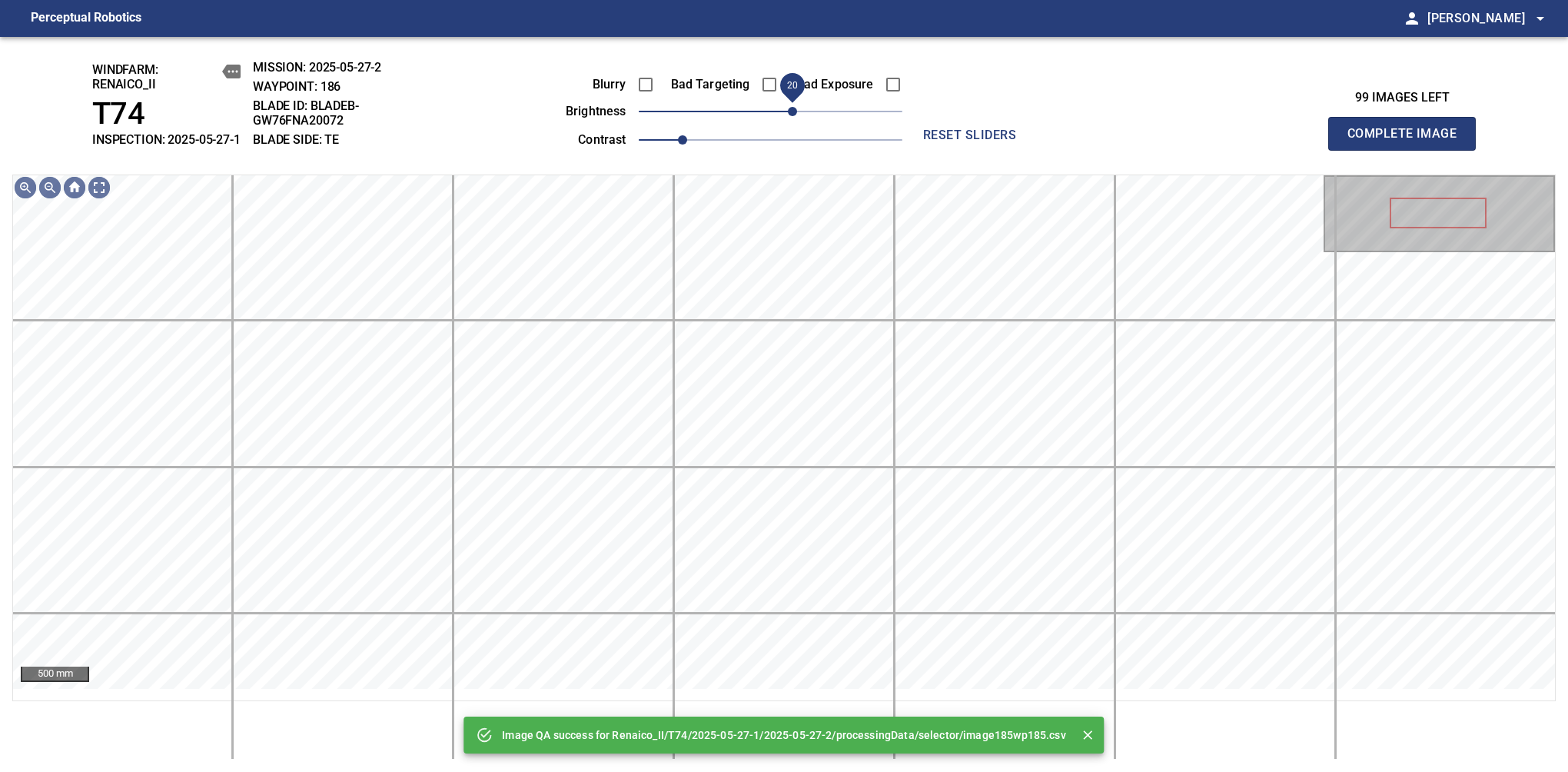
click at [788, 116] on span "20" at bounding box center [793, 112] width 10 height 10
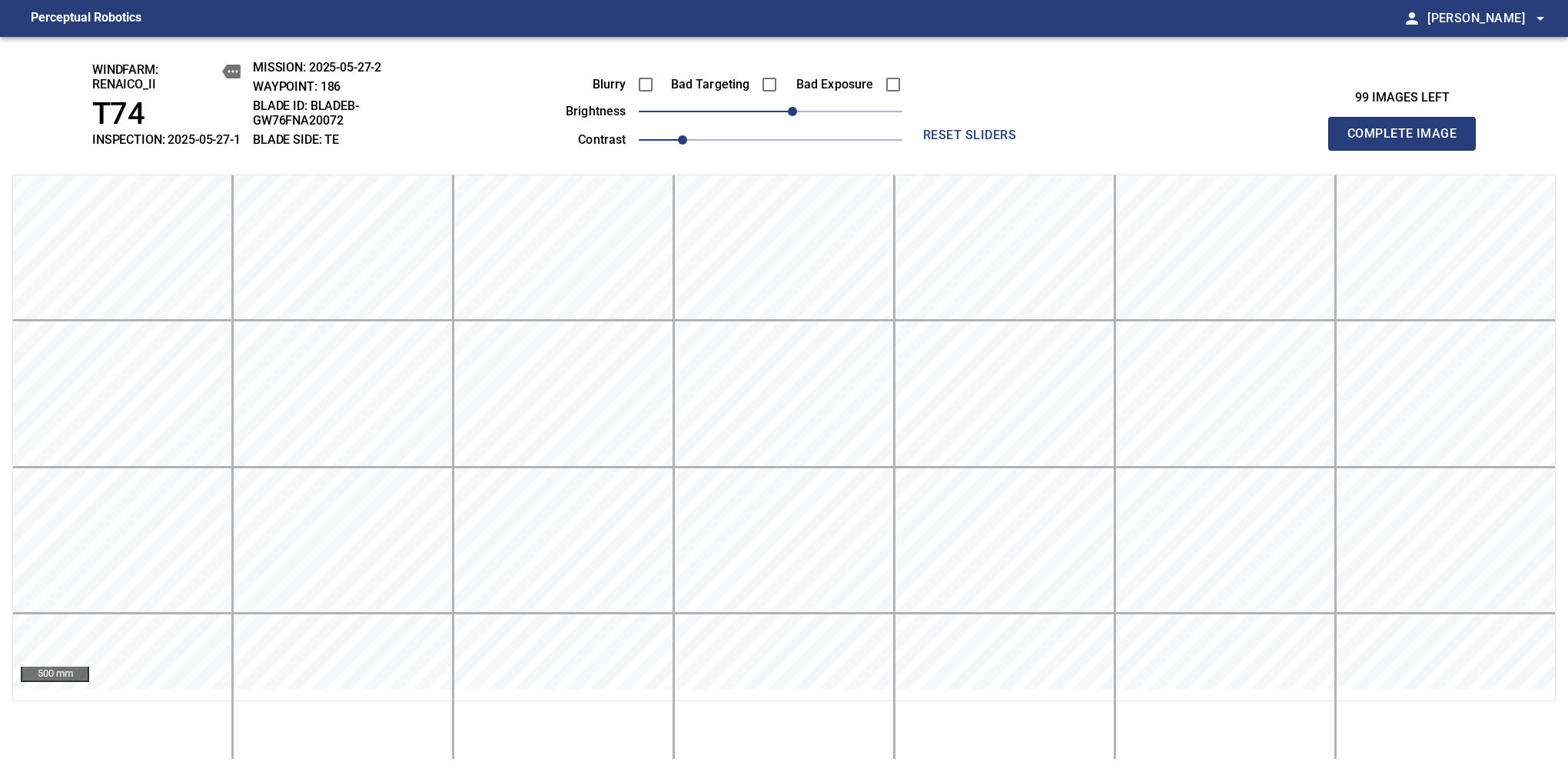
click at [1408, 141] on span "Complete Image" at bounding box center [1402, 133] width 113 height 22
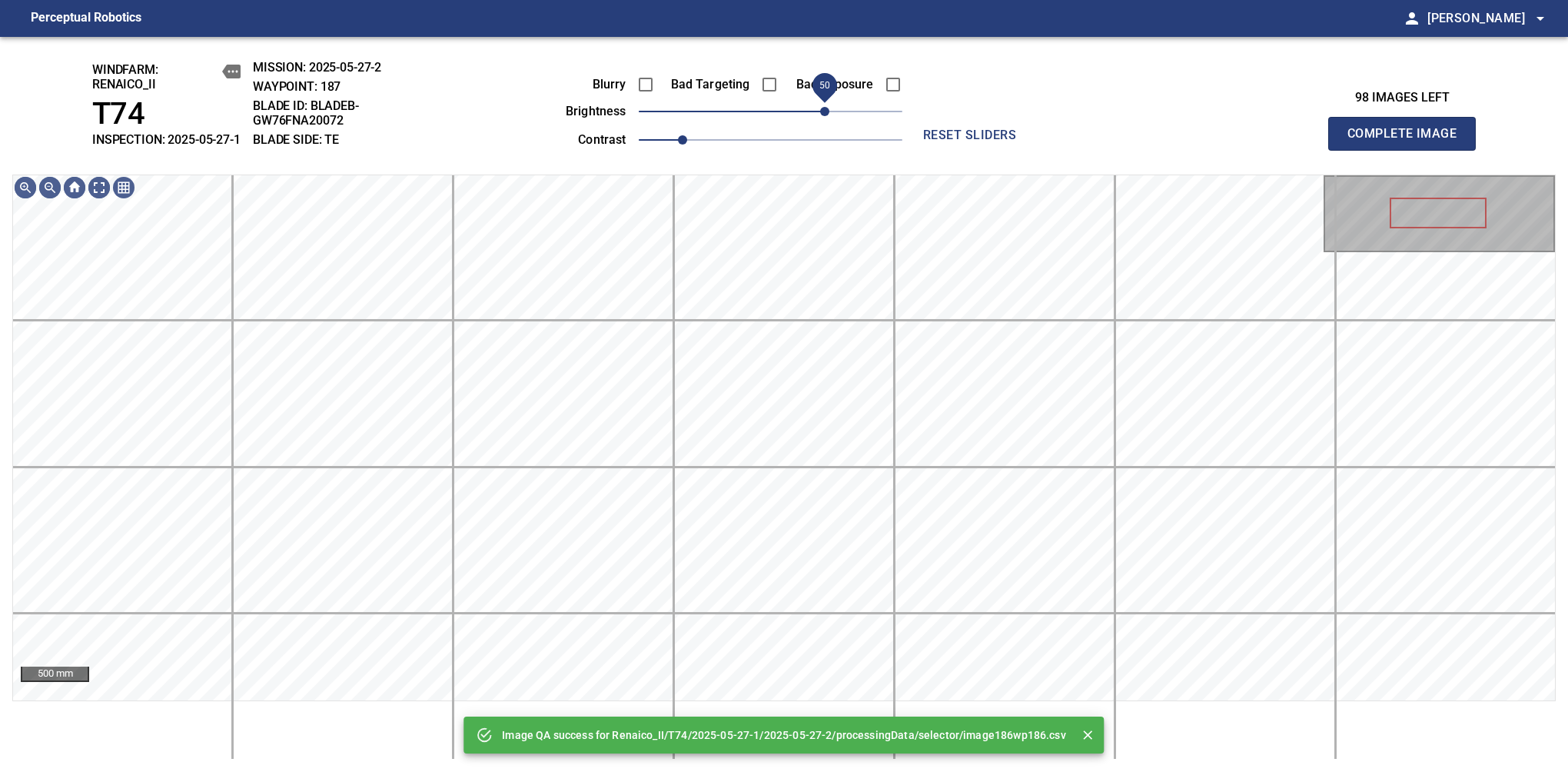
drag, startPoint x: 799, startPoint y: 120, endPoint x: 824, endPoint y: 111, distance: 26.6
click at [824, 111] on span "50" at bounding box center [770, 111] width 264 height 22
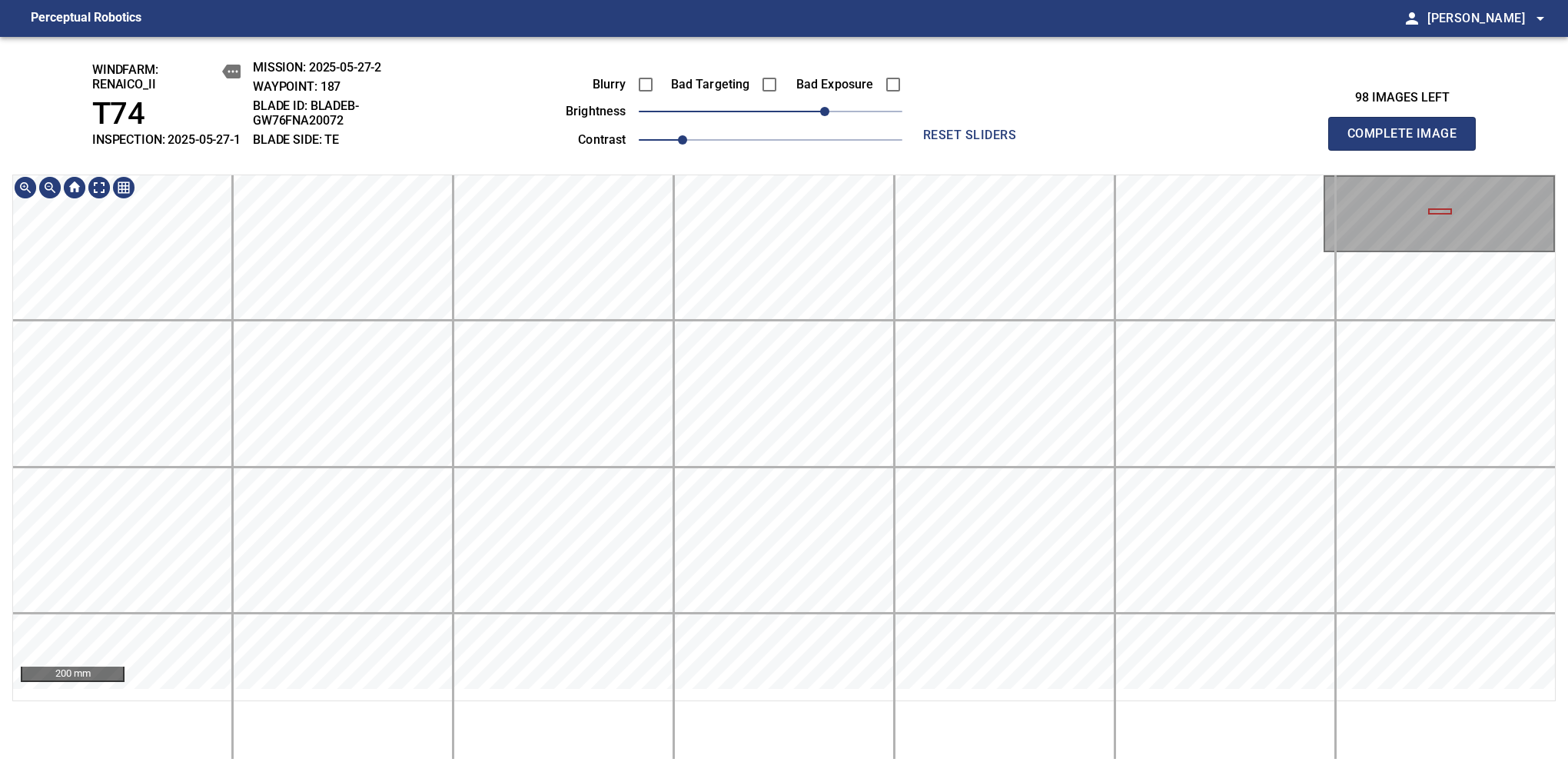
click at [818, 135] on div "windfarm: Renaico_II T74 INSPECTION: 2025-05-27-1 MISSION: 2025-05-27-2 WAYPOIN…" at bounding box center [784, 404] width 1568 height 735
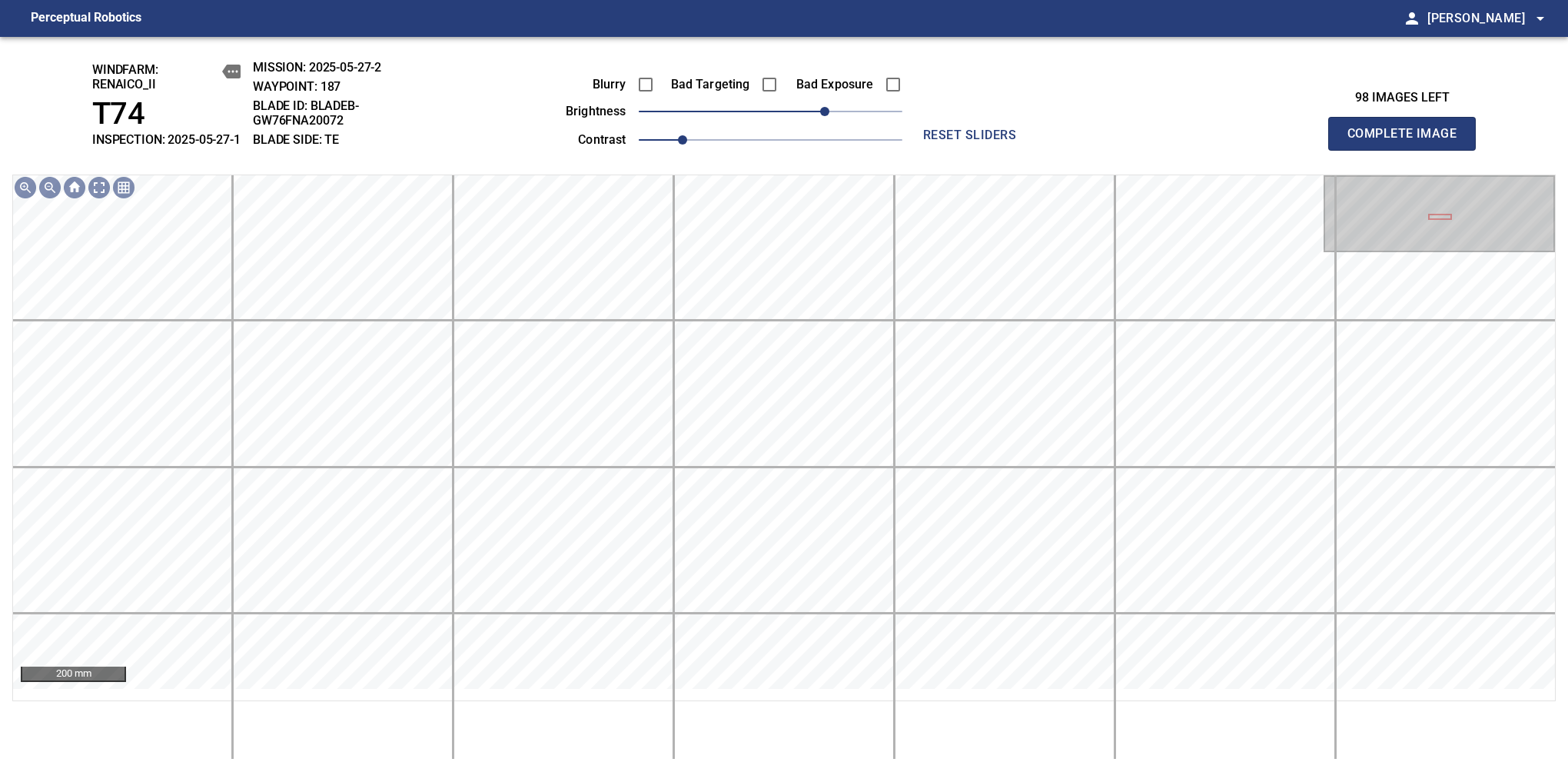
click at [1408, 141] on span "Complete Image" at bounding box center [1402, 133] width 113 height 22
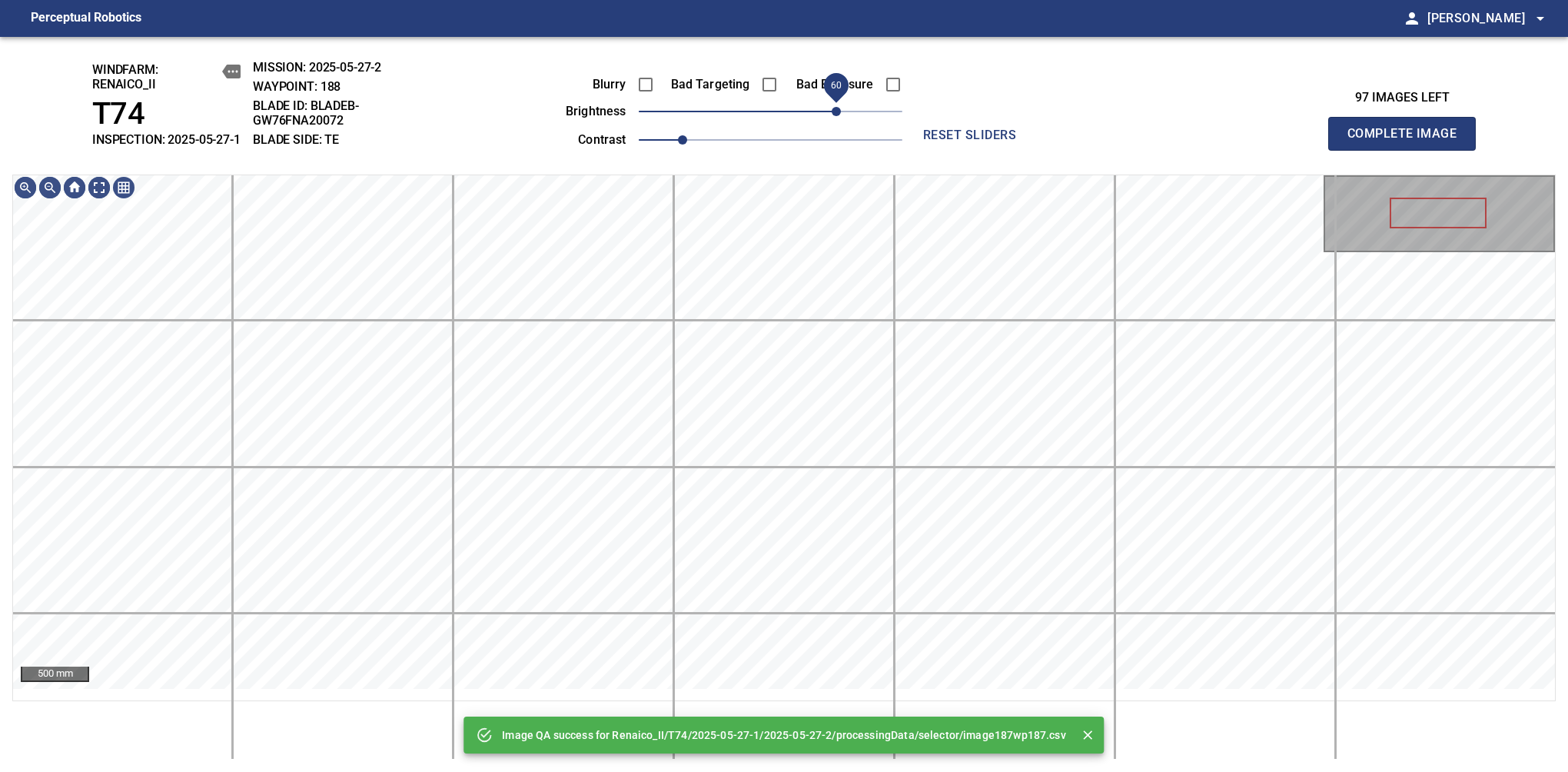
drag, startPoint x: 795, startPoint y: 125, endPoint x: 838, endPoint y: 125, distance: 43.0
click at [838, 122] on span "60" at bounding box center [770, 111] width 264 height 22
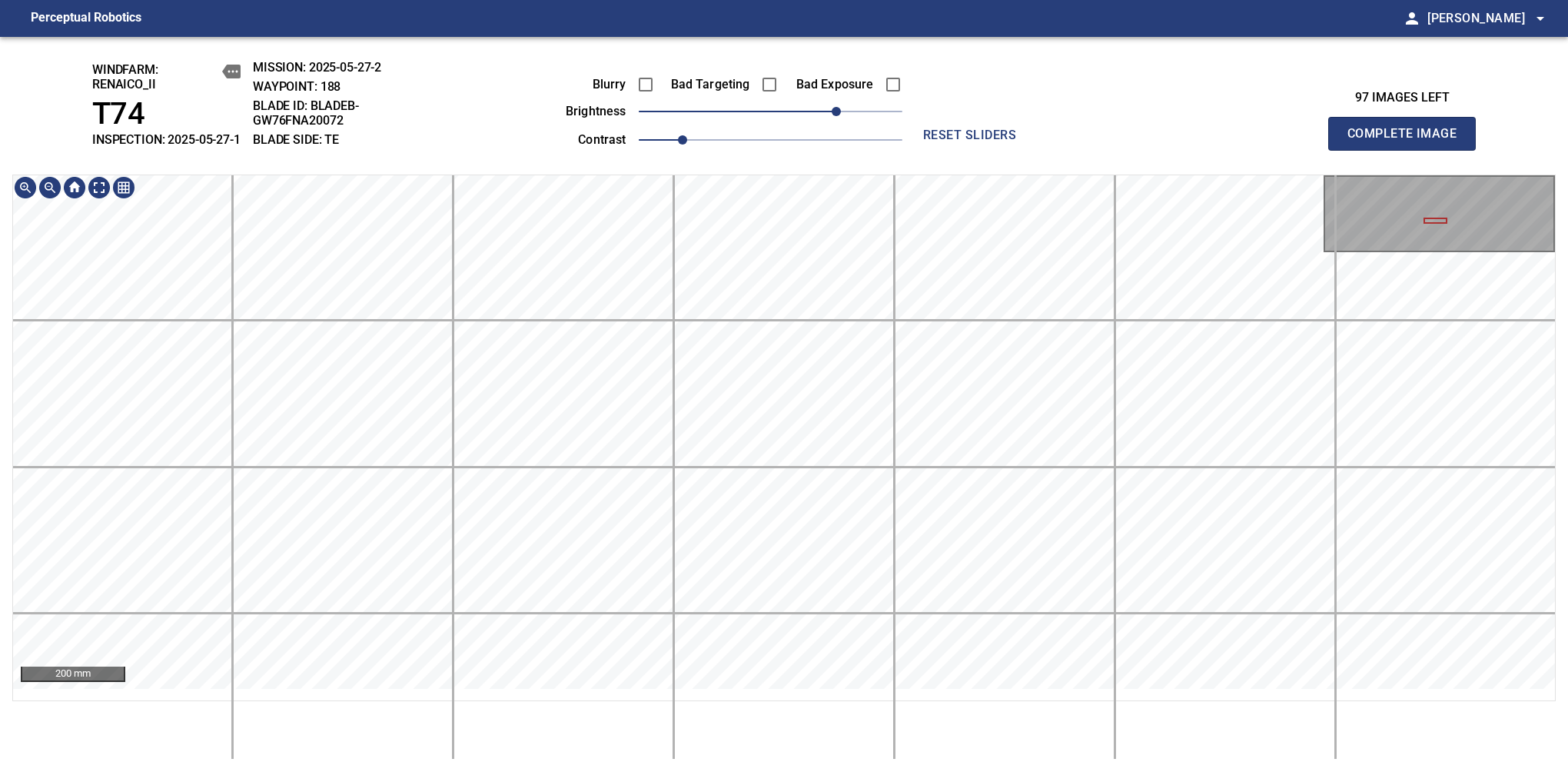
click at [595, 771] on html "Perceptual Robotics person Alex Semenov arrow_drop_down windfarm: Renaico_II T7…" at bounding box center [784, 386] width 1568 height 772
click at [1408, 141] on span "Complete Image" at bounding box center [1402, 133] width 113 height 22
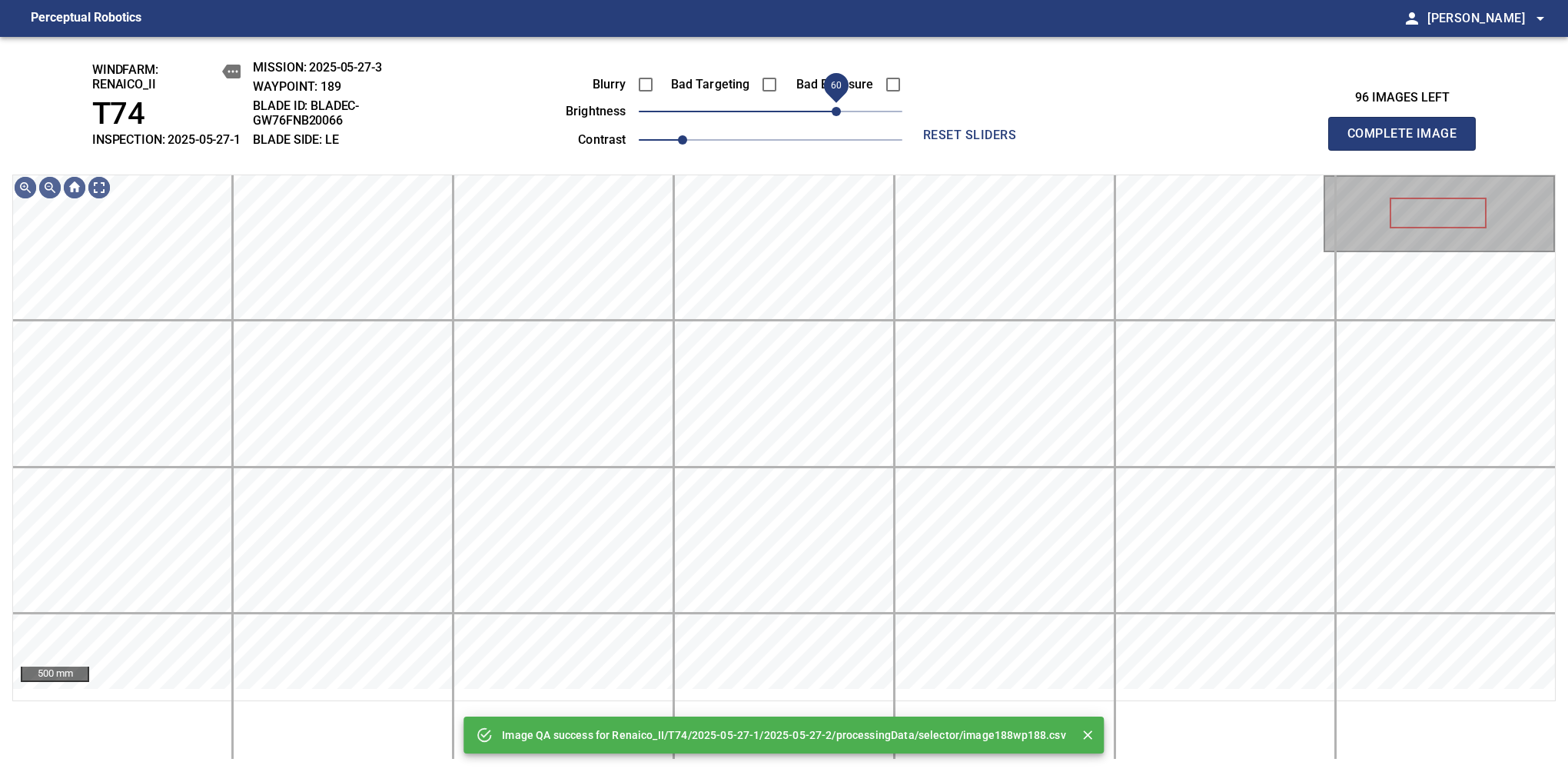
drag, startPoint x: 790, startPoint y: 135, endPoint x: 833, endPoint y: 130, distance: 43.3
click at [833, 116] on span "60" at bounding box center [837, 112] width 10 height 10
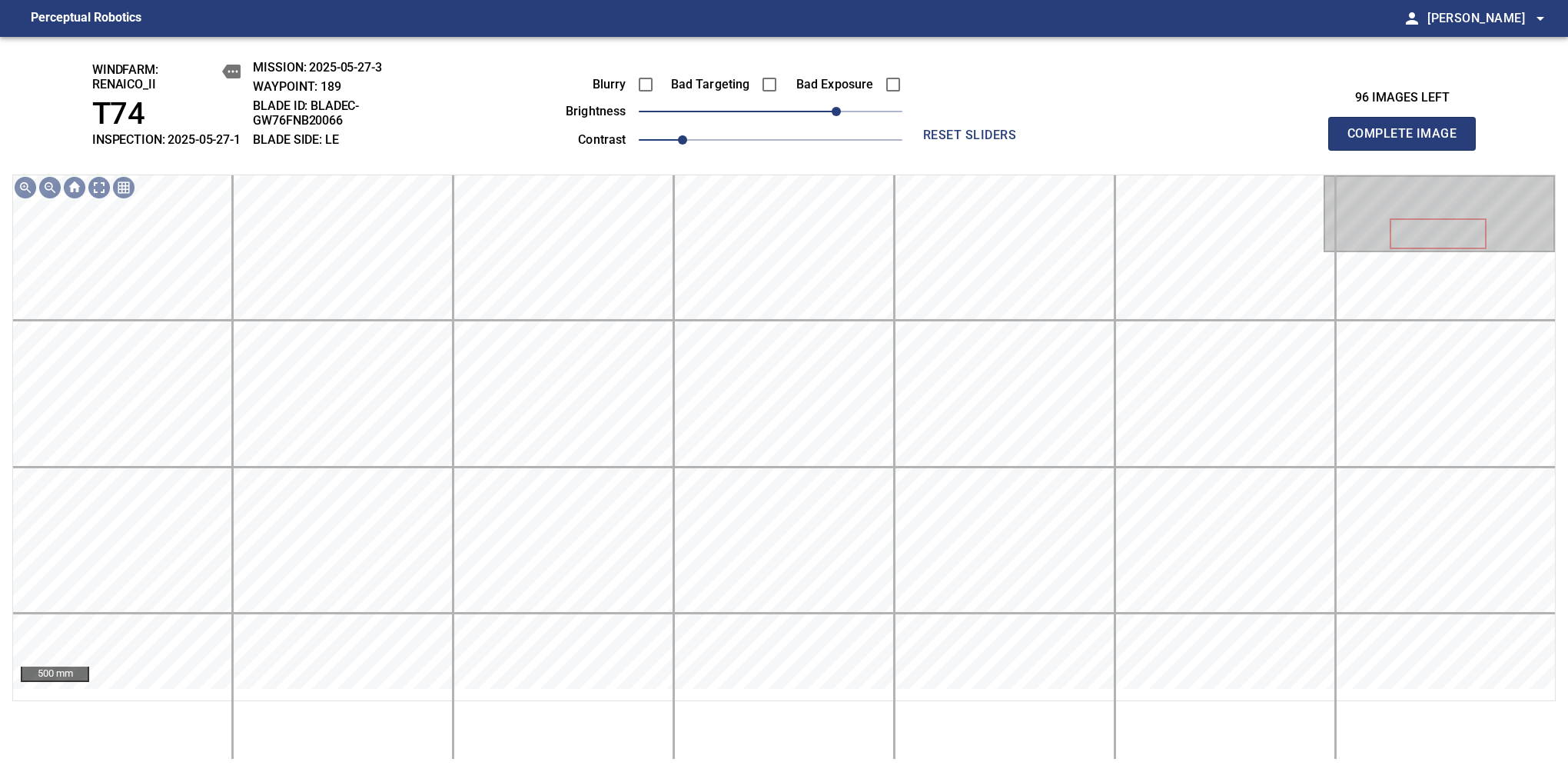
click at [1408, 141] on span "Complete Image" at bounding box center [1402, 133] width 113 height 22
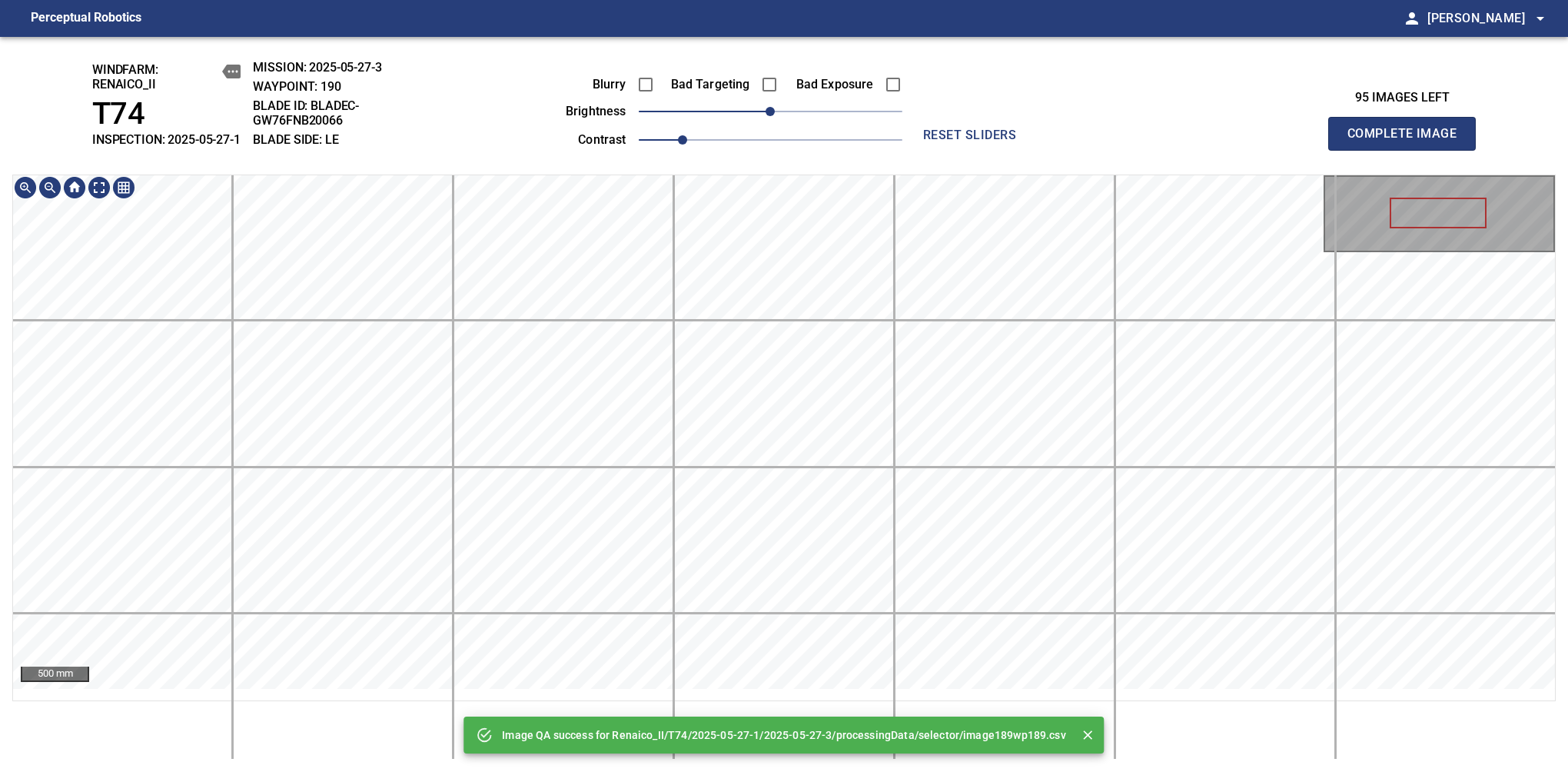
click at [842, 176] on div "Image QA success for Renaico_II/T74/2025-05-27-1/2025-05-27-3/processingData/se…" at bounding box center [784, 404] width 1568 height 735
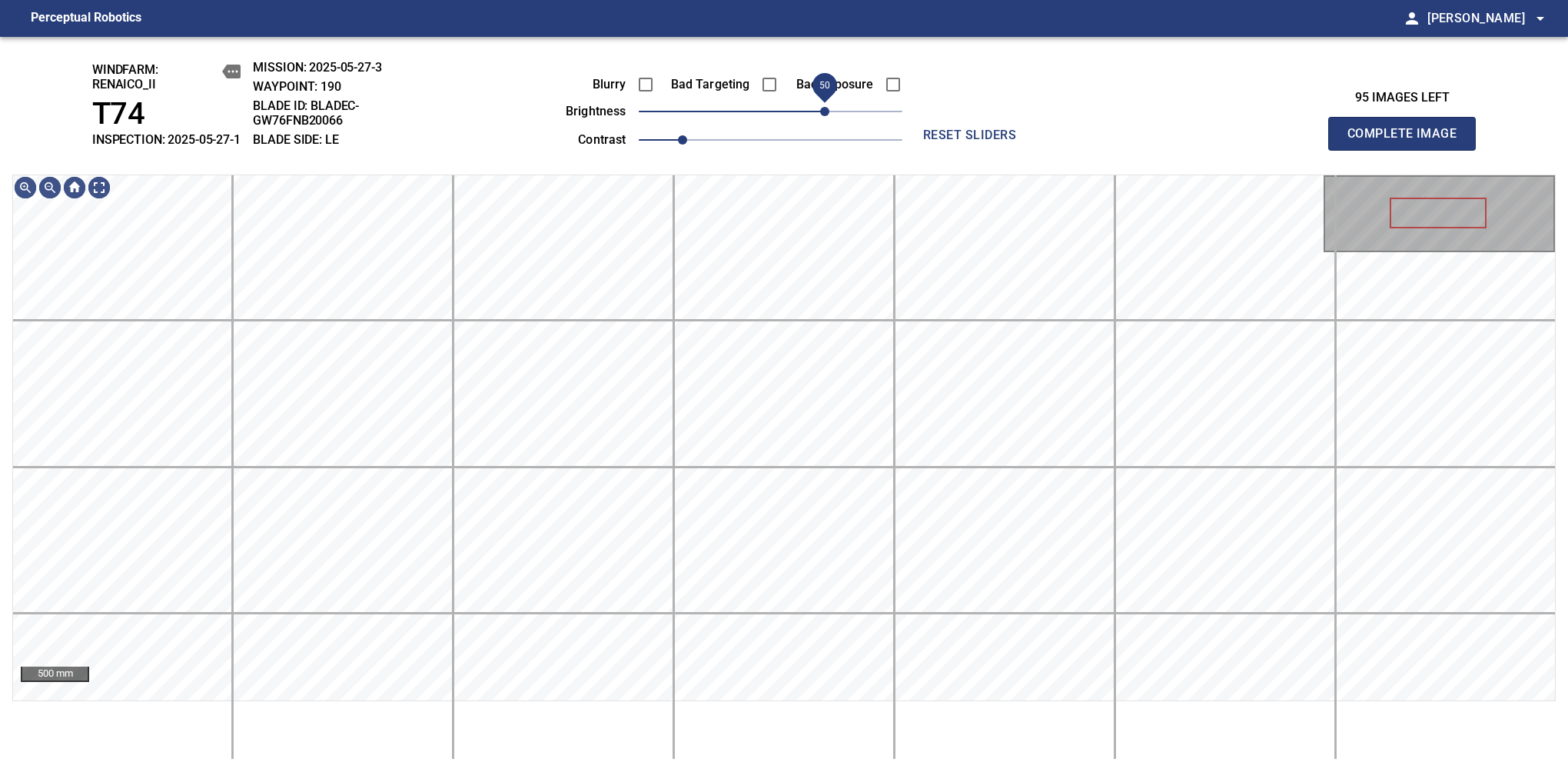
drag, startPoint x: 797, startPoint y: 131, endPoint x: 824, endPoint y: 123, distance: 28.2
click at [824, 122] on span "50" at bounding box center [770, 111] width 264 height 22
click at [811, 86] on div "windfarm: Renaico_II T74 INSPECTION: 2025-05-27-1 MISSION: 2025-05-27-3 WAYPOIN…" at bounding box center [784, 404] width 1568 height 735
drag, startPoint x: 827, startPoint y: 113, endPoint x: 835, endPoint y: 117, distance: 8.9
click at [835, 116] on span "60" at bounding box center [837, 112] width 10 height 10
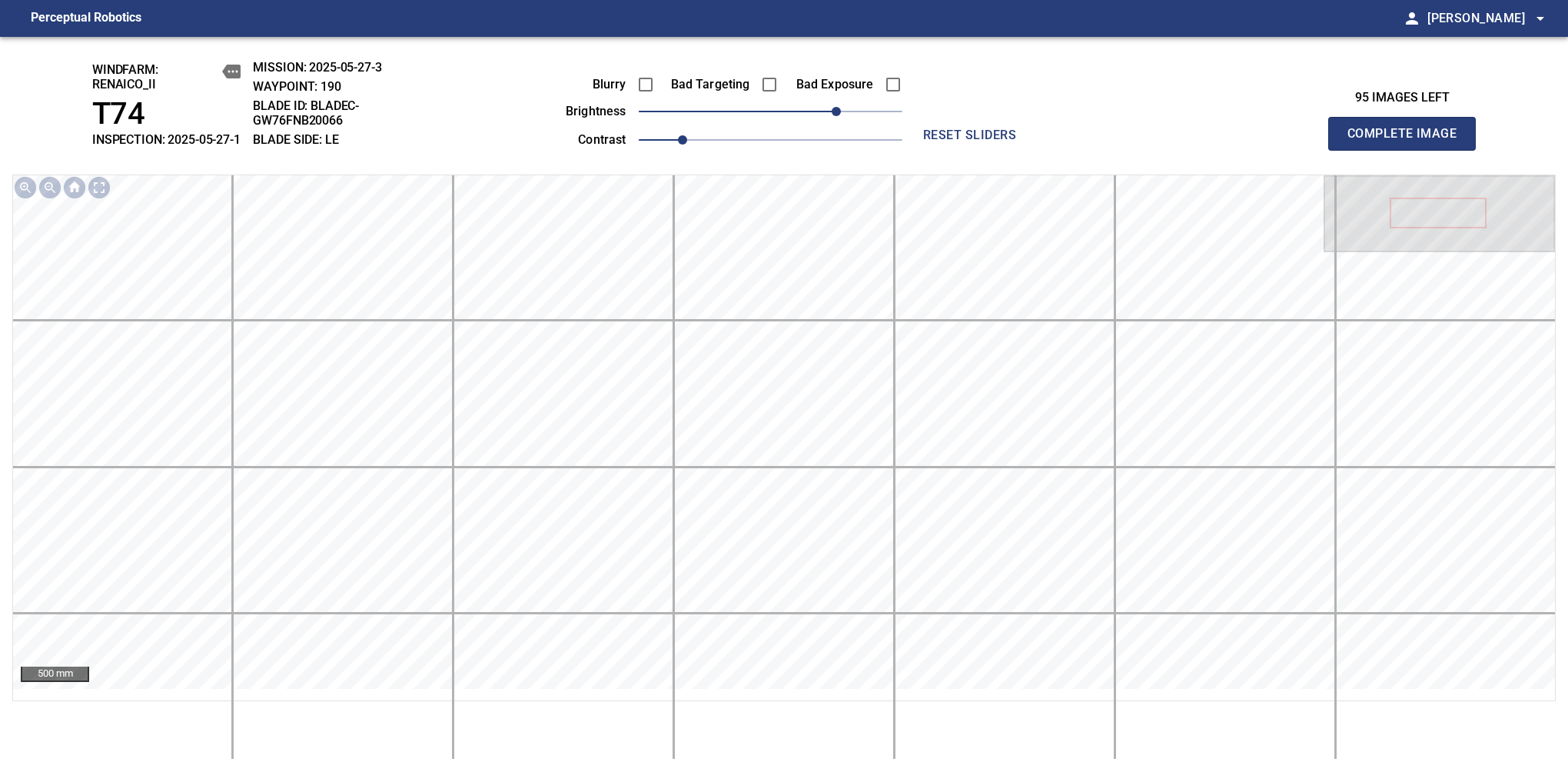
click at [1408, 141] on span "Complete Image" at bounding box center [1402, 133] width 113 height 22
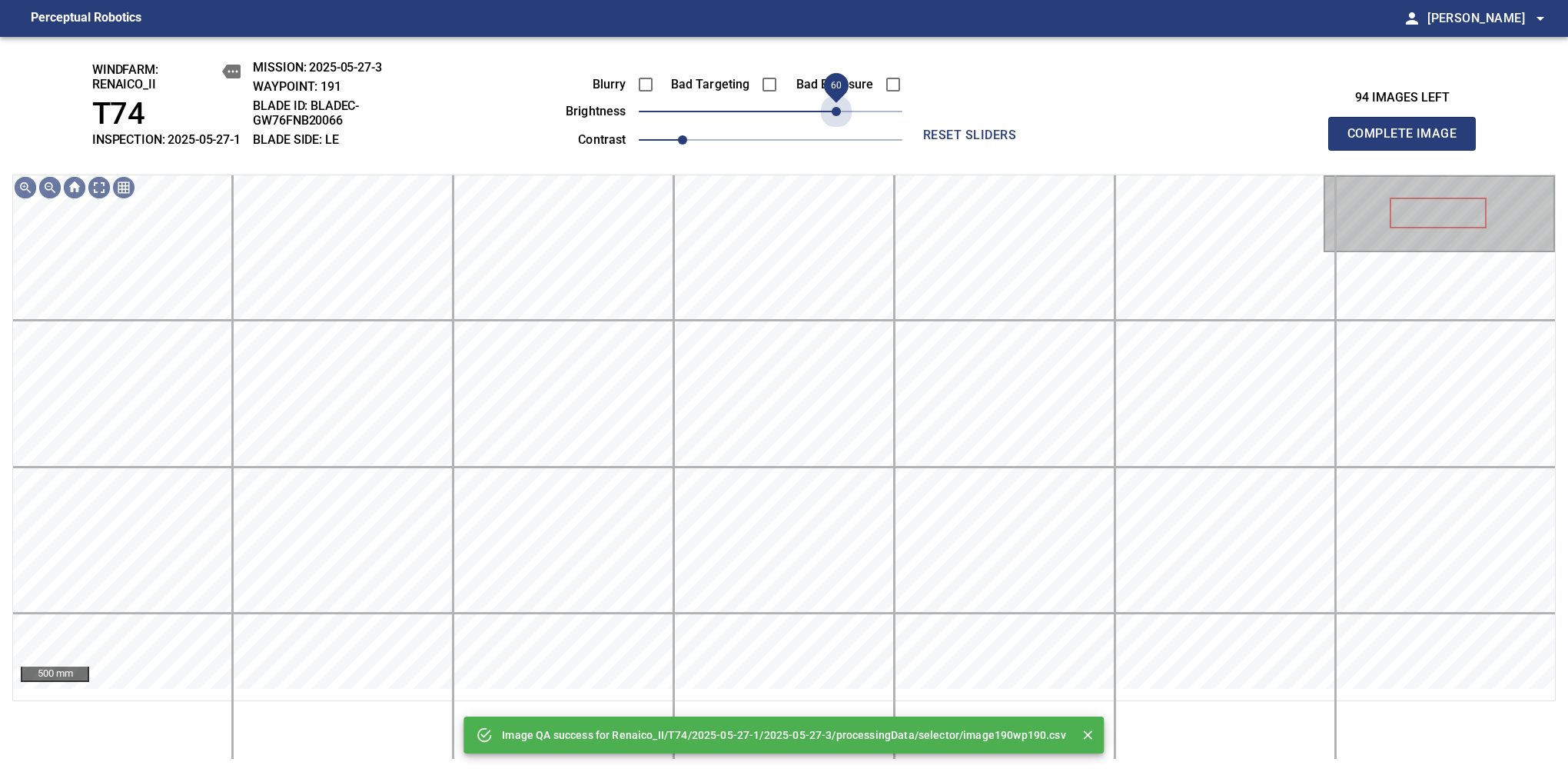
click at [835, 117] on span "60" at bounding box center [770, 111] width 264 height 22
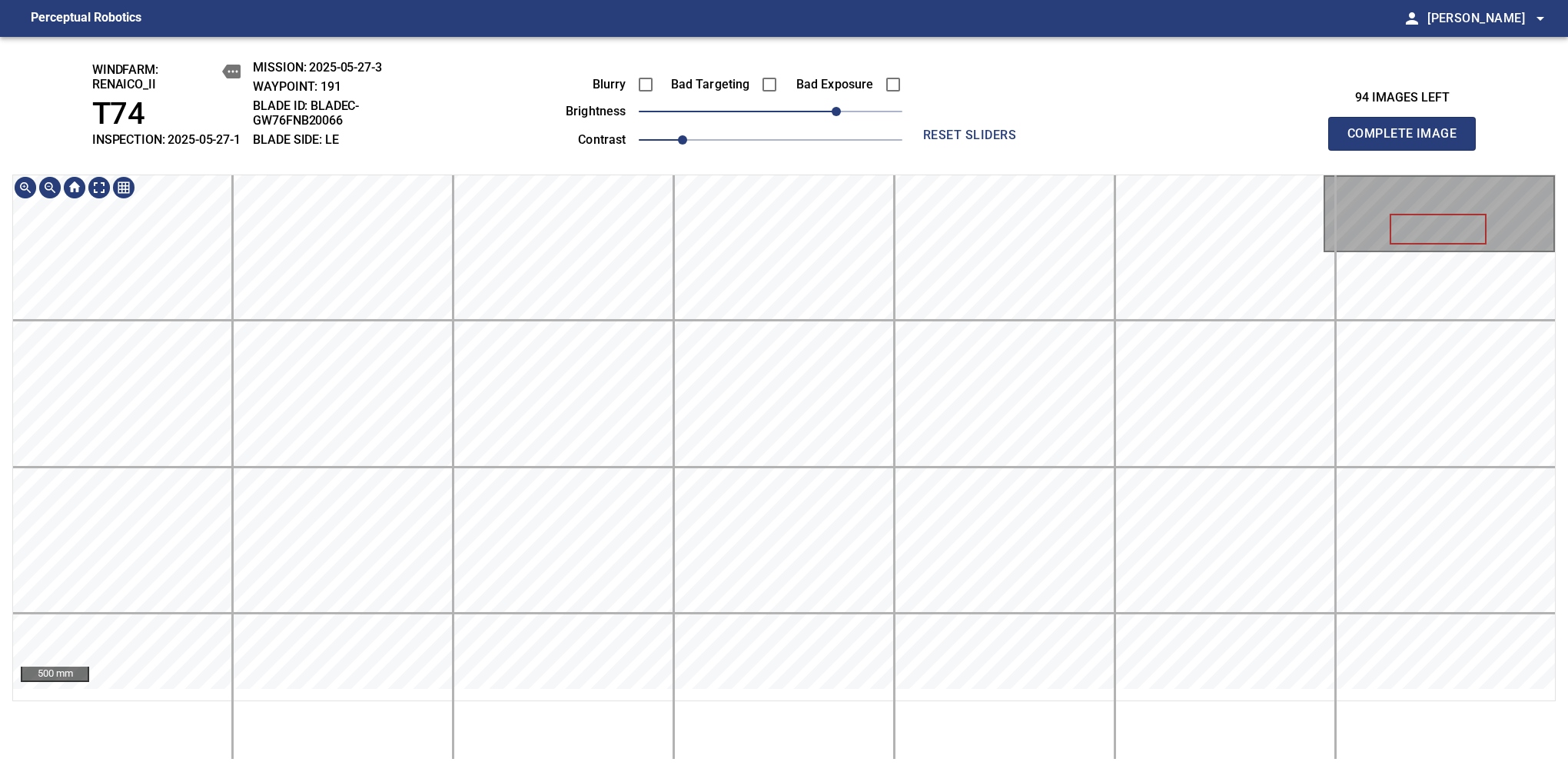
click at [811, 130] on div "windfarm: Renaico_II T74 INSPECTION: 2025-05-27-1 MISSION: 2025-05-27-3 WAYPOIN…" at bounding box center [784, 404] width 1568 height 735
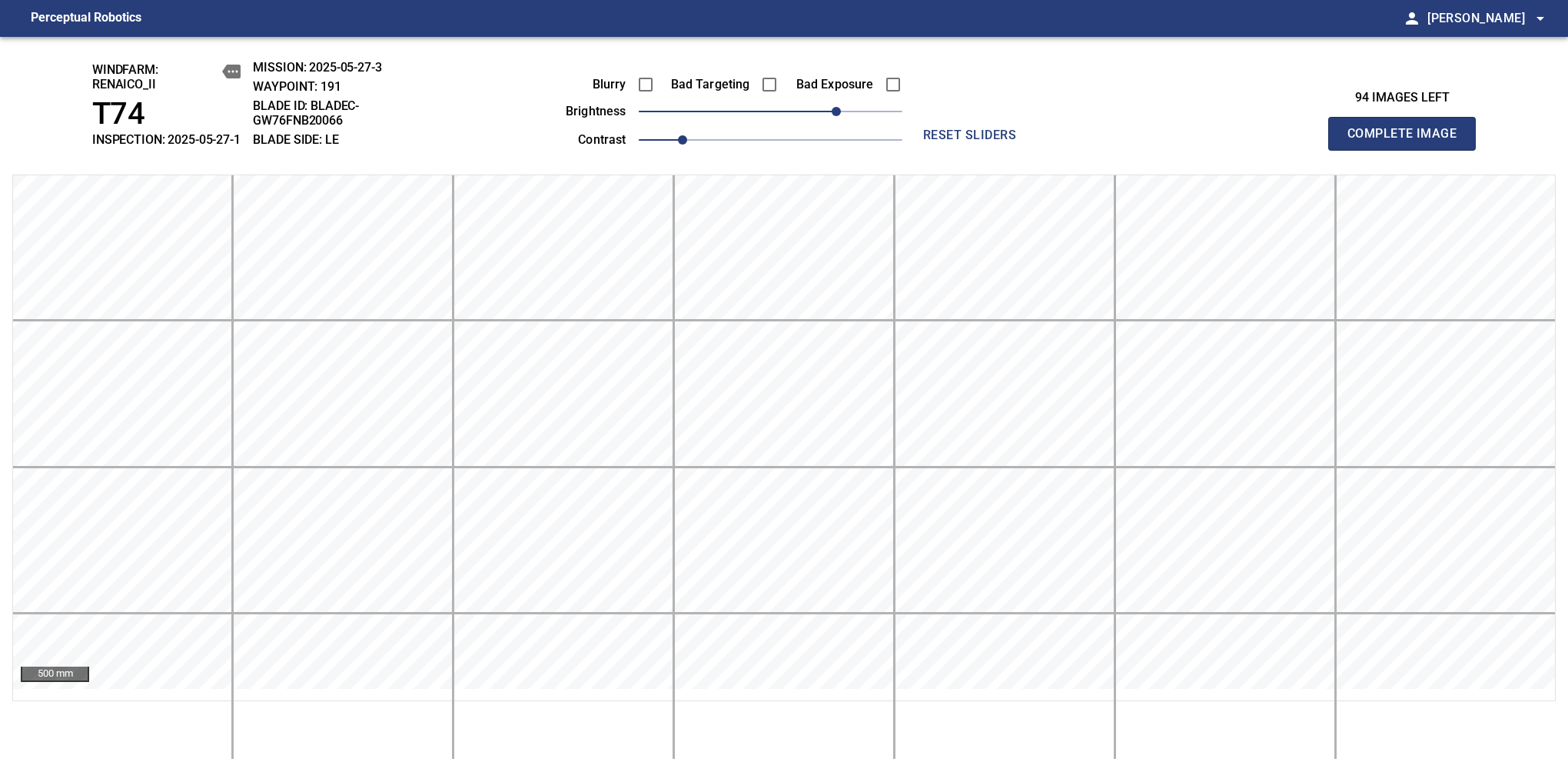
click at [1408, 141] on span "Complete Image" at bounding box center [1402, 133] width 113 height 22
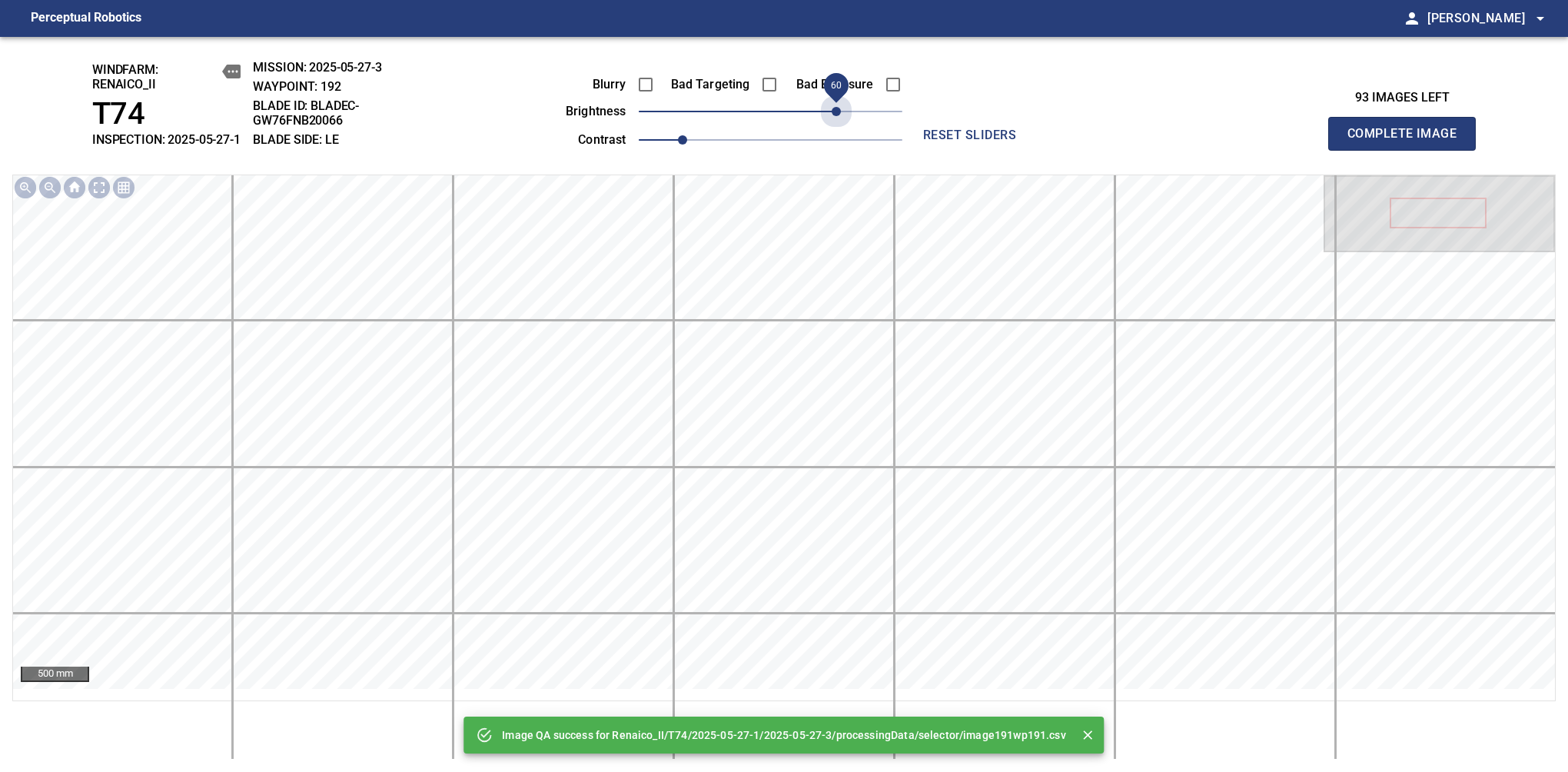
click at [832, 120] on span "60" at bounding box center [770, 111] width 264 height 22
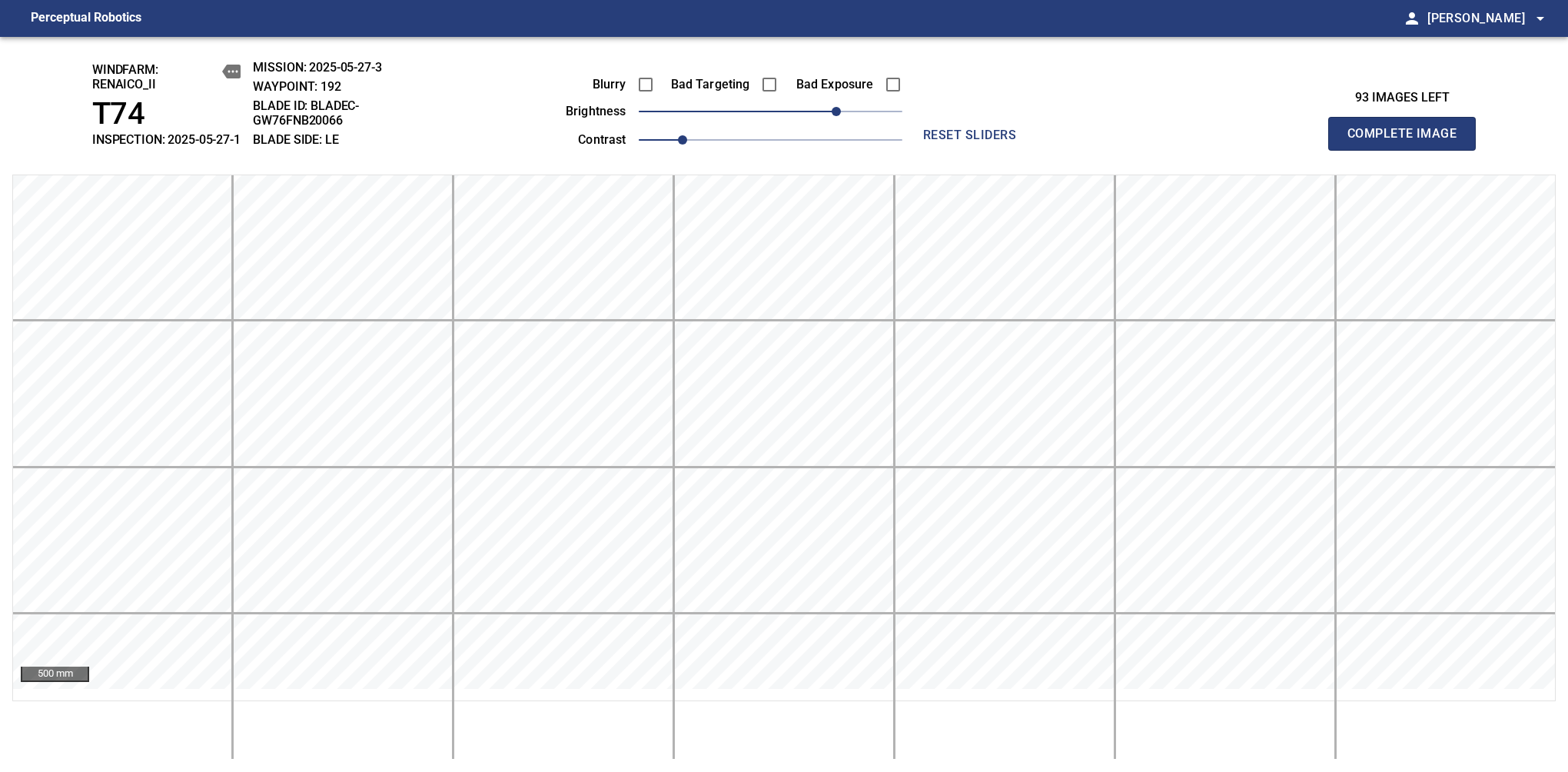
click at [1408, 141] on span "Complete Image" at bounding box center [1402, 133] width 113 height 22
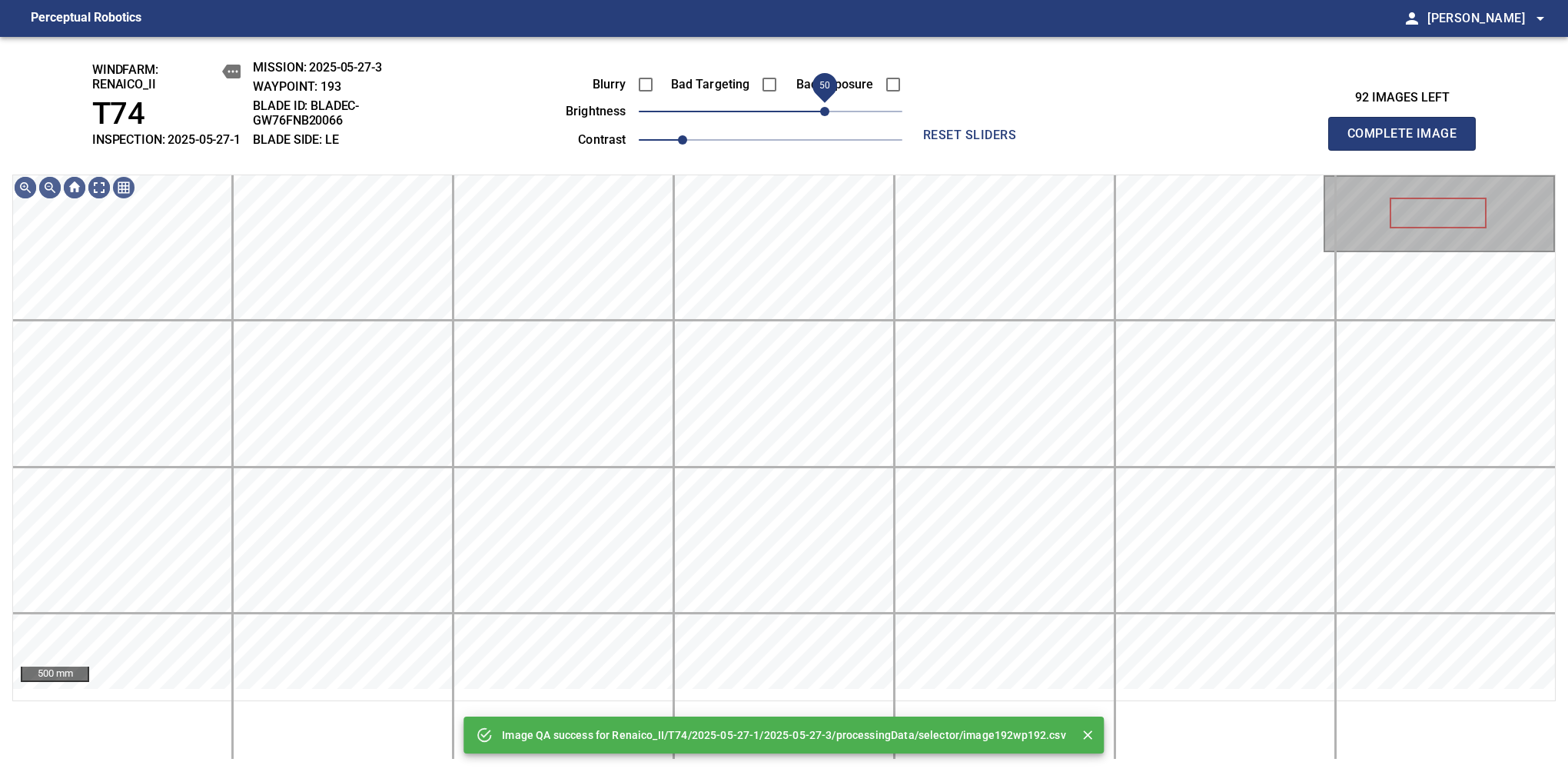
drag, startPoint x: 832, startPoint y: 120, endPoint x: 830, endPoint y: 128, distance: 8.2
click at [830, 122] on span "50" at bounding box center [770, 111] width 264 height 22
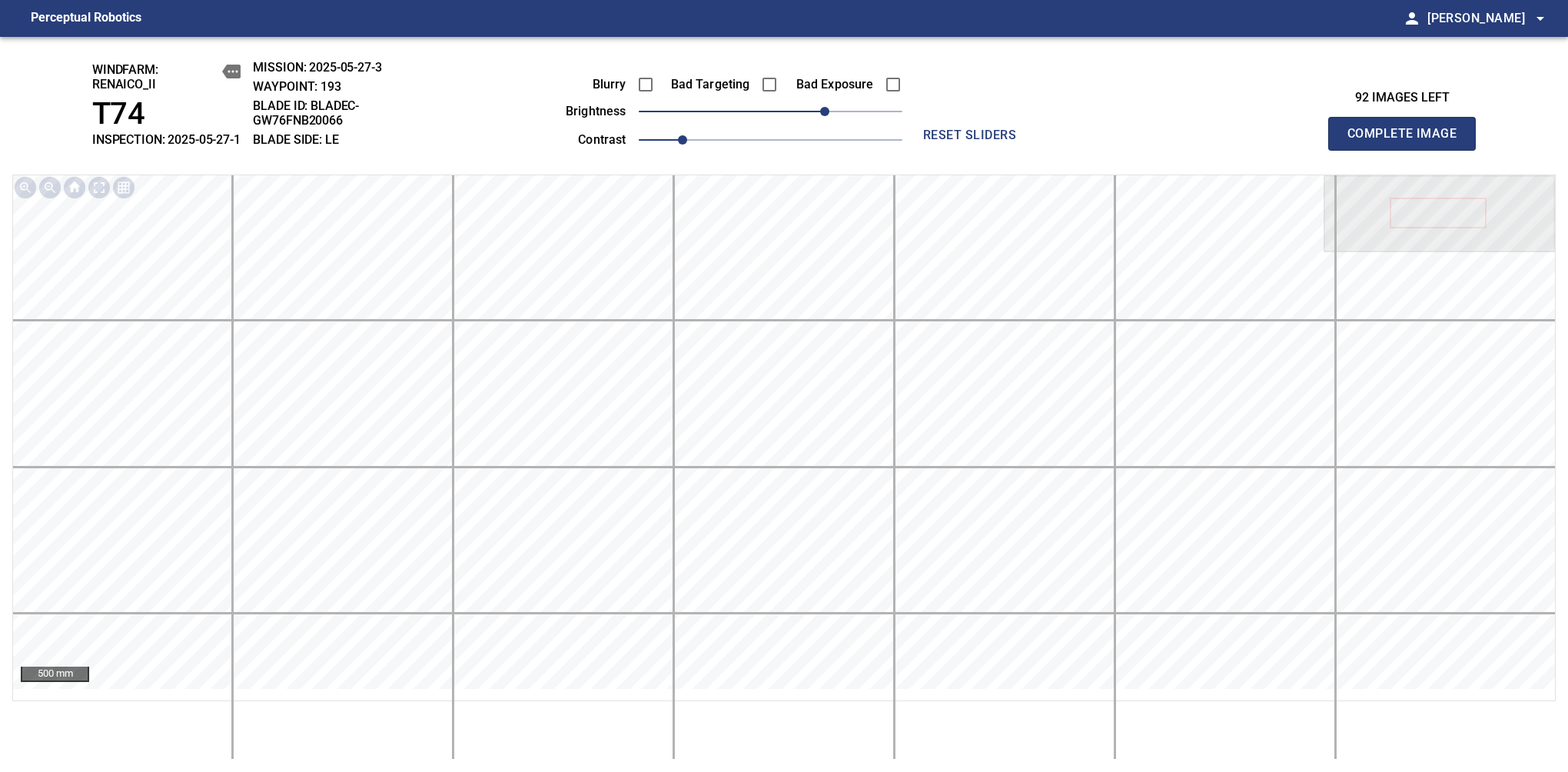
click at [1408, 141] on span "Complete Image" at bounding box center [1402, 133] width 113 height 22
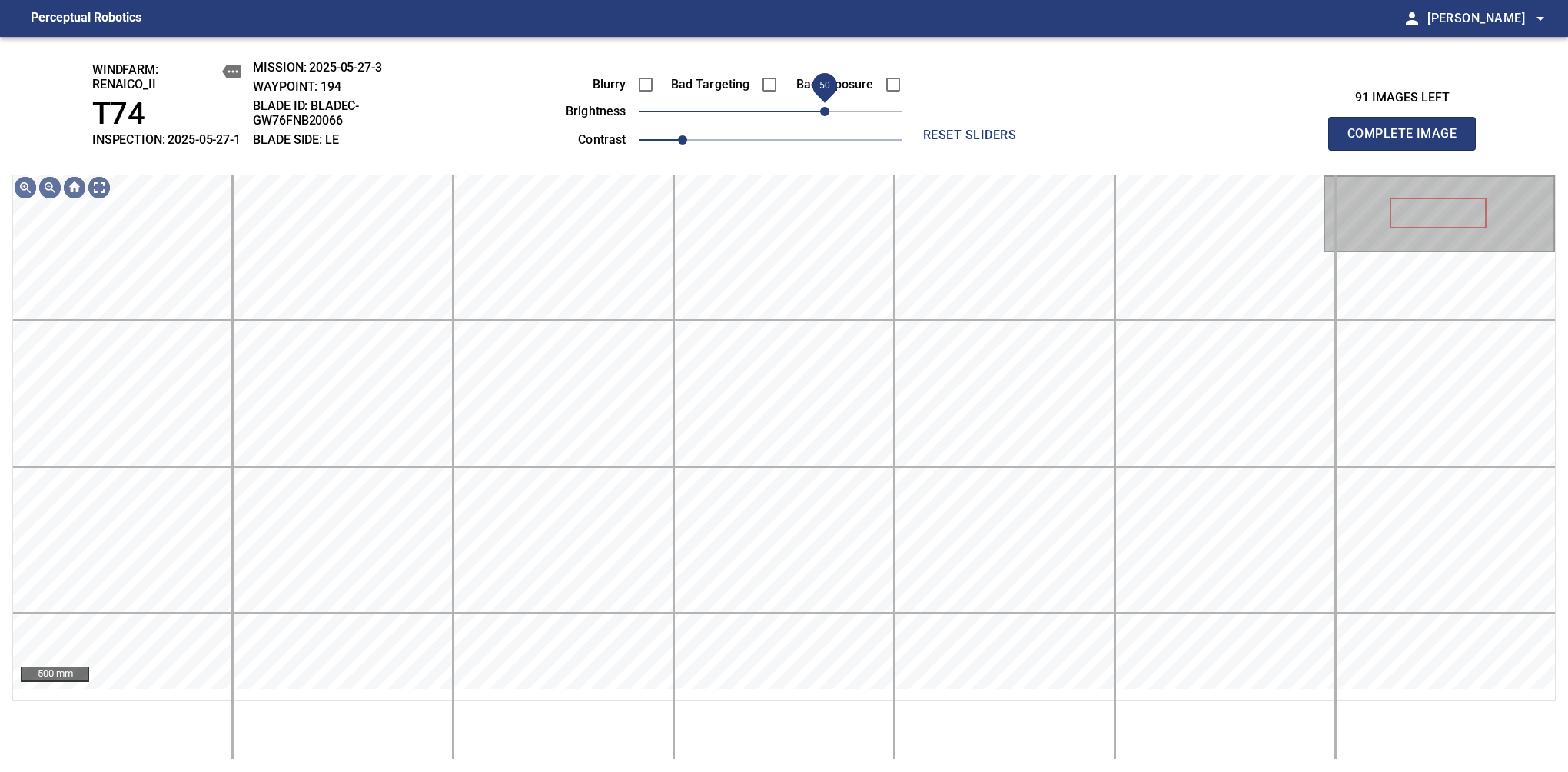
drag, startPoint x: 834, startPoint y: 130, endPoint x: 824, endPoint y: 132, distance: 10.2
click at [824, 116] on span "50" at bounding box center [825, 112] width 10 height 10
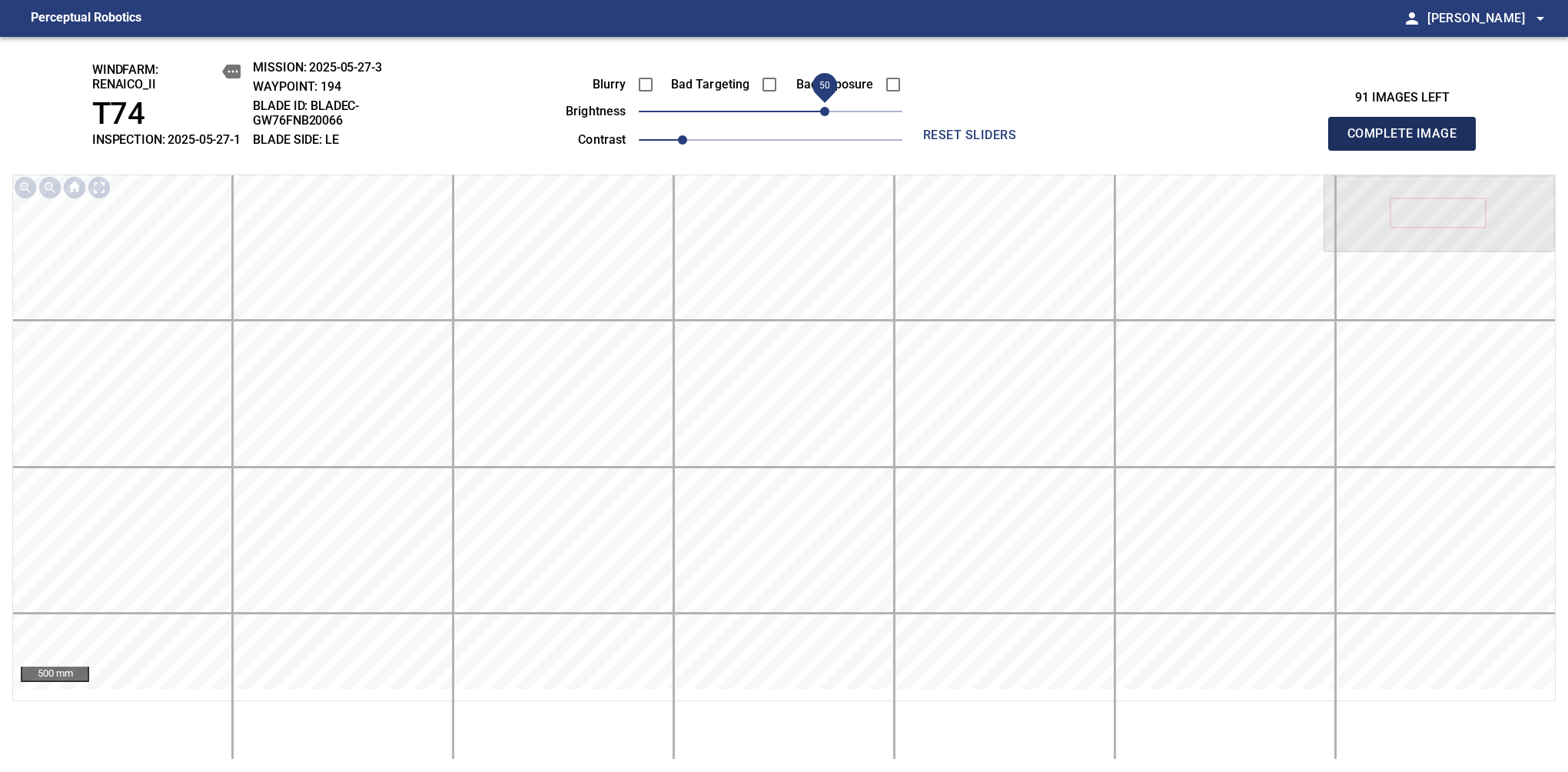
click at [1408, 141] on span "Complete Image" at bounding box center [1402, 133] width 113 height 22
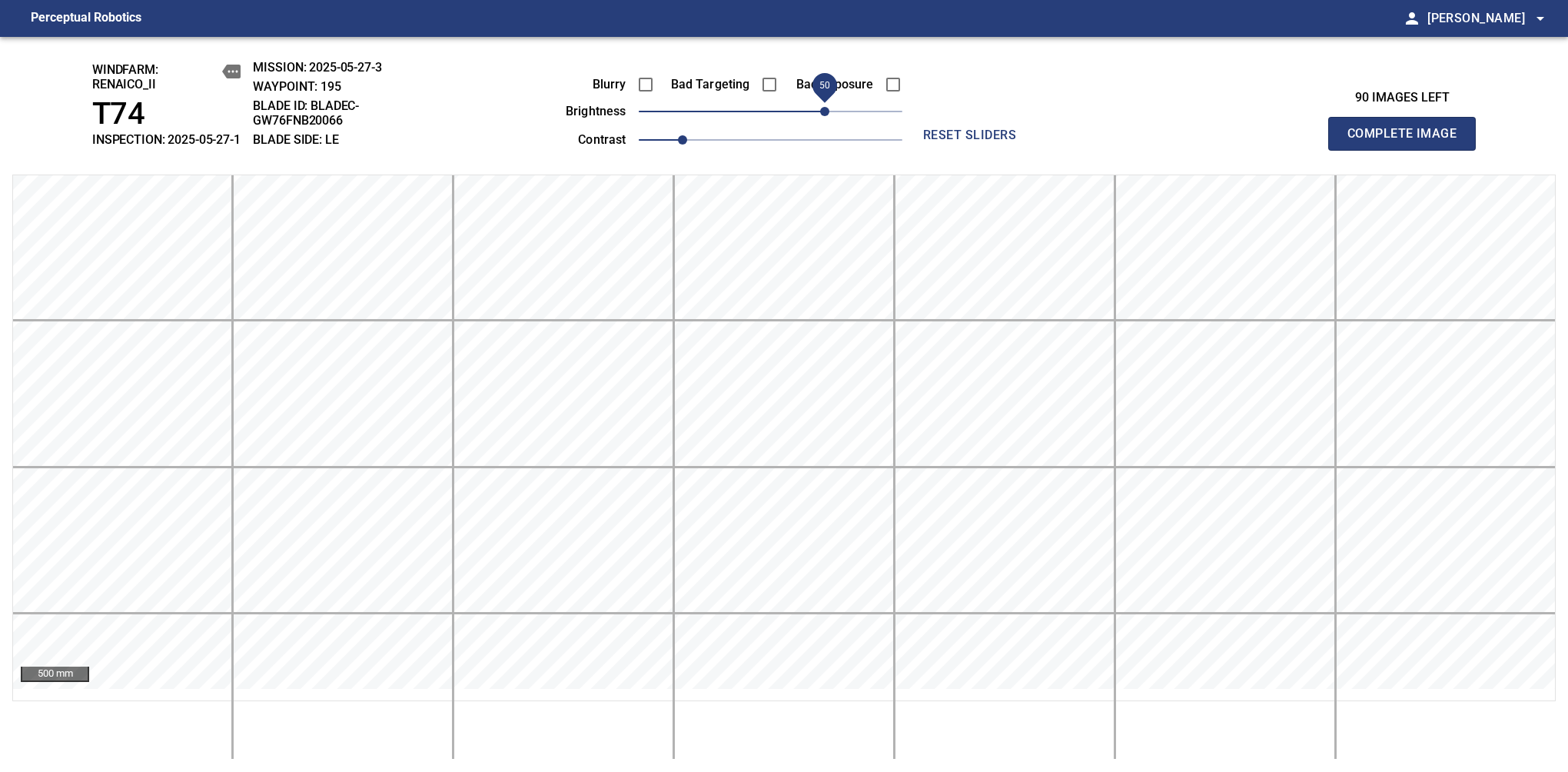
drag, startPoint x: 821, startPoint y: 127, endPoint x: 830, endPoint y: 127, distance: 9.0
click at [830, 122] on span "50" at bounding box center [770, 111] width 264 height 22
click at [1408, 141] on span "Complete Image" at bounding box center [1402, 133] width 113 height 22
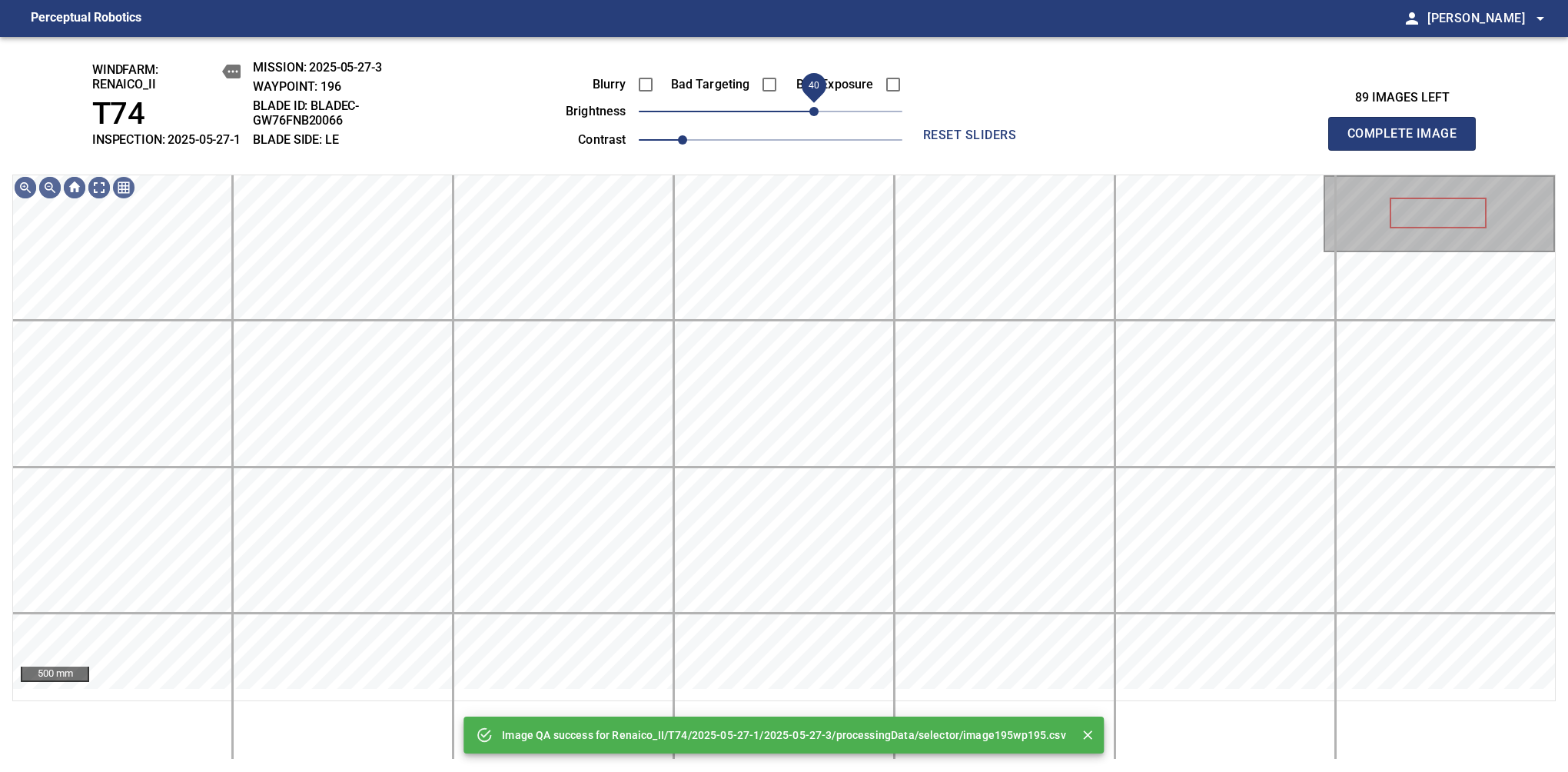
drag, startPoint x: 830, startPoint y: 127, endPoint x: 818, endPoint y: 132, distance: 13.0
click at [818, 122] on span "40" at bounding box center [770, 111] width 264 height 22
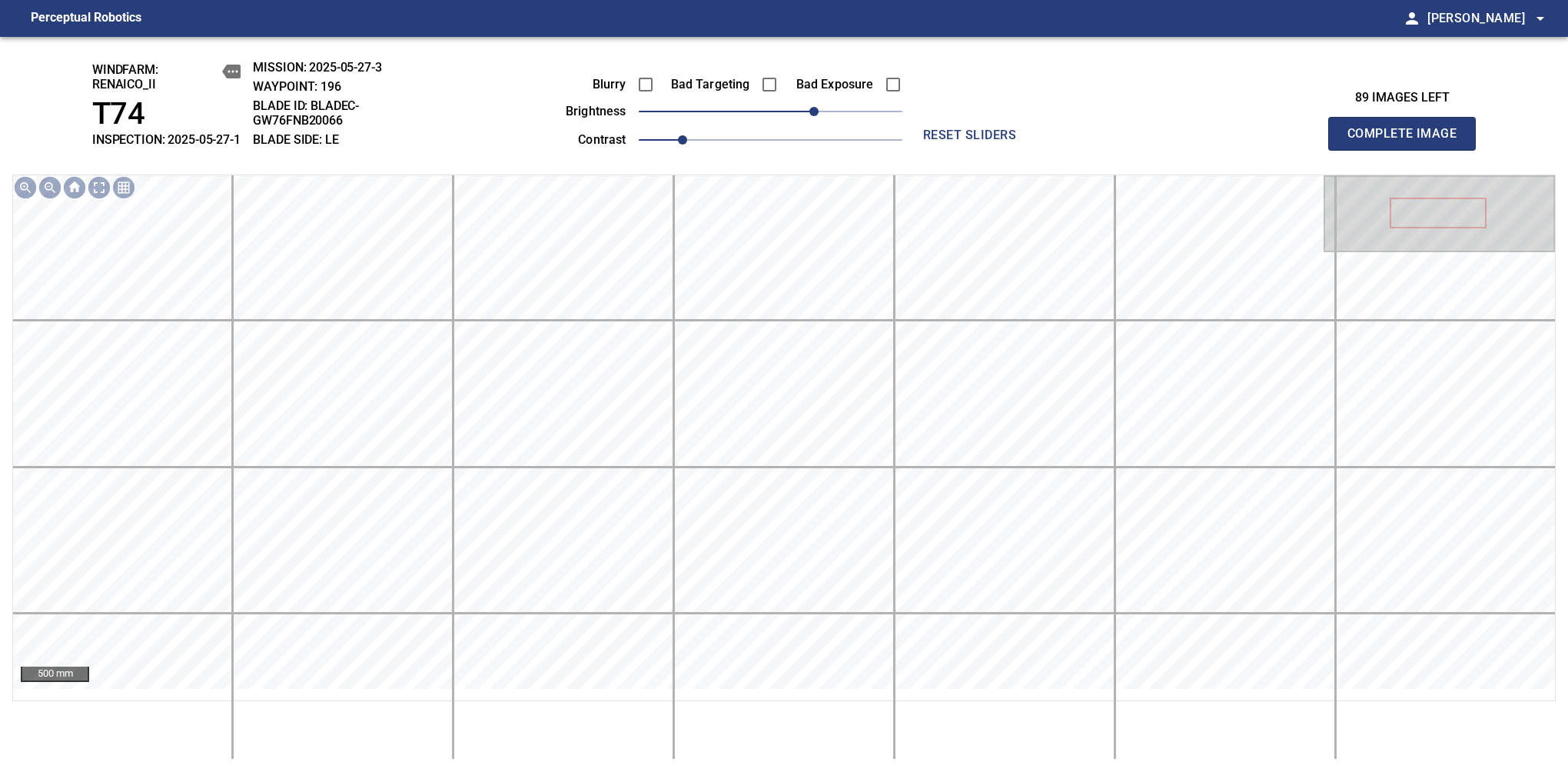
click at [1408, 141] on span "Complete Image" at bounding box center [1402, 133] width 113 height 22
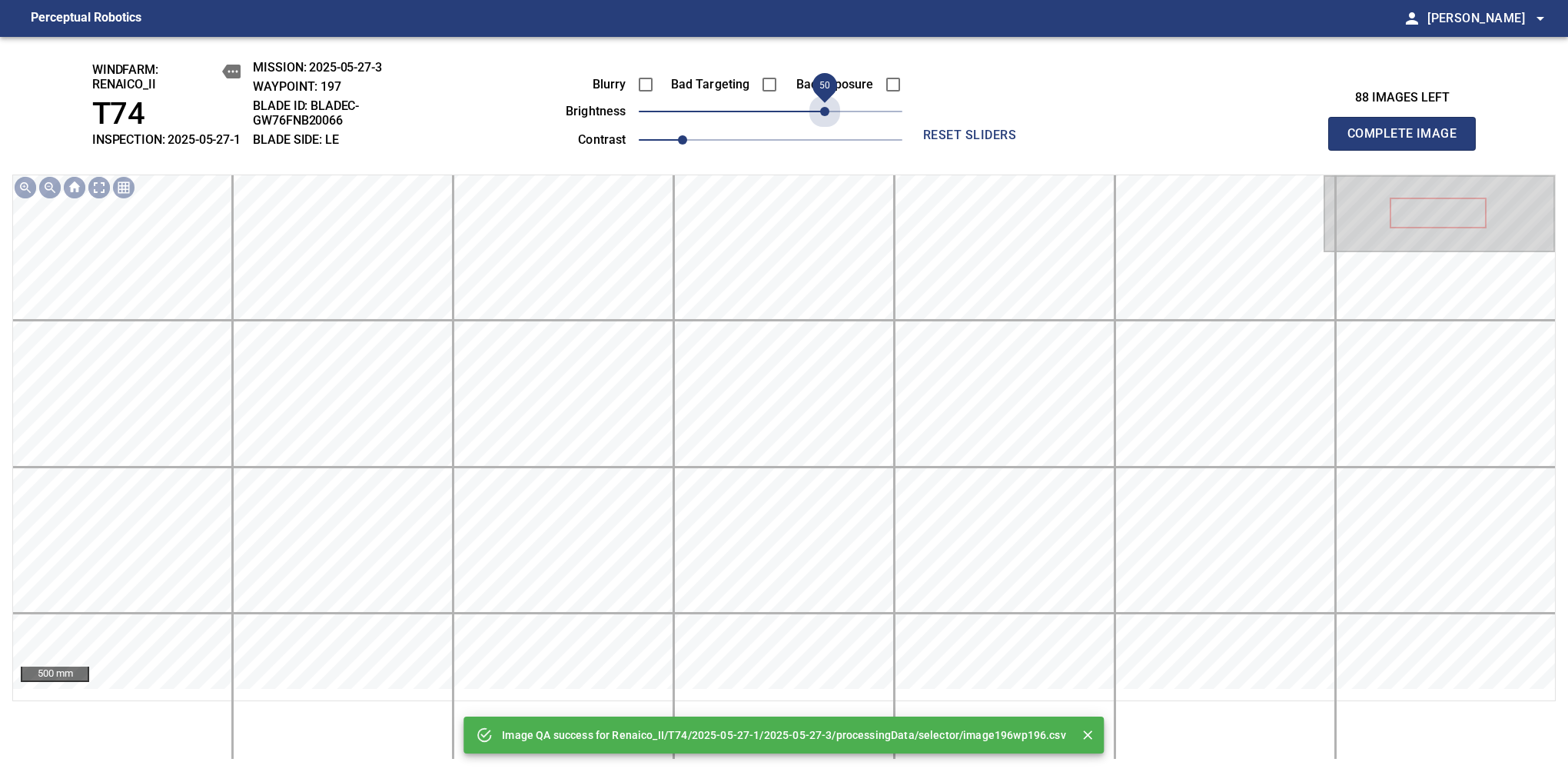
click at [821, 122] on span "50" at bounding box center [770, 111] width 264 height 22
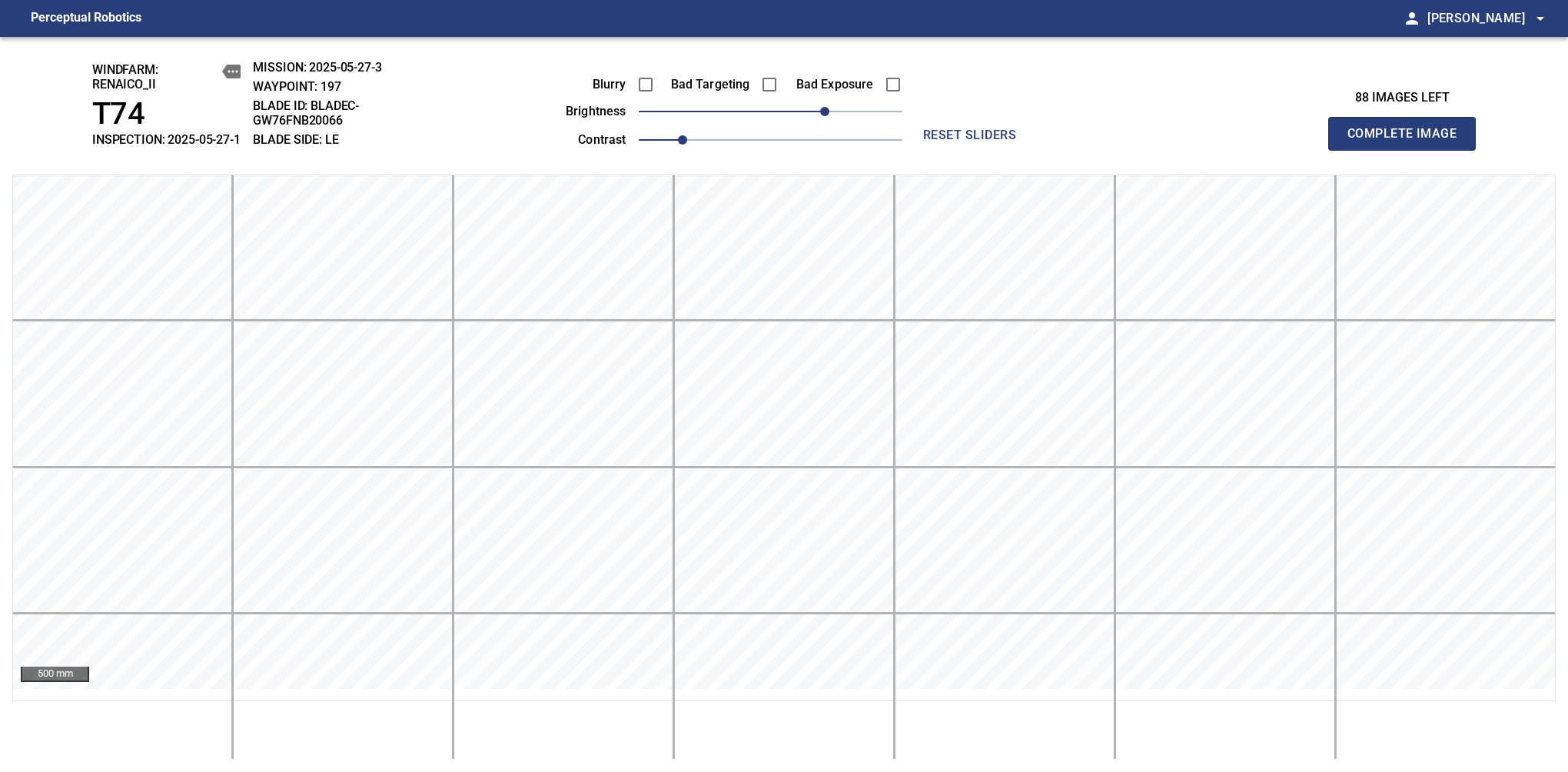
click at [1408, 141] on span "Complete Image" at bounding box center [1402, 133] width 113 height 22
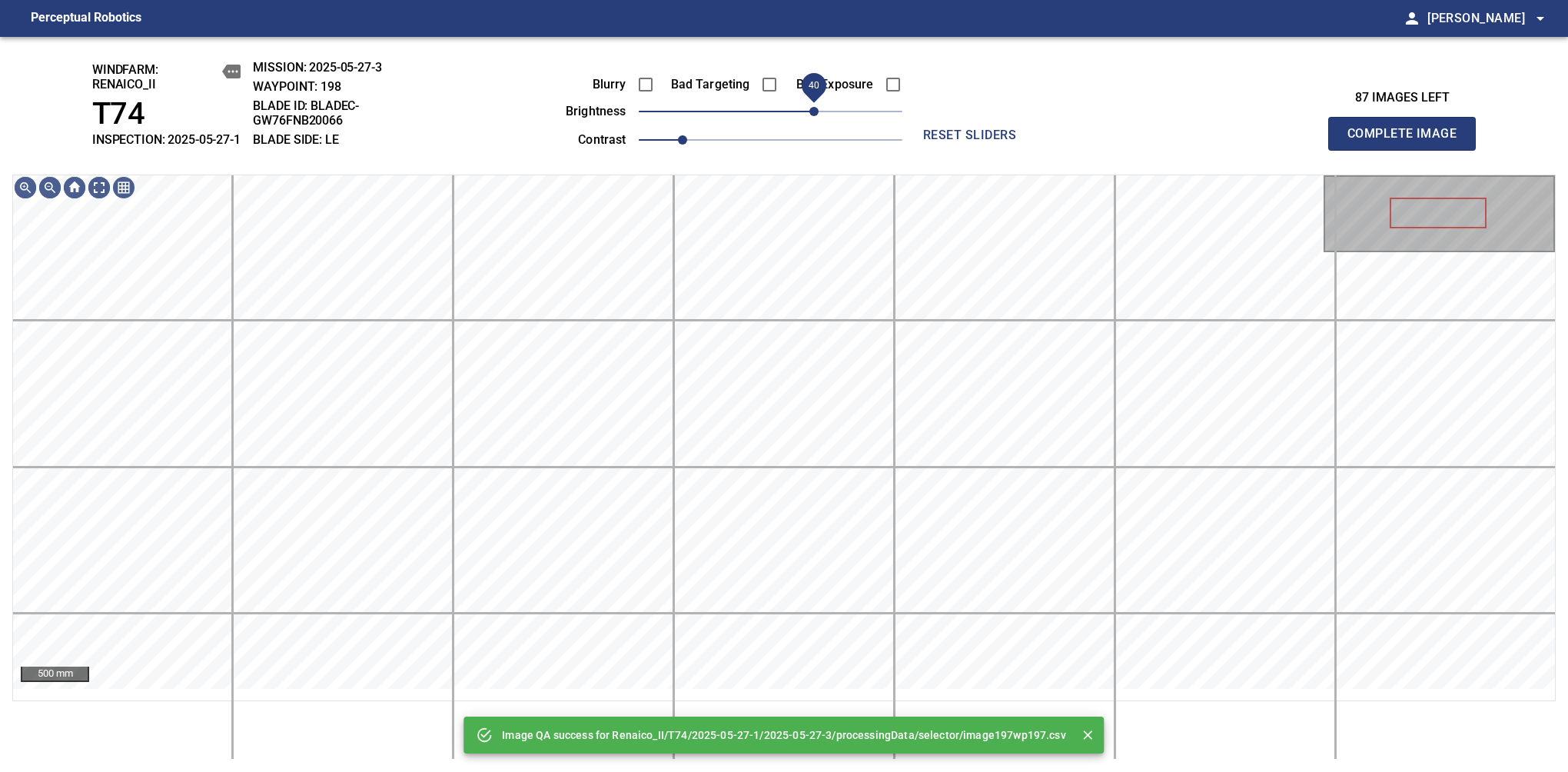
click at [818, 118] on span "40" at bounding box center [770, 111] width 264 height 22
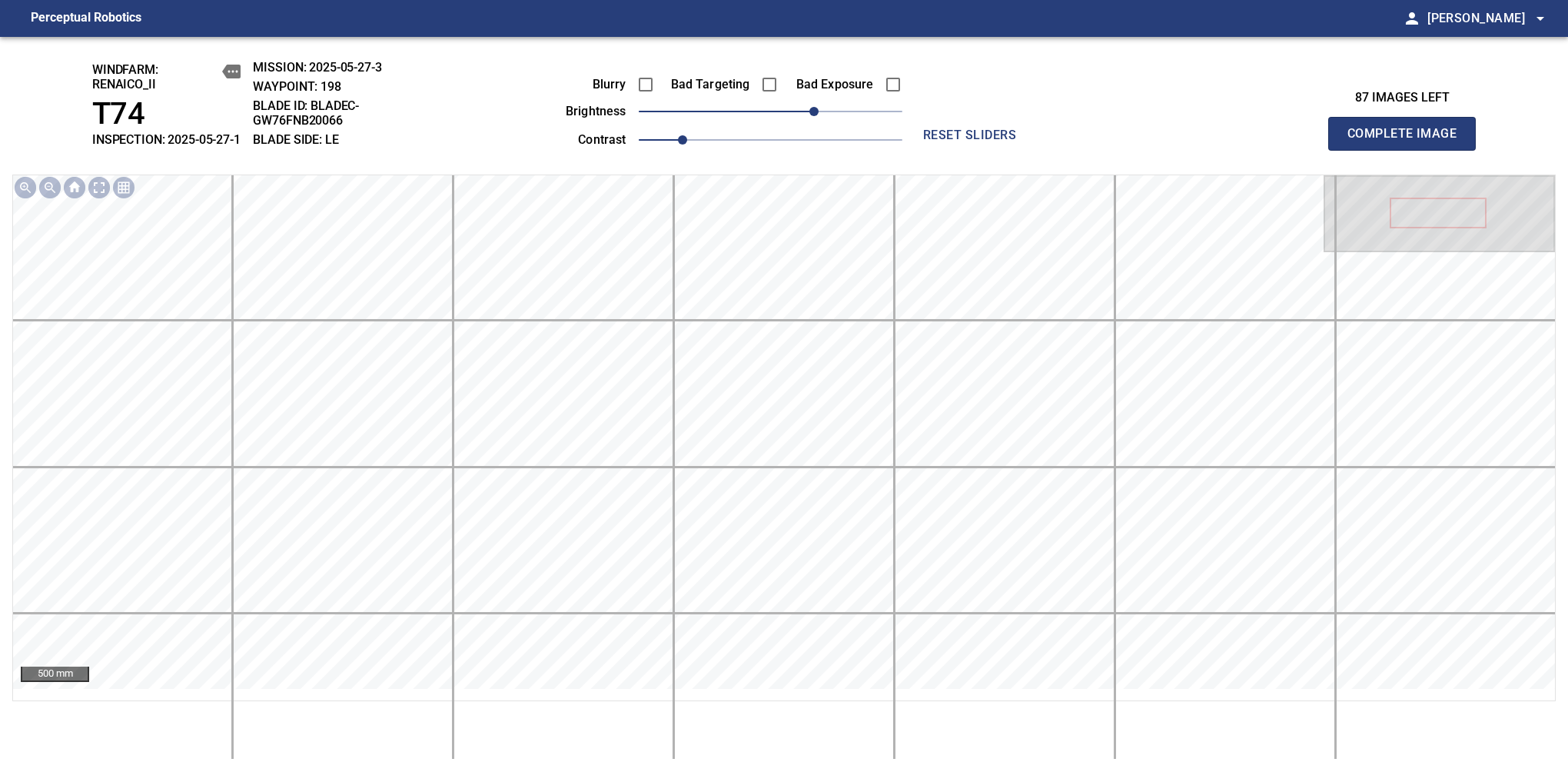
click at [1408, 141] on span "Complete Image" at bounding box center [1402, 133] width 113 height 22
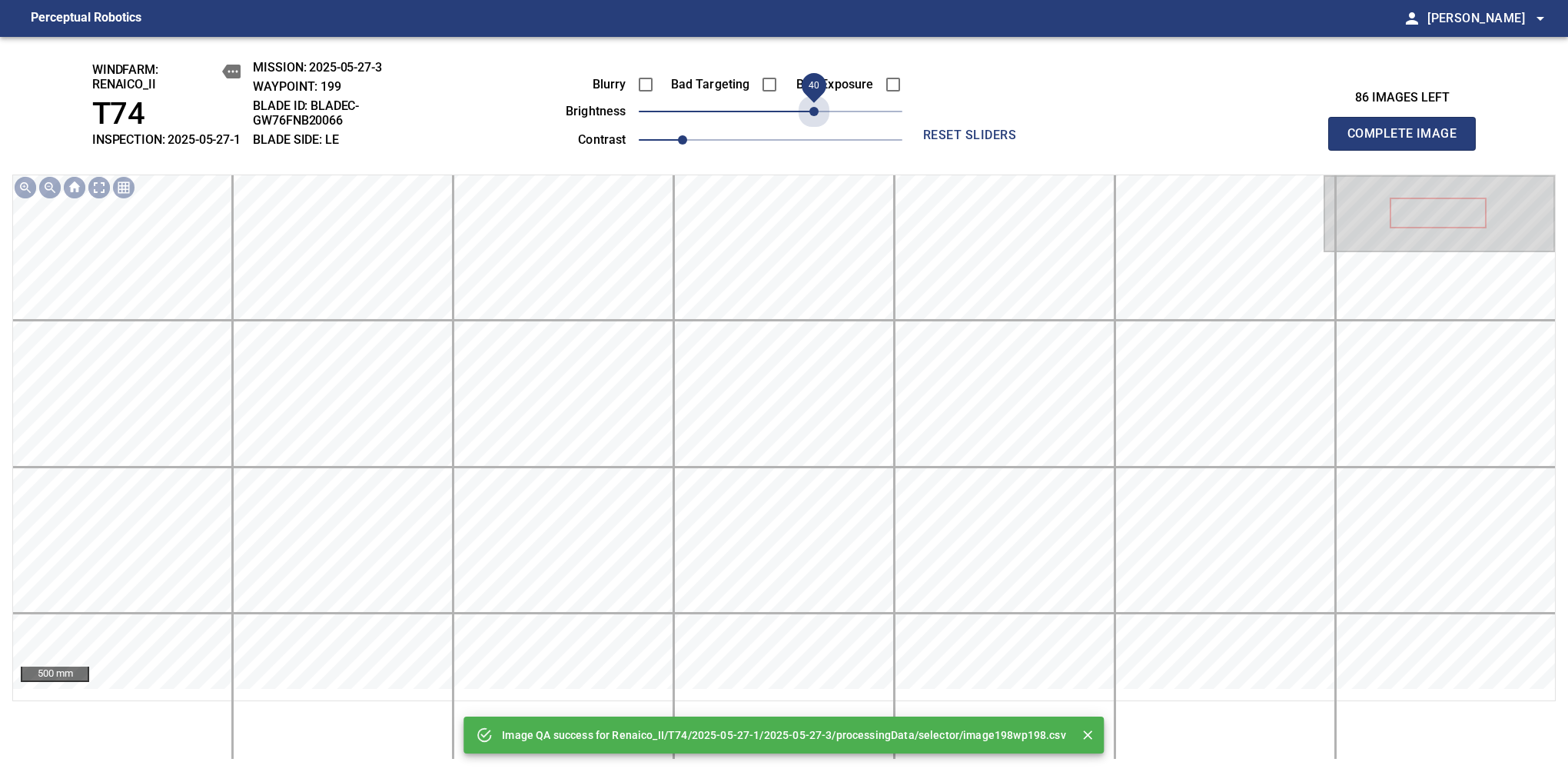
click at [818, 118] on span "40" at bounding box center [770, 111] width 264 height 22
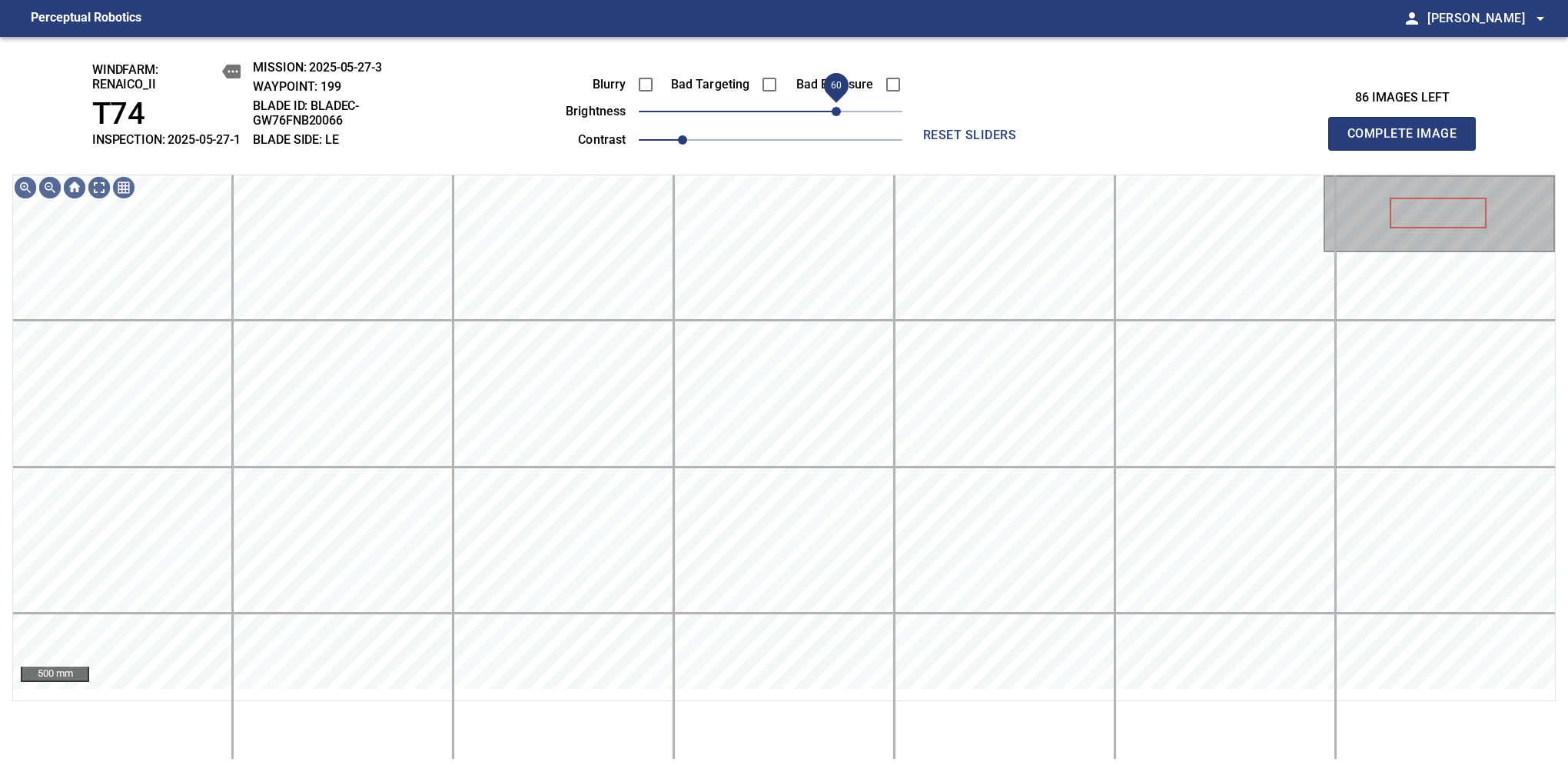
drag, startPoint x: 814, startPoint y: 132, endPoint x: 840, endPoint y: 111, distance: 33.4
click at [840, 111] on span "60" at bounding box center [837, 112] width 10 height 10
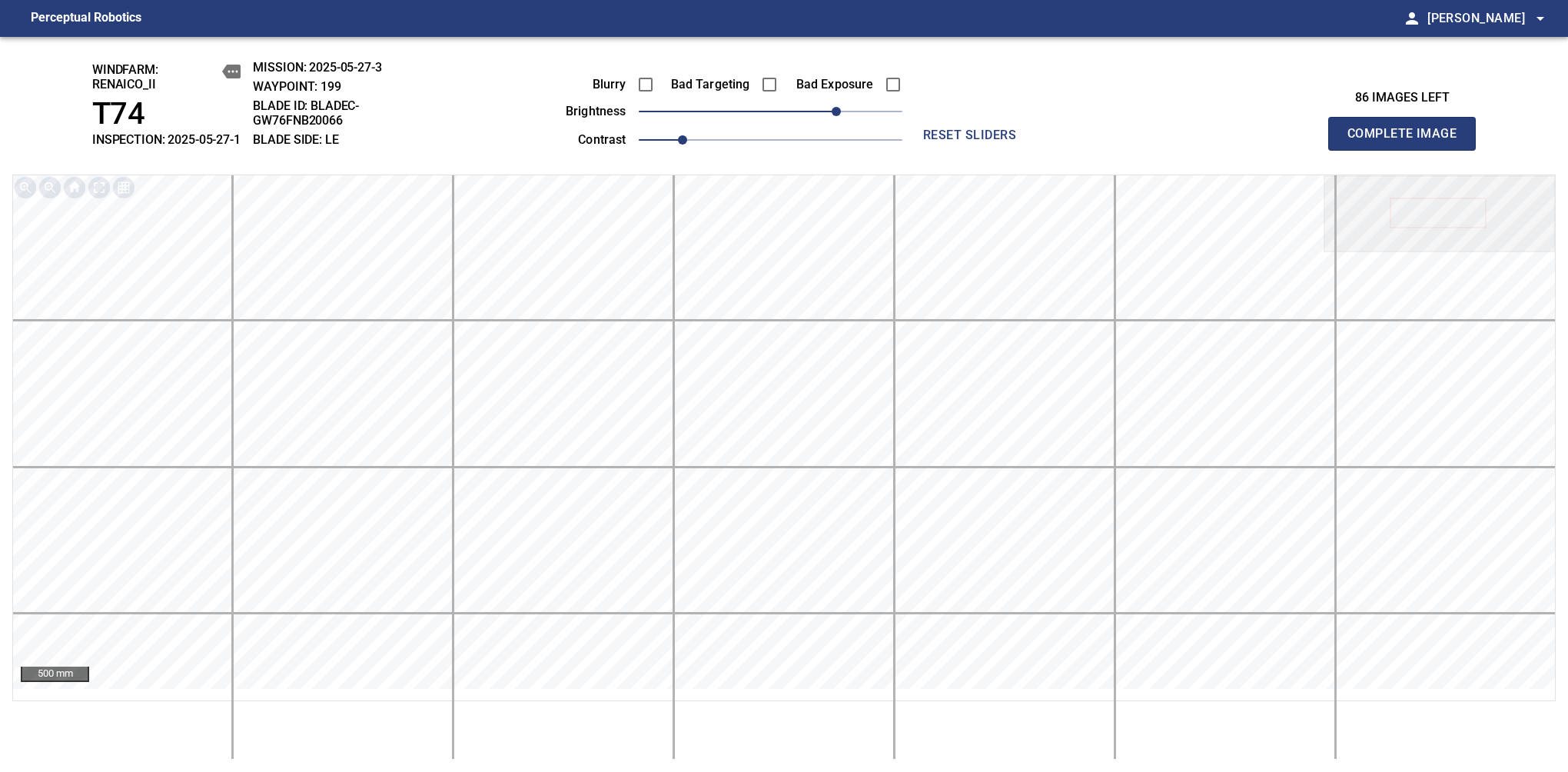
click at [1408, 141] on span "Complete Image" at bounding box center [1402, 133] width 113 height 22
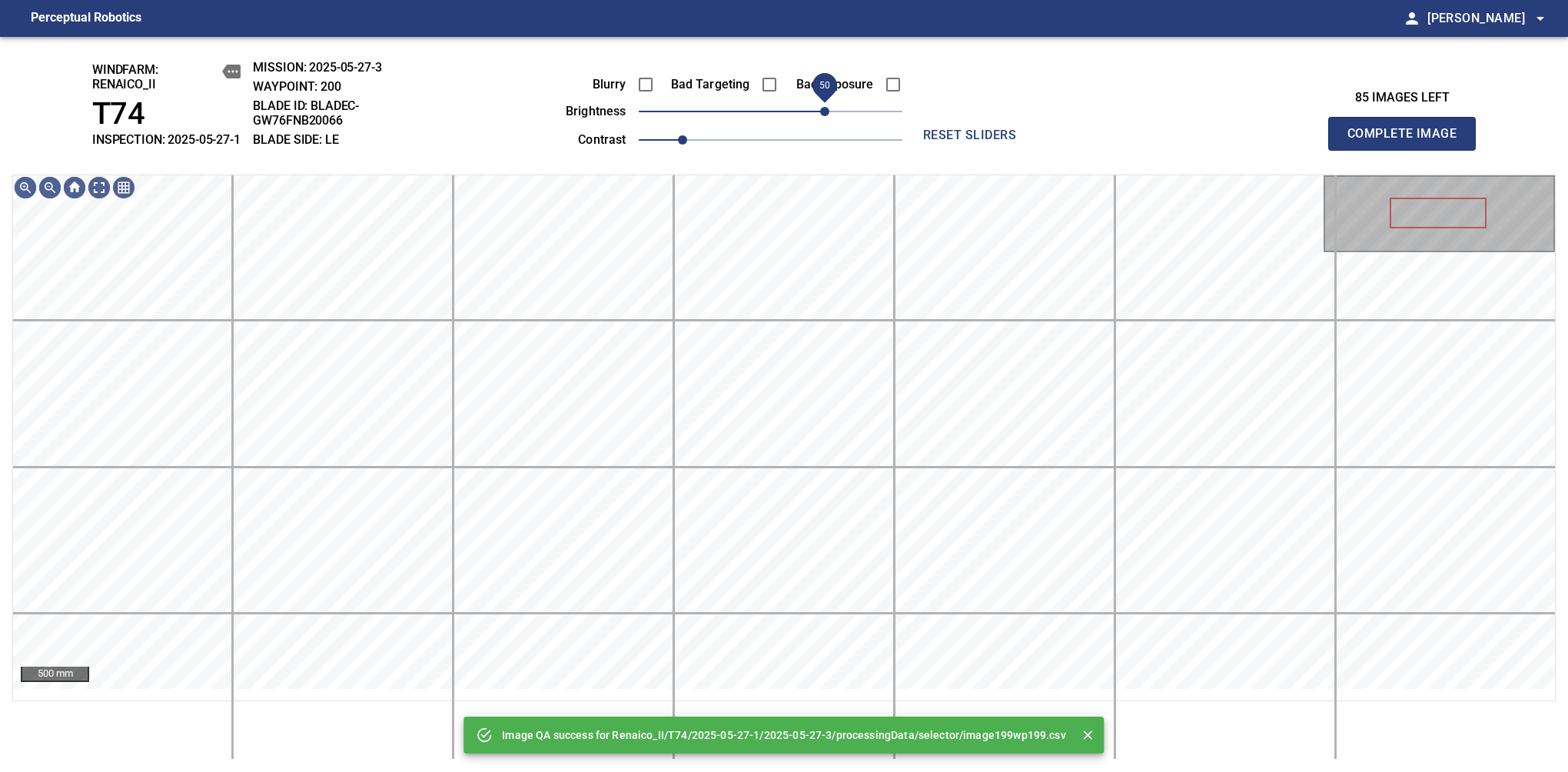
drag, startPoint x: 836, startPoint y: 129, endPoint x: 824, endPoint y: 137, distance: 14.4
click at [824, 122] on span "50" at bounding box center [770, 111] width 264 height 22
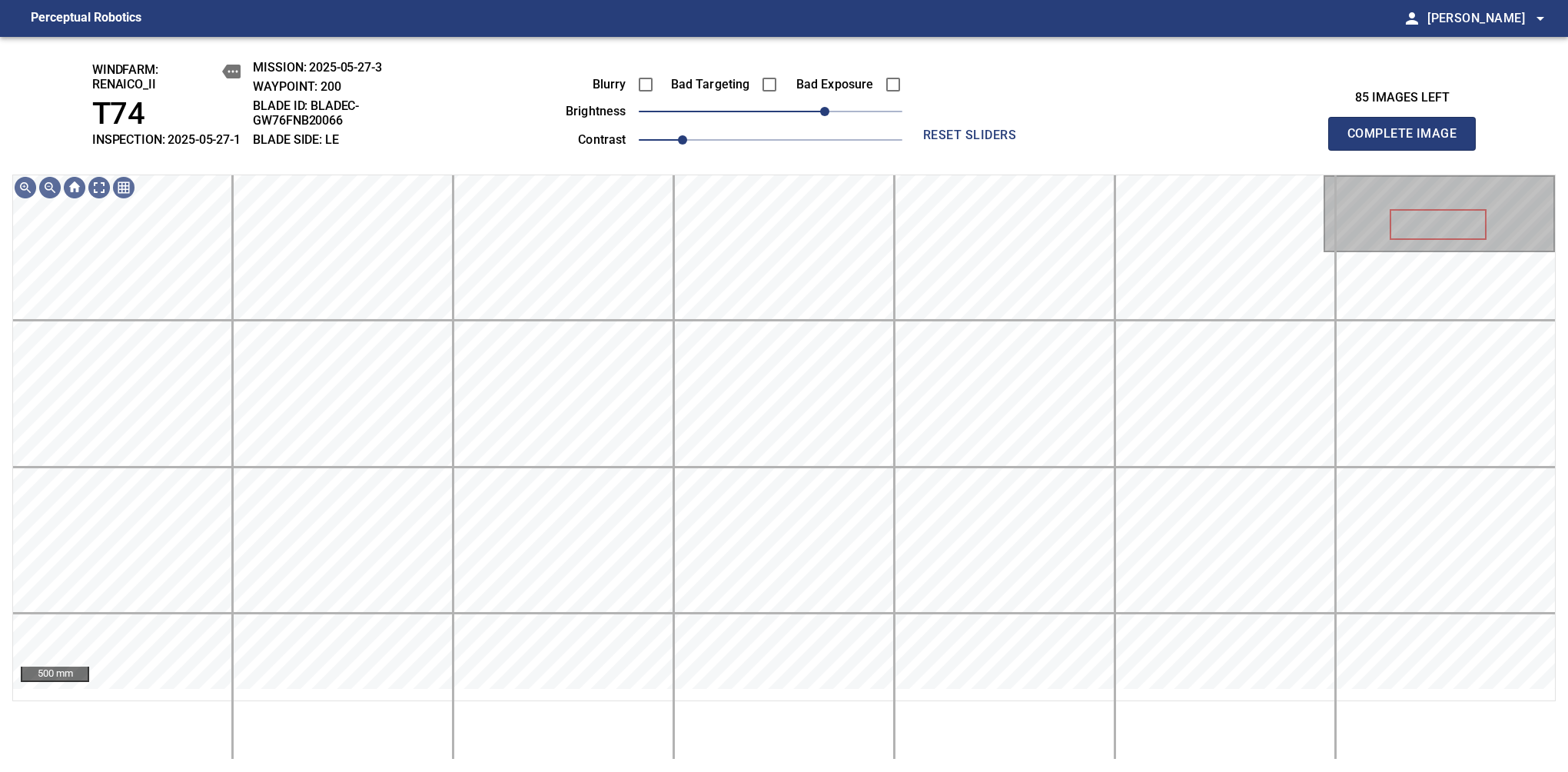
click at [1408, 141] on span "Complete Image" at bounding box center [1402, 133] width 113 height 22
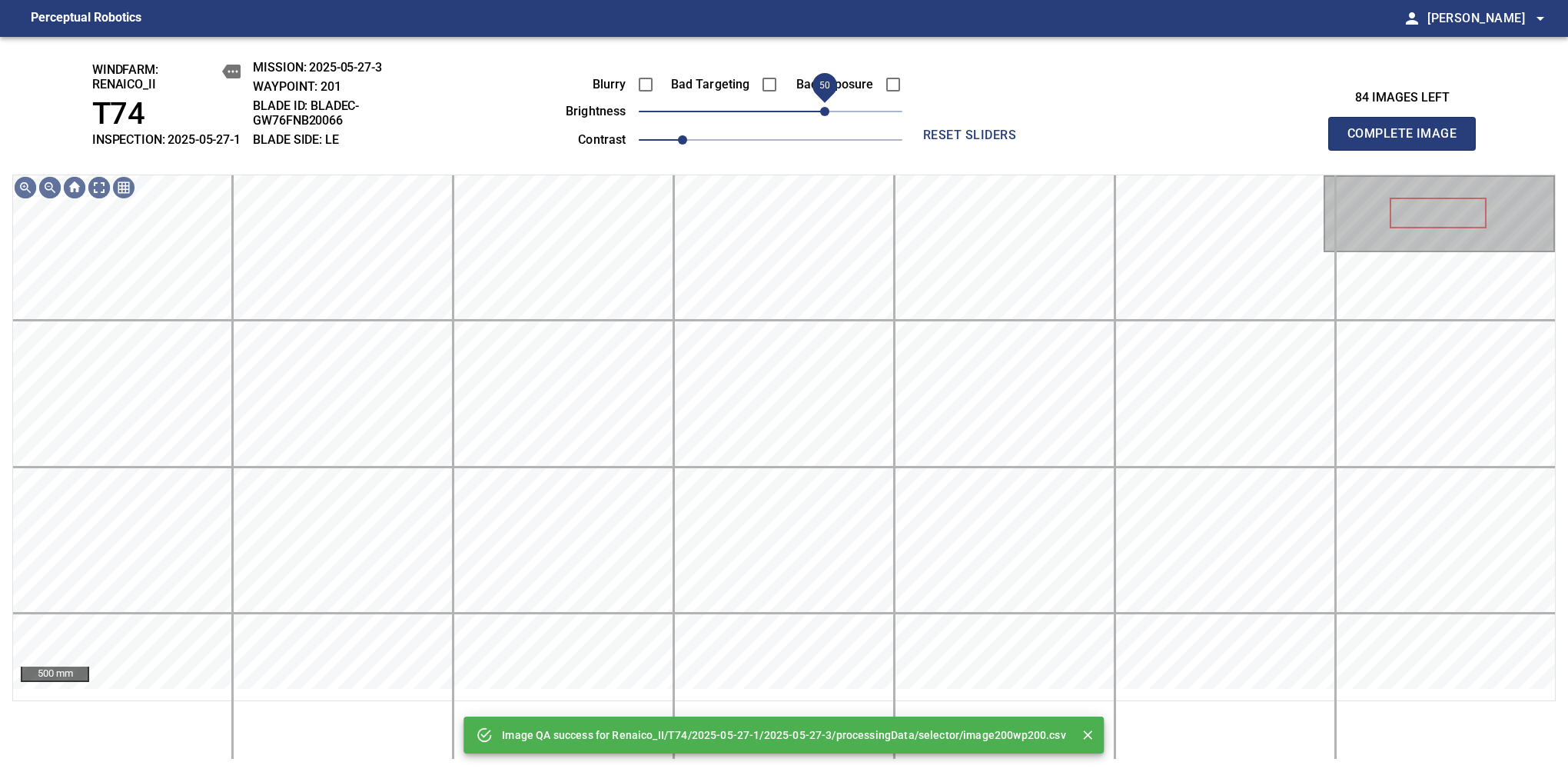
drag, startPoint x: 806, startPoint y: 132, endPoint x: 830, endPoint y: 124, distance: 25.3
click at [830, 122] on span "50" at bounding box center [770, 111] width 264 height 22
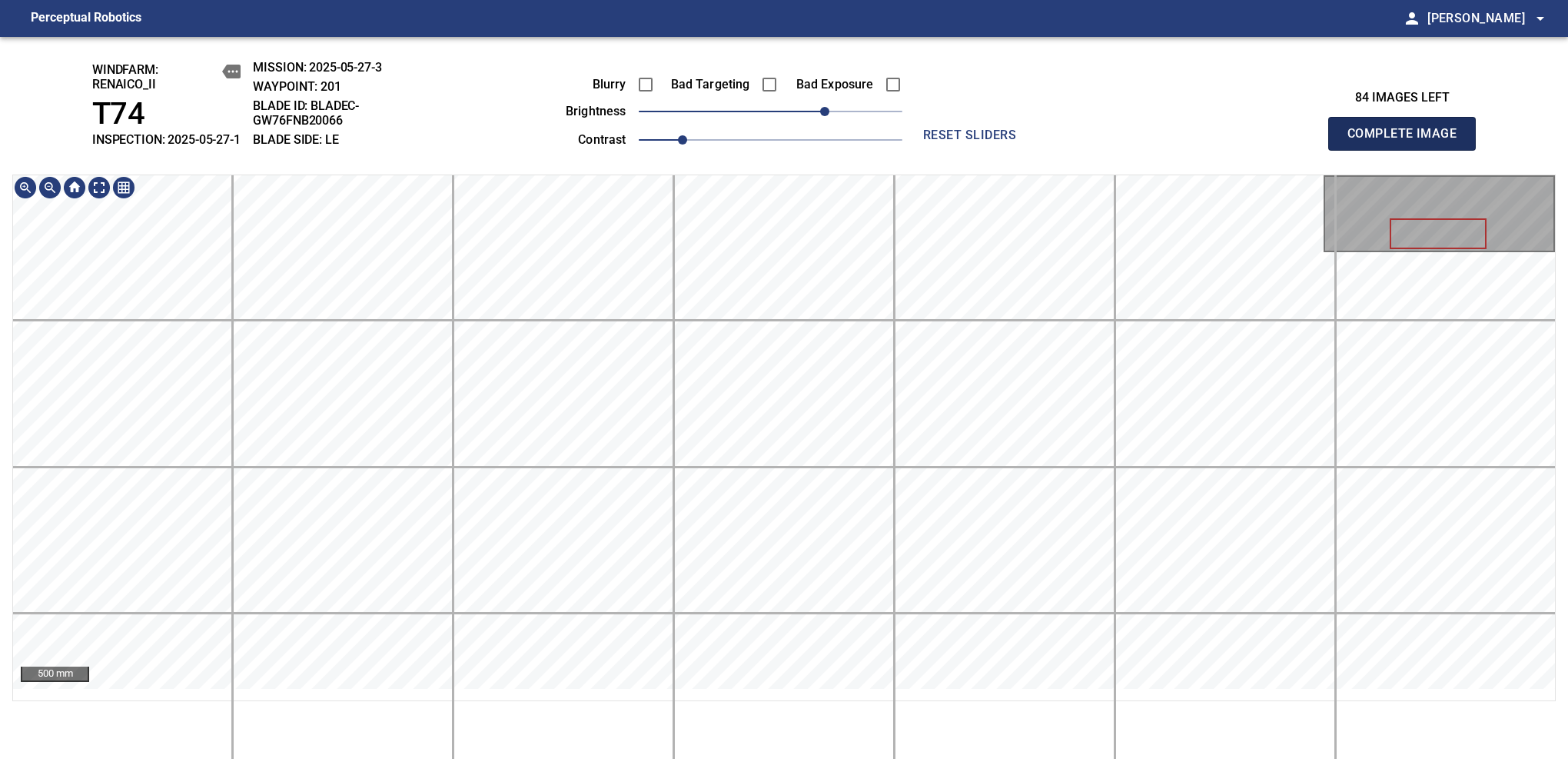
click at [1408, 141] on span "Complete Image" at bounding box center [1402, 133] width 113 height 22
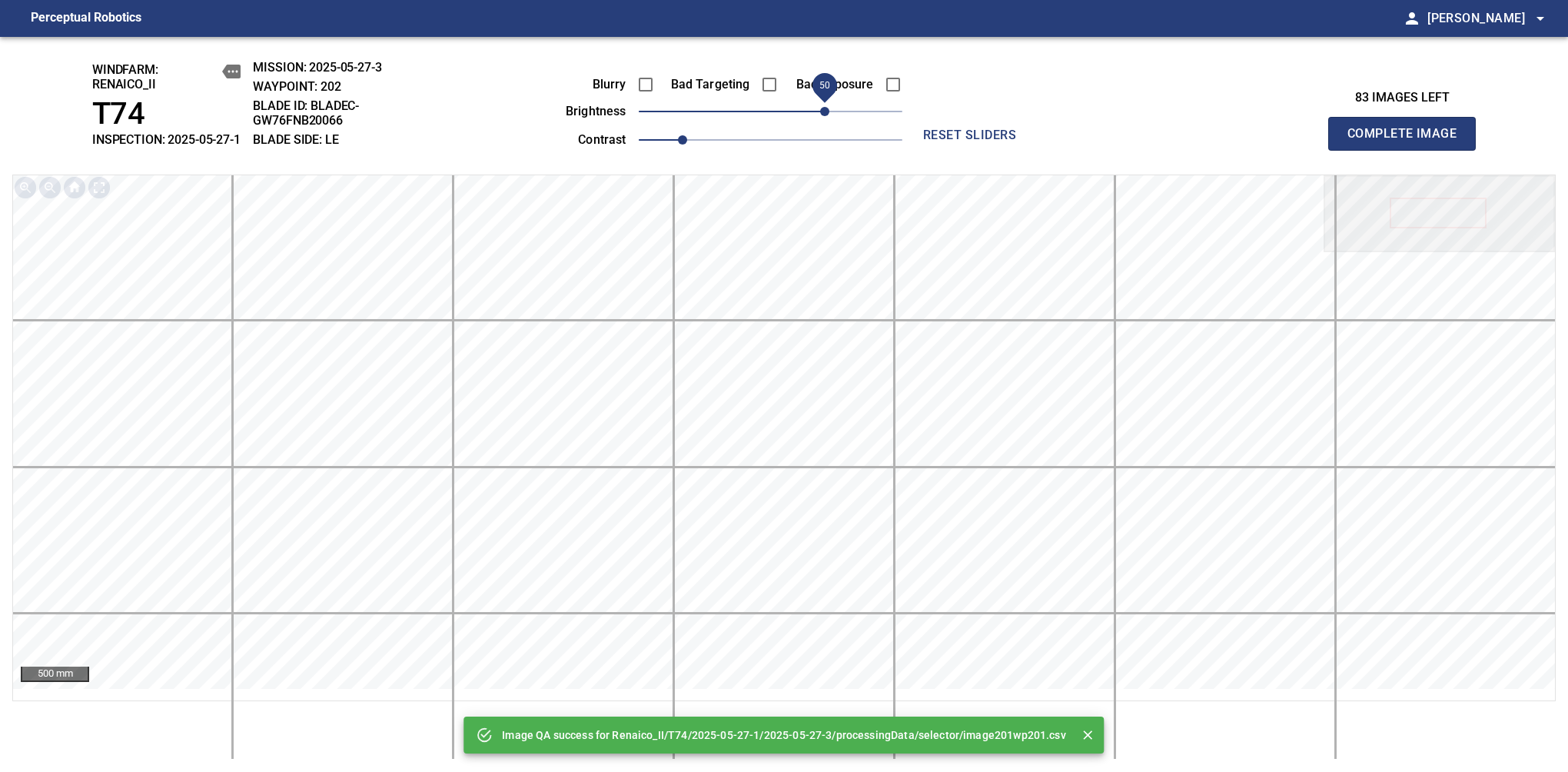
drag, startPoint x: 795, startPoint y: 122, endPoint x: 824, endPoint y: 124, distance: 29.1
click at [824, 122] on span "50" at bounding box center [770, 111] width 264 height 22
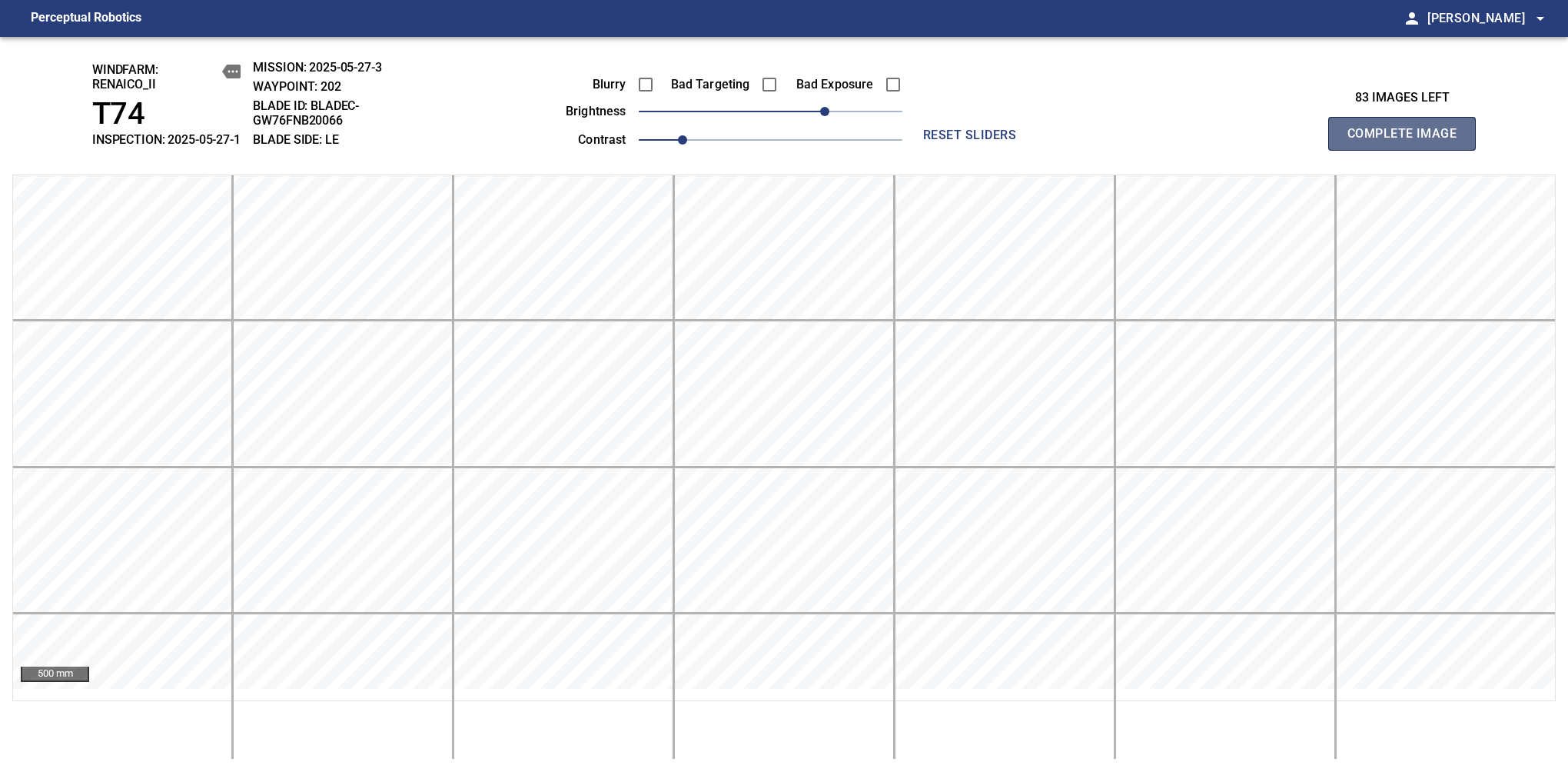
click at [1408, 141] on span "Complete Image" at bounding box center [1402, 133] width 113 height 22
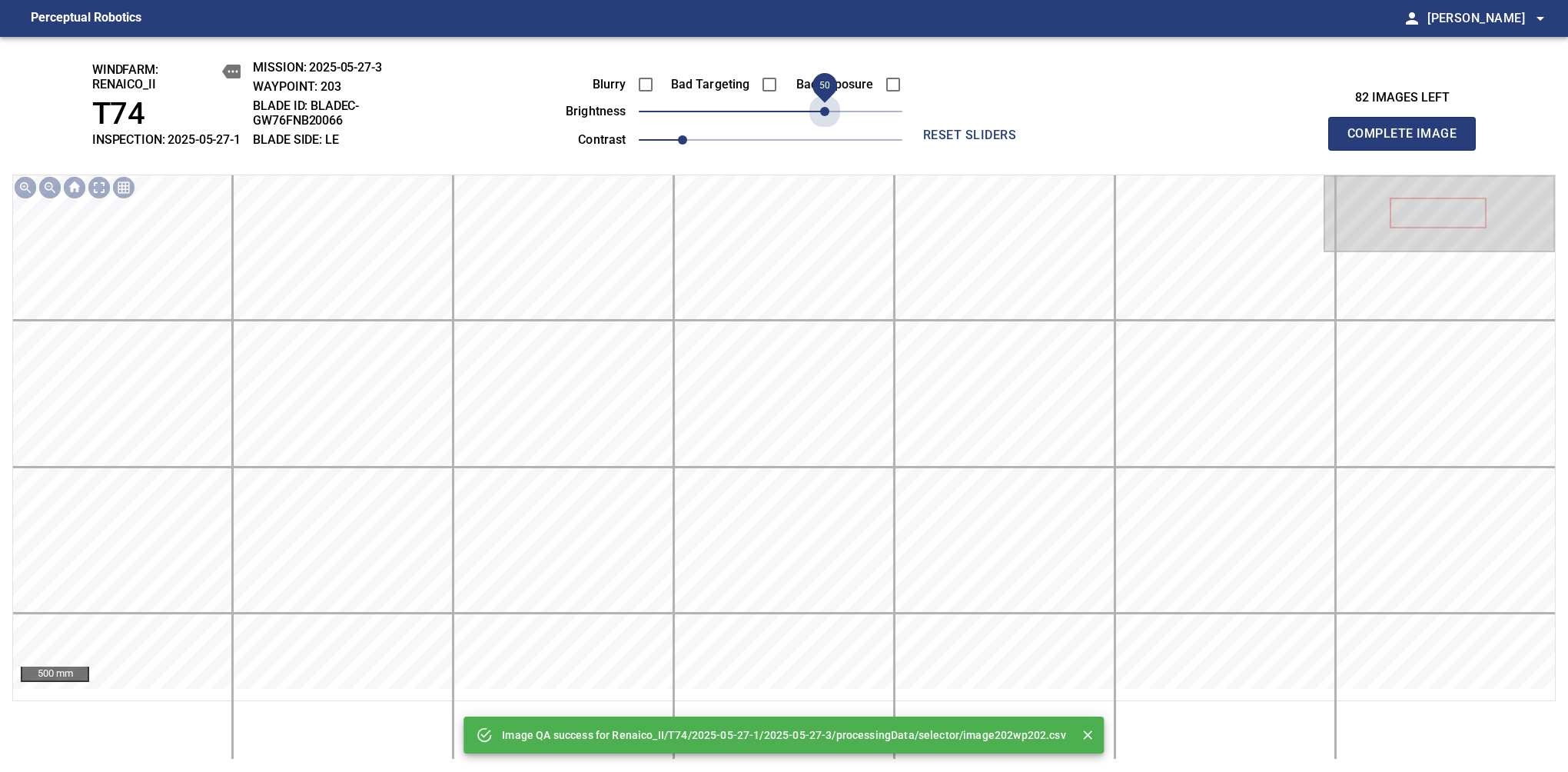
click at [824, 122] on span "50" at bounding box center [770, 111] width 264 height 22
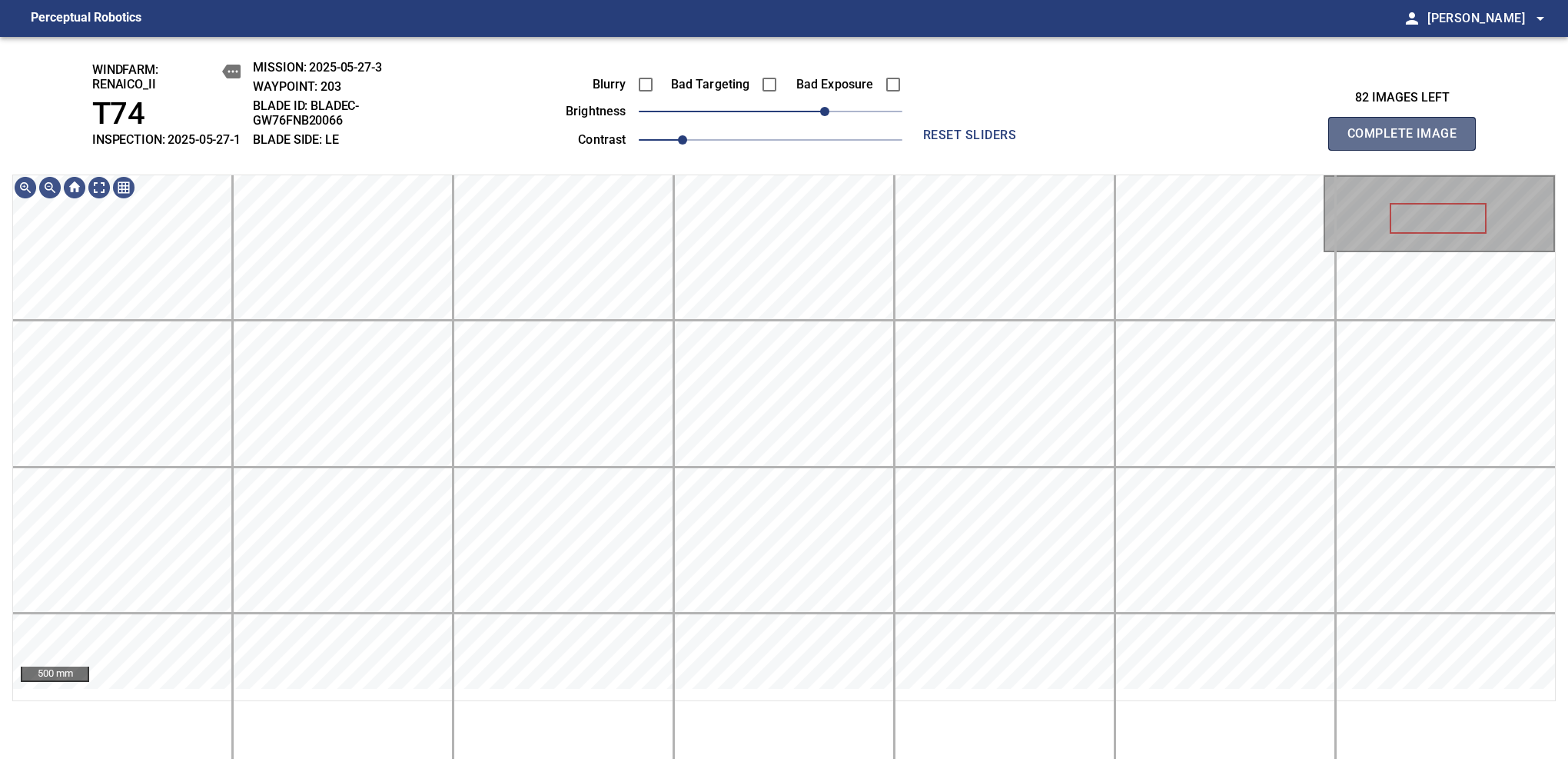
click at [1408, 141] on span "Complete Image" at bounding box center [1402, 133] width 113 height 22
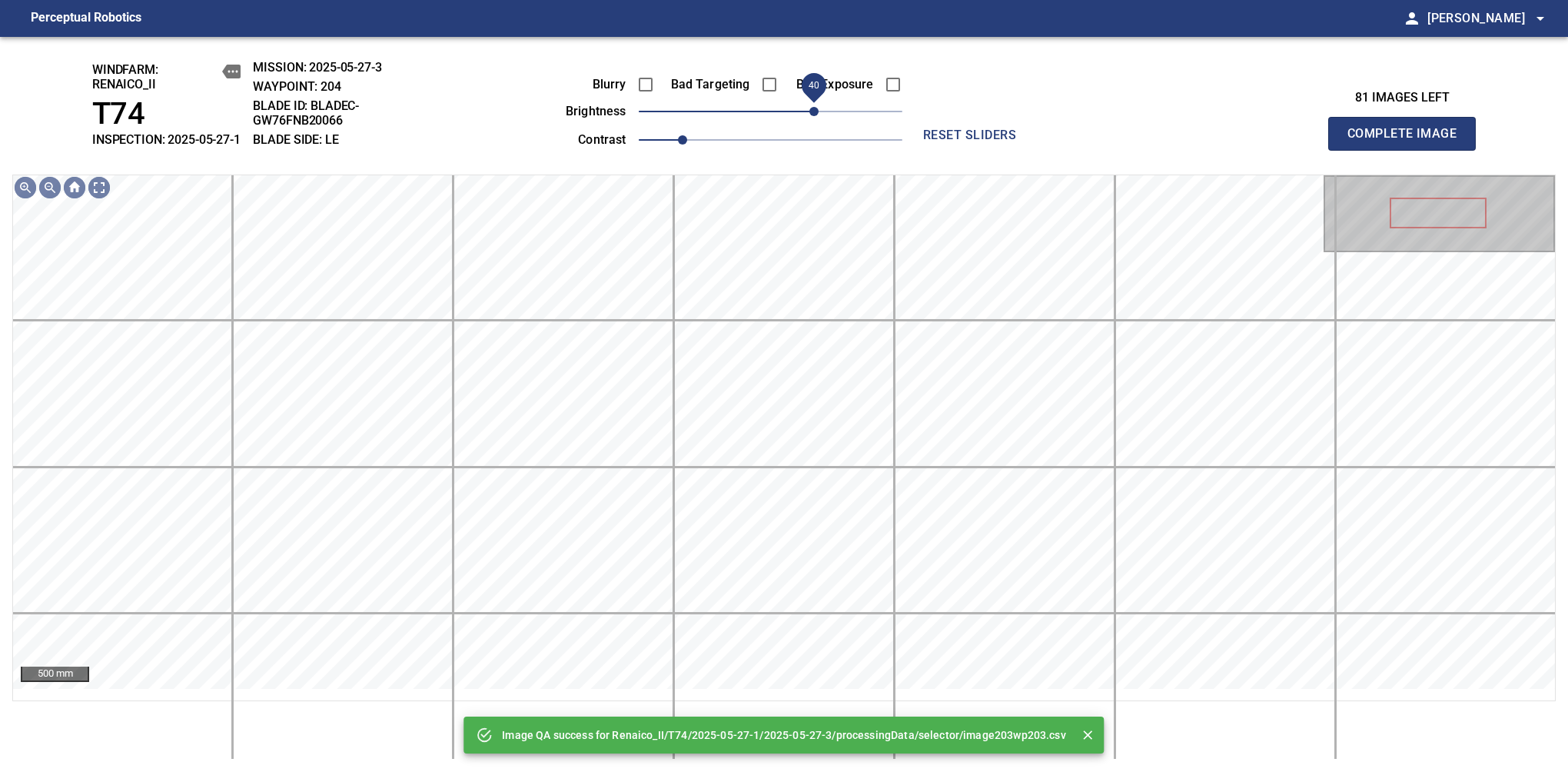
click at [817, 122] on span "40" at bounding box center [770, 111] width 264 height 22
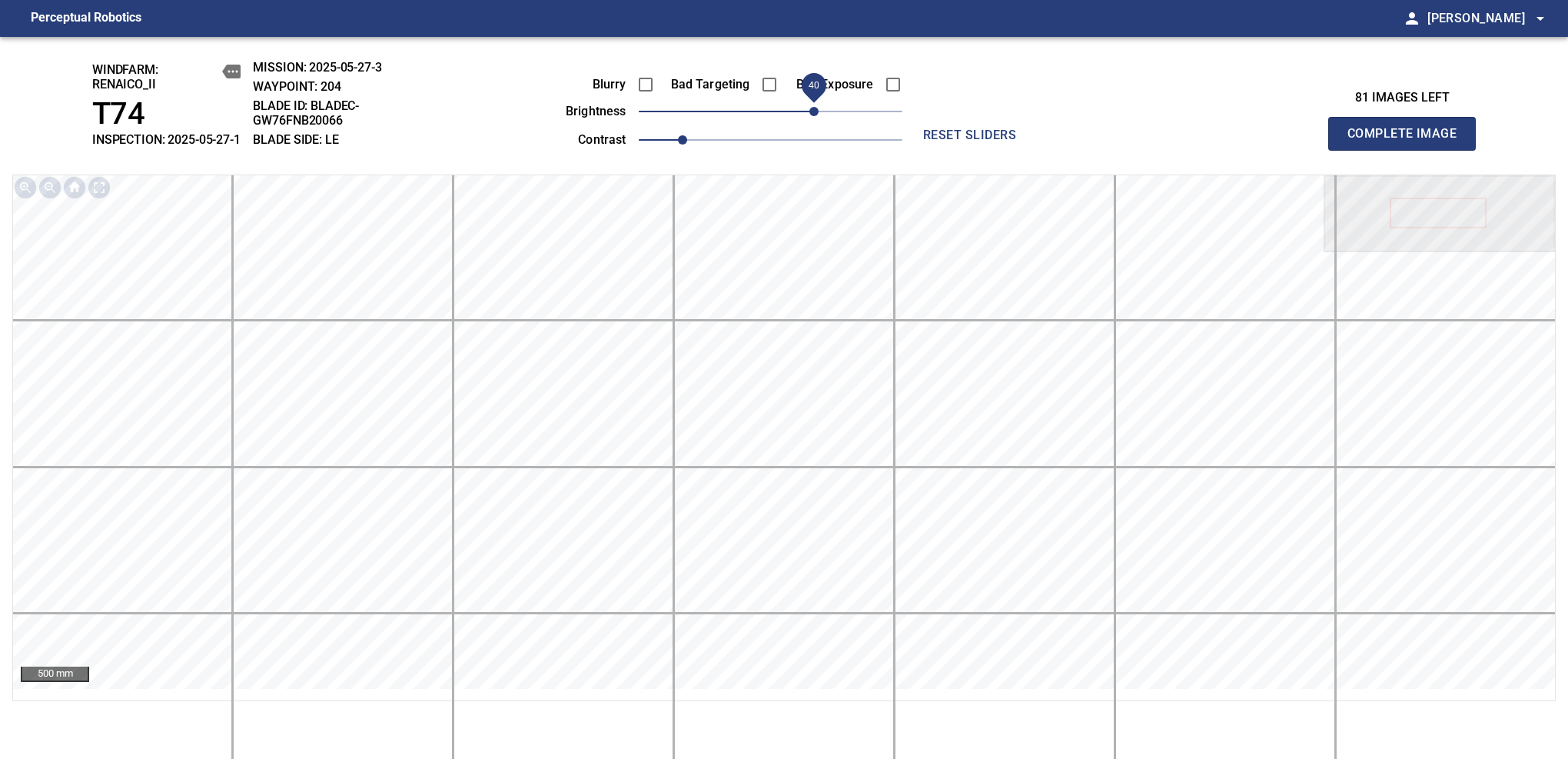
click at [1408, 141] on span "Complete Image" at bounding box center [1402, 133] width 113 height 22
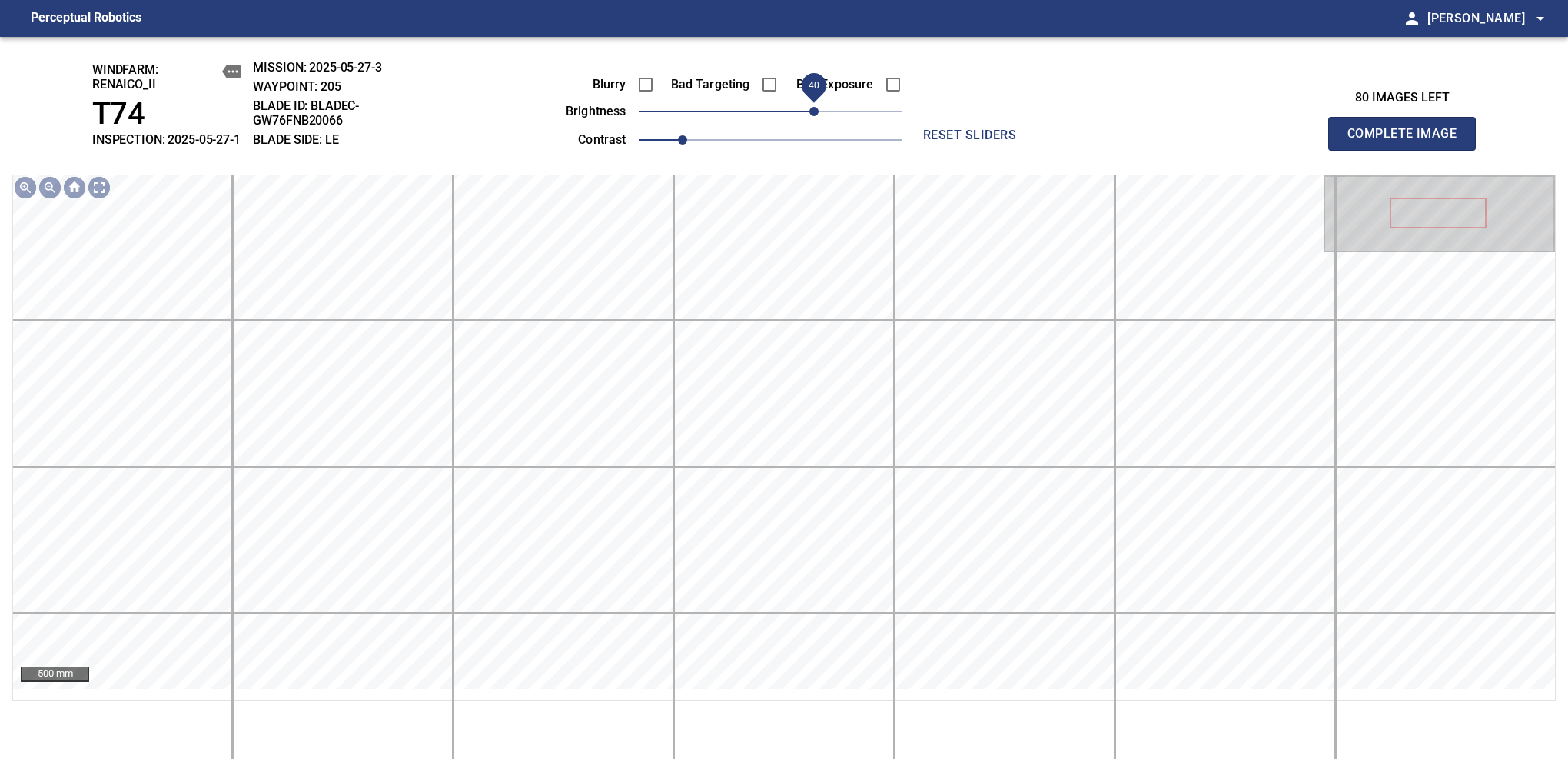
drag, startPoint x: 798, startPoint y: 121, endPoint x: 814, endPoint y: 126, distance: 16.8
click at [814, 116] on span "40" at bounding box center [814, 112] width 10 height 10
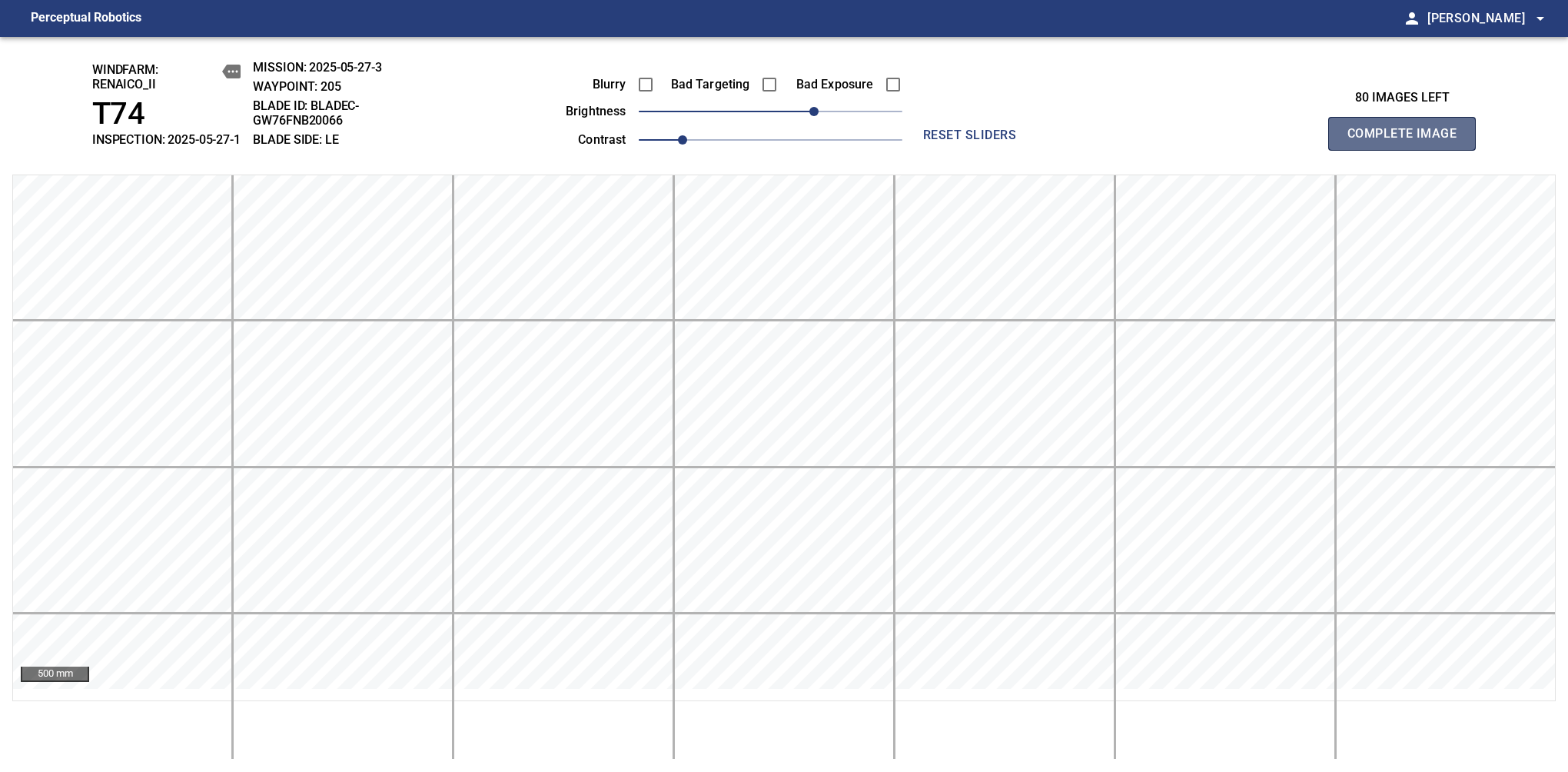
click at [1408, 141] on span "Complete Image" at bounding box center [1402, 133] width 113 height 22
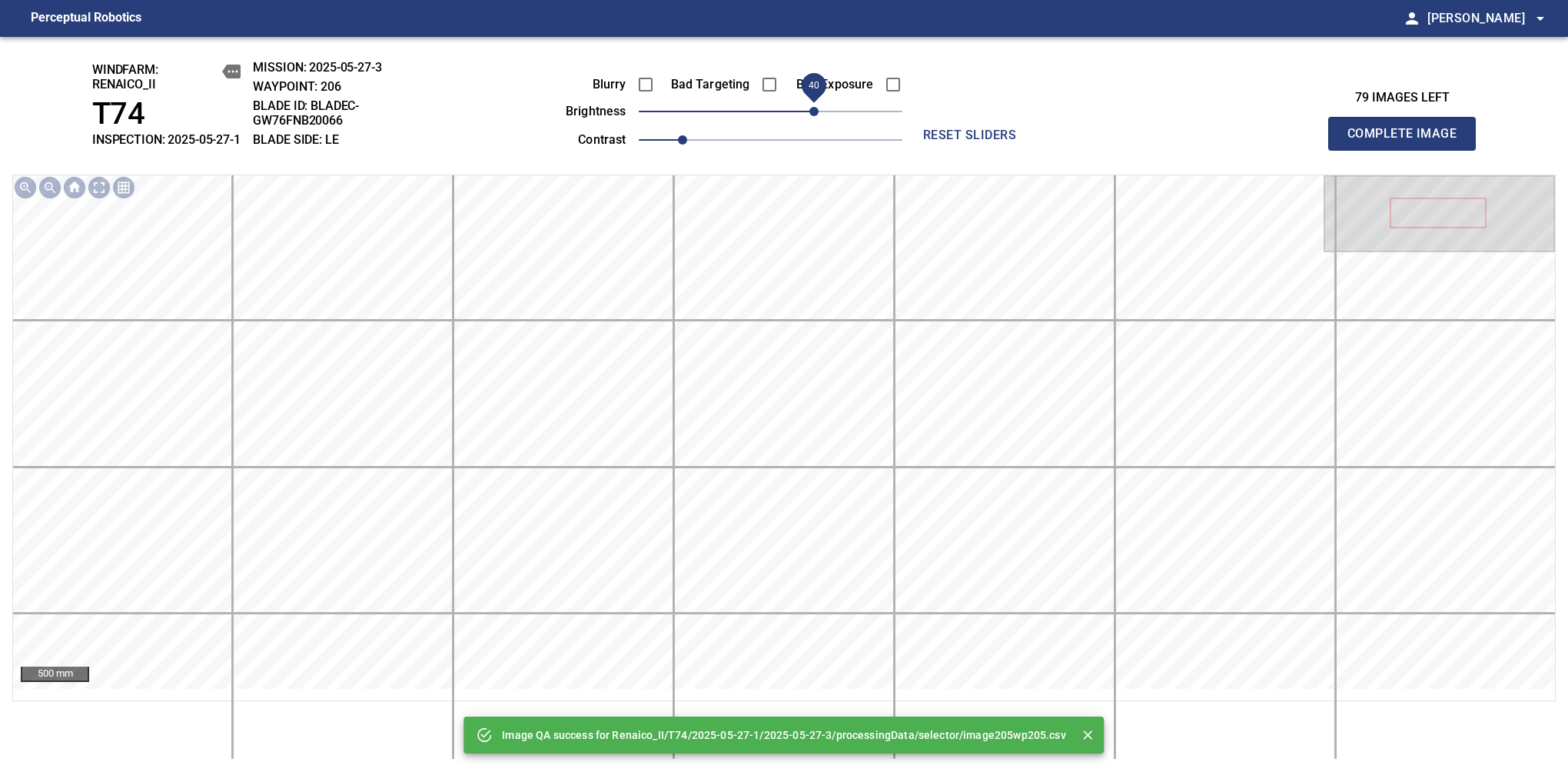
click at [811, 116] on span "40" at bounding box center [814, 112] width 10 height 10
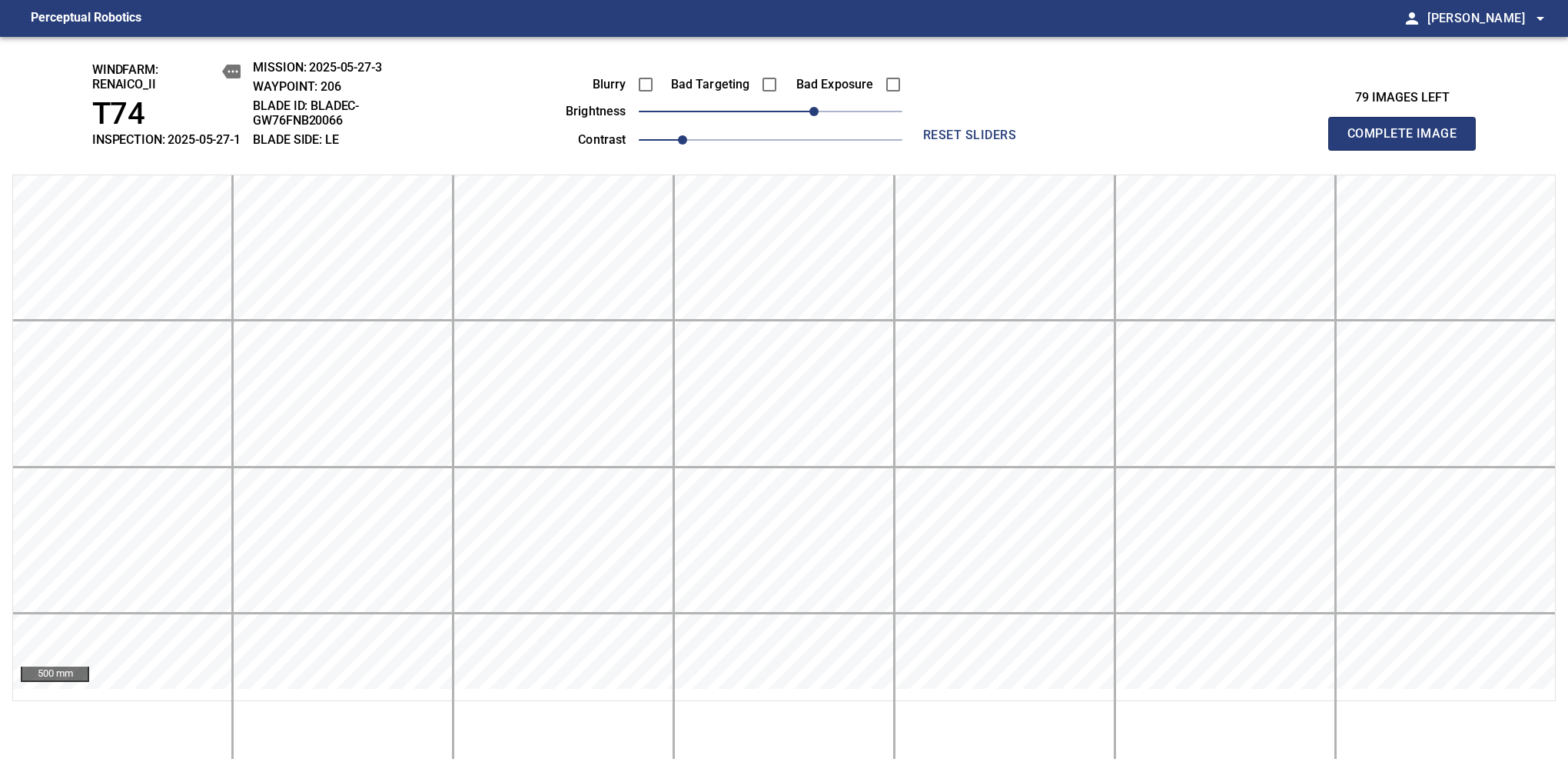
click at [1408, 141] on span "Complete Image" at bounding box center [1402, 133] width 113 height 22
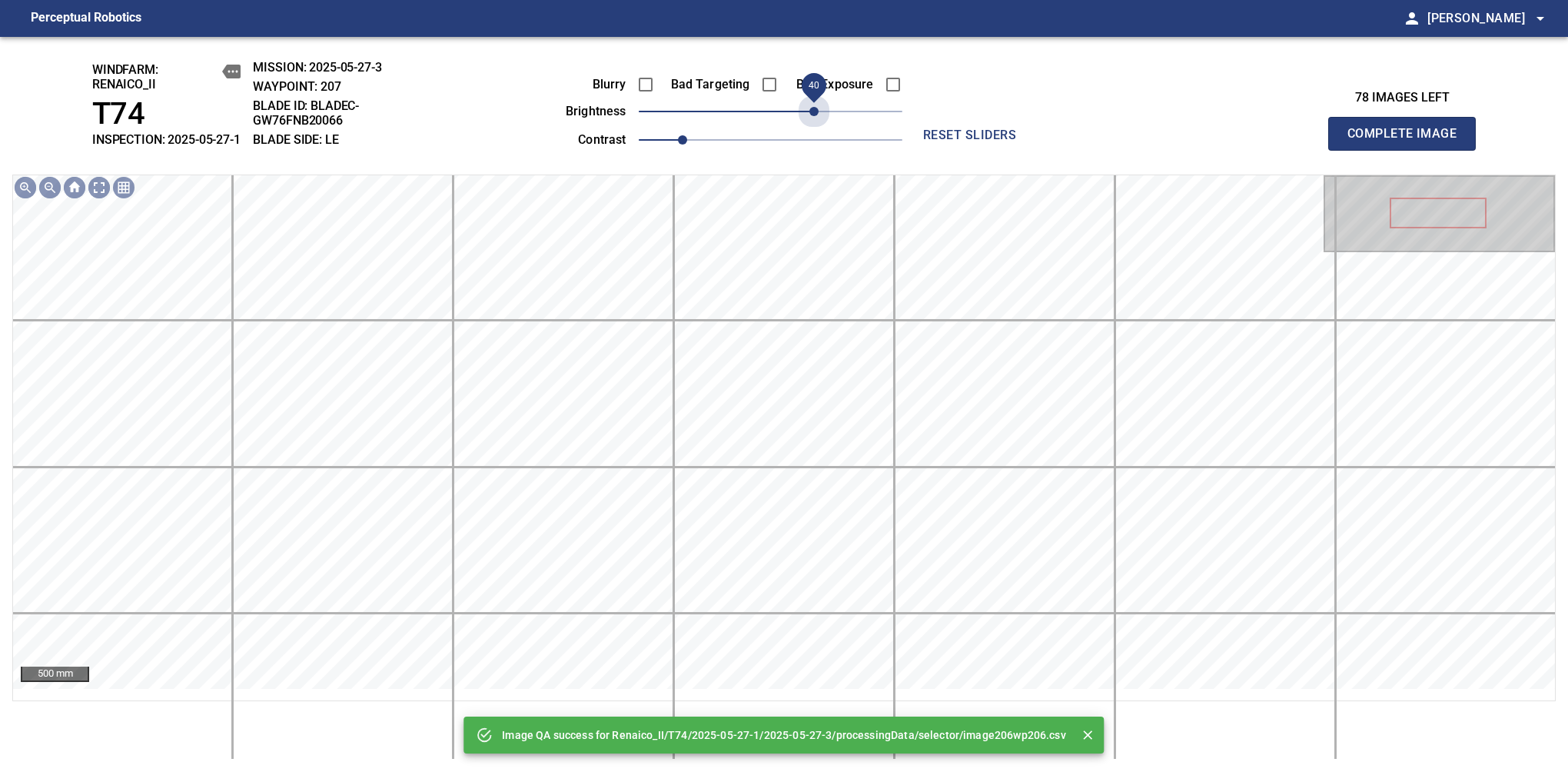
click at [811, 122] on span "40" at bounding box center [770, 111] width 264 height 22
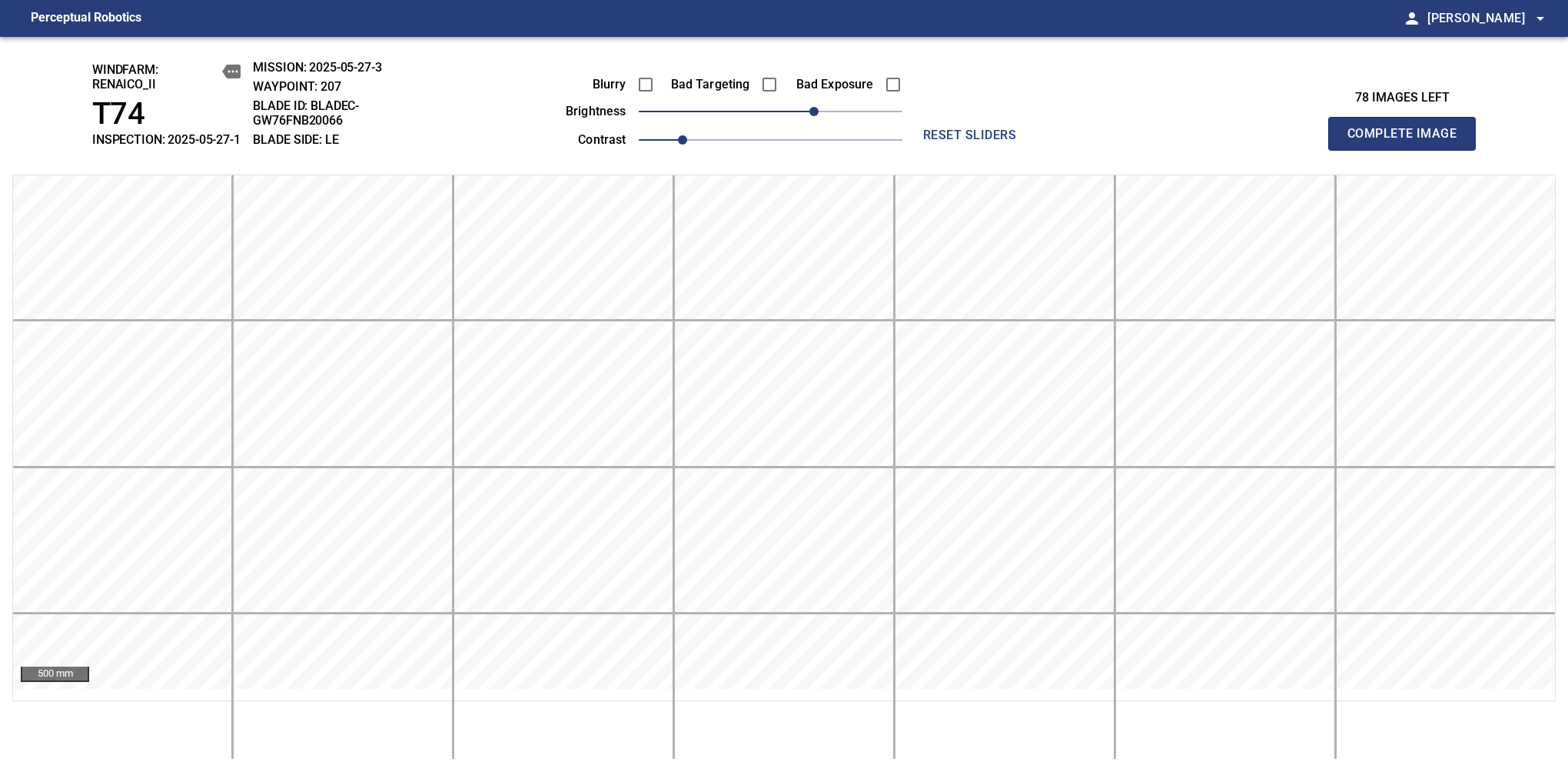
click at [1408, 141] on span "Complete Image" at bounding box center [1402, 133] width 113 height 22
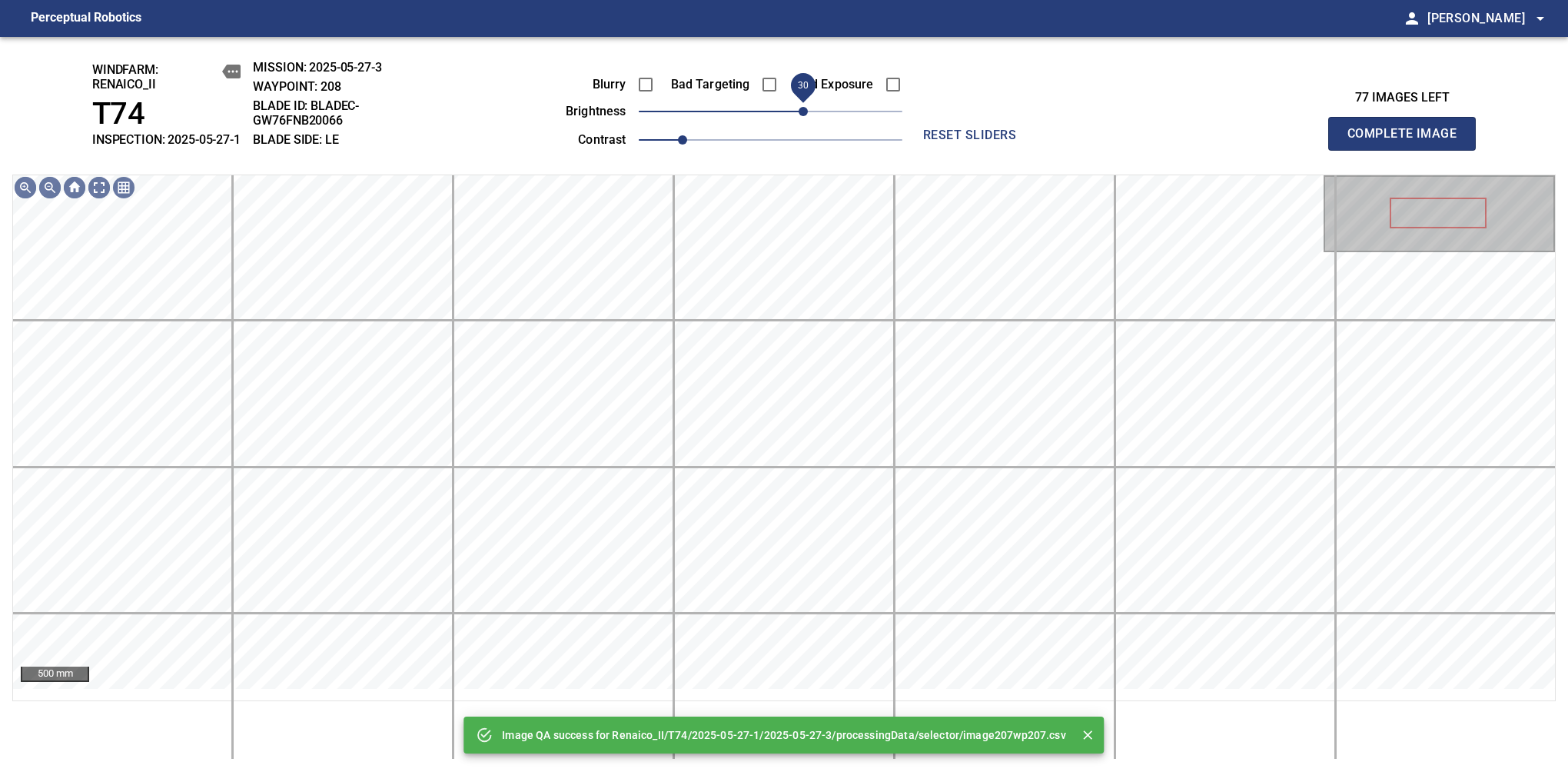
click at [808, 122] on span "30" at bounding box center [770, 111] width 264 height 22
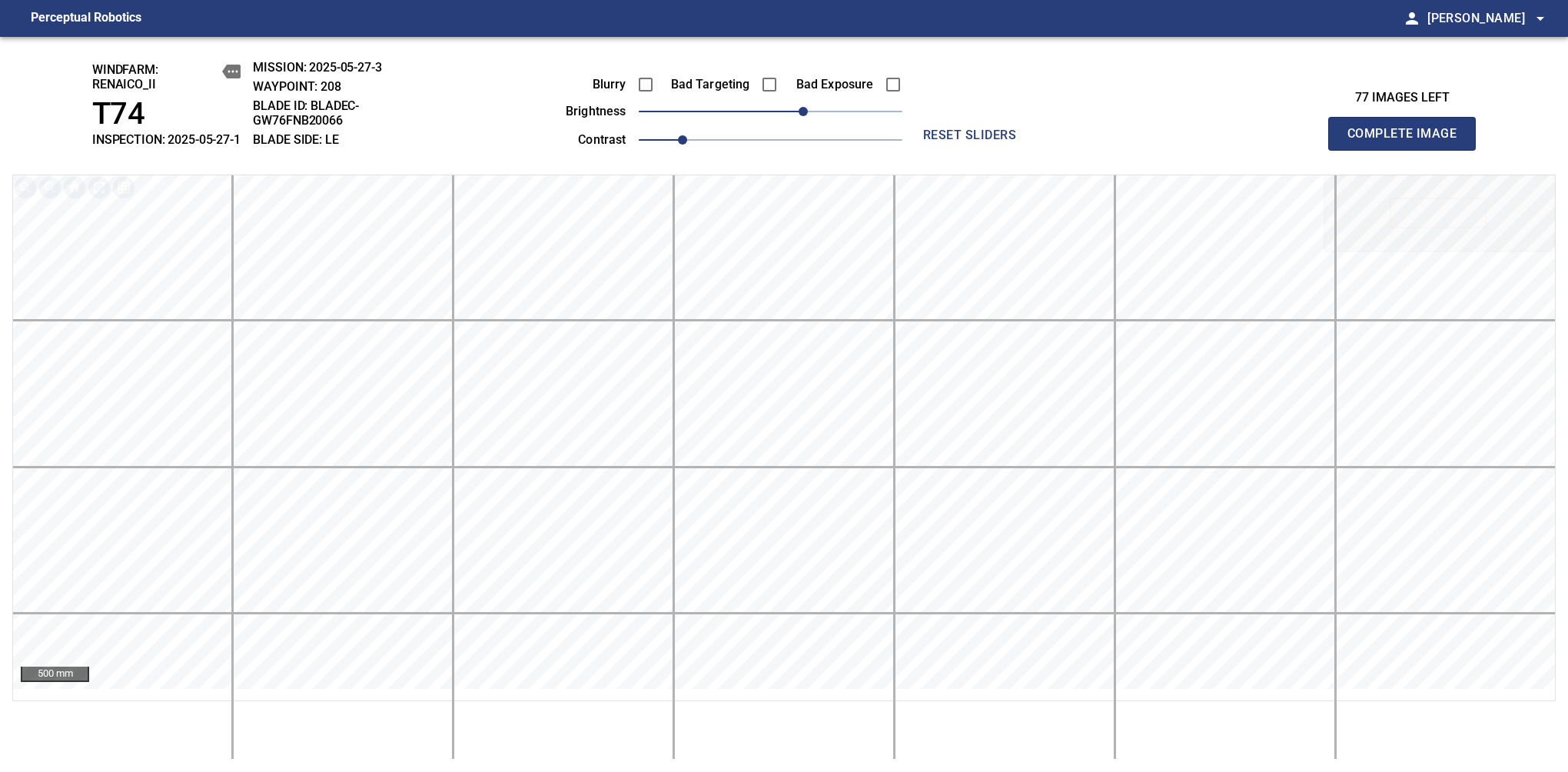
click at [1408, 141] on span "Complete Image" at bounding box center [1402, 133] width 113 height 22
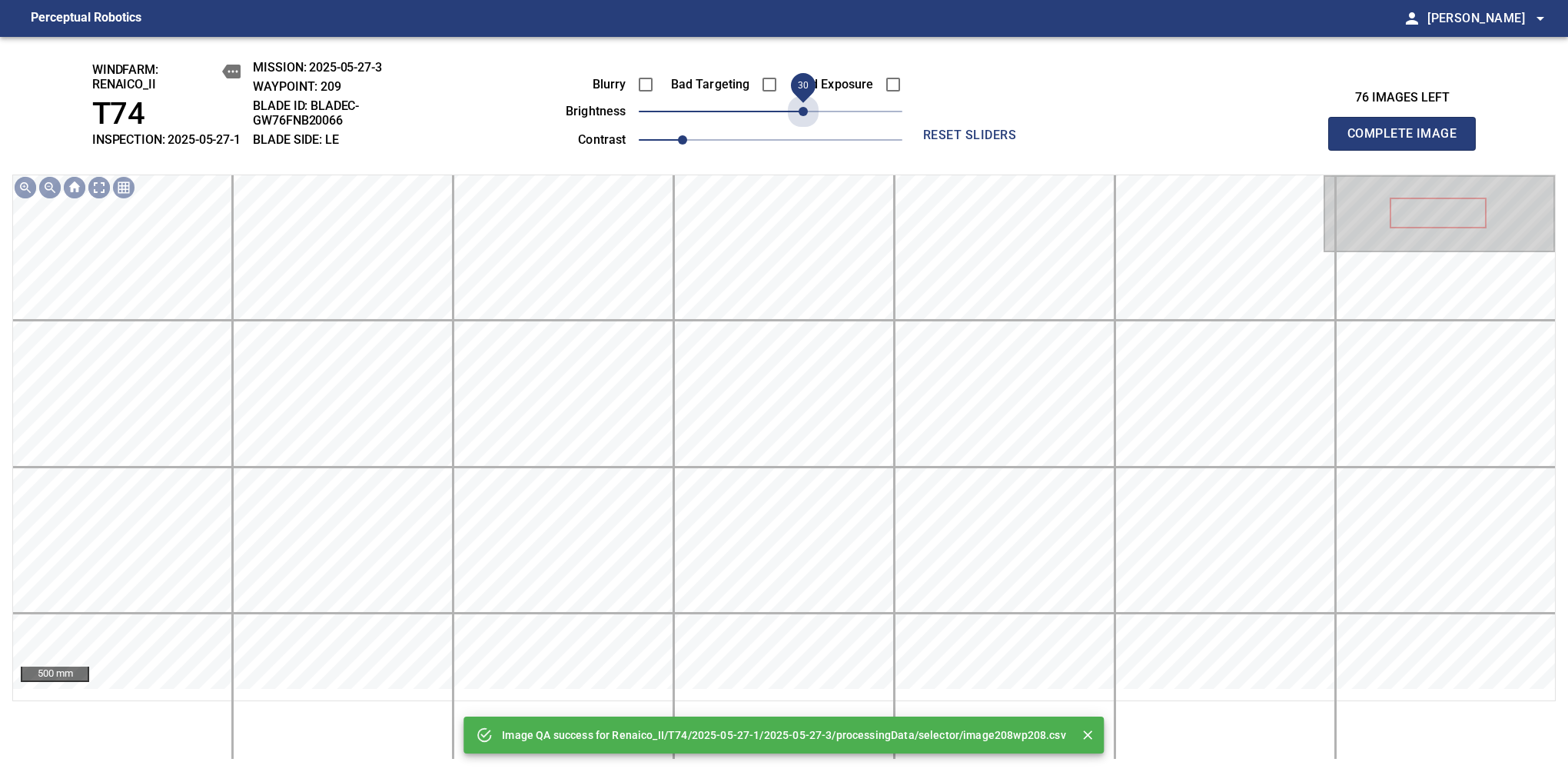
click at [808, 122] on span "30" at bounding box center [770, 111] width 264 height 22
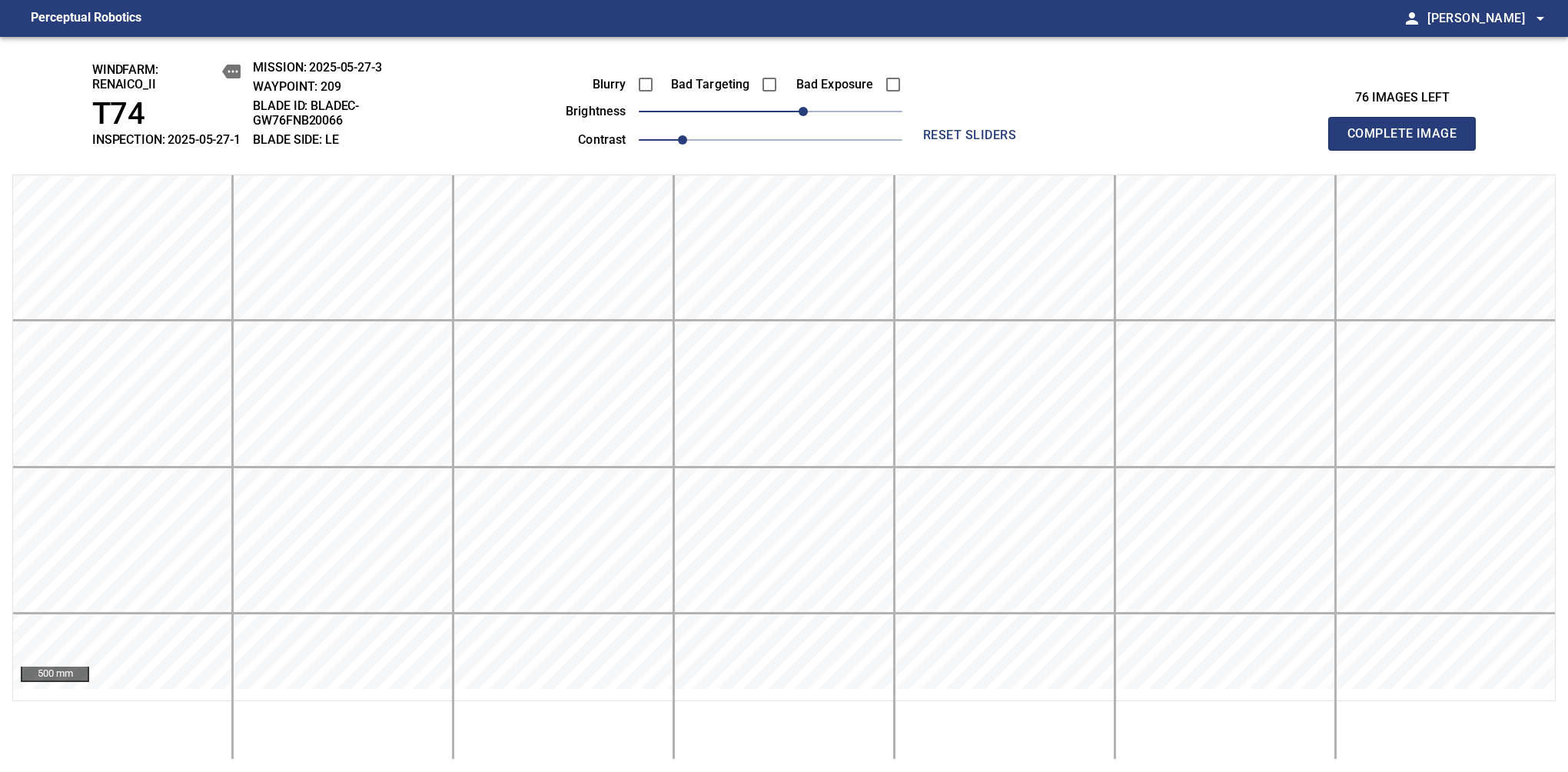
click at [1408, 141] on span "Complete Image" at bounding box center [1402, 133] width 113 height 22
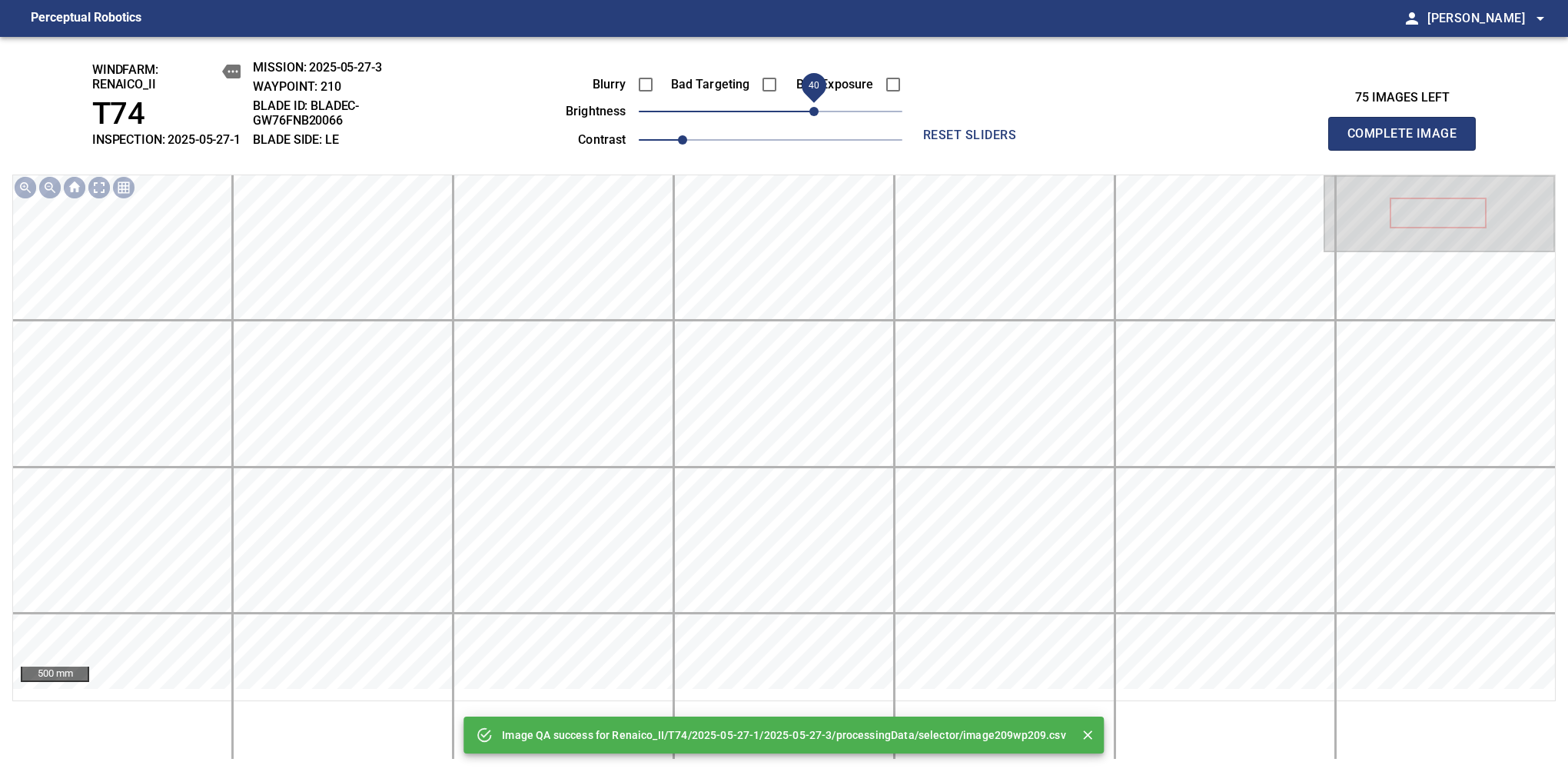
drag, startPoint x: 805, startPoint y: 129, endPoint x: 814, endPoint y: 120, distance: 12.7
click at [814, 120] on span "40" at bounding box center [770, 111] width 264 height 22
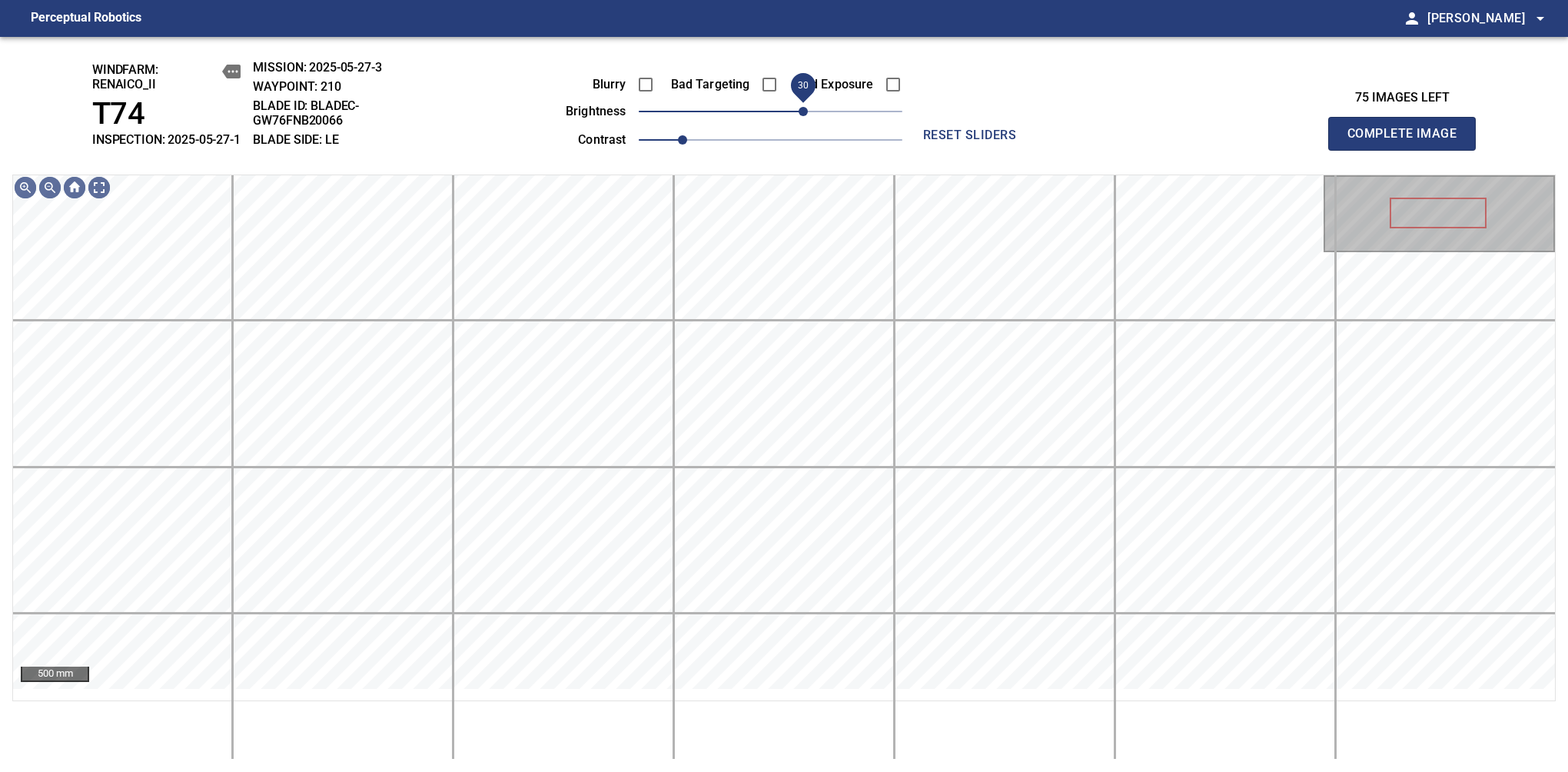
drag, startPoint x: 816, startPoint y: 115, endPoint x: 799, endPoint y: 114, distance: 17.0
click at [799, 114] on span "30" at bounding box center [803, 112] width 10 height 10
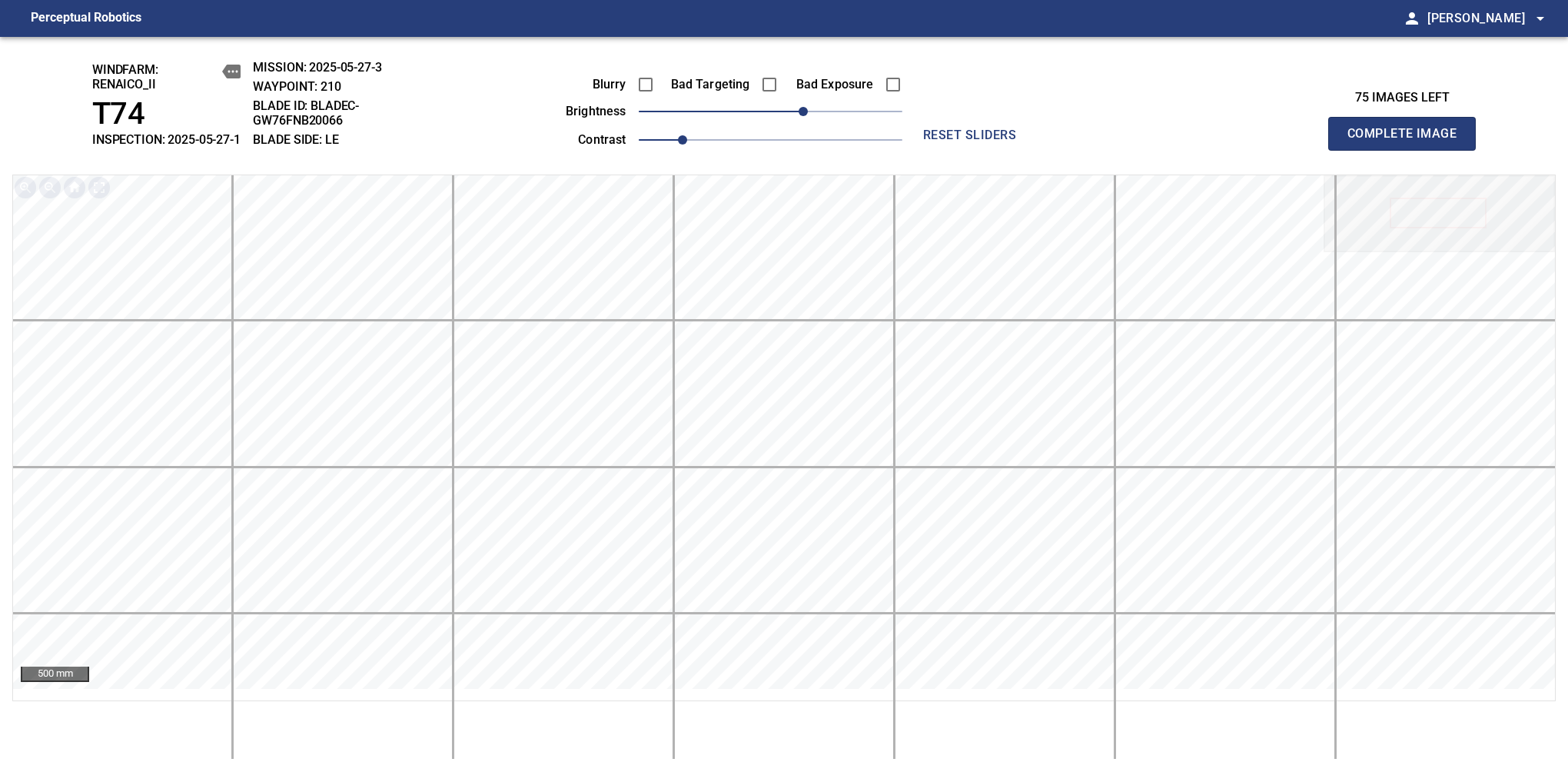
click at [1408, 141] on span "Complete Image" at bounding box center [1402, 133] width 113 height 22
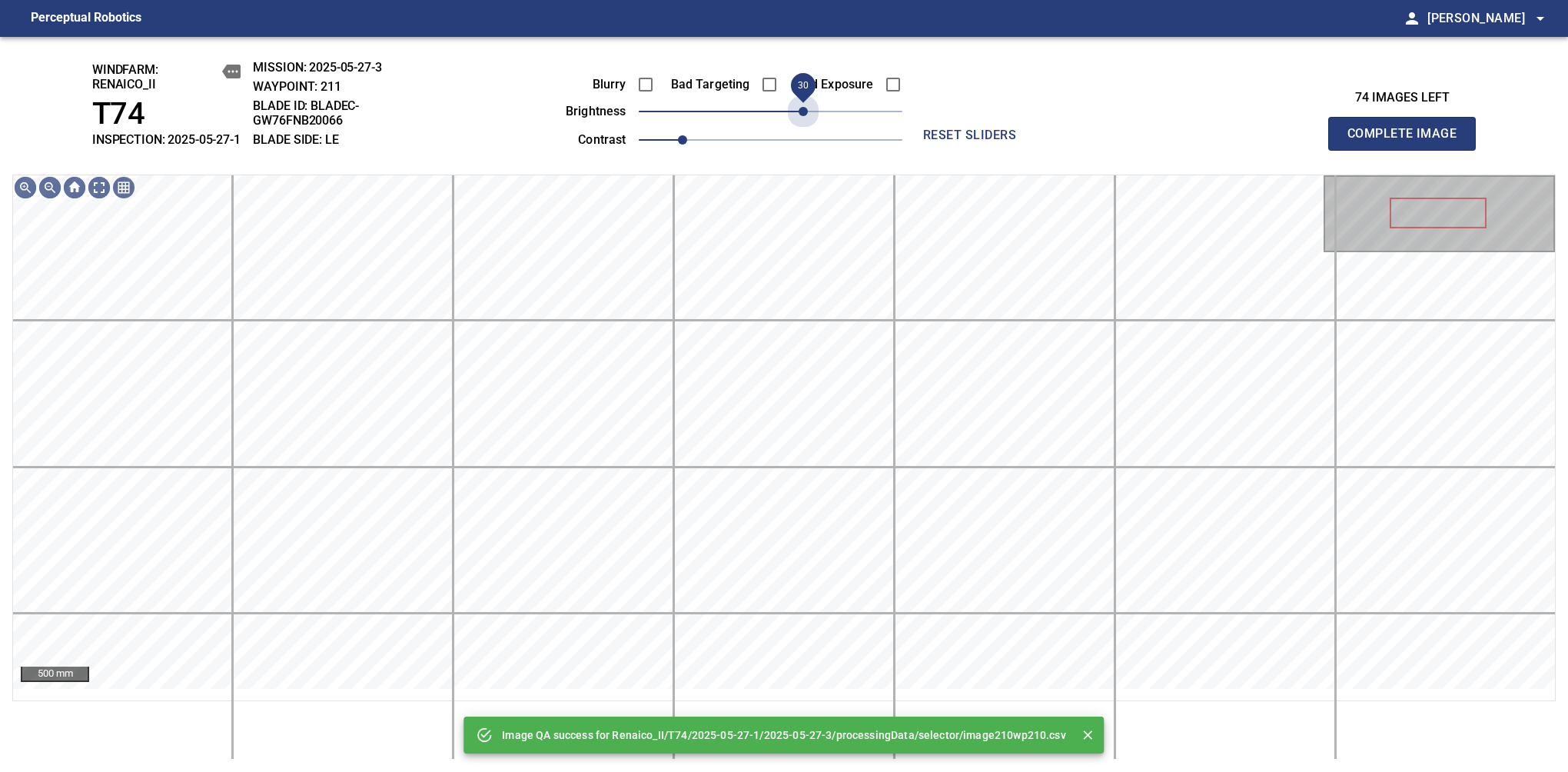
click at [799, 114] on span "30" at bounding box center [770, 111] width 264 height 22
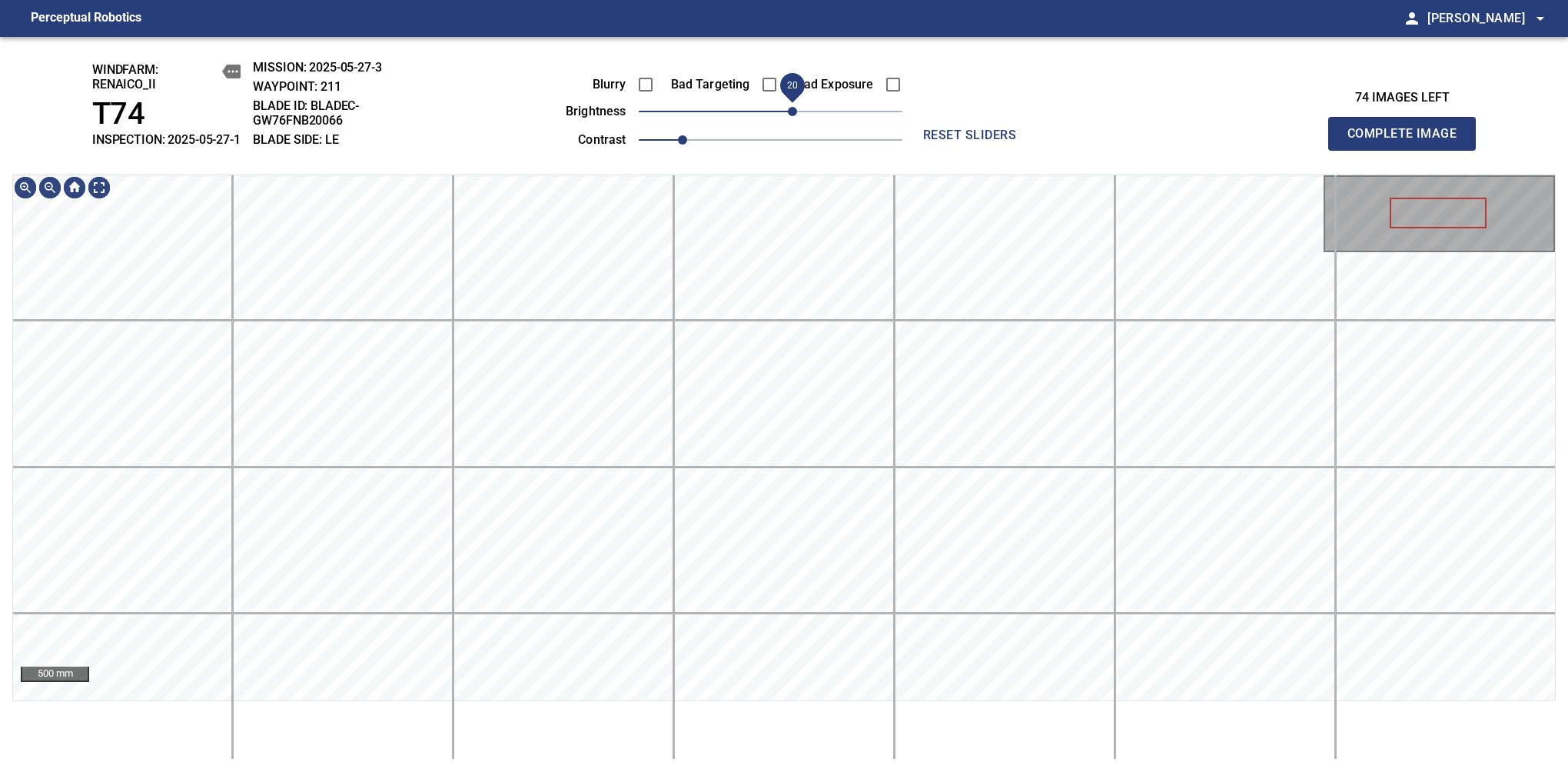
click at [790, 116] on span "20" at bounding box center [793, 112] width 10 height 10
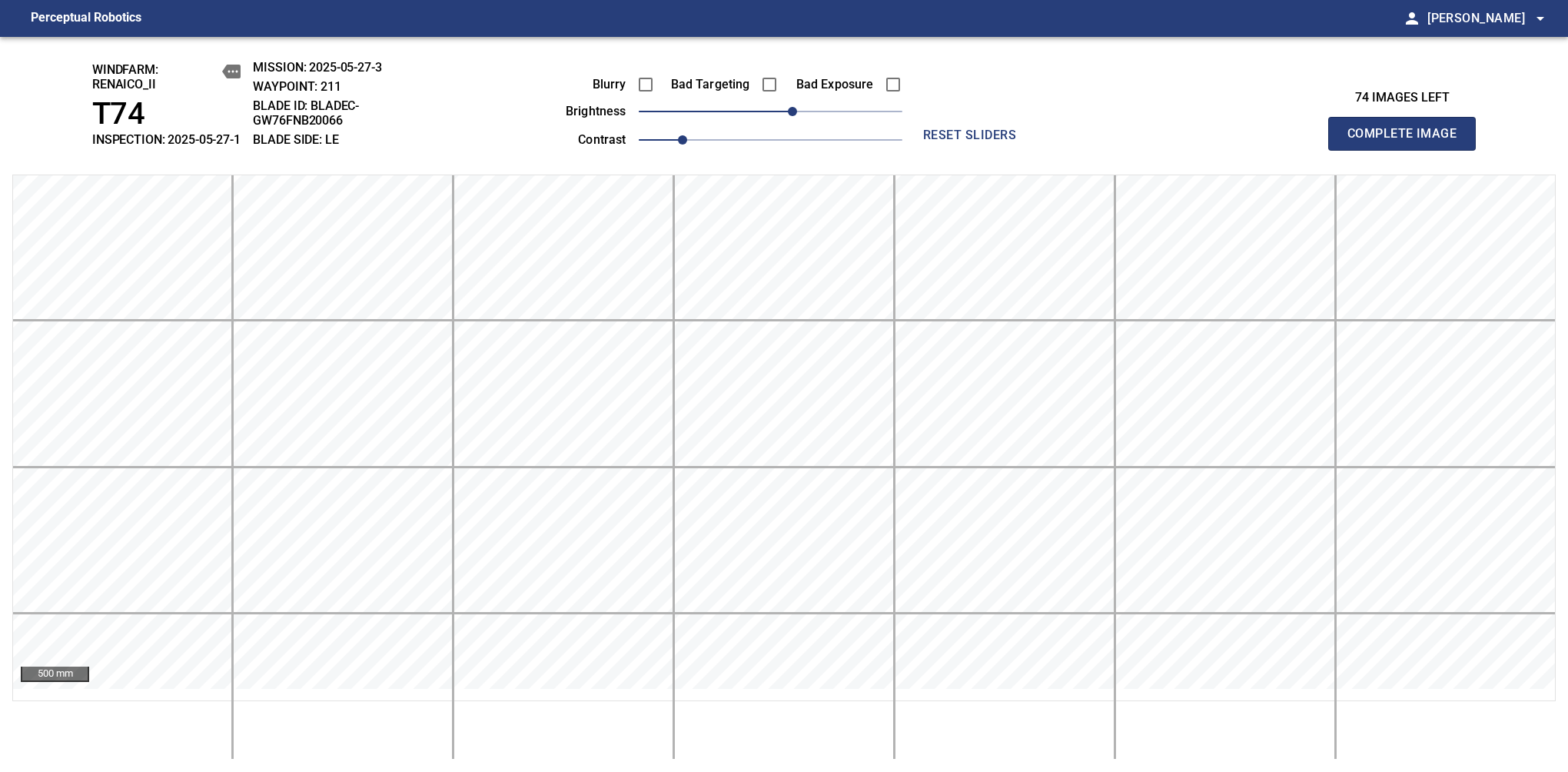
click at [1408, 141] on span "Complete Image" at bounding box center [1402, 133] width 113 height 22
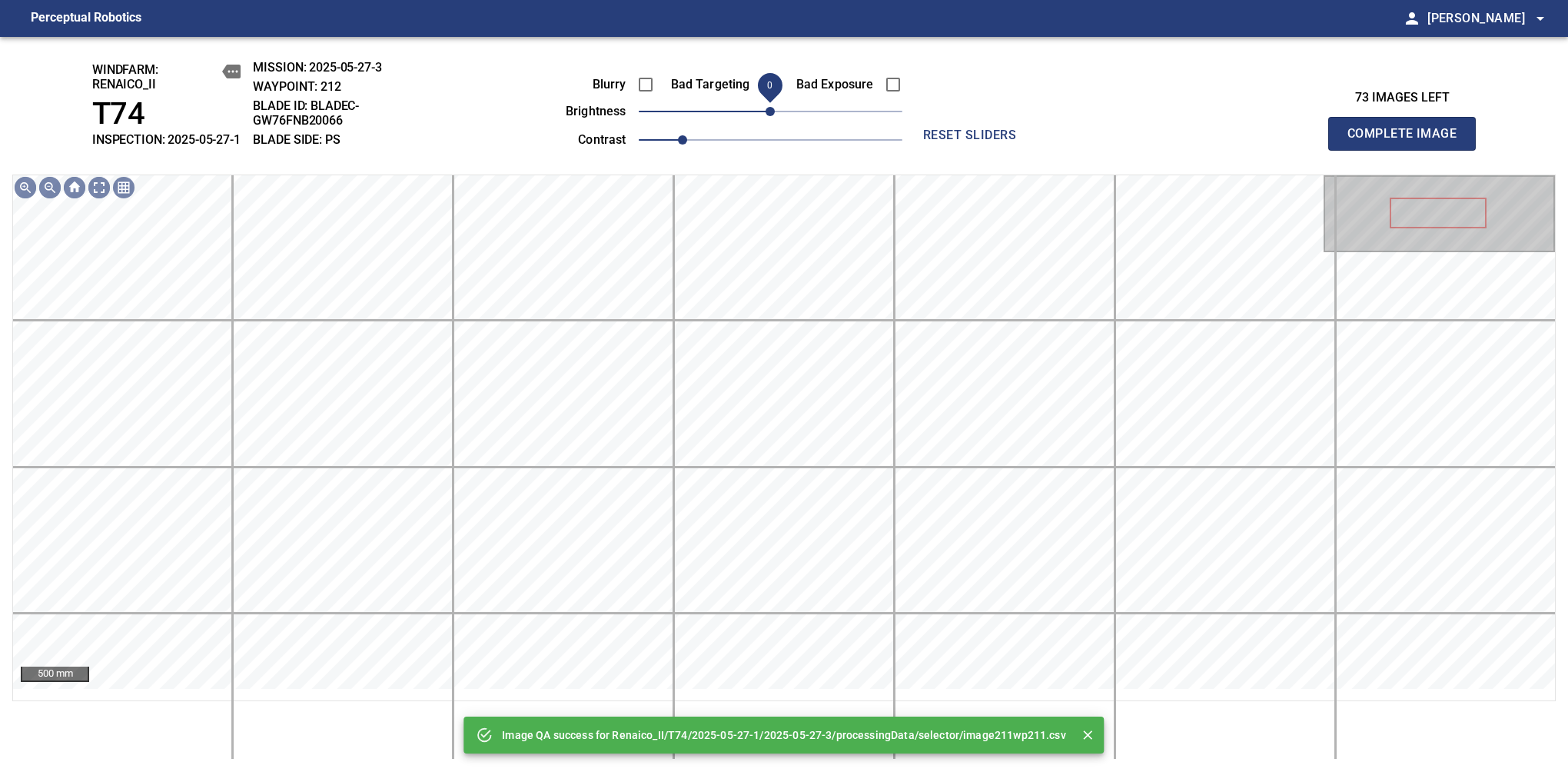
click at [774, 115] on div "Blurry Bad Targeting Bad Exposure brightness 0 contrast 1" at bounding box center [717, 109] width 372 height 82
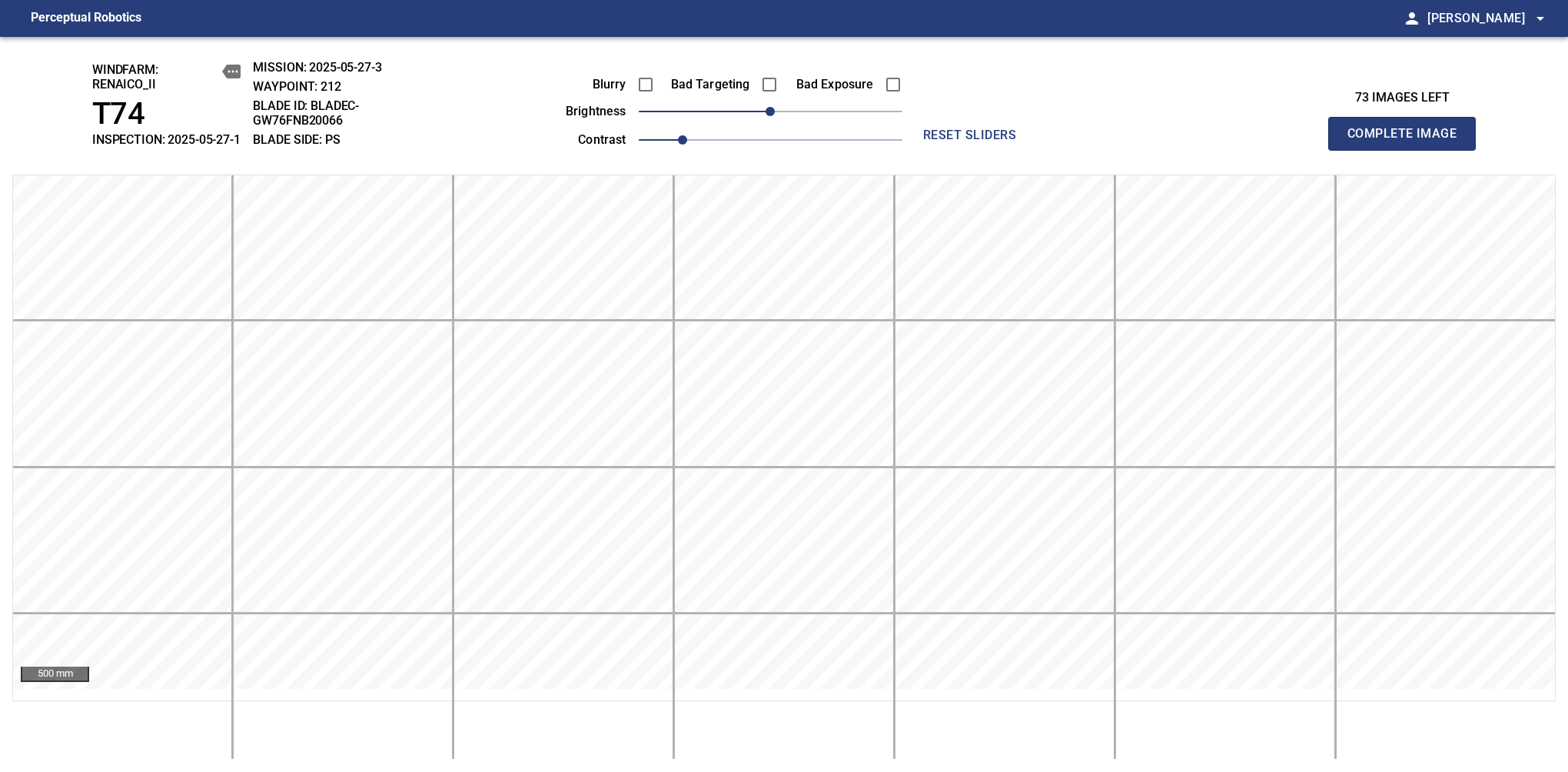
click at [1408, 141] on span "Complete Image" at bounding box center [1402, 133] width 113 height 22
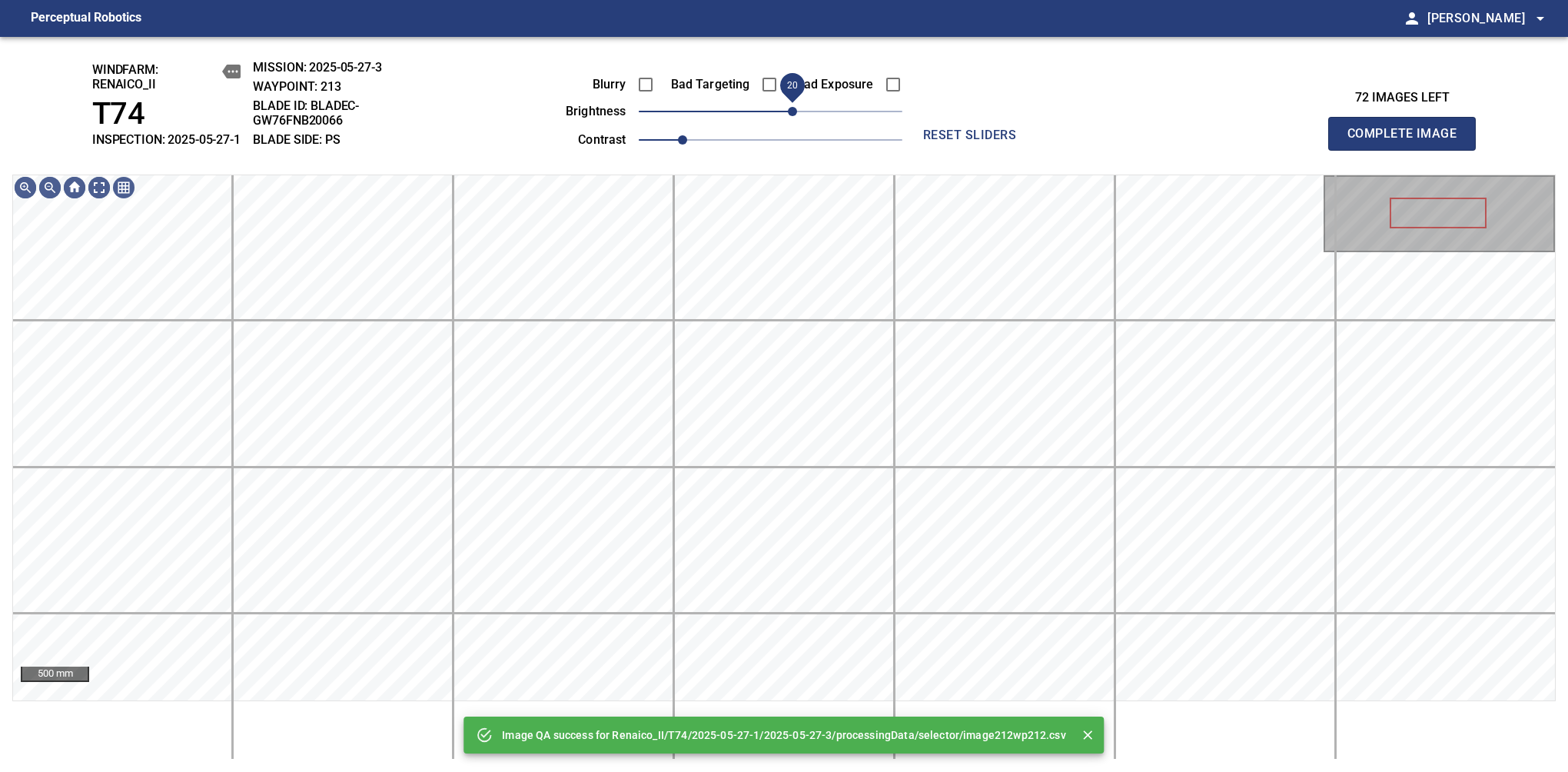
click at [792, 122] on span "20" at bounding box center [770, 111] width 264 height 22
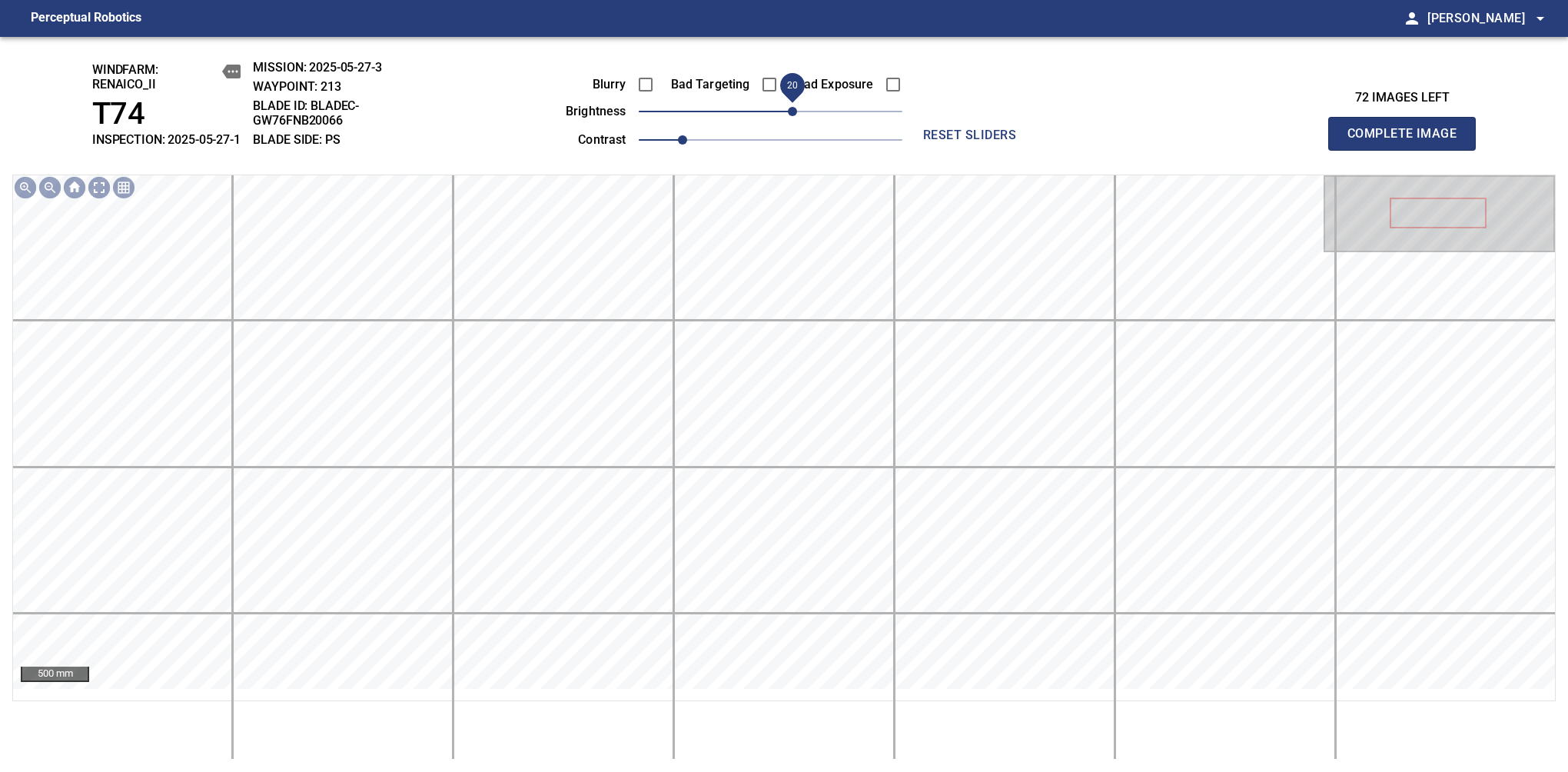
drag, startPoint x: 792, startPoint y: 126, endPoint x: 782, endPoint y: 129, distance: 10.4
click at [788, 116] on span "20" at bounding box center [793, 112] width 10 height 10
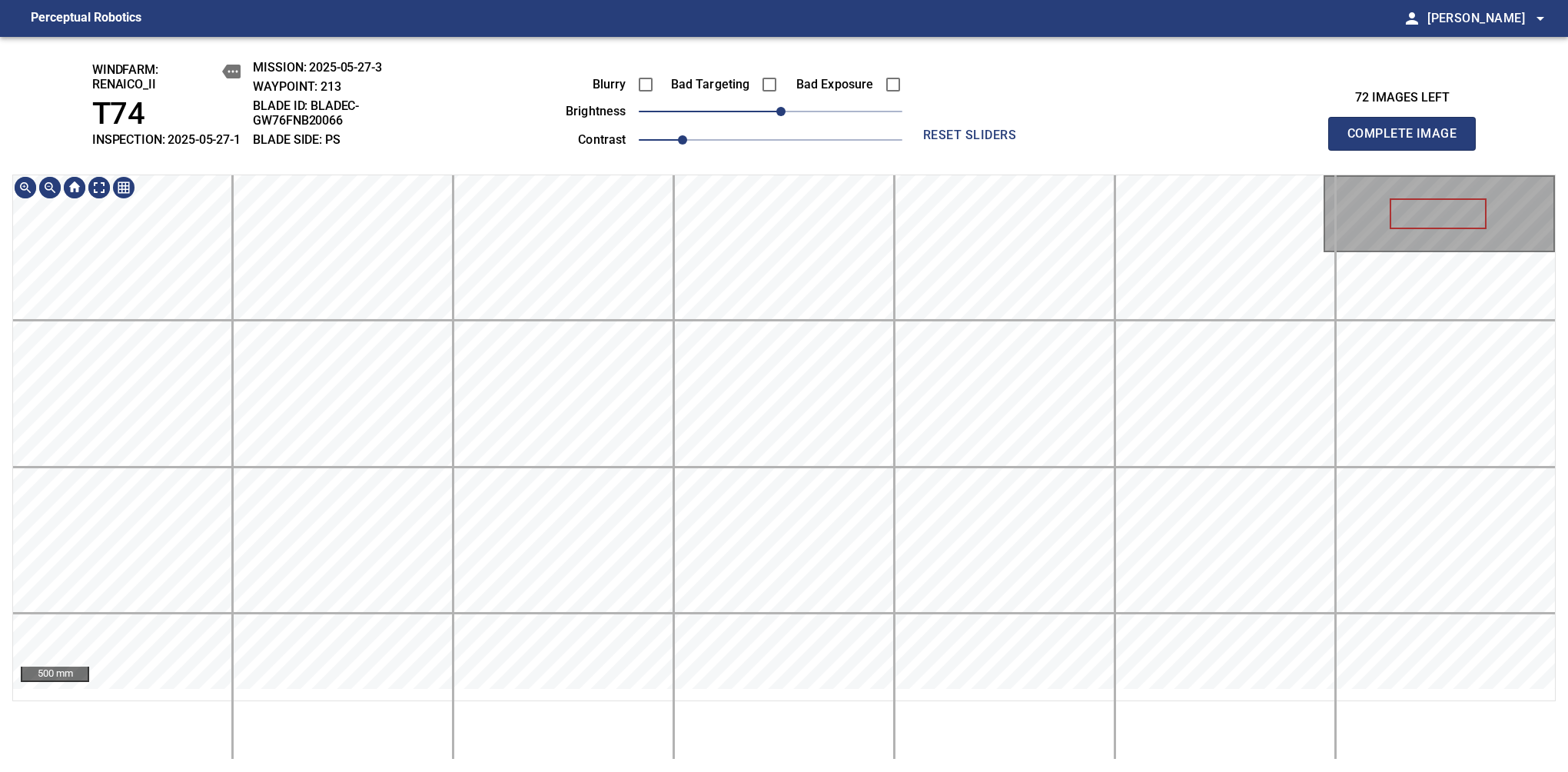
click at [819, 180] on div "windfarm: Renaico_II T74 INSPECTION: 2025-05-27-1 MISSION: 2025-05-27-3 WAYPOIN…" at bounding box center [784, 404] width 1568 height 735
click at [1408, 141] on span "Complete Image" at bounding box center [1402, 133] width 113 height 22
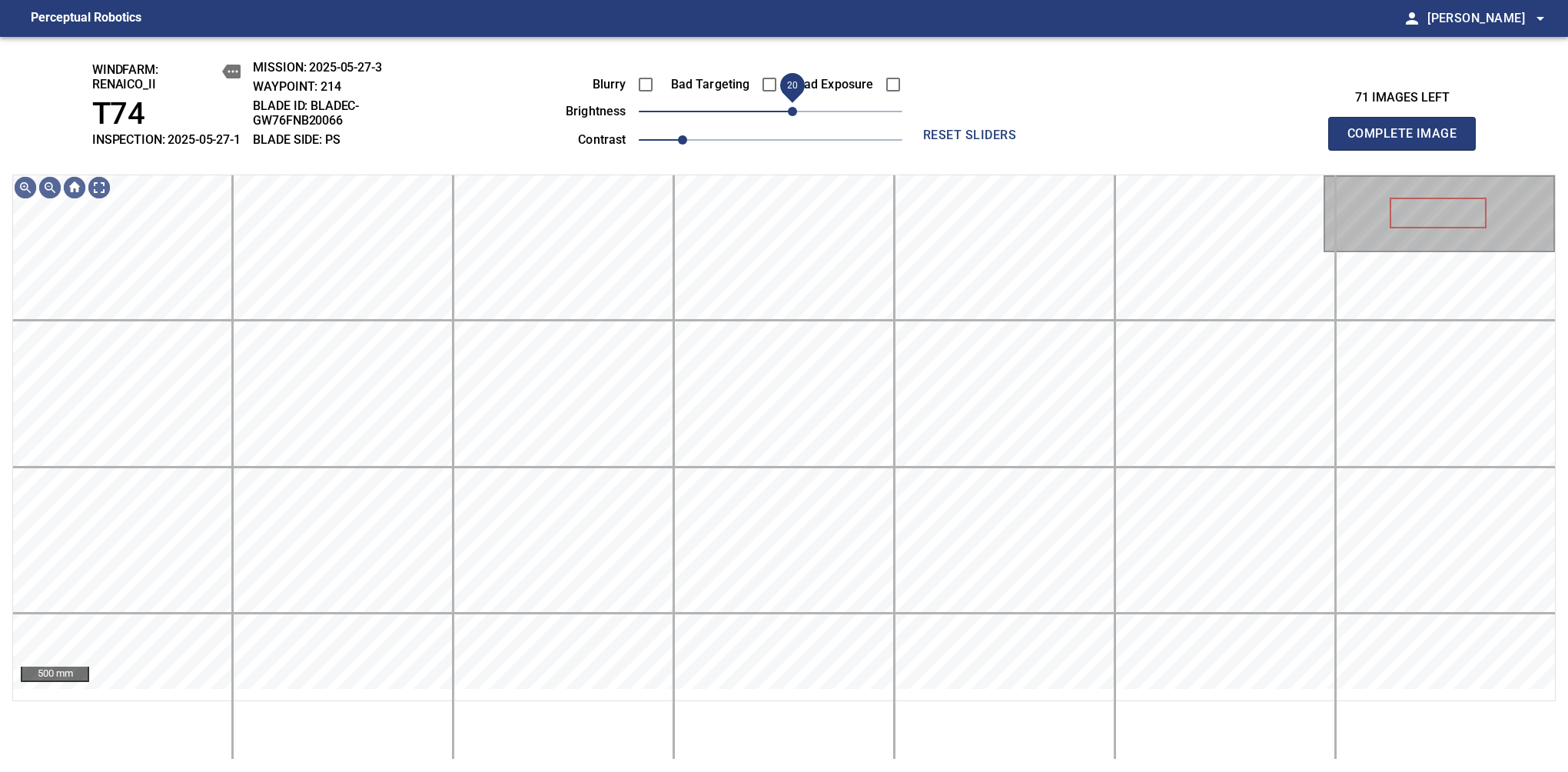
drag, startPoint x: 774, startPoint y: 126, endPoint x: 792, endPoint y: 123, distance: 18.2
click at [792, 116] on span "20" at bounding box center [793, 112] width 10 height 10
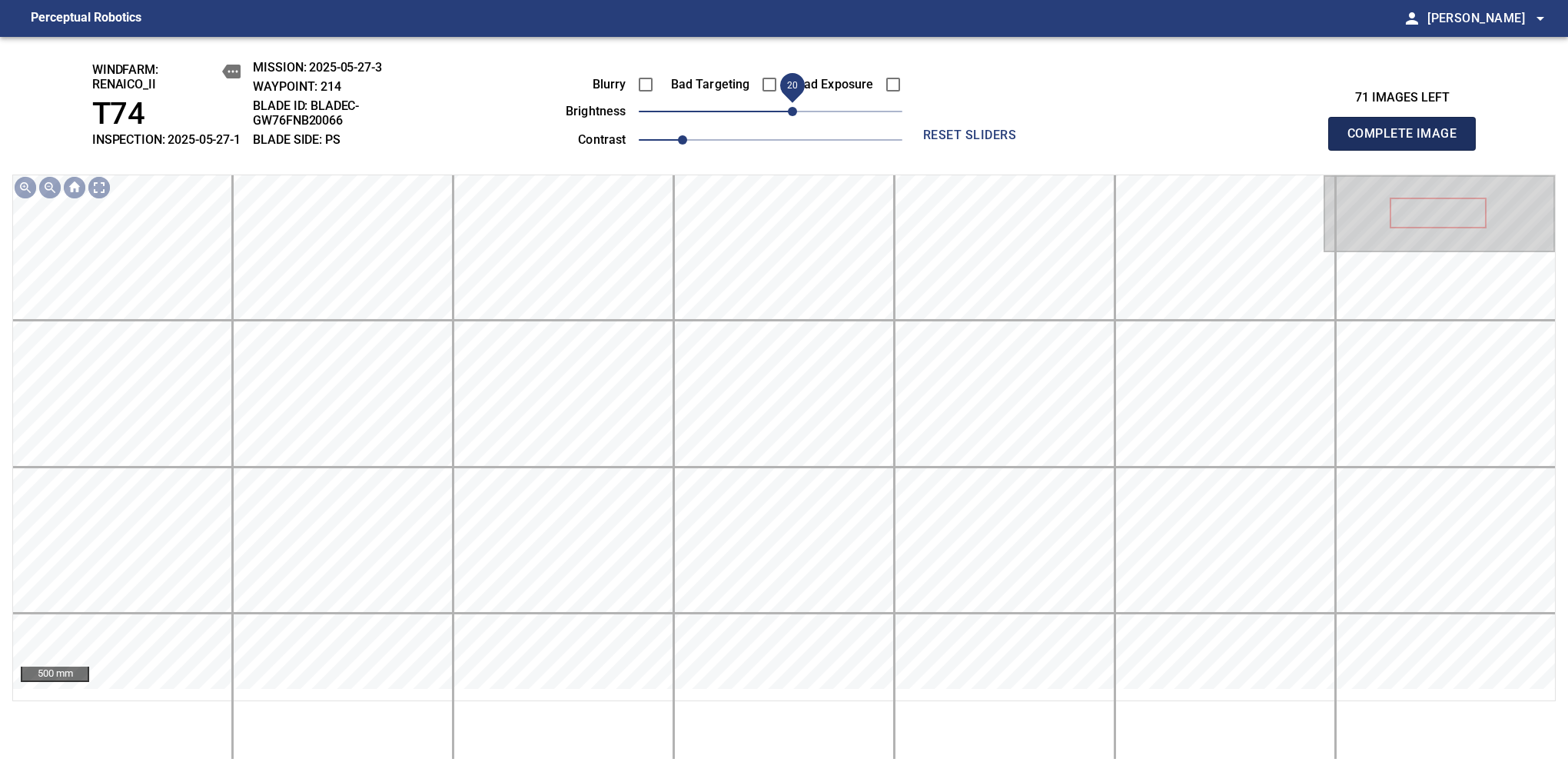
click at [1408, 141] on span "Complete Image" at bounding box center [1402, 133] width 113 height 22
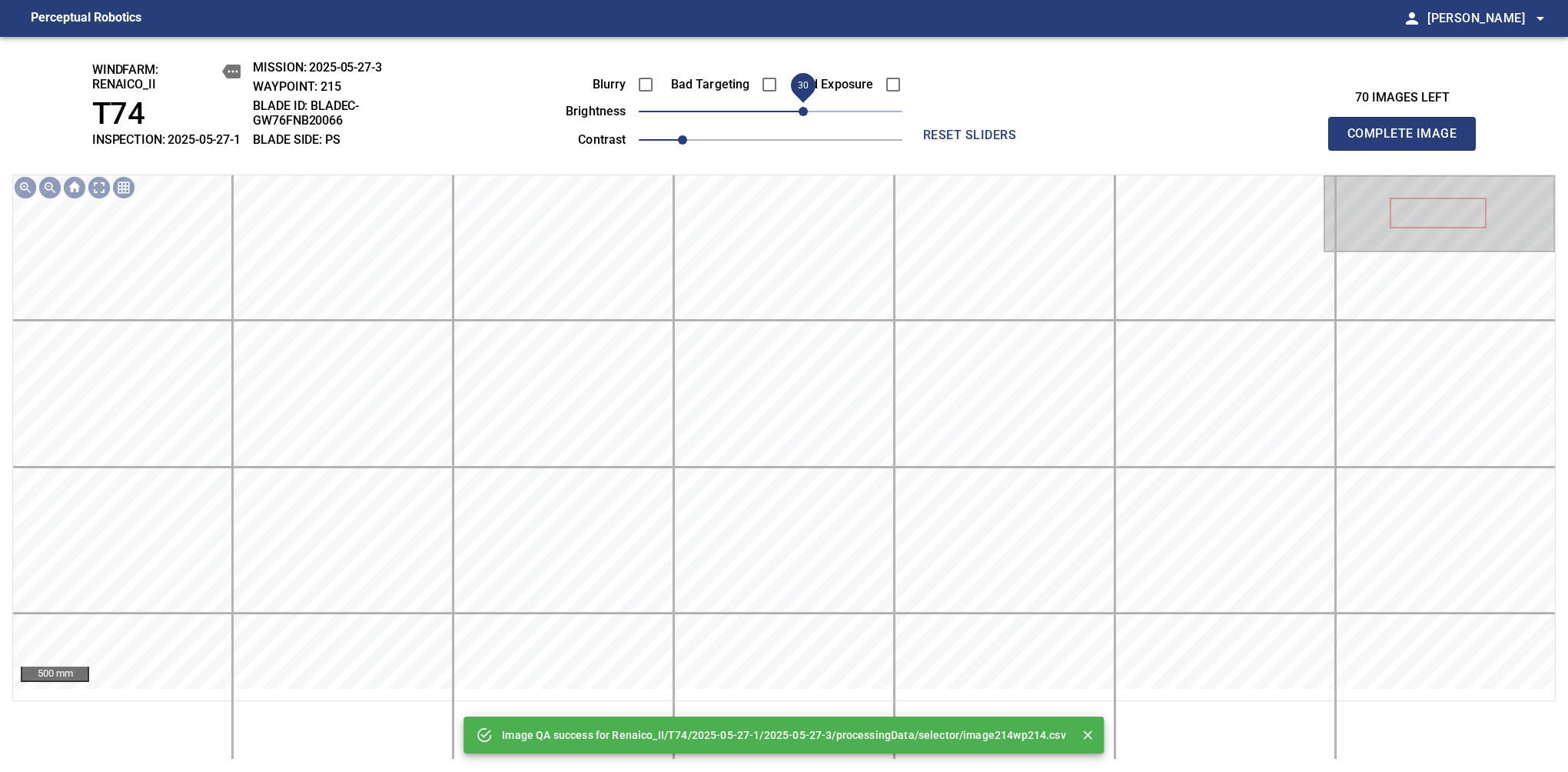
drag, startPoint x: 781, startPoint y: 126, endPoint x: 809, endPoint y: 123, distance: 28.2
click at [808, 116] on span "30" at bounding box center [803, 112] width 10 height 10
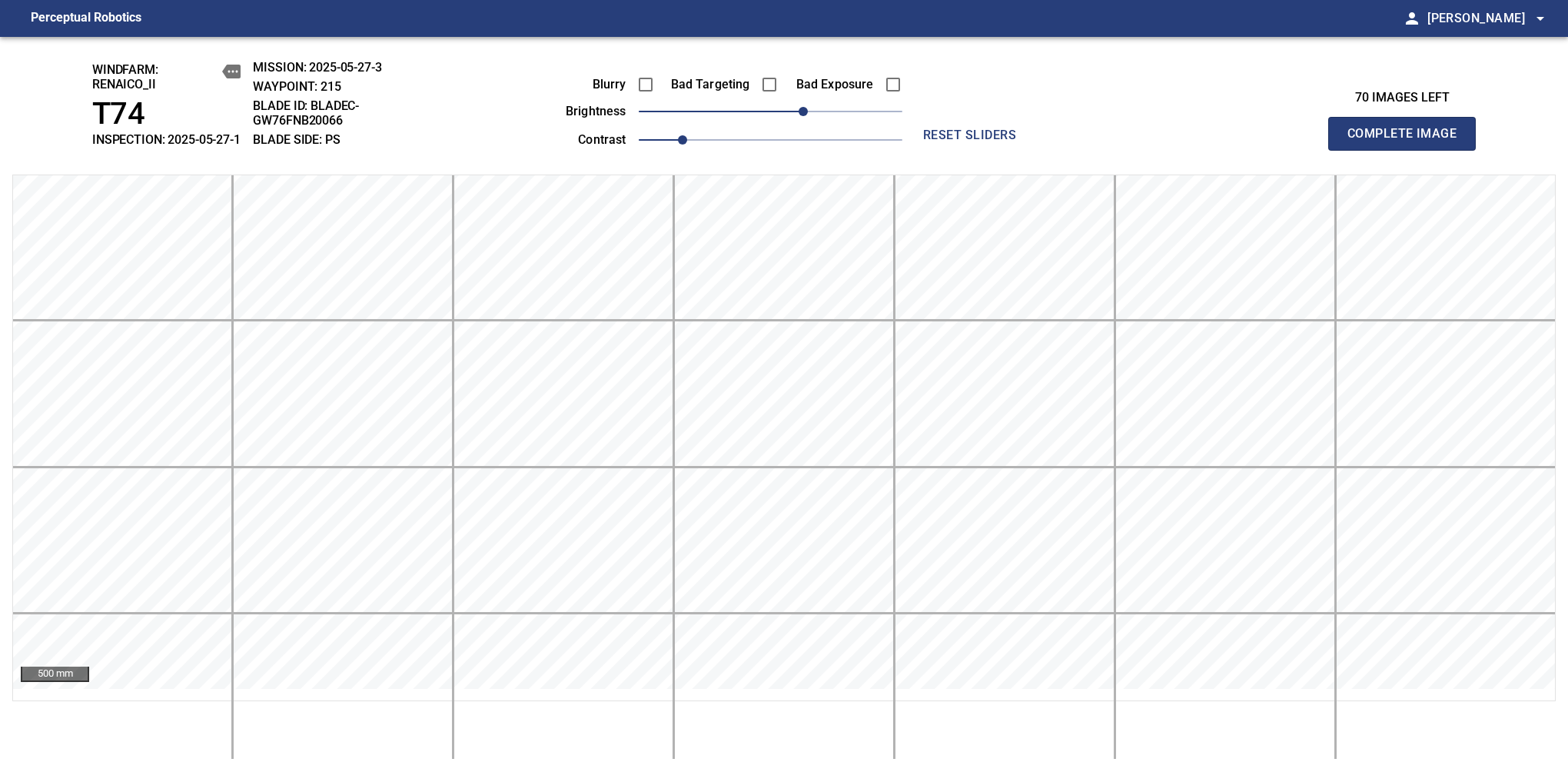
click at [1408, 141] on span "Complete Image" at bounding box center [1402, 133] width 113 height 22
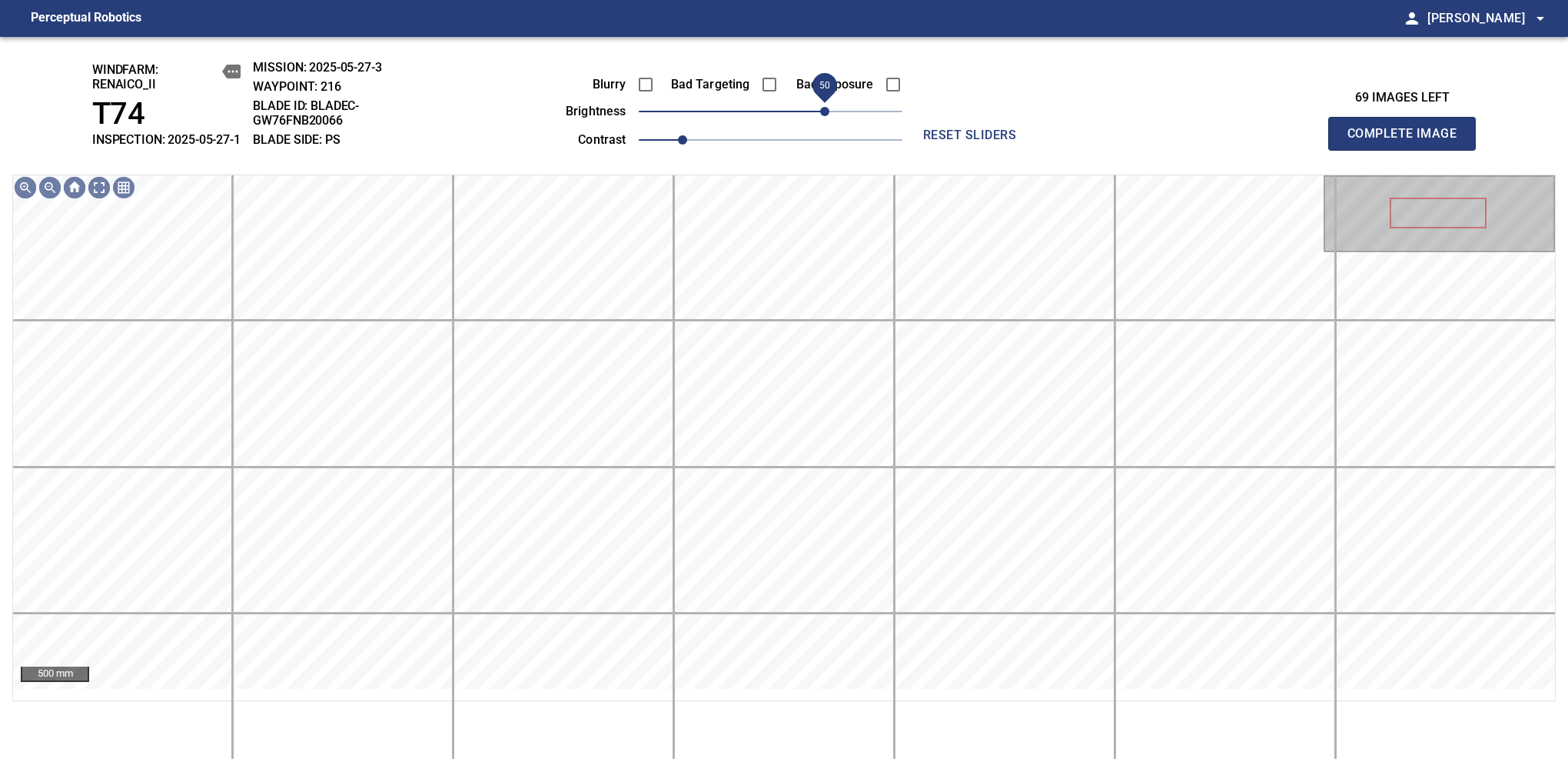
drag, startPoint x: 790, startPoint y: 126, endPoint x: 821, endPoint y: 123, distance: 31.1
click at [821, 122] on span "50" at bounding box center [770, 111] width 264 height 22
click at [818, 116] on span "40" at bounding box center [814, 112] width 10 height 10
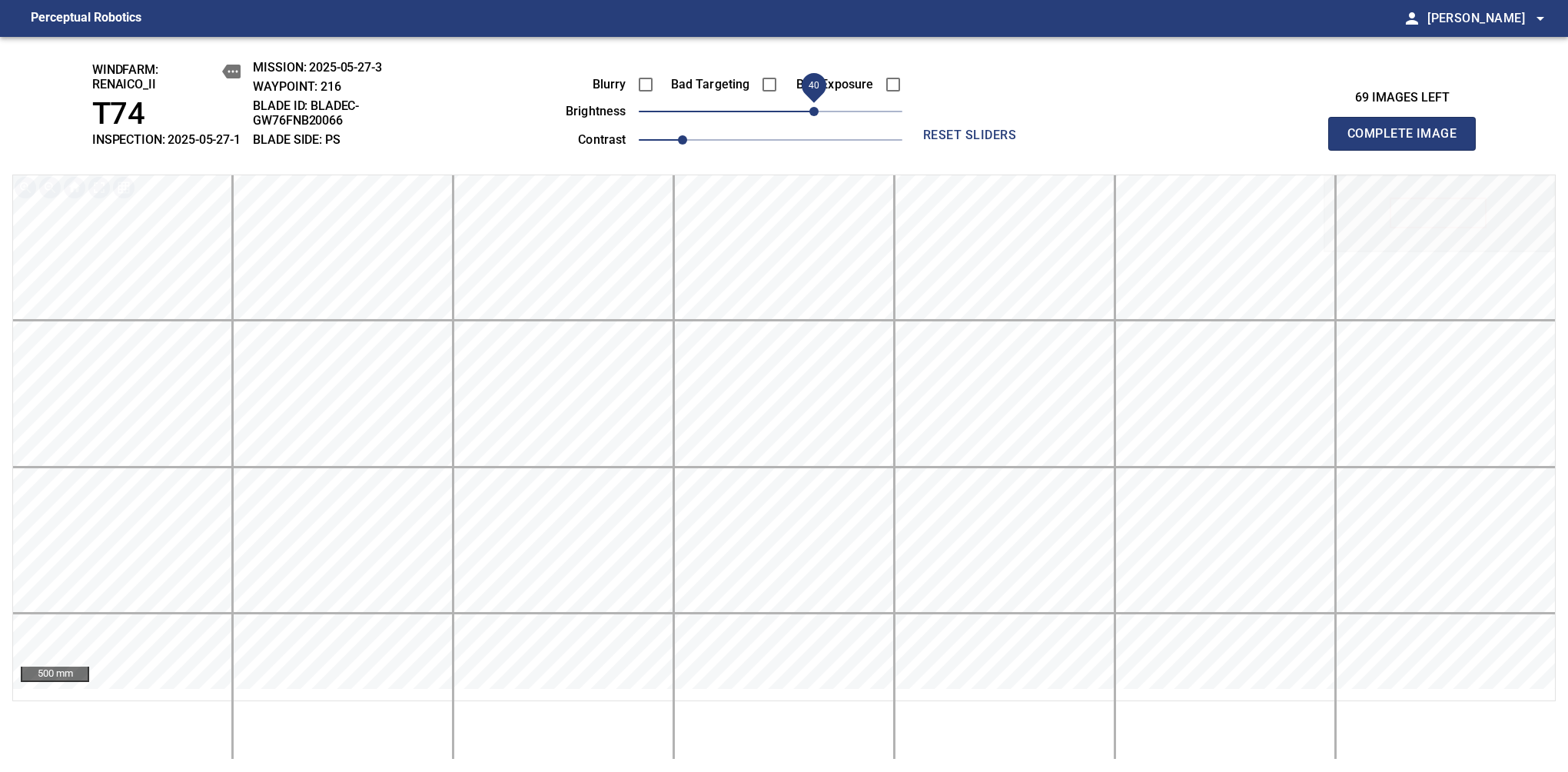
click at [1408, 141] on span "Complete Image" at bounding box center [1402, 133] width 113 height 22
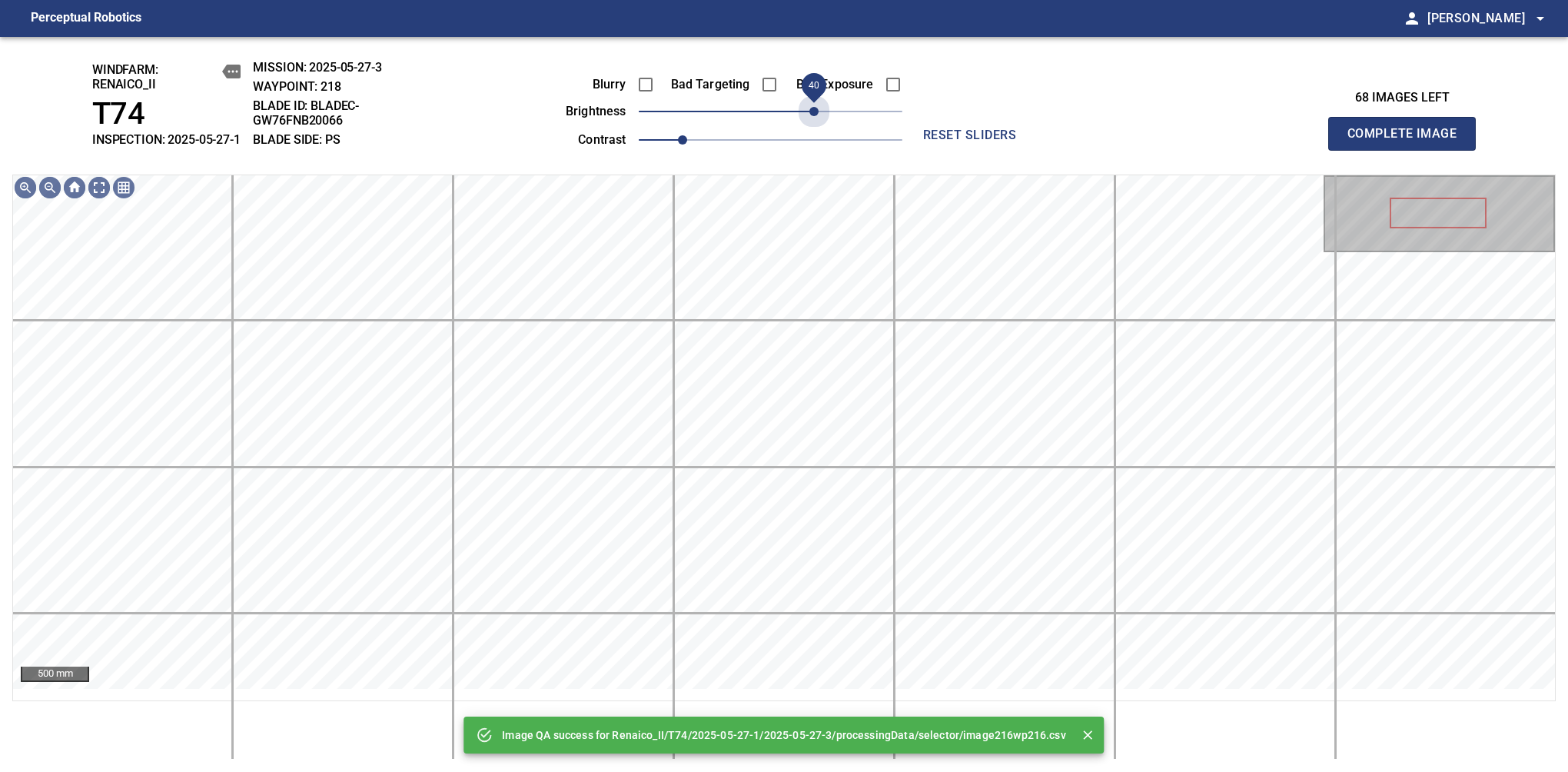
click at [818, 122] on span "40" at bounding box center [770, 111] width 264 height 22
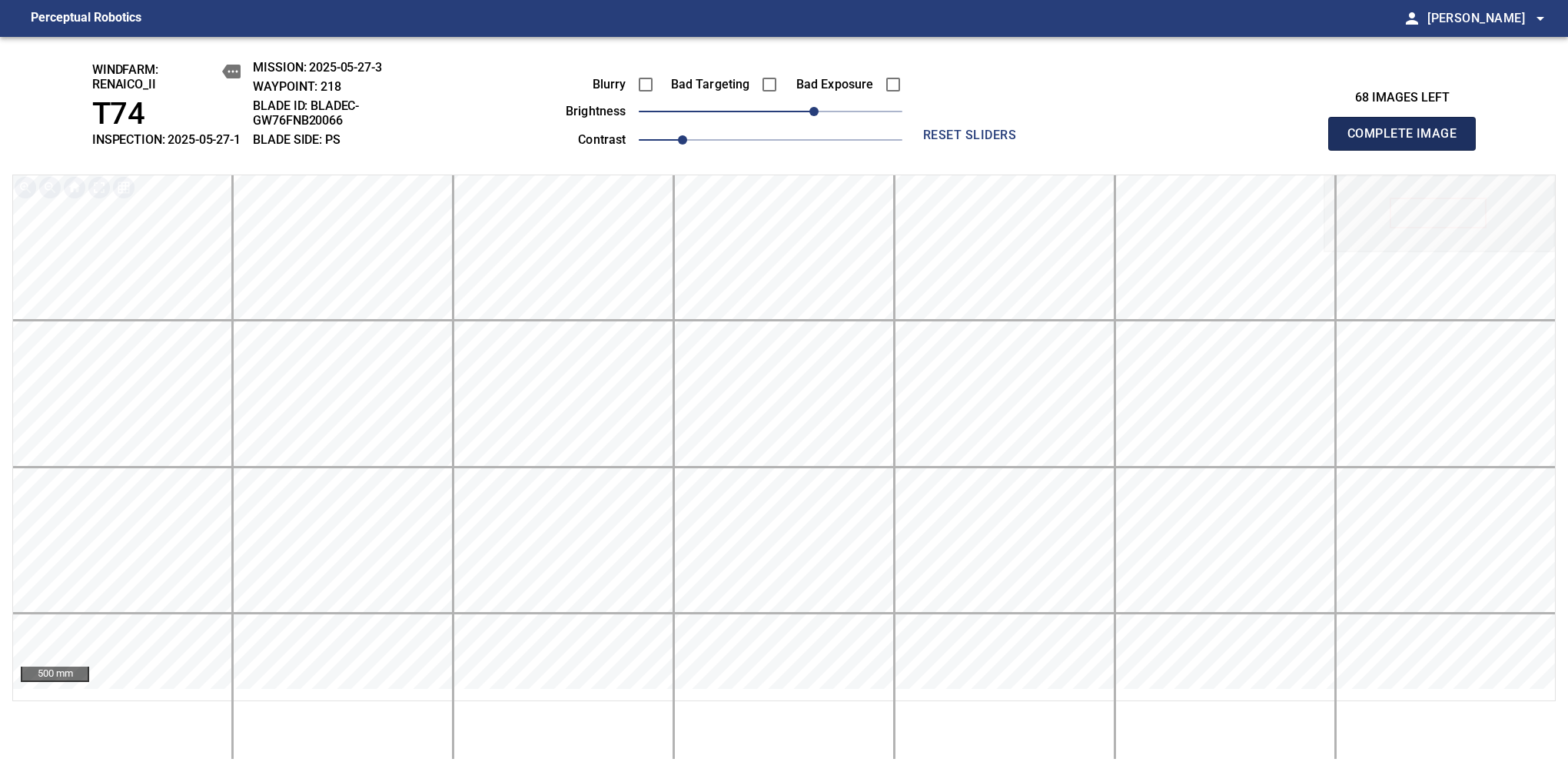
click at [1408, 141] on span "Complete Image" at bounding box center [1402, 133] width 113 height 22
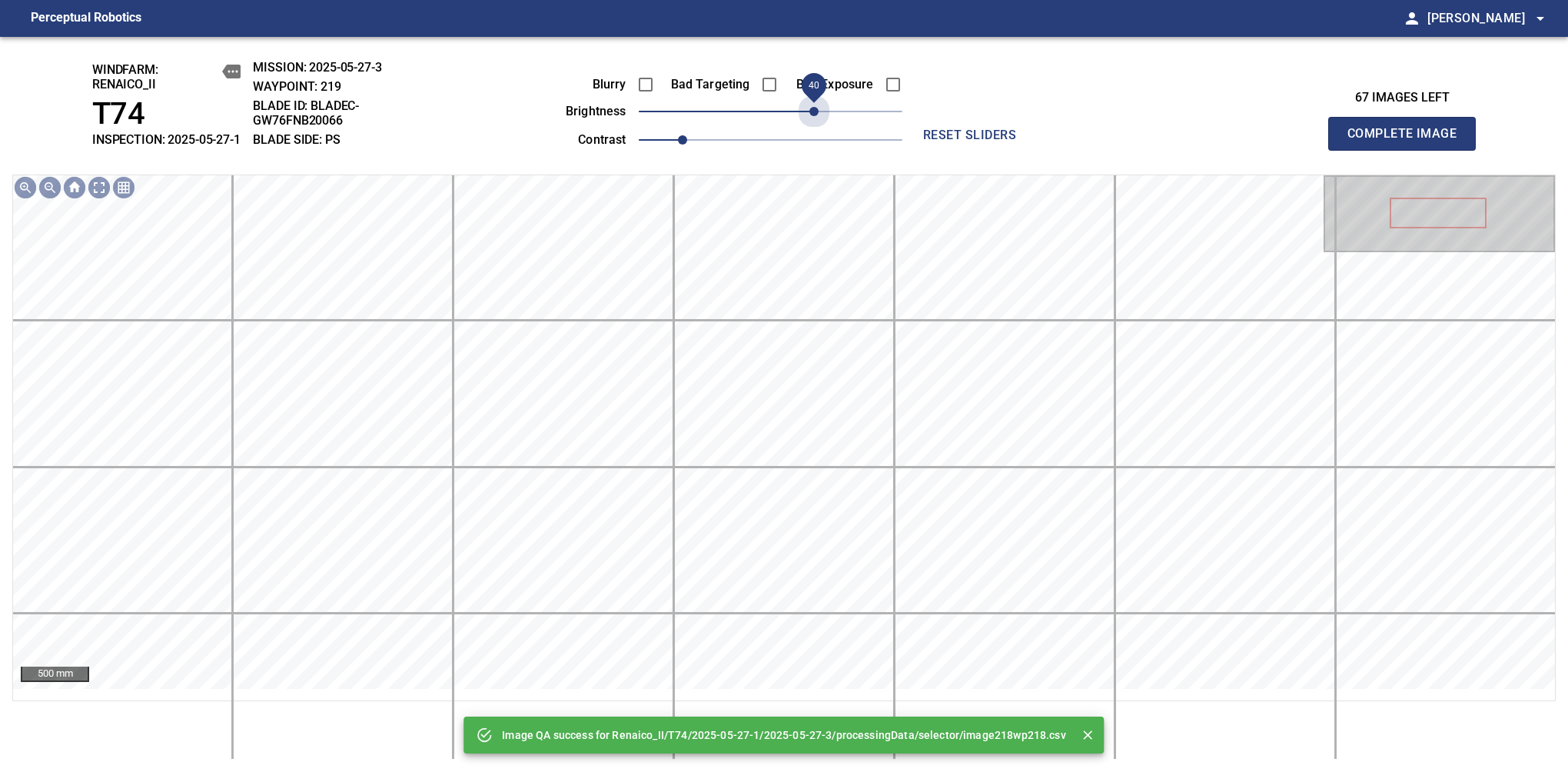
click at [818, 122] on span "40" at bounding box center [770, 111] width 264 height 22
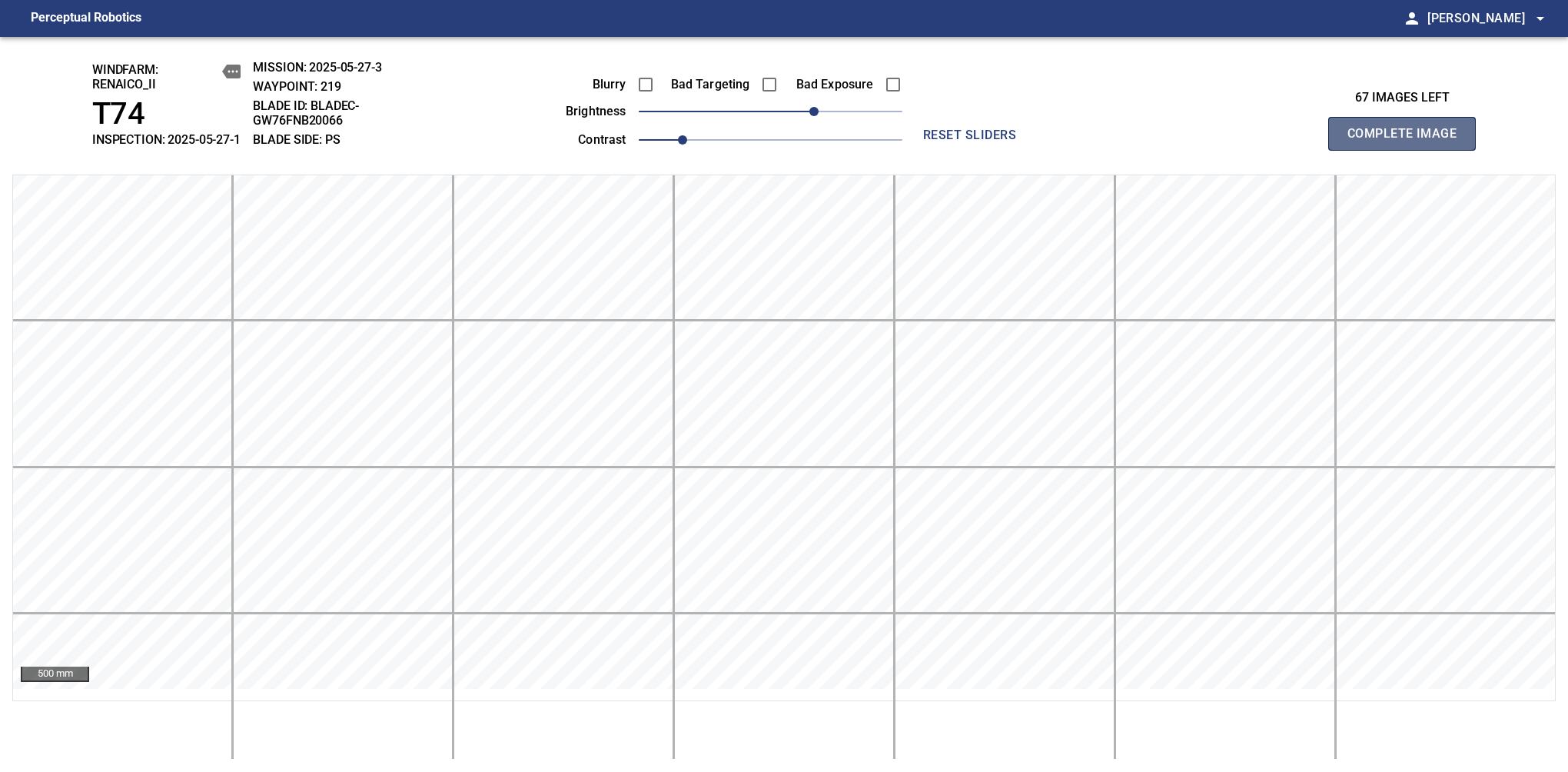
click at [1408, 141] on span "Complete Image" at bounding box center [1402, 133] width 113 height 22
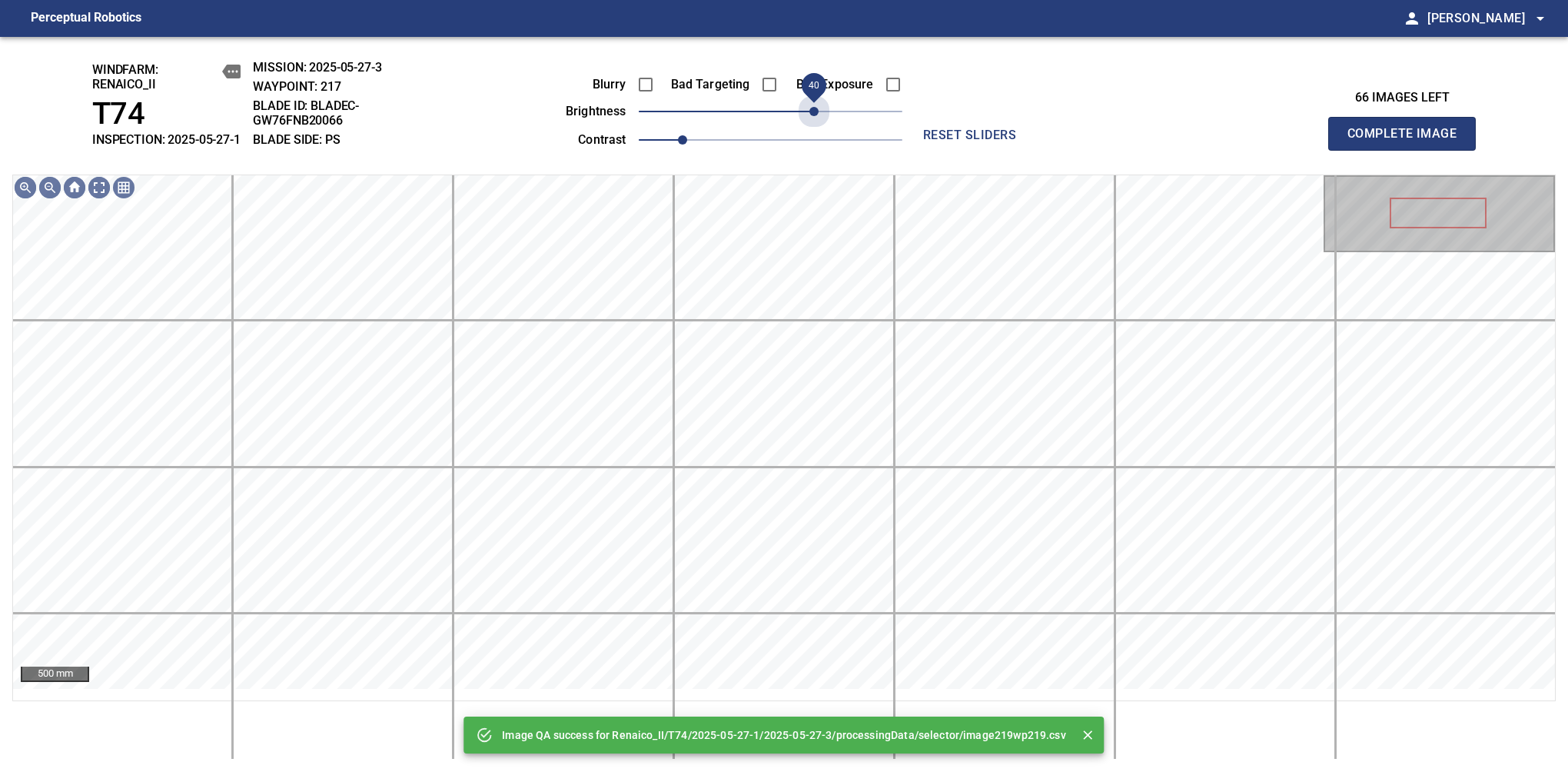
click at [818, 122] on span "40" at bounding box center [770, 111] width 264 height 22
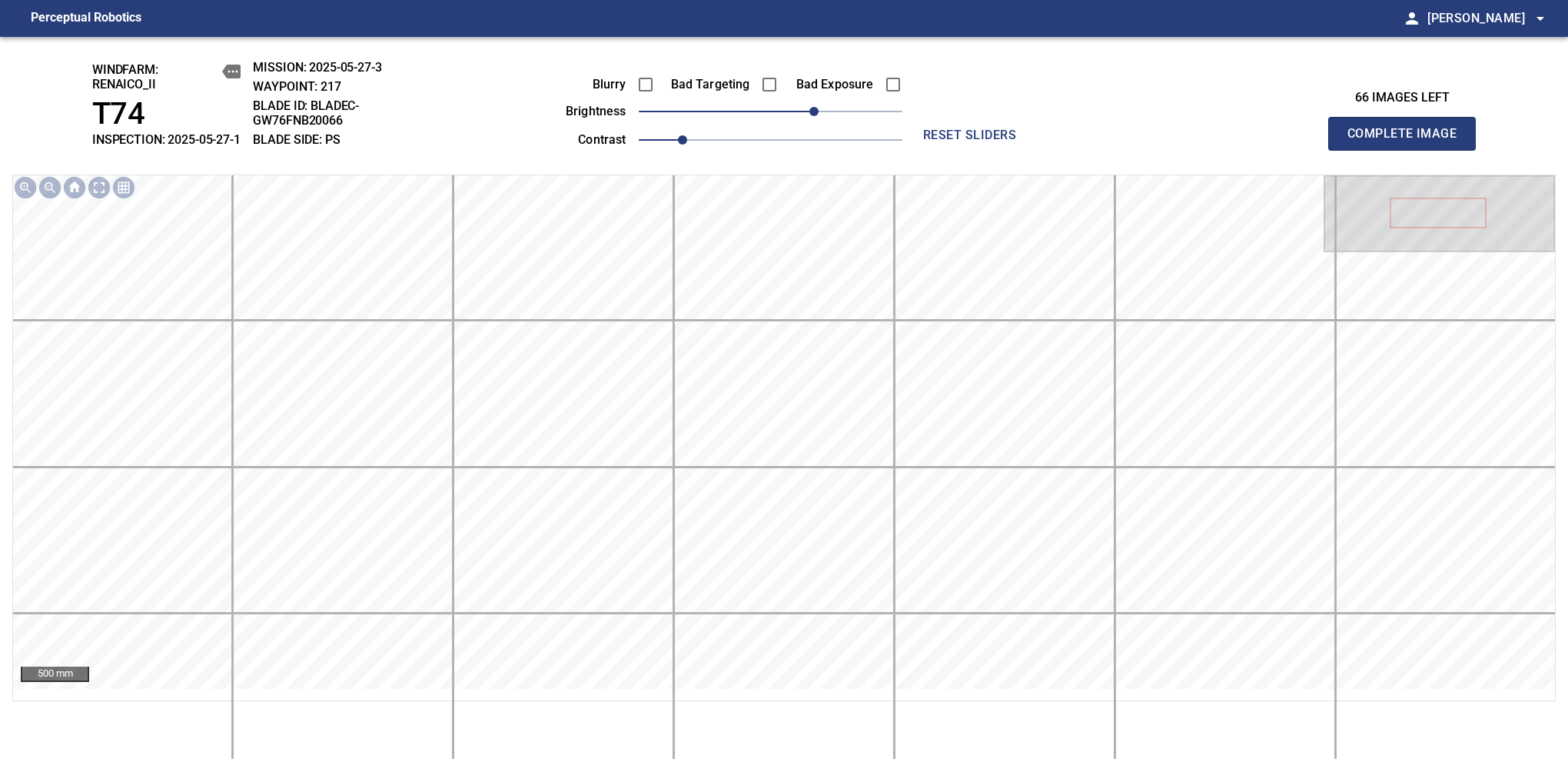
click at [1408, 141] on span "Complete Image" at bounding box center [1402, 133] width 113 height 22
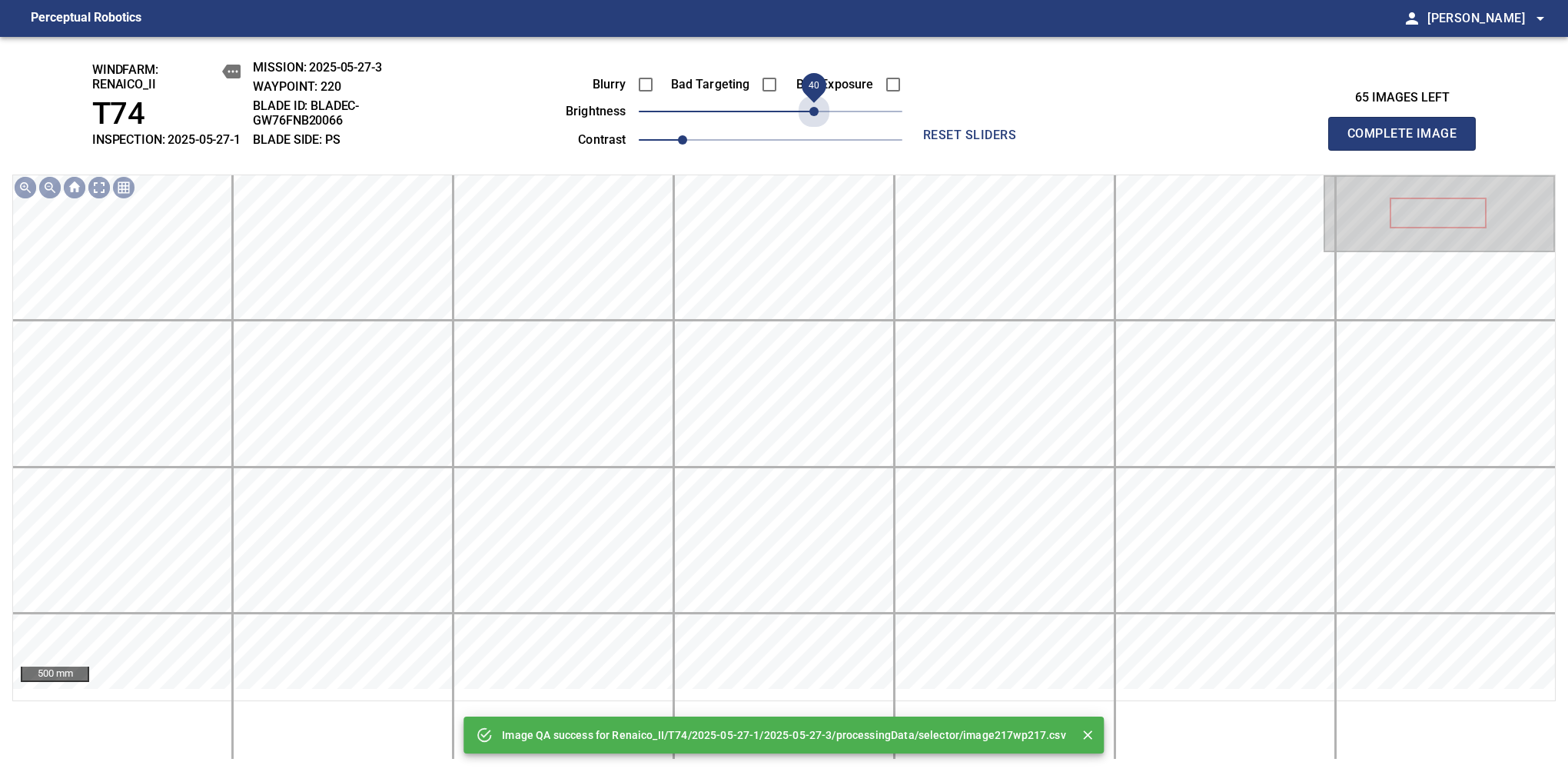
click at [818, 122] on span "40" at bounding box center [770, 111] width 264 height 22
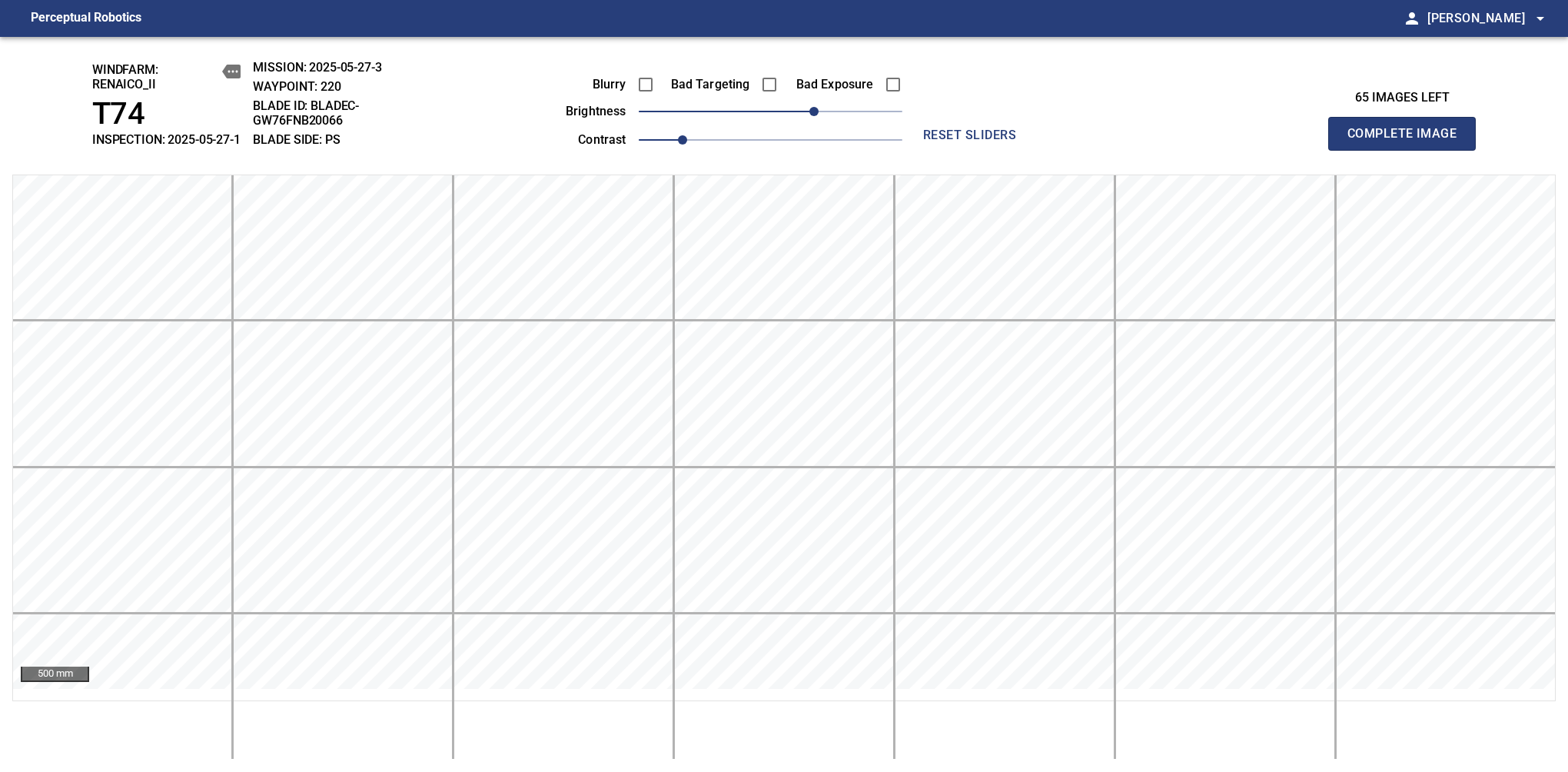
click at [1408, 141] on span "Complete Image" at bounding box center [1402, 133] width 113 height 22
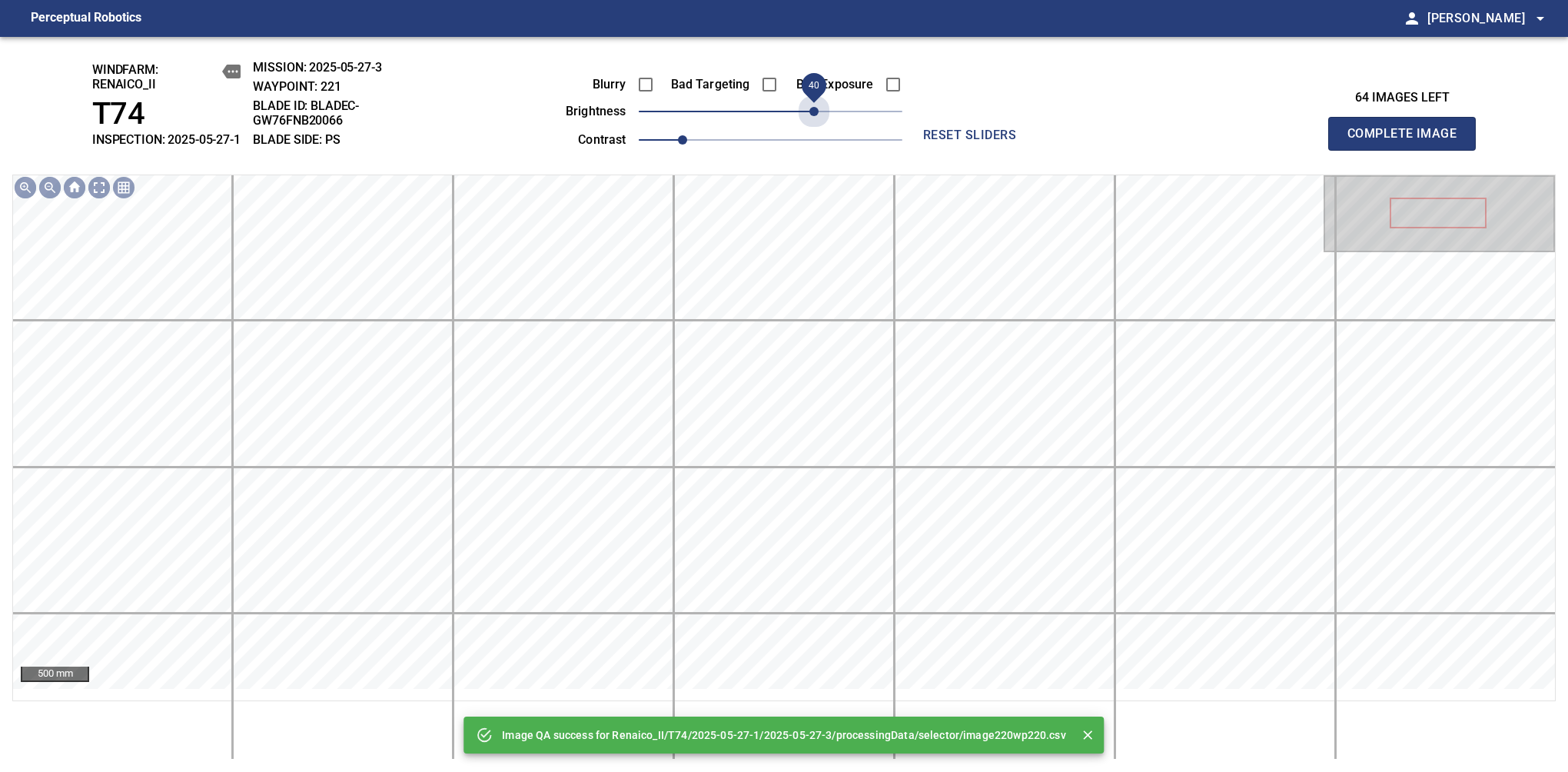
click at [818, 122] on span "40" at bounding box center [770, 111] width 264 height 22
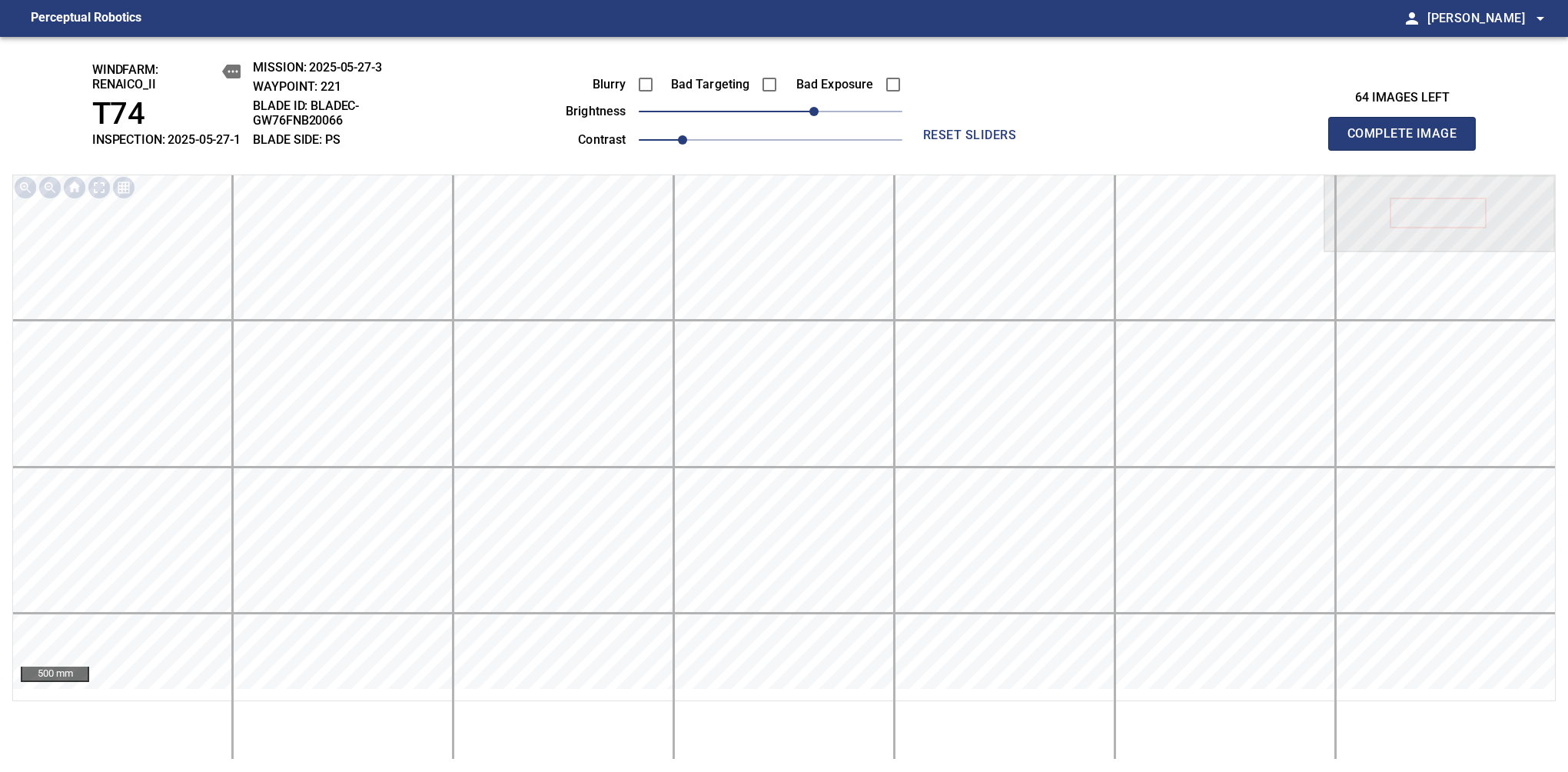
click at [1408, 141] on span "Complete Image" at bounding box center [1402, 133] width 113 height 22
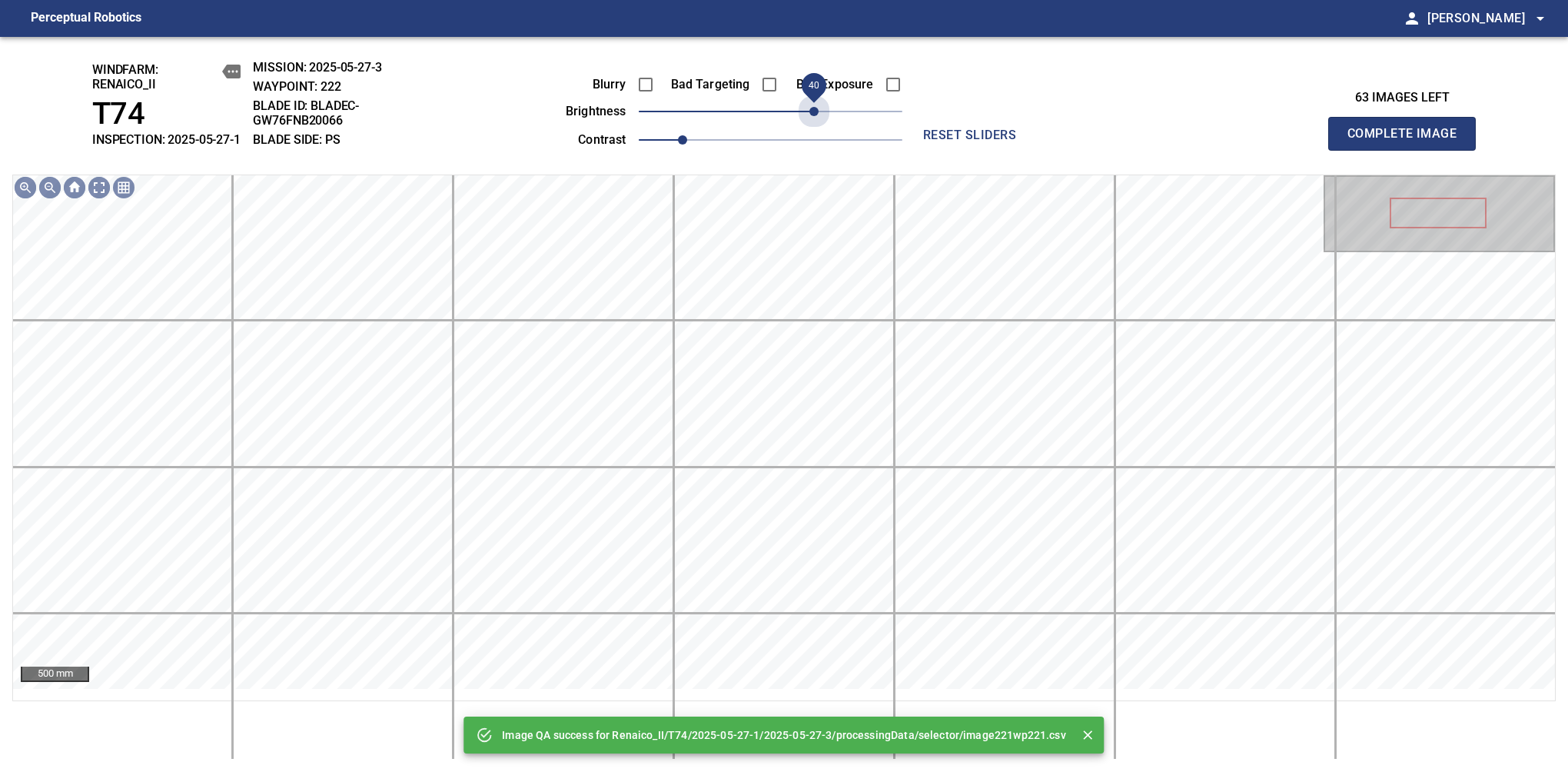
click at [818, 122] on span "40" at bounding box center [770, 111] width 264 height 22
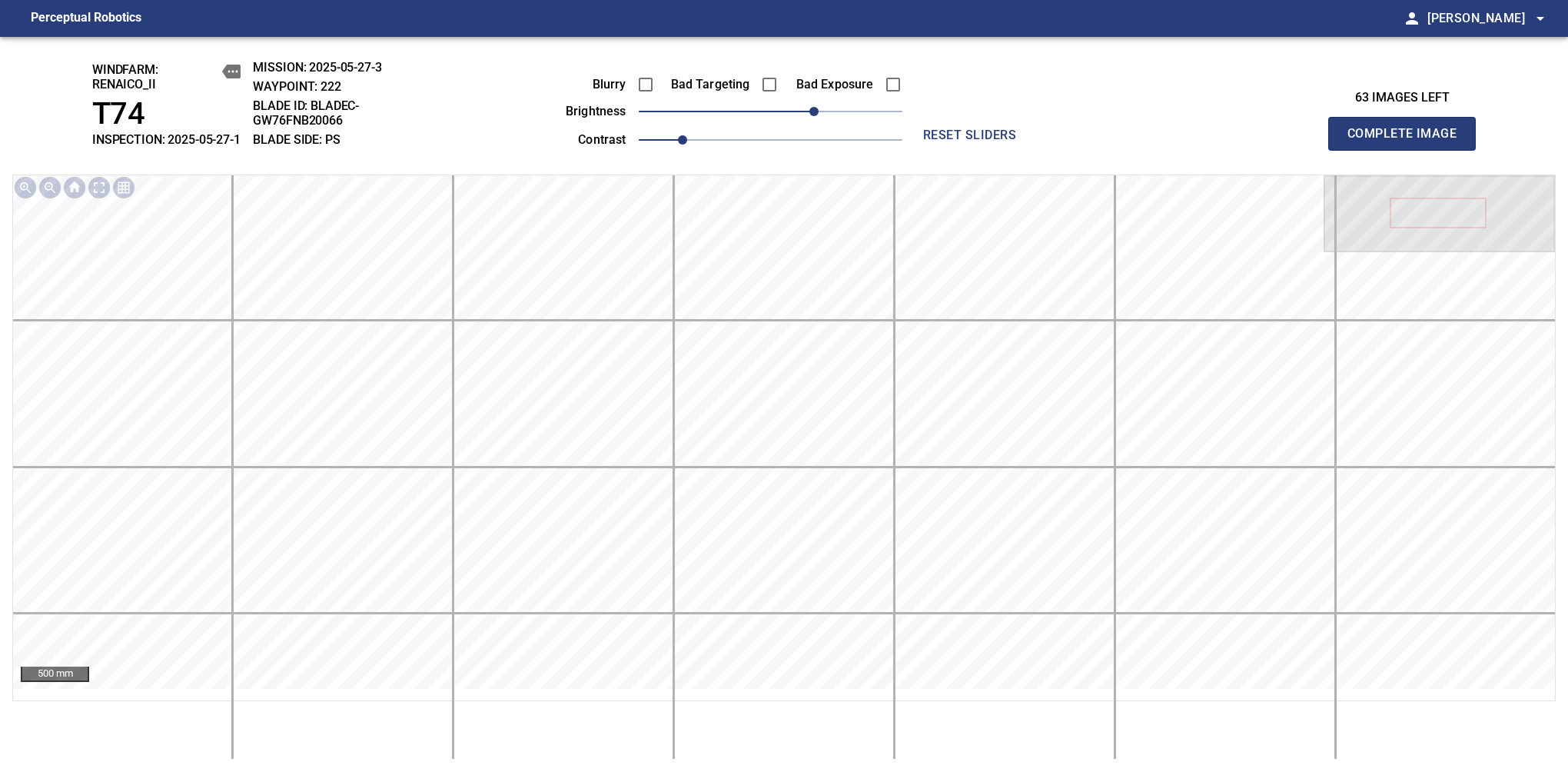
click at [1408, 141] on span "Complete Image" at bounding box center [1402, 133] width 113 height 22
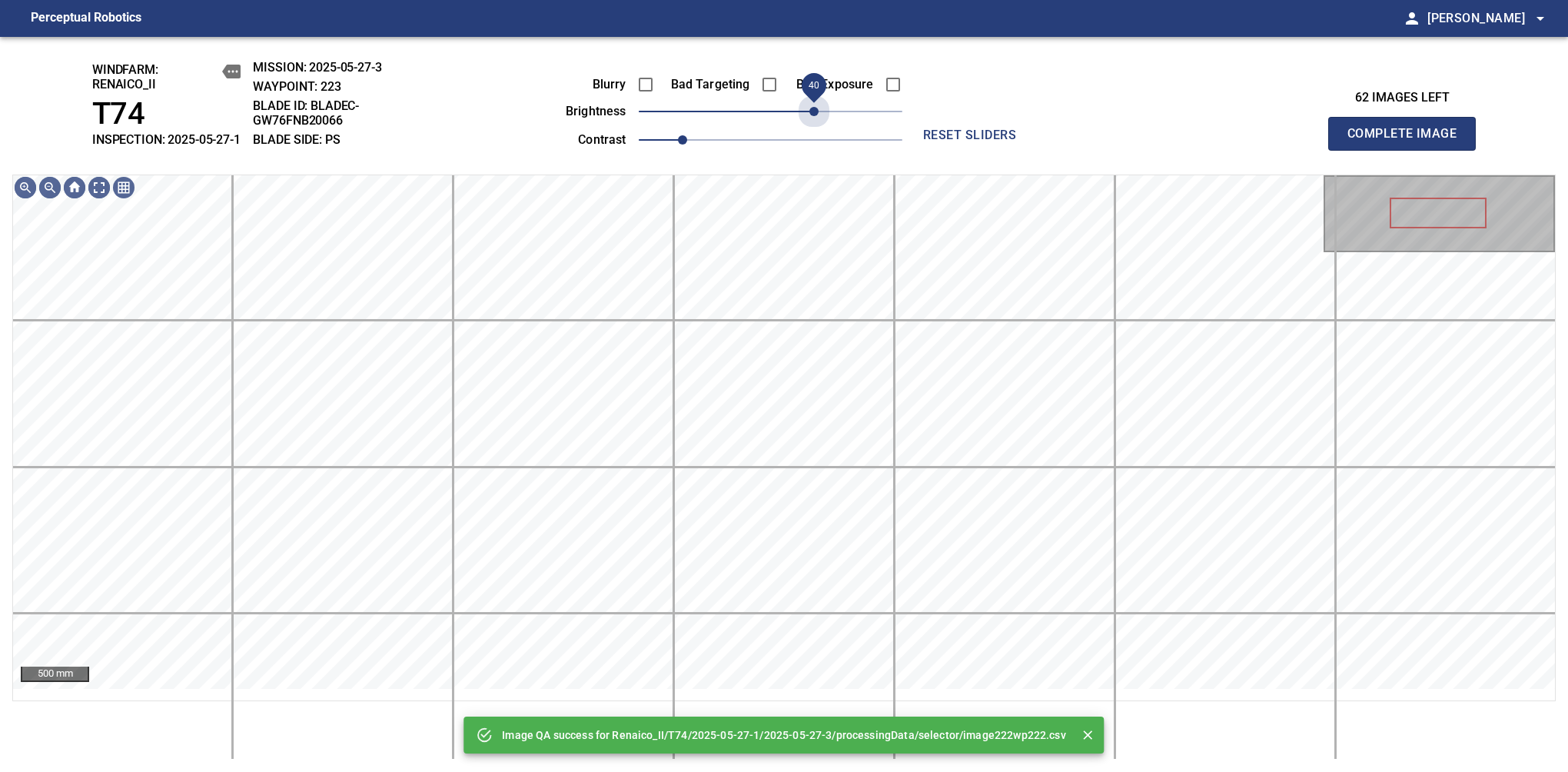
click at [818, 122] on span "40" at bounding box center [770, 111] width 264 height 22
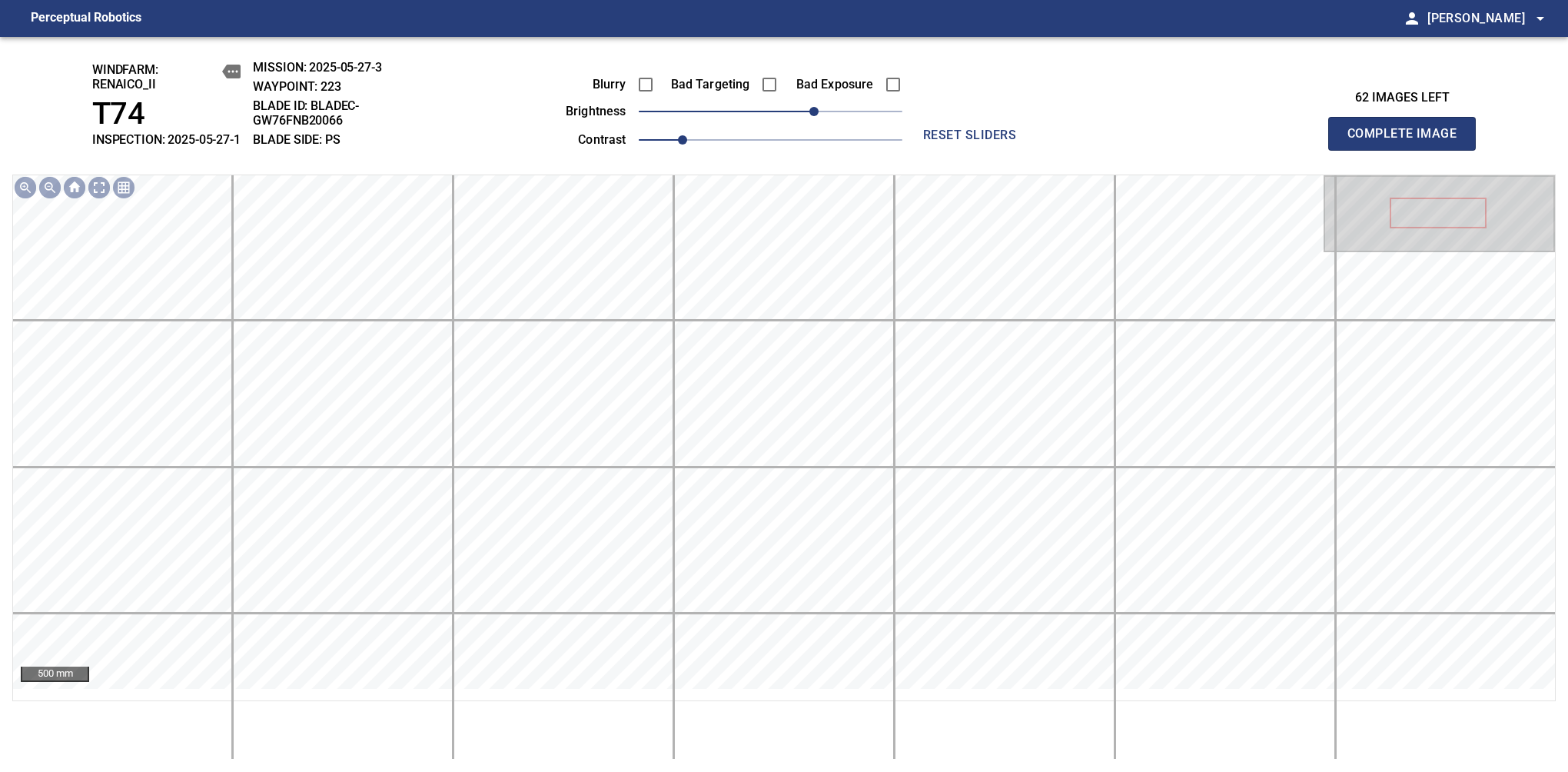
click at [1408, 141] on span "Complete Image" at bounding box center [1402, 133] width 113 height 22
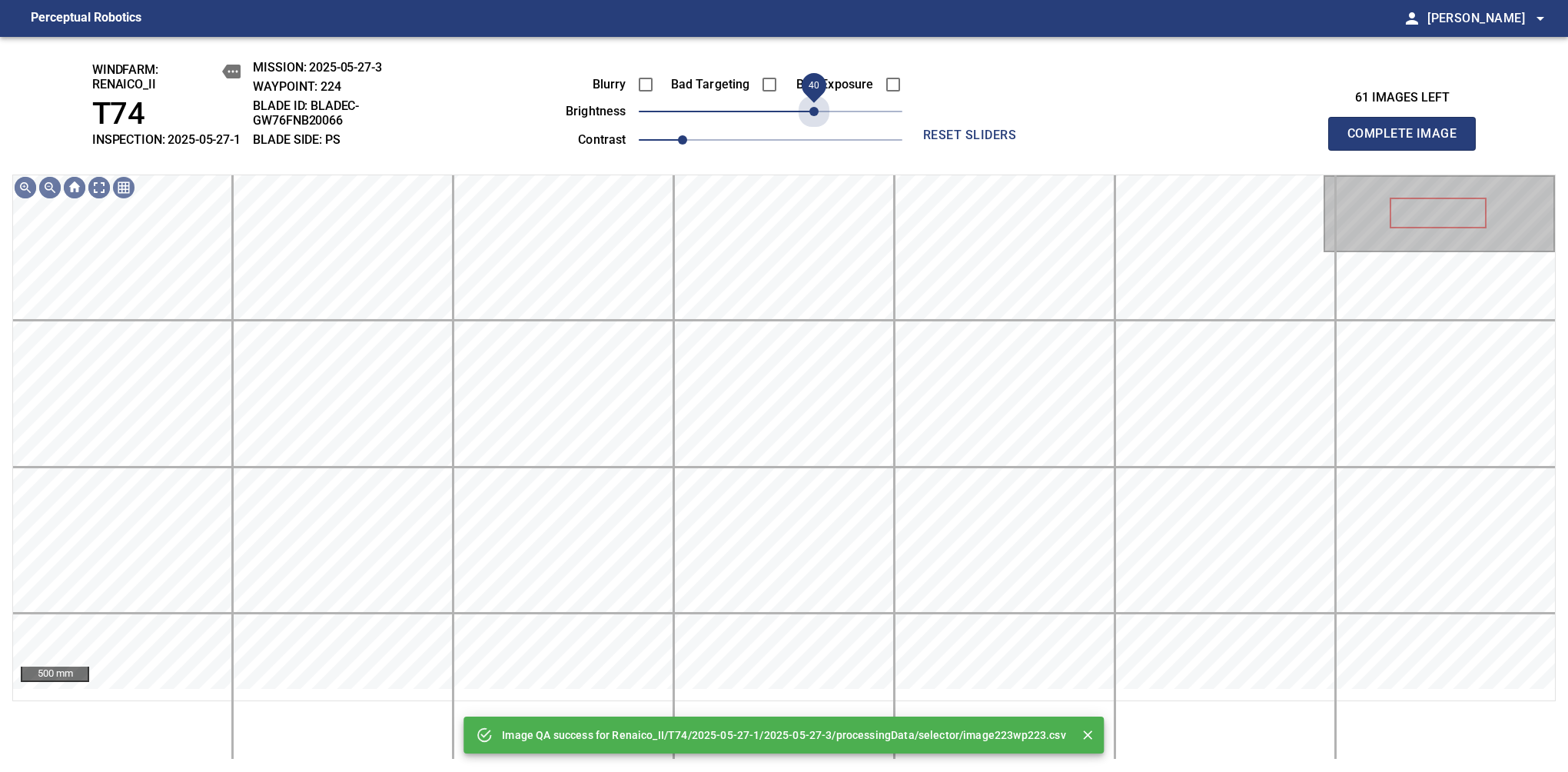
click at [818, 122] on span "40" at bounding box center [770, 111] width 264 height 22
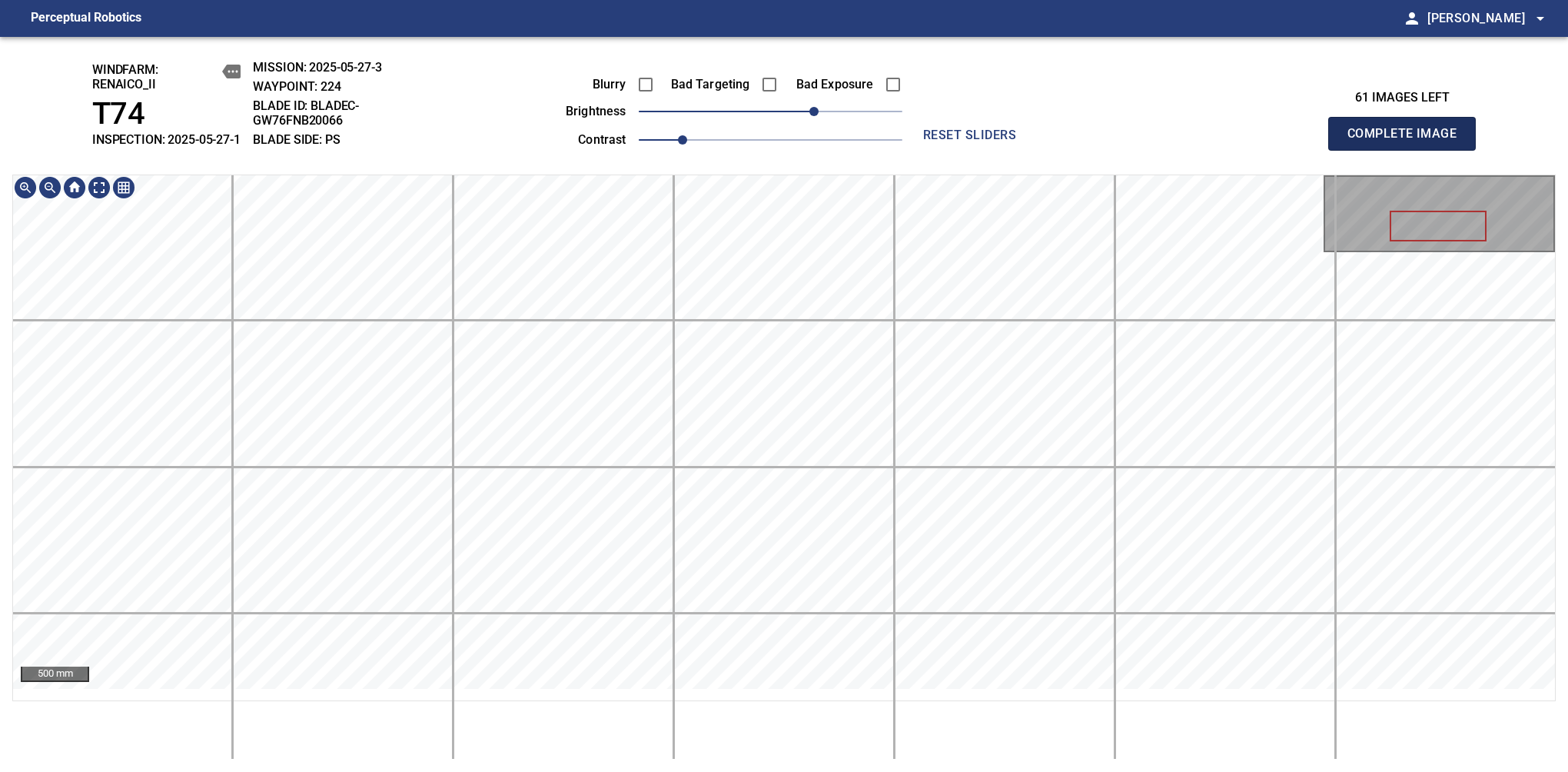
click at [1408, 141] on span "Complete Image" at bounding box center [1402, 133] width 113 height 22
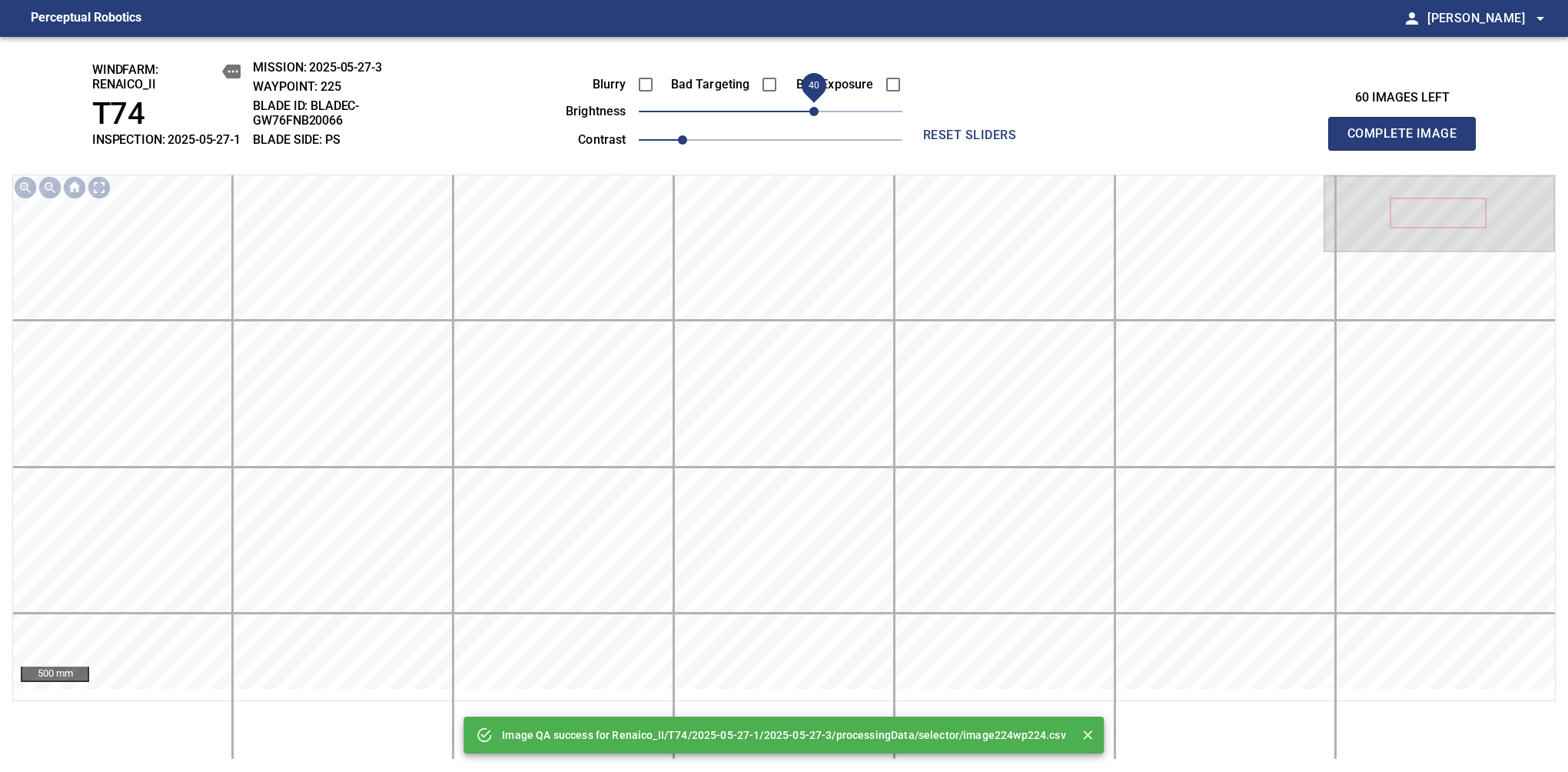
drag, startPoint x: 809, startPoint y: 129, endPoint x: 818, endPoint y: 129, distance: 9.0
click at [818, 122] on span "40" at bounding box center [770, 111] width 264 height 22
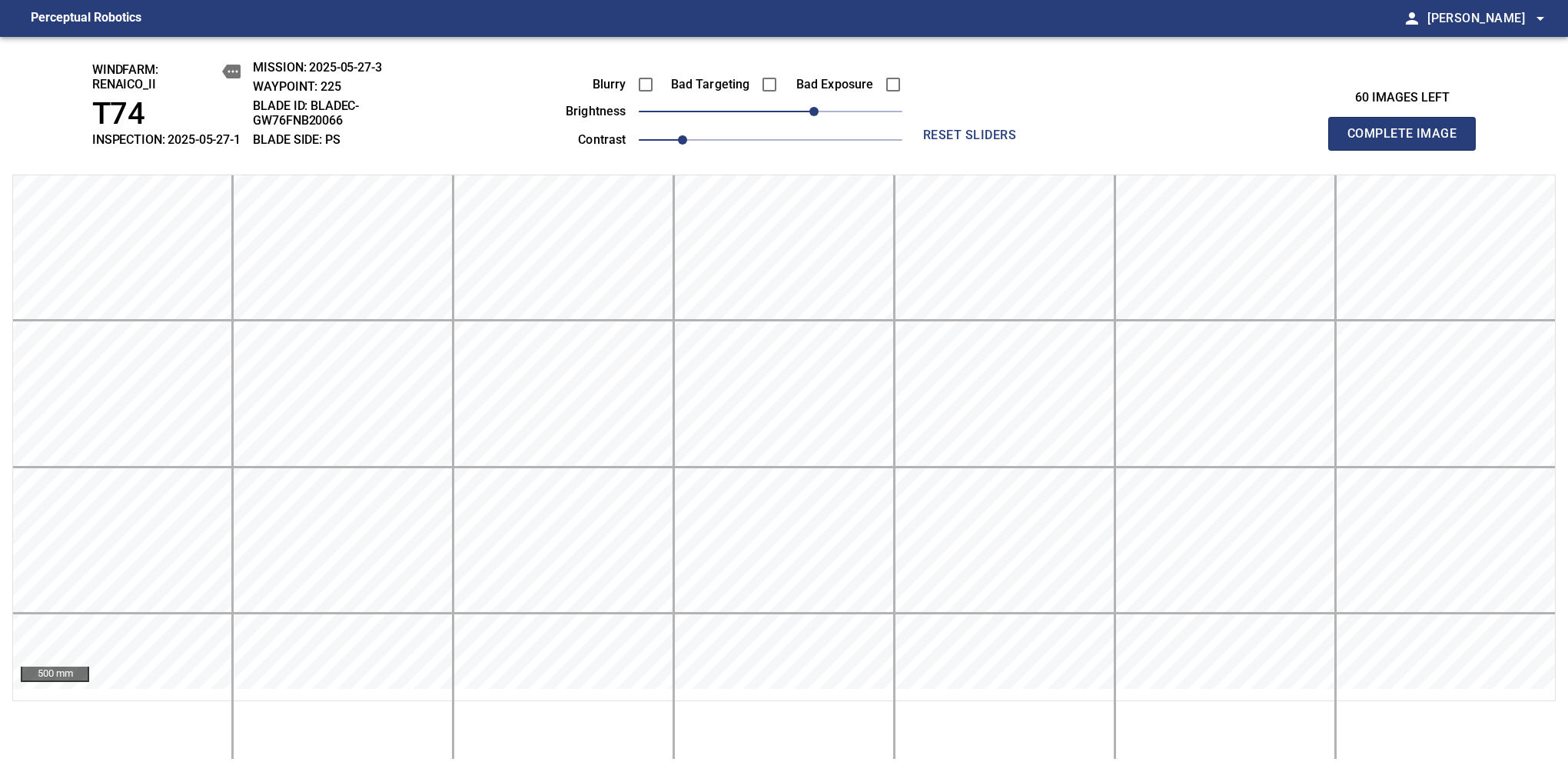
click at [1408, 141] on span "Complete Image" at bounding box center [1402, 133] width 113 height 22
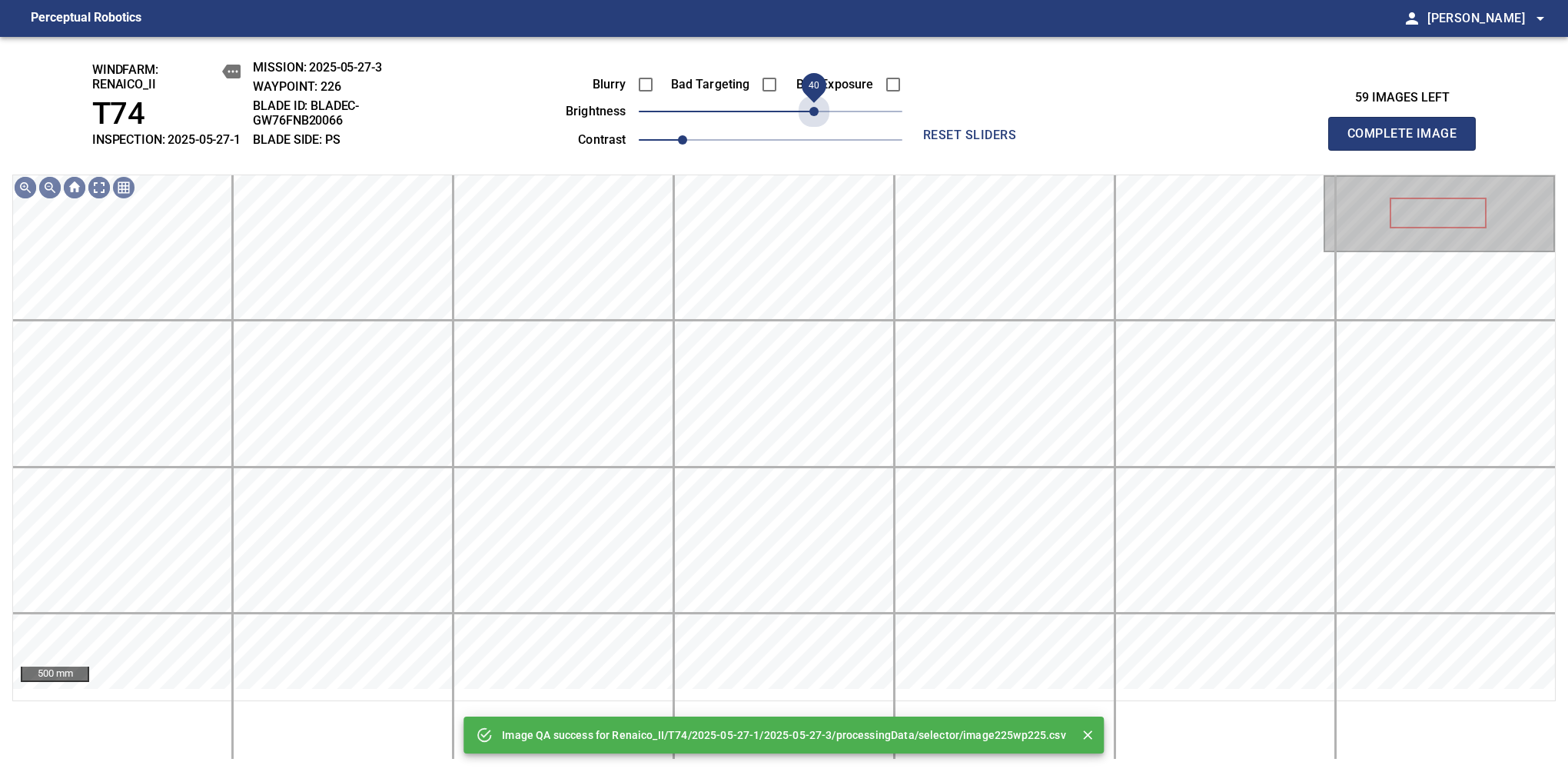
click at [818, 122] on span "40" at bounding box center [770, 111] width 264 height 22
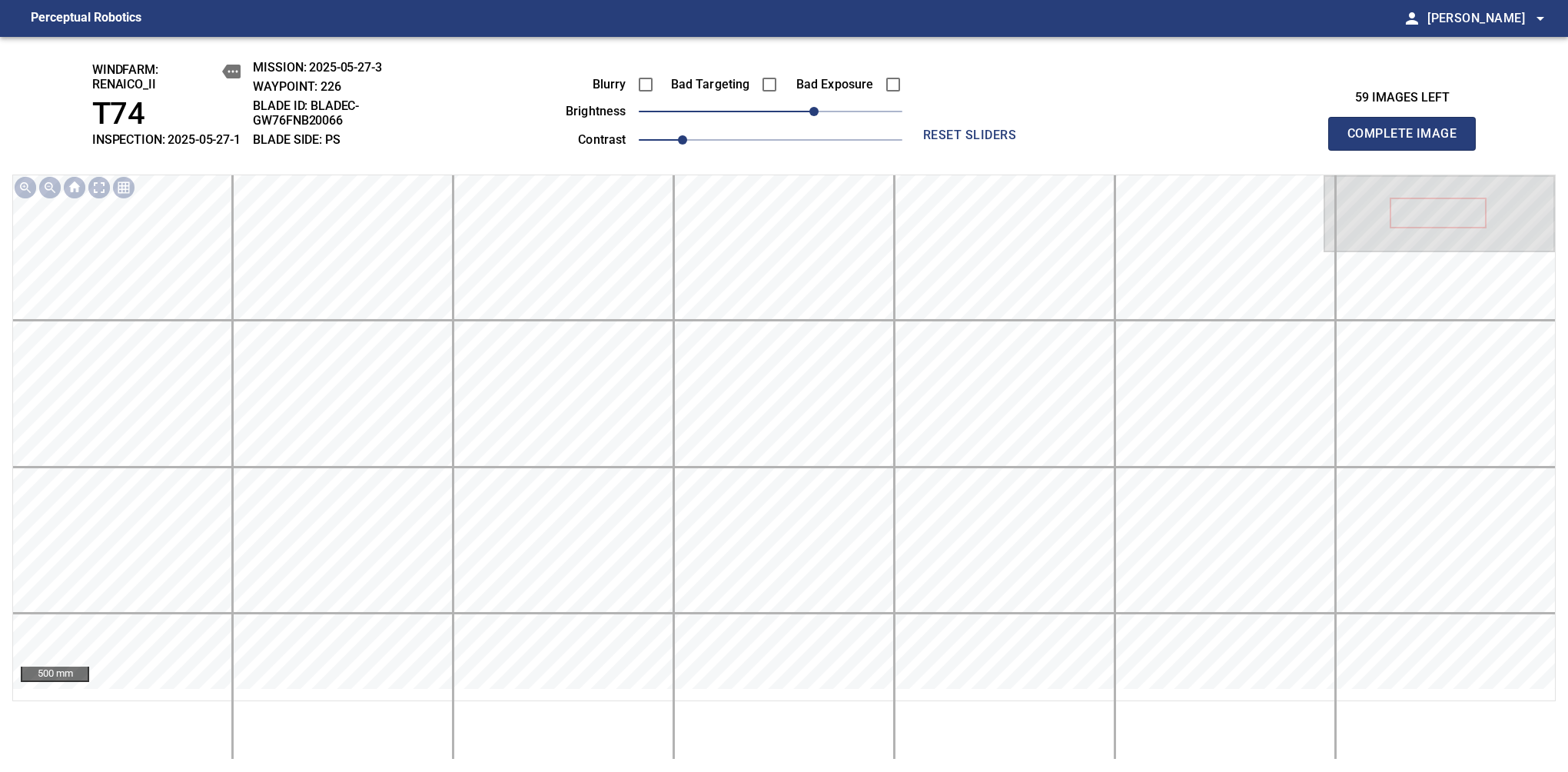
click at [1408, 141] on span "Complete Image" at bounding box center [1402, 133] width 113 height 22
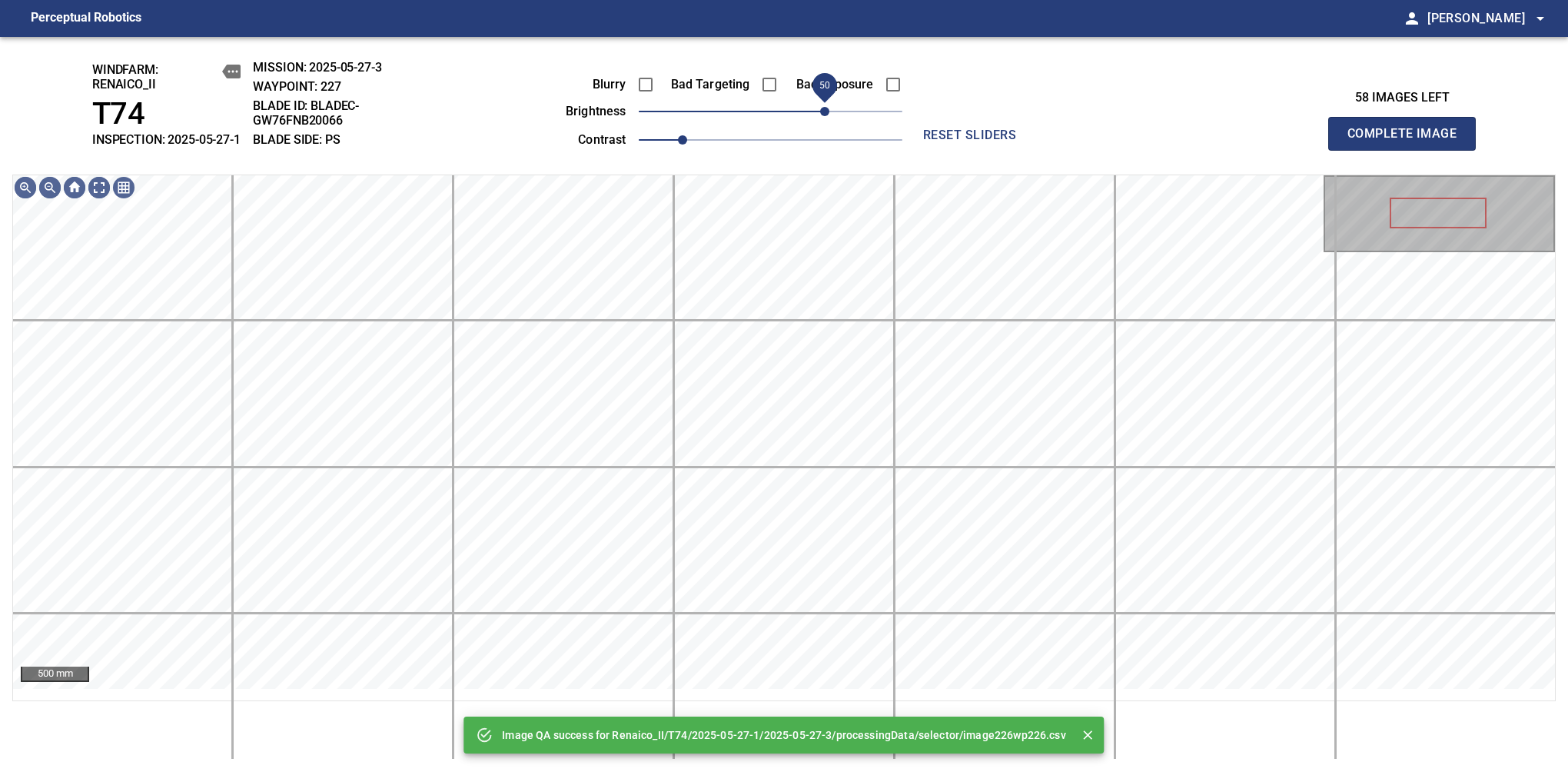
click at [822, 122] on span "50" at bounding box center [770, 111] width 264 height 22
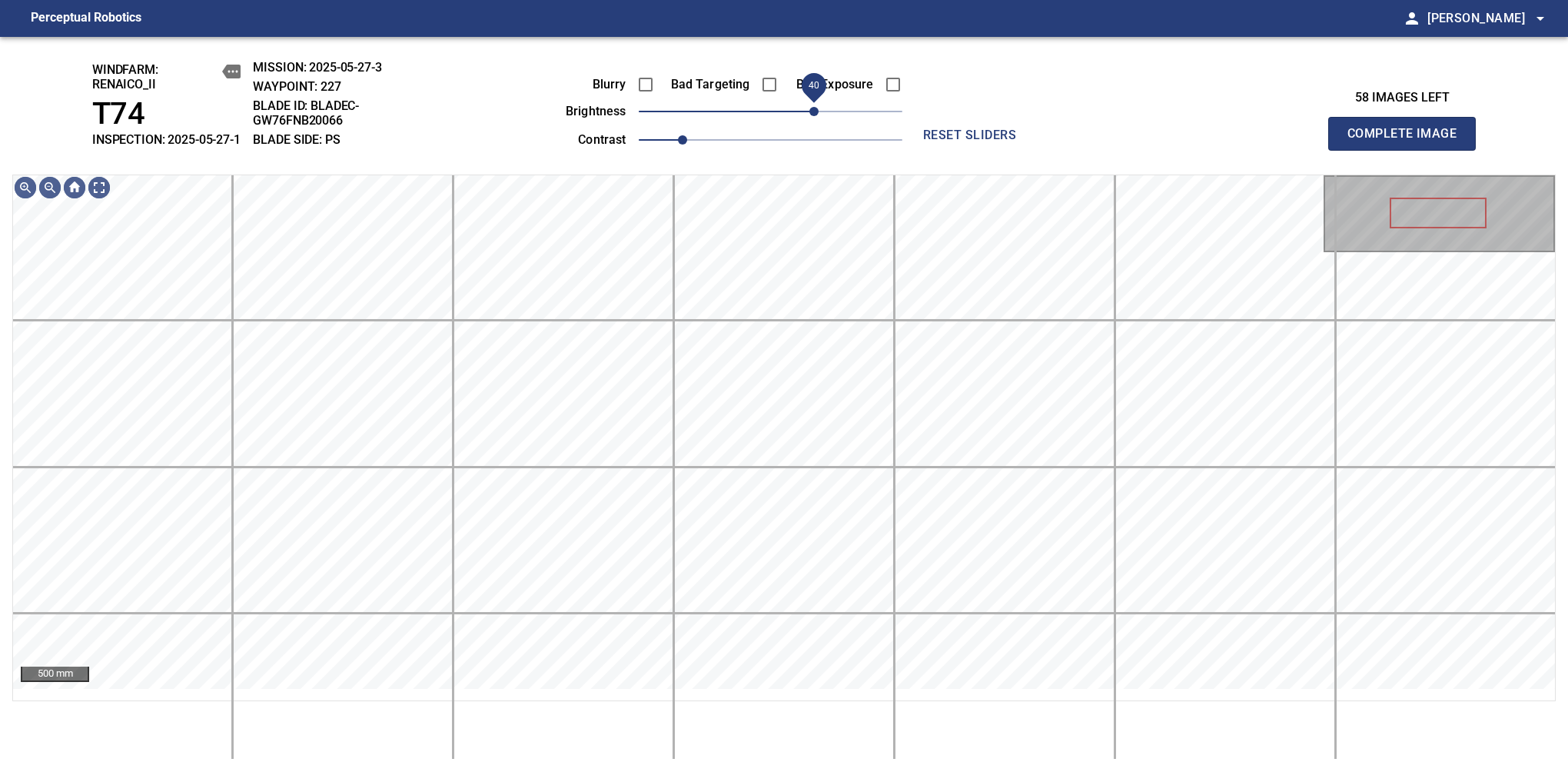
click at [815, 116] on span "40" at bounding box center [814, 112] width 10 height 10
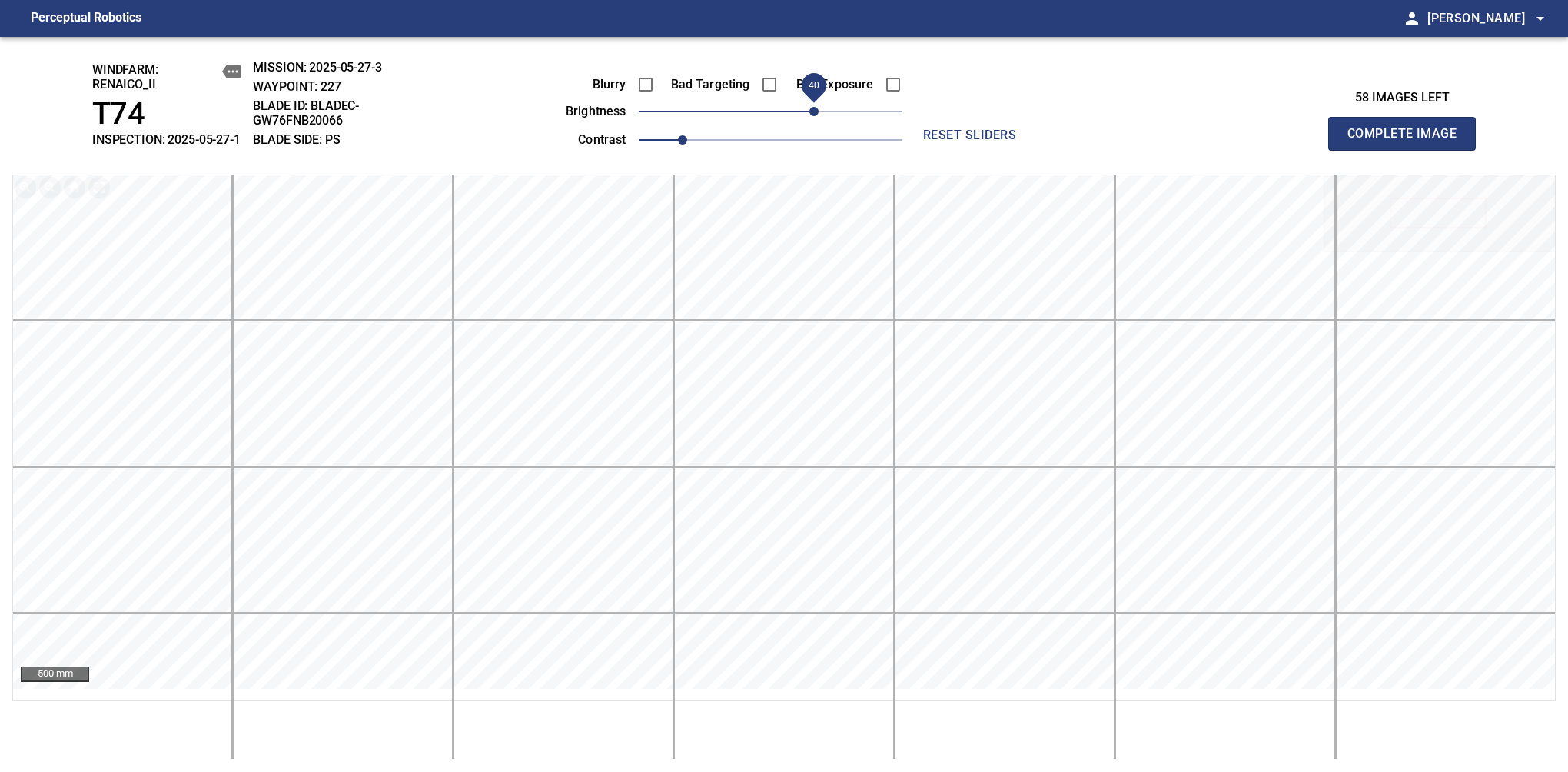
click at [1408, 141] on span "Complete Image" at bounding box center [1402, 133] width 113 height 22
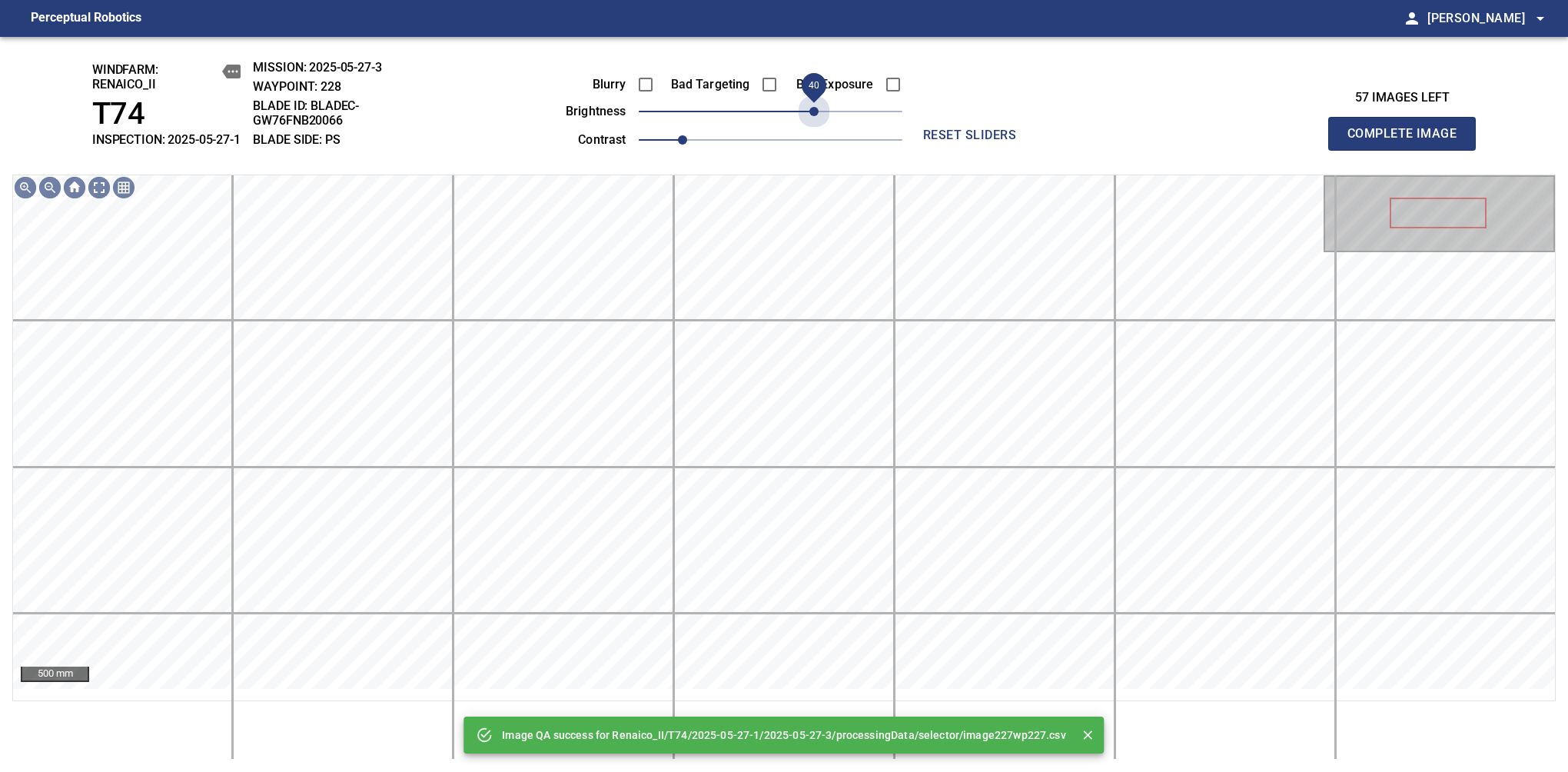
click at [815, 122] on span "40" at bounding box center [770, 111] width 264 height 22
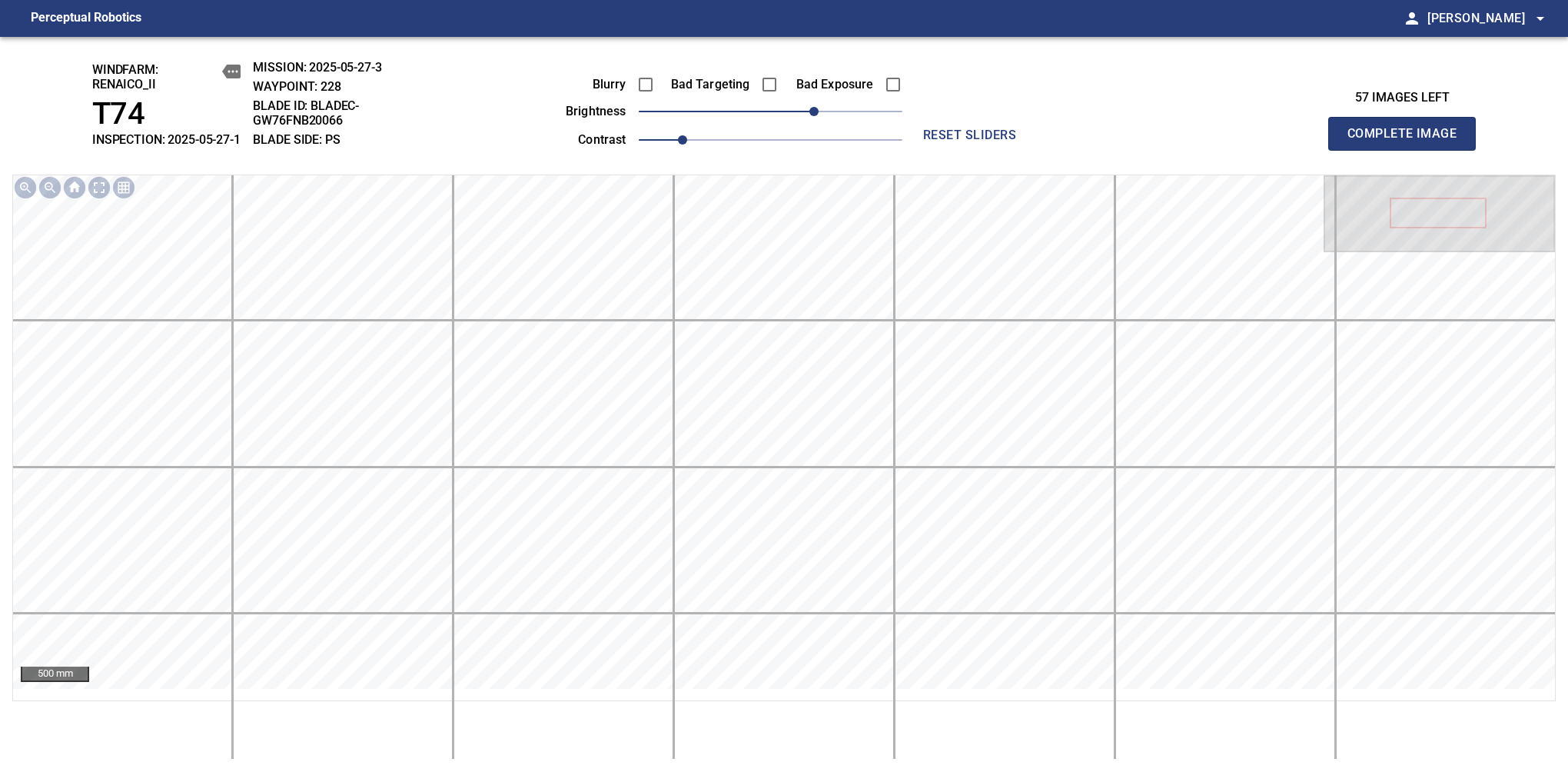
click at [1408, 141] on span "Complete Image" at bounding box center [1402, 133] width 113 height 22
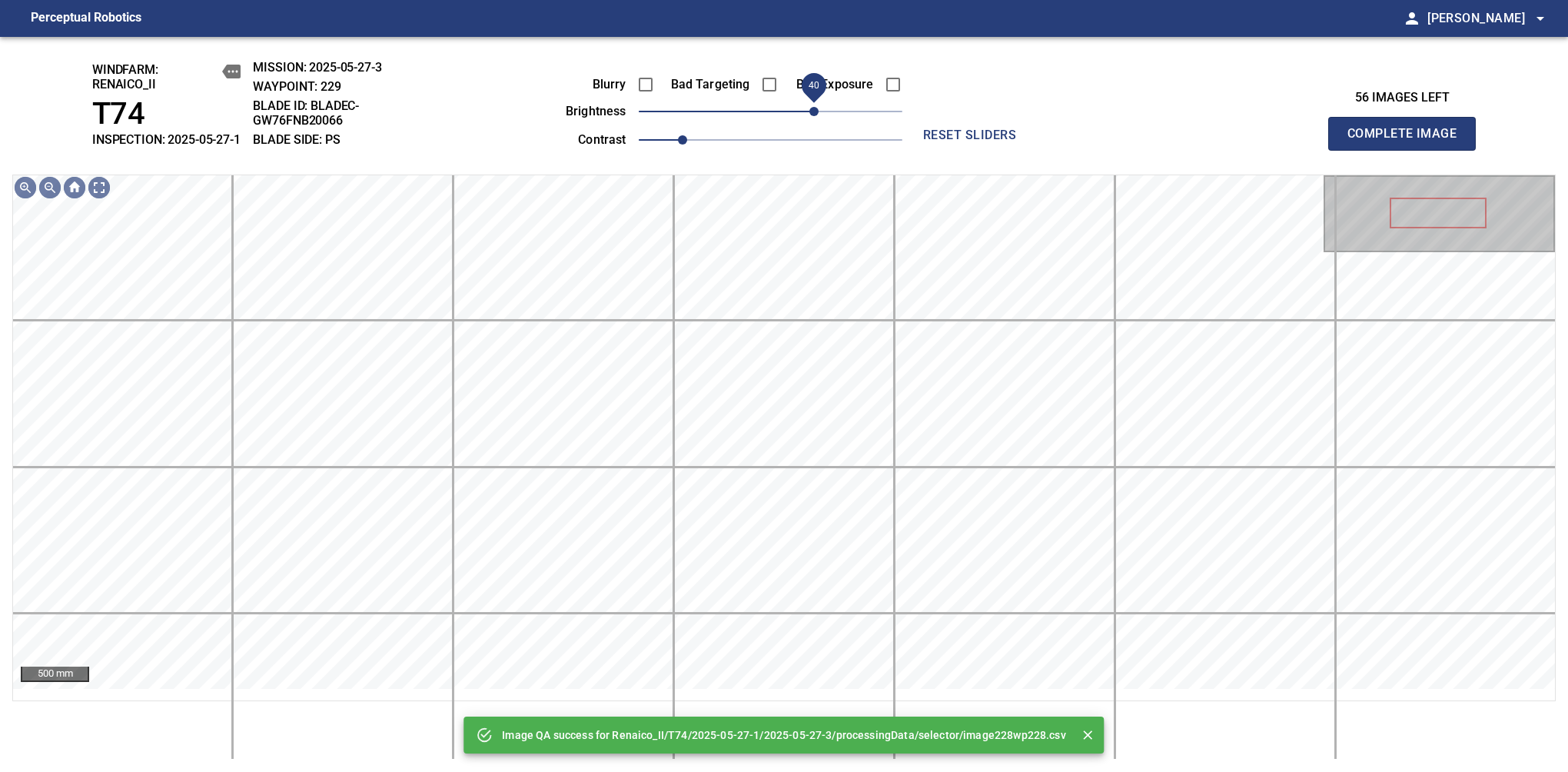
drag, startPoint x: 778, startPoint y: 130, endPoint x: 812, endPoint y: 132, distance: 34.1
click at [812, 116] on span "40" at bounding box center [814, 112] width 10 height 10
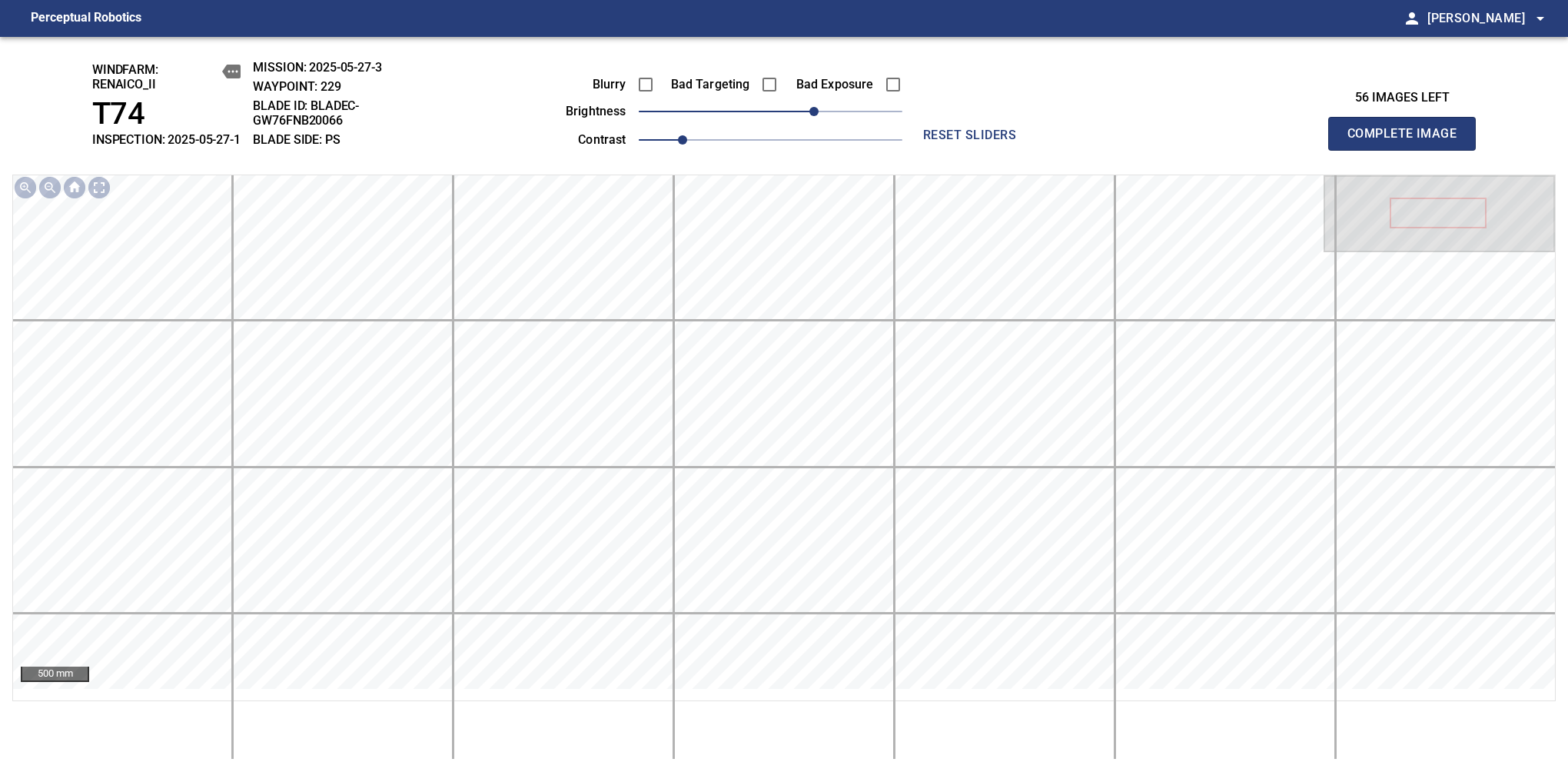
click at [1408, 141] on span "Complete Image" at bounding box center [1402, 133] width 113 height 22
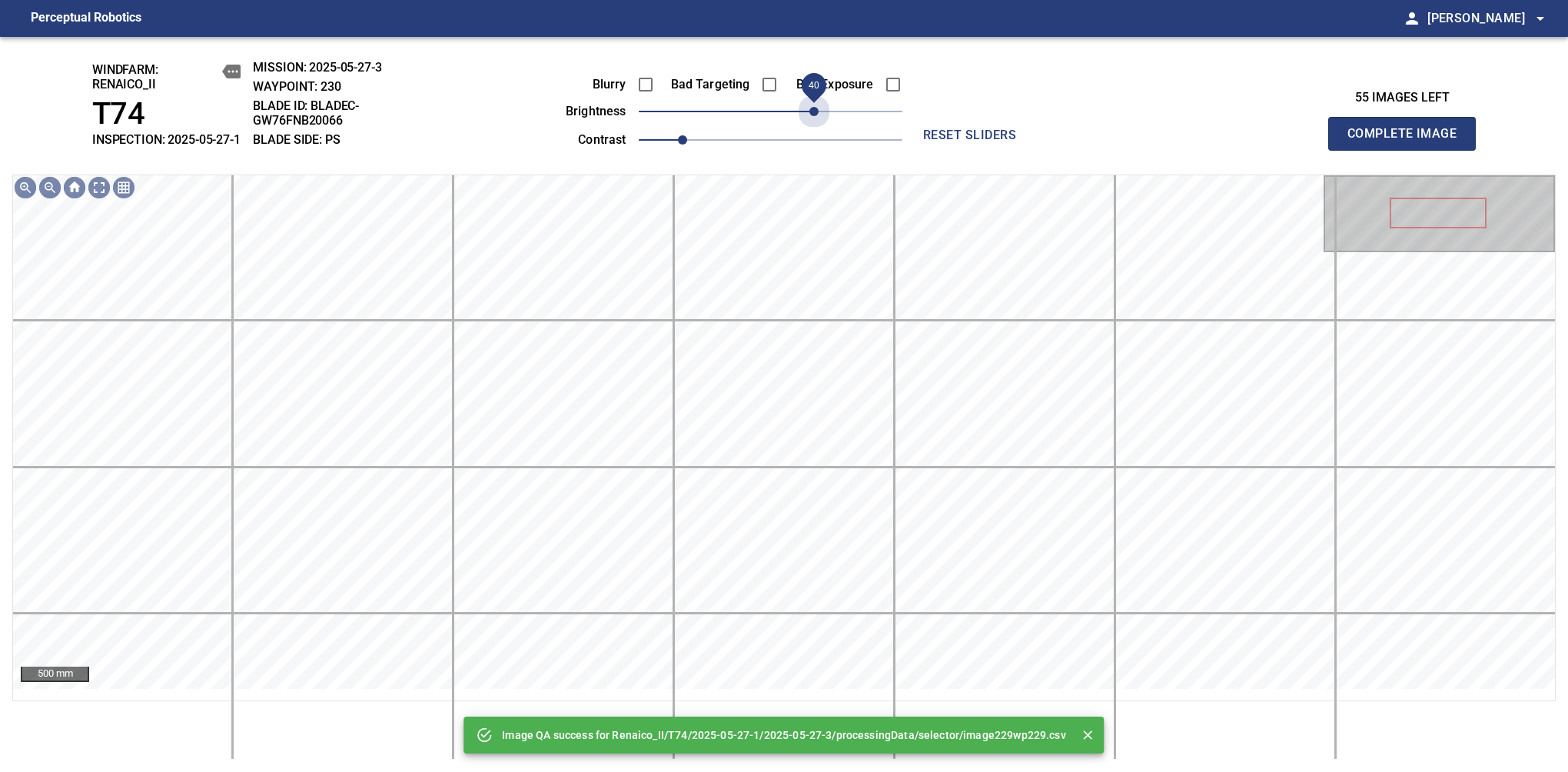
click at [812, 122] on span "40" at bounding box center [770, 111] width 264 height 22
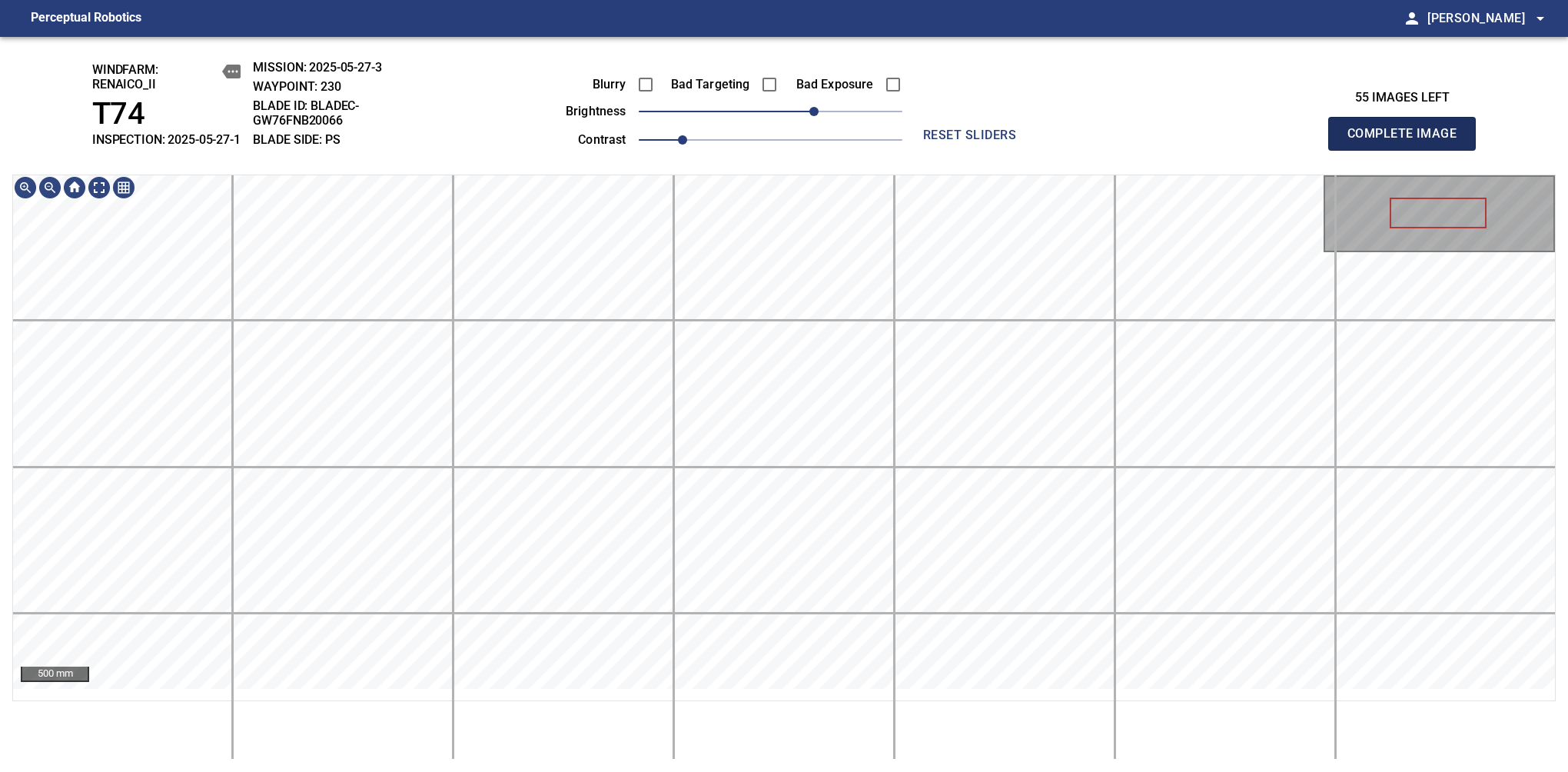
click at [1408, 141] on span "Complete Image" at bounding box center [1402, 133] width 113 height 22
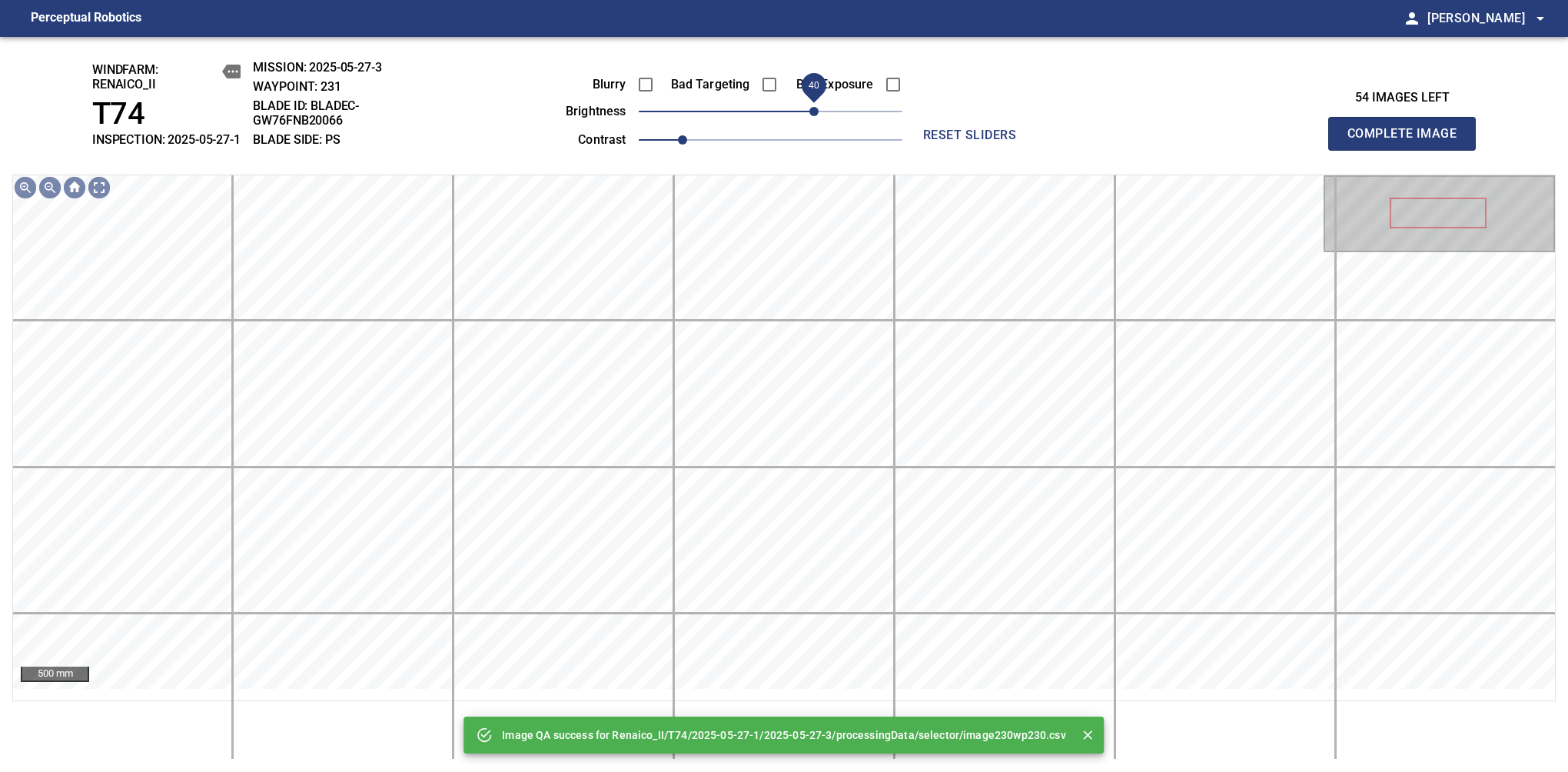
drag, startPoint x: 787, startPoint y: 124, endPoint x: 818, endPoint y: 123, distance: 31.0
click at [818, 122] on span "40" at bounding box center [770, 111] width 264 height 22
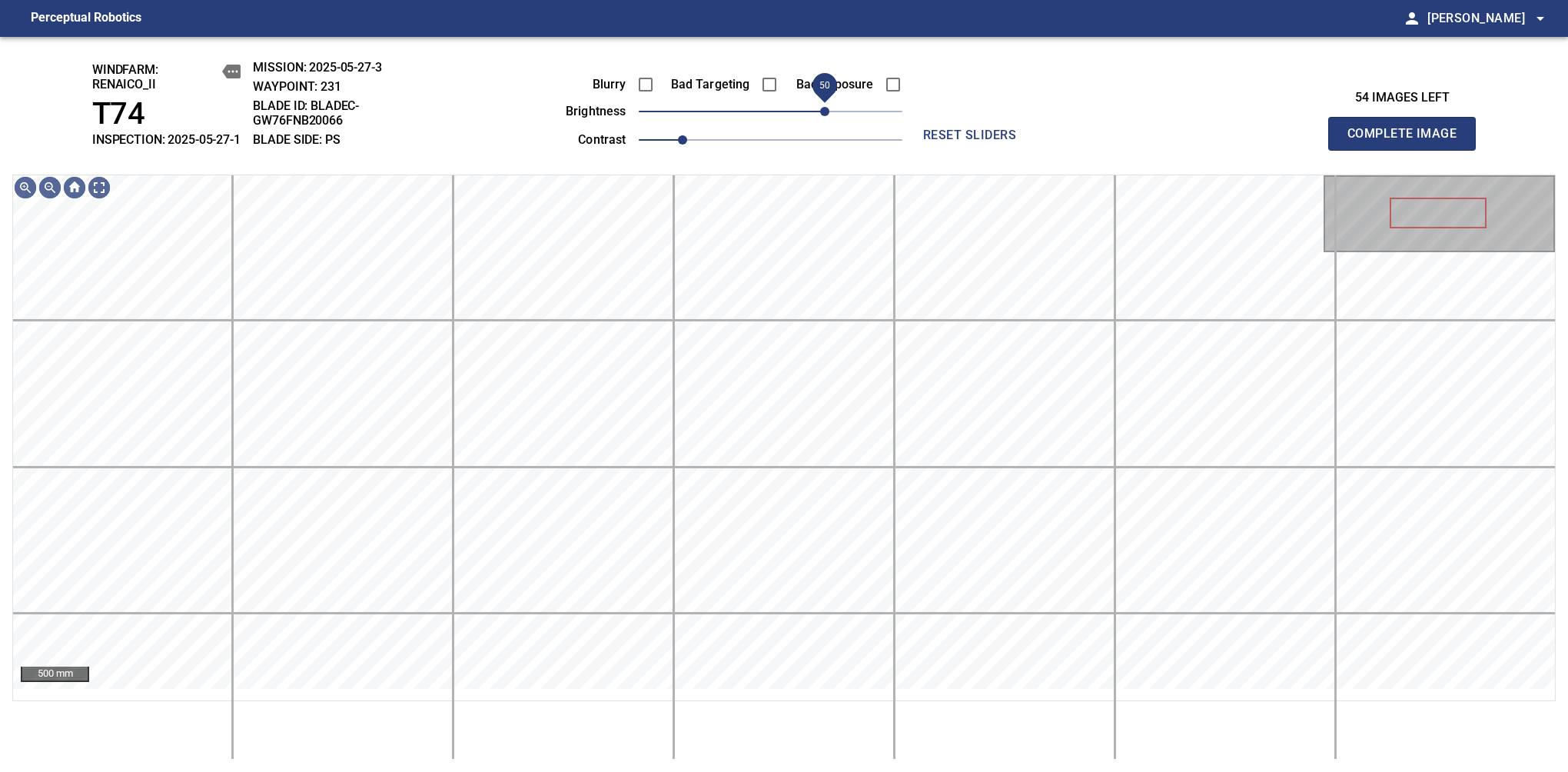
click at [822, 116] on span "50" at bounding box center [825, 112] width 10 height 10
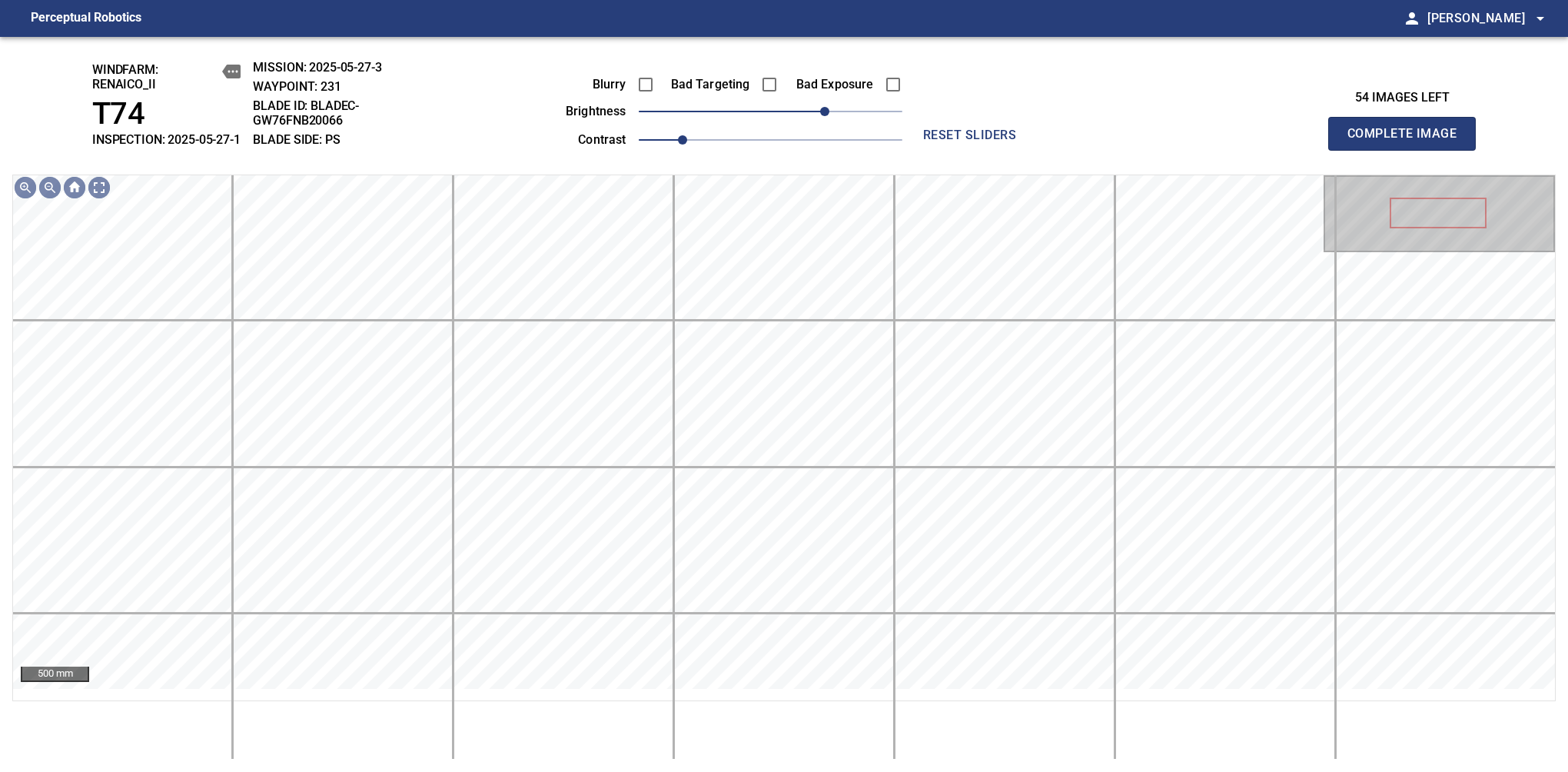
click at [1408, 141] on span "Complete Image" at bounding box center [1402, 133] width 113 height 22
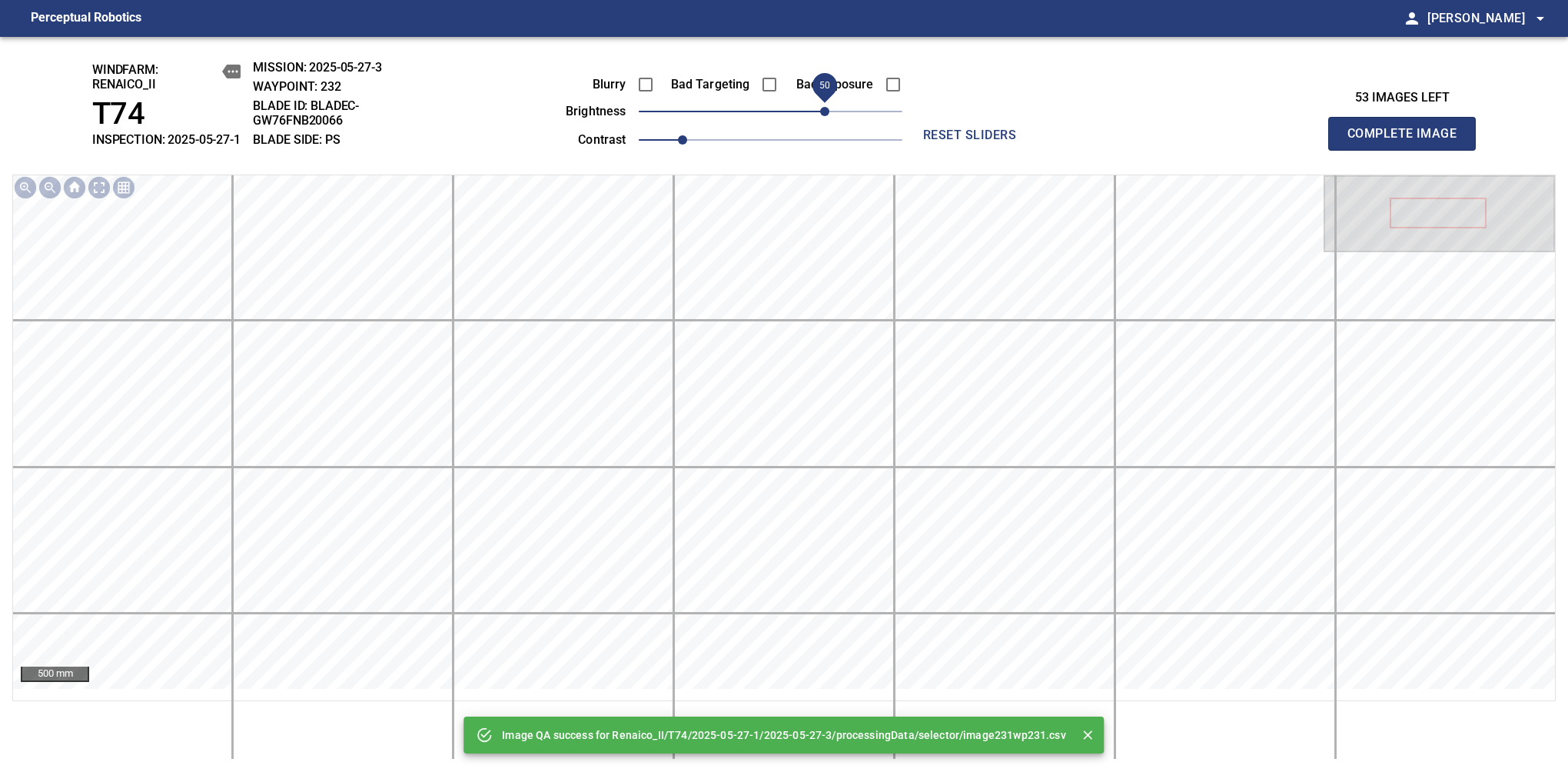
click at [822, 122] on span "50" at bounding box center [770, 111] width 264 height 22
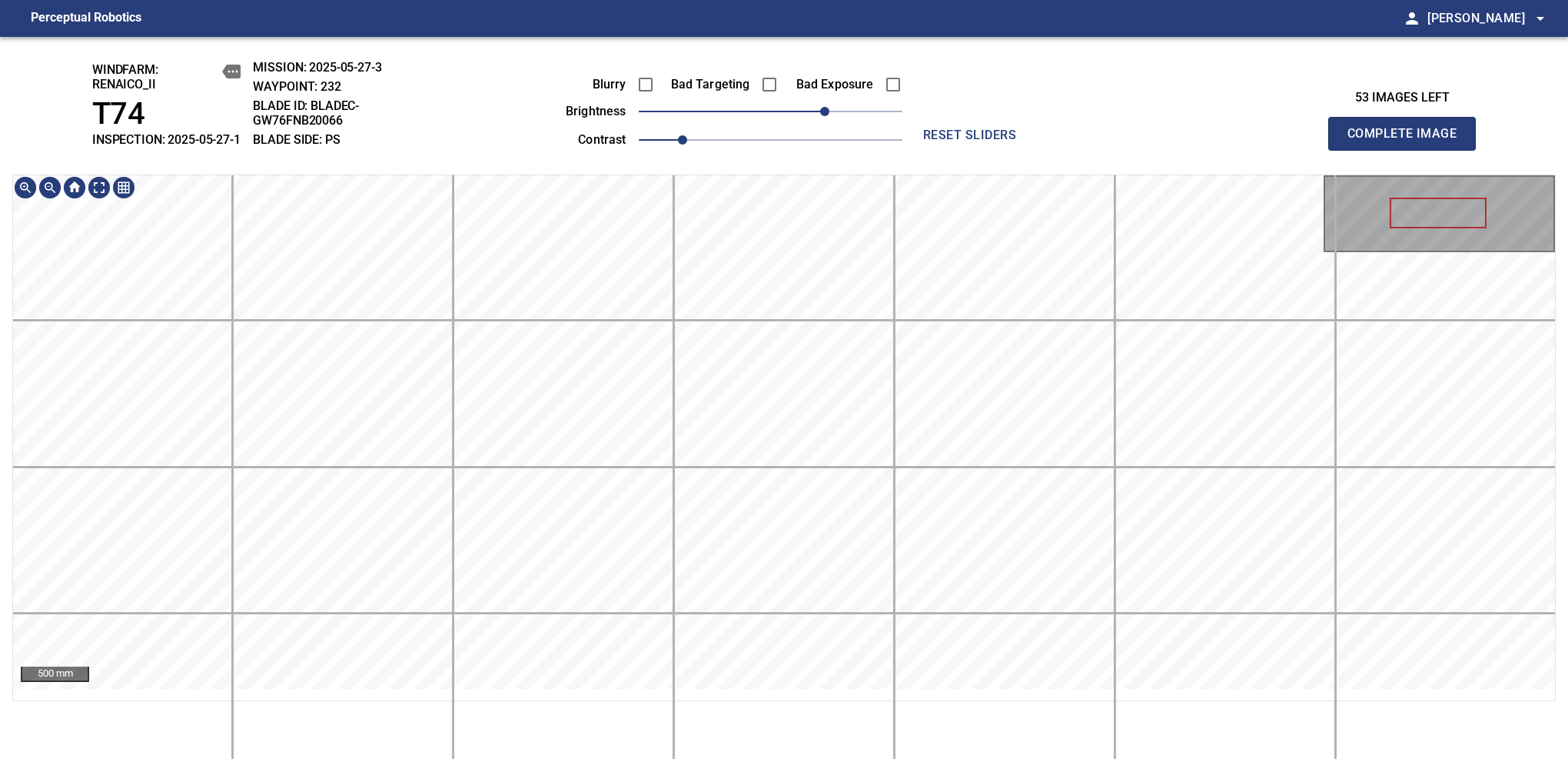
click at [812, 158] on div "windfarm: Renaico_II T74 INSPECTION: 2025-05-27-1 MISSION: 2025-05-27-3 WAYPOIN…" at bounding box center [784, 404] width 1568 height 735
click at [1408, 141] on span "Complete Image" at bounding box center [1402, 133] width 113 height 22
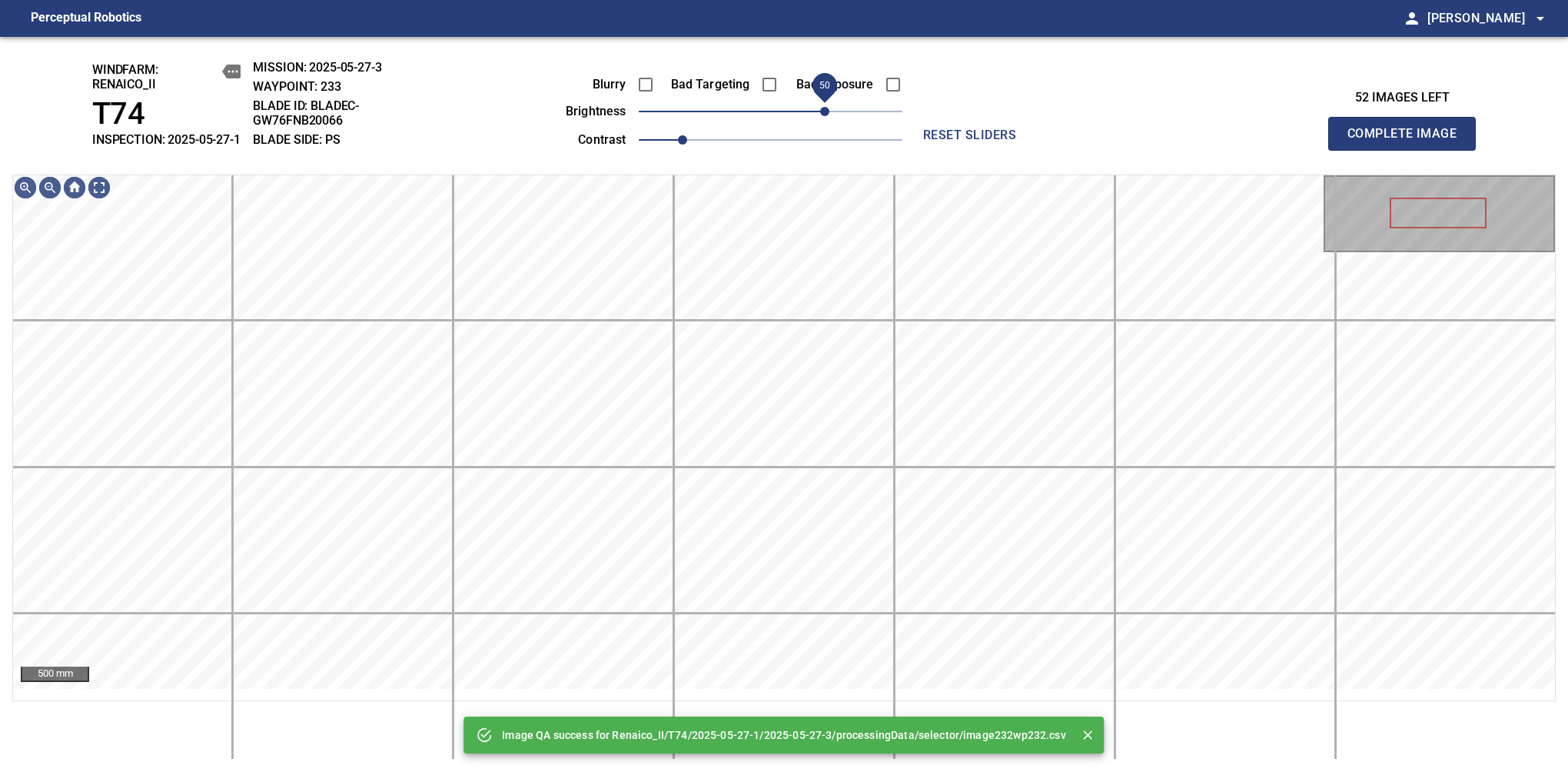
drag, startPoint x: 812, startPoint y: 126, endPoint x: 824, endPoint y: 123, distance: 12.4
click at [824, 122] on span "50" at bounding box center [770, 111] width 264 height 22
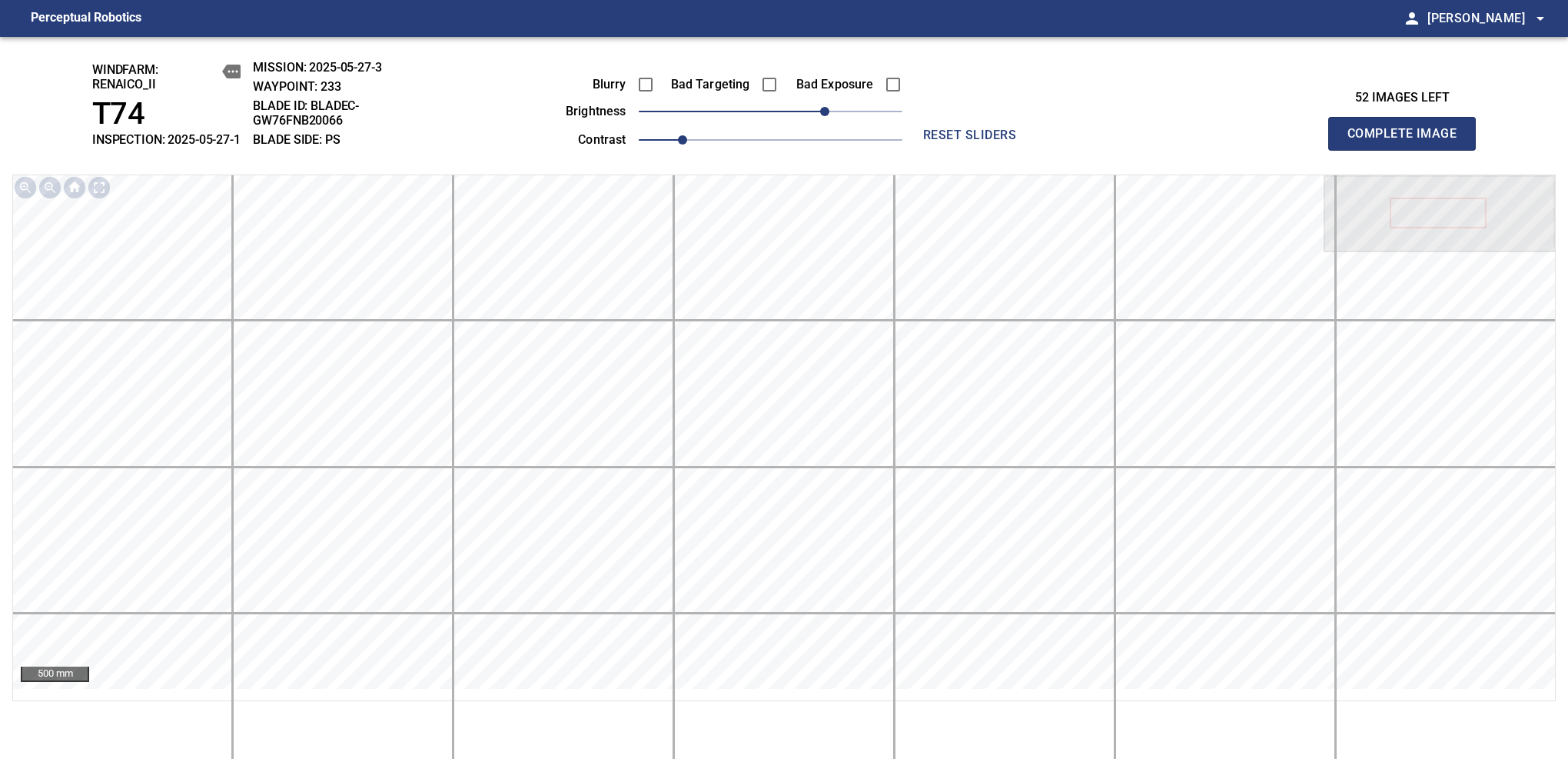
click at [1408, 141] on span "Complete Image" at bounding box center [1402, 133] width 113 height 22
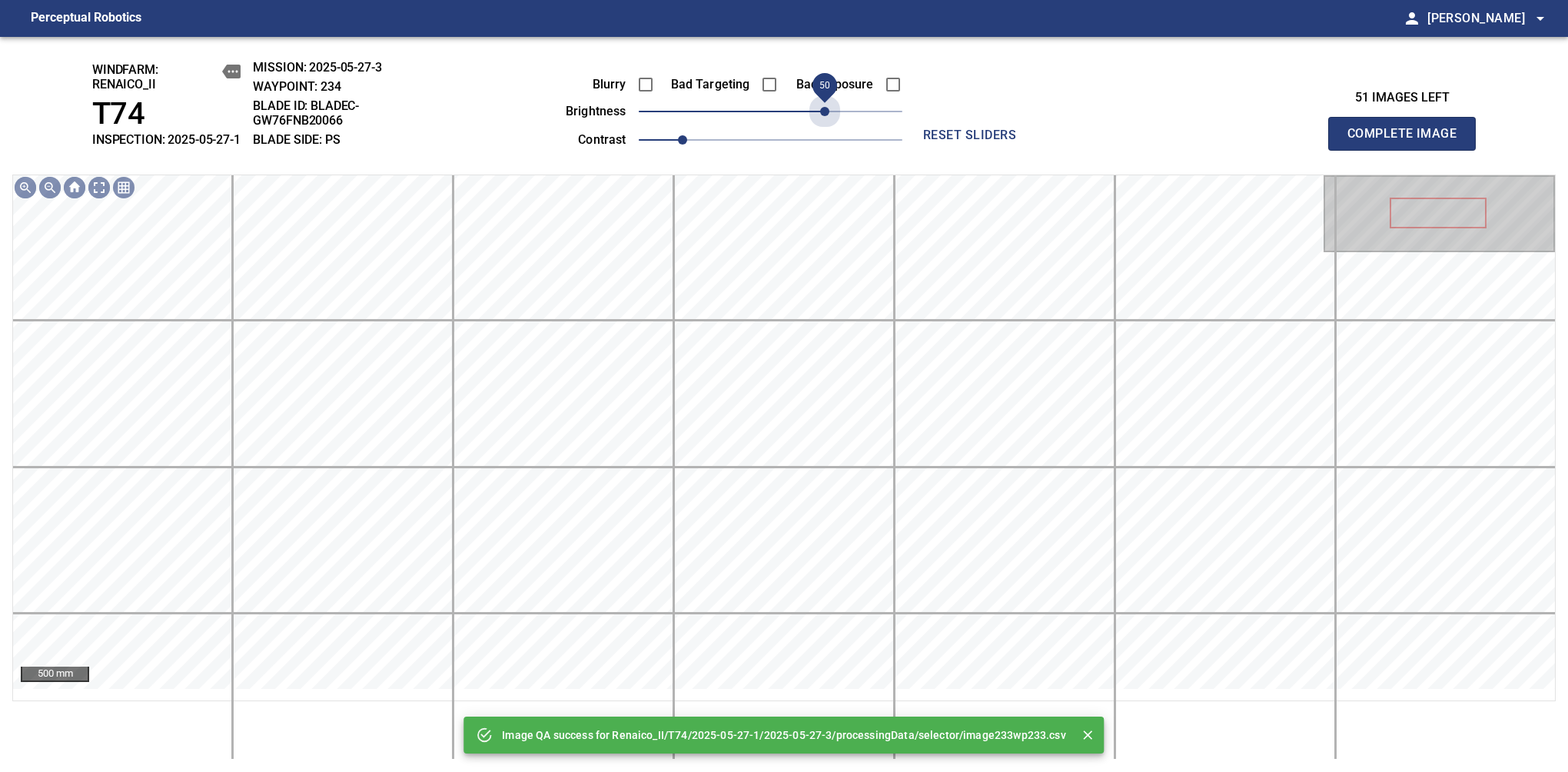
click at [824, 122] on span "50" at bounding box center [770, 111] width 264 height 22
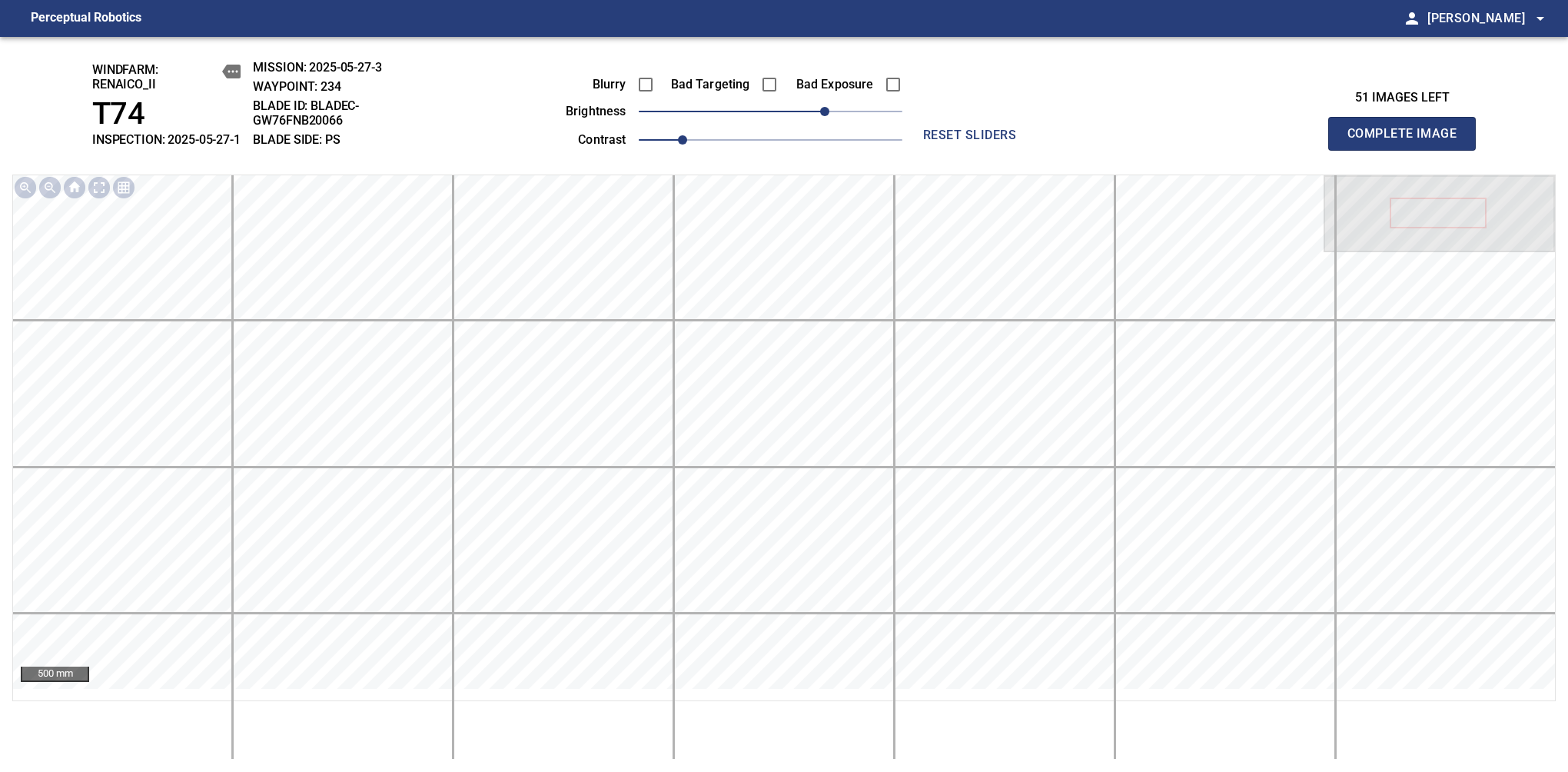
click at [1408, 141] on span "Complete Image" at bounding box center [1402, 133] width 113 height 22
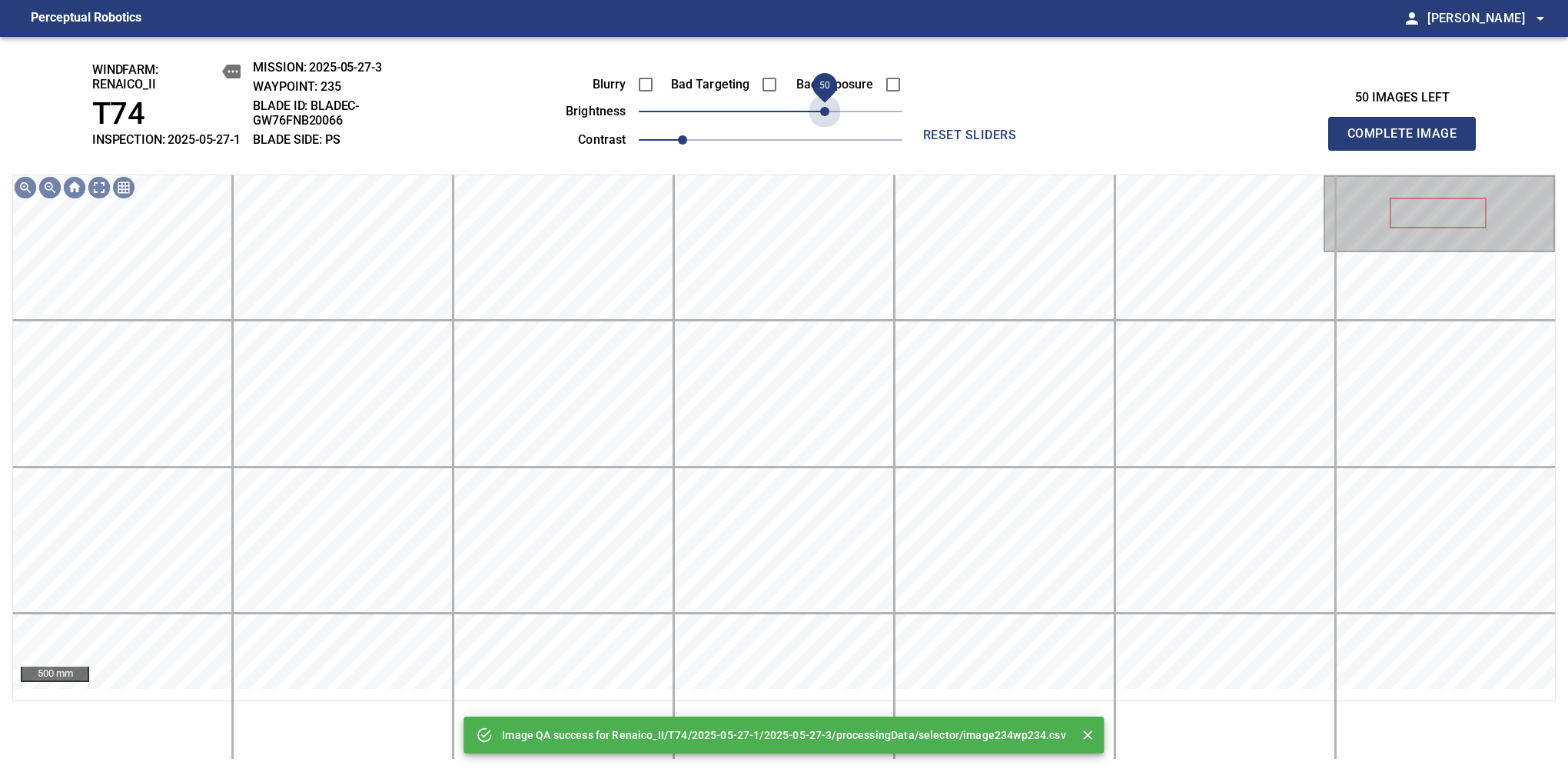
click at [824, 122] on span "50" at bounding box center [770, 111] width 264 height 22
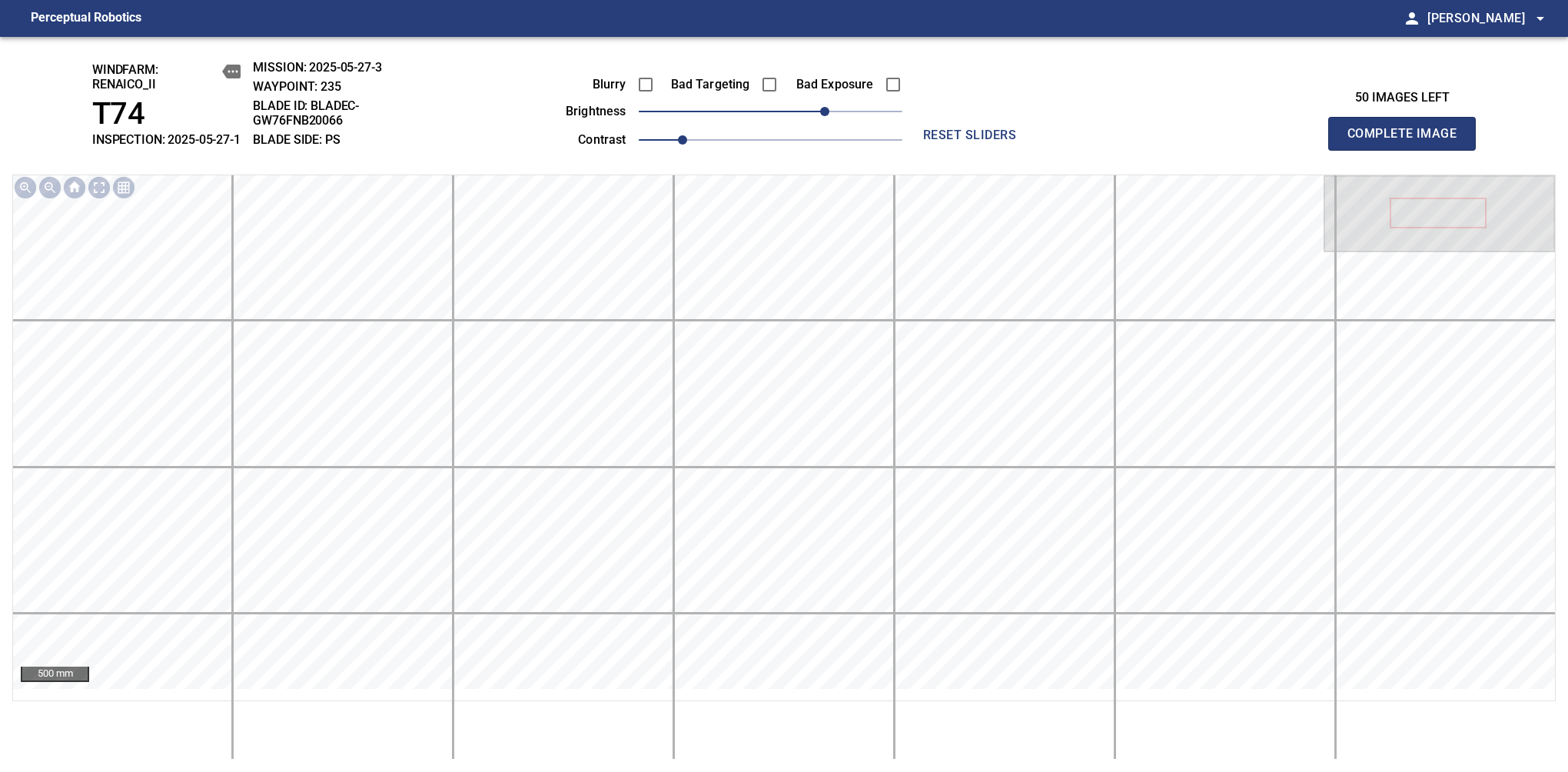
click at [1408, 141] on span "Complete Image" at bounding box center [1402, 133] width 113 height 22
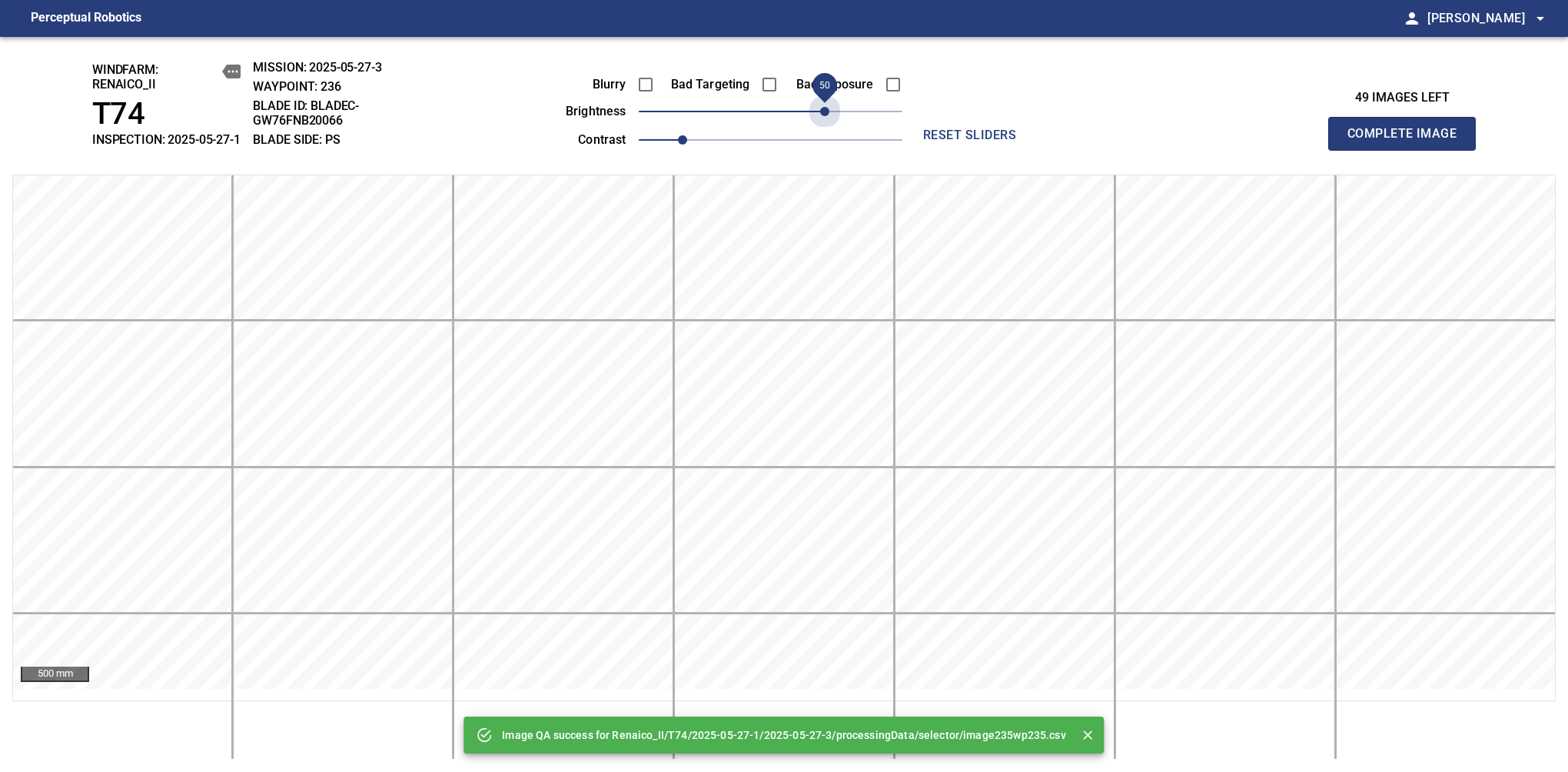
click at [824, 122] on span "50" at bounding box center [770, 111] width 264 height 22
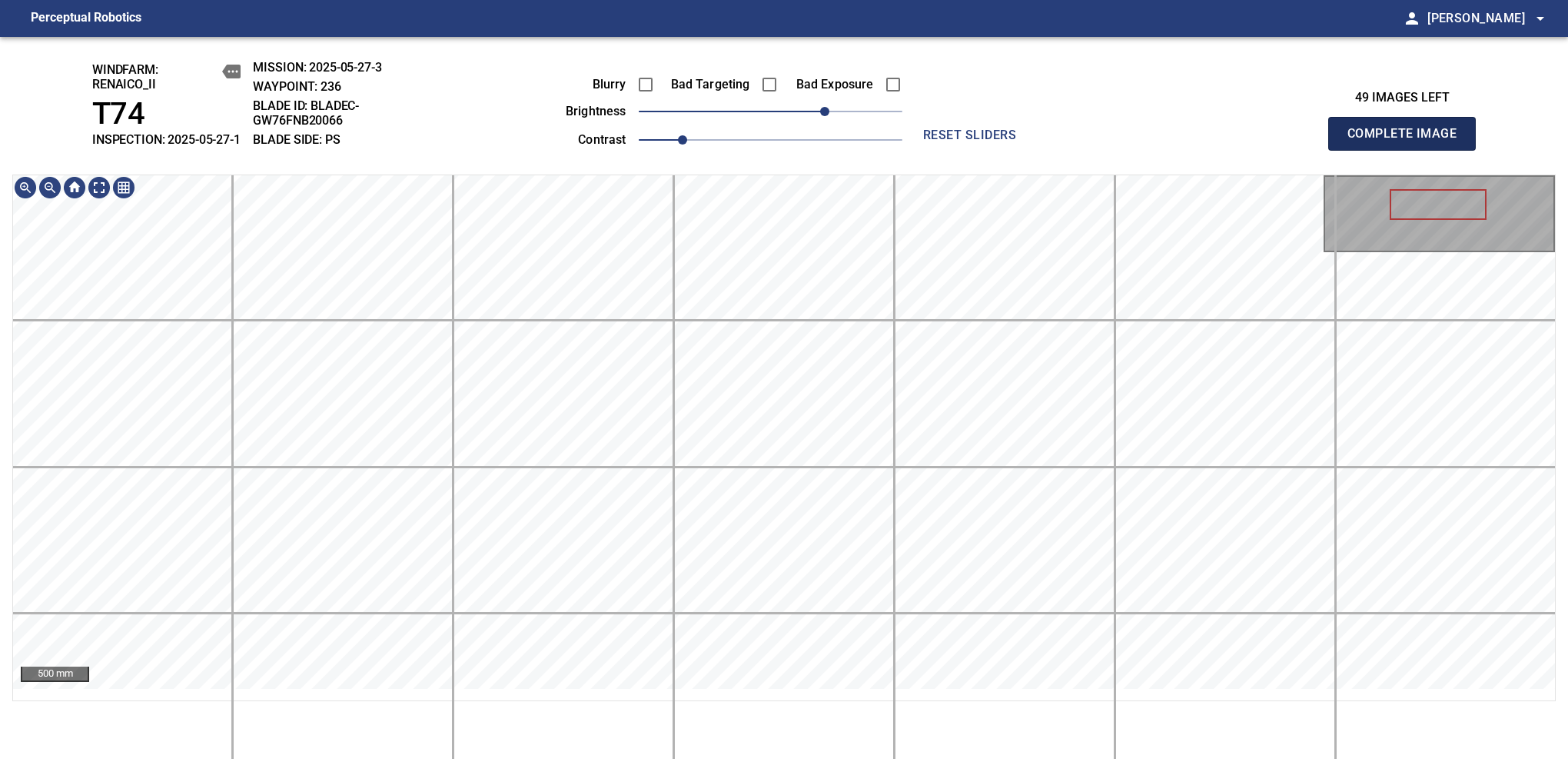
click at [1408, 141] on span "Complete Image" at bounding box center [1402, 133] width 113 height 22
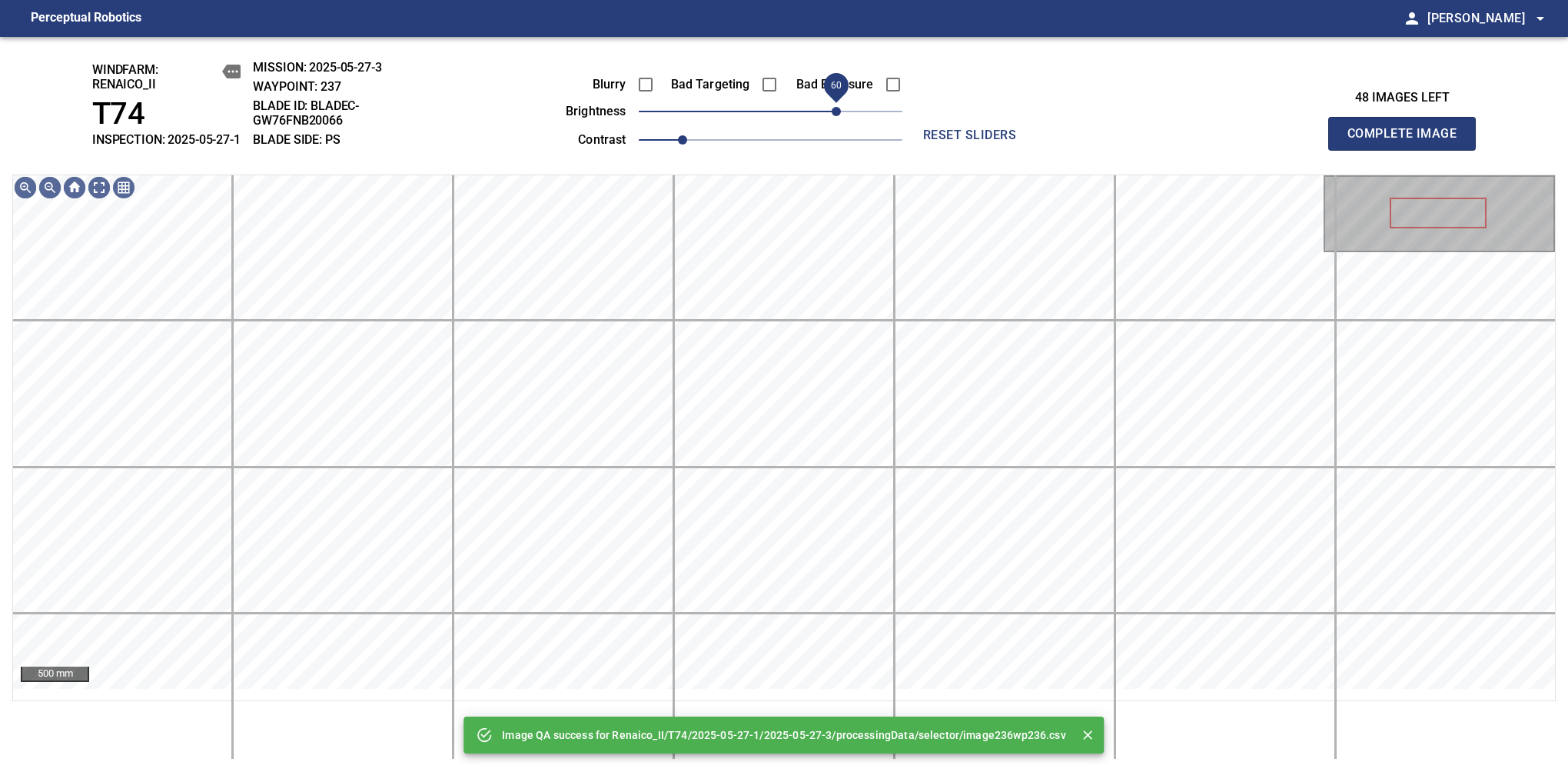
drag, startPoint x: 817, startPoint y: 129, endPoint x: 834, endPoint y: 123, distance: 18.0
click at [834, 122] on span "60" at bounding box center [770, 111] width 264 height 22
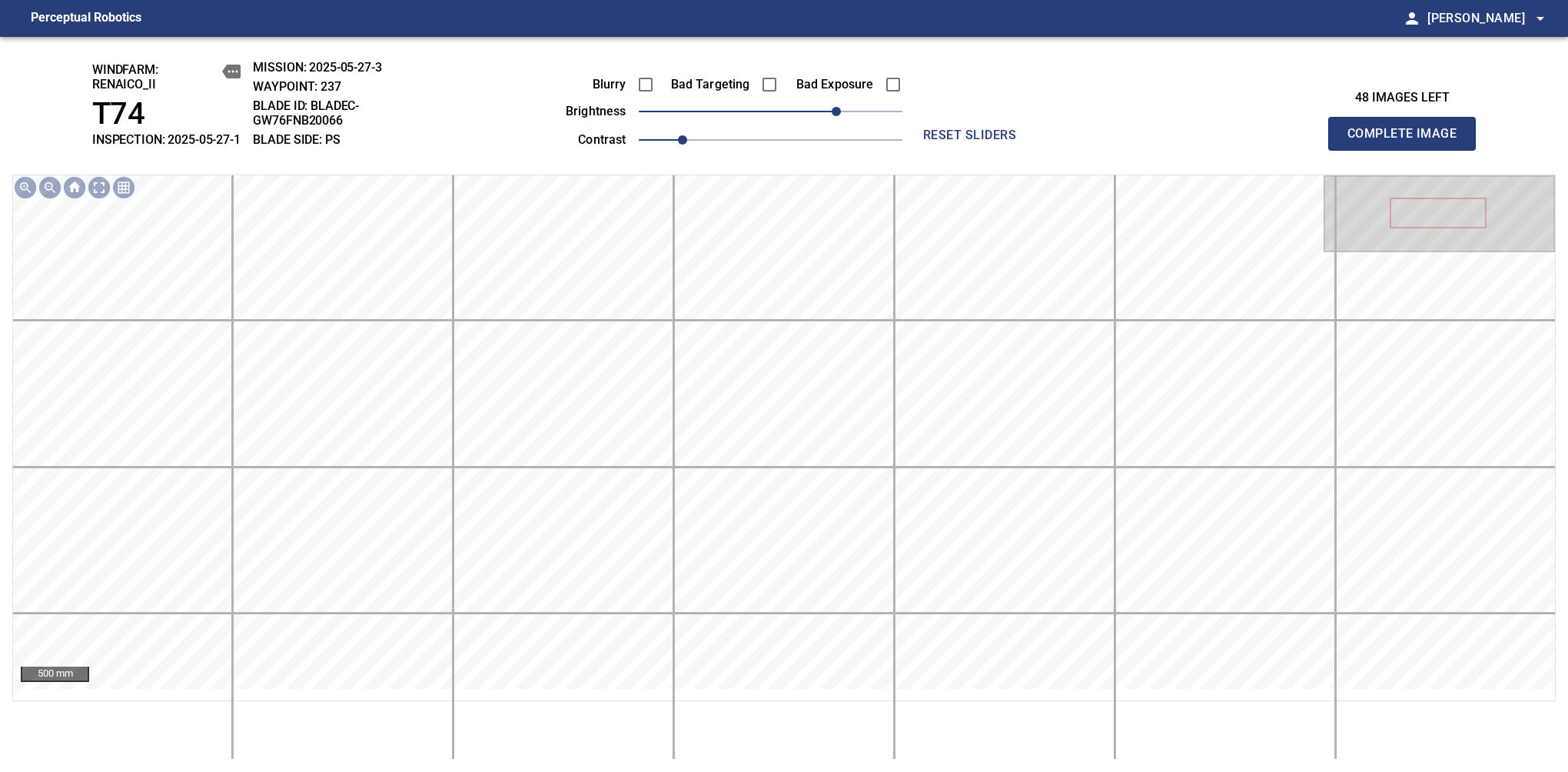
click at [1408, 141] on span "Complete Image" at bounding box center [1402, 133] width 113 height 22
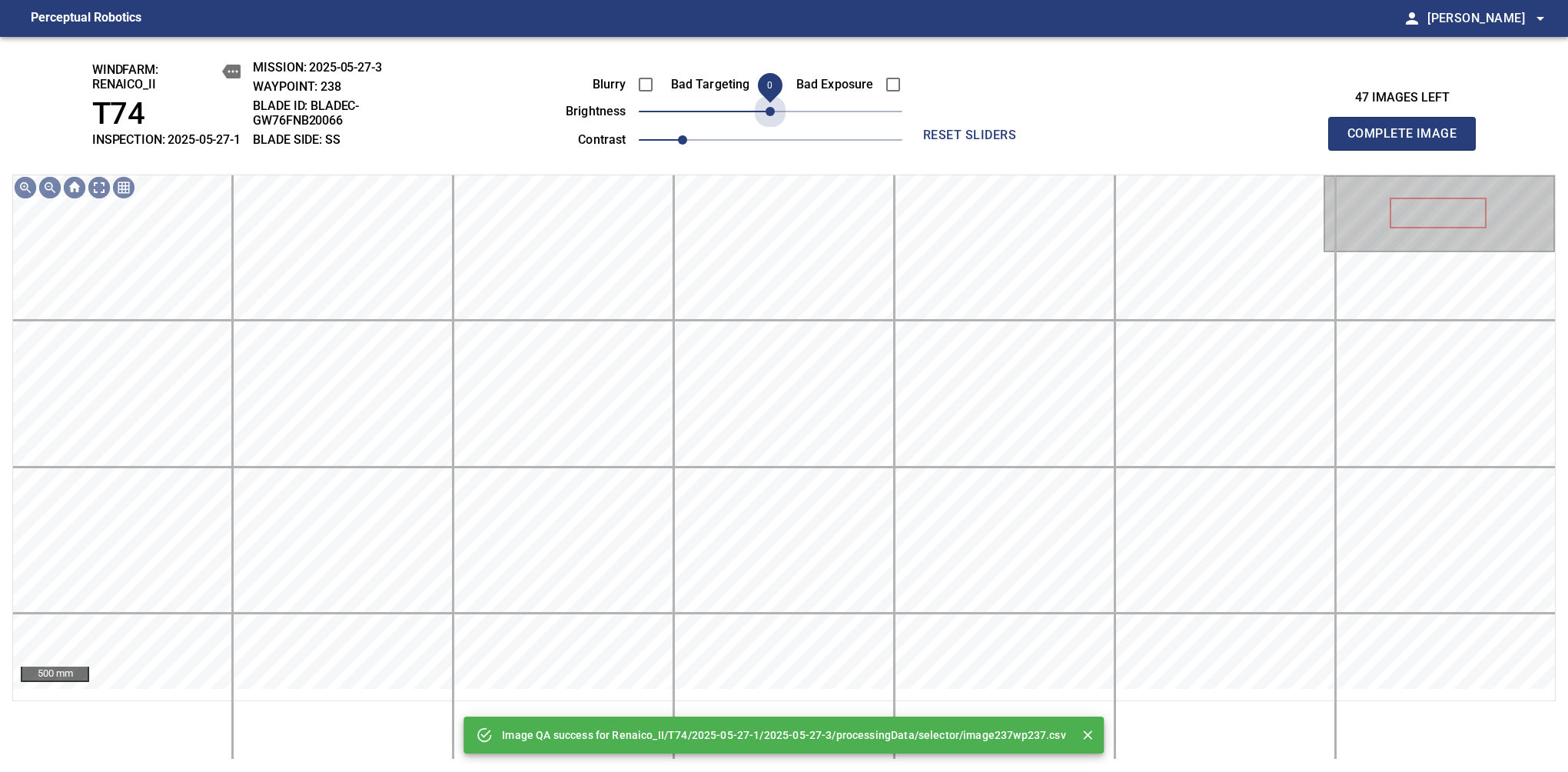
drag, startPoint x: 834, startPoint y: 123, endPoint x: 774, endPoint y: 141, distance: 62.6
click at [774, 141] on div "Blurry Bad Targeting Bad Exposure brightness 0 contrast 1" at bounding box center [717, 109] width 372 height 82
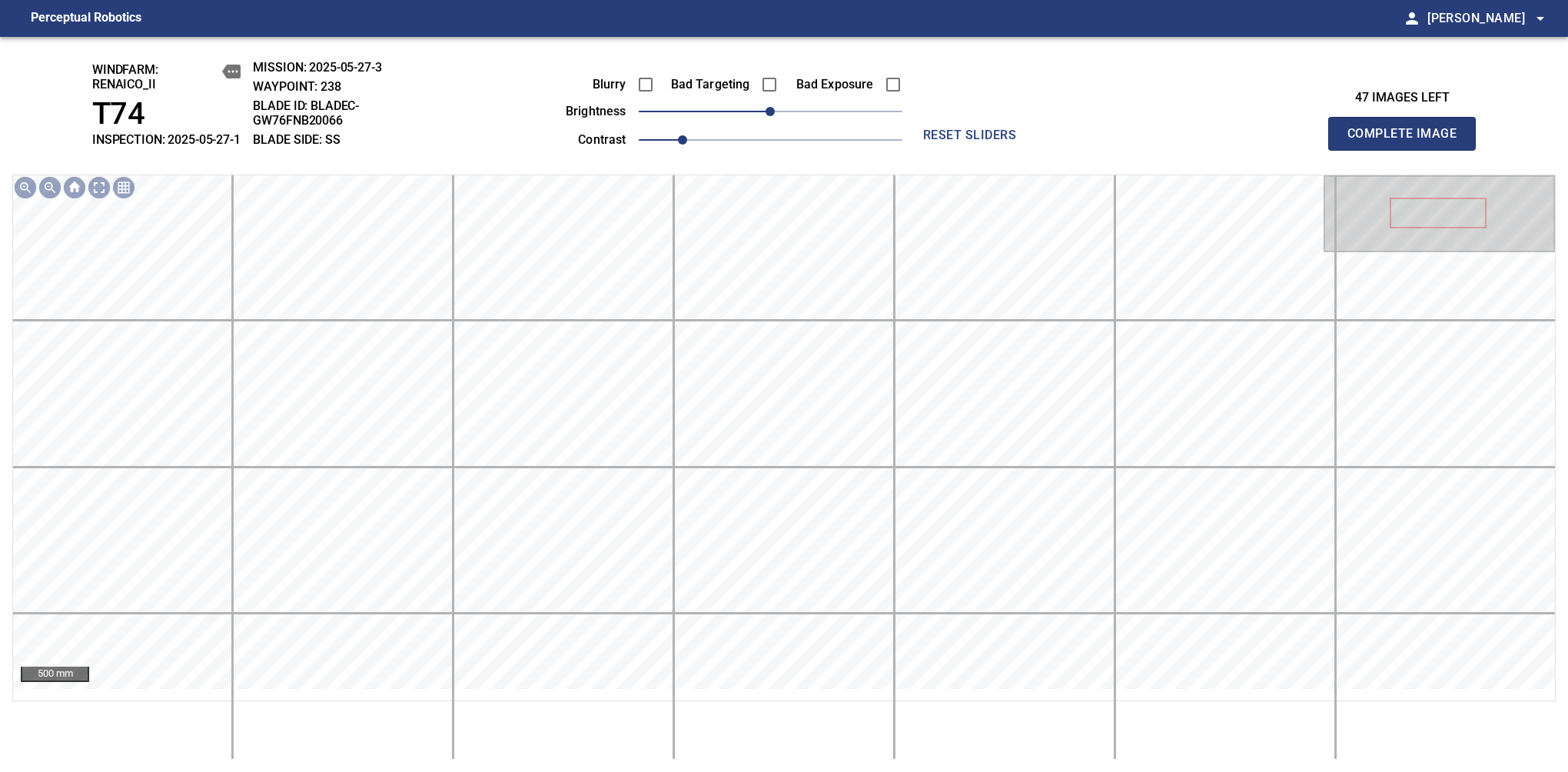
click at [1408, 141] on span "Complete Image" at bounding box center [1402, 133] width 113 height 22
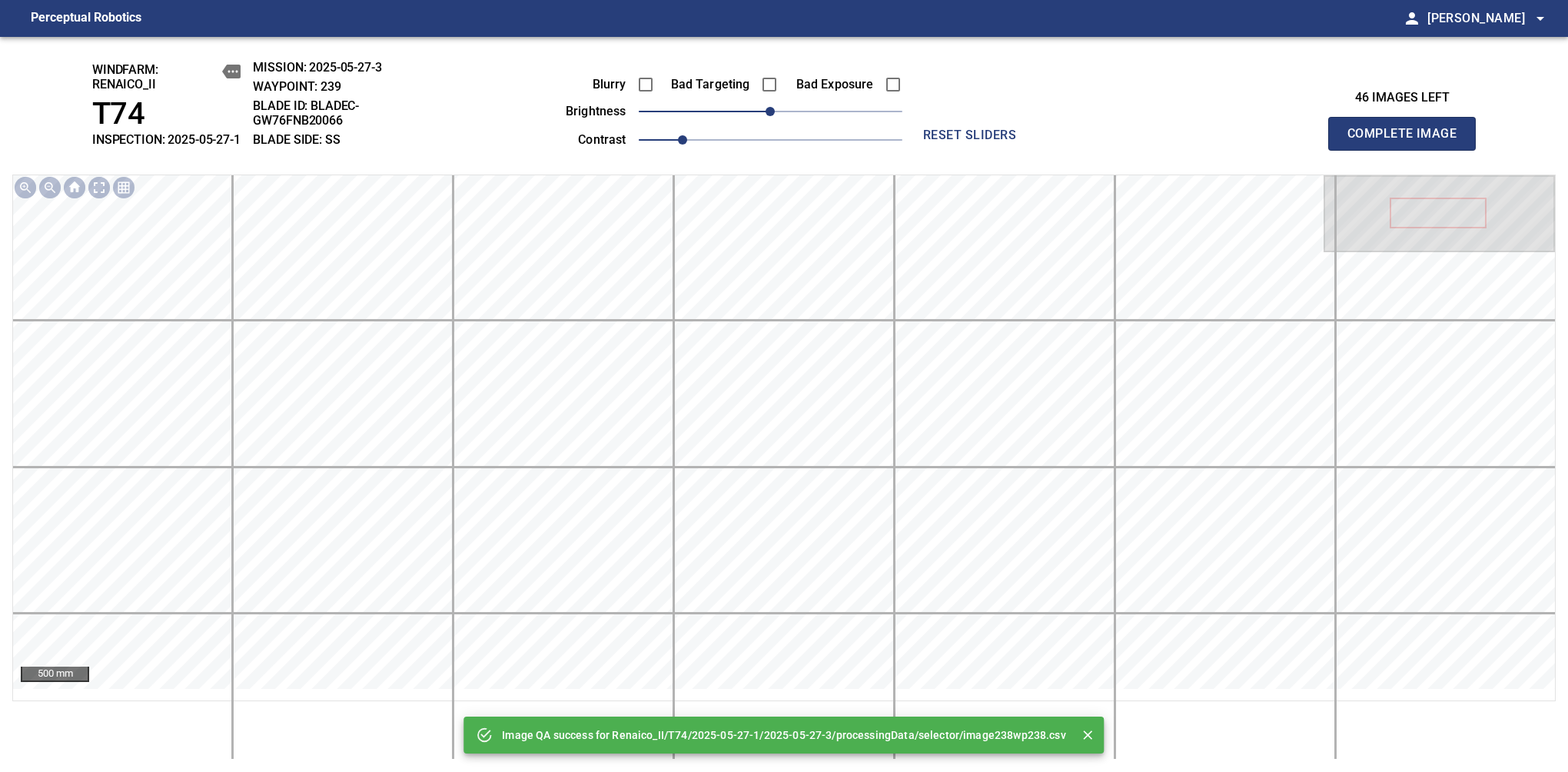
click at [1408, 141] on span "Complete Image" at bounding box center [1402, 133] width 113 height 22
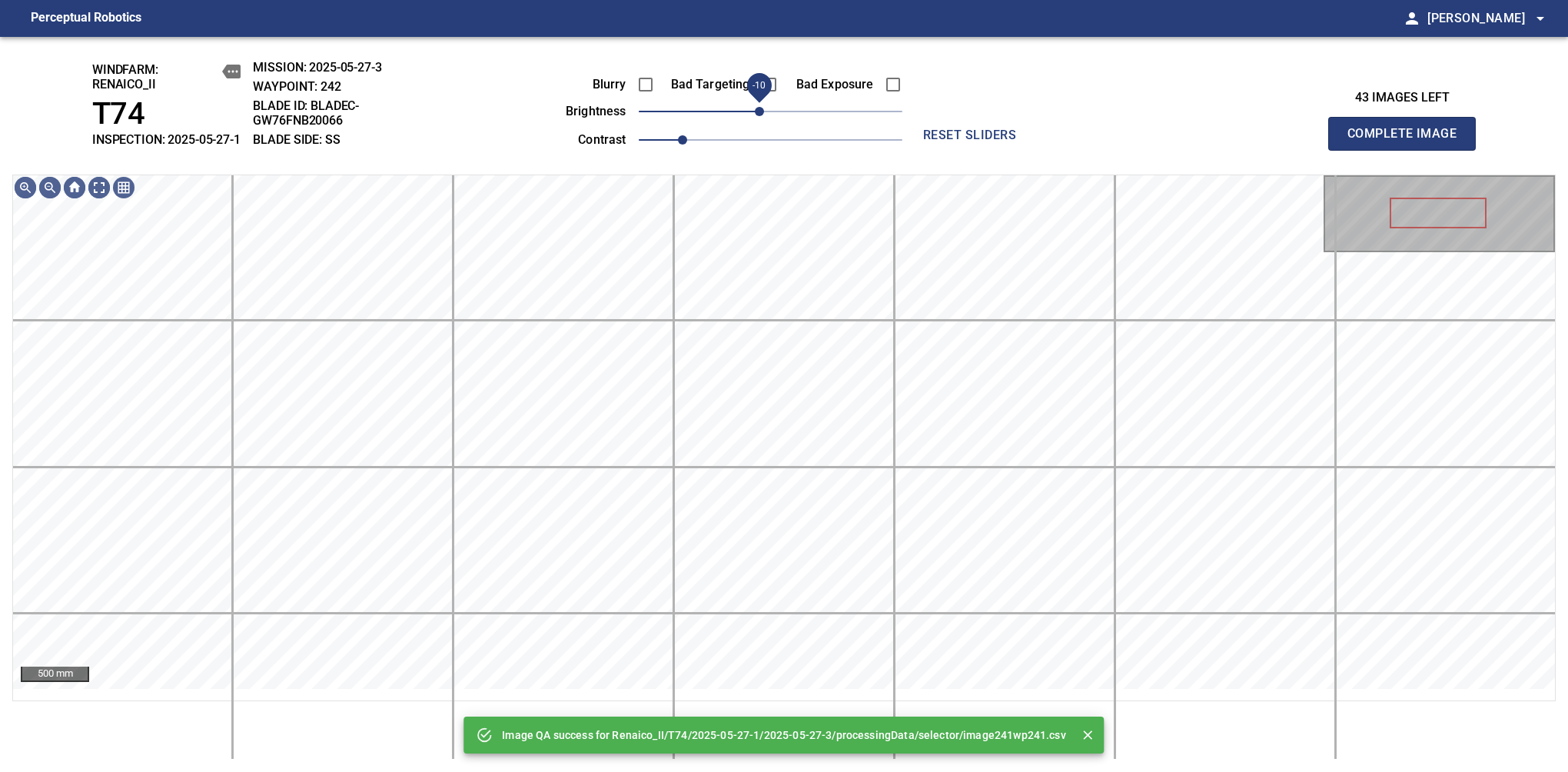
click at [763, 116] on span "-10" at bounding box center [760, 112] width 10 height 10
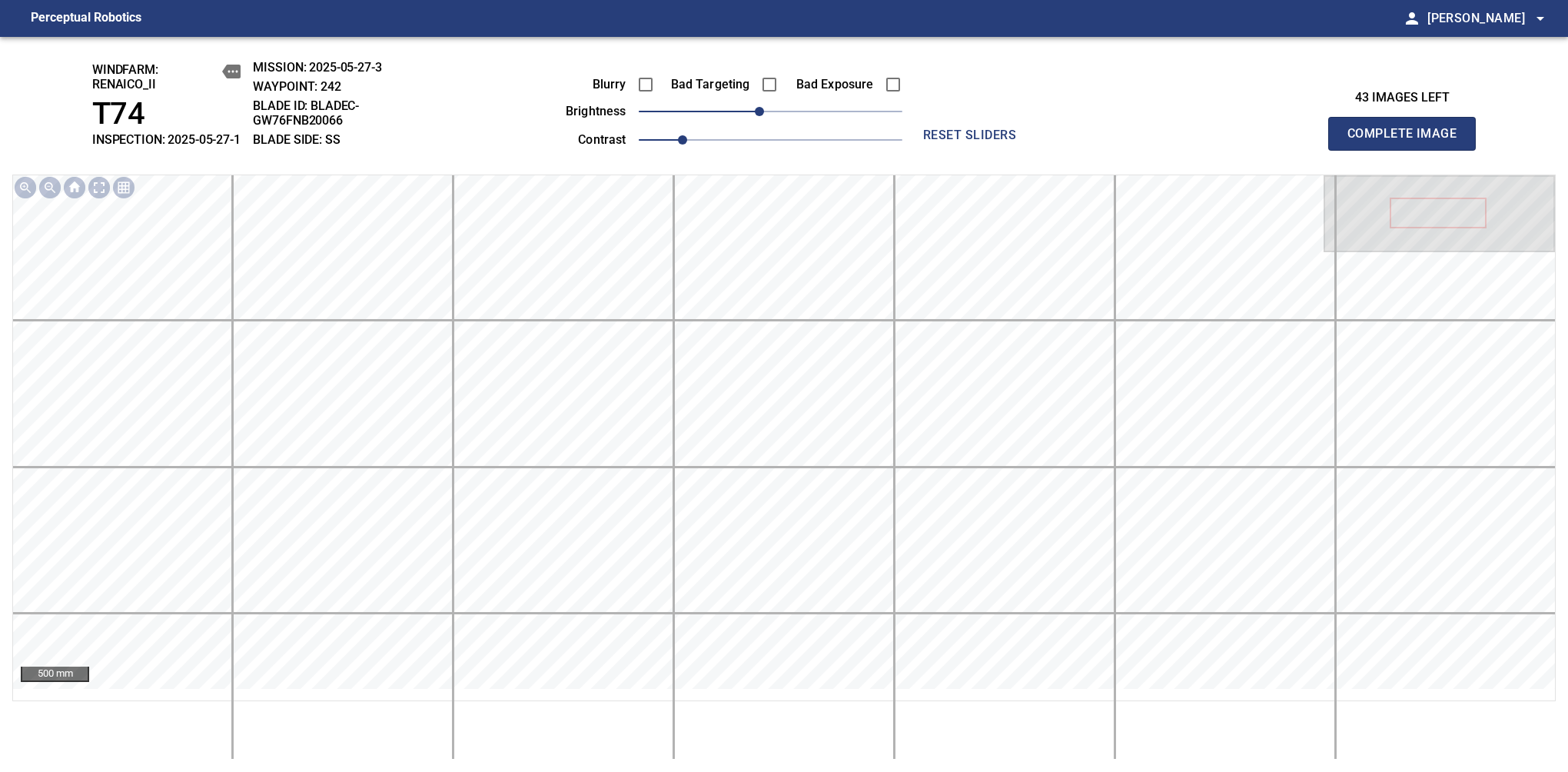
click at [1408, 141] on span "Complete Image" at bounding box center [1402, 133] width 113 height 22
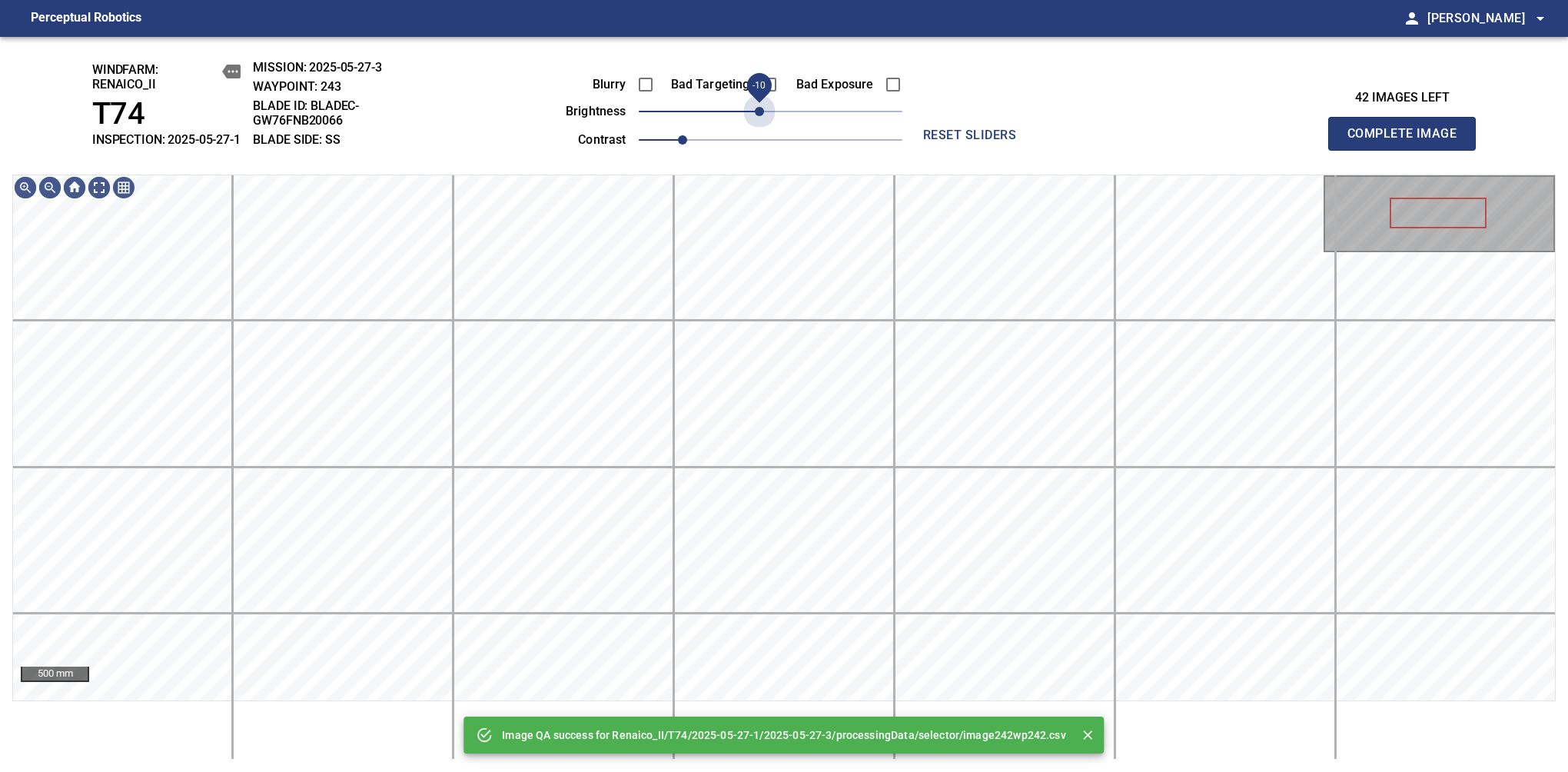
click at [763, 116] on span "-10" at bounding box center [760, 112] width 10 height 10
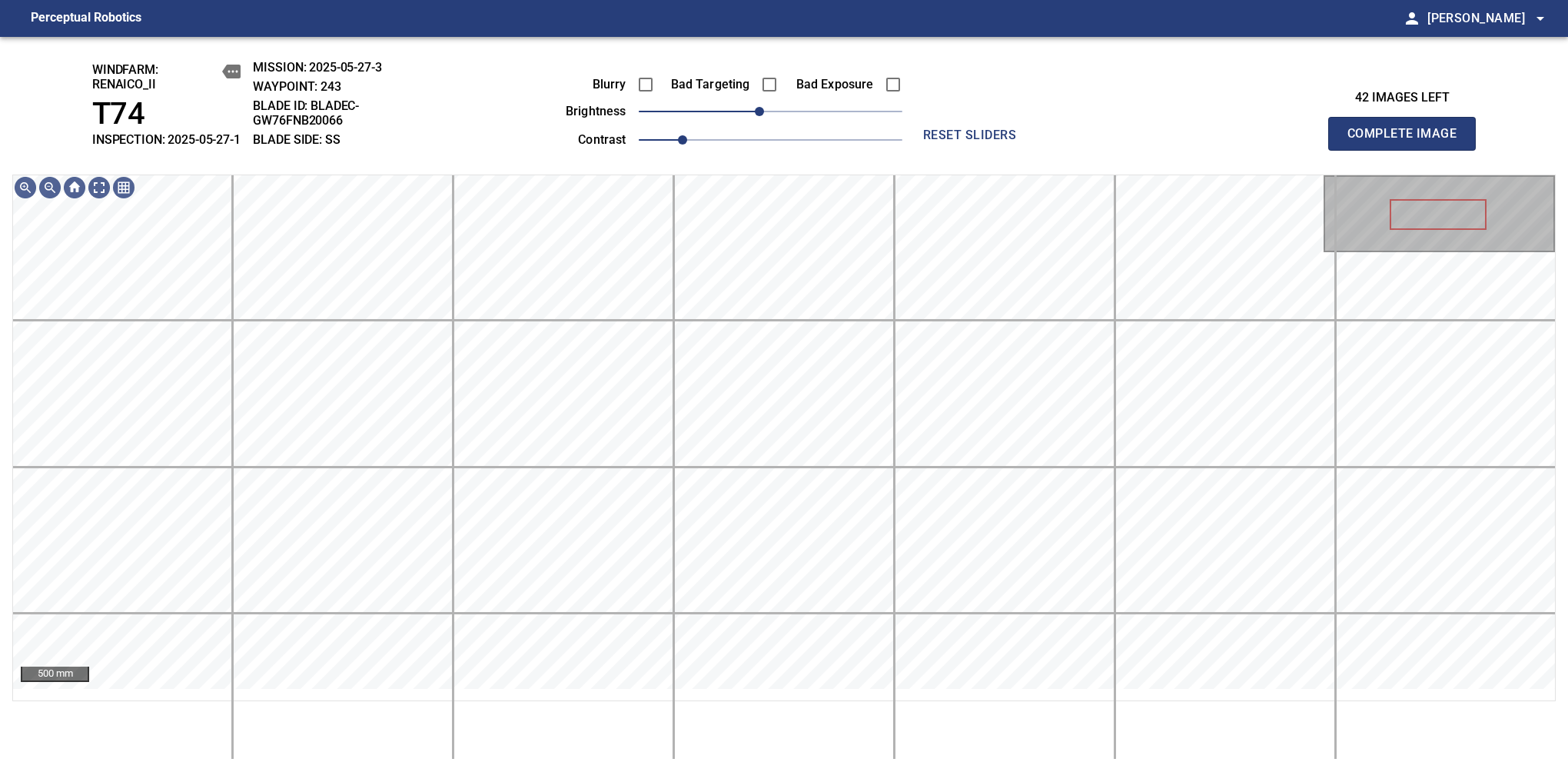
click at [1408, 141] on span "Complete Image" at bounding box center [1402, 133] width 113 height 22
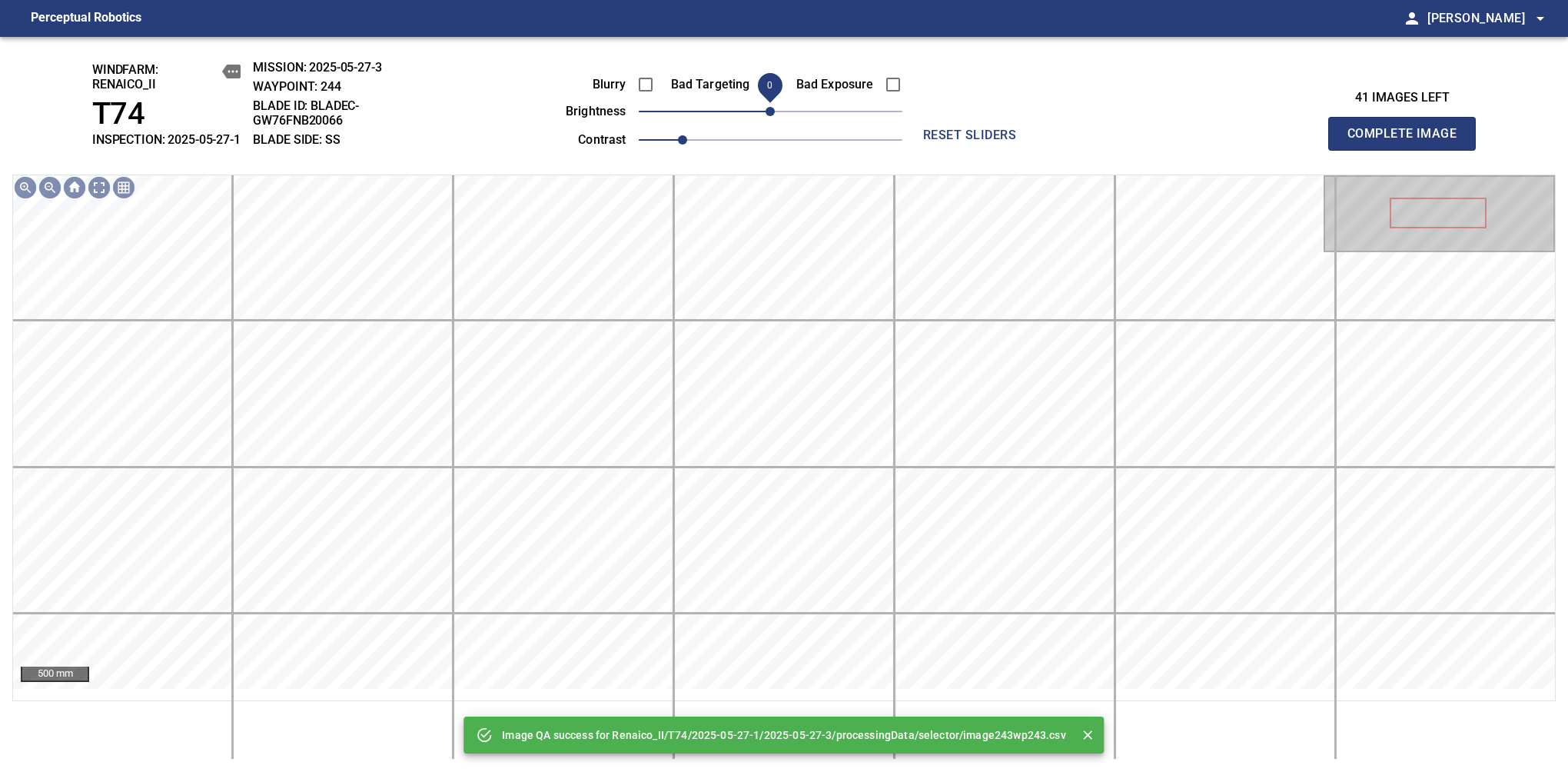
click at [766, 116] on span "0" at bounding box center [770, 112] width 10 height 10
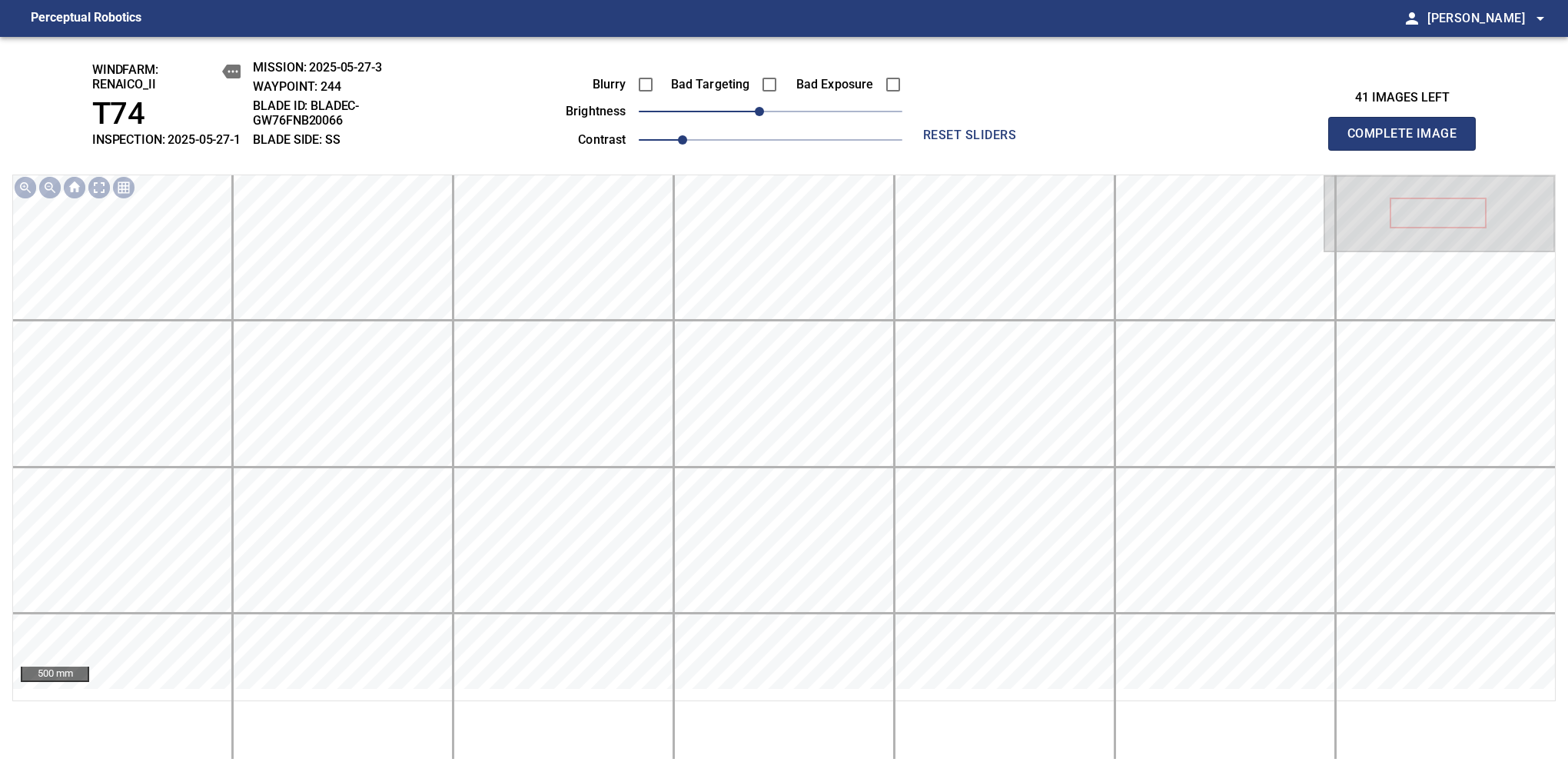
click at [1408, 141] on span "Complete Image" at bounding box center [1402, 133] width 113 height 22
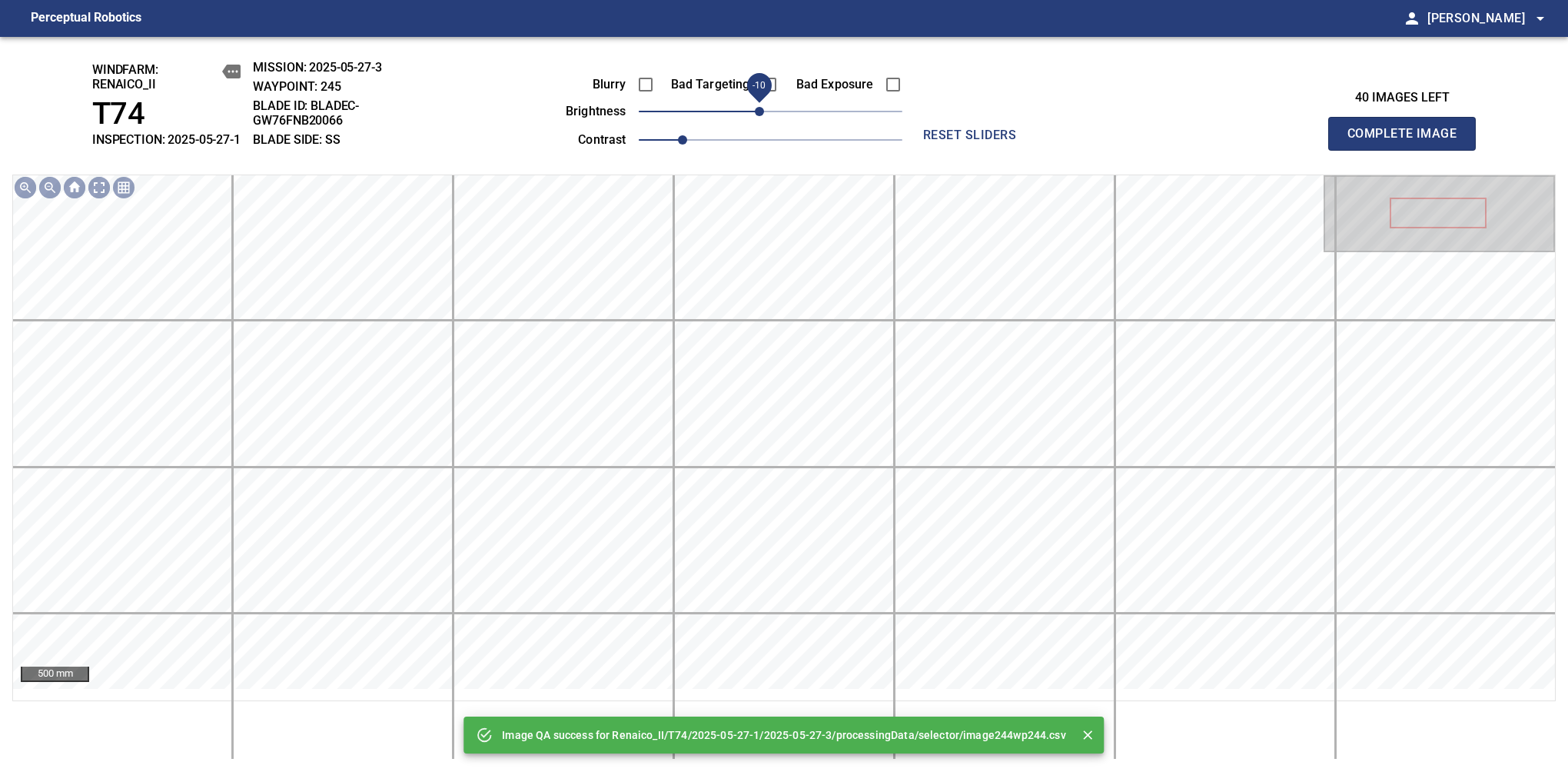
click at [764, 116] on span "-10" at bounding box center [760, 112] width 10 height 10
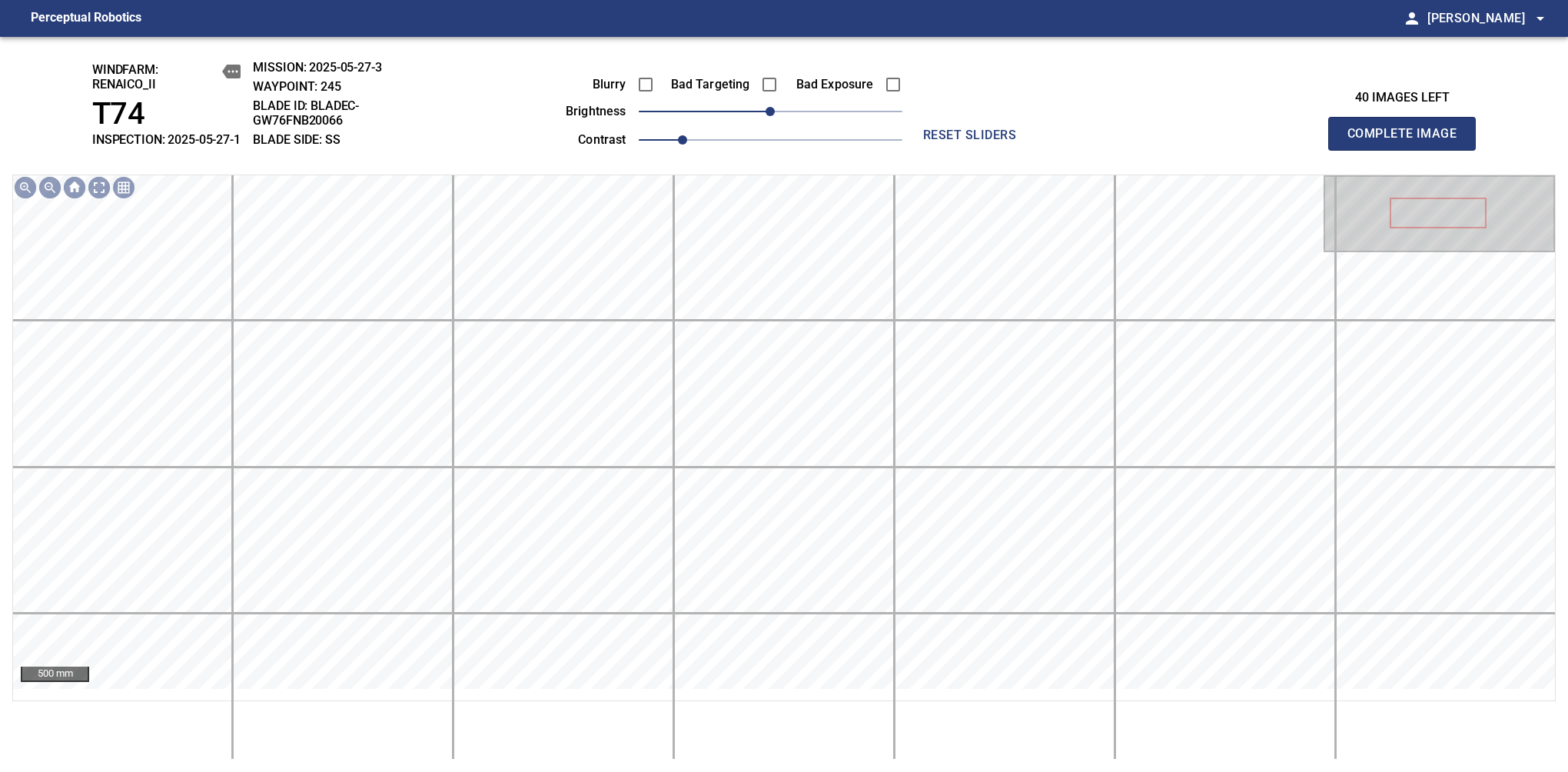
click at [1408, 141] on span "Complete Image" at bounding box center [1402, 133] width 113 height 22
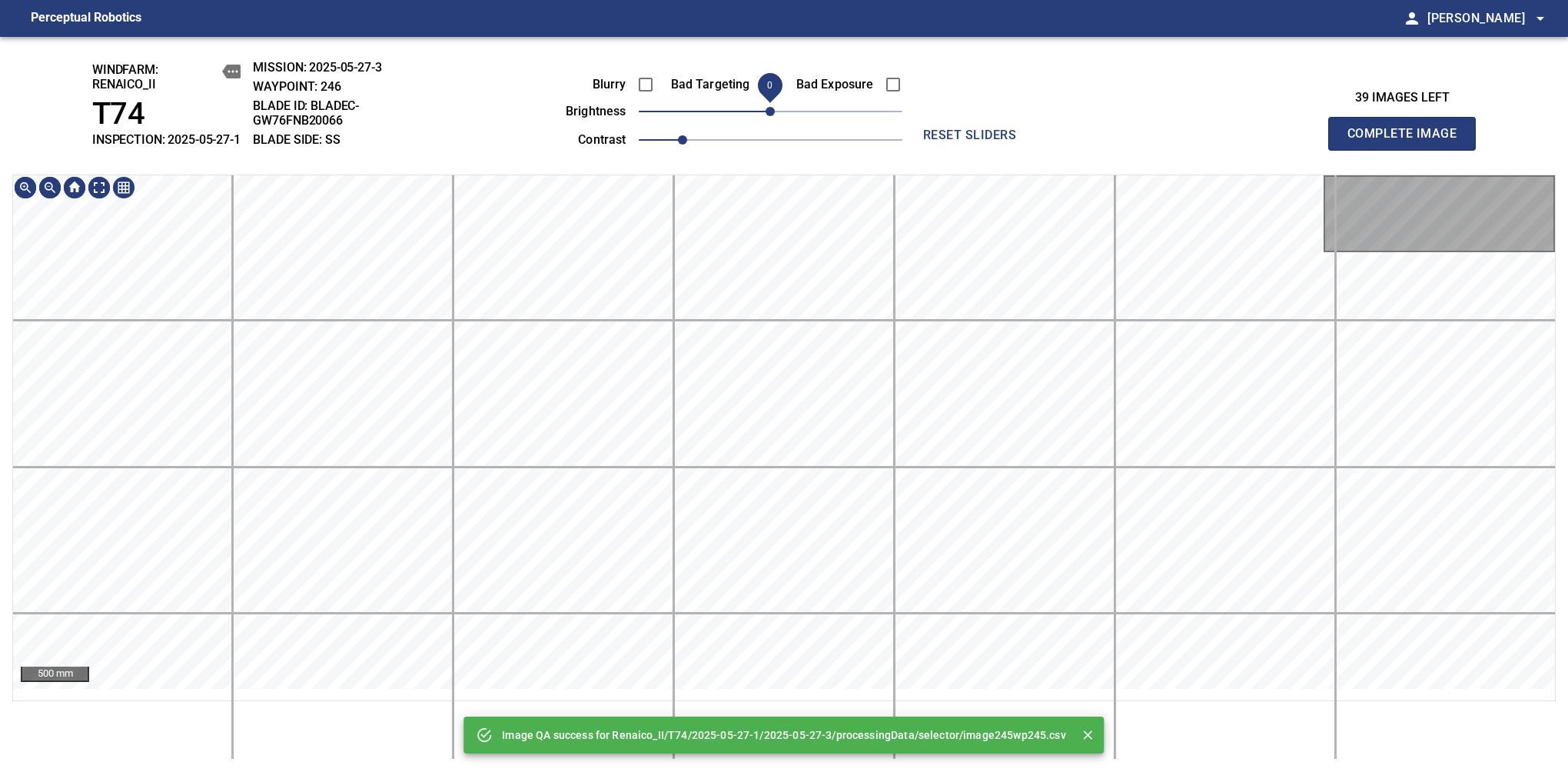
click at [766, 116] on span "0" at bounding box center [770, 112] width 10 height 10
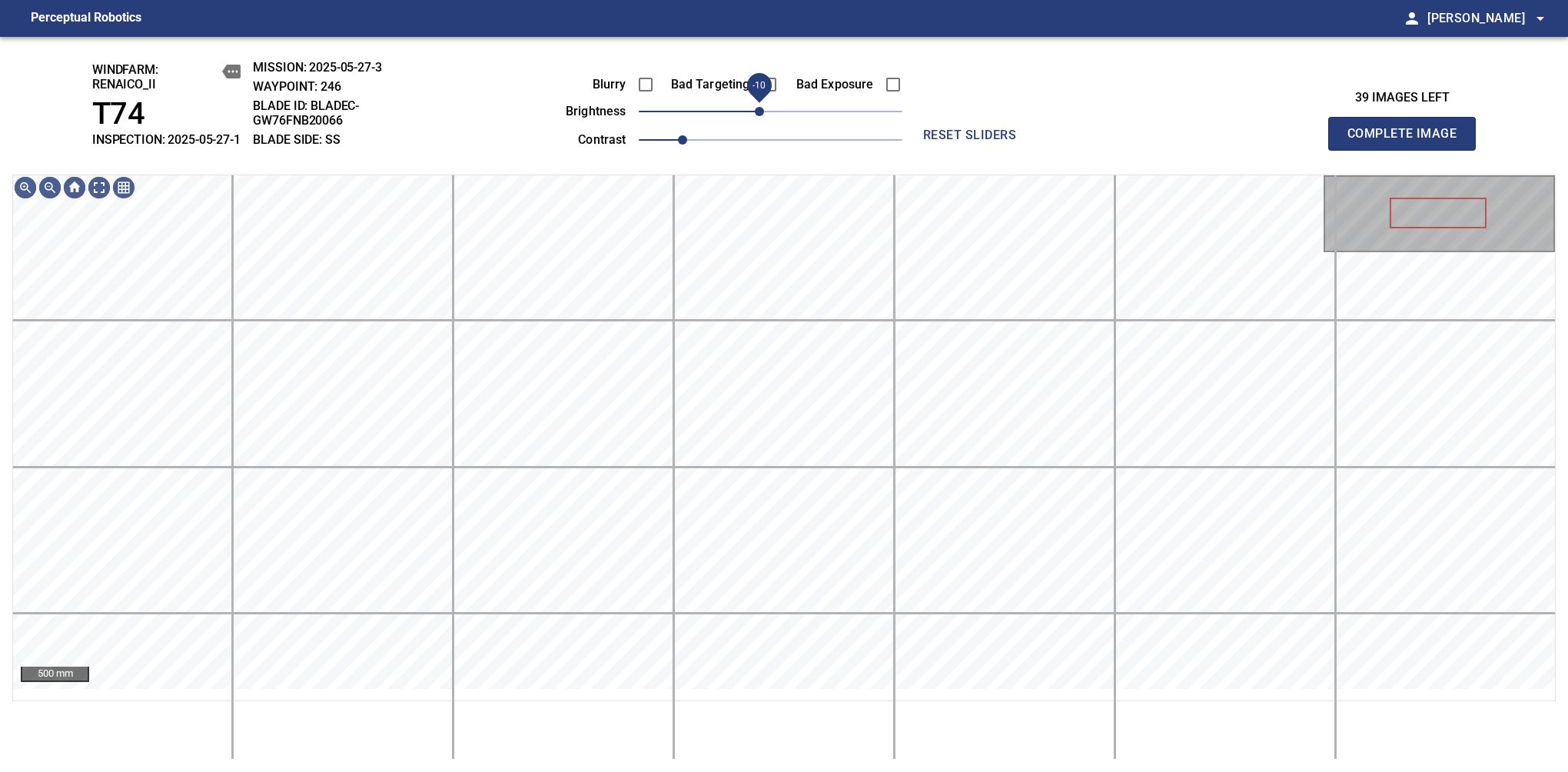
click at [760, 116] on span "-10" at bounding box center [760, 112] width 10 height 10
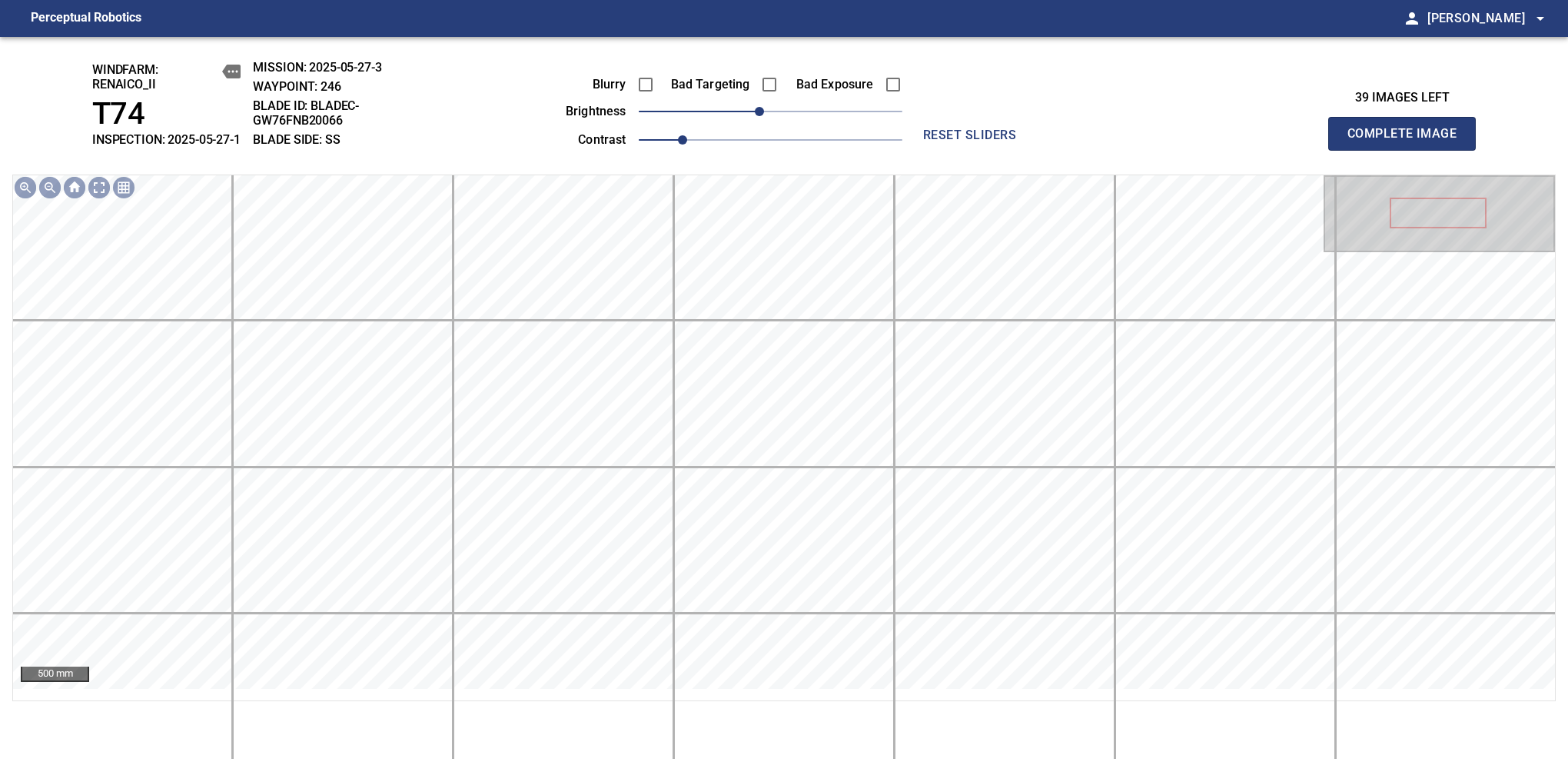
click at [1408, 141] on span "Complete Image" at bounding box center [1402, 133] width 113 height 22
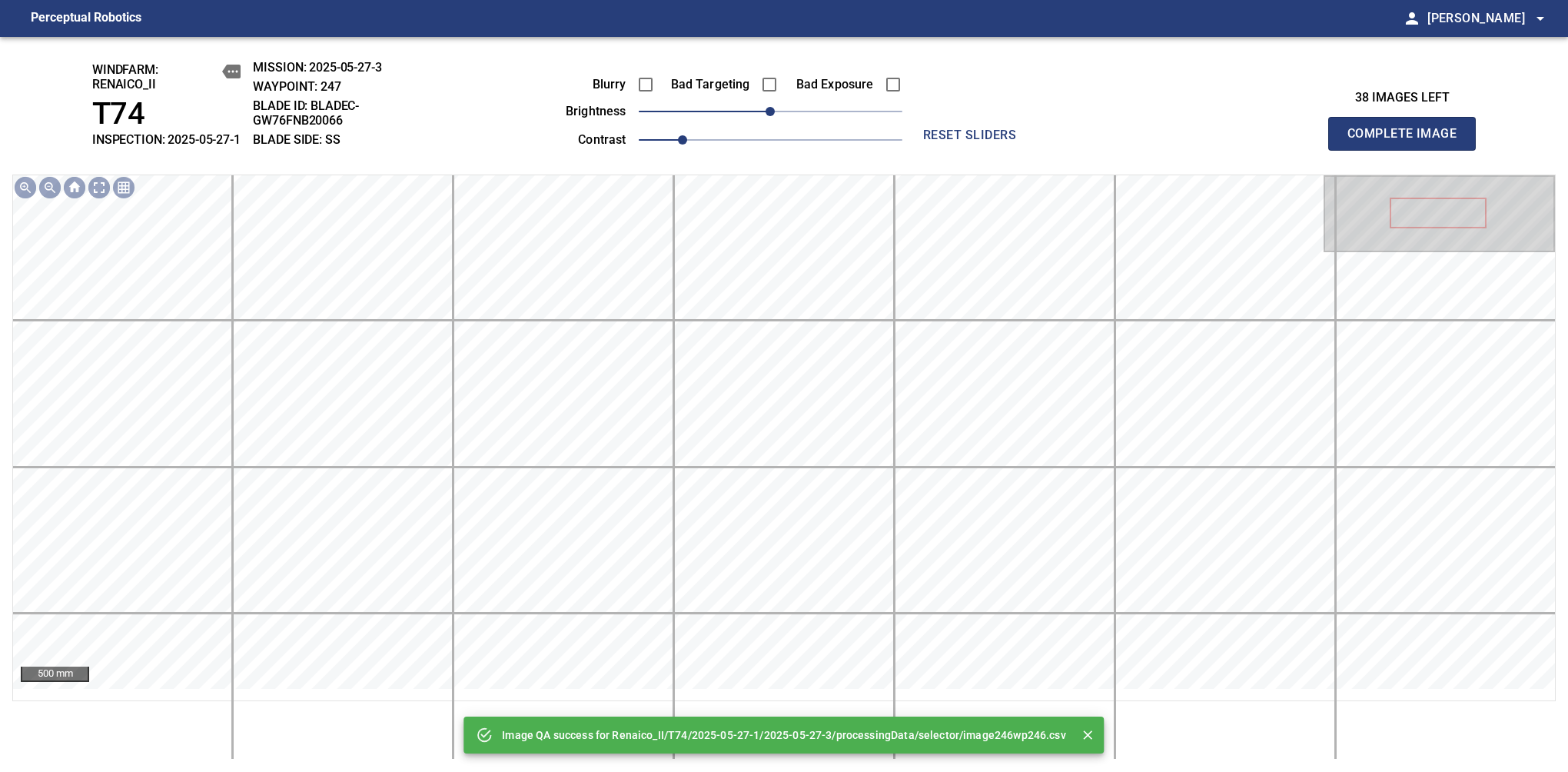
click at [1408, 141] on span "Complete Image" at bounding box center [1402, 133] width 113 height 22
click at [766, 116] on span "0" at bounding box center [770, 112] width 10 height 10
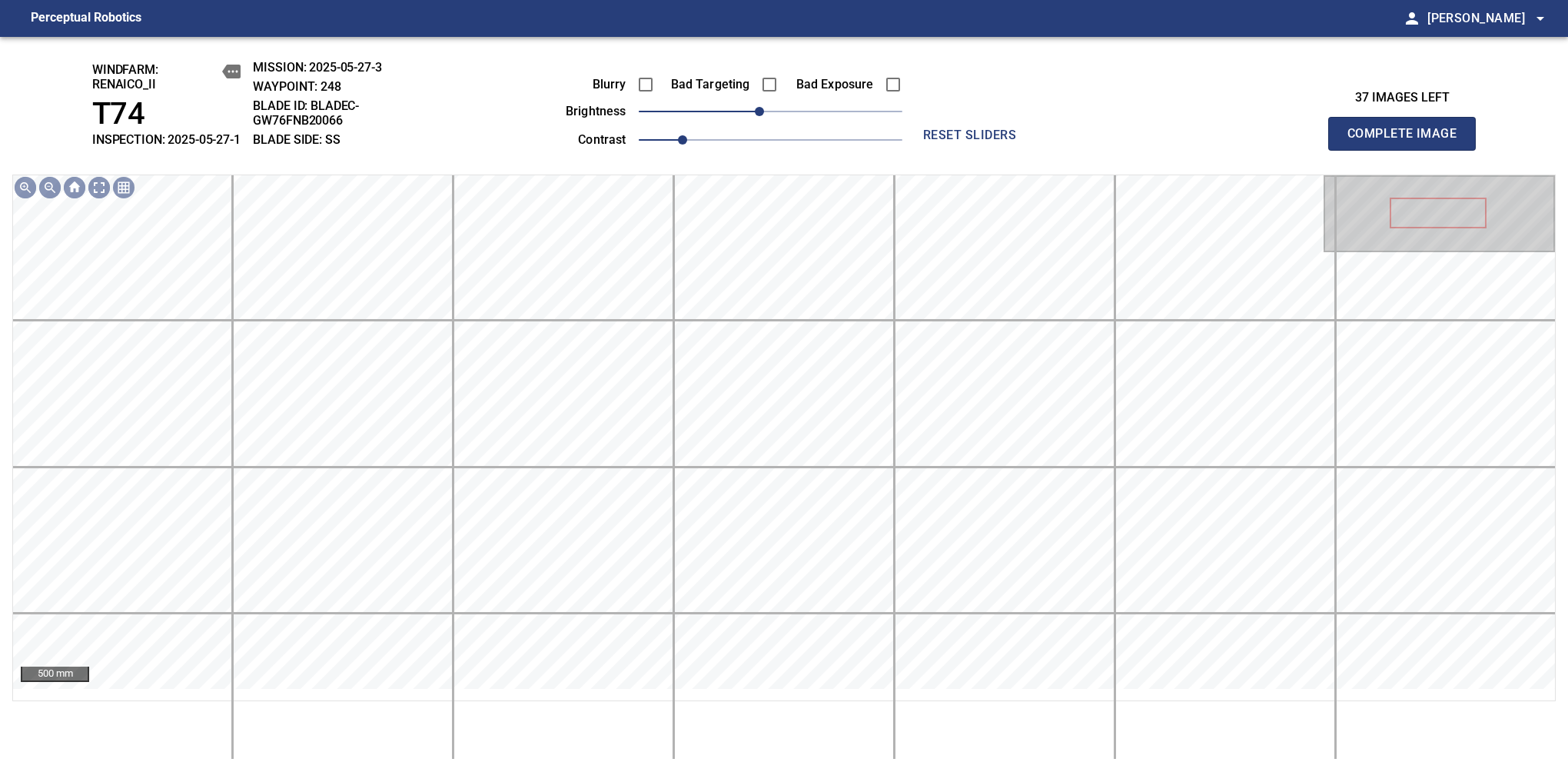
click at [1408, 141] on span "Complete Image" at bounding box center [1402, 133] width 113 height 22
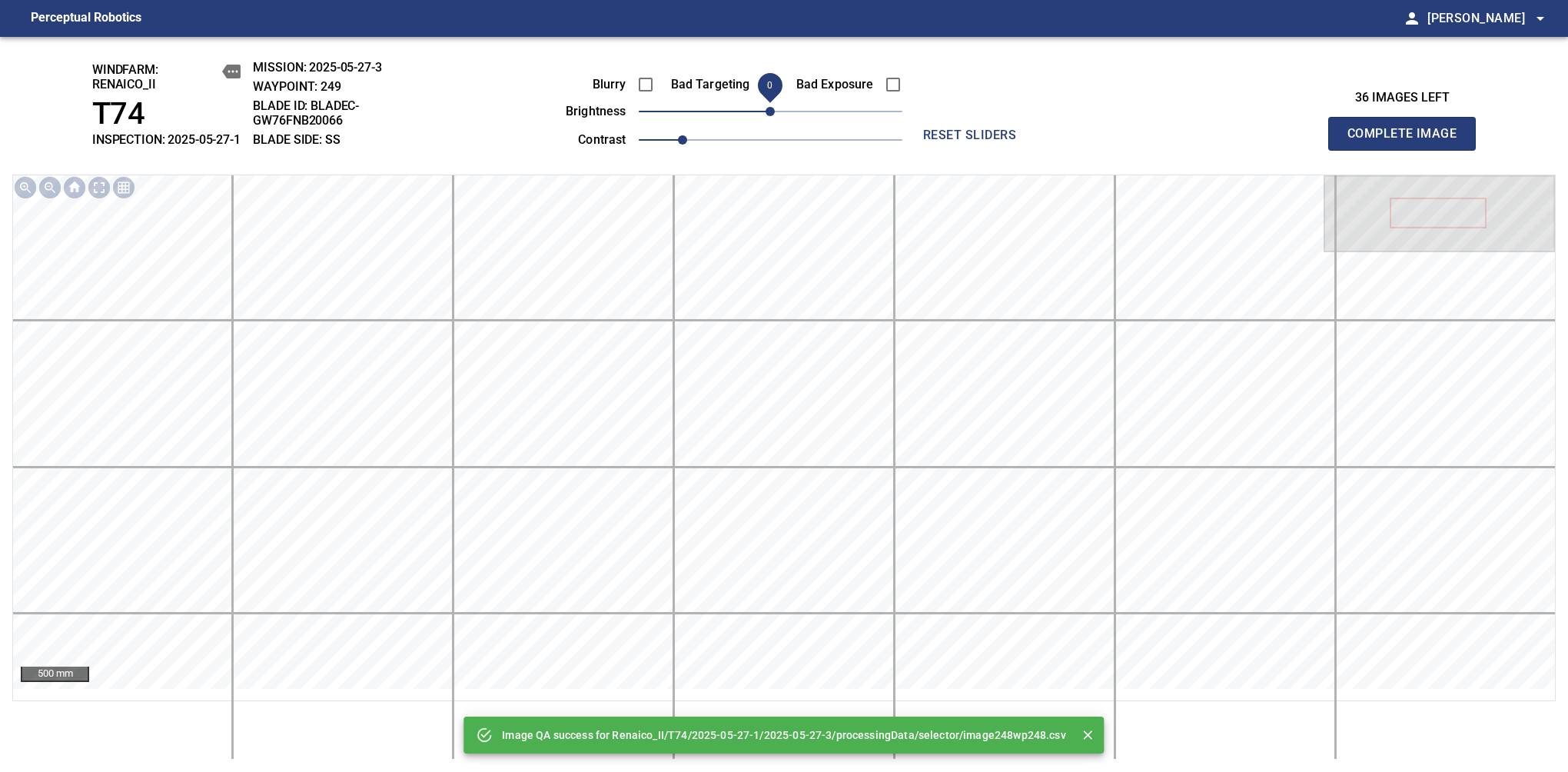
click at [1408, 141] on span "Complete Image" at bounding box center [1402, 133] width 113 height 22
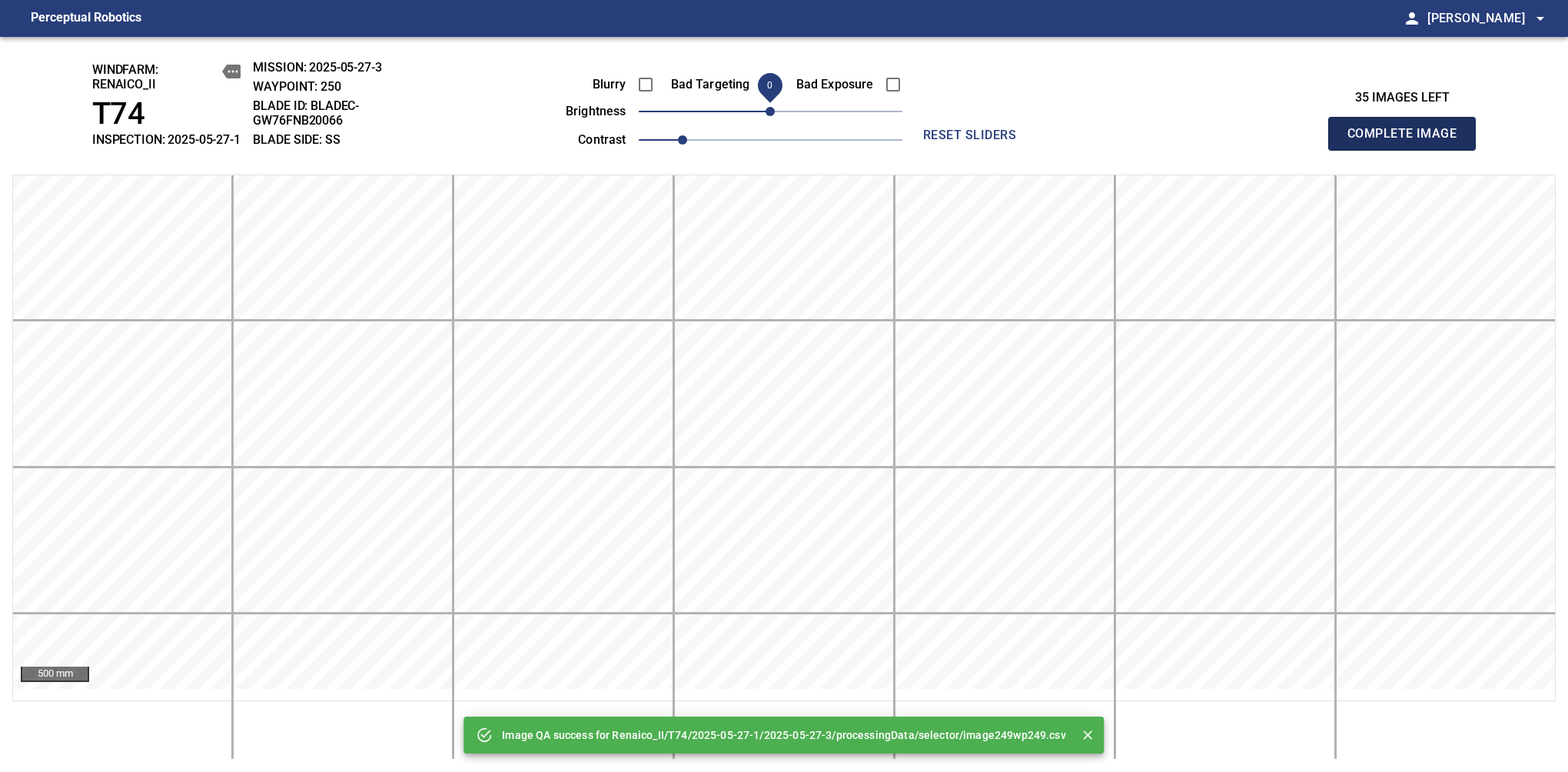
click at [1408, 141] on span "Complete Image" at bounding box center [1402, 133] width 113 height 22
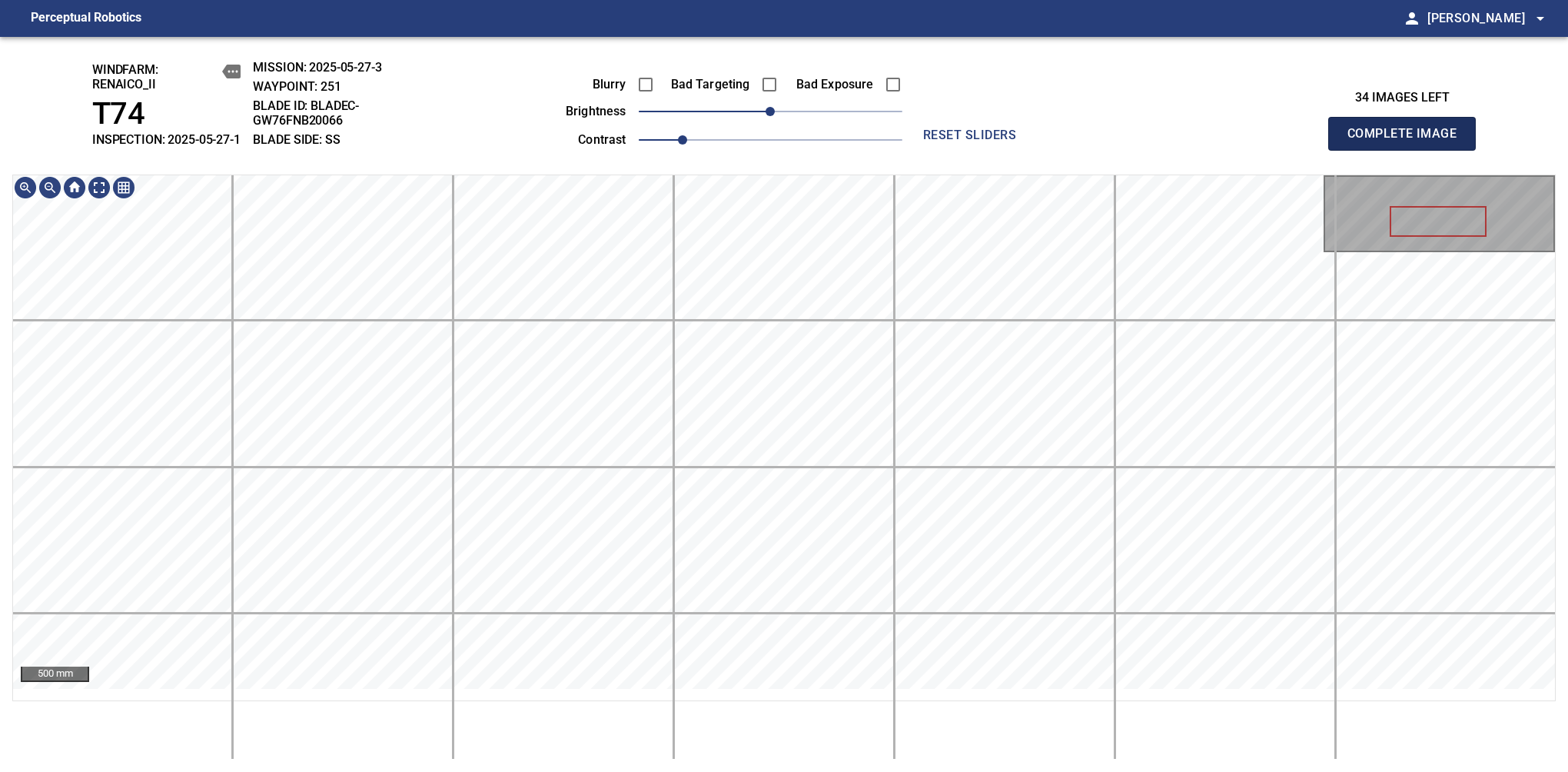
click at [1408, 141] on span "Complete Image" at bounding box center [1402, 133] width 113 height 22
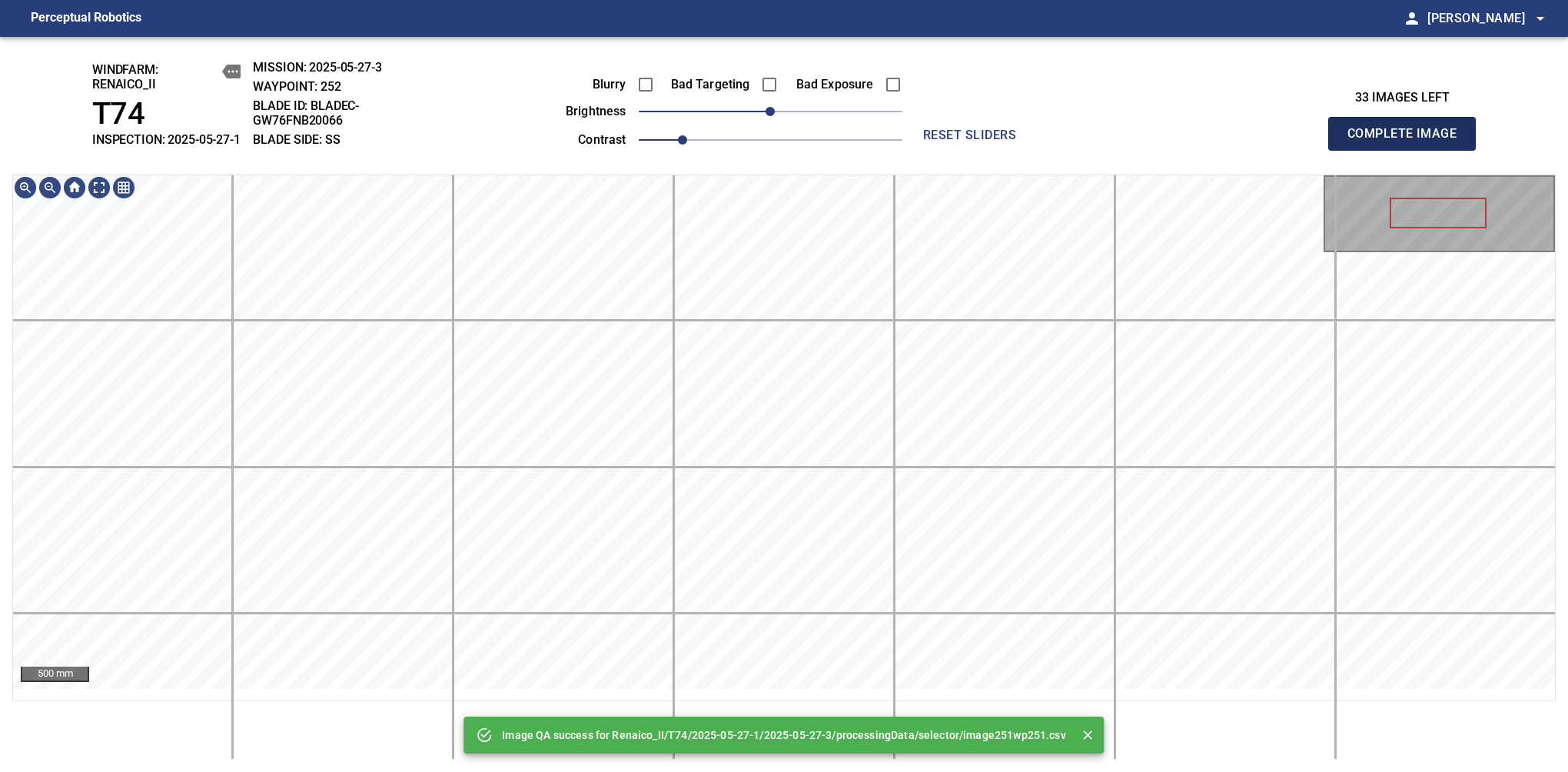
click at [1408, 141] on span "Complete Image" at bounding box center [1402, 133] width 113 height 22
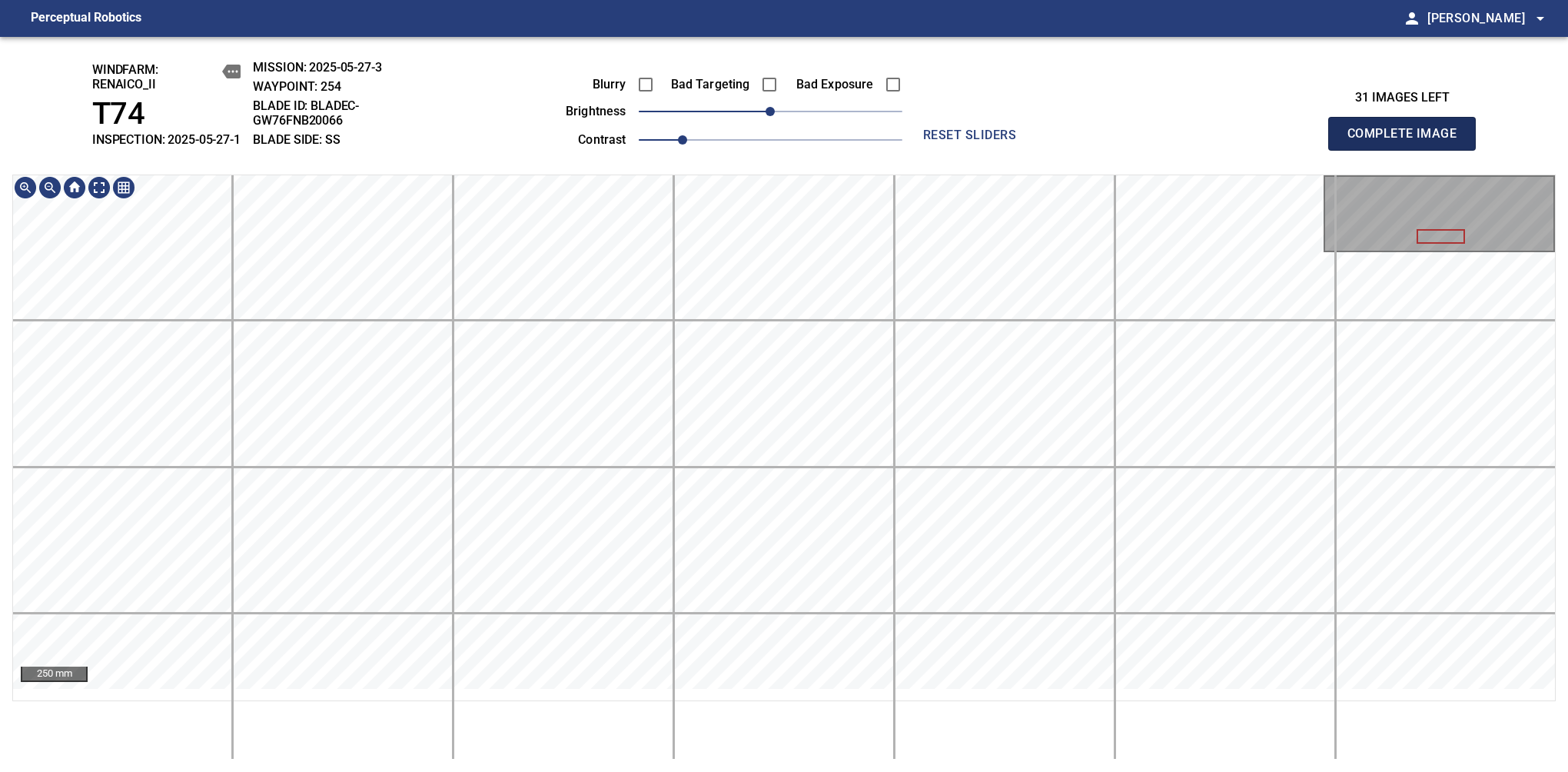
click at [1408, 141] on span "Complete Image" at bounding box center [1402, 133] width 113 height 22
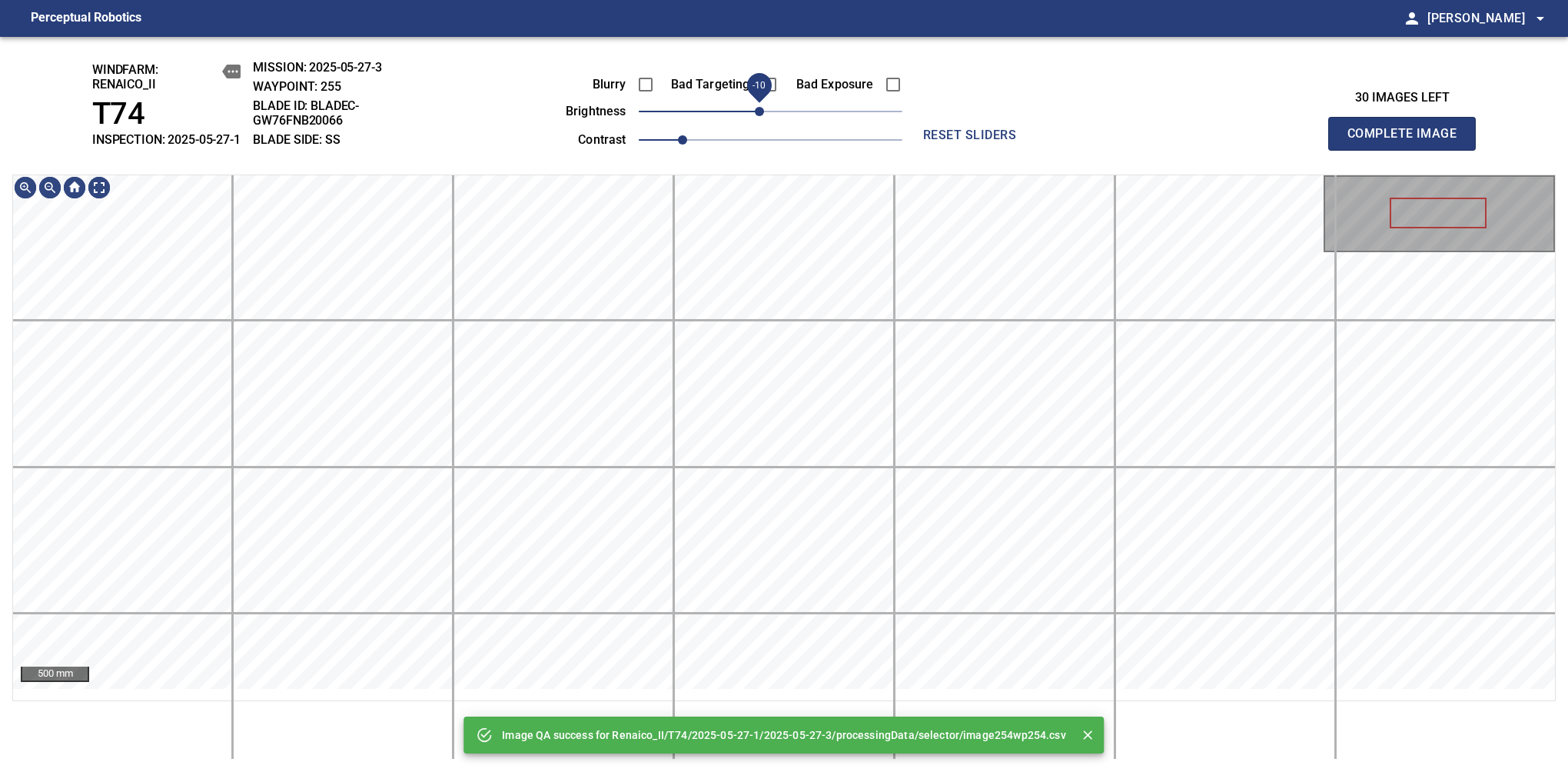
click at [763, 116] on span "-10" at bounding box center [760, 112] width 10 height 10
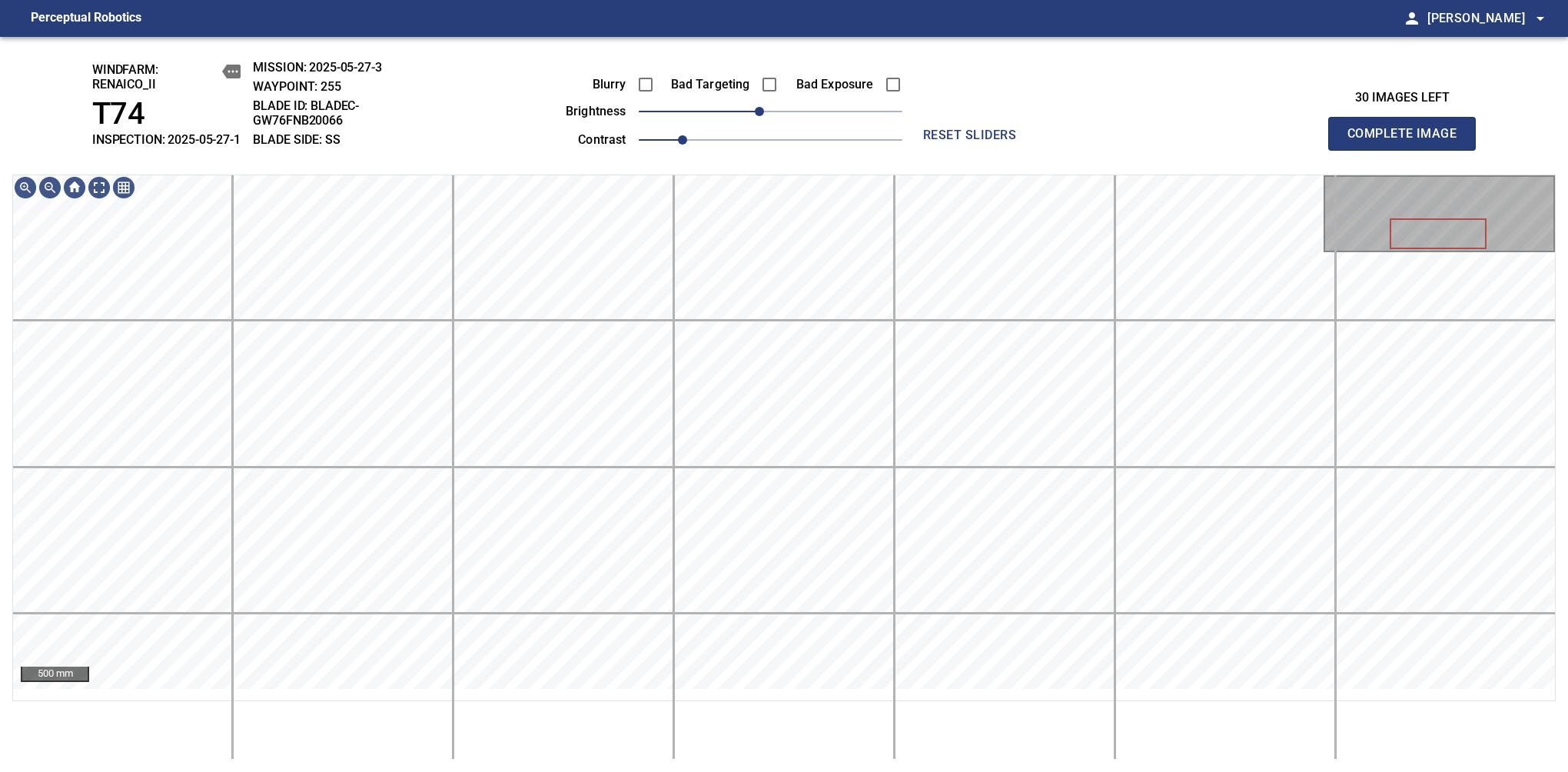
click at [732, 117] on div "windfarm: Renaico_II T74 INSPECTION: 2025-05-27-1 MISSION: 2025-05-27-3 WAYPOIN…" at bounding box center [784, 404] width 1568 height 735
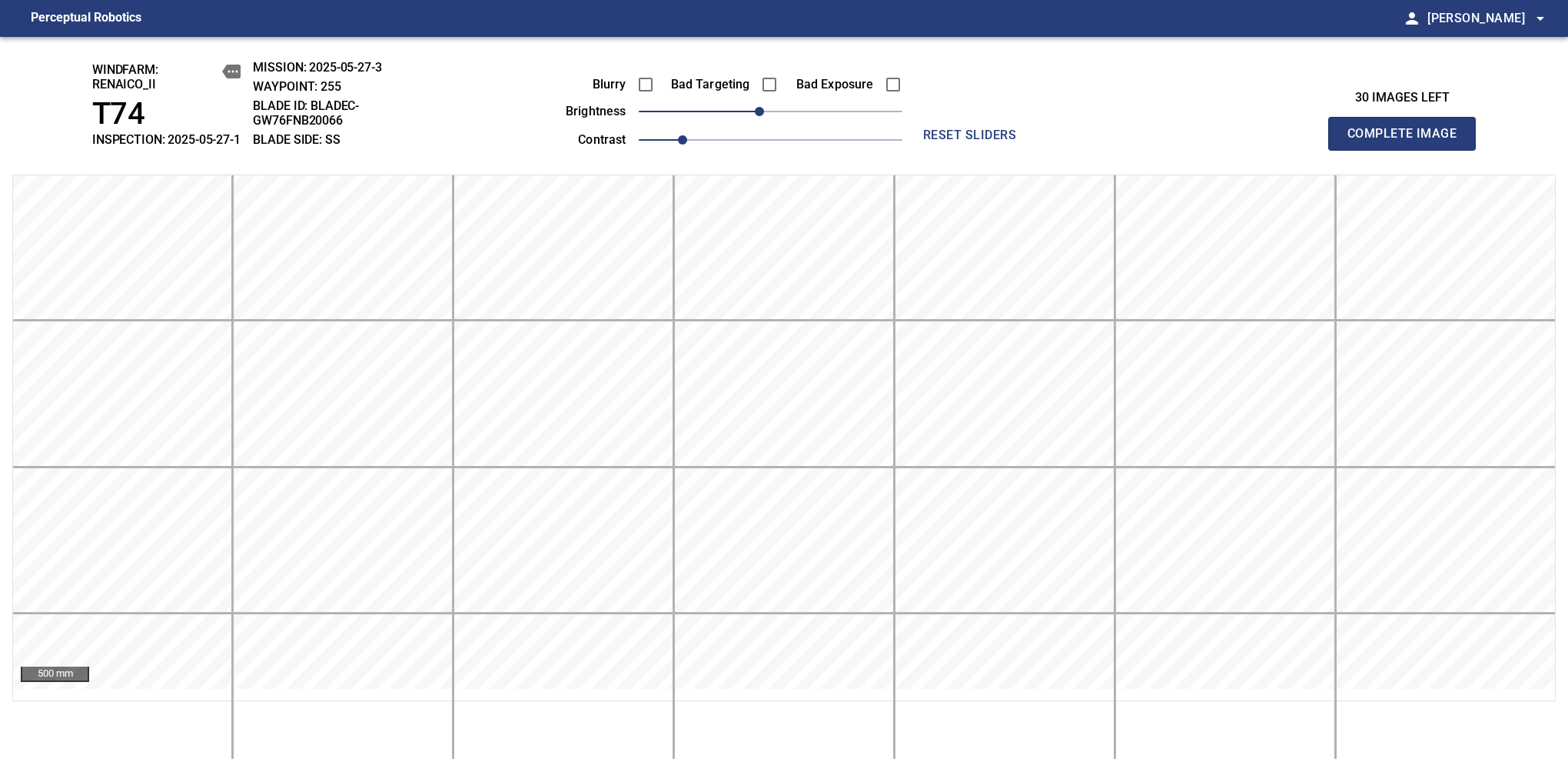
click at [1408, 141] on span "Complete Image" at bounding box center [1402, 133] width 113 height 22
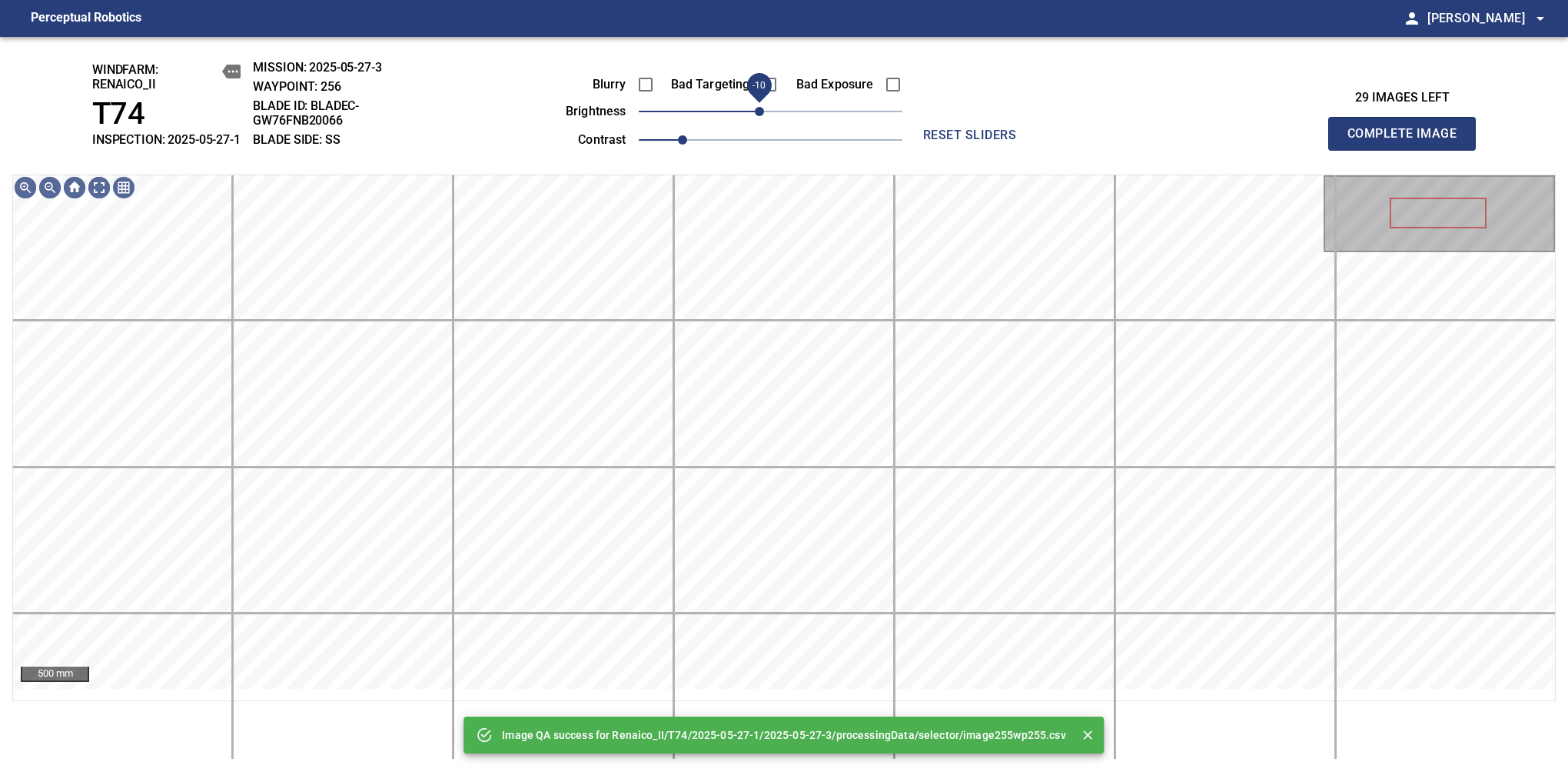
click at [762, 116] on span "-10" at bounding box center [760, 112] width 10 height 10
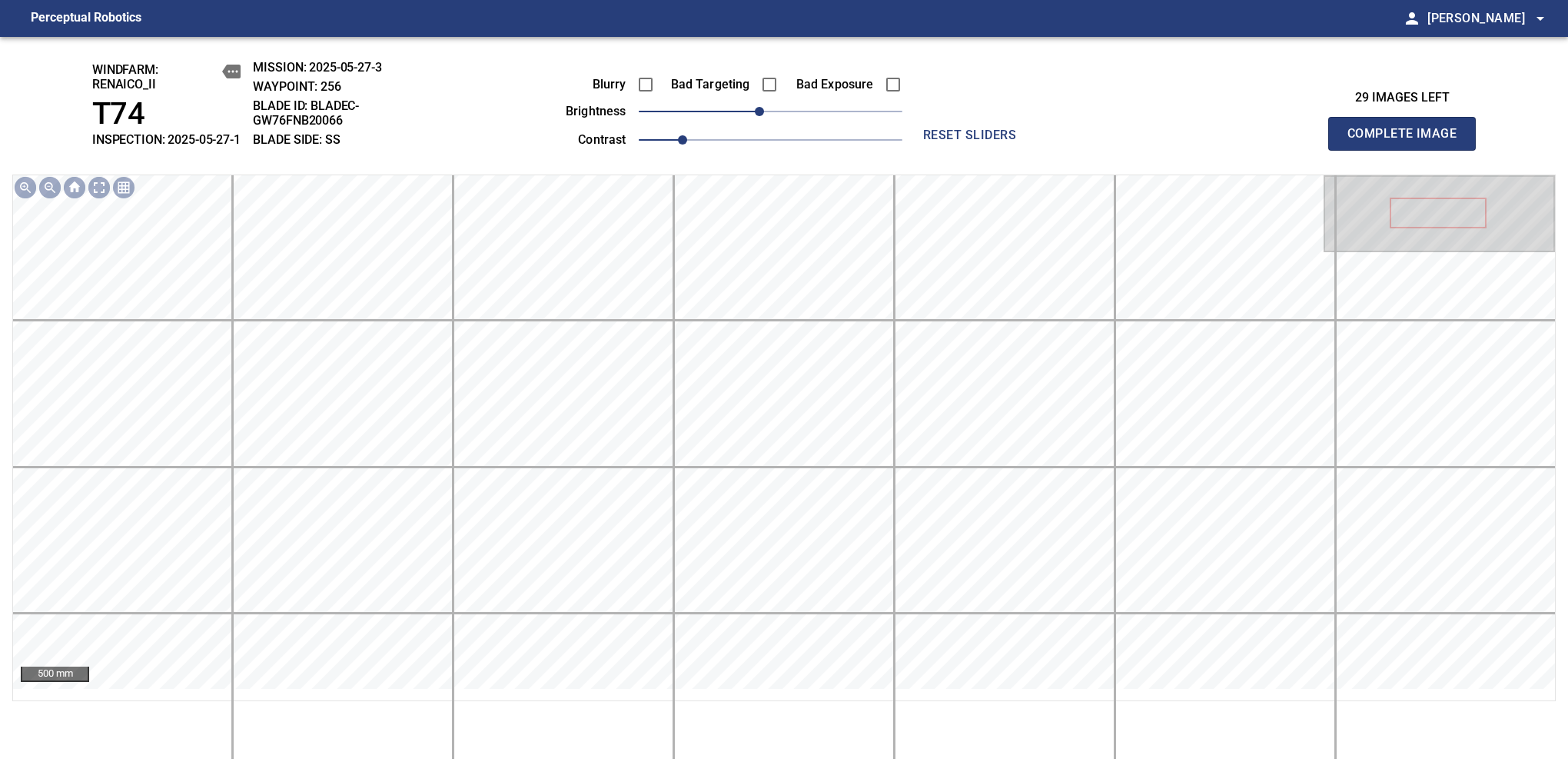
click at [1408, 141] on span "Complete Image" at bounding box center [1402, 133] width 113 height 22
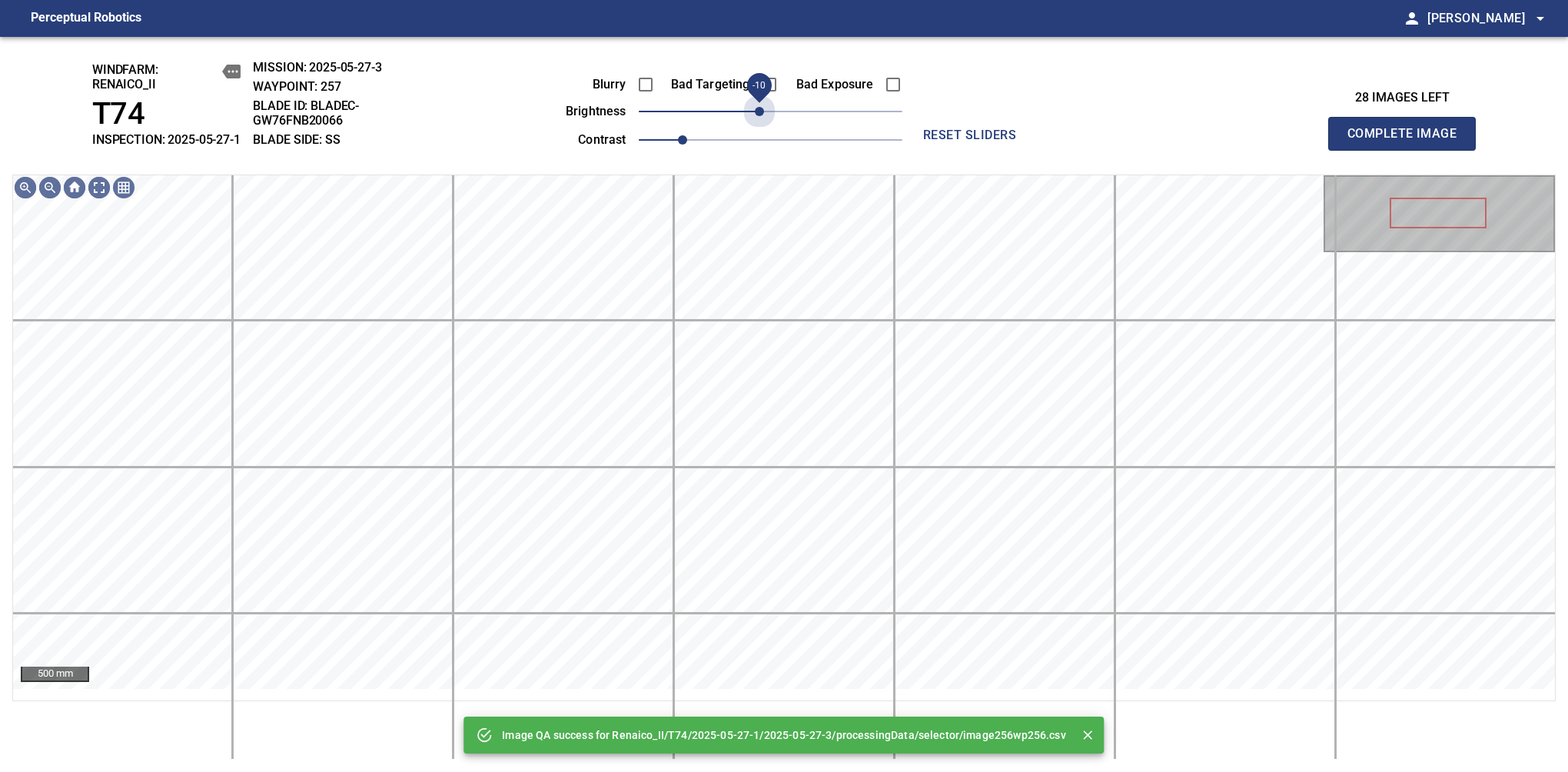
click at [762, 116] on span "-10" at bounding box center [760, 112] width 10 height 10
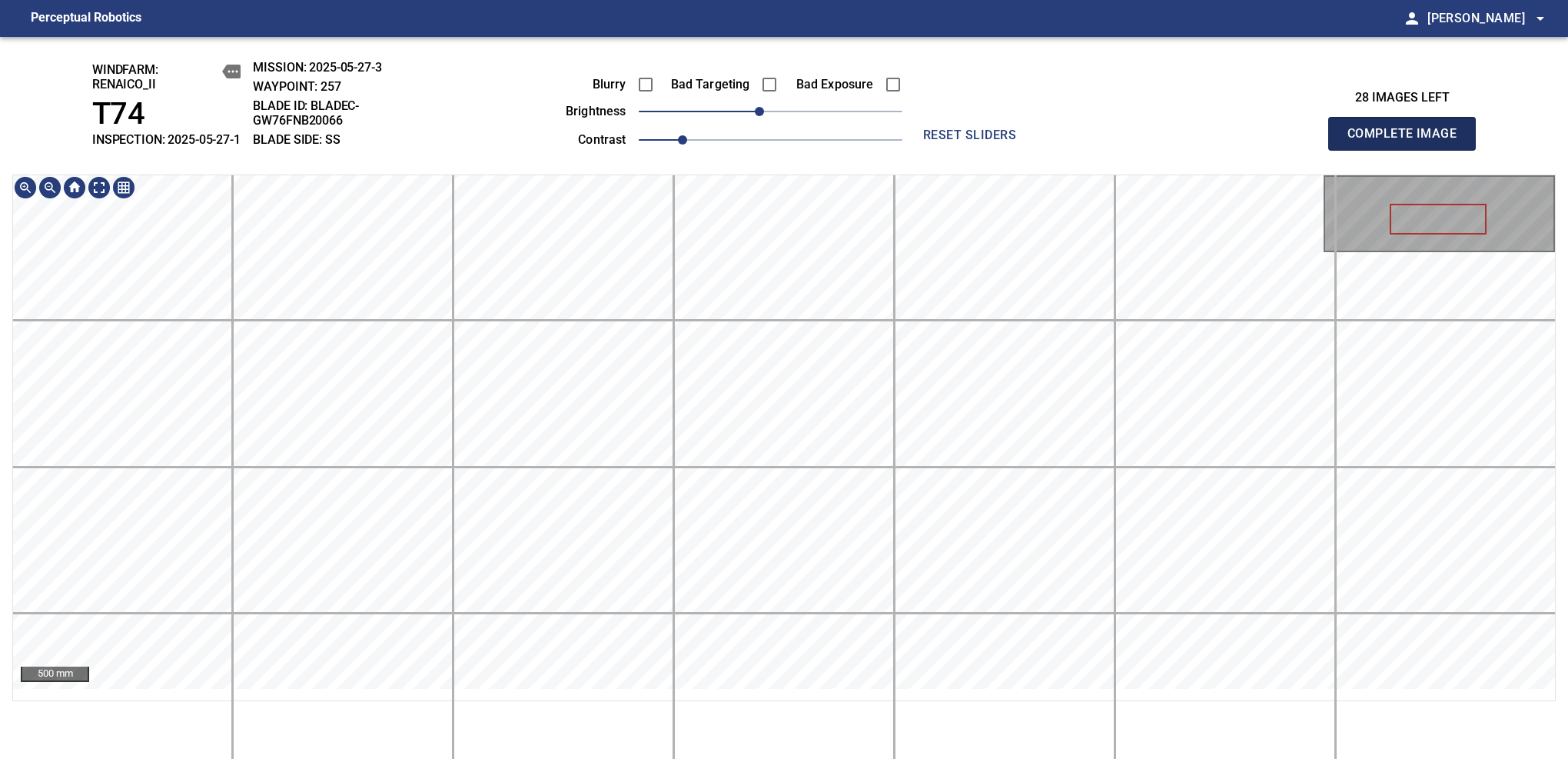
click at [1408, 141] on span "Complete Image" at bounding box center [1402, 133] width 113 height 22
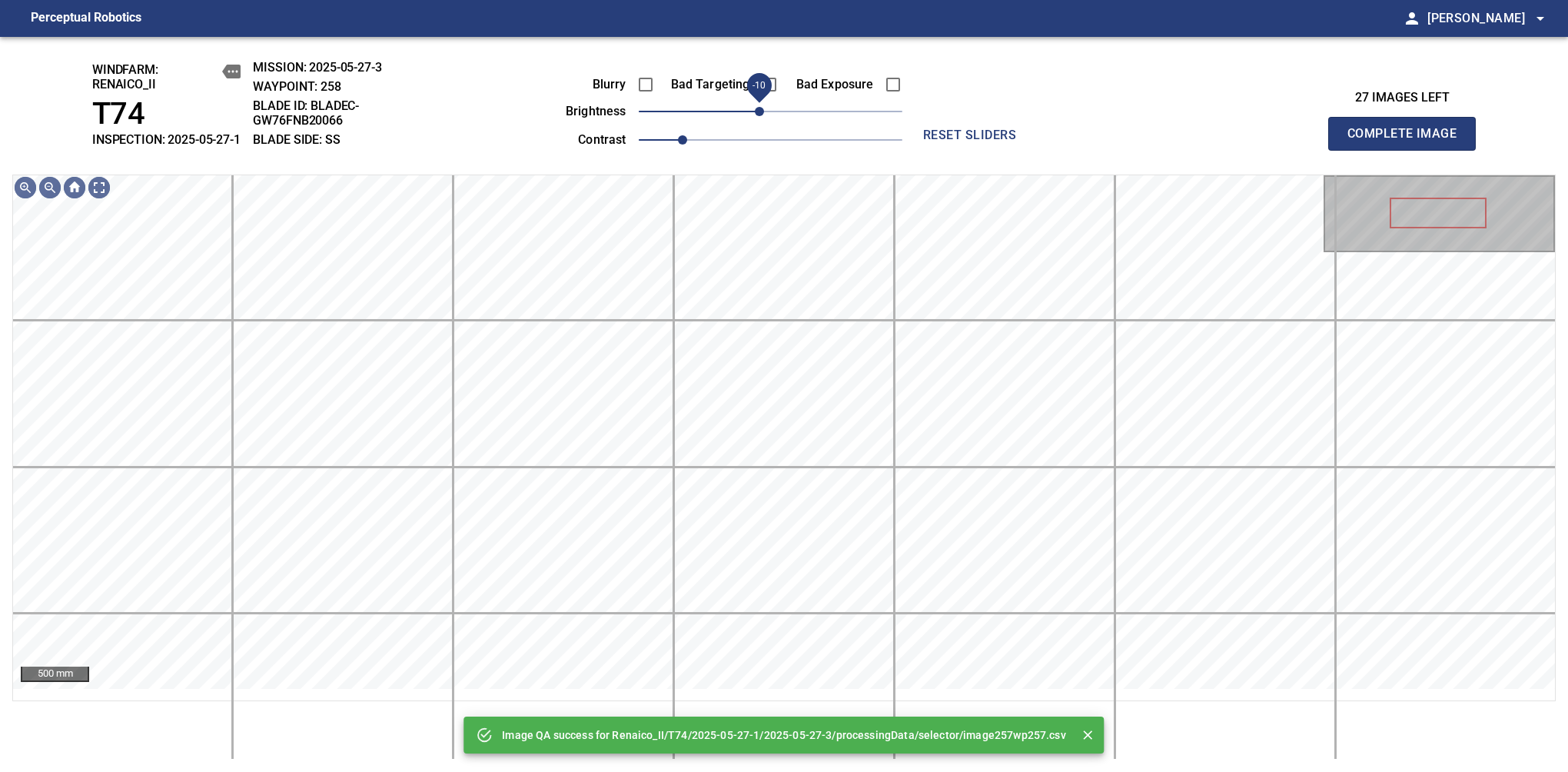
click at [761, 116] on span "-10" at bounding box center [760, 112] width 10 height 10
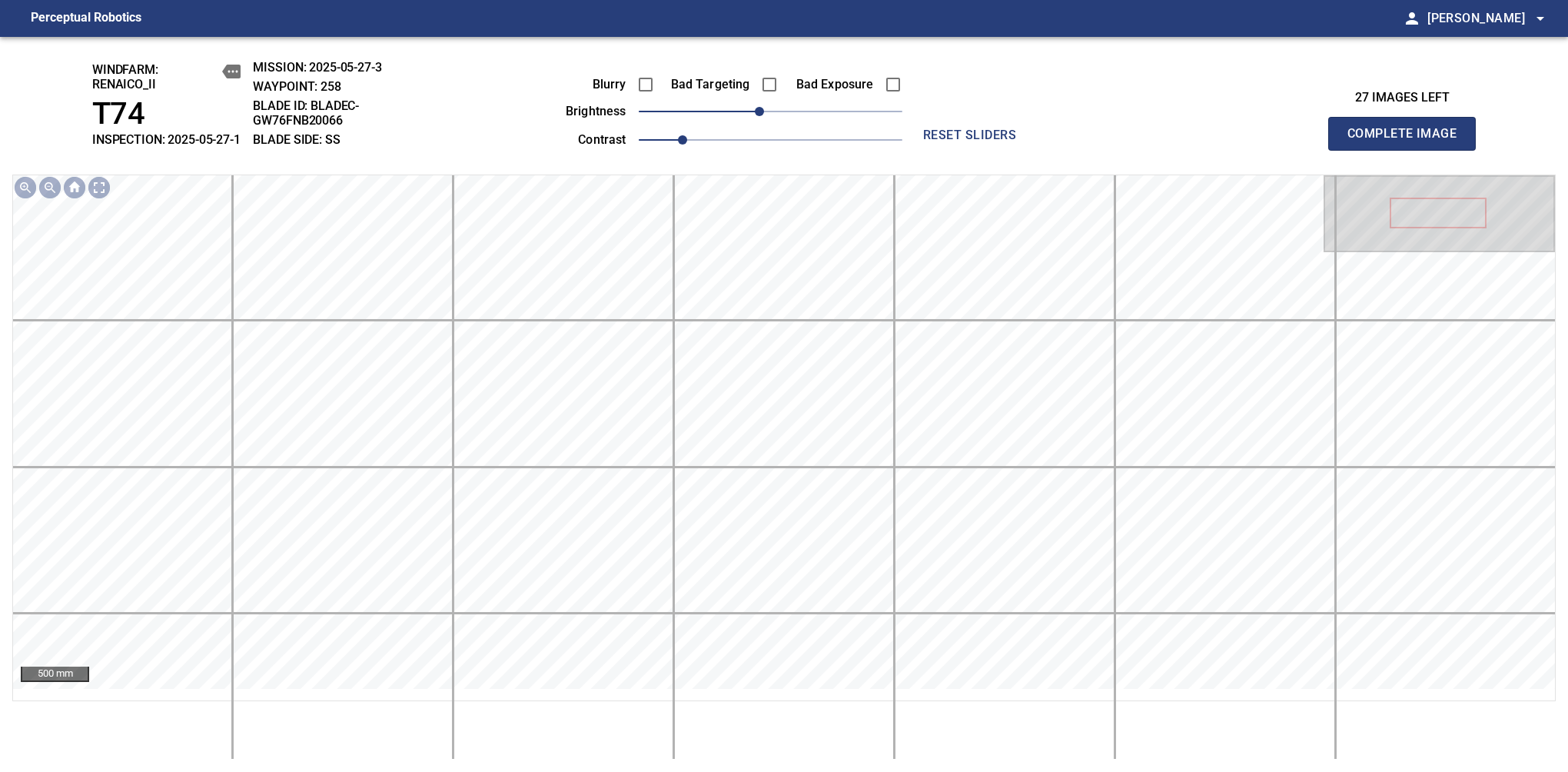
click at [1408, 141] on span "Complete Image" at bounding box center [1402, 133] width 113 height 22
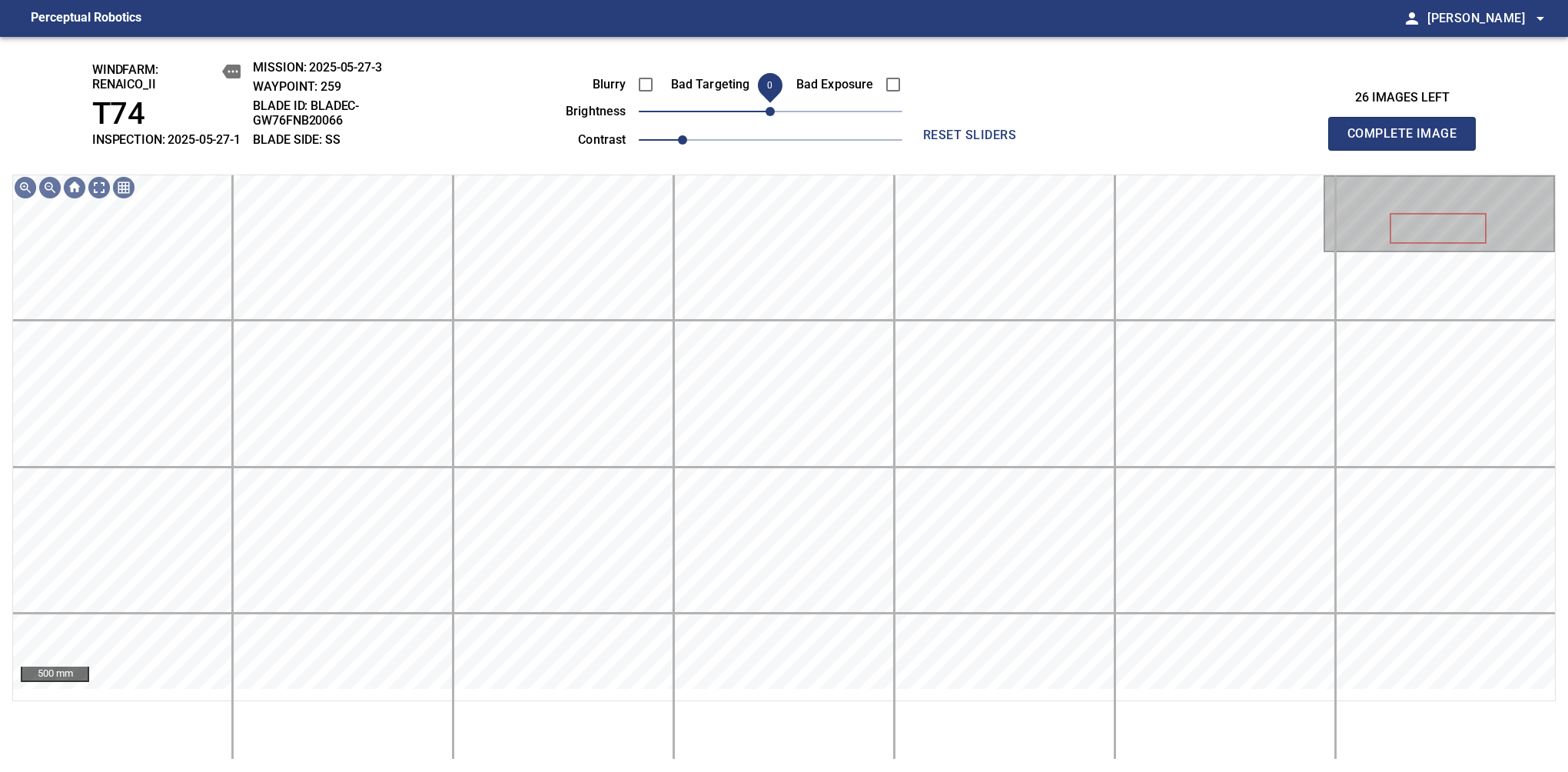
click at [761, 117] on div "Blurry Bad Targeting Bad Exposure brightness 0 contrast 1" at bounding box center [717, 109] width 372 height 82
click at [761, 116] on span "-10" at bounding box center [760, 112] width 10 height 10
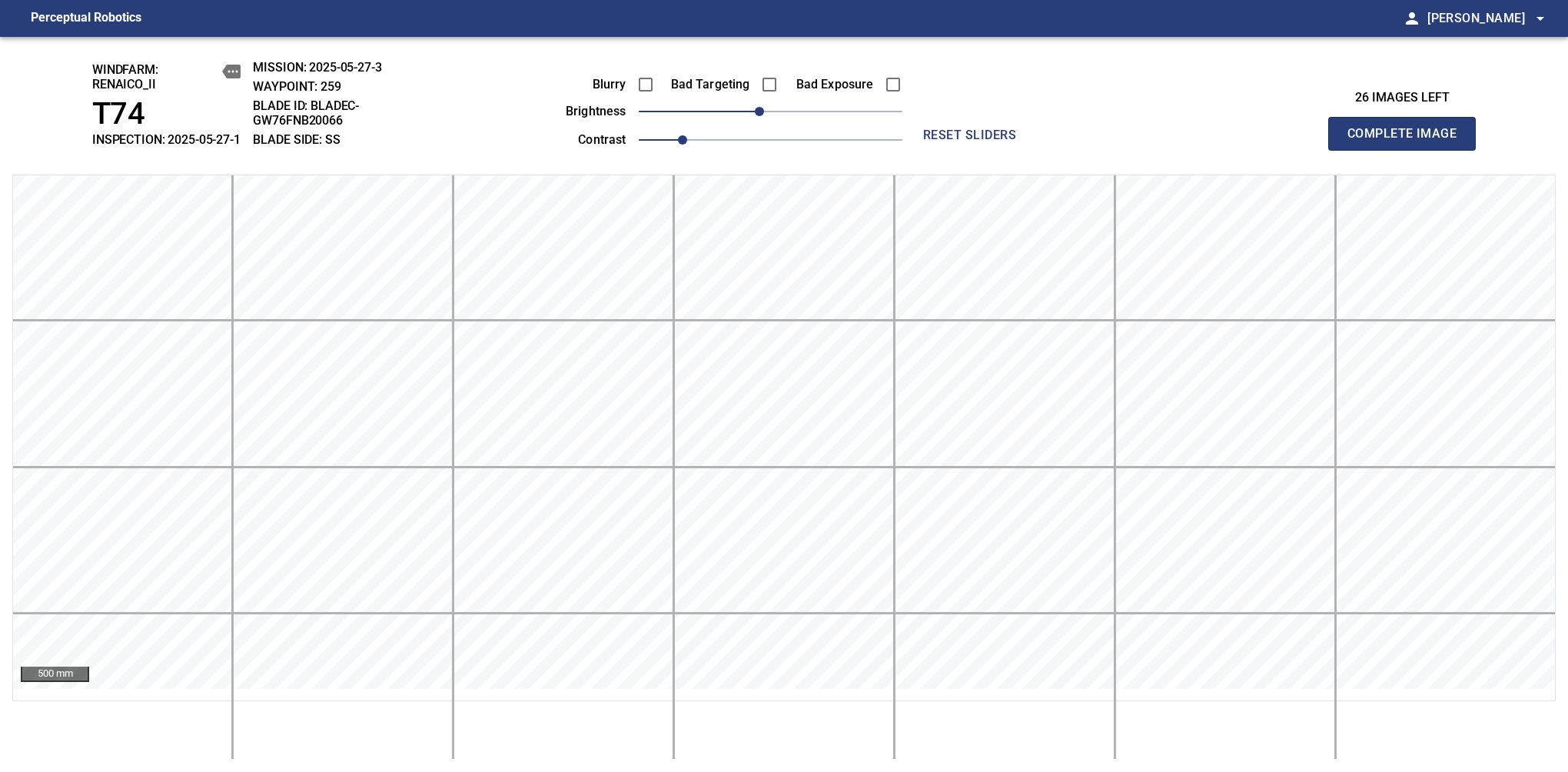
click at [1408, 141] on span "Complete Image" at bounding box center [1402, 133] width 113 height 22
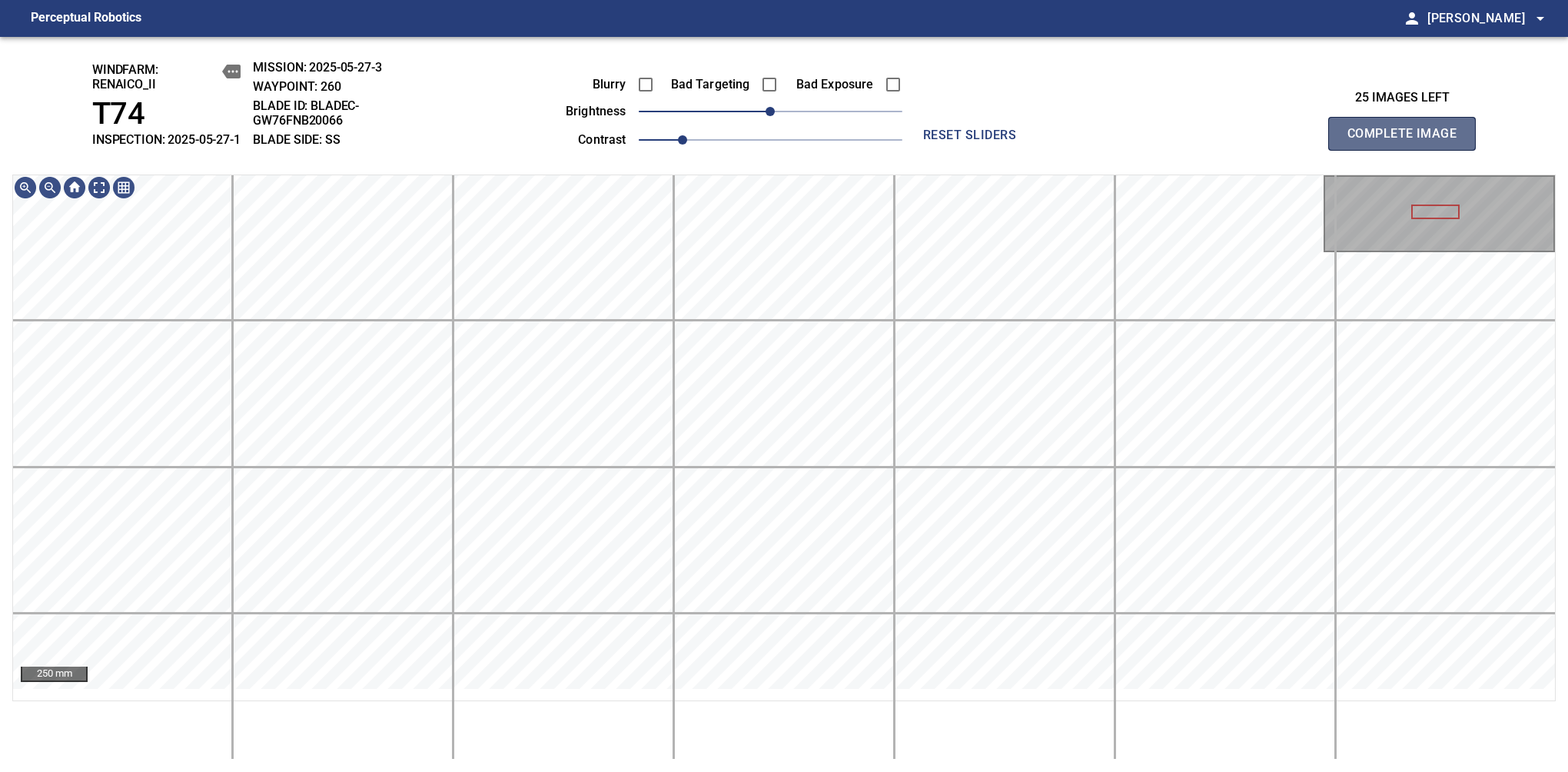
click at [1408, 141] on span "Complete Image" at bounding box center [1402, 133] width 113 height 22
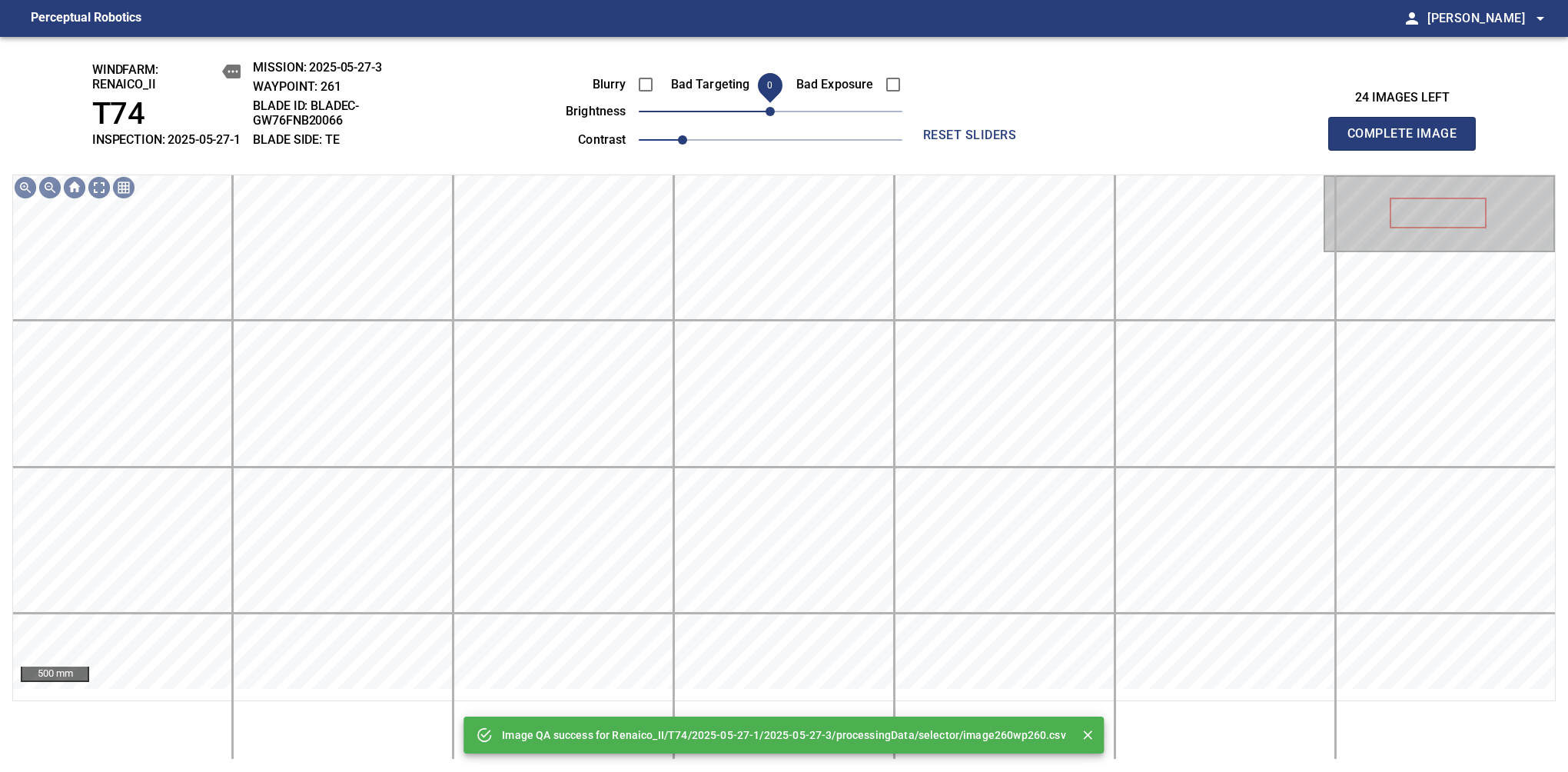
click at [766, 116] on span "0" at bounding box center [770, 112] width 10 height 10
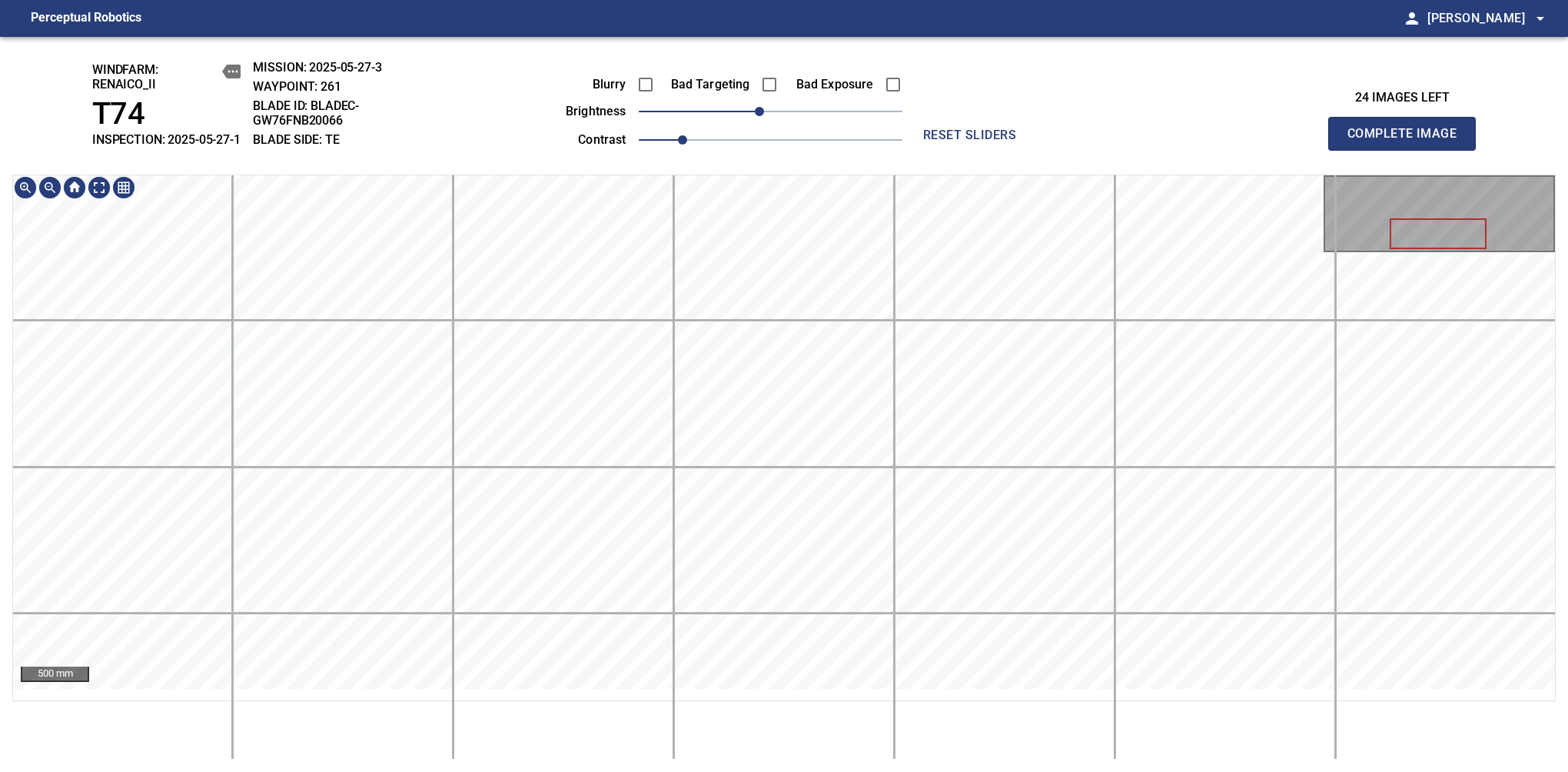
click at [1408, 141] on span "Complete Image" at bounding box center [1402, 133] width 113 height 22
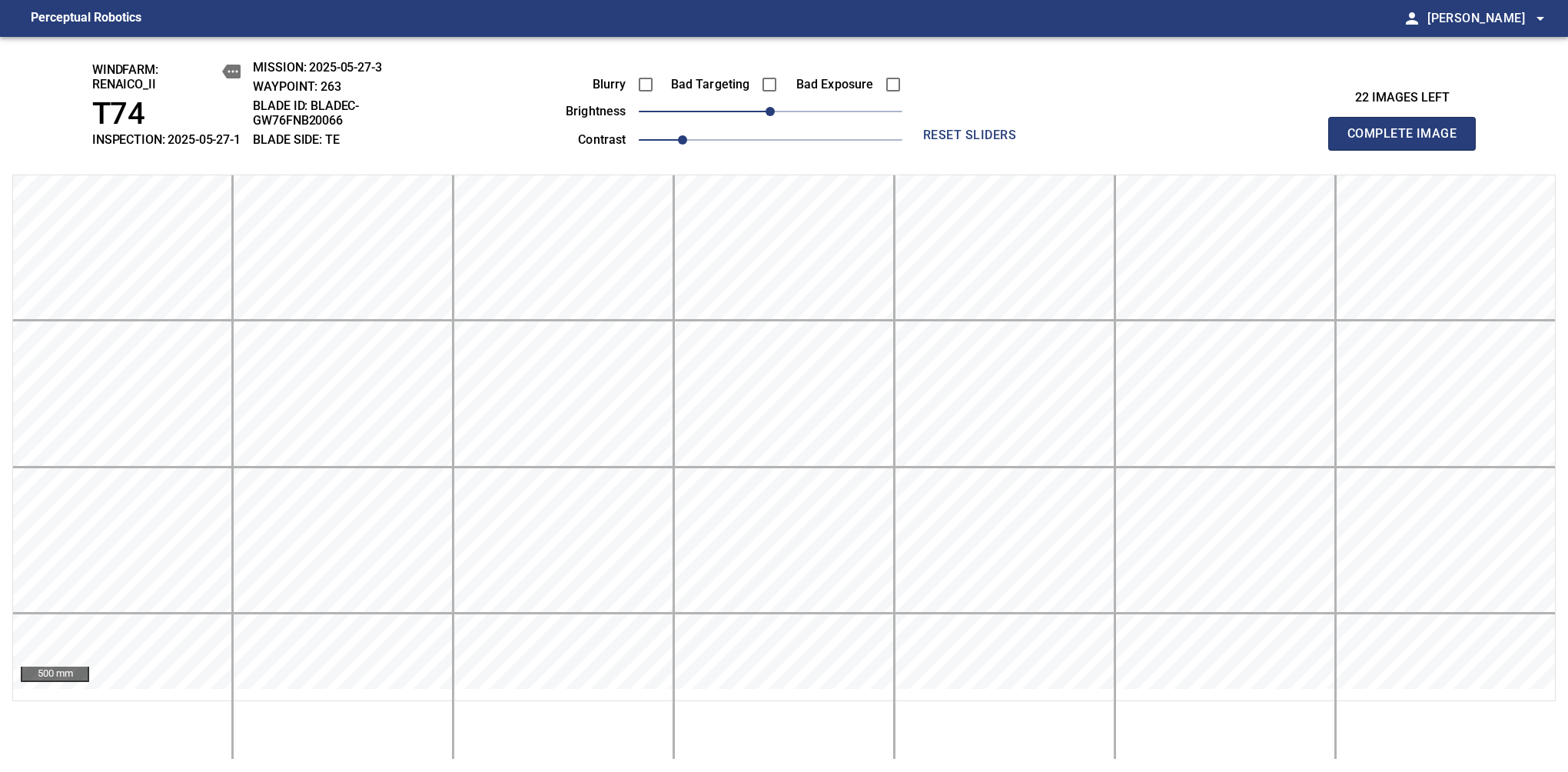
click at [1408, 141] on span "Complete Image" at bounding box center [1402, 133] width 113 height 22
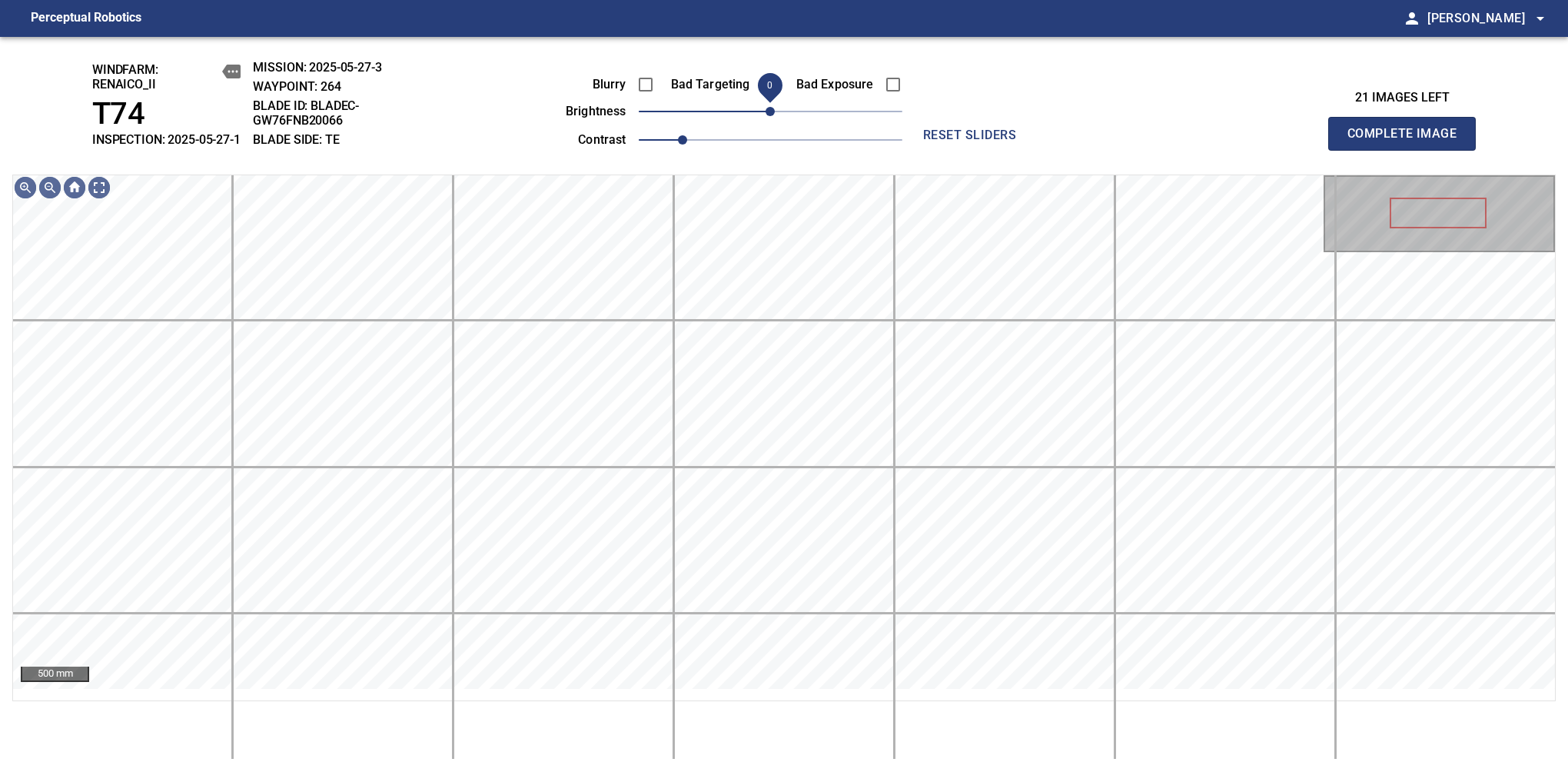
drag, startPoint x: 759, startPoint y: 129, endPoint x: 765, endPoint y: 121, distance: 10.0
click at [766, 116] on span "0" at bounding box center [770, 112] width 10 height 10
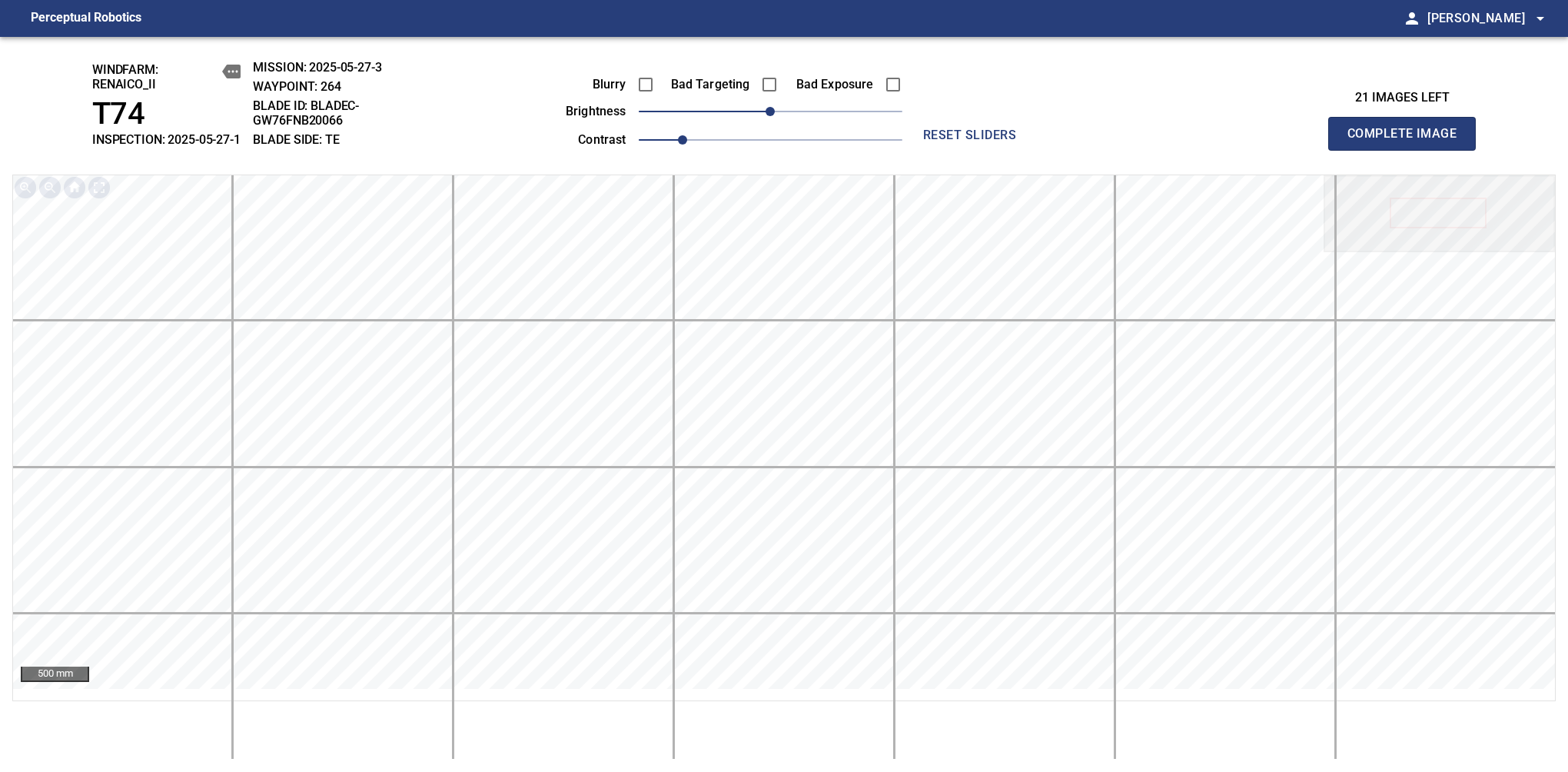
click at [1408, 141] on span "Complete Image" at bounding box center [1402, 133] width 113 height 22
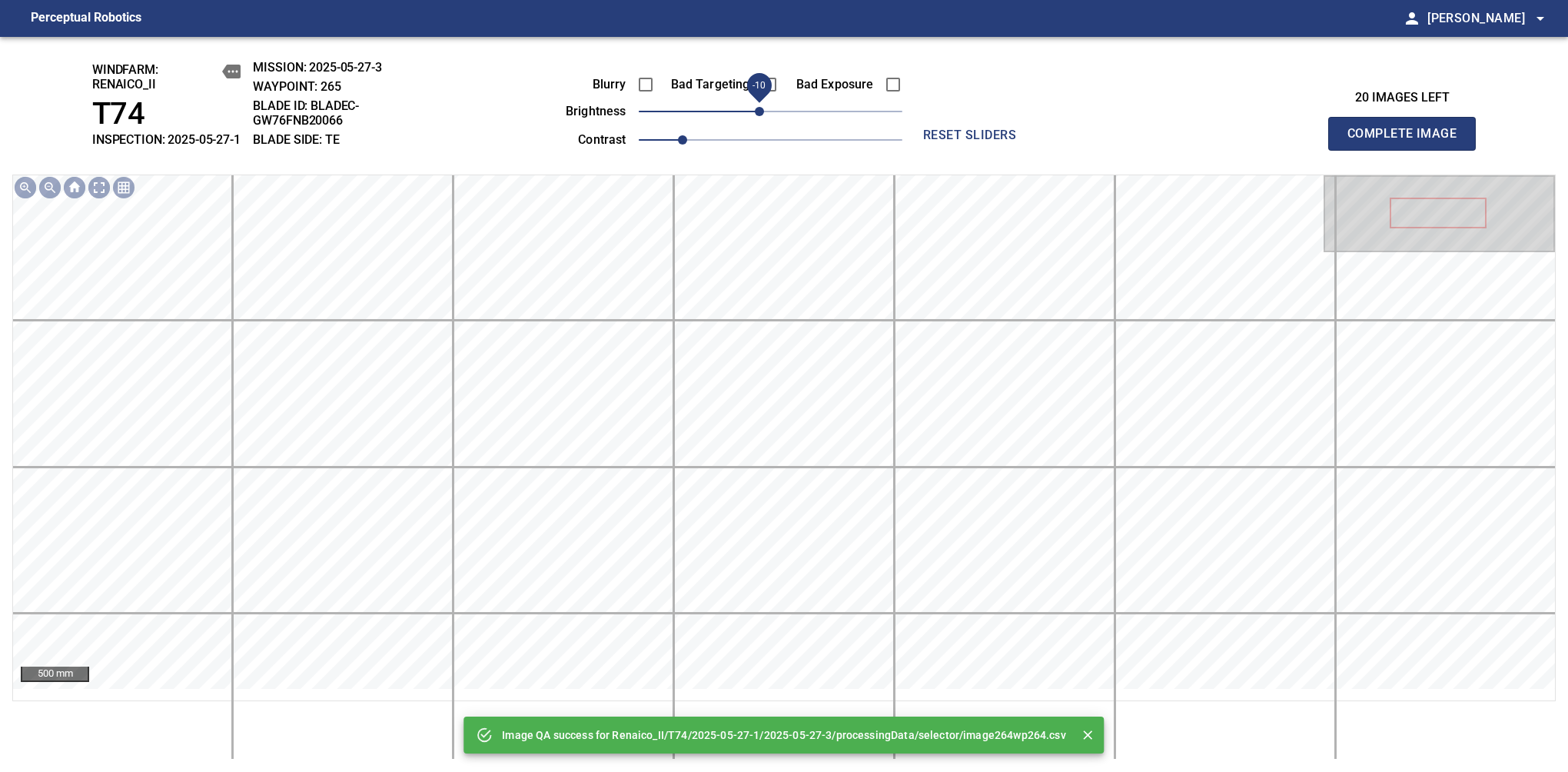
click at [759, 116] on span "-10" at bounding box center [760, 112] width 10 height 10
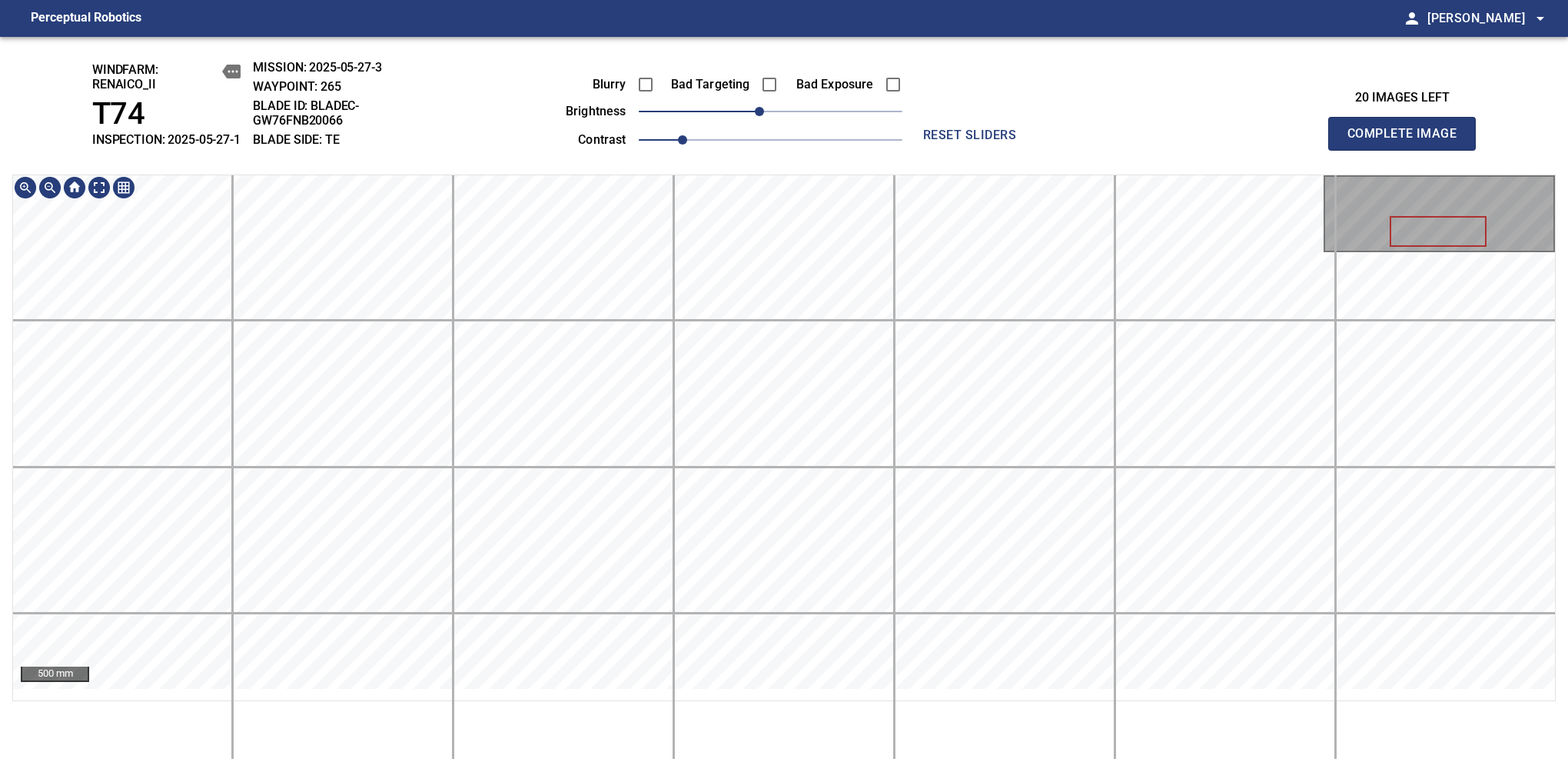
click at [824, 162] on div "windfarm: Renaico_II T74 INSPECTION: 2025-05-27-1 MISSION: 2025-05-27-3 WAYPOIN…" at bounding box center [784, 404] width 1568 height 735
click at [846, 721] on div "500 mm" at bounding box center [784, 467] width 1544 height 585
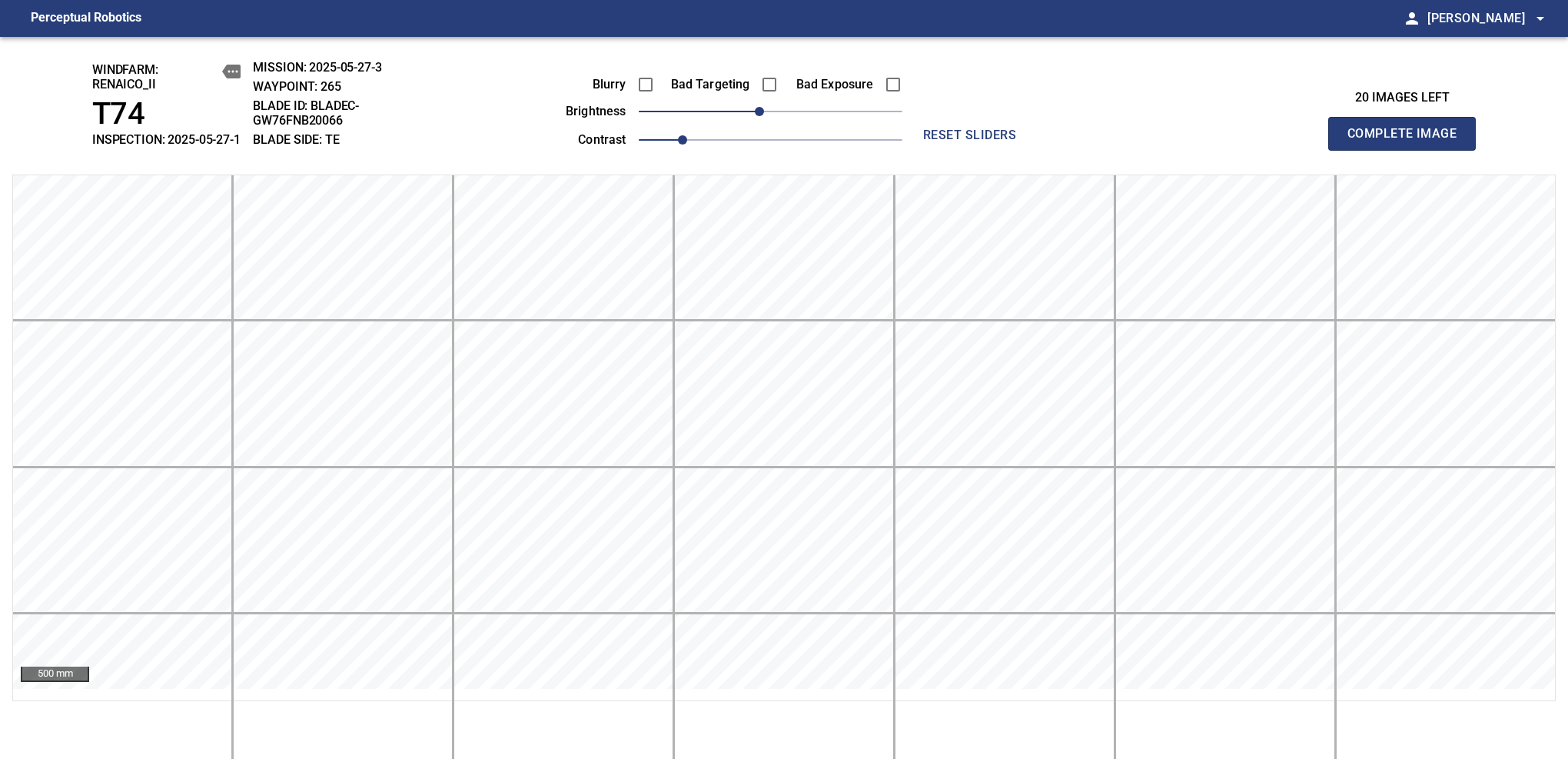
click at [1408, 141] on span "Complete Image" at bounding box center [1402, 133] width 113 height 22
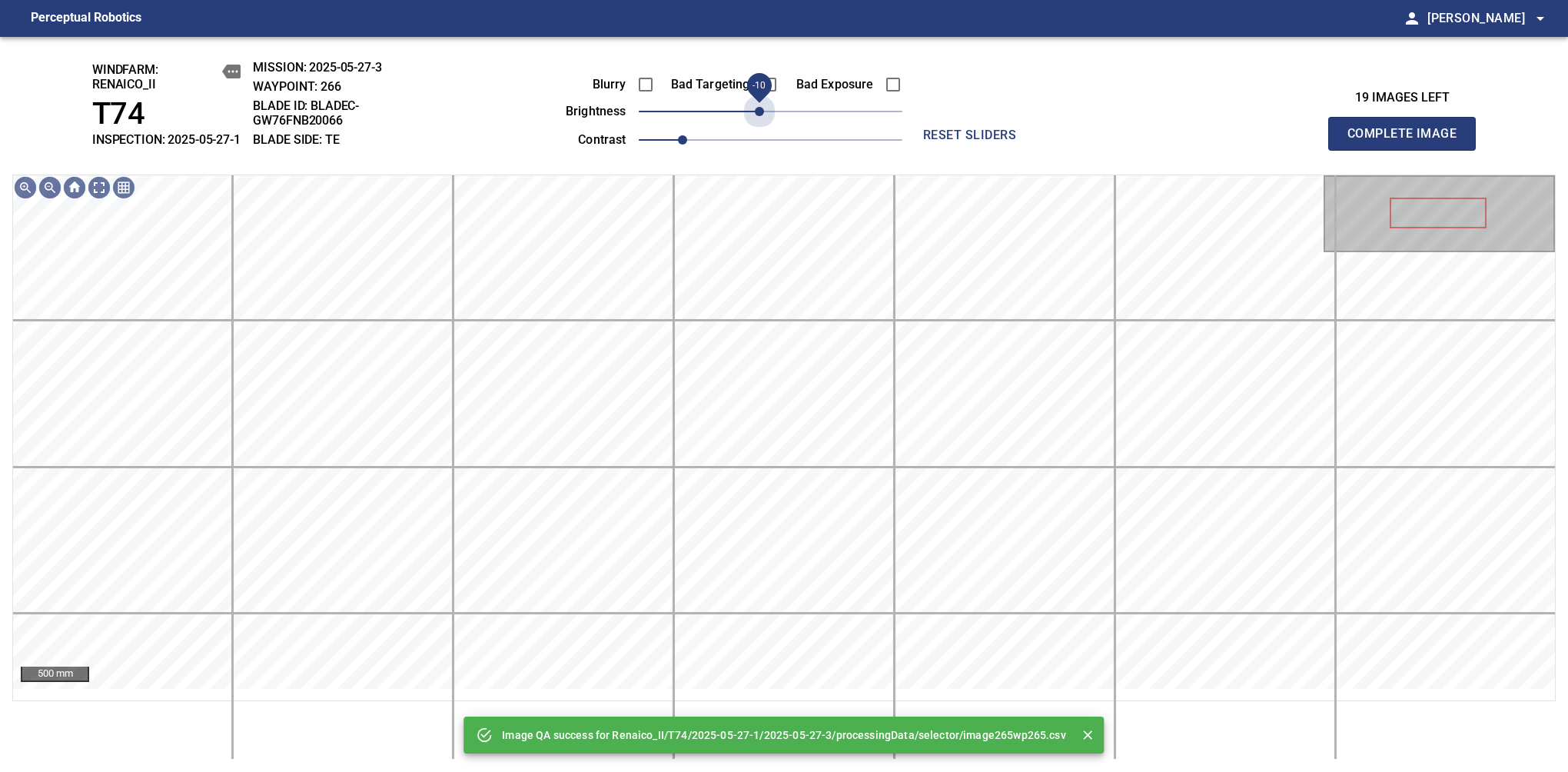
click at [759, 116] on span "-10" at bounding box center [760, 112] width 10 height 10
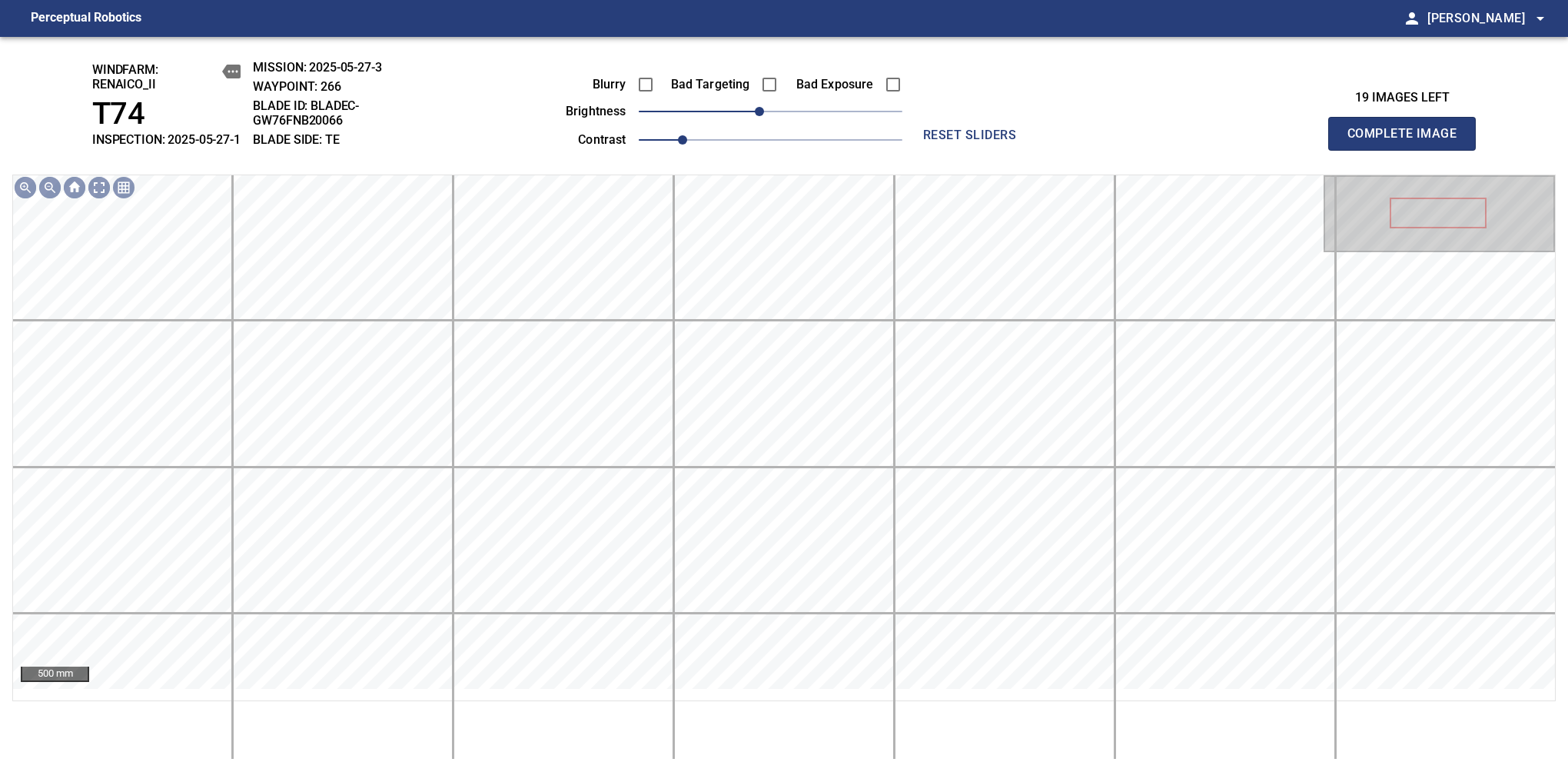
click at [1408, 141] on span "Complete Image" at bounding box center [1402, 133] width 113 height 22
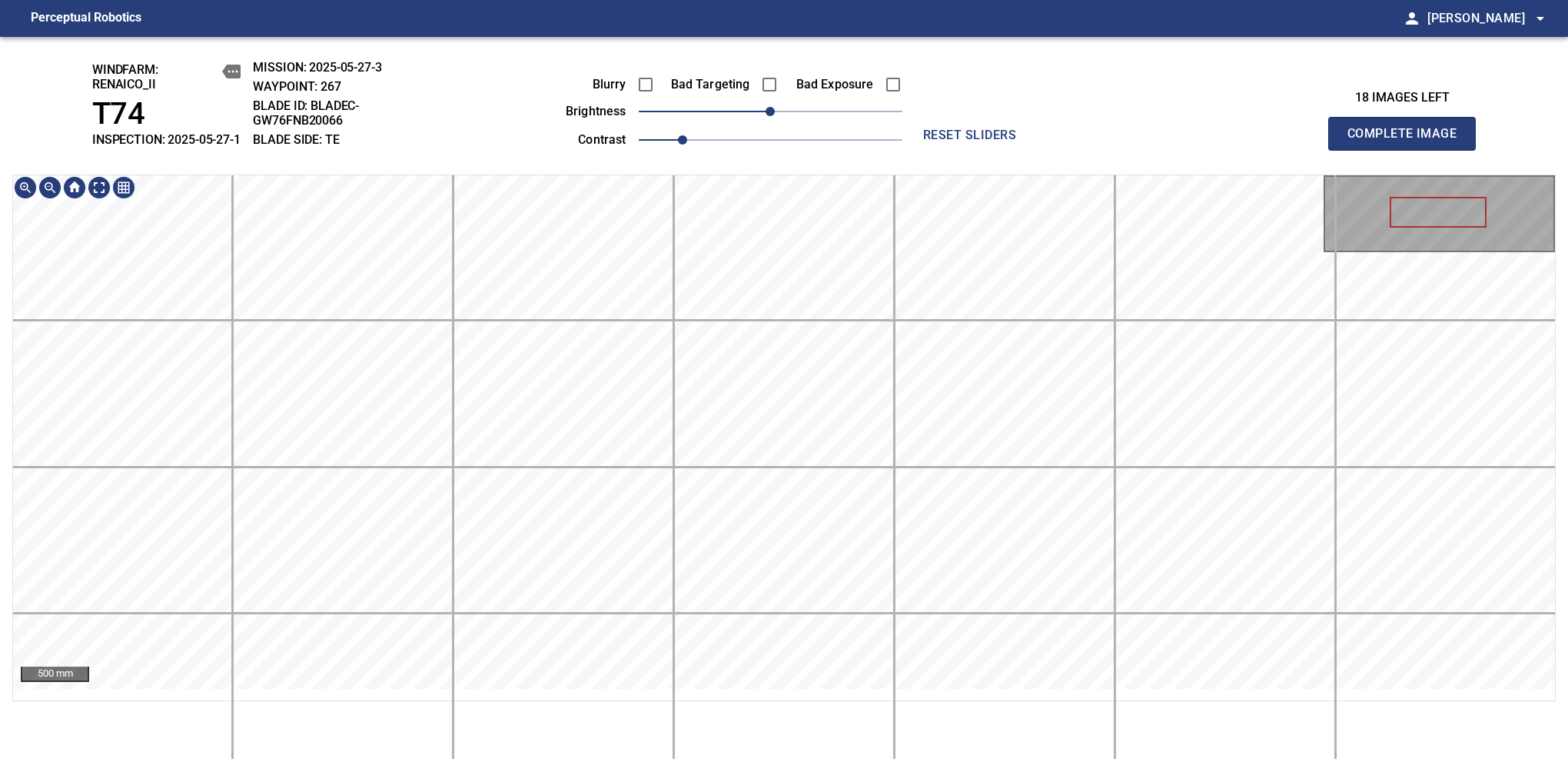
click at [793, 85] on div "windfarm: Renaico_II T74 INSPECTION: 2025-05-27-1 MISSION: 2025-05-27-3 WAYPOIN…" at bounding box center [784, 404] width 1568 height 735
click at [766, 116] on span "0" at bounding box center [770, 112] width 10 height 10
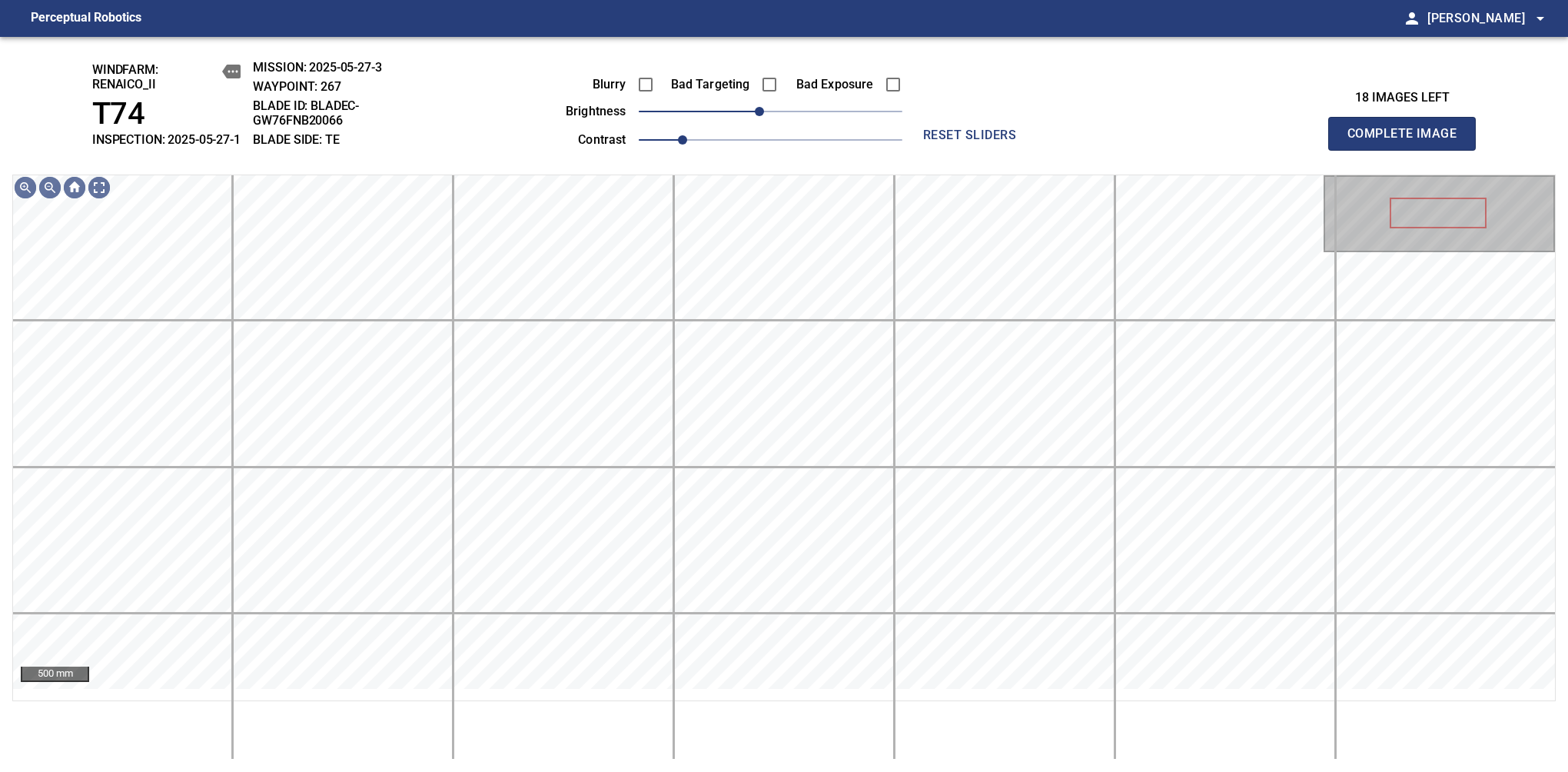
click at [1408, 141] on span "Complete Image" at bounding box center [1402, 133] width 113 height 22
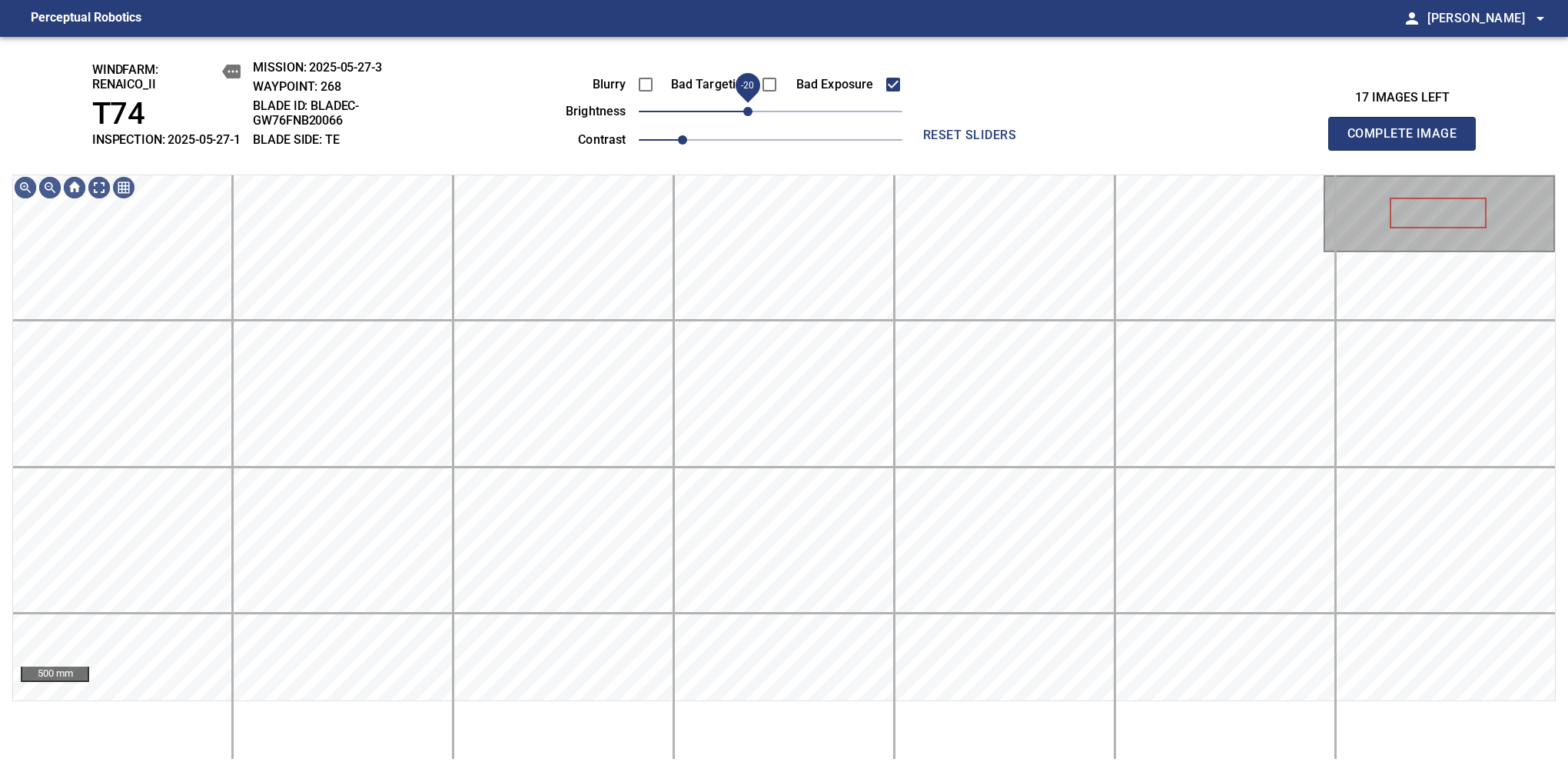
click at [753, 116] on span "-20" at bounding box center [748, 112] width 10 height 10
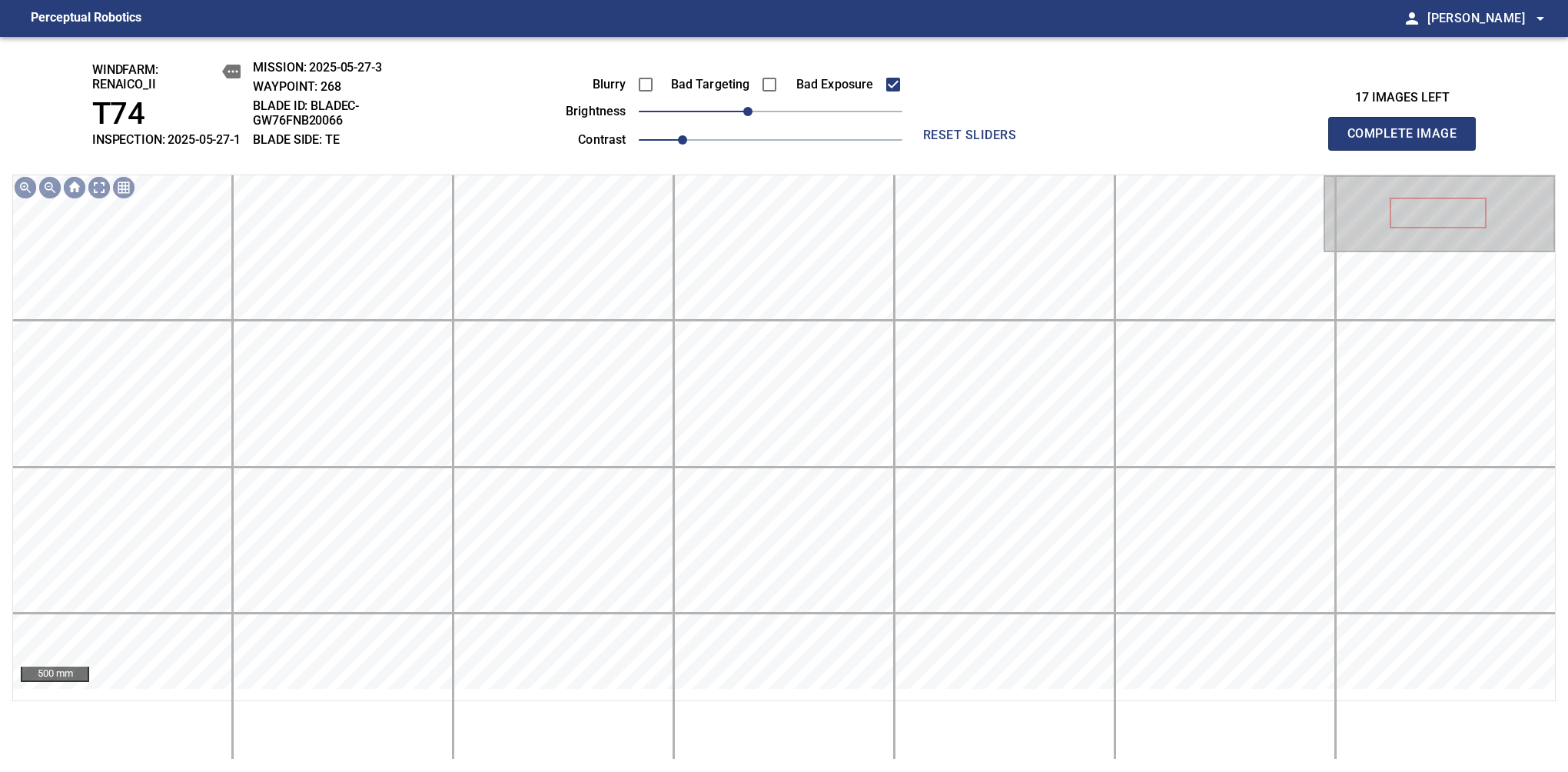
click at [1408, 141] on span "Complete Image" at bounding box center [1402, 133] width 113 height 22
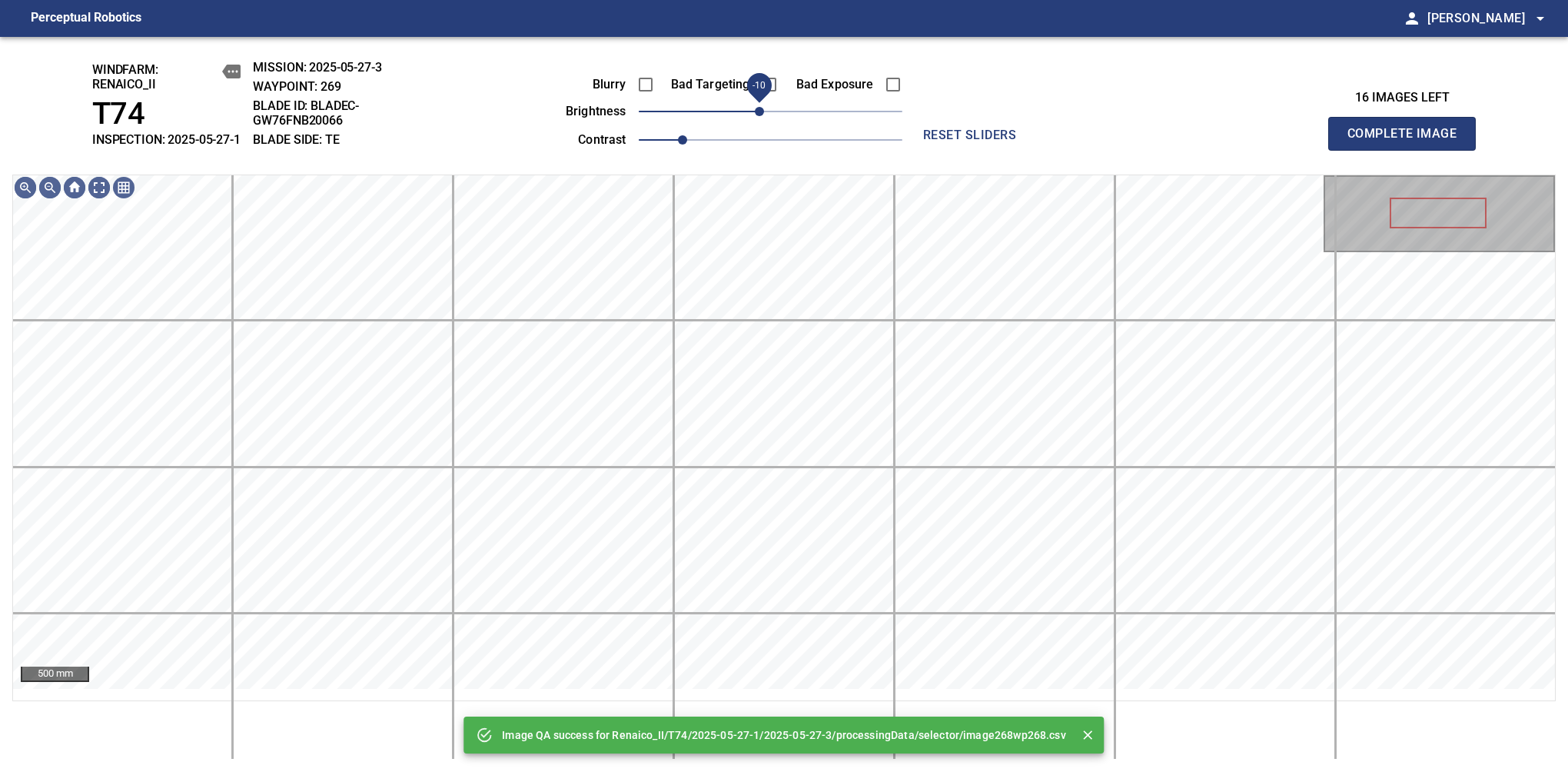
click at [756, 116] on span "-10" at bounding box center [760, 112] width 10 height 10
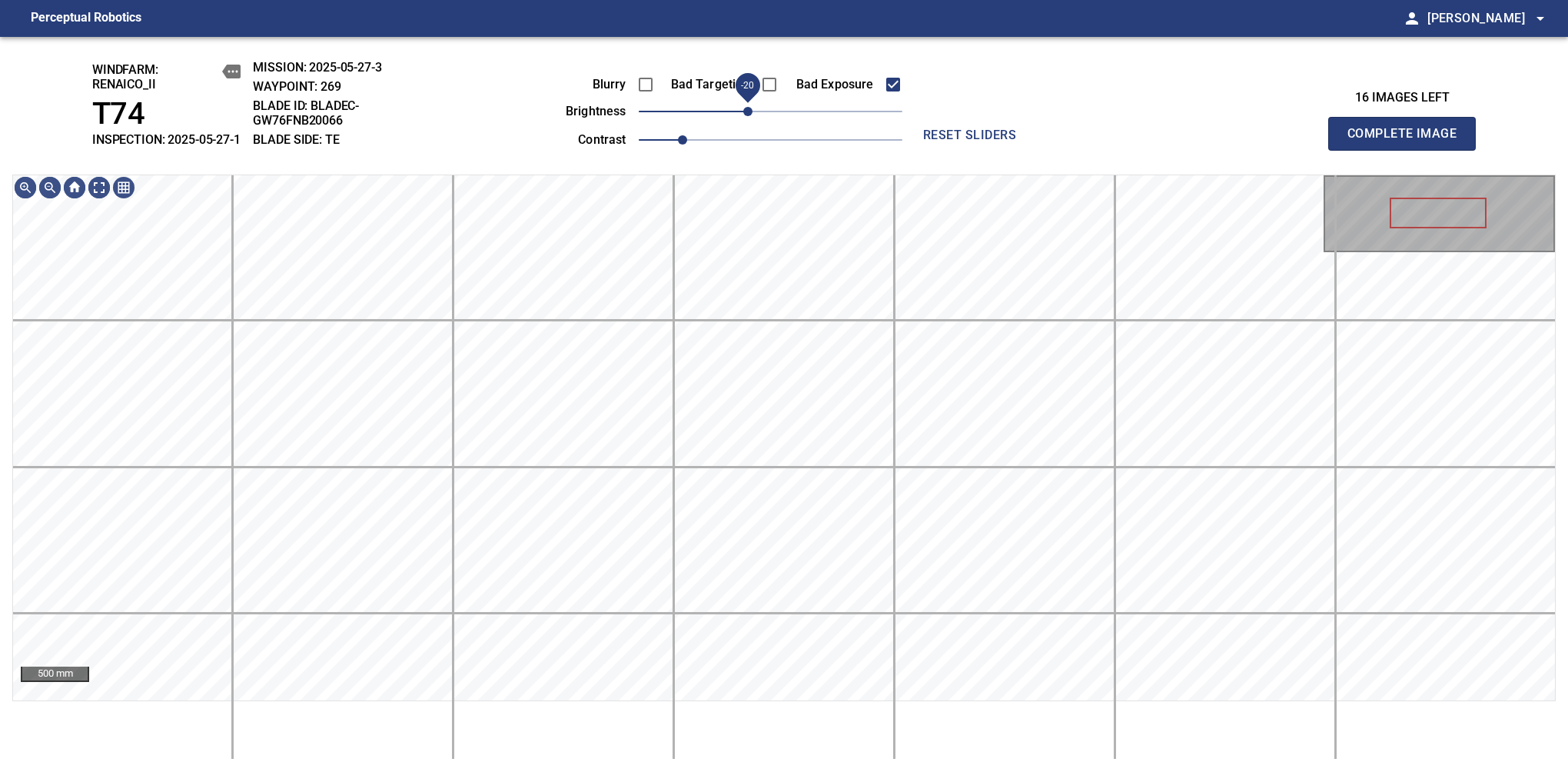
click at [750, 116] on span "-20" at bounding box center [748, 112] width 10 height 10
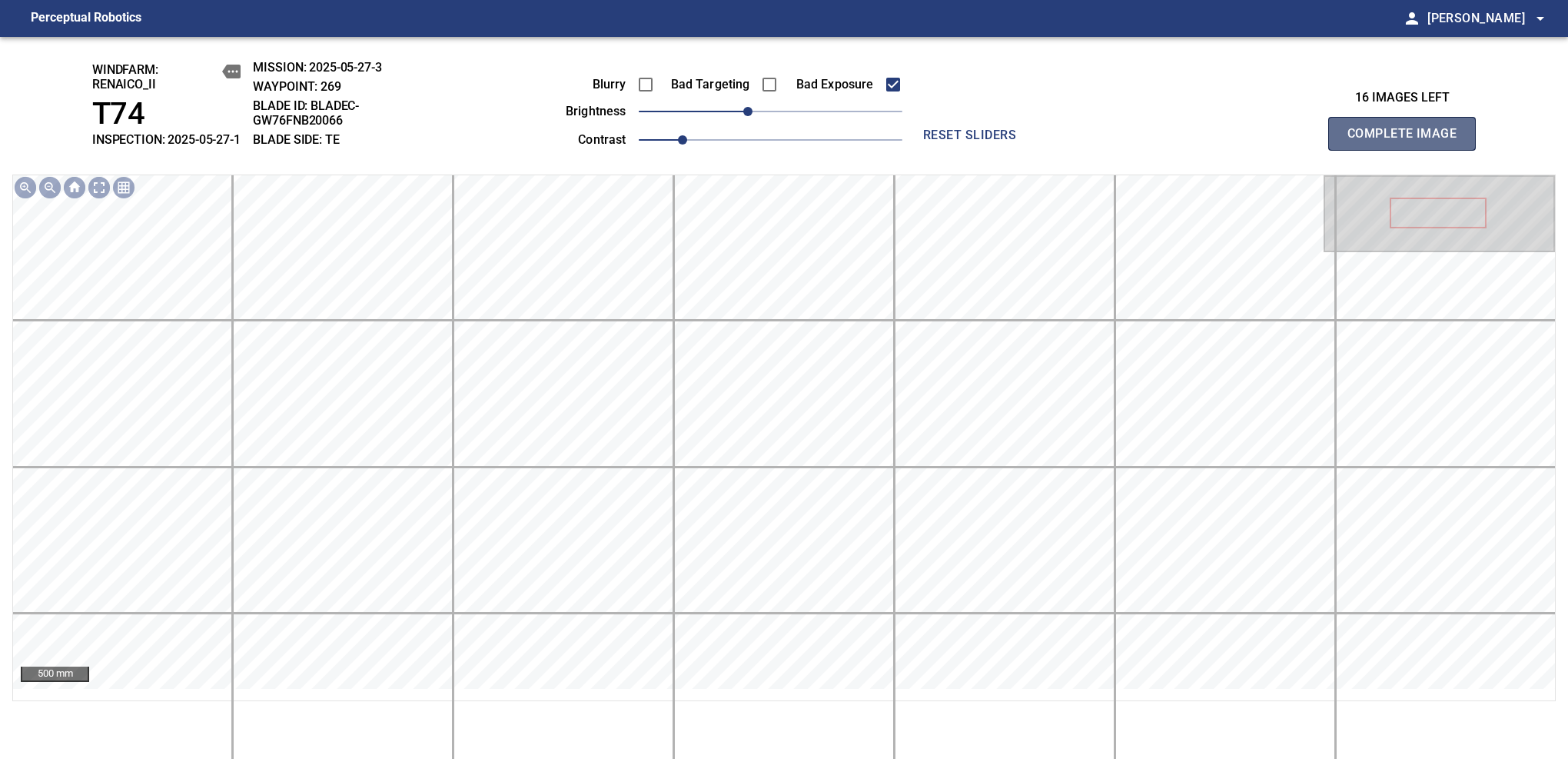
click at [1408, 141] on span "Complete Image" at bounding box center [1402, 133] width 113 height 22
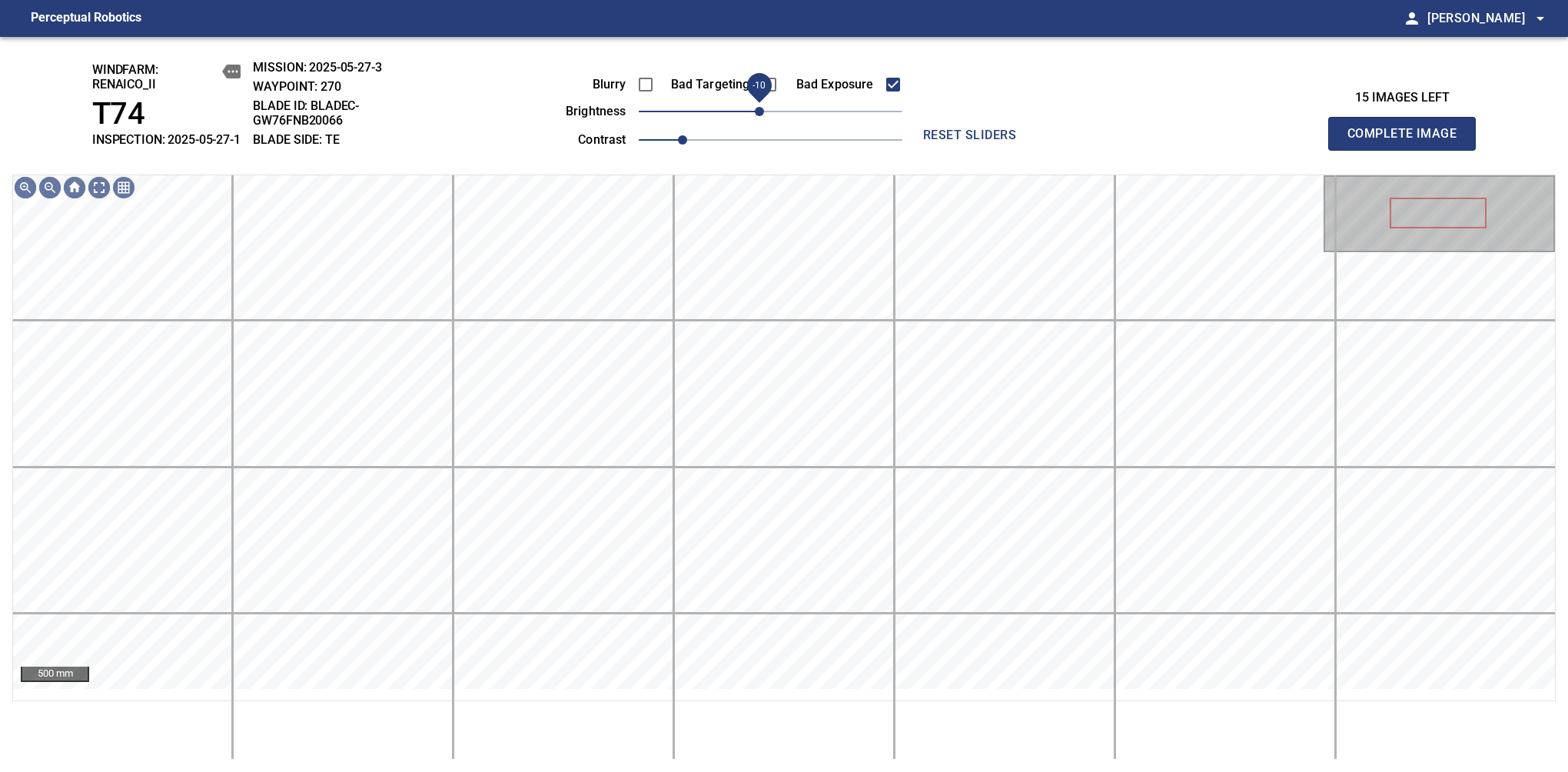
click at [758, 116] on span "-10" at bounding box center [760, 112] width 10 height 10
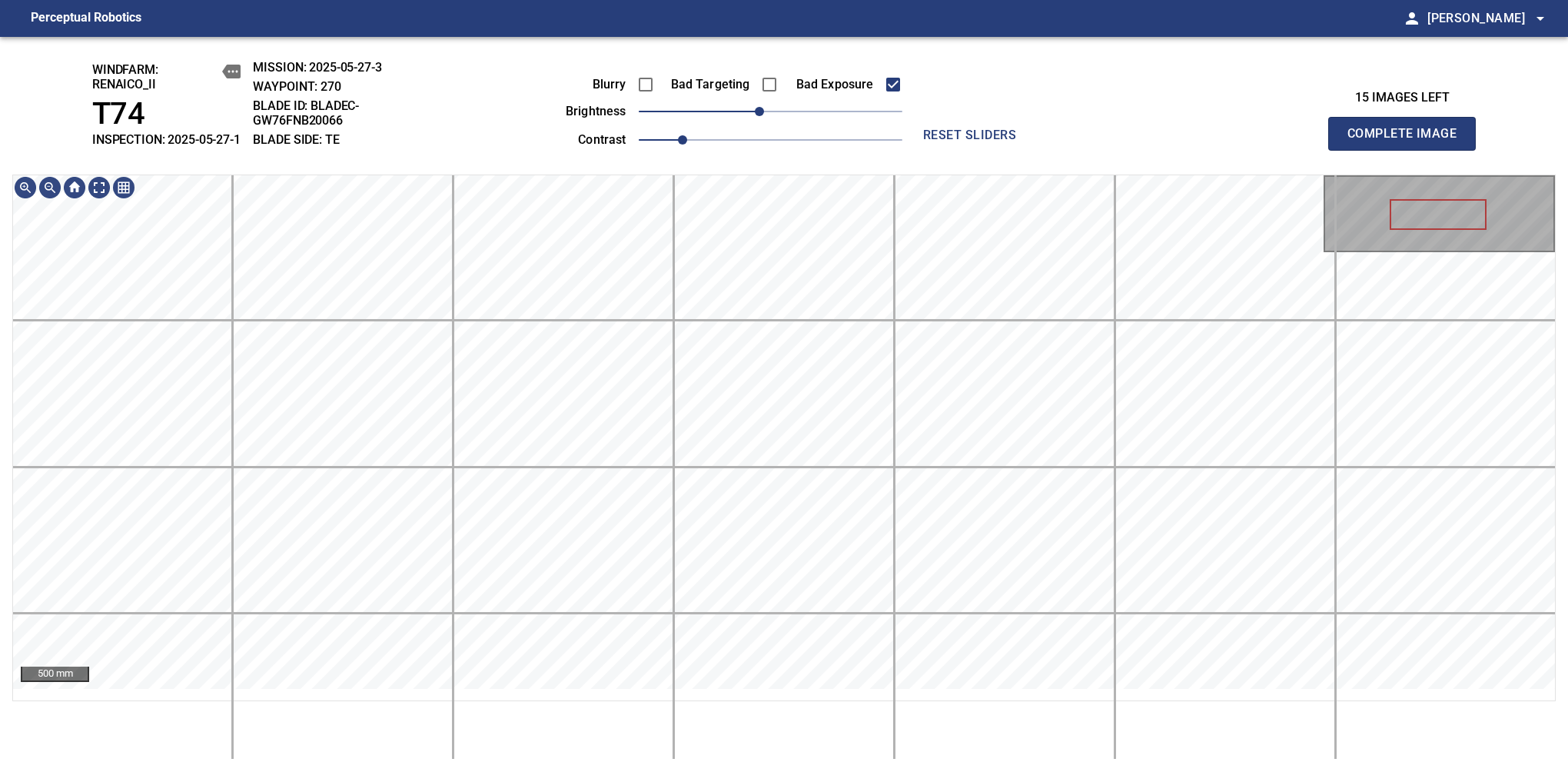
click at [1408, 141] on span "Complete Image" at bounding box center [1402, 133] width 113 height 22
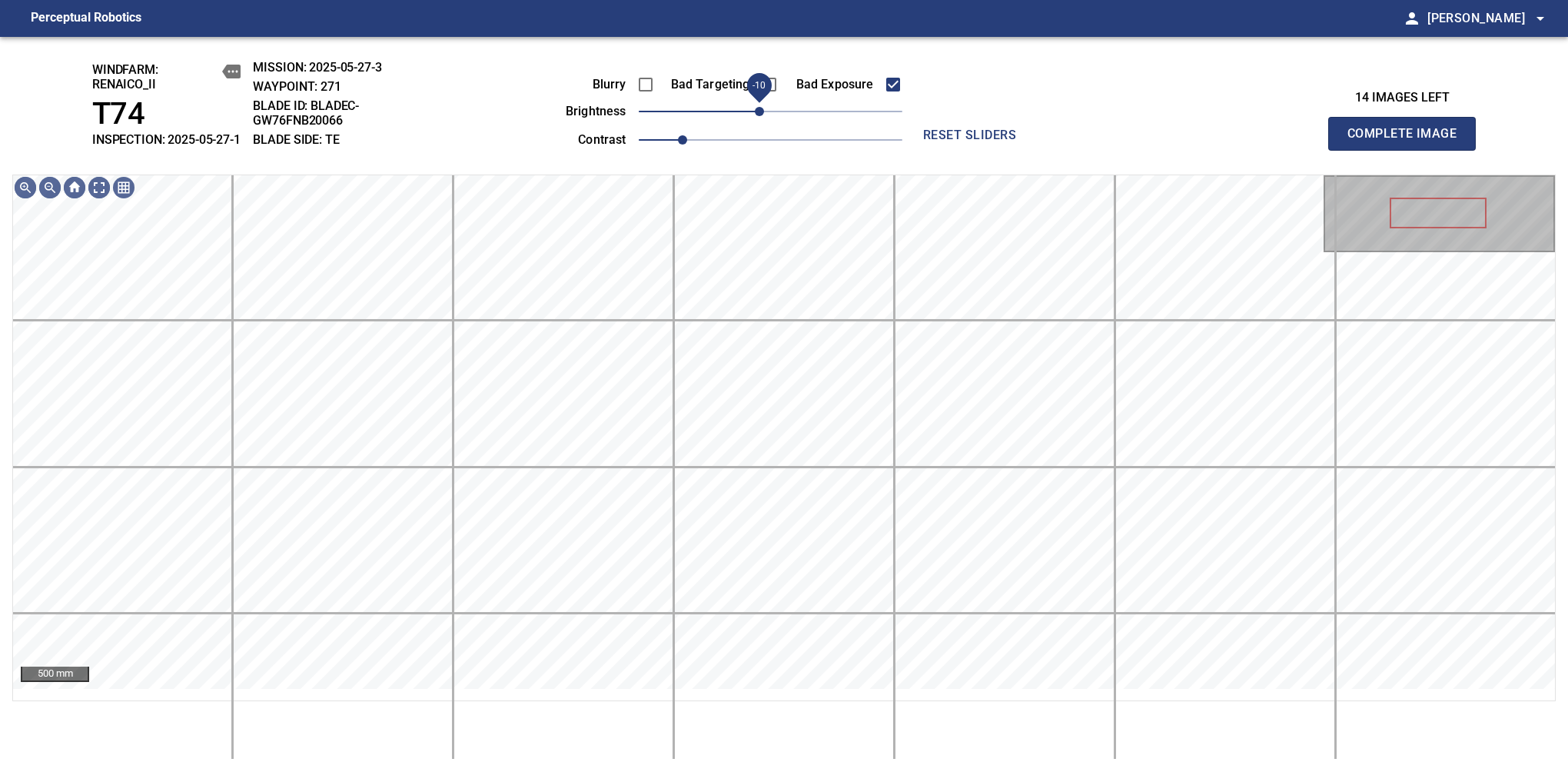
click at [762, 116] on span "-10" at bounding box center [760, 112] width 10 height 10
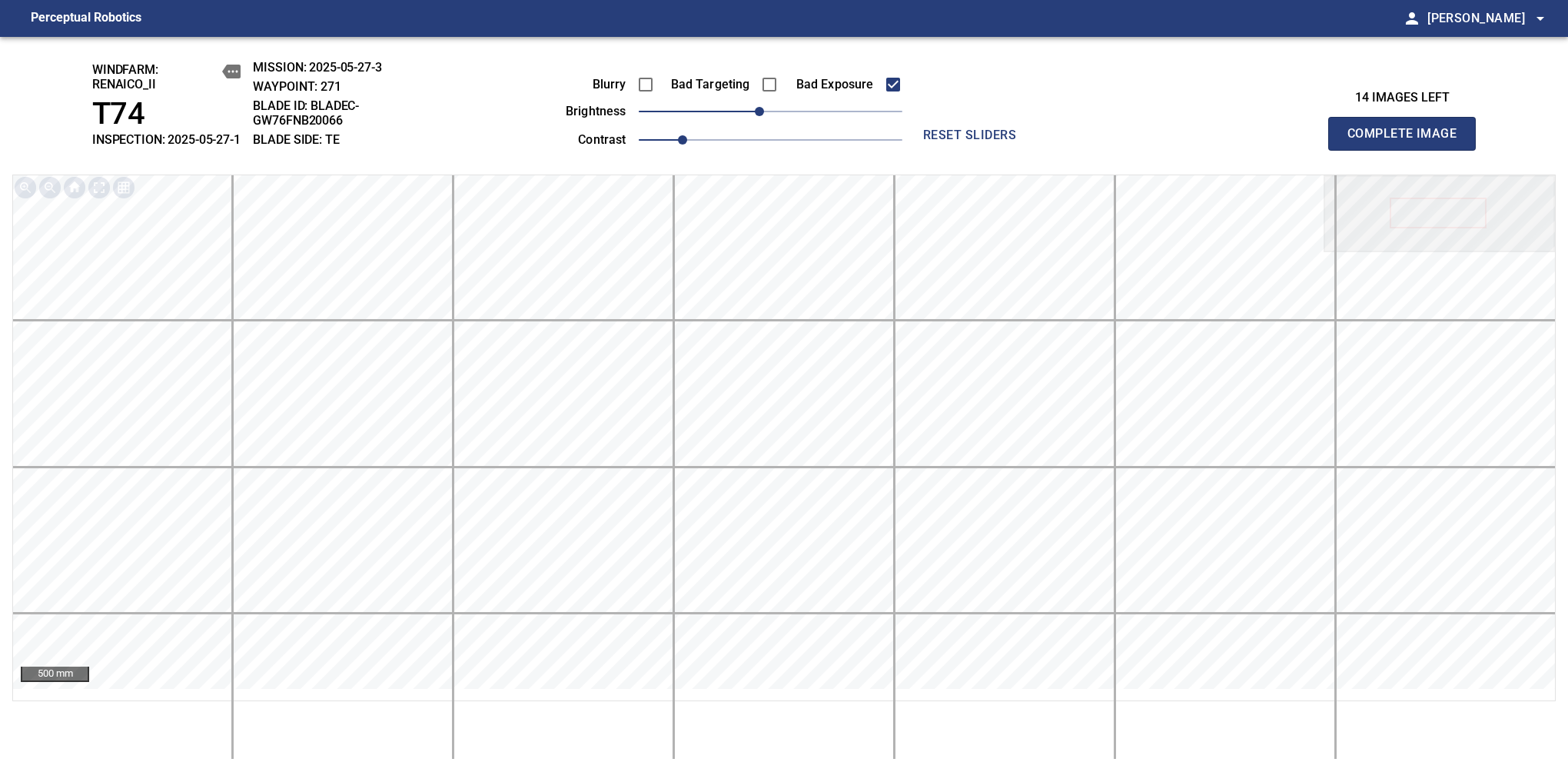
click at [1408, 141] on span "Complete Image" at bounding box center [1402, 133] width 113 height 22
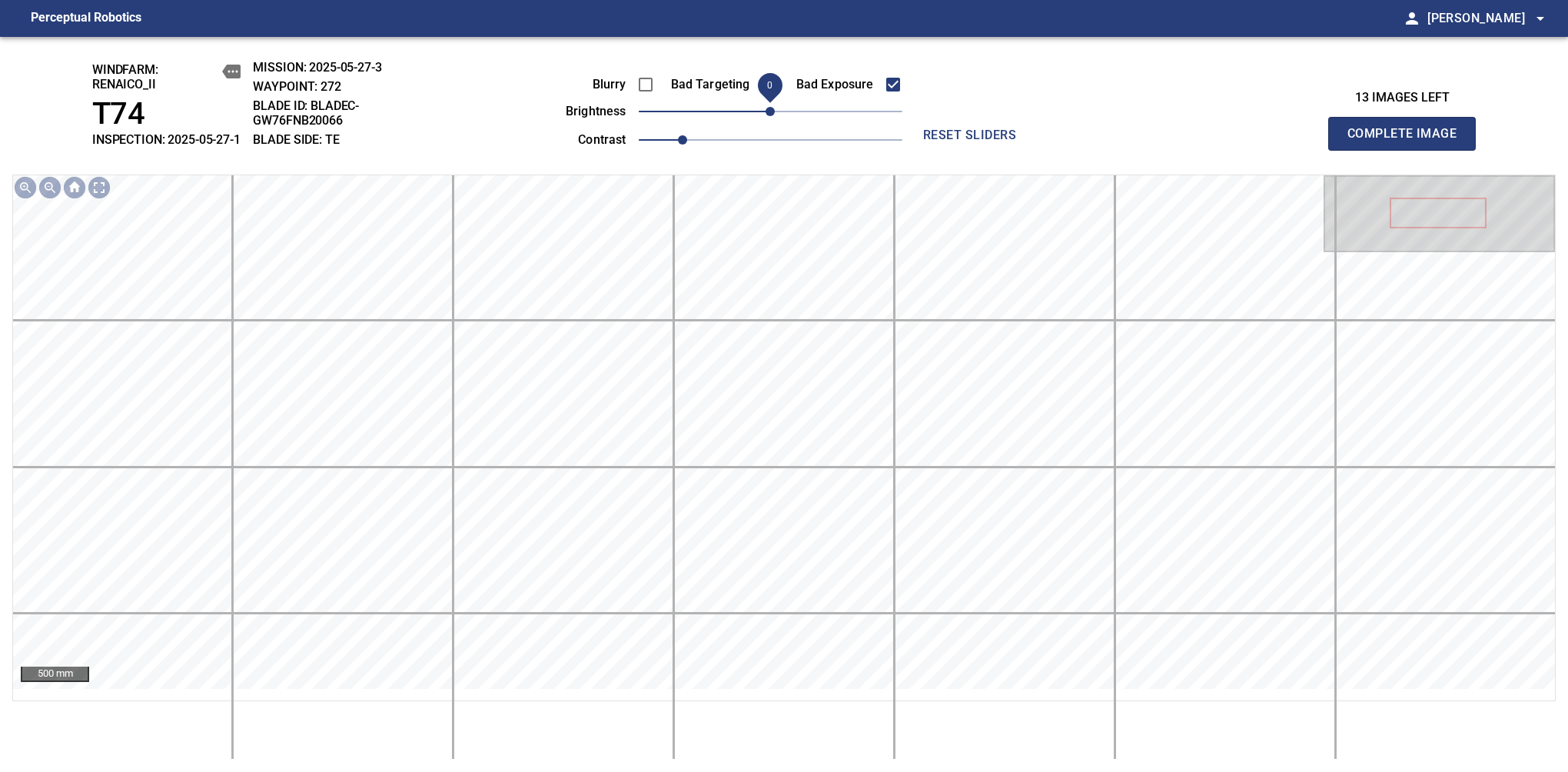
drag, startPoint x: 765, startPoint y: 127, endPoint x: 757, endPoint y: 127, distance: 8.0
click at [766, 116] on span "0" at bounding box center [770, 112] width 10 height 10
click at [1408, 141] on span "Complete Image" at bounding box center [1402, 133] width 113 height 22
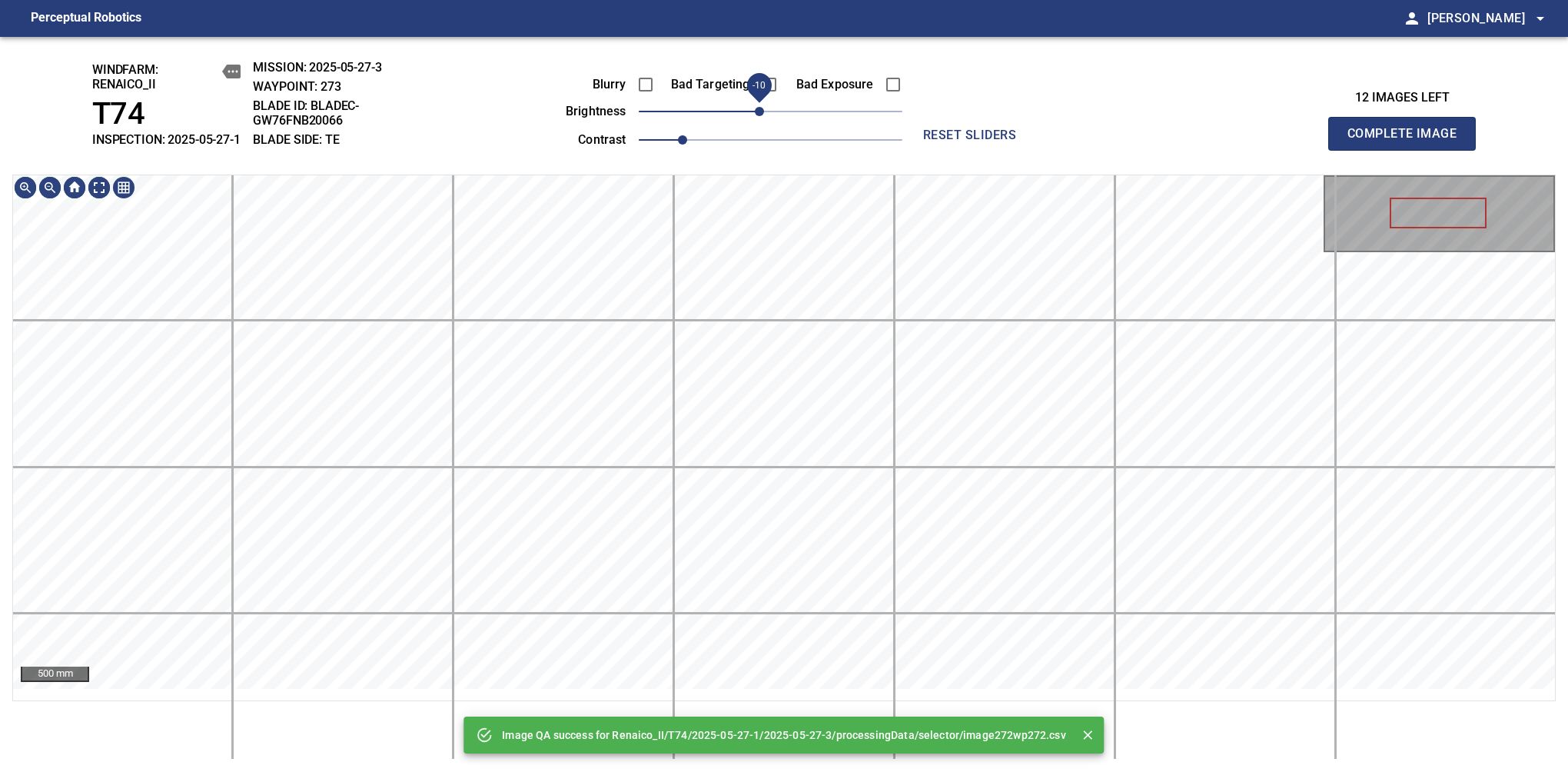
drag, startPoint x: 776, startPoint y: 132, endPoint x: 757, endPoint y: 132, distance: 19.0
click at [757, 116] on span "-10" at bounding box center [760, 112] width 10 height 10
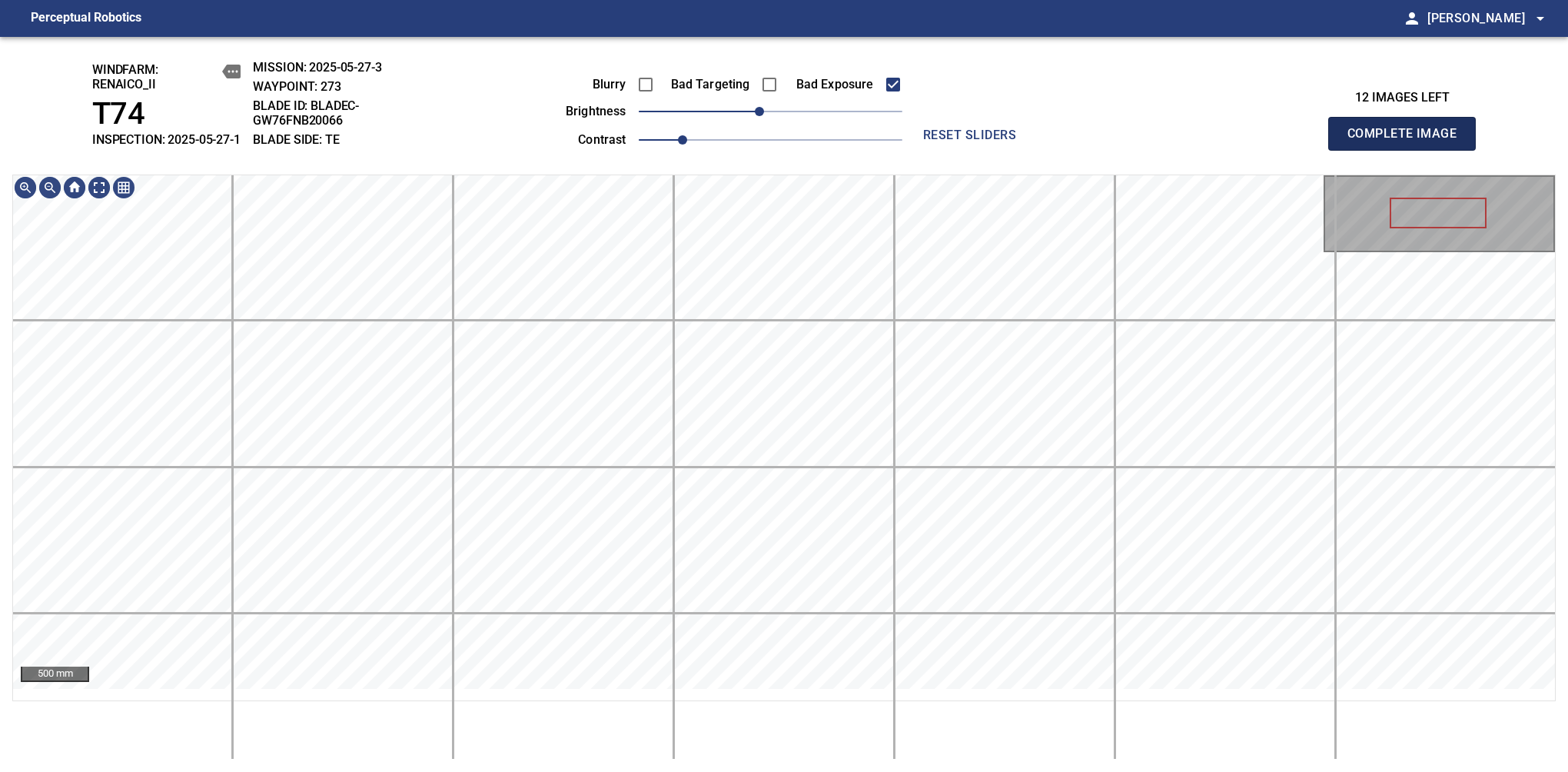
click at [1408, 141] on span "Complete Image" at bounding box center [1402, 133] width 113 height 22
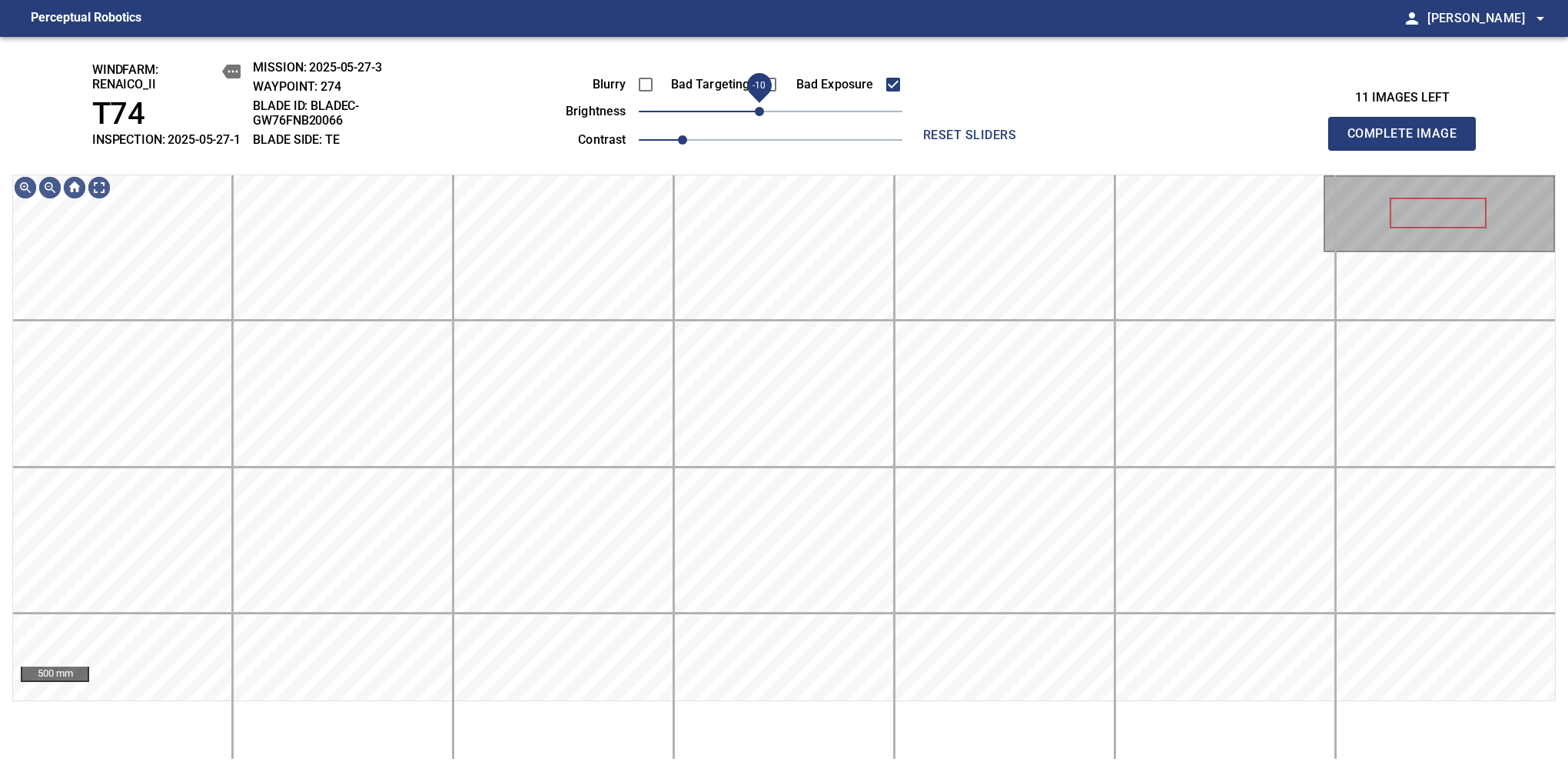
click at [762, 116] on span "-10" at bounding box center [760, 112] width 10 height 10
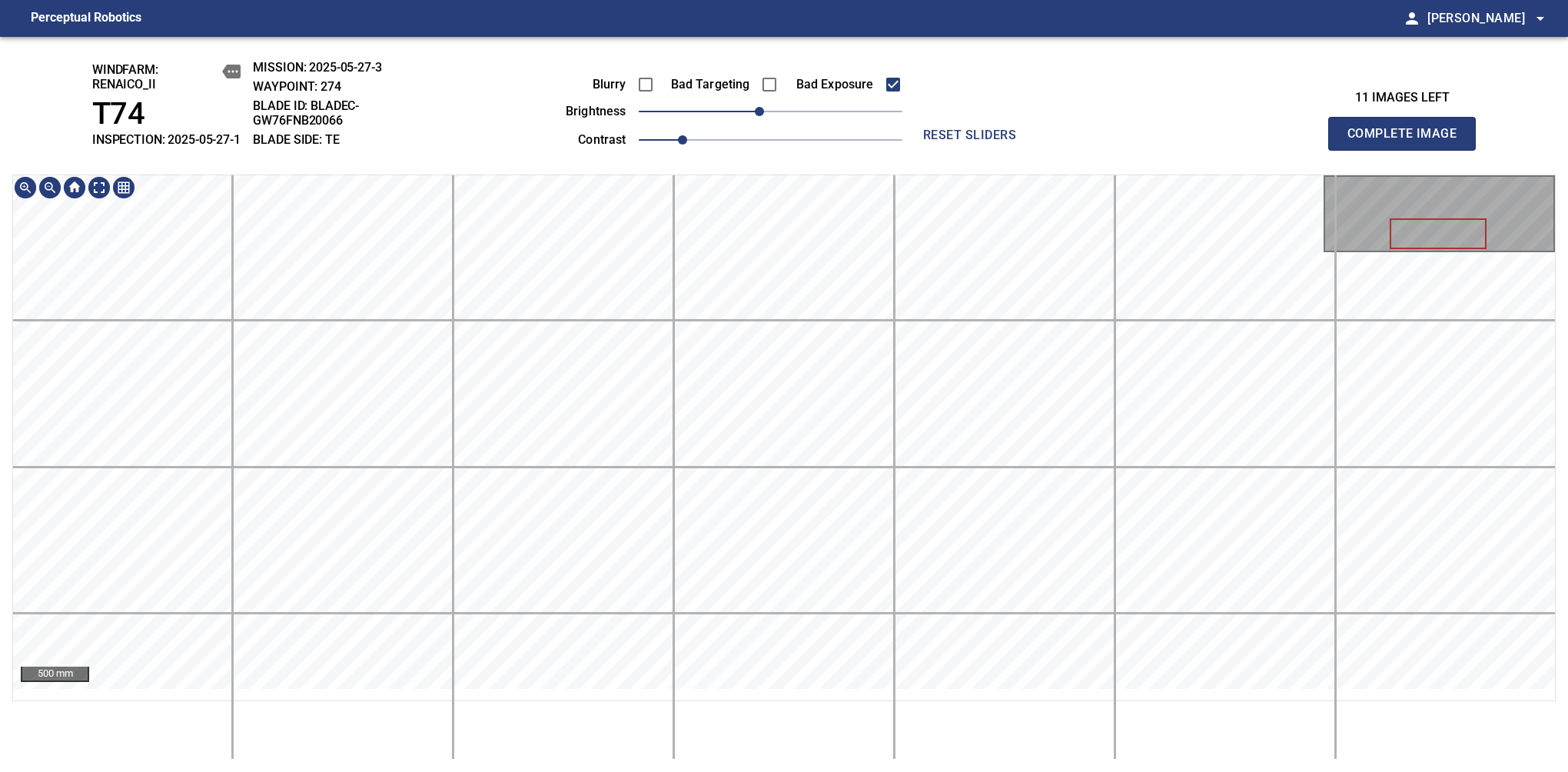
click at [778, 165] on div "windfarm: Renaico_II T74 INSPECTION: 2025-05-27-1 MISSION: 2025-05-27-3 WAYPOIN…" at bounding box center [784, 404] width 1568 height 735
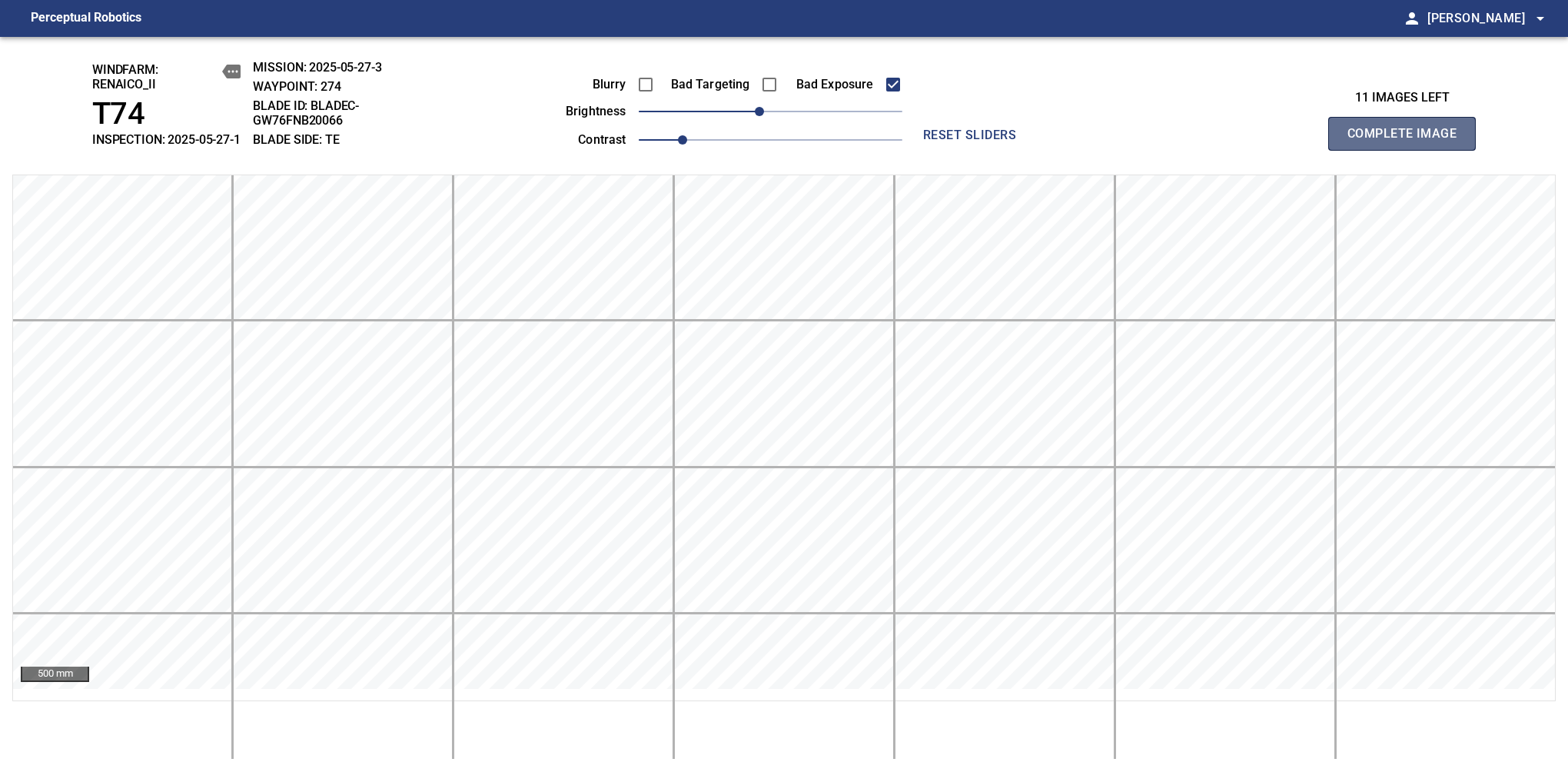
click at [1408, 141] on span "Complete Image" at bounding box center [1402, 133] width 113 height 22
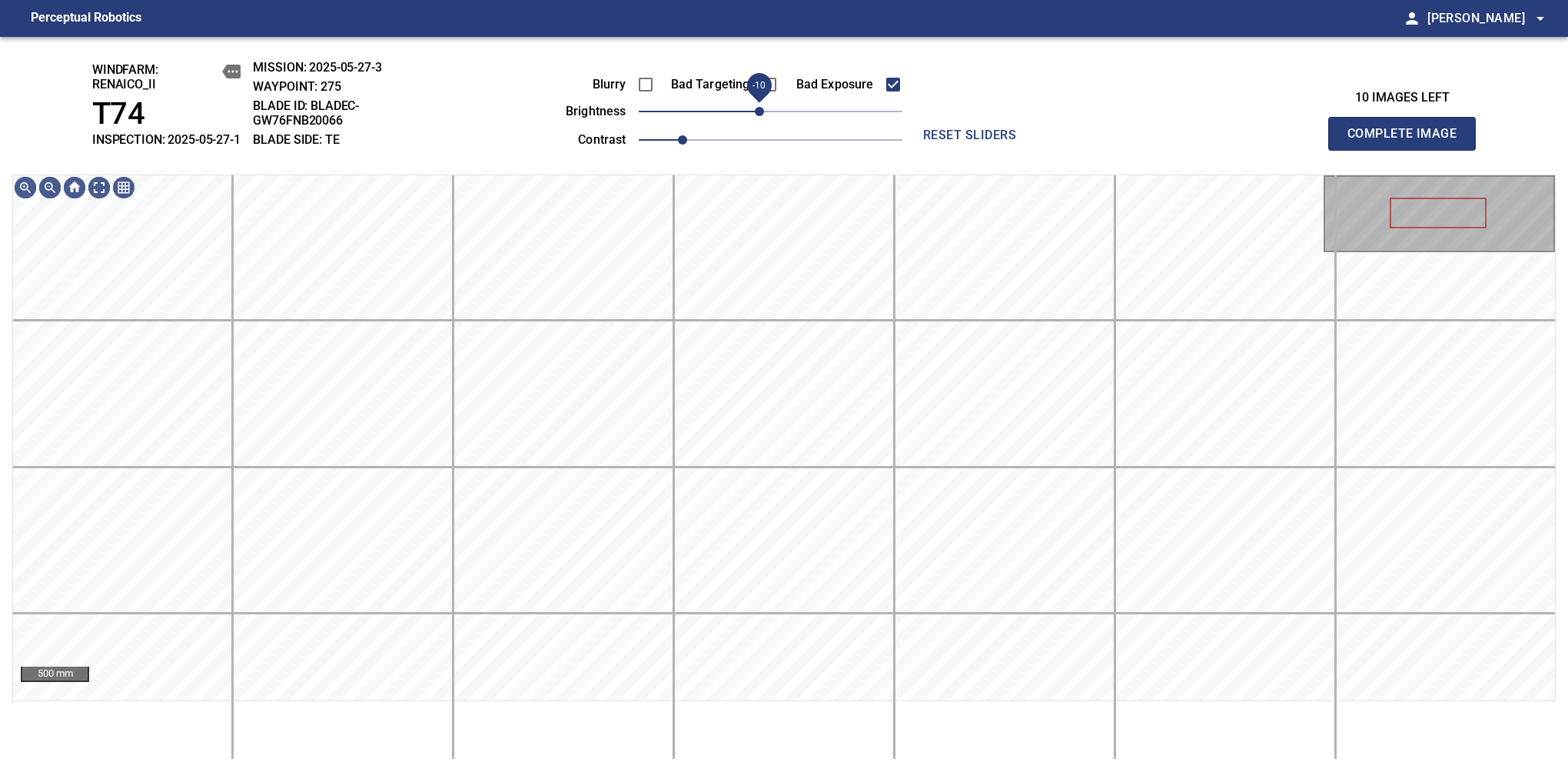
drag, startPoint x: 768, startPoint y: 125, endPoint x: 758, endPoint y: 127, distance: 10.2
click at [758, 116] on span "-10" at bounding box center [760, 112] width 10 height 10
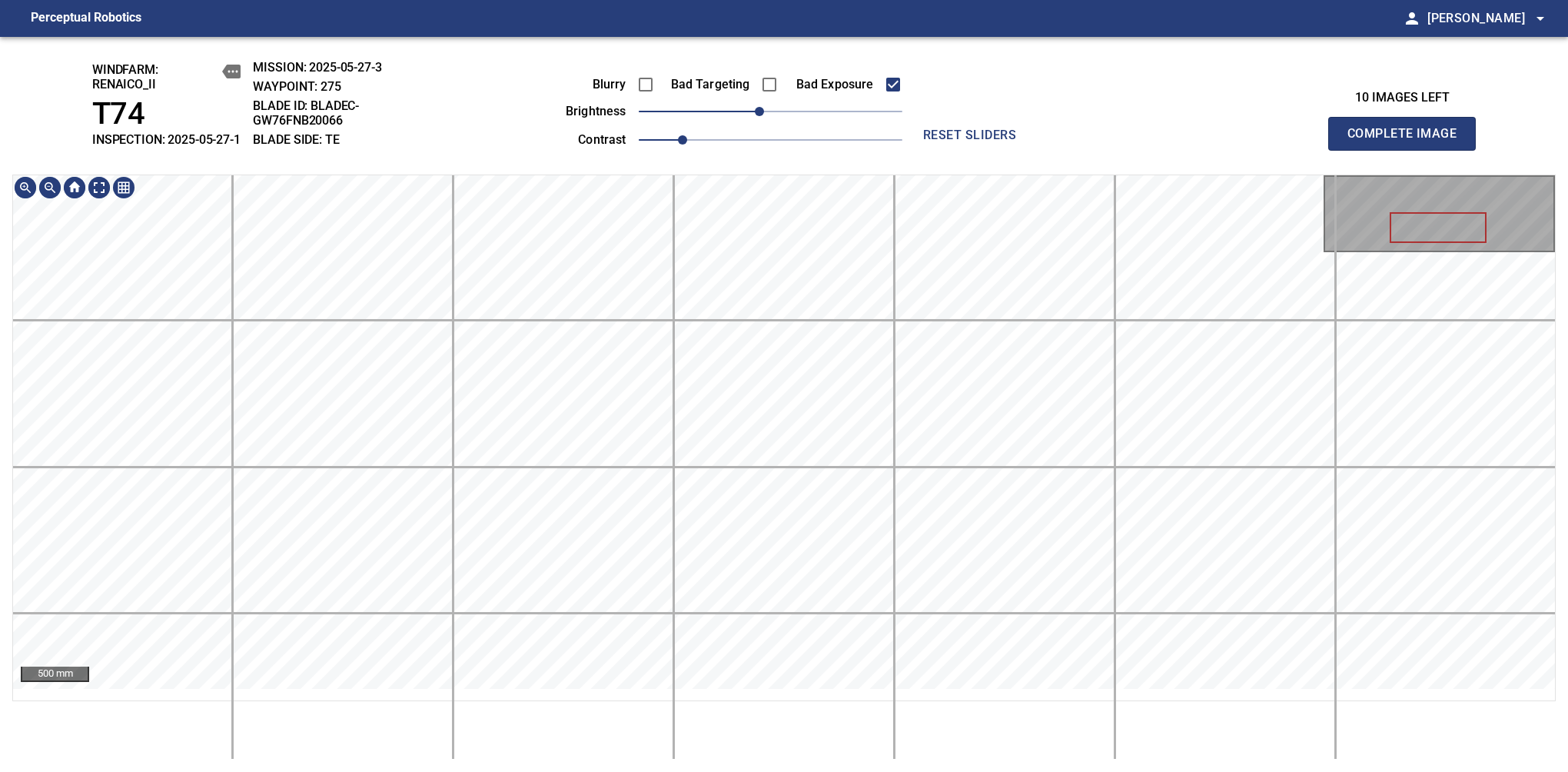
click at [725, 119] on div "windfarm: Renaico_II T74 INSPECTION: 2025-05-27-1 MISSION: 2025-05-27-3 WAYPOIN…" at bounding box center [784, 404] width 1568 height 735
click at [1408, 141] on span "Complete Image" at bounding box center [1402, 133] width 113 height 22
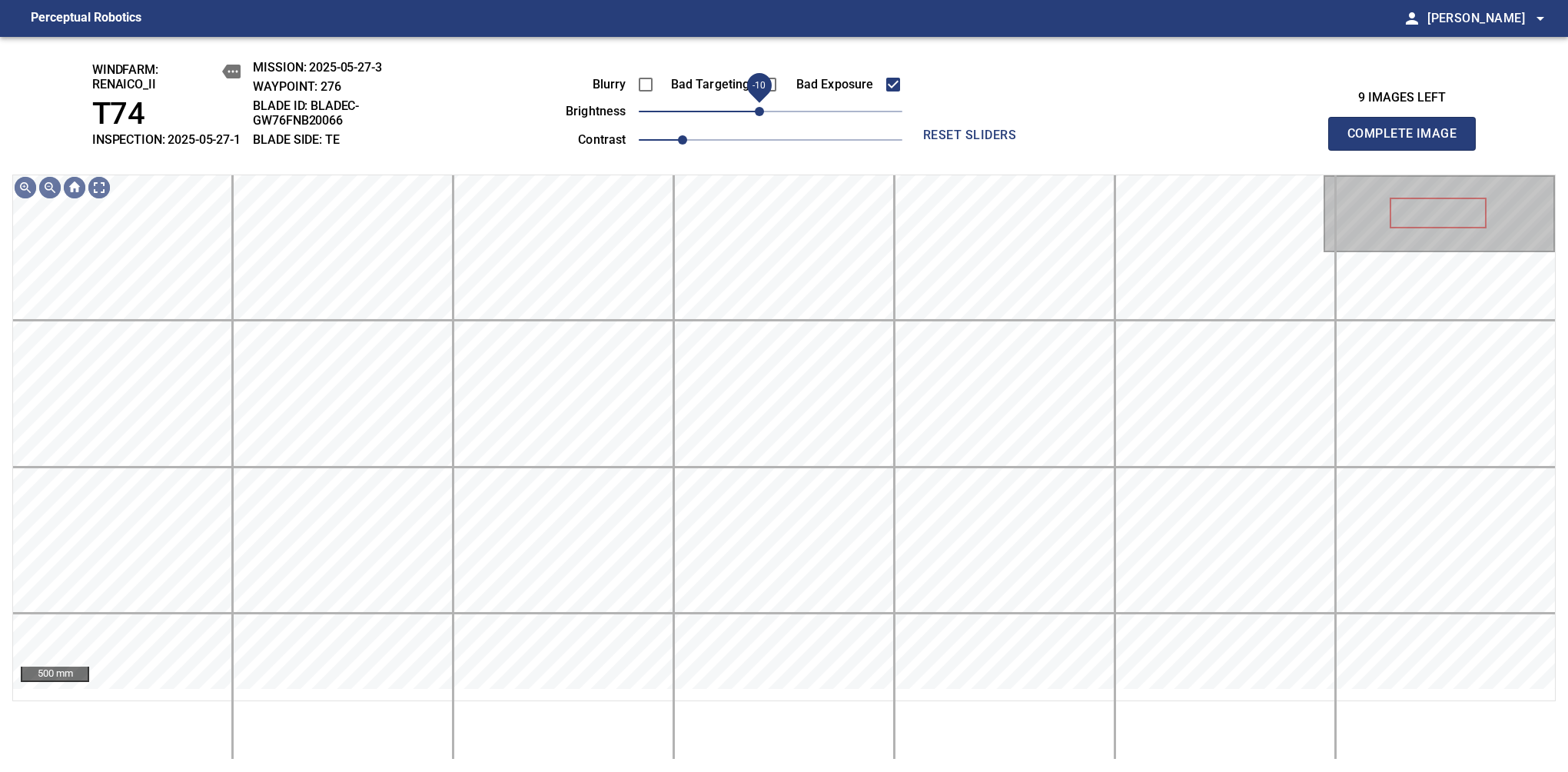
click at [758, 116] on span "-10" at bounding box center [760, 112] width 10 height 10
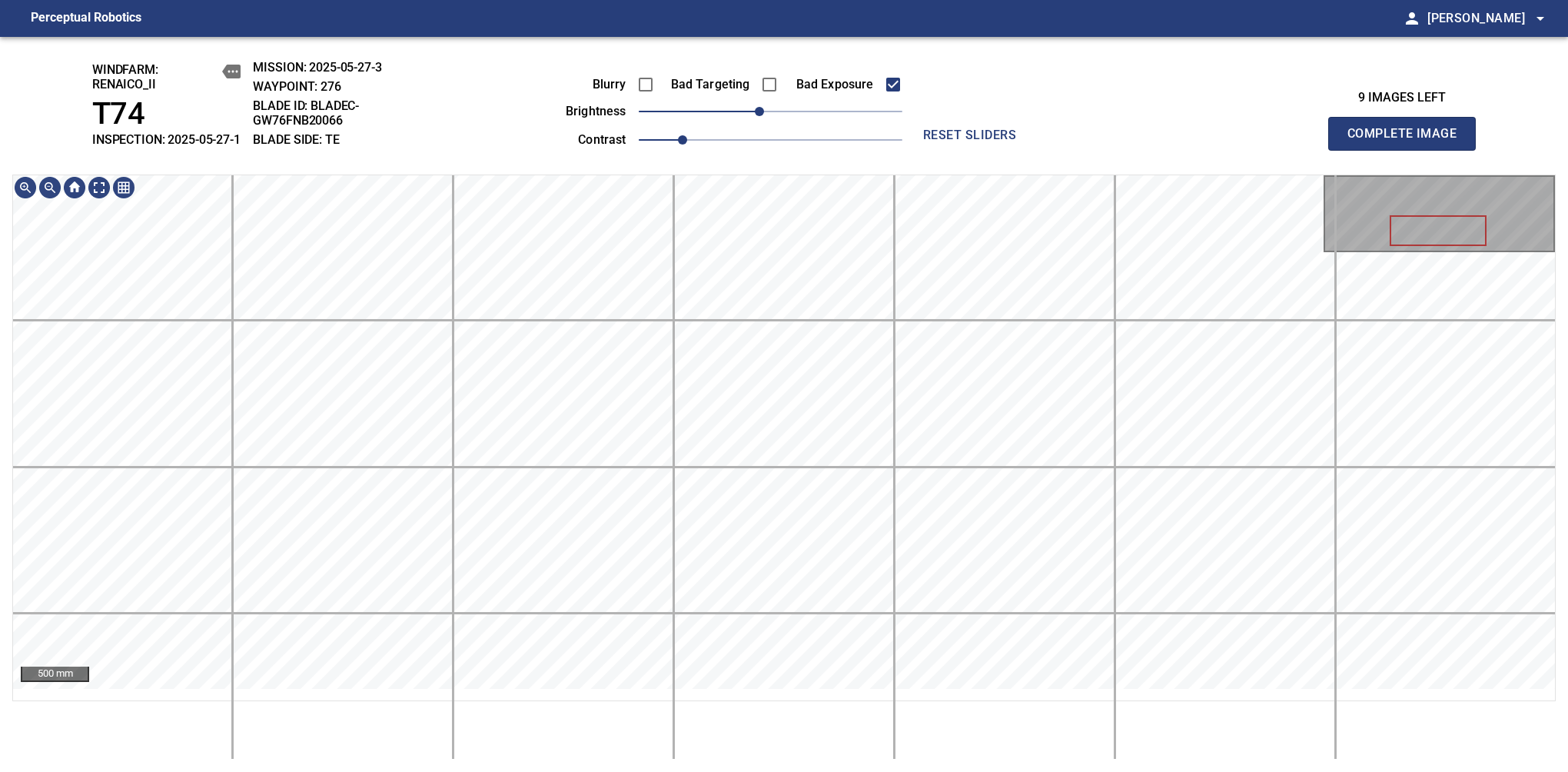
click at [806, 125] on div "windfarm: Renaico_II T74 INSPECTION: 2025-05-27-1 MISSION: 2025-05-27-3 WAYPOIN…" at bounding box center [784, 404] width 1568 height 735
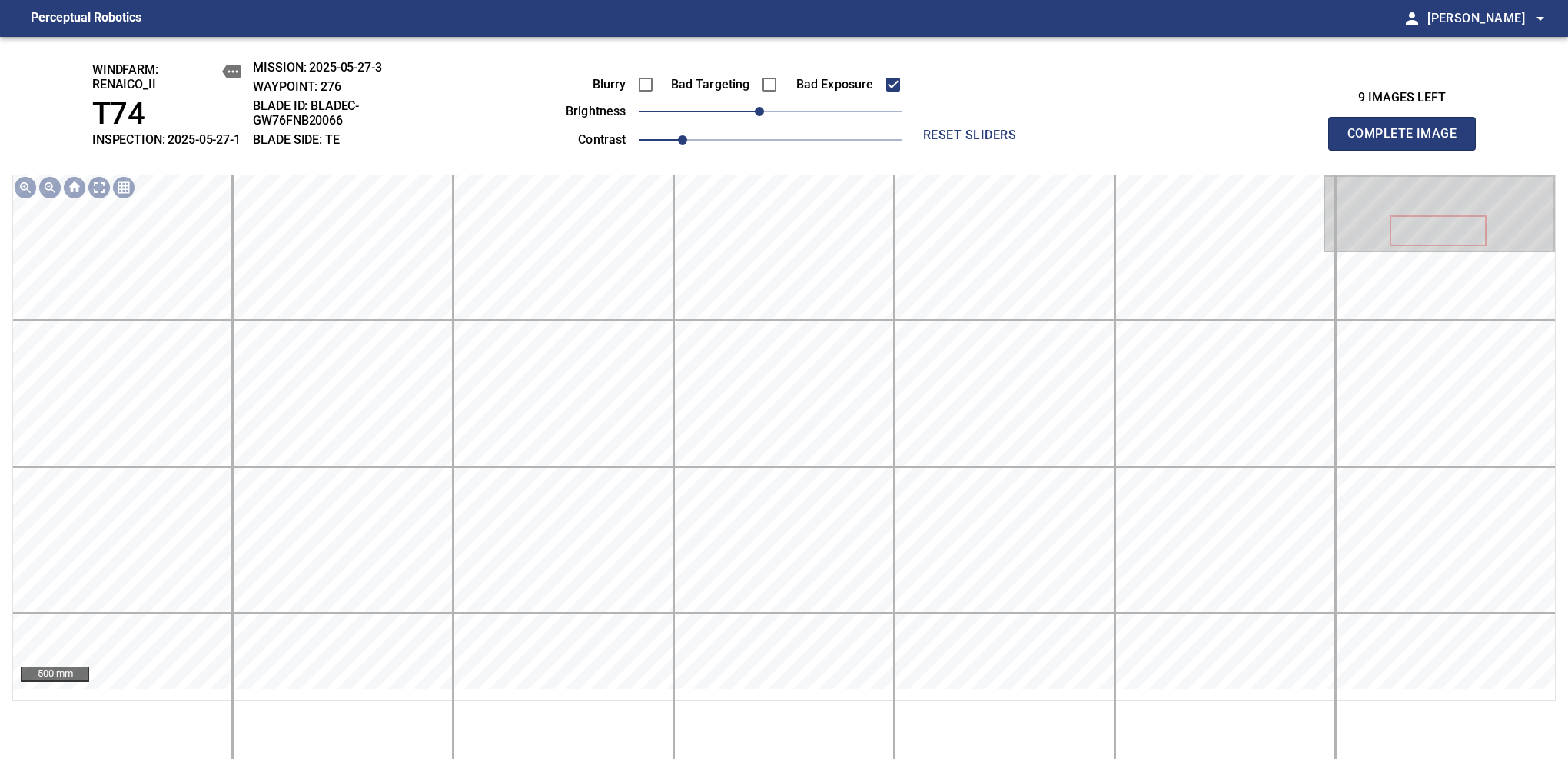
click at [1408, 141] on span "Complete Image" at bounding box center [1402, 133] width 113 height 22
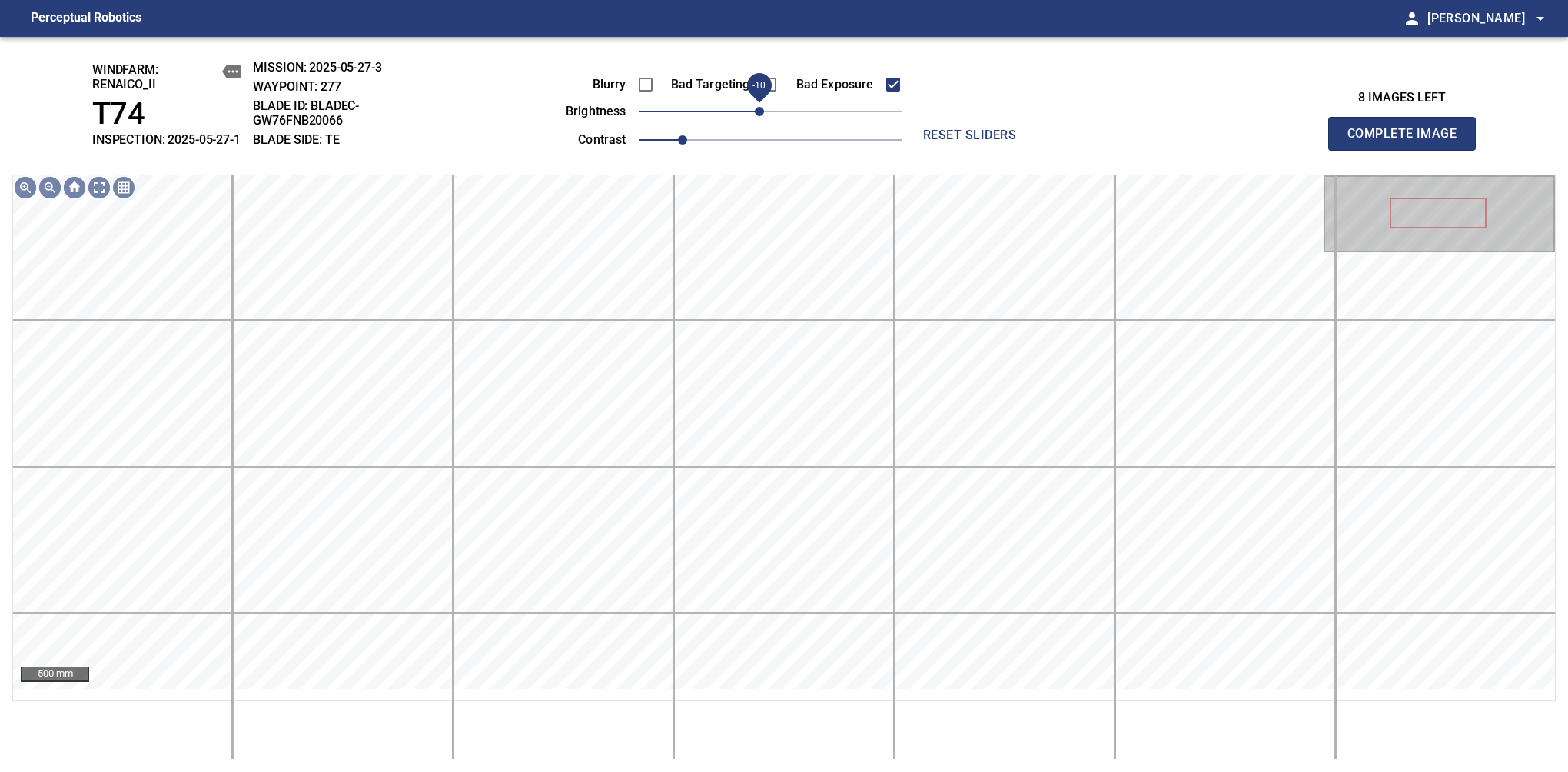
click at [759, 116] on span "-10" at bounding box center [760, 112] width 10 height 10
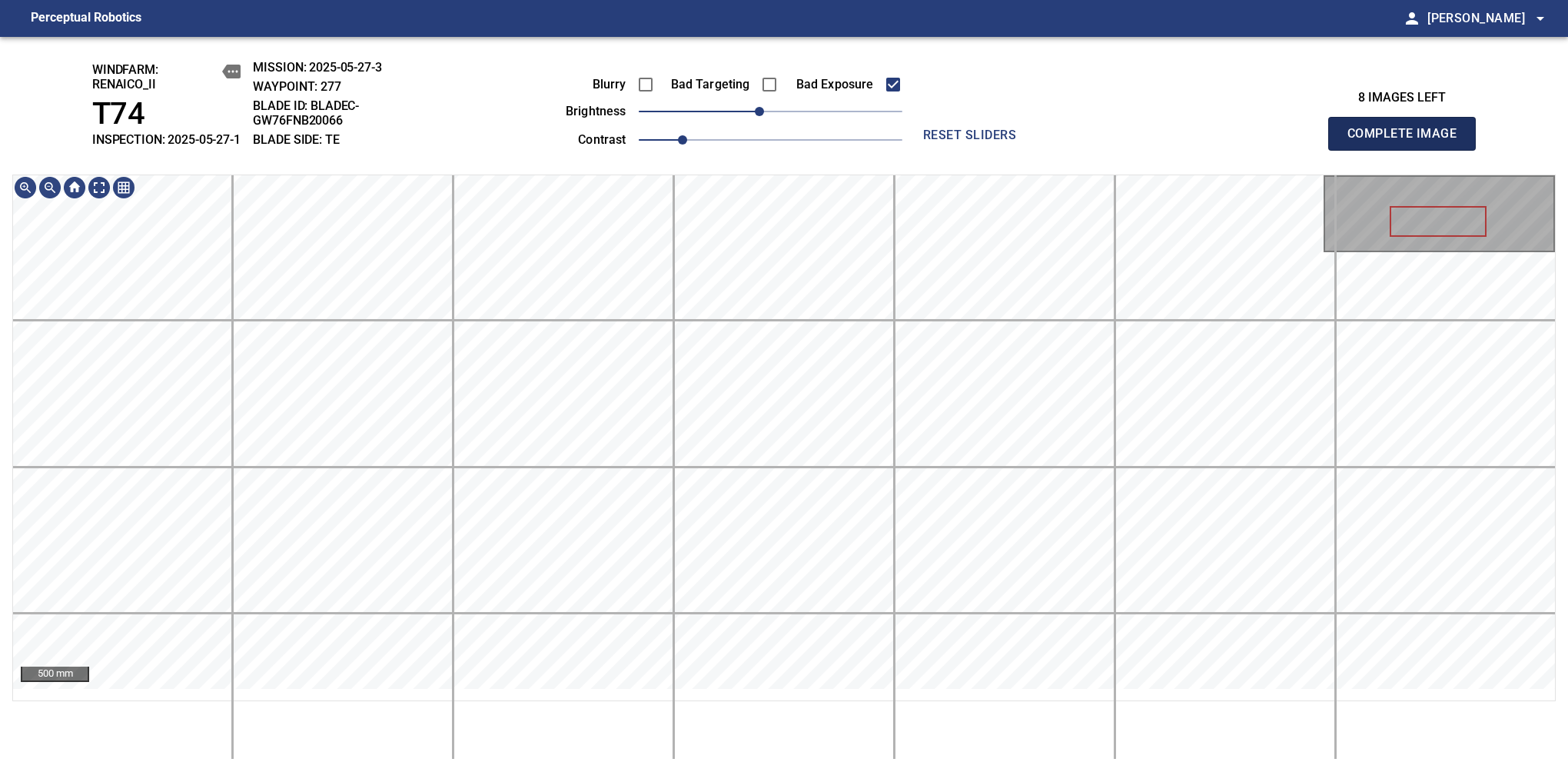
click at [1408, 141] on span "Complete Image" at bounding box center [1402, 133] width 113 height 22
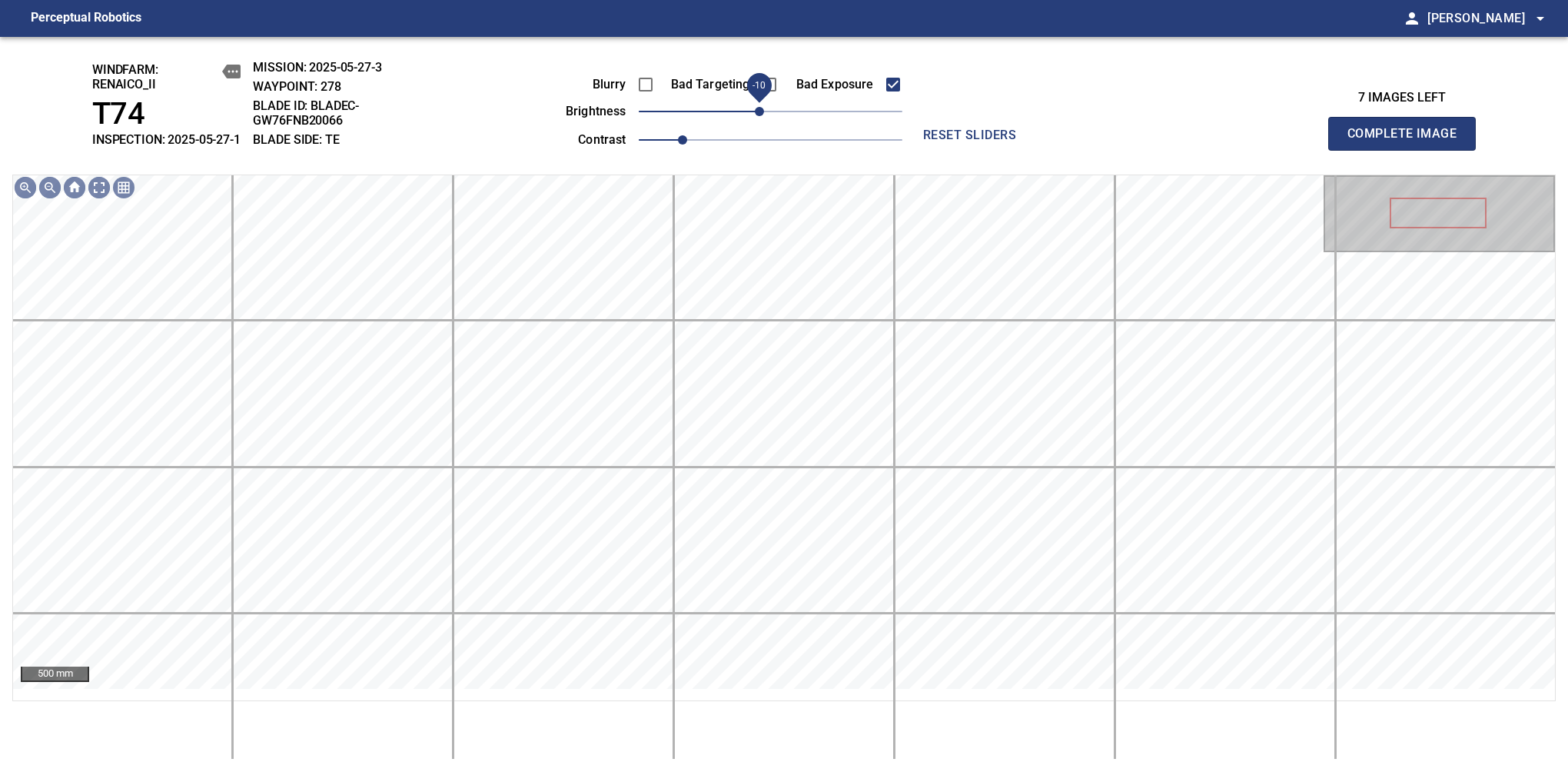
click at [759, 116] on span "-10" at bounding box center [760, 112] width 10 height 10
click at [752, 116] on span "-20" at bounding box center [748, 112] width 10 height 10
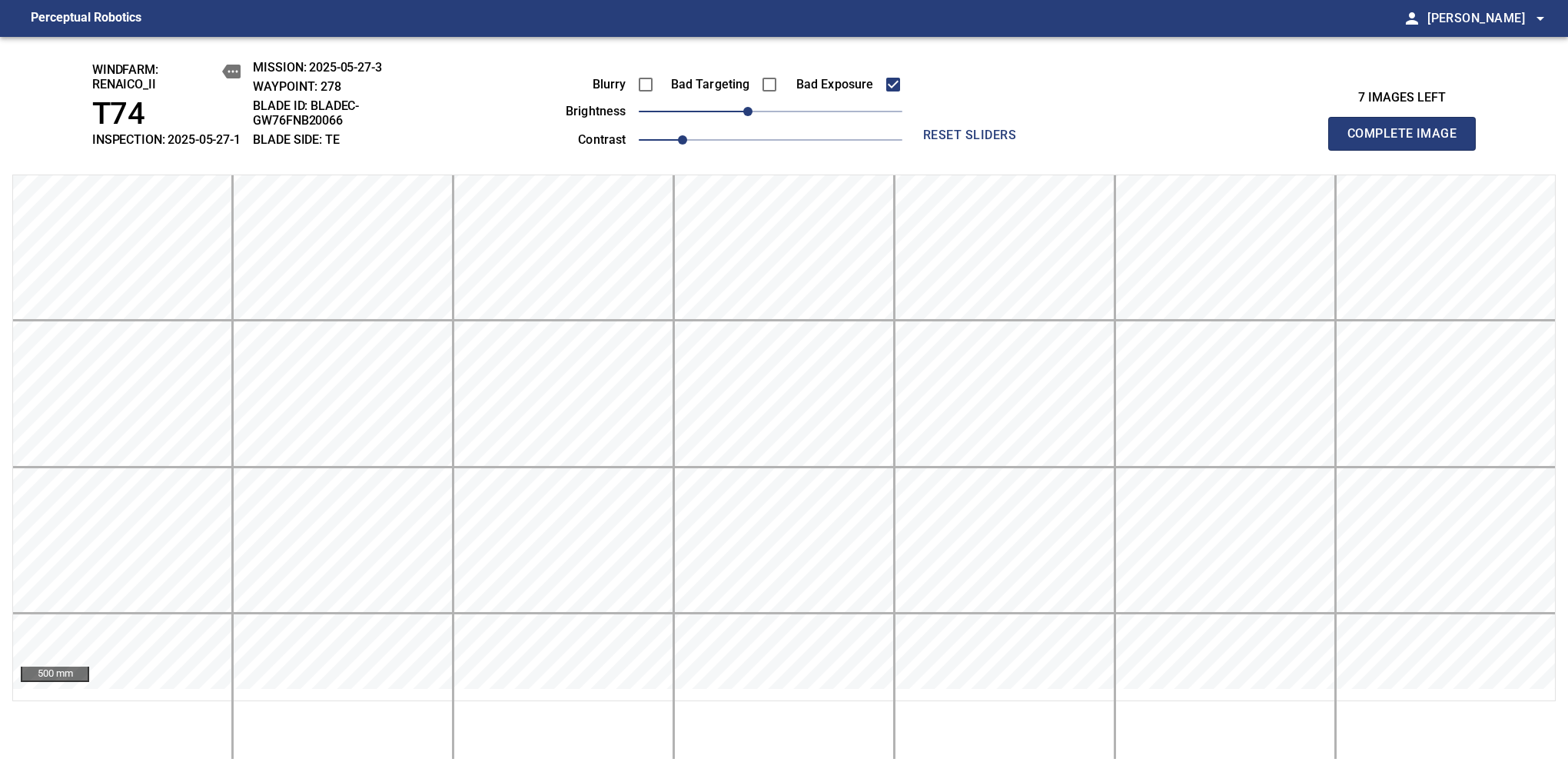
click at [1408, 141] on span "Complete Image" at bounding box center [1402, 133] width 113 height 22
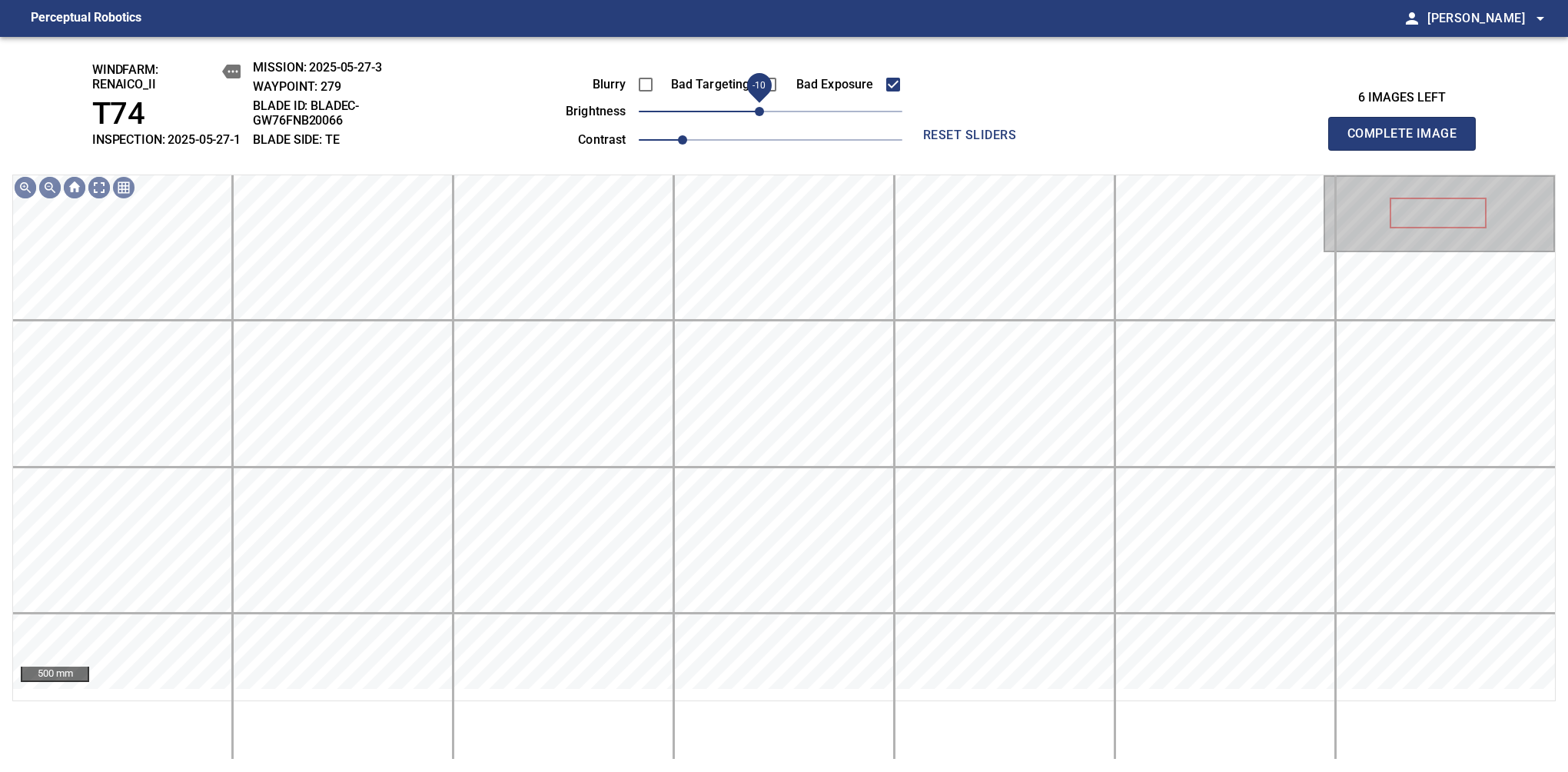
click at [755, 116] on span "-10" at bounding box center [760, 112] width 10 height 10
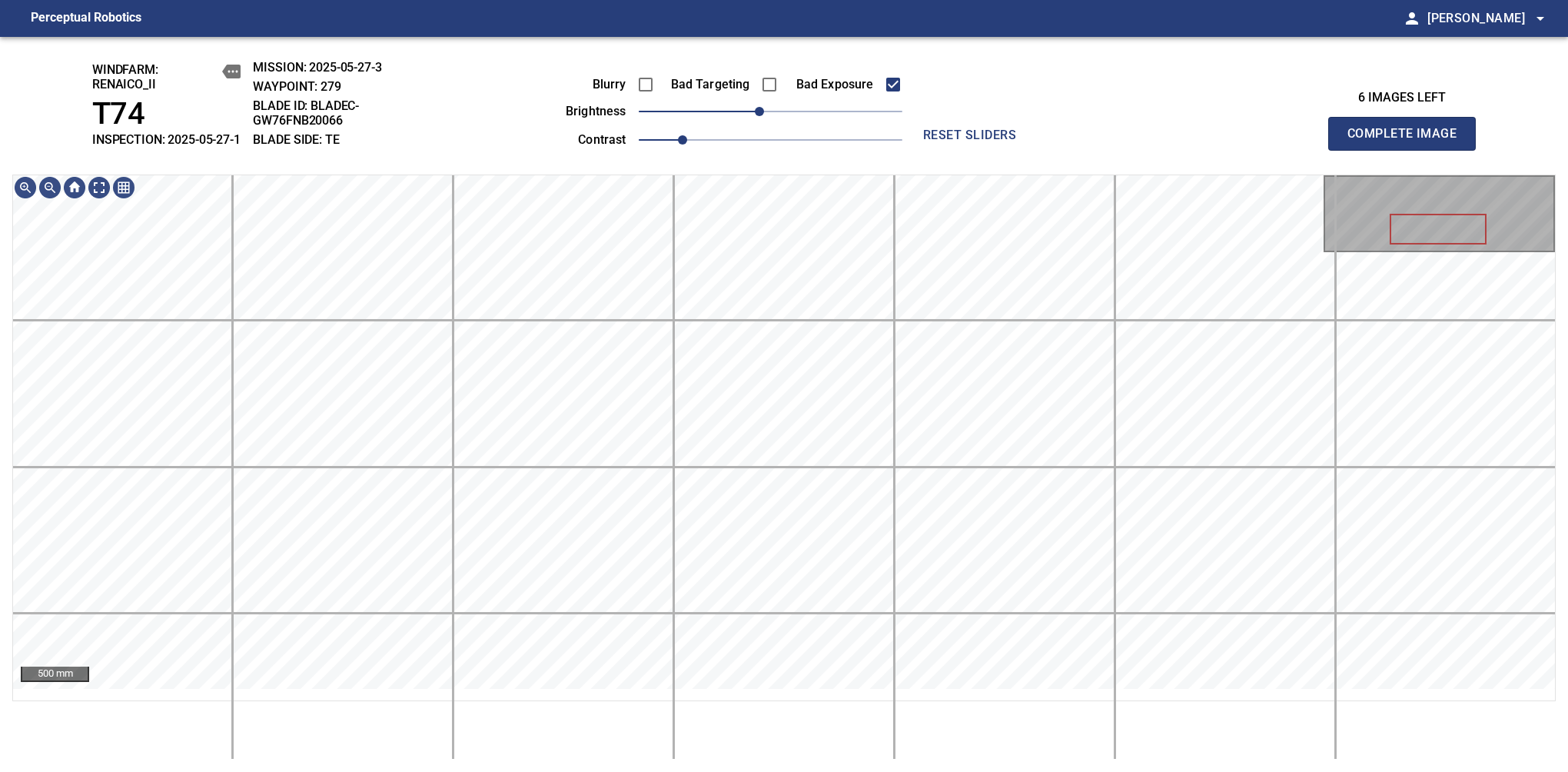
click at [1408, 141] on span "Complete Image" at bounding box center [1402, 133] width 113 height 22
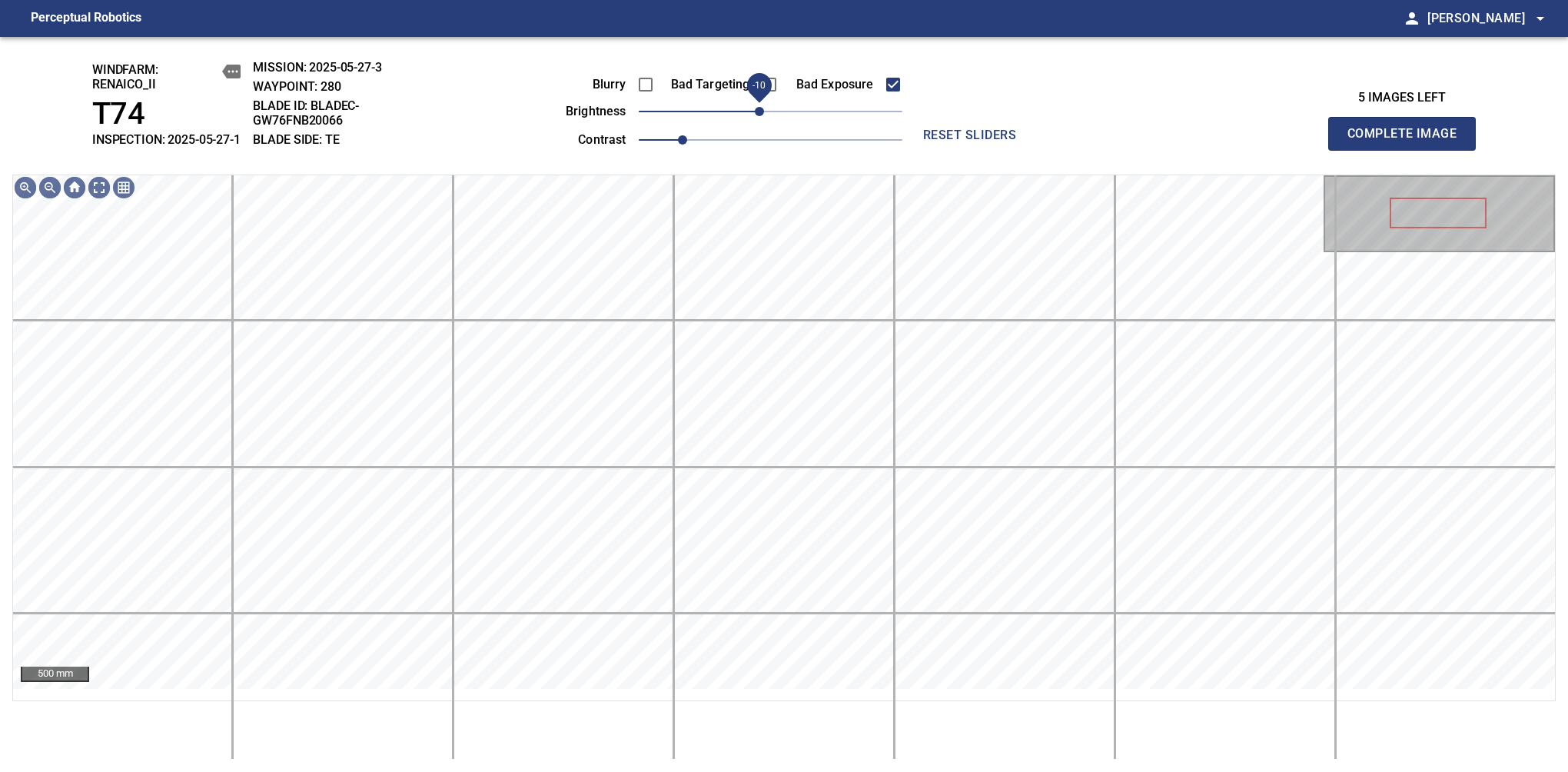
drag, startPoint x: 769, startPoint y: 131, endPoint x: 760, endPoint y: 136, distance: 10.3
click at [760, 116] on span "-10" at bounding box center [760, 112] width 10 height 10
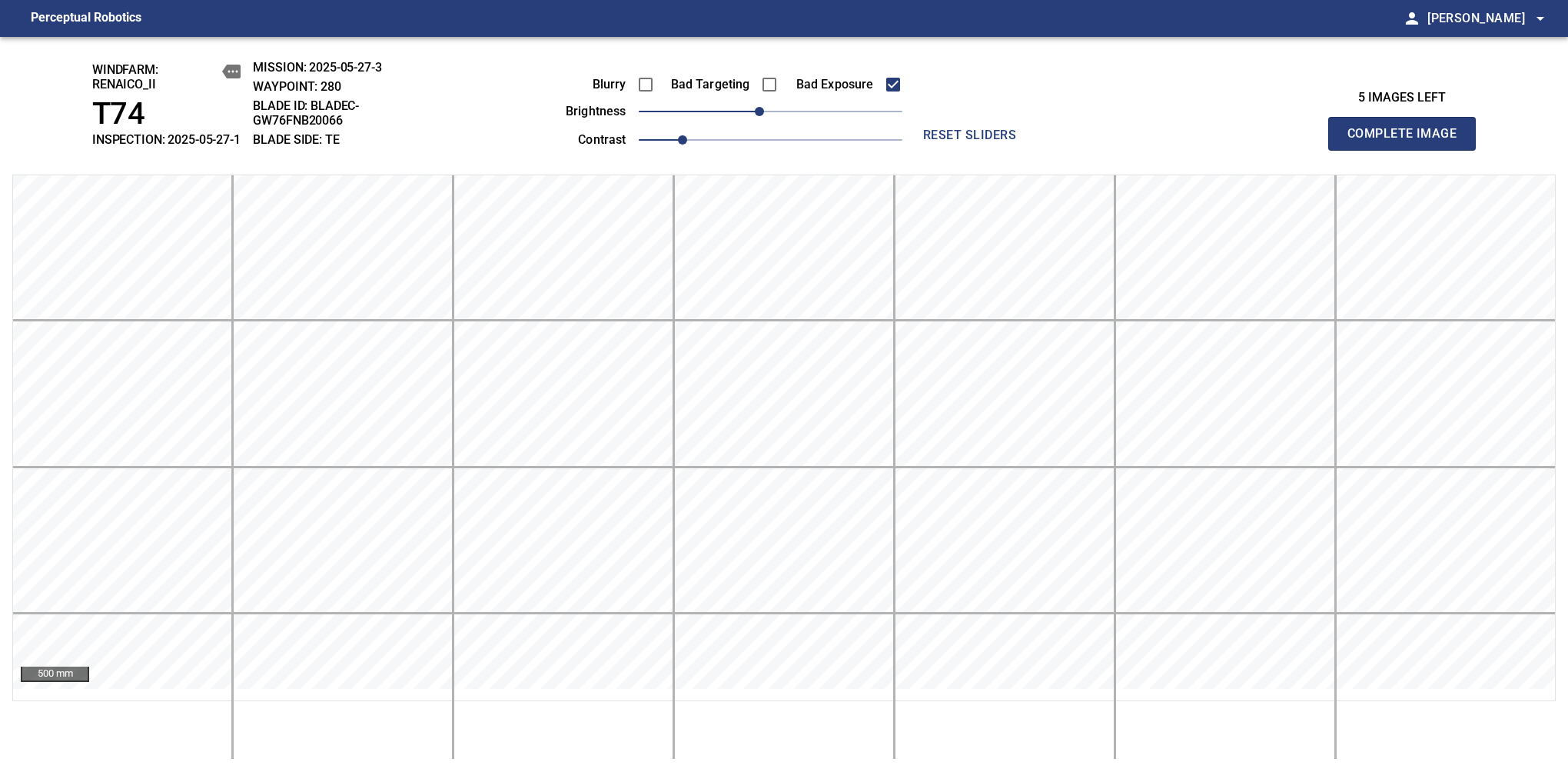
click at [1408, 141] on span "Complete Image" at bounding box center [1402, 133] width 113 height 22
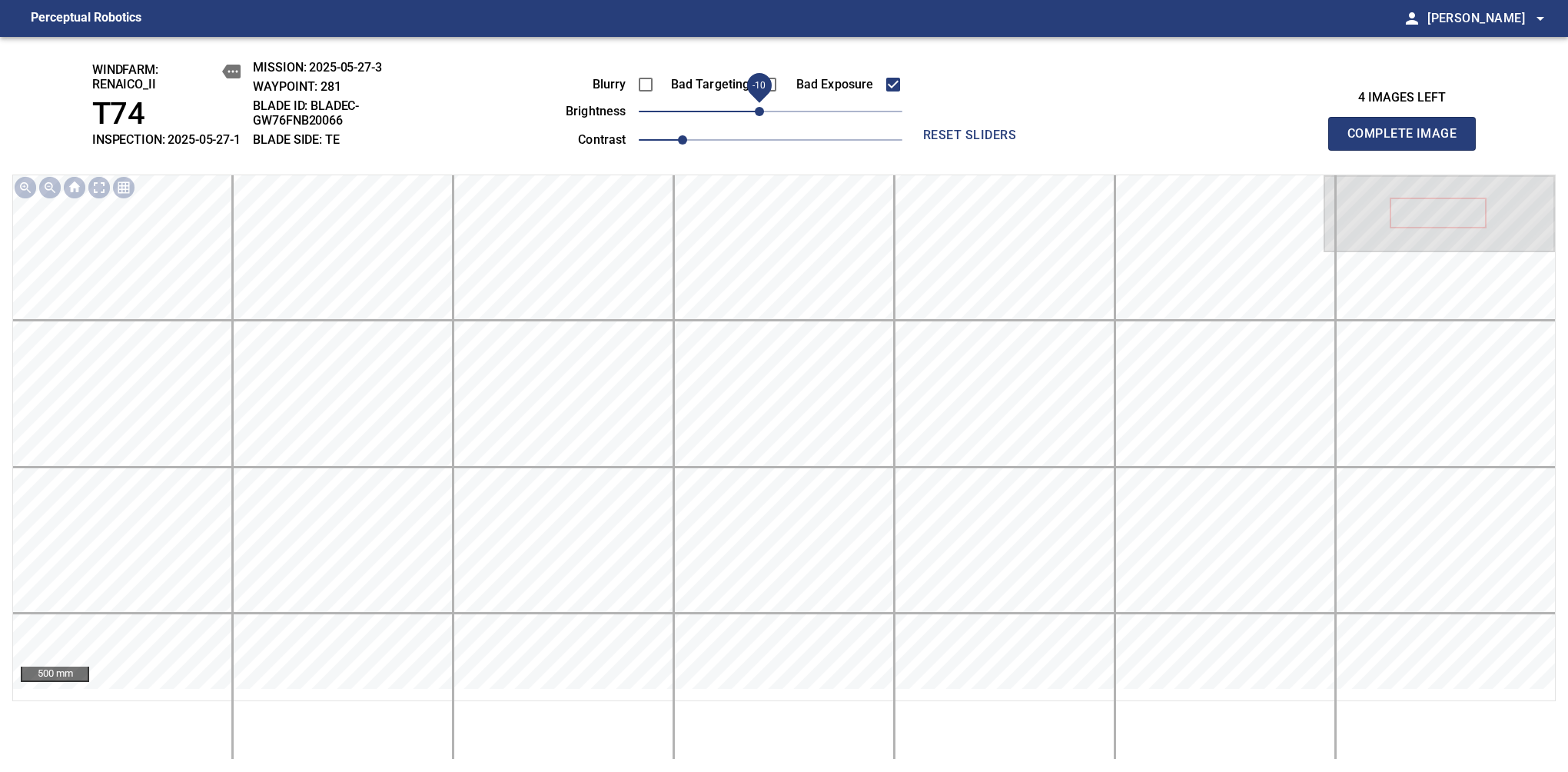
drag, startPoint x: 766, startPoint y: 128, endPoint x: 756, endPoint y: 131, distance: 10.4
click at [756, 116] on span "-10" at bounding box center [760, 112] width 10 height 10
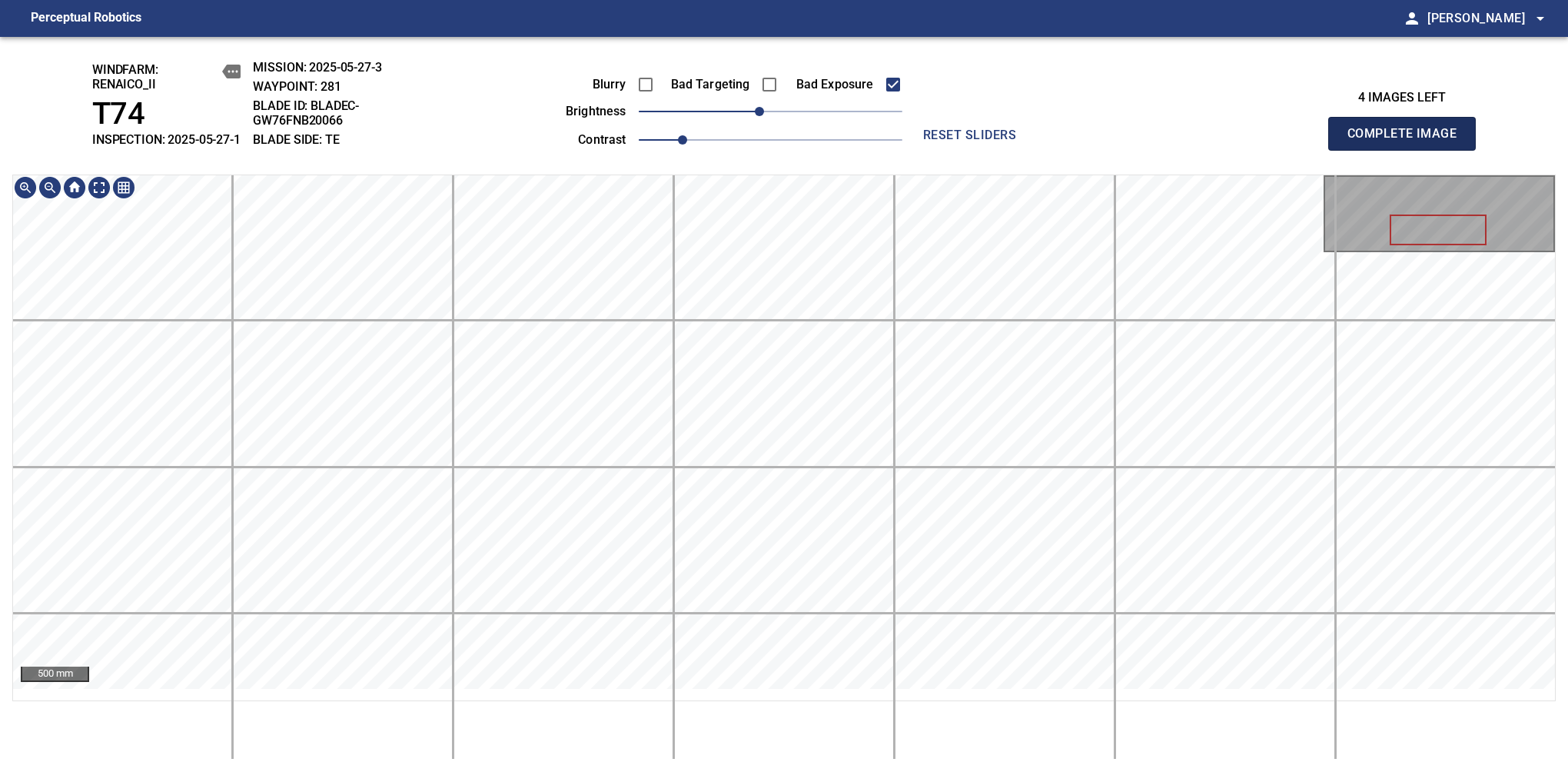
click at [1408, 141] on span "Complete Image" at bounding box center [1402, 133] width 113 height 22
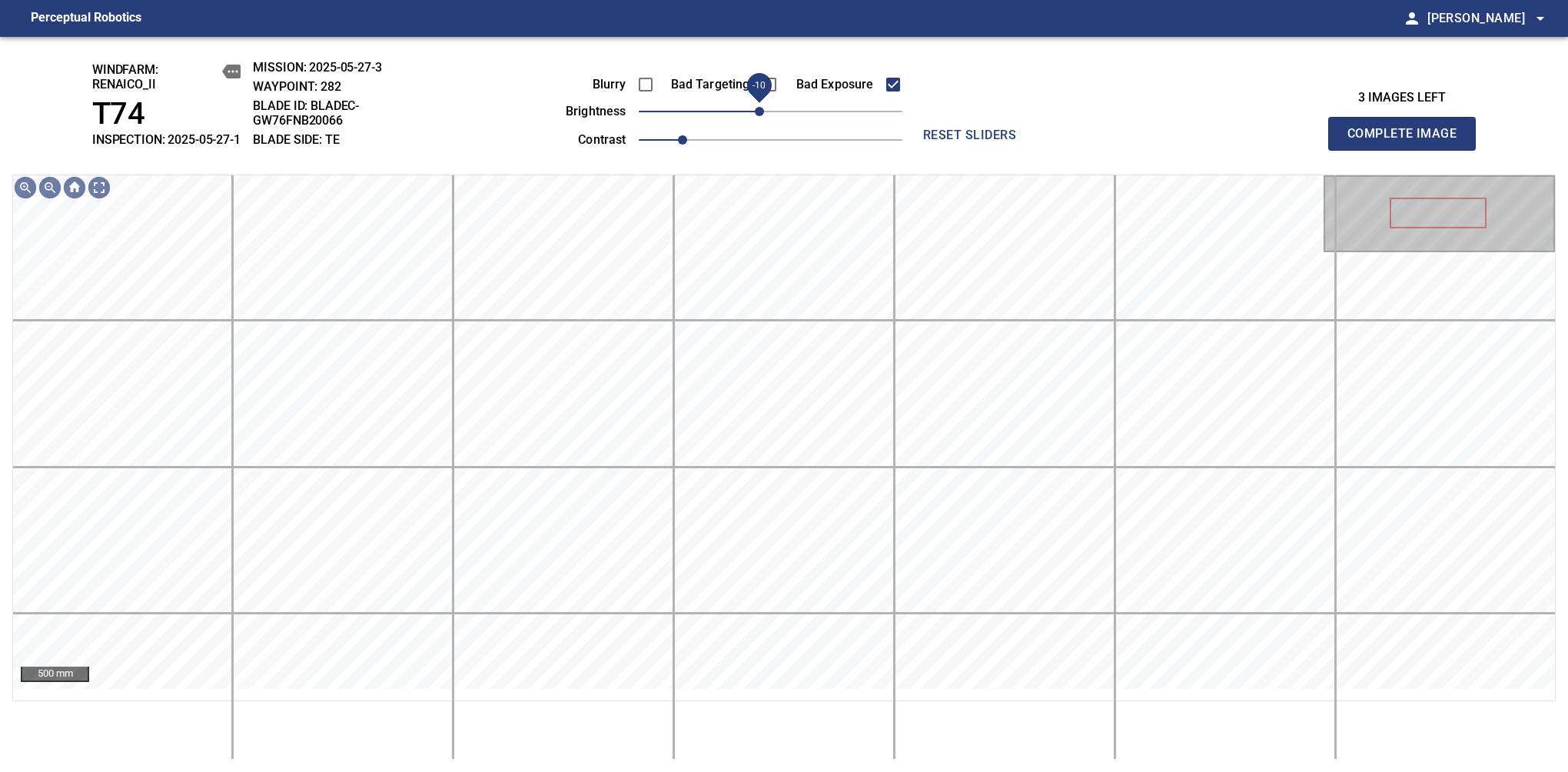
drag, startPoint x: 766, startPoint y: 121, endPoint x: 758, endPoint y: 124, distance: 8.5
click at [758, 116] on span "-10" at bounding box center [760, 112] width 10 height 10
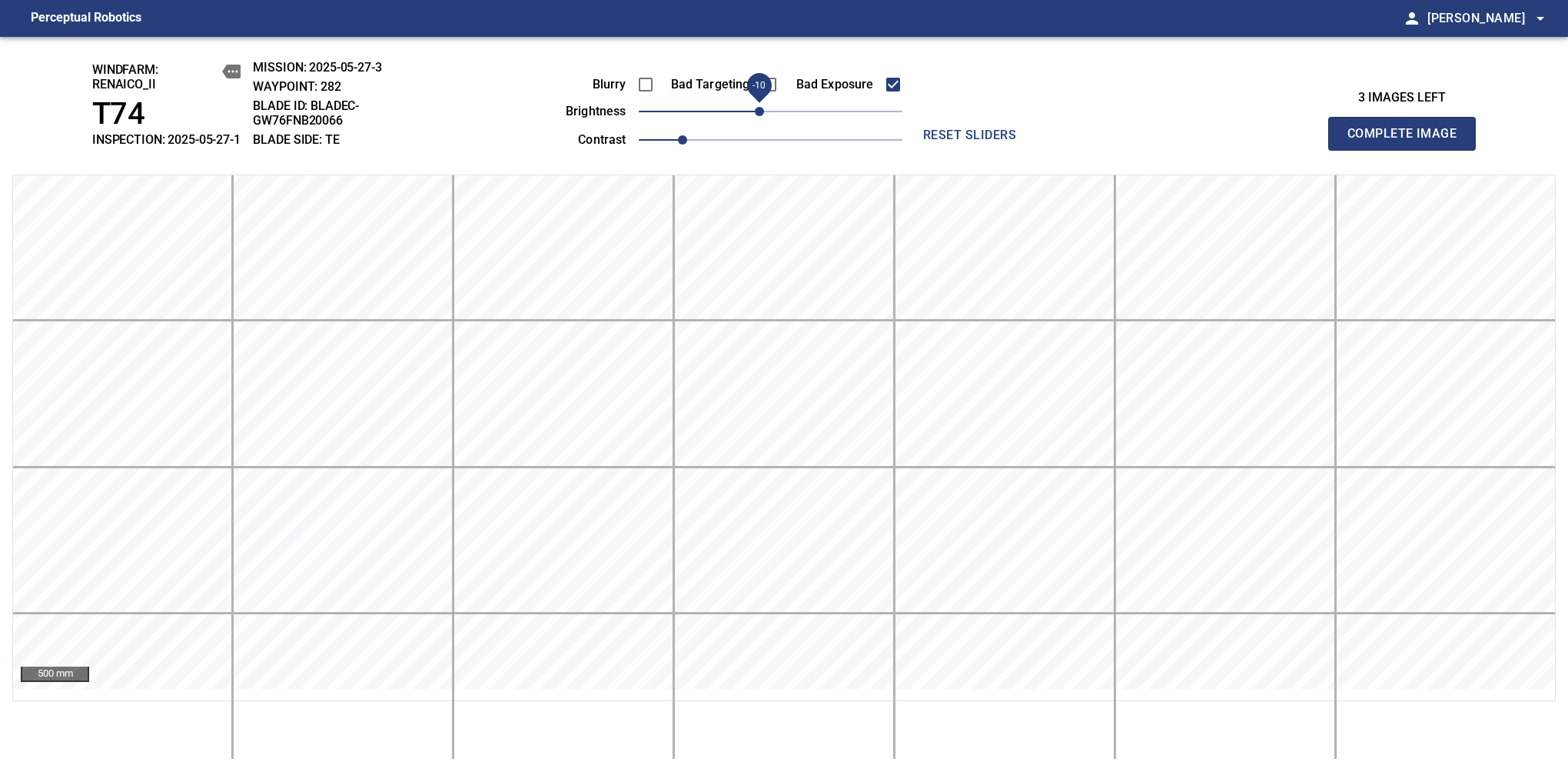
click at [758, 116] on span "-10" at bounding box center [760, 112] width 10 height 10
click at [1408, 141] on span "Complete Image" at bounding box center [1402, 133] width 113 height 22
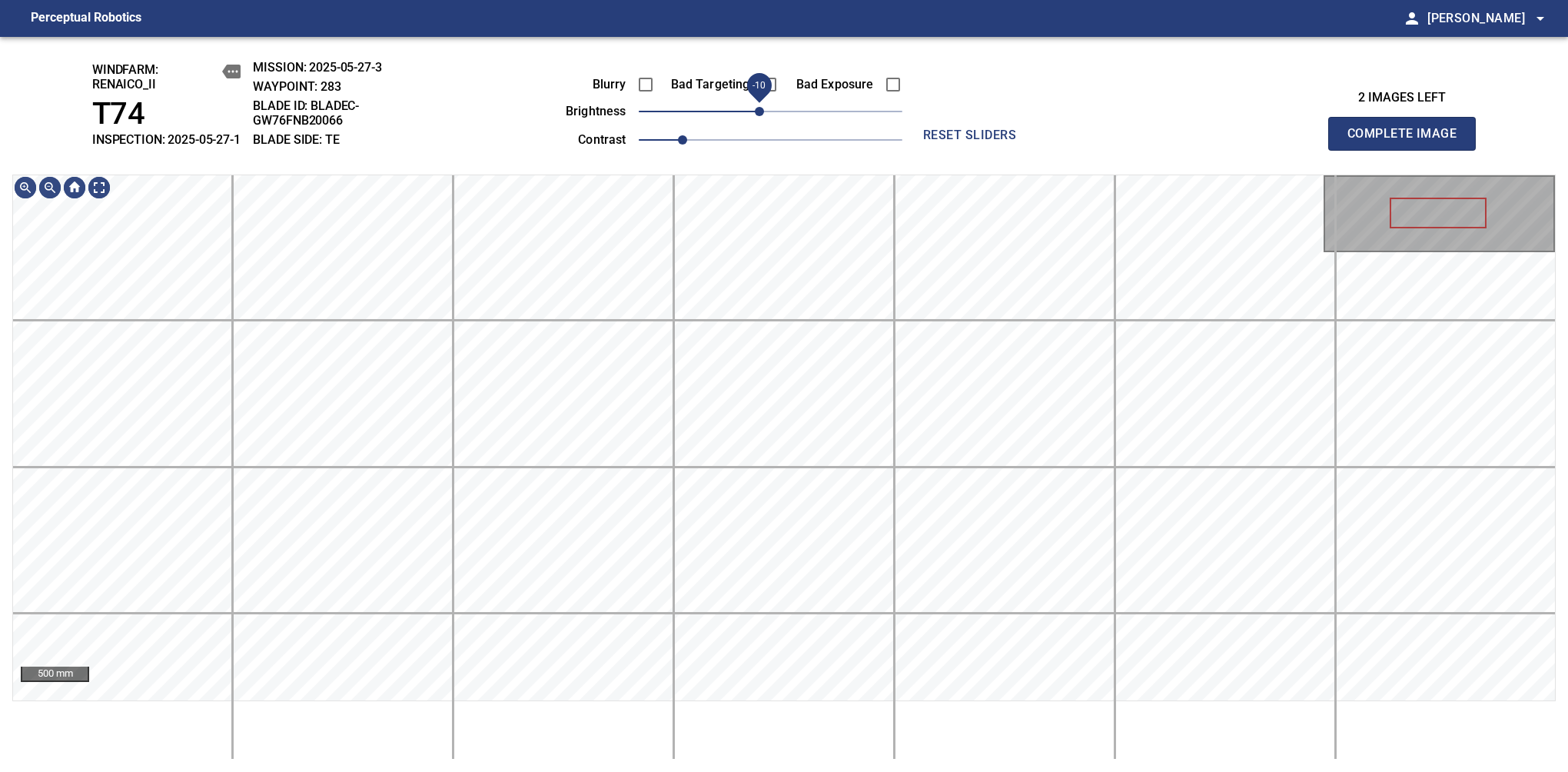
click at [761, 116] on span "-10" at bounding box center [760, 112] width 10 height 10
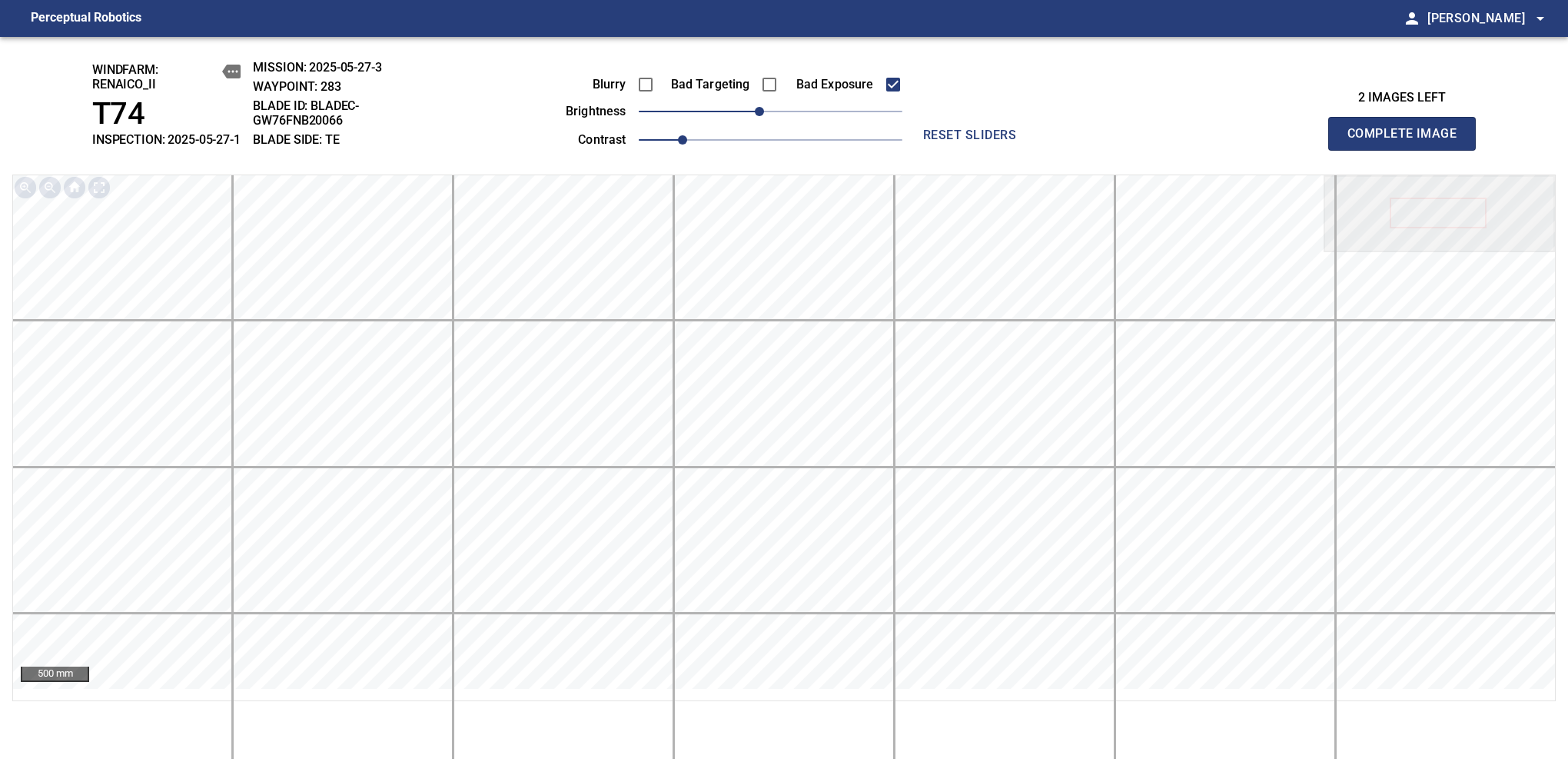
click at [1408, 141] on span "Complete Image" at bounding box center [1402, 133] width 113 height 22
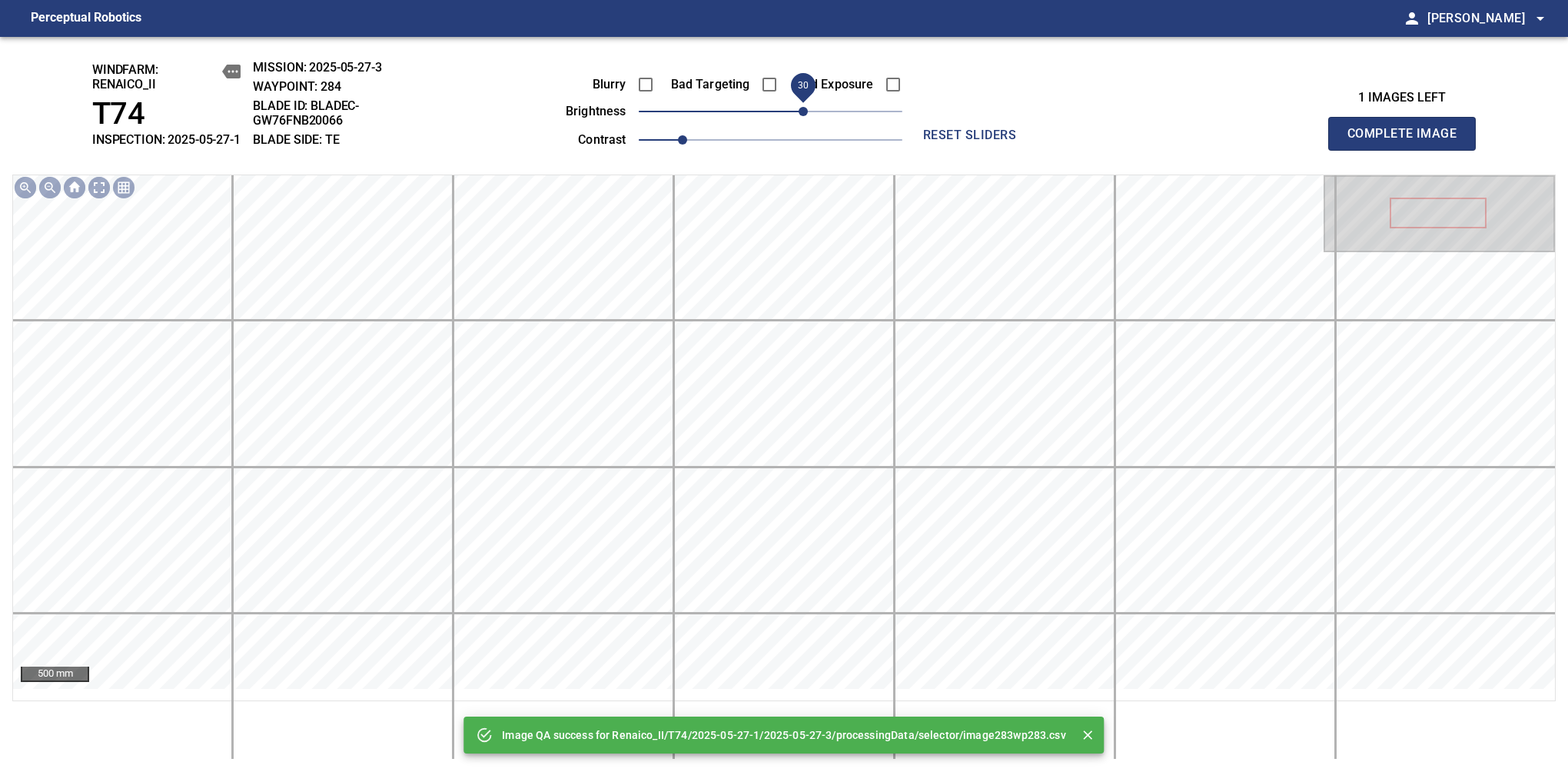
click at [803, 116] on span "30" at bounding box center [803, 112] width 10 height 10
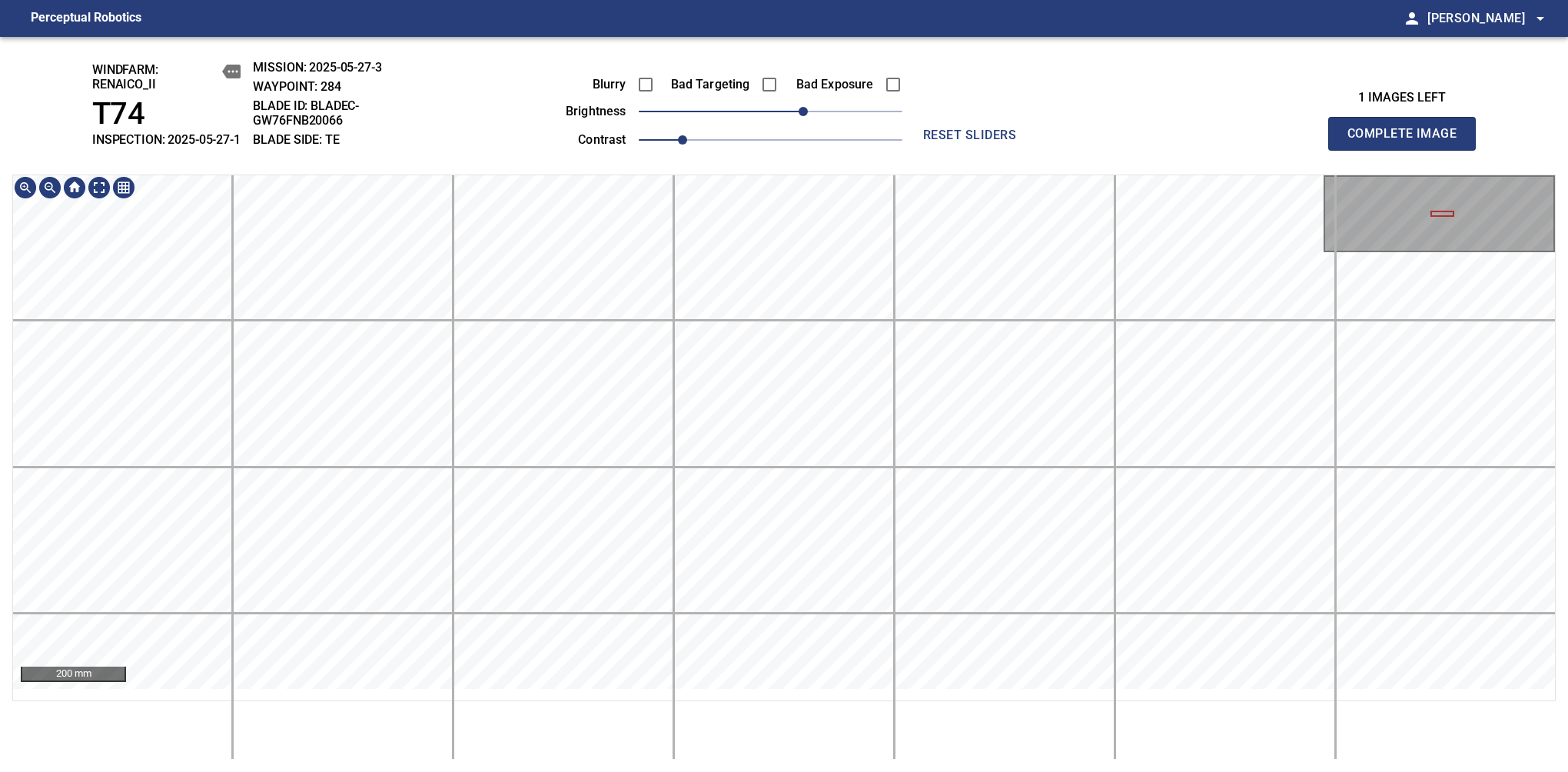
click at [691, 771] on html "Perceptual Robotics person Alex Semenov arrow_drop_down windfarm: Renaico_II T7…" at bounding box center [784, 386] width 1568 height 772
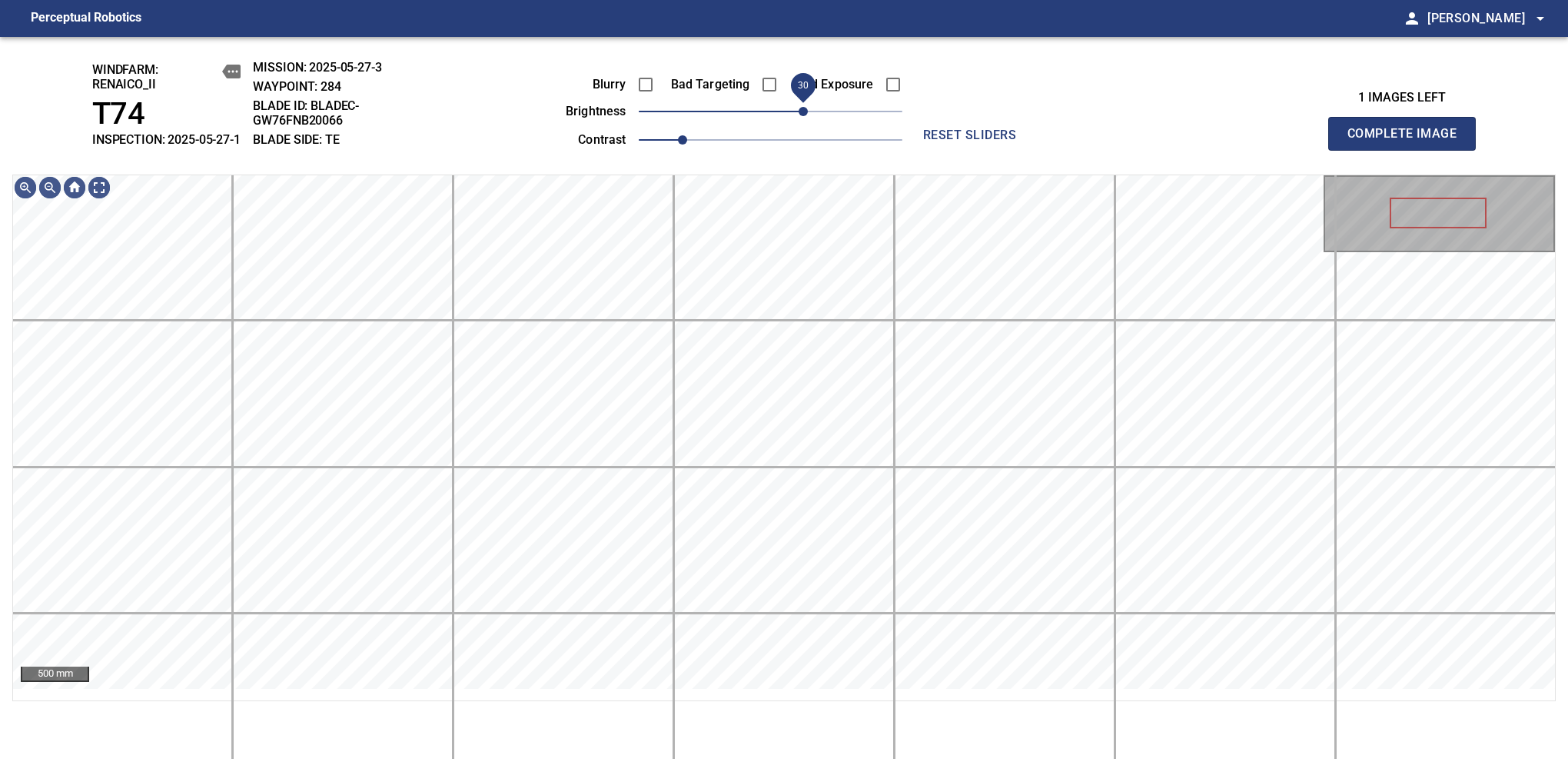
drag, startPoint x: 801, startPoint y: 121, endPoint x: 798, endPoint y: 129, distance: 8.5
click at [798, 116] on span "30" at bounding box center [803, 112] width 10 height 10
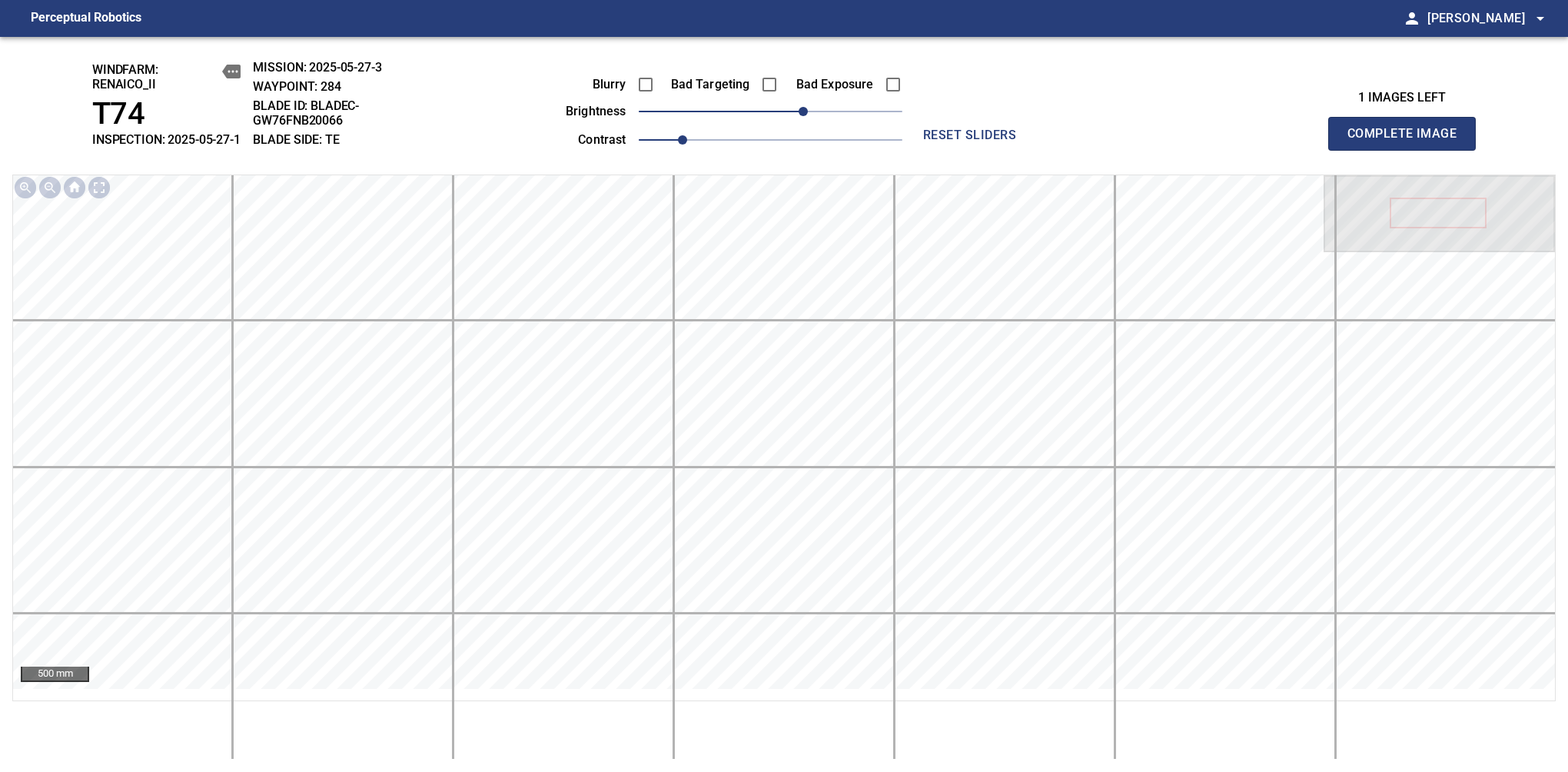
click at [1408, 141] on span "Complete Image" at bounding box center [1402, 133] width 113 height 22
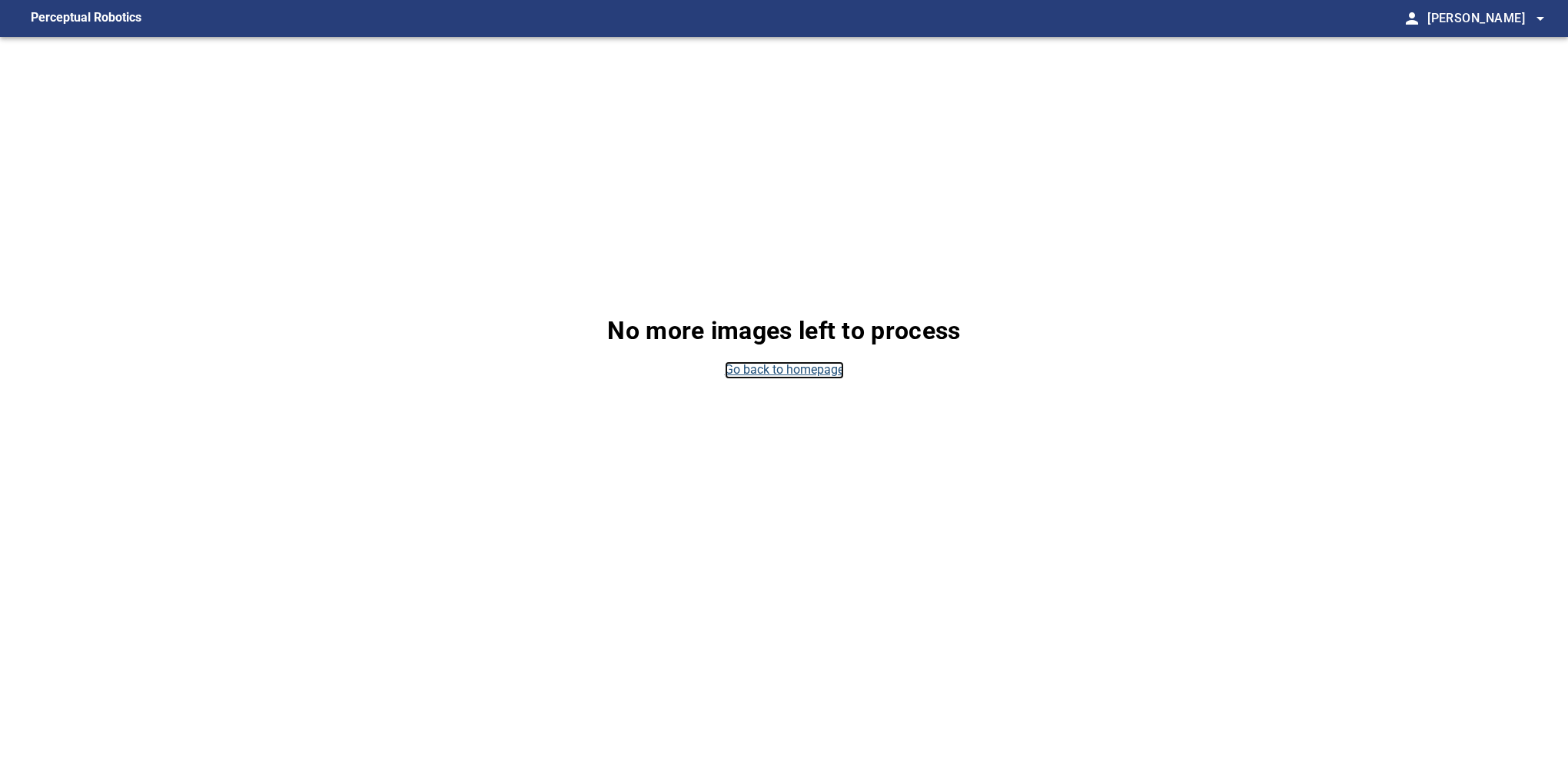
click at [777, 369] on link "Go back to homepage" at bounding box center [784, 370] width 119 height 18
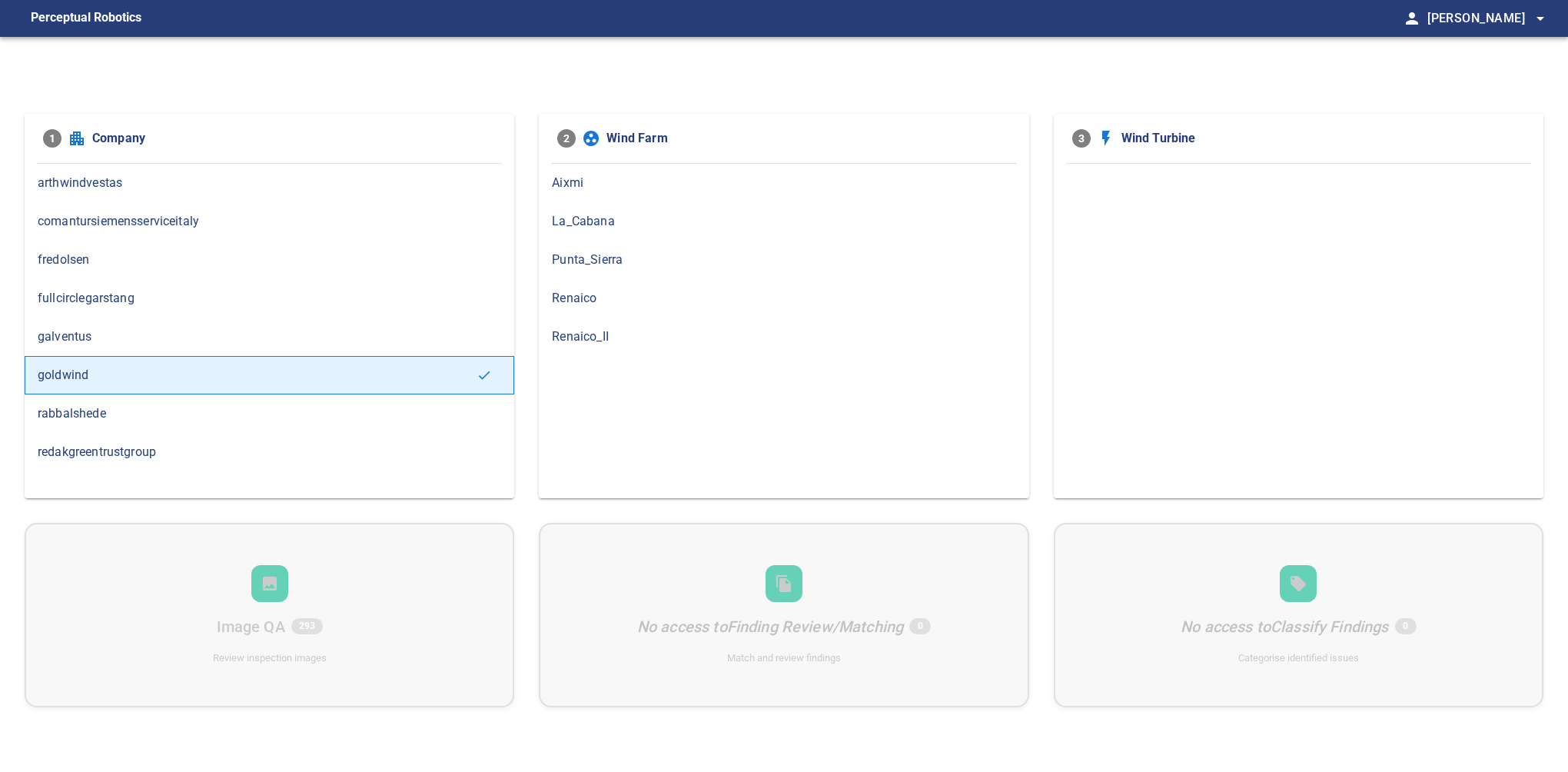
click at [604, 333] on span "Renaico_II" at bounding box center [784, 336] width 464 height 18
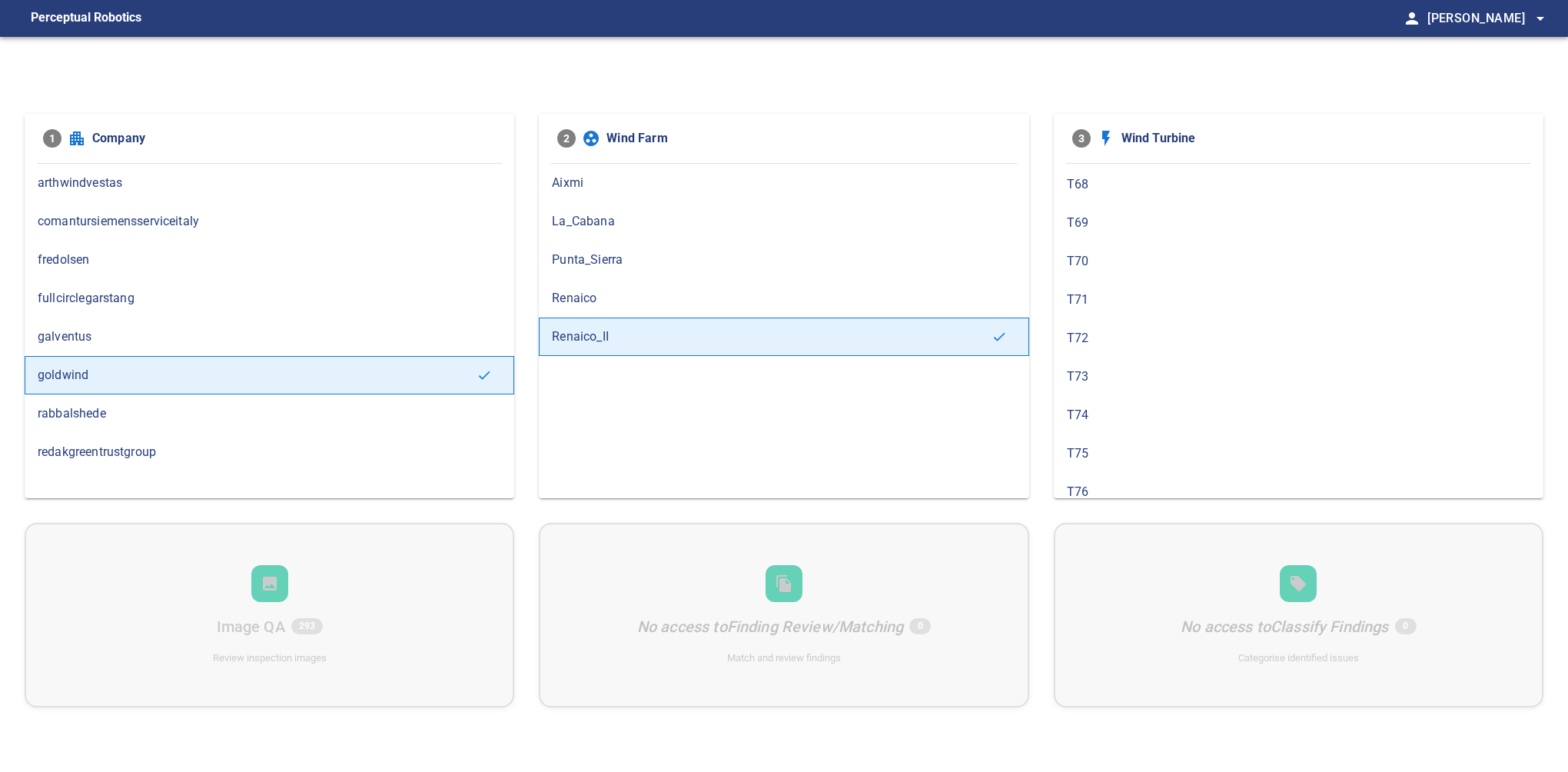
scroll to position [885, 0]
click at [1104, 441] on span "T75" at bounding box center [1299, 450] width 464 height 18
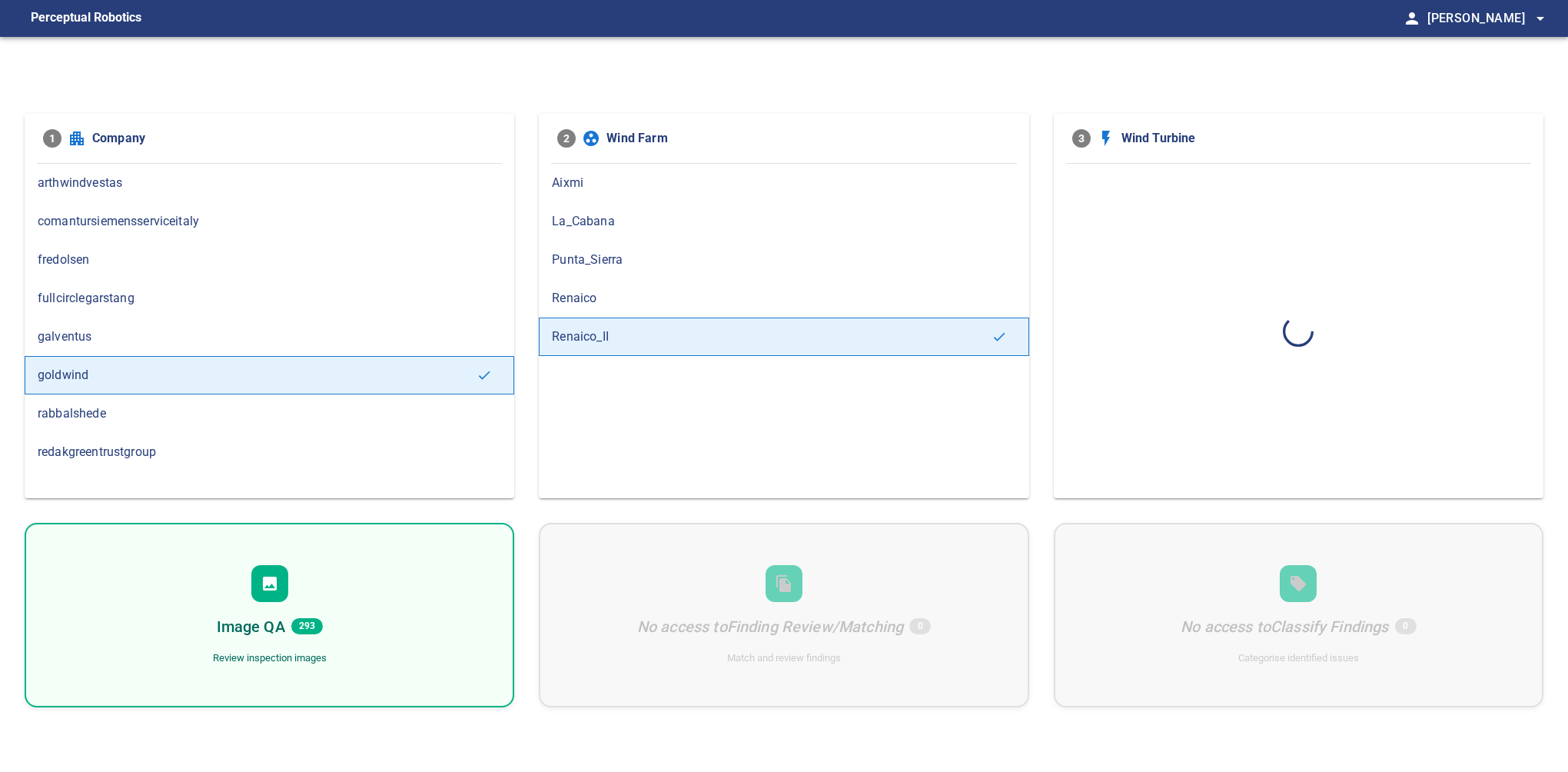
scroll to position [0, 0]
click at [322, 376] on span "goldwind" at bounding box center [257, 375] width 439 height 18
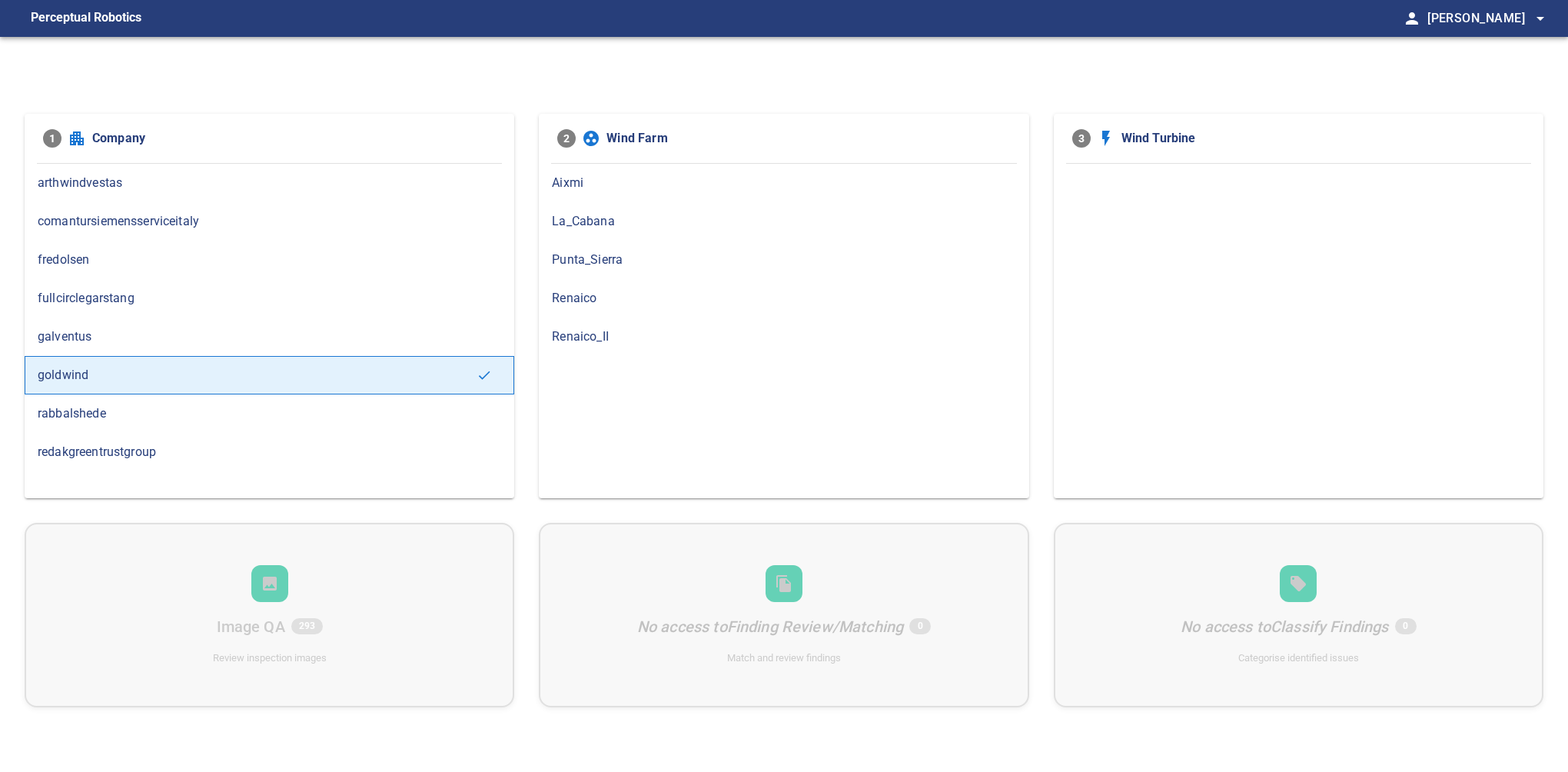
click at [77, 369] on span "goldwind" at bounding box center [257, 375] width 439 height 18
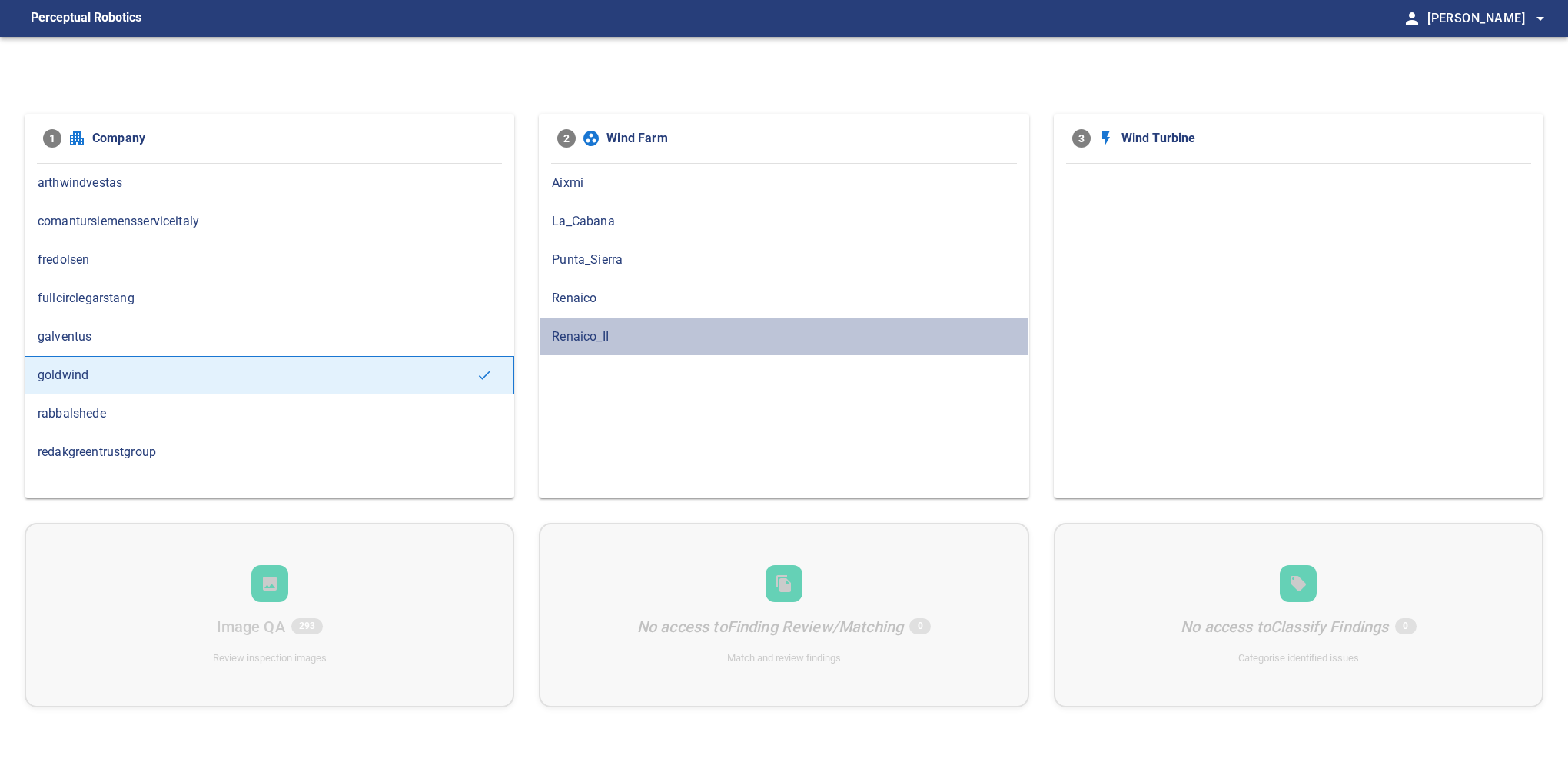
click at [579, 339] on span "Renaico_II" at bounding box center [784, 336] width 464 height 18
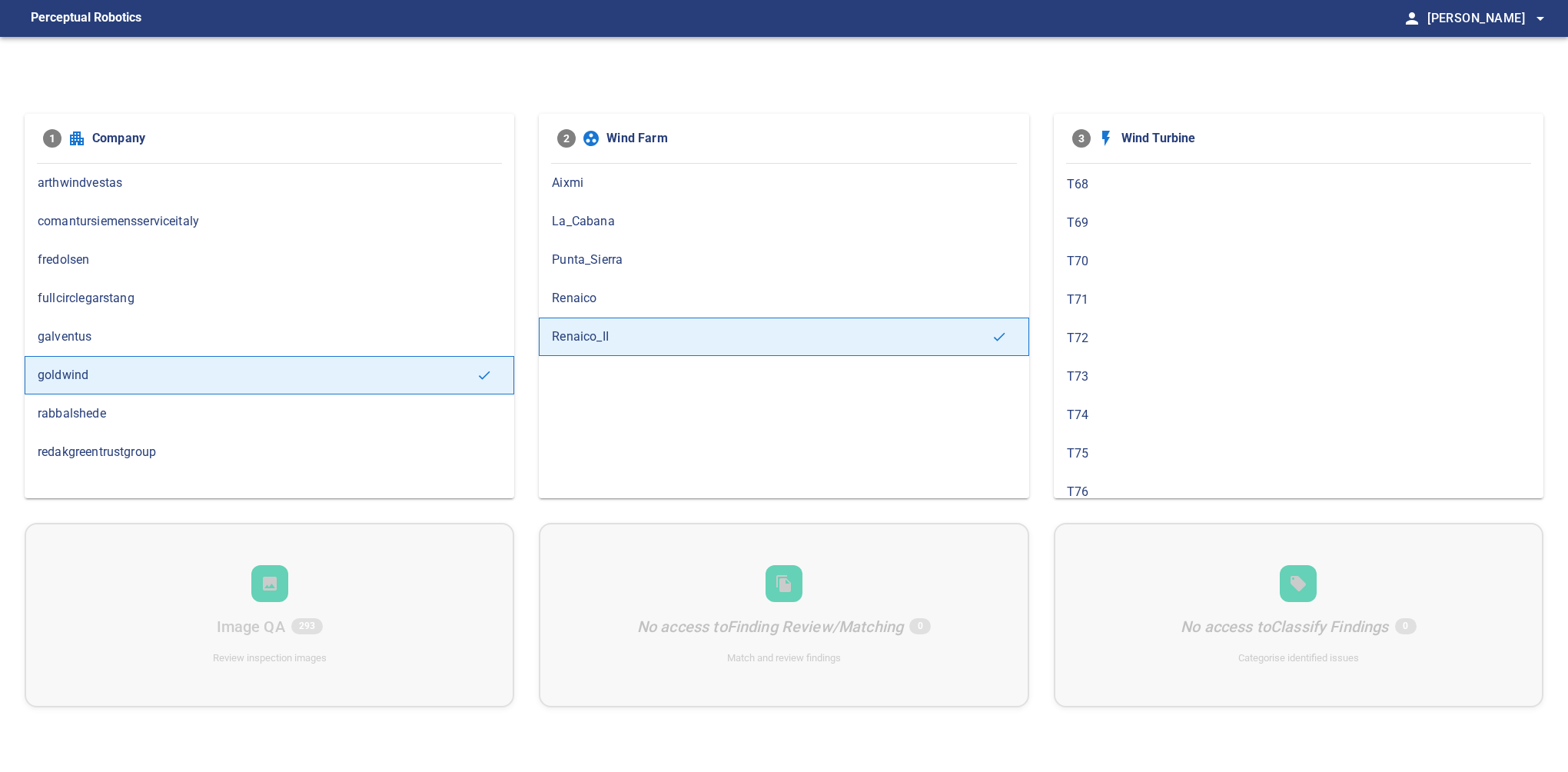
scroll to position [885, 0]
click at [1083, 441] on span "T75" at bounding box center [1299, 450] width 464 height 18
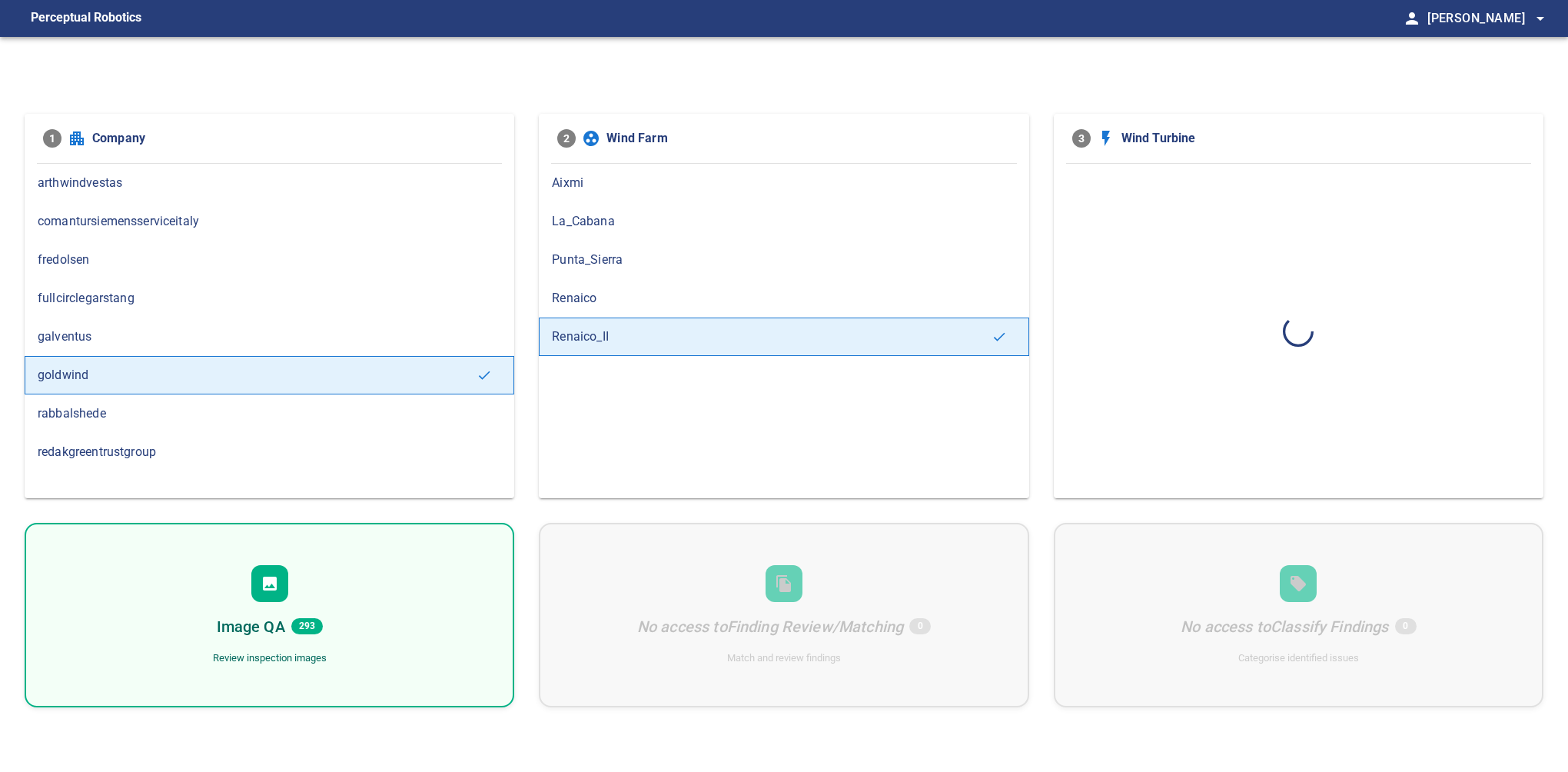
scroll to position [0, 0]
click at [330, 605] on div "Image QA 293 Review inspection images" at bounding box center [269, 615] width 490 height 185
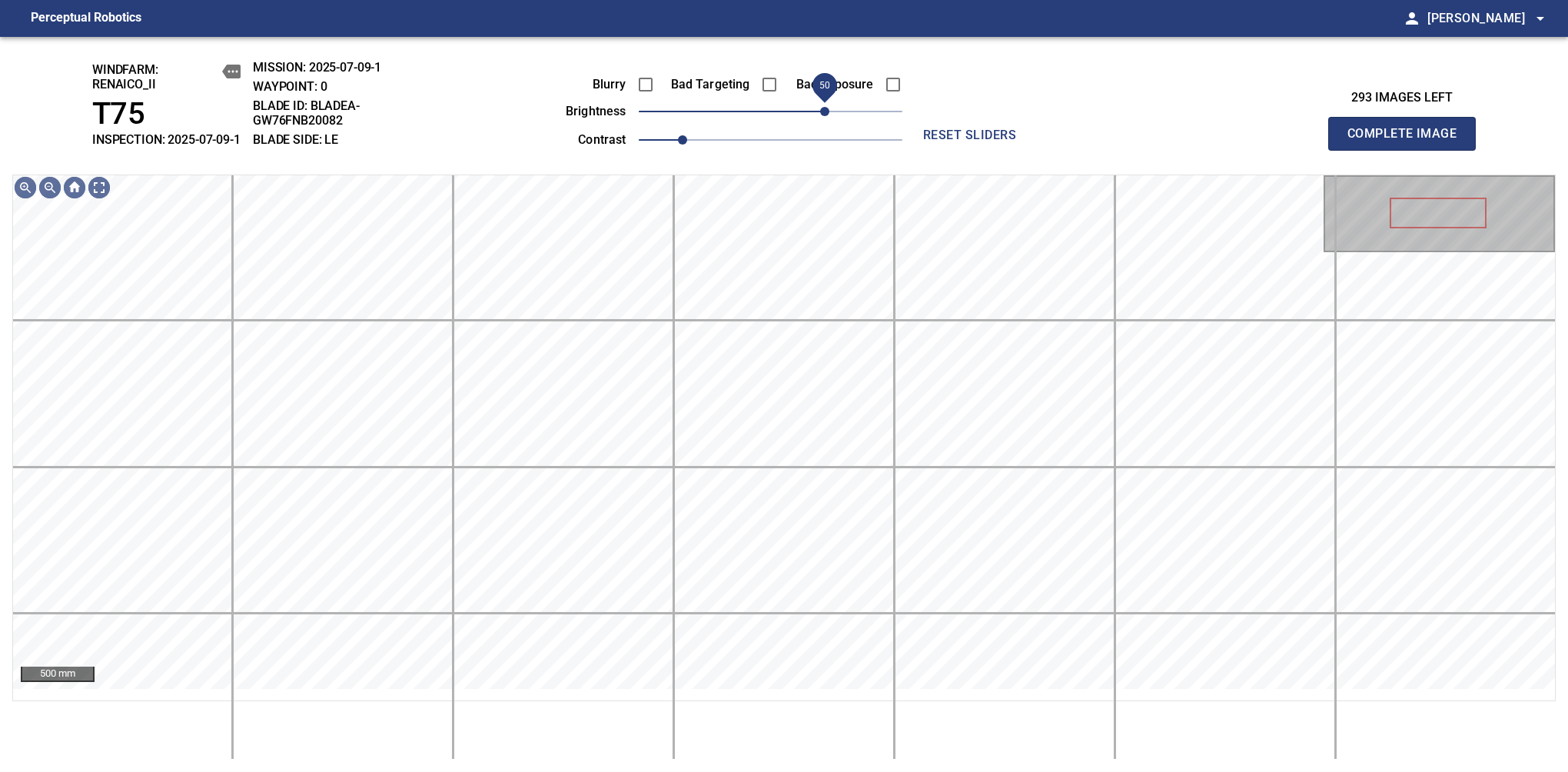
drag, startPoint x: 809, startPoint y: 127, endPoint x: 830, endPoint y: 127, distance: 21.0
click at [830, 116] on span "50" at bounding box center [825, 112] width 10 height 10
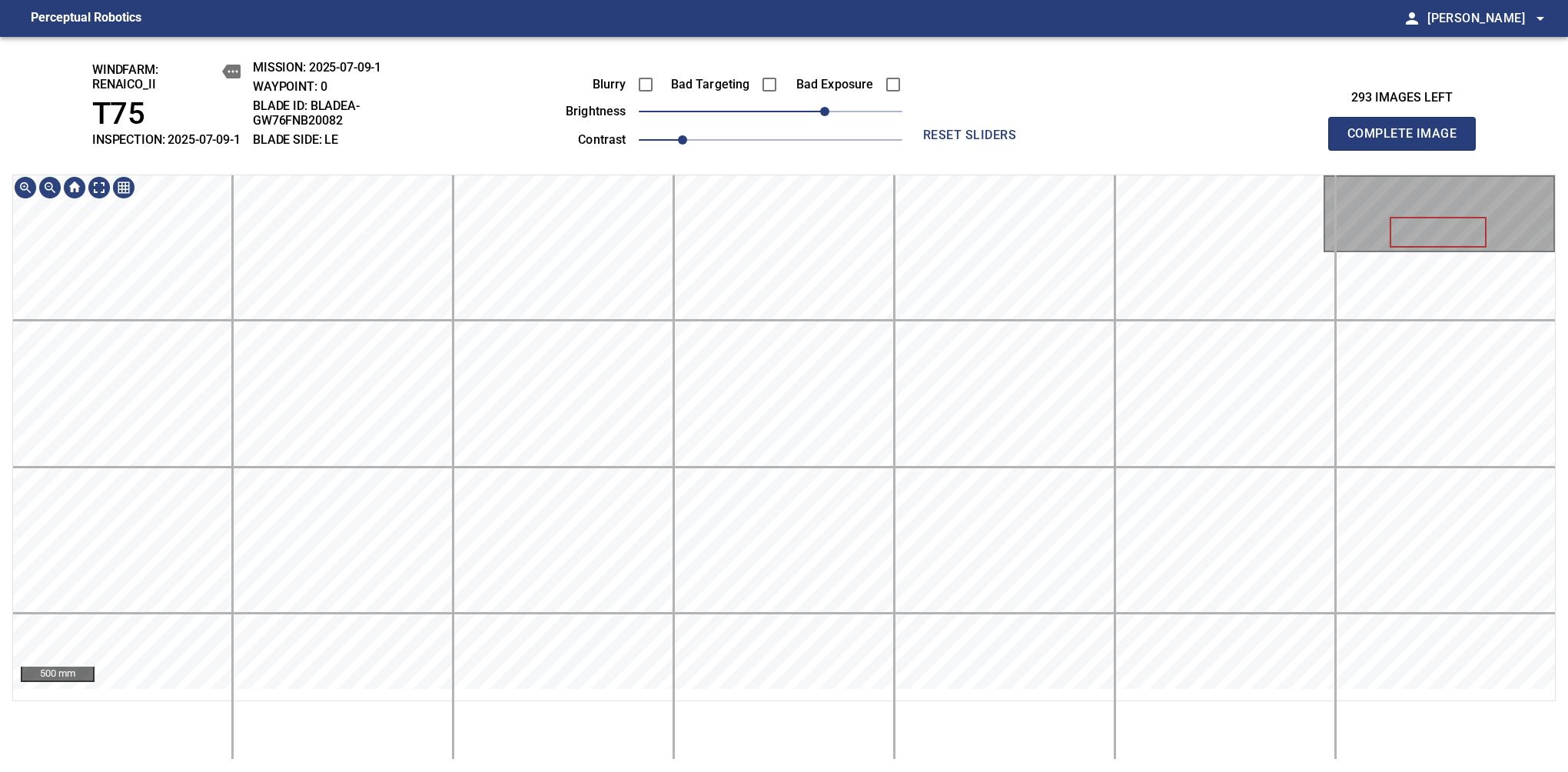
click at [1408, 141] on span "Complete Image" at bounding box center [1402, 133] width 113 height 22
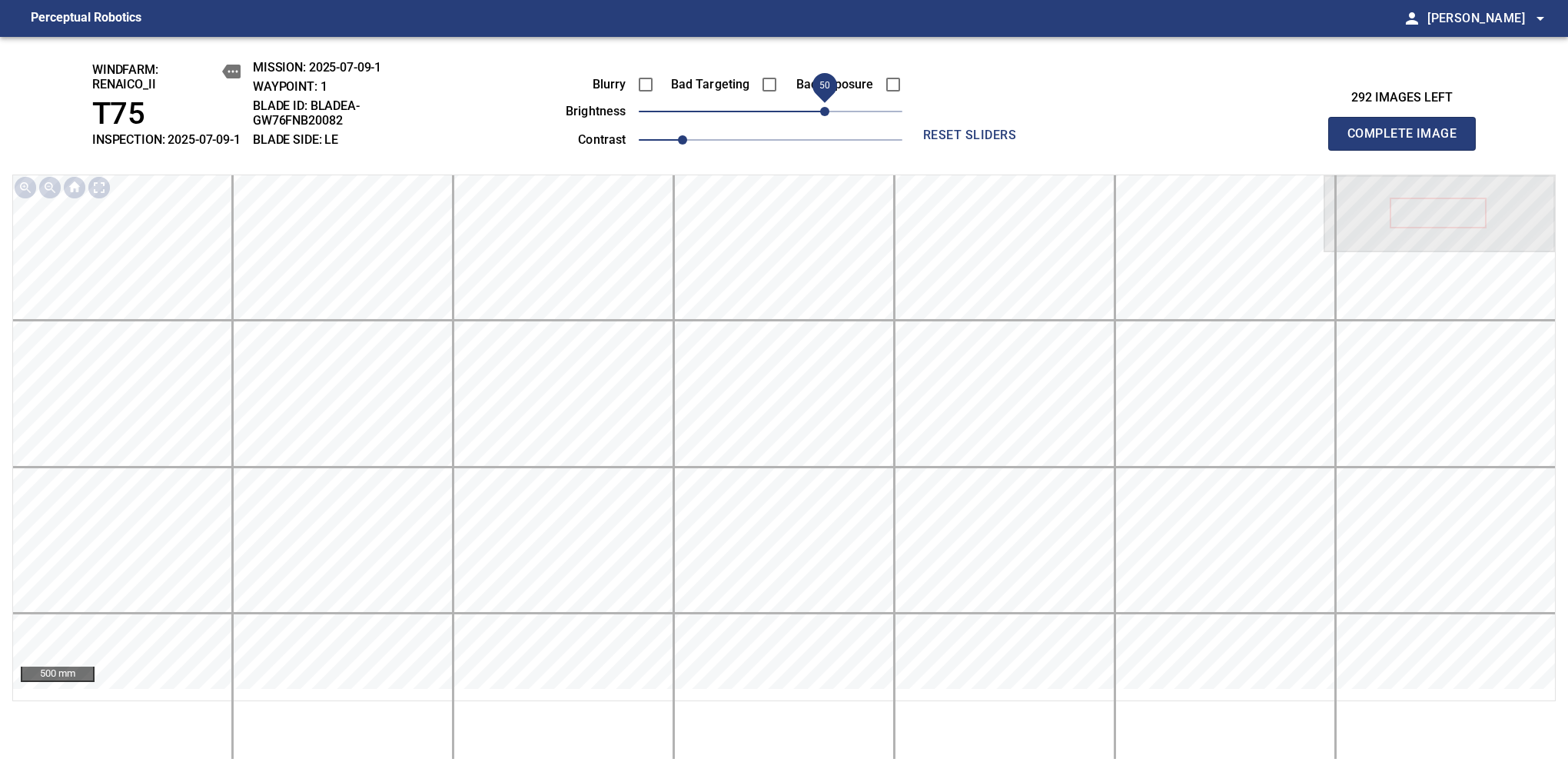
drag, startPoint x: 777, startPoint y: 132, endPoint x: 826, endPoint y: 129, distance: 49.1
click at [826, 116] on span "50" at bounding box center [825, 112] width 10 height 10
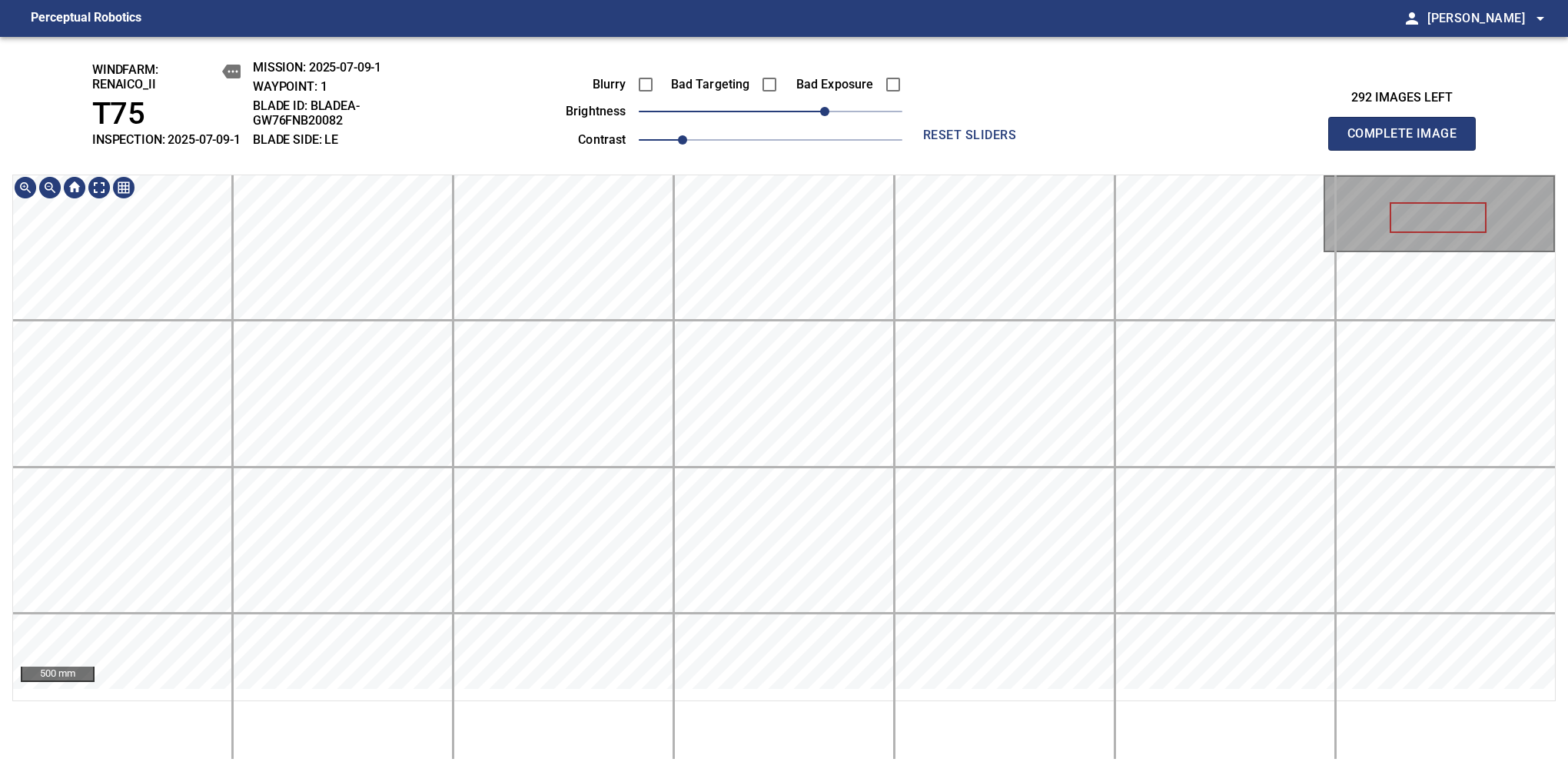
click at [818, 132] on div "windfarm: Renaico_II T75 INSPECTION: 2025-07-09-1 MISSION: 2025-07-09-1 WAYPOIN…" at bounding box center [784, 404] width 1568 height 735
click at [1408, 141] on span "Complete Image" at bounding box center [1402, 133] width 113 height 22
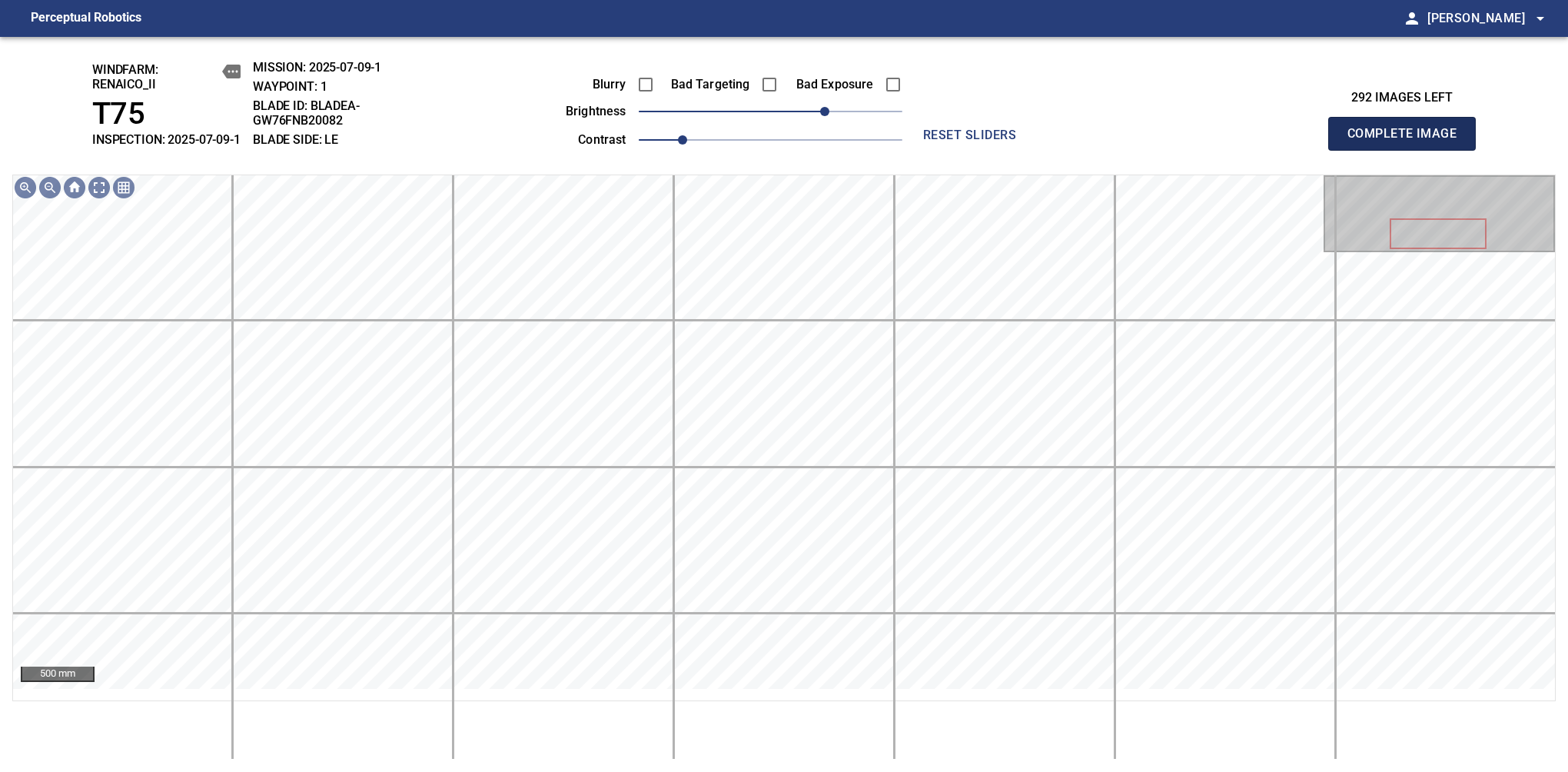
click at [1343, 145] on button "Complete Image" at bounding box center [1402, 133] width 148 height 34
click at [822, 116] on span "50" at bounding box center [825, 112] width 10 height 10
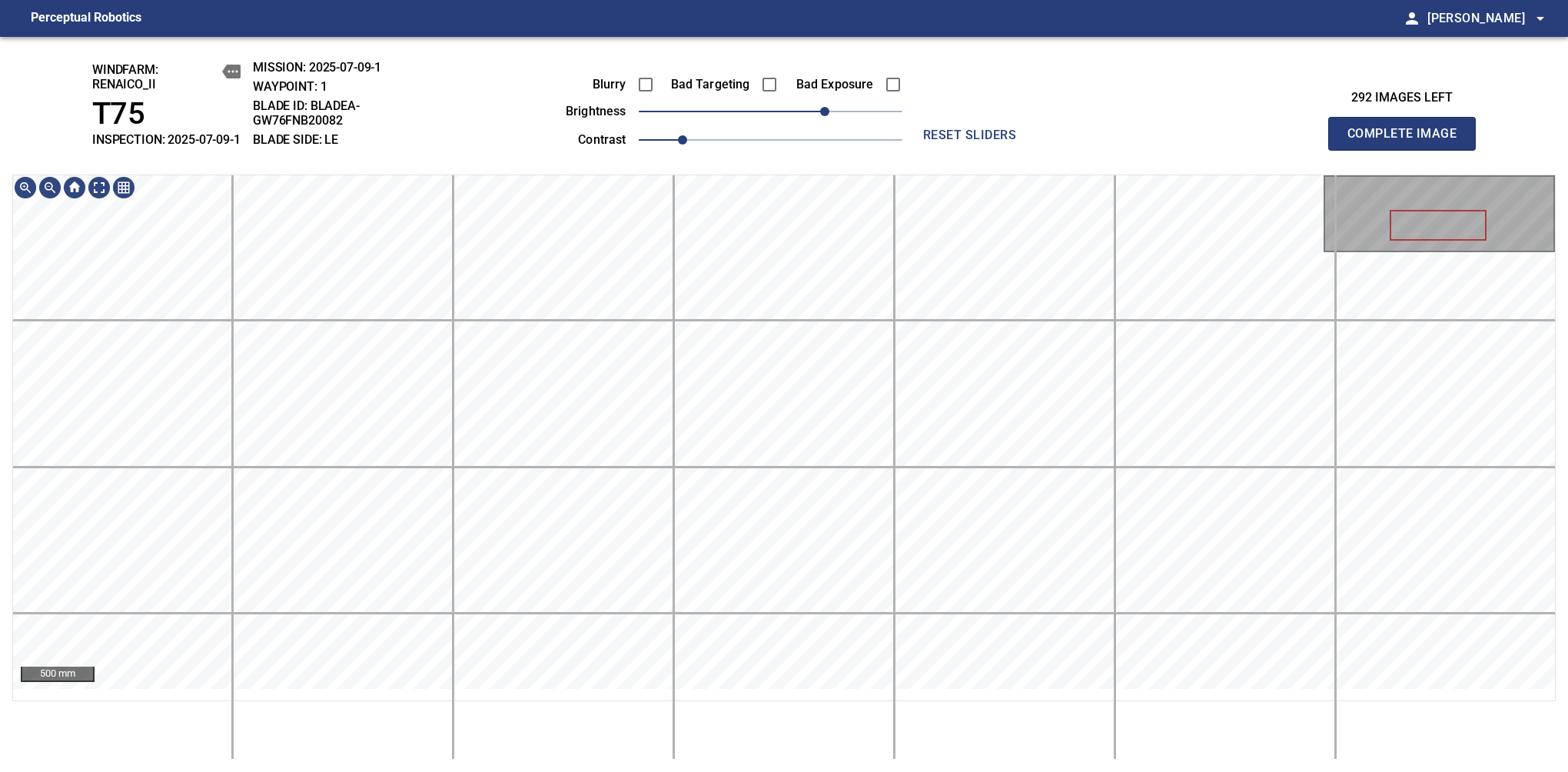
click at [1408, 141] on span "Complete Image" at bounding box center [1402, 133] width 113 height 22
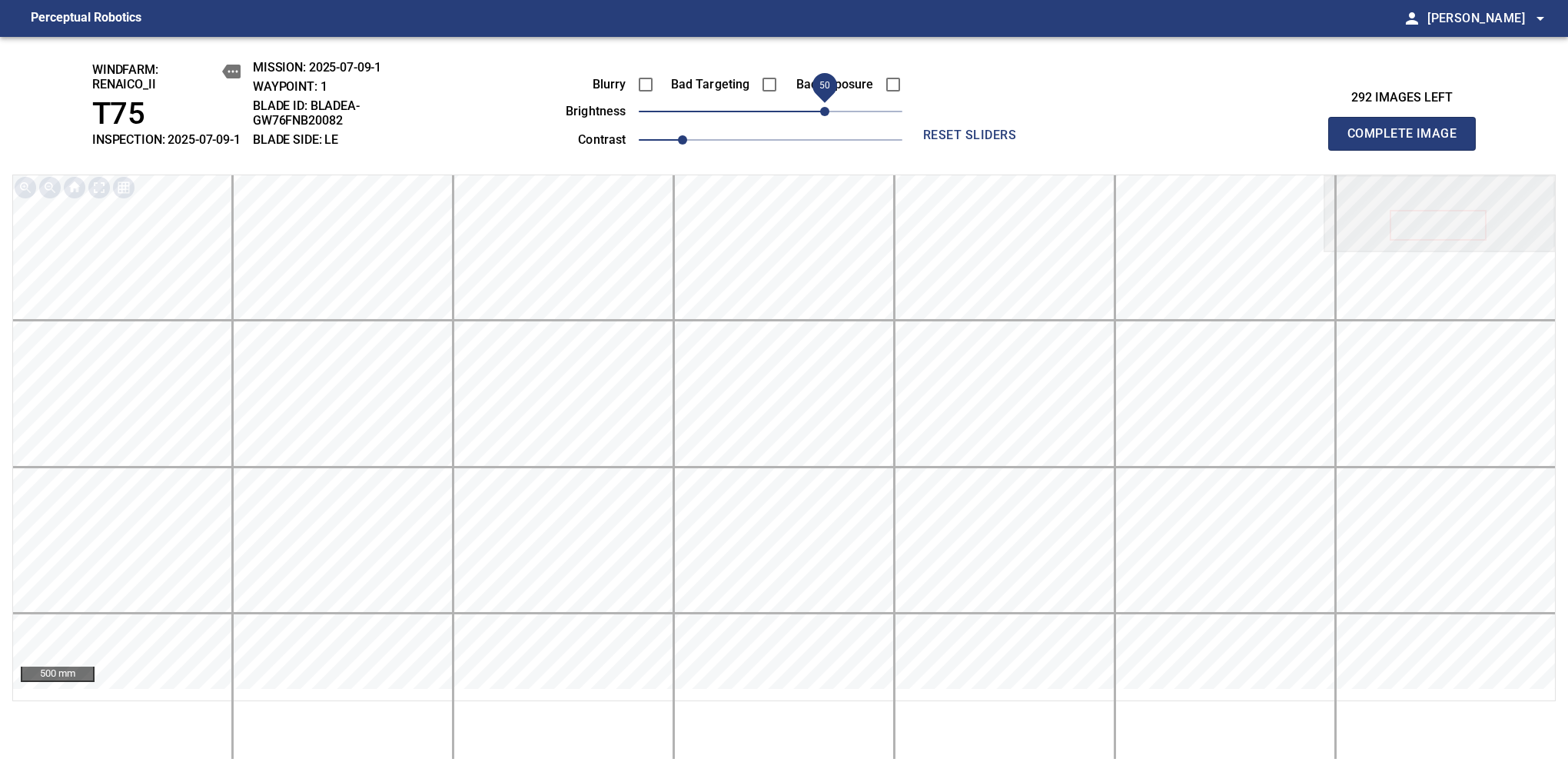
click at [1408, 141] on span "Complete Image" at bounding box center [1402, 133] width 113 height 22
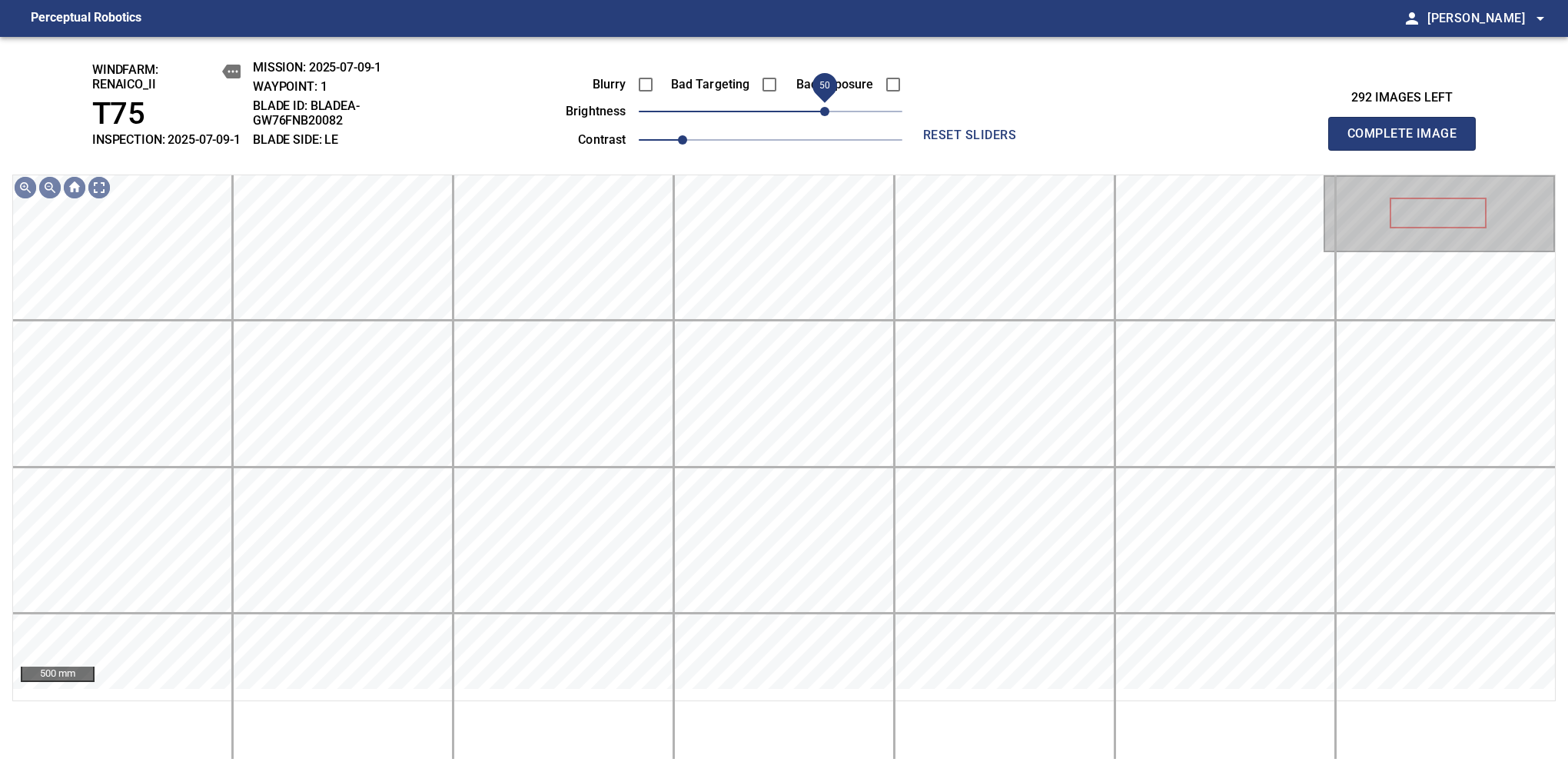
drag, startPoint x: 782, startPoint y: 128, endPoint x: 829, endPoint y: 125, distance: 47.1
click at [829, 116] on span "50" at bounding box center [825, 112] width 10 height 10
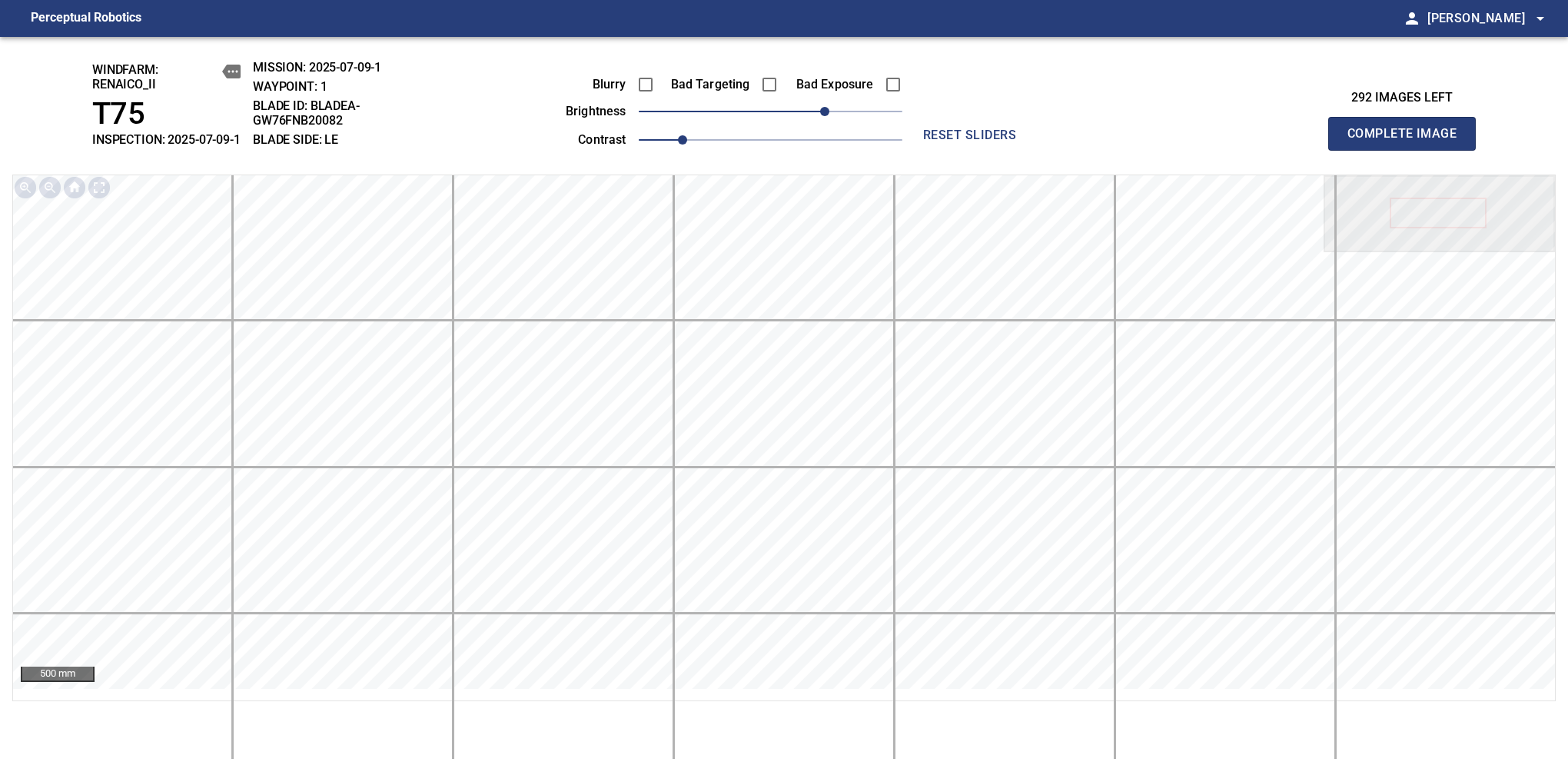
click at [1408, 141] on span "Complete Image" at bounding box center [1402, 133] width 113 height 22
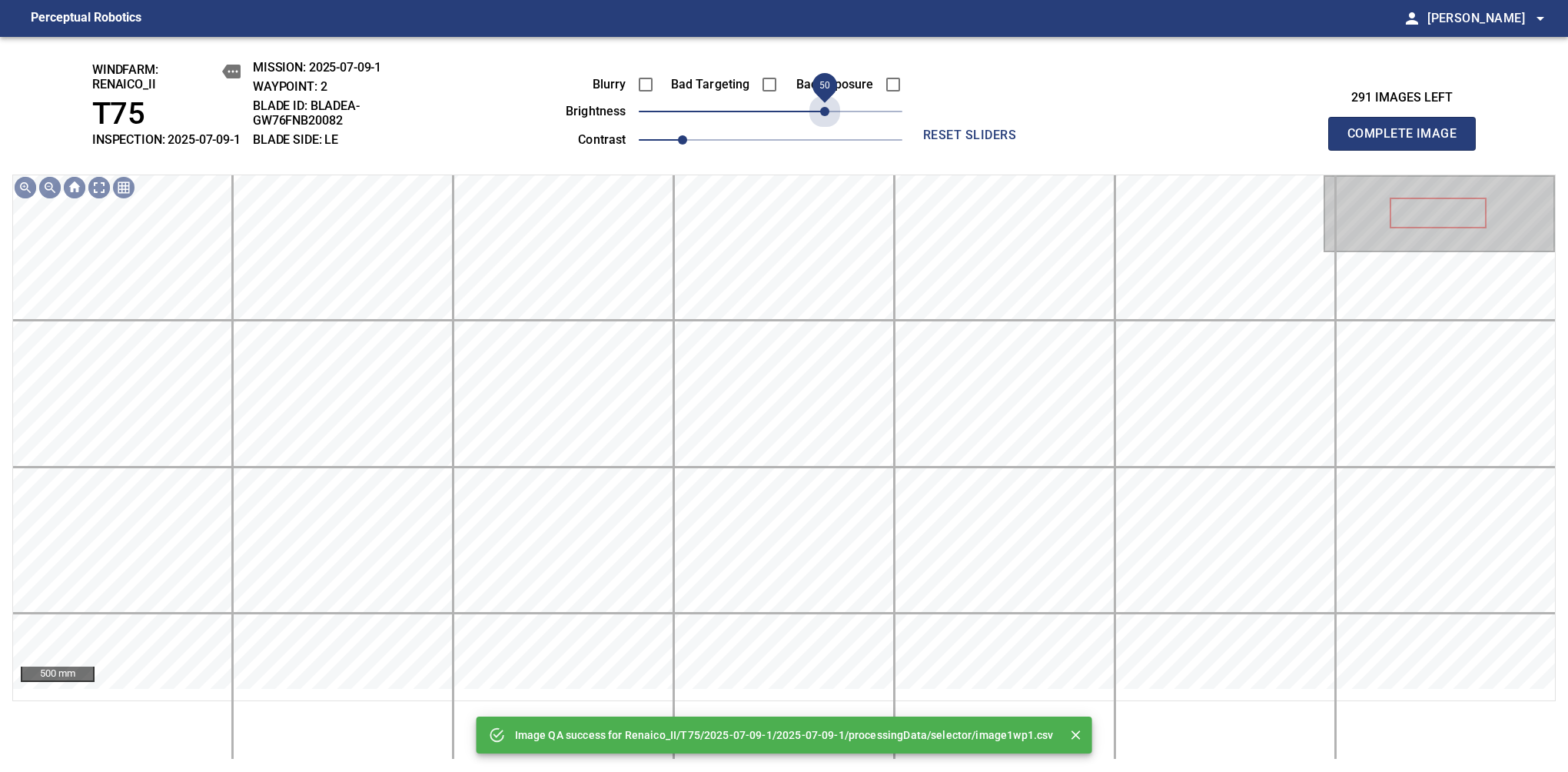
click at [829, 122] on span "50" at bounding box center [770, 111] width 264 height 22
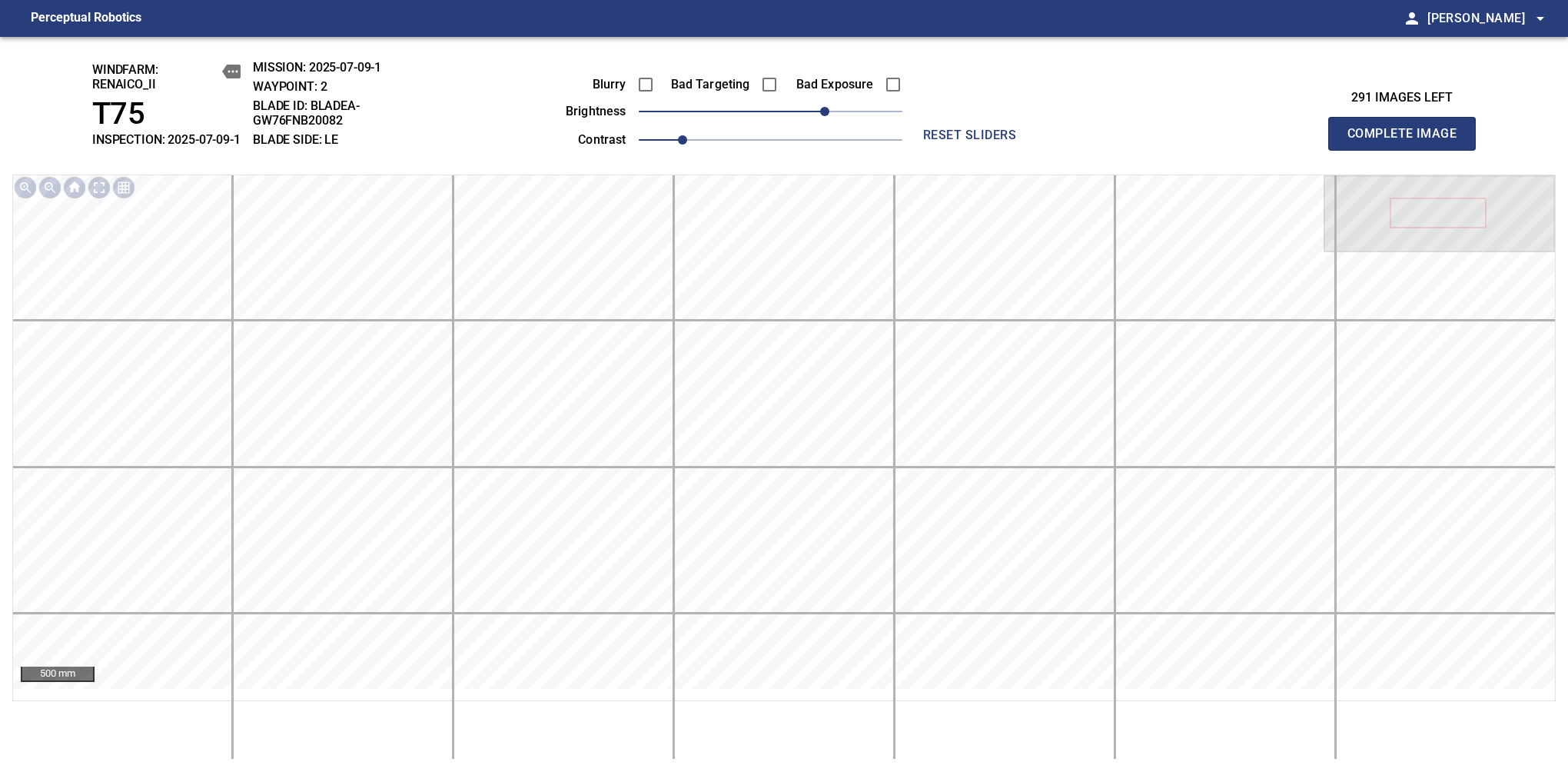
click at [1408, 141] on span "Complete Image" at bounding box center [1402, 133] width 113 height 22
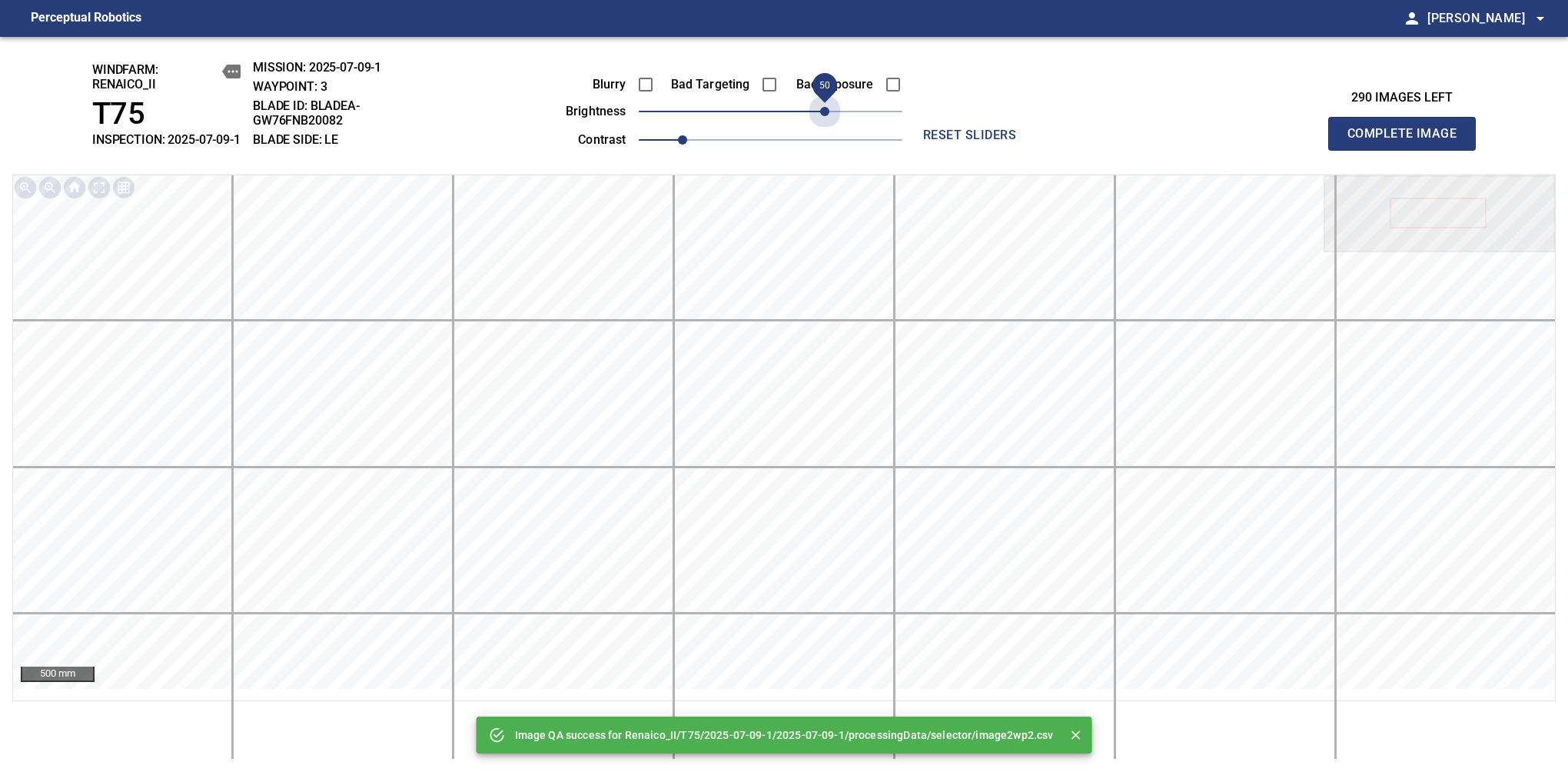
click at [829, 122] on span "50" at bounding box center [770, 111] width 264 height 22
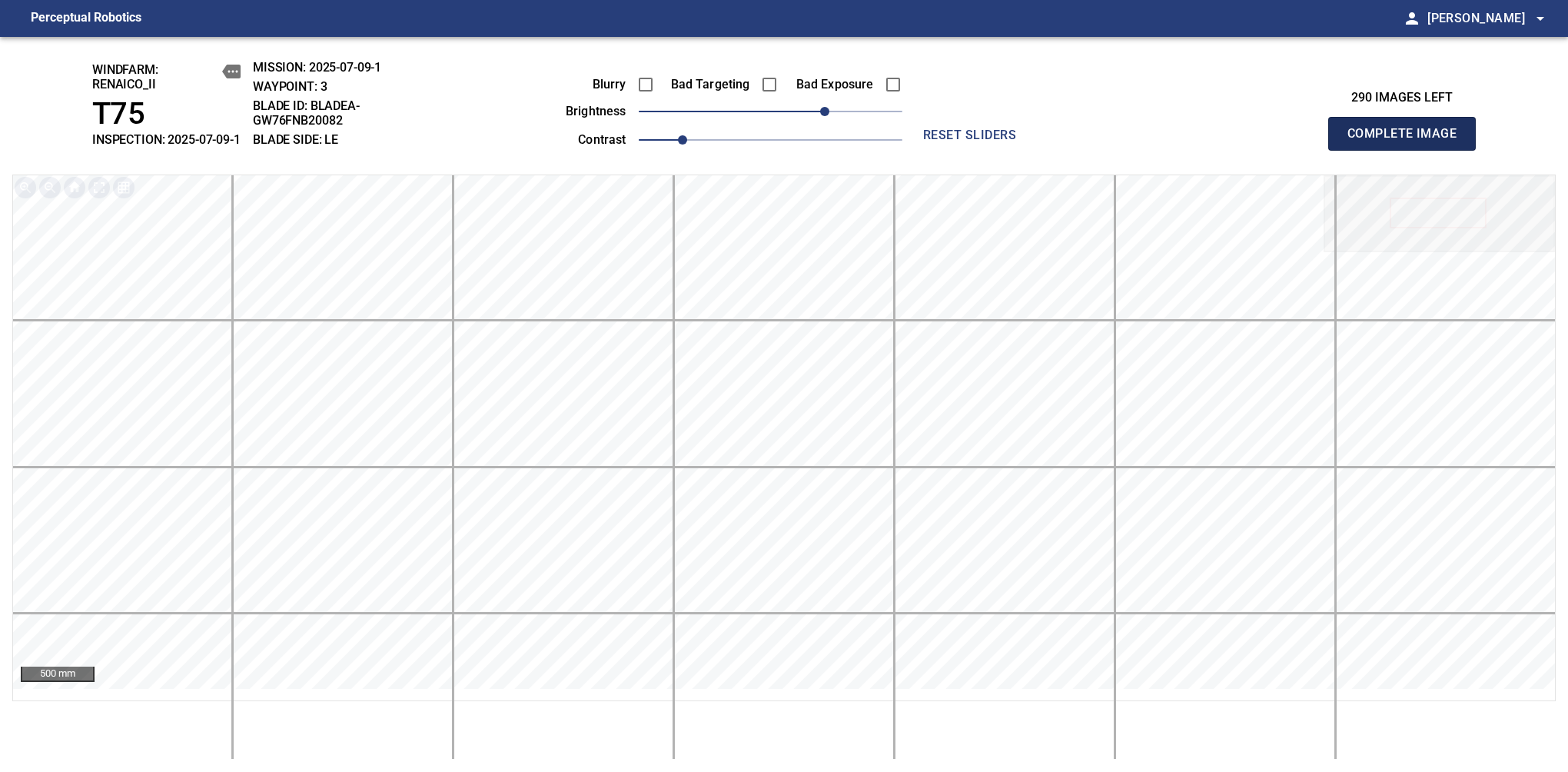
click at [1408, 141] on span "Complete Image" at bounding box center [1402, 133] width 113 height 22
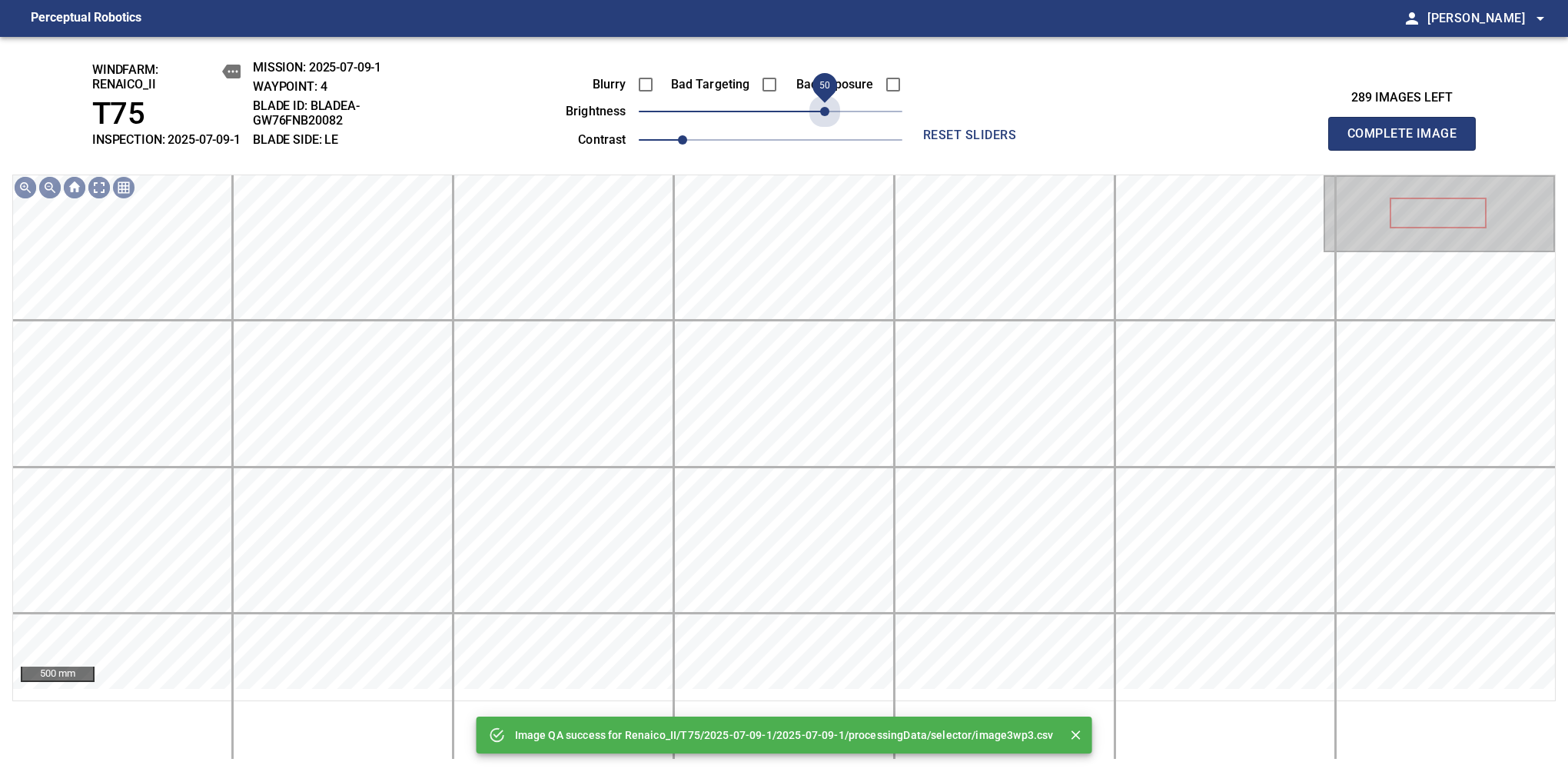
click at [821, 121] on span "50" at bounding box center [770, 111] width 264 height 22
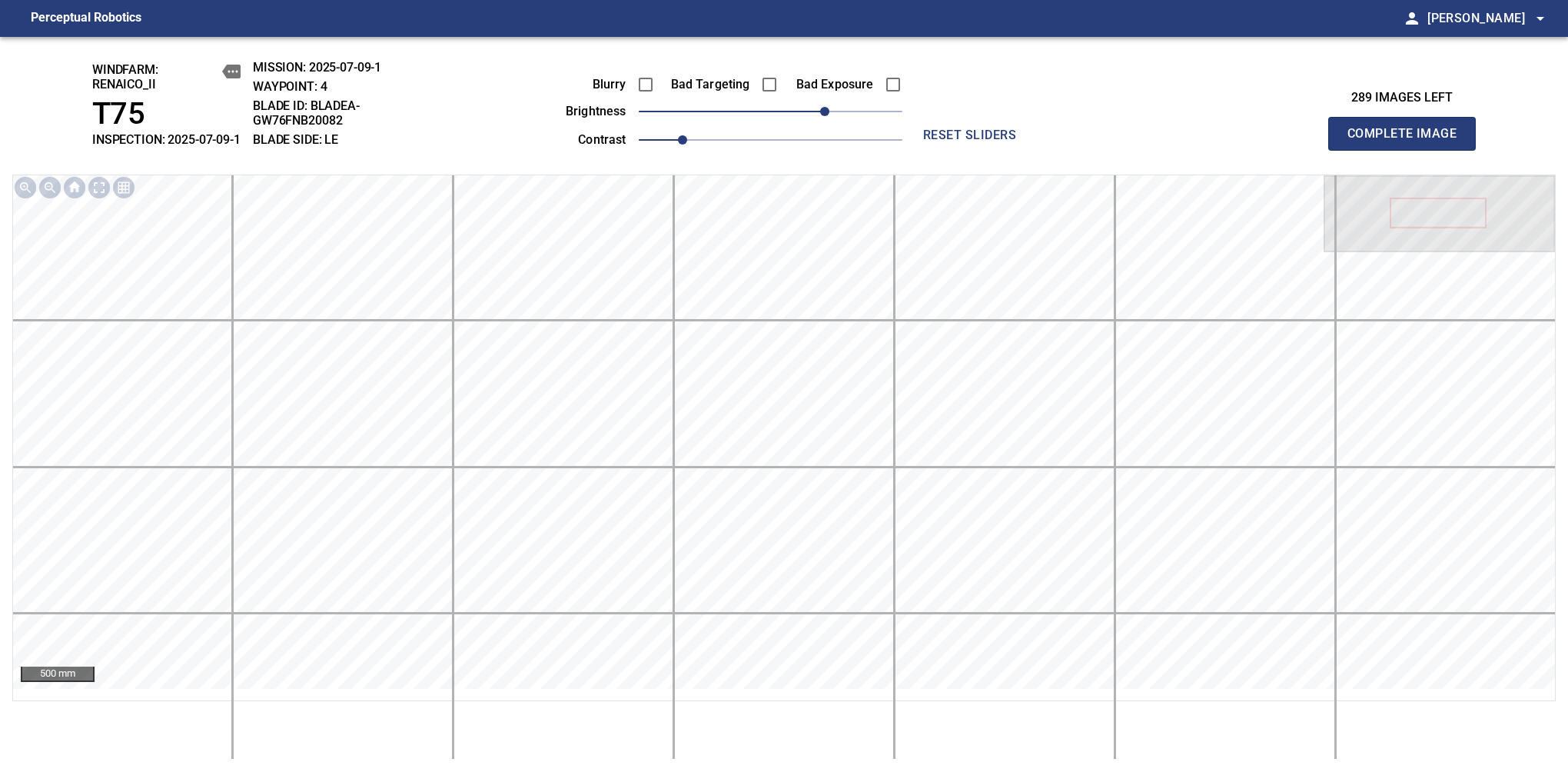
click at [1408, 141] on span "Complete Image" at bounding box center [1402, 133] width 113 height 22
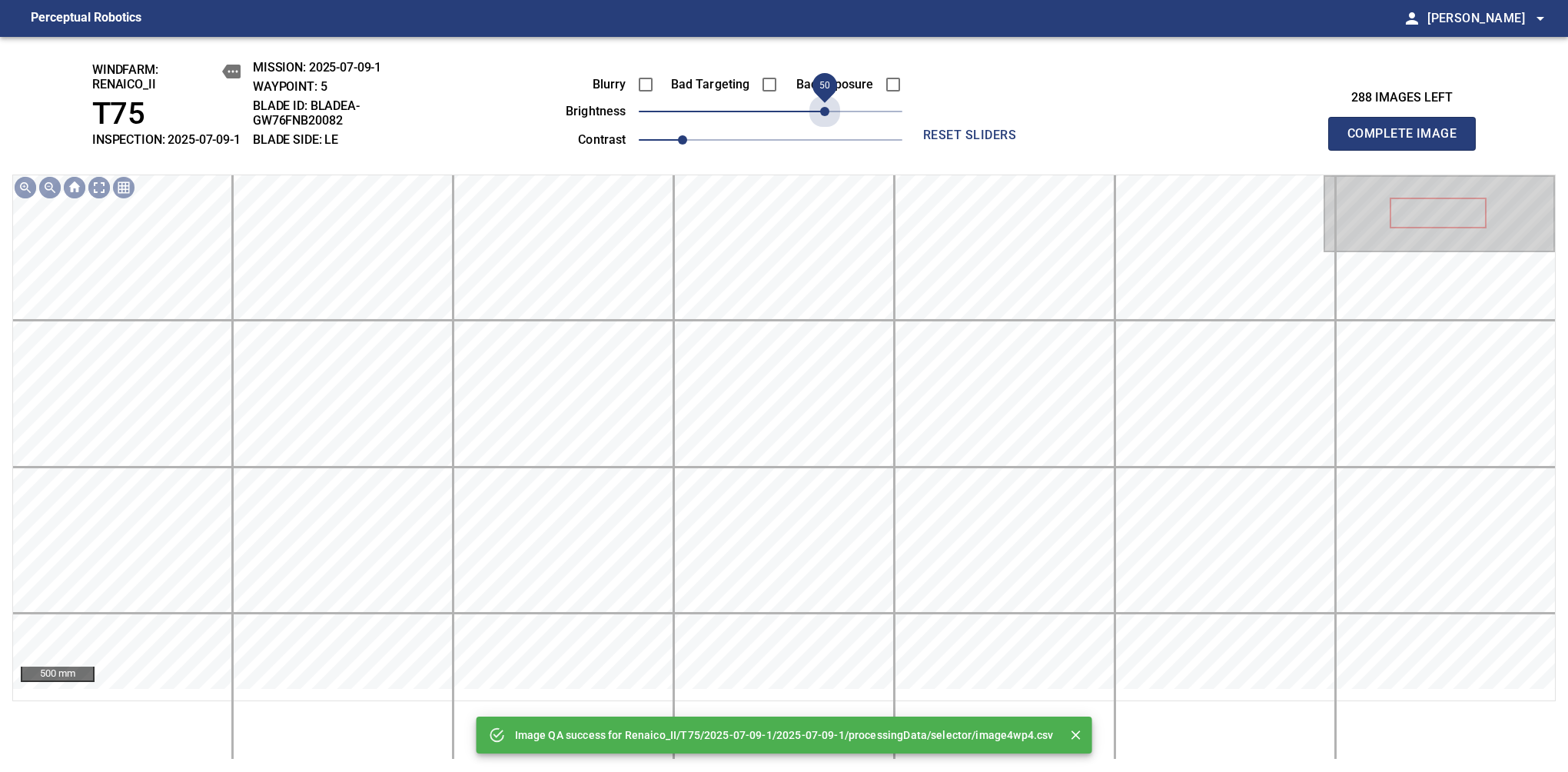
click at [821, 121] on span "50" at bounding box center [770, 111] width 264 height 22
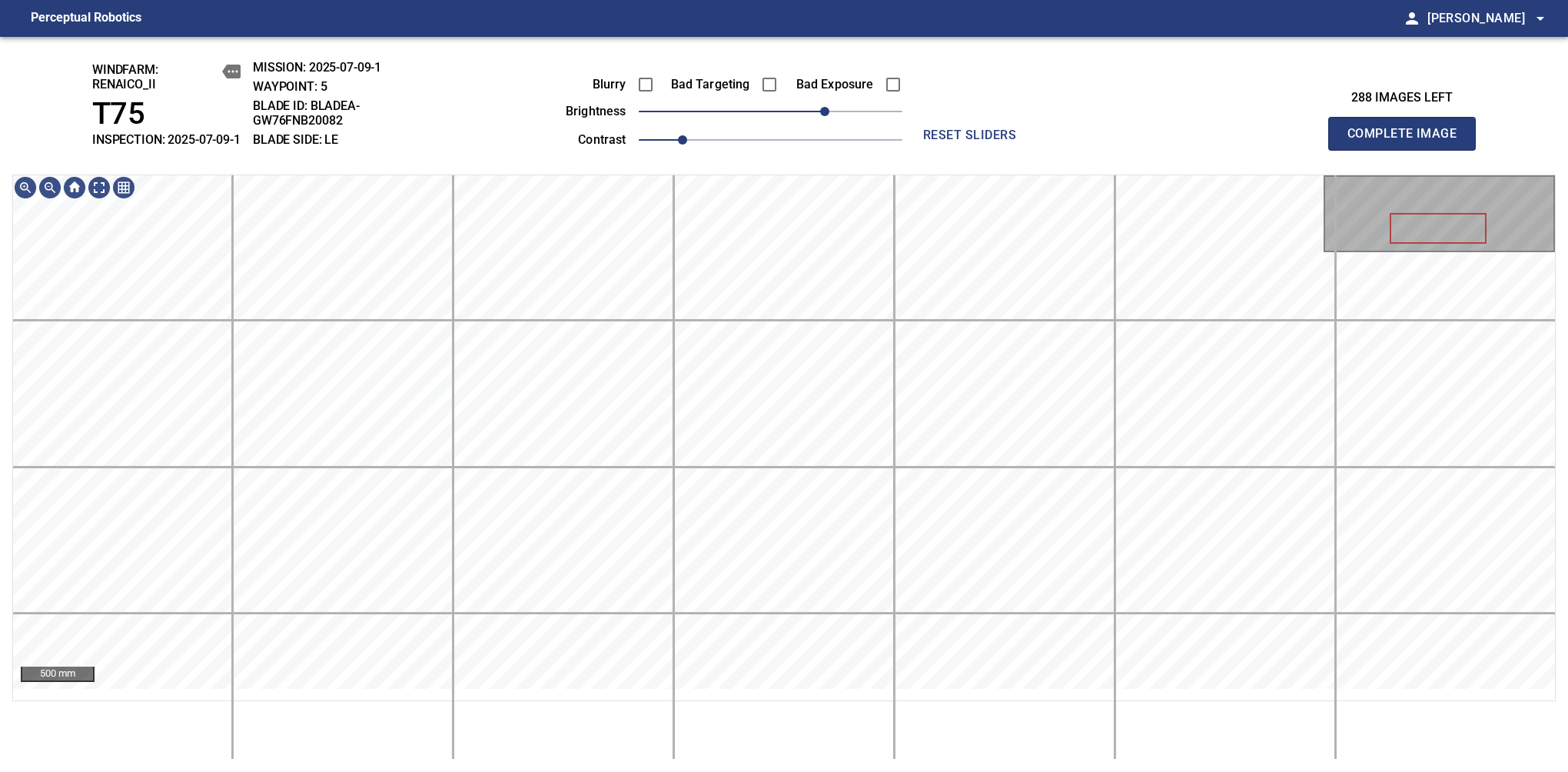
click at [1408, 141] on span "Complete Image" at bounding box center [1402, 133] width 113 height 22
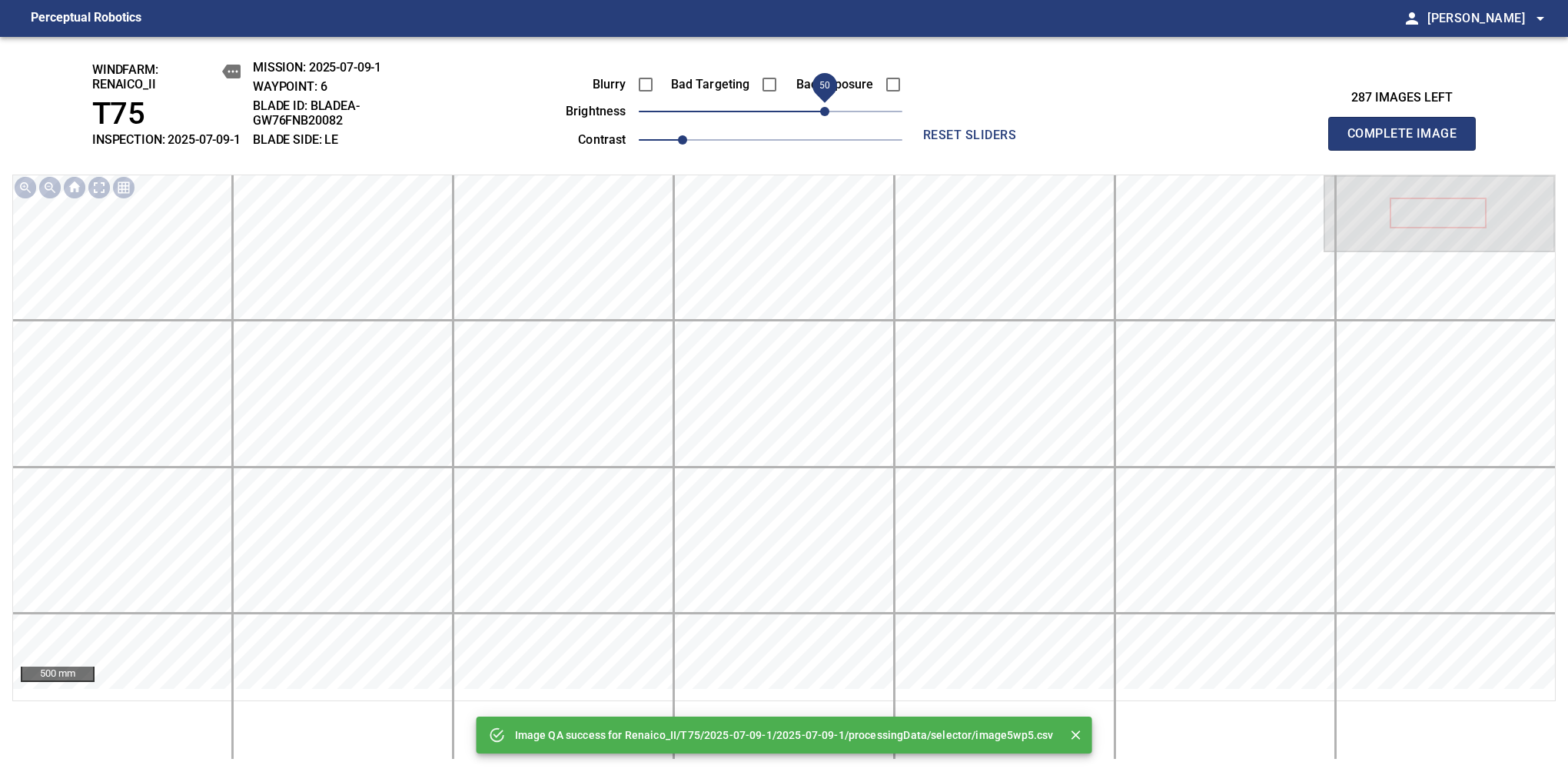
click at [827, 122] on span "50" at bounding box center [770, 111] width 264 height 22
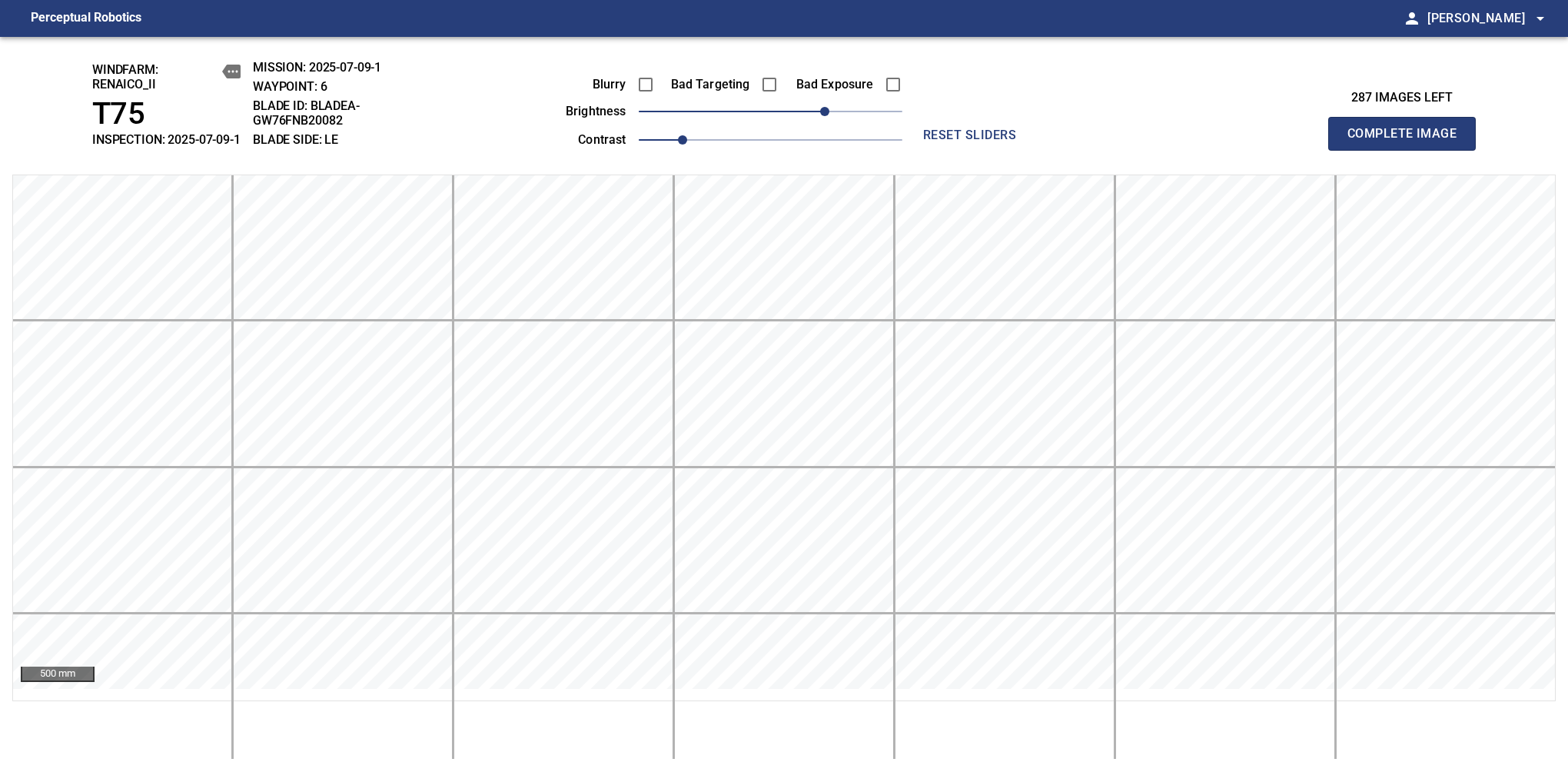
click at [1408, 141] on span "Complete Image" at bounding box center [1402, 133] width 113 height 22
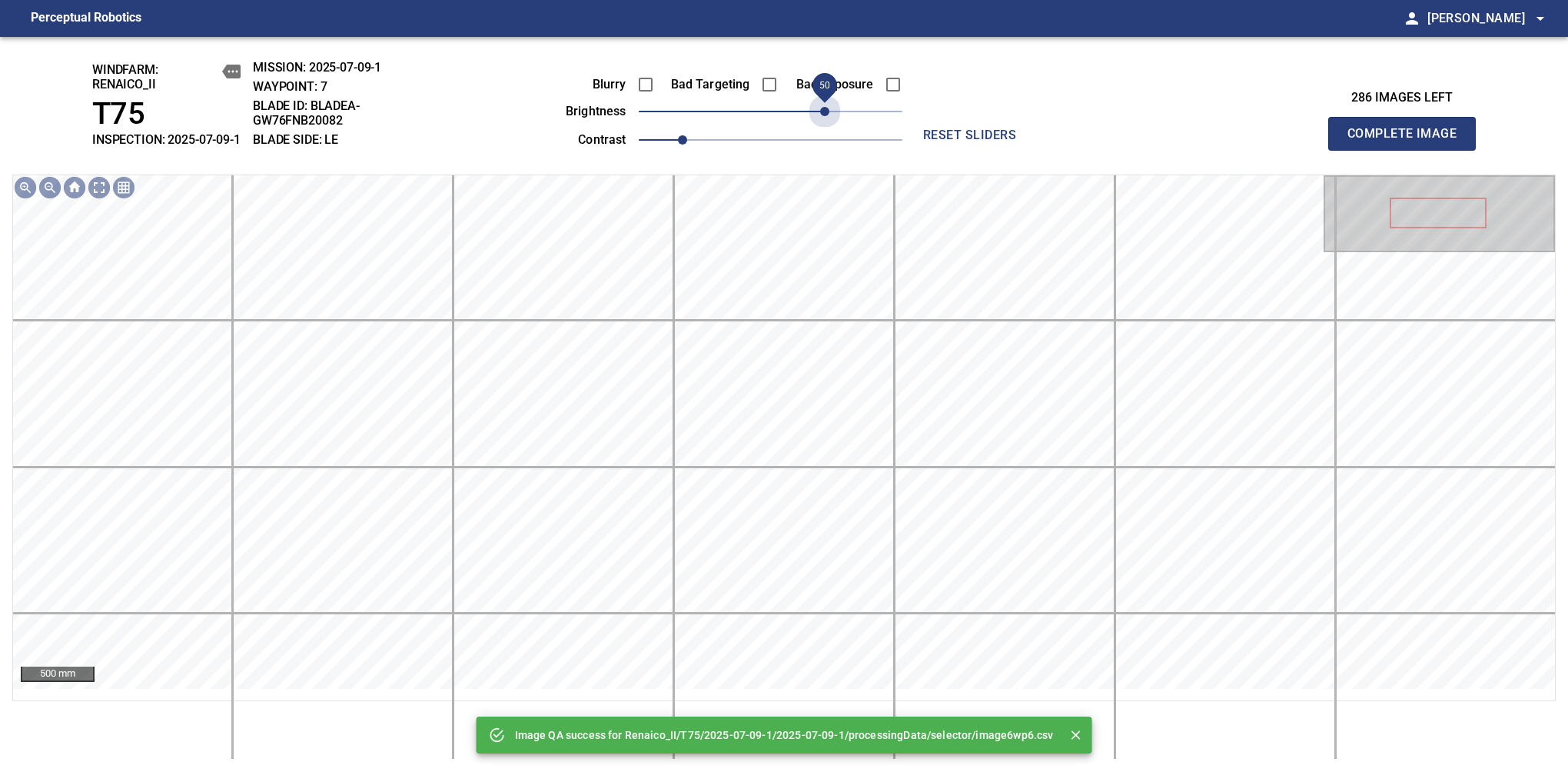
click at [827, 122] on span "50" at bounding box center [770, 111] width 264 height 22
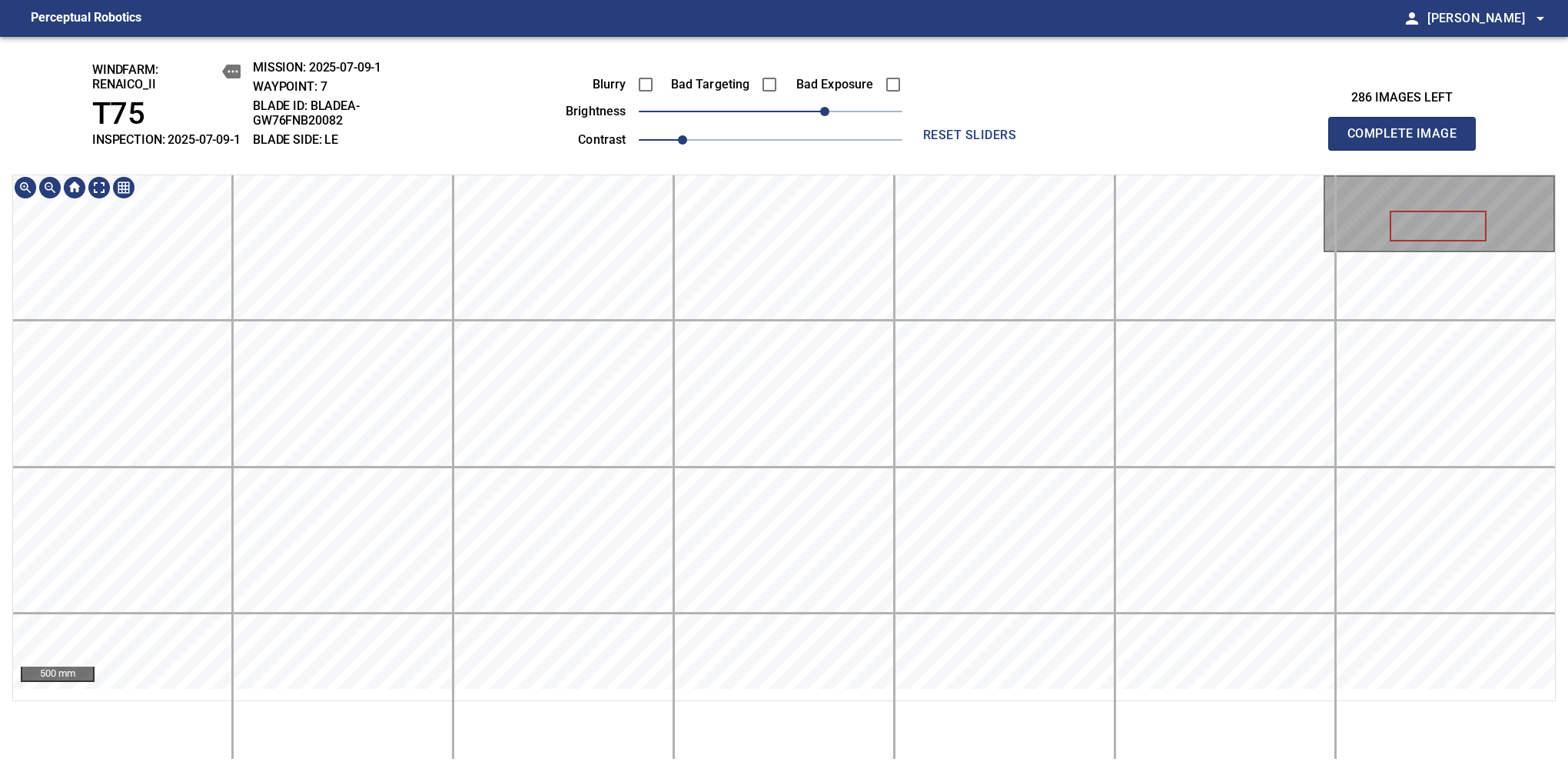
click at [859, 181] on div "windfarm: Renaico_II T75 INSPECTION: 2025-07-09-1 MISSION: 2025-07-09-1 WAYPOIN…" at bounding box center [784, 404] width 1568 height 735
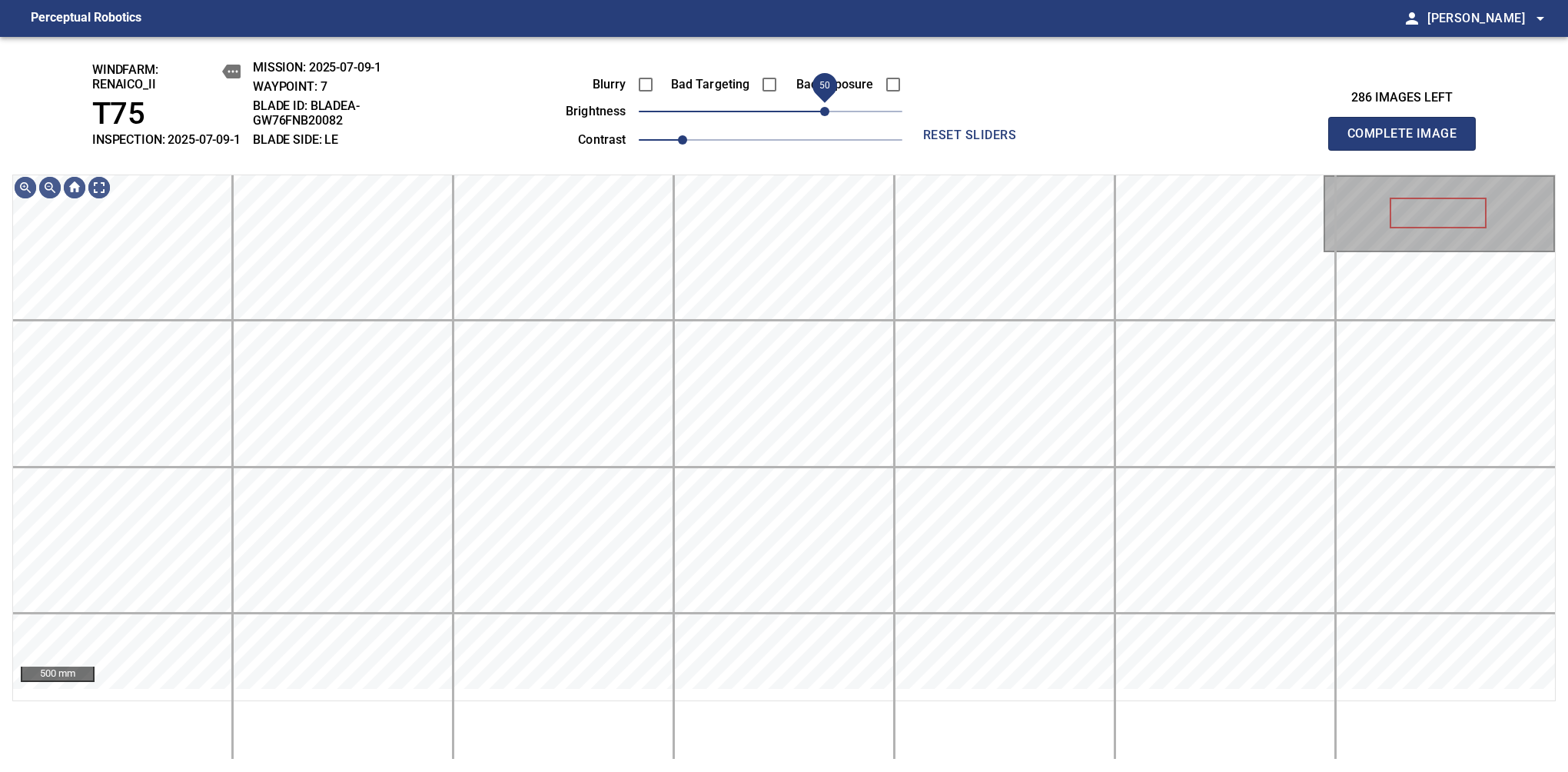
click at [824, 116] on span "50" at bounding box center [825, 112] width 10 height 10
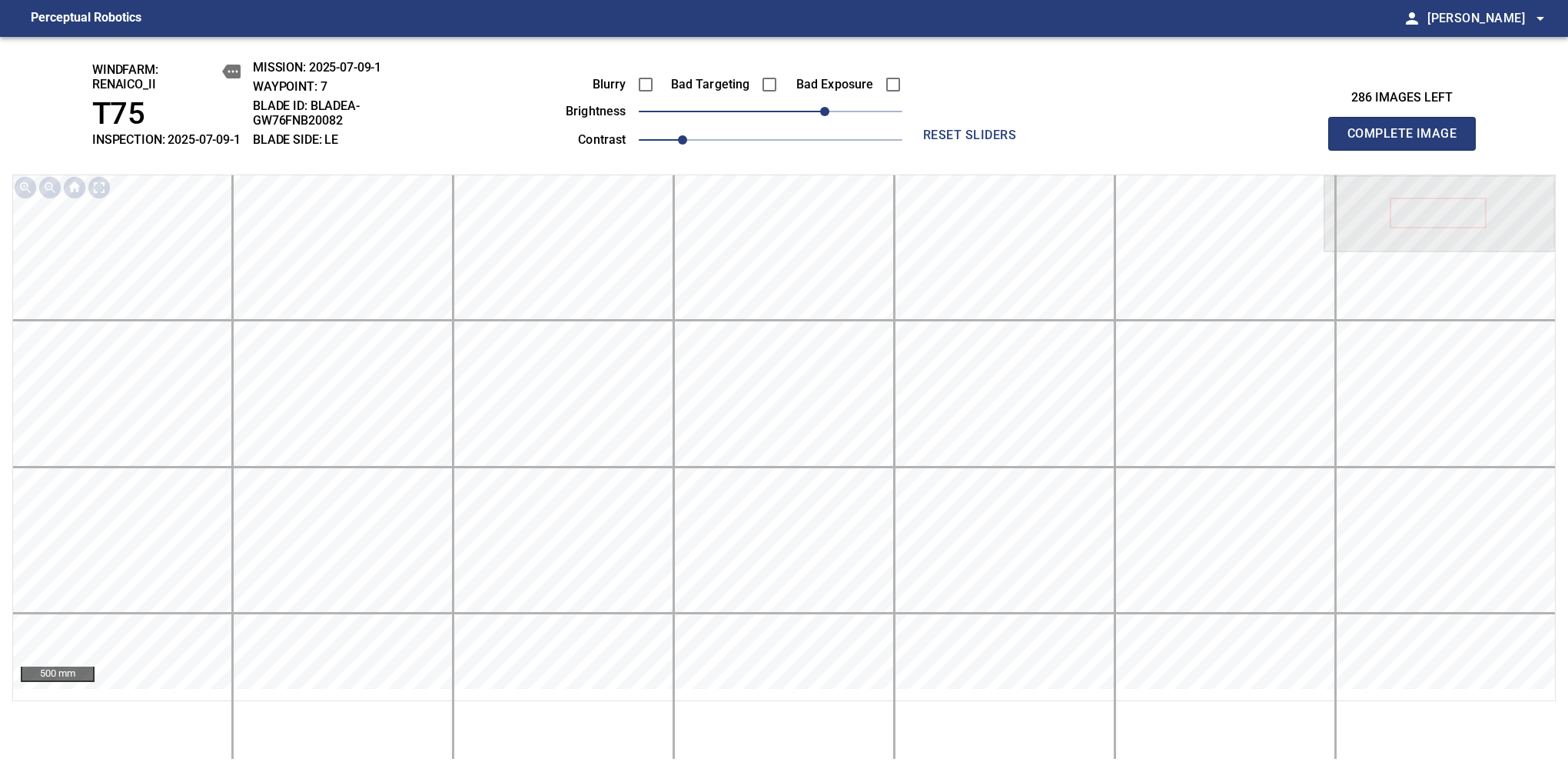
click at [1408, 141] on span "Complete Image" at bounding box center [1402, 133] width 113 height 22
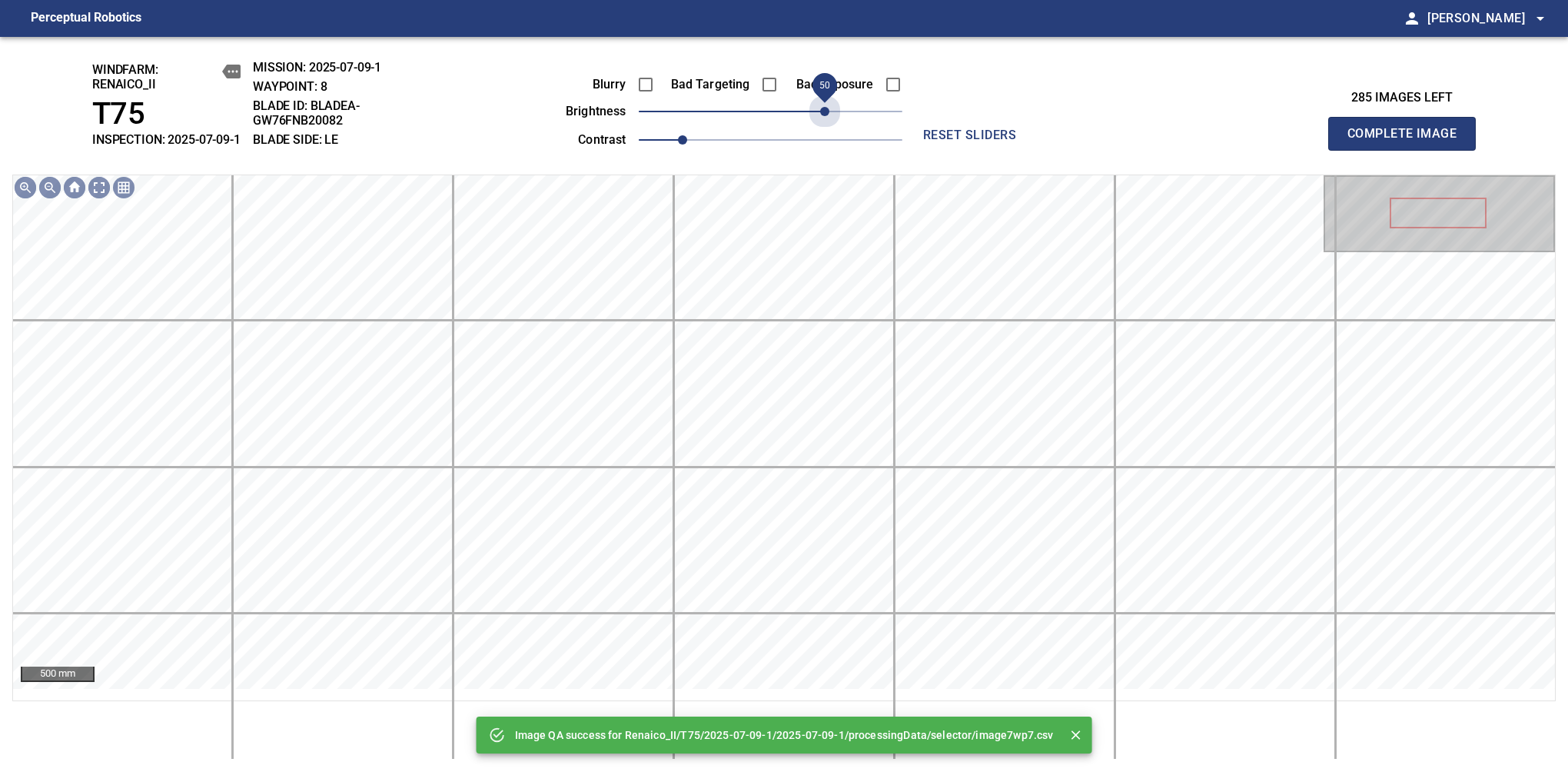
click at [824, 122] on span "50" at bounding box center [770, 111] width 264 height 22
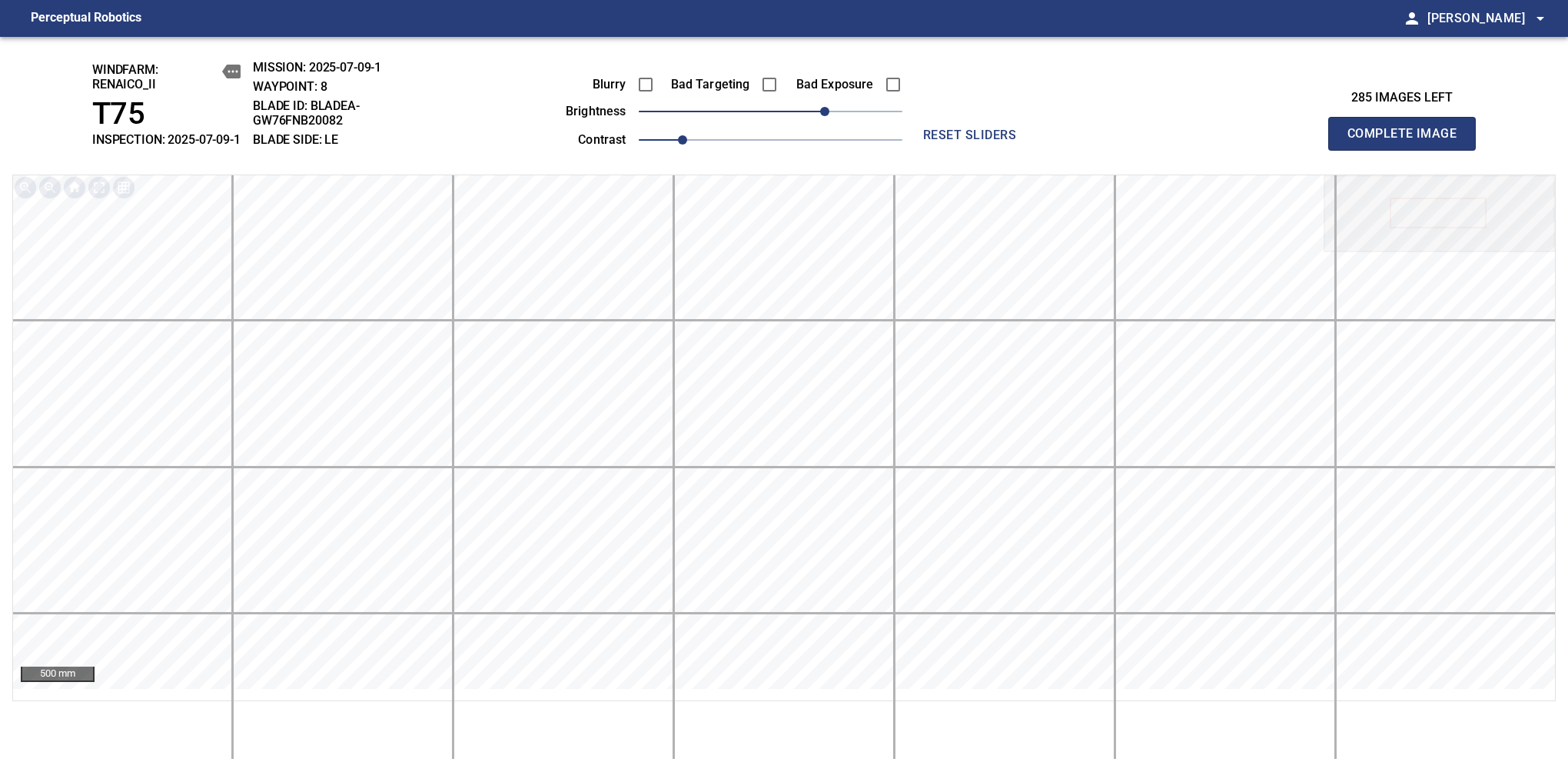
click at [1408, 141] on span "Complete Image" at bounding box center [1402, 133] width 113 height 22
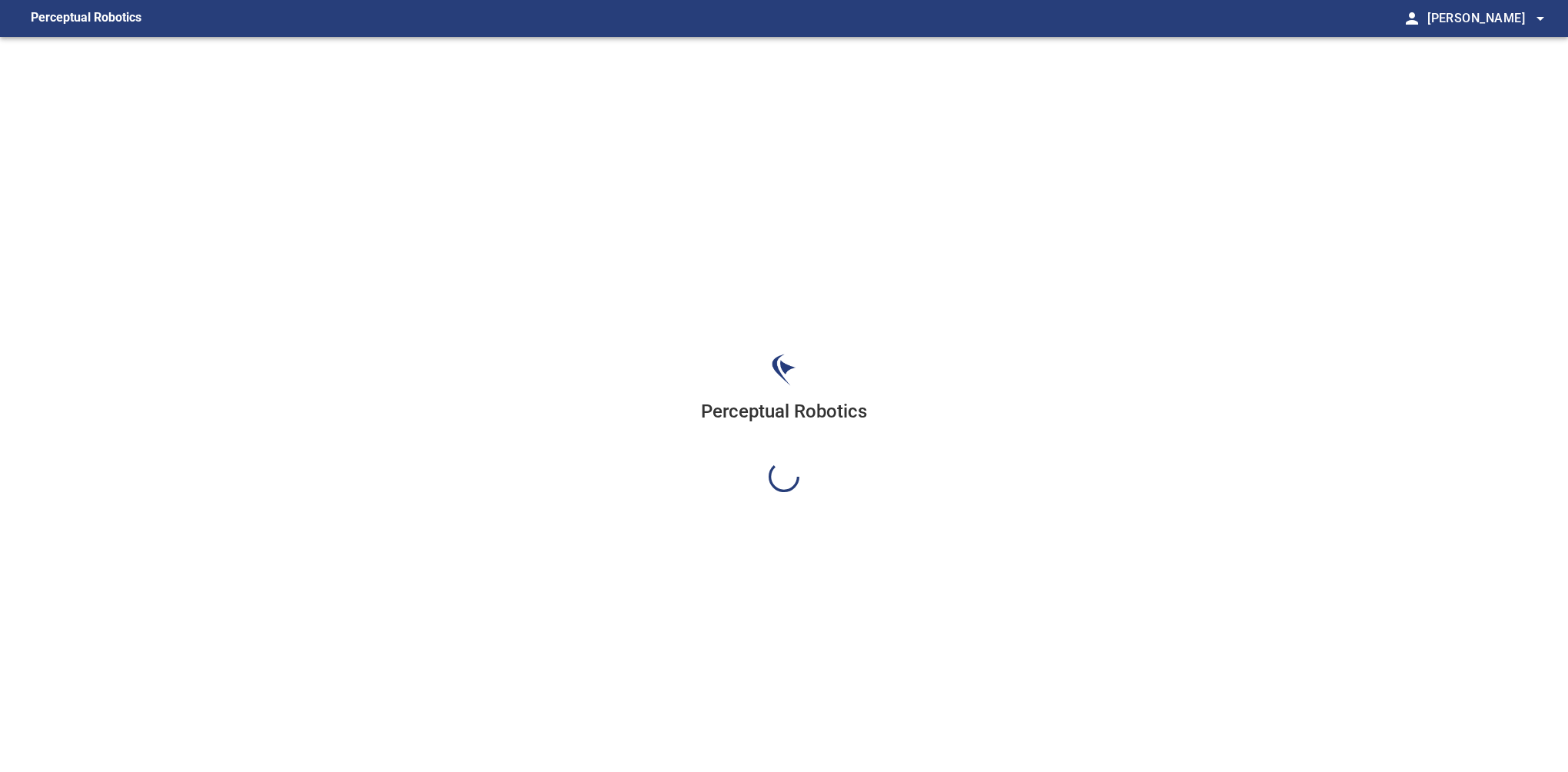
click at [824, 122] on div "Perceptual Robotics" at bounding box center [784, 423] width 1568 height 772
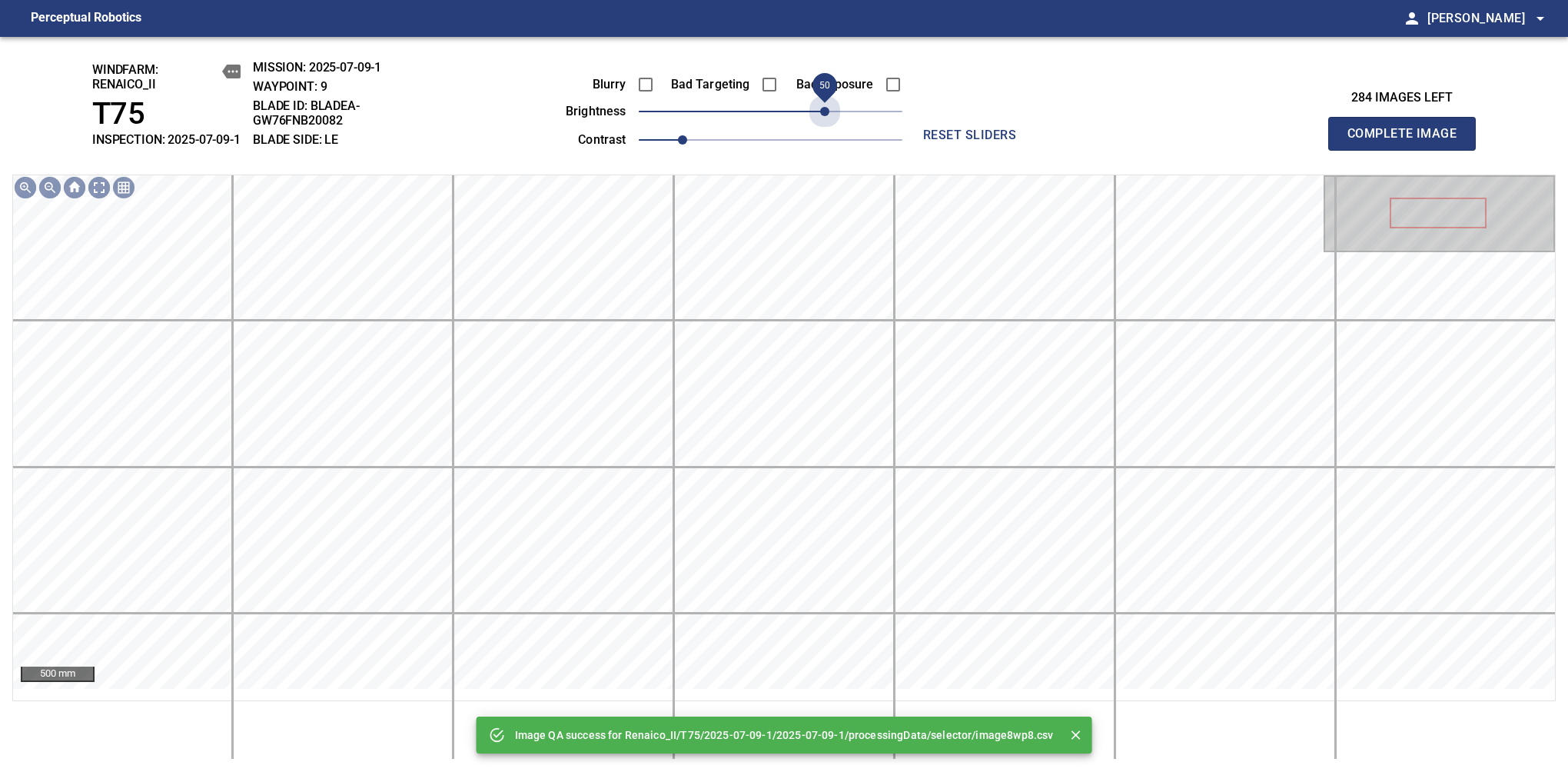
click at [824, 122] on span "50" at bounding box center [770, 111] width 264 height 22
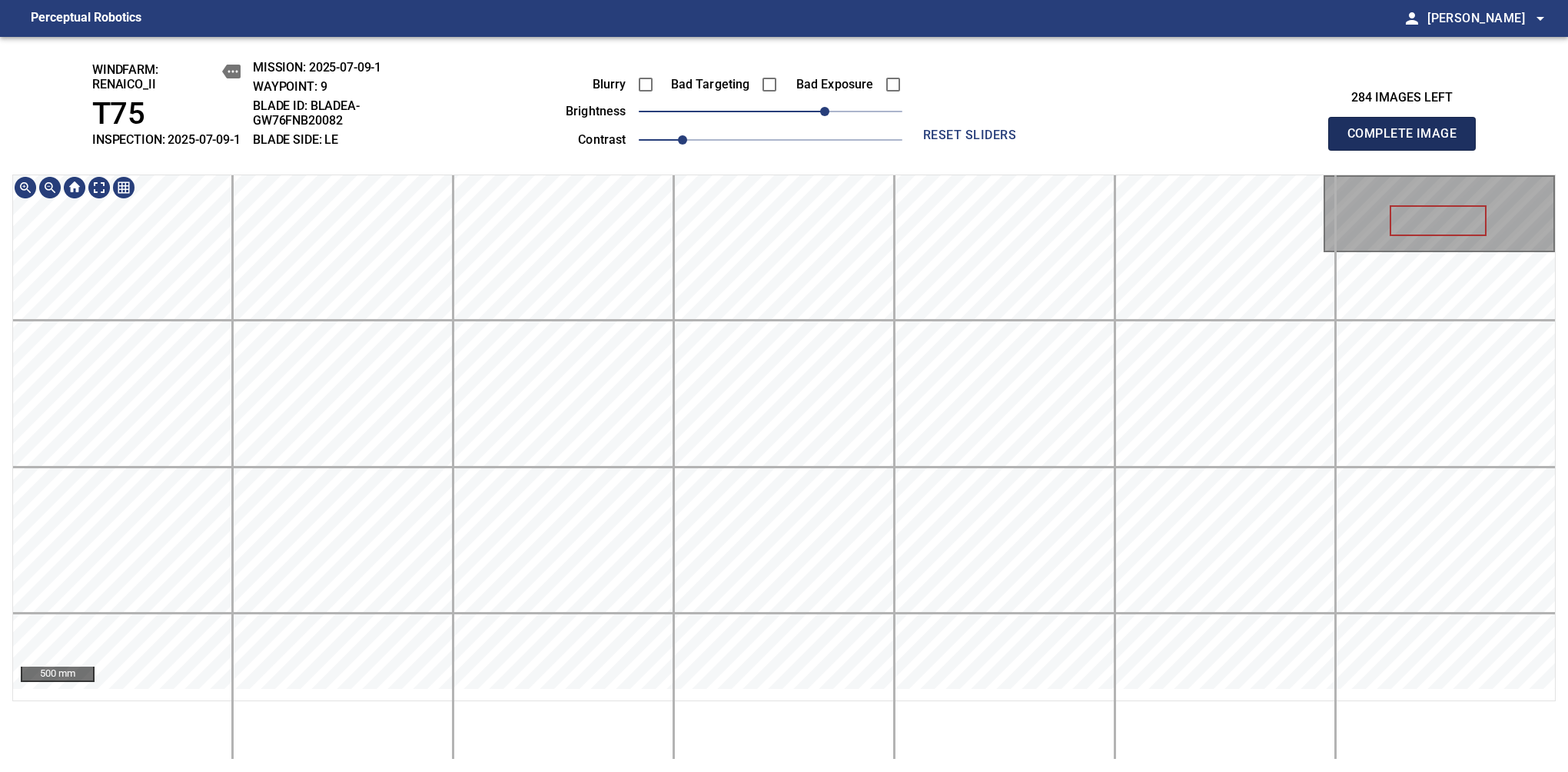
click at [1408, 141] on span "Complete Image" at bounding box center [1402, 133] width 113 height 22
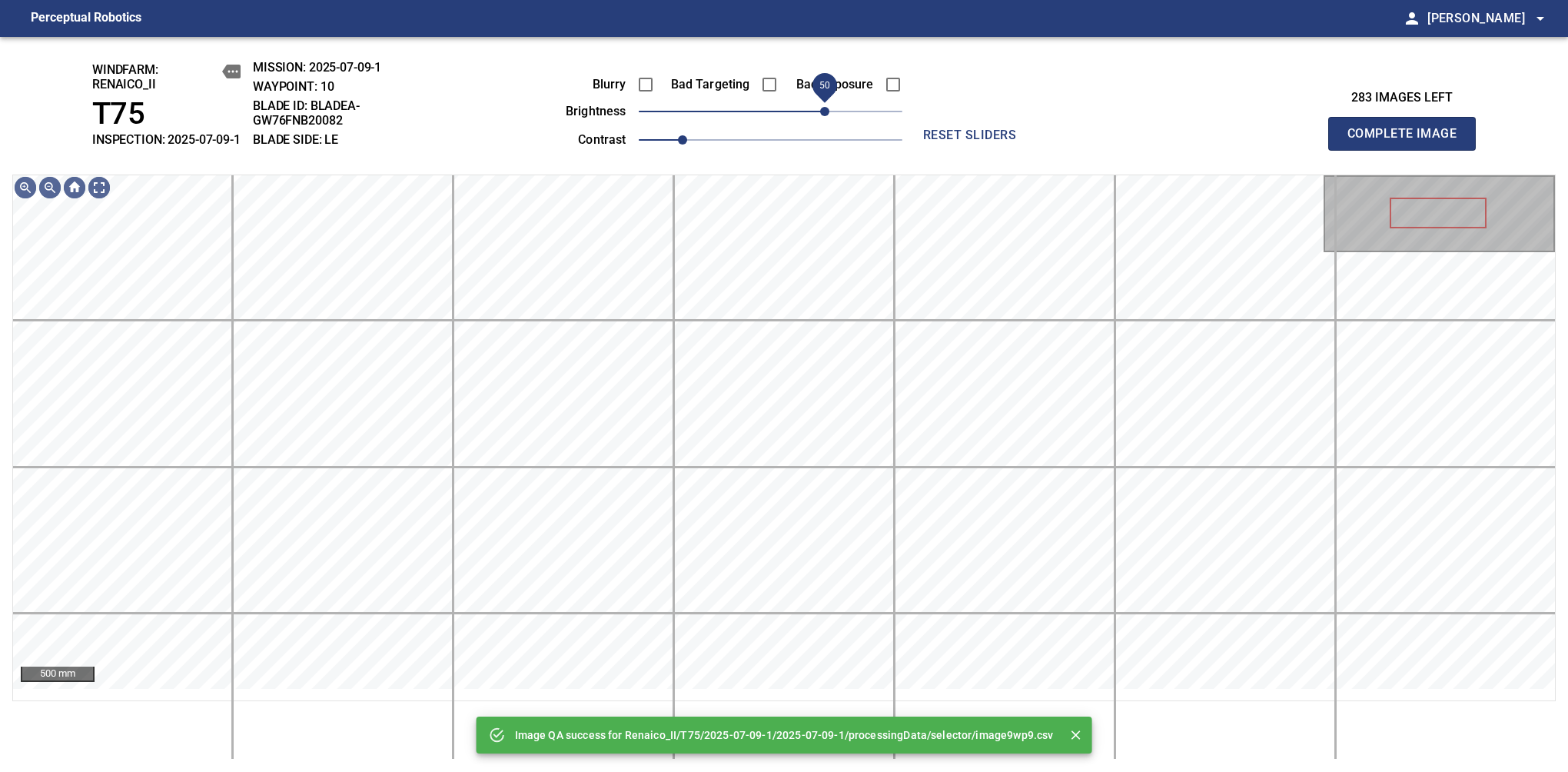
drag, startPoint x: 849, startPoint y: 131, endPoint x: 830, endPoint y: 123, distance: 20.6
click at [830, 122] on span "50" at bounding box center [770, 111] width 264 height 22
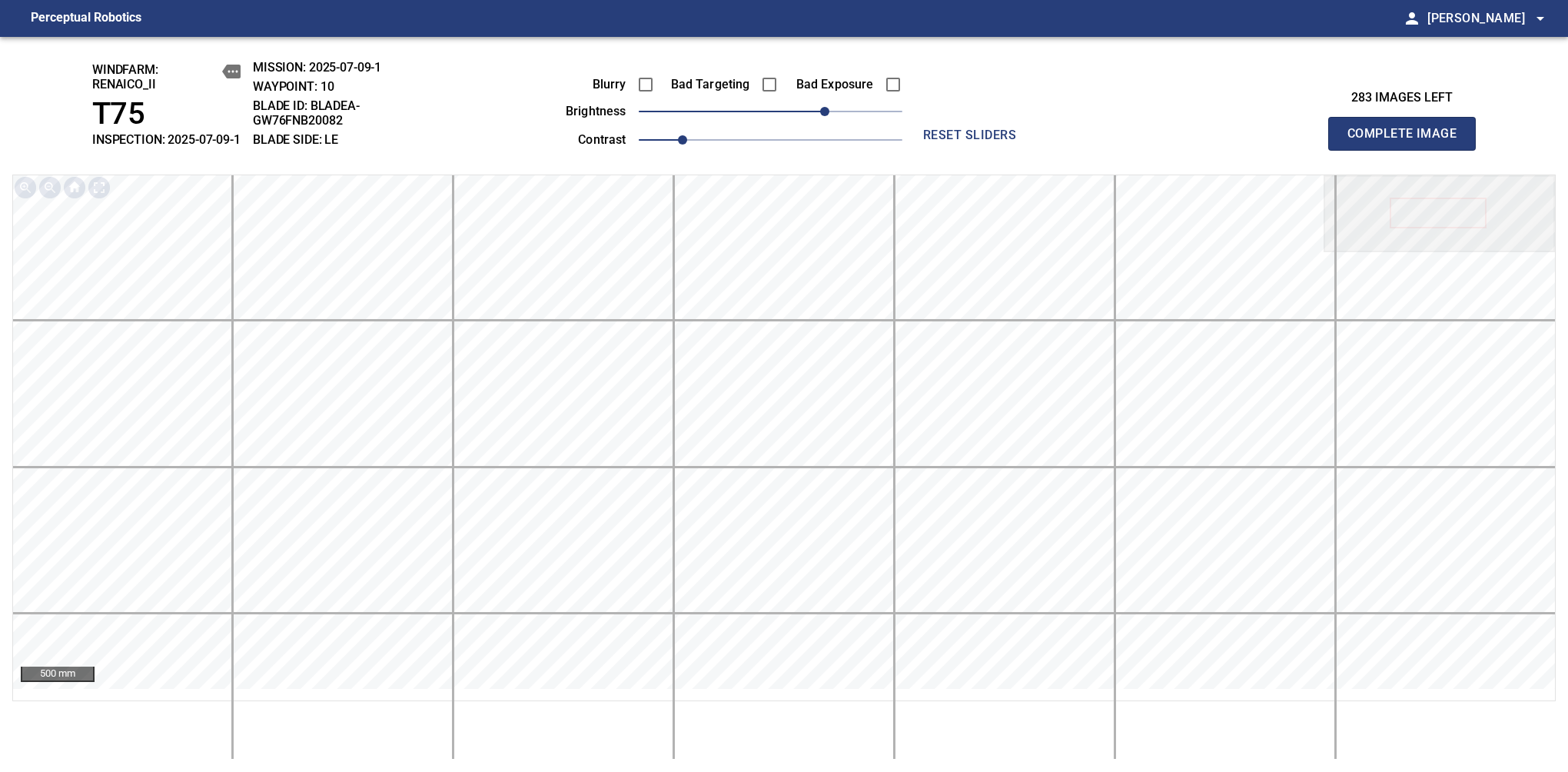
click at [1408, 141] on span "Complete Image" at bounding box center [1402, 133] width 113 height 22
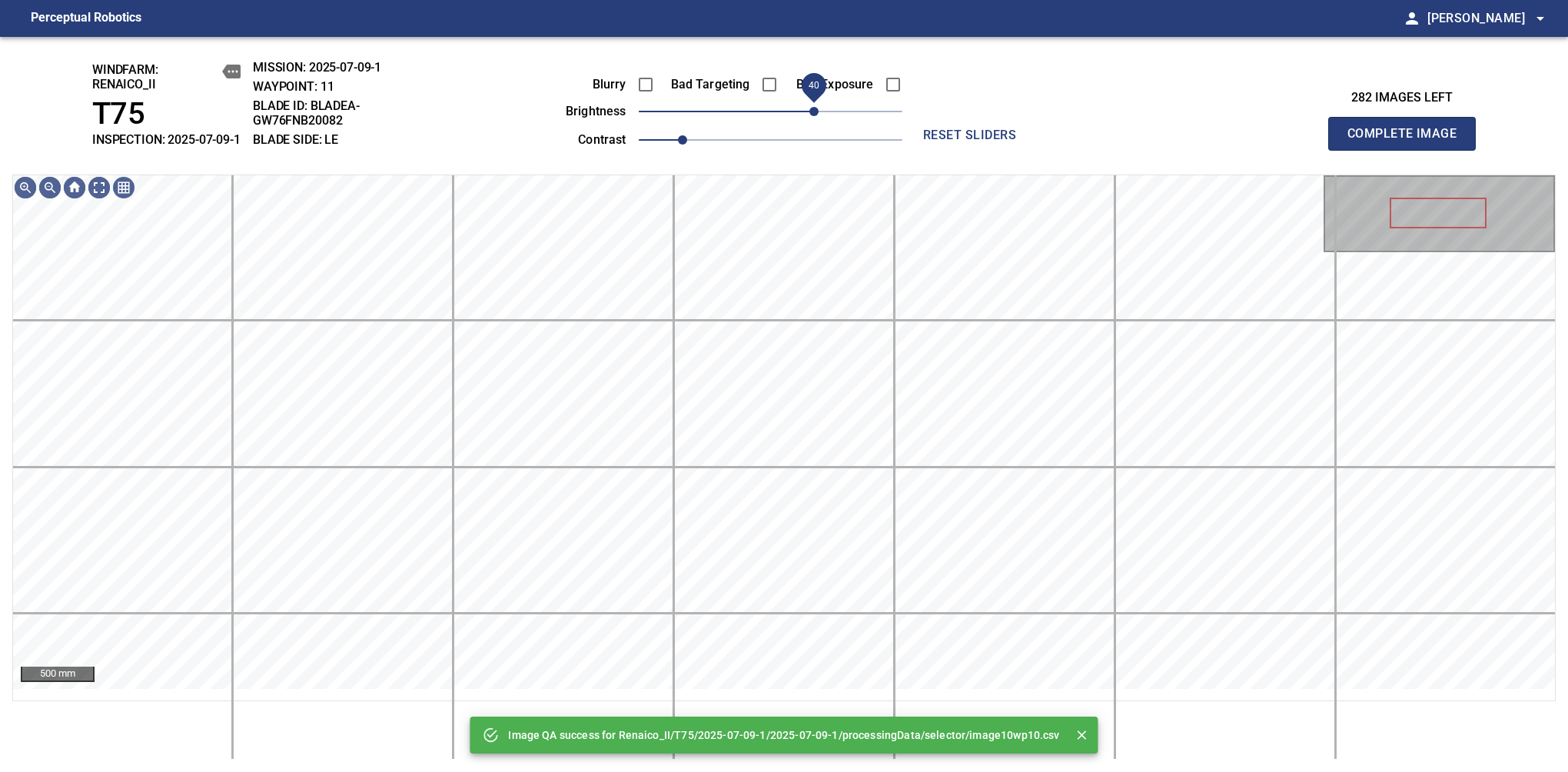
drag, startPoint x: 839, startPoint y: 117, endPoint x: 818, endPoint y: 123, distance: 21.8
click at [818, 122] on span "40" at bounding box center [770, 111] width 264 height 22
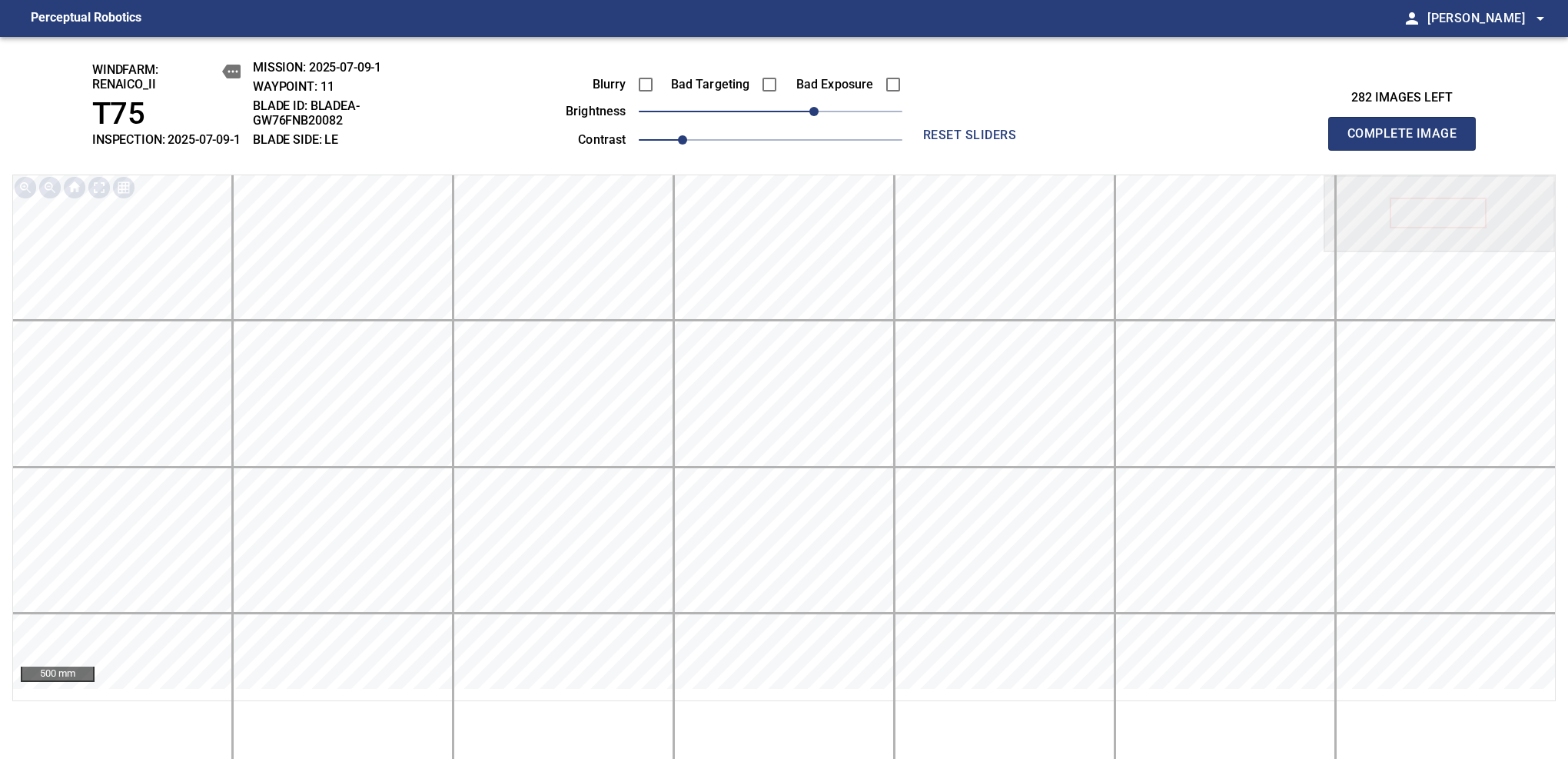
click at [1408, 141] on span "Complete Image" at bounding box center [1402, 133] width 113 height 22
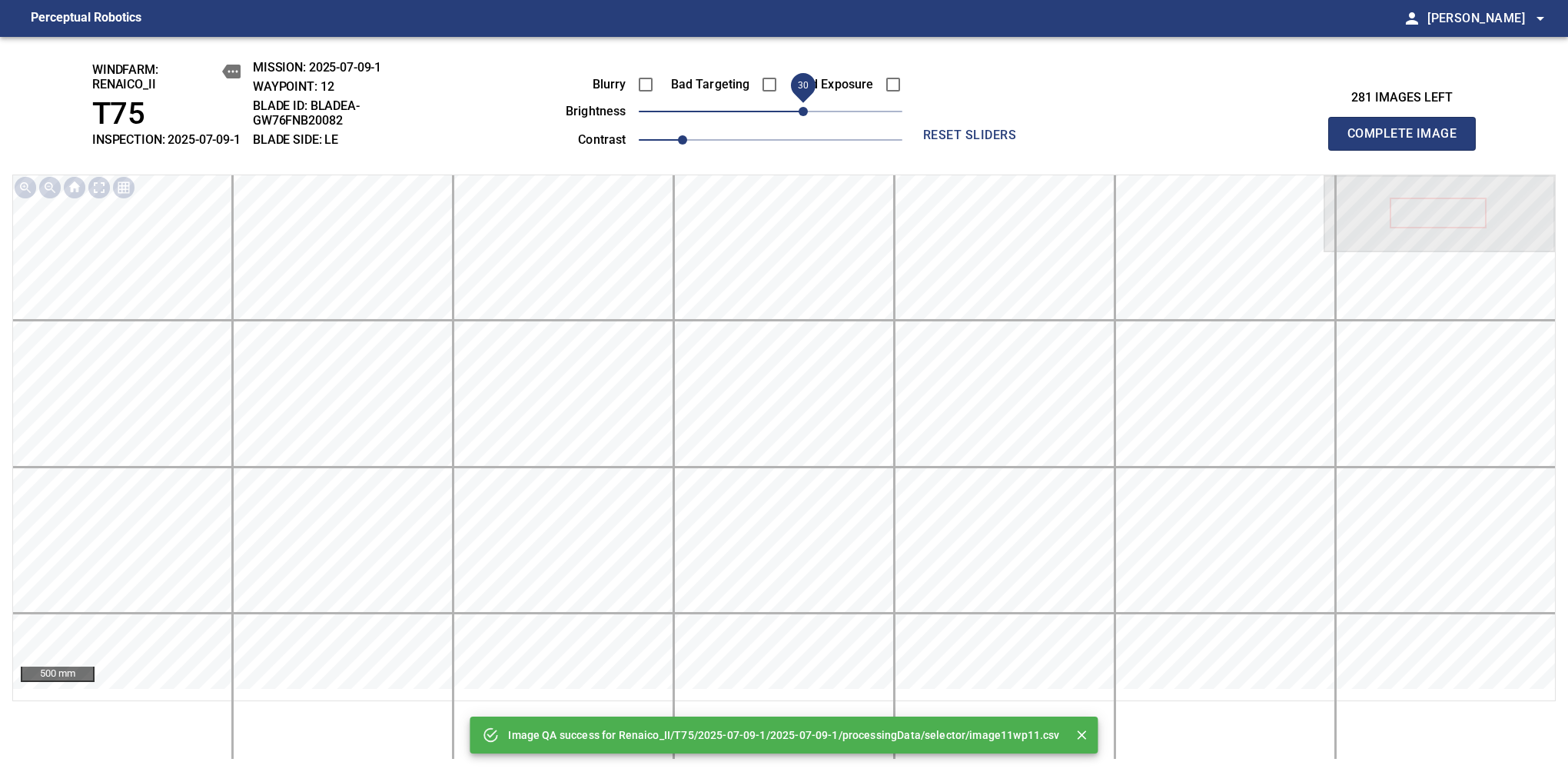
drag, startPoint x: 818, startPoint y: 123, endPoint x: 806, endPoint y: 125, distance: 12.2
click at [806, 122] on span "30" at bounding box center [770, 111] width 264 height 22
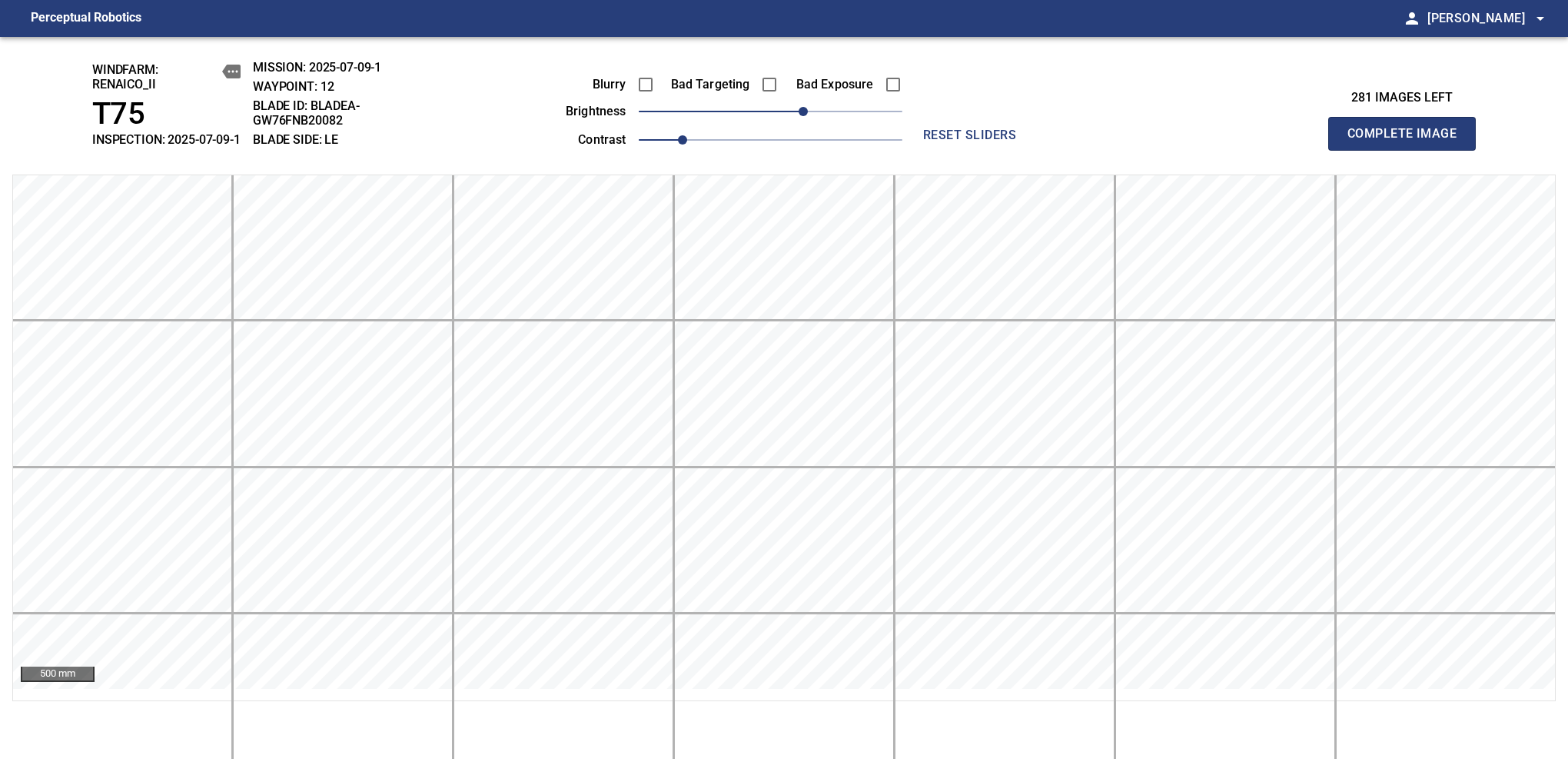
click at [1408, 141] on span "Complete Image" at bounding box center [1402, 133] width 113 height 22
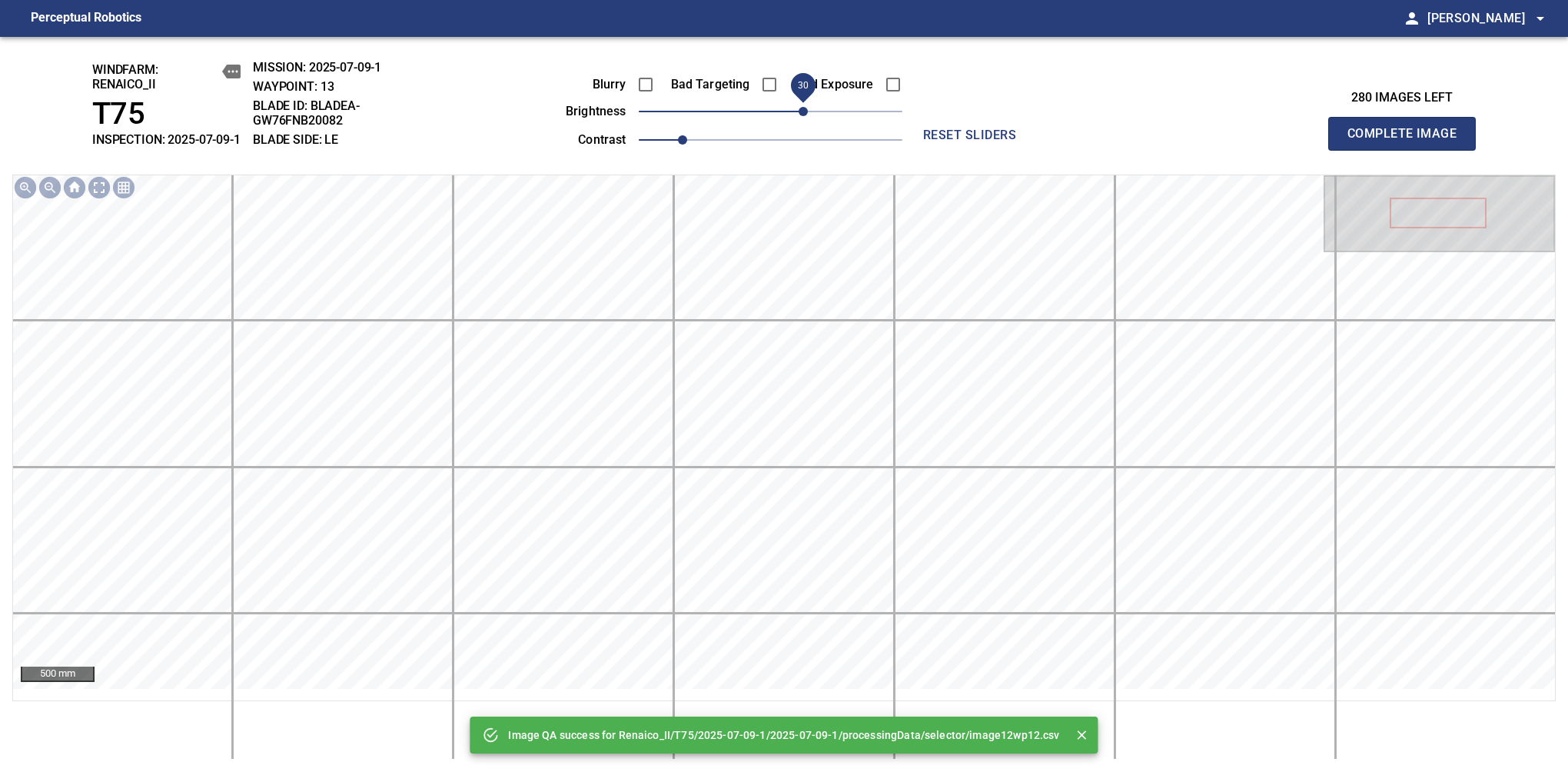
click at [809, 122] on span "30" at bounding box center [770, 111] width 264 height 22
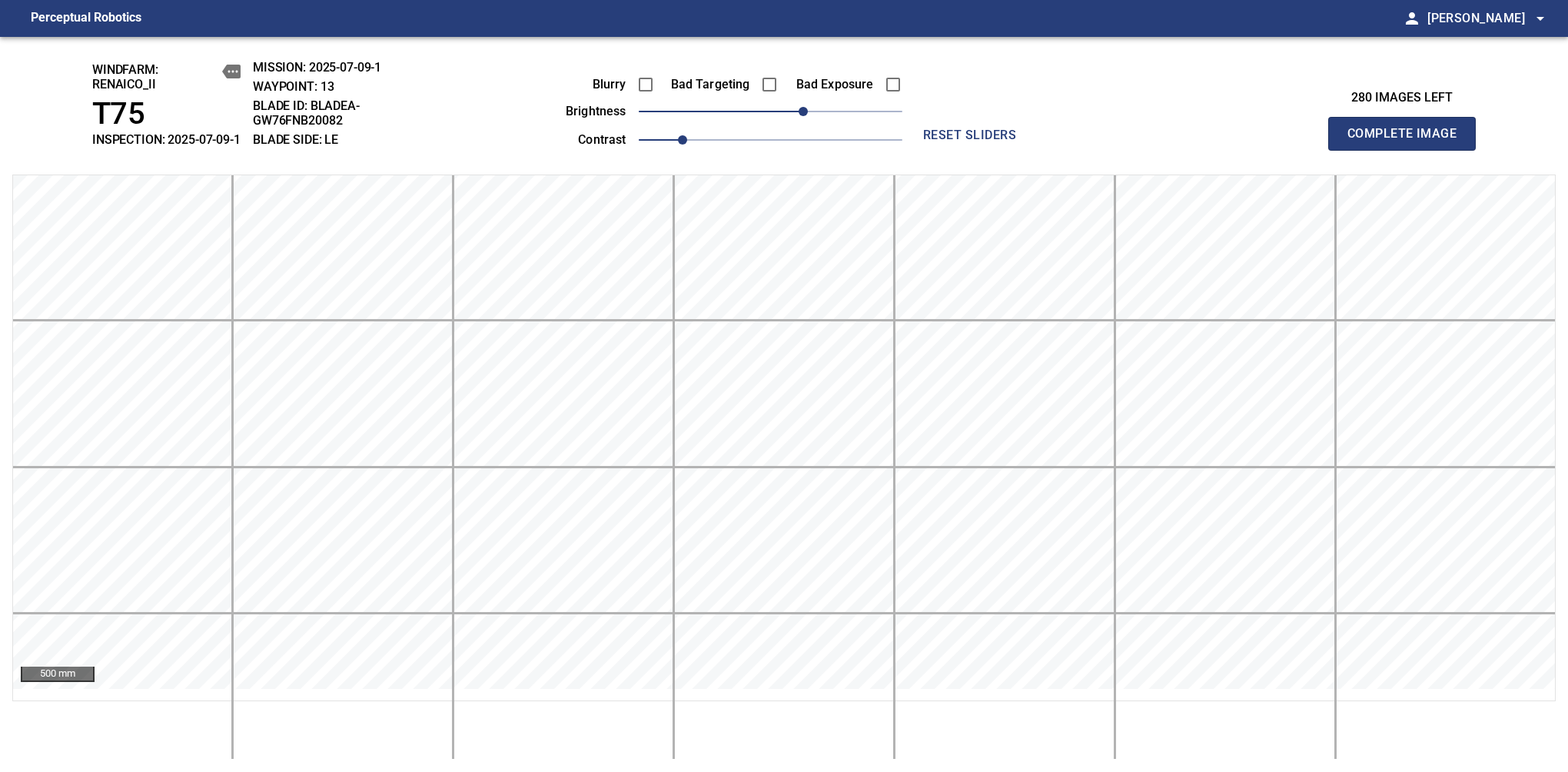
click at [1408, 141] on span "Complete Image" at bounding box center [1402, 133] width 113 height 22
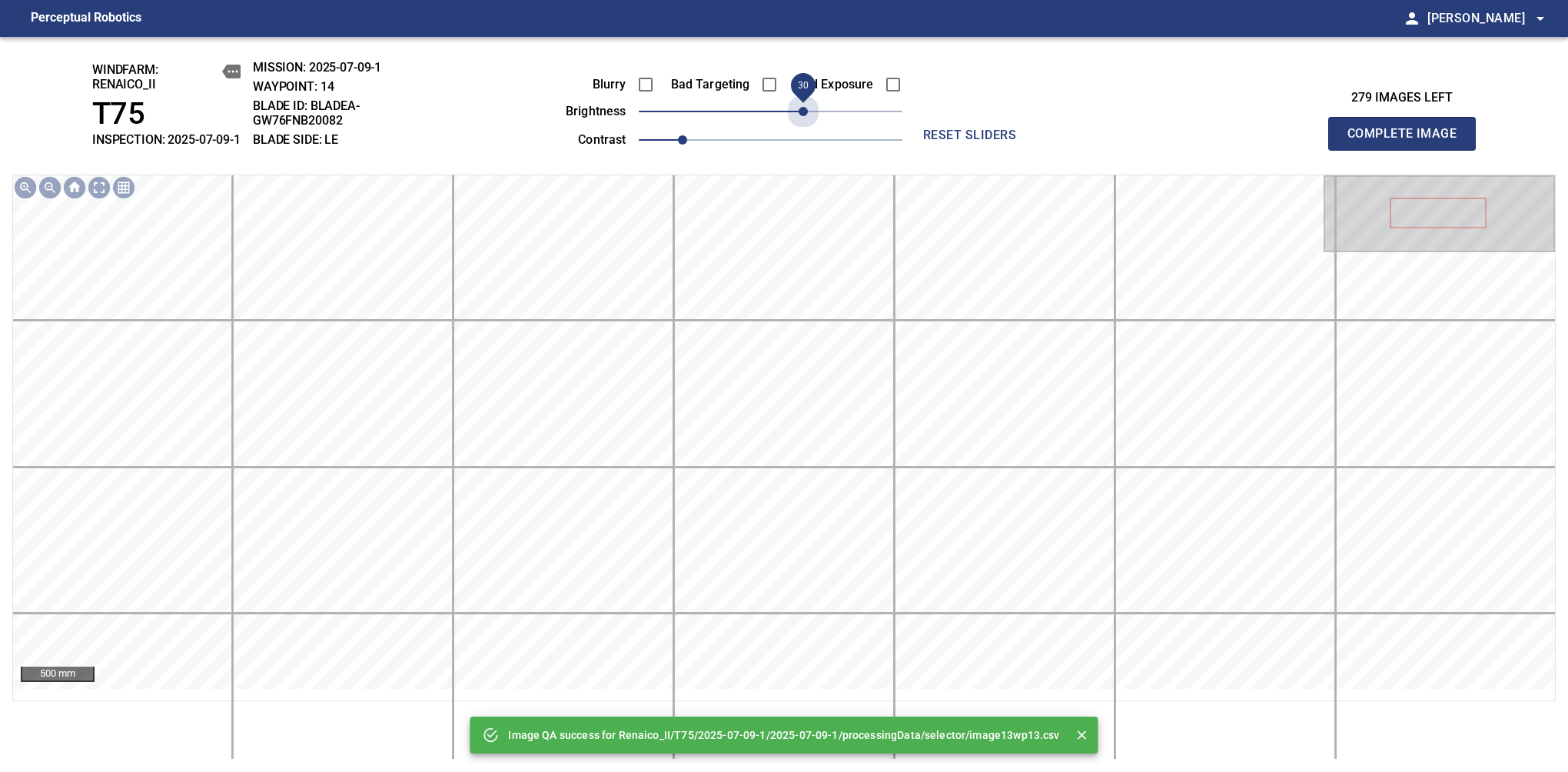
click at [809, 122] on span "30" at bounding box center [770, 111] width 264 height 22
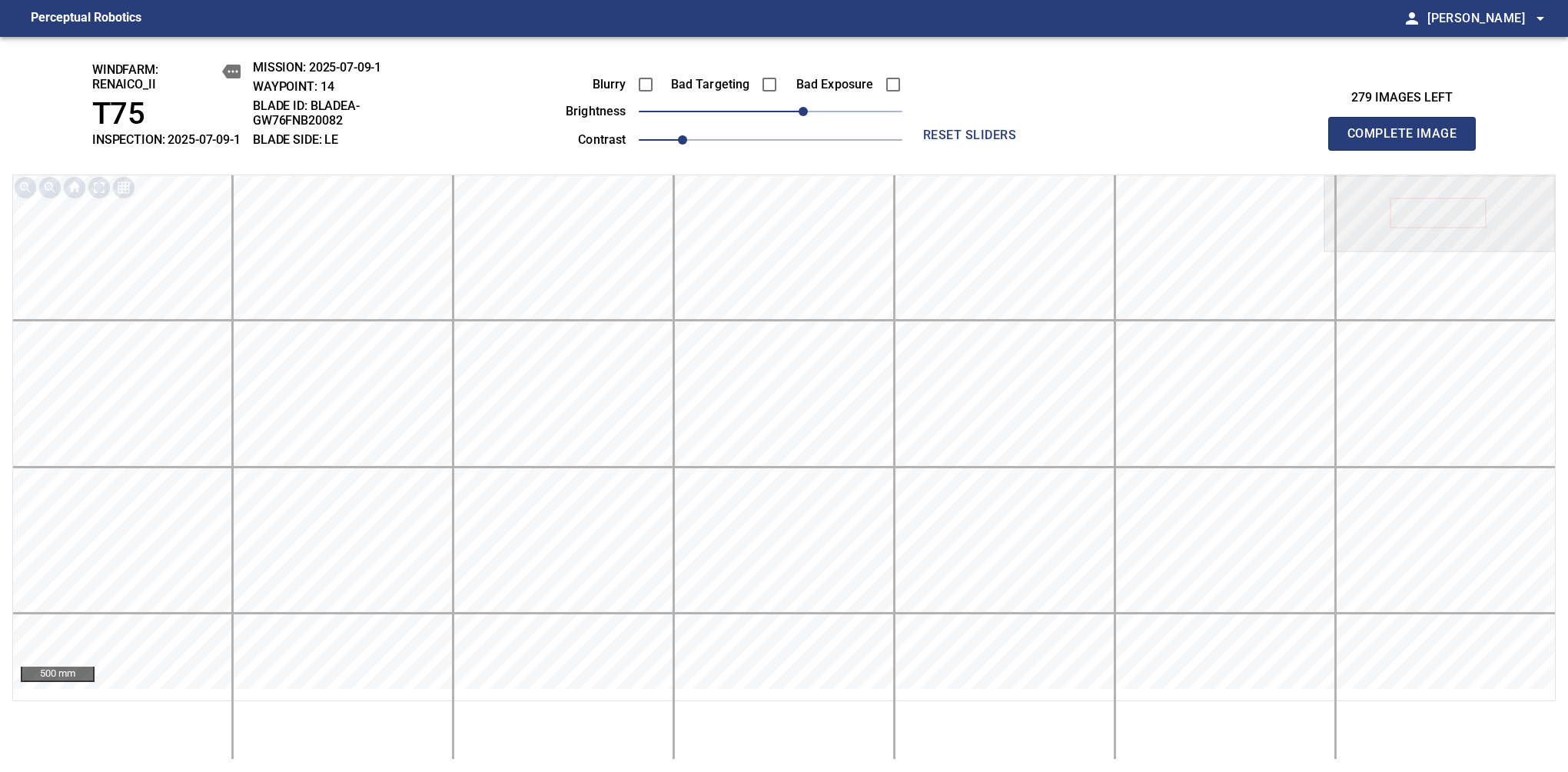
click at [1408, 141] on span "Complete Image" at bounding box center [1402, 133] width 113 height 22
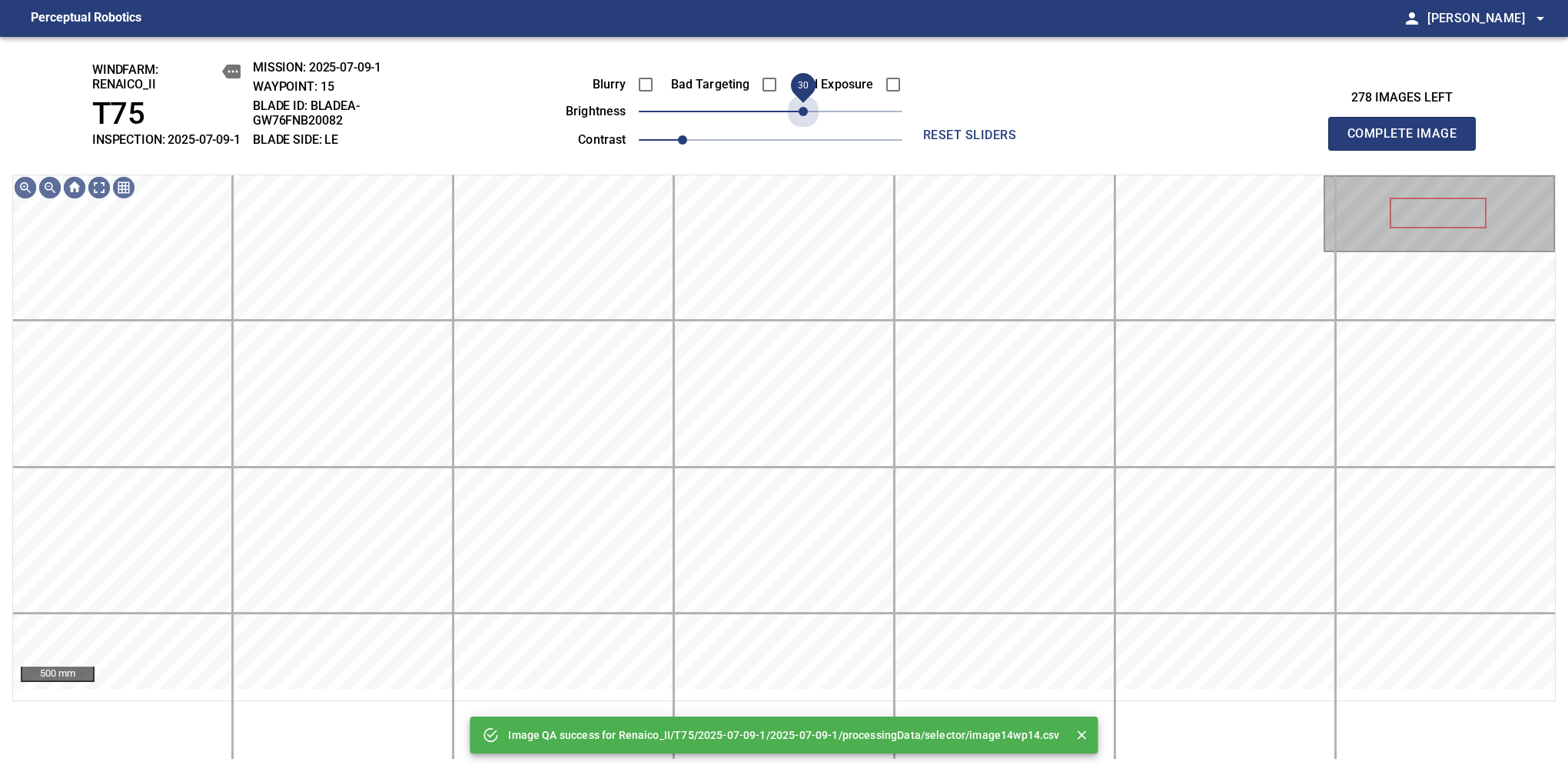
click at [809, 122] on span "30" at bounding box center [770, 111] width 264 height 22
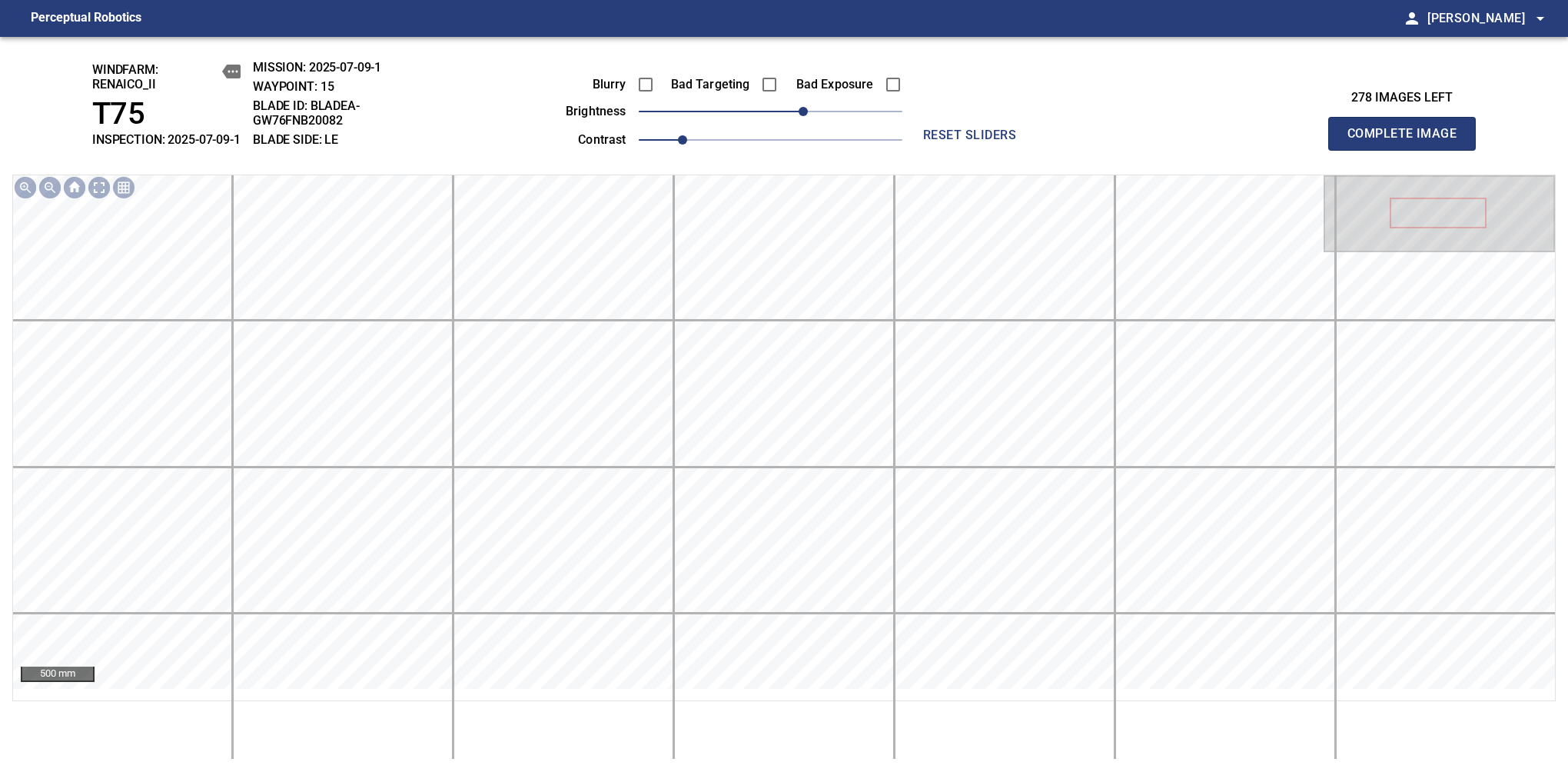
click at [1408, 141] on span "Complete Image" at bounding box center [1402, 133] width 113 height 22
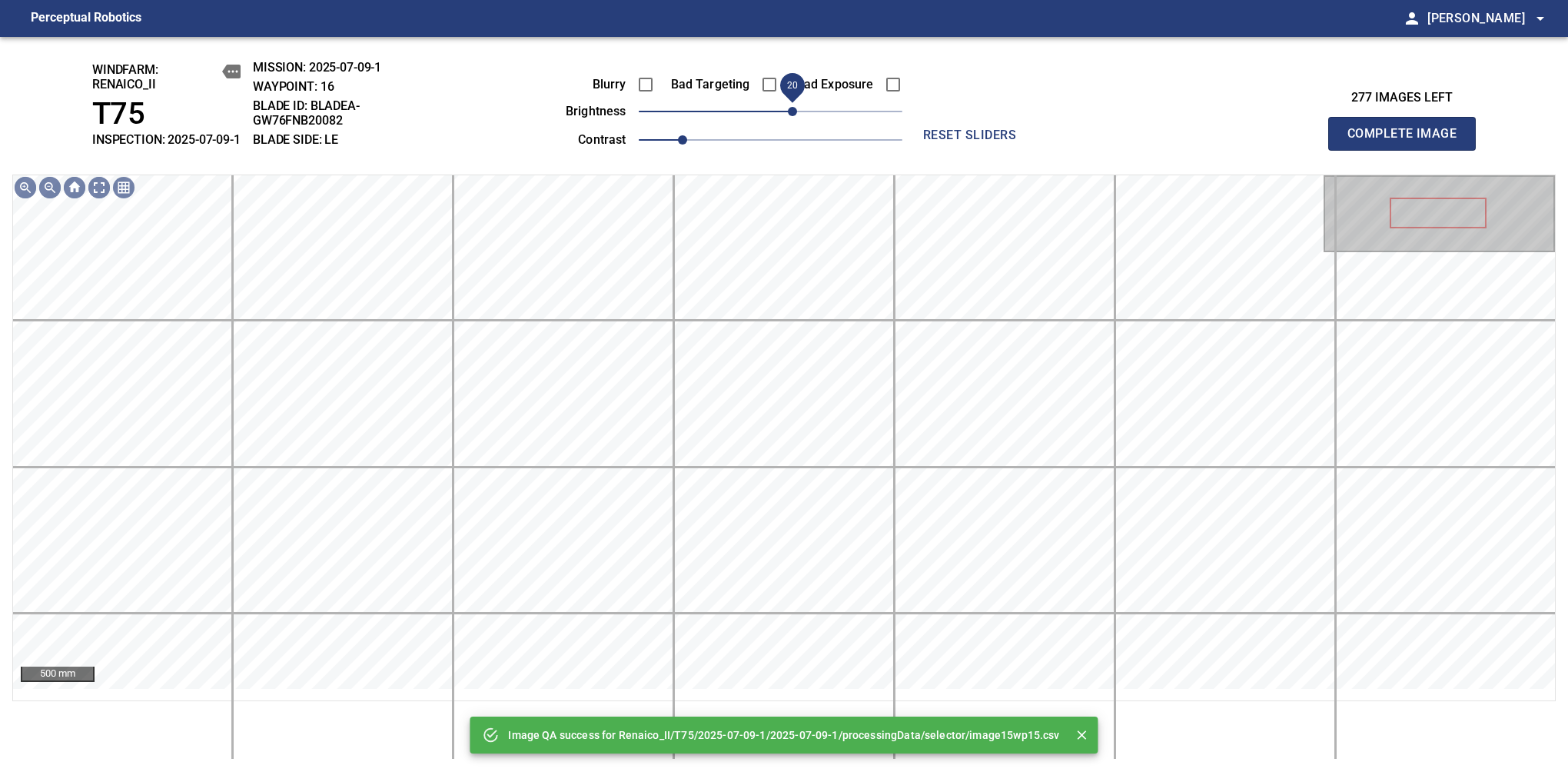
drag, startPoint x: 809, startPoint y: 123, endPoint x: 794, endPoint y: 128, distance: 15.8
click at [794, 122] on span "20" at bounding box center [770, 111] width 264 height 22
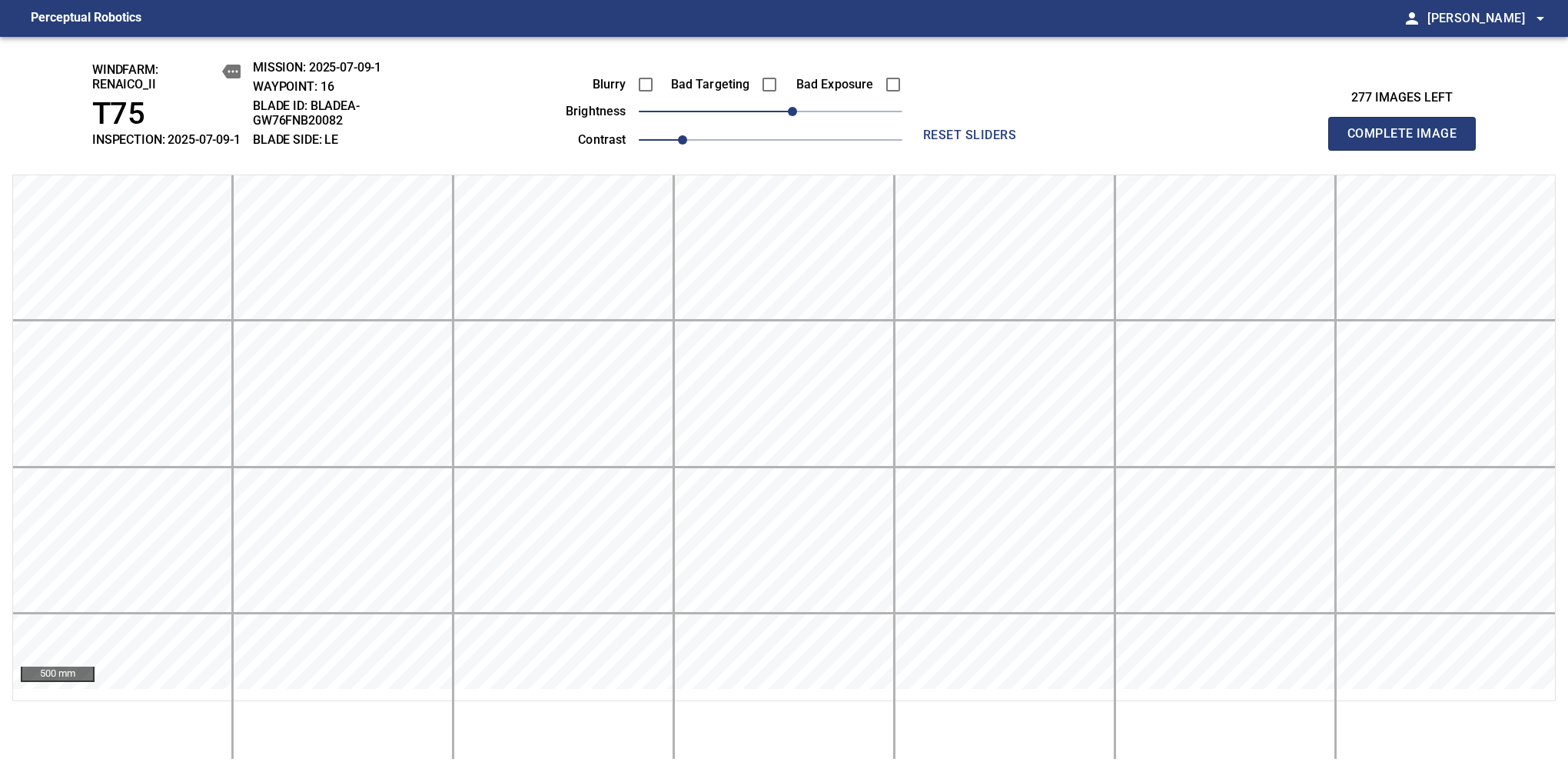
click at [1408, 141] on span "Complete Image" at bounding box center [1402, 133] width 113 height 22
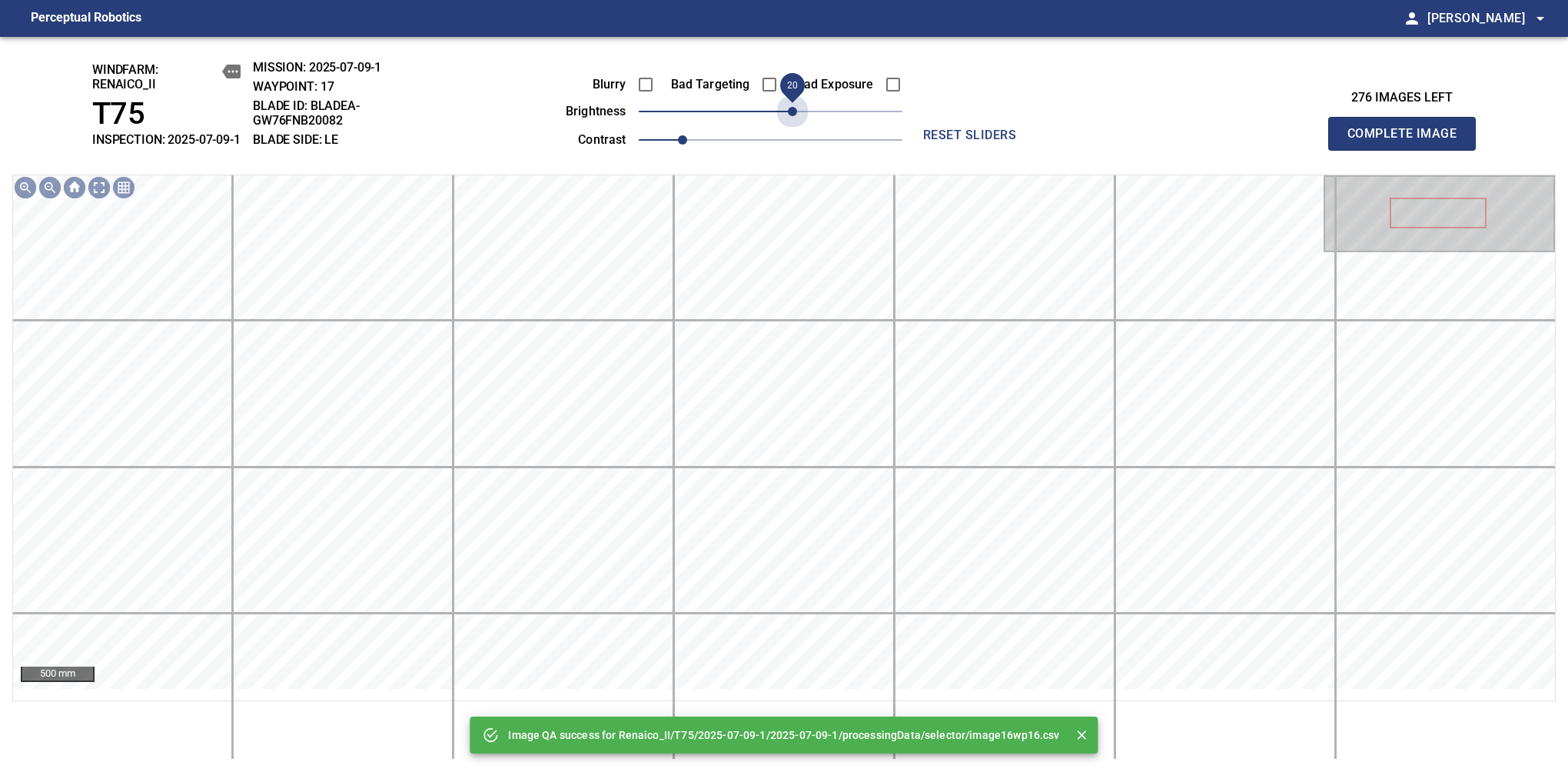
click at [794, 122] on span "20" at bounding box center [770, 111] width 264 height 22
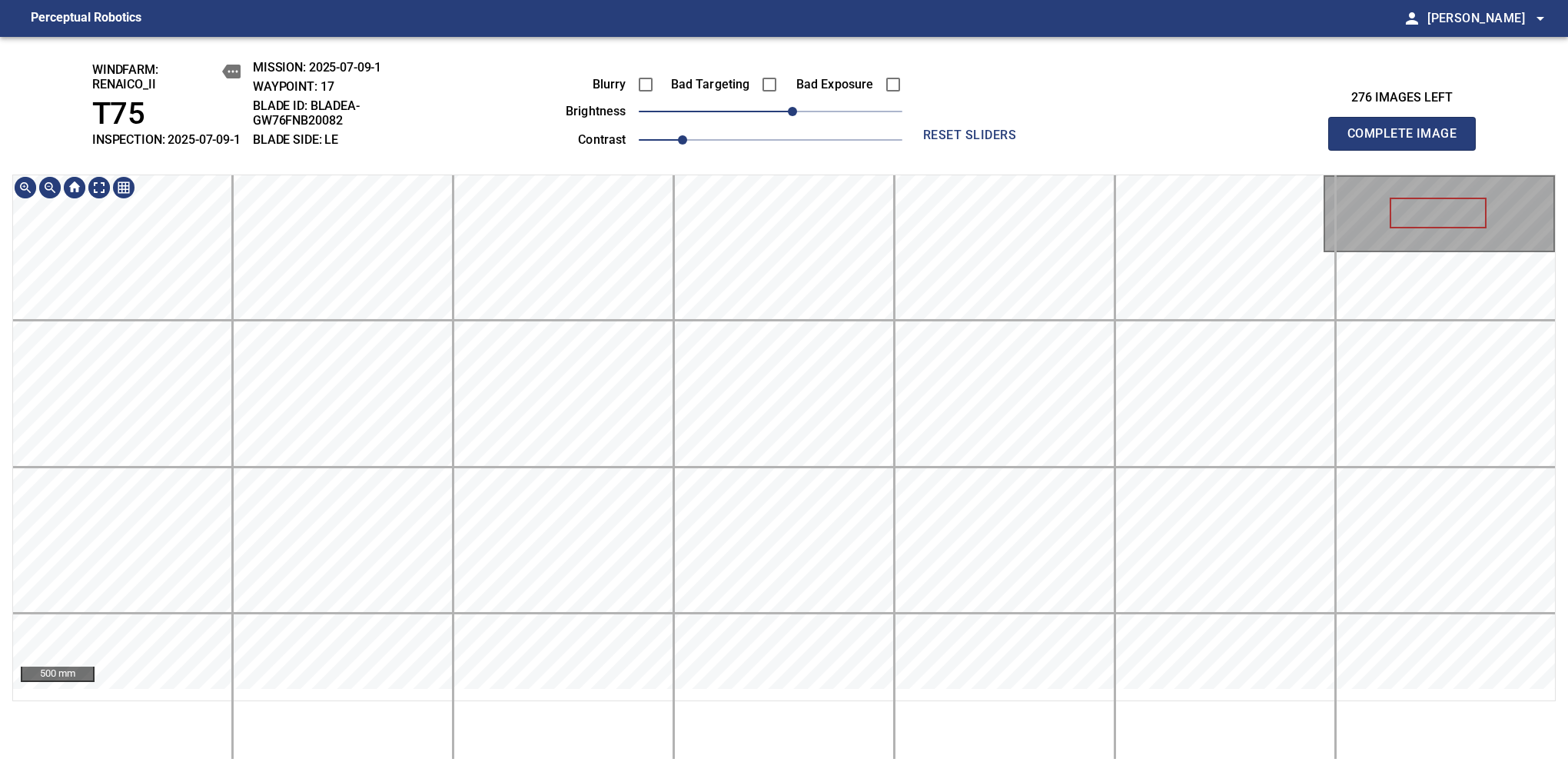
click at [901, 120] on div "windfarm: Renaico_II T75 INSPECTION: 2025-07-09-1 MISSION: 2025-07-09-1 WAYPOIN…" at bounding box center [784, 404] width 1568 height 735
click at [1408, 141] on span "Complete Image" at bounding box center [1402, 133] width 113 height 22
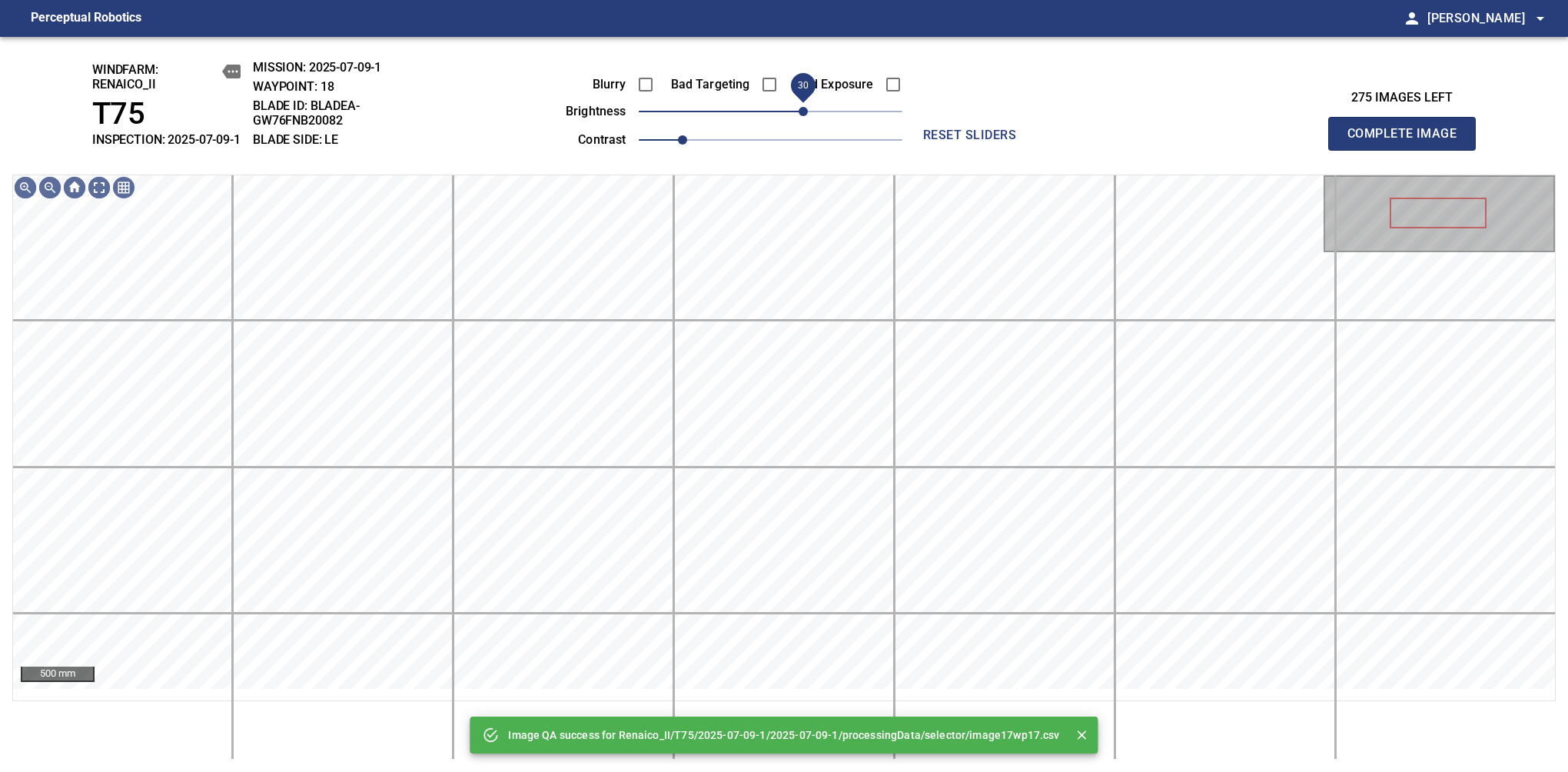
drag, startPoint x: 790, startPoint y: 123, endPoint x: 803, endPoint y: 117, distance: 14.3
click at [803, 117] on span "30" at bounding box center [770, 111] width 264 height 22
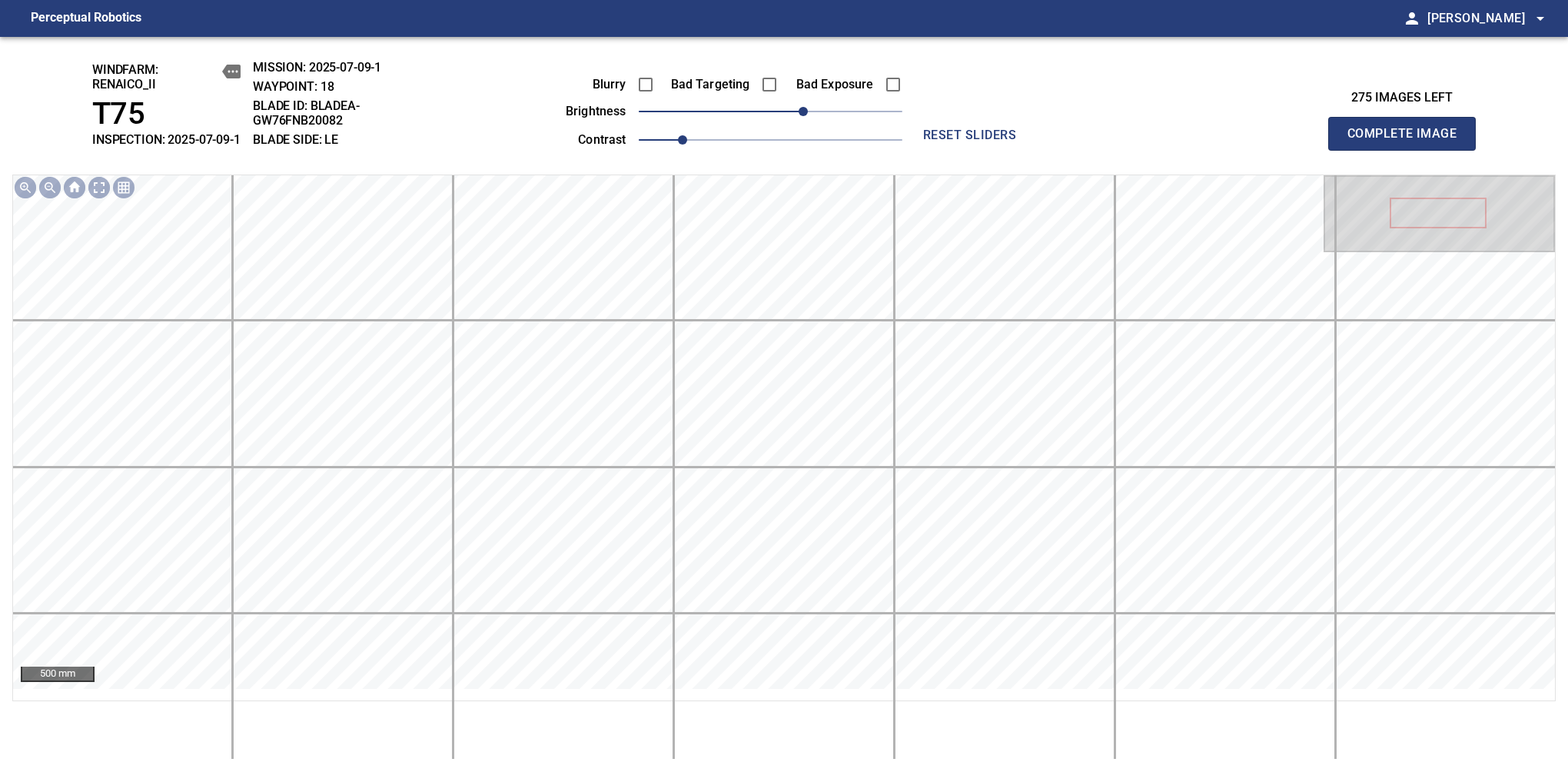
click at [1408, 141] on span "Complete Image" at bounding box center [1402, 133] width 113 height 22
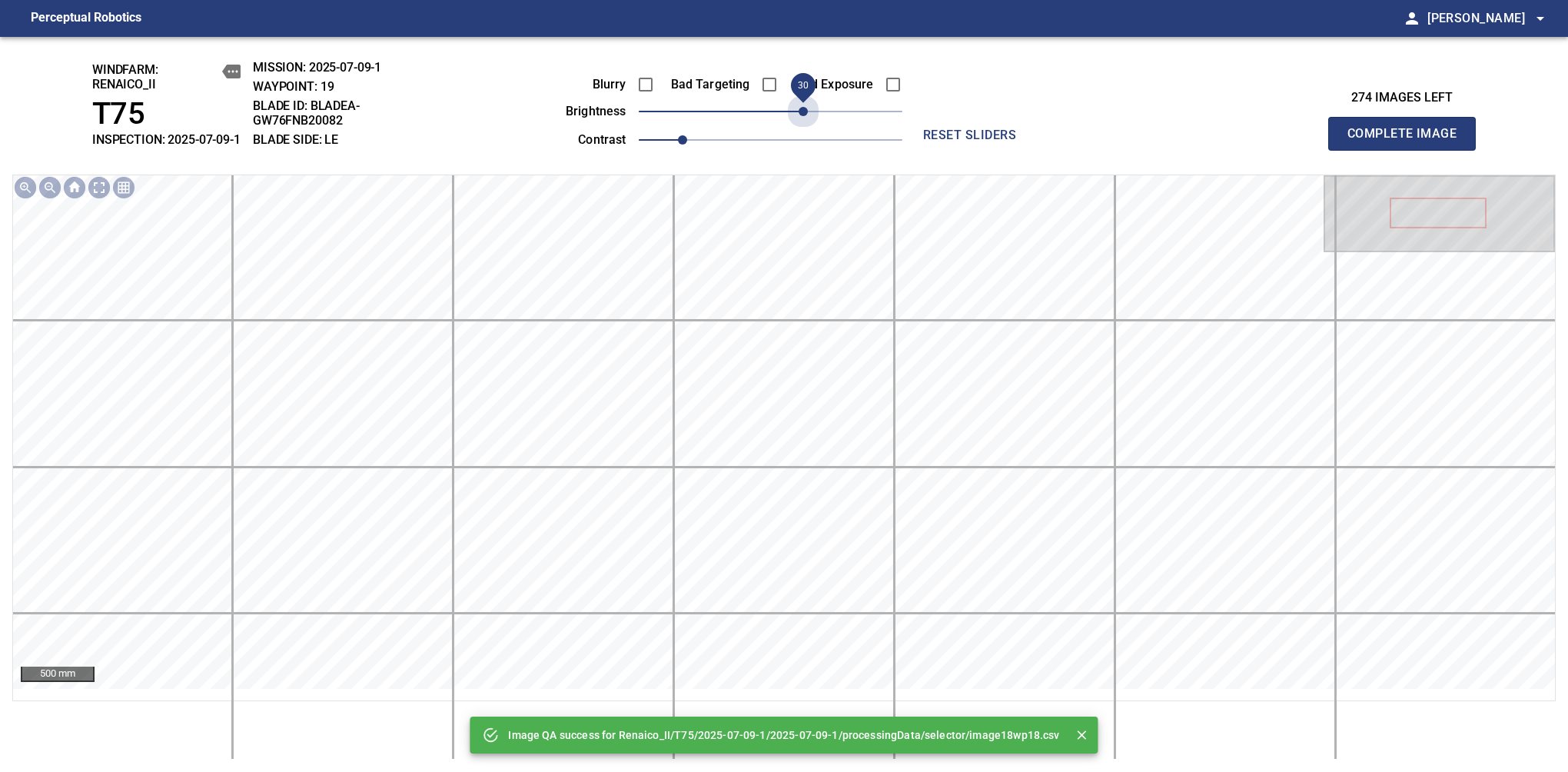
click at [803, 117] on span "30" at bounding box center [770, 111] width 264 height 22
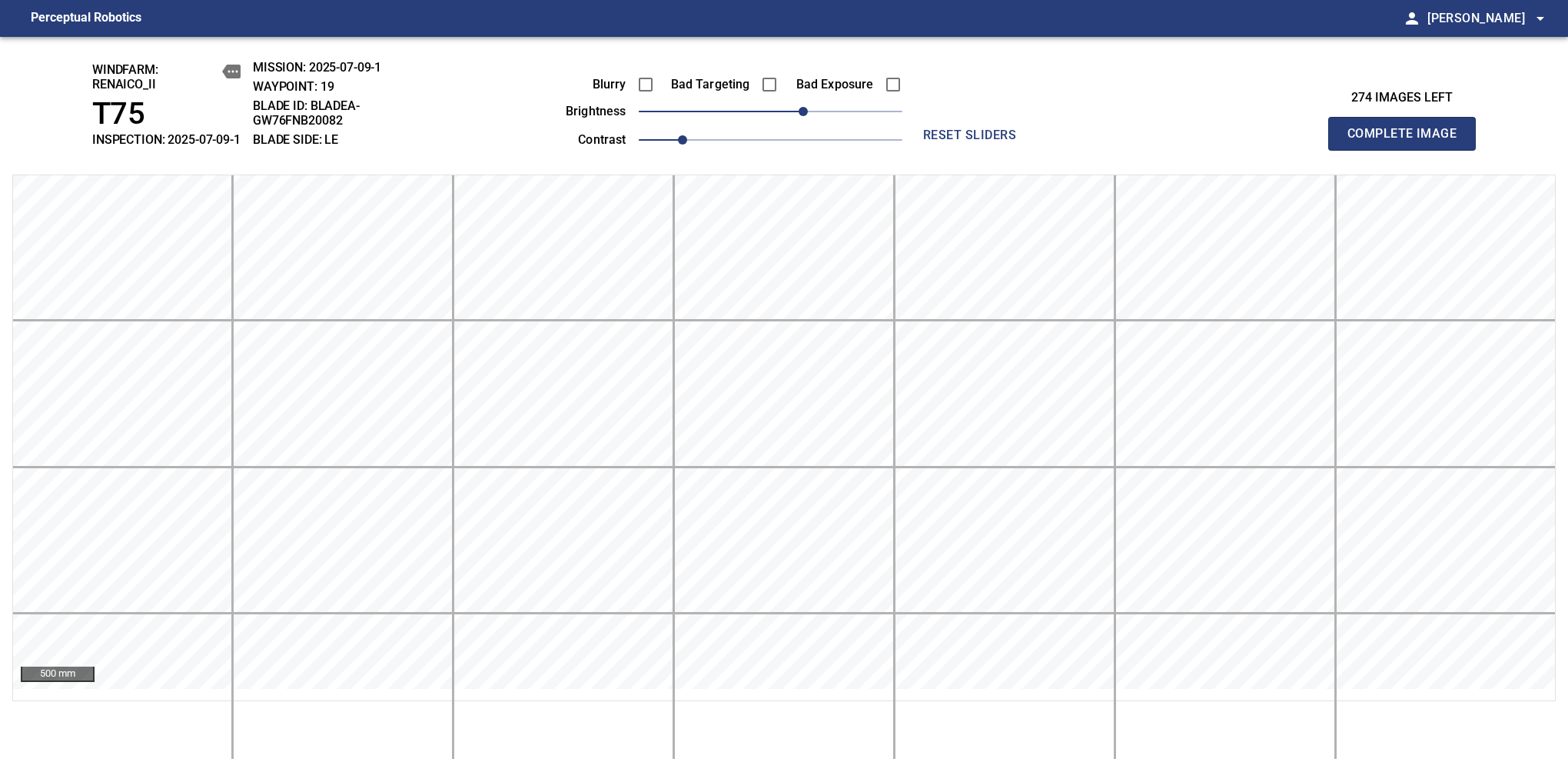
click at [1408, 141] on span "Complete Image" at bounding box center [1402, 133] width 113 height 22
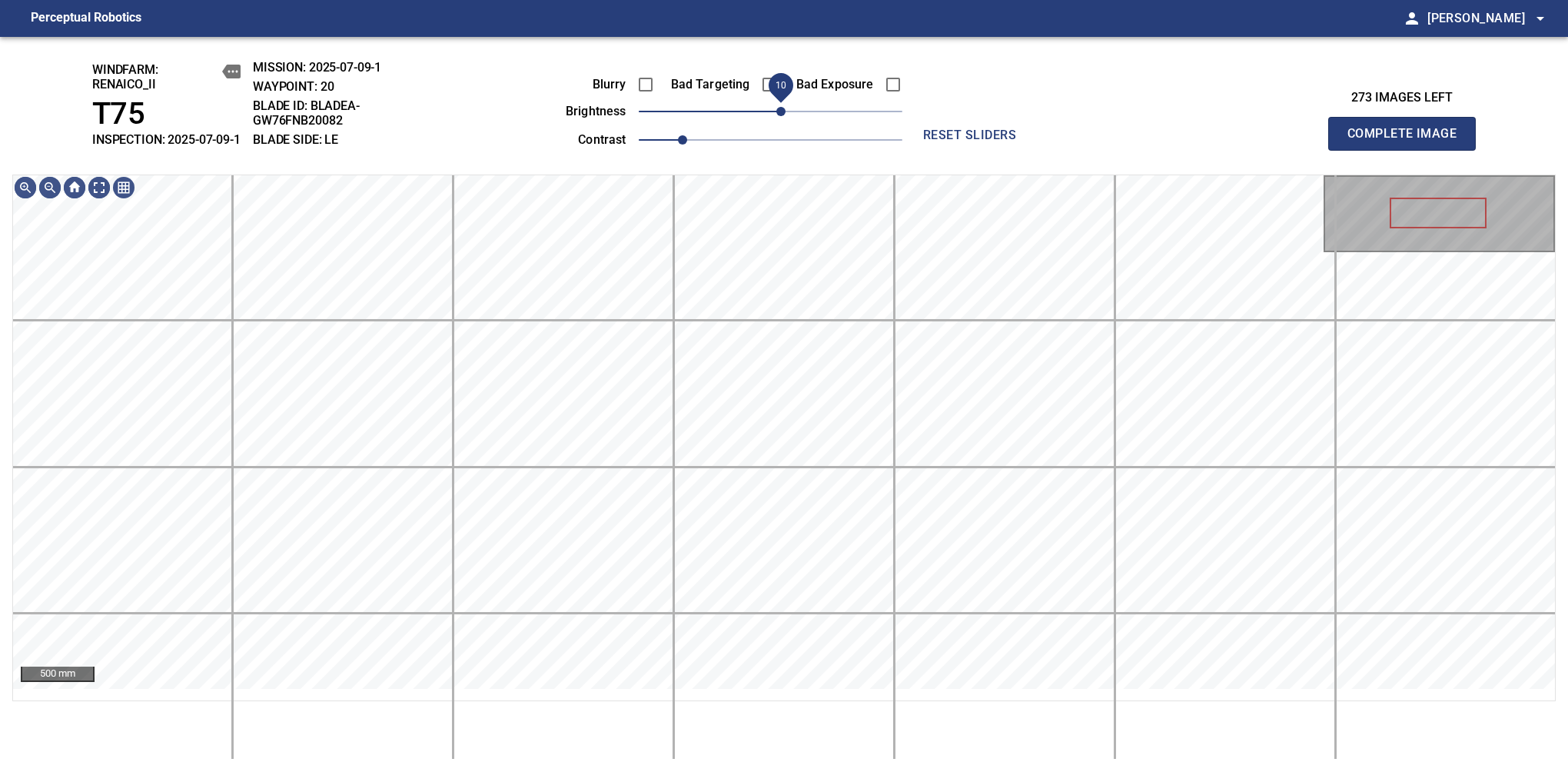
click at [778, 116] on span "10" at bounding box center [782, 112] width 10 height 10
click at [1408, 141] on span "Complete Image" at bounding box center [1402, 133] width 113 height 22
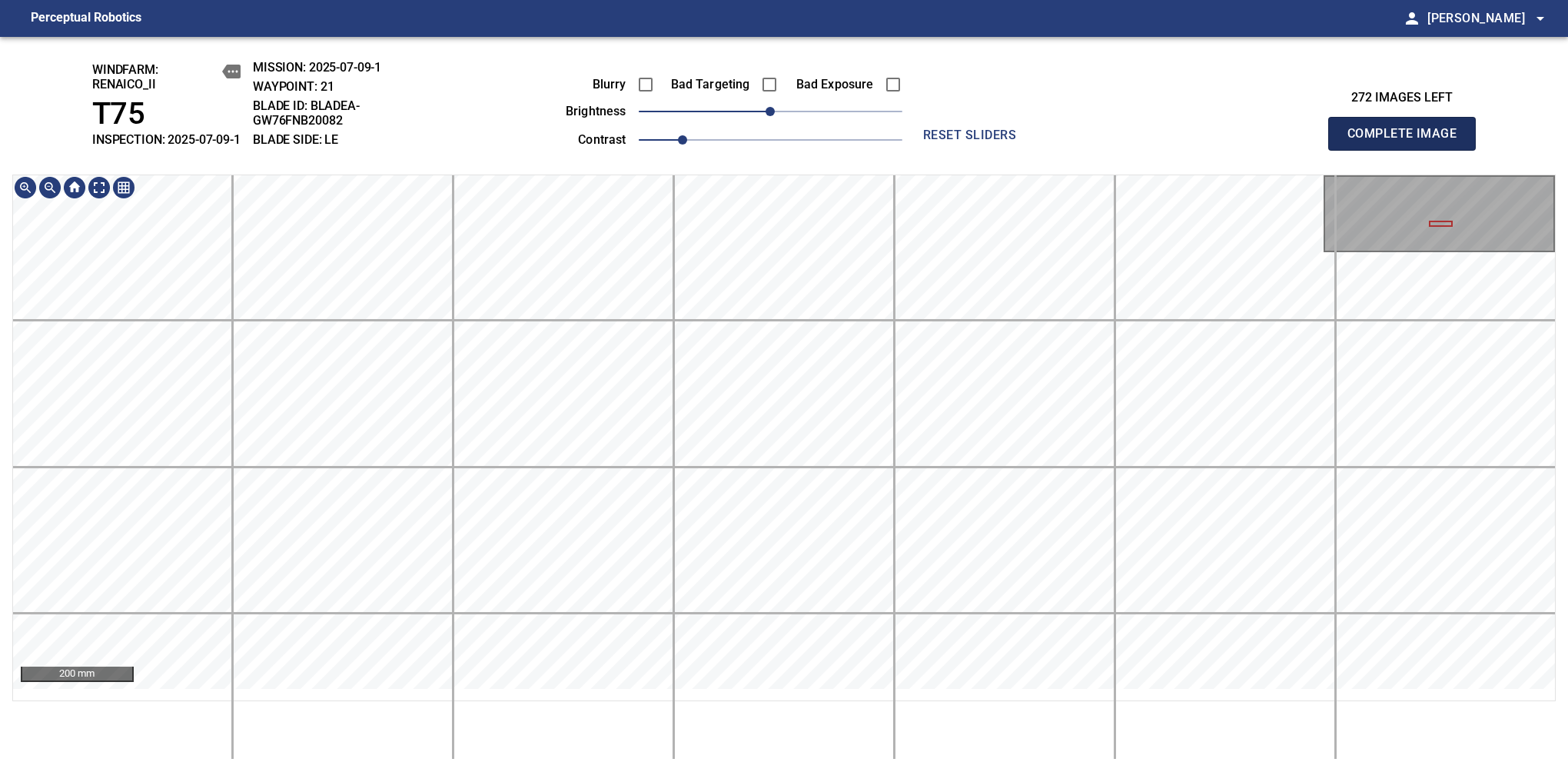
click at [1408, 141] on span "Complete Image" at bounding box center [1402, 133] width 113 height 22
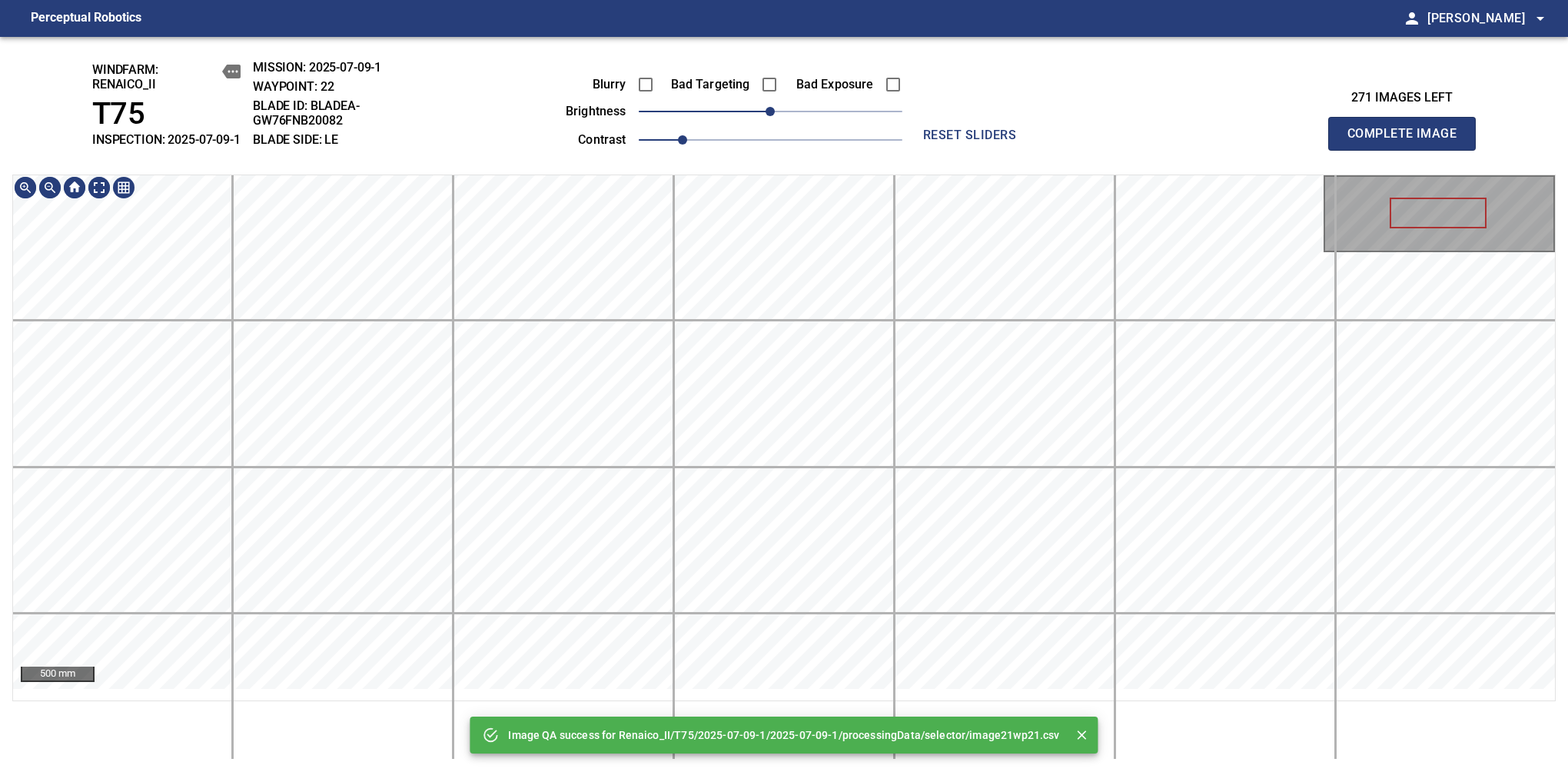
click at [794, 121] on div "Image QA success for Renaico_II/T75/2025-07-09-1/2025-07-09-1/processingData/se…" at bounding box center [784, 404] width 1568 height 735
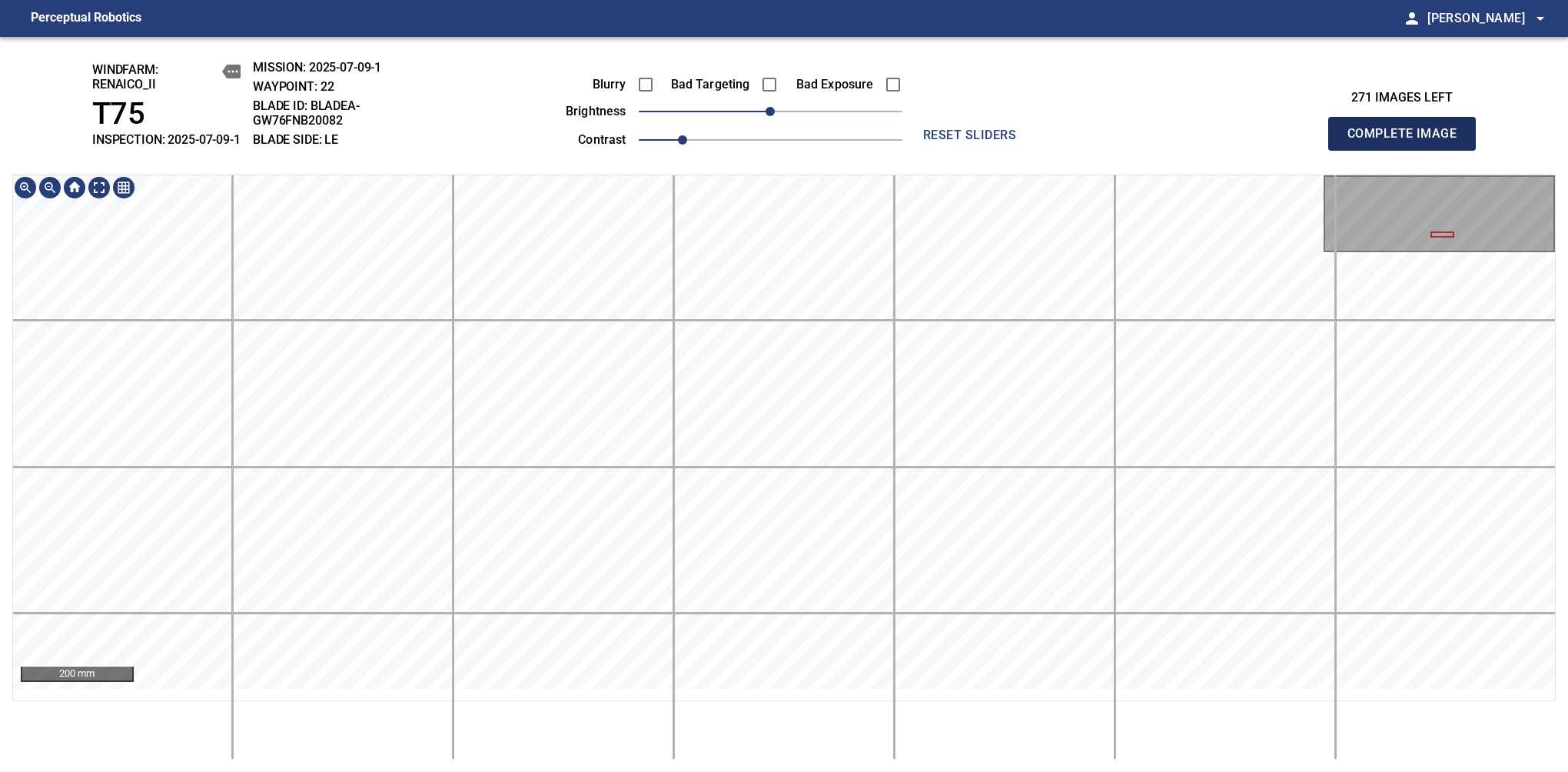
click at [1408, 141] on span "Complete Image" at bounding box center [1402, 133] width 113 height 22
click at [710, 183] on div "windfarm: Renaico_II T75 INSPECTION: 2025-07-09-1 MISSION: 2025-07-09-1 WAYPOIN…" at bounding box center [784, 404] width 1568 height 735
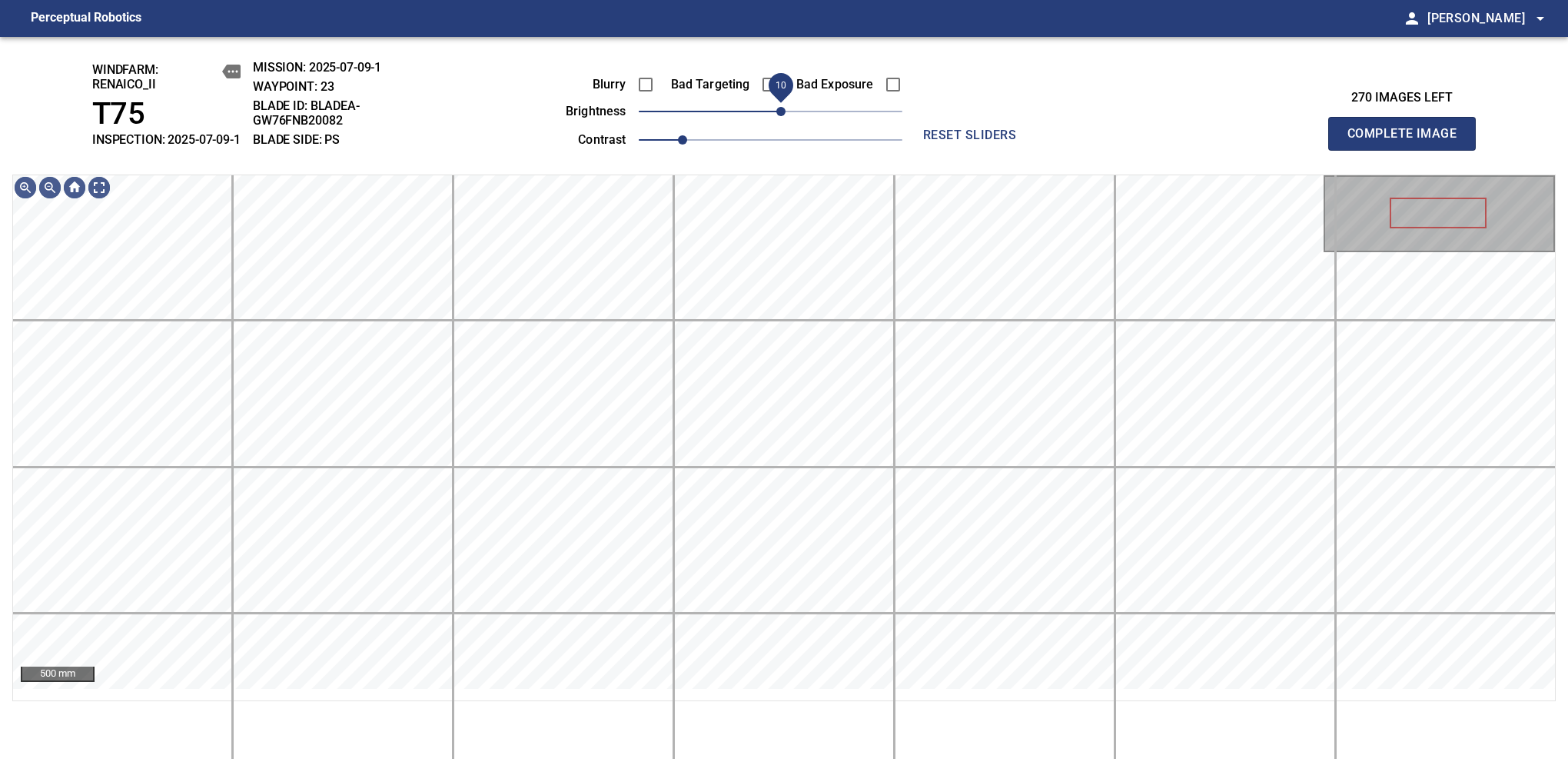
click at [786, 116] on span "10" at bounding box center [782, 112] width 10 height 10
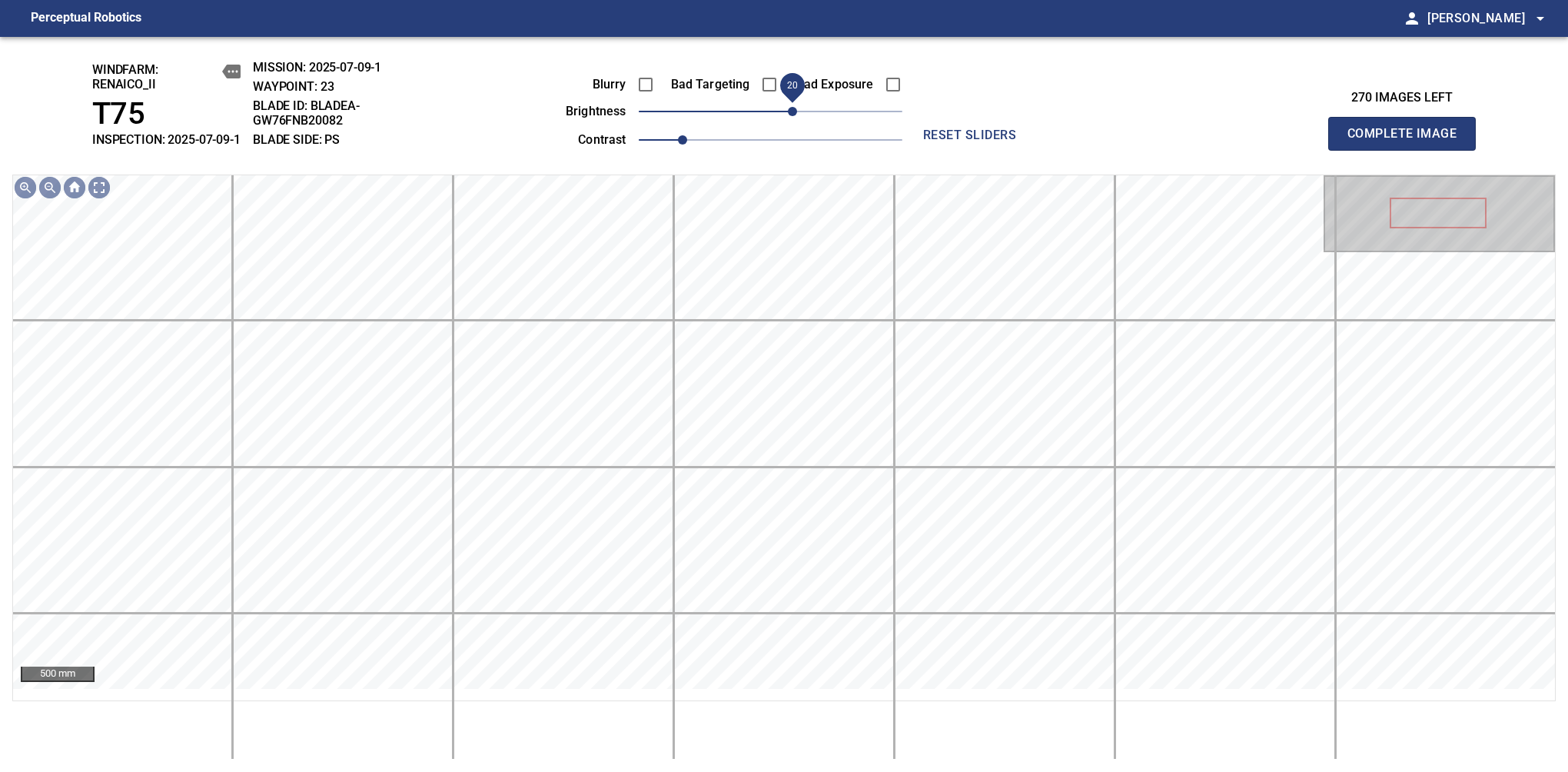
click at [794, 116] on span "20" at bounding box center [793, 112] width 10 height 10
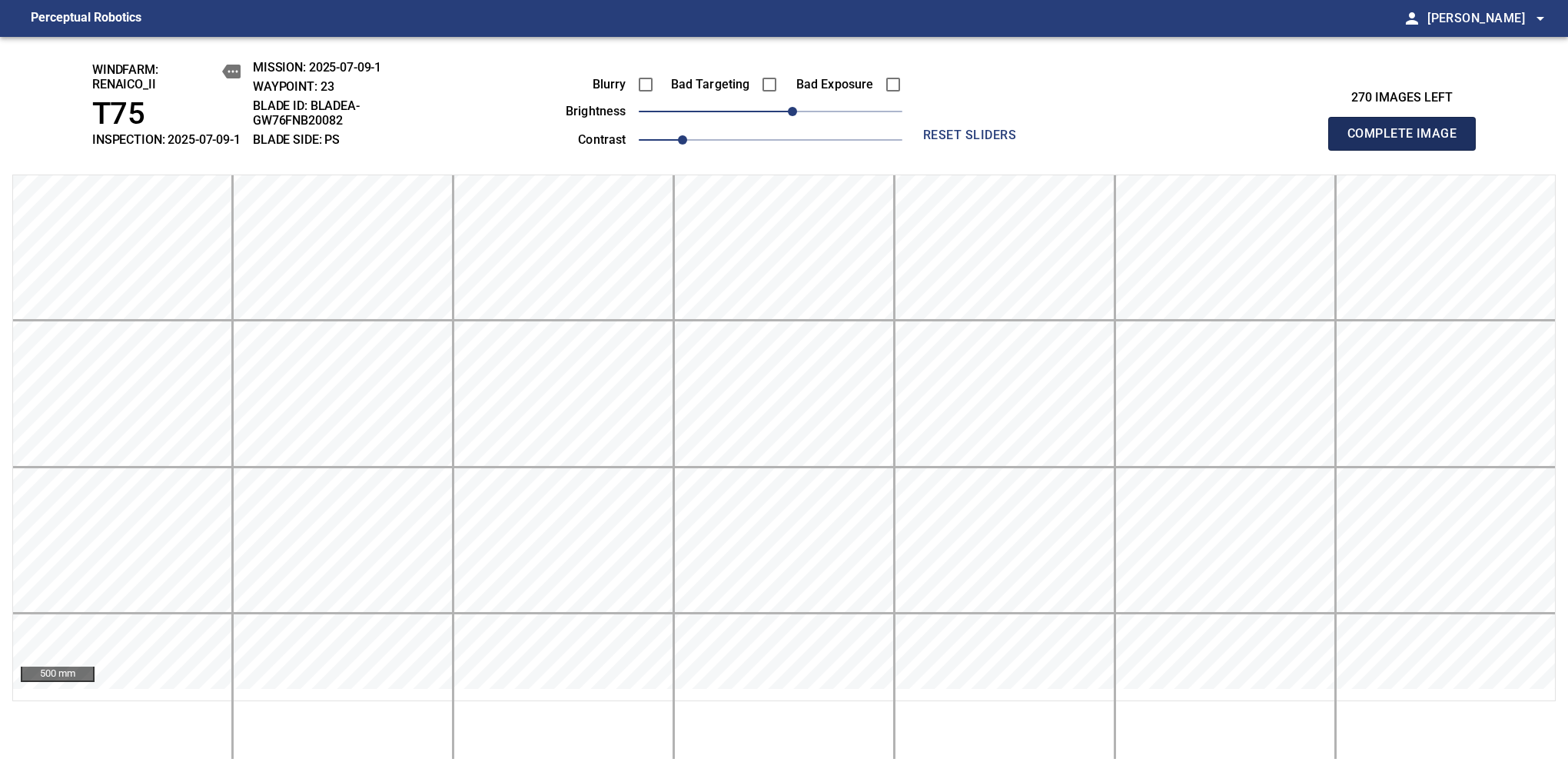
click at [1408, 141] on span "Complete Image" at bounding box center [1402, 133] width 113 height 22
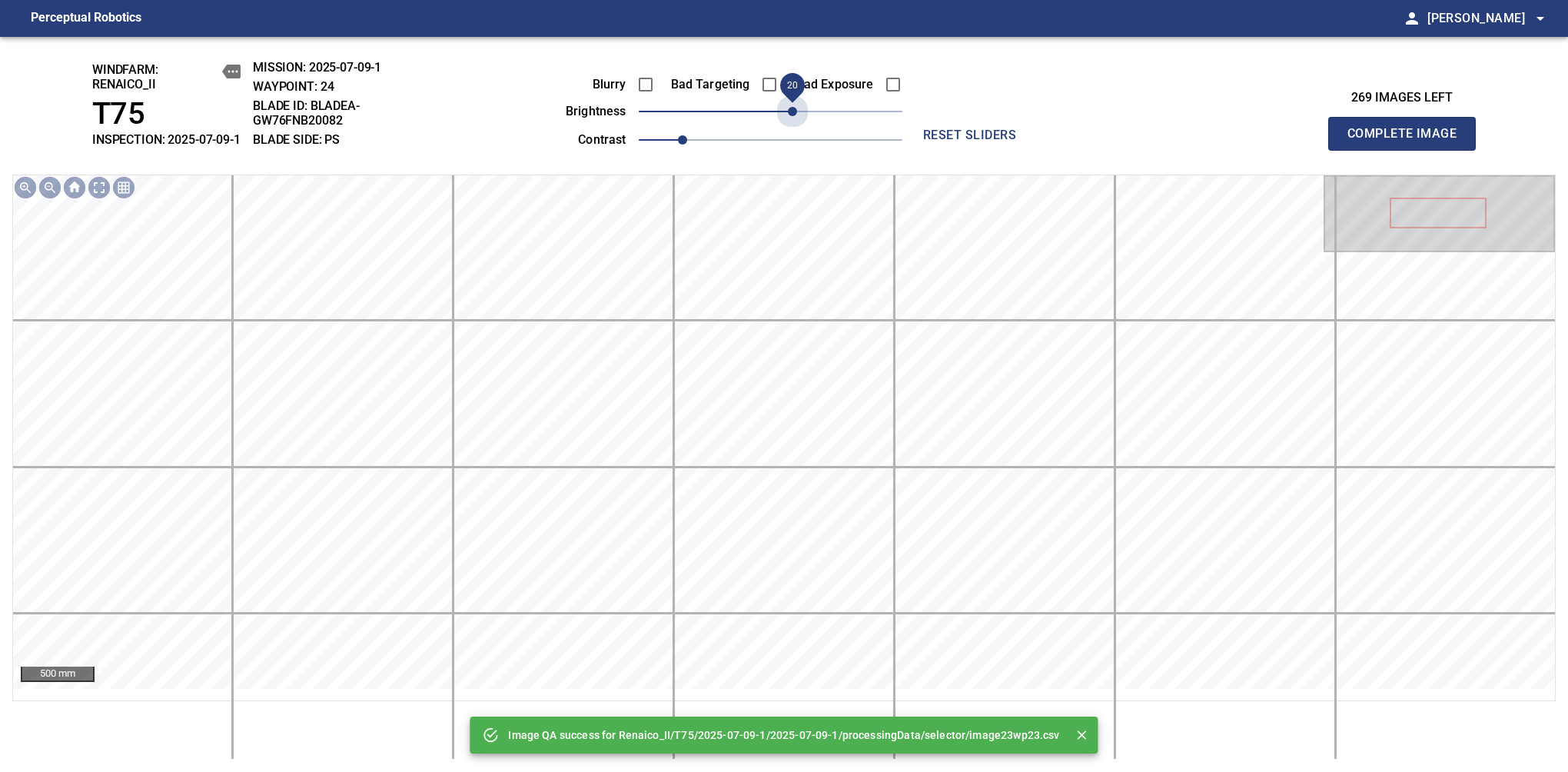
click at [794, 121] on span "20" at bounding box center [770, 111] width 264 height 22
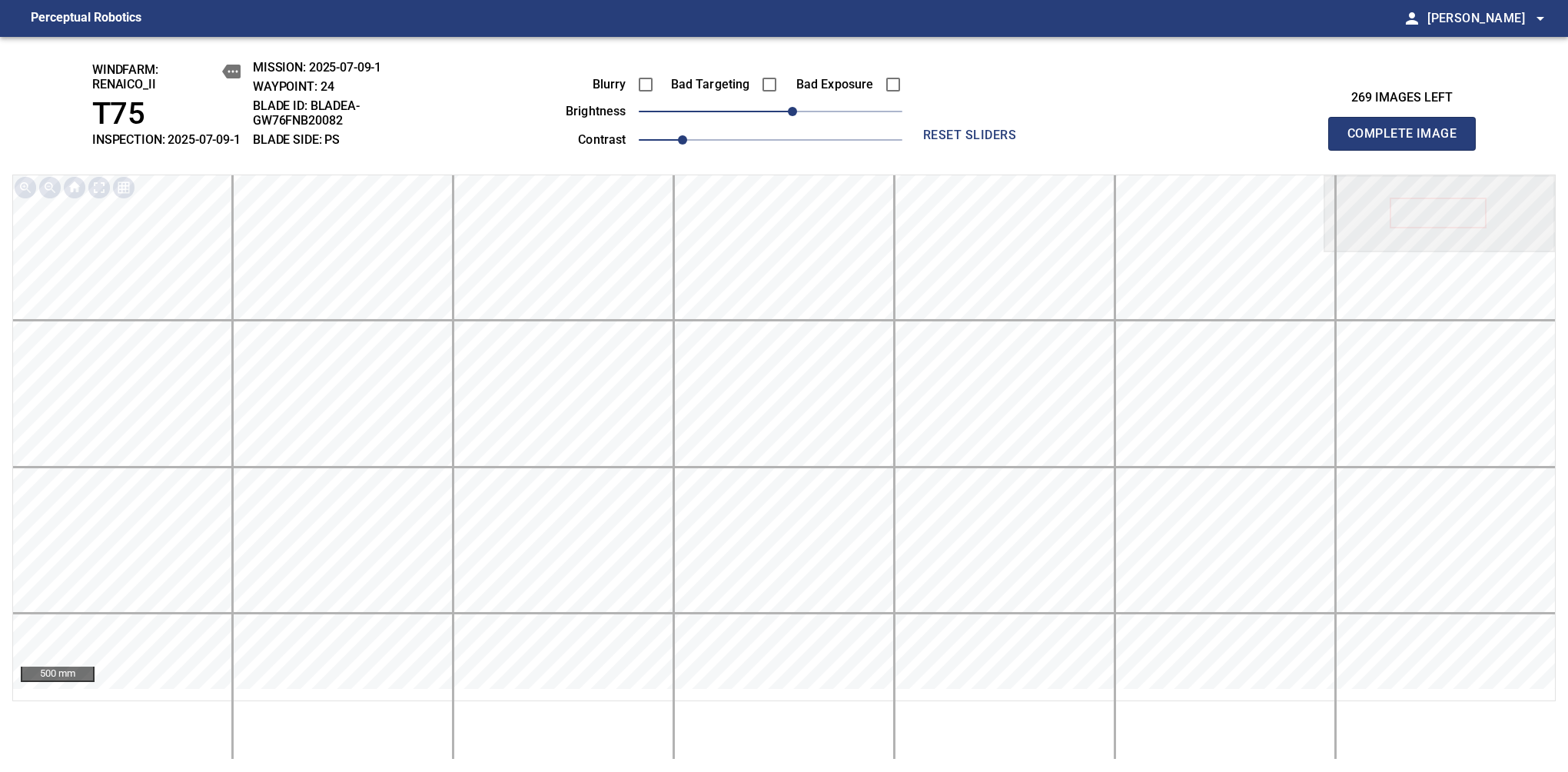
click at [1408, 141] on span "Complete Image" at bounding box center [1402, 133] width 113 height 22
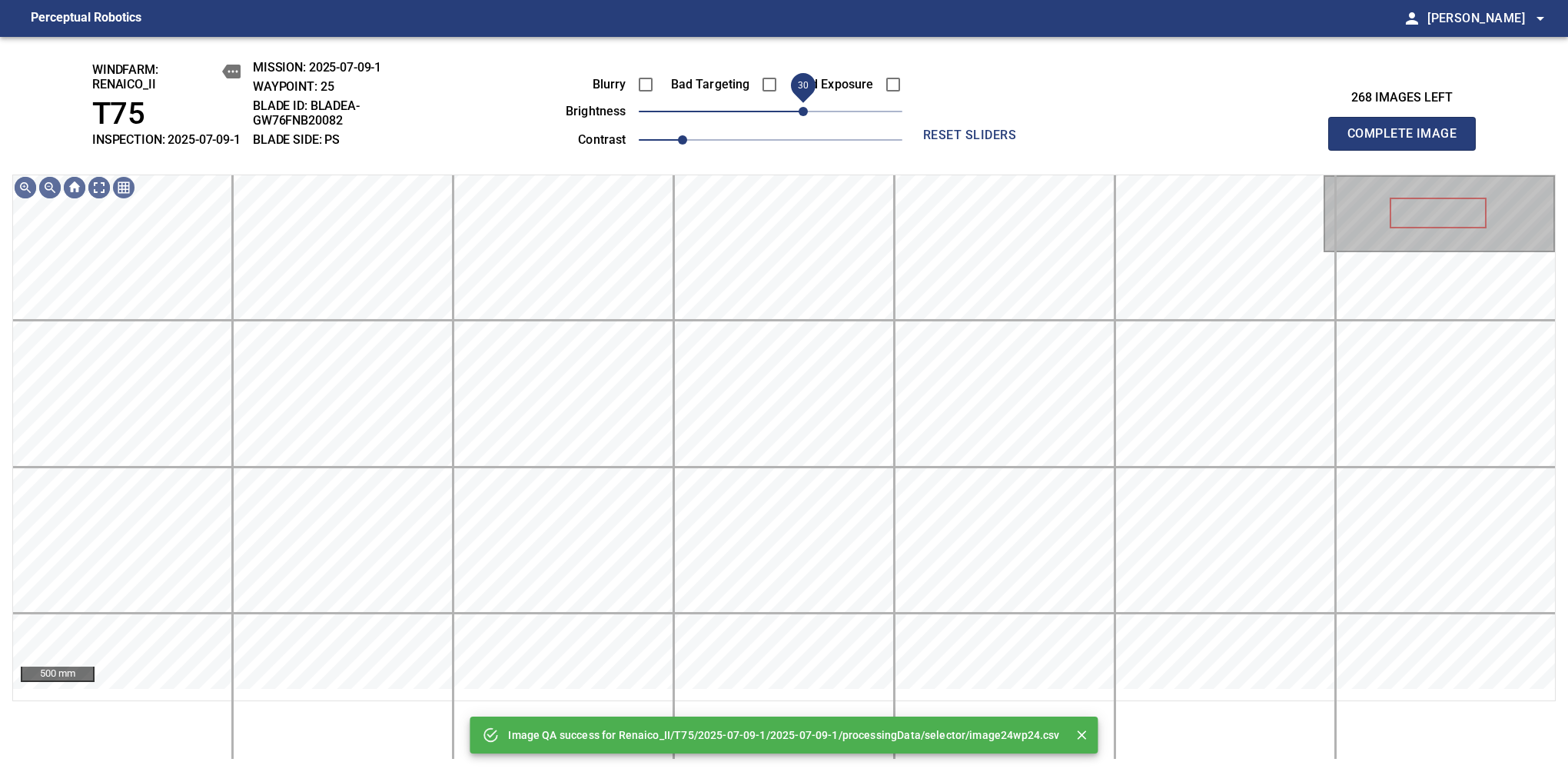
drag, startPoint x: 794, startPoint y: 121, endPoint x: 804, endPoint y: 121, distance: 10.0
click at [804, 121] on span "30" at bounding box center [770, 111] width 264 height 22
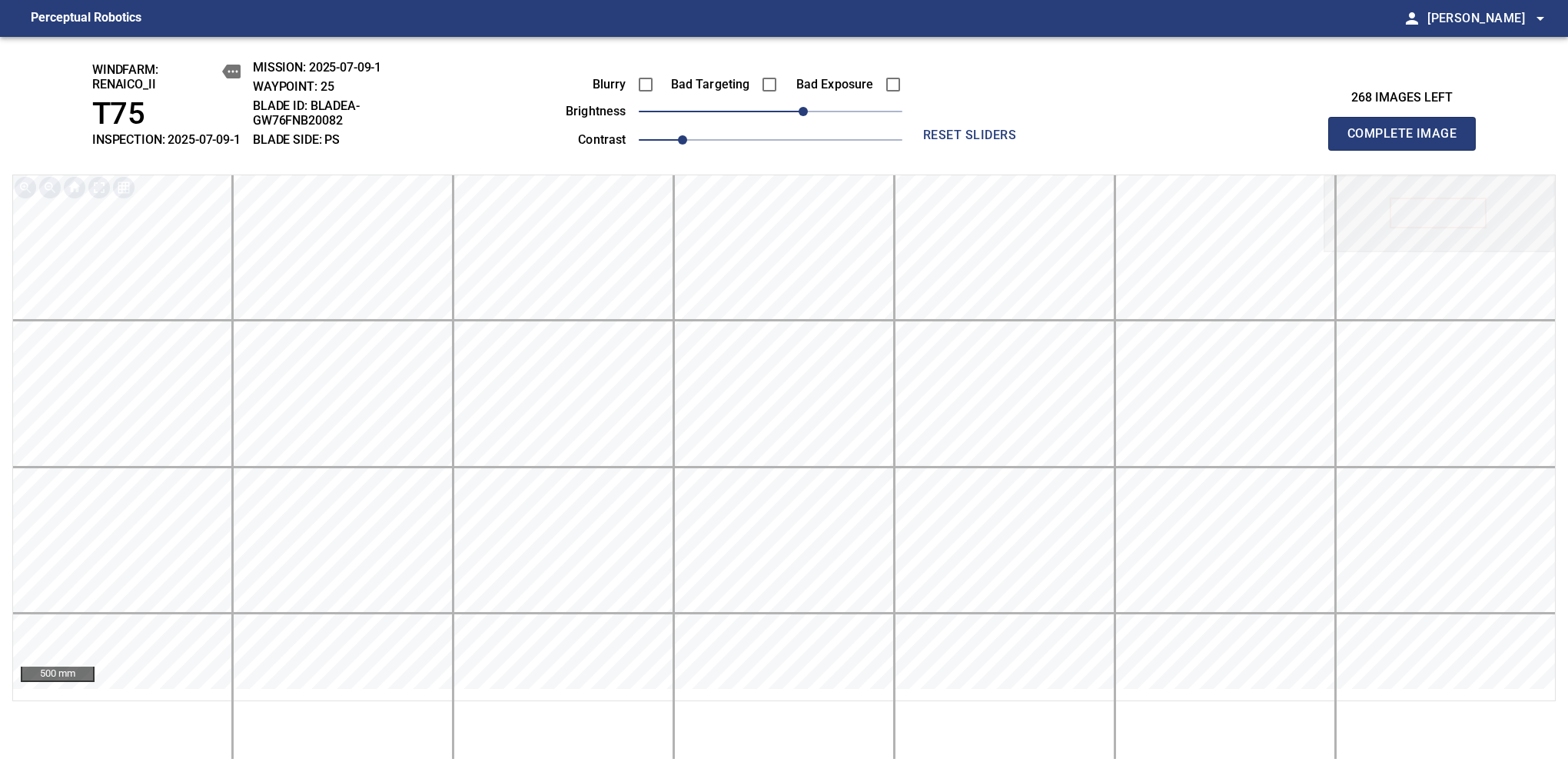
click at [1408, 141] on span "Complete Image" at bounding box center [1402, 133] width 113 height 22
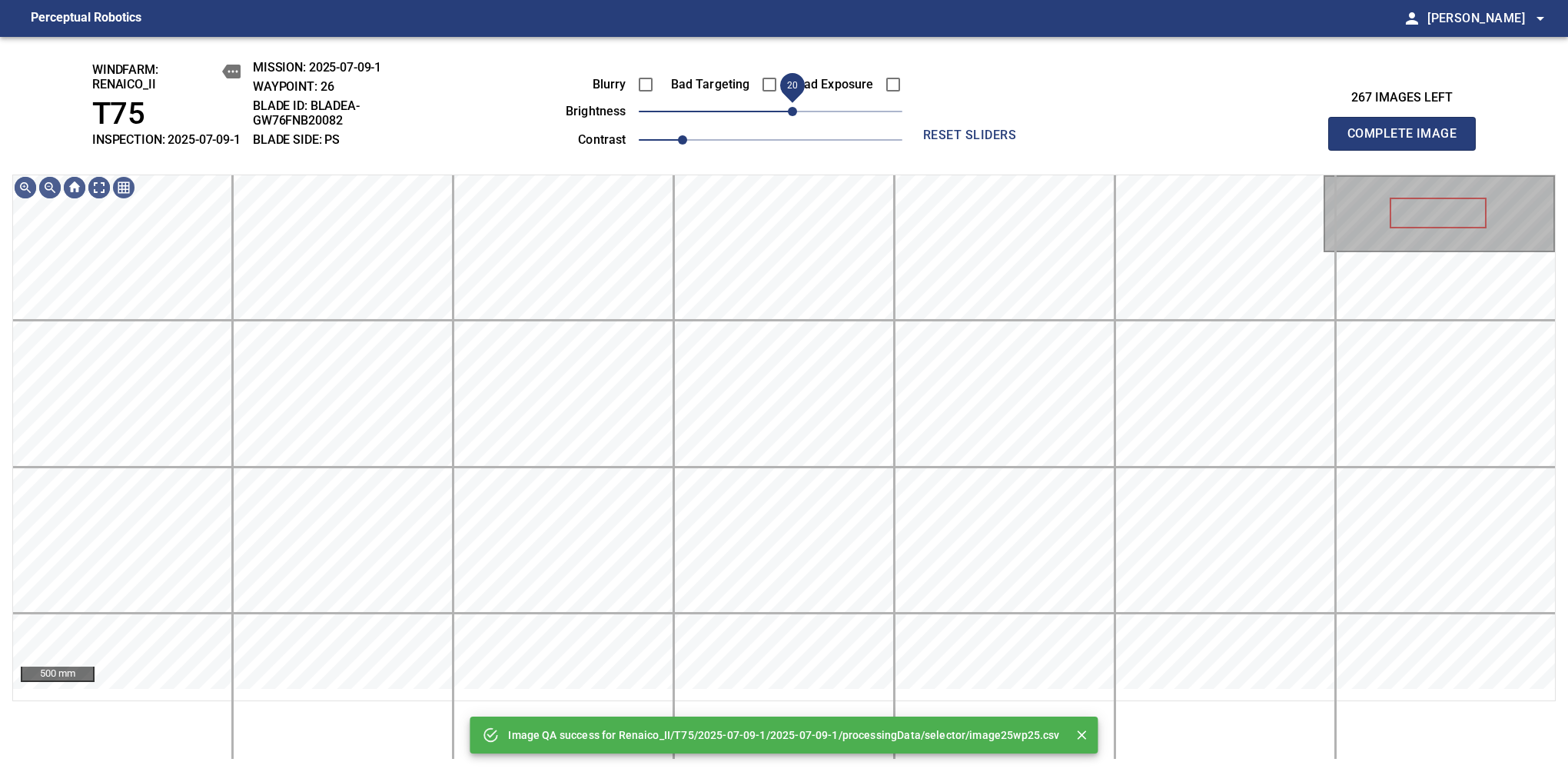
drag, startPoint x: 804, startPoint y: 121, endPoint x: 797, endPoint y: 134, distance: 14.8
click at [797, 122] on span "20" at bounding box center [770, 111] width 264 height 22
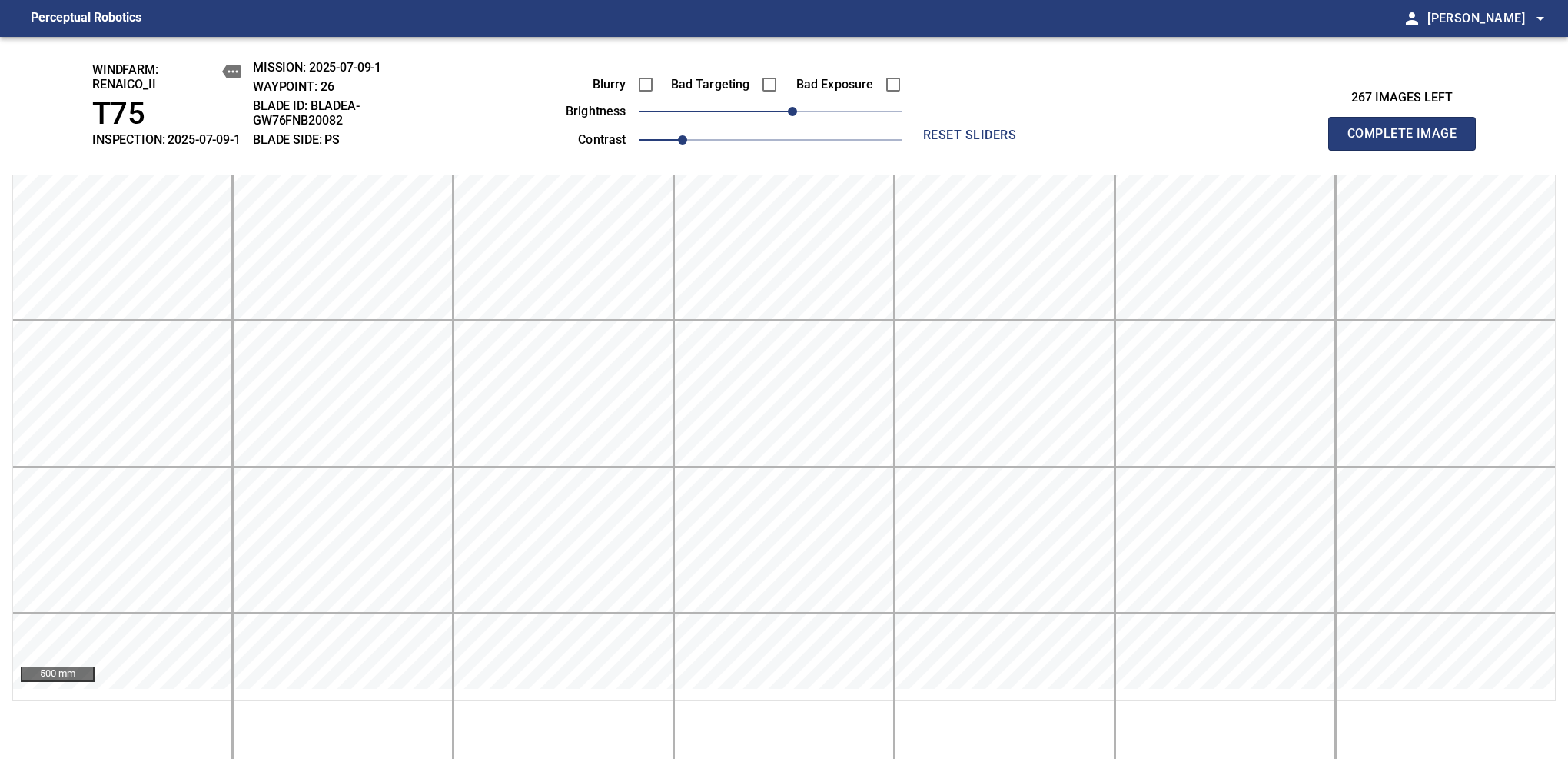
click at [1408, 141] on span "Complete Image" at bounding box center [1402, 133] width 113 height 22
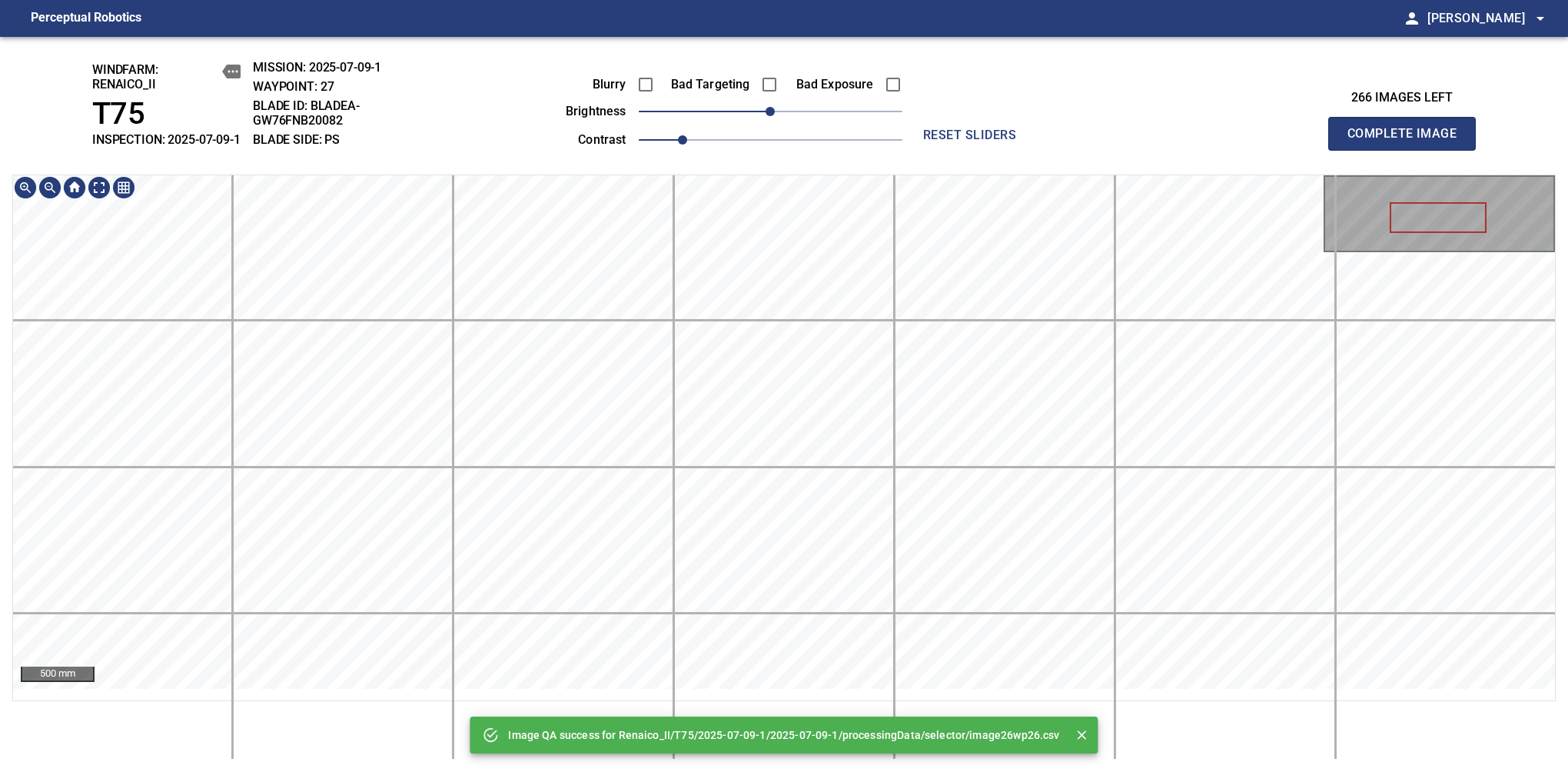
click at [866, 145] on div "Image QA success for Renaico_II/T75/2025-07-09-1/2025-07-09-1/processingData/se…" at bounding box center [784, 404] width 1568 height 735
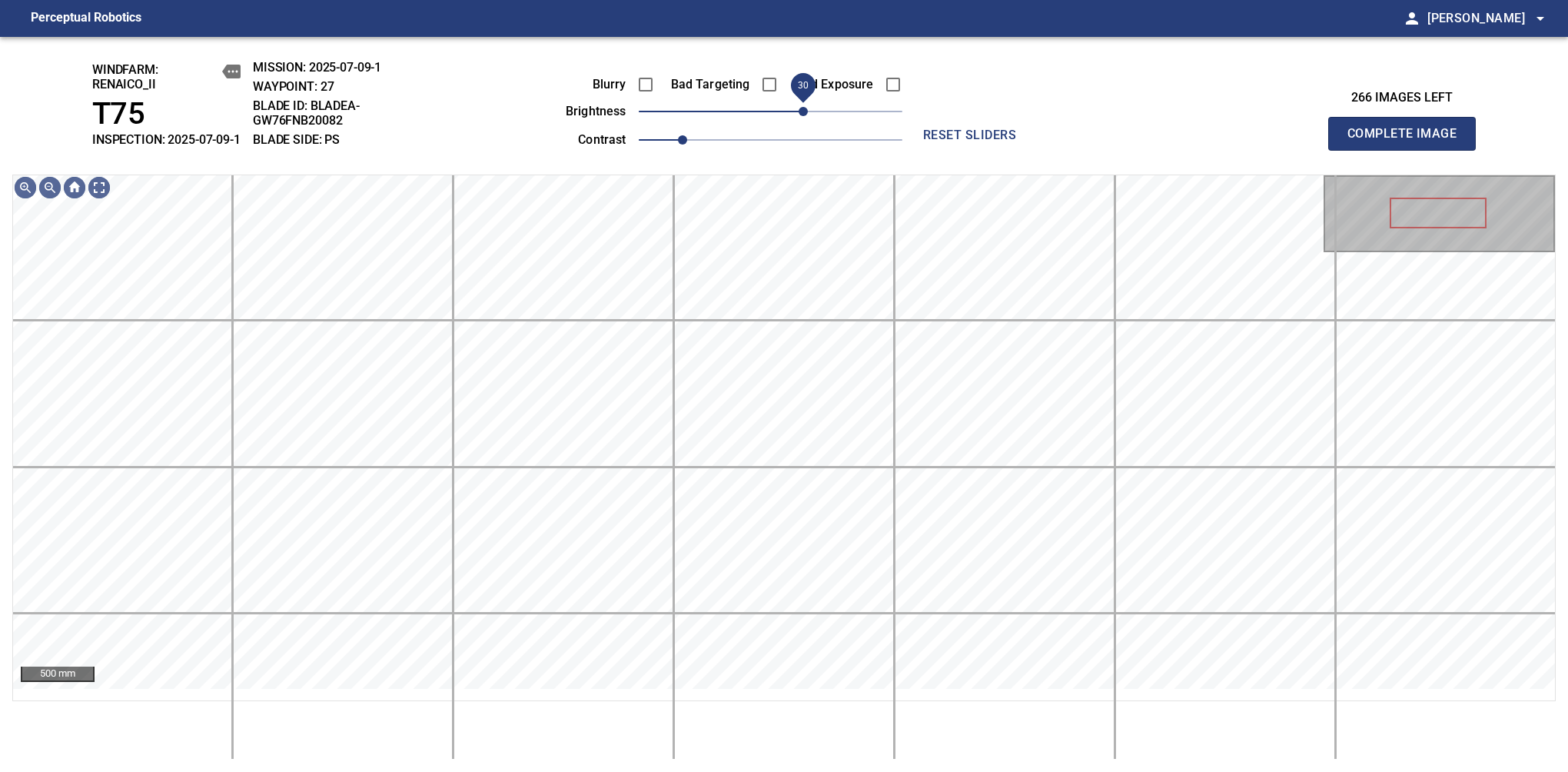
click at [798, 116] on span "30" at bounding box center [803, 112] width 10 height 10
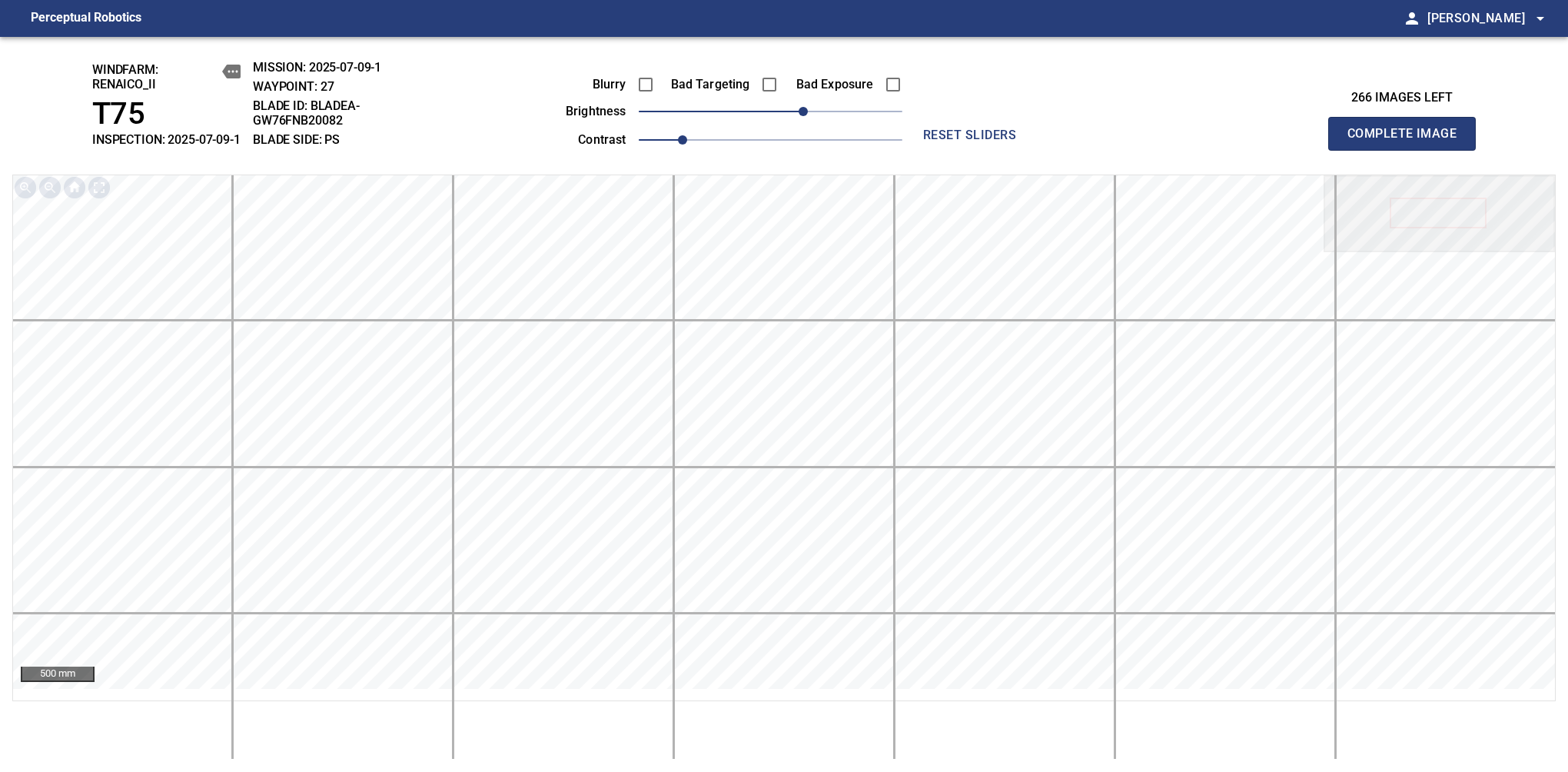
click at [1408, 141] on span "Complete Image" at bounding box center [1402, 133] width 113 height 22
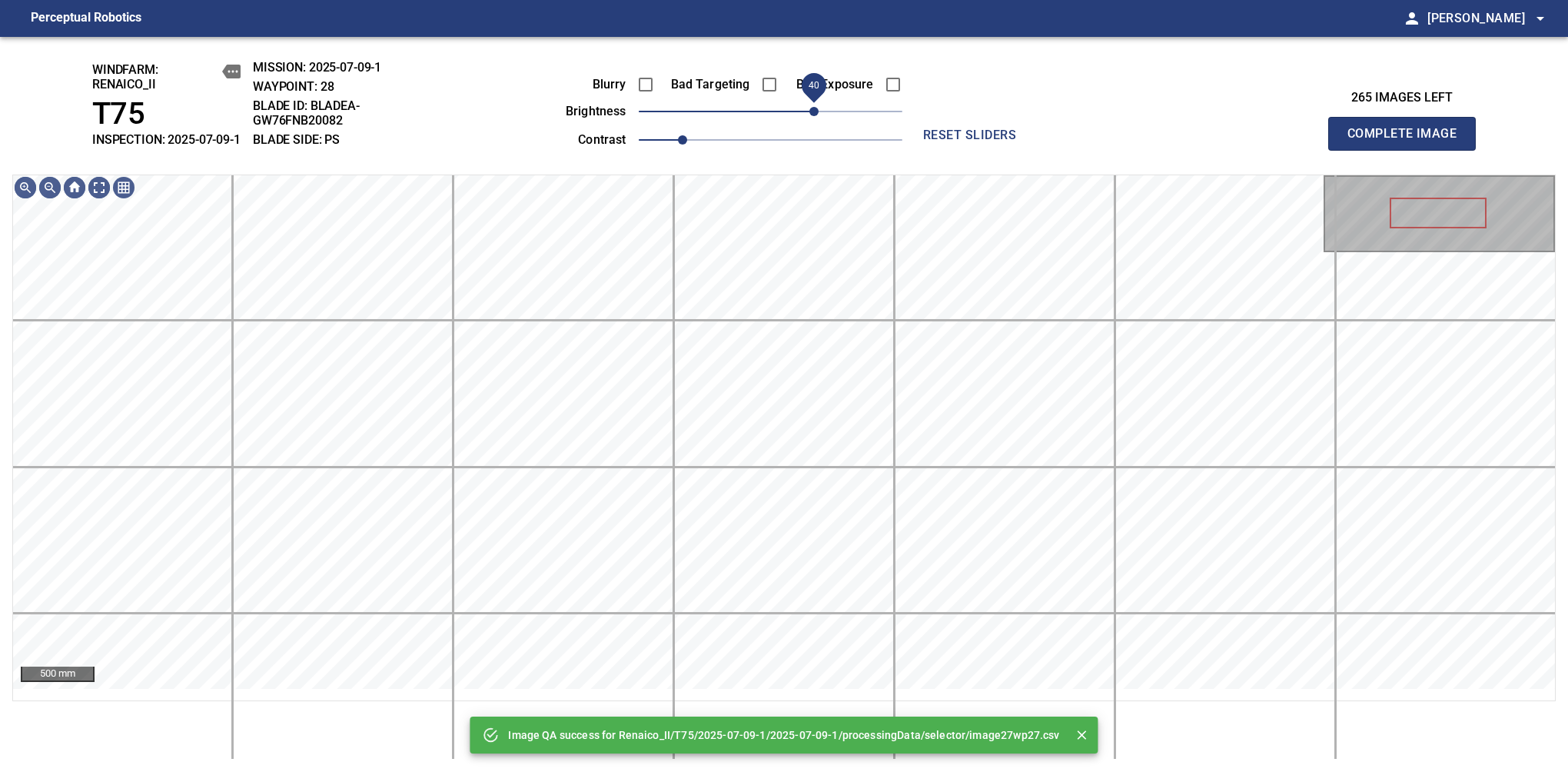
drag, startPoint x: 794, startPoint y: 126, endPoint x: 815, endPoint y: 126, distance: 21.0
click at [815, 122] on span "40" at bounding box center [770, 111] width 264 height 22
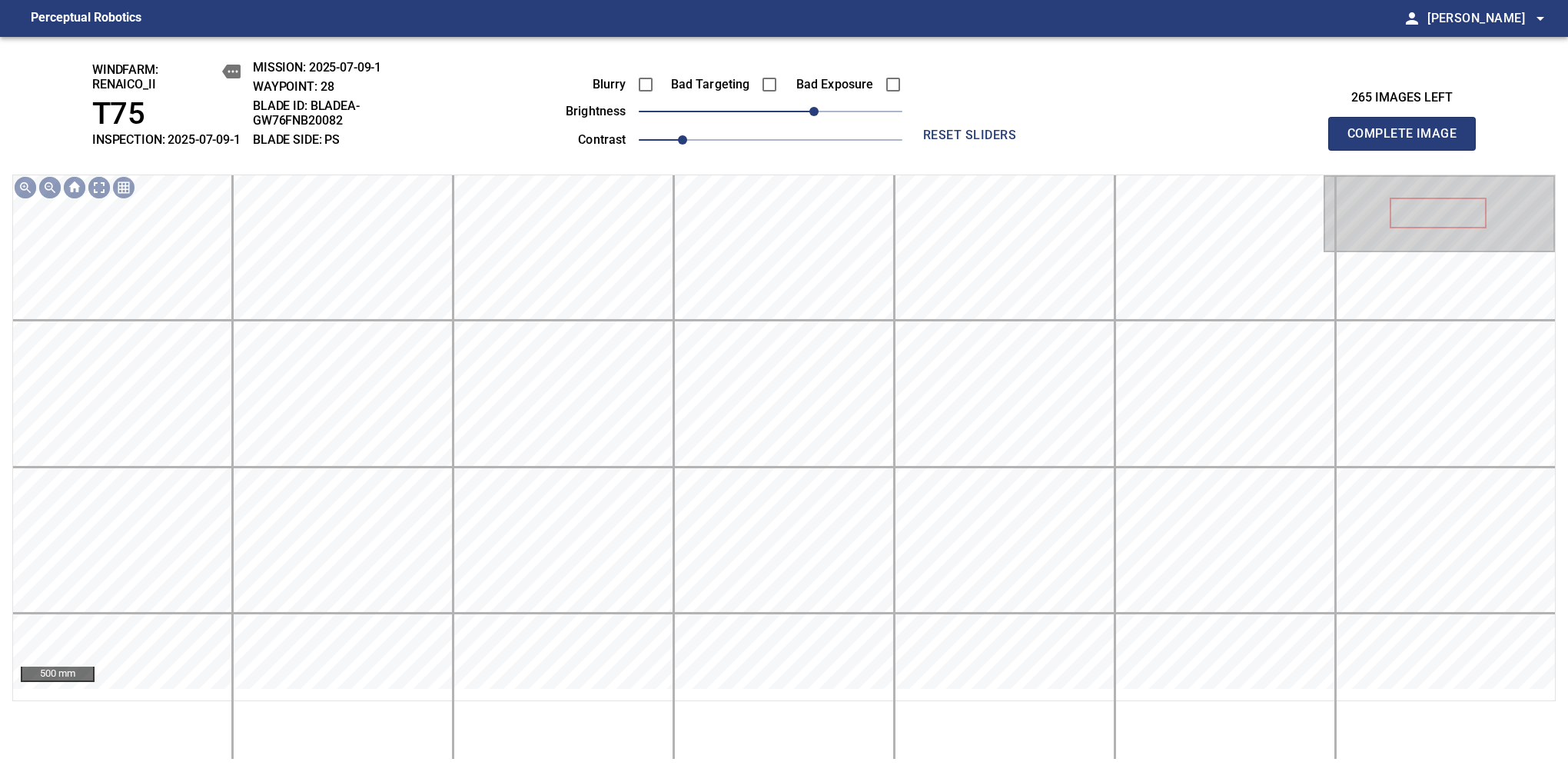
click at [1408, 141] on span "Complete Image" at bounding box center [1402, 133] width 113 height 22
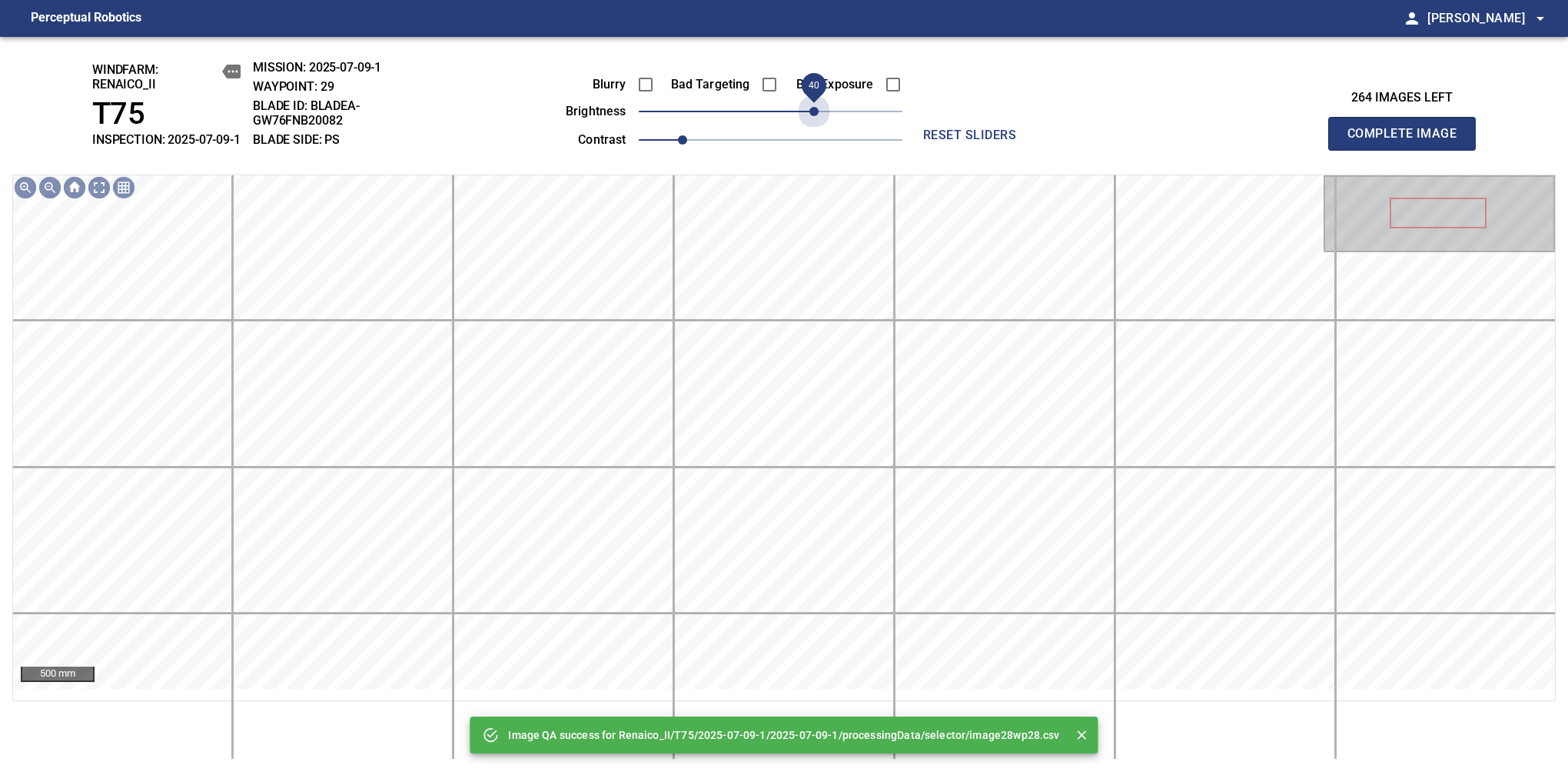
click at [815, 122] on span "40" at bounding box center [770, 111] width 264 height 22
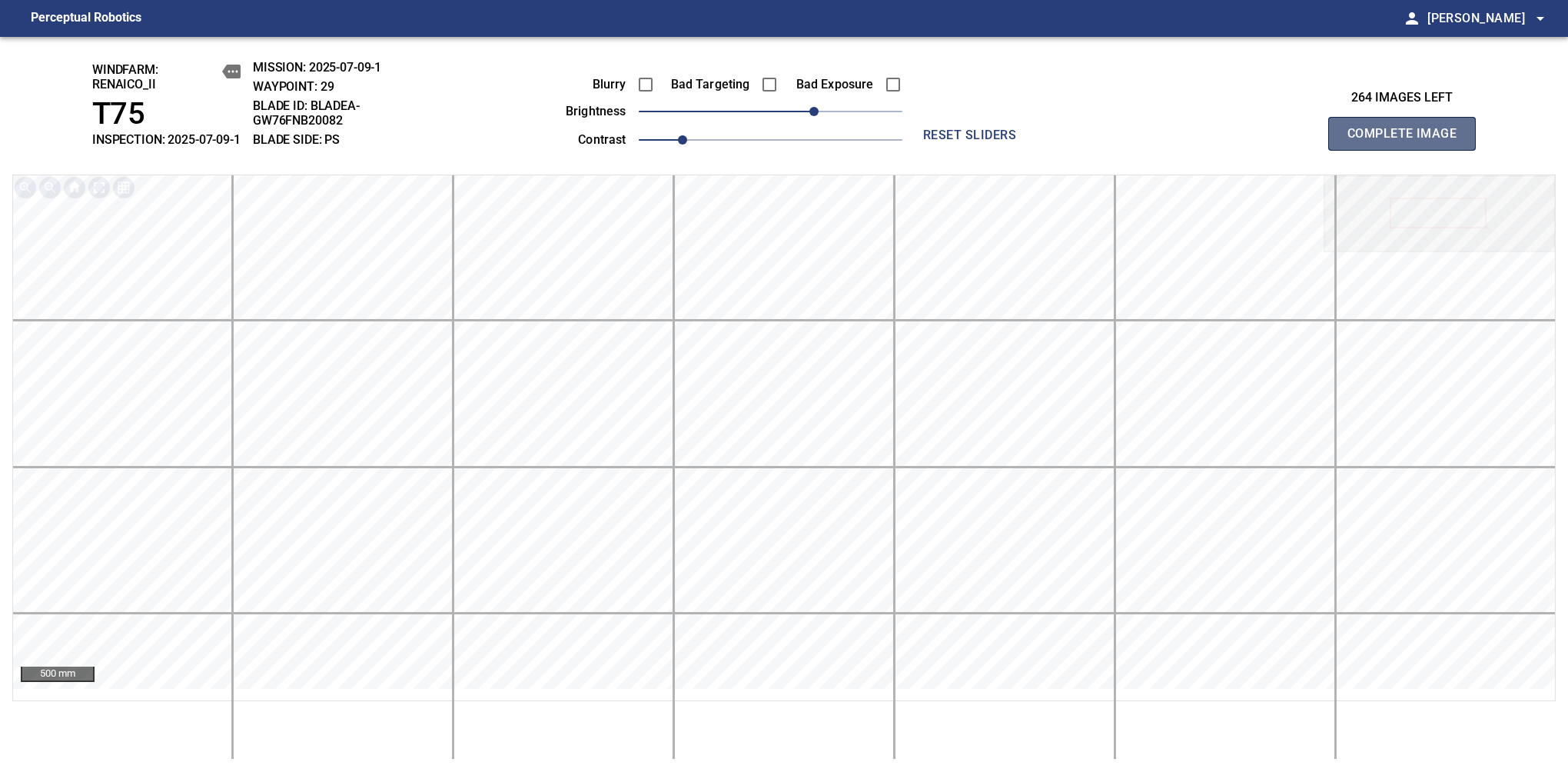
click at [1408, 141] on span "Complete Image" at bounding box center [1402, 133] width 113 height 22
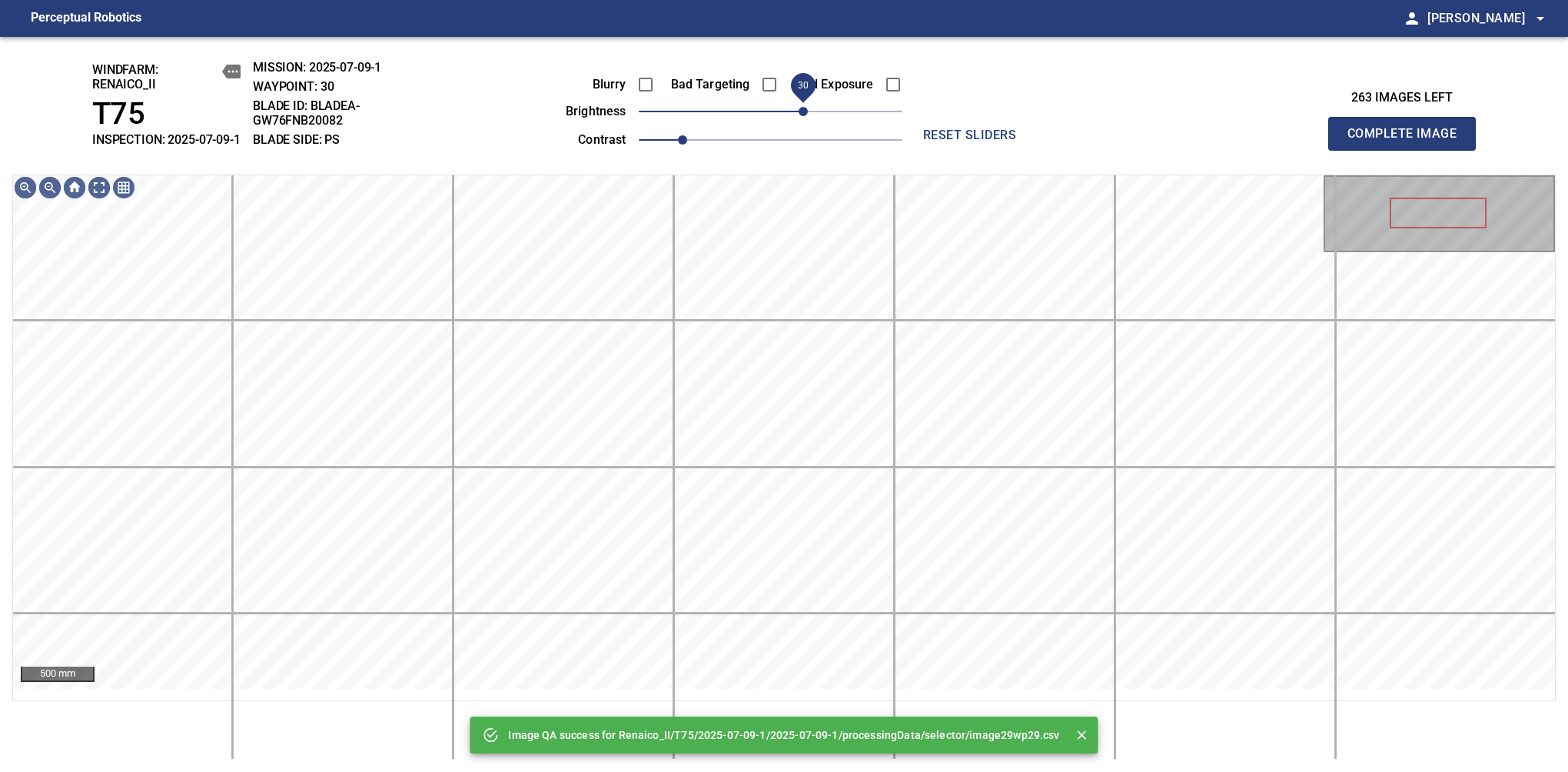
click at [804, 122] on span "30" at bounding box center [770, 111] width 264 height 22
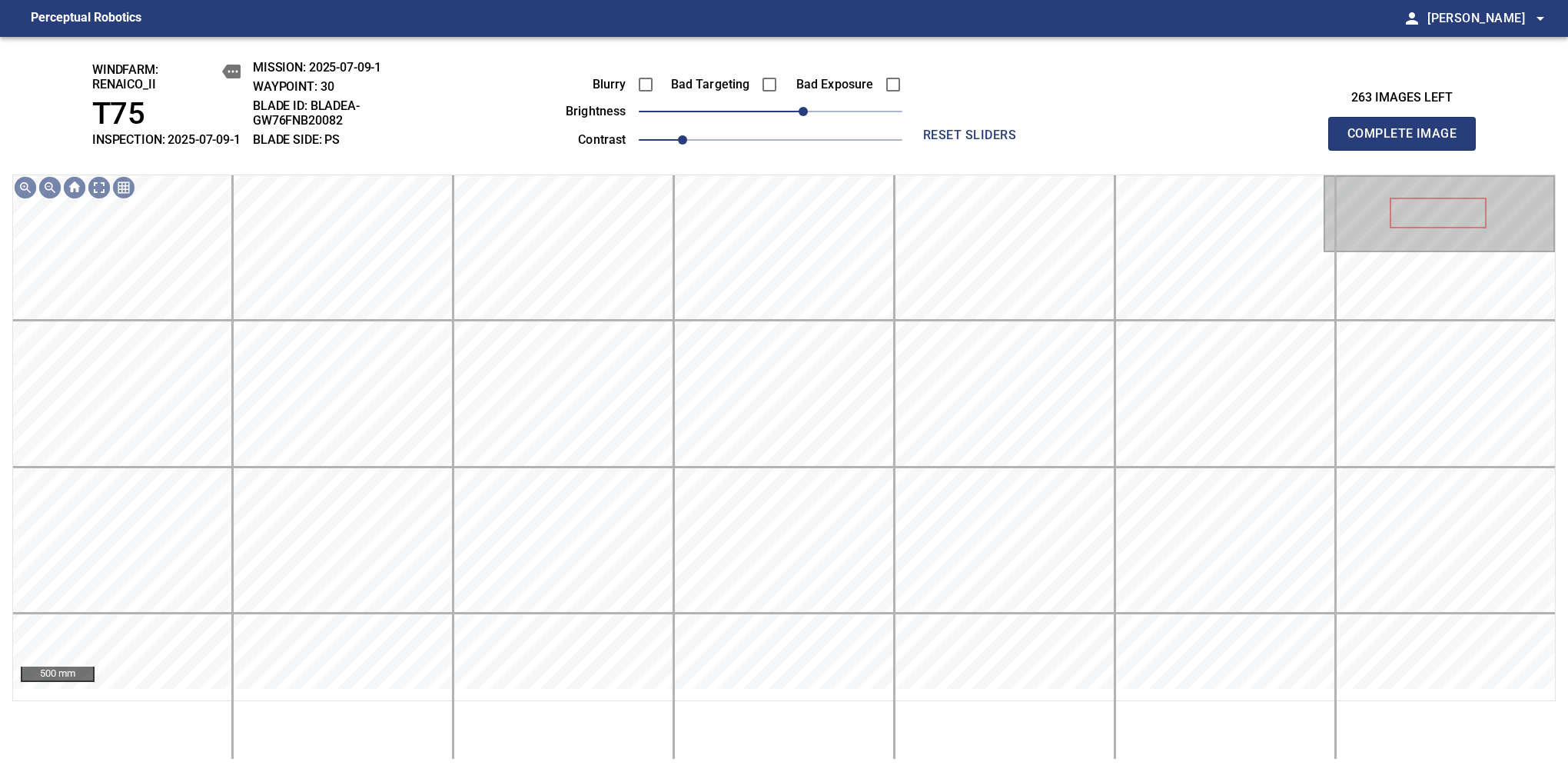
click at [1408, 141] on span "Complete Image" at bounding box center [1402, 133] width 113 height 22
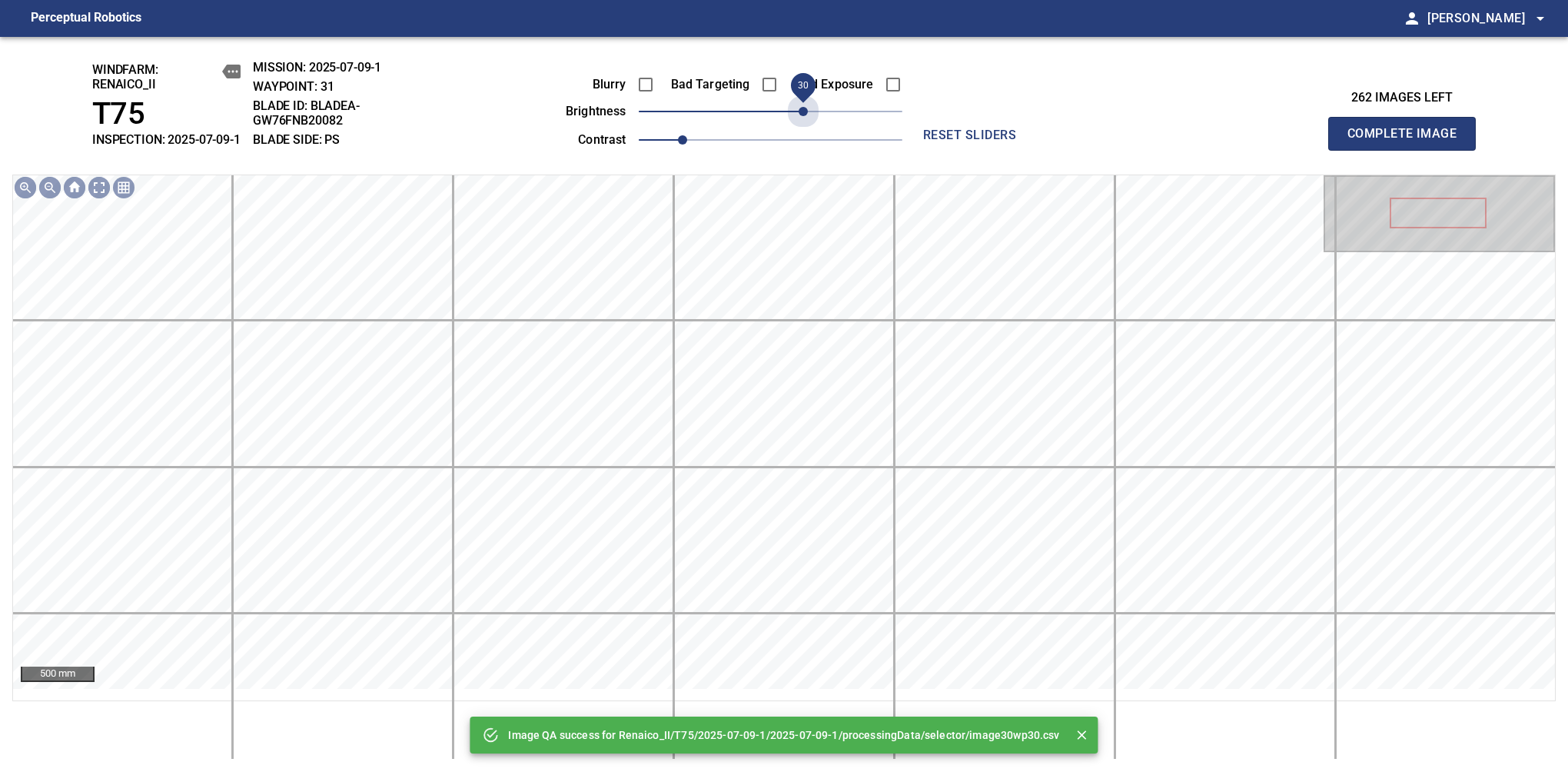
click at [804, 122] on span "30" at bounding box center [770, 111] width 264 height 22
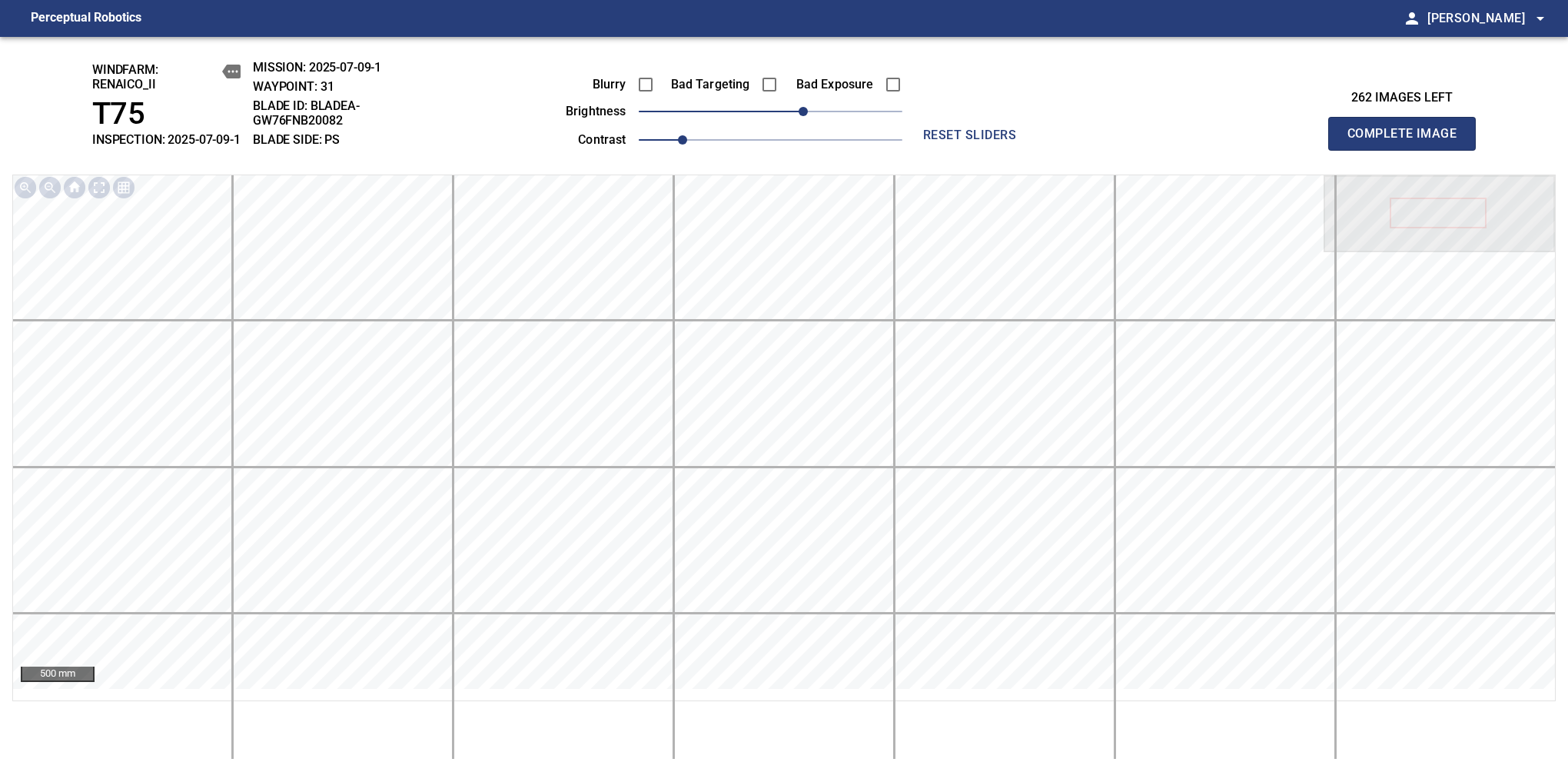
click at [1408, 141] on span "Complete Image" at bounding box center [1402, 133] width 113 height 22
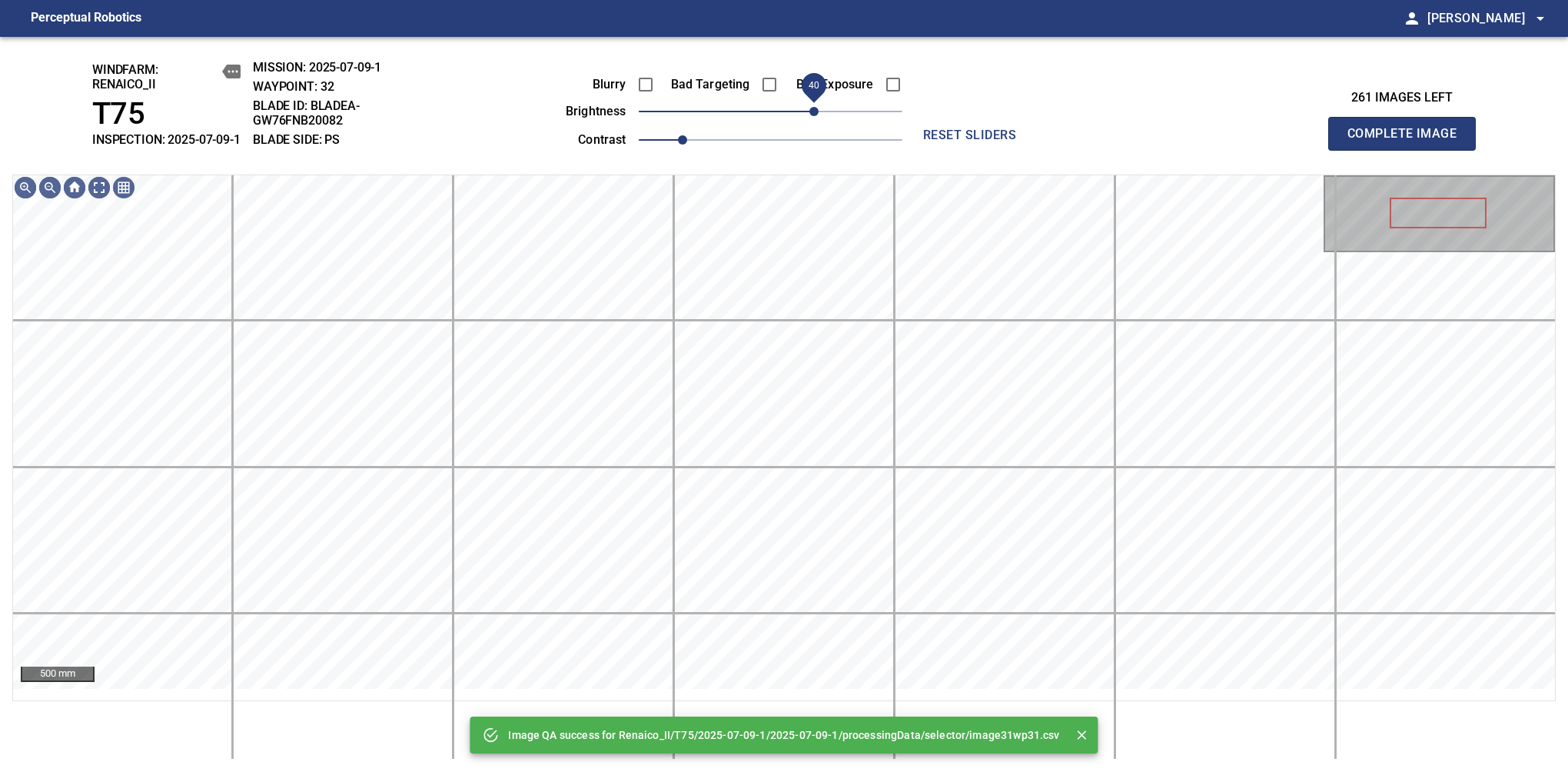
drag, startPoint x: 804, startPoint y: 134, endPoint x: 812, endPoint y: 121, distance: 15.3
click at [812, 121] on span "40" at bounding box center [770, 111] width 264 height 22
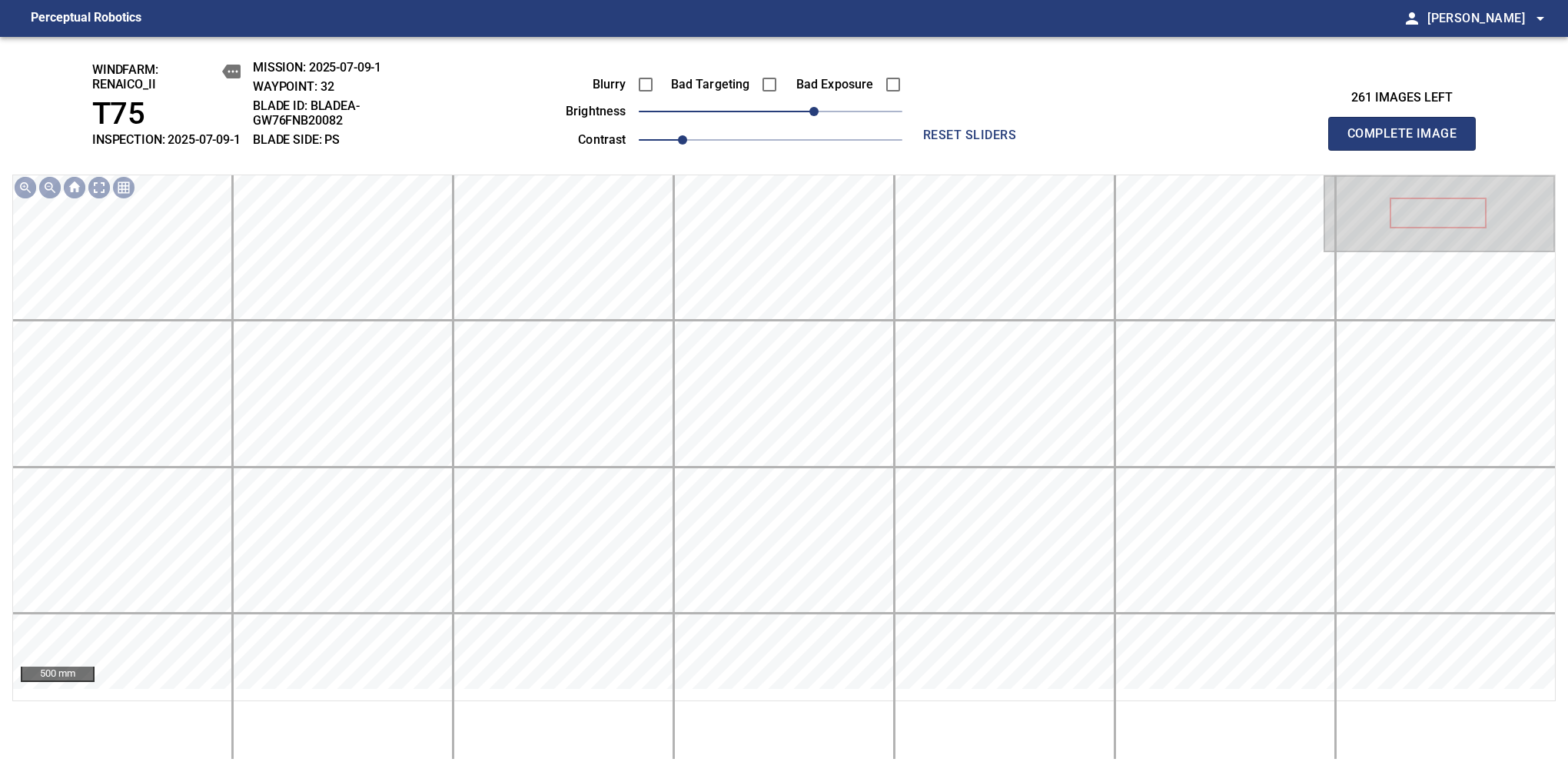
click at [1408, 141] on span "Complete Image" at bounding box center [1402, 133] width 113 height 22
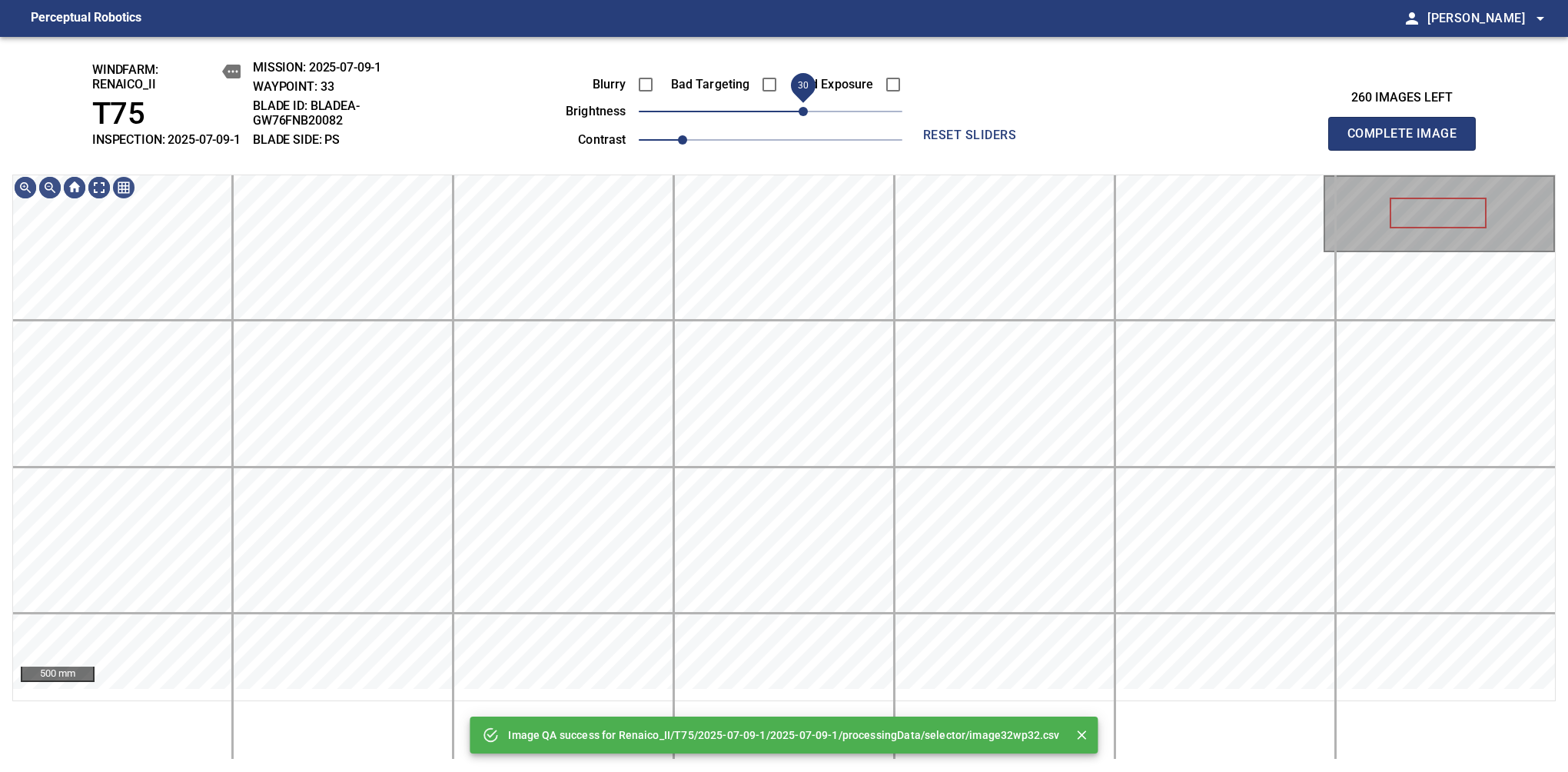
click at [804, 122] on span "30" at bounding box center [770, 111] width 264 height 22
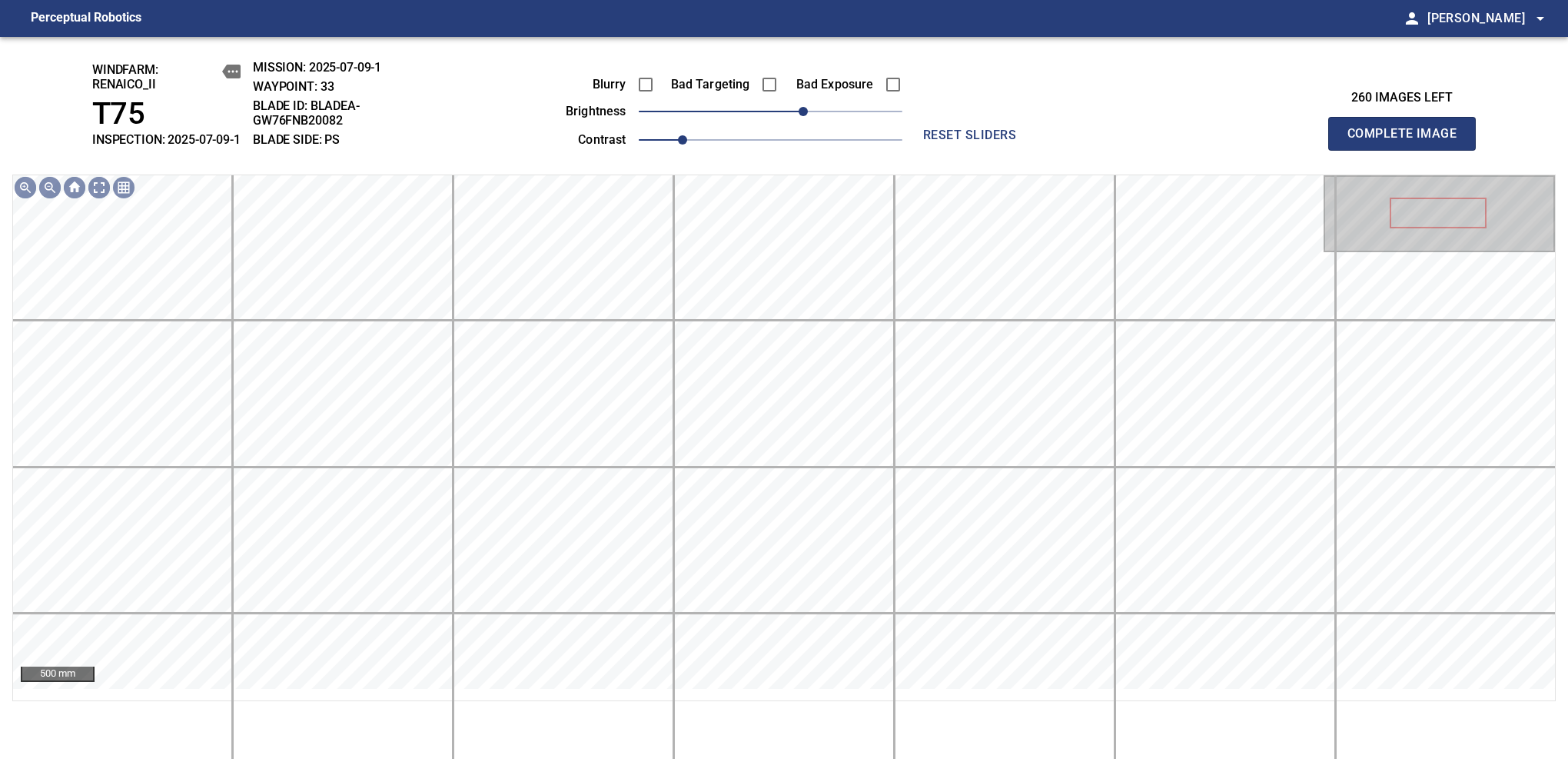
click at [1408, 141] on span "Complete Image" at bounding box center [1402, 133] width 113 height 22
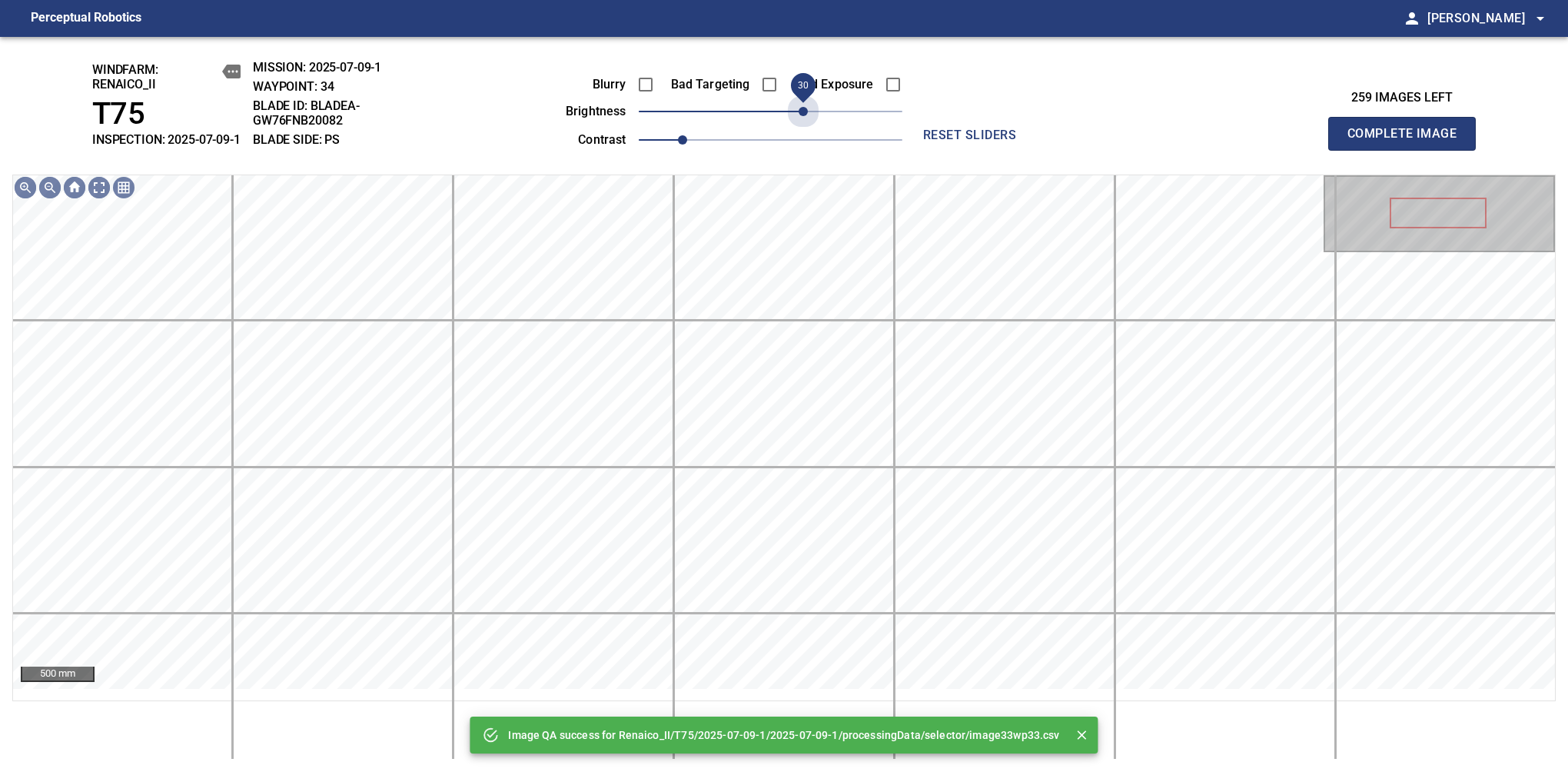
click at [804, 122] on span "30" at bounding box center [770, 111] width 264 height 22
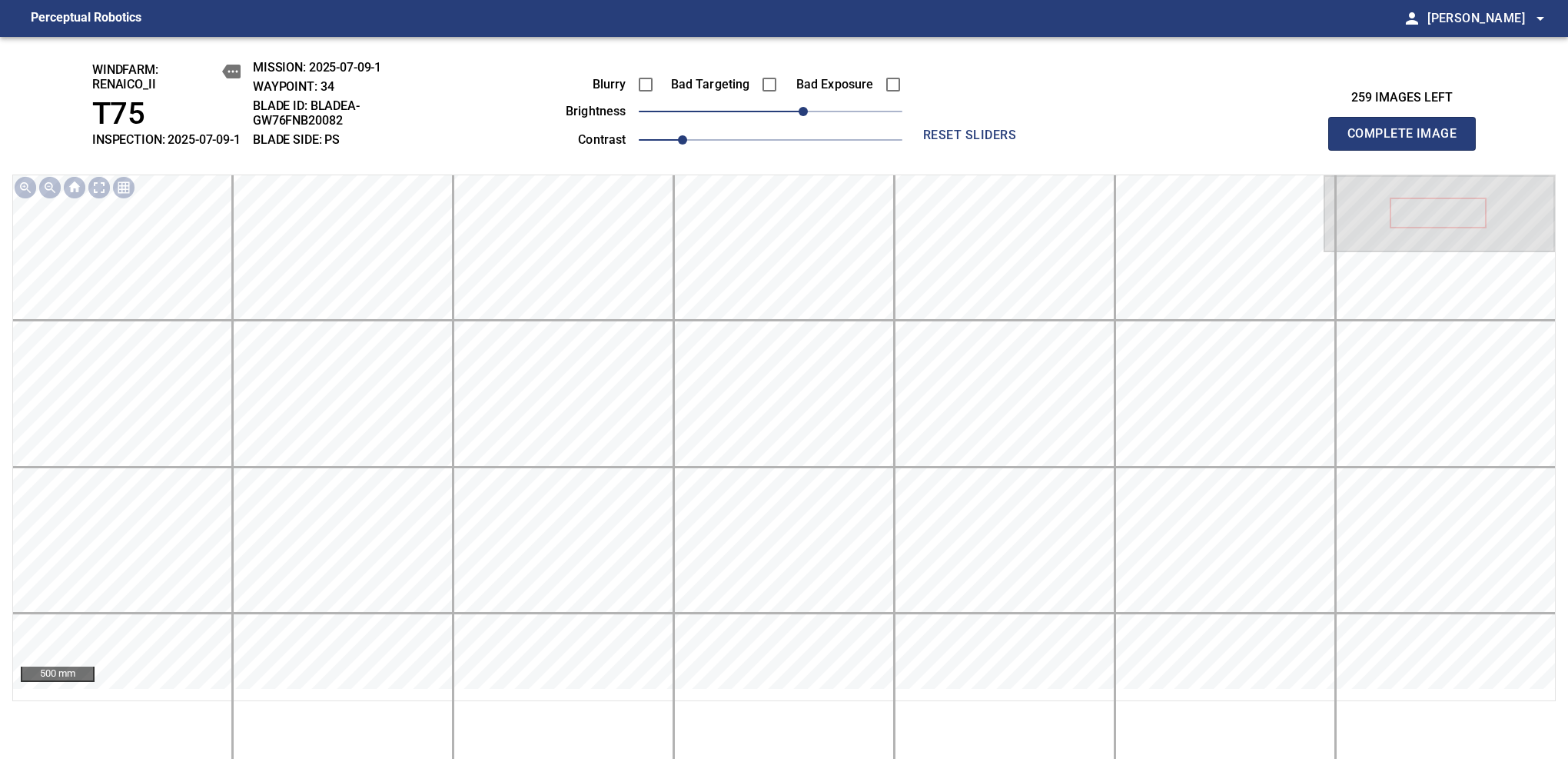
click at [1408, 141] on span "Complete Image" at bounding box center [1402, 133] width 113 height 22
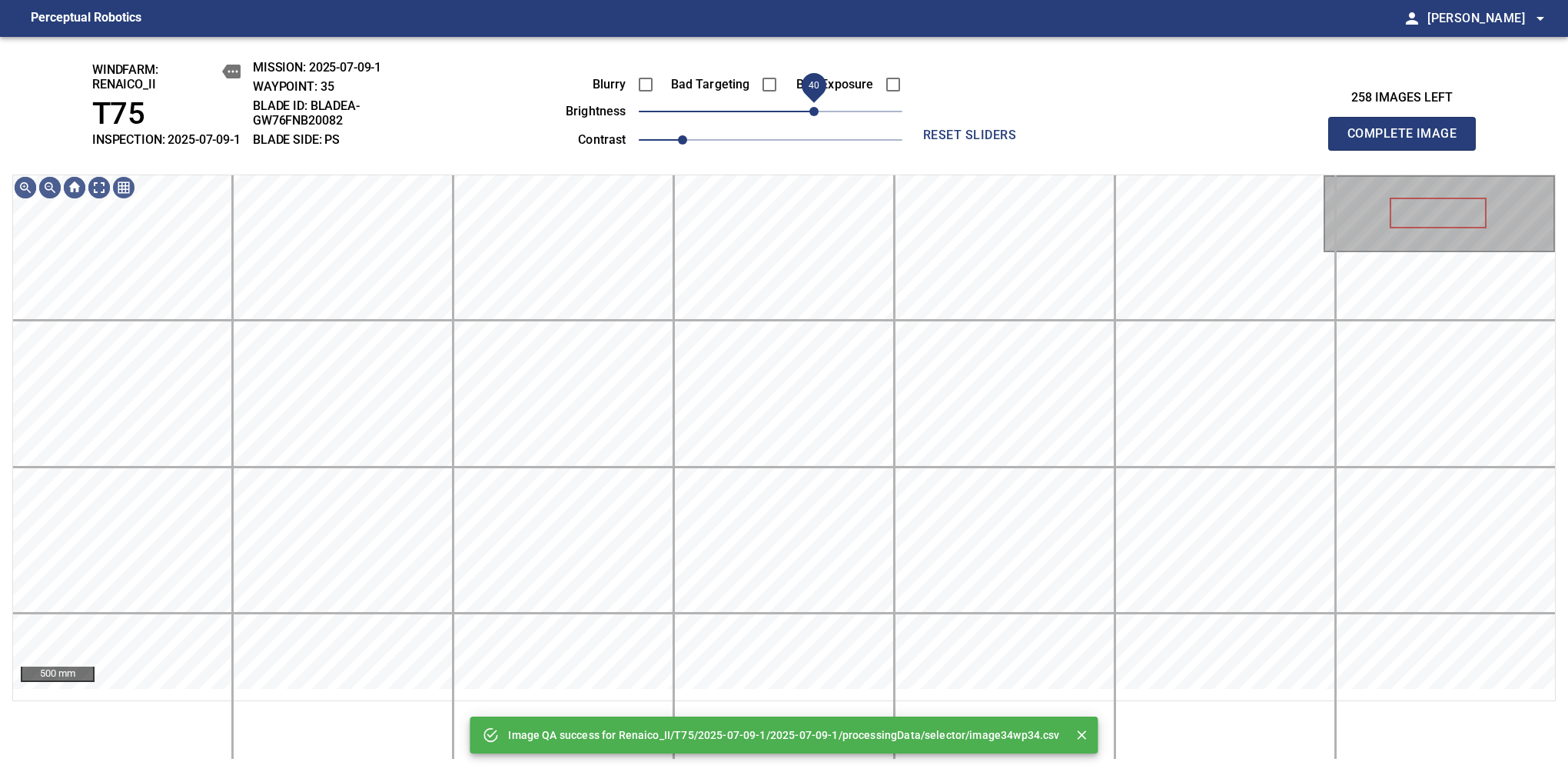
click at [815, 122] on span "40" at bounding box center [770, 111] width 264 height 22
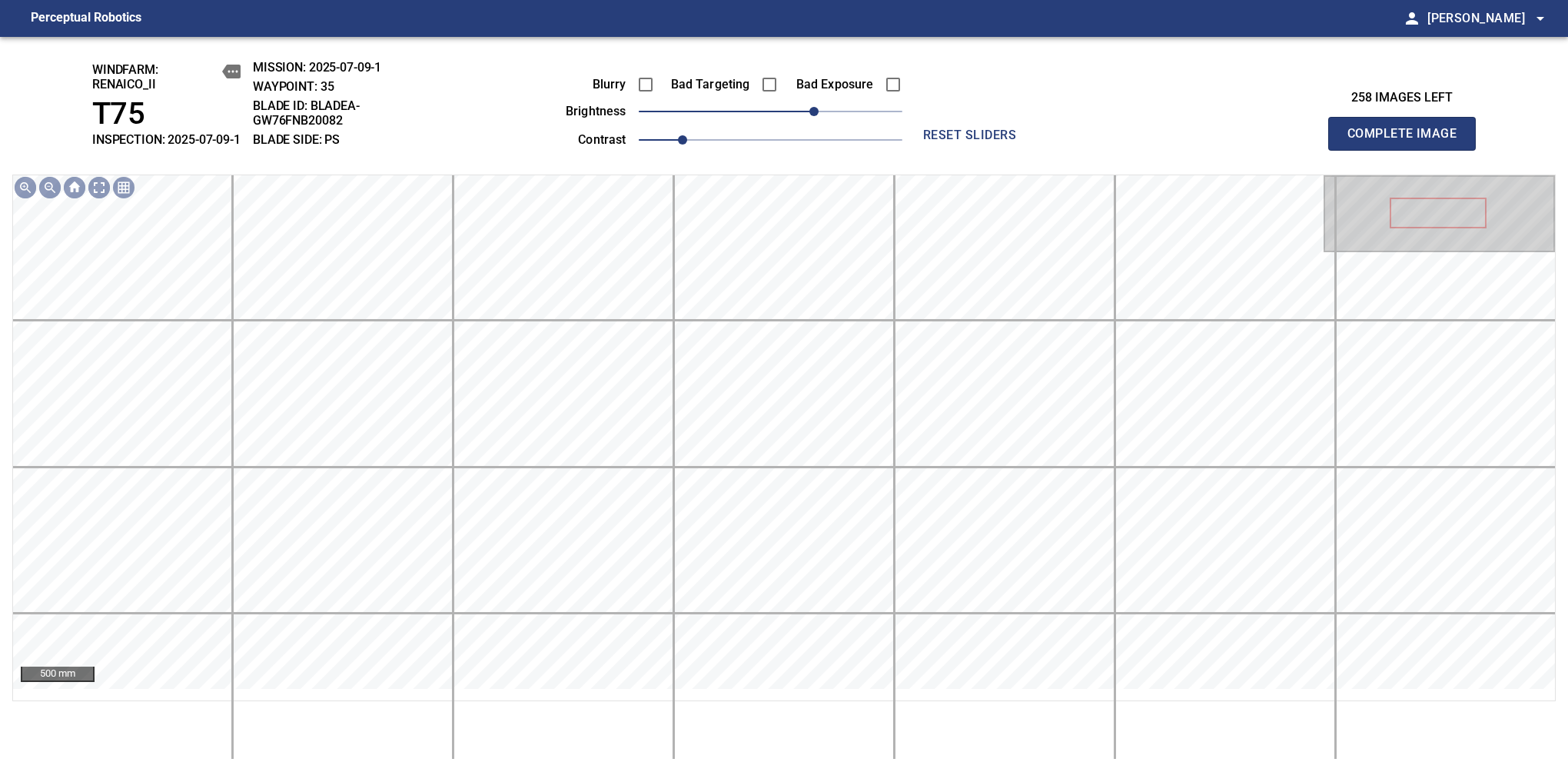
click at [1408, 141] on span "Complete Image" at bounding box center [1402, 133] width 113 height 22
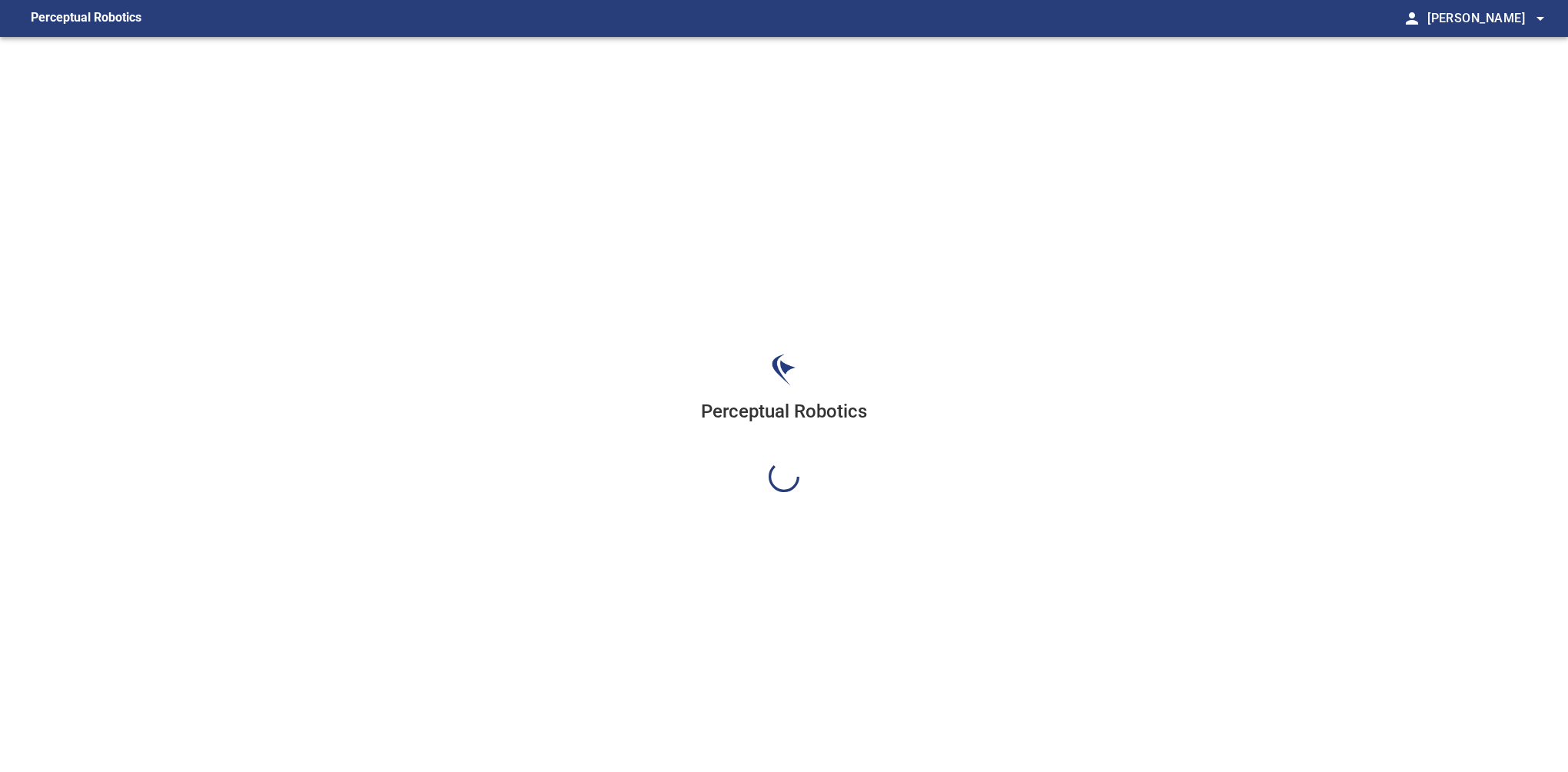
click at [815, 129] on div "Perceptual Robotics" at bounding box center [784, 423] width 1568 height 772
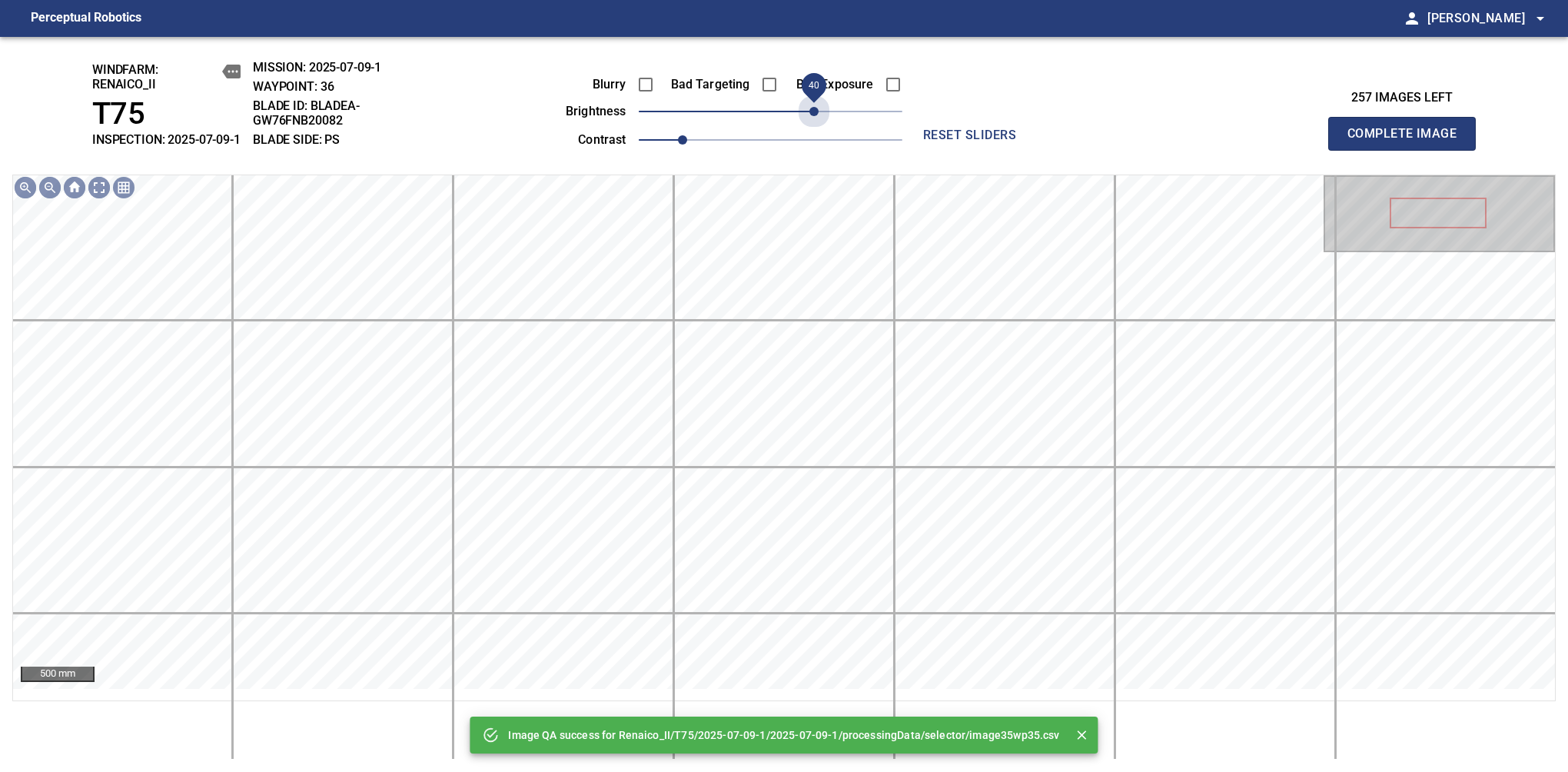
click at [815, 122] on span "40" at bounding box center [770, 111] width 264 height 22
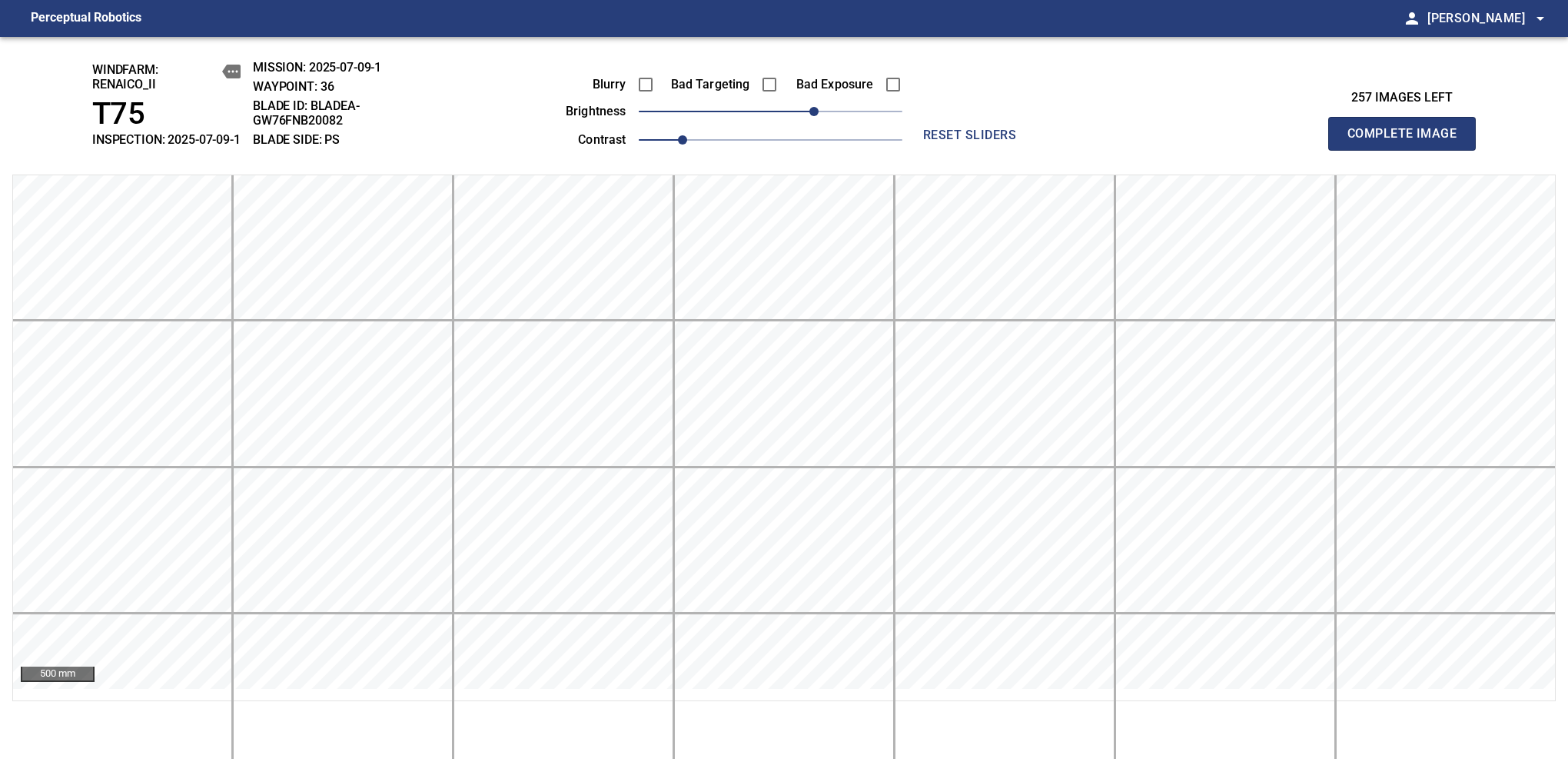
click at [1408, 141] on span "Complete Image" at bounding box center [1402, 133] width 113 height 22
drag, startPoint x: 782, startPoint y: 130, endPoint x: 806, endPoint y: 128, distance: 24.1
click at [806, 116] on span "30" at bounding box center [803, 112] width 10 height 10
click at [1408, 141] on span "Complete Image" at bounding box center [1402, 133] width 113 height 22
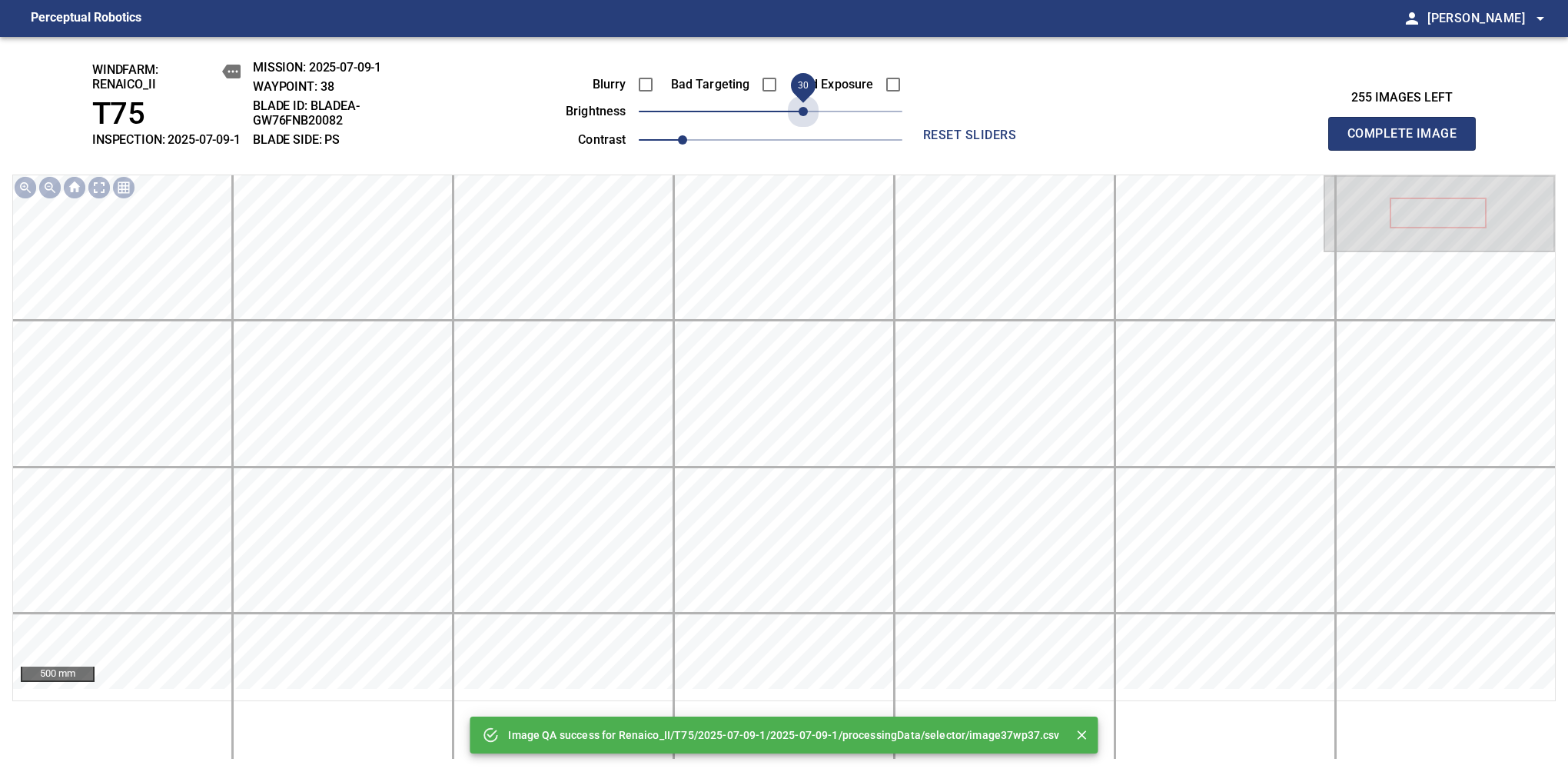
click at [806, 122] on span "30" at bounding box center [770, 111] width 264 height 22
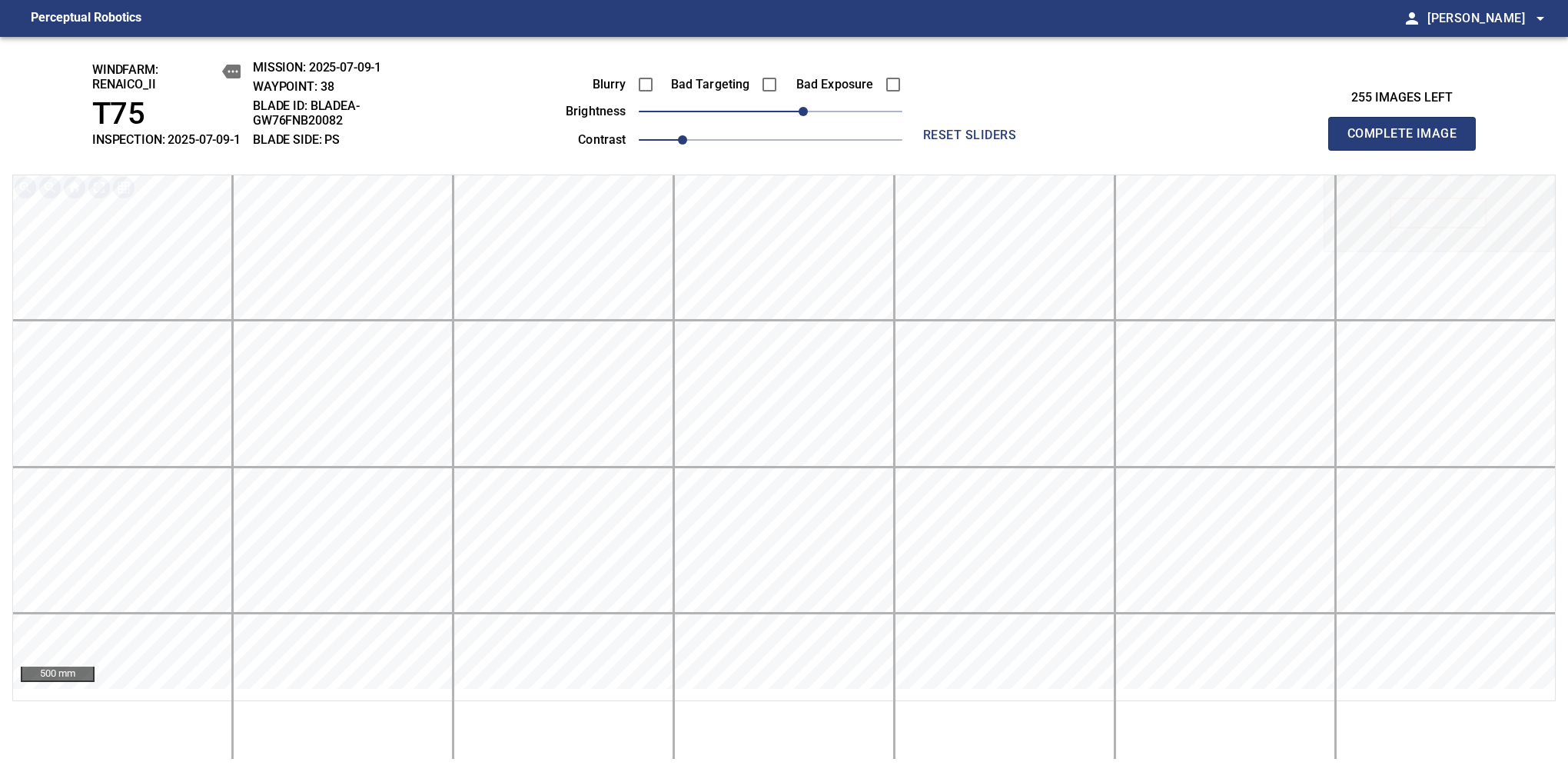
click at [1408, 141] on span "Complete Image" at bounding box center [1402, 133] width 113 height 22
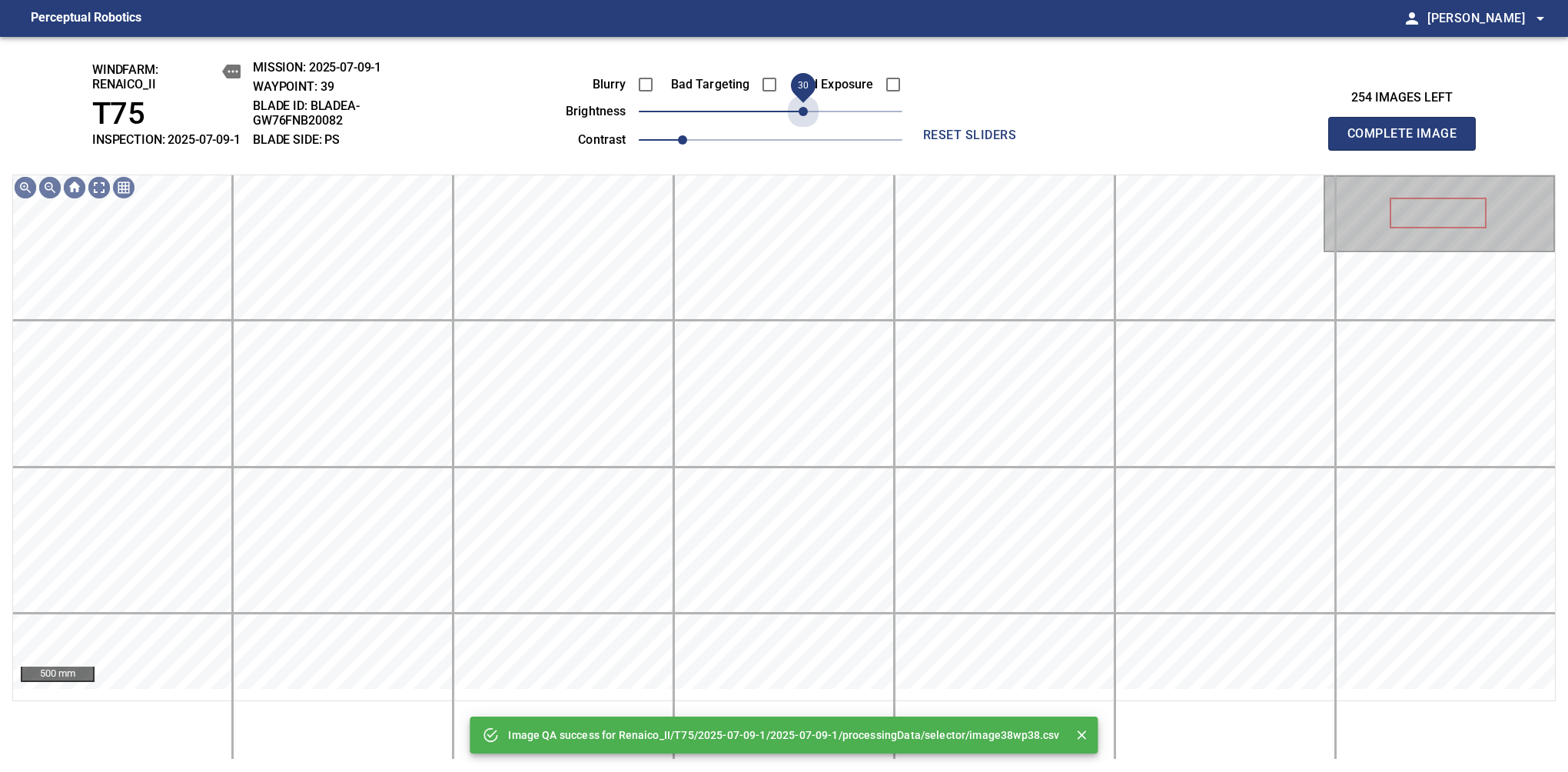
click at [806, 122] on span "30" at bounding box center [770, 111] width 264 height 22
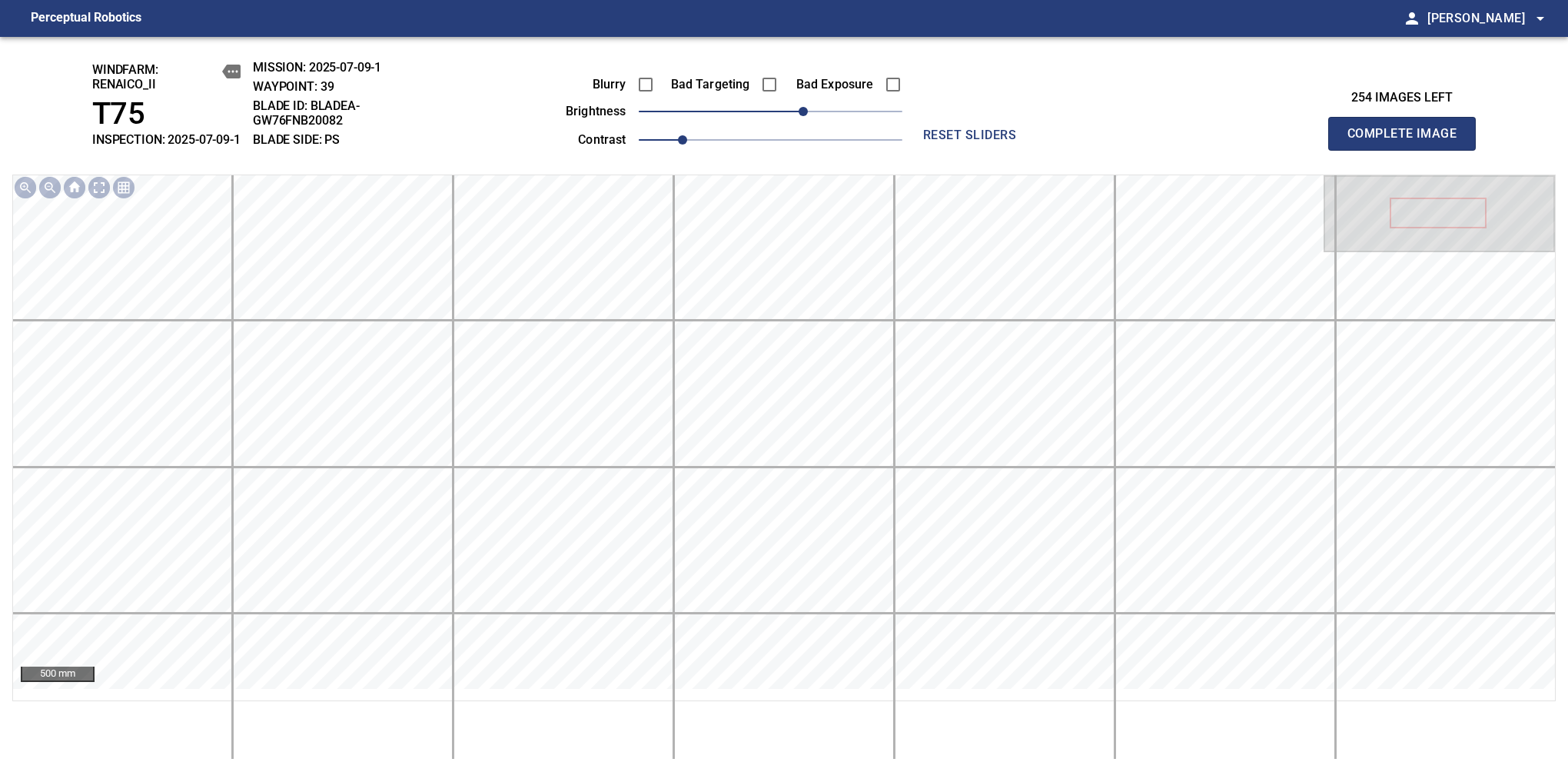
click at [1408, 141] on span "Complete Image" at bounding box center [1402, 133] width 113 height 22
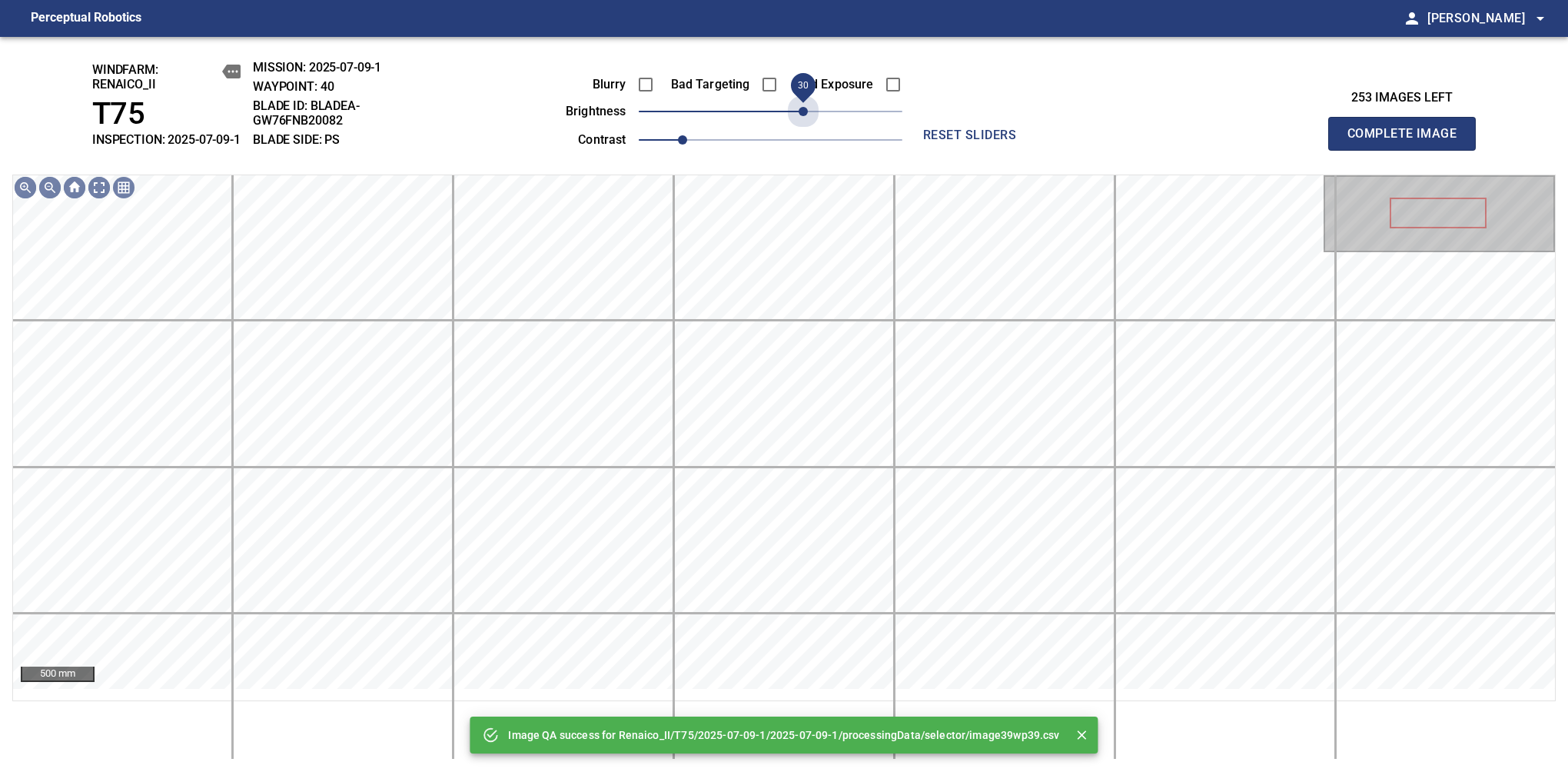
click at [806, 122] on span "30" at bounding box center [770, 111] width 264 height 22
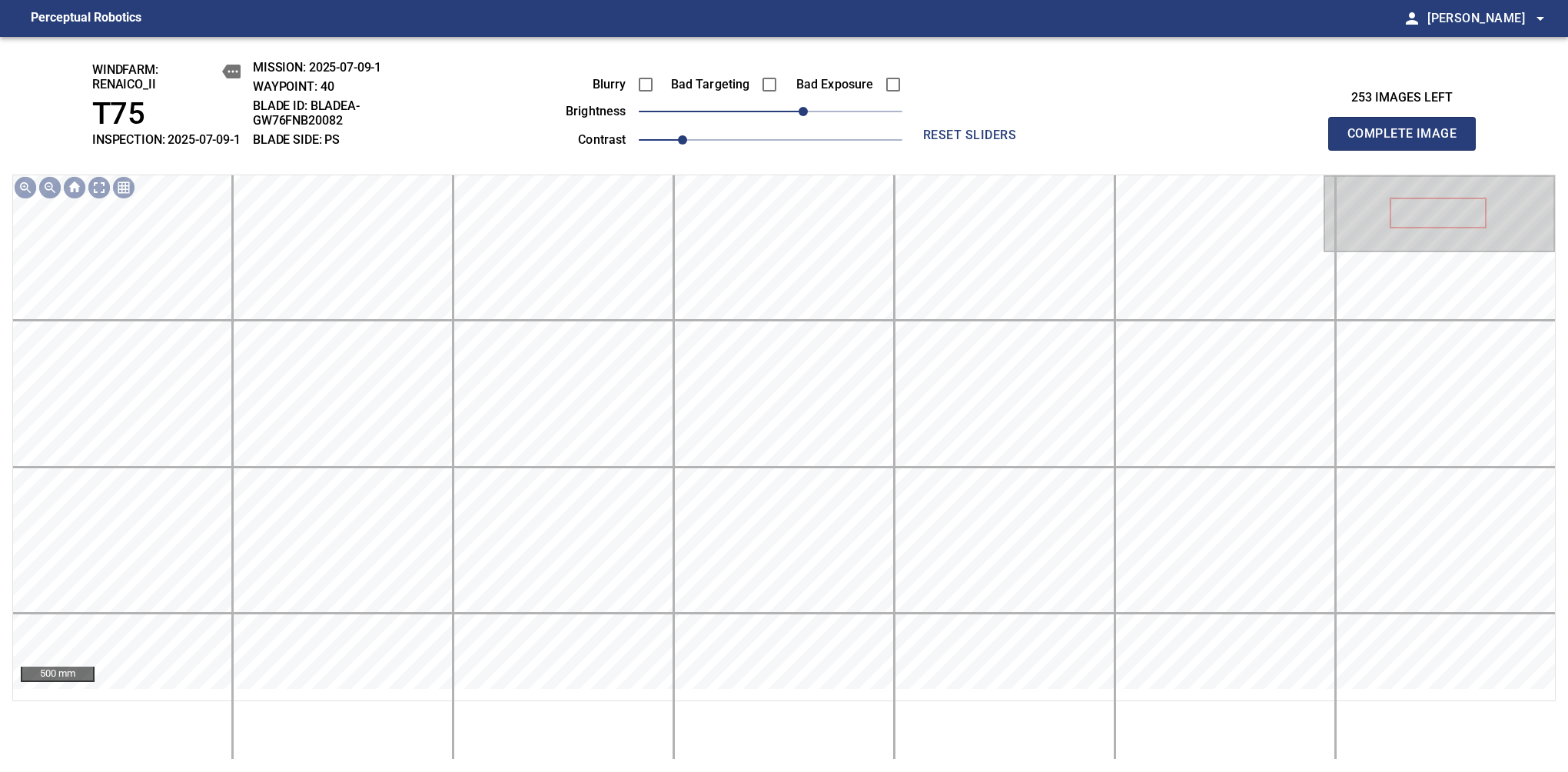
click at [1408, 141] on span "Complete Image" at bounding box center [1402, 133] width 113 height 22
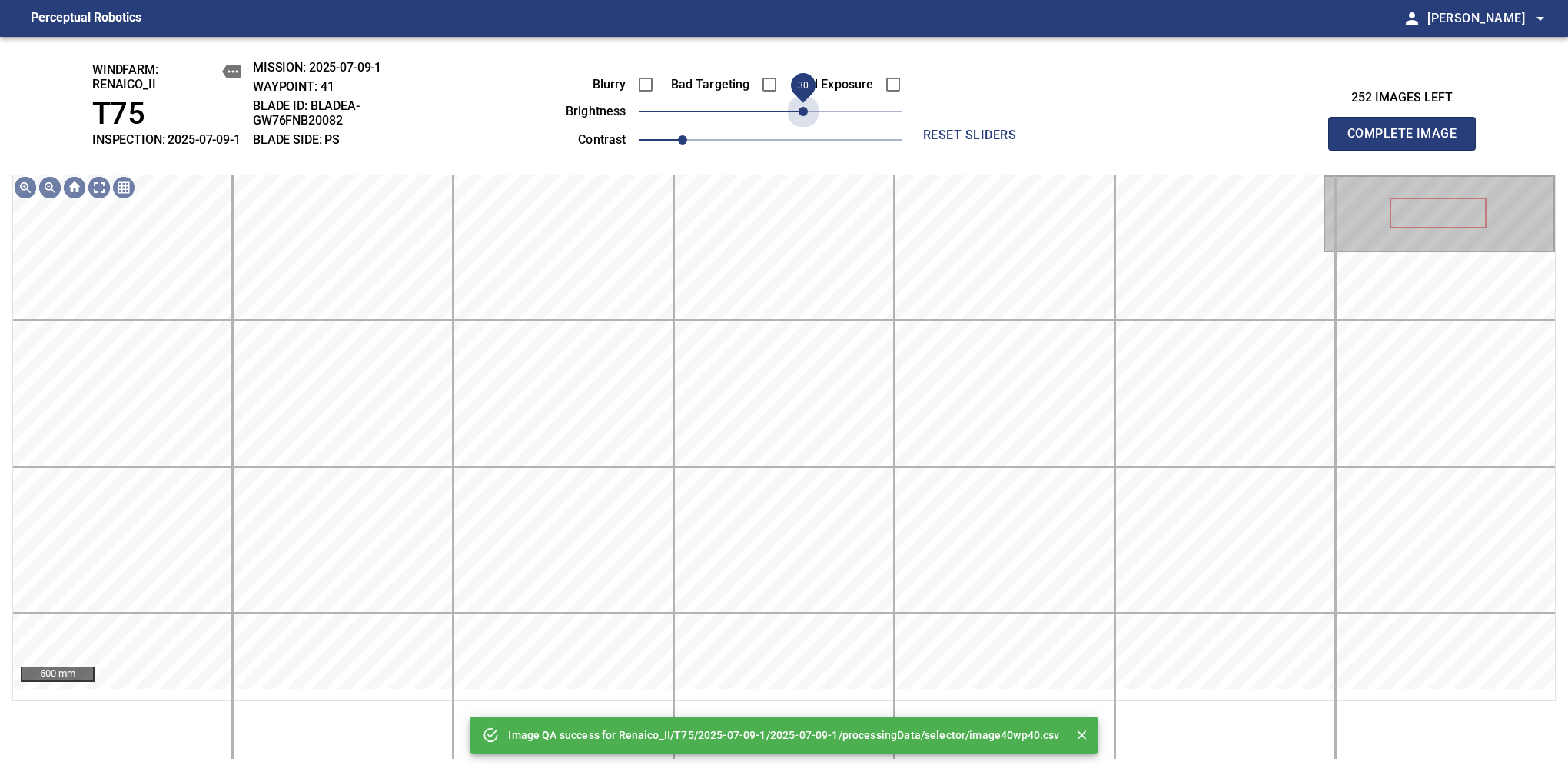
click at [806, 122] on span "30" at bounding box center [770, 111] width 264 height 22
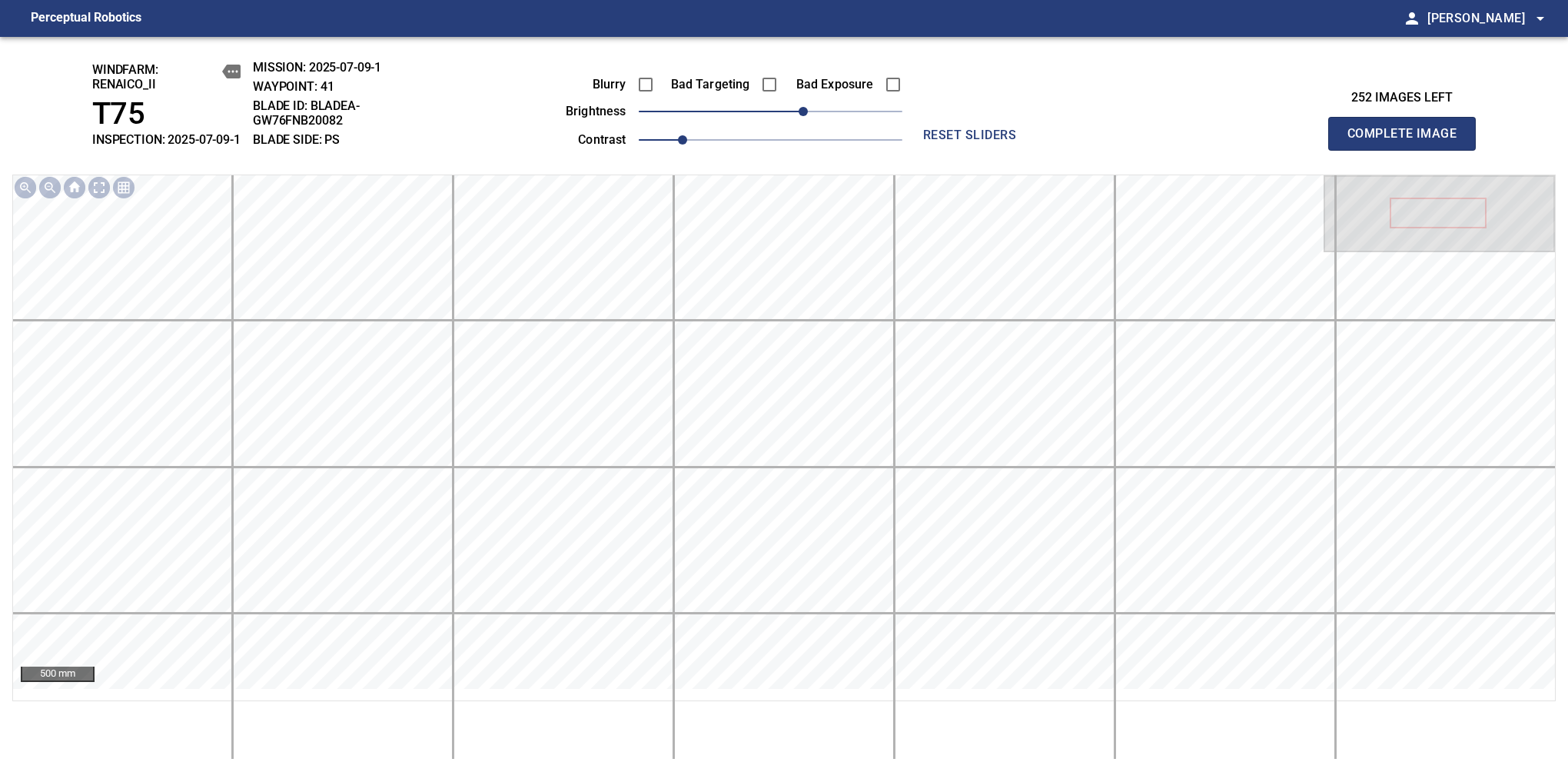
click at [1408, 141] on span "Complete Image" at bounding box center [1402, 133] width 113 height 22
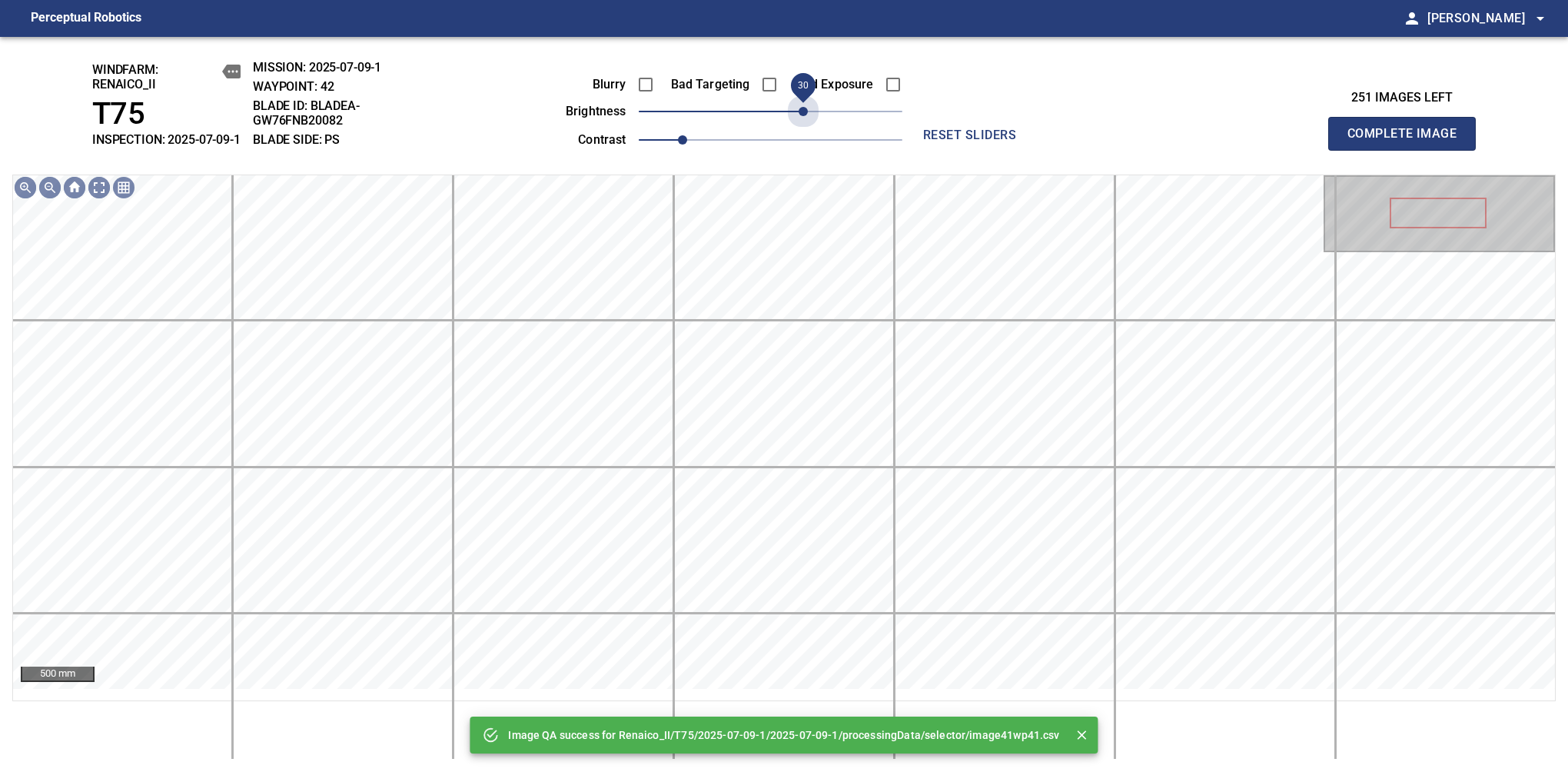
click at [806, 122] on span "30" at bounding box center [770, 111] width 264 height 22
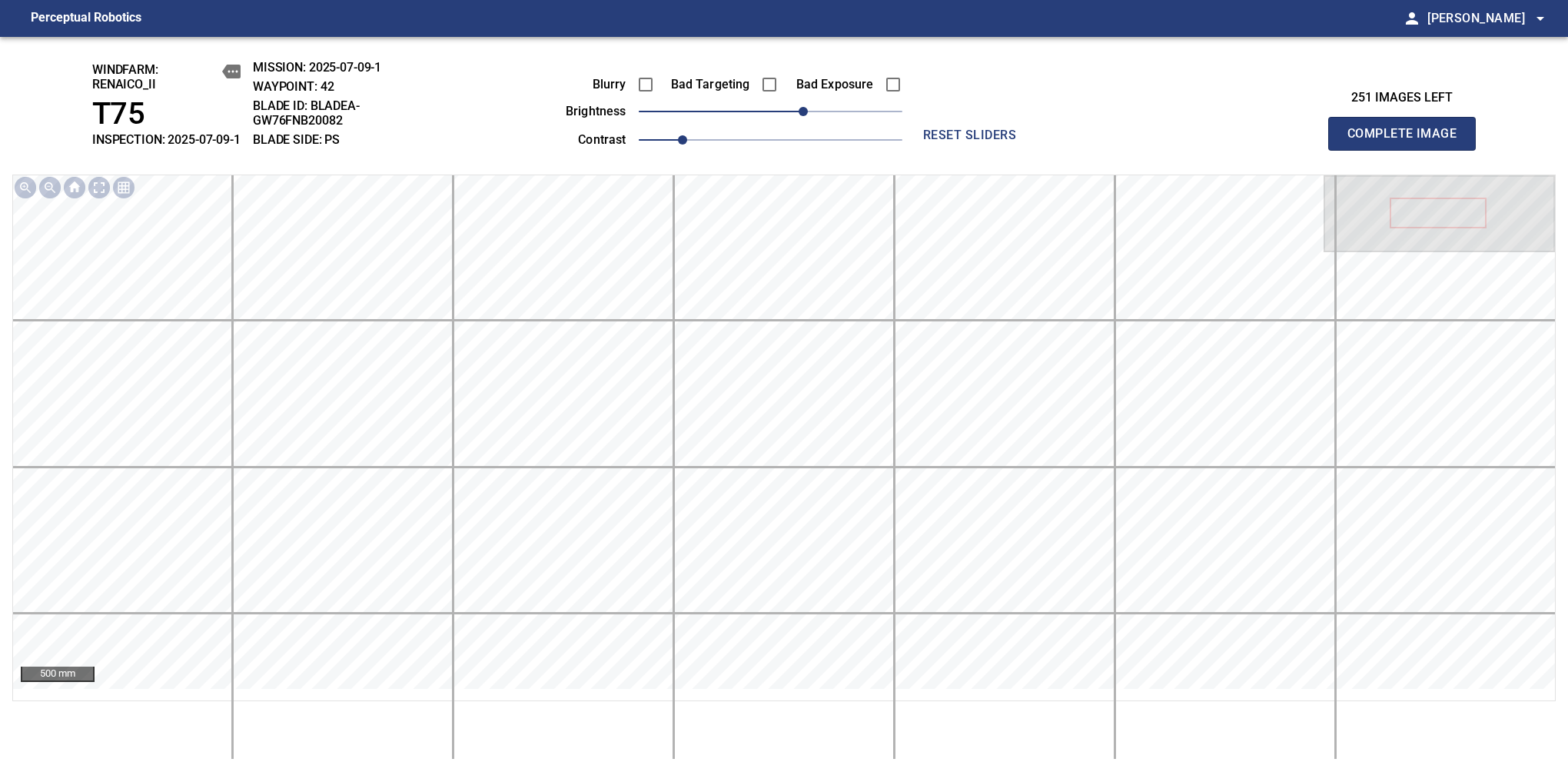
click at [1408, 141] on span "Complete Image" at bounding box center [1402, 133] width 113 height 22
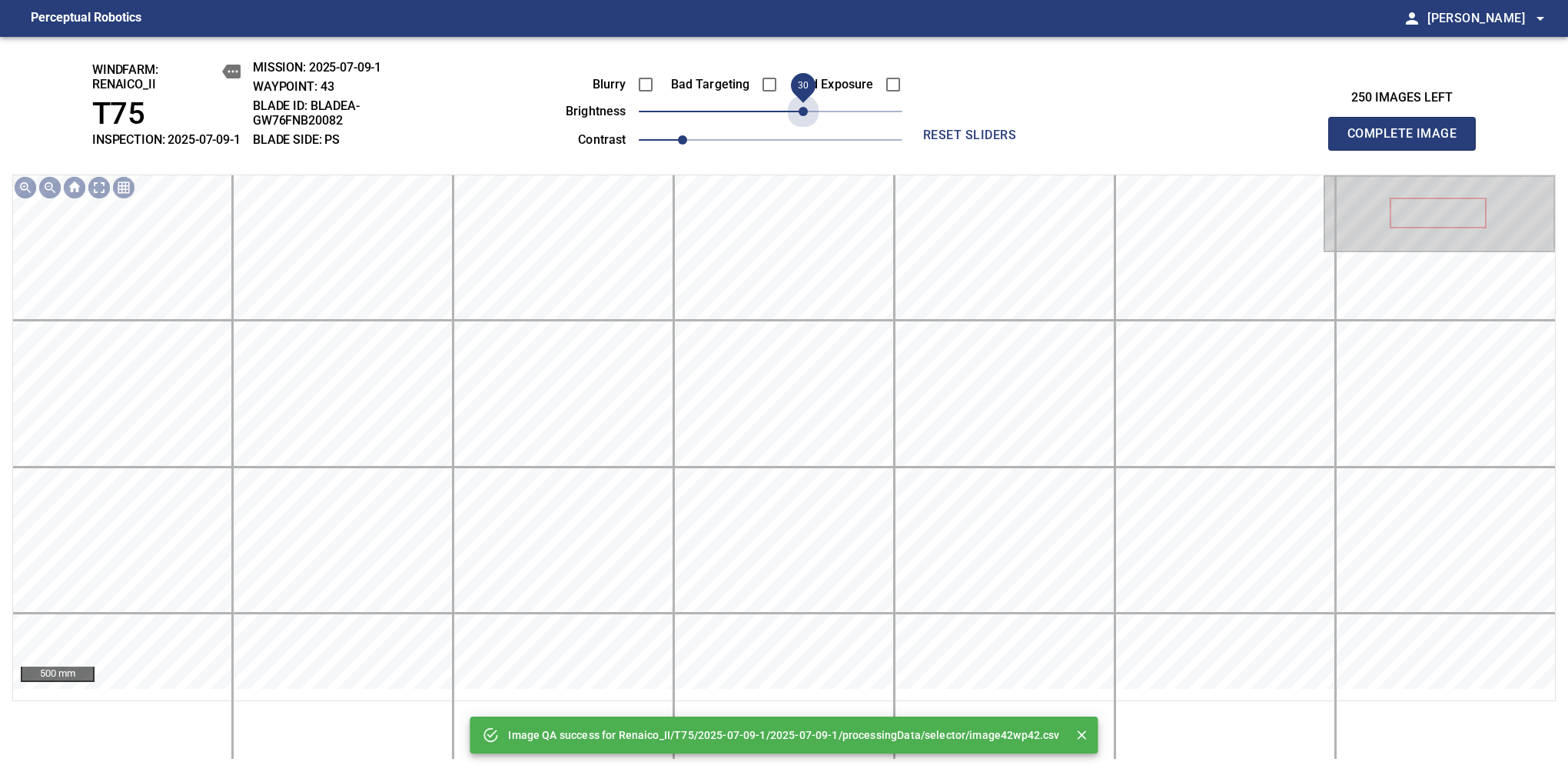
click at [806, 122] on span "30" at bounding box center [770, 111] width 264 height 22
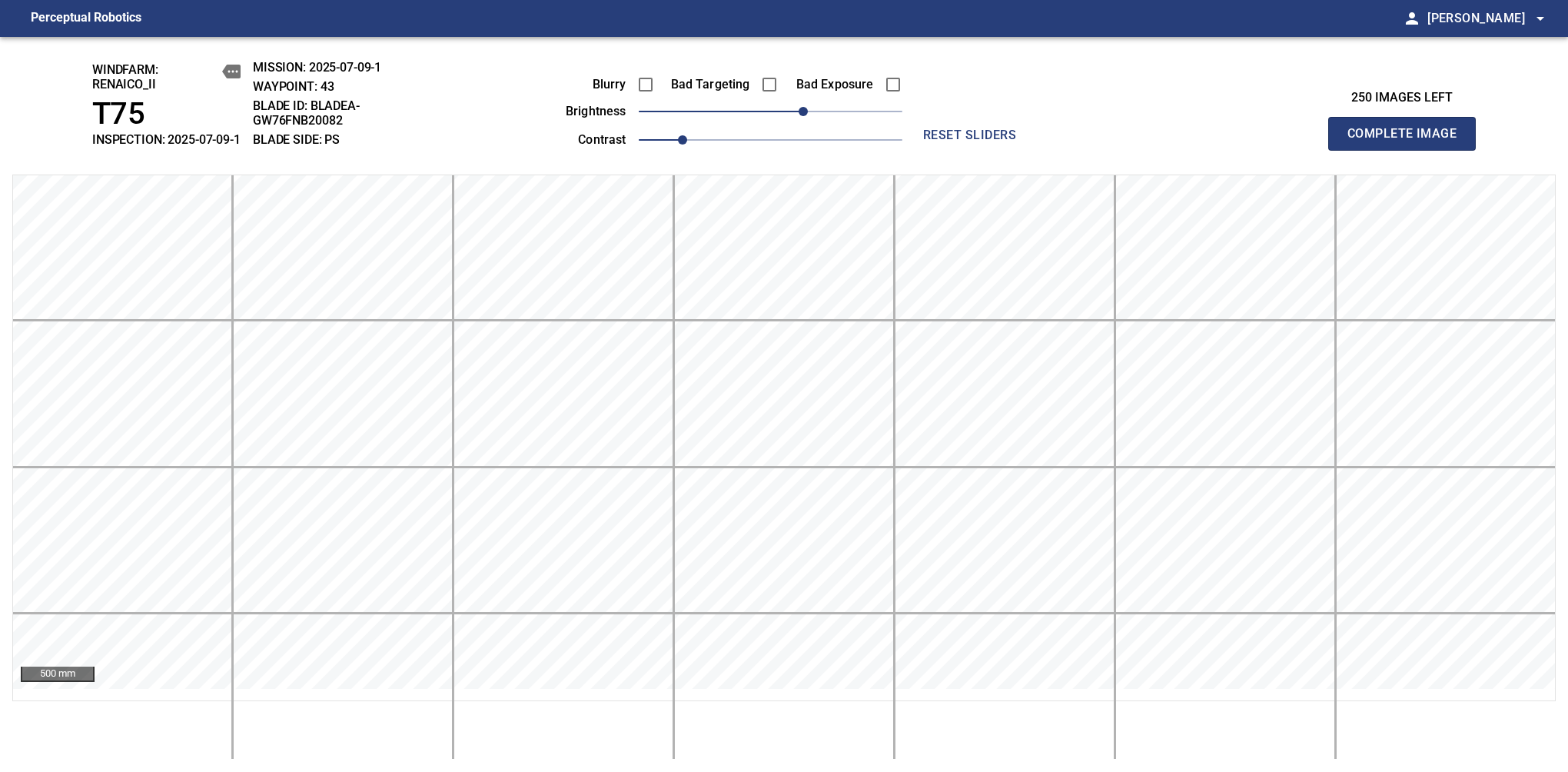
click at [1408, 141] on span "Complete Image" at bounding box center [1402, 133] width 113 height 22
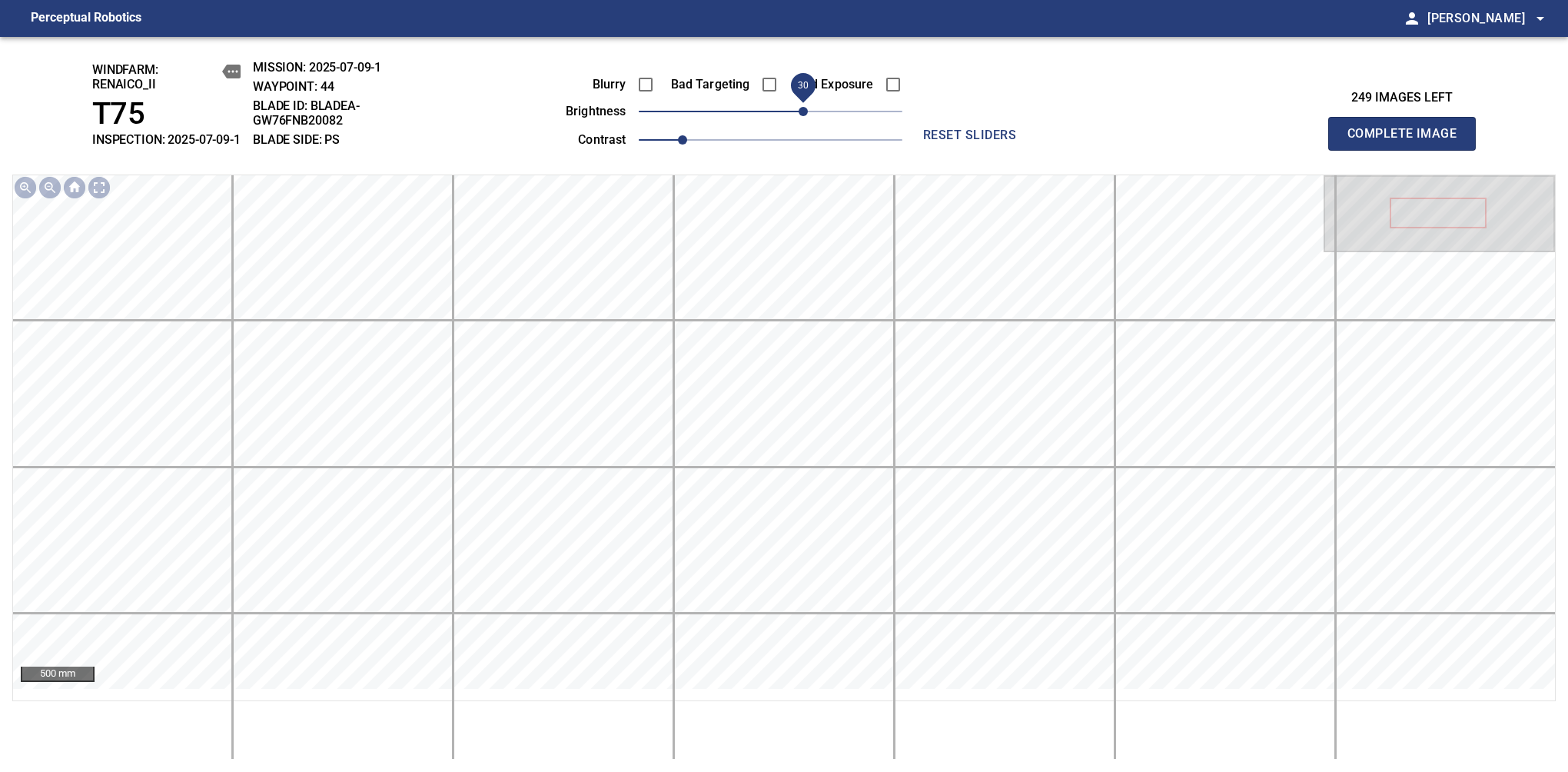
click at [806, 116] on span "30" at bounding box center [803, 112] width 10 height 10
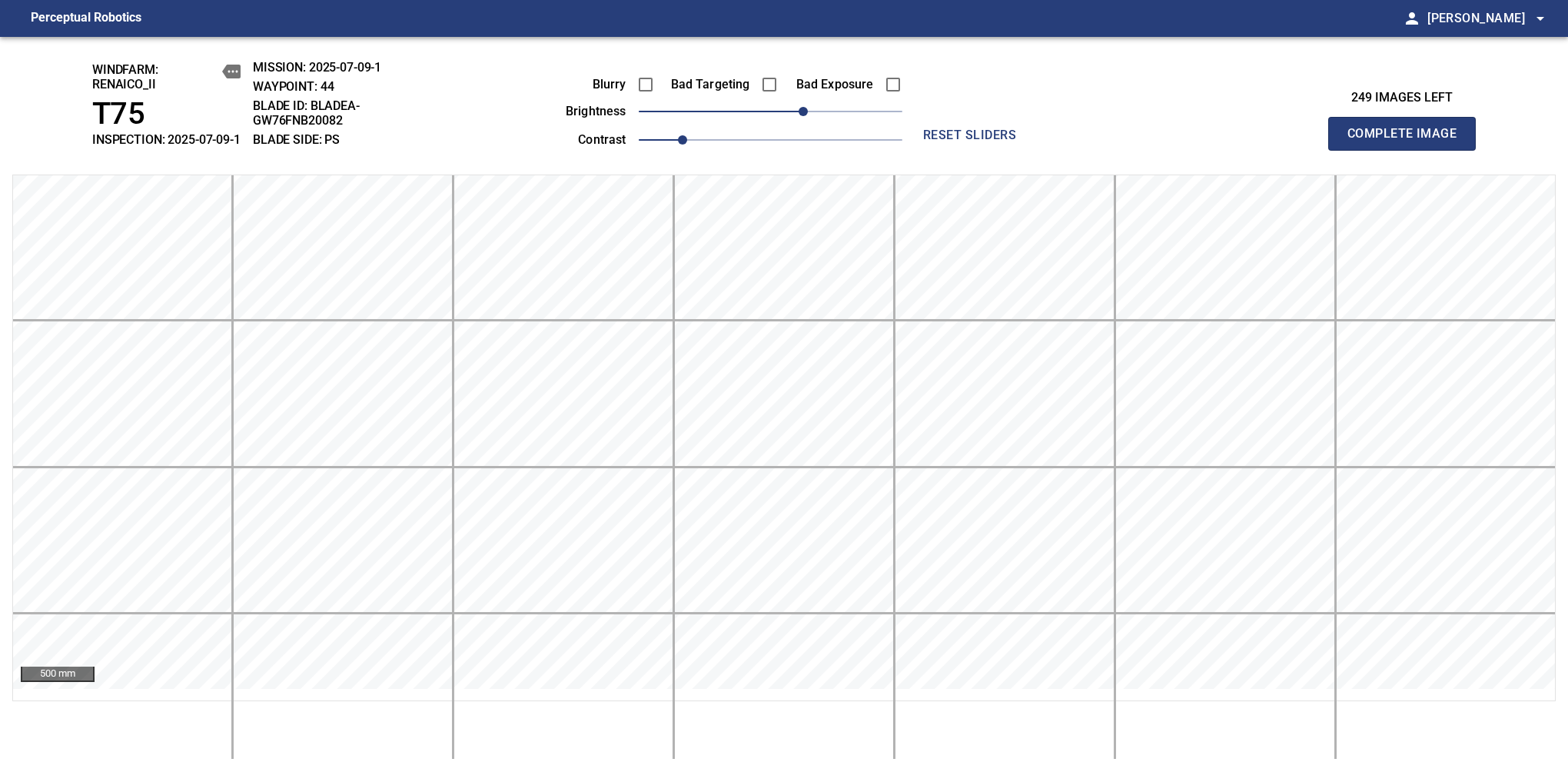
click at [1408, 141] on span "Complete Image" at bounding box center [1402, 133] width 113 height 22
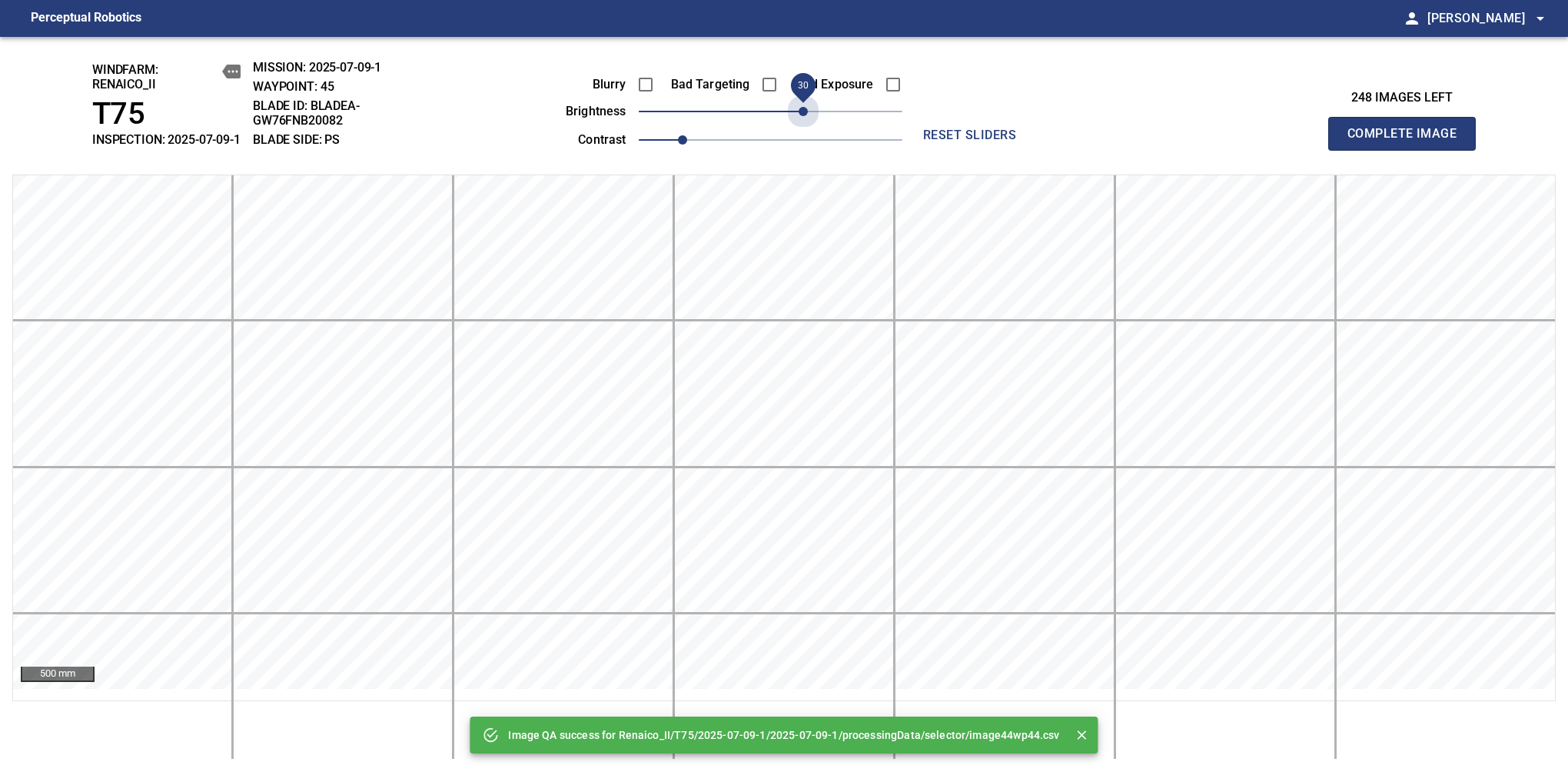
click at [806, 122] on span "30" at bounding box center [770, 111] width 264 height 22
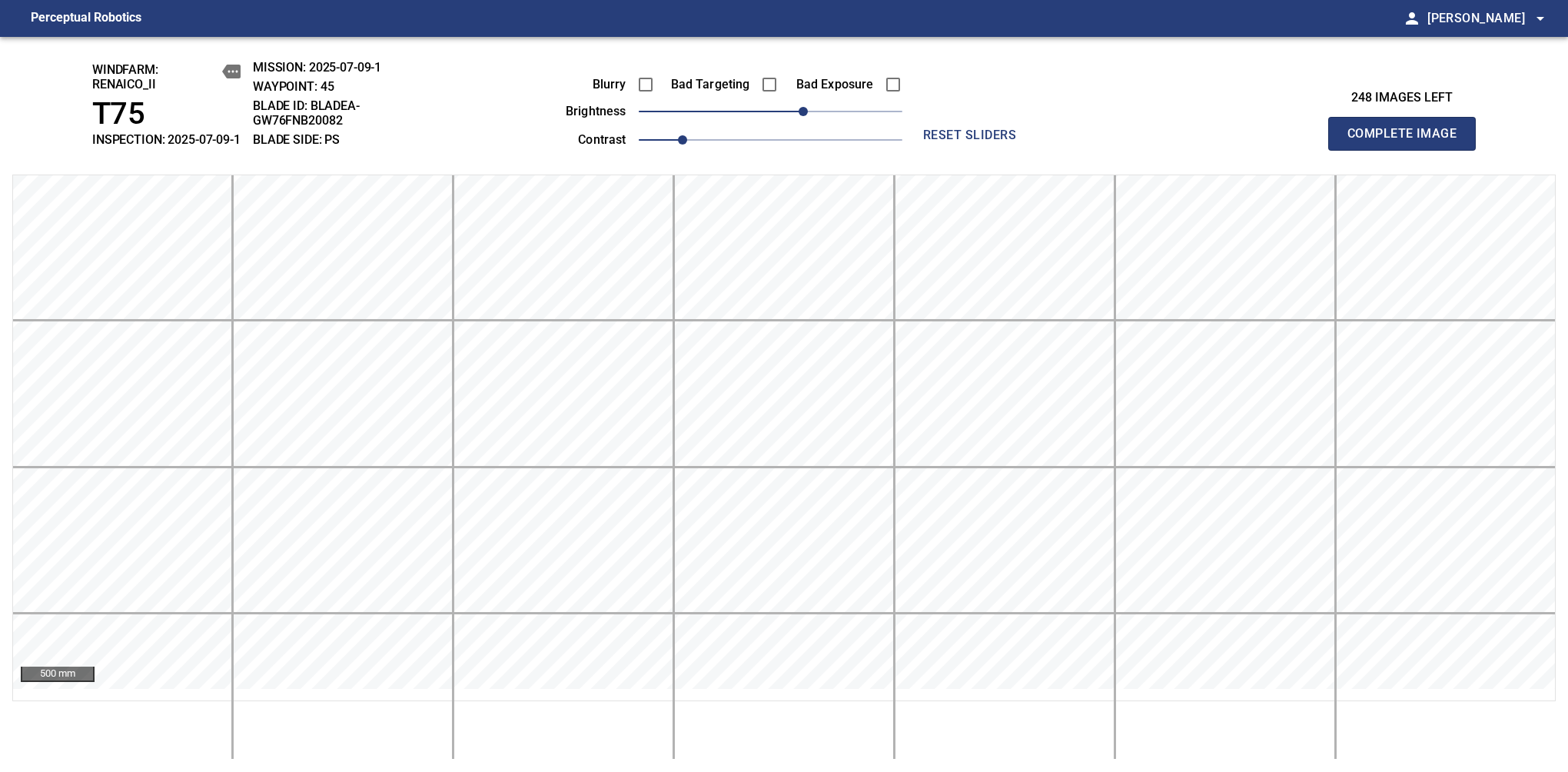
click at [1408, 141] on span "Complete Image" at bounding box center [1402, 133] width 113 height 22
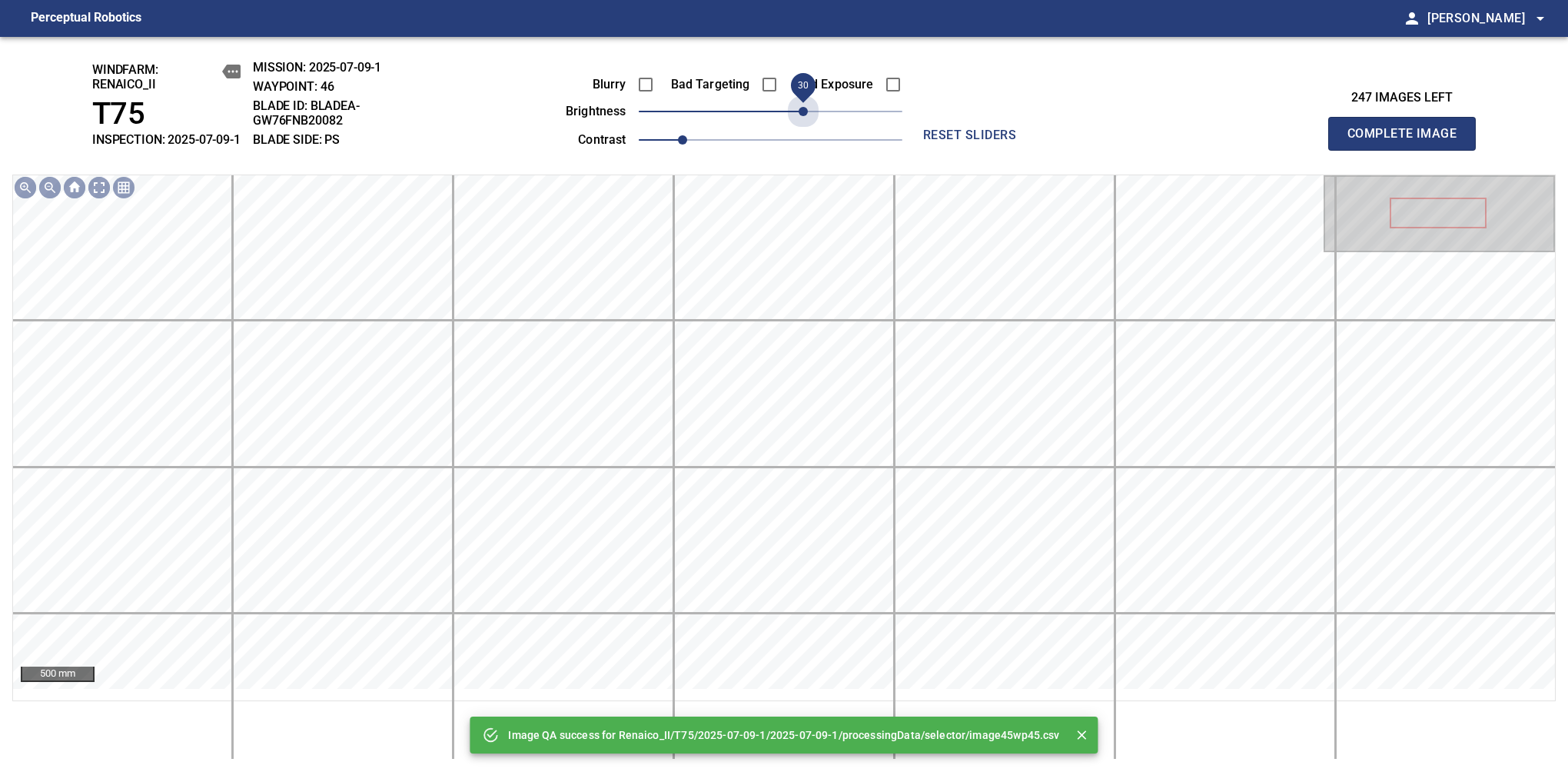
click at [806, 122] on span "30" at bounding box center [770, 111] width 264 height 22
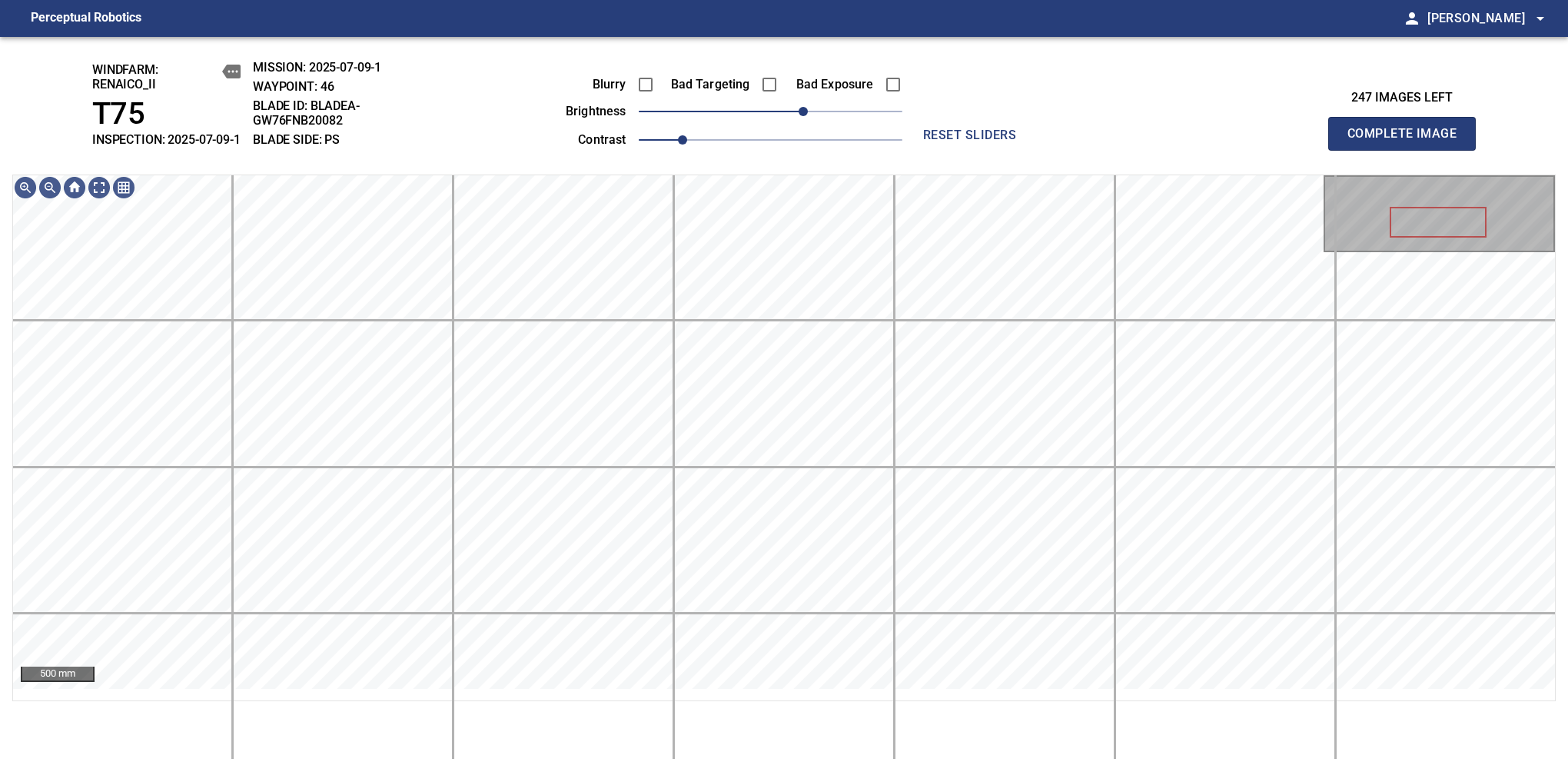
click at [1408, 141] on span "Complete Image" at bounding box center [1402, 133] width 113 height 22
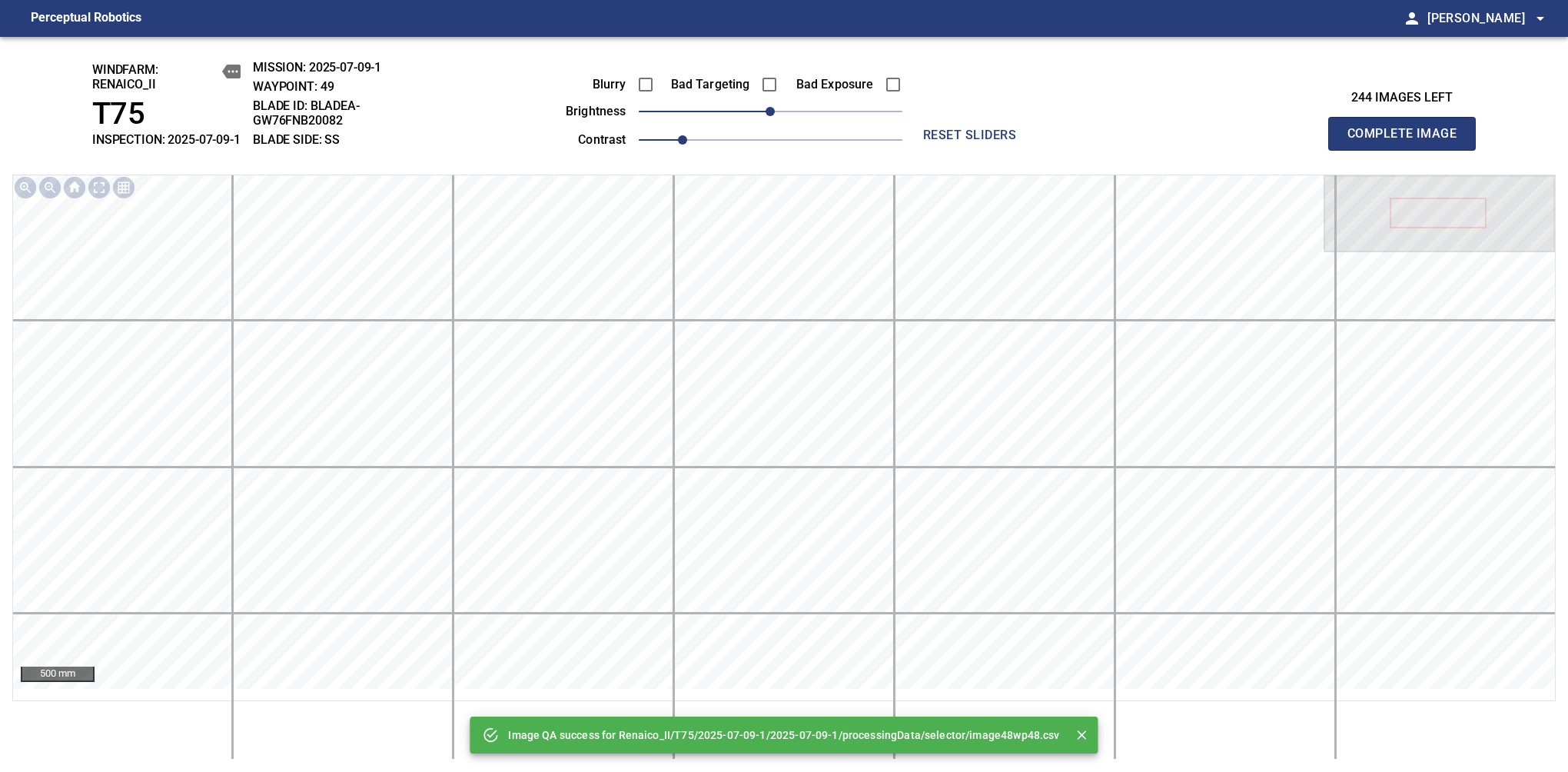
click at [1408, 141] on span "Complete Image" at bounding box center [1402, 133] width 113 height 22
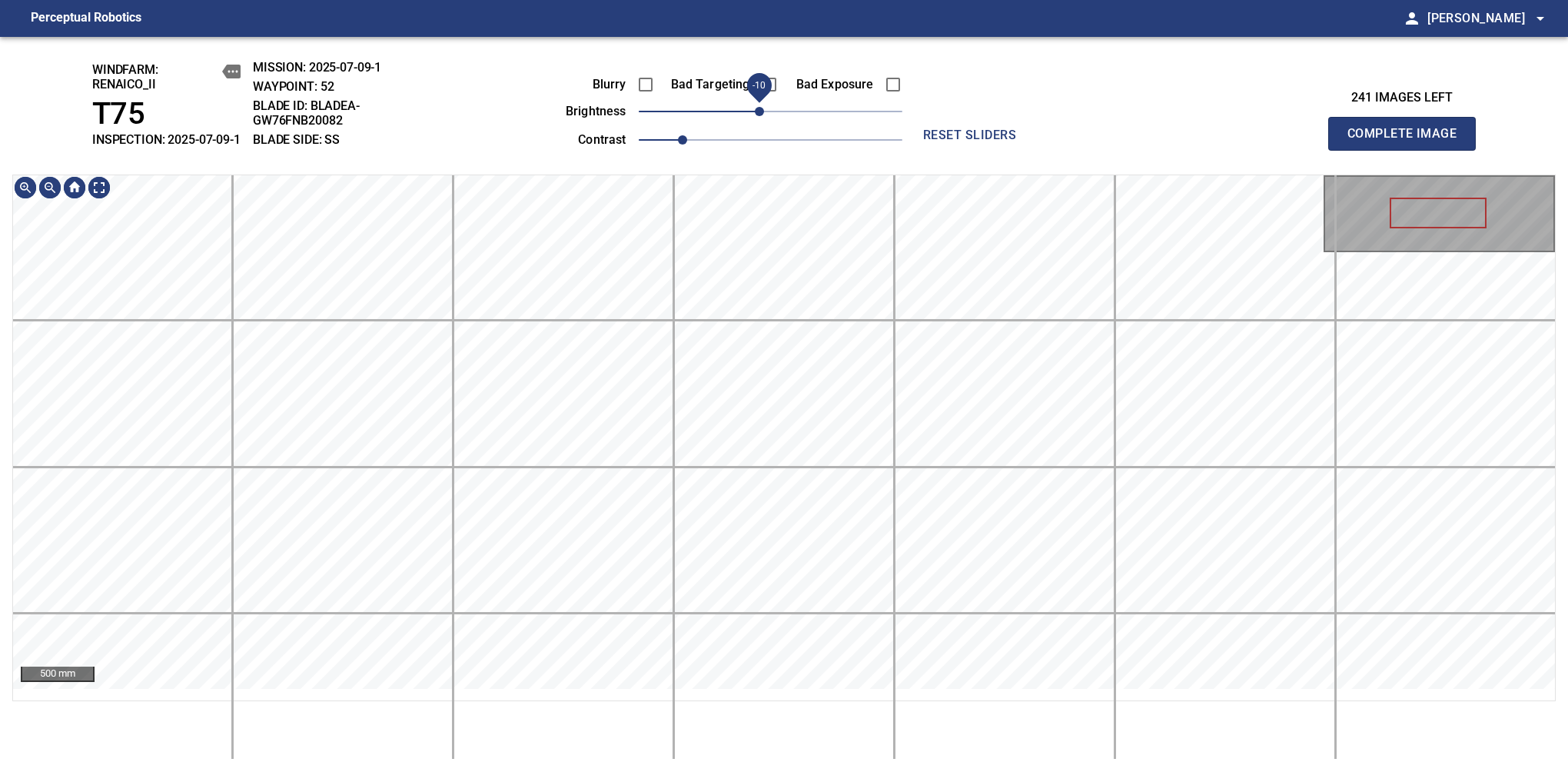
click at [762, 116] on span "-10" at bounding box center [760, 112] width 10 height 10
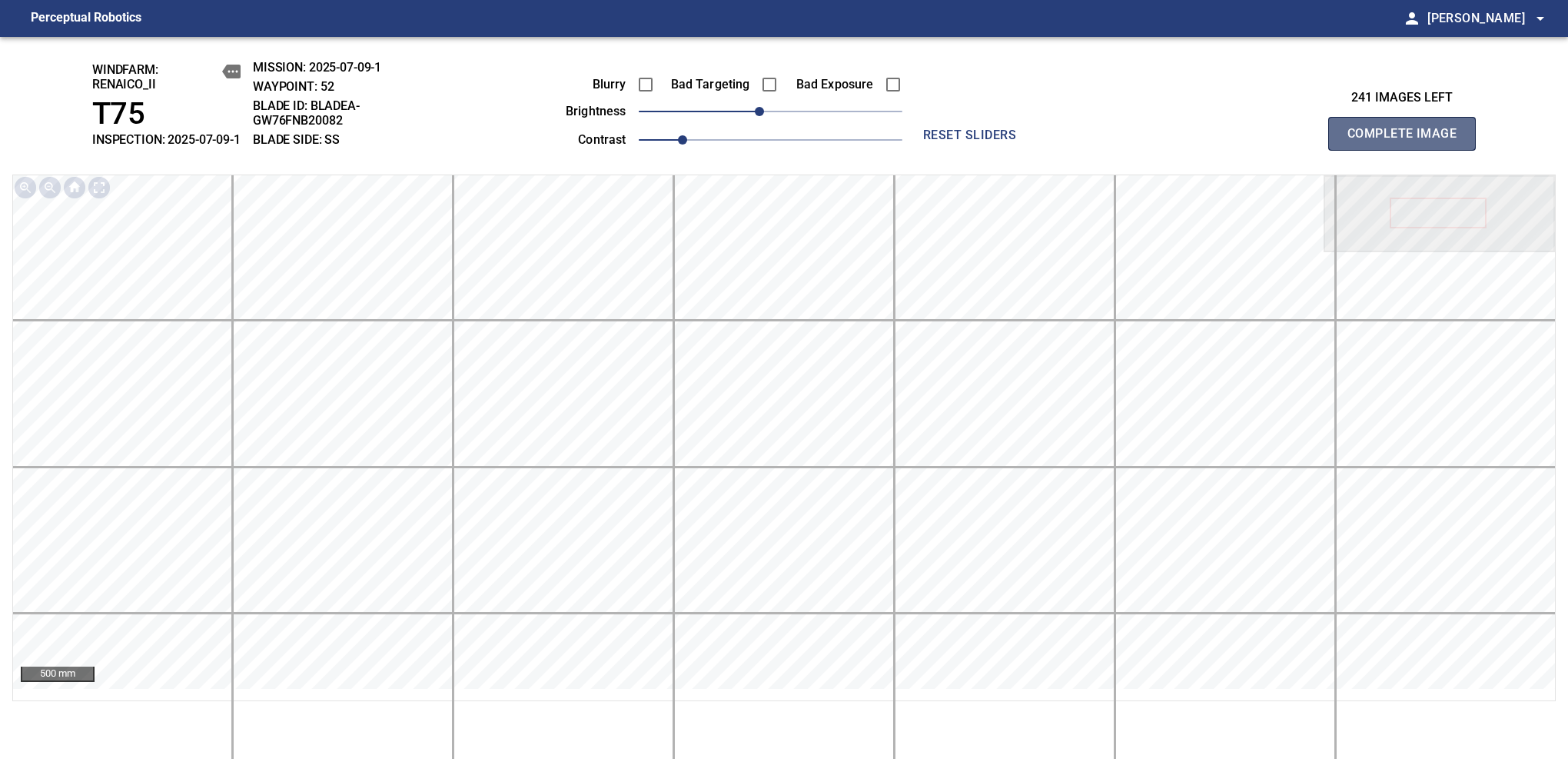
click at [1408, 141] on span "Complete Image" at bounding box center [1402, 133] width 113 height 22
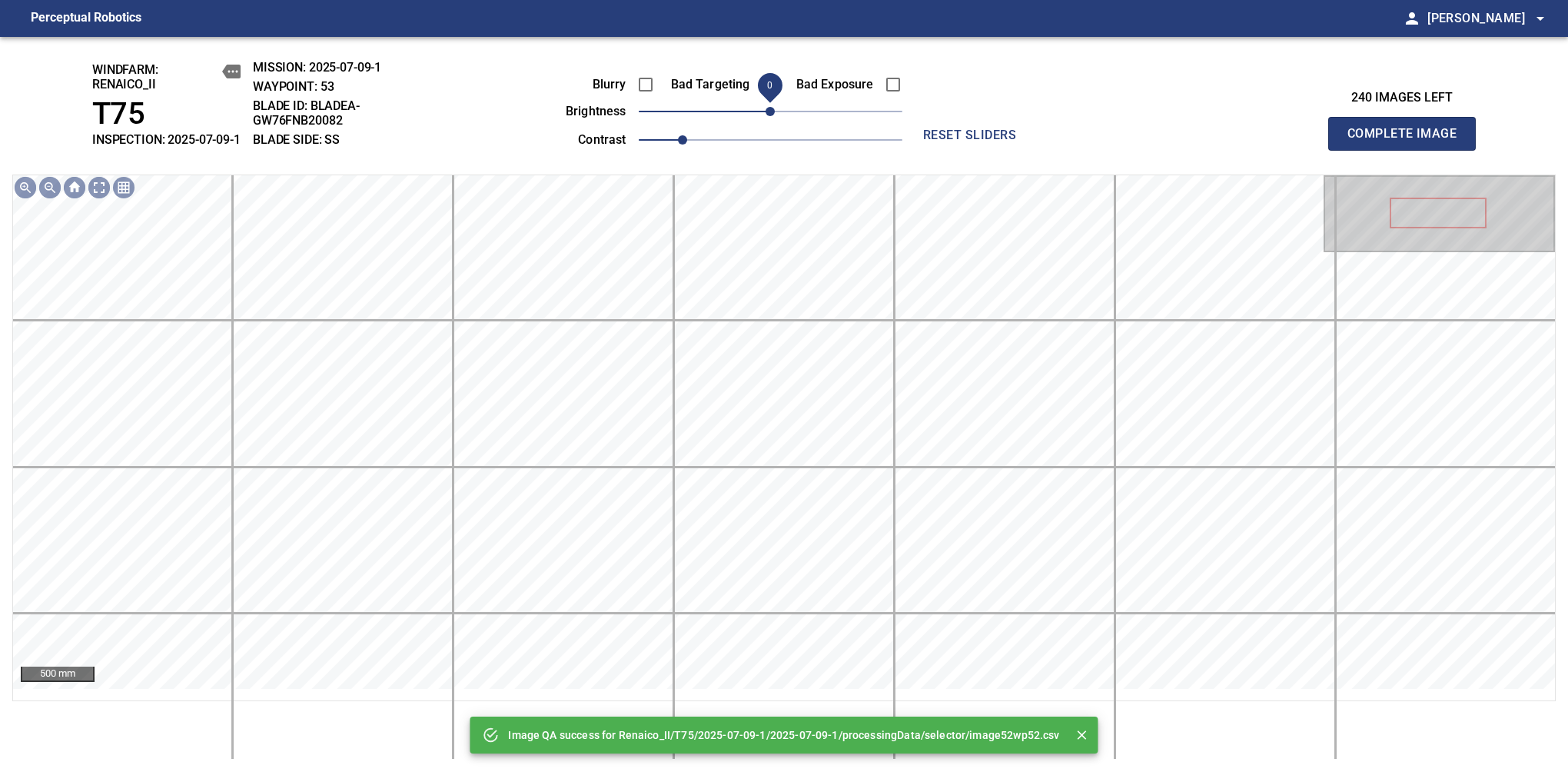
click at [766, 116] on span "0" at bounding box center [770, 112] width 10 height 10
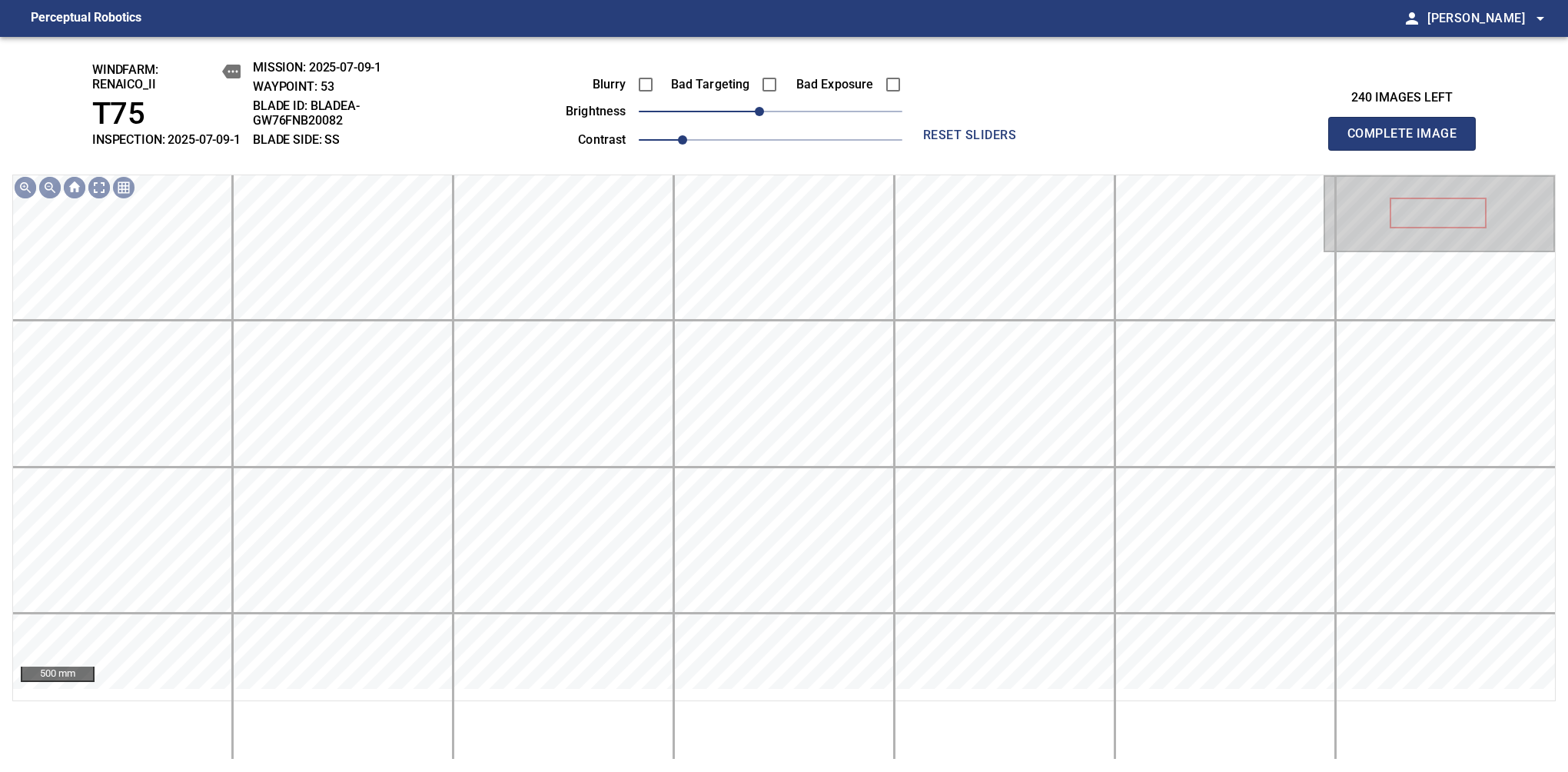
click at [1408, 141] on span "Complete Image" at bounding box center [1402, 133] width 113 height 22
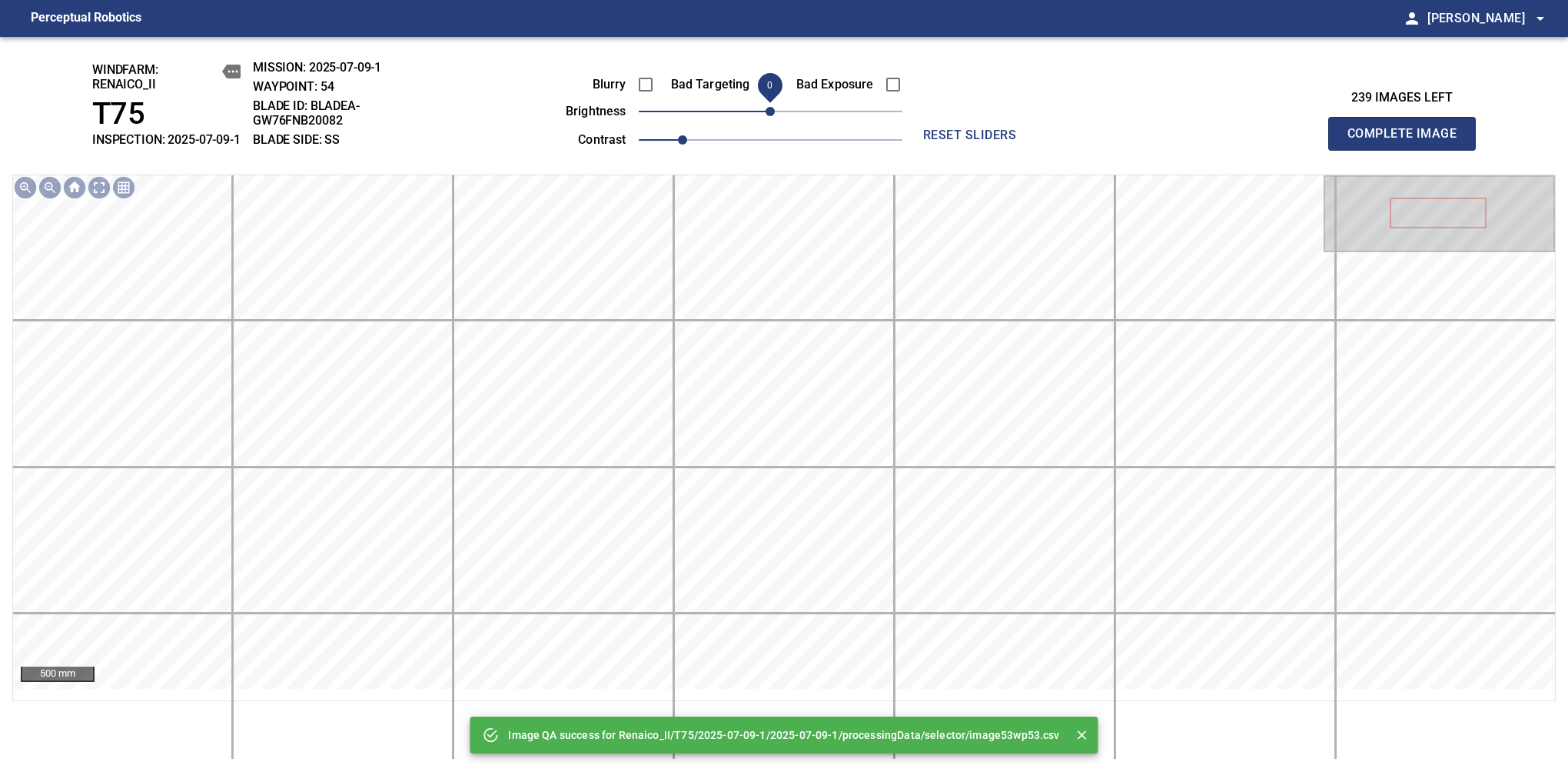
click at [766, 116] on span "0" at bounding box center [770, 112] width 10 height 10
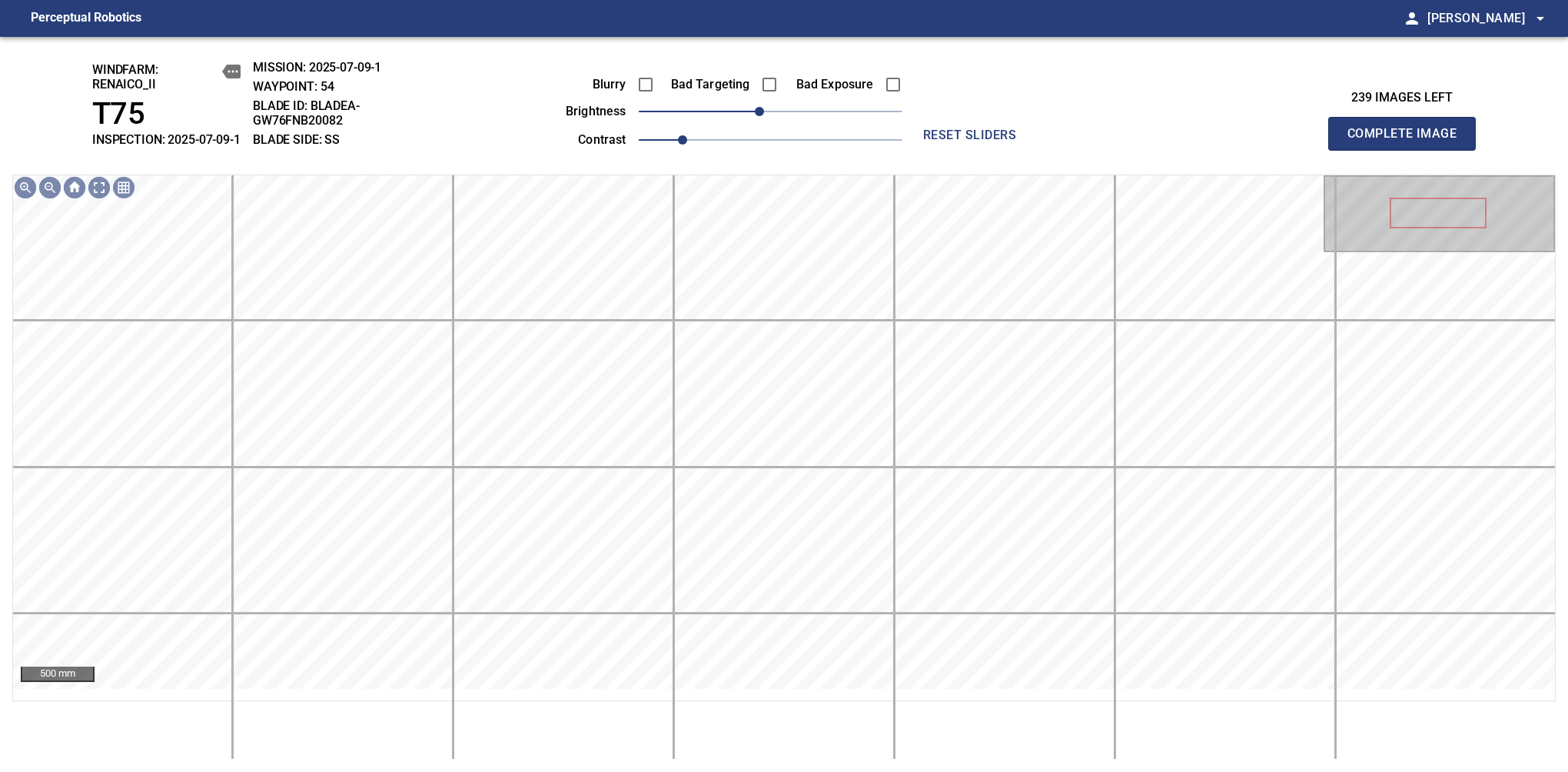
click at [1408, 141] on span "Complete Image" at bounding box center [1402, 133] width 113 height 22
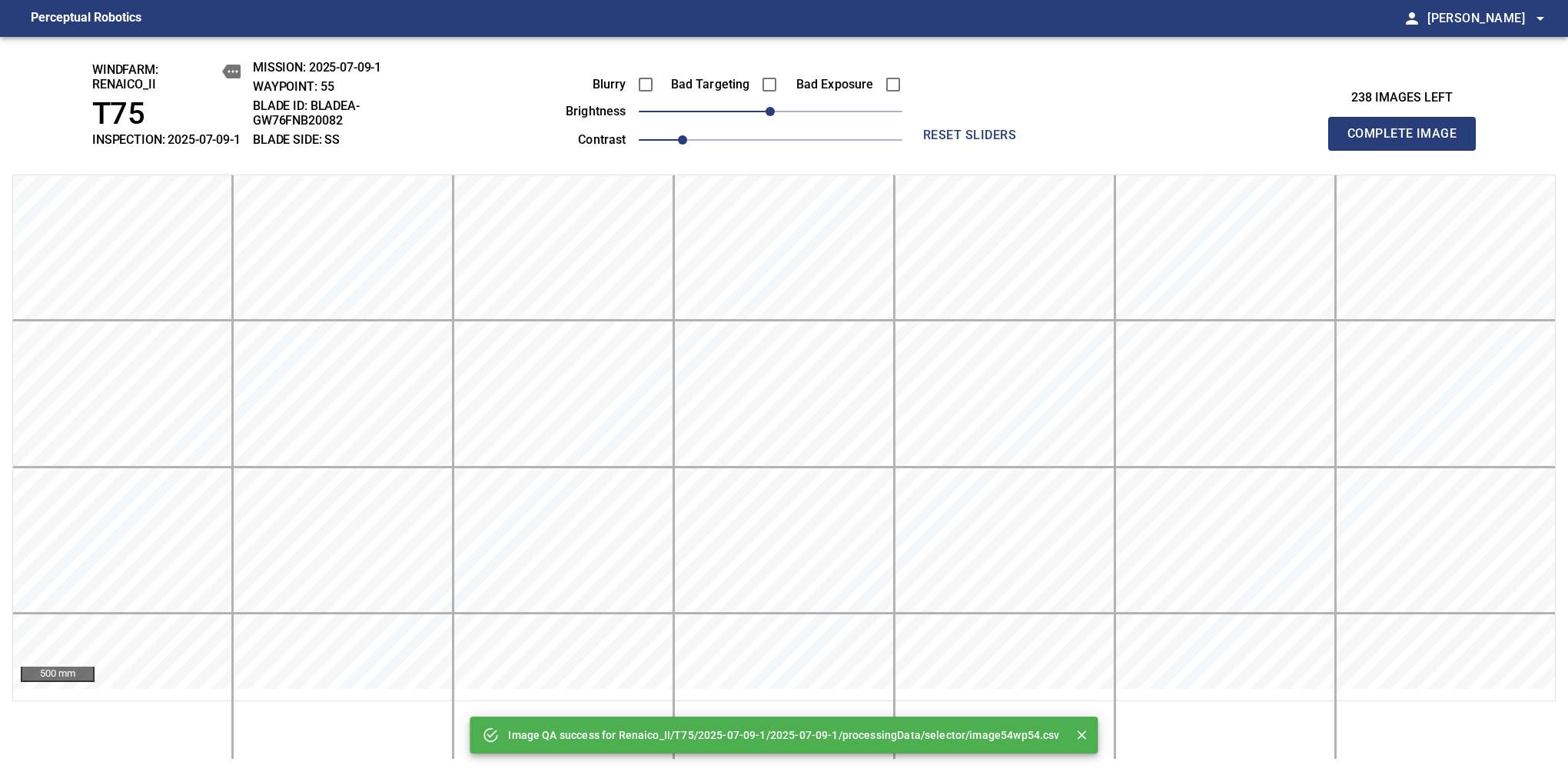
click at [1408, 141] on span "Complete Image" at bounding box center [1402, 133] width 113 height 22
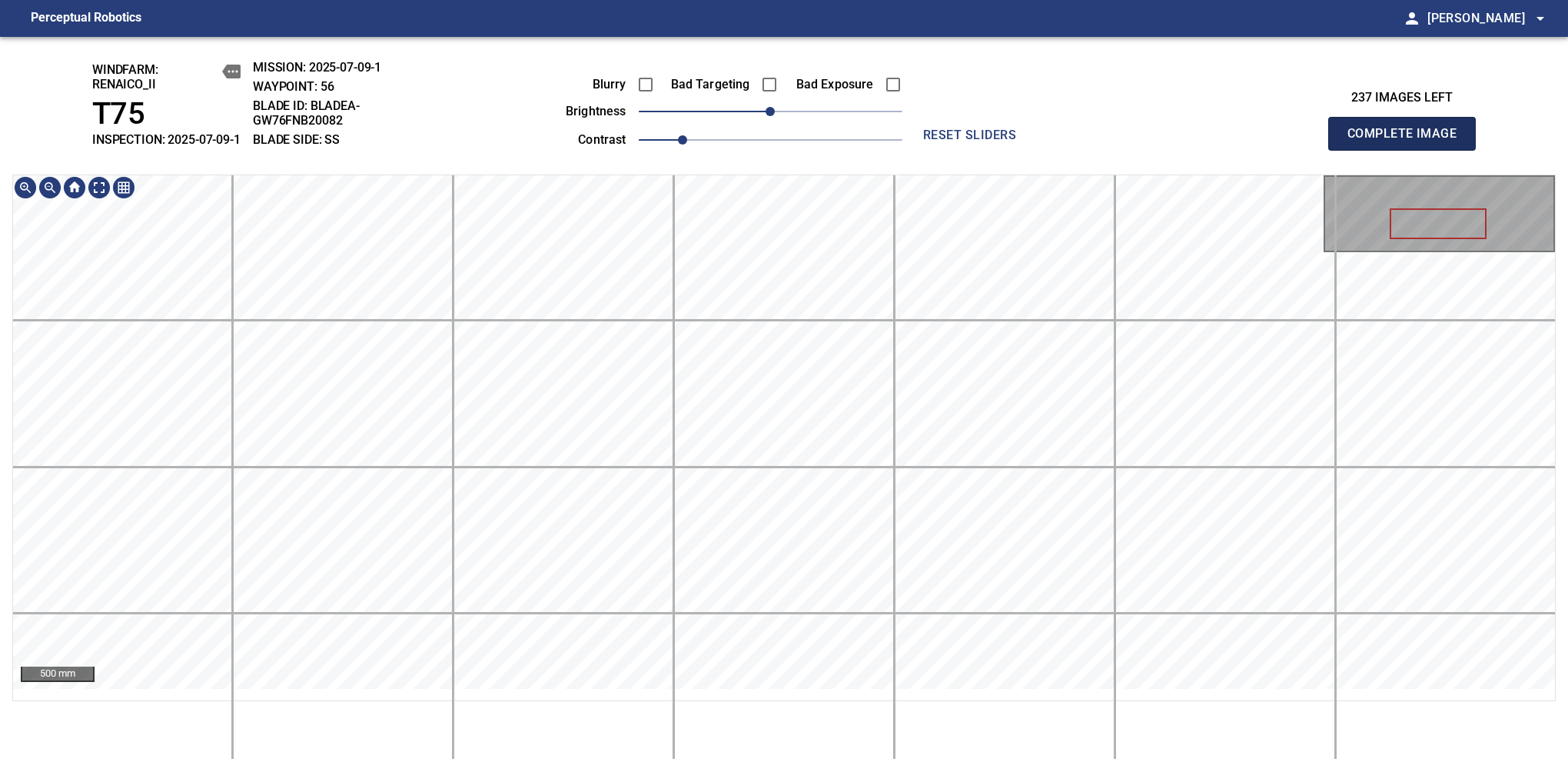
click at [1408, 141] on span "Complete Image" at bounding box center [1402, 133] width 113 height 22
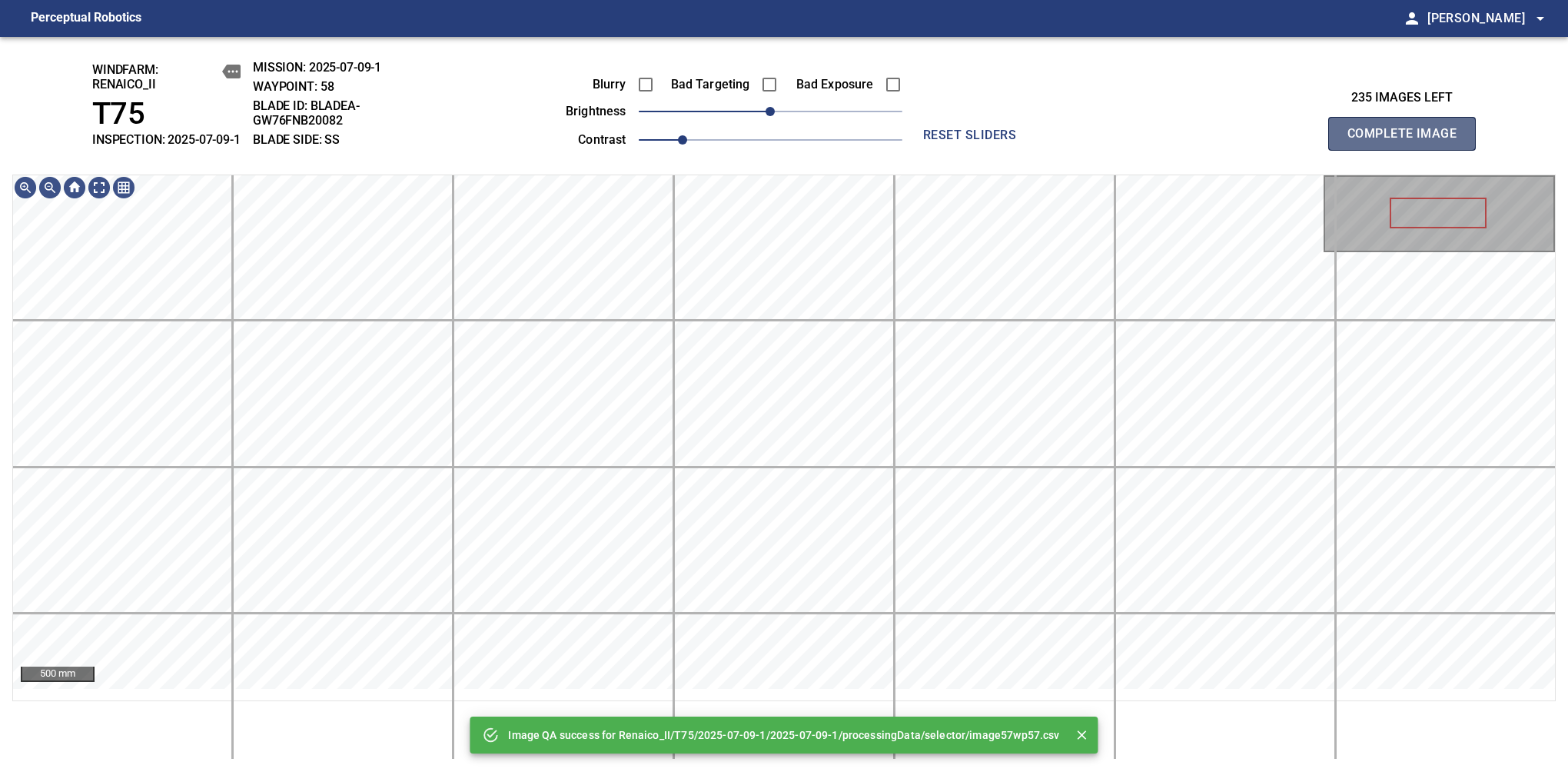
click at [1408, 141] on span "Complete Image" at bounding box center [1402, 133] width 113 height 22
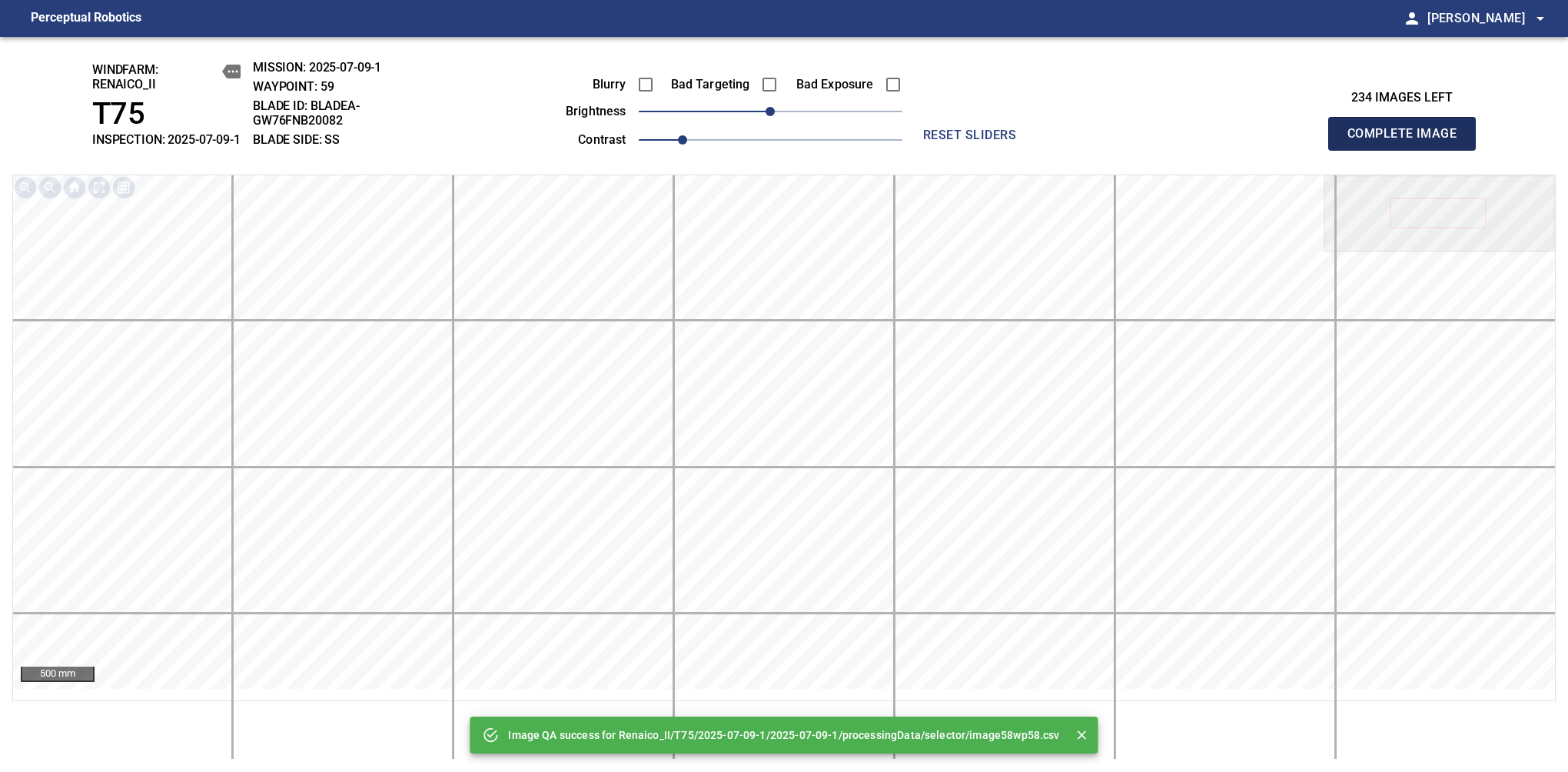
click at [1408, 141] on span "Complete Image" at bounding box center [1402, 133] width 113 height 22
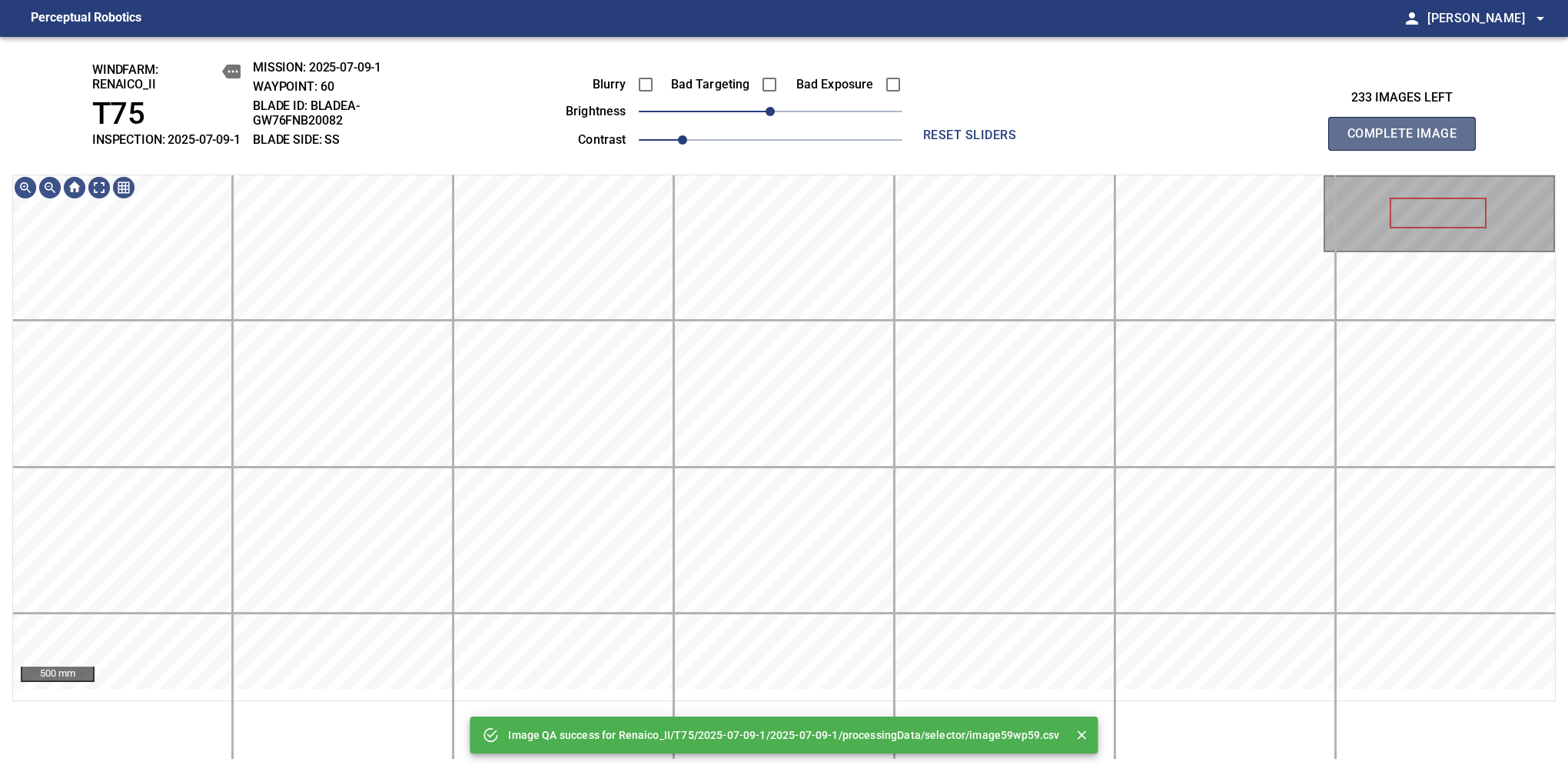
click at [1408, 141] on span "Complete Image" at bounding box center [1402, 133] width 113 height 22
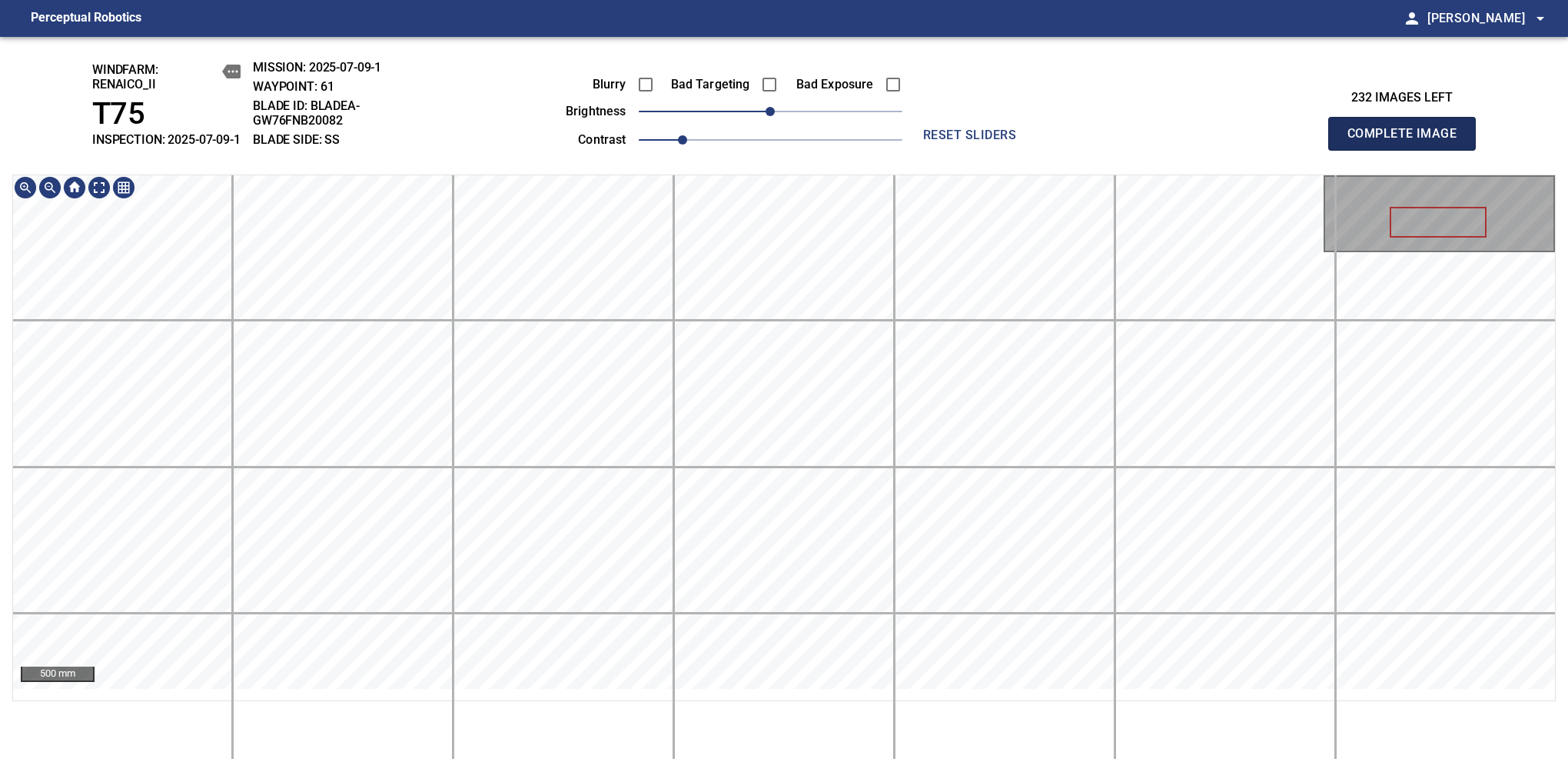
click at [1408, 141] on span "Complete Image" at bounding box center [1402, 133] width 113 height 22
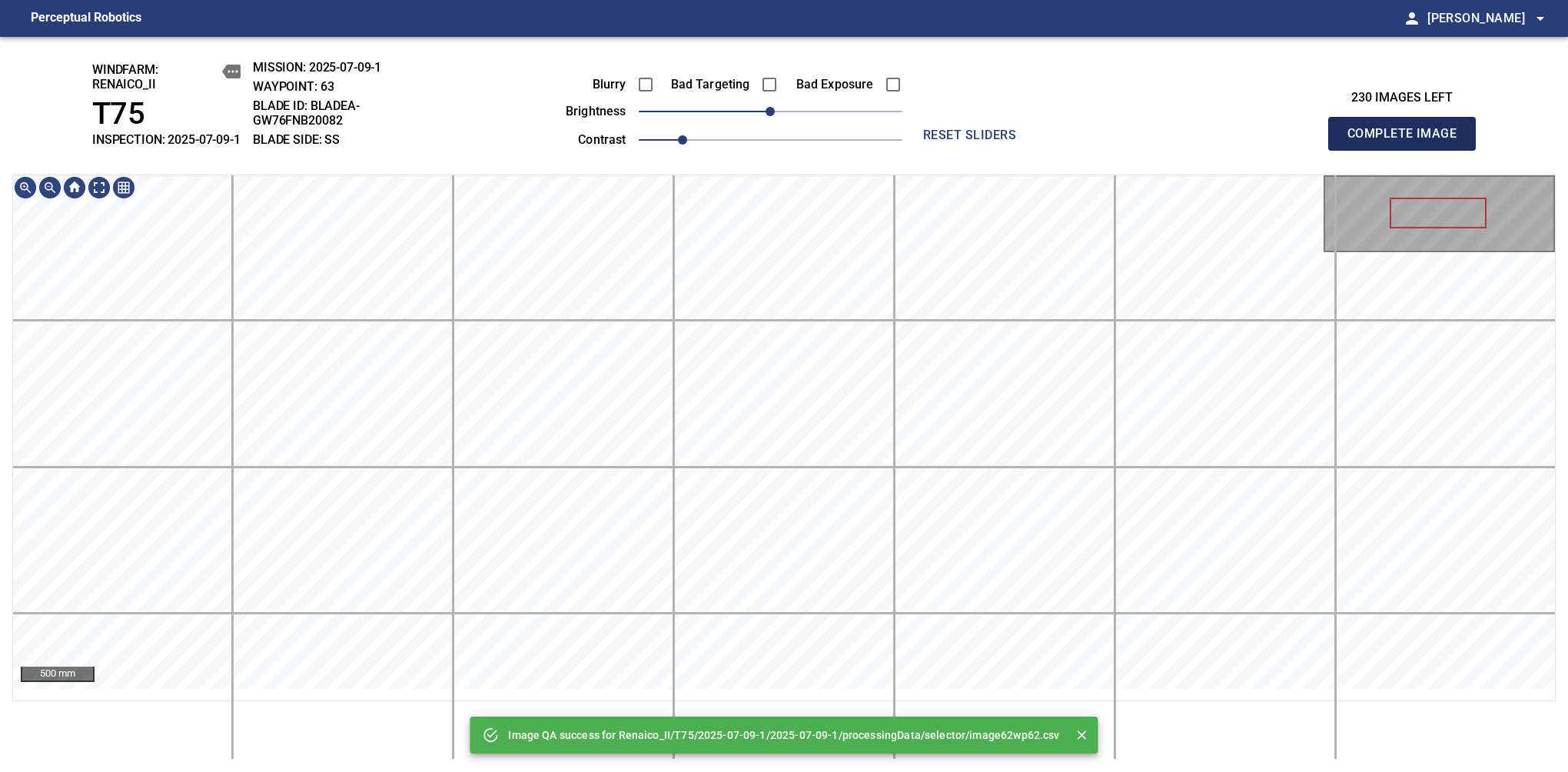
click at [1408, 141] on span "Complete Image" at bounding box center [1402, 133] width 113 height 22
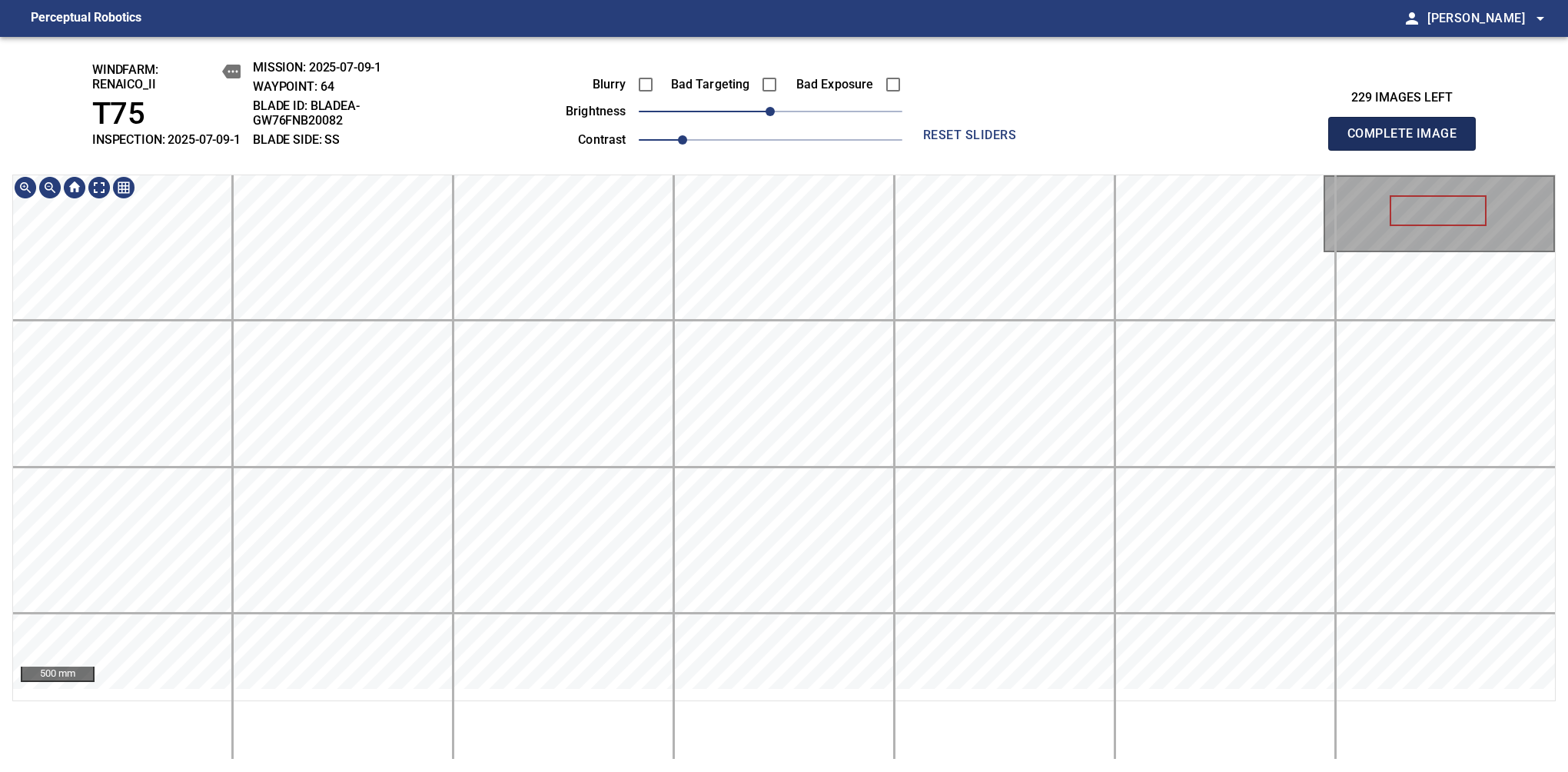
click at [1408, 141] on span "Complete Image" at bounding box center [1402, 133] width 113 height 22
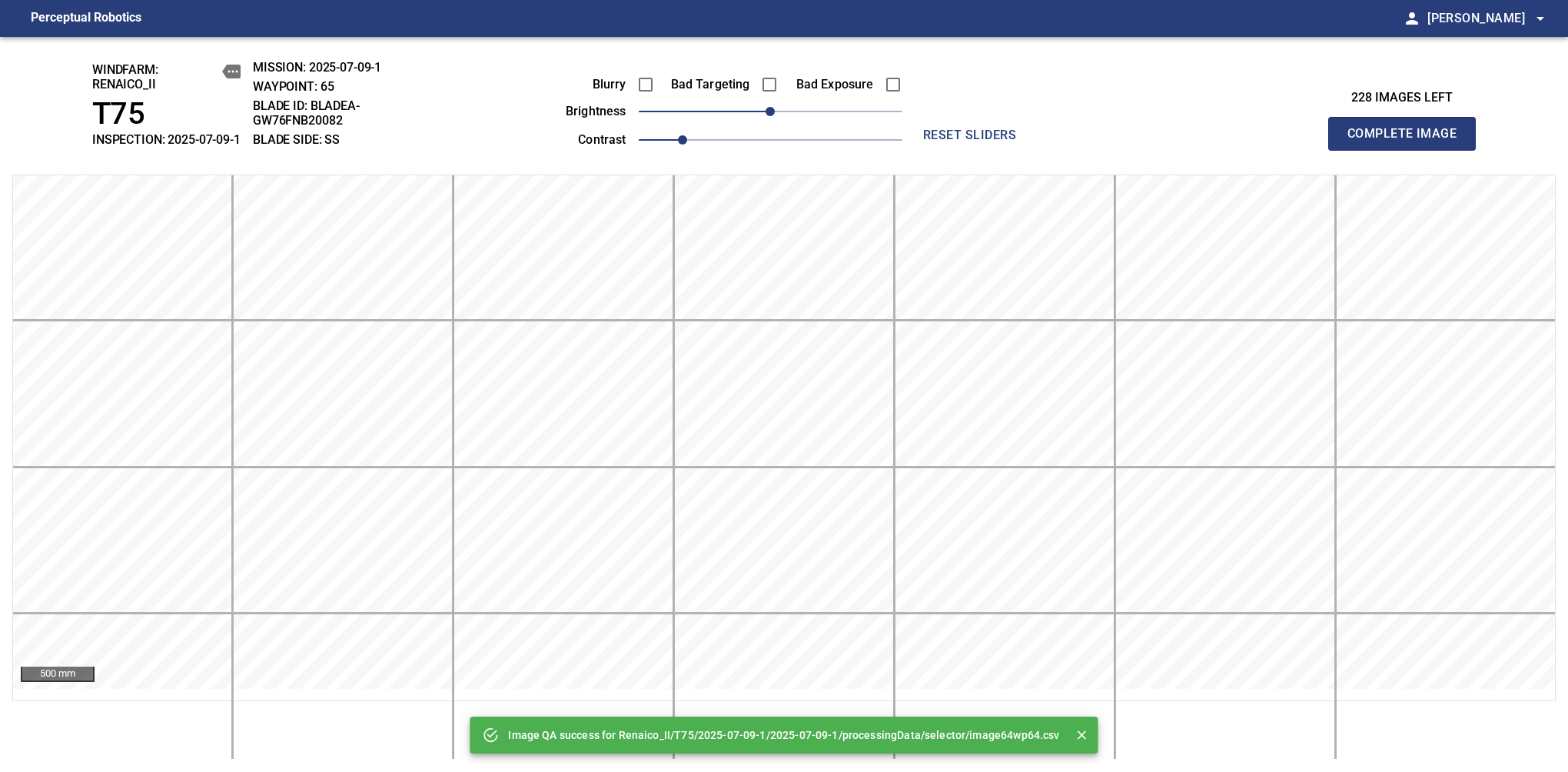
click at [1408, 141] on span "Complete Image" at bounding box center [1402, 133] width 113 height 22
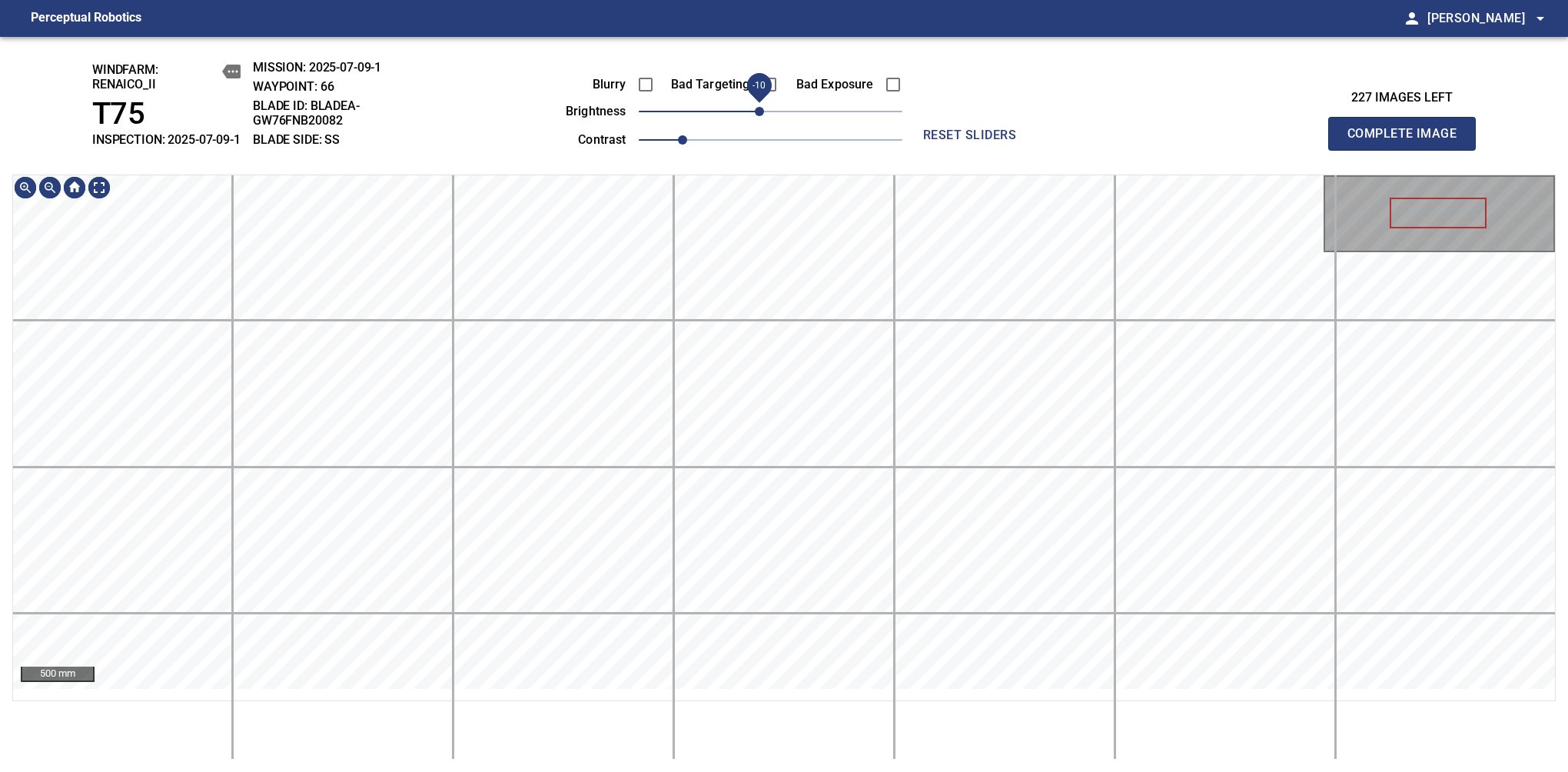
click at [762, 116] on span "-10" at bounding box center [760, 112] width 10 height 10
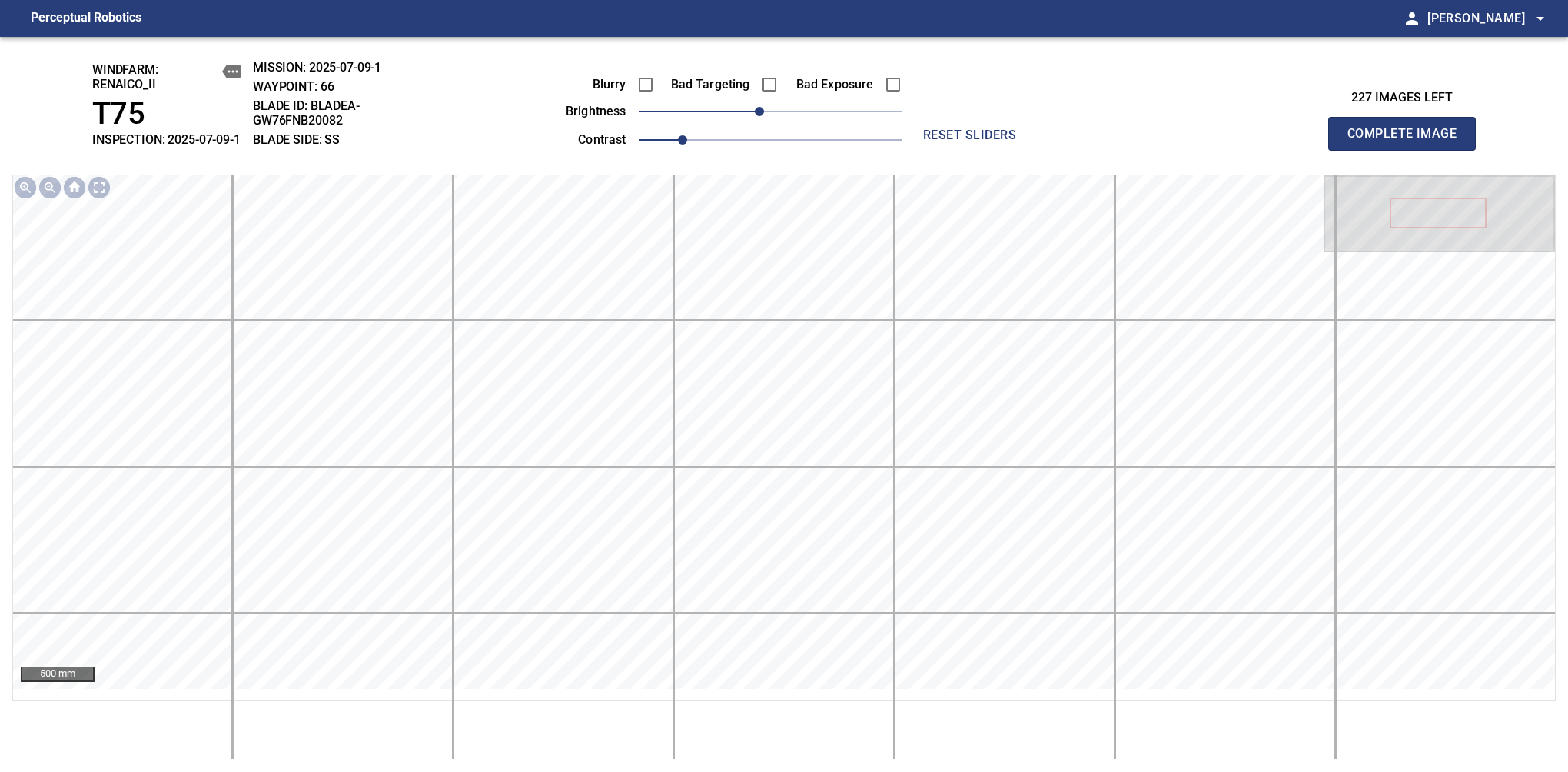
click at [1408, 141] on span "Complete Image" at bounding box center [1402, 133] width 113 height 22
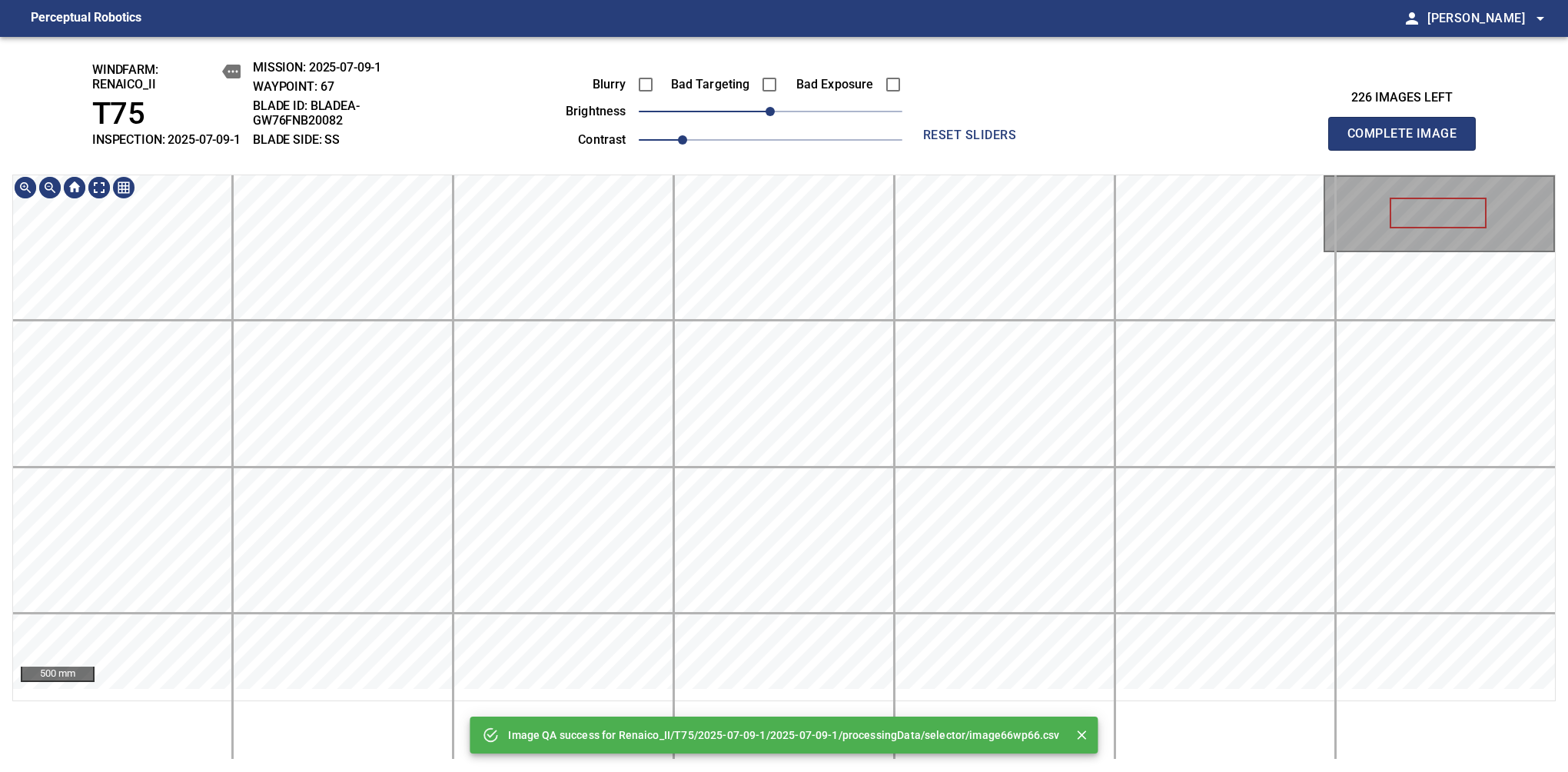
click at [846, 171] on div "Image QA success for Renaico_II/T75/2025-07-09-1/2025-07-09-1/processingData/se…" at bounding box center [784, 404] width 1568 height 735
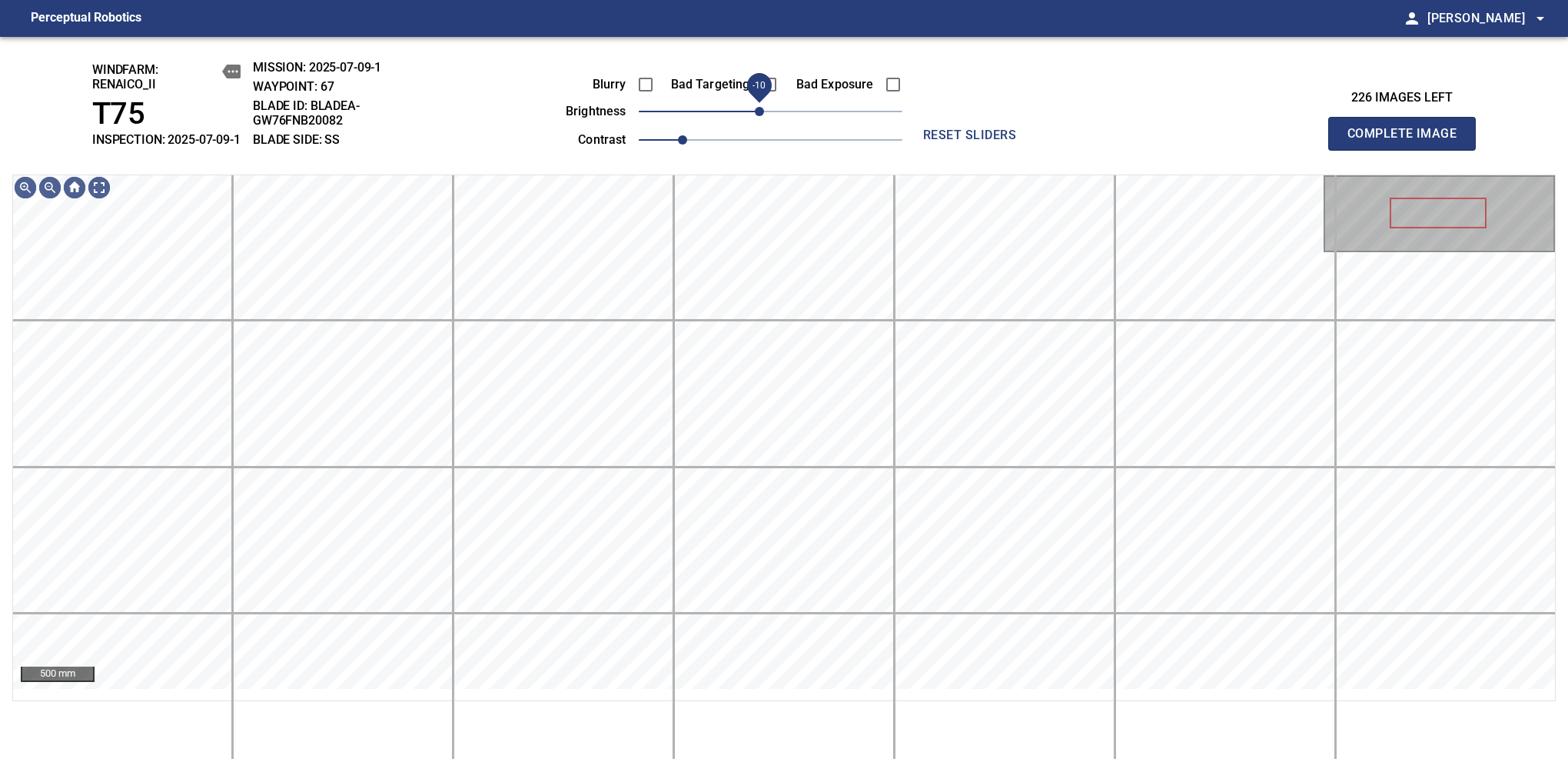
click at [762, 116] on span "-10" at bounding box center [760, 112] width 10 height 10
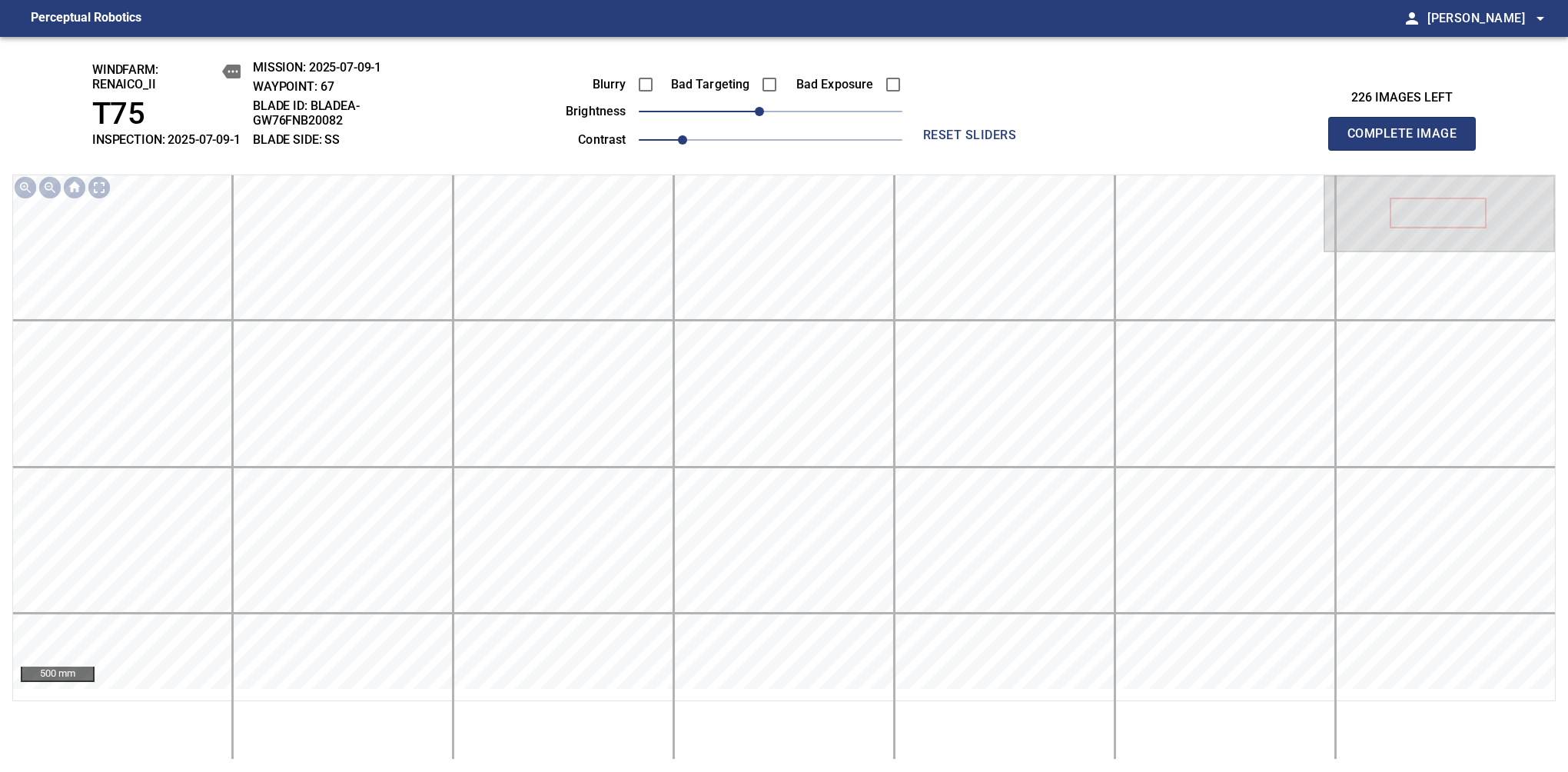
click at [1408, 141] on span "Complete Image" at bounding box center [1402, 133] width 113 height 22
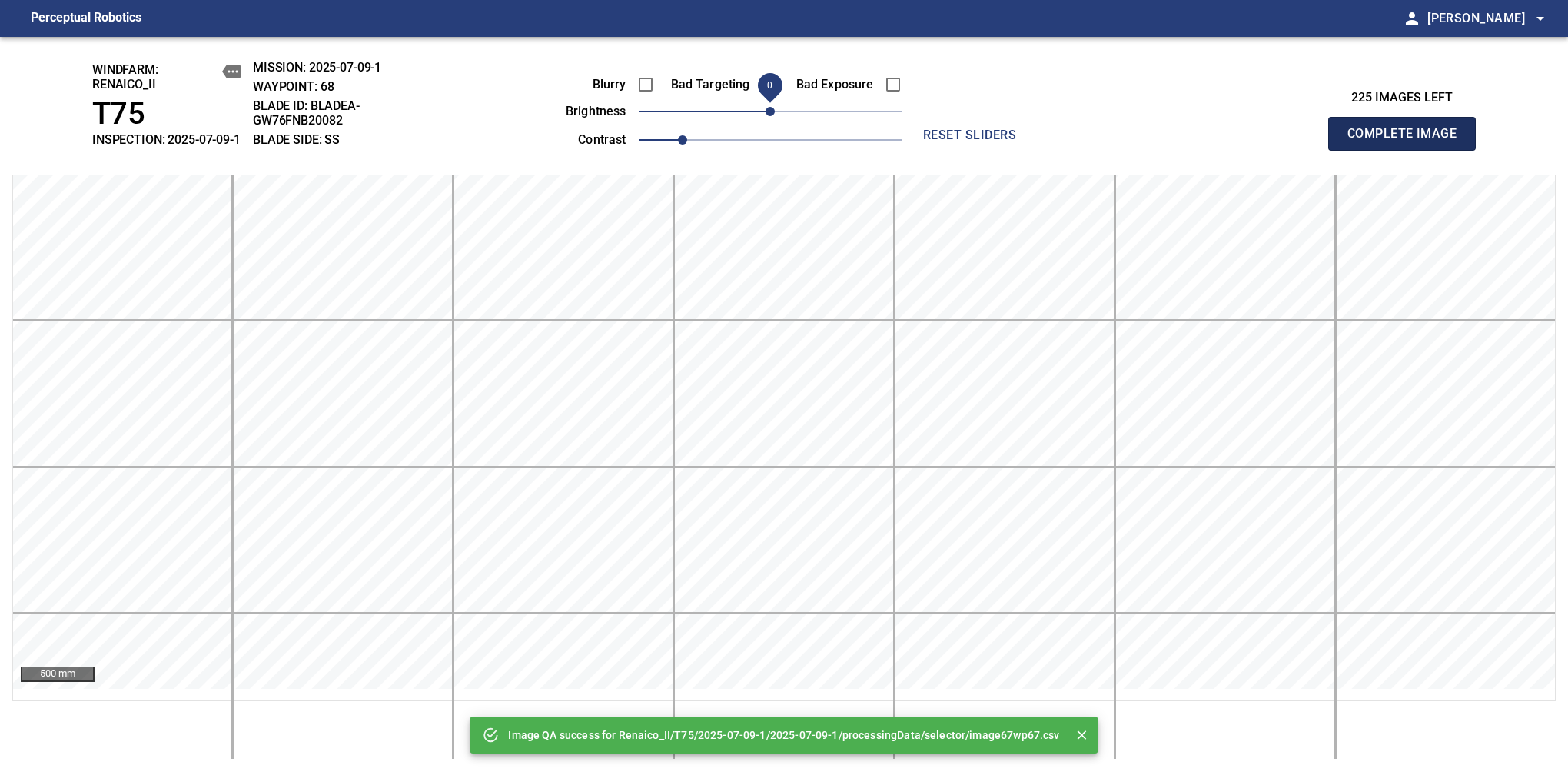
click at [1408, 141] on span "Complete Image" at bounding box center [1402, 133] width 113 height 22
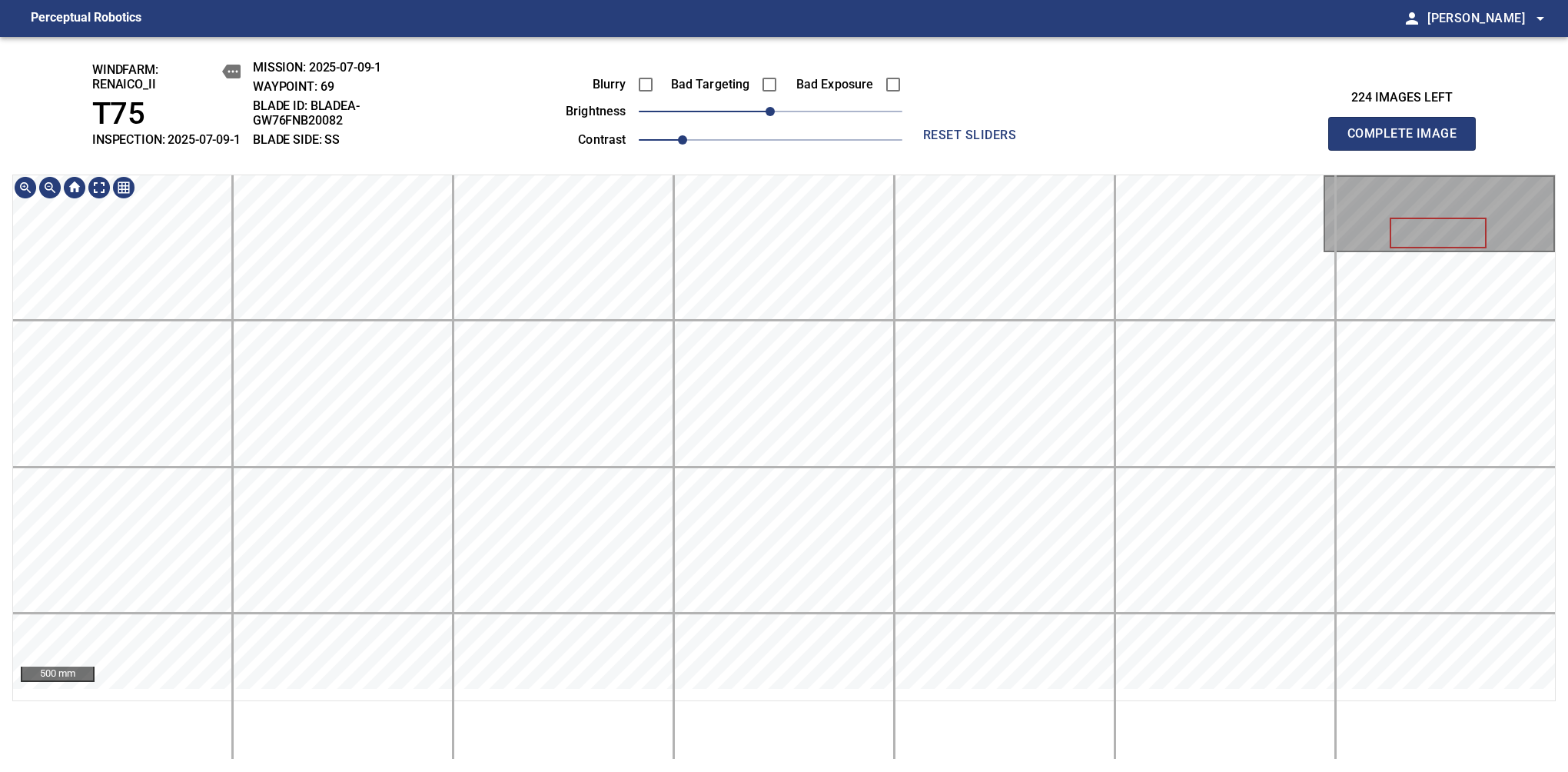
click at [774, 175] on div "windfarm: Renaico_II T75 INSPECTION: 2025-07-09-1 MISSION: 2025-07-09-1 WAYPOIN…" at bounding box center [784, 404] width 1568 height 735
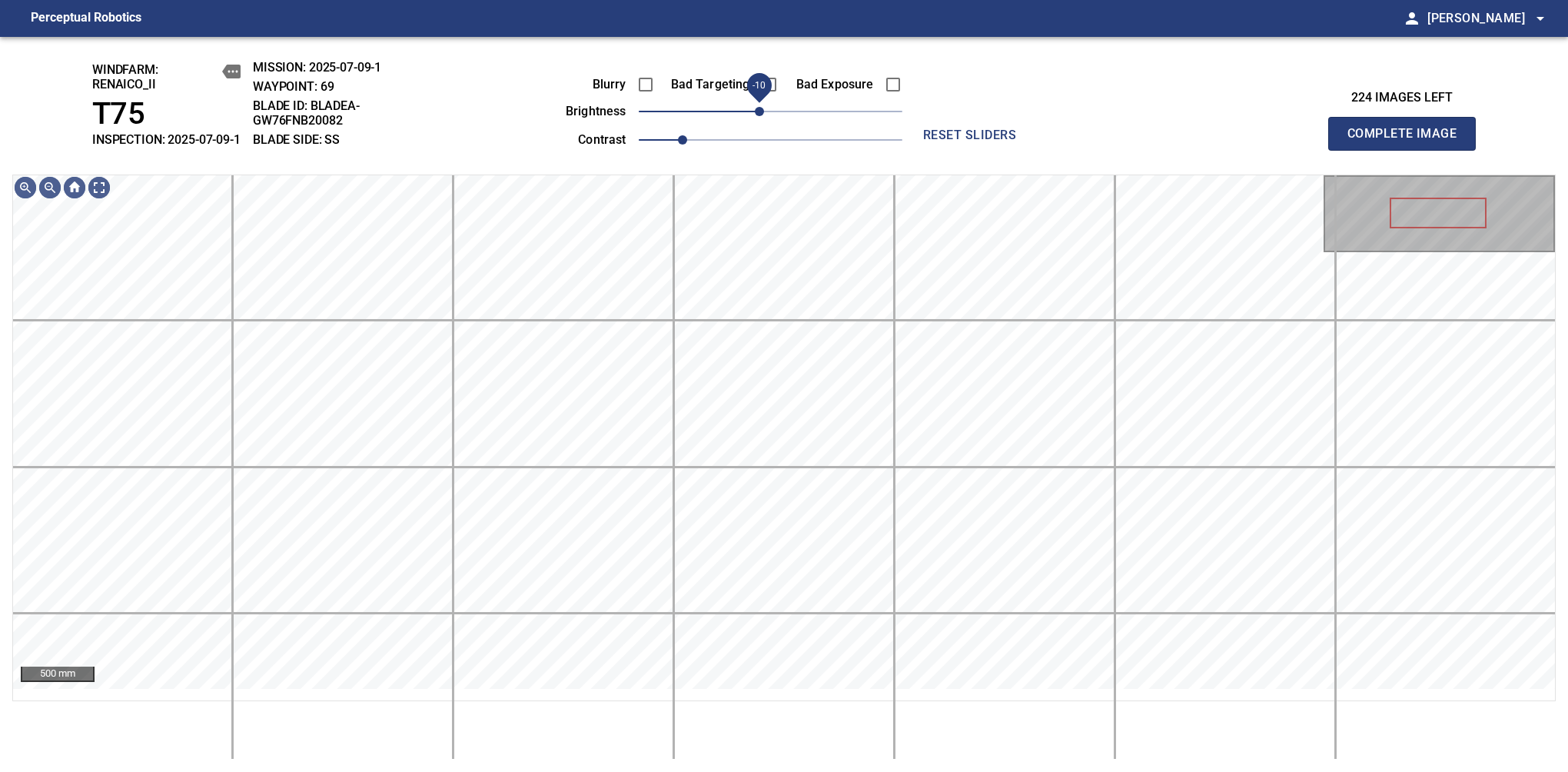
click at [762, 116] on span "-10" at bounding box center [760, 112] width 10 height 10
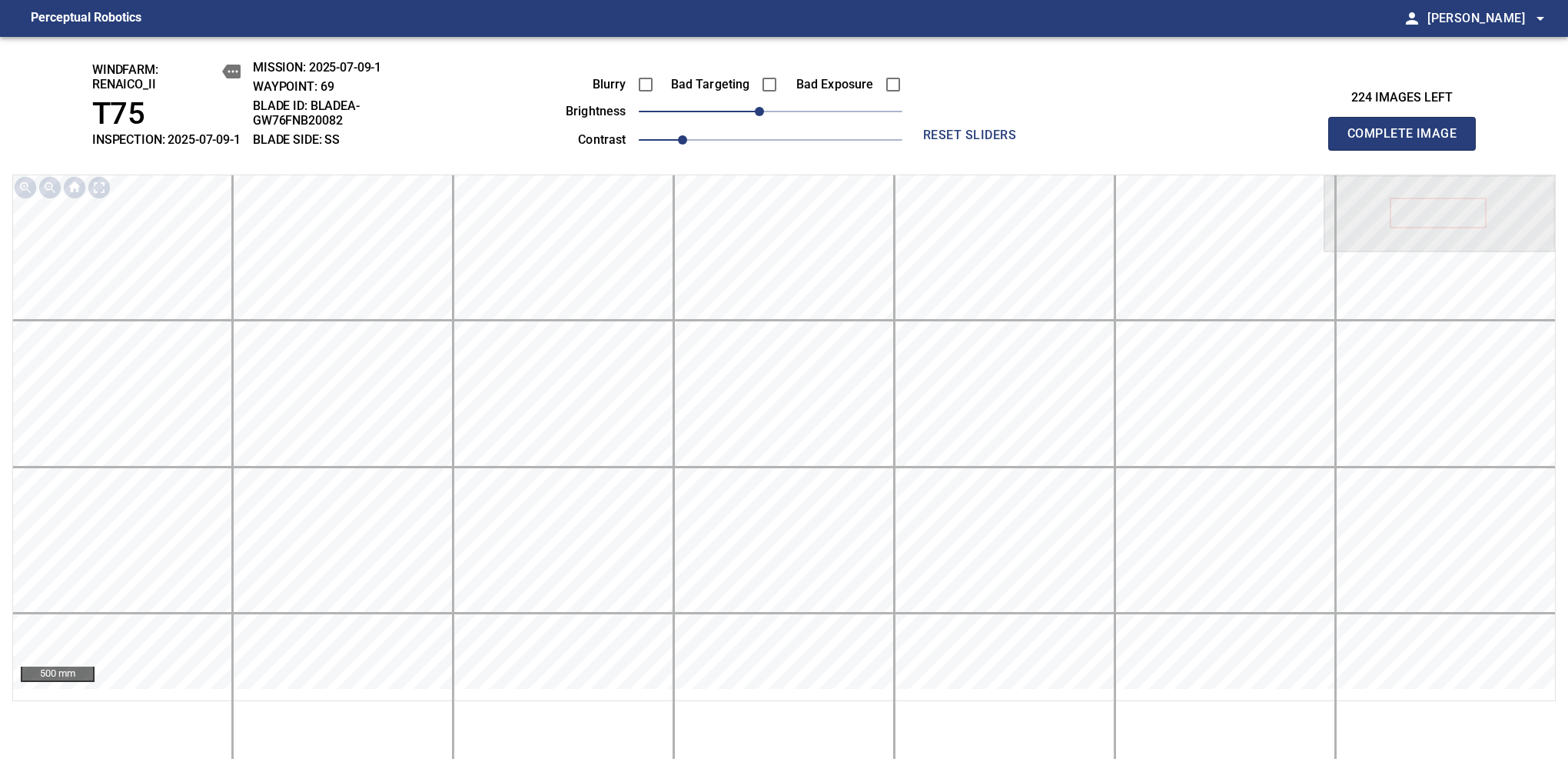
click at [1408, 141] on span "Complete Image" at bounding box center [1402, 133] width 113 height 22
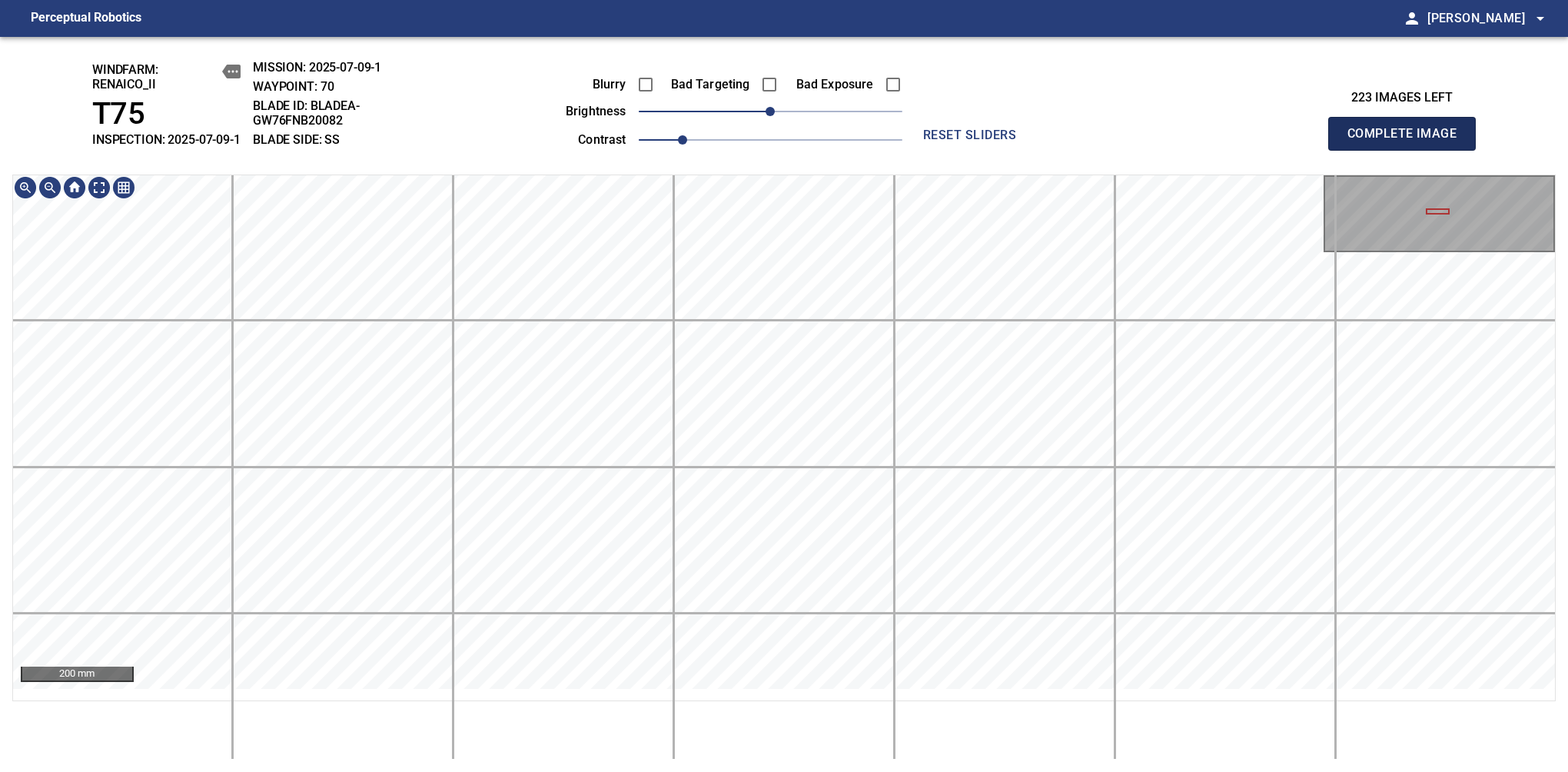
click at [1408, 141] on span "Complete Image" at bounding box center [1402, 133] width 113 height 22
click at [762, 116] on span "-10" at bounding box center [760, 112] width 10 height 10
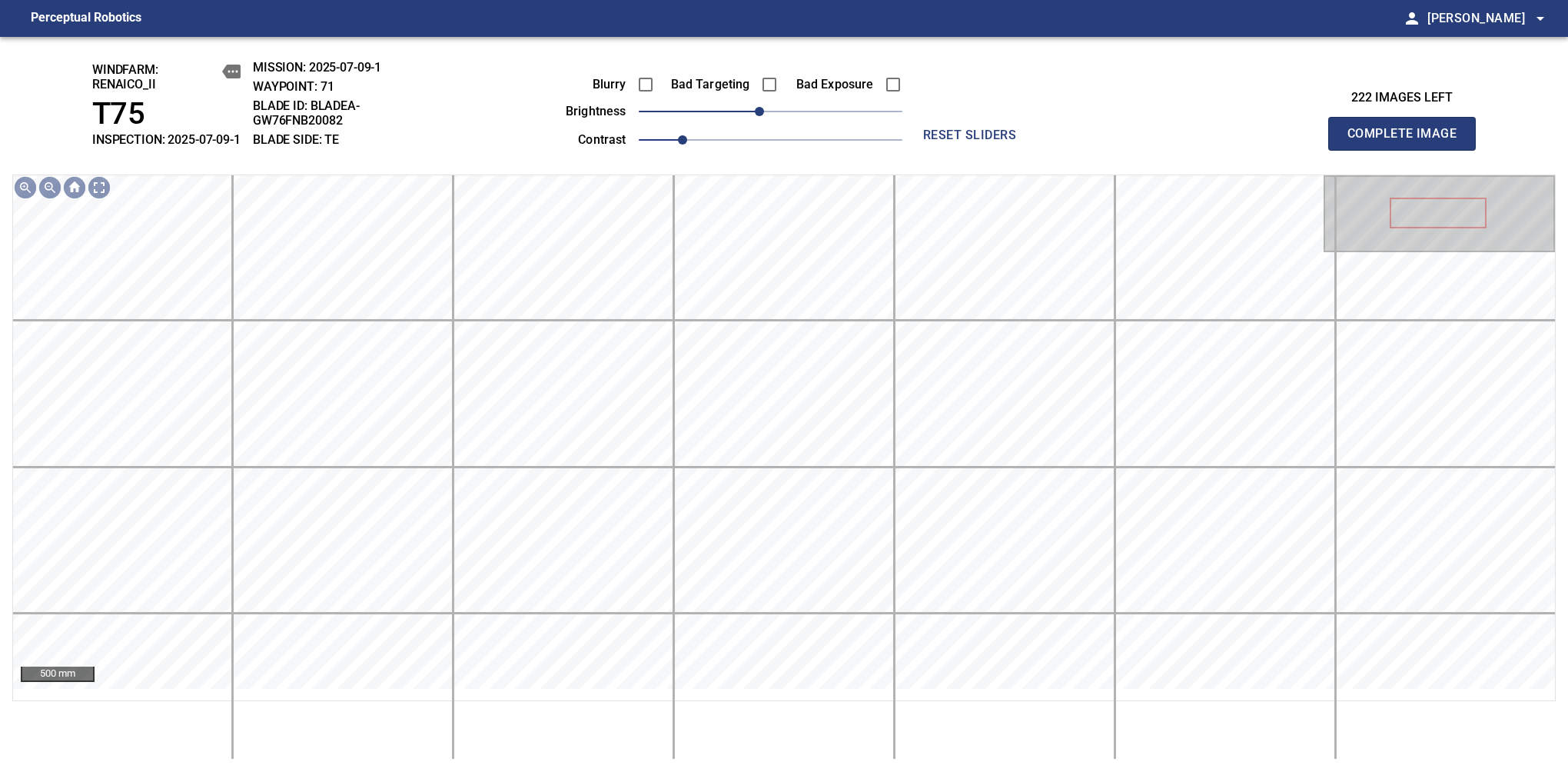
click at [1408, 141] on span "Complete Image" at bounding box center [1402, 133] width 113 height 22
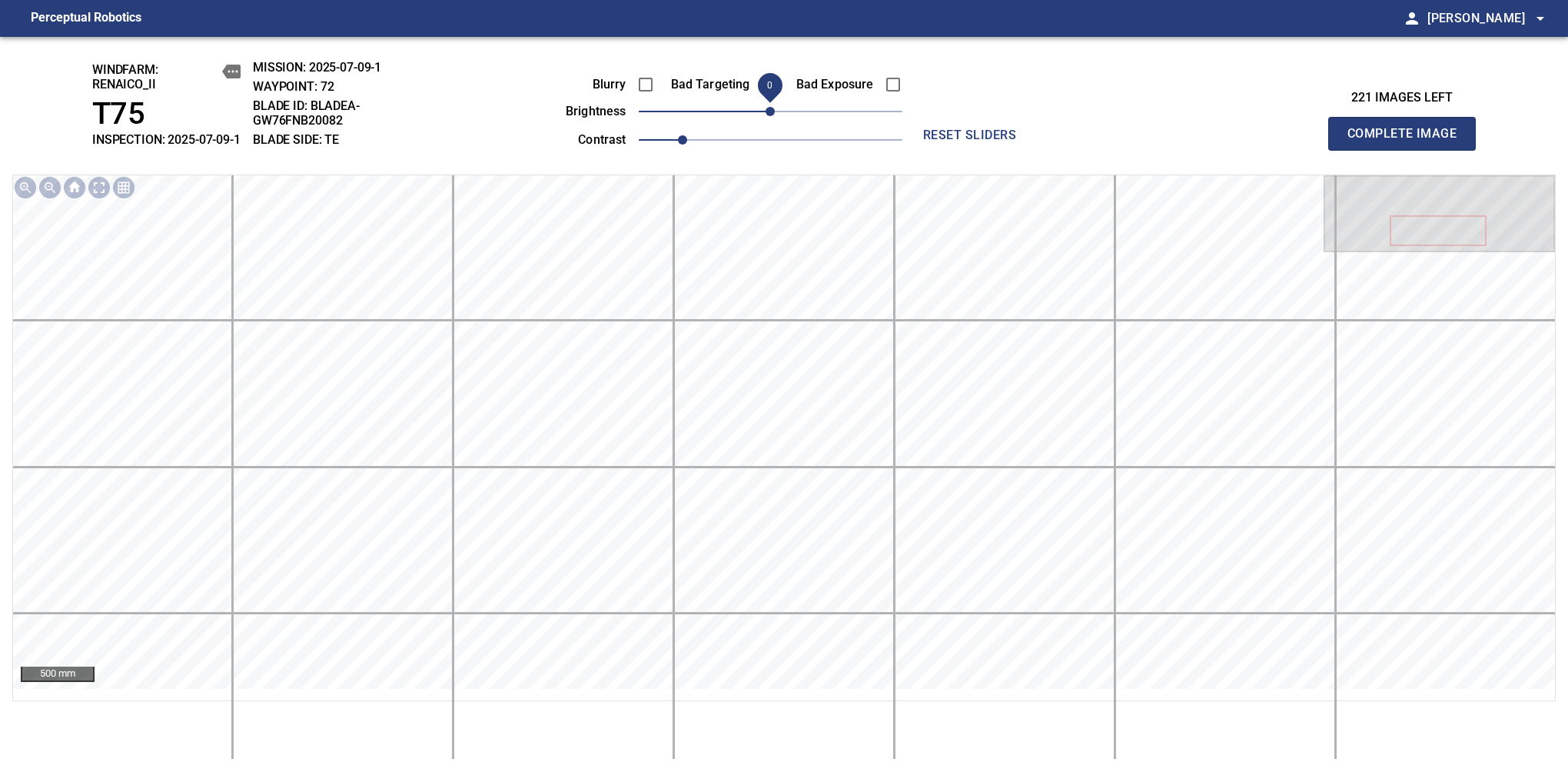
click at [766, 116] on span "0" at bounding box center [770, 112] width 10 height 10
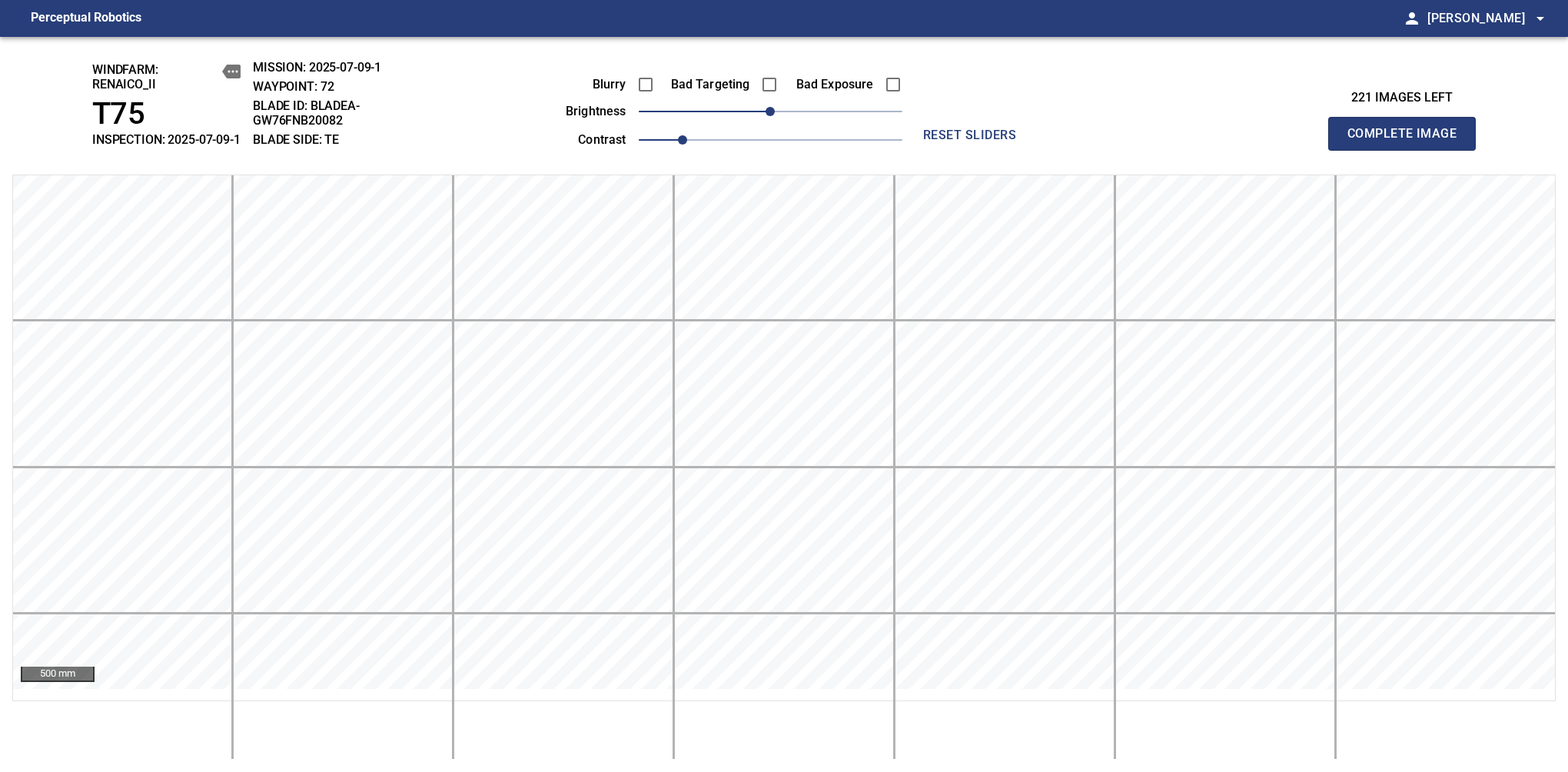
click at [1408, 141] on span "Complete Image" at bounding box center [1402, 133] width 113 height 22
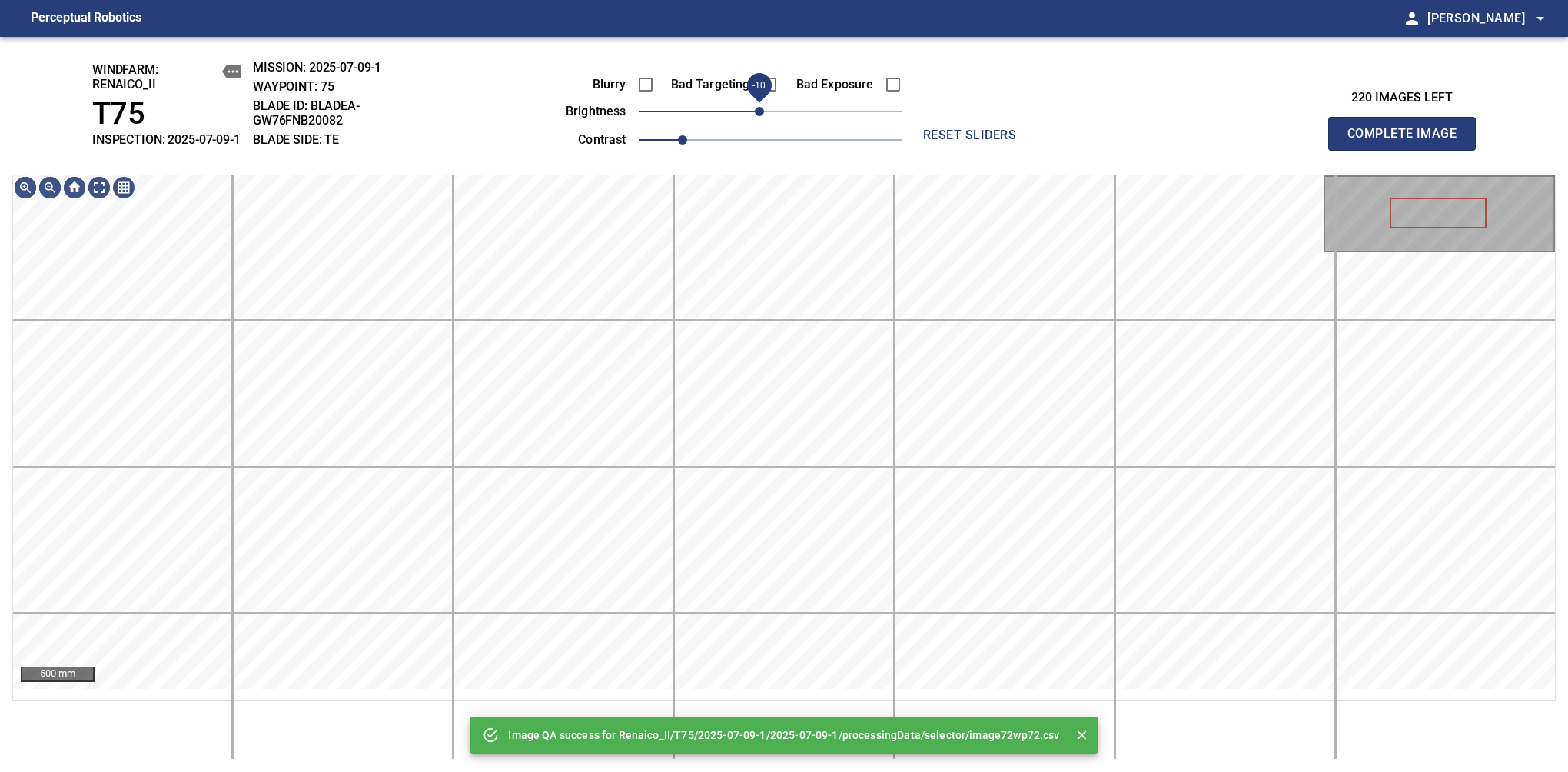
click at [760, 116] on span "-10" at bounding box center [760, 112] width 10 height 10
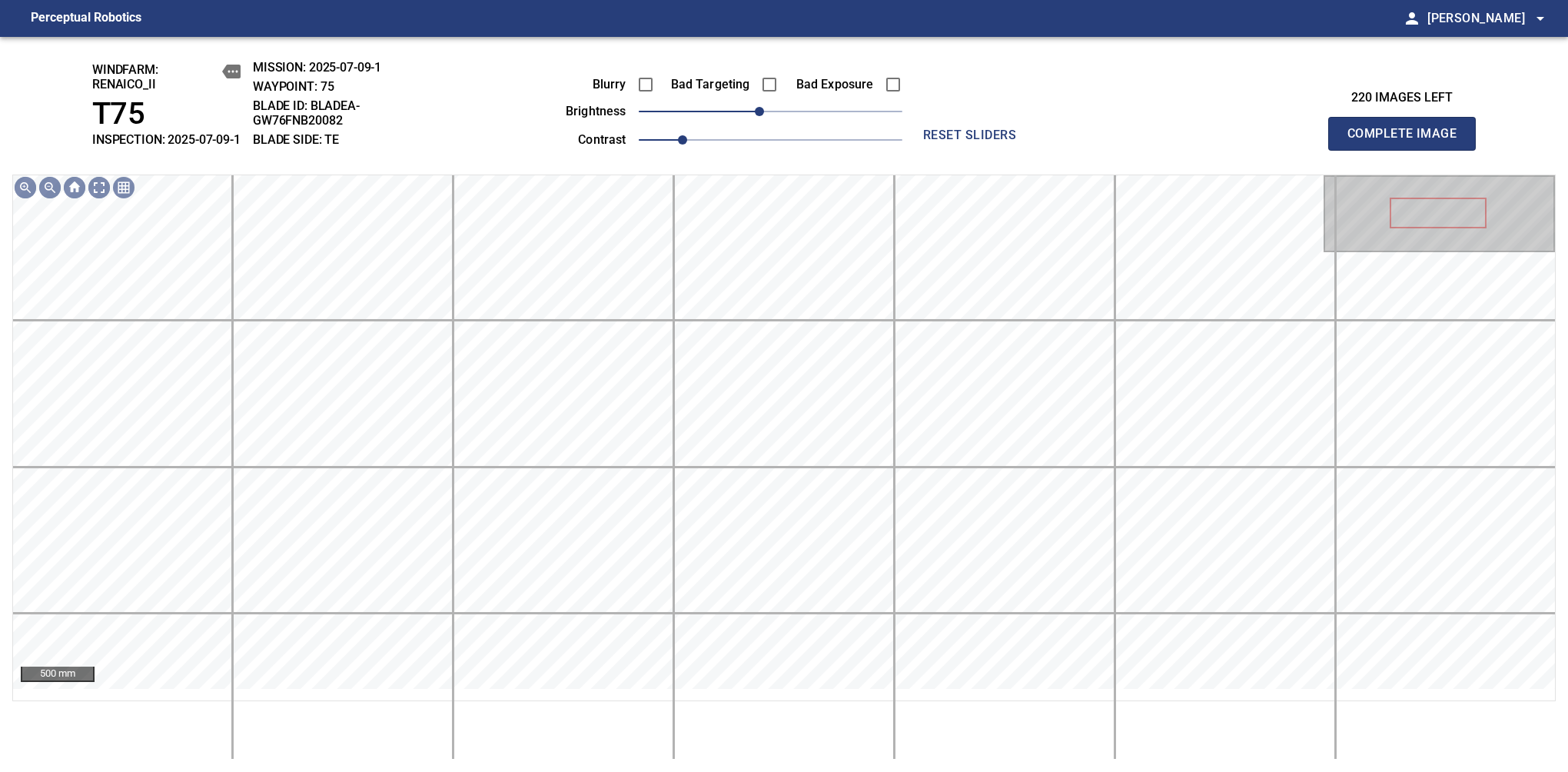
click at [1408, 141] on span "Complete Image" at bounding box center [1402, 133] width 113 height 22
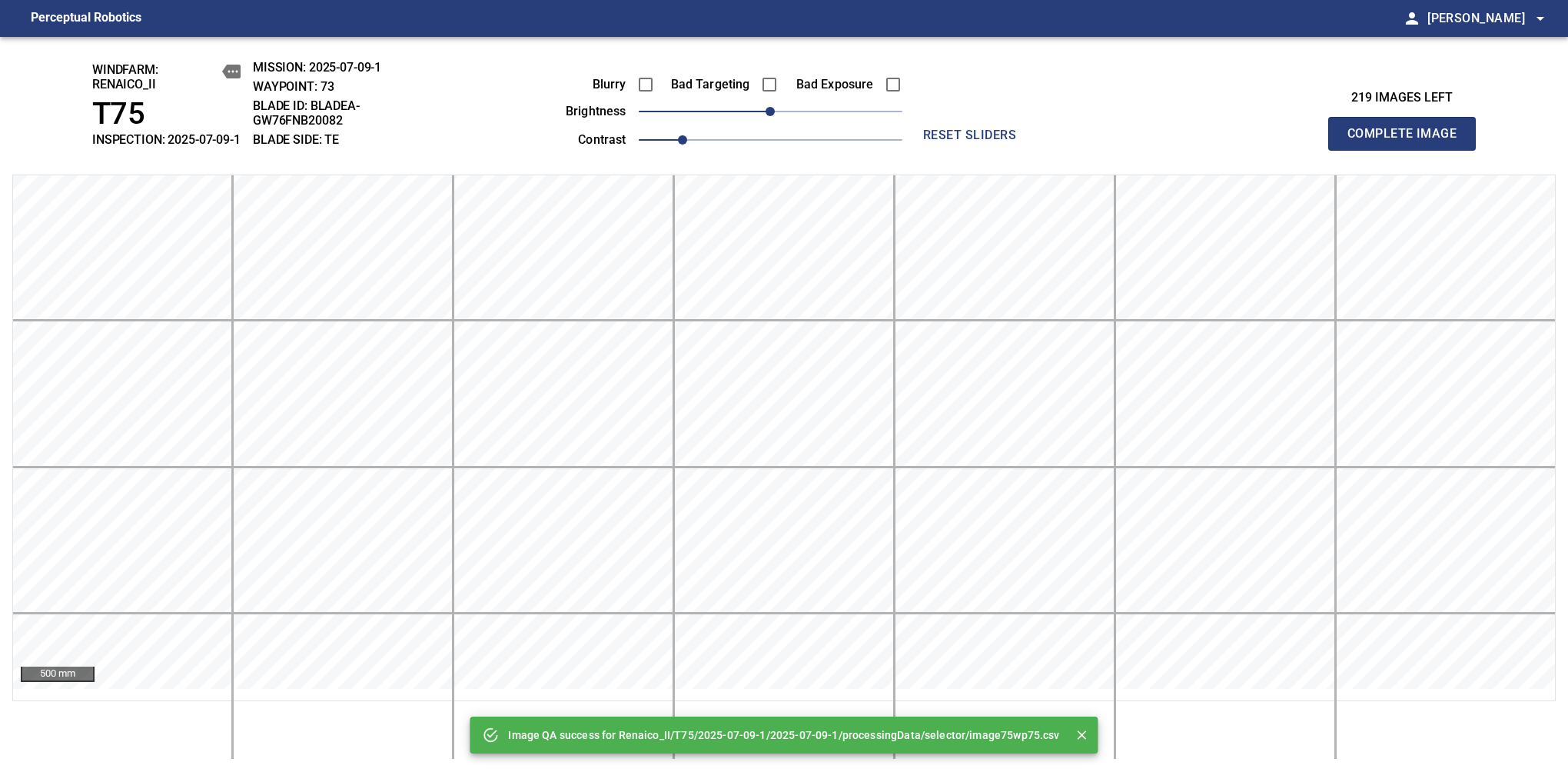
click at [1408, 141] on span "Complete Image" at bounding box center [1402, 133] width 113 height 22
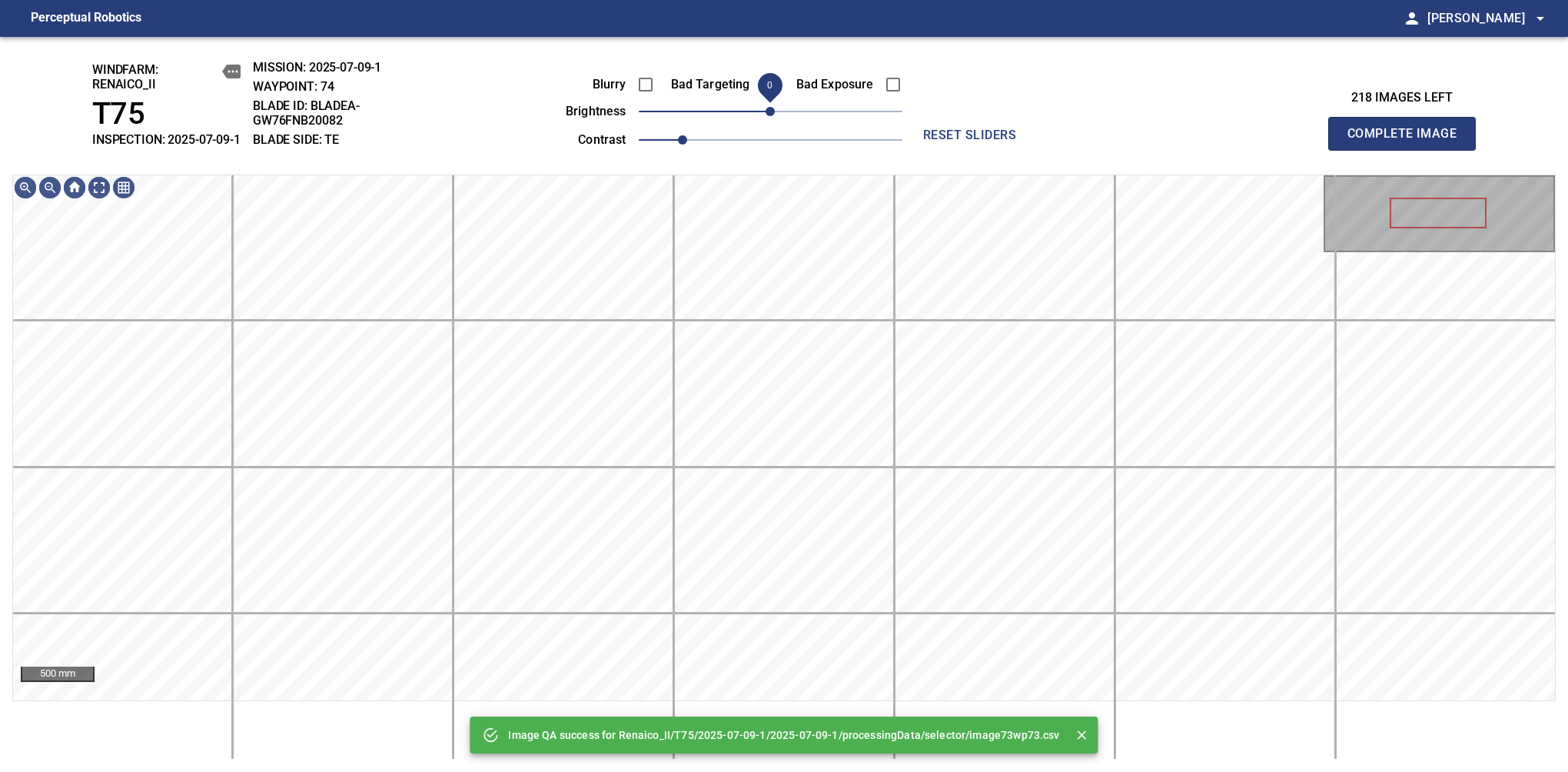
click at [766, 116] on span "0" at bounding box center [770, 112] width 10 height 10
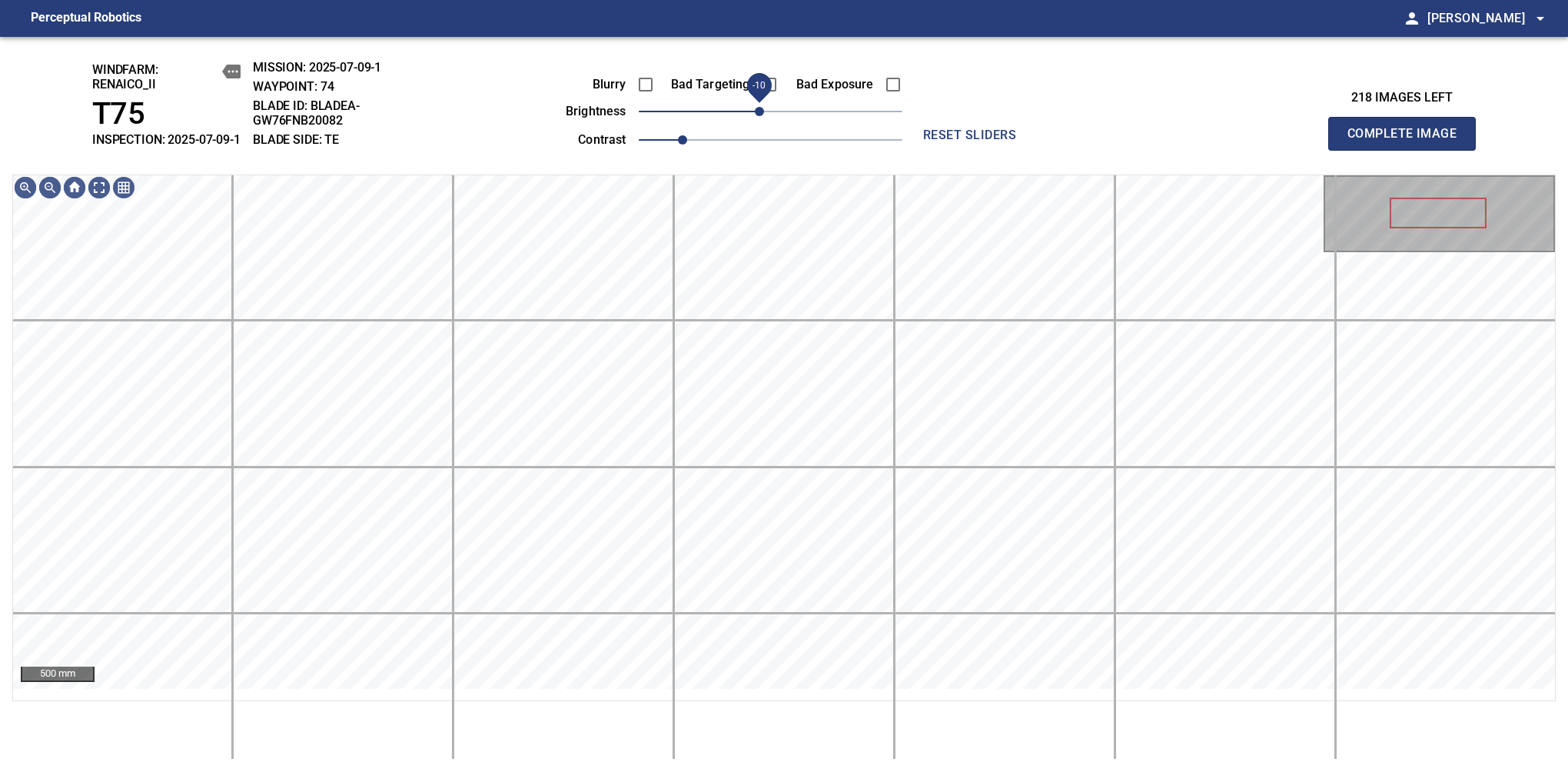
click at [761, 116] on span "-10" at bounding box center [760, 112] width 10 height 10
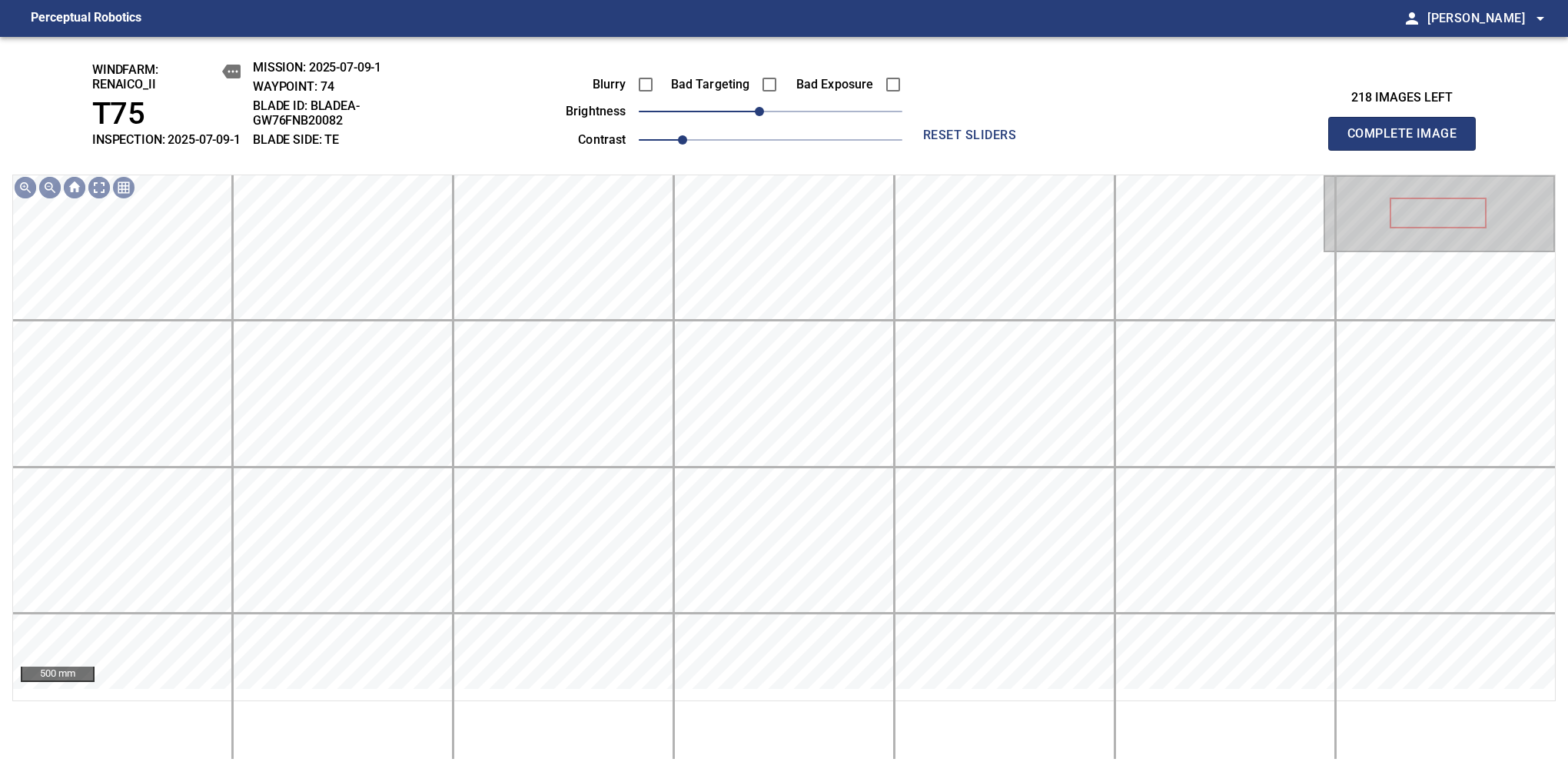
click at [1408, 141] on span "Complete Image" at bounding box center [1402, 133] width 113 height 22
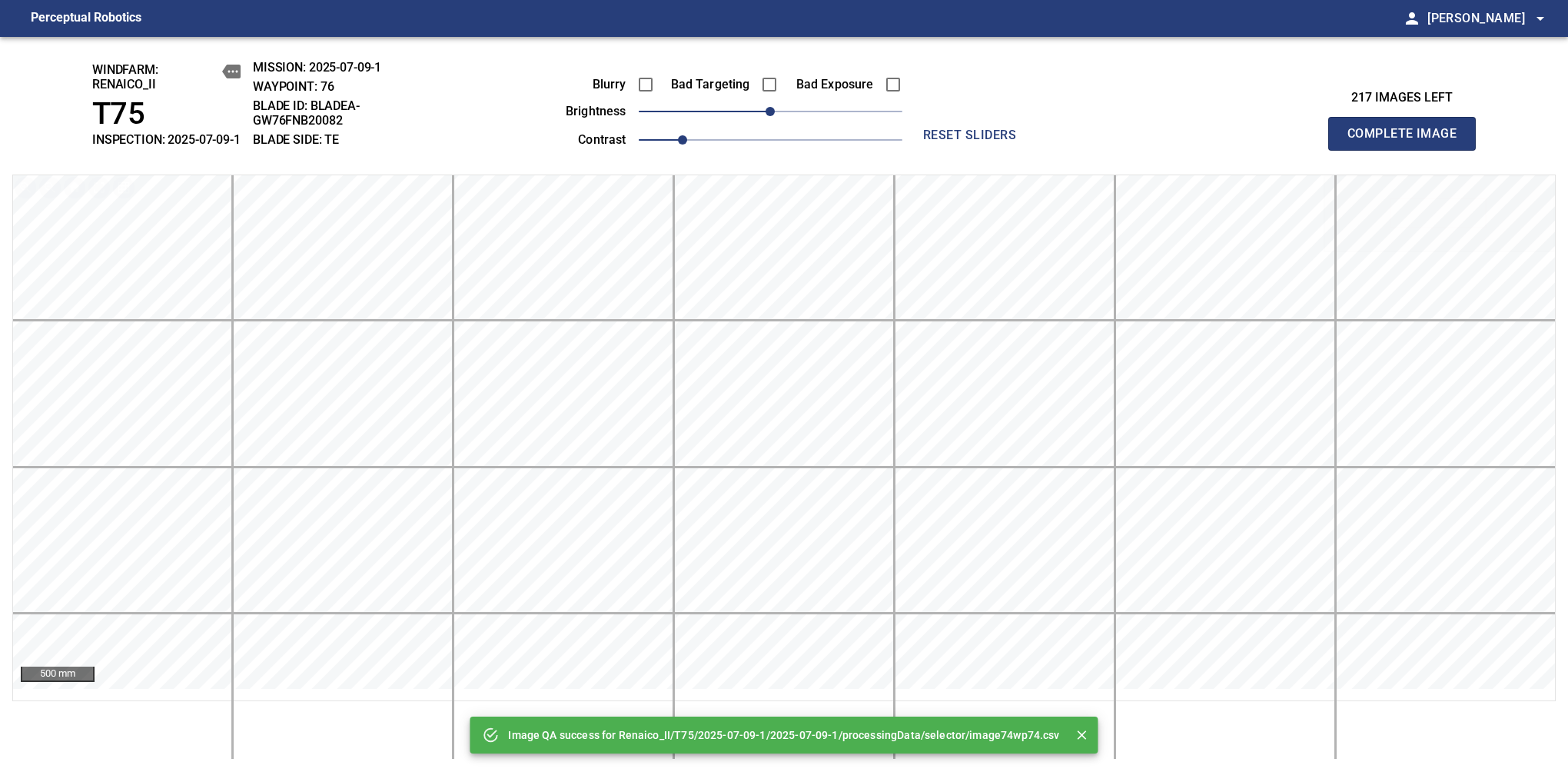
click at [1408, 141] on span "Complete Image" at bounding box center [1402, 133] width 113 height 22
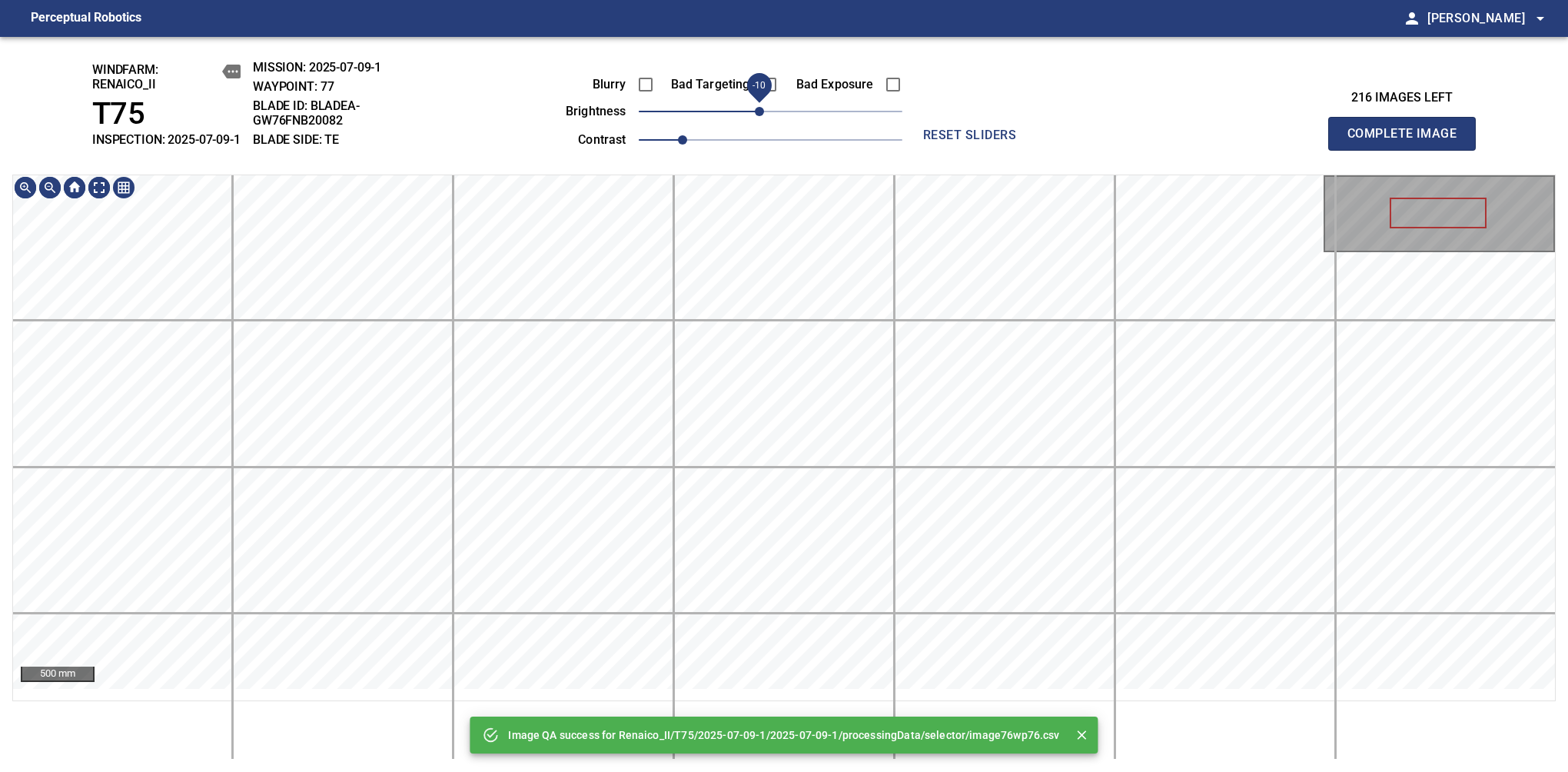
click at [761, 116] on span "-10" at bounding box center [760, 112] width 10 height 10
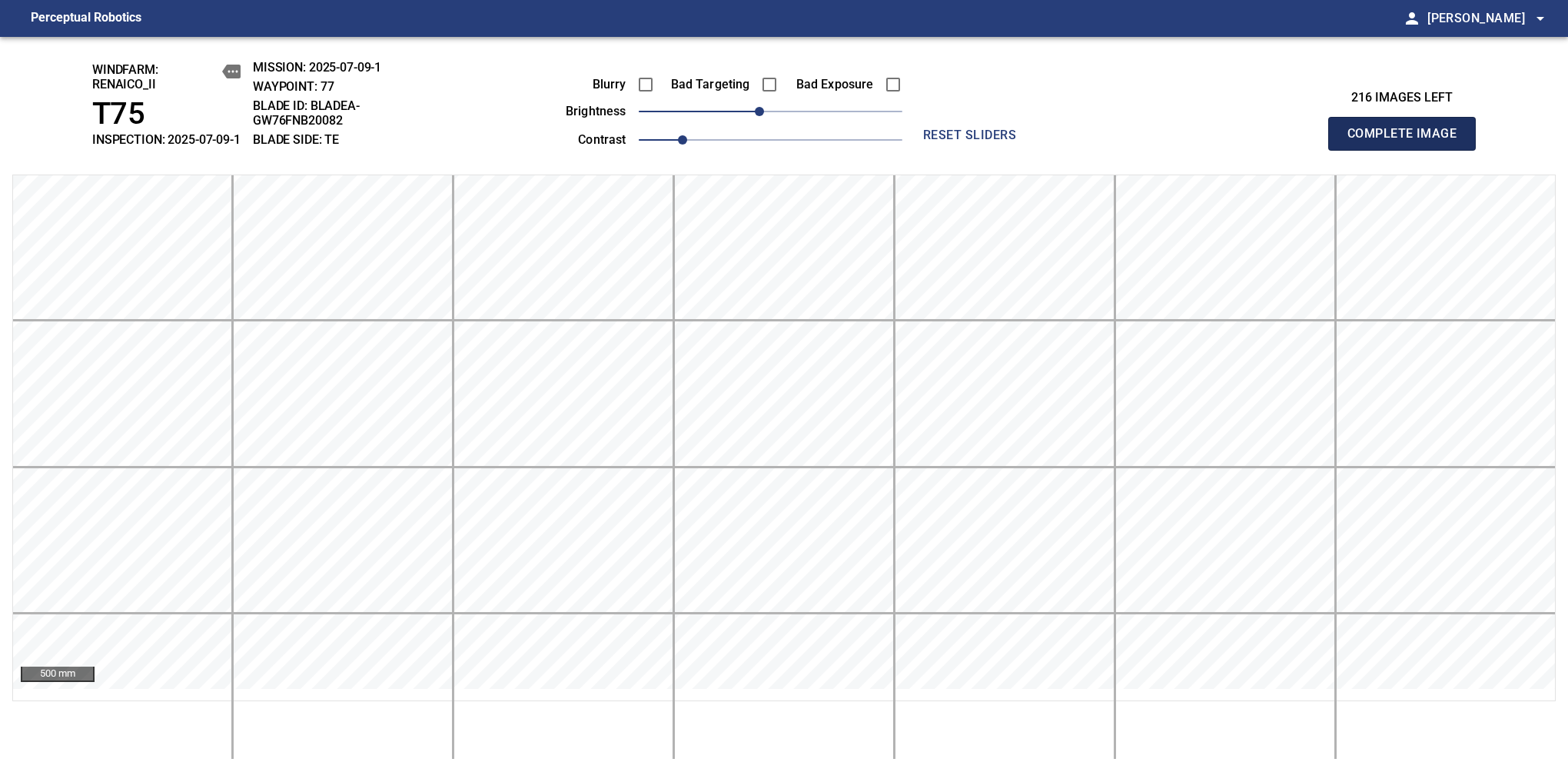
click at [1408, 141] on span "Complete Image" at bounding box center [1402, 133] width 113 height 22
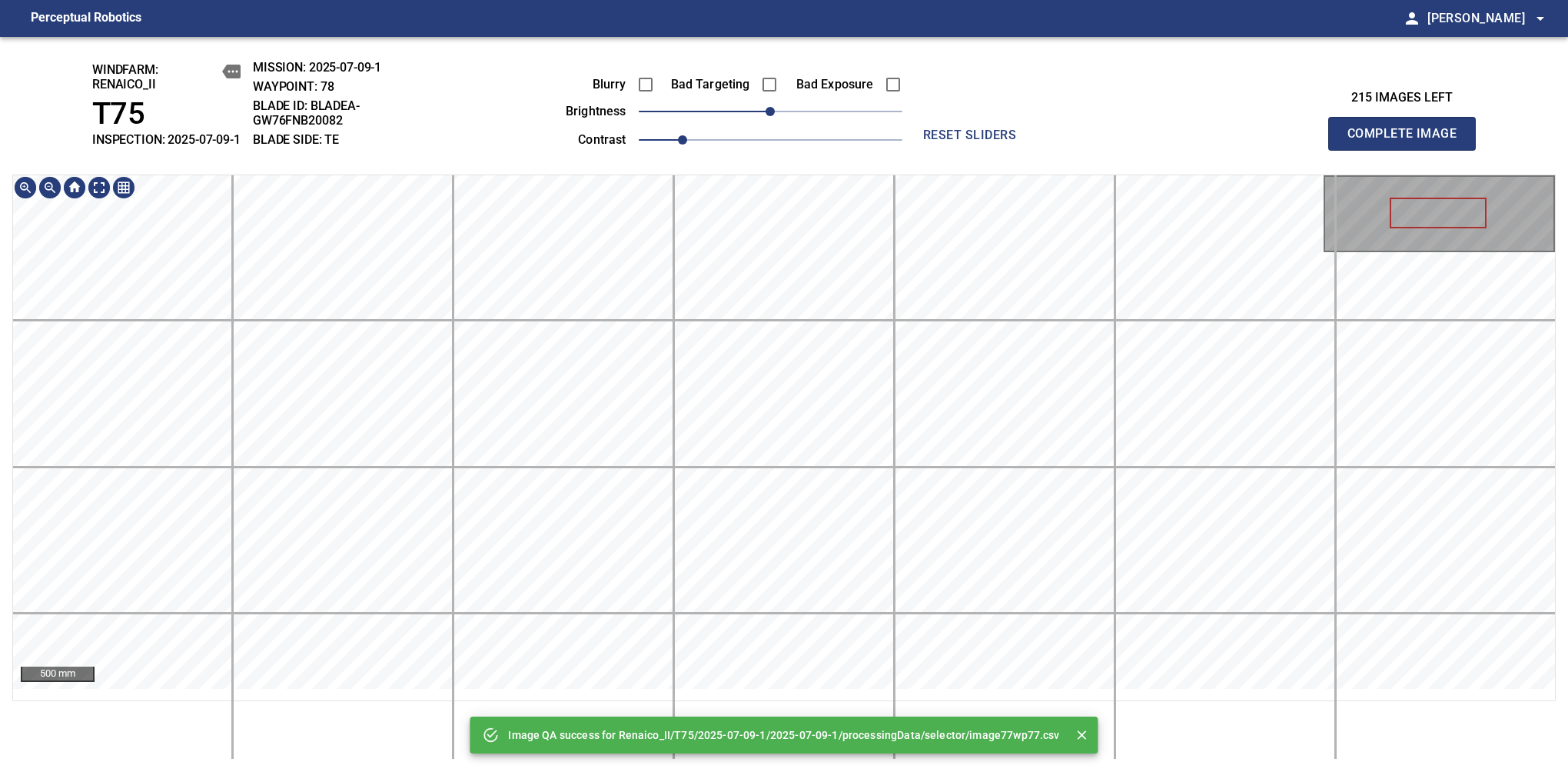
click at [758, 151] on div "Image QA success for Renaico_II/T75/2025-07-09-1/2025-07-09-1/processingData/se…" at bounding box center [784, 404] width 1568 height 735
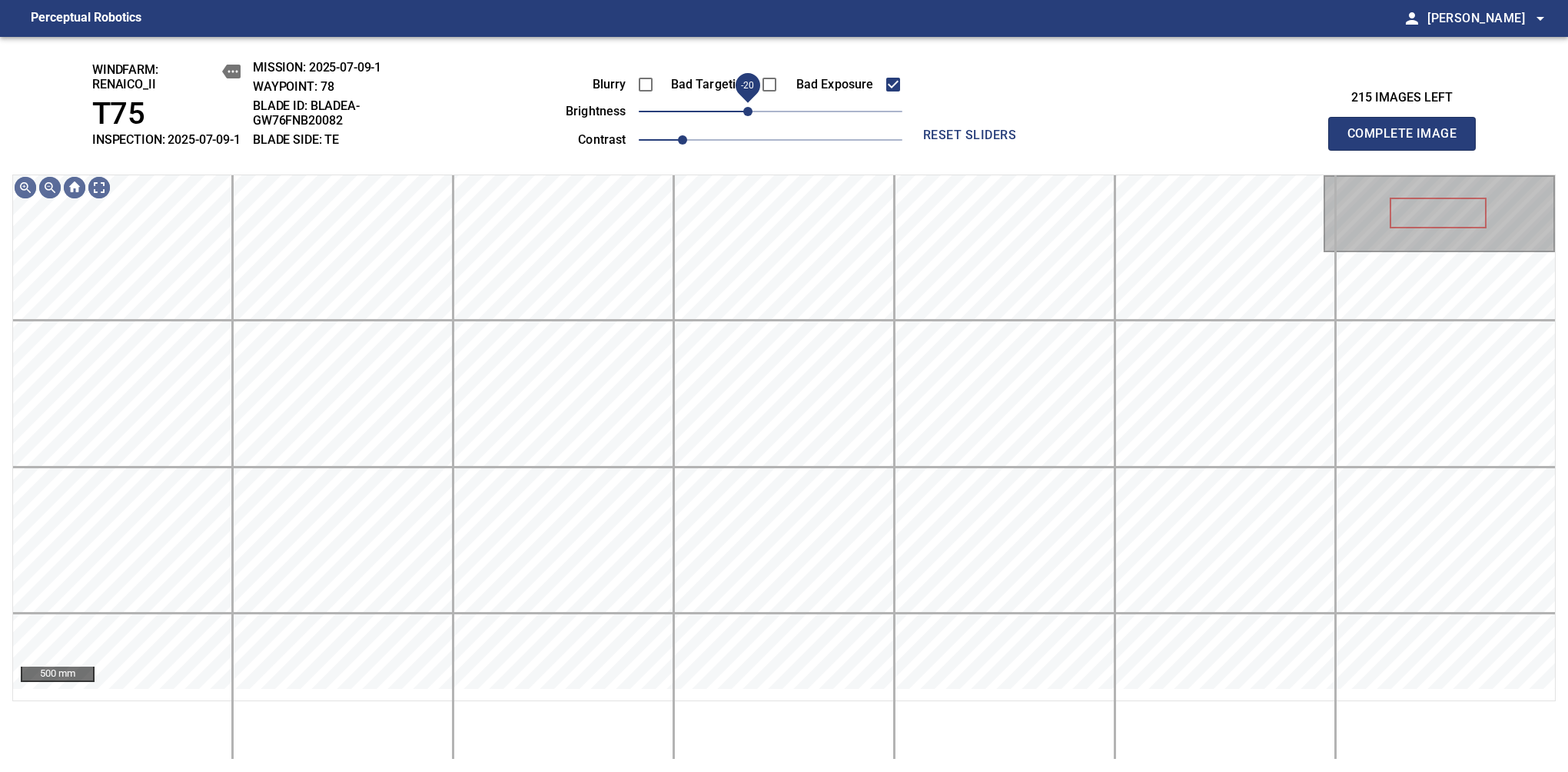
drag, startPoint x: 758, startPoint y: 131, endPoint x: 750, endPoint y: 133, distance: 8.2
click at [750, 116] on span "-20" at bounding box center [748, 112] width 10 height 10
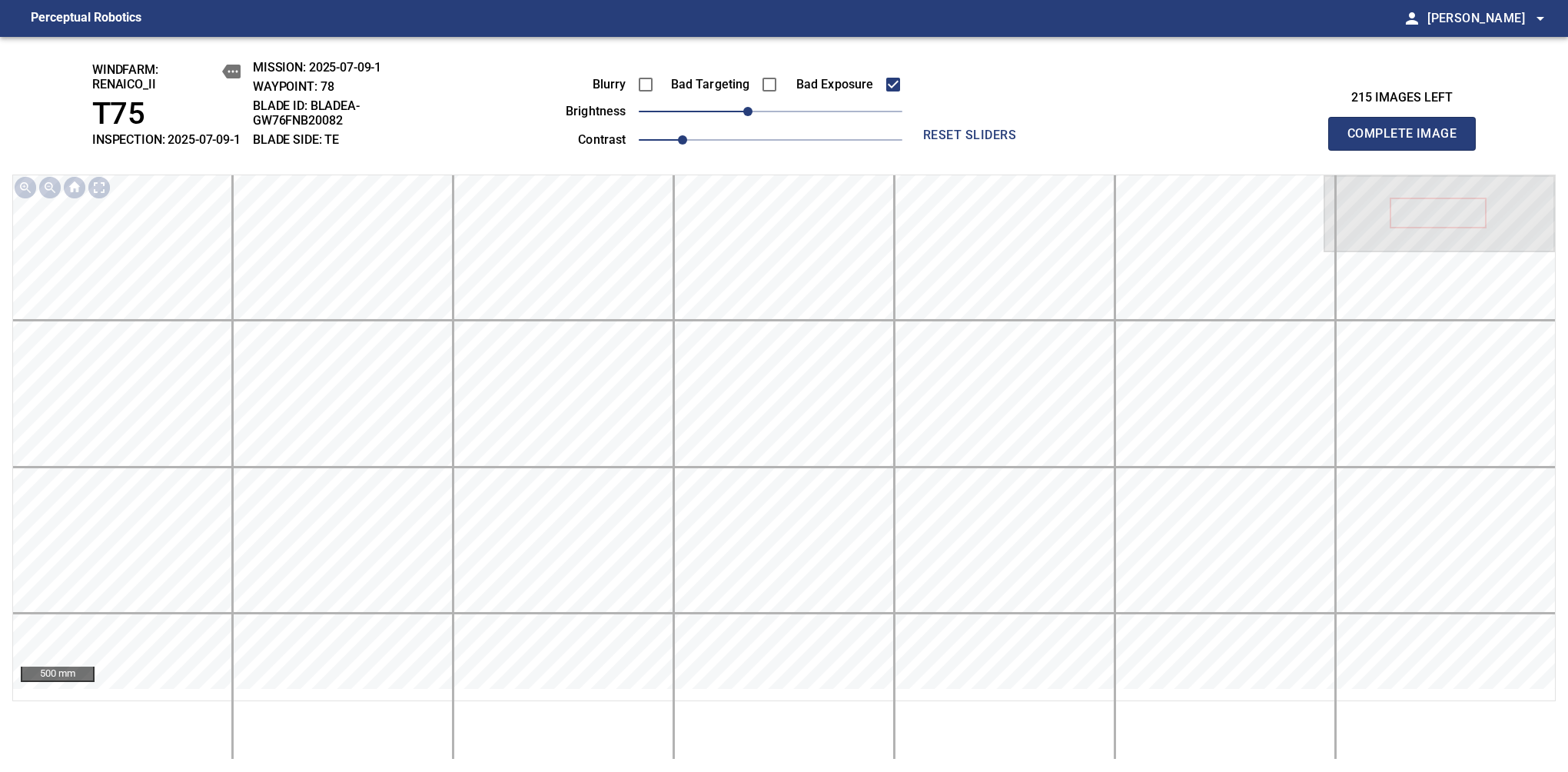
click at [1408, 141] on span "Complete Image" at bounding box center [1402, 133] width 113 height 22
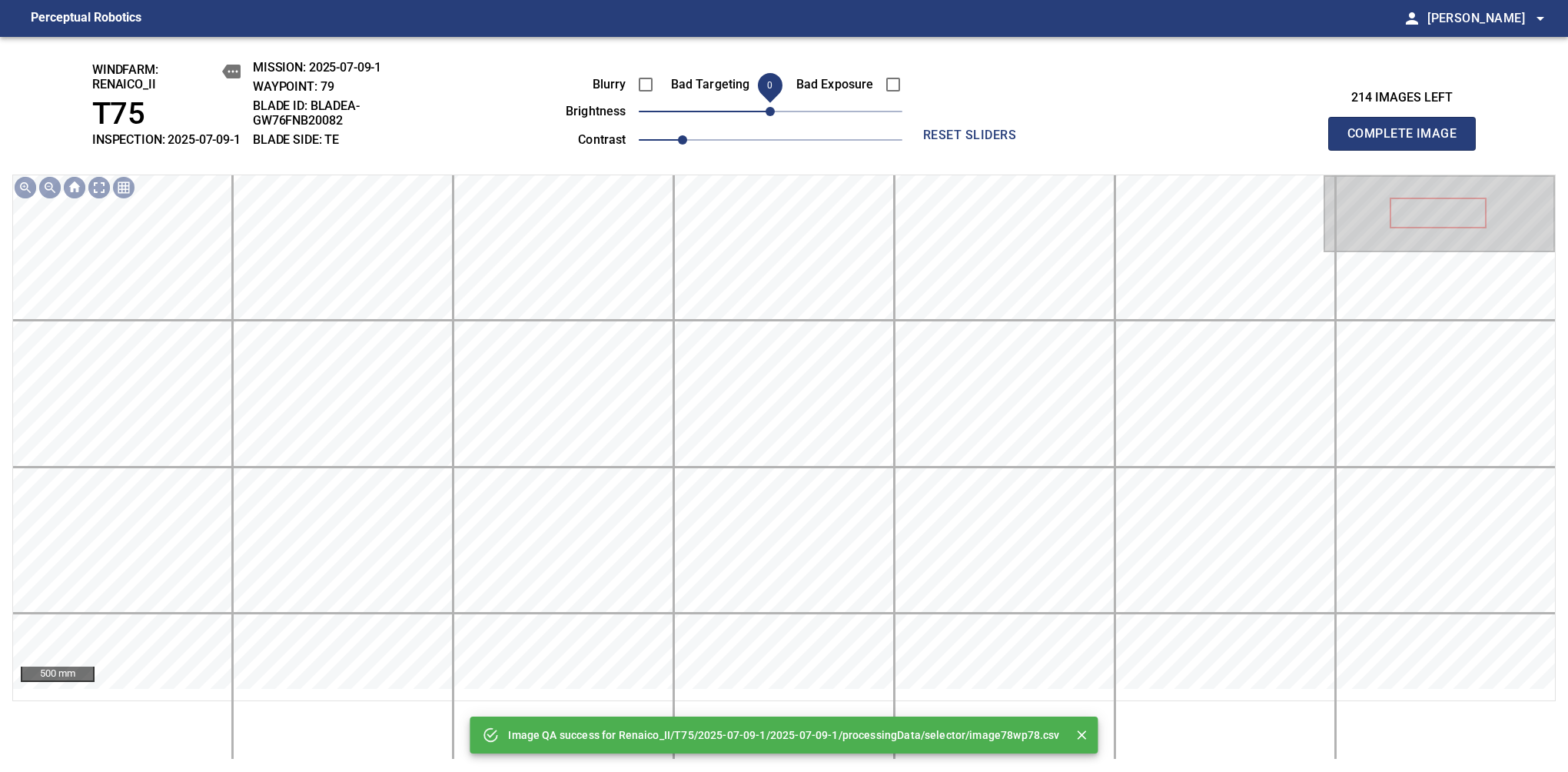
click at [766, 116] on span "0" at bounding box center [770, 112] width 10 height 10
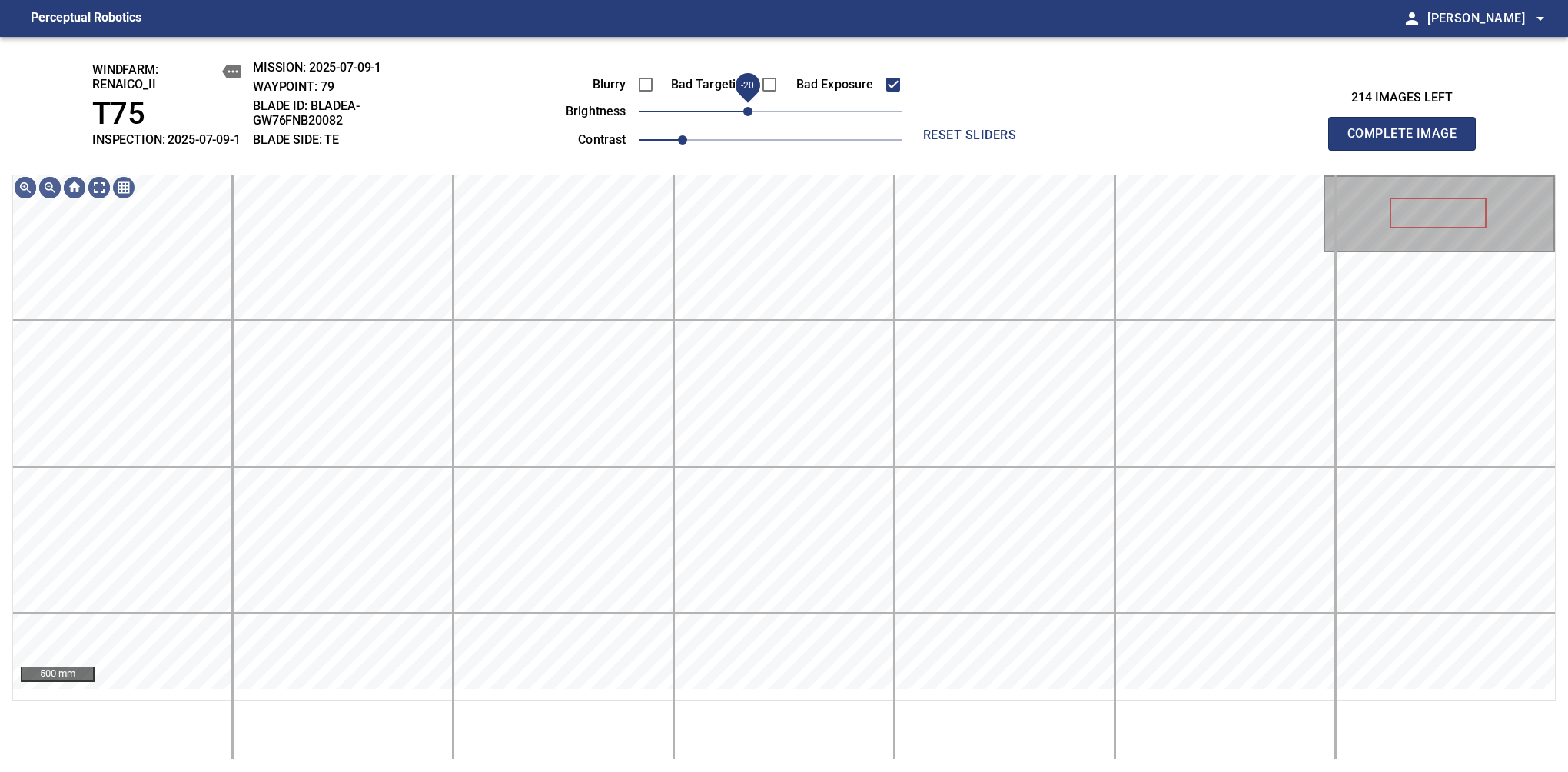
drag, startPoint x: 759, startPoint y: 129, endPoint x: 750, endPoint y: 129, distance: 9.0
click at [750, 116] on span "-20" at bounding box center [748, 112] width 10 height 10
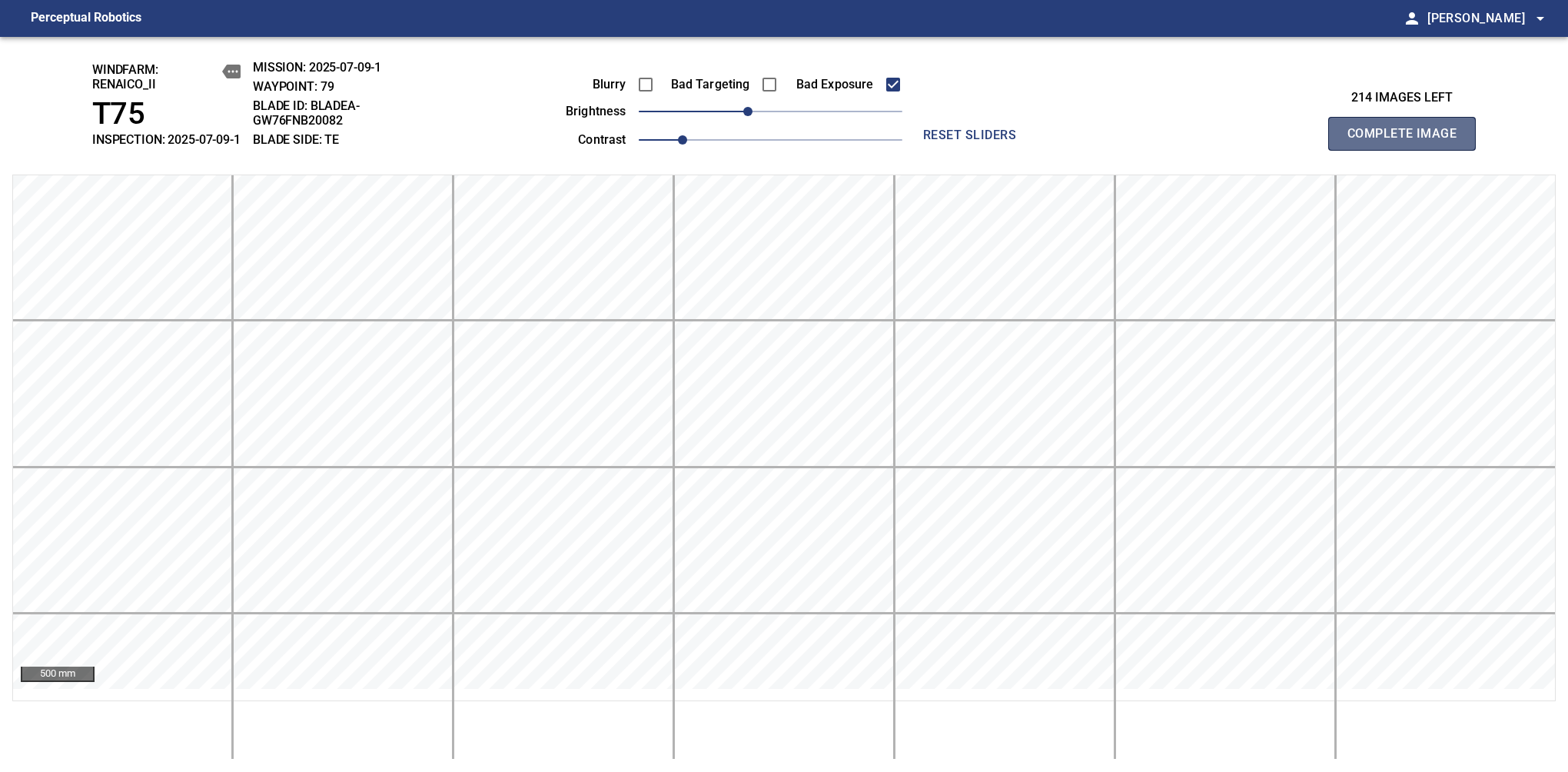
click at [1408, 141] on span "Complete Image" at bounding box center [1402, 133] width 113 height 22
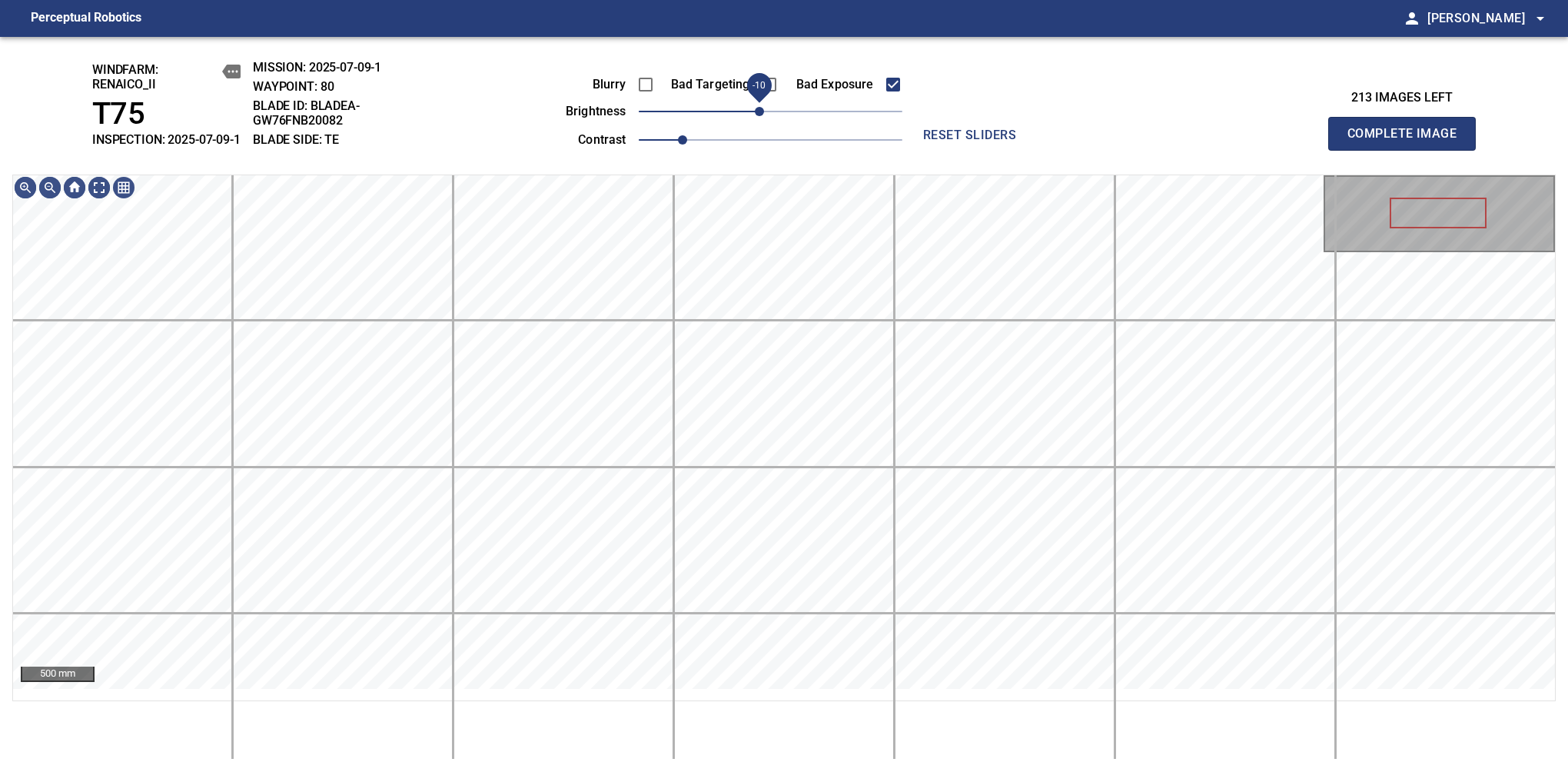
click at [762, 116] on span "-10" at bounding box center [760, 112] width 10 height 10
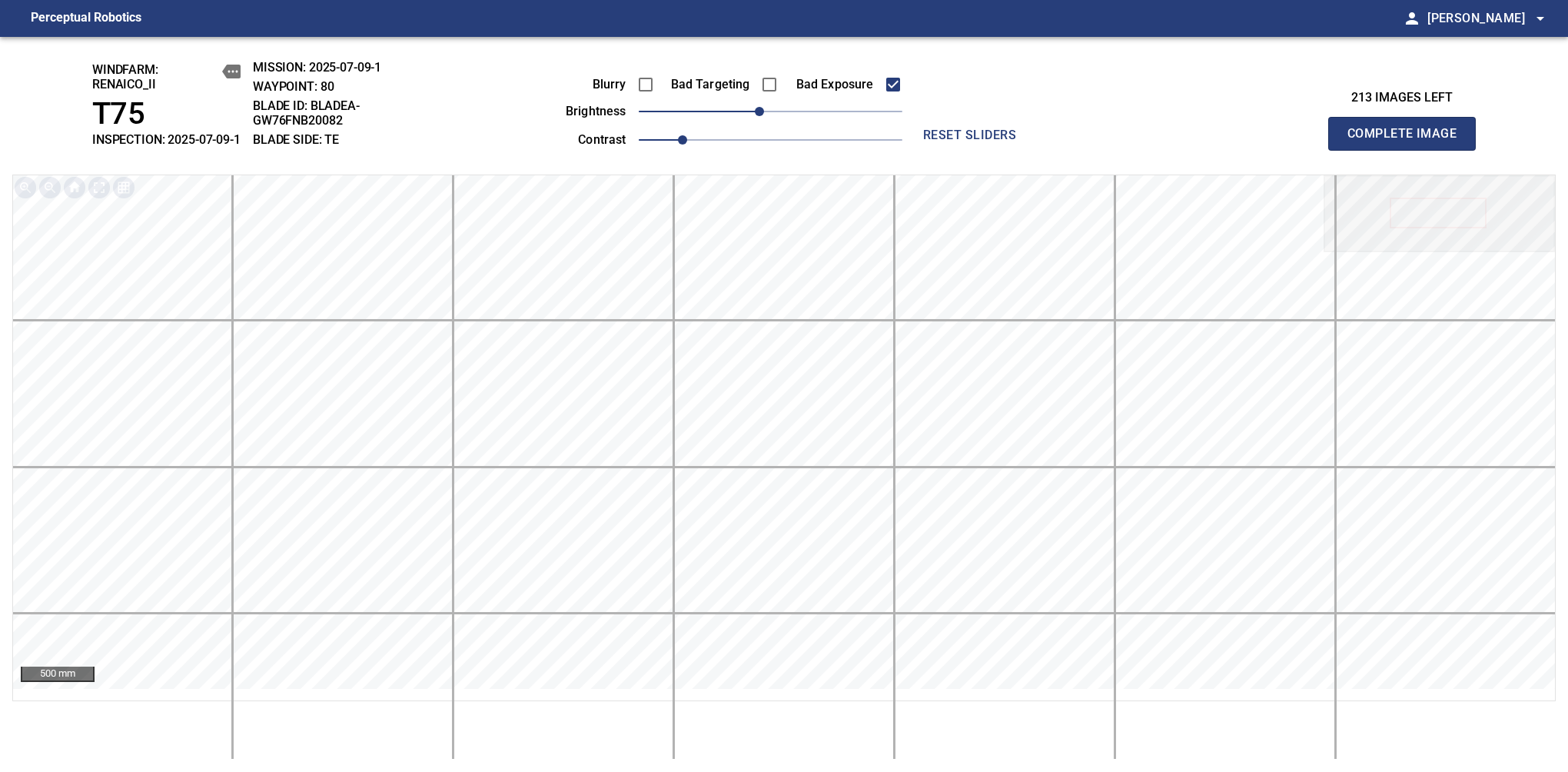
click at [1408, 141] on span "Complete Image" at bounding box center [1402, 133] width 113 height 22
click at [757, 116] on span "-10" at bounding box center [760, 112] width 10 height 10
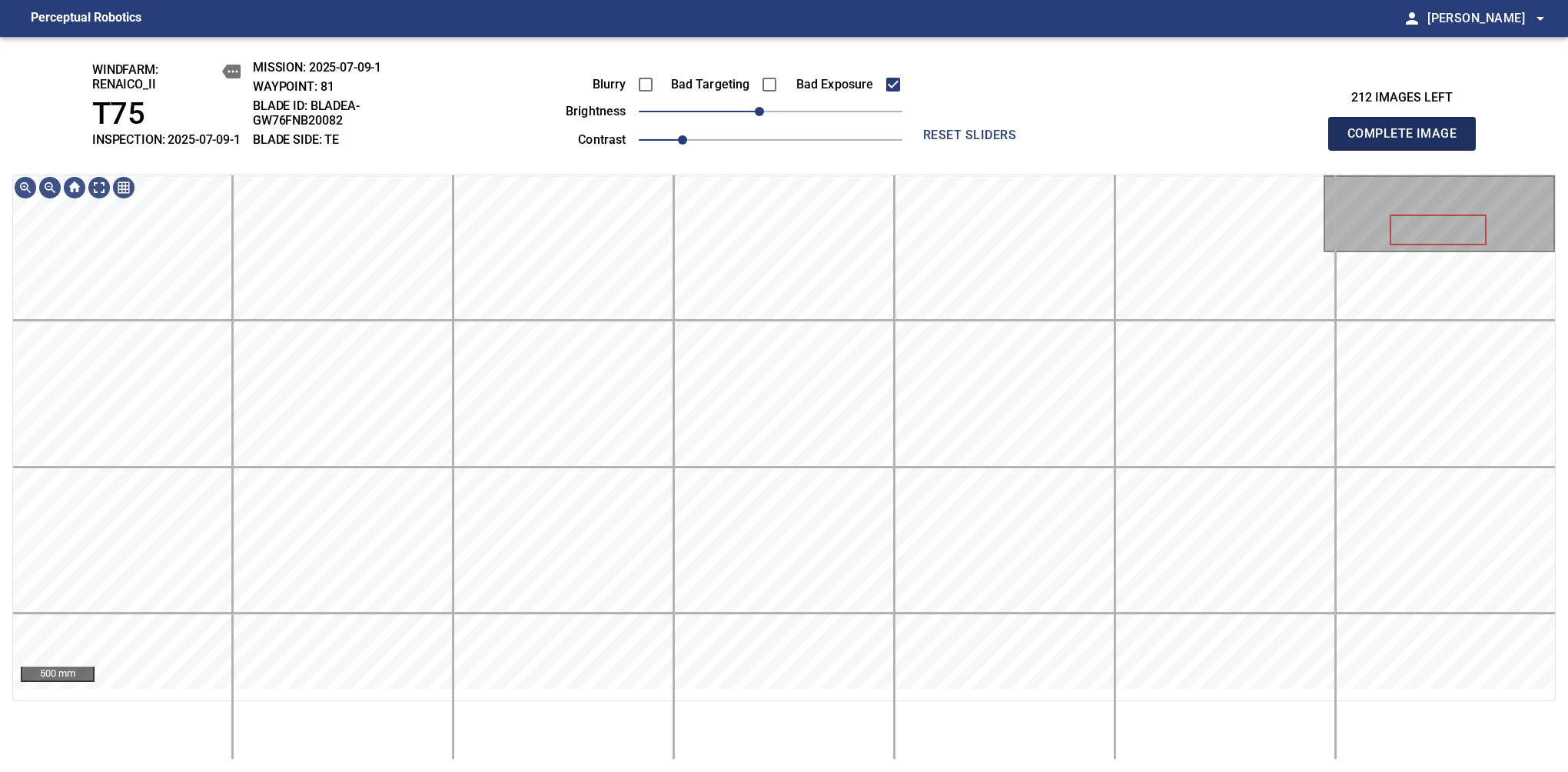
click at [1408, 141] on span "Complete Image" at bounding box center [1402, 133] width 113 height 22
drag, startPoint x: 770, startPoint y: 122, endPoint x: 762, endPoint y: 125, distance: 8.5
click at [762, 116] on span "-10" at bounding box center [760, 112] width 10 height 10
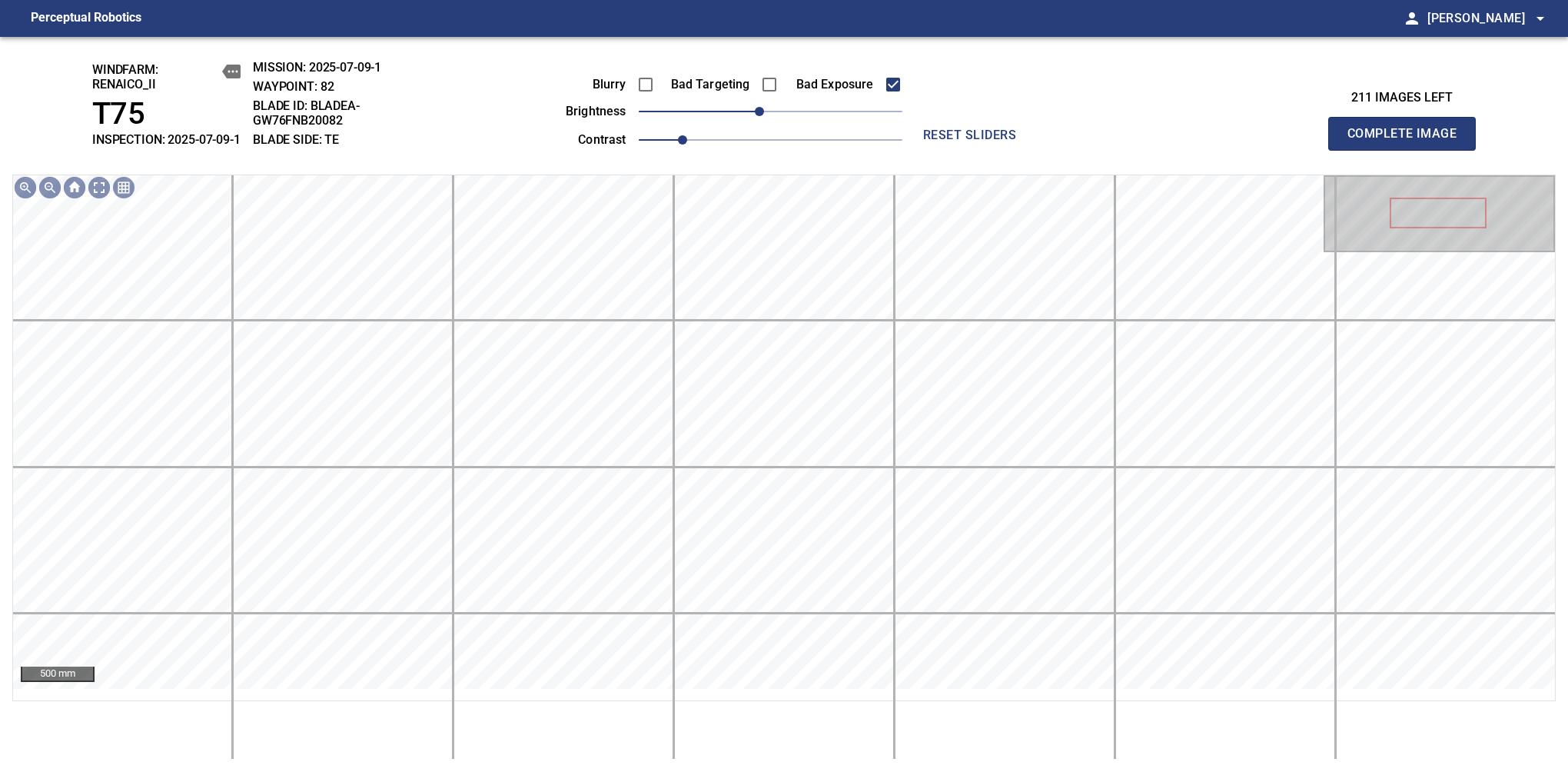
click at [1408, 141] on span "Complete Image" at bounding box center [1402, 133] width 113 height 22
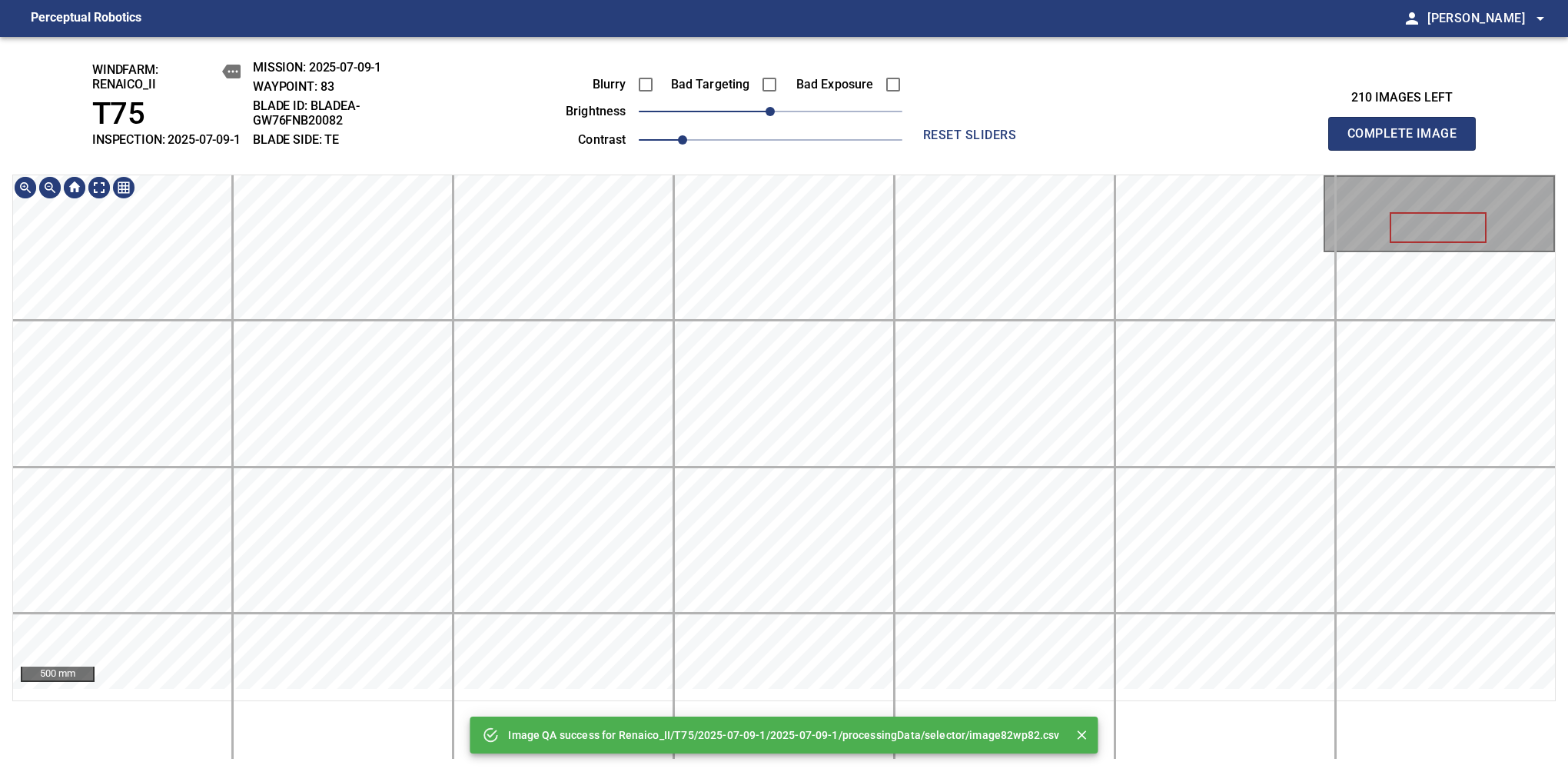
click at [818, 122] on div "Image QA success for Renaico_II/T75/2025-07-09-1/2025-07-09-1/processingData/se…" at bounding box center [784, 404] width 1568 height 735
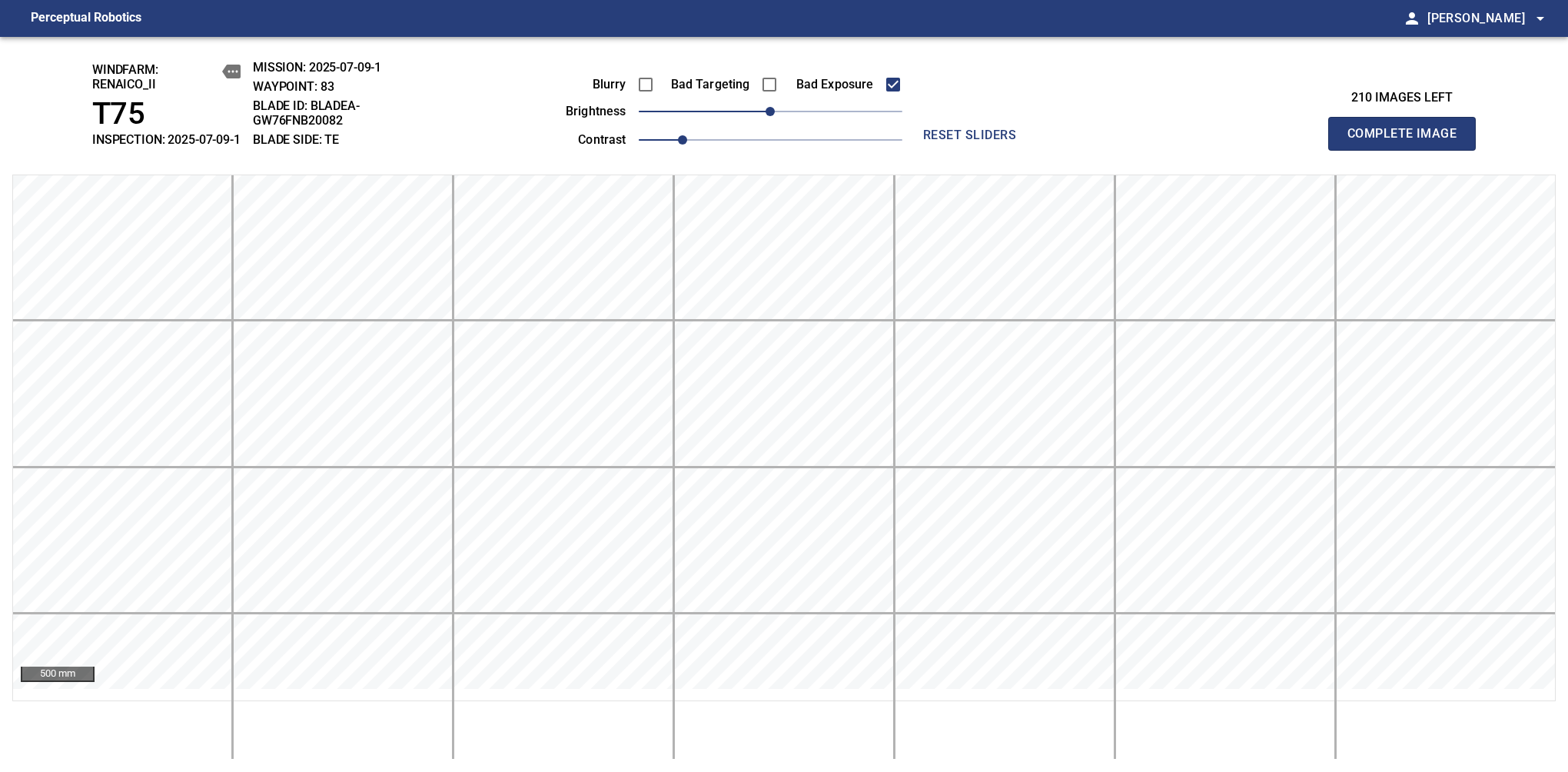
click at [1408, 141] on span "Complete Image" at bounding box center [1402, 133] width 113 height 22
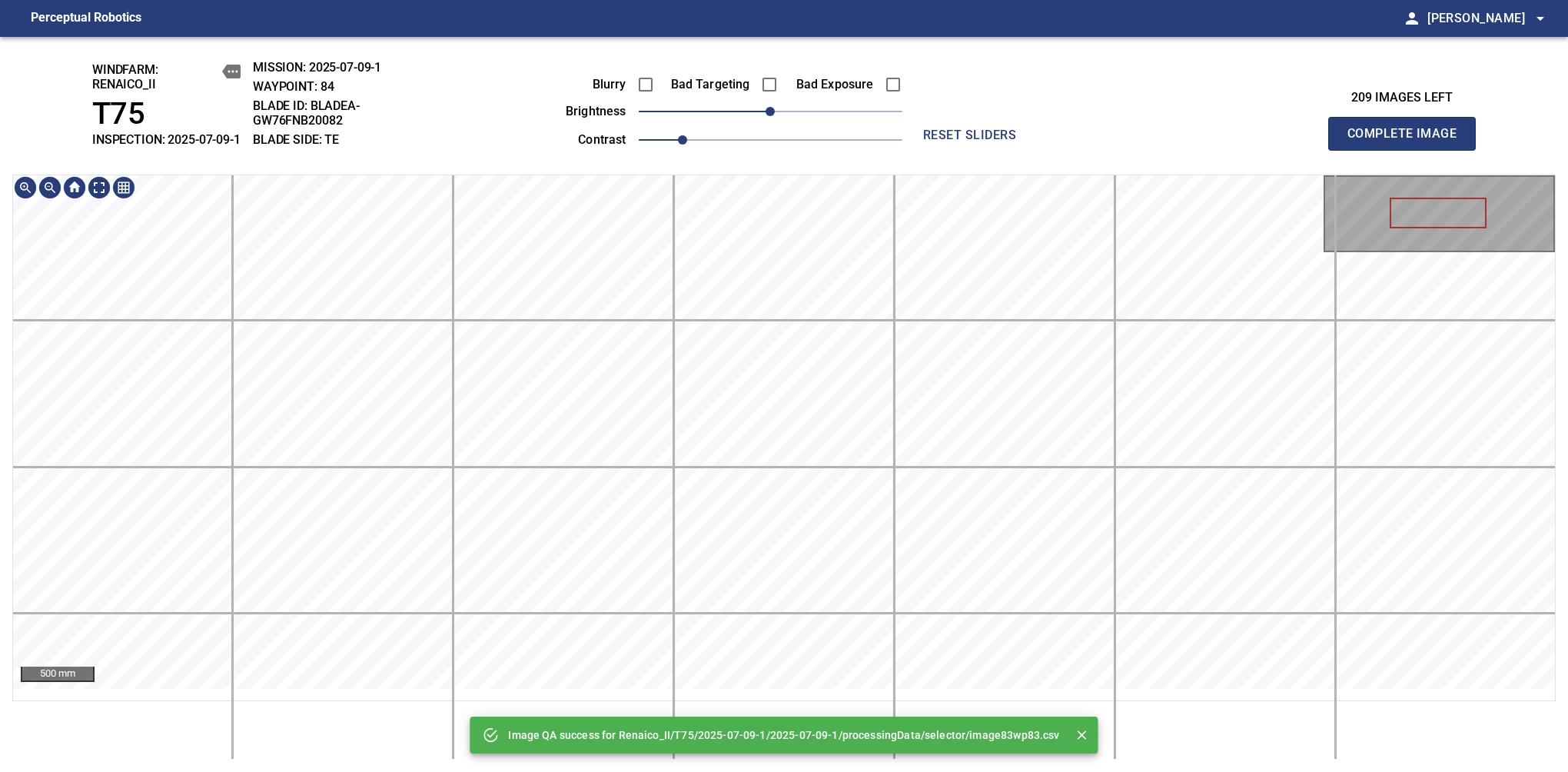
click at [846, 170] on div "Image QA success for Renaico_II/T75/2025-07-09-1/2025-07-09-1/processingData/se…" at bounding box center [784, 404] width 1568 height 735
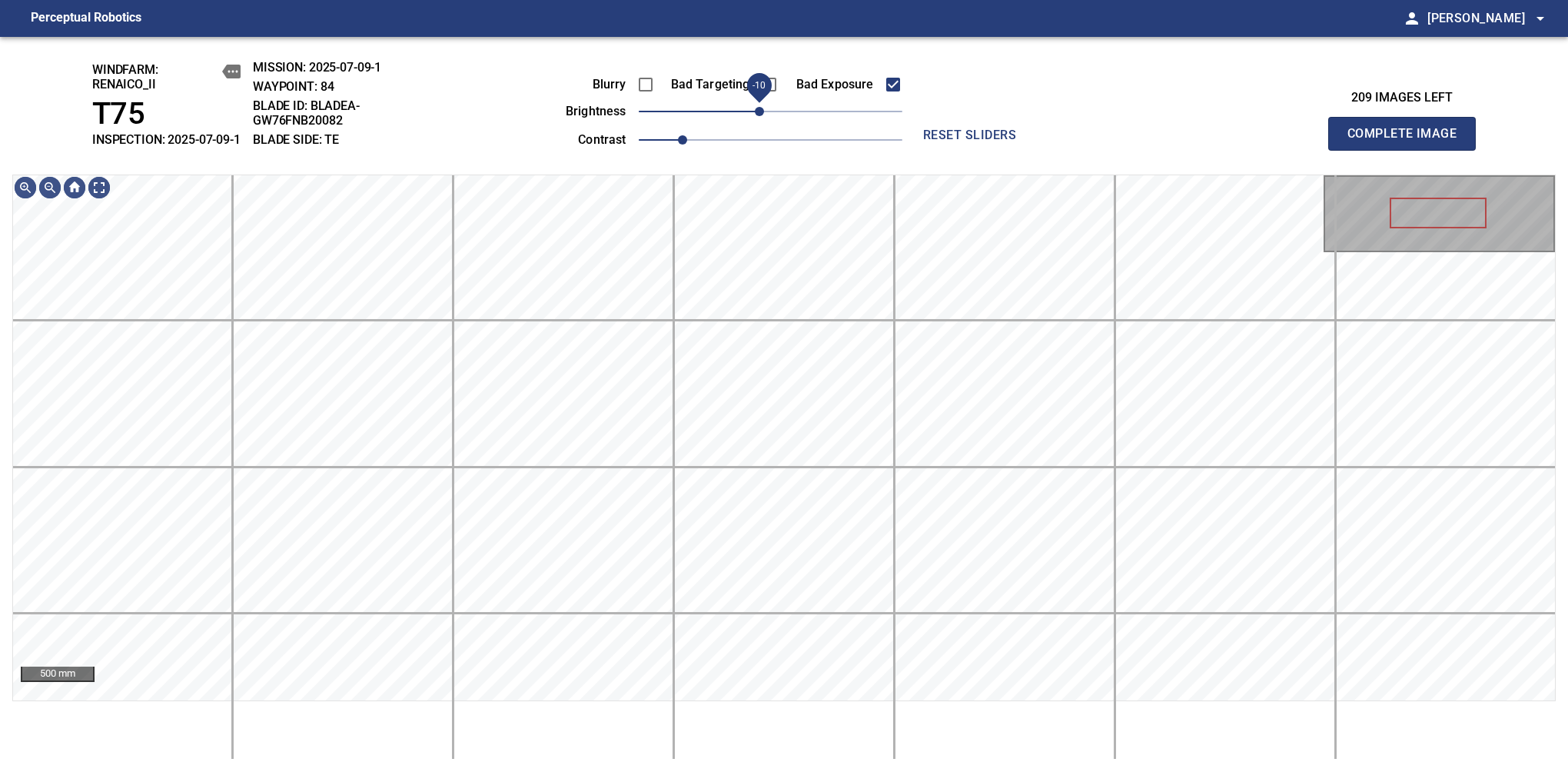
click at [759, 116] on span "-10" at bounding box center [760, 112] width 10 height 10
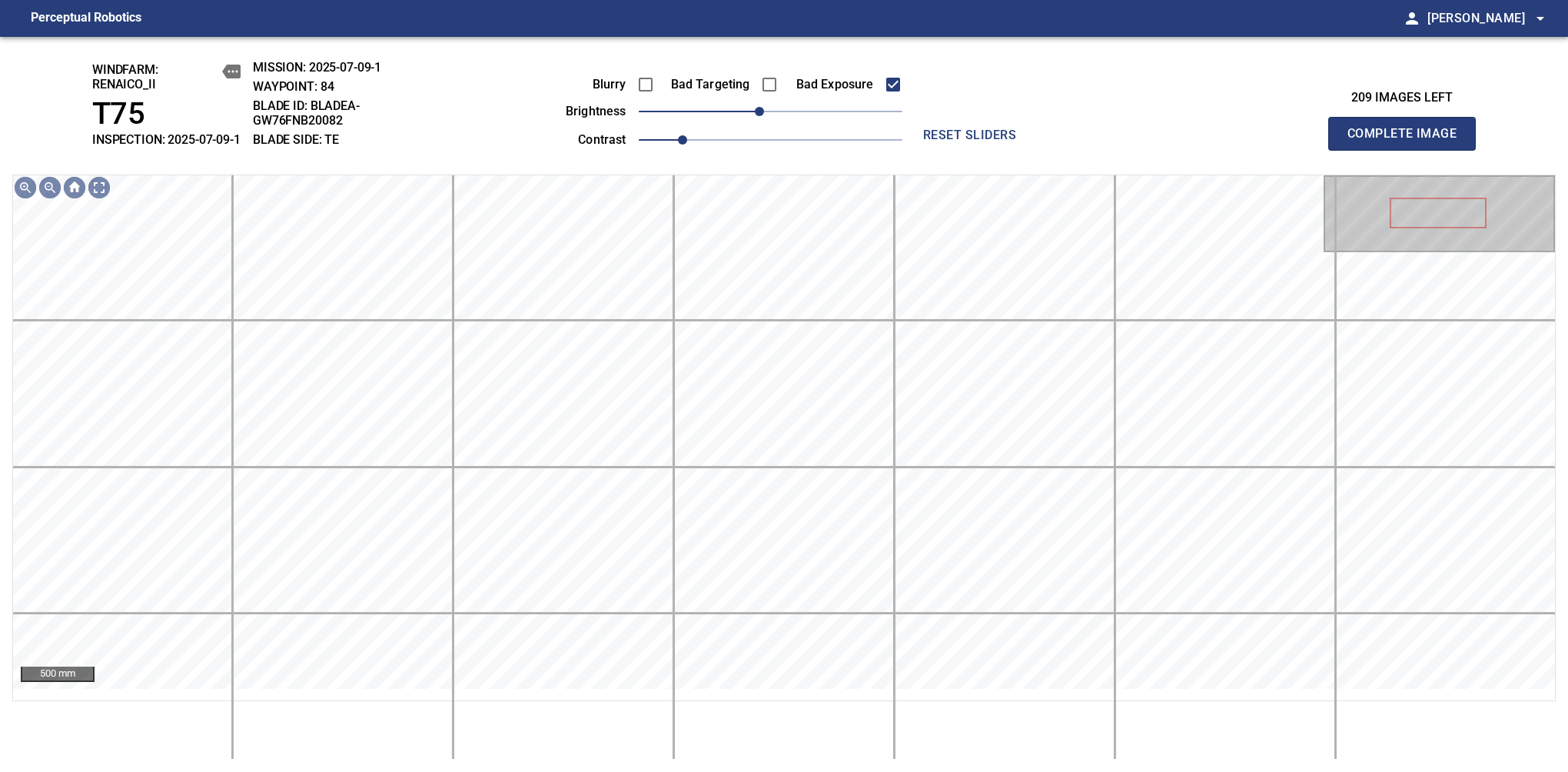
click at [1408, 141] on span "Complete Image" at bounding box center [1402, 133] width 113 height 22
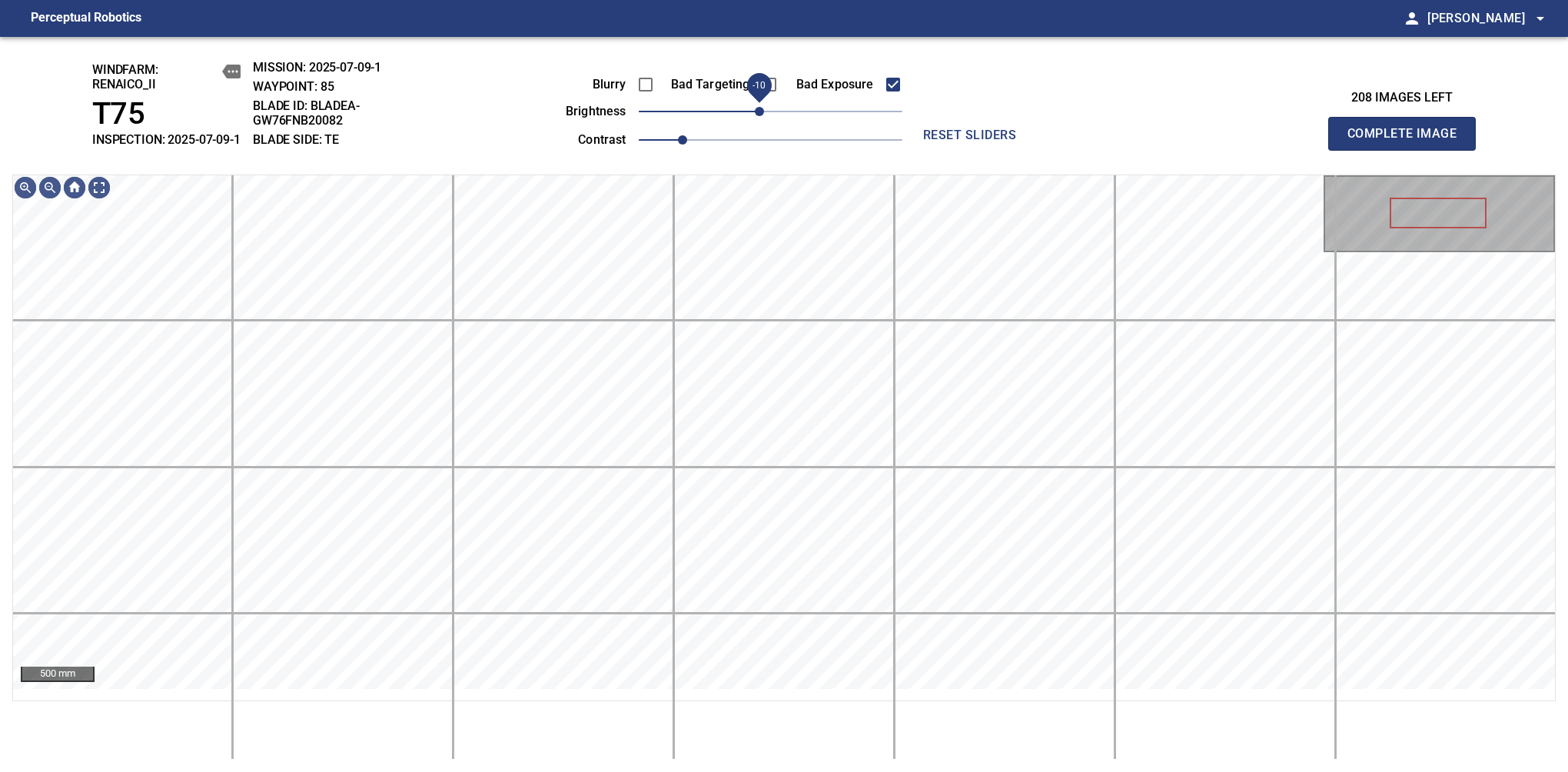
click at [759, 116] on span "-10" at bounding box center [760, 112] width 10 height 10
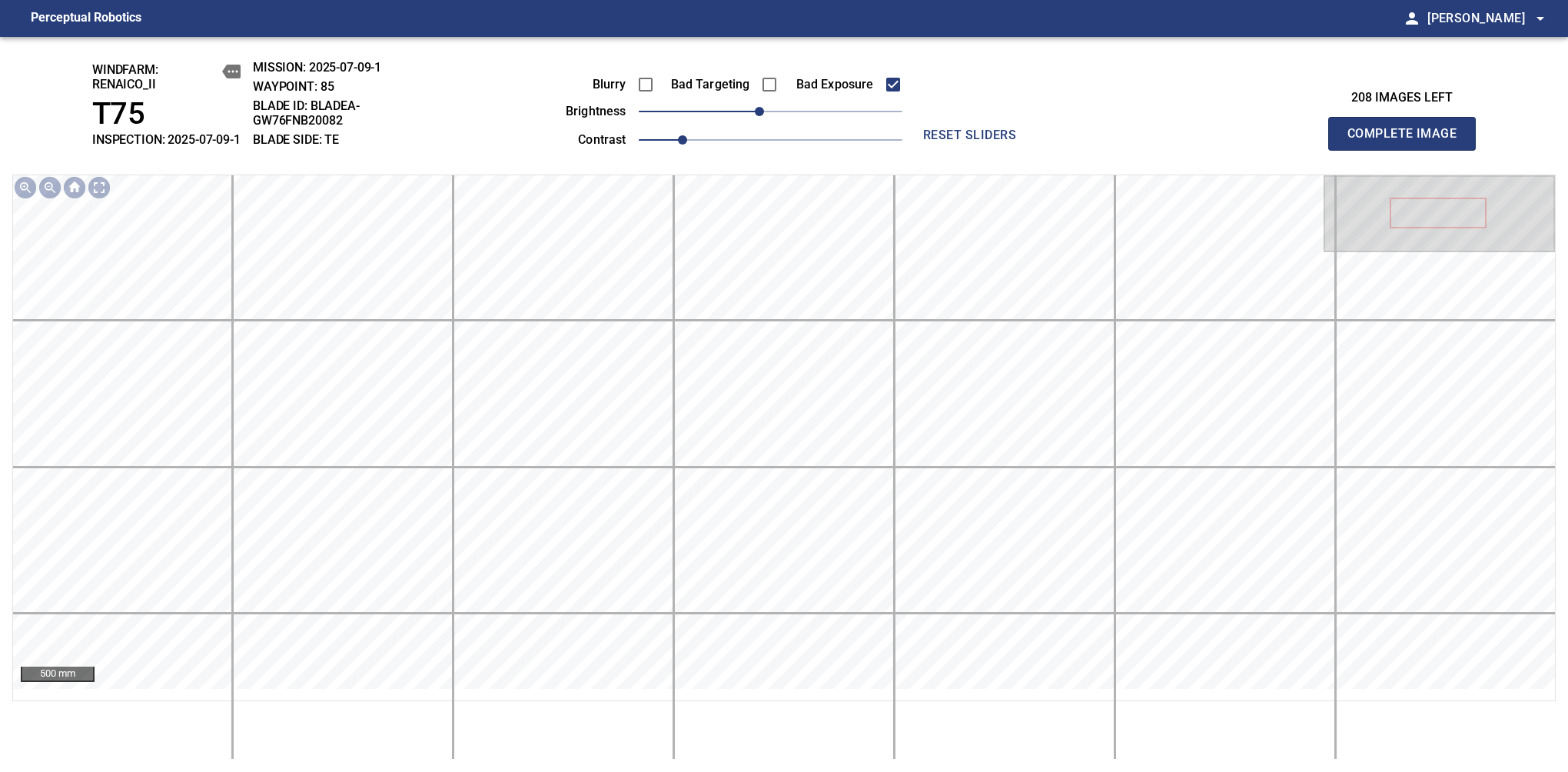
click at [1408, 141] on span "Complete Image" at bounding box center [1402, 133] width 113 height 22
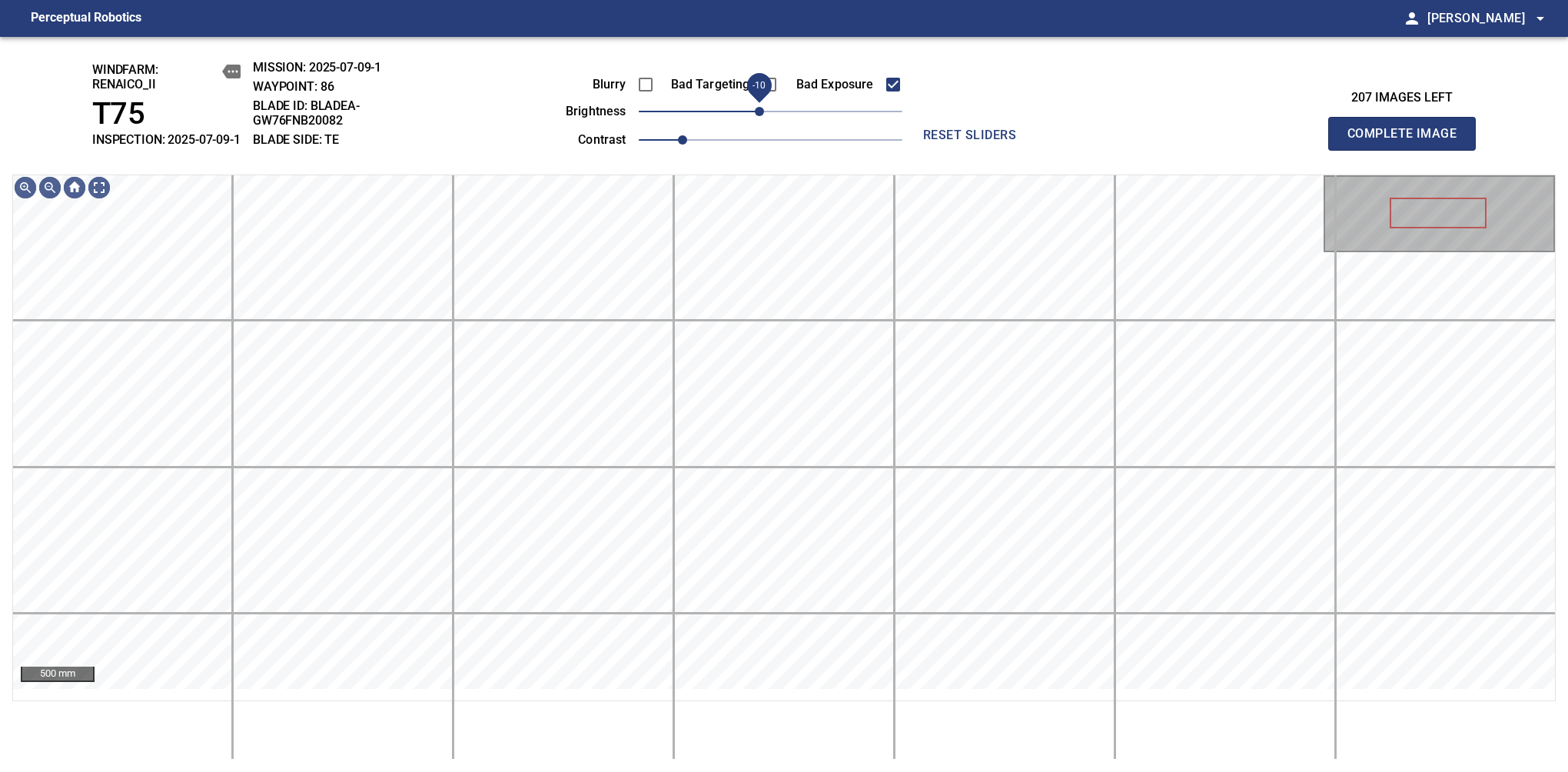
click at [759, 116] on span "-10" at bounding box center [760, 112] width 10 height 10
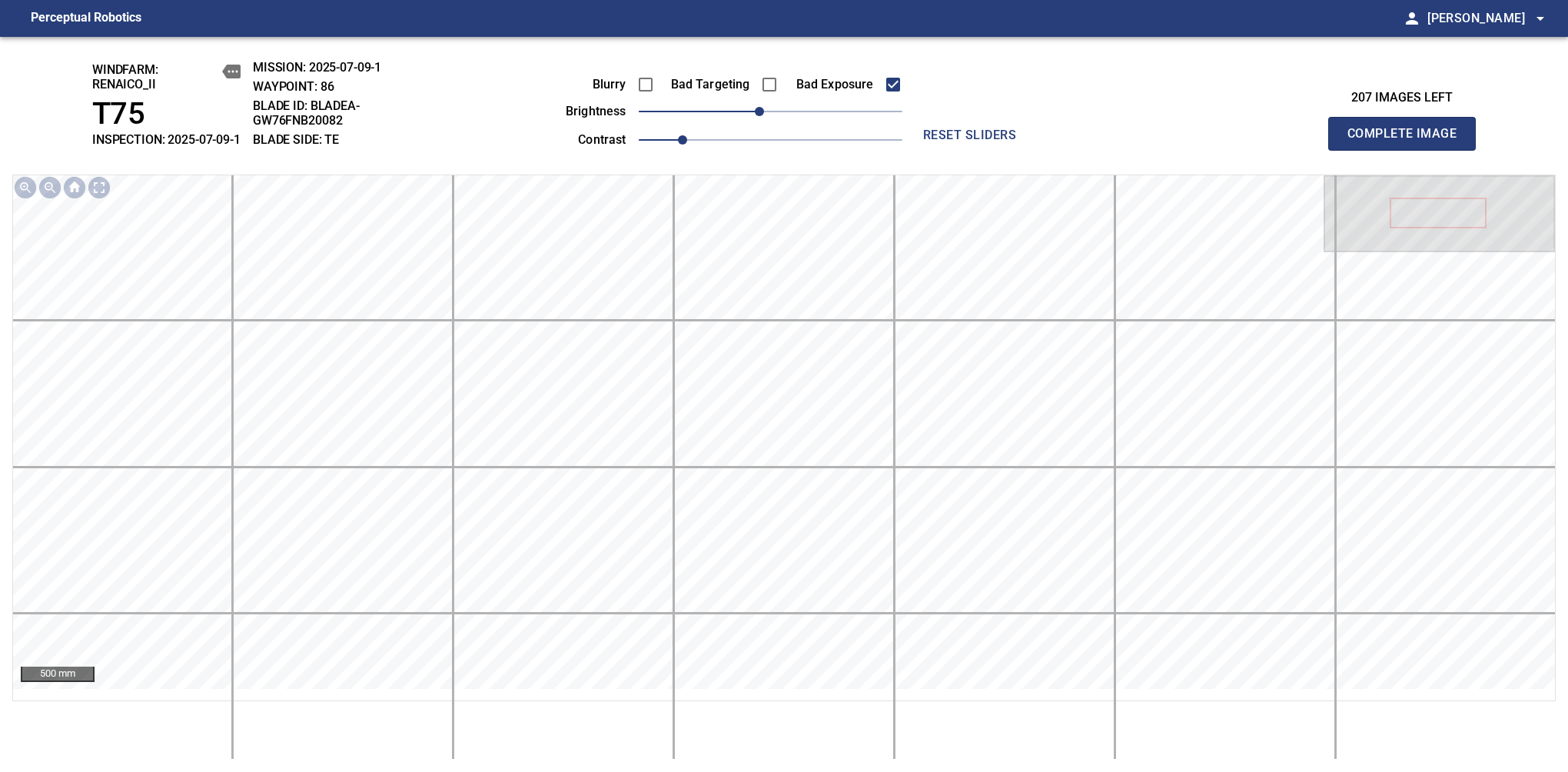
click at [1408, 141] on span "Complete Image" at bounding box center [1402, 133] width 113 height 22
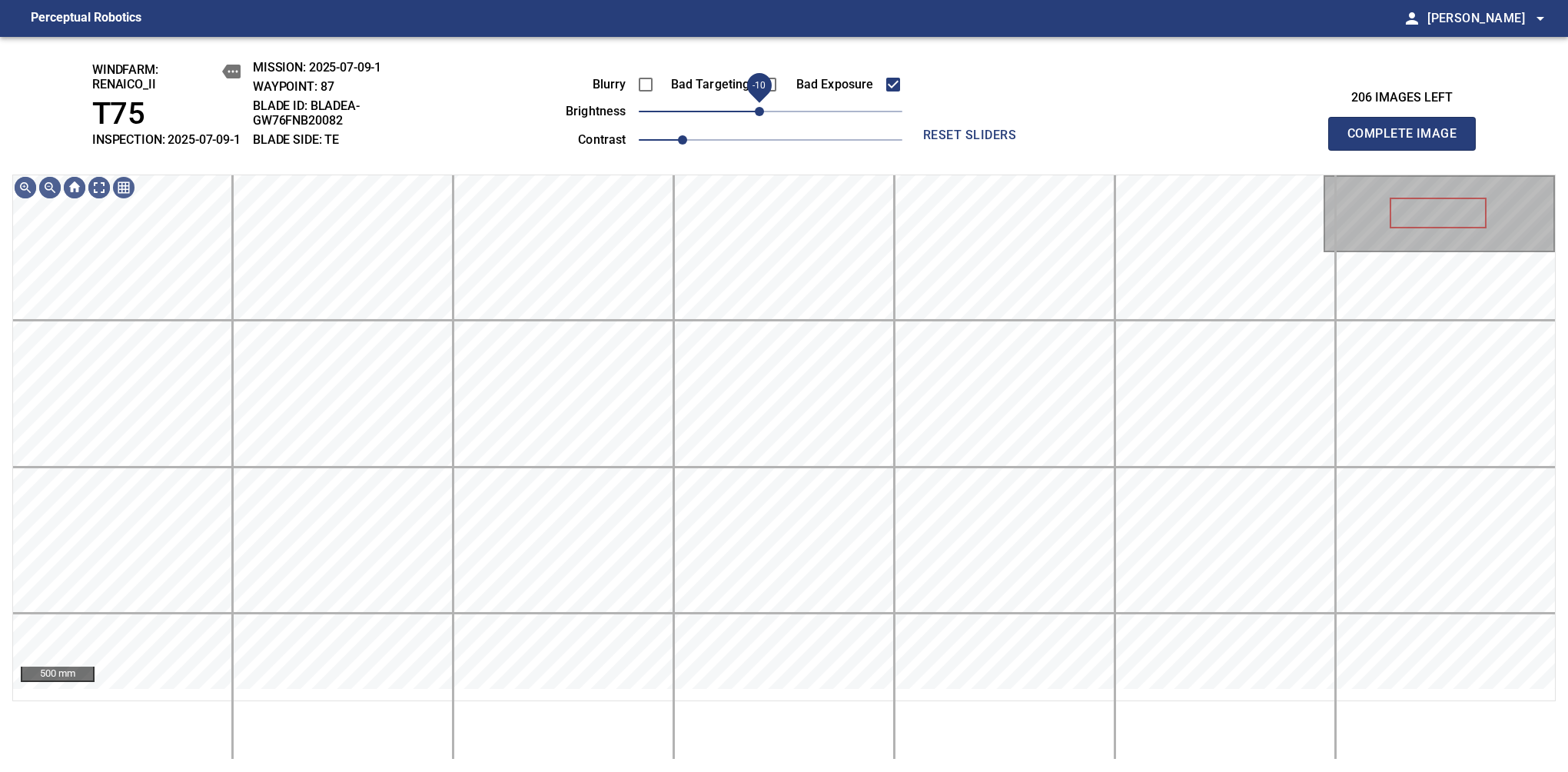
click at [762, 116] on span "-10" at bounding box center [760, 112] width 10 height 10
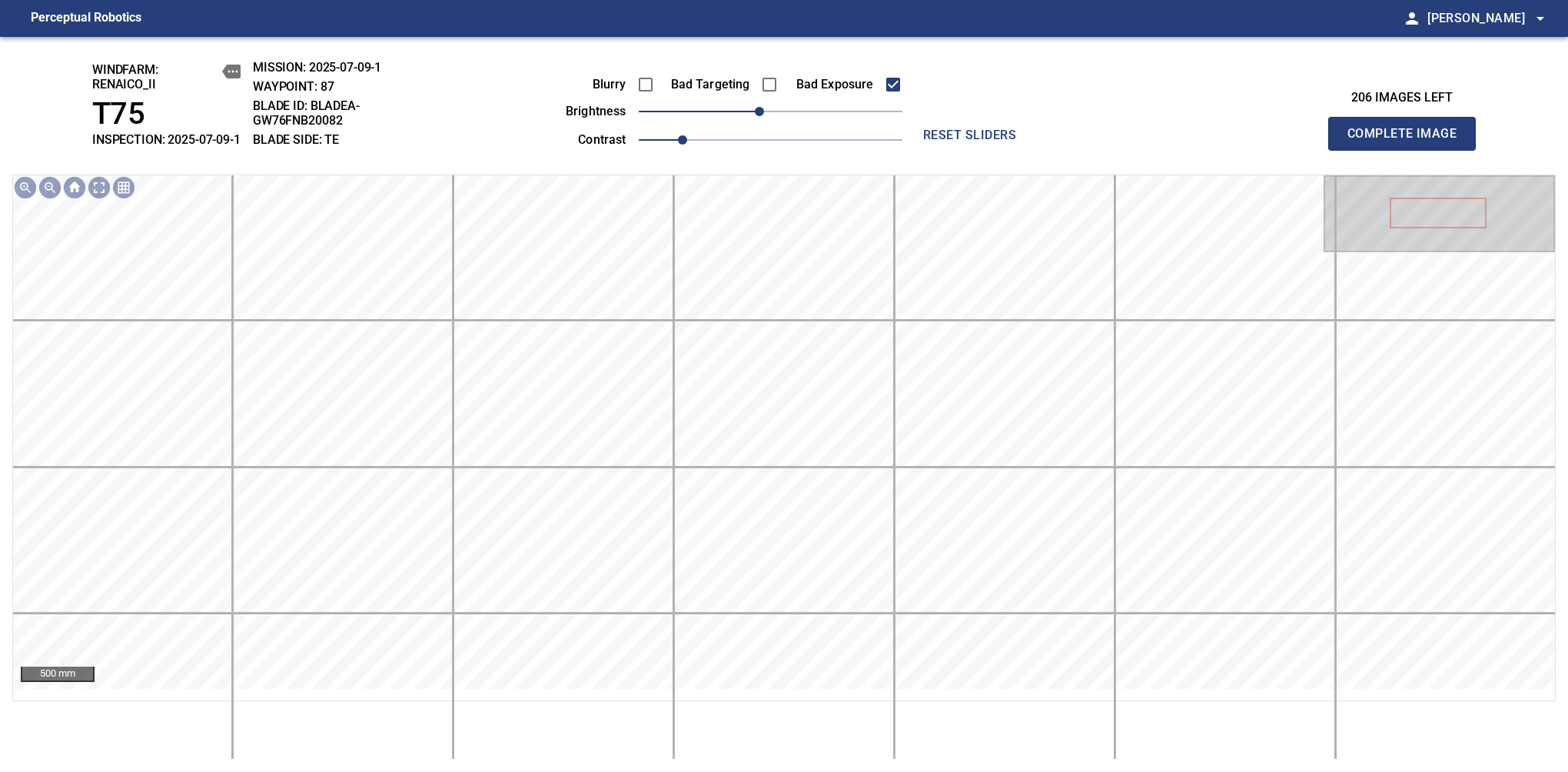
click at [1408, 141] on span "Complete Image" at bounding box center [1402, 133] width 113 height 22
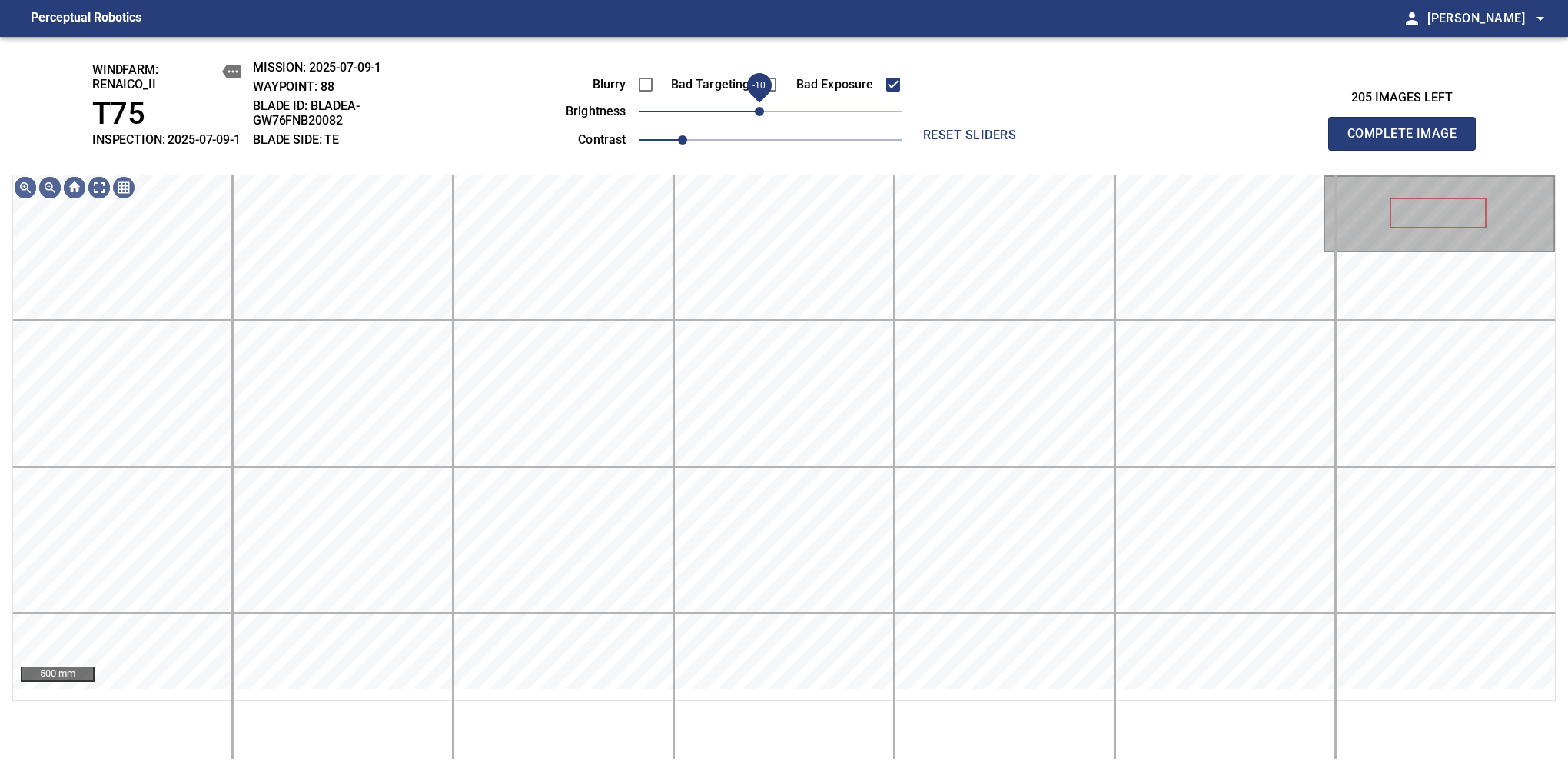
drag, startPoint x: 769, startPoint y: 129, endPoint x: 760, endPoint y: 131, distance: 9.2
click at [760, 116] on span "-10" at bounding box center [760, 112] width 10 height 10
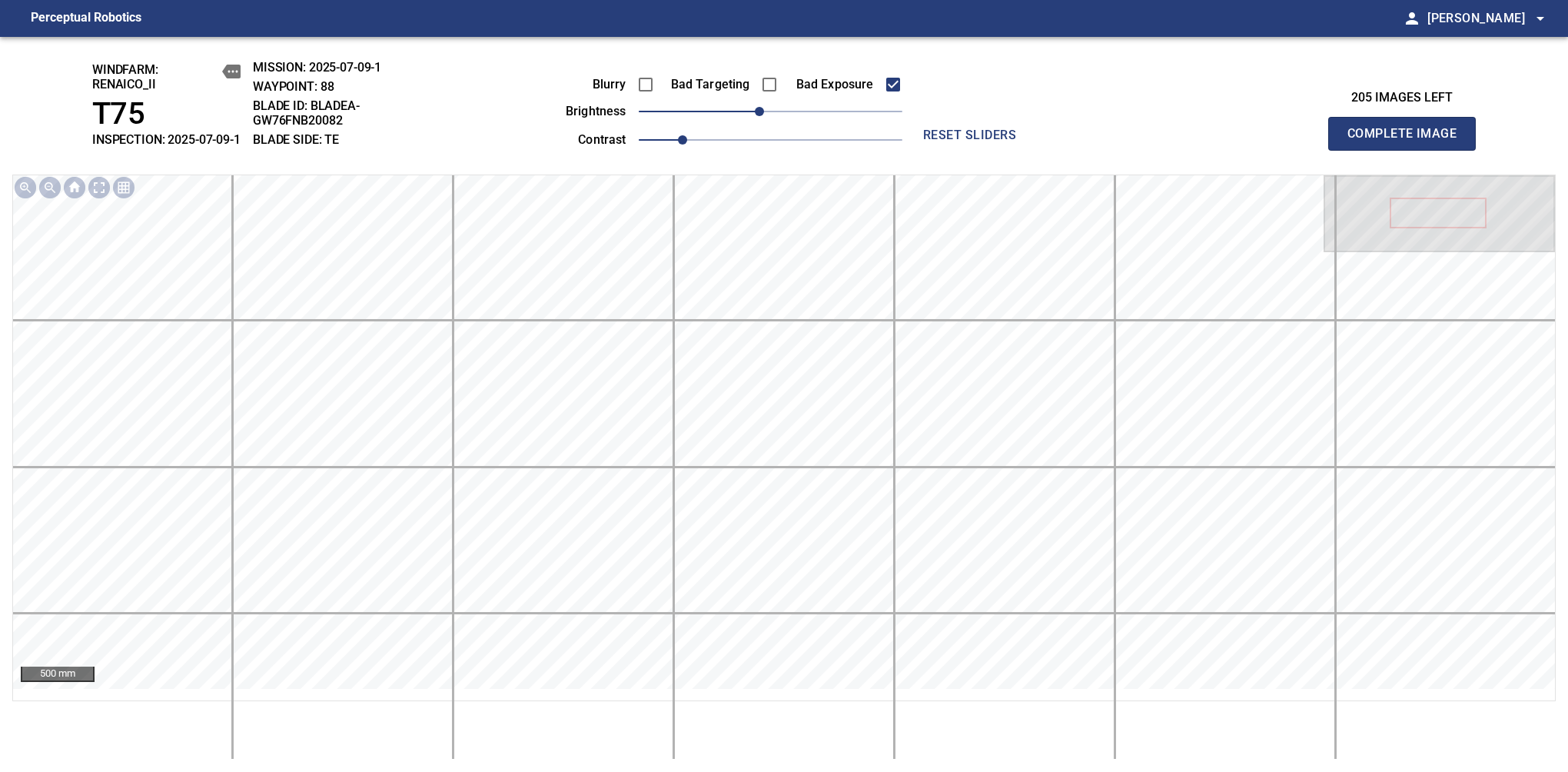
click at [1408, 141] on span "Complete Image" at bounding box center [1402, 133] width 113 height 22
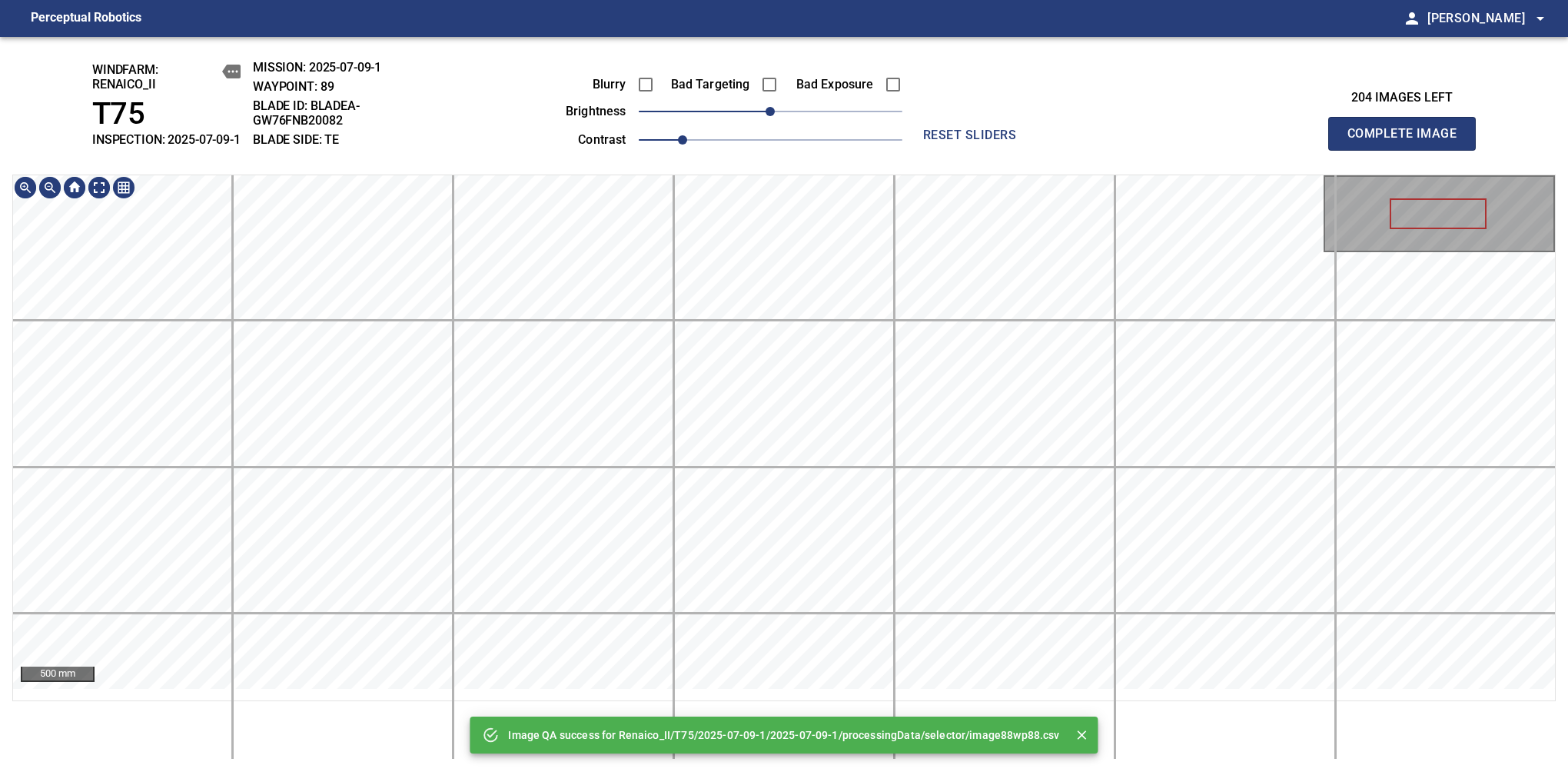
click at [778, 177] on div "Image QA success for Renaico_II/T75/2025-07-09-1/2025-07-09-1/processingData/se…" at bounding box center [784, 404] width 1568 height 735
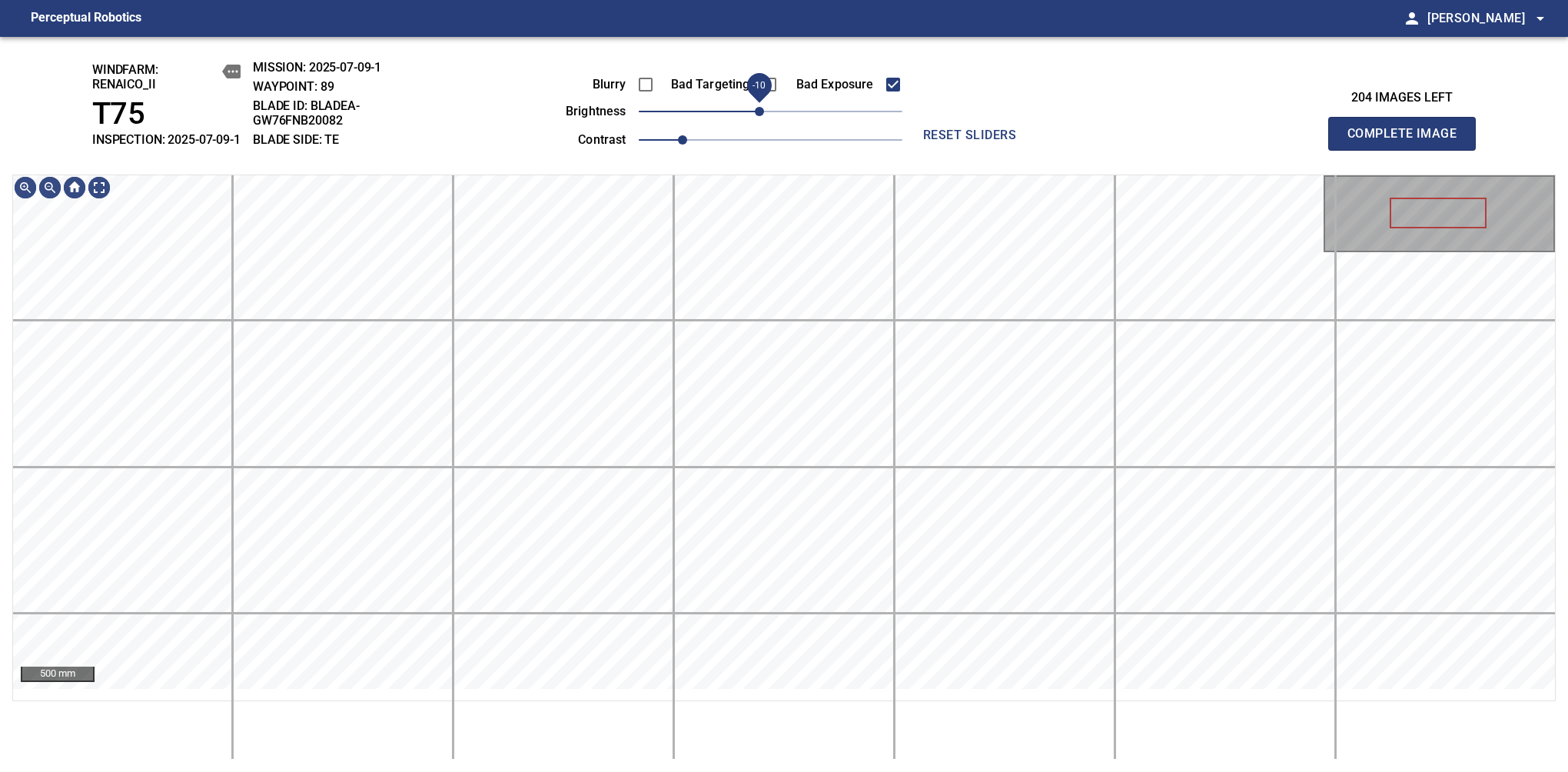
click at [758, 116] on span "-10" at bounding box center [760, 112] width 10 height 10
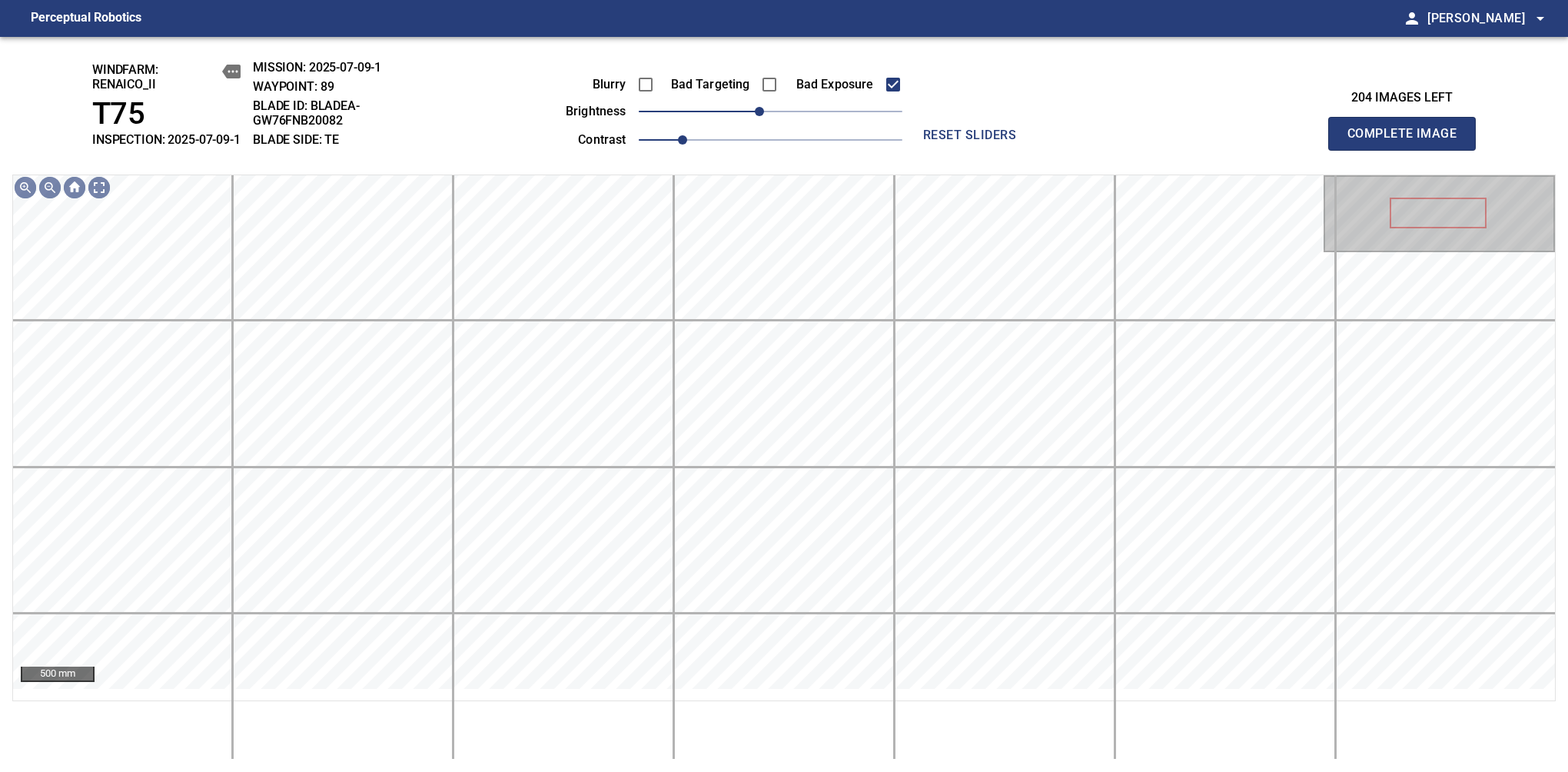
click at [1408, 141] on span "Complete Image" at bounding box center [1402, 133] width 113 height 22
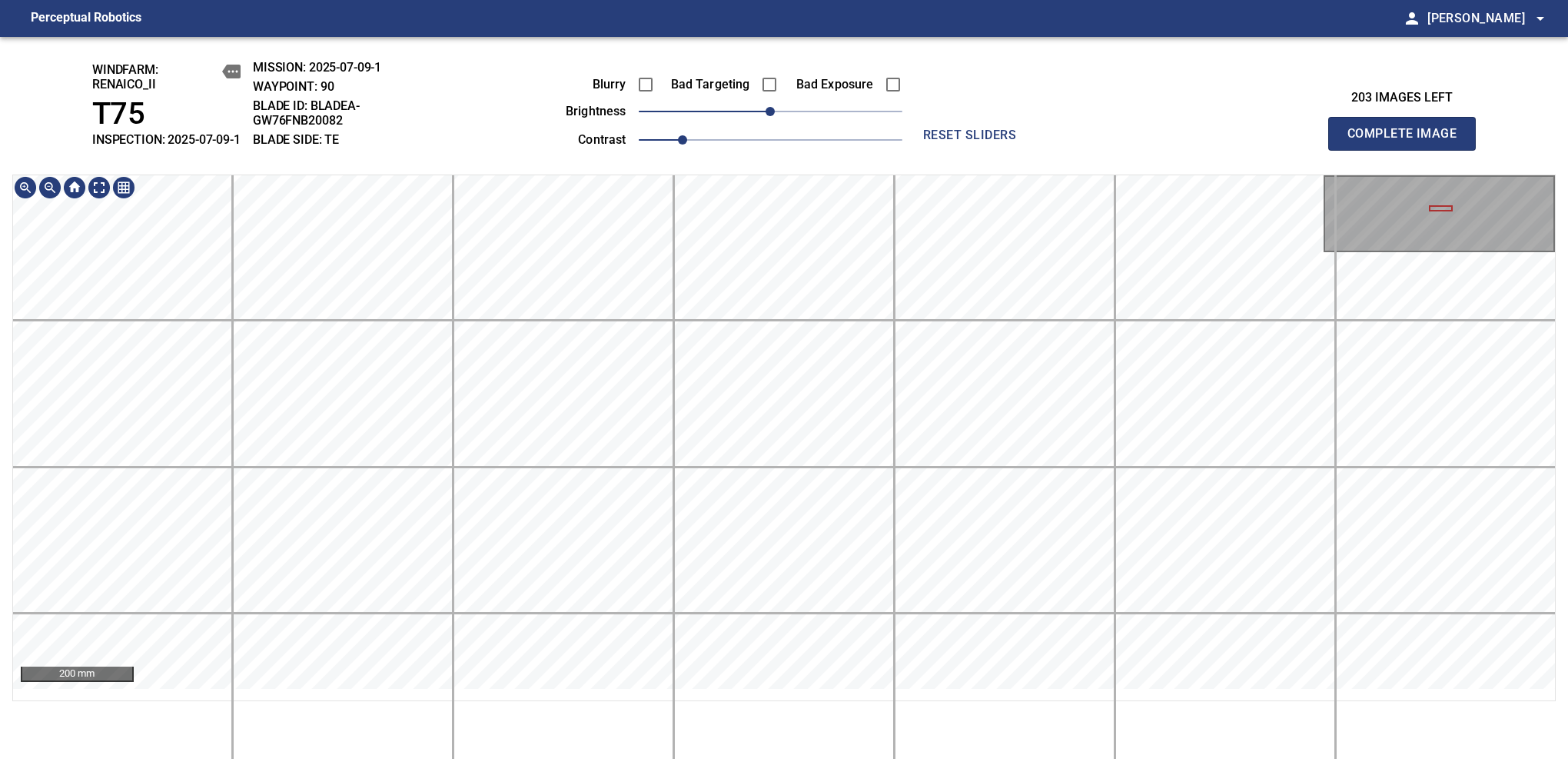
click at [887, 771] on html "Perceptual Robotics person [PERSON_NAME] arrow_drop_down windfarm: Renaico_II T…" at bounding box center [784, 386] width 1568 height 772
click at [761, 116] on span "-10" at bounding box center [760, 112] width 10 height 10
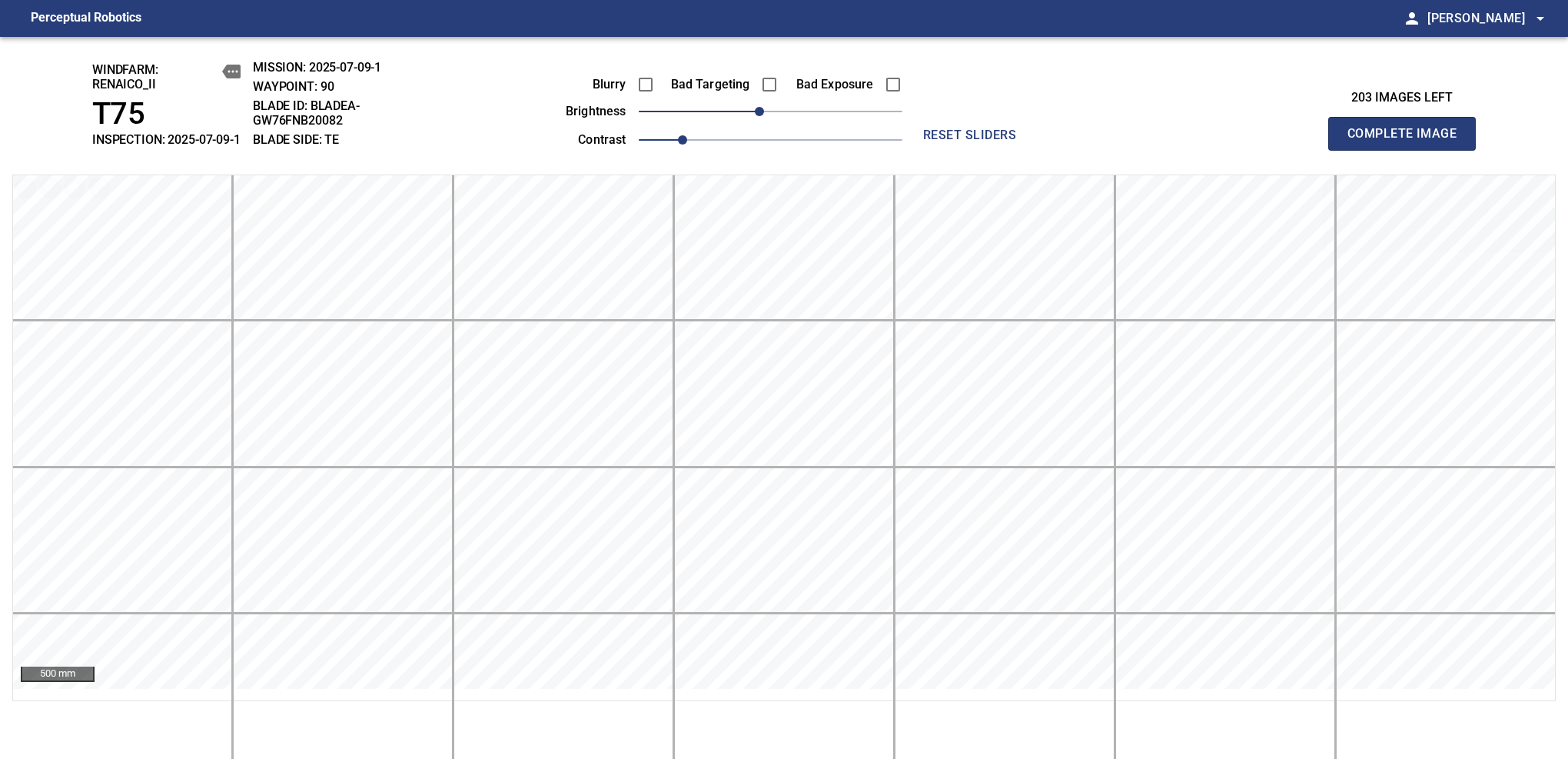
click at [1408, 141] on span "Complete Image" at bounding box center [1402, 133] width 113 height 22
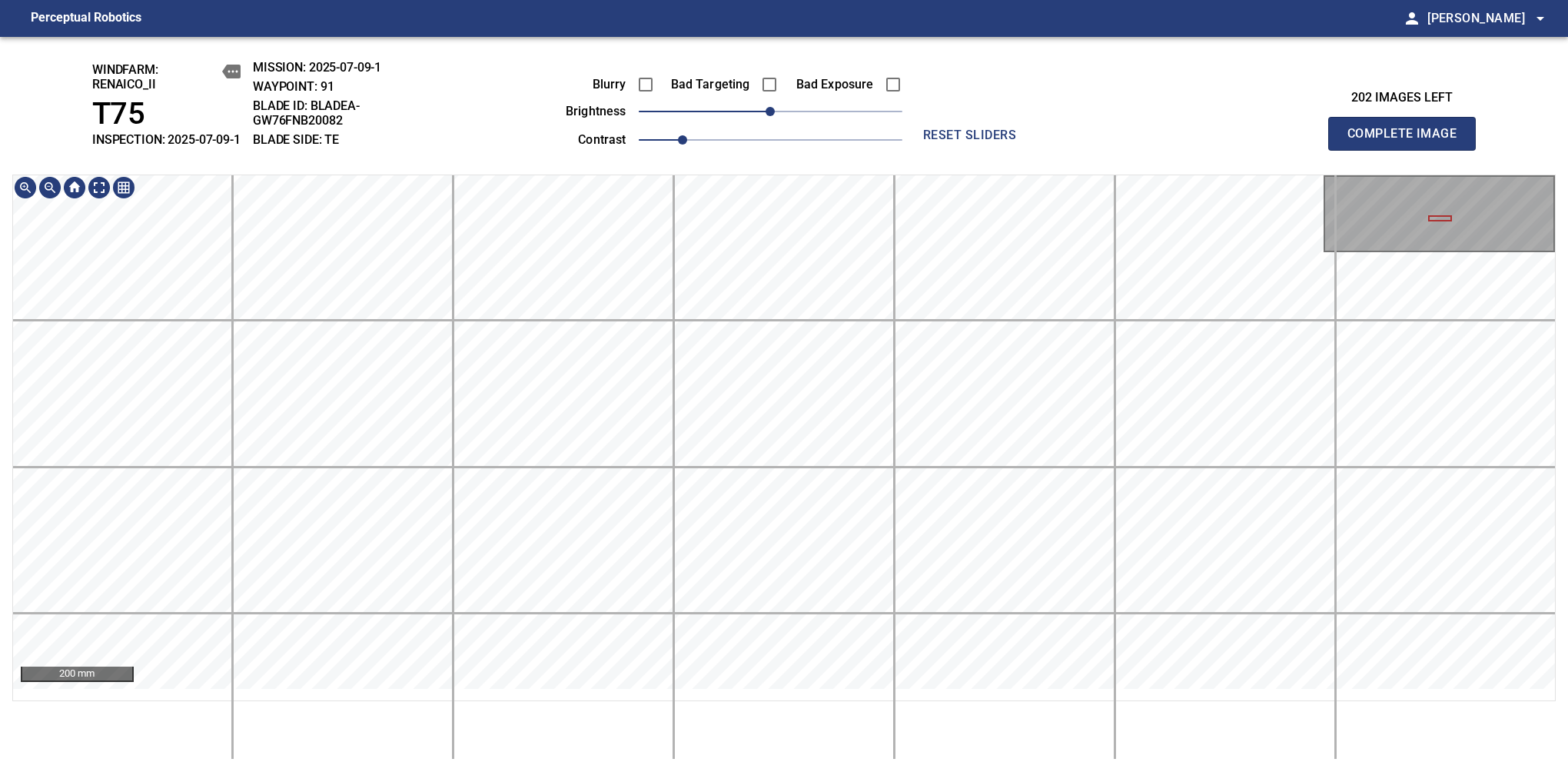
click at [721, 771] on html "Perceptual Robotics person [PERSON_NAME] arrow_drop_down windfarm: Renaico_II T…" at bounding box center [784, 386] width 1568 height 772
click at [821, 0] on html "Perceptual Robotics person [PERSON_NAME] arrow_drop_down windfarm: Renaico_II T…" at bounding box center [784, 386] width 1568 height 772
click at [818, 771] on html "Perceptual Robotics person [PERSON_NAME] arrow_drop_down windfarm: Renaico_II T…" at bounding box center [784, 386] width 1568 height 772
click at [764, 116] on span "-10" at bounding box center [760, 112] width 10 height 10
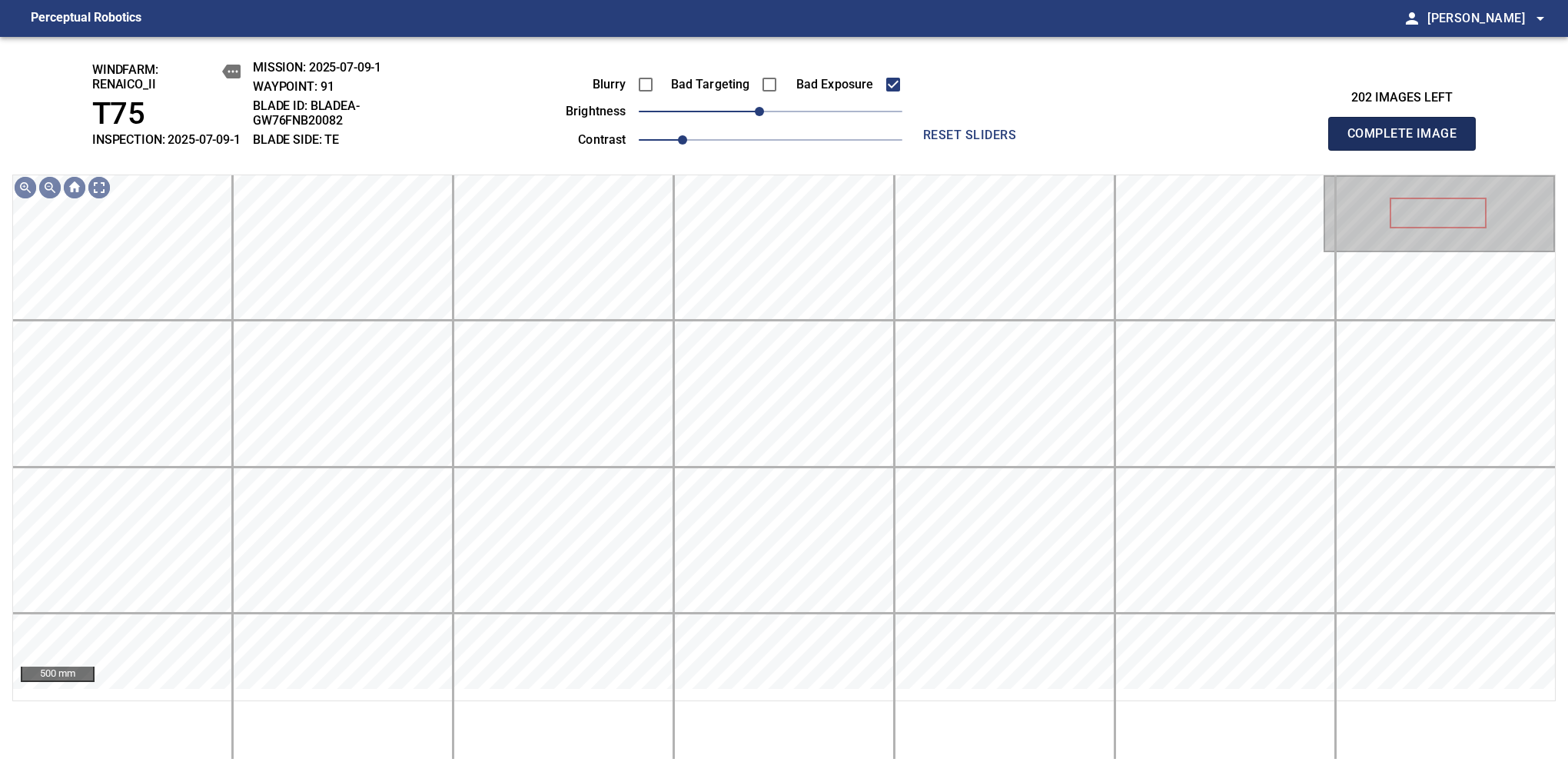
click at [1408, 141] on span "Complete Image" at bounding box center [1402, 133] width 113 height 22
click at [766, 116] on span "0" at bounding box center [770, 112] width 10 height 10
click at [1408, 141] on span "Complete Image" at bounding box center [1402, 133] width 113 height 22
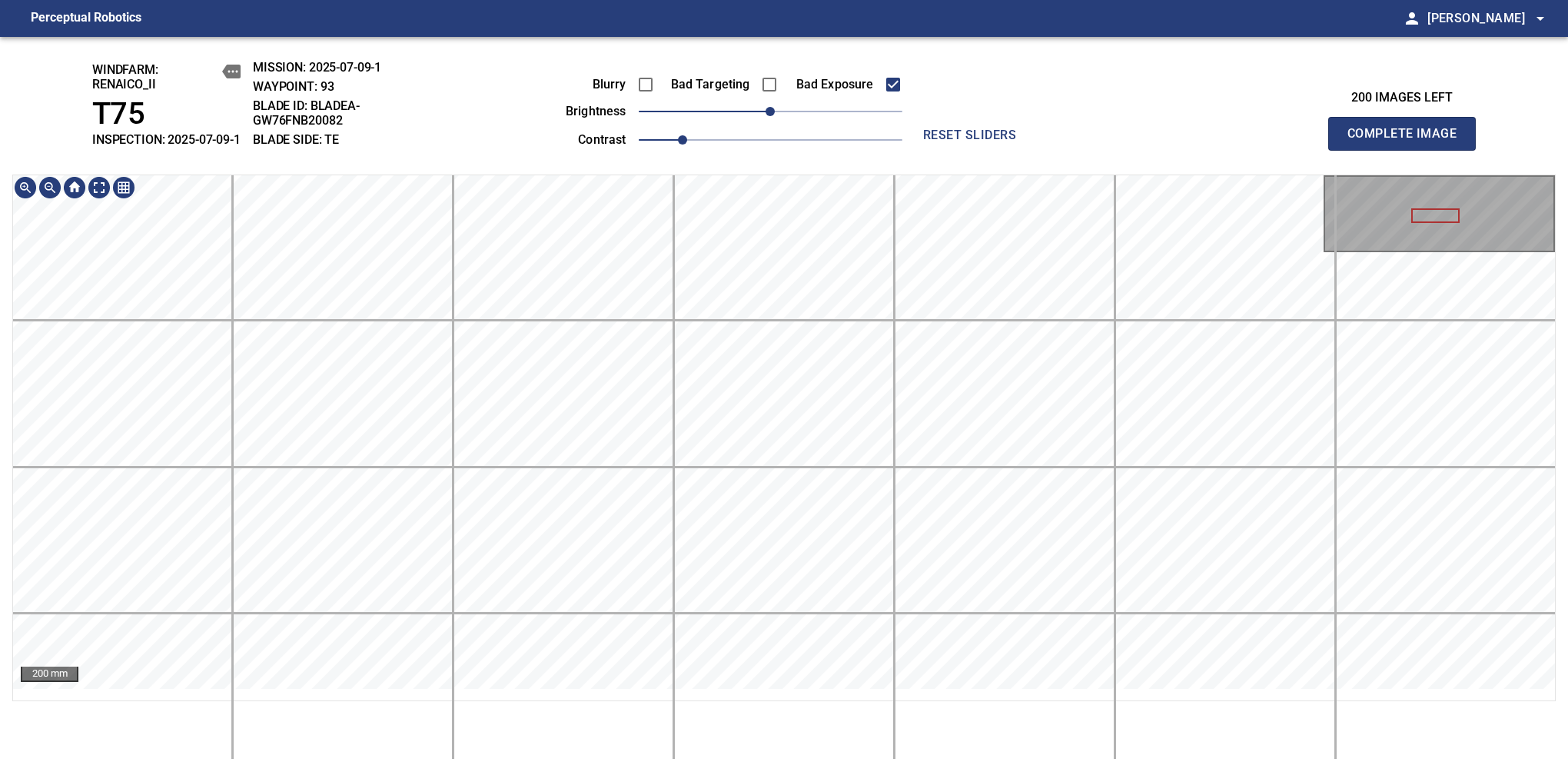
click at [858, 117] on div "windfarm: Renaico_II T75 INSPECTION: 2025-07-09-1 MISSION: 2025-07-09-1 WAYPOIN…" at bounding box center [784, 404] width 1568 height 735
click at [816, 771] on html "Perceptual Robotics person [PERSON_NAME] arrow_drop_down windfarm: Renaico_II T…" at bounding box center [784, 386] width 1568 height 772
click at [797, 718] on div "200 mm" at bounding box center [784, 467] width 1544 height 585
click at [882, 130] on div "windfarm: Renaico_II T75 INSPECTION: 2025-07-09-1 MISSION: 2025-07-09-1 WAYPOIN…" at bounding box center [784, 404] width 1568 height 735
click at [1408, 141] on span "Complete Image" at bounding box center [1402, 133] width 113 height 22
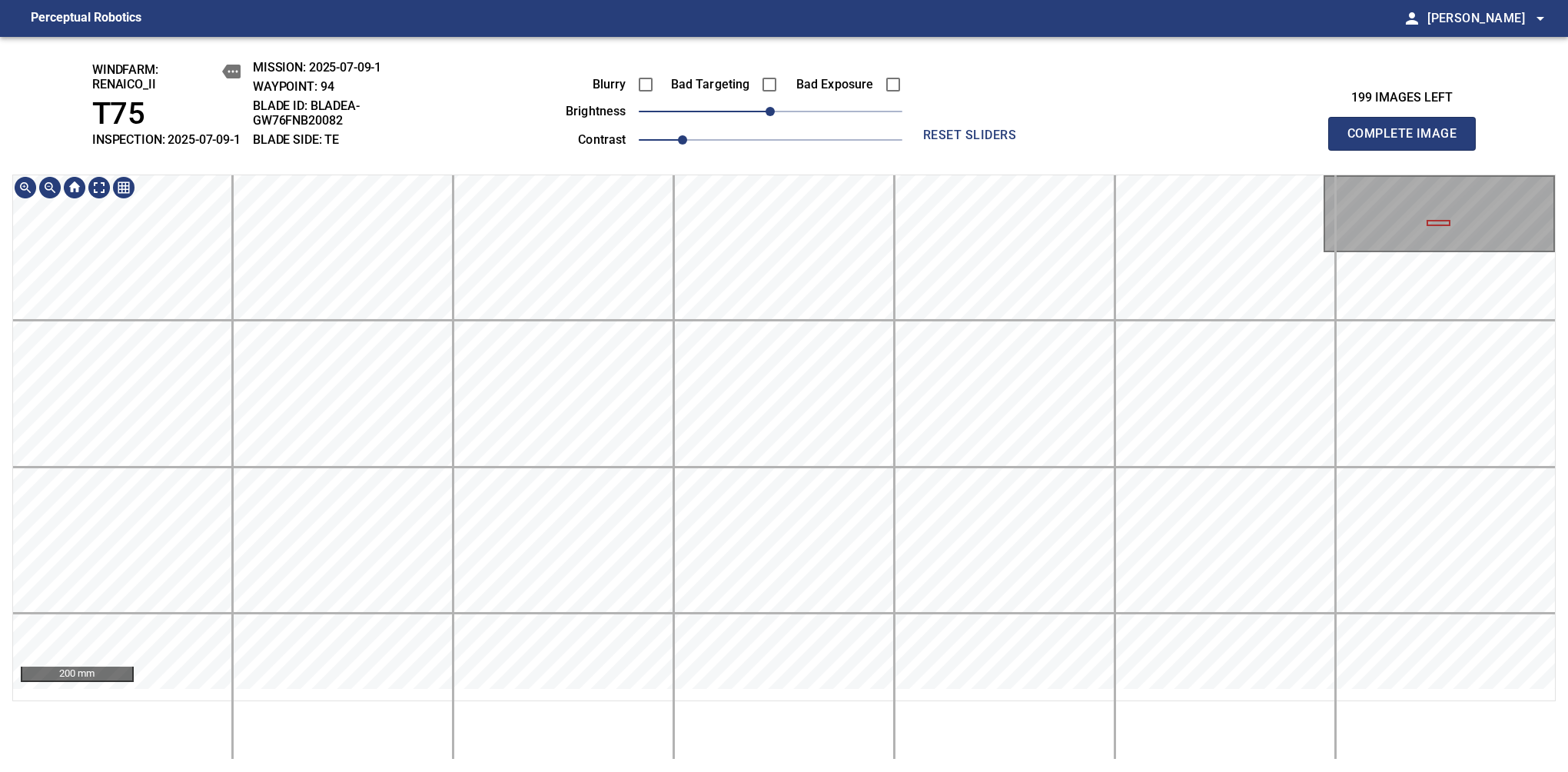
click at [775, 771] on html "Perceptual Robotics person [PERSON_NAME] arrow_drop_down windfarm: Renaico_II T…" at bounding box center [784, 386] width 1568 height 772
click at [828, 710] on div "200 mm" at bounding box center [784, 467] width 1544 height 585
click at [758, 116] on span "-10" at bounding box center [760, 112] width 10 height 10
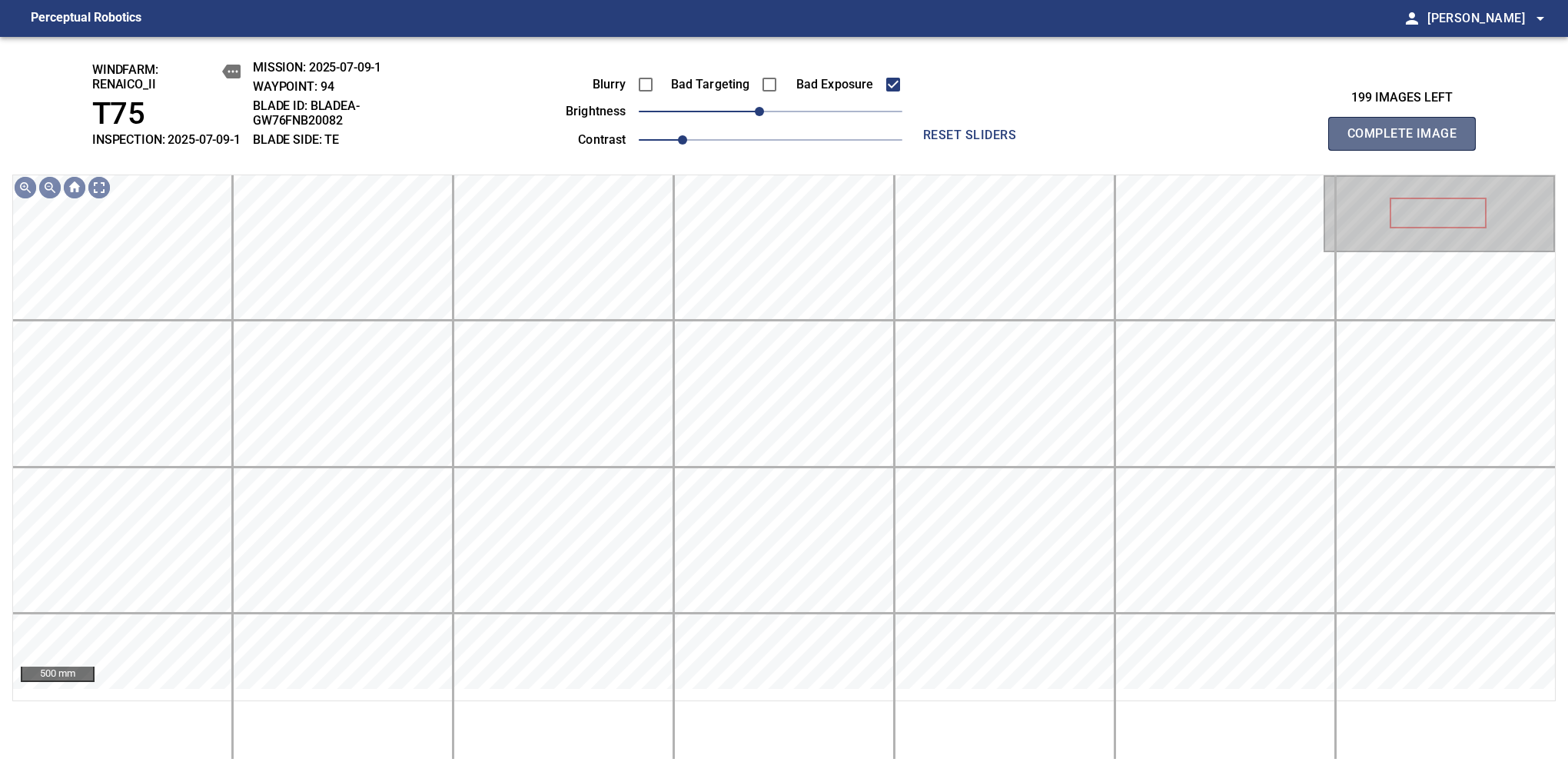
click at [1408, 141] on span "Complete Image" at bounding box center [1402, 133] width 113 height 22
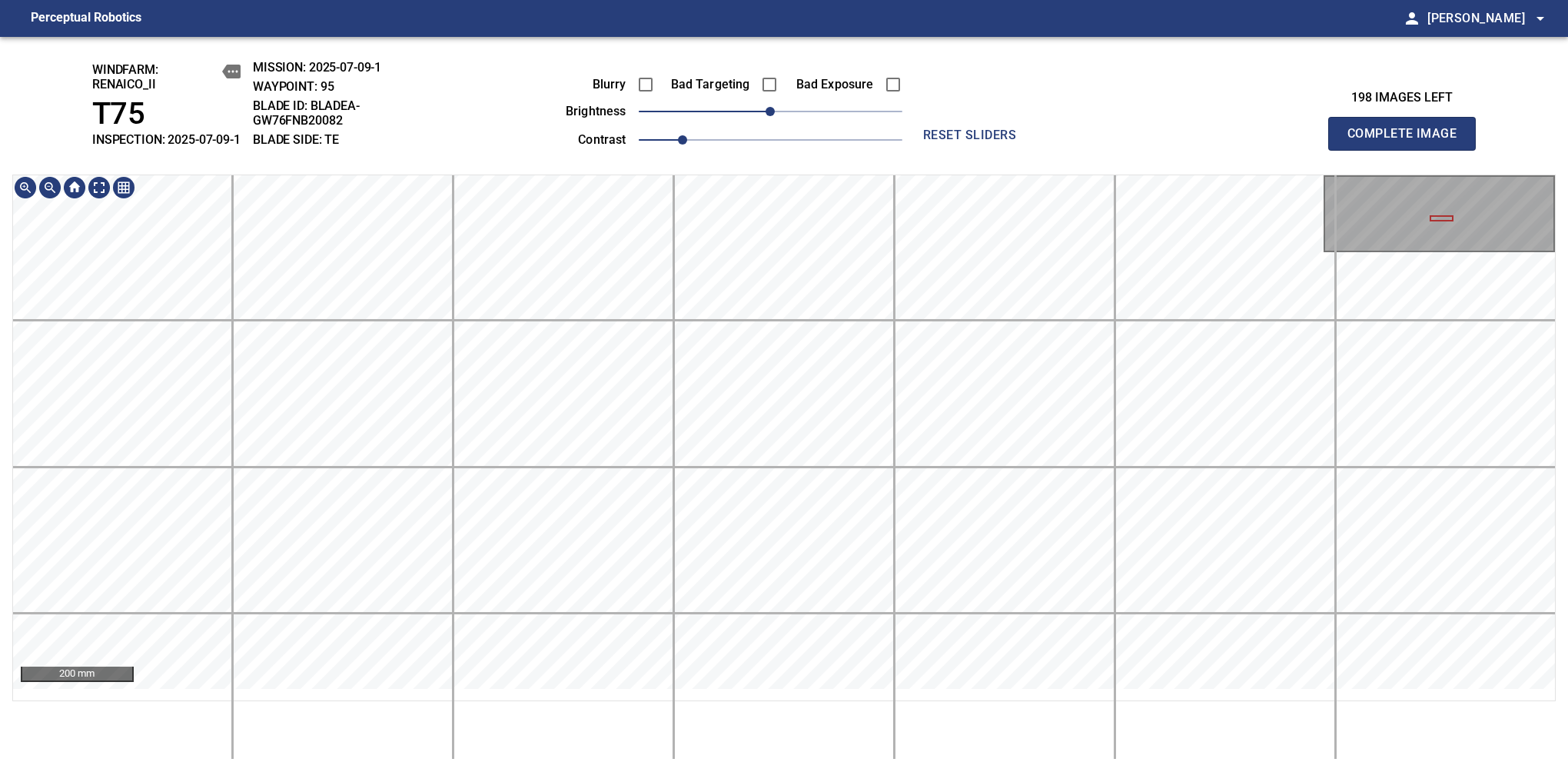
click at [821, 169] on div "windfarm: Renaico_II T75 INSPECTION: 2025-07-09-1 MISSION: 2025-07-09-1 WAYPOIN…" at bounding box center [784, 404] width 1568 height 735
click at [764, 116] on span "-10" at bounding box center [760, 112] width 10 height 10
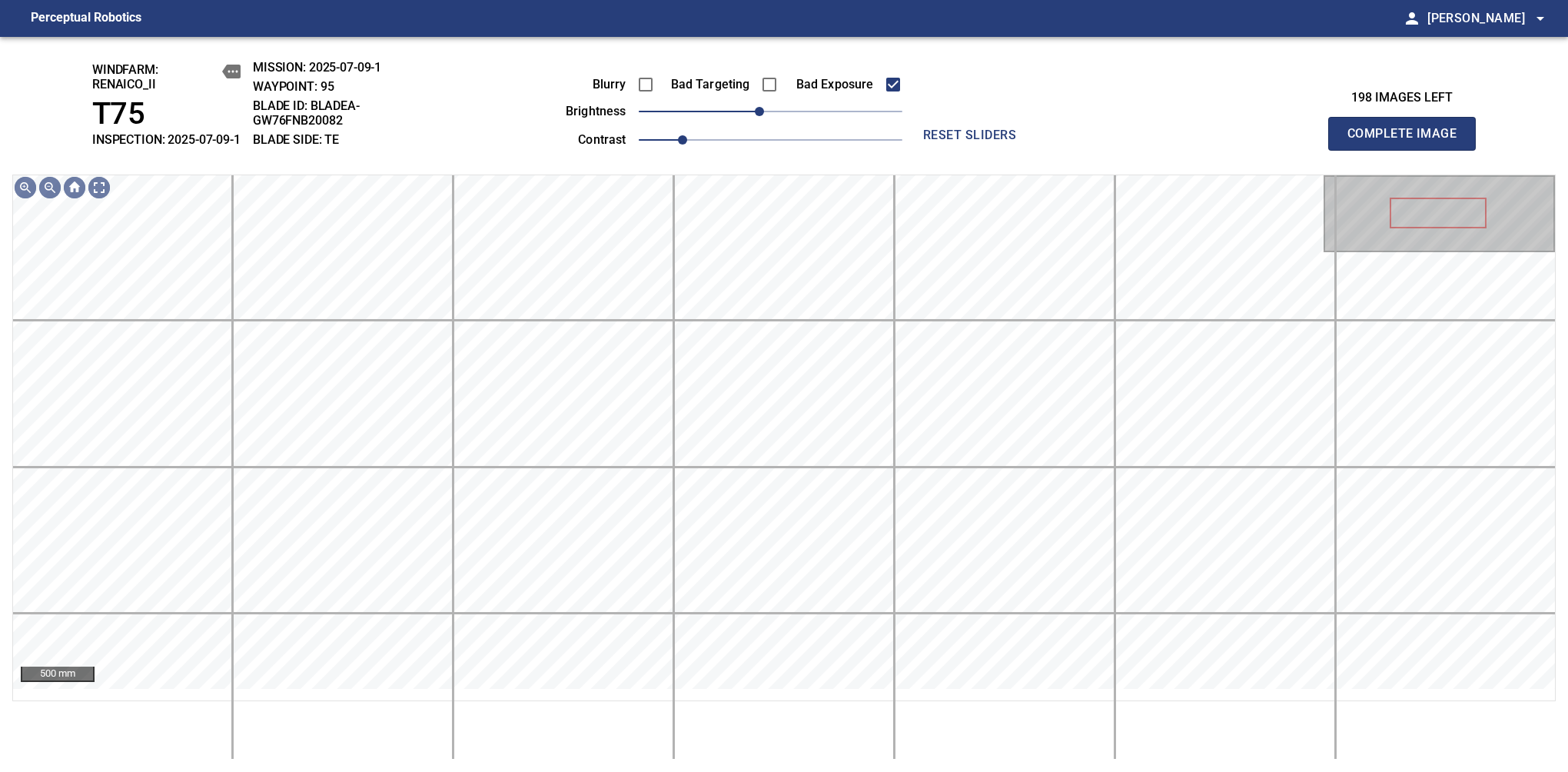
click at [1408, 141] on span "Complete Image" at bounding box center [1402, 133] width 113 height 22
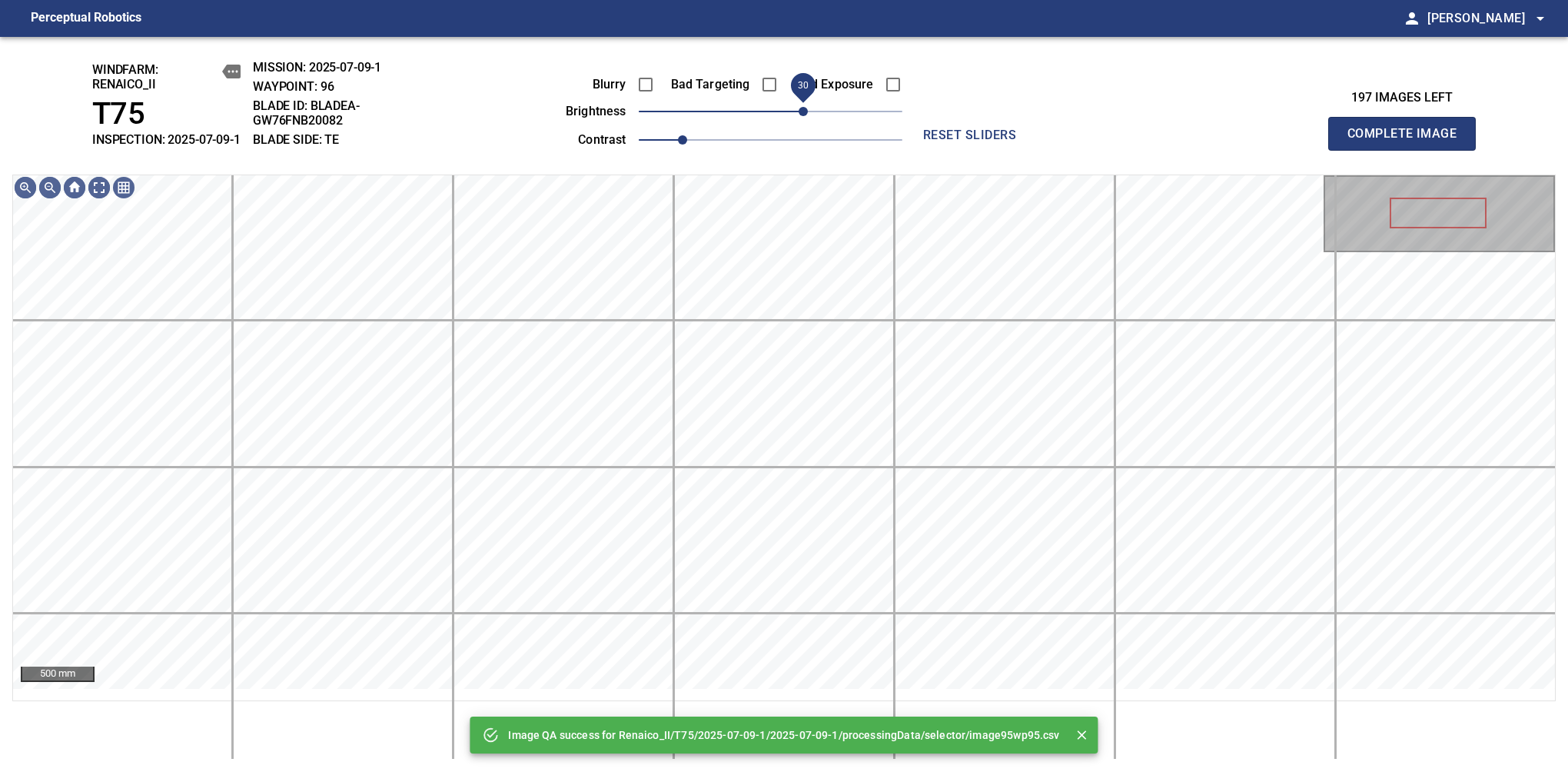
drag, startPoint x: 786, startPoint y: 126, endPoint x: 802, endPoint y: 121, distance: 16.8
click at [802, 116] on span "30" at bounding box center [803, 112] width 10 height 10
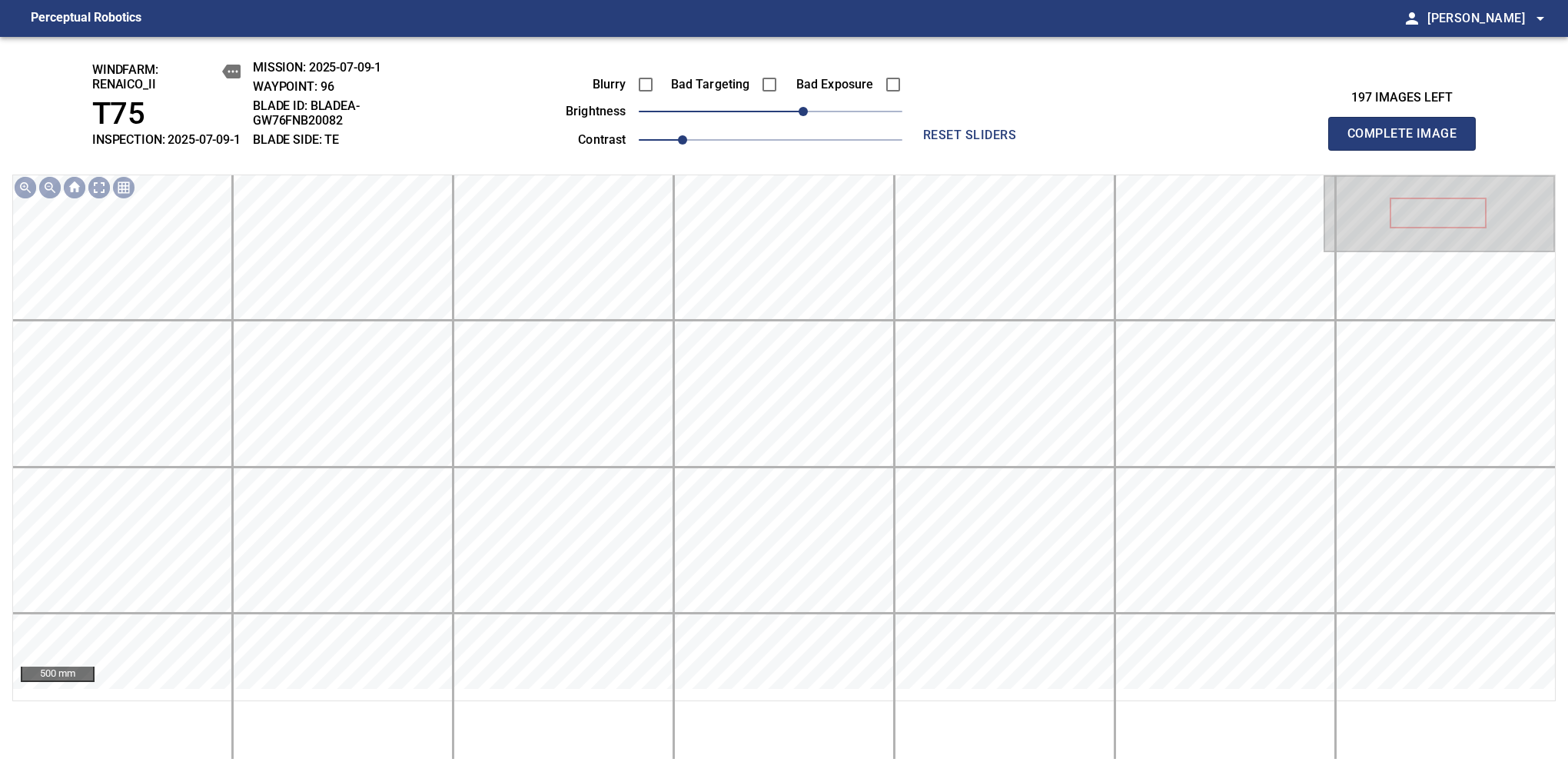
click at [1408, 141] on span "Complete Image" at bounding box center [1402, 133] width 113 height 22
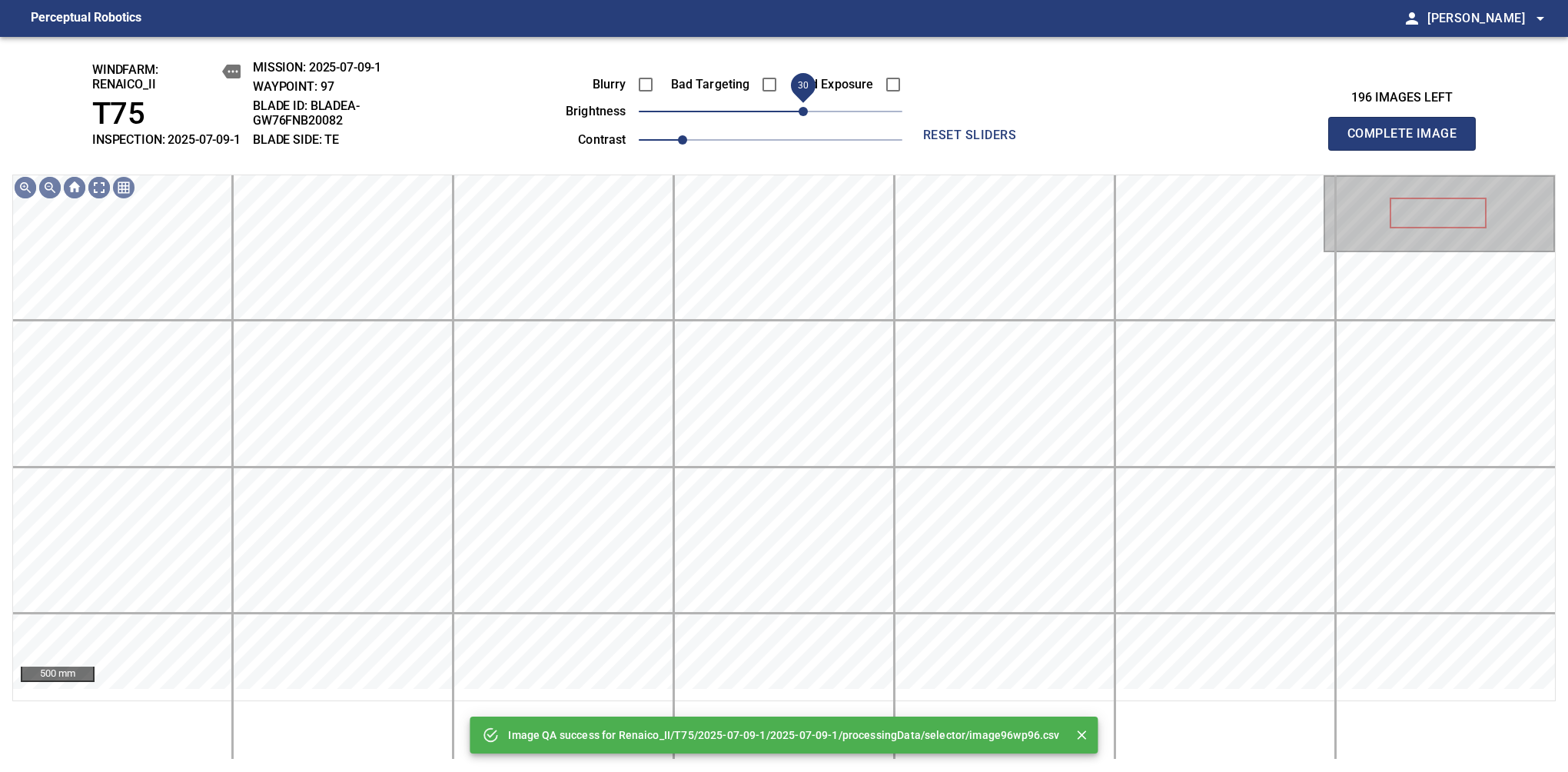
drag, startPoint x: 794, startPoint y: 124, endPoint x: 802, endPoint y: 124, distance: 8.0
click at [802, 122] on span "30" at bounding box center [770, 111] width 264 height 22
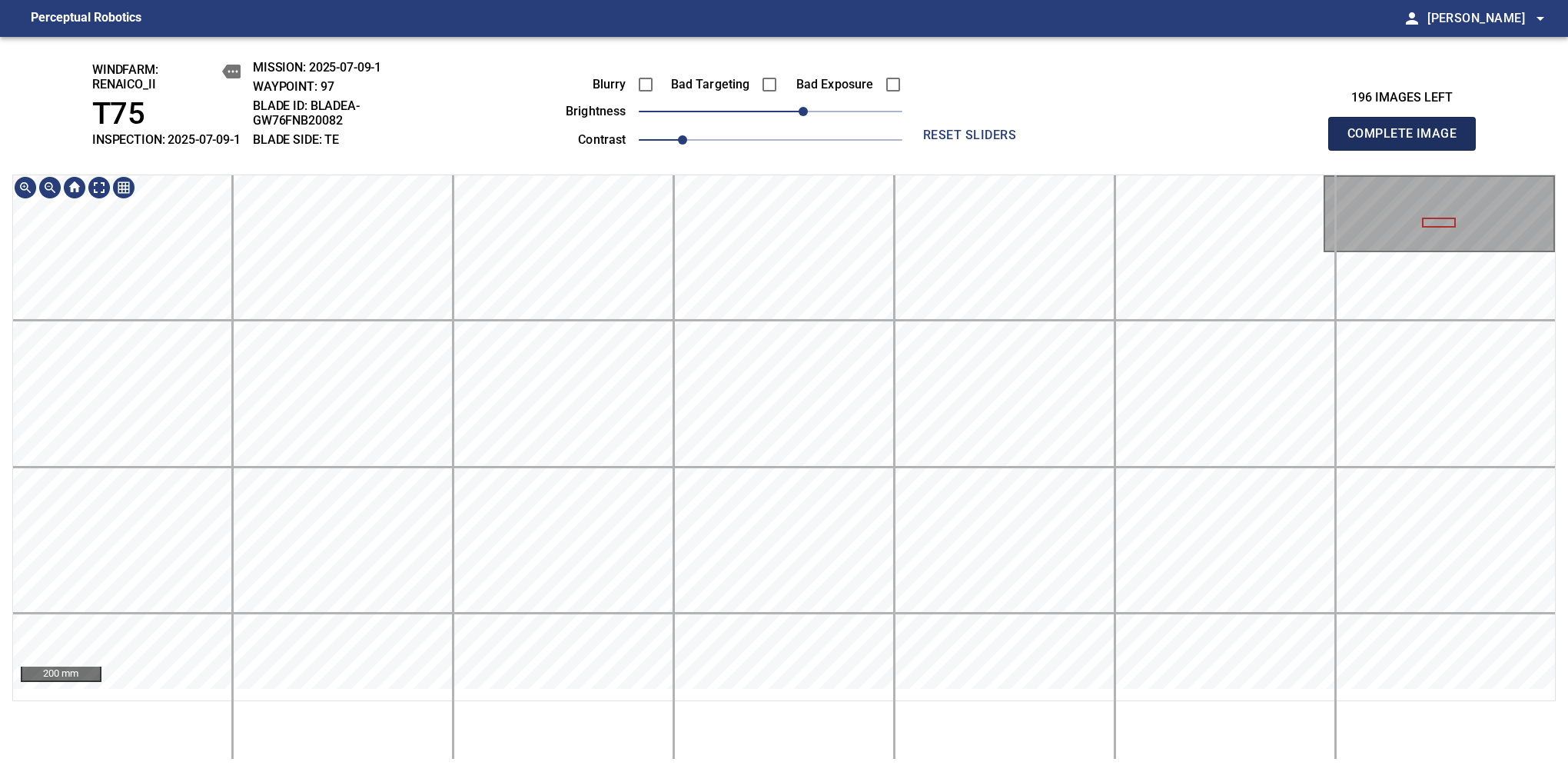
click at [1408, 141] on span "Complete Image" at bounding box center [1402, 133] width 113 height 22
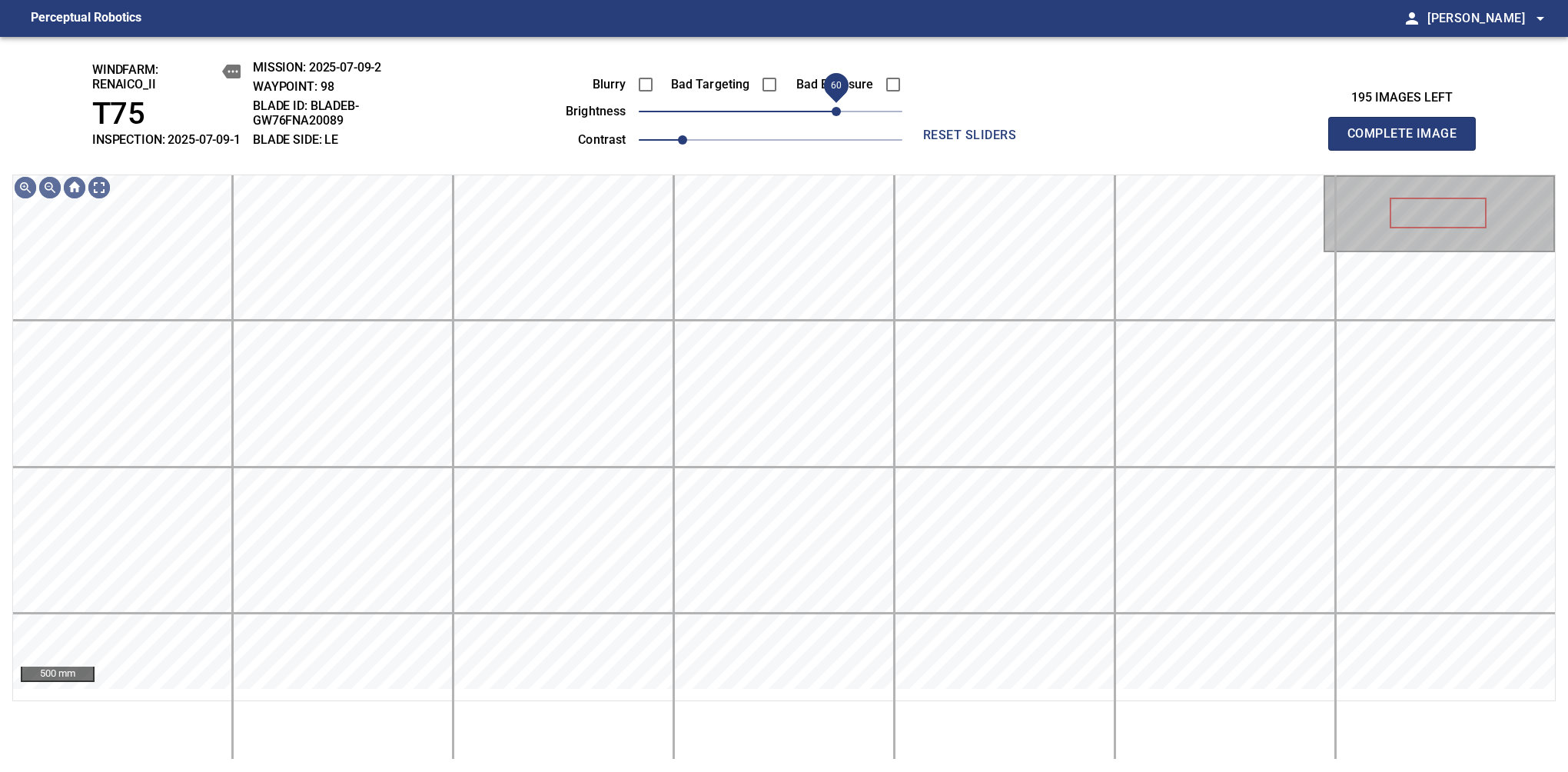
drag, startPoint x: 818, startPoint y: 129, endPoint x: 834, endPoint y: 129, distance: 16.0
click at [834, 116] on span "60" at bounding box center [837, 112] width 10 height 10
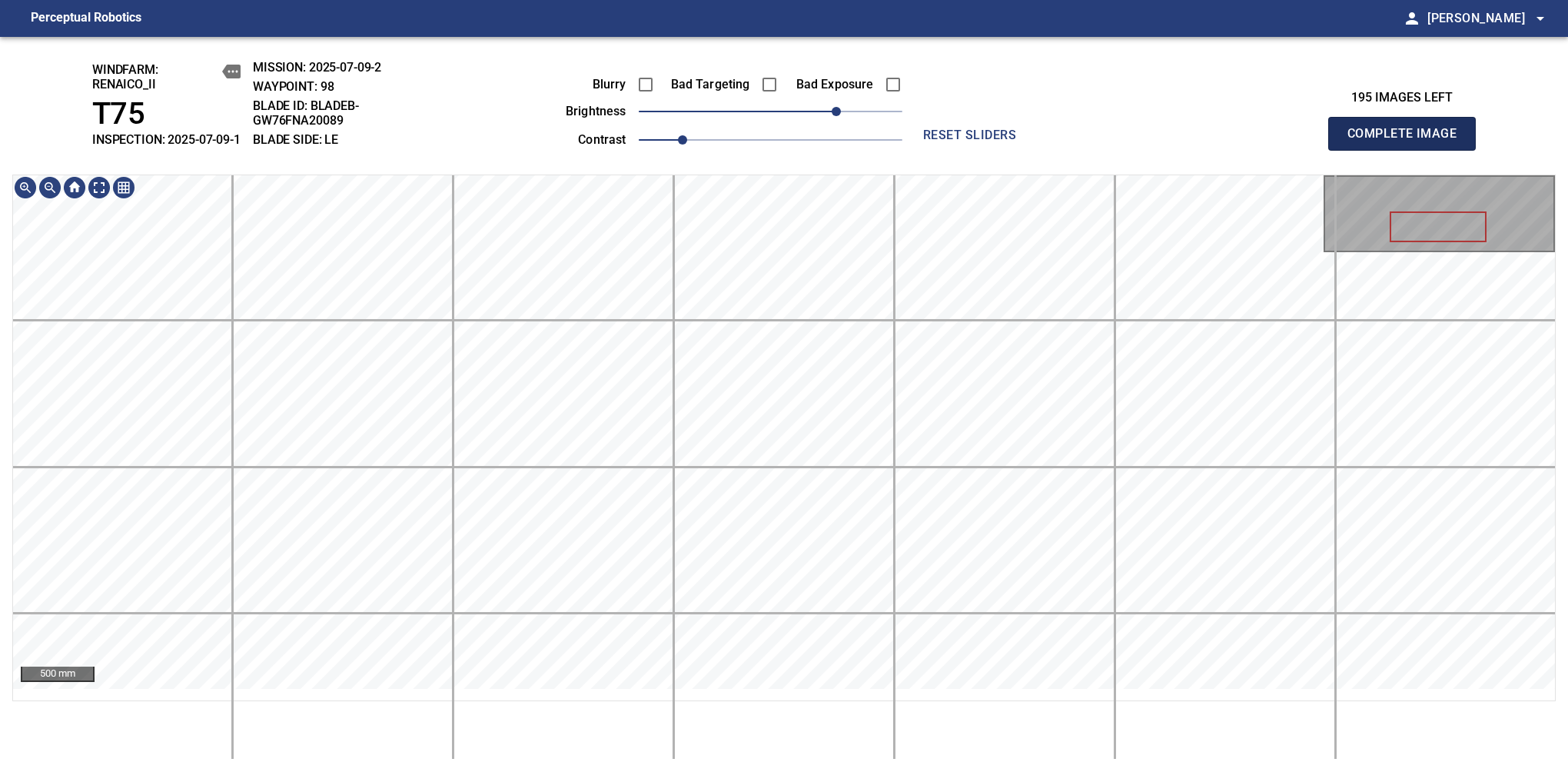
click at [1408, 141] on span "Complete Image" at bounding box center [1402, 133] width 113 height 22
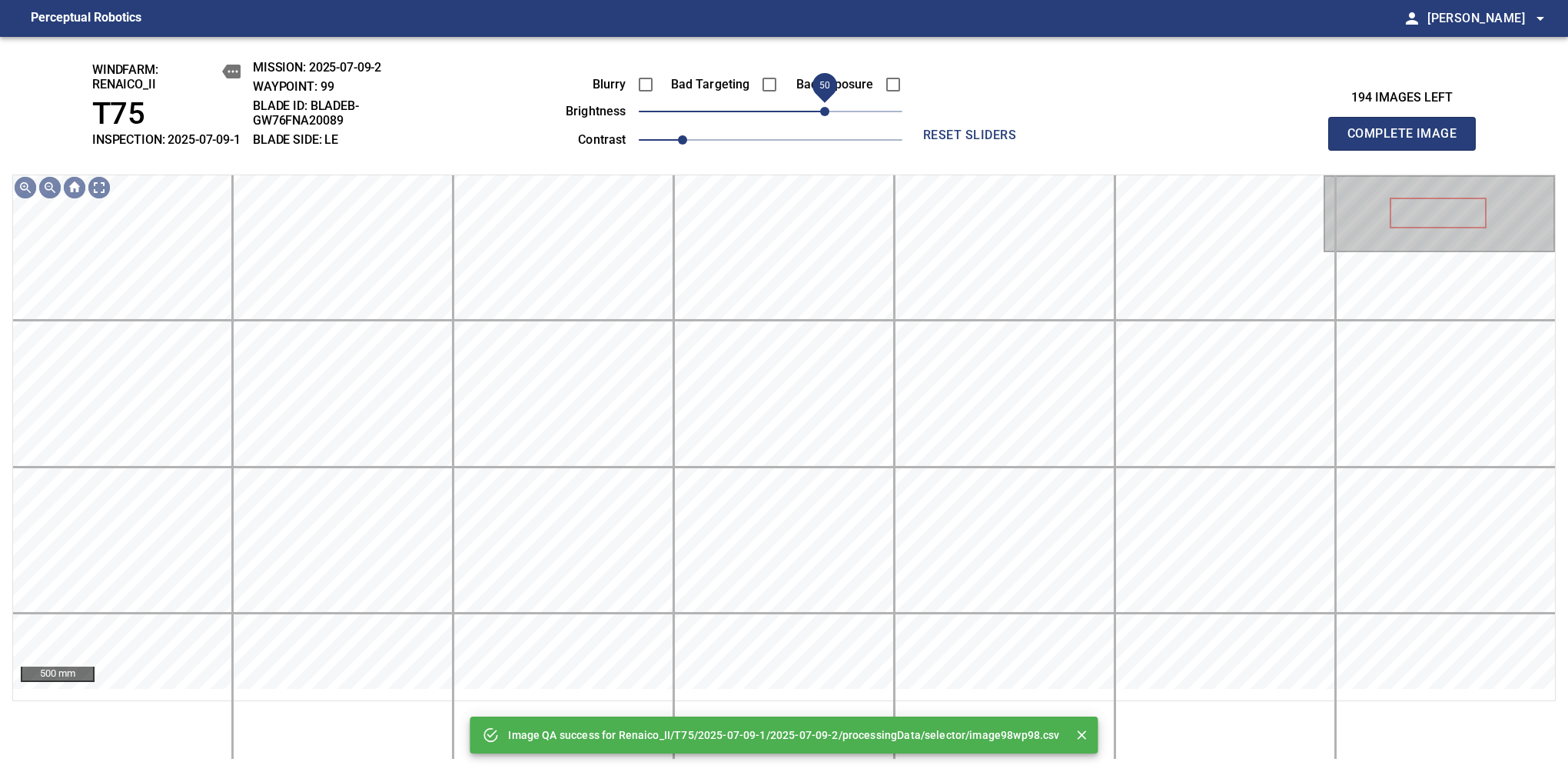
drag, startPoint x: 778, startPoint y: 125, endPoint x: 821, endPoint y: 131, distance: 43.4
click at [821, 116] on span "50" at bounding box center [825, 112] width 10 height 10
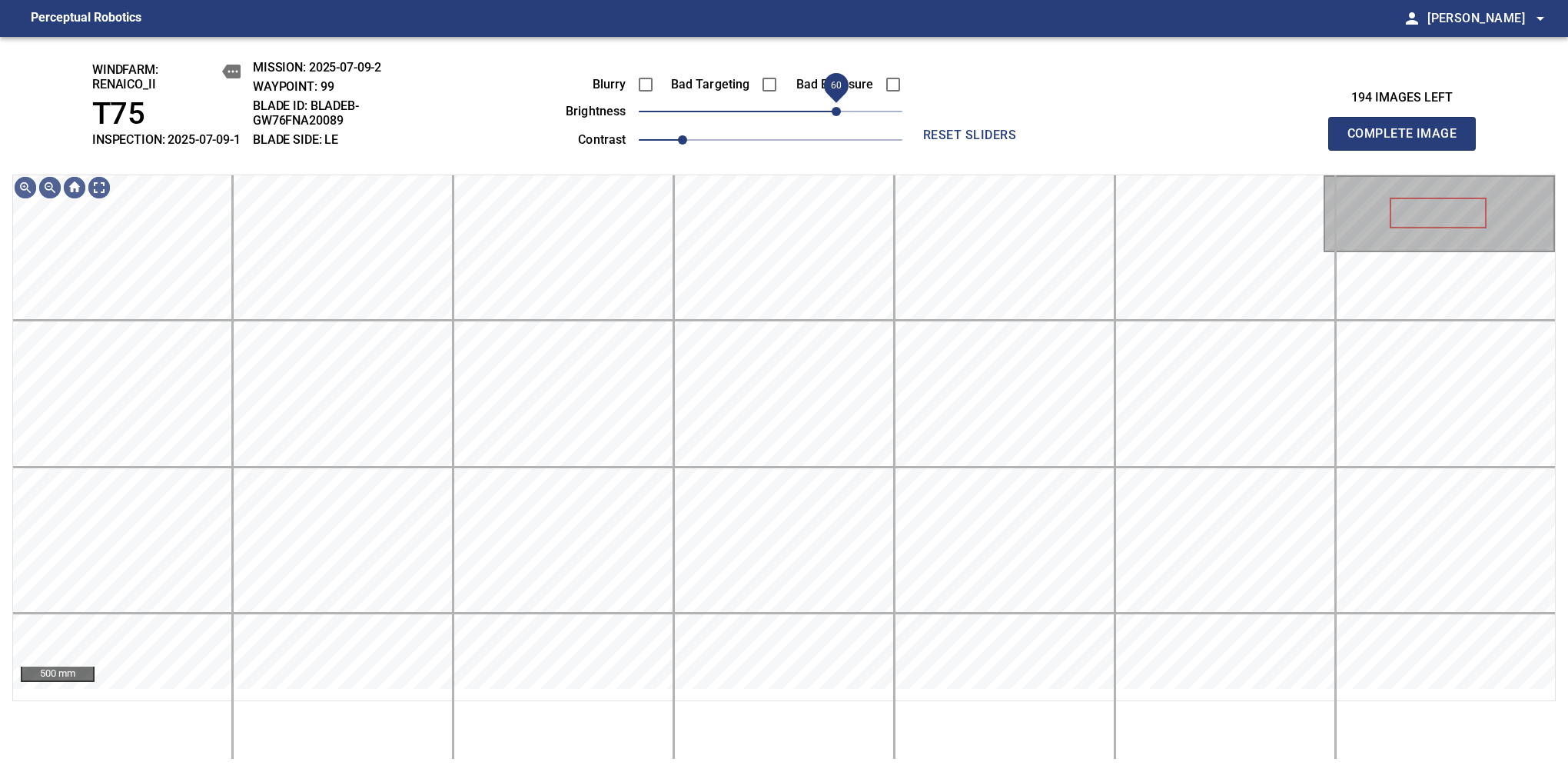
drag, startPoint x: 821, startPoint y: 131, endPoint x: 831, endPoint y: 125, distance: 11.7
click at [832, 116] on span "60" at bounding box center [837, 112] width 10 height 10
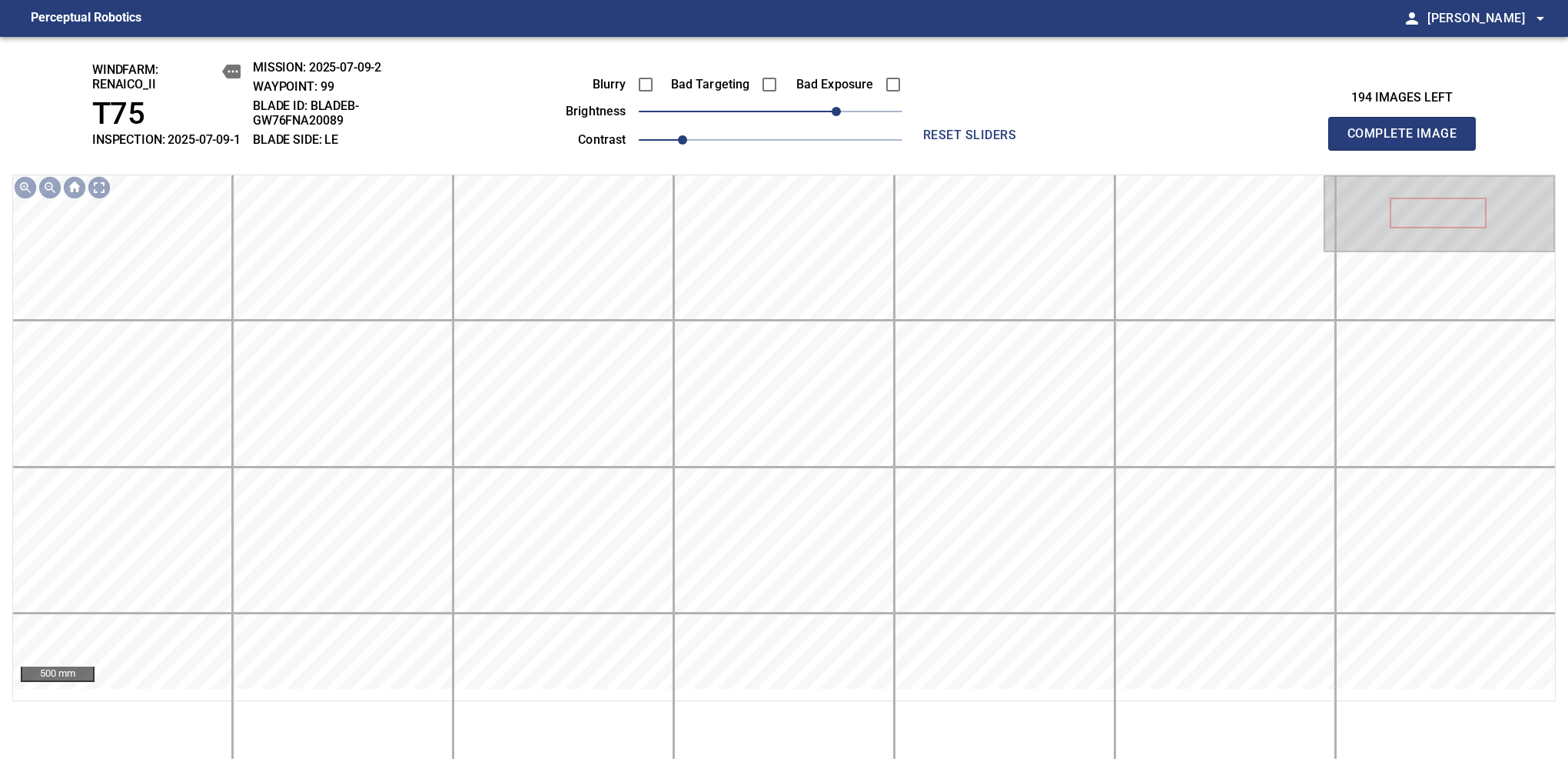
click at [1408, 141] on span "Complete Image" at bounding box center [1402, 133] width 113 height 22
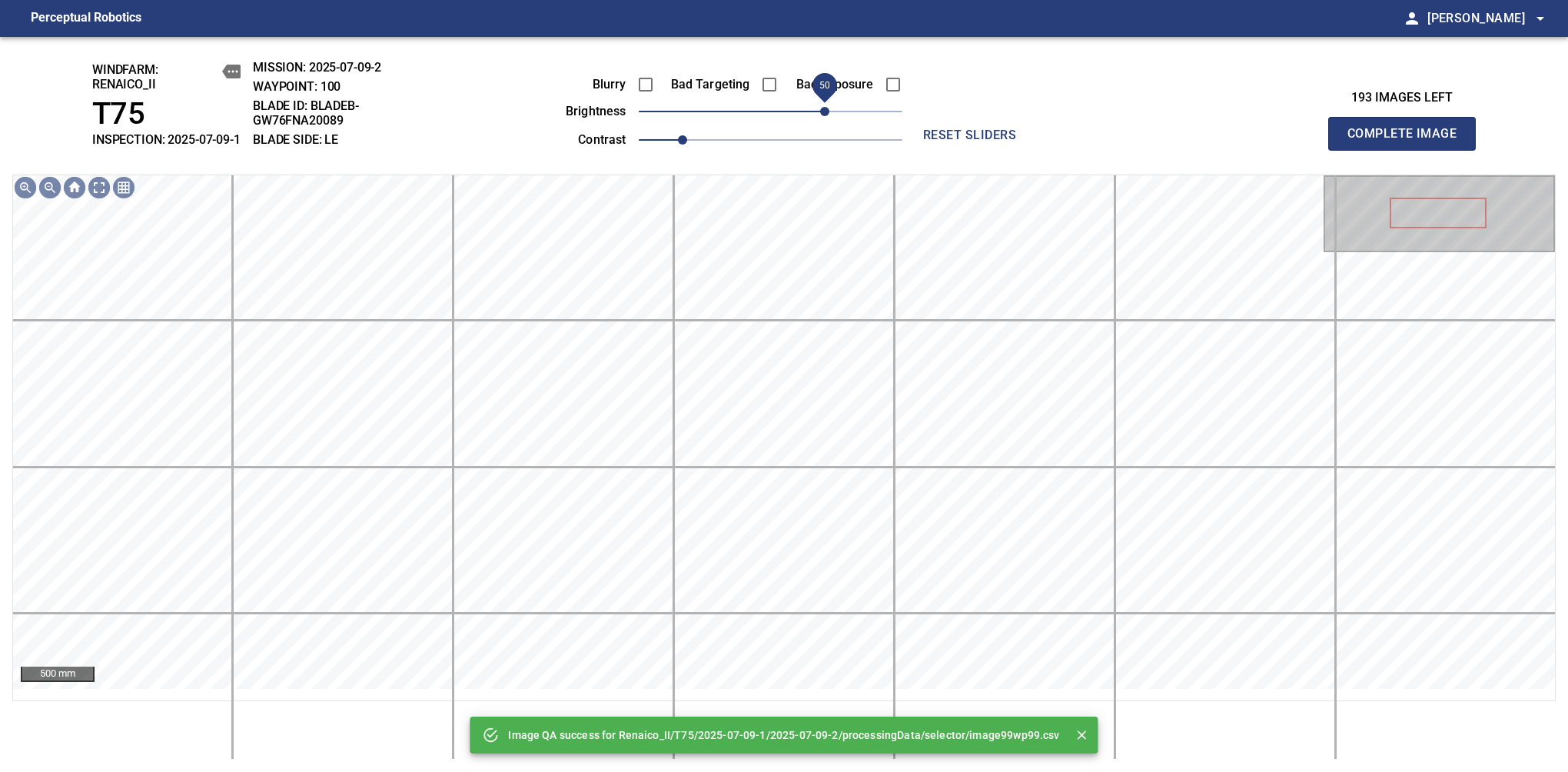
click at [823, 122] on span "50" at bounding box center [770, 111] width 264 height 22
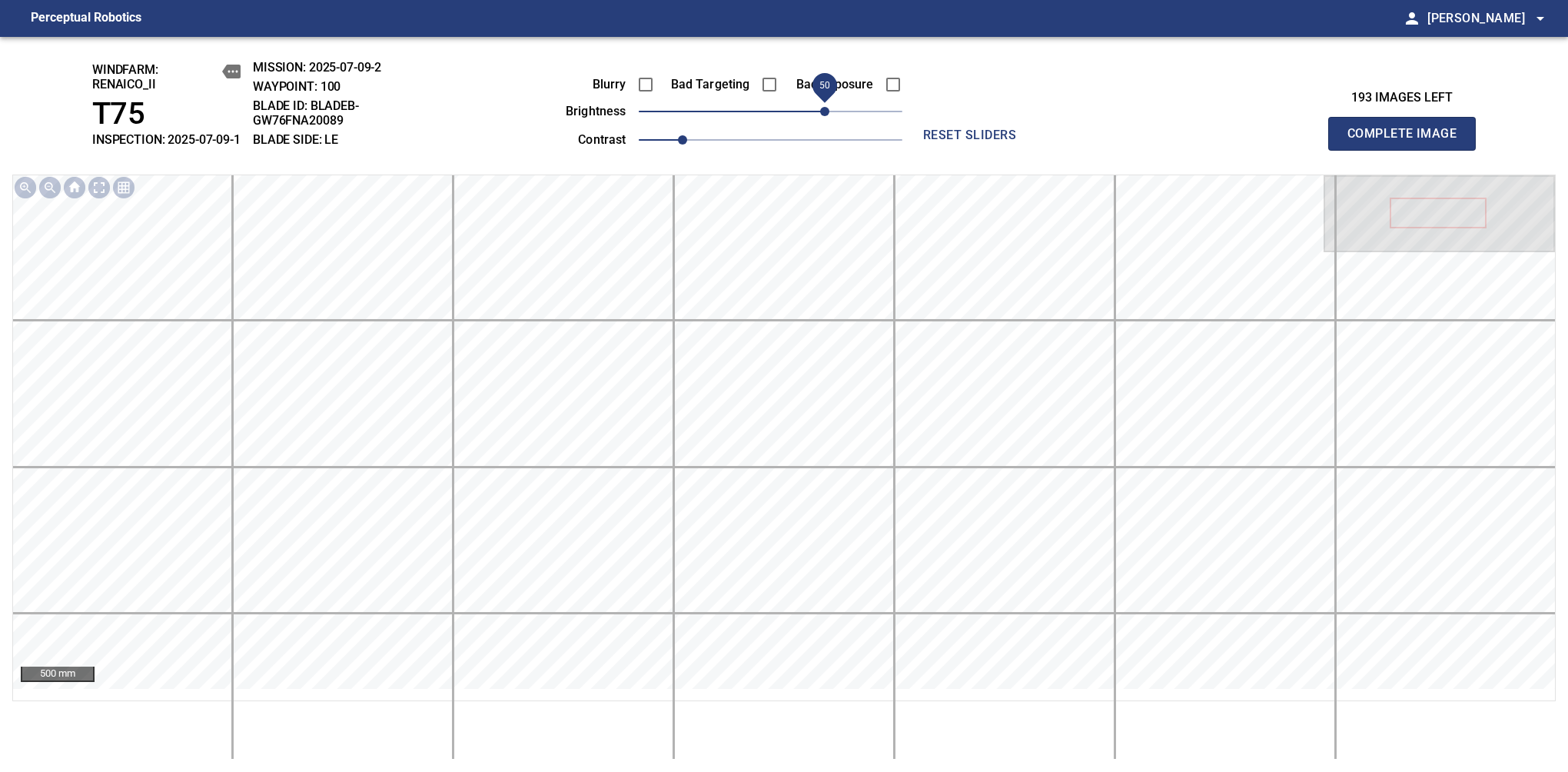
click at [1408, 141] on span "Complete Image" at bounding box center [1402, 133] width 113 height 22
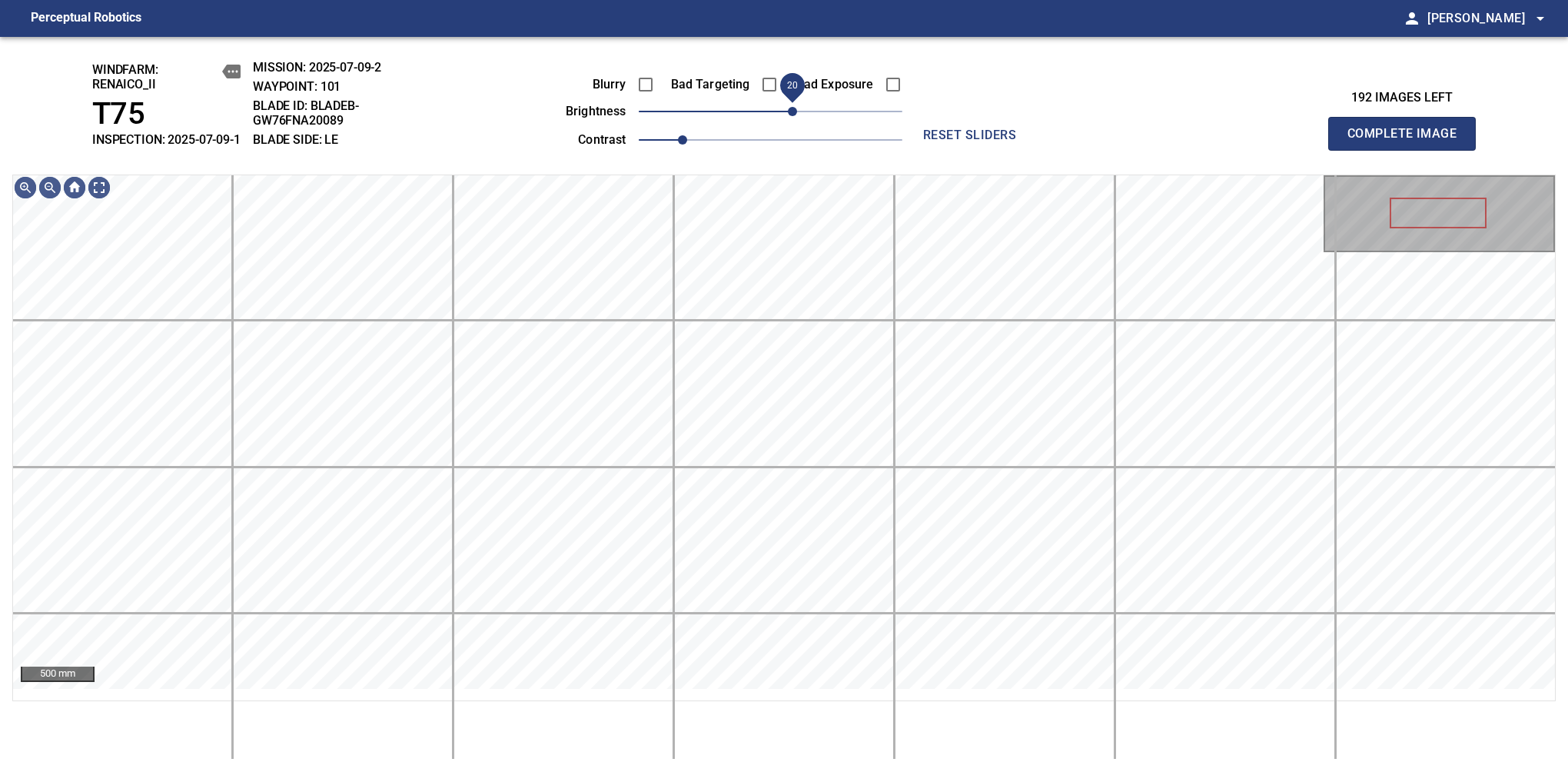
drag, startPoint x: 780, startPoint y: 130, endPoint x: 797, endPoint y: 130, distance: 17.0
click at [797, 116] on span "20" at bounding box center [793, 112] width 10 height 10
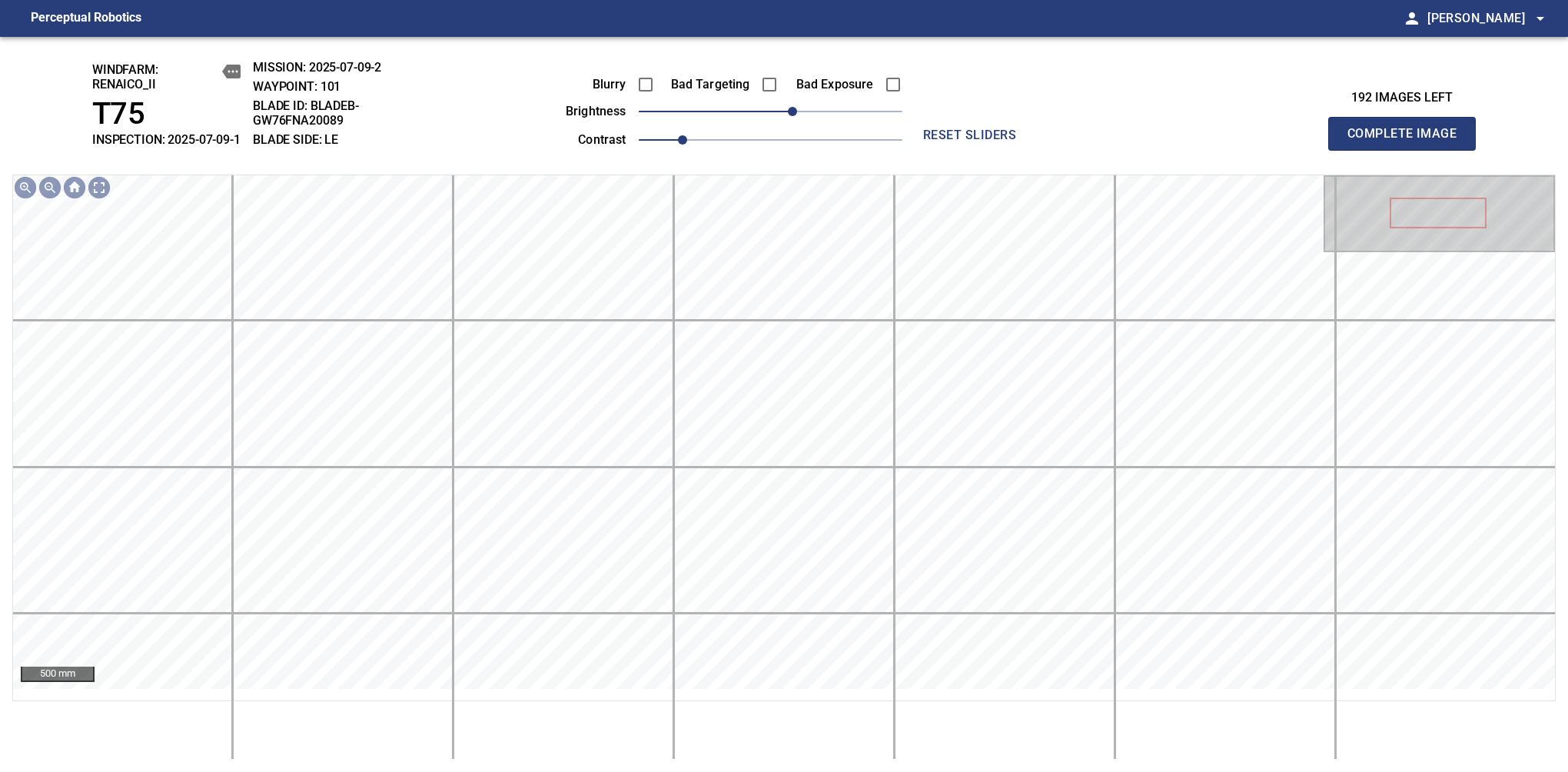
click at [1408, 141] on span "Complete Image" at bounding box center [1402, 133] width 113 height 22
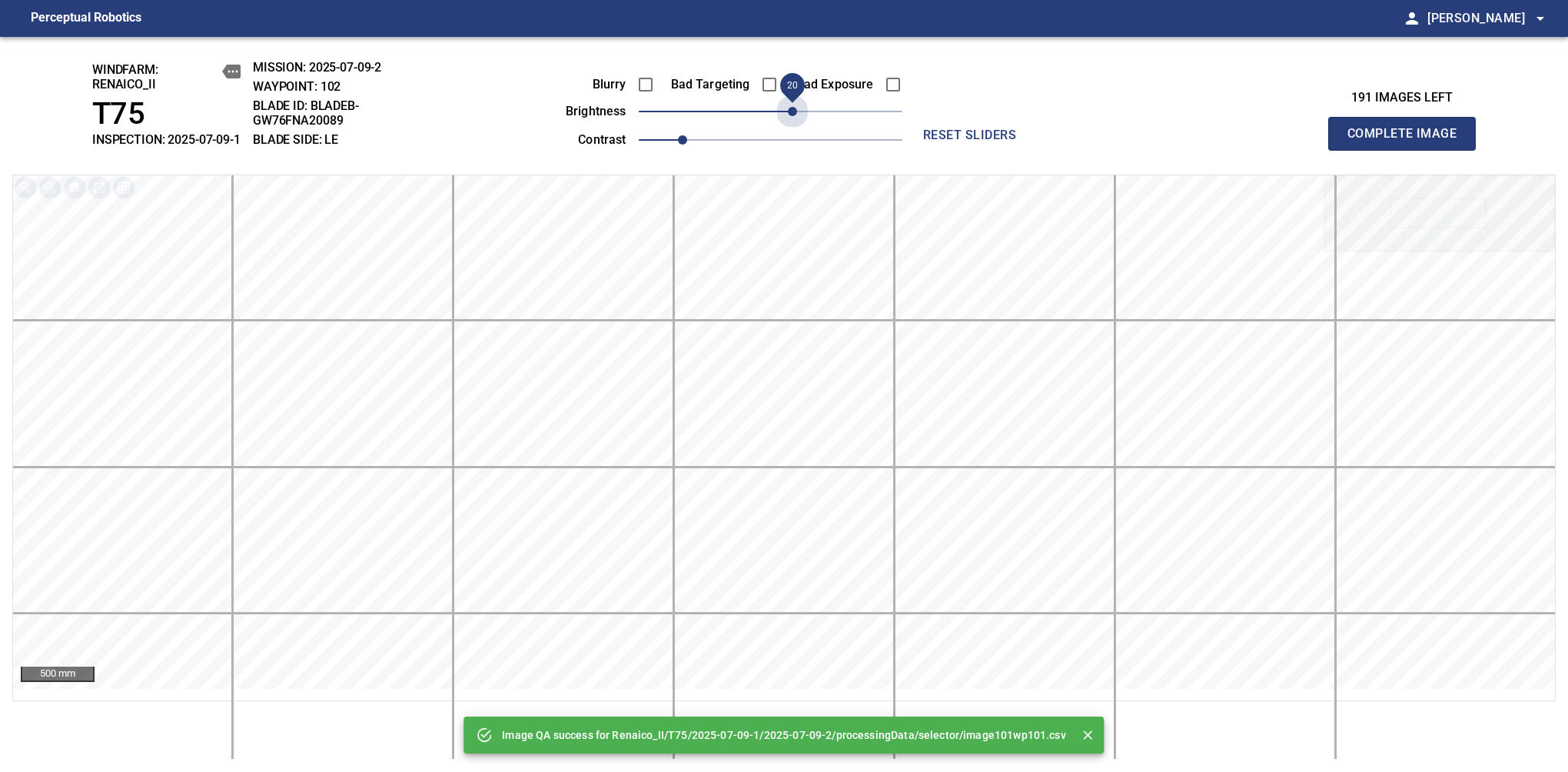
click at [797, 122] on span "20" at bounding box center [770, 111] width 264 height 22
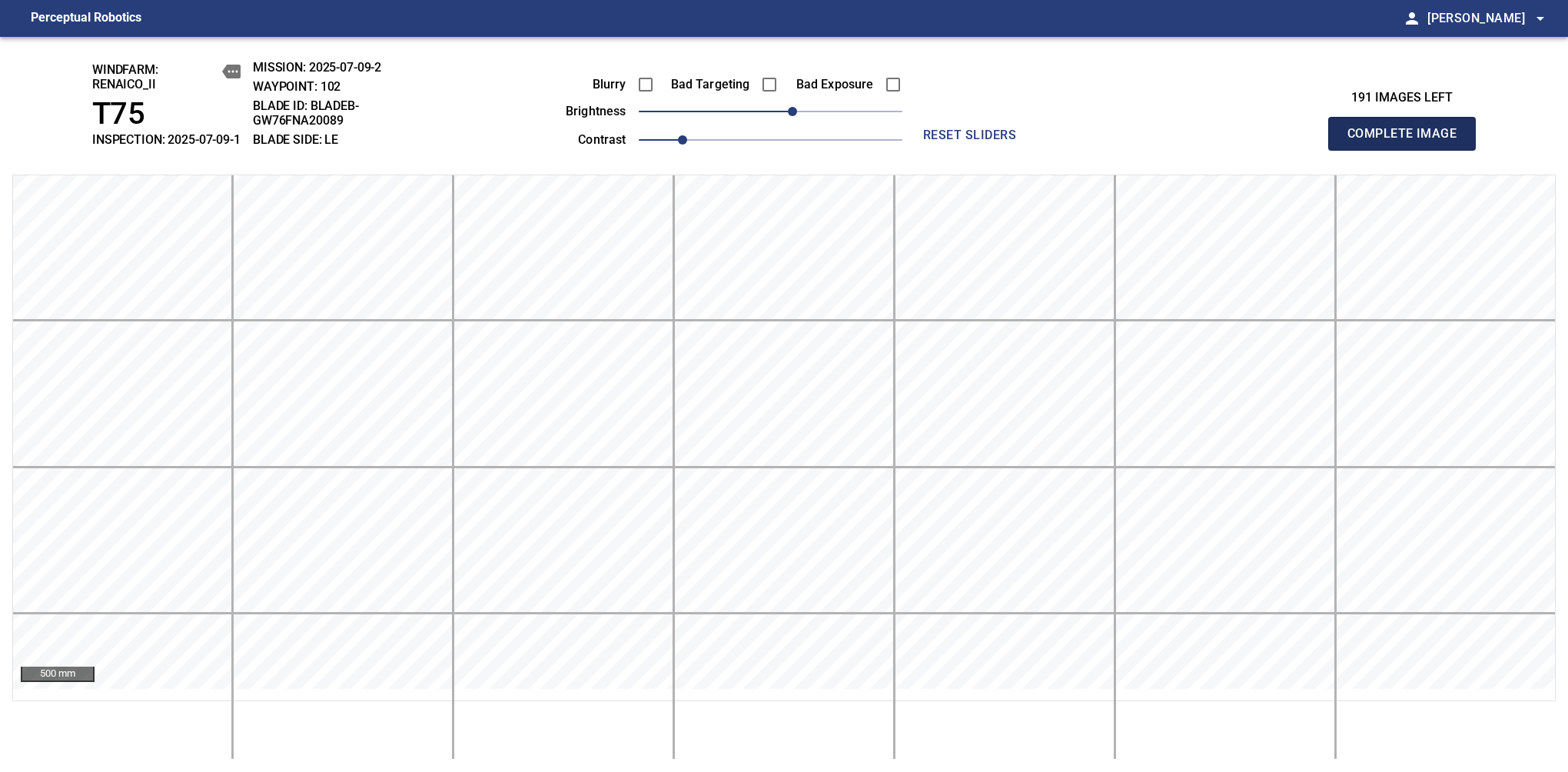
click at [1408, 141] on span "Complete Image" at bounding box center [1402, 133] width 113 height 22
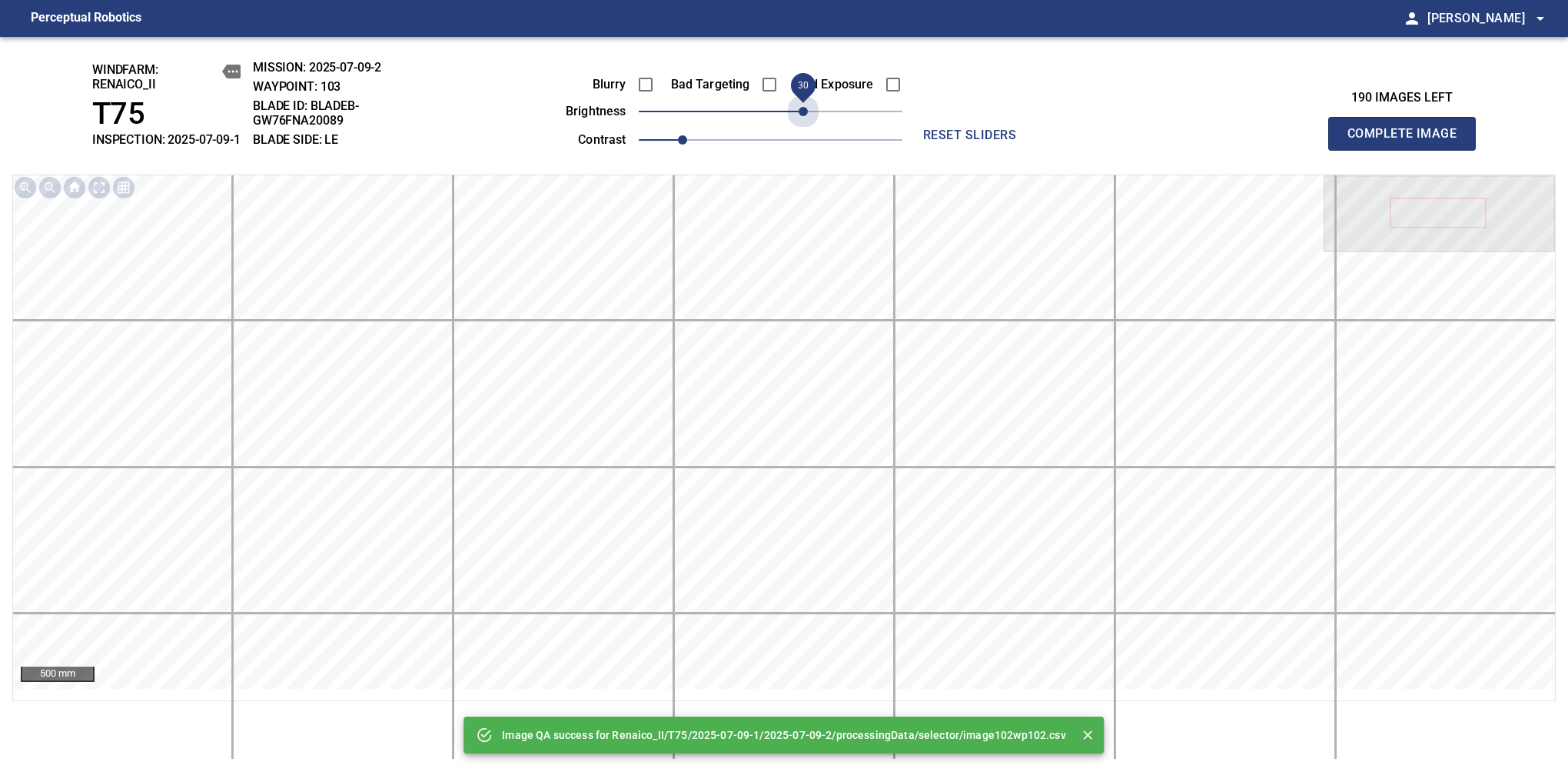
click at [799, 122] on span "30" at bounding box center [770, 111] width 264 height 22
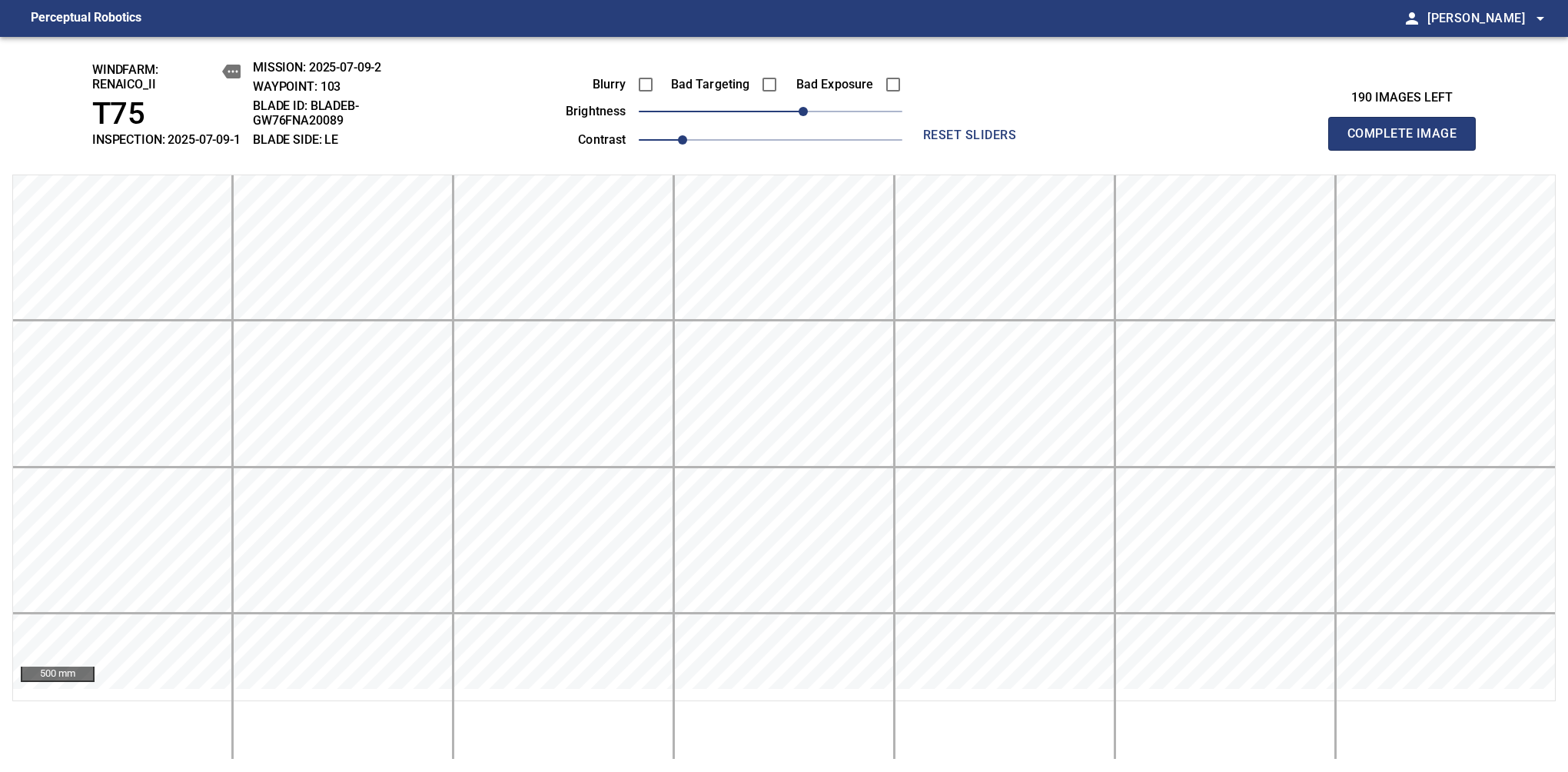
click at [1408, 141] on span "Complete Image" at bounding box center [1402, 133] width 113 height 22
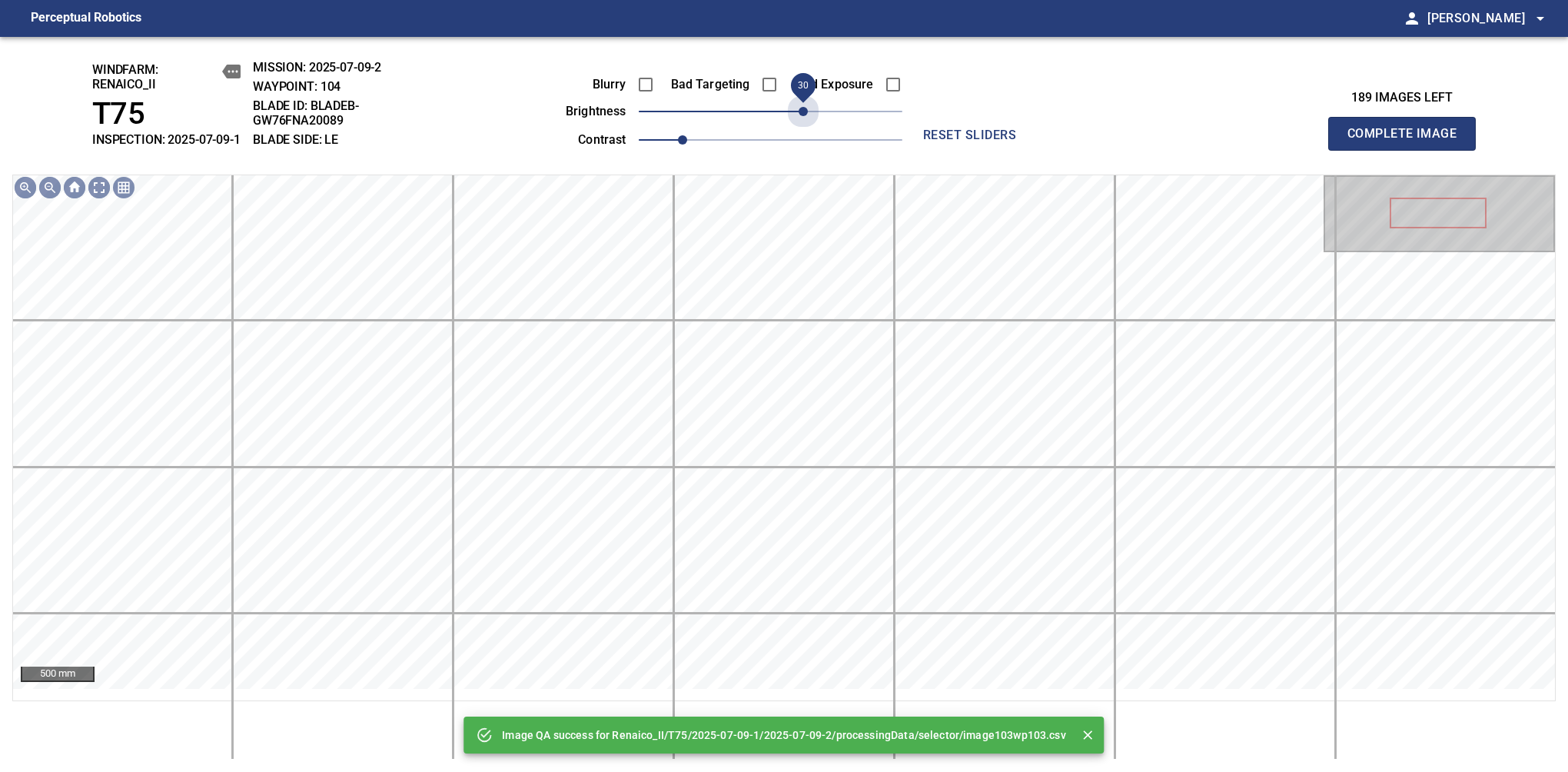
click at [799, 122] on span "30" at bounding box center [770, 111] width 264 height 22
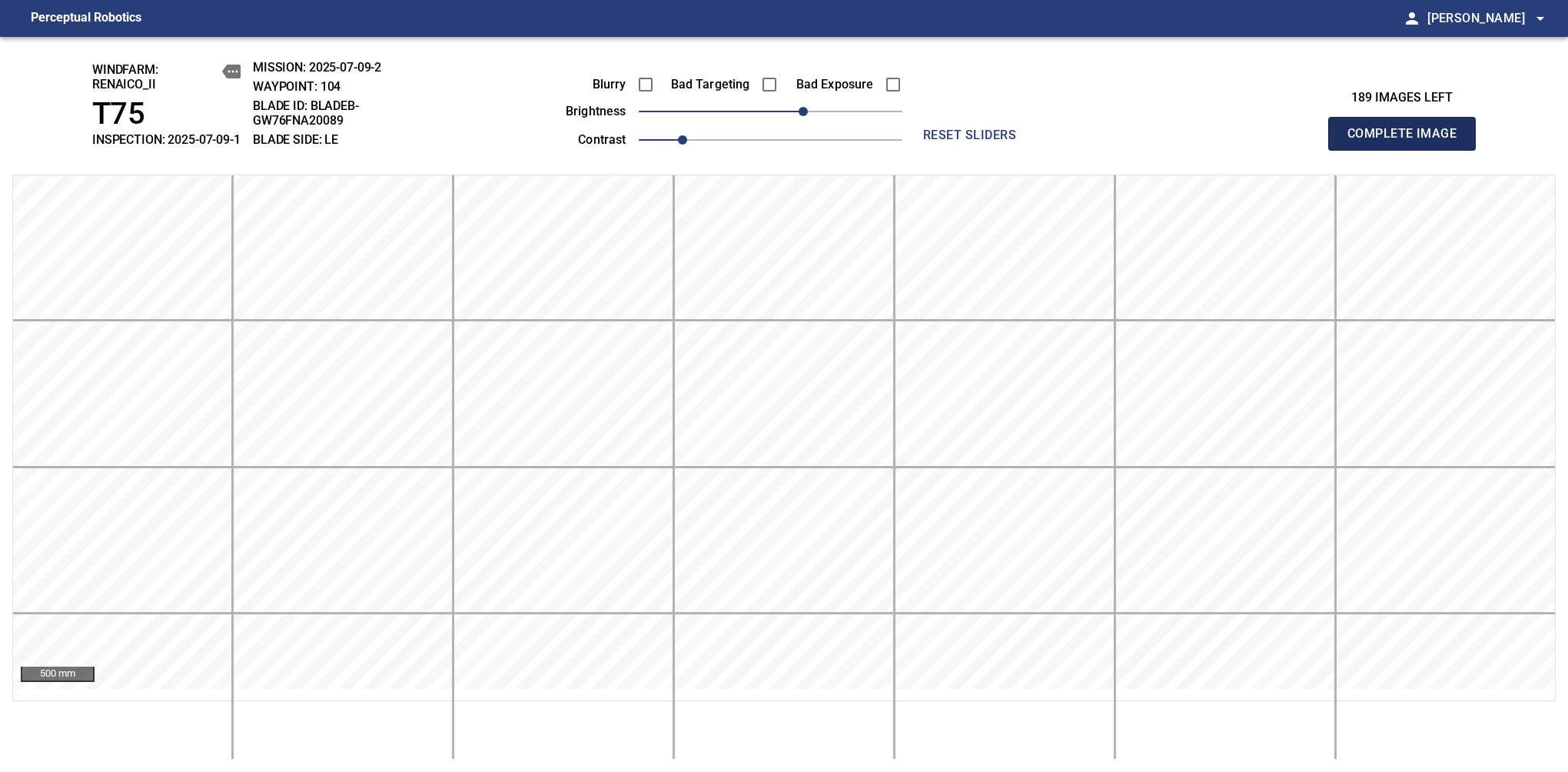
click at [1408, 141] on span "Complete Image" at bounding box center [1402, 133] width 113 height 22
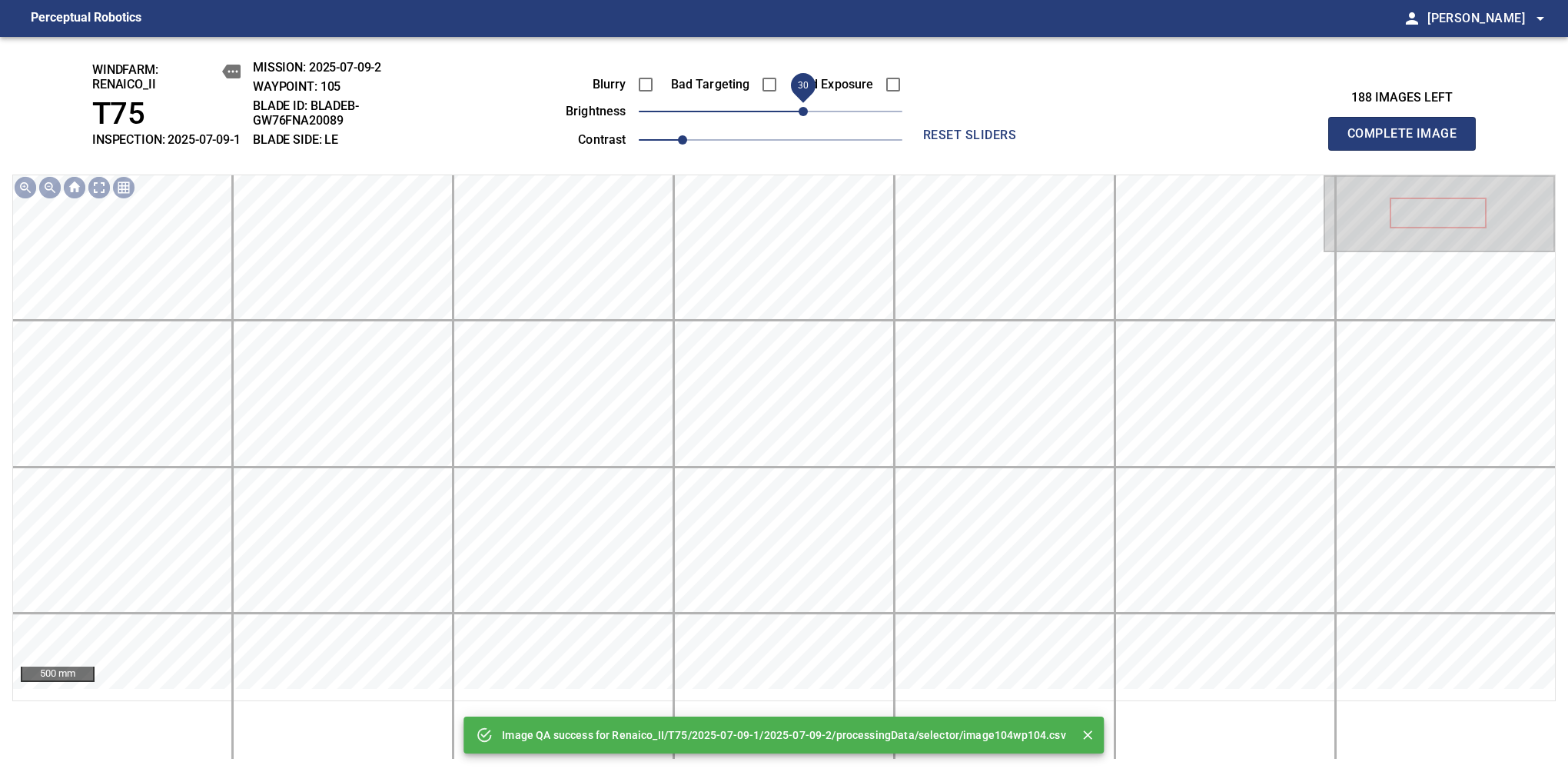
click at [802, 117] on span "30" at bounding box center [770, 111] width 264 height 22
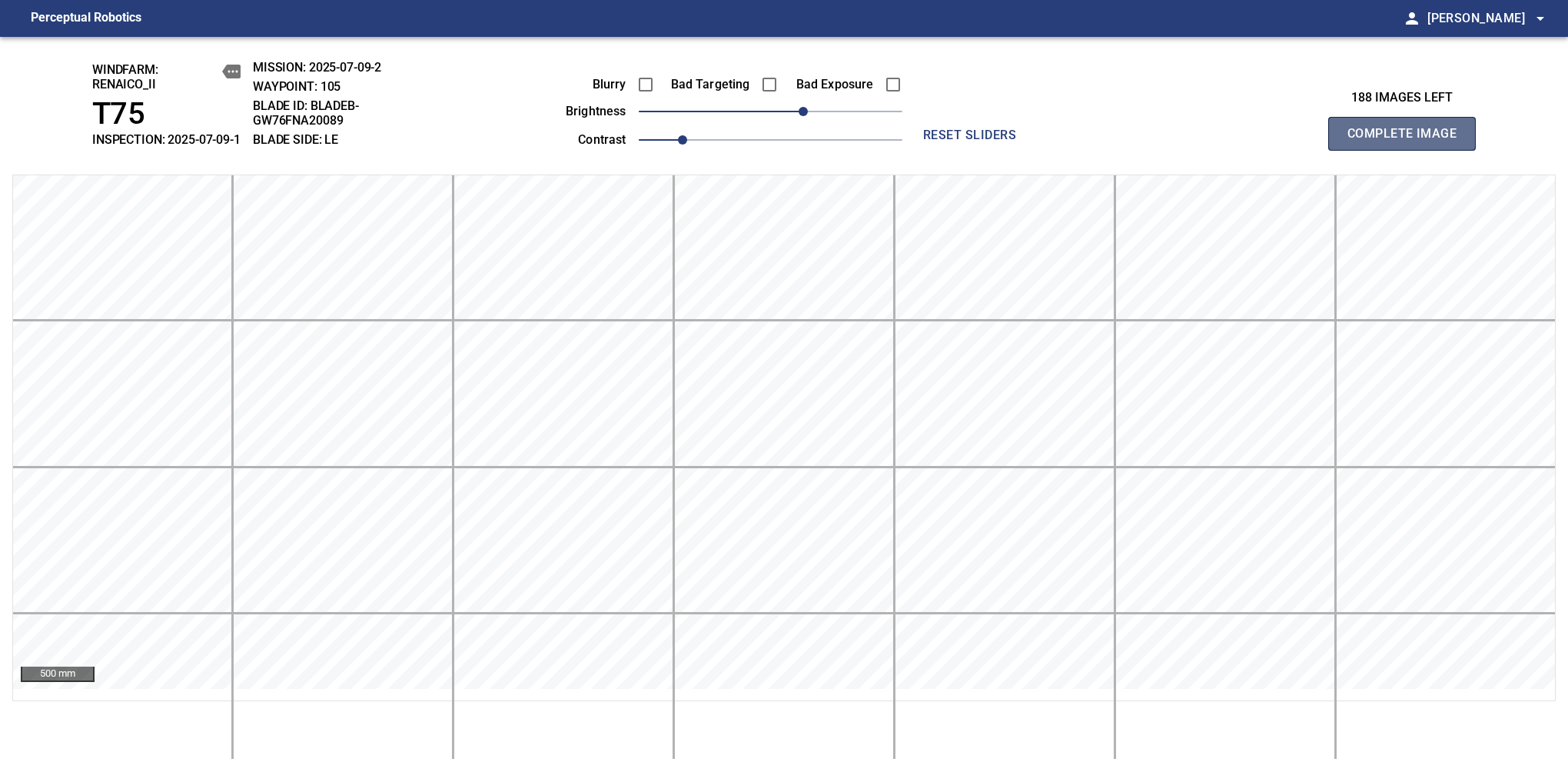
click at [1408, 141] on span "Complete Image" at bounding box center [1402, 133] width 113 height 22
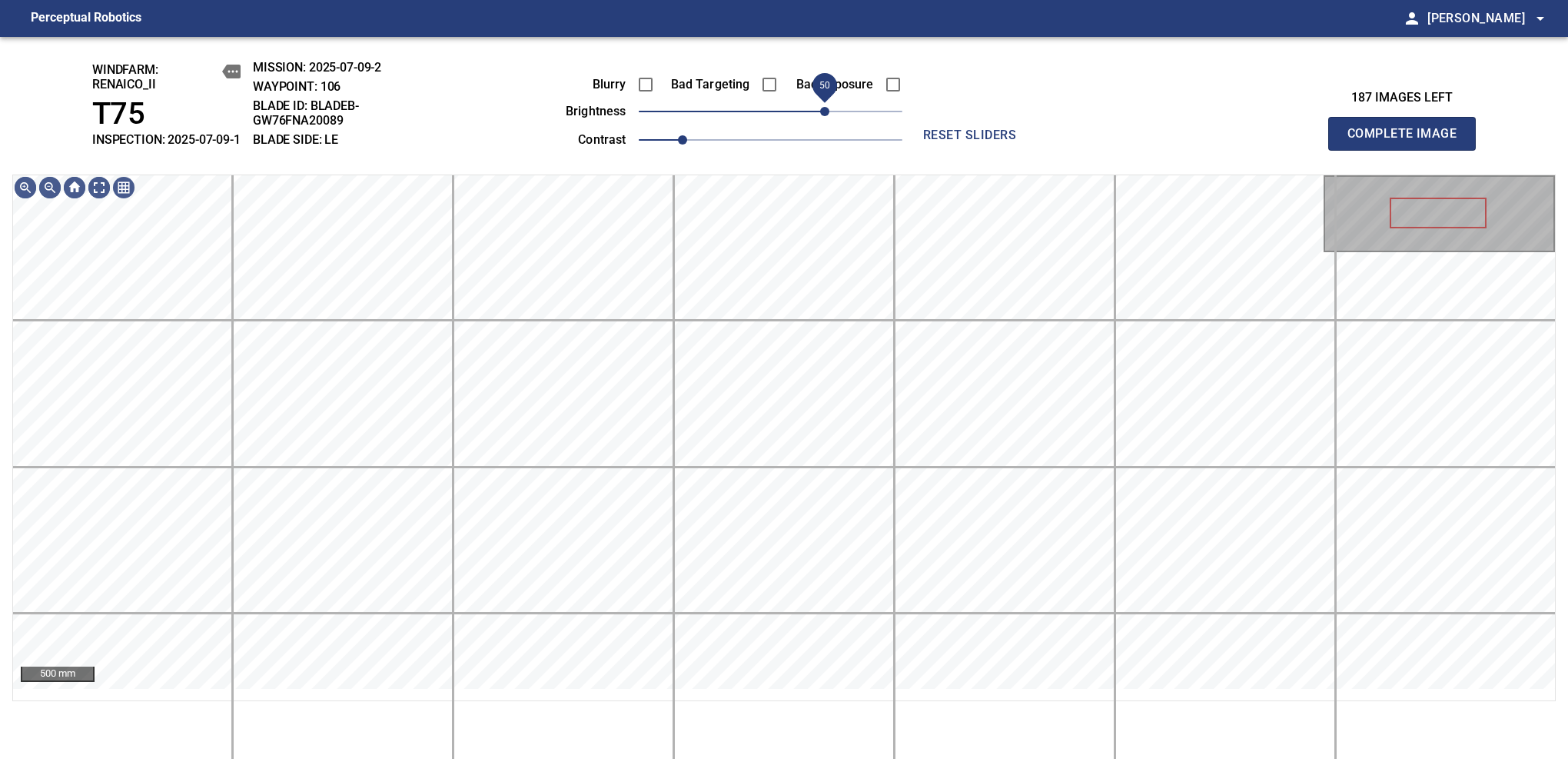
drag, startPoint x: 806, startPoint y: 120, endPoint x: 820, endPoint y: 136, distance: 21.3
click at [820, 122] on span "50" at bounding box center [770, 111] width 264 height 22
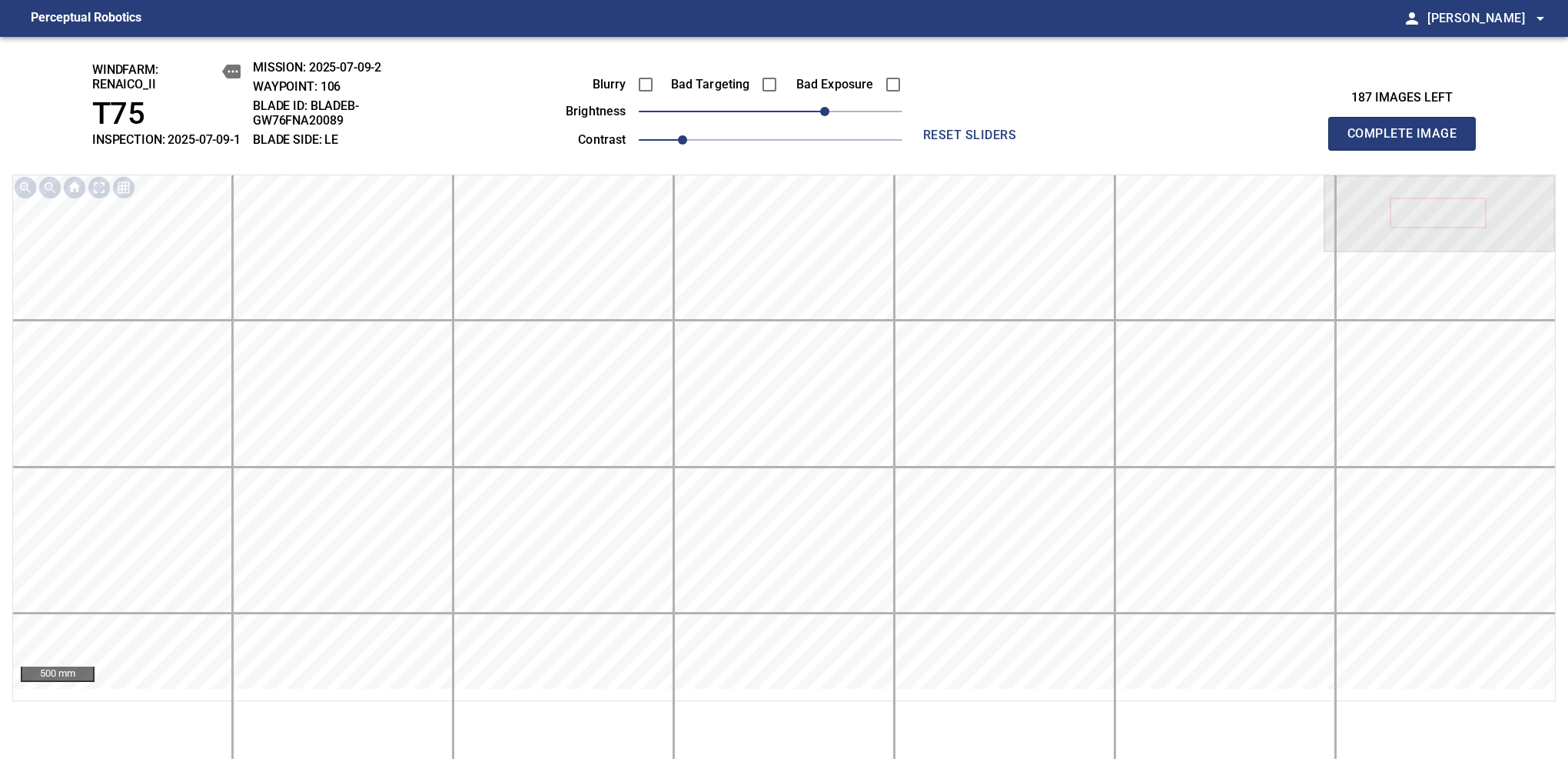
click at [1408, 141] on span "Complete Image" at bounding box center [1402, 133] width 113 height 22
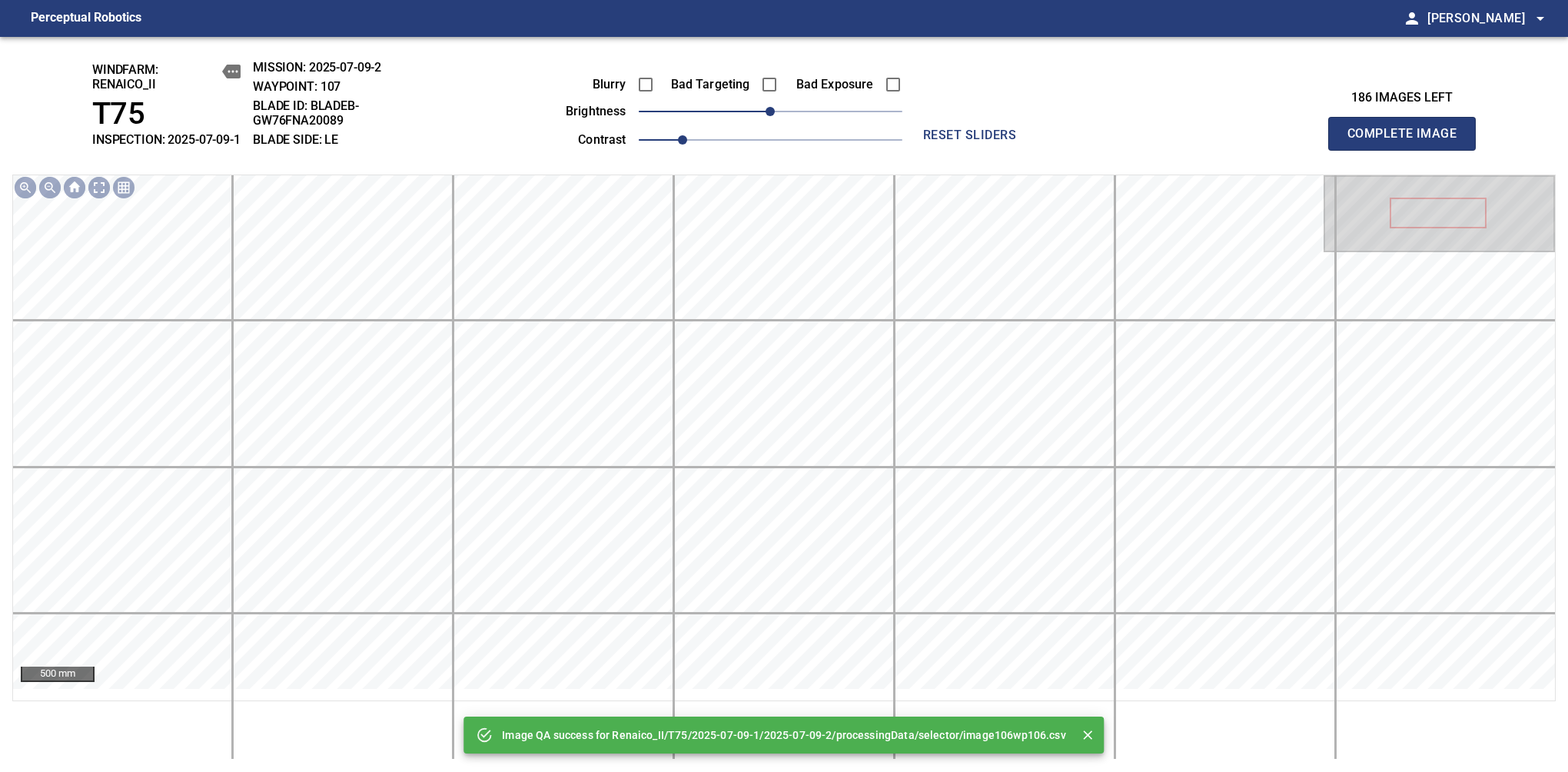
click at [820, 136] on div "Blurry Bad Targeting Bad Exposure brightness 0 contrast 1" at bounding box center [717, 109] width 372 height 82
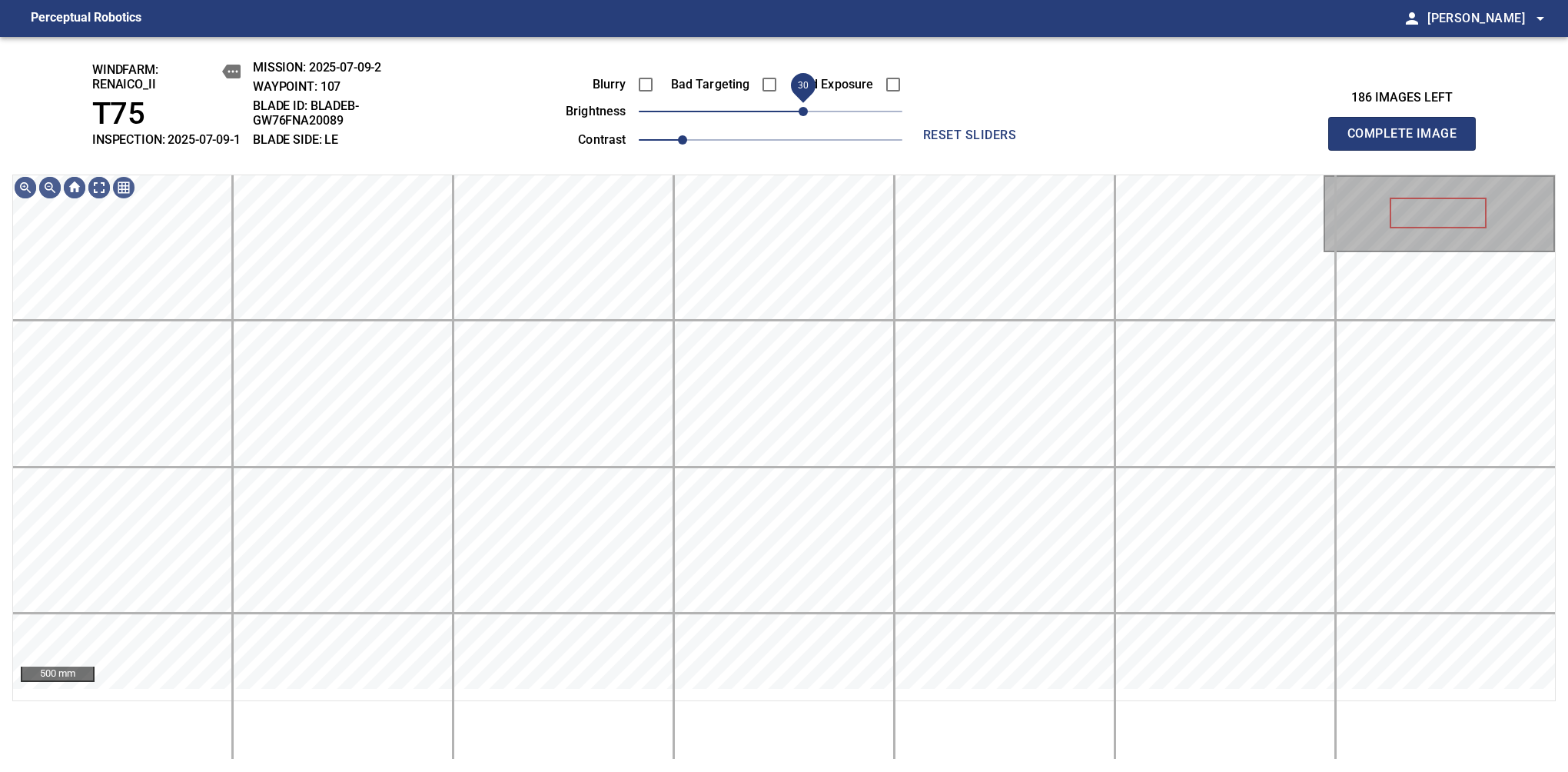
drag, startPoint x: 818, startPoint y: 126, endPoint x: 807, endPoint y: 125, distance: 11.0
click at [807, 122] on span "30" at bounding box center [770, 111] width 264 height 22
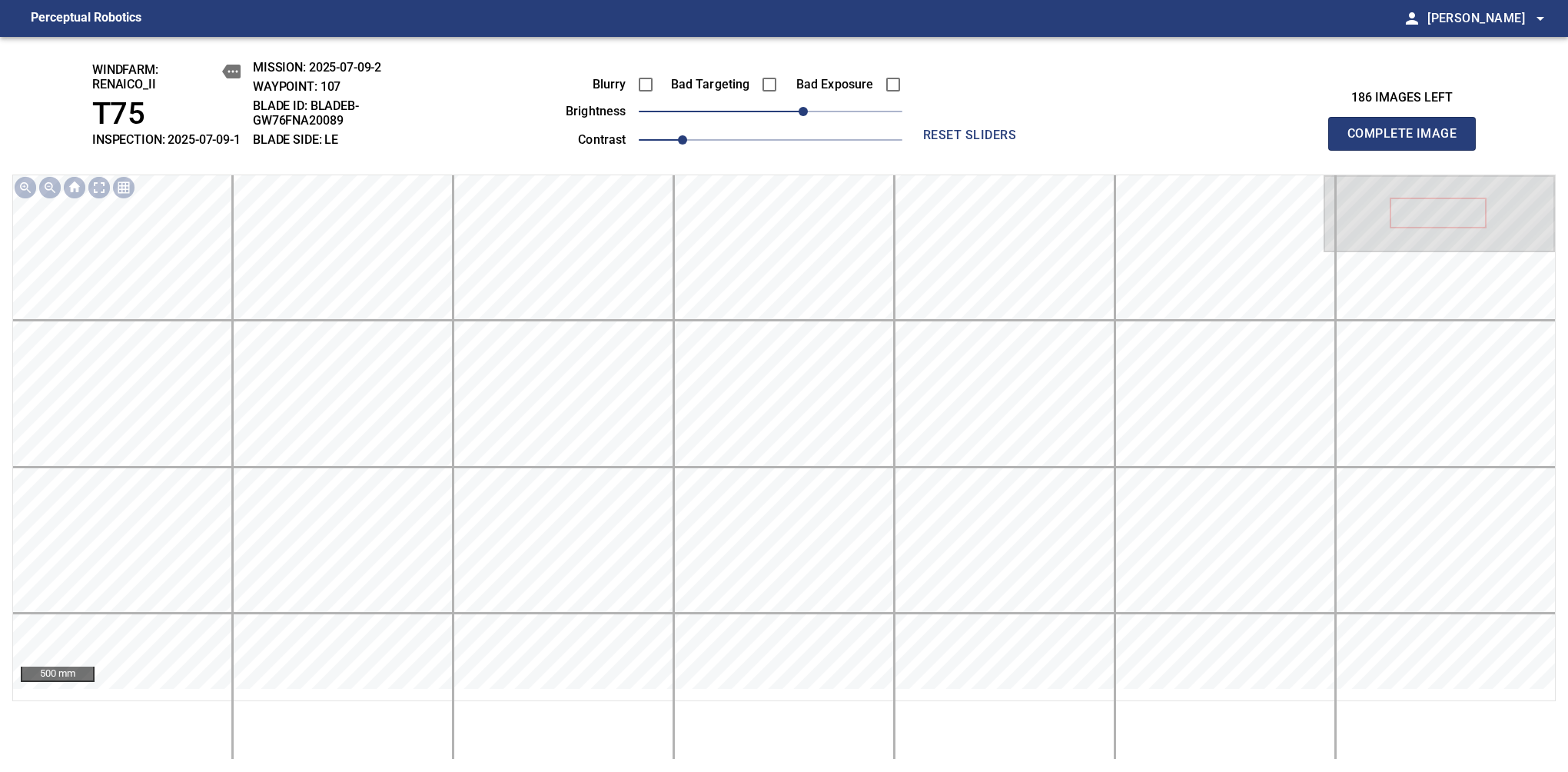
click at [1408, 141] on span "Complete Image" at bounding box center [1402, 133] width 113 height 22
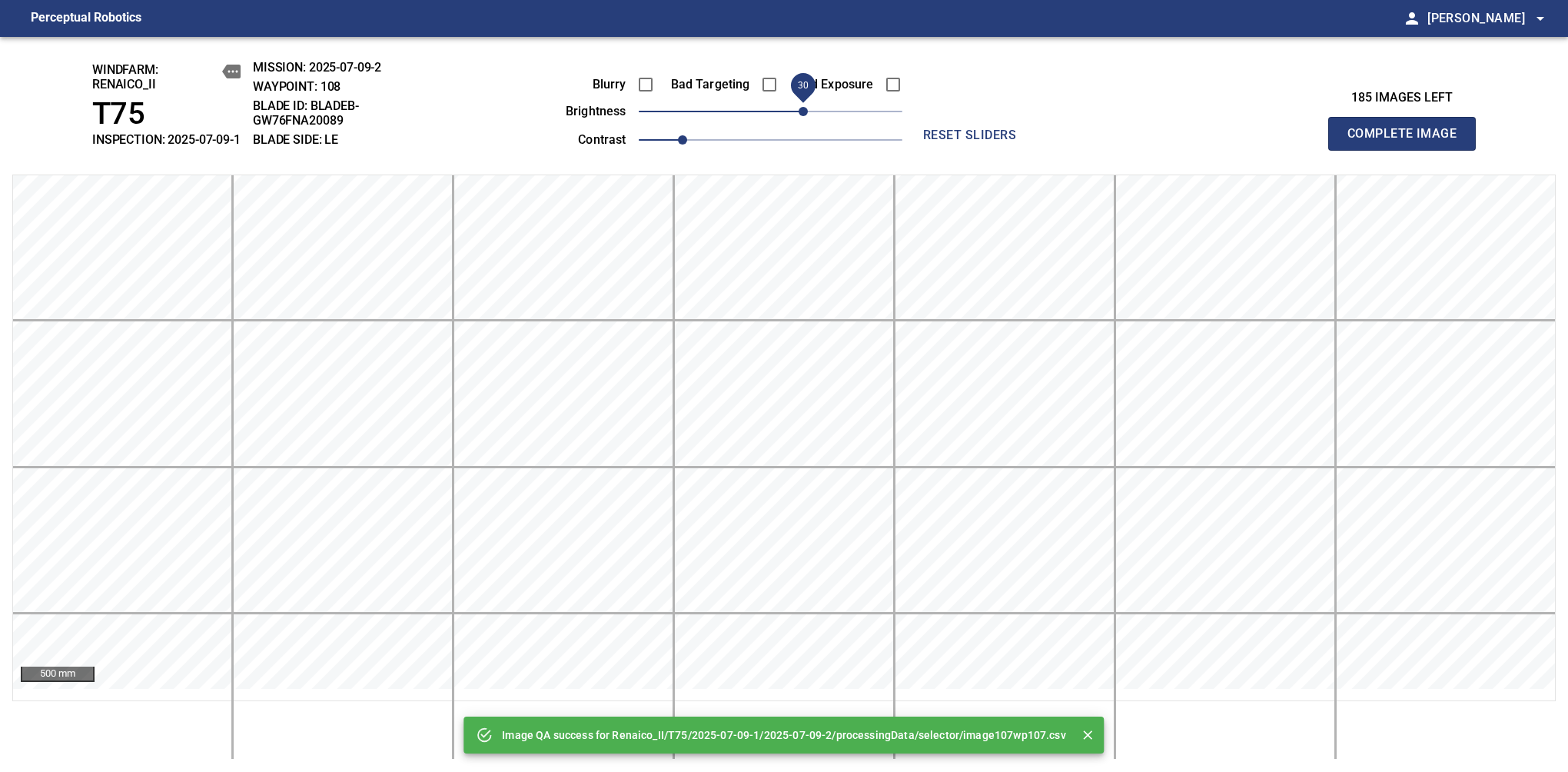
click at [802, 122] on span "30" at bounding box center [770, 111] width 264 height 22
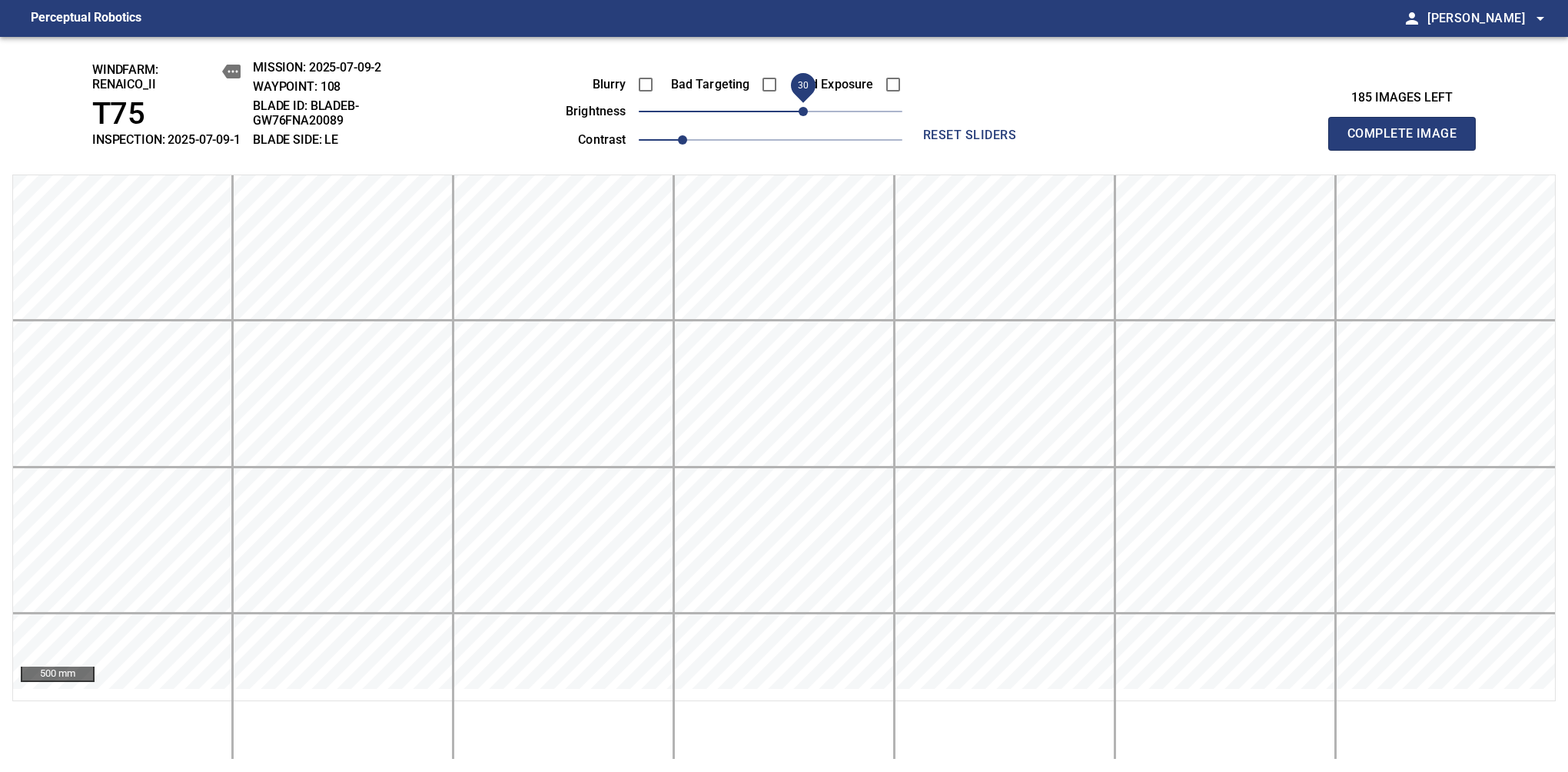
click at [1408, 141] on span "Complete Image" at bounding box center [1402, 133] width 113 height 22
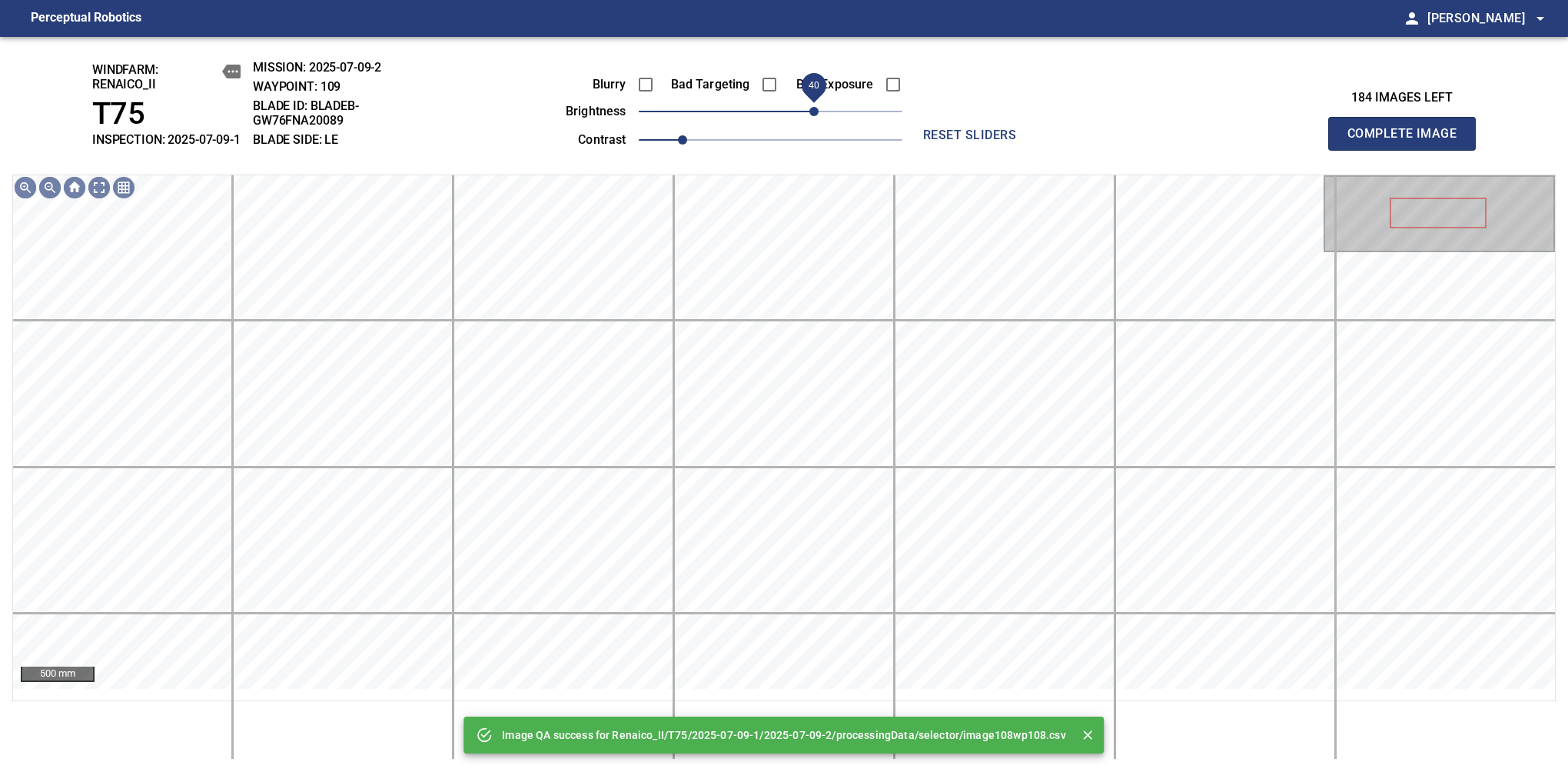
drag, startPoint x: 802, startPoint y: 125, endPoint x: 813, endPoint y: 123, distance: 11.2
click at [813, 122] on span "40" at bounding box center [770, 111] width 264 height 22
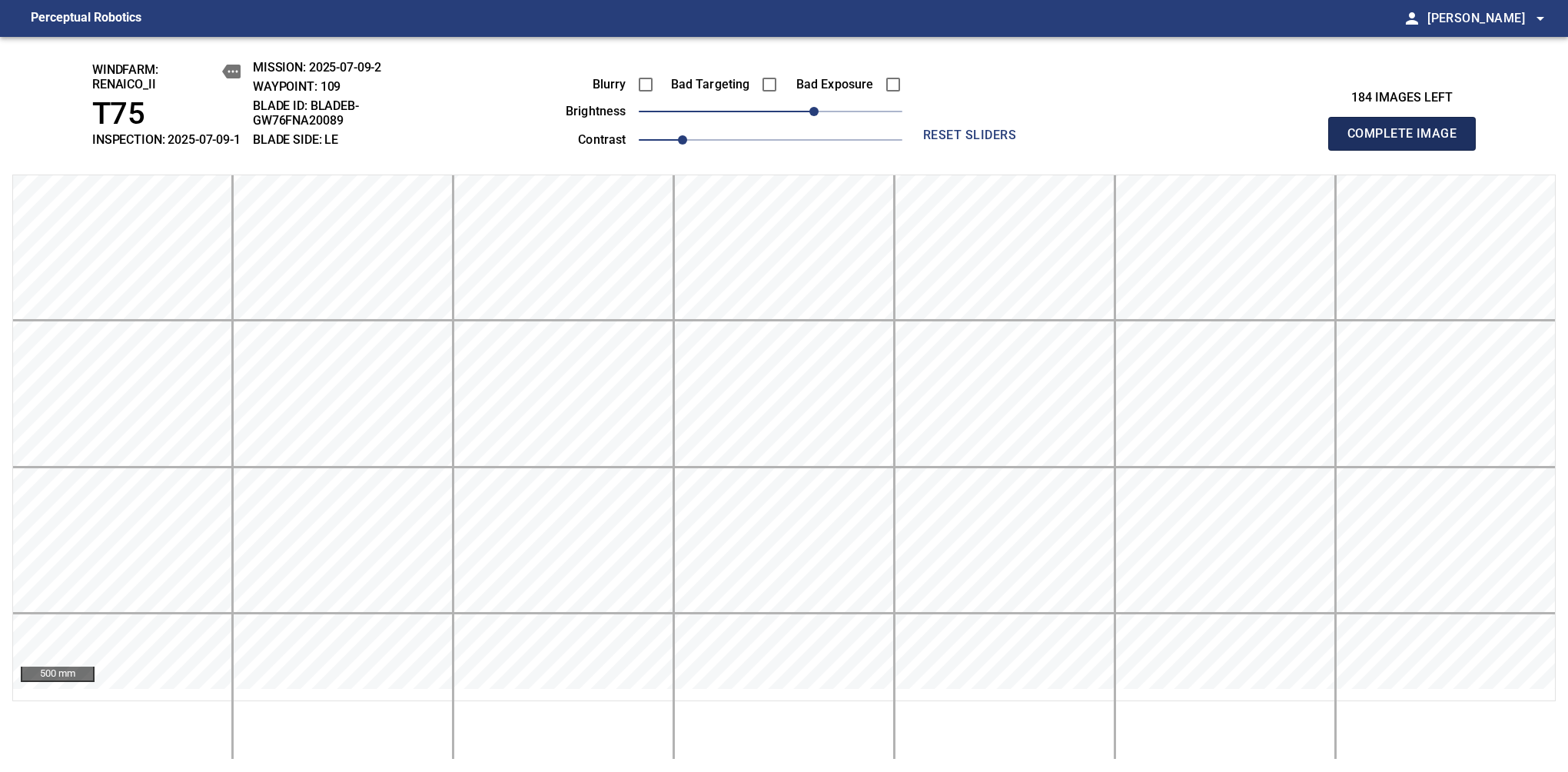
click at [1408, 141] on span "Complete Image" at bounding box center [1402, 133] width 113 height 22
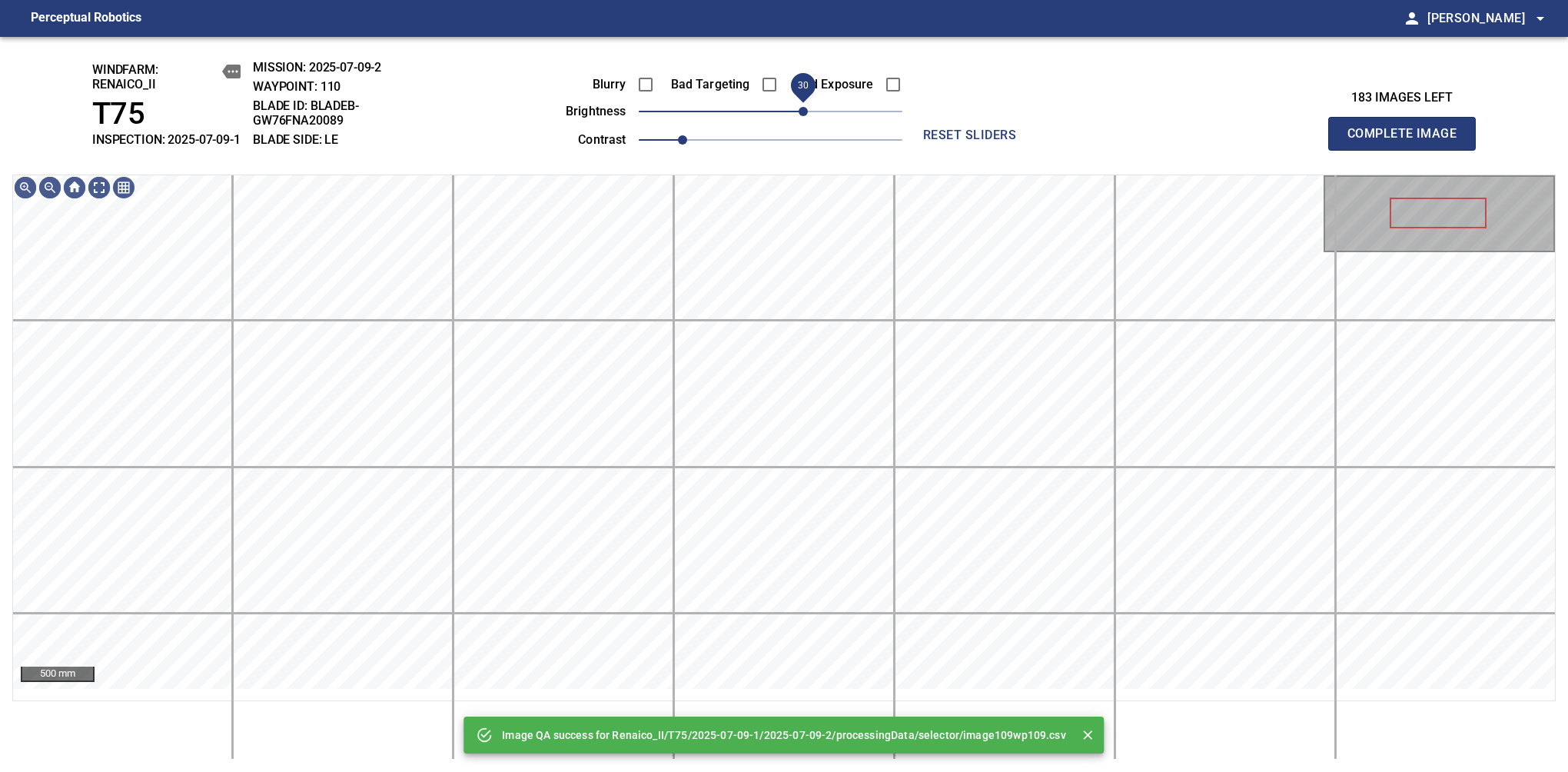
click at [805, 122] on span "30" at bounding box center [770, 111] width 264 height 22
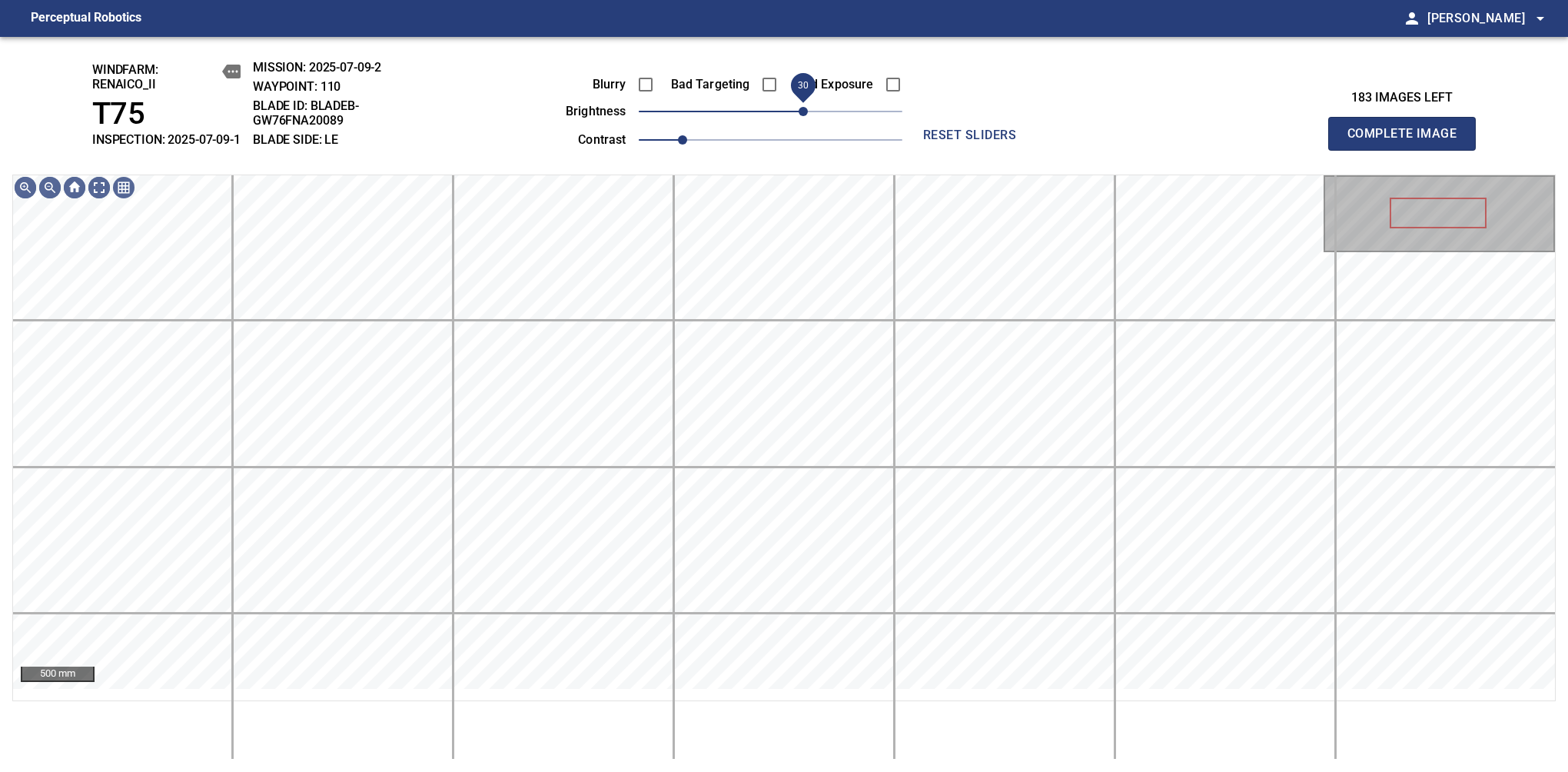
click at [805, 116] on span "30" at bounding box center [803, 112] width 10 height 10
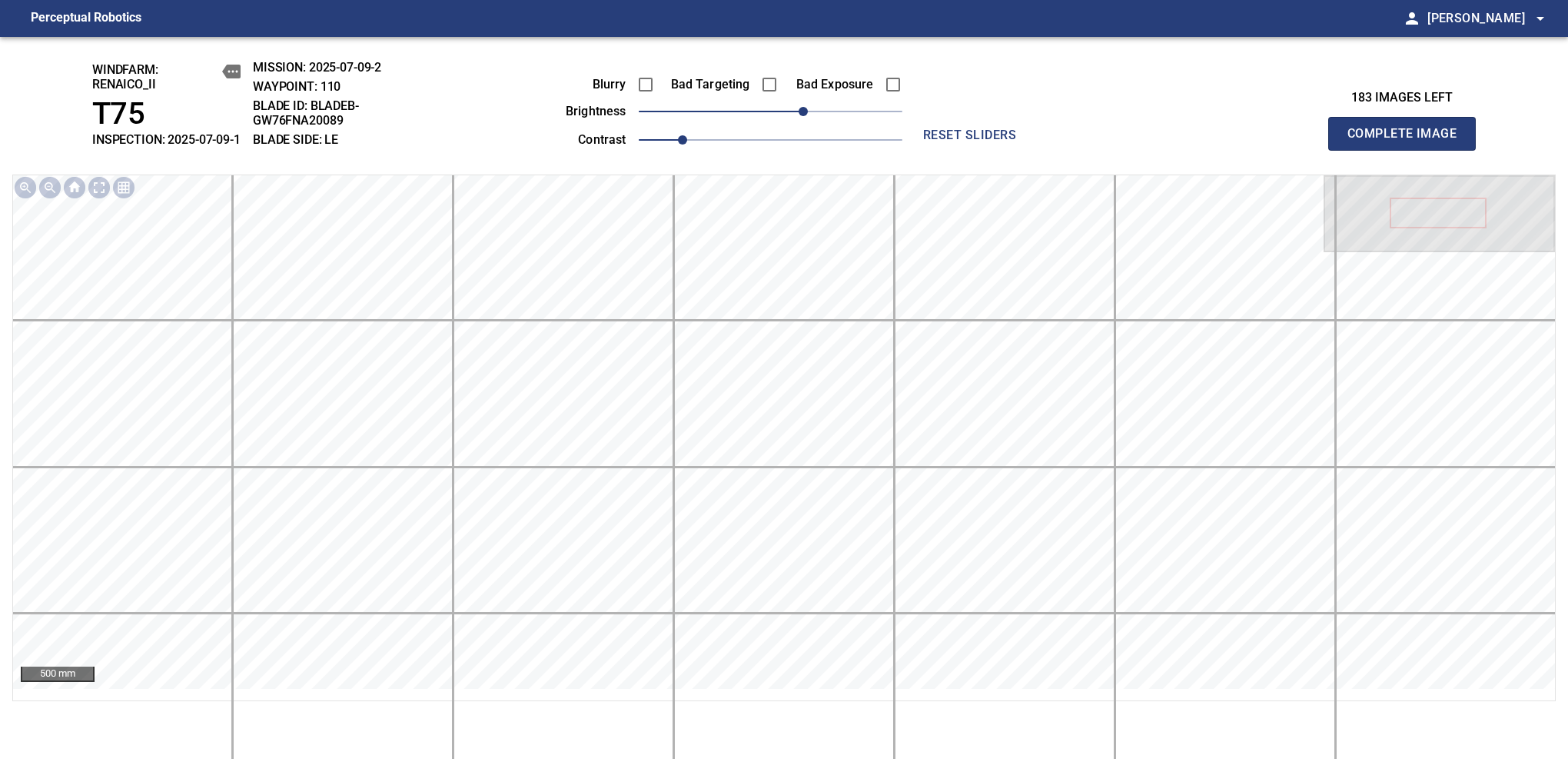
click at [1408, 141] on span "Complete Image" at bounding box center [1402, 133] width 113 height 22
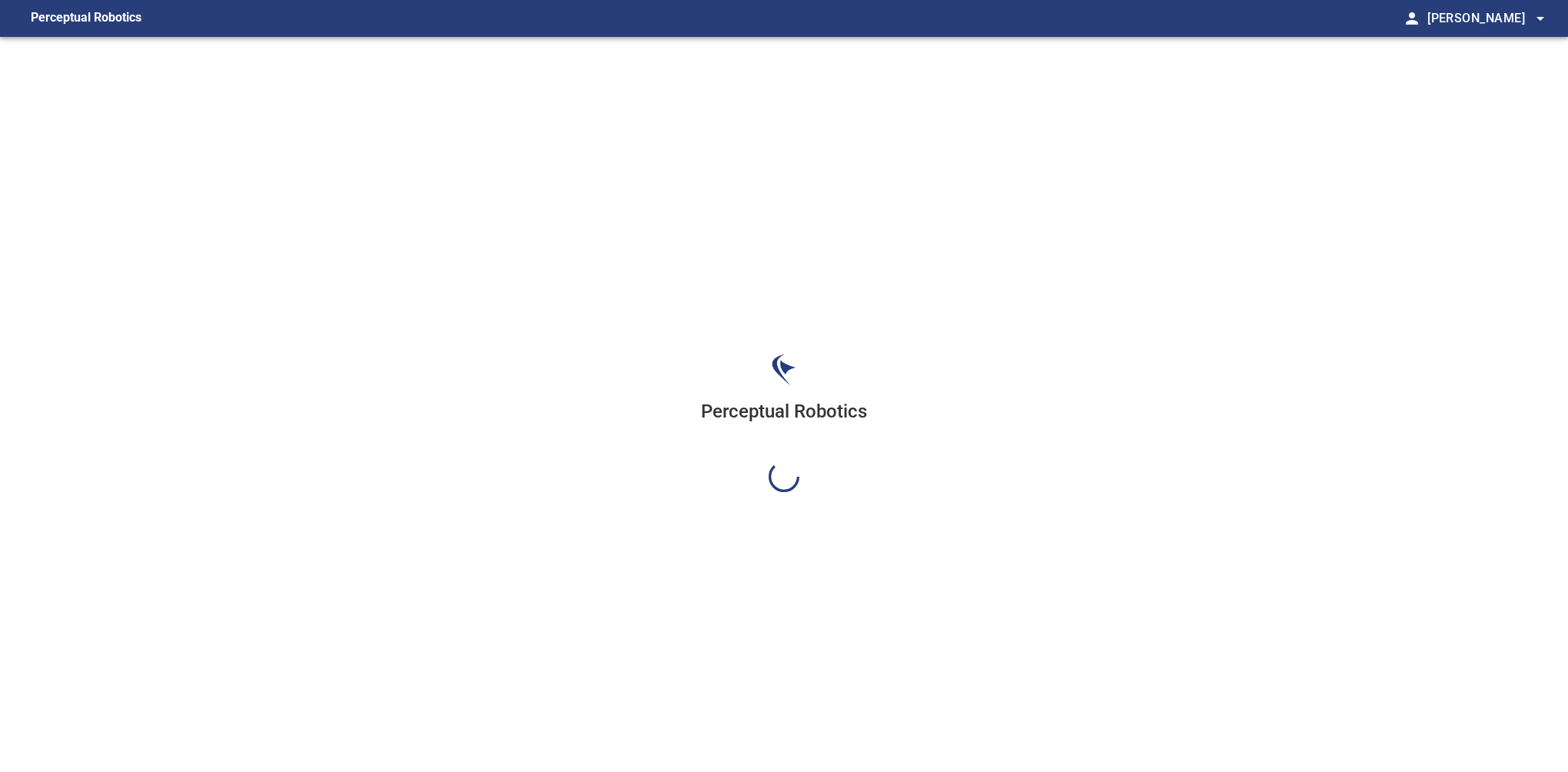
click at [805, 131] on div "Perceptual Robotics" at bounding box center [784, 423] width 1568 height 772
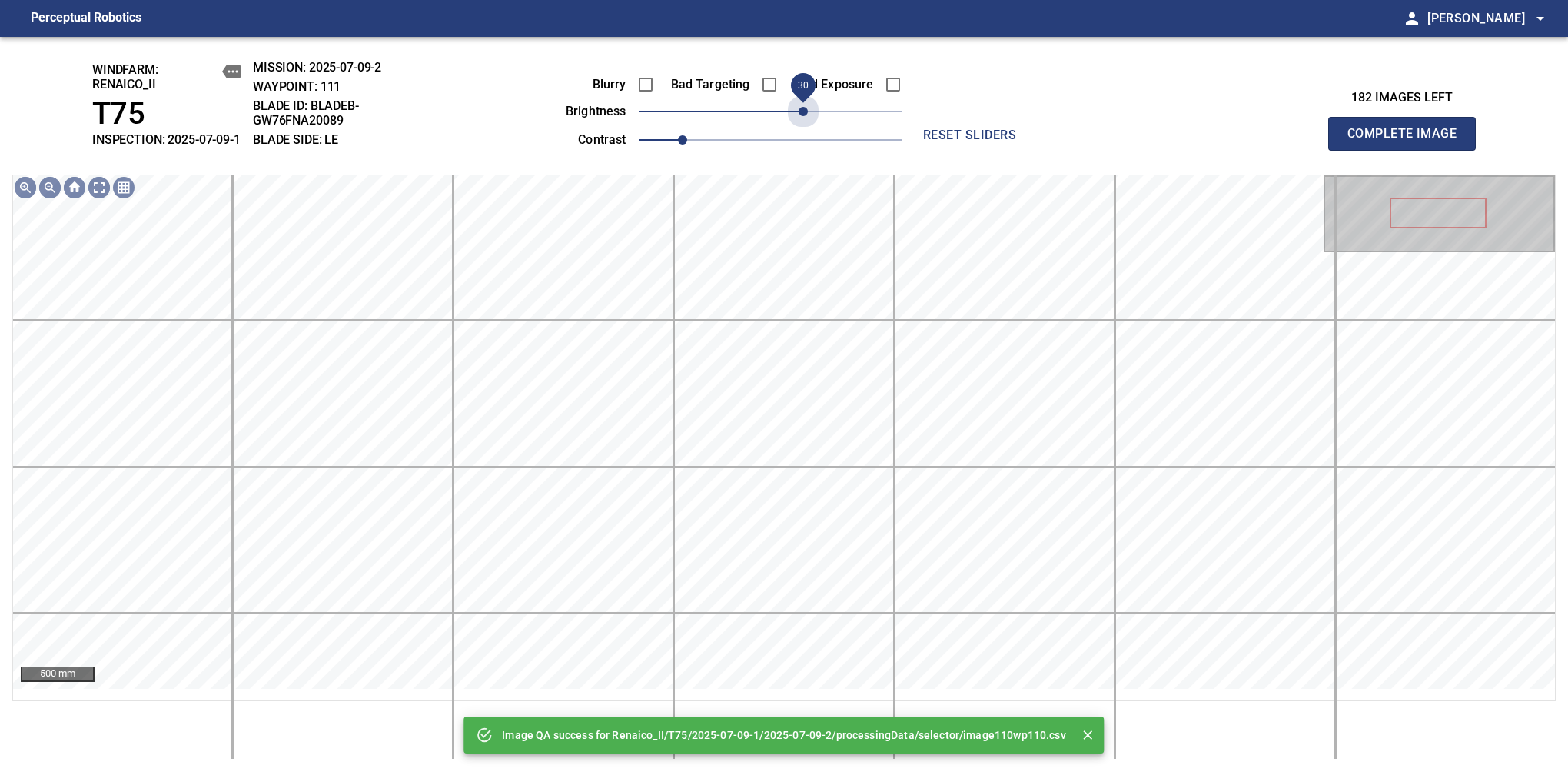
click at [805, 122] on span "30" at bounding box center [770, 111] width 264 height 22
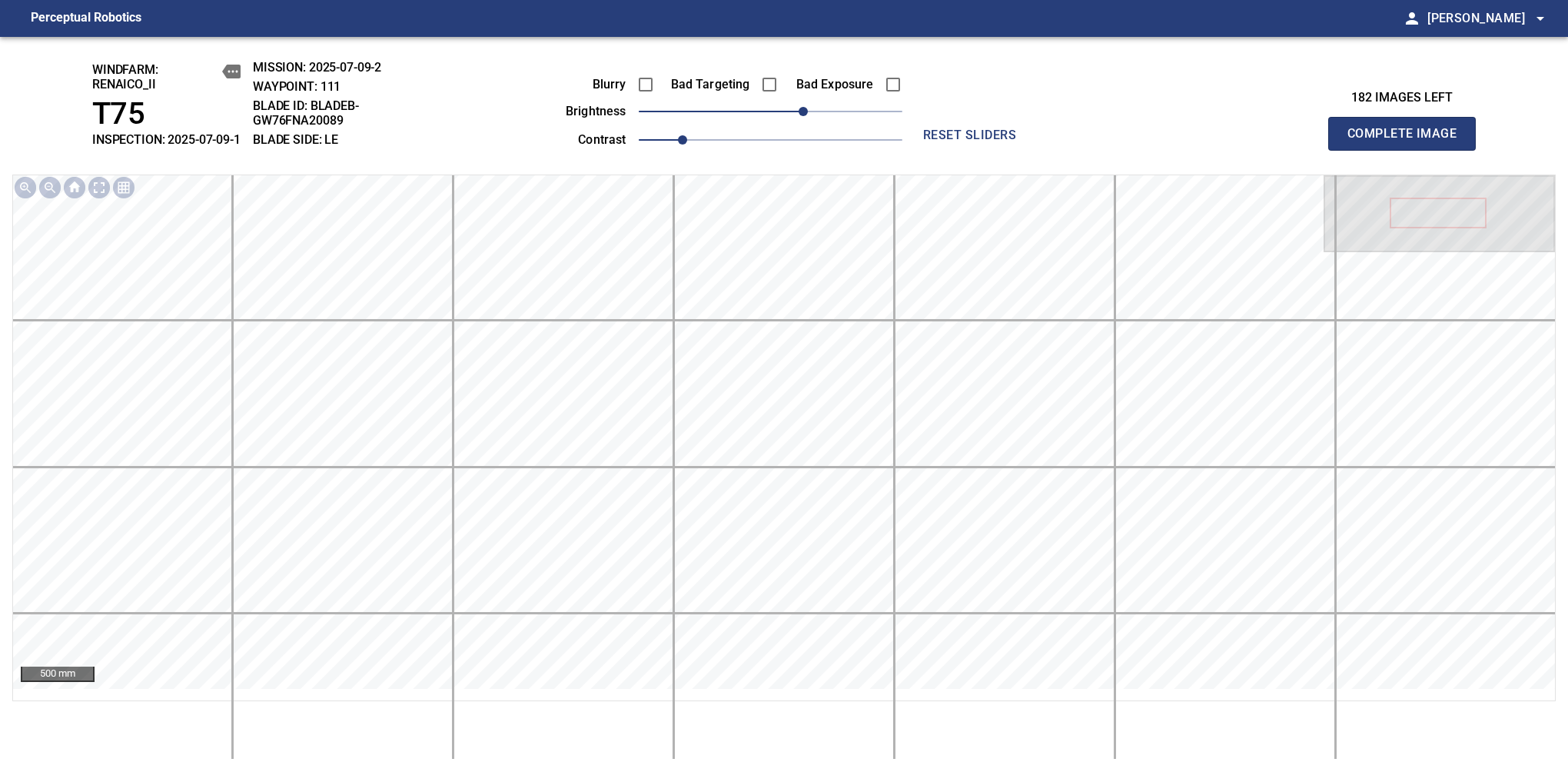
click at [1408, 141] on span "Complete Image" at bounding box center [1402, 133] width 113 height 22
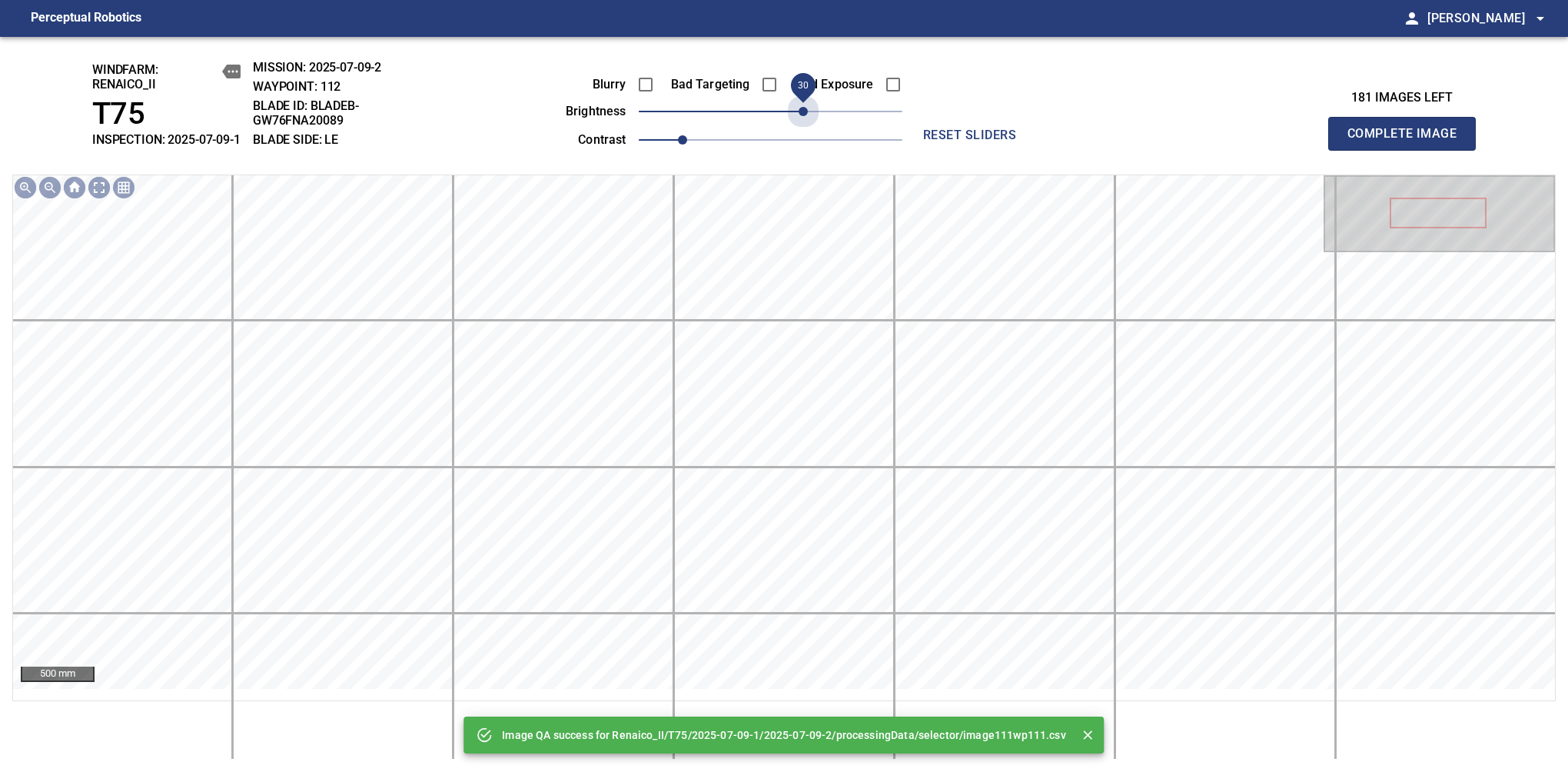
click at [805, 122] on span "30" at bounding box center [770, 111] width 264 height 22
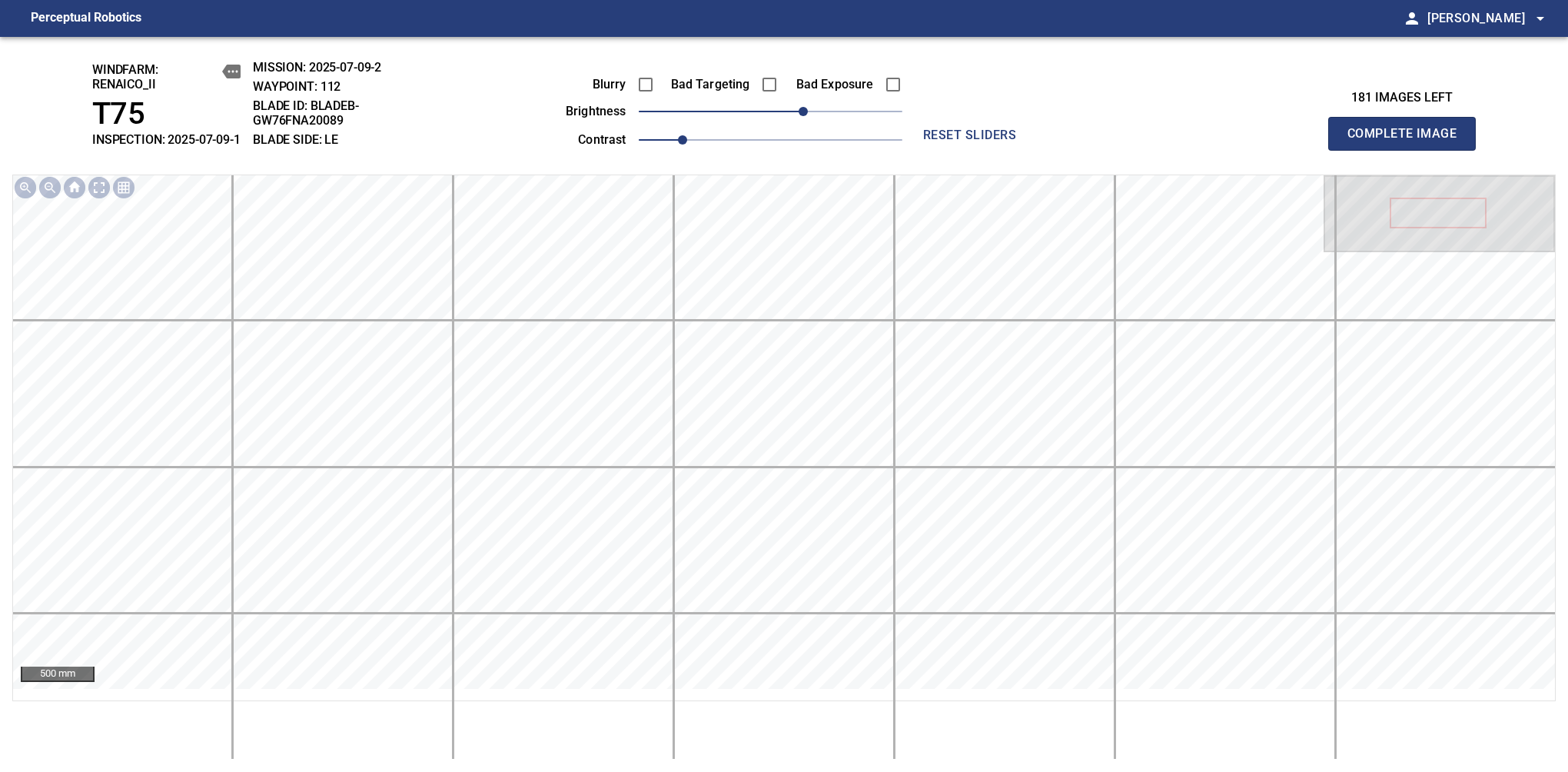
click at [1408, 141] on span "Complete Image" at bounding box center [1402, 133] width 113 height 22
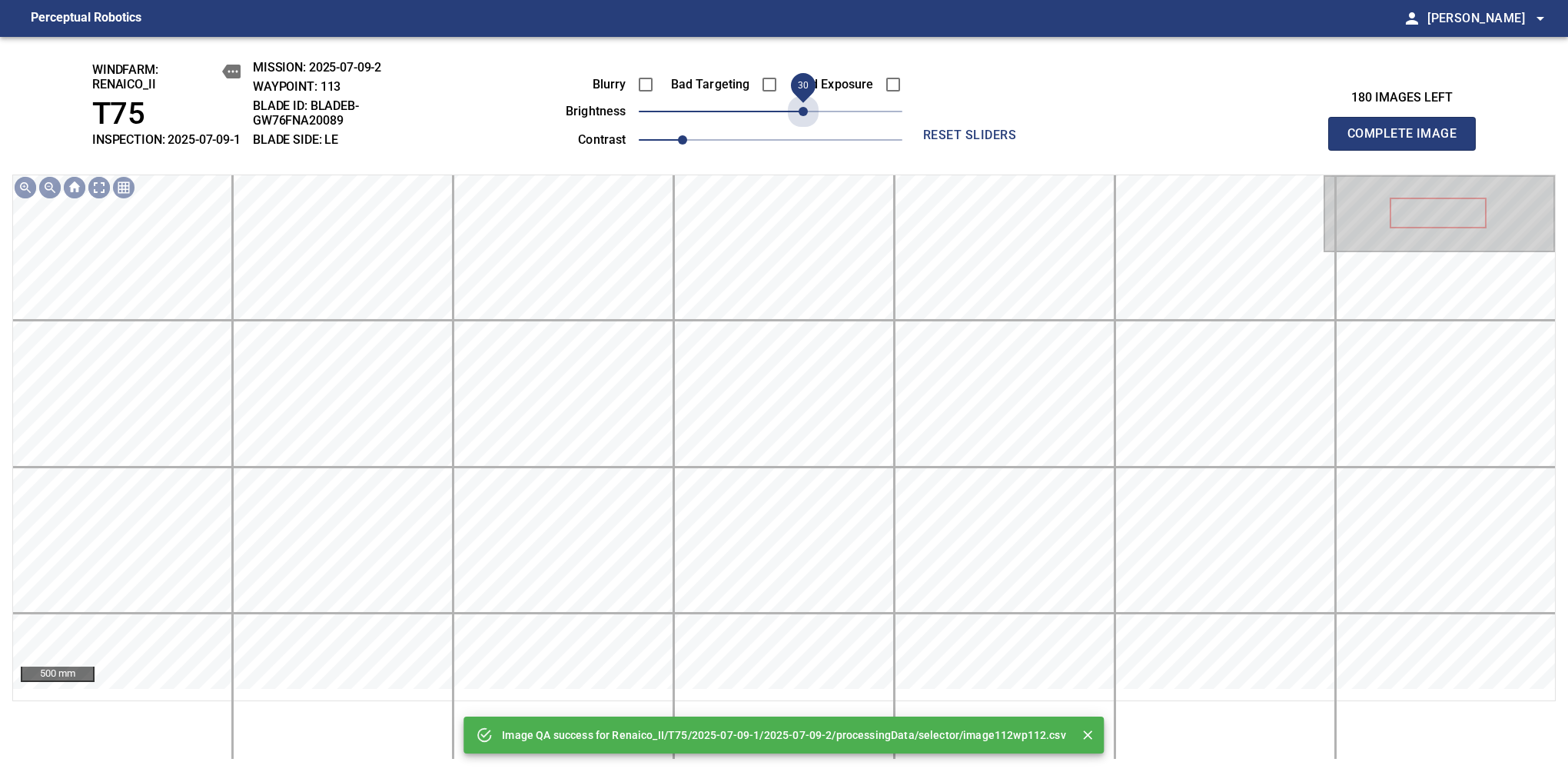
click at [805, 122] on span "30" at bounding box center [770, 111] width 264 height 22
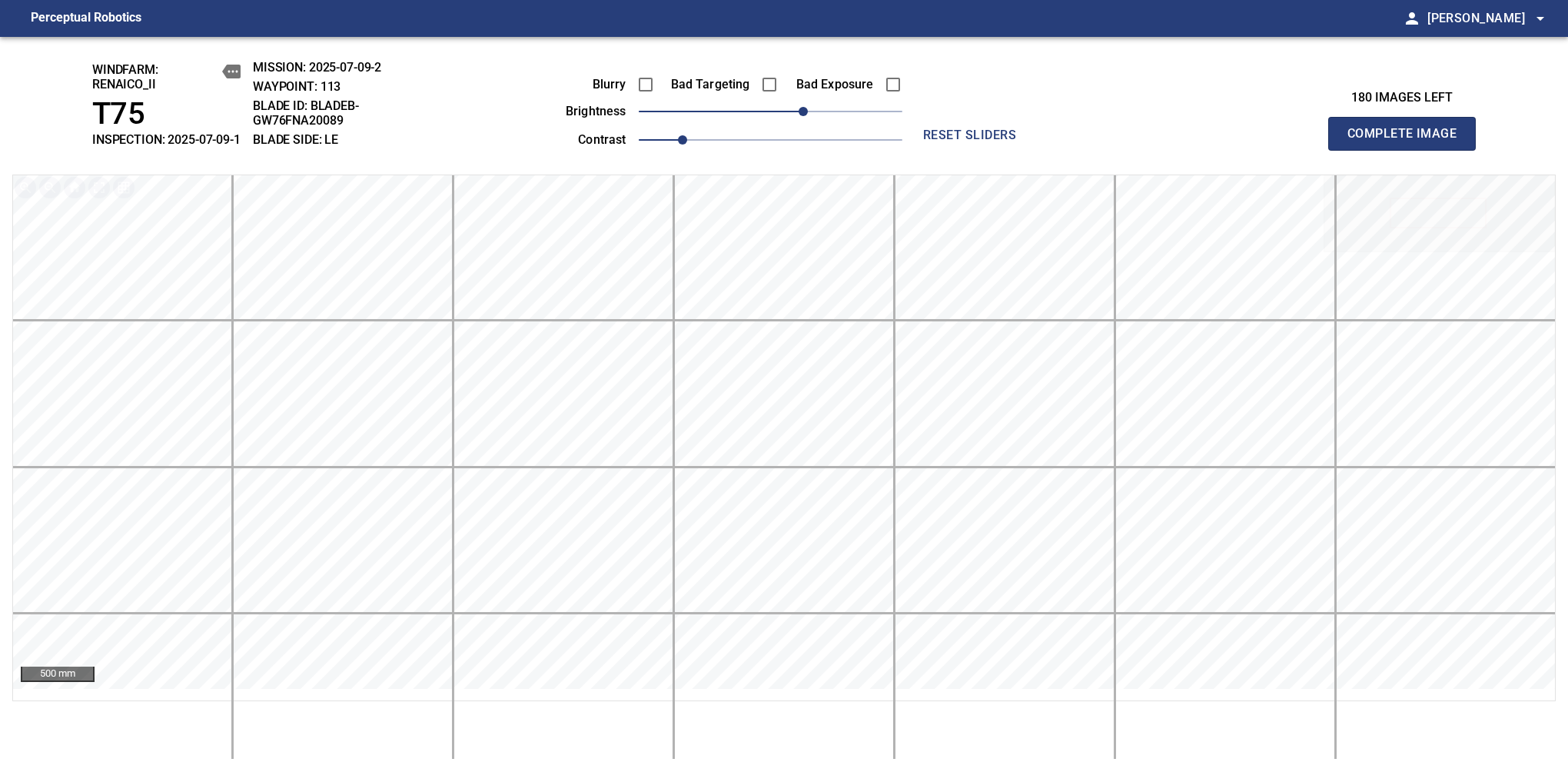
click at [1408, 141] on span "Complete Image" at bounding box center [1402, 133] width 113 height 22
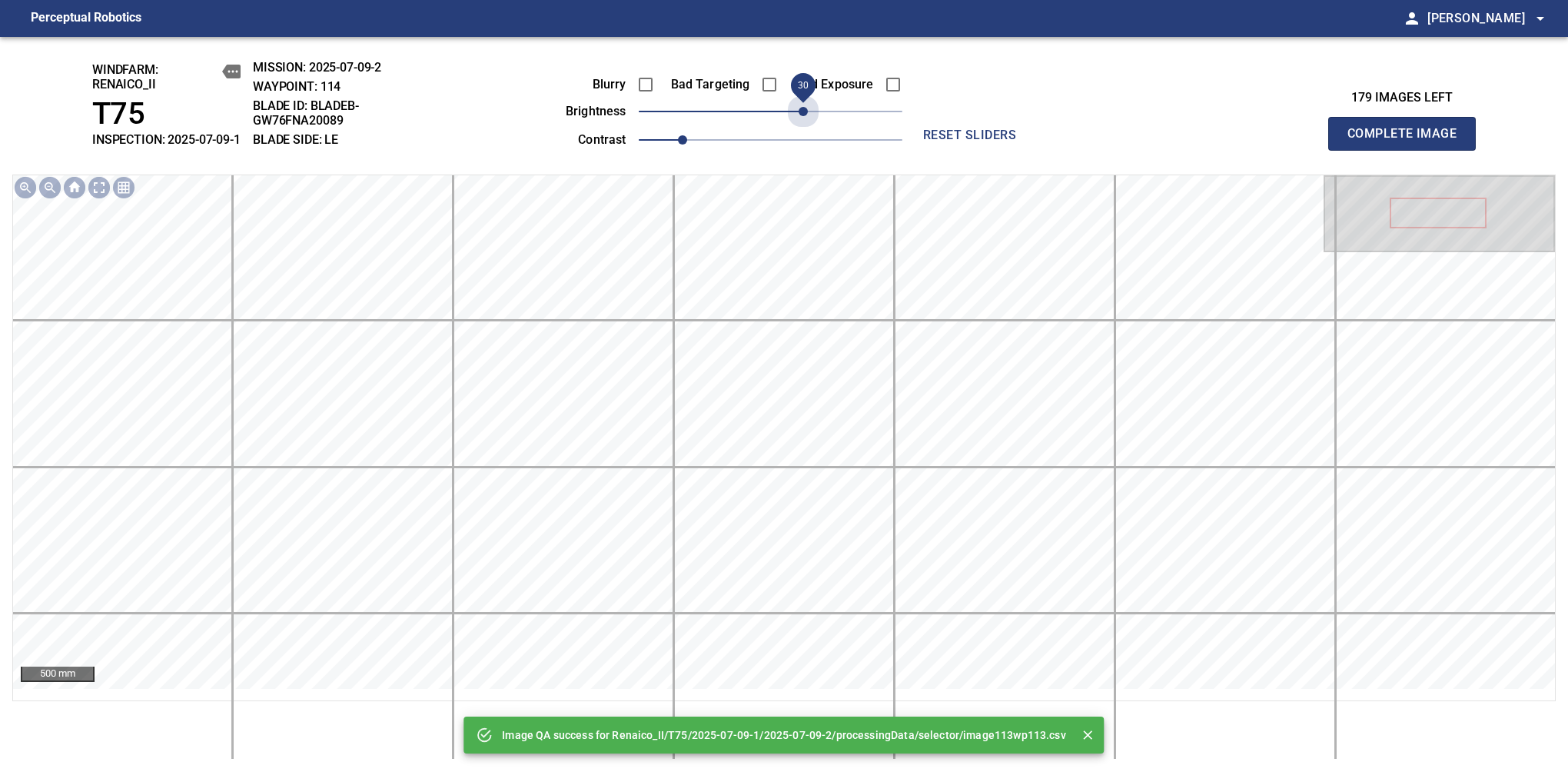
click at [805, 122] on span "30" at bounding box center [770, 111] width 264 height 22
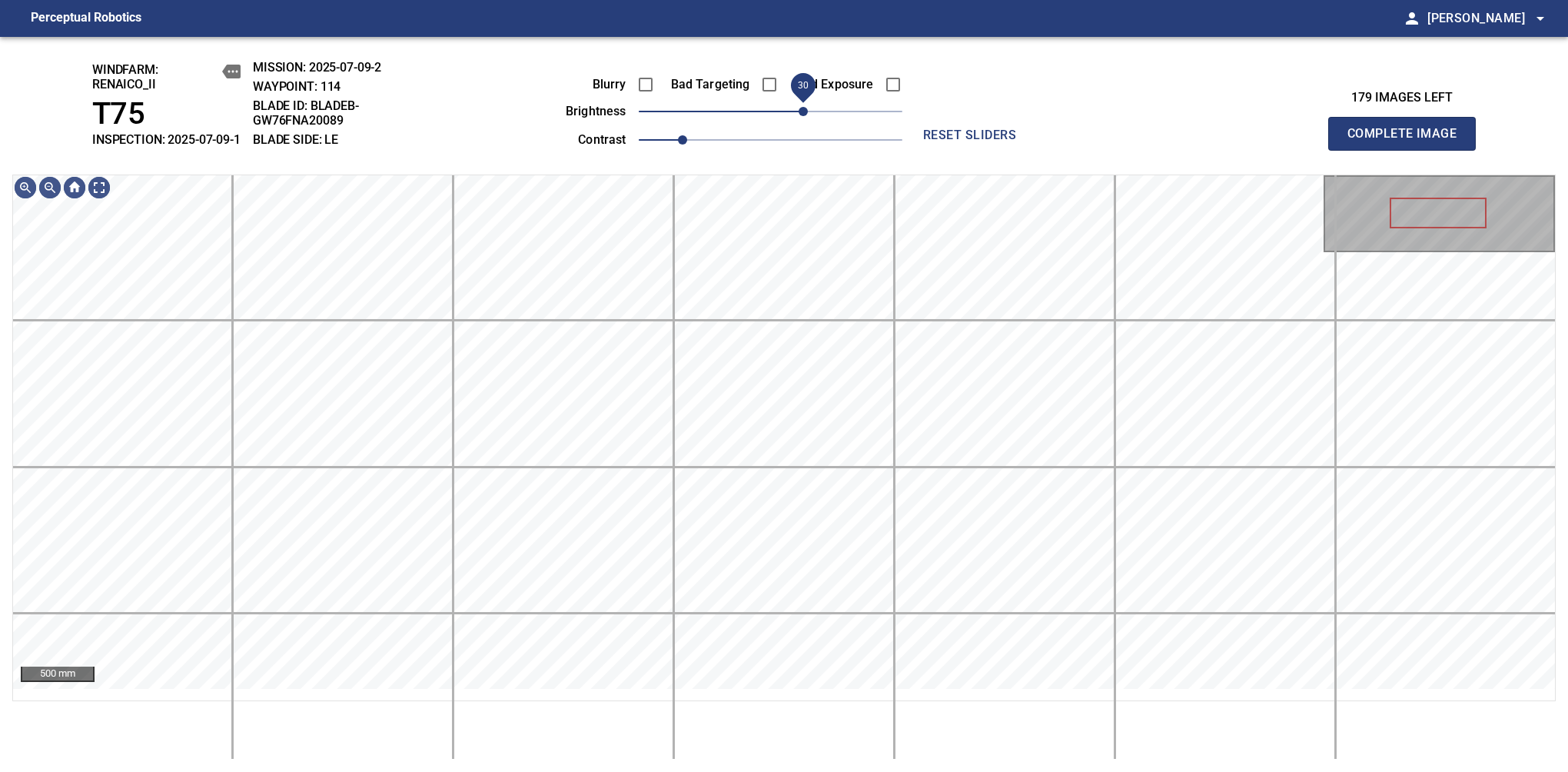
click at [799, 116] on span "30" at bounding box center [803, 112] width 10 height 10
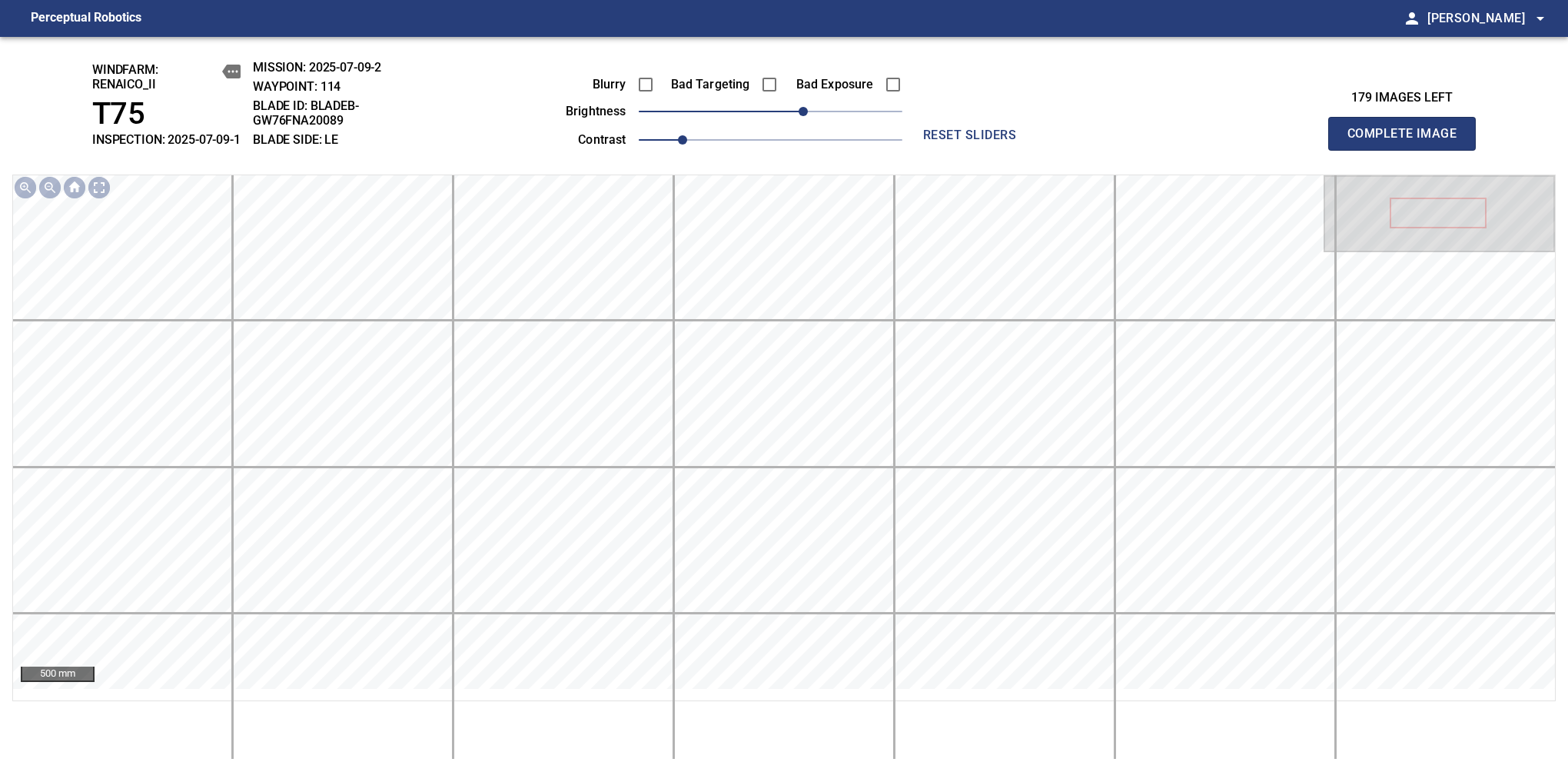
click at [1408, 141] on span "Complete Image" at bounding box center [1402, 133] width 113 height 22
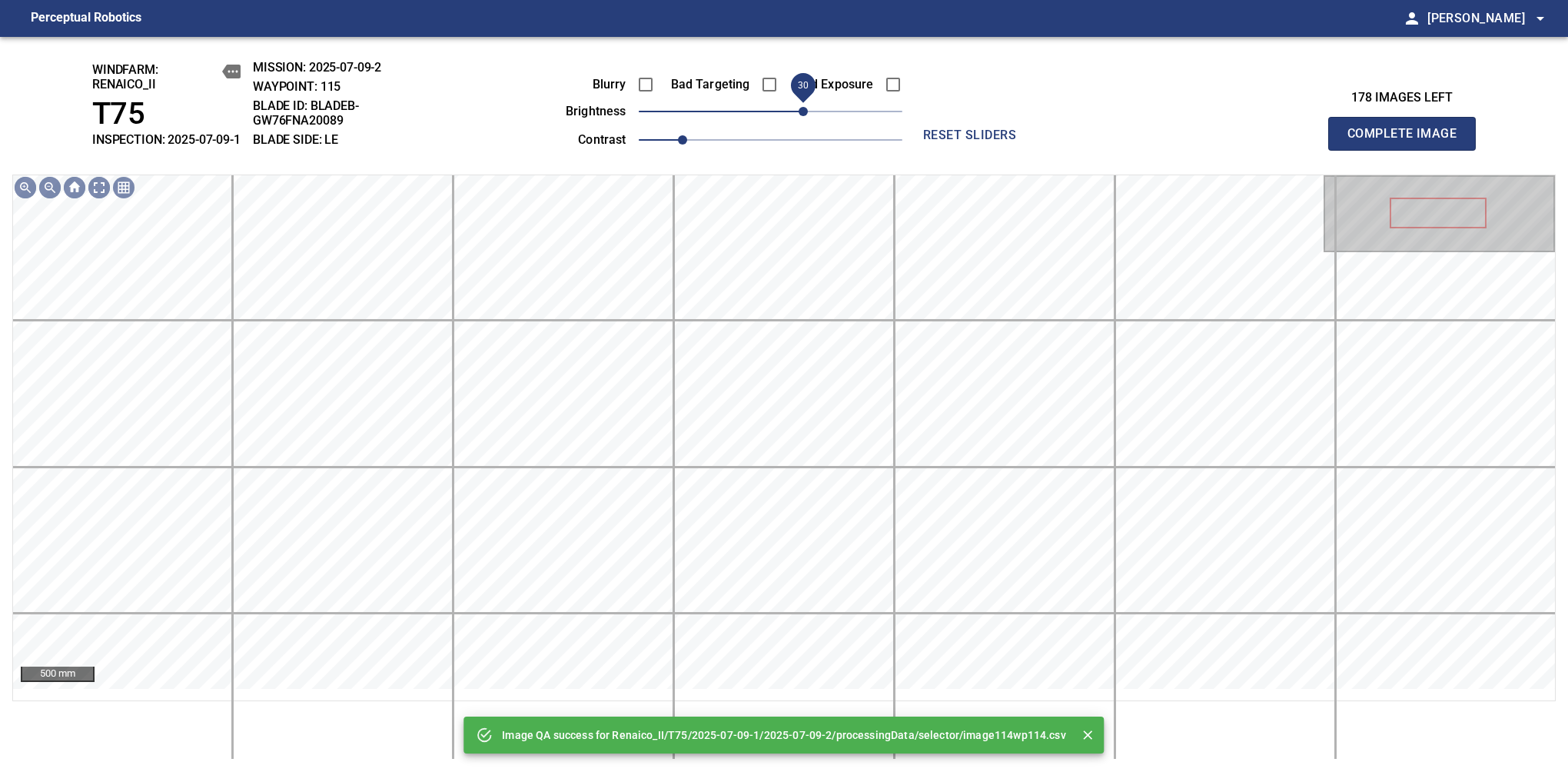
click at [799, 115] on span "30" at bounding box center [770, 111] width 264 height 22
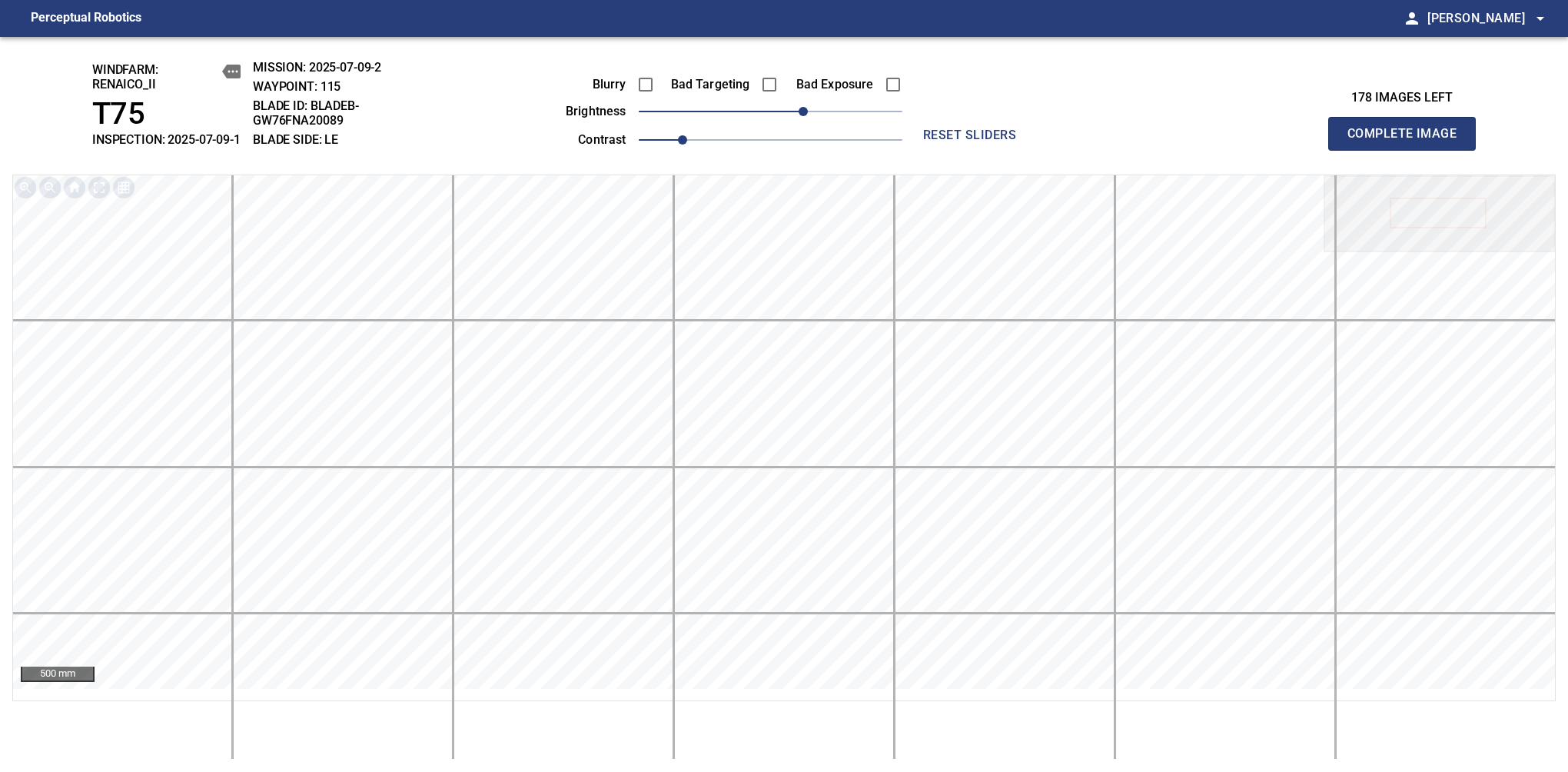
click at [1408, 141] on span "Complete Image" at bounding box center [1402, 133] width 113 height 22
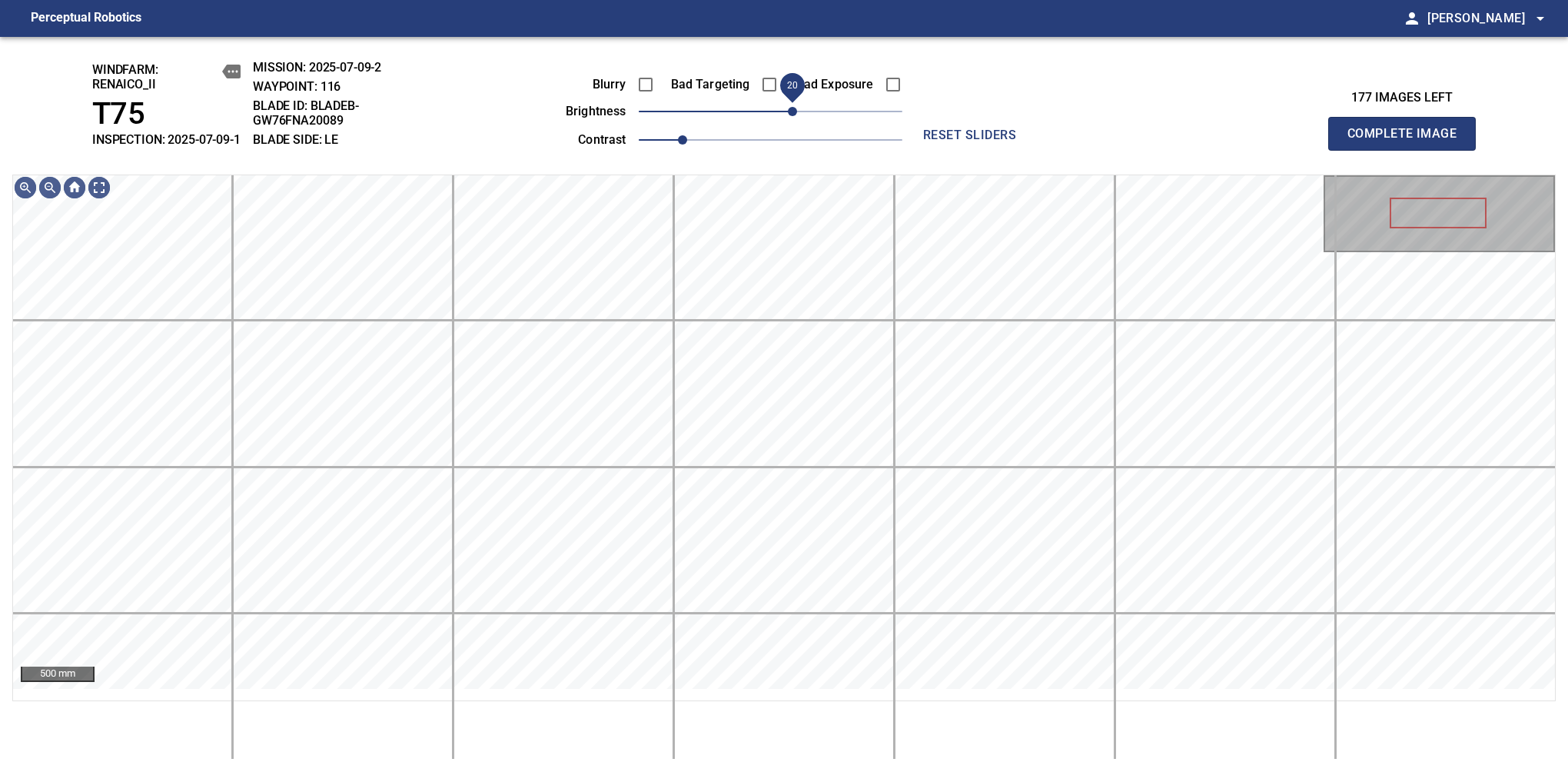
drag, startPoint x: 770, startPoint y: 126, endPoint x: 794, endPoint y: 129, distance: 24.2
click at [794, 116] on span "20" at bounding box center [793, 112] width 10 height 10
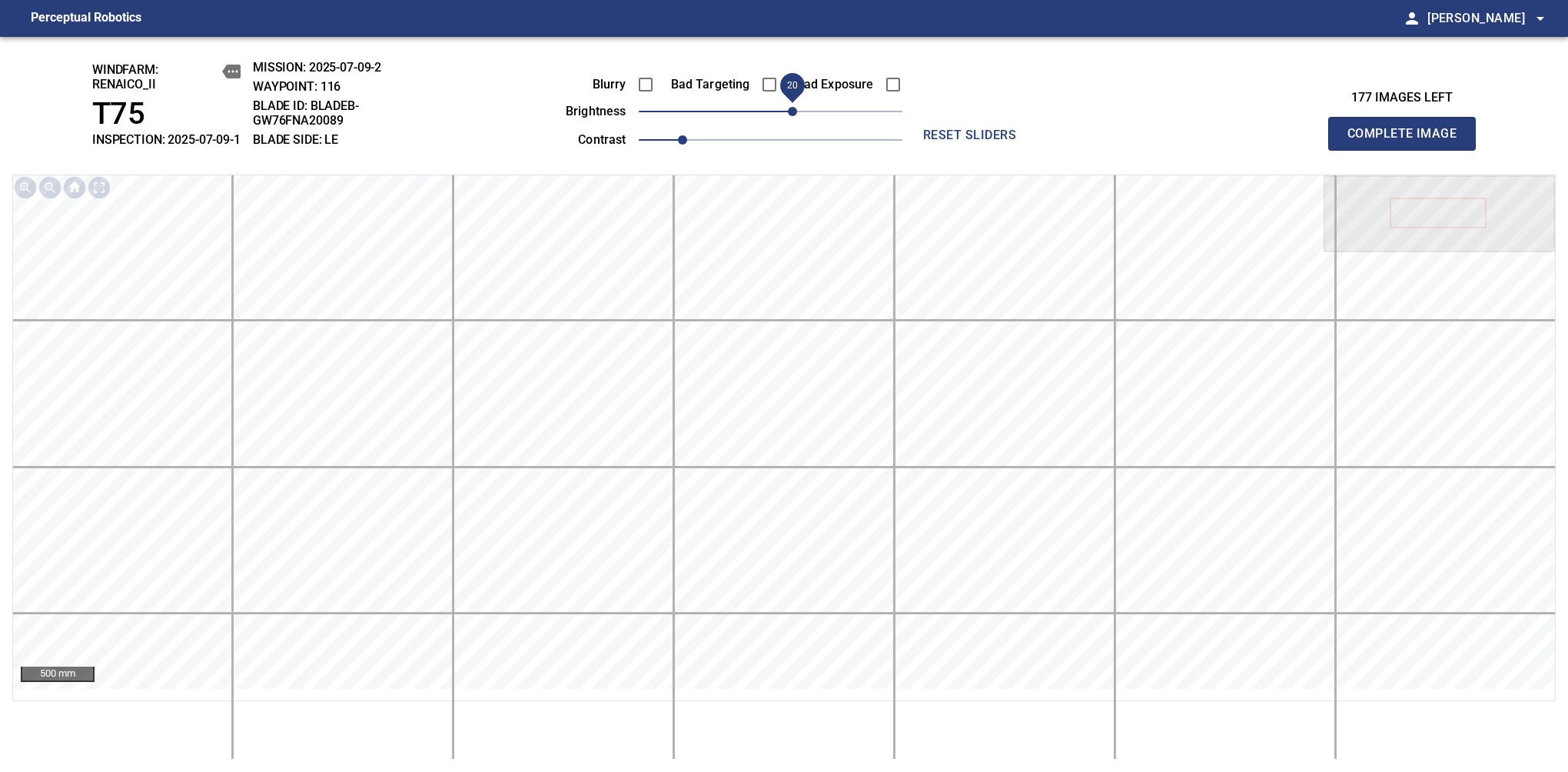
click at [1408, 141] on span "Complete Image" at bounding box center [1402, 133] width 113 height 22
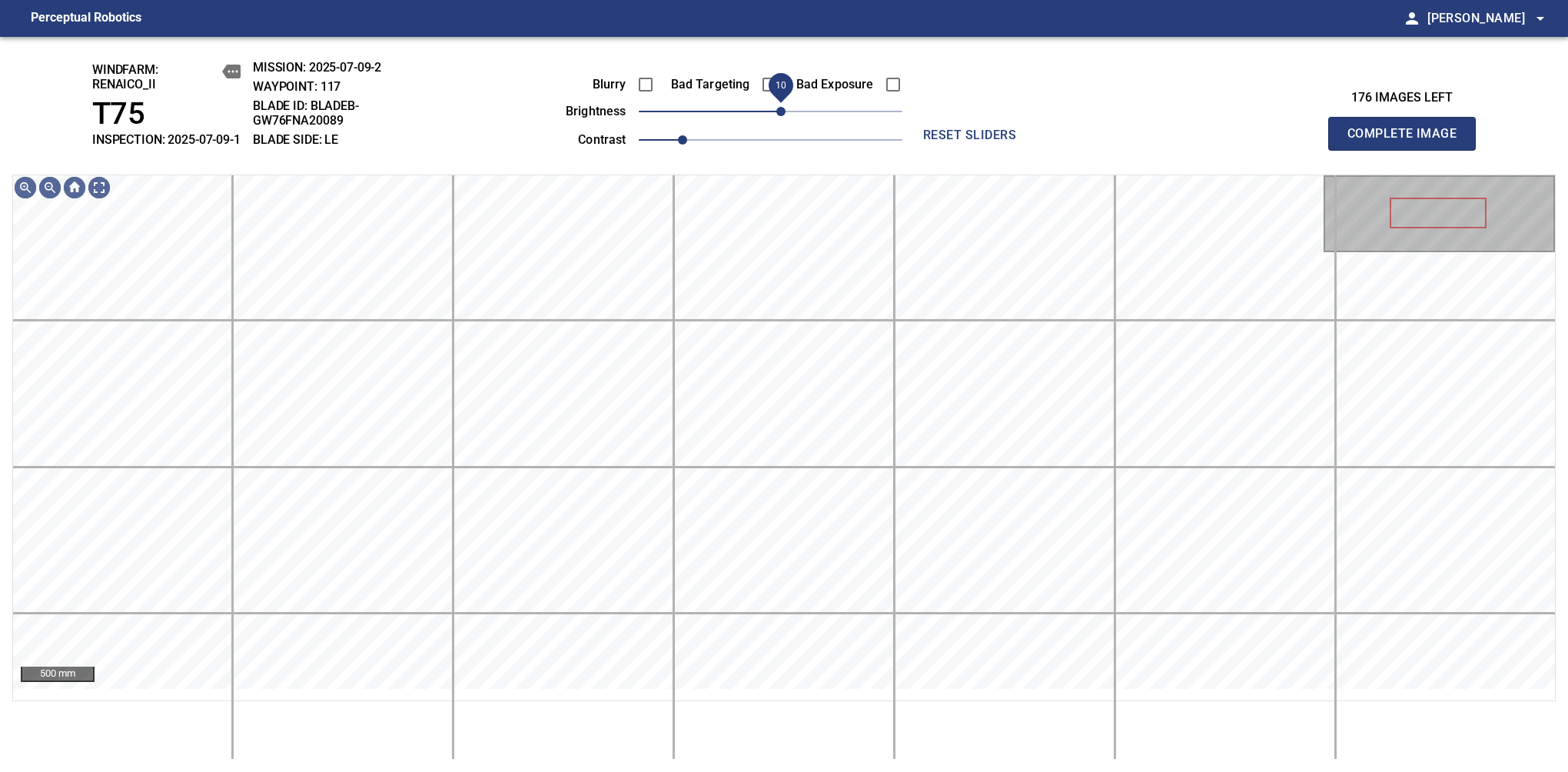
click at [784, 116] on span "10" at bounding box center [782, 112] width 10 height 10
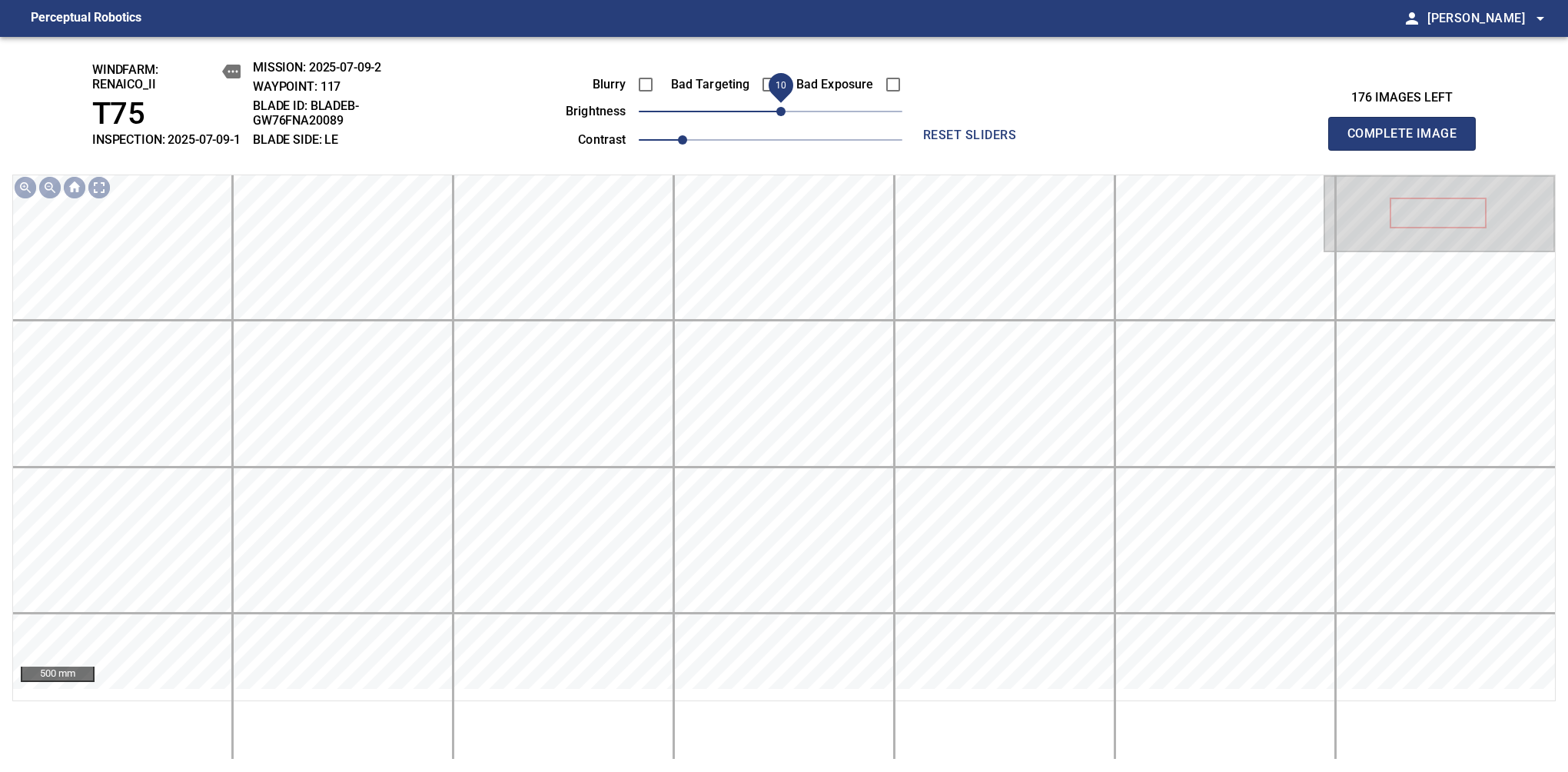
click at [1408, 141] on span "Complete Image" at bounding box center [1402, 133] width 113 height 22
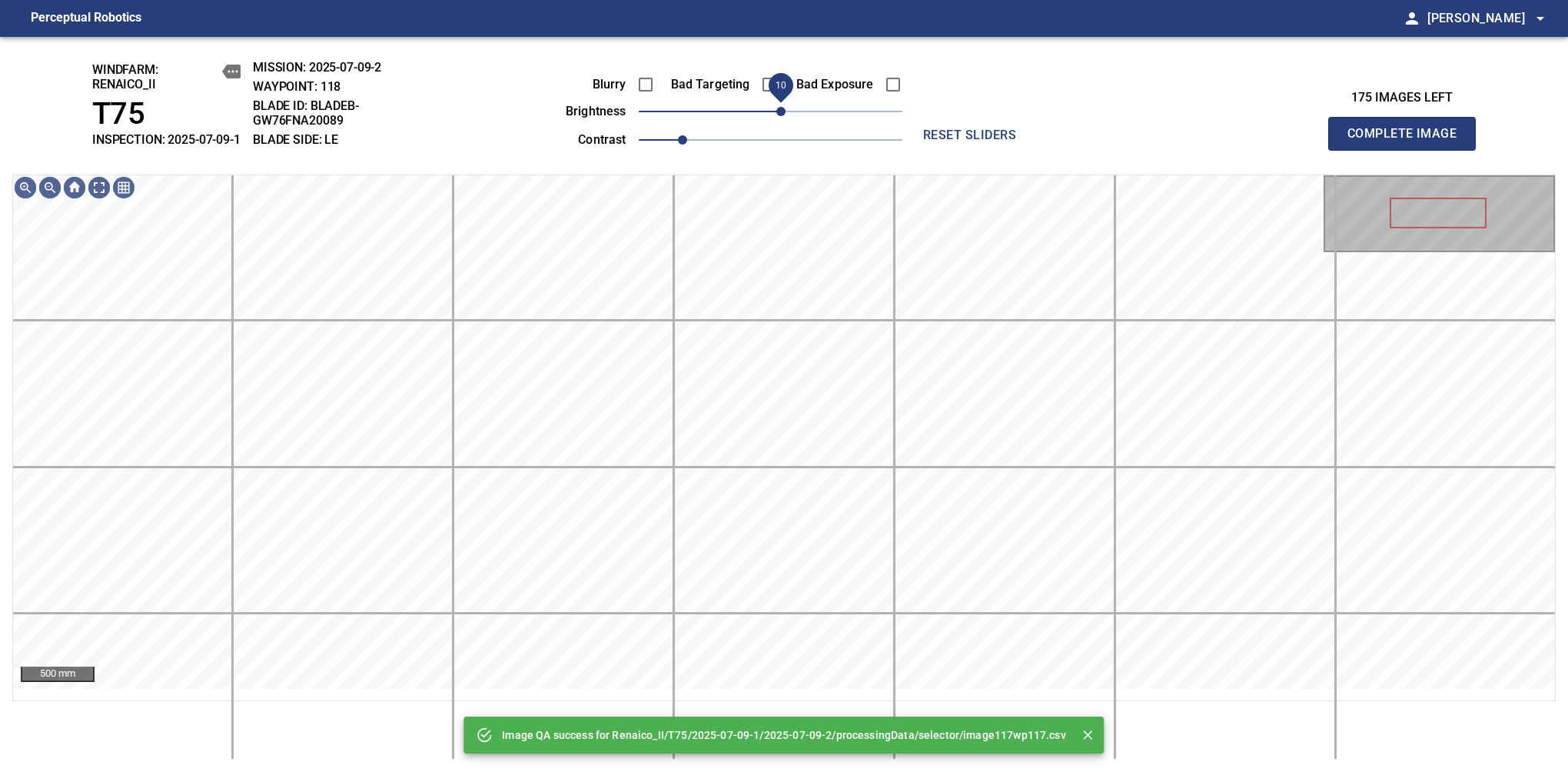
click at [778, 116] on span "10" at bounding box center [782, 112] width 10 height 10
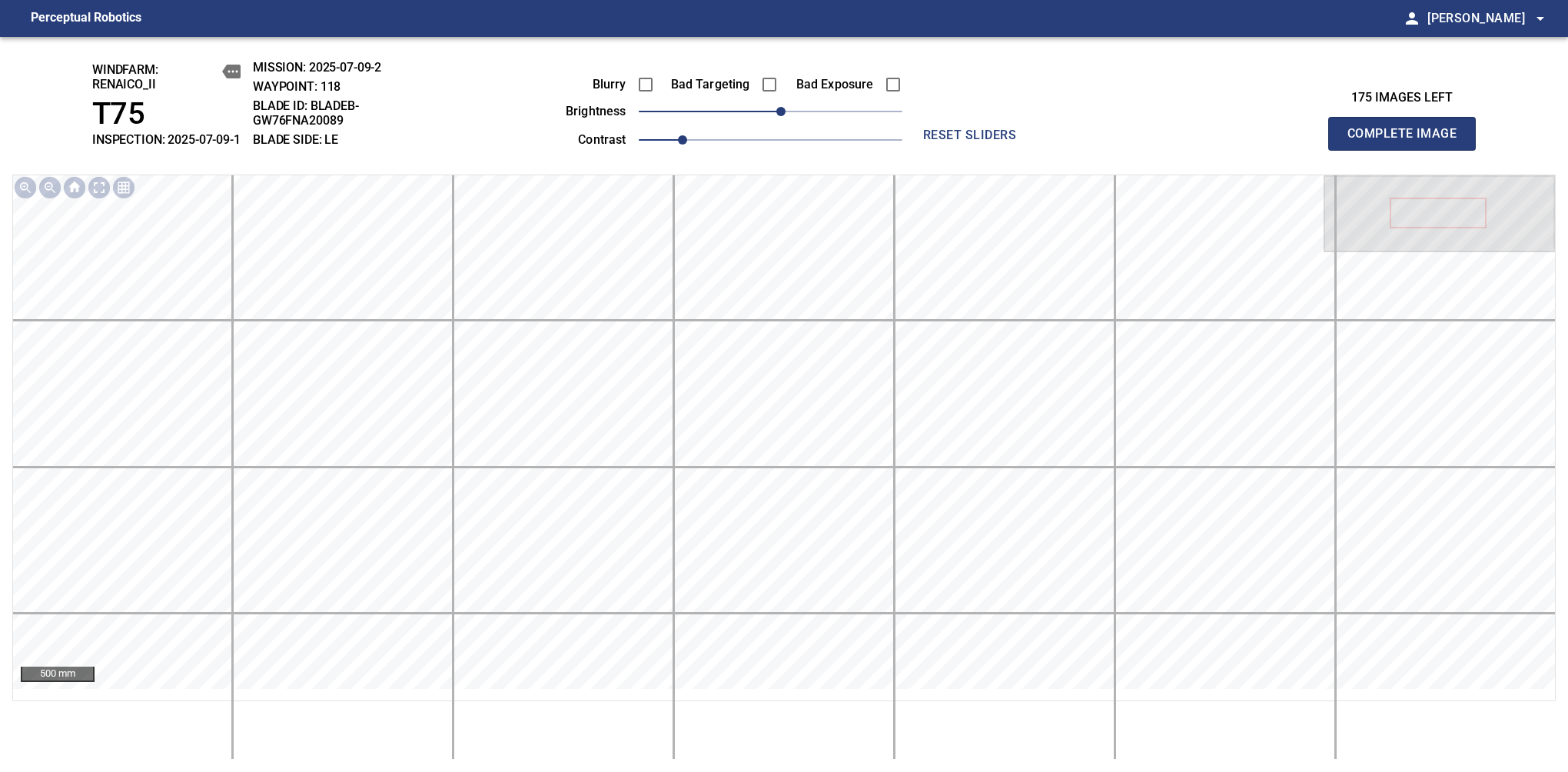
click at [1408, 141] on span "Complete Image" at bounding box center [1402, 133] width 113 height 22
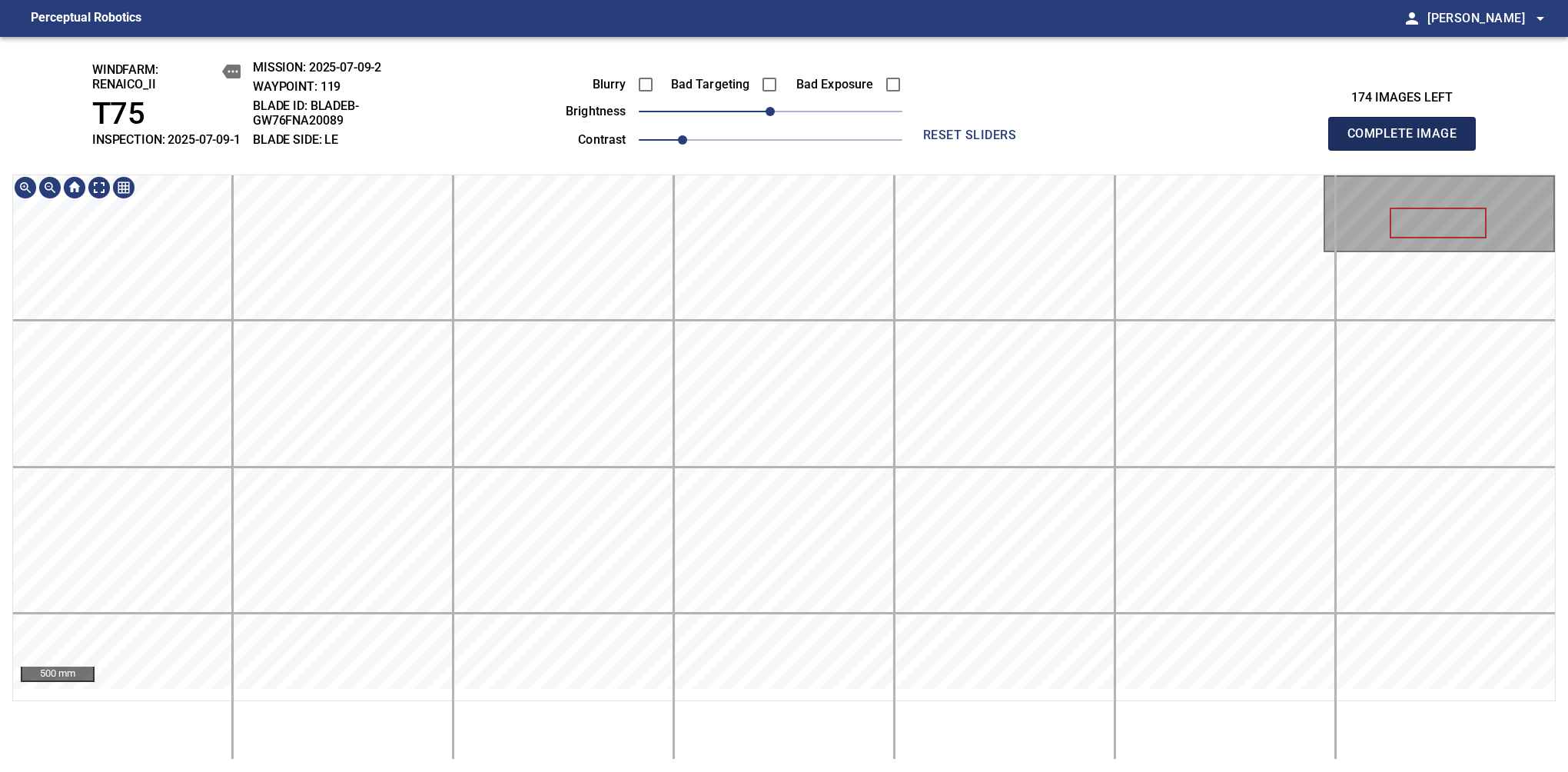
click at [1408, 141] on span "Complete Image" at bounding box center [1402, 133] width 113 height 22
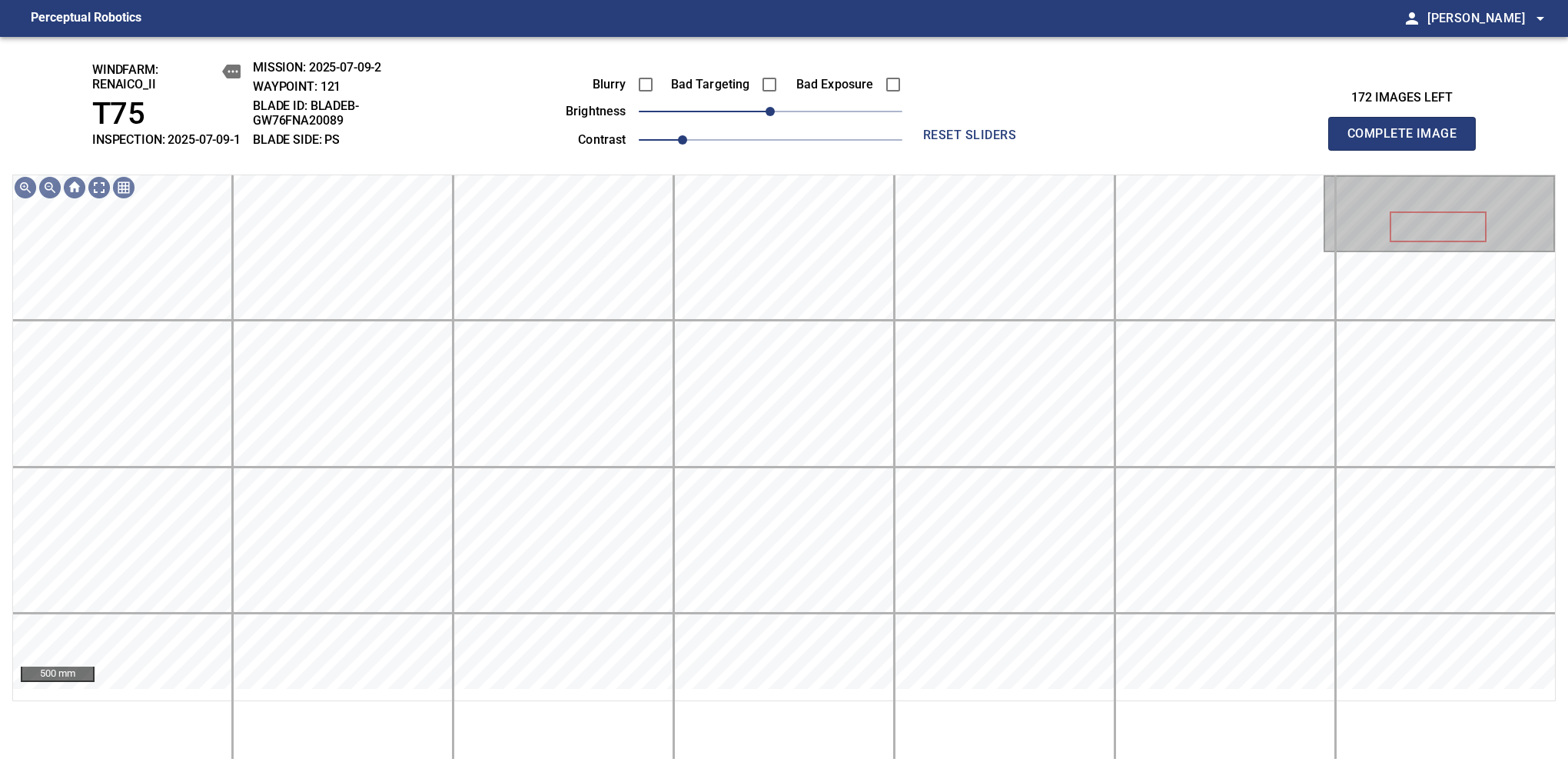
click at [1408, 141] on span "Complete Image" at bounding box center [1402, 133] width 113 height 22
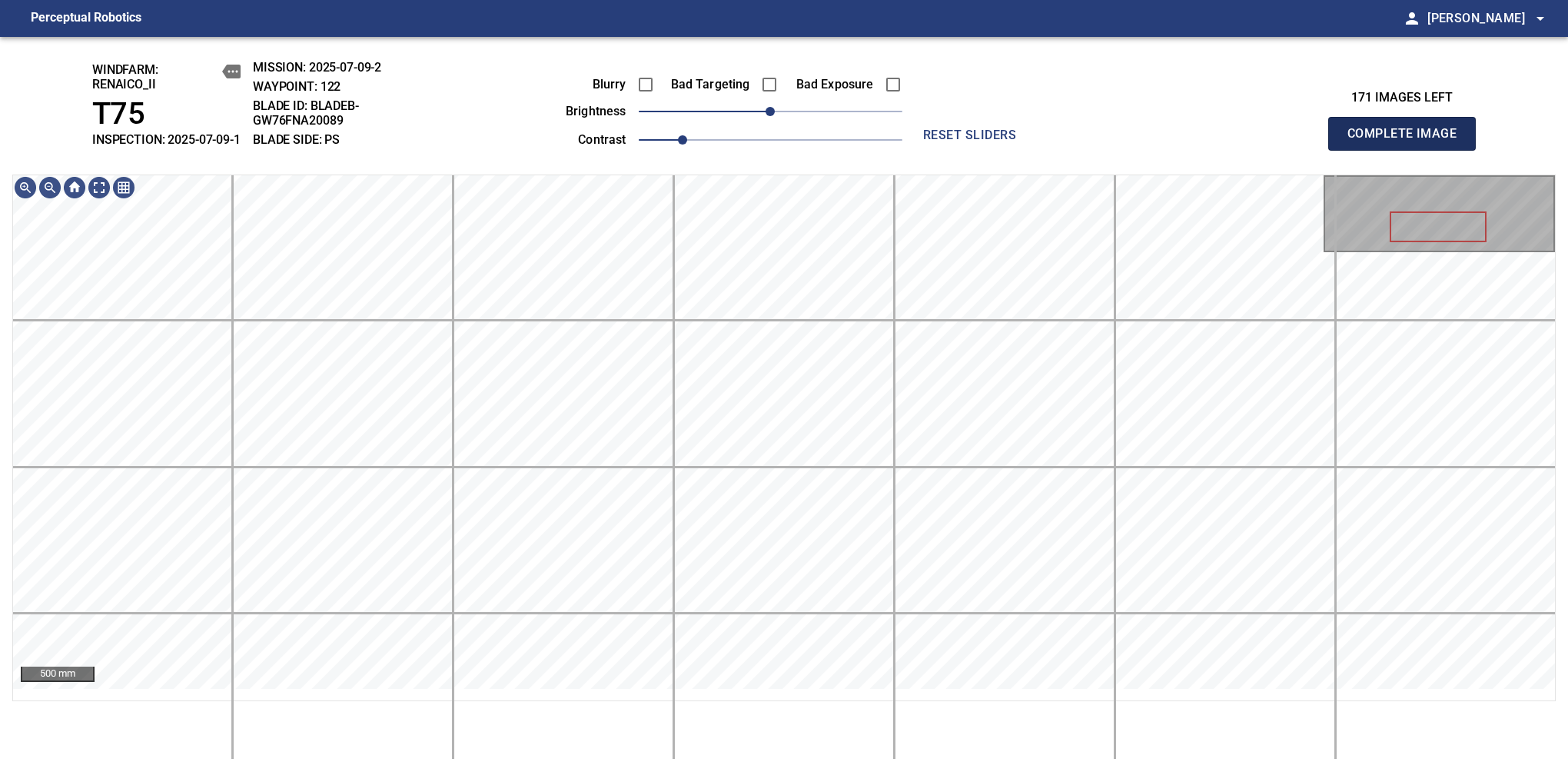
click at [1408, 141] on span "Complete Image" at bounding box center [1402, 133] width 113 height 22
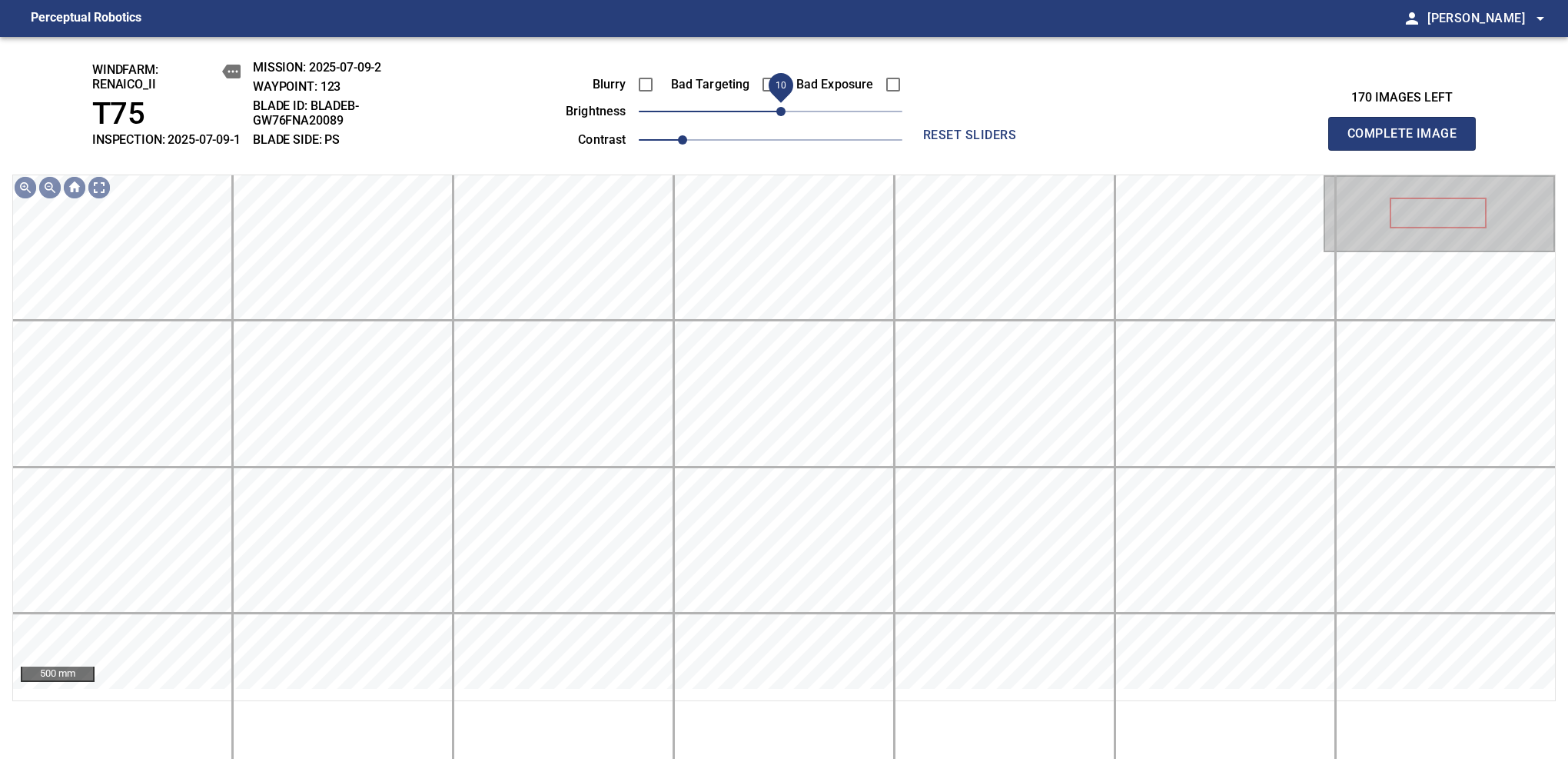
click at [777, 116] on span "10" at bounding box center [782, 112] width 10 height 10
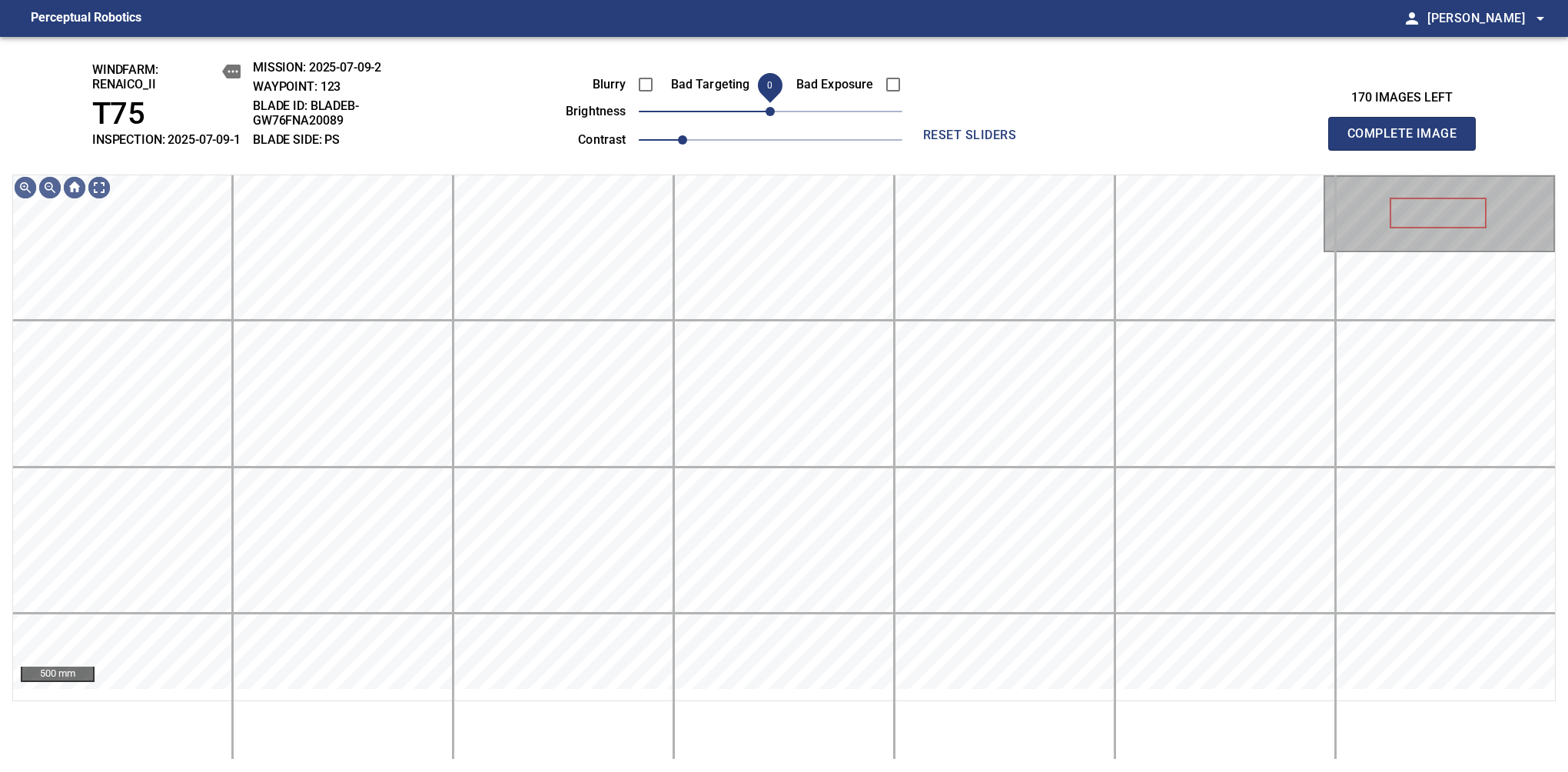
click at [774, 116] on span "0" at bounding box center [770, 112] width 10 height 10
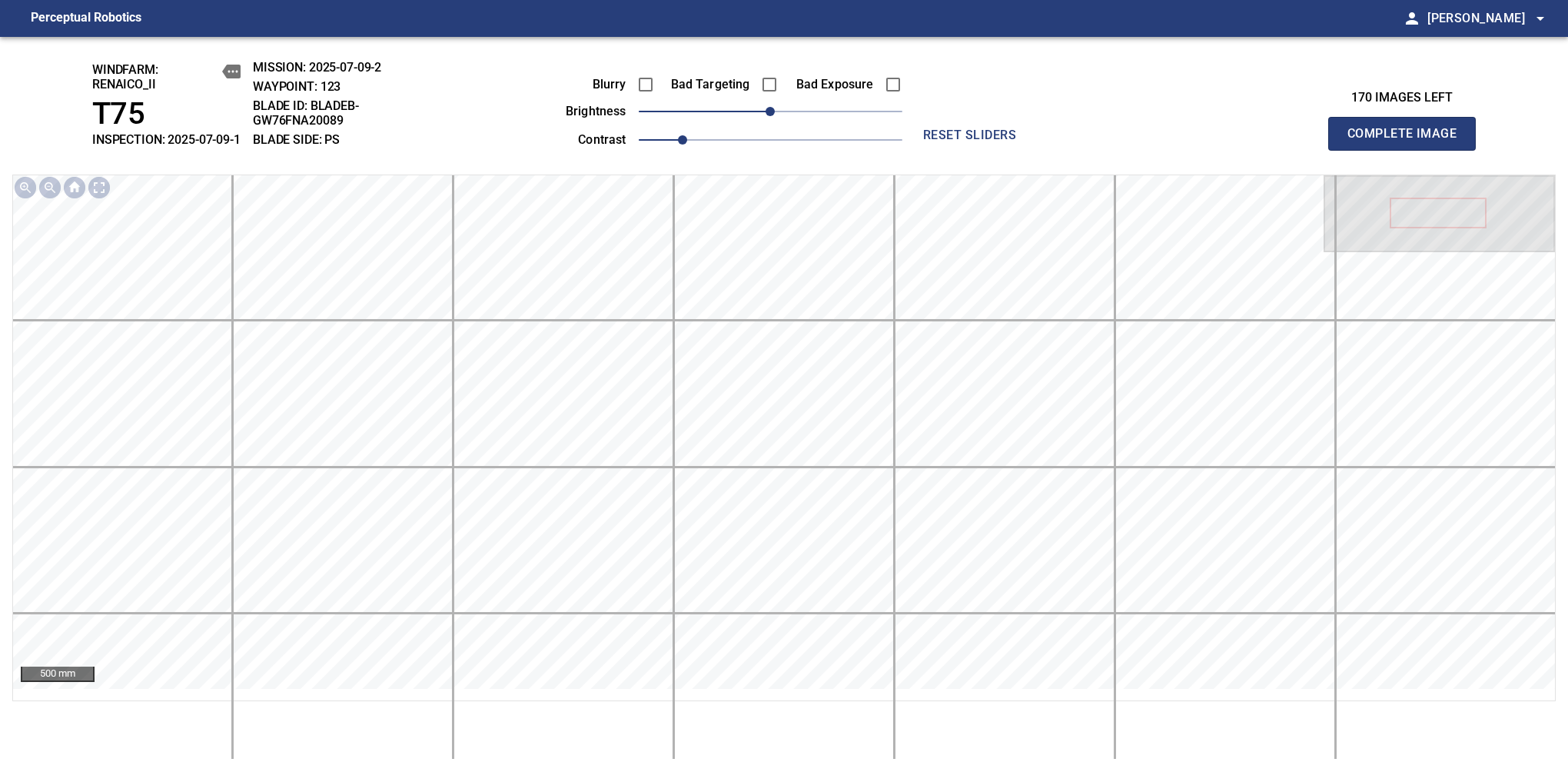
click at [1408, 141] on span "Complete Image" at bounding box center [1402, 133] width 113 height 22
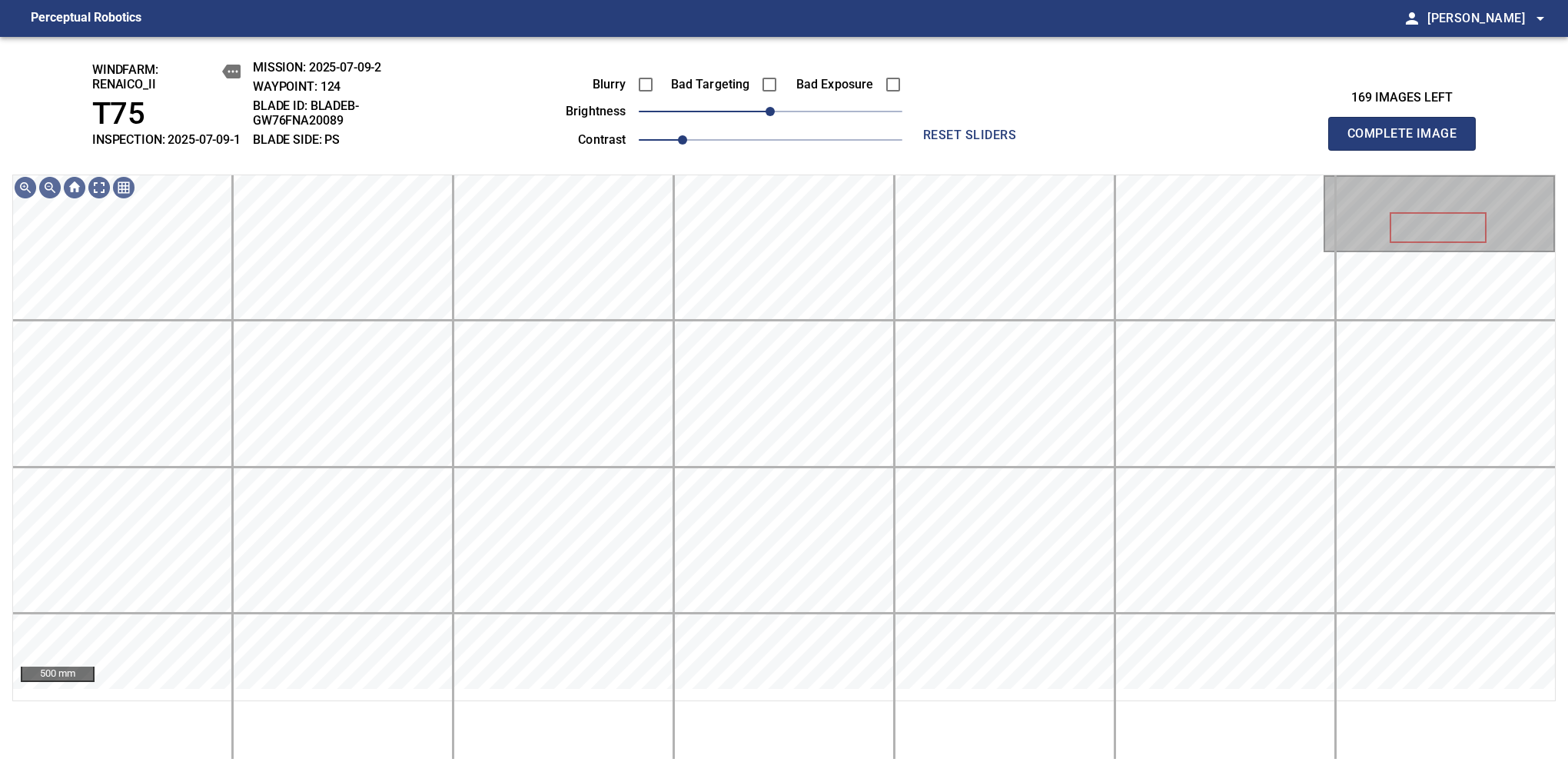
click at [1408, 141] on span "Complete Image" at bounding box center [1402, 133] width 113 height 22
click at [758, 116] on span "-10" at bounding box center [760, 112] width 10 height 10
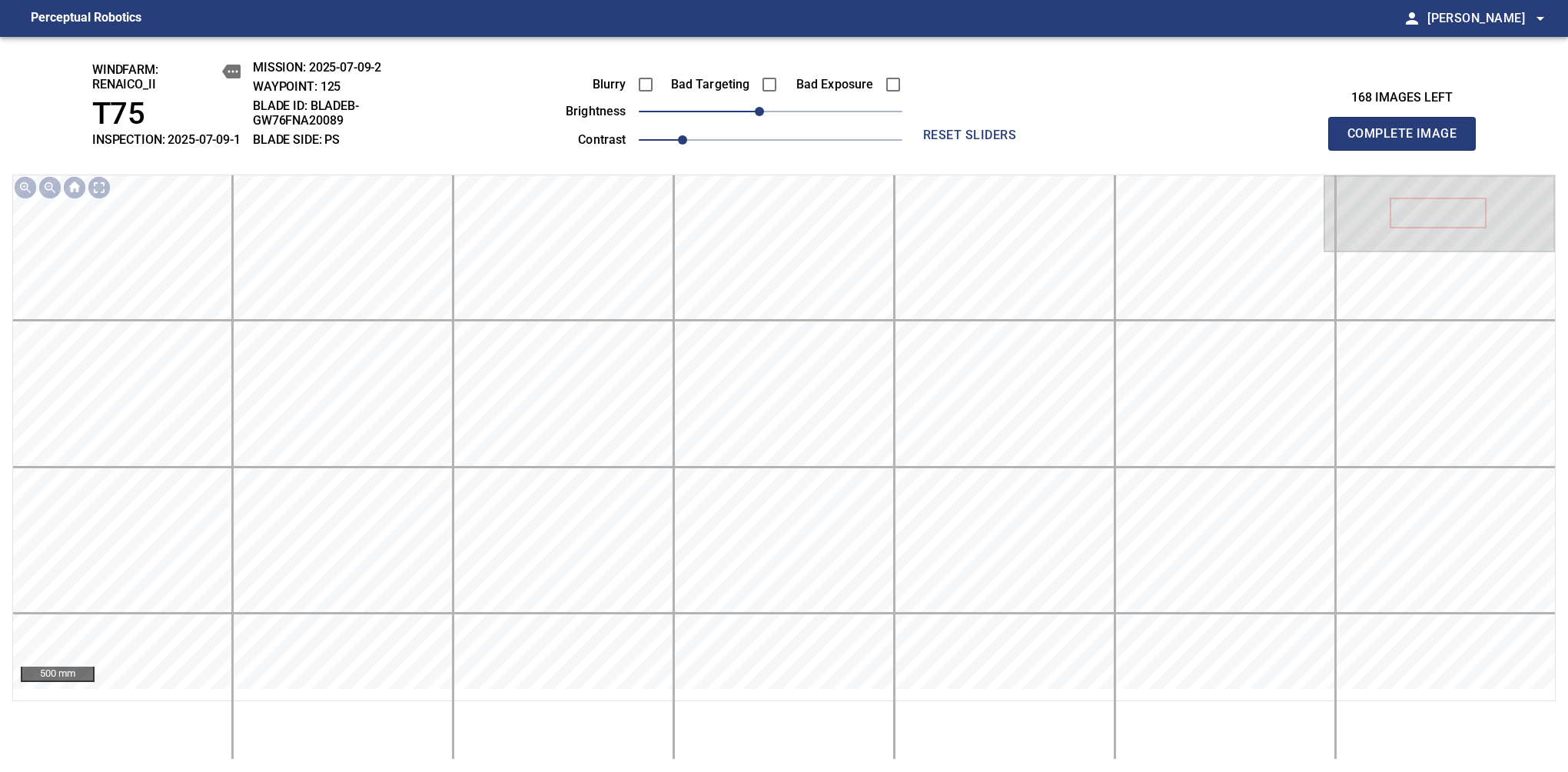
click at [1408, 141] on span "Complete Image" at bounding box center [1402, 133] width 113 height 22
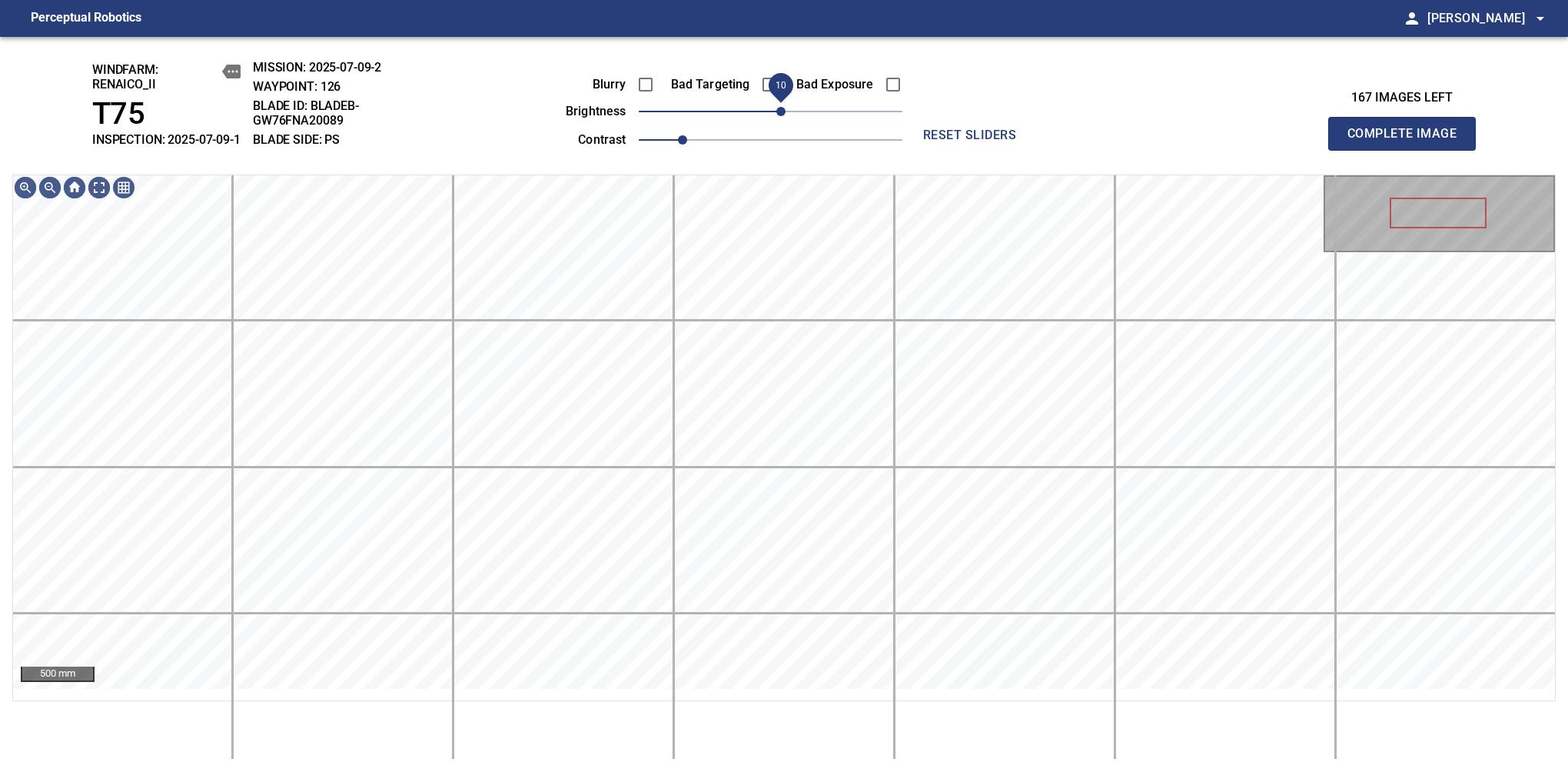
drag, startPoint x: 775, startPoint y: 132, endPoint x: 786, endPoint y: 128, distance: 11.7
click at [786, 116] on span "10" at bounding box center [782, 112] width 10 height 10
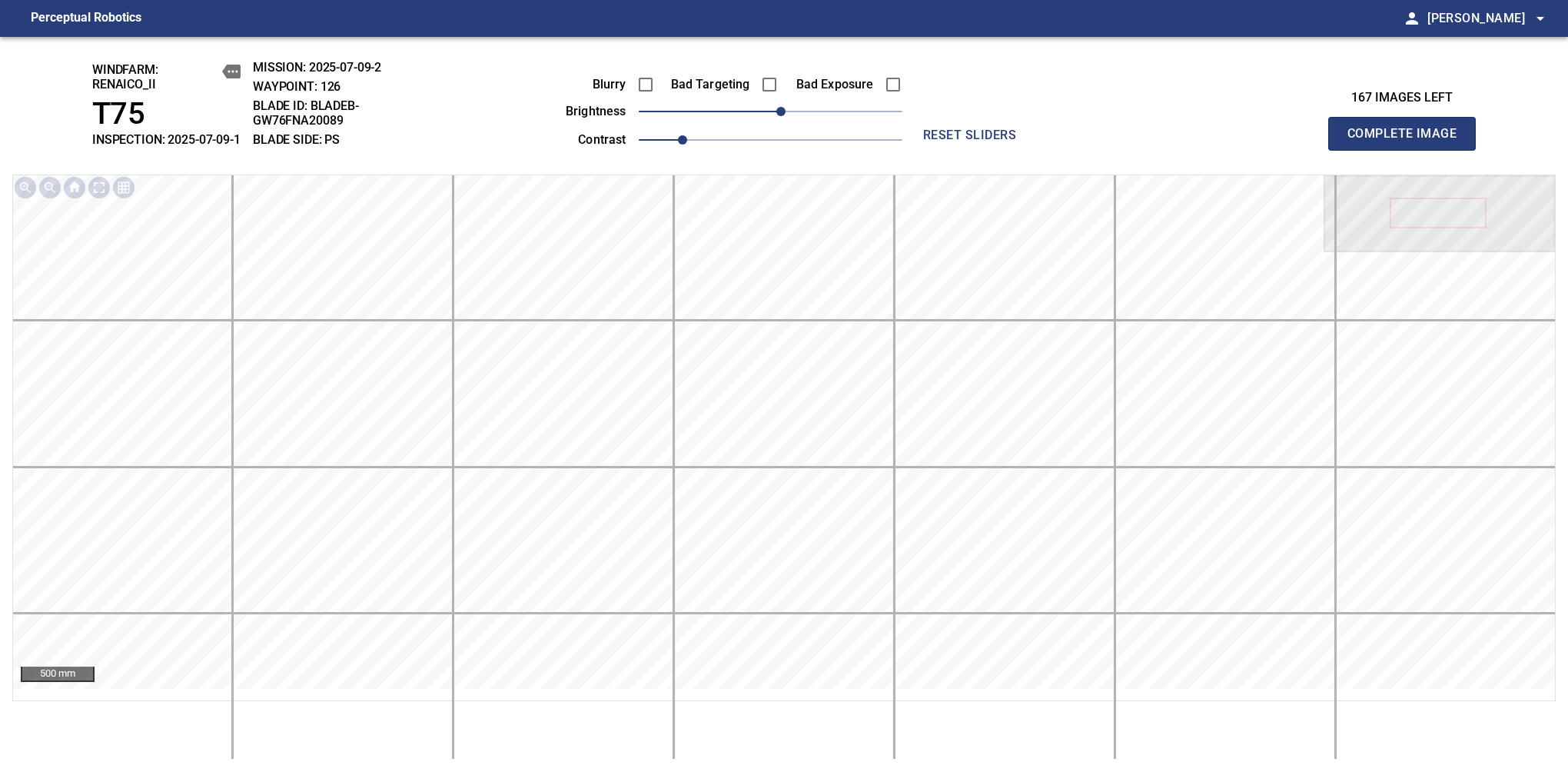
click at [1408, 141] on span "Complete Image" at bounding box center [1402, 133] width 113 height 22
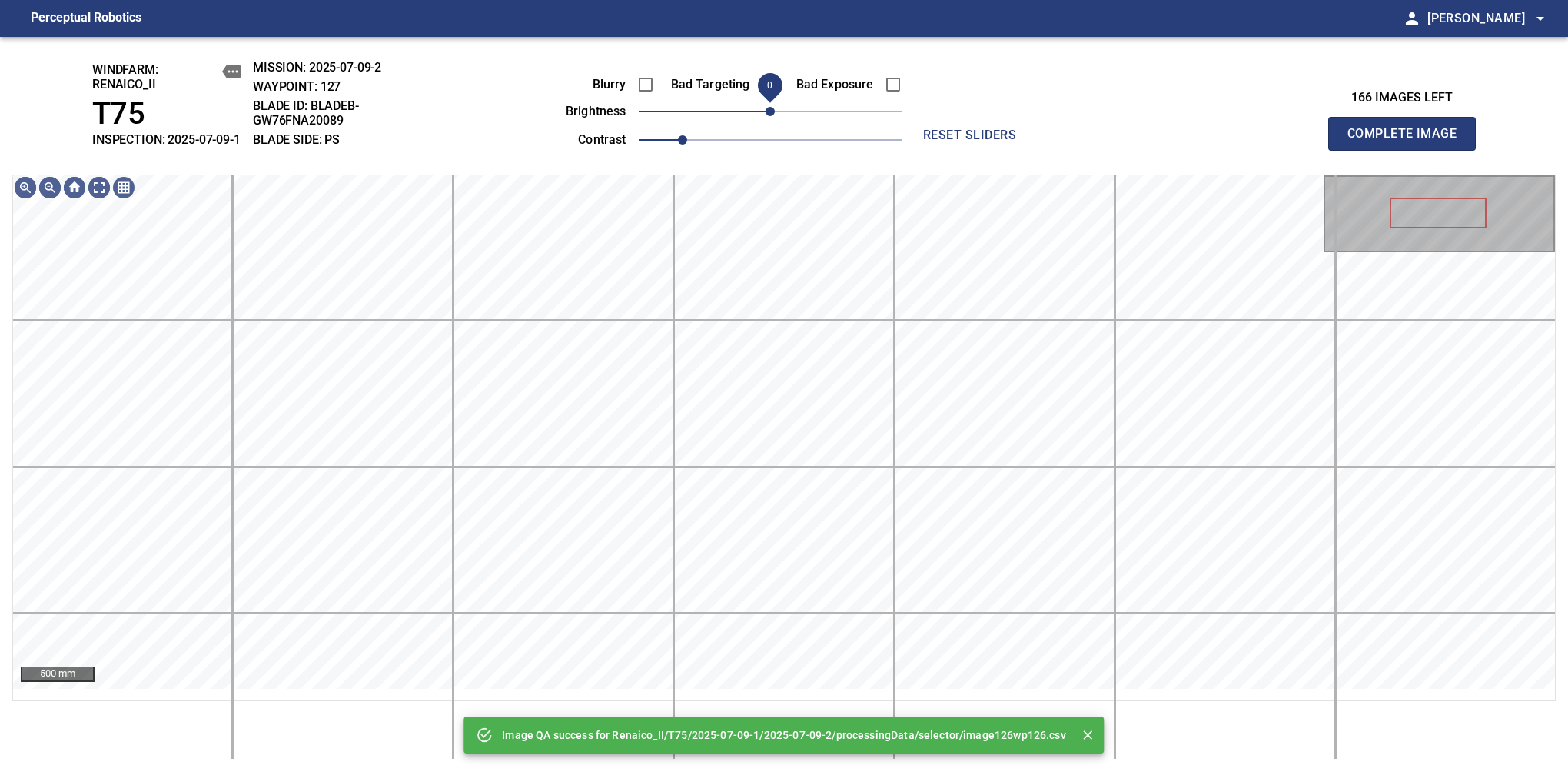
drag, startPoint x: 786, startPoint y: 128, endPoint x: 770, endPoint y: 135, distance: 17.5
click at [770, 116] on span "0" at bounding box center [770, 112] width 10 height 10
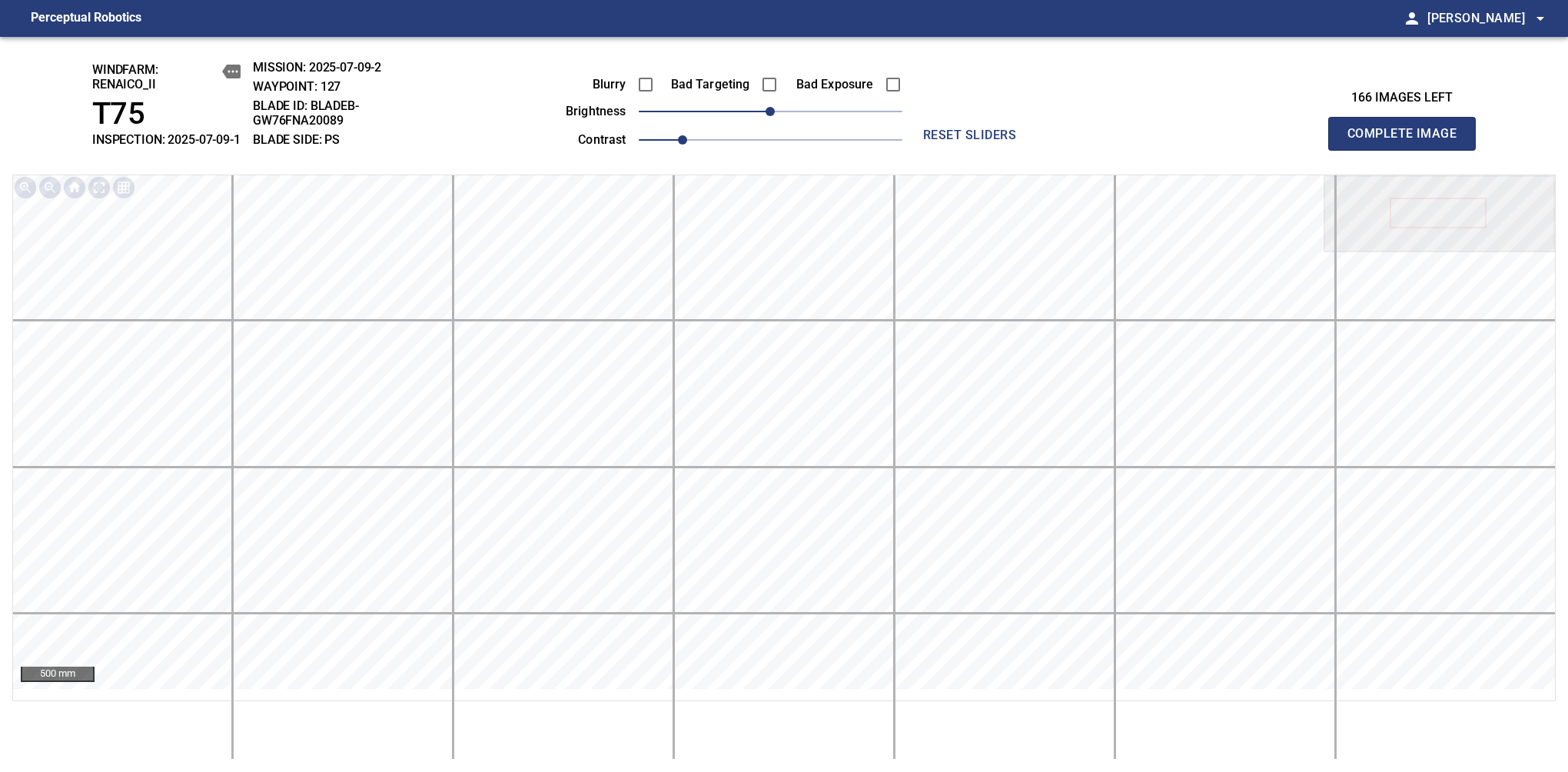
click at [1408, 141] on span "Complete Image" at bounding box center [1402, 133] width 113 height 22
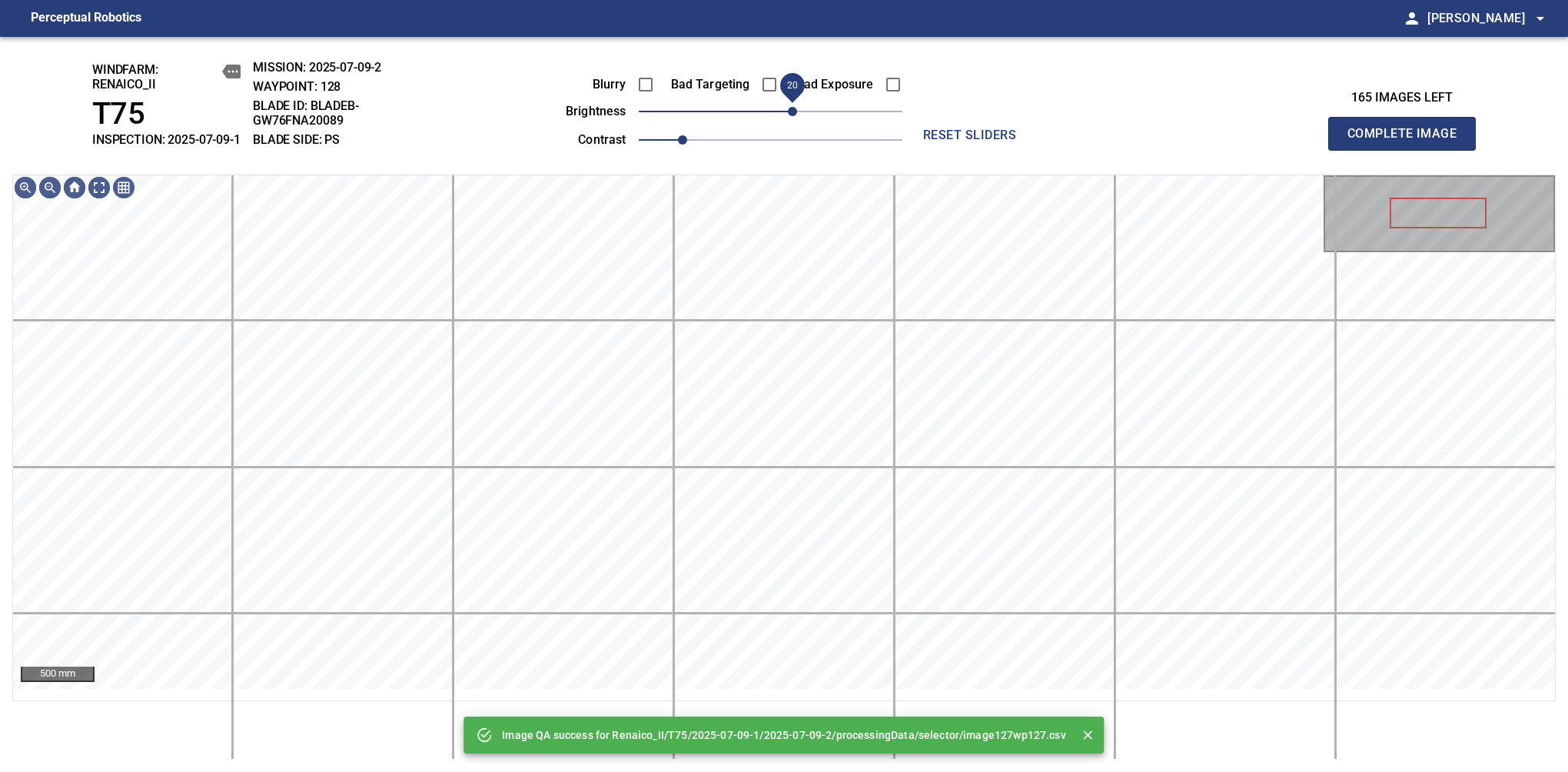
drag, startPoint x: 775, startPoint y: 135, endPoint x: 797, endPoint y: 120, distance: 26.6
click at [797, 116] on span "20" at bounding box center [793, 112] width 10 height 10
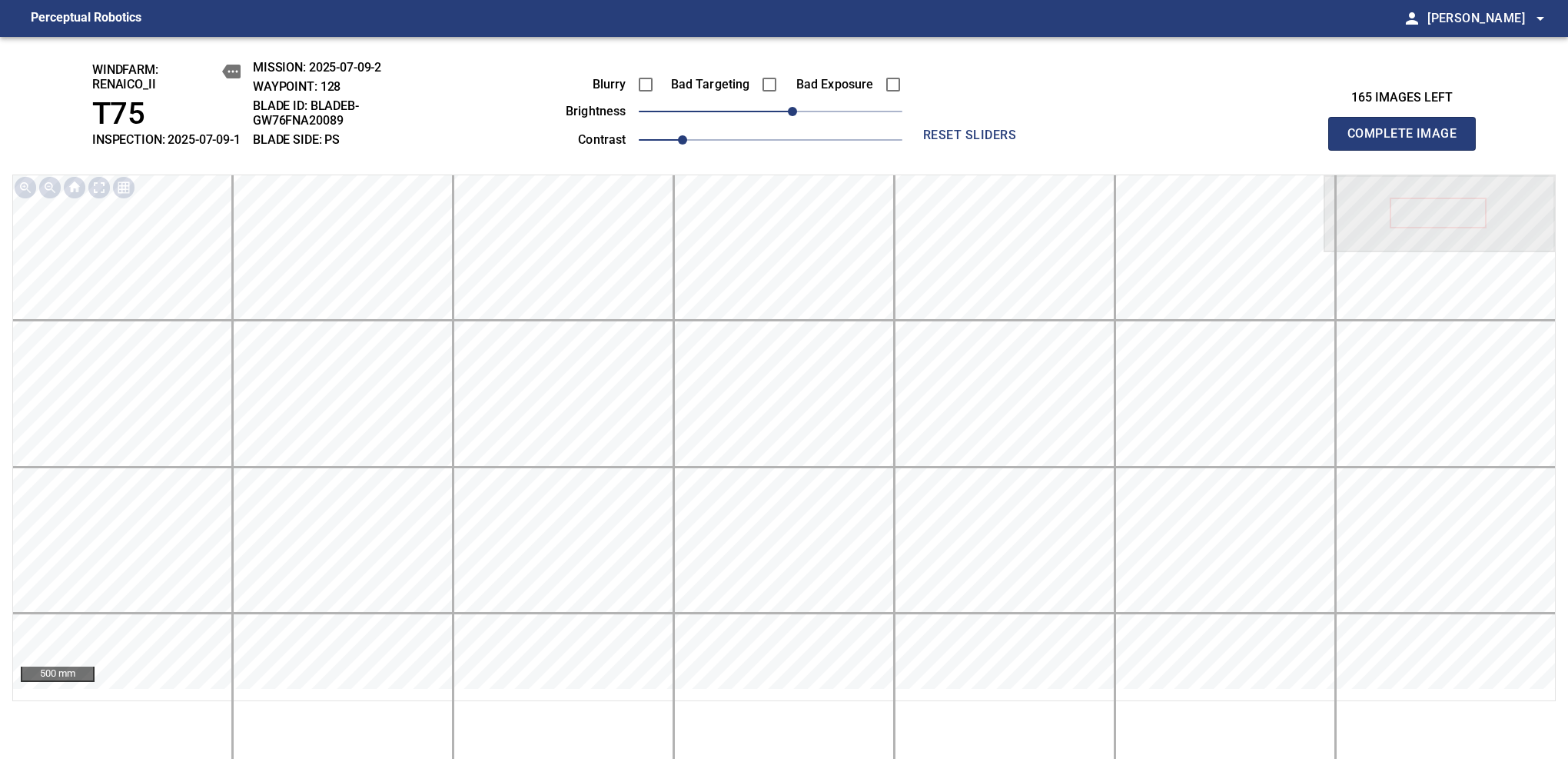
click at [1408, 141] on span "Complete Image" at bounding box center [1402, 133] width 113 height 22
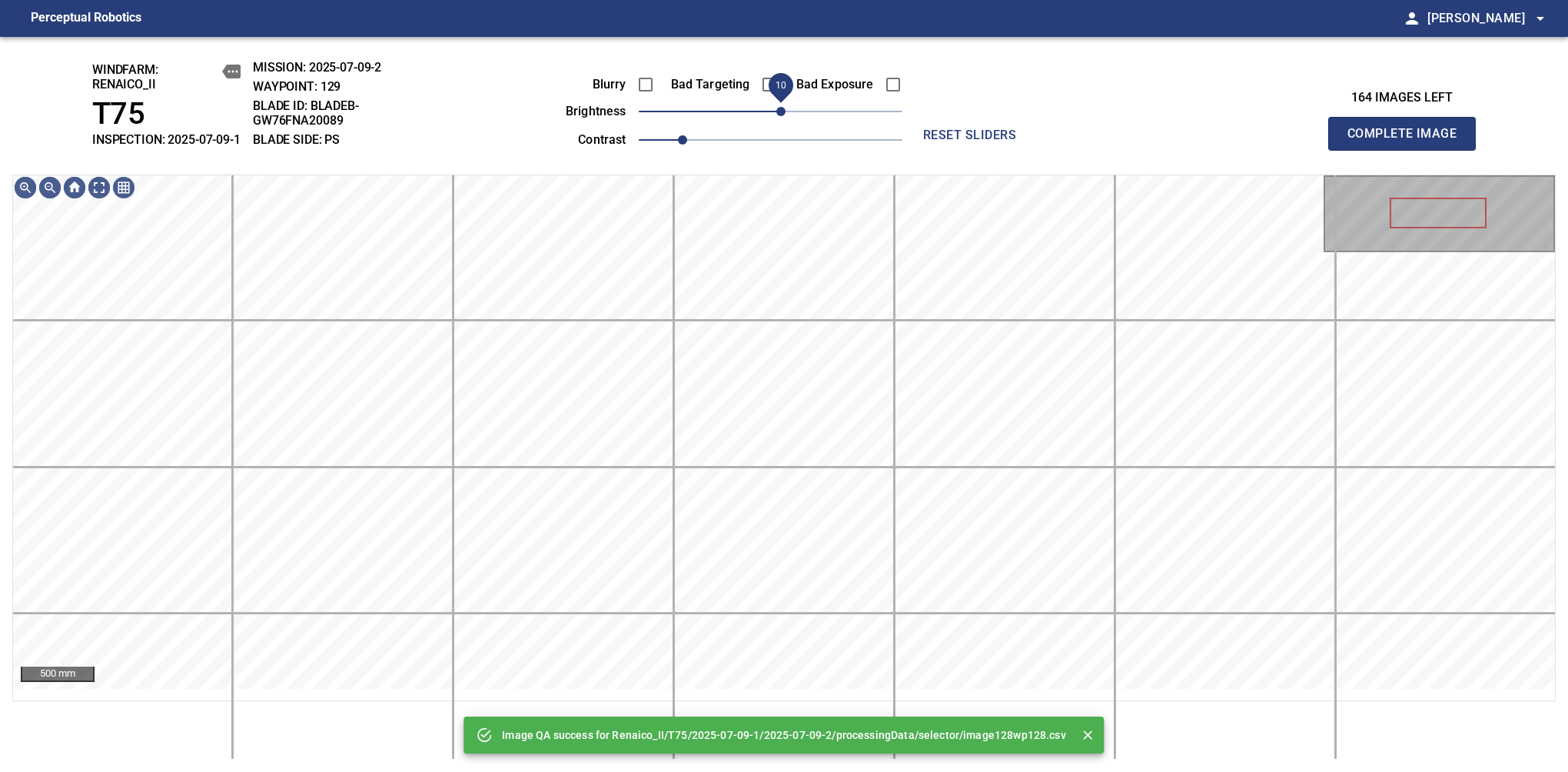
drag, startPoint x: 775, startPoint y: 135, endPoint x: 783, endPoint y: 122, distance: 15.3
click at [783, 116] on span "10" at bounding box center [782, 112] width 10 height 10
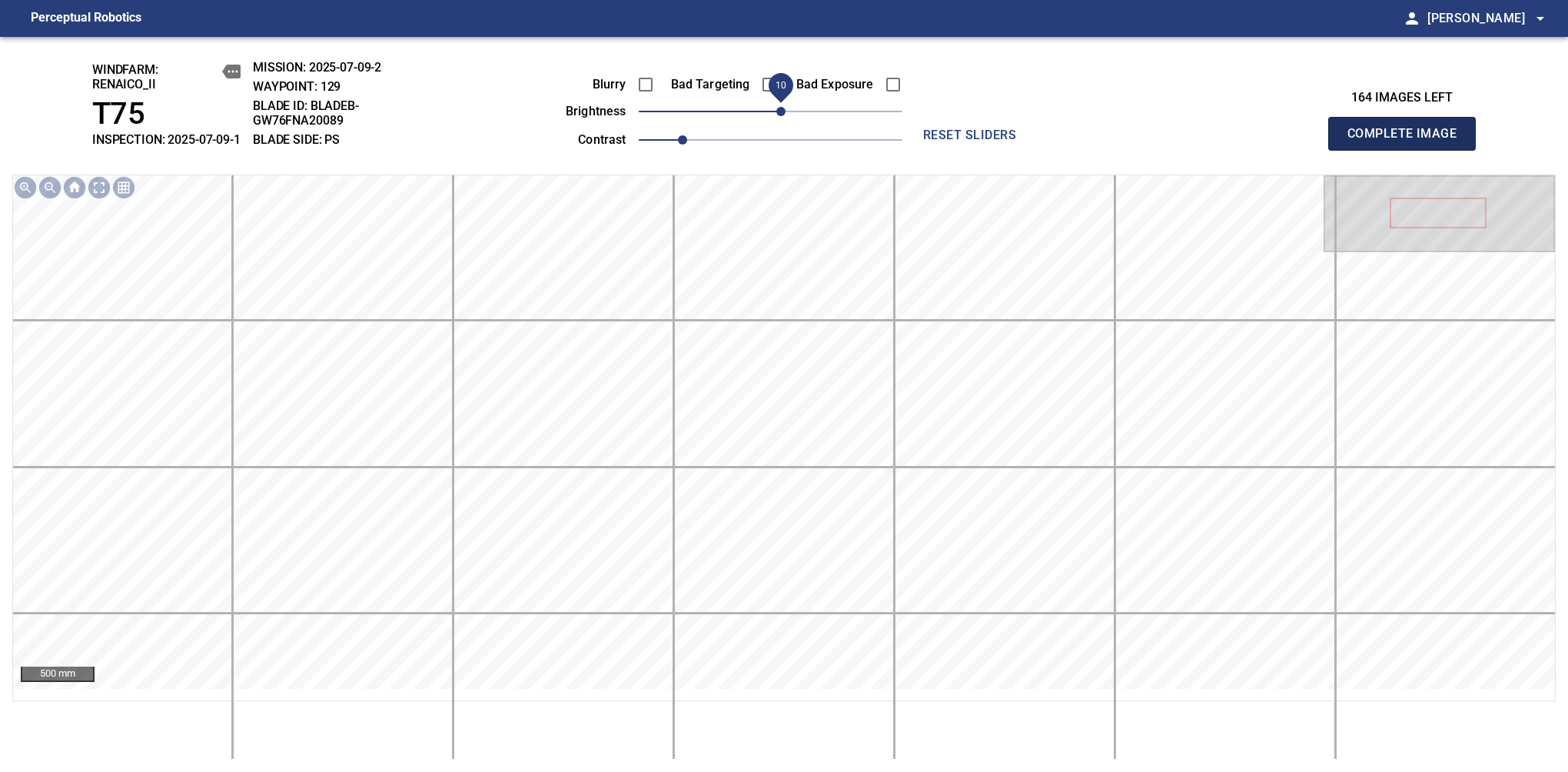
click at [1408, 141] on span "Complete Image" at bounding box center [1402, 133] width 113 height 22
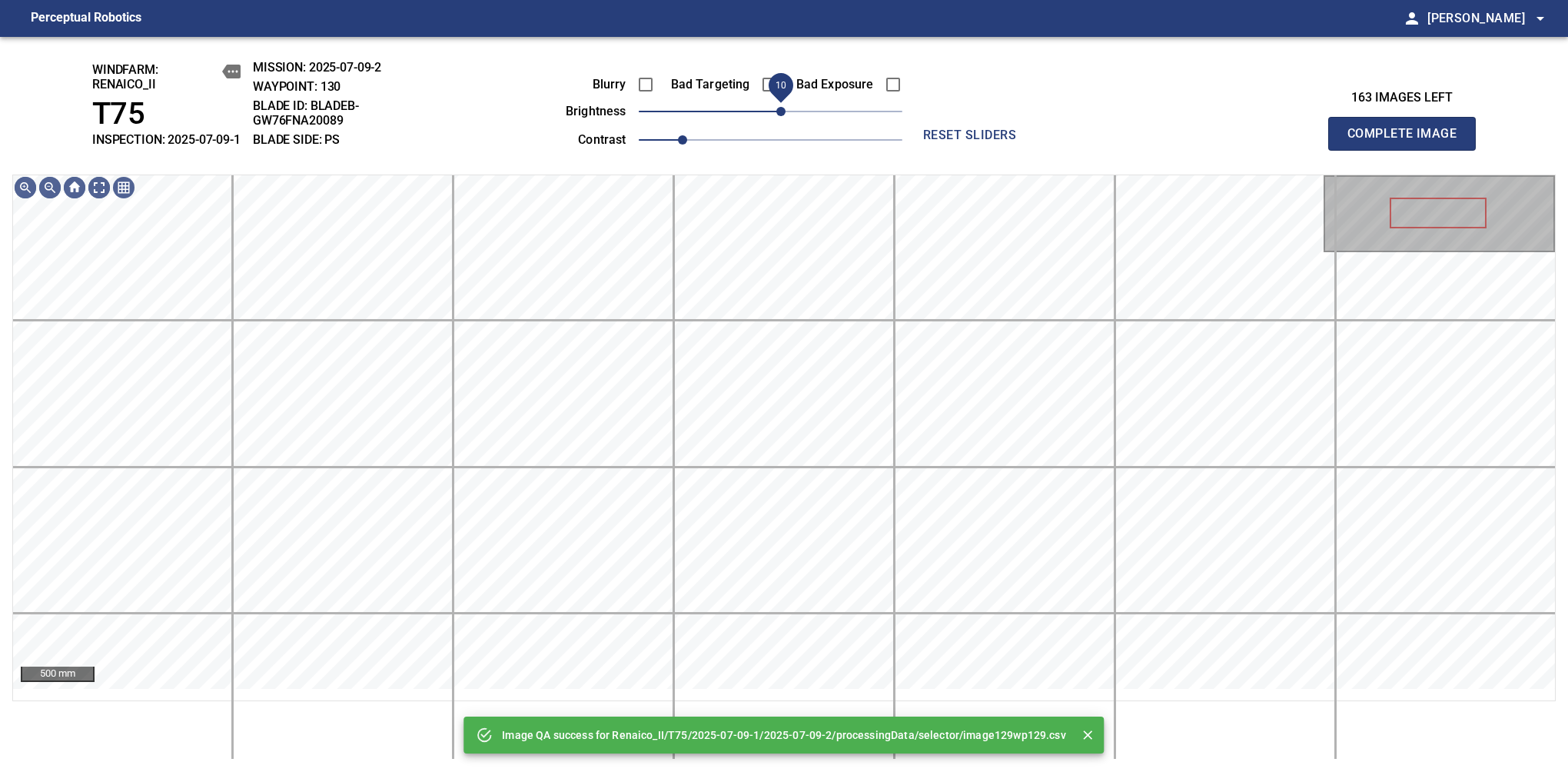
click at [786, 116] on span "10" at bounding box center [782, 112] width 10 height 10
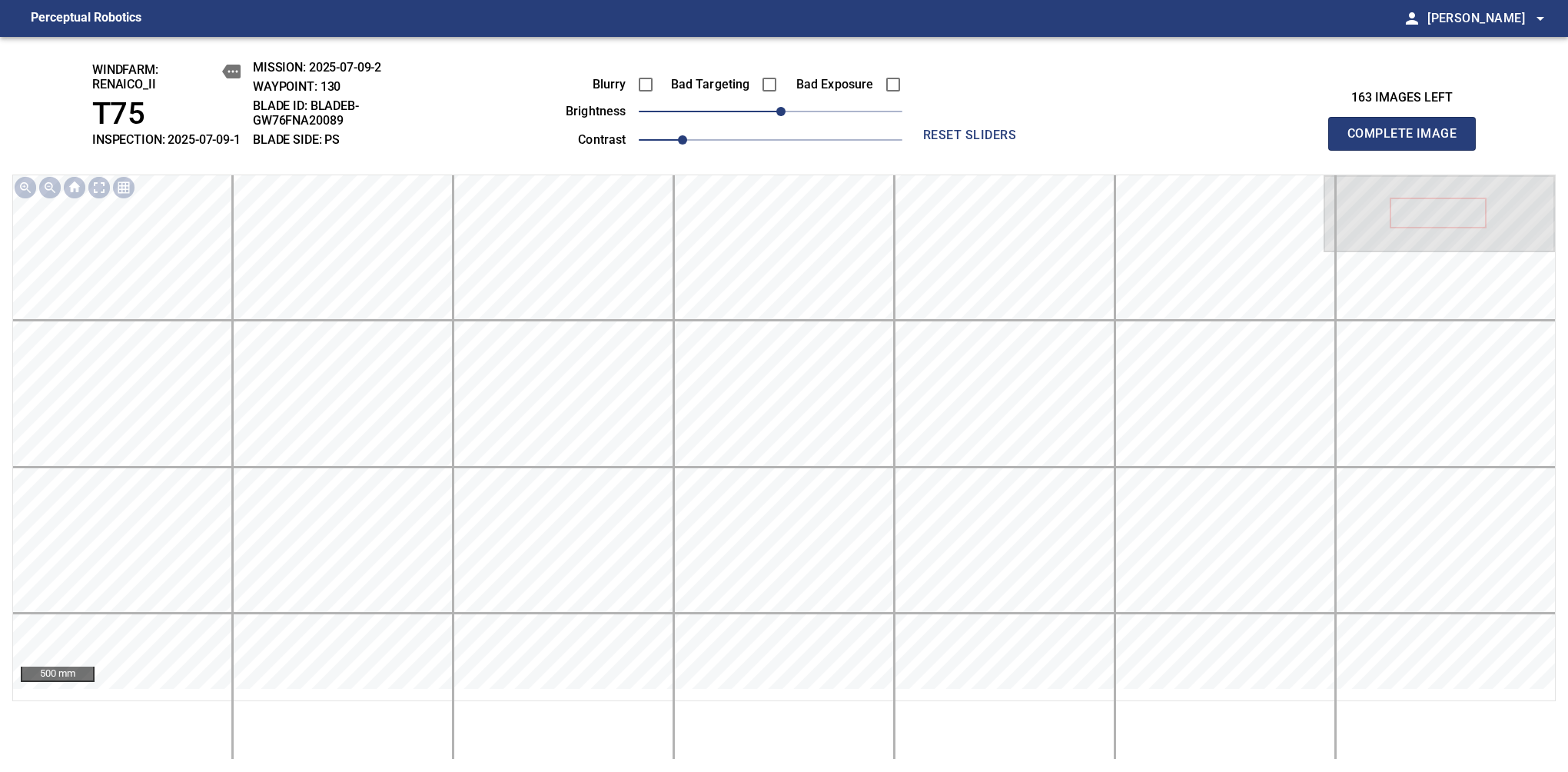
click at [1408, 141] on span "Complete Image" at bounding box center [1402, 133] width 113 height 22
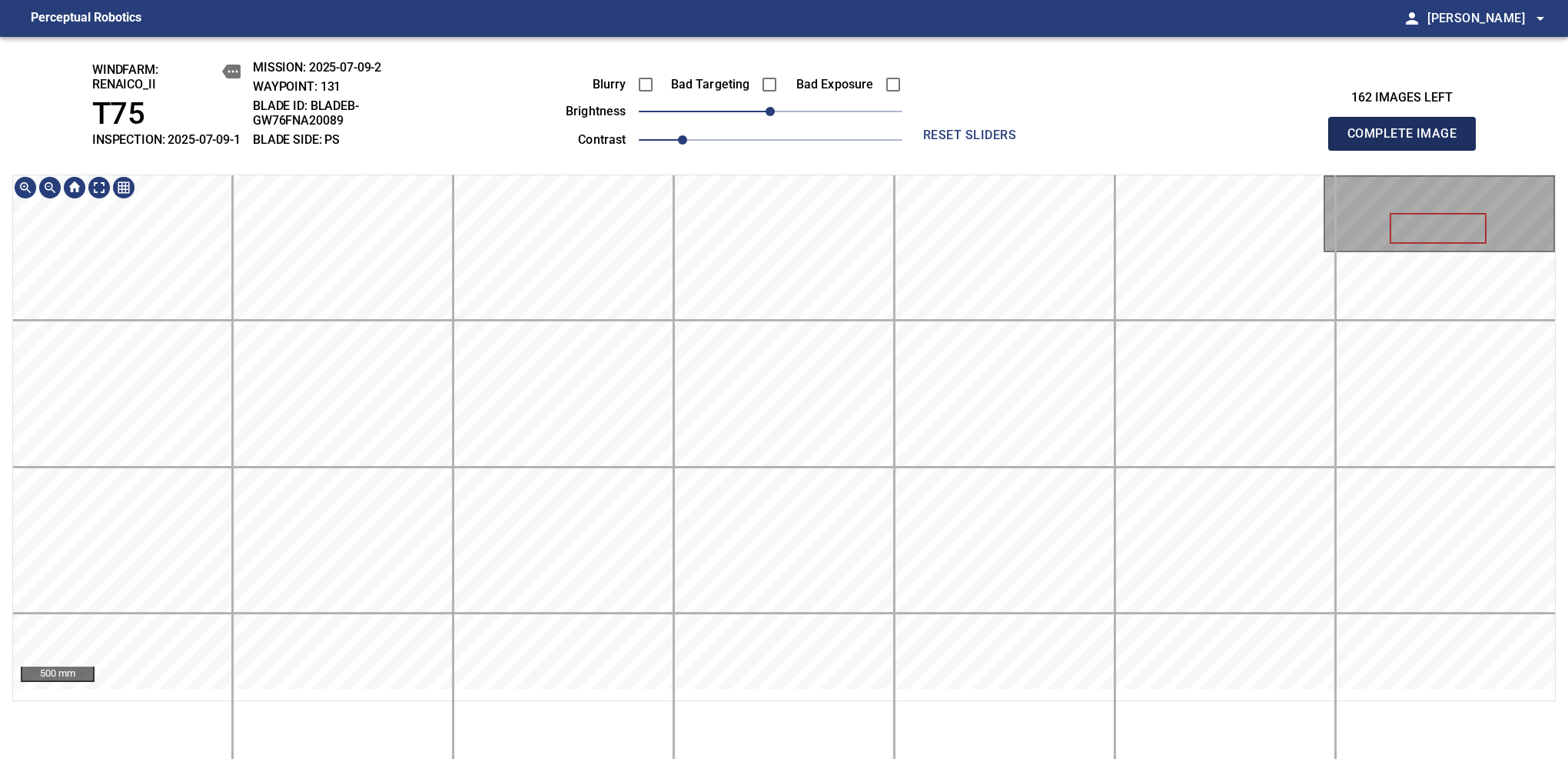
click at [1408, 141] on span "Complete Image" at bounding box center [1402, 133] width 113 height 22
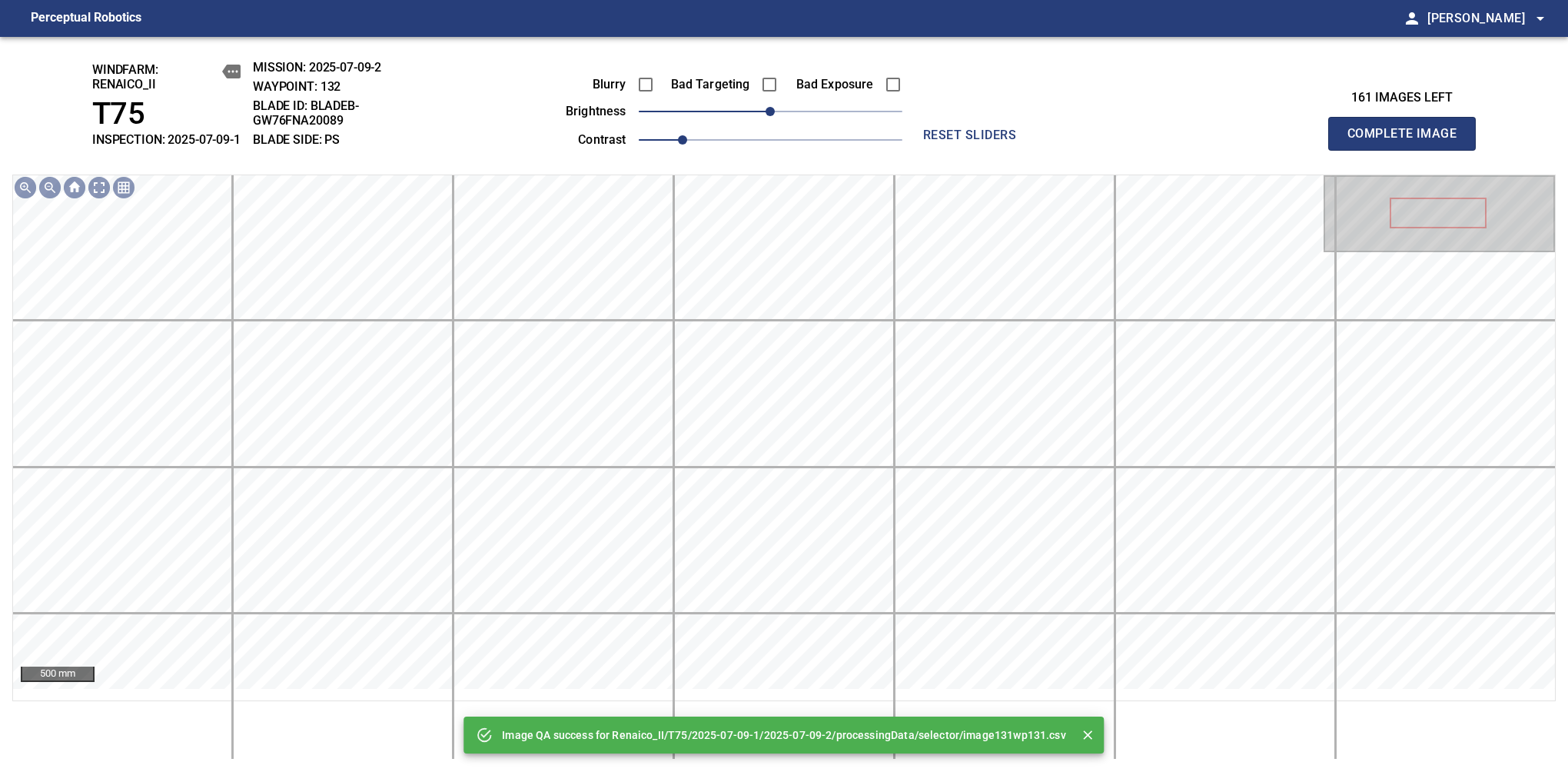
drag, startPoint x: 810, startPoint y: 149, endPoint x: 789, endPoint y: 144, distance: 21.6
click at [810, 146] on div "Blurry Bad Targeting Bad Exposure brightness 0 contrast 1" at bounding box center [717, 109] width 372 height 82
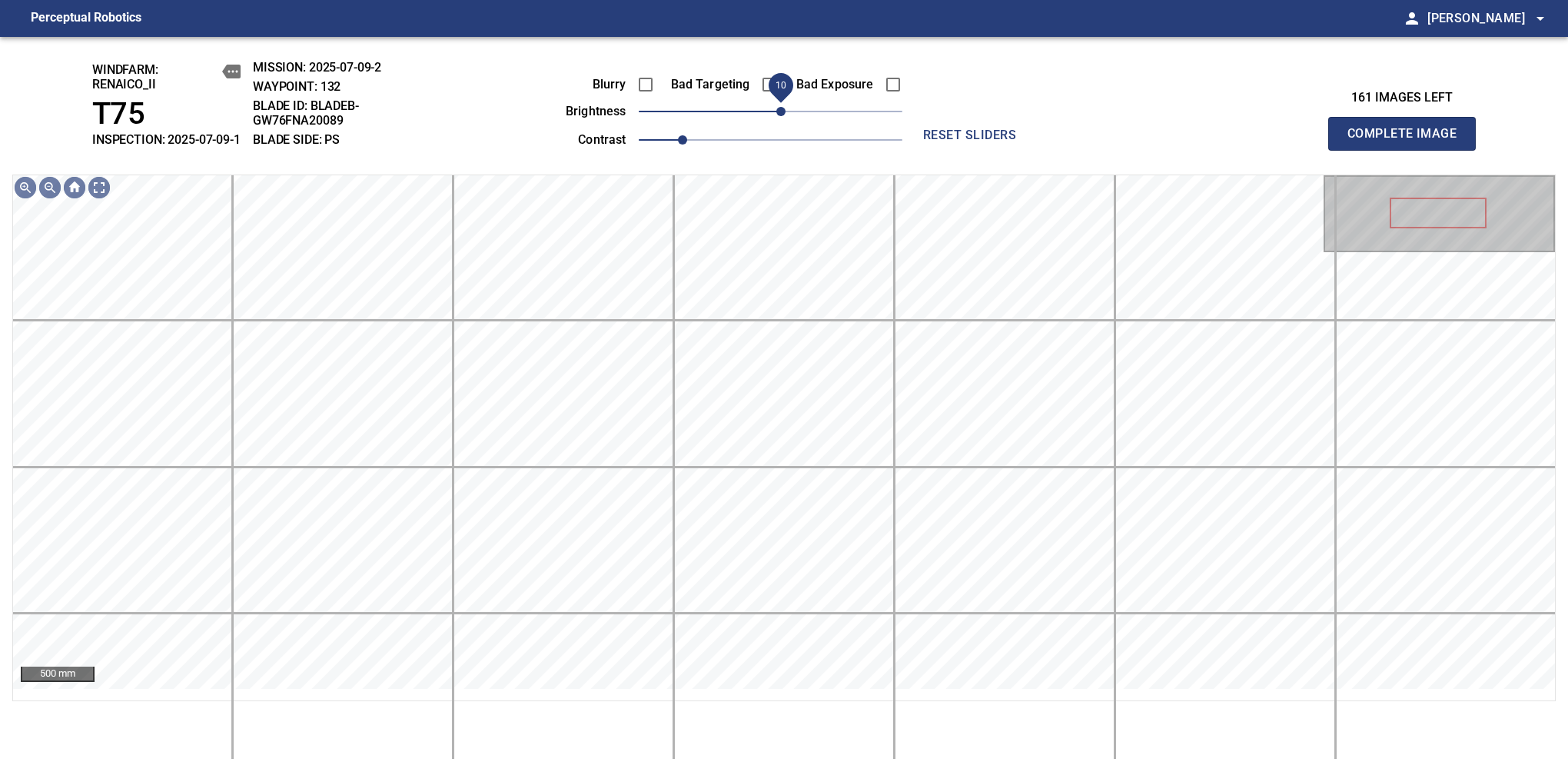
click at [786, 116] on span "10" at bounding box center [782, 112] width 10 height 10
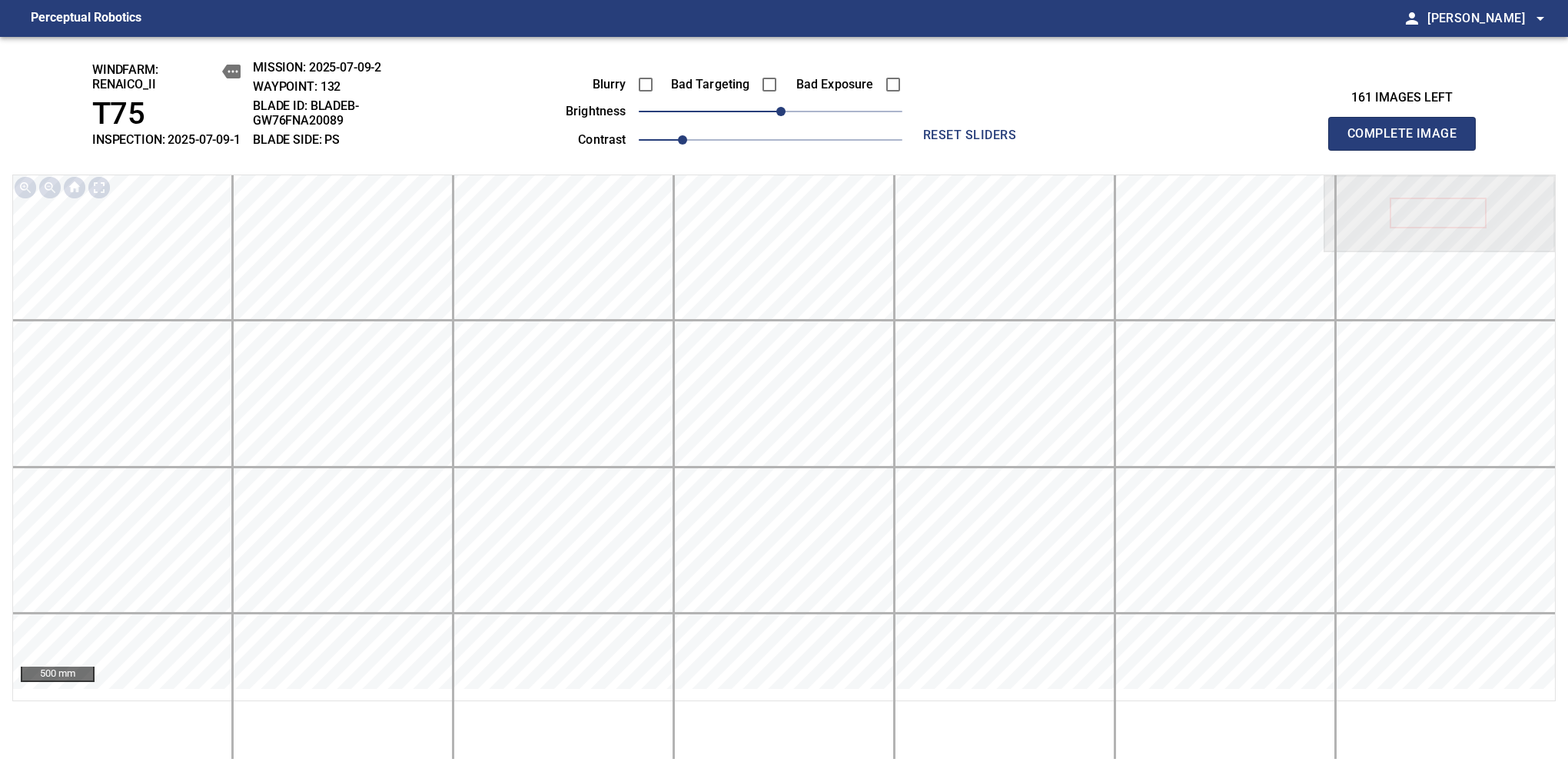
click at [1408, 141] on span "Complete Image" at bounding box center [1402, 133] width 113 height 22
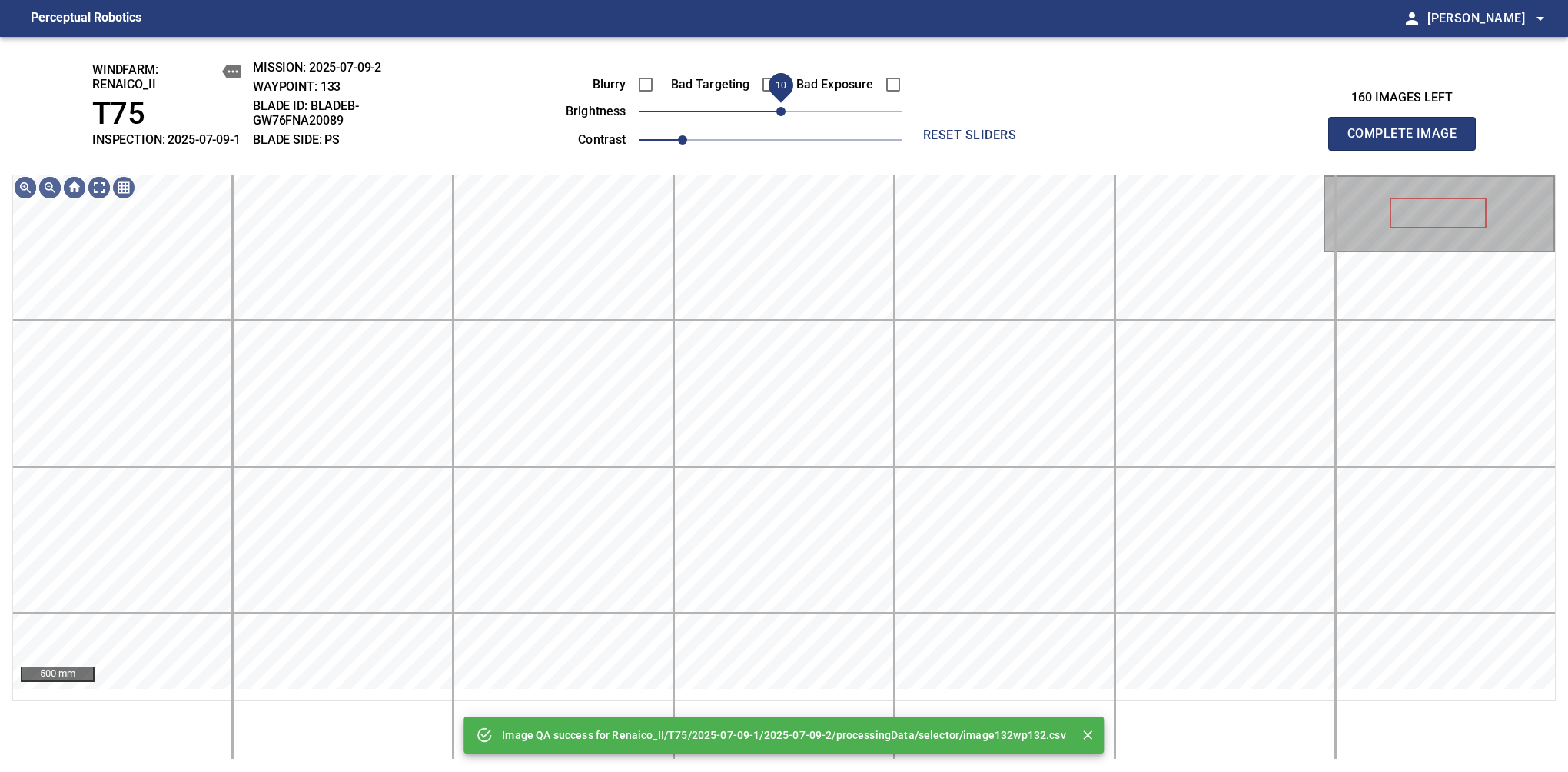
click at [786, 116] on span "10" at bounding box center [782, 112] width 10 height 10
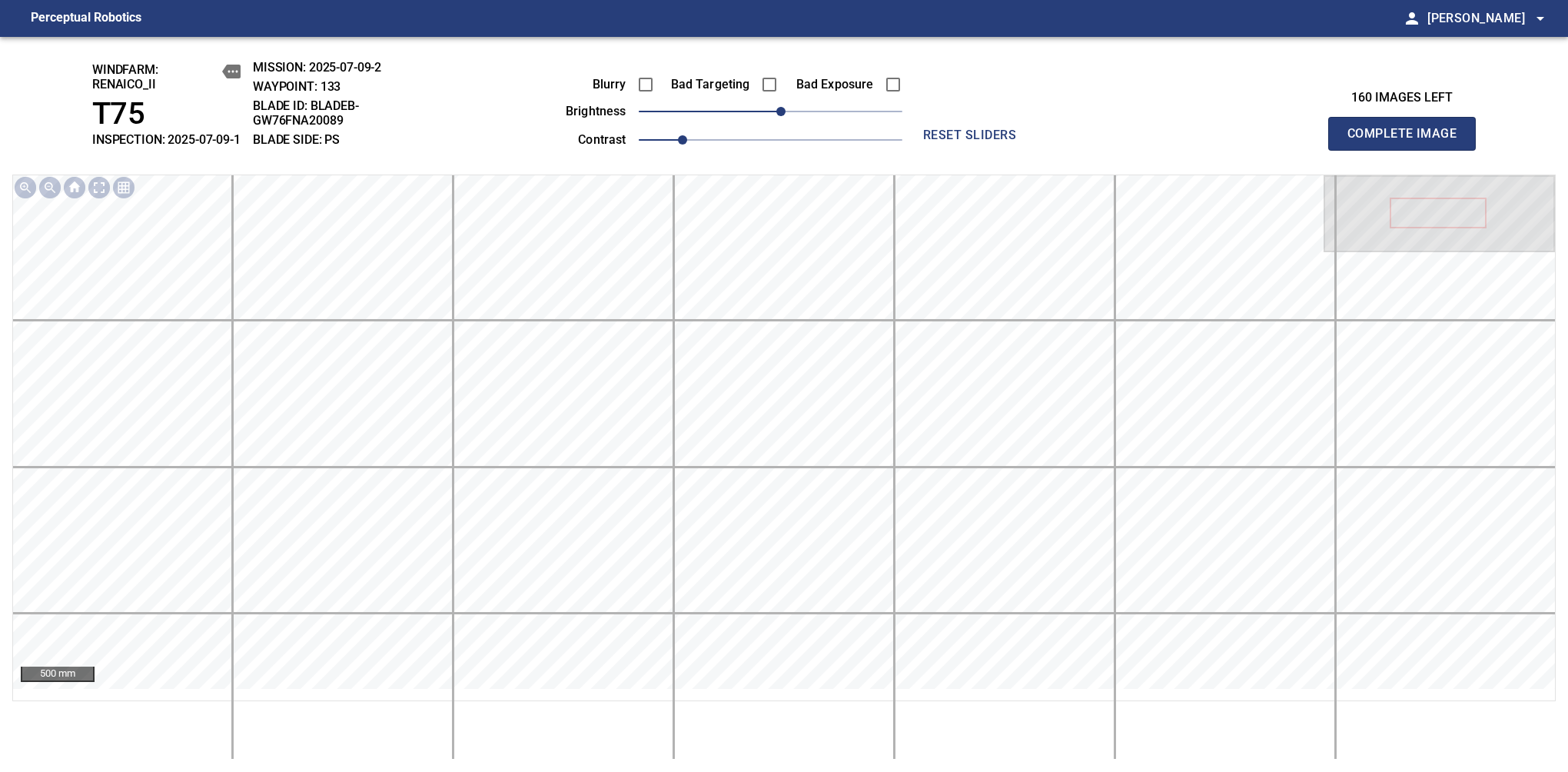
click at [1408, 141] on span "Complete Image" at bounding box center [1402, 133] width 113 height 22
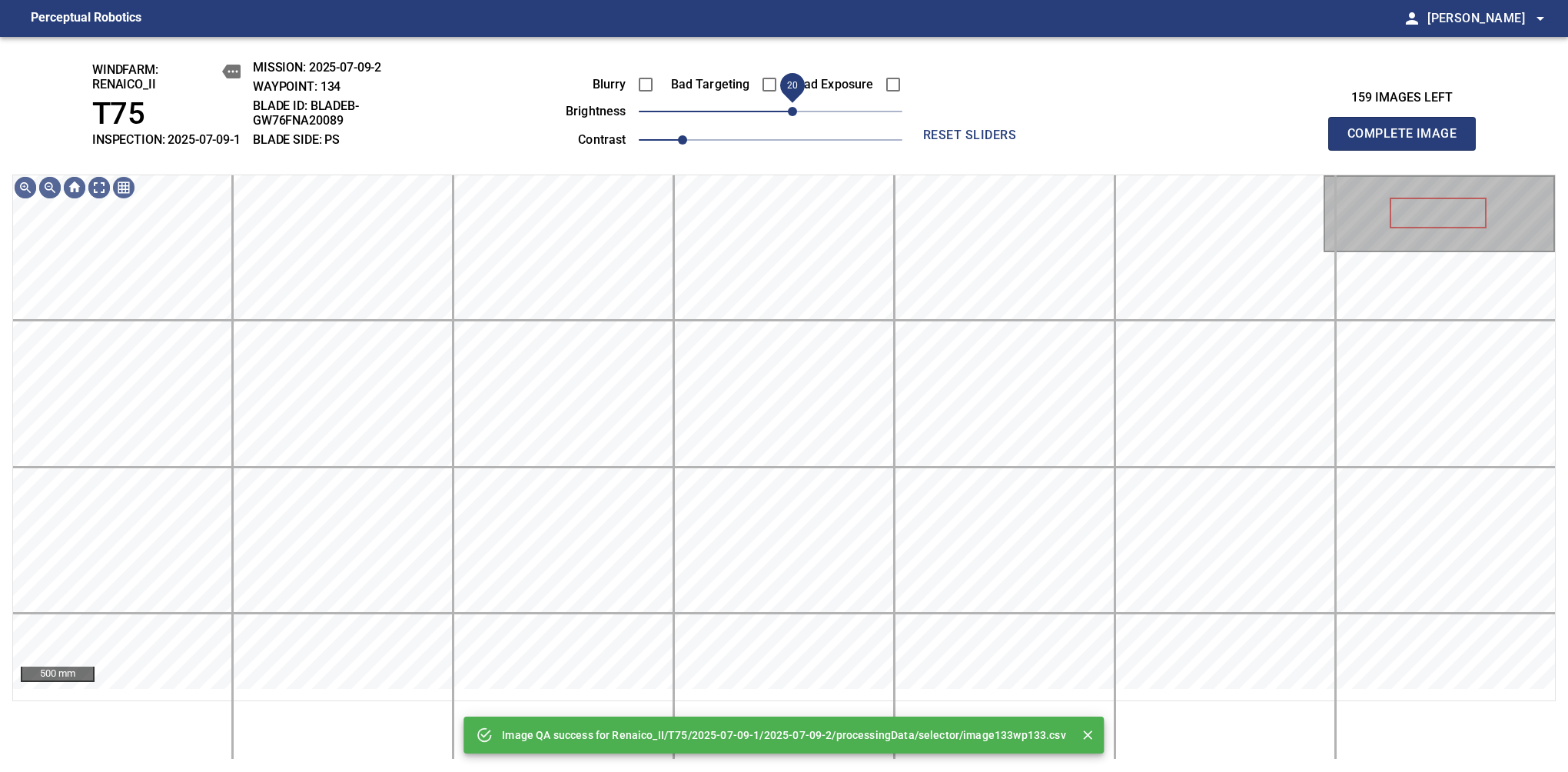
drag, startPoint x: 778, startPoint y: 125, endPoint x: 788, endPoint y: 120, distance: 11.2
click at [788, 116] on span "20" at bounding box center [793, 112] width 10 height 10
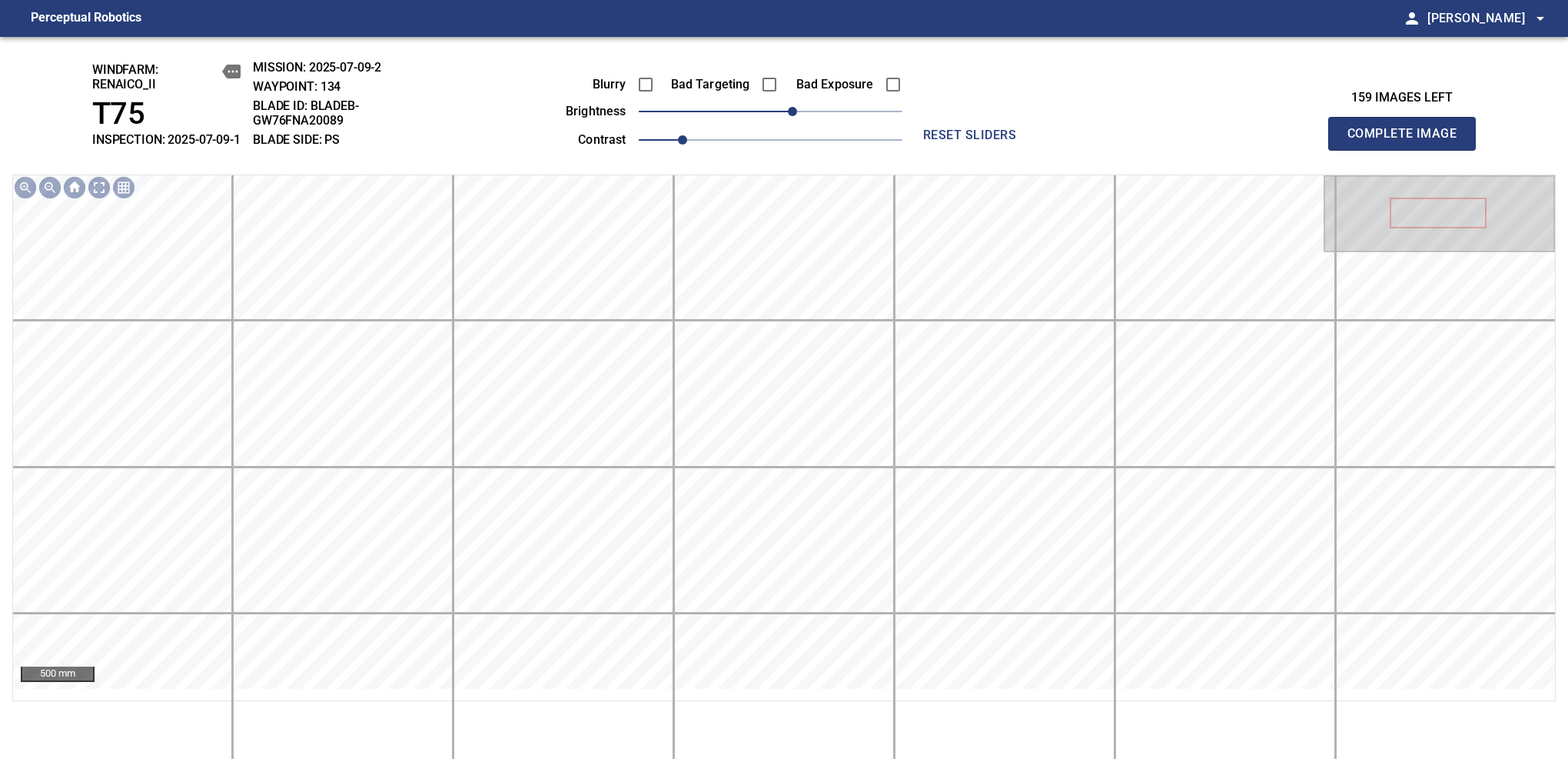
click at [1408, 141] on span "Complete Image" at bounding box center [1402, 133] width 113 height 22
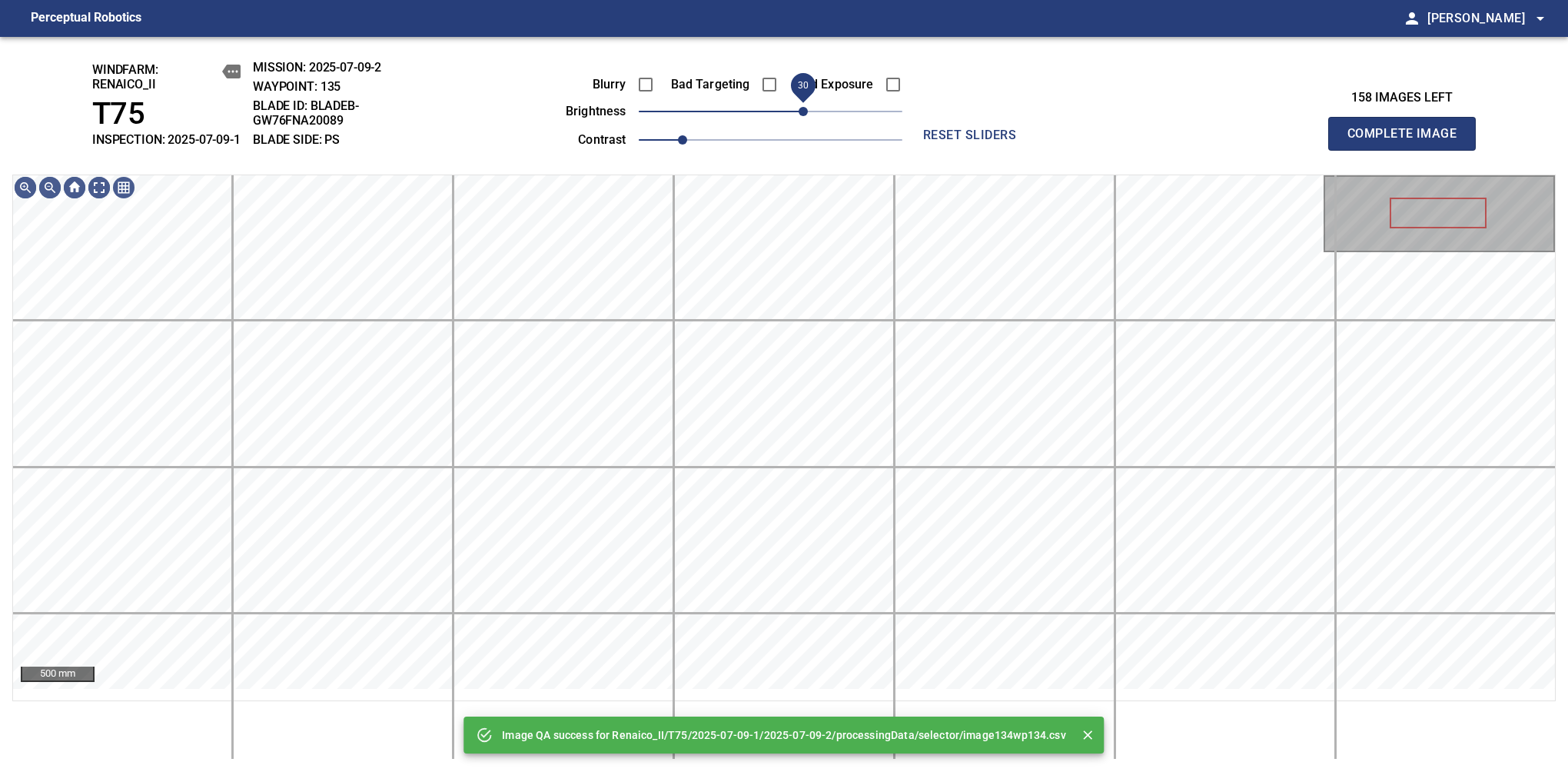
drag, startPoint x: 788, startPoint y: 120, endPoint x: 807, endPoint y: 125, distance: 19.6
click at [807, 122] on span "30" at bounding box center [770, 111] width 264 height 22
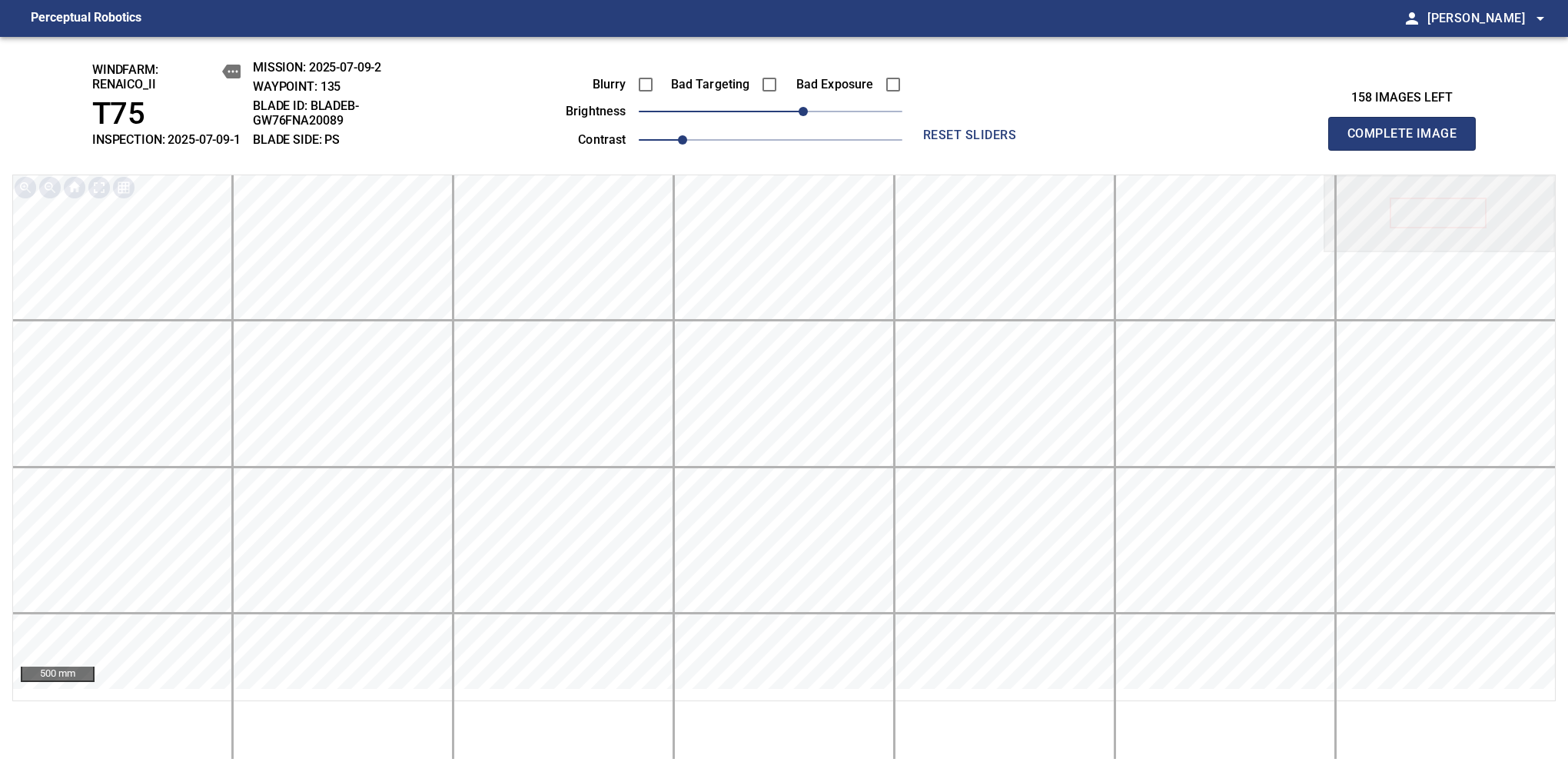
click at [1408, 141] on span "Complete Image" at bounding box center [1402, 133] width 113 height 22
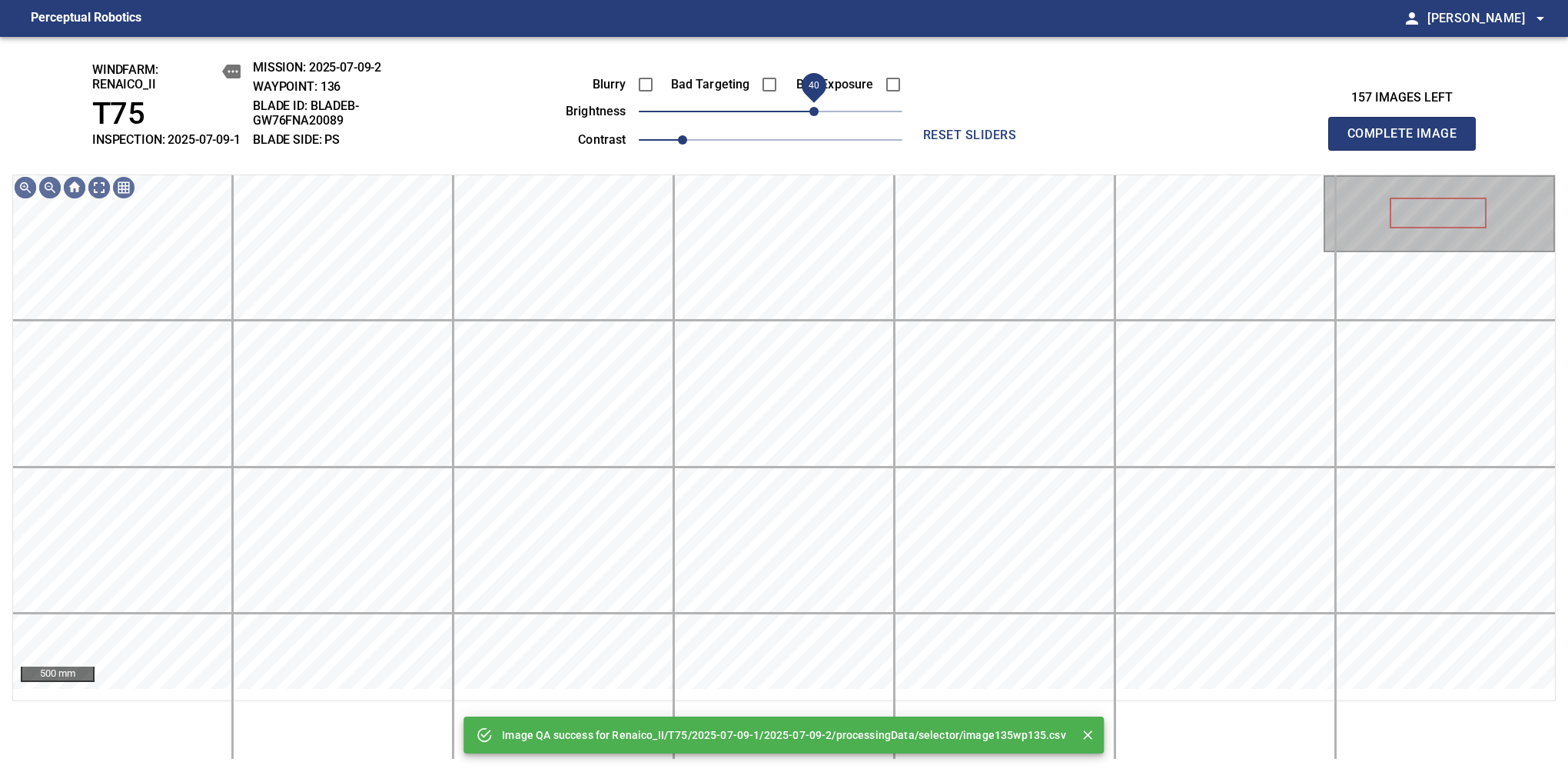
click at [810, 122] on span "40" at bounding box center [770, 111] width 264 height 22
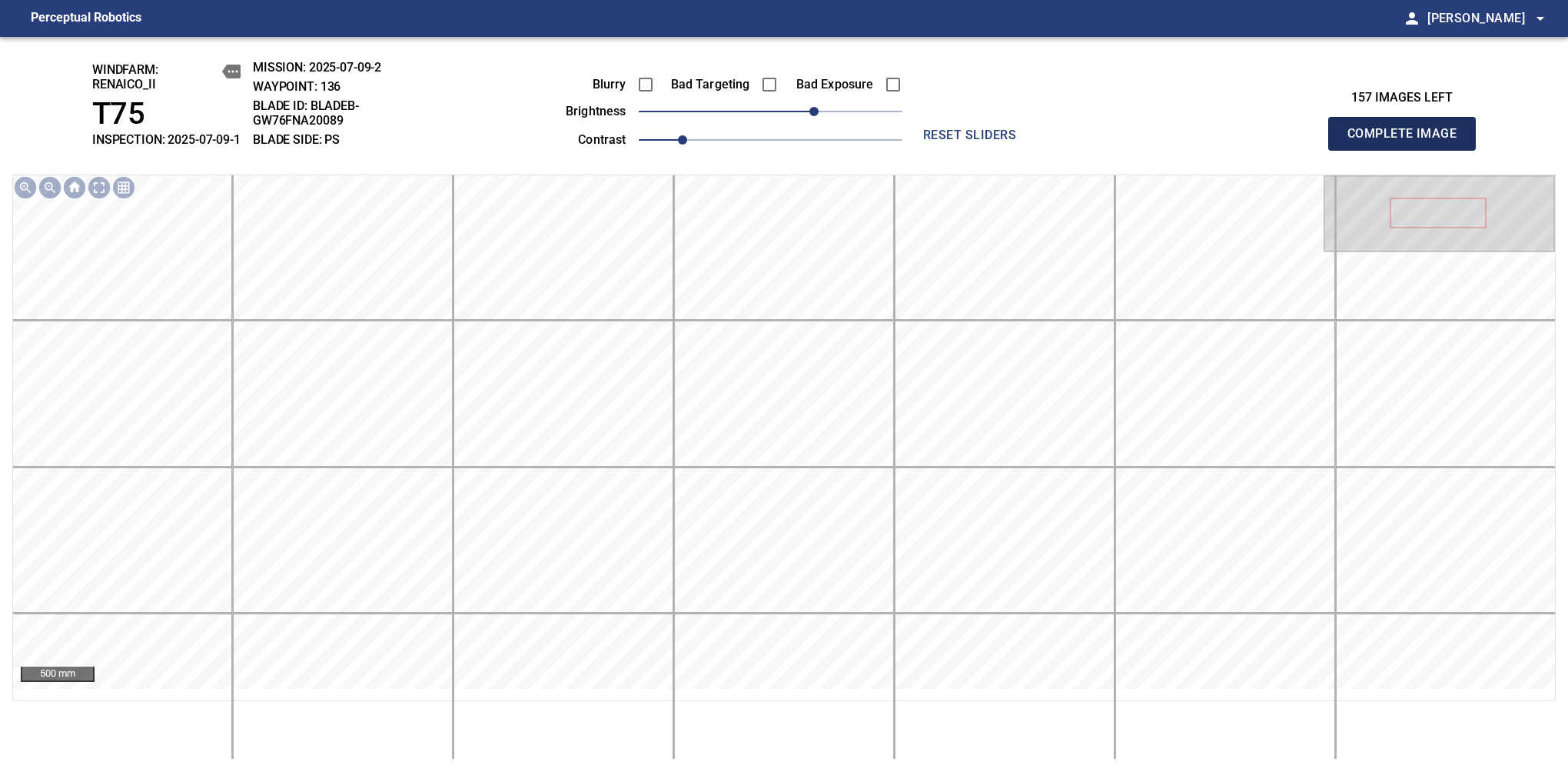
click at [1408, 141] on span "Complete Image" at bounding box center [1402, 133] width 113 height 22
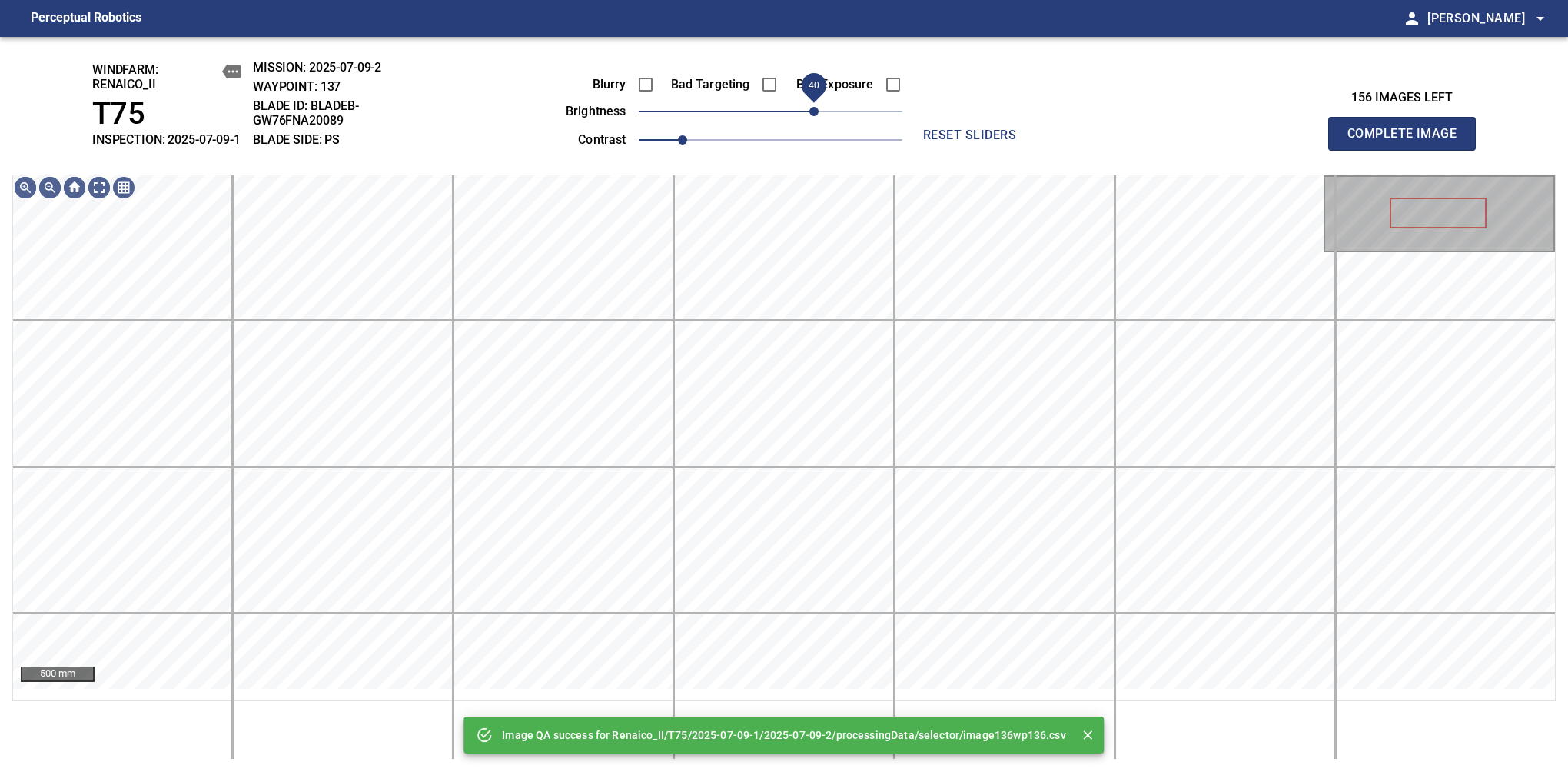
click at [818, 122] on span "40" at bounding box center [770, 111] width 264 height 22
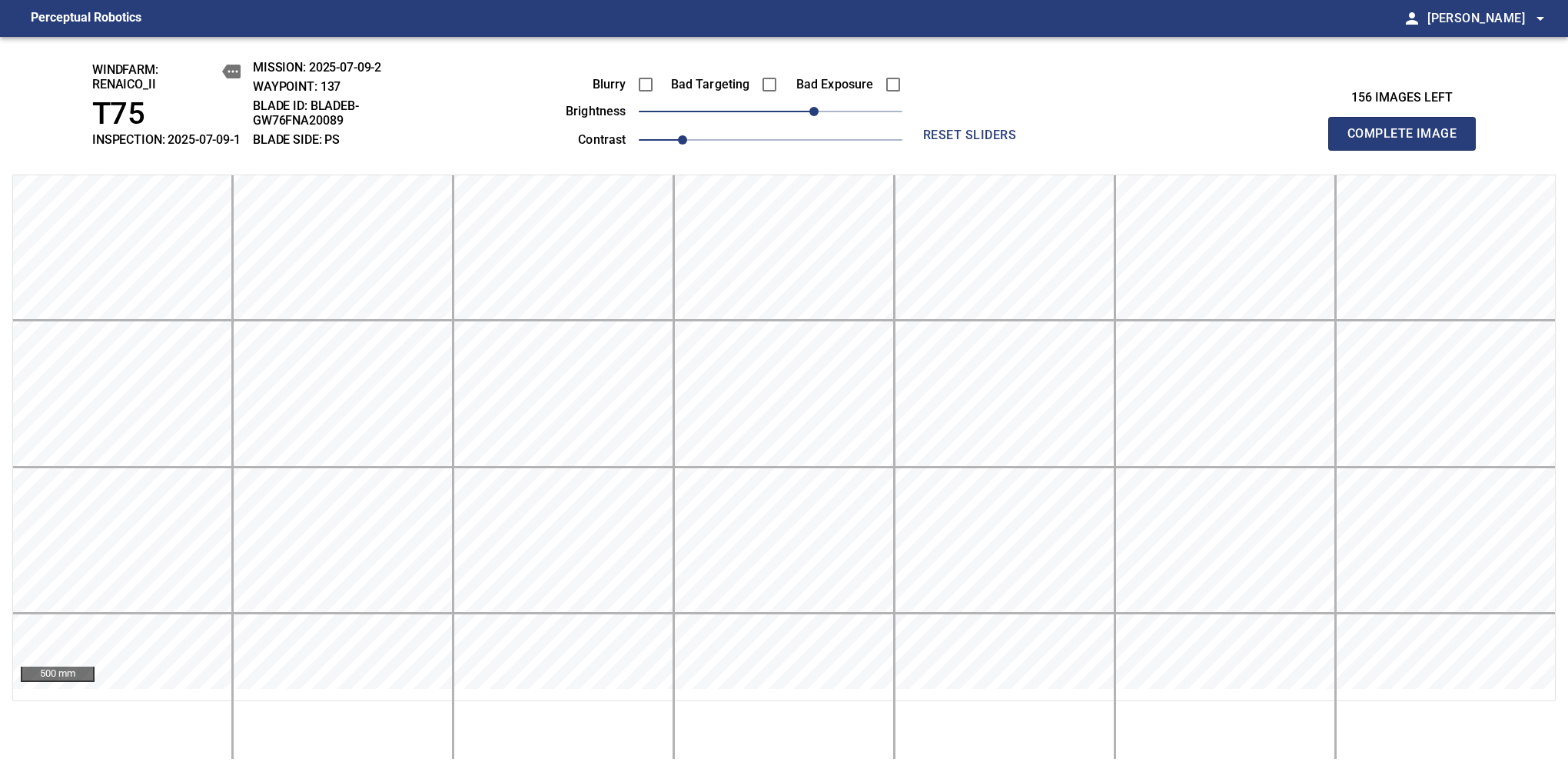
click at [1408, 141] on span "Complete Image" at bounding box center [1402, 133] width 113 height 22
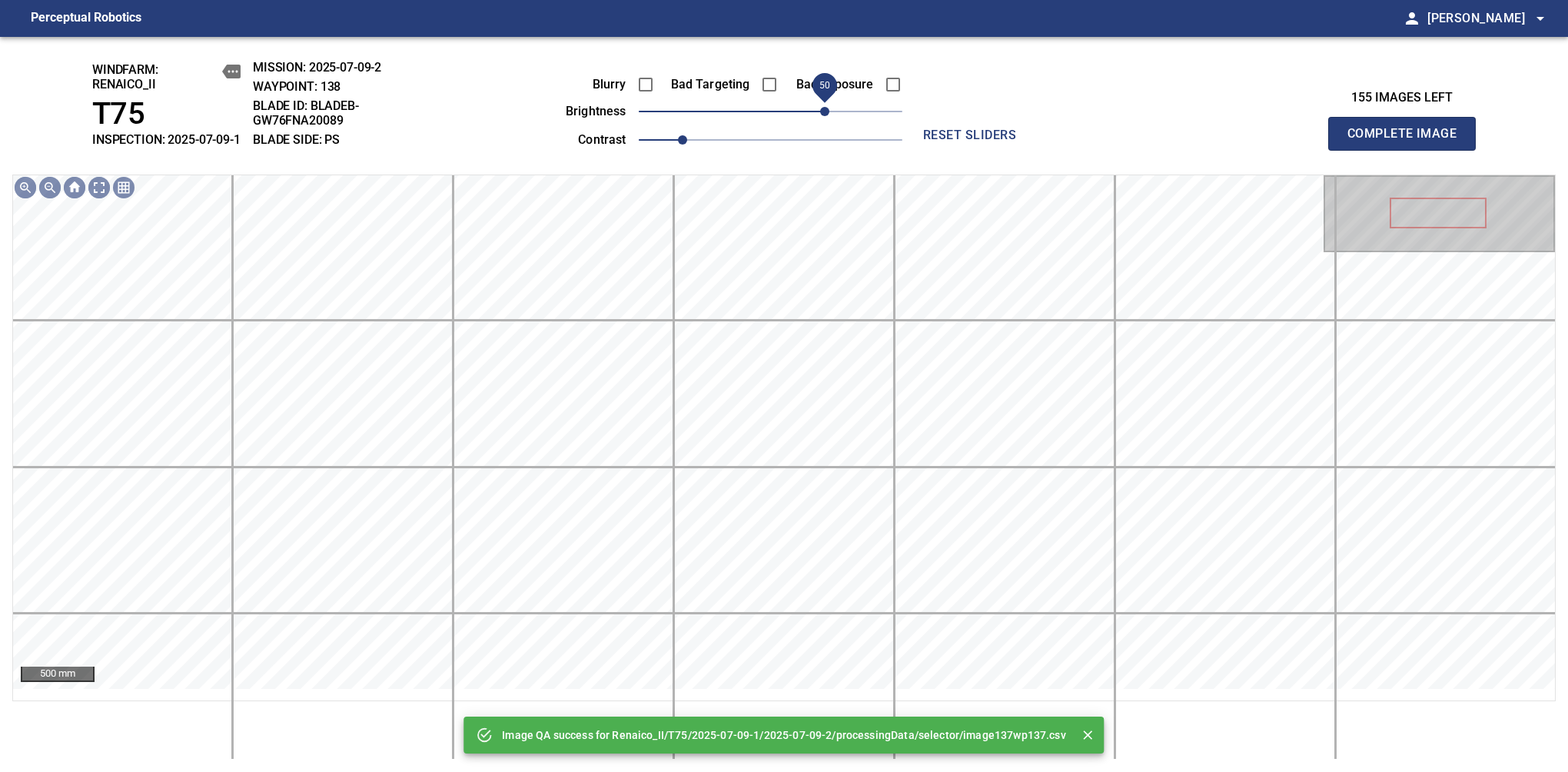
drag, startPoint x: 818, startPoint y: 122, endPoint x: 829, endPoint y: 125, distance: 11.4
click at [829, 122] on span "50" at bounding box center [770, 111] width 264 height 22
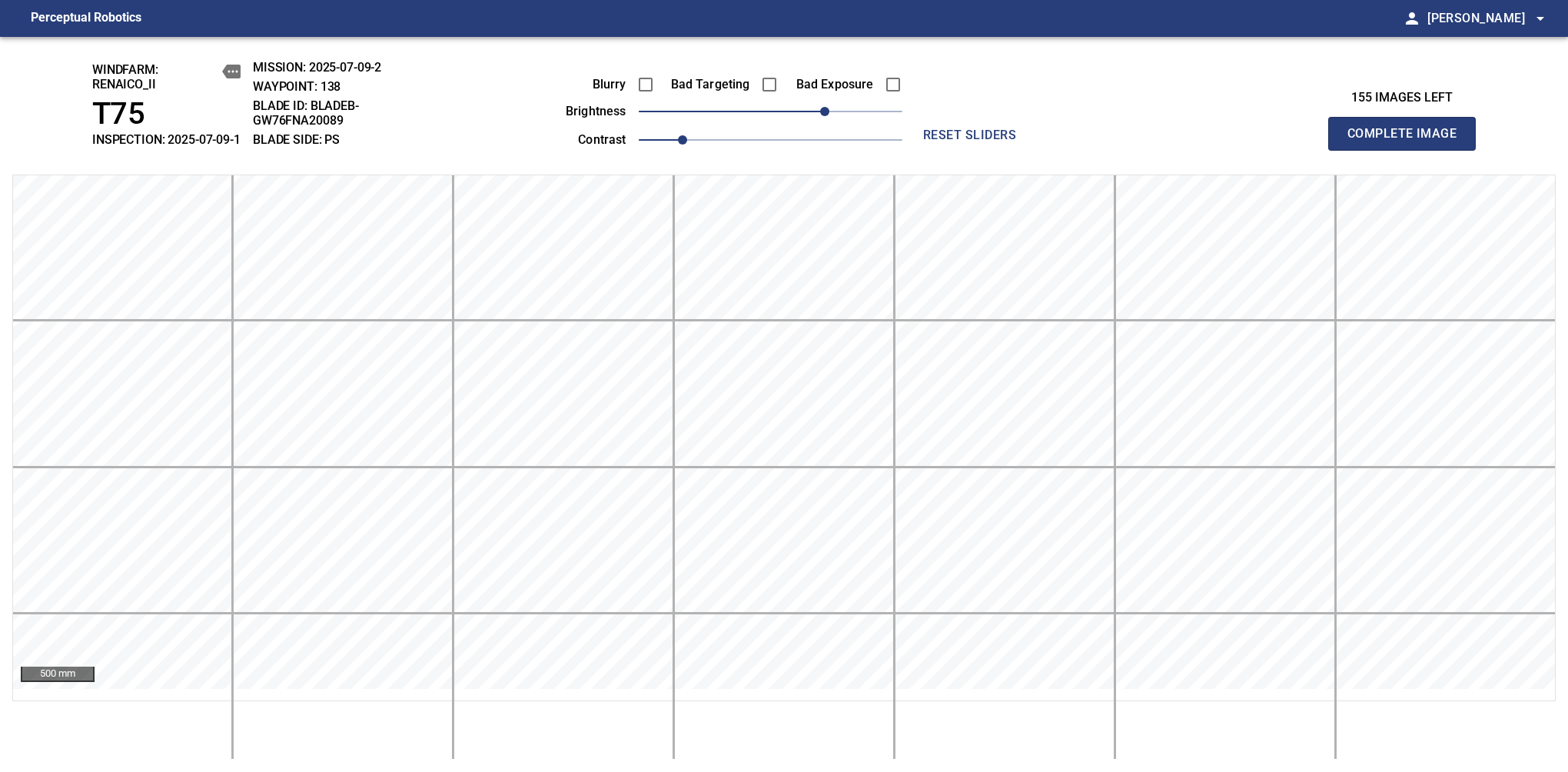
click at [1408, 141] on span "Complete Image" at bounding box center [1402, 133] width 113 height 22
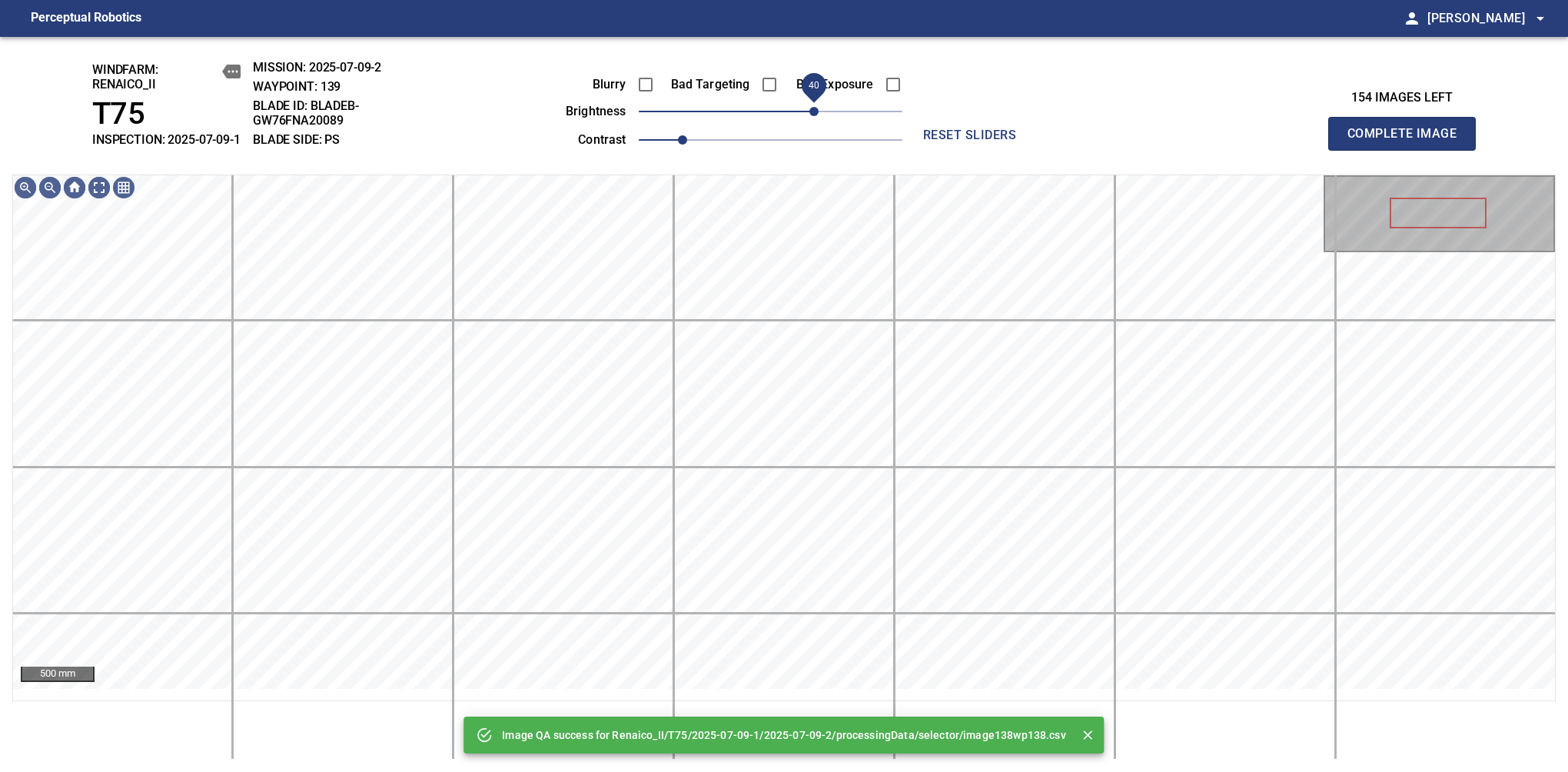
drag, startPoint x: 829, startPoint y: 125, endPoint x: 818, endPoint y: 129, distance: 11.7
click at [818, 122] on span "40" at bounding box center [770, 111] width 264 height 22
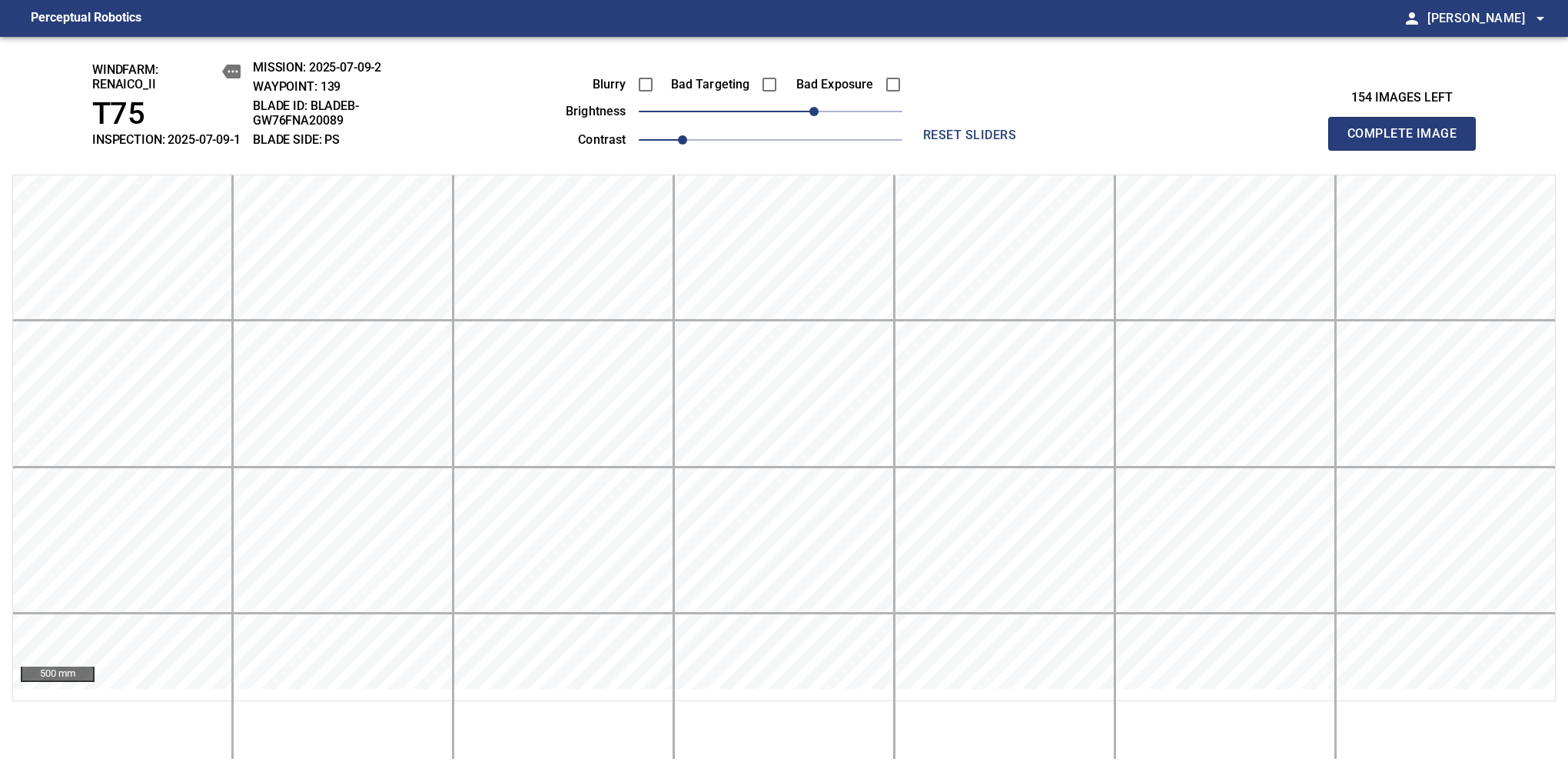
click at [1408, 141] on span "Complete Image" at bounding box center [1402, 133] width 113 height 22
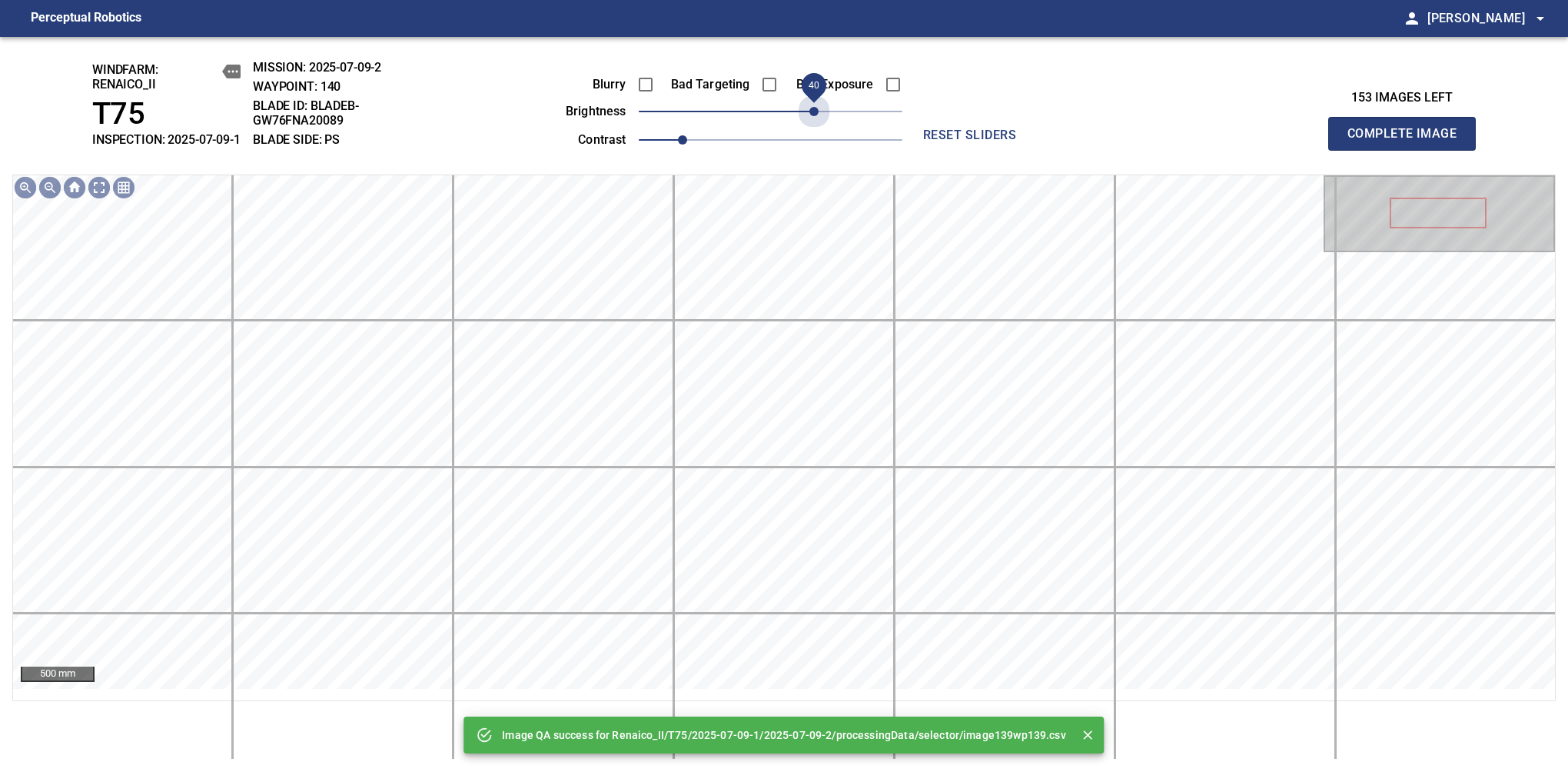
click at [816, 122] on span "40" at bounding box center [770, 111] width 264 height 22
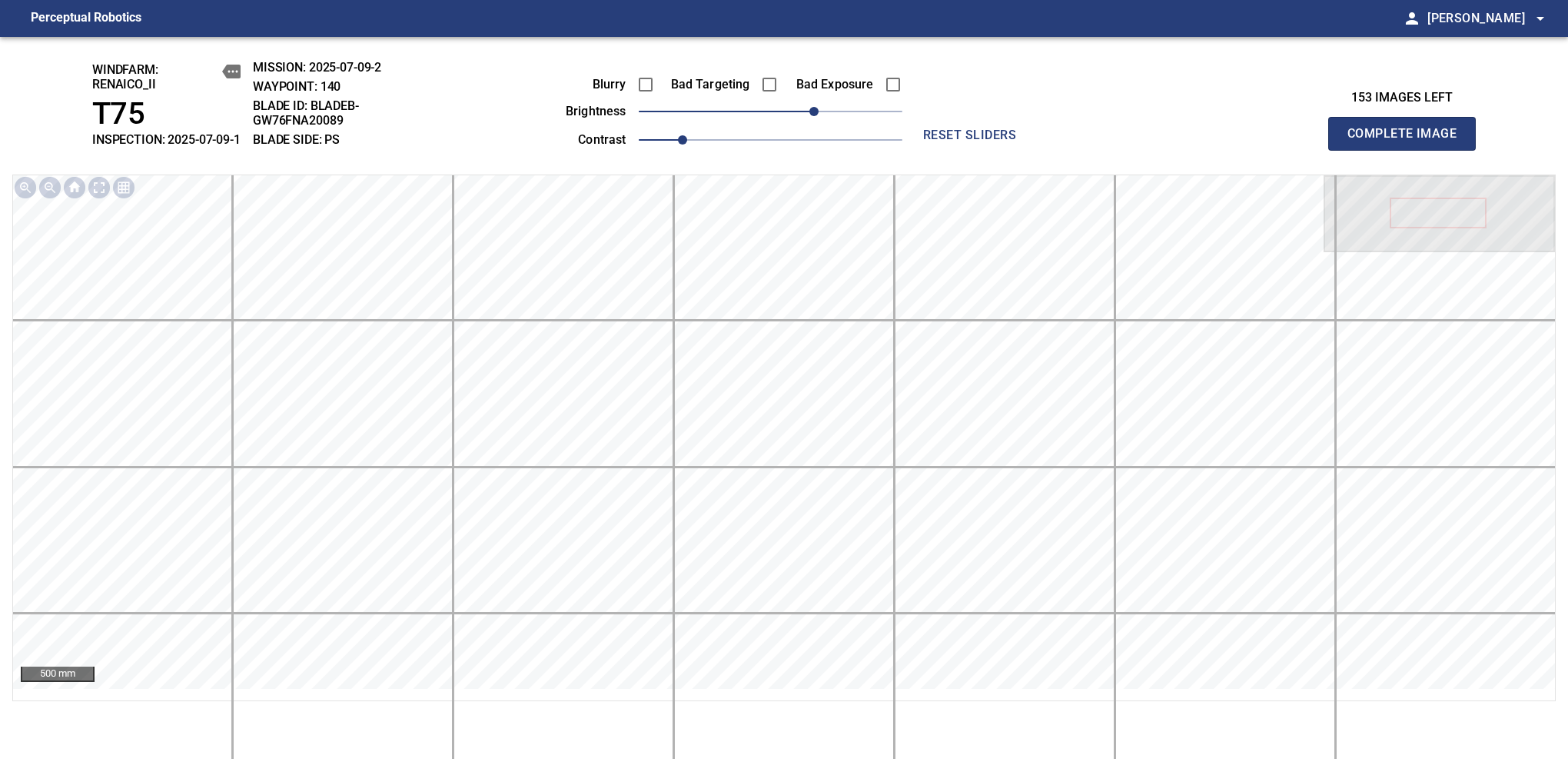
click at [1408, 141] on span "Complete Image" at bounding box center [1402, 133] width 113 height 22
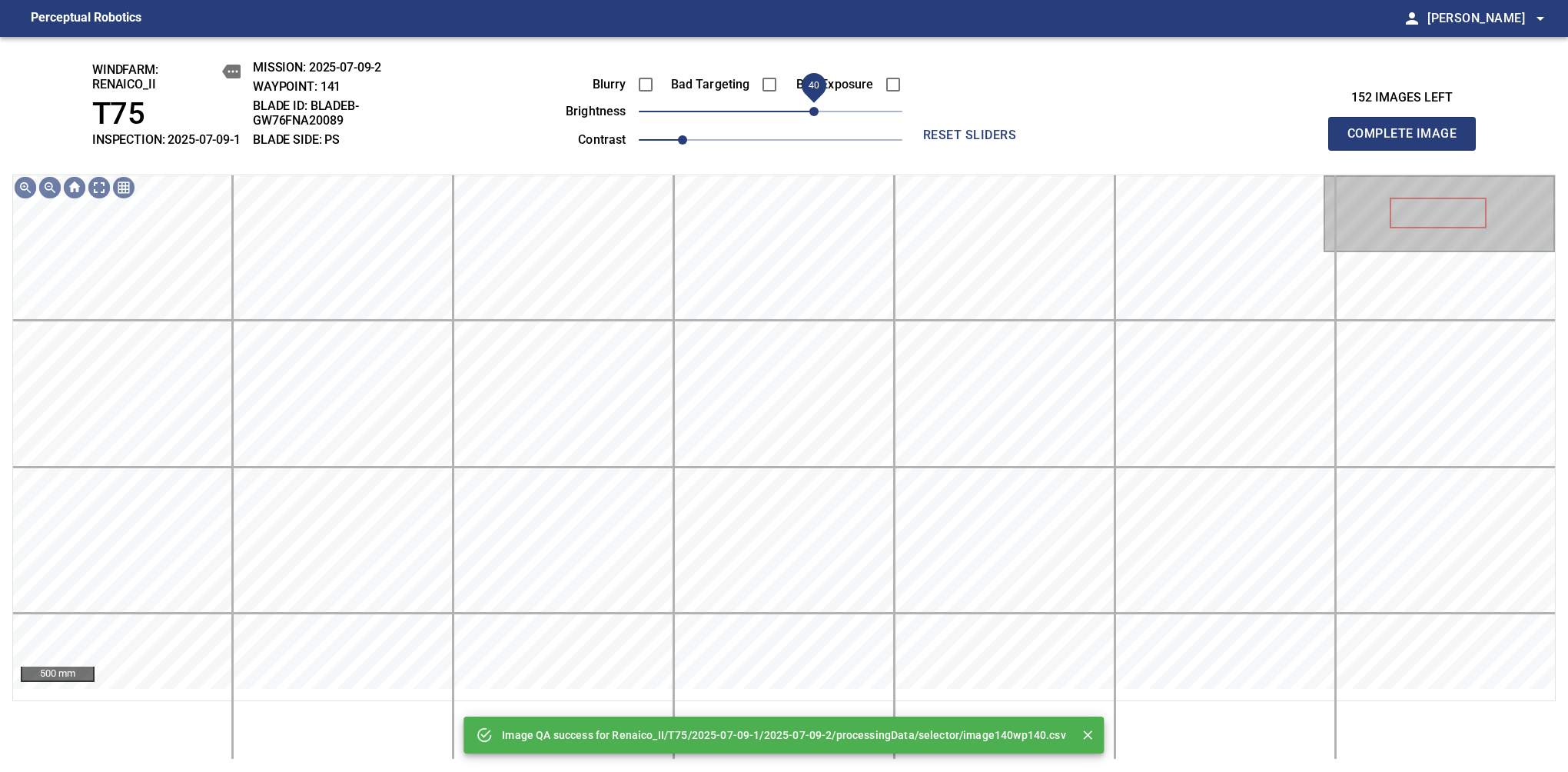
click at [816, 120] on span "40" at bounding box center [770, 111] width 264 height 22
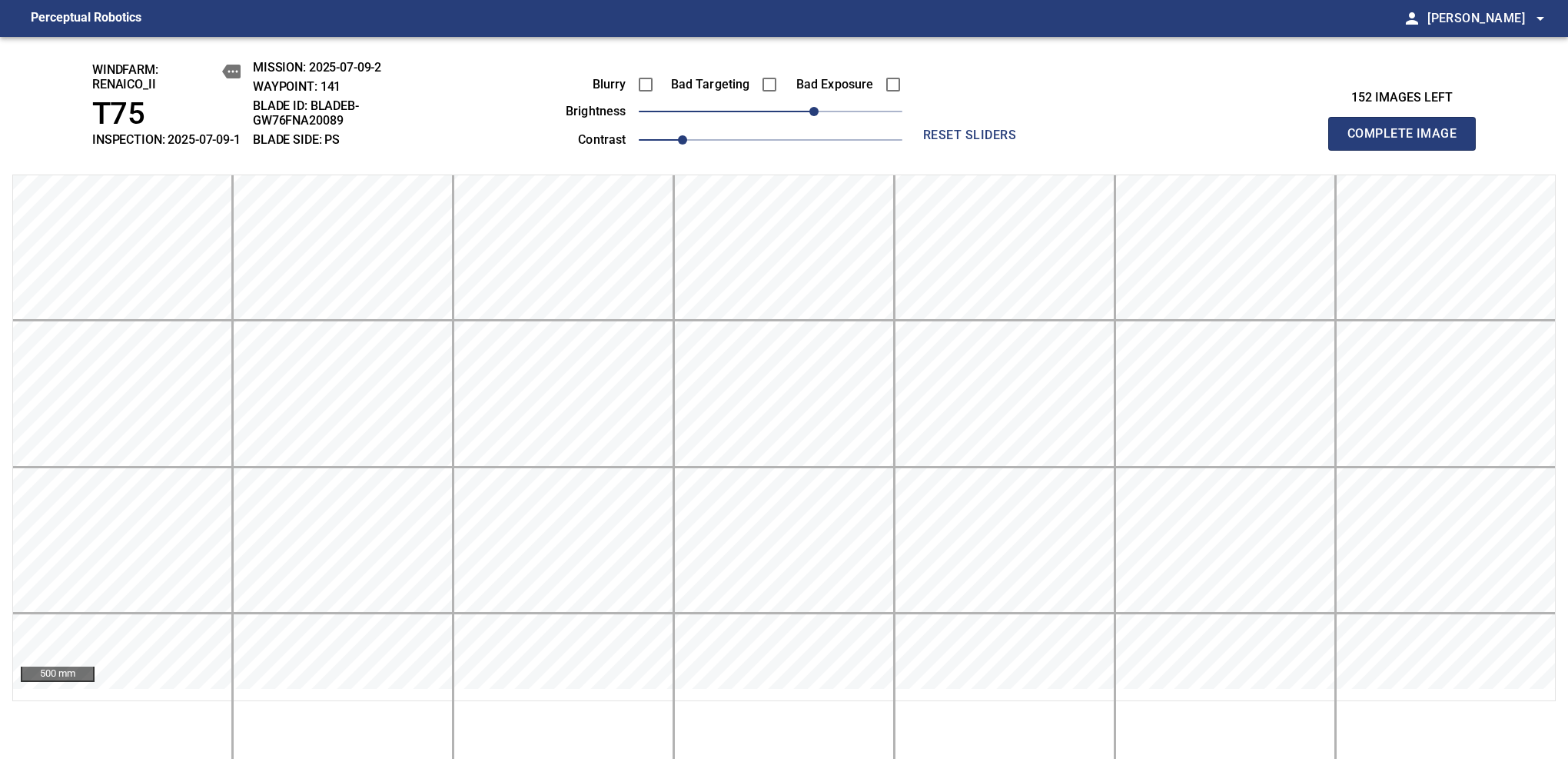
click at [1408, 141] on span "Complete Image" at bounding box center [1402, 133] width 113 height 22
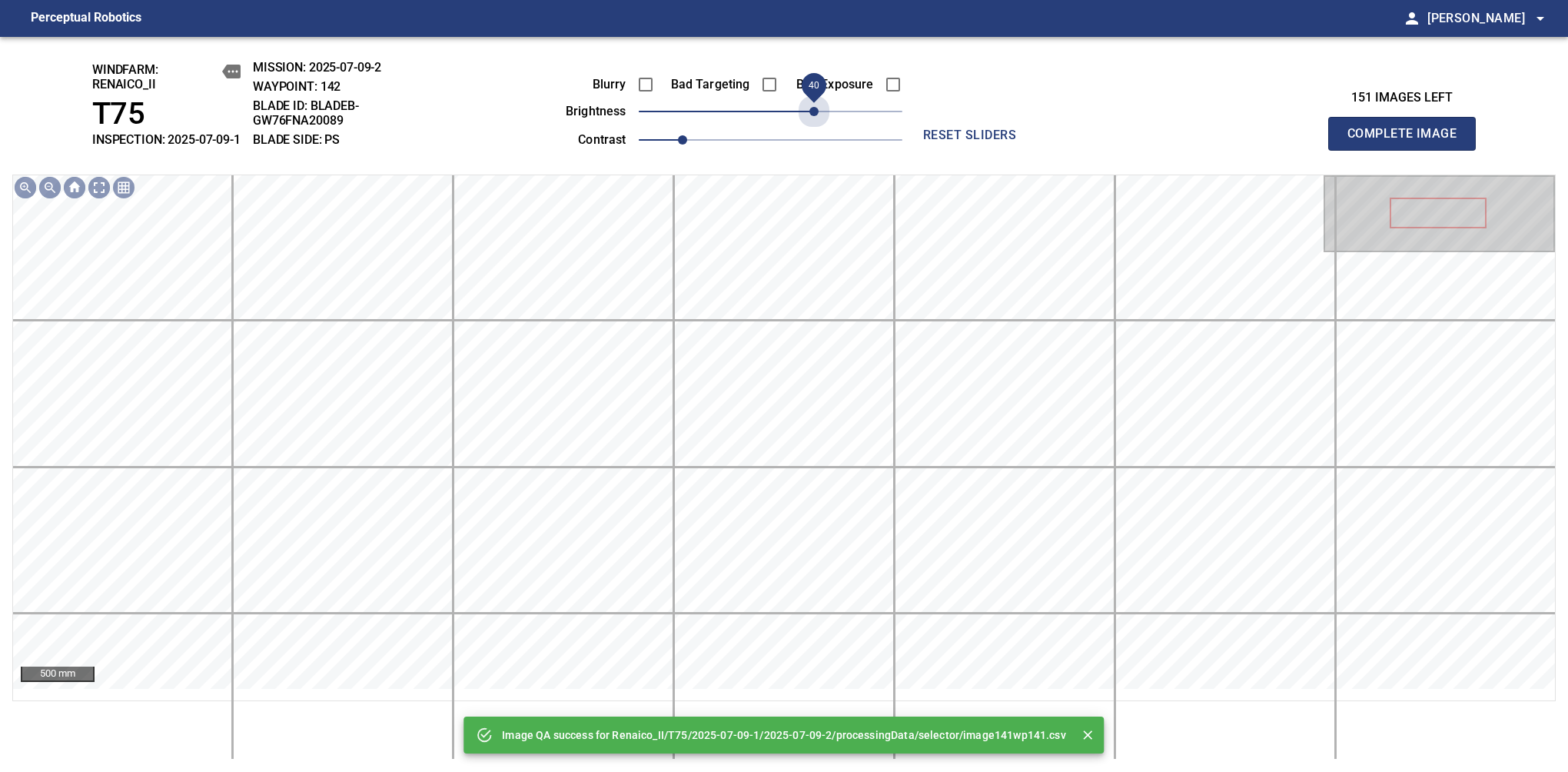
click at [816, 120] on span "40" at bounding box center [770, 111] width 264 height 22
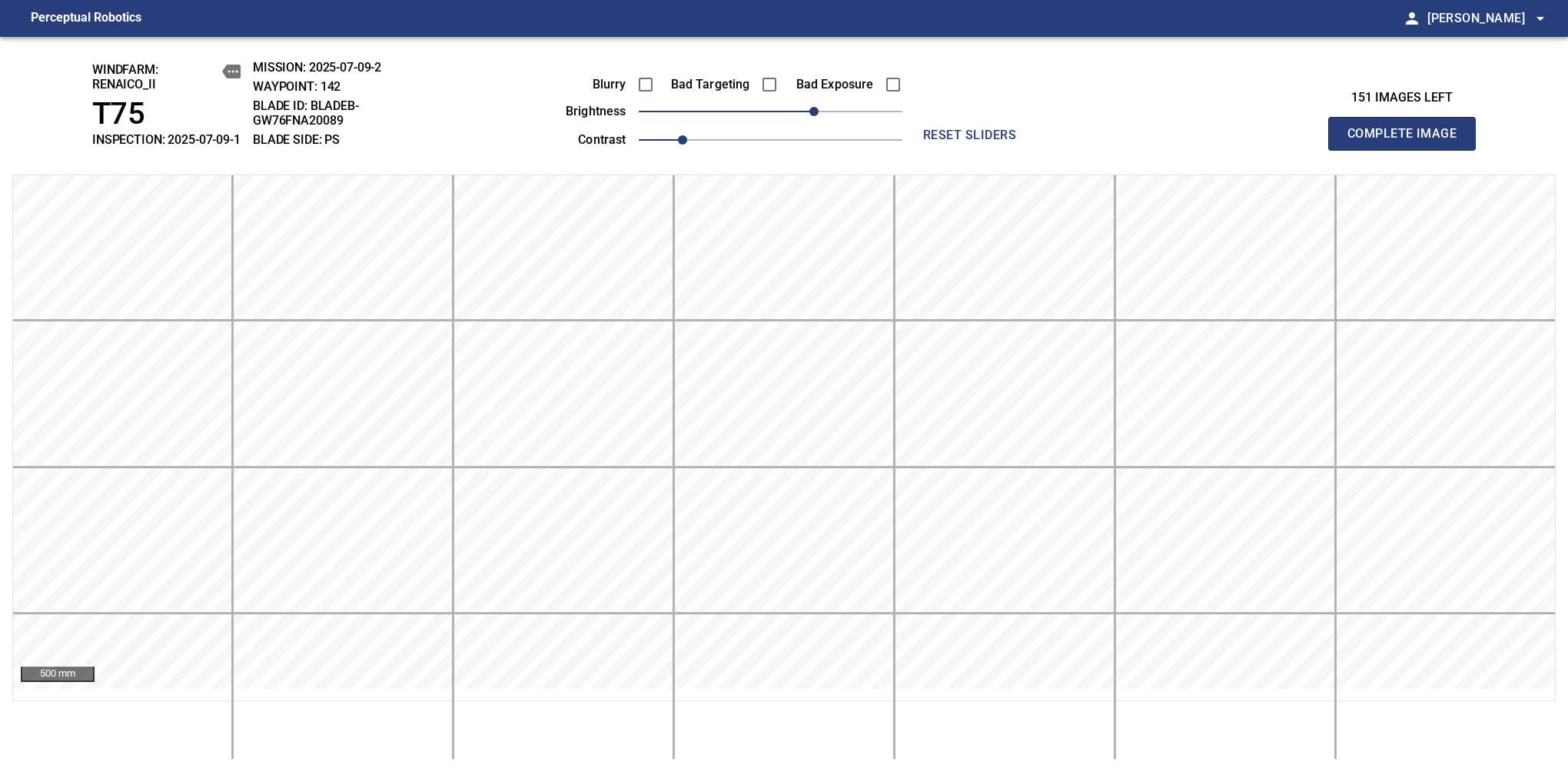
click at [1408, 141] on span "Complete Image" at bounding box center [1402, 133] width 113 height 22
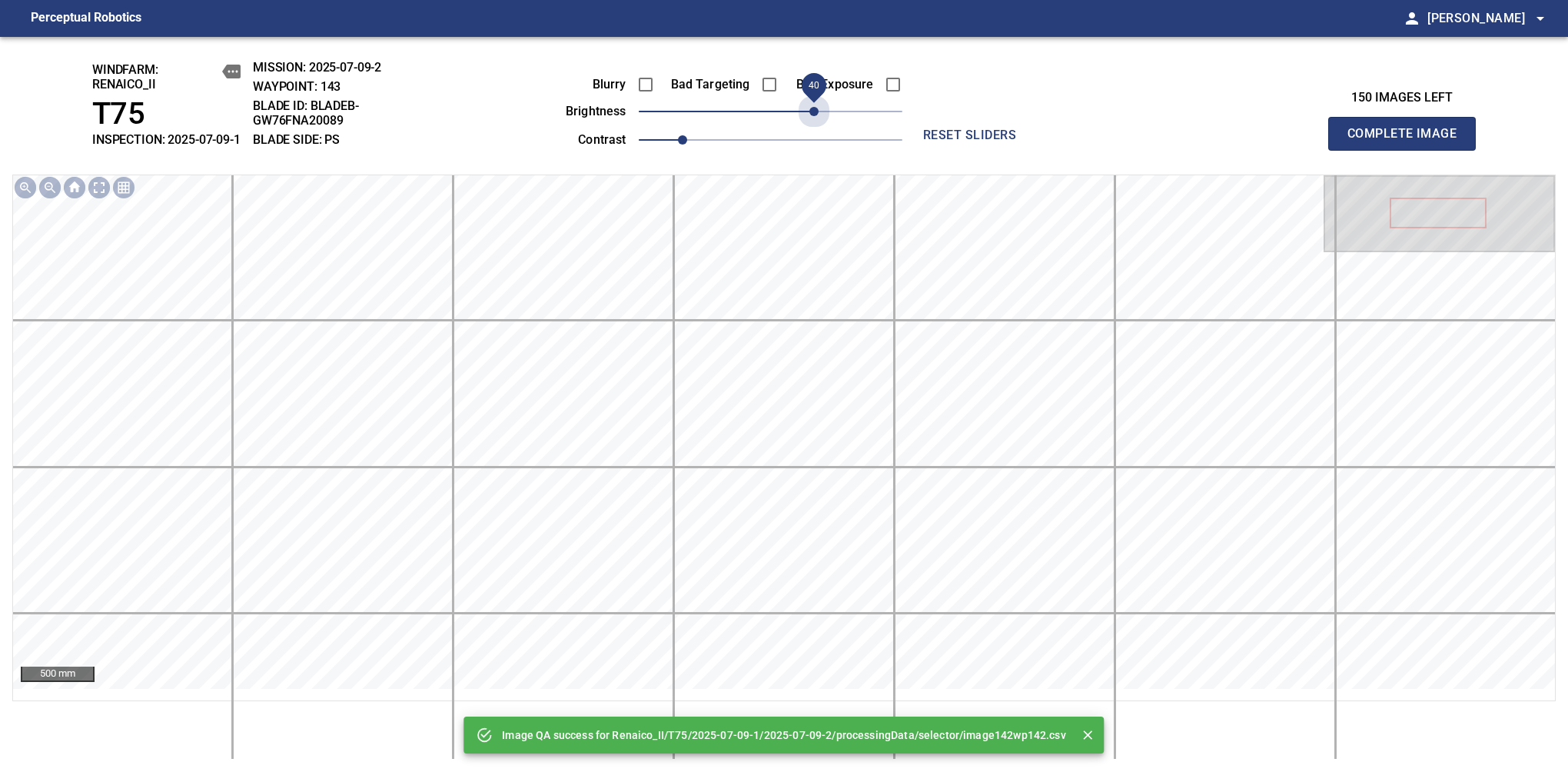
click at [816, 120] on span "40" at bounding box center [770, 111] width 264 height 22
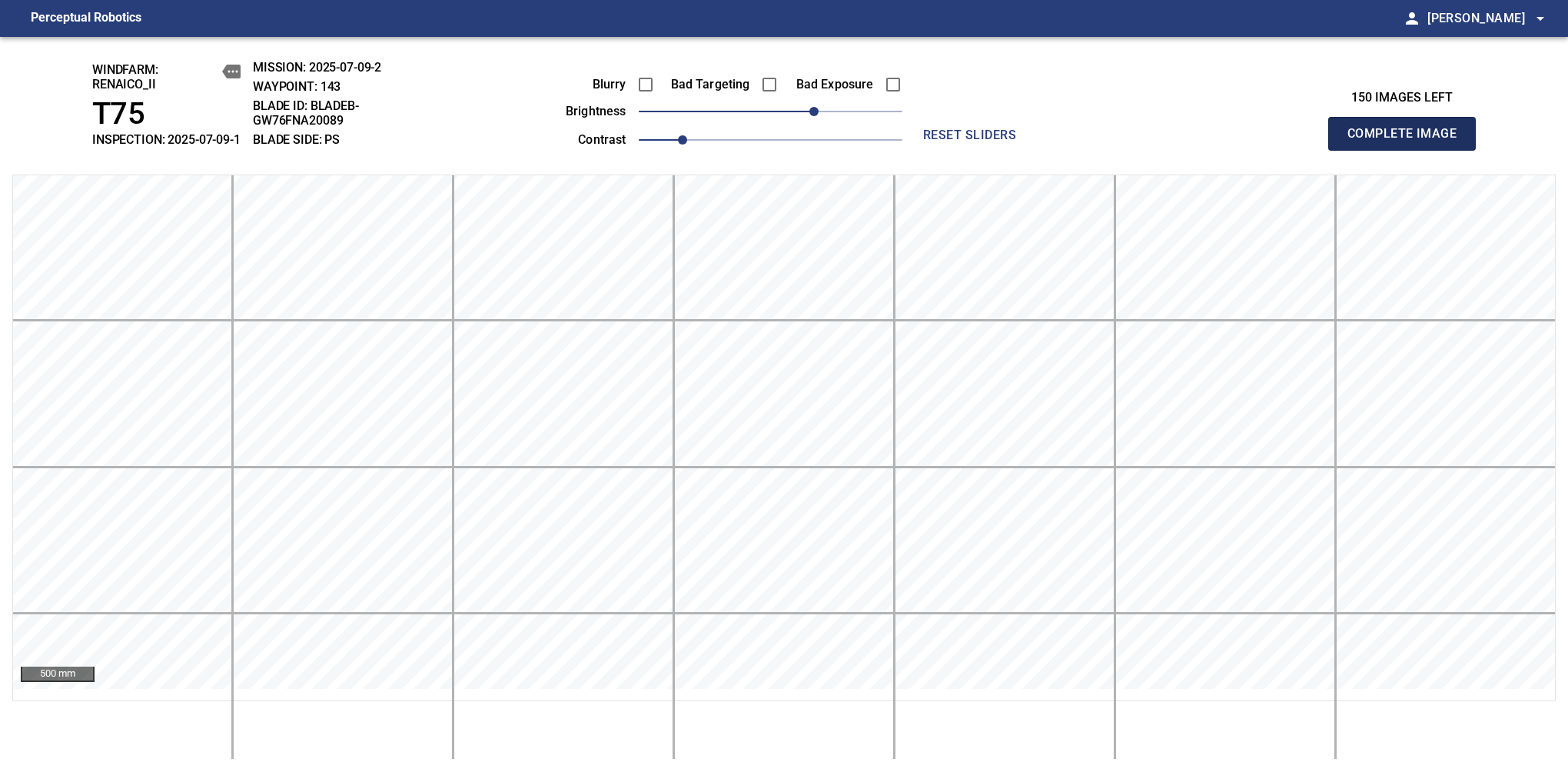
click at [1408, 141] on span "Complete Image" at bounding box center [1402, 133] width 113 height 22
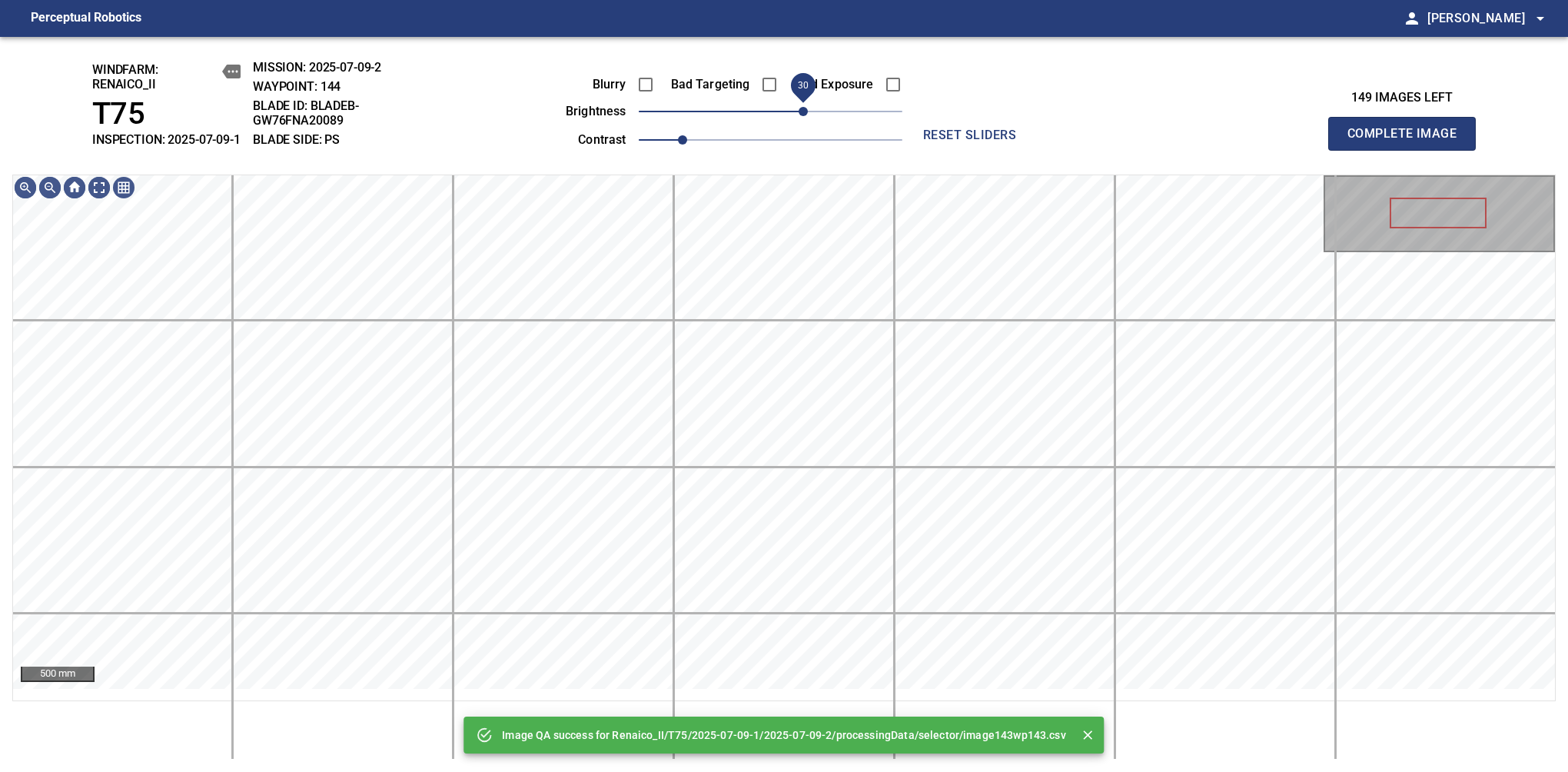
drag, startPoint x: 816, startPoint y: 120, endPoint x: 806, endPoint y: 130, distance: 14.1
click at [806, 122] on span "30" at bounding box center [770, 111] width 264 height 22
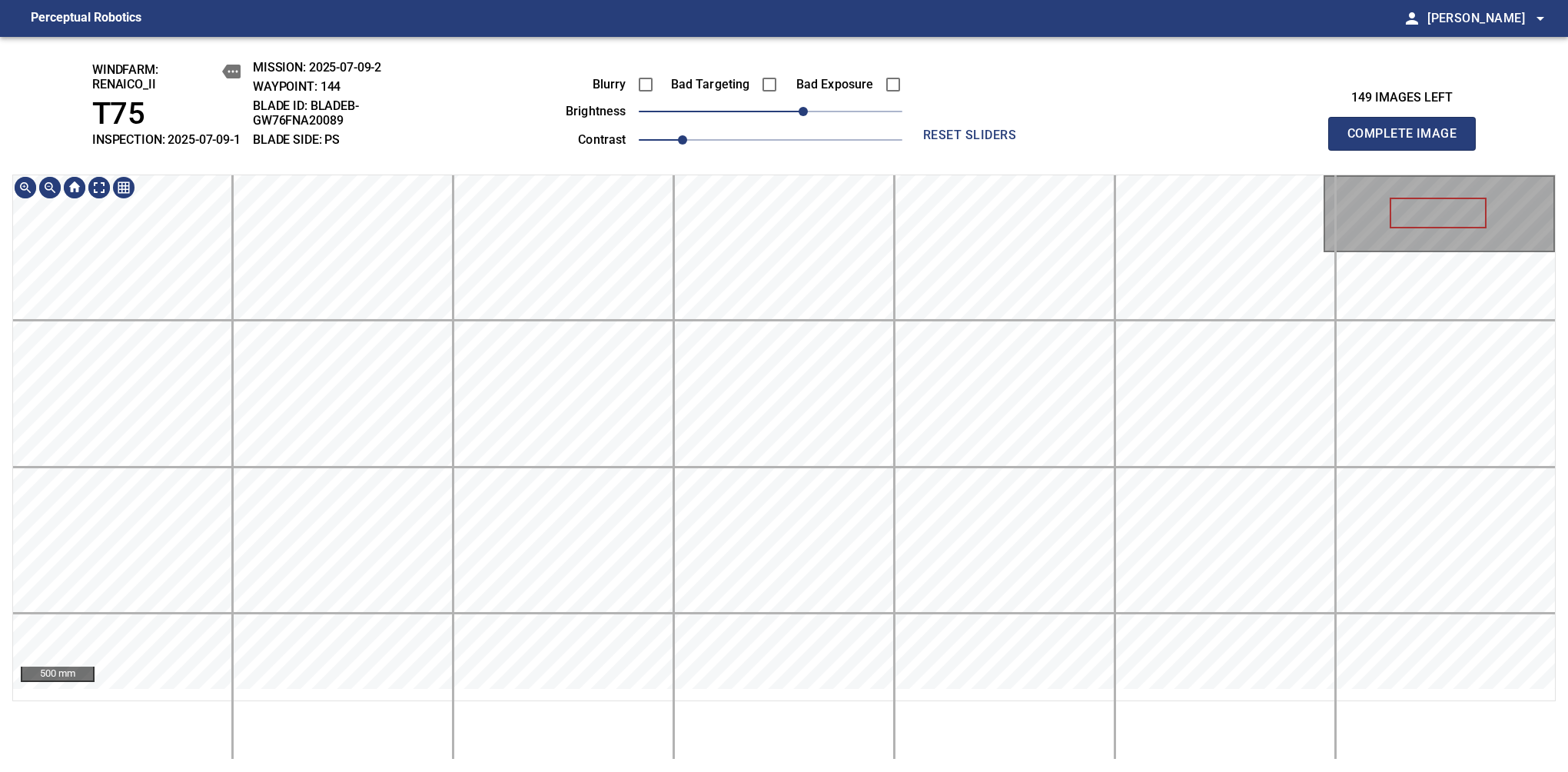
click at [751, 154] on div "windfarm: Renaico_II T75 INSPECTION: 2025-07-09-1 MISSION: 2025-07-09-2 WAYPOIN…" at bounding box center [784, 404] width 1568 height 735
click at [1408, 141] on span "Complete Image" at bounding box center [1402, 133] width 113 height 22
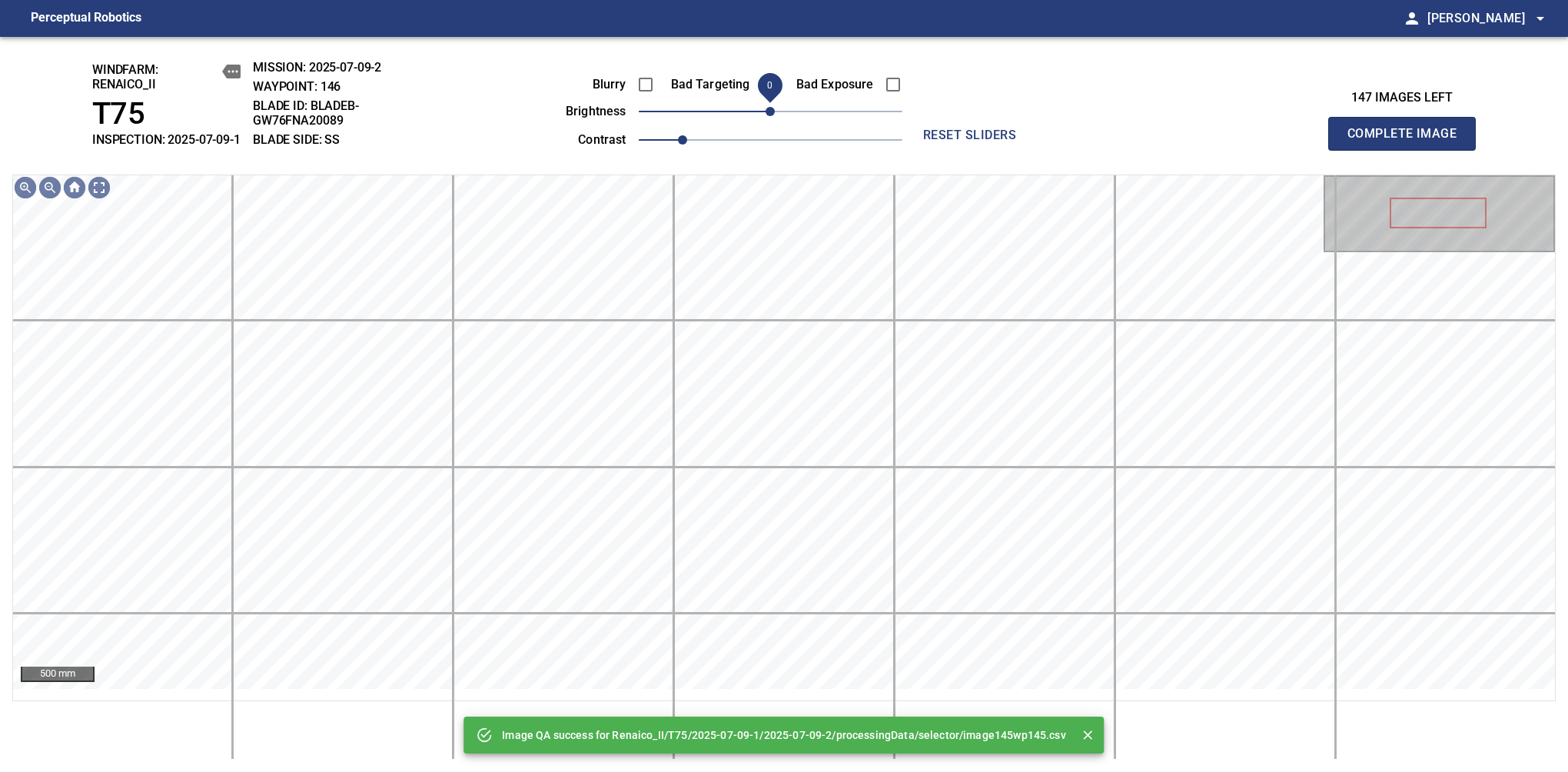
drag, startPoint x: 784, startPoint y: 117, endPoint x: 774, endPoint y: 117, distance: 10.0
click at [774, 116] on span "0" at bounding box center [770, 112] width 10 height 10
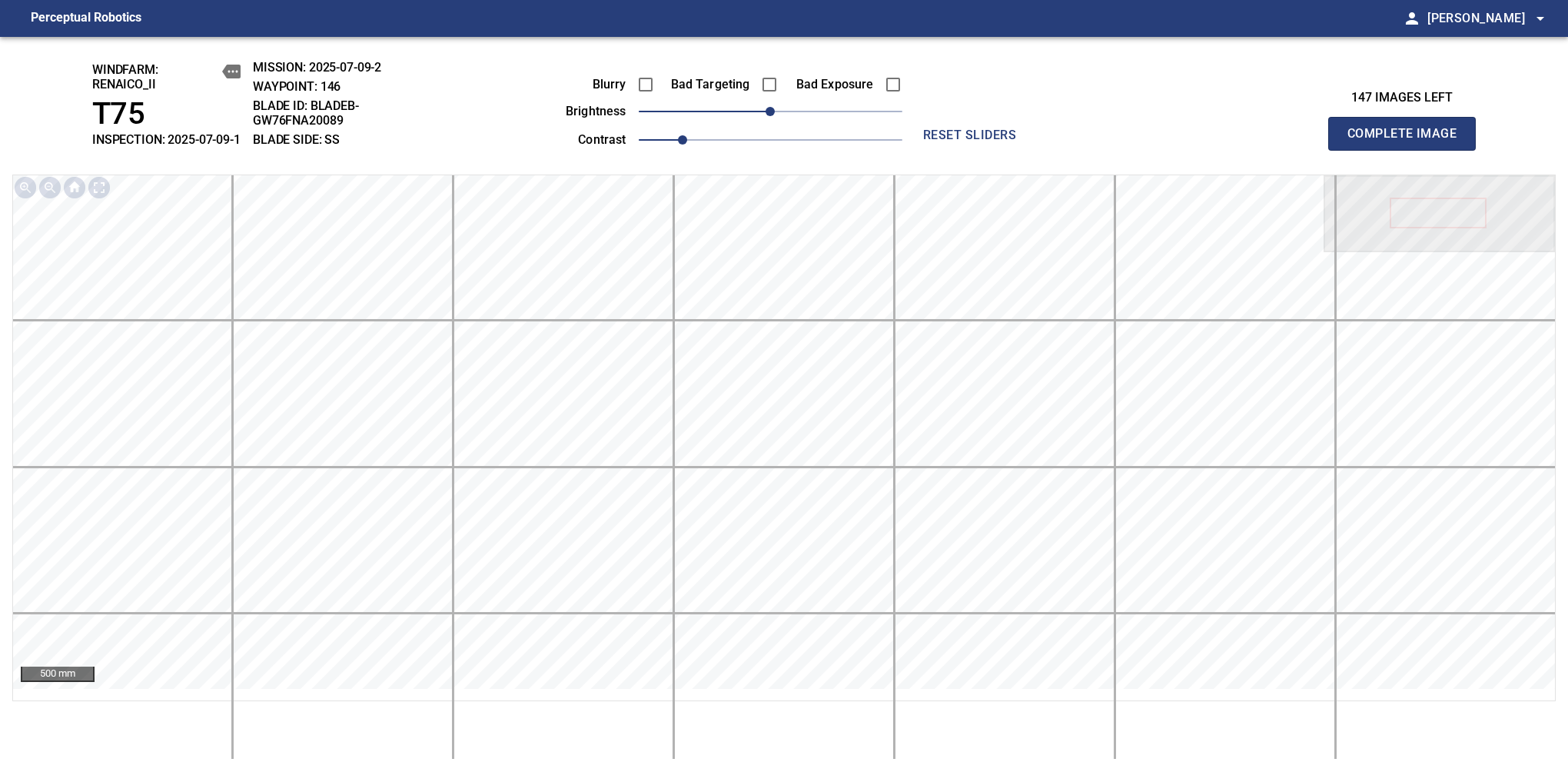
click at [1408, 141] on span "Complete Image" at bounding box center [1402, 133] width 113 height 22
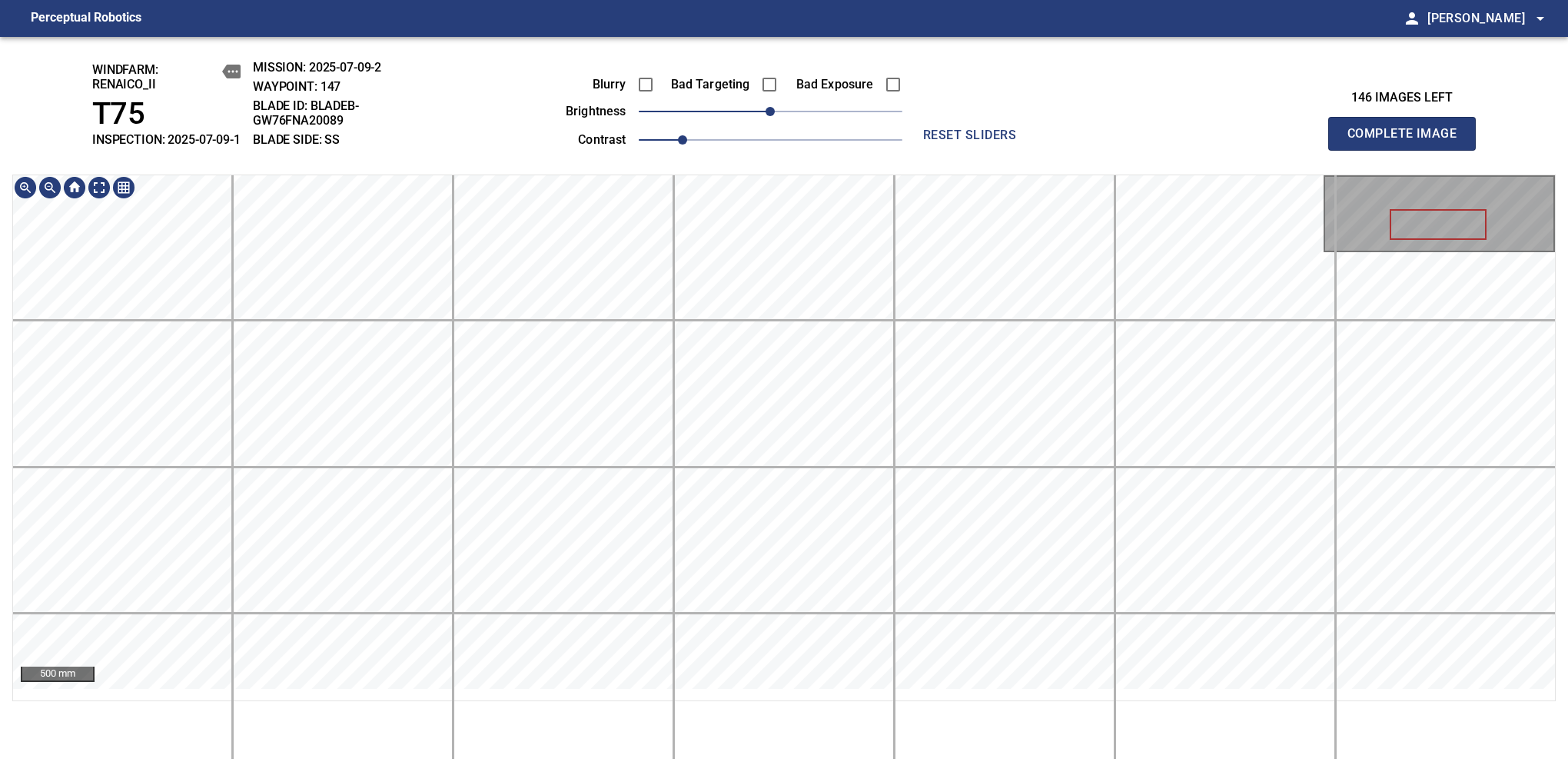
click at [1408, 141] on span "Complete Image" at bounding box center [1402, 133] width 113 height 22
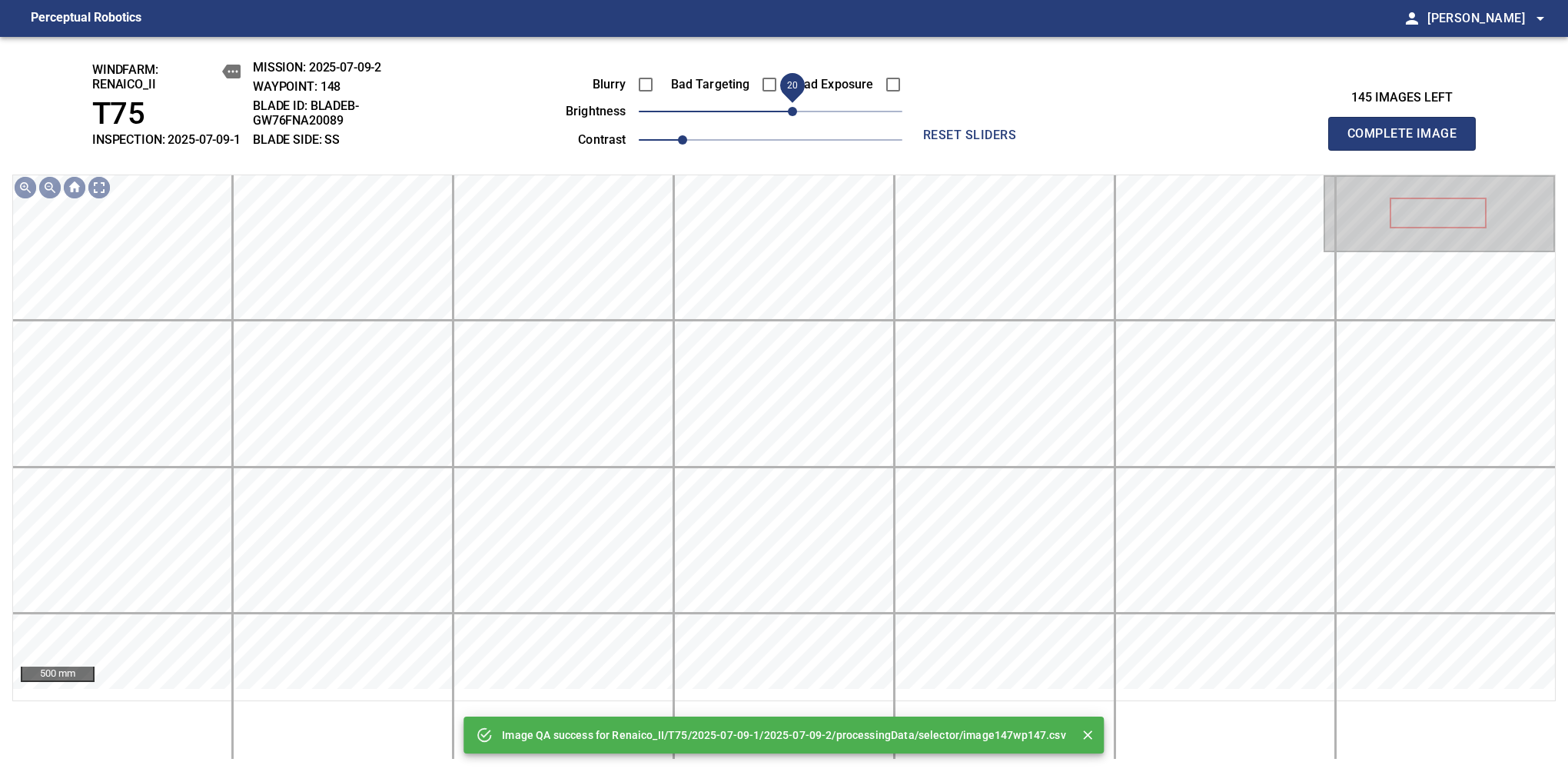
drag, startPoint x: 771, startPoint y: 124, endPoint x: 787, endPoint y: 118, distance: 17.1
click at [788, 116] on span "20" at bounding box center [793, 112] width 10 height 10
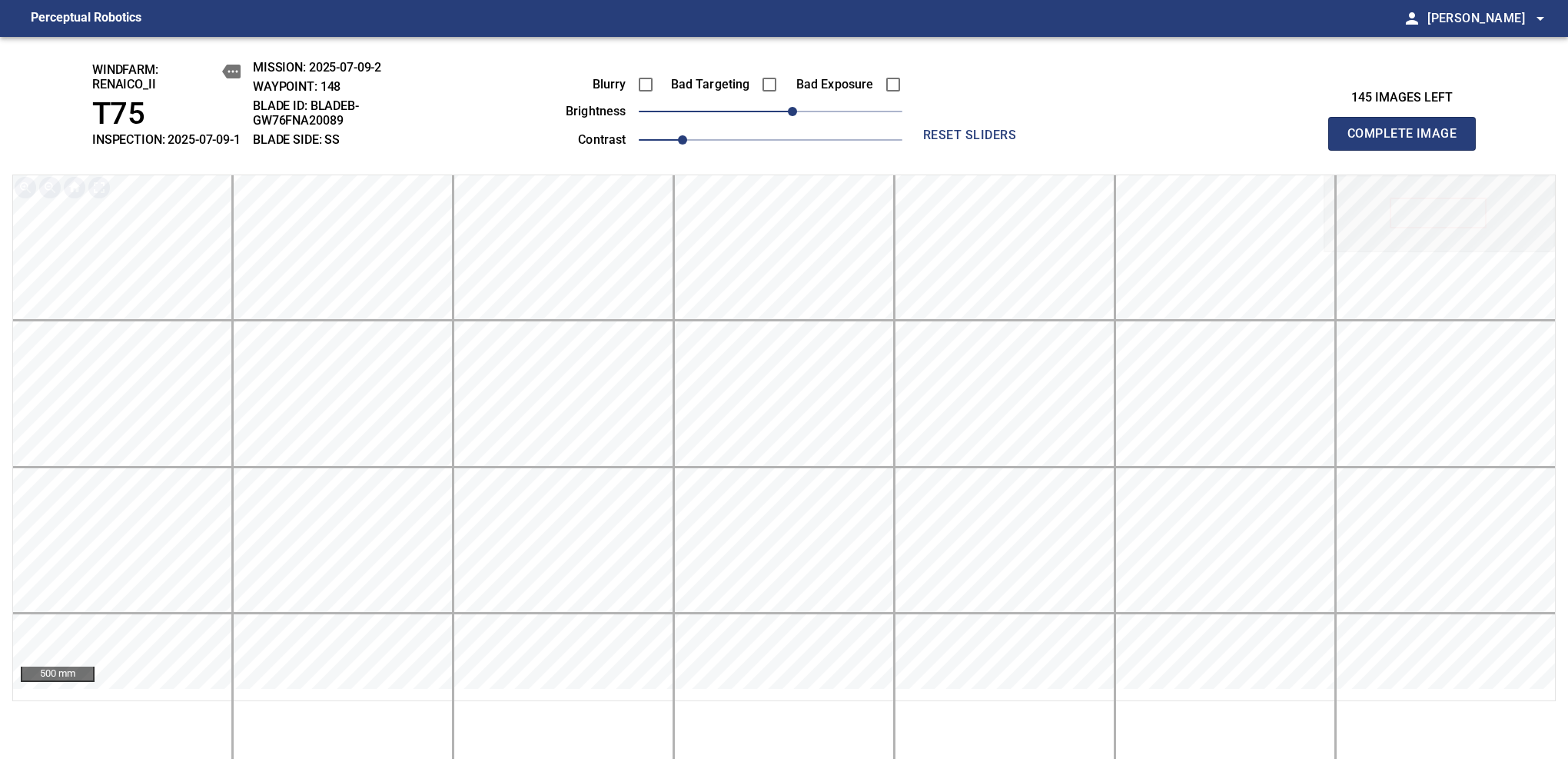
click at [1408, 141] on span "Complete Image" at bounding box center [1402, 133] width 113 height 22
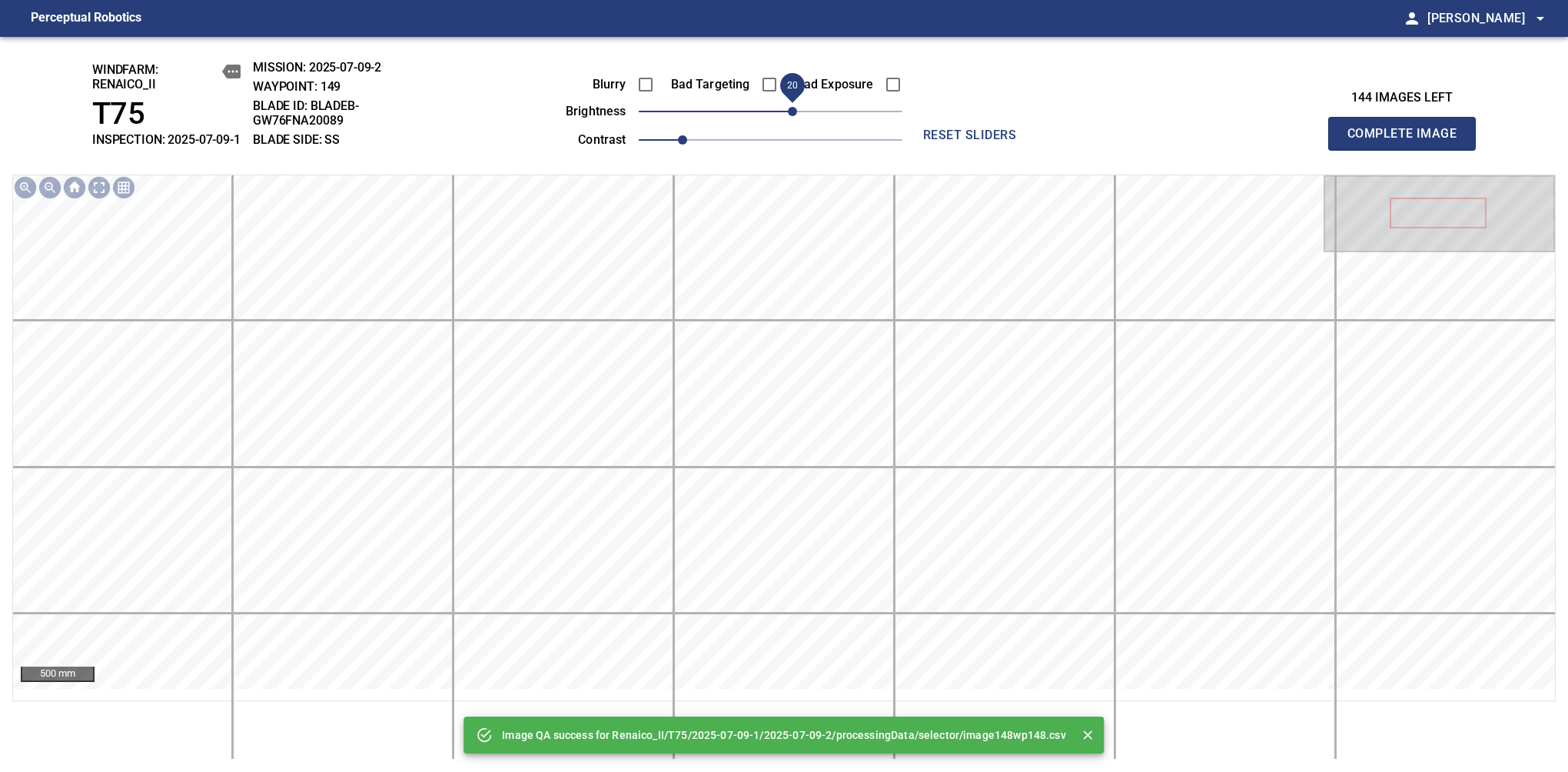
click at [790, 116] on span "20" at bounding box center [793, 112] width 10 height 10
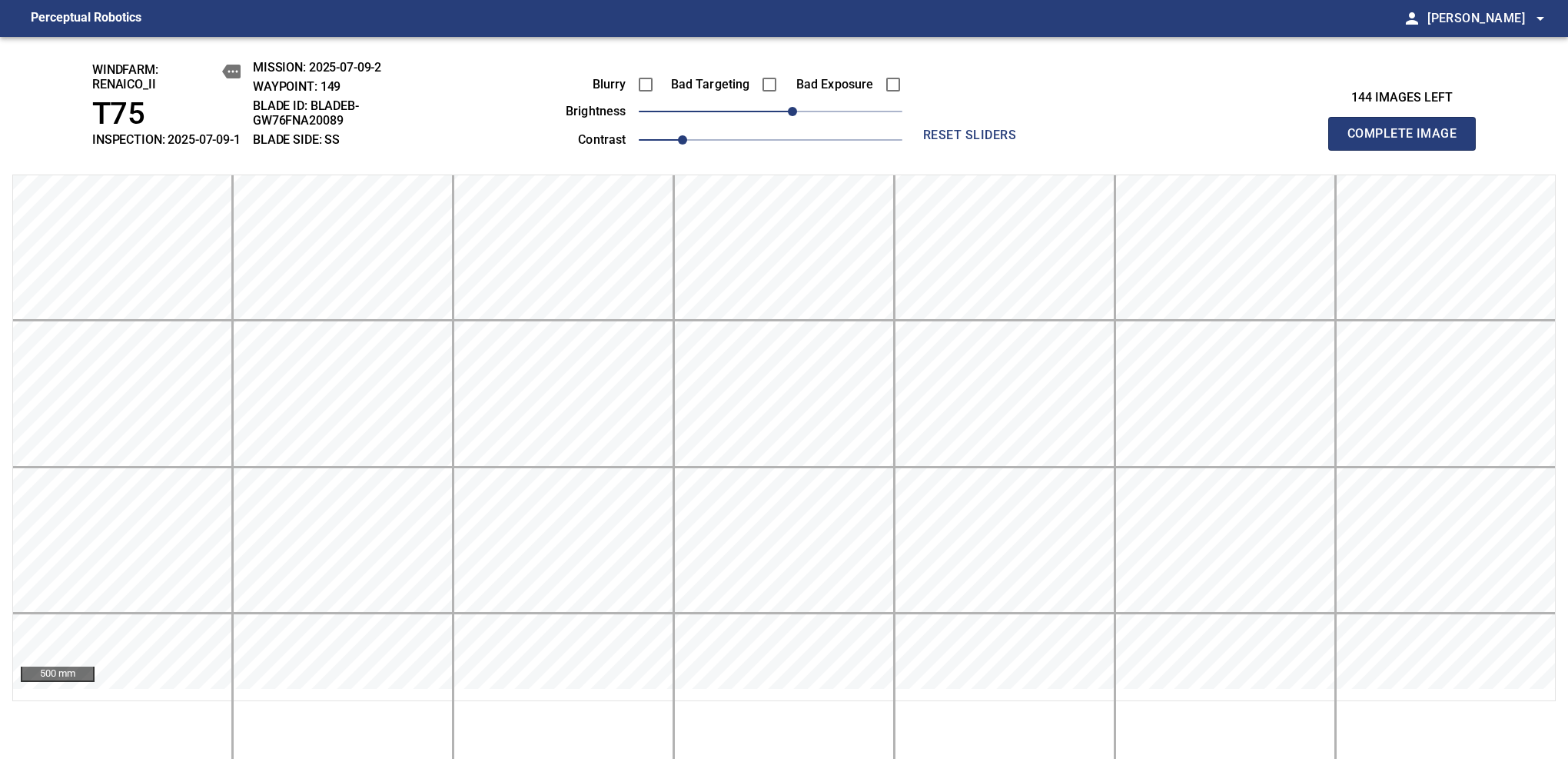
click at [1408, 141] on span "Complete Image" at bounding box center [1402, 133] width 113 height 22
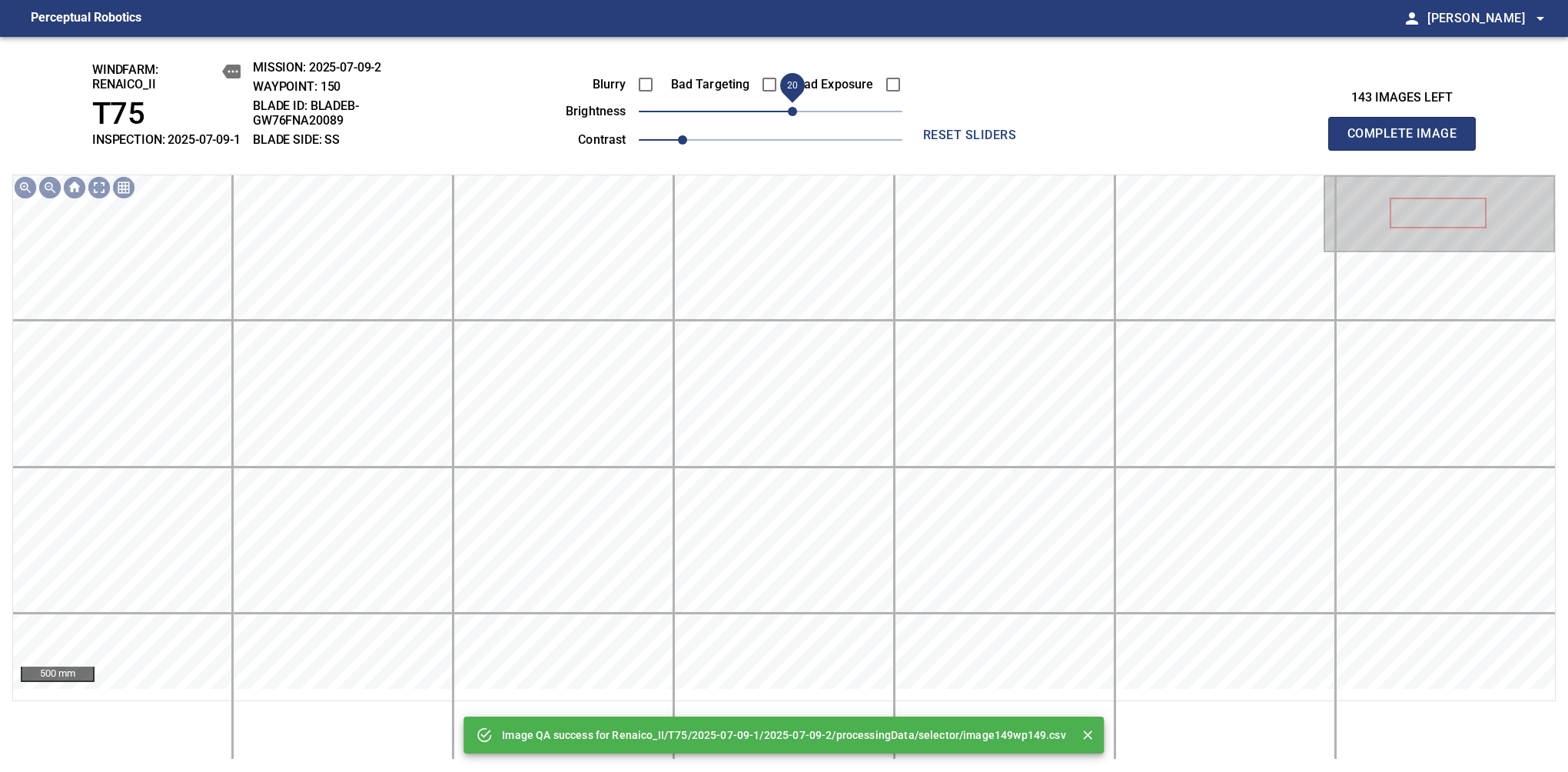
click at [792, 116] on span "20" at bounding box center [793, 112] width 10 height 10
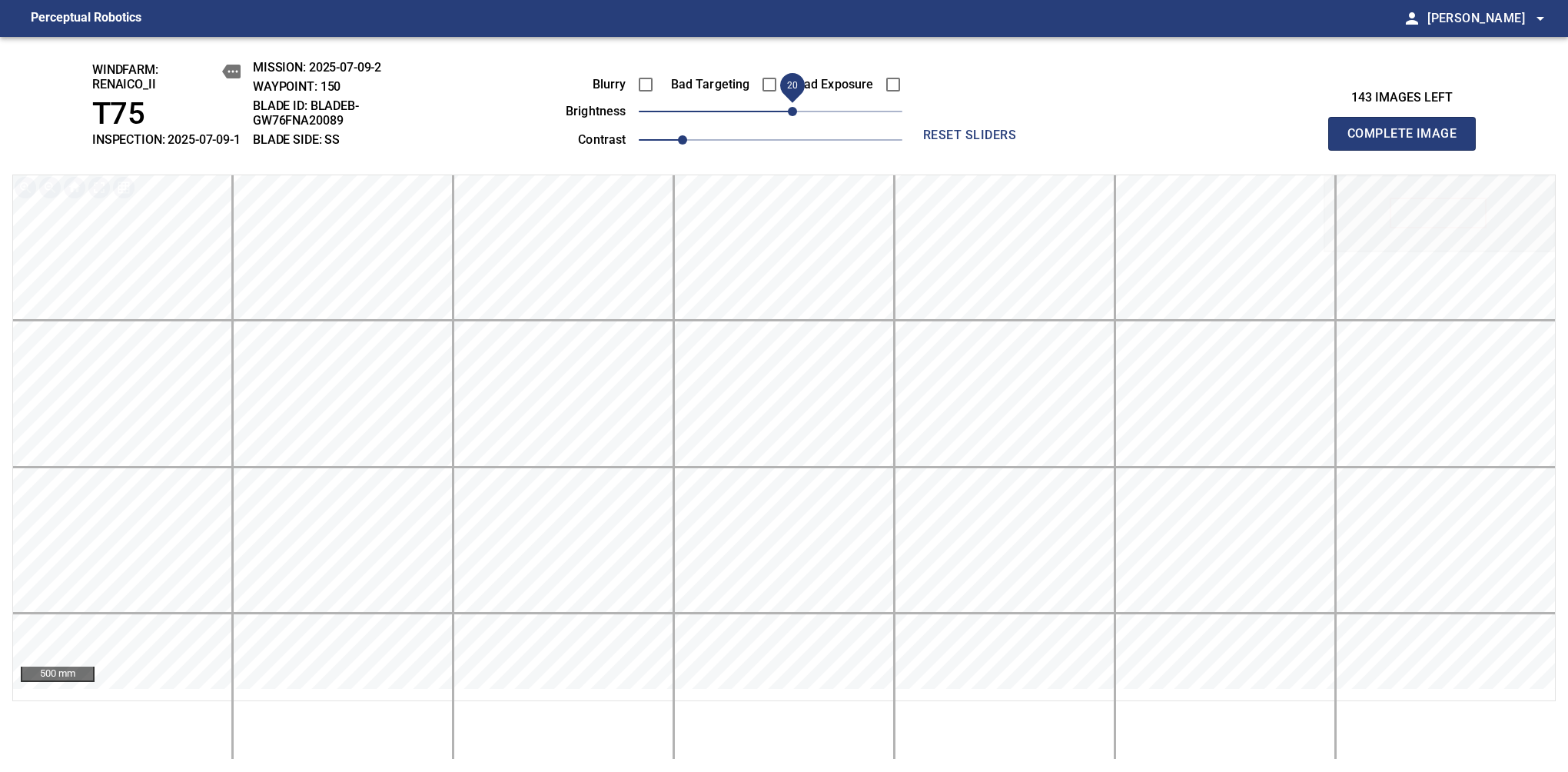
click at [1408, 141] on span "Complete Image" at bounding box center [1402, 133] width 113 height 22
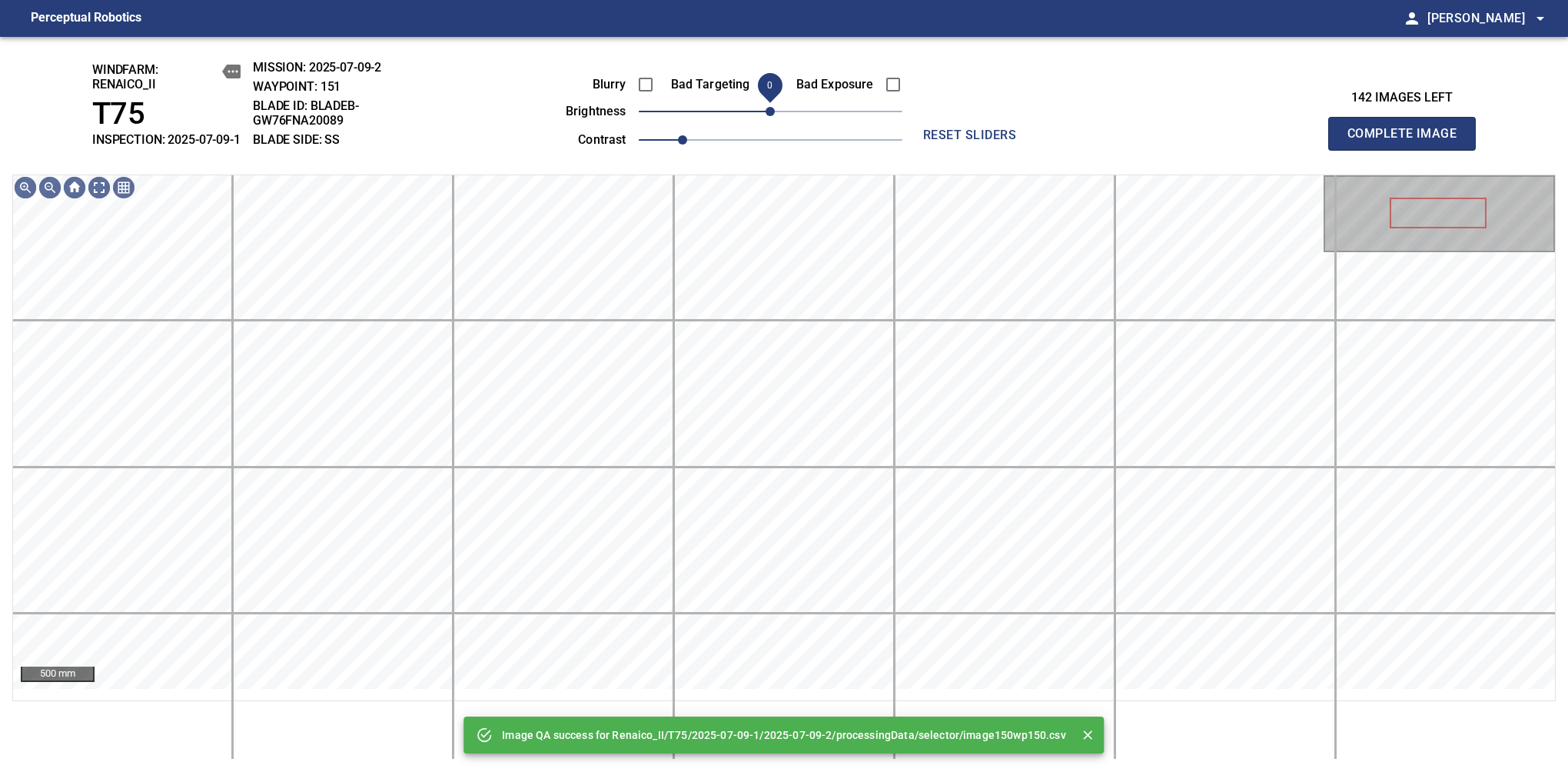
drag, startPoint x: 792, startPoint y: 127, endPoint x: 774, endPoint y: 132, distance: 18.7
click at [774, 122] on span "0" at bounding box center [770, 111] width 264 height 22
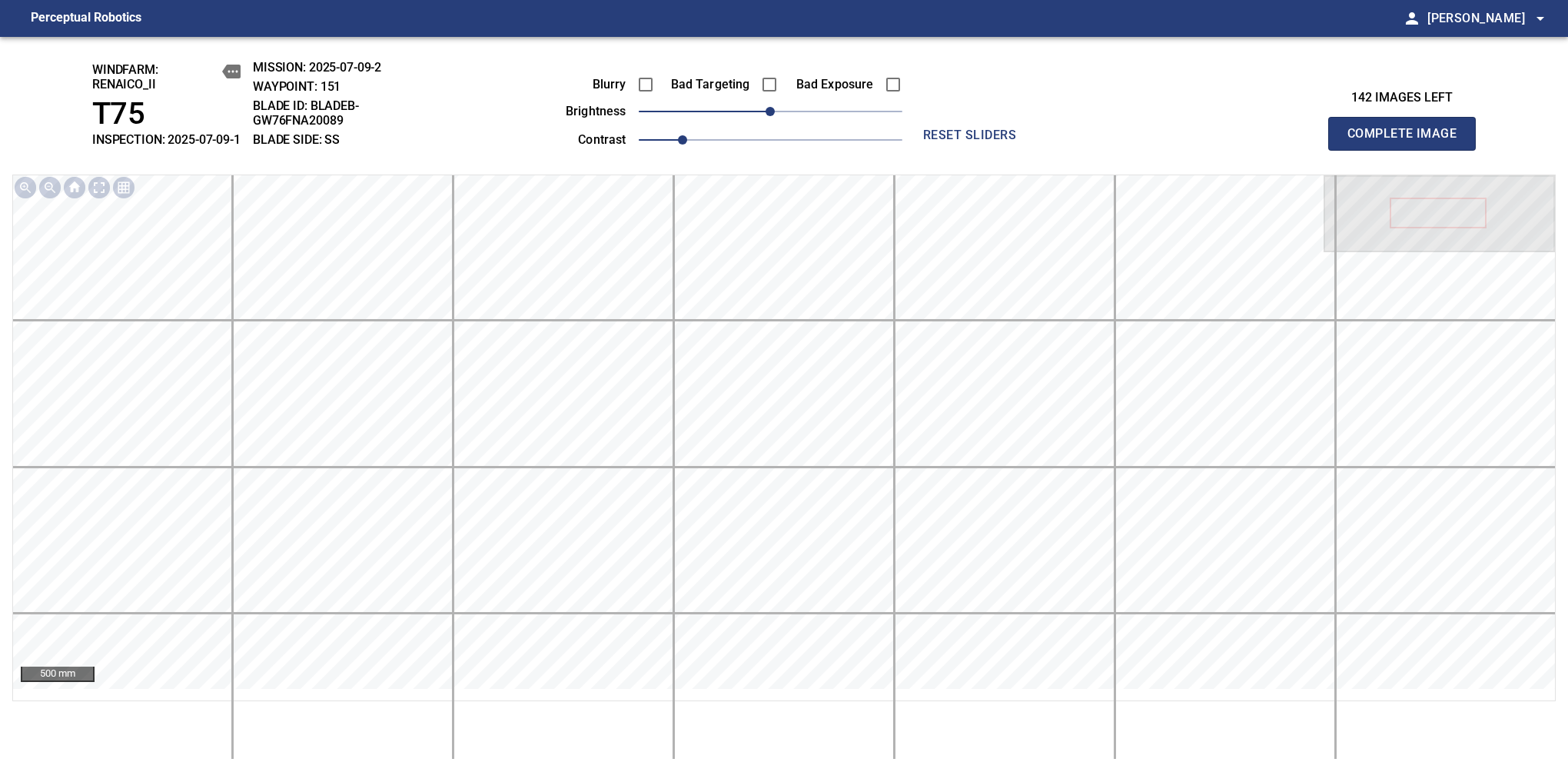
click at [1408, 141] on span "Complete Image" at bounding box center [1402, 133] width 113 height 22
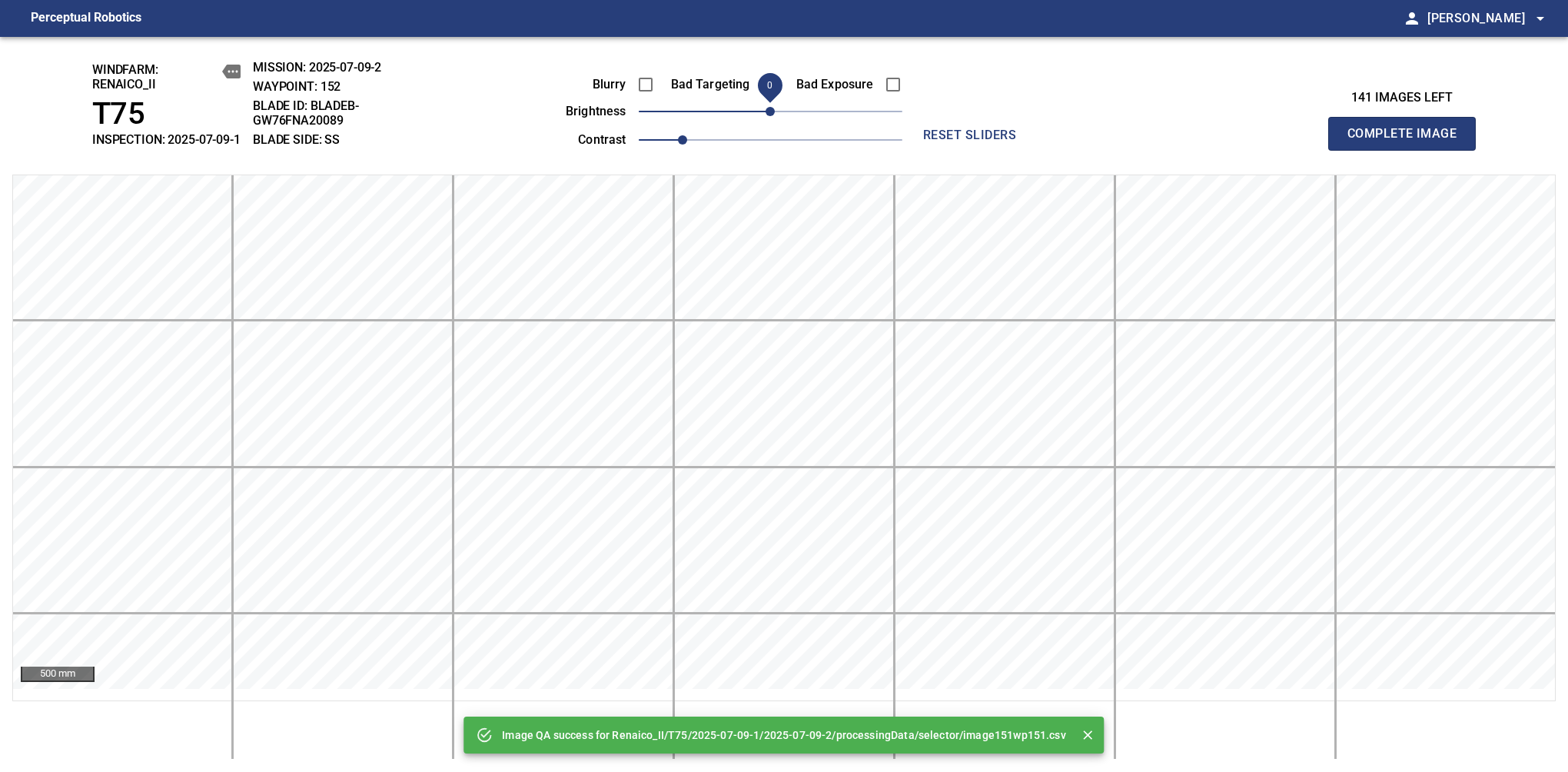
click at [1408, 141] on span "Complete Image" at bounding box center [1402, 133] width 113 height 22
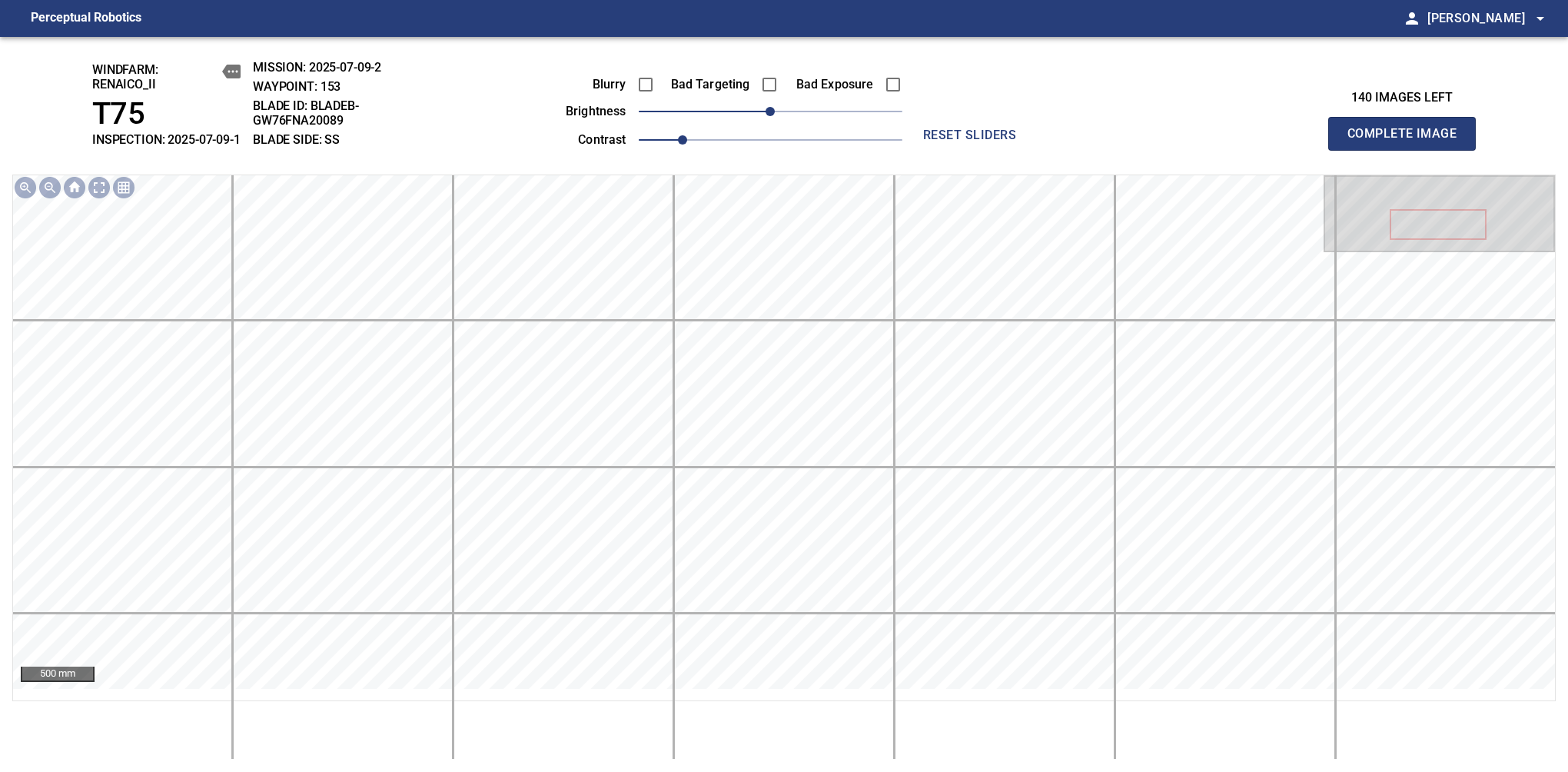
click at [1408, 141] on span "Complete Image" at bounding box center [1402, 133] width 113 height 22
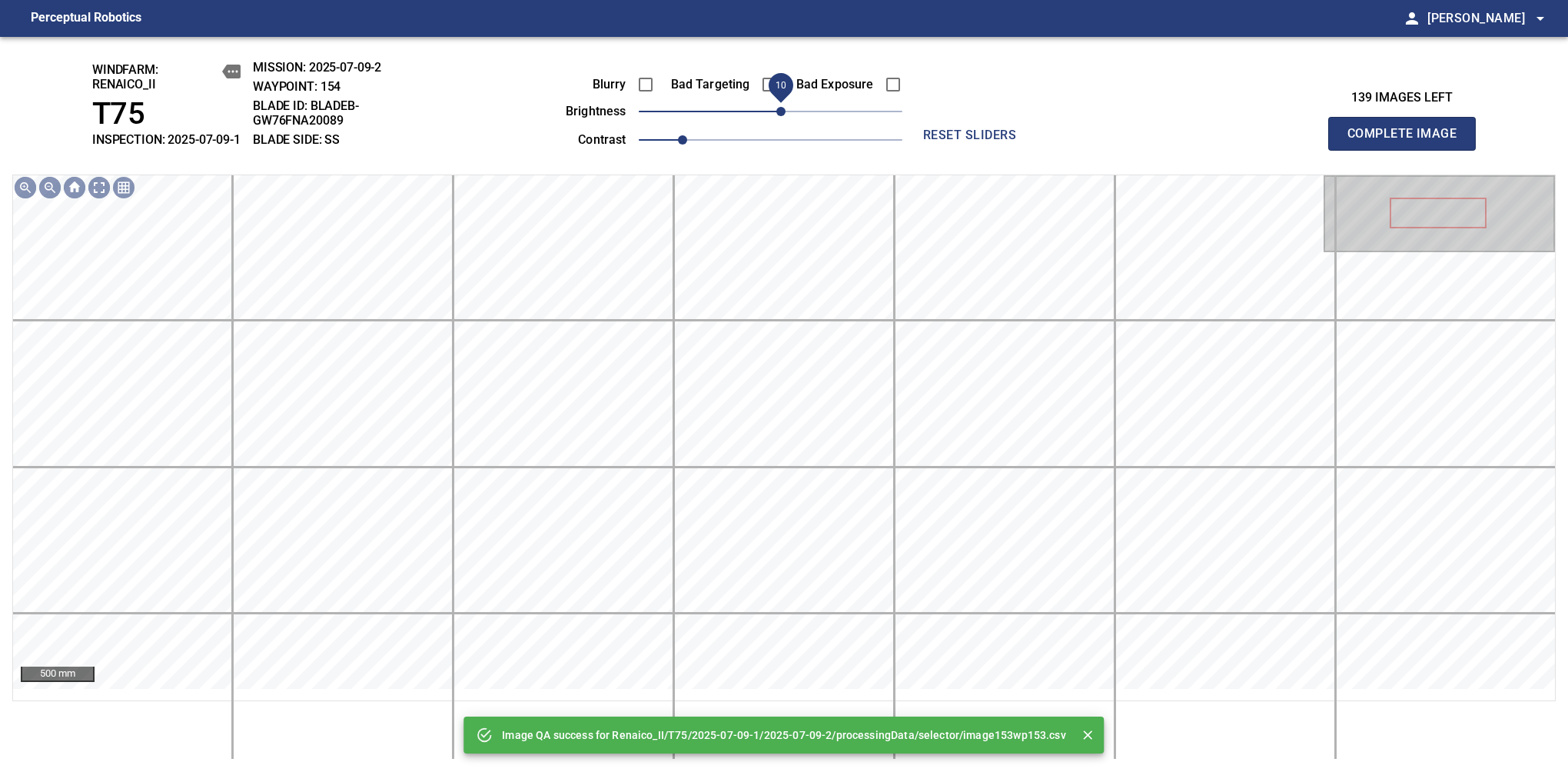
drag, startPoint x: 766, startPoint y: 125, endPoint x: 784, endPoint y: 125, distance: 18.0
click at [784, 116] on span "10" at bounding box center [782, 112] width 10 height 10
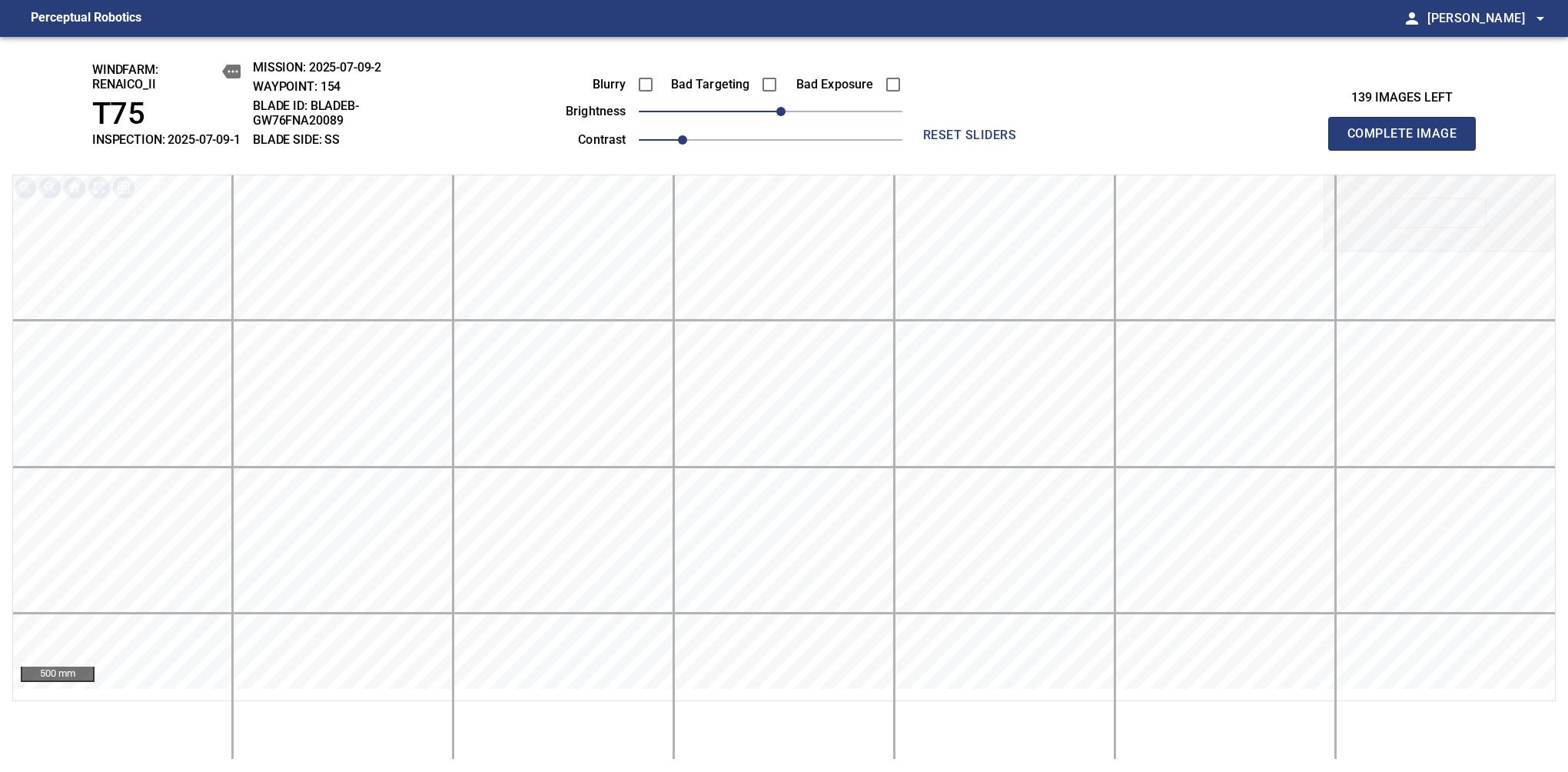
click at [1408, 141] on span "Complete Image" at bounding box center [1402, 133] width 113 height 22
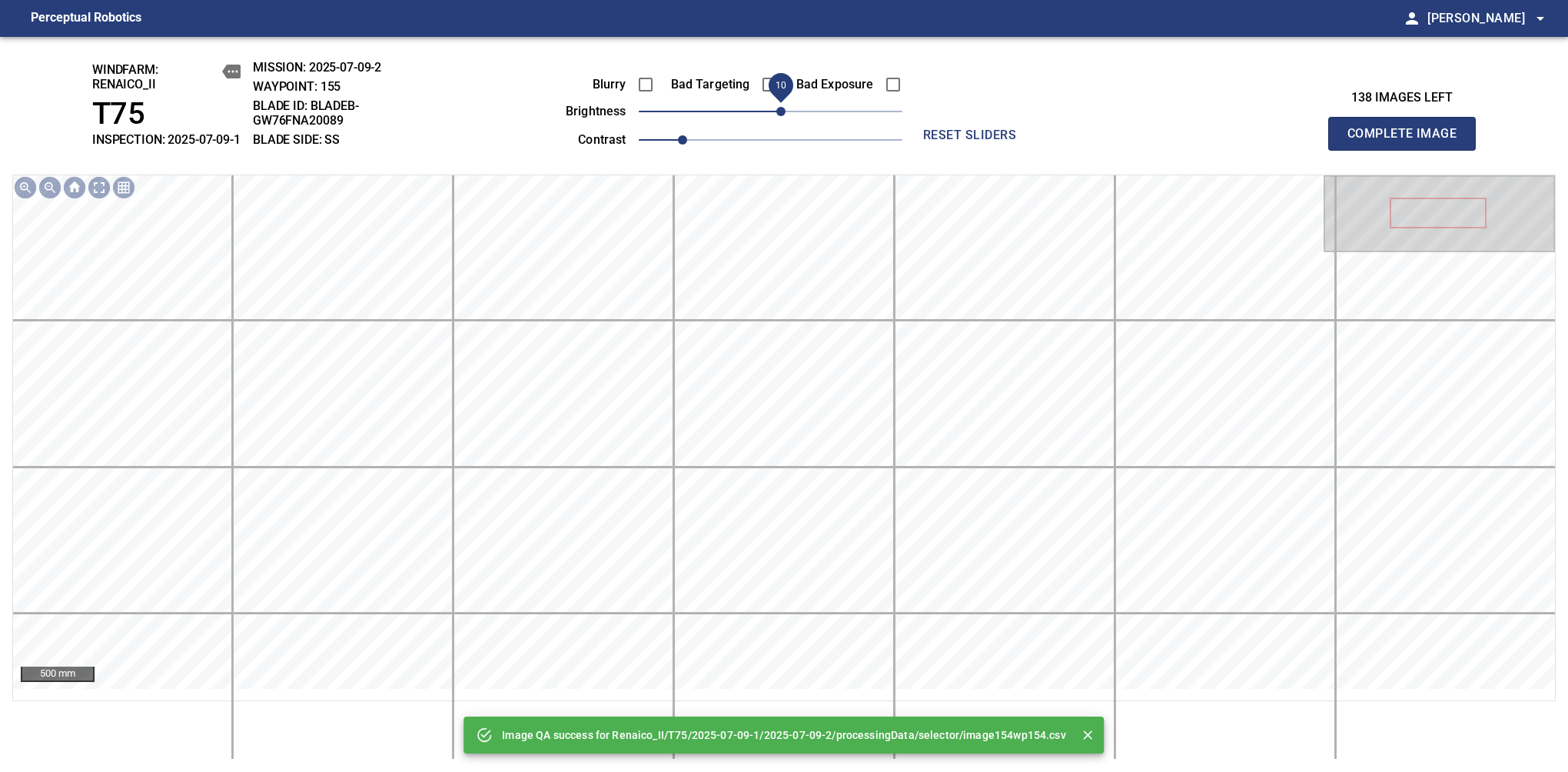
click at [778, 116] on span "10" at bounding box center [782, 112] width 10 height 10
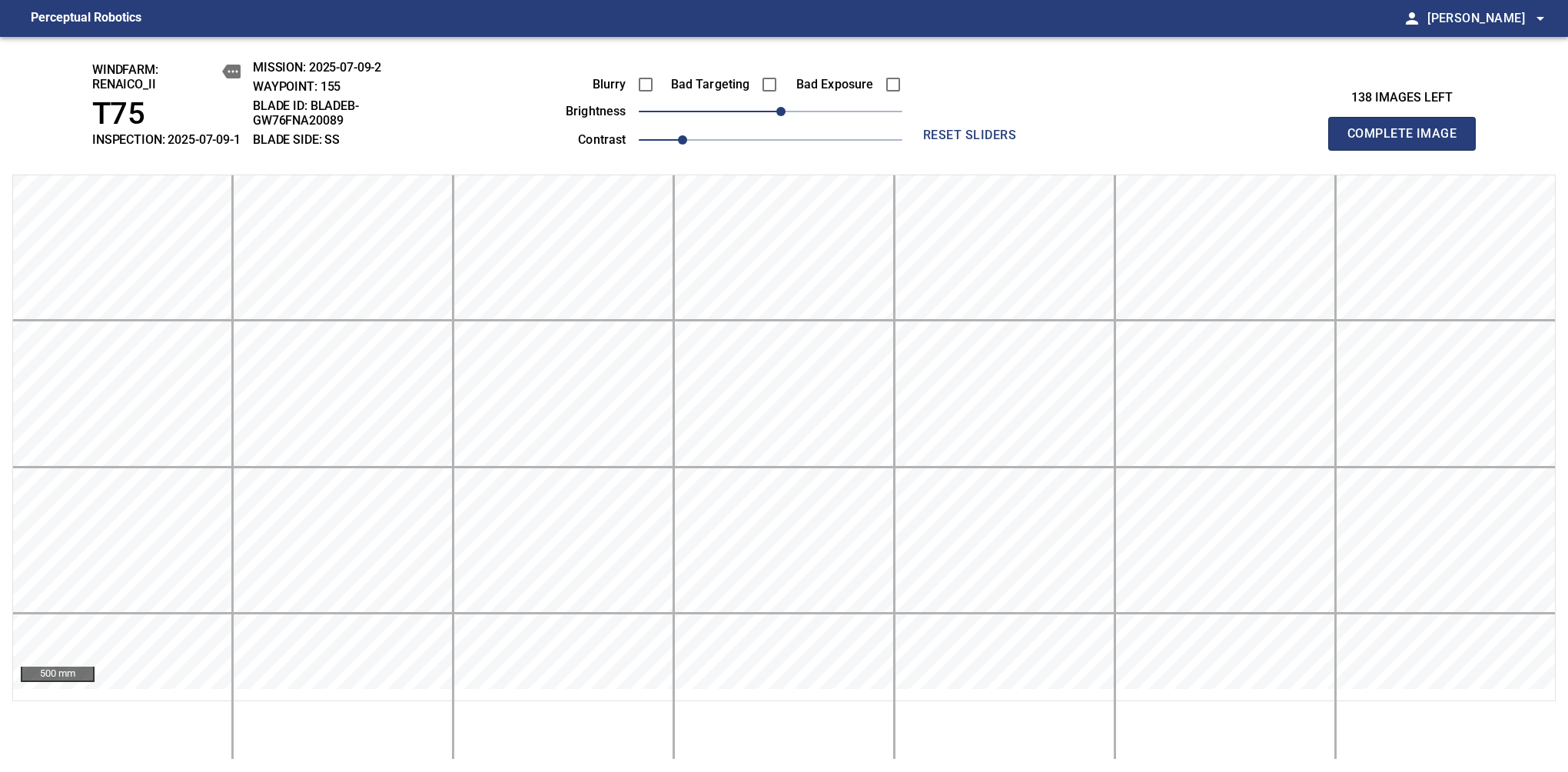
click at [1408, 141] on span "Complete Image" at bounding box center [1402, 133] width 113 height 22
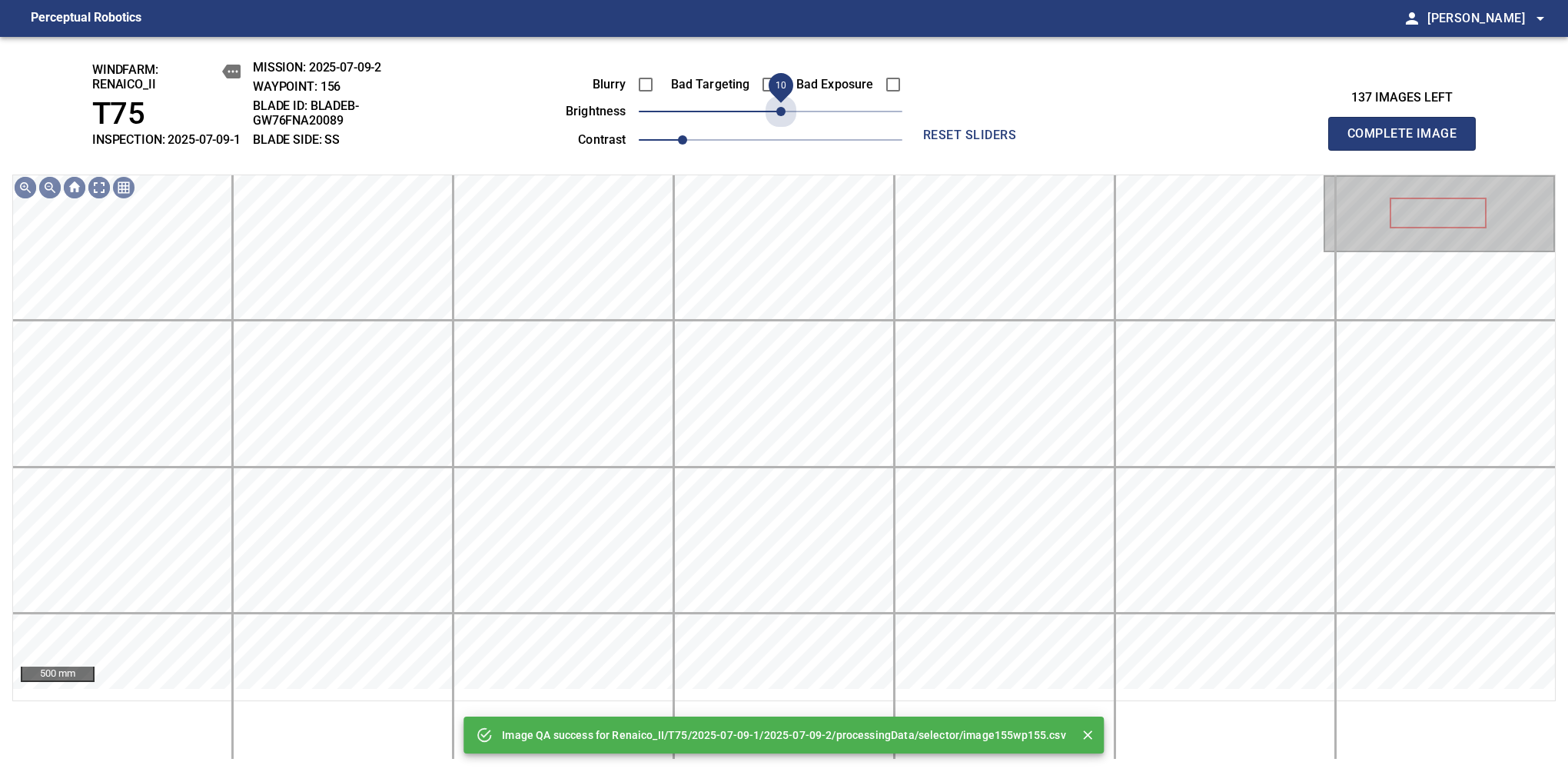
click at [778, 116] on span "10" at bounding box center [782, 112] width 10 height 10
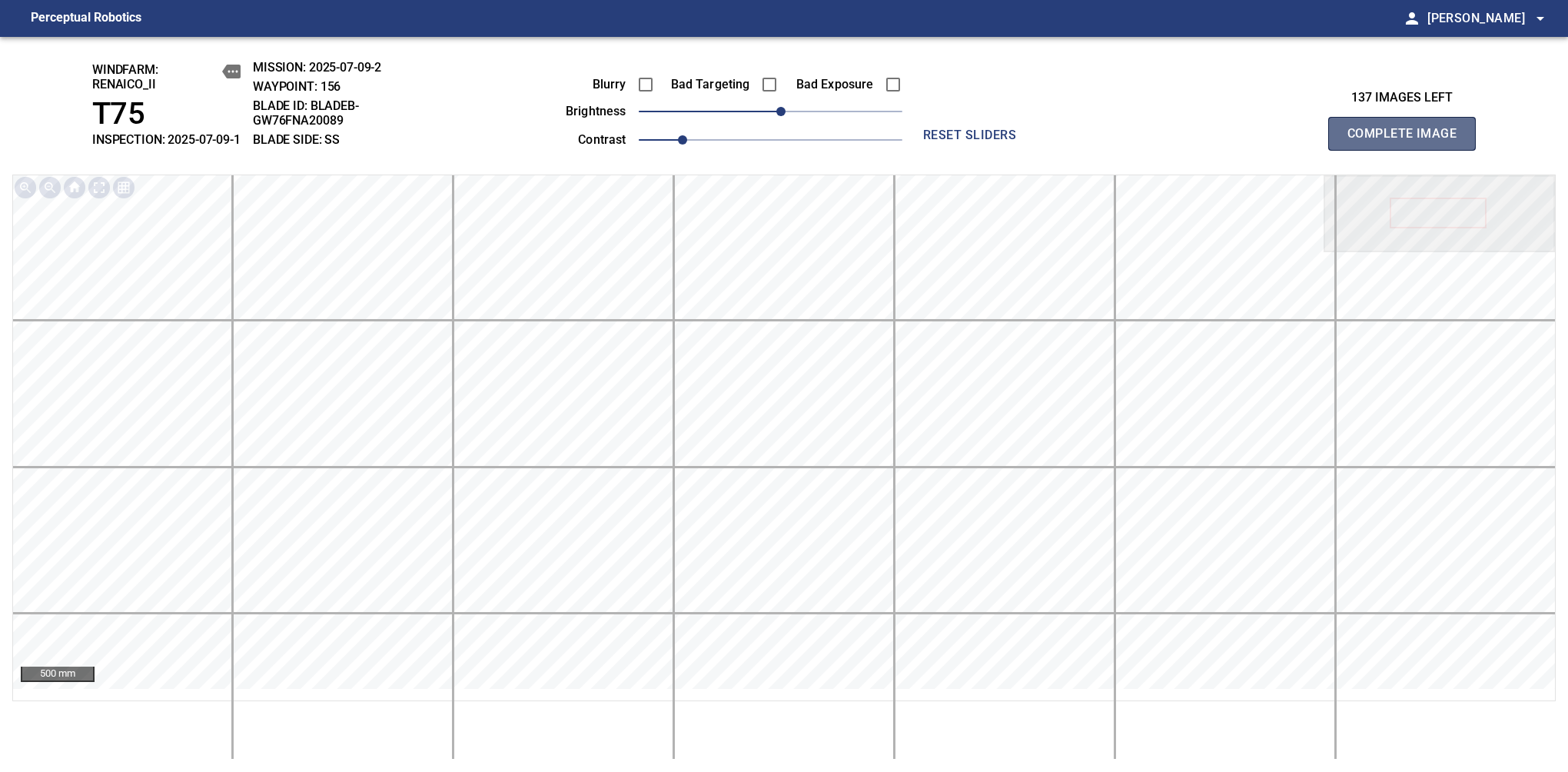
click at [1408, 141] on span "Complete Image" at bounding box center [1402, 133] width 113 height 22
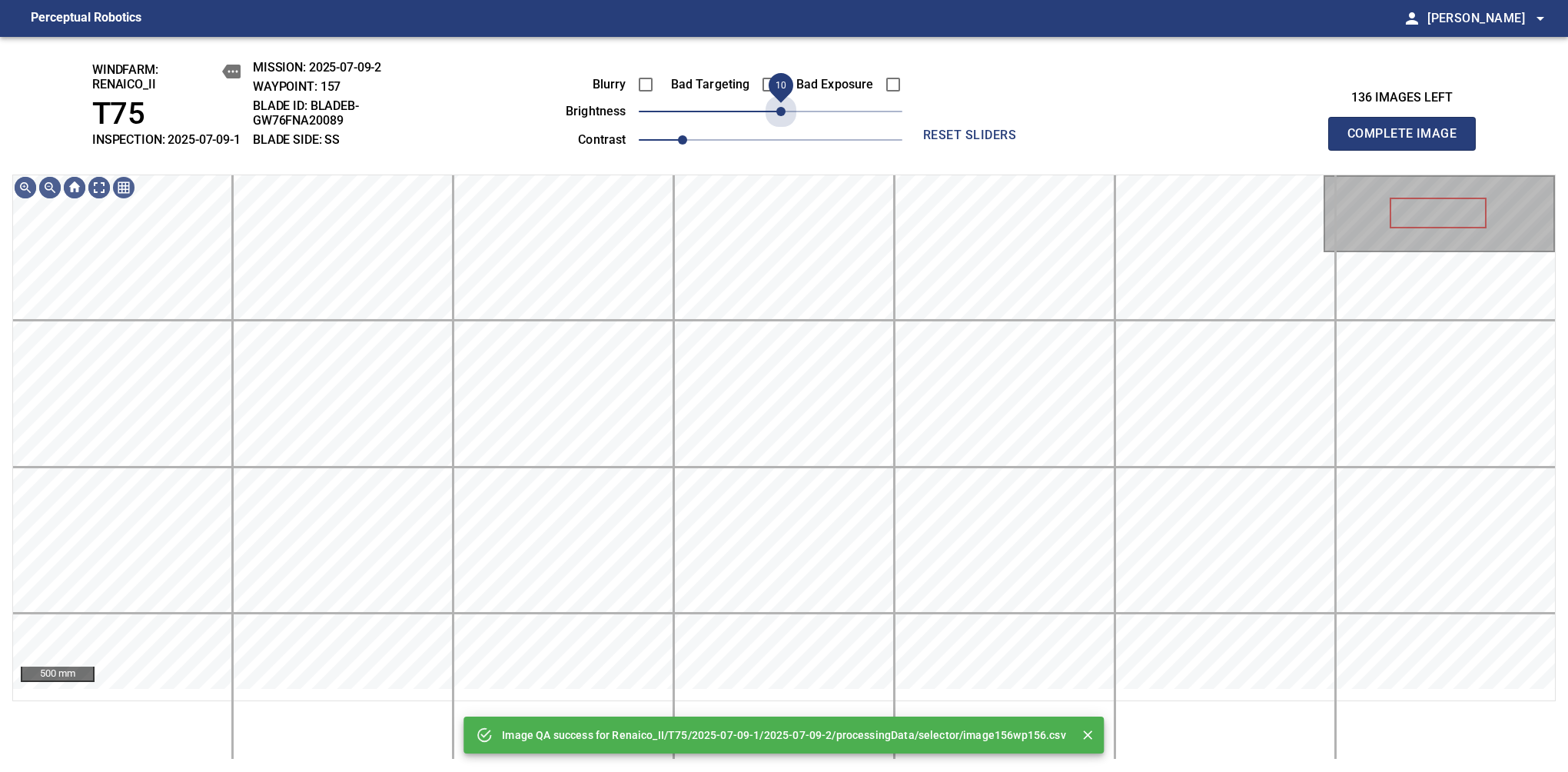
click at [778, 116] on span "10" at bounding box center [782, 112] width 10 height 10
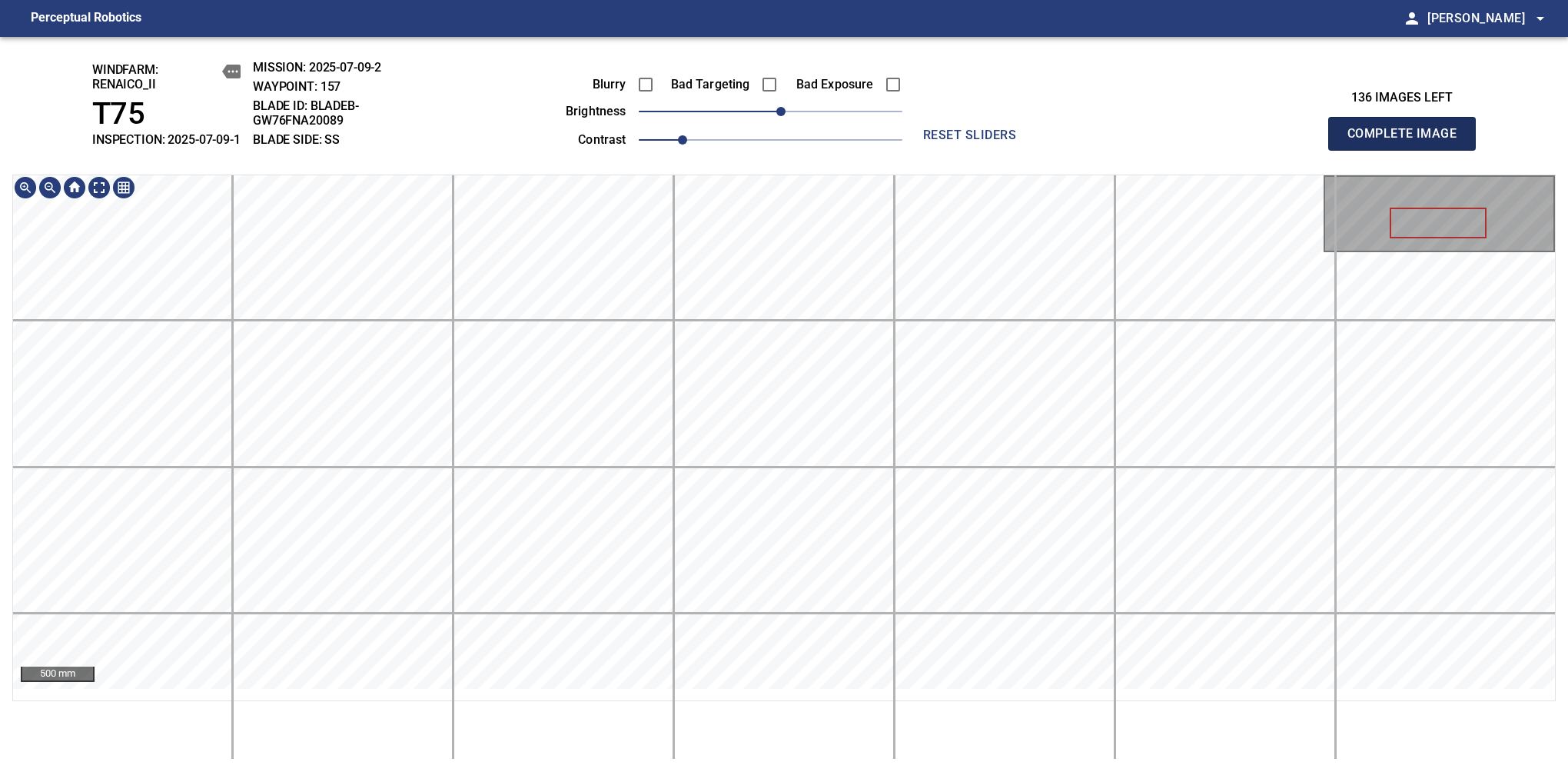
click at [1408, 141] on span "Complete Image" at bounding box center [1402, 133] width 113 height 22
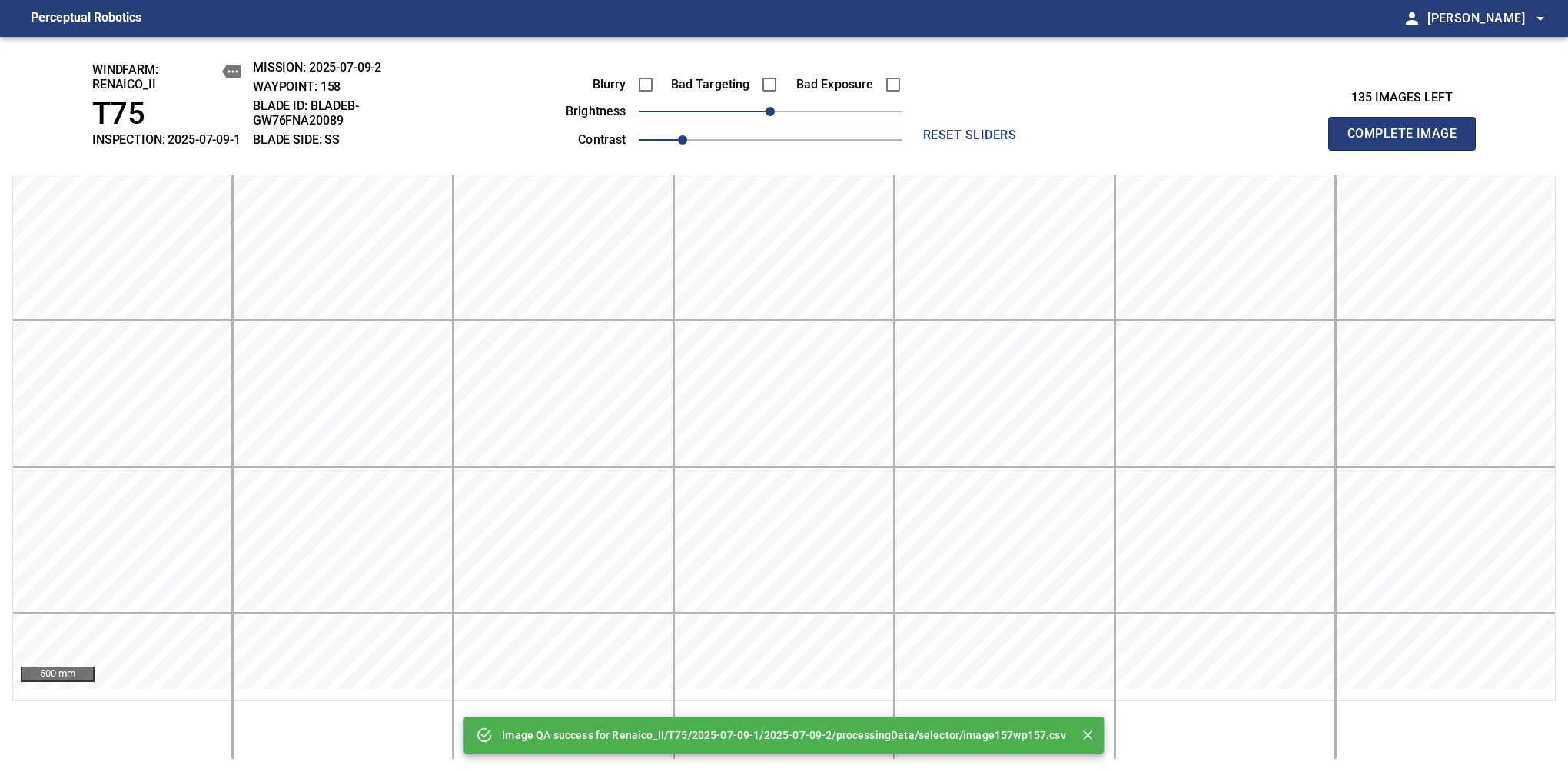
click at [1408, 141] on span "Complete Image" at bounding box center [1402, 133] width 113 height 22
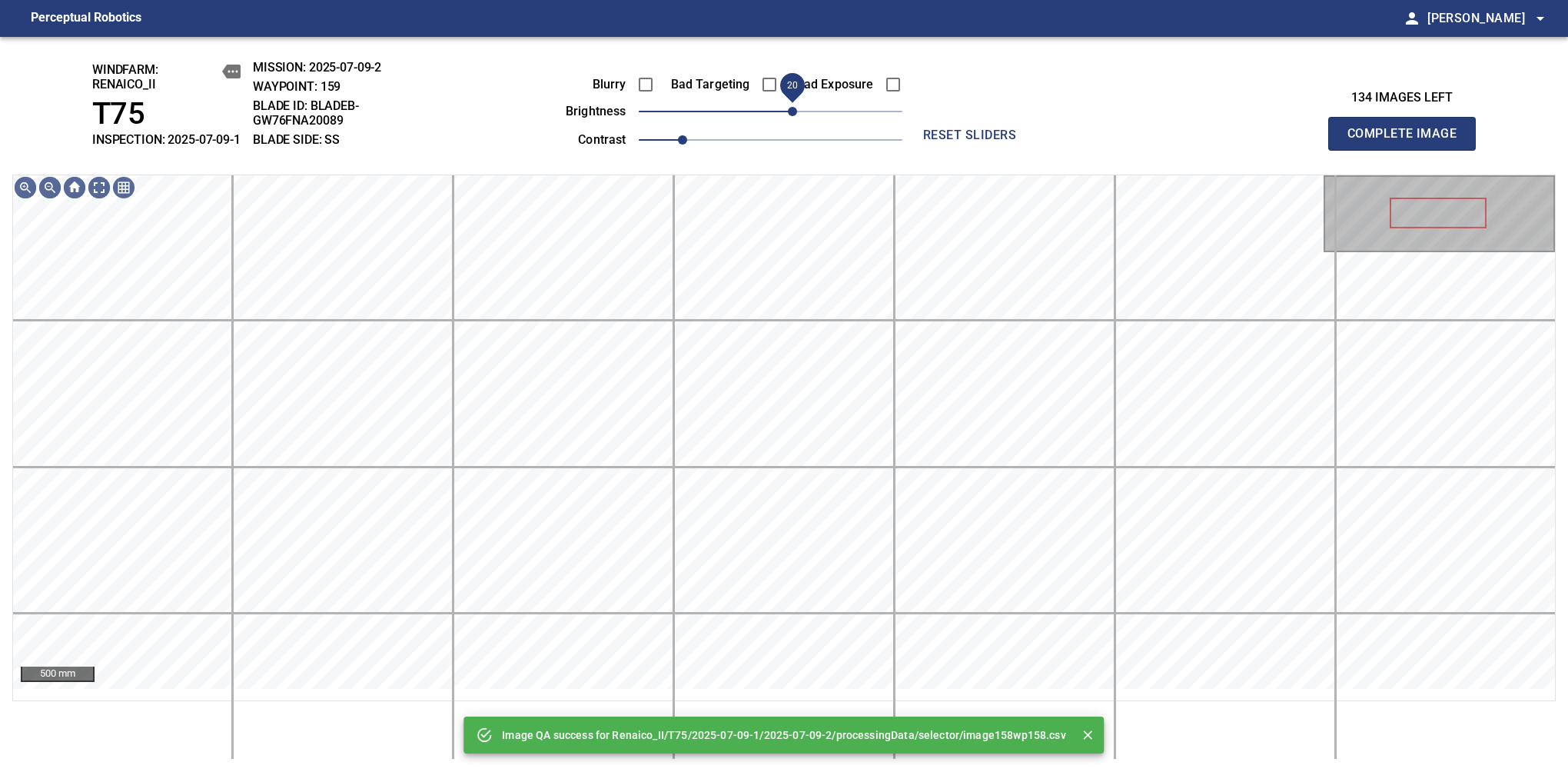
drag, startPoint x: 774, startPoint y: 128, endPoint x: 787, endPoint y: 119, distance: 15.8
click at [788, 116] on span "20" at bounding box center [793, 112] width 10 height 10
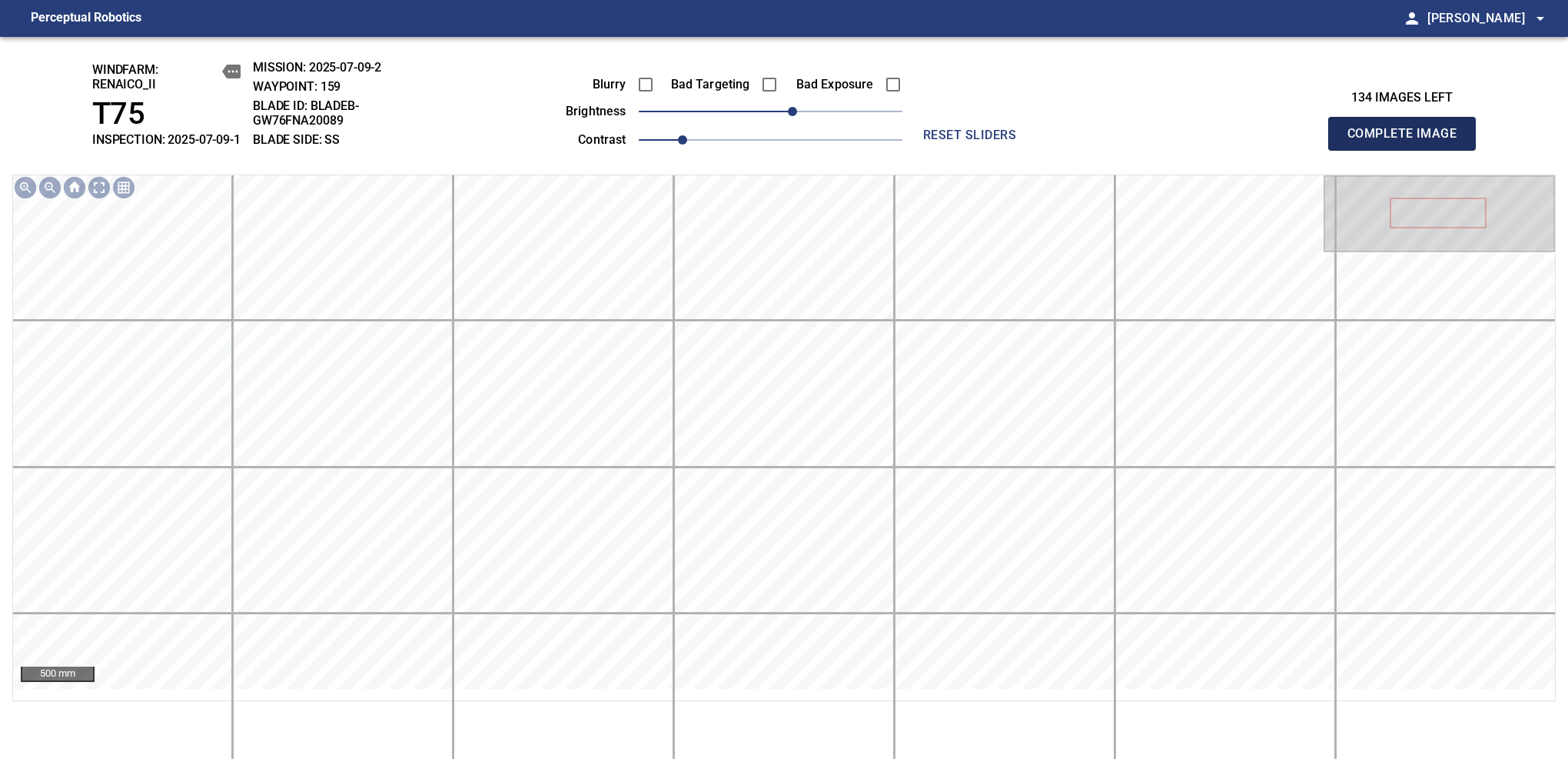
click at [1408, 141] on span "Complete Image" at bounding box center [1402, 133] width 113 height 22
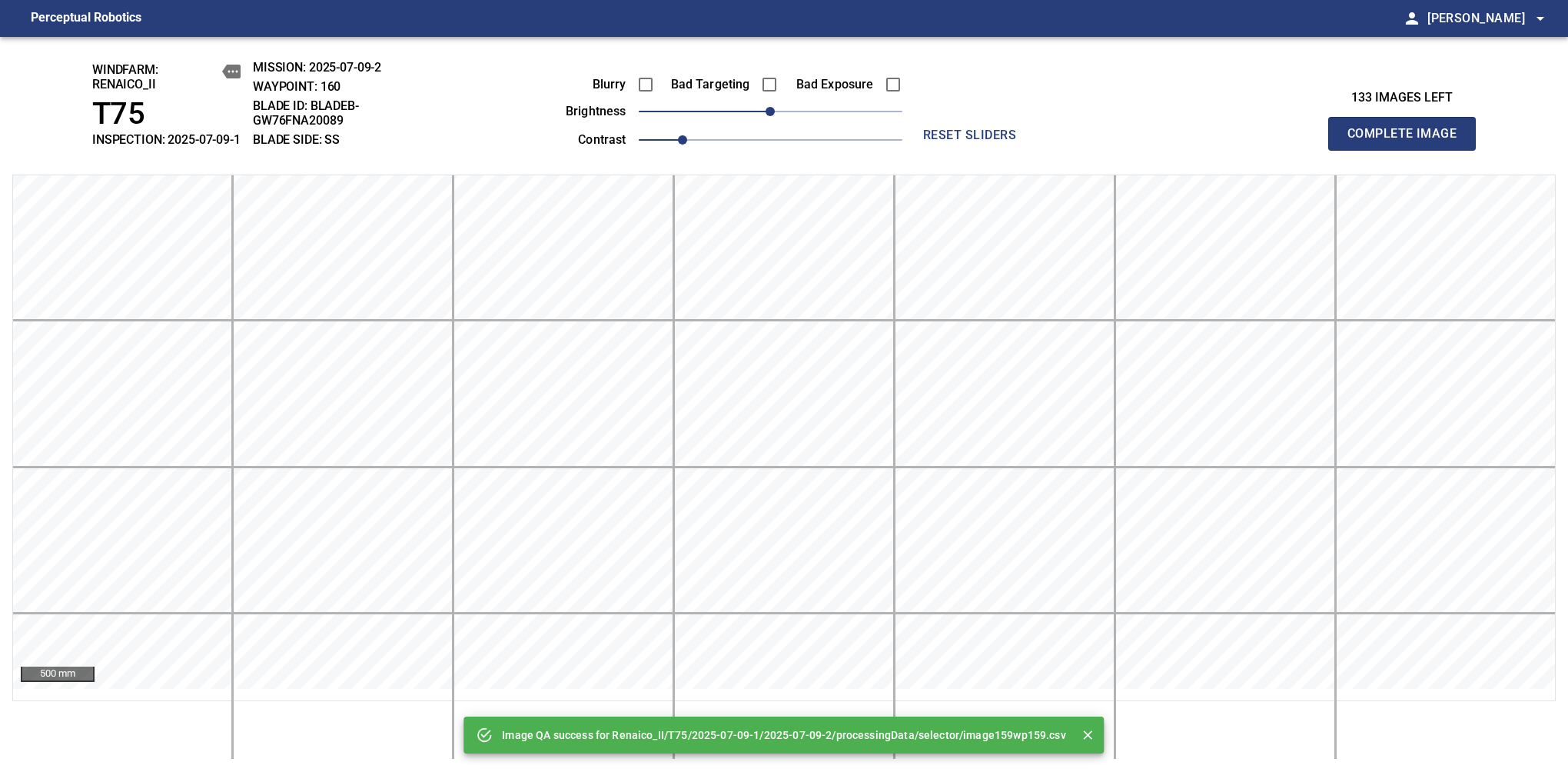
click at [1408, 141] on span "Complete Image" at bounding box center [1402, 133] width 113 height 22
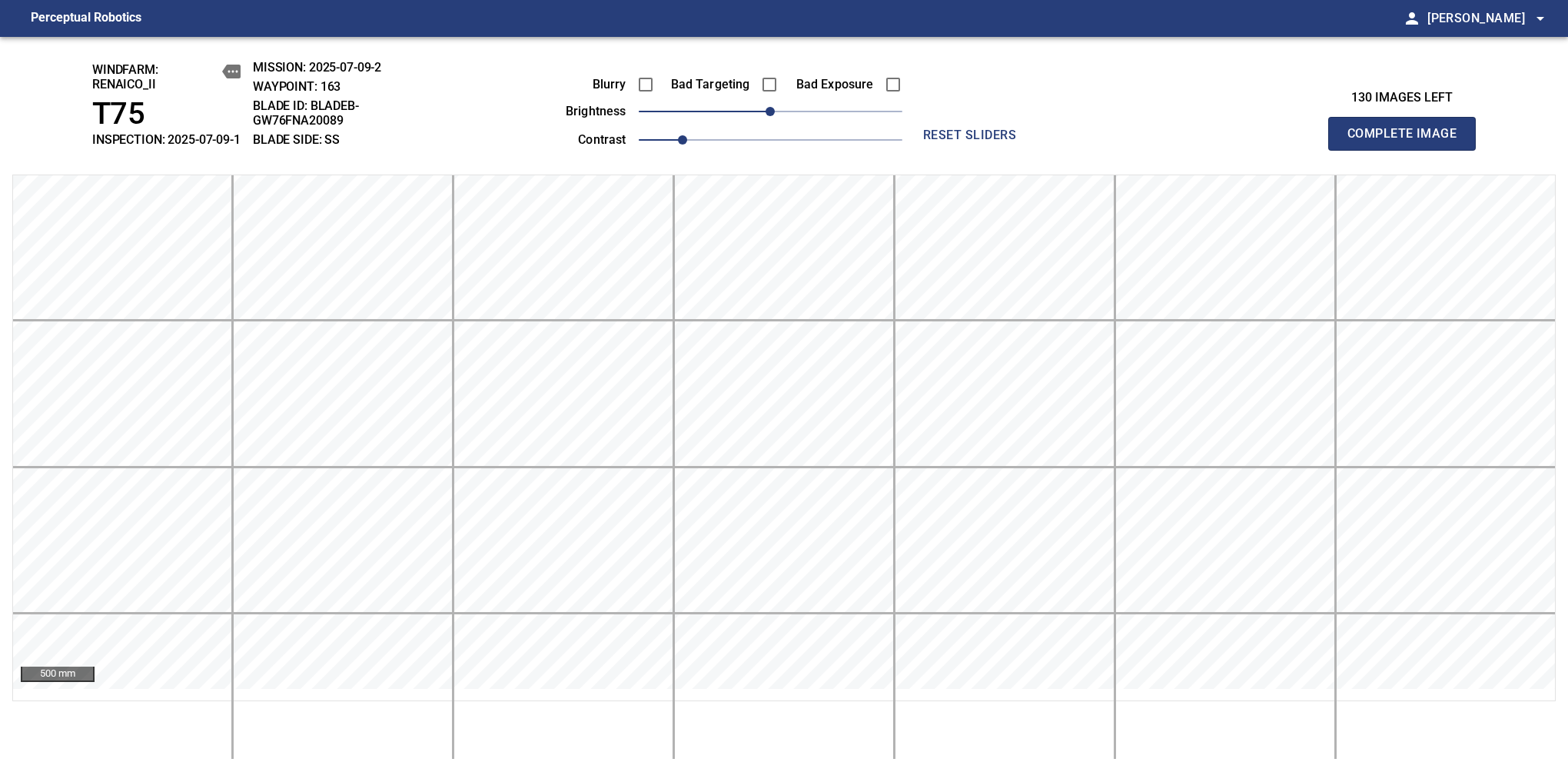
click at [1408, 141] on span "Complete Image" at bounding box center [1402, 133] width 113 height 22
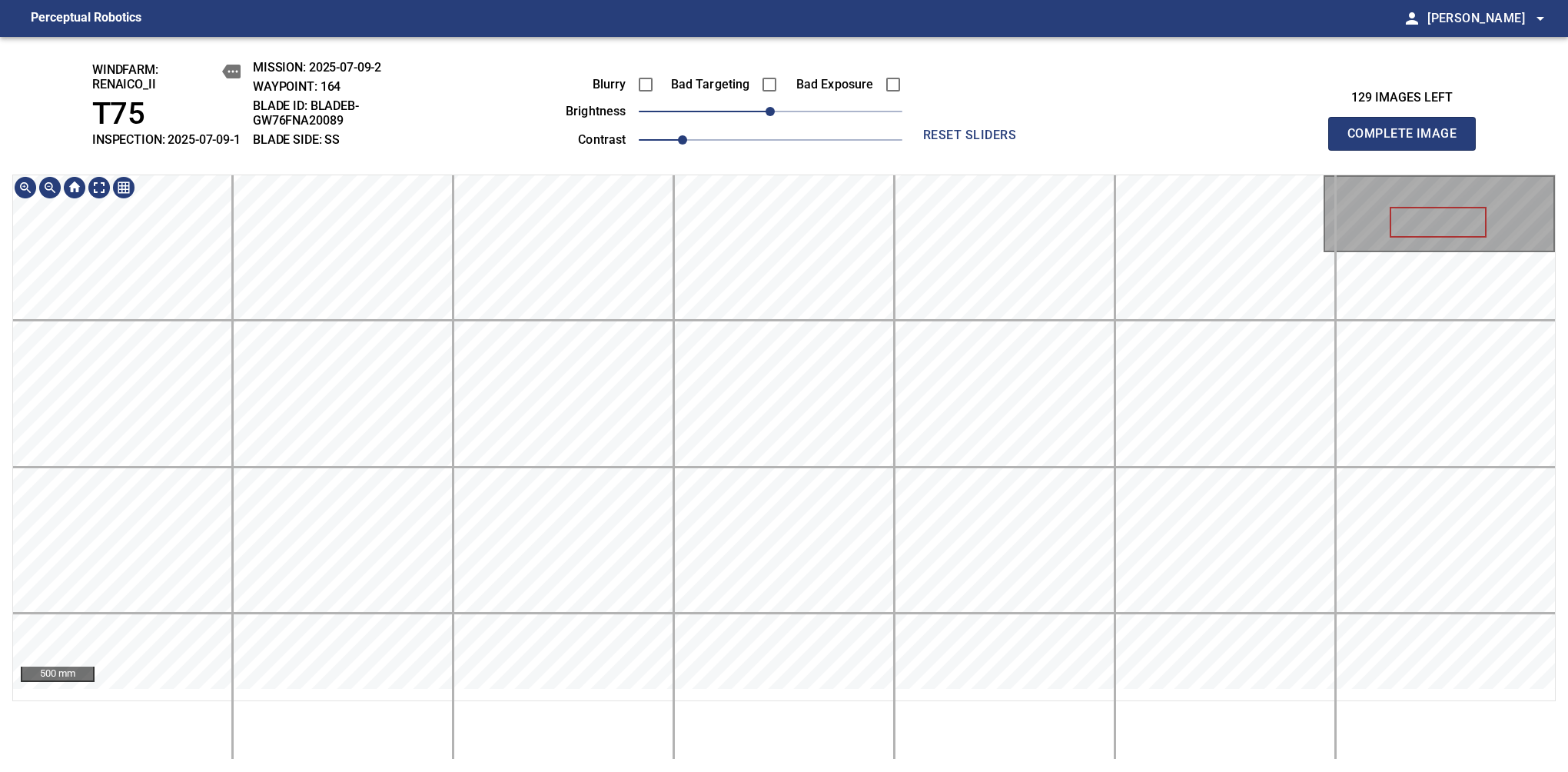
click at [1408, 141] on span "Complete Image" at bounding box center [1402, 133] width 113 height 22
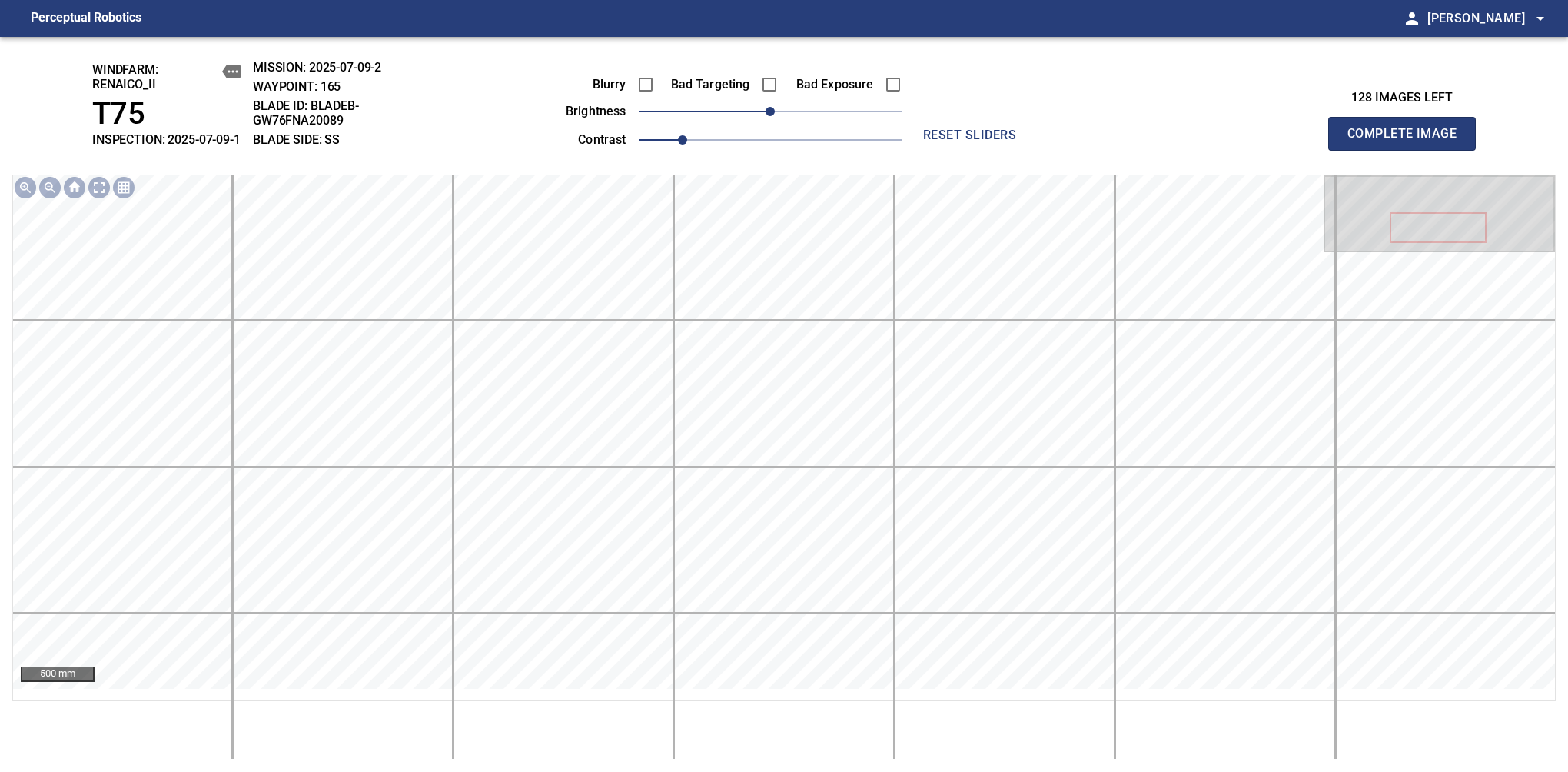
click at [1408, 141] on span "Complete Image" at bounding box center [1402, 133] width 113 height 22
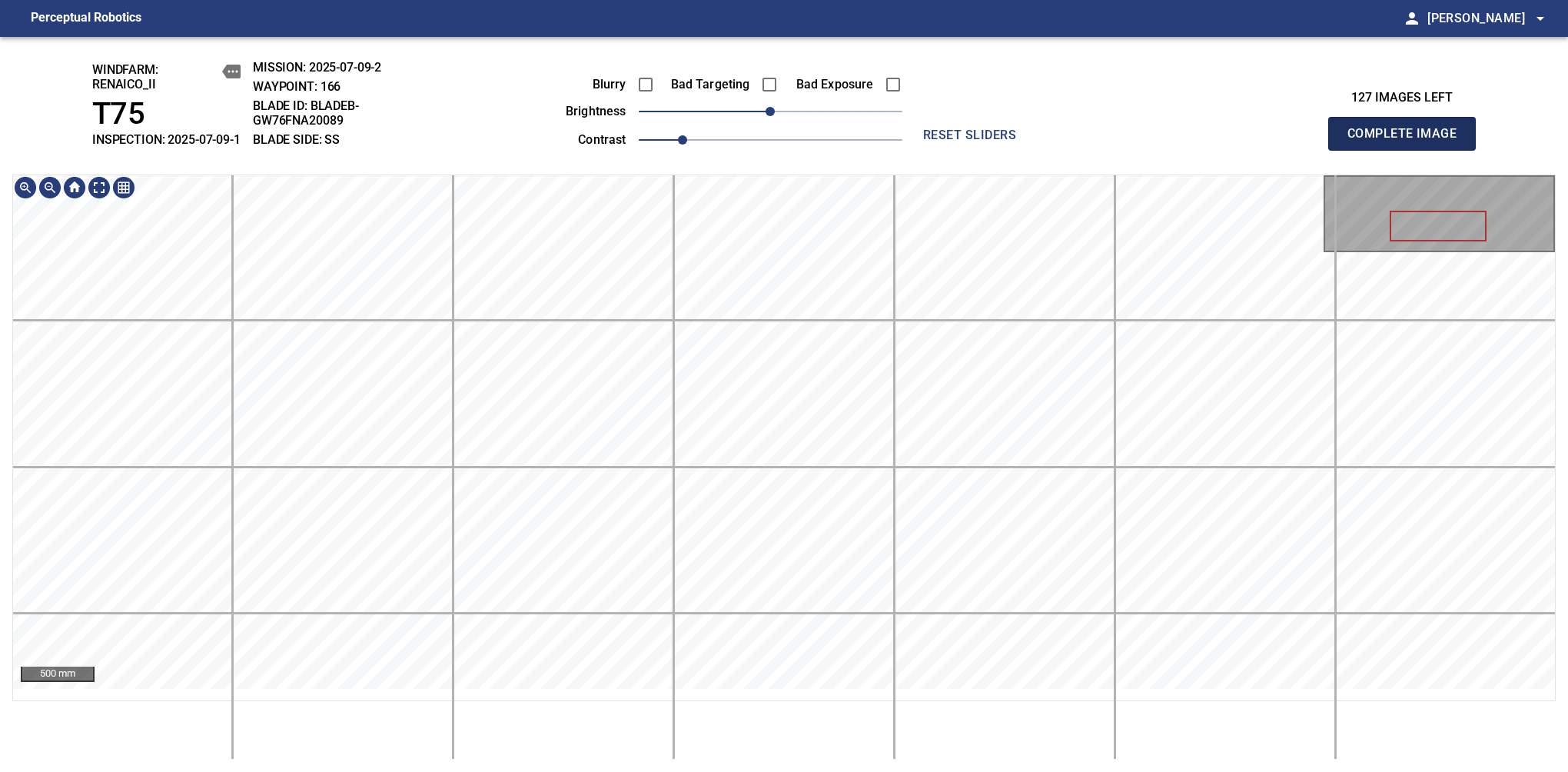
click at [1408, 141] on span "Complete Image" at bounding box center [1402, 133] width 113 height 22
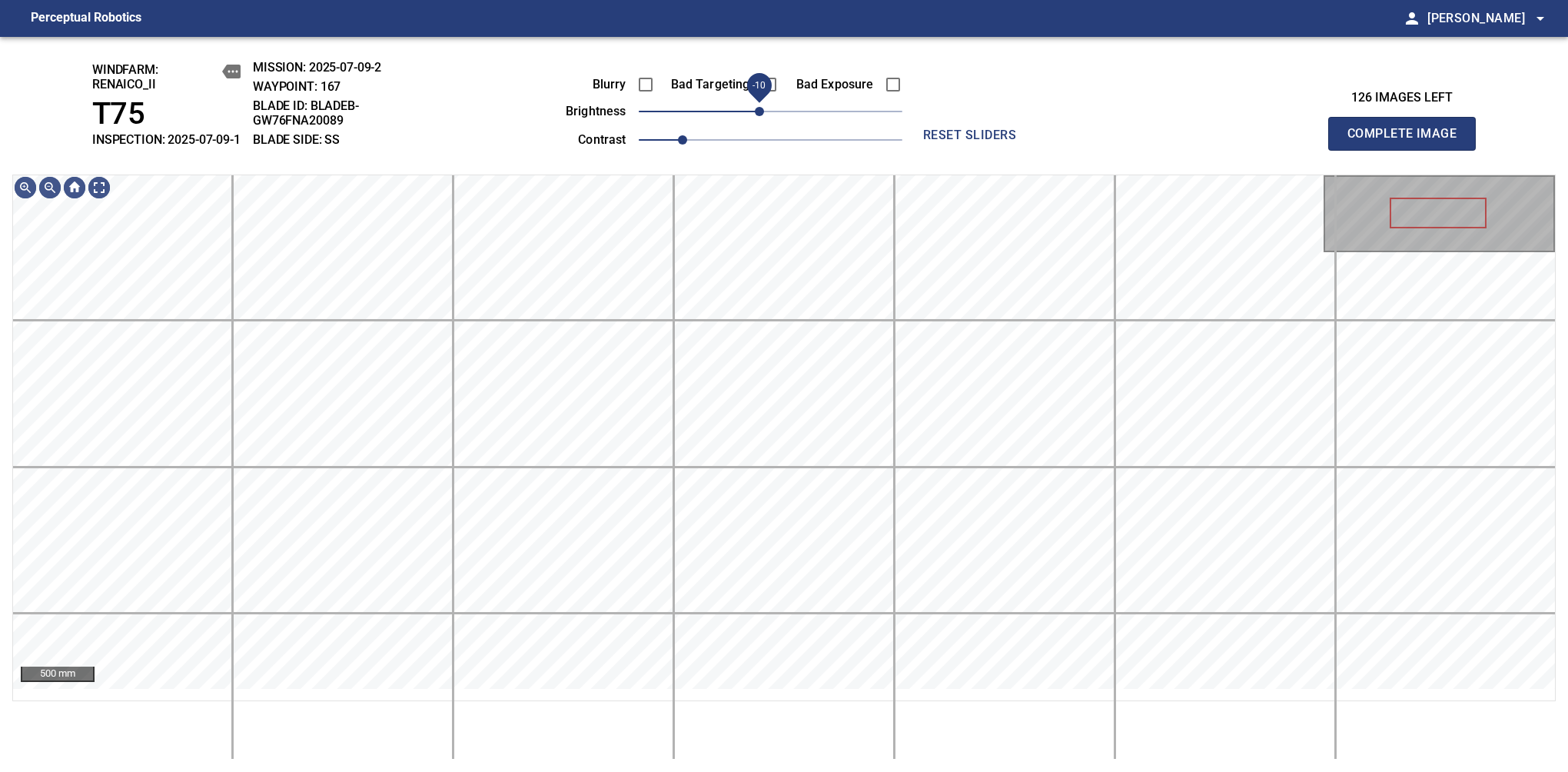
click at [763, 116] on span "-10" at bounding box center [760, 112] width 10 height 10
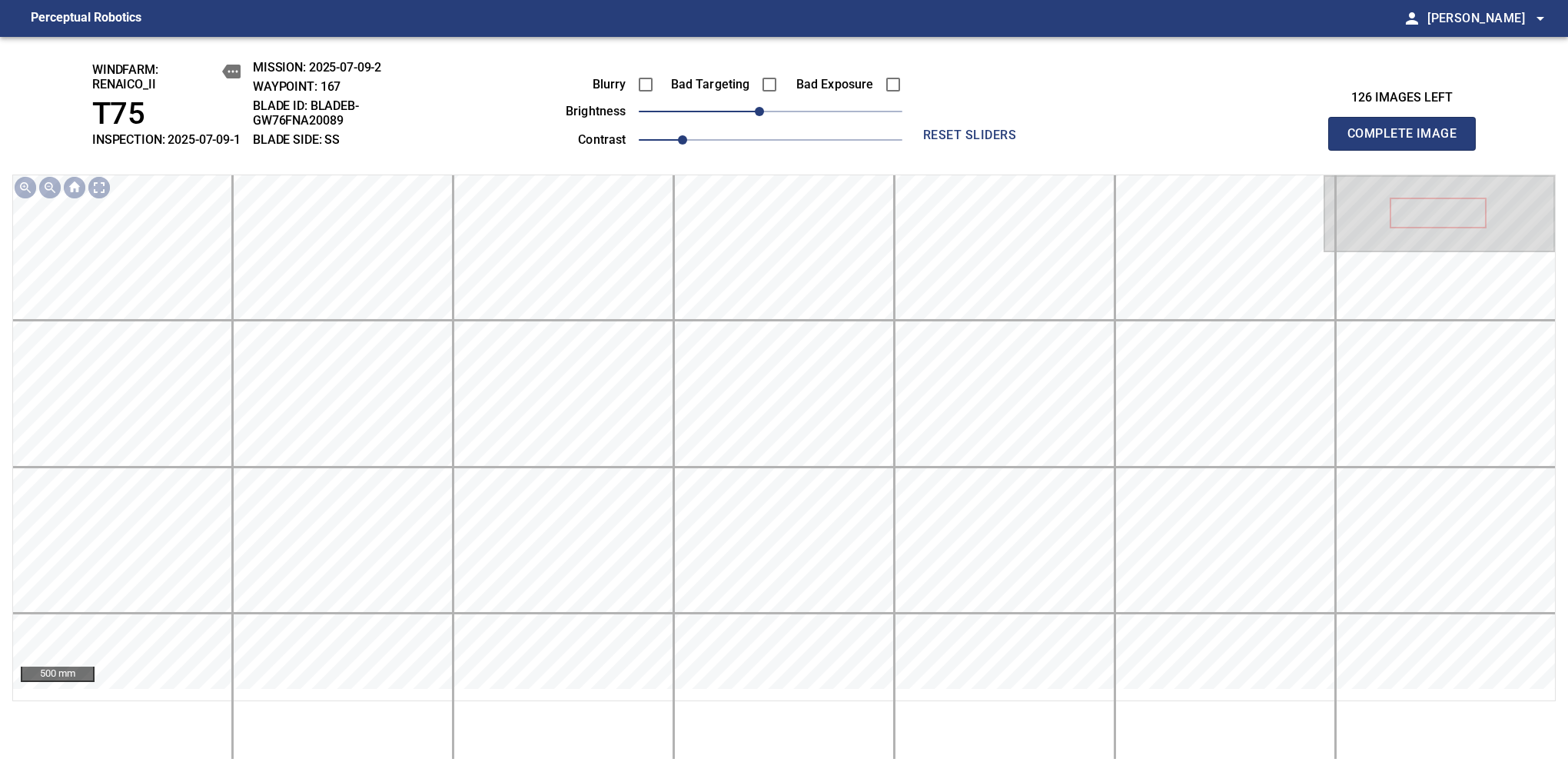
click at [1408, 141] on span "Complete Image" at bounding box center [1402, 133] width 113 height 22
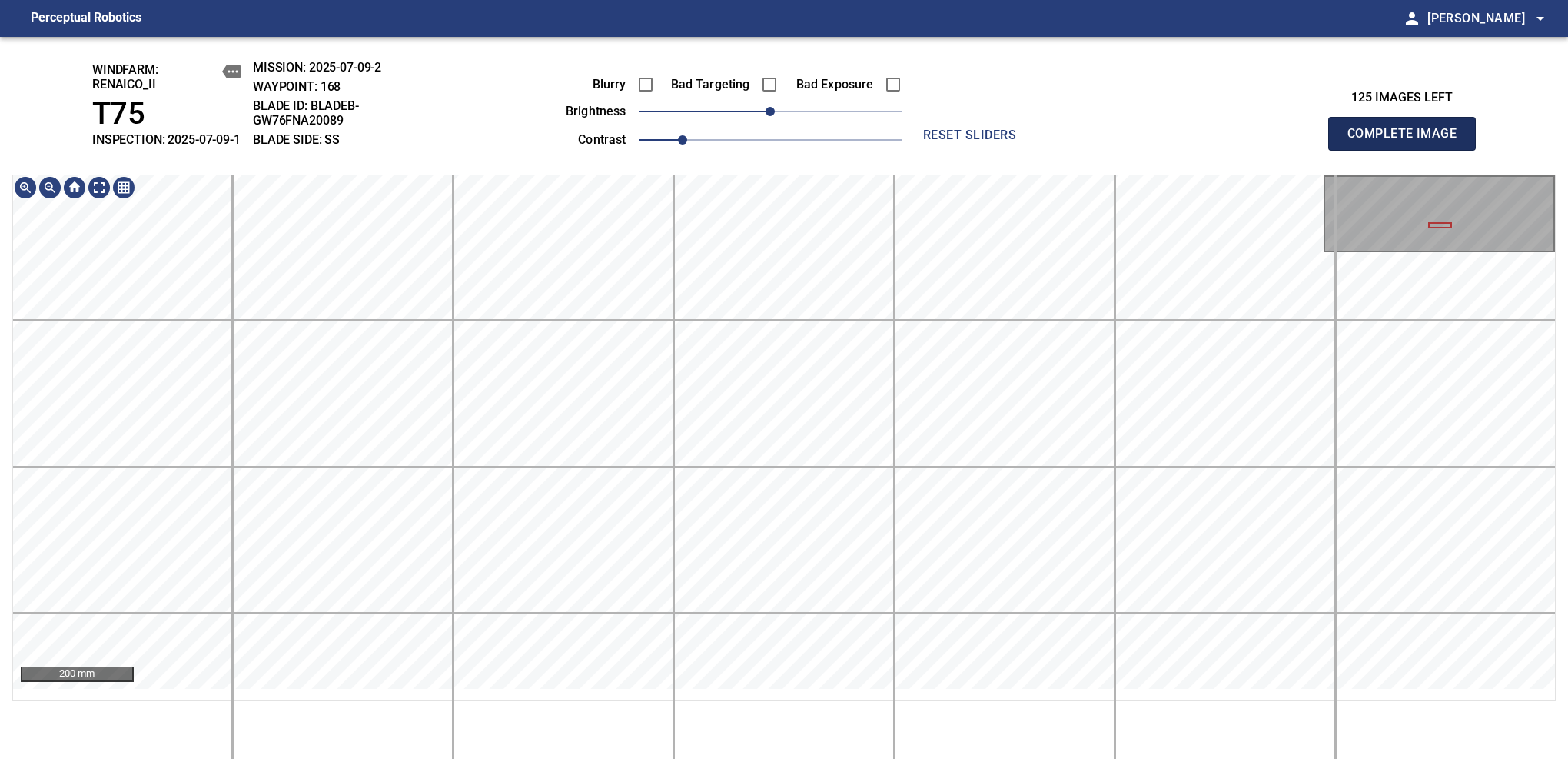
click at [1408, 141] on span "Complete Image" at bounding box center [1402, 133] width 113 height 22
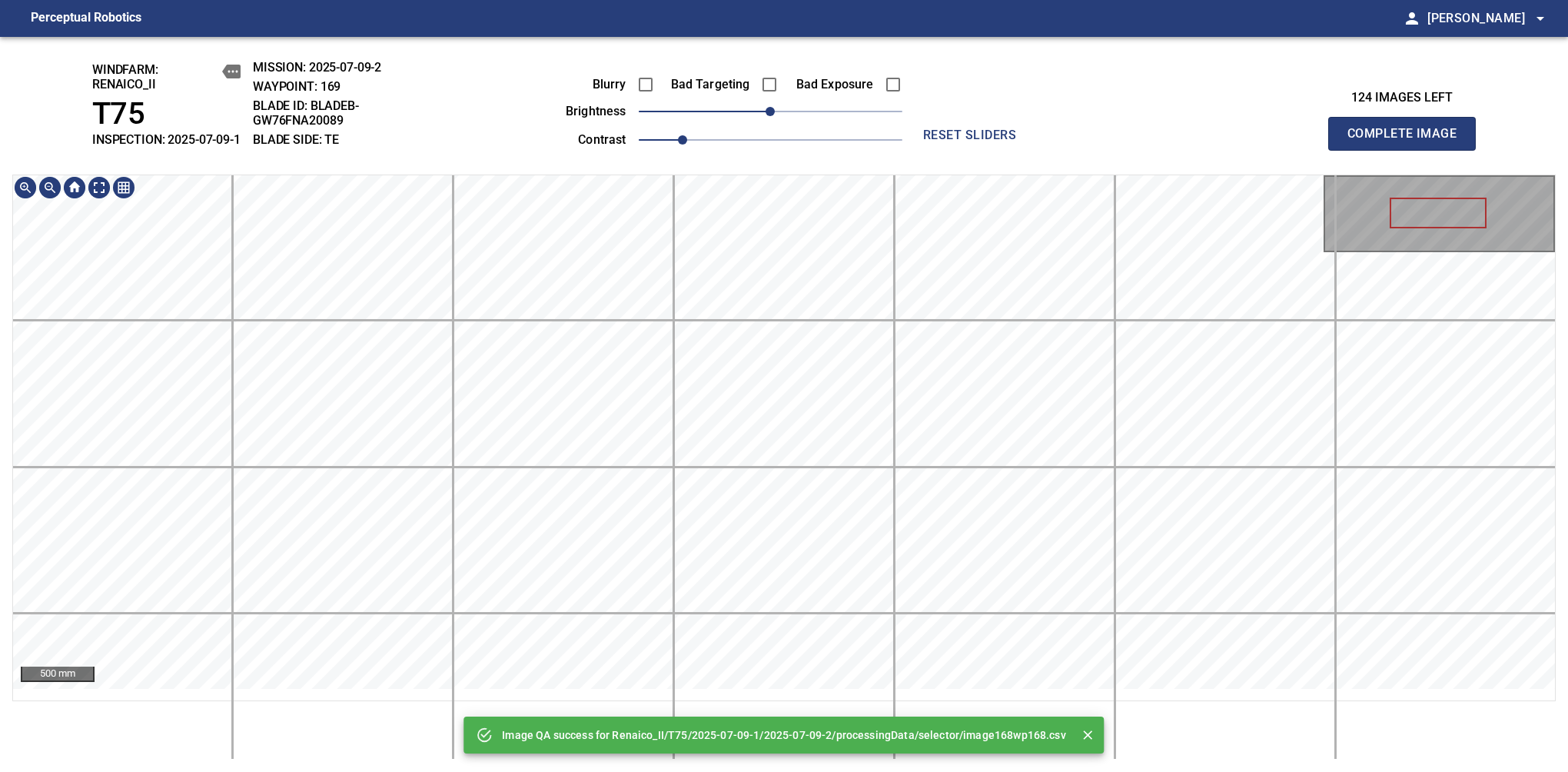
click at [1408, 141] on span "Complete Image" at bounding box center [1402, 133] width 113 height 22
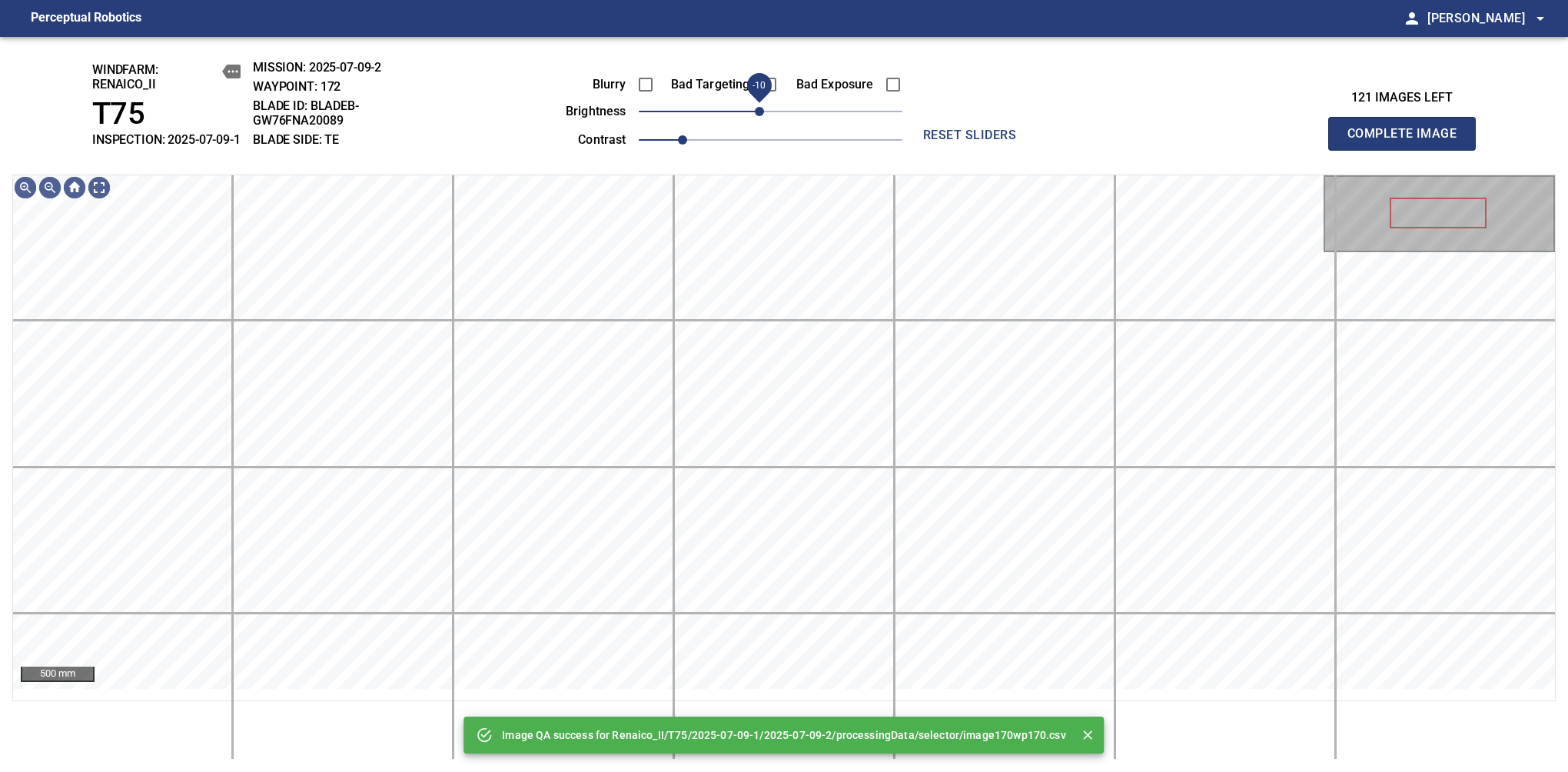
drag, startPoint x: 766, startPoint y: 124, endPoint x: 758, endPoint y: 126, distance: 8.2
click at [758, 116] on span "-10" at bounding box center [760, 112] width 10 height 10
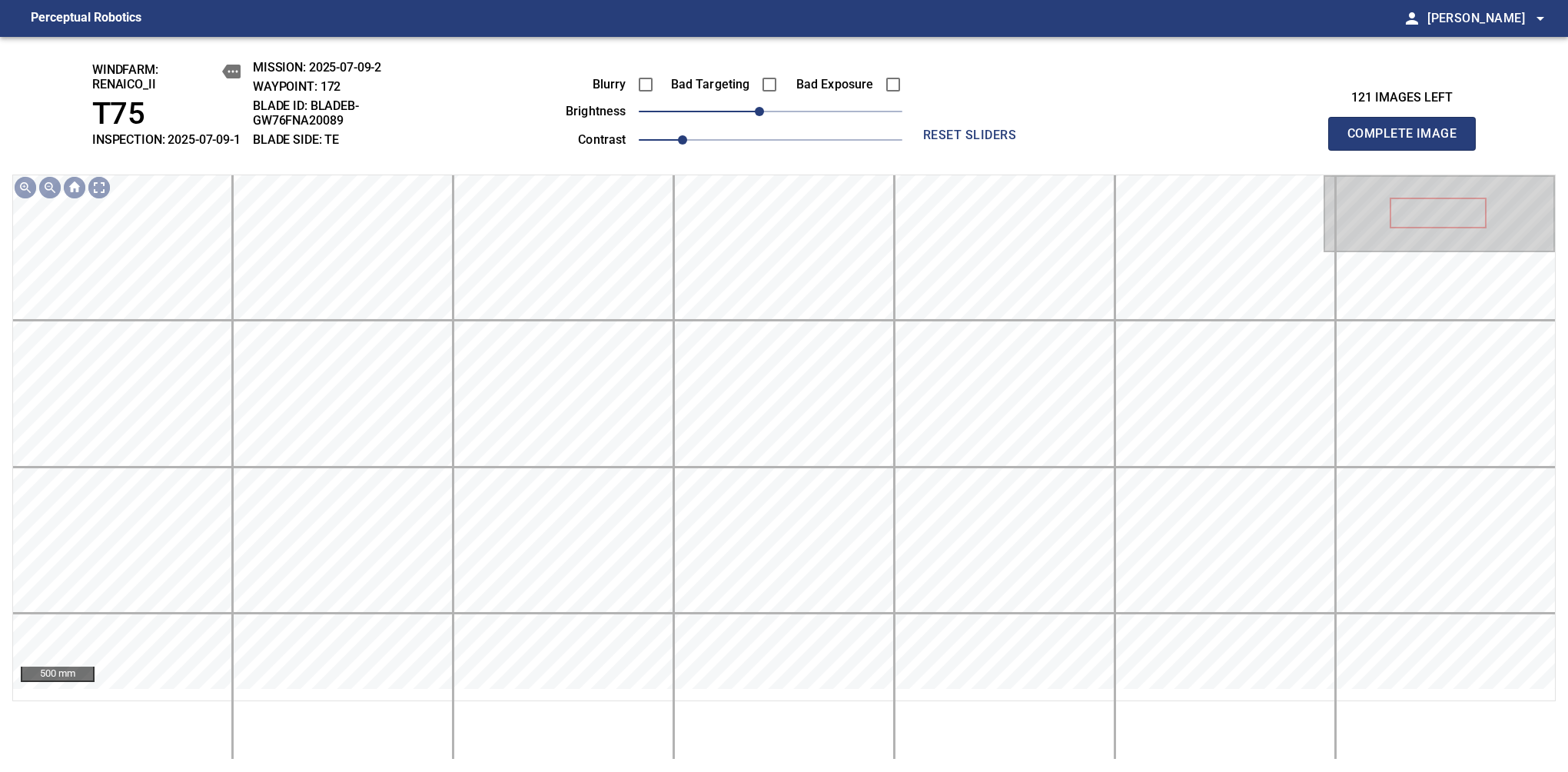
click at [1408, 141] on span "Complete Image" at bounding box center [1402, 133] width 113 height 22
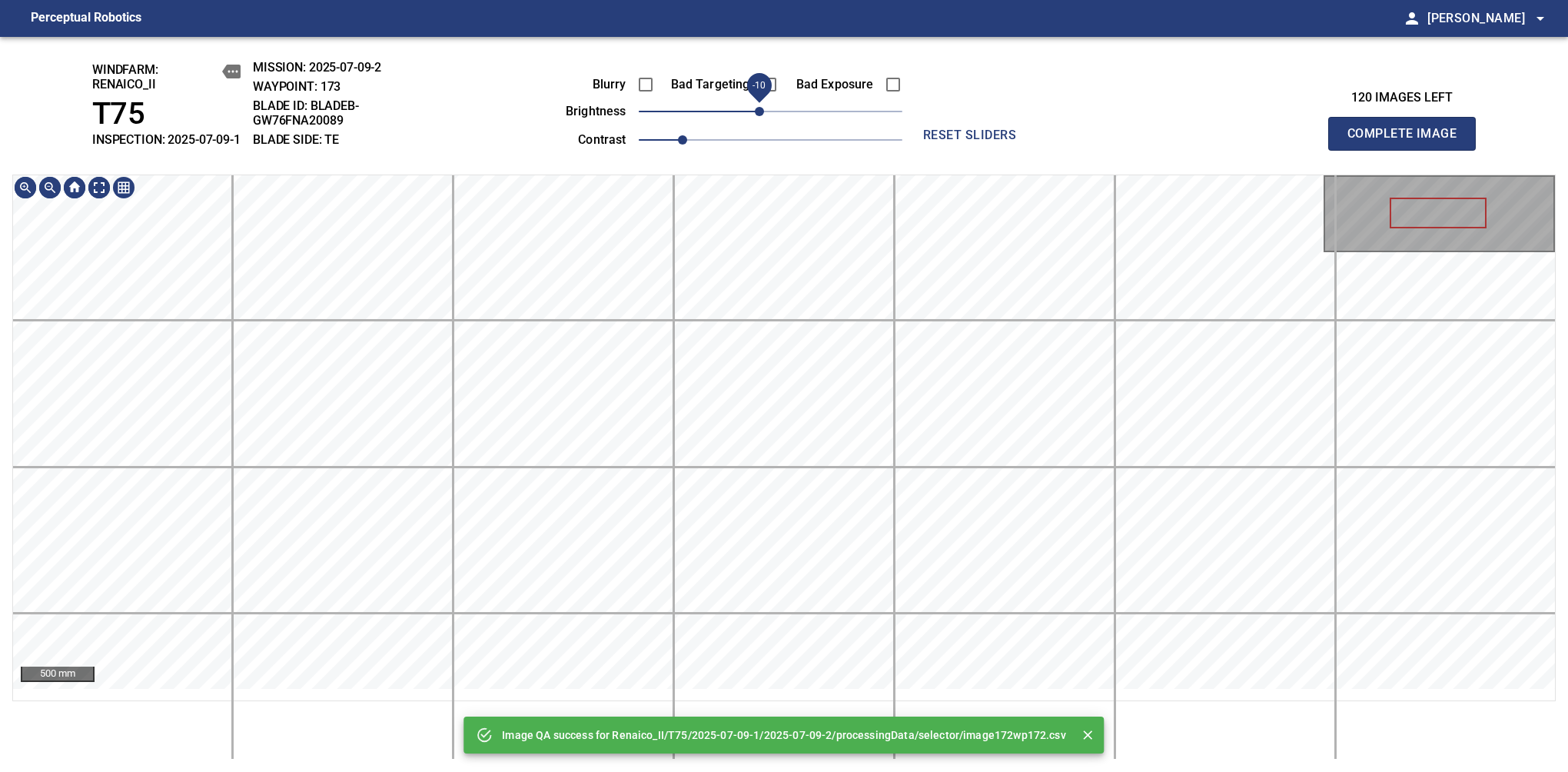
click at [760, 116] on span "-10" at bounding box center [760, 112] width 10 height 10
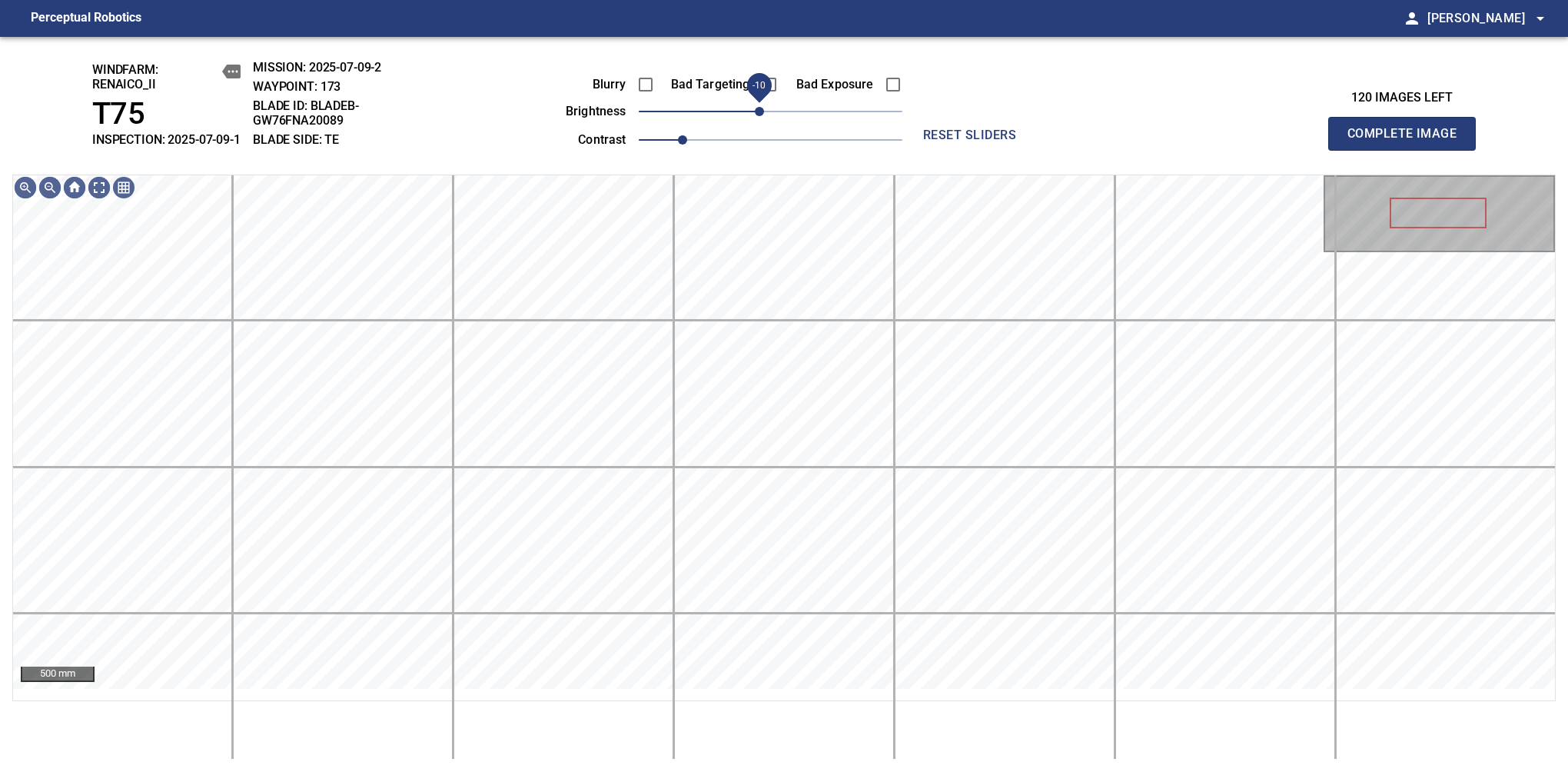
click at [760, 116] on span "-10" at bounding box center [760, 112] width 10 height 10
click at [766, 116] on span "0" at bounding box center [770, 112] width 10 height 10
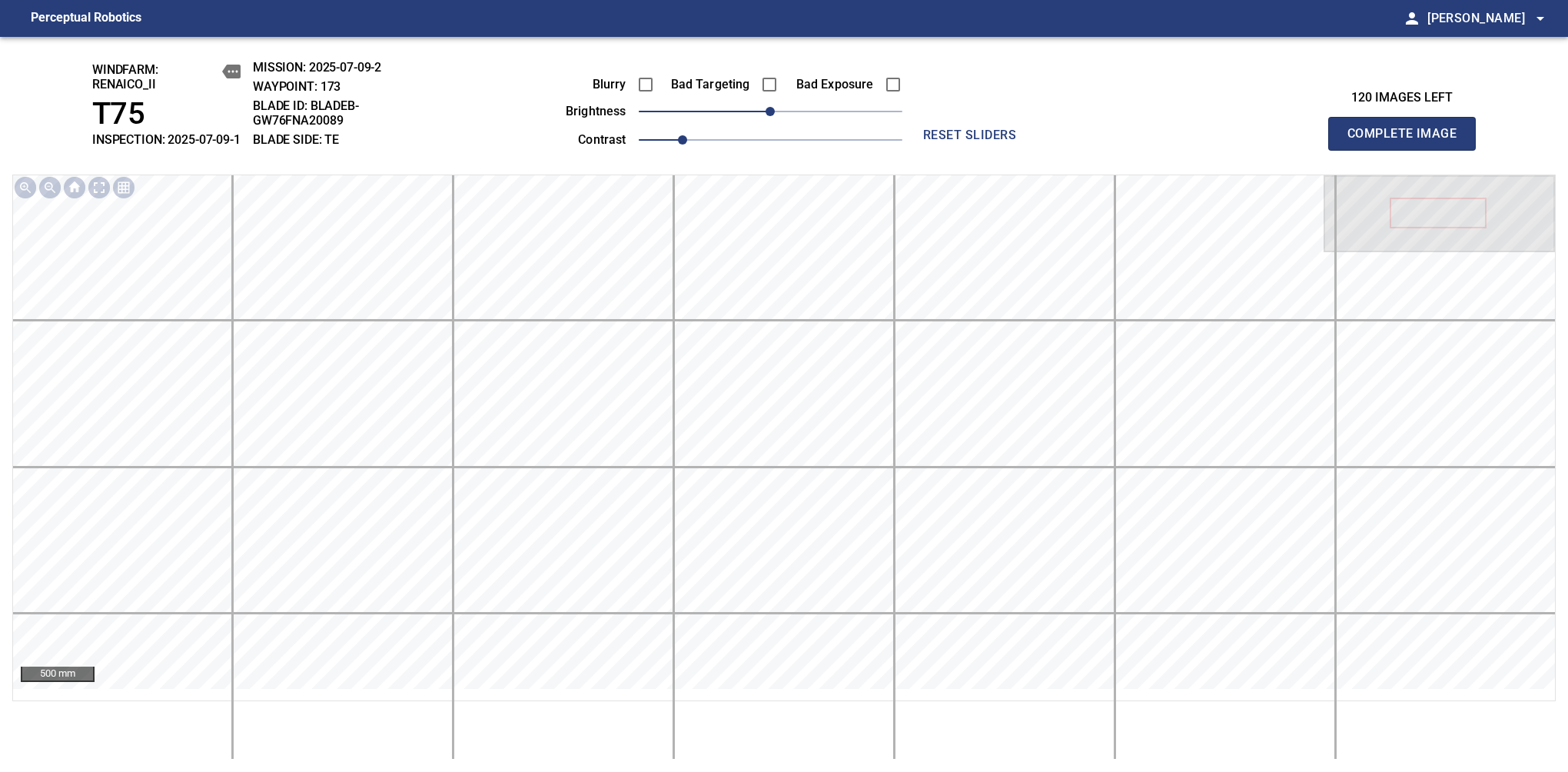
click at [1408, 141] on span "Complete Image" at bounding box center [1402, 133] width 113 height 22
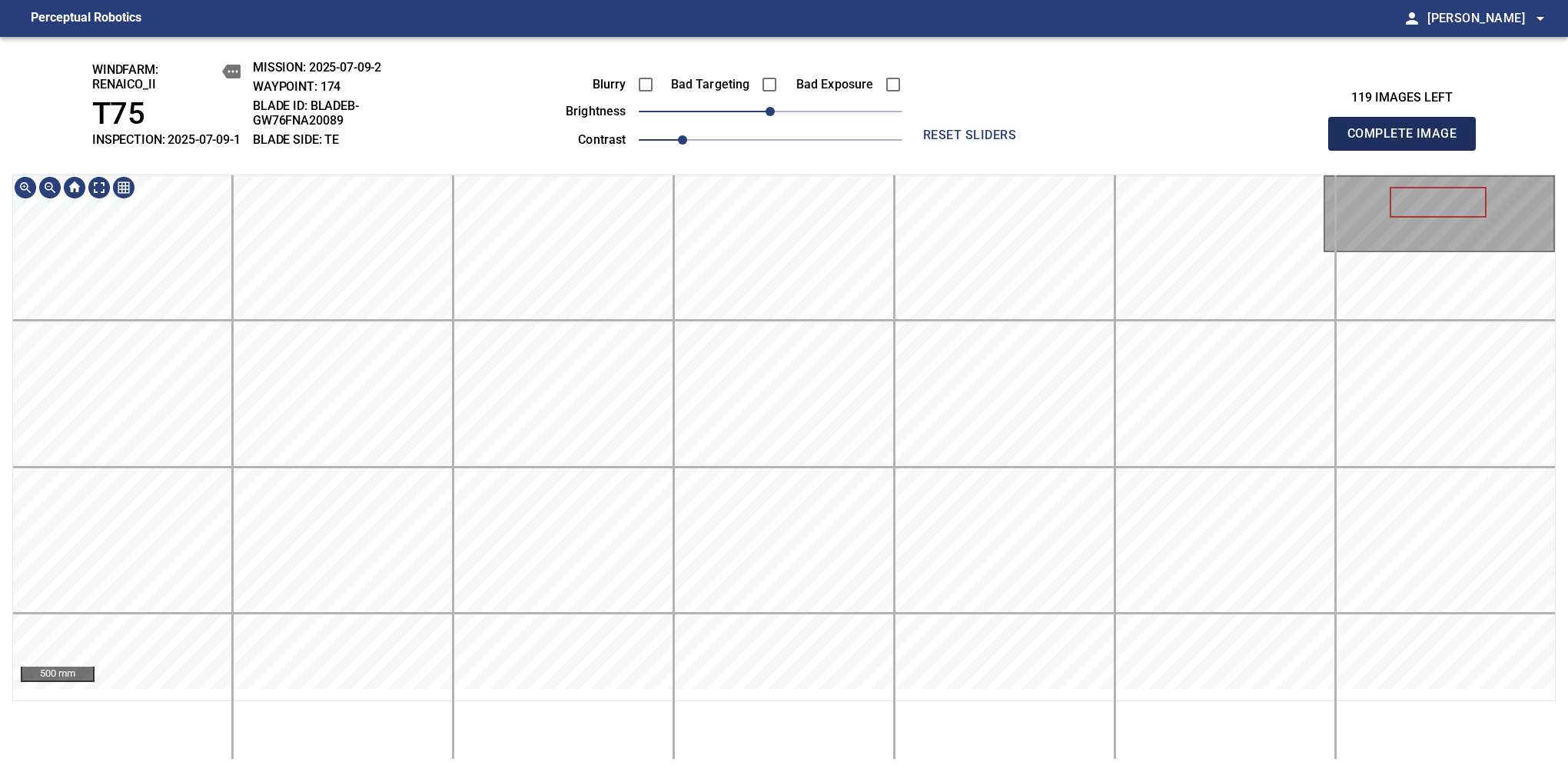
click at [1408, 141] on span "Complete Image" at bounding box center [1402, 133] width 113 height 22
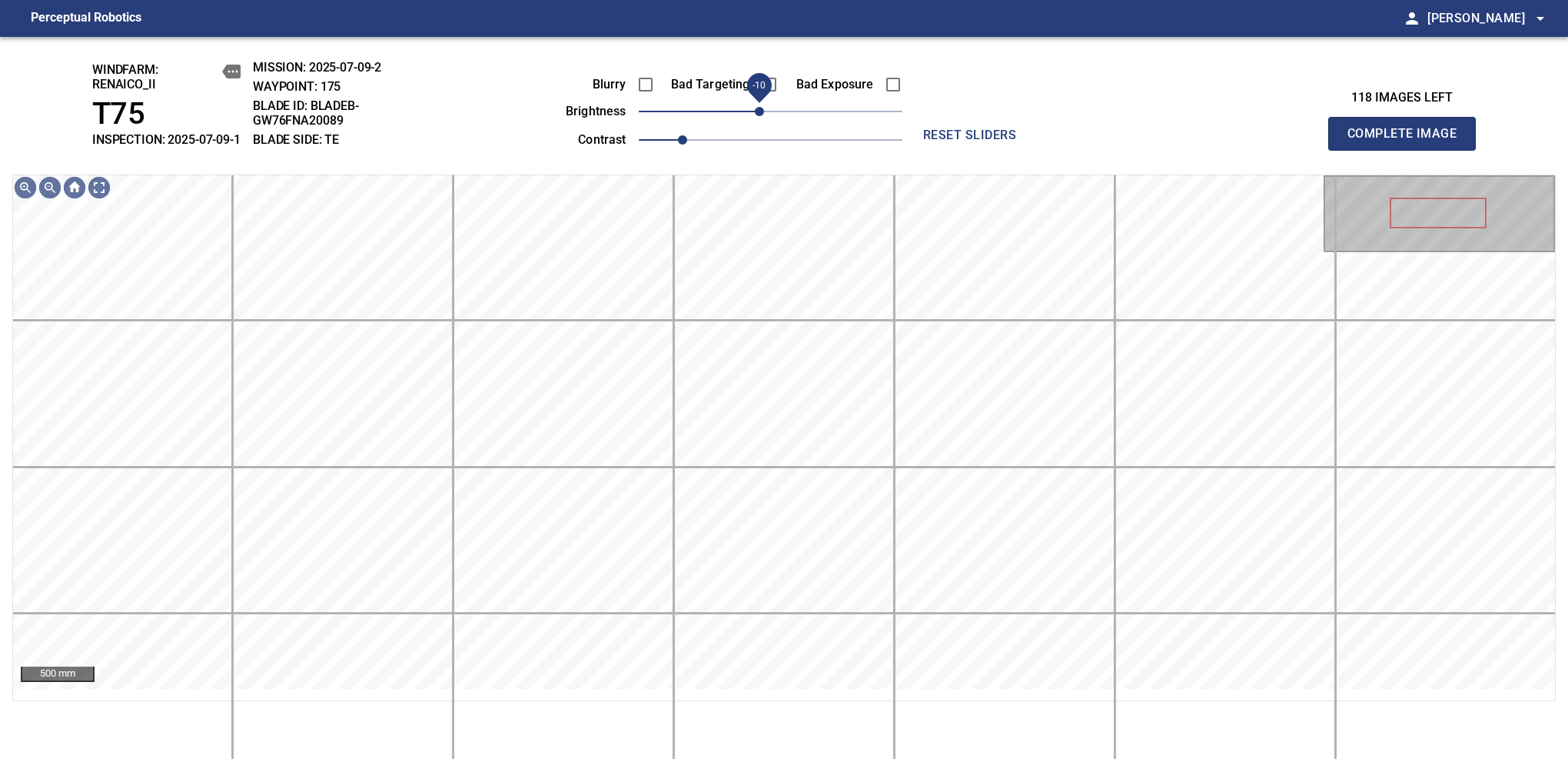
click at [763, 116] on span "-10" at bounding box center [760, 112] width 10 height 10
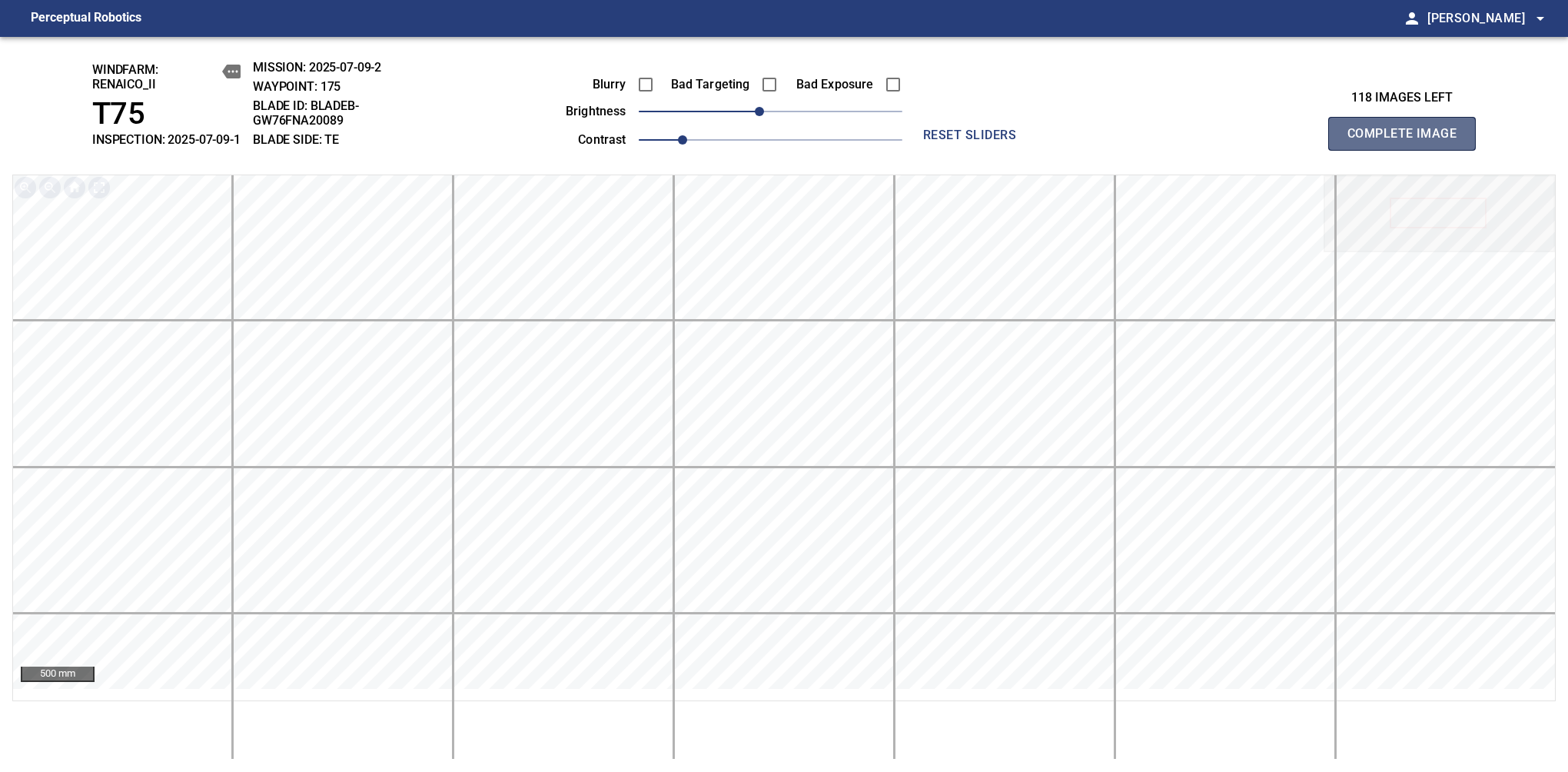
click at [1408, 141] on span "Complete Image" at bounding box center [1402, 133] width 113 height 22
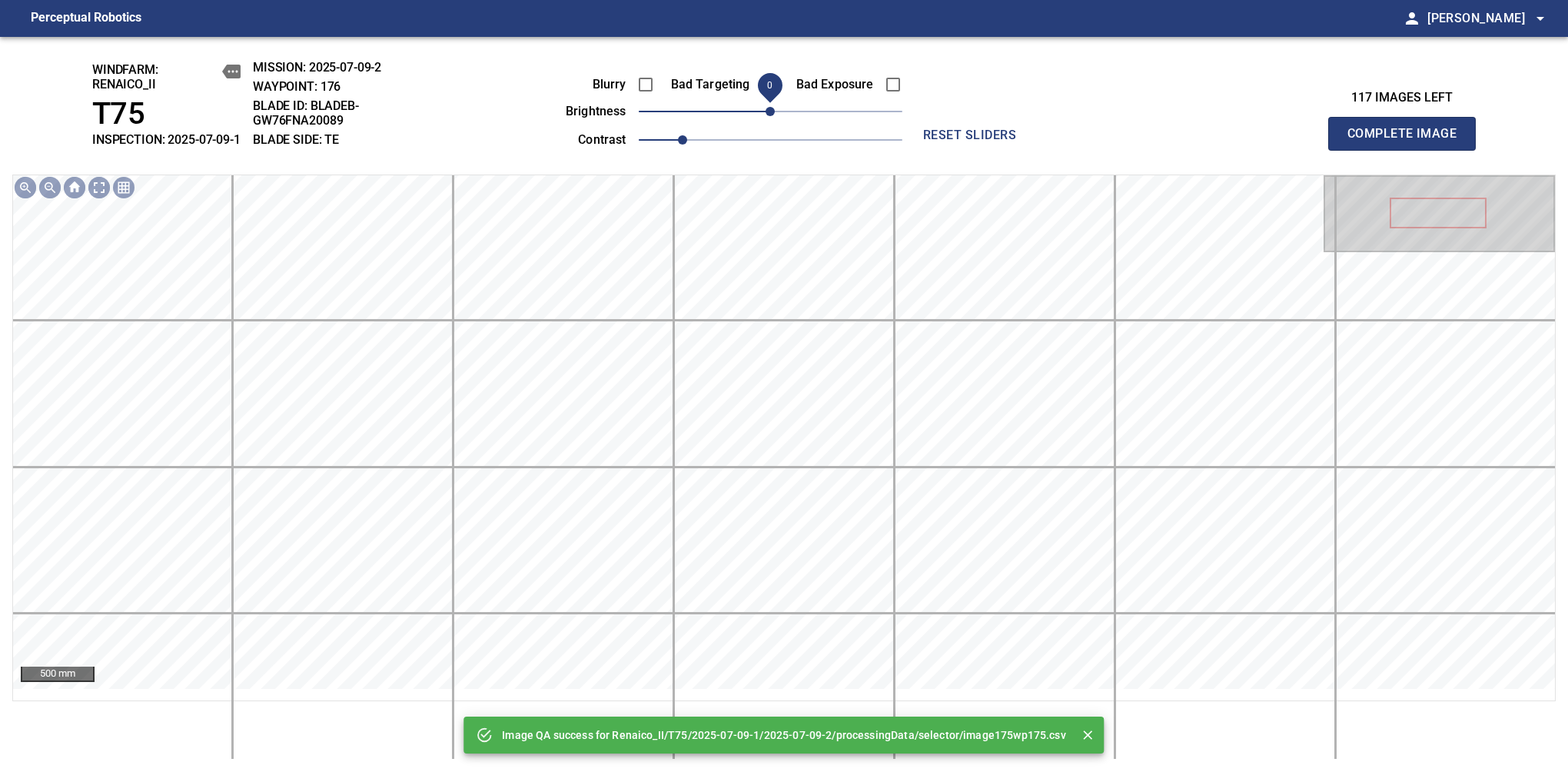
click at [766, 116] on span "0" at bounding box center [770, 112] width 10 height 10
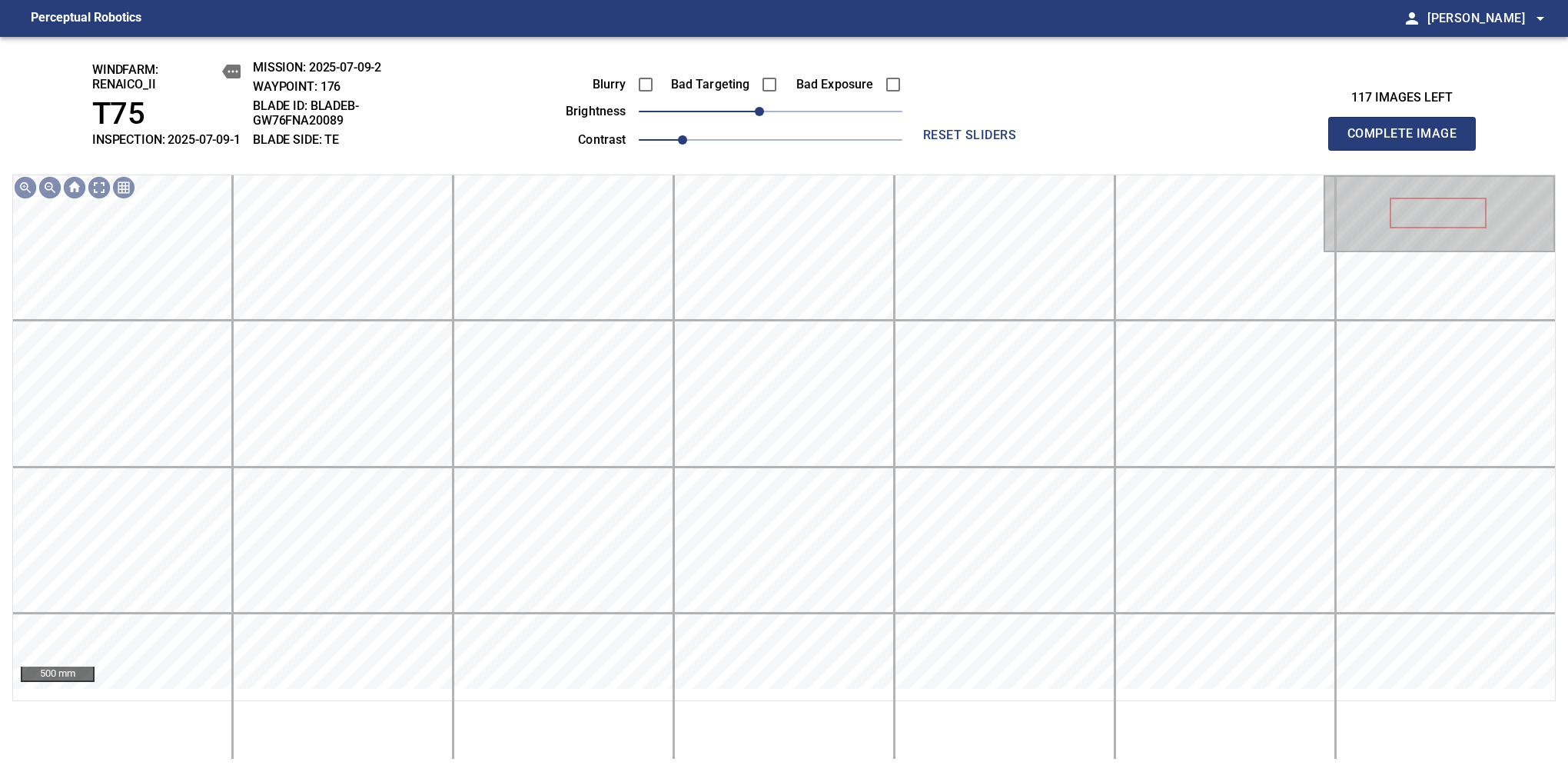
click at [1408, 141] on span "Complete Image" at bounding box center [1402, 133] width 113 height 22
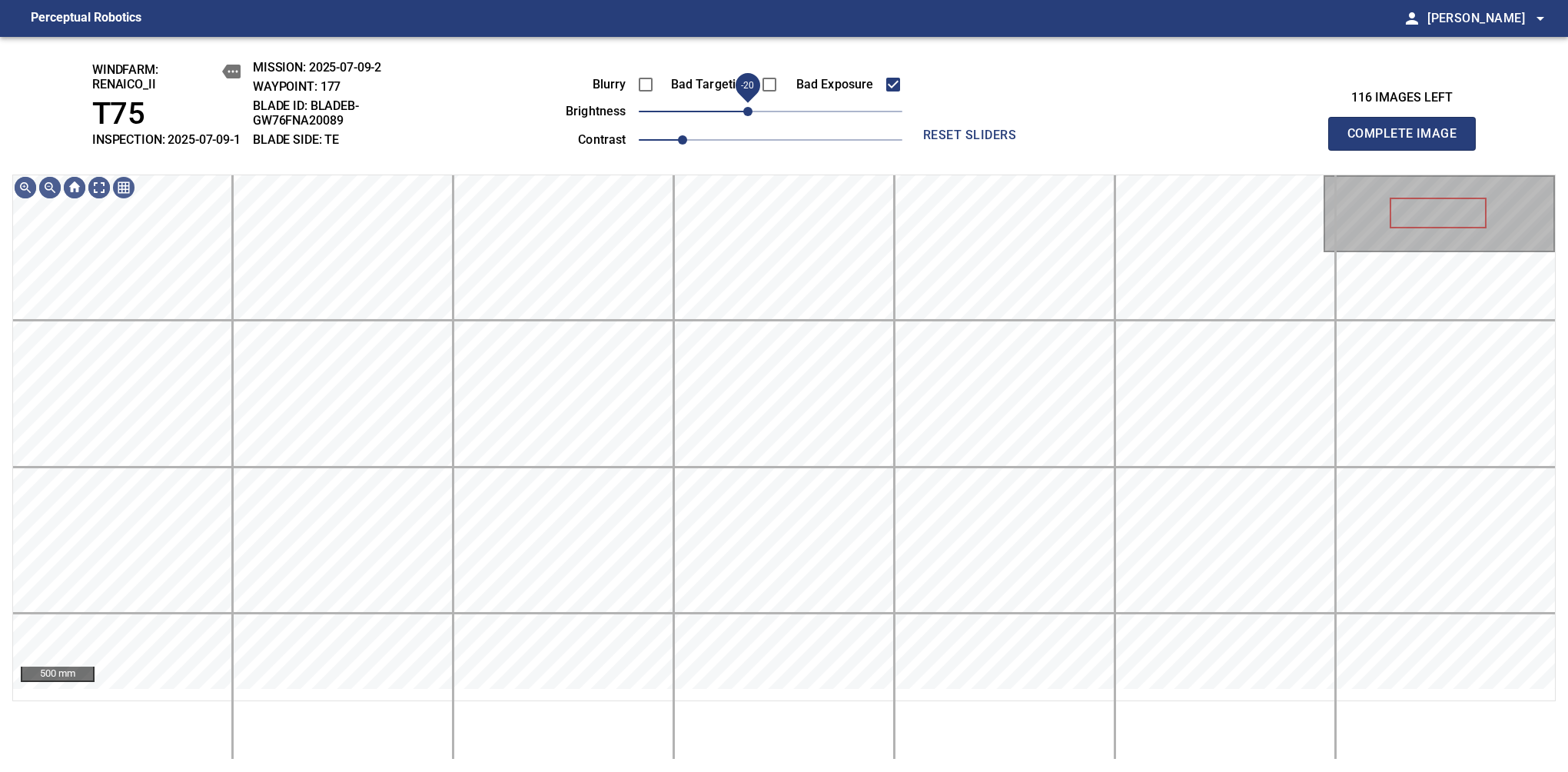
click at [753, 116] on span "-20" at bounding box center [748, 112] width 10 height 10
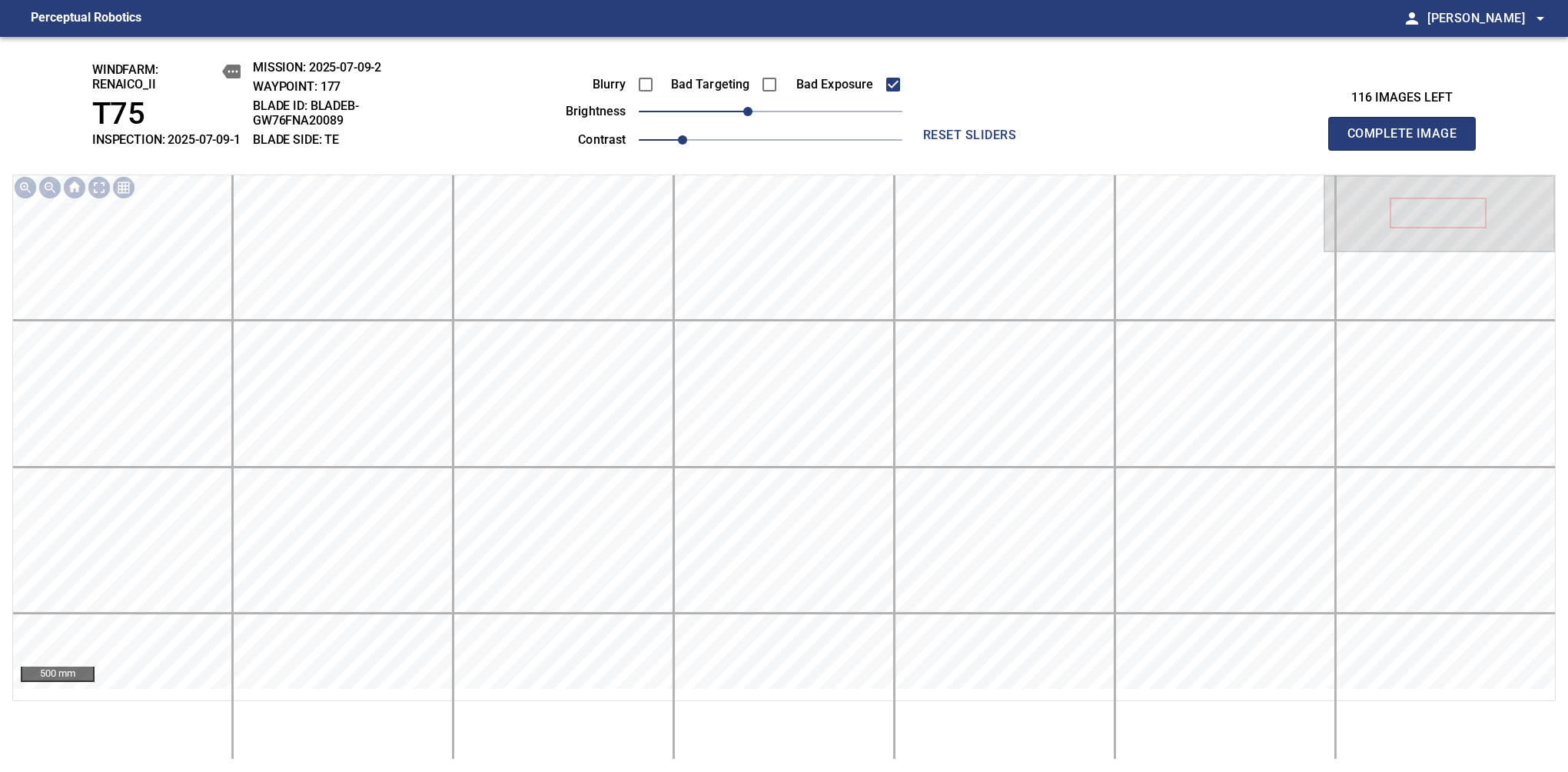
click at [1408, 141] on span "Complete Image" at bounding box center [1402, 133] width 113 height 22
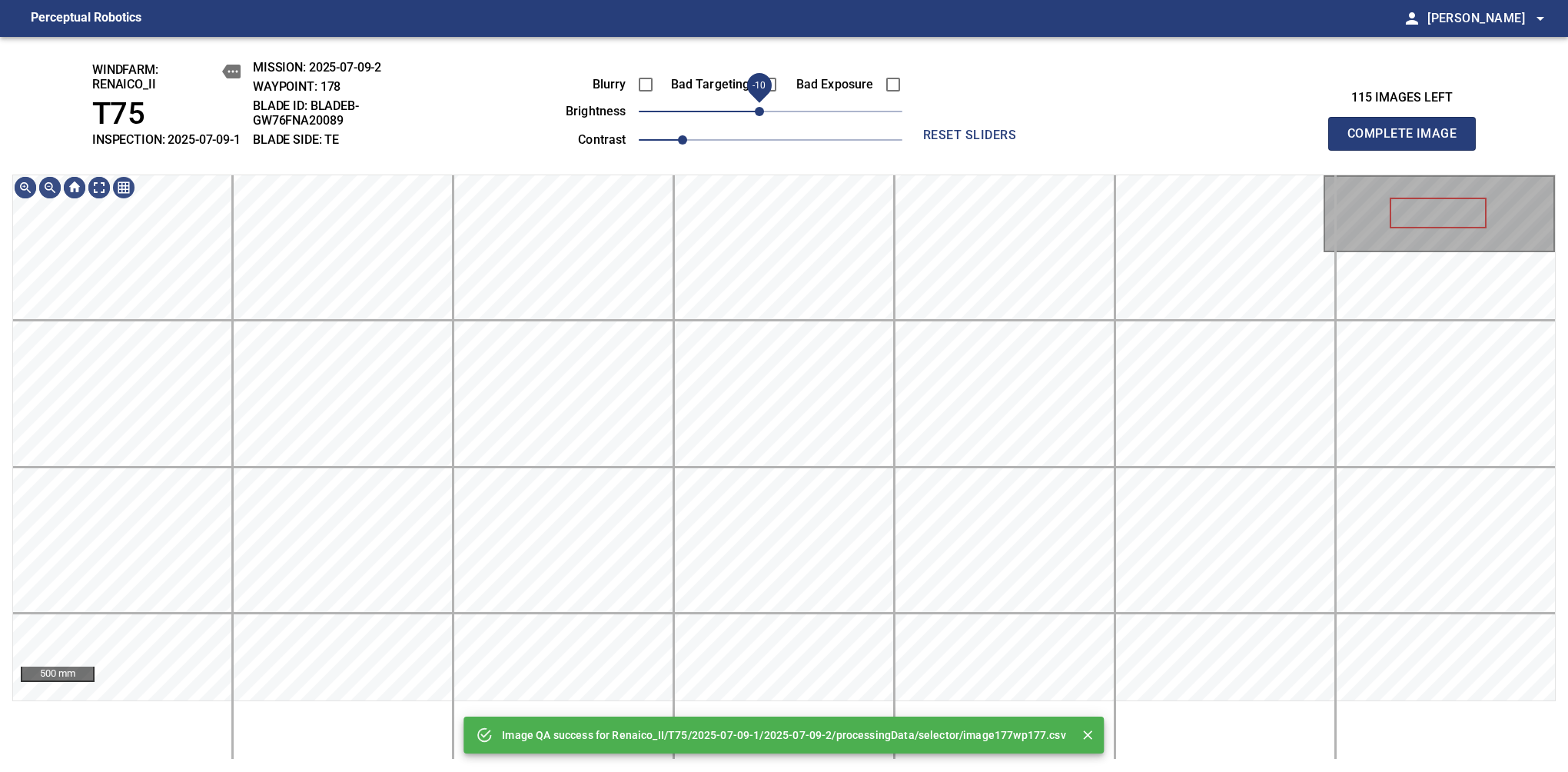
click at [757, 116] on span "-10" at bounding box center [760, 112] width 10 height 10
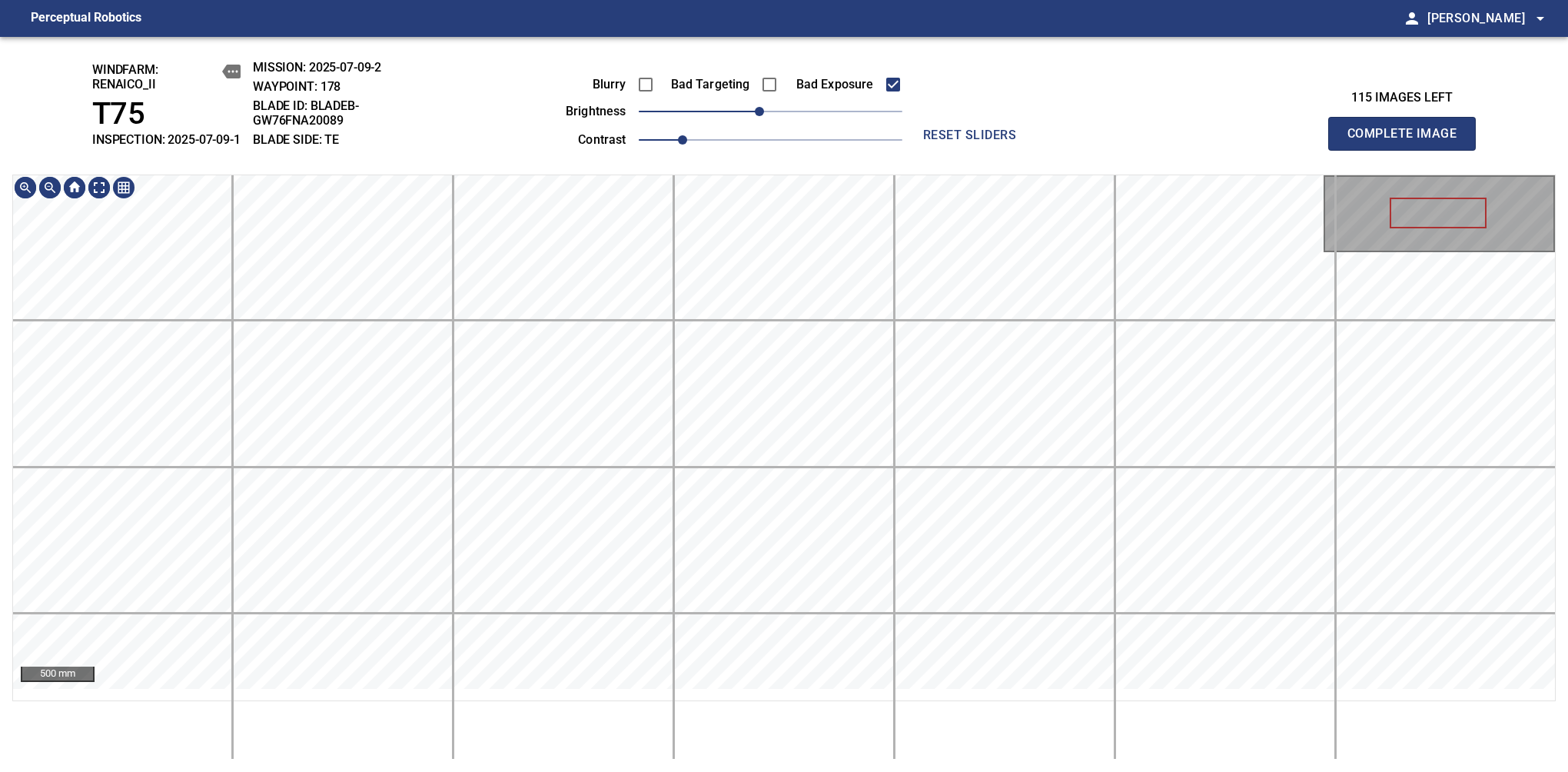
click at [821, 171] on div "windfarm: Renaico_II T75 INSPECTION: 2025-07-09-1 MISSION: 2025-07-09-2 WAYPOIN…" at bounding box center [784, 404] width 1568 height 735
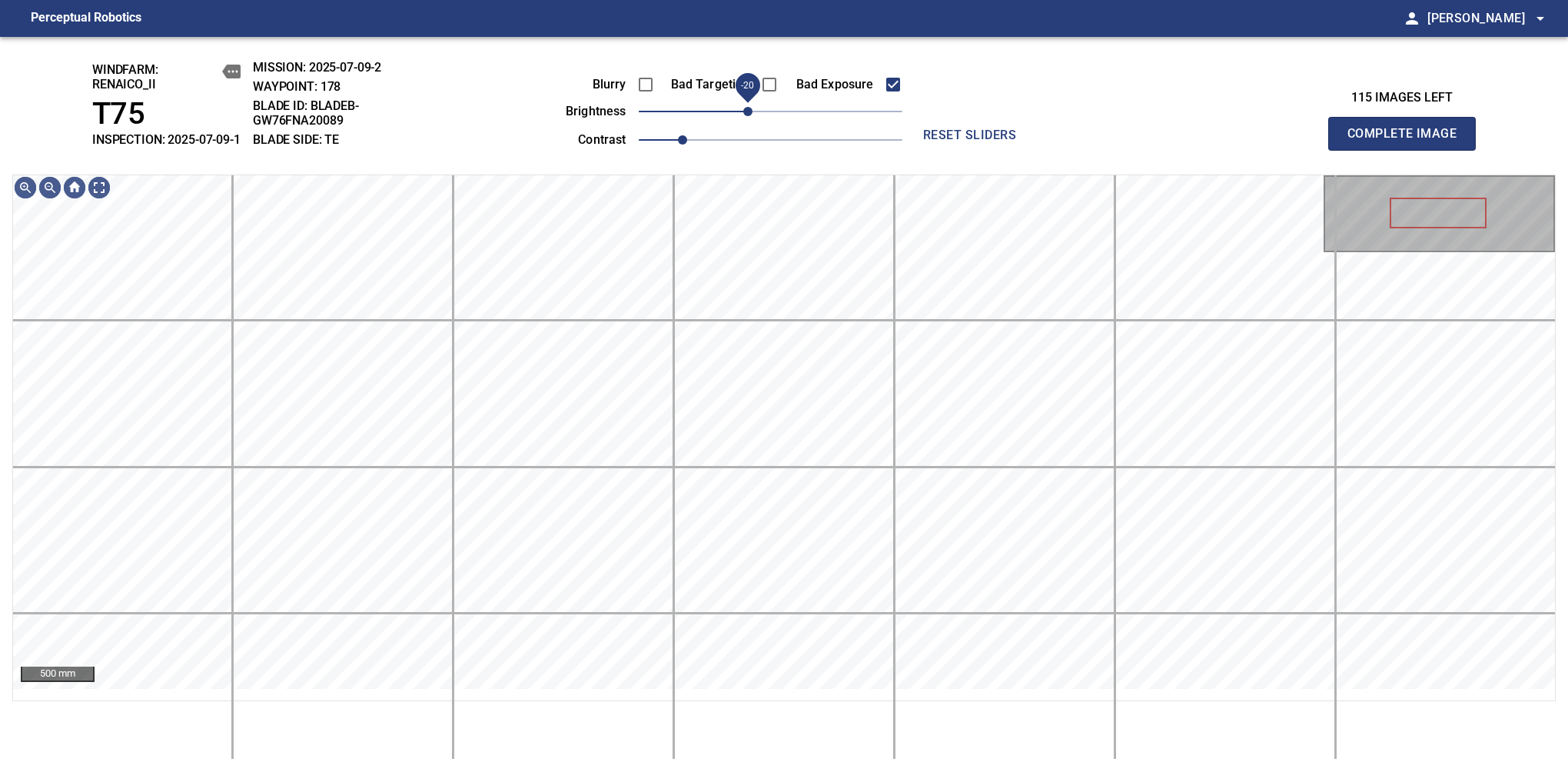
drag, startPoint x: 758, startPoint y: 127, endPoint x: 748, endPoint y: 135, distance: 12.8
click at [748, 116] on span "-20" at bounding box center [748, 112] width 10 height 10
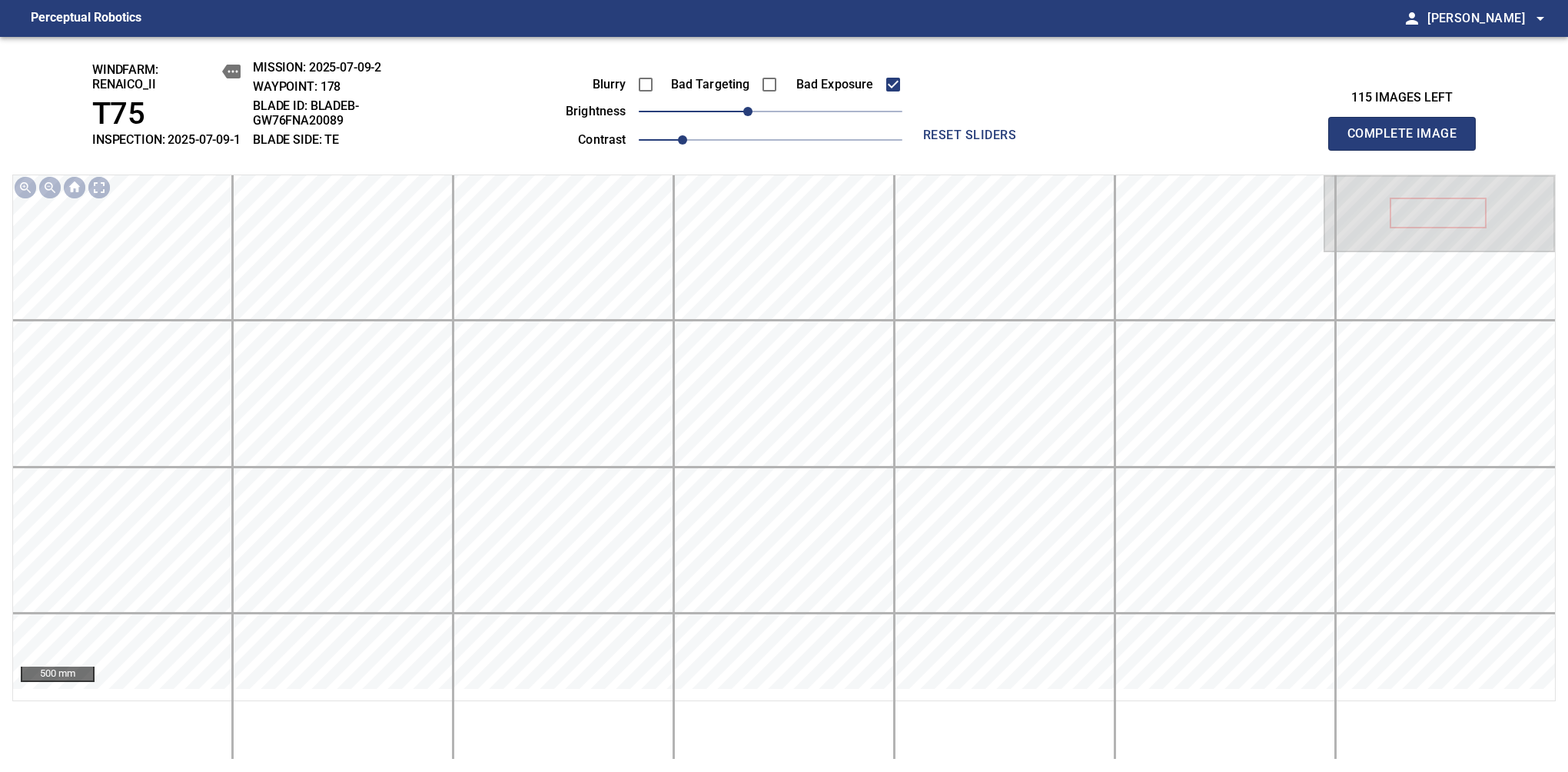
click at [1408, 141] on span "Complete Image" at bounding box center [1402, 133] width 113 height 22
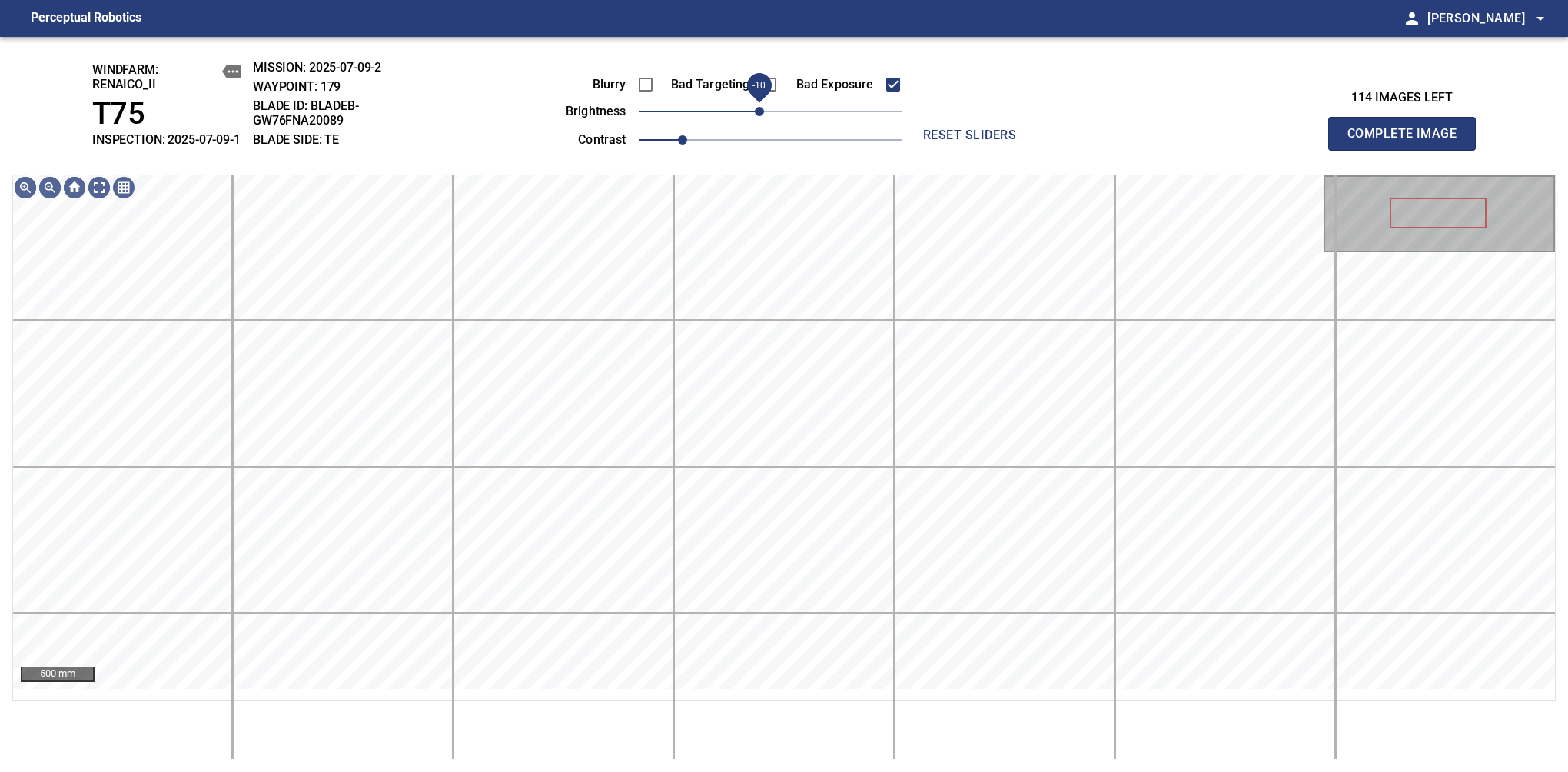
click at [759, 116] on span "-10" at bounding box center [760, 112] width 10 height 10
click at [1408, 141] on span "Complete Image" at bounding box center [1402, 133] width 113 height 22
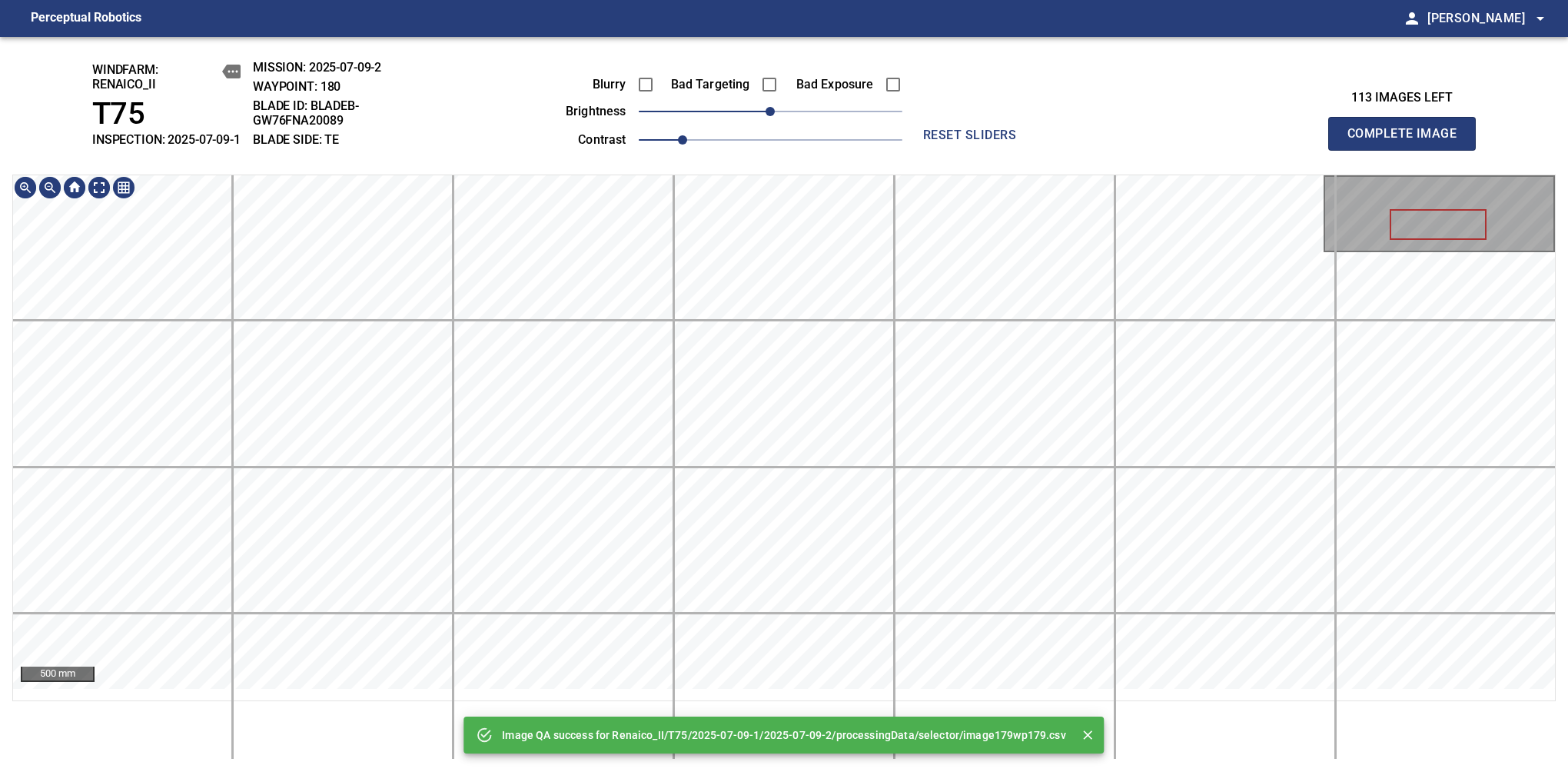
click at [799, 100] on div "Image QA success for Renaico_II/T75/2025-07-09-1/2025-07-09-2/processingData/se…" at bounding box center [784, 404] width 1568 height 735
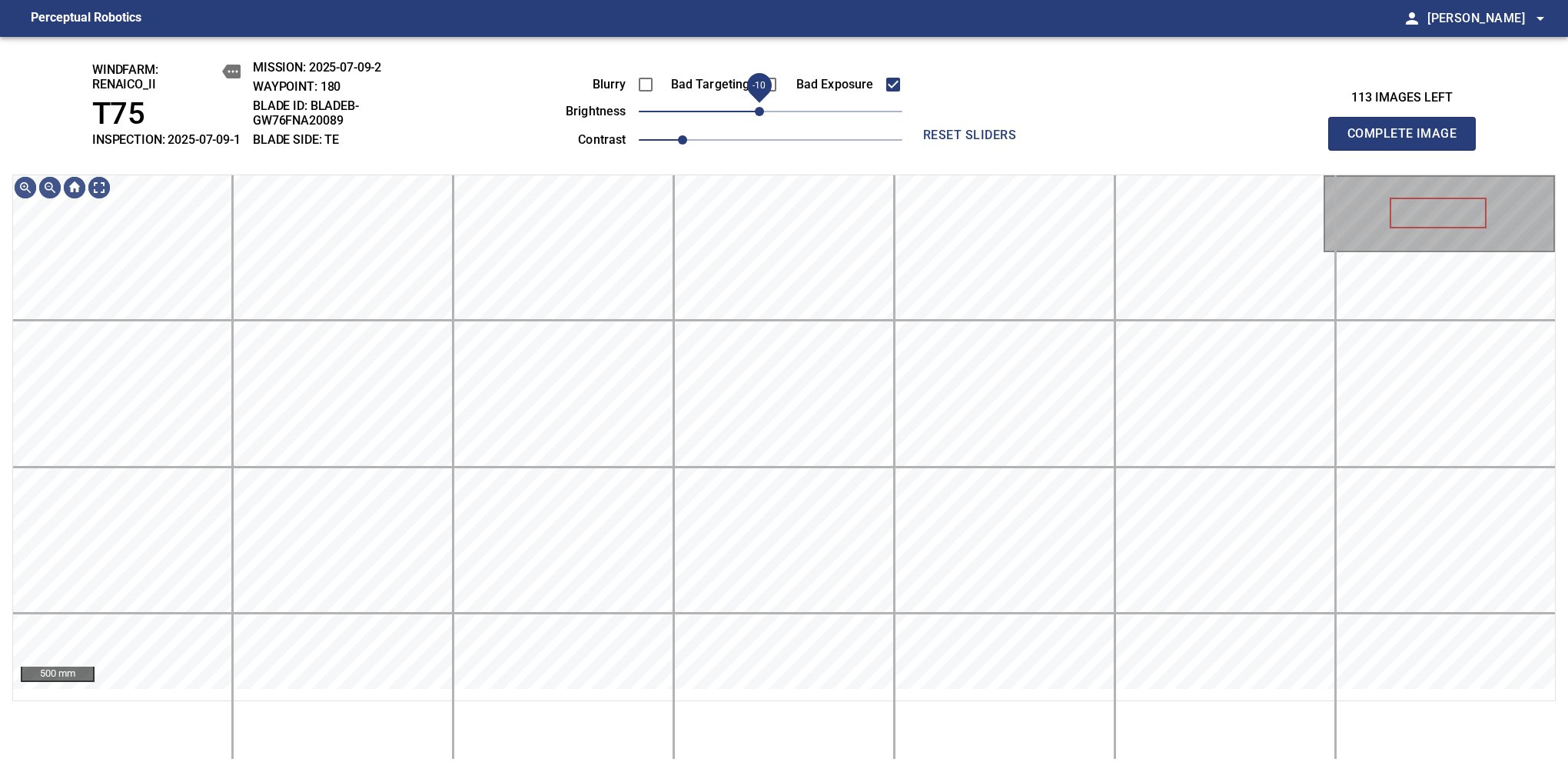
click at [762, 116] on span "-10" at bounding box center [760, 112] width 10 height 10
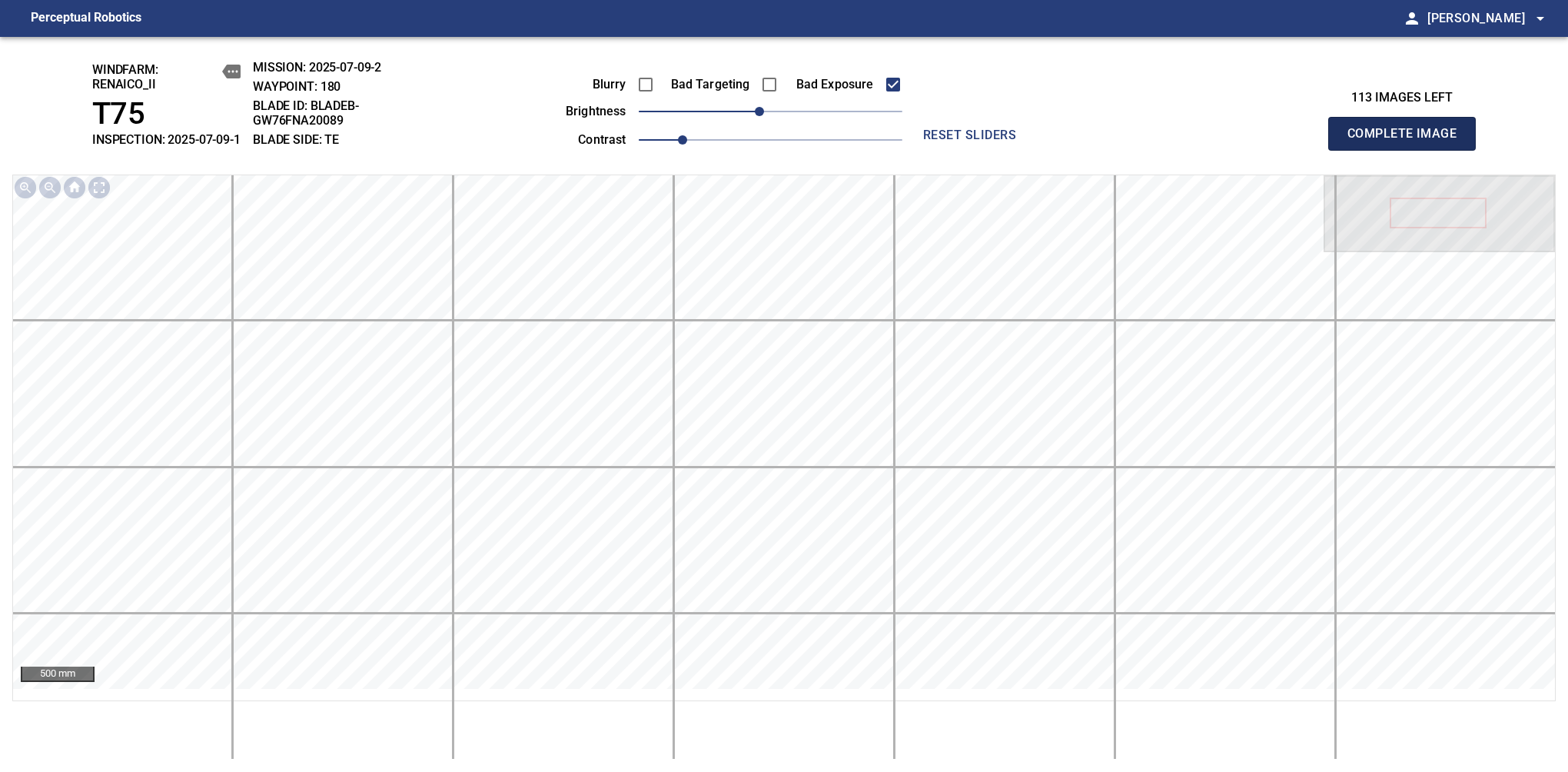
click at [1408, 141] on span "Complete Image" at bounding box center [1402, 133] width 113 height 22
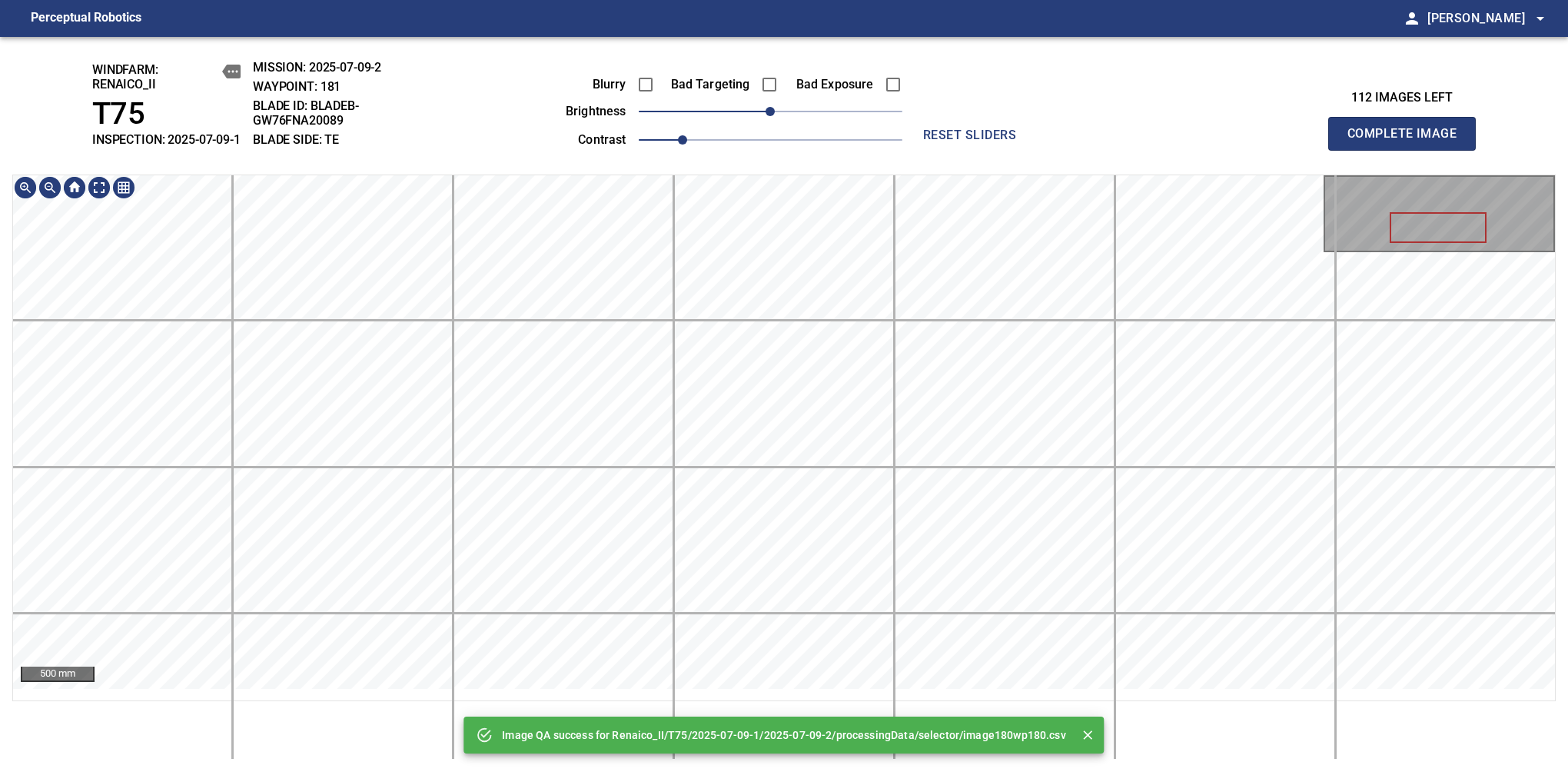
click at [738, 125] on div "Image QA success for Renaico_II/T75/2025-07-09-1/2025-07-09-2/processingData/se…" at bounding box center [784, 404] width 1568 height 735
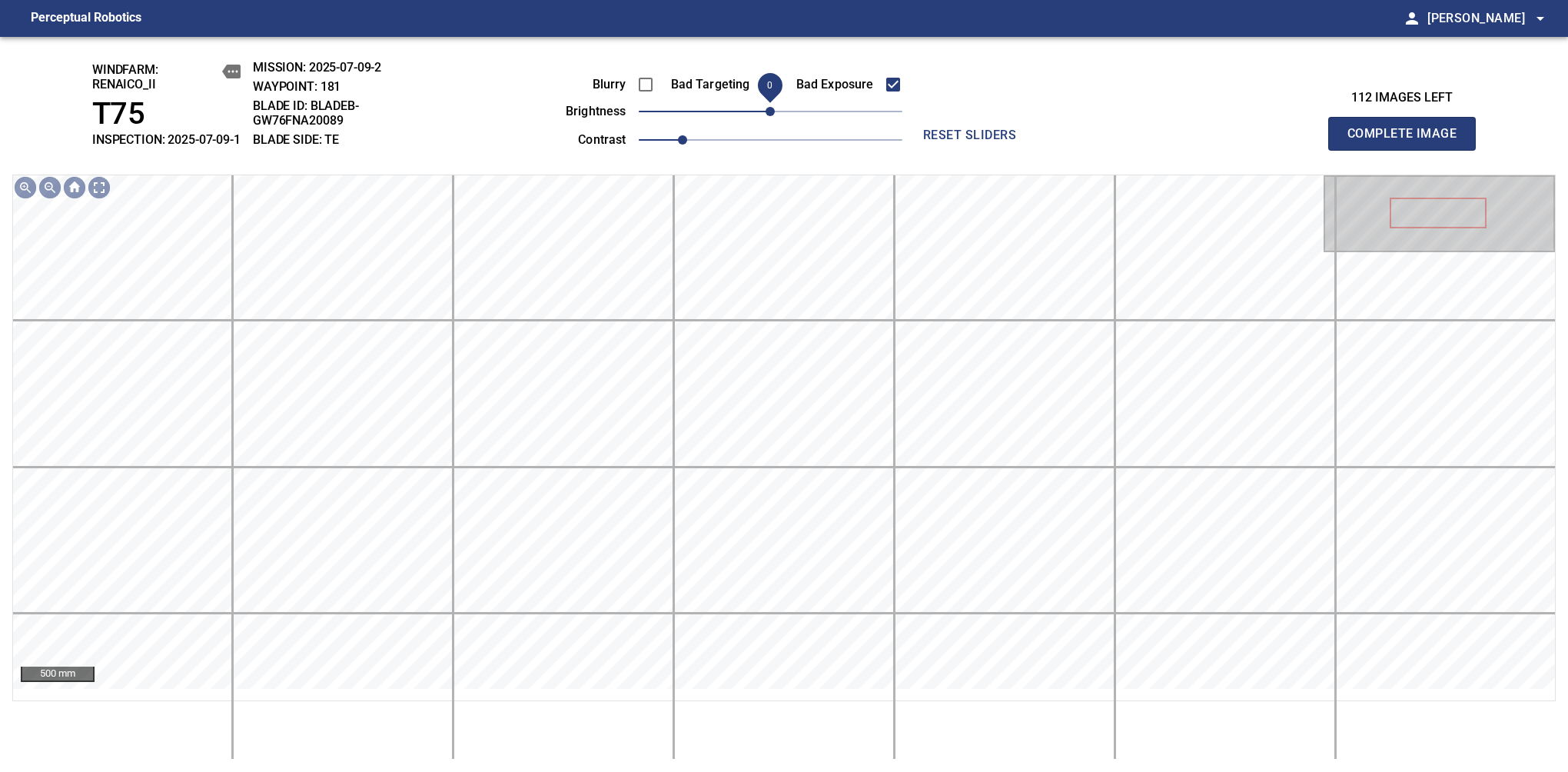
drag, startPoint x: 768, startPoint y: 125, endPoint x: 758, endPoint y: 126, distance: 10.0
click at [766, 116] on span "0" at bounding box center [770, 112] width 10 height 10
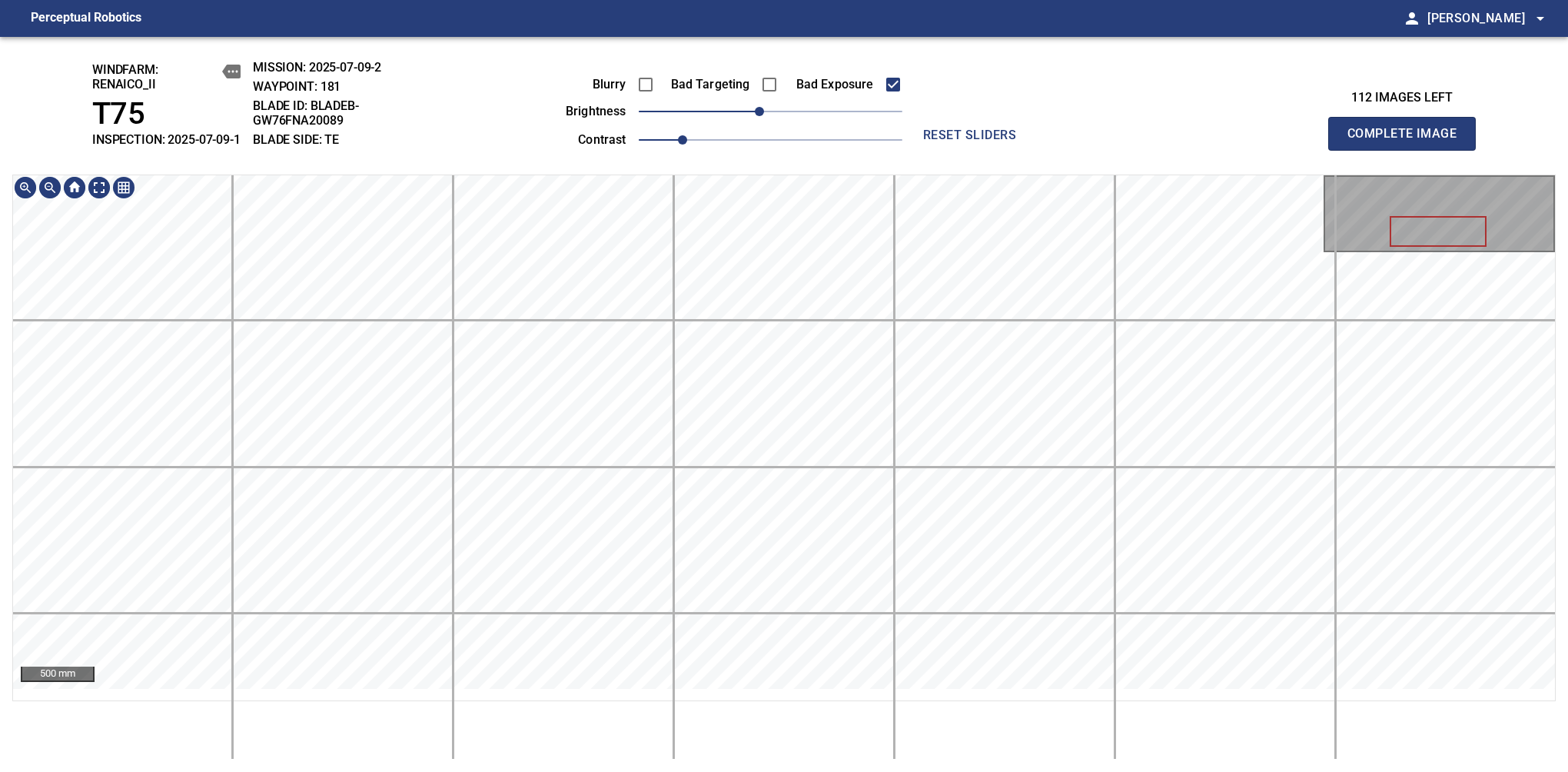
click at [1408, 141] on span "Complete Image" at bounding box center [1402, 133] width 113 height 22
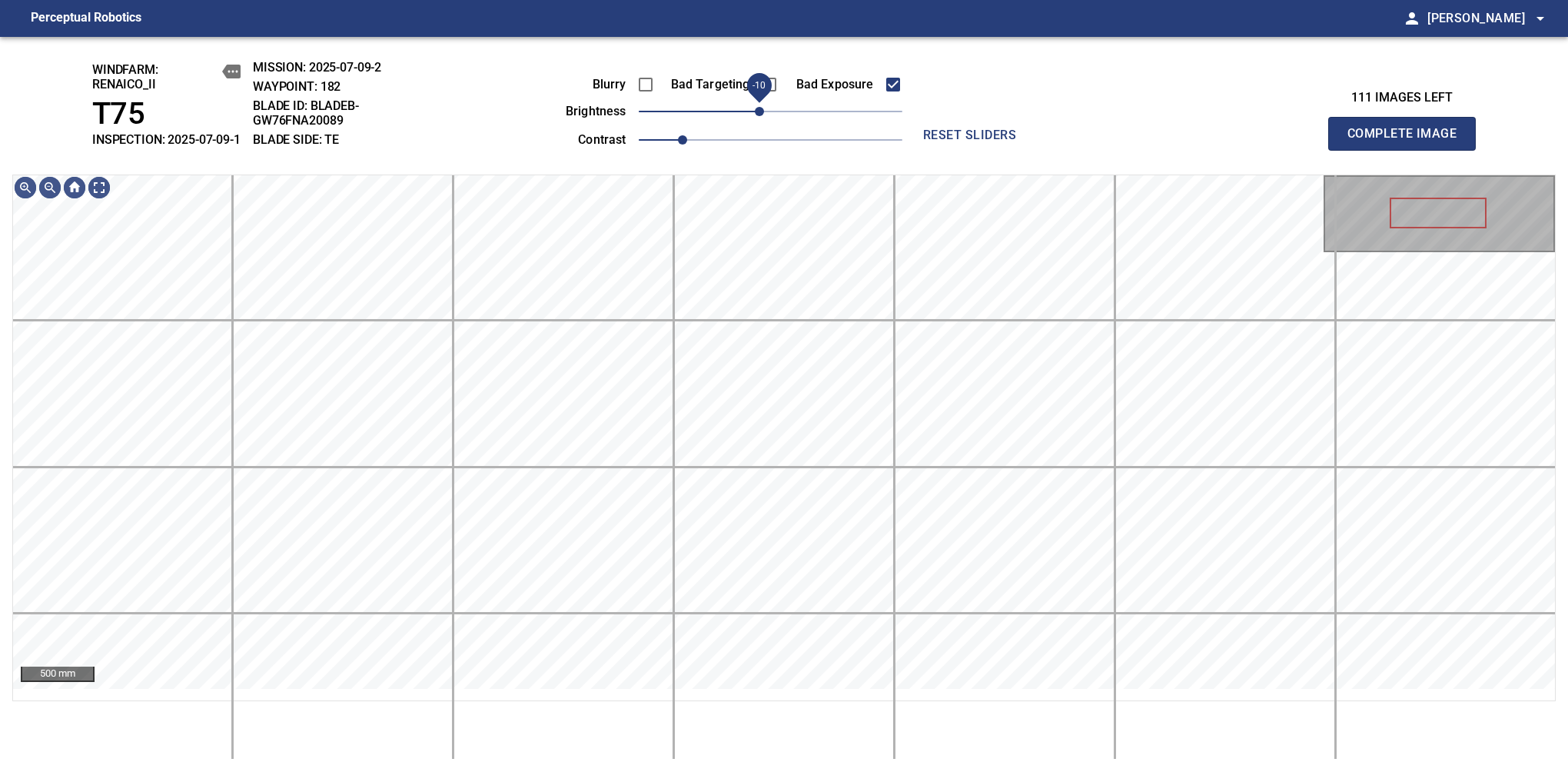
click at [762, 116] on span "-10" at bounding box center [760, 112] width 10 height 10
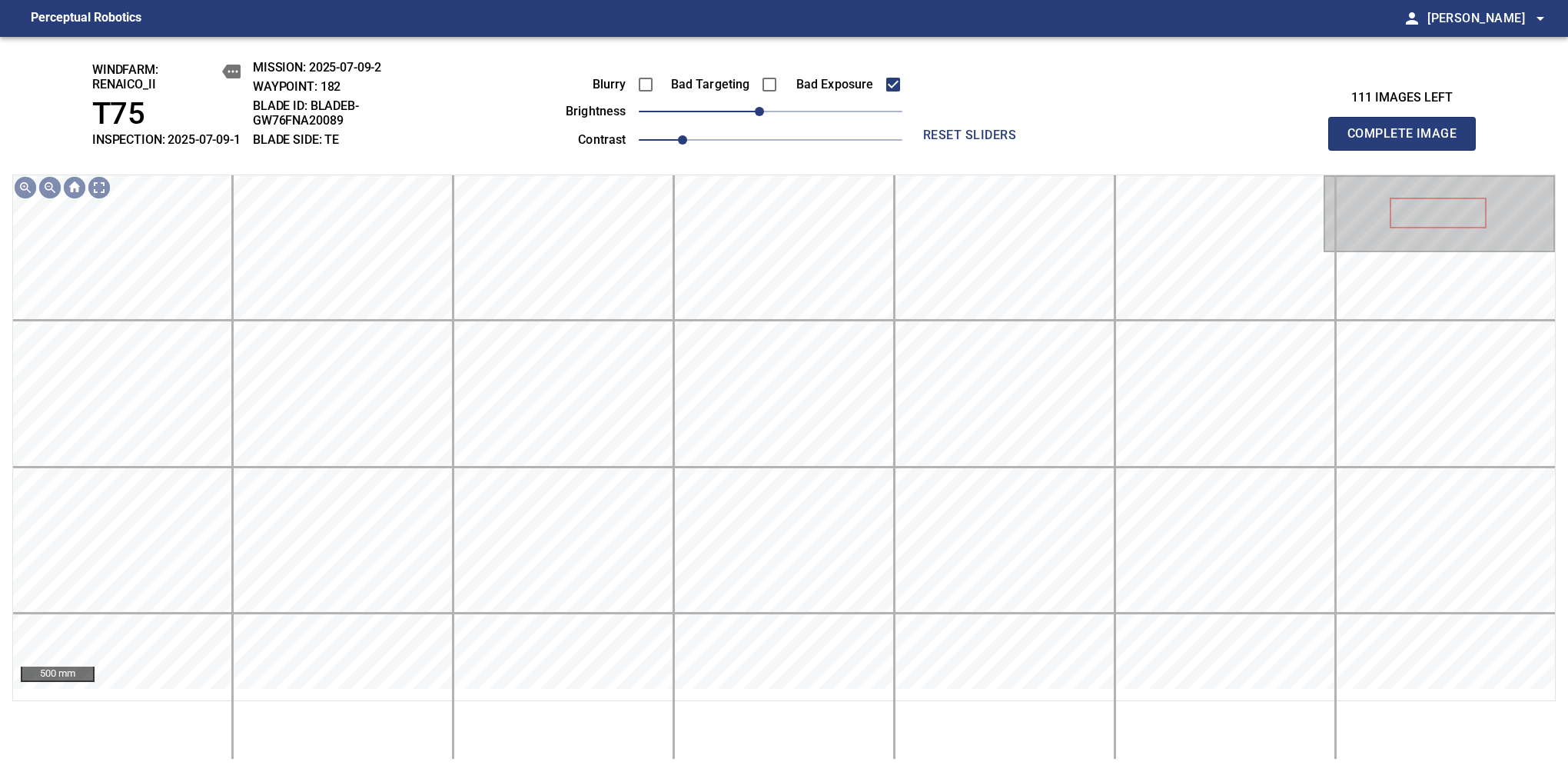
click at [1408, 141] on span "Complete Image" at bounding box center [1402, 133] width 113 height 22
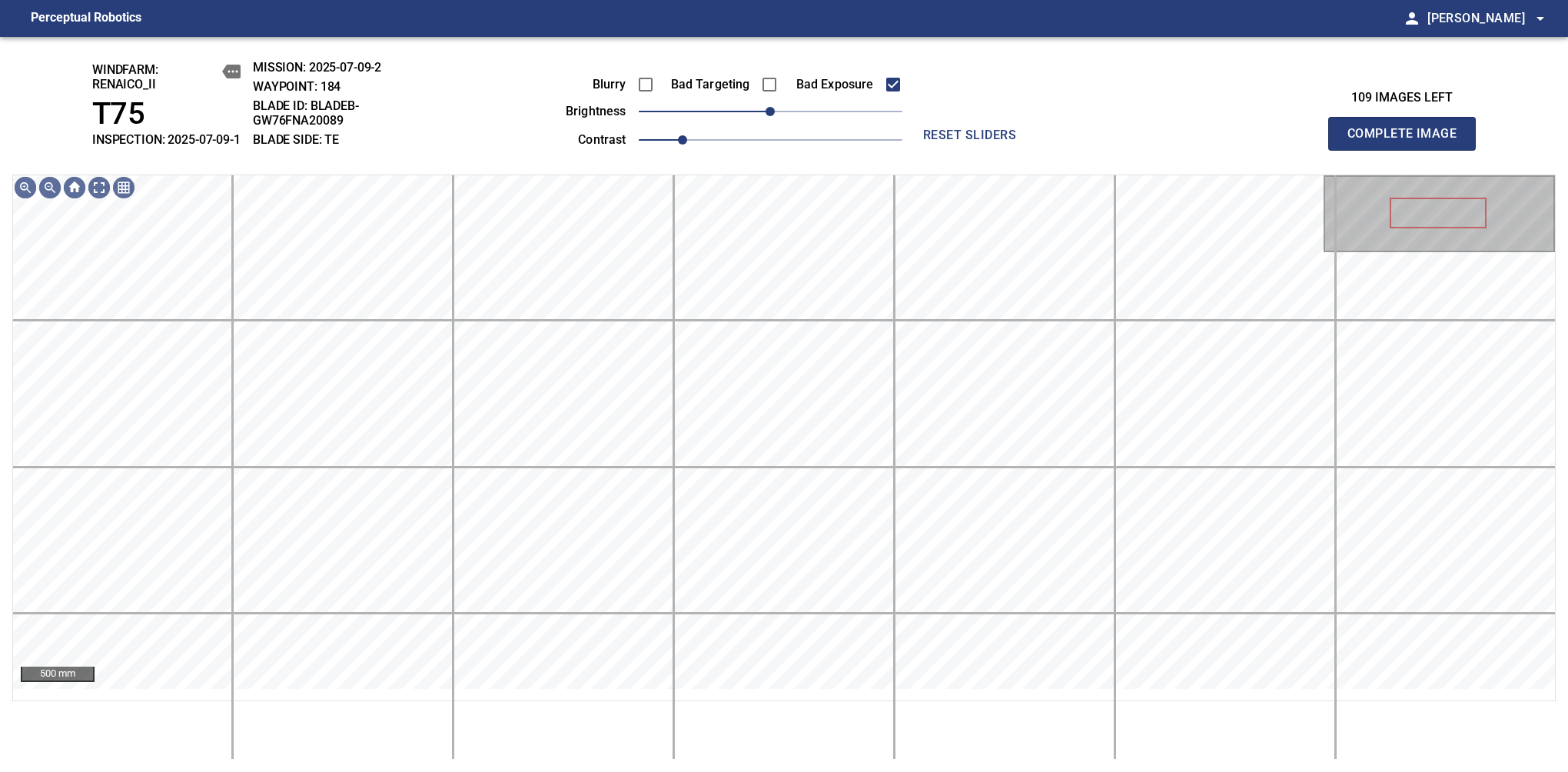
click at [1408, 141] on span "Complete Image" at bounding box center [1402, 133] width 113 height 22
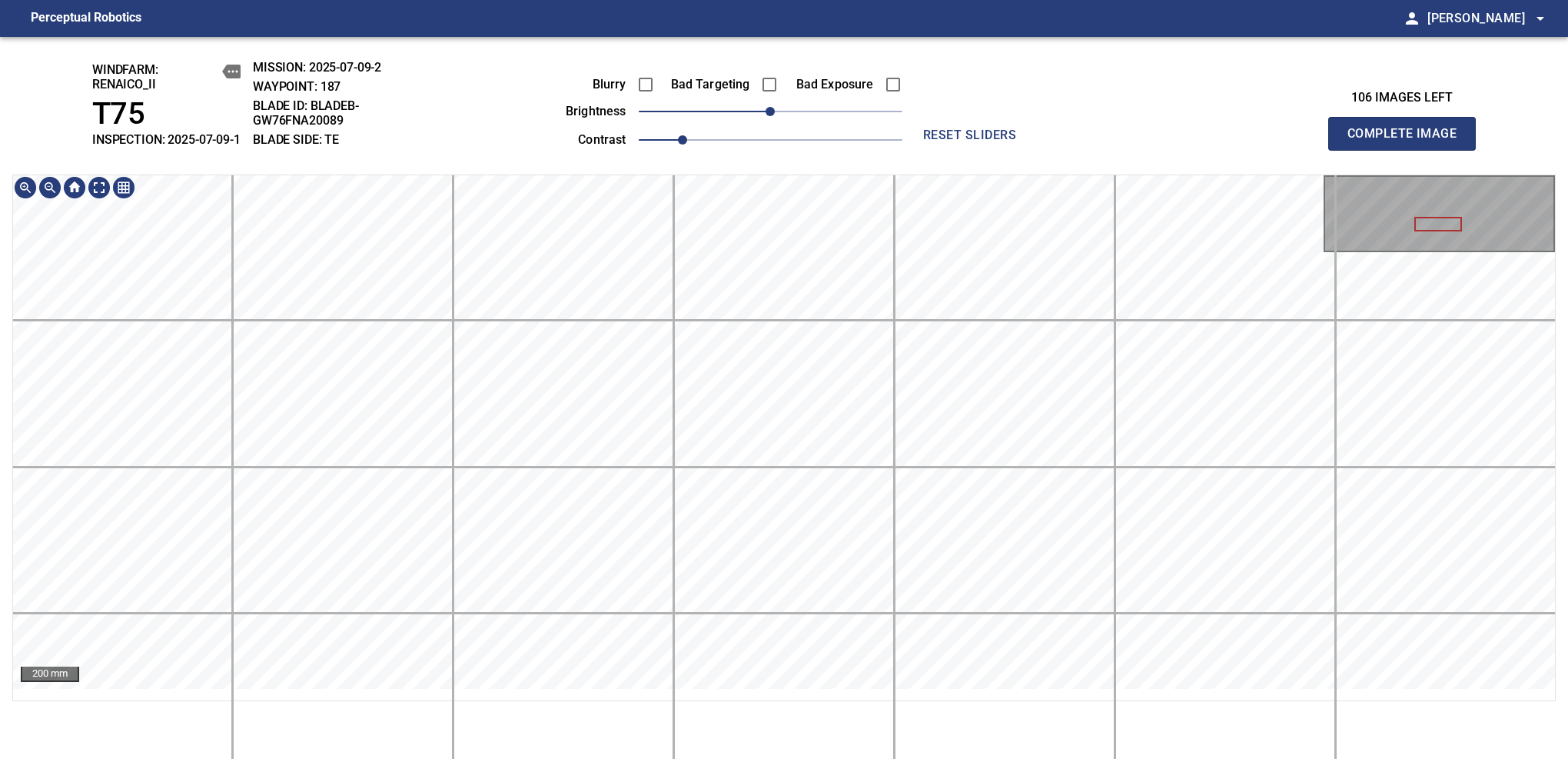
click at [874, 733] on div "200 mm" at bounding box center [784, 467] width 1544 height 585
click at [1408, 141] on span "Complete Image" at bounding box center [1402, 133] width 113 height 22
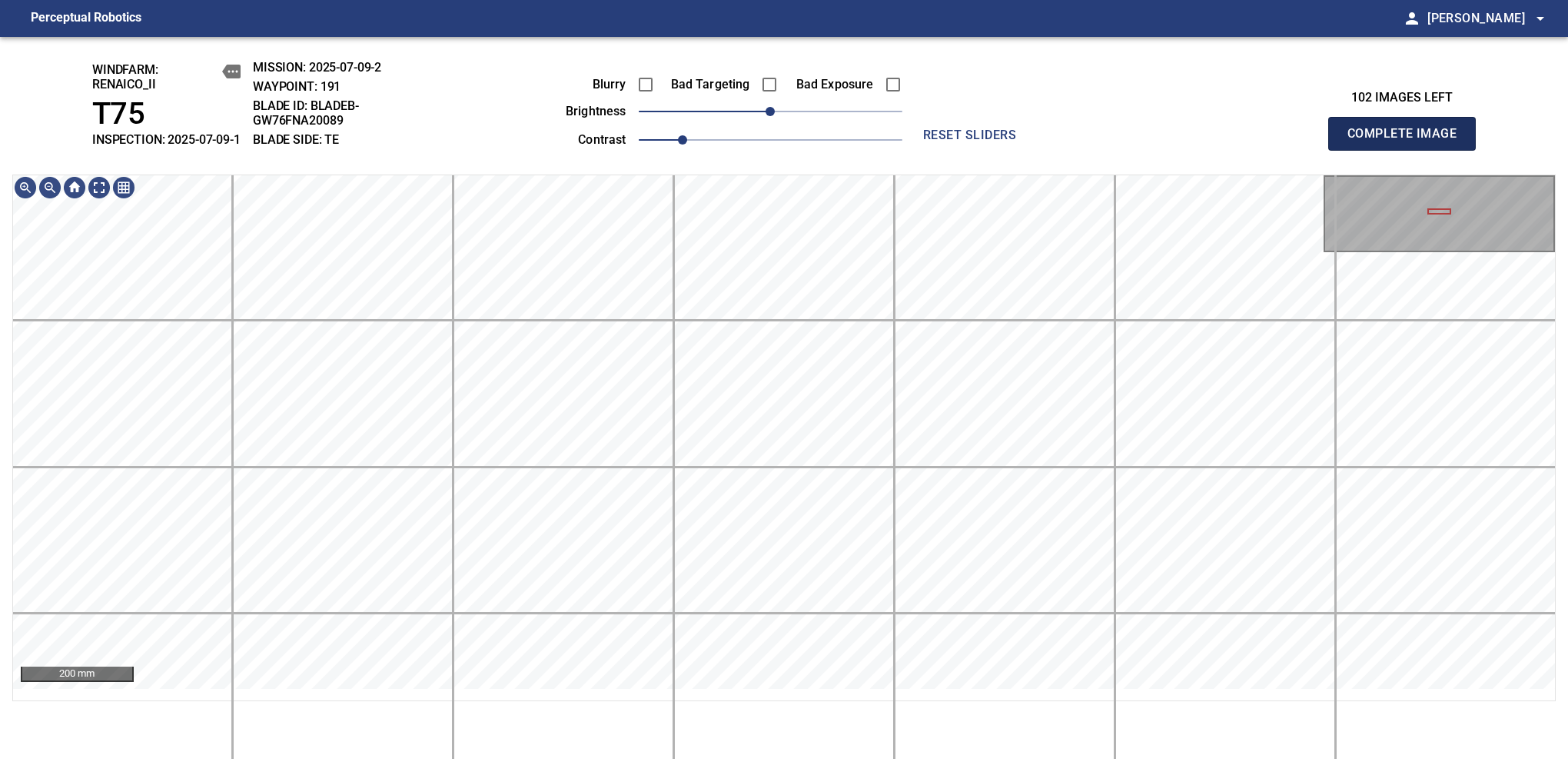
click at [1408, 141] on span "Complete Image" at bounding box center [1402, 133] width 113 height 22
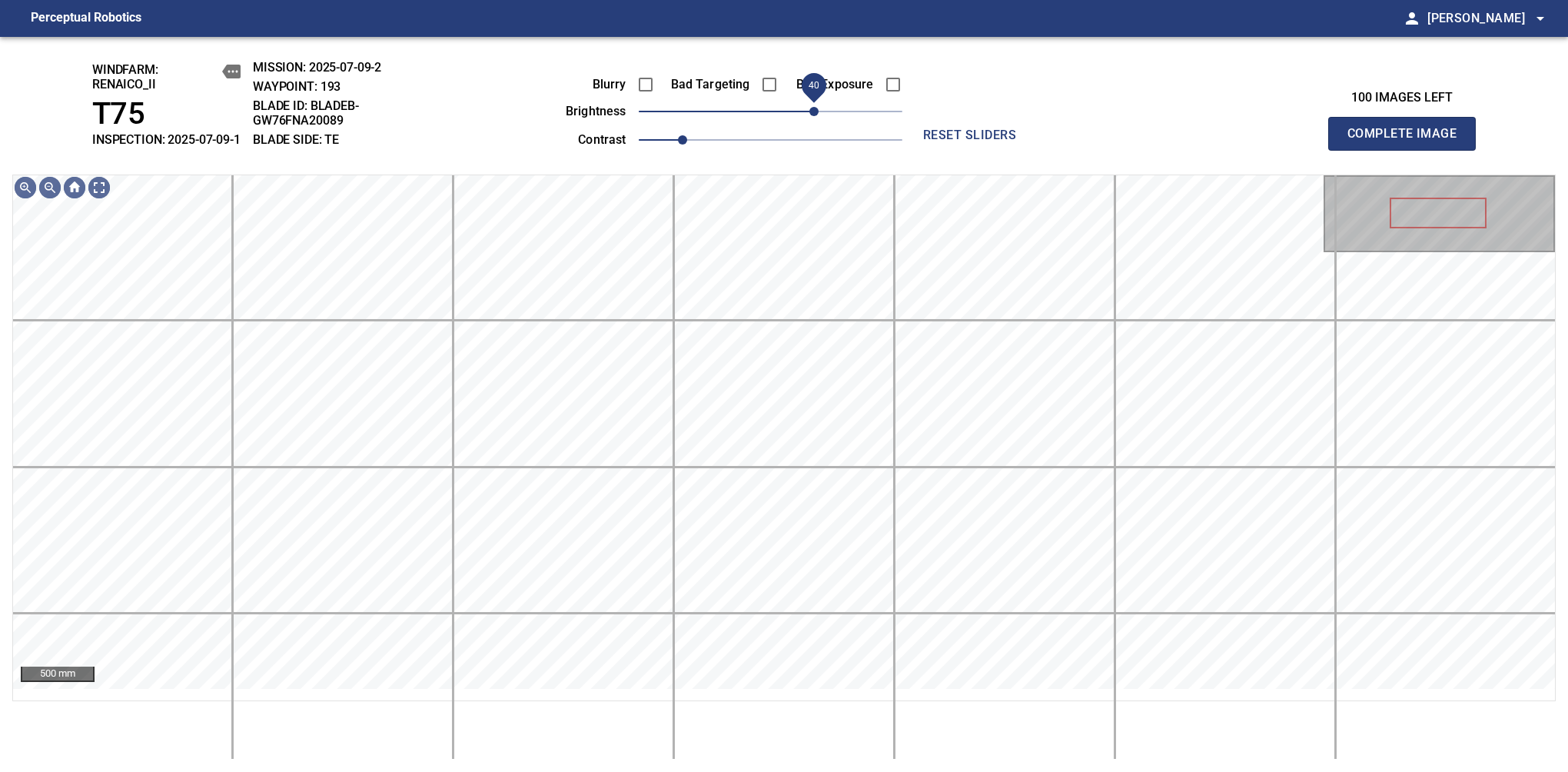
drag, startPoint x: 778, startPoint y: 126, endPoint x: 816, endPoint y: 118, distance: 38.8
click at [816, 116] on span "40" at bounding box center [814, 112] width 10 height 10
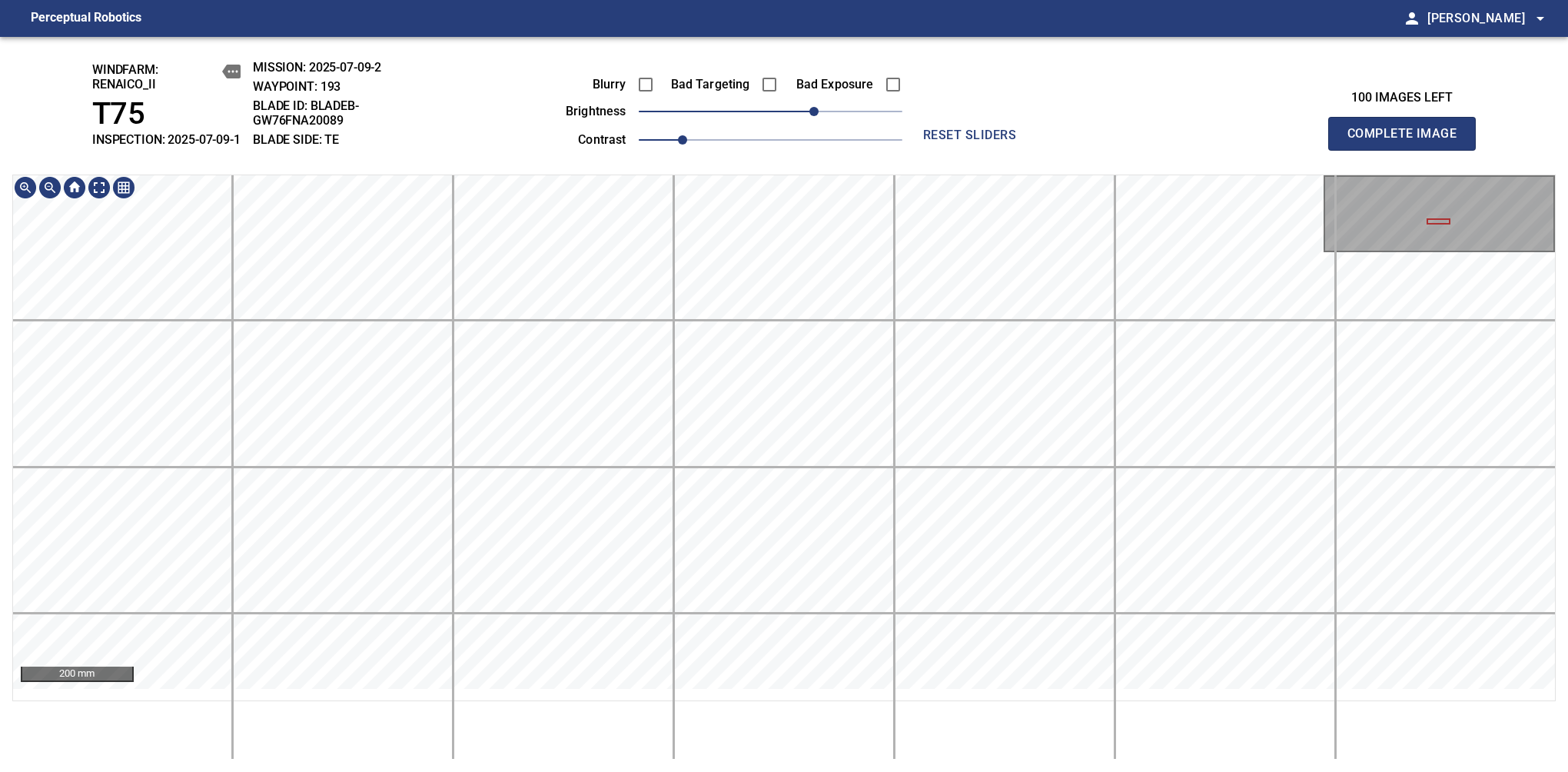
click at [741, 742] on div "200 mm" at bounding box center [784, 467] width 1544 height 585
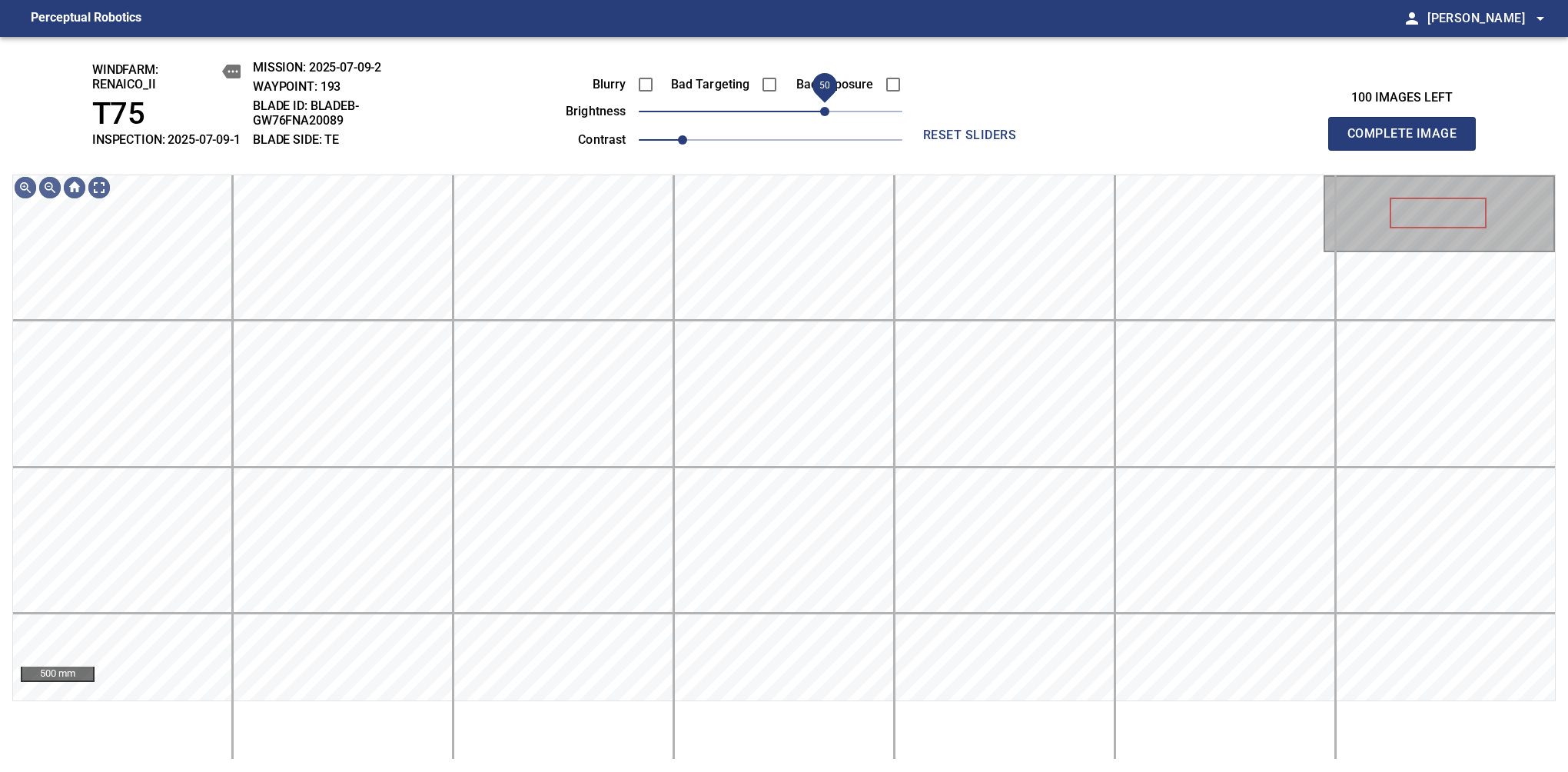
drag, startPoint x: 818, startPoint y: 129, endPoint x: 827, endPoint y: 124, distance: 10.3
click at [827, 116] on span "50" at bounding box center [825, 112] width 10 height 10
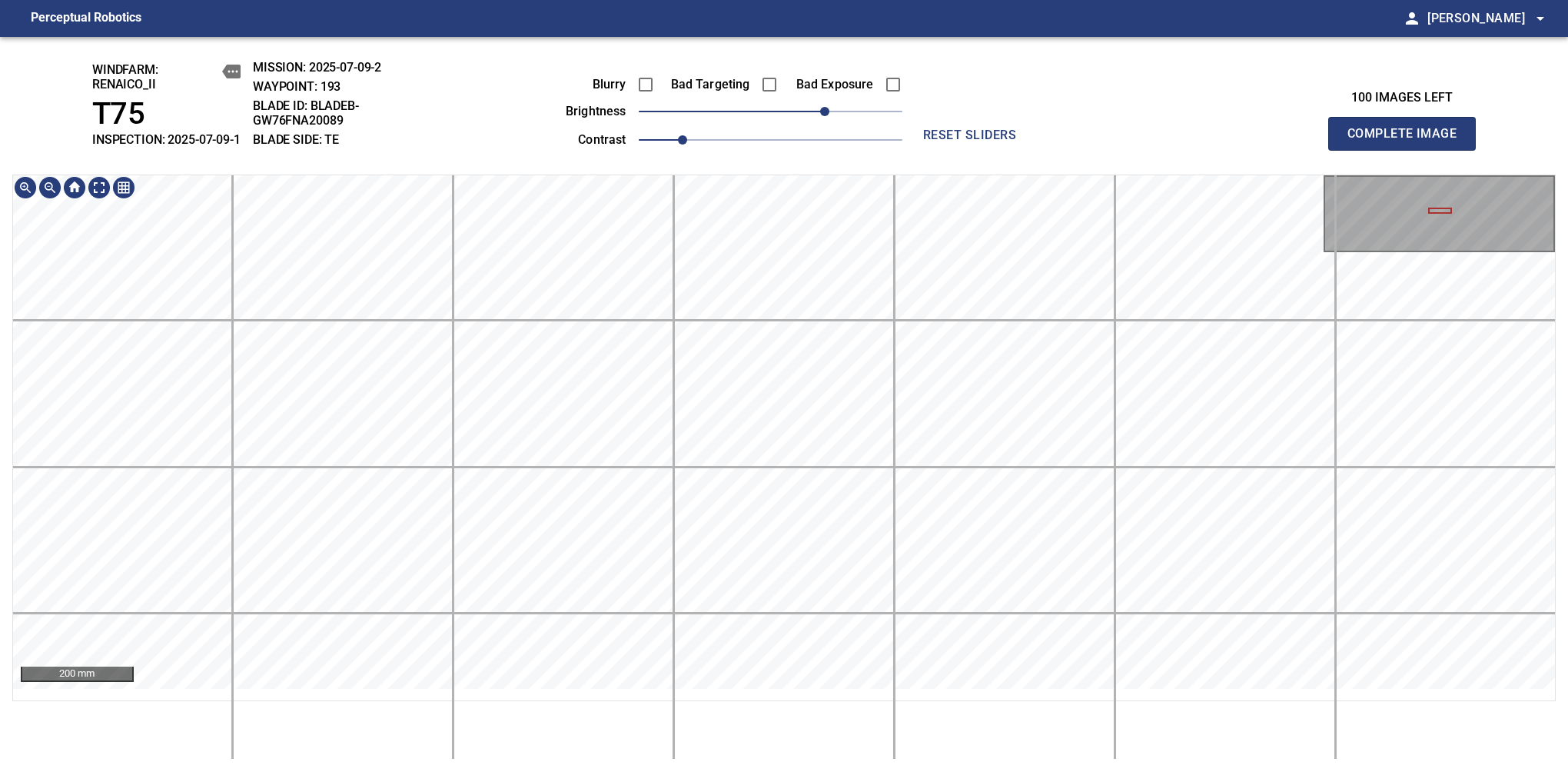
click at [752, 737] on div "200 mm" at bounding box center [784, 467] width 1544 height 585
click at [1408, 141] on span "Complete Image" at bounding box center [1402, 133] width 113 height 22
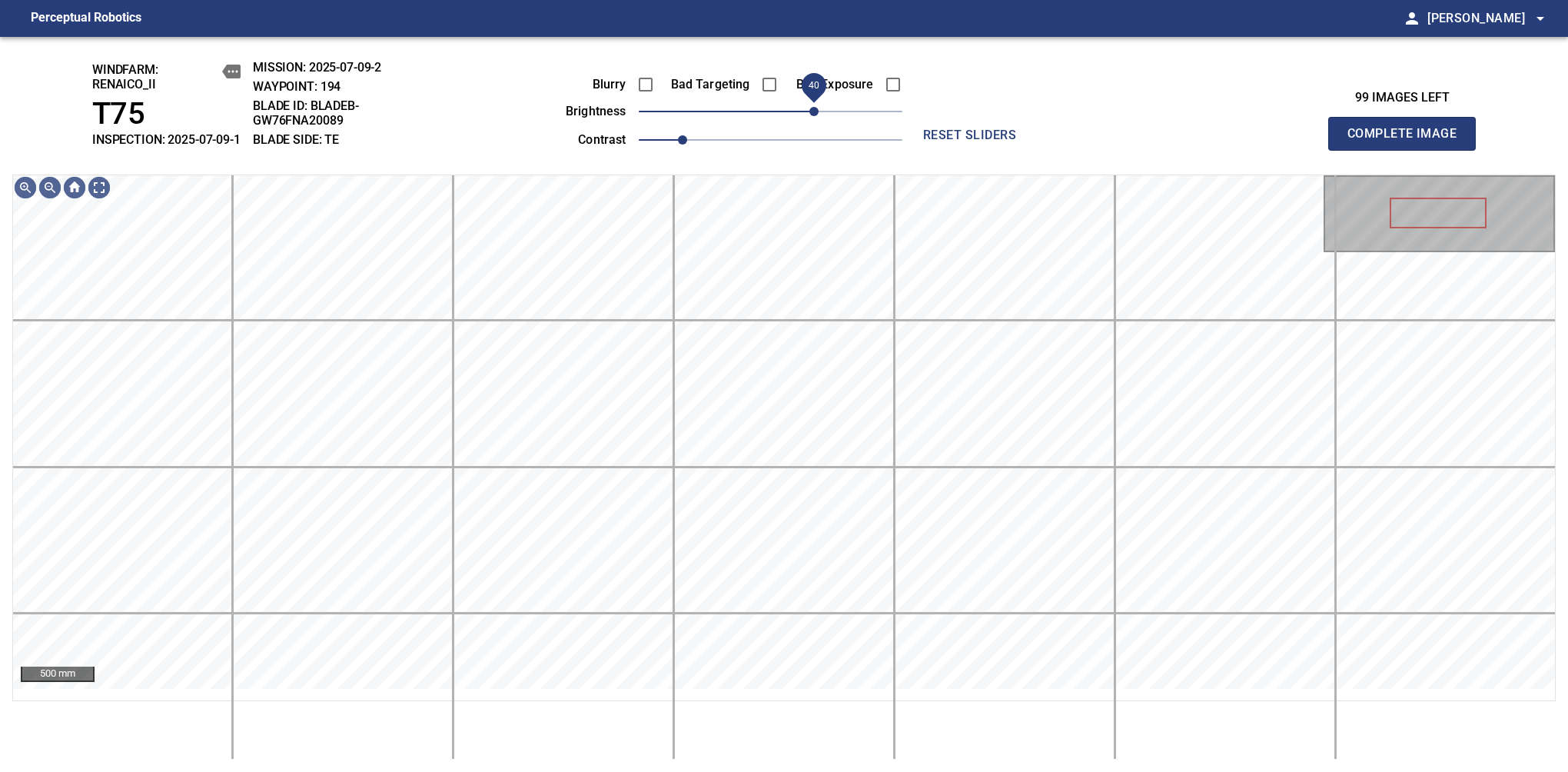
drag, startPoint x: 790, startPoint y: 126, endPoint x: 819, endPoint y: 129, distance: 29.2
click at [819, 122] on span "40" at bounding box center [770, 111] width 264 height 22
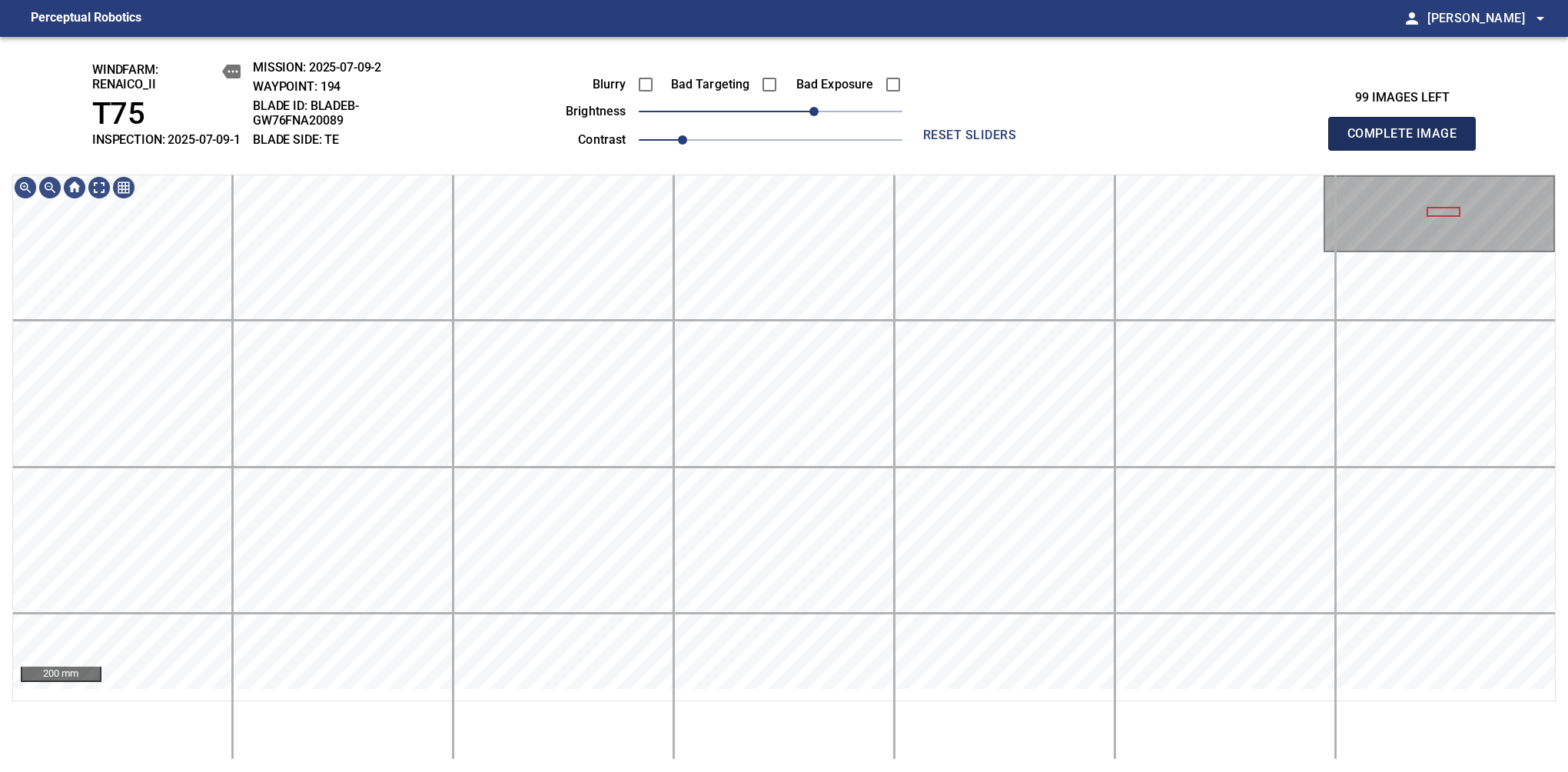
click at [1408, 141] on span "Complete Image" at bounding box center [1402, 133] width 113 height 22
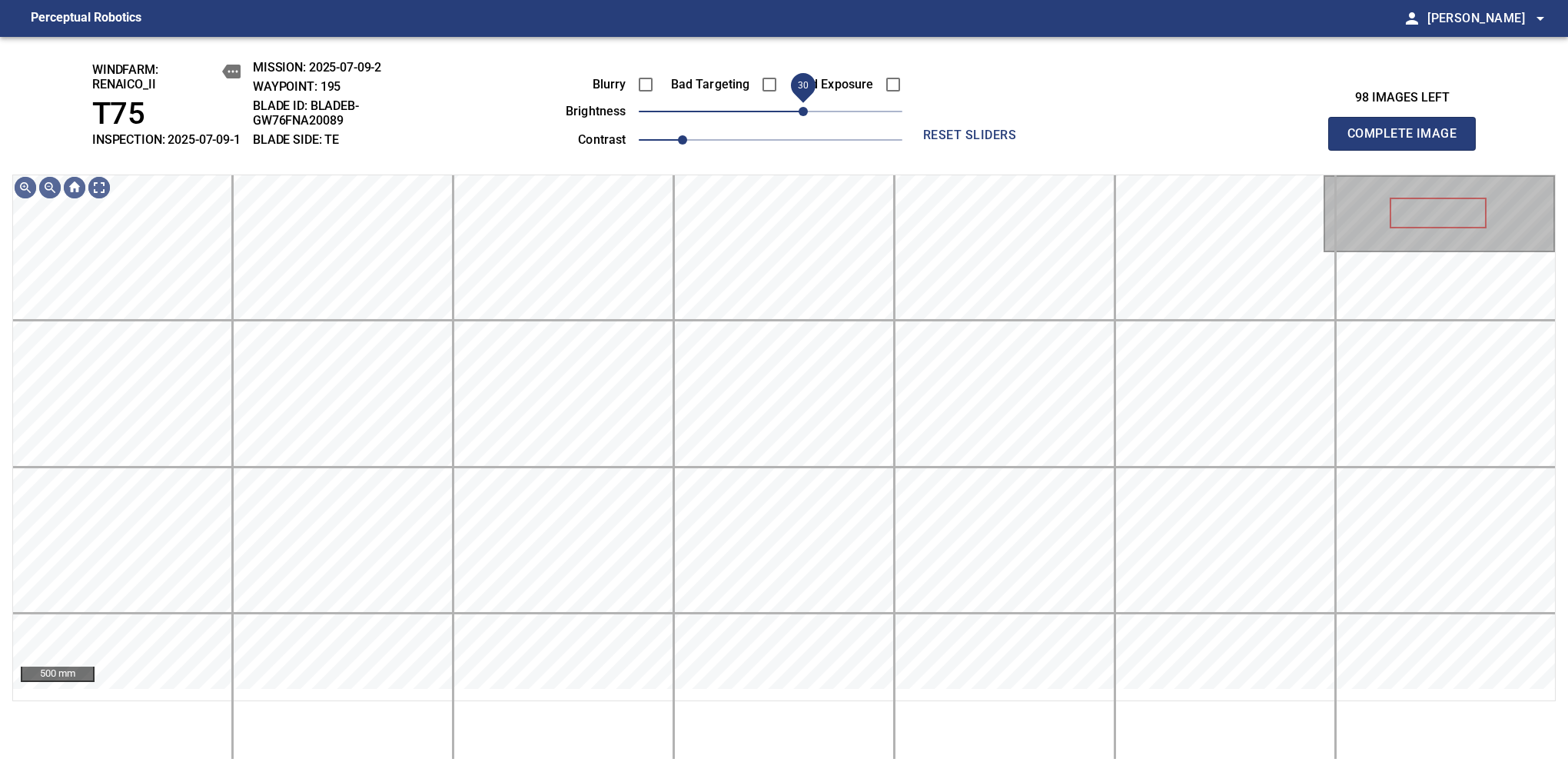
drag, startPoint x: 774, startPoint y: 129, endPoint x: 809, endPoint y: 127, distance: 35.1
click at [808, 116] on span "30" at bounding box center [803, 112] width 10 height 10
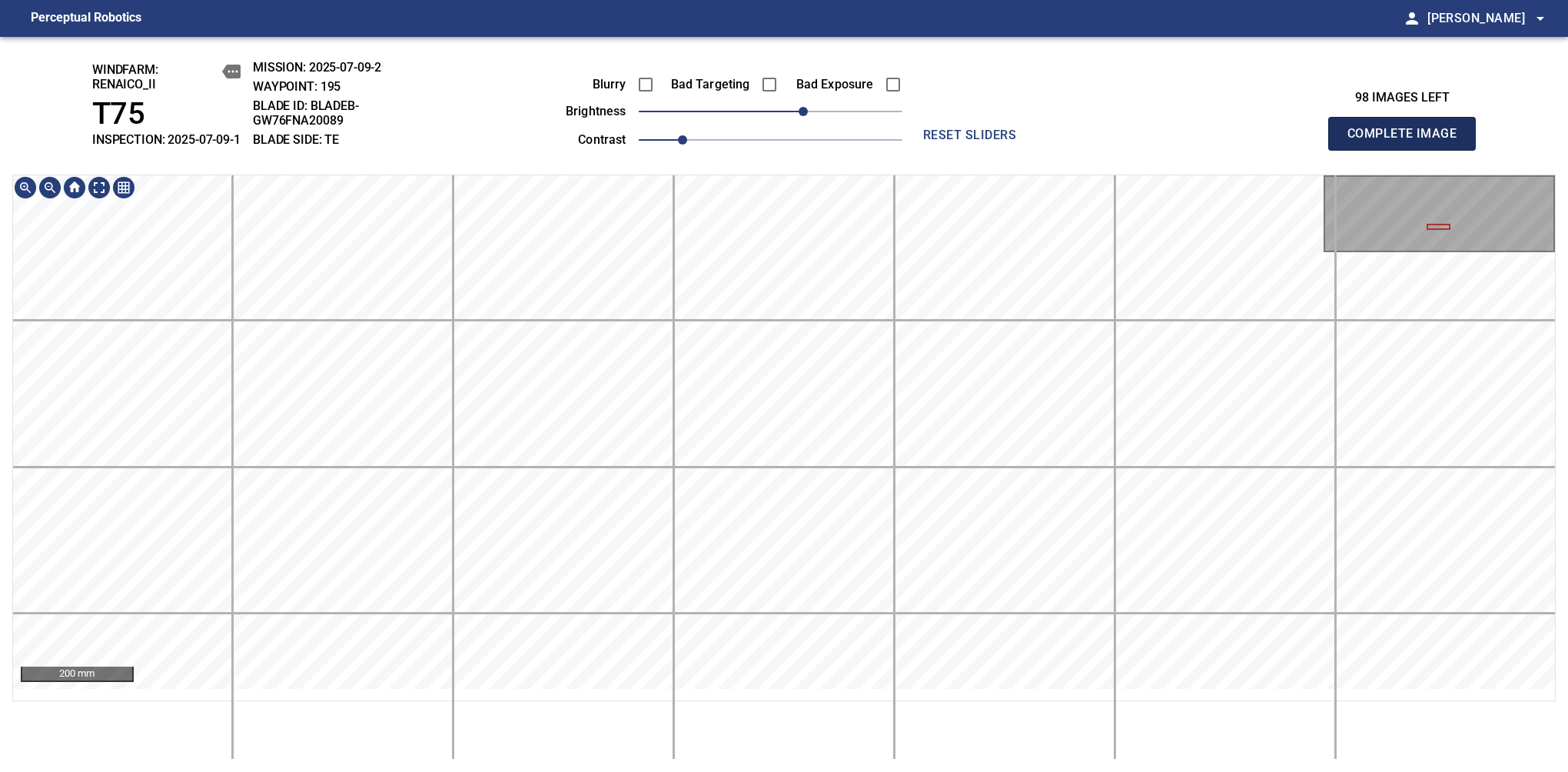
click at [1408, 141] on span "Complete Image" at bounding box center [1402, 133] width 113 height 22
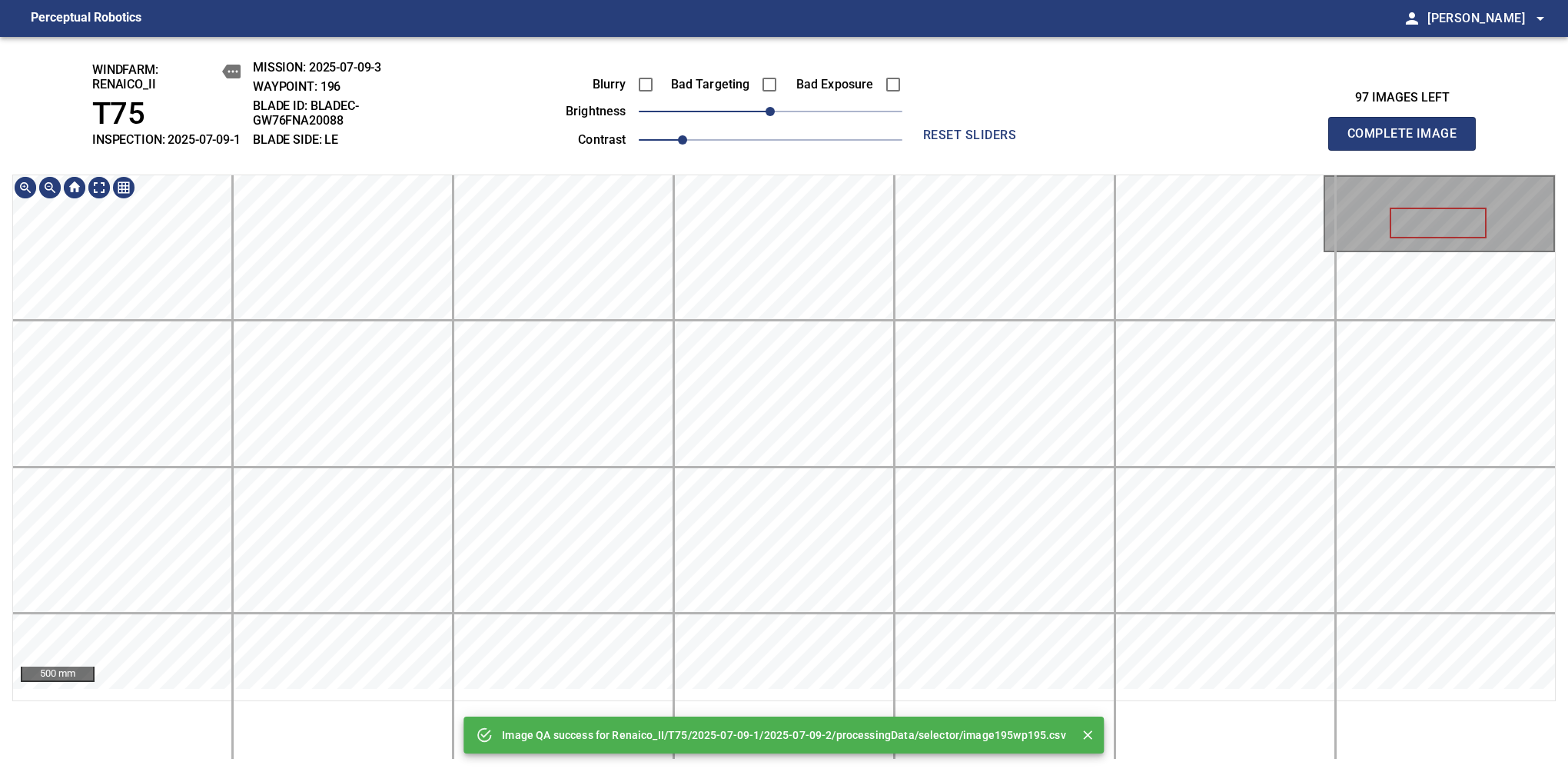
click at [840, 68] on div "Image QA success for Renaico_II/T75/2025-07-09-1/2025-07-09-2/processingData/se…" at bounding box center [784, 404] width 1568 height 735
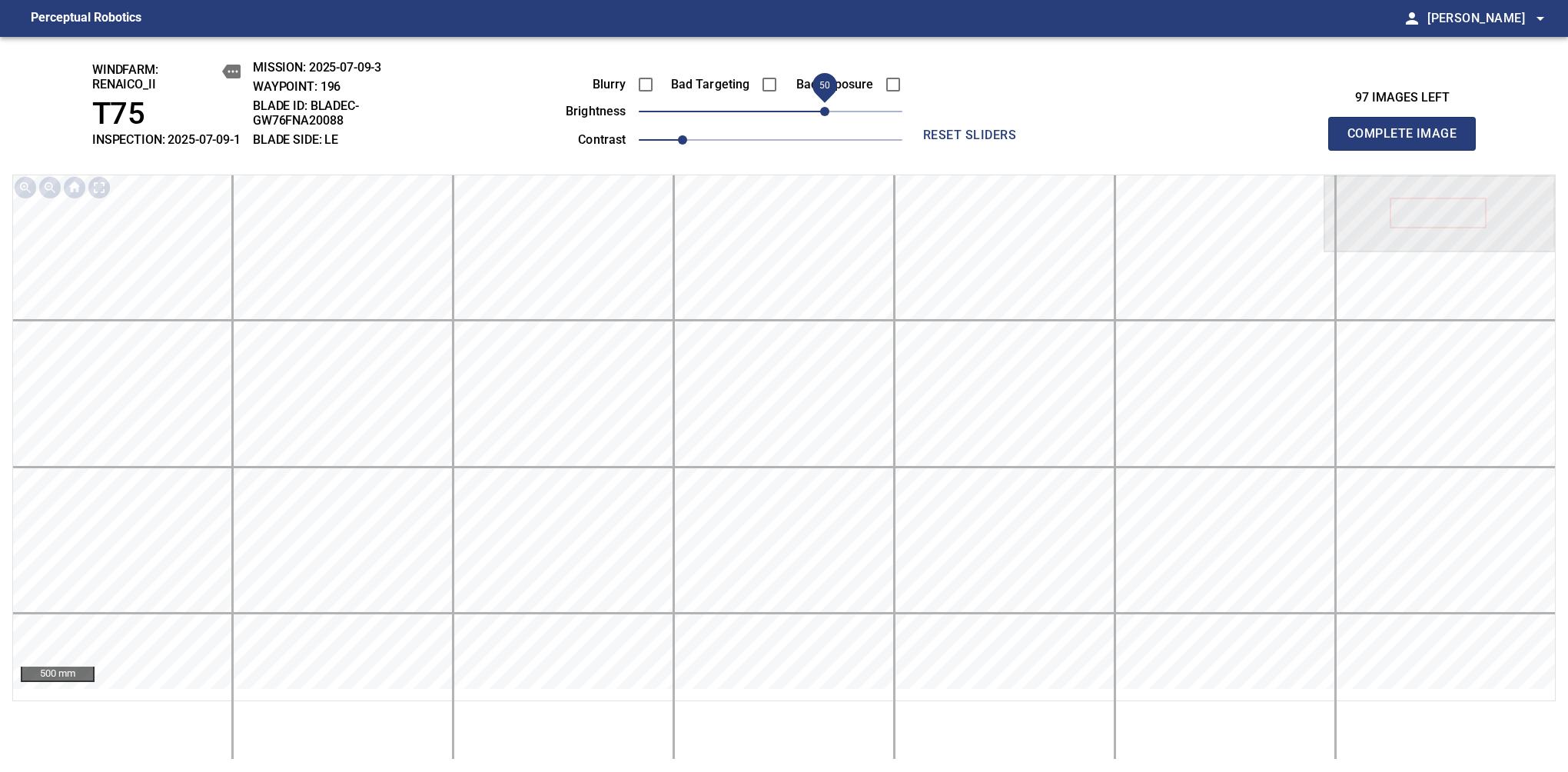
drag, startPoint x: 786, startPoint y: 121, endPoint x: 835, endPoint y: 111, distance: 50.0
click at [830, 111] on span "50" at bounding box center [825, 112] width 10 height 10
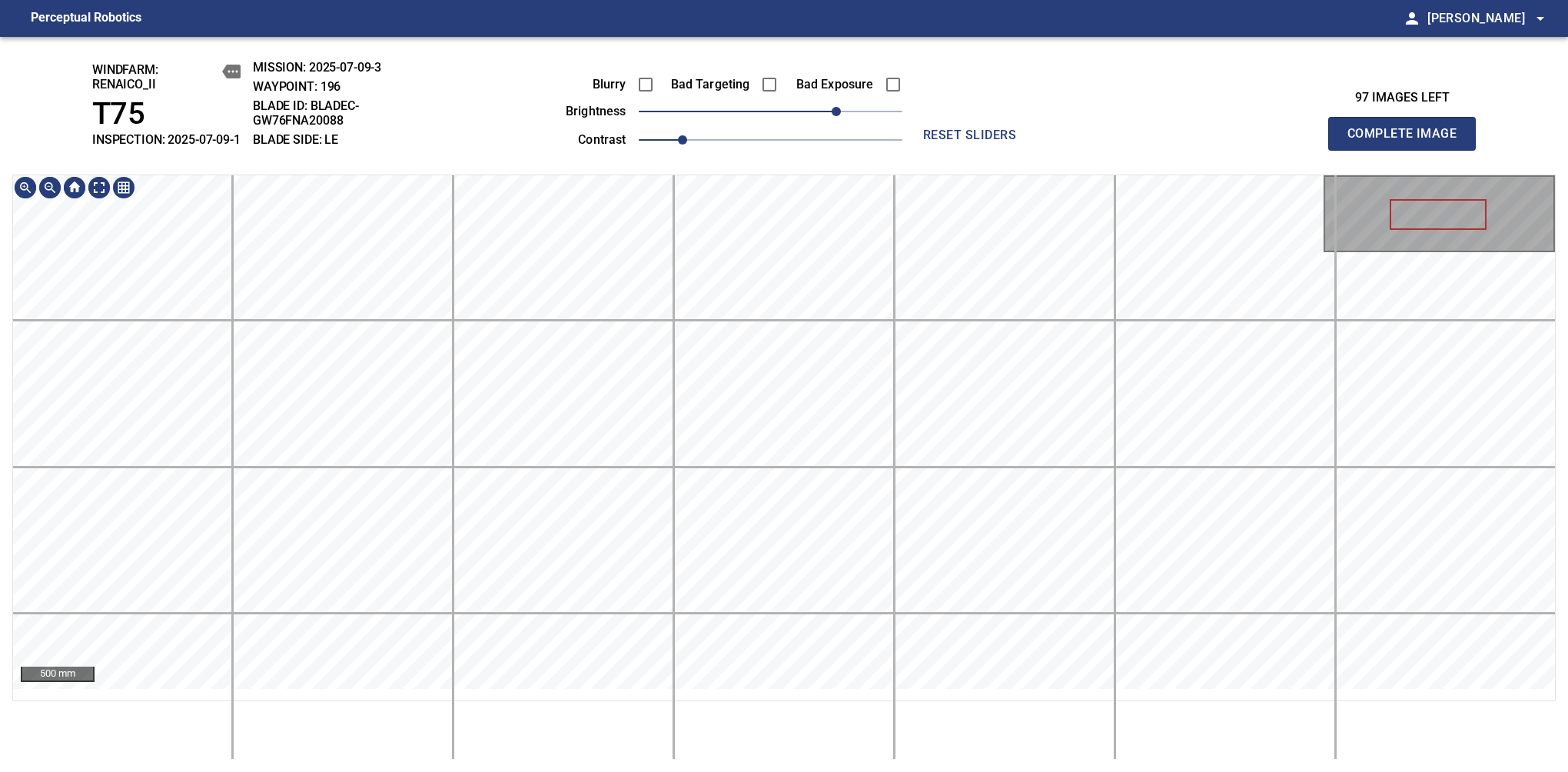
click at [809, 148] on div "windfarm: Renaico_II T75 INSPECTION: 2025-07-09-1 MISSION: 2025-07-09-3 WAYPOIN…" at bounding box center [784, 404] width 1568 height 735
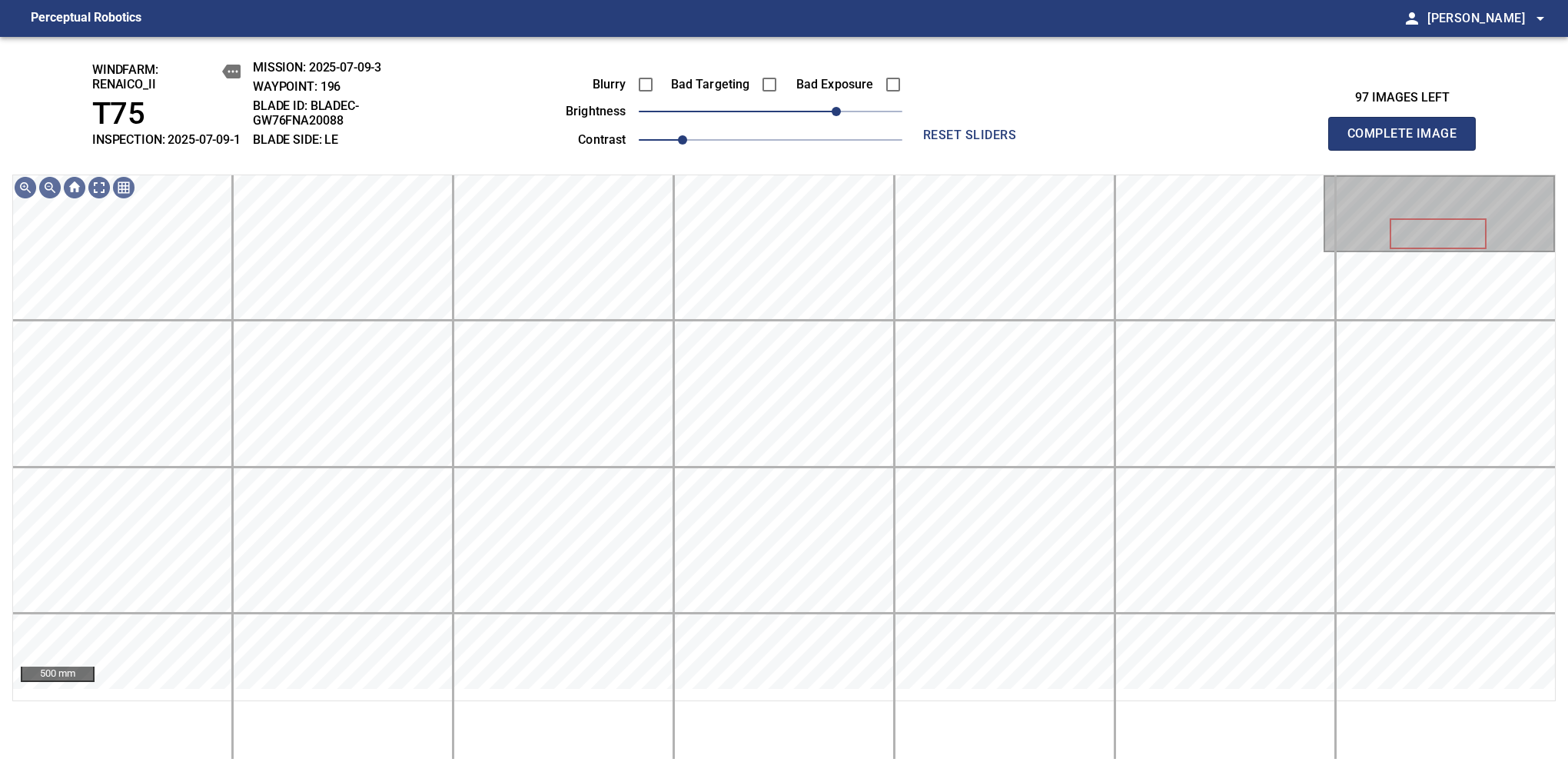
click at [1408, 141] on span "Complete Image" at bounding box center [1402, 133] width 113 height 22
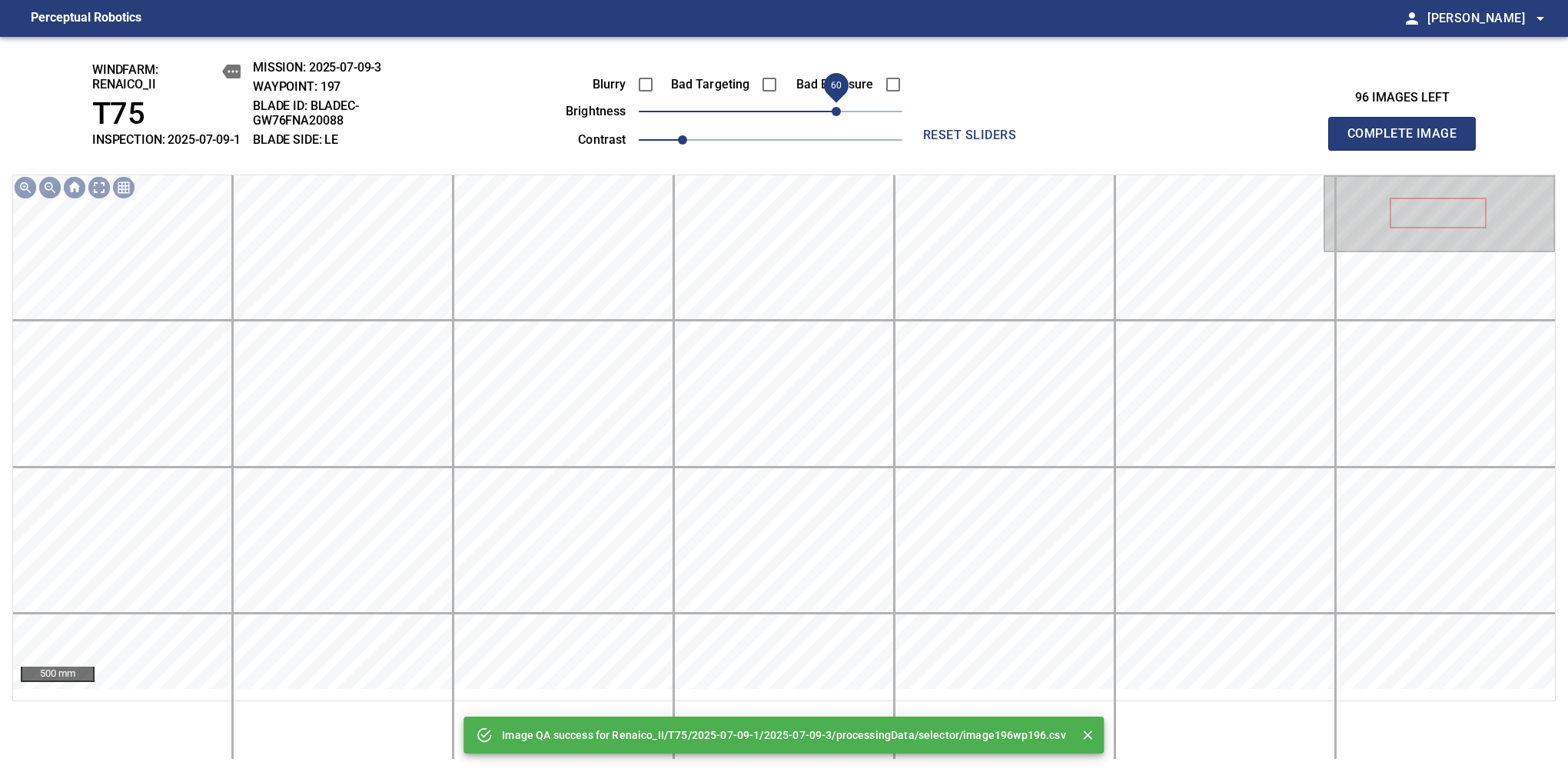
drag, startPoint x: 802, startPoint y: 131, endPoint x: 833, endPoint y: 134, distance: 31.1
click at [833, 116] on span "60" at bounding box center [837, 112] width 10 height 10
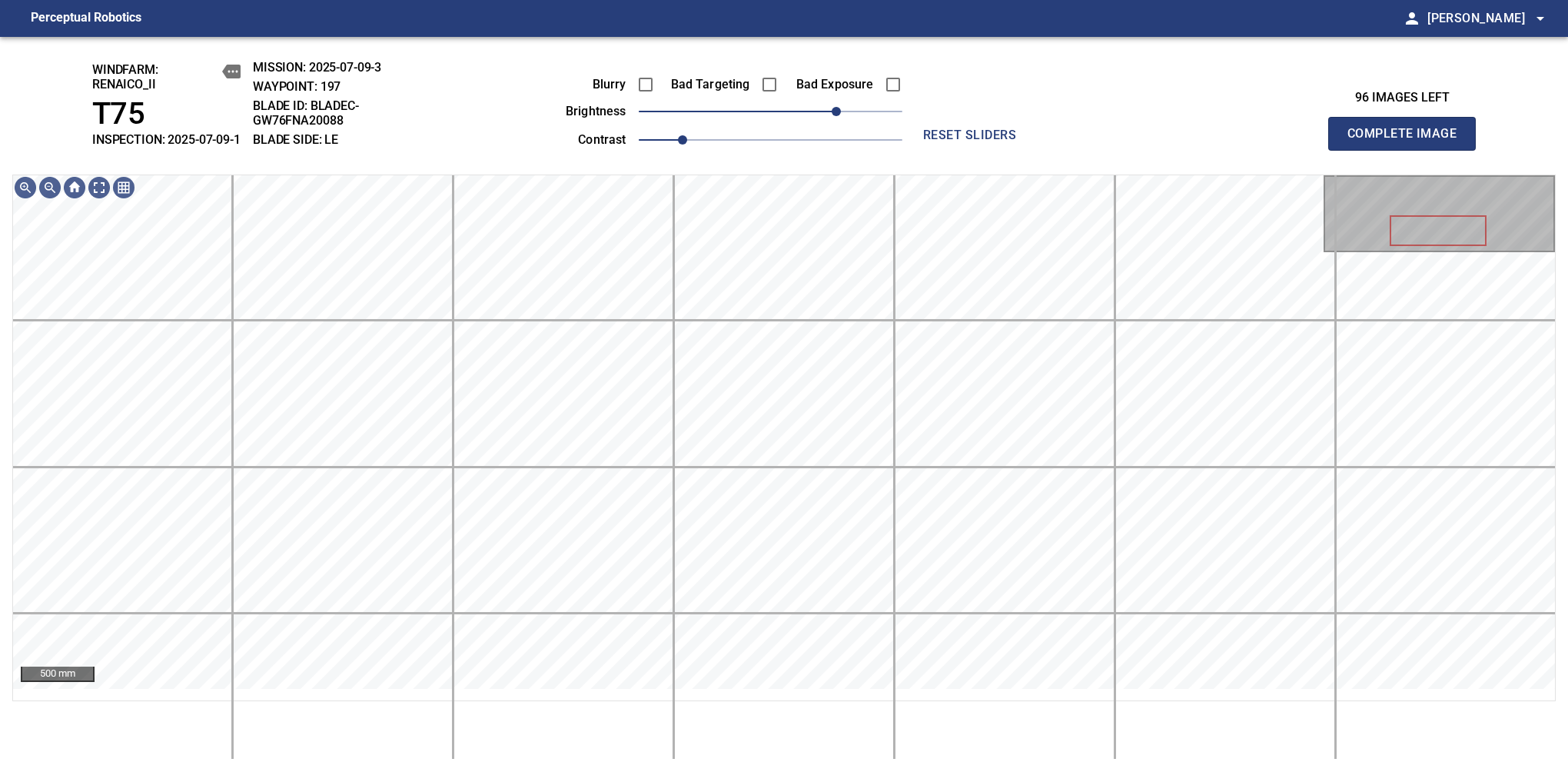
click at [1408, 141] on span "Complete Image" at bounding box center [1402, 133] width 113 height 22
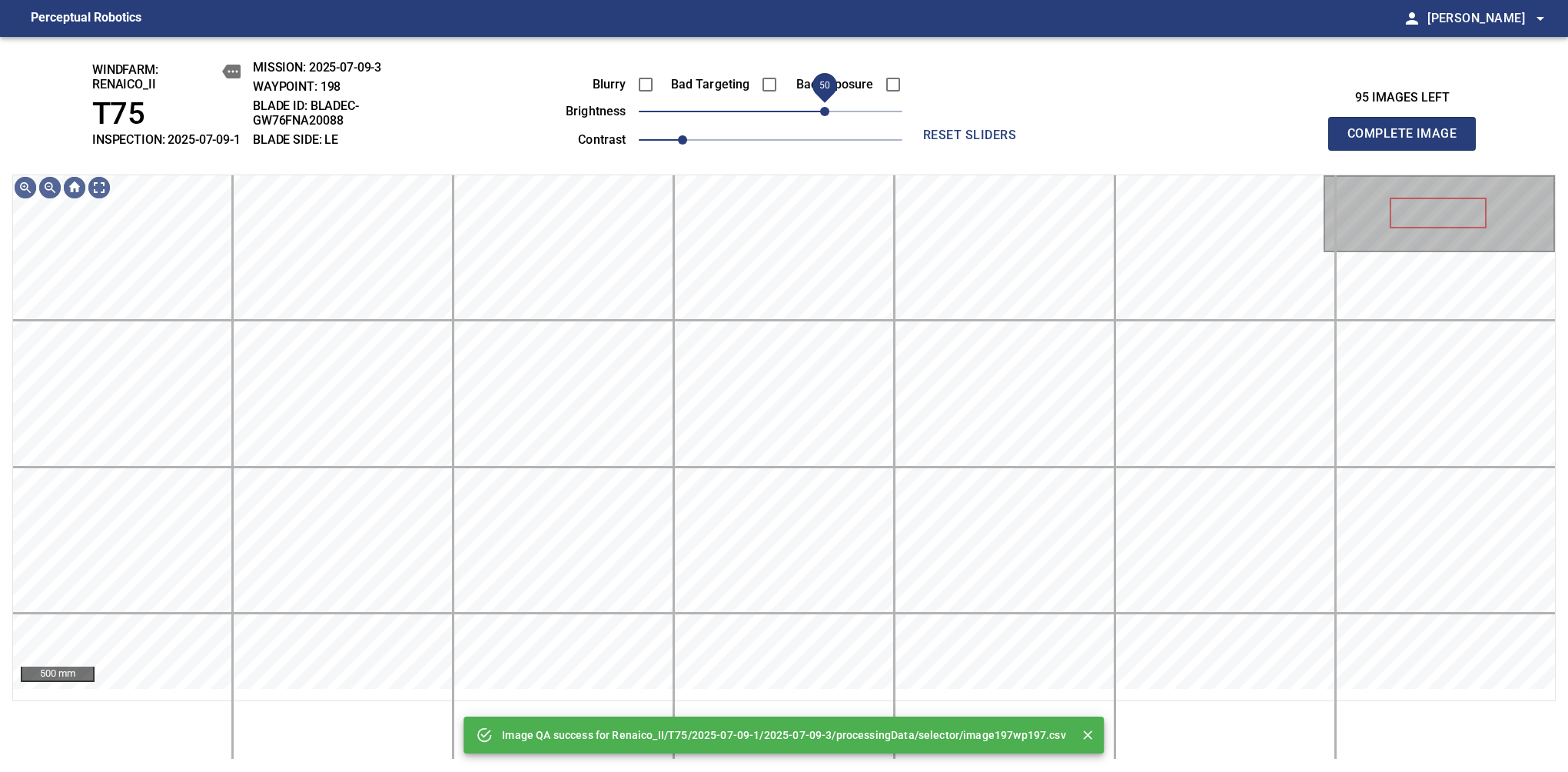
drag, startPoint x: 777, startPoint y: 127, endPoint x: 824, endPoint y: 121, distance: 47.4
click at [824, 116] on span "50" at bounding box center [825, 112] width 10 height 10
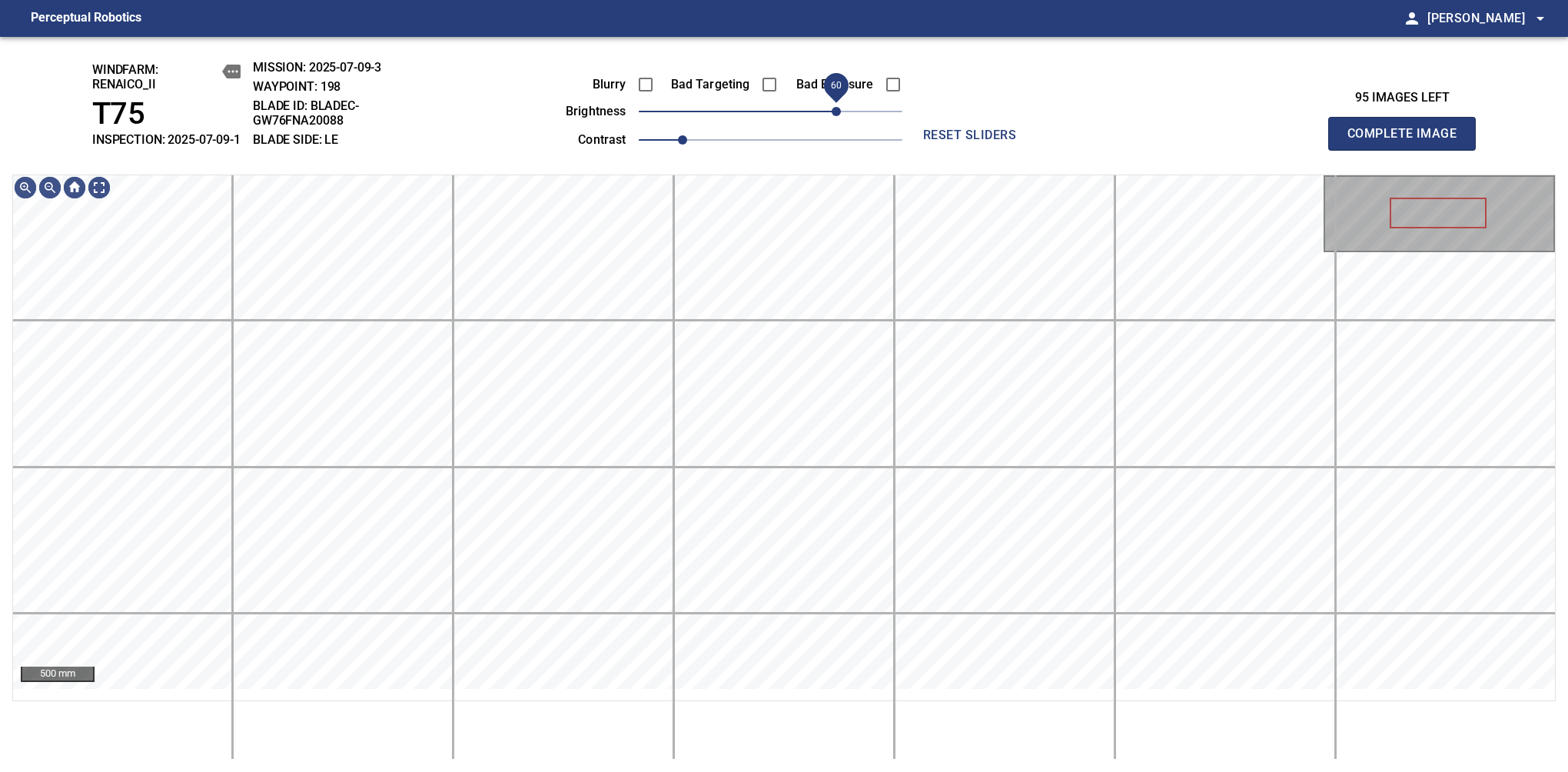
click at [833, 116] on span "60" at bounding box center [837, 112] width 10 height 10
click at [843, 116] on span "70" at bounding box center [847, 112] width 10 height 10
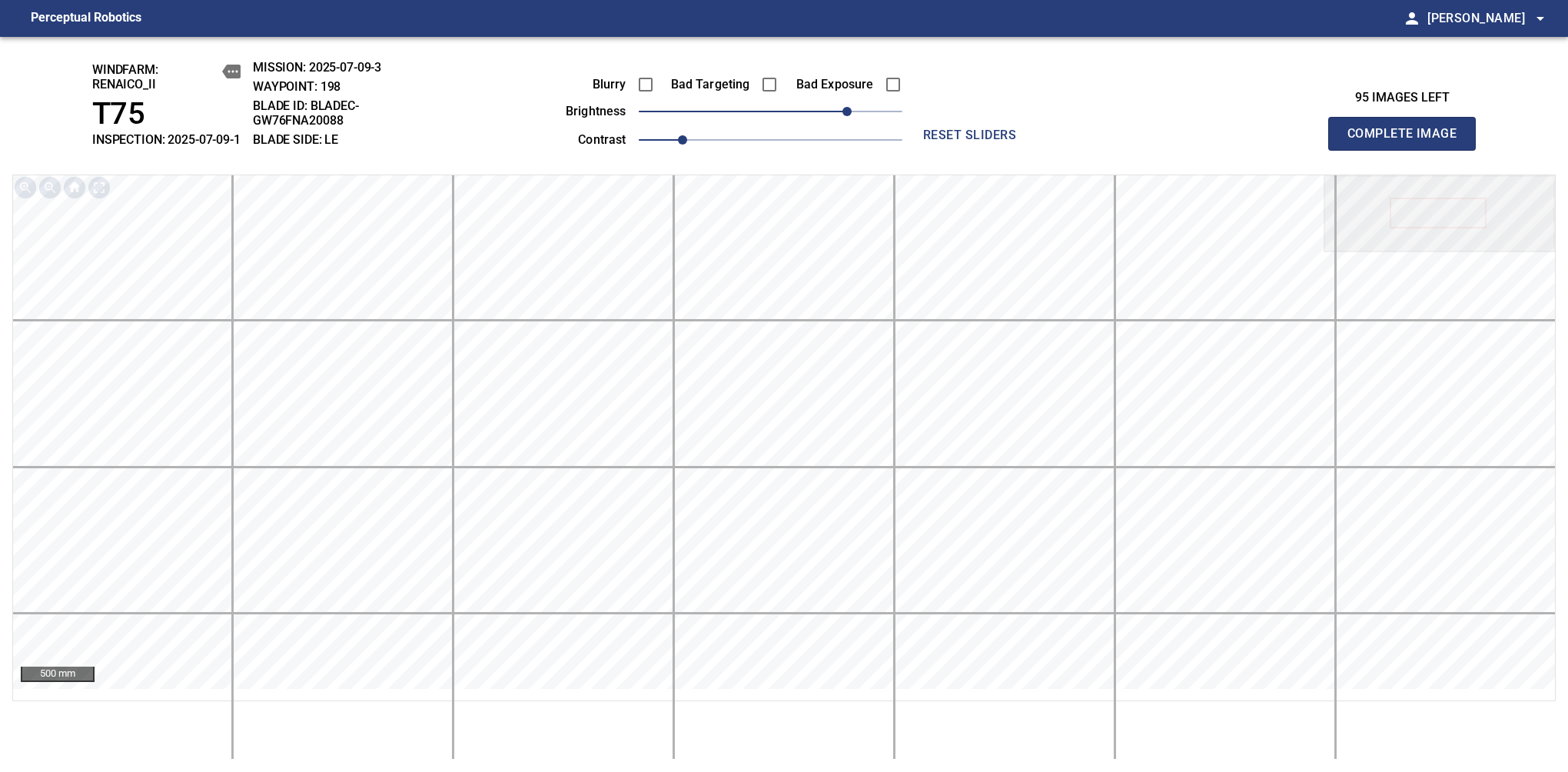
click at [1408, 141] on span "Complete Image" at bounding box center [1402, 133] width 113 height 22
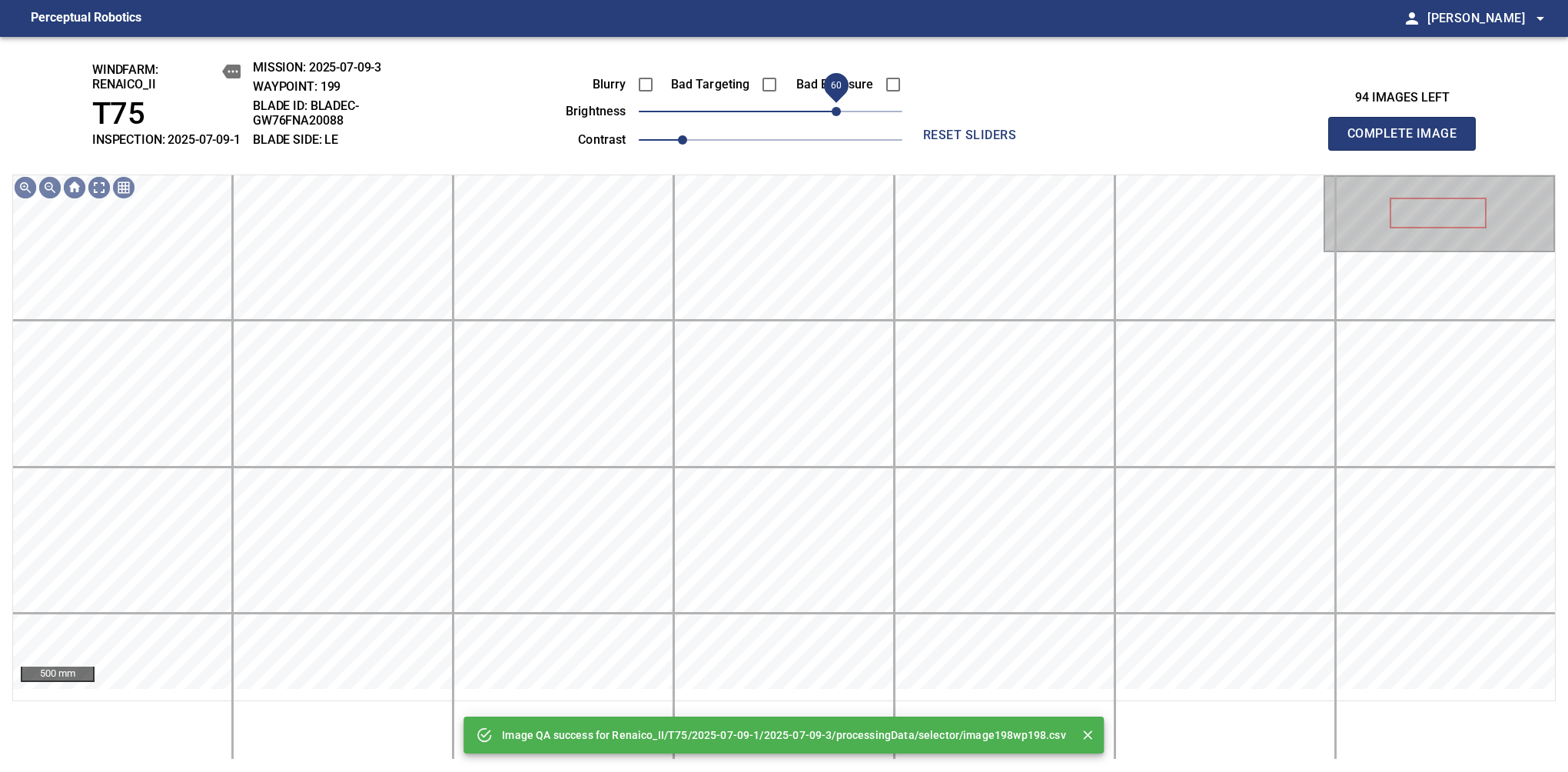
drag, startPoint x: 843, startPoint y: 121, endPoint x: 836, endPoint y: 129, distance: 10.6
click at [836, 122] on span "60" at bounding box center [770, 111] width 264 height 22
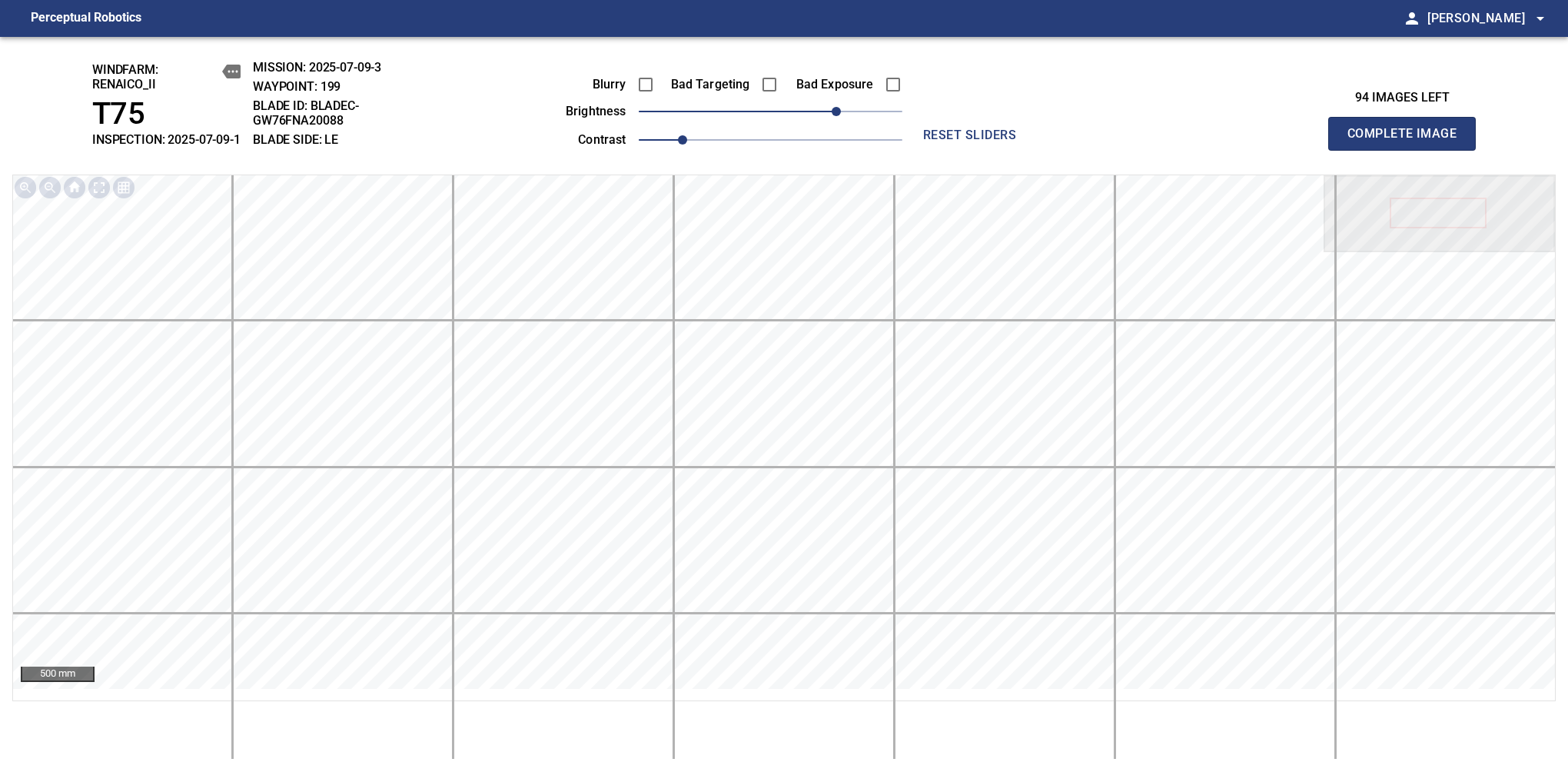
click at [1408, 141] on span "Complete Image" at bounding box center [1402, 133] width 113 height 22
drag, startPoint x: 790, startPoint y: 127, endPoint x: 830, endPoint y: 118, distance: 41.0
click at [830, 116] on span "50" at bounding box center [825, 112] width 10 height 10
click at [1408, 141] on span "Complete Image" at bounding box center [1402, 133] width 113 height 22
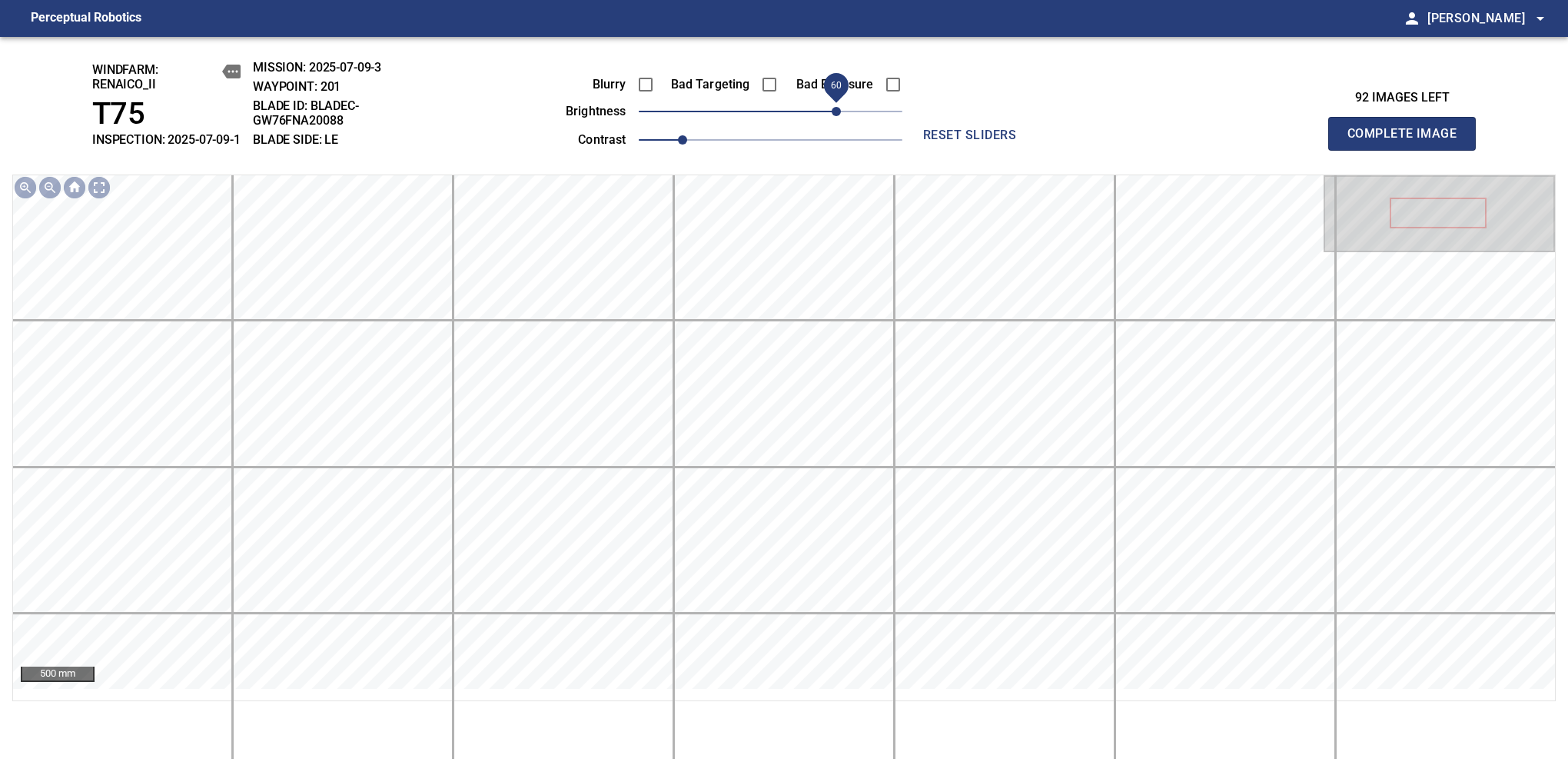
drag, startPoint x: 798, startPoint y: 132, endPoint x: 838, endPoint y: 137, distance: 40.3
click at [838, 116] on span "60" at bounding box center [837, 112] width 10 height 10
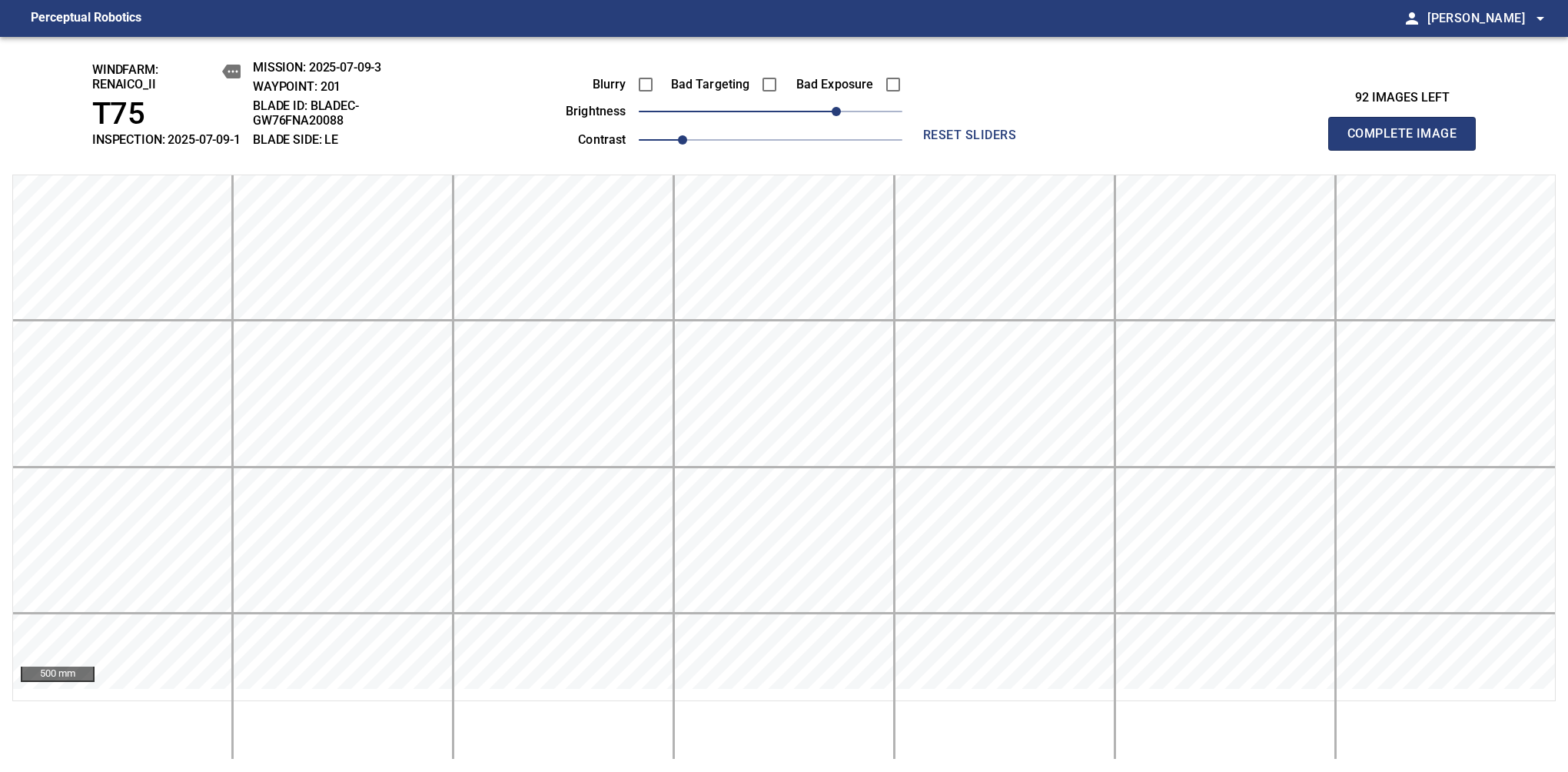
click at [1408, 141] on span "Complete Image" at bounding box center [1402, 133] width 113 height 22
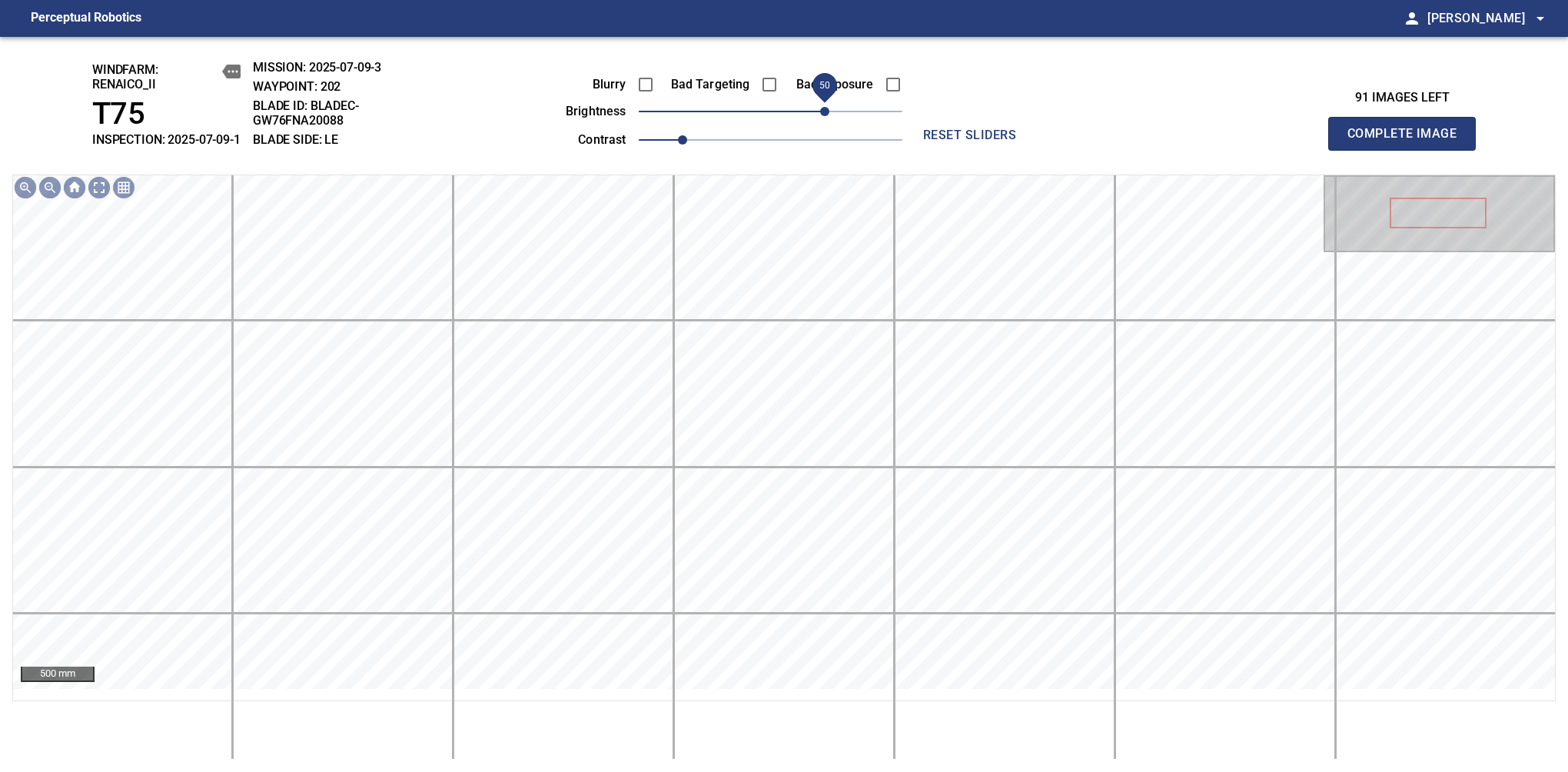
drag, startPoint x: 778, startPoint y: 132, endPoint x: 828, endPoint y: 127, distance: 50.2
click at [828, 116] on span "50" at bounding box center [825, 112] width 10 height 10
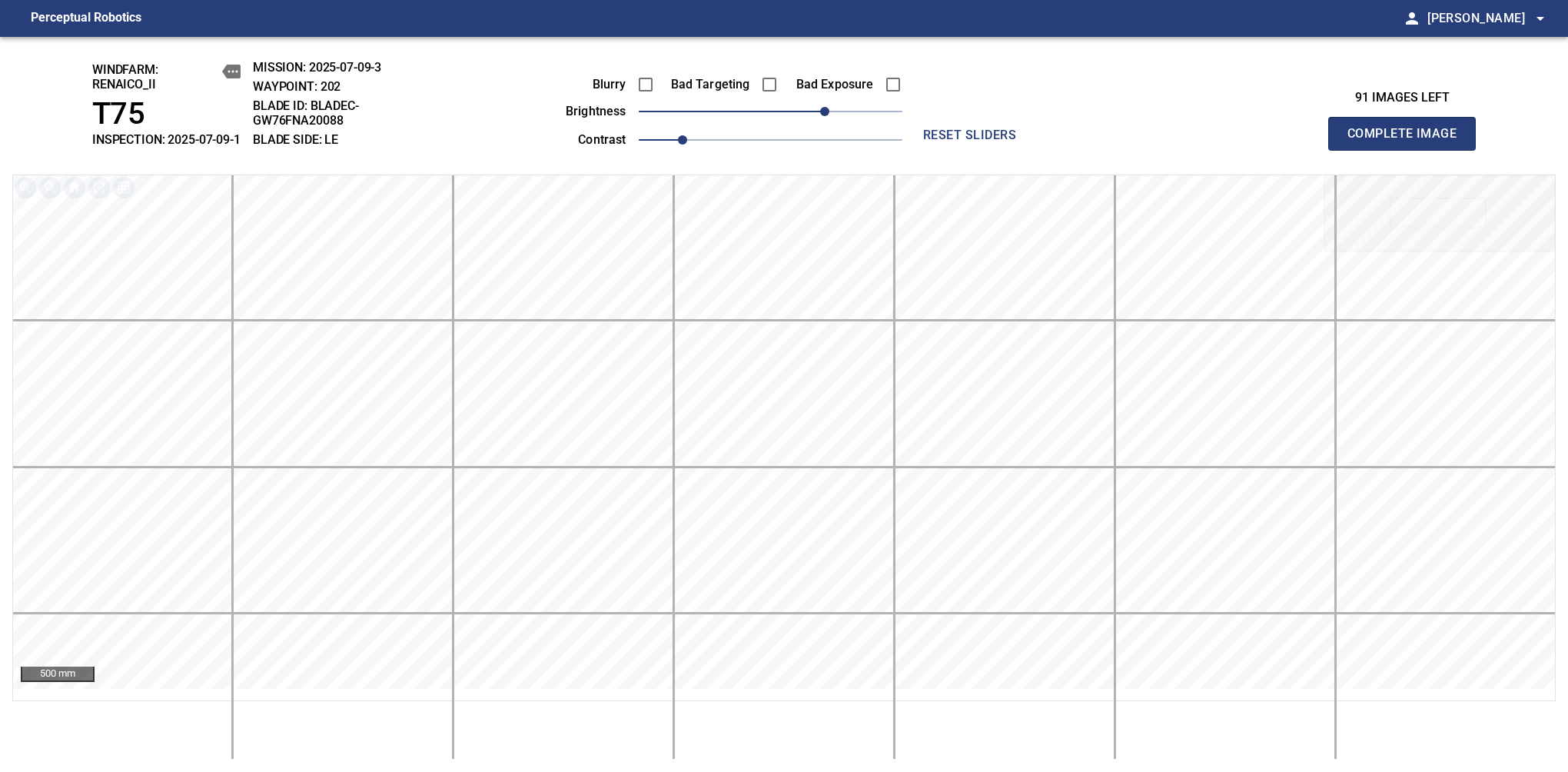
click at [1408, 141] on span "Complete Image" at bounding box center [1402, 133] width 113 height 22
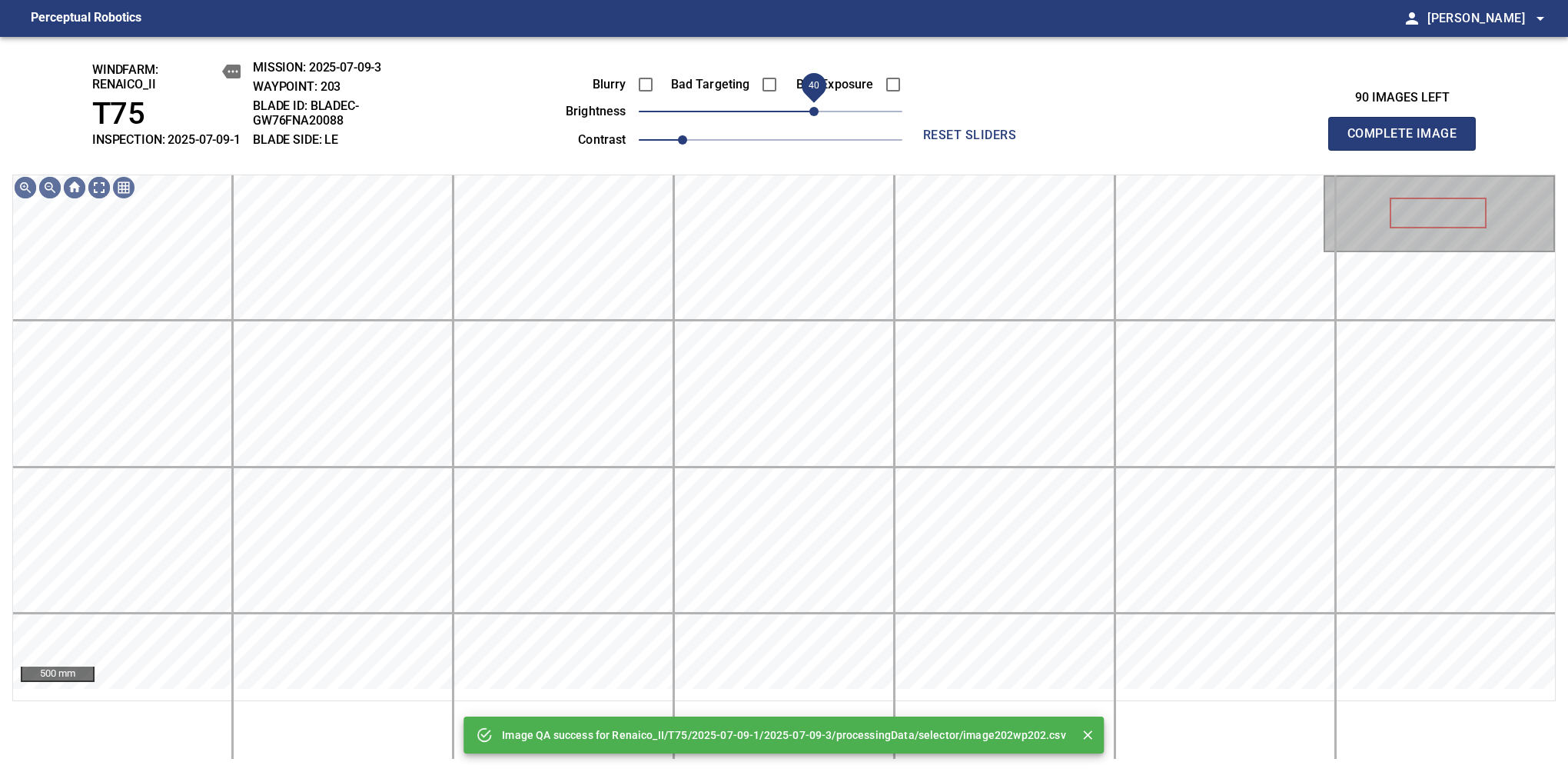
drag, startPoint x: 828, startPoint y: 127, endPoint x: 818, endPoint y: 127, distance: 10.0
click at [818, 122] on span "40" at bounding box center [770, 111] width 264 height 22
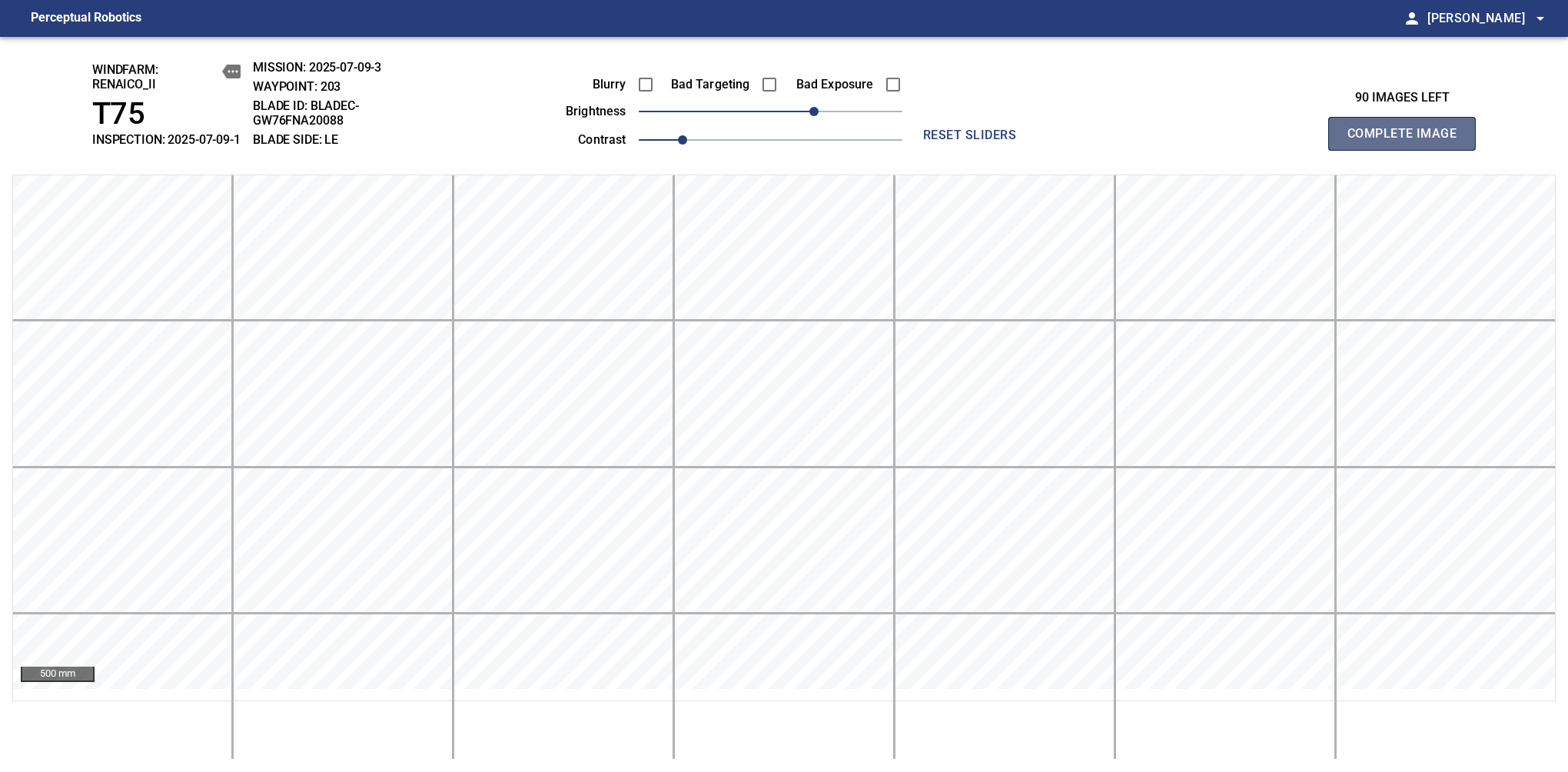
click at [1408, 141] on span "Complete Image" at bounding box center [1402, 133] width 113 height 22
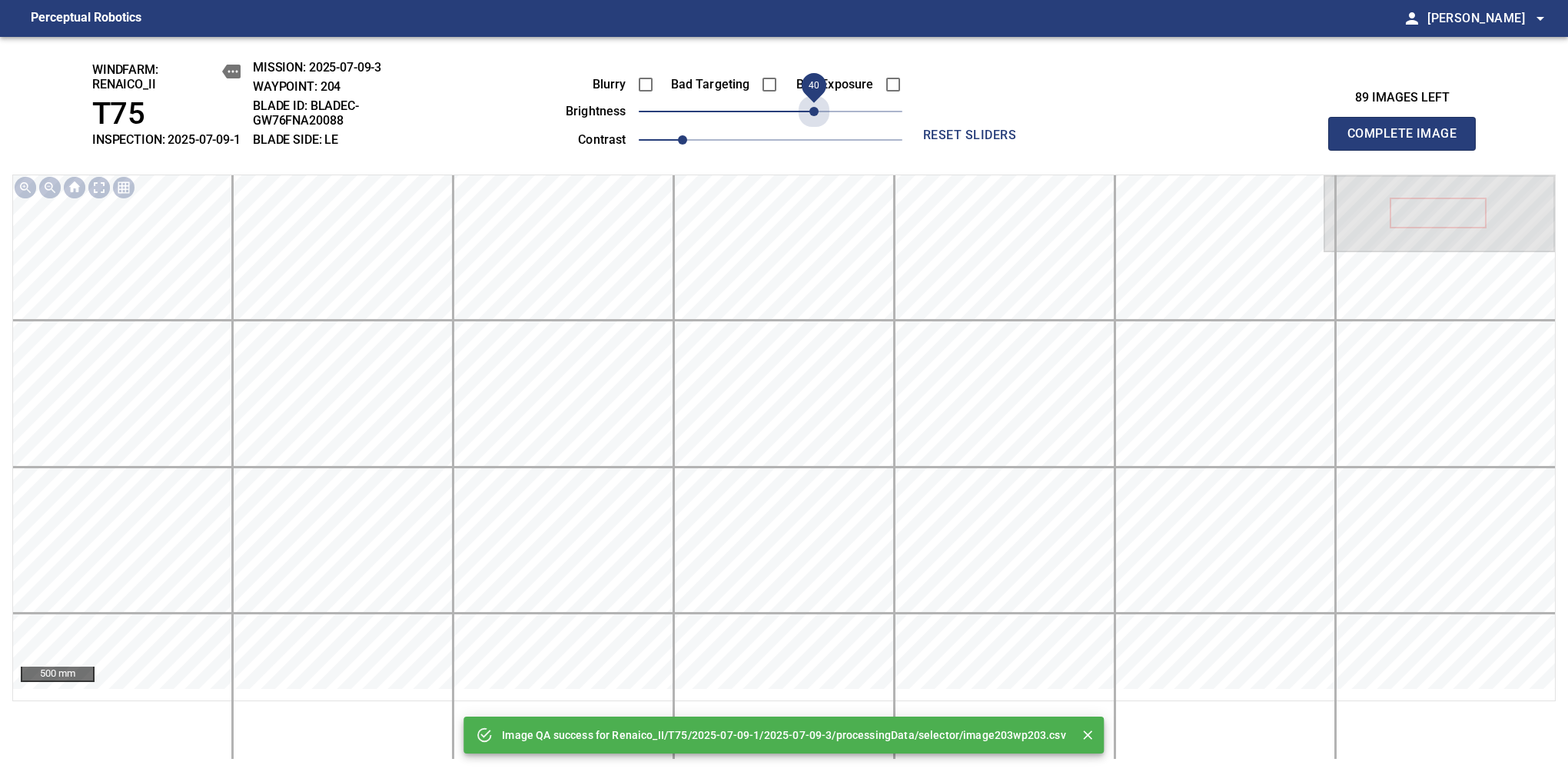
click at [818, 122] on span "40" at bounding box center [770, 111] width 264 height 22
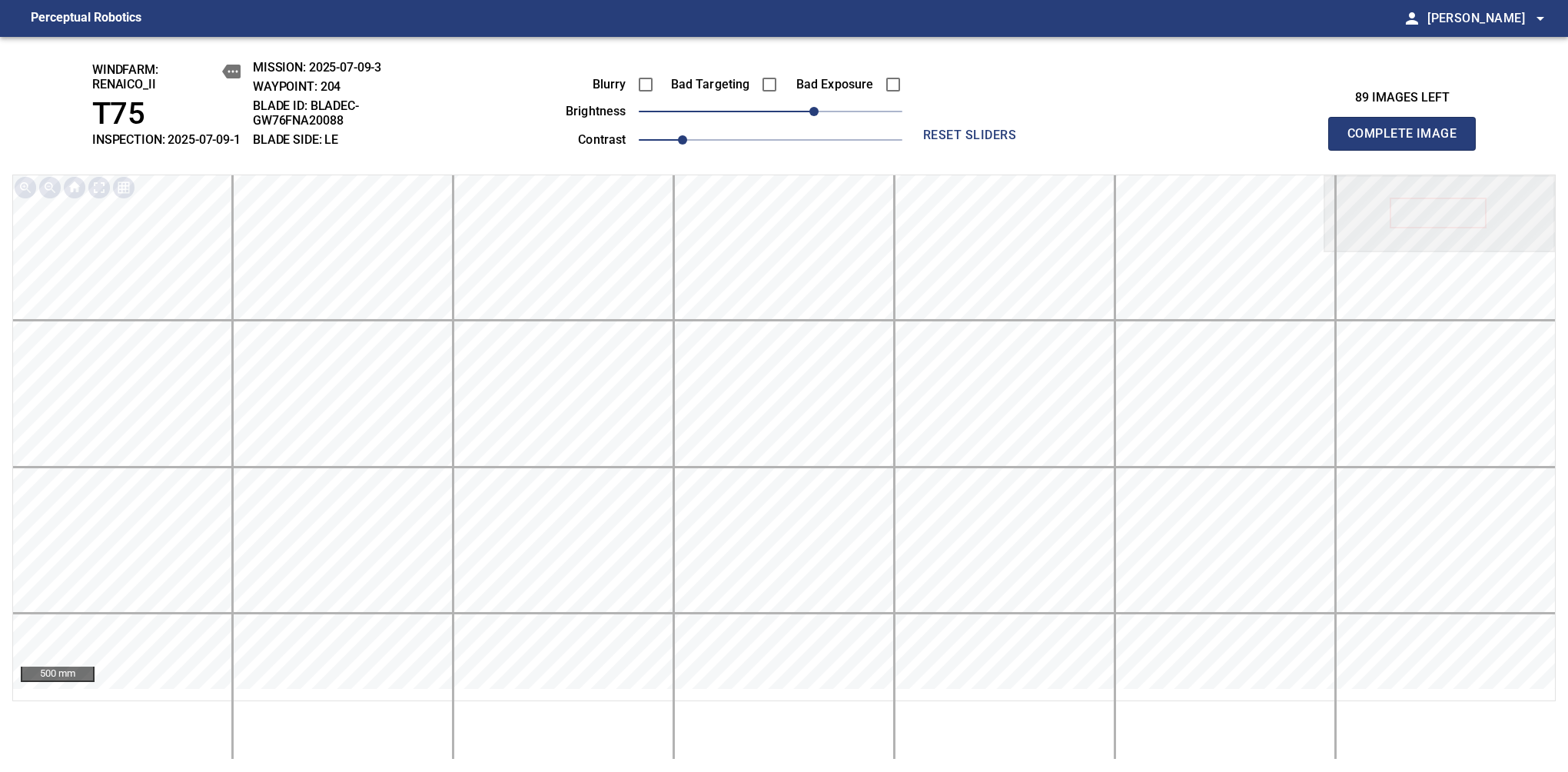
click at [1408, 141] on span "Complete Image" at bounding box center [1402, 133] width 113 height 22
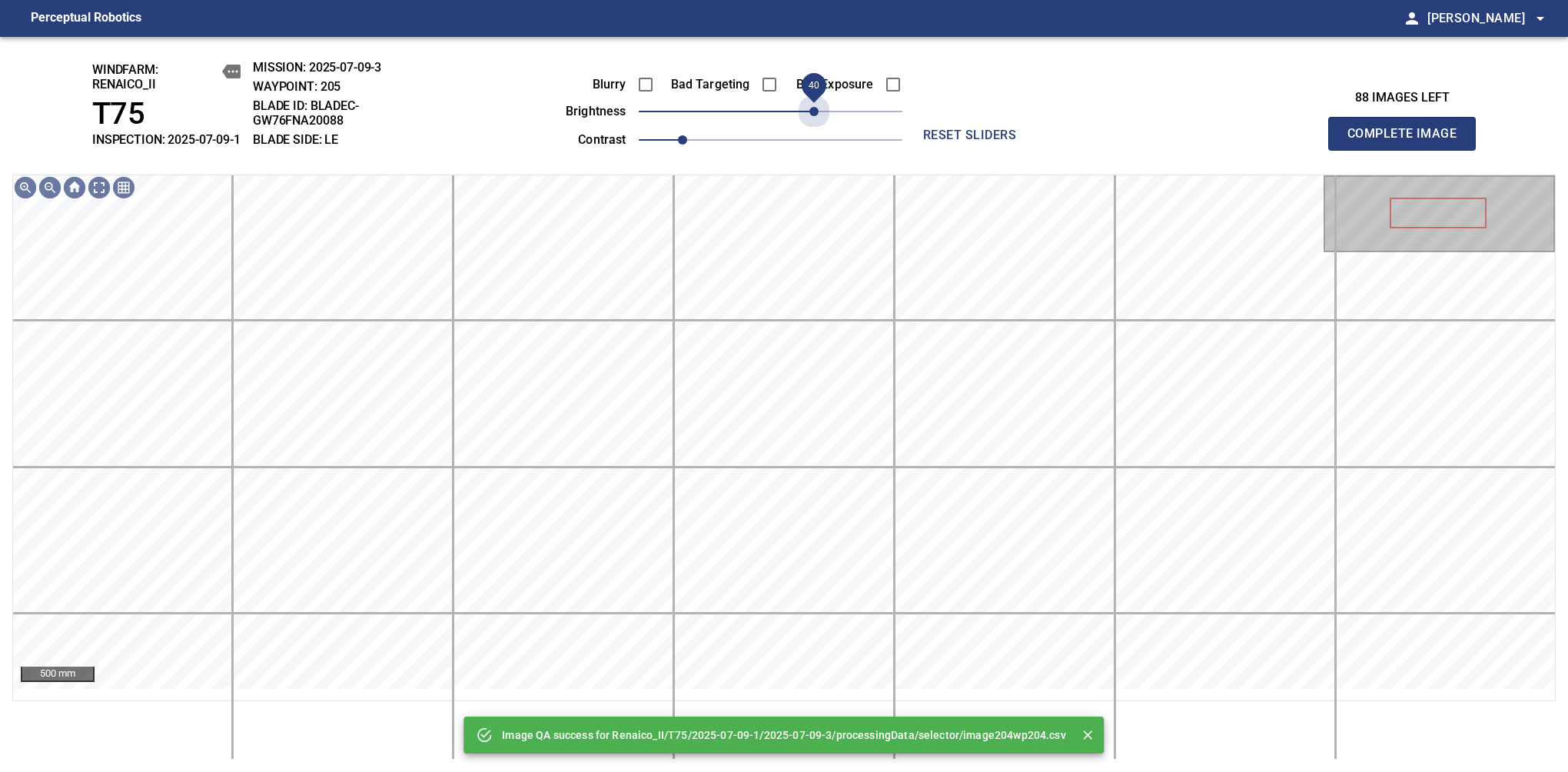
click at [818, 122] on span "40" at bounding box center [770, 111] width 264 height 22
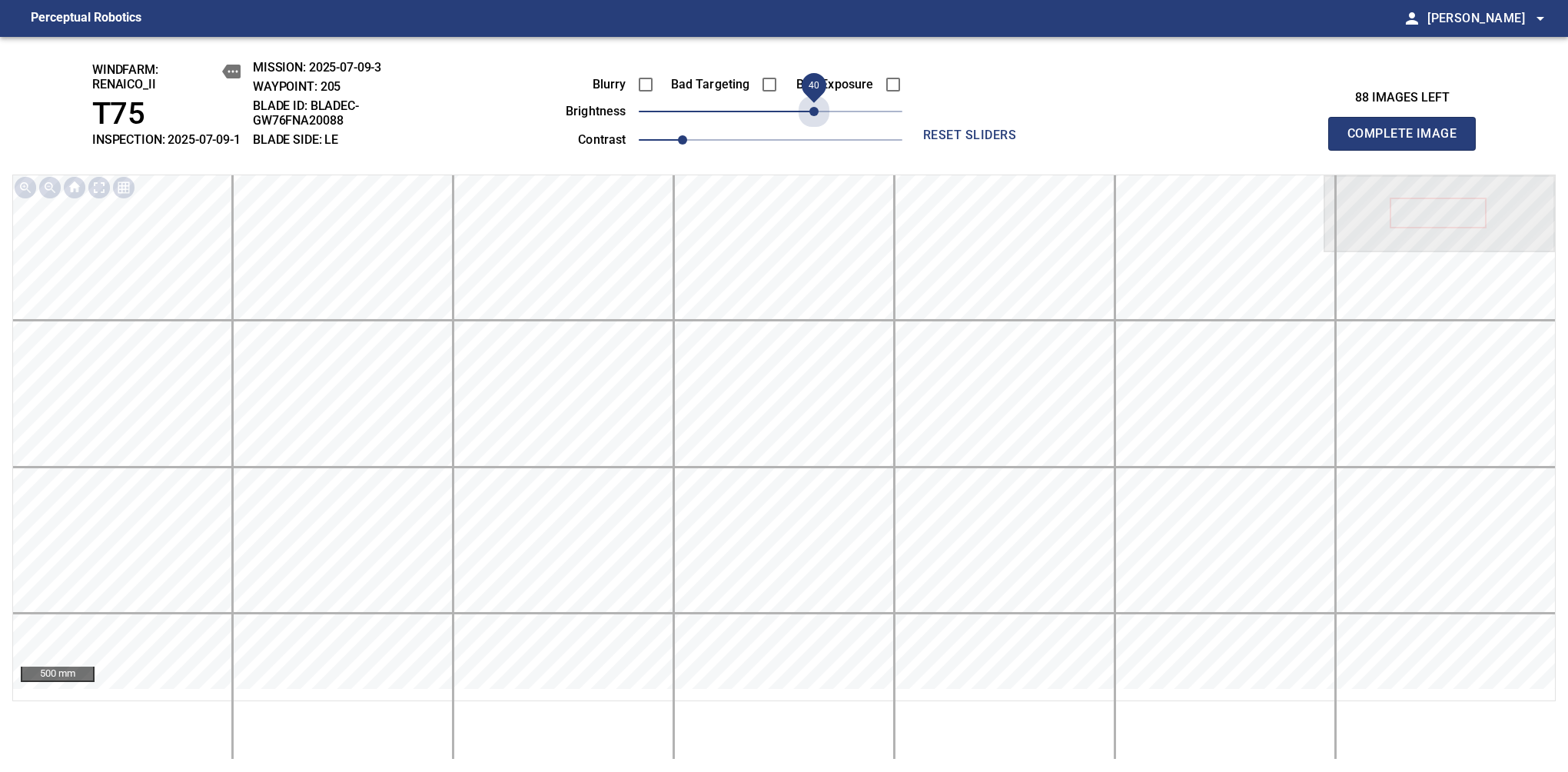
click at [818, 116] on span "40" at bounding box center [814, 112] width 10 height 10
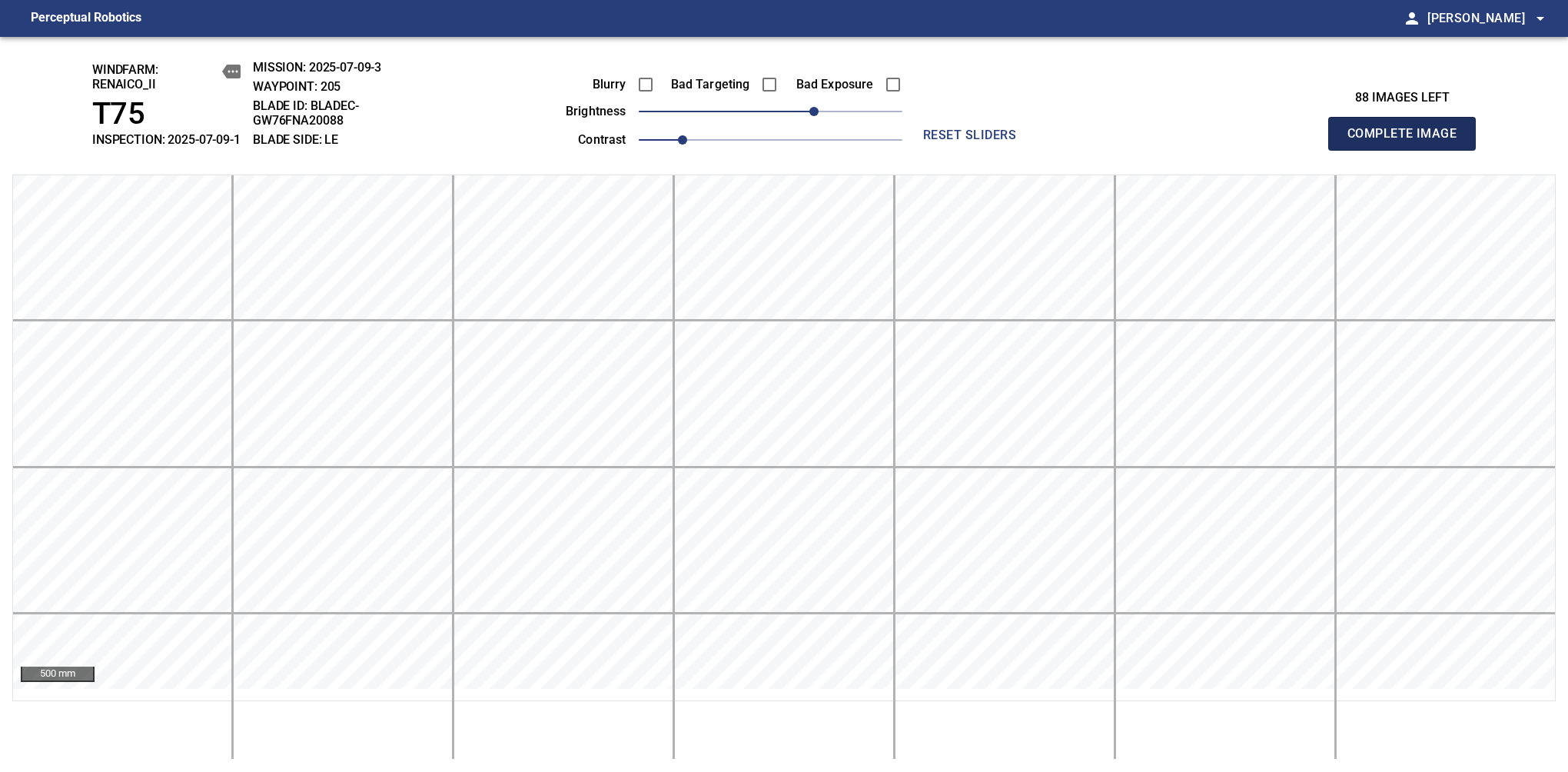
click at [1408, 141] on span "Complete Image" at bounding box center [1402, 133] width 113 height 22
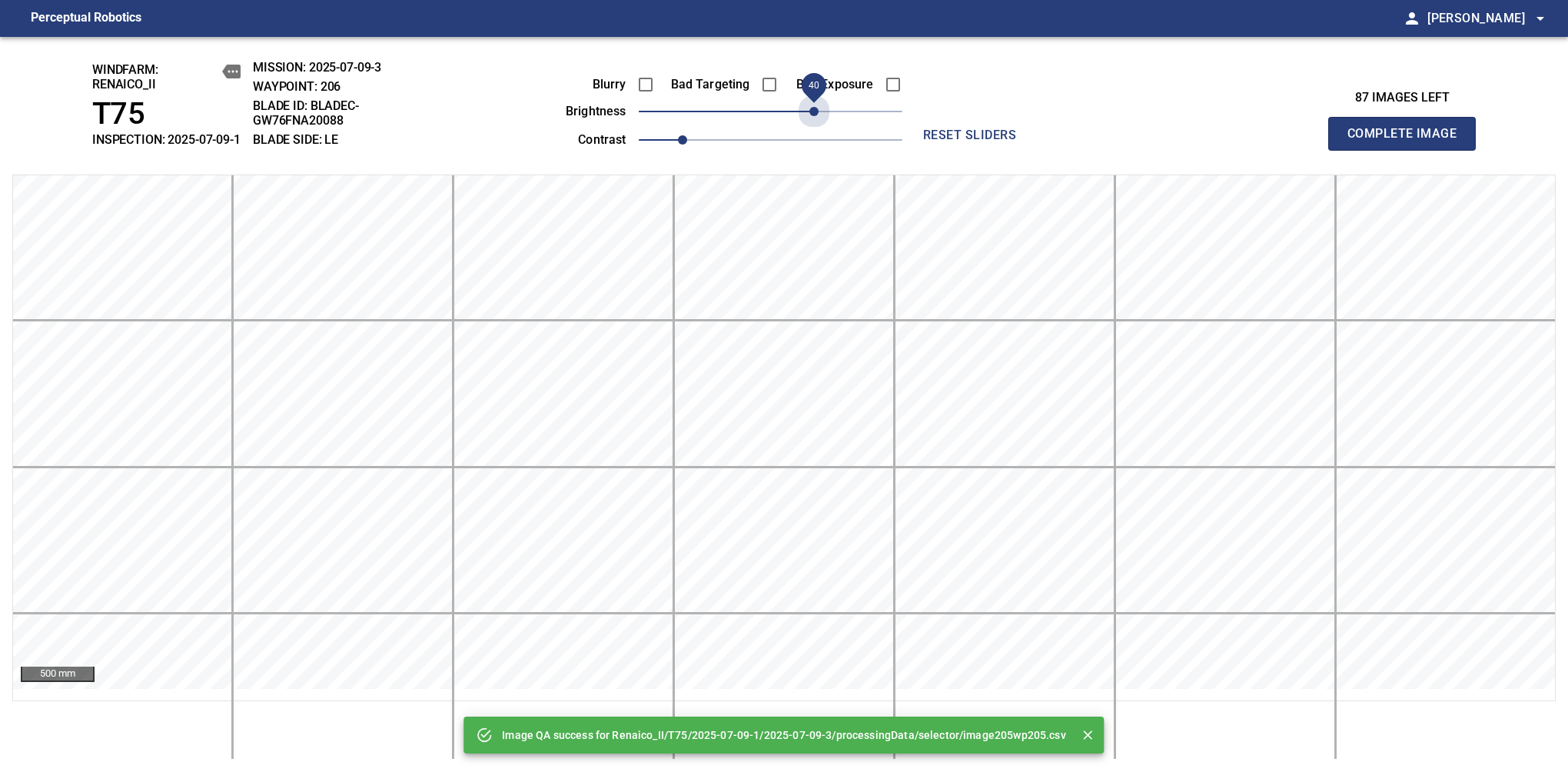
click at [818, 122] on span "40" at bounding box center [770, 111] width 264 height 22
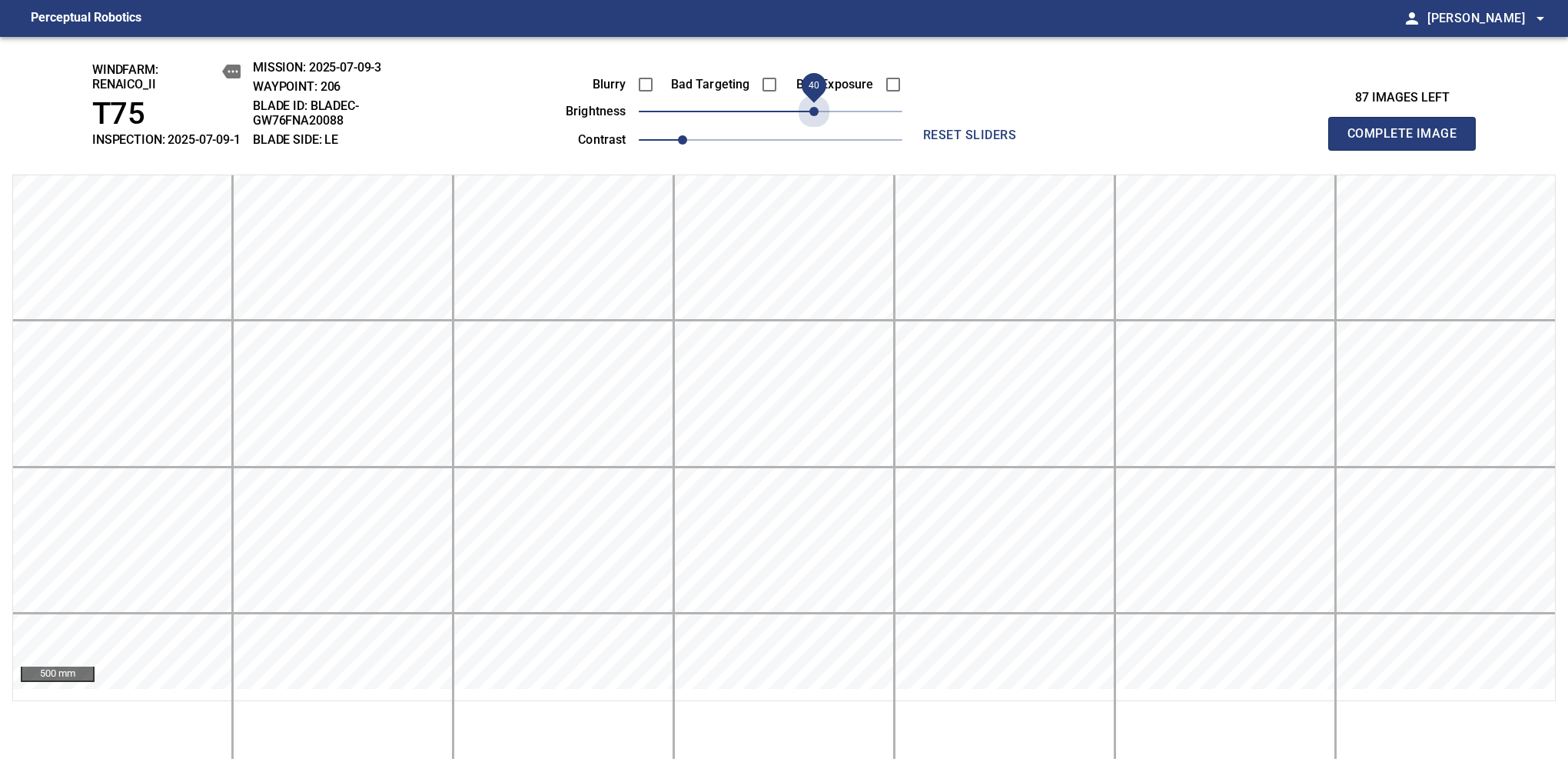
click at [818, 116] on span "40" at bounding box center [814, 112] width 10 height 10
click at [1408, 141] on span "Complete Image" at bounding box center [1402, 133] width 113 height 22
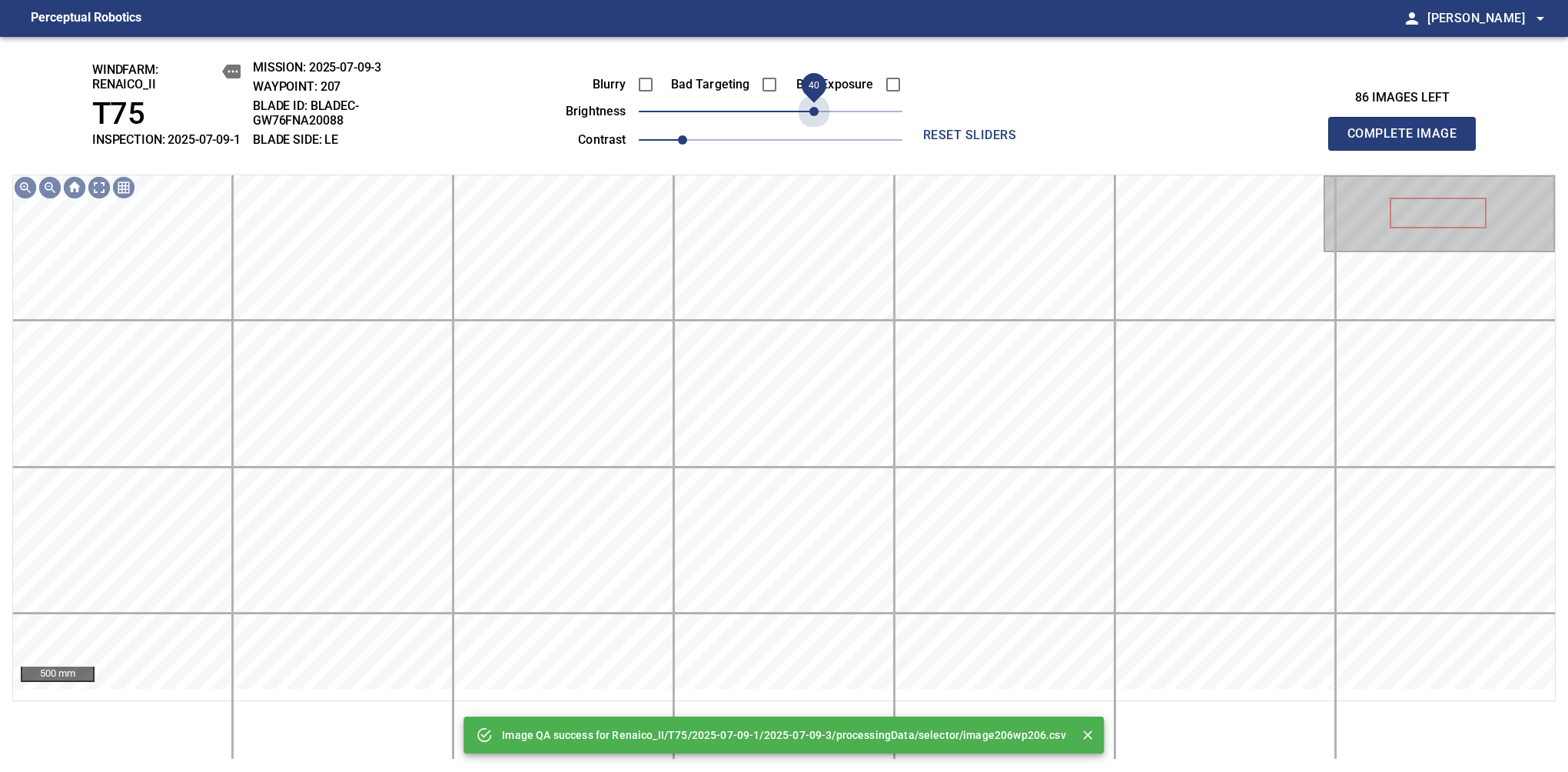
click at [818, 122] on span "40" at bounding box center [770, 111] width 264 height 22
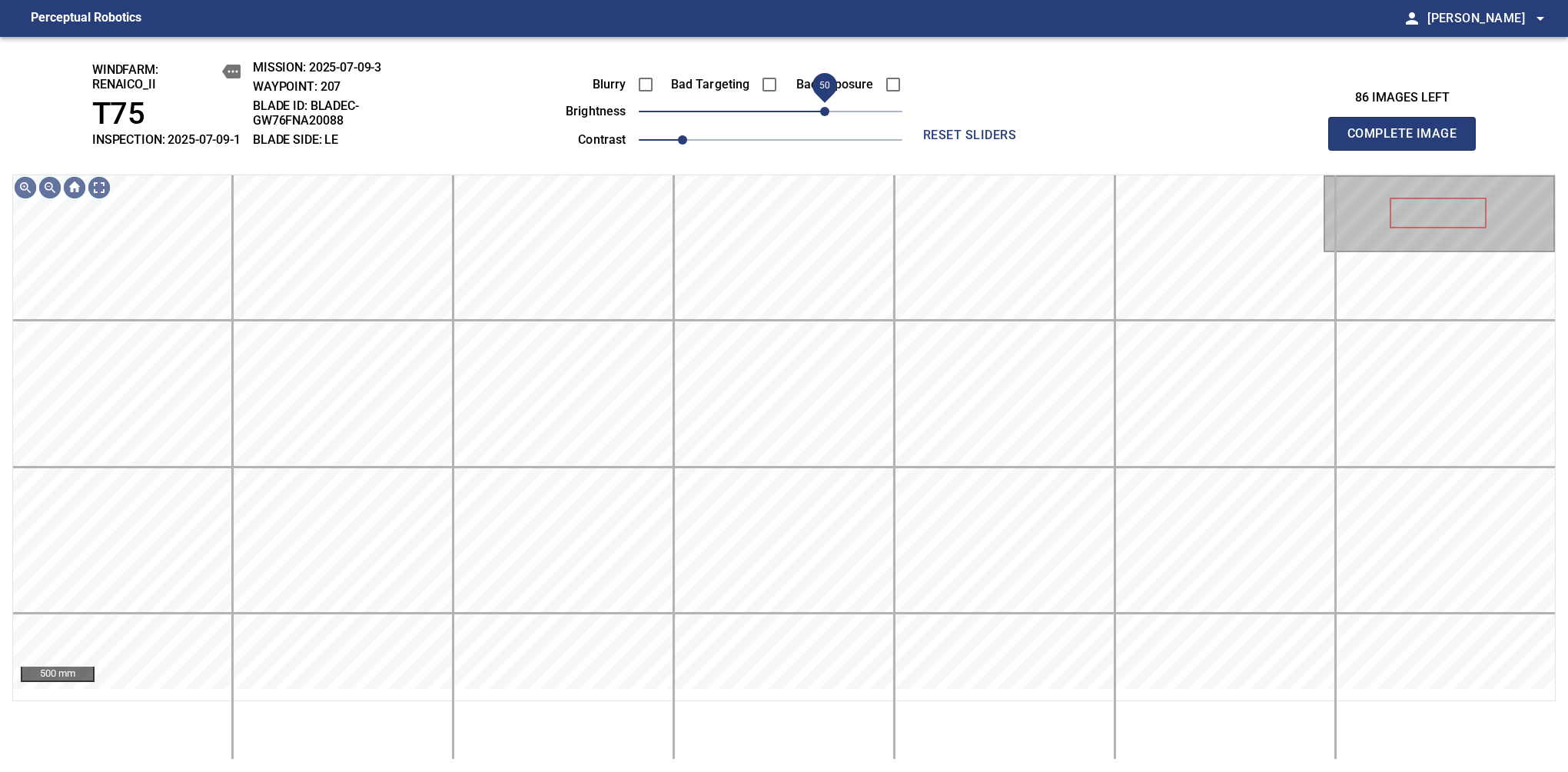
click at [822, 116] on span "50" at bounding box center [825, 112] width 10 height 10
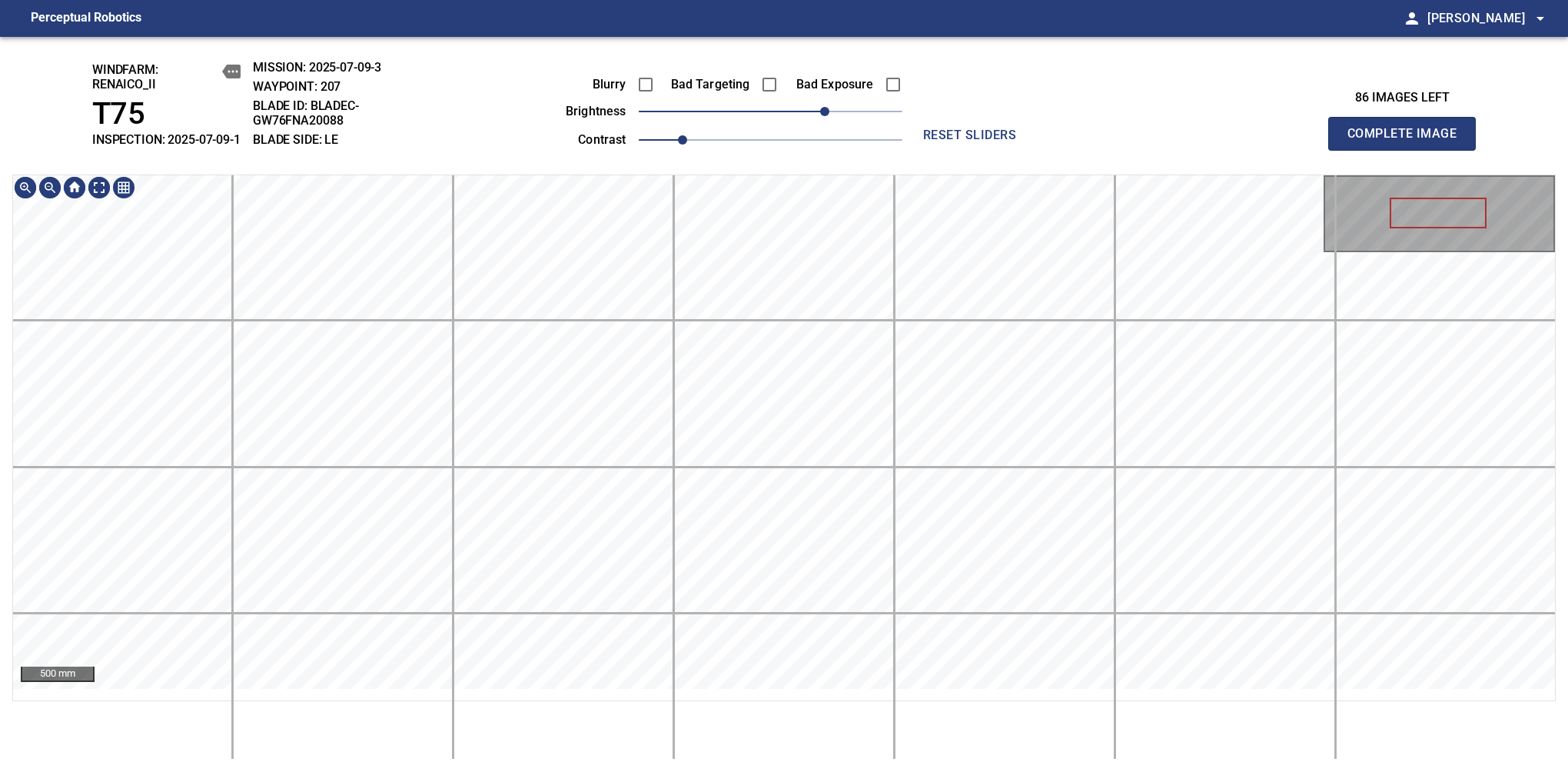
click at [754, 175] on div "windfarm: Renaico_II T75 INSPECTION: 2025-07-09-1 MISSION: 2025-07-09-3 WAYPOIN…" at bounding box center [784, 404] width 1568 height 735
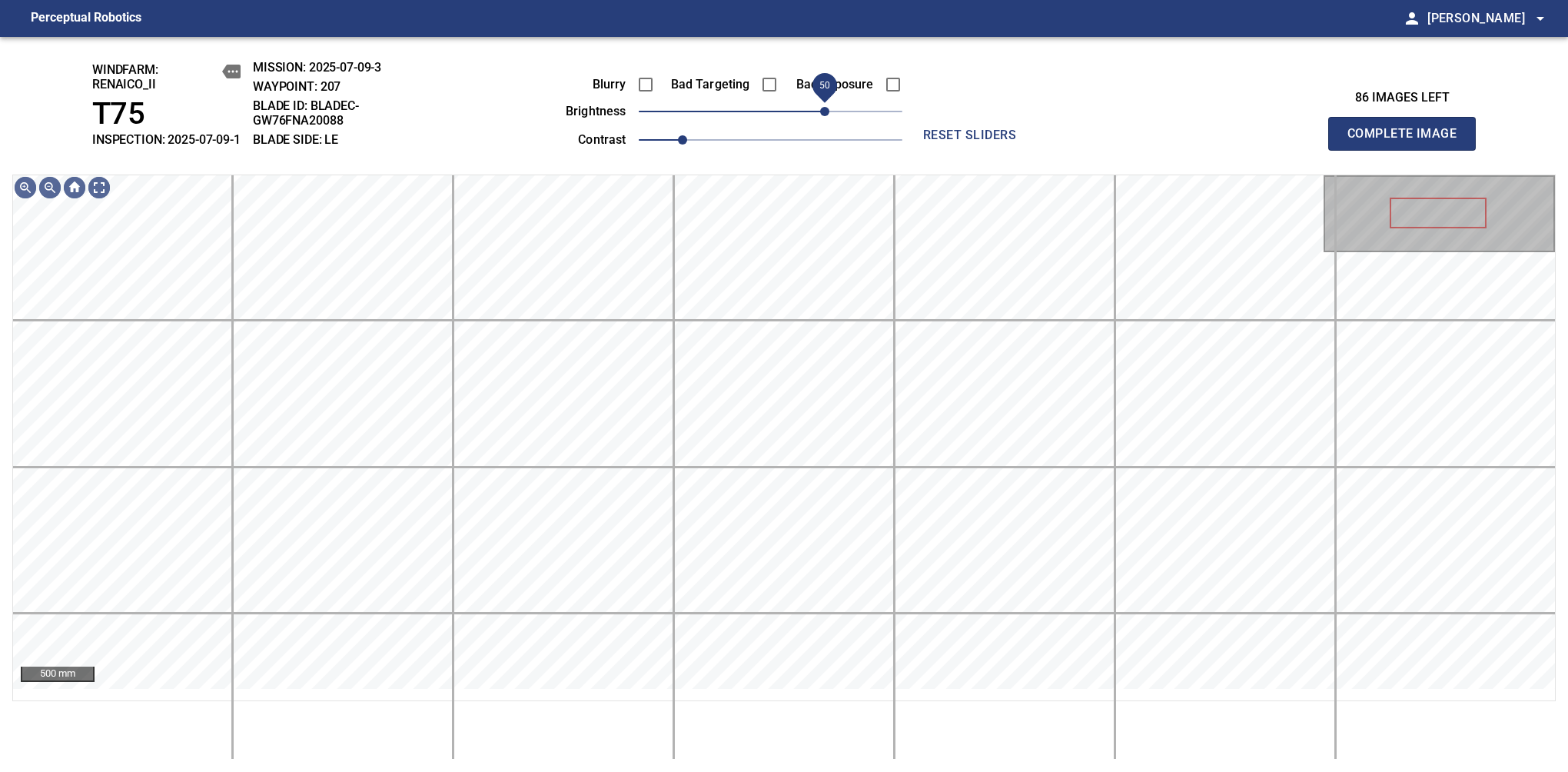
click at [822, 116] on span "50" at bounding box center [825, 112] width 10 height 10
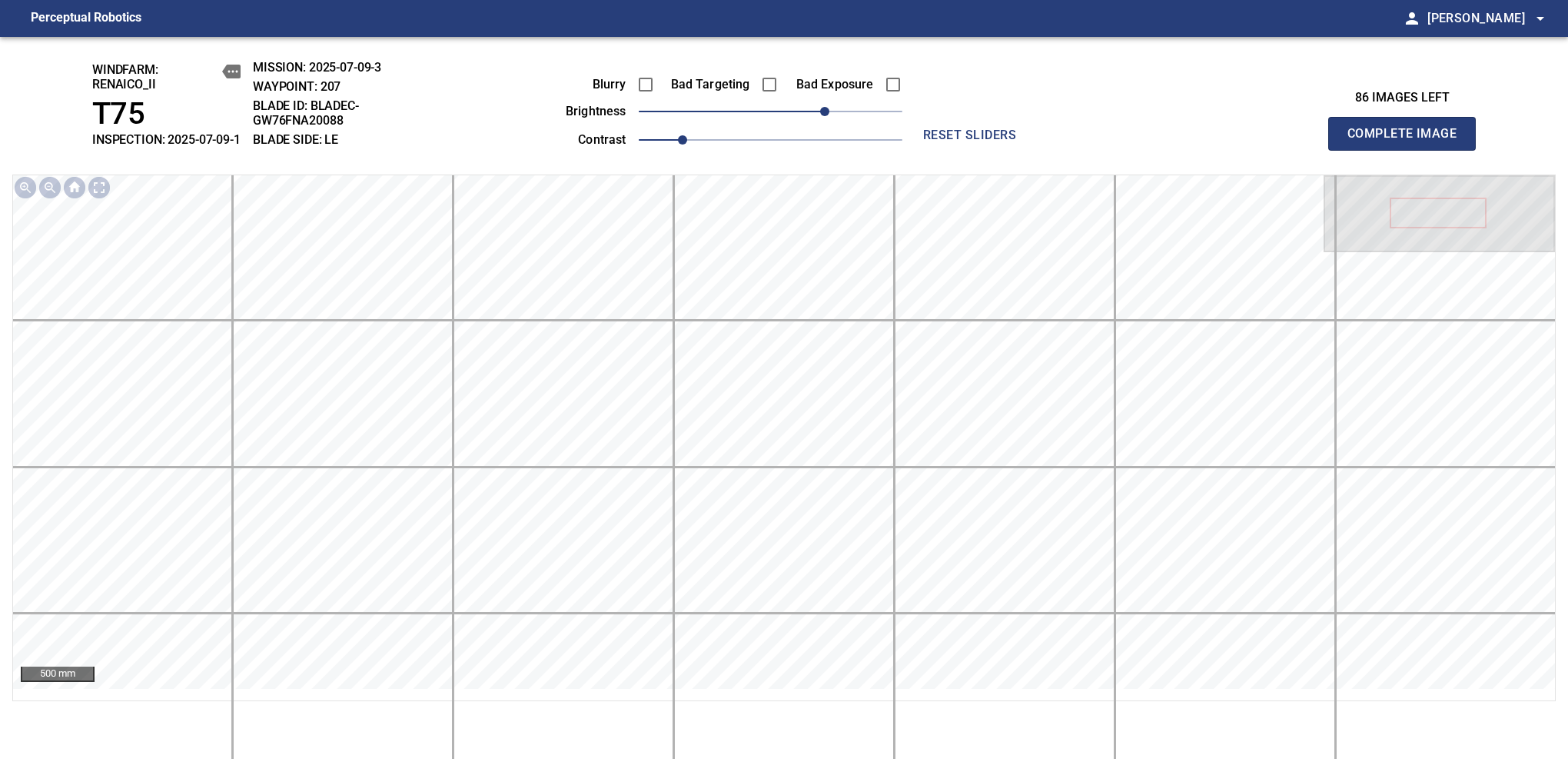
click at [1408, 141] on span "Complete Image" at bounding box center [1402, 133] width 113 height 22
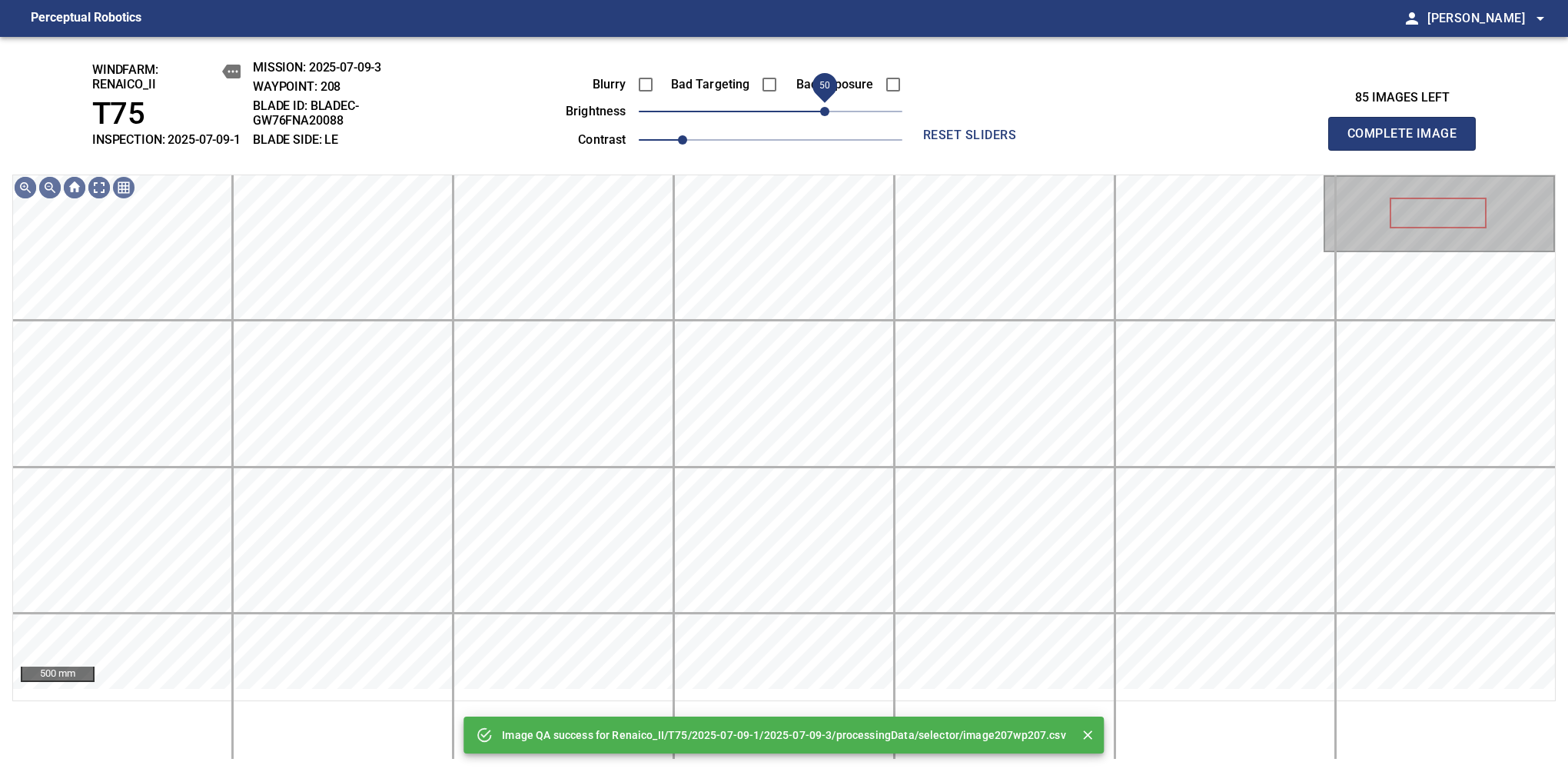
click at [826, 121] on span "50" at bounding box center [770, 111] width 264 height 22
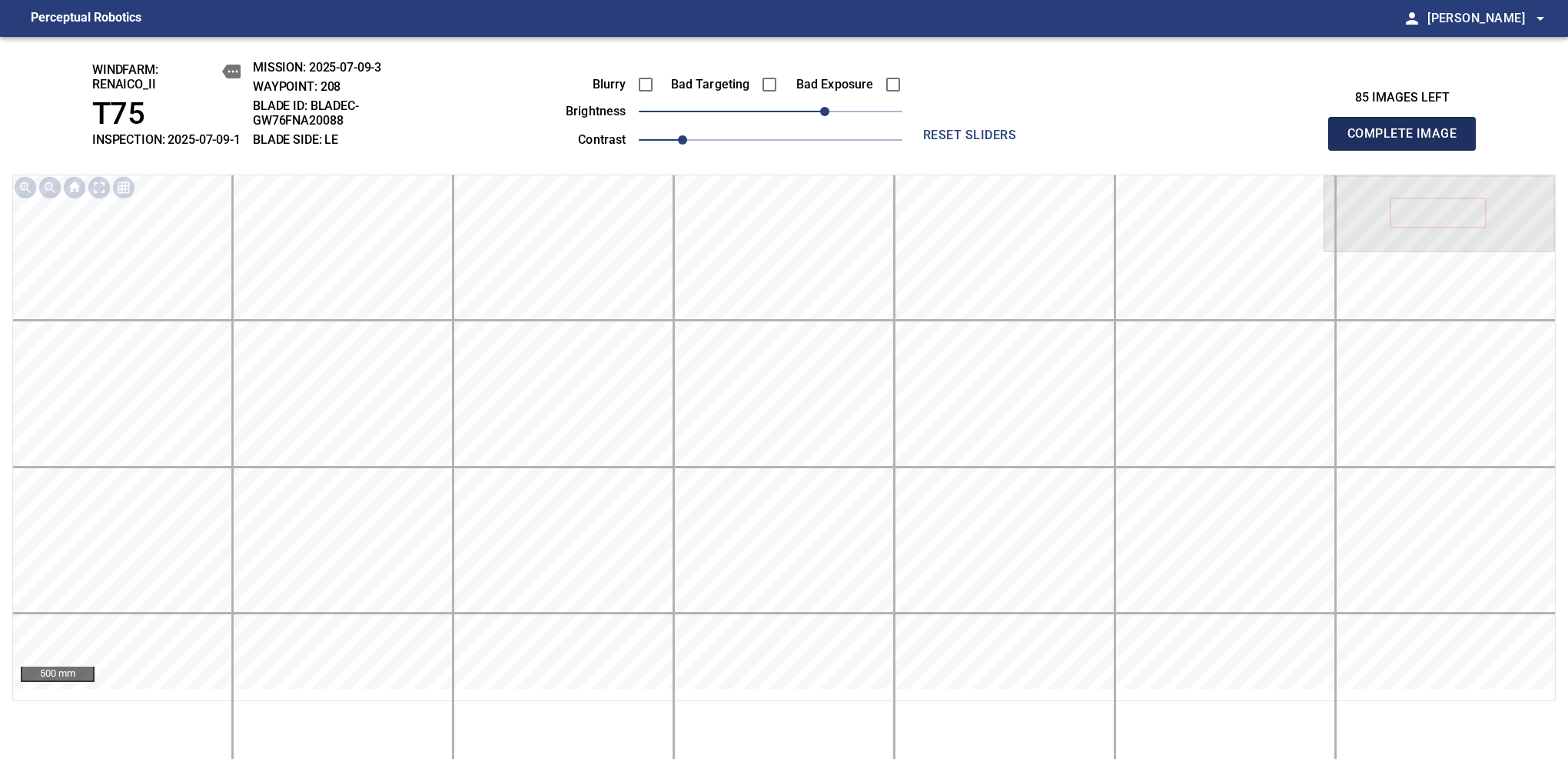
click at [1408, 141] on span "Complete Image" at bounding box center [1402, 133] width 113 height 22
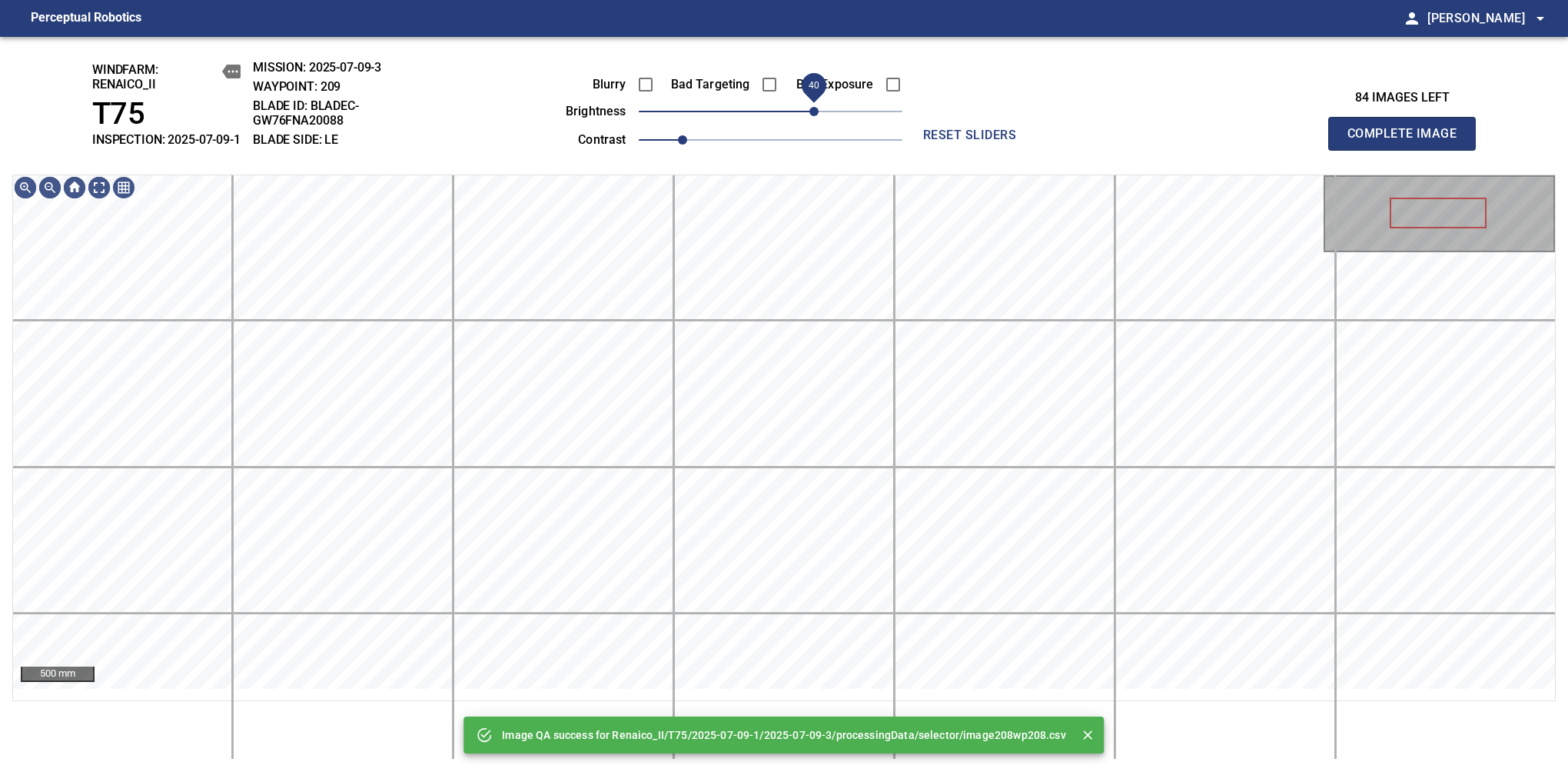
drag, startPoint x: 826, startPoint y: 121, endPoint x: 815, endPoint y: 129, distance: 13.6
click at [815, 122] on span "40" at bounding box center [770, 111] width 264 height 22
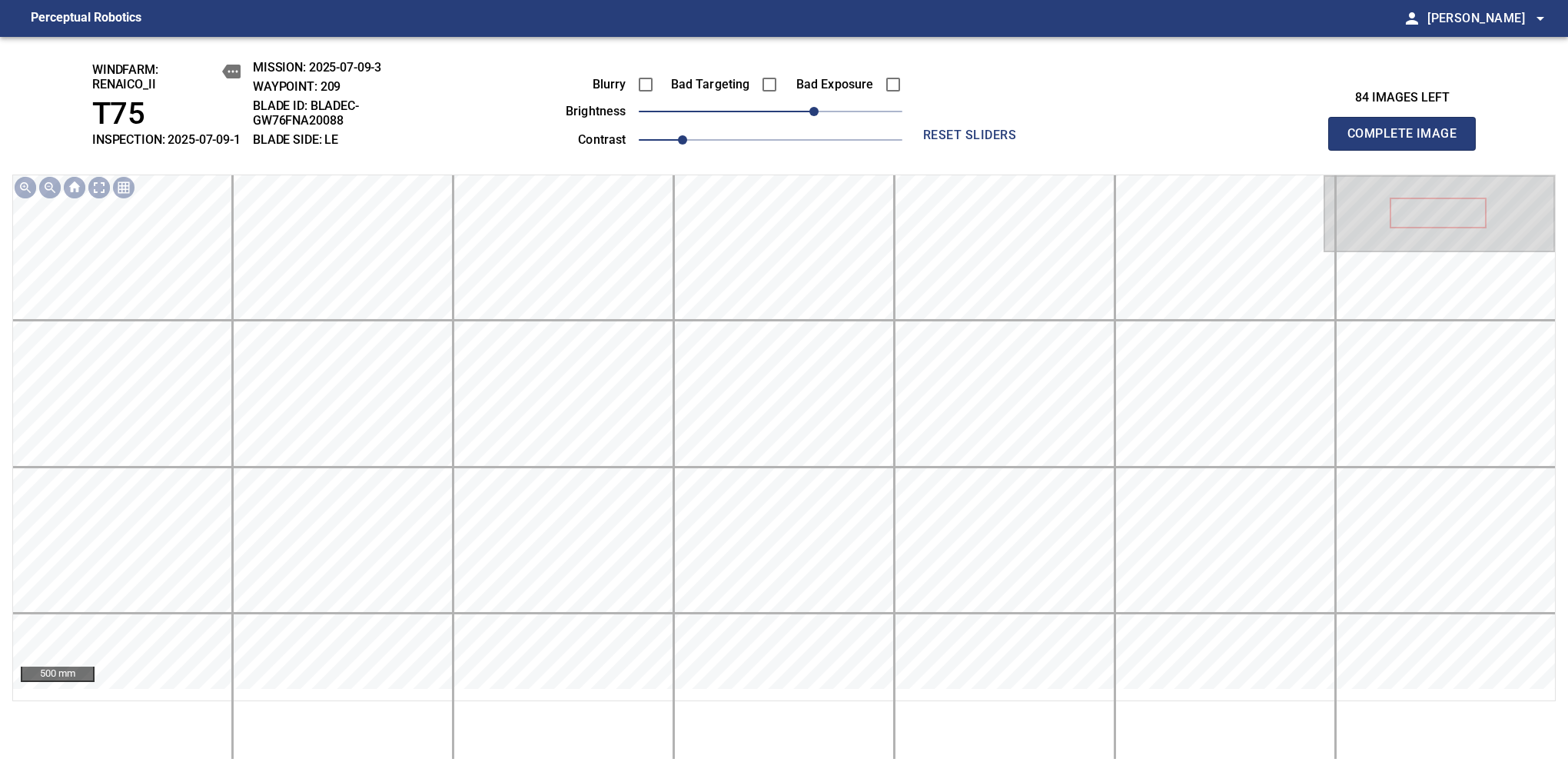
click at [1408, 141] on span "Complete Image" at bounding box center [1402, 133] width 113 height 22
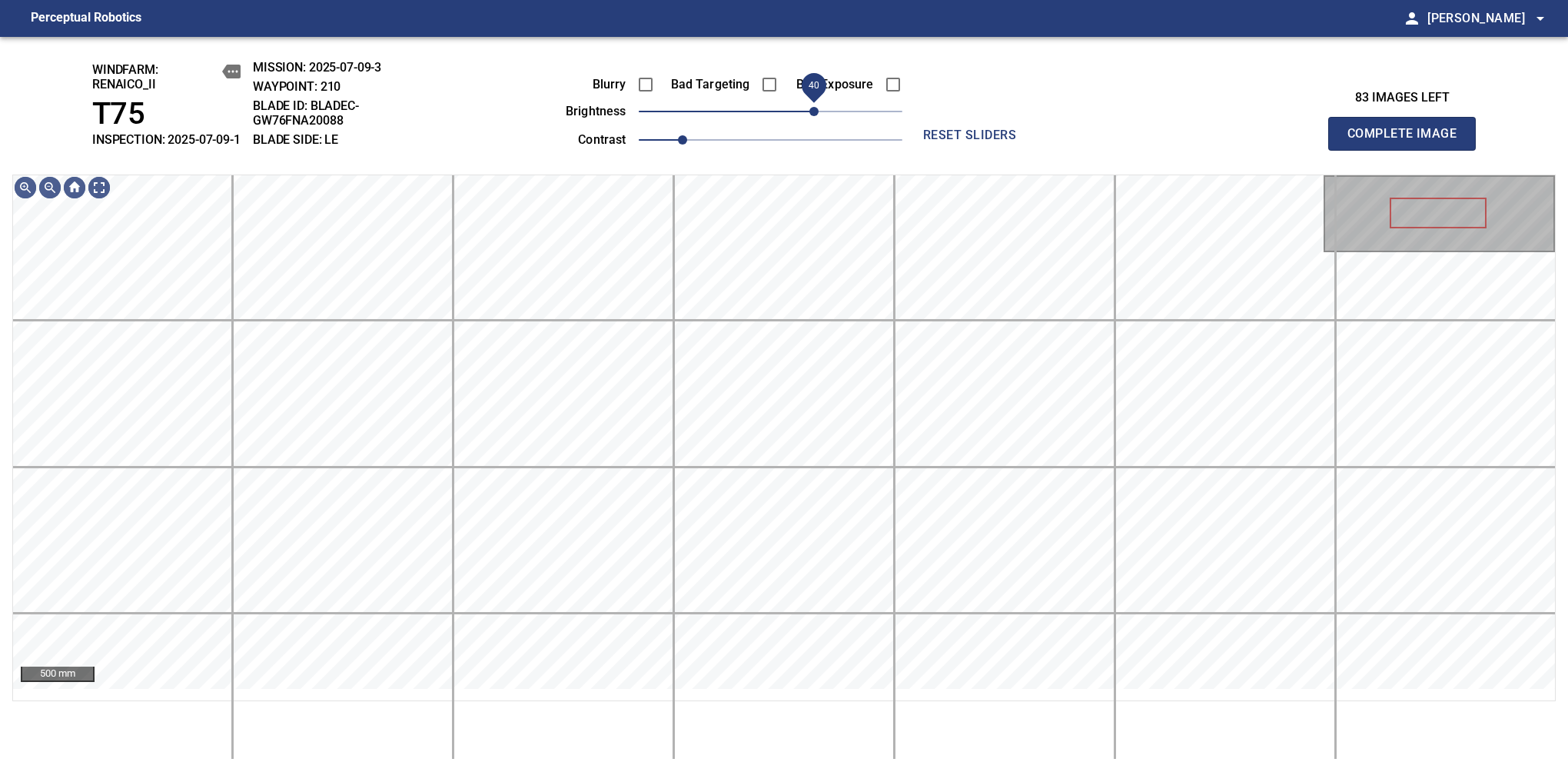
drag, startPoint x: 772, startPoint y: 127, endPoint x: 810, endPoint y: 121, distance: 38.5
click at [810, 116] on span "40" at bounding box center [814, 112] width 10 height 10
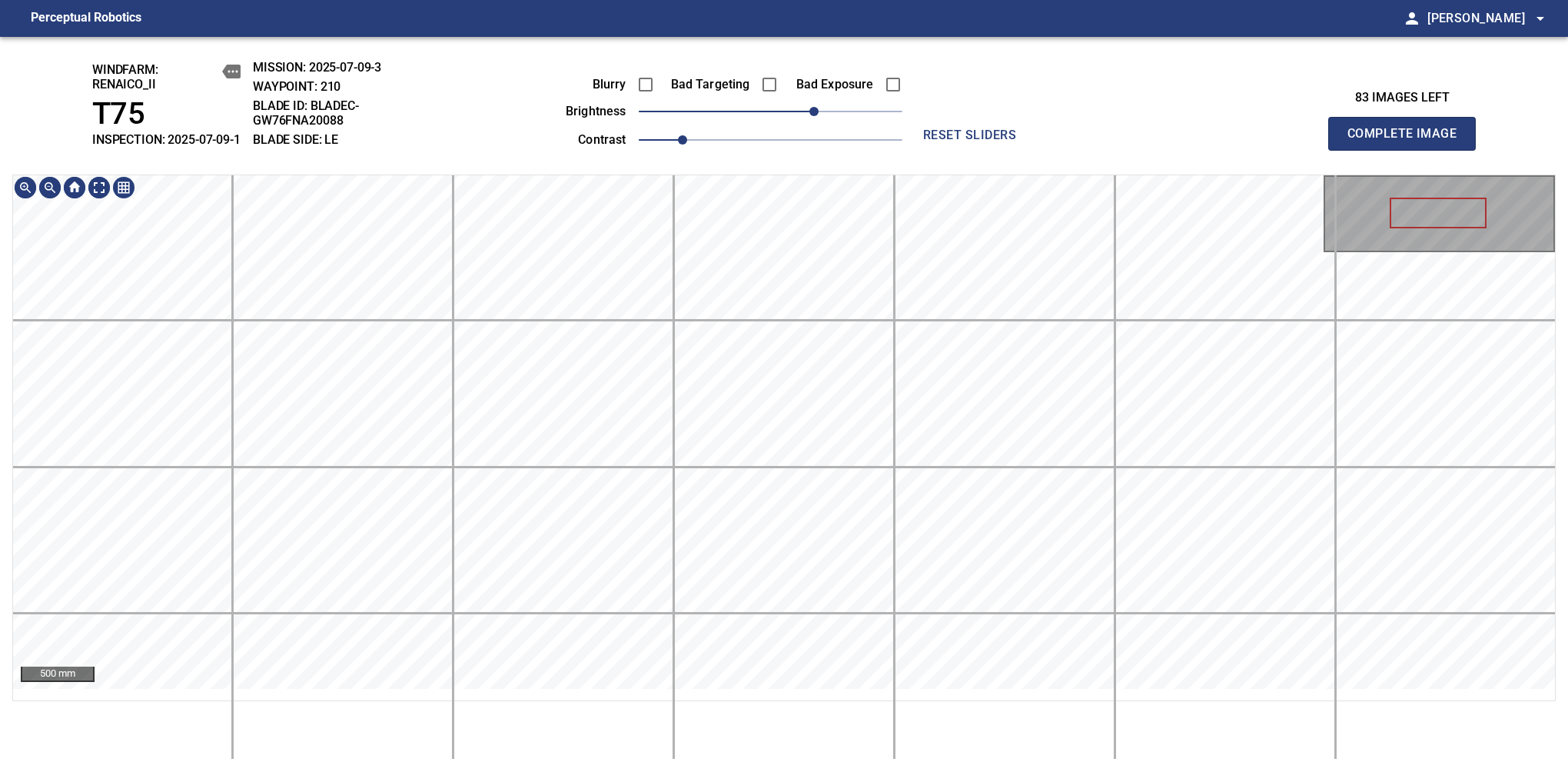
click at [772, 103] on div "windfarm: Renaico_II T75 INSPECTION: 2025-07-09-1 MISSION: 2025-07-09-3 WAYPOIN…" at bounding box center [784, 404] width 1568 height 735
click at [1408, 141] on span "Complete Image" at bounding box center [1402, 133] width 113 height 22
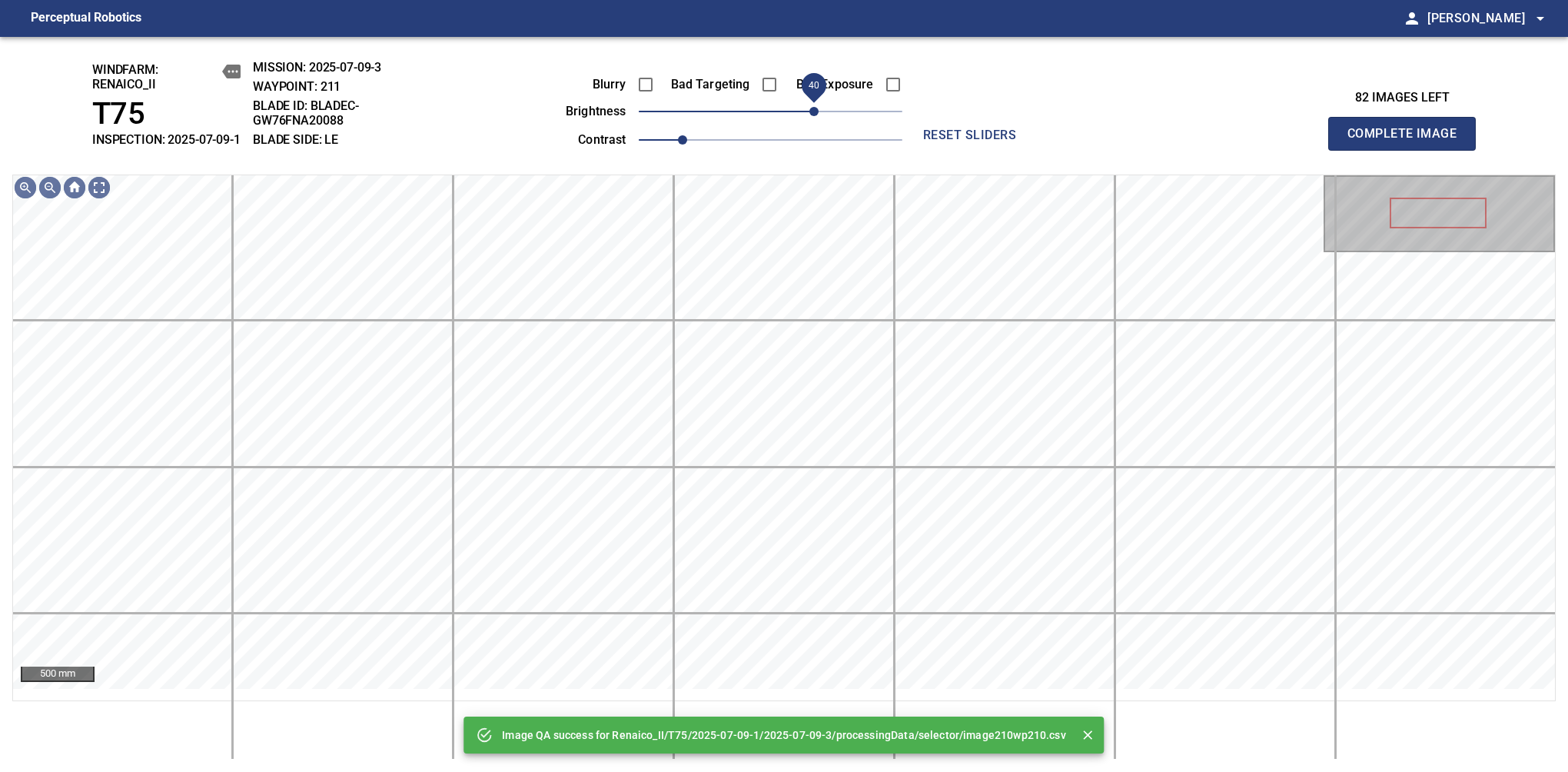
drag, startPoint x: 794, startPoint y: 126, endPoint x: 815, endPoint y: 121, distance: 21.6
click at [815, 116] on span "40" at bounding box center [814, 112] width 10 height 10
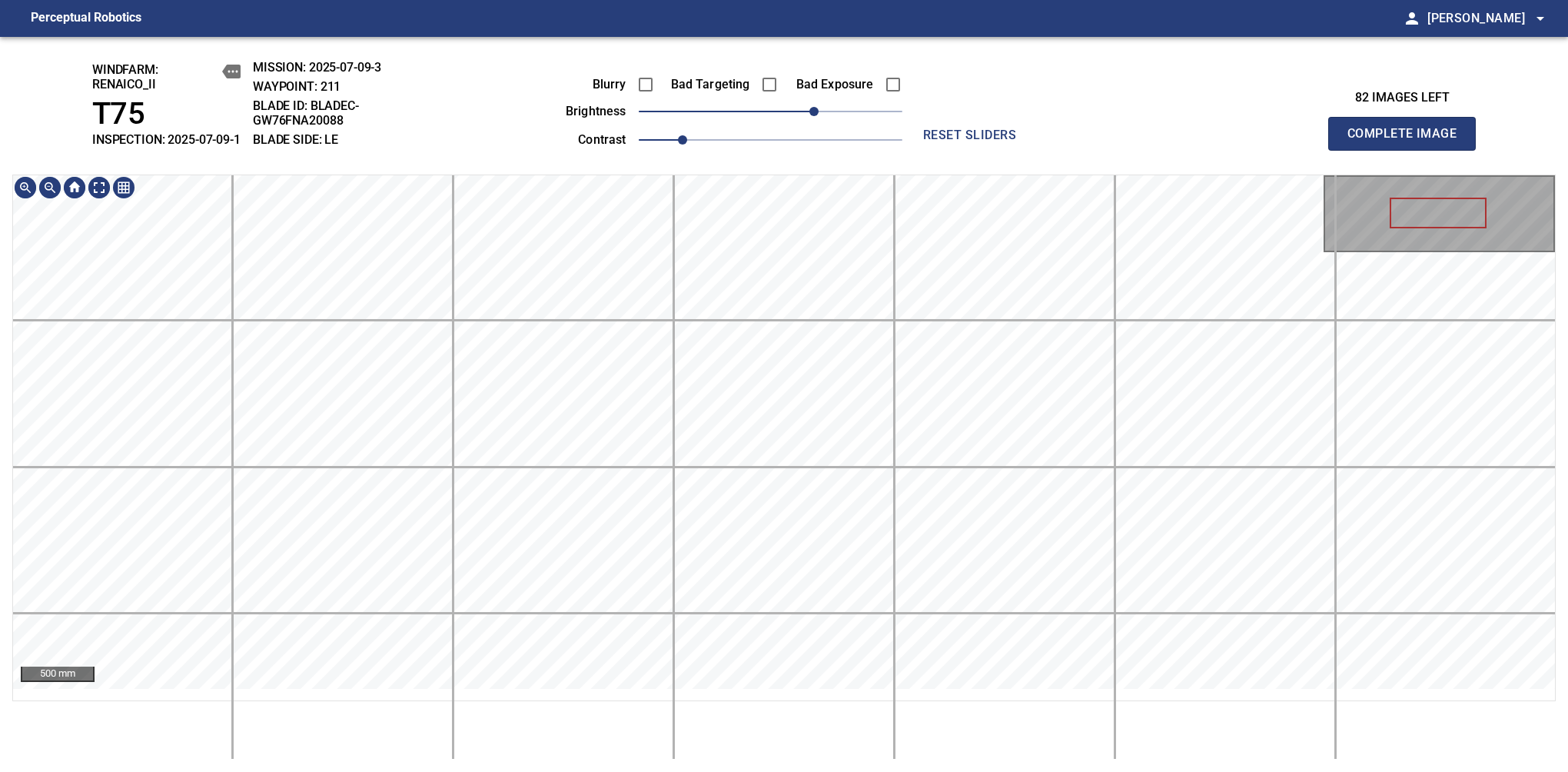
click at [818, 175] on div "windfarm: Renaico_II T75 INSPECTION: 2025-07-09-1 MISSION: 2025-07-09-3 WAYPOIN…" at bounding box center [784, 404] width 1568 height 735
click at [1408, 141] on span "Complete Image" at bounding box center [1402, 133] width 113 height 22
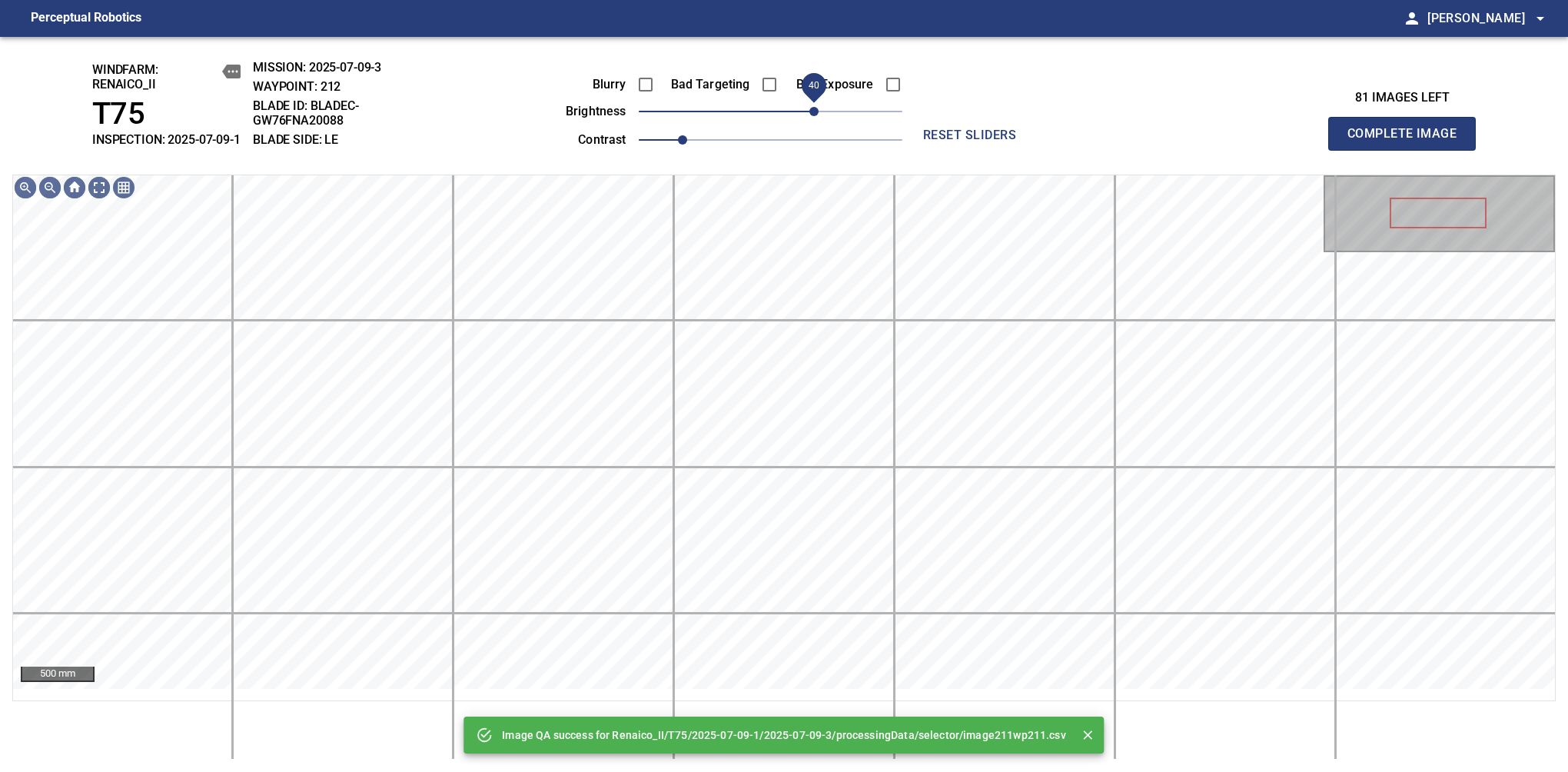
drag, startPoint x: 787, startPoint y: 122, endPoint x: 814, endPoint y: 122, distance: 27.0
click at [814, 122] on span "40" at bounding box center [770, 111] width 264 height 22
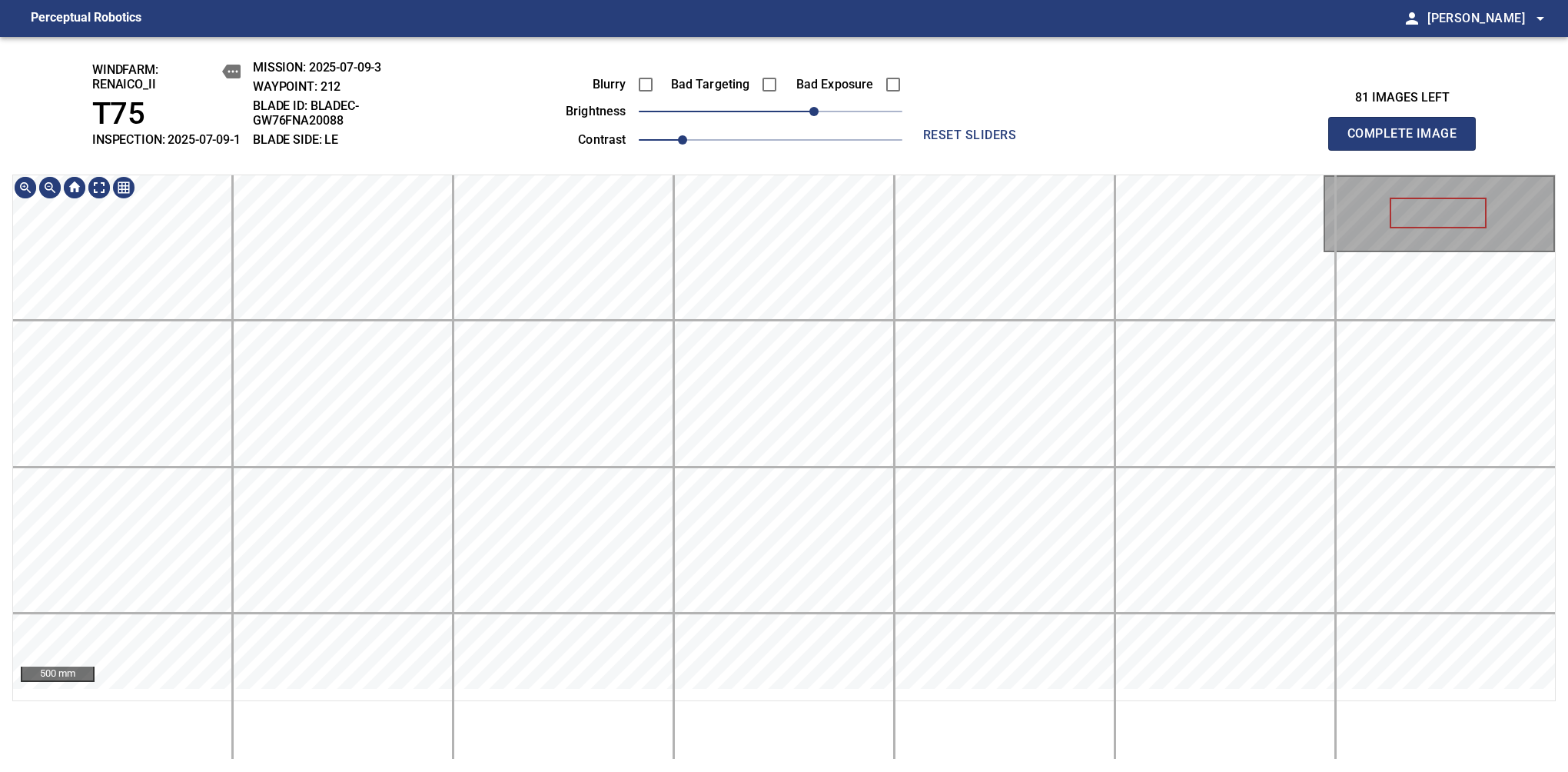
click at [902, 160] on div "windfarm: Renaico_II T75 INSPECTION: 2025-07-09-1 MISSION: 2025-07-09-3 WAYPOIN…" at bounding box center [784, 404] width 1568 height 735
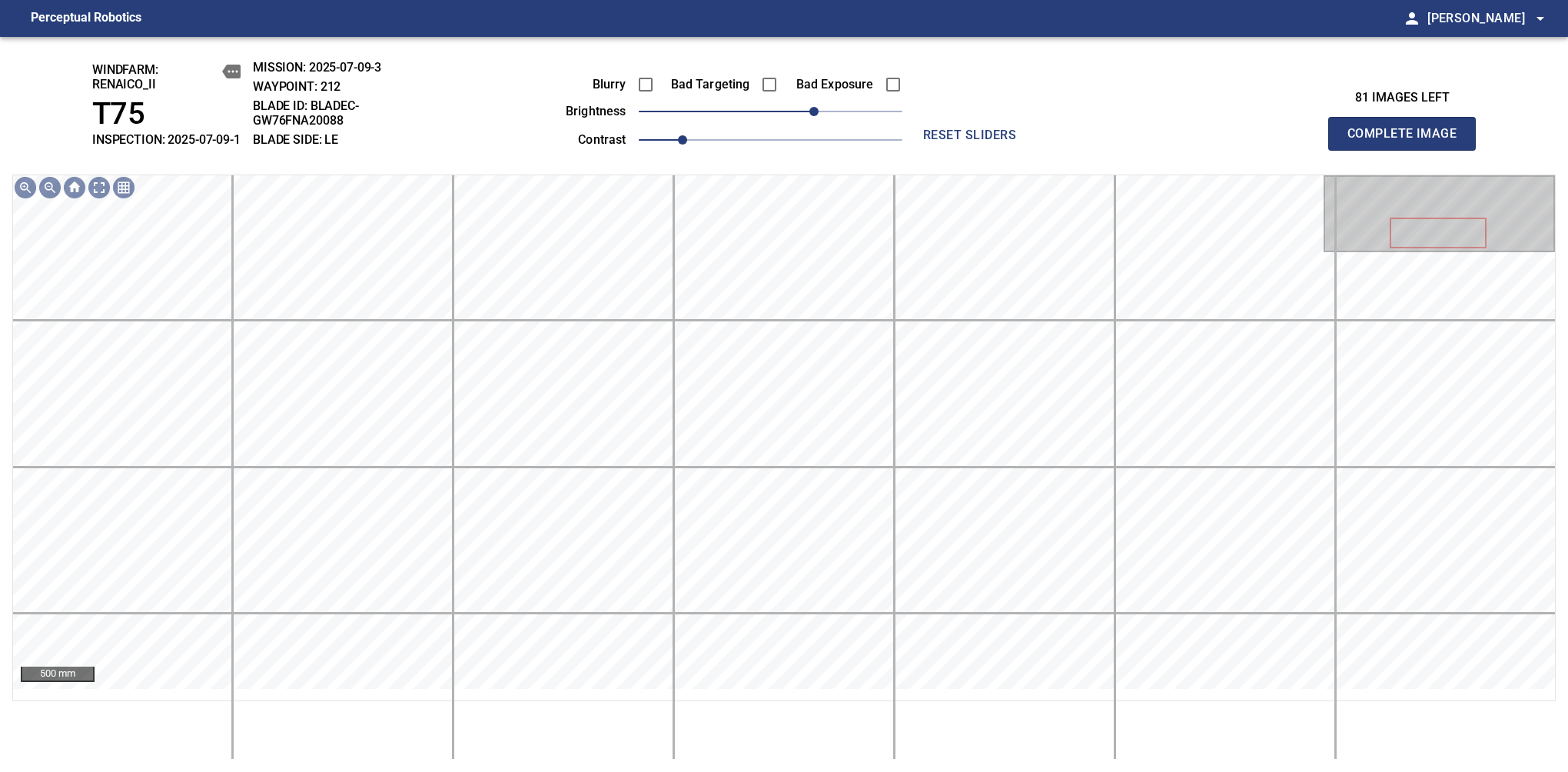
click at [1408, 141] on span "Complete Image" at bounding box center [1402, 133] width 113 height 22
drag, startPoint x: 798, startPoint y: 128, endPoint x: 811, endPoint y: 125, distance: 13.3
click at [808, 116] on span "30" at bounding box center [803, 112] width 10 height 10
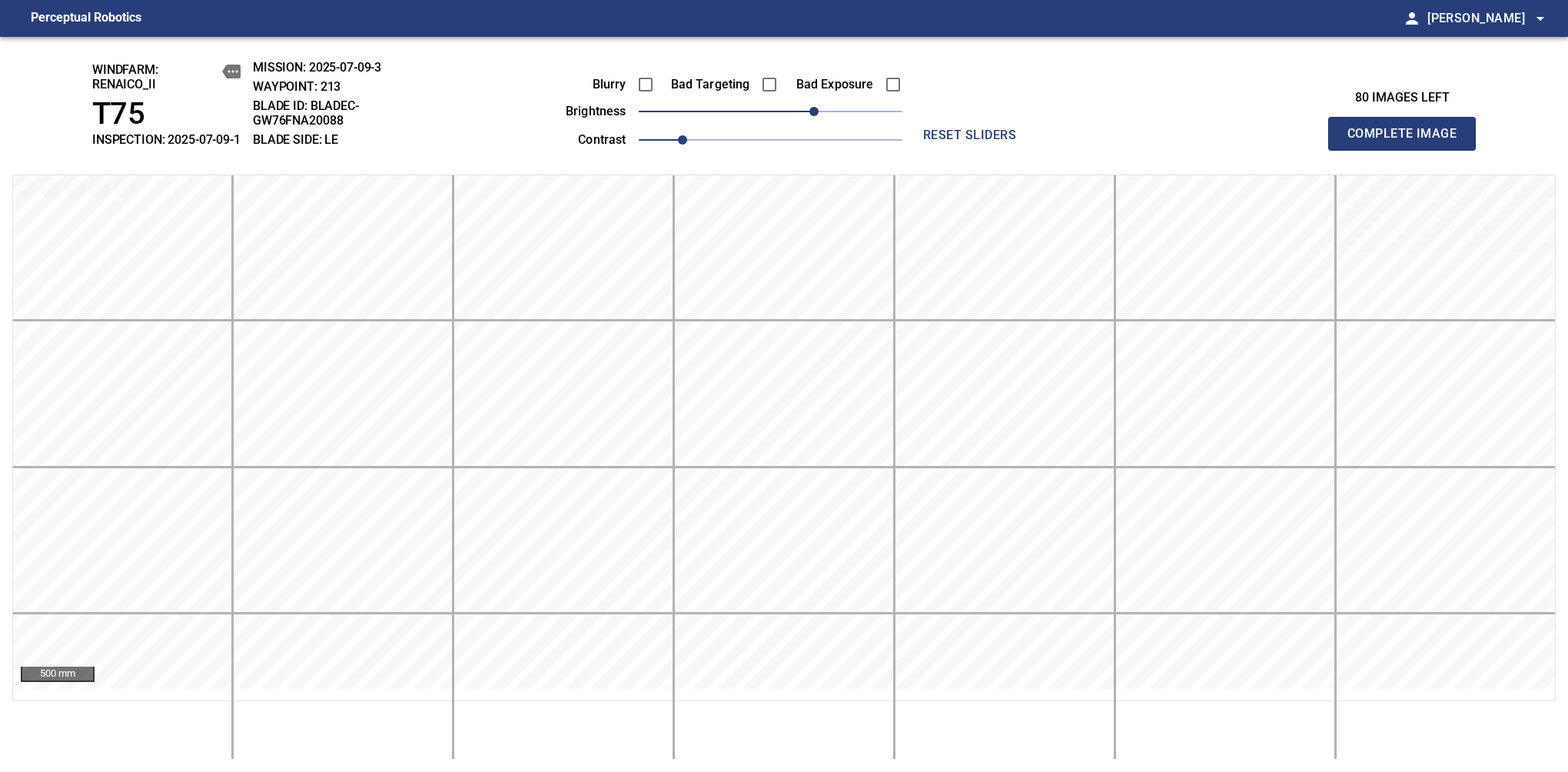
click at [1408, 141] on span "Complete Image" at bounding box center [1402, 133] width 113 height 22
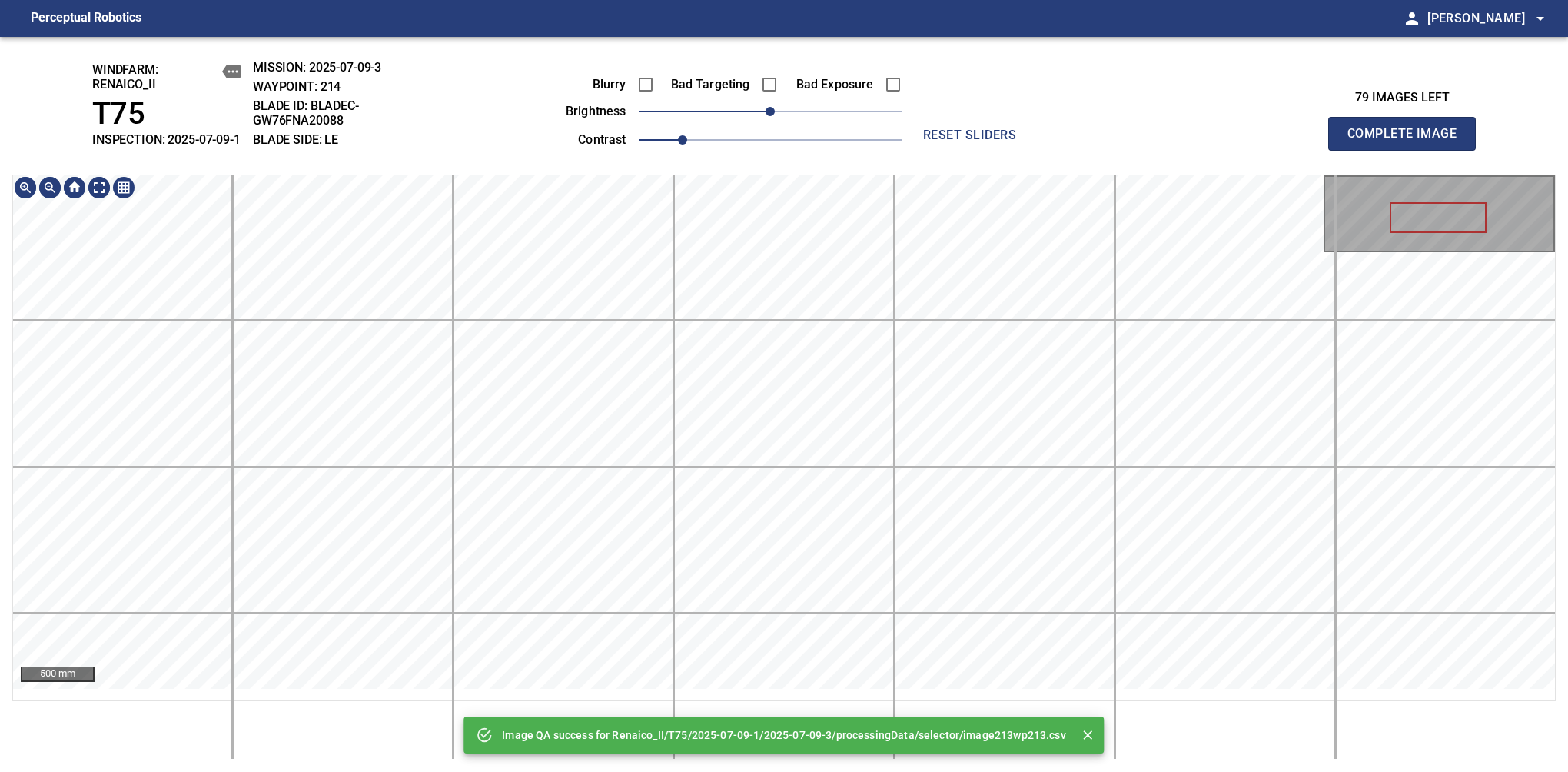
click at [762, 116] on div "Image QA success for Renaico_II/T75/2025-07-09-1/2025-07-09-3/processingData/se…" at bounding box center [784, 404] width 1568 height 735
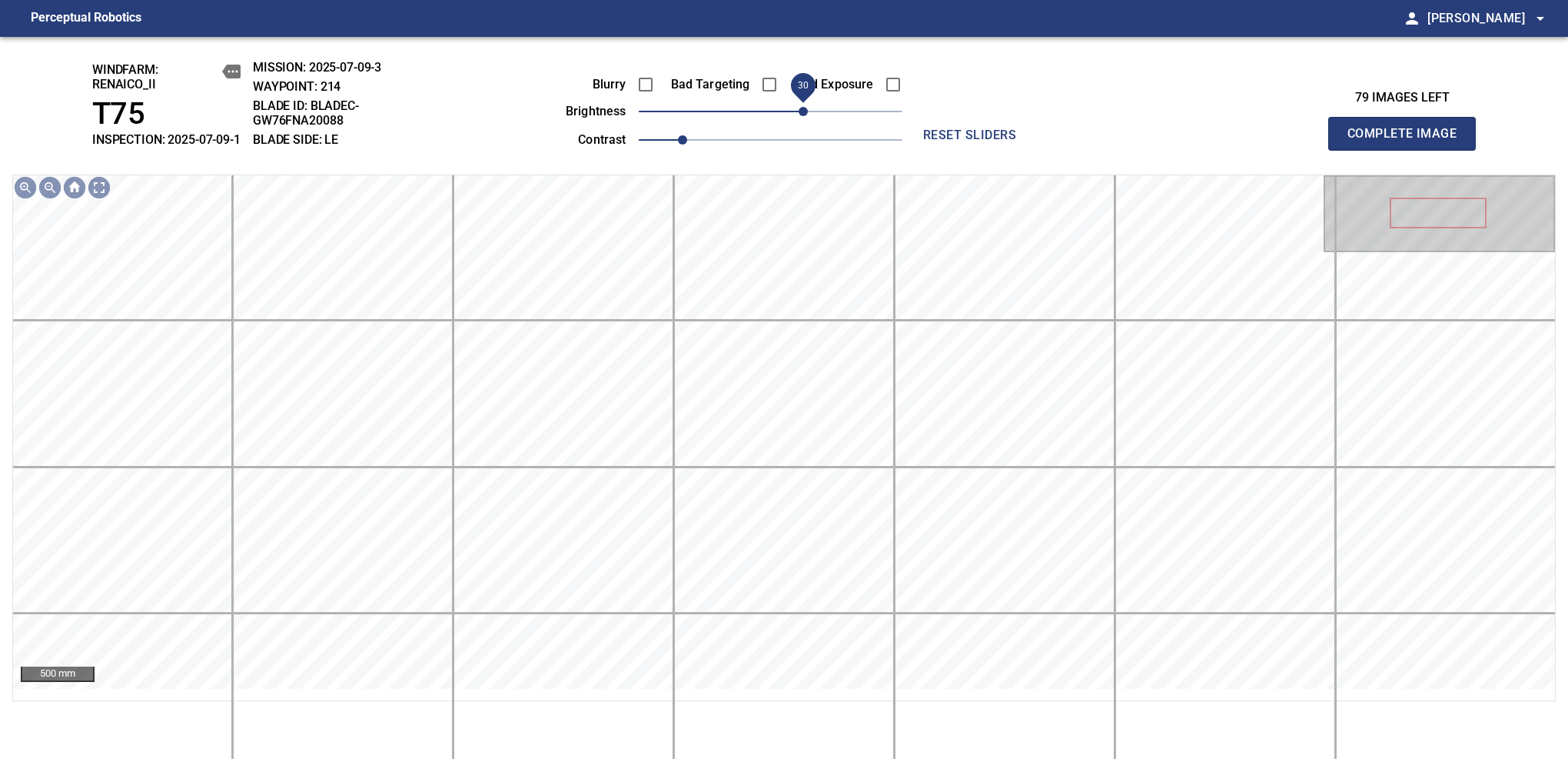
drag, startPoint x: 776, startPoint y: 124, endPoint x: 808, endPoint y: 121, distance: 32.1
click at [808, 116] on span "30" at bounding box center [803, 112] width 10 height 10
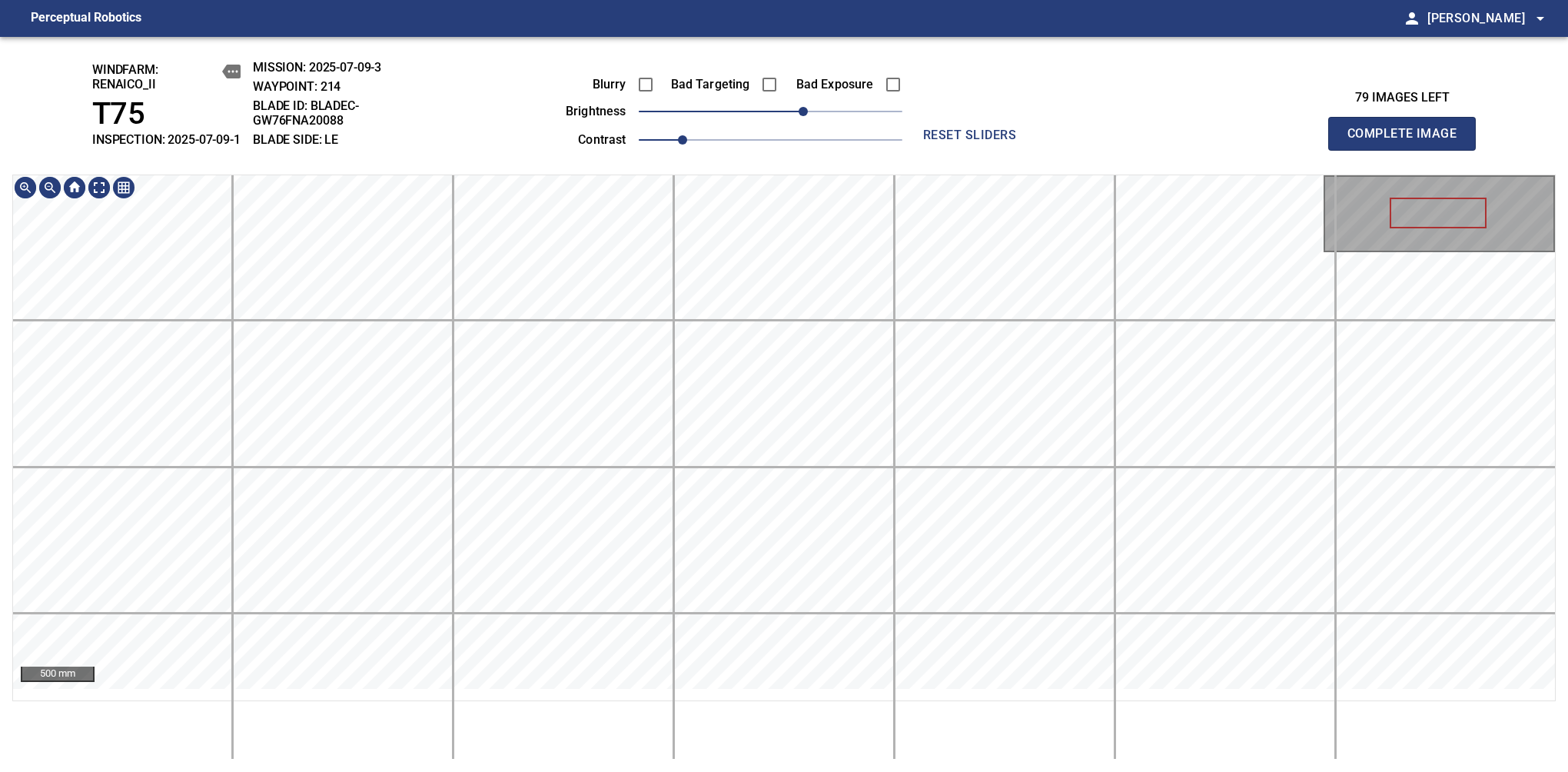
click at [802, 181] on div "windfarm: Renaico_II T75 INSPECTION: 2025-07-09-1 MISSION: 2025-07-09-3 WAYPOIN…" at bounding box center [784, 404] width 1568 height 735
click at [1408, 141] on span "Complete Image" at bounding box center [1402, 133] width 113 height 22
click at [799, 116] on span "30" at bounding box center [803, 112] width 10 height 10
click at [746, 153] on div "windfarm: Renaico_II T75 INSPECTION: 2025-07-09-1 MISSION: 2025-07-09-3 WAYPOIN…" at bounding box center [784, 404] width 1568 height 735
click at [1408, 141] on span "Complete Image" at bounding box center [1402, 133] width 113 height 22
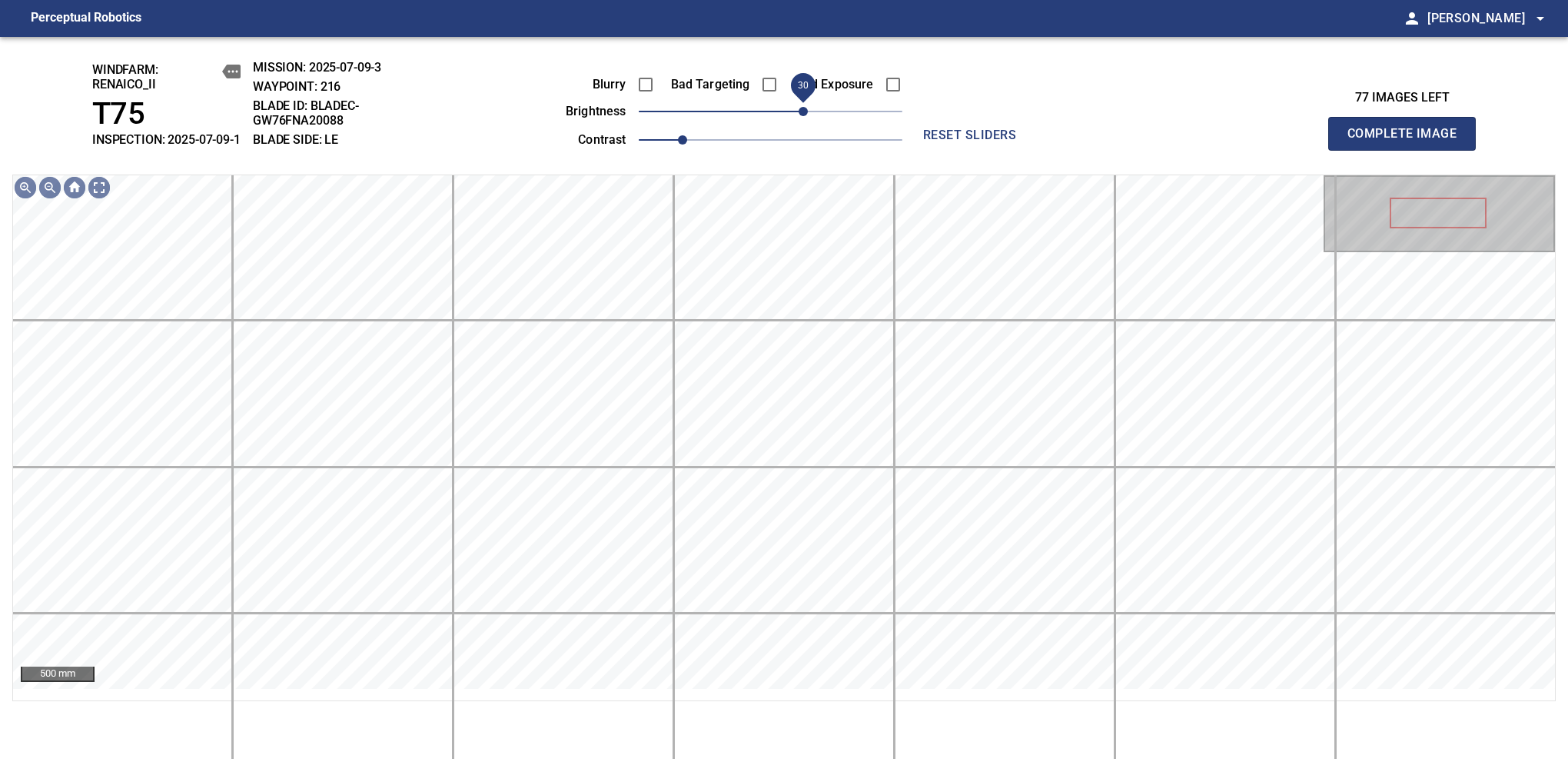
drag, startPoint x: 777, startPoint y: 135, endPoint x: 806, endPoint y: 124, distance: 31.0
click at [806, 116] on span "30" at bounding box center [803, 112] width 10 height 10
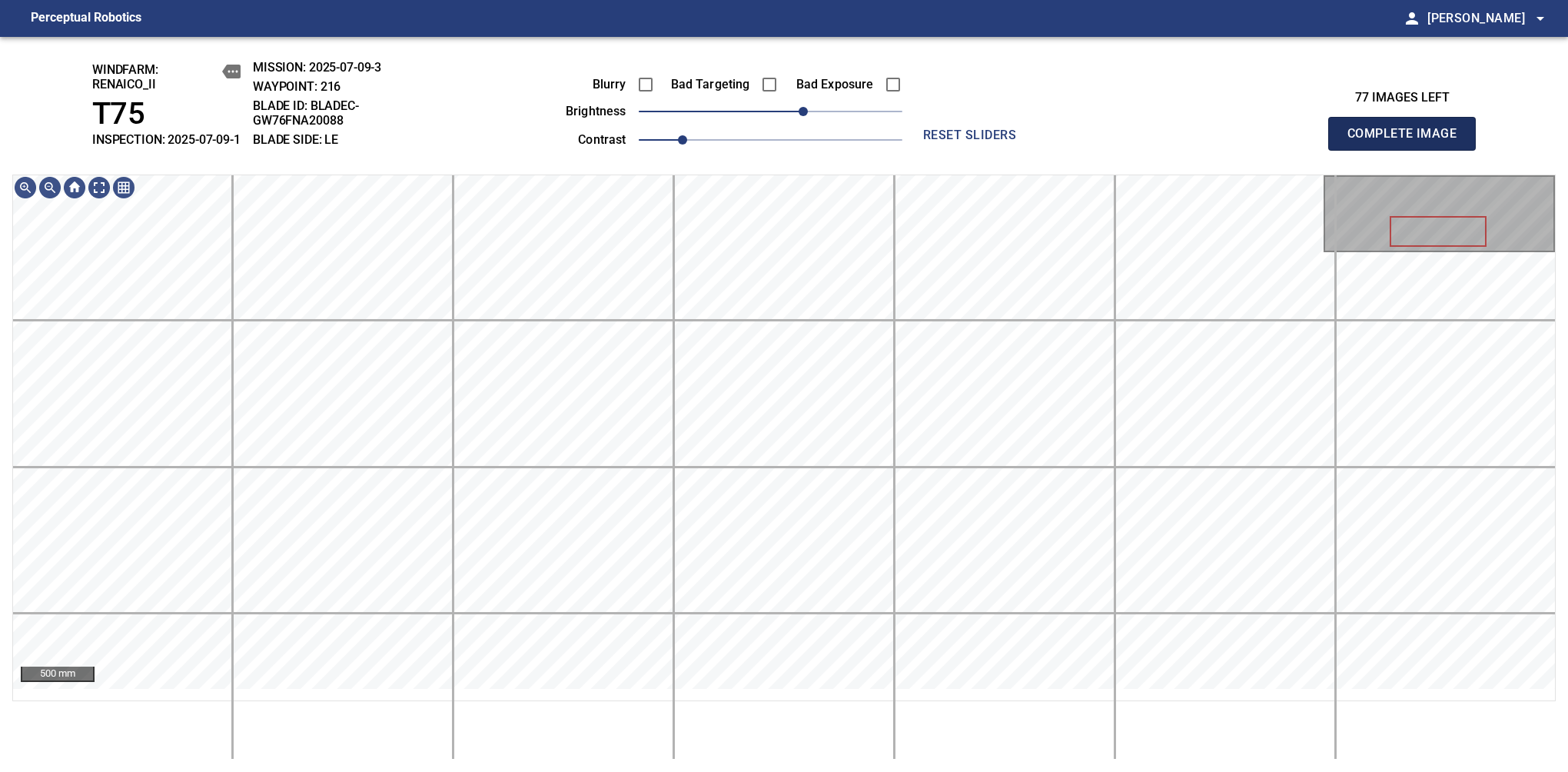
click at [1408, 141] on span "Complete Image" at bounding box center [1402, 133] width 113 height 22
drag, startPoint x: 781, startPoint y: 132, endPoint x: 806, endPoint y: 122, distance: 26.9
click at [806, 116] on span "30" at bounding box center [803, 112] width 10 height 10
click at [778, 101] on div "windfarm: Renaico_II T75 INSPECTION: 2025-07-09-1 MISSION: 2025-07-09-3 WAYPOIN…" at bounding box center [784, 404] width 1568 height 735
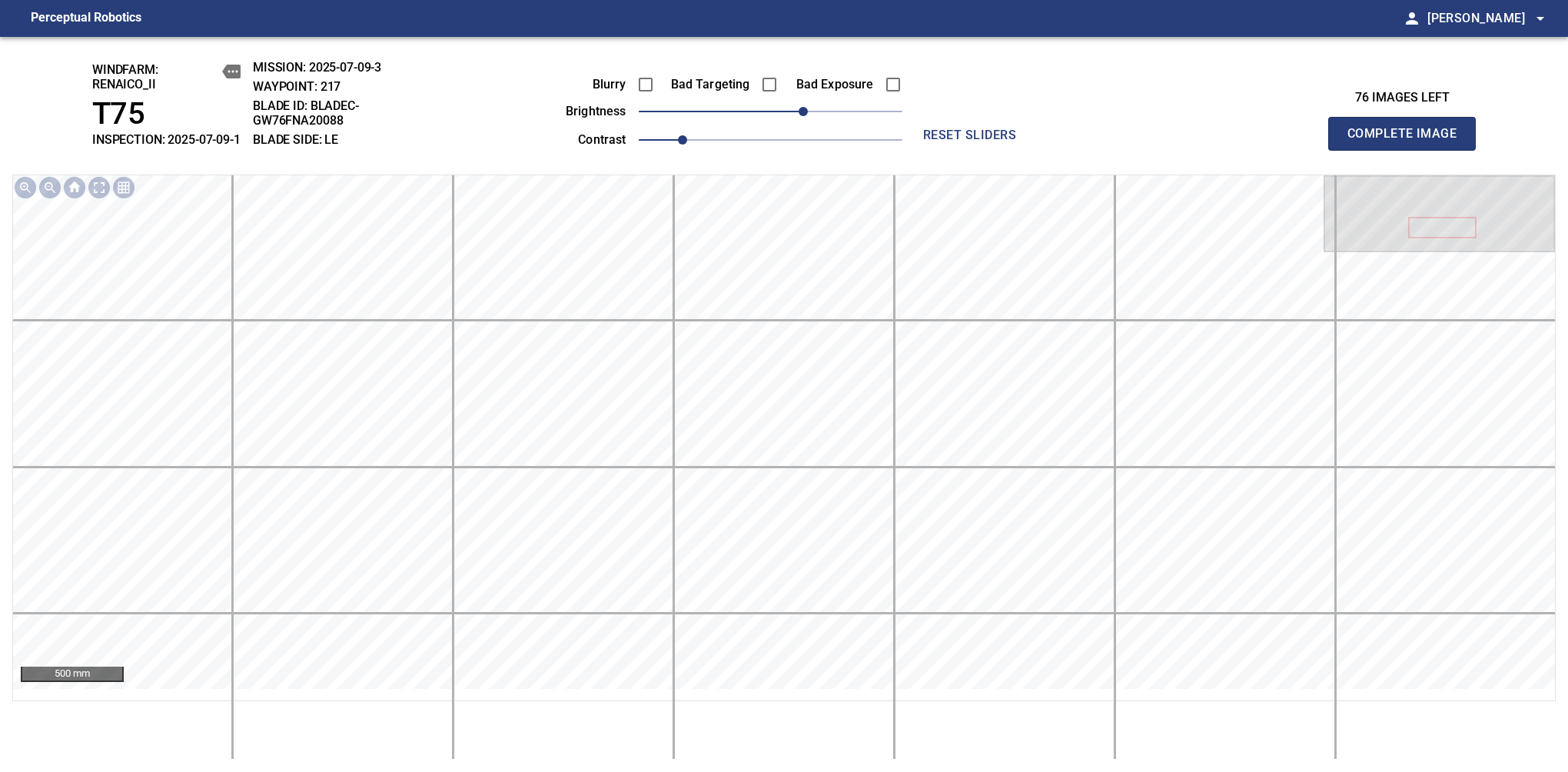
click at [1408, 141] on span "Complete Image" at bounding box center [1402, 133] width 113 height 22
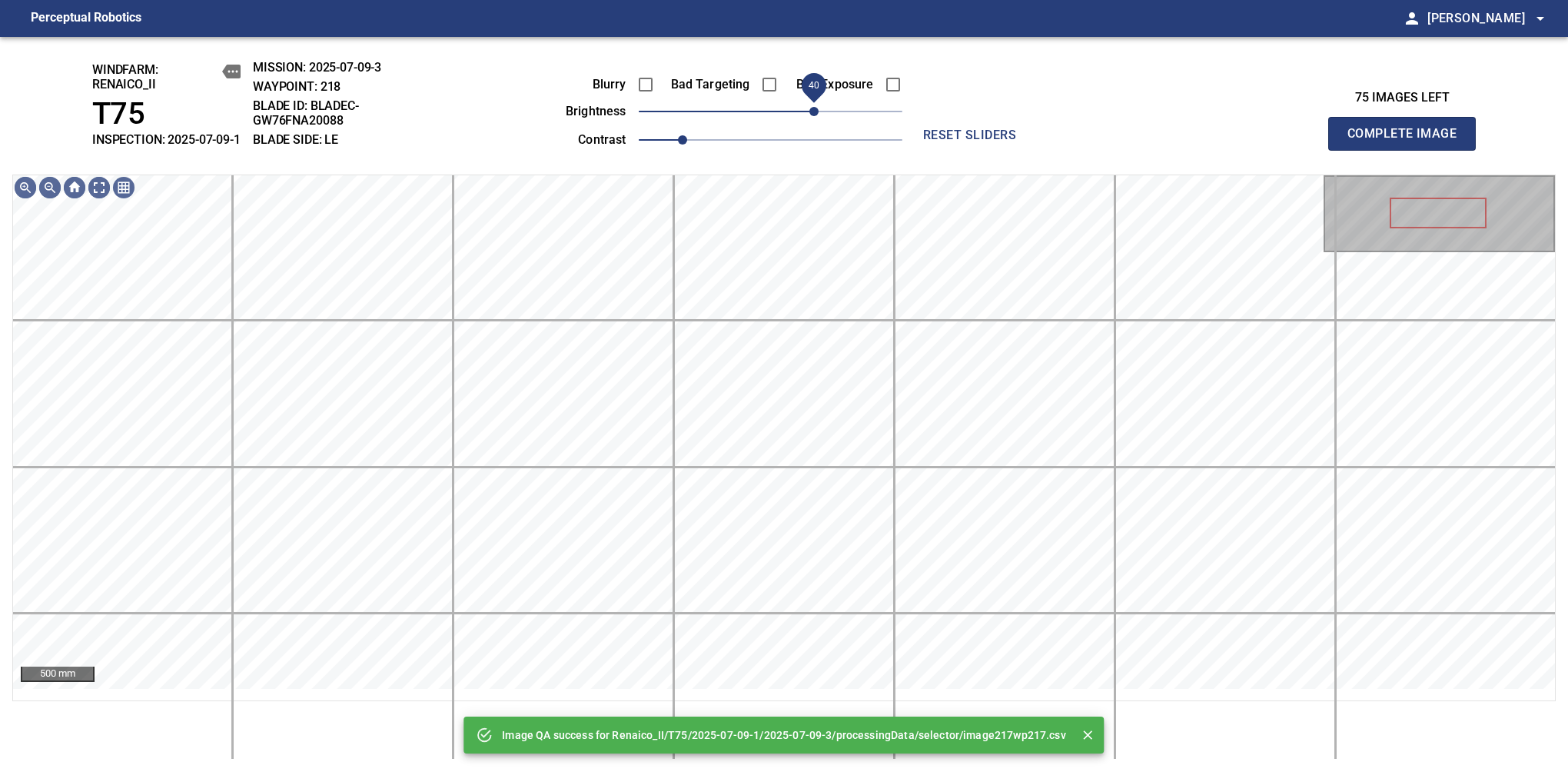
drag, startPoint x: 798, startPoint y: 130, endPoint x: 816, endPoint y: 120, distance: 20.6
click at [816, 120] on span "40" at bounding box center [770, 111] width 264 height 22
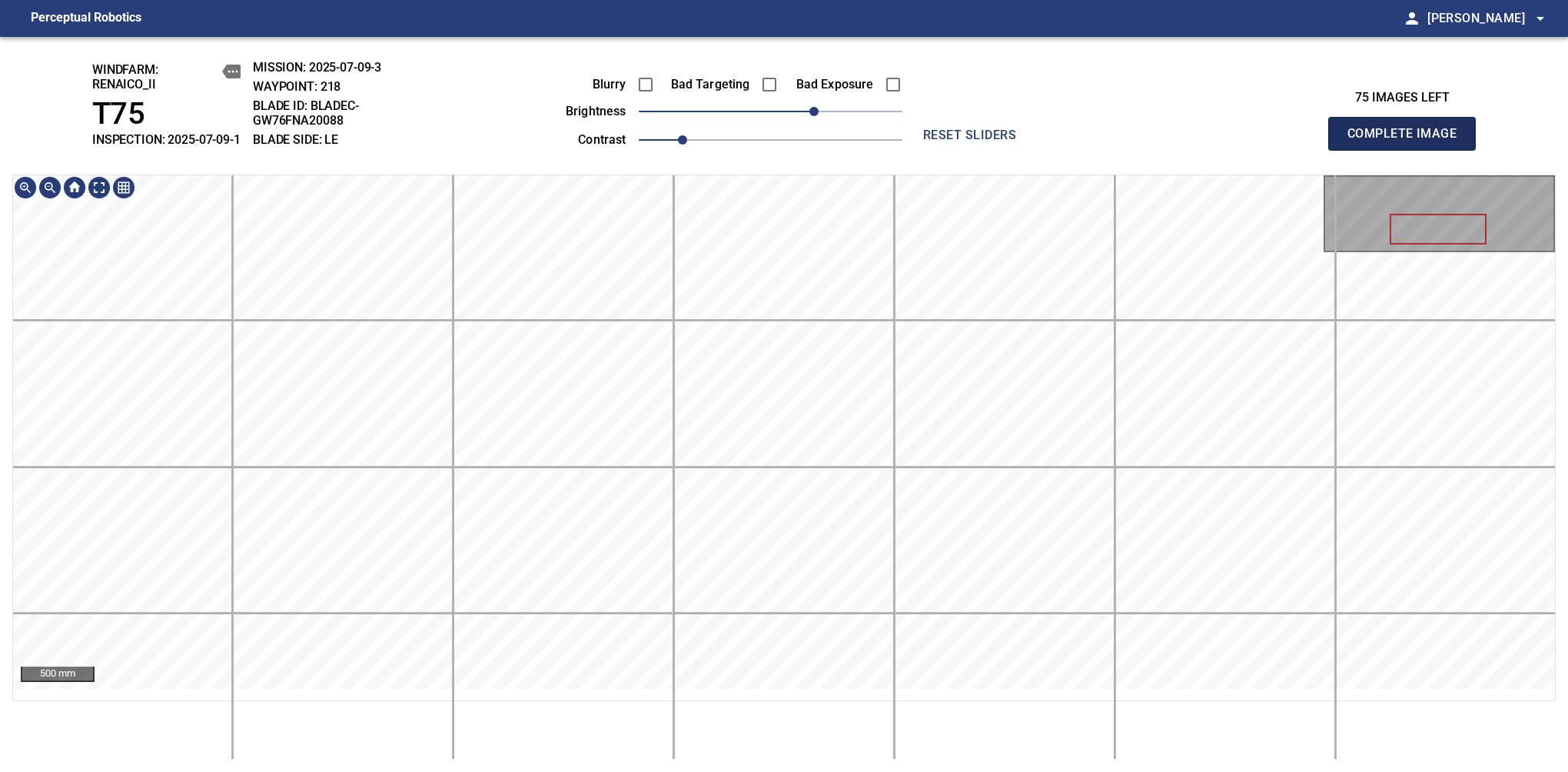
click at [1408, 141] on span "Complete Image" at bounding box center [1402, 133] width 113 height 22
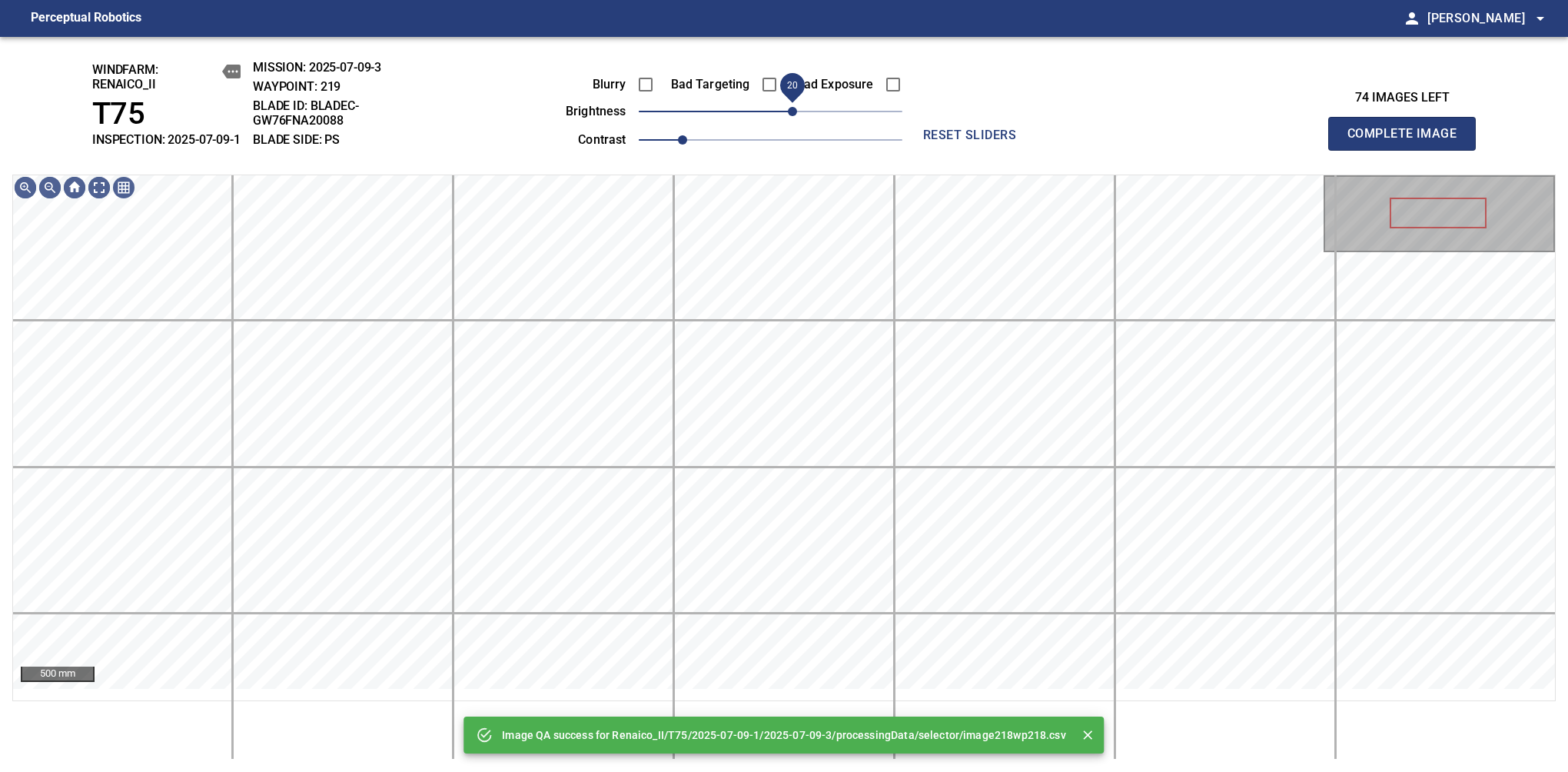
drag, startPoint x: 788, startPoint y: 124, endPoint x: 797, endPoint y: 124, distance: 9.0
click at [797, 116] on span "20" at bounding box center [793, 112] width 10 height 10
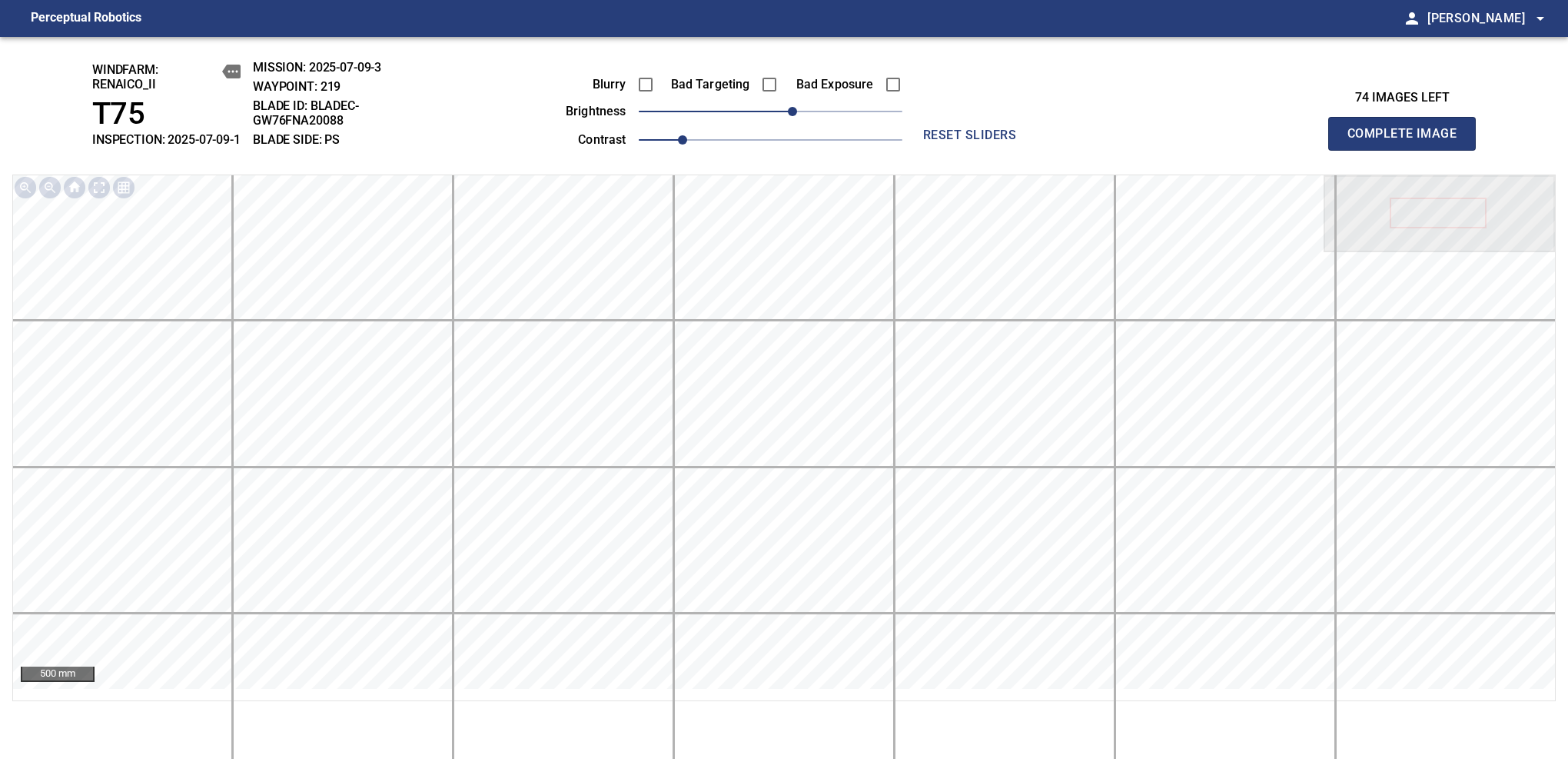
click at [1408, 141] on span "Complete Image" at bounding box center [1402, 133] width 113 height 22
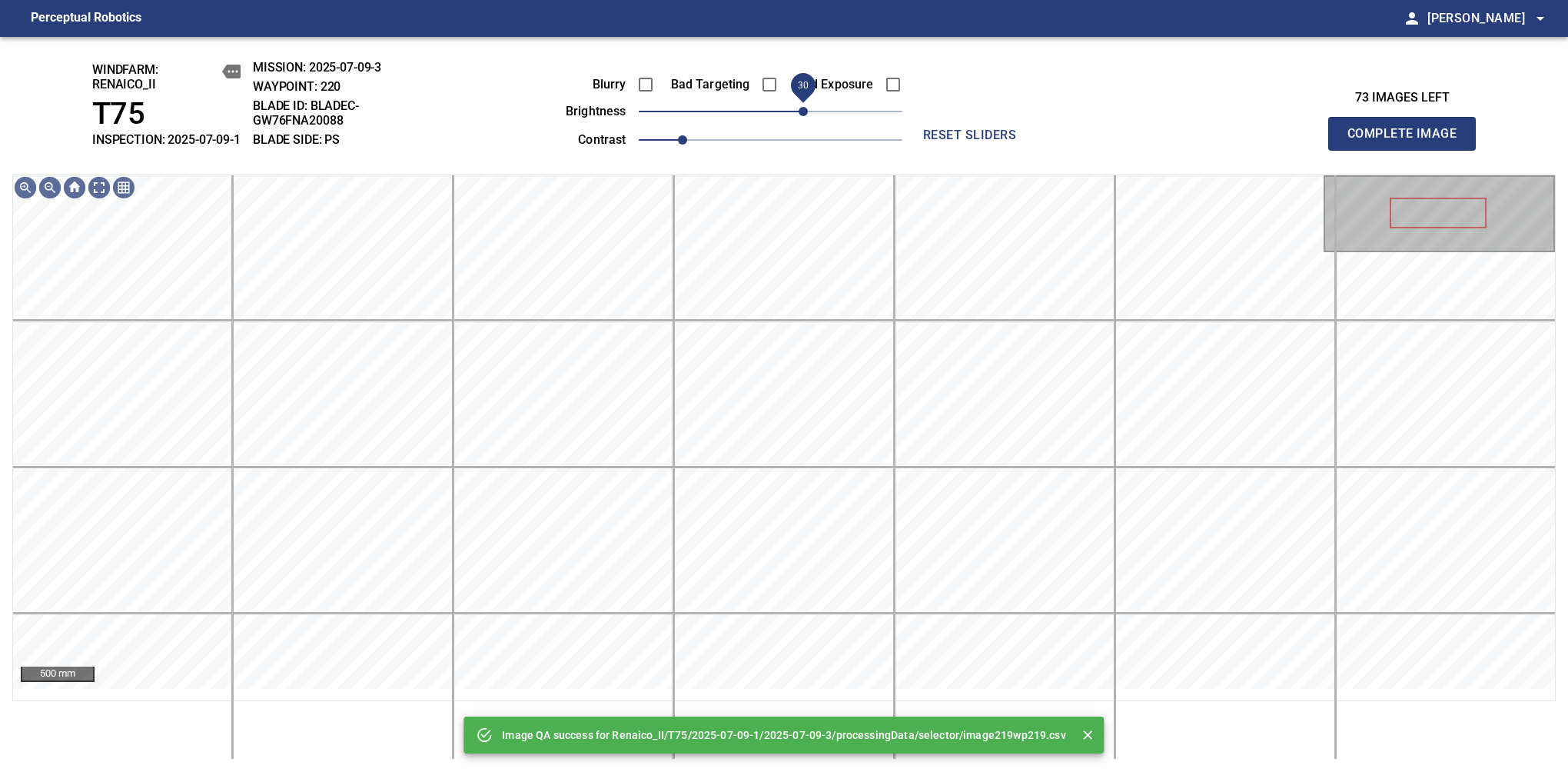
drag, startPoint x: 781, startPoint y: 124, endPoint x: 808, endPoint y: 129, distance: 27.5
click at [808, 116] on span "30" at bounding box center [803, 112] width 10 height 10
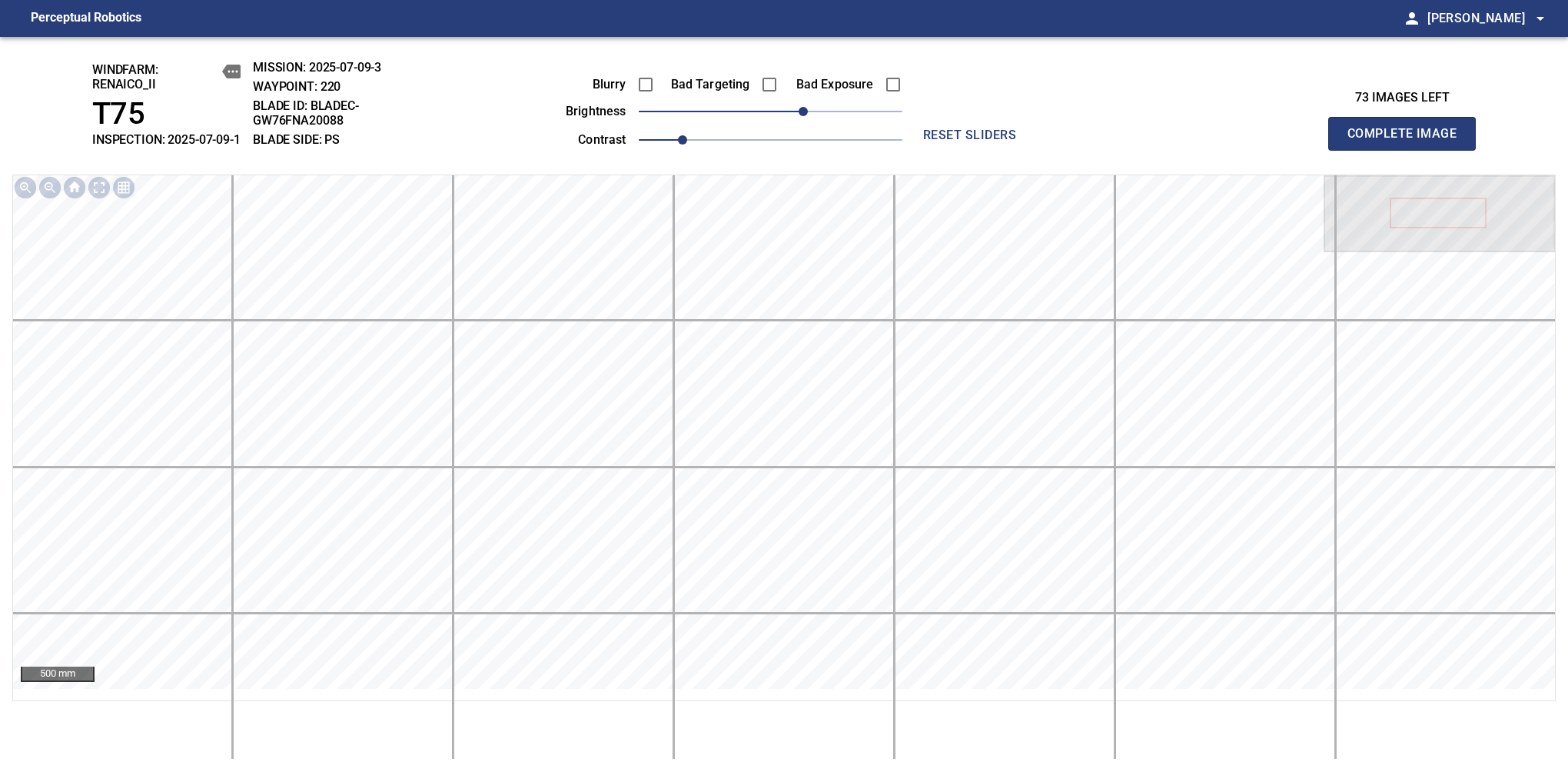
click at [1408, 141] on span "Complete Image" at bounding box center [1402, 133] width 113 height 22
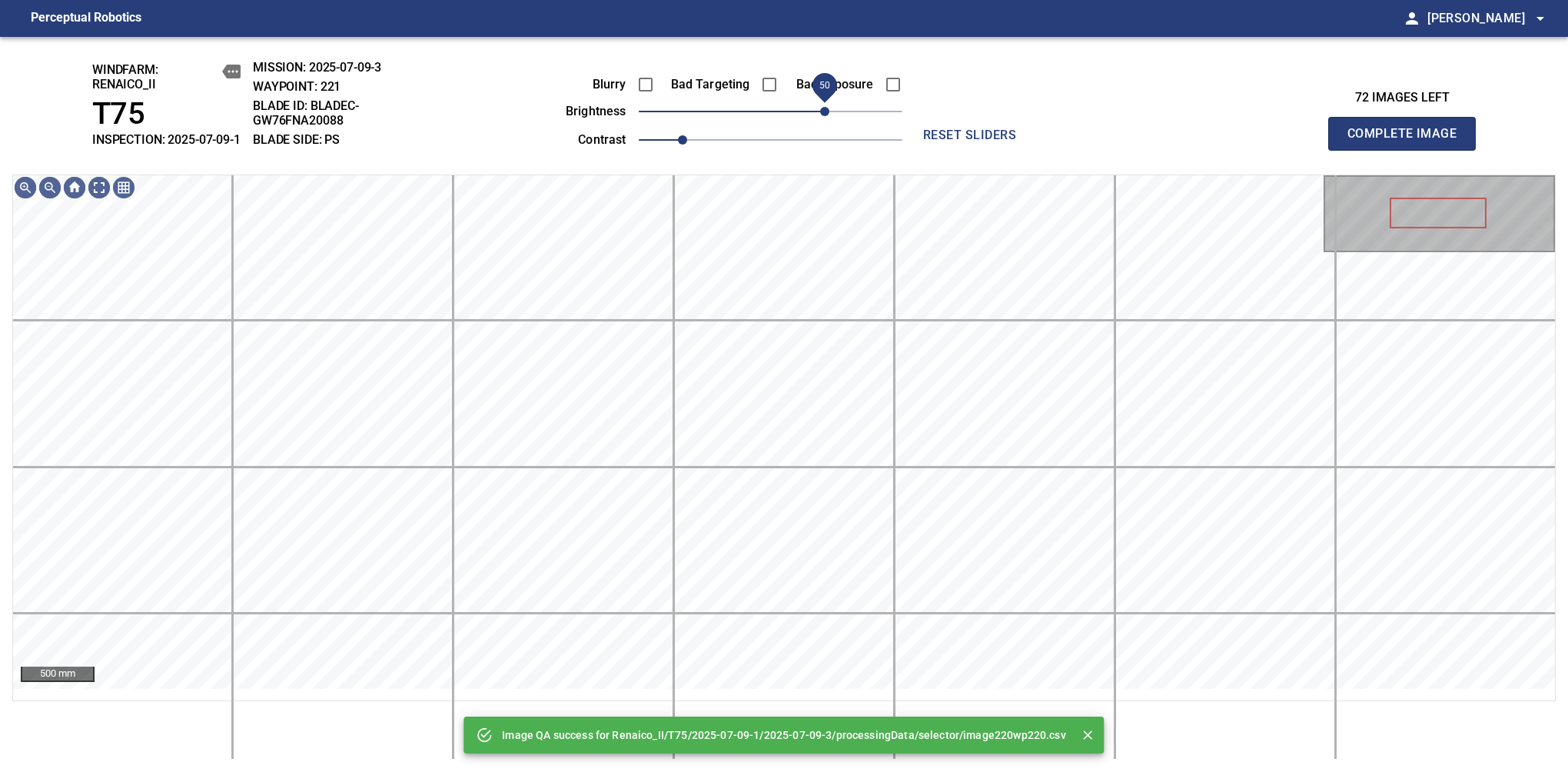
click at [821, 122] on span "50" at bounding box center [770, 111] width 264 height 22
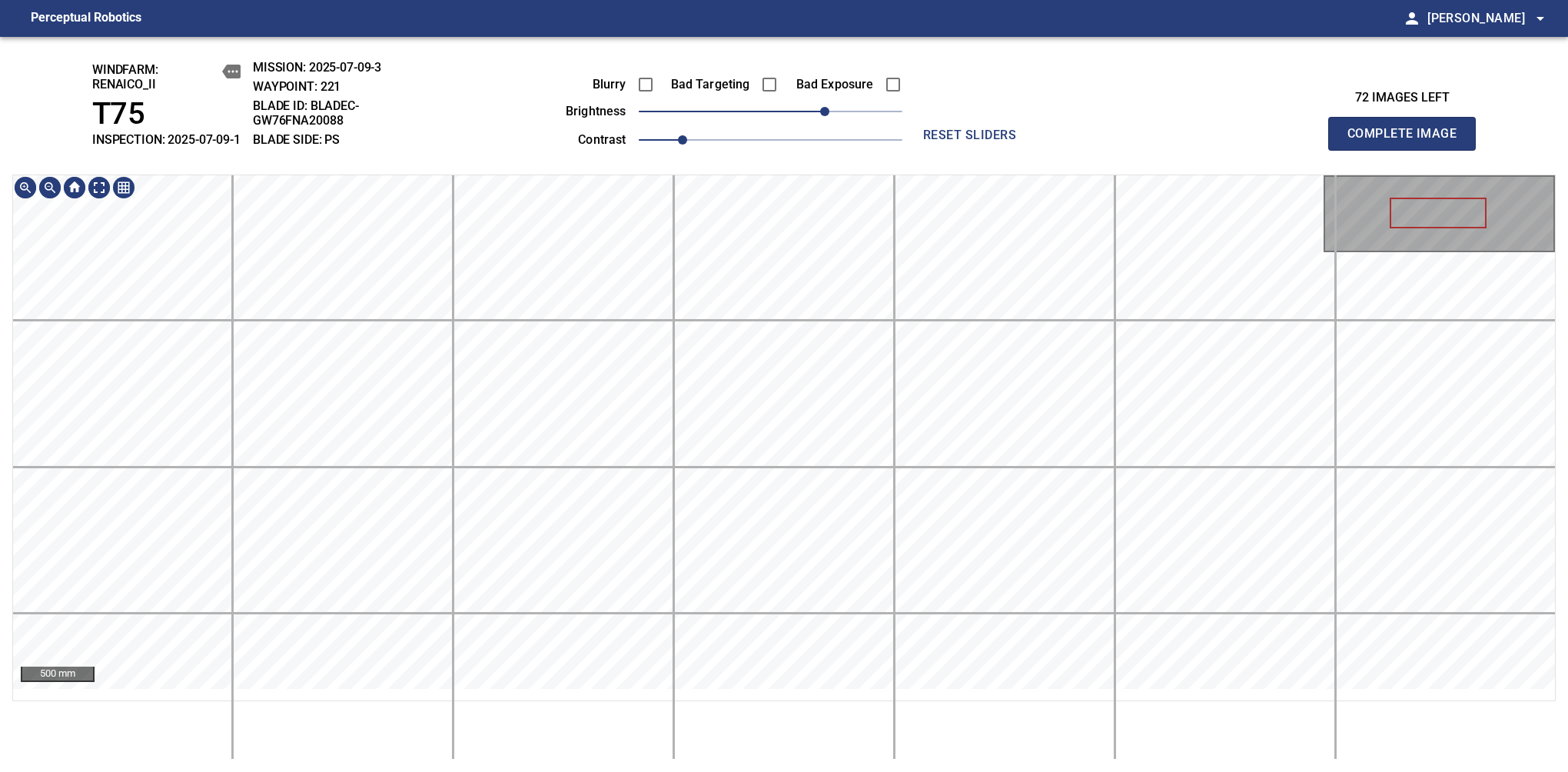
click at [833, 181] on div "windfarm: Renaico_II T75 INSPECTION: 2025-07-09-1 MISSION: 2025-07-09-3 WAYPOIN…" at bounding box center [784, 404] width 1568 height 735
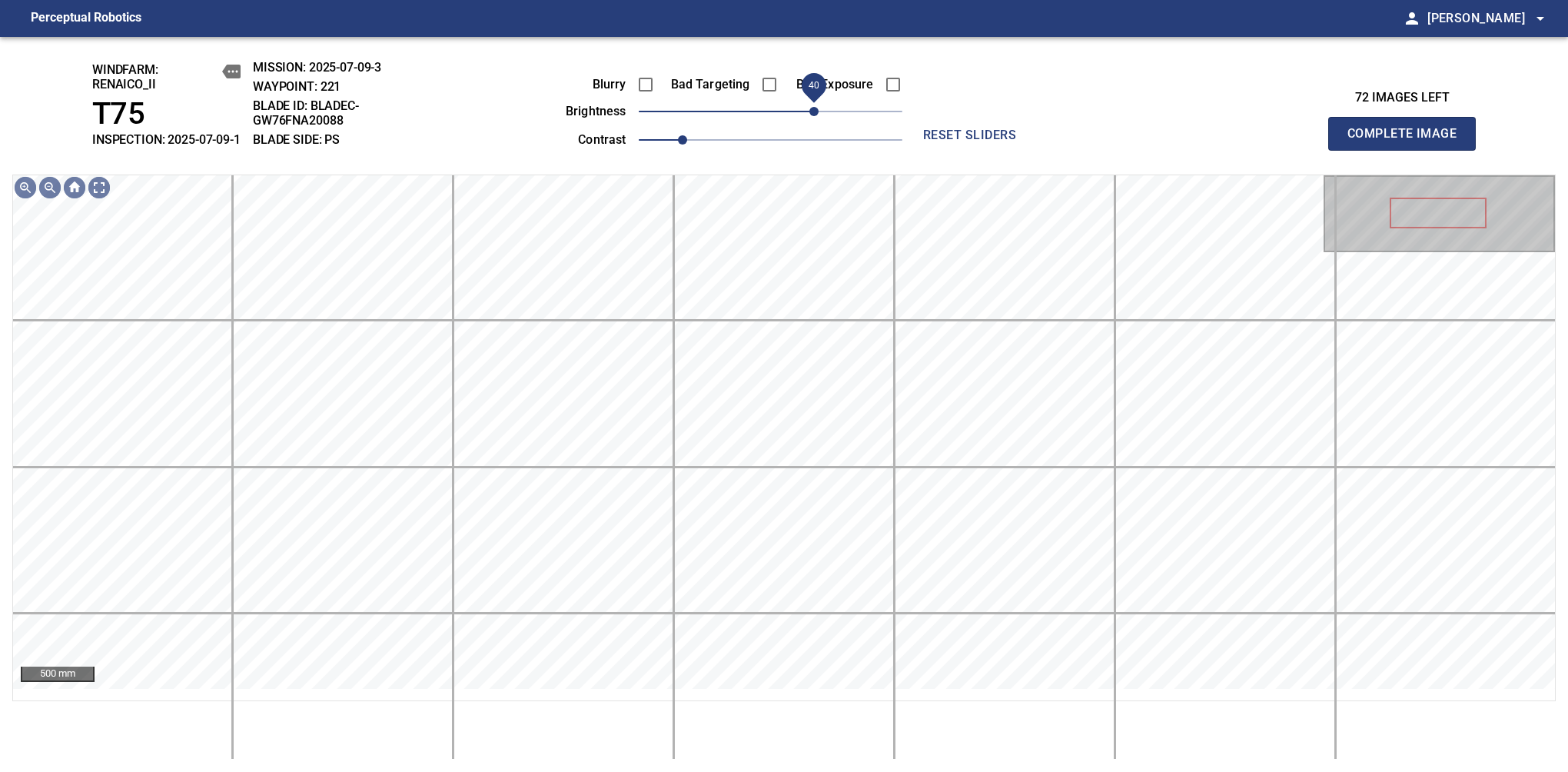
click at [818, 116] on span "40" at bounding box center [814, 112] width 10 height 10
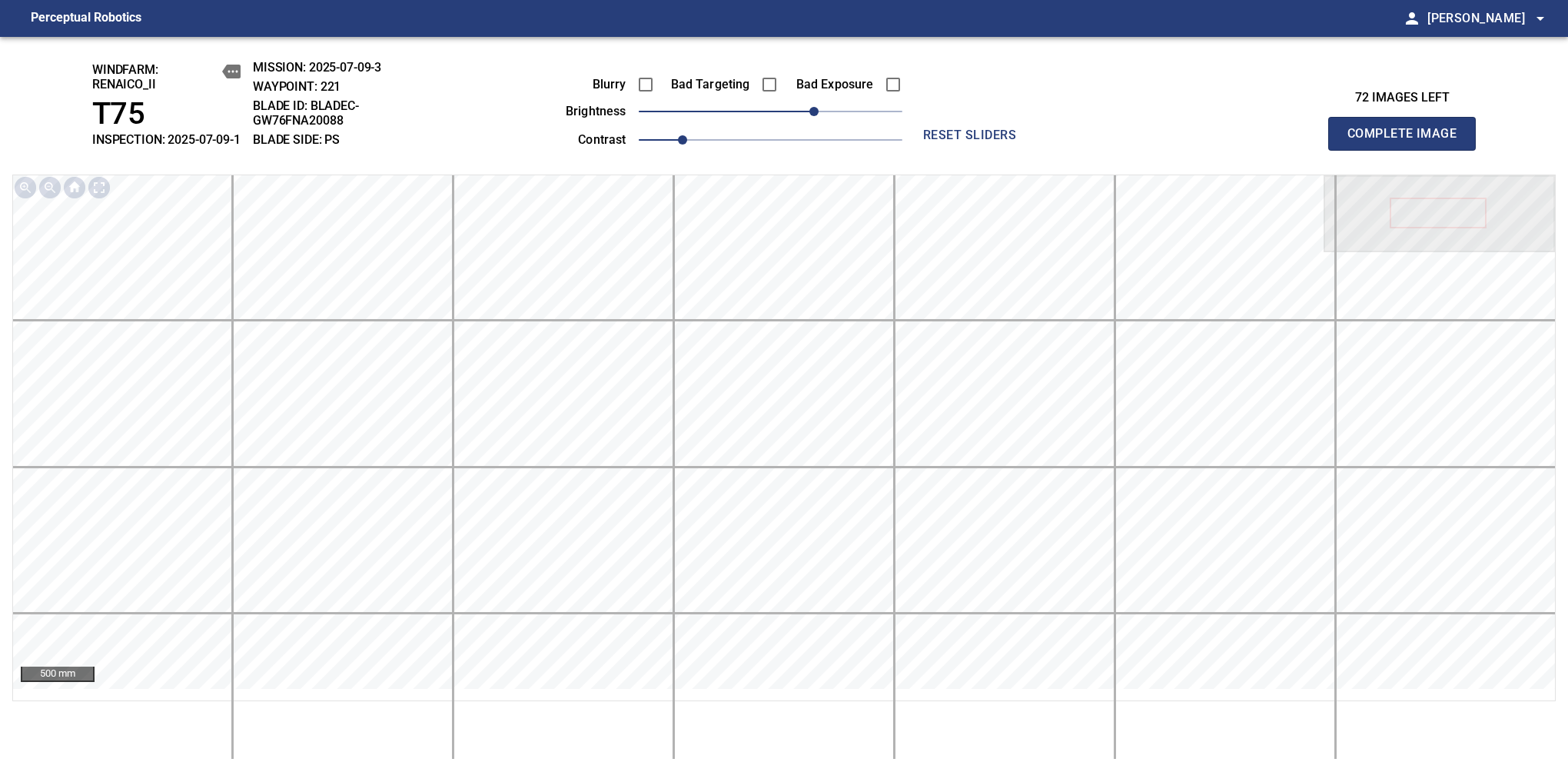
click at [1408, 141] on span "Complete Image" at bounding box center [1402, 133] width 113 height 22
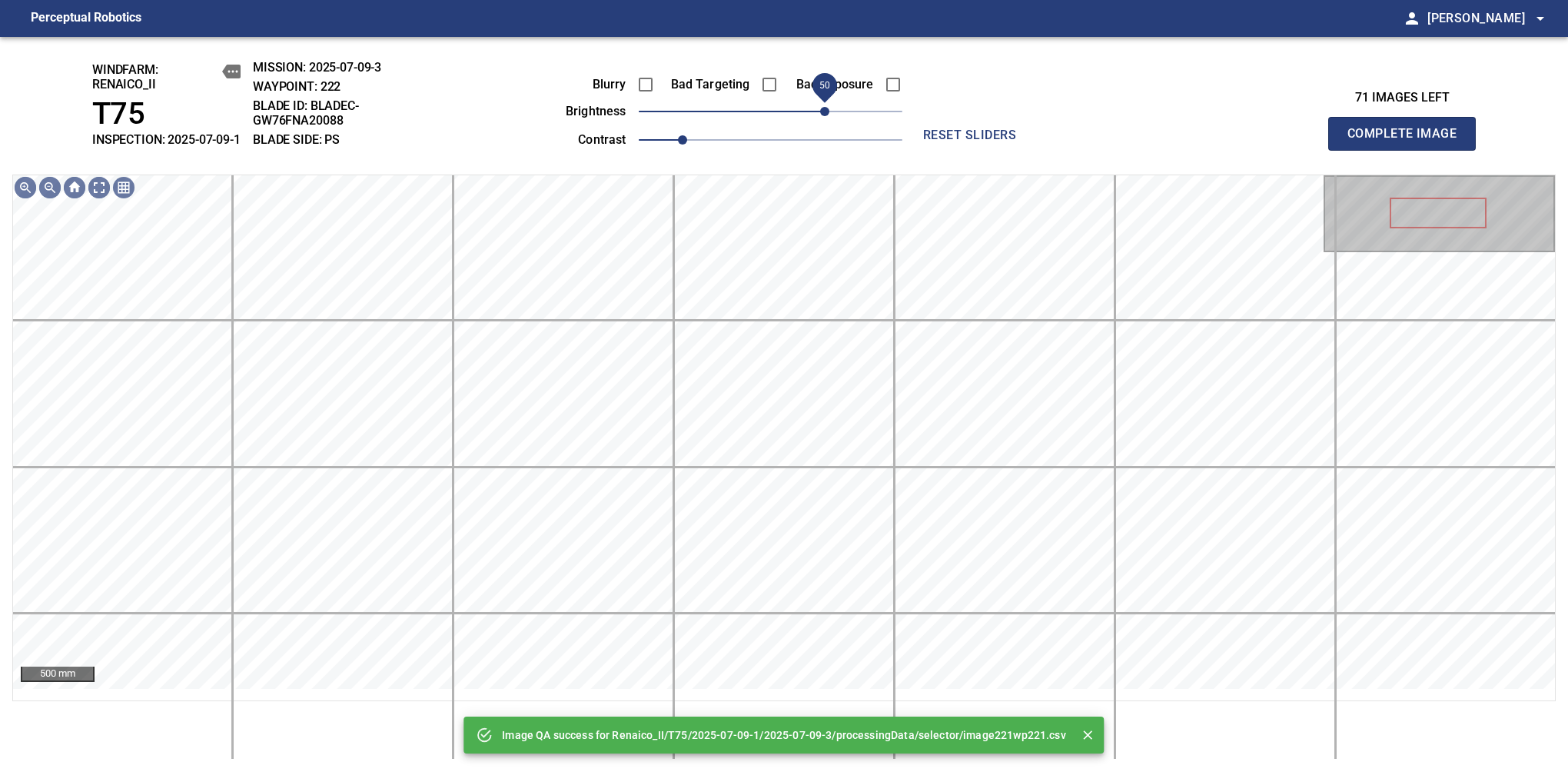
drag, startPoint x: 814, startPoint y: 121, endPoint x: 824, endPoint y: 118, distance: 10.4
click at [824, 118] on span "50" at bounding box center [770, 111] width 264 height 22
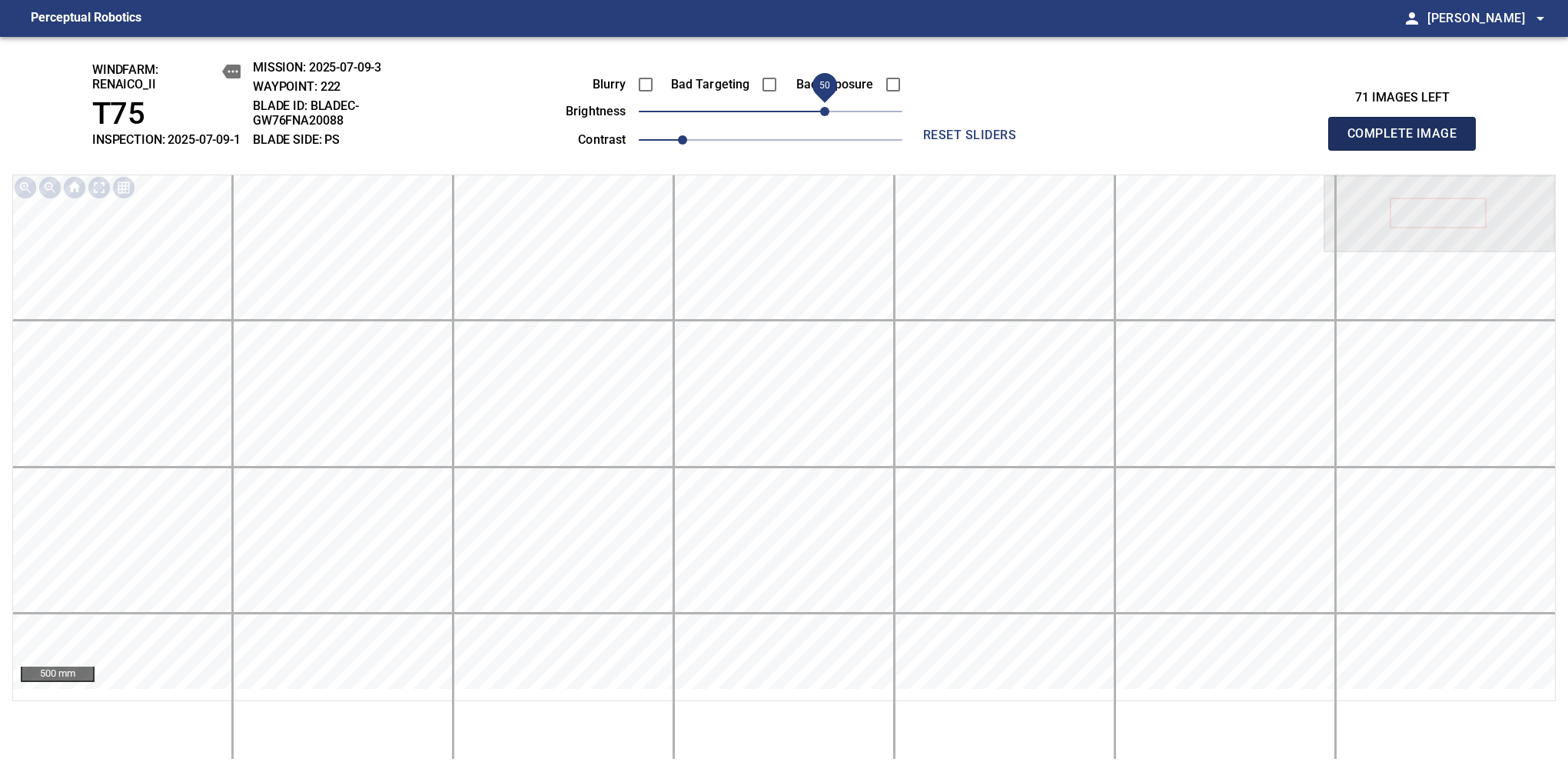
click at [1408, 141] on span "Complete Image" at bounding box center [1402, 133] width 113 height 22
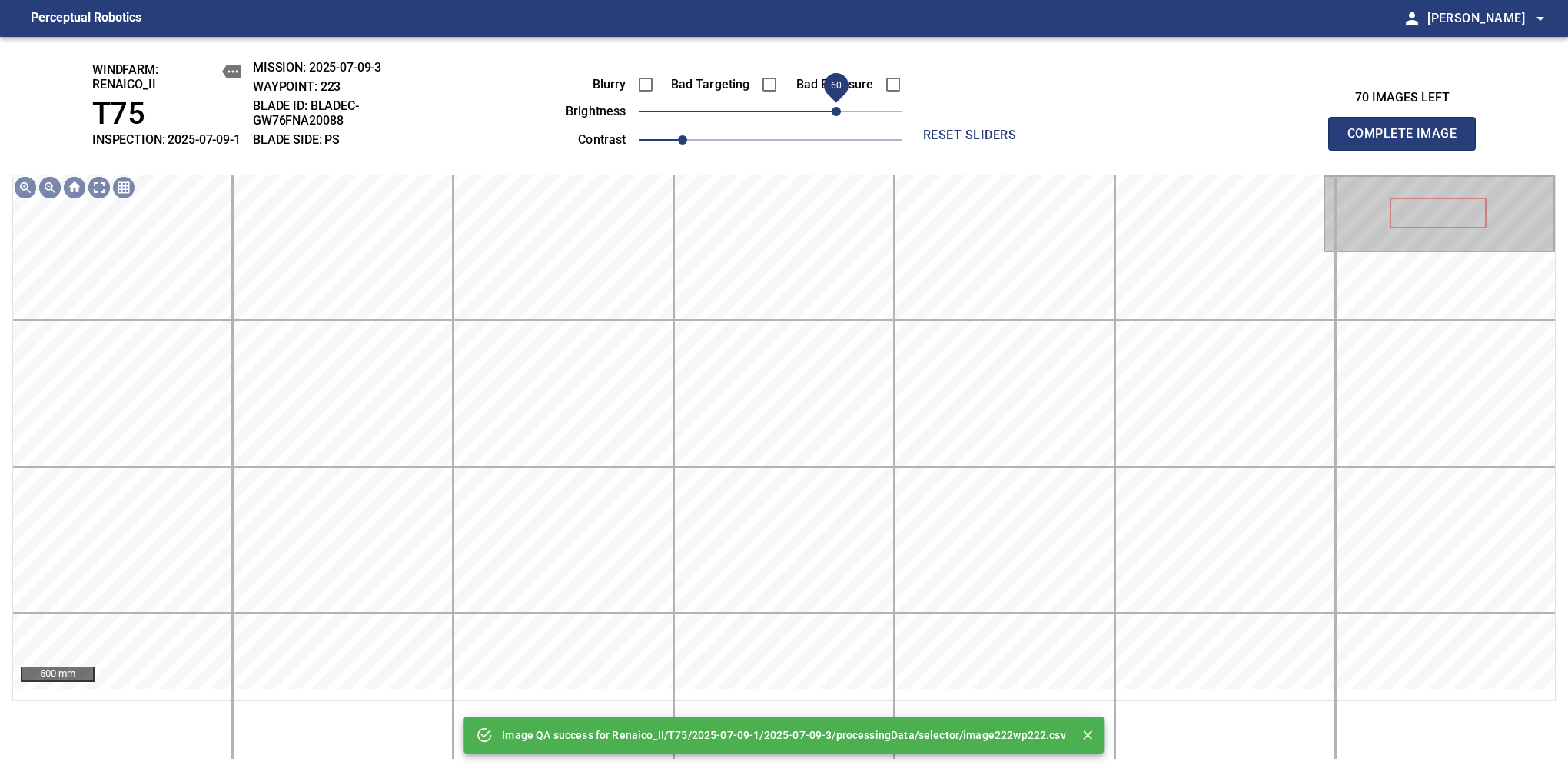
drag, startPoint x: 824, startPoint y: 121, endPoint x: 835, endPoint y: 118, distance: 11.4
click at [835, 118] on span "60" at bounding box center [770, 111] width 264 height 22
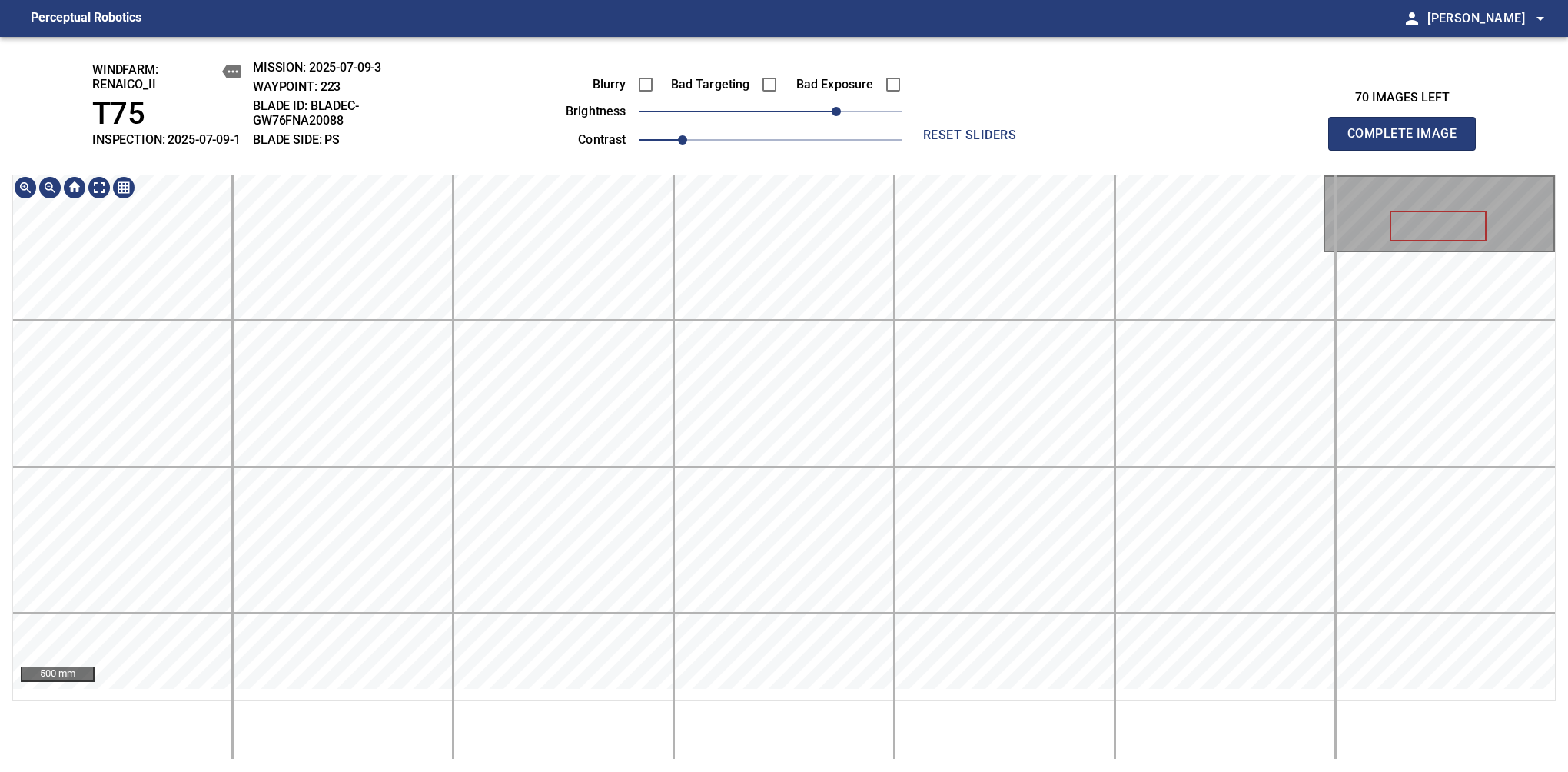
click at [1408, 141] on span "Complete Image" at bounding box center [1402, 133] width 113 height 22
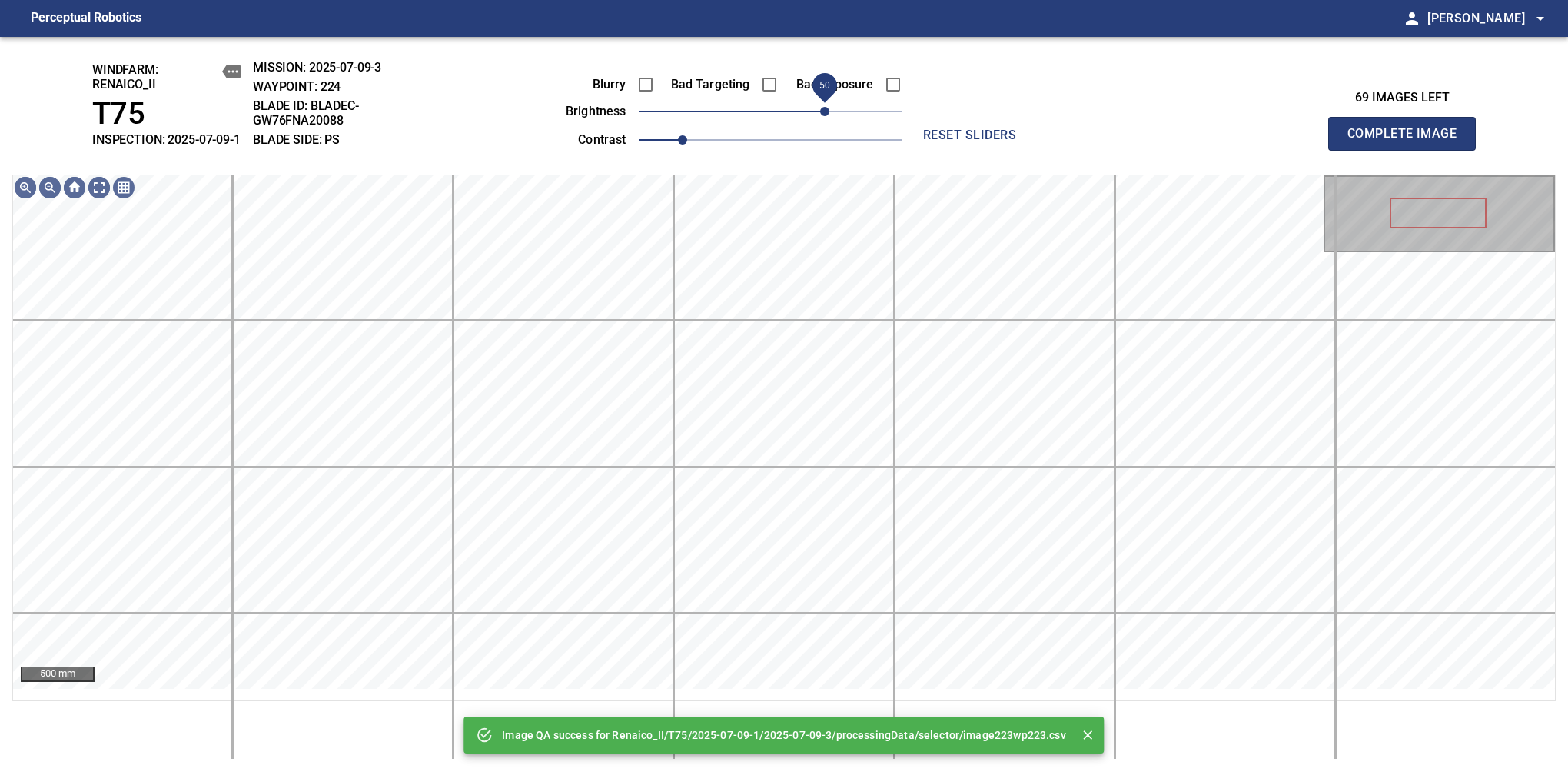
drag, startPoint x: 829, startPoint y: 129, endPoint x: 826, endPoint y: 121, distance: 8.5
click at [826, 121] on span "50" at bounding box center [770, 111] width 264 height 22
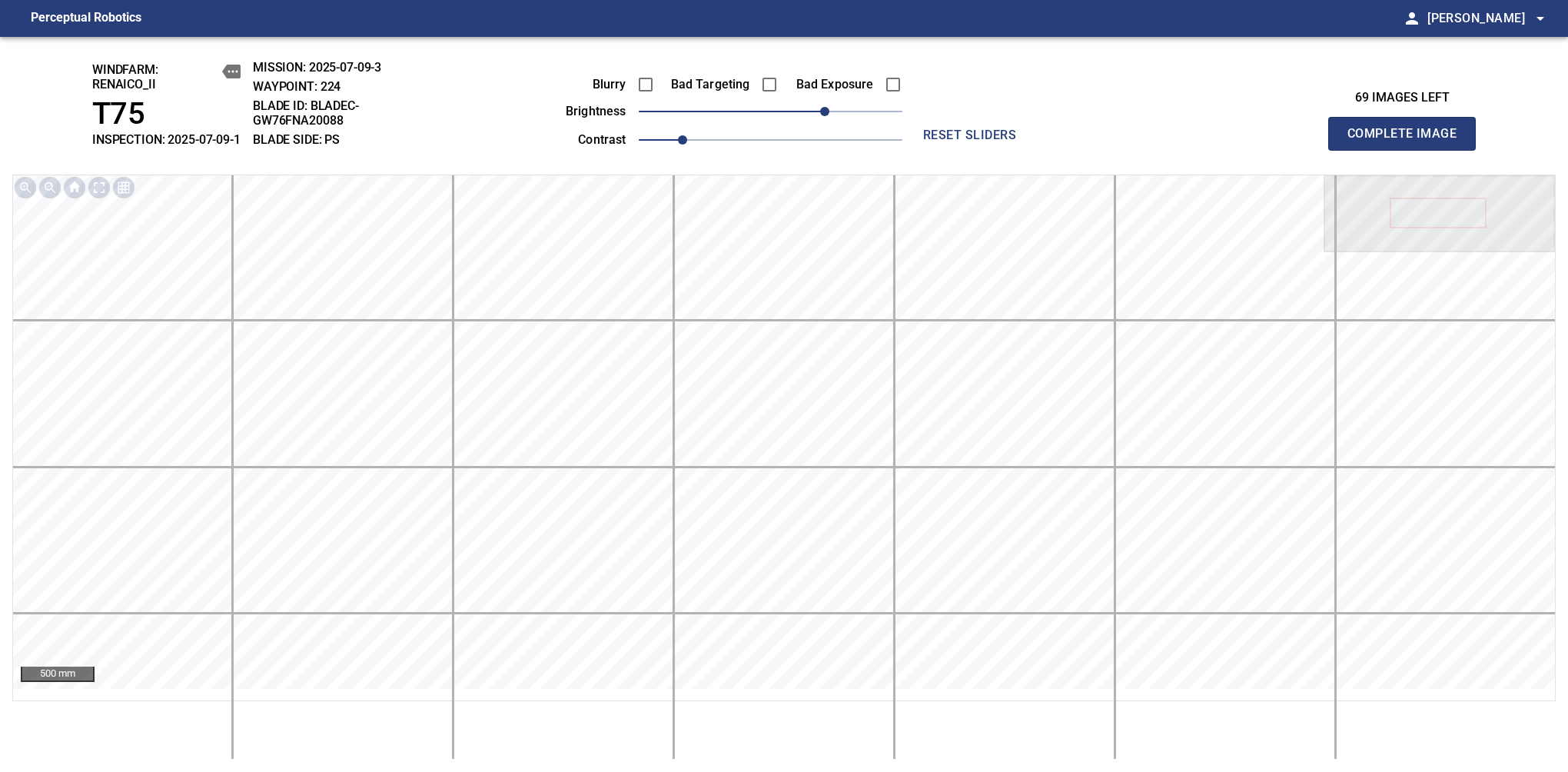
click at [1408, 141] on span "Complete Image" at bounding box center [1402, 133] width 113 height 22
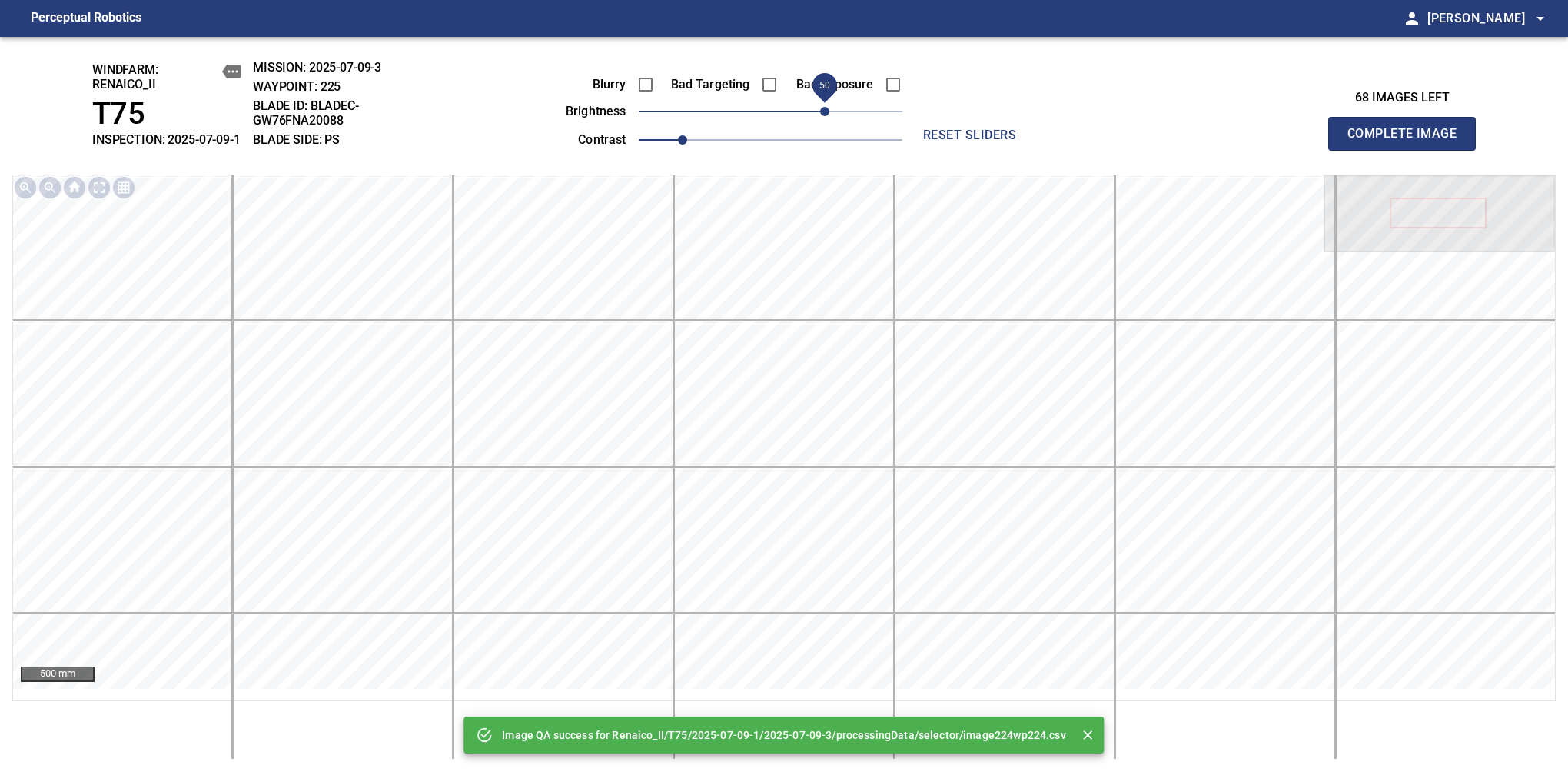
click at [823, 122] on span "50" at bounding box center [770, 111] width 264 height 22
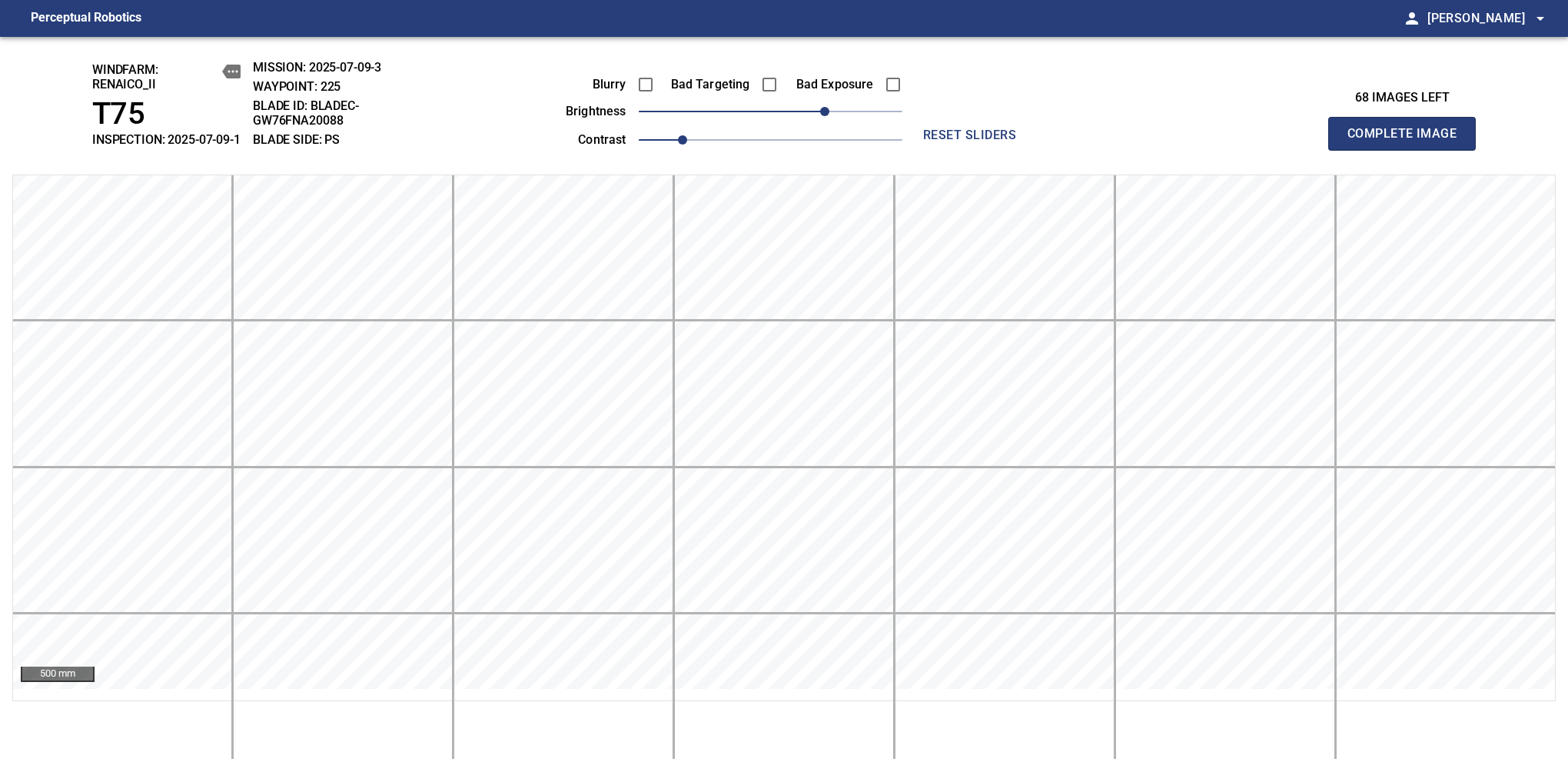
click at [1408, 141] on span "Complete Image" at bounding box center [1402, 133] width 113 height 22
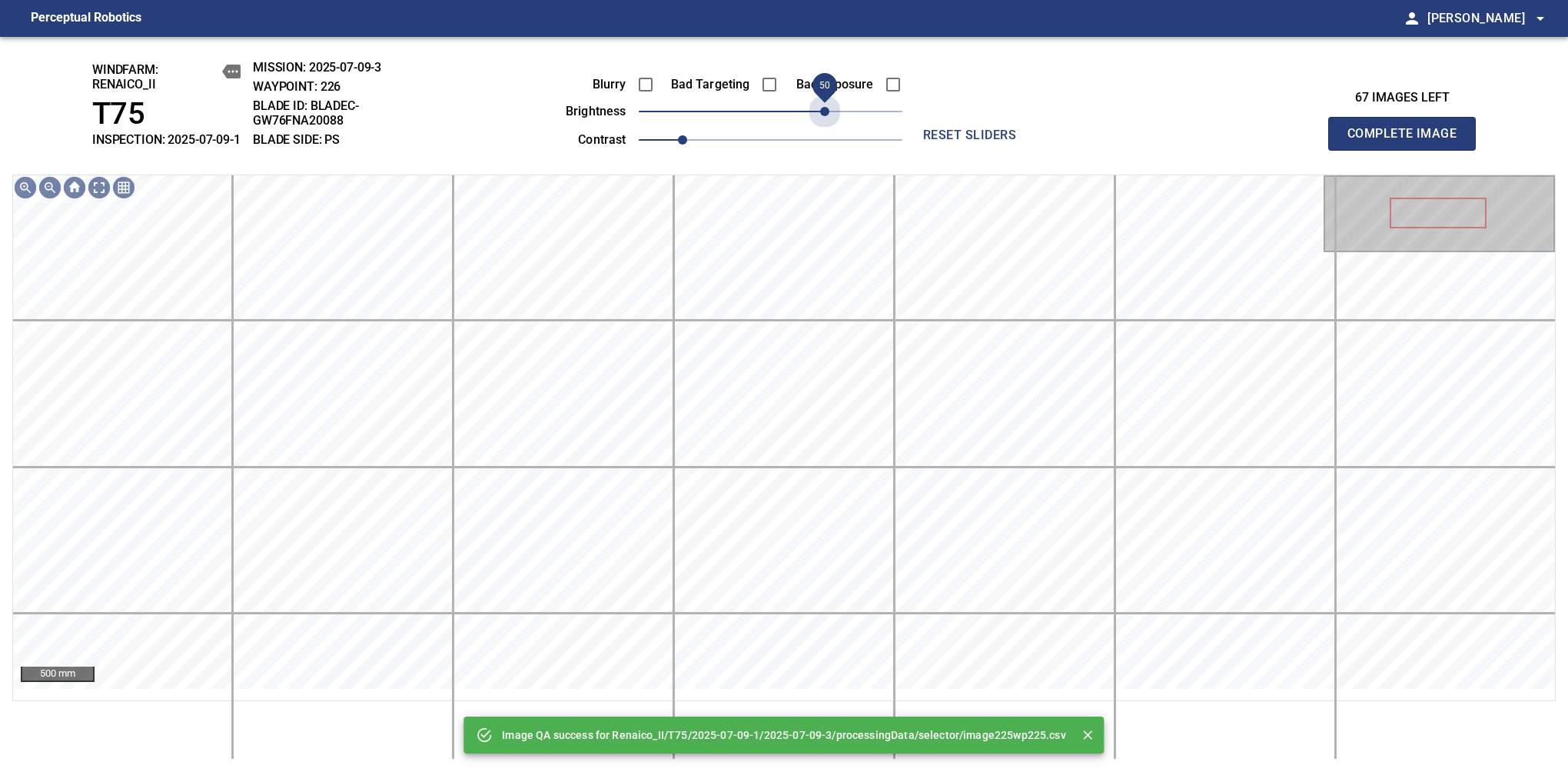
click at [823, 122] on span "50" at bounding box center [770, 111] width 264 height 22
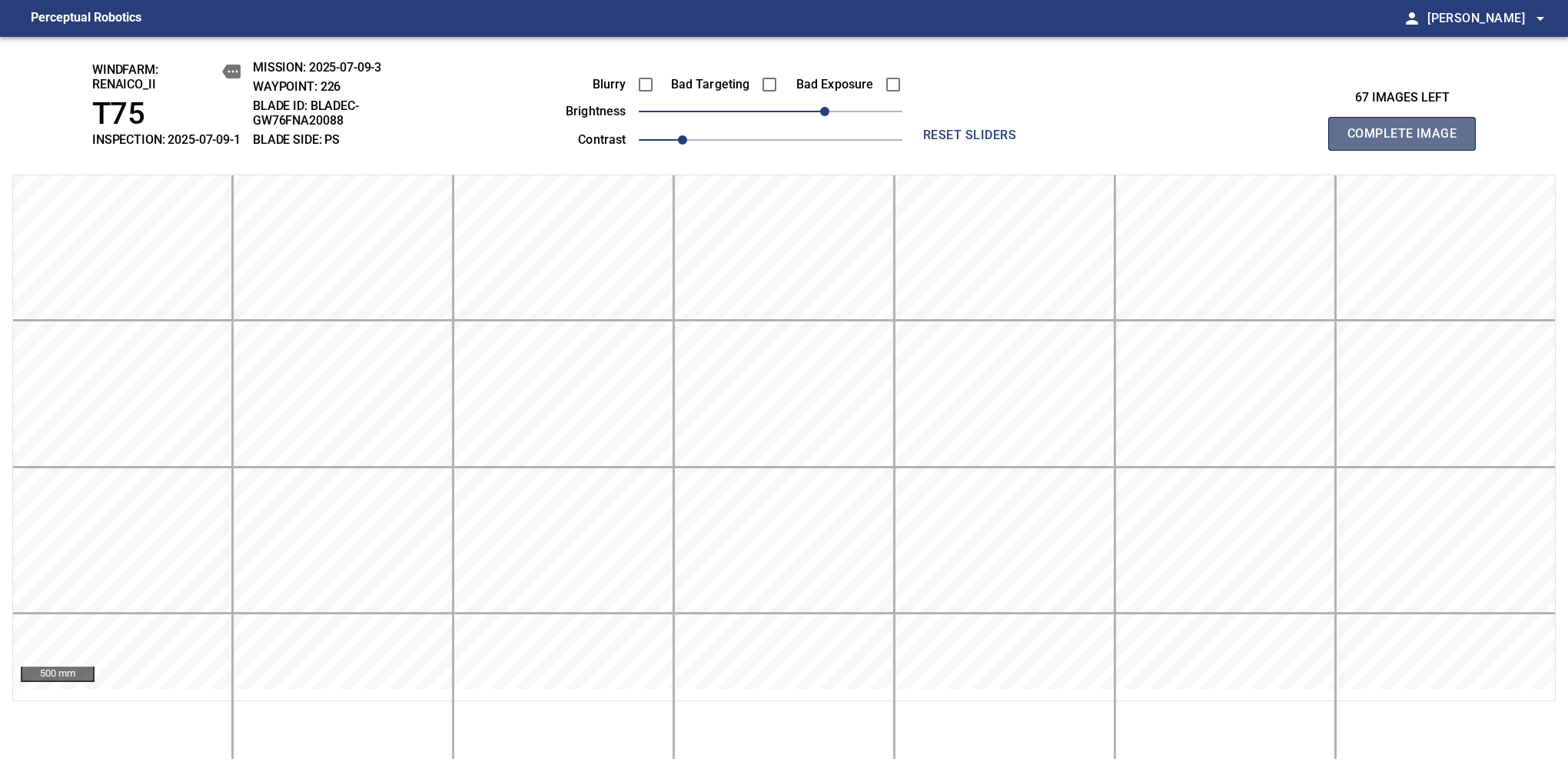
click at [1408, 141] on span "Complete Image" at bounding box center [1402, 133] width 113 height 22
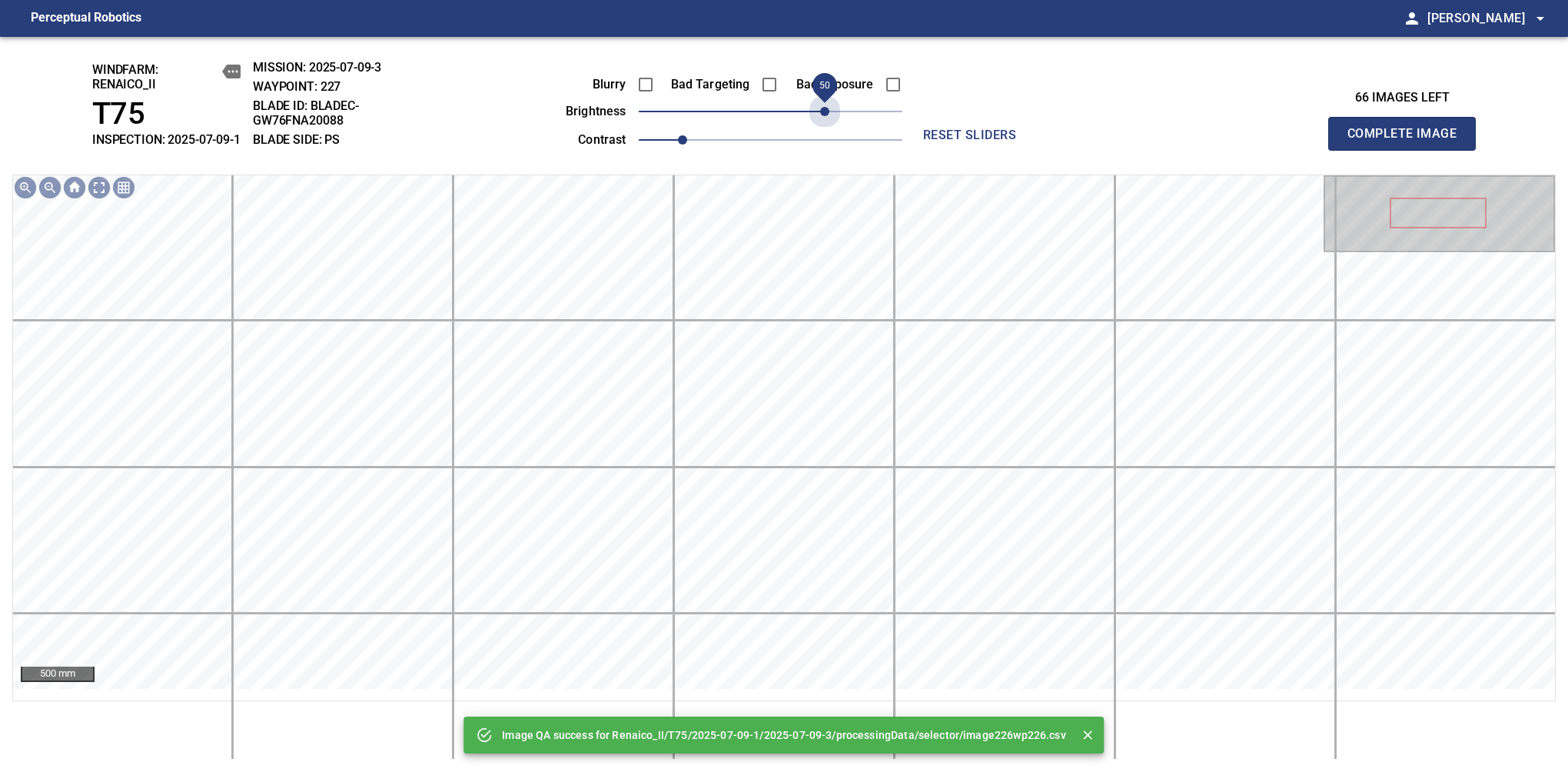
click at [826, 122] on span "50" at bounding box center [770, 111] width 264 height 22
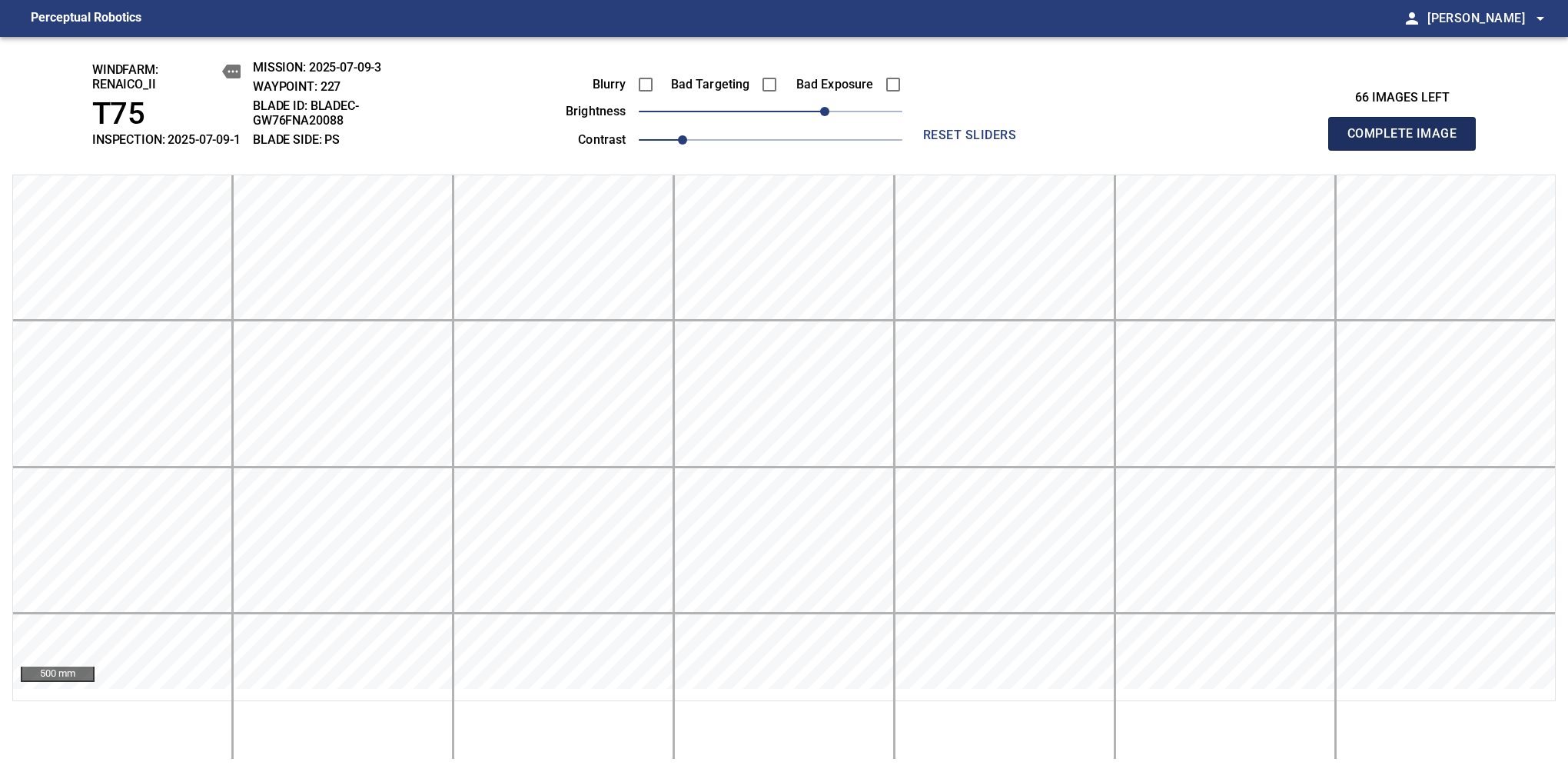
click at [1408, 141] on span "Complete Image" at bounding box center [1402, 133] width 113 height 22
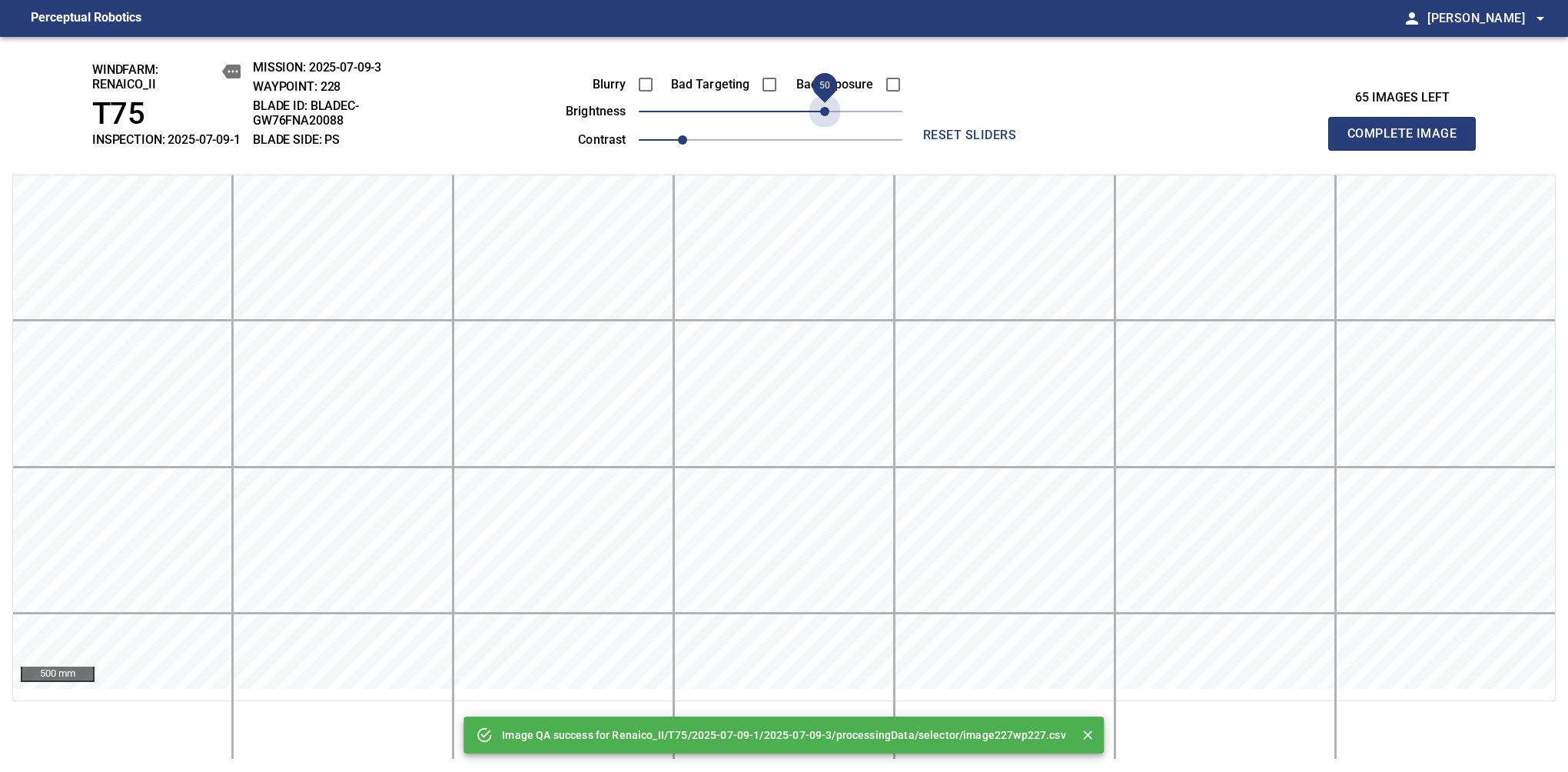
click at [826, 122] on span "50" at bounding box center [770, 111] width 264 height 22
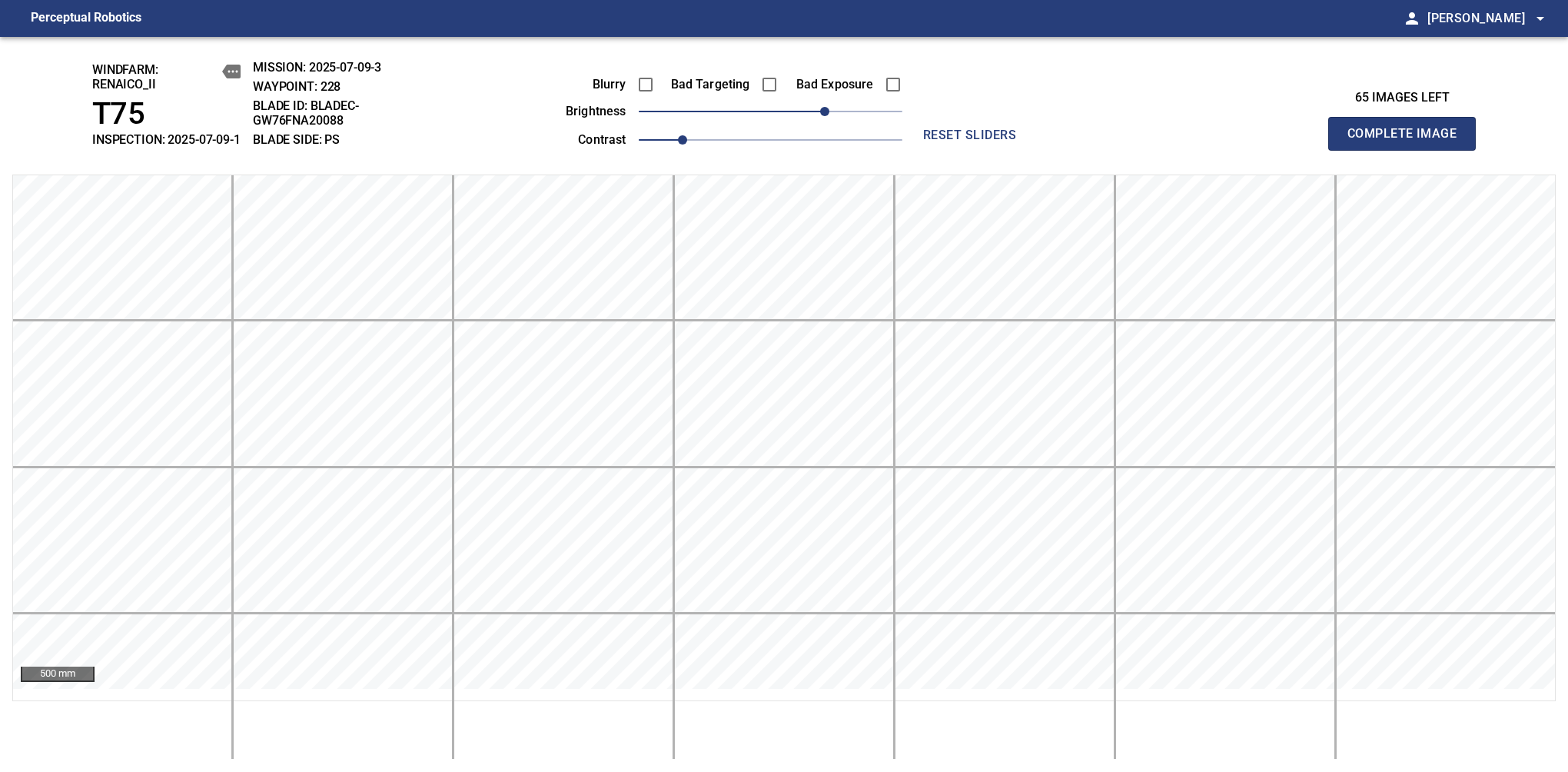
click at [1408, 141] on span "Complete Image" at bounding box center [1402, 133] width 113 height 22
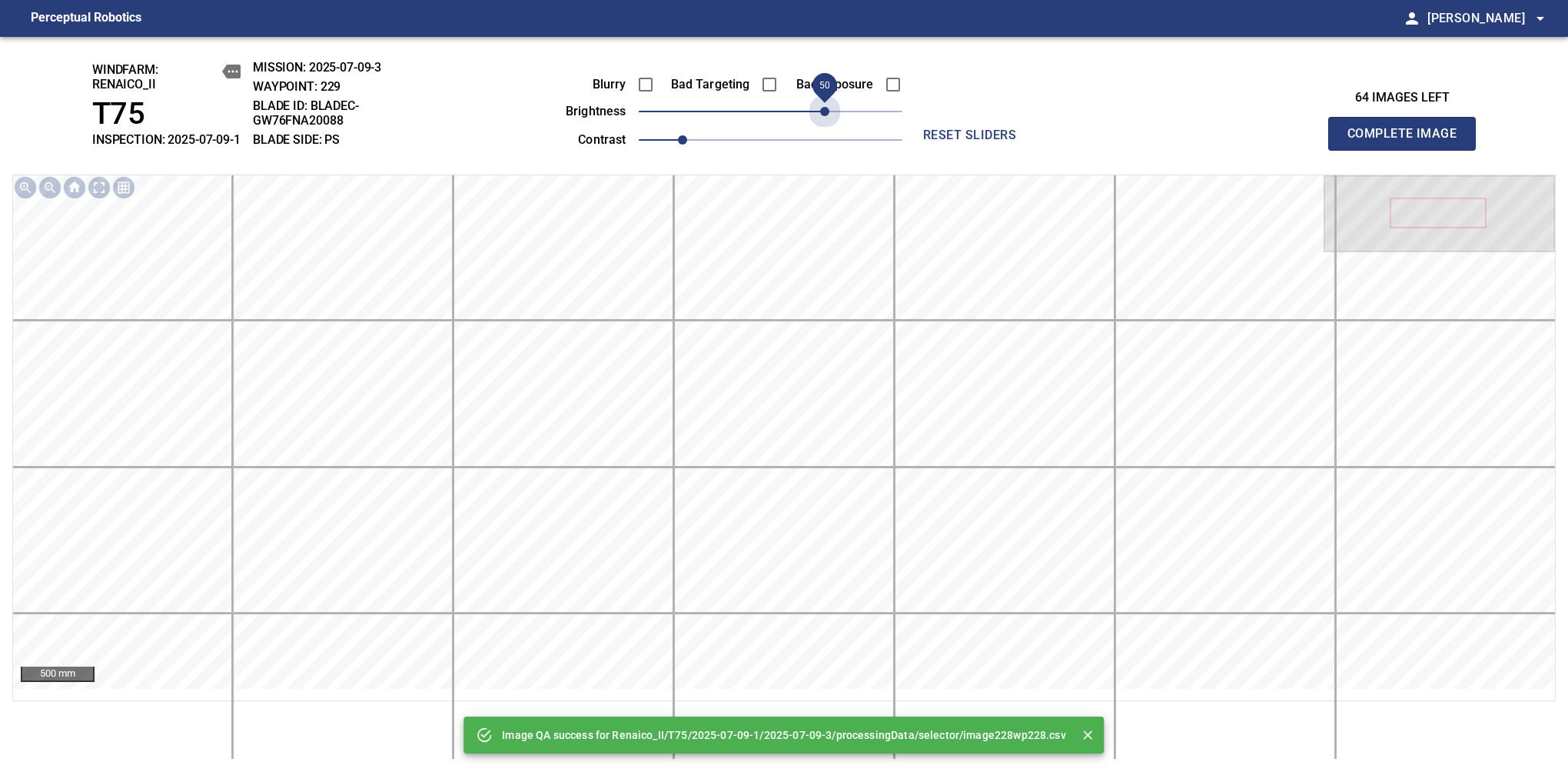
click at [826, 122] on span "50" at bounding box center [770, 111] width 264 height 22
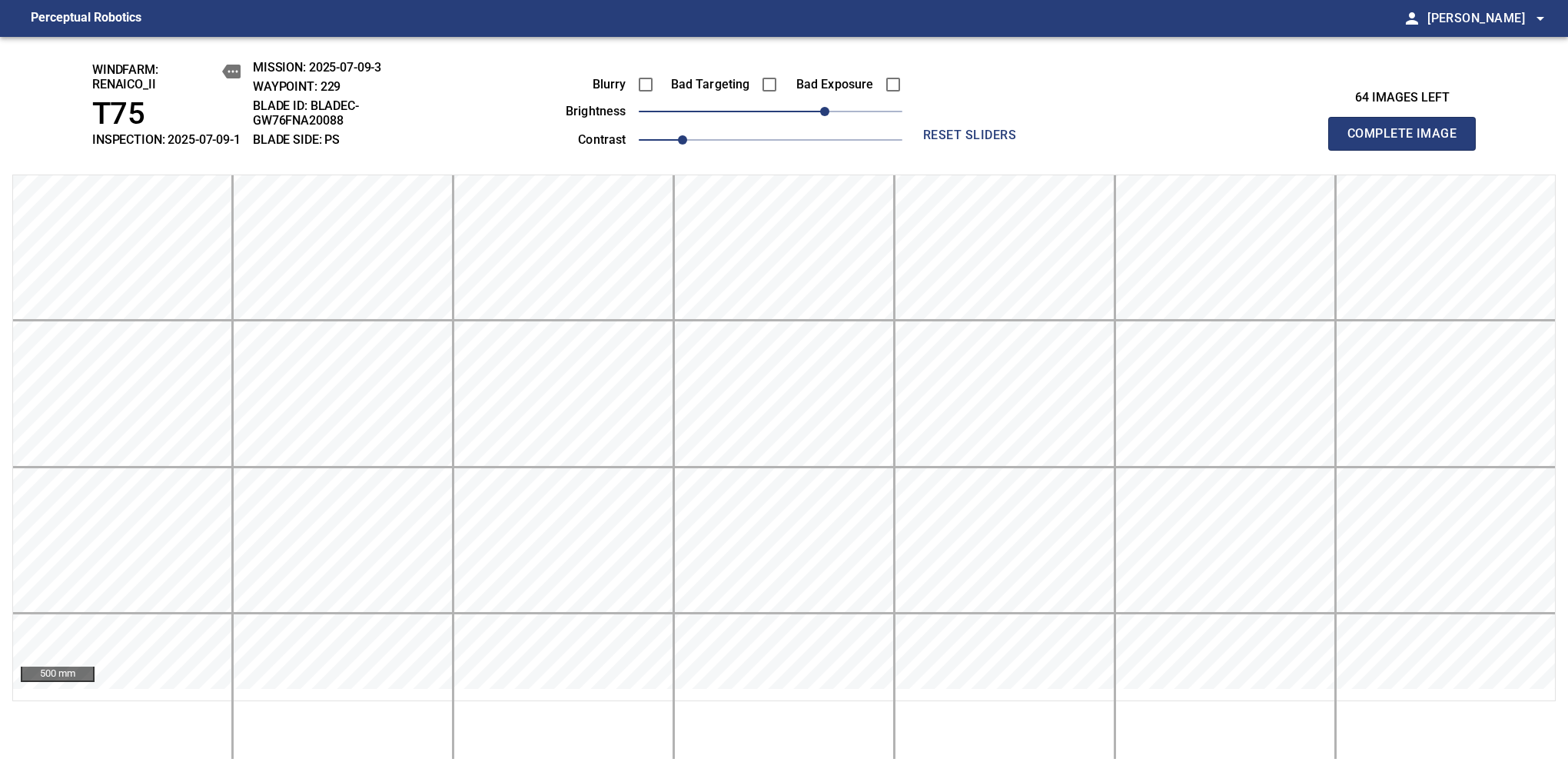
click at [1408, 141] on span "Complete Image" at bounding box center [1402, 133] width 113 height 22
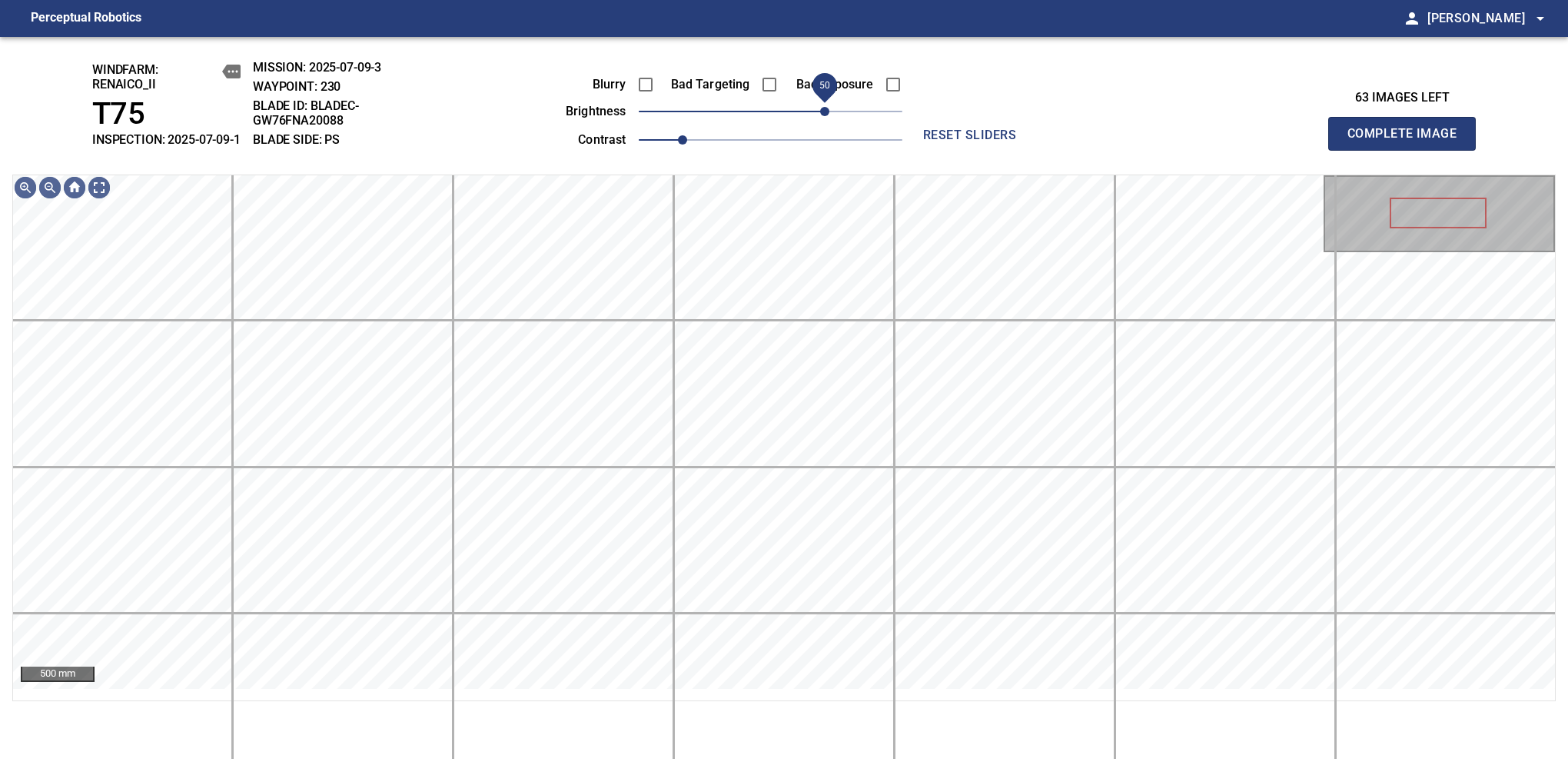
drag, startPoint x: 804, startPoint y: 125, endPoint x: 820, endPoint y: 120, distance: 16.8
click at [820, 116] on span "50" at bounding box center [825, 112] width 10 height 10
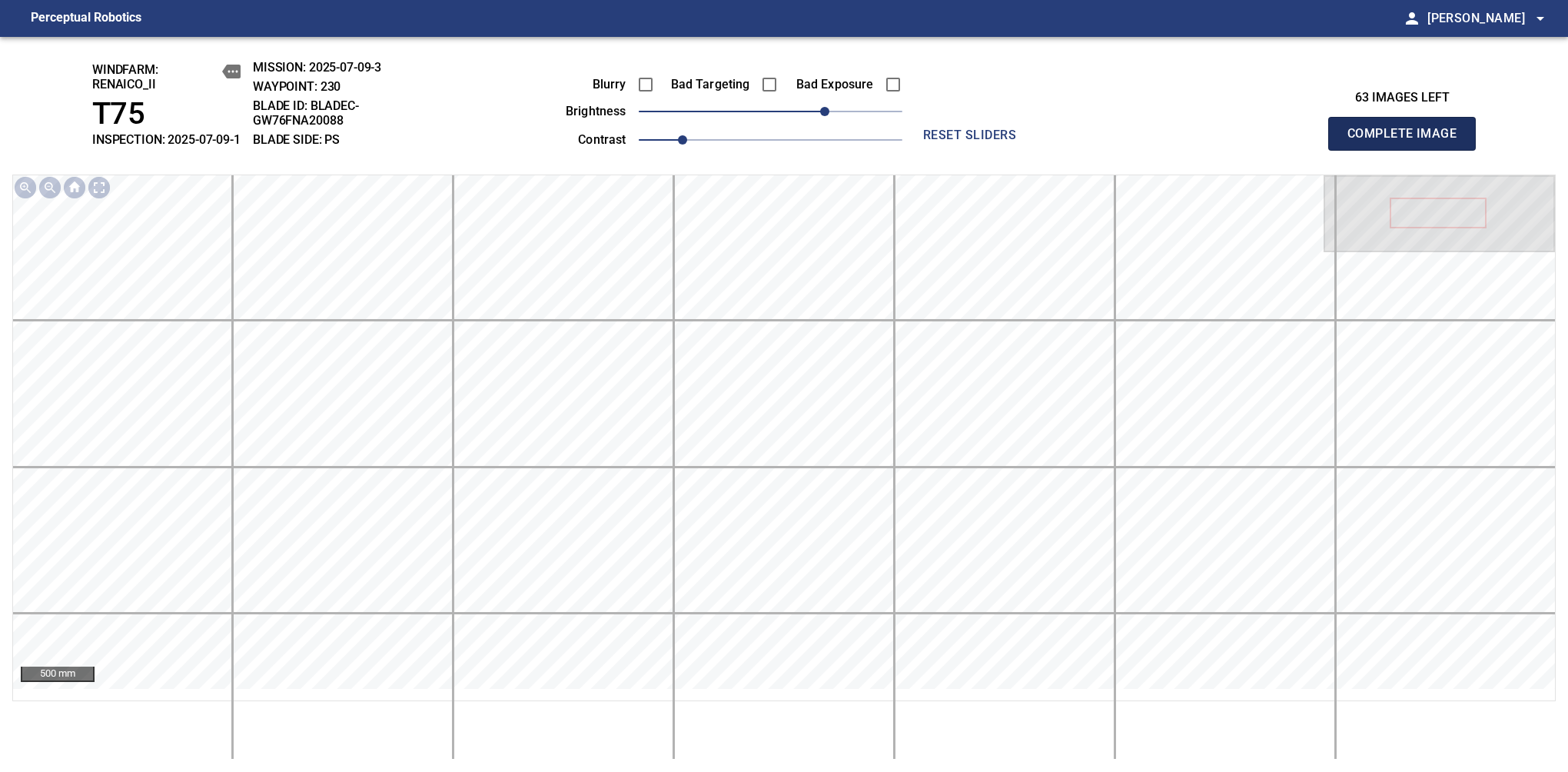
click at [1408, 141] on span "Complete Image" at bounding box center [1402, 133] width 113 height 22
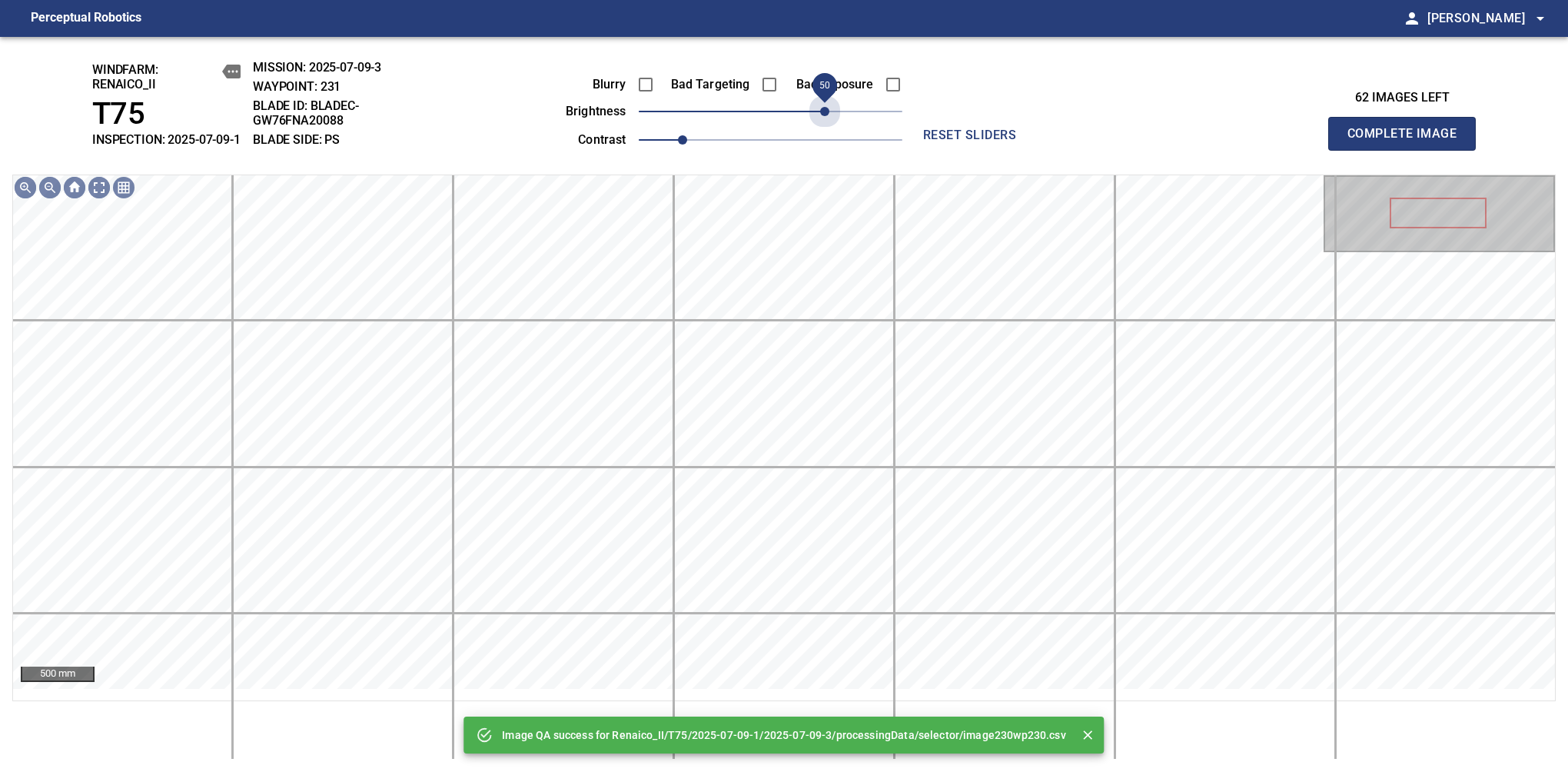
click at [820, 120] on span "50" at bounding box center [770, 111] width 264 height 22
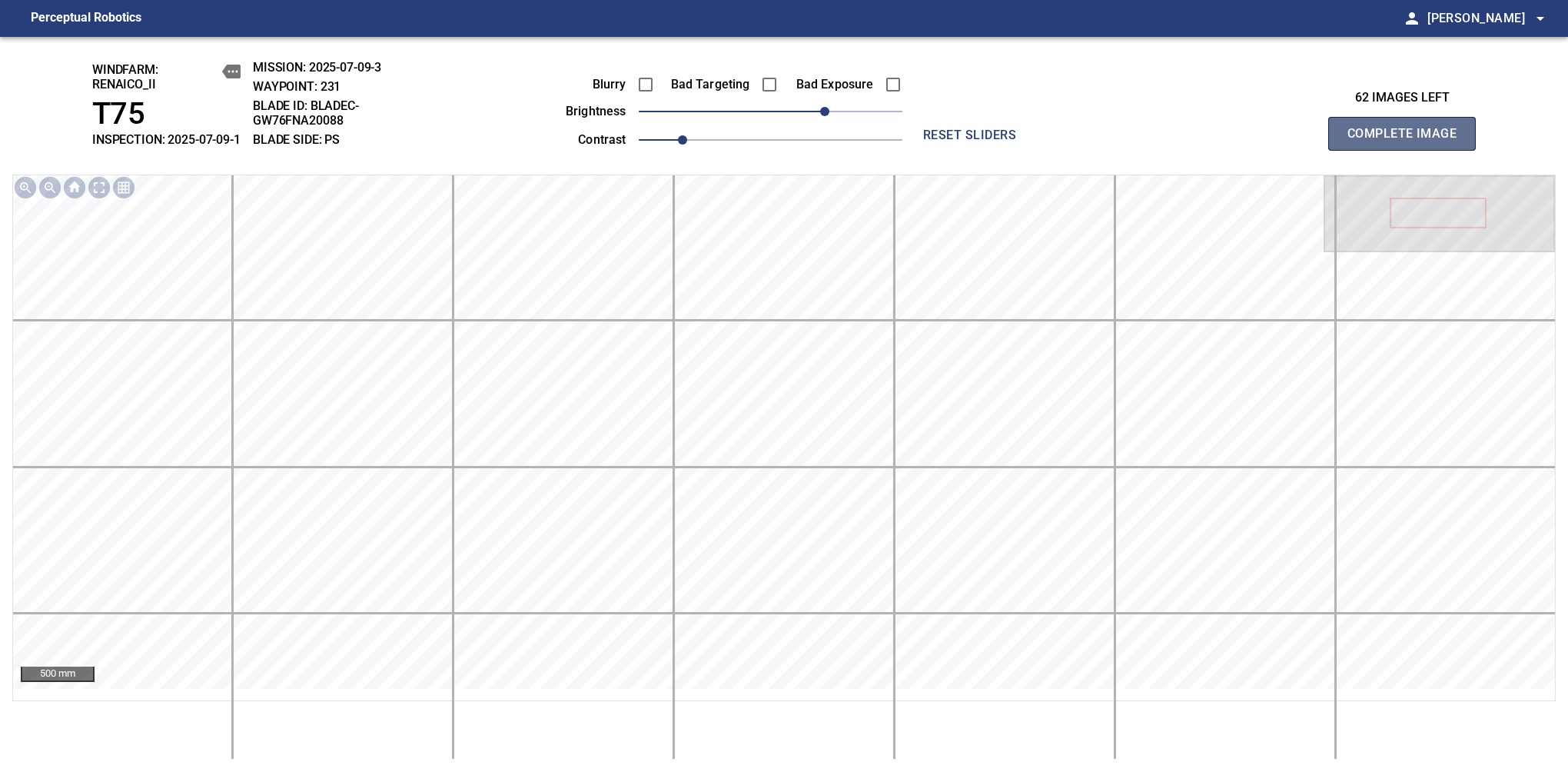
click at [1408, 141] on span "Complete Image" at bounding box center [1402, 133] width 113 height 22
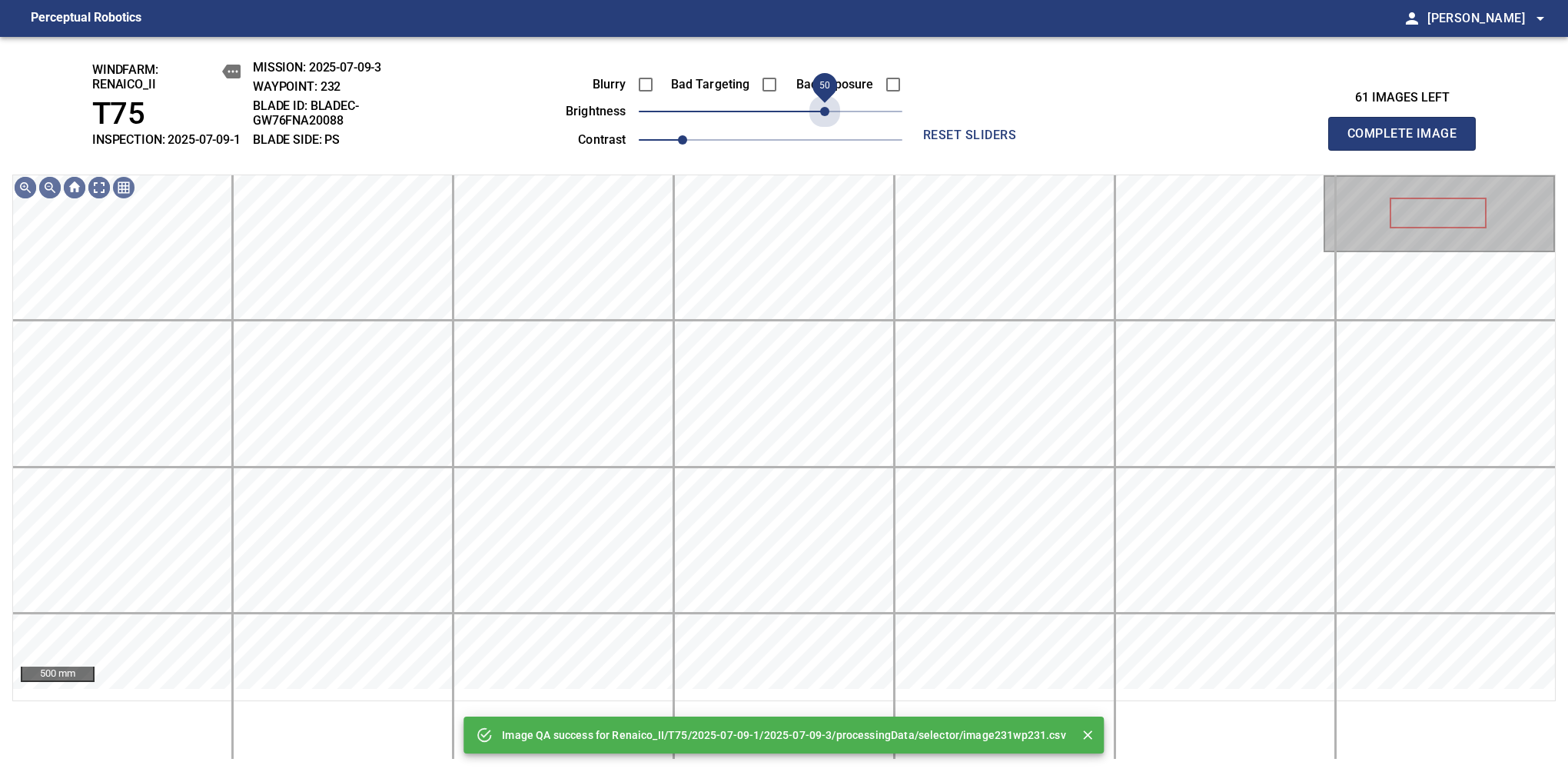
click at [820, 120] on span "50" at bounding box center [770, 111] width 264 height 22
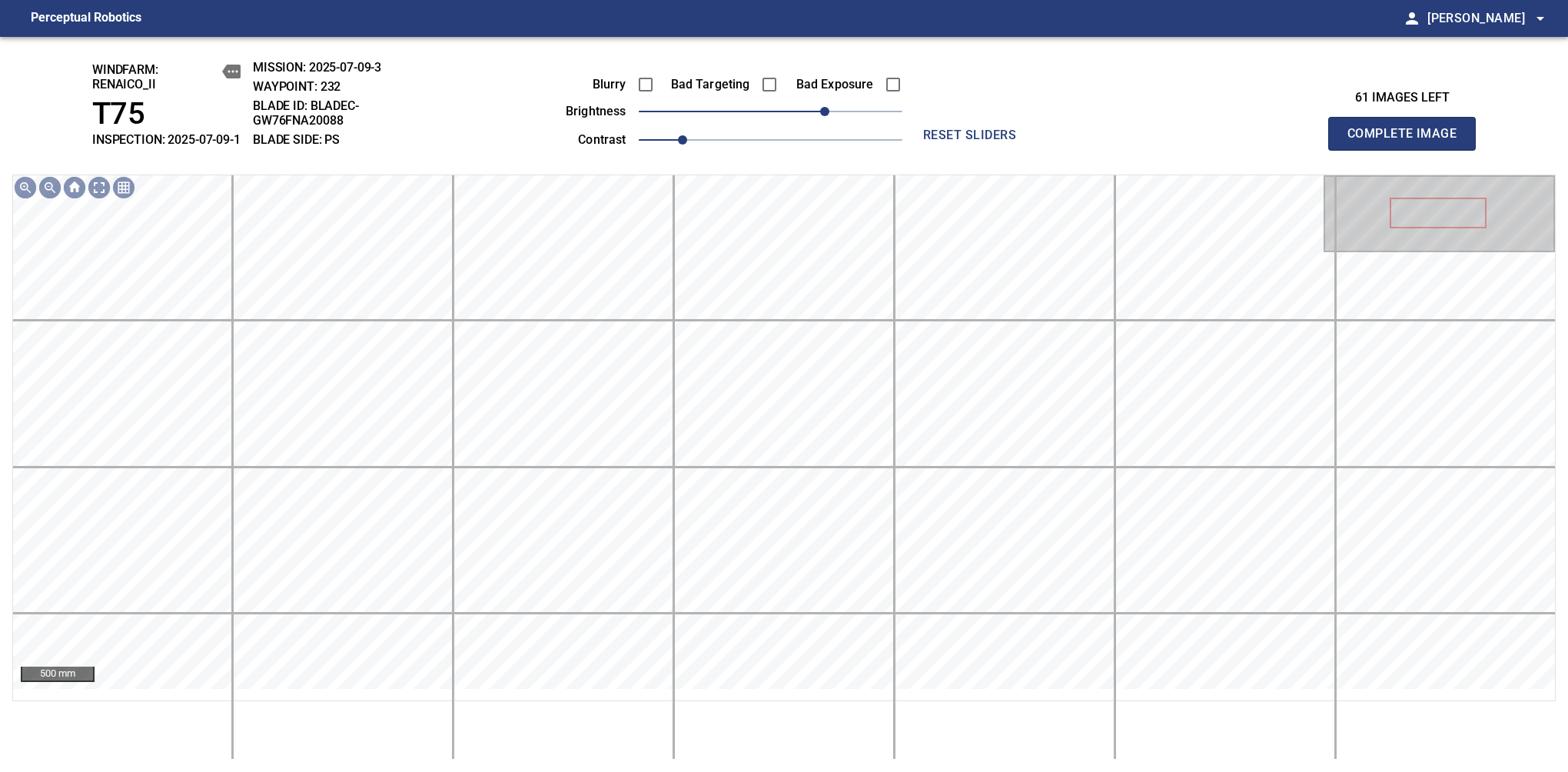
click at [1408, 141] on span "Complete Image" at bounding box center [1402, 133] width 113 height 22
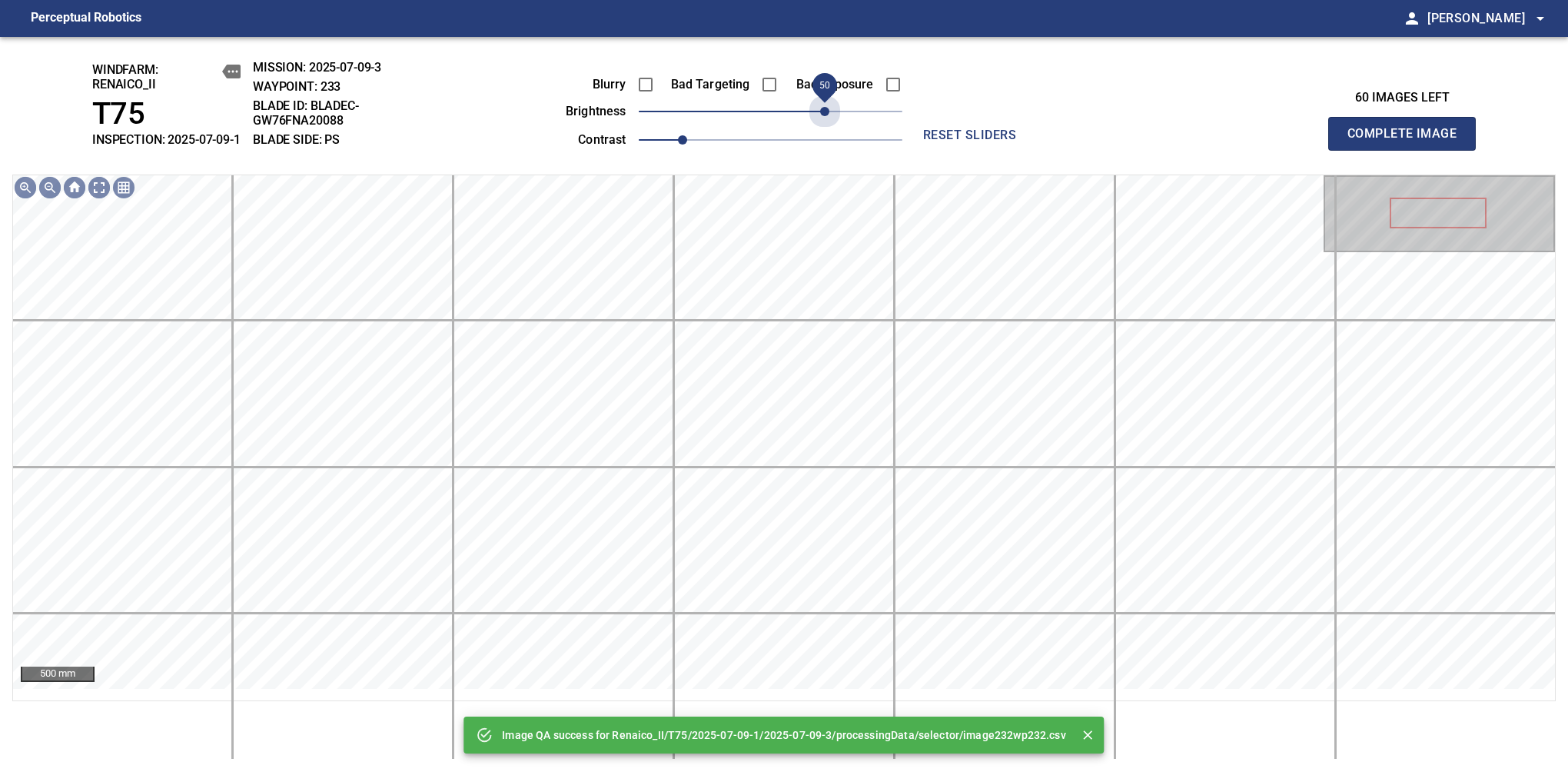
click at [820, 120] on span "50" at bounding box center [770, 111] width 264 height 22
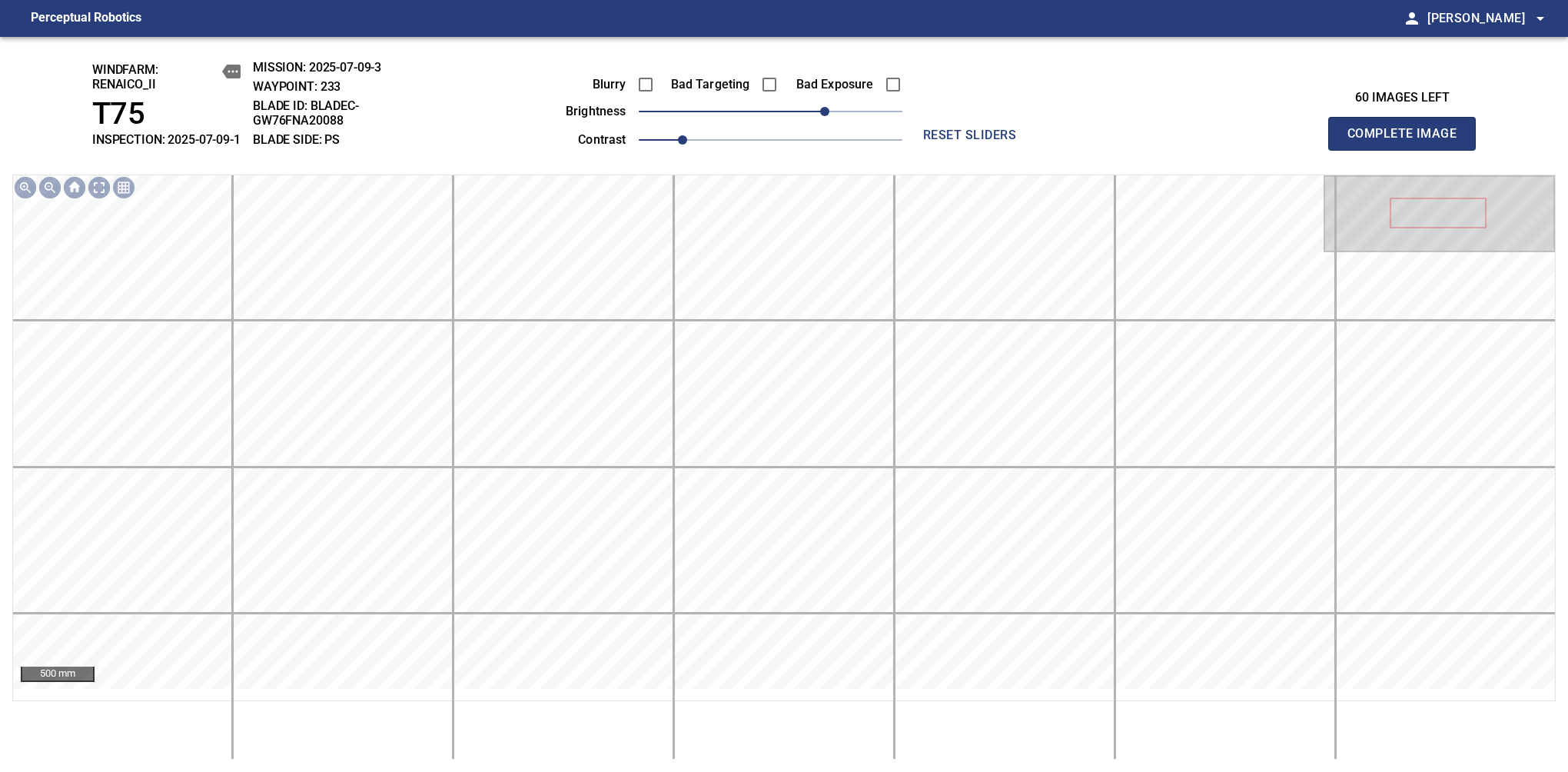
click at [1408, 141] on span "Complete Image" at bounding box center [1402, 133] width 113 height 22
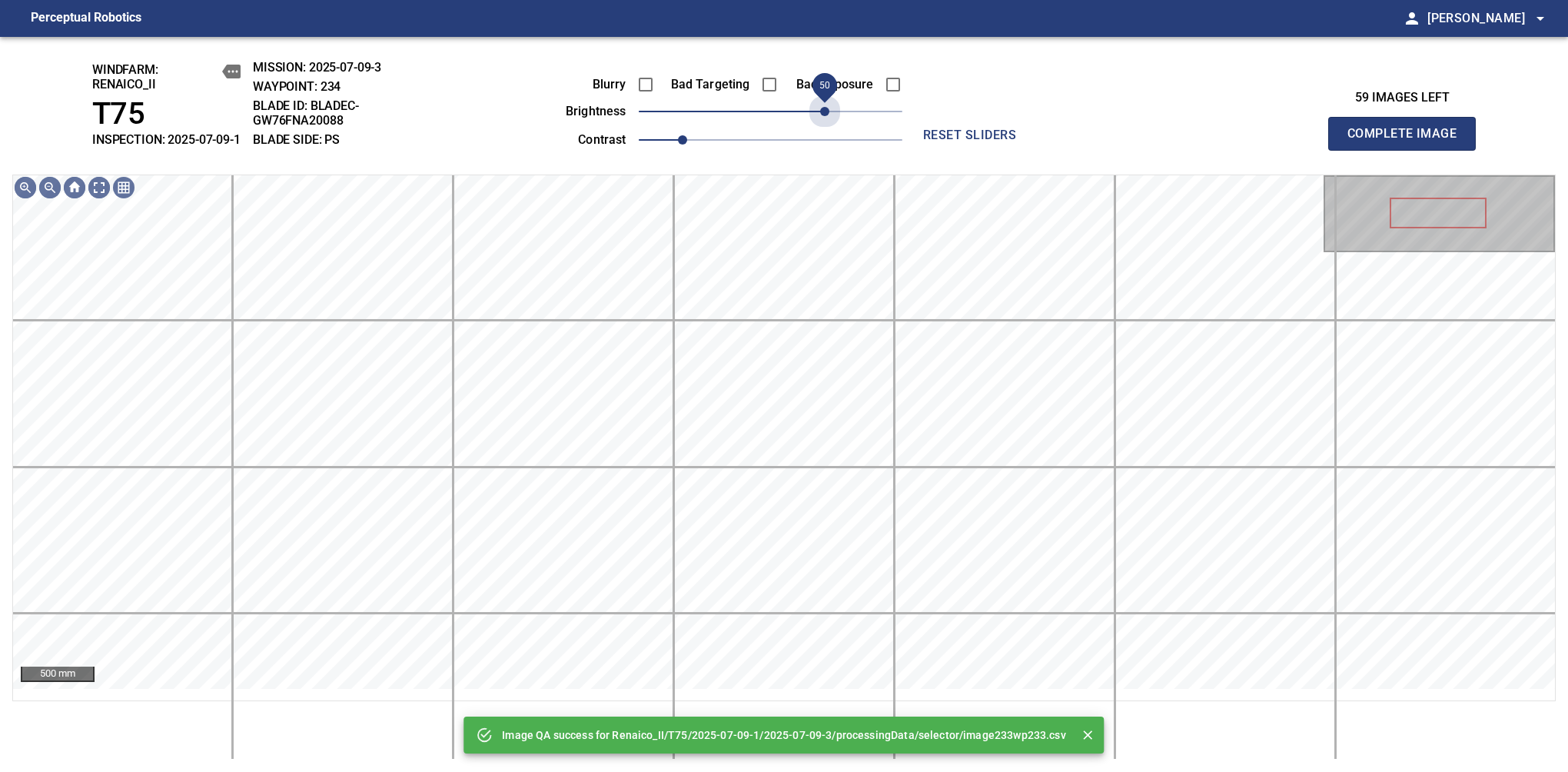
click at [820, 120] on span "50" at bounding box center [770, 111] width 264 height 22
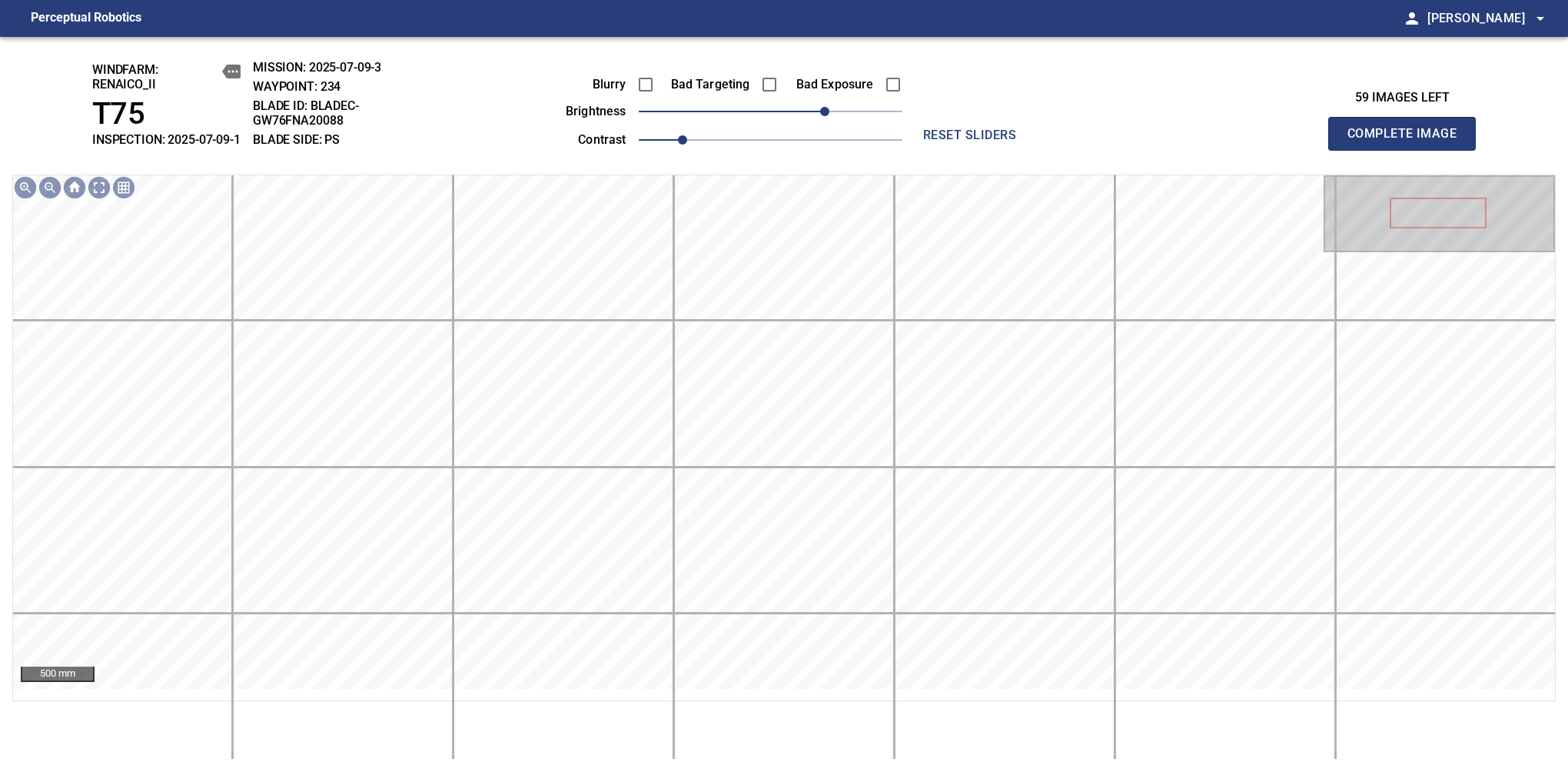
click at [1408, 141] on span "Complete Image" at bounding box center [1402, 133] width 113 height 22
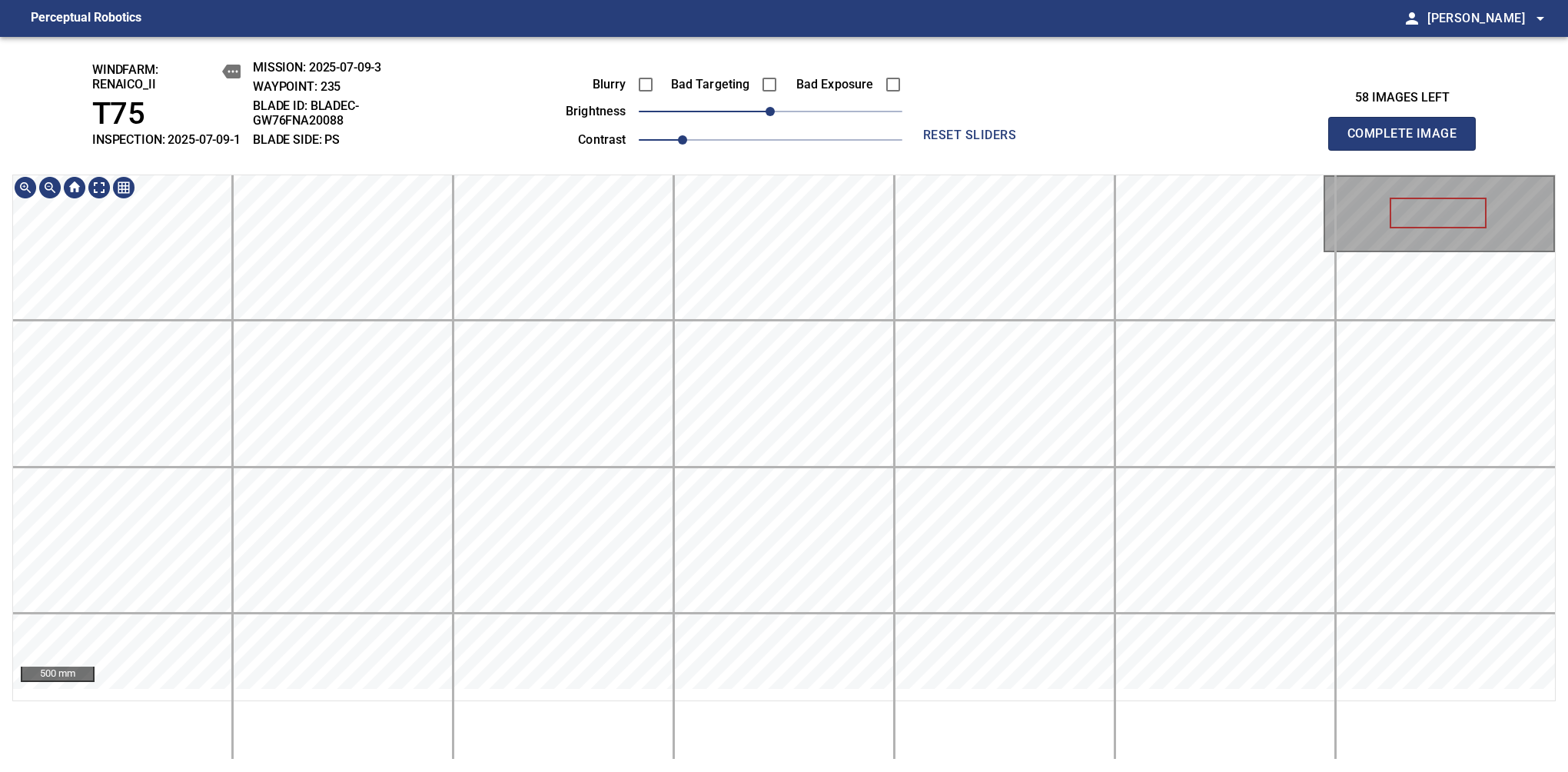
click at [904, 100] on div "windfarm: Renaico_II T75 INSPECTION: 2025-07-09-1 MISSION: 2025-07-09-3 WAYPOIN…" at bounding box center [784, 404] width 1568 height 735
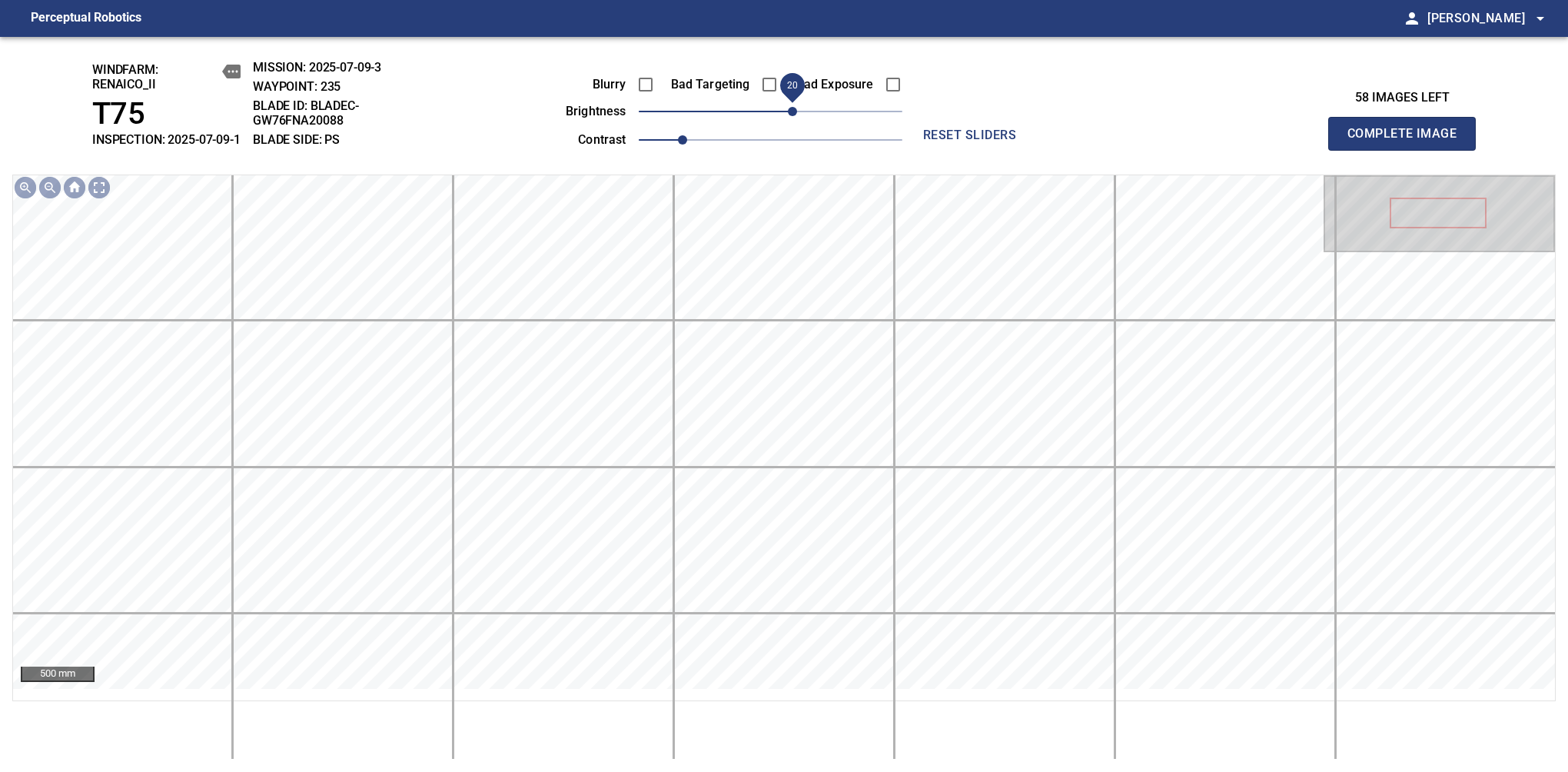
drag, startPoint x: 775, startPoint y: 126, endPoint x: 803, endPoint y: 113, distance: 30.9
click at [798, 113] on span "20" at bounding box center [793, 112] width 10 height 10
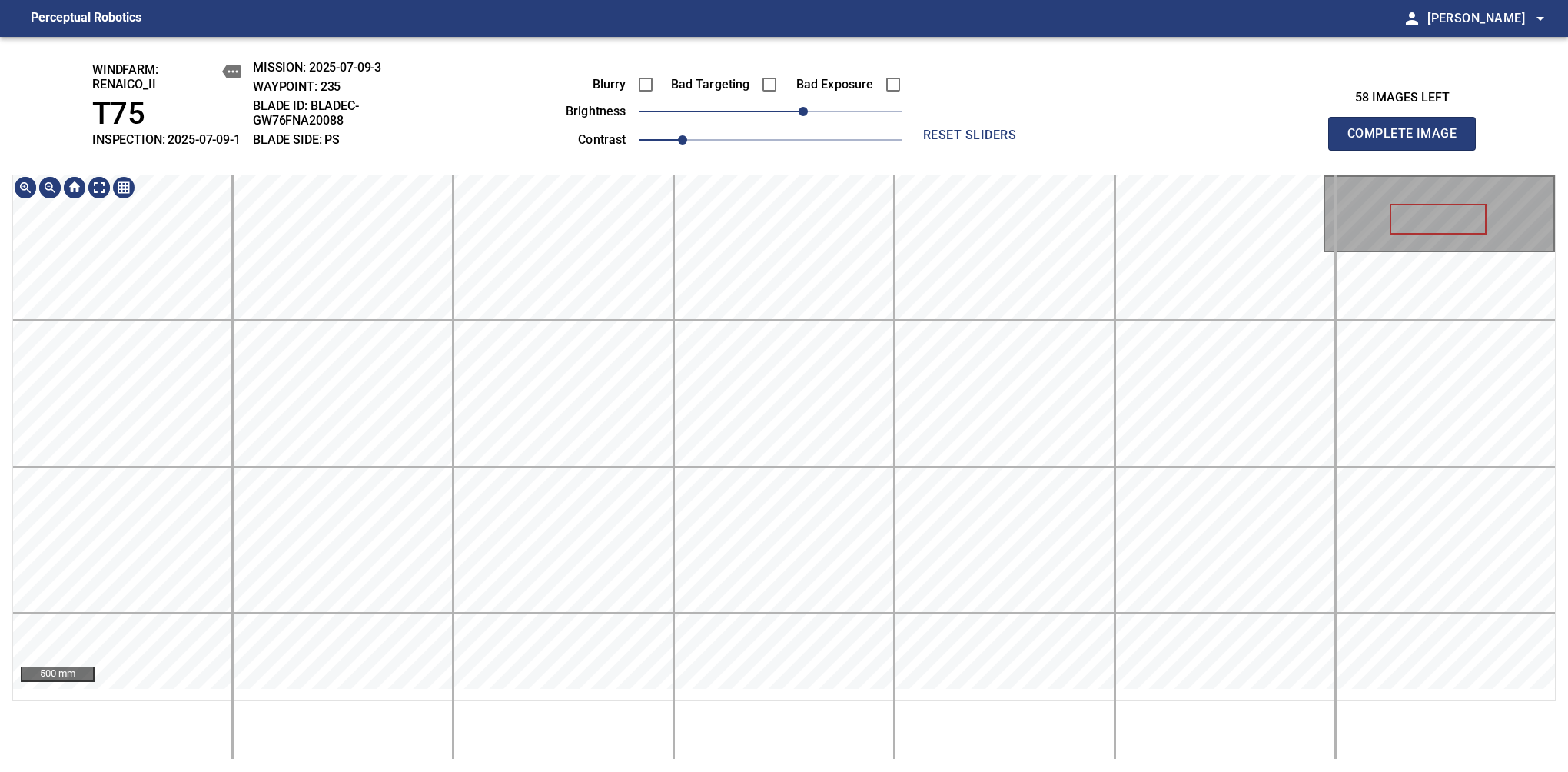
click at [834, 38] on div "windfarm: Renaico_II T75 INSPECTION: 2025-07-09-1 MISSION: 2025-07-09-3 WAYPOIN…" at bounding box center [784, 404] width 1568 height 735
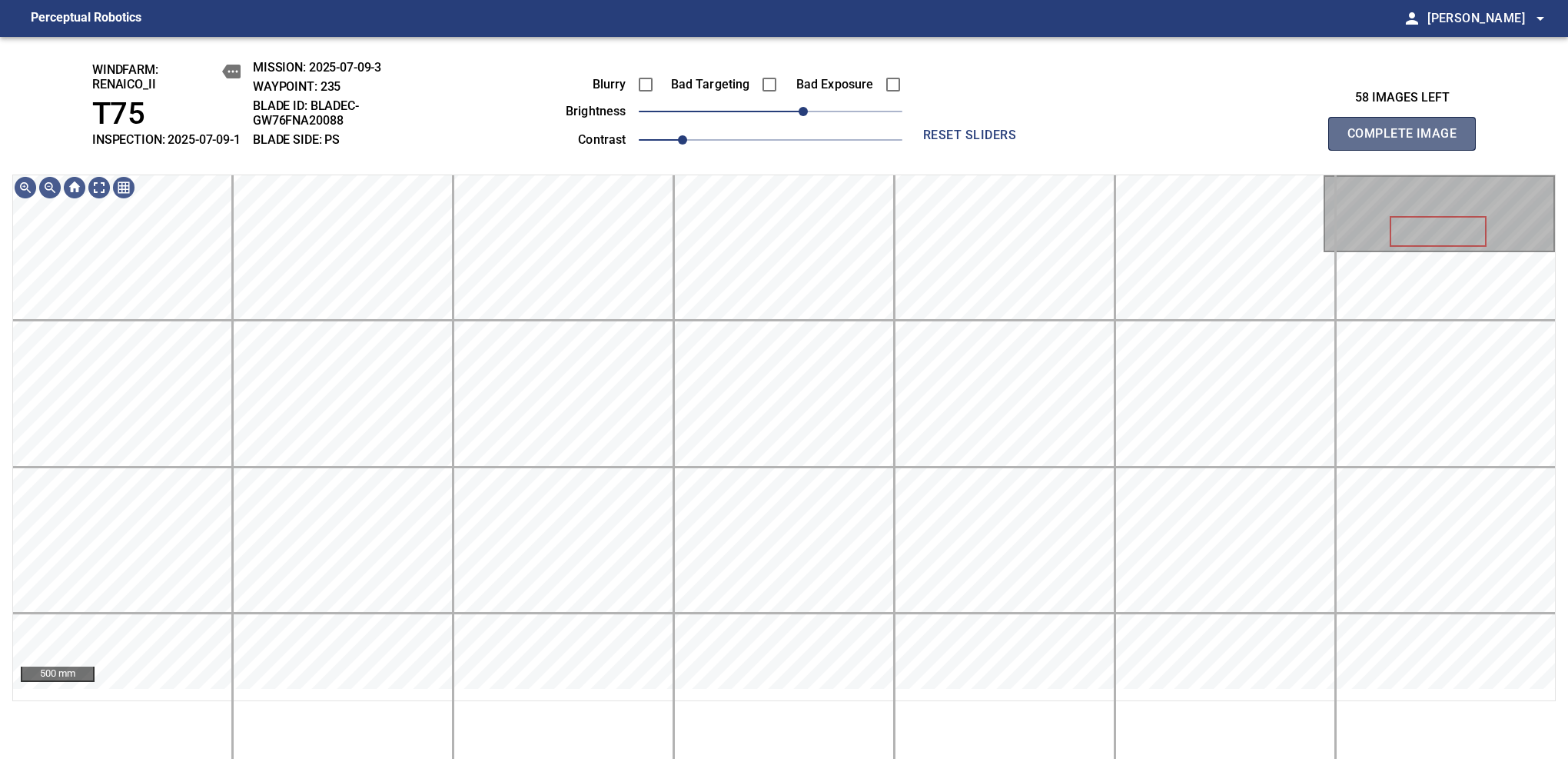
drag, startPoint x: 1408, startPoint y: 144, endPoint x: 864, endPoint y: 116, distance: 544.7
click at [1408, 141] on span "Complete Image" at bounding box center [1402, 133] width 113 height 22
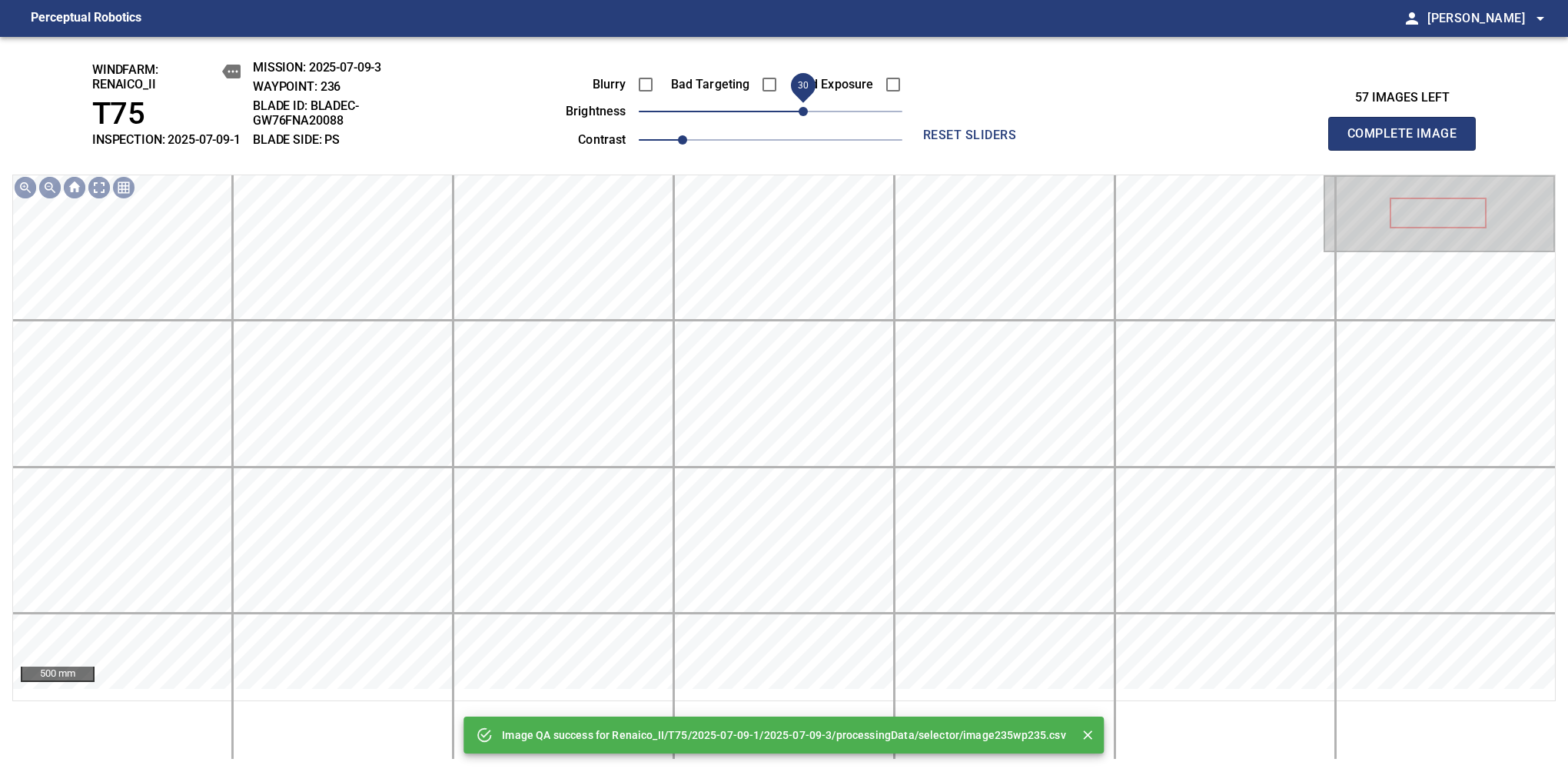
drag, startPoint x: 822, startPoint y: 145, endPoint x: 798, endPoint y: 126, distance: 30.6
click at [798, 116] on span "30" at bounding box center [803, 112] width 10 height 10
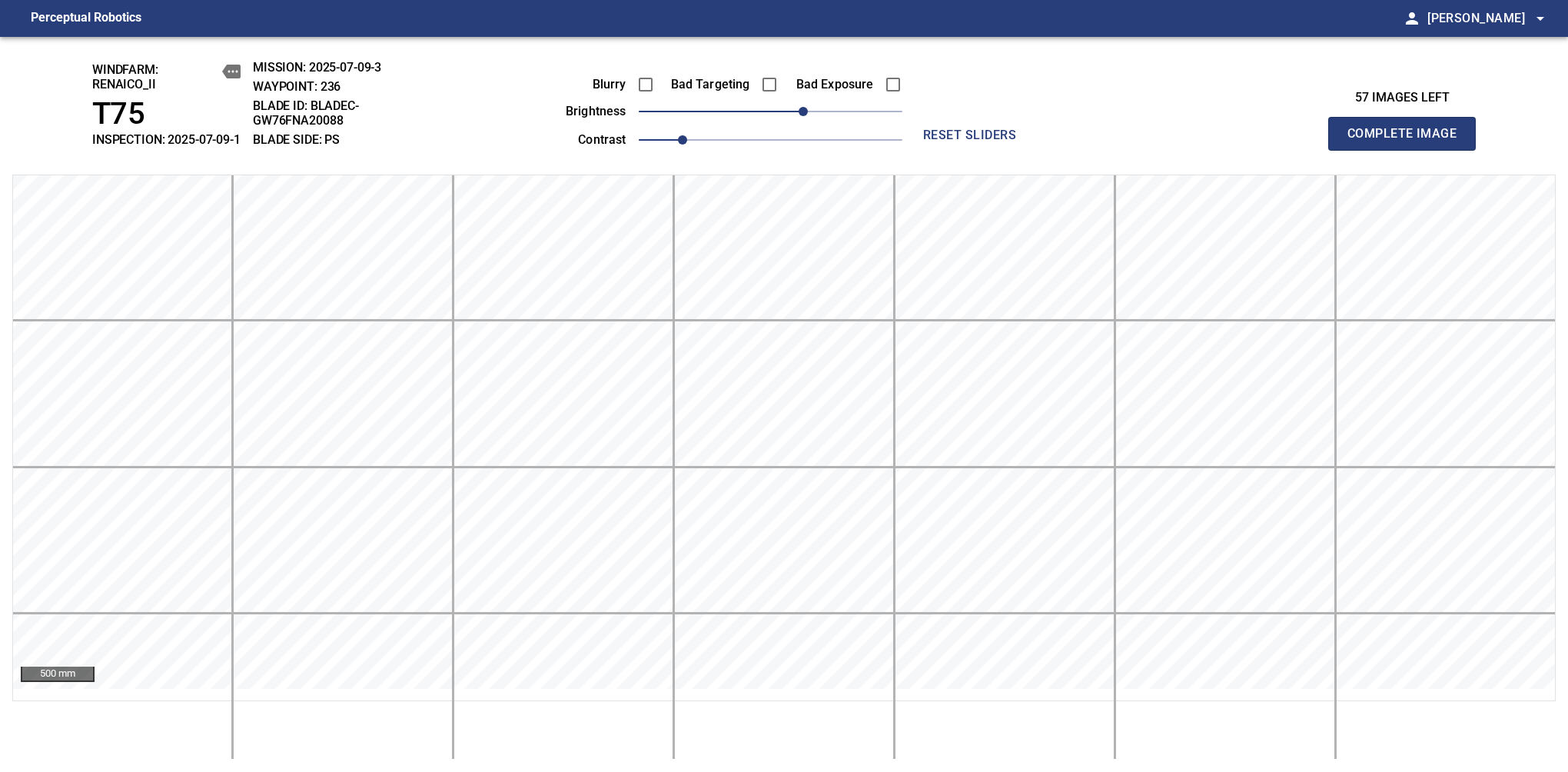
click at [1408, 141] on span "Complete Image" at bounding box center [1402, 133] width 113 height 22
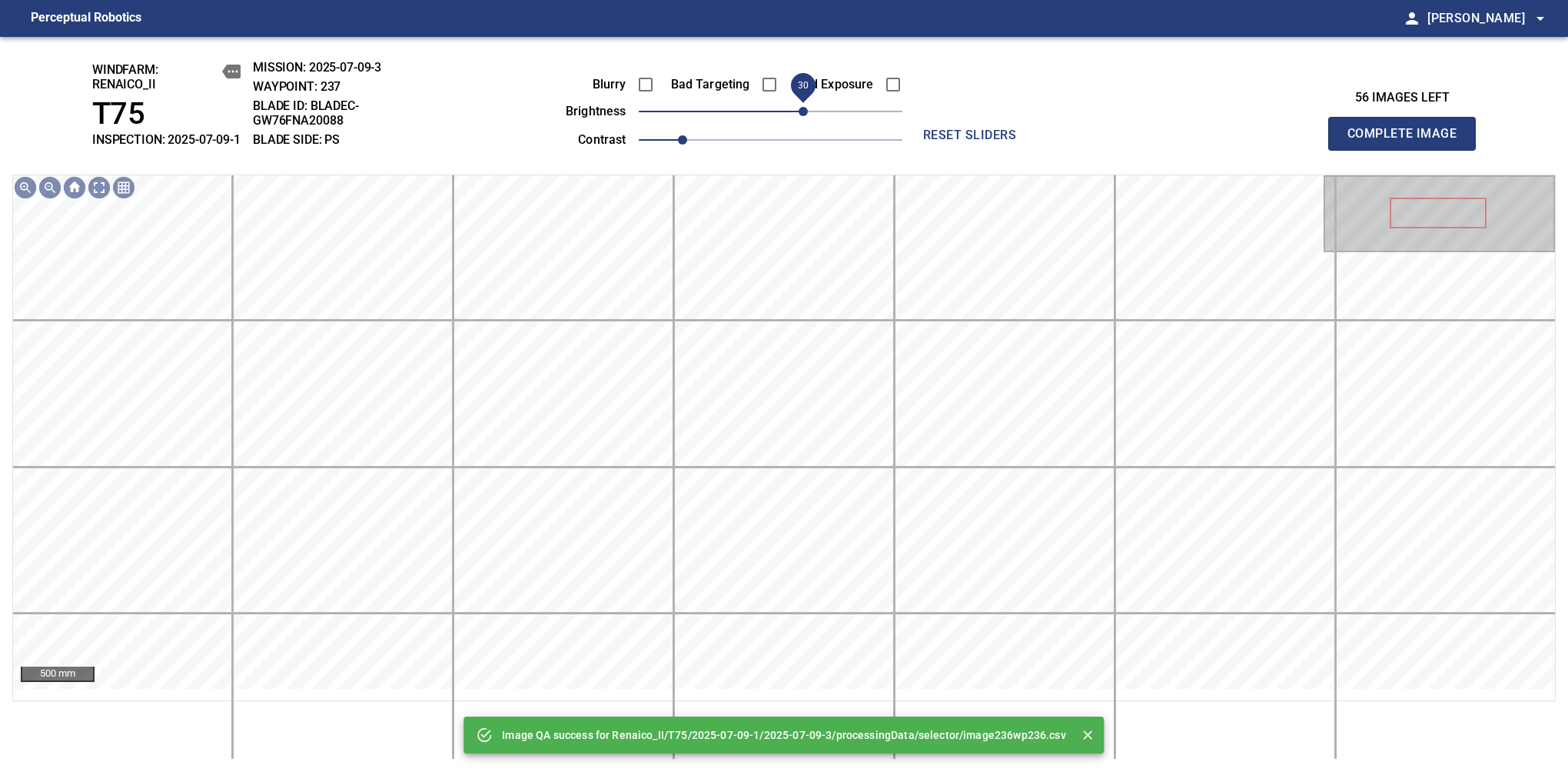
drag, startPoint x: 784, startPoint y: 121, endPoint x: 800, endPoint y: 118, distance: 16.3
click at [800, 116] on span "30" at bounding box center [803, 112] width 10 height 10
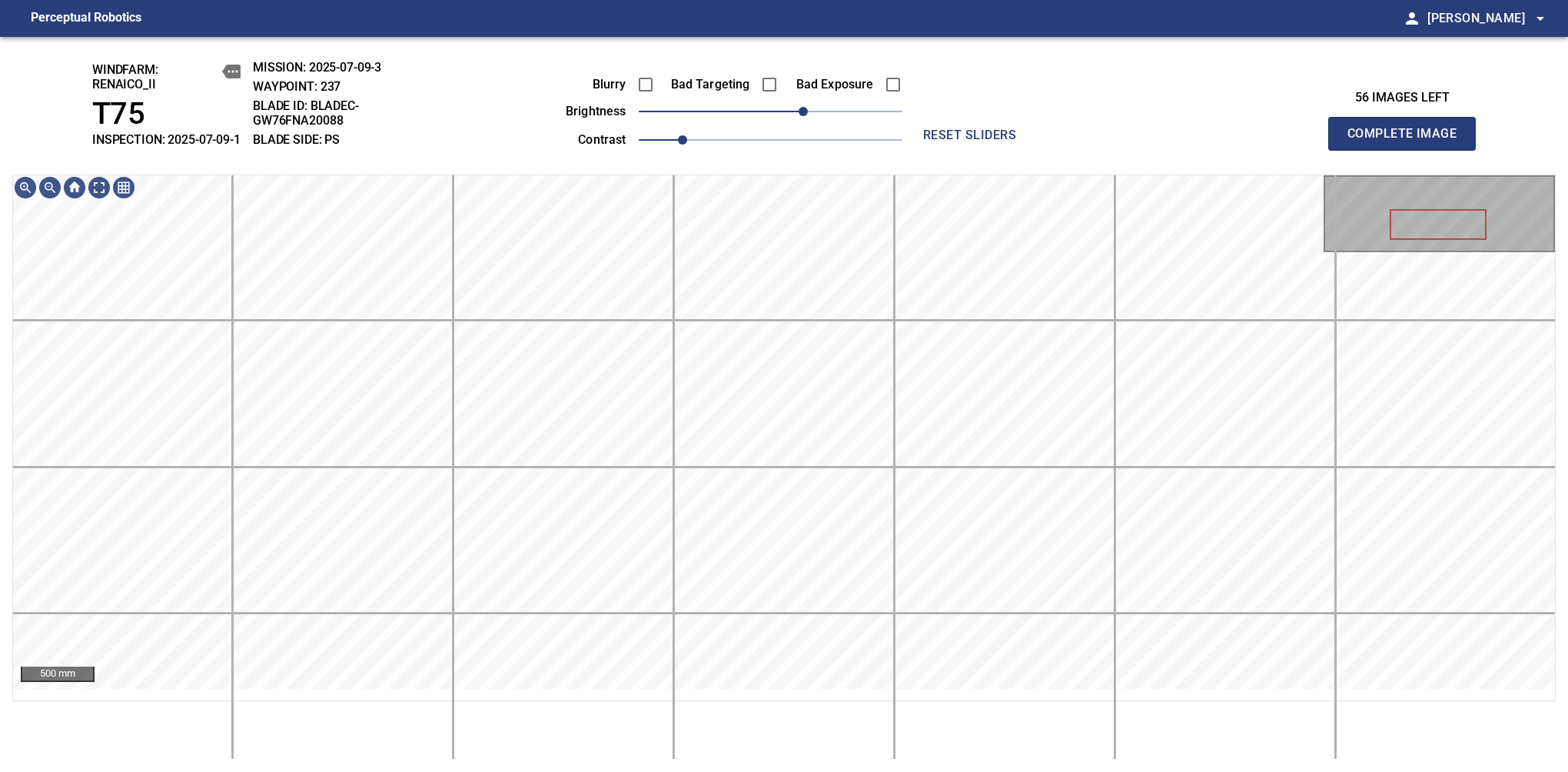
click at [1408, 141] on span "Complete Image" at bounding box center [1402, 133] width 113 height 22
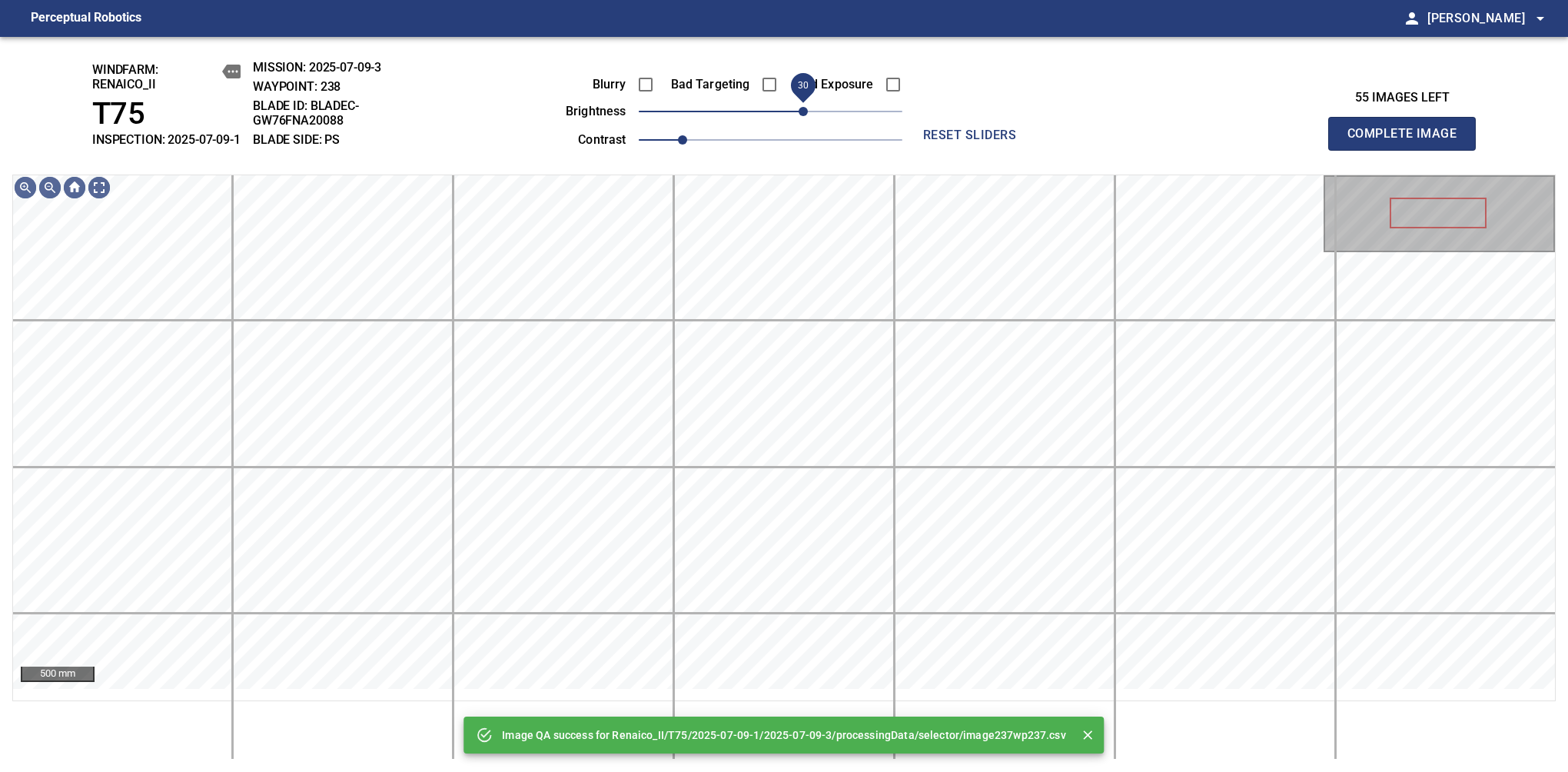
drag, startPoint x: 772, startPoint y: 129, endPoint x: 806, endPoint y: 121, distance: 34.9
click at [806, 116] on span "30" at bounding box center [803, 112] width 10 height 10
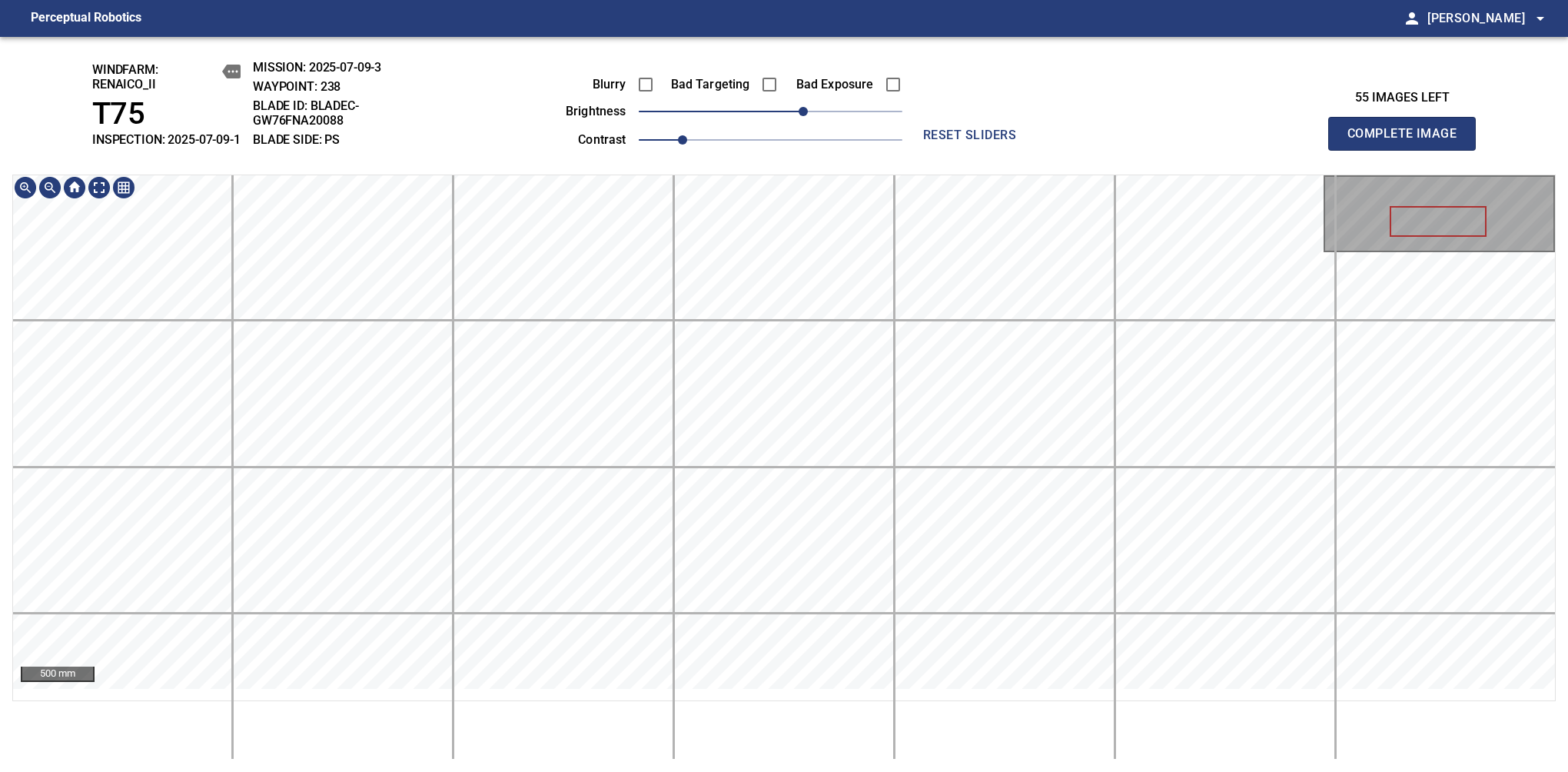
click at [1408, 141] on span "Complete Image" at bounding box center [1402, 133] width 113 height 22
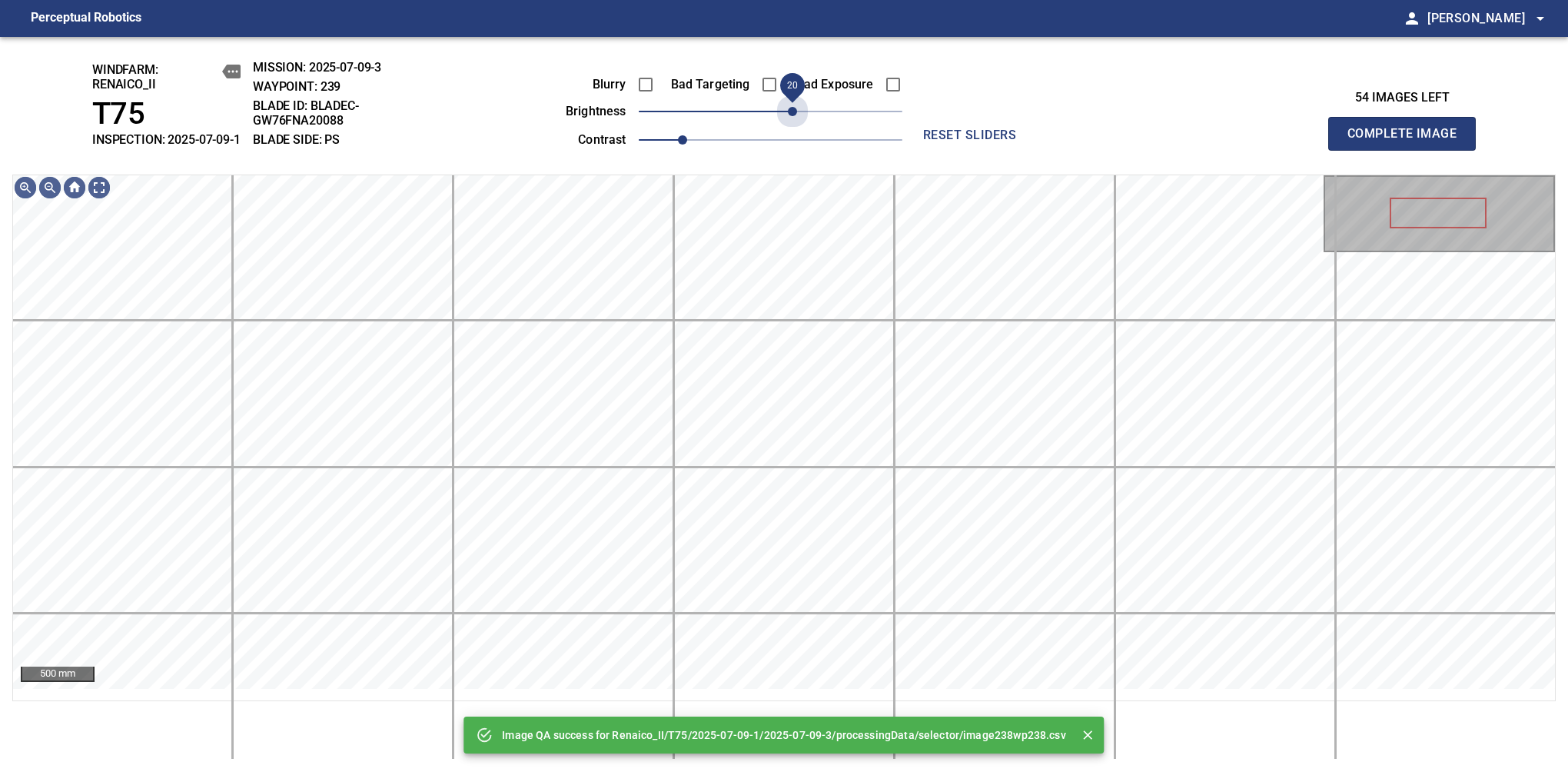
drag, startPoint x: 790, startPoint y: 127, endPoint x: 797, endPoint y: 143, distance: 17.5
click at [797, 143] on div "Blurry Bad Targeting Bad Exposure brightness 20 contrast 1" at bounding box center [717, 109] width 372 height 82
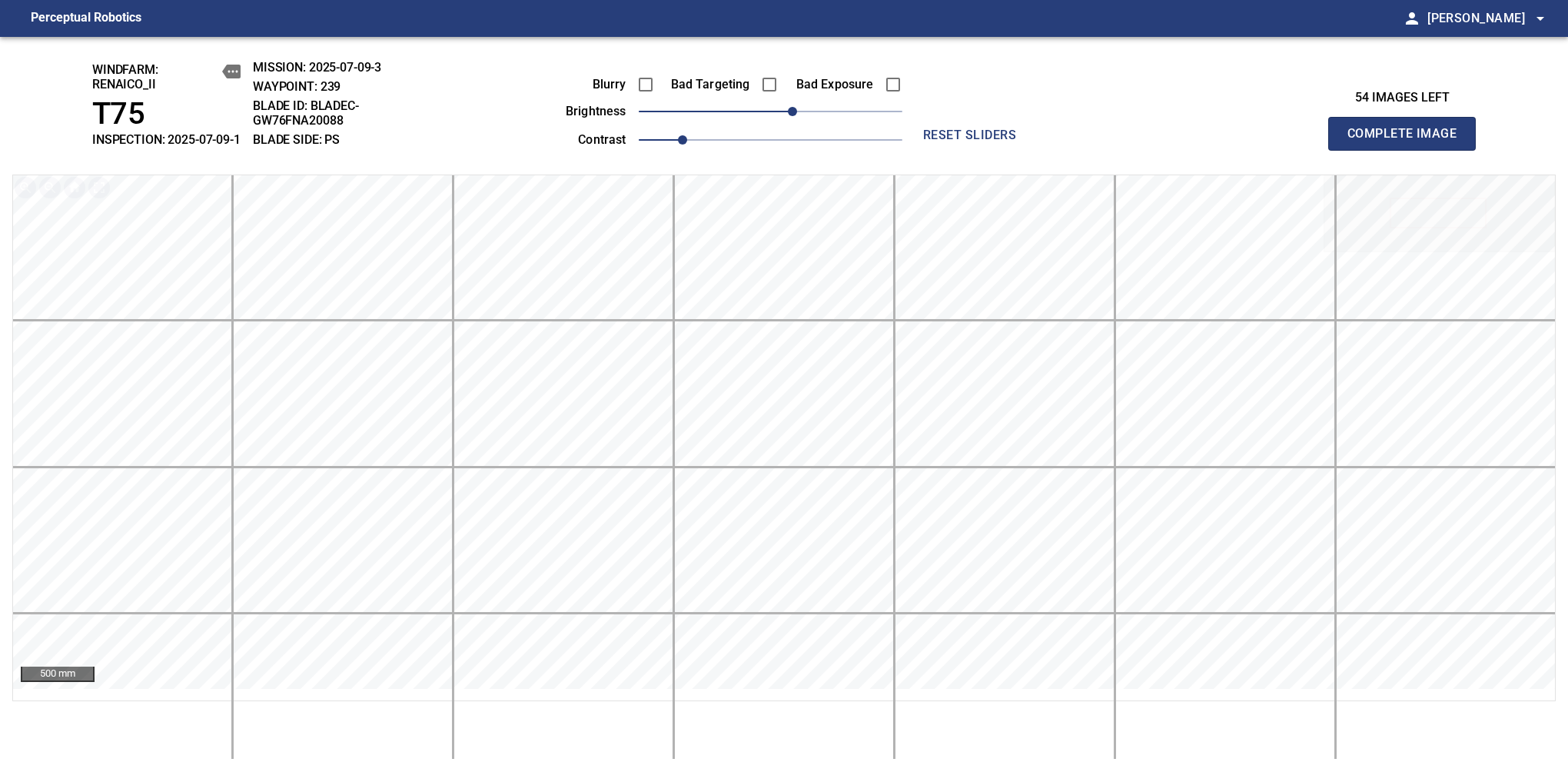
click at [1408, 141] on span "Complete Image" at bounding box center [1402, 133] width 113 height 22
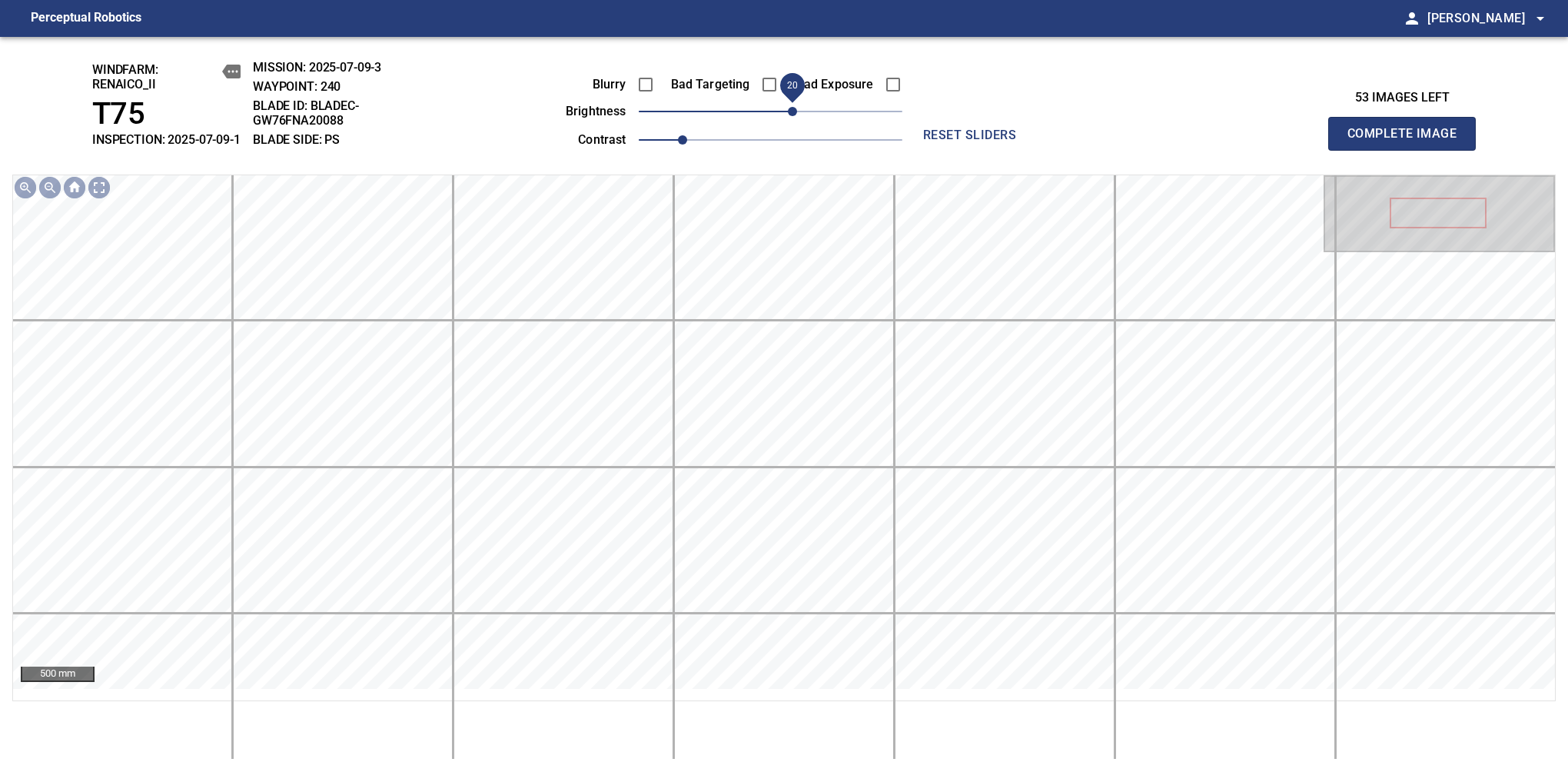
drag, startPoint x: 769, startPoint y: 121, endPoint x: 797, endPoint y: 113, distance: 29.1
click at [797, 113] on span "20" at bounding box center [793, 112] width 10 height 10
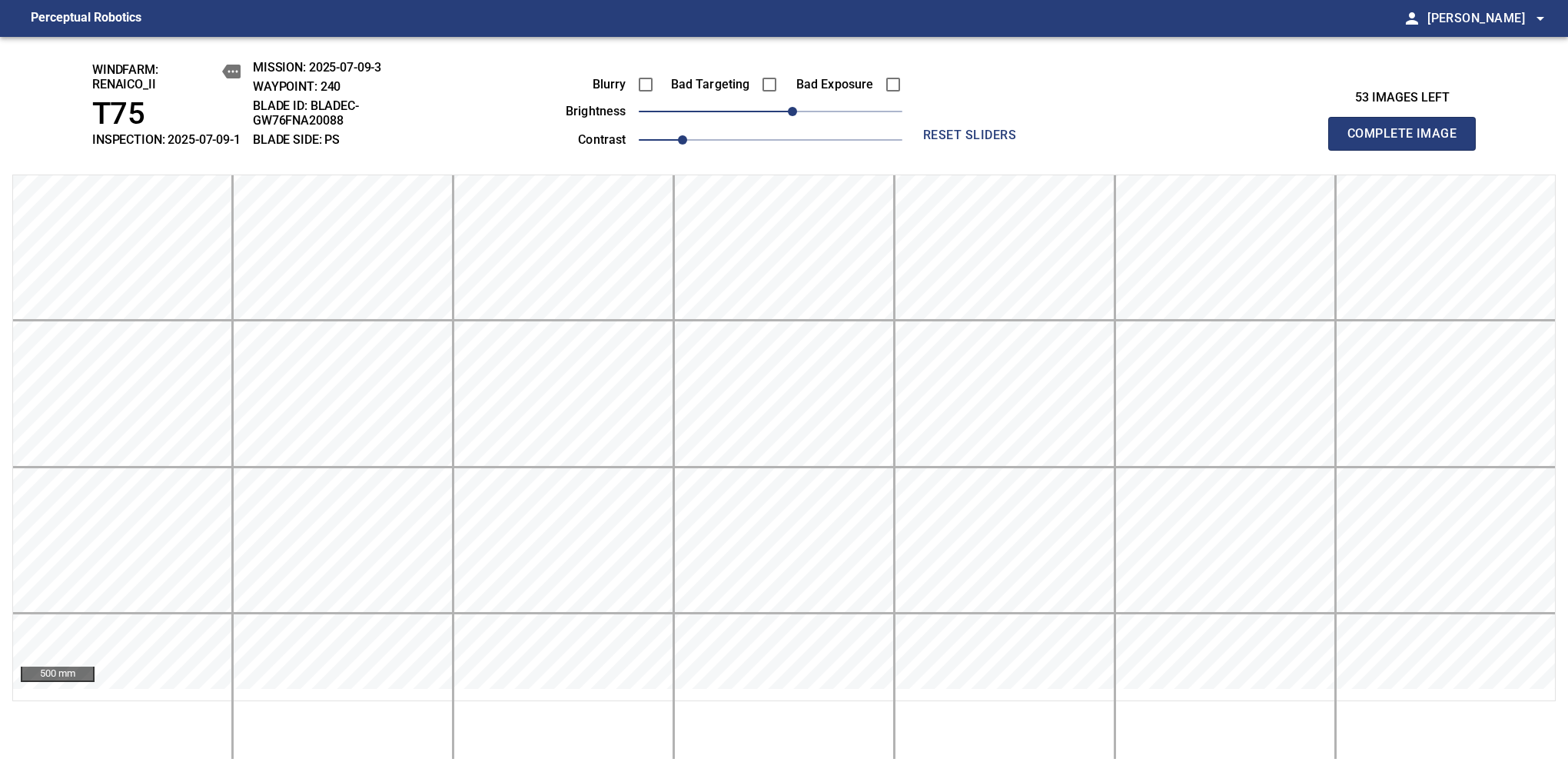
click at [1408, 141] on span "Complete Image" at bounding box center [1402, 133] width 113 height 22
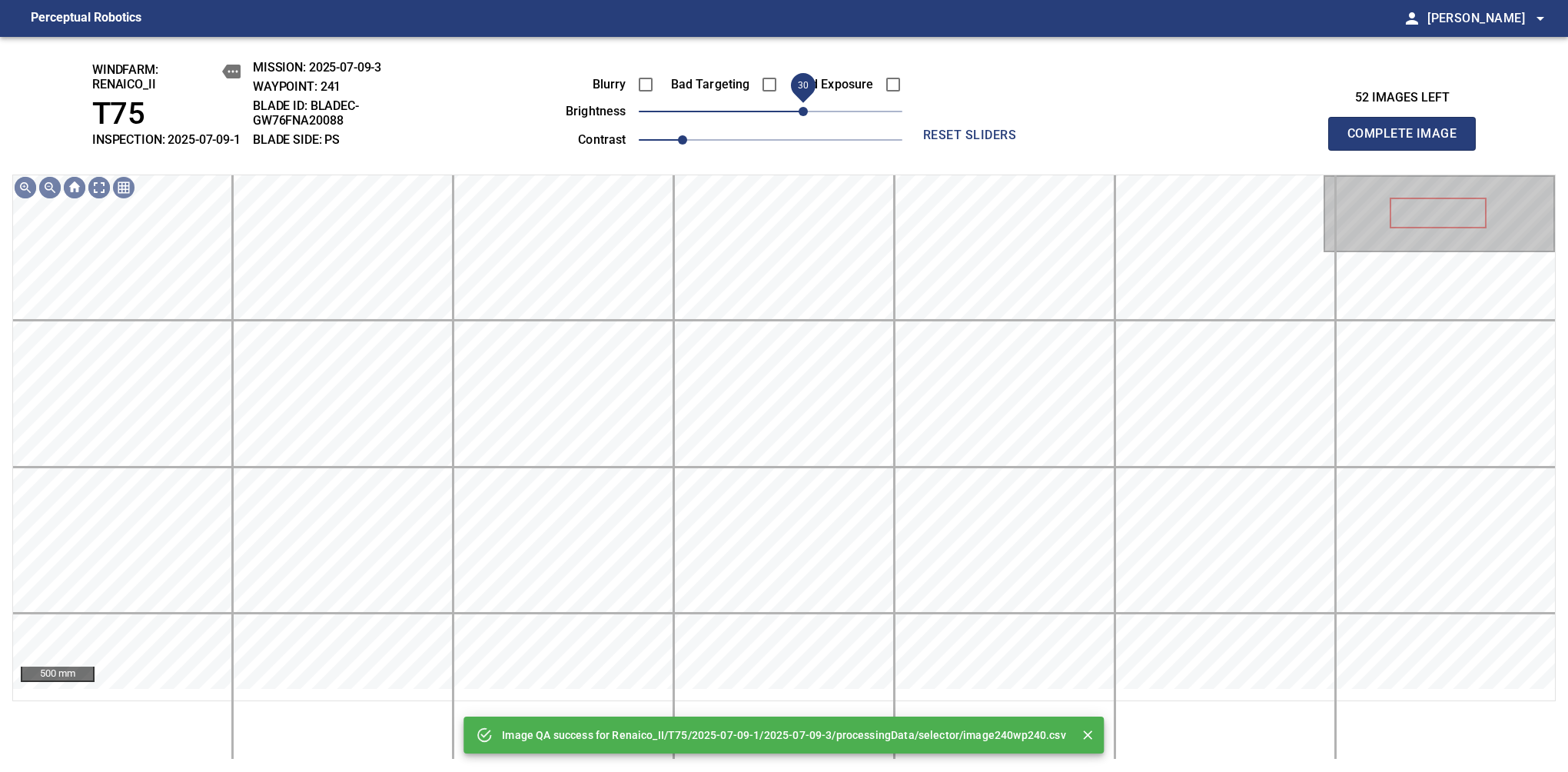
click at [801, 116] on span "30" at bounding box center [803, 112] width 10 height 10
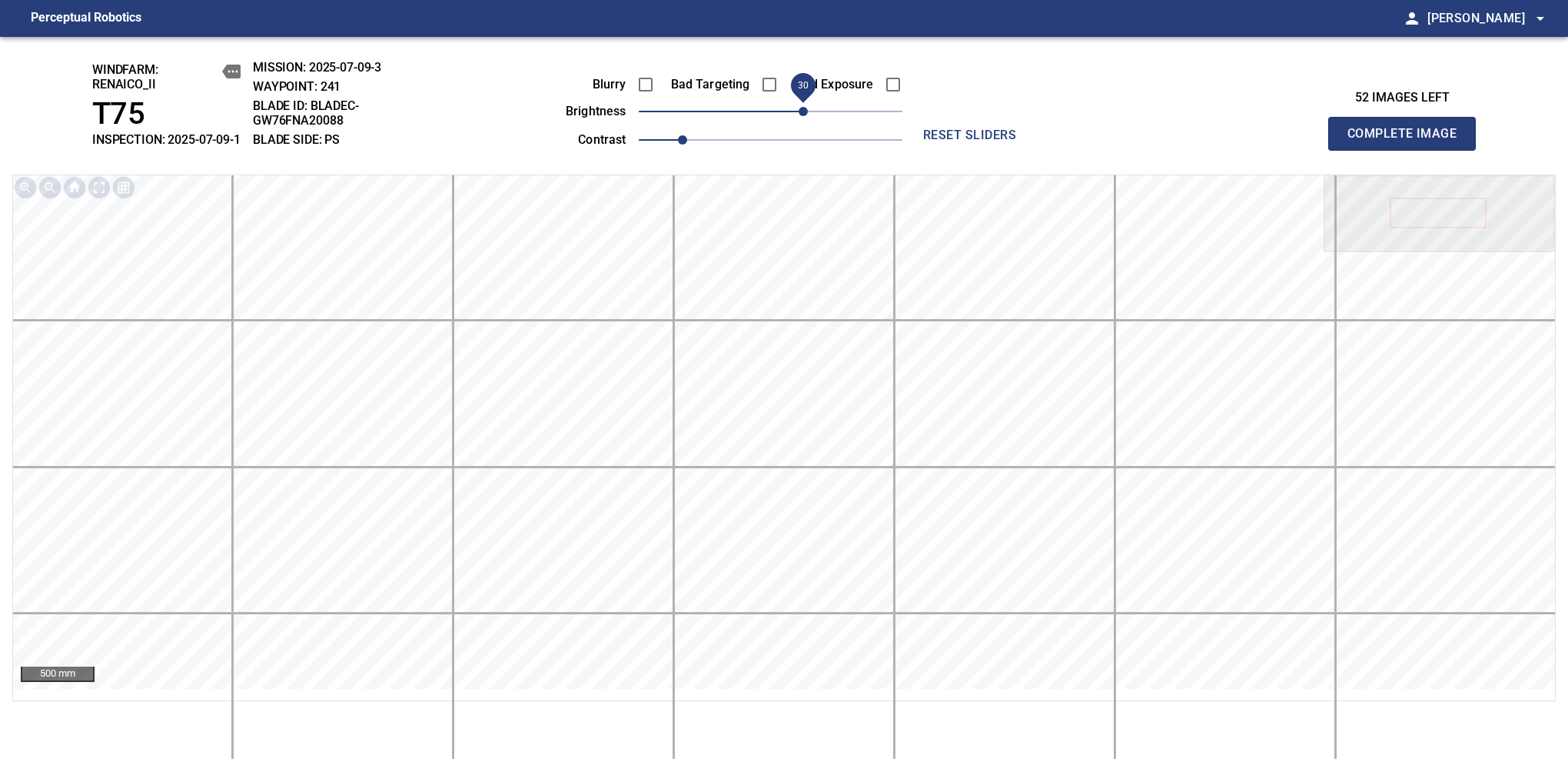
click at [1408, 141] on span "Complete Image" at bounding box center [1402, 133] width 113 height 22
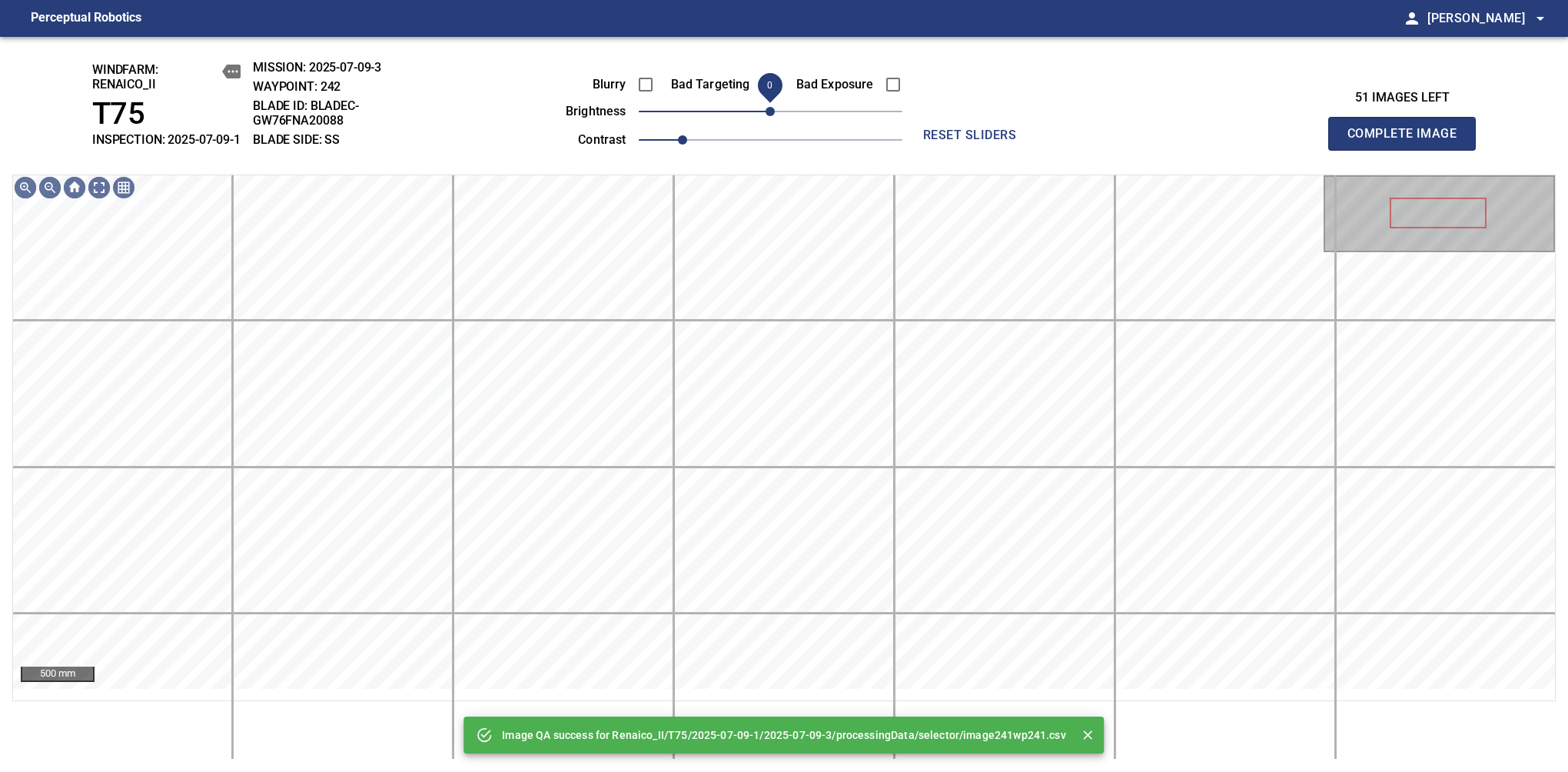
click at [766, 113] on div "Blurry Bad Targeting Bad Exposure brightness 0 contrast 1" at bounding box center [717, 109] width 372 height 82
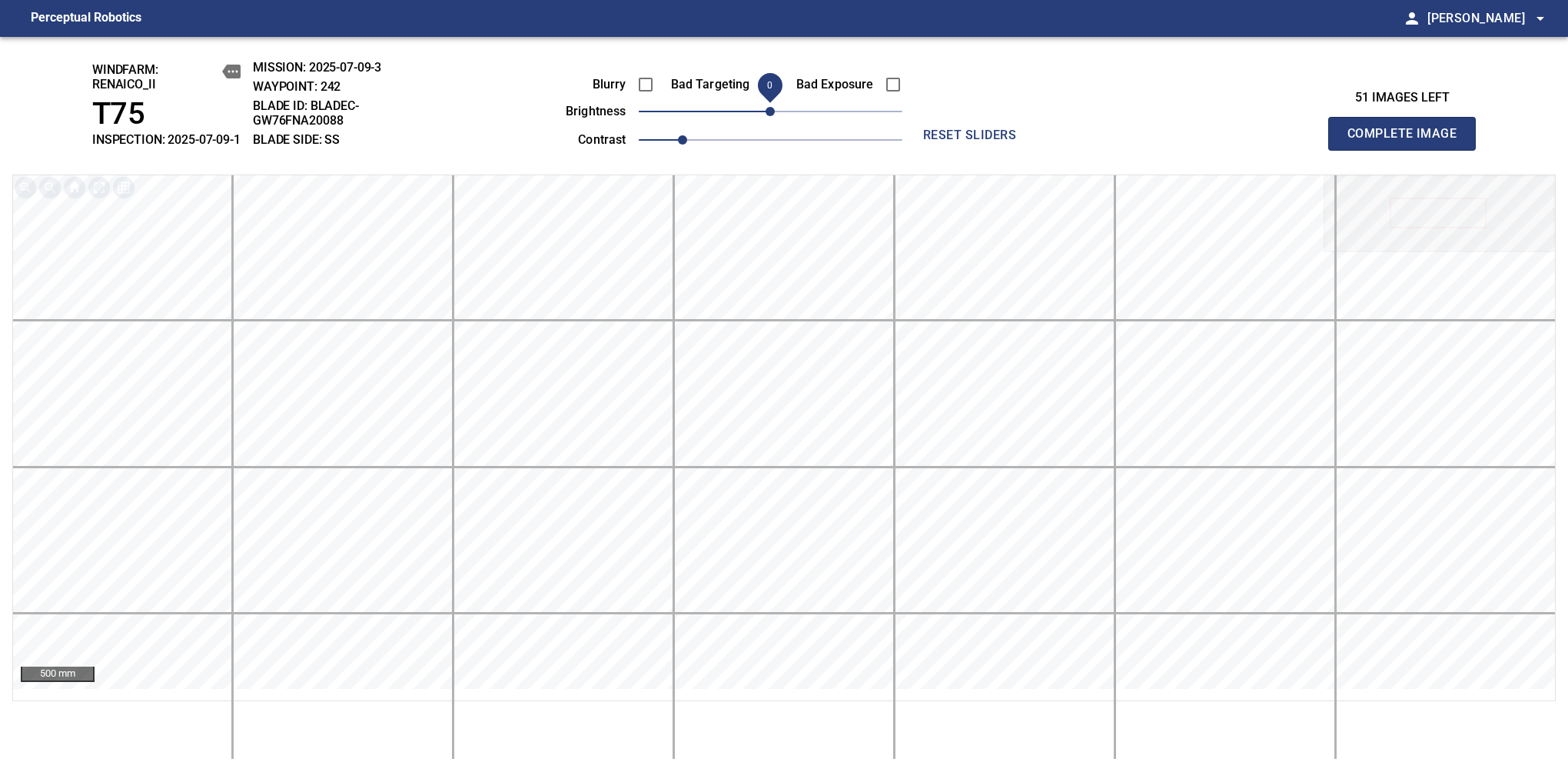
click at [1408, 141] on span "Complete Image" at bounding box center [1402, 133] width 113 height 22
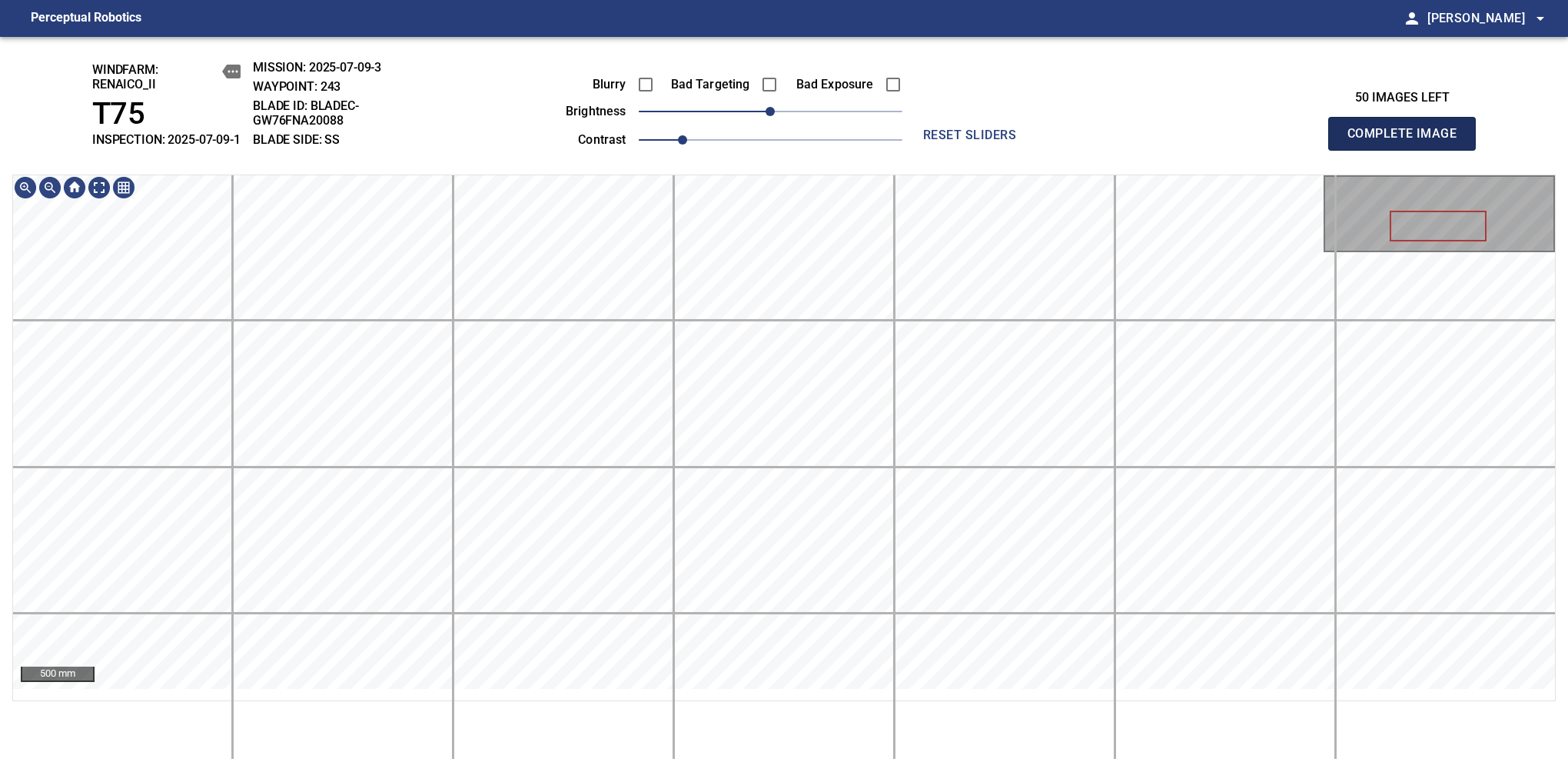
click at [1408, 141] on span "Complete Image" at bounding box center [1402, 133] width 113 height 22
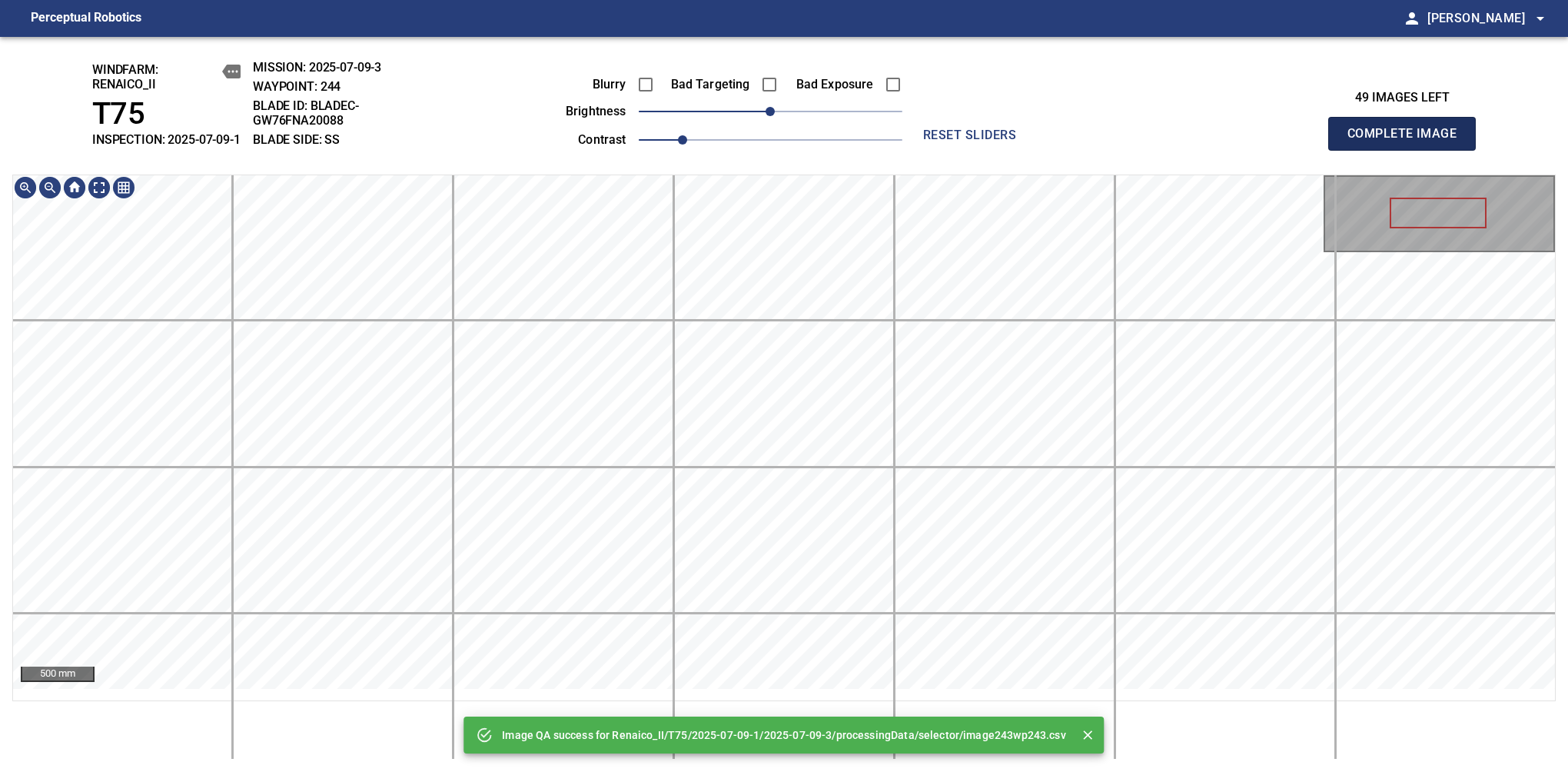
click at [1408, 141] on span "Complete Image" at bounding box center [1402, 133] width 113 height 22
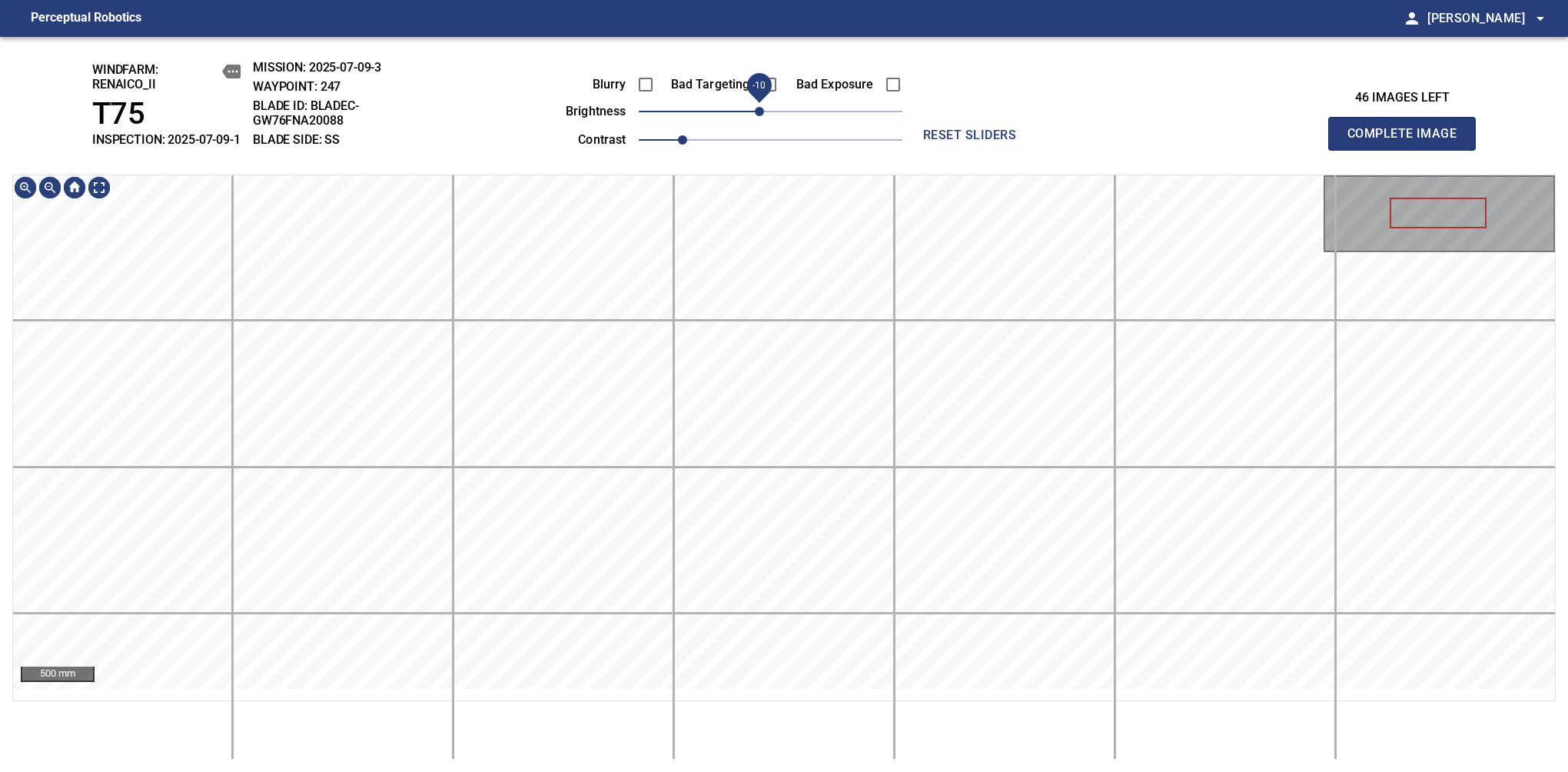
click at [759, 116] on span "-10" at bounding box center [760, 112] width 10 height 10
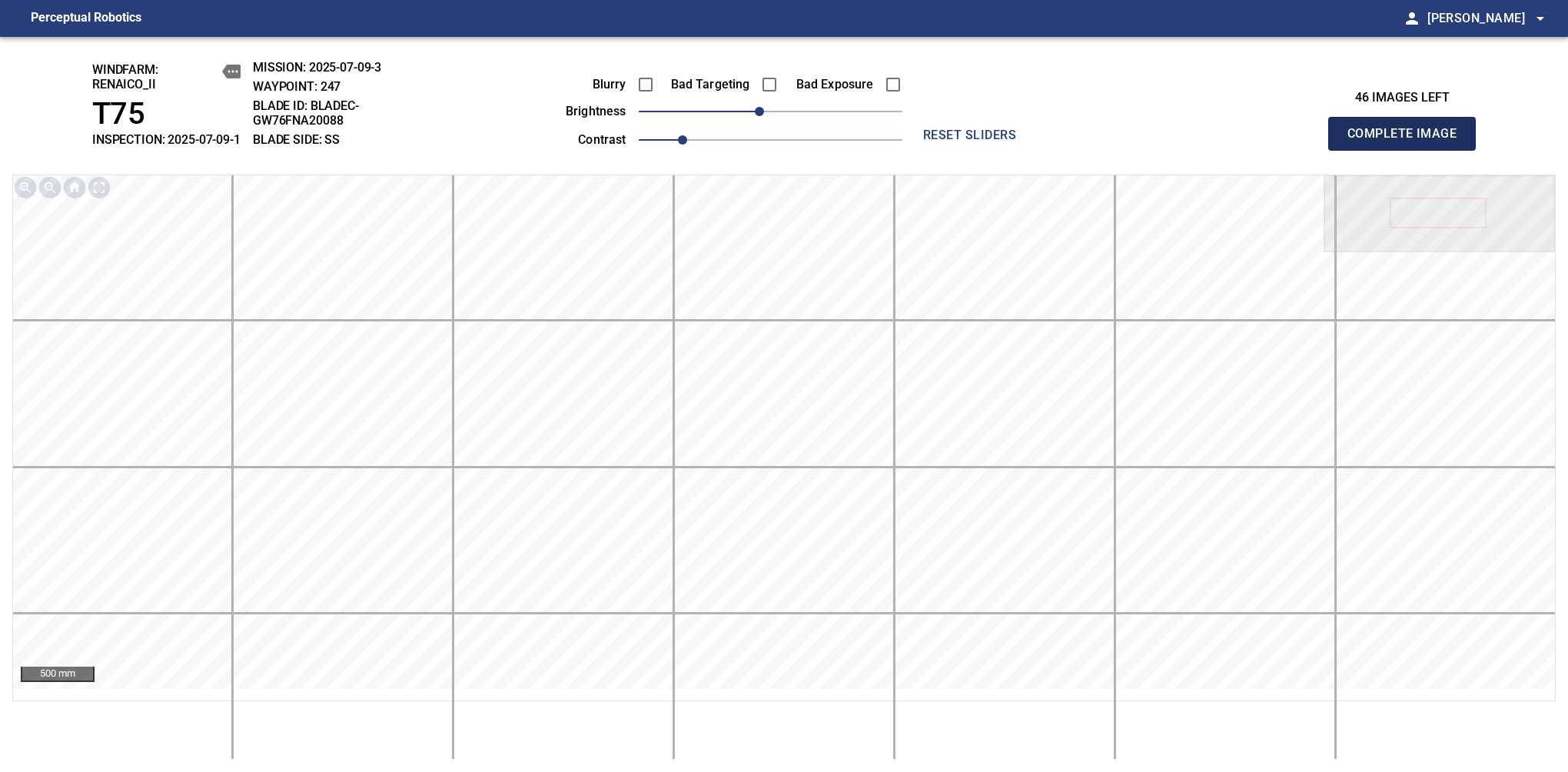
click at [1408, 141] on span "Complete Image" at bounding box center [1402, 133] width 113 height 22
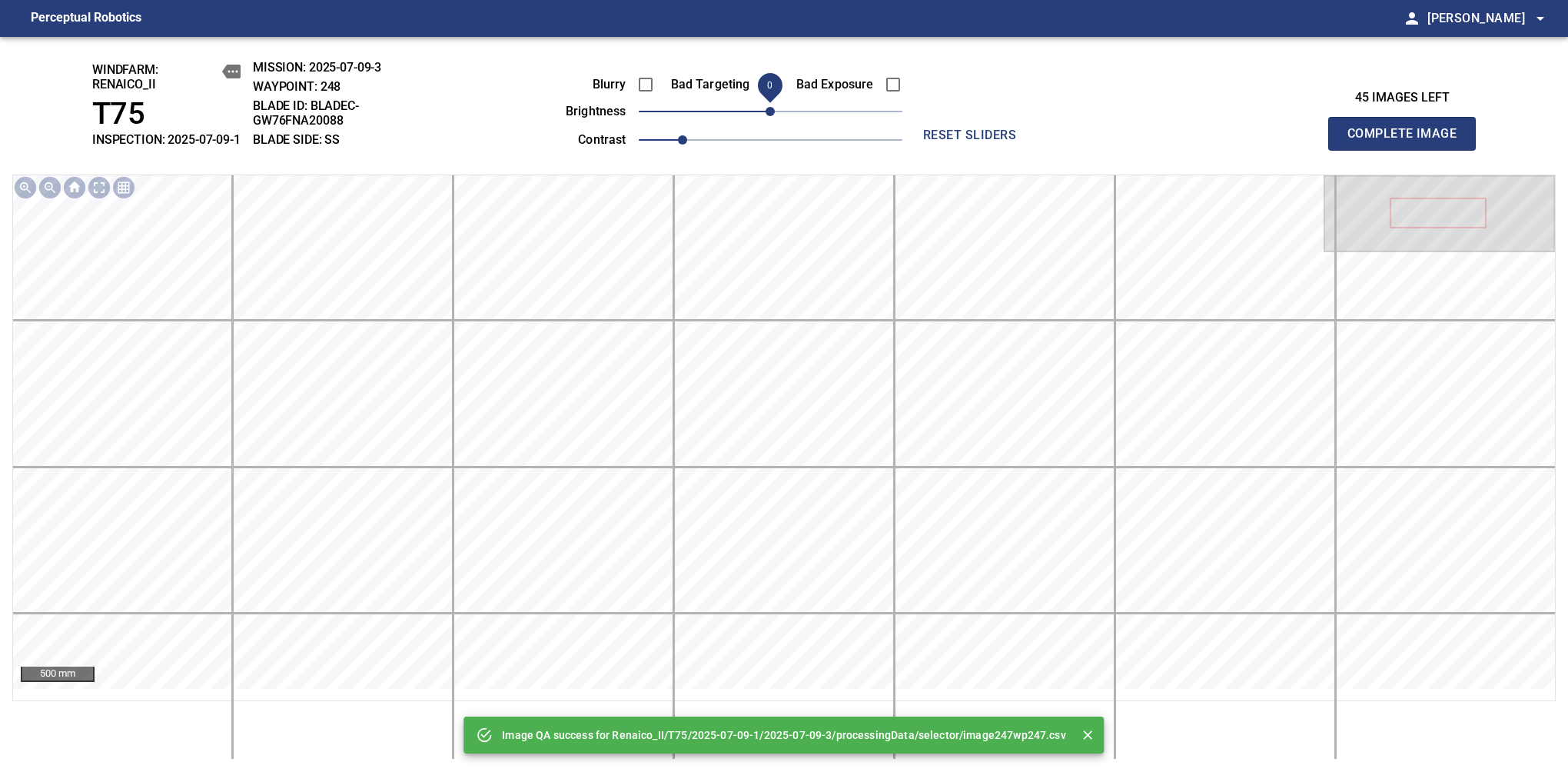
click at [766, 116] on span "0" at bounding box center [770, 112] width 10 height 10
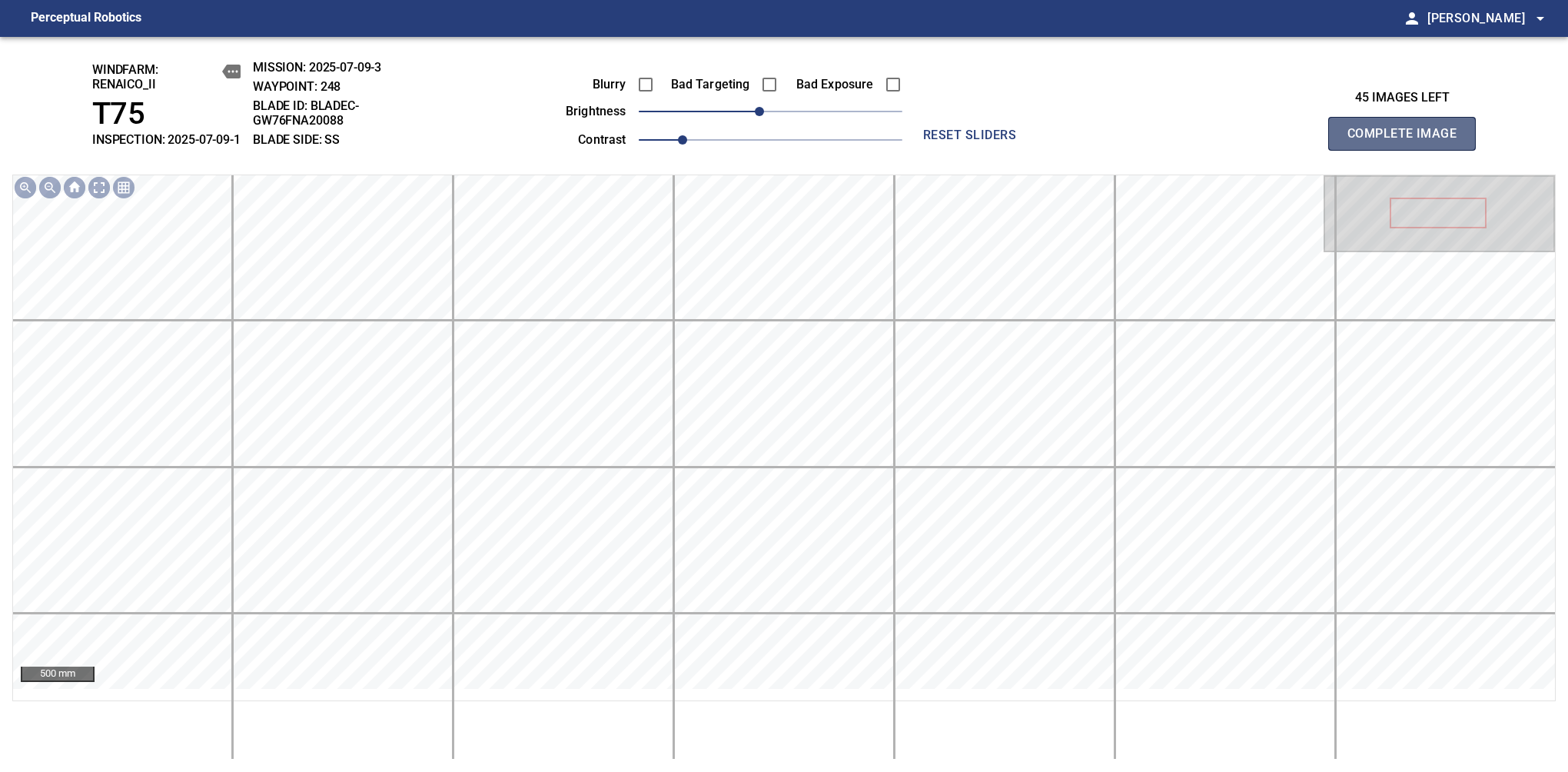
click at [1408, 141] on span "Complete Image" at bounding box center [1402, 133] width 113 height 22
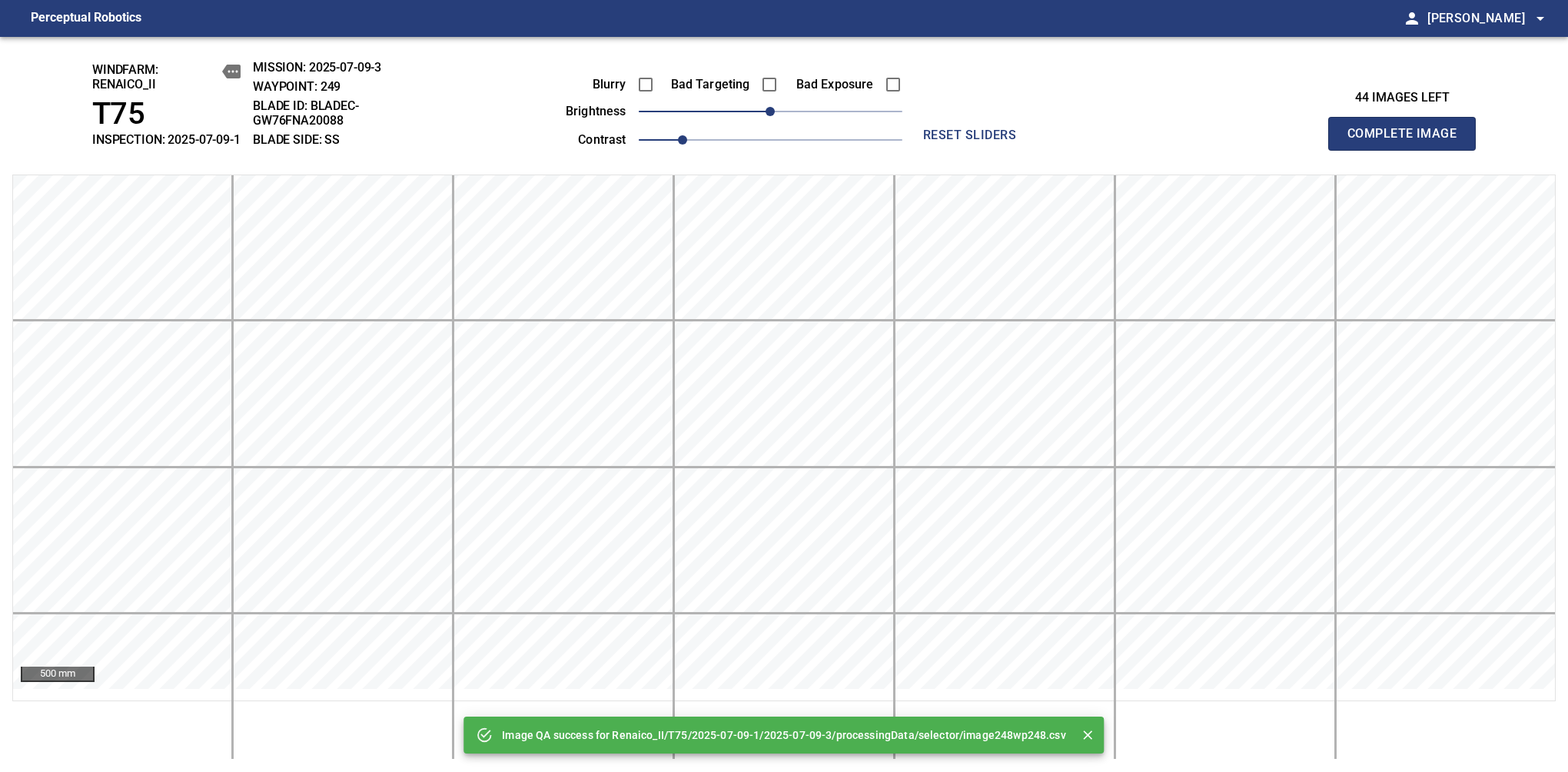
click at [1408, 141] on span "Complete Image" at bounding box center [1402, 133] width 113 height 22
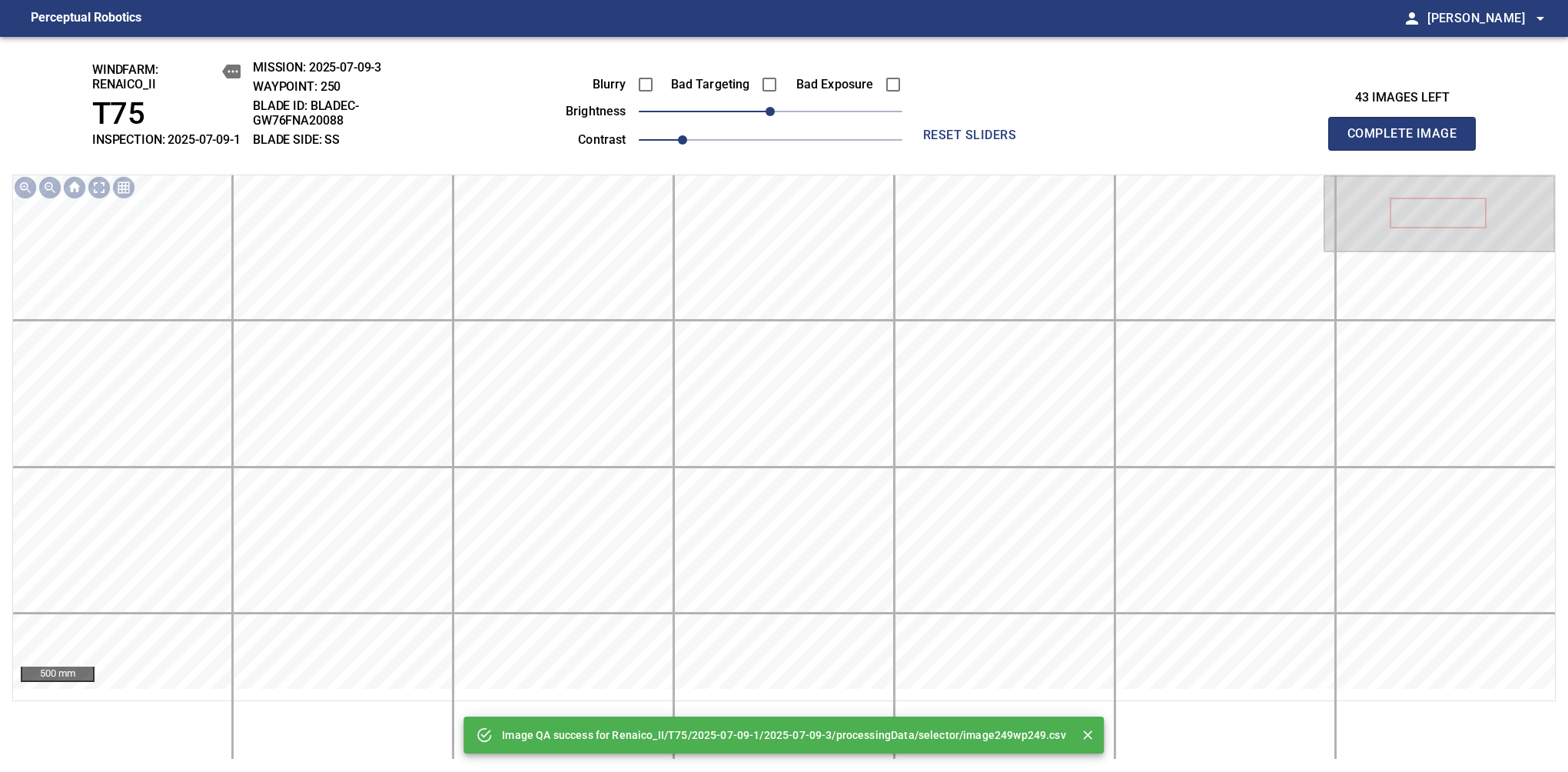
click at [1408, 141] on span "Complete Image" at bounding box center [1402, 133] width 113 height 22
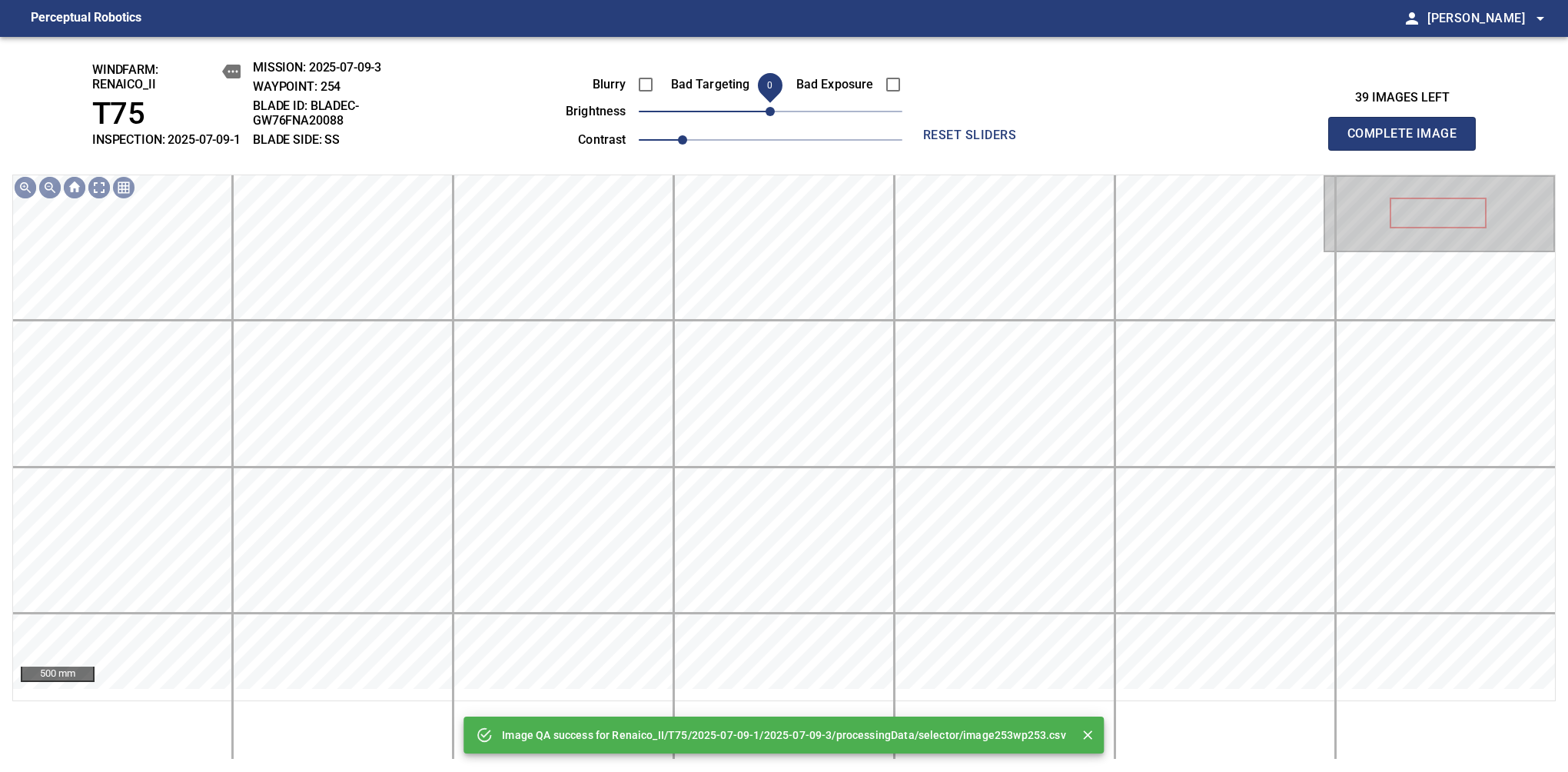
click at [1408, 141] on span "Complete Image" at bounding box center [1402, 133] width 113 height 22
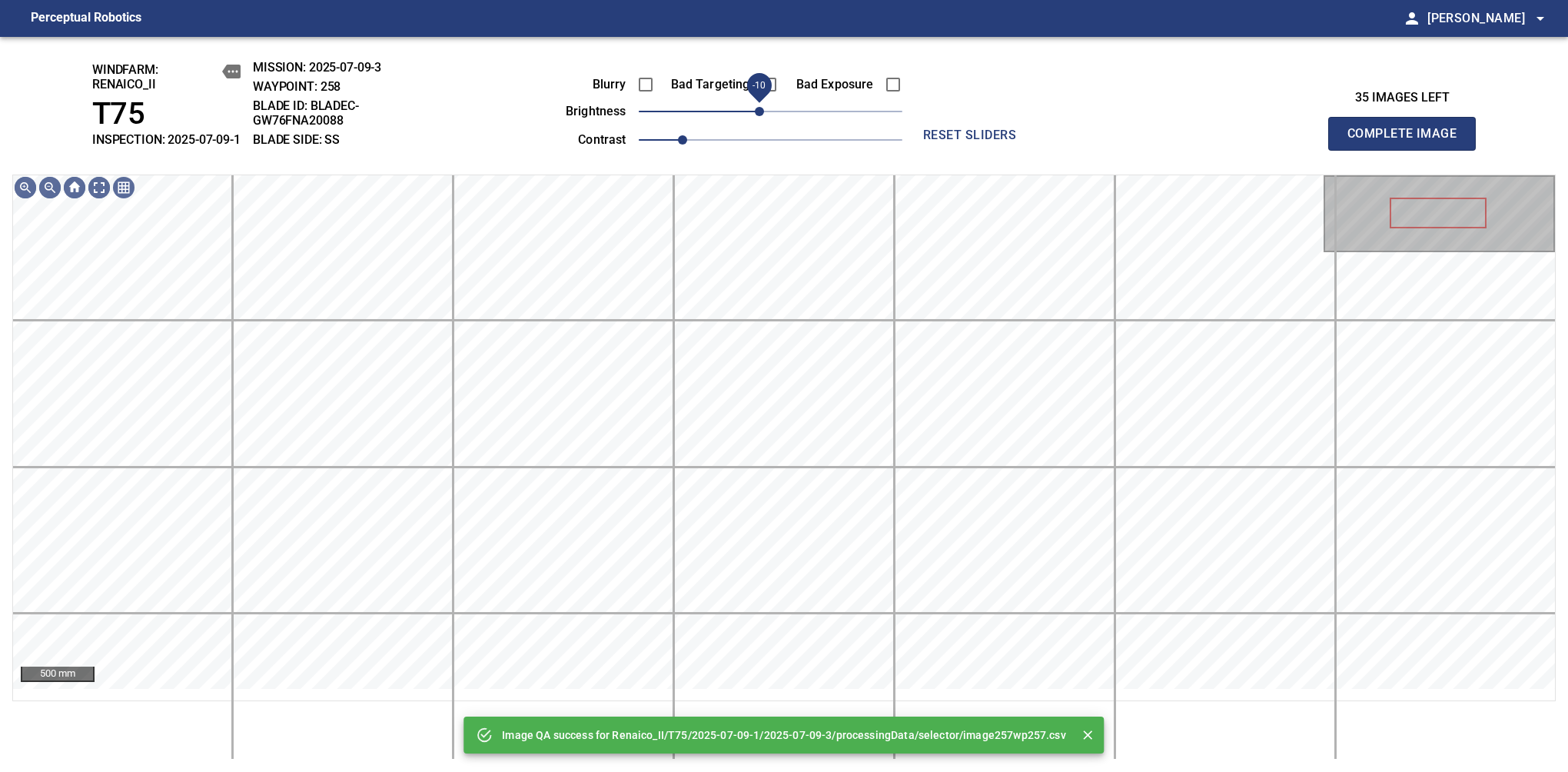
click at [759, 116] on span "-10" at bounding box center [760, 112] width 10 height 10
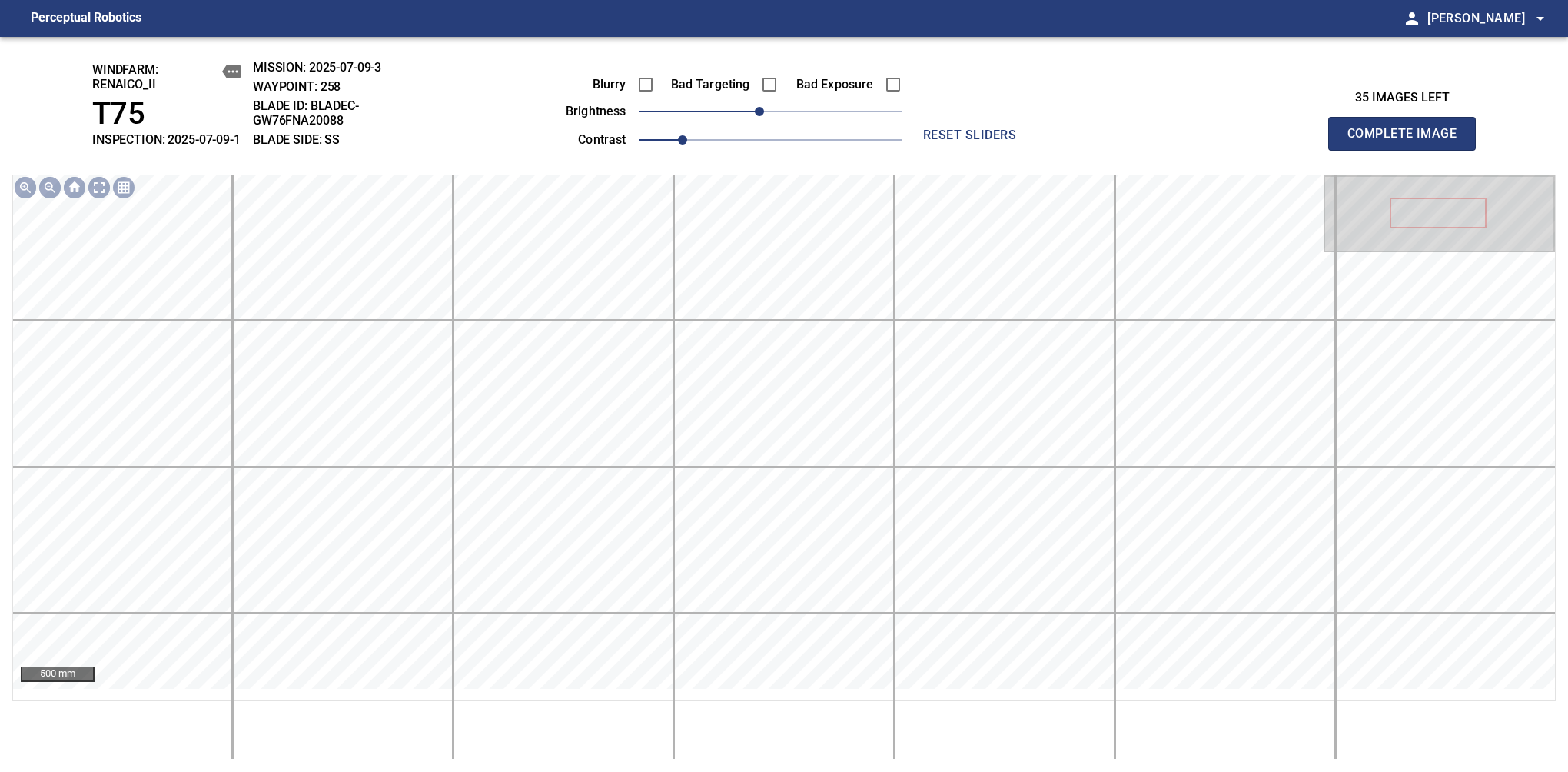
click at [1408, 141] on span "Complete Image" at bounding box center [1402, 133] width 113 height 22
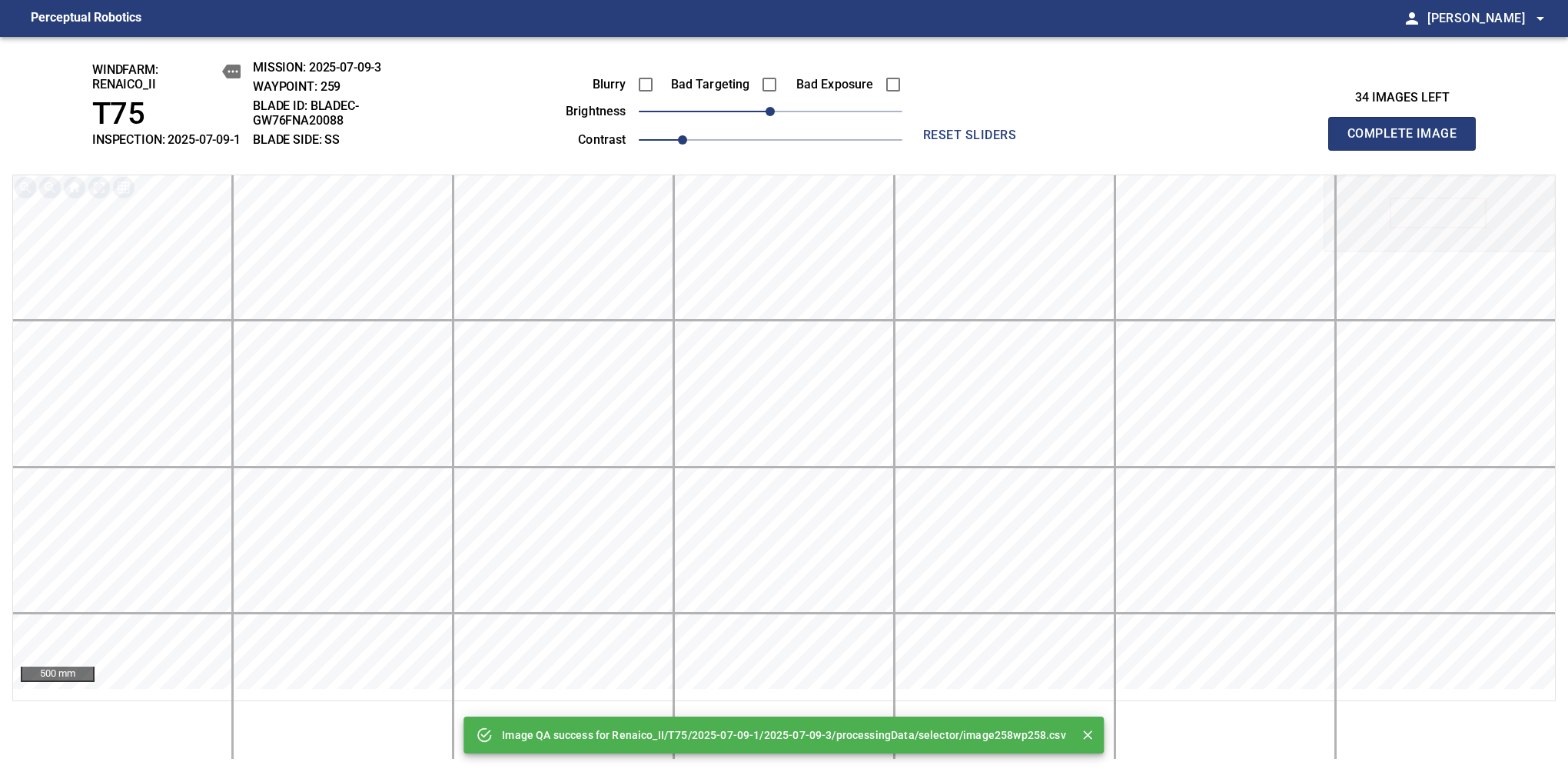
click at [1408, 141] on span "Complete Image" at bounding box center [1402, 133] width 113 height 22
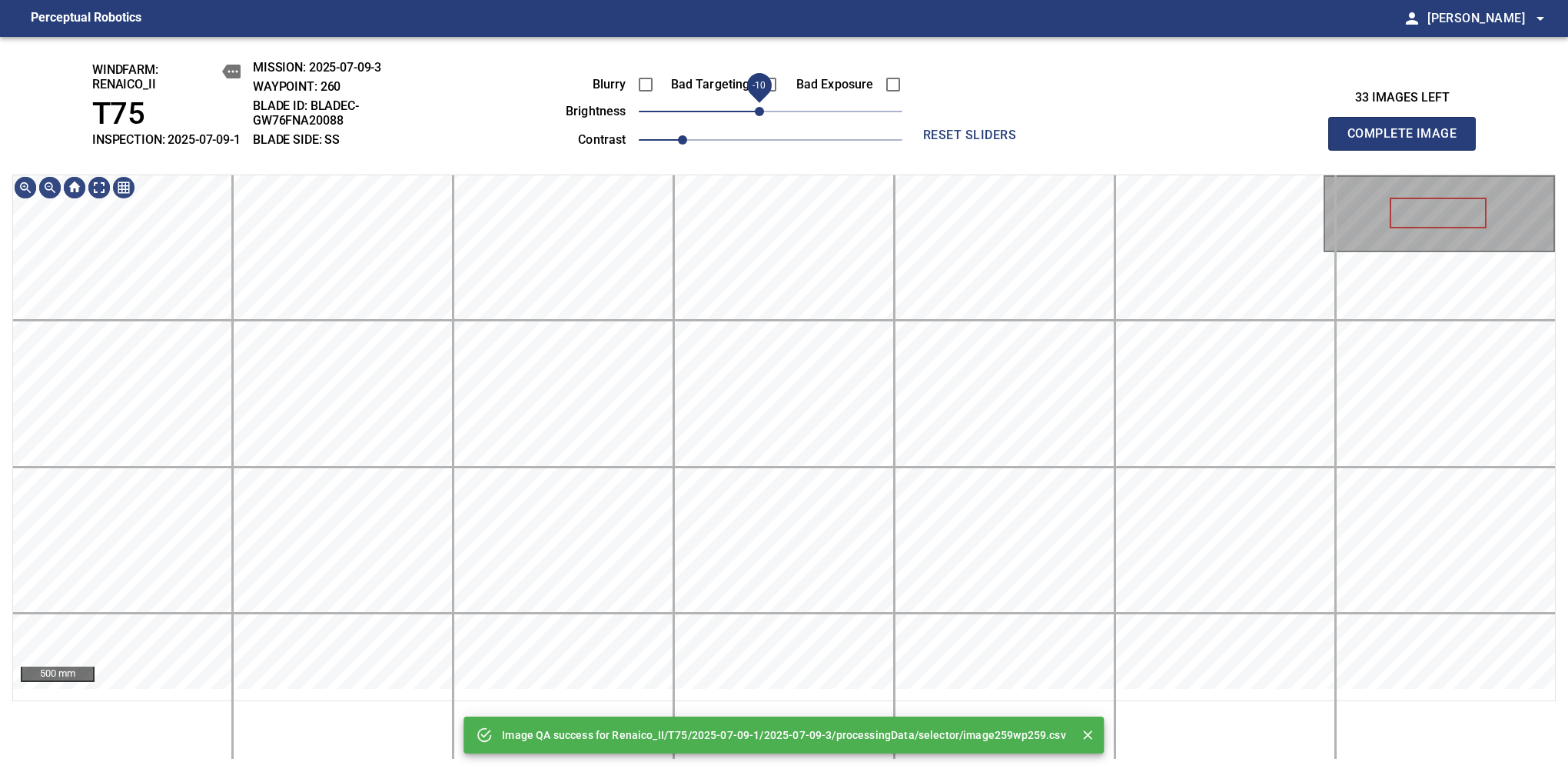
click at [762, 116] on span "-10" at bounding box center [760, 112] width 10 height 10
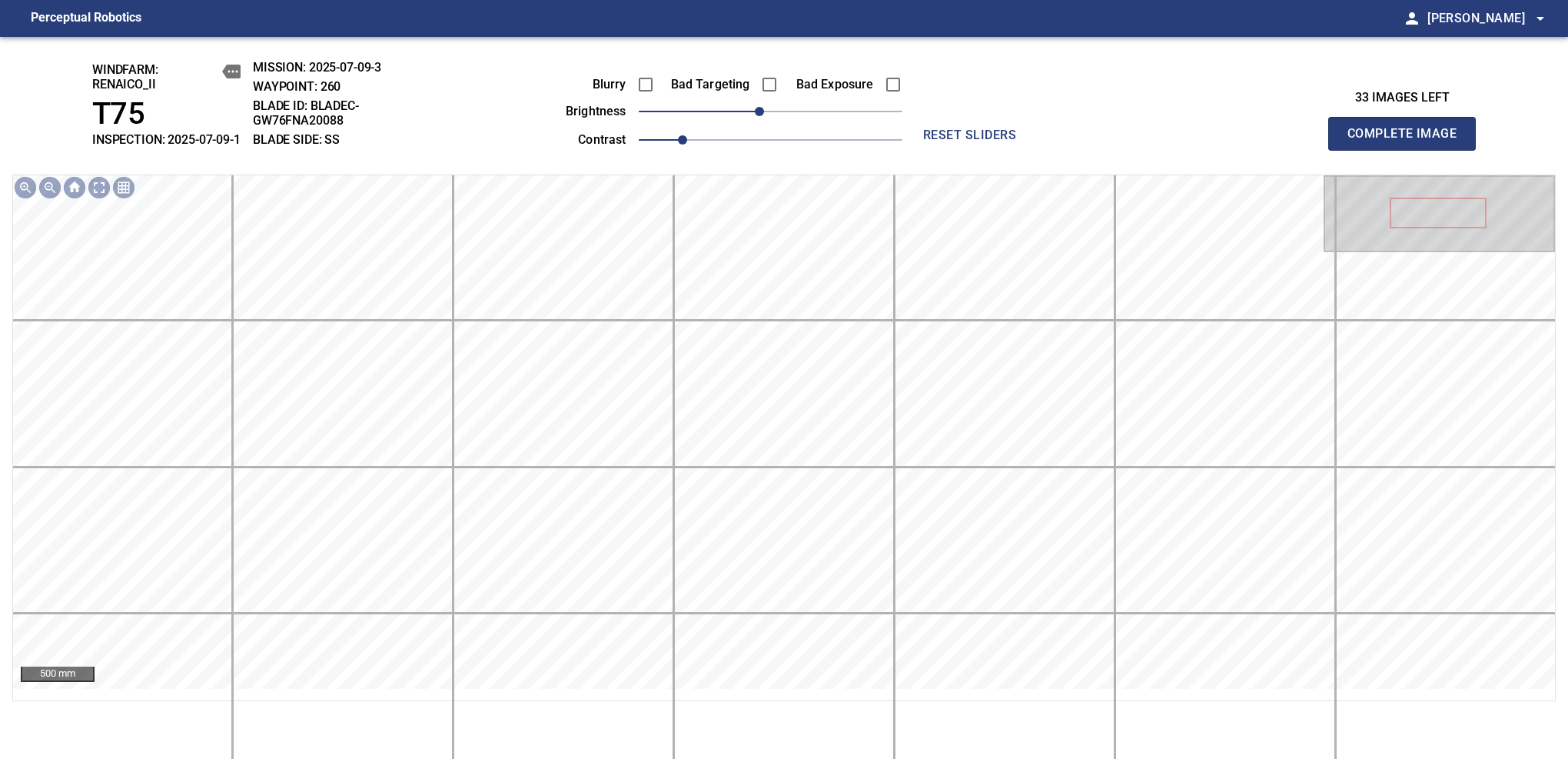
click at [1408, 141] on span "Complete Image" at bounding box center [1402, 133] width 113 height 22
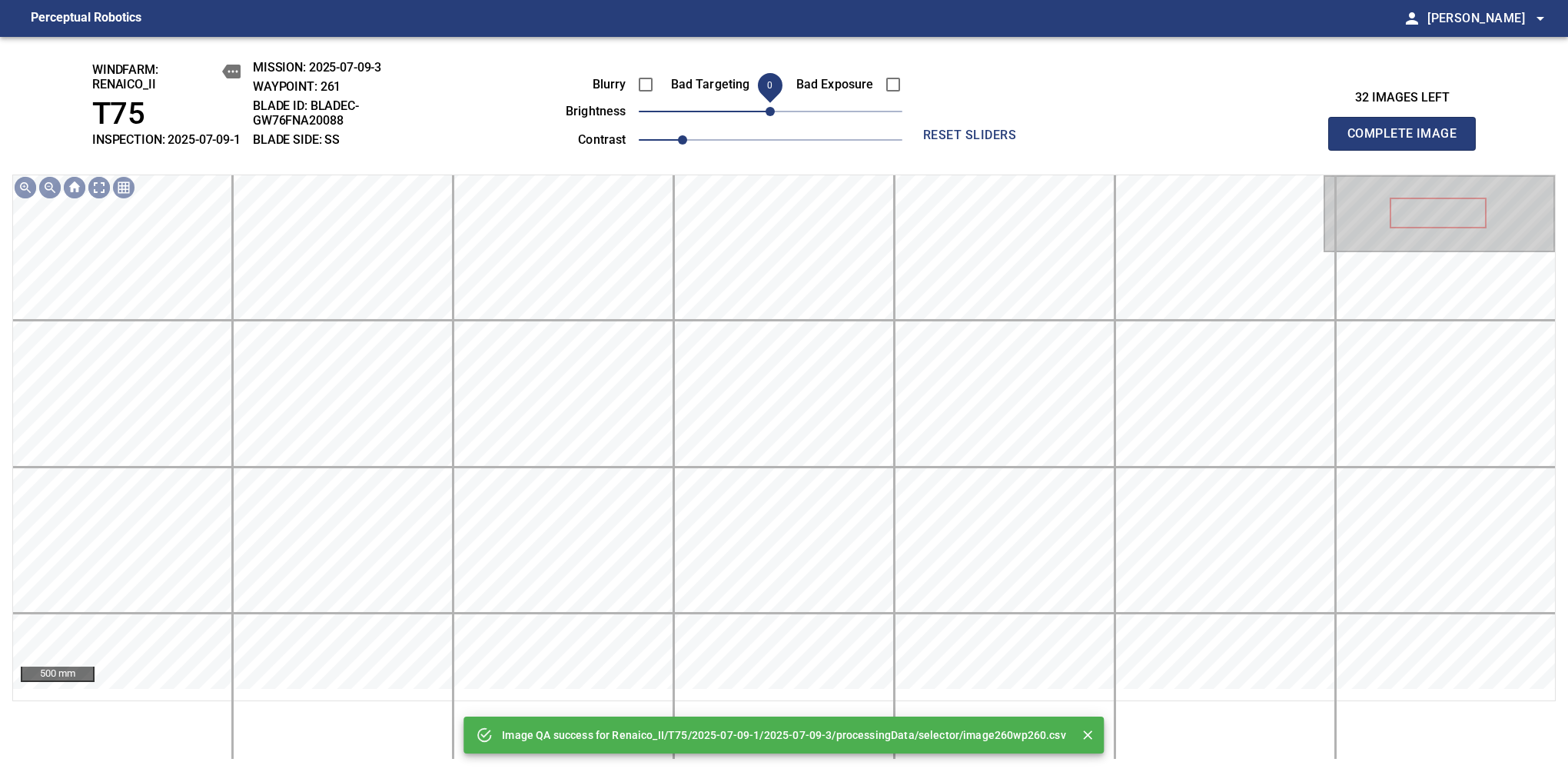
click at [766, 116] on span "0" at bounding box center [770, 112] width 10 height 10
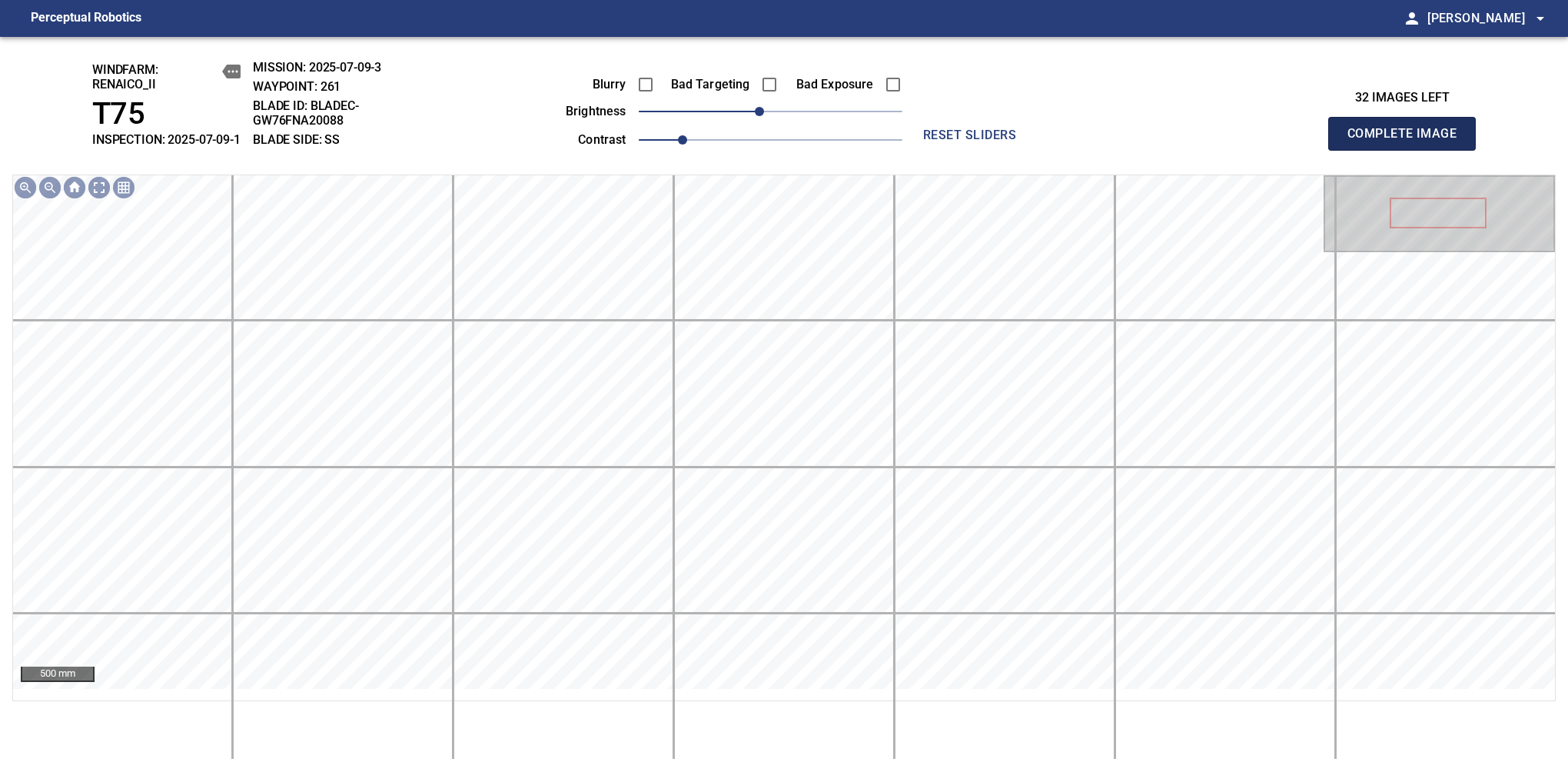
click at [1408, 141] on span "Complete Image" at bounding box center [1402, 133] width 113 height 22
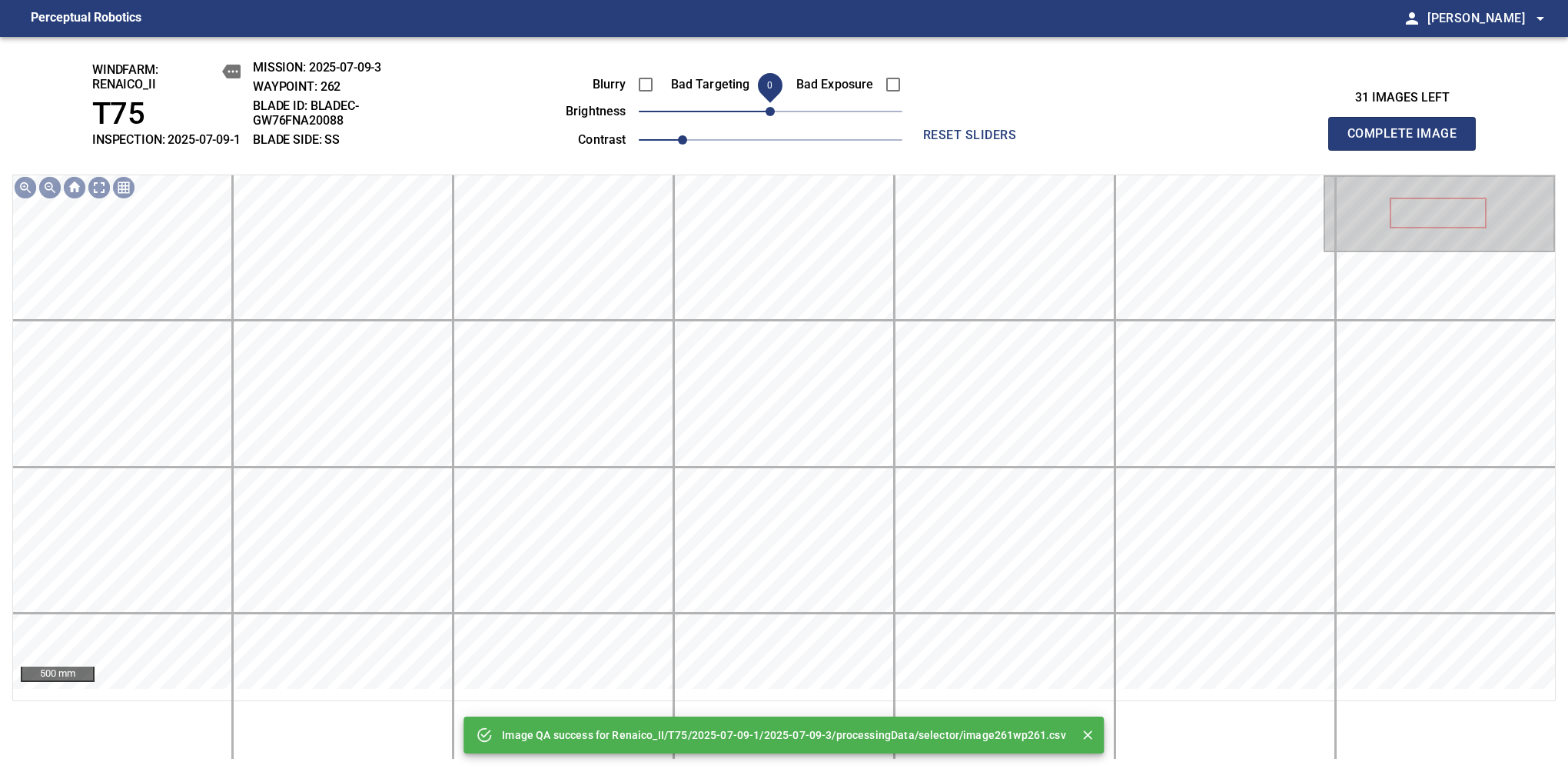
click at [766, 116] on span "0" at bounding box center [770, 112] width 10 height 10
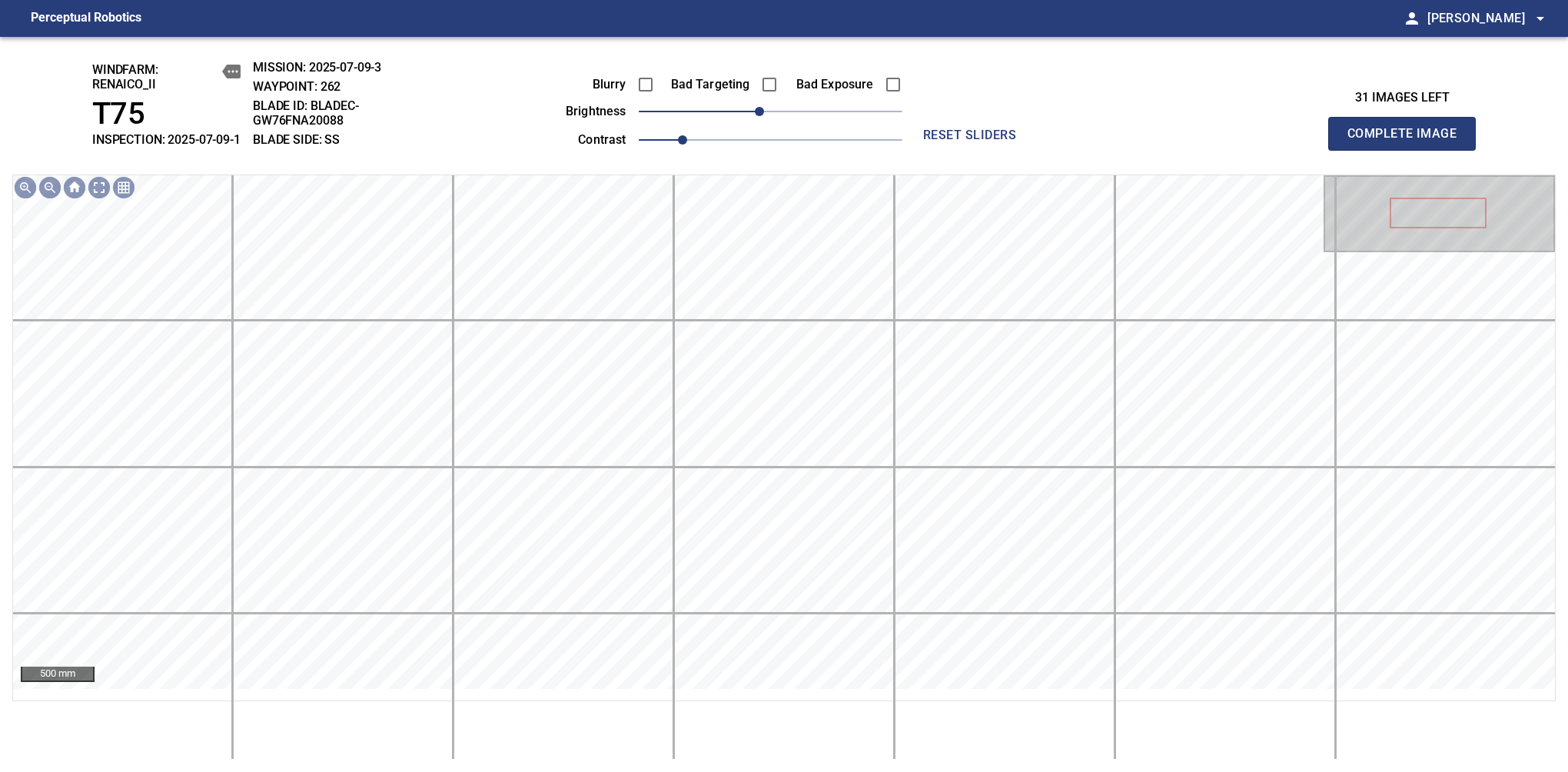
click at [1408, 141] on span "Complete Image" at bounding box center [1402, 133] width 113 height 22
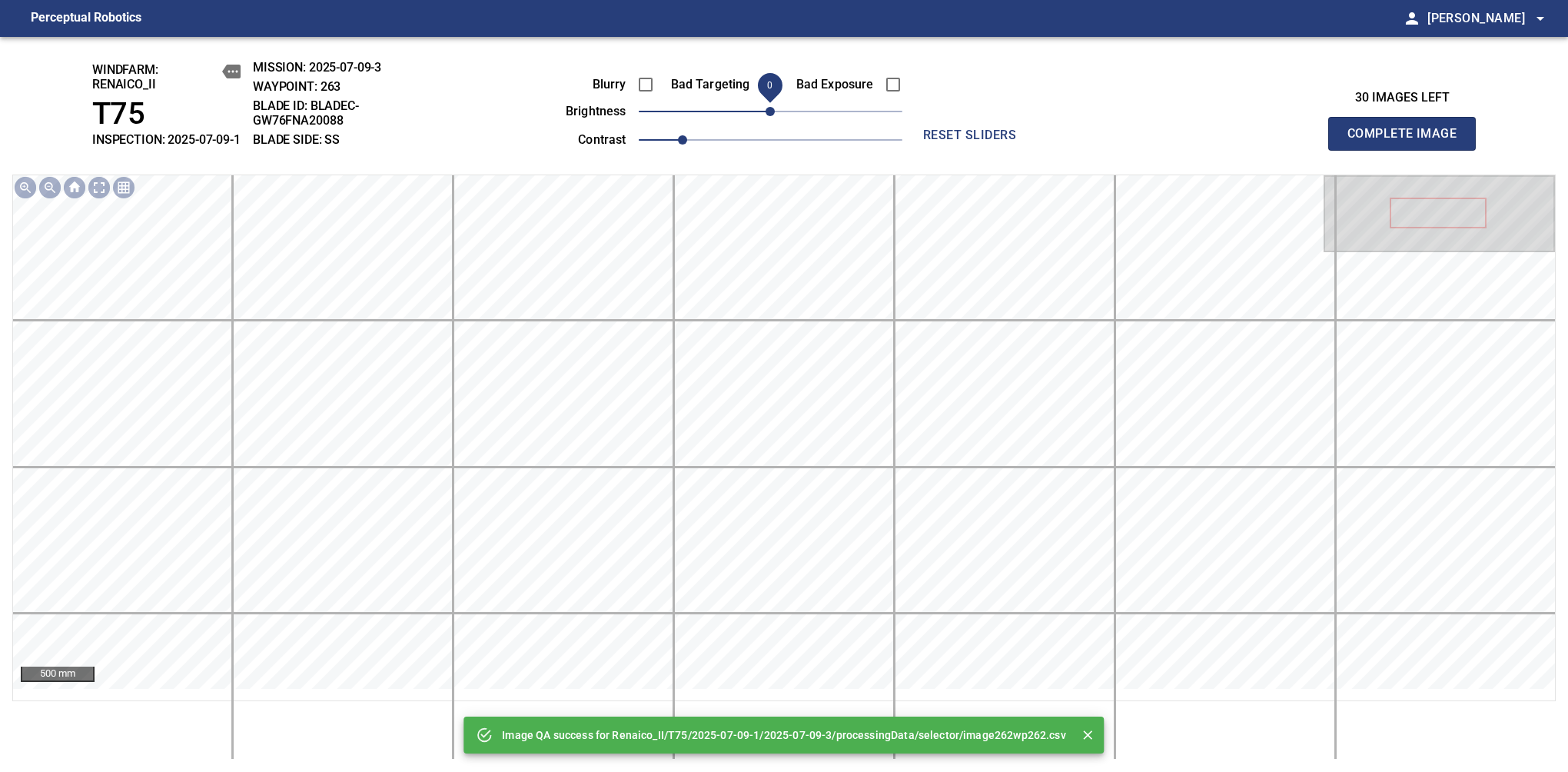
click at [766, 116] on span "0" at bounding box center [770, 112] width 10 height 10
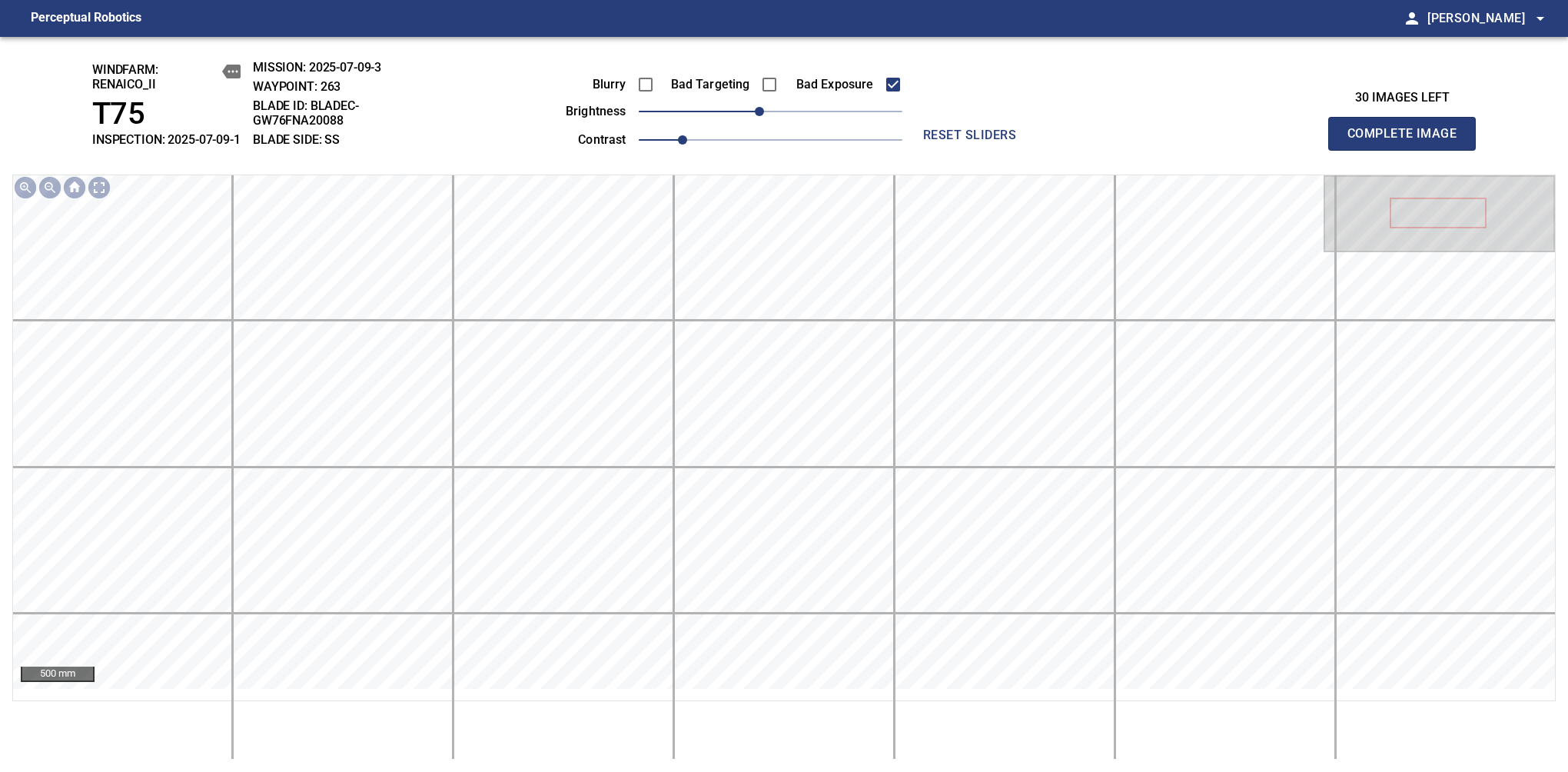
click at [1408, 141] on span "Complete Image" at bounding box center [1402, 133] width 113 height 22
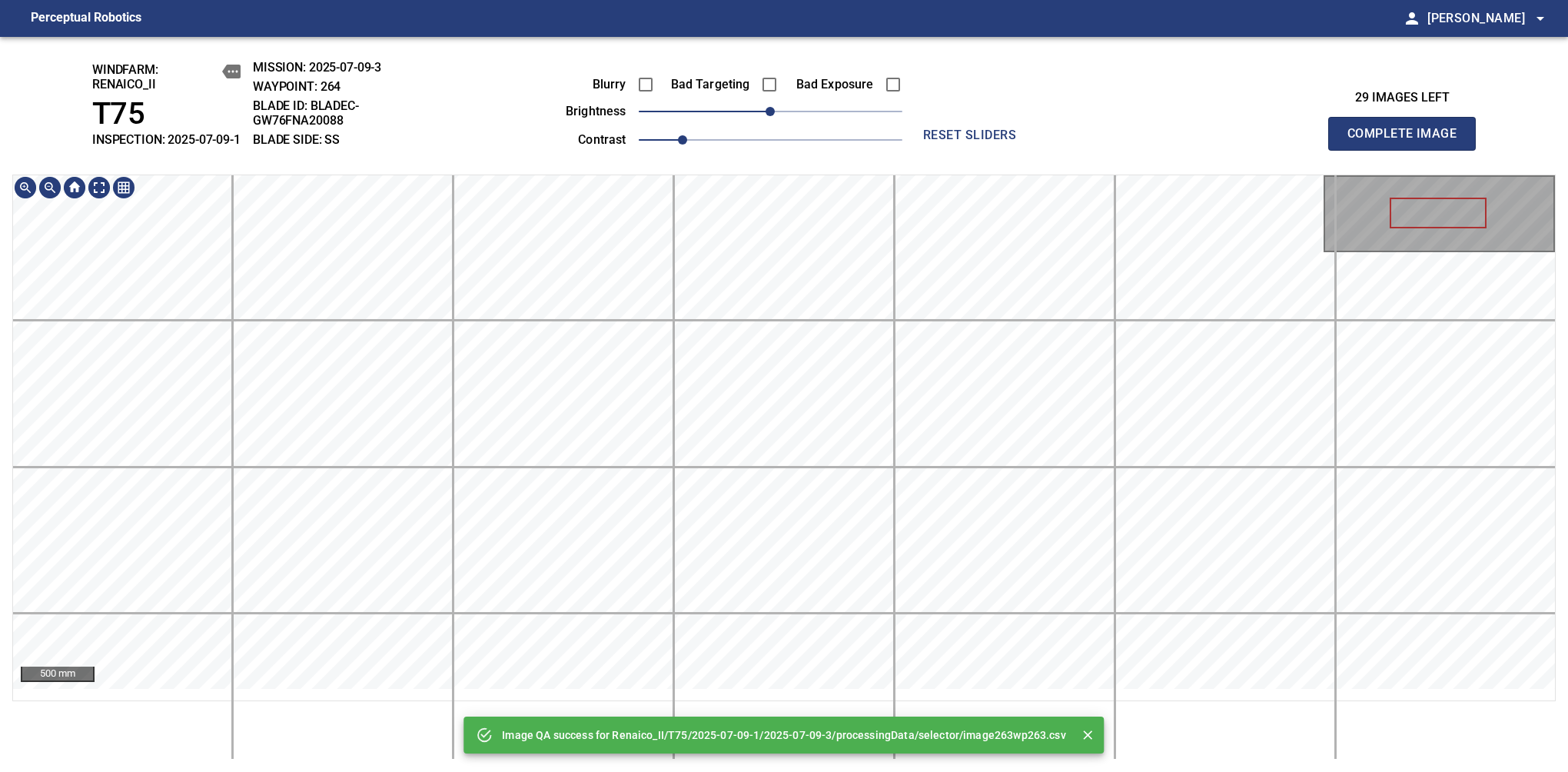
click at [904, 170] on div "Image QA success for Renaico_II/T75/2025-07-09-1/2025-07-09-3/processingData/se…" at bounding box center [784, 404] width 1568 height 735
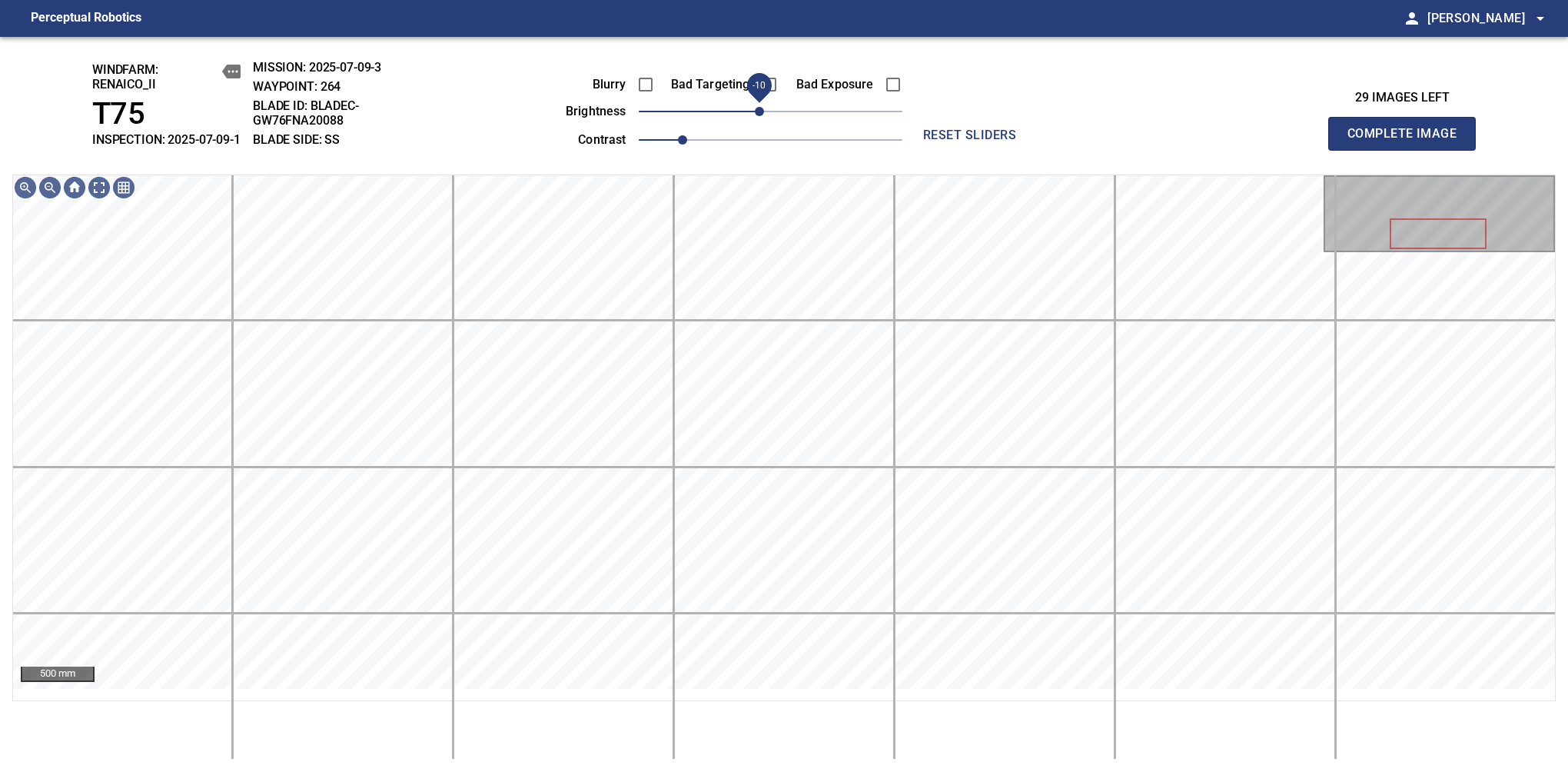
click at [763, 116] on span "-10" at bounding box center [760, 112] width 10 height 10
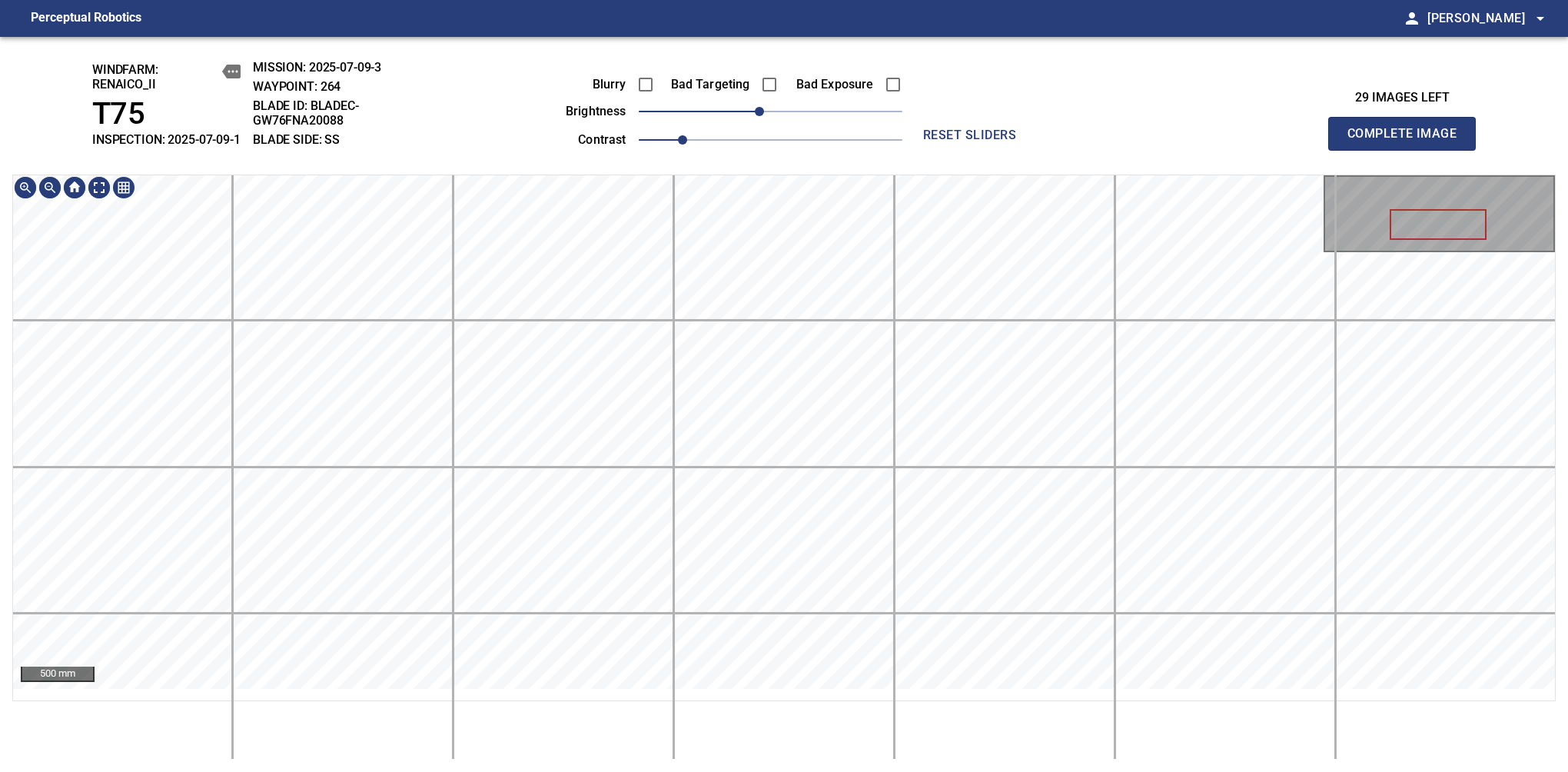
click at [782, 102] on div "windfarm: Renaico_II T75 INSPECTION: 2025-07-09-1 MISSION: 2025-07-09-3 WAYPOIN…" at bounding box center [784, 404] width 1568 height 735
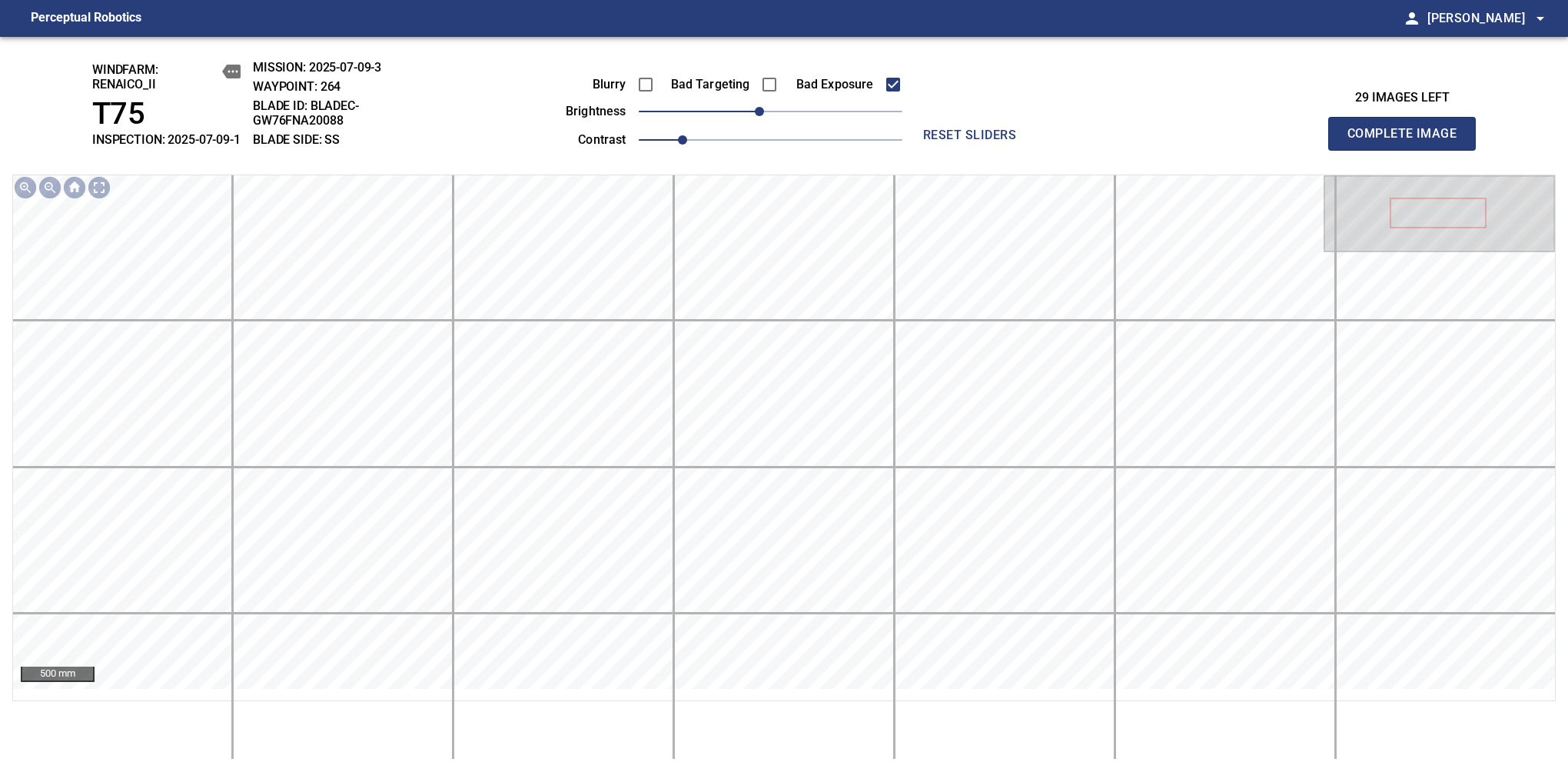
click at [1408, 141] on span "Complete Image" at bounding box center [1402, 133] width 113 height 22
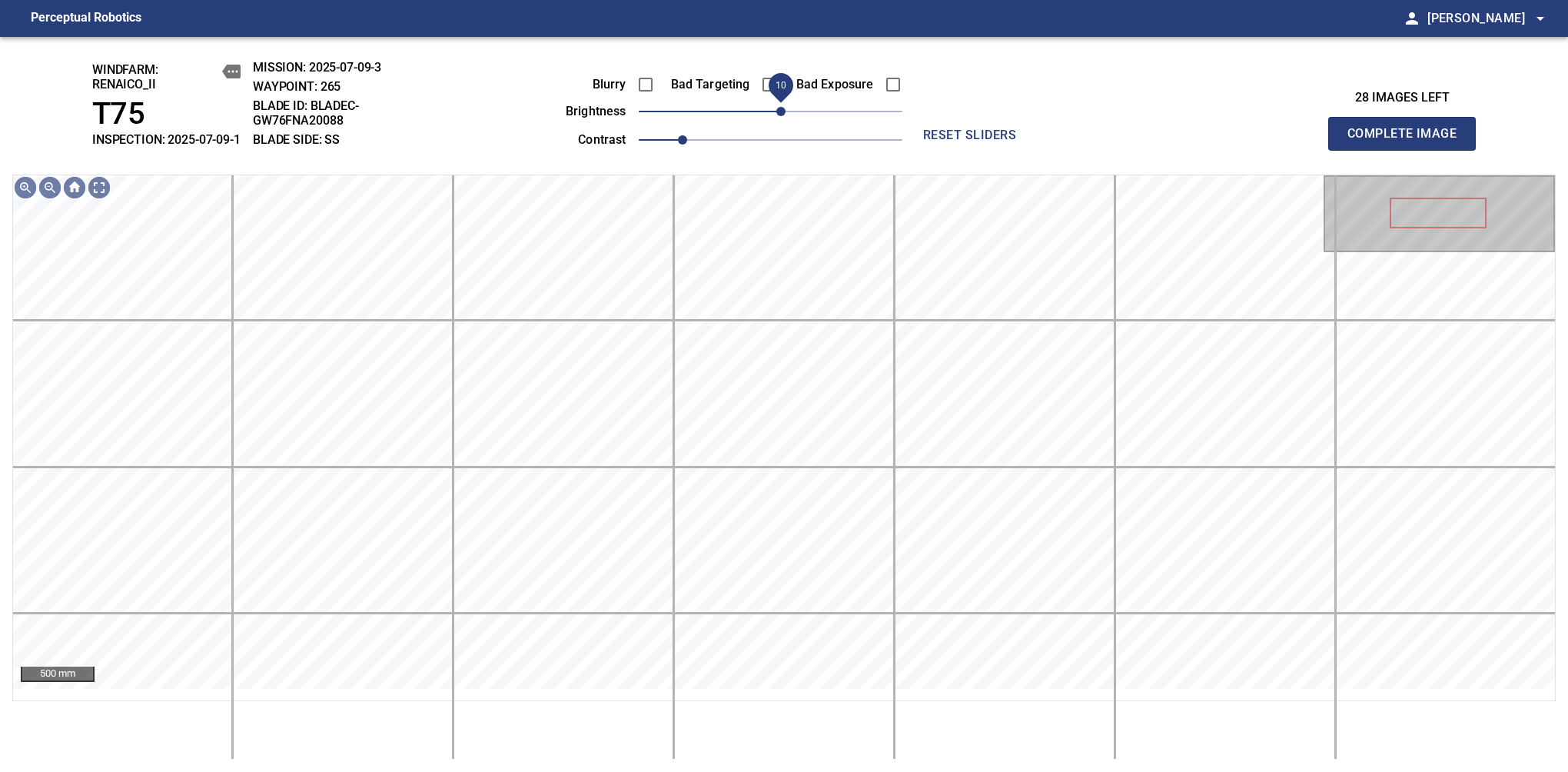
click at [778, 116] on span "10" at bounding box center [782, 112] width 10 height 10
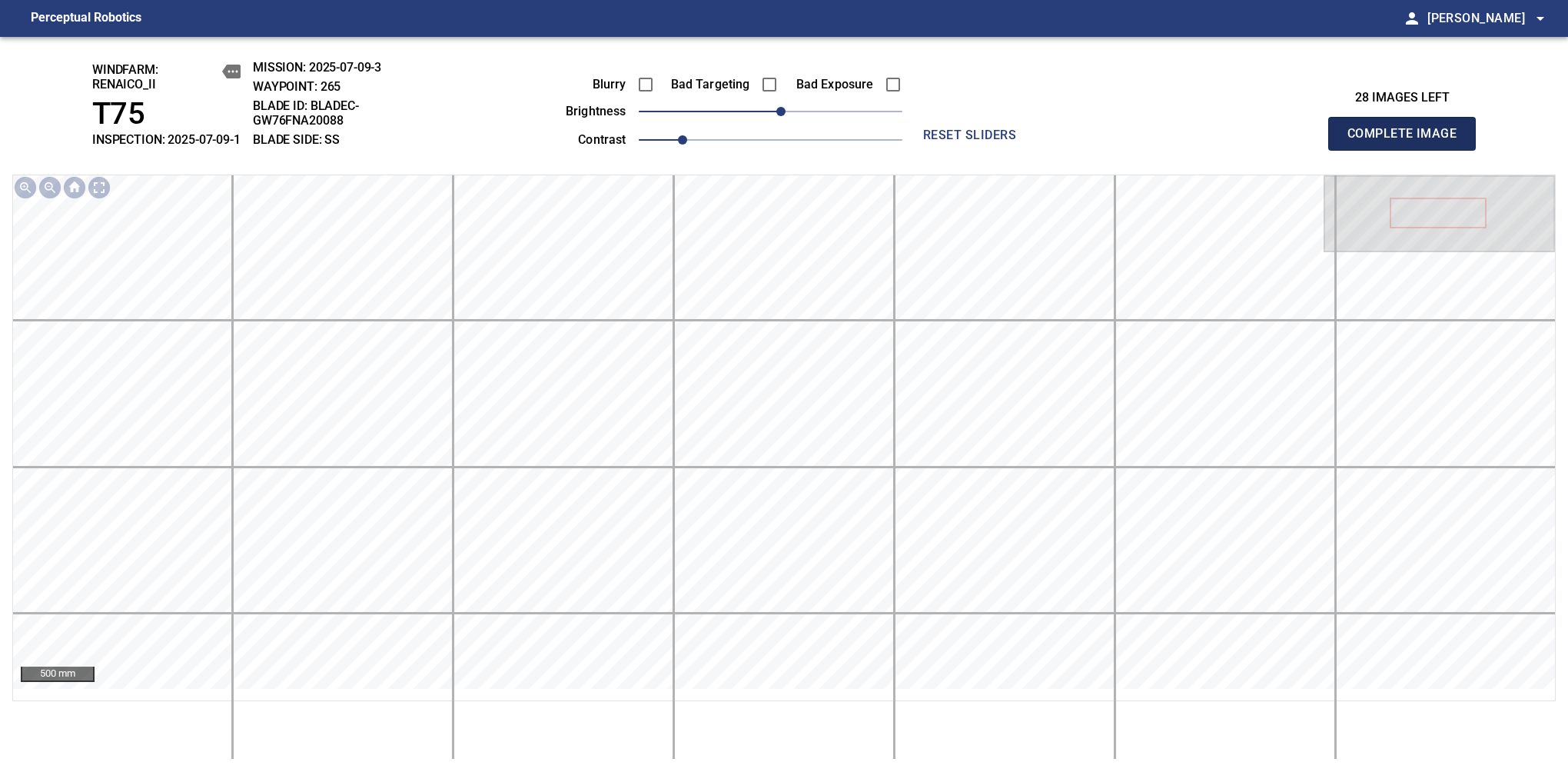
click at [1408, 141] on span "Complete Image" at bounding box center [1402, 133] width 113 height 22
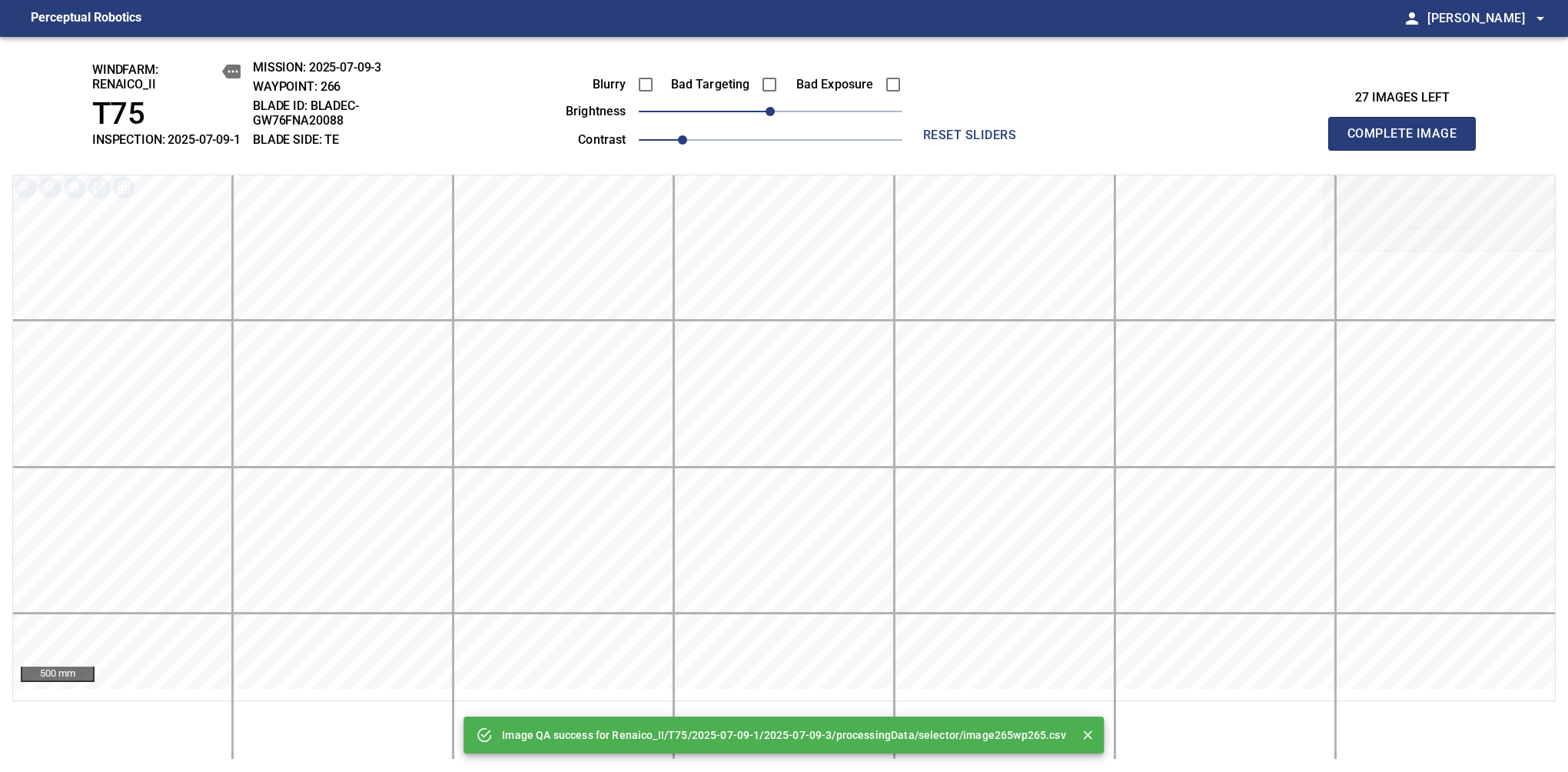
click at [1408, 141] on span "Complete Image" at bounding box center [1402, 133] width 113 height 22
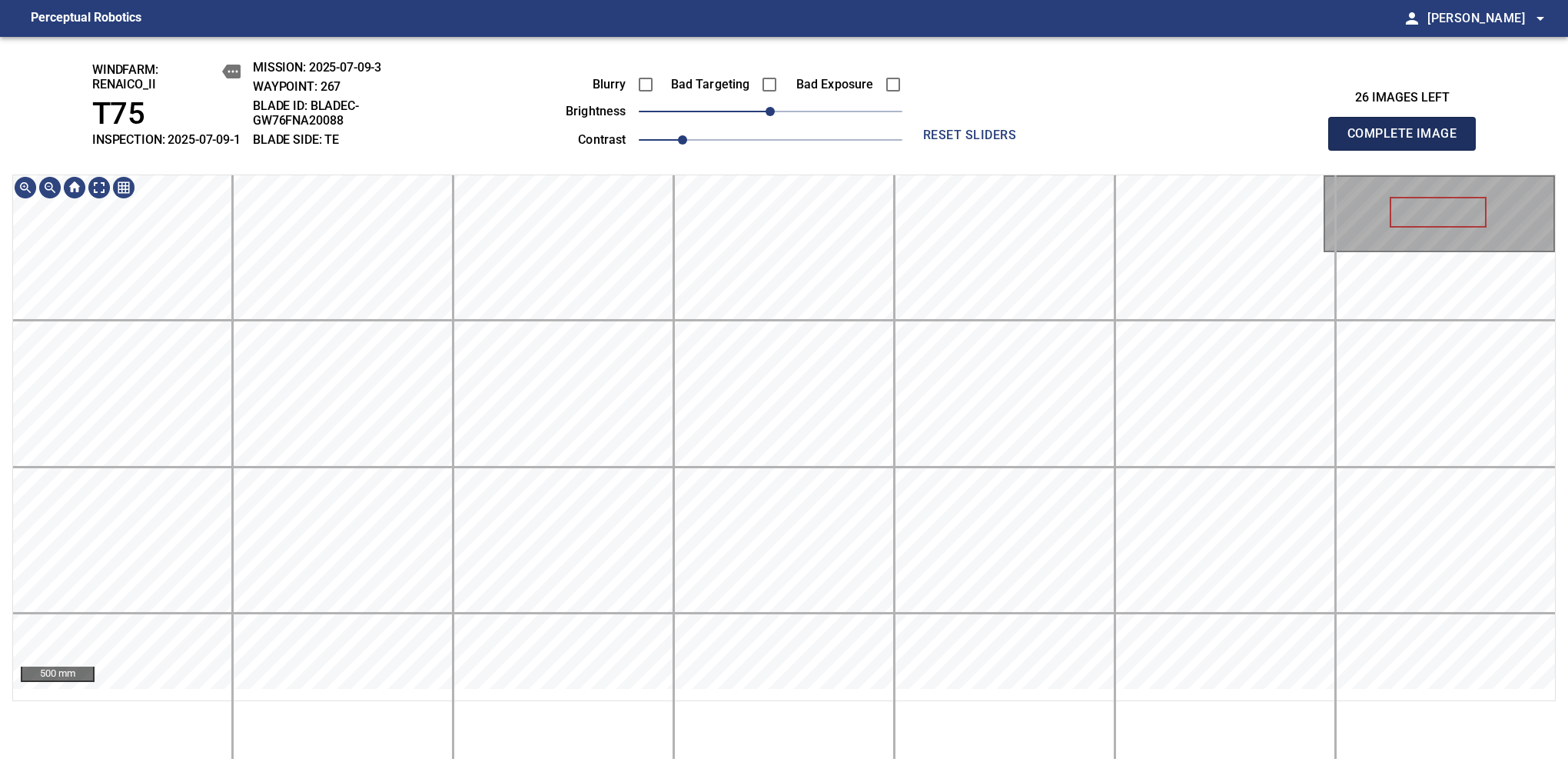
click at [1408, 141] on span "Complete Image" at bounding box center [1402, 133] width 113 height 22
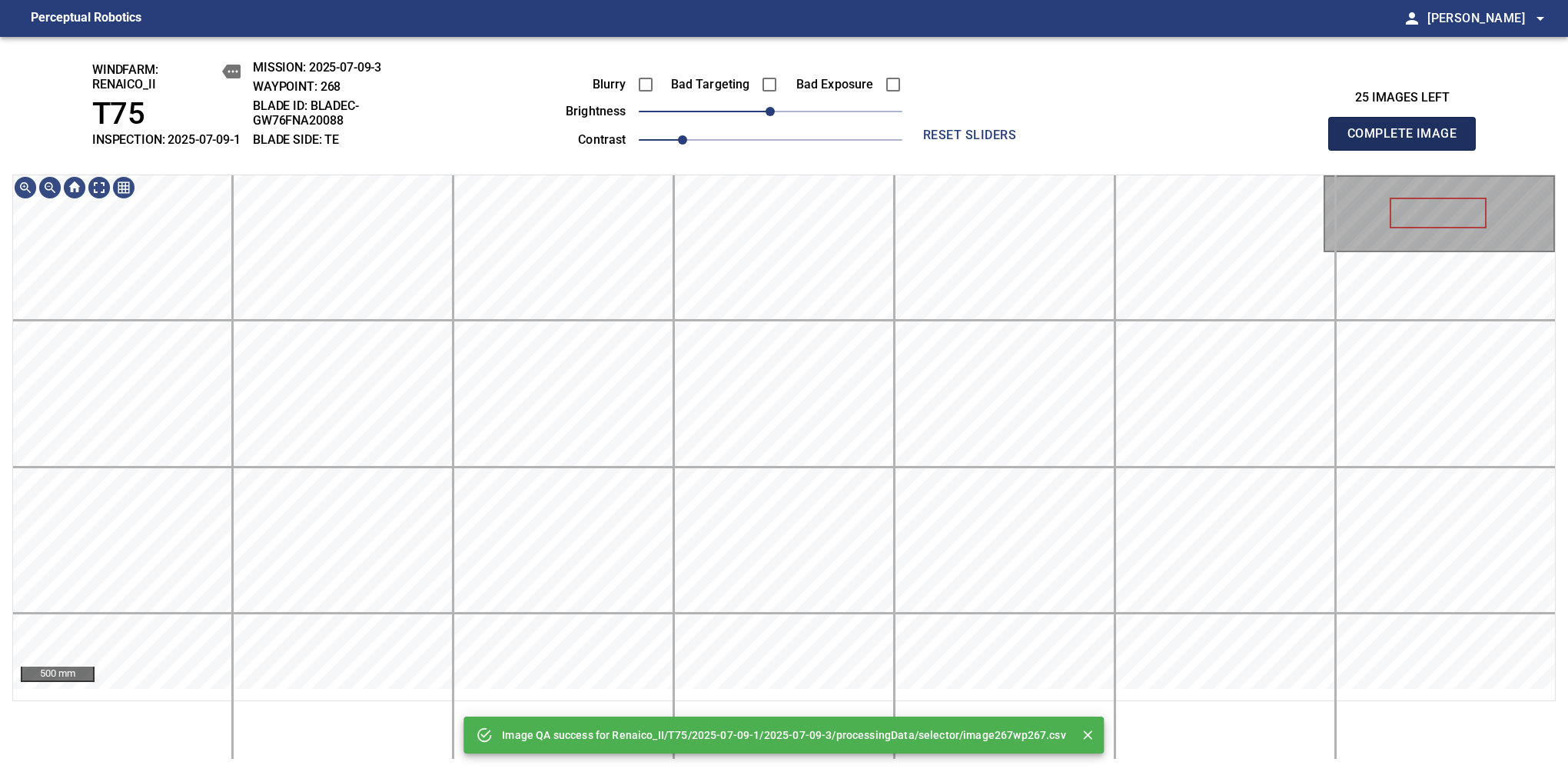
click at [1408, 141] on span "Complete Image" at bounding box center [1402, 133] width 113 height 22
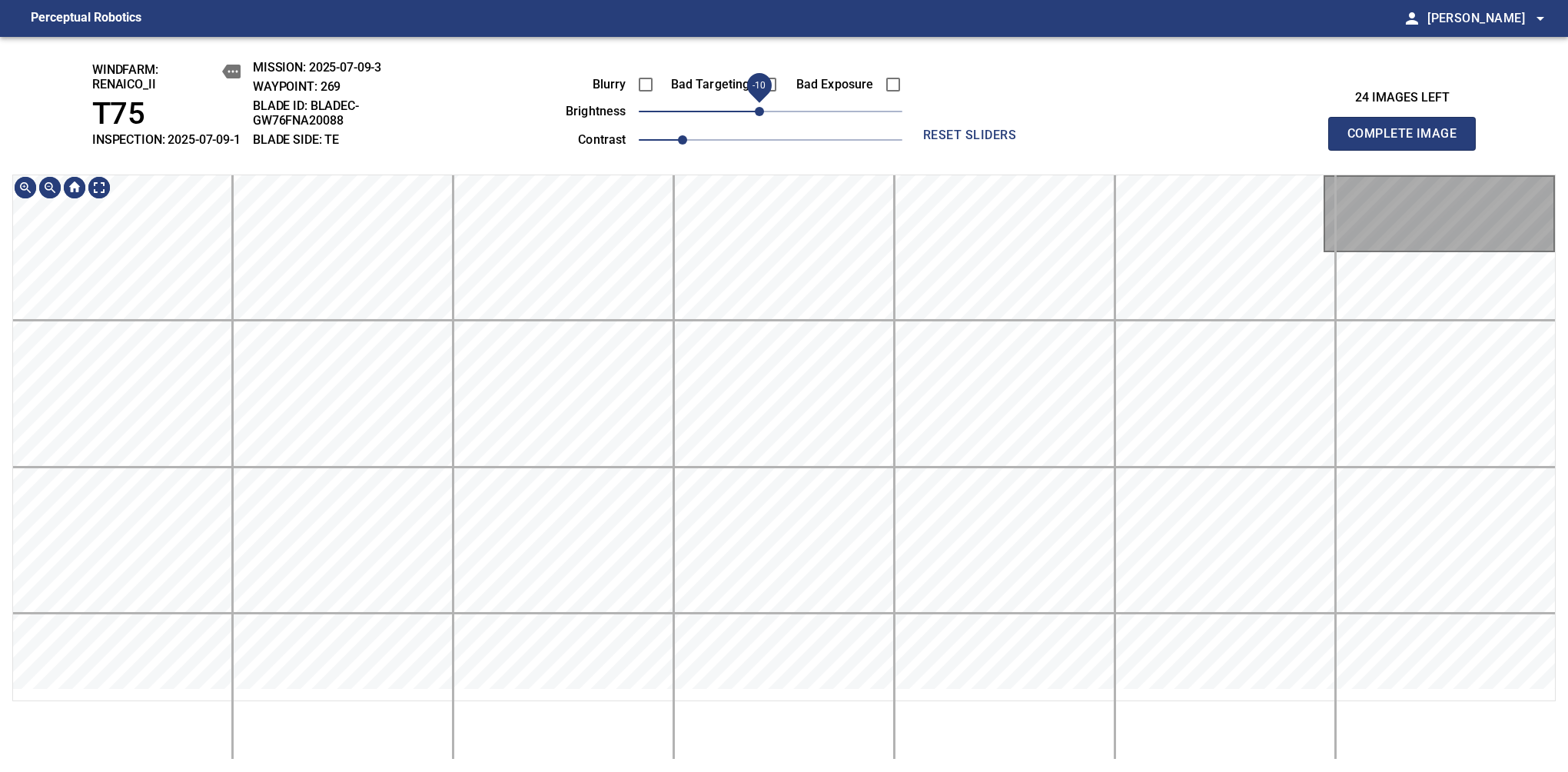
click at [763, 116] on span "-10" at bounding box center [760, 112] width 10 height 10
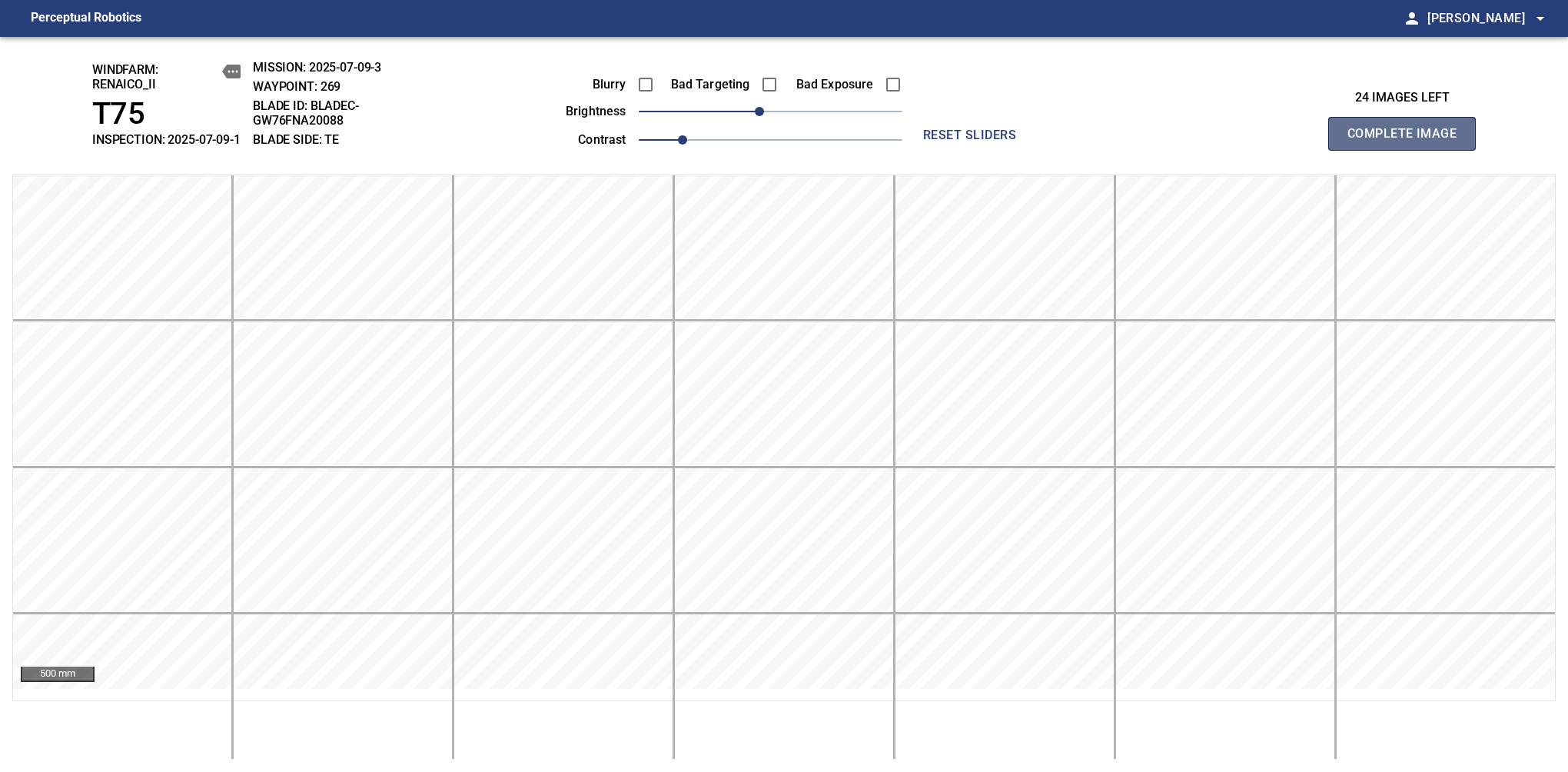
click at [1408, 141] on span "Complete Image" at bounding box center [1402, 133] width 113 height 22
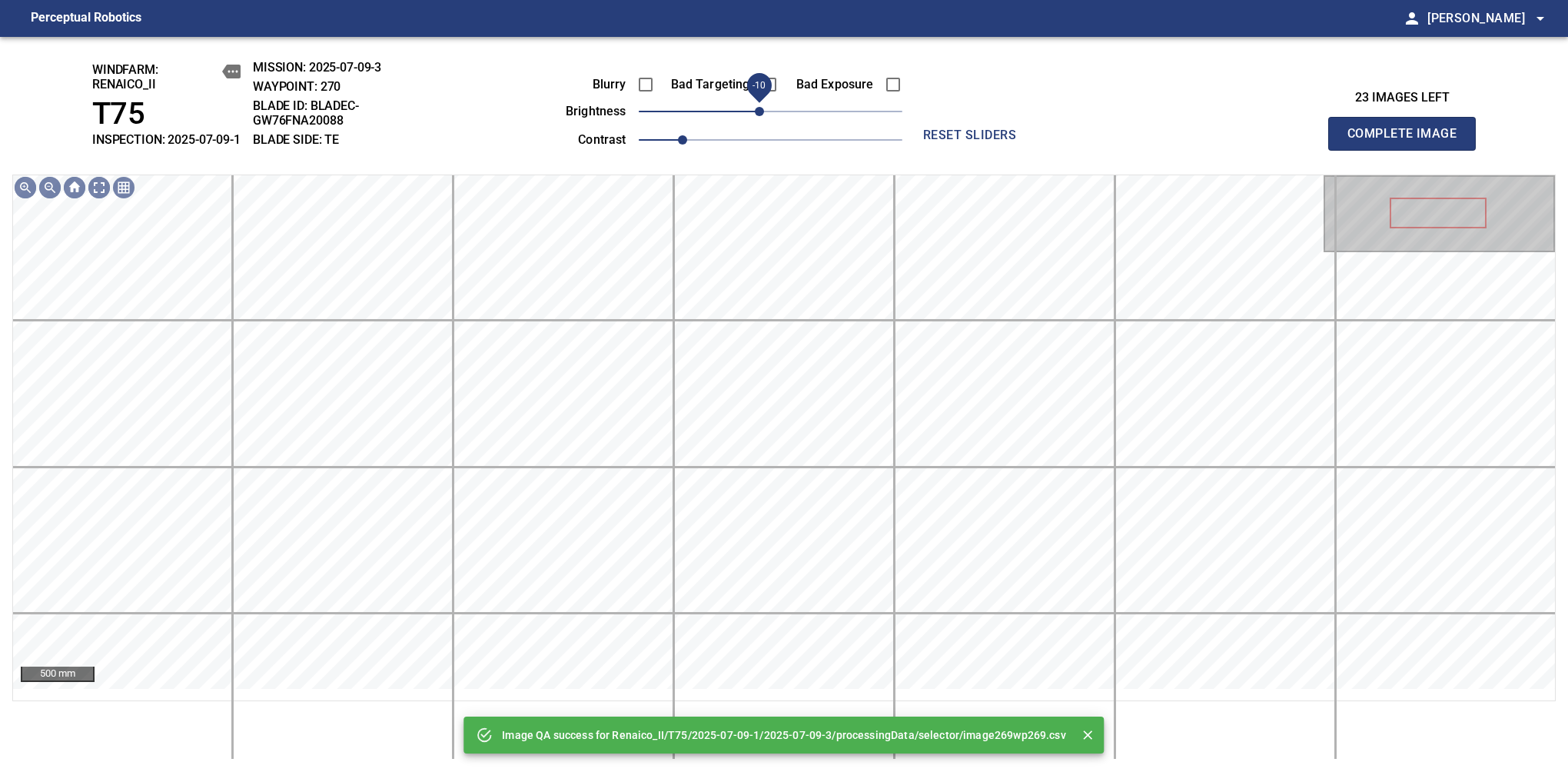
click at [761, 116] on span "-10" at bounding box center [760, 112] width 10 height 10
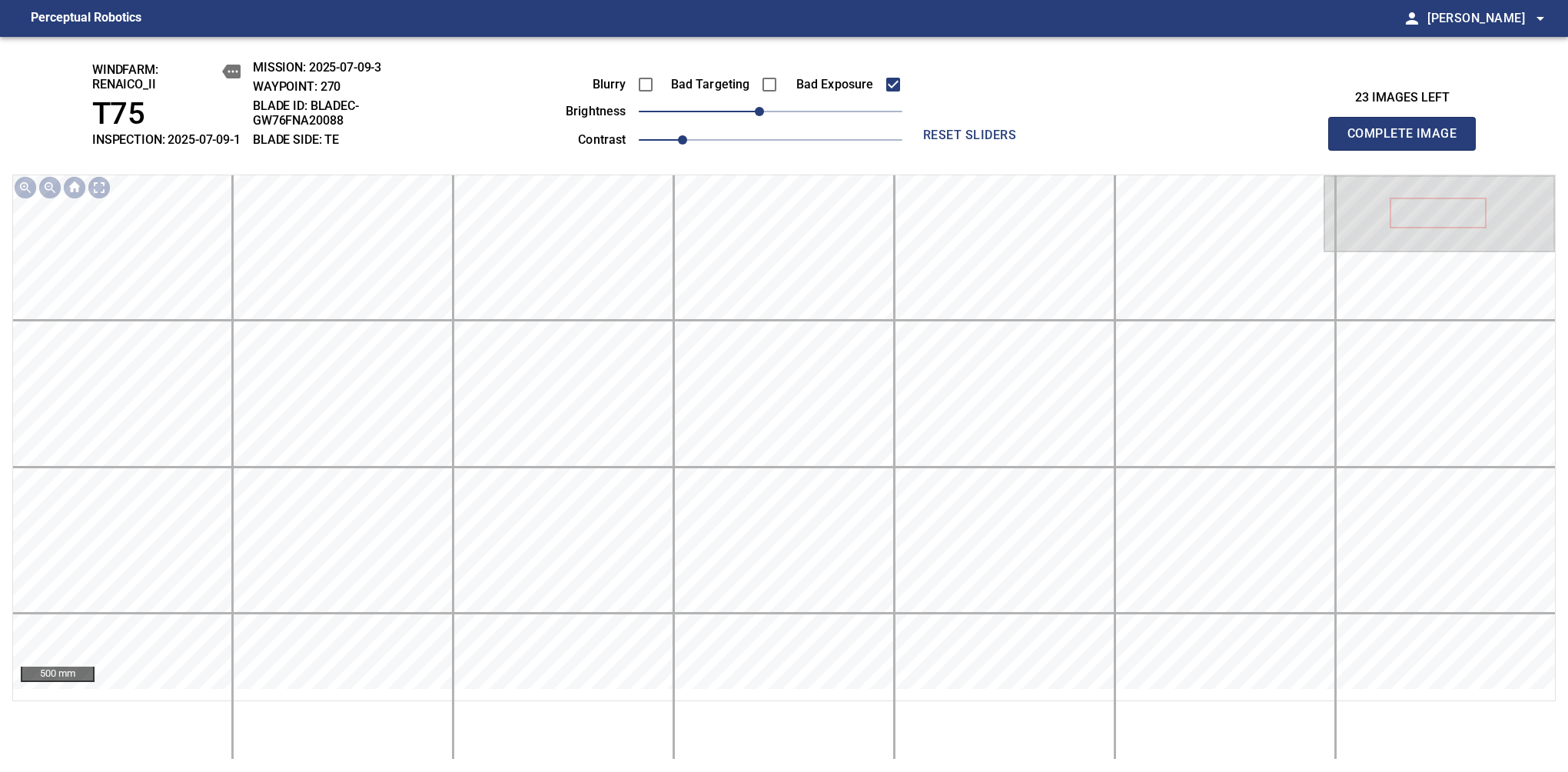
click at [1408, 141] on span "Complete Image" at bounding box center [1402, 133] width 113 height 22
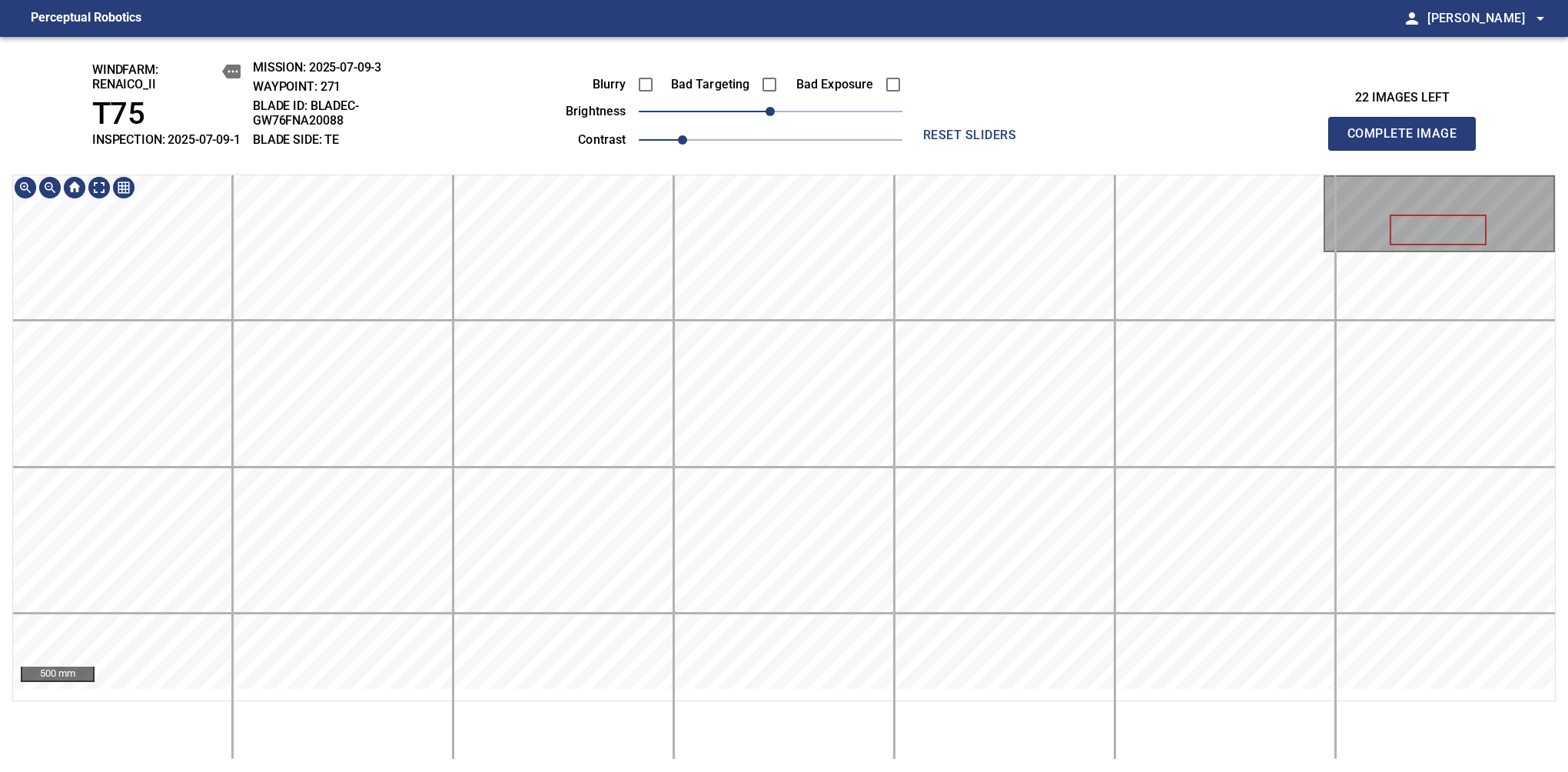
click at [1408, 141] on span "Complete Image" at bounding box center [1402, 133] width 113 height 22
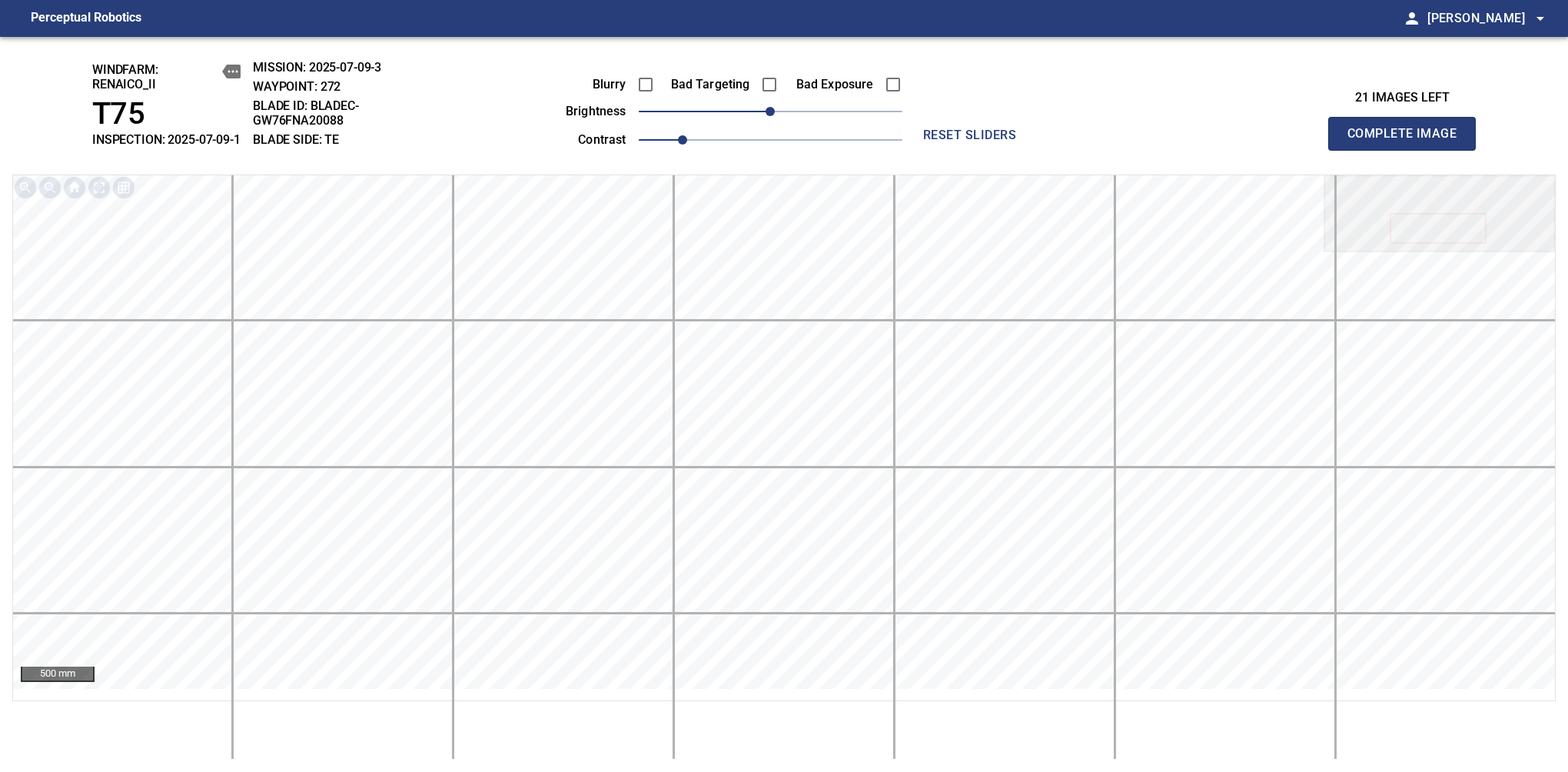
click at [1408, 141] on span "Complete Image" at bounding box center [1402, 133] width 113 height 22
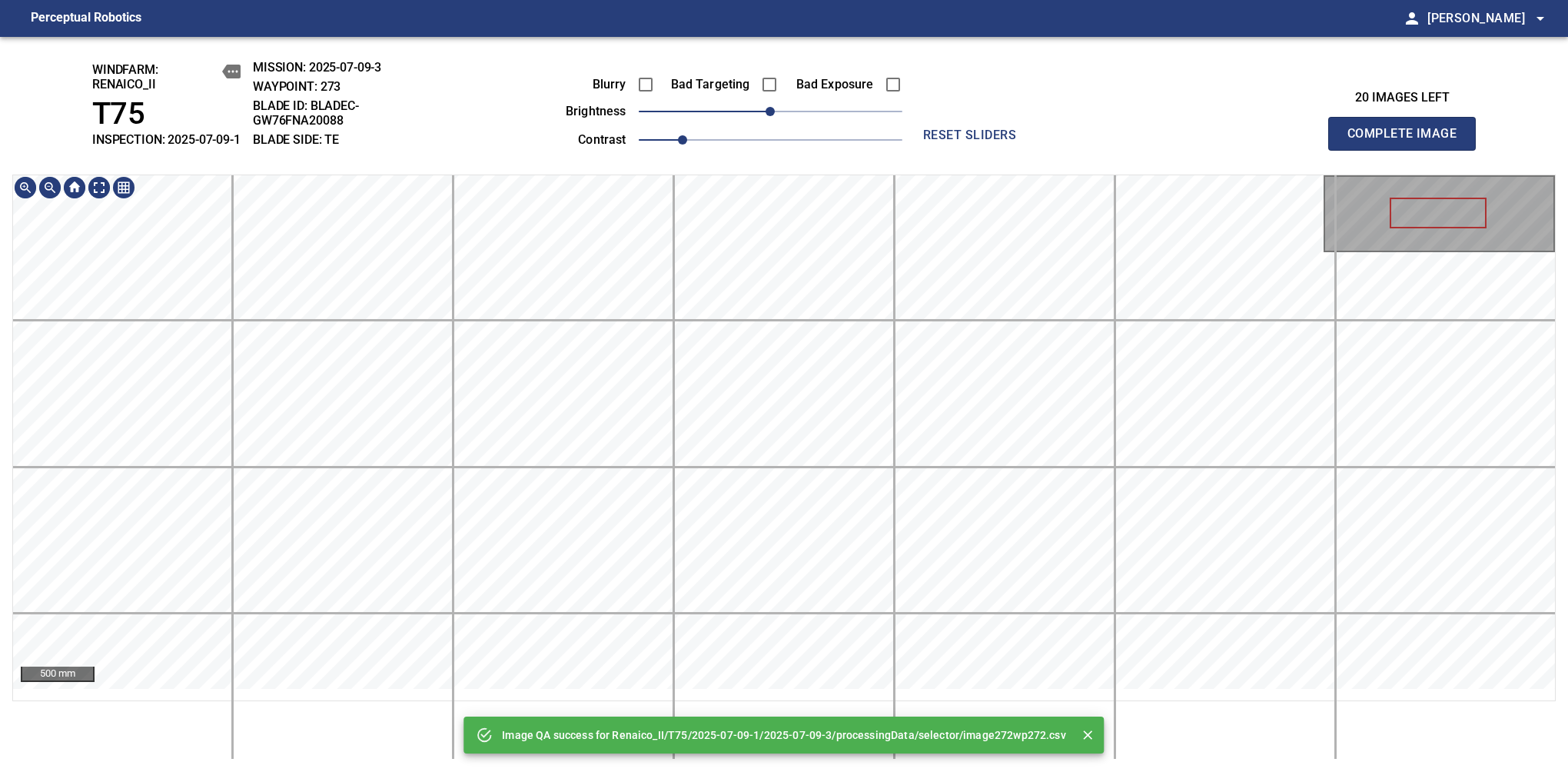
click at [861, 138] on div "Image QA success for Renaico_II/T75/2025-07-09-1/2025-07-09-3/processingData/se…" at bounding box center [784, 404] width 1568 height 735
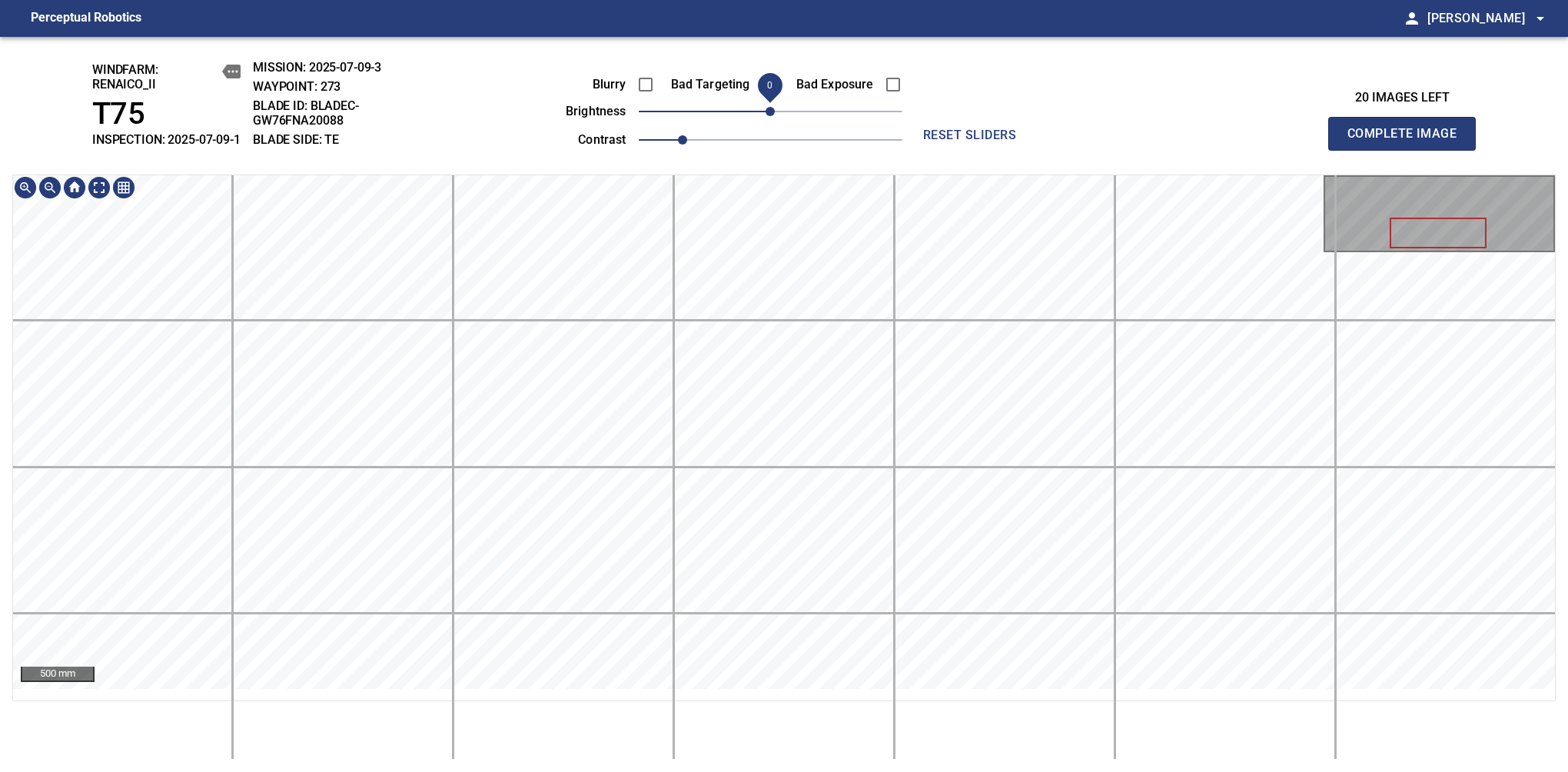
click at [766, 116] on span "0" at bounding box center [770, 112] width 10 height 10
click at [824, 173] on div "windfarm: Renaico_II T75 INSPECTION: 2025-07-09-1 MISSION: 2025-07-09-3 WAYPOIN…" at bounding box center [784, 404] width 1568 height 735
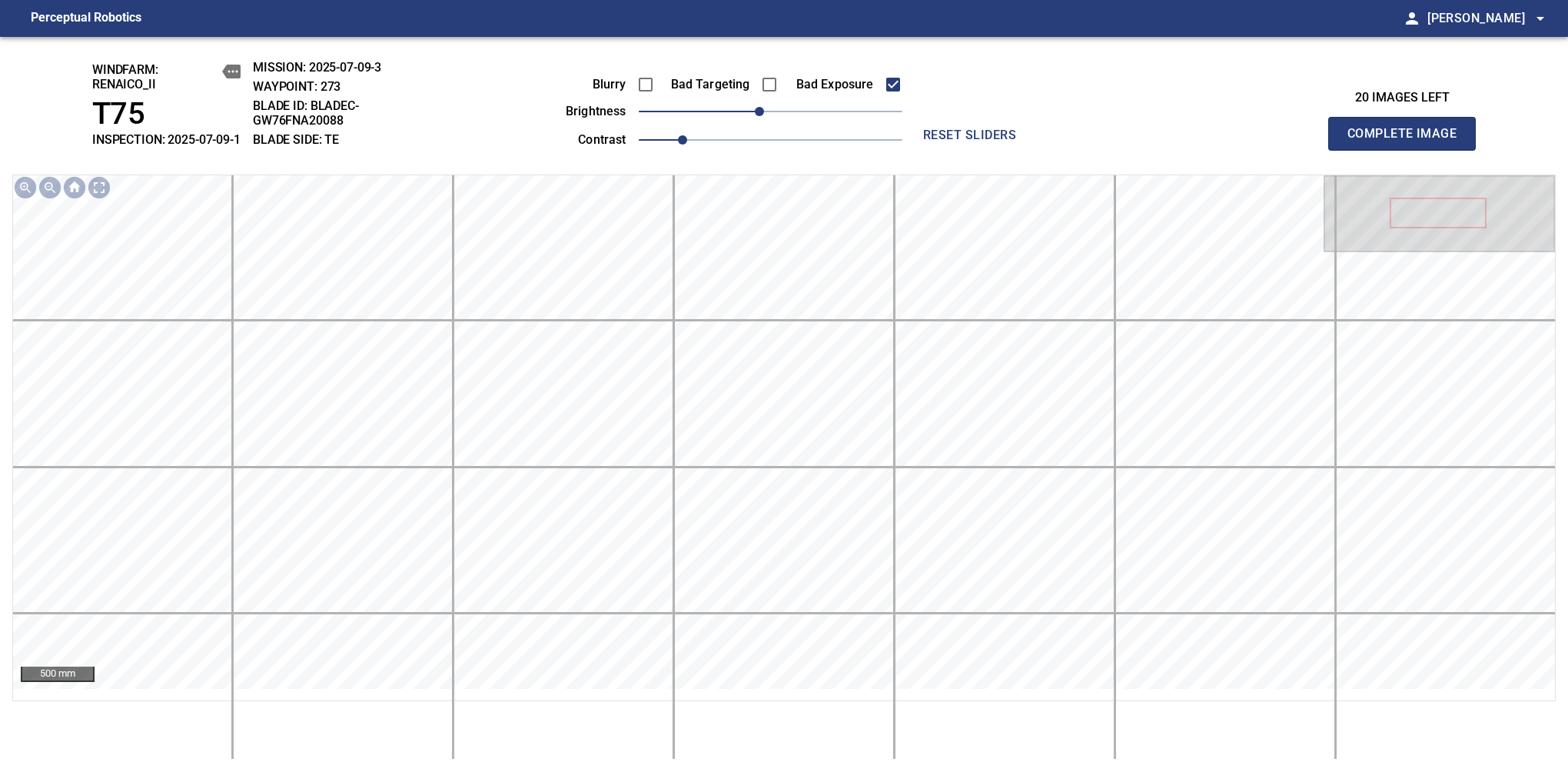
click at [1408, 141] on span "Complete Image" at bounding box center [1402, 133] width 113 height 22
click at [759, 116] on span "-10" at bounding box center [760, 112] width 10 height 10
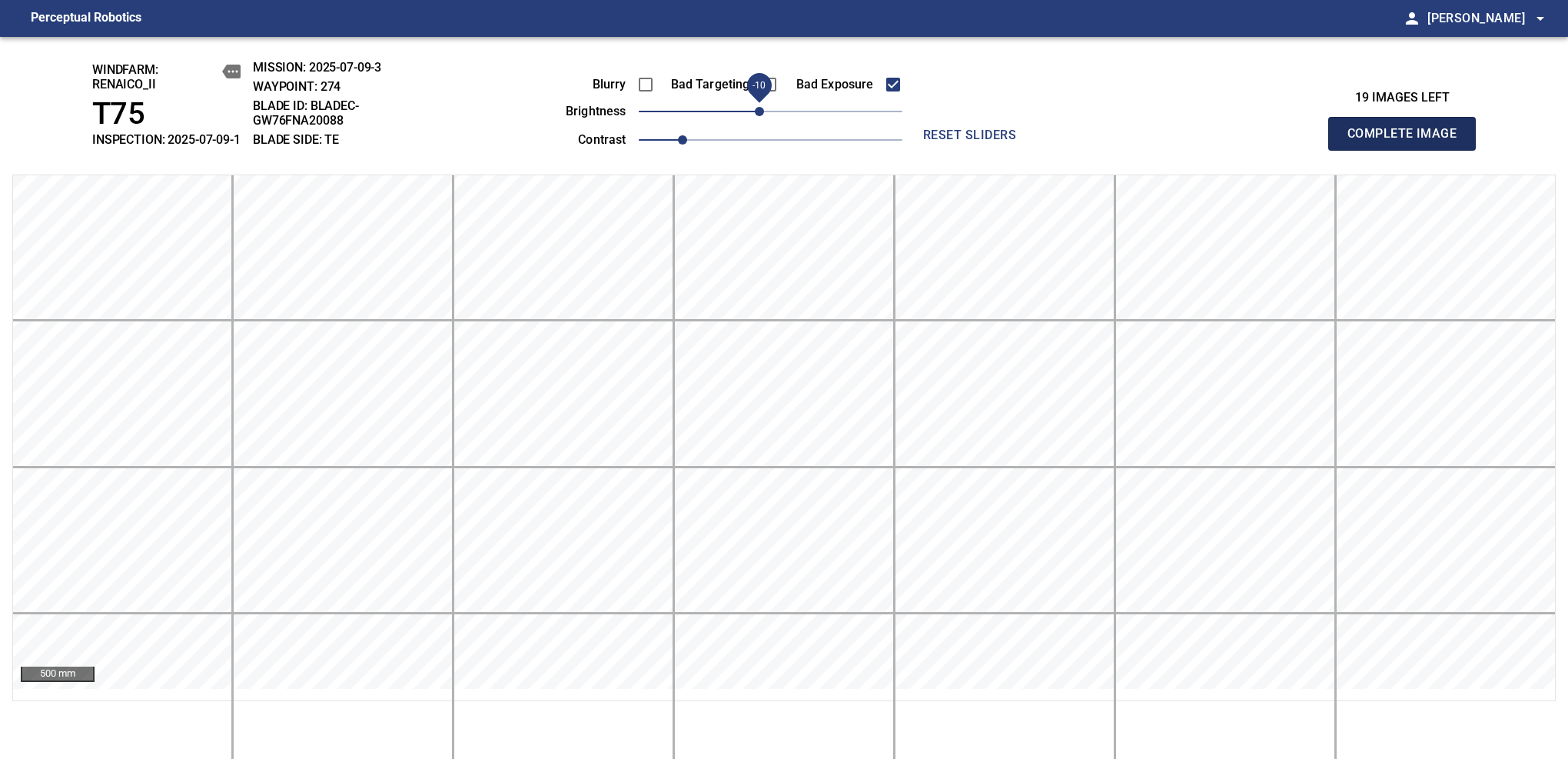
click at [1408, 141] on span "Complete Image" at bounding box center [1402, 133] width 113 height 22
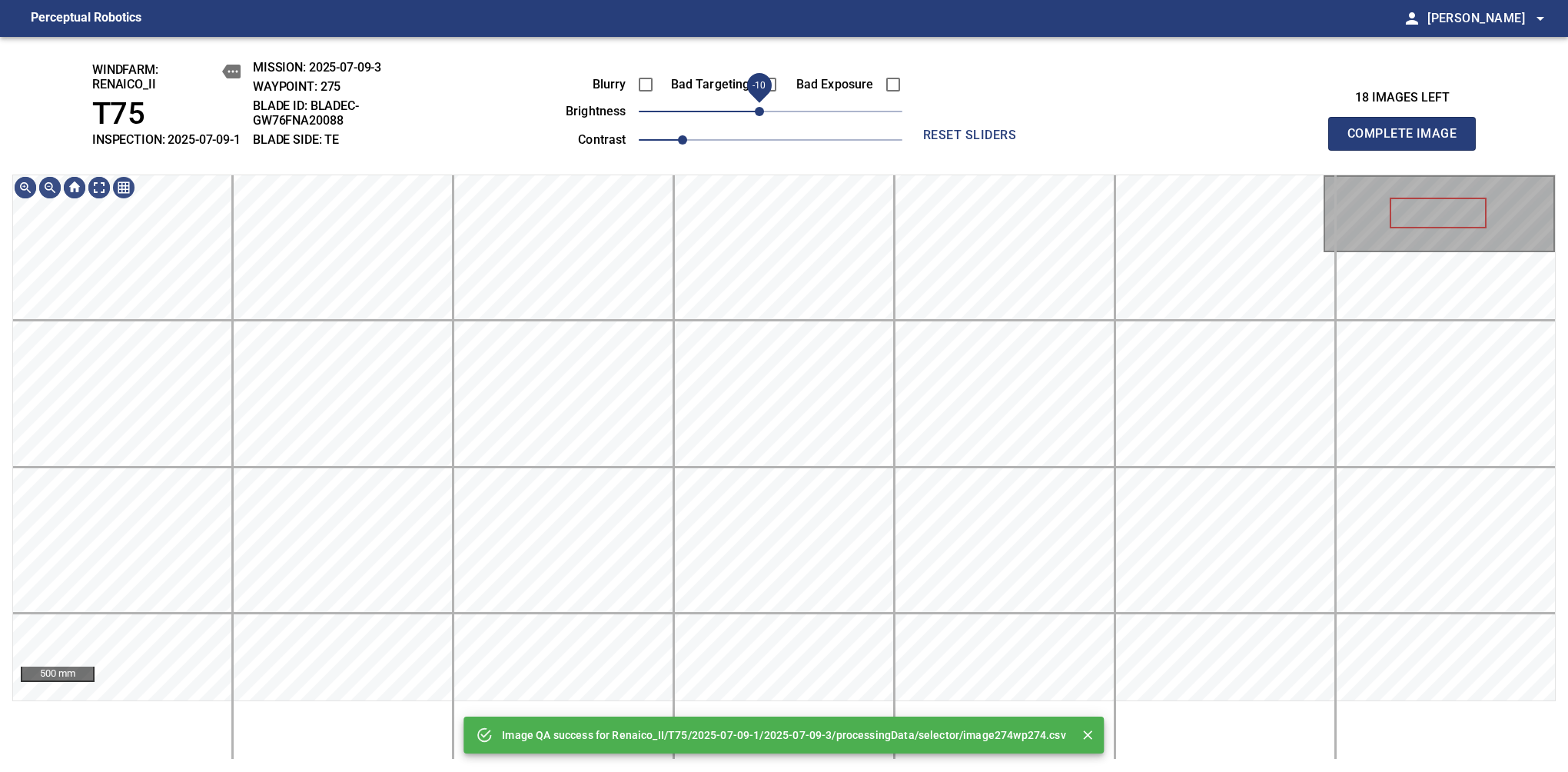
click at [757, 116] on span "-10" at bounding box center [760, 112] width 10 height 10
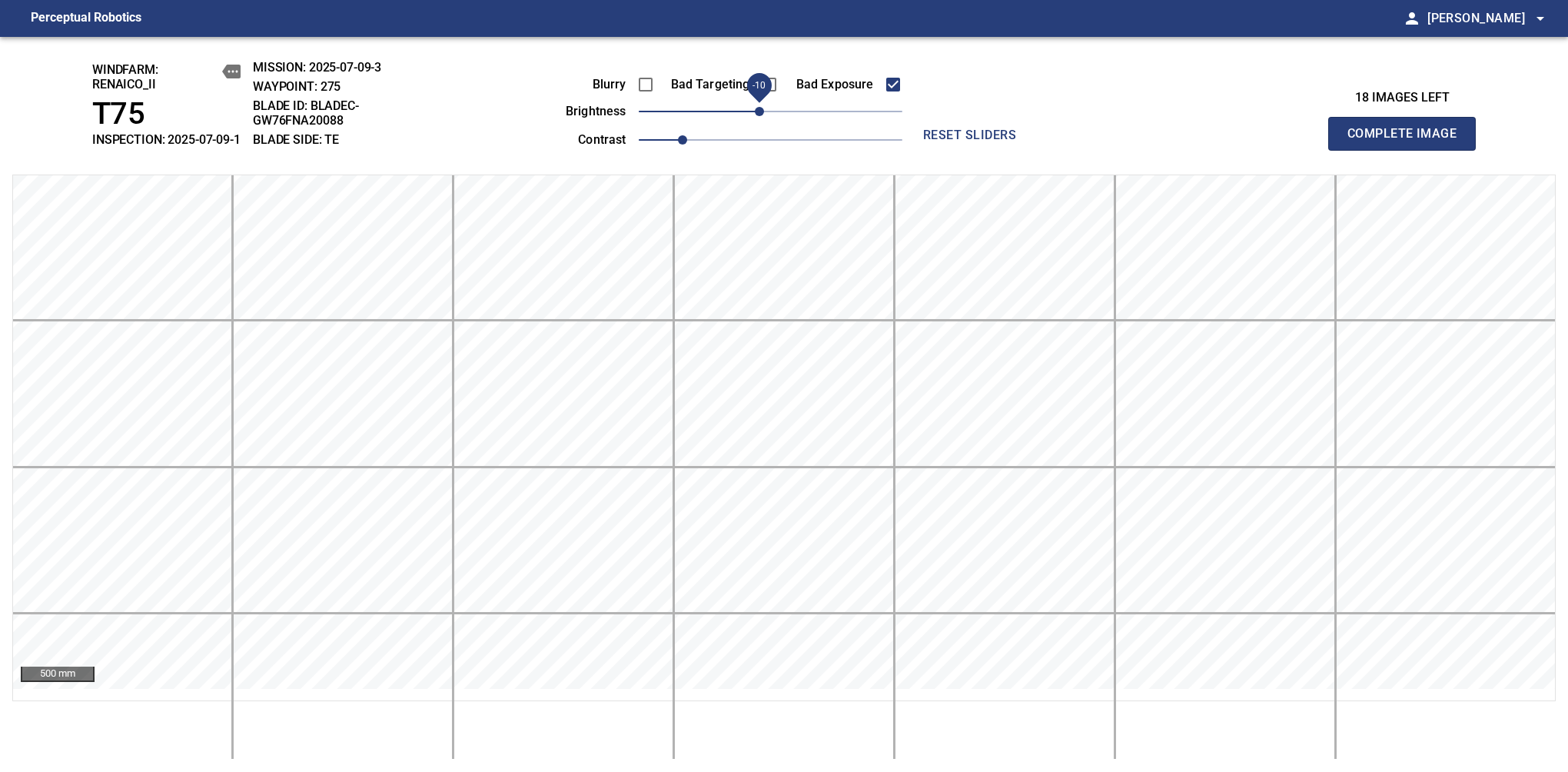
click at [1408, 141] on span "Complete Image" at bounding box center [1402, 133] width 113 height 22
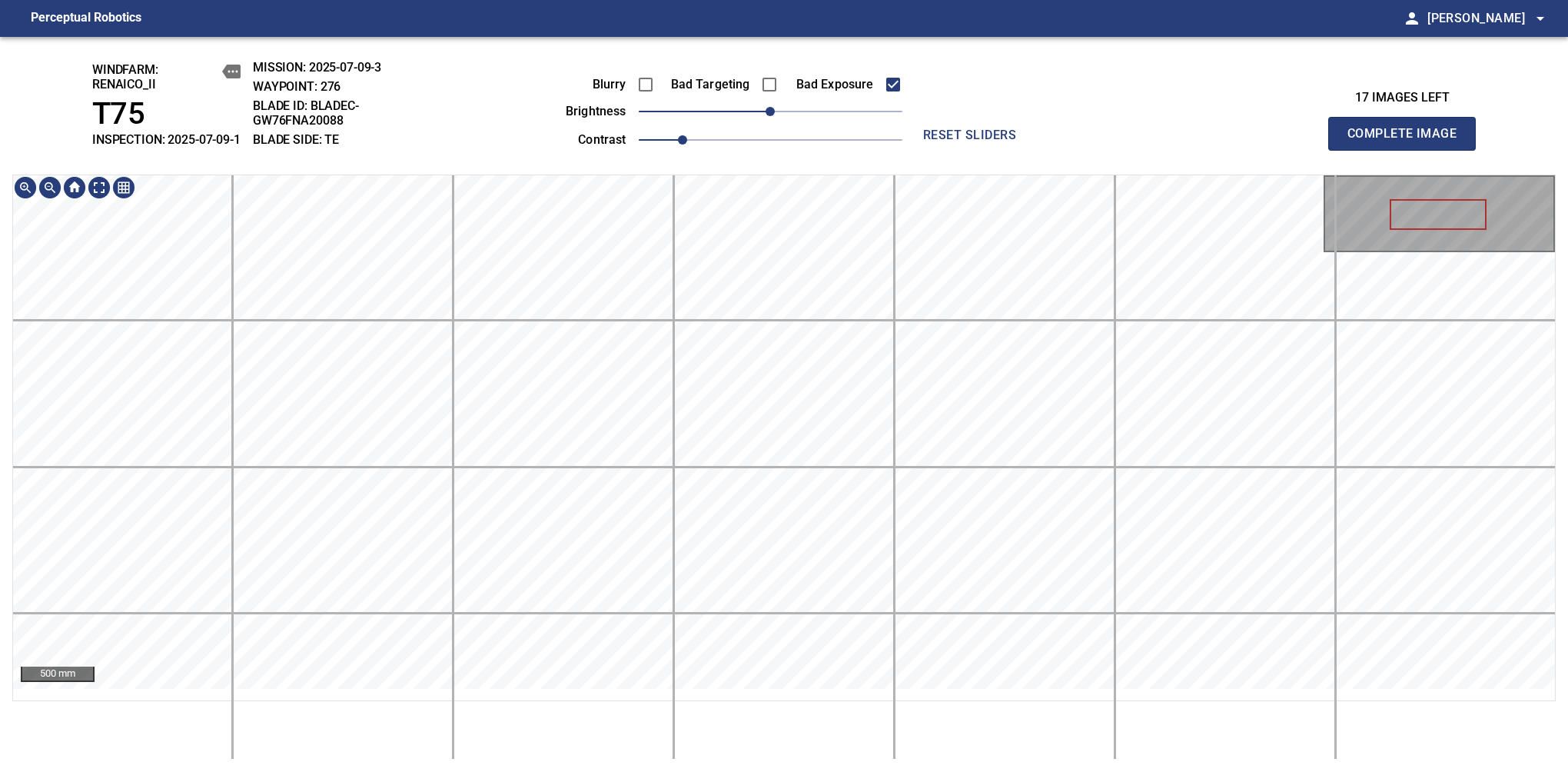
click at [767, 173] on div "windfarm: Renaico_II T75 INSPECTION: 2025-07-09-1 MISSION: 2025-07-09-3 WAYPOIN…" at bounding box center [784, 404] width 1568 height 735
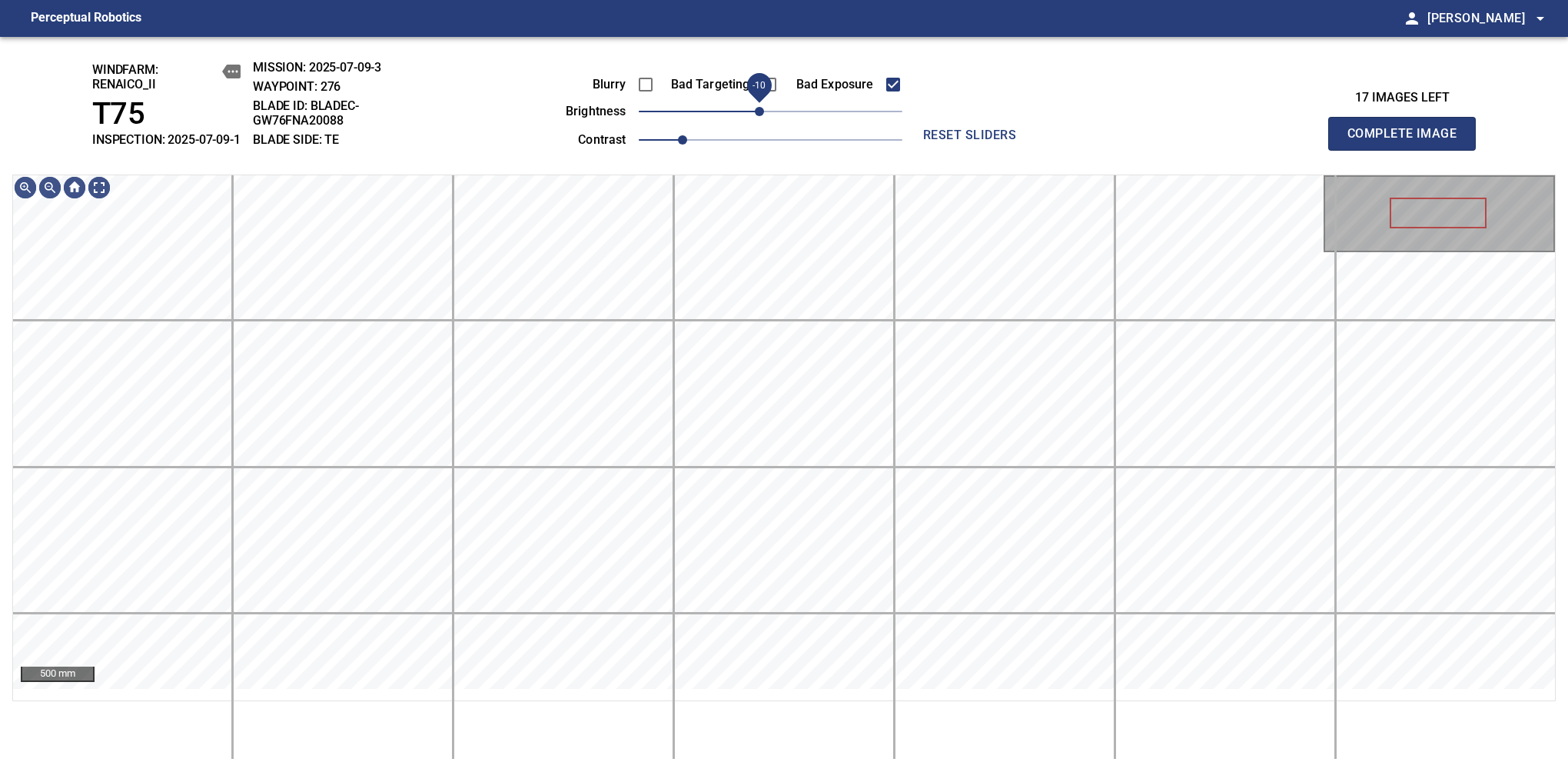
click at [764, 116] on span "-10" at bounding box center [760, 112] width 10 height 10
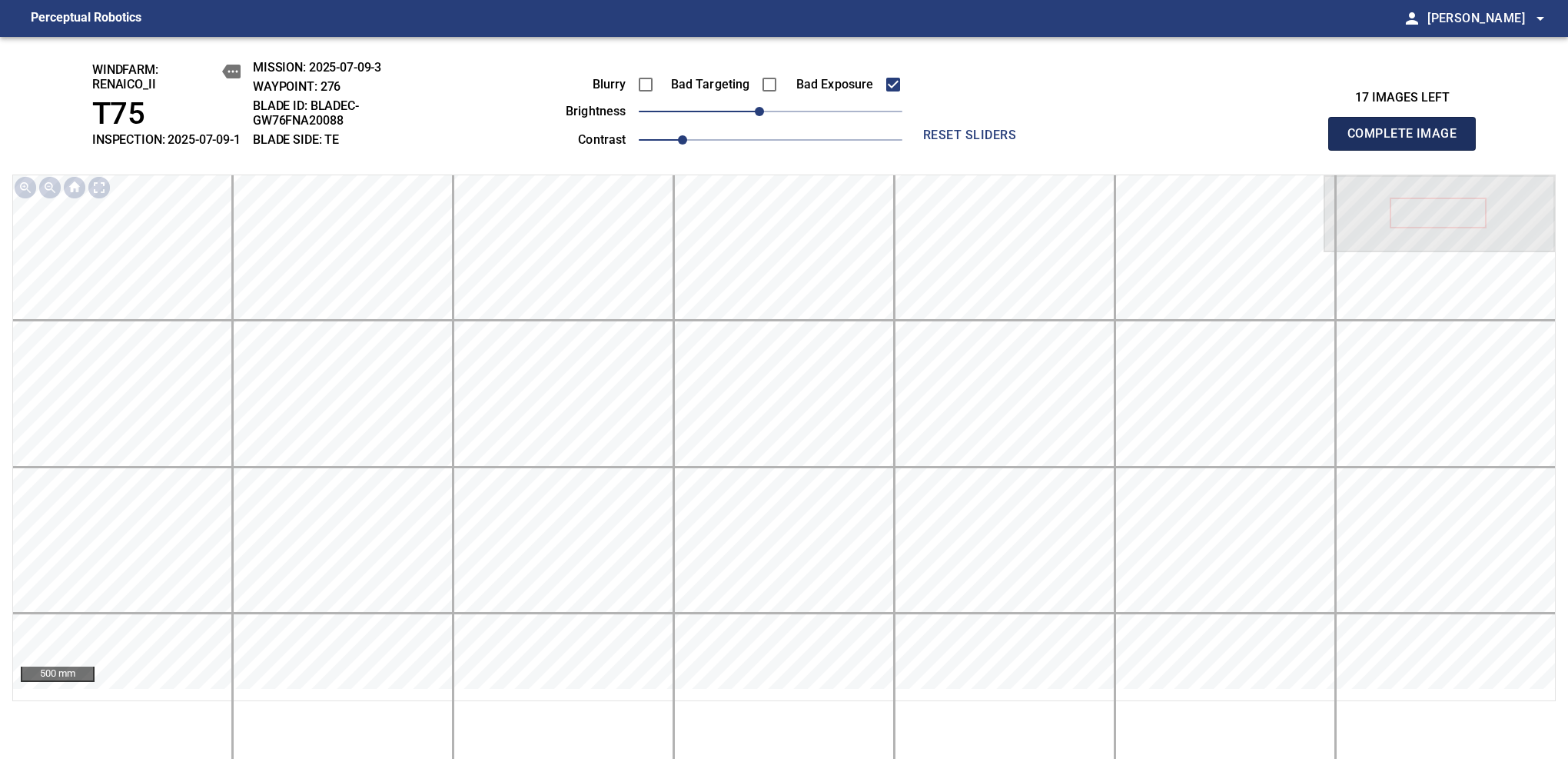
click at [1408, 141] on span "Complete Image" at bounding box center [1402, 133] width 113 height 22
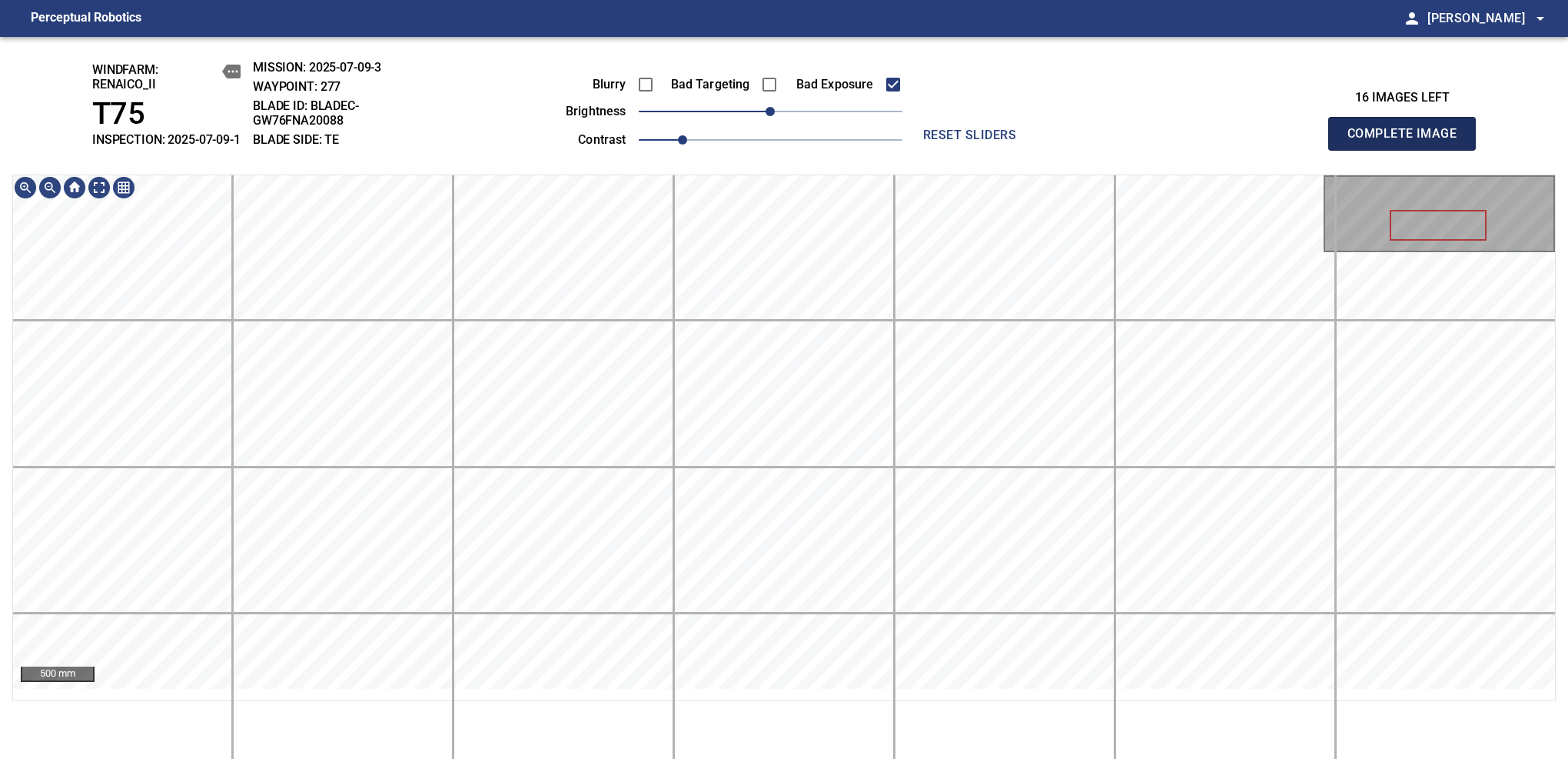
click at [1408, 141] on span "Complete Image" at bounding box center [1402, 133] width 113 height 22
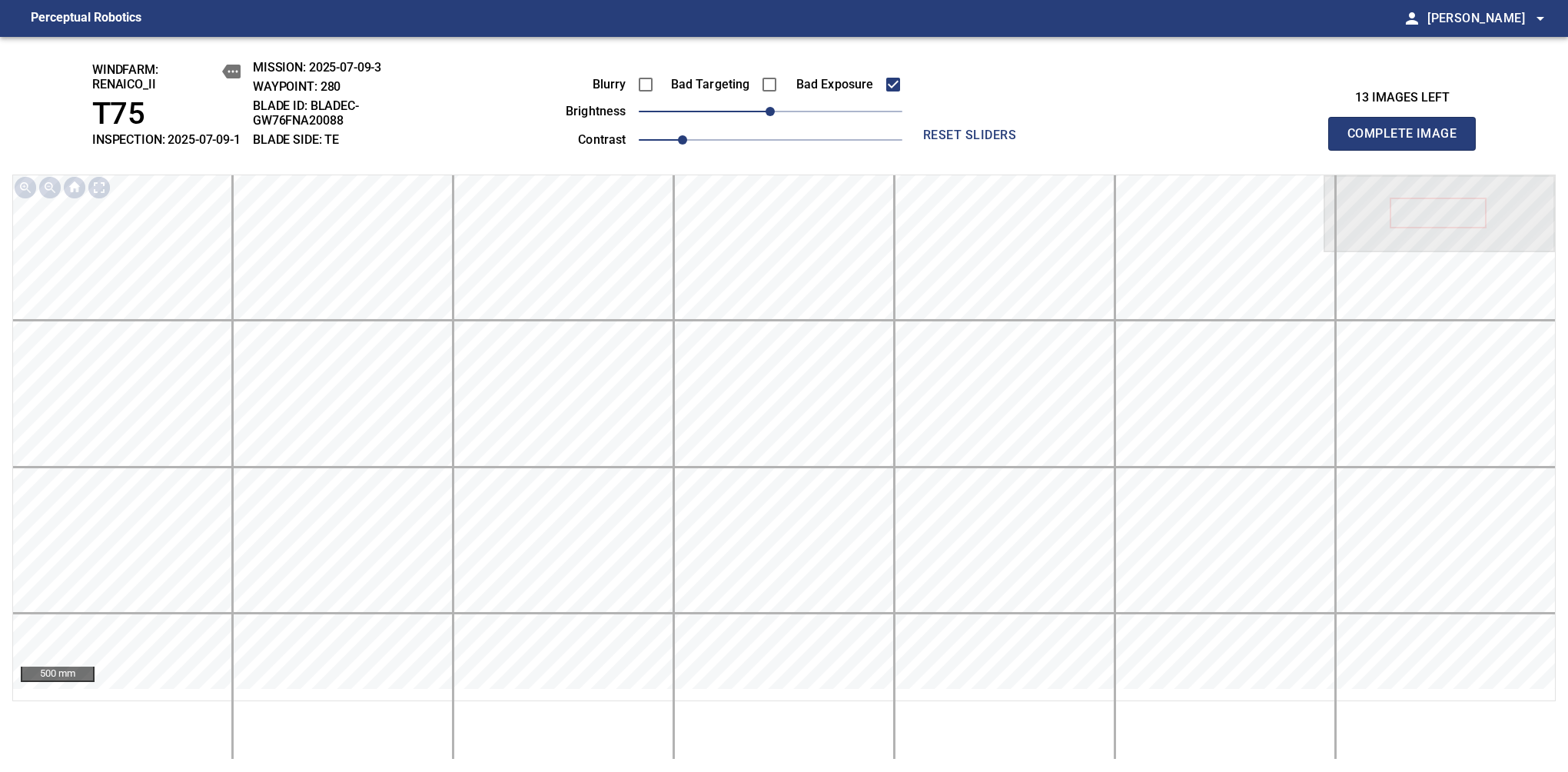
click at [1408, 141] on span "Complete Image" at bounding box center [1402, 133] width 113 height 22
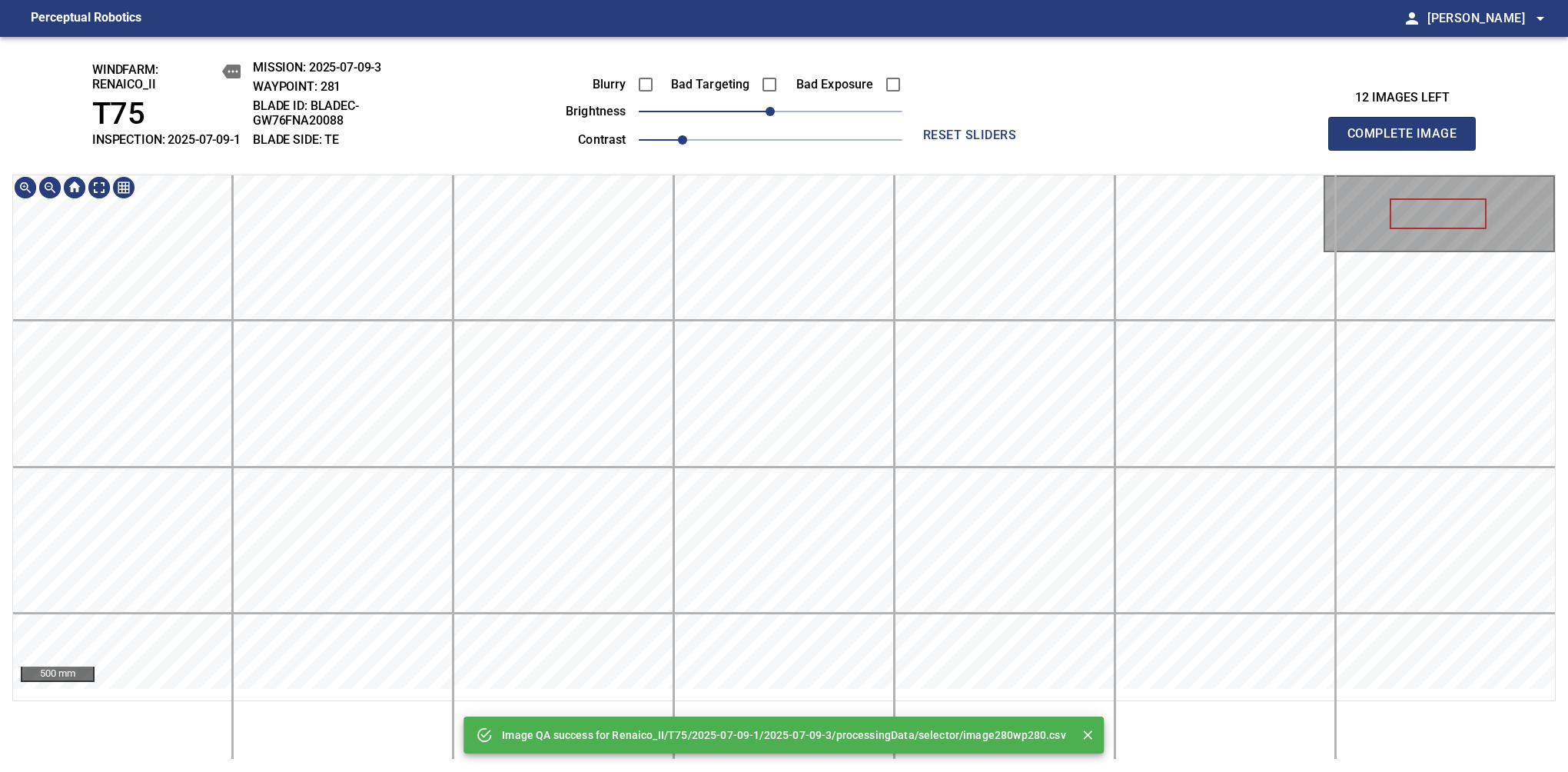
click at [811, 119] on div "Image QA success for Renaico_II/T75/2025-07-09-1/2025-07-09-3/processingData/se…" at bounding box center [784, 404] width 1568 height 735
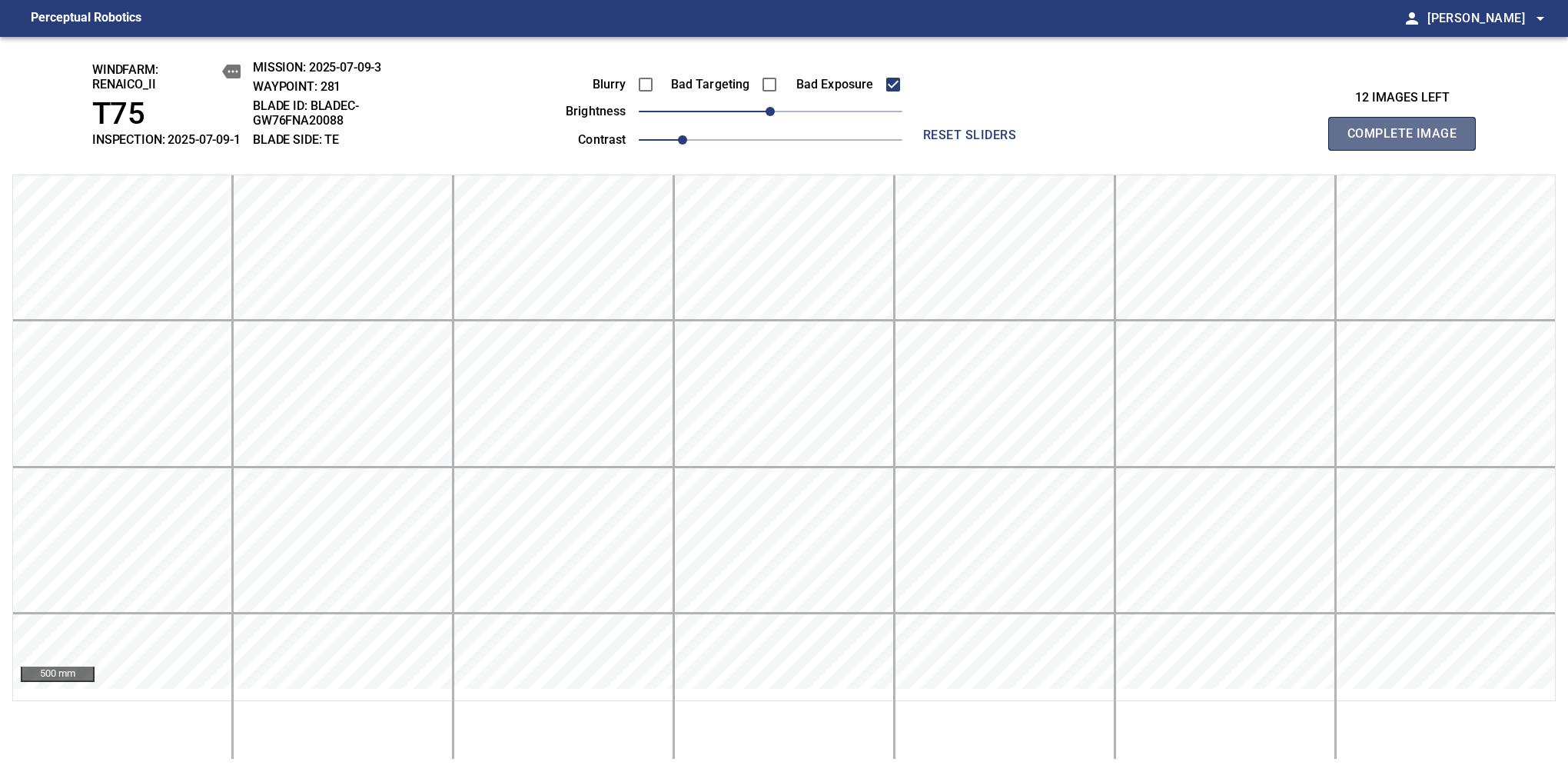
click at [1408, 141] on span "Complete Image" at bounding box center [1402, 133] width 113 height 22
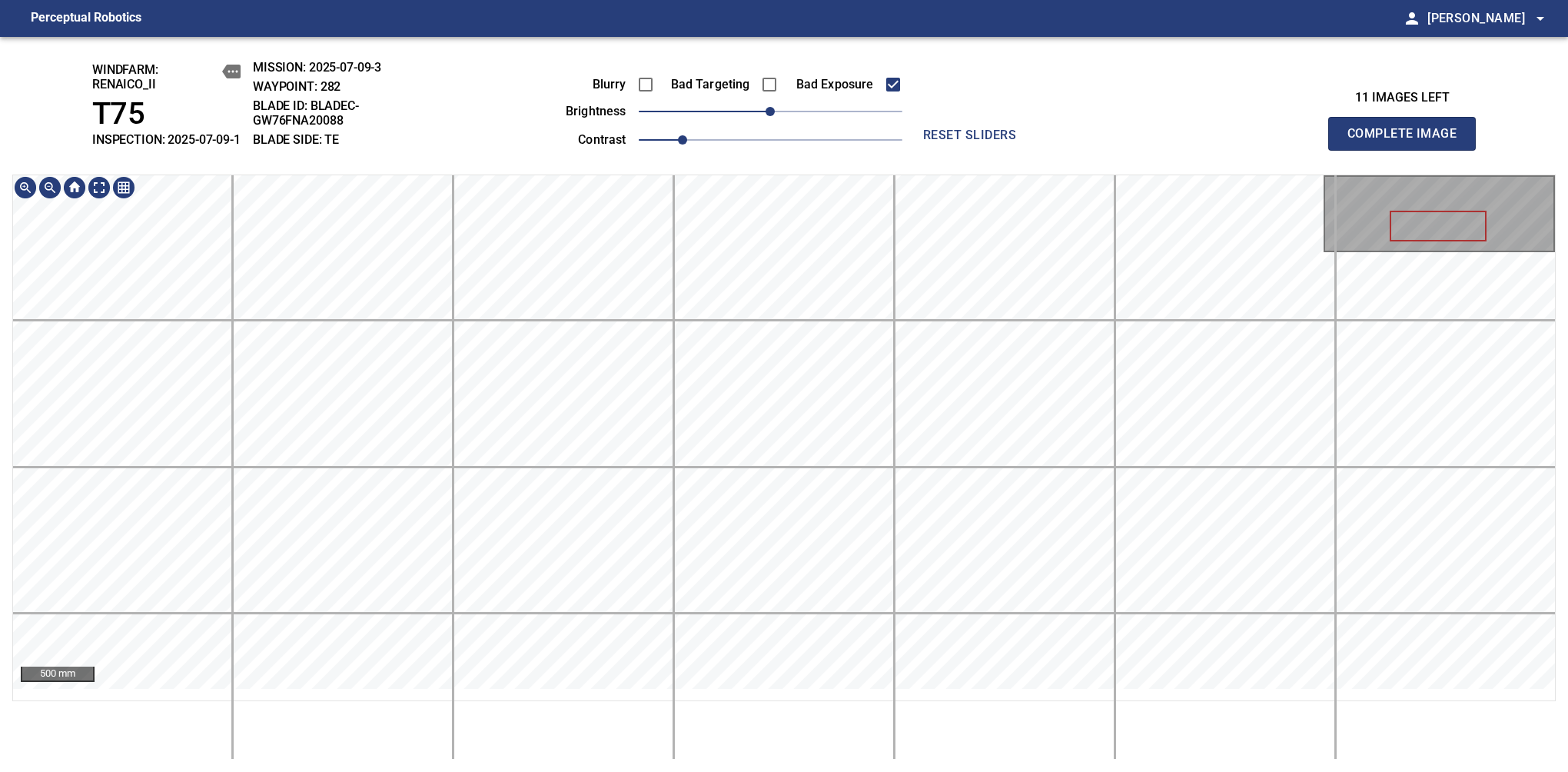
click at [790, 175] on div "windfarm: Renaico_II T75 INSPECTION: 2025-07-09-1 MISSION: 2025-07-09-3 WAYPOIN…" at bounding box center [784, 404] width 1568 height 735
click at [1408, 141] on span "Complete Image" at bounding box center [1402, 133] width 113 height 22
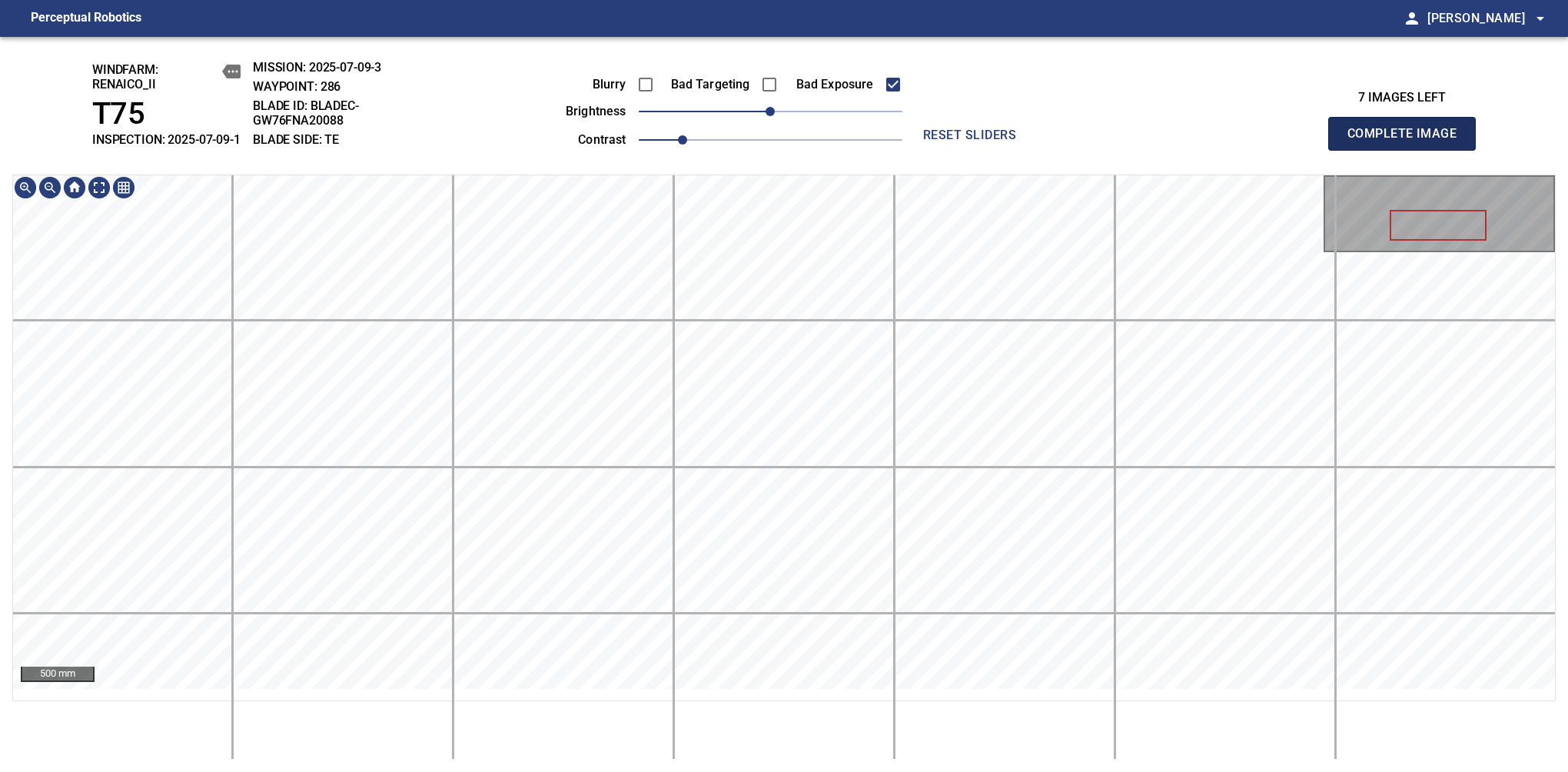
click at [1408, 141] on span "Complete Image" at bounding box center [1402, 133] width 113 height 22
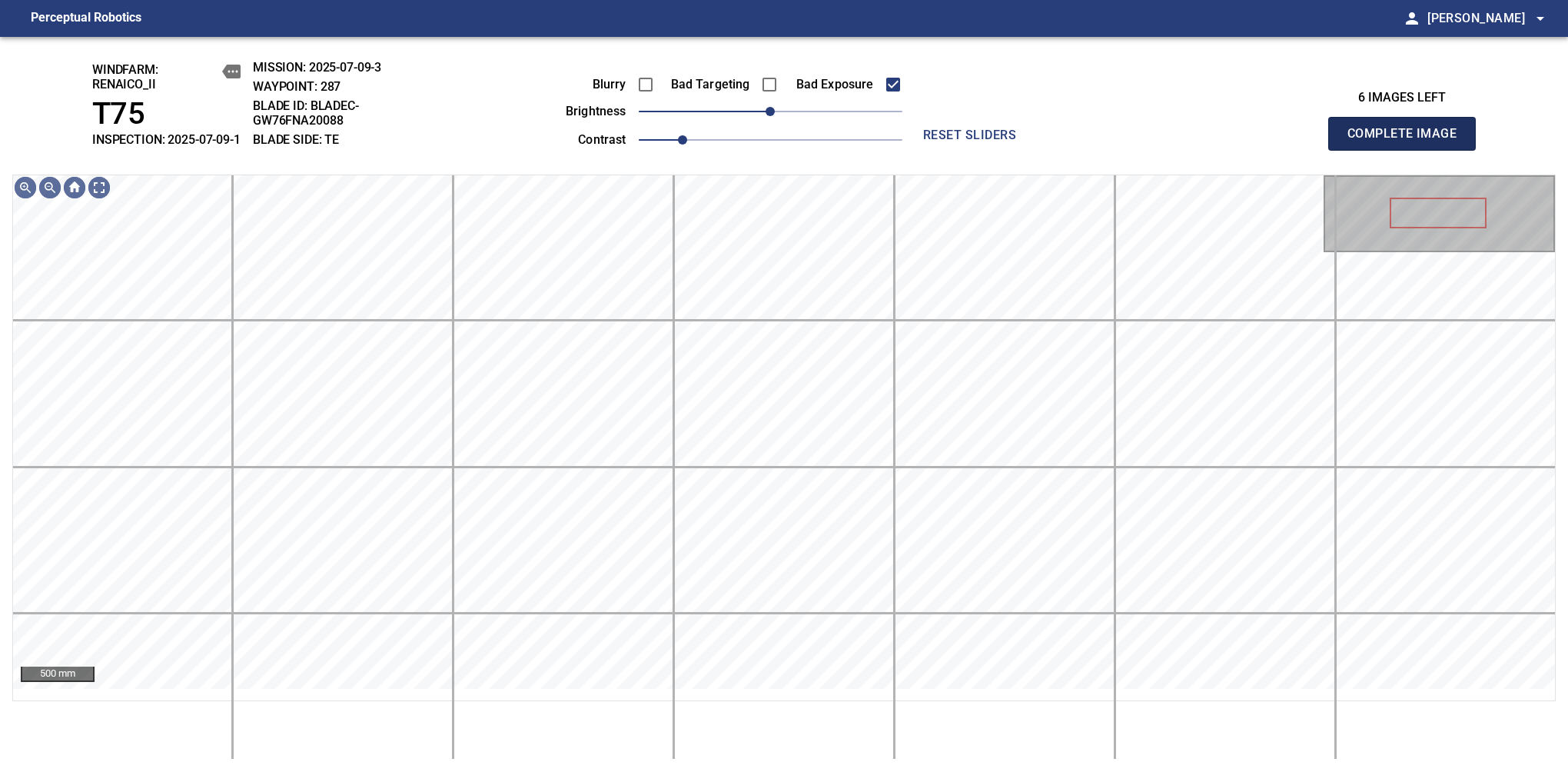
click at [1408, 141] on span "Complete Image" at bounding box center [1402, 133] width 113 height 22
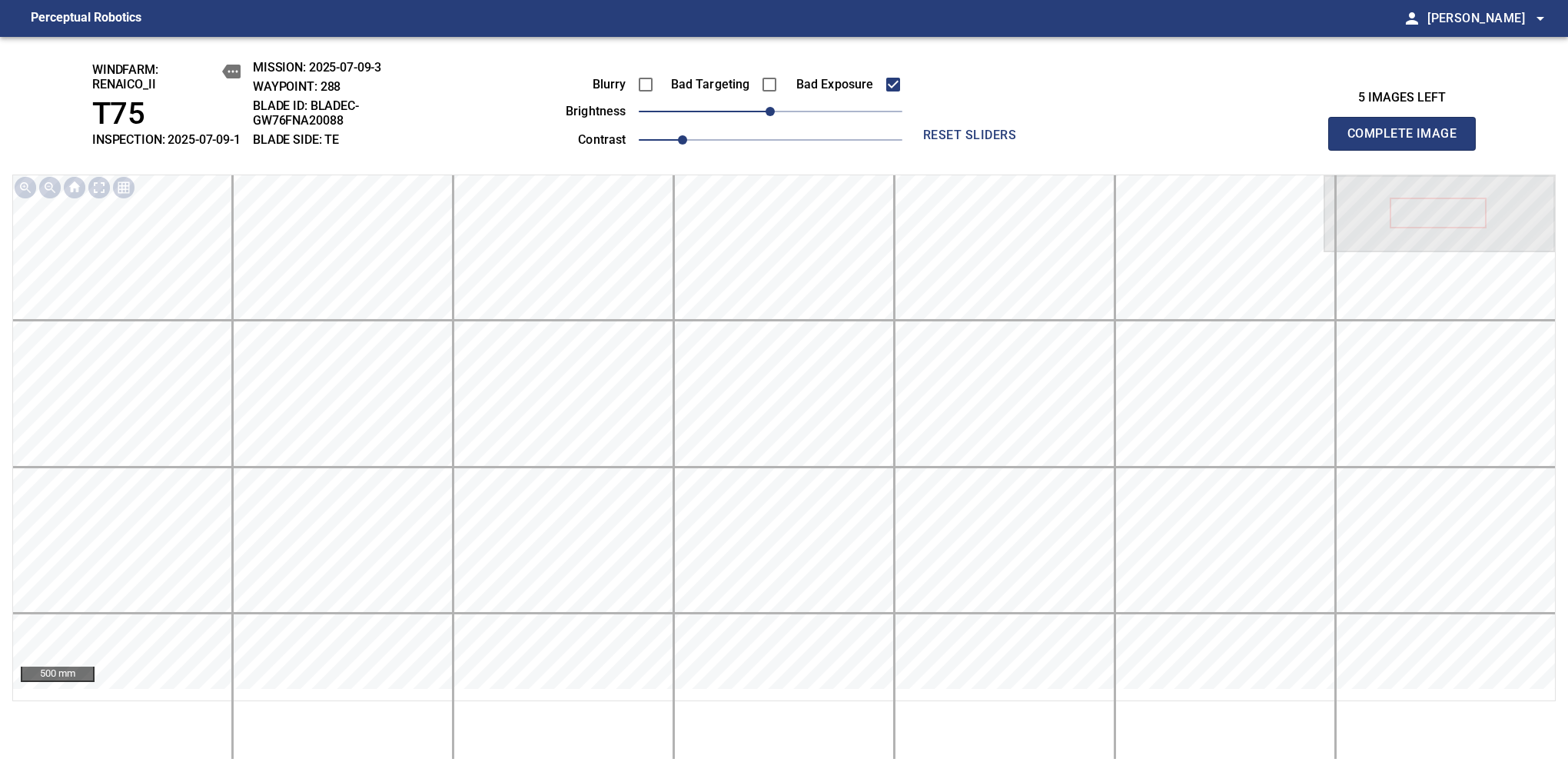
click at [1408, 141] on span "Complete Image" at bounding box center [1402, 133] width 113 height 22
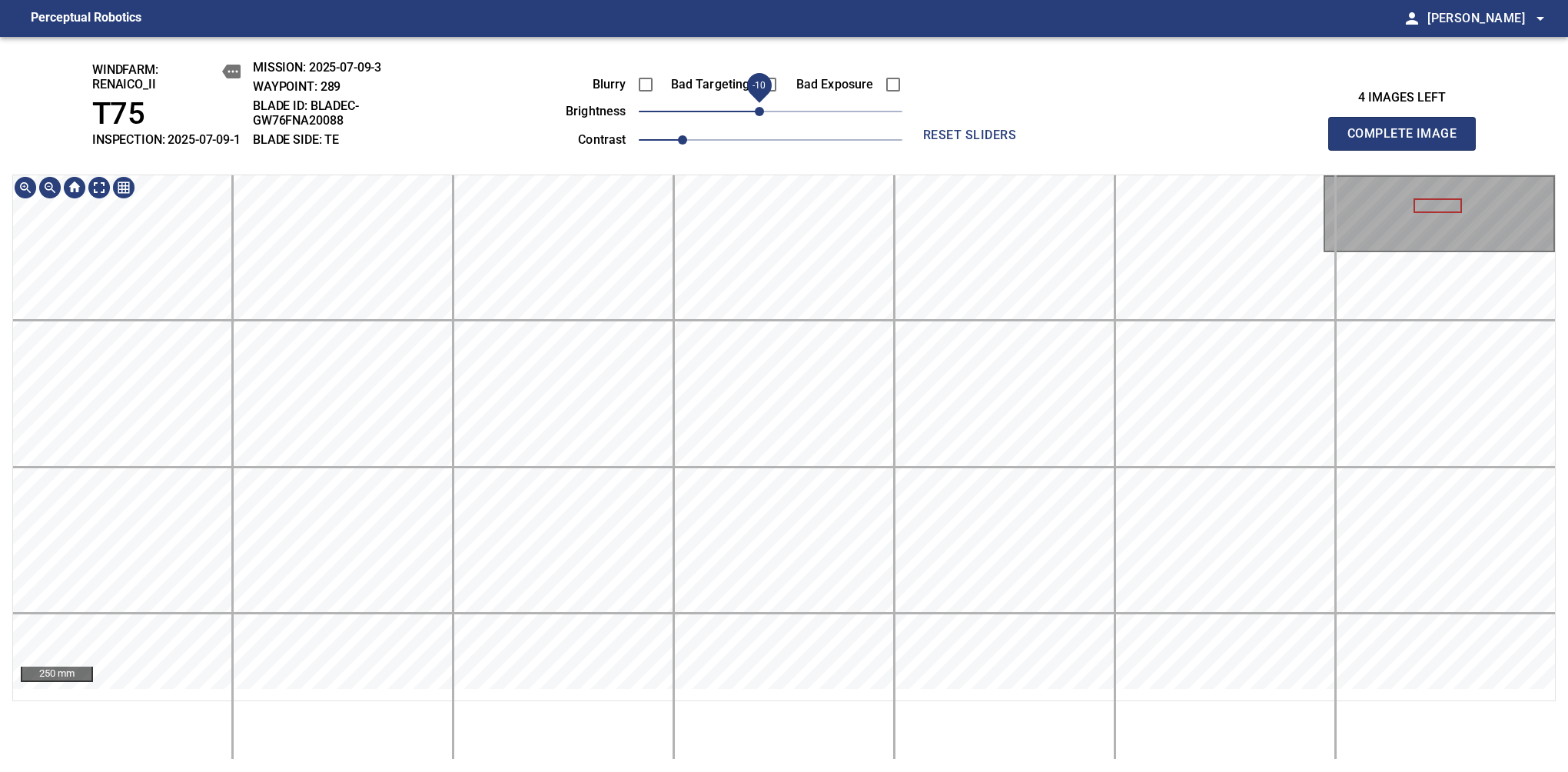
click at [761, 116] on span "-10" at bounding box center [760, 112] width 10 height 10
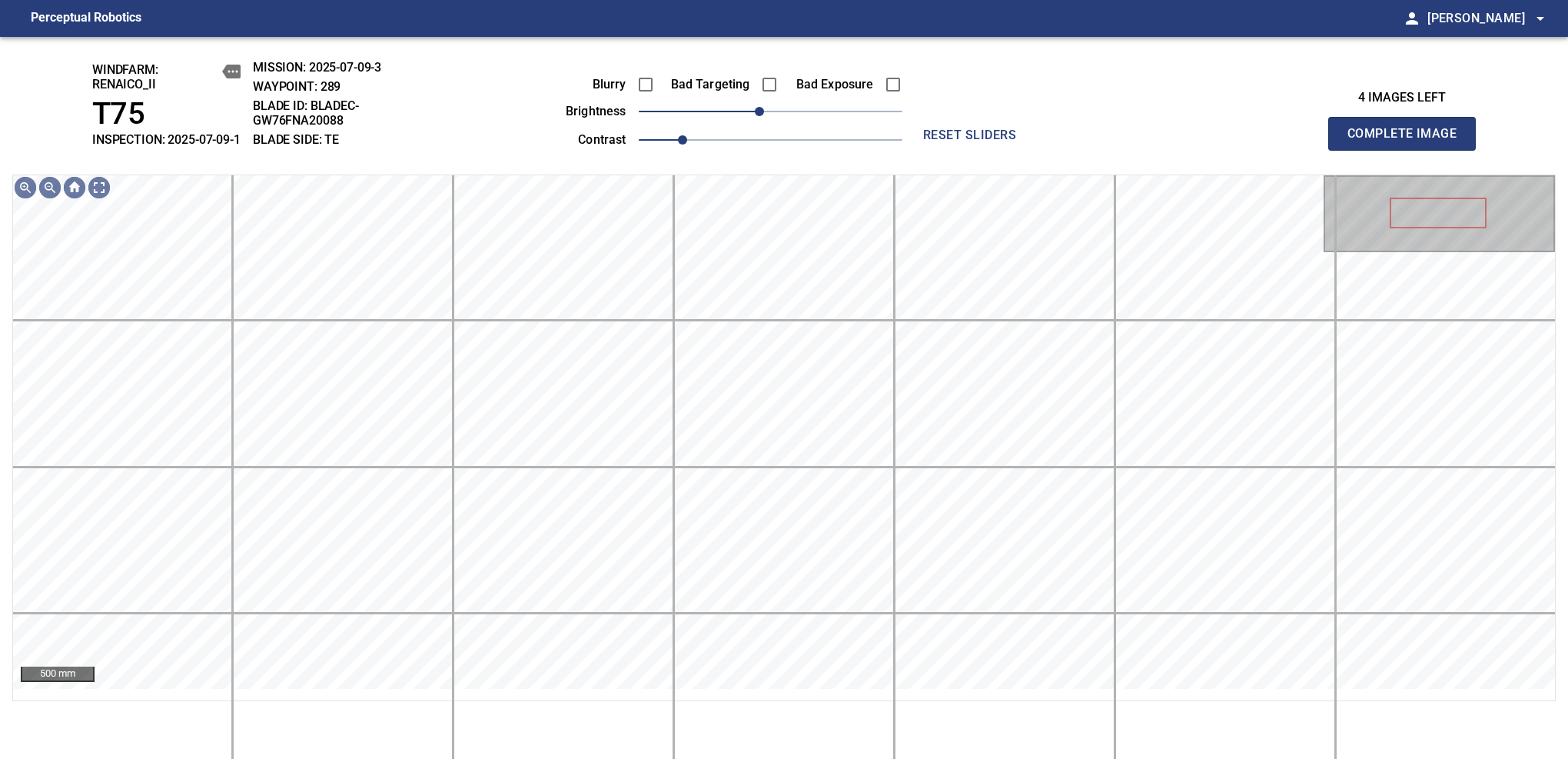
click at [1408, 141] on span "Complete Image" at bounding box center [1402, 133] width 113 height 22
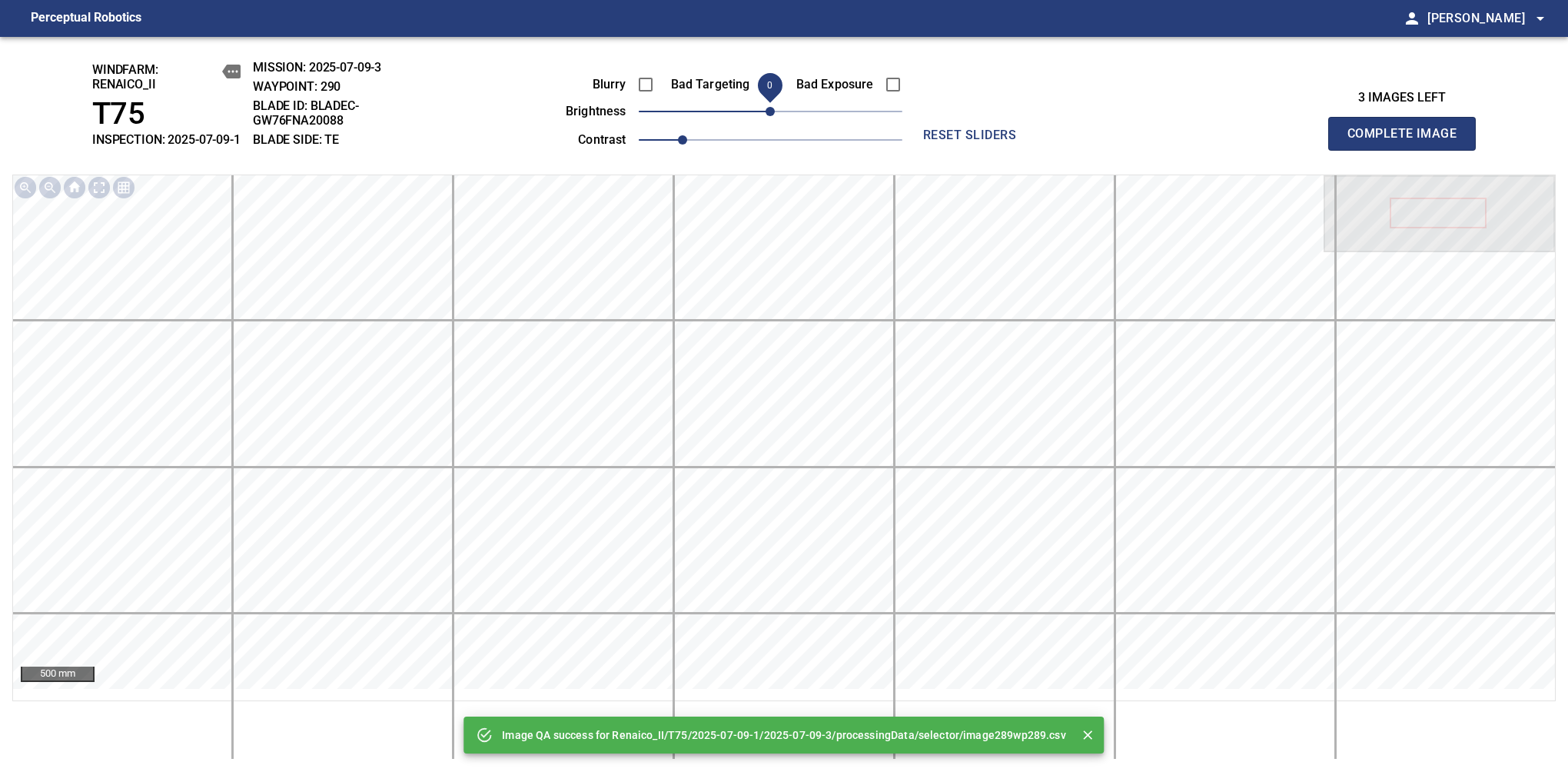
click at [766, 116] on span "0" at bounding box center [770, 112] width 10 height 10
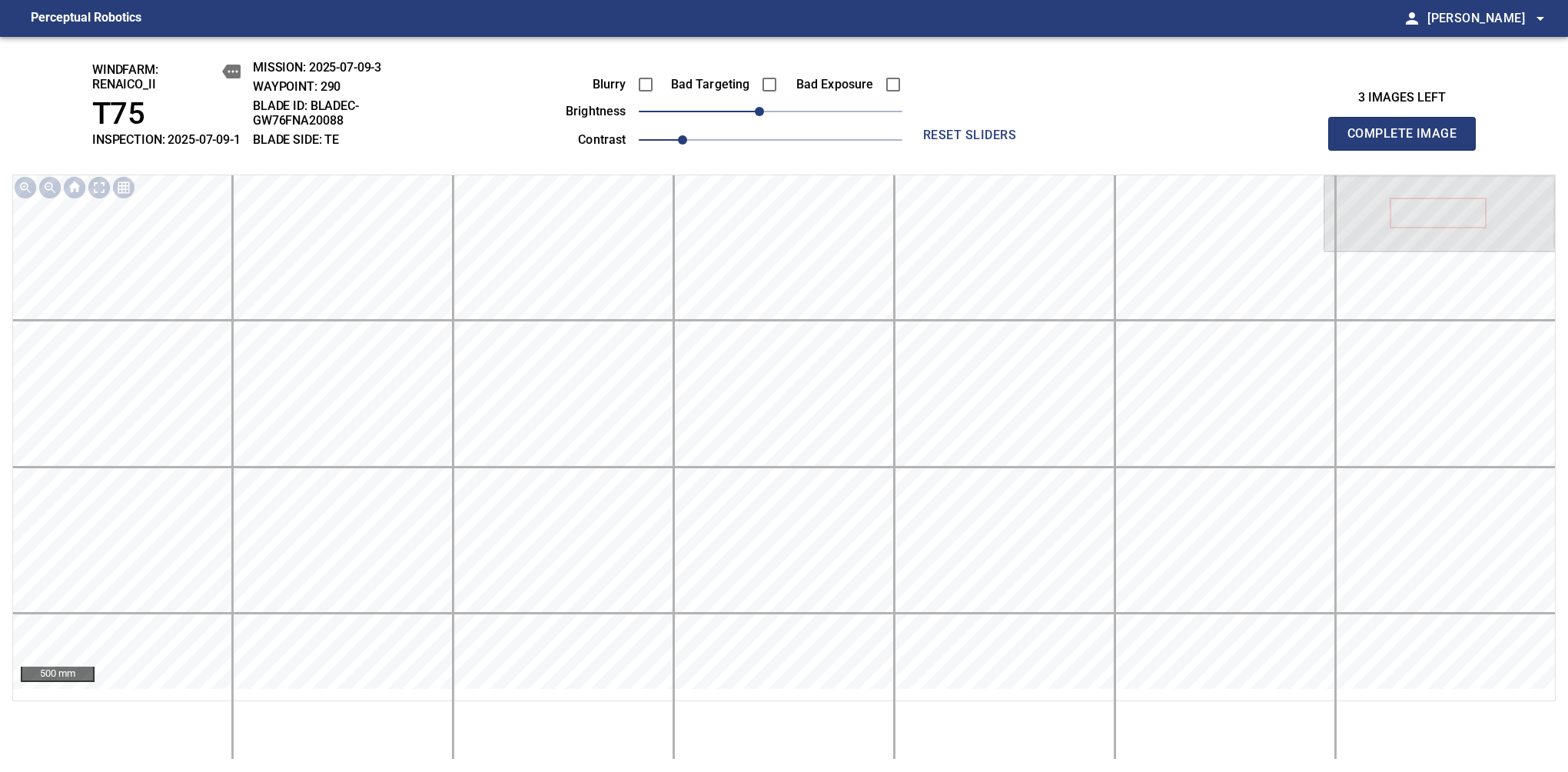
click at [1408, 141] on span "Complete Image" at bounding box center [1402, 133] width 113 height 22
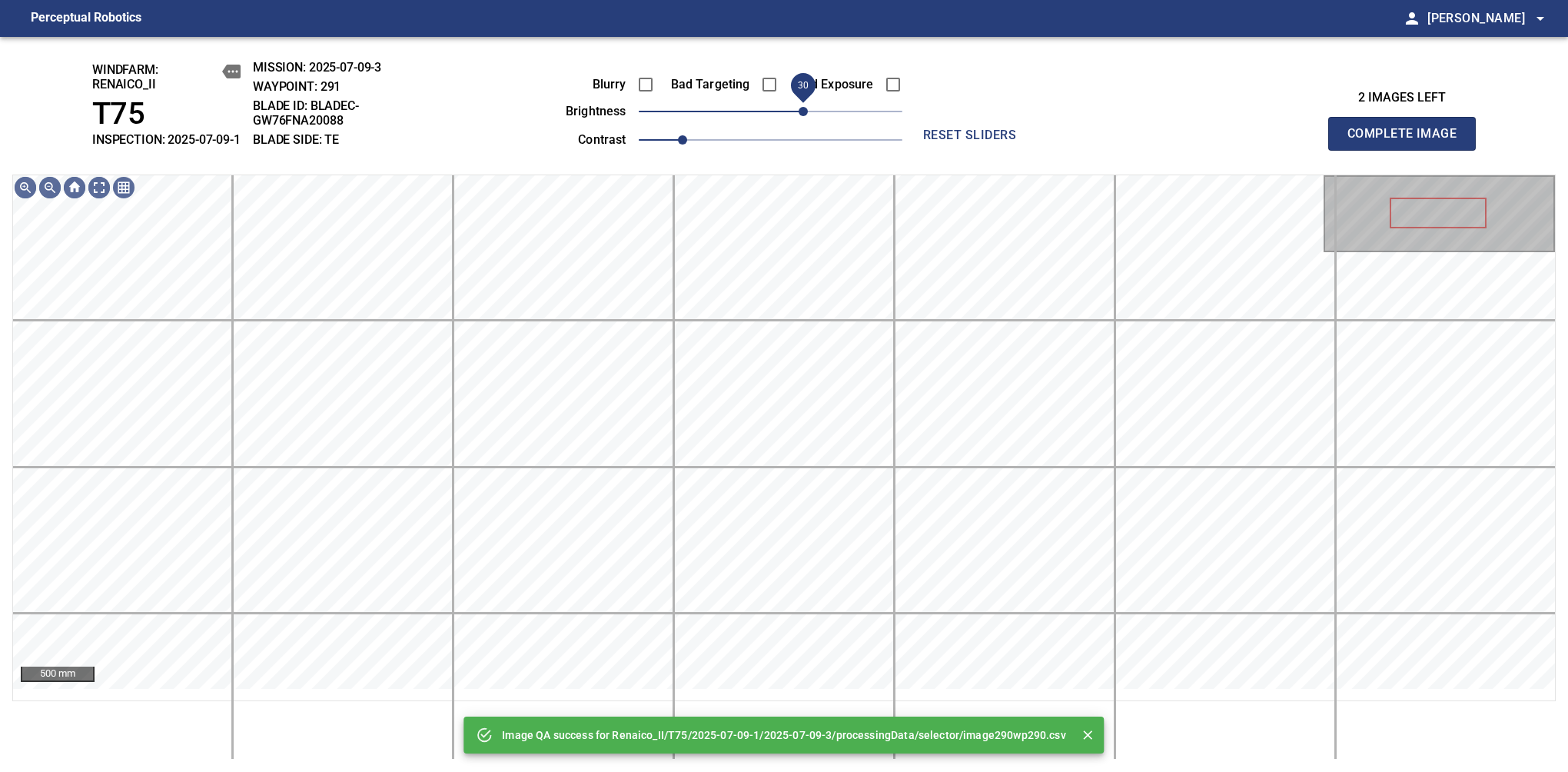
drag, startPoint x: 761, startPoint y: 125, endPoint x: 809, endPoint y: 122, distance: 48.1
click at [808, 116] on span "30" at bounding box center [803, 112] width 10 height 10
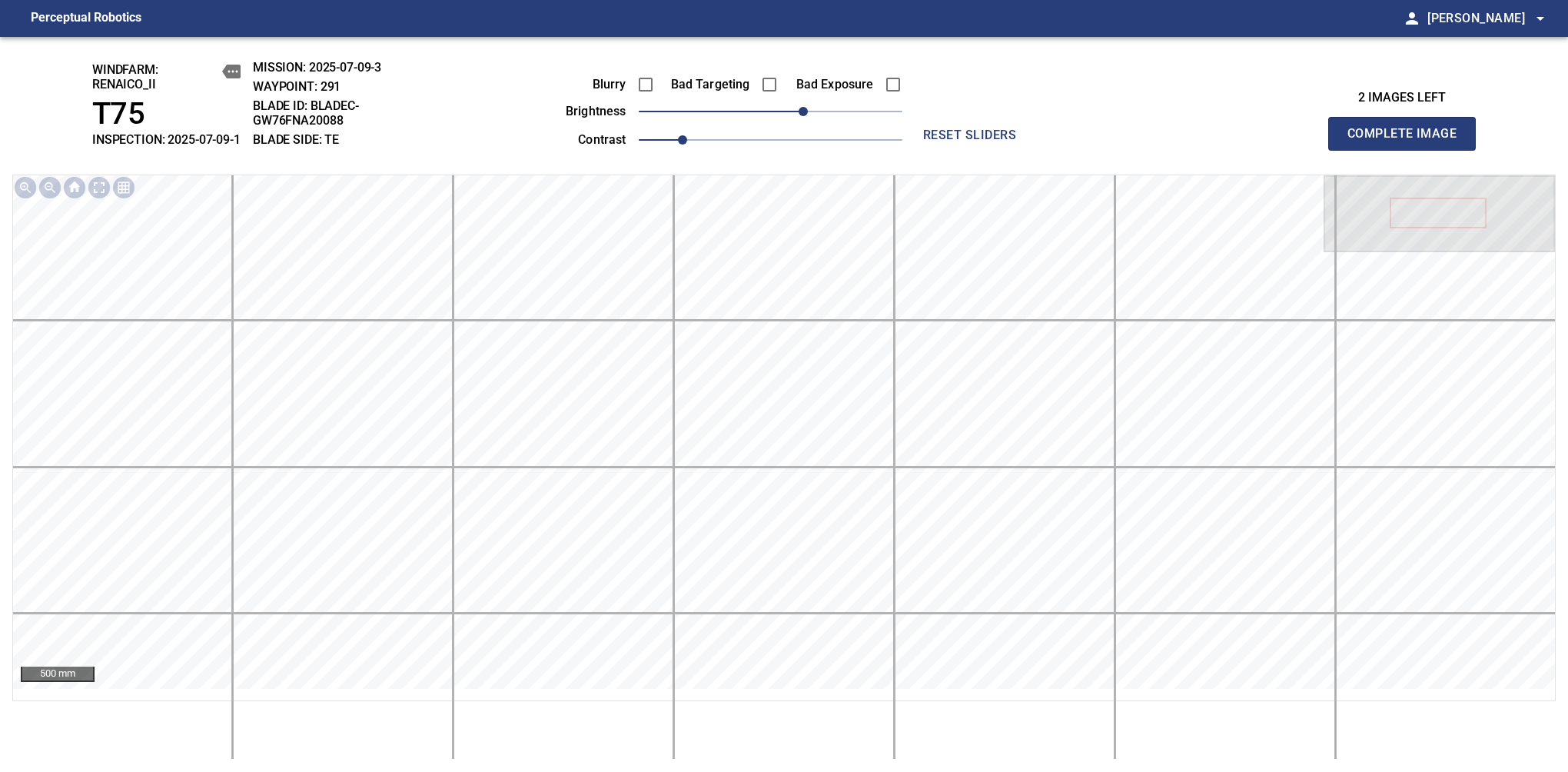
click at [1408, 141] on span "Complete Image" at bounding box center [1402, 133] width 113 height 22
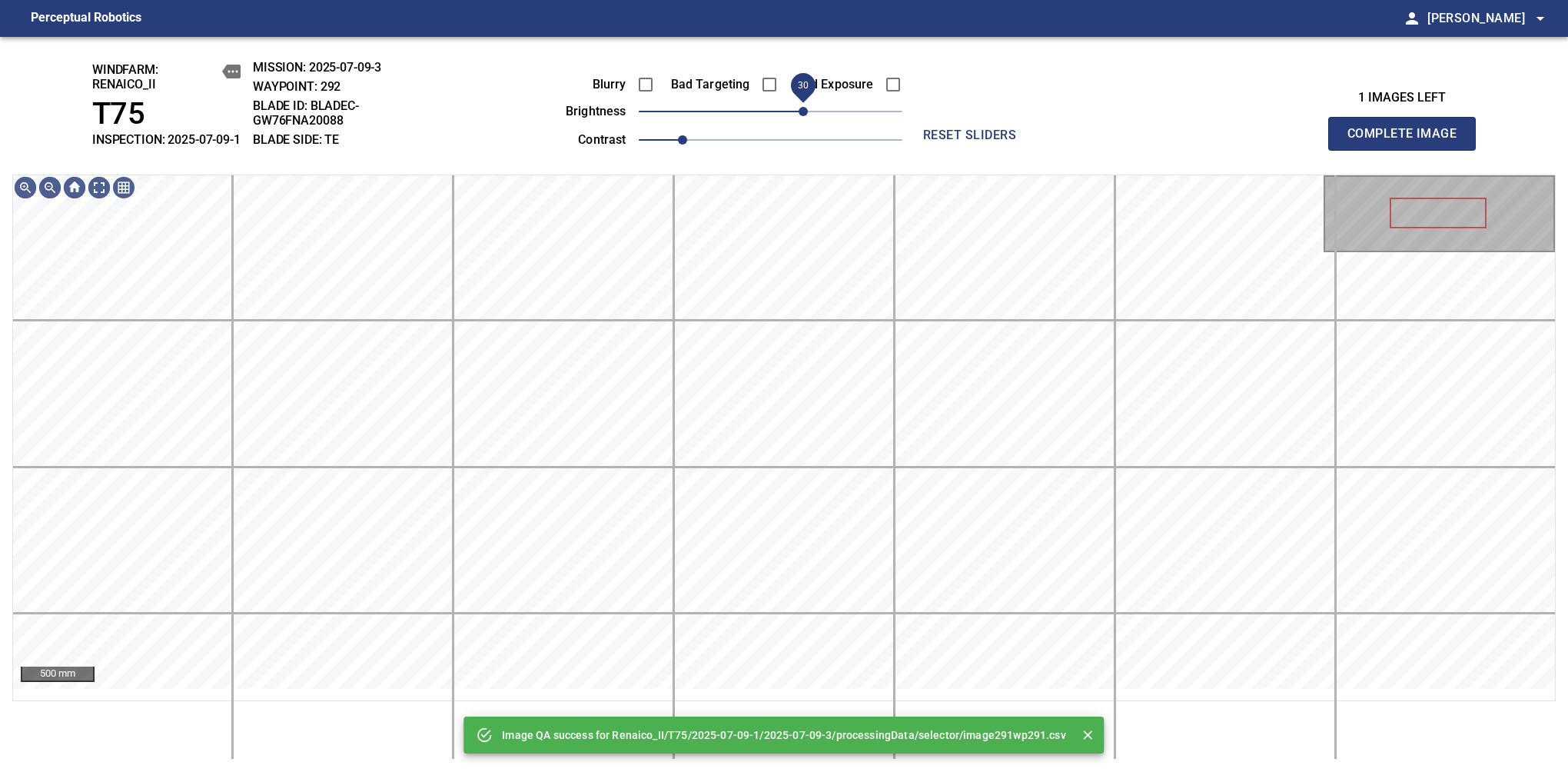
click at [808, 116] on span "30" at bounding box center [803, 112] width 10 height 10
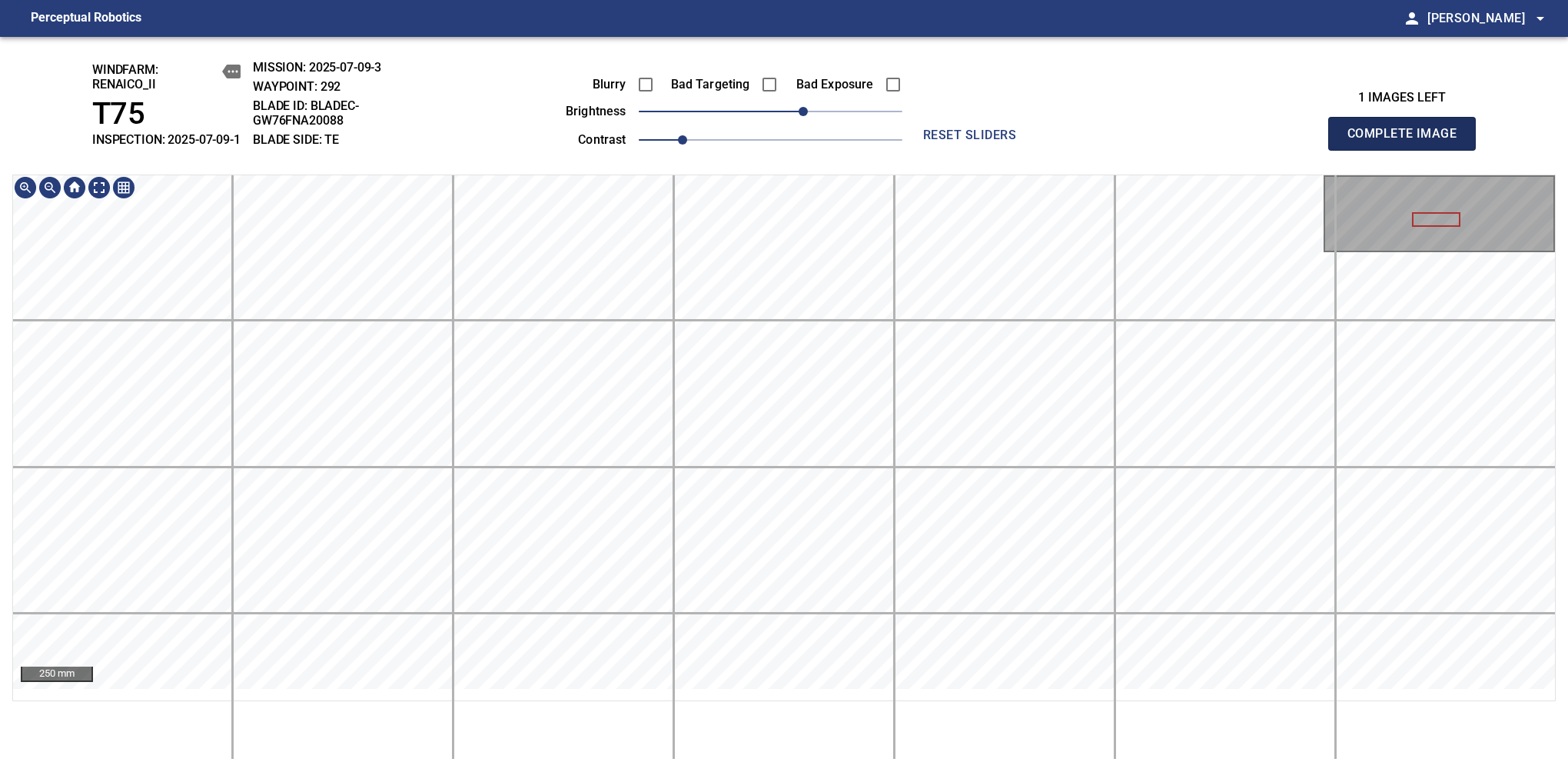
drag, startPoint x: 1405, startPoint y: 144, endPoint x: 1403, endPoint y: 153, distance: 9.2
click at [1408, 141] on span "Complete Image" at bounding box center [1402, 133] width 113 height 22
